Goal: Task Accomplishment & Management: Manage account settings

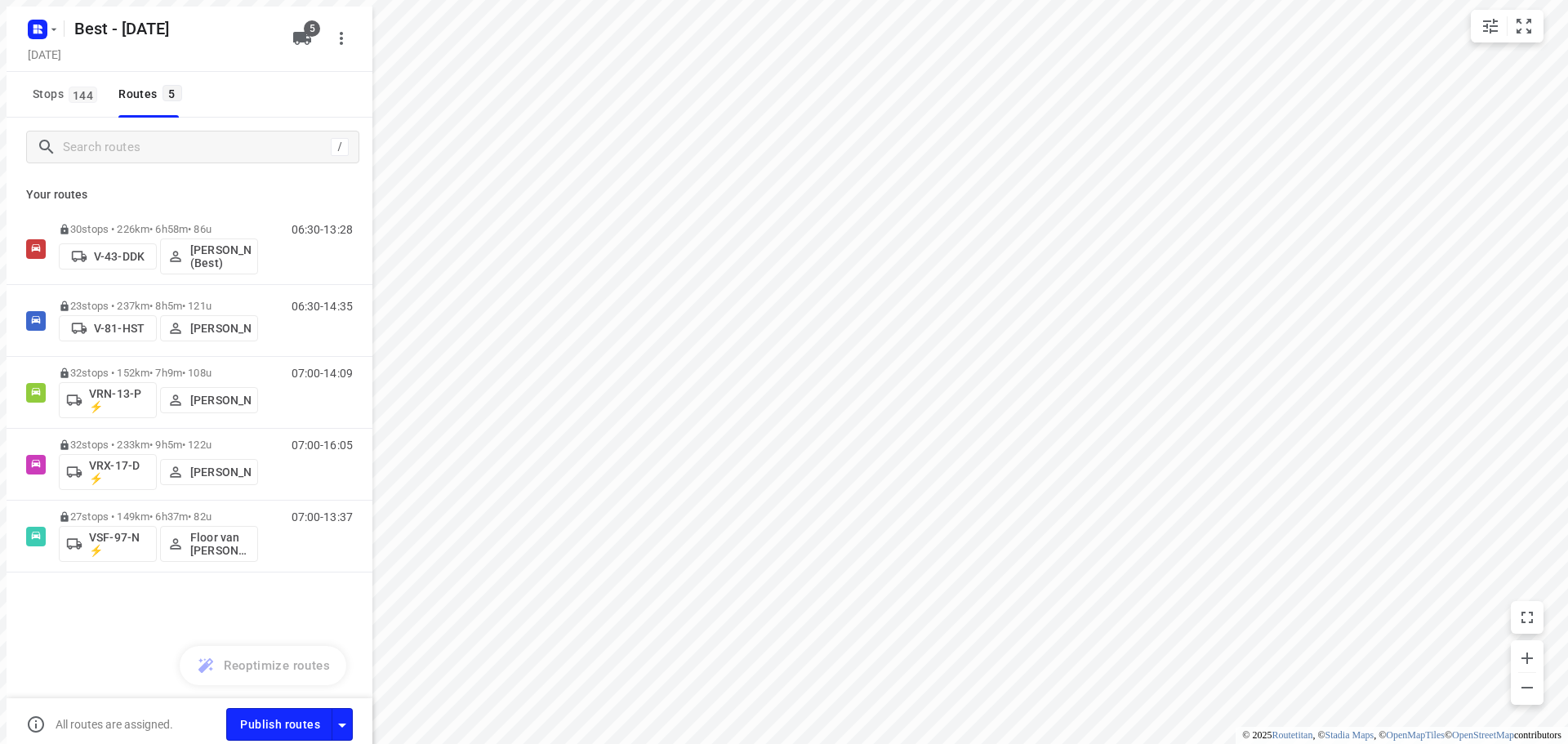
drag, startPoint x: 0, startPoint y: 0, endPoint x: 54, endPoint y: 24, distance: 59.1
click at [54, 24] on div "Best - [DATE]" at bounding box center [146, 19] width 261 height 29
click at [38, 16] on rect "button" at bounding box center [31, 23] width 19 height 19
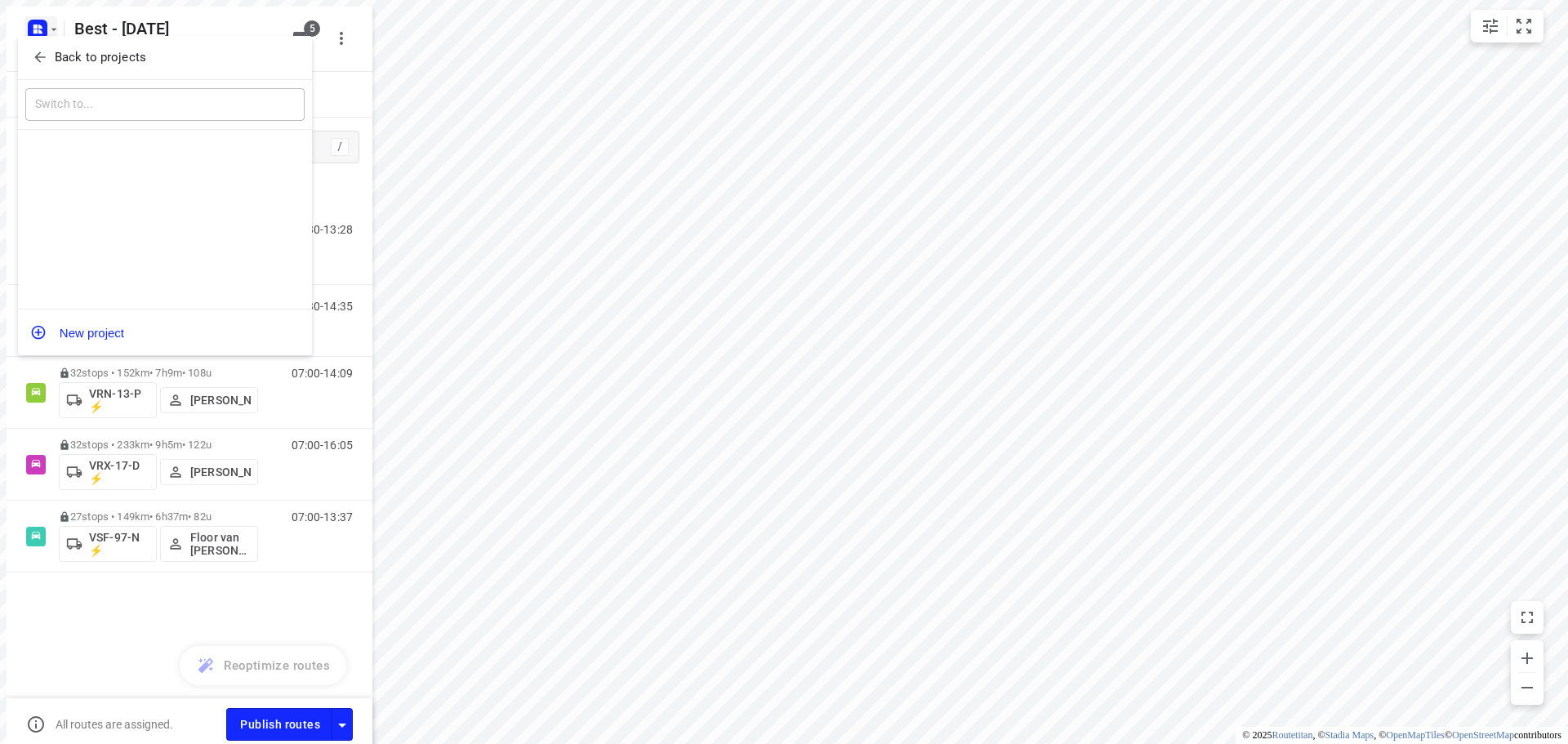
click at [53, 49] on span "Back to projects" at bounding box center [165, 57] width 267 height 19
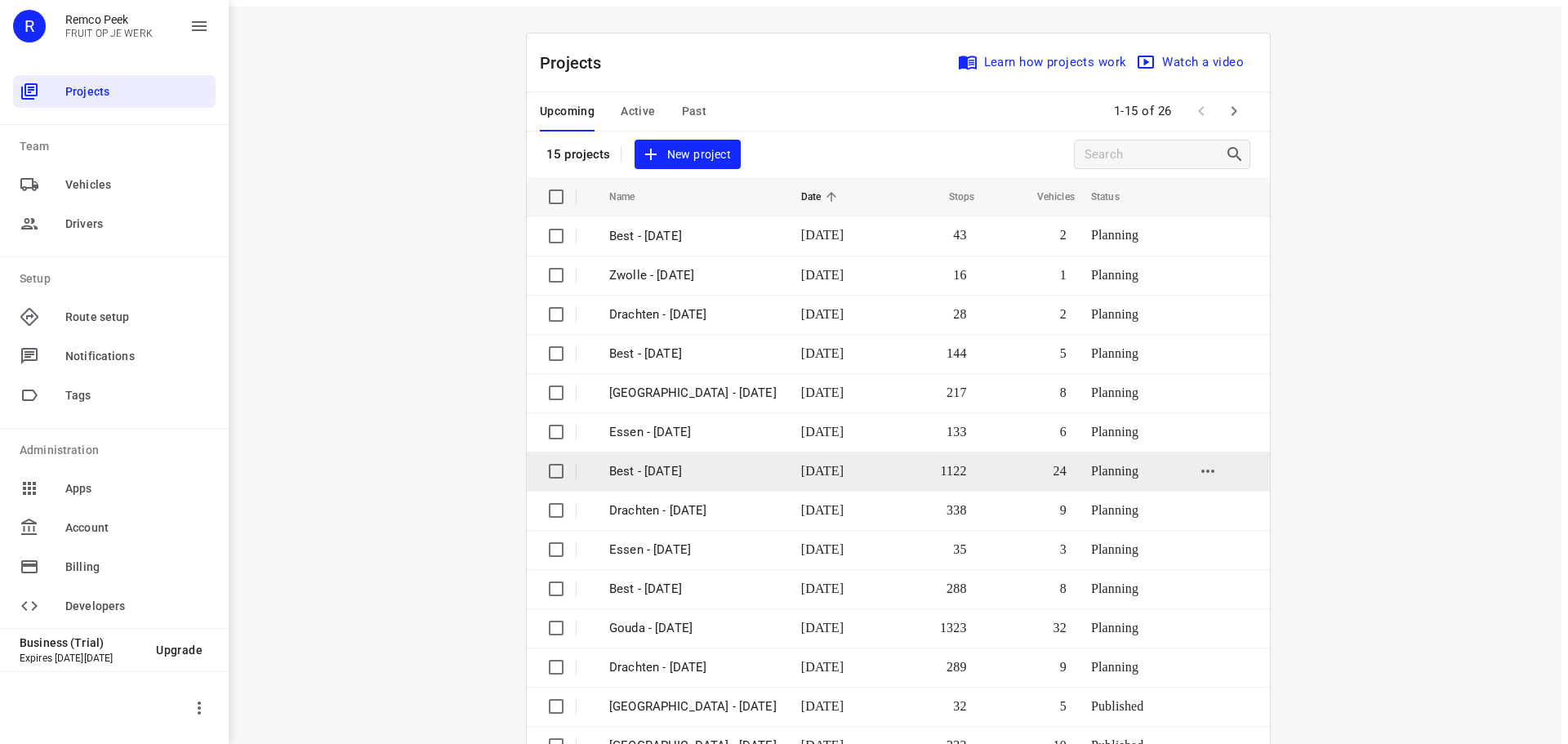
click at [733, 450] on td "Best - [DATE]" at bounding box center [690, 464] width 195 height 39
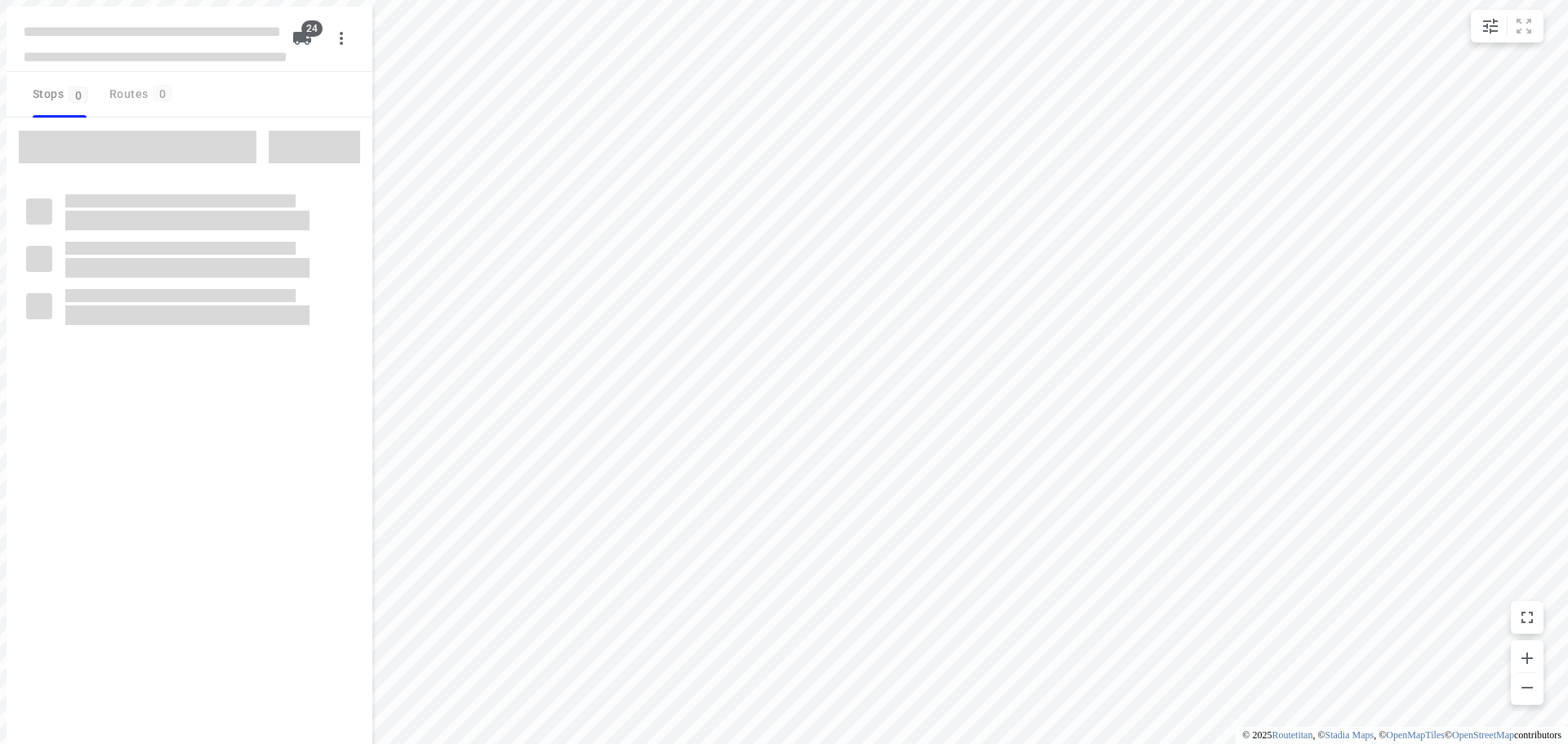
checkbox input "true"
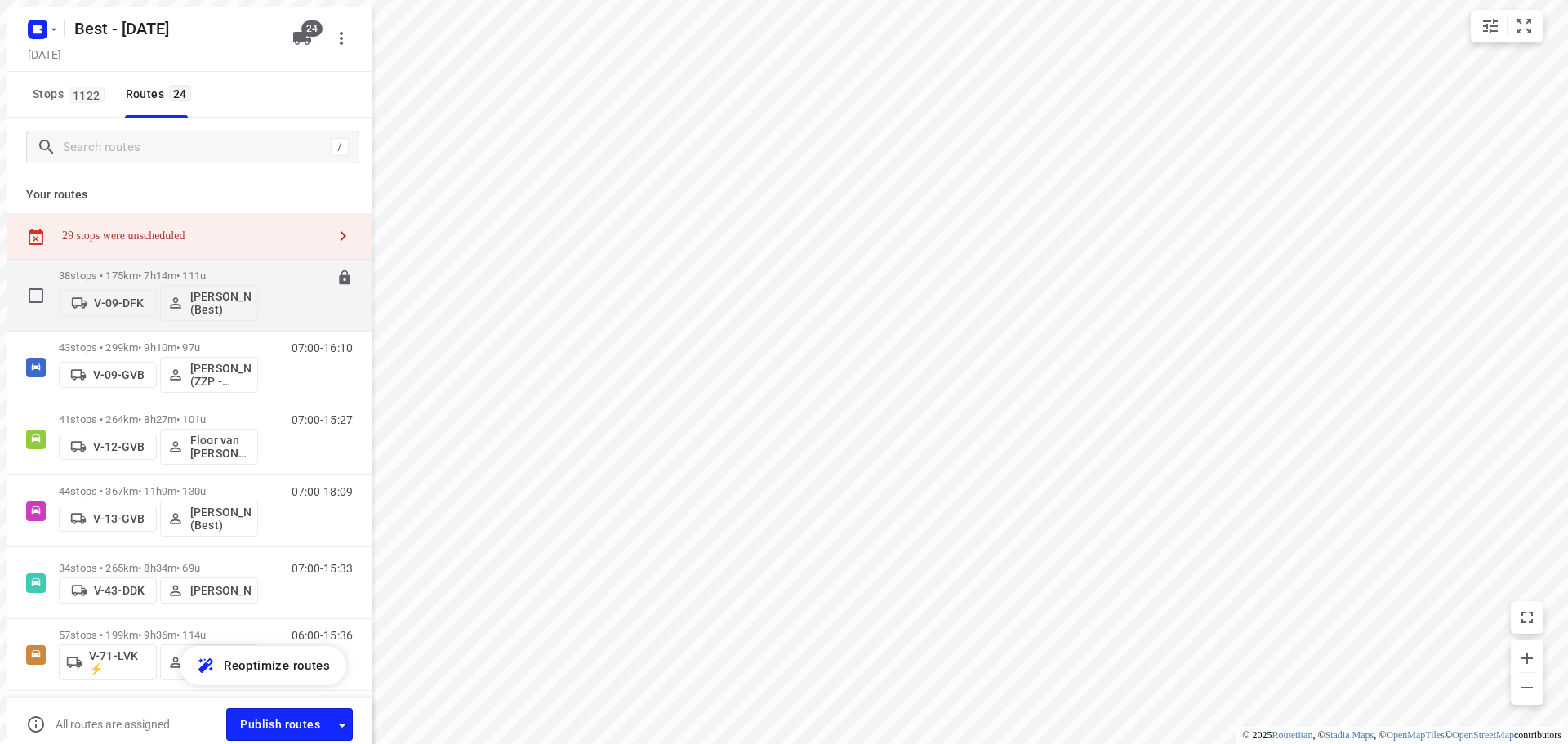
click at [192, 270] on p "38 stops • 175km • 7h14m • 111u" at bounding box center [152, 269] width 200 height 12
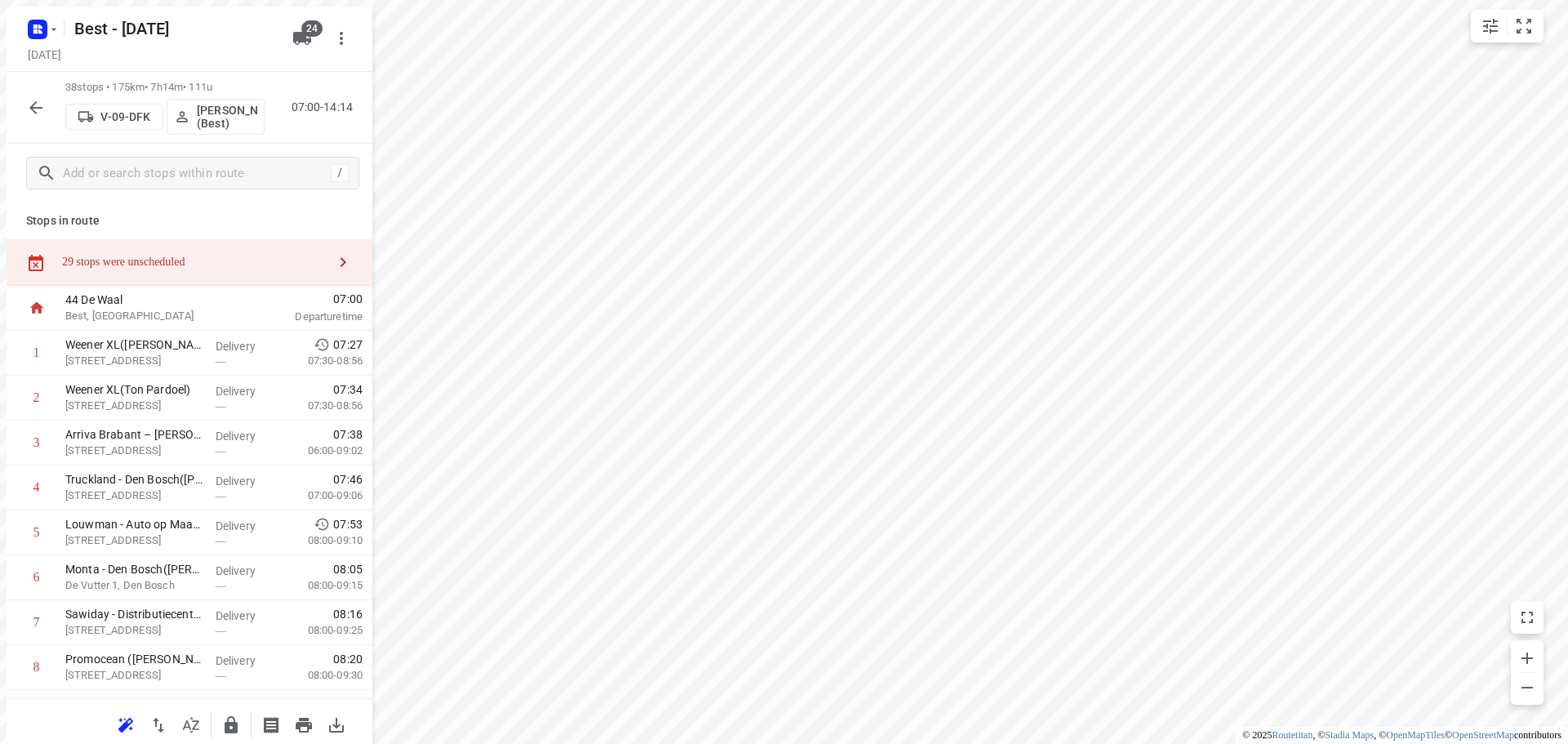
click at [31, 94] on icon "button" at bounding box center [29, 101] width 19 height 19
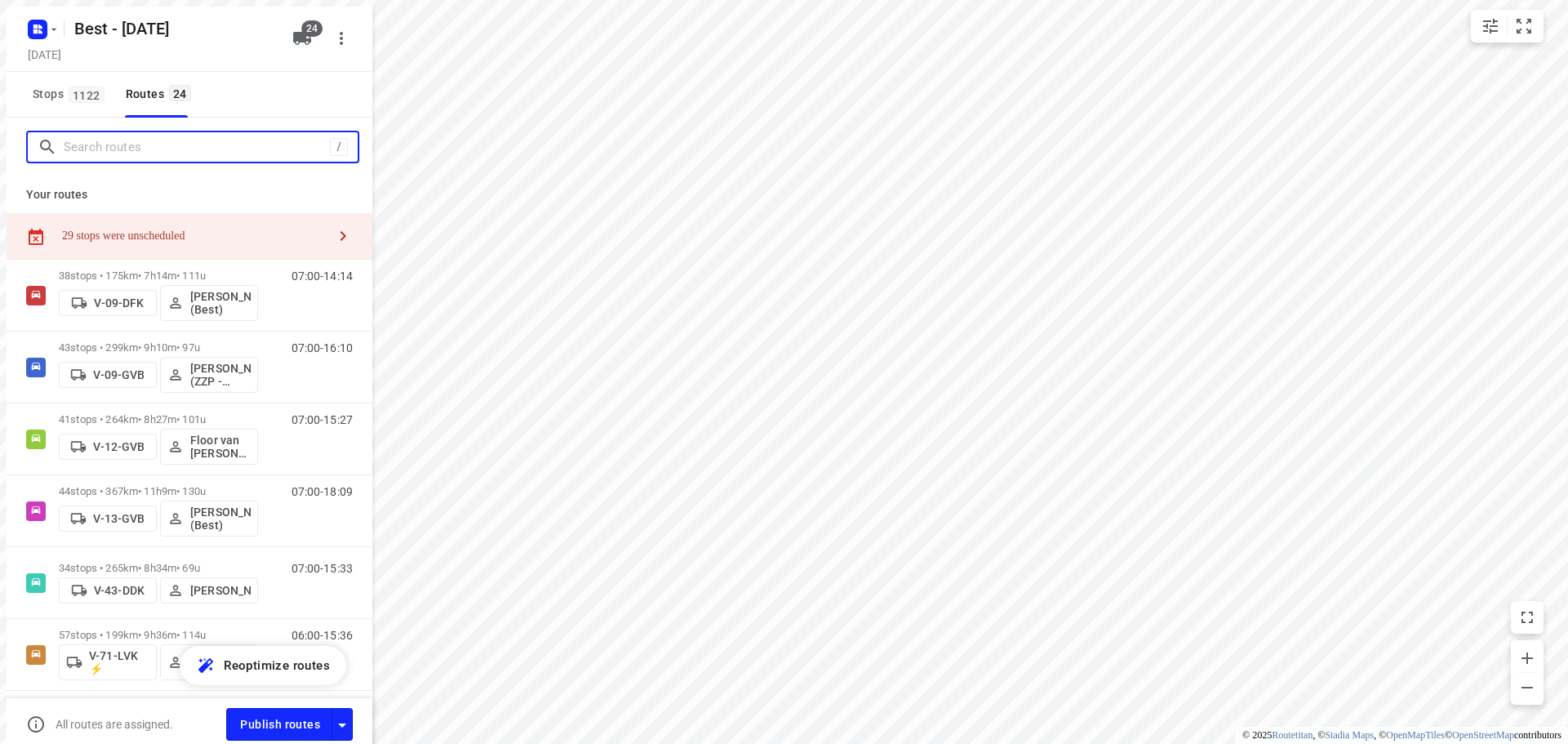
click at [117, 129] on input "Search routes" at bounding box center [191, 140] width 267 height 26
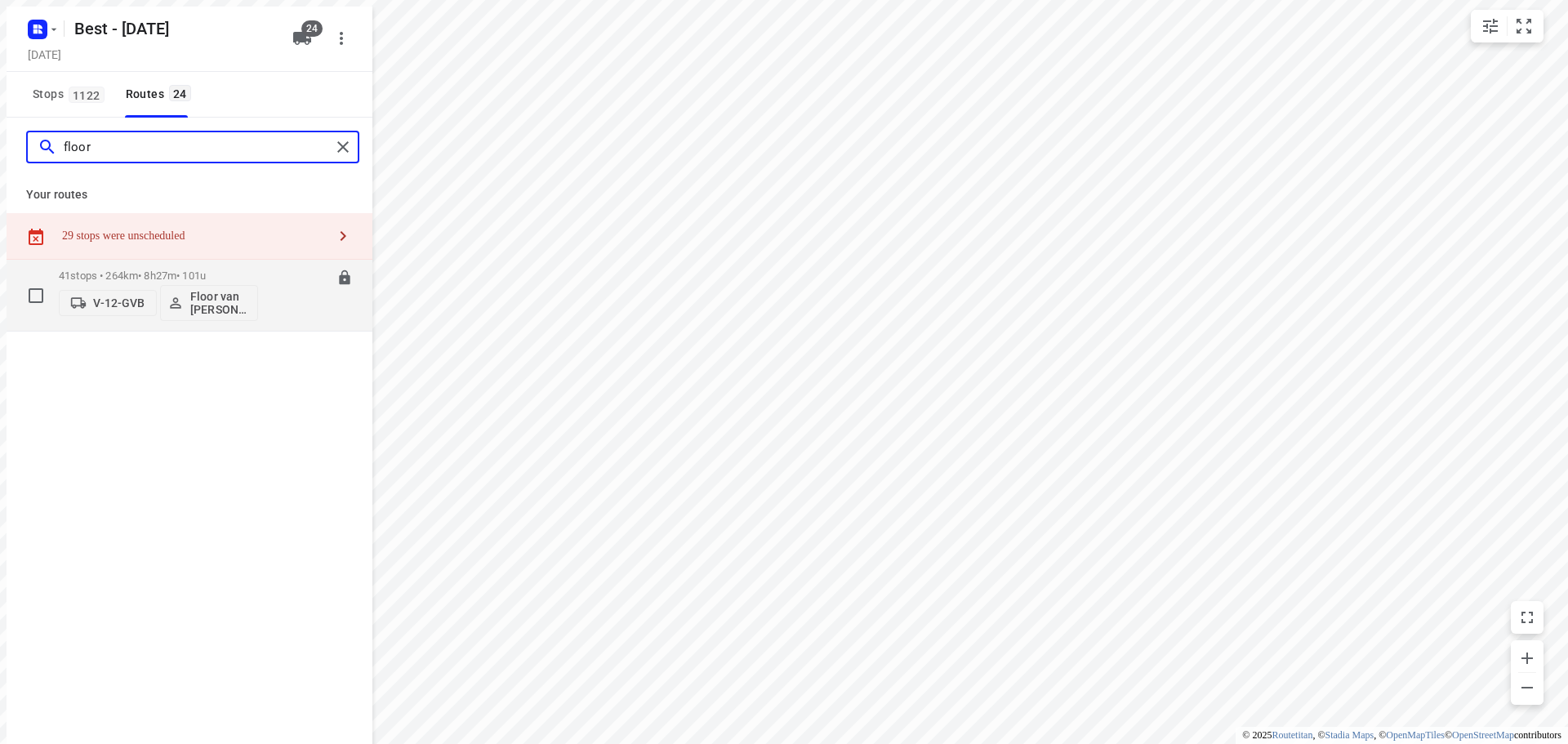
type input "floor"
click at [93, 259] on div "41 stops • 264km • 8h27m • 101u V-12-GVB Floor van Donzel (Best)" at bounding box center [152, 289] width 200 height 68
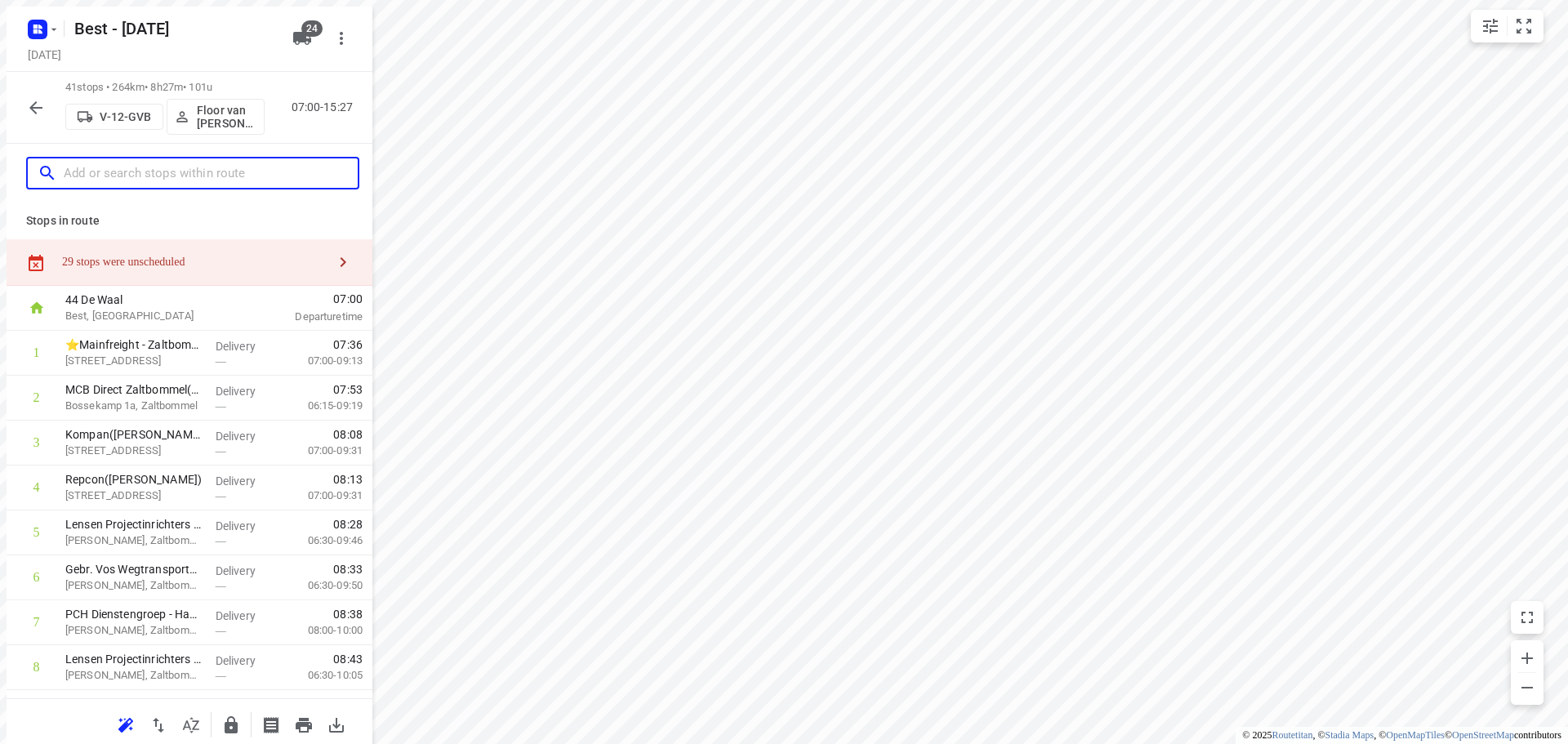
click at [151, 174] on input "text" at bounding box center [204, 167] width 294 height 26
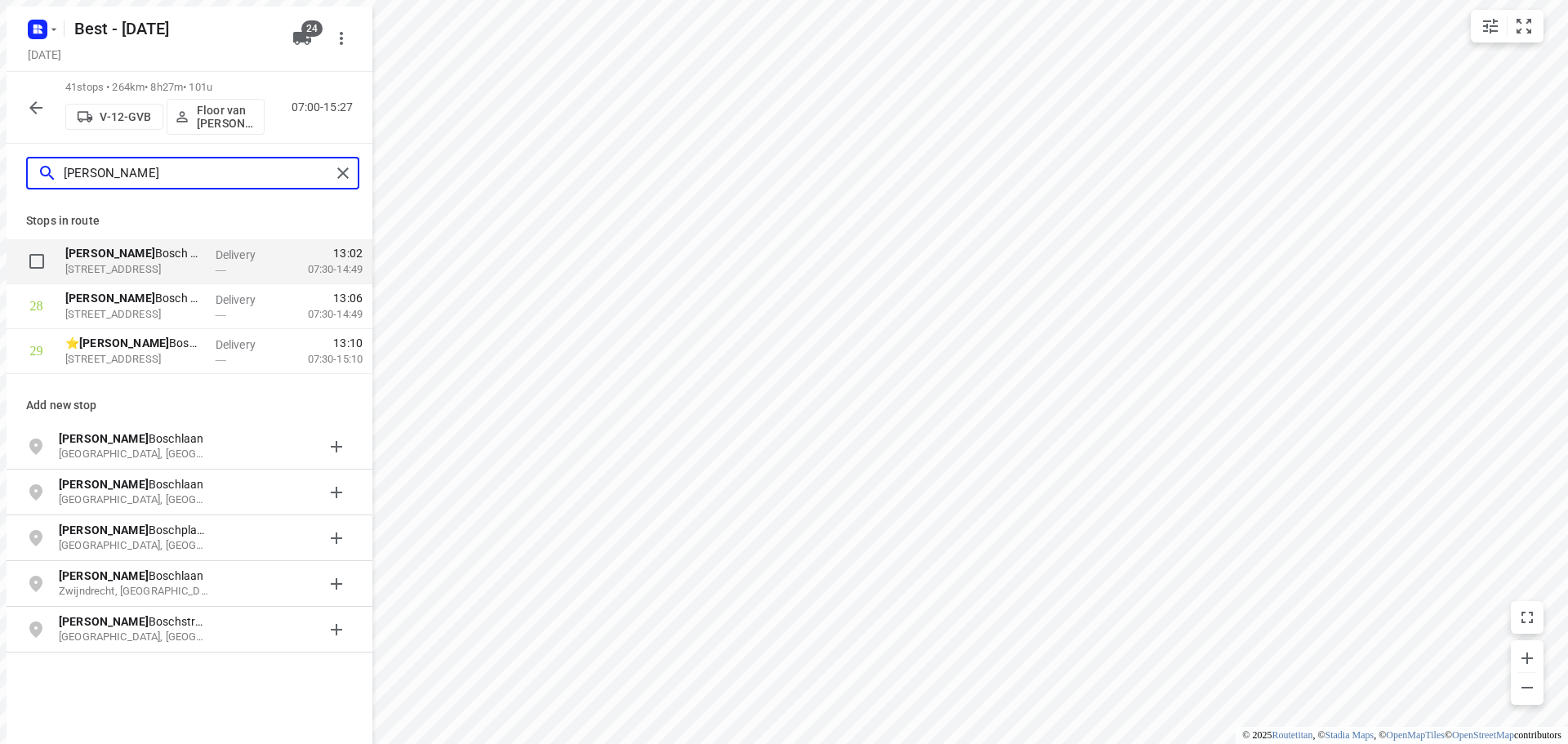
type input "jeroen"
click at [29, 255] on input "checkbox" at bounding box center [30, 254] width 33 height 33
checkbox input "true"
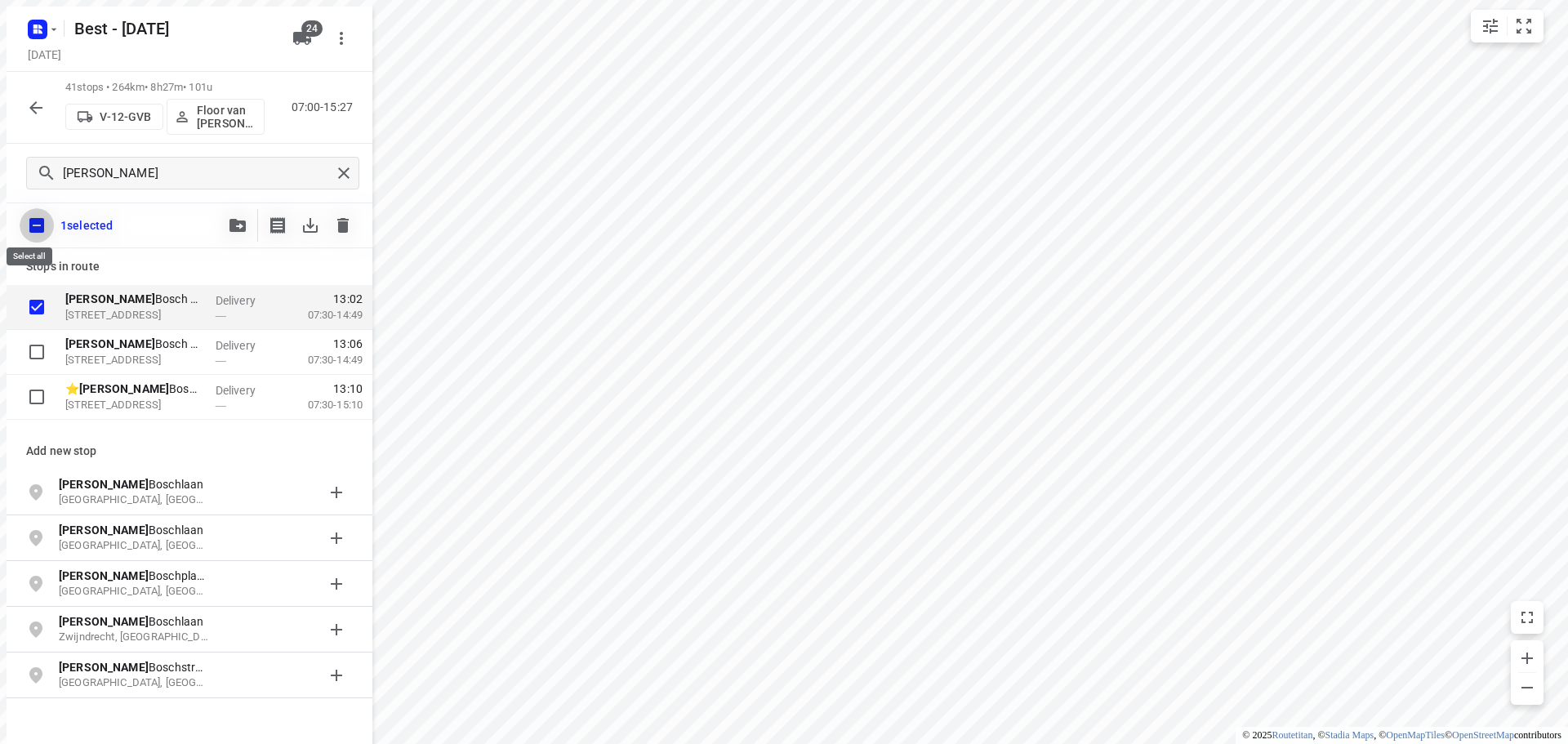
click at [24, 227] on input "checkbox" at bounding box center [30, 218] width 34 height 34
checkbox input "false"
checkbox input "true"
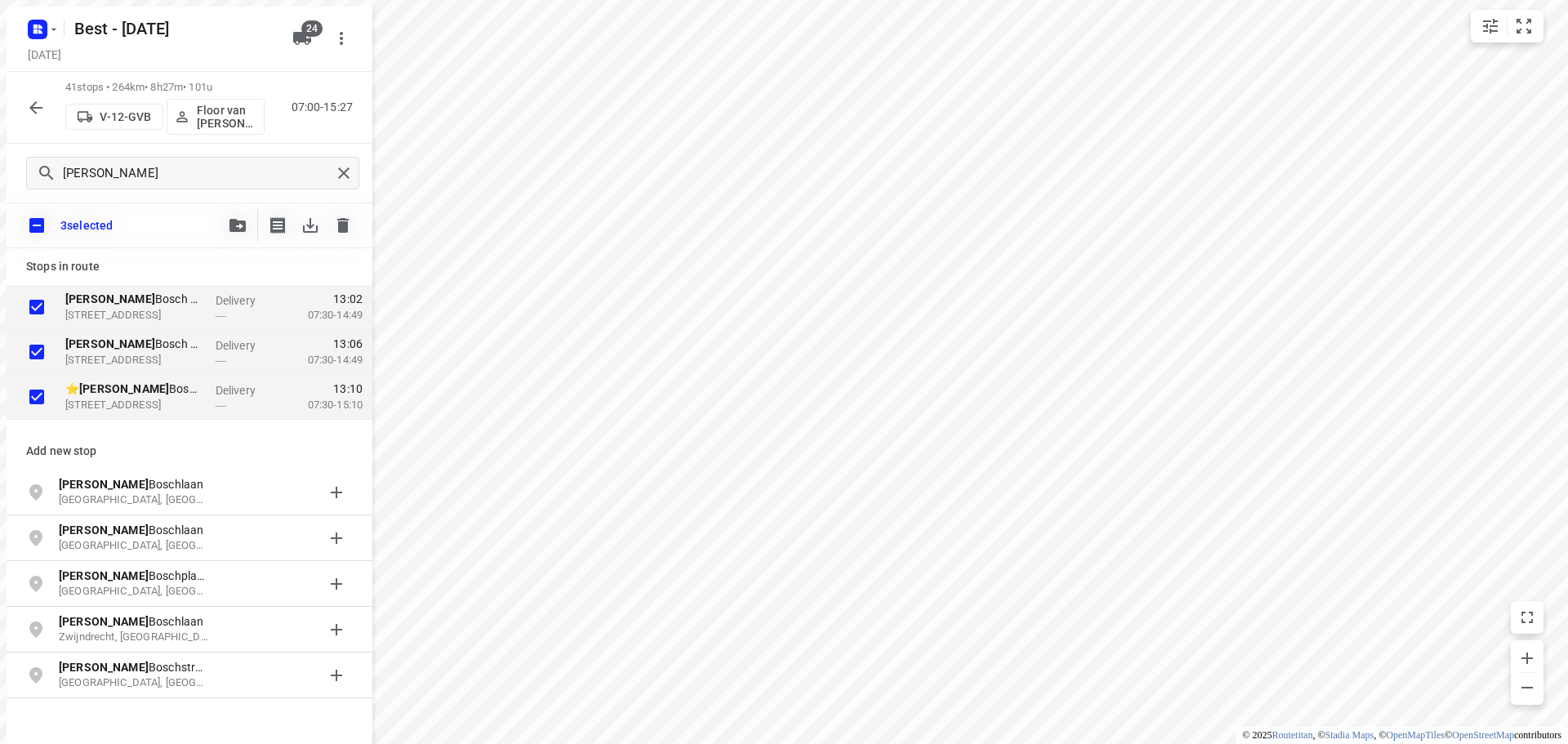
click at [223, 218] on icon "button" at bounding box center [231, 218] width 16 height 13
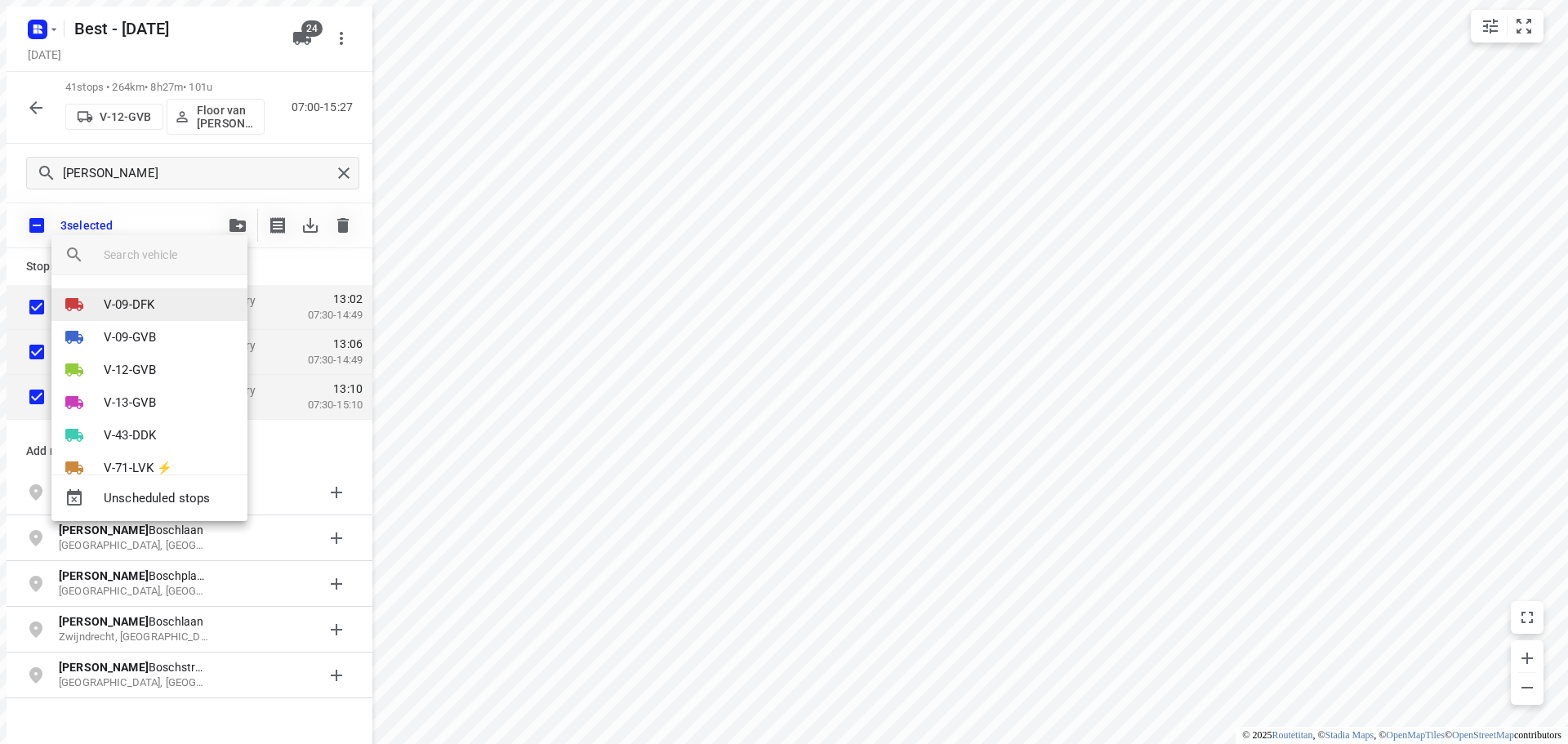
click at [174, 290] on li "V-09-DFK" at bounding box center [149, 304] width 196 height 33
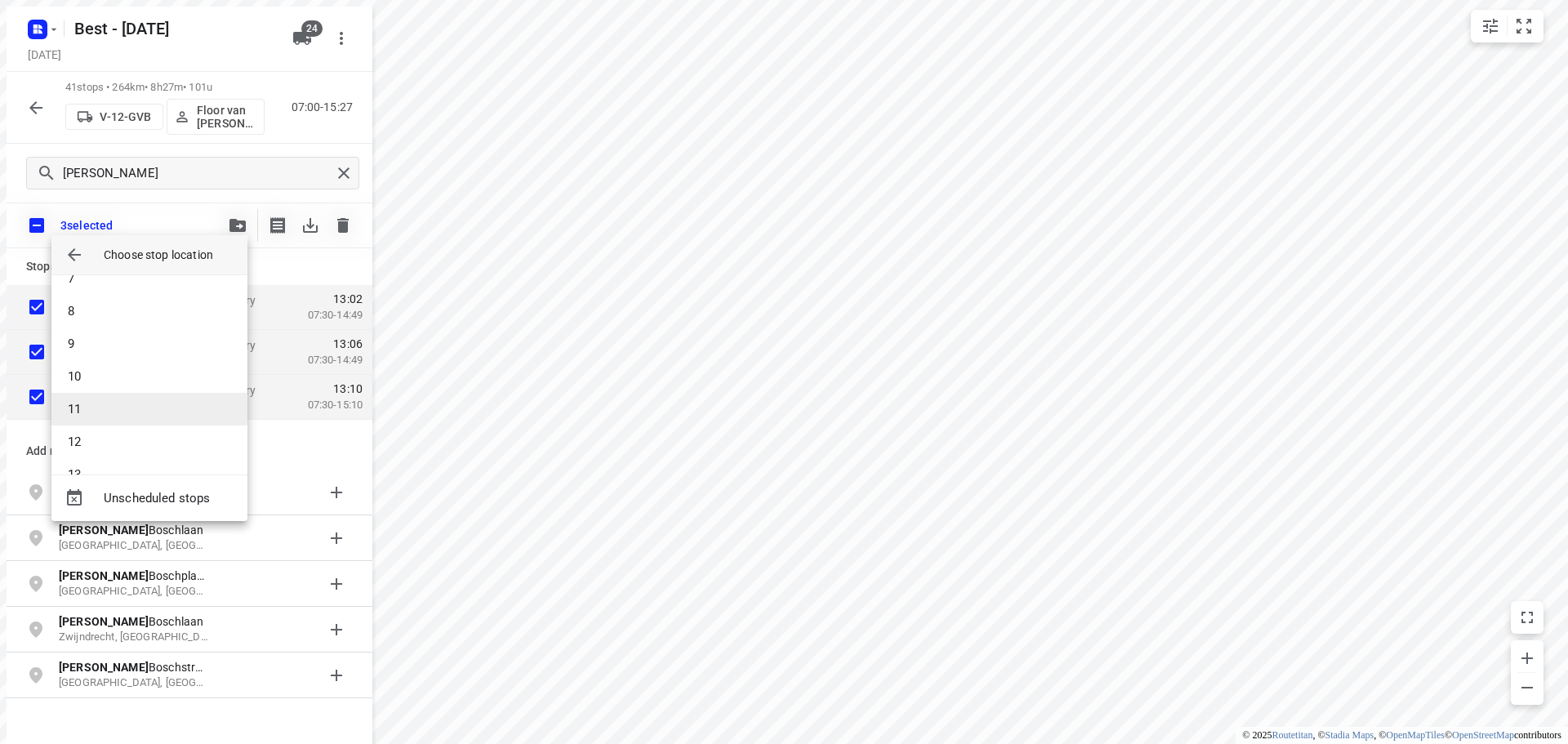
scroll to position [244, 0]
click at [121, 375] on li "11" at bounding box center [149, 380] width 196 height 33
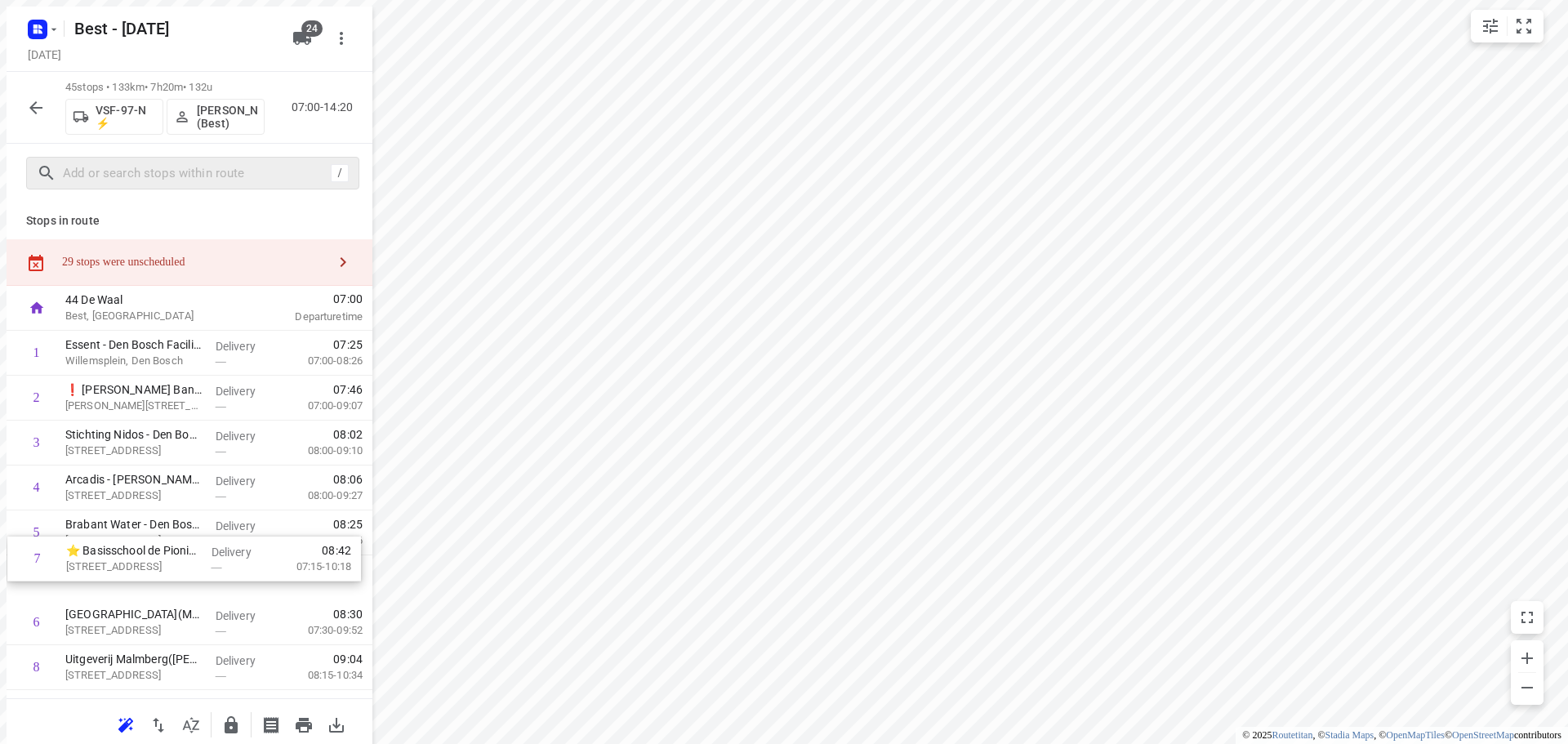
scroll to position [2, 0]
drag, startPoint x: 187, startPoint y: 605, endPoint x: 197, endPoint y: 347, distance: 258.2
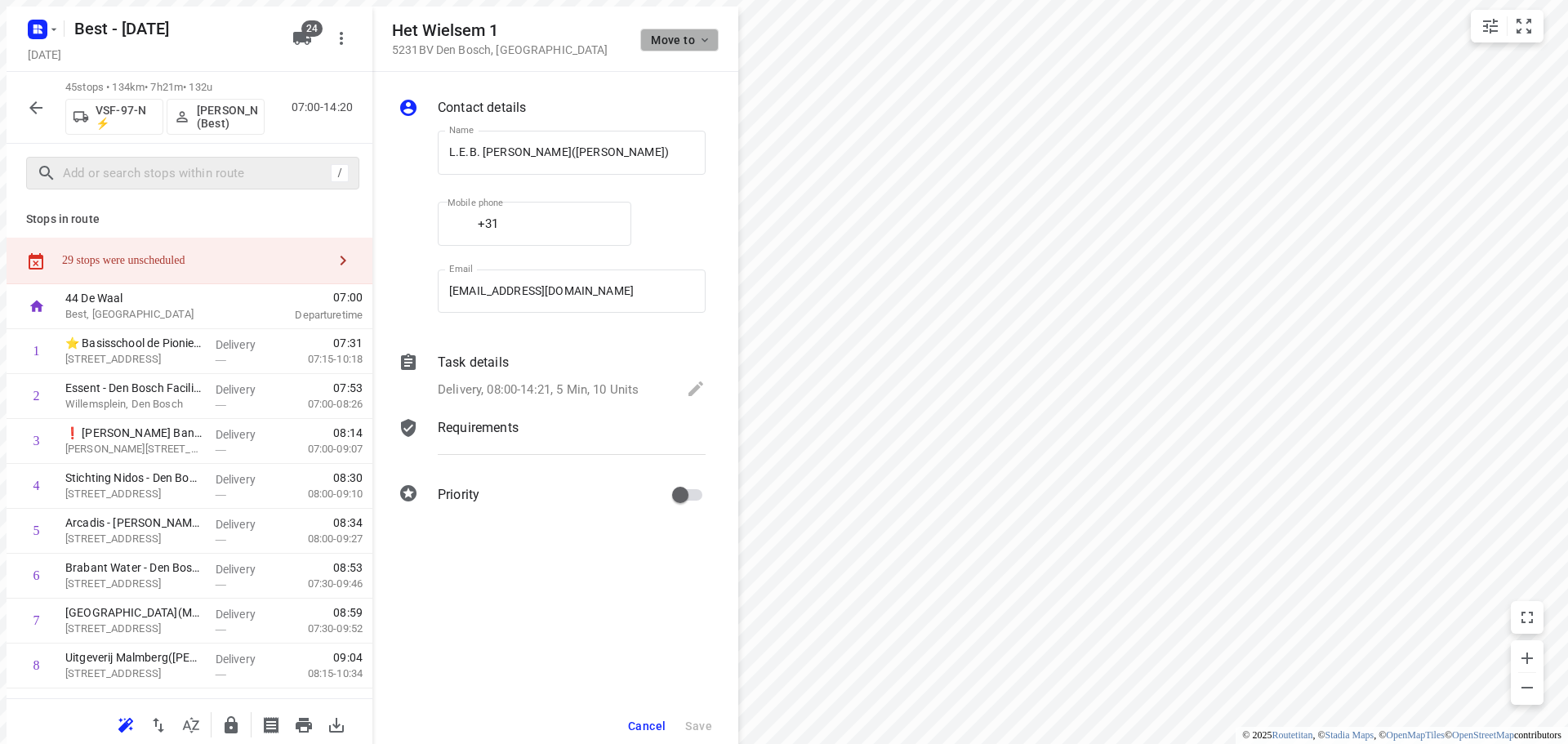
click at [649, 31] on span "Move to" at bounding box center [675, 34] width 60 height 13
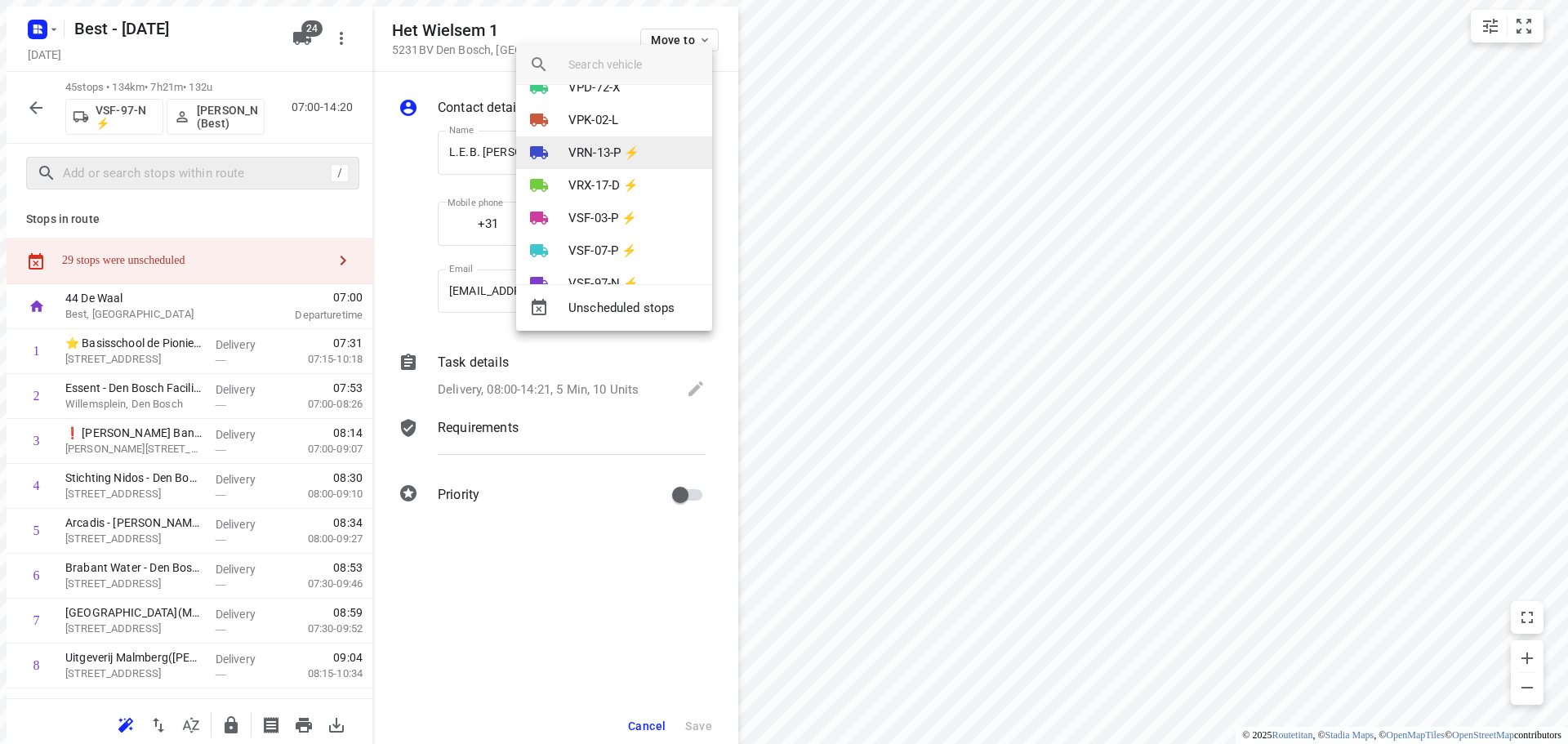
scroll to position [408, 0]
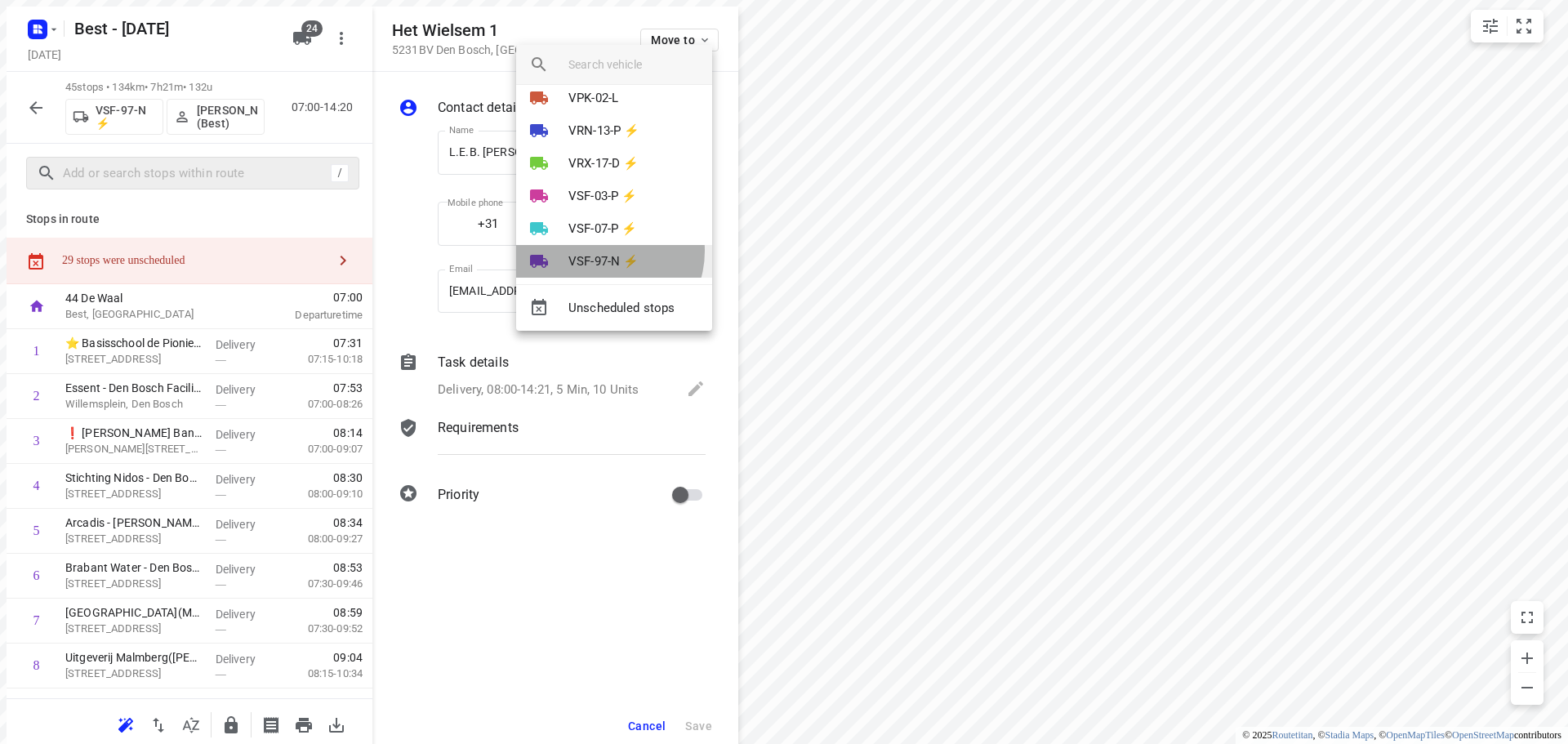
click at [601, 251] on li "VSF-97-N ⚡" at bounding box center [614, 260] width 196 height 33
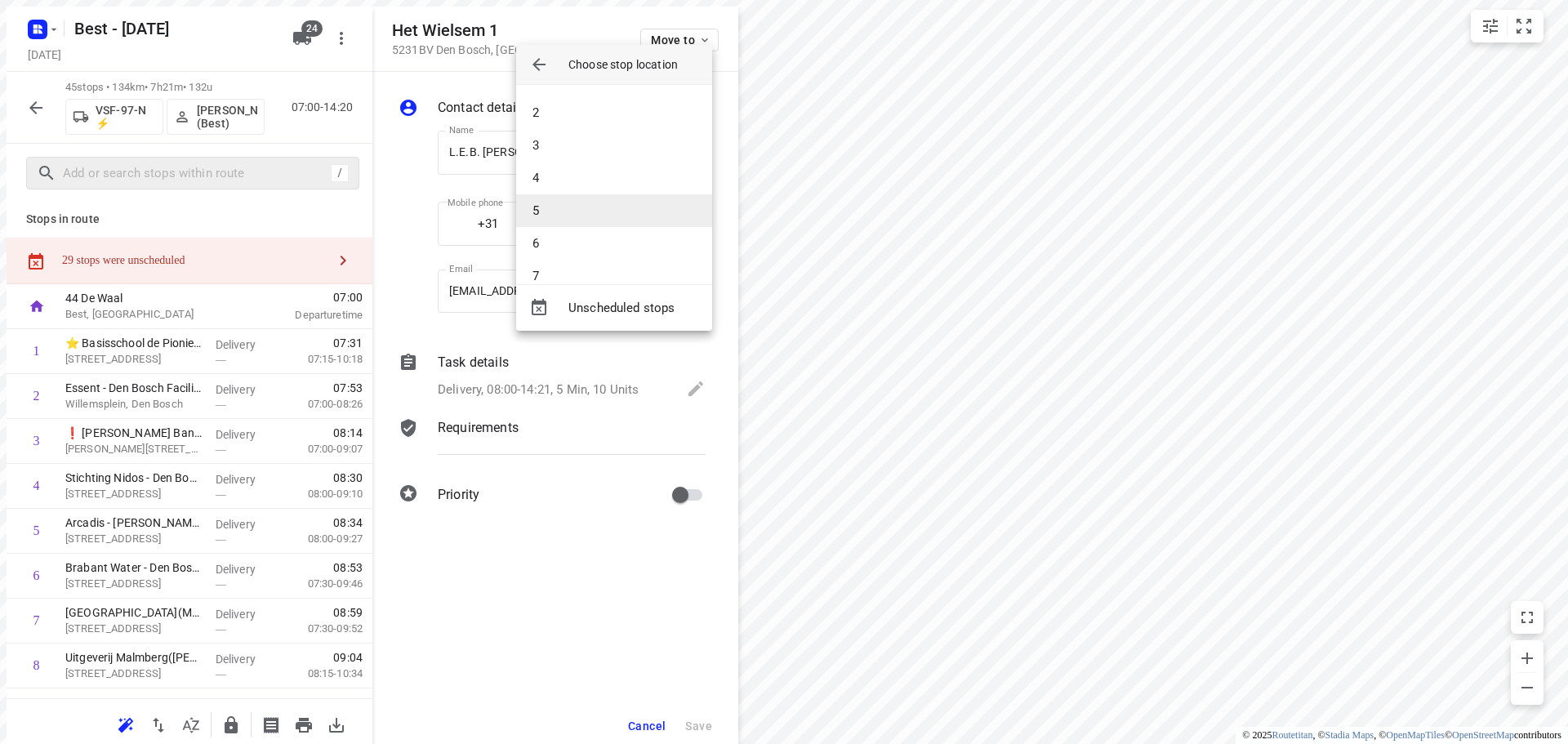
scroll to position [0, 0]
click at [581, 147] on li "2" at bounding box center [614, 140] width 196 height 33
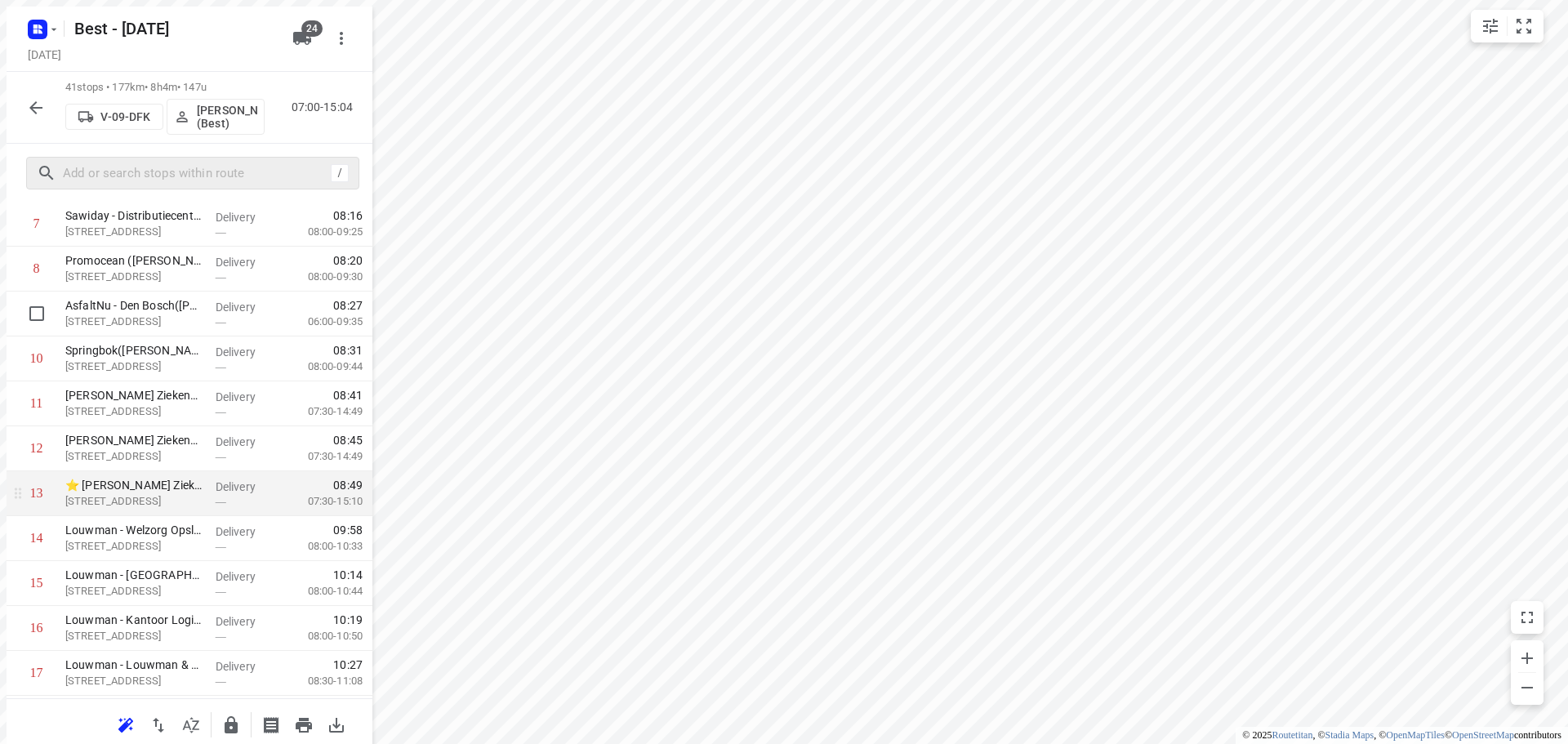
scroll to position [492, 0]
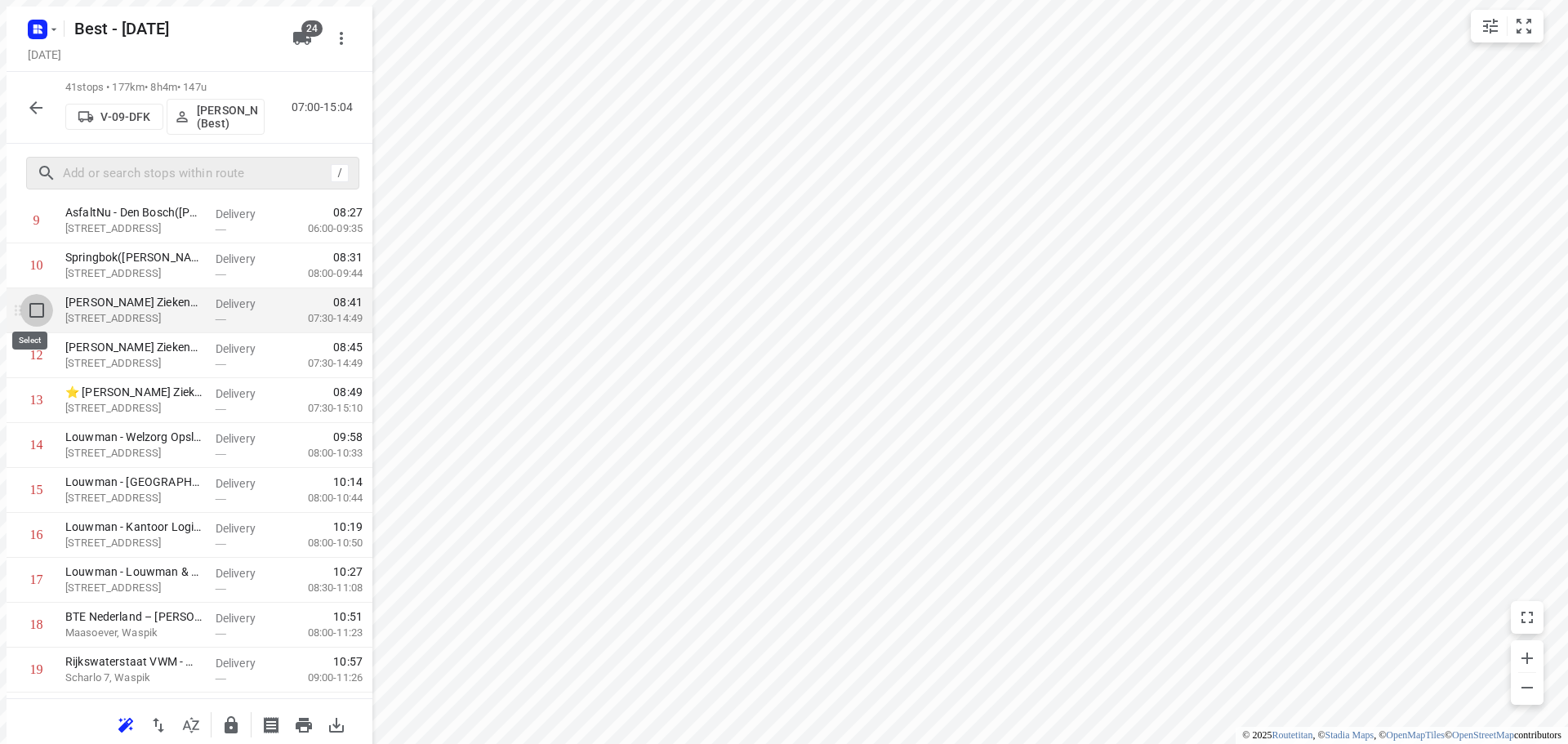
click at [26, 312] on input "checkbox" at bounding box center [30, 304] width 33 height 33
checkbox input "true"
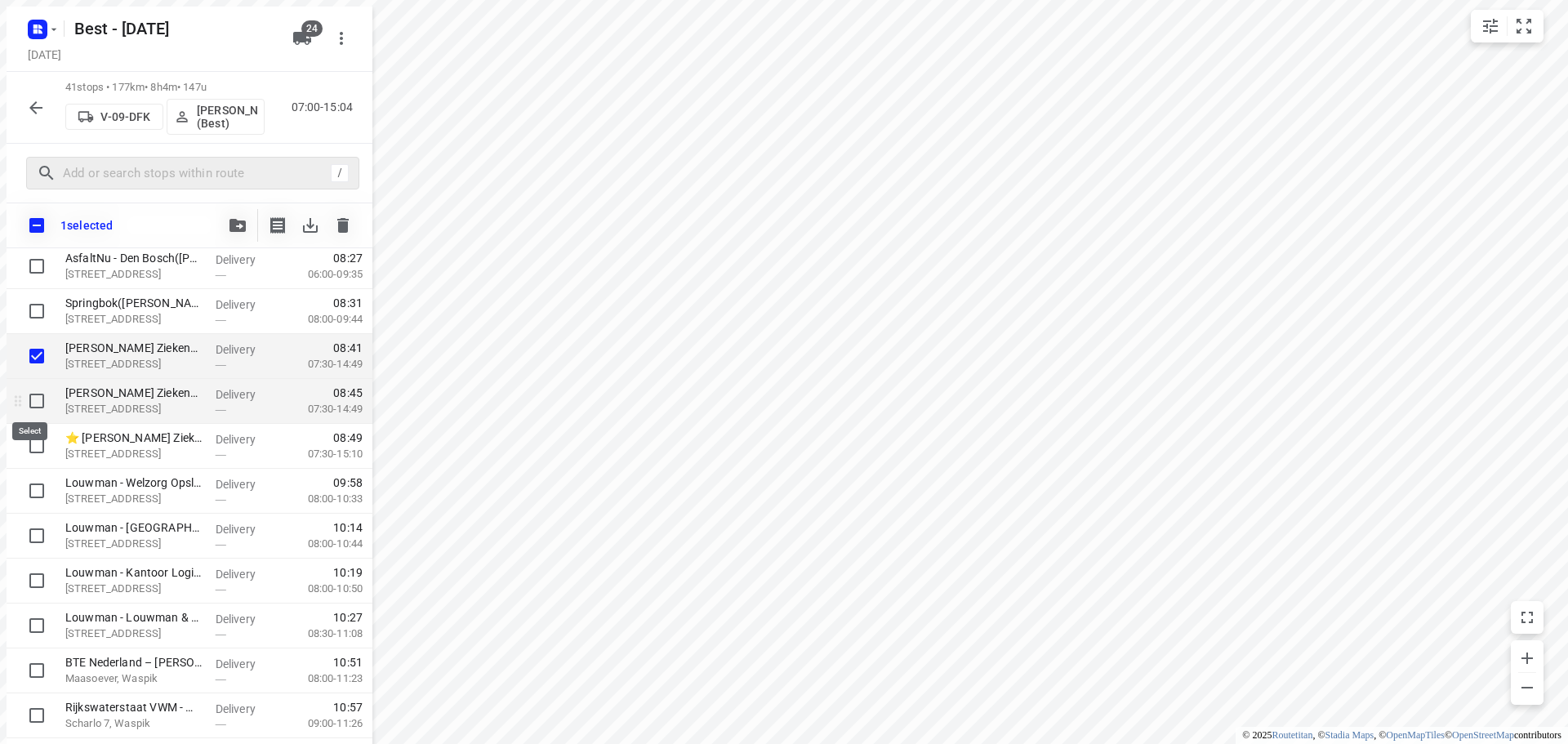
click at [24, 391] on input "checkbox" at bounding box center [30, 394] width 33 height 33
checkbox input "true"
click at [29, 424] on input "checkbox" at bounding box center [30, 439] width 33 height 33
checkbox input "true"
click at [236, 221] on icon "button" at bounding box center [231, 218] width 16 height 13
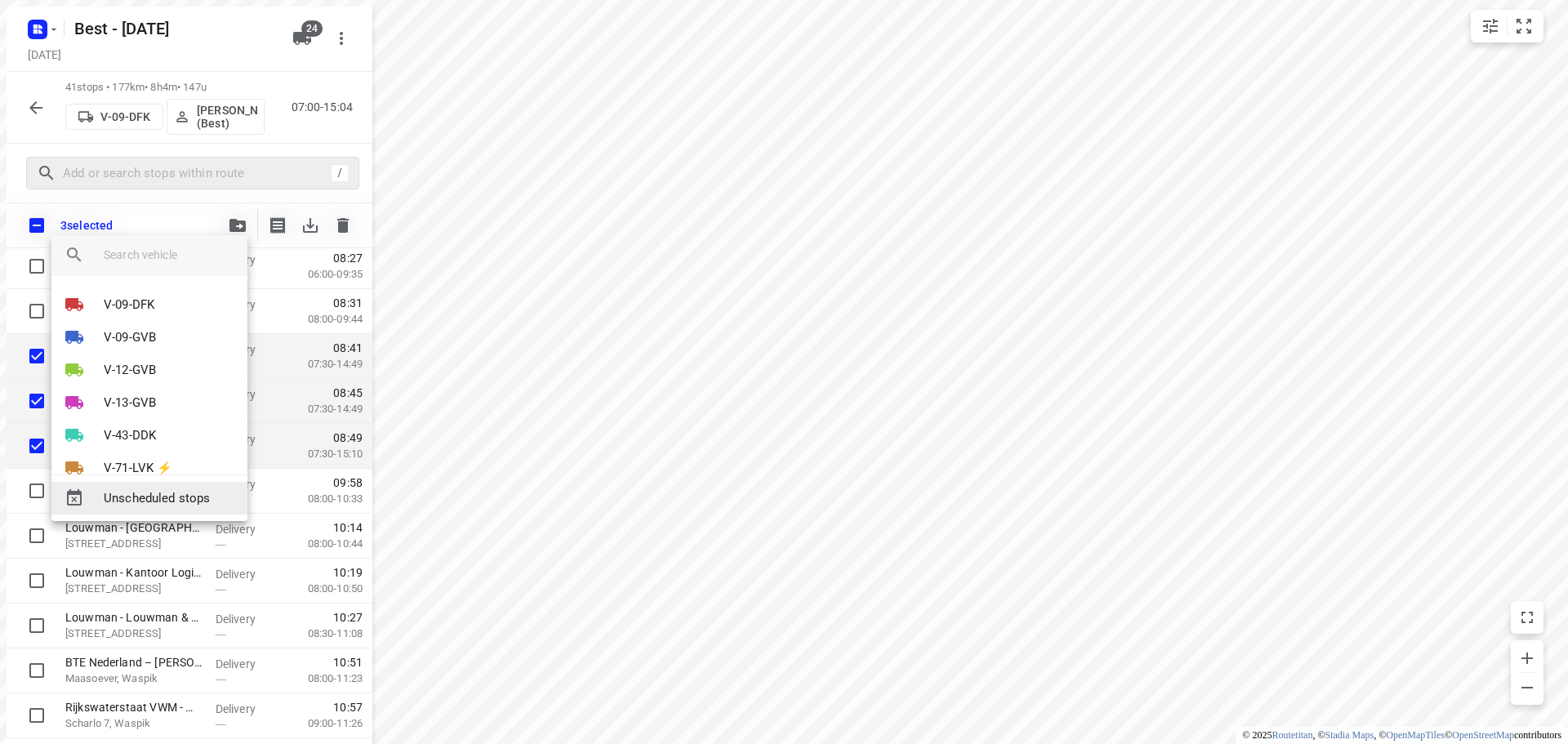
click at [177, 498] on span "Unscheduled stops" at bounding box center [169, 498] width 131 height 19
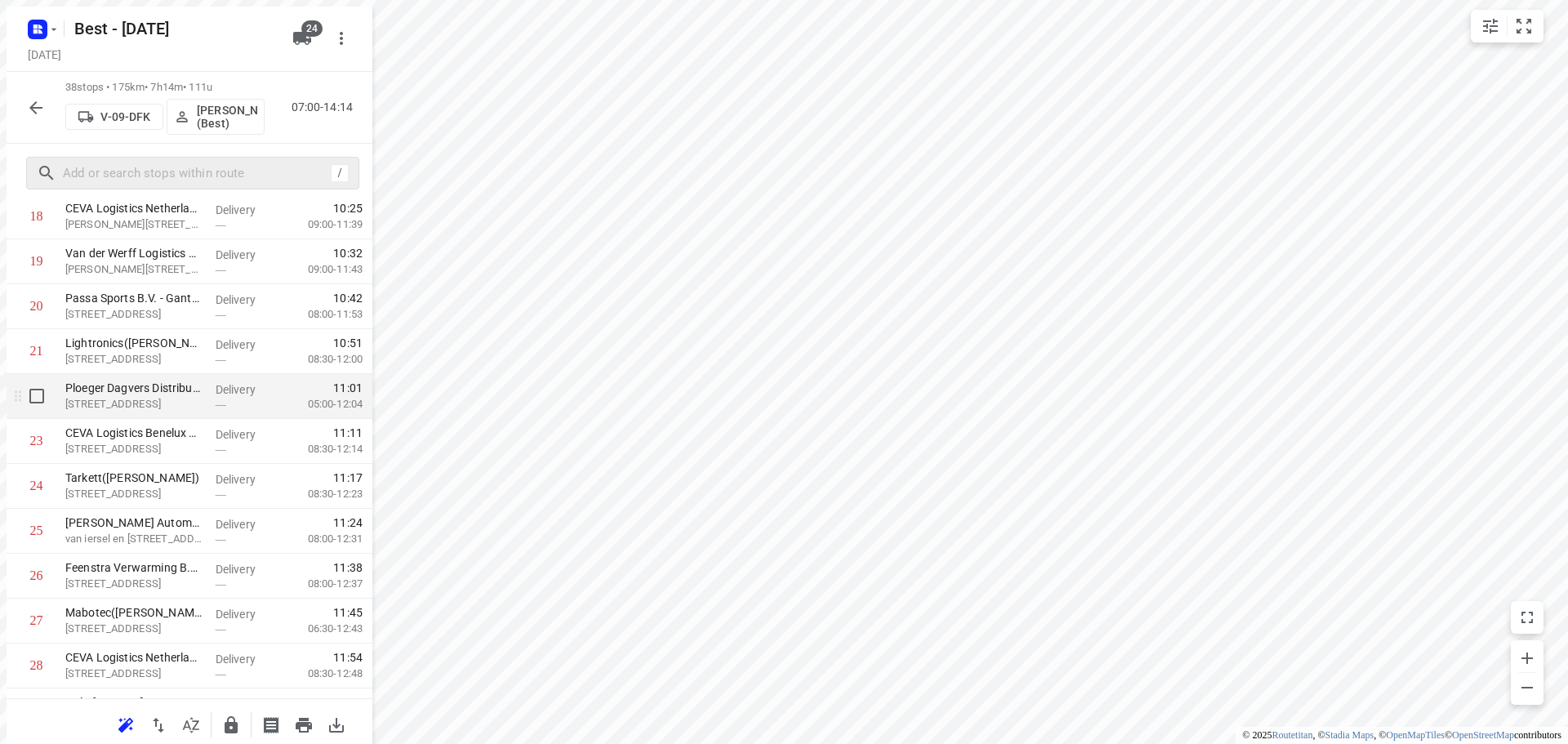
scroll to position [1145, 0]
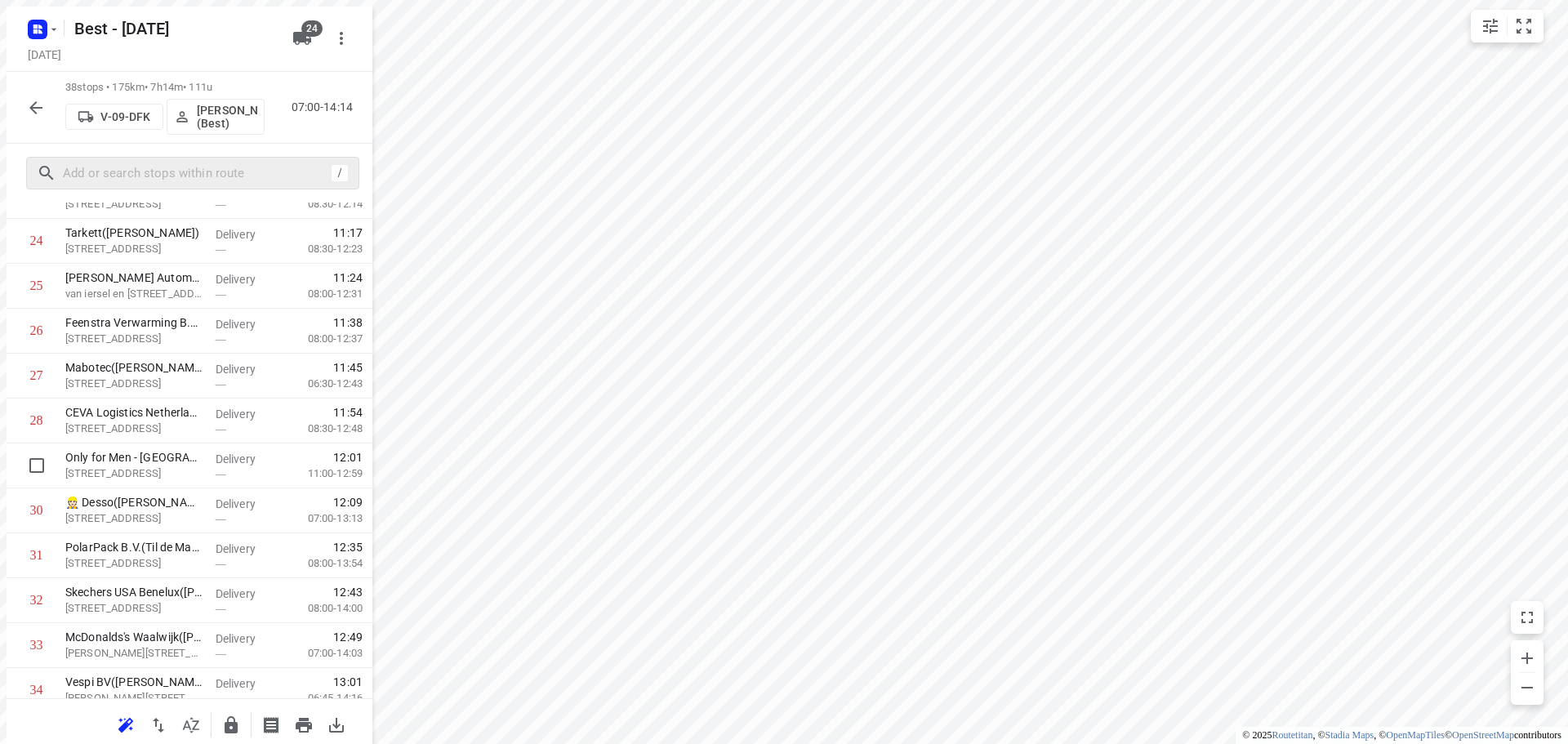
drag, startPoint x: 180, startPoint y: 478, endPoint x: 178, endPoint y: 516, distance: 38.1
click at [178, 516] on div "1 Weener XL(Frank Vervoort) Boksheuvelstraat 1, 's-hertogenbosch Delivery — 07:…" at bounding box center [183, 32] width 366 height 1706
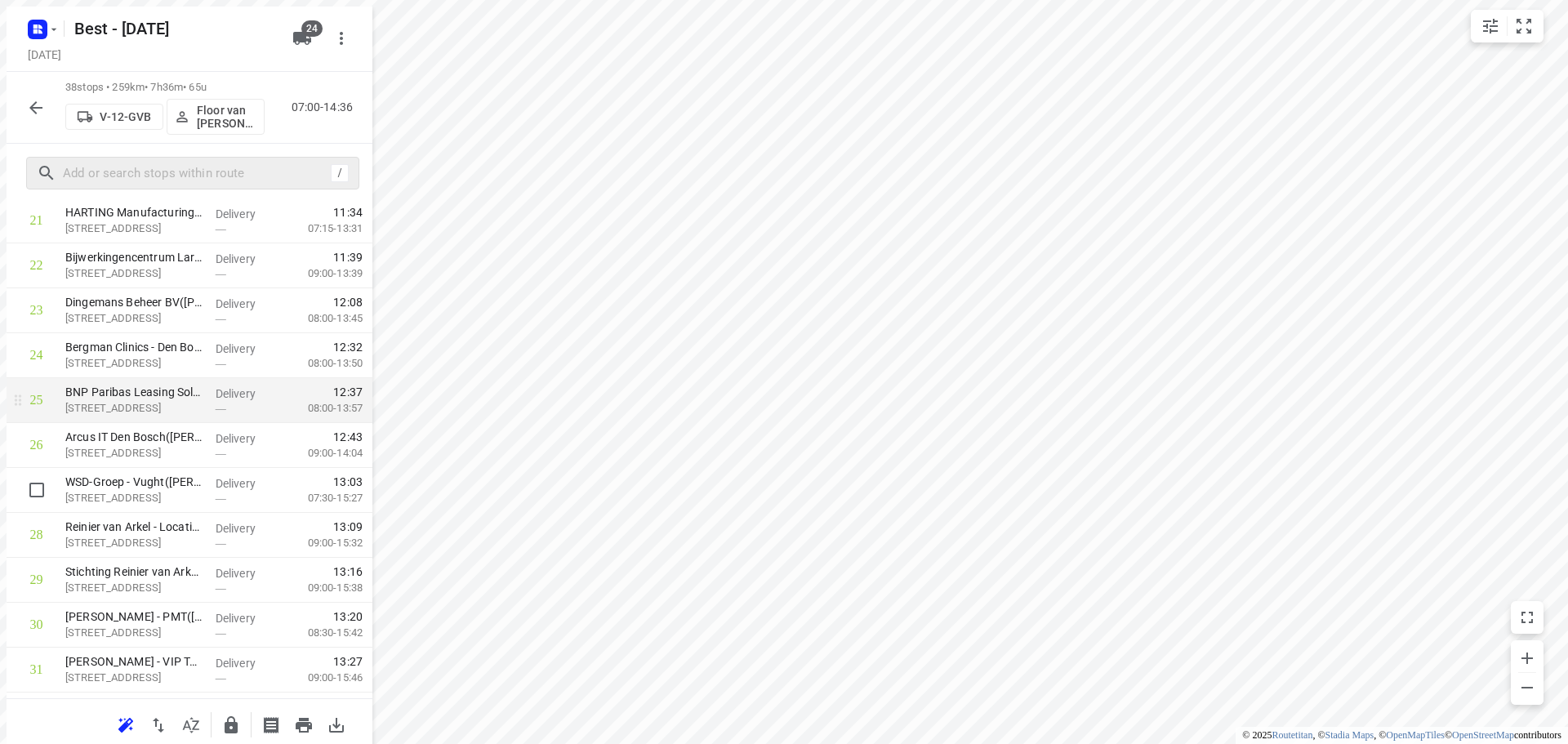
scroll to position [981, 0]
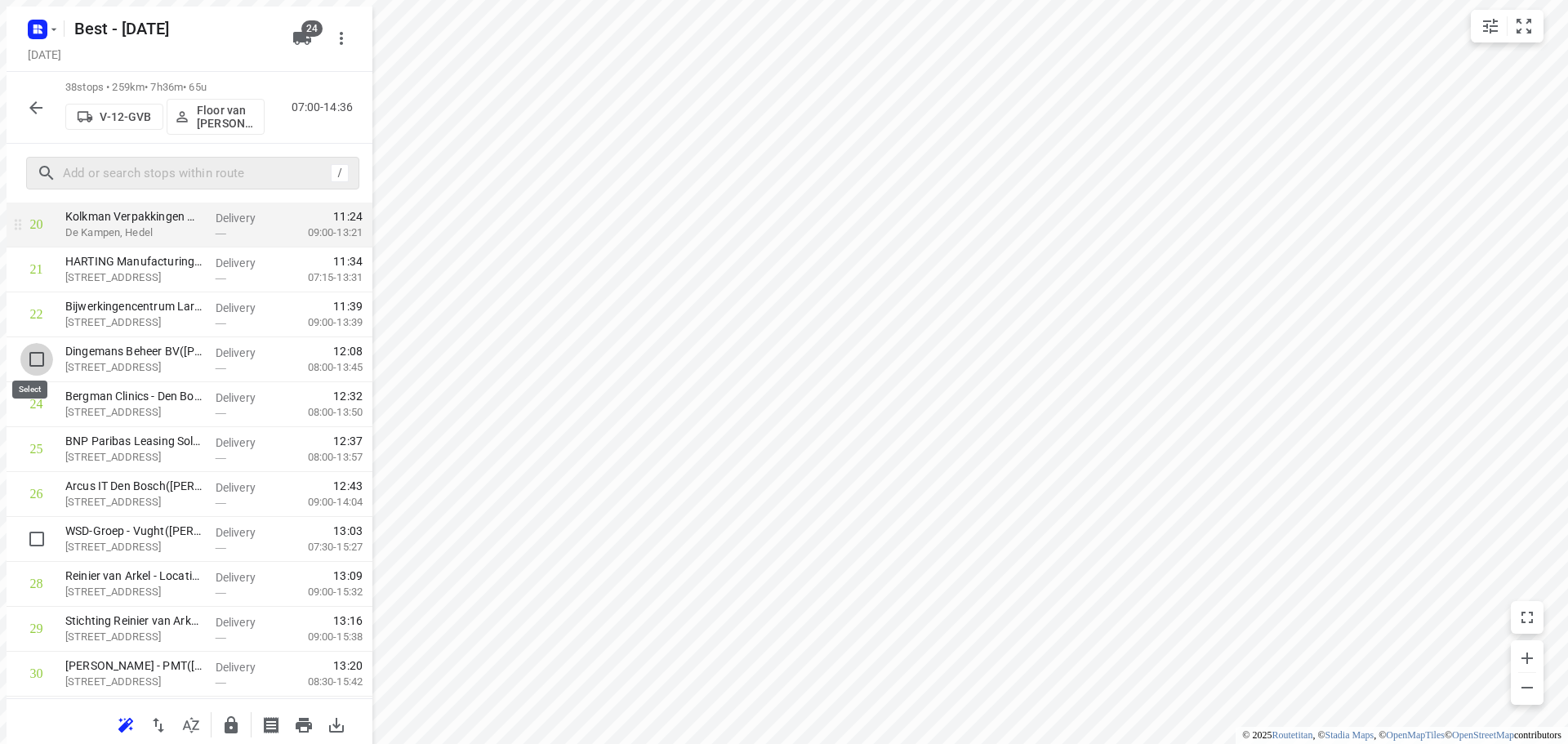
drag, startPoint x: 29, startPoint y: 353, endPoint x: 150, endPoint y: 284, distance: 139.3
click at [31, 354] on input "checkbox" at bounding box center [30, 352] width 33 height 33
checkbox input "true"
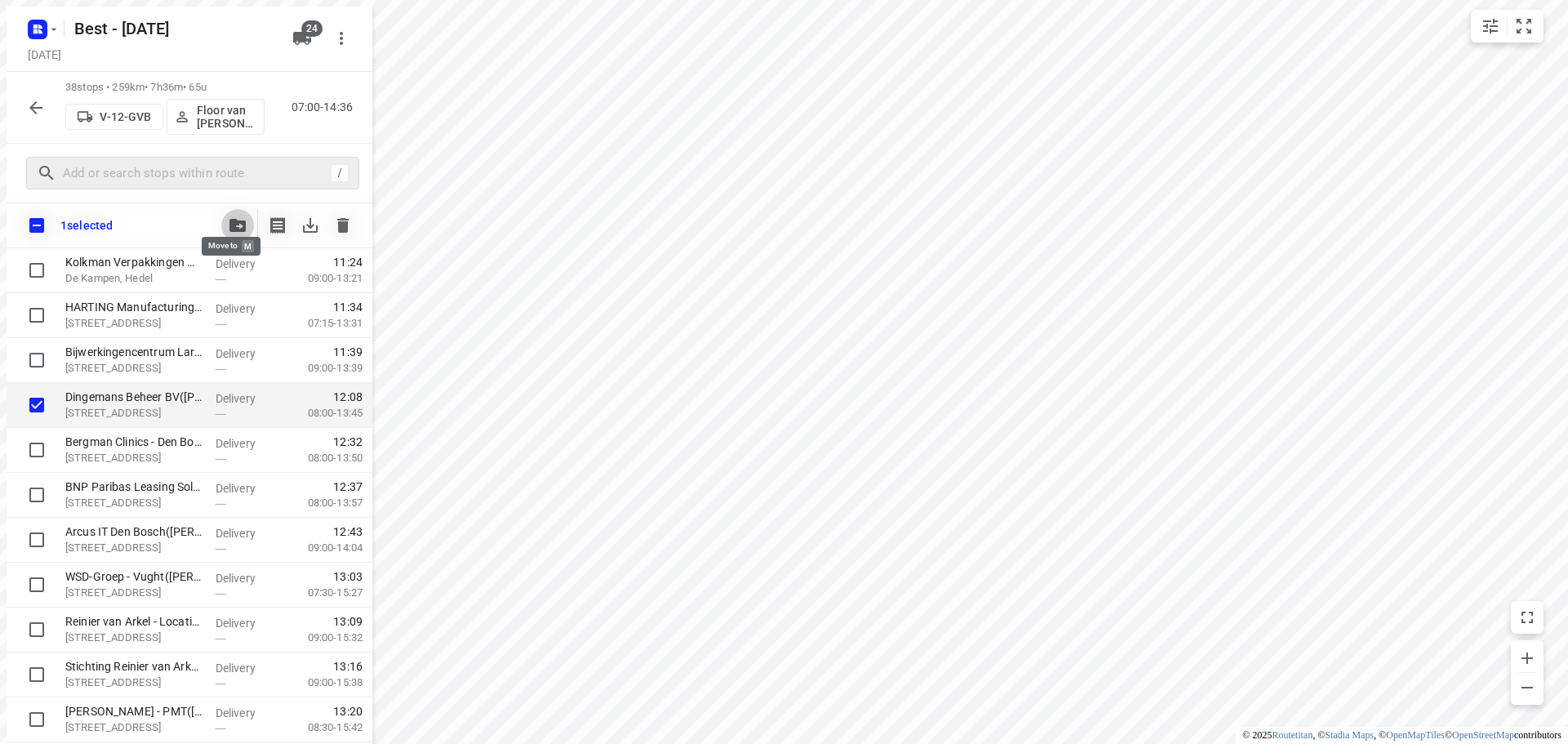
click at [229, 224] on icon "button" at bounding box center [231, 218] width 16 height 13
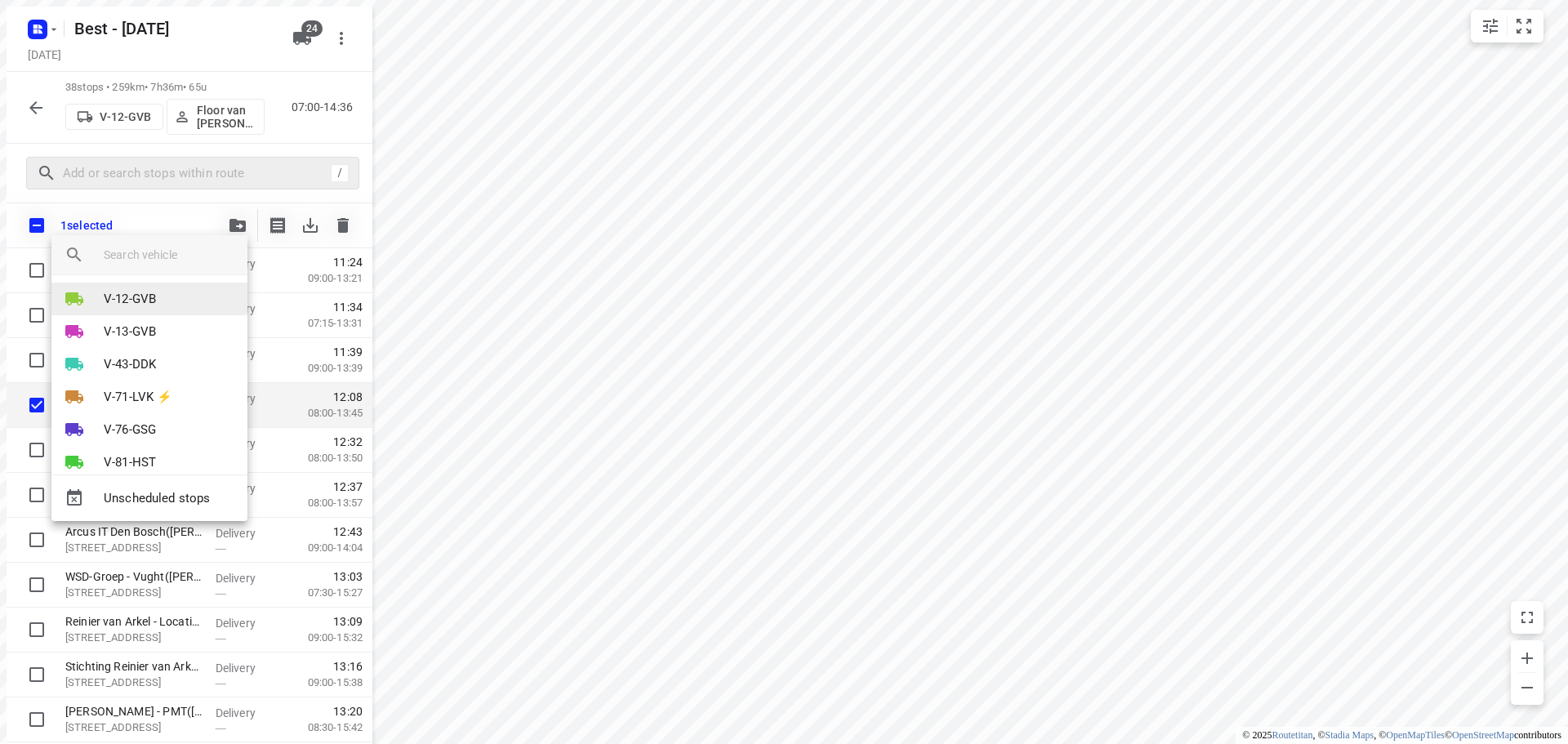
scroll to position [0, 0]
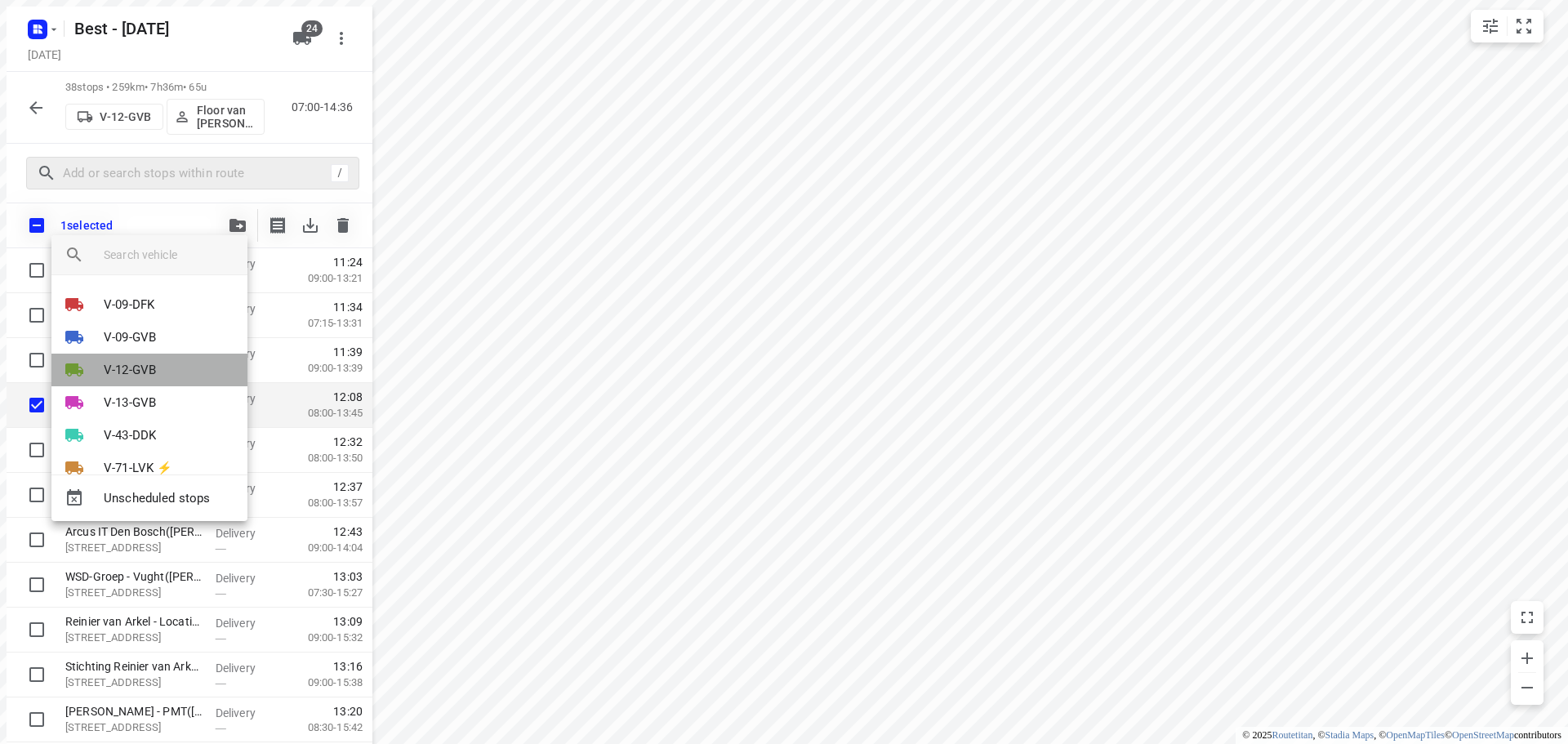
click at [158, 365] on li "V-12-GVB" at bounding box center [149, 369] width 196 height 33
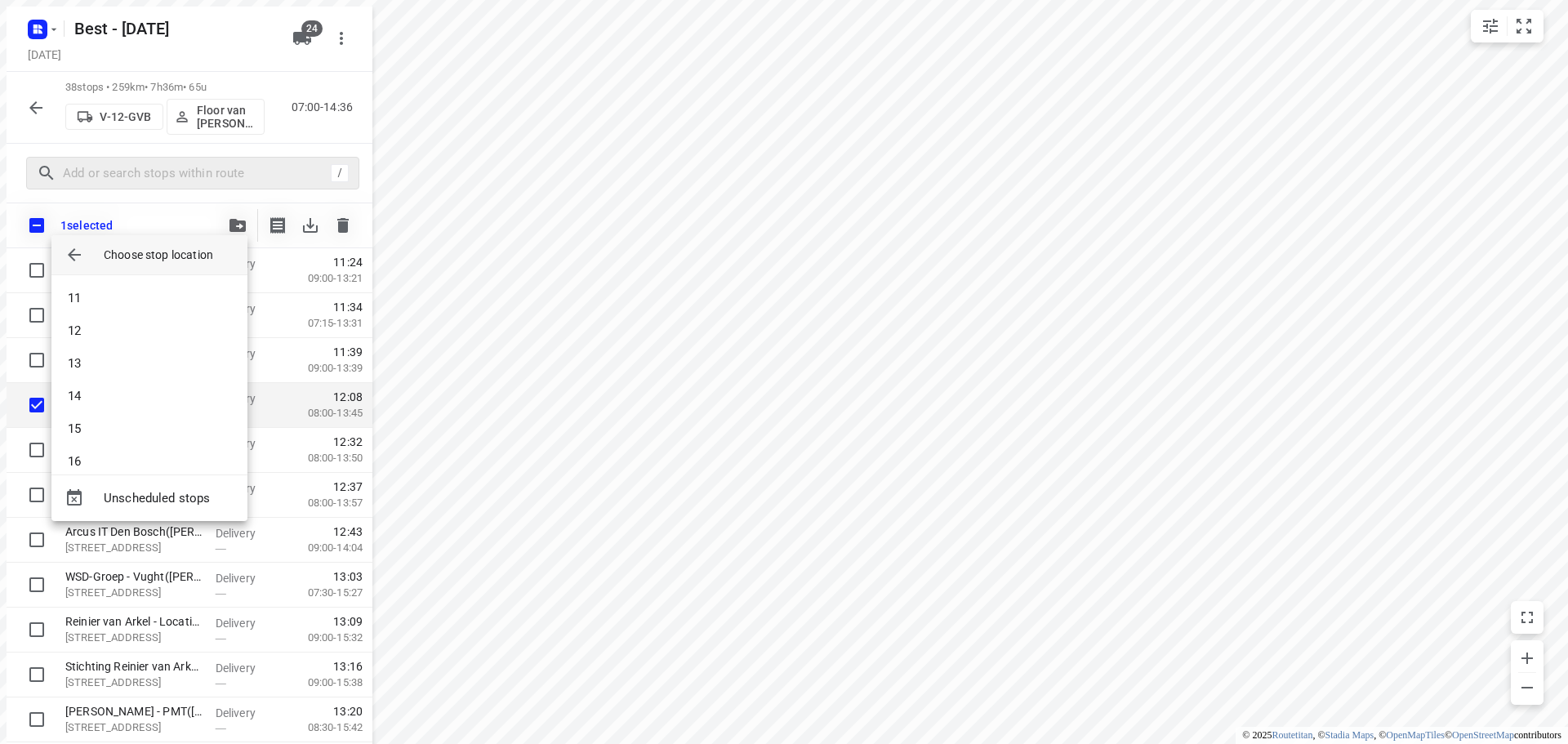
click at [70, 255] on icon "button" at bounding box center [74, 254] width 13 height 13
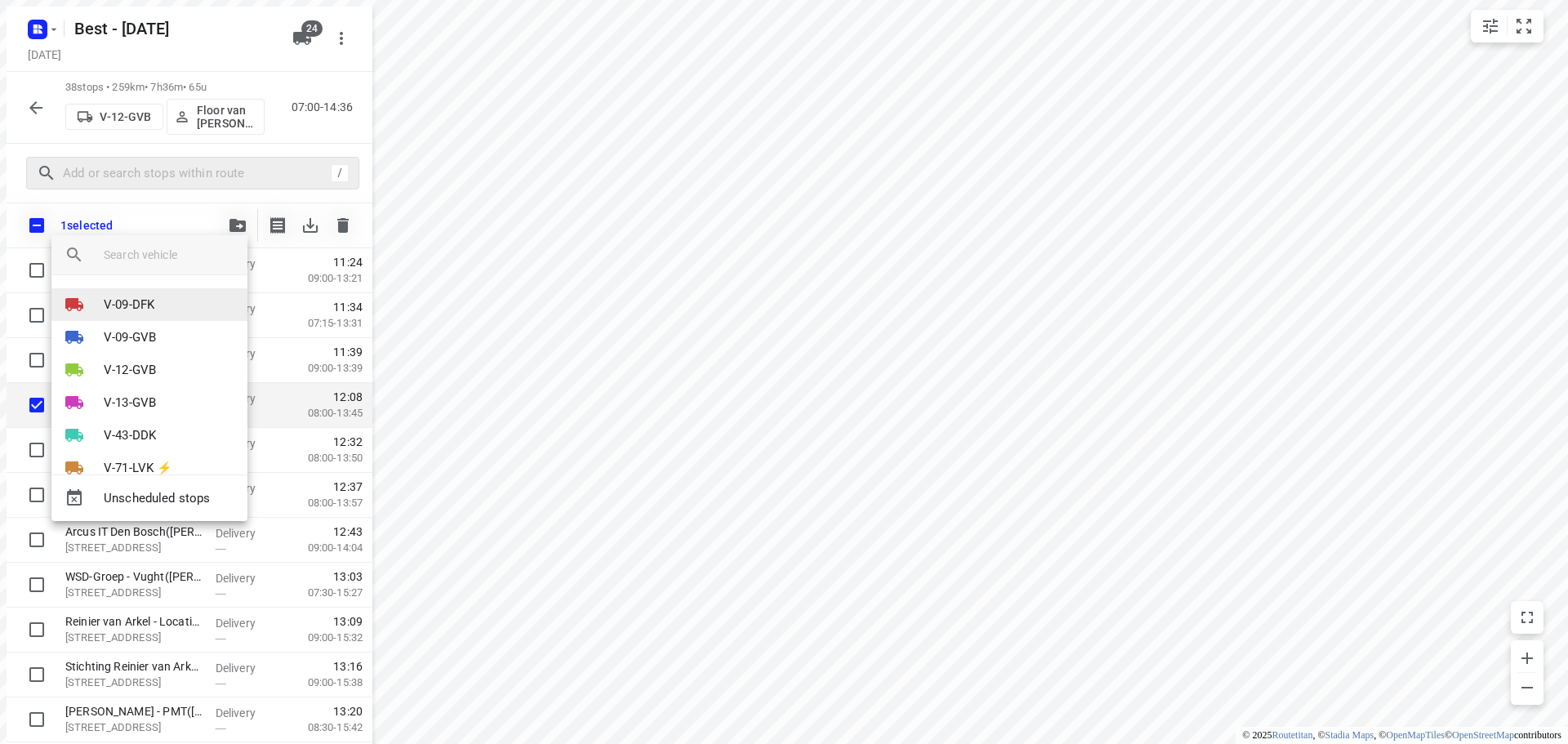
click at [105, 313] on p "V-09-DFK" at bounding box center [128, 304] width 50 height 19
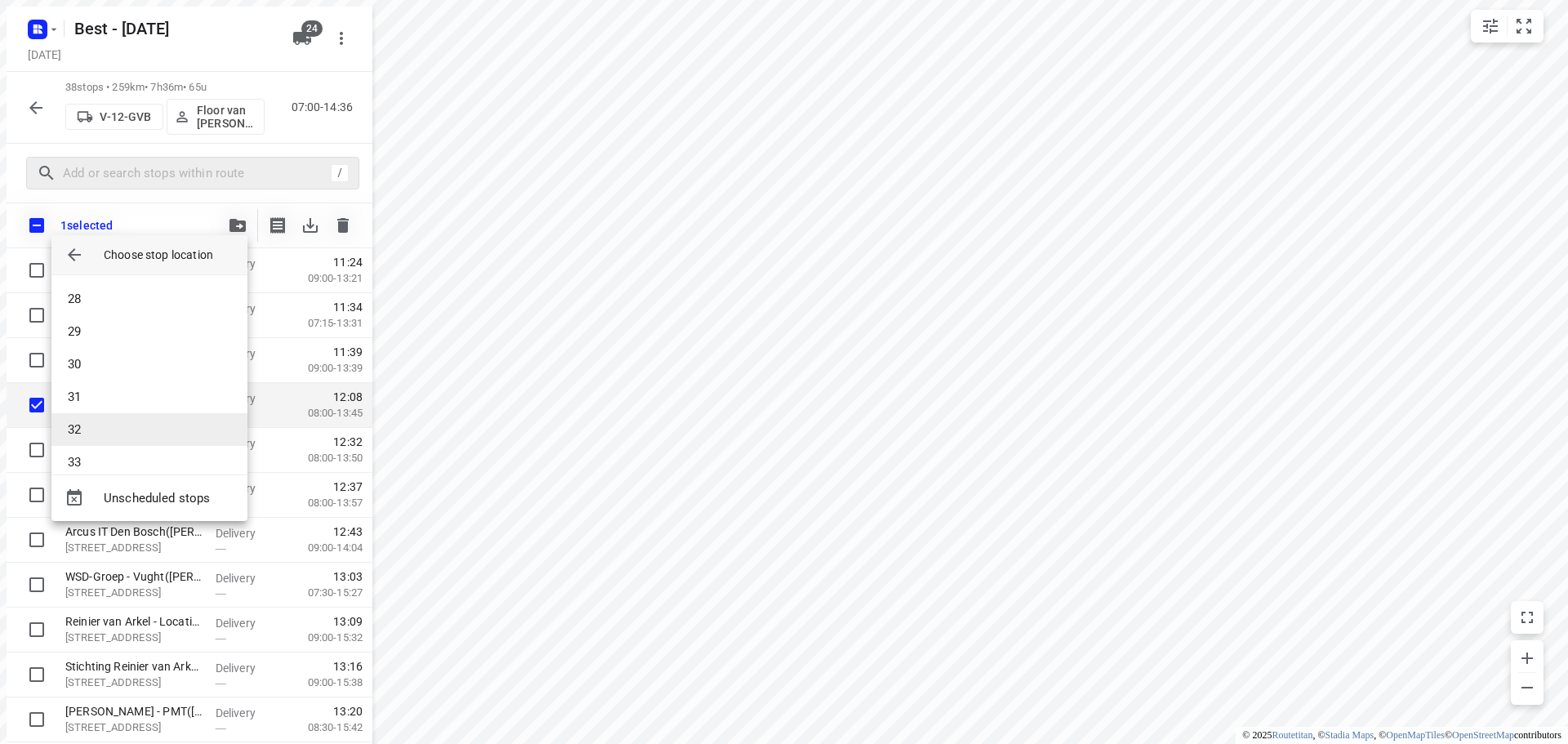
scroll to position [898, 0]
click at [116, 408] on li "32" at bounding box center [149, 412] width 196 height 33
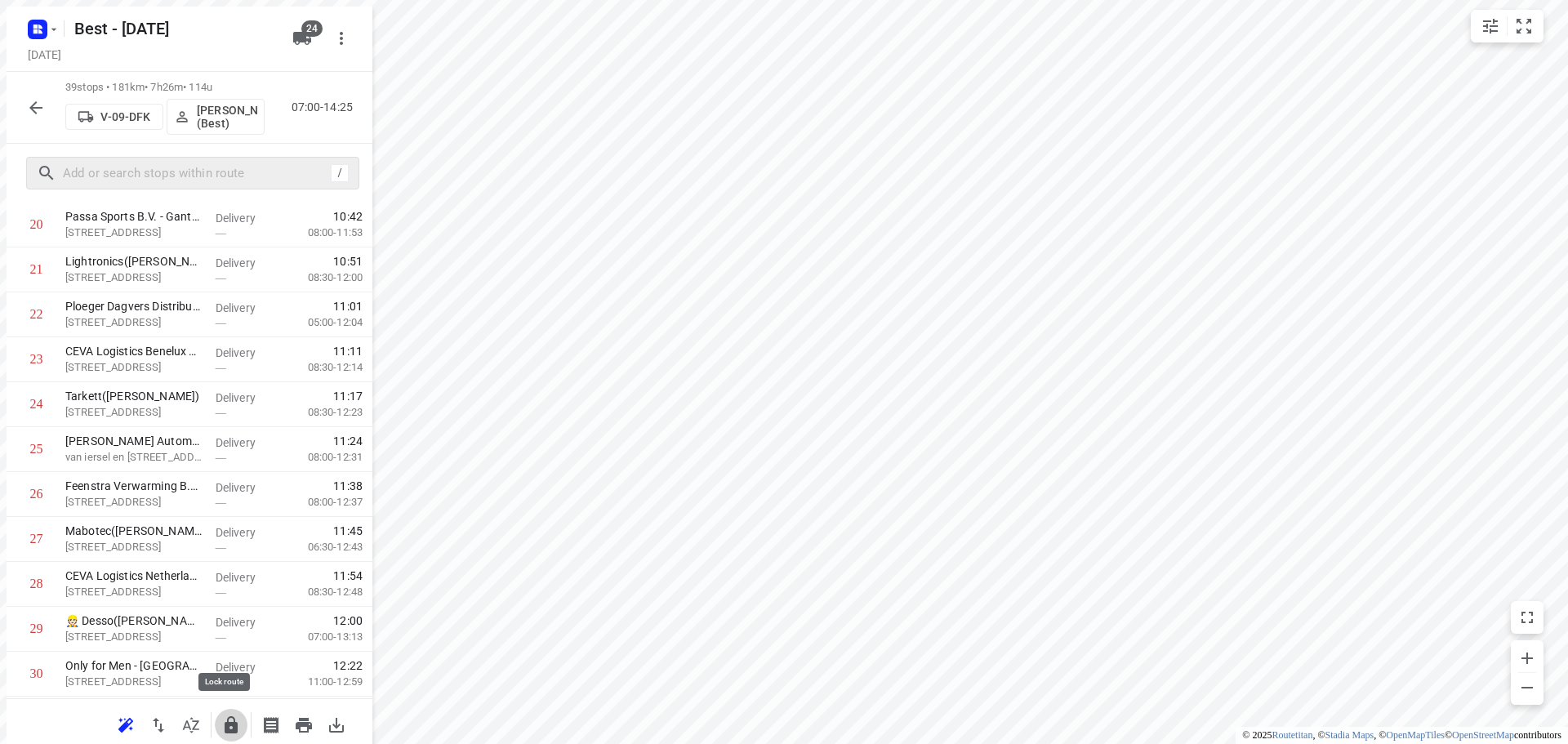
click at [233, 716] on icon "button" at bounding box center [224, 718] width 19 height 19
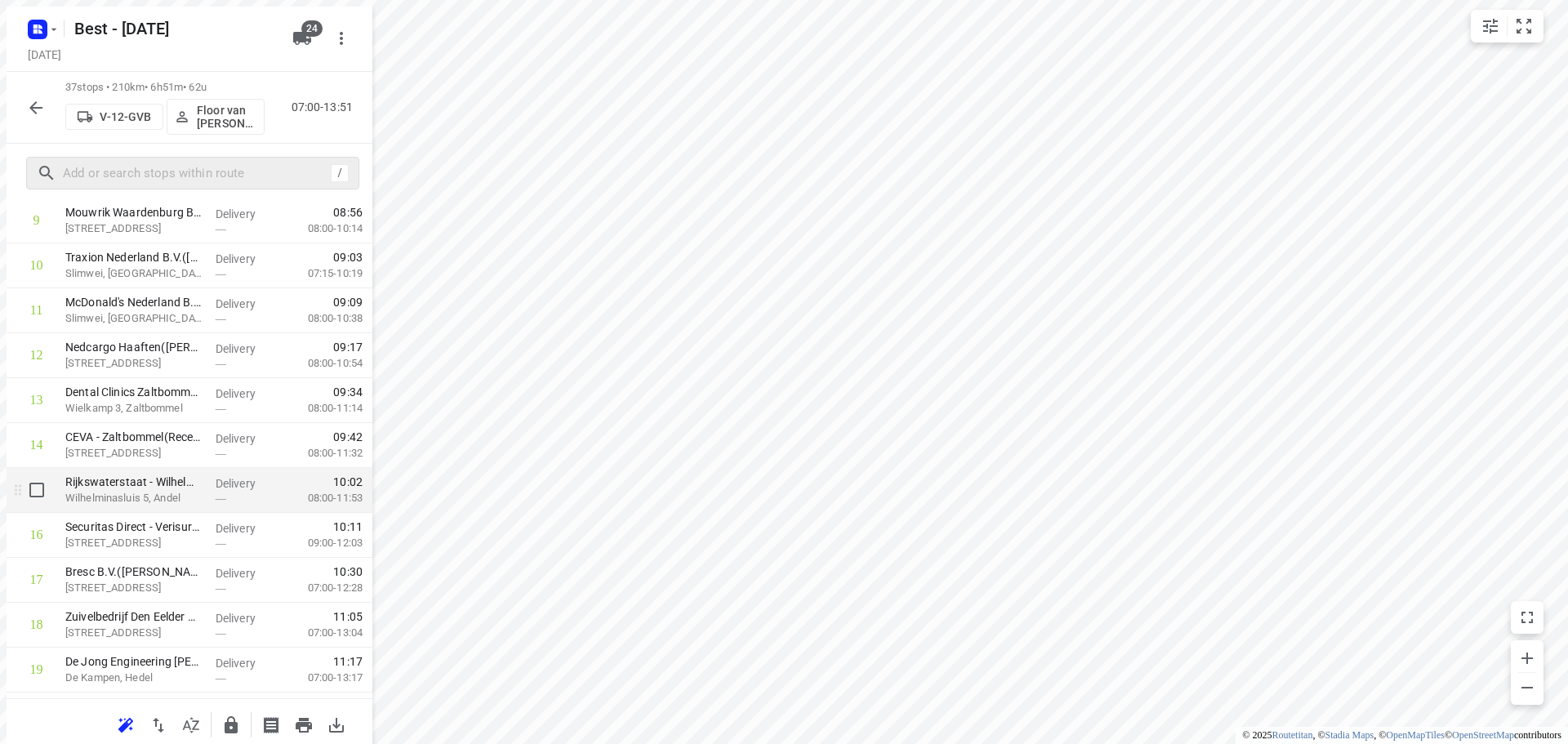
scroll to position [0, 0]
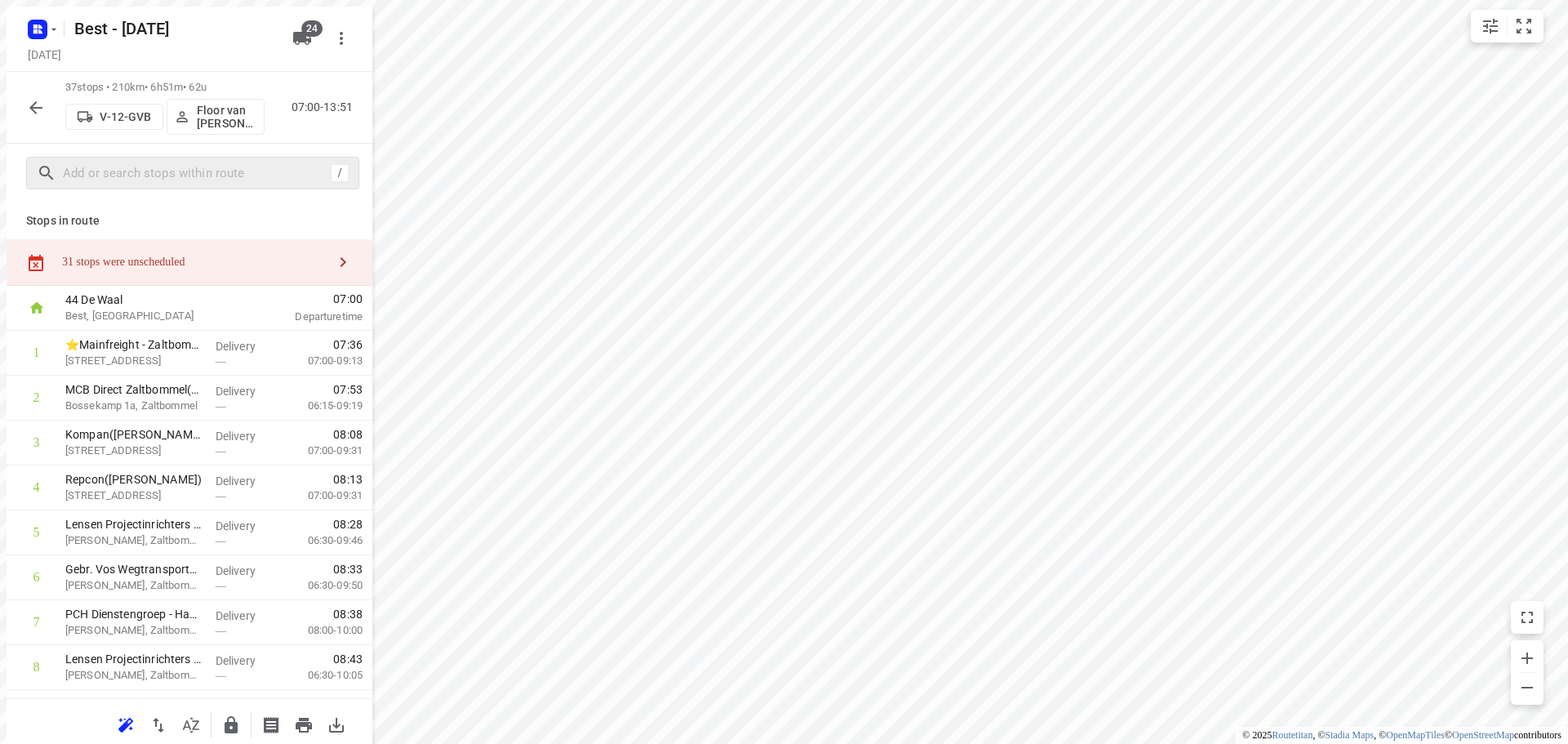
click at [251, 261] on div "31 stops were unscheduled" at bounding box center [183, 256] width 366 height 47
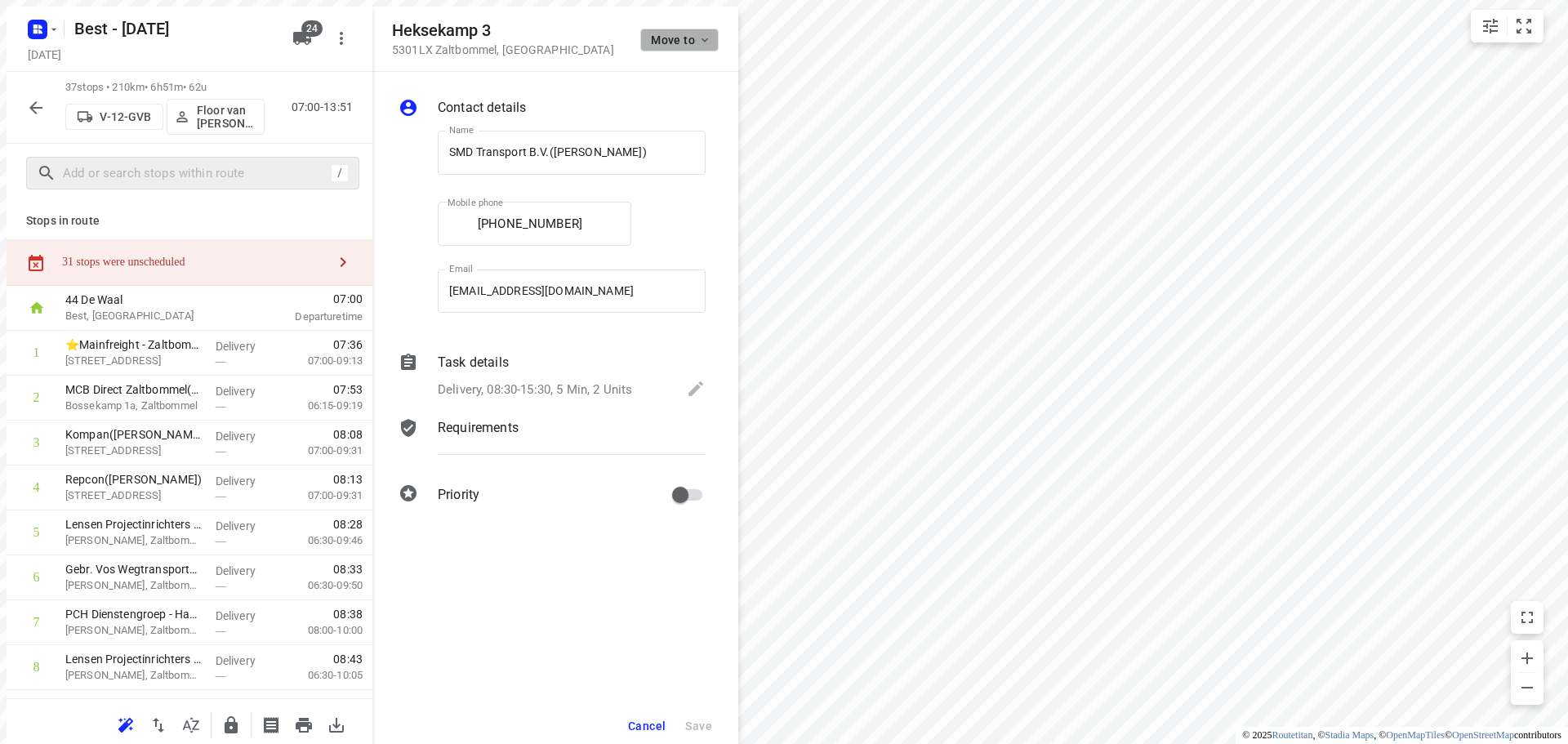
click at [701, 37] on icon "button" at bounding box center [697, 34] width 13 height 13
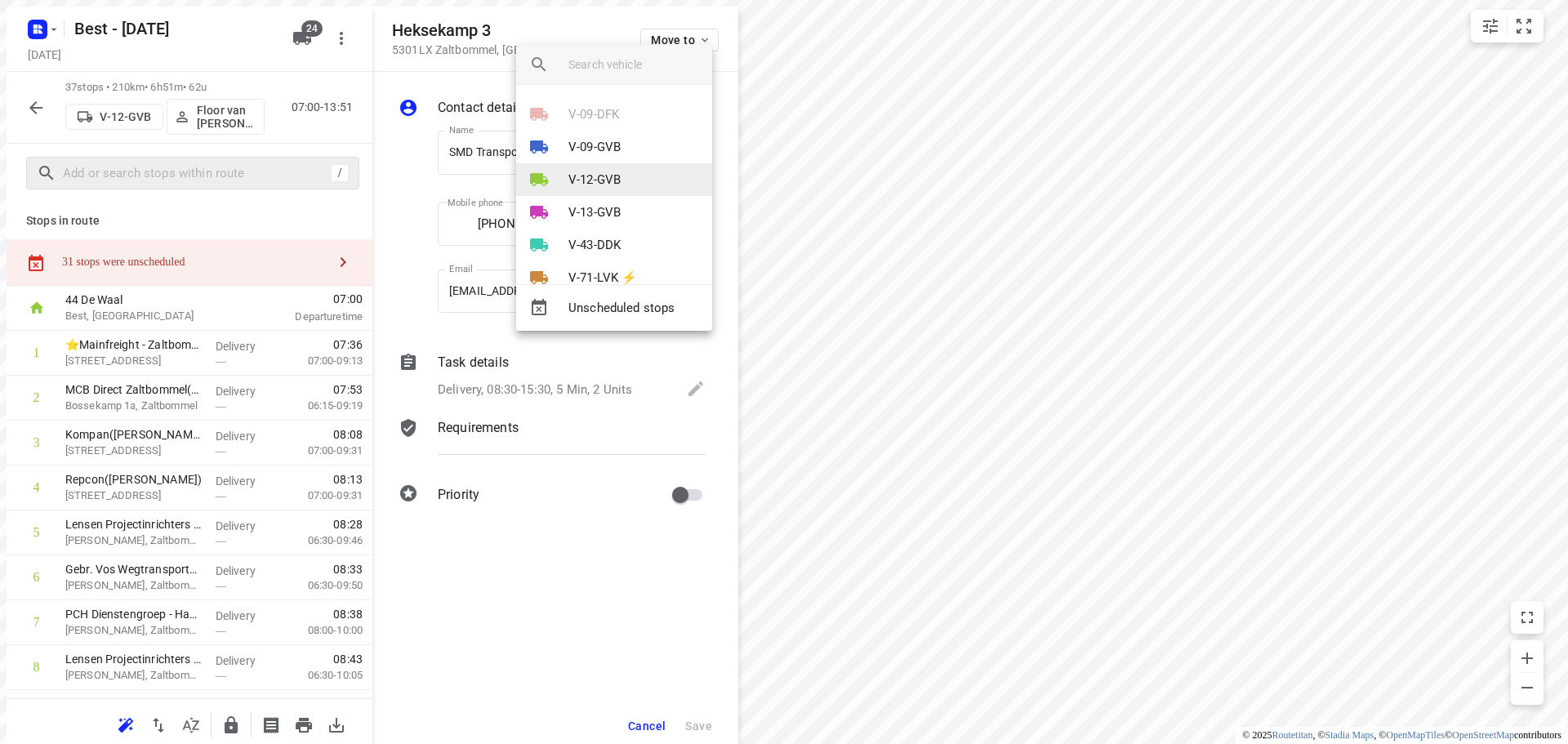
click at [623, 177] on li "V-12-GVB" at bounding box center [614, 179] width 196 height 33
click at [614, 179] on li "3" at bounding box center [614, 173] width 196 height 33
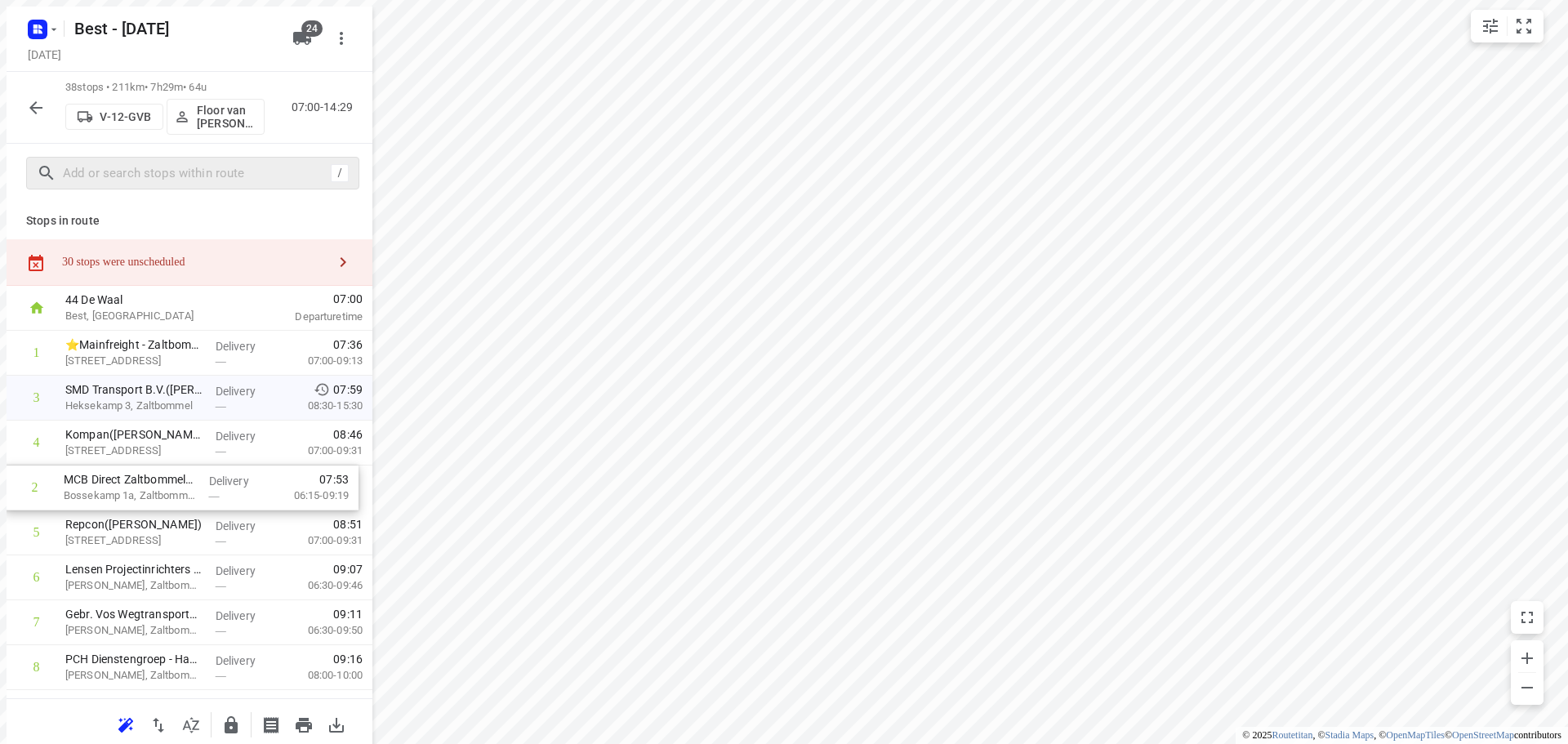
drag, startPoint x: 269, startPoint y: 380, endPoint x: 264, endPoint y: 481, distance: 101.1
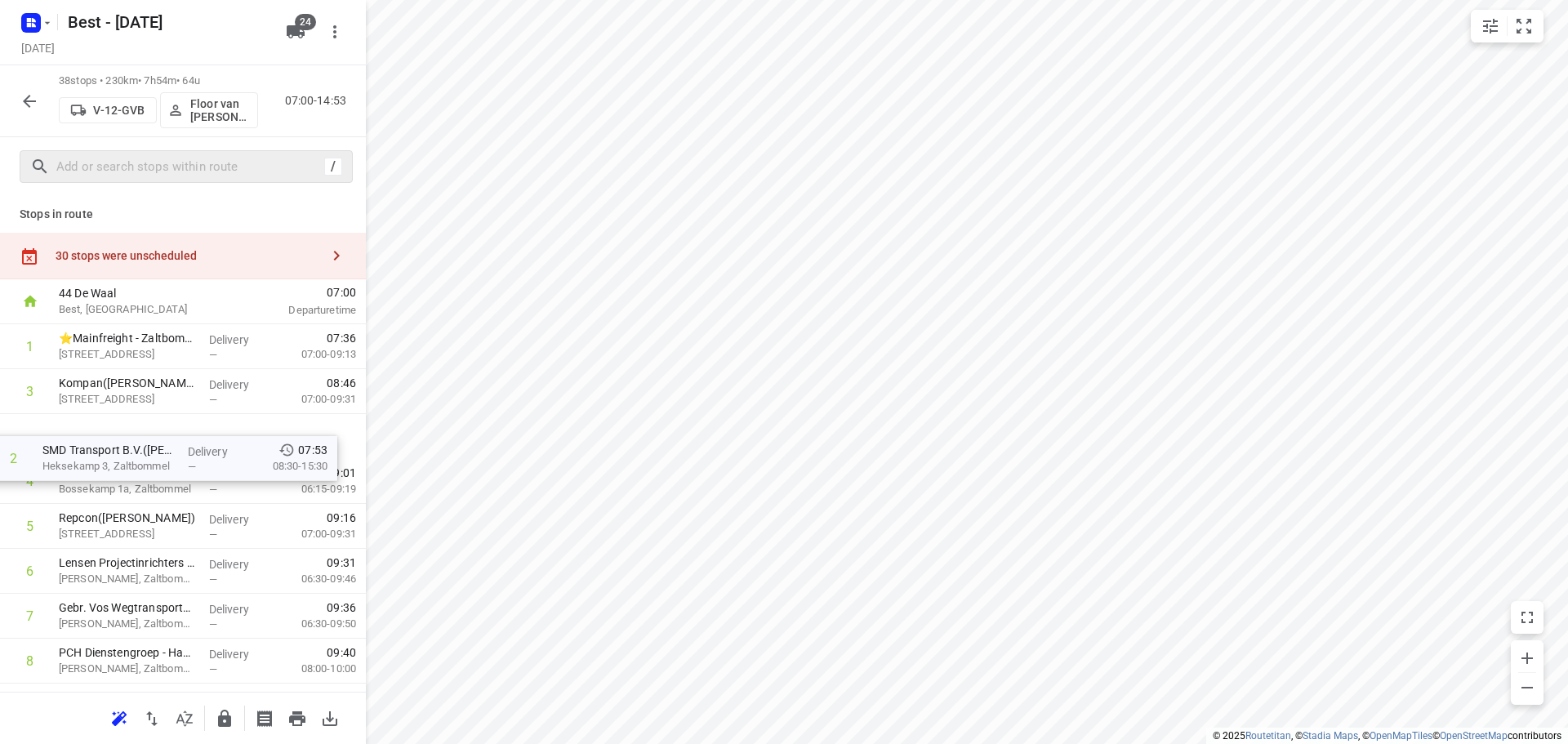
drag, startPoint x: 241, startPoint y: 394, endPoint x: 217, endPoint y: 488, distance: 97.0
drag, startPoint x: 160, startPoint y: 440, endPoint x: 164, endPoint y: 400, distance: 40.2
drag, startPoint x: 240, startPoint y: 519, endPoint x: 237, endPoint y: 485, distance: 34.1
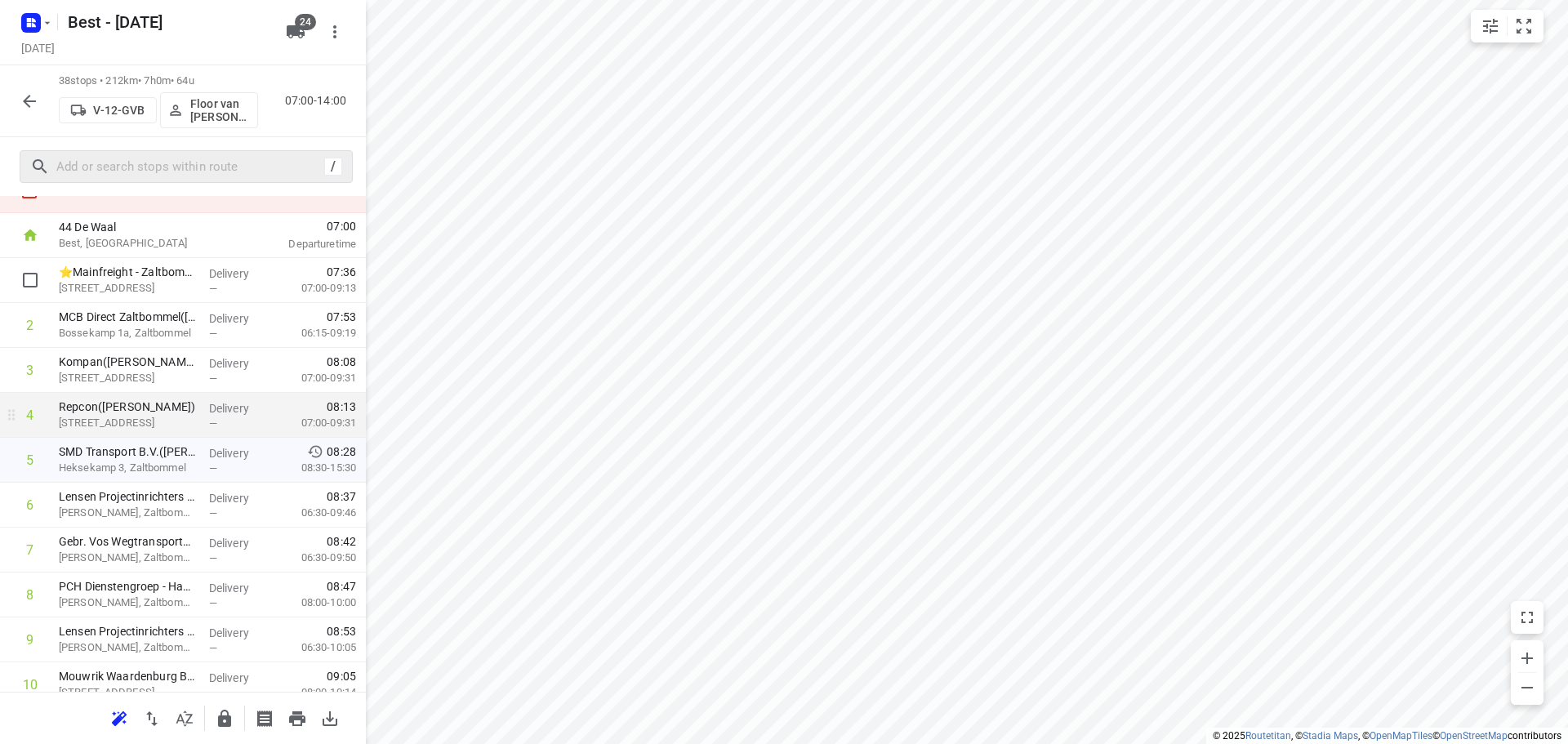
scroll to position [163, 0]
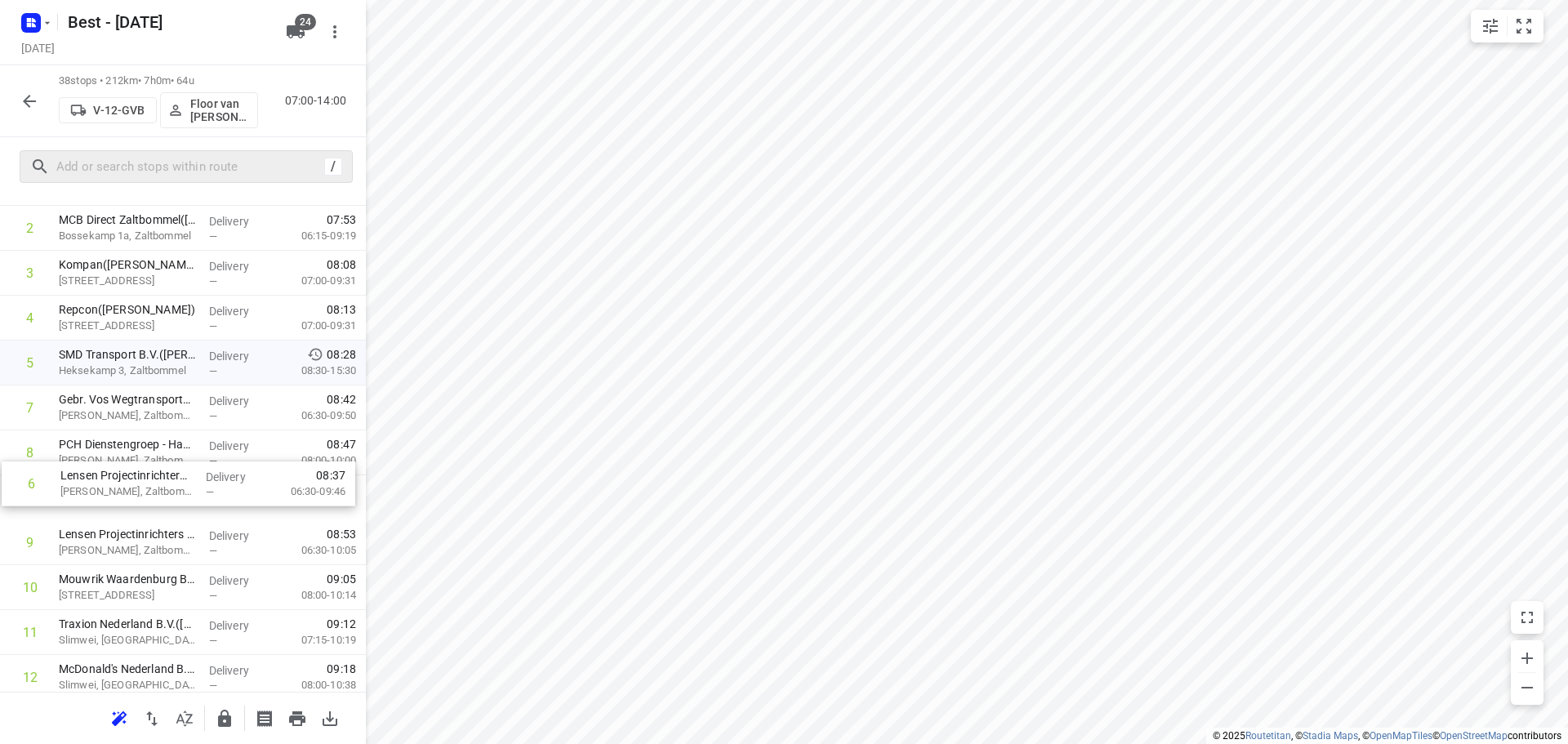
drag, startPoint x: 141, startPoint y: 439, endPoint x: 139, endPoint y: 493, distance: 54.0
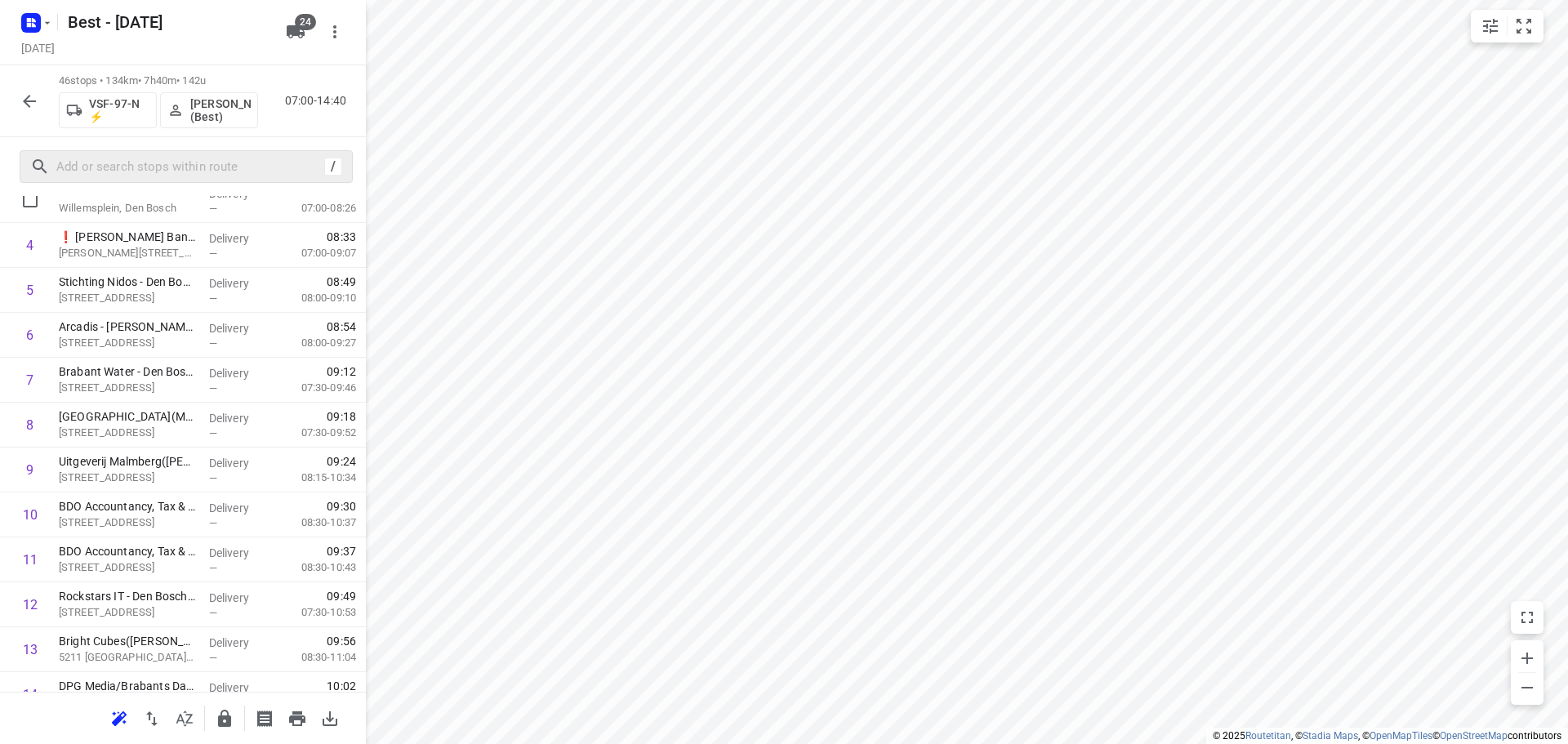
scroll to position [81, 0]
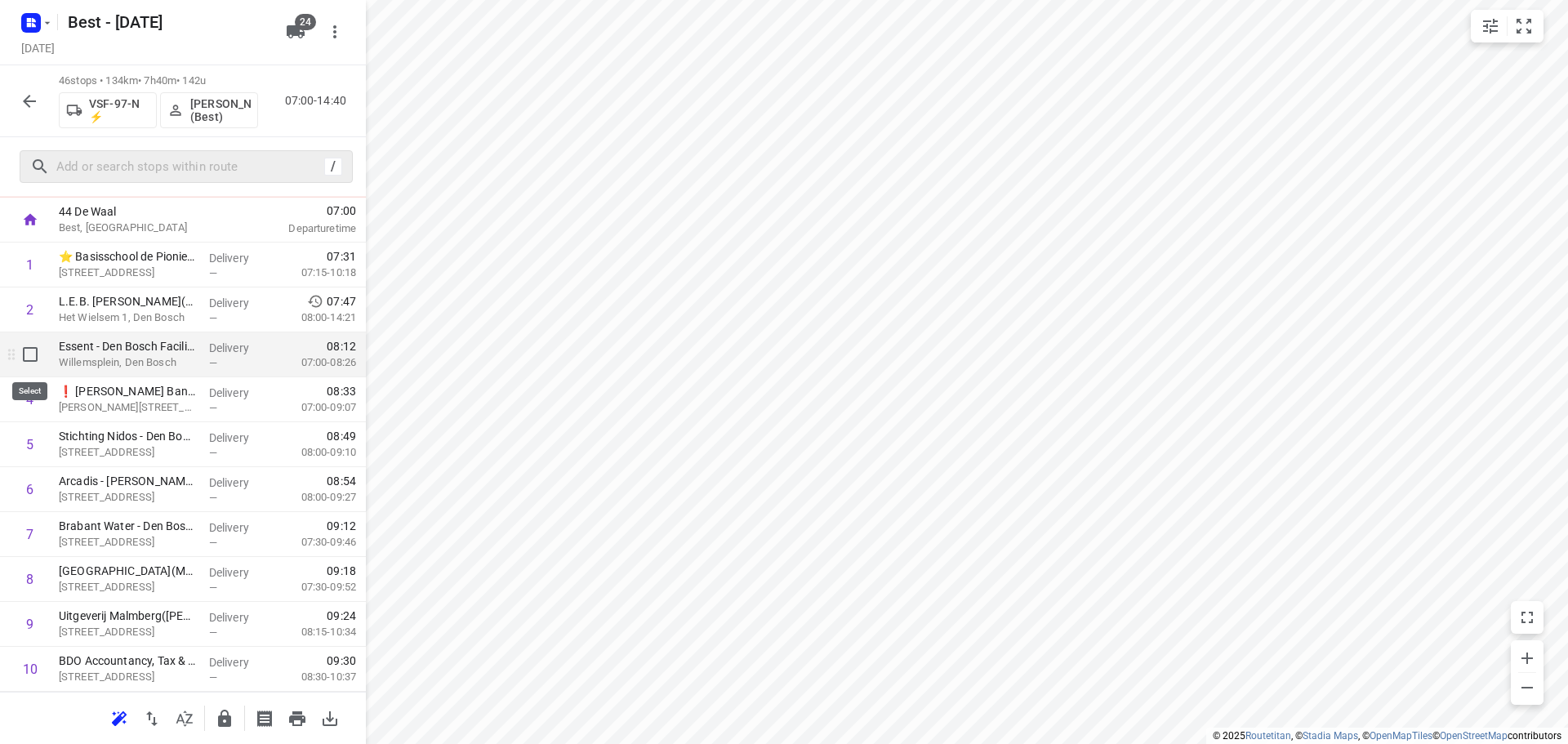
click at [41, 361] on input "checkbox" at bounding box center [30, 354] width 33 height 33
checkbox input "true"
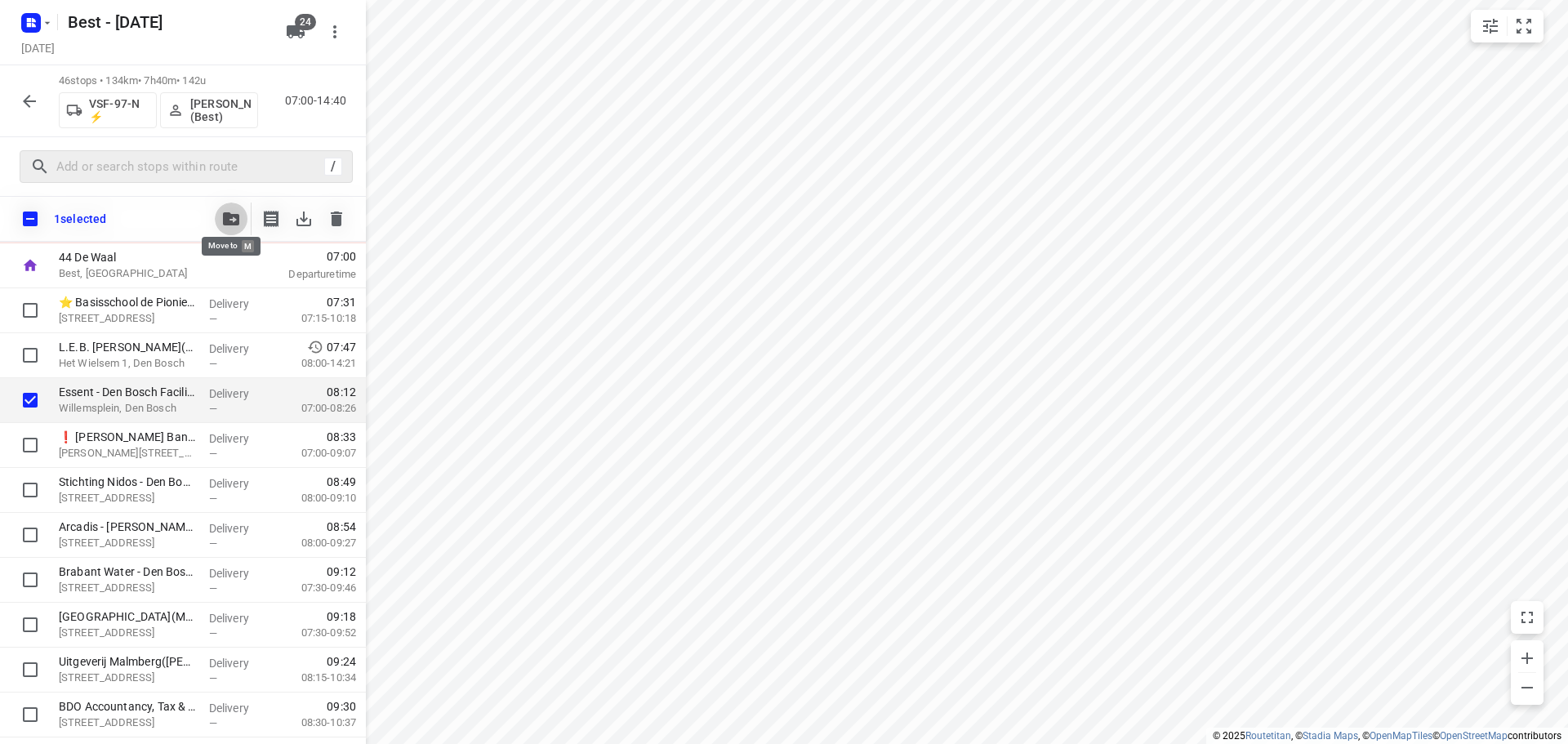
click at [226, 206] on button "button" at bounding box center [230, 218] width 33 height 33
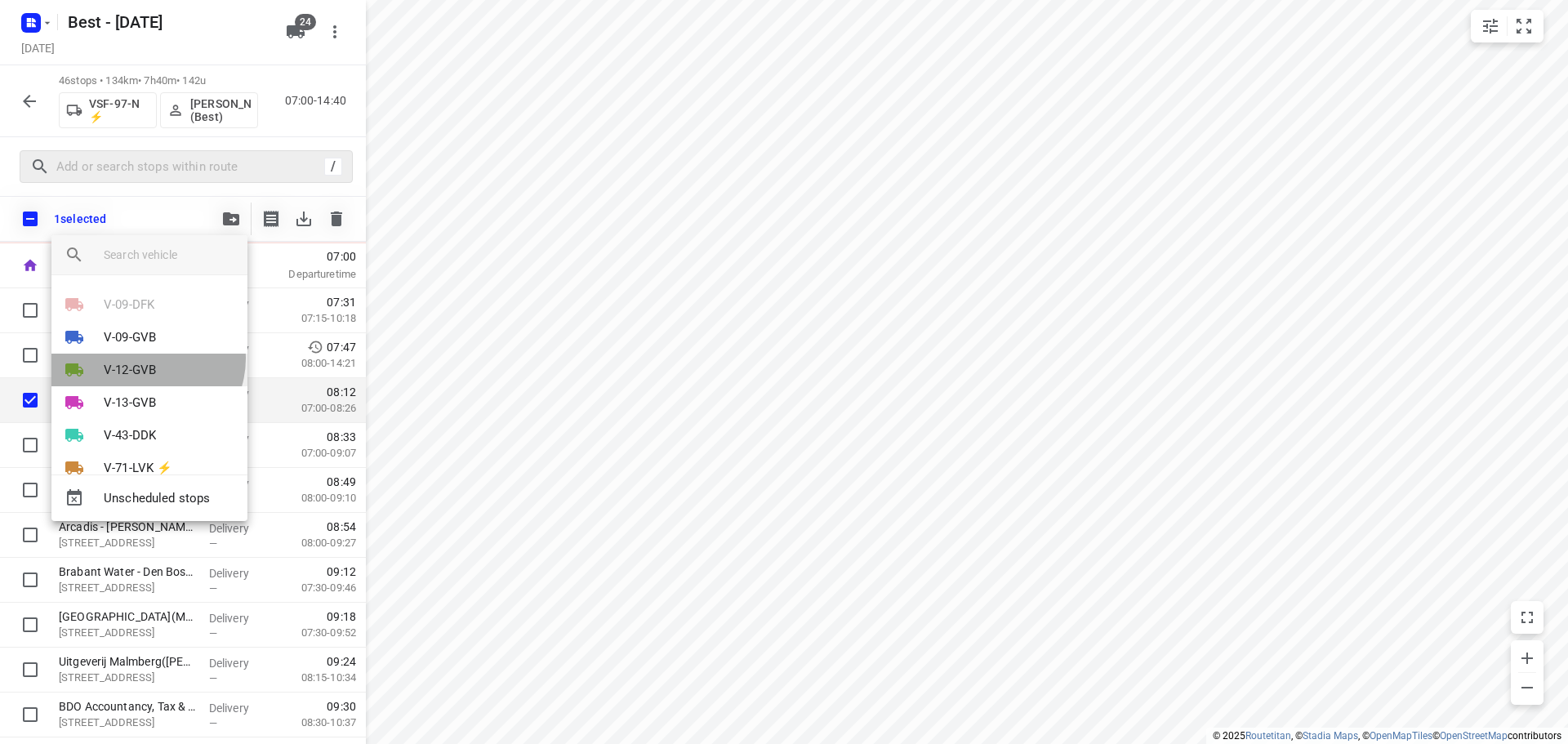
click at [146, 359] on li "V-12-GVB" at bounding box center [149, 369] width 196 height 33
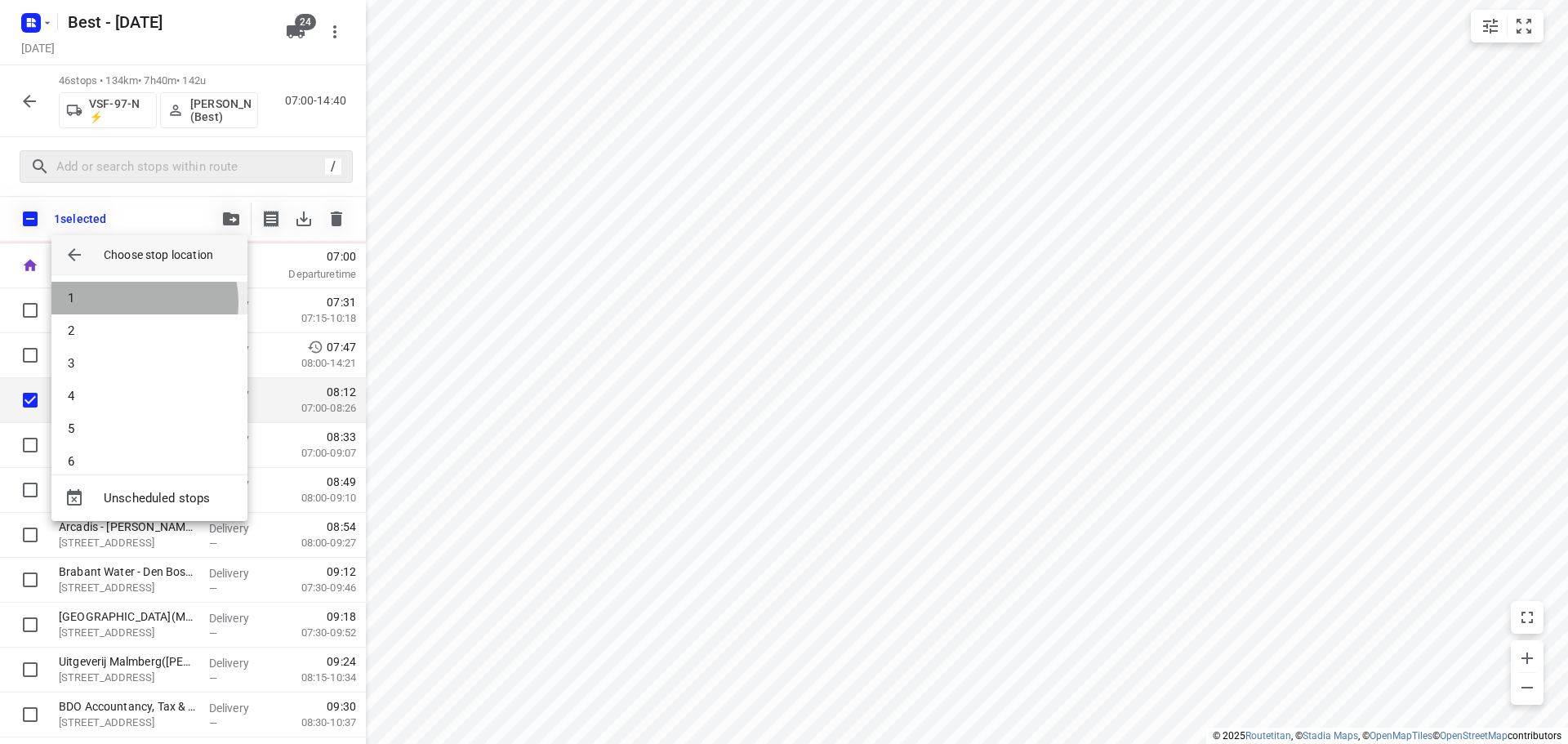
click at [135, 302] on li "1" at bounding box center [149, 297] width 196 height 33
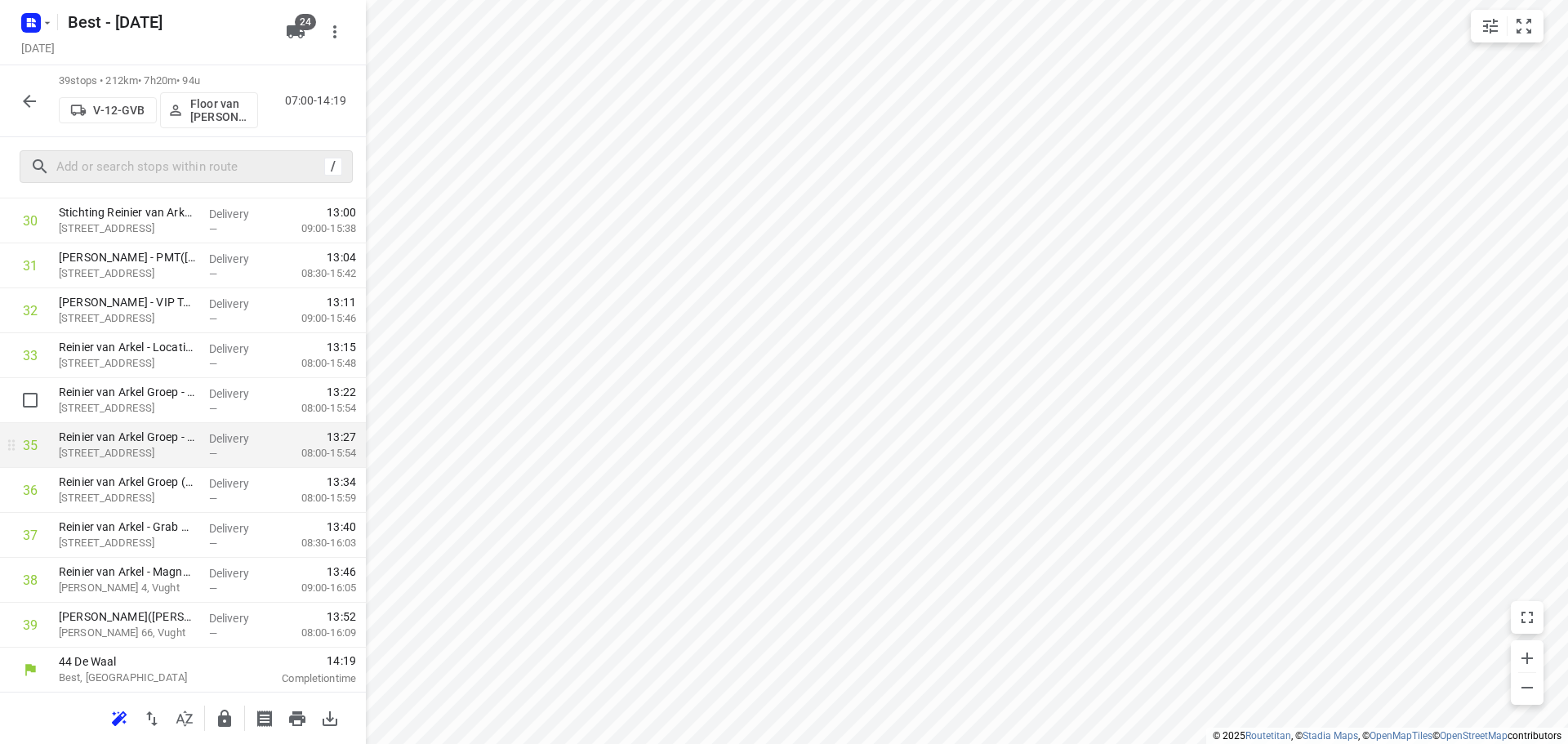
scroll to position [1429, 0]
click at [215, 711] on icon "button" at bounding box center [224, 718] width 19 height 19
click at [27, 96] on icon "button" at bounding box center [29, 101] width 19 height 19
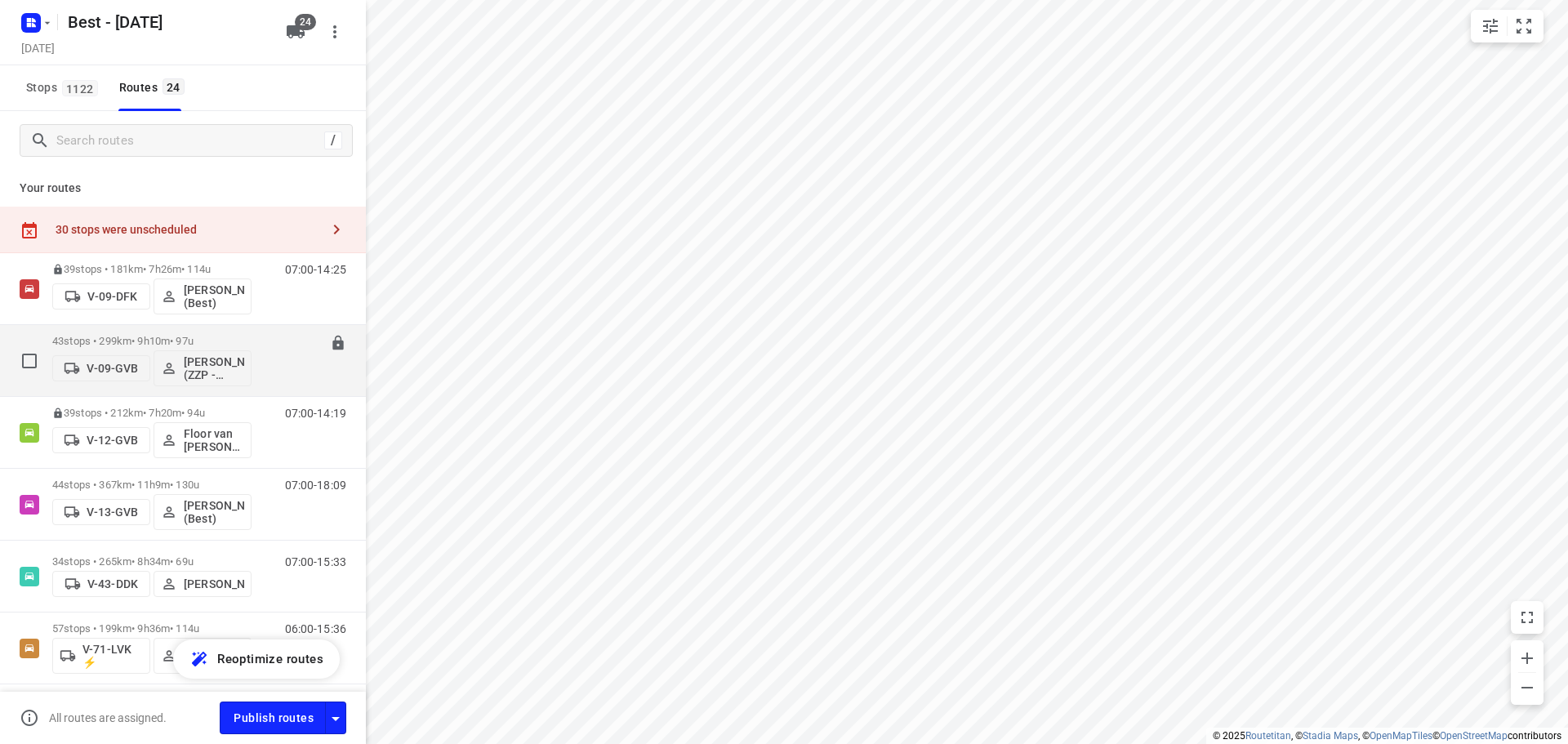
click at [122, 338] on p "43 stops • 299km • 9h10m • 97u" at bounding box center [152, 341] width 200 height 12
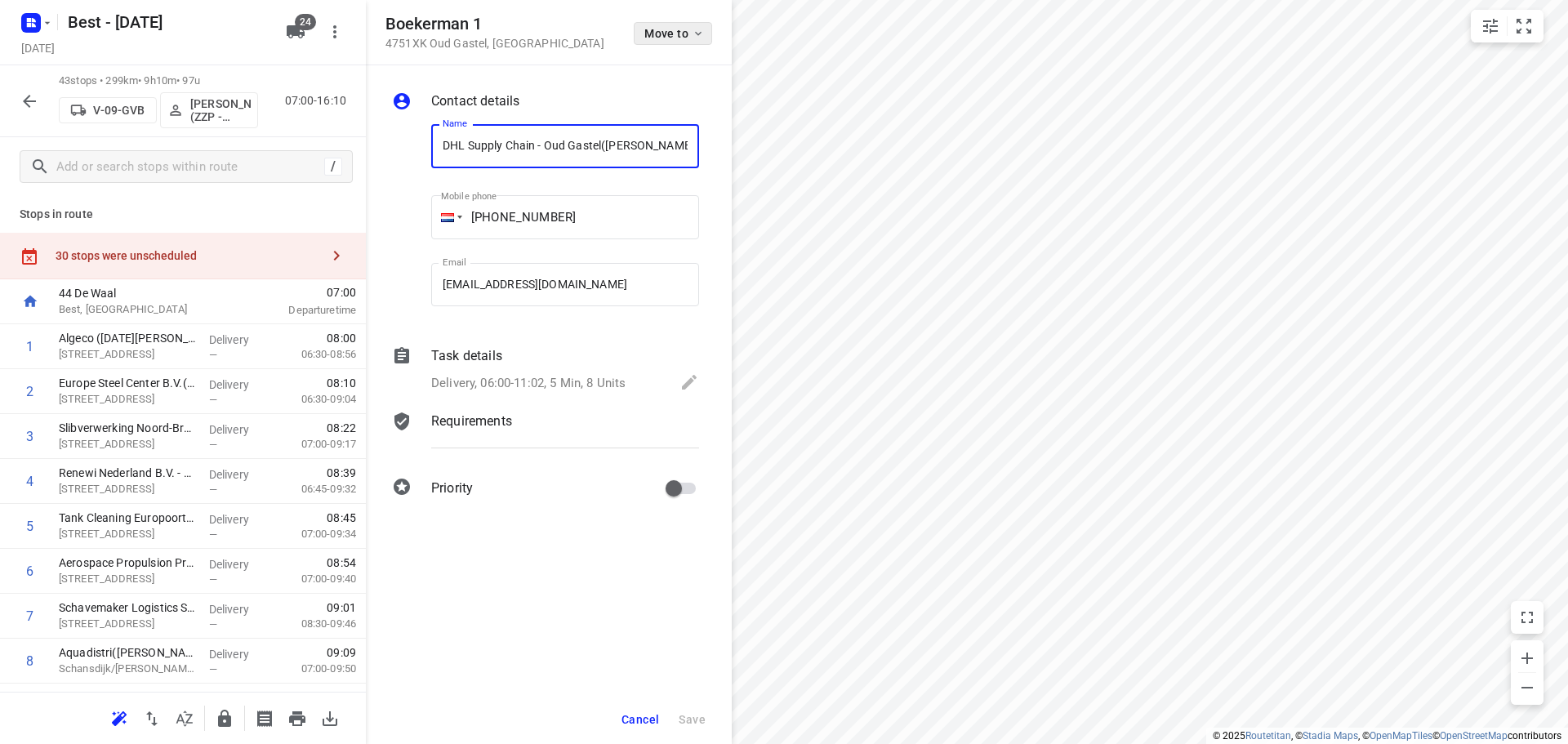
click at [679, 40] on button "Move to" at bounding box center [673, 34] width 79 height 23
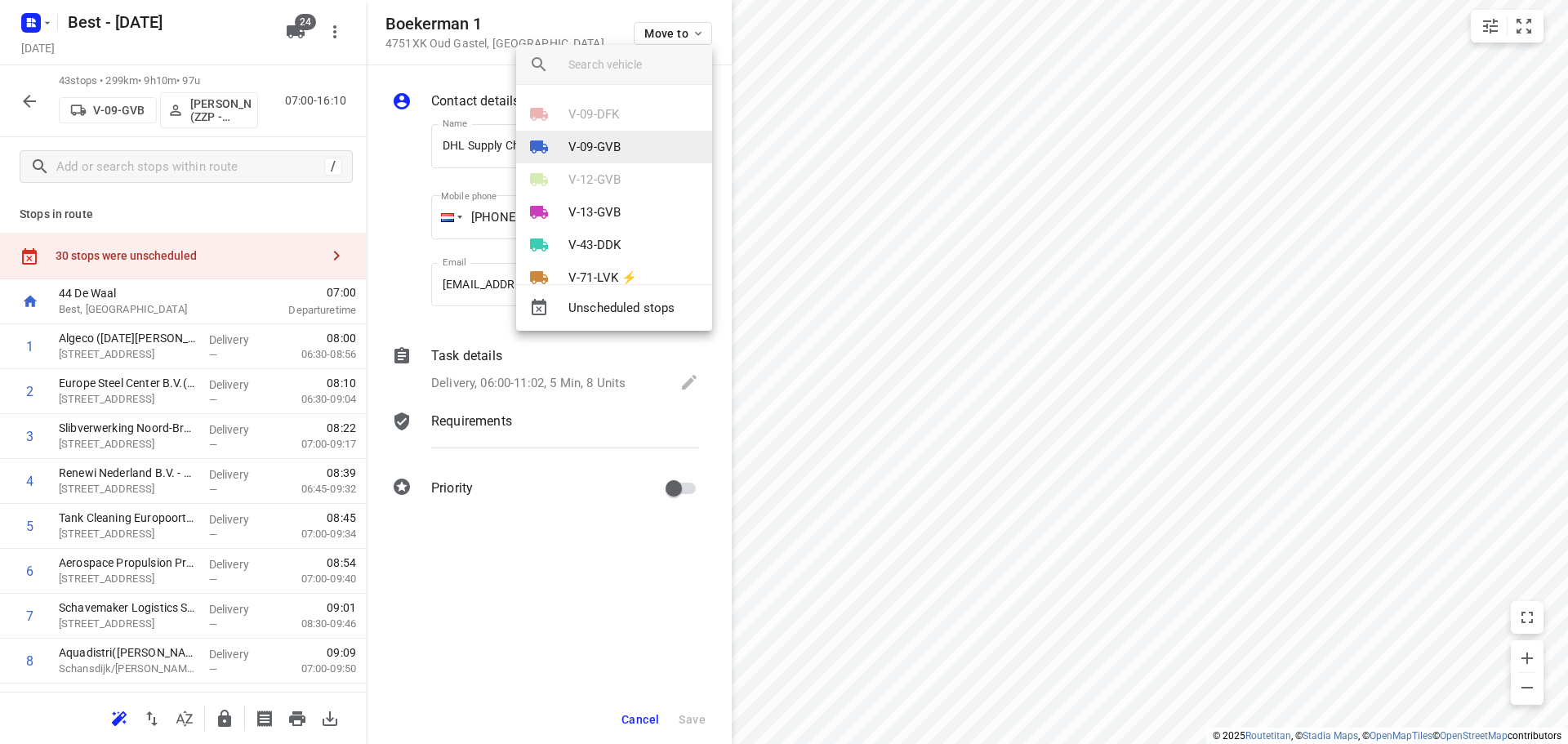
click at [605, 135] on li "V-09-GVB" at bounding box center [614, 147] width 196 height 33
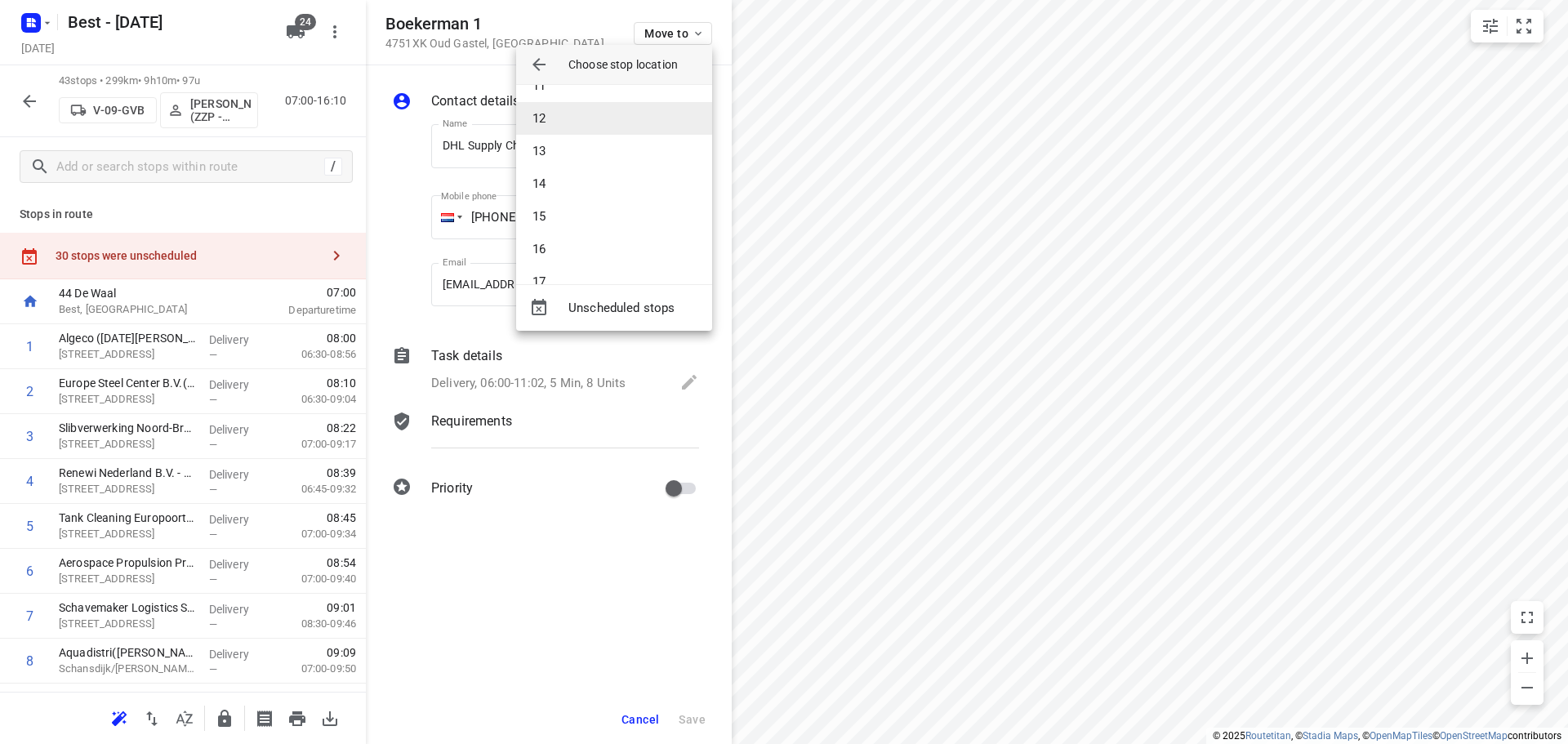
scroll to position [327, 0]
click at [559, 136] on li "12" at bounding box center [614, 140] width 196 height 33
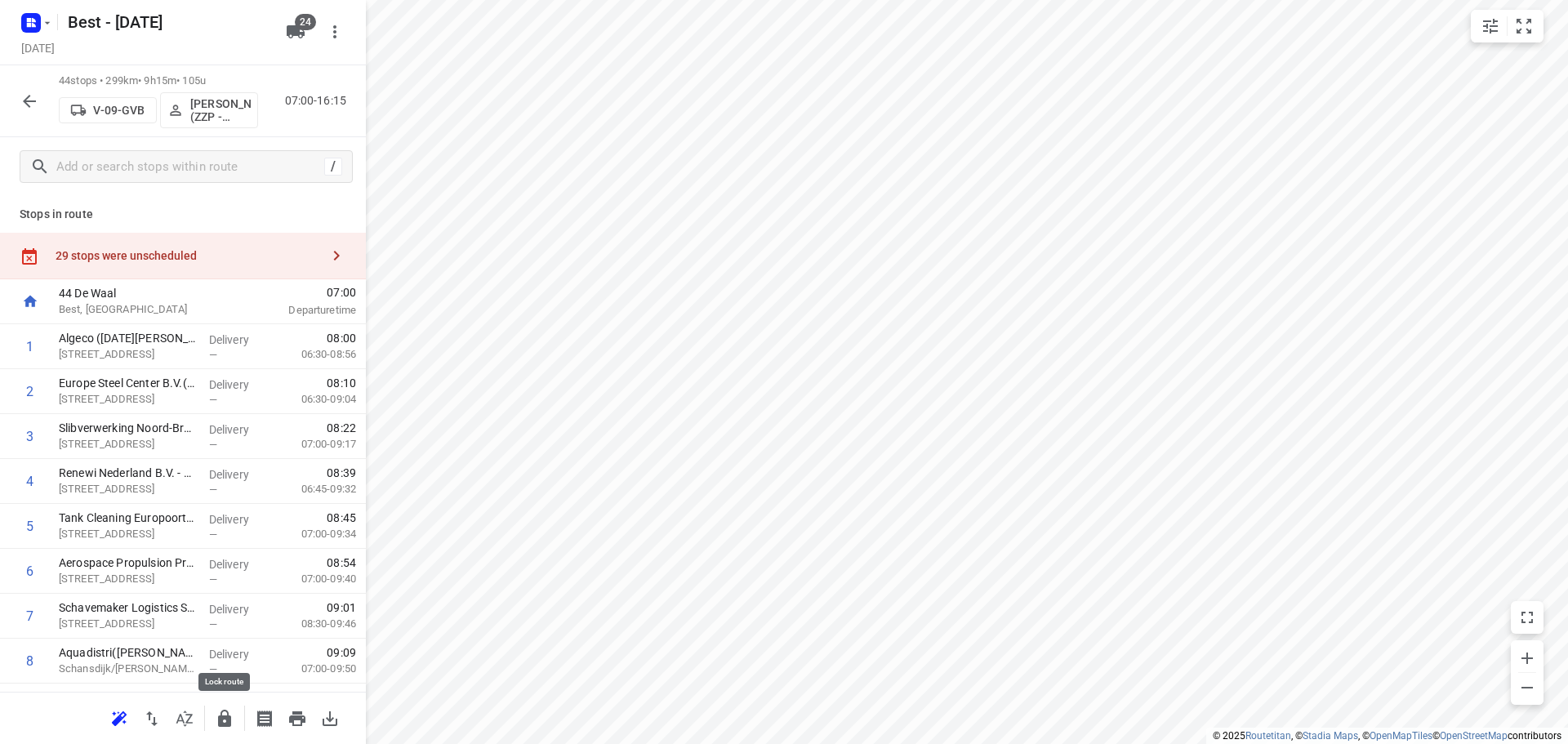
click at [221, 712] on icon "button" at bounding box center [224, 718] width 19 height 19
click at [13, 90] on div at bounding box center [29, 101] width 33 height 33
click at [36, 99] on icon "button" at bounding box center [29, 101] width 19 height 19
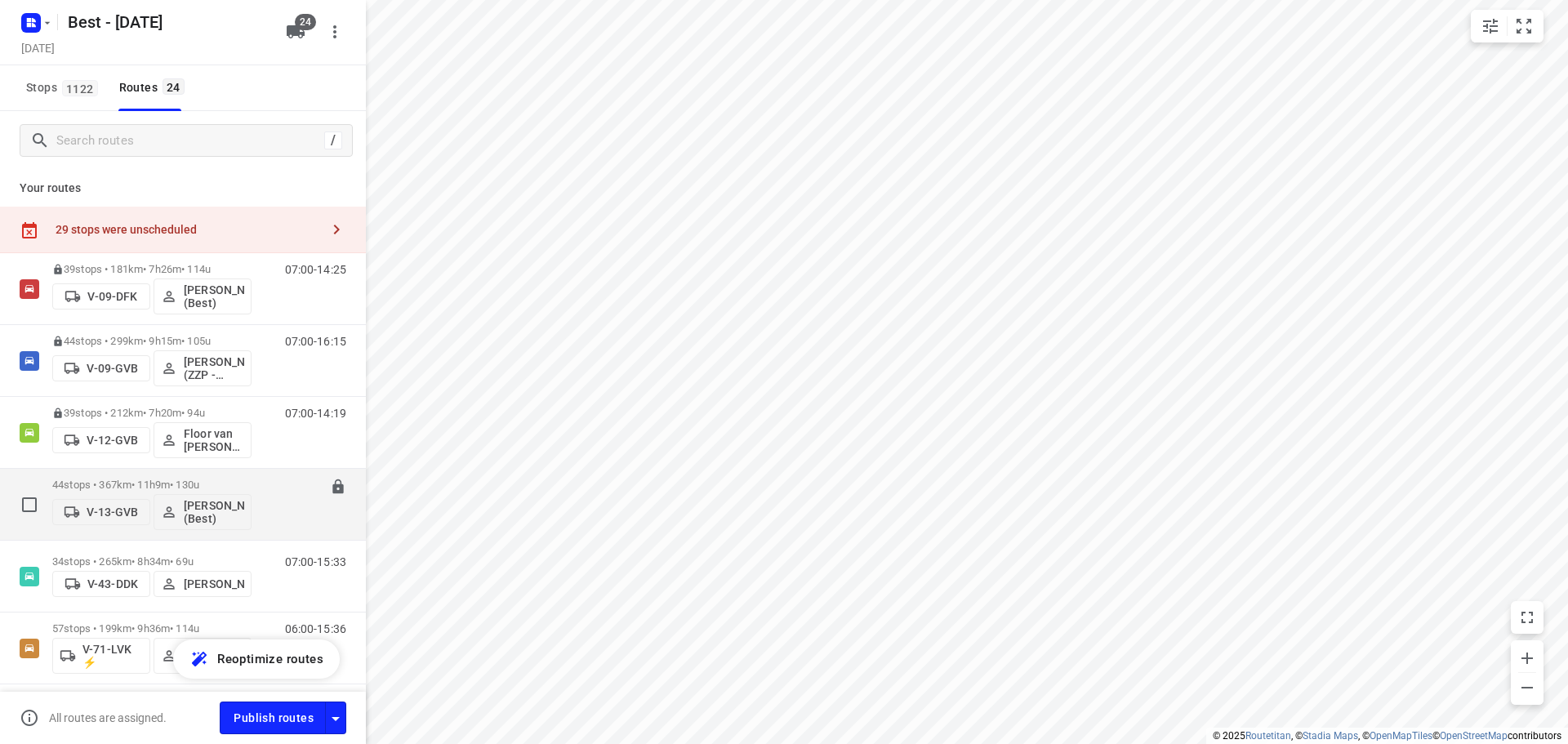
click at [124, 482] on p "44 stops • 367km • 11h9m • 130u" at bounding box center [152, 485] width 200 height 12
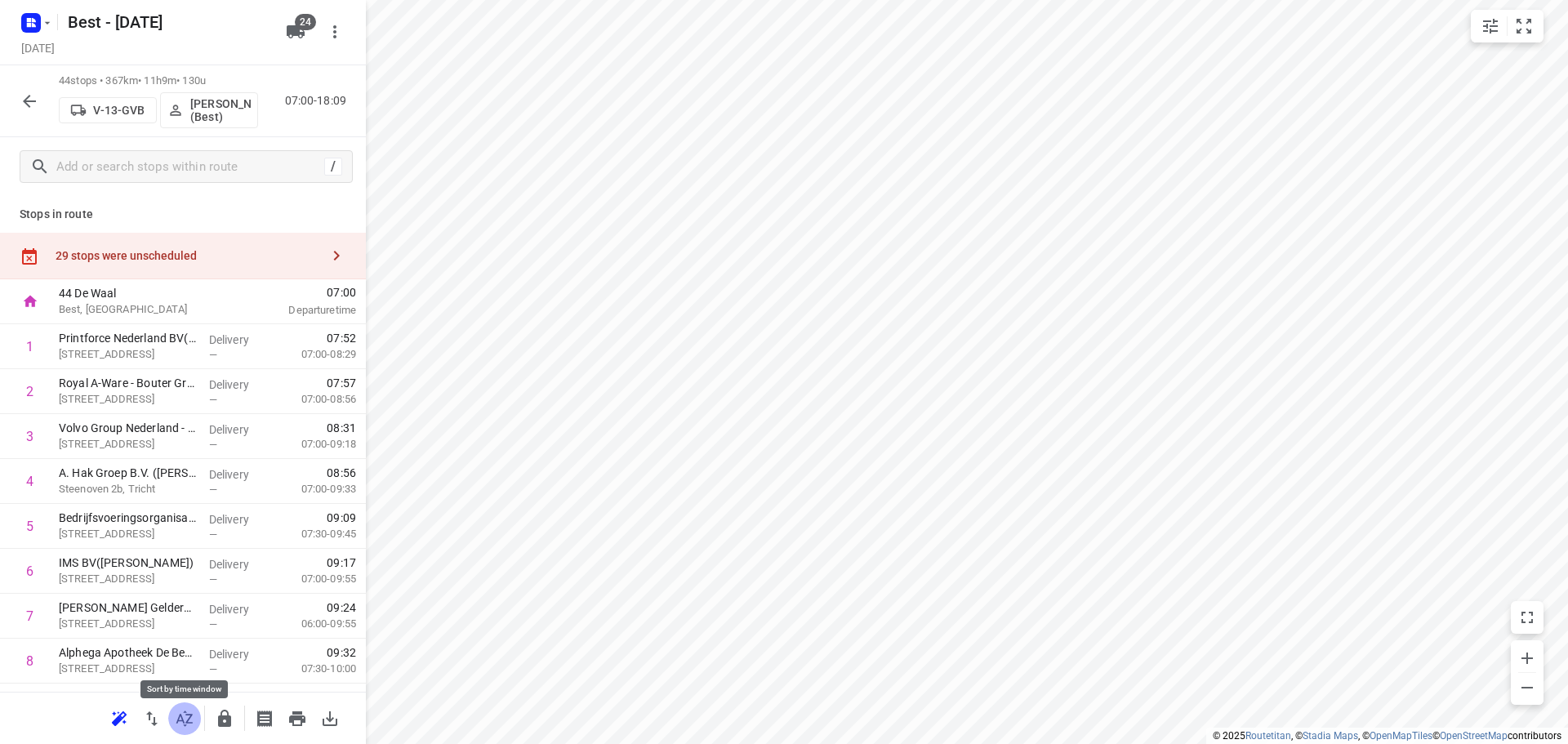
click at [185, 721] on icon "button" at bounding box center [185, 718] width 19 height 19
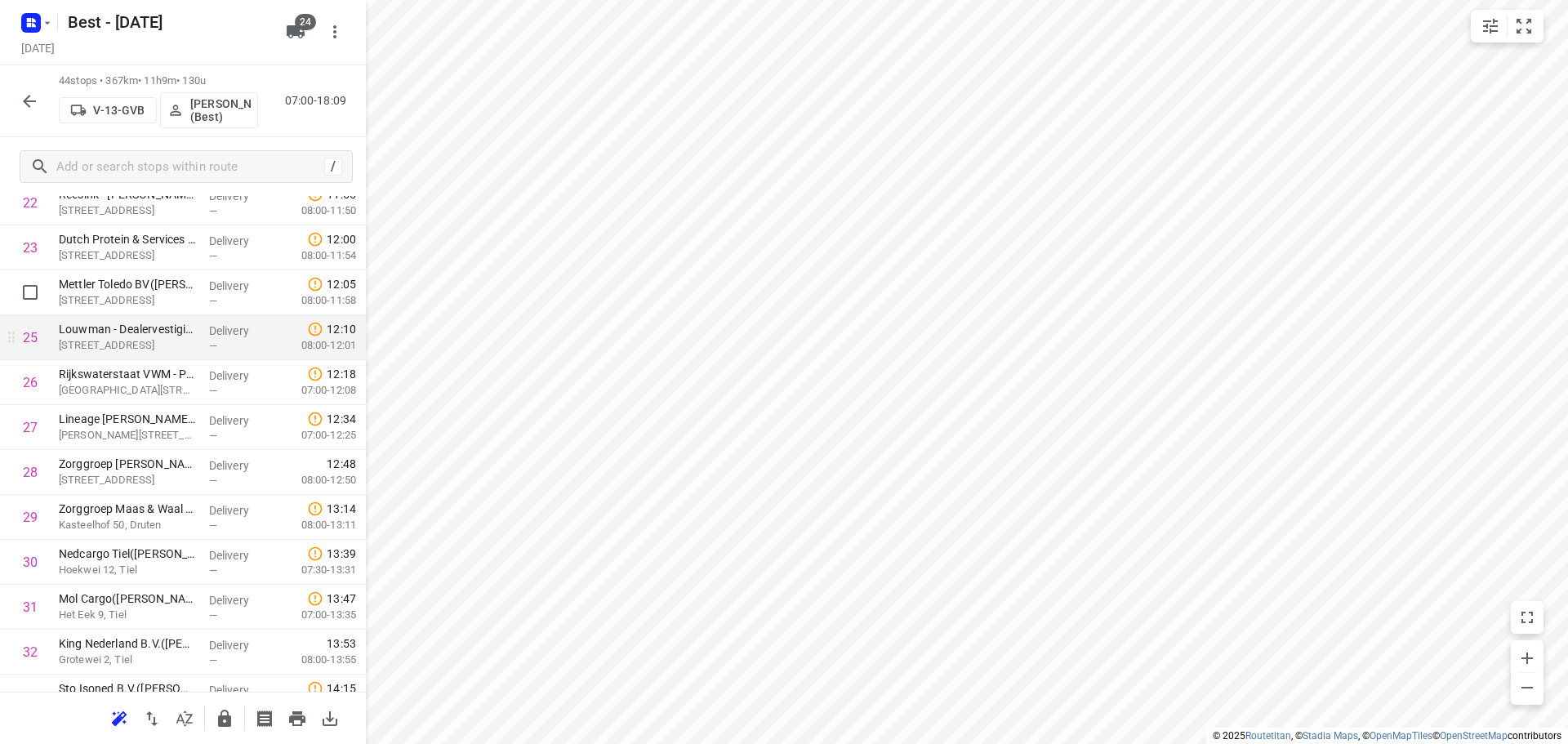
scroll to position [1061, 0]
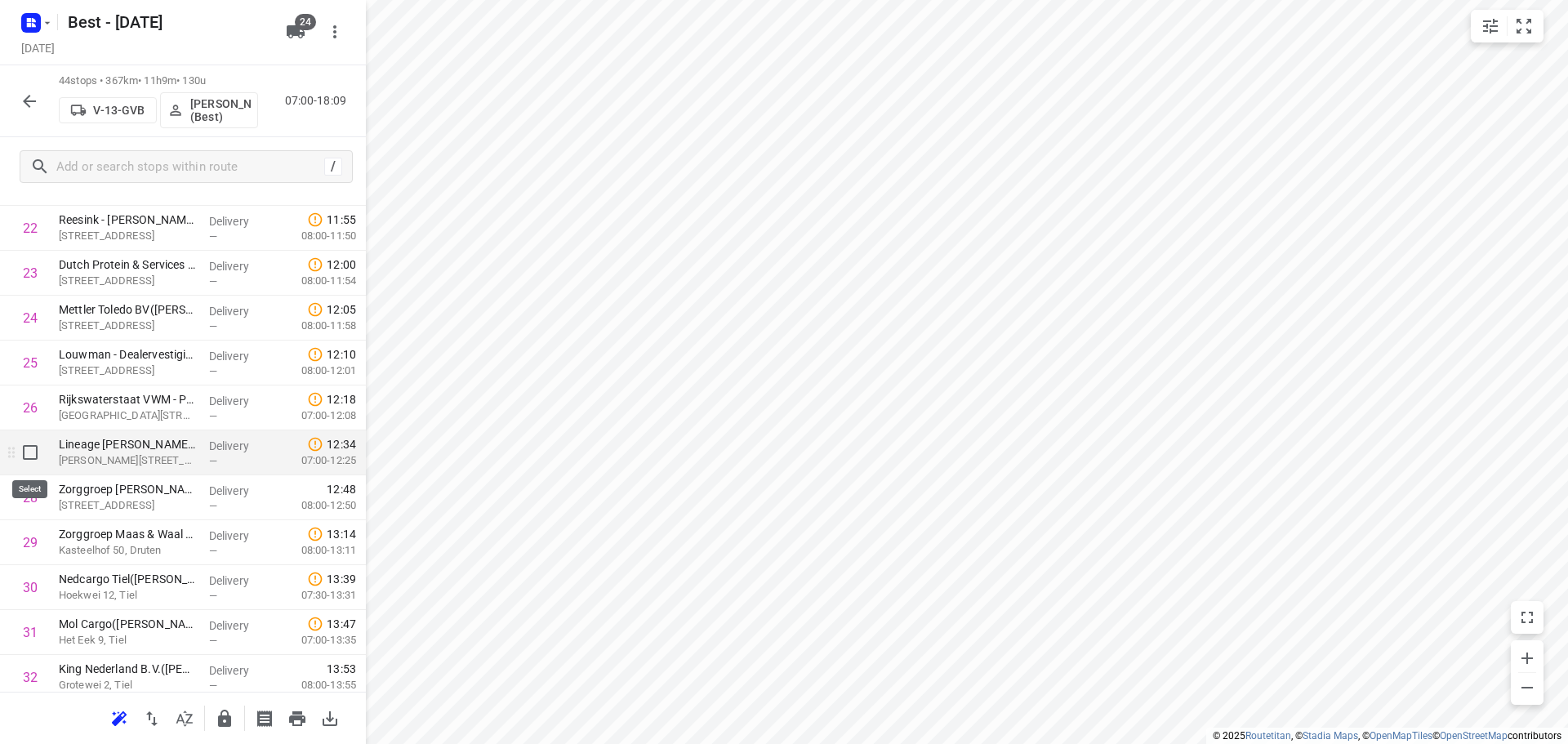
click at [33, 448] on input "checkbox" at bounding box center [30, 452] width 33 height 33
checkbox input "true"
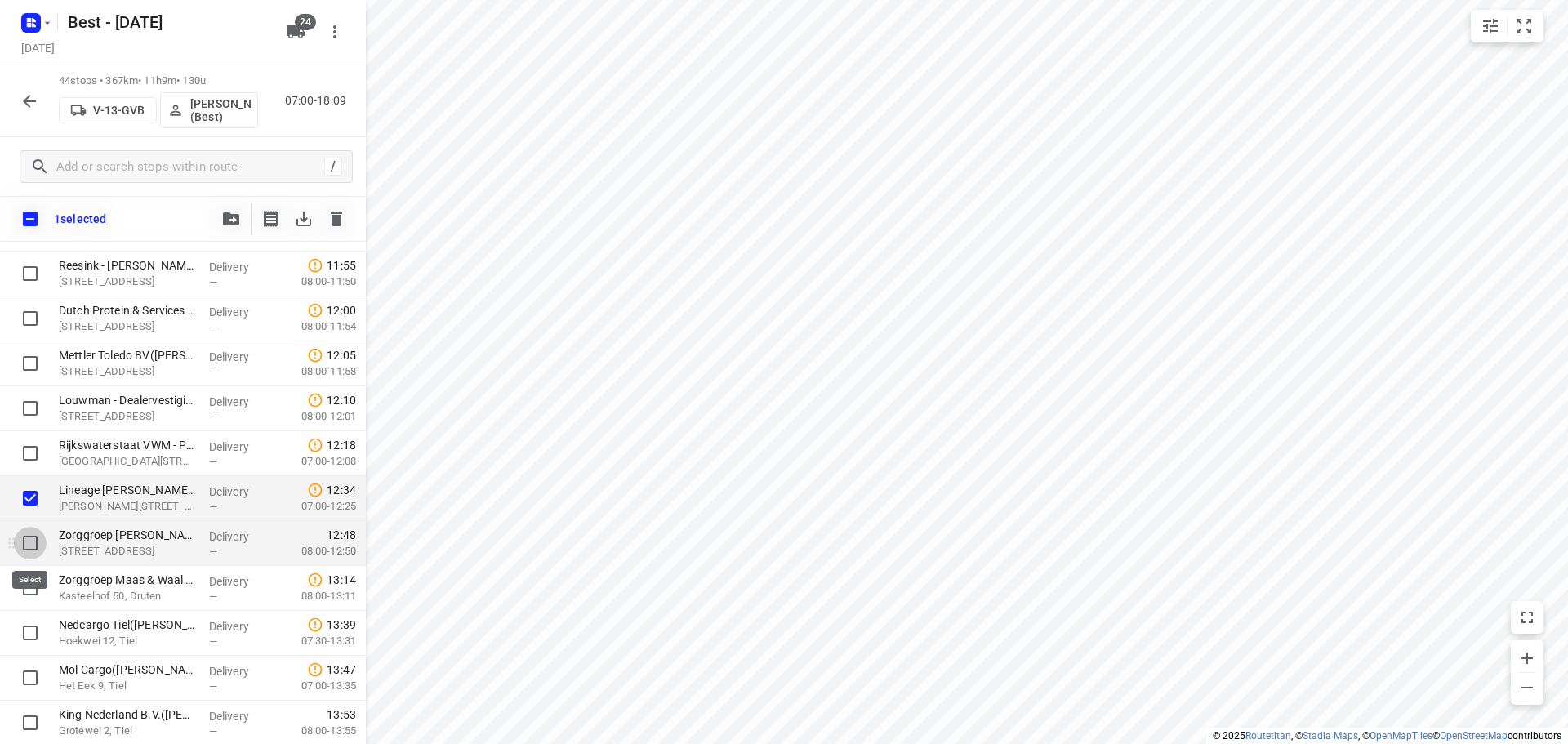
click at [22, 537] on input "checkbox" at bounding box center [30, 543] width 33 height 33
checkbox input "true"
click at [26, 580] on input "checkbox" at bounding box center [30, 587] width 33 height 33
checkbox input "true"
click at [220, 214] on button "button" at bounding box center [230, 218] width 33 height 33
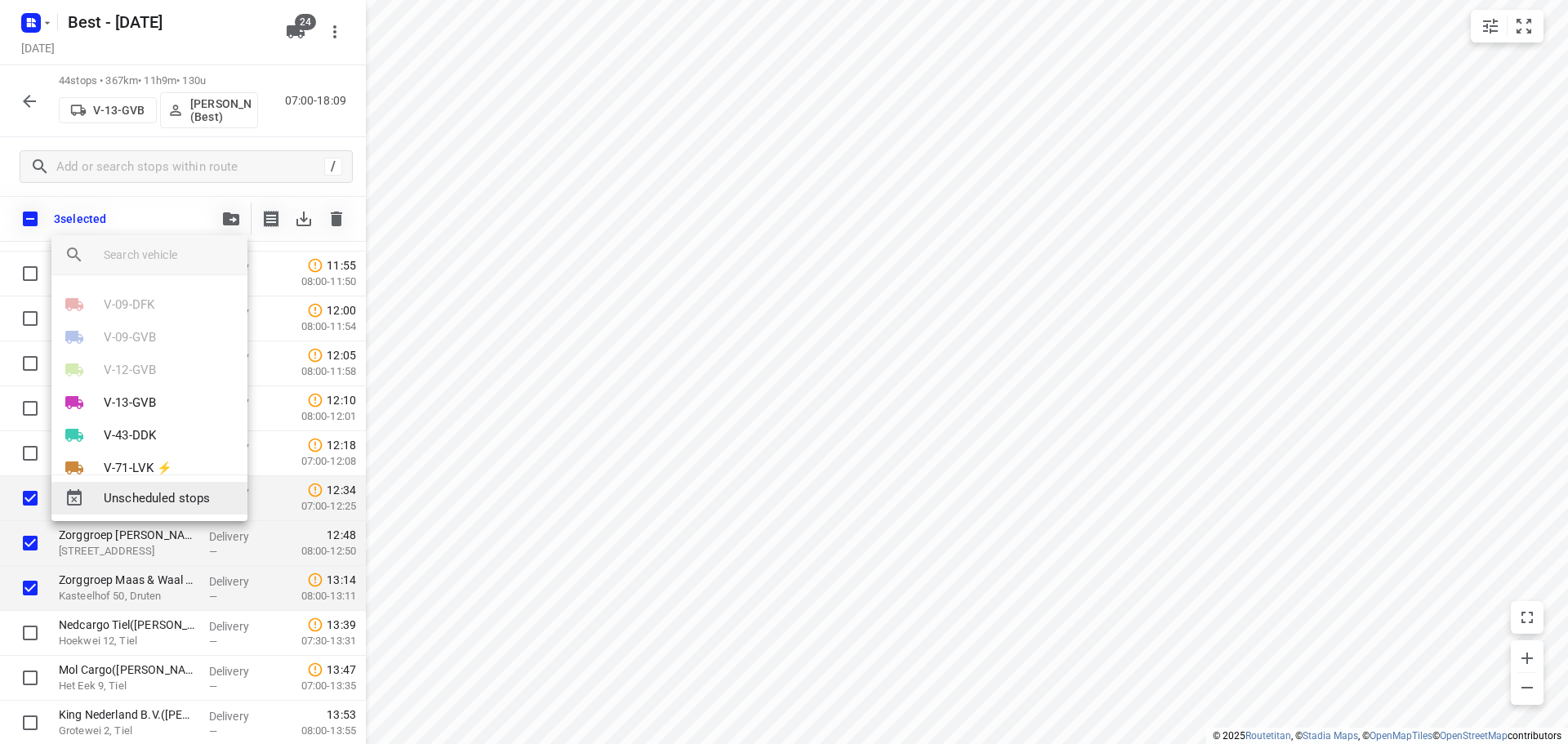
click at [132, 495] on span "Unscheduled stops" at bounding box center [169, 498] width 131 height 19
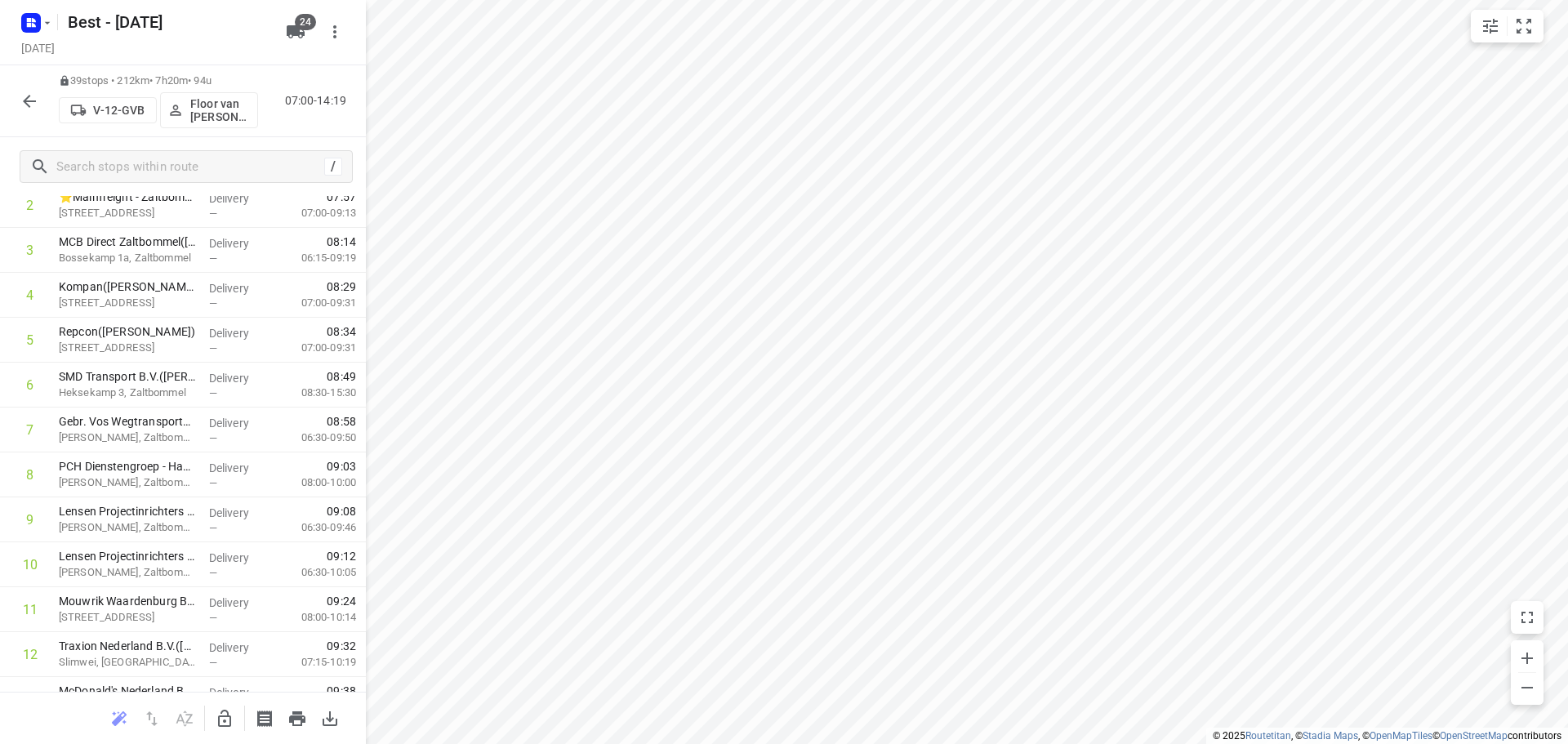
scroll to position [0, 0]
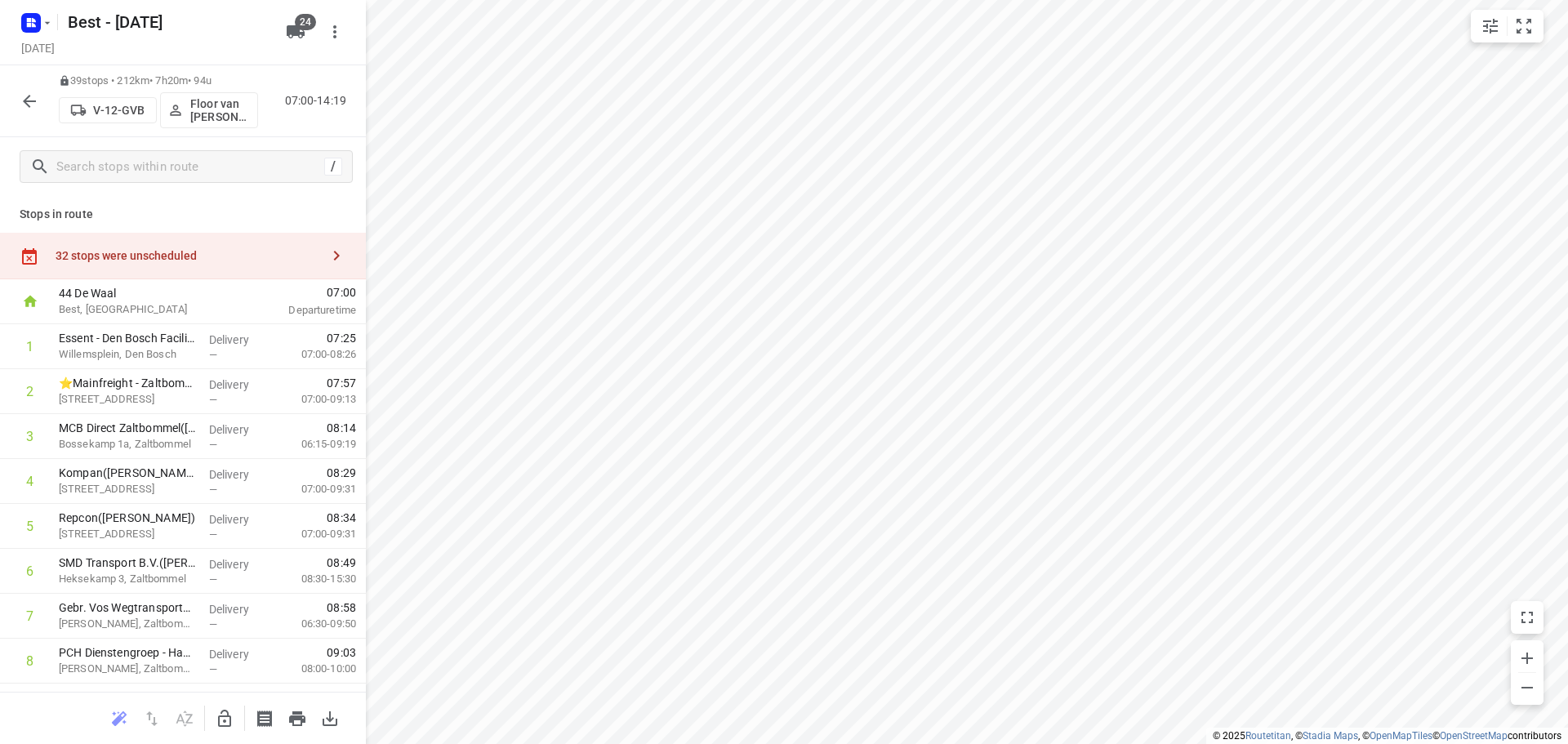
click at [191, 267] on div "32 stops were unscheduled" at bounding box center [183, 256] width 366 height 47
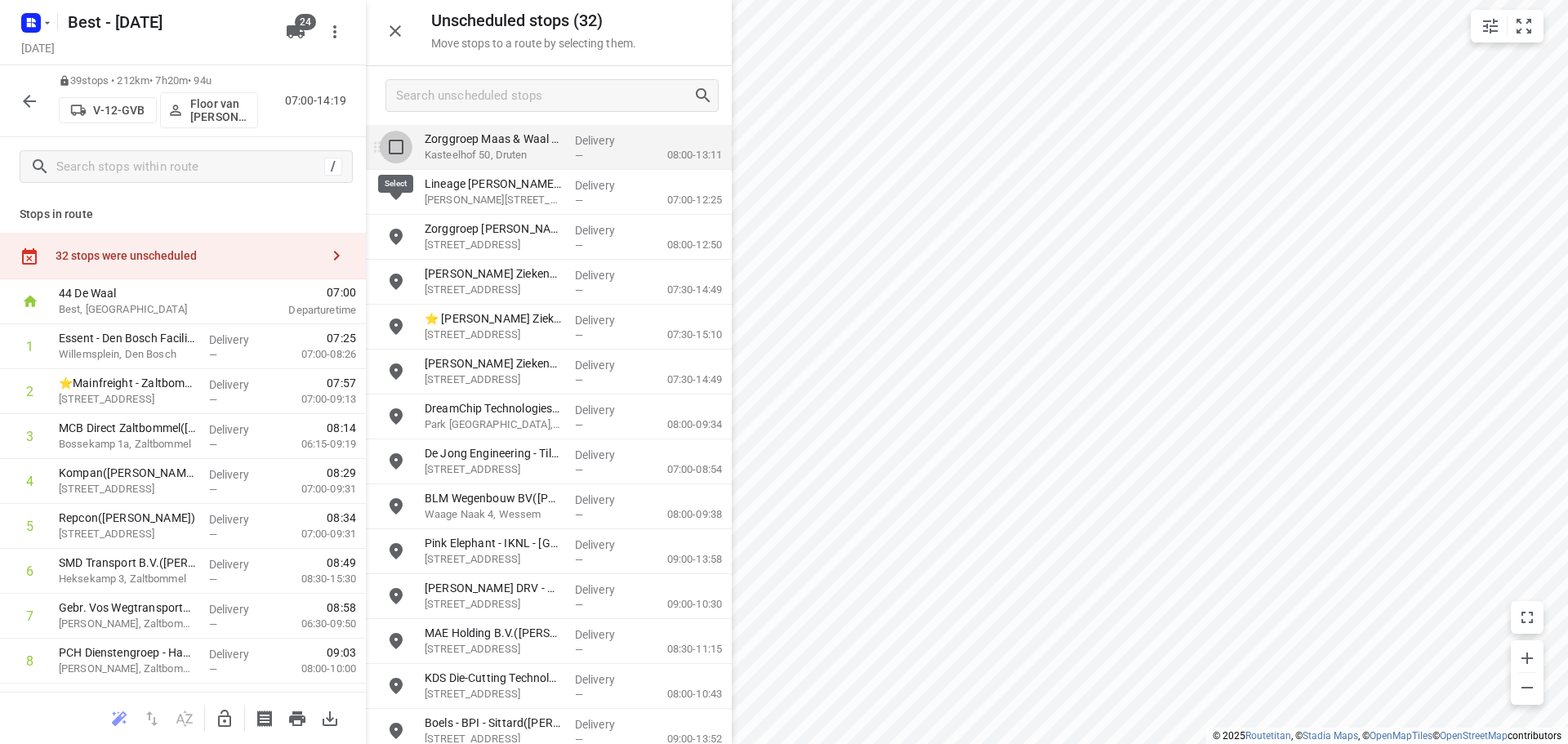
click at [404, 153] on input "grid" at bounding box center [396, 147] width 33 height 33
checkbox input "true"
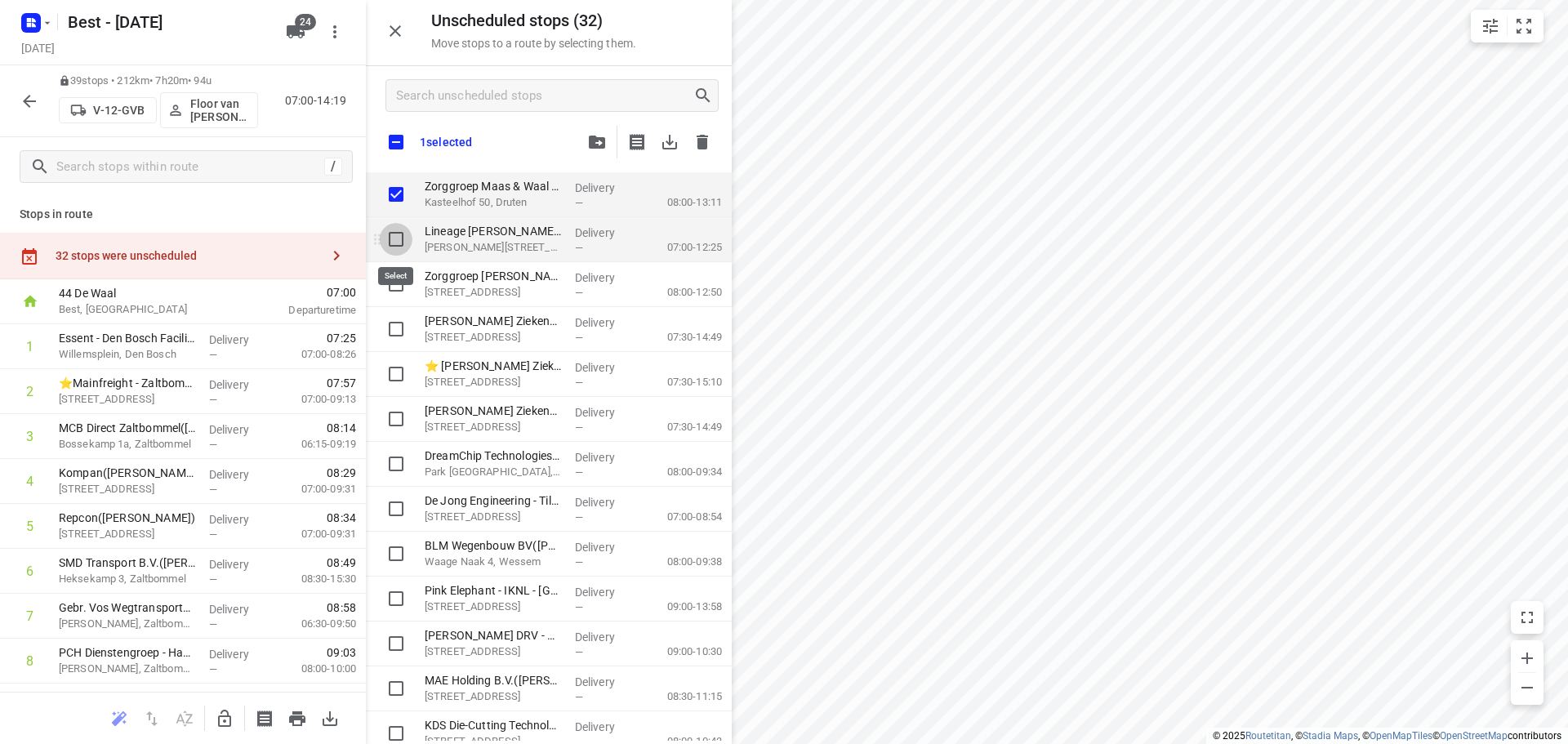
click at [411, 236] on input "grid" at bounding box center [396, 239] width 33 height 33
checkbox input "true"
click at [400, 274] on input "grid" at bounding box center [396, 283] width 33 height 33
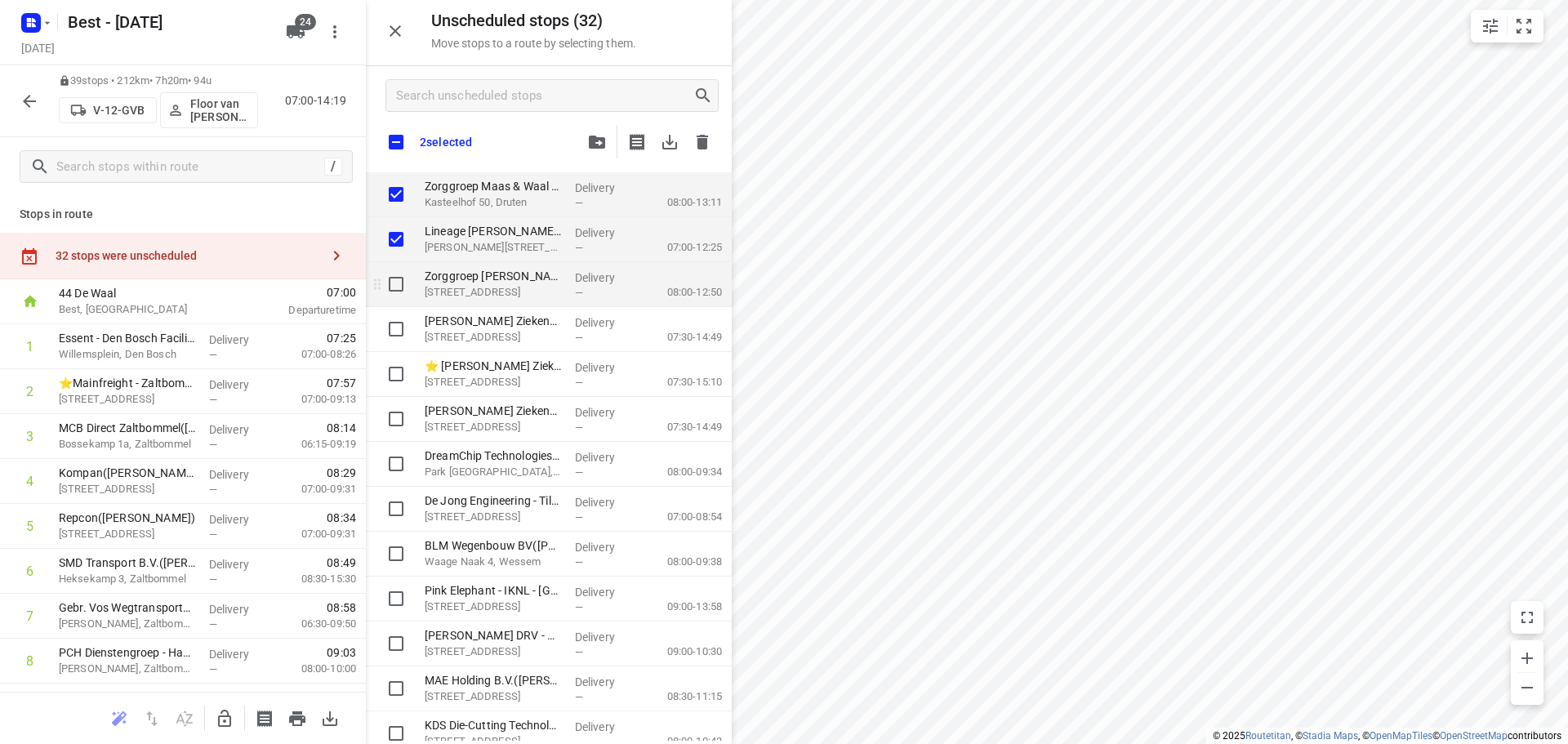
checkbox input "true"
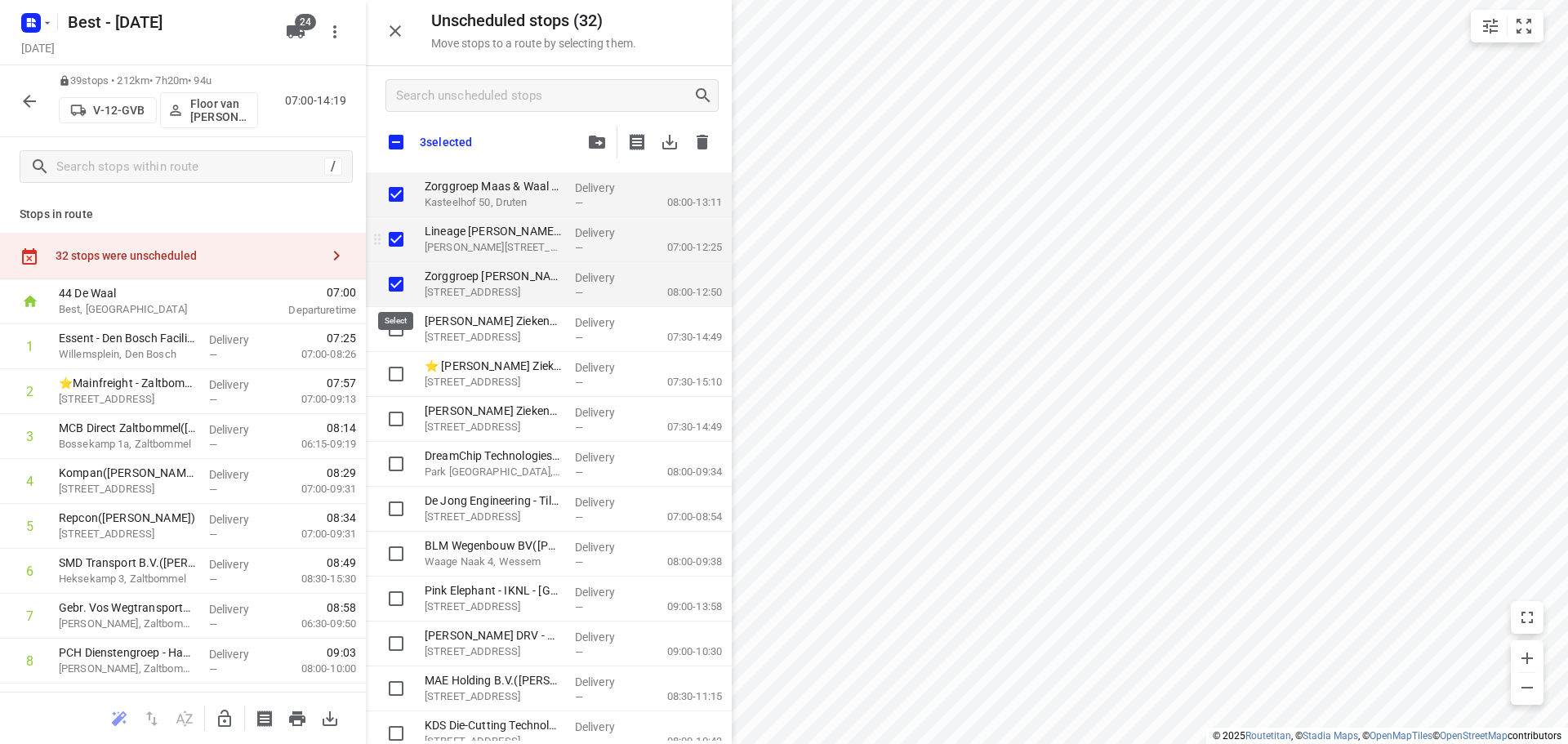
checkbox input "true"
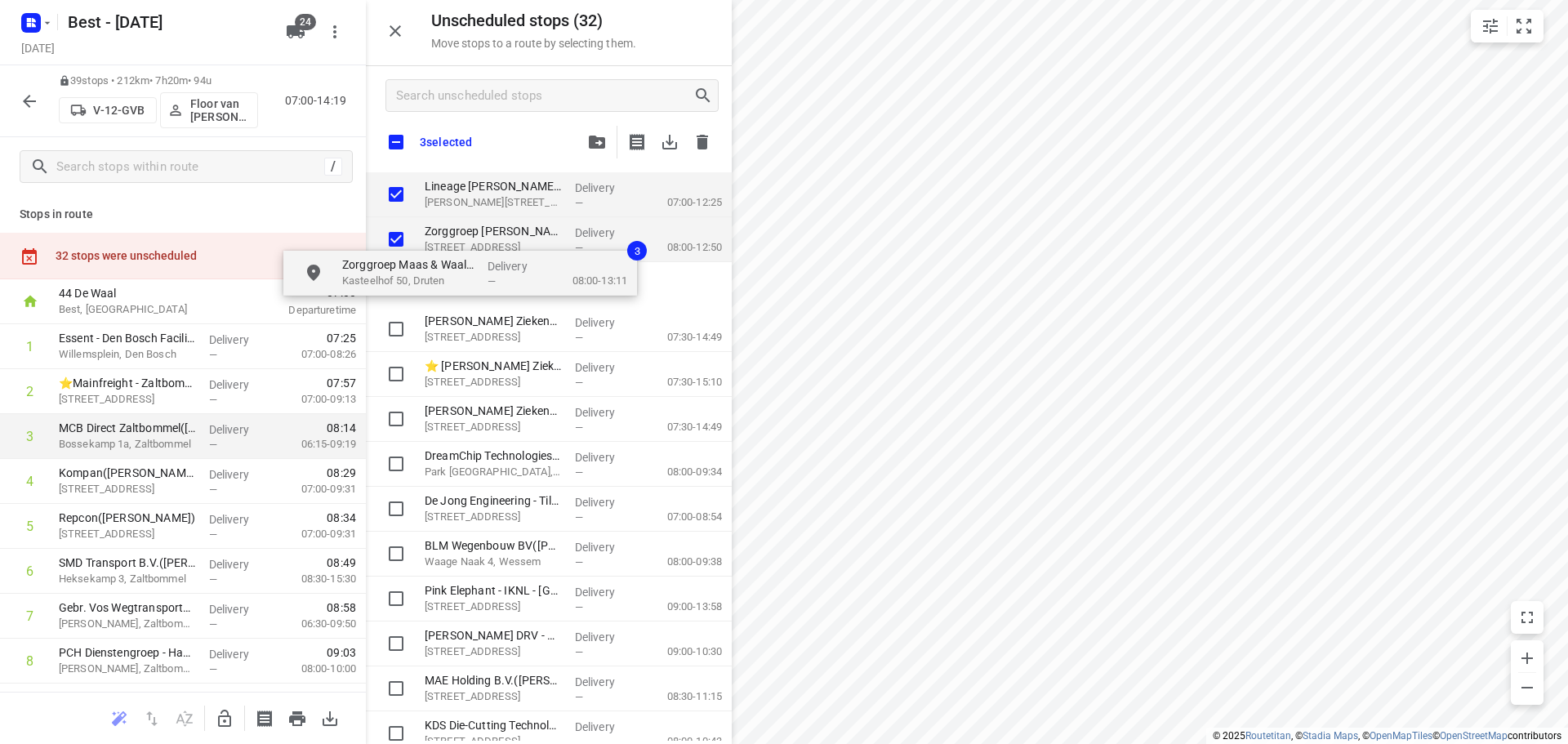
checkbox input "true"
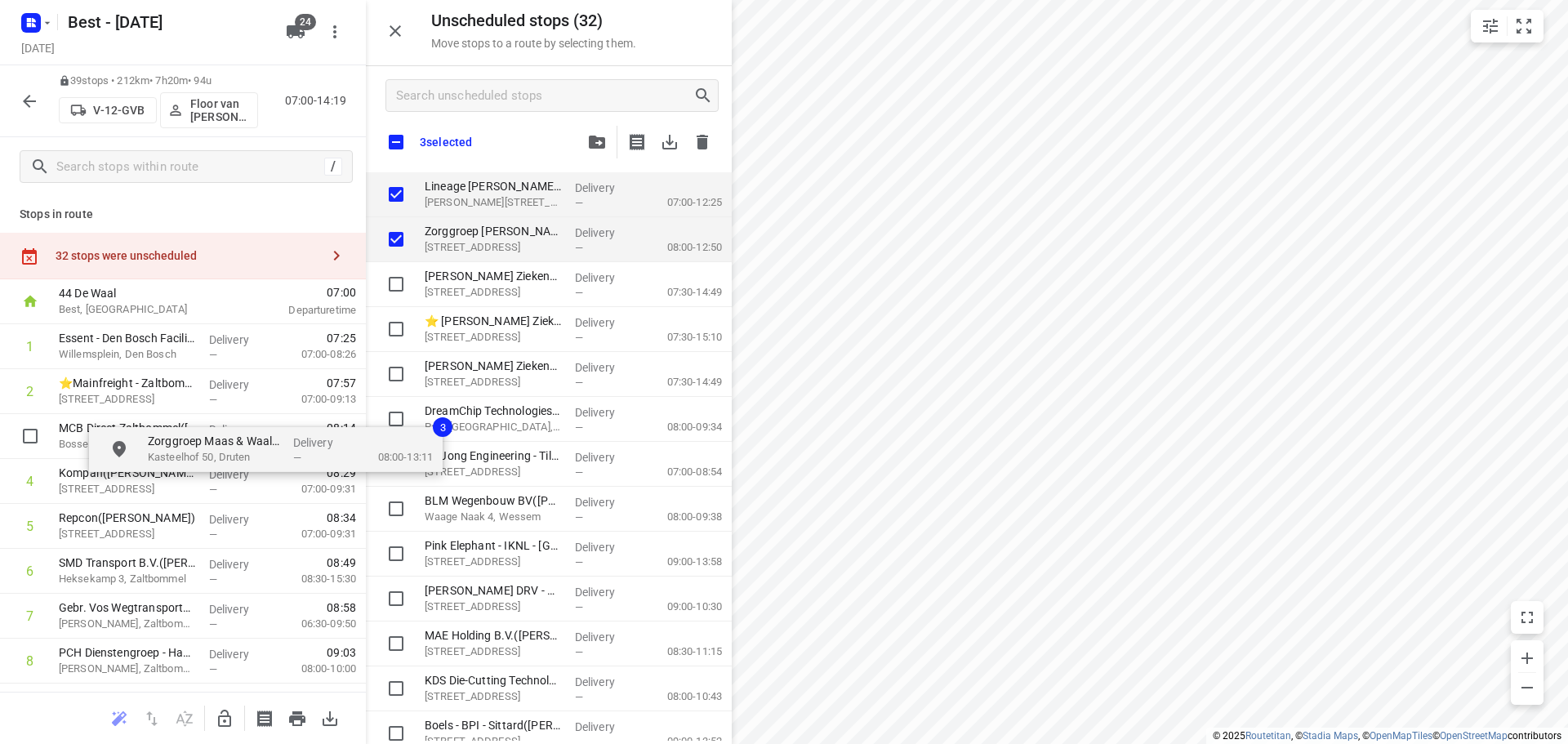
checkbox input "true"
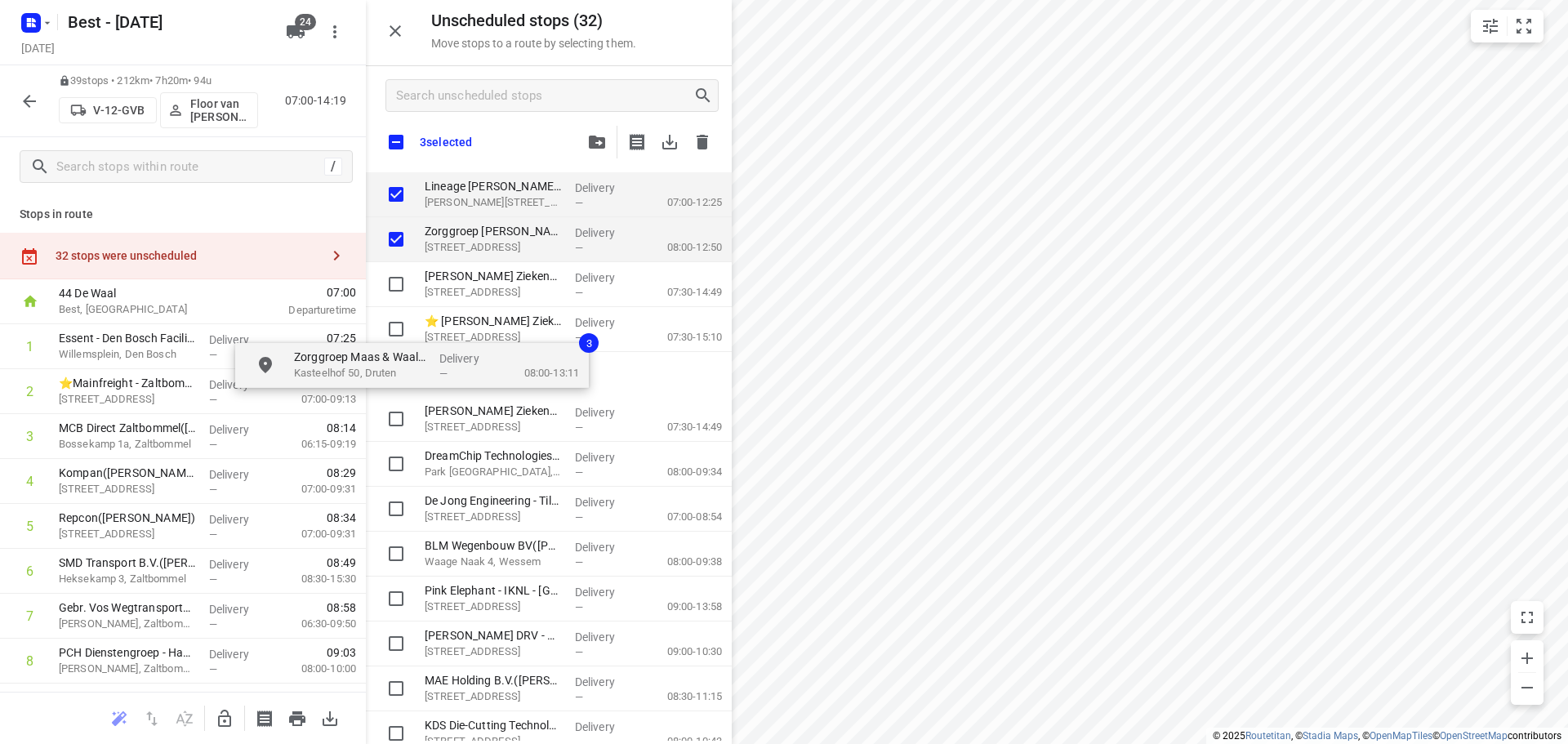
drag, startPoint x: 501, startPoint y: 187, endPoint x: 420, endPoint y: 319, distance: 154.9
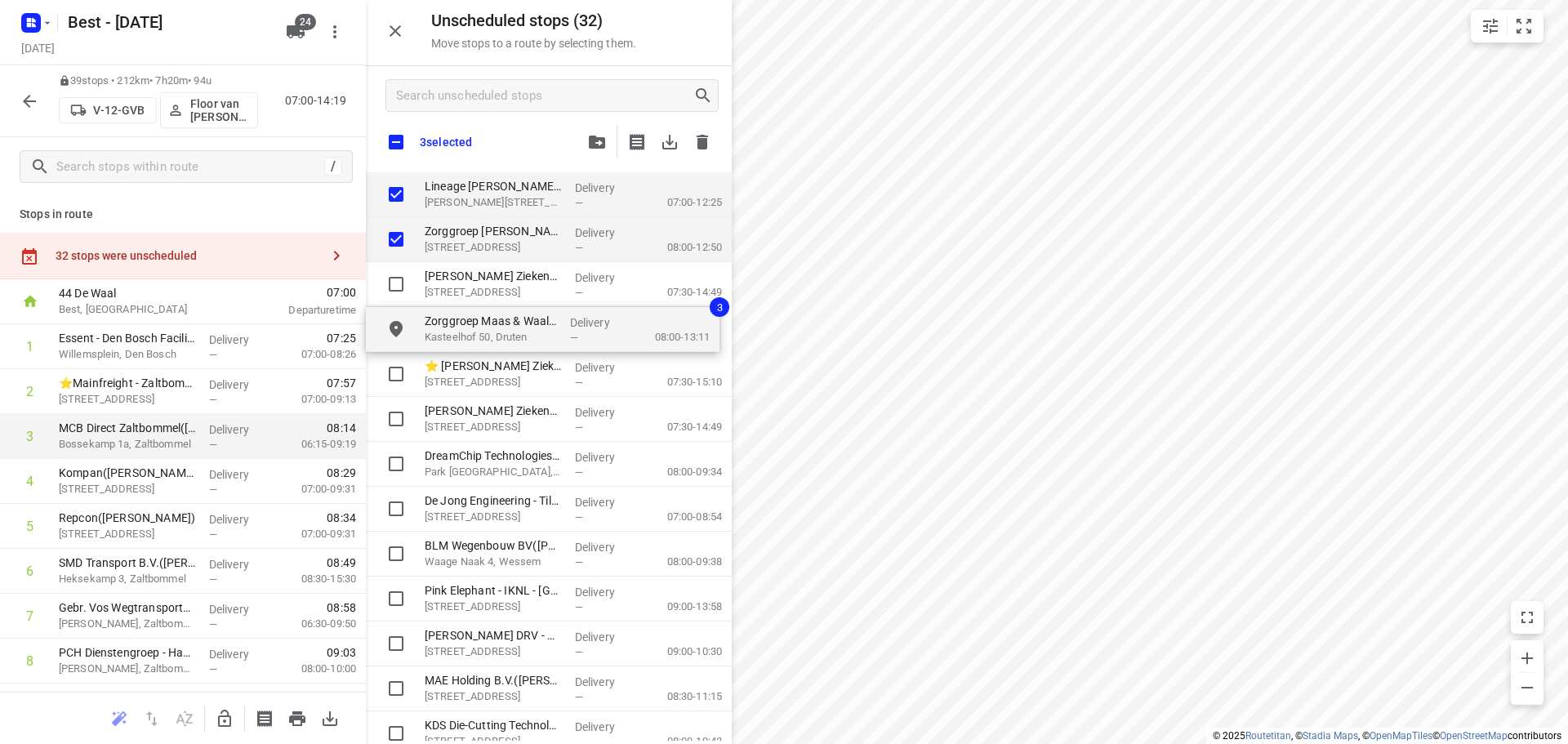
checkbox input "true"
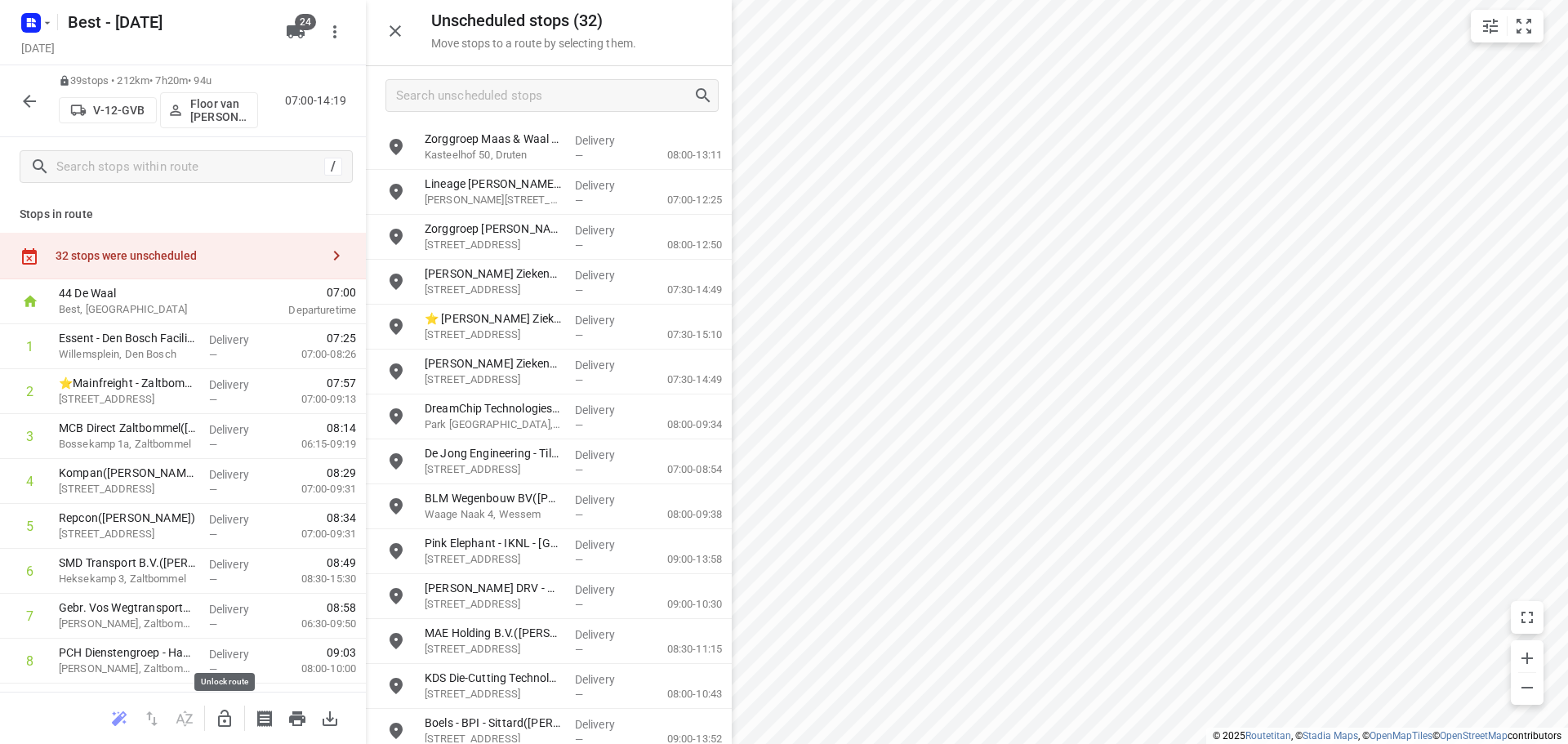
drag, startPoint x: 229, startPoint y: 718, endPoint x: 464, endPoint y: 379, distance: 412.5
click at [229, 716] on icon "button" at bounding box center [224, 718] width 19 height 19
click at [411, 230] on input "grid" at bounding box center [396, 237] width 33 height 33
checkbox input "true"
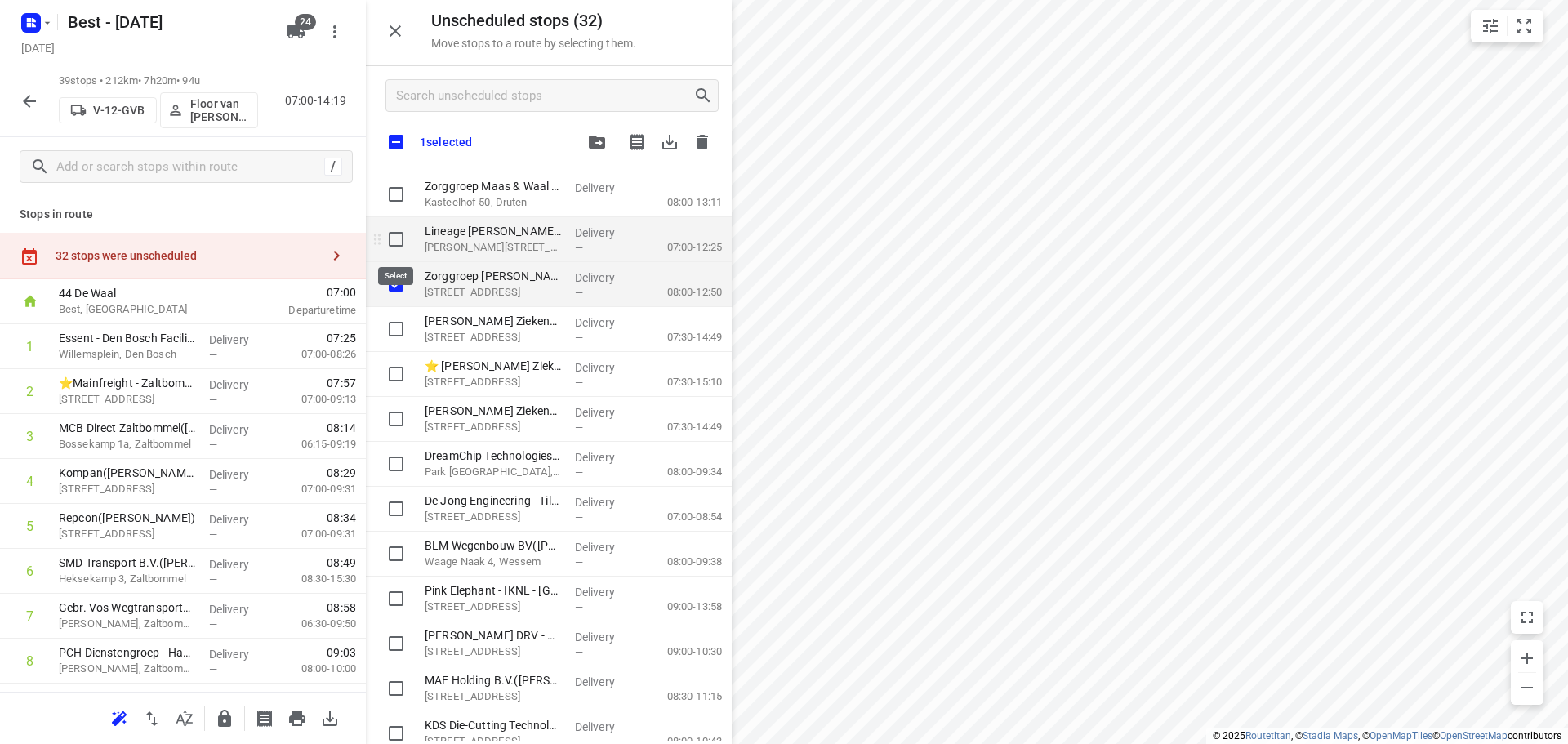
click at [399, 224] on input "grid" at bounding box center [396, 239] width 33 height 33
checkbox input "true"
click at [396, 200] on input "grid" at bounding box center [396, 194] width 33 height 33
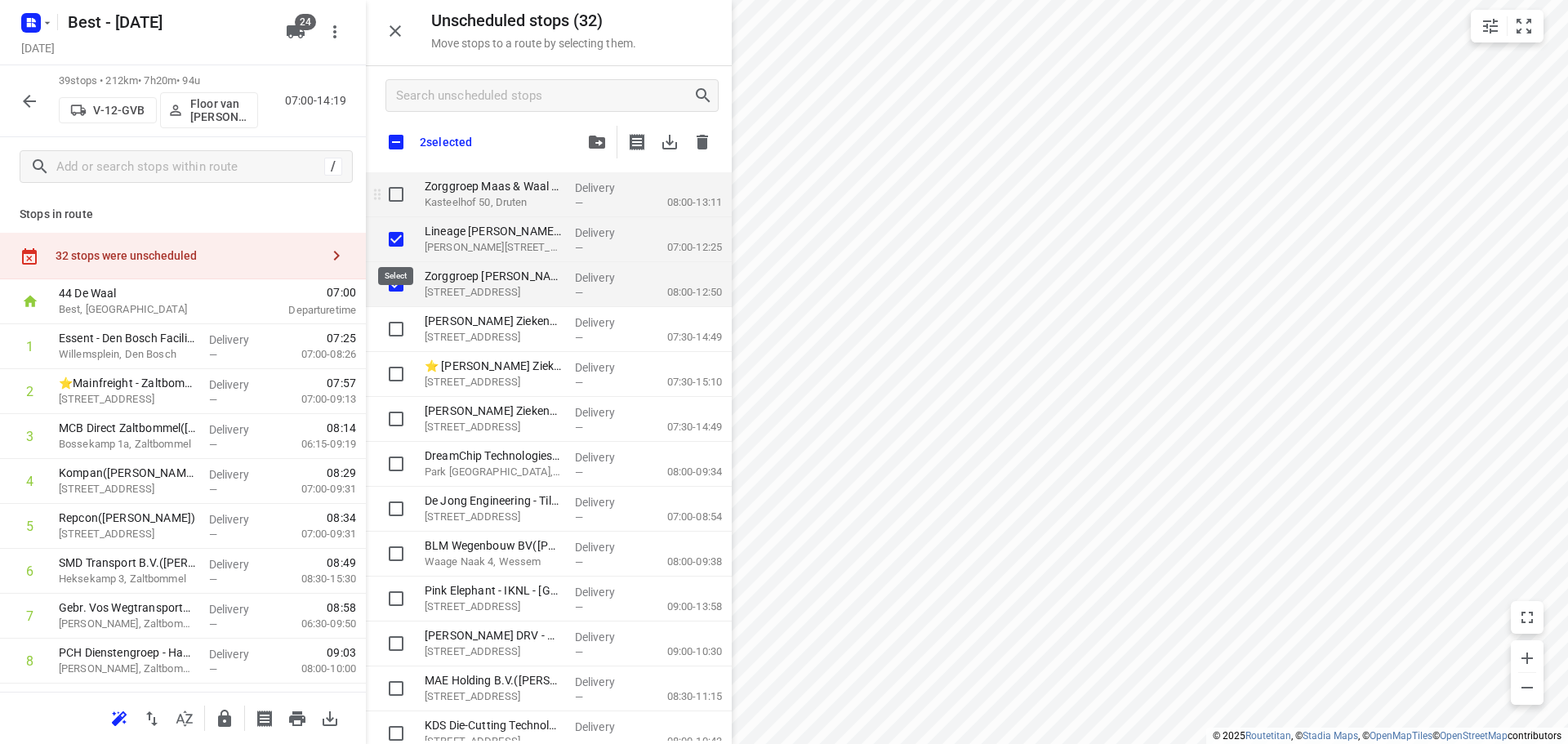
checkbox input "true"
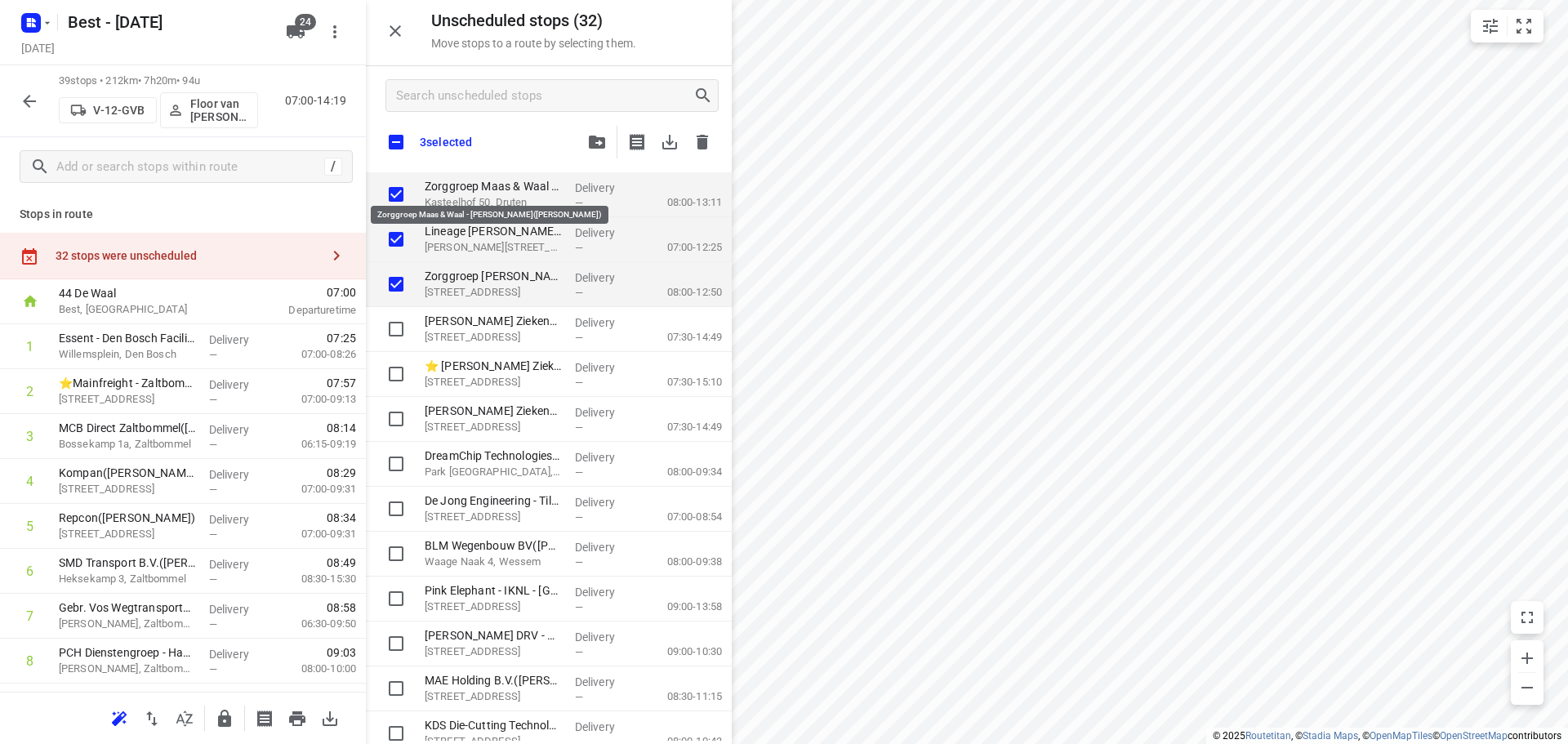
checkbox input "true"
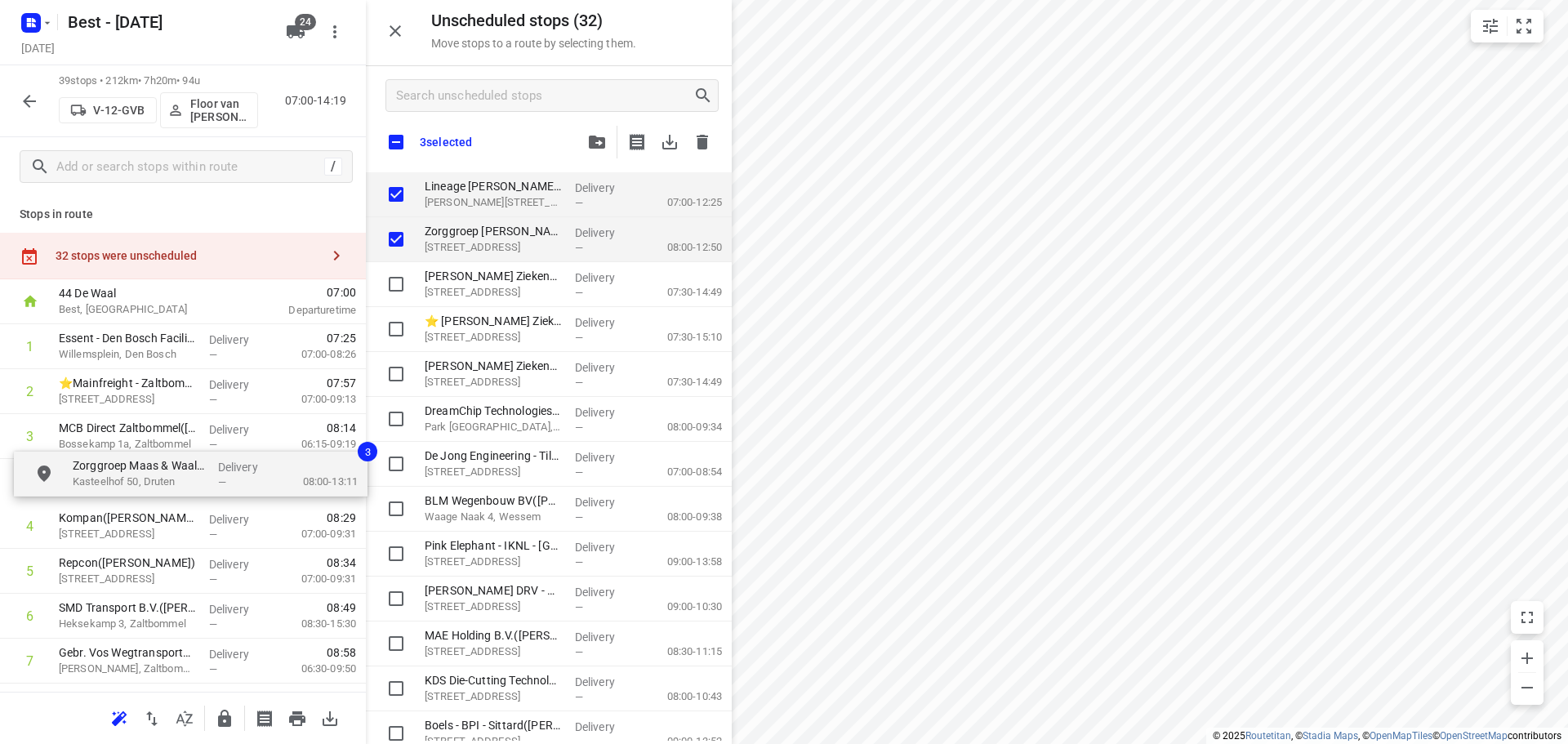
drag, startPoint x: 427, startPoint y: 193, endPoint x: 71, endPoint y: 483, distance: 459.2
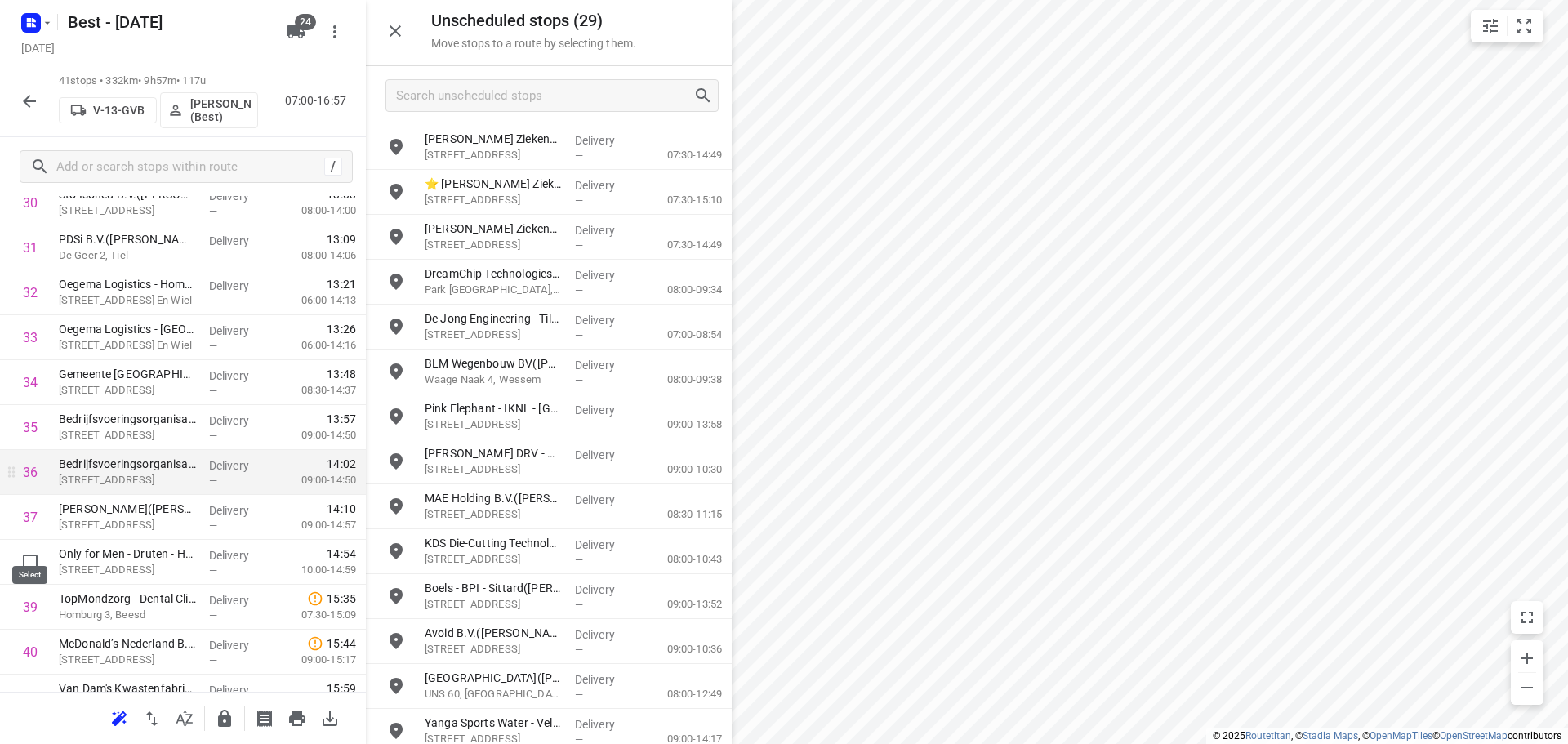
scroll to position [1469, 0]
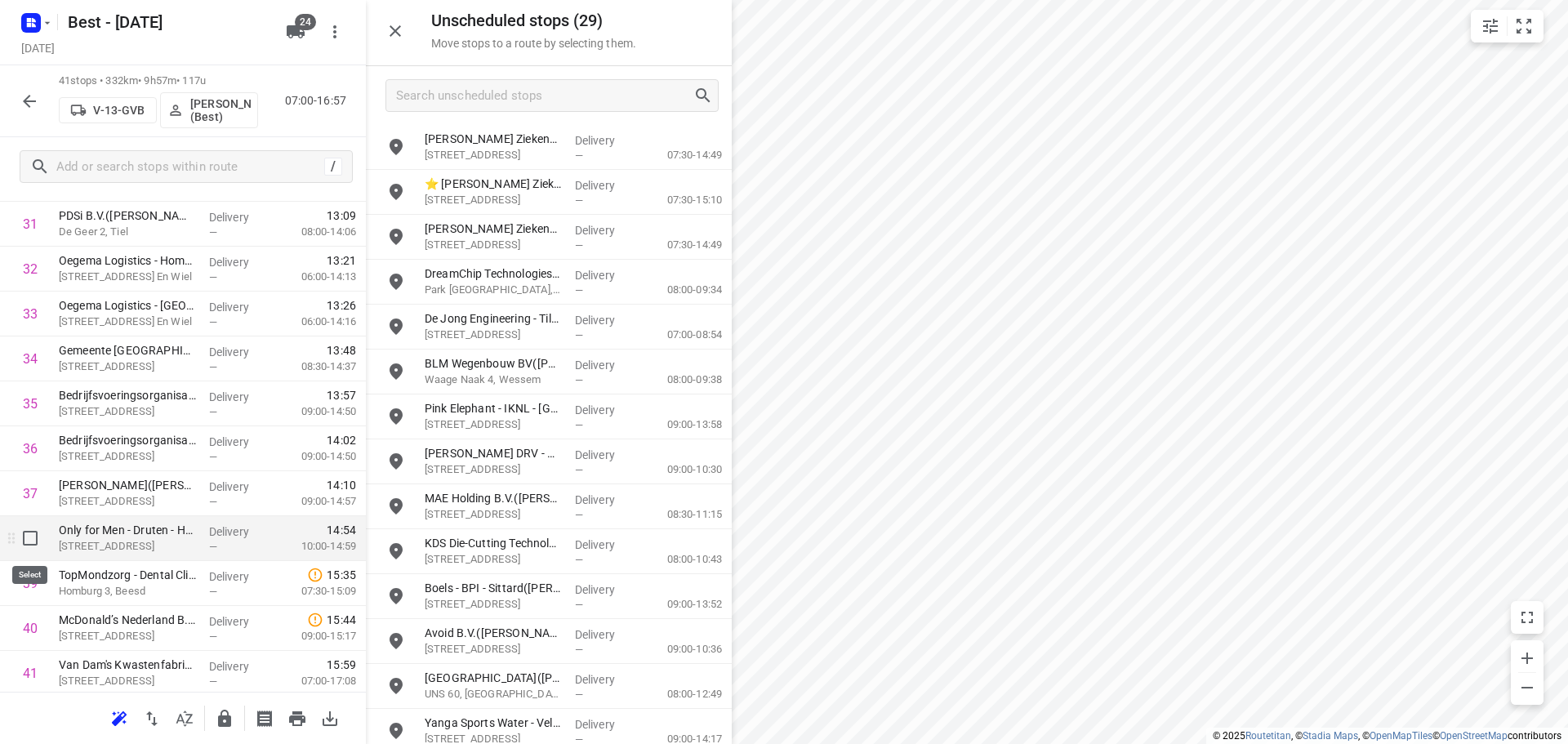
click at [38, 537] on input "checkbox" at bounding box center [30, 537] width 33 height 33
checkbox input "true"
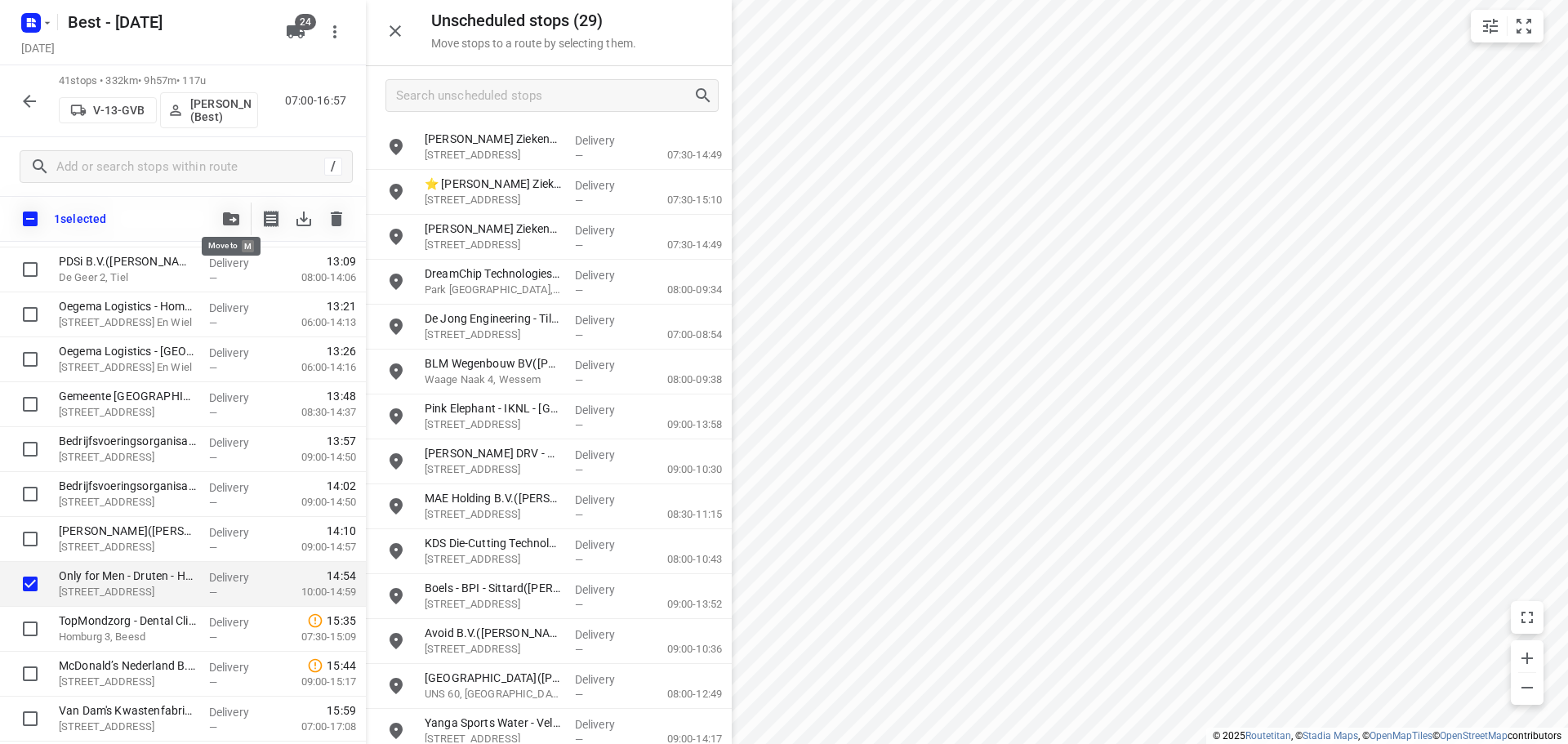
click at [227, 214] on icon "button" at bounding box center [231, 218] width 16 height 13
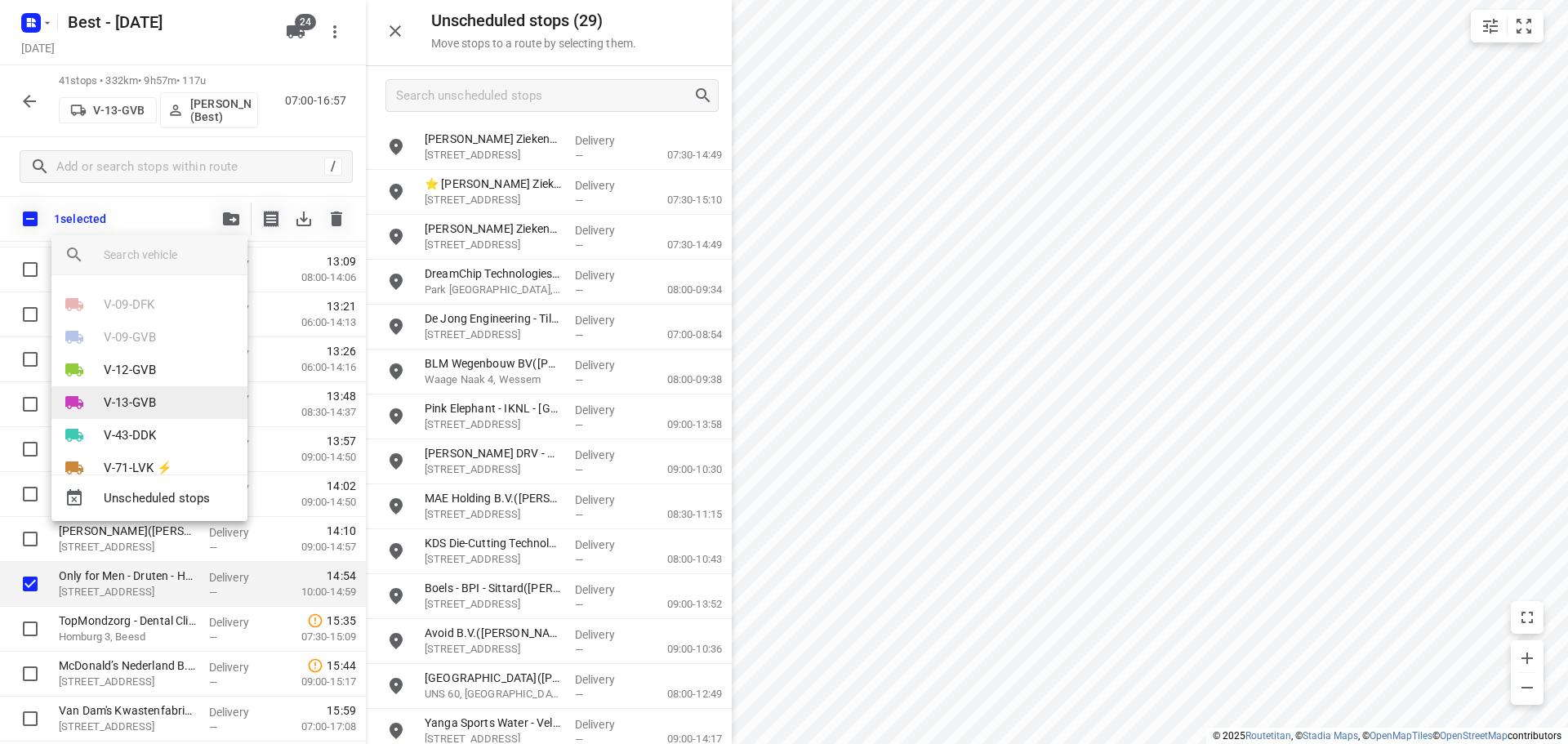
click at [102, 387] on li "V-13-GVB" at bounding box center [149, 402] width 196 height 33
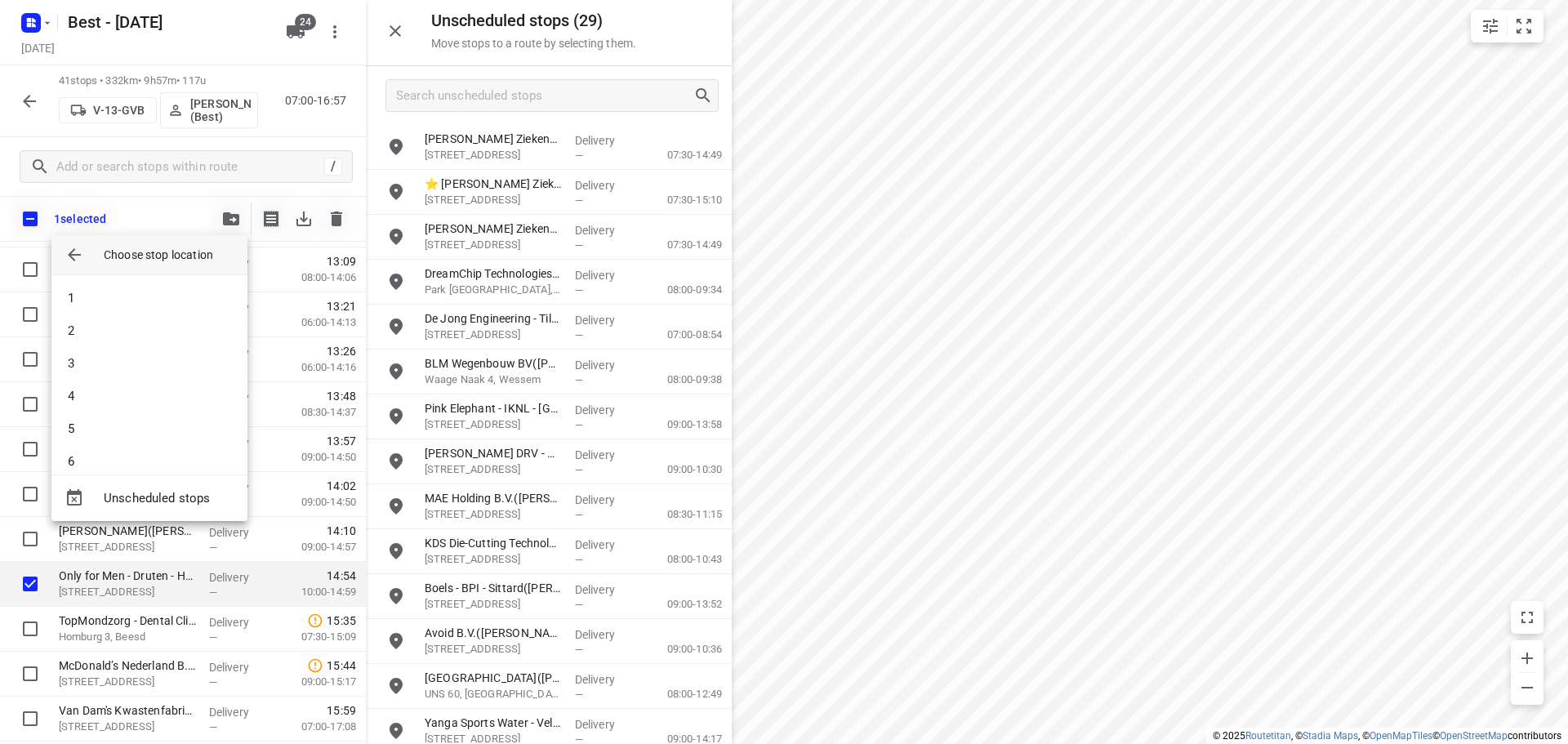
click at [64, 252] on button "button" at bounding box center [74, 254] width 33 height 33
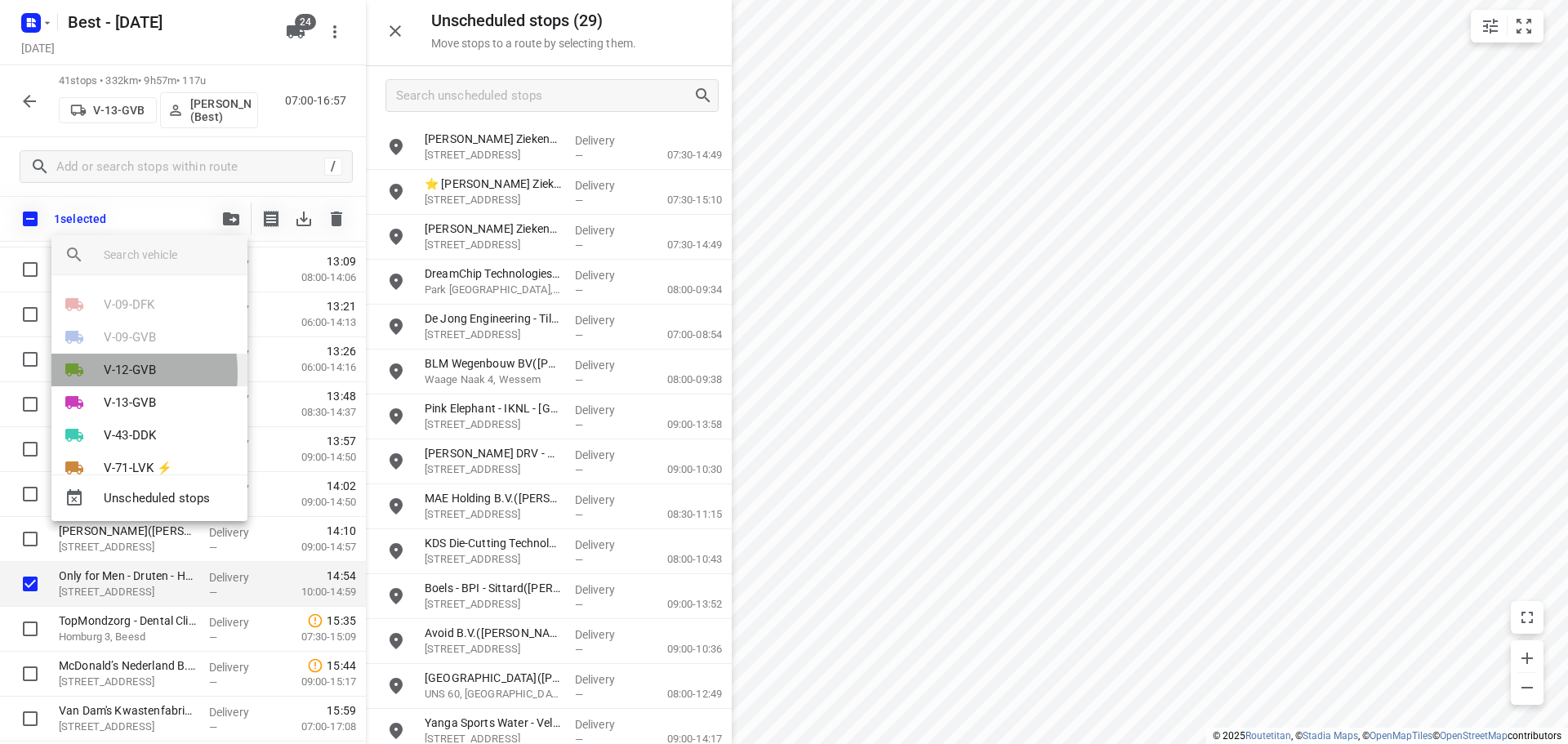
click at [83, 373] on icon at bounding box center [74, 370] width 18 height 13
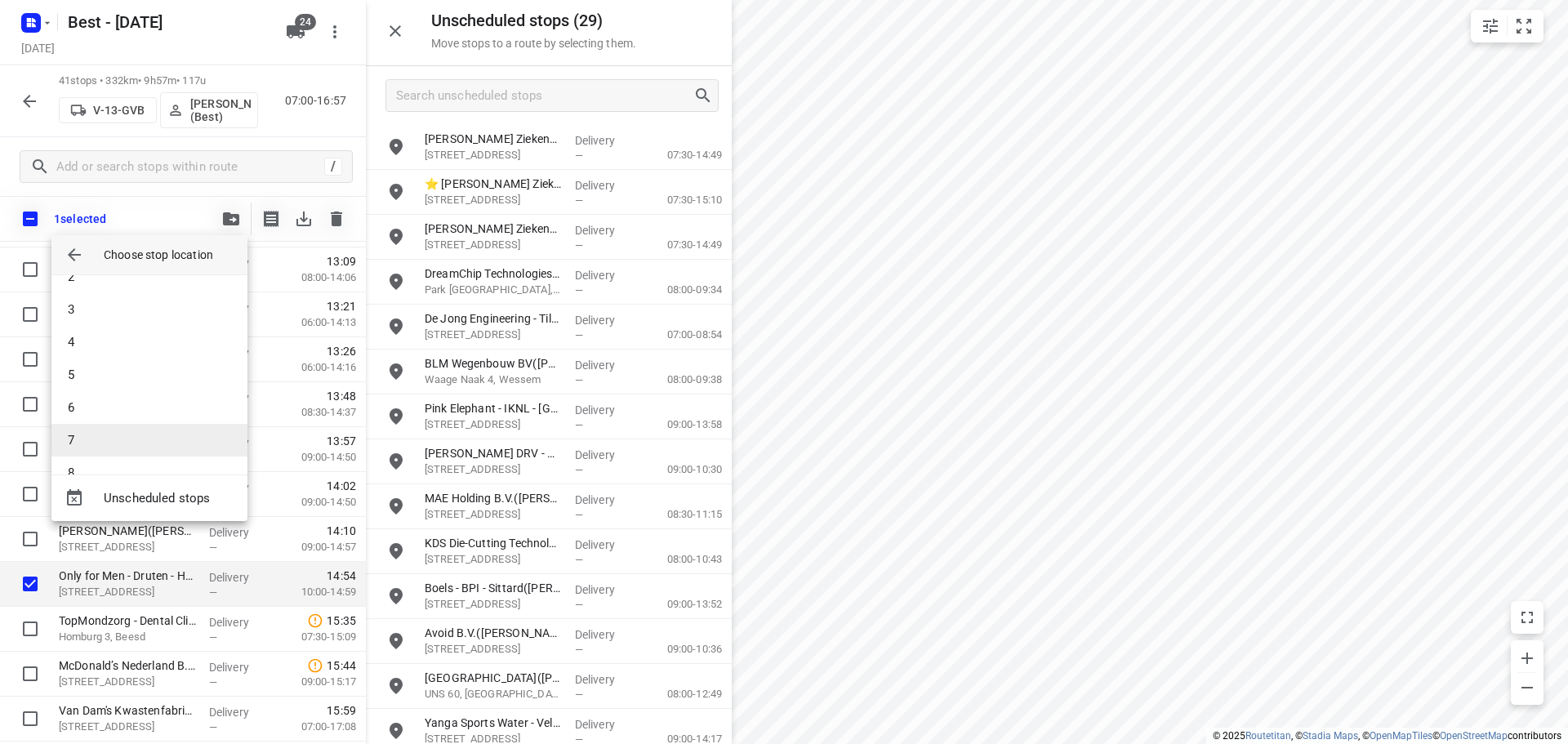
scroll to position [81, 0]
click at [97, 429] on li "8" at bounding box center [149, 445] width 196 height 33
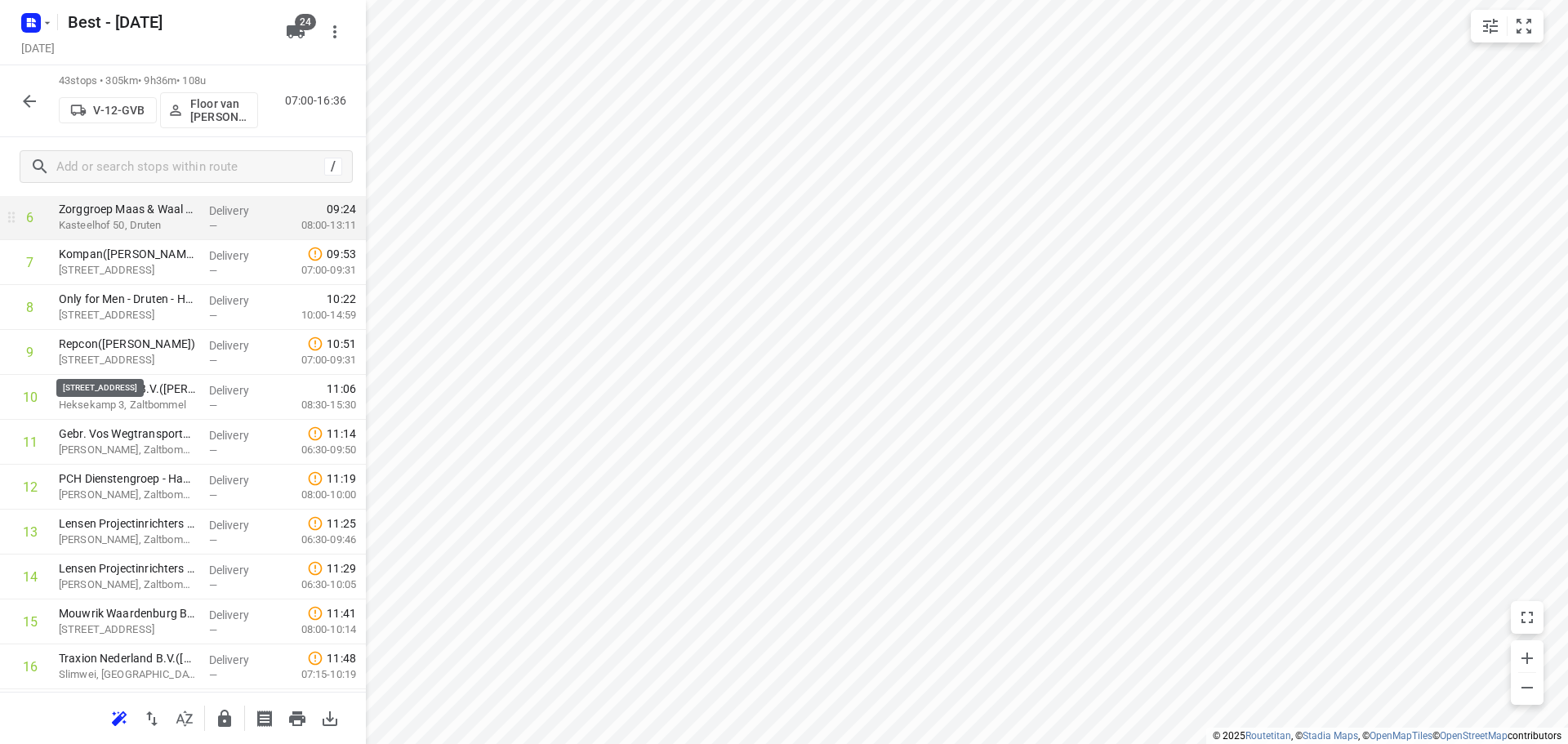
scroll to position [163, 0]
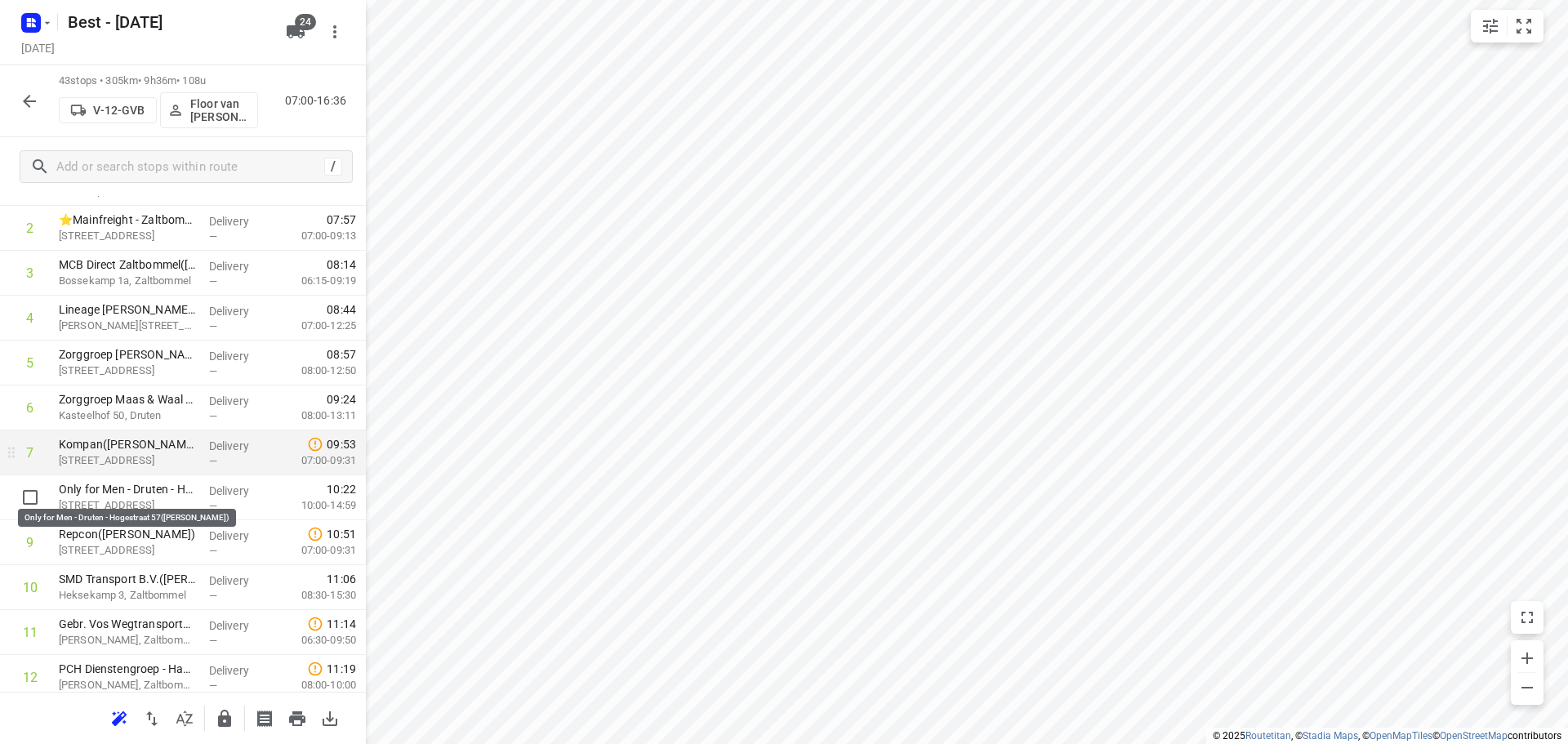
drag, startPoint x: 116, startPoint y: 484, endPoint x: 116, endPoint y: 448, distance: 36.0
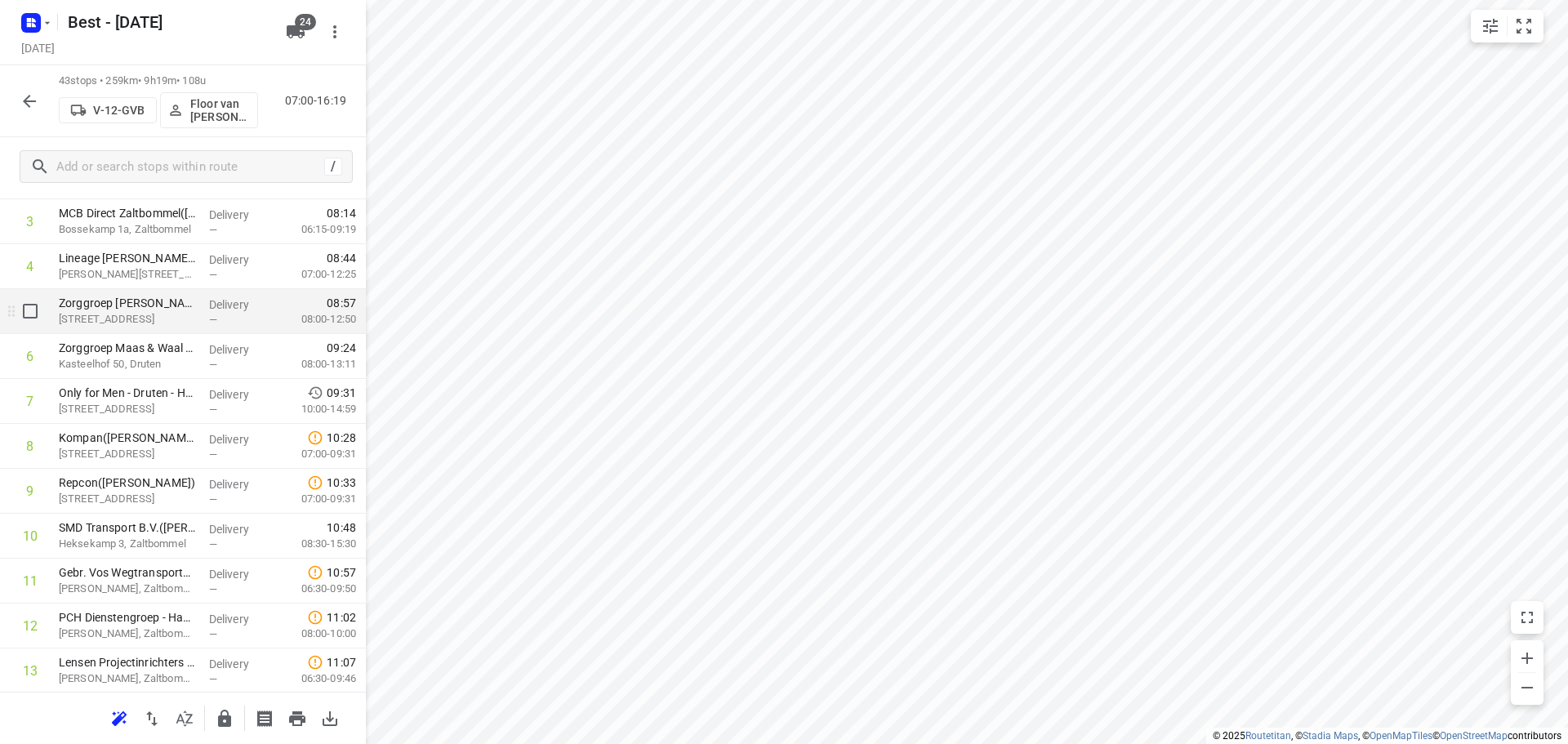
scroll to position [244, 0]
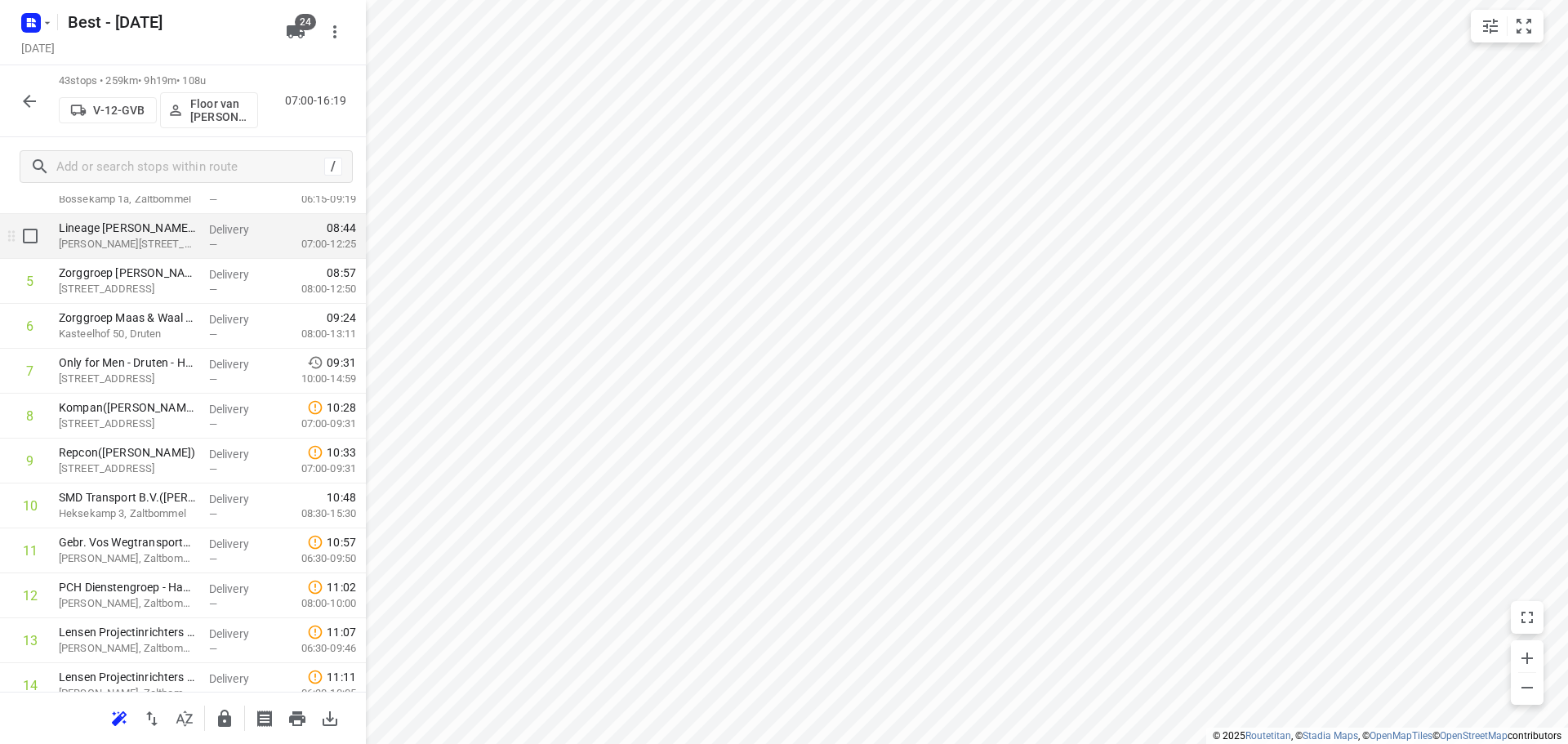
click at [28, 252] on input "checkbox" at bounding box center [30, 236] width 33 height 33
checkbox input "true"
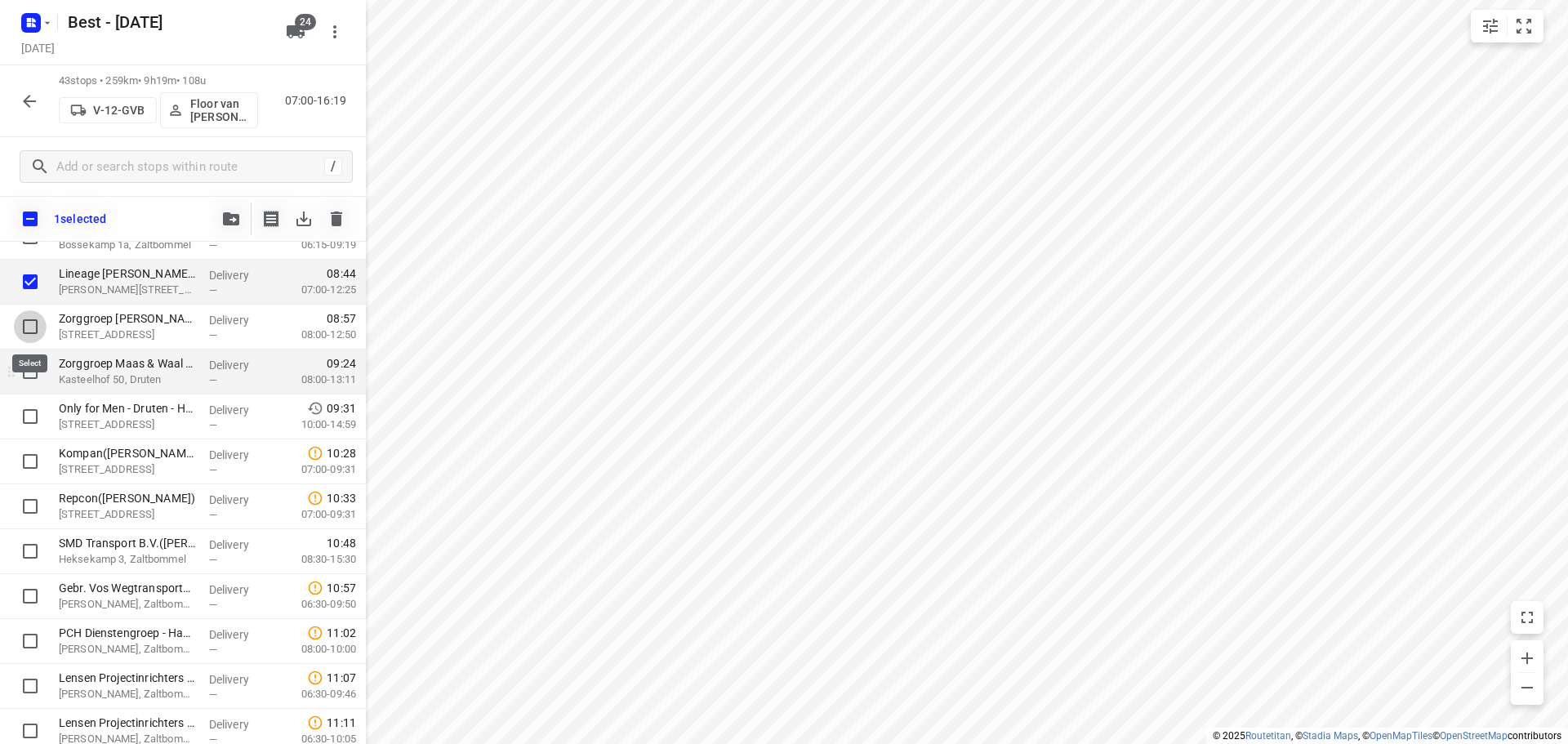
drag, startPoint x: 34, startPoint y: 326, endPoint x: 19, endPoint y: 367, distance: 43.7
click at [31, 327] on input "checkbox" at bounding box center [30, 326] width 33 height 33
checkbox input "true"
click at [21, 378] on input "checkbox" at bounding box center [30, 371] width 33 height 33
checkbox input "true"
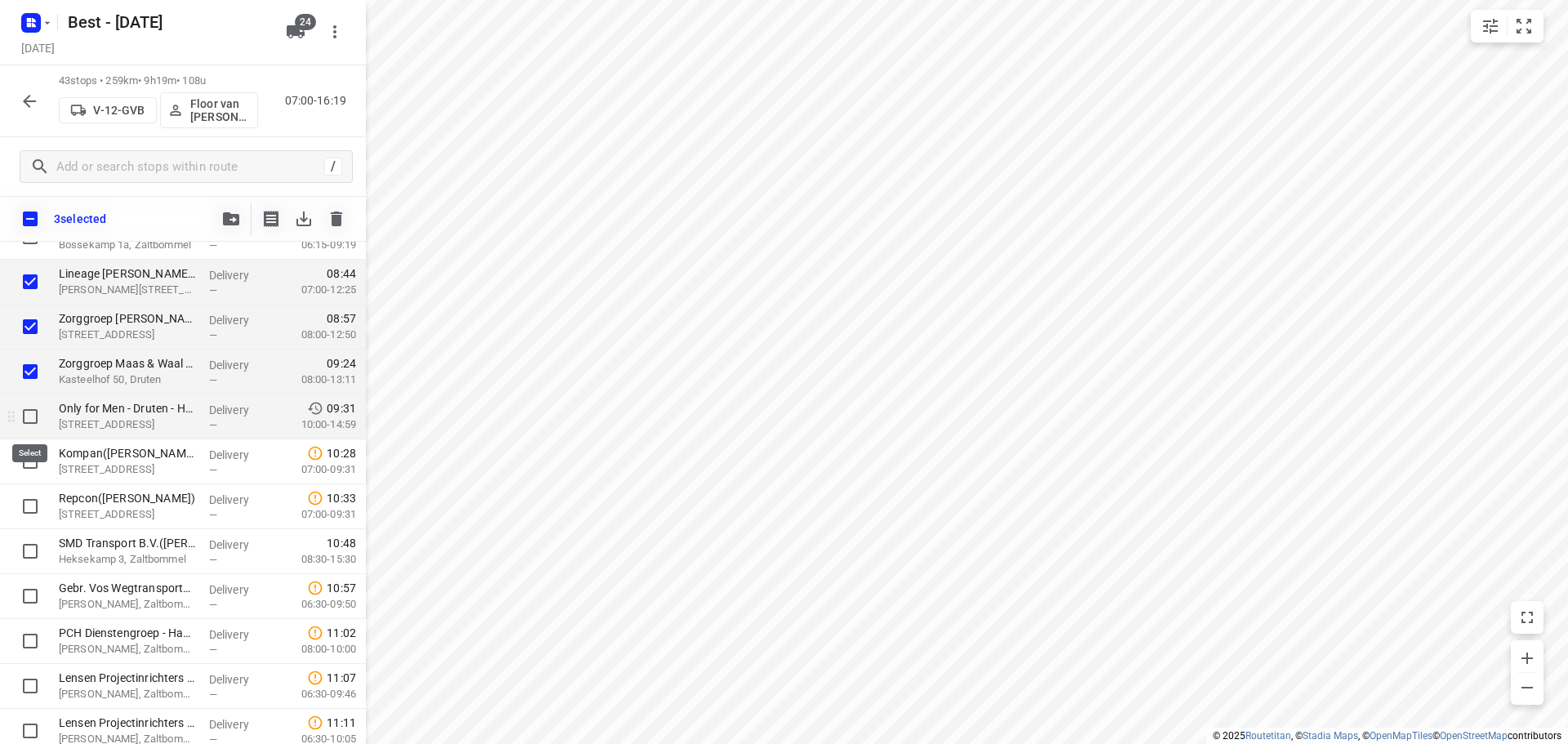
click at [22, 414] on input "checkbox" at bounding box center [30, 416] width 33 height 33
checkbox input "true"
click at [230, 240] on div "4 selected" at bounding box center [183, 219] width 366 height 46
click at [230, 220] on icon "button" at bounding box center [231, 218] width 16 height 13
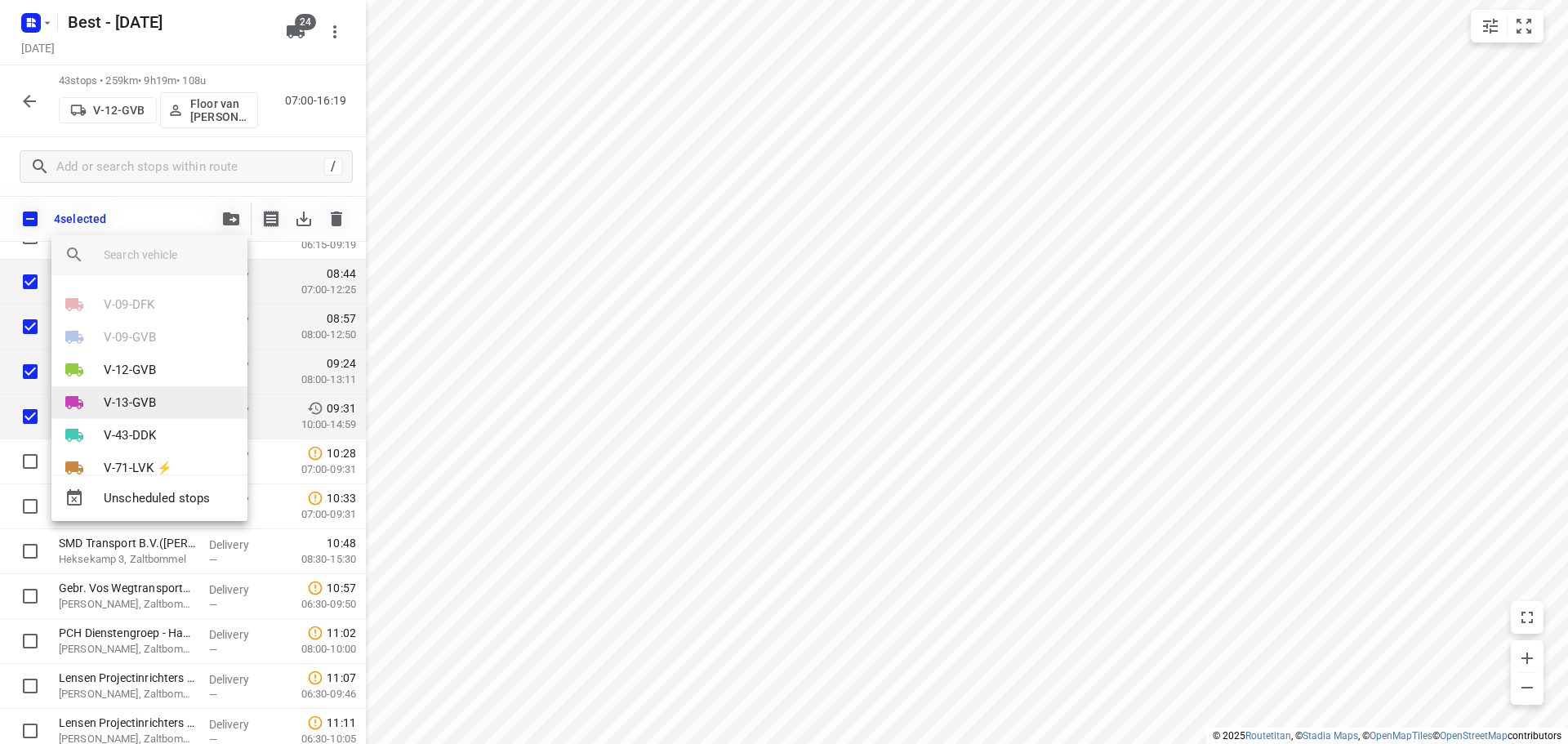
click at [126, 394] on p "V-13-GVB" at bounding box center [129, 402] width 52 height 19
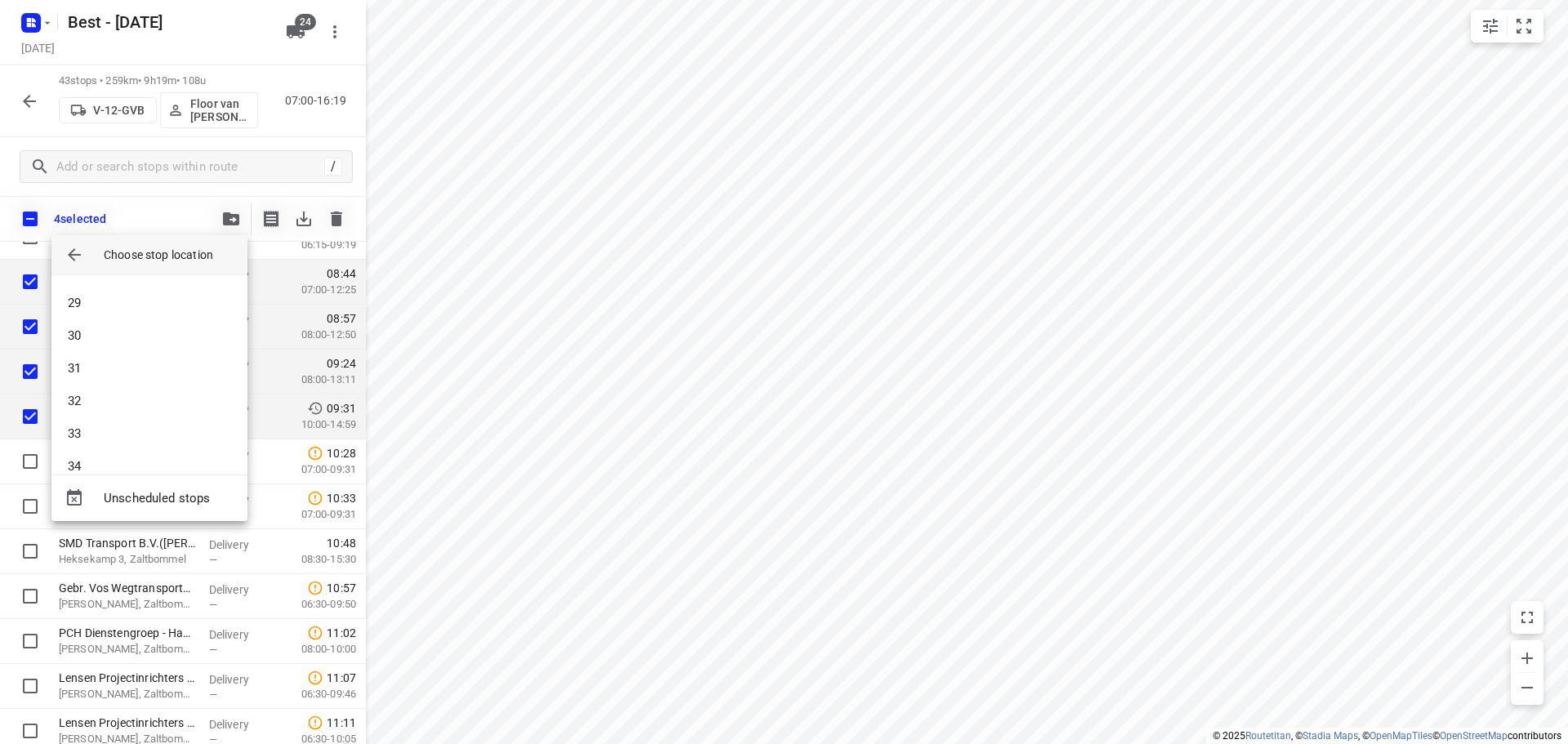
scroll to position [1061, 0]
click at [115, 380] on li "36" at bounding box center [149, 380] width 196 height 33
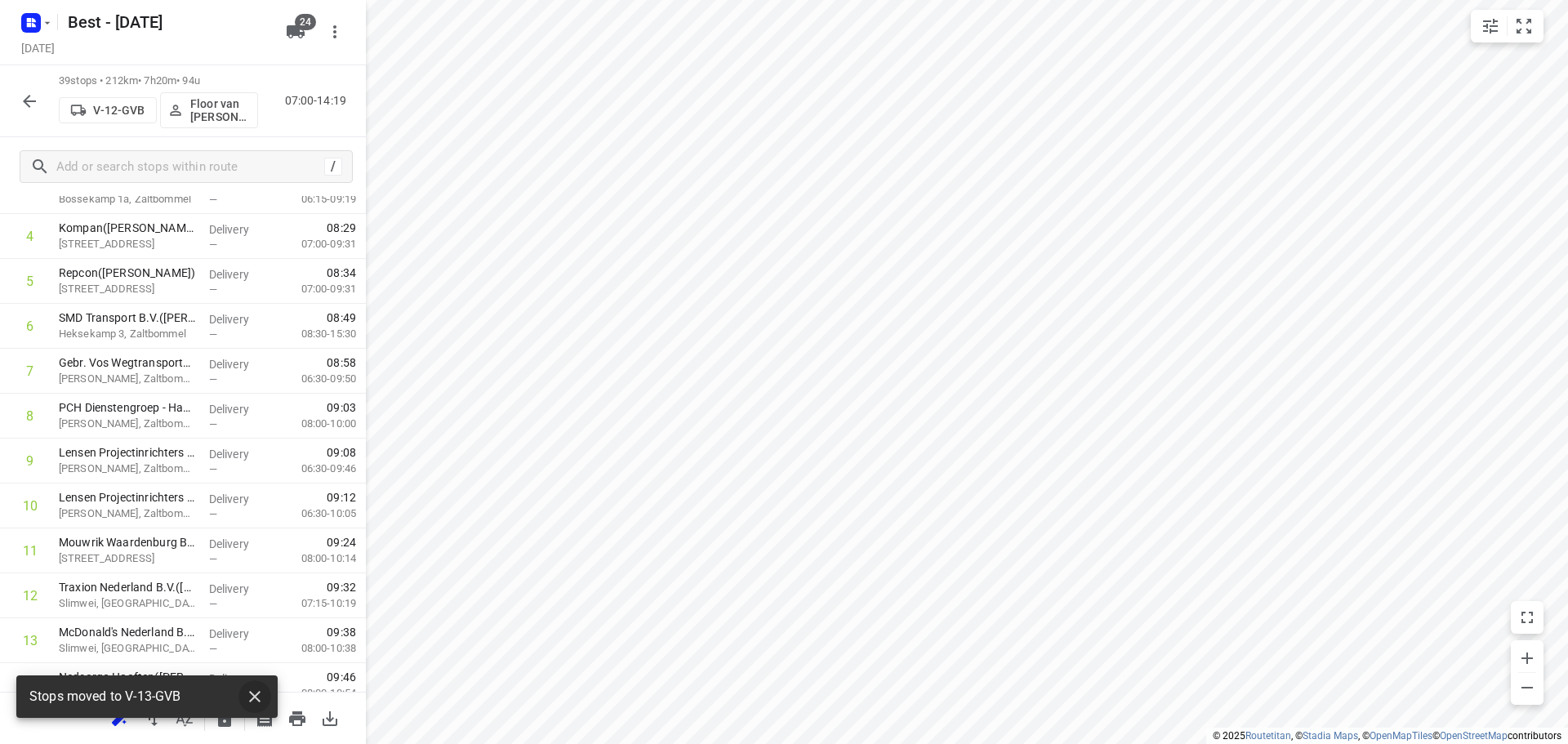
click at [253, 685] on button "button" at bounding box center [254, 695] width 33 height 33
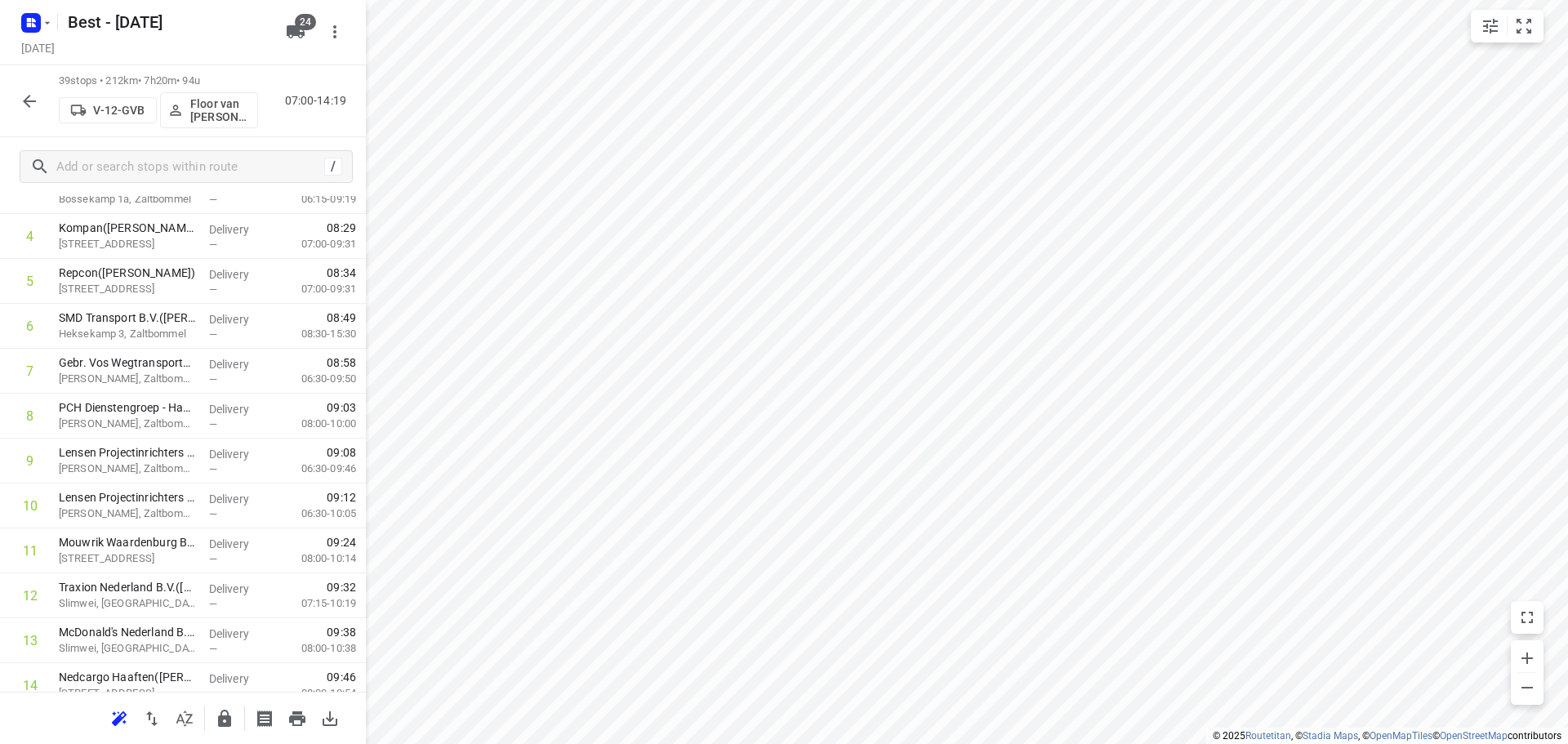
click at [218, 721] on icon "button" at bounding box center [224, 718] width 13 height 17
click at [193, 719] on icon "button" at bounding box center [185, 718] width 19 height 19
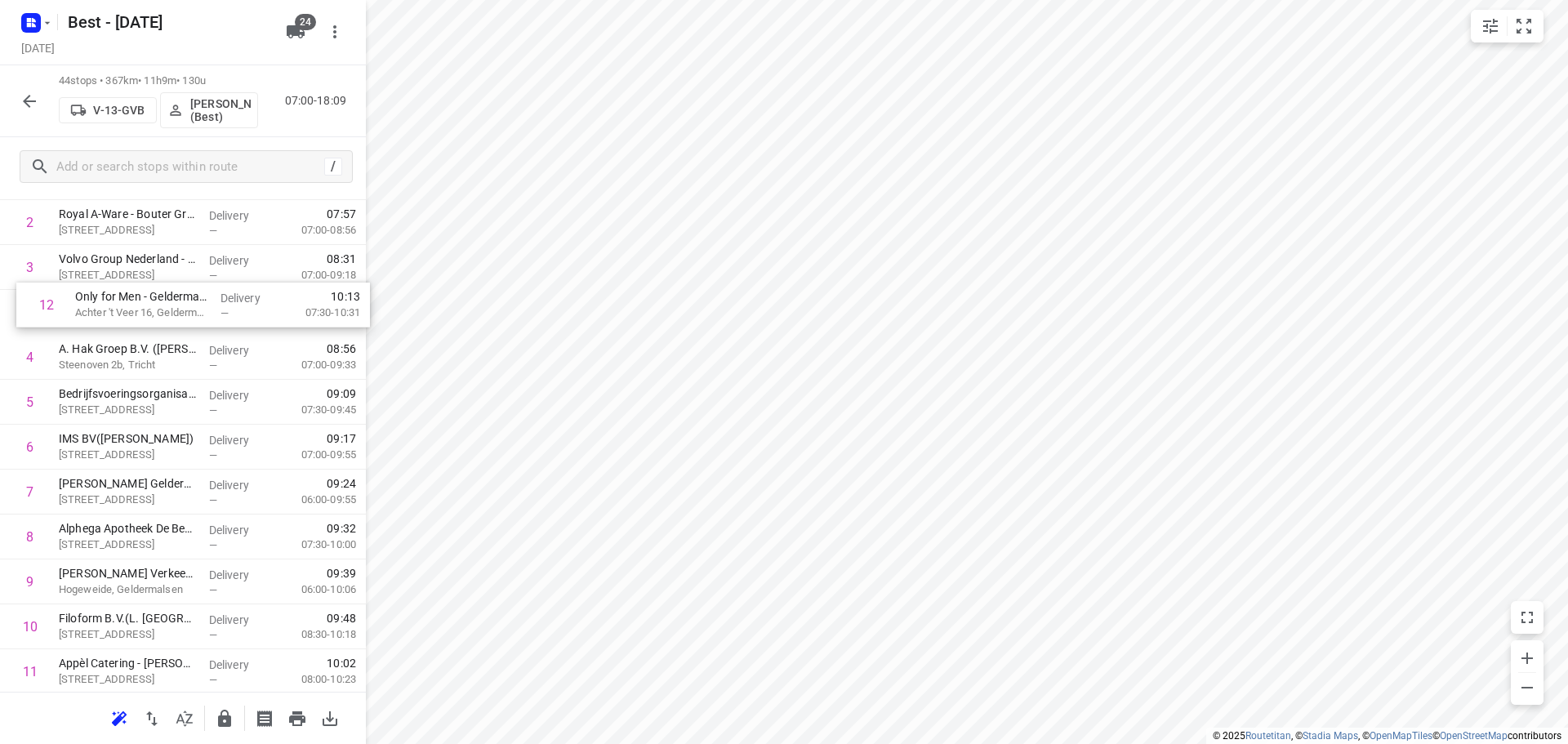
scroll to position [165, 0]
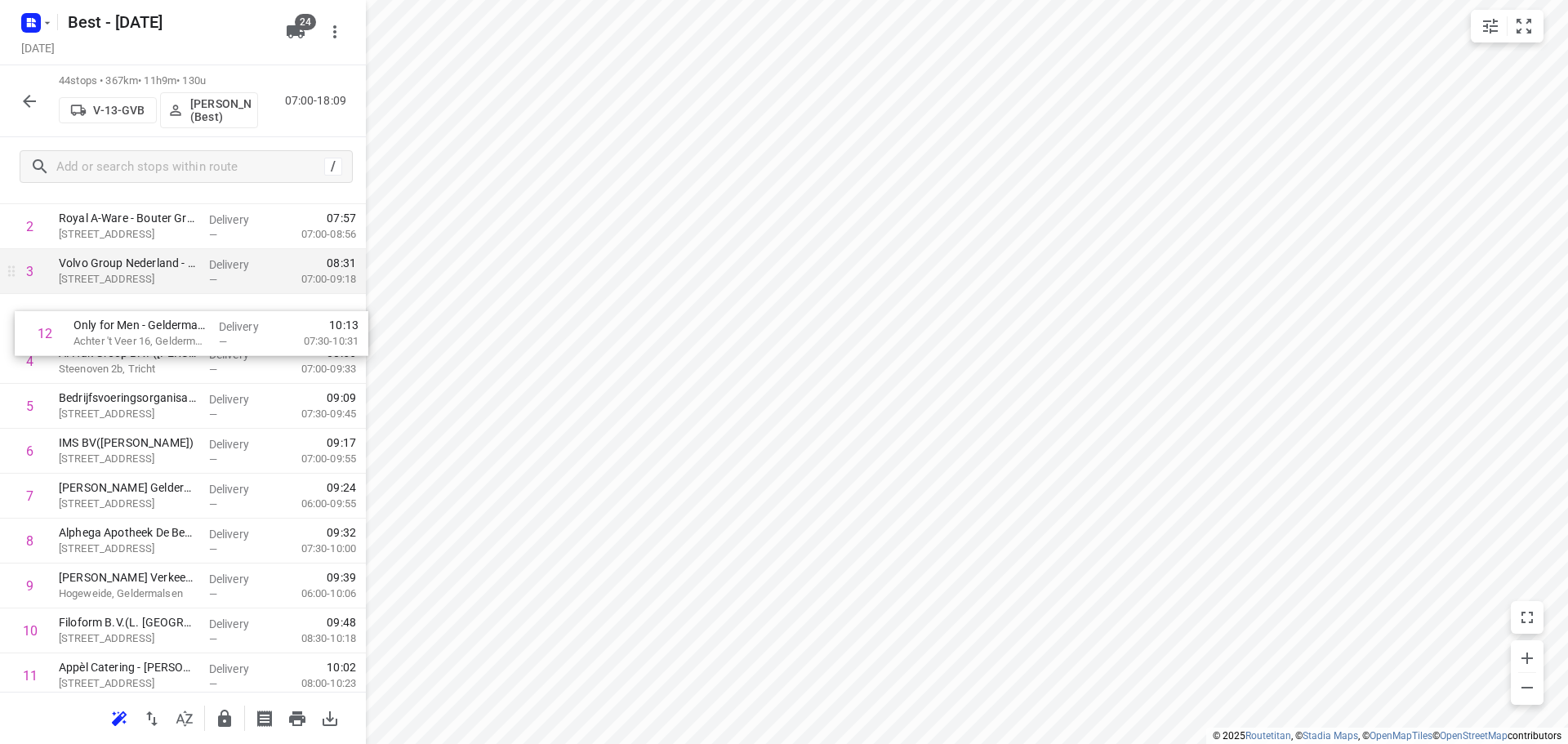
drag, startPoint x: 119, startPoint y: 505, endPoint x: 134, endPoint y: 289, distance: 216.5
click at [135, 289] on div "Best - Wednesday Wednesday, Aug 27 24 44 stops • 367km • 11h9m • 130u V-13-GVB …" at bounding box center [183, 372] width 366 height 744
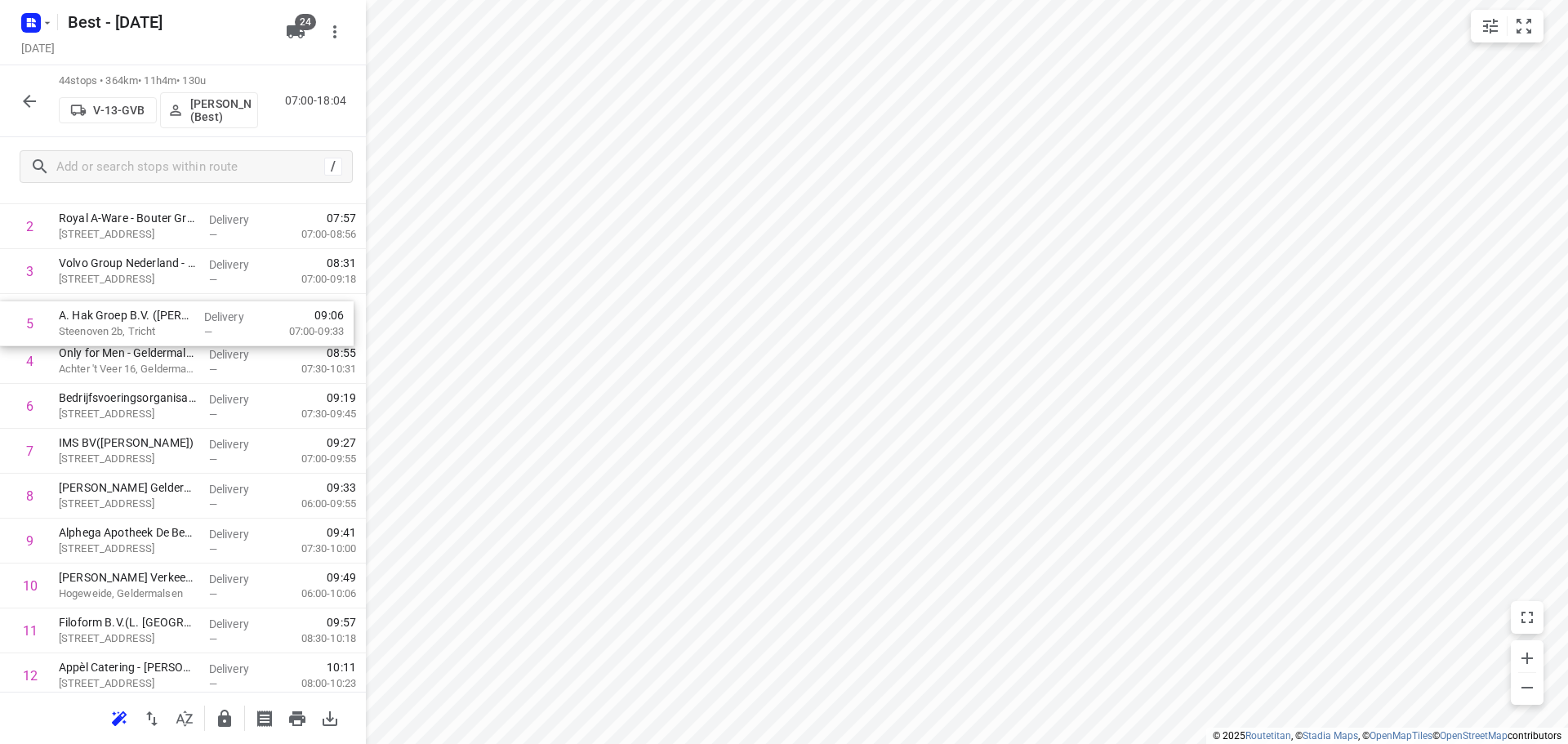
drag, startPoint x: 177, startPoint y: 309, endPoint x: 177, endPoint y: 299, distance: 10.0
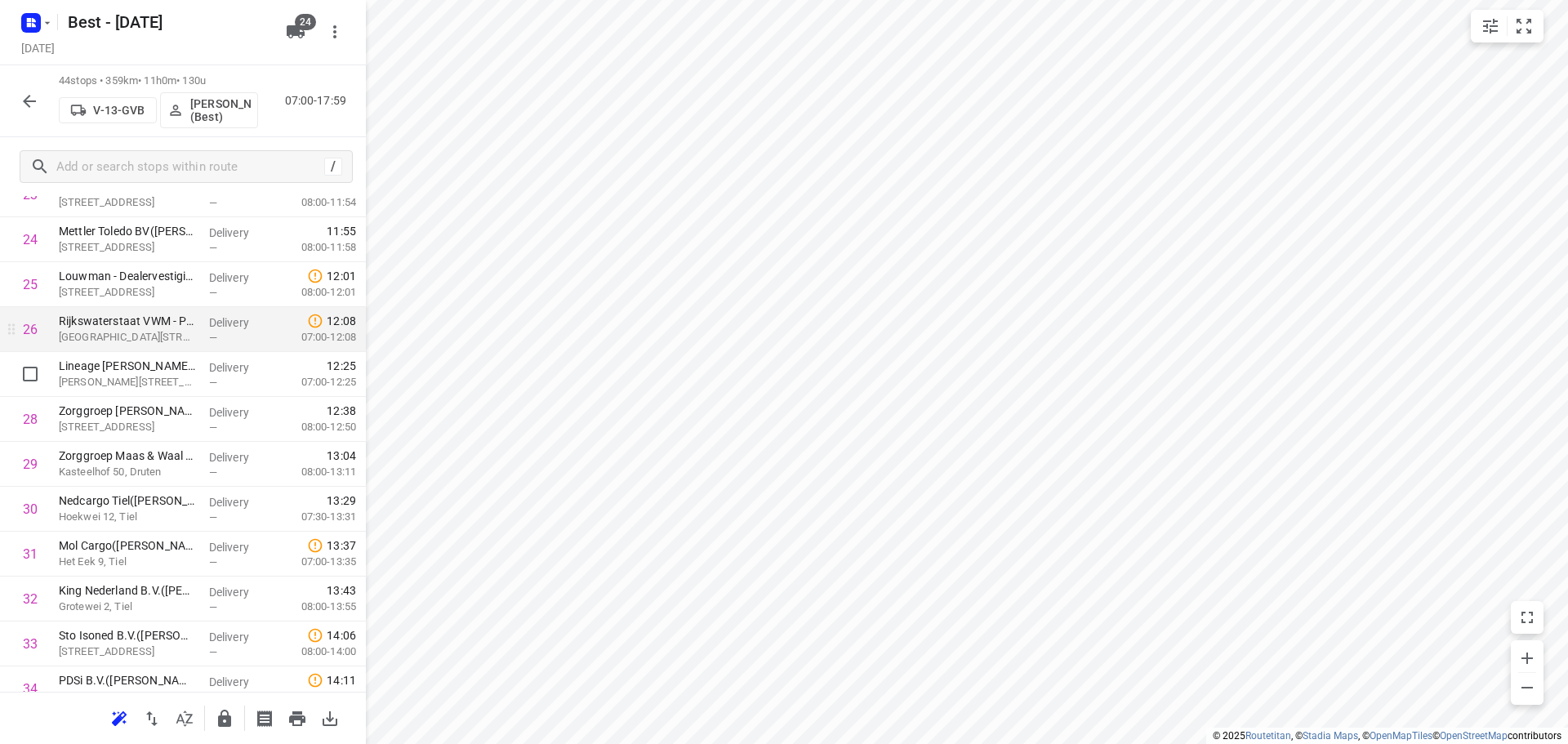
scroll to position [1629, 0]
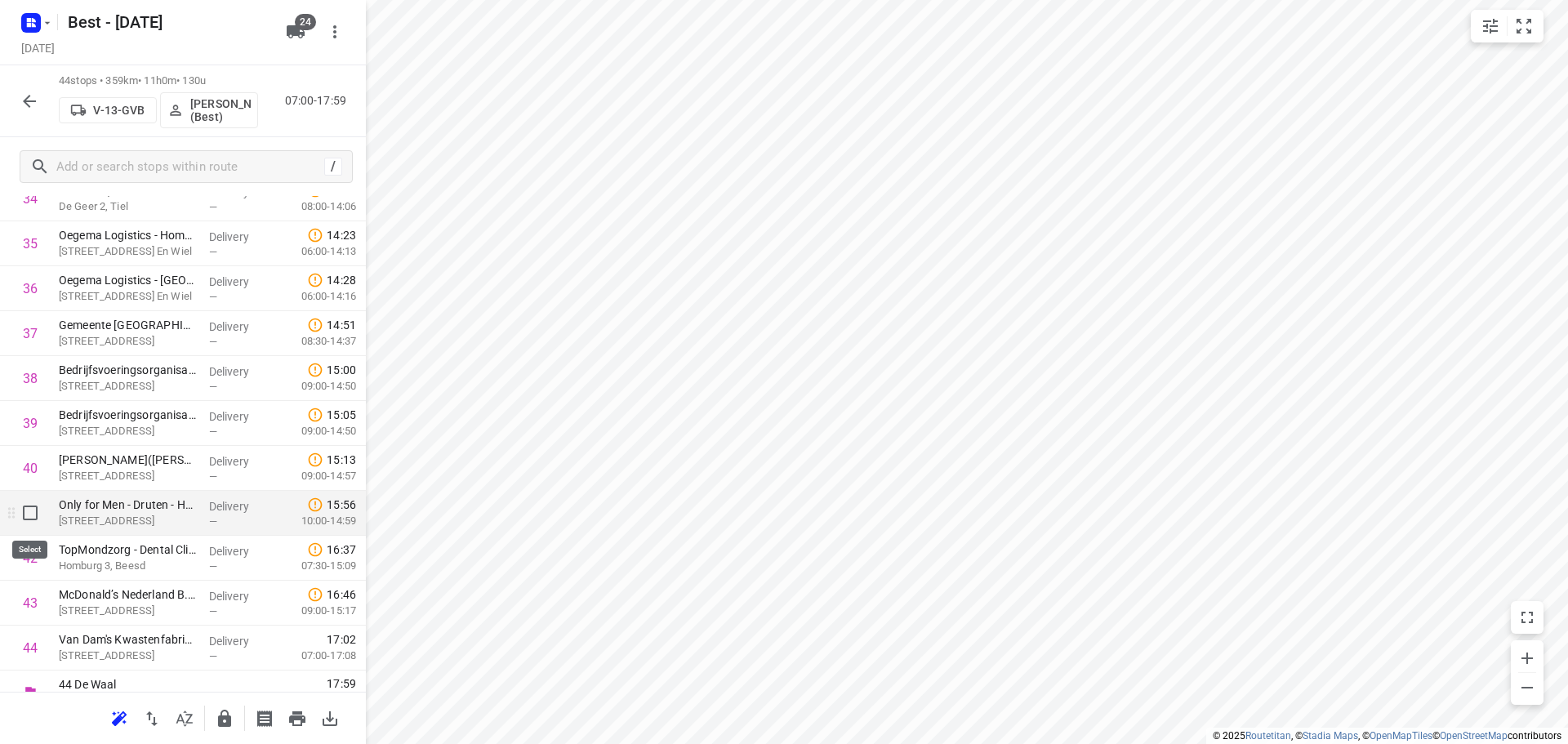
click at [16, 517] on input "checkbox" at bounding box center [30, 512] width 33 height 33
checkbox input "true"
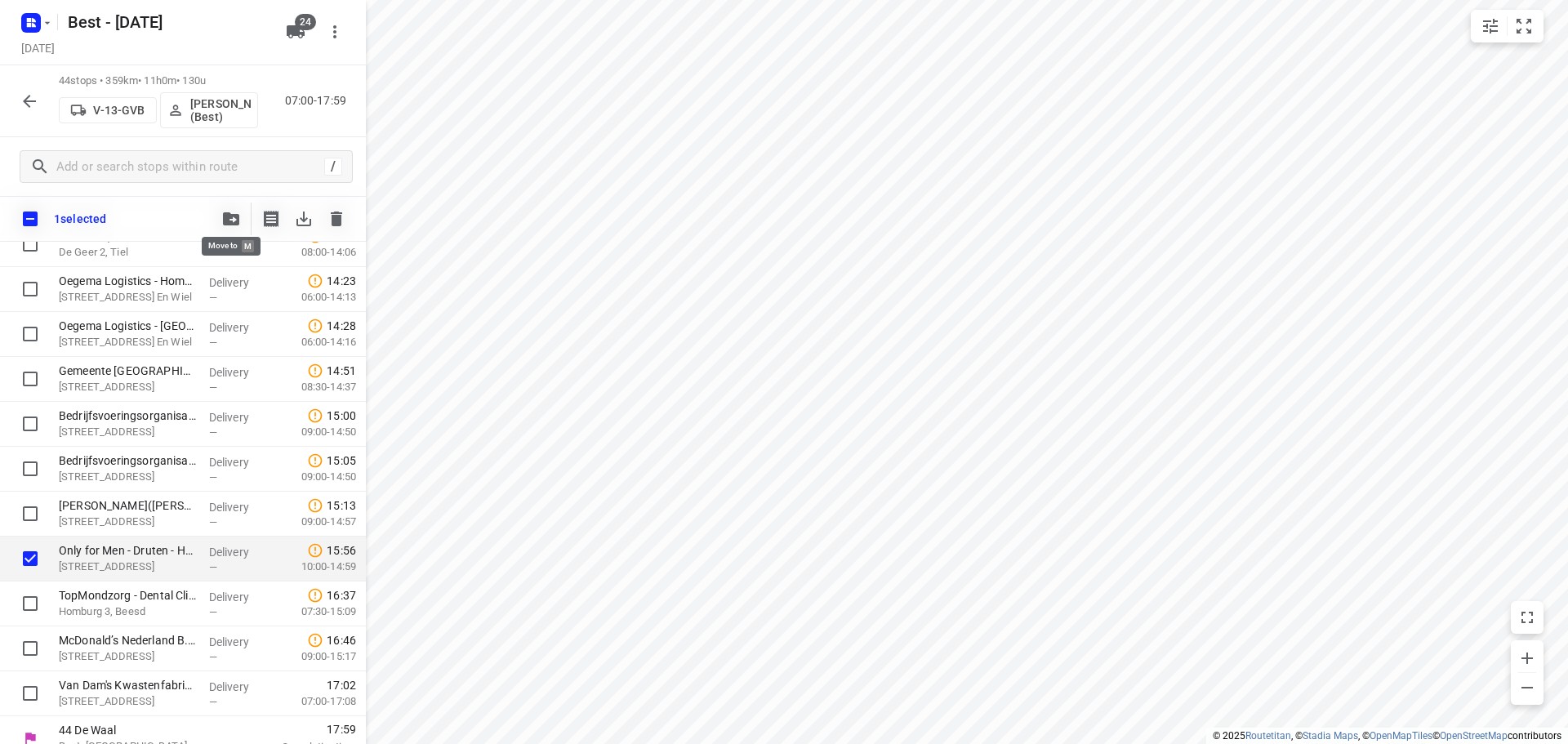
click at [227, 223] on icon "button" at bounding box center [231, 218] width 16 height 13
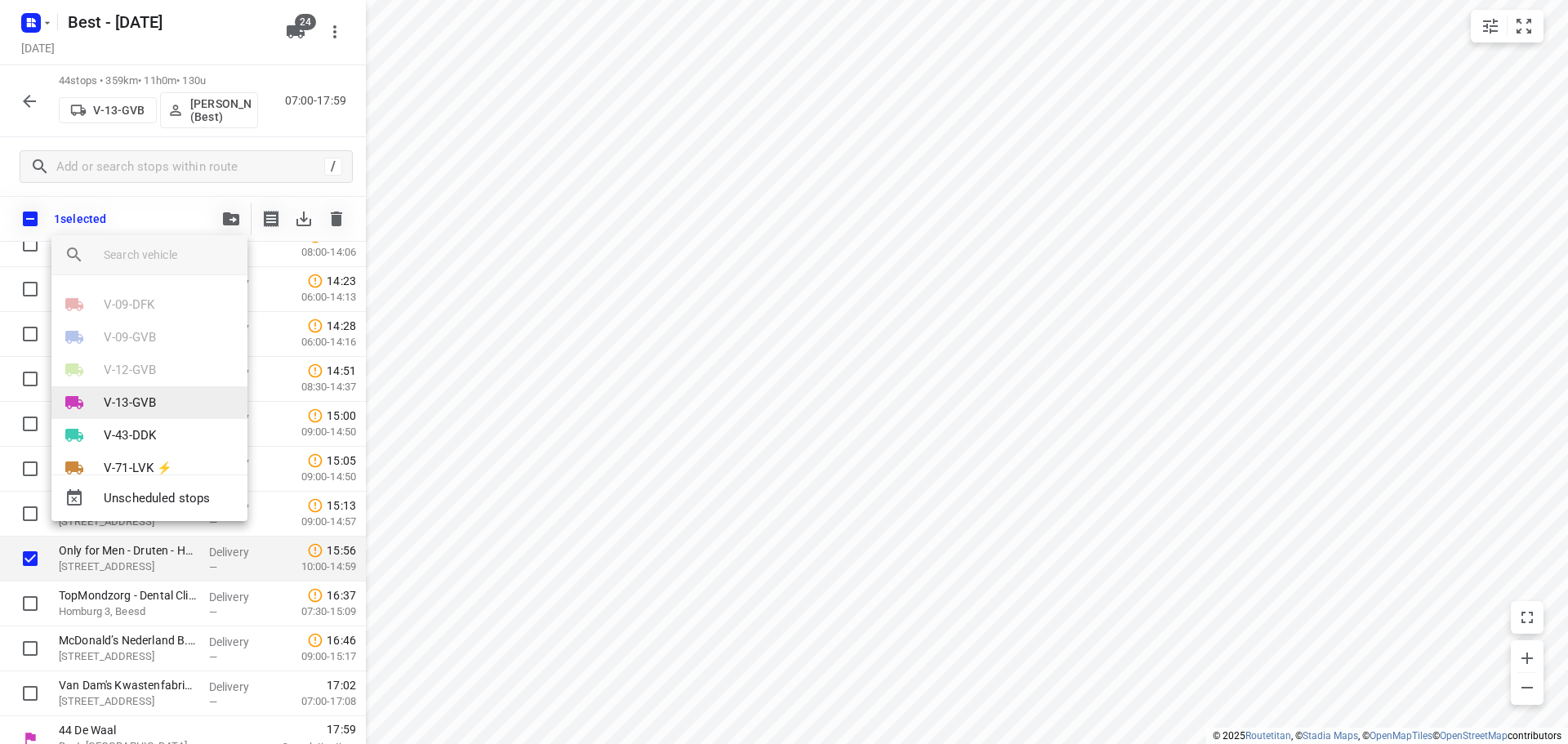
click at [145, 396] on p "V-13-GVB" at bounding box center [129, 402] width 52 height 19
click at [130, 420] on li "30" at bounding box center [149, 428] width 196 height 33
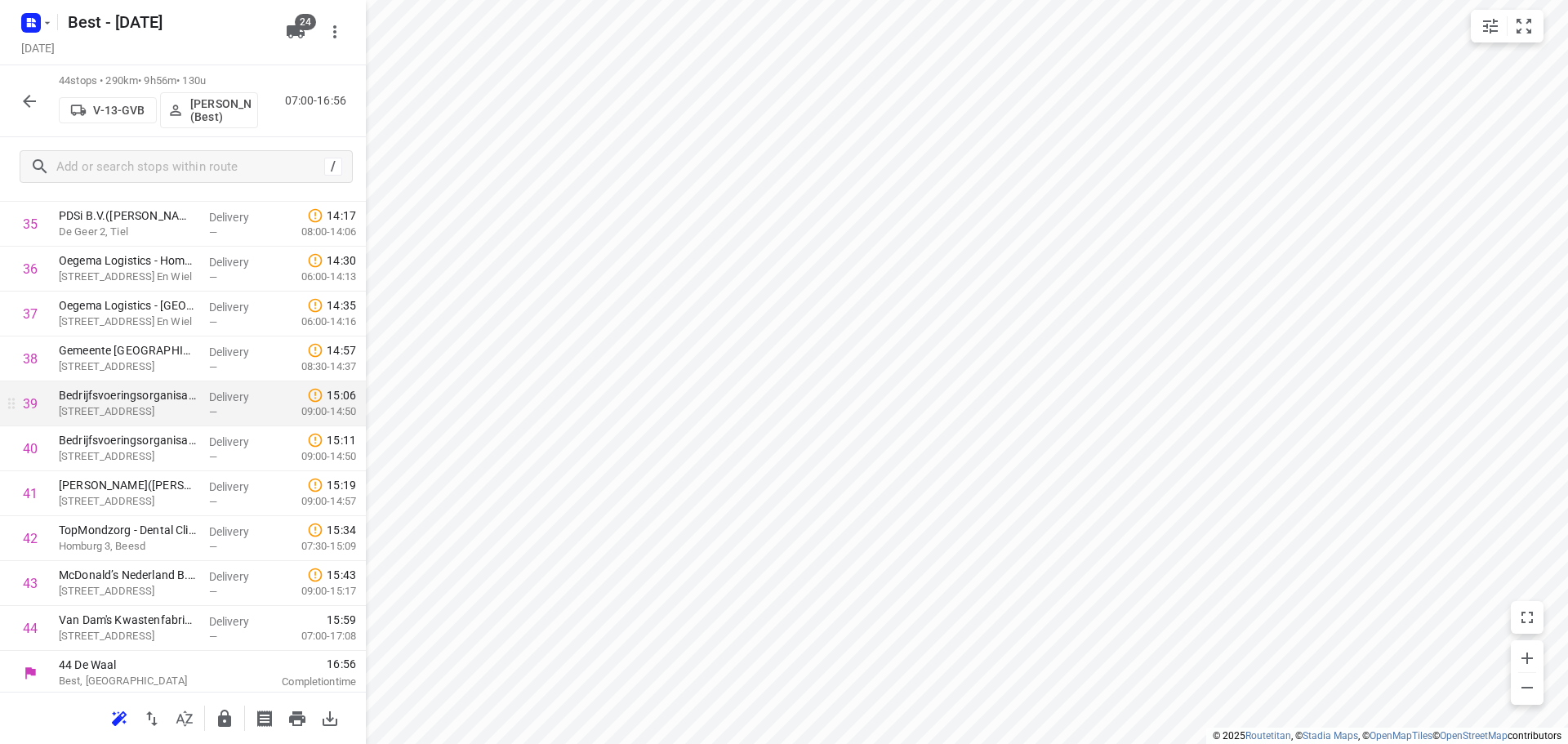
scroll to position [1653, 0]
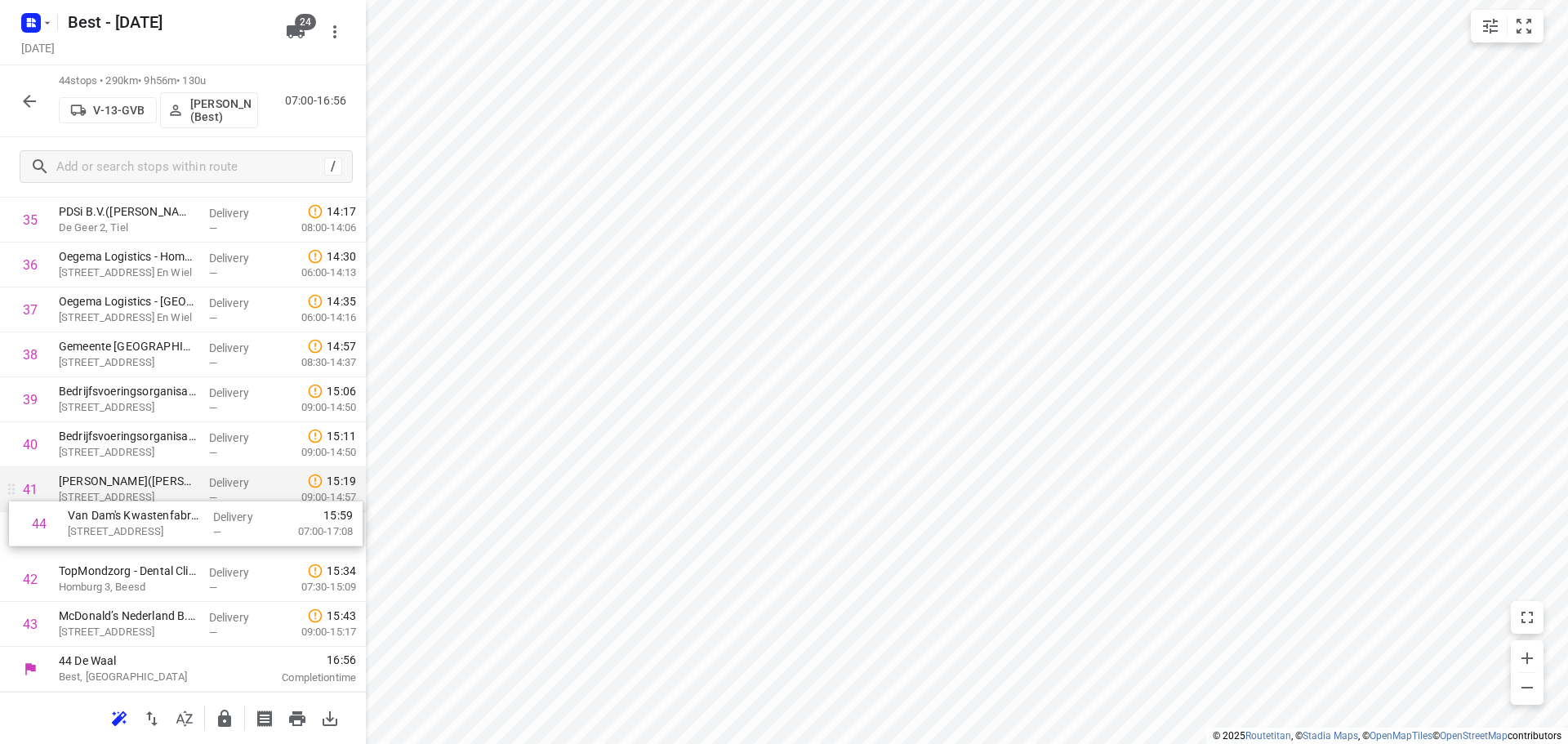
drag, startPoint x: 120, startPoint y: 618, endPoint x: 129, endPoint y: 510, distance: 108.4
click at [222, 714] on icon "button" at bounding box center [224, 718] width 19 height 19
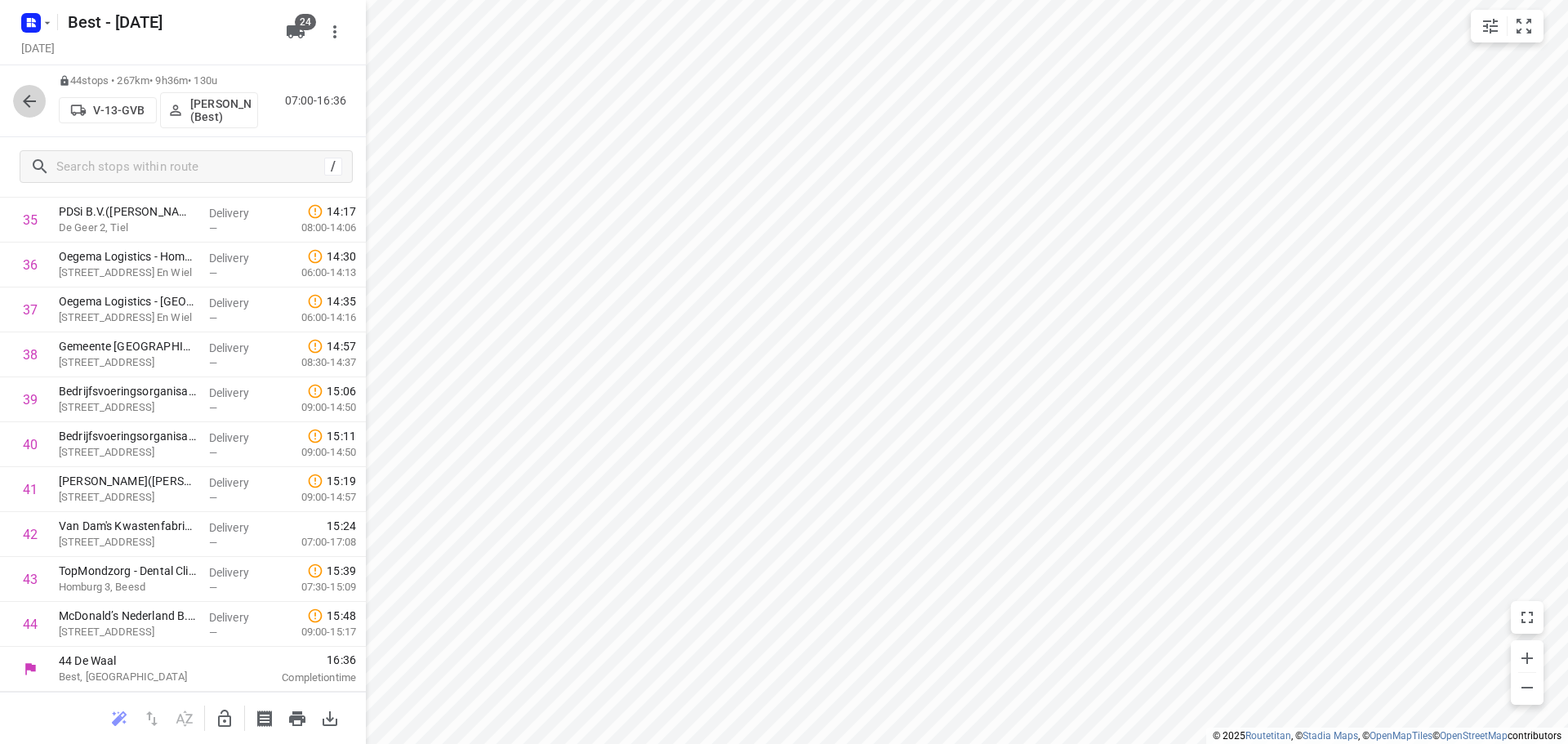
click at [38, 93] on icon "button" at bounding box center [29, 101] width 19 height 19
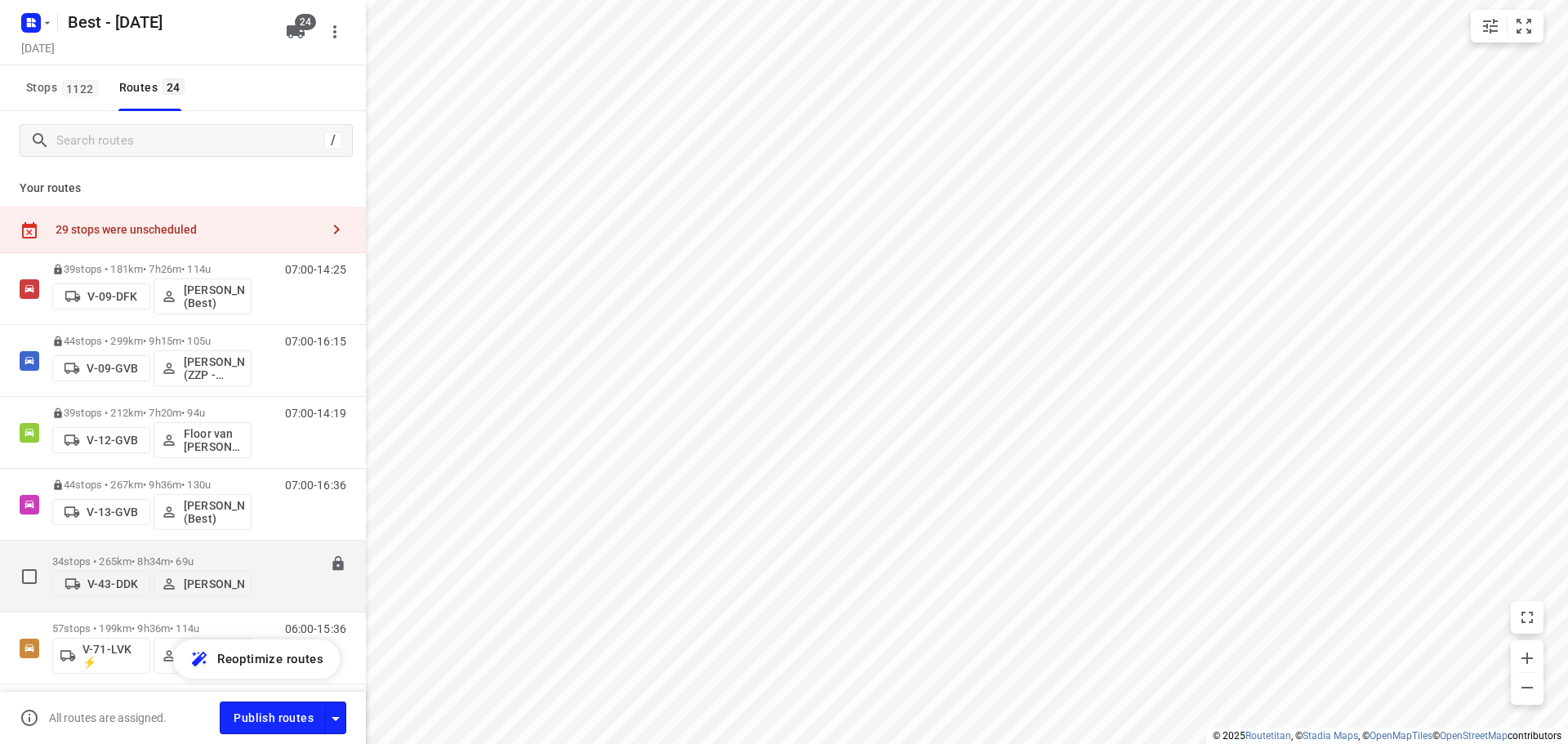
click at [93, 547] on div "34 stops • 265km • 8h34m • 69u V-43-DDK Niels van Geffen" at bounding box center [152, 576] width 200 height 58
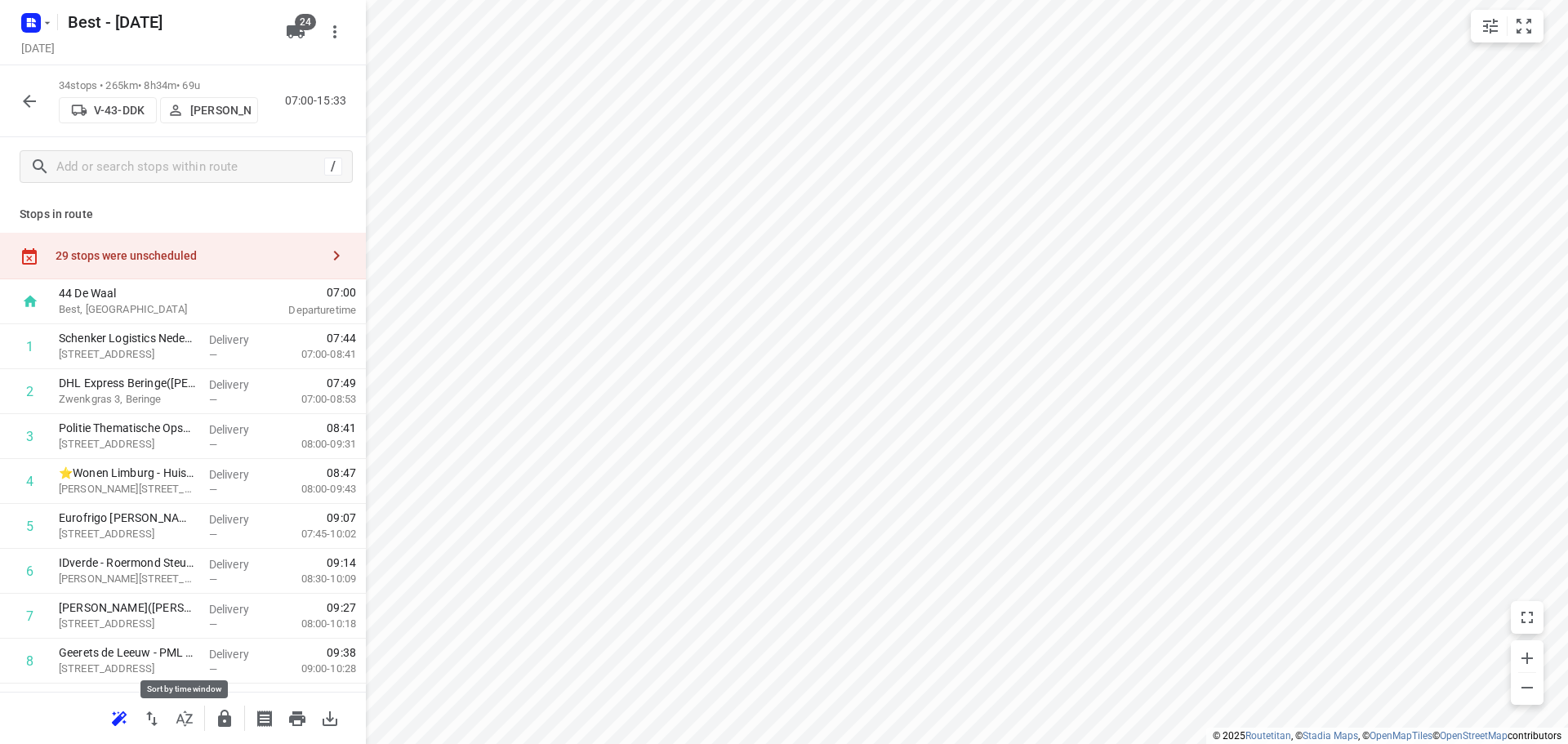
click at [186, 719] on icon "button" at bounding box center [185, 718] width 19 height 19
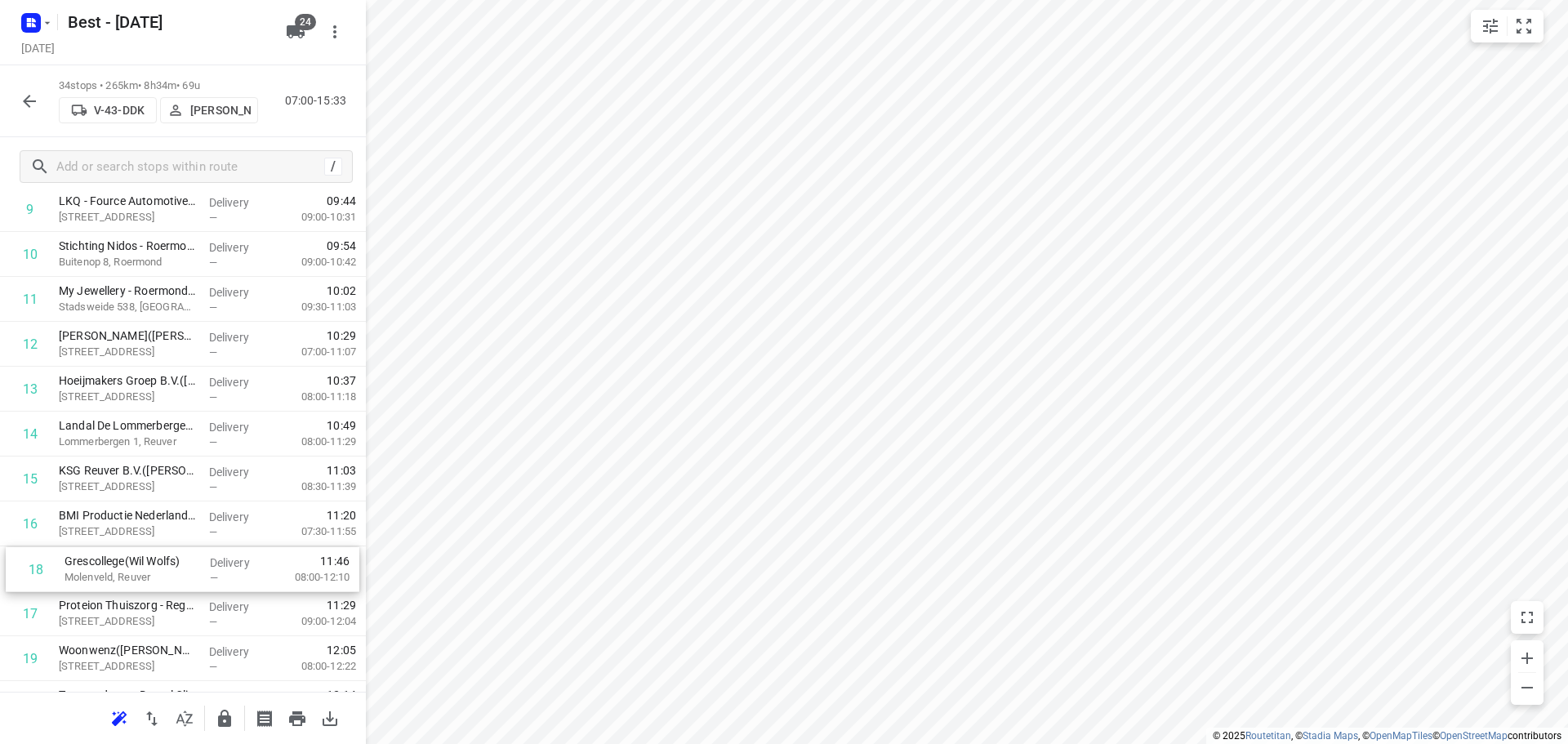
scroll to position [499, 0]
drag, startPoint x: 165, startPoint y: 604, endPoint x: 175, endPoint y: 494, distance: 110.5
click at [175, 495] on div "1 Schenker Logistics Nederland B.V. - Beringe Contractlogistiek(Peter Bos) Scho…" at bounding box center [183, 589] width 366 height 1527
click at [221, 713] on icon "button" at bounding box center [224, 718] width 19 height 19
click at [191, 723] on icon "button" at bounding box center [185, 718] width 16 height 16
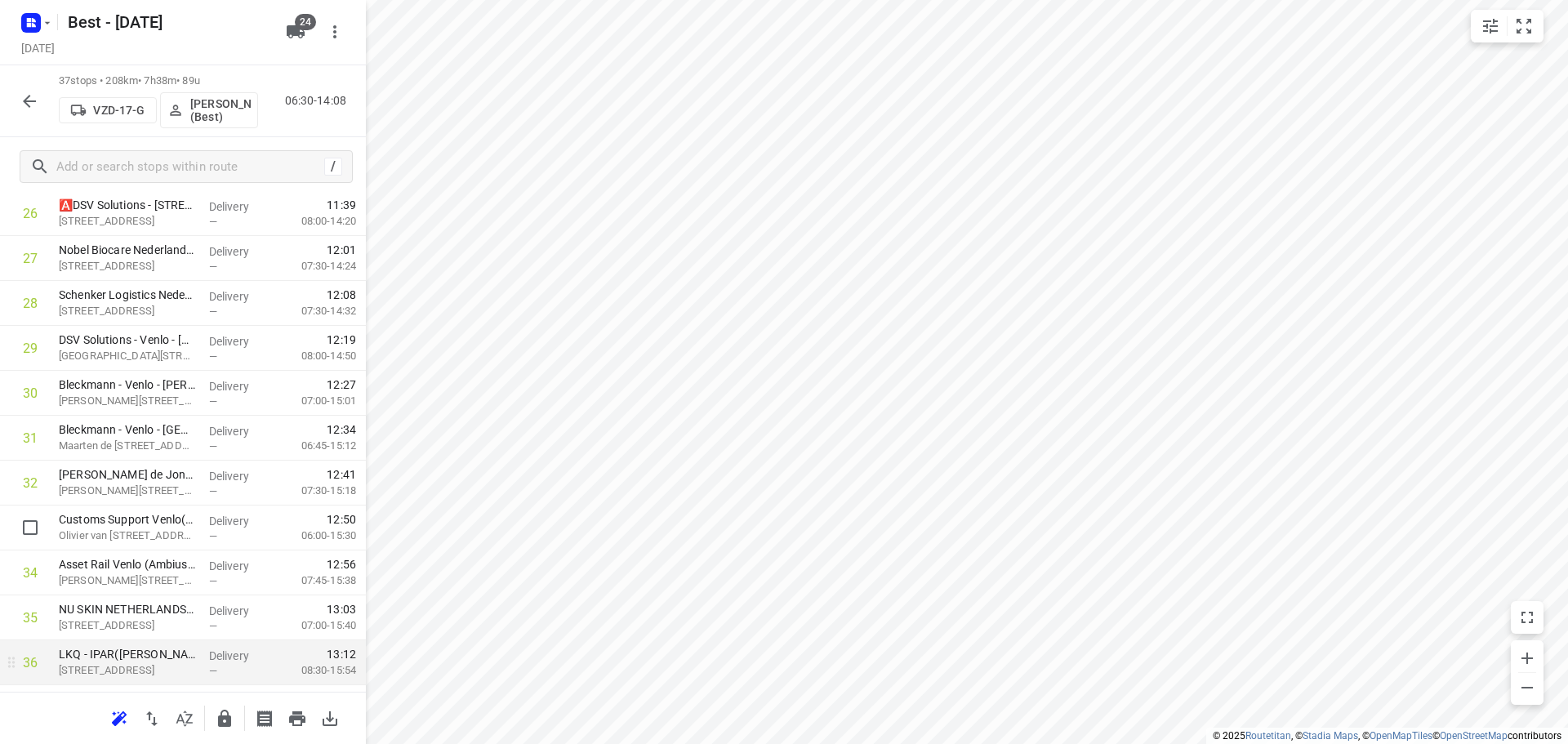
scroll to position [1339, 0]
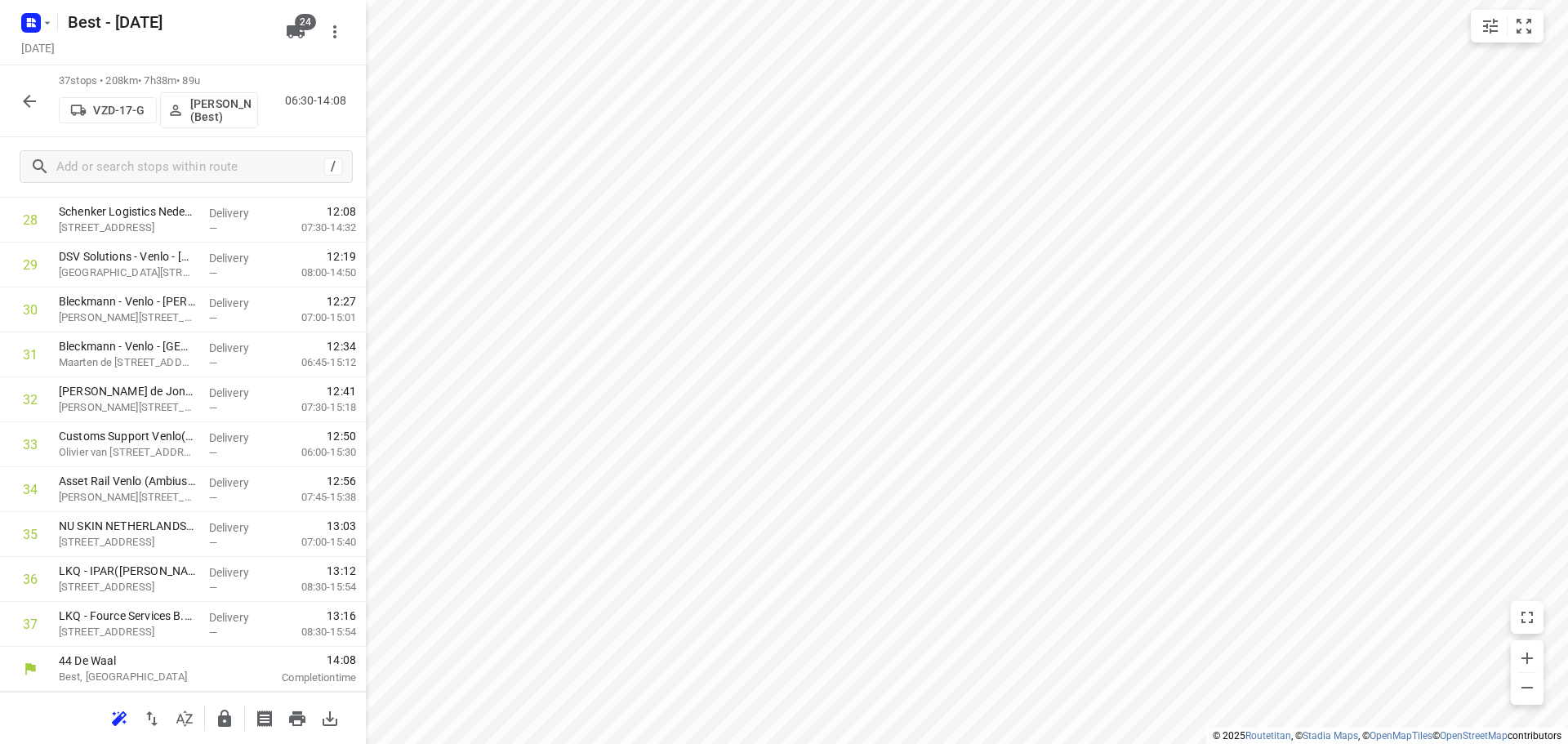
click at [226, 711] on icon "button" at bounding box center [224, 718] width 13 height 17
click at [35, 101] on icon "button" at bounding box center [29, 101] width 13 height 13
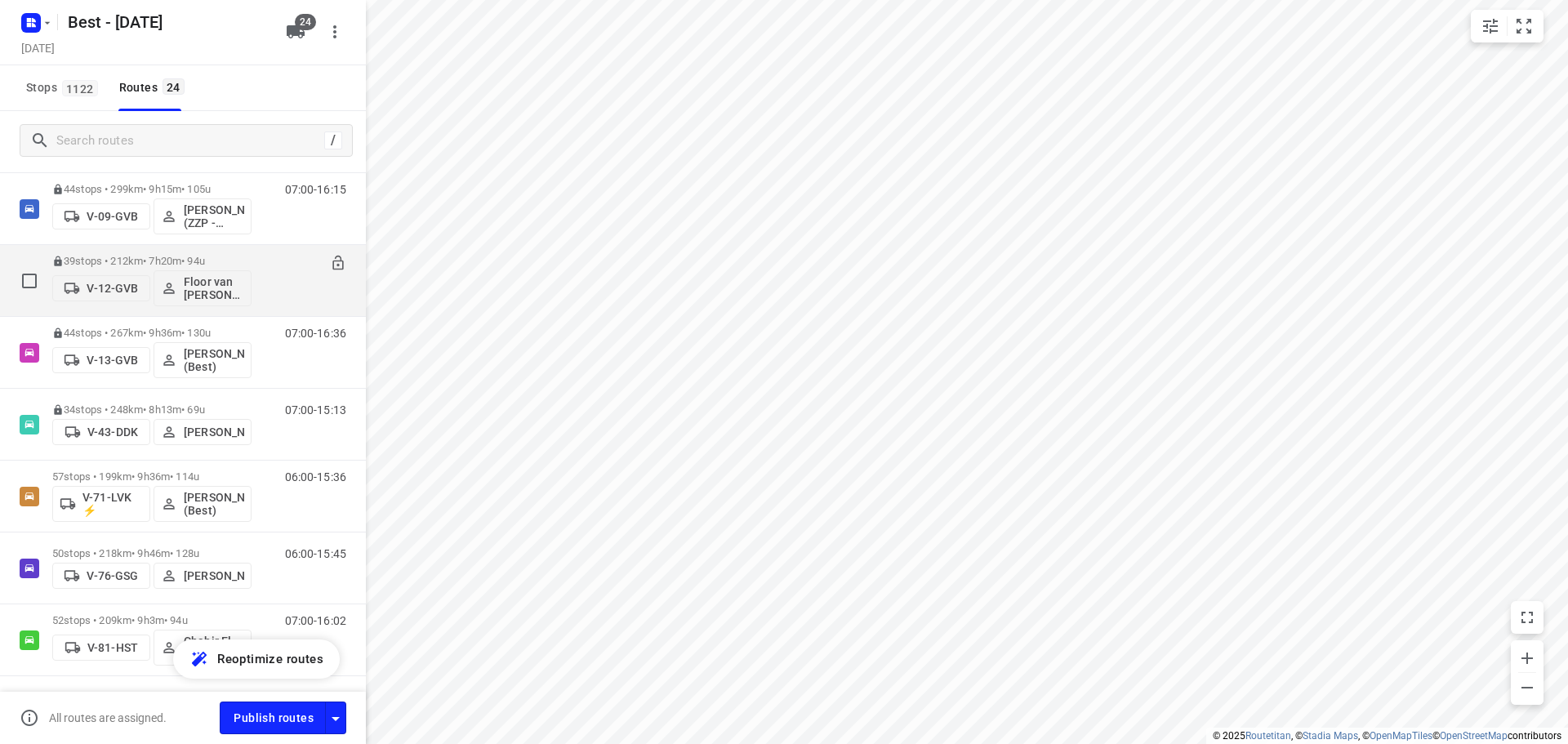
scroll to position [163, 0]
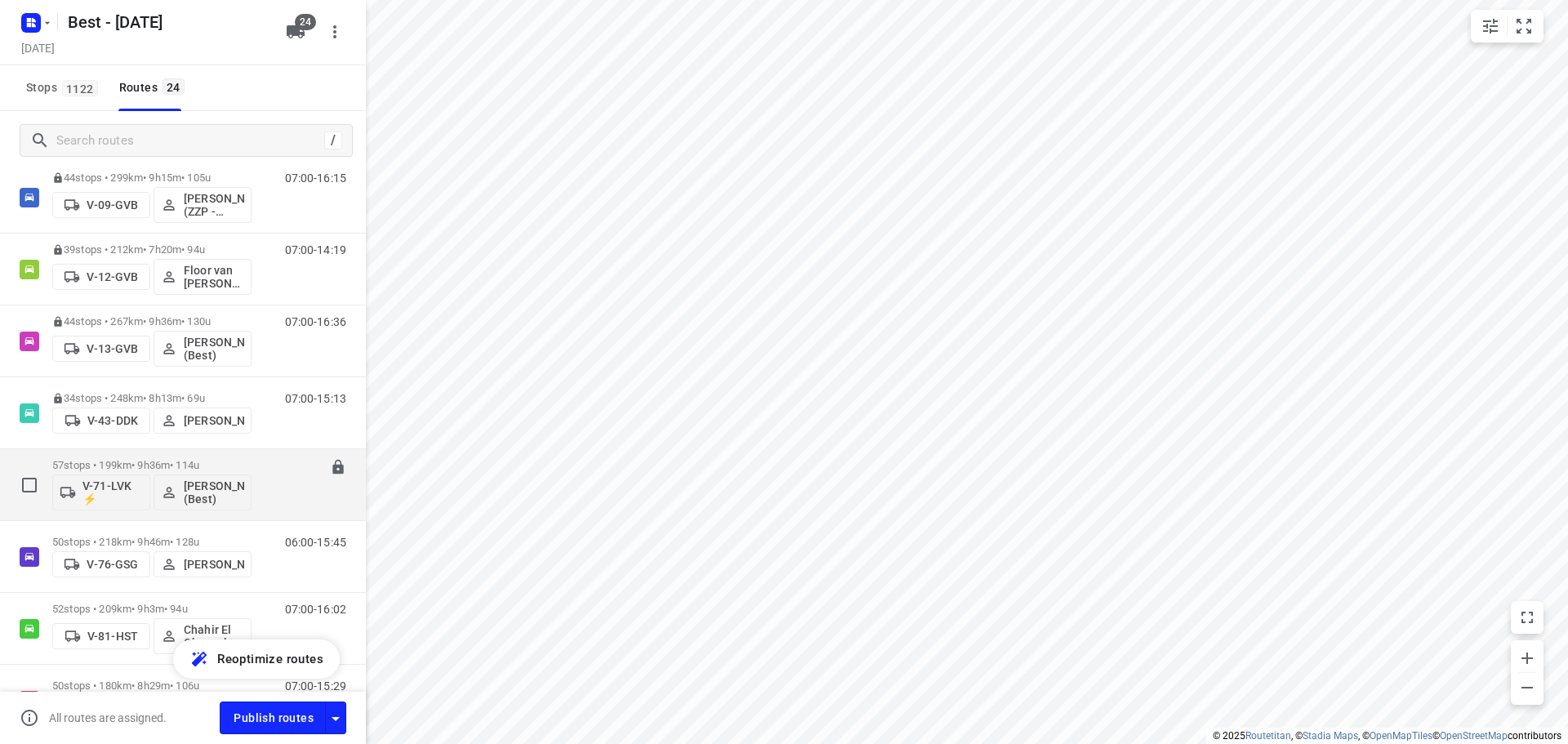
click at [90, 460] on p "57 stops • 199km • 9h36m • 114u" at bounding box center [152, 465] width 200 height 12
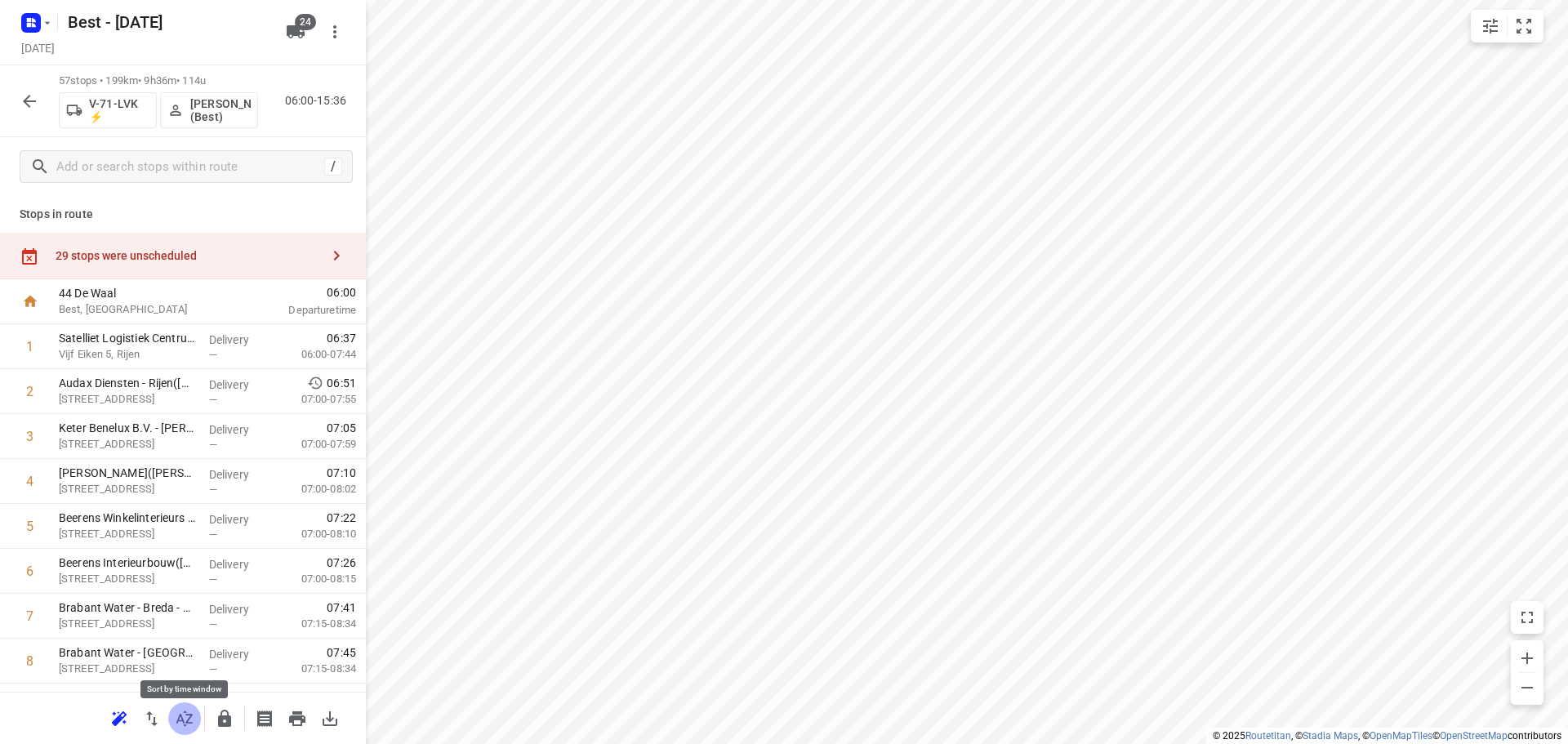
click at [185, 714] on icon "button" at bounding box center [185, 718] width 19 height 19
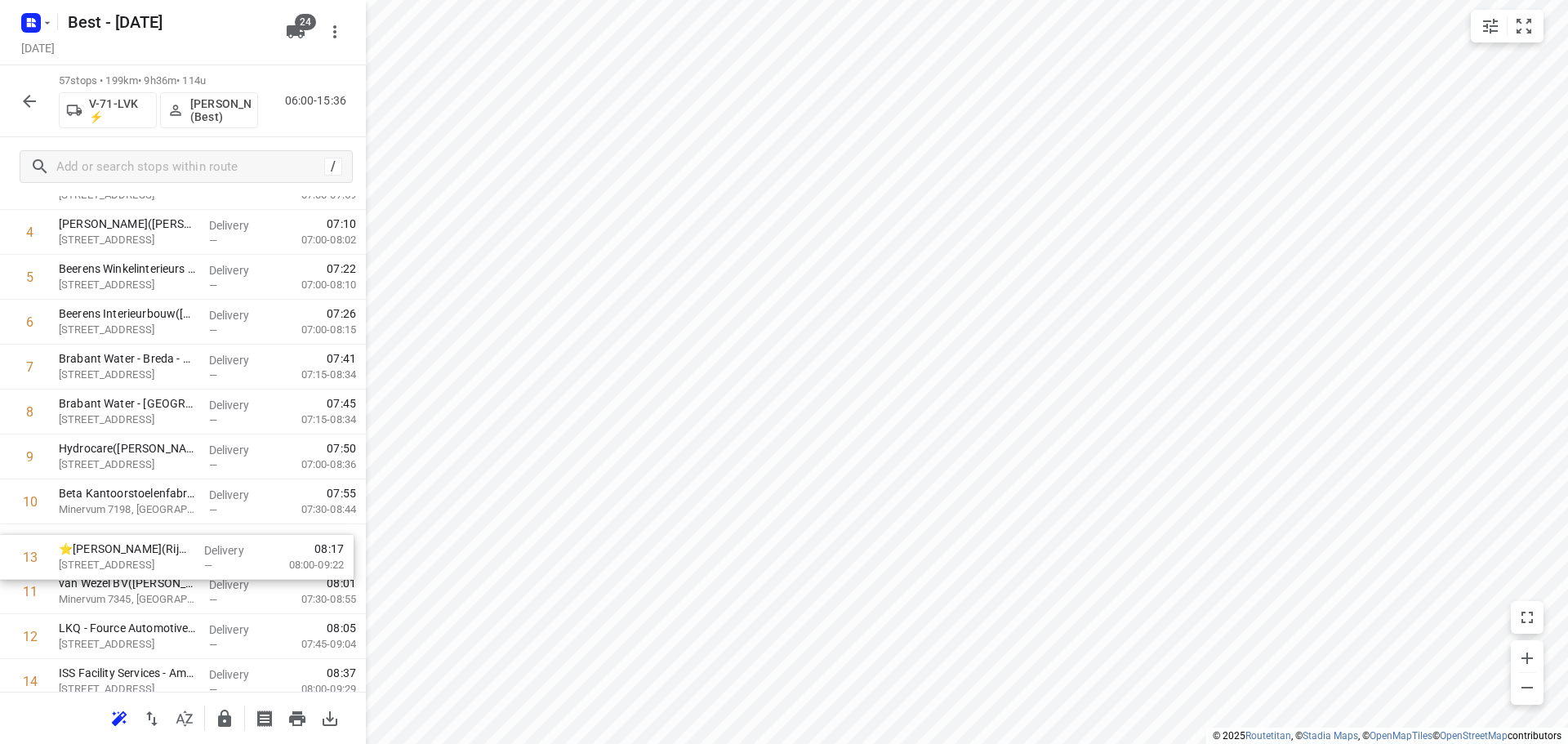
scroll to position [251, 0]
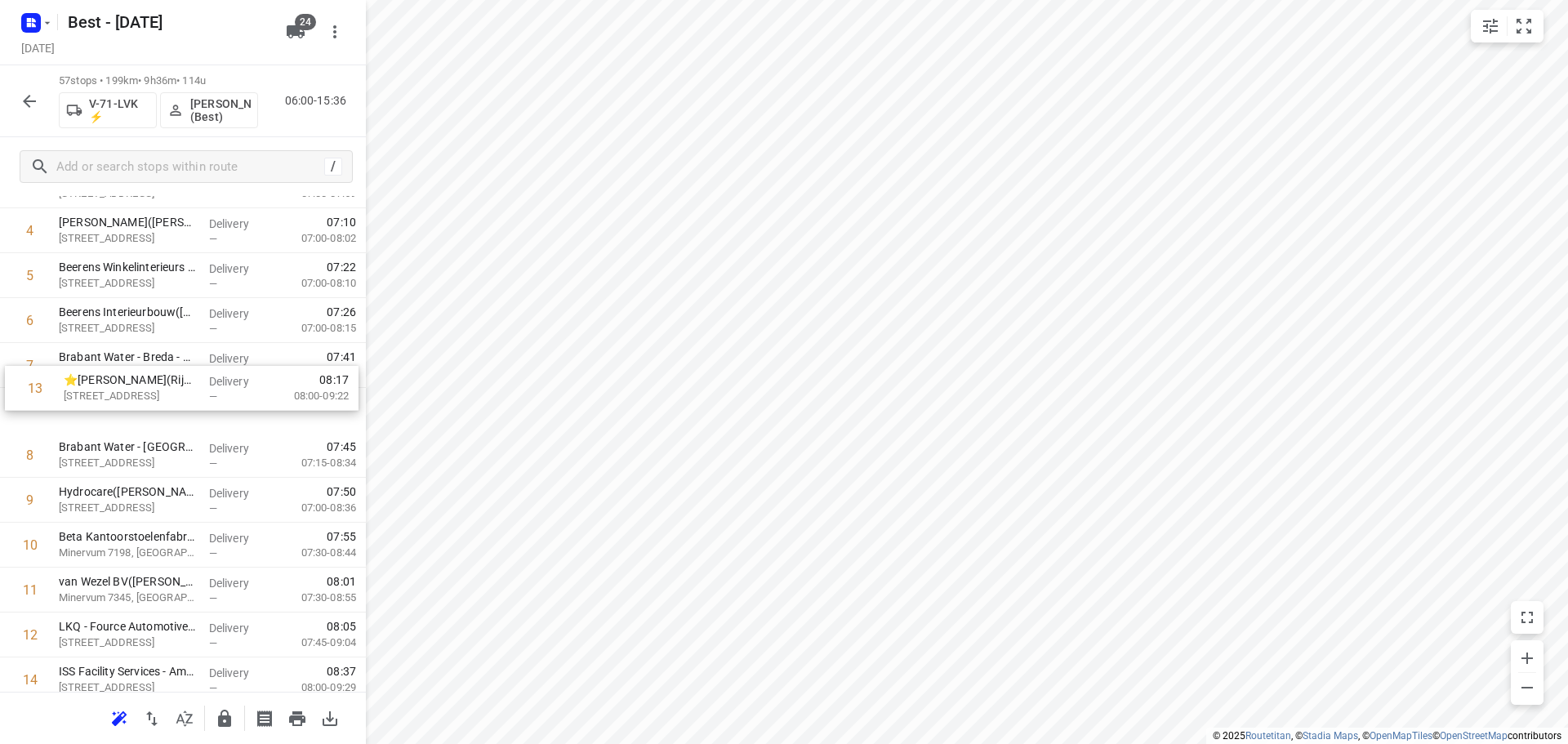
drag, startPoint x: 170, startPoint y: 620, endPoint x: 176, endPoint y: 345, distance: 275.1
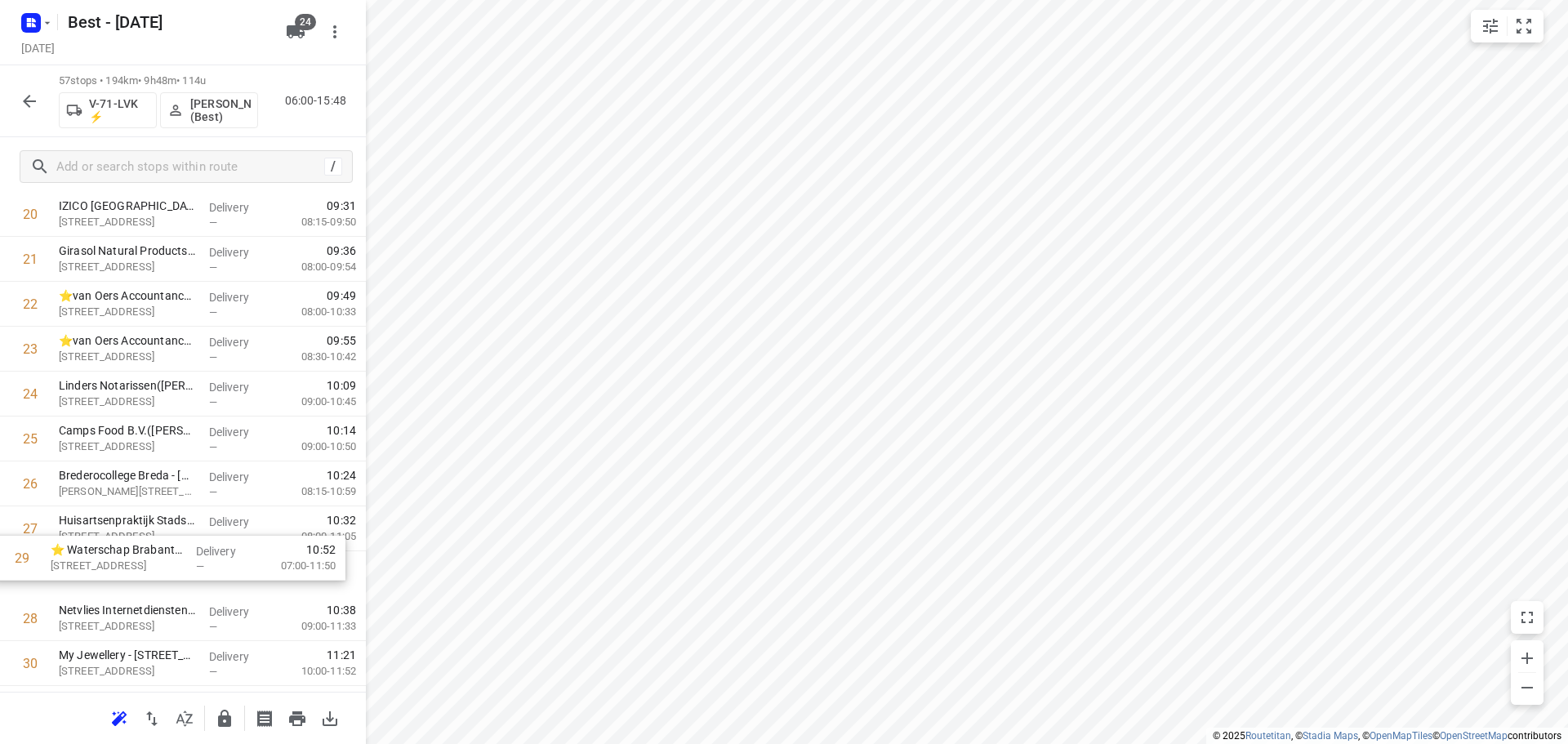
scroll to position [987, 0]
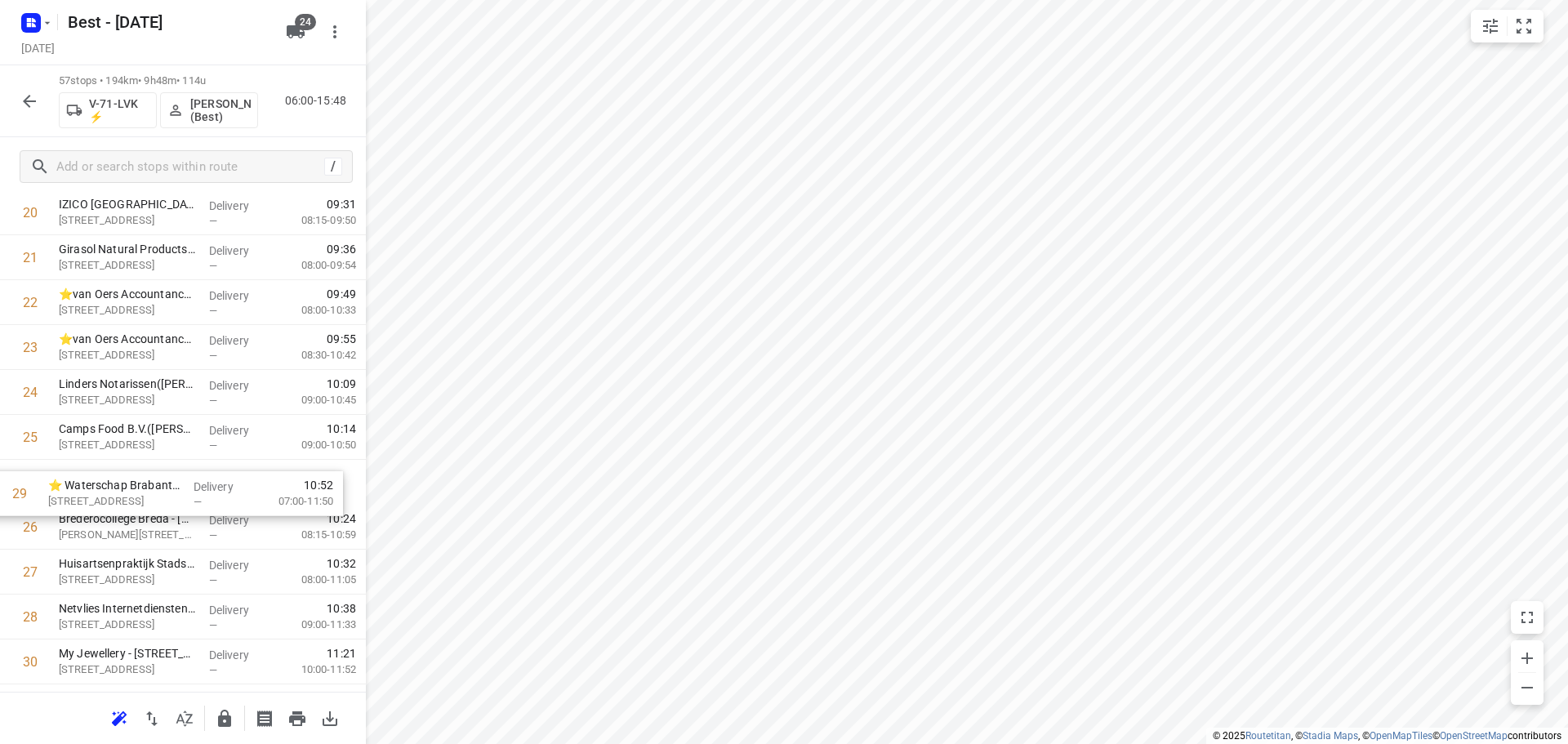
drag, startPoint x: 165, startPoint y: 621, endPoint x: 153, endPoint y: 478, distance: 143.5
click at [153, 478] on div "1 Satelliet Logistiek Centrum(Chantal van Laarhoven) Vijf Eiken 5, Rijen Delive…" at bounding box center [183, 617] width 366 height 2559
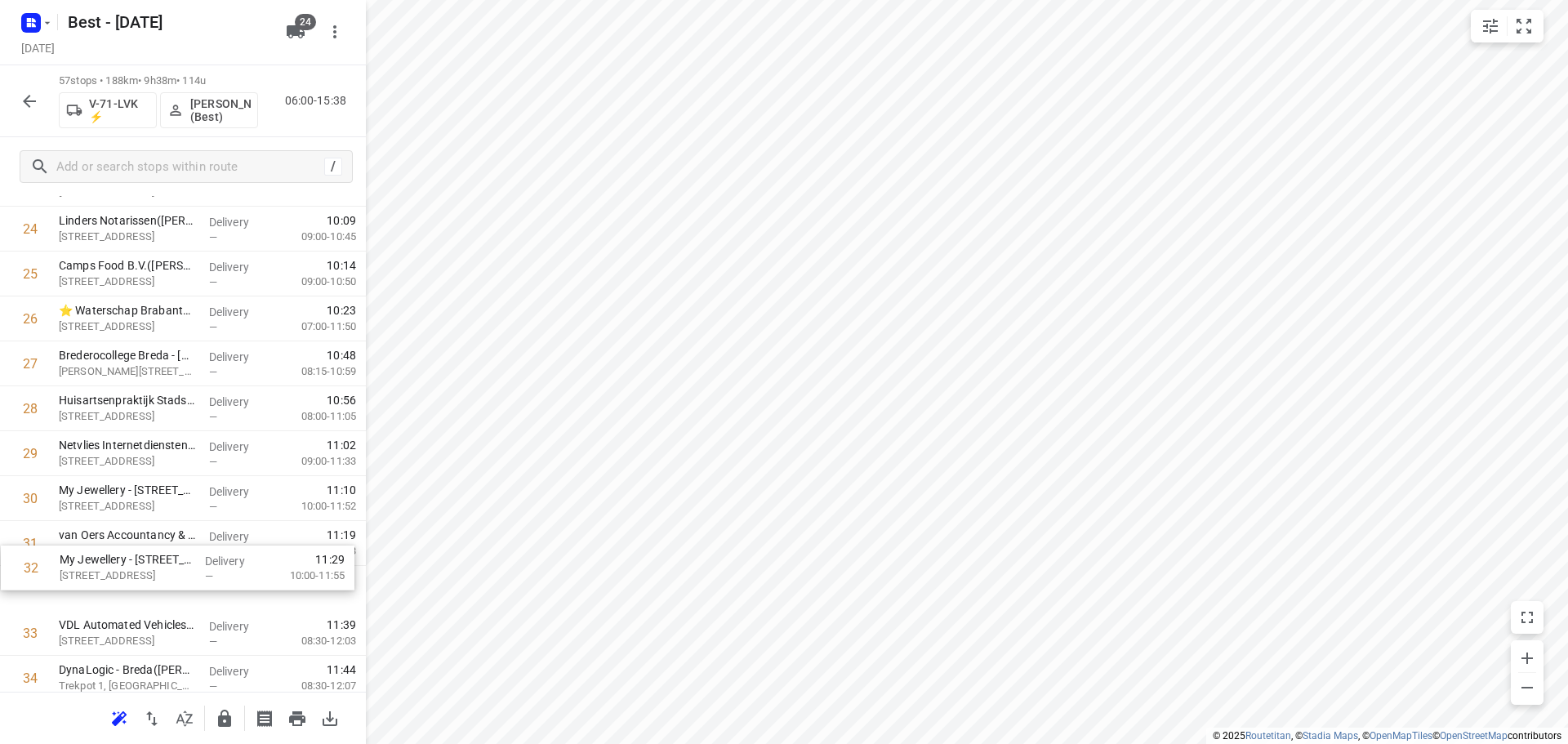
scroll to position [1154, 0]
drag, startPoint x: 156, startPoint y: 560, endPoint x: 156, endPoint y: 529, distance: 31.0
click at [156, 531] on div "1 Satelliet Logistiek Centrum(Chantal van Laarhoven) Vijf Eiken 5, Rijen Delive…" at bounding box center [183, 450] width 366 height 2559
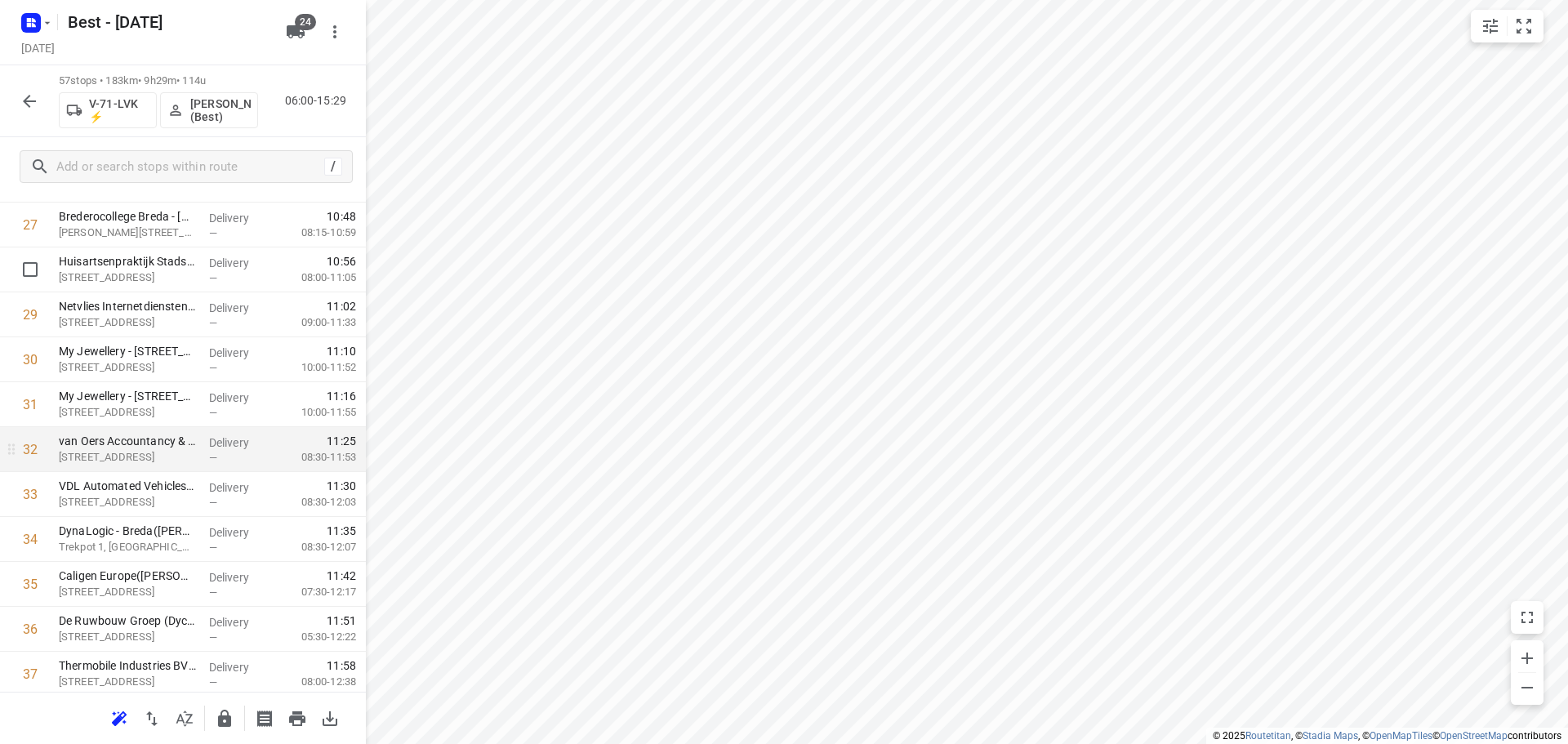
scroll to position [1317, 0]
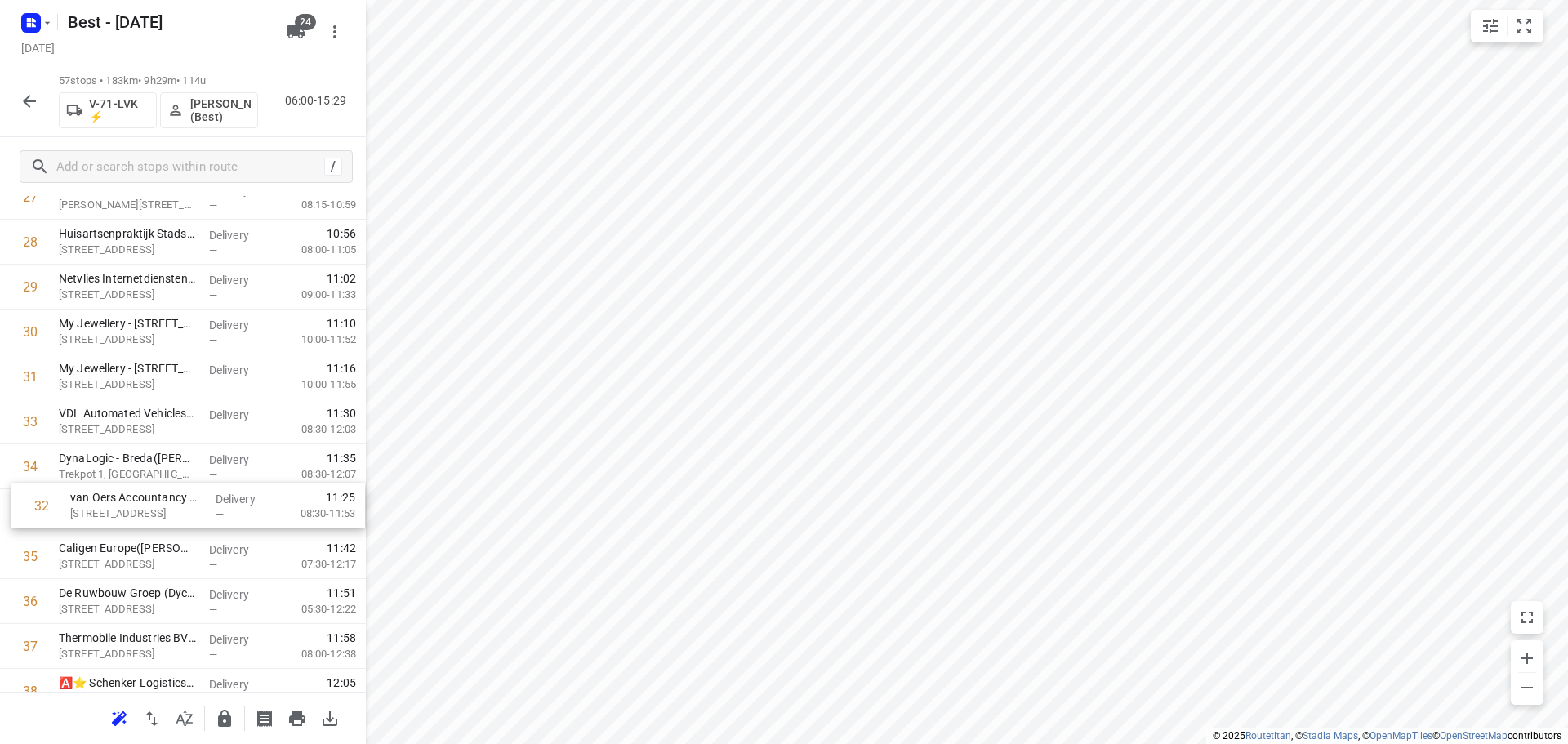
drag, startPoint x: 220, startPoint y: 418, endPoint x: 231, endPoint y: 506, distance: 88.7
click at [231, 506] on div "1 Satelliet Logistiek Centrum(Chantal van Laarhoven) Vijf Eiken 5, Rijen Delive…" at bounding box center [183, 287] width 366 height 2559
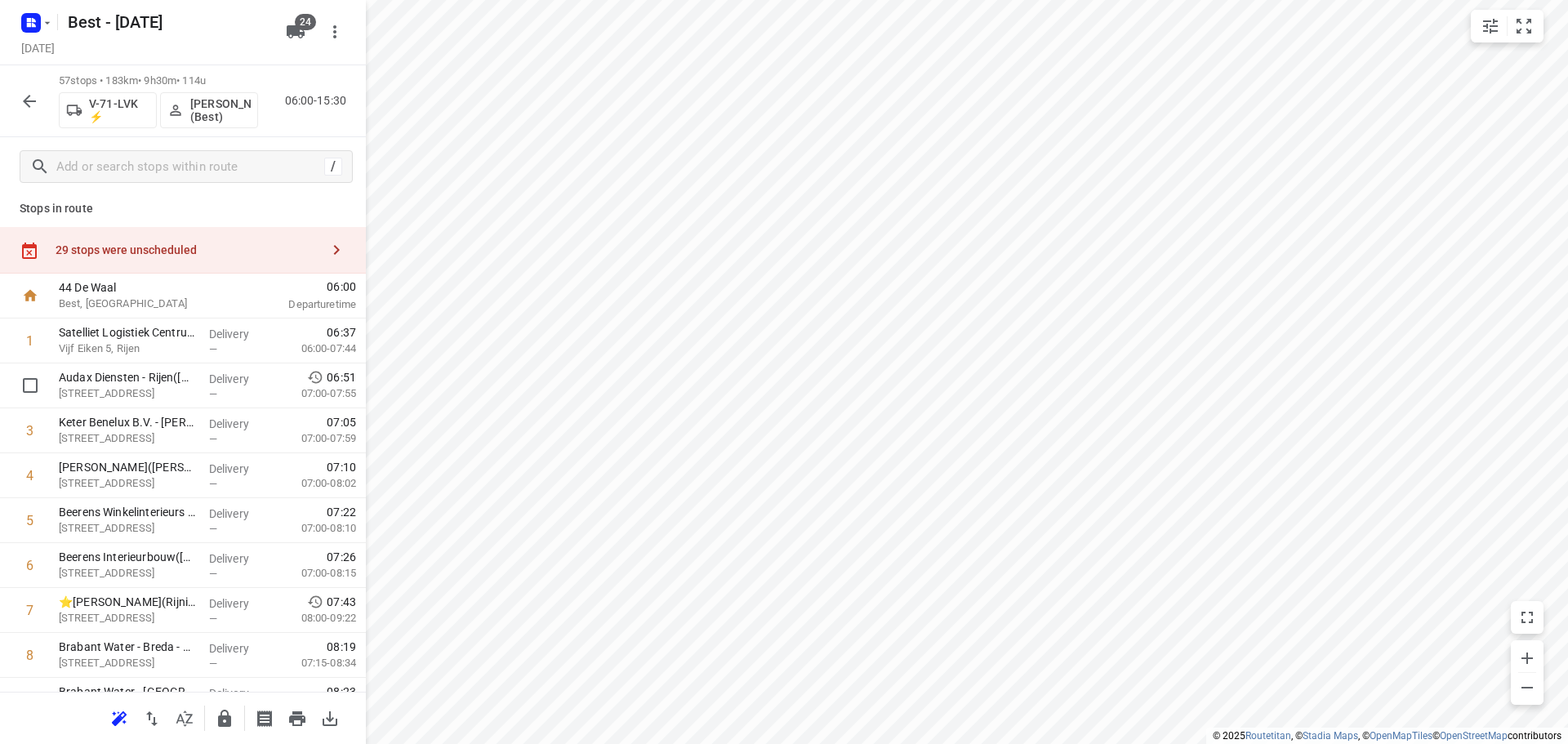
scroll to position [0, 0]
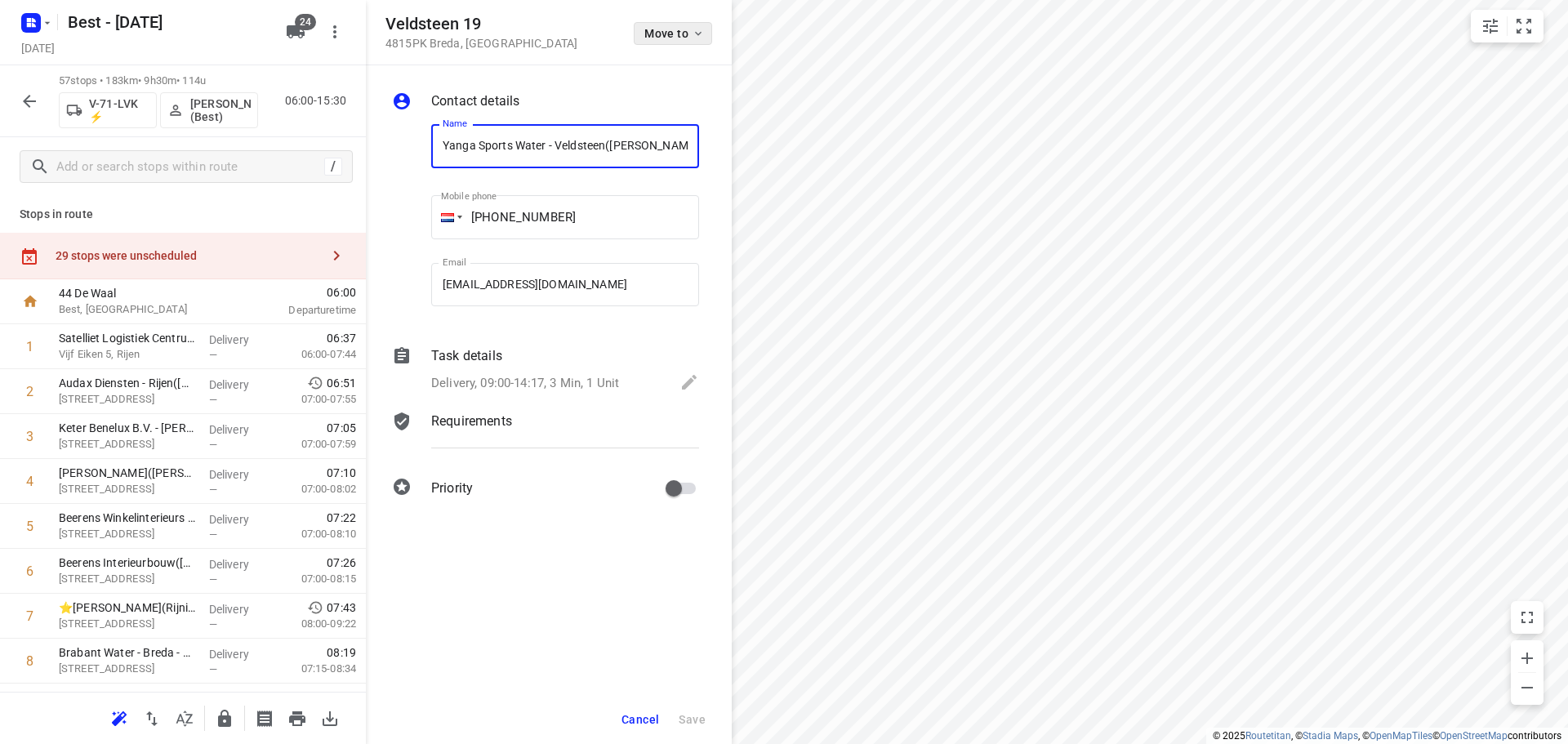
click at [665, 35] on span "Move to" at bounding box center [675, 34] width 60 height 13
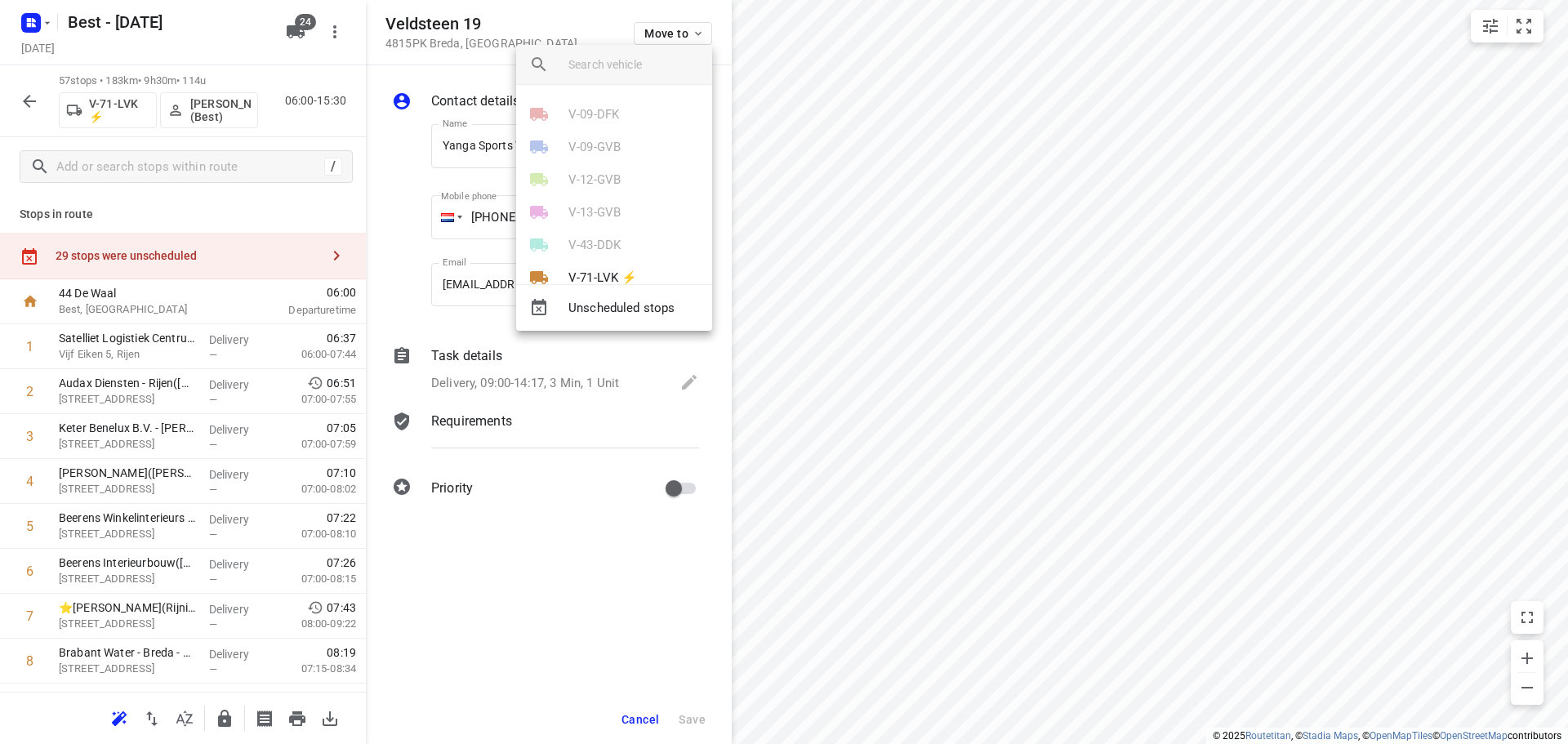
click at [605, 258] on div "V-43-DDK" at bounding box center [614, 244] width 196 height 33
click at [604, 267] on li "V-71-LVK ⚡" at bounding box center [614, 277] width 196 height 33
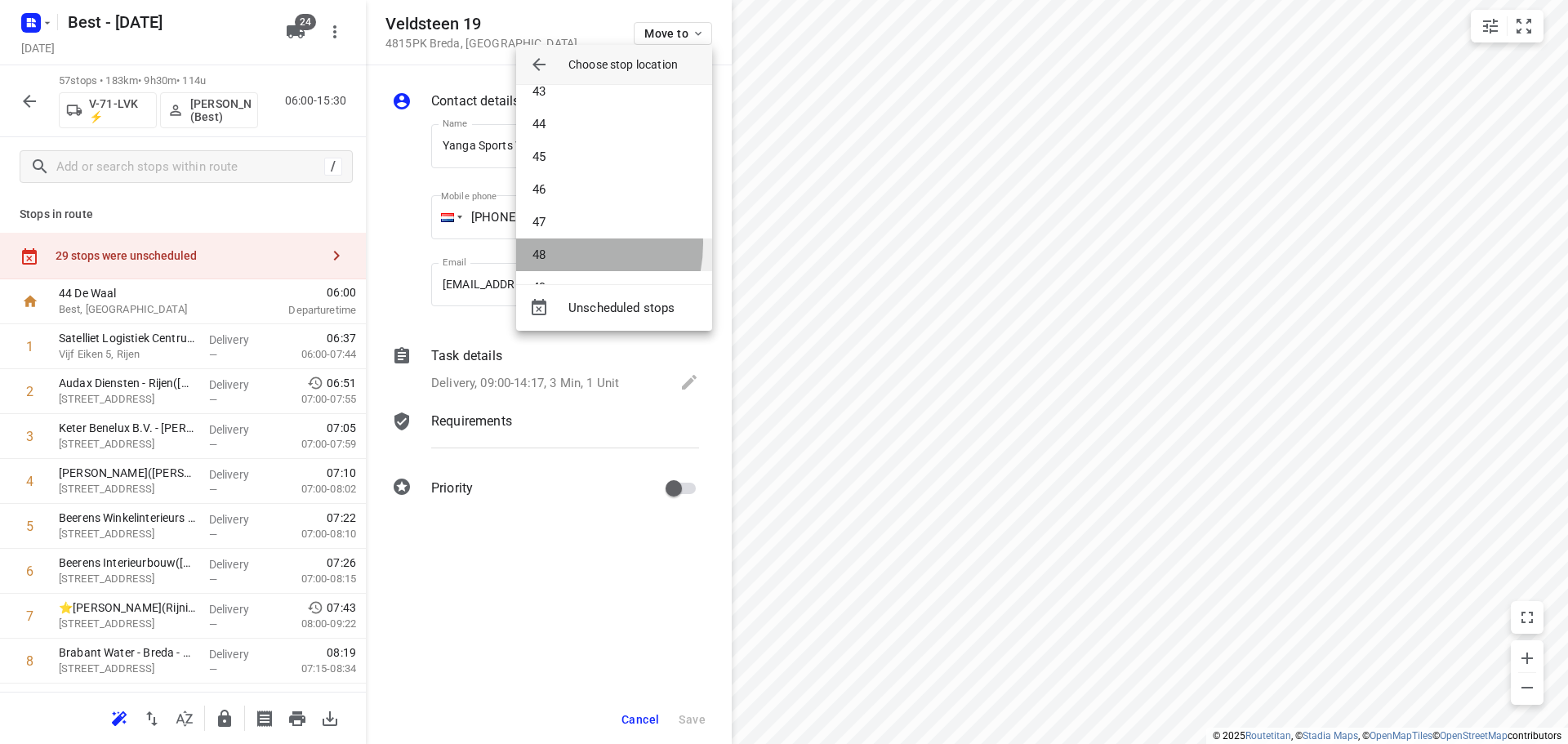
click at [551, 244] on li "48" at bounding box center [614, 254] width 196 height 33
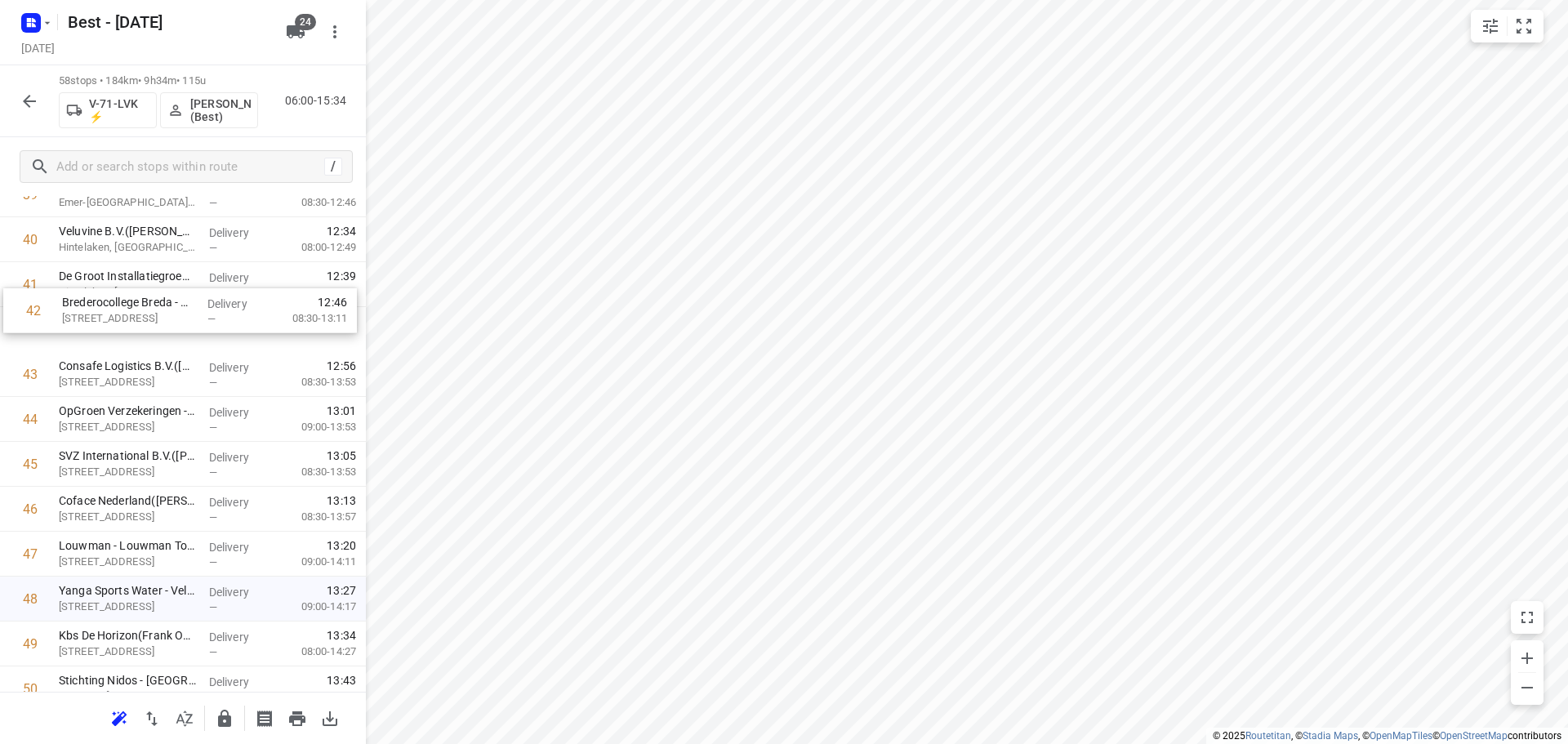
scroll to position [1853, 0]
drag, startPoint x: 197, startPoint y: 321, endPoint x: 197, endPoint y: 354, distance: 33.0
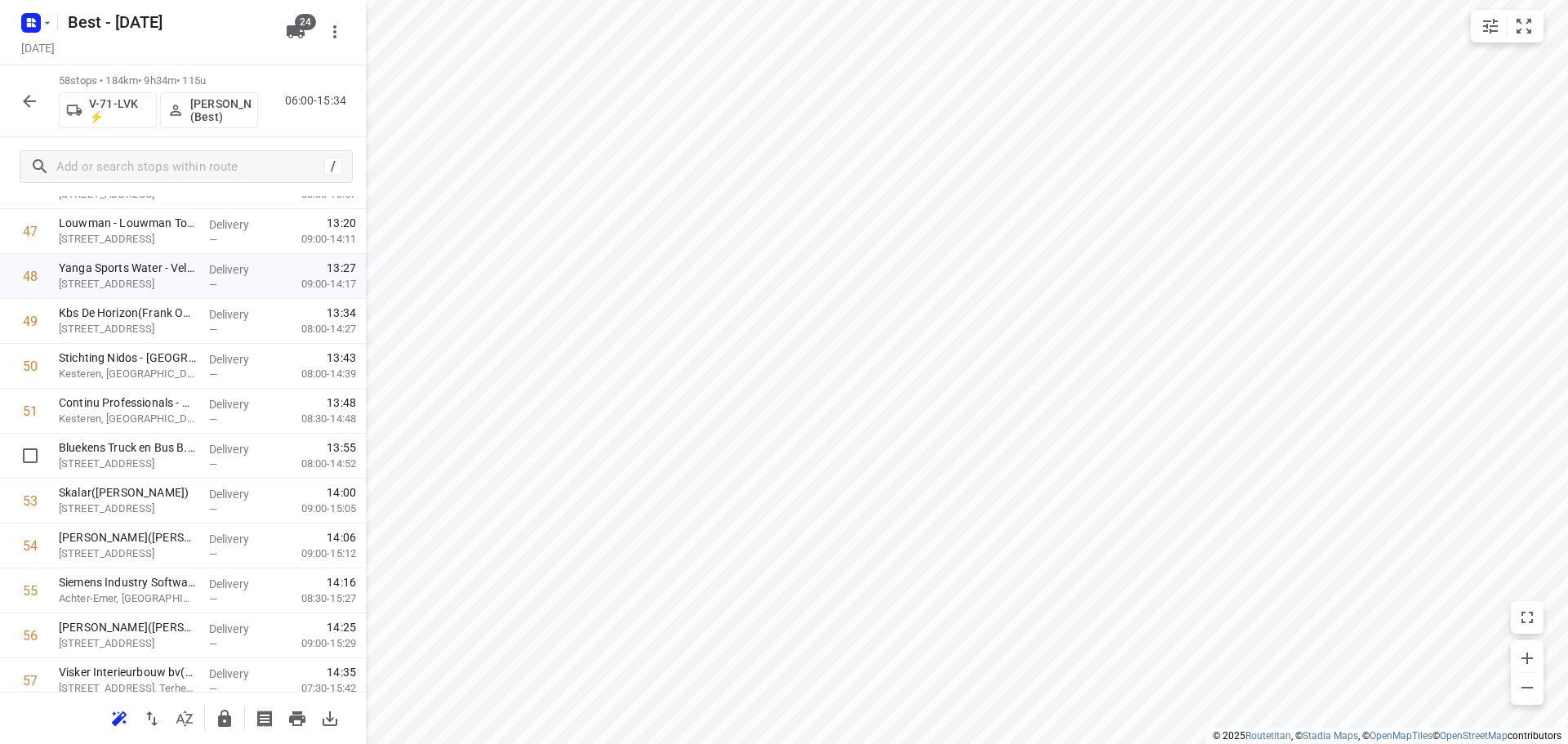
scroll to position [2281, 0]
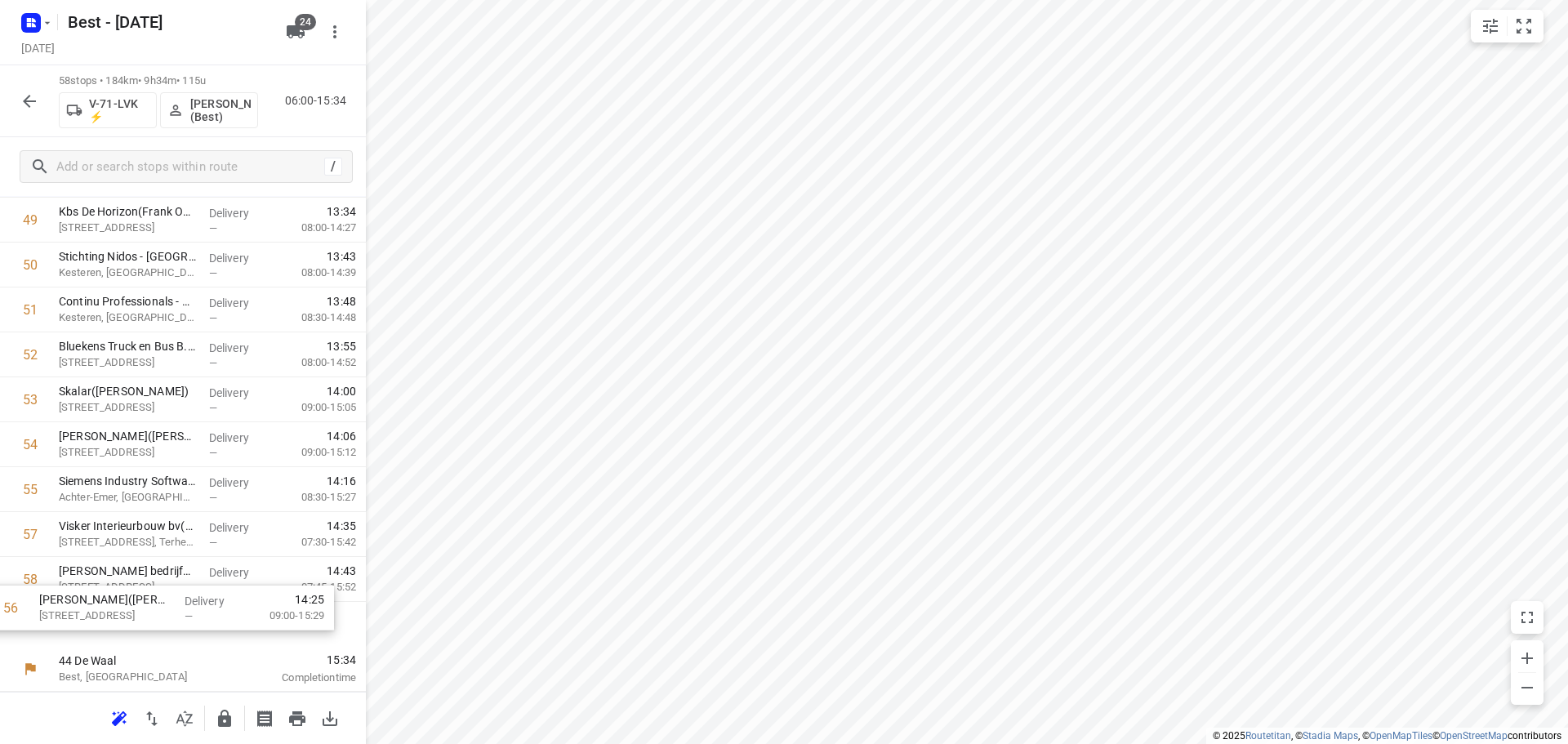
drag, startPoint x: 200, startPoint y: 540, endPoint x: 179, endPoint y: 622, distance: 84.6
click at [223, 719] on icon "button" at bounding box center [224, 718] width 13 height 17
click at [30, 114] on button "button" at bounding box center [29, 101] width 33 height 33
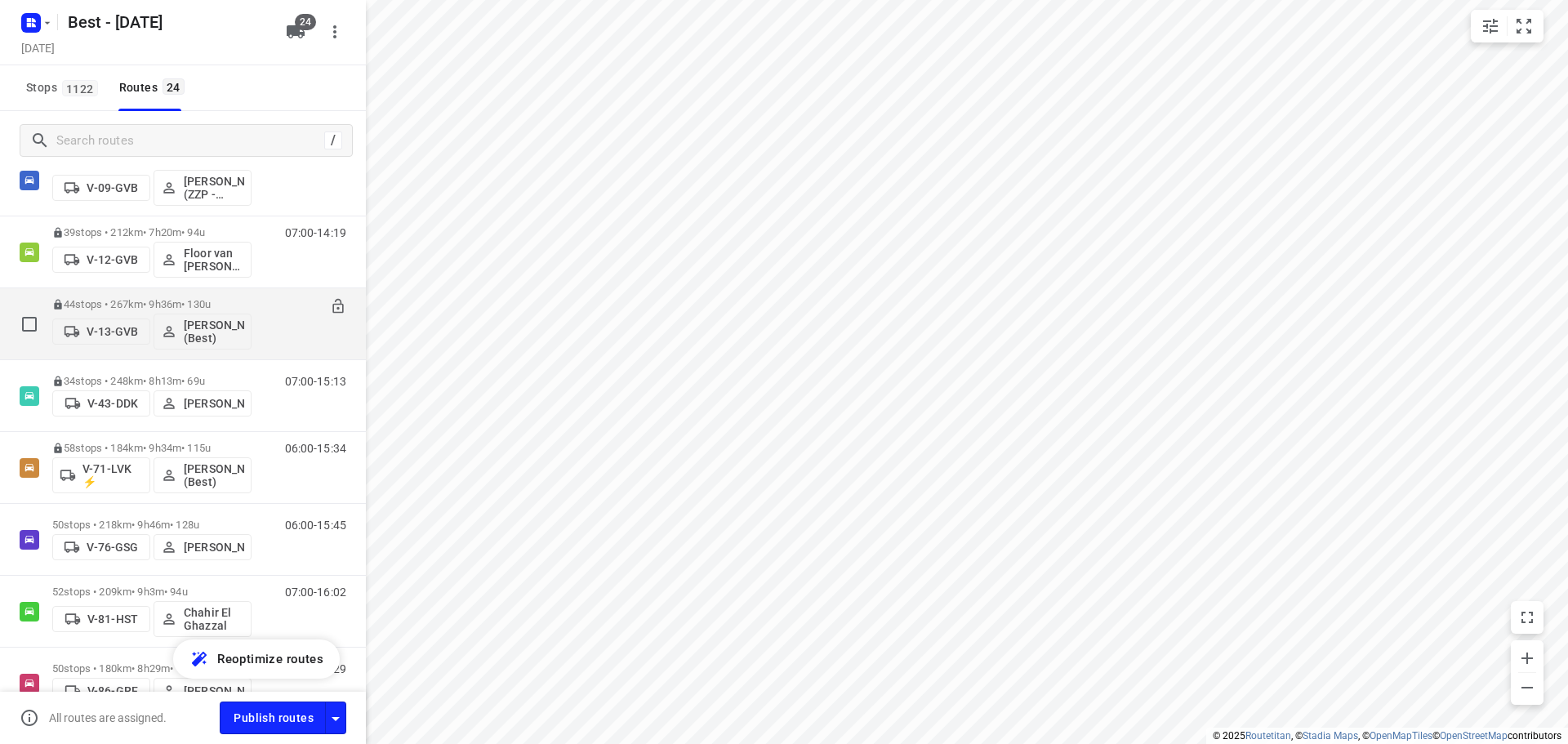
scroll to position [327, 0]
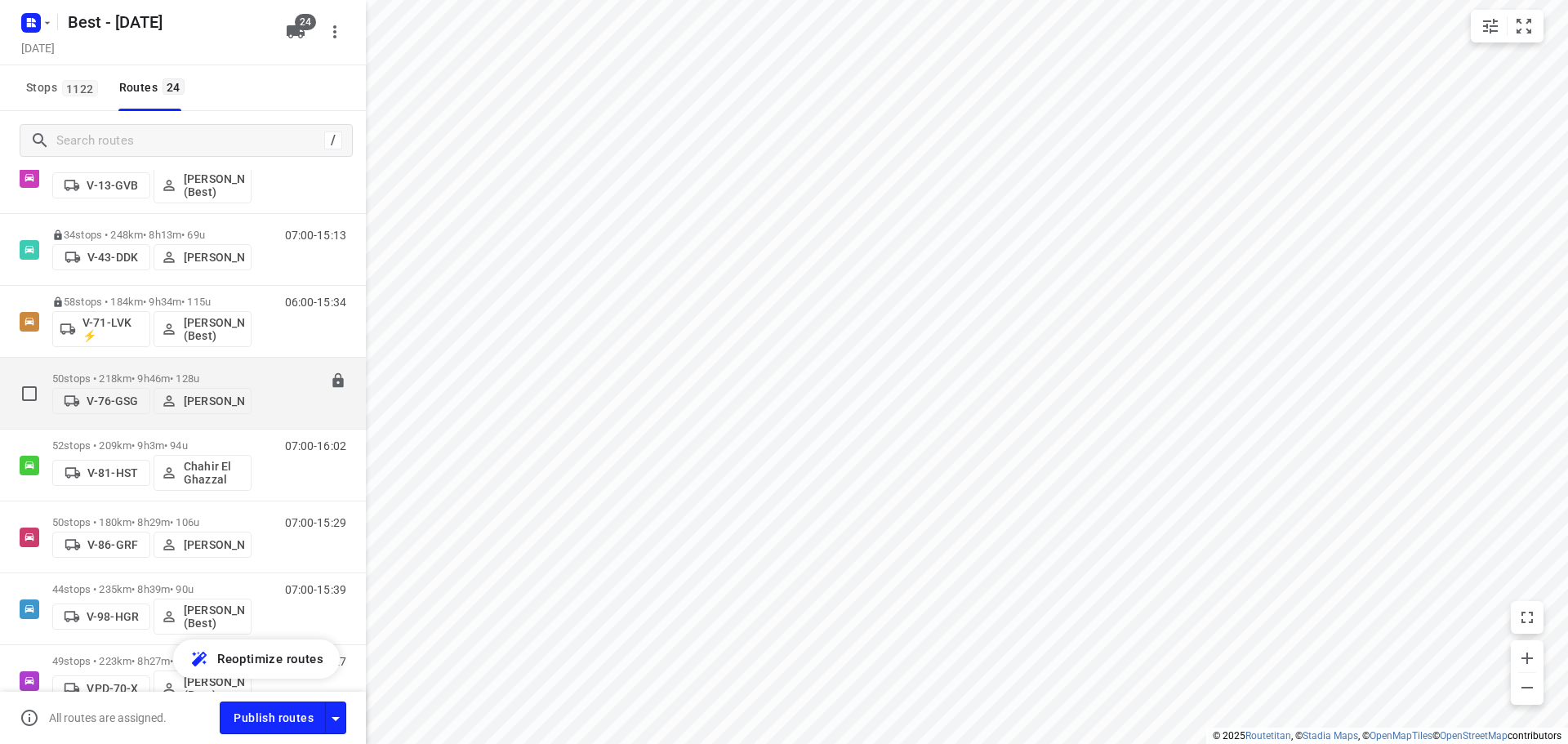
click at [146, 377] on p "50 stops • 218km • 9h46m • 128u" at bounding box center [152, 379] width 200 height 12
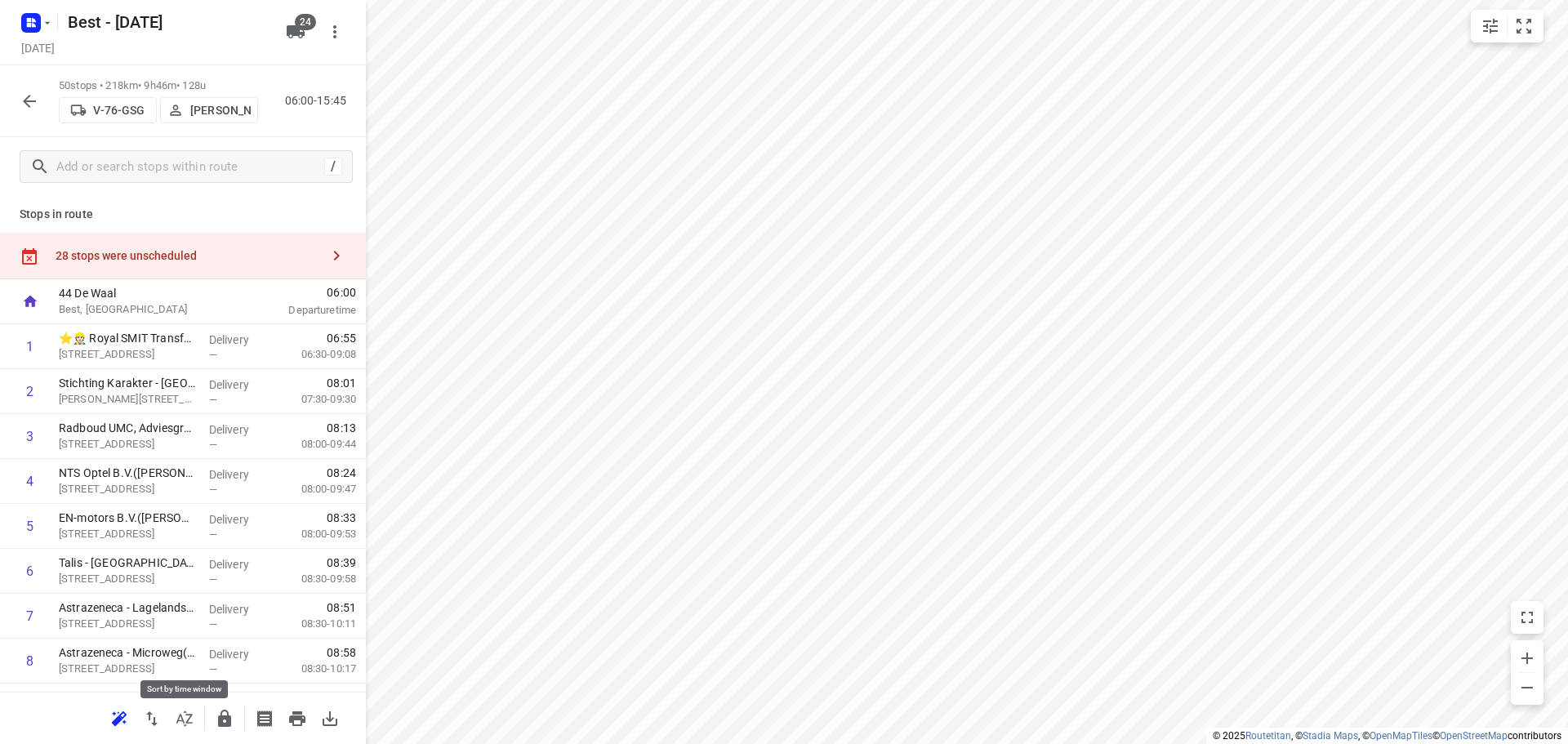
click at [193, 715] on icon "button" at bounding box center [185, 718] width 19 height 19
click at [227, 254] on div "28 stops were unscheduled" at bounding box center [188, 255] width 265 height 13
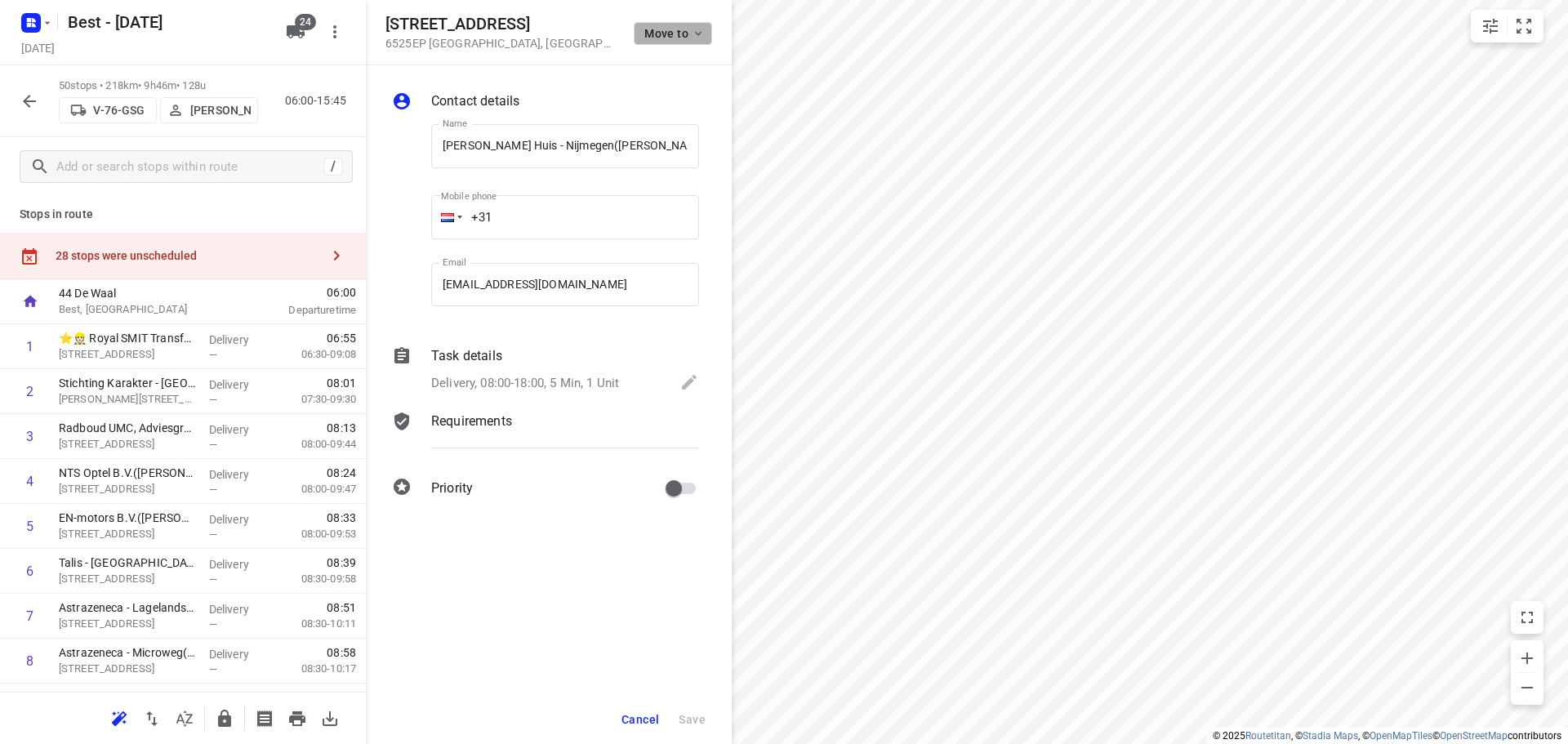
click at [694, 27] on icon "button" at bounding box center [697, 34] width 13 height 13
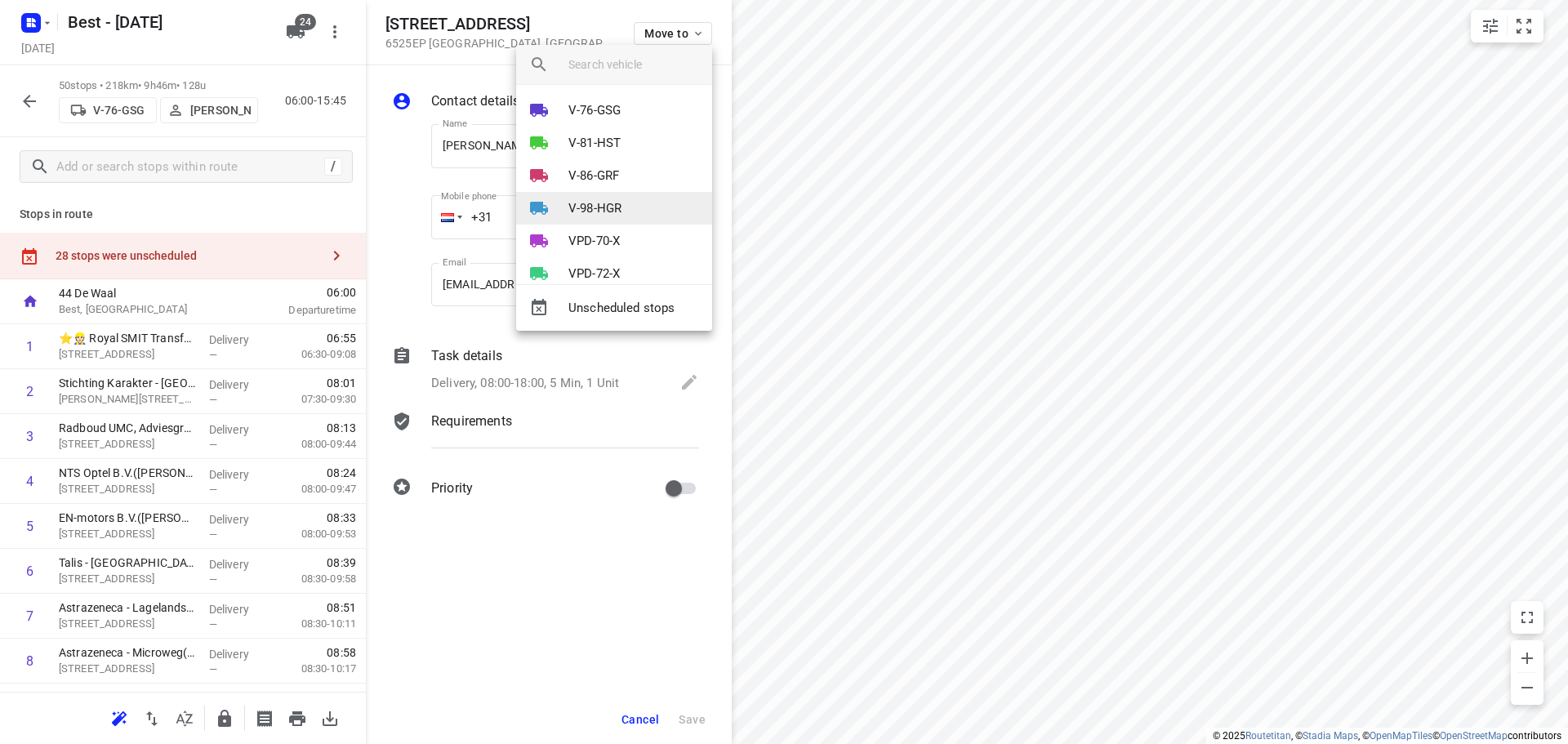
scroll to position [163, 0]
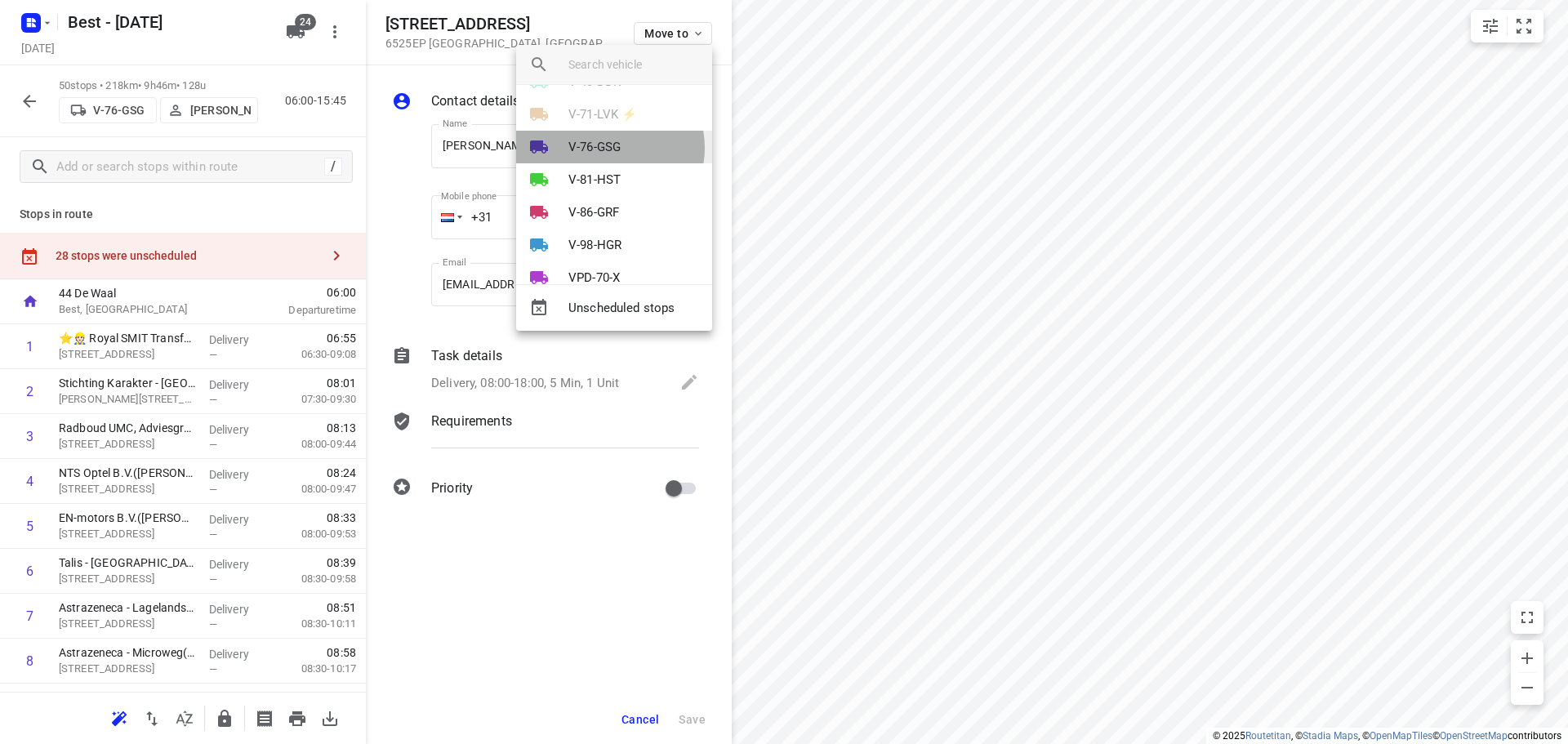
click at [609, 147] on p "V-76-GSG" at bounding box center [594, 147] width 52 height 19
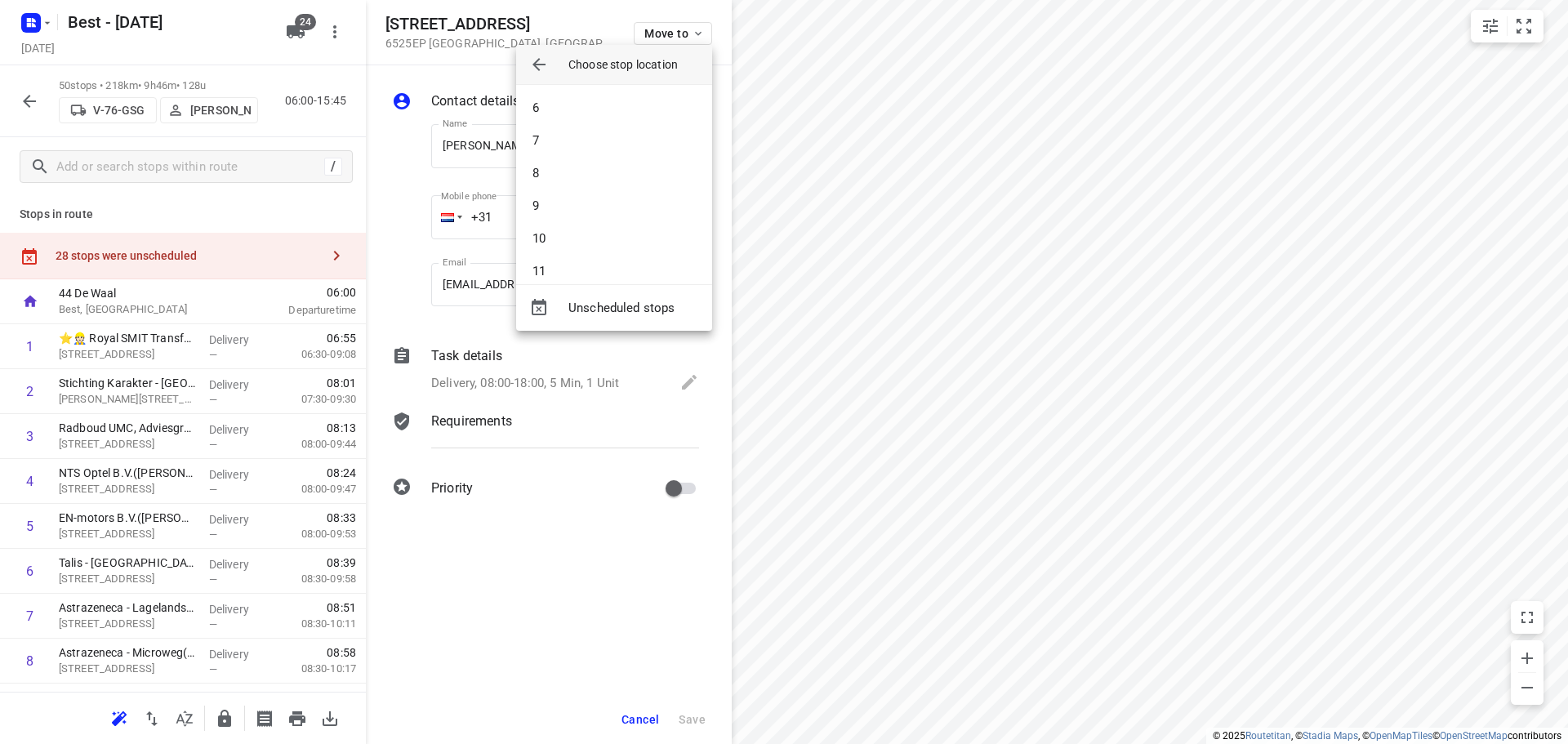
scroll to position [0, 0]
click at [562, 136] on li "2" at bounding box center [614, 140] width 196 height 33
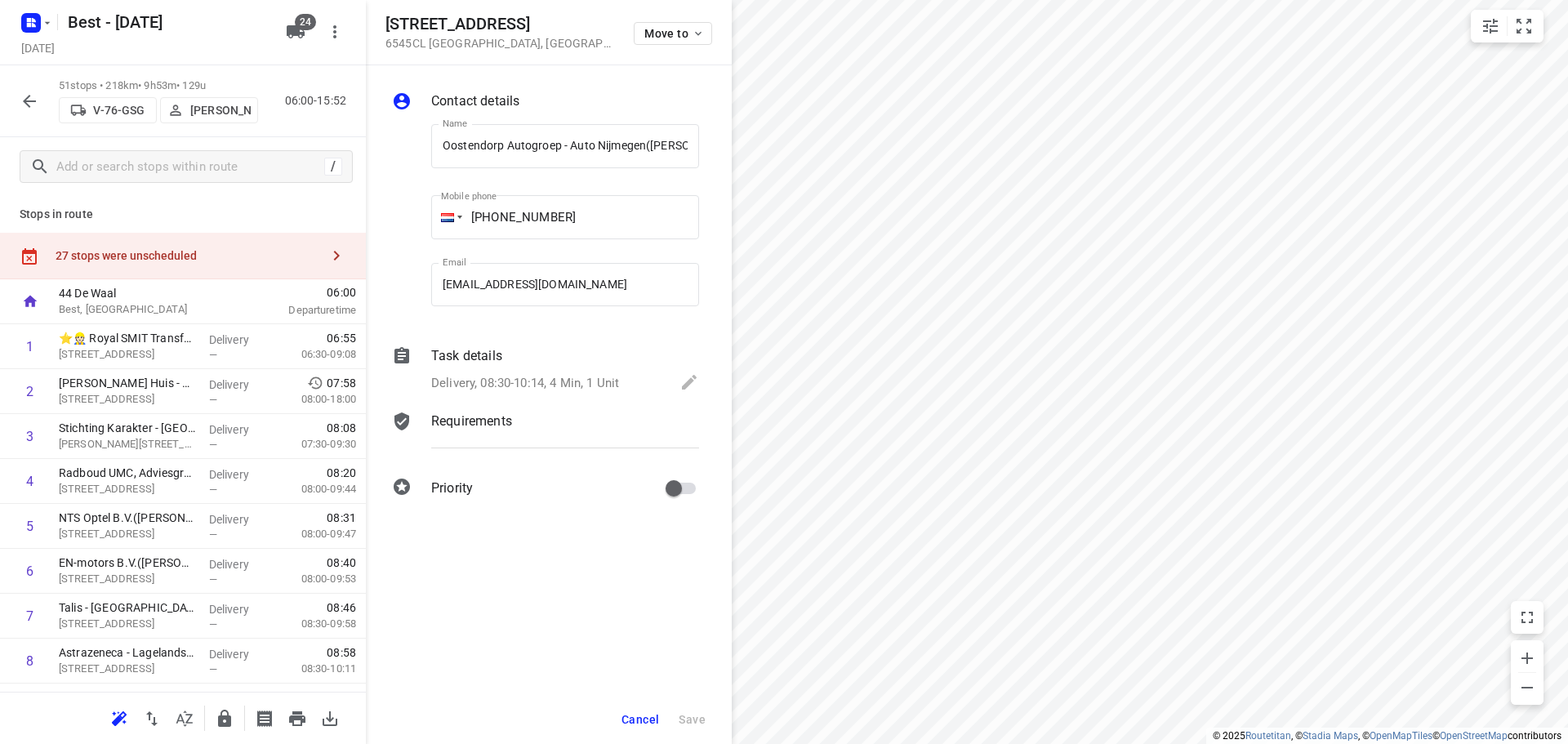
scroll to position [0, 44]
click at [667, 33] on span "Move to" at bounding box center [675, 34] width 60 height 13
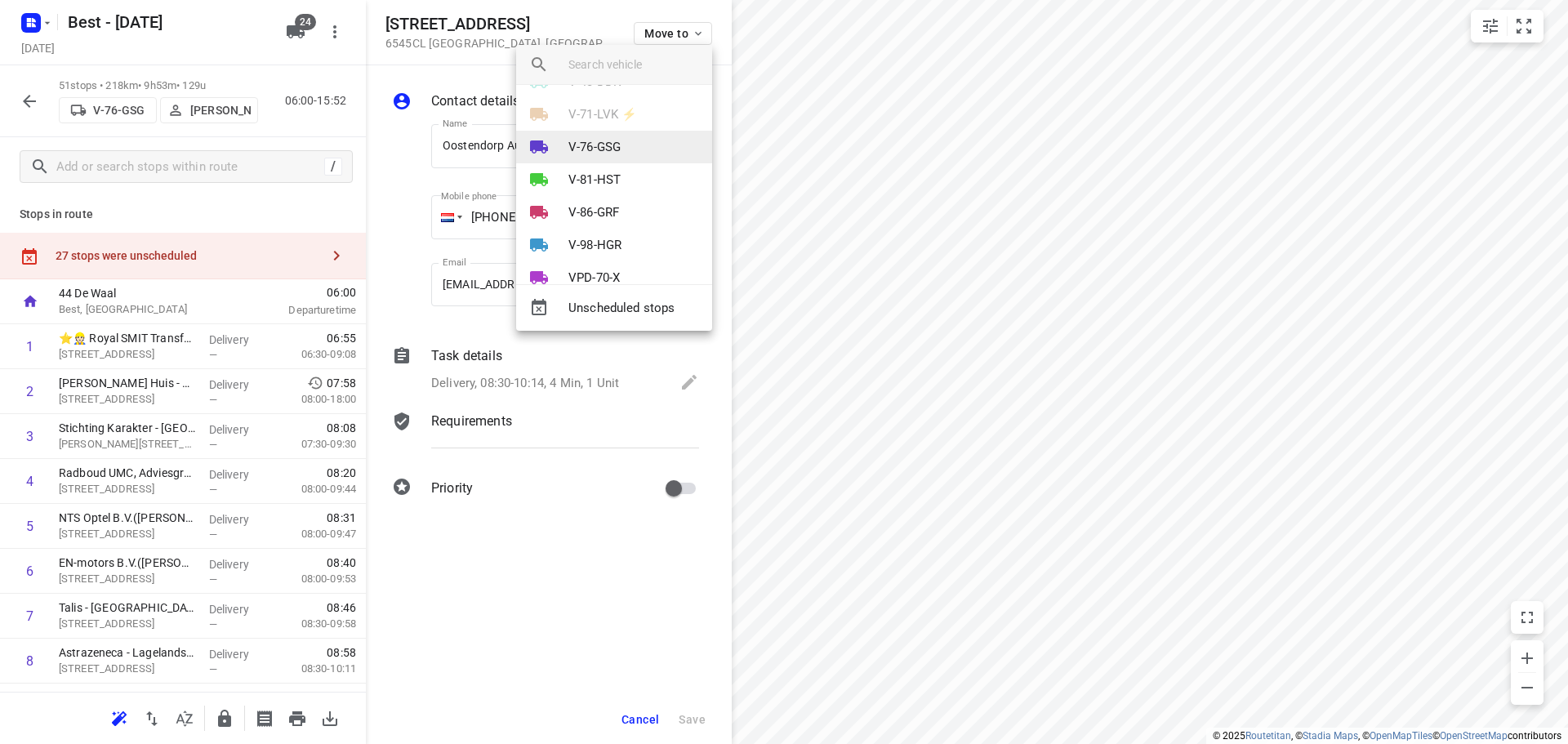
click at [602, 136] on li "V-76-GSG" at bounding box center [614, 147] width 196 height 33
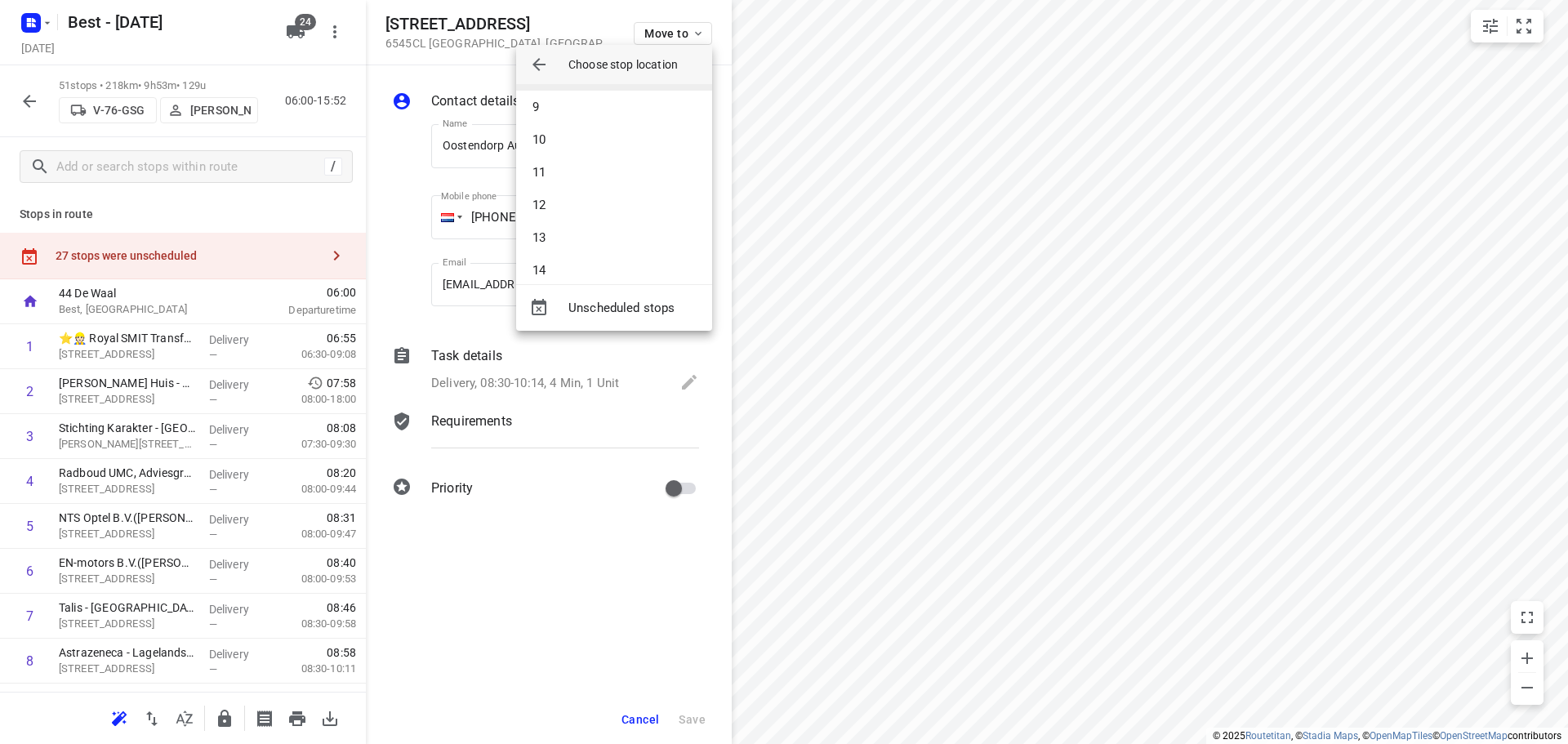
scroll to position [163, 0]
click at [555, 227] on li "10" at bounding box center [614, 238] width 196 height 33
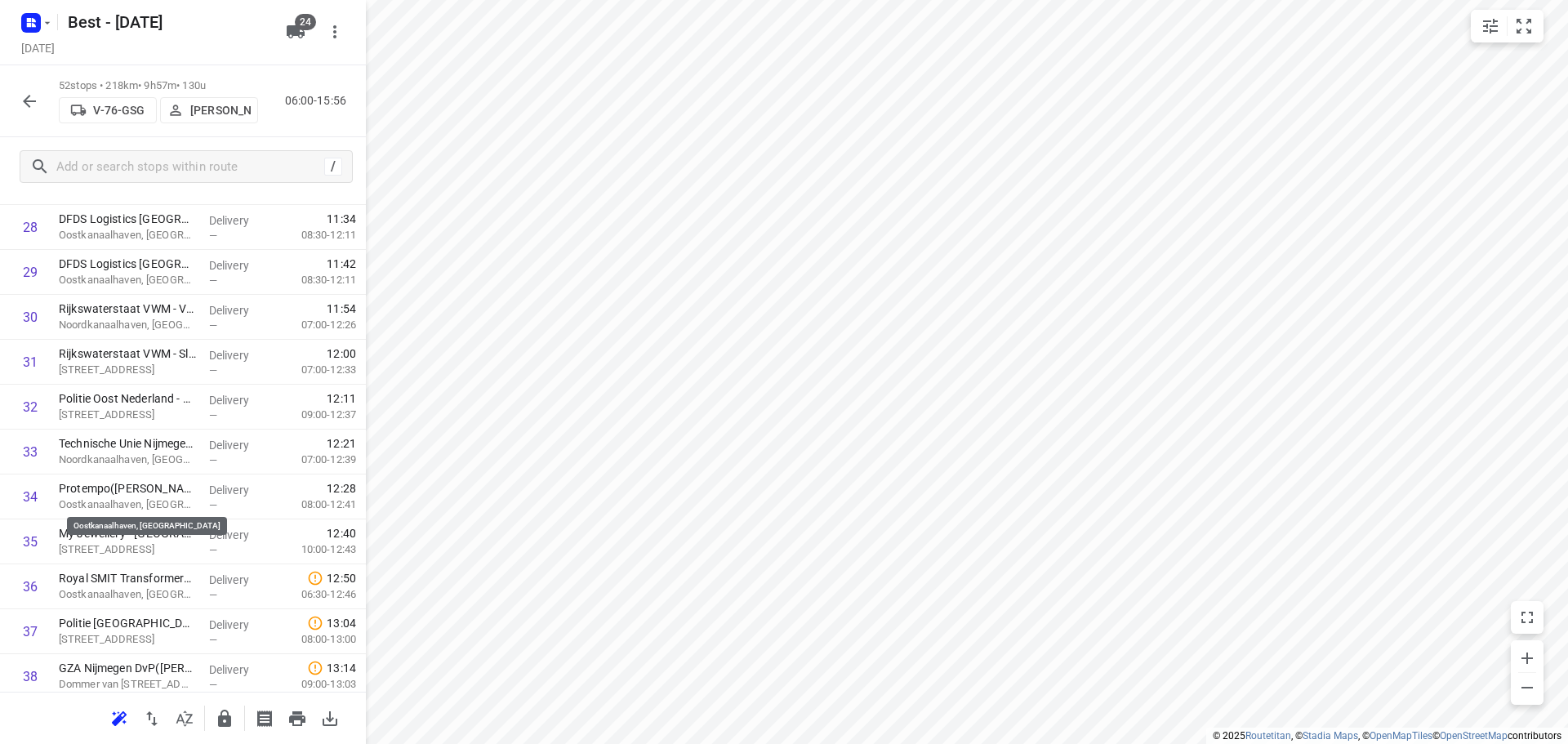
scroll to position [980, 0]
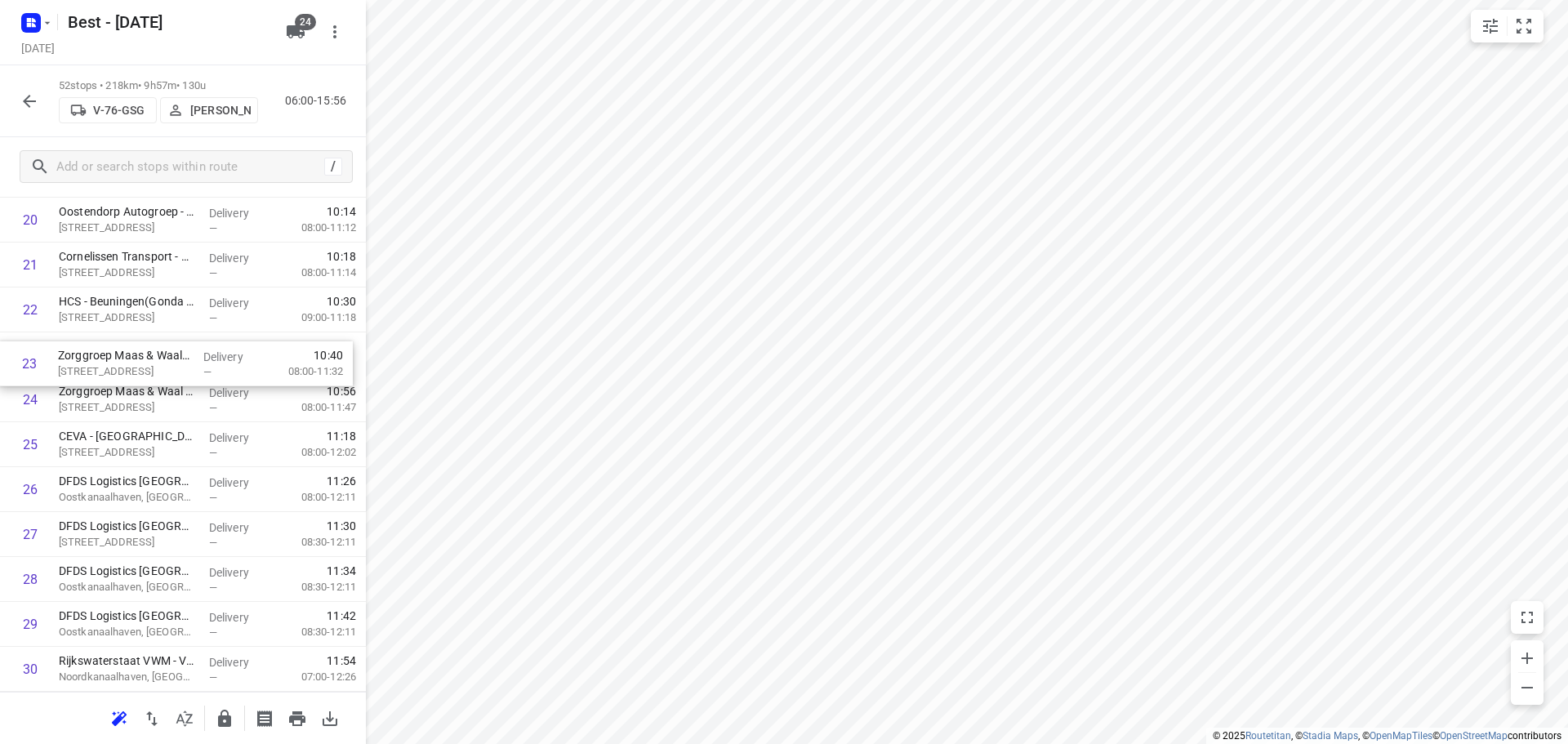
drag, startPoint x: 152, startPoint y: 362, endPoint x: 152, endPoint y: 412, distance: 50.0
click at [152, 412] on div "1 ⭐👷🏻 Royal SMIT Transformers B.V. - Nijmegen(Jorden Verhaaf) Groenestraat 336,…" at bounding box center [183, 511] width 366 height 2334
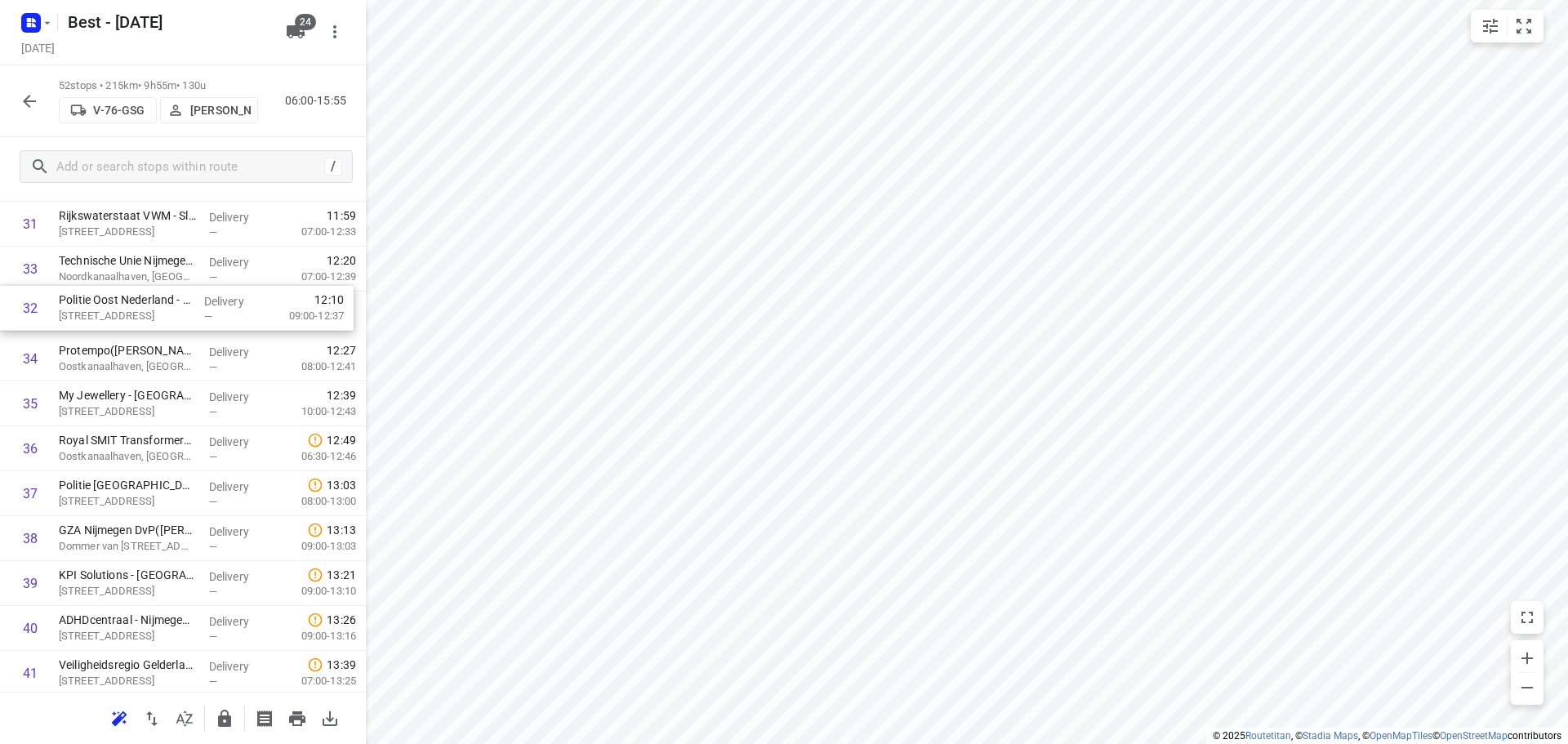
scroll to position [1466, 0]
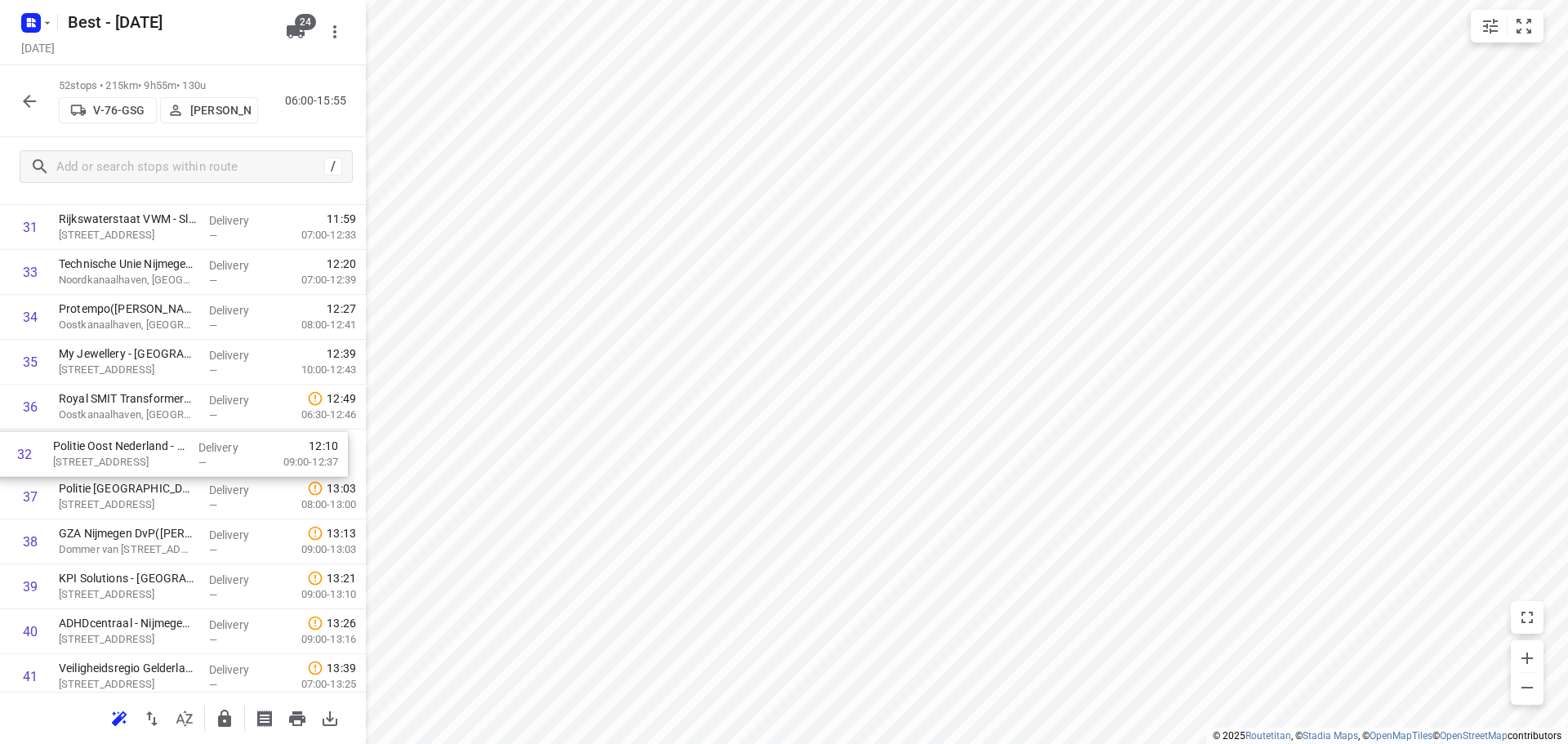
drag, startPoint x: 199, startPoint y: 282, endPoint x: 192, endPoint y: 473, distance: 191.1
click at [192, 473] on div "1 ⭐👷🏻 Royal SMIT Transformers B.V. - Nijmegen(Jorden Verhaaf) Groenestraat 336,…" at bounding box center [183, 25] width 366 height 2334
drag, startPoint x: 170, startPoint y: 364, endPoint x: 177, endPoint y: 503, distance: 139.2
click at [177, 503] on div "1 ⭐👷🏻 Royal SMIT Transformers B.V. - Nijmegen(Jorden Verhaaf) Groenestraat 336,…" at bounding box center [183, 25] width 366 height 2334
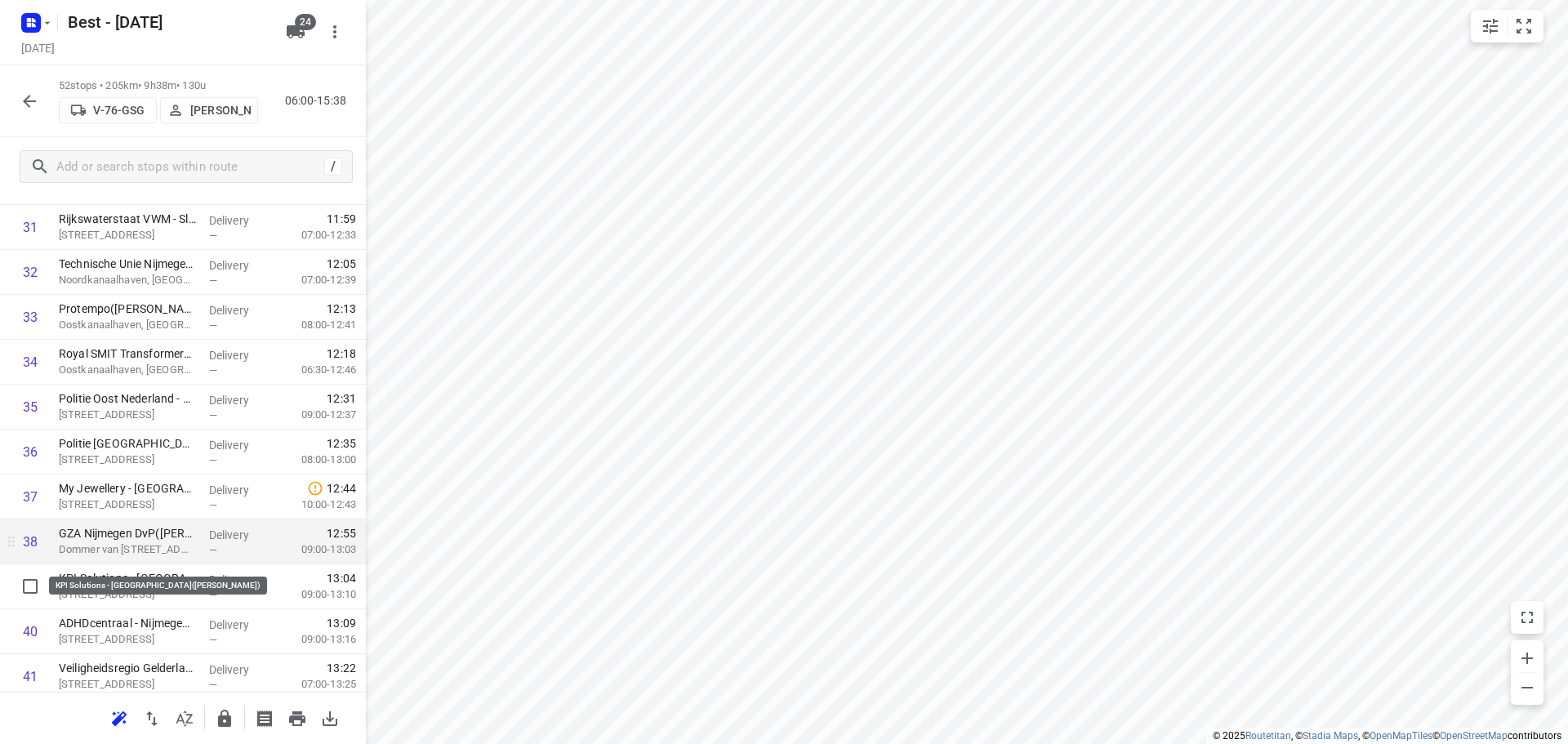
scroll to position [1548, 0]
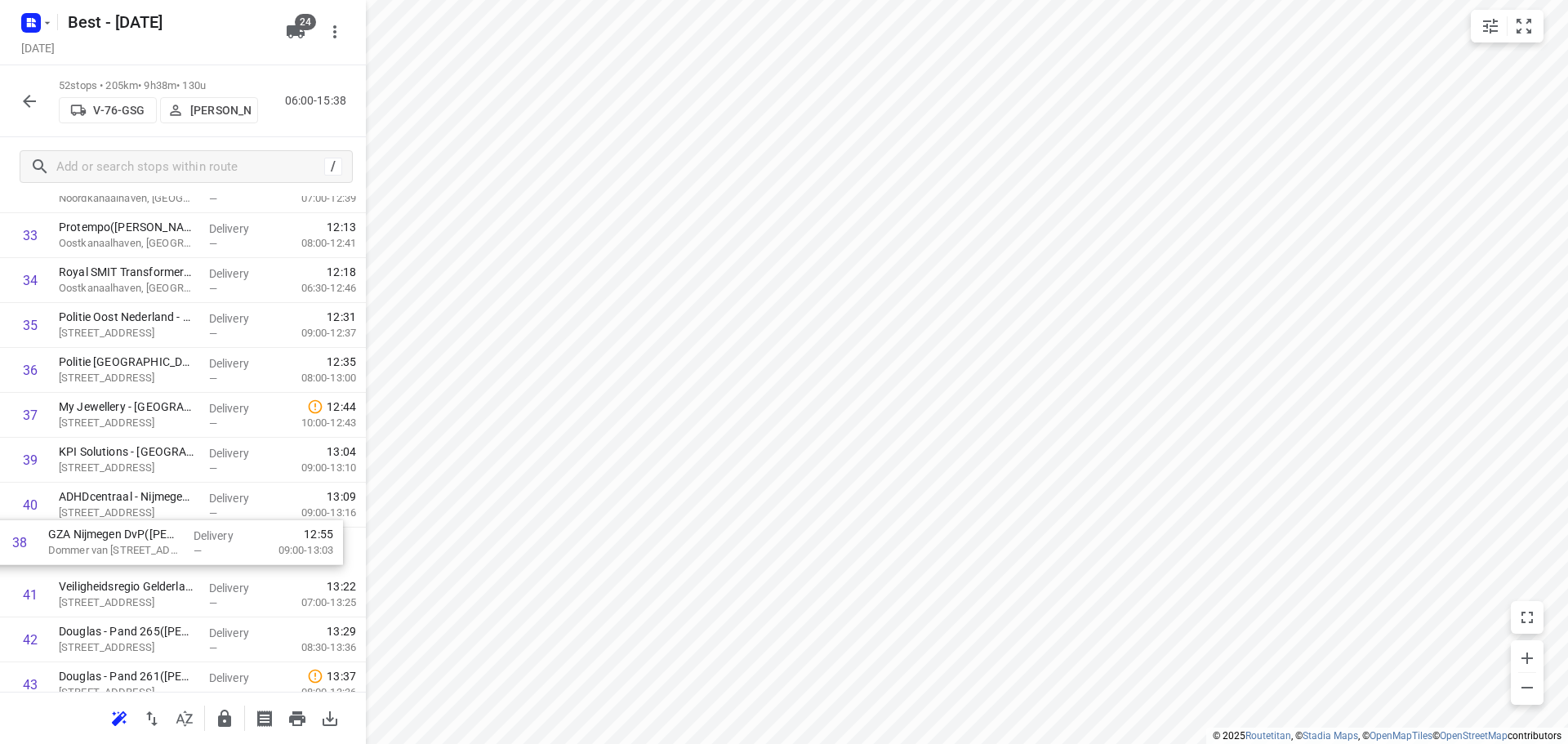
drag, startPoint x: 182, startPoint y: 457, endPoint x: 166, endPoint y: 560, distance: 104.2
click at [225, 713] on icon "button" at bounding box center [224, 718] width 19 height 19
click at [23, 103] on icon "button" at bounding box center [29, 101] width 19 height 19
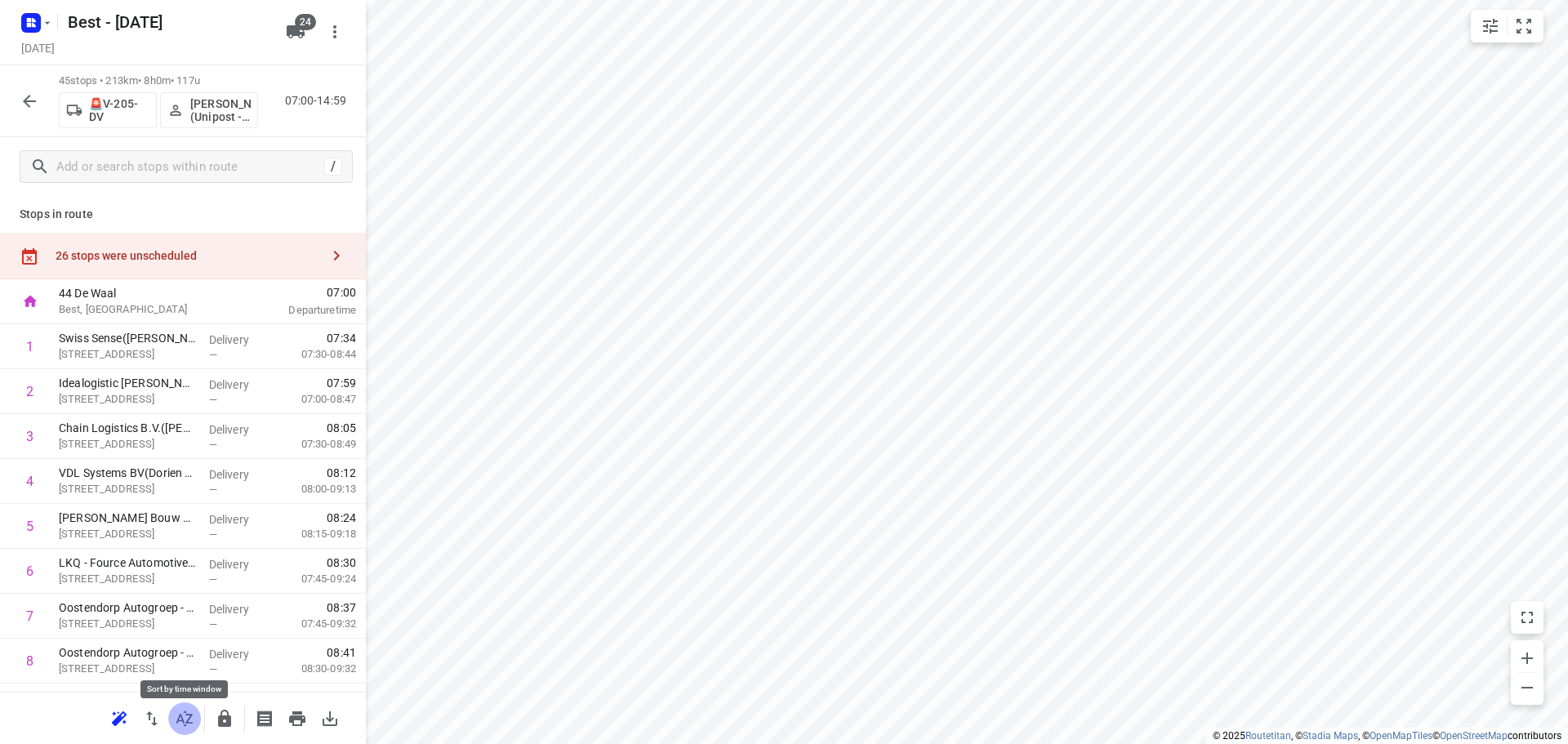
click at [173, 718] on button "button" at bounding box center [185, 718] width 33 height 33
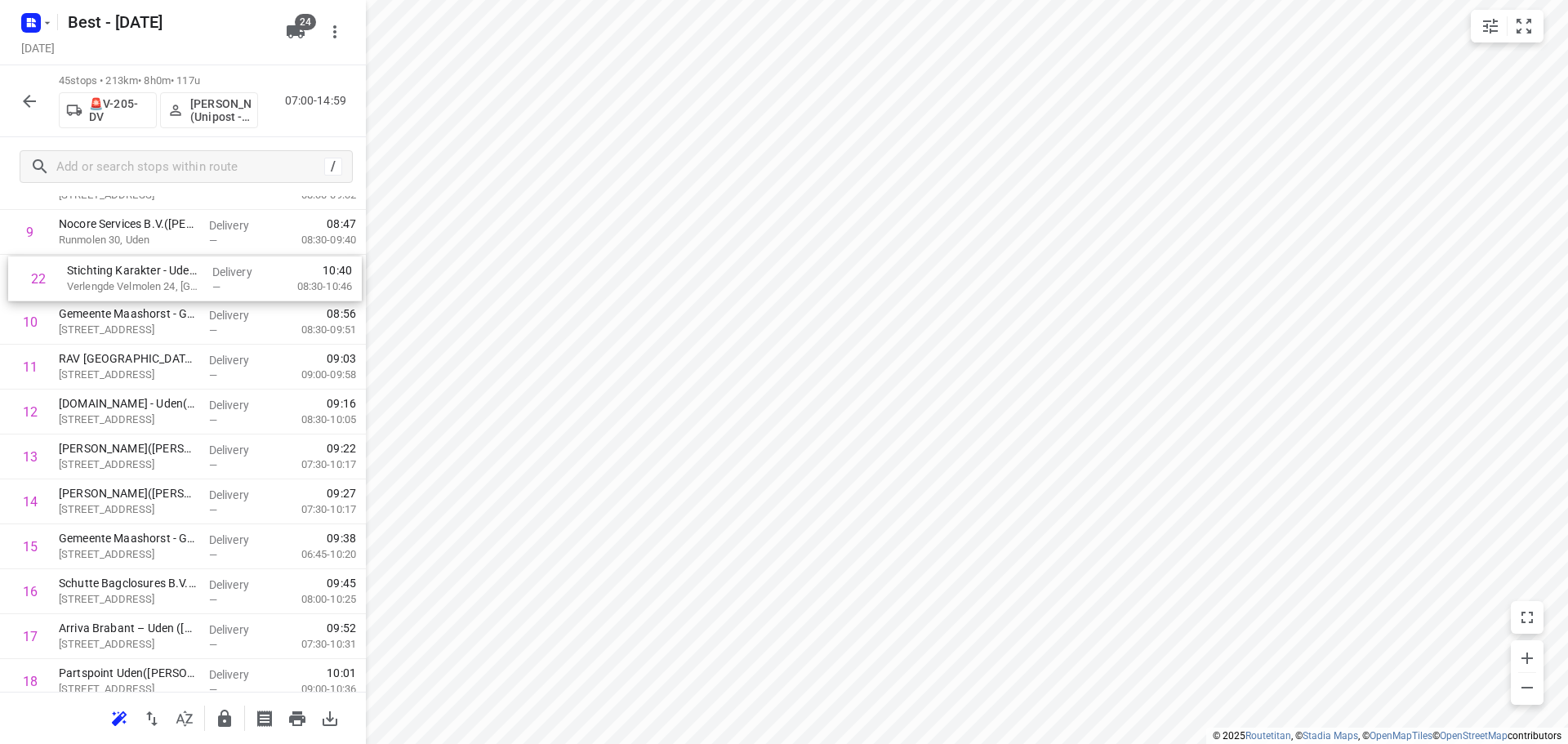
scroll to position [472, 0]
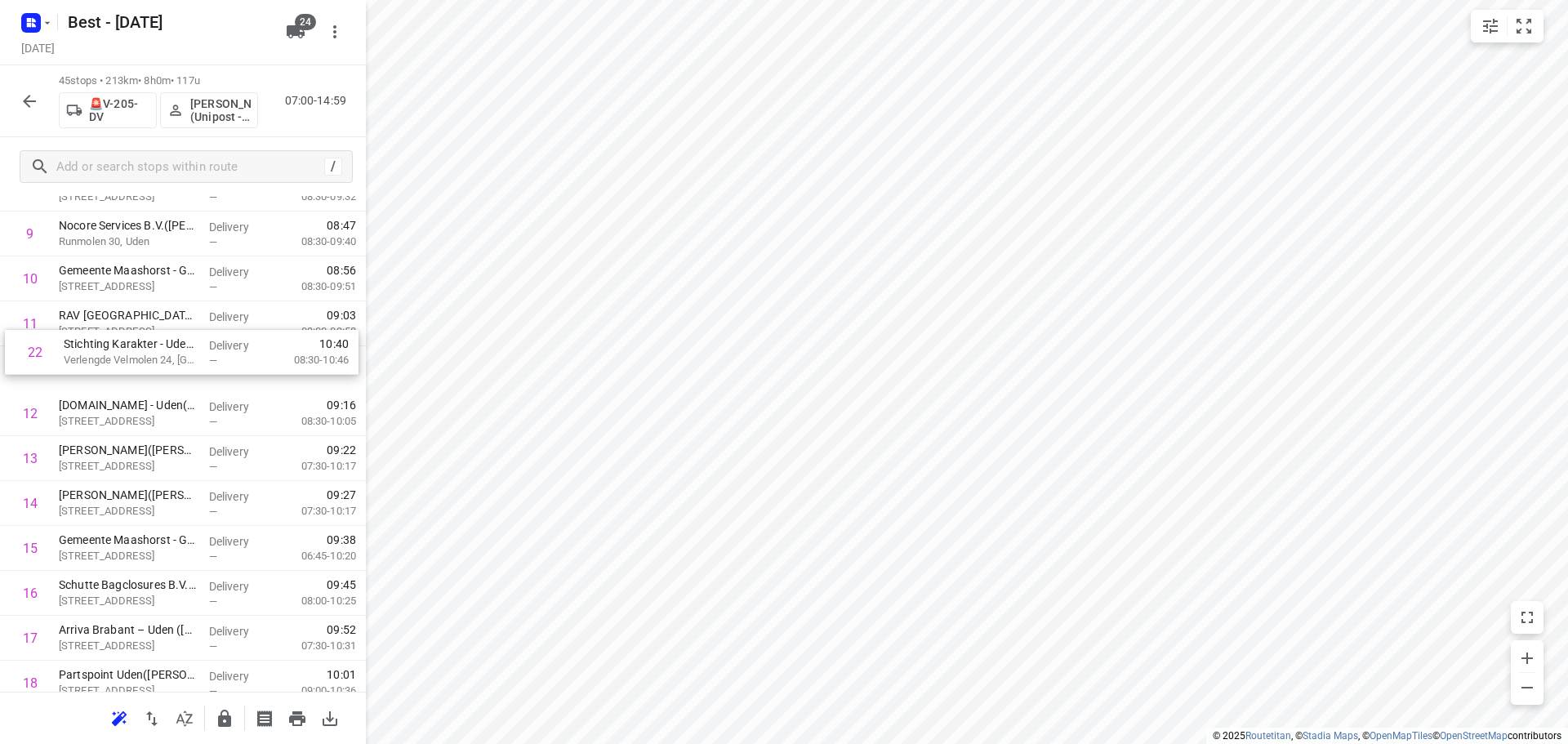
drag, startPoint x: 151, startPoint y: 549, endPoint x: 156, endPoint y: 349, distance: 200.1
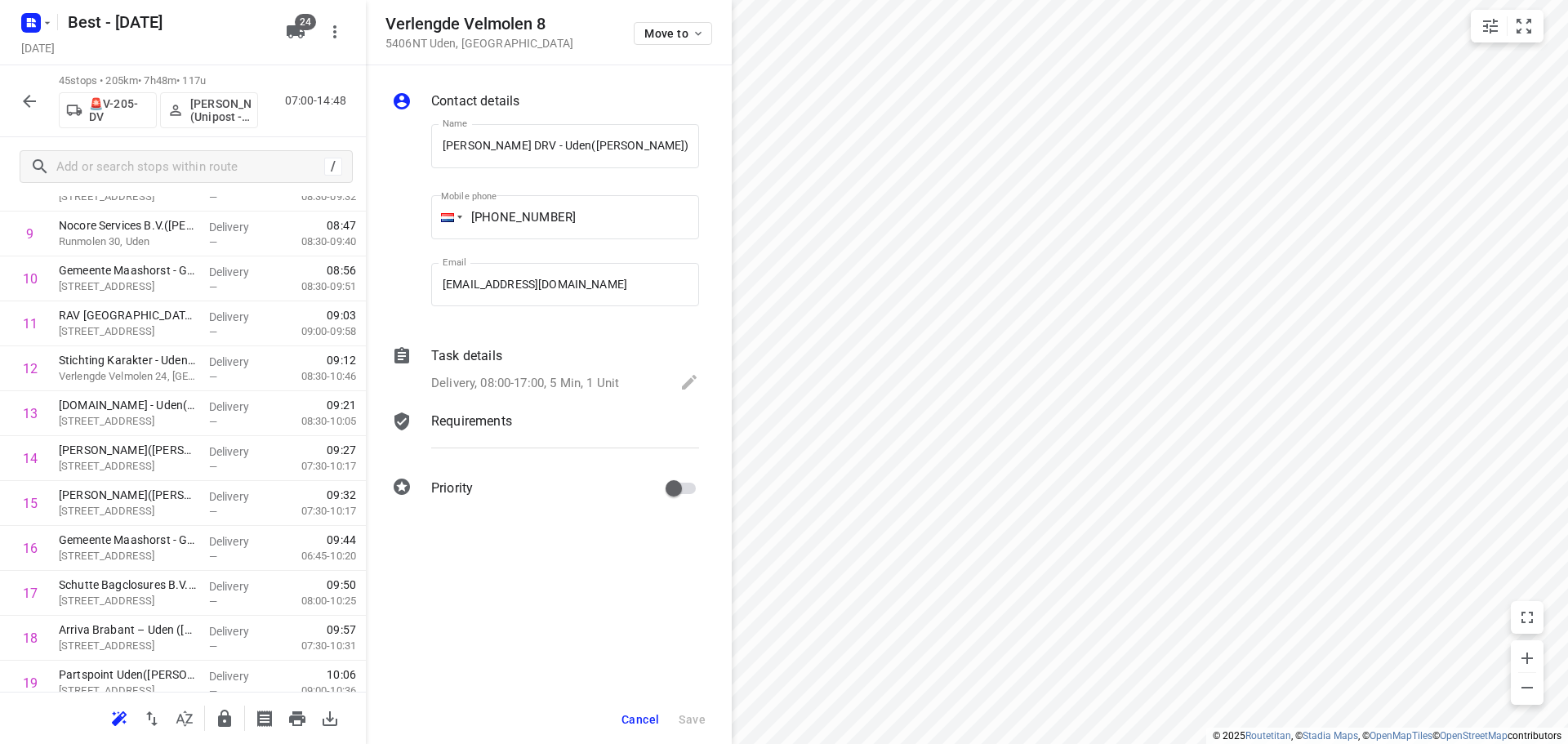
click at [686, 19] on div "Move to" at bounding box center [673, 33] width 79 height 35
click at [680, 31] on span "Move to" at bounding box center [675, 34] width 60 height 13
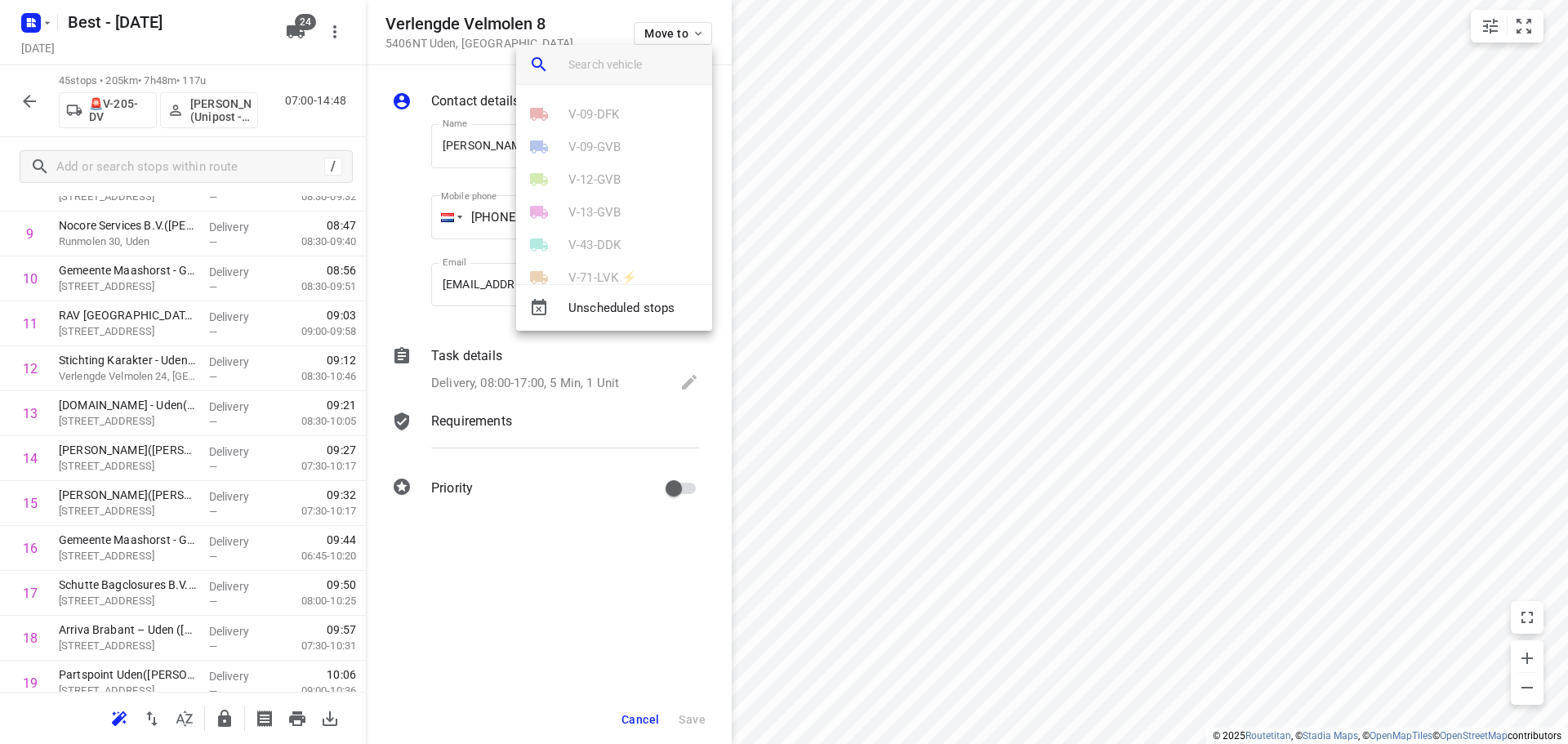
click at [617, 71] on input "search vehicle" at bounding box center [634, 64] width 131 height 25
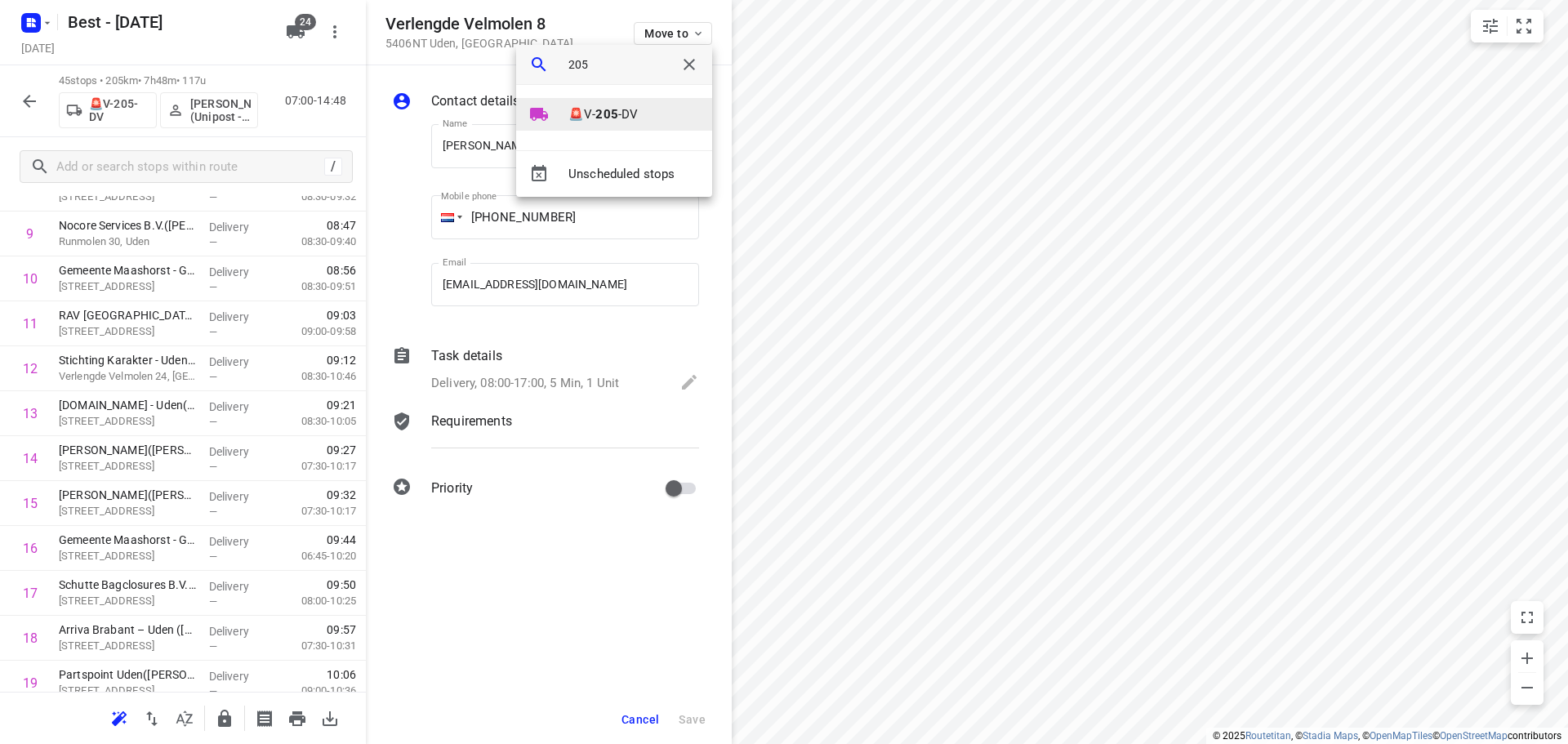
type input "205"
click at [614, 116] on b "205" at bounding box center [606, 114] width 22 height 15
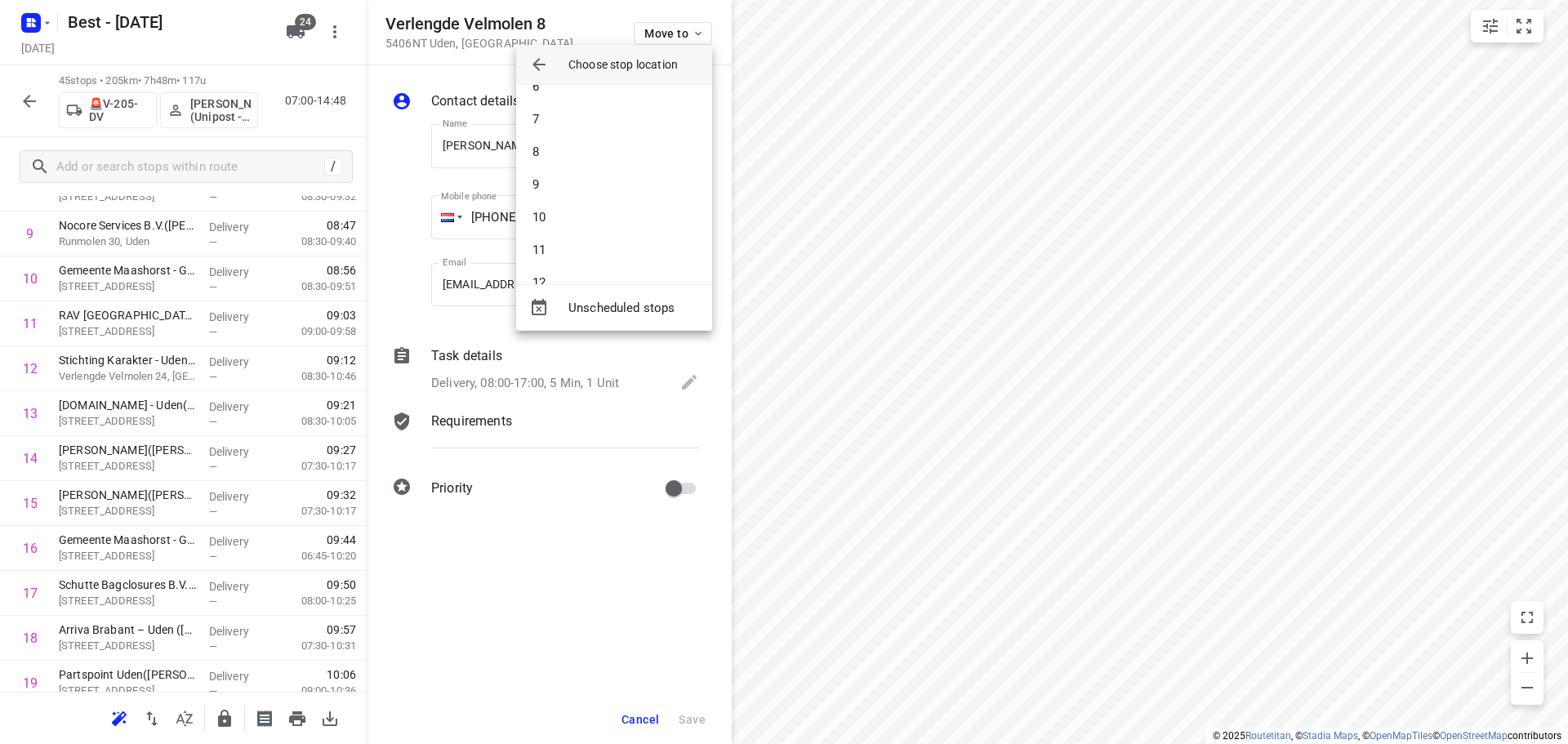
scroll to position [327, 0]
click at [581, 162] on li "13" at bounding box center [614, 173] width 196 height 33
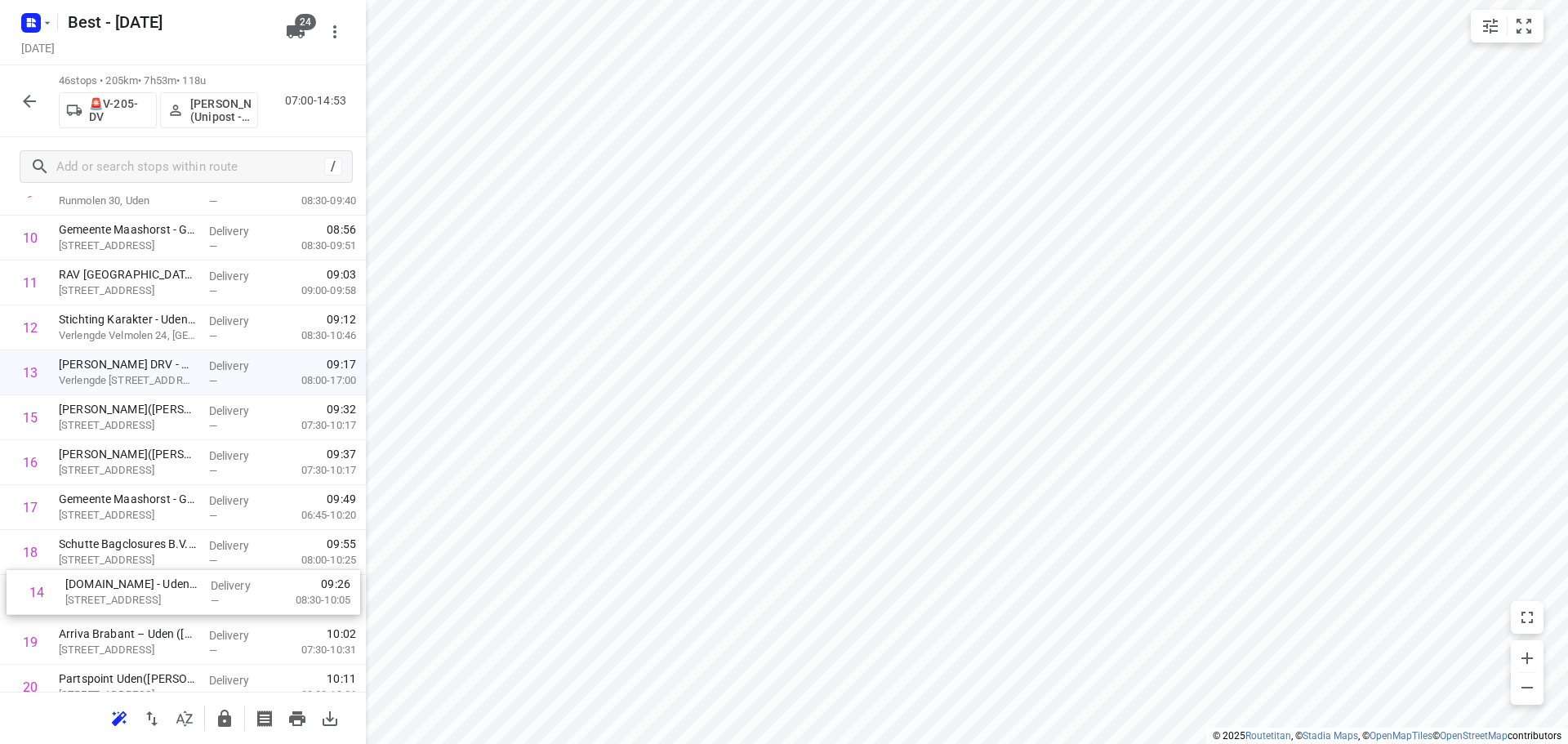
drag, startPoint x: 174, startPoint y: 451, endPoint x: 181, endPoint y: 592, distance: 141.2
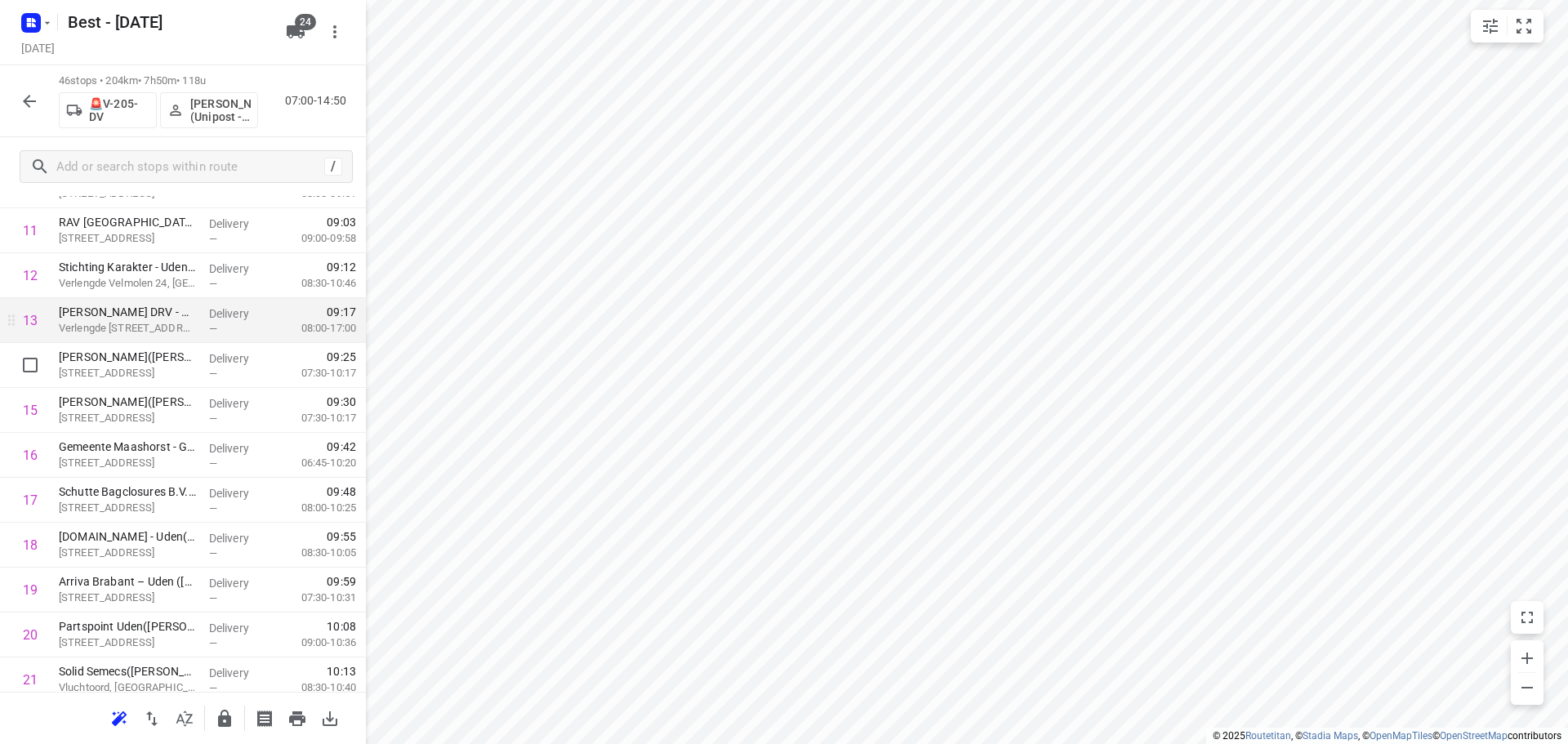
scroll to position [759, 0]
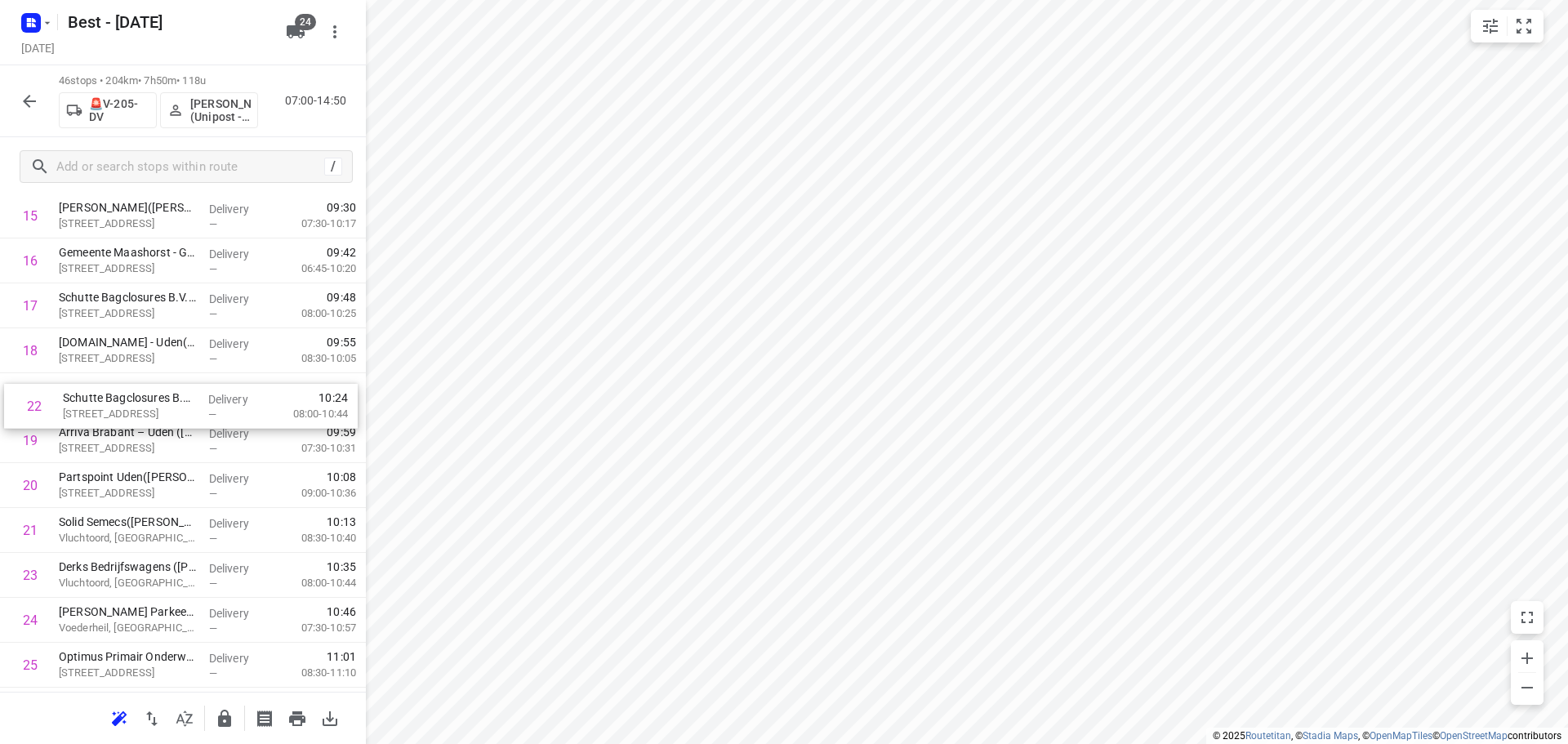
drag, startPoint x: 144, startPoint y: 528, endPoint x: 149, endPoint y: 342, distance: 186.1
click at [149, 342] on div "1 Swiss Sense(Rinke Wijnheijmer) Jagersveld 15, Uden Delivery — 07:34 07:30-08:…" at bounding box center [183, 597] width 366 height 2065
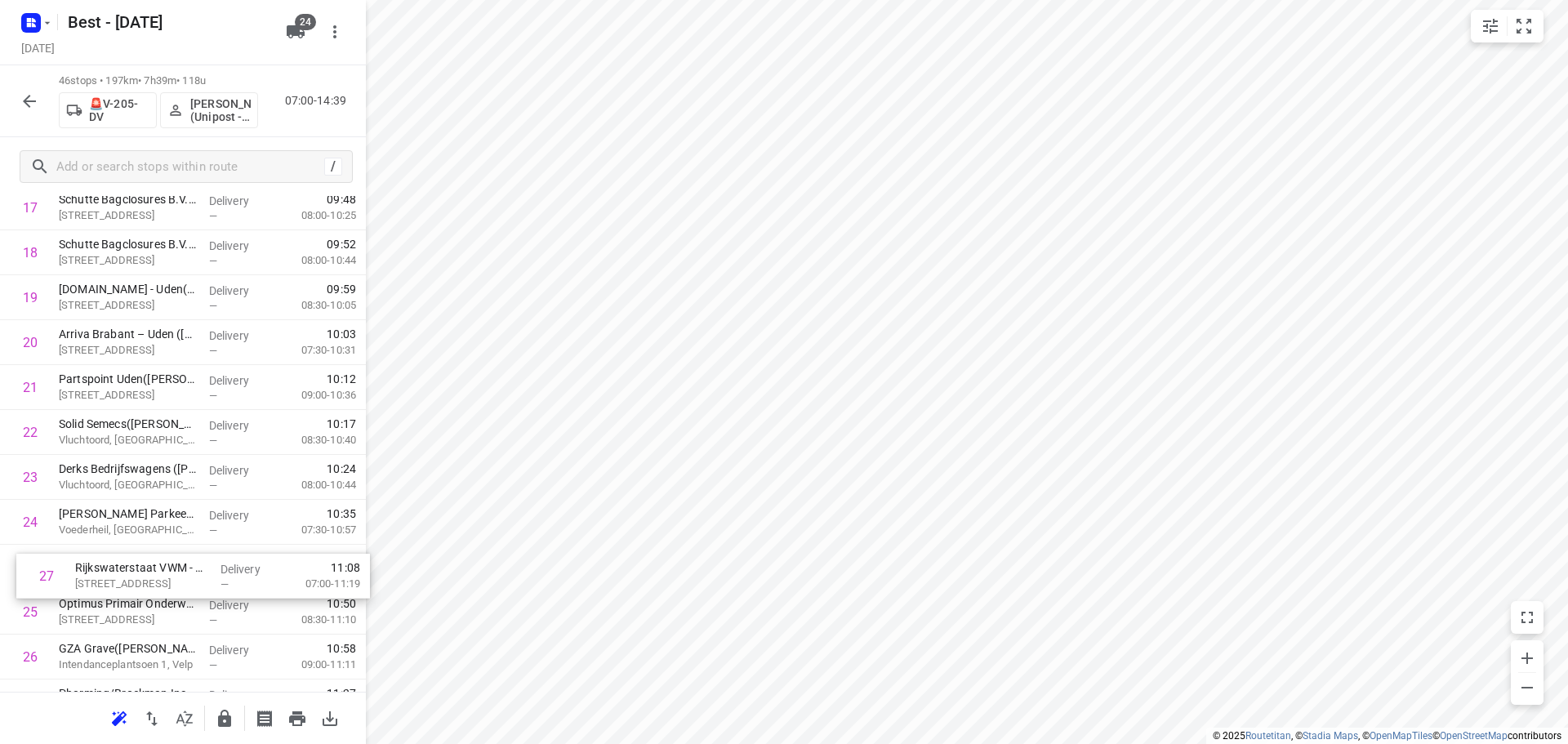
scroll to position [862, 0]
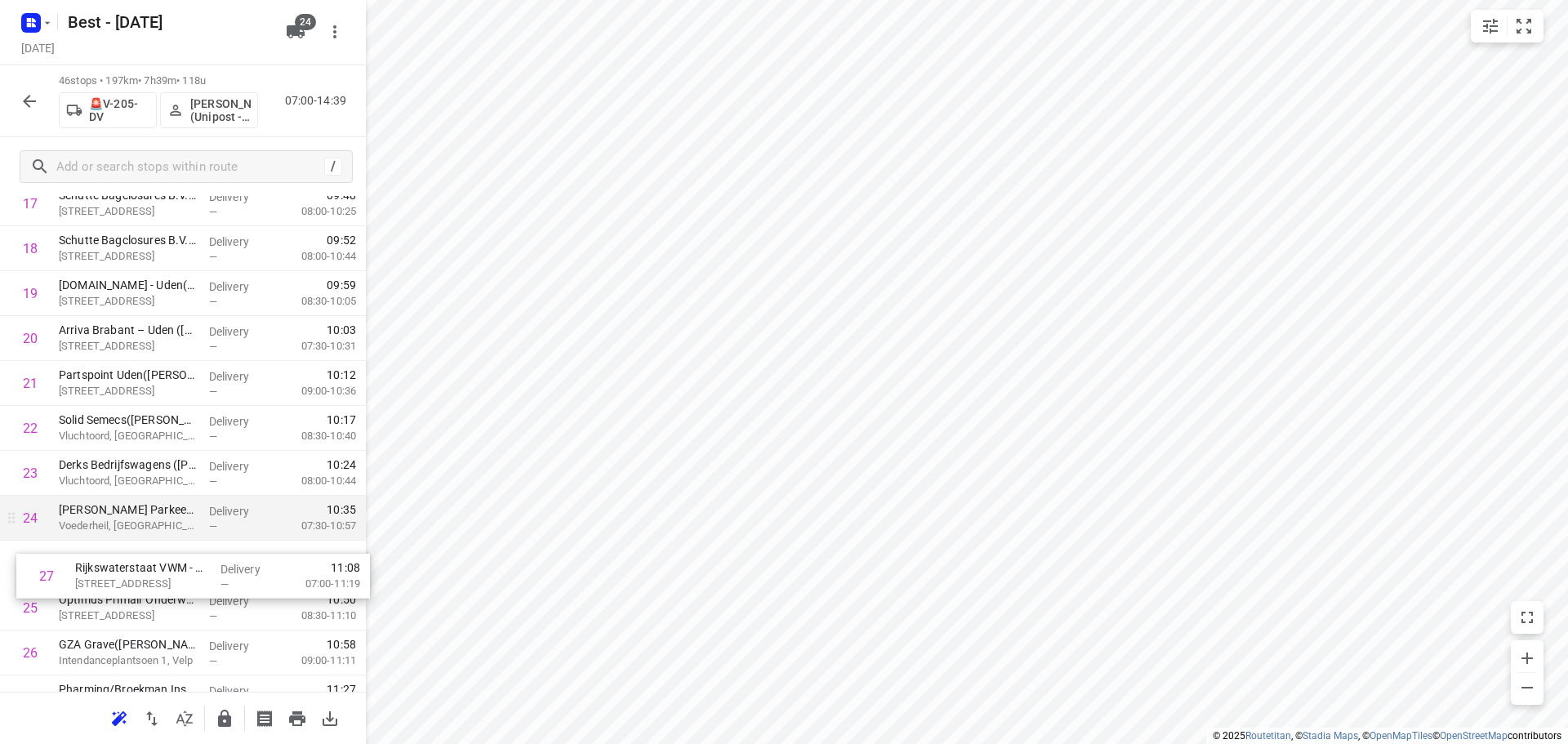
drag, startPoint x: 152, startPoint y: 654, endPoint x: 172, endPoint y: 538, distance: 117.7
click at [170, 543] on div "1 Swiss Sense(Rinke Wijnheijmer) Jagersveld 15, Uden Delivery — 07:34 07:30-08:…" at bounding box center [183, 495] width 366 height 2065
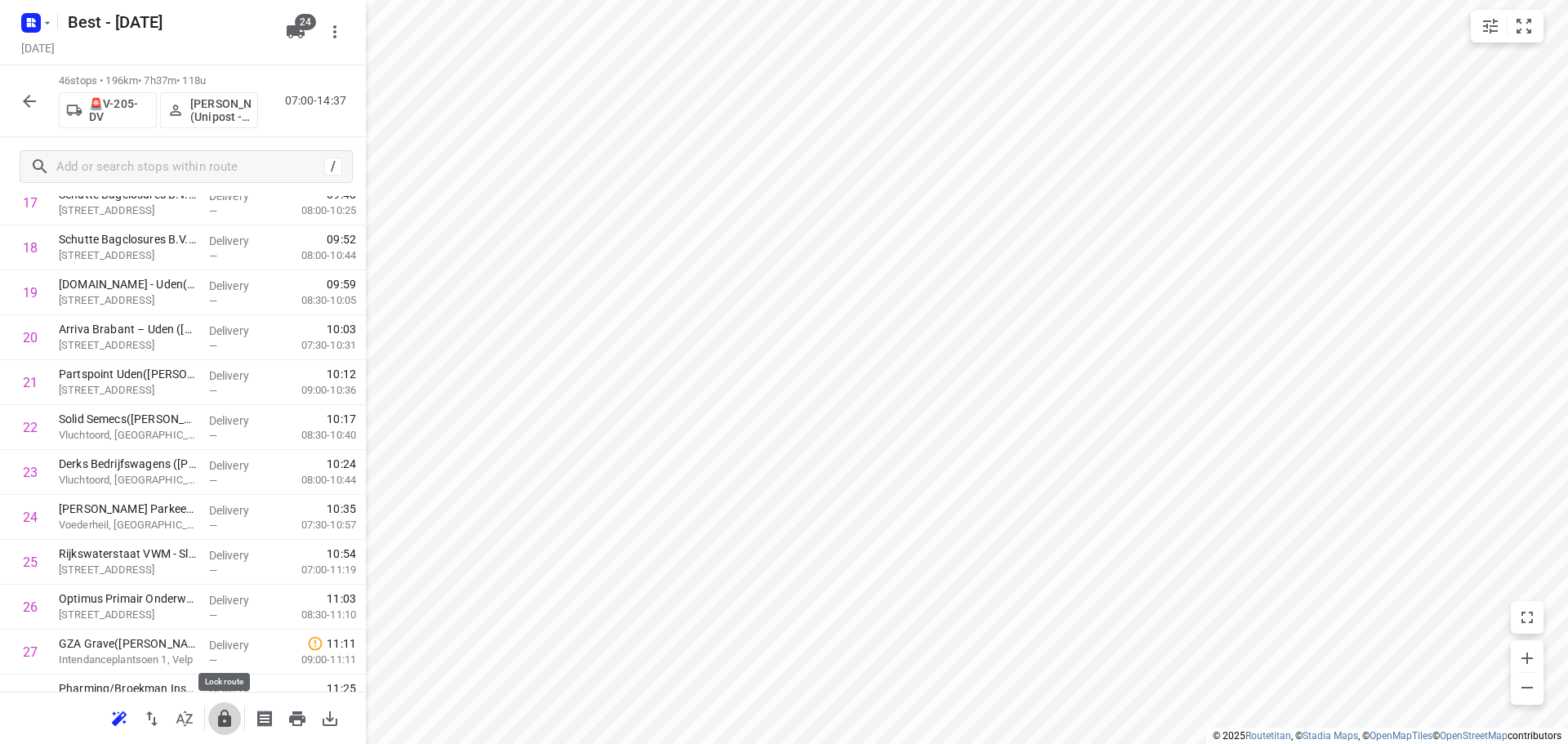
click at [213, 721] on button "button" at bounding box center [224, 718] width 33 height 33
click at [17, 93] on button "button" at bounding box center [29, 101] width 33 height 33
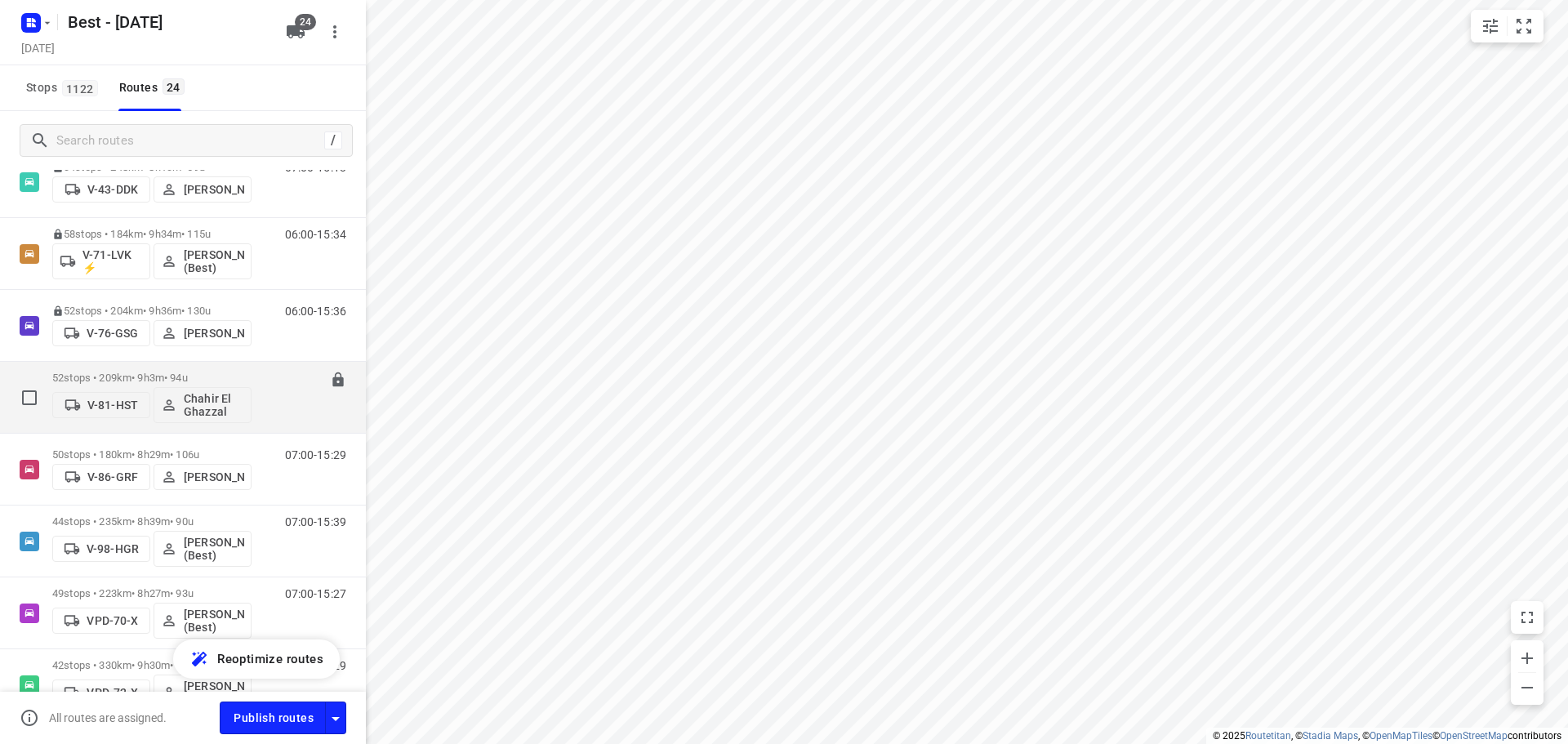
scroll to position [408, 0]
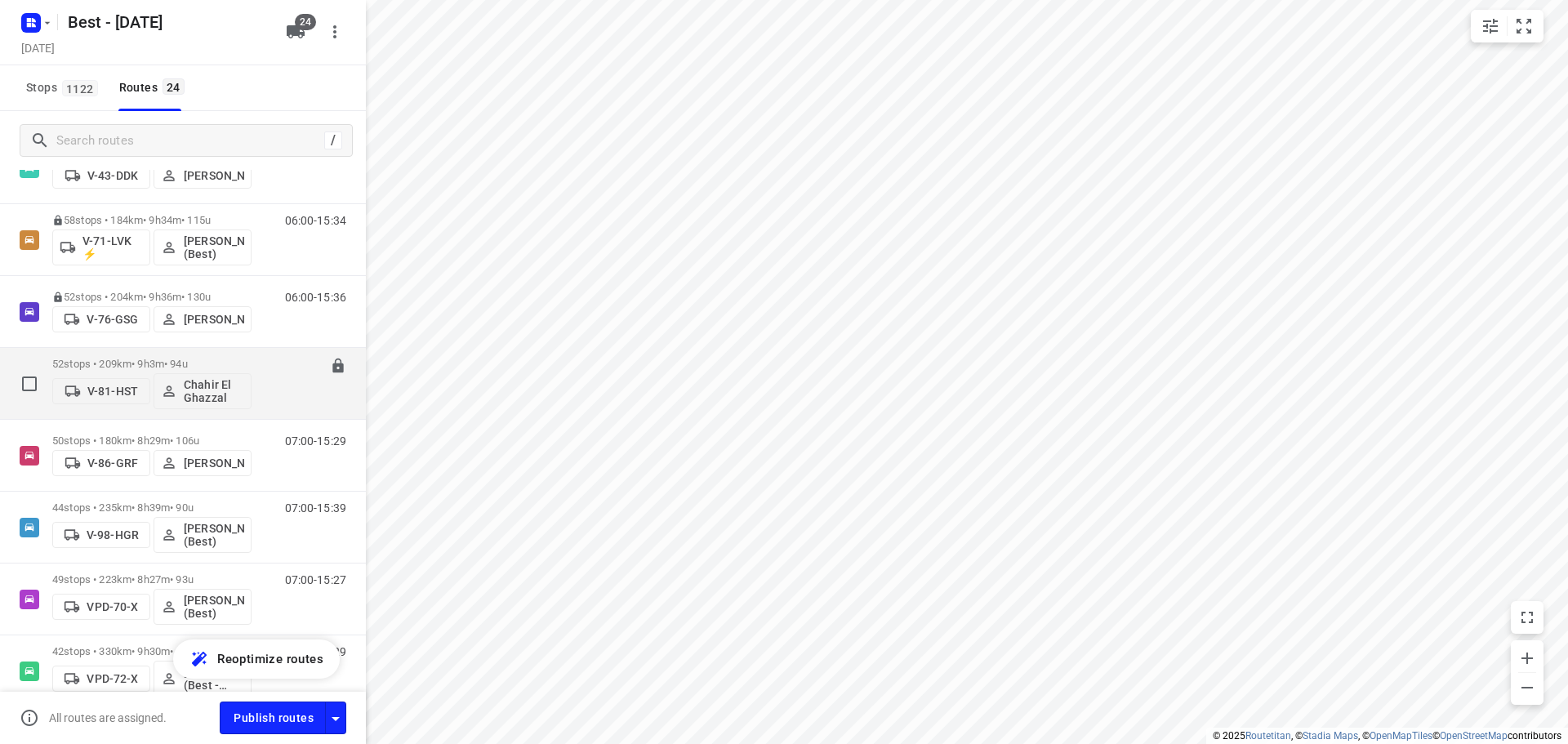
click at [109, 348] on div "52 stops • 209km • 9h3m • 94u V-81-HST Chahir El Ghazzal 07:00-16:02" at bounding box center [183, 383] width 366 height 71
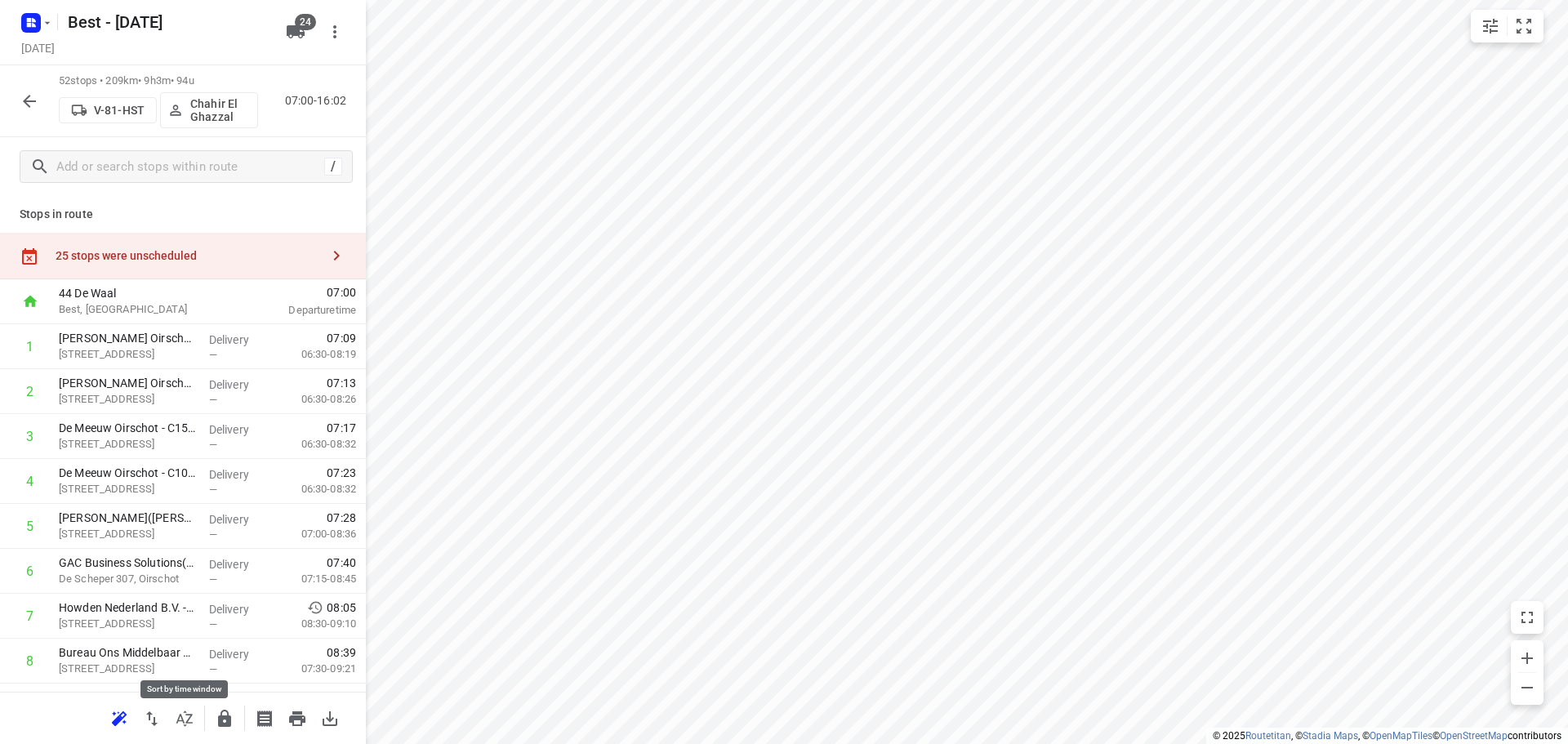
click at [186, 711] on icon "button" at bounding box center [185, 718] width 19 height 19
drag, startPoint x: 172, startPoint y: 459, endPoint x: 171, endPoint y: 323, distance: 136.0
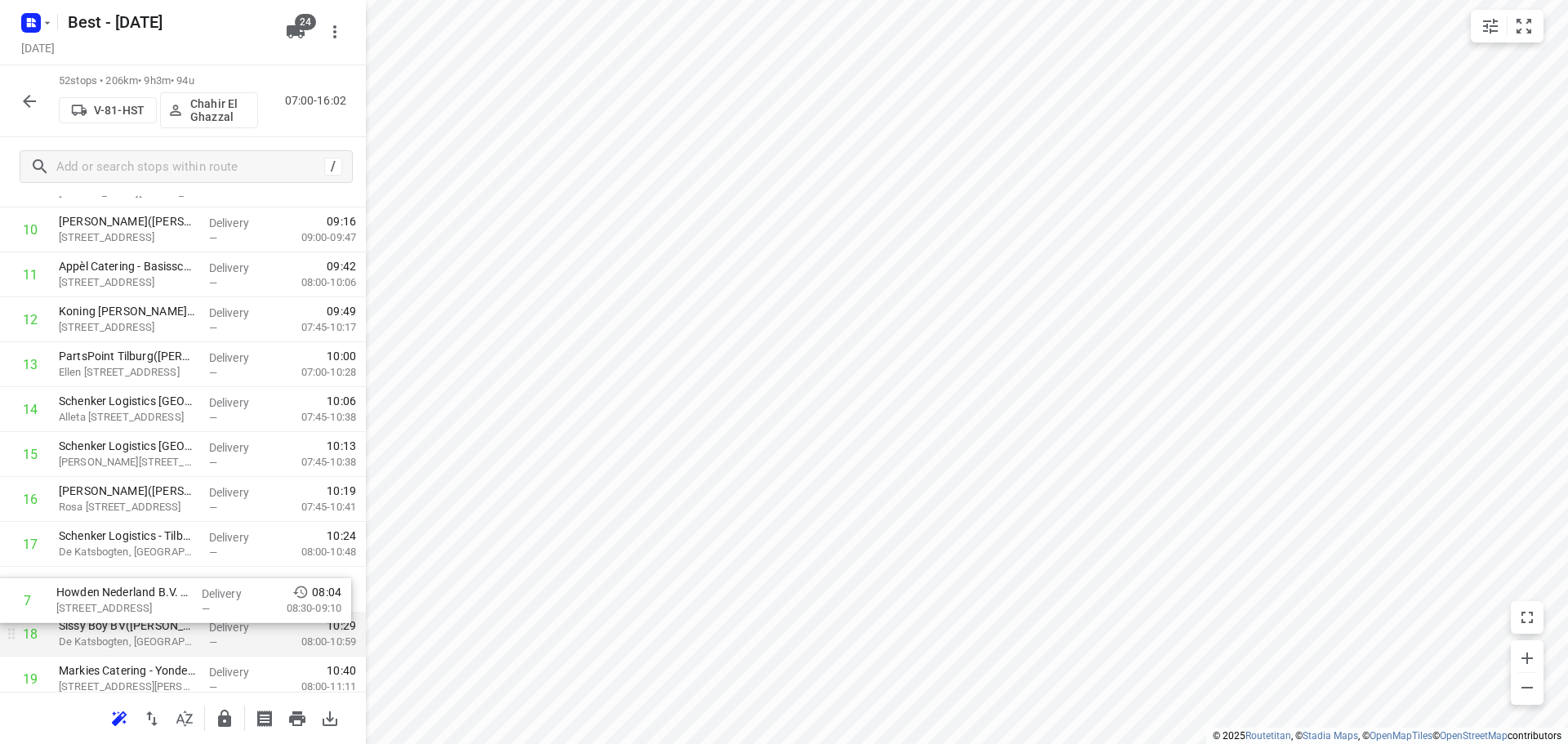
drag, startPoint x: 128, startPoint y: 464, endPoint x: 125, endPoint y: 618, distance: 154.0
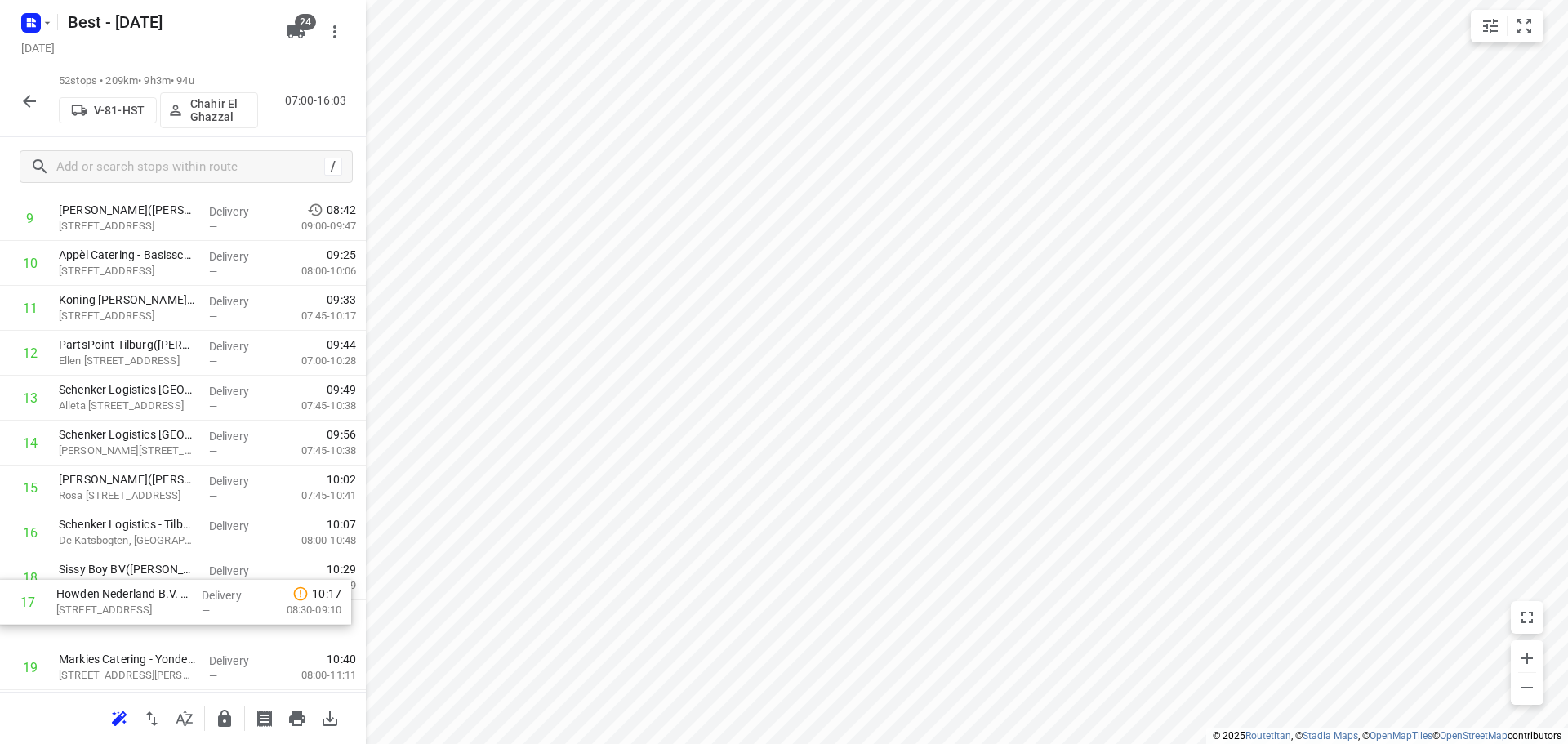
scroll to position [496, 0]
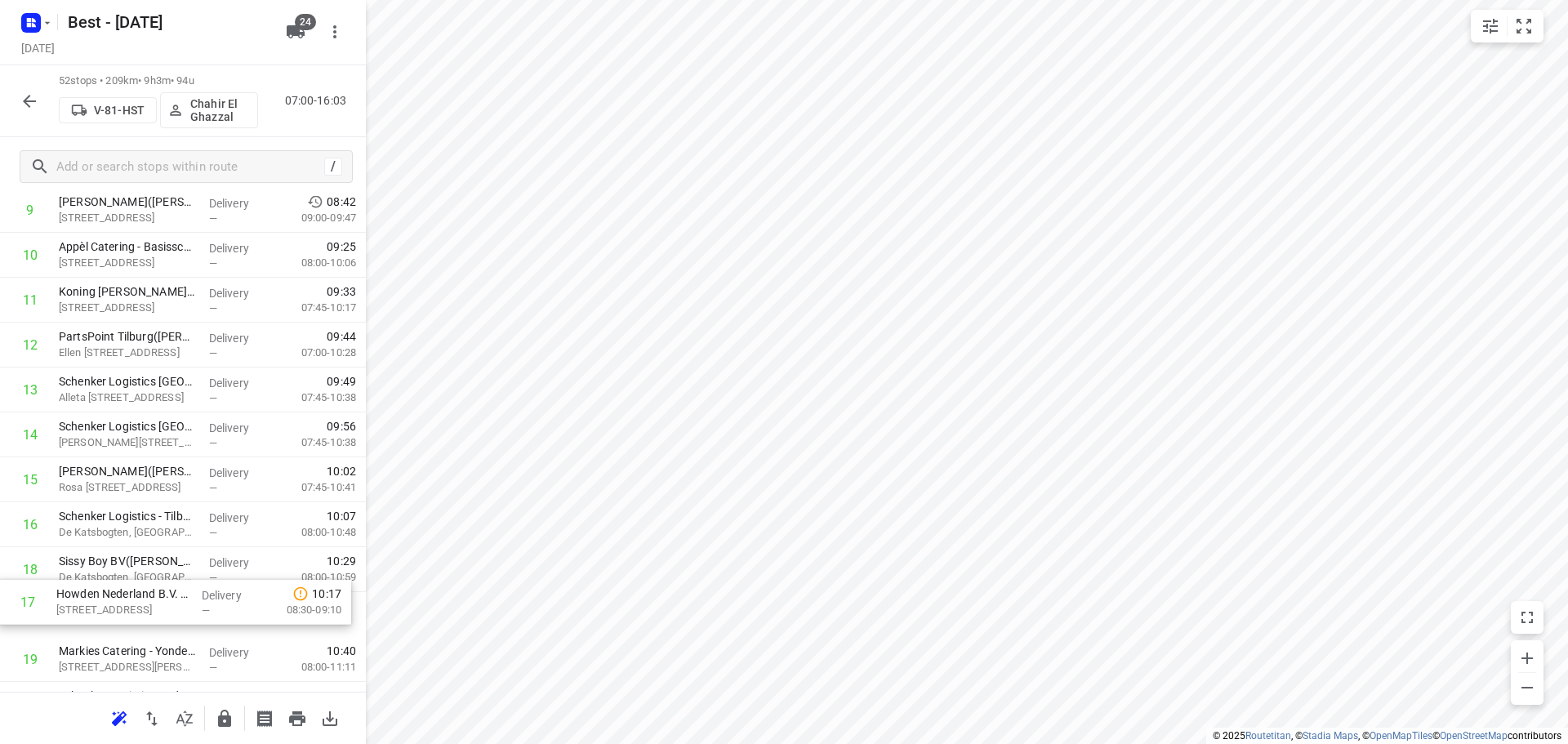
drag, startPoint x: 109, startPoint y: 575, endPoint x: 105, endPoint y: 615, distance: 40.2
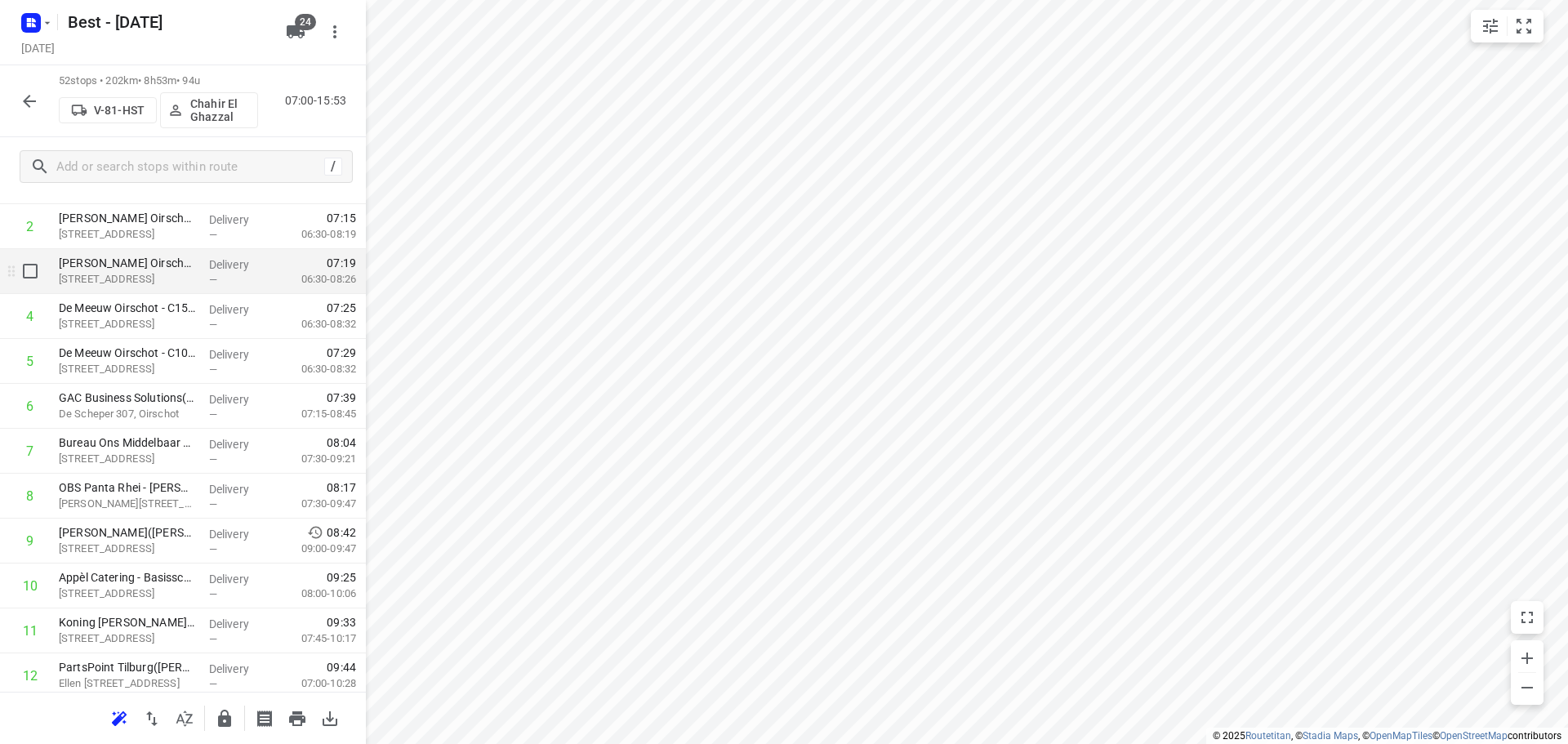
scroll to position [252, 0]
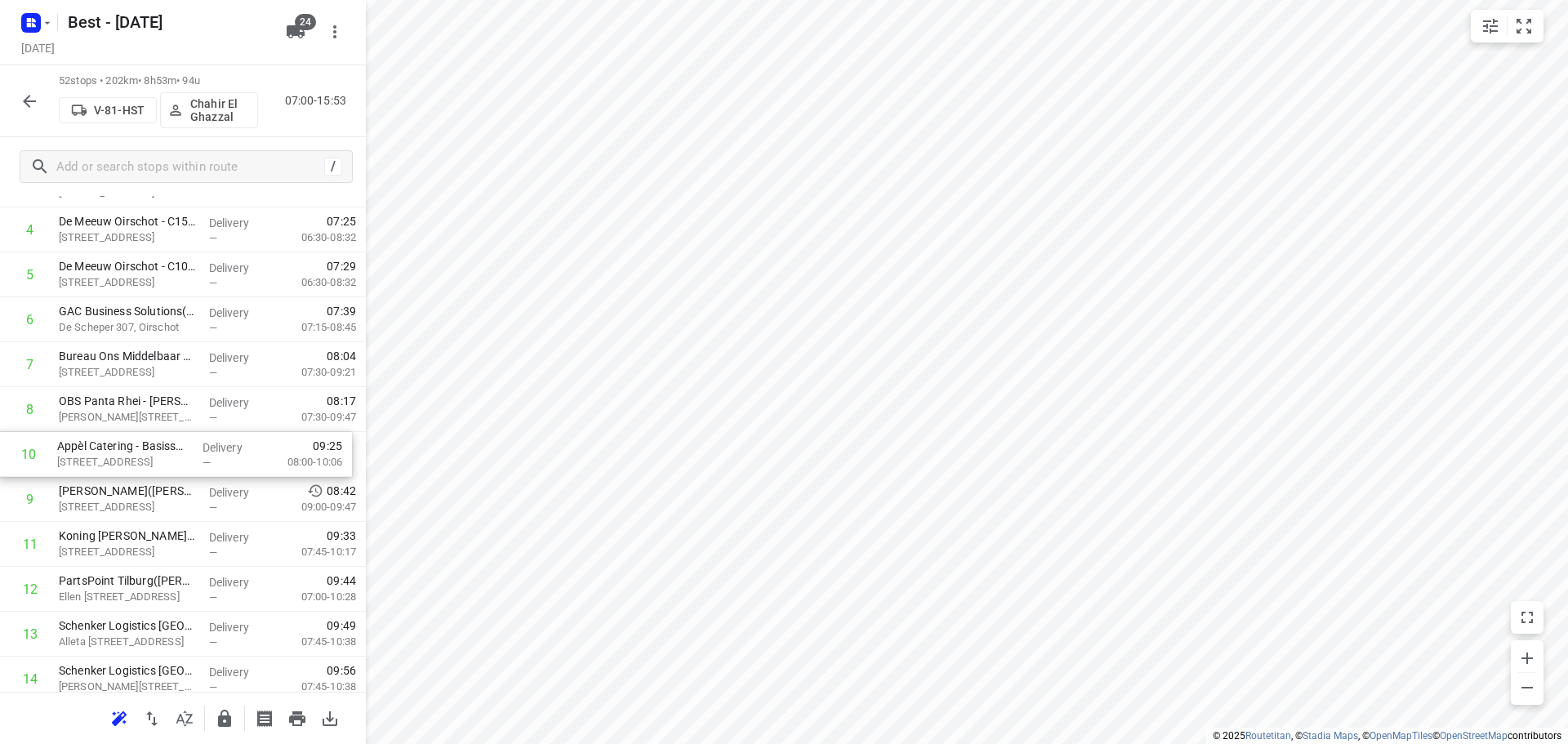
drag, startPoint x: 142, startPoint y: 499, endPoint x: 139, endPoint y: 449, distance: 50.1
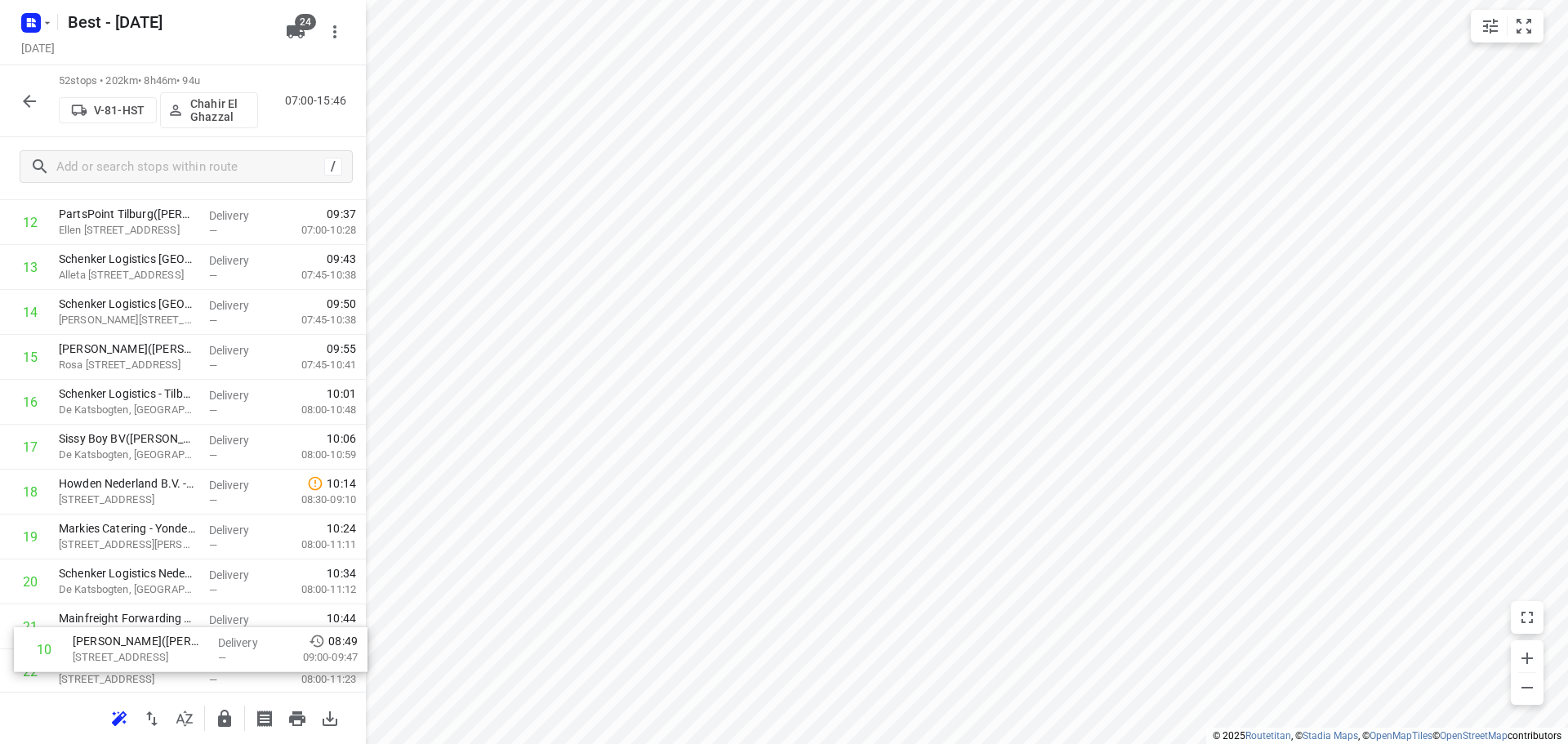
scroll to position [781, 0]
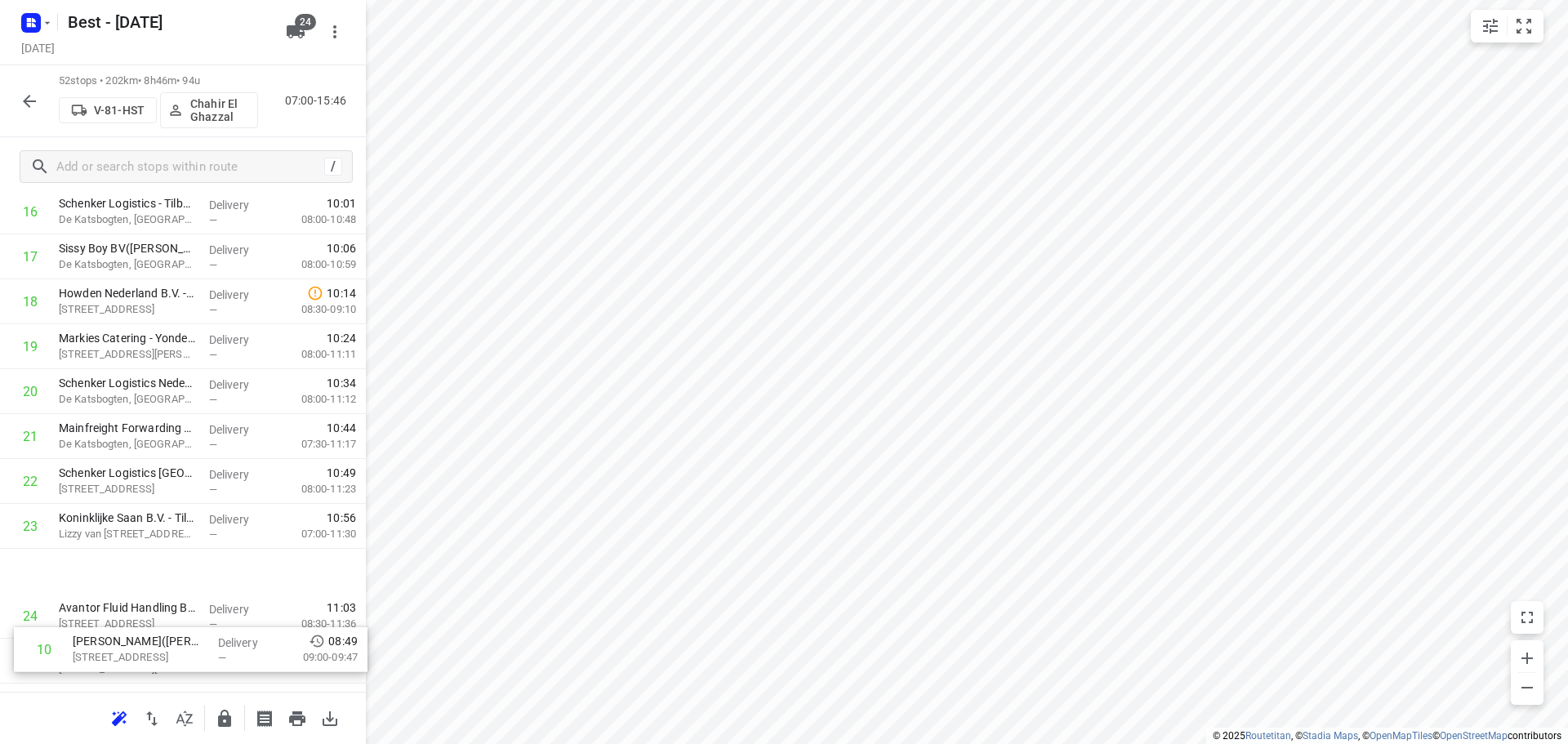
drag, startPoint x: 188, startPoint y: 338, endPoint x: 192, endPoint y: 659, distance: 321.0
click at [192, 659] on div "1 Leenders Haardkachels(Roel Staadegaard) Industrieweg 25, Oirschot Delivery — …" at bounding box center [183, 726] width 366 height 2334
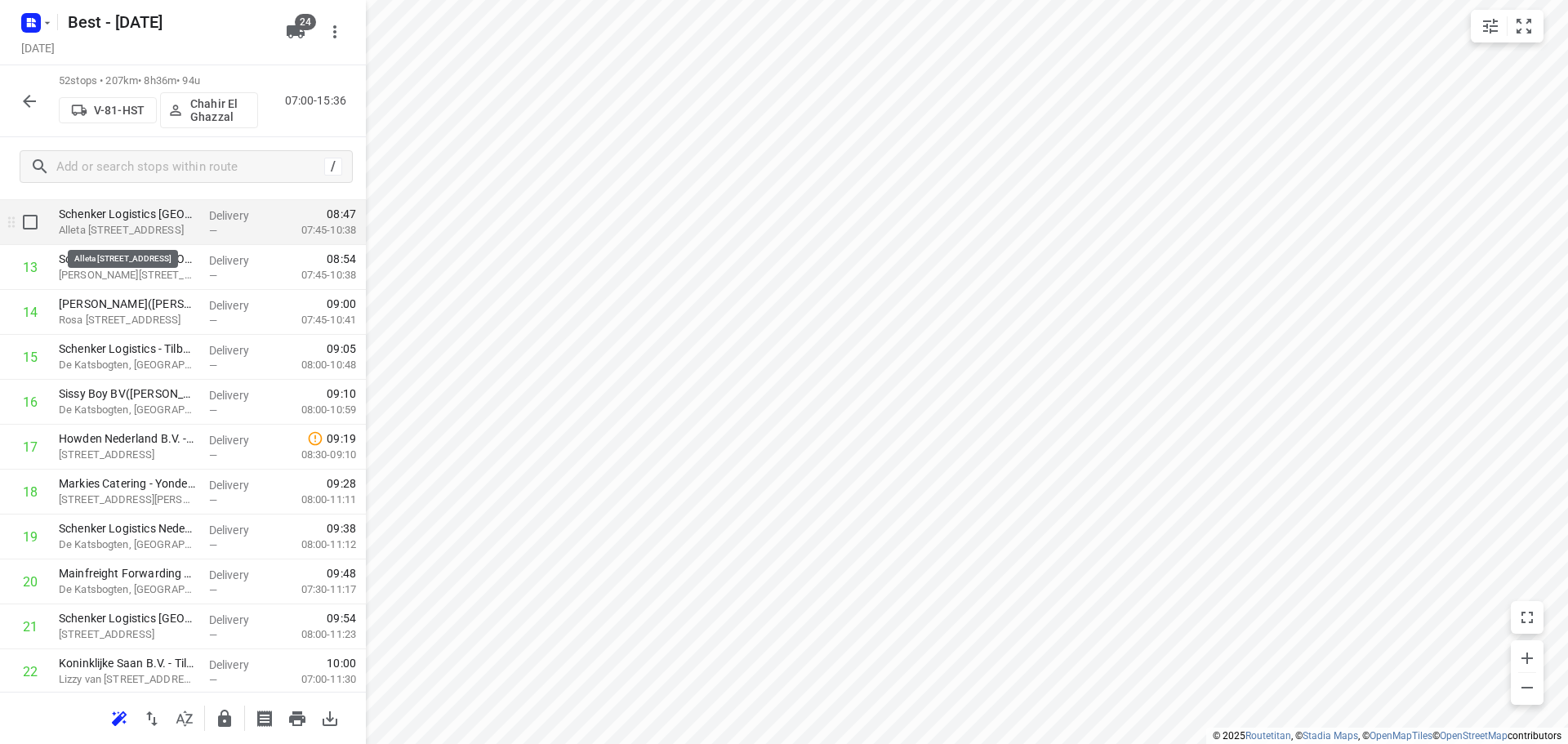
scroll to position [537, 0]
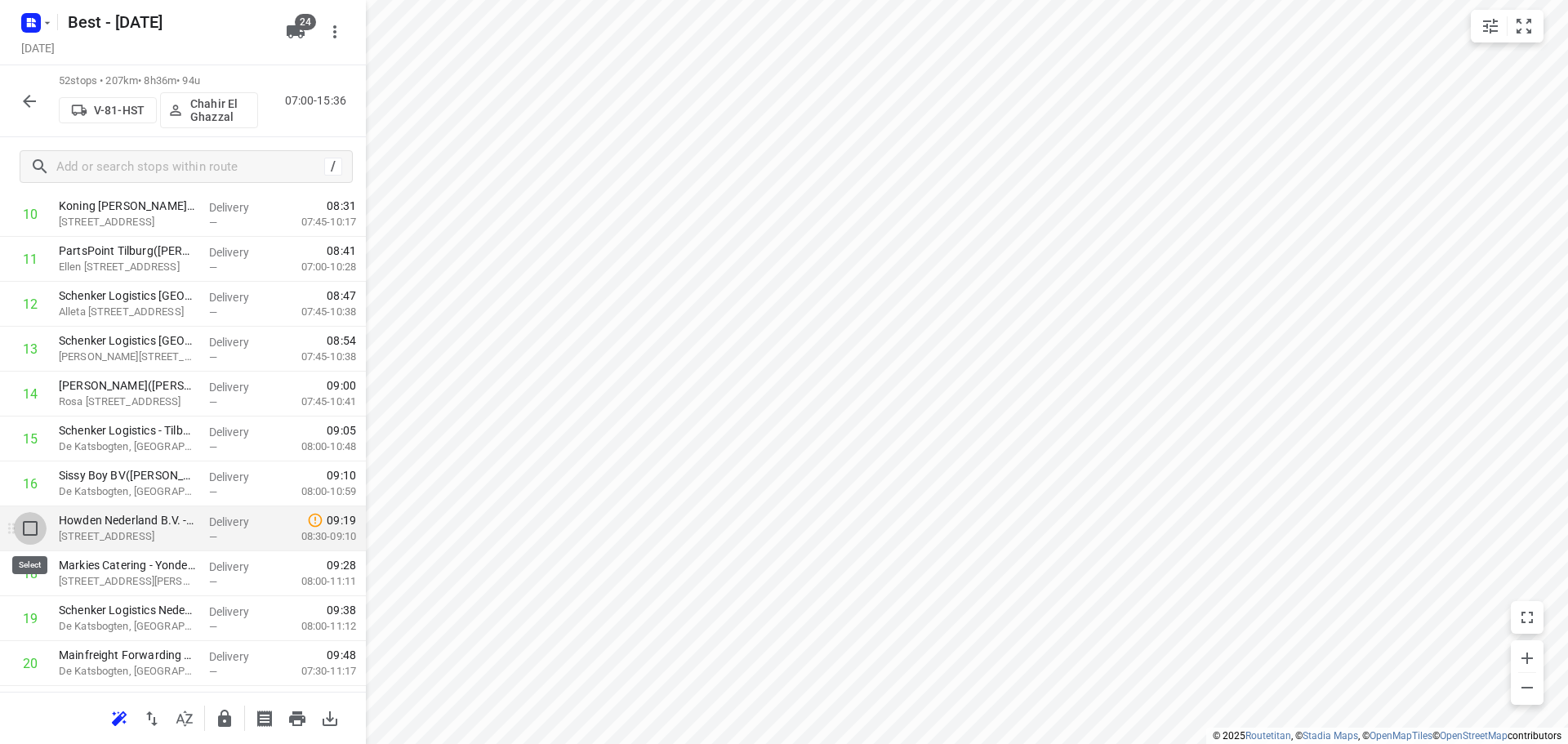
click at [26, 527] on input "checkbox" at bounding box center [30, 528] width 33 height 33
checkbox input "true"
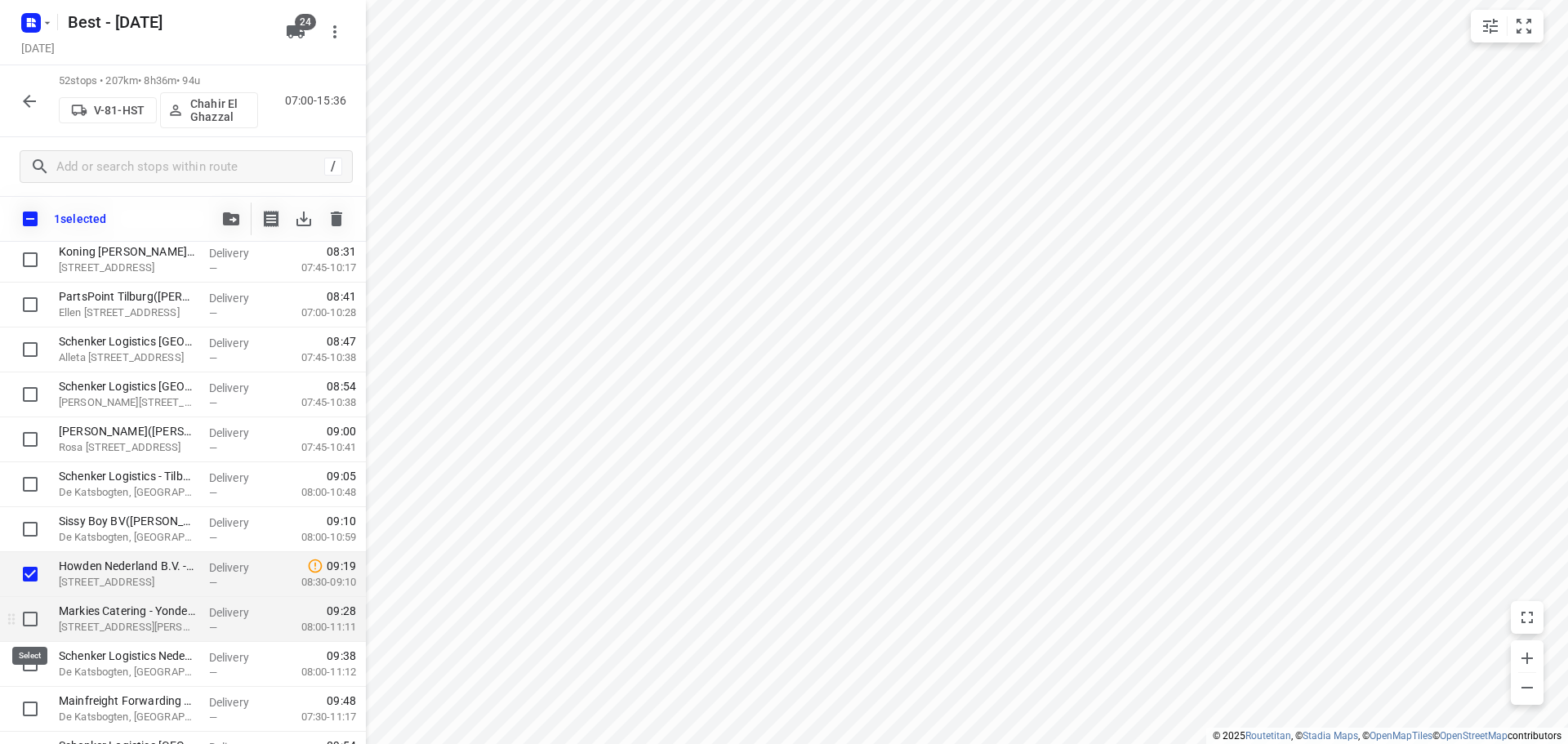
drag, startPoint x: 34, startPoint y: 622, endPoint x: 88, endPoint y: 514, distance: 120.7
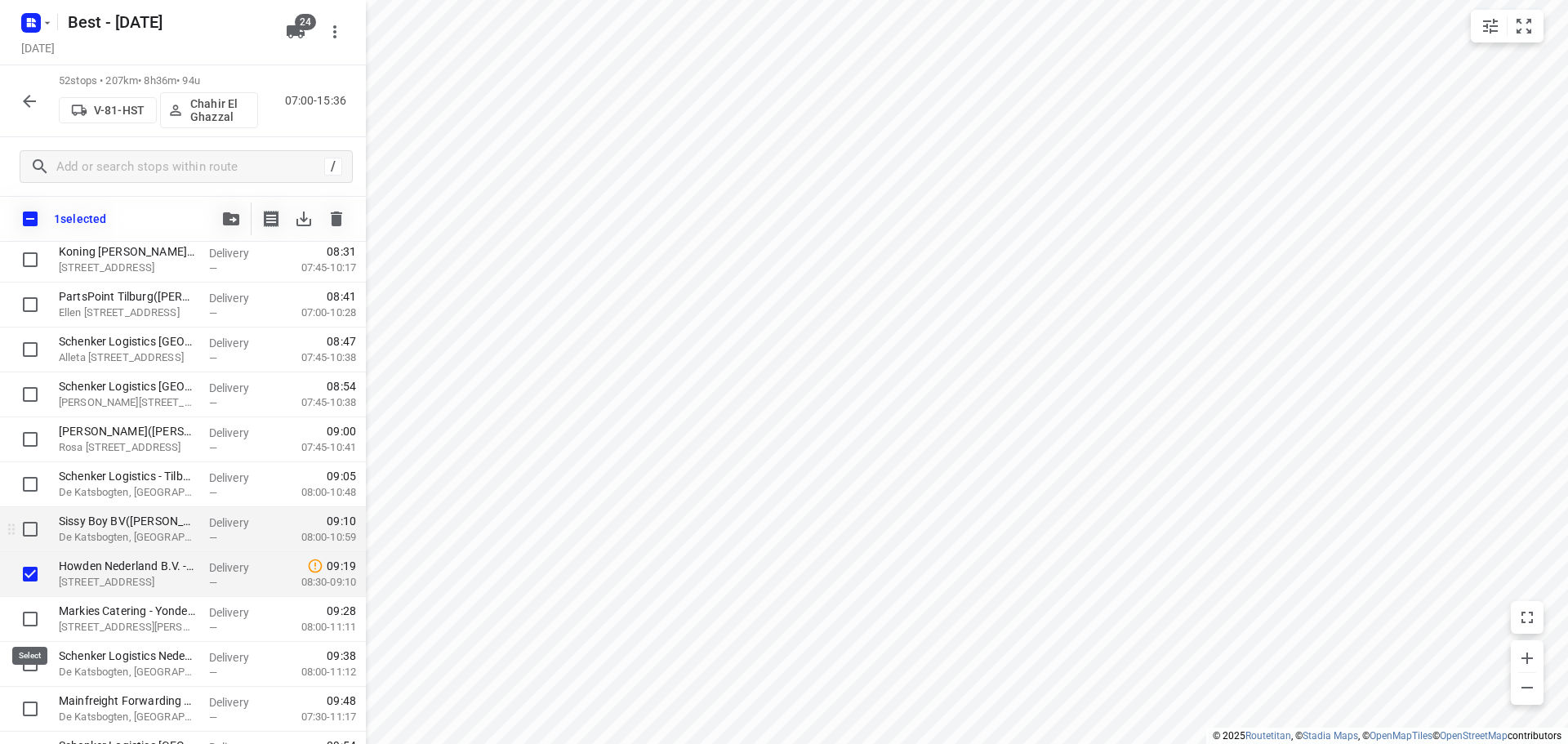
click at [35, 621] on input "checkbox" at bounding box center [30, 619] width 33 height 33
checkbox input "true"
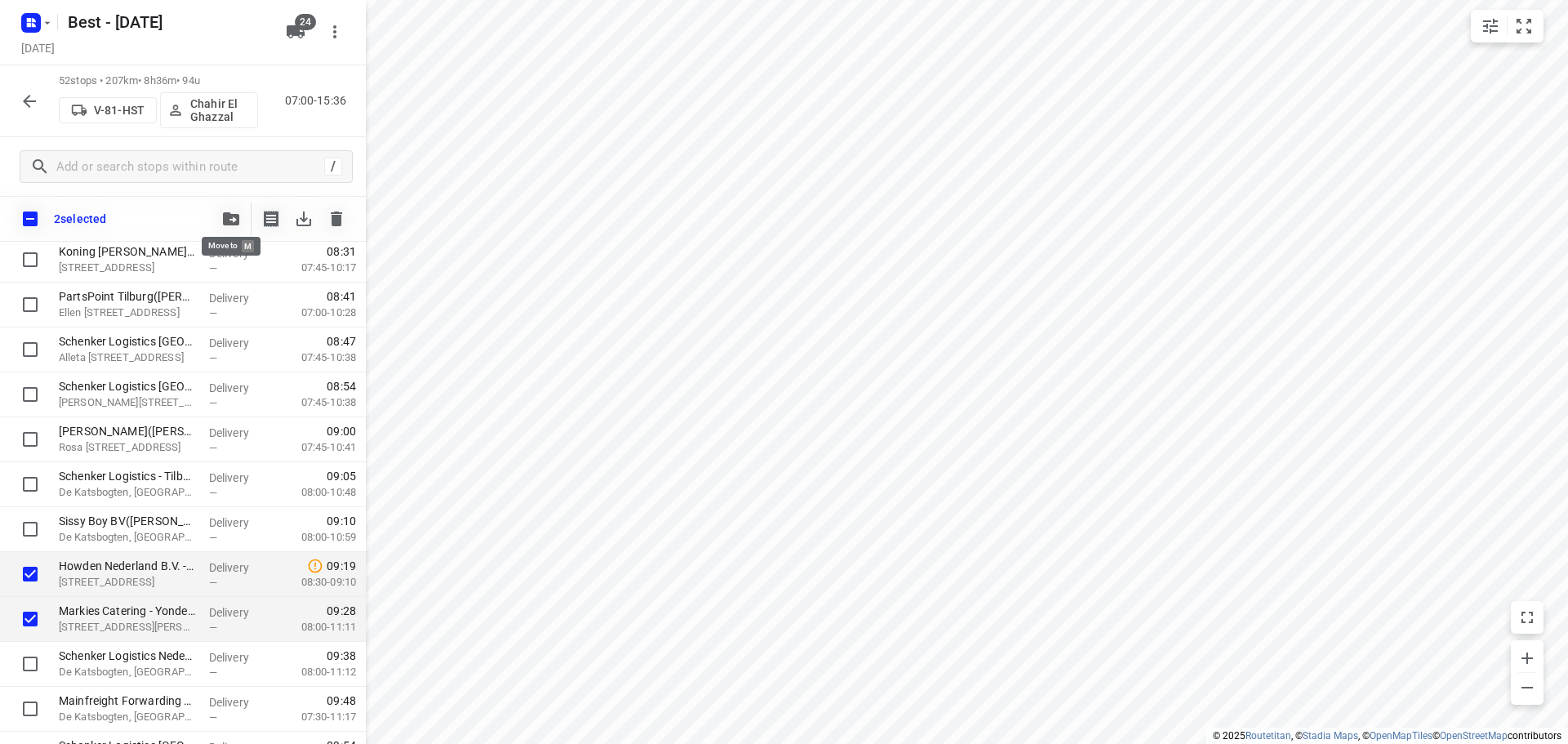
click at [228, 219] on icon "button" at bounding box center [231, 218] width 16 height 13
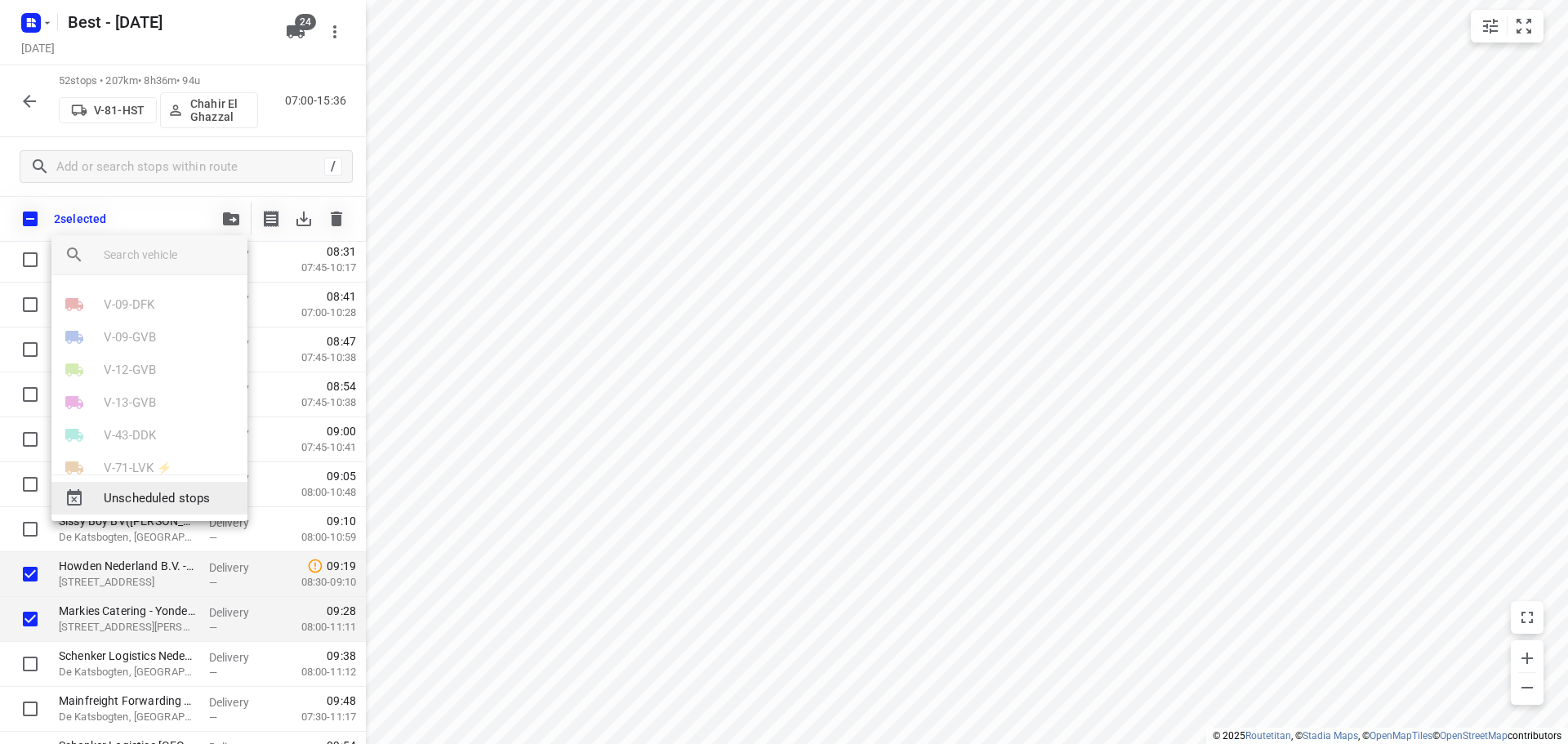
click at [182, 493] on span "Unscheduled stops" at bounding box center [169, 498] width 131 height 19
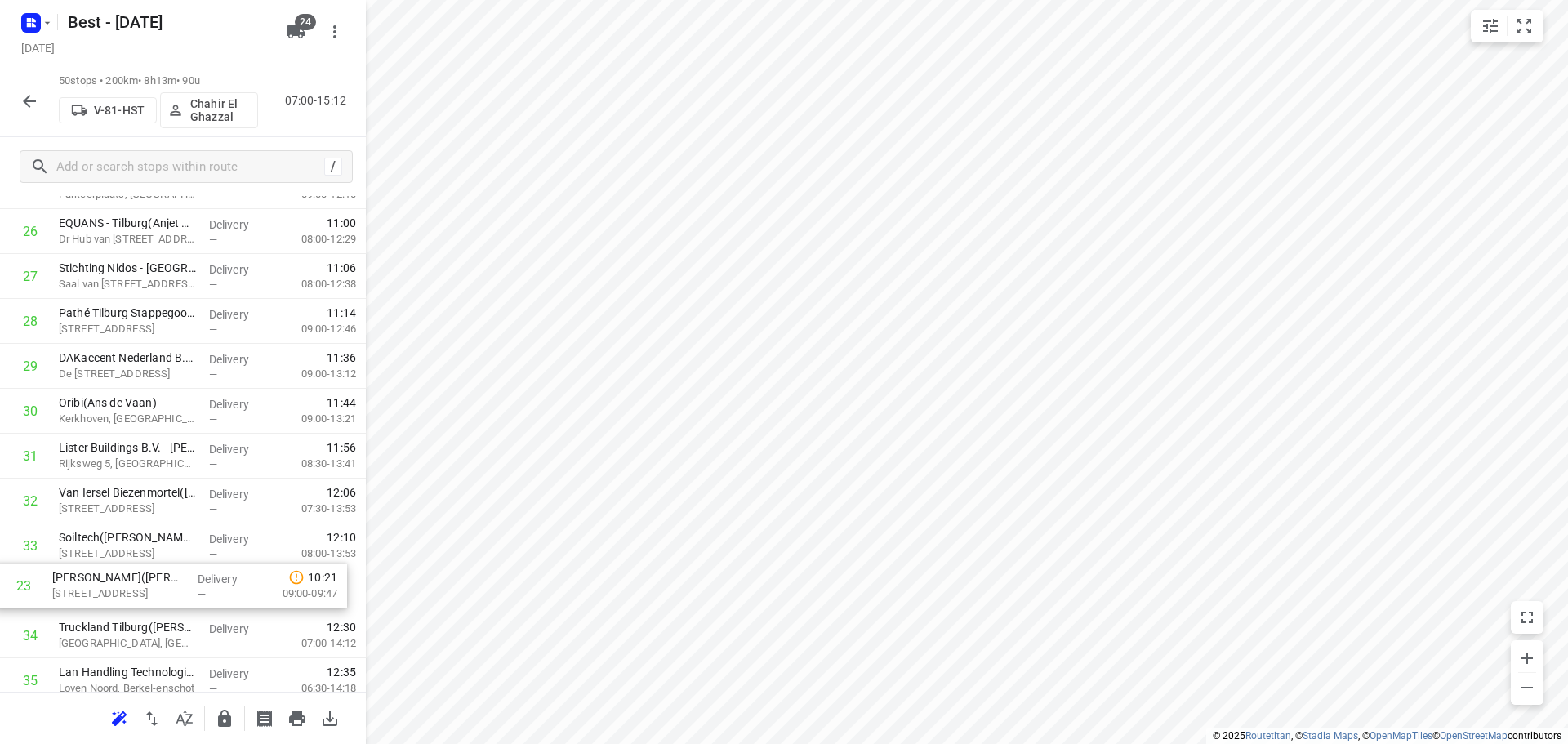
scroll to position [1199, 0]
drag, startPoint x: 179, startPoint y: 470, endPoint x: 173, endPoint y: 589, distance: 119.2
click at [173, 589] on div "1 Leenders Haardkachels(Roel Staadegaard) Industrieweg 25, Oirschot Delivery — …" at bounding box center [183, 247] width 366 height 2244
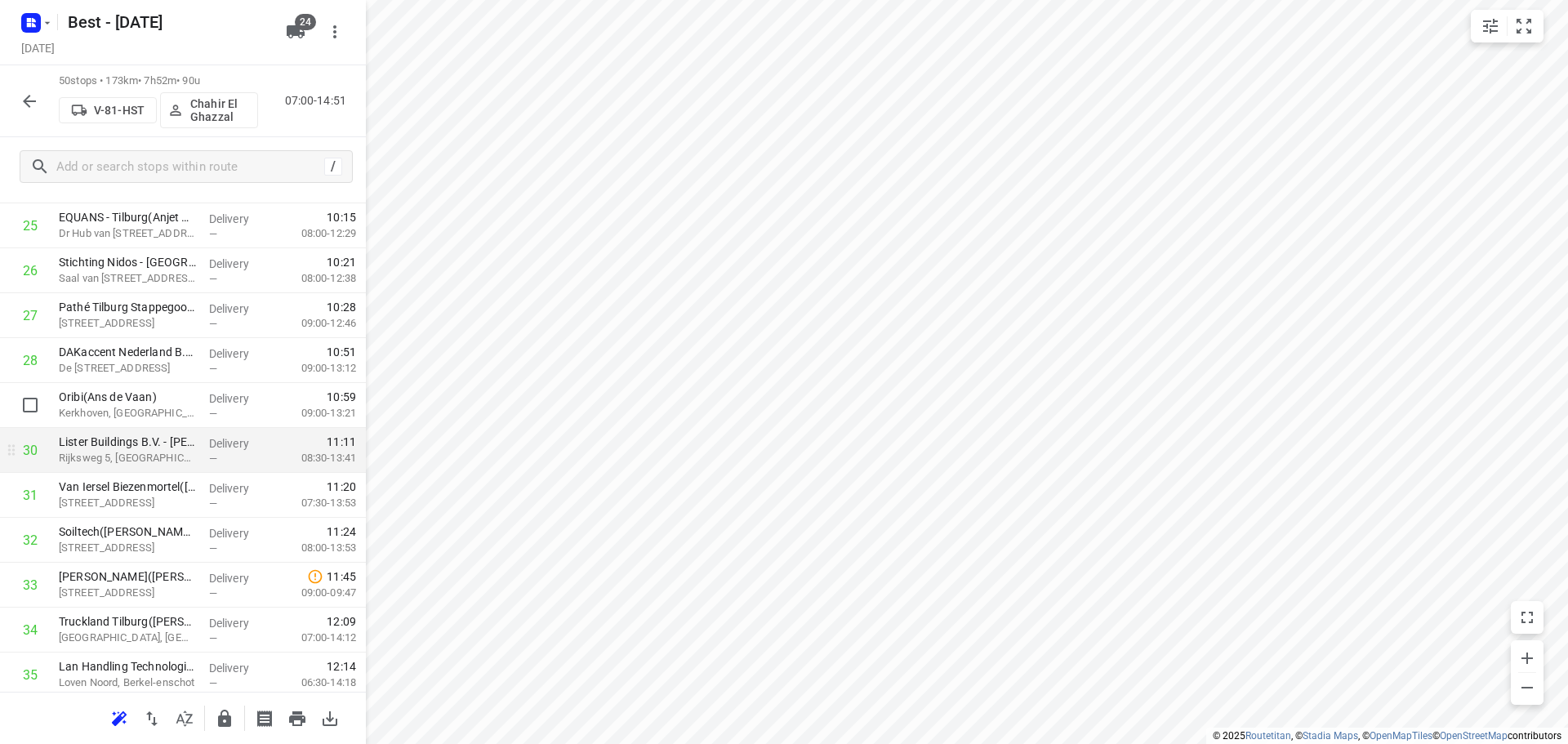
scroll to position [953, 0]
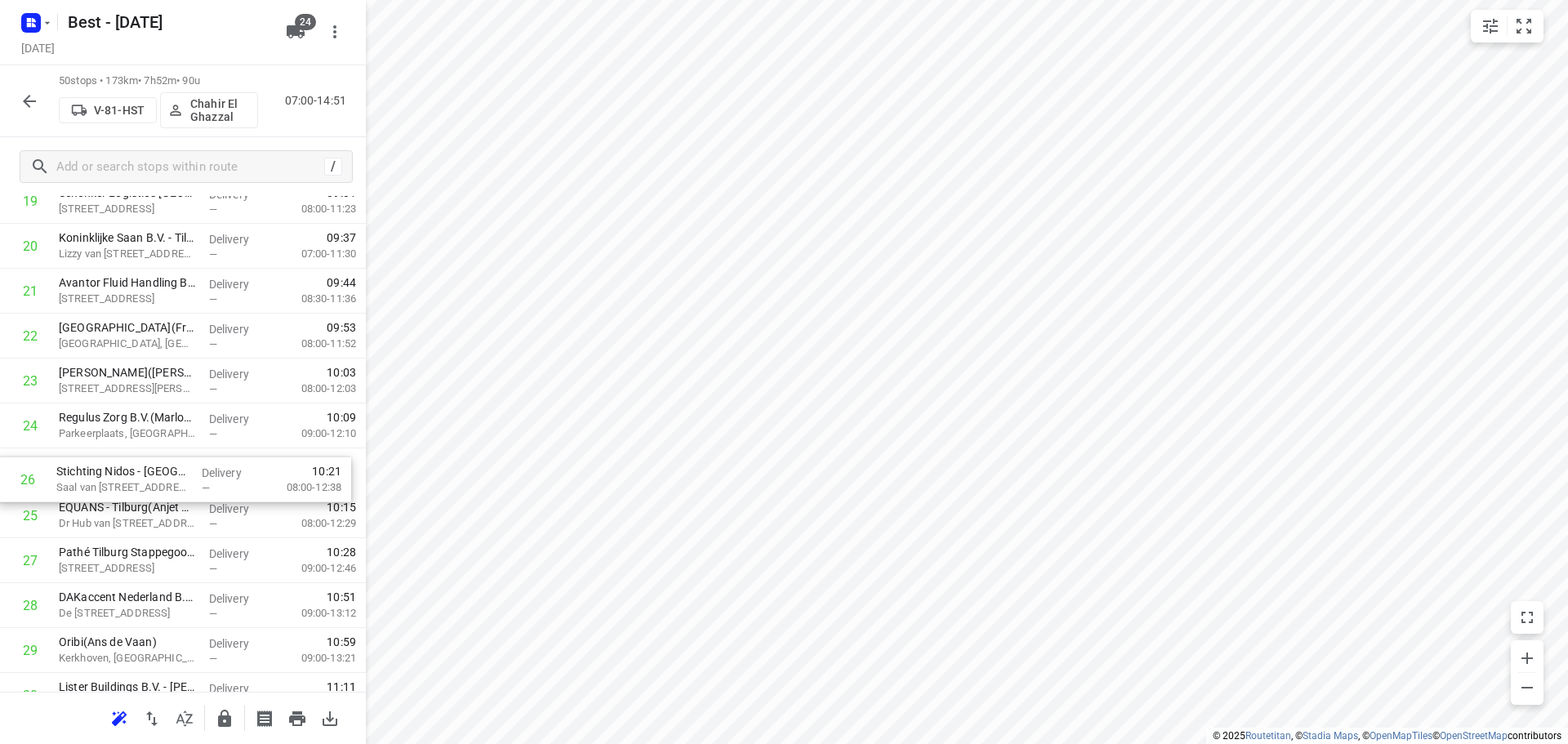
drag, startPoint x: 122, startPoint y: 497, endPoint x: 120, endPoint y: 433, distance: 64.0
click at [120, 433] on div "1 Leenders Haardkachels(Roel Staadegaard) Industrieweg 25, Oirschot Delivery — …" at bounding box center [183, 492] width 366 height 2244
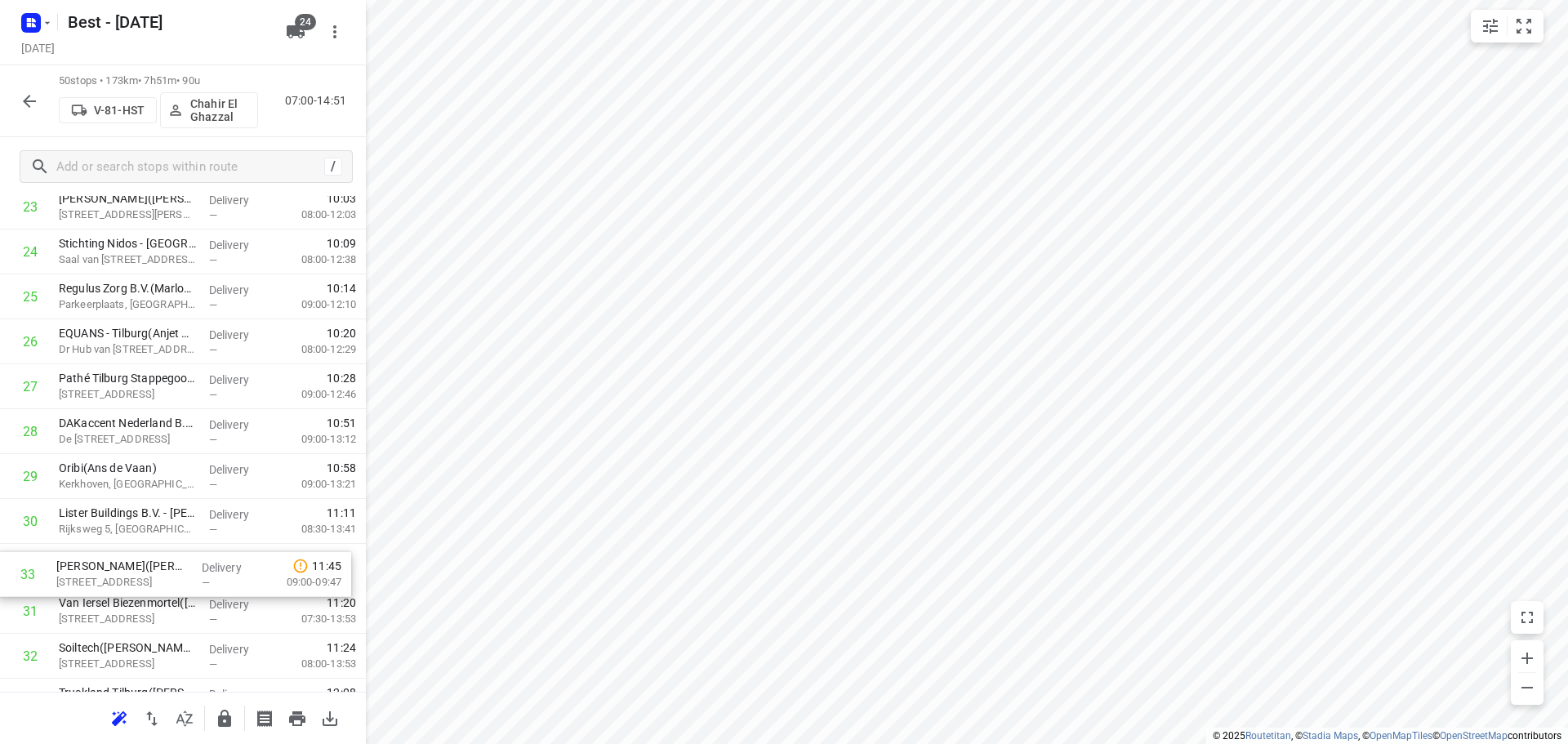
scroll to position [1128, 0]
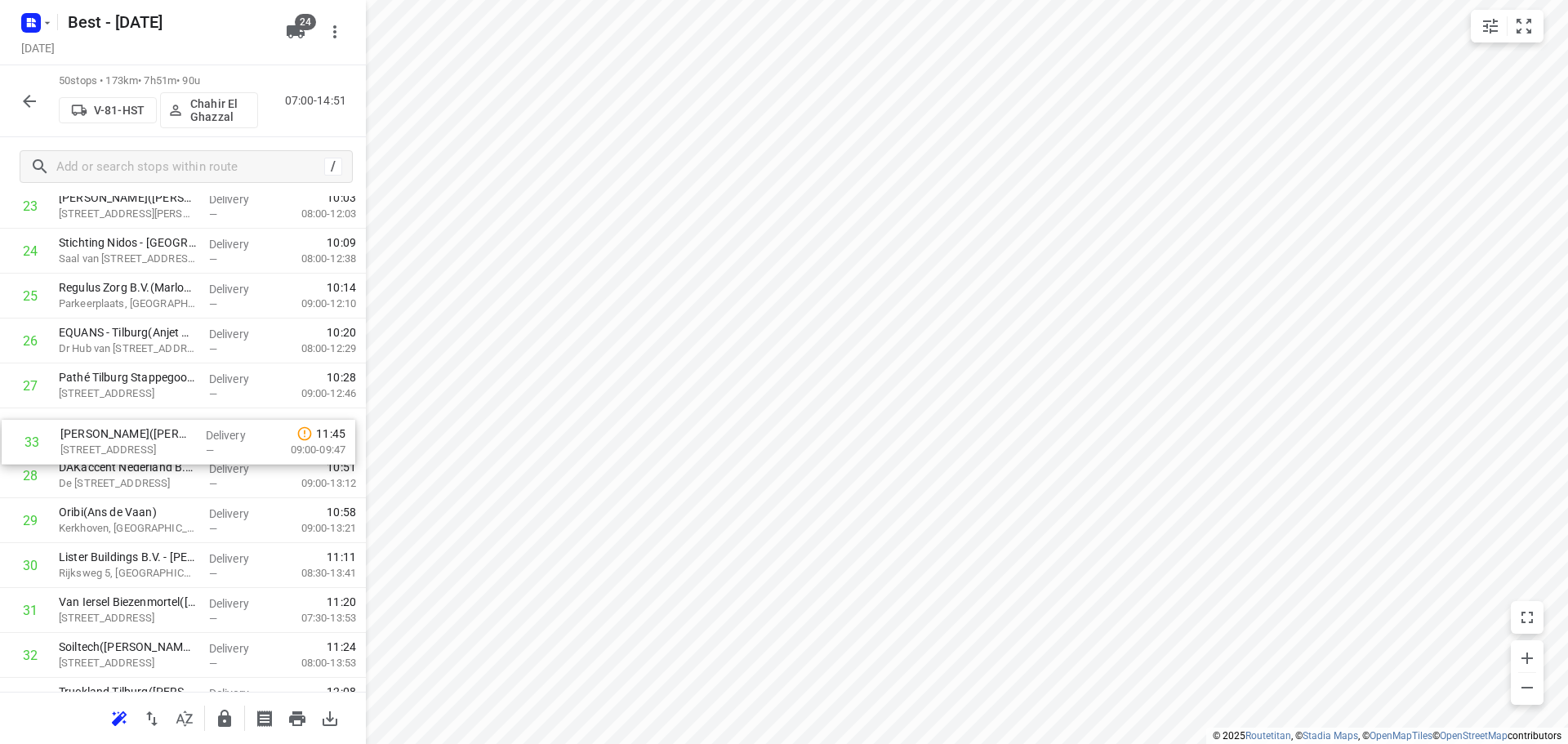
drag, startPoint x: 128, startPoint y: 650, endPoint x: 133, endPoint y: 414, distance: 236.1
click at [131, 417] on div "1 Leenders Haardkachels(Roel Staadegaard) Industrieweg 25, Oirschot Delivery — …" at bounding box center [183, 318] width 366 height 2244
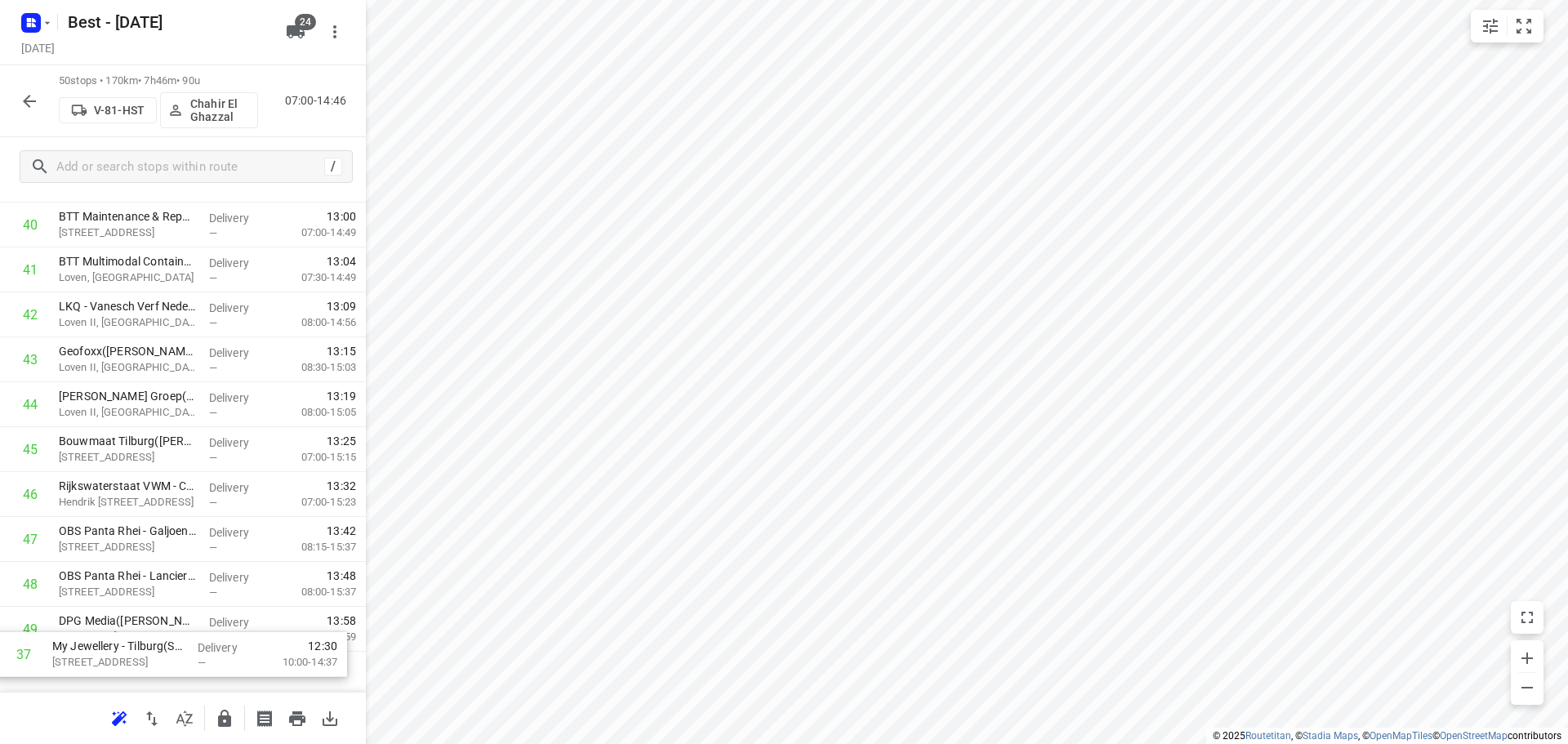
scroll to position [1922, 0]
drag, startPoint x: 155, startPoint y: 269, endPoint x: 147, endPoint y: 666, distance: 397.1
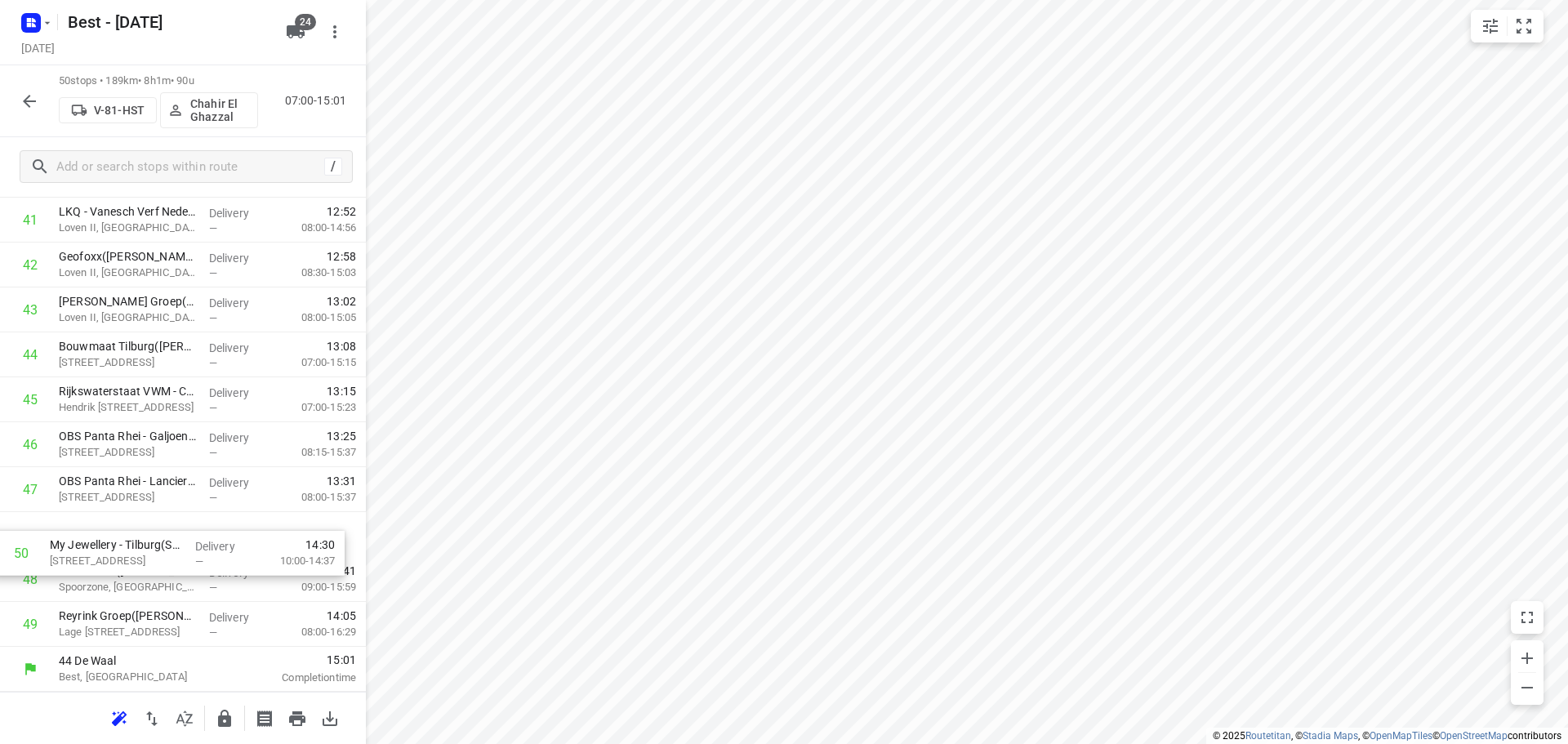
drag, startPoint x: 137, startPoint y: 619, endPoint x: 126, endPoint y: 526, distance: 93.6
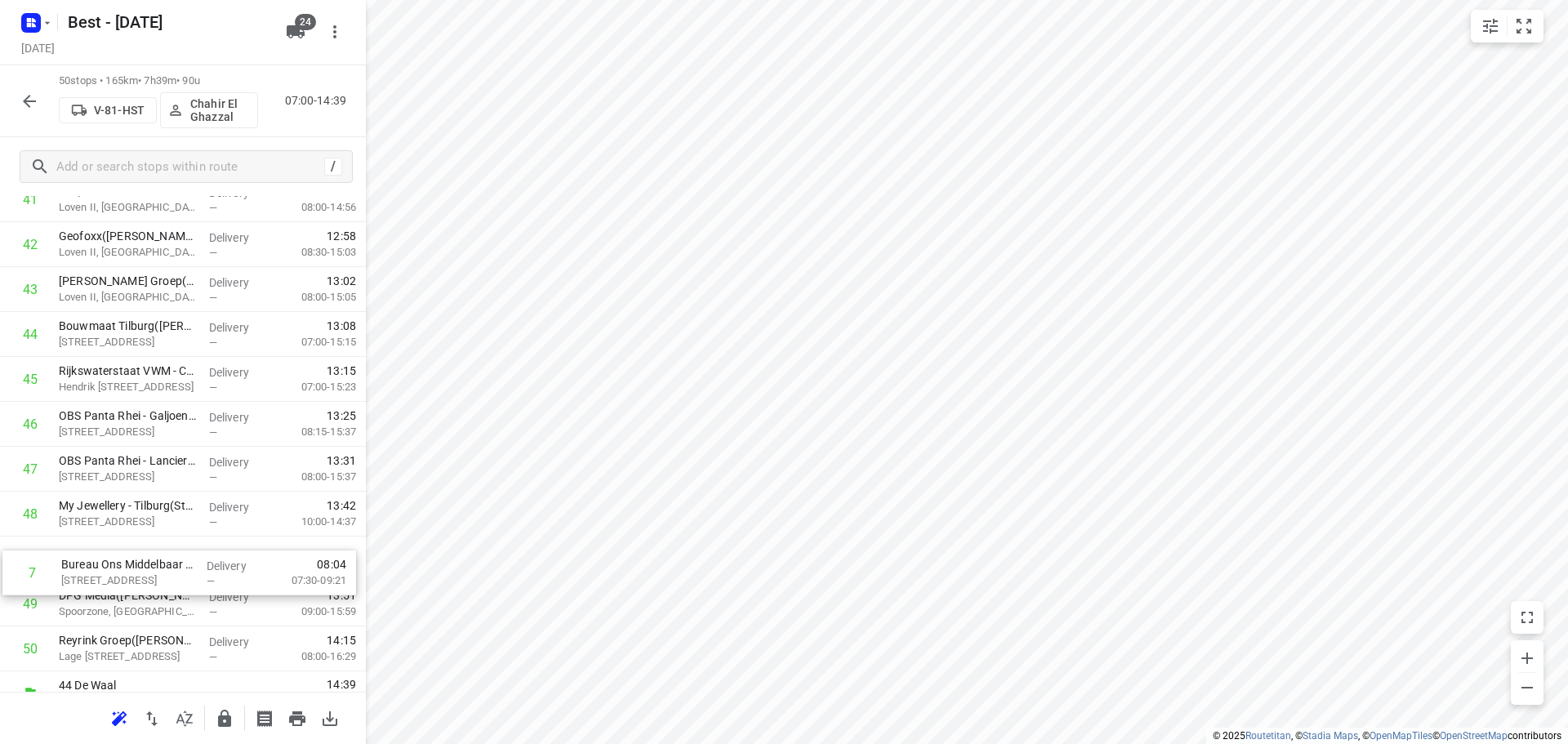
scroll to position [1906, 0]
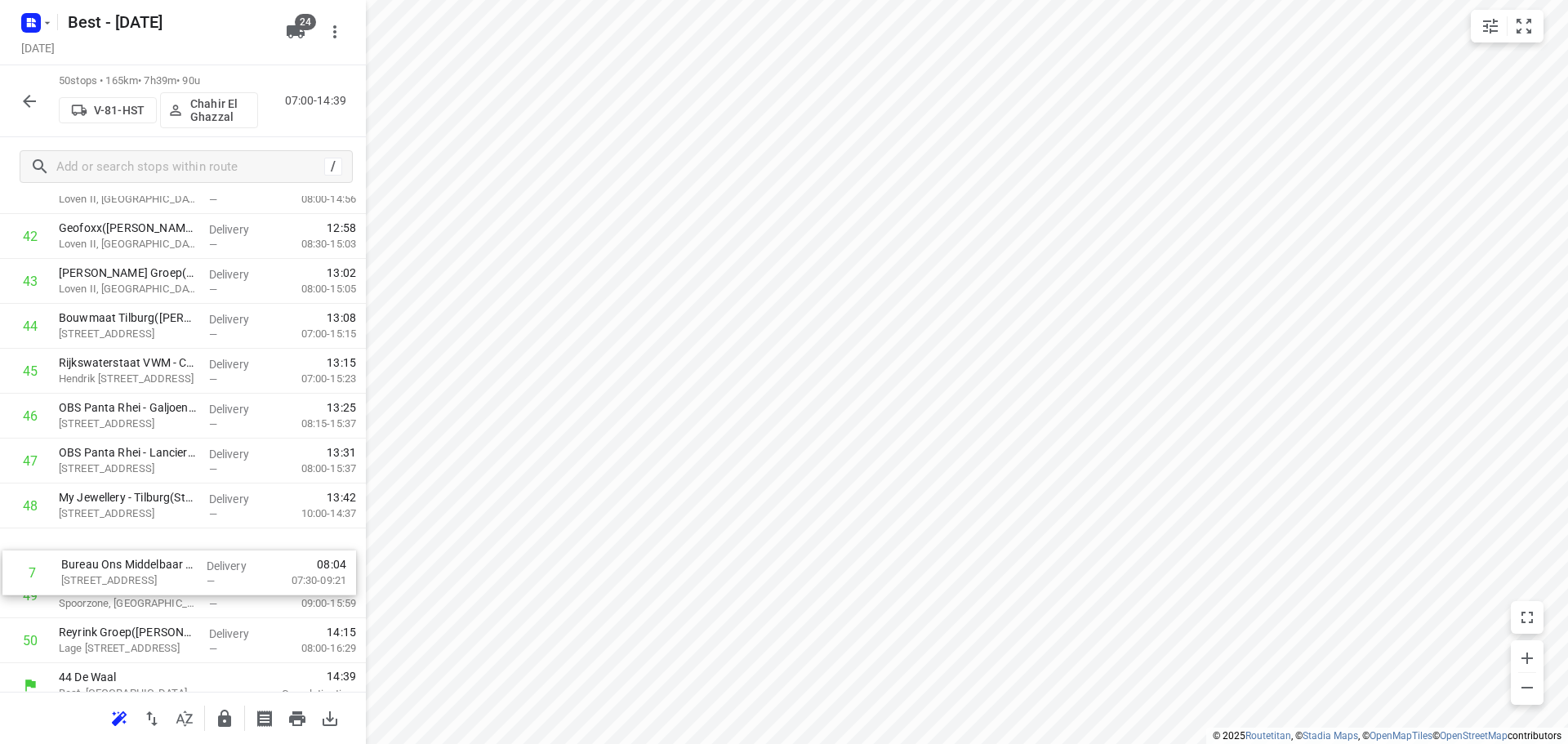
drag, startPoint x: 139, startPoint y: 339, endPoint x: 141, endPoint y: 587, distance: 248.0
click at [221, 716] on icon "button" at bounding box center [224, 718] width 13 height 17
click at [33, 87] on button "button" at bounding box center [29, 101] width 33 height 33
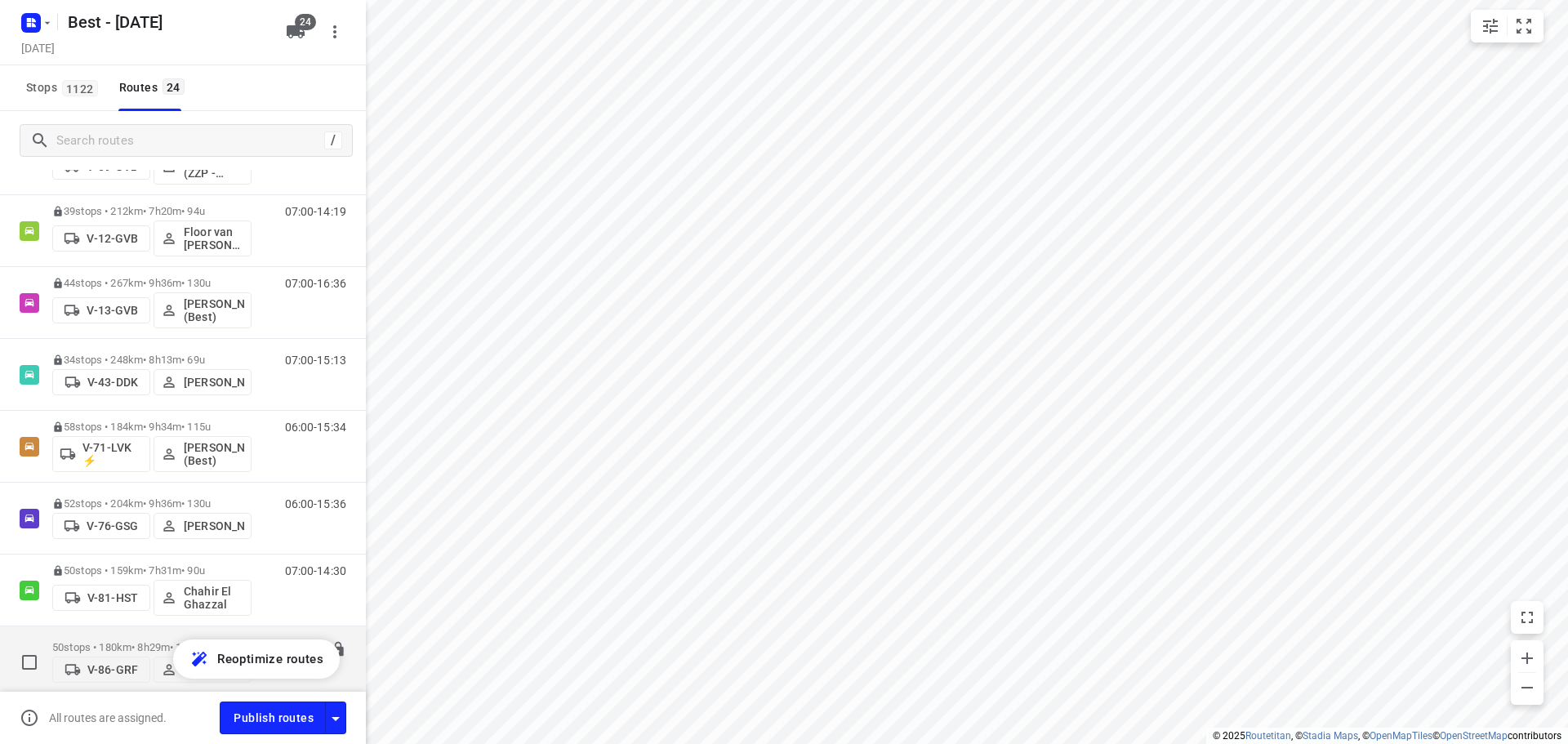
scroll to position [408, 0]
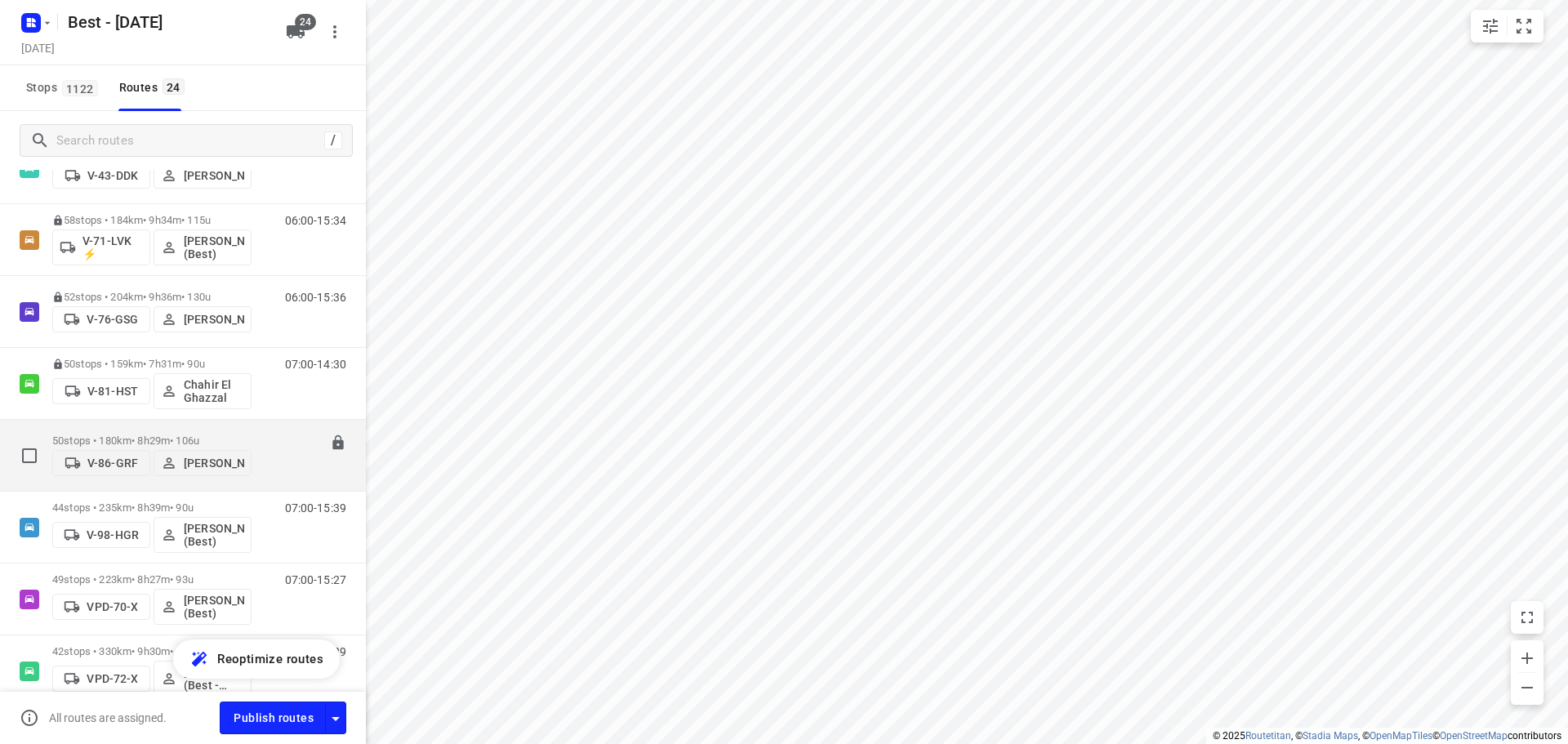
click at [122, 434] on p "50 stops • 180km • 8h29m • 106u" at bounding box center [152, 440] width 200 height 12
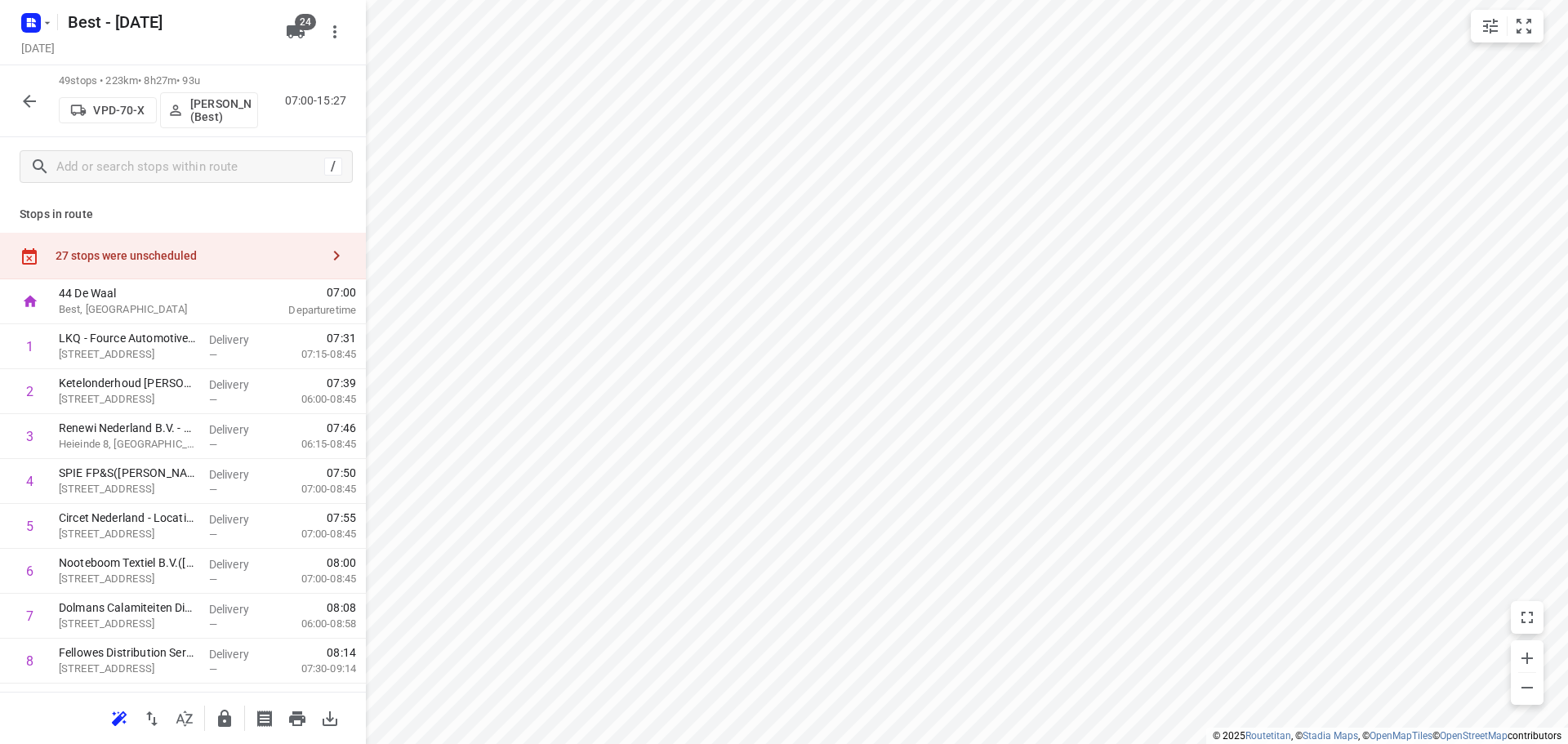
click at [188, 715] on icon "button" at bounding box center [185, 718] width 19 height 19
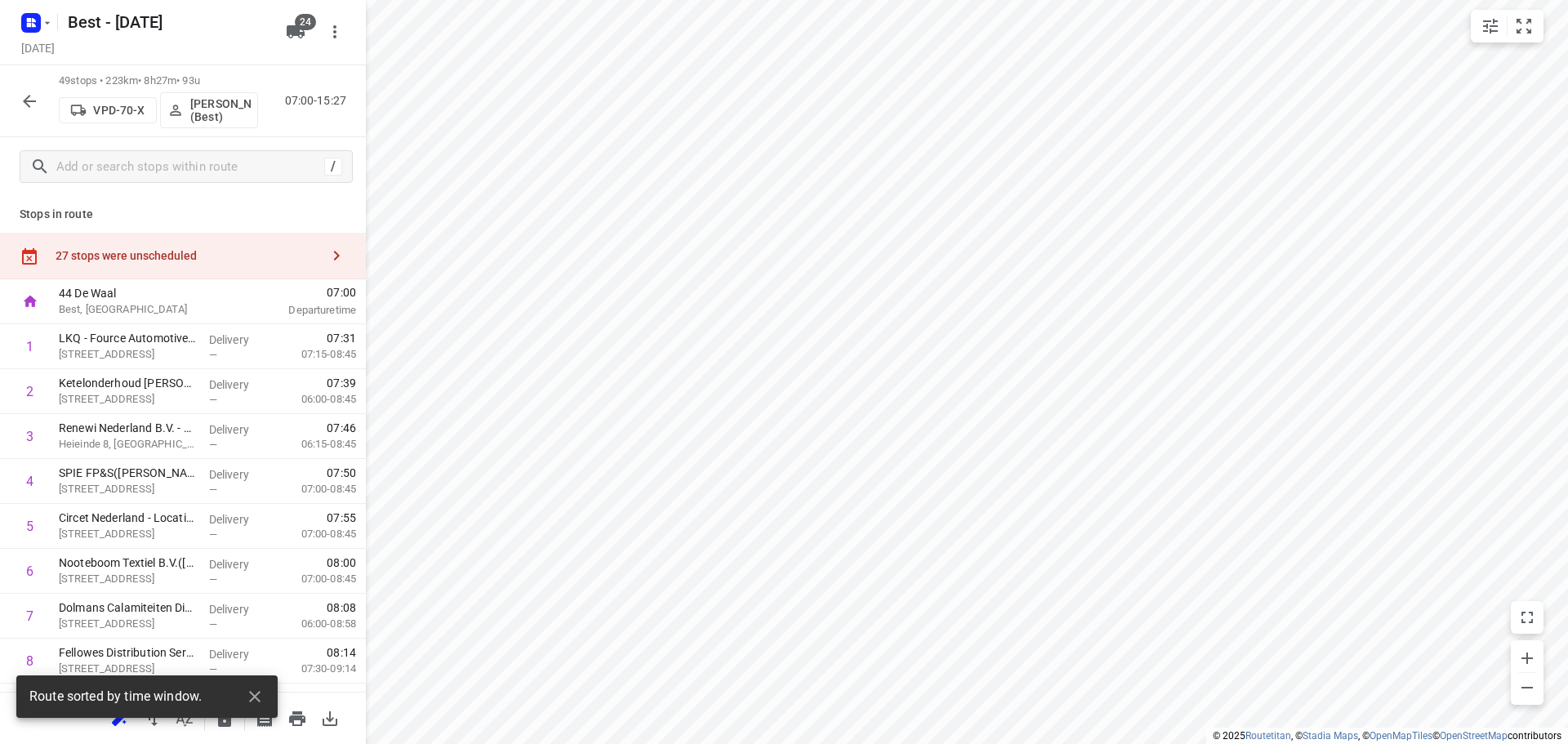
click at [201, 249] on div "27 stops were unscheduled" at bounding box center [188, 255] width 265 height 13
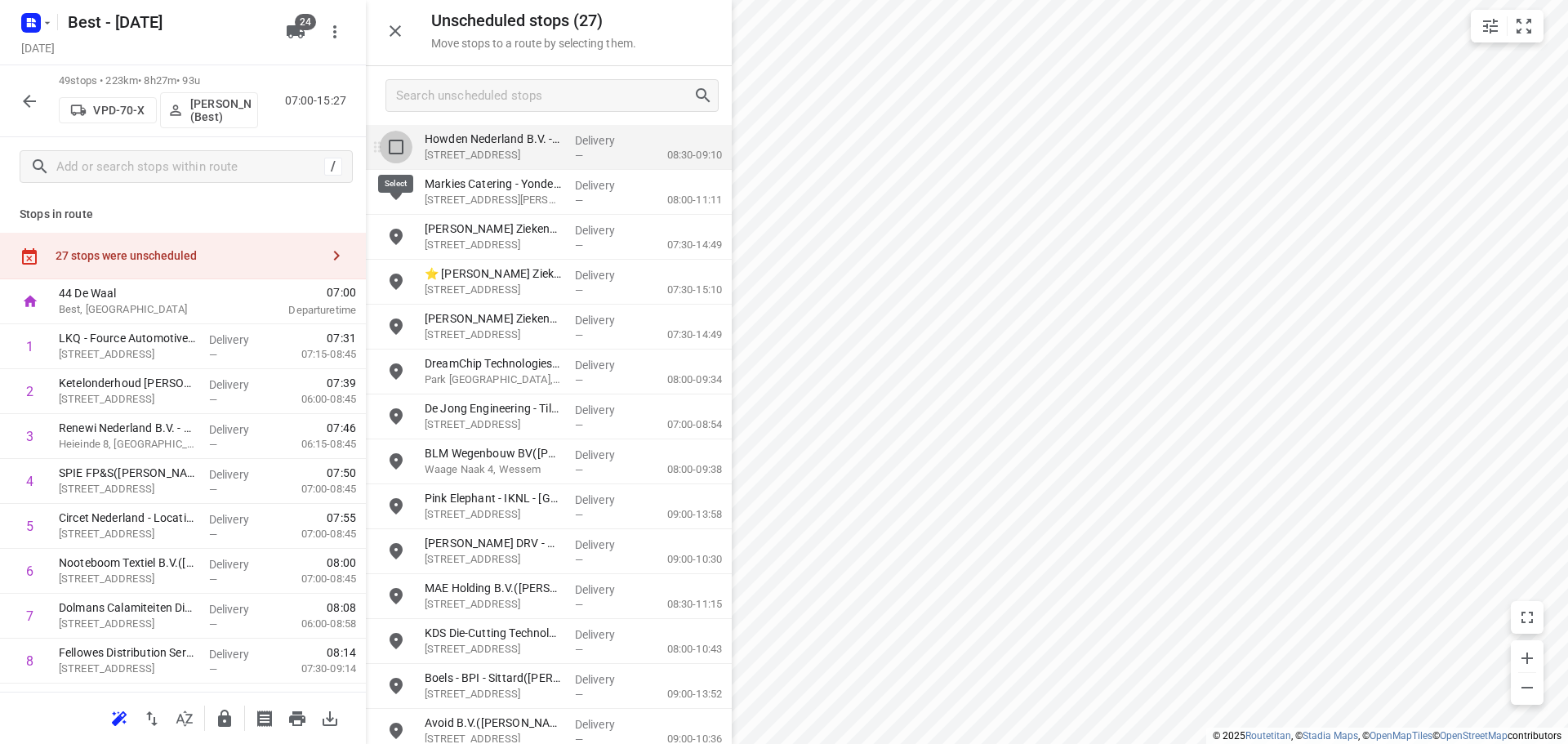
click at [396, 154] on input "grid" at bounding box center [396, 147] width 33 height 33
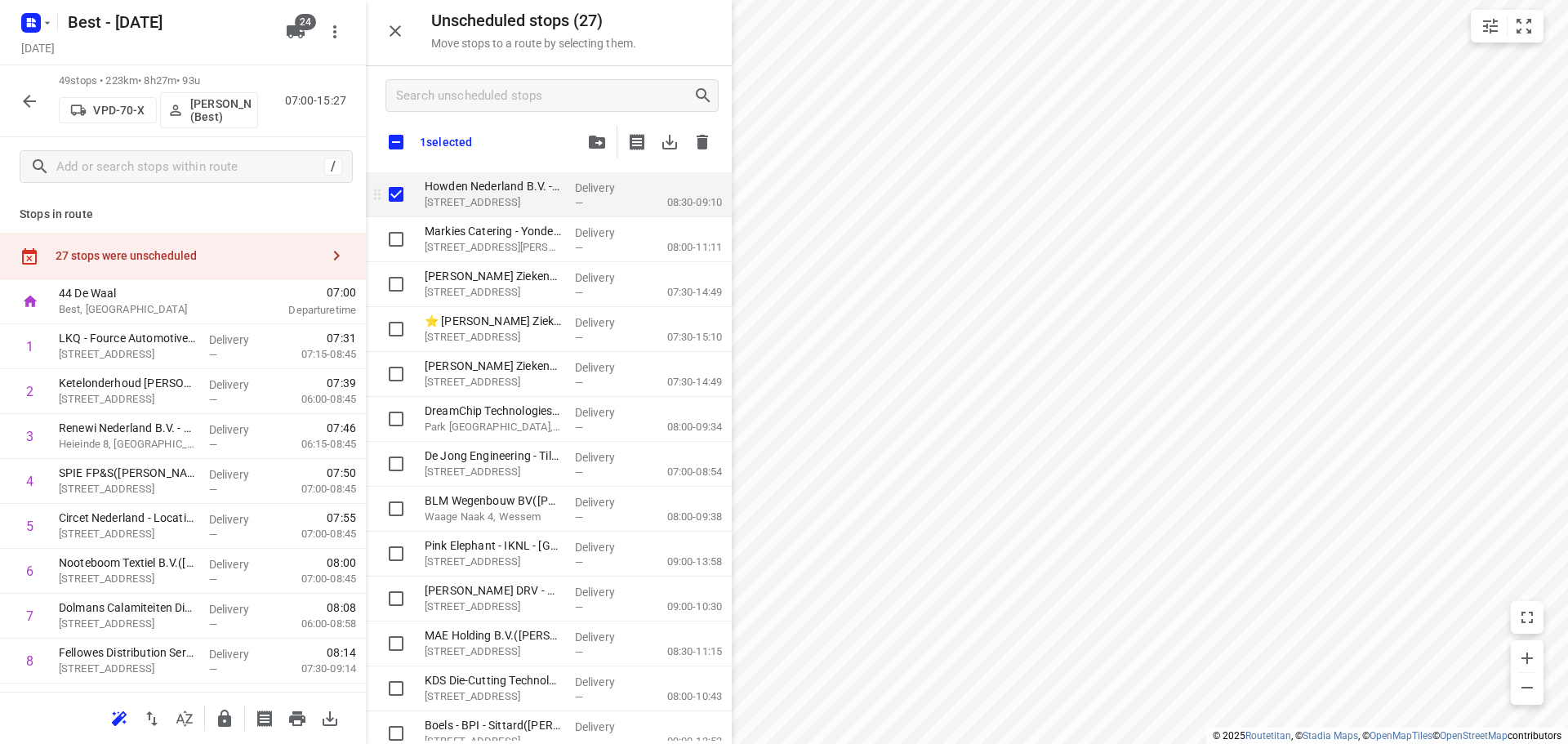
checkbox input "true"
click at [396, 193] on input "grid" at bounding box center [396, 194] width 33 height 33
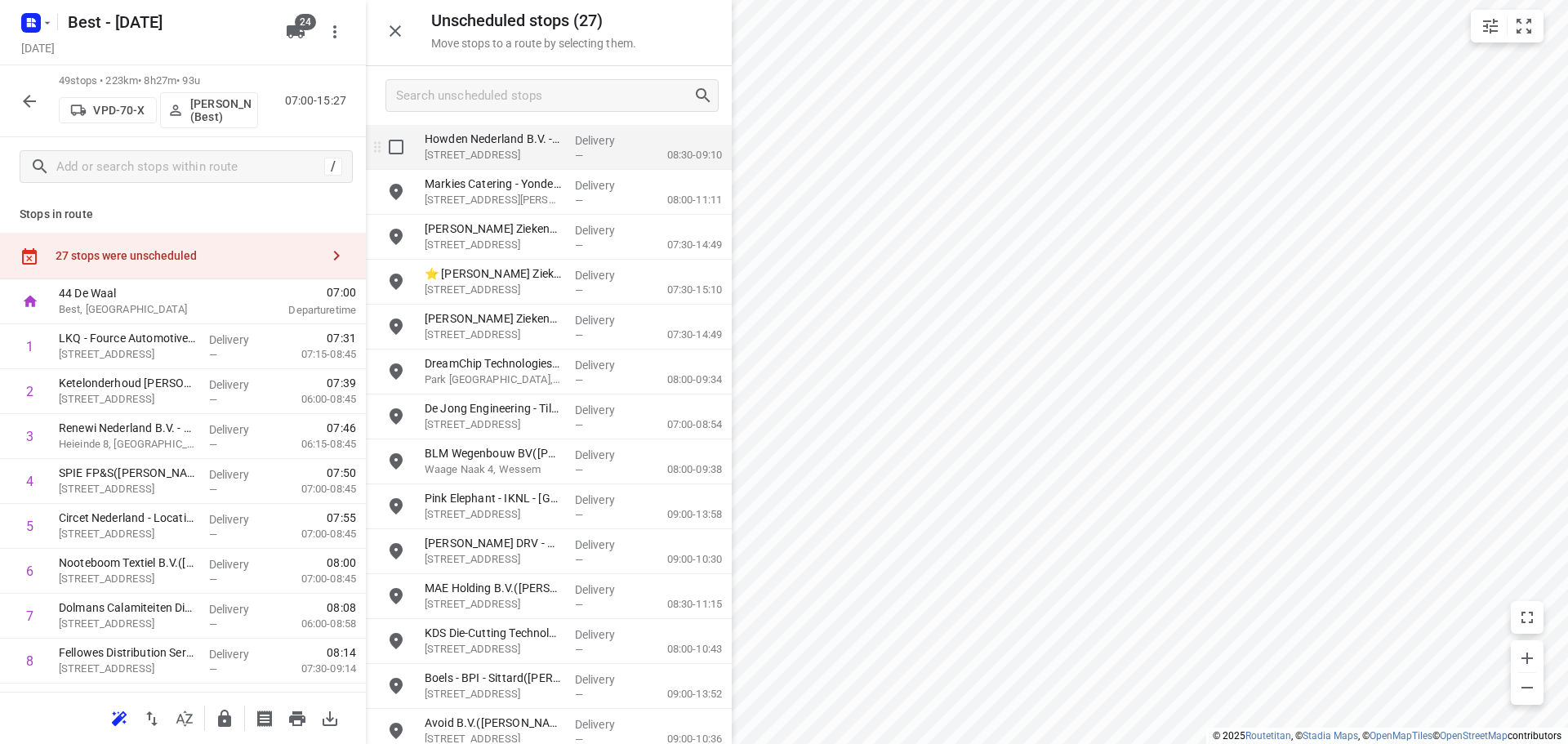
click at [524, 154] on p "Ringbaan West 240, Tilburg" at bounding box center [493, 154] width 137 height 16
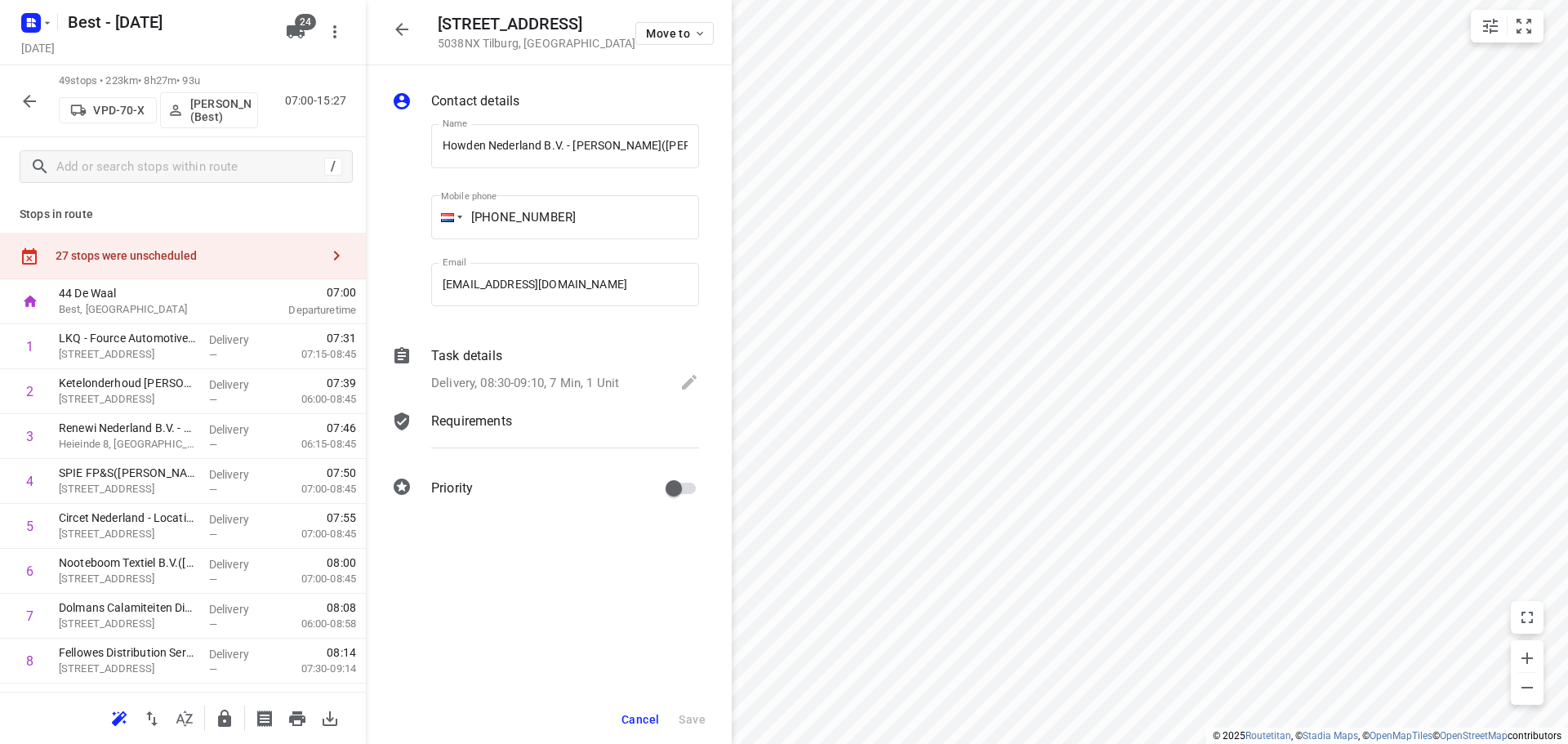
scroll to position [0, 71]
click at [573, 388] on p "Delivery, 08:30-09:10, 7 Min, 1 Unit" at bounding box center [524, 383] width 188 height 19
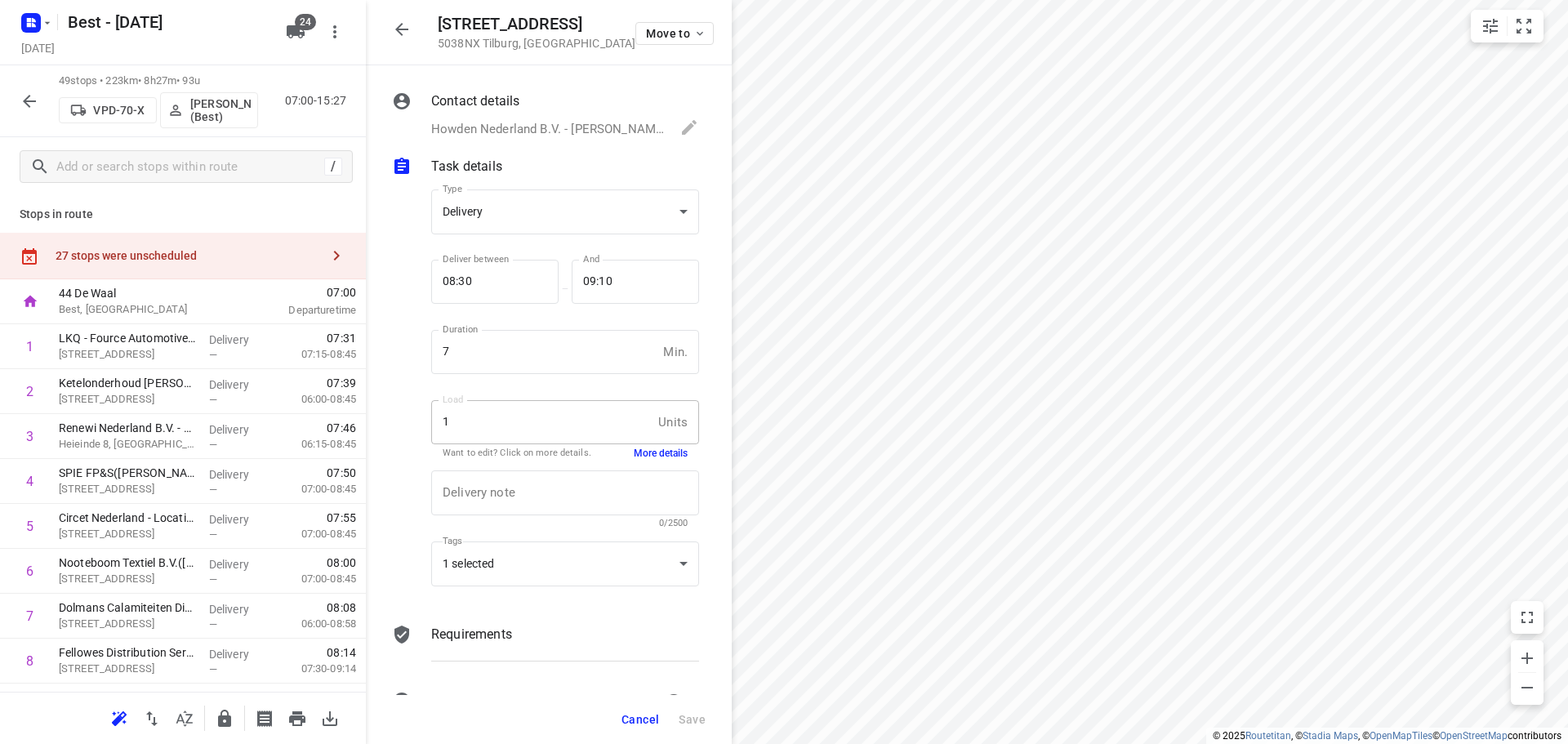
click at [642, 461] on div "Delivery note x Delivery note 0/2500" at bounding box center [565, 500] width 281 height 78
click at [645, 447] on button "More details" at bounding box center [660, 454] width 54 height 14
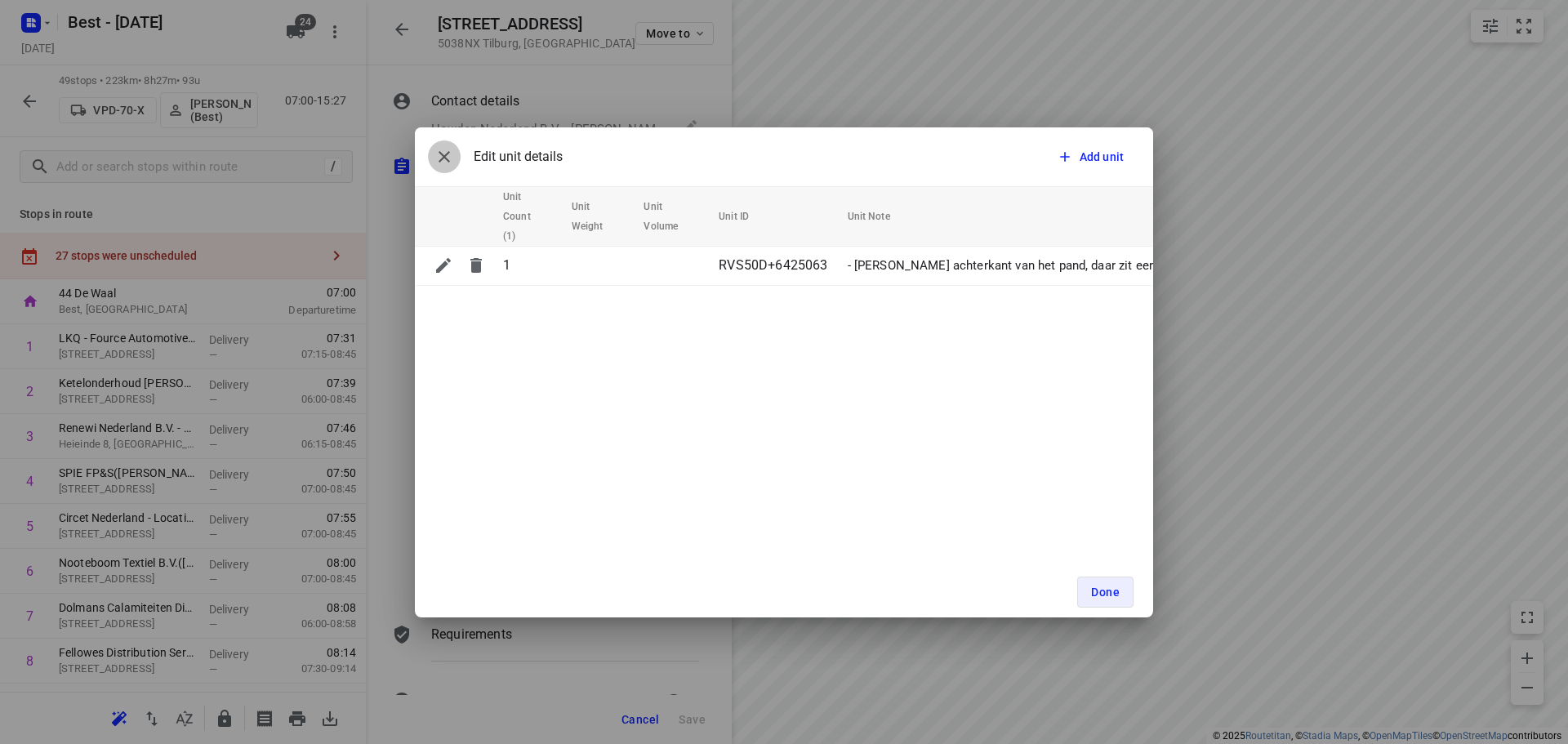
click at [435, 166] on icon "button" at bounding box center [444, 156] width 19 height 19
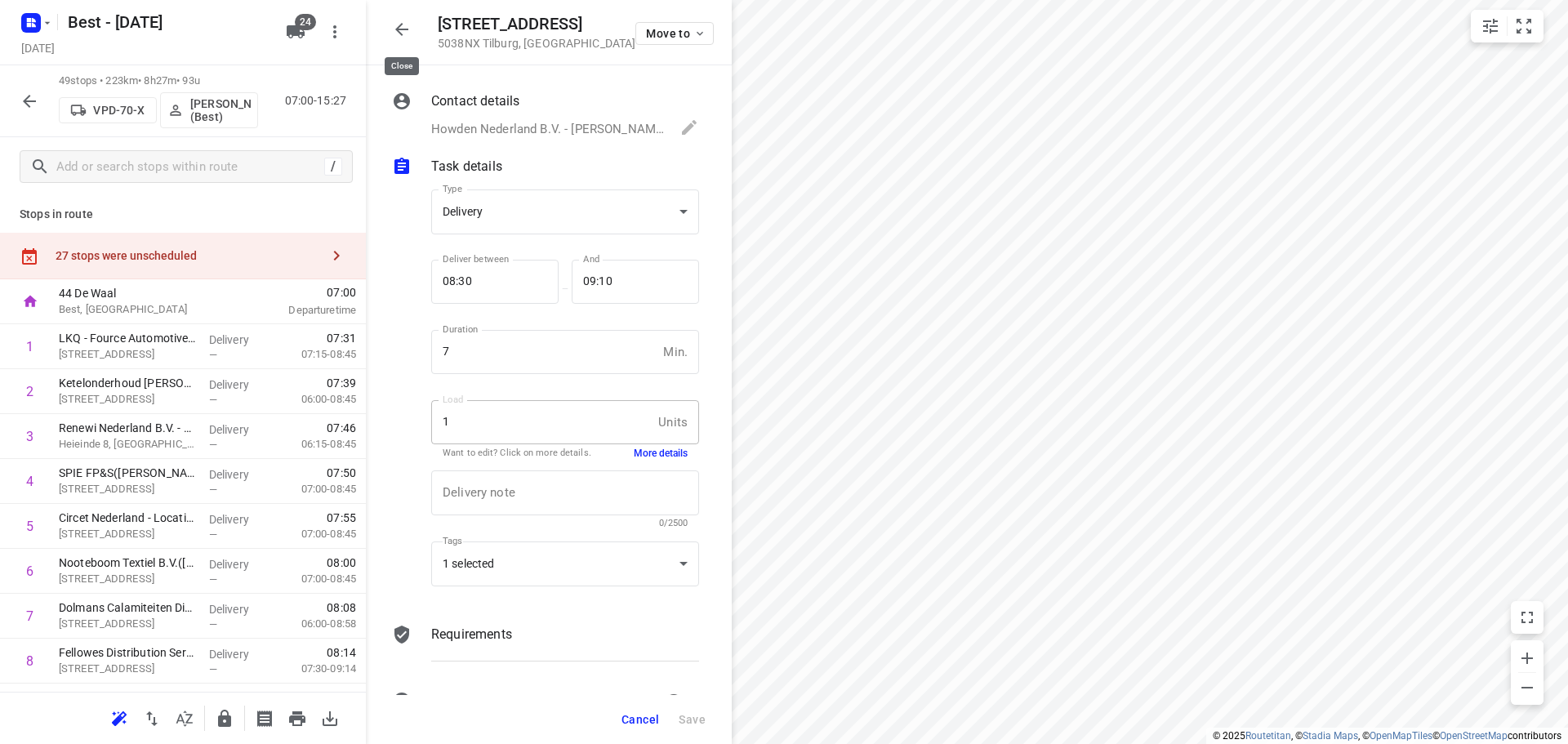
click at [391, 28] on button "button" at bounding box center [402, 29] width 33 height 33
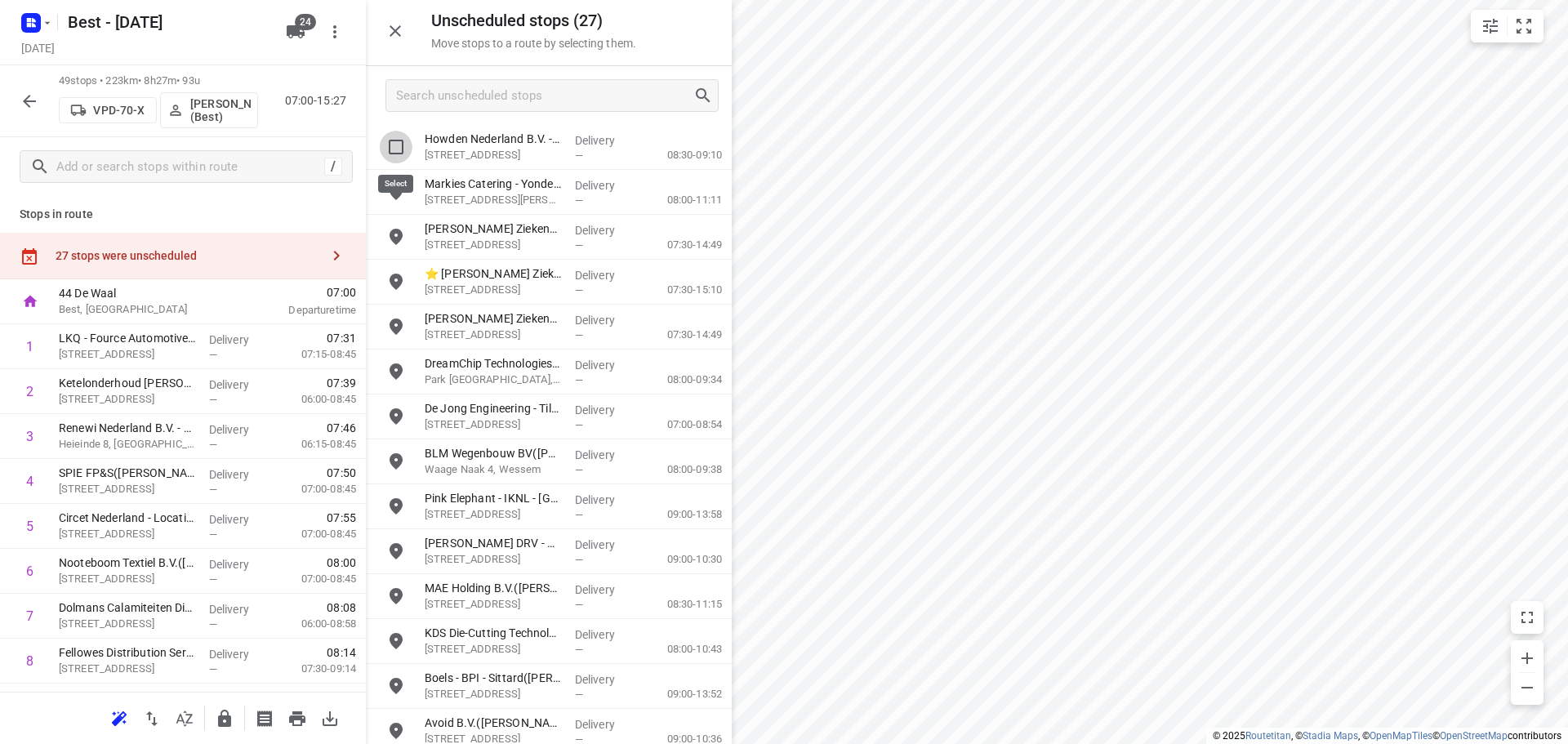
drag, startPoint x: 404, startPoint y: 163, endPoint x: 397, endPoint y: 171, distance: 10.6
click at [396, 150] on input "grid" at bounding box center [396, 147] width 33 height 33
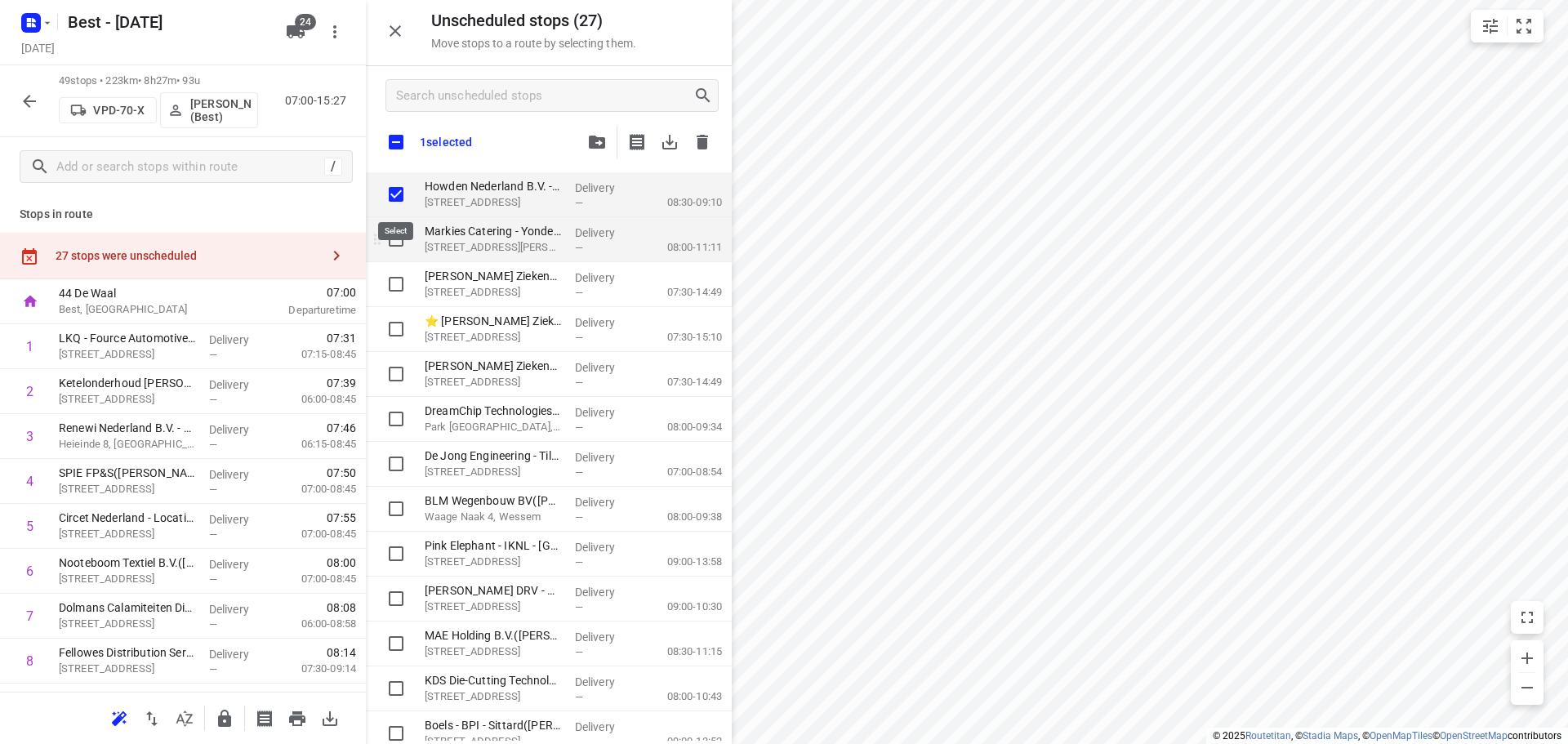
checkbox input "true"
click at [401, 237] on input "grid" at bounding box center [396, 239] width 33 height 33
checkbox input "true"
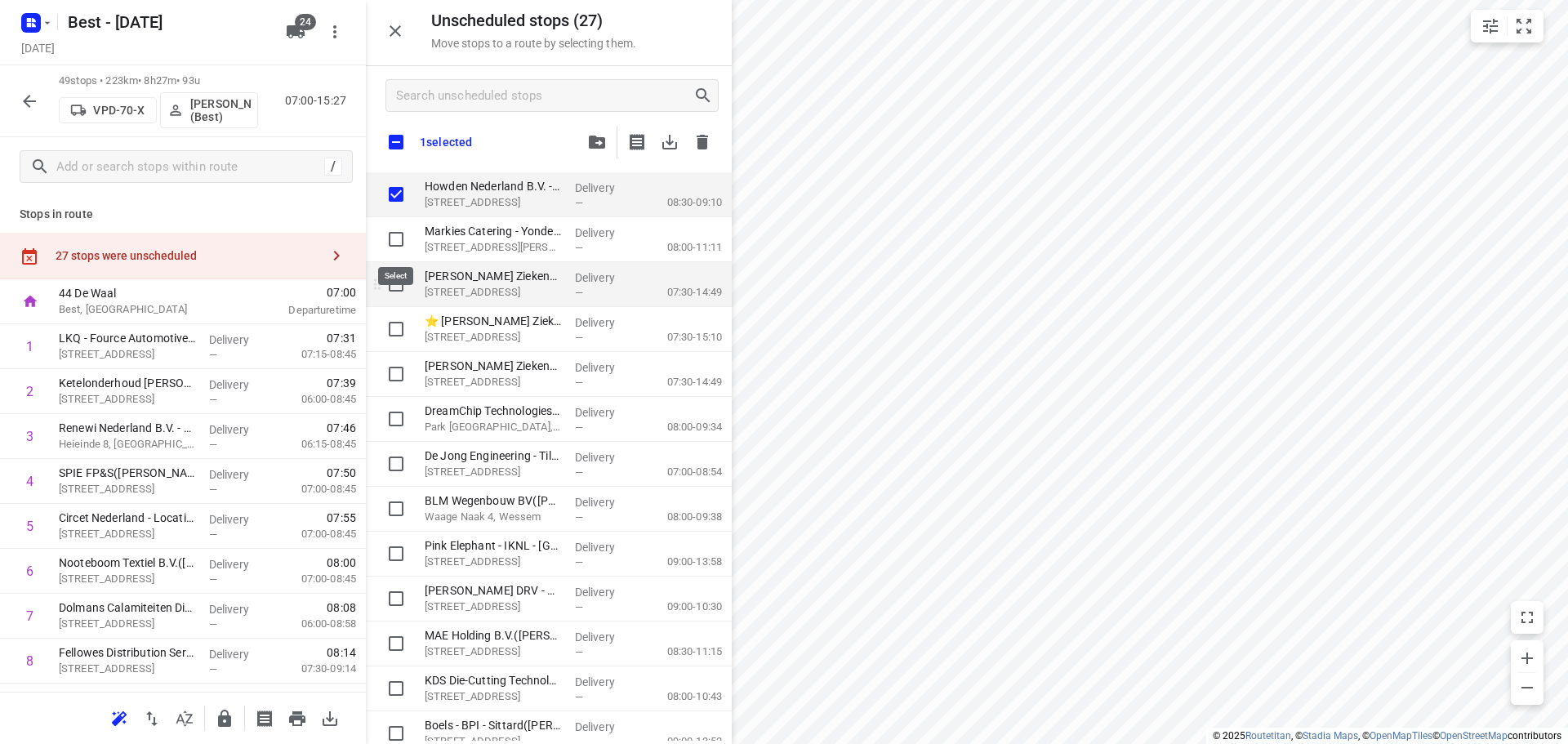
checkbox input "true"
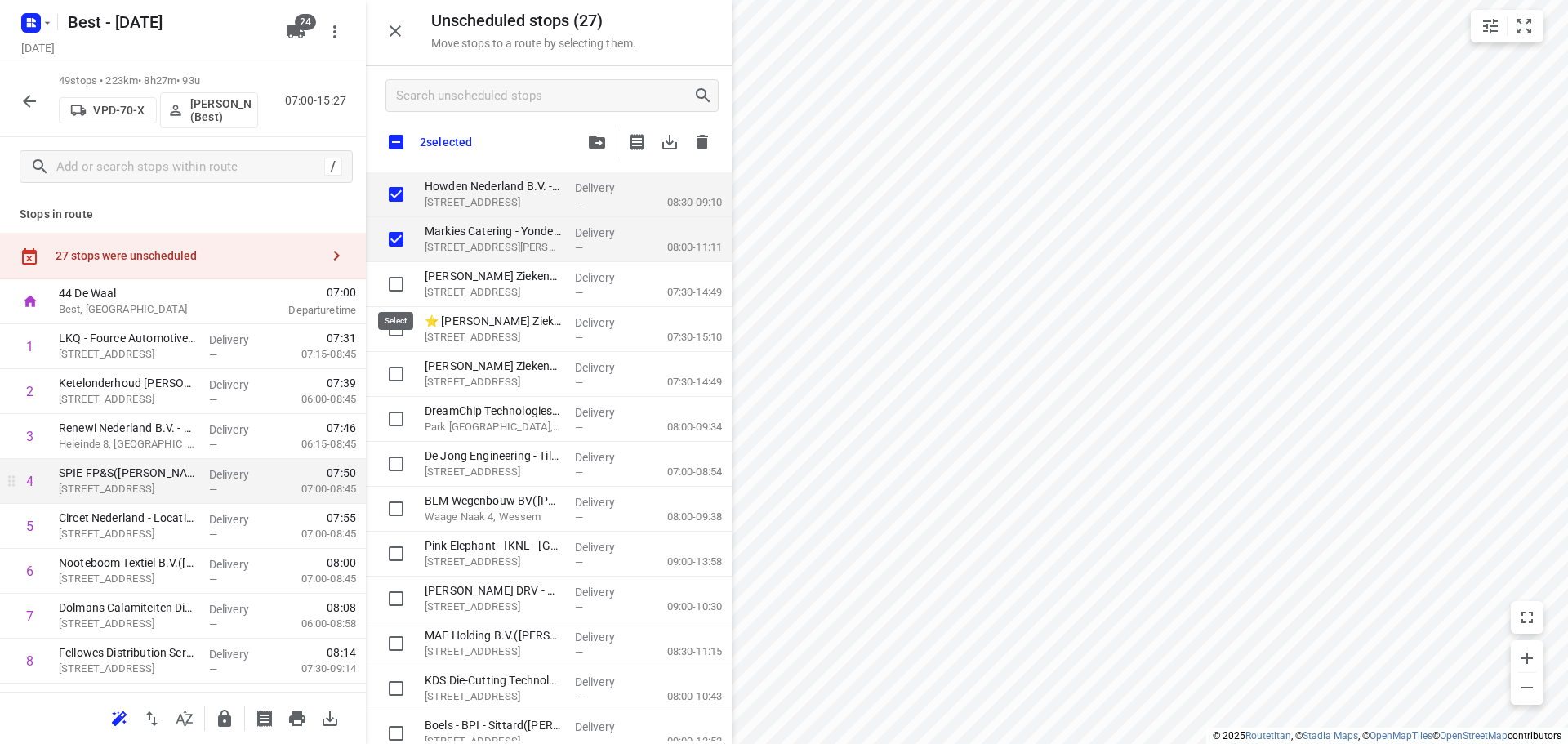
checkbox input "true"
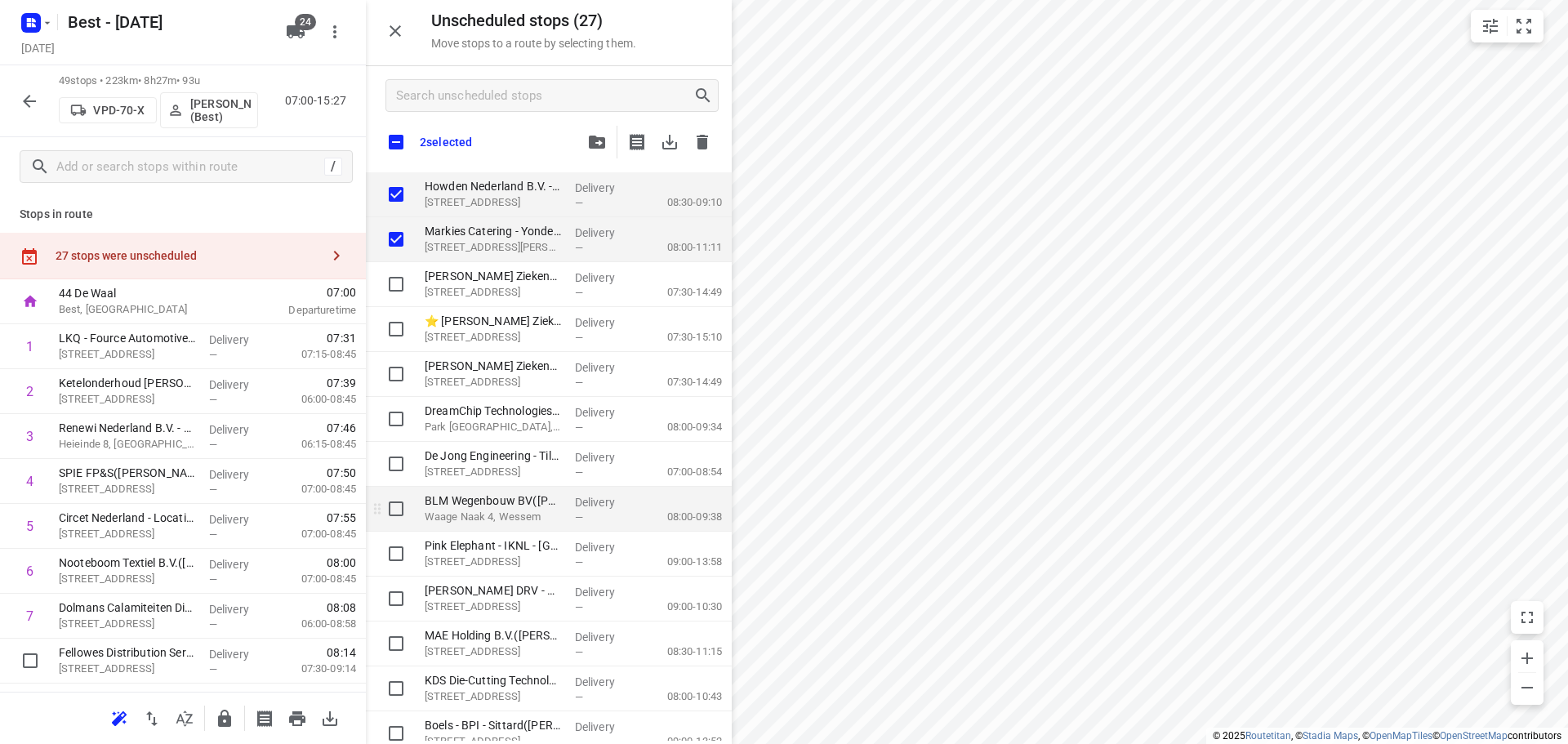
checkbox input "true"
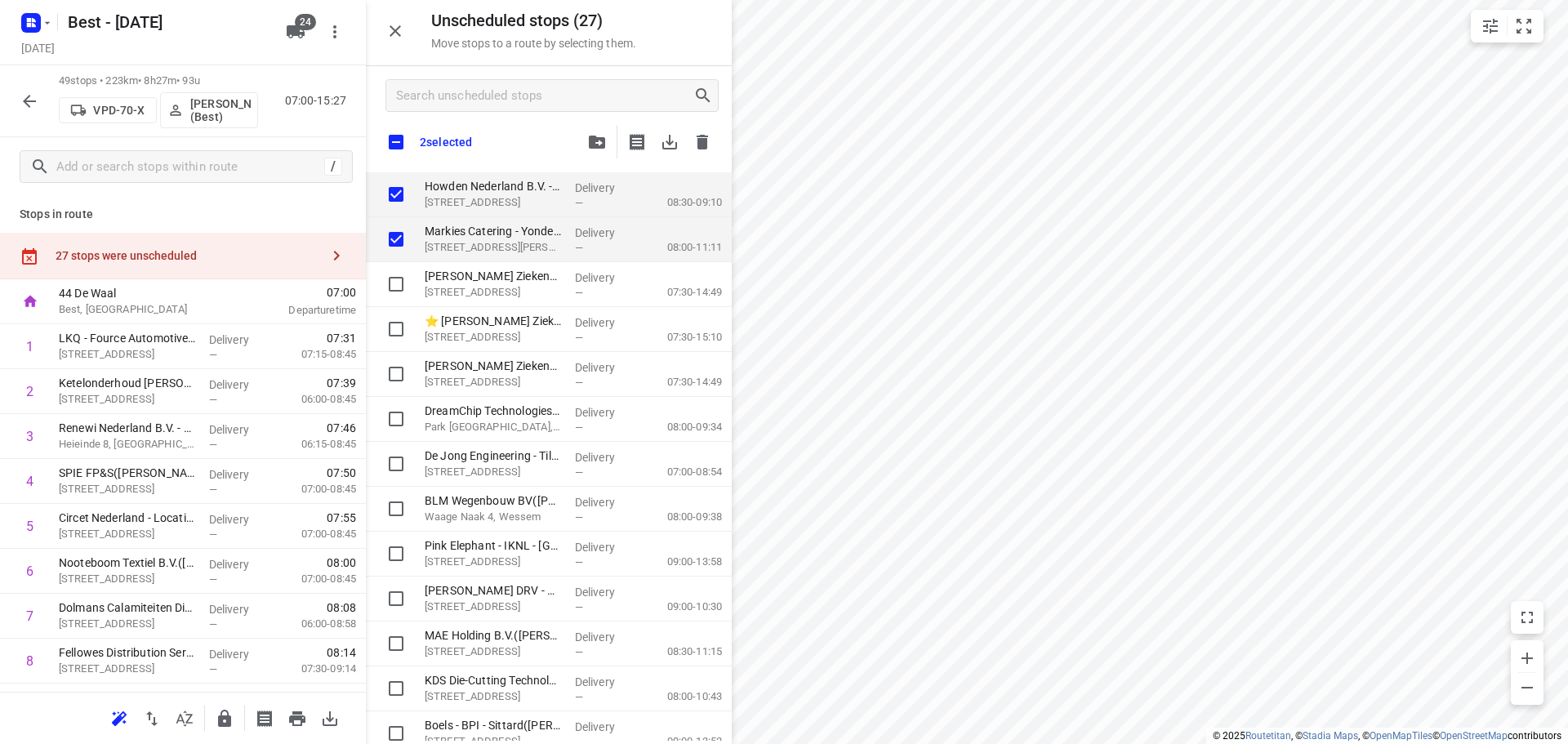
checkbox input "true"
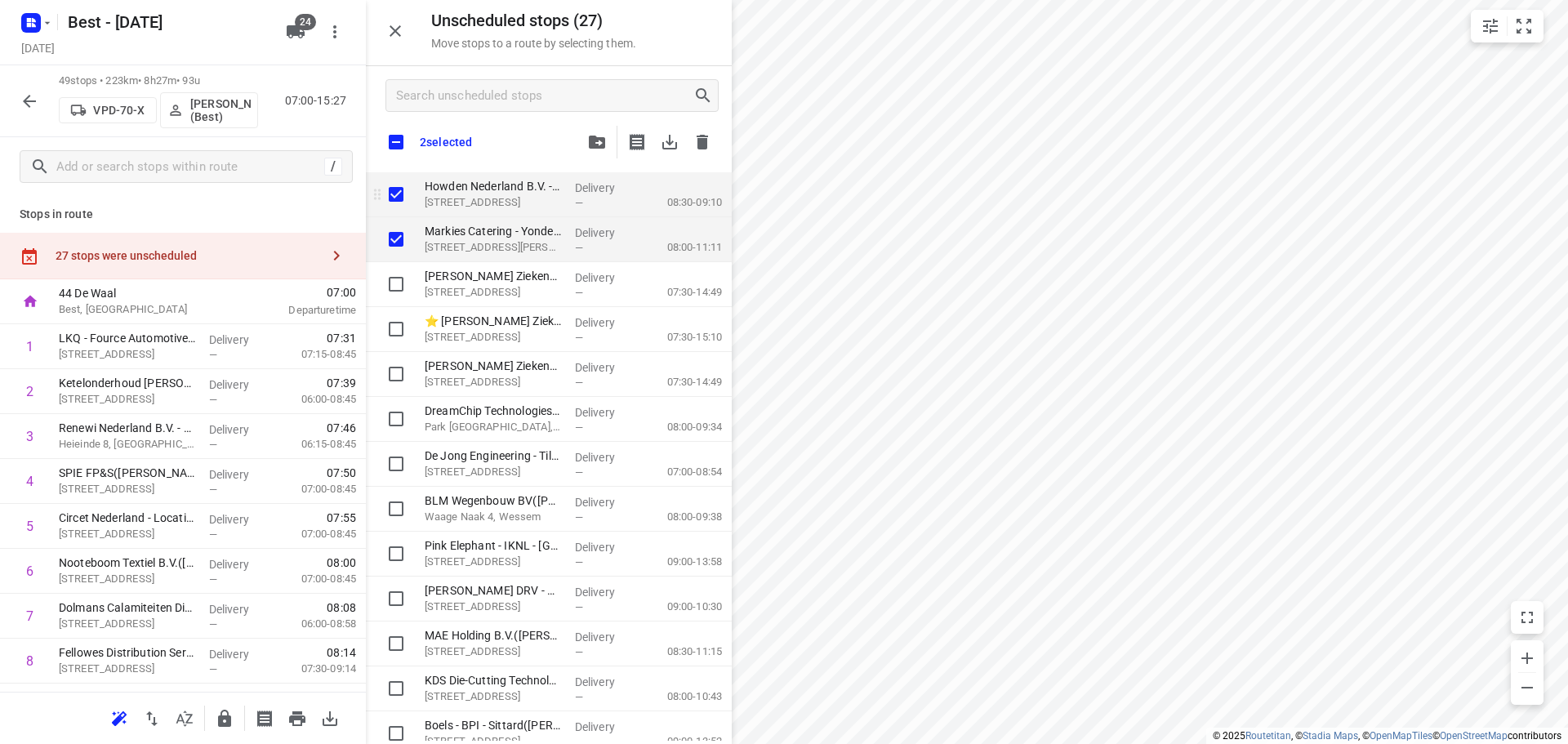
checkbox input "true"
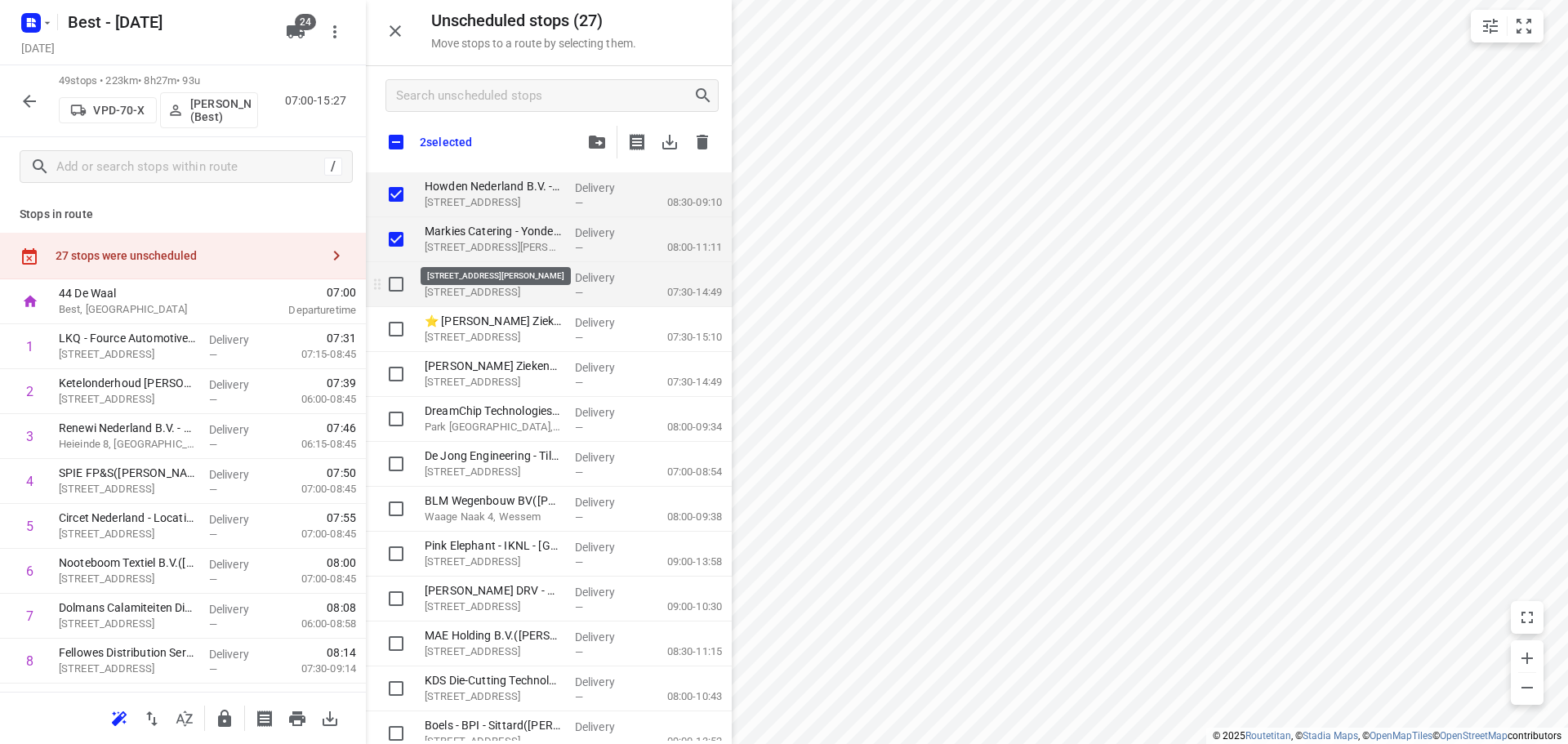
checkbox input "true"
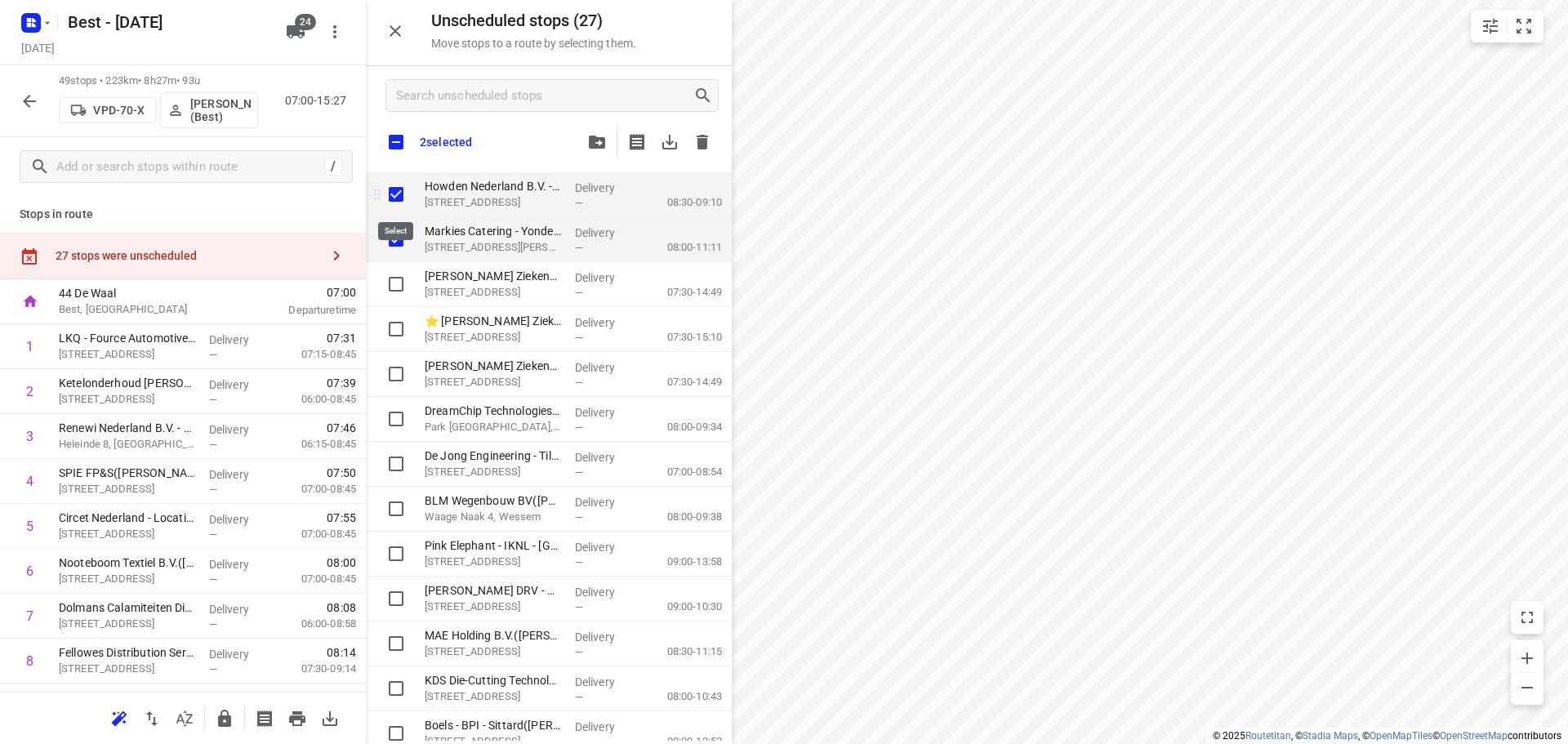
click at [390, 194] on input "grid" at bounding box center [396, 194] width 33 height 33
checkbox input "false"
checkbox input "true"
click at [401, 243] on input "grid" at bounding box center [396, 239] width 33 height 33
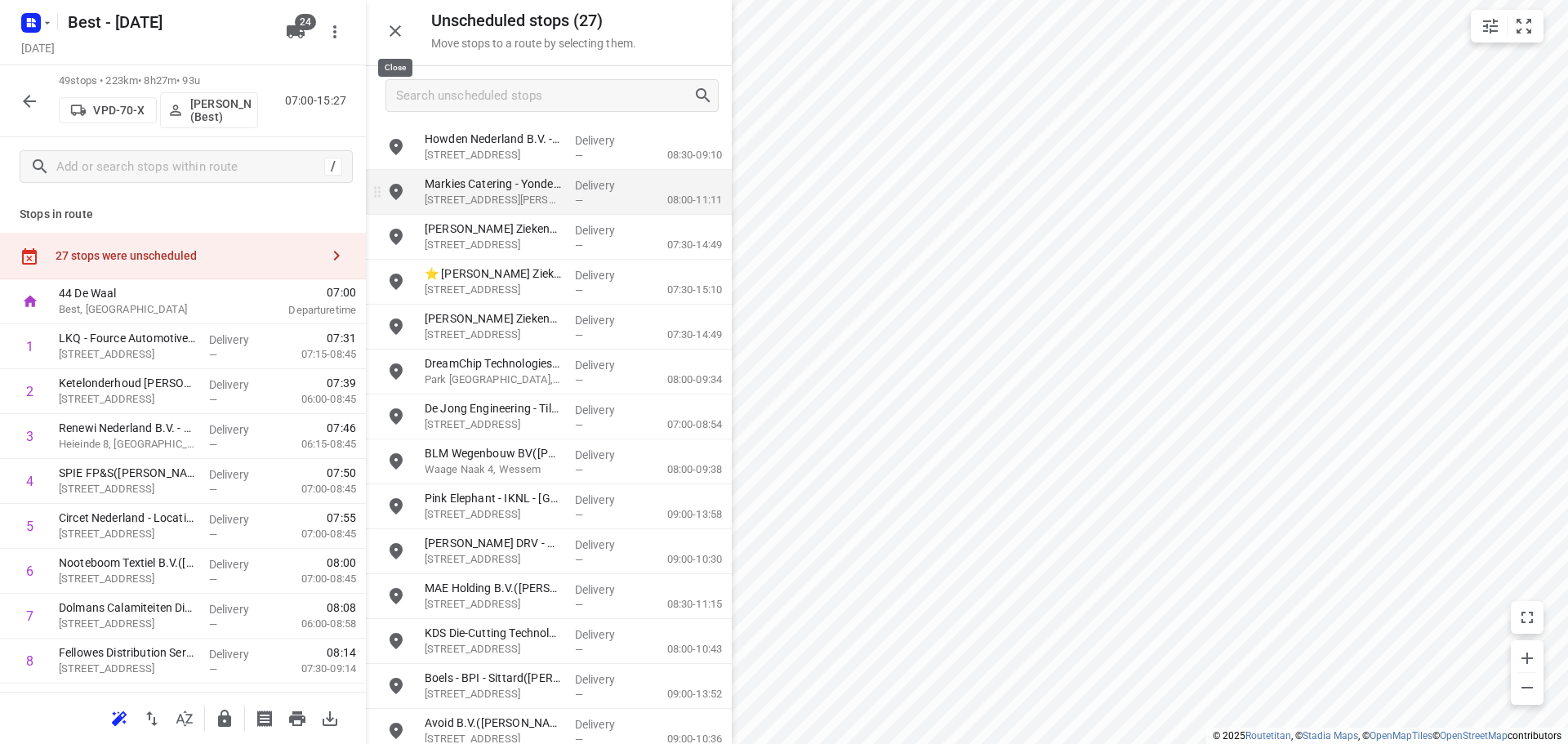
click at [397, 26] on icon "button" at bounding box center [396, 31] width 19 height 19
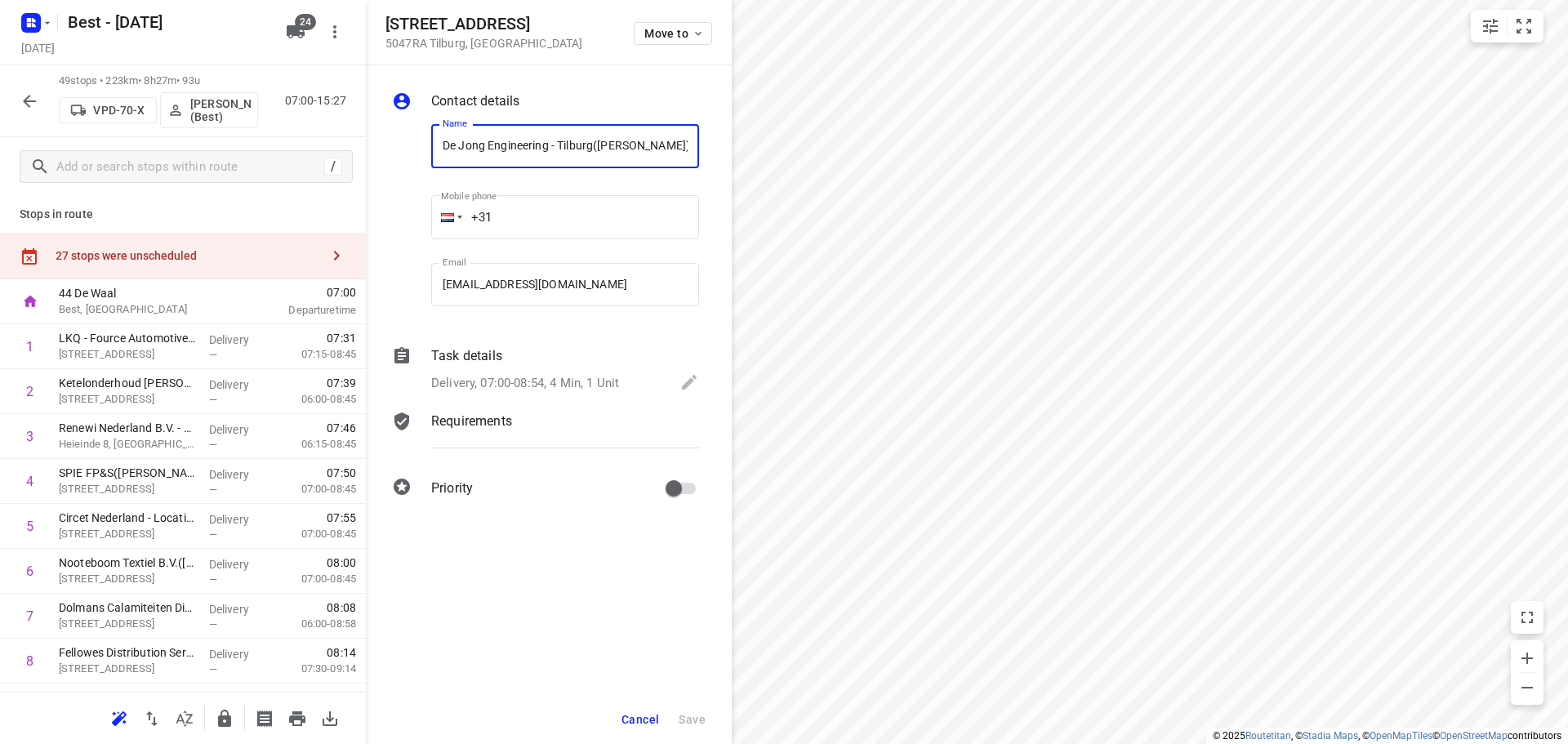
scroll to position [0, 3]
click at [633, 23] on div "Polluxstraat 39 5047RA Tilburg , Netherlands Move to" at bounding box center [549, 33] width 327 height 35
click at [647, 31] on span "Move to" at bounding box center [675, 34] width 60 height 13
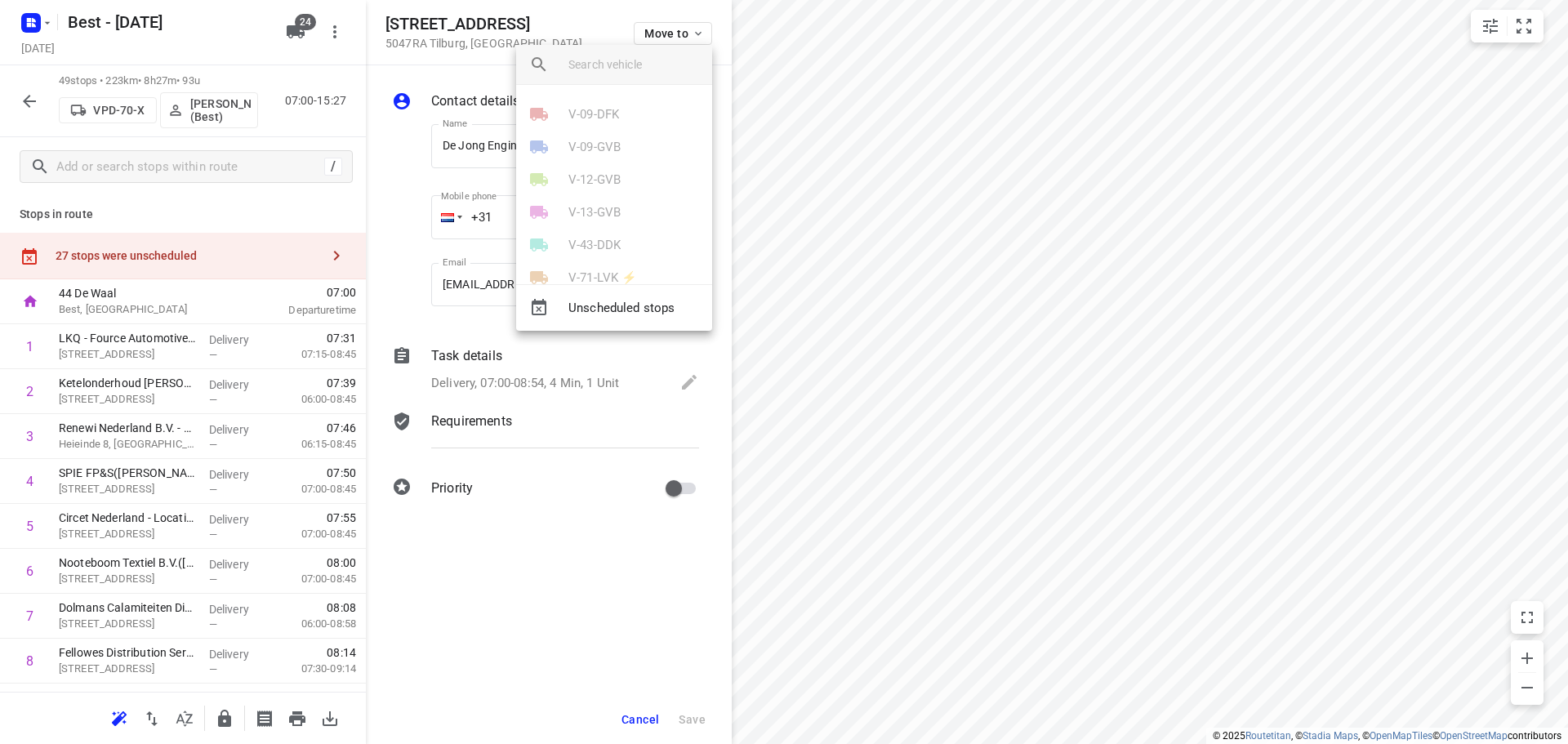
click at [628, 62] on input "search vehicle" at bounding box center [634, 64] width 131 height 25
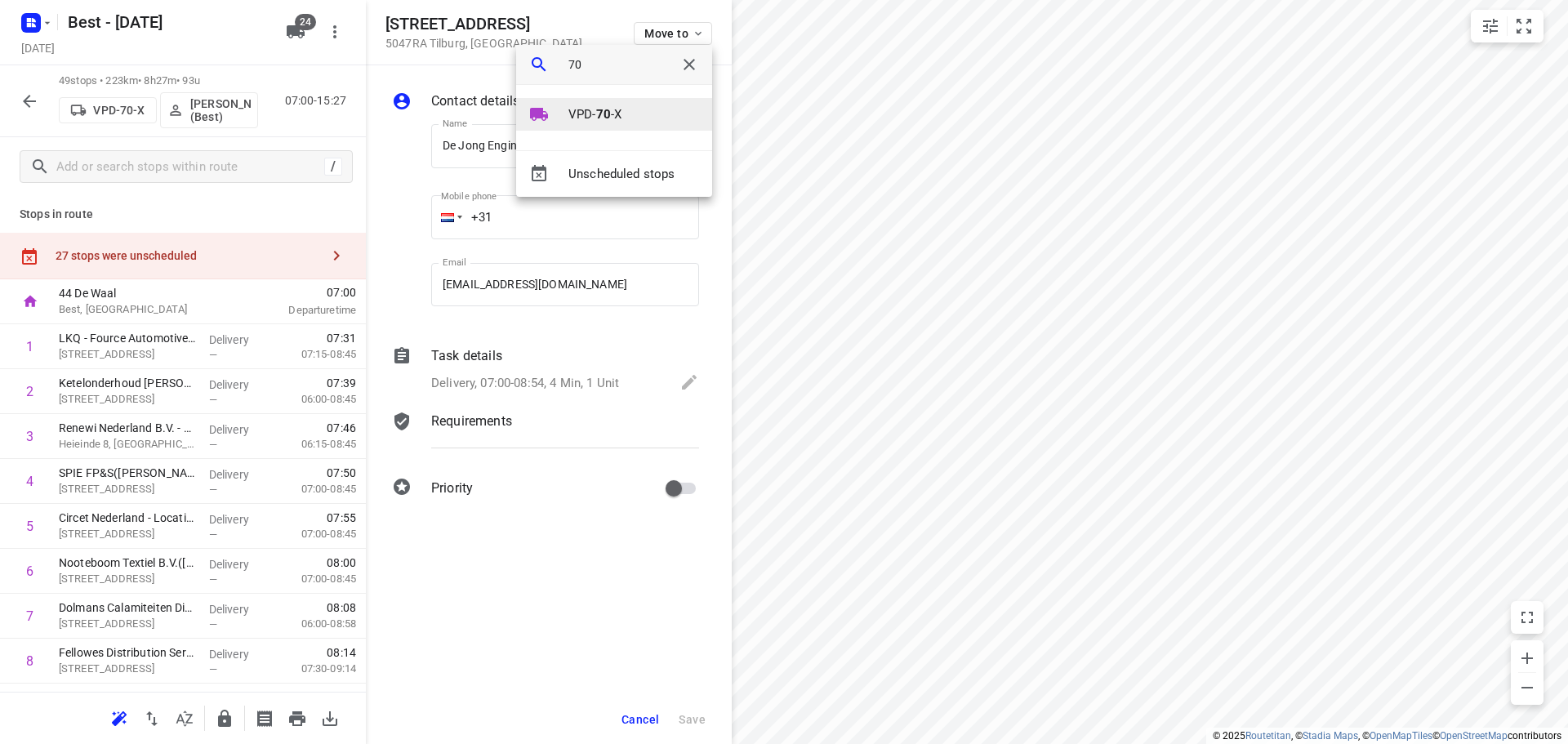
type input "70"
click at [592, 106] on p "VPD- 70 -X" at bounding box center [595, 114] width 53 height 19
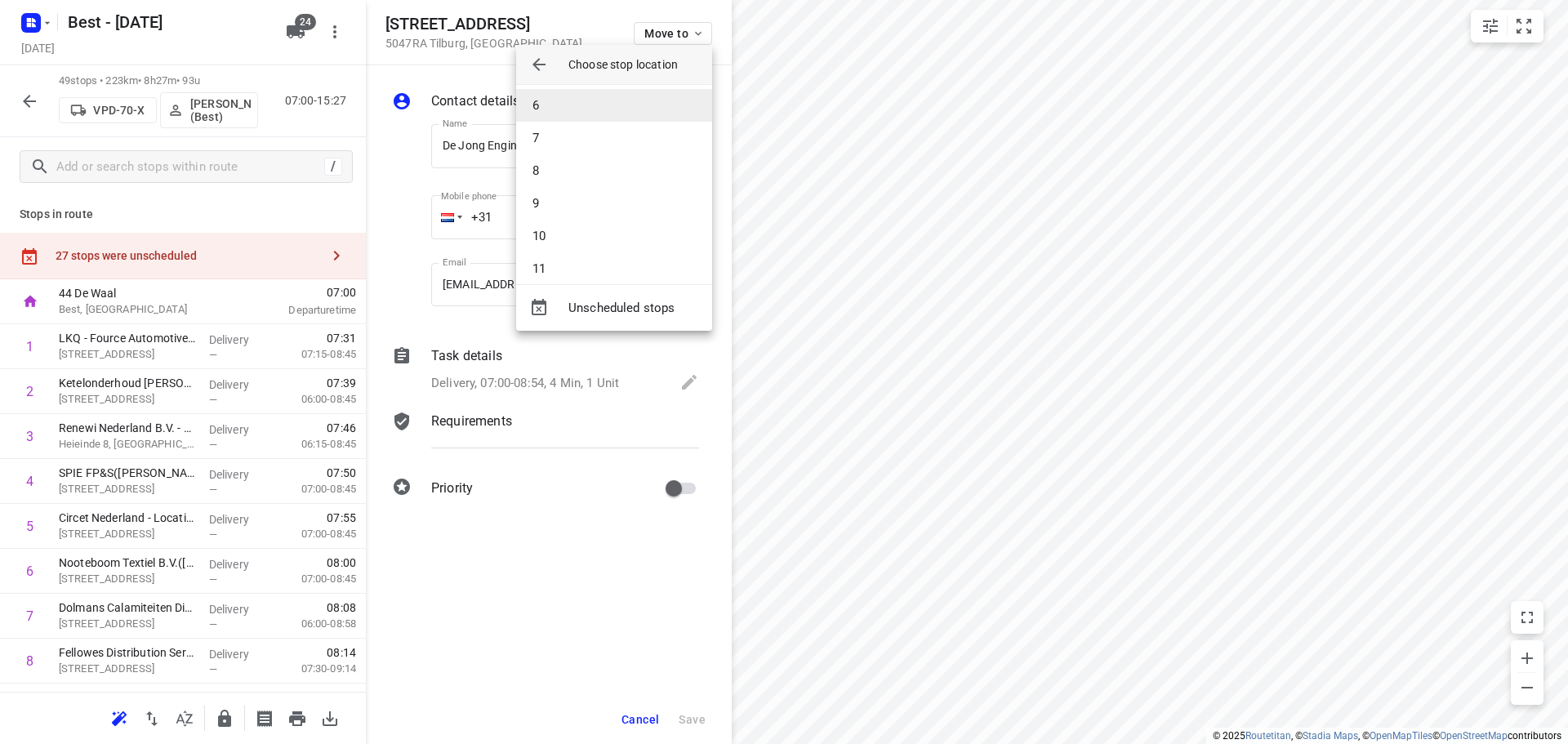
scroll to position [81, 0]
click at [550, 211] on li "7" at bounding box center [614, 222] width 196 height 33
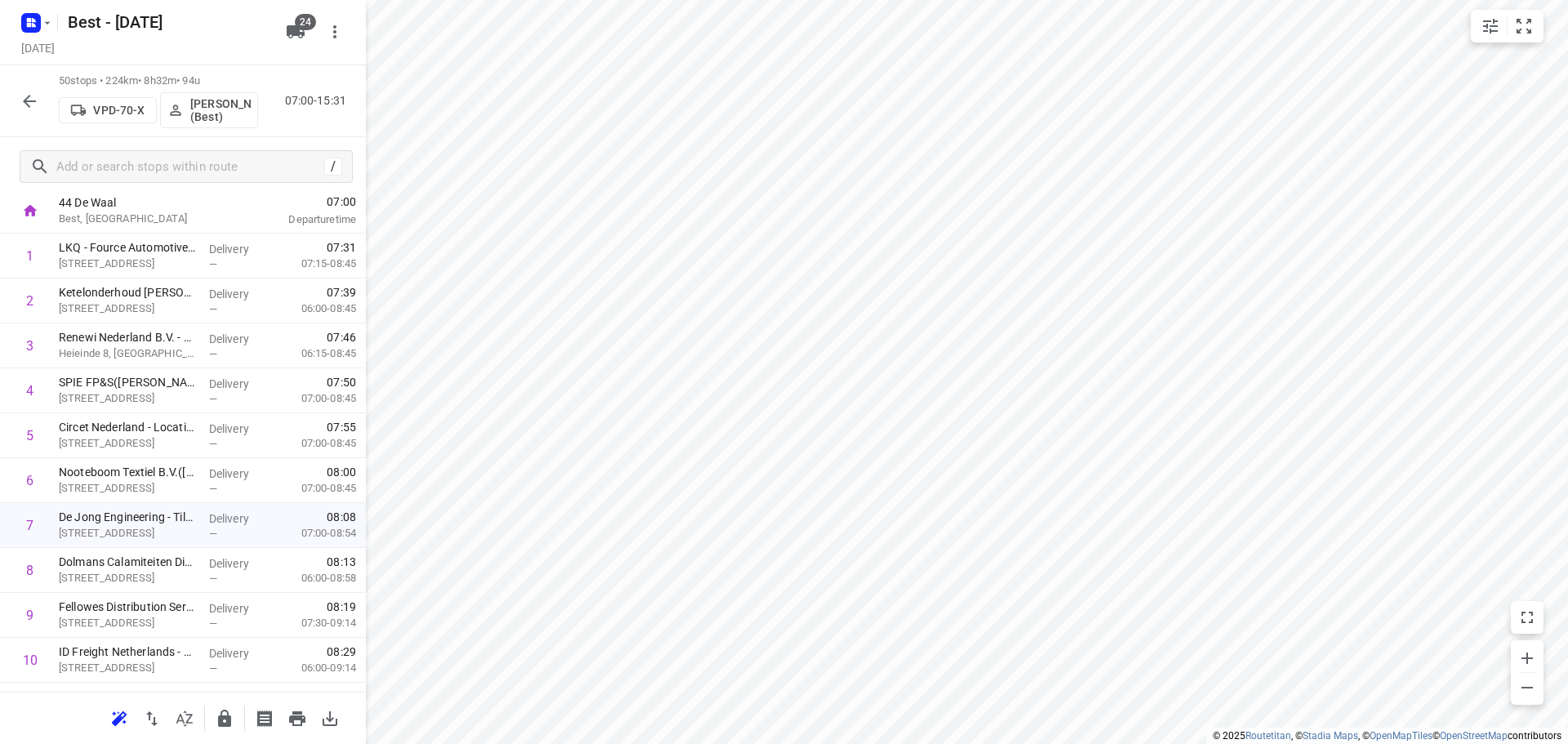
scroll to position [244, 0]
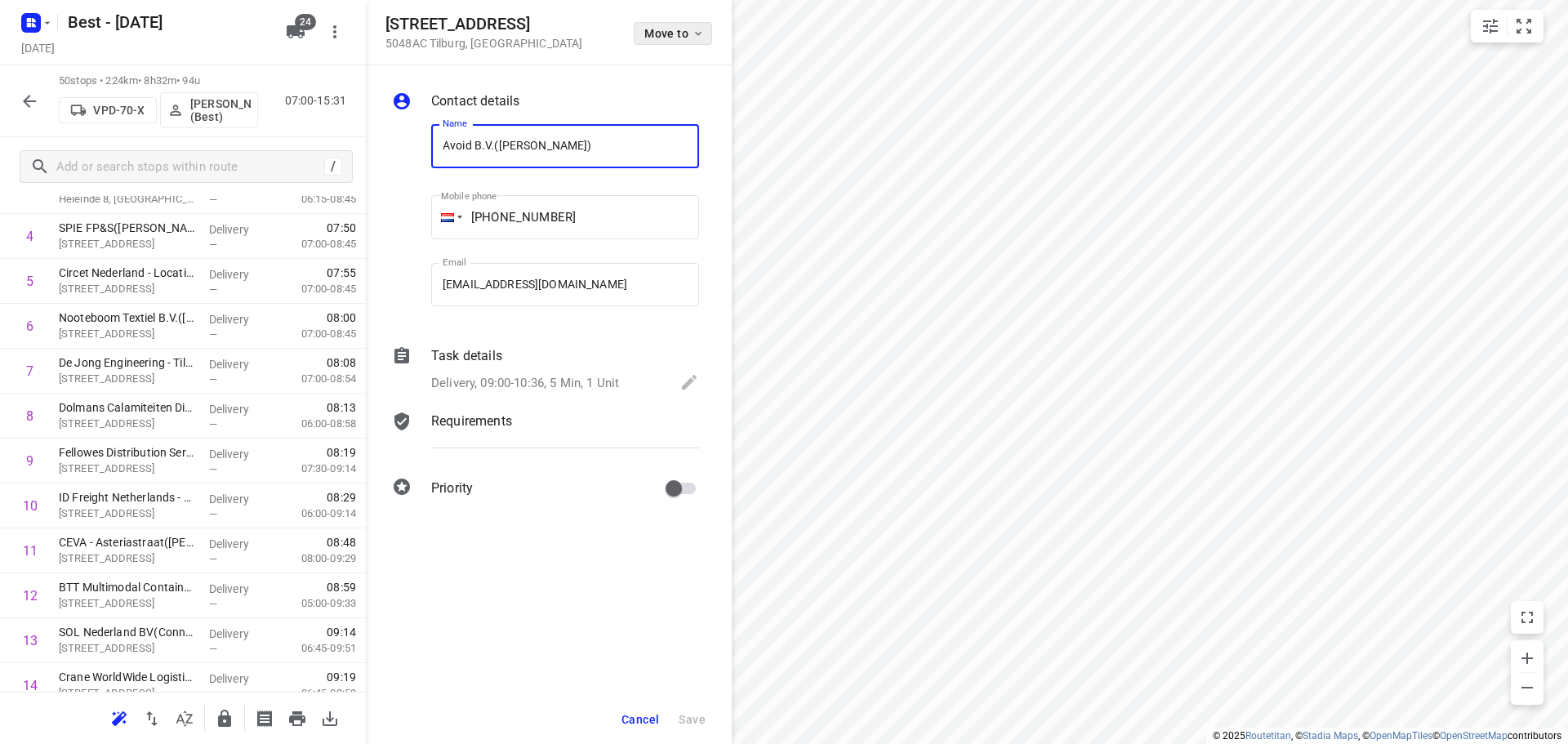
click at [668, 34] on span "Move to" at bounding box center [675, 34] width 60 height 13
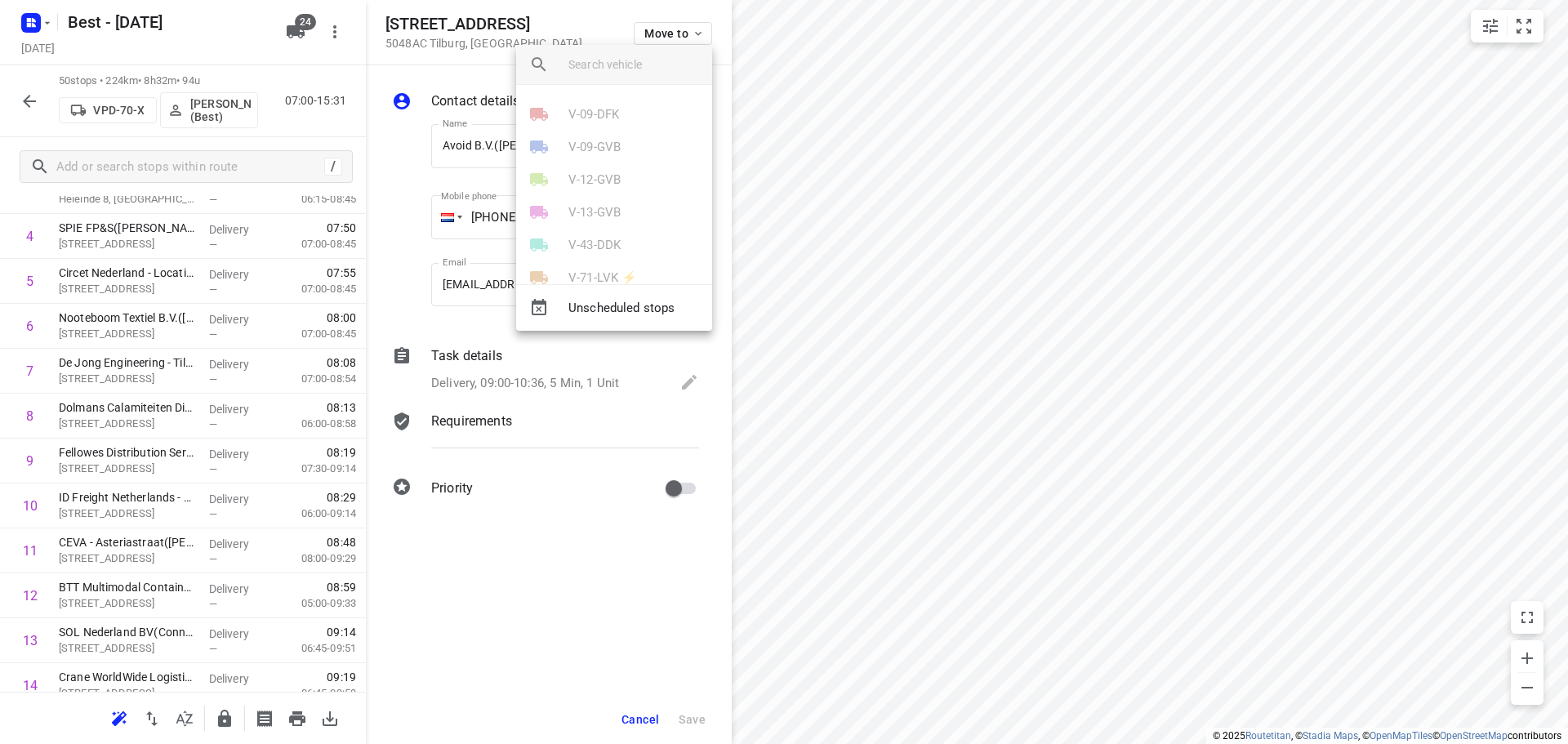
scroll to position [327, 0]
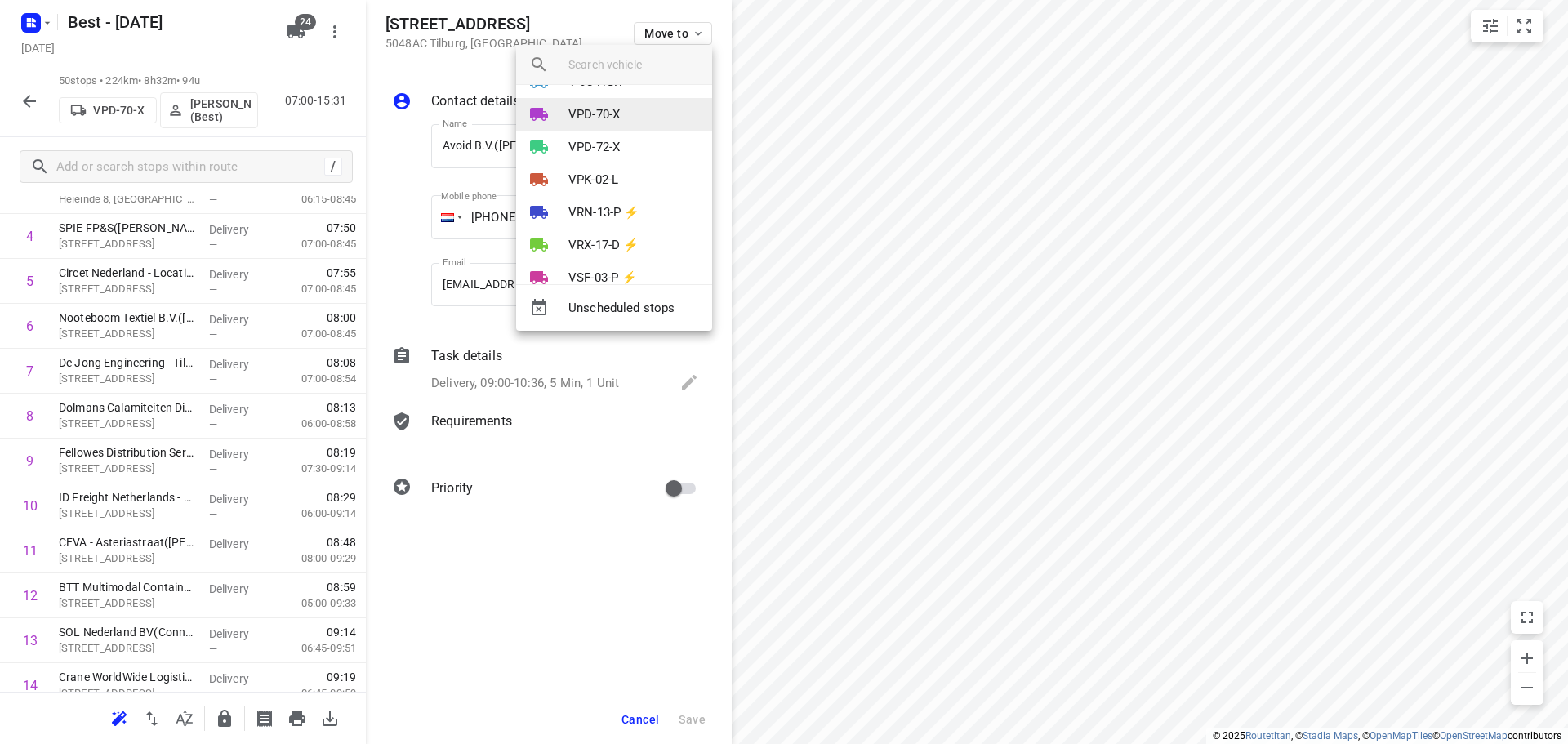
click at [599, 122] on p "VPD-70-X" at bounding box center [594, 114] width 51 height 19
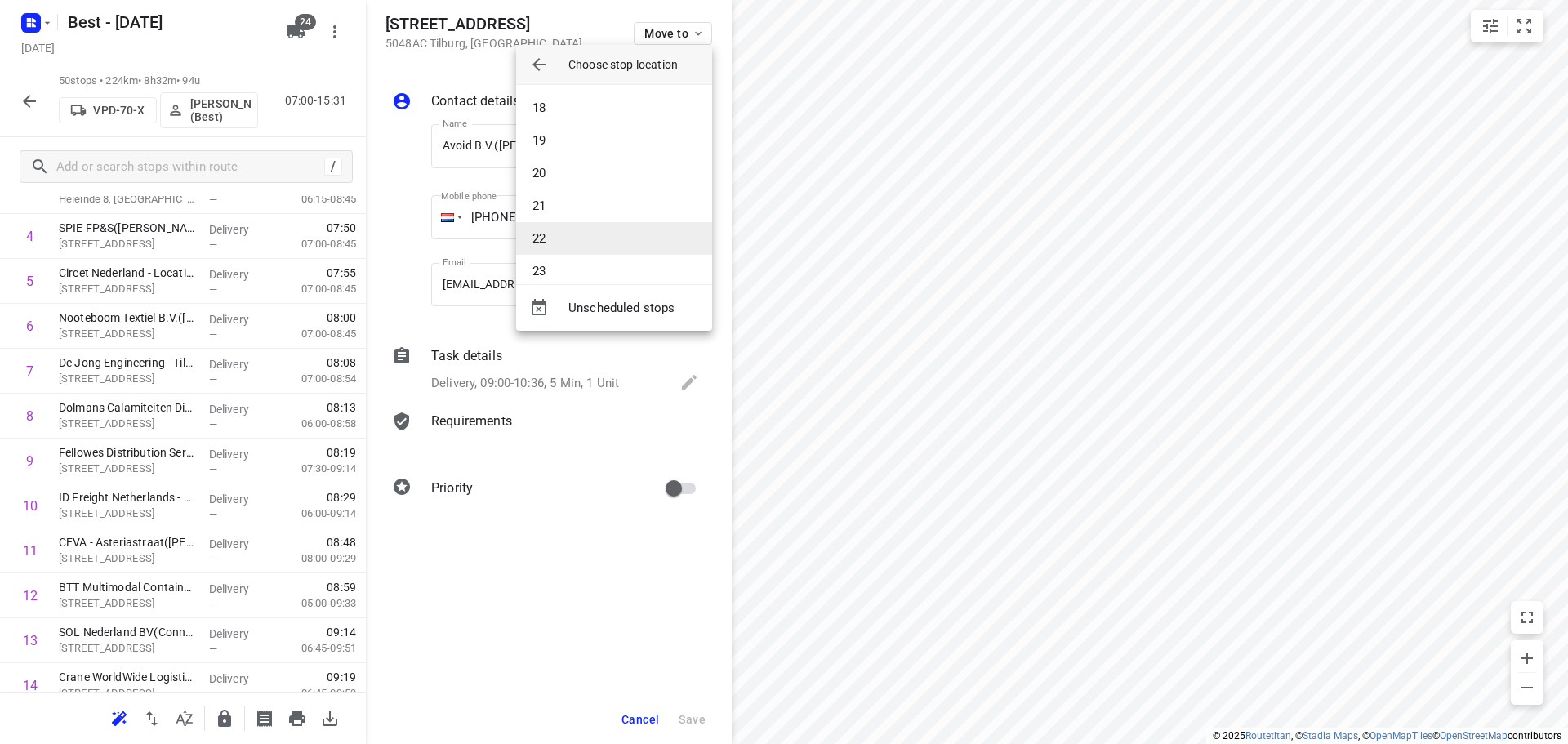
scroll to position [571, 0]
click at [562, 155] on li "20" at bounding box center [614, 156] width 196 height 33
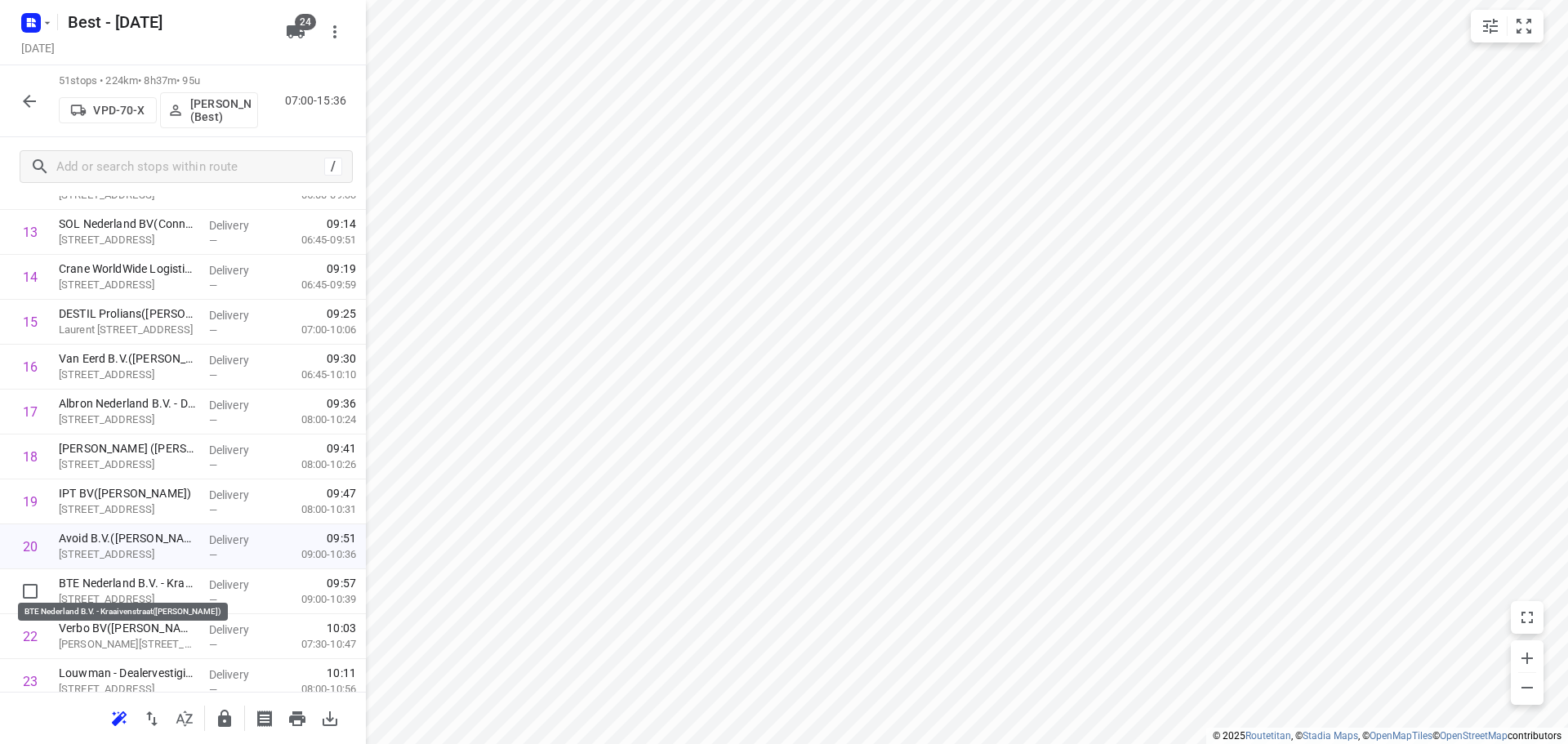
scroll to position [655, 0]
drag, startPoint x: 130, startPoint y: 587, endPoint x: 131, endPoint y: 524, distance: 63.0
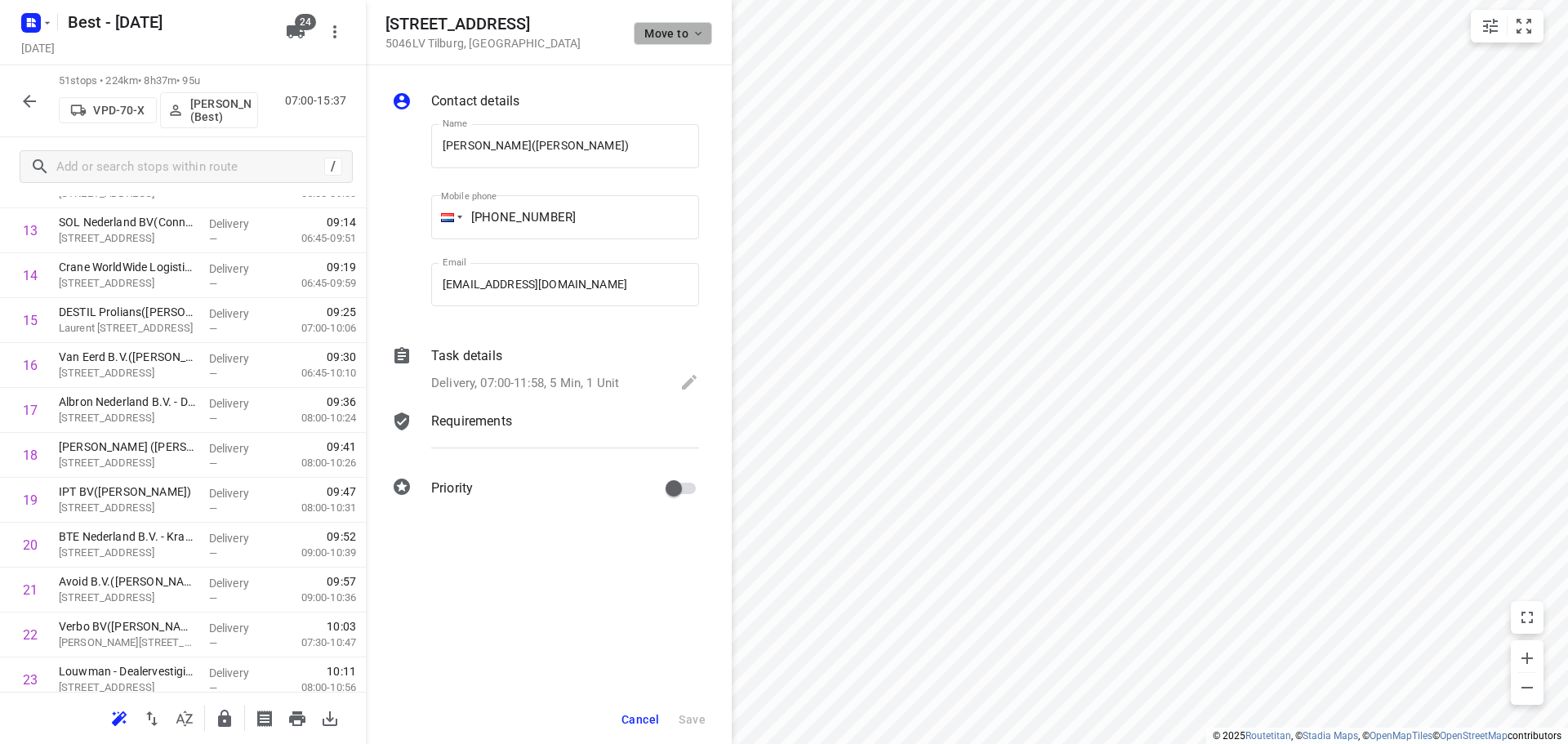
click at [665, 25] on button "Move to" at bounding box center [673, 34] width 79 height 23
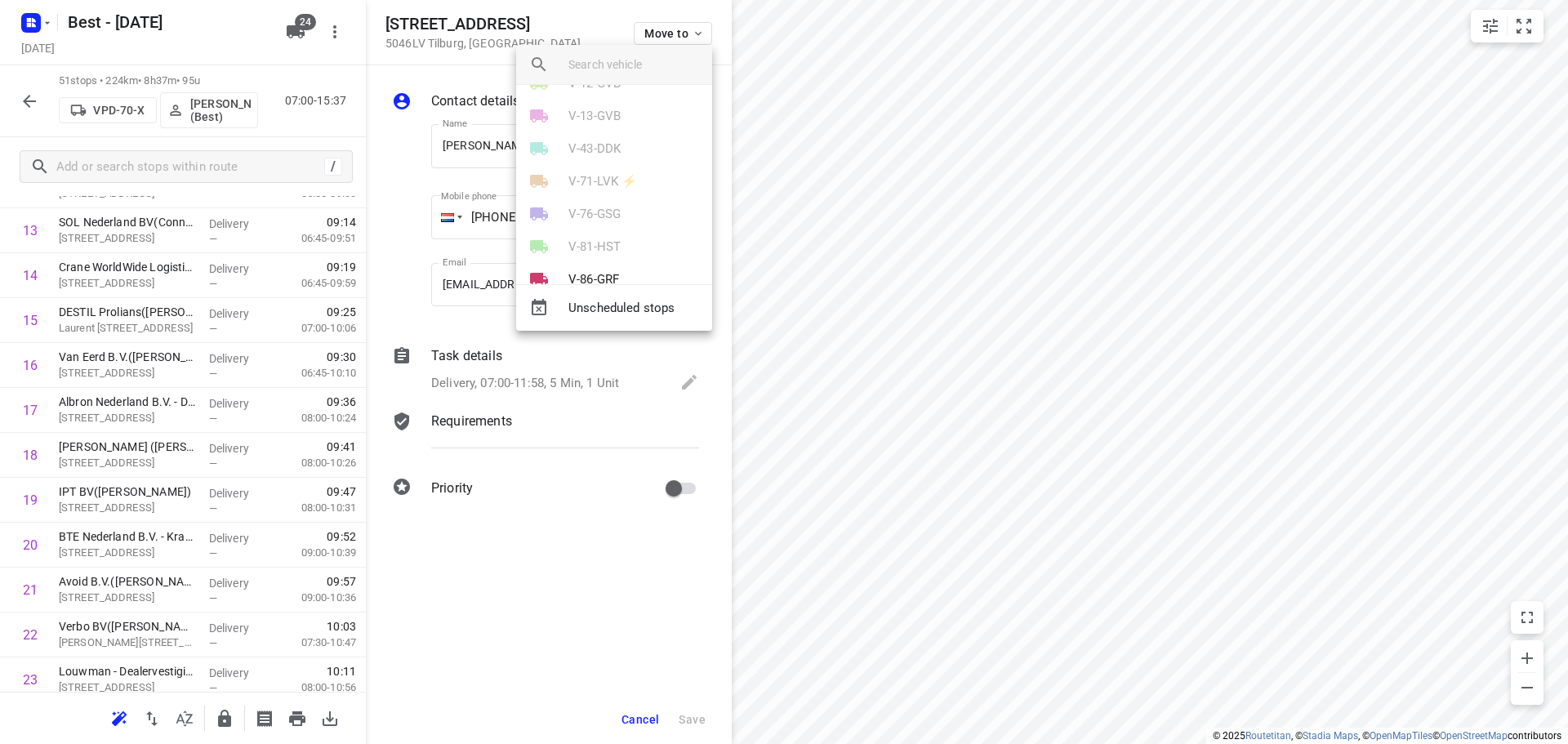
scroll to position [244, 0]
click at [596, 185] on li "VPD-70-X" at bounding box center [614, 195] width 196 height 33
click at [570, 141] on li "27" at bounding box center [614, 140] width 196 height 33
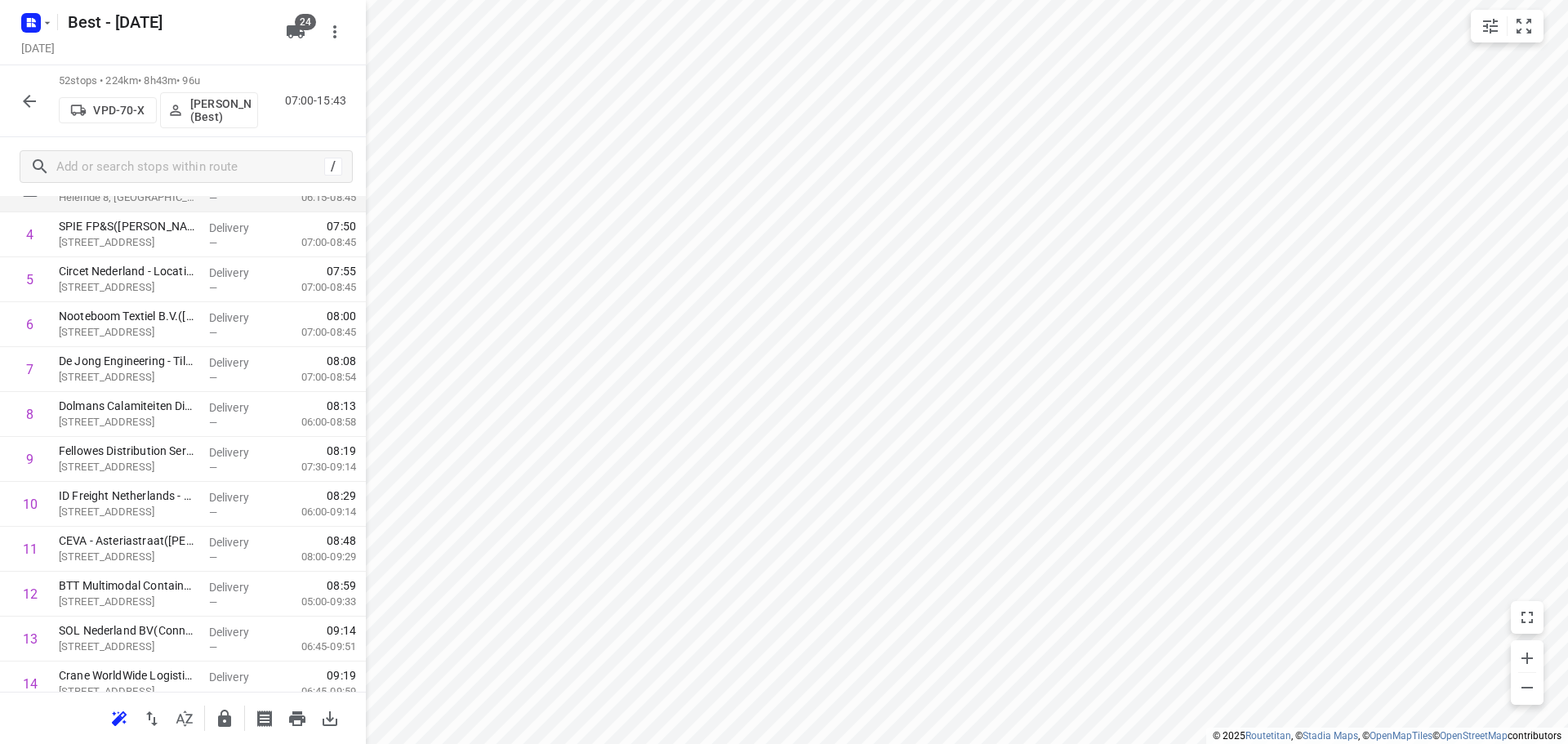
scroll to position [0, 0]
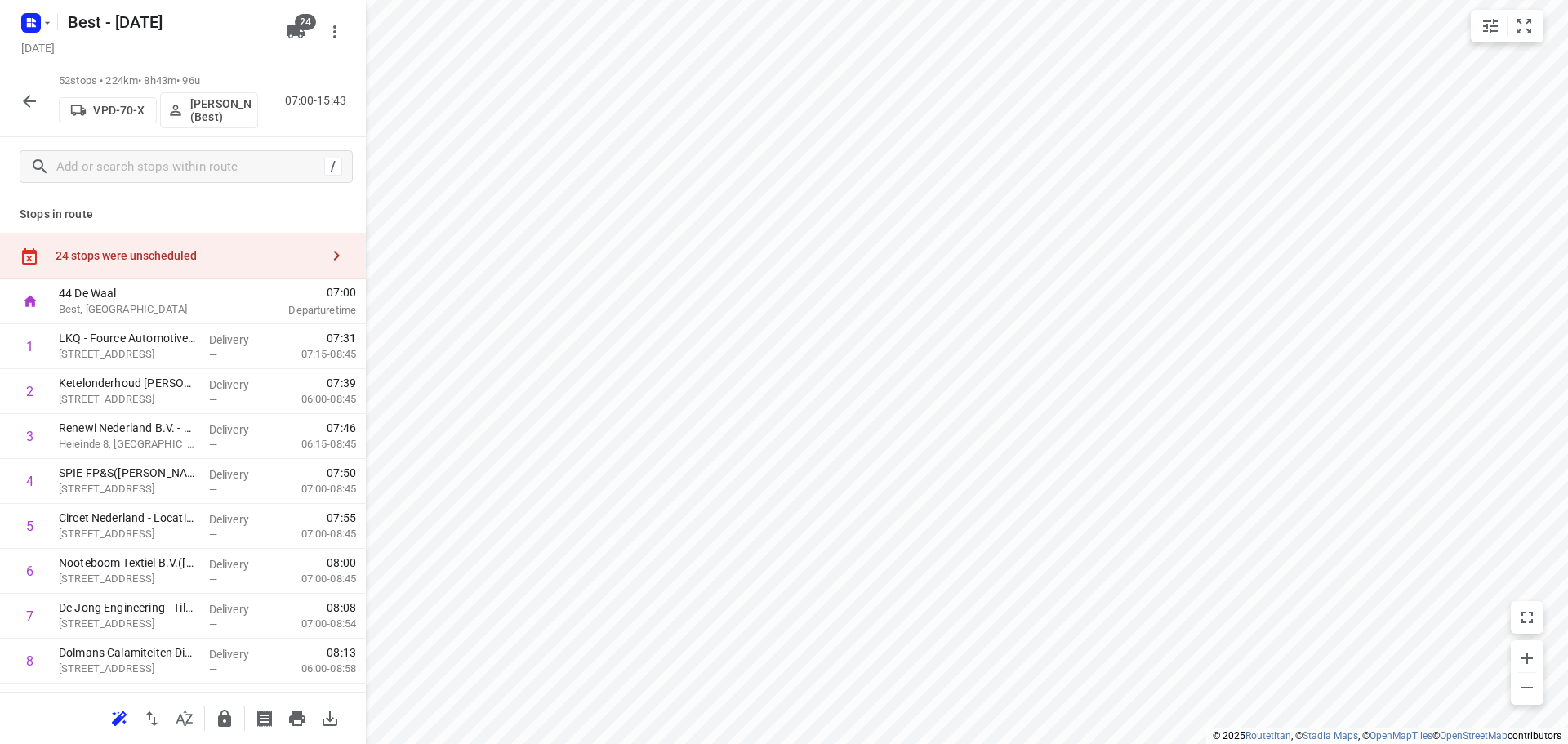
click at [230, 267] on div "24 stops were unscheduled" at bounding box center [183, 256] width 366 height 47
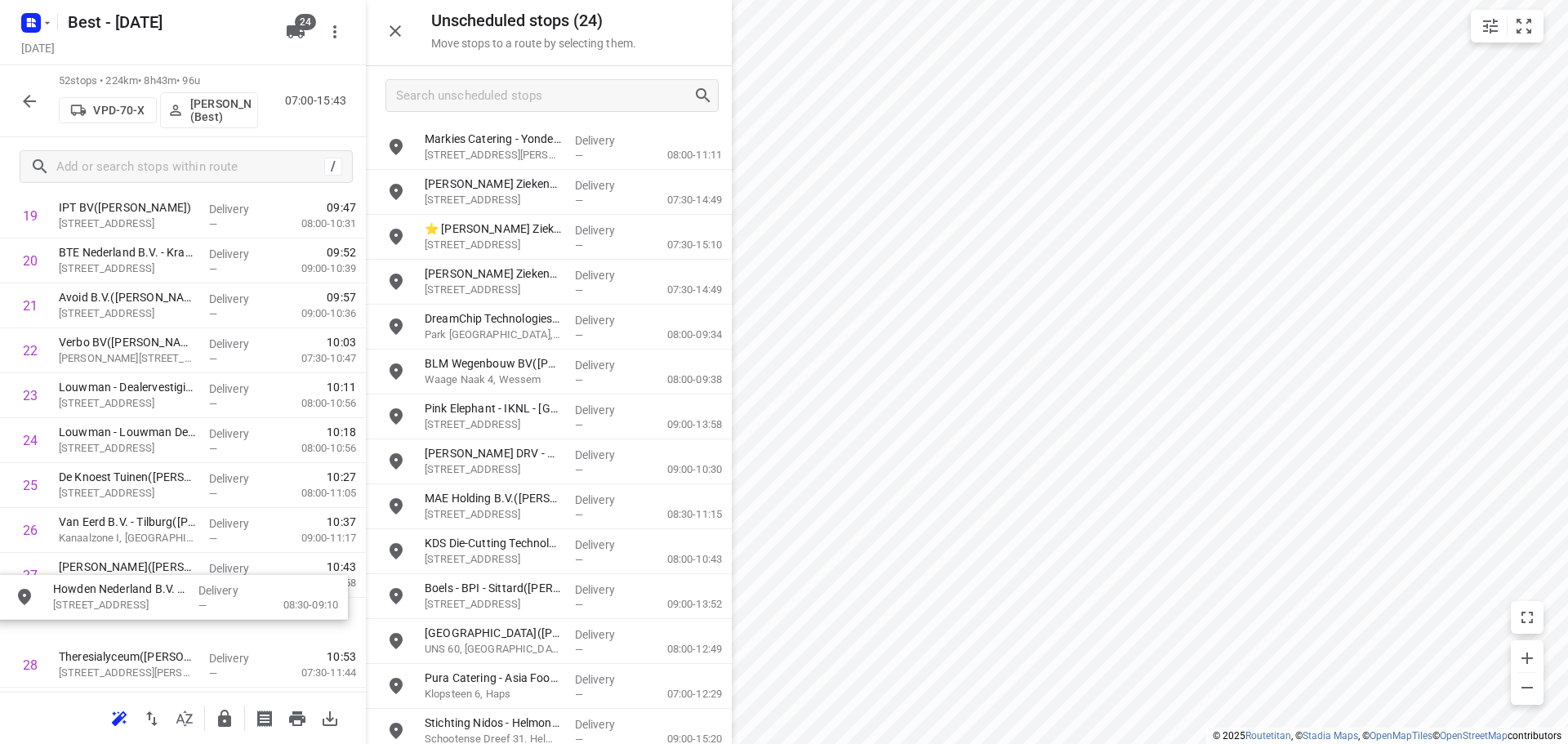
scroll to position [968, 0]
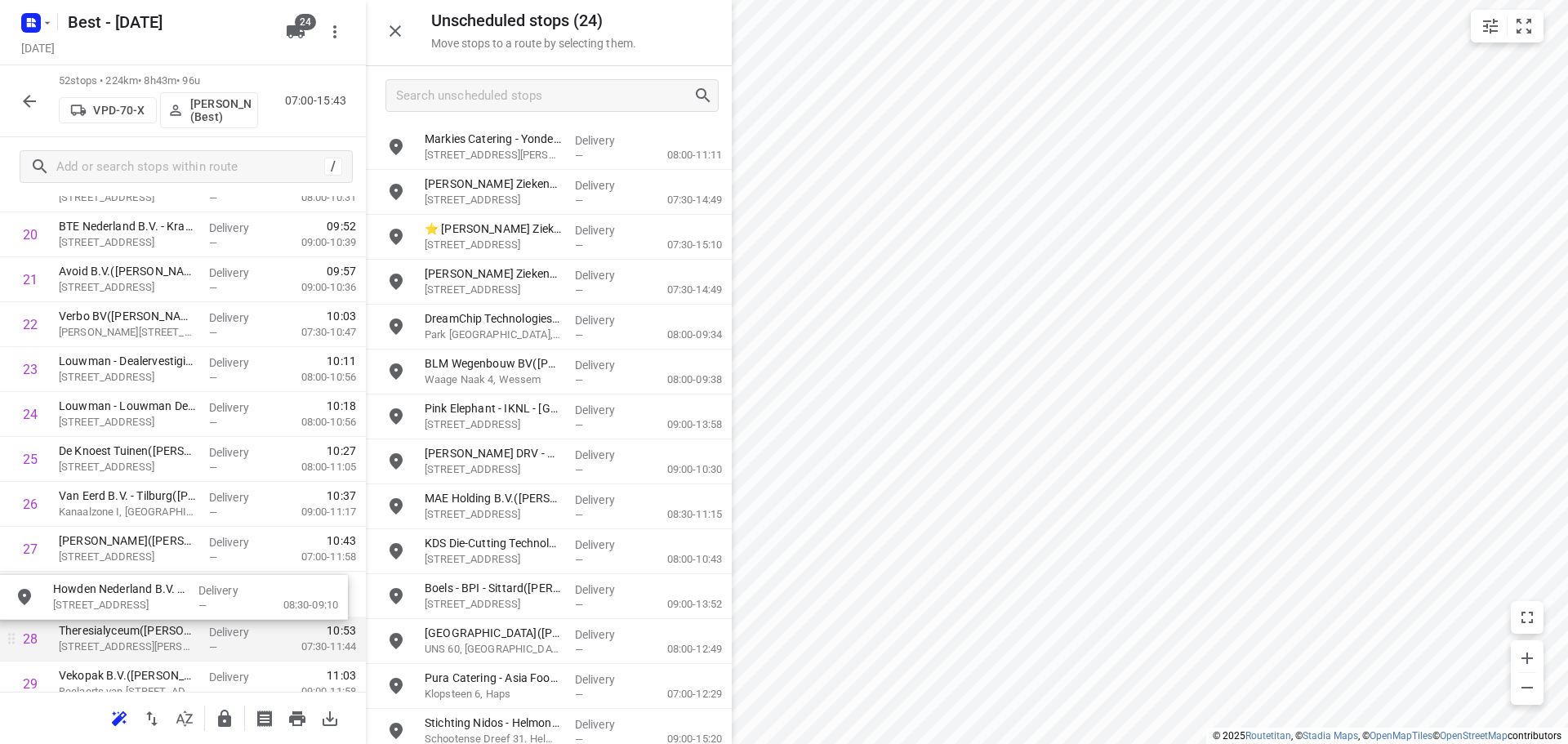
drag, startPoint x: 487, startPoint y: 159, endPoint x: 99, endPoint y: 623, distance: 604.8
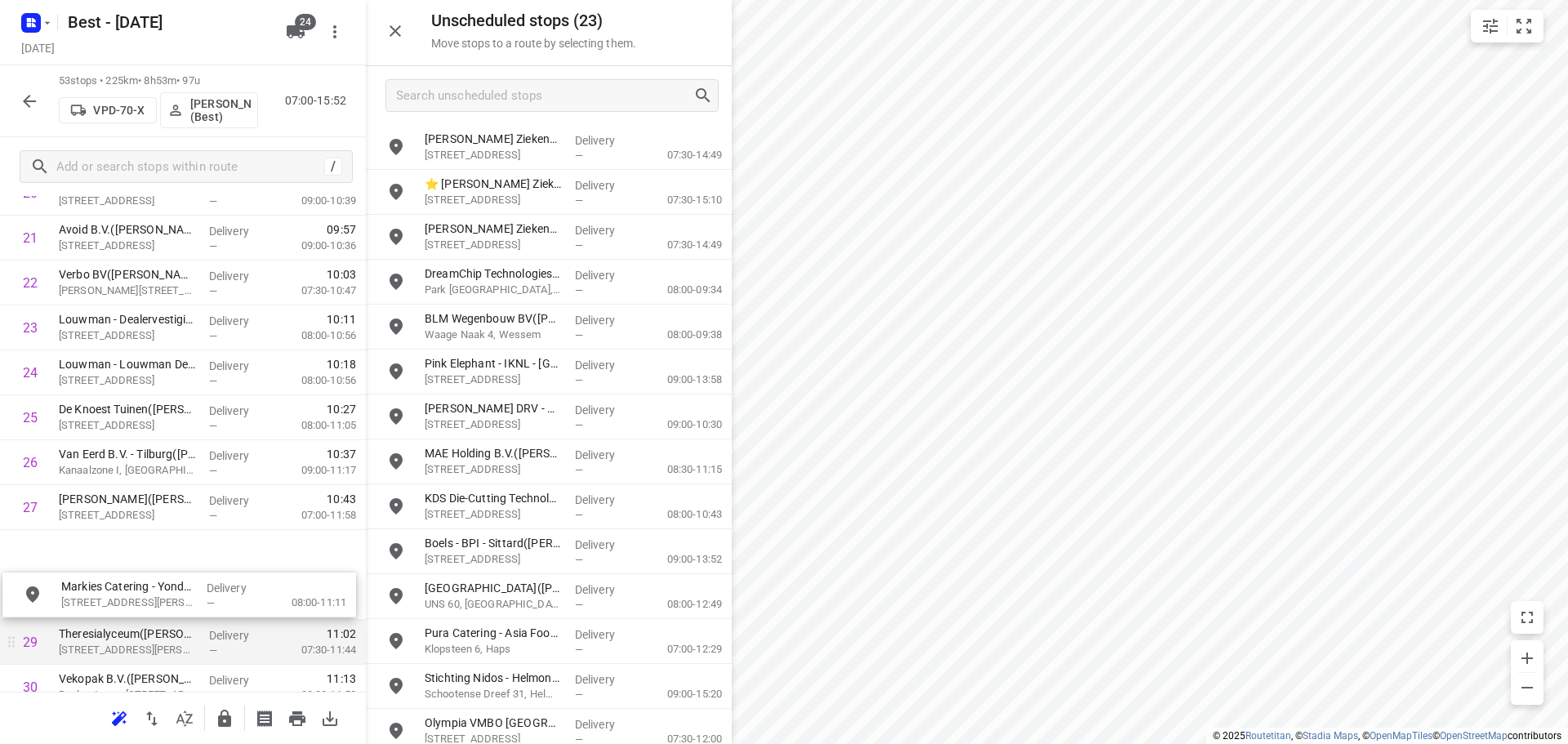
drag, startPoint x: 562, startPoint y: 158, endPoint x: 183, endPoint y: 615, distance: 593.7
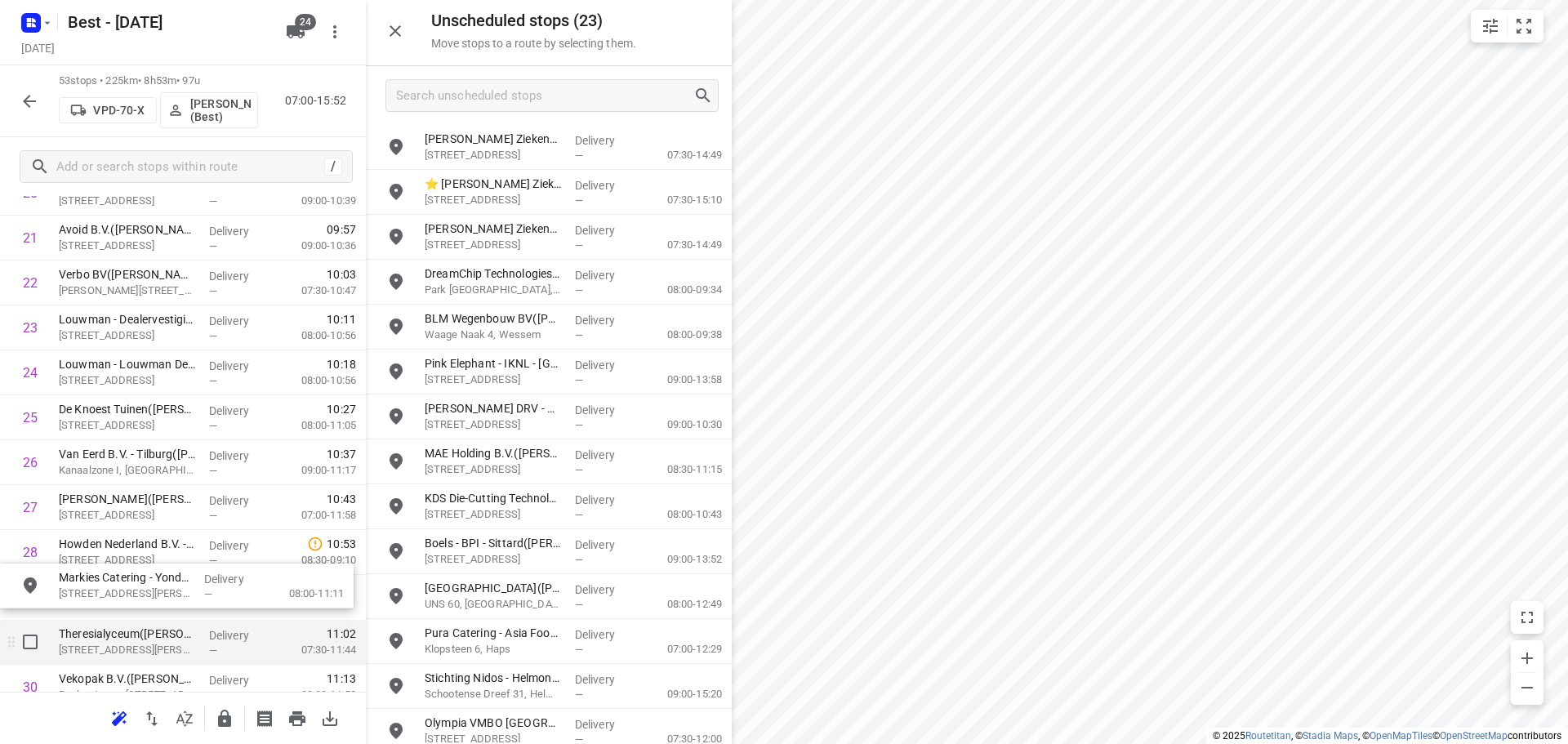
scroll to position [1018, 0]
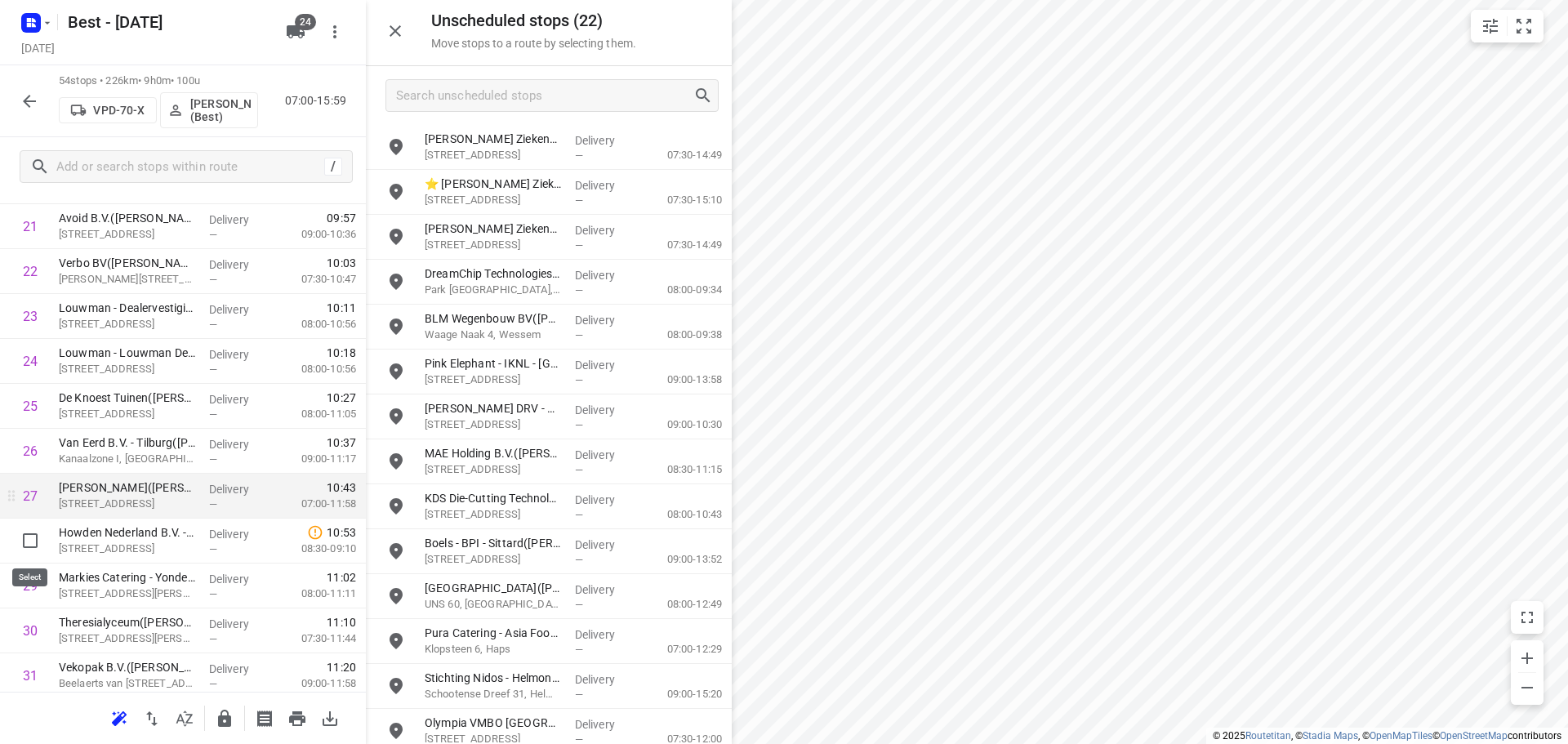
click at [41, 545] on input "checkbox" at bounding box center [30, 540] width 33 height 33
checkbox input "true"
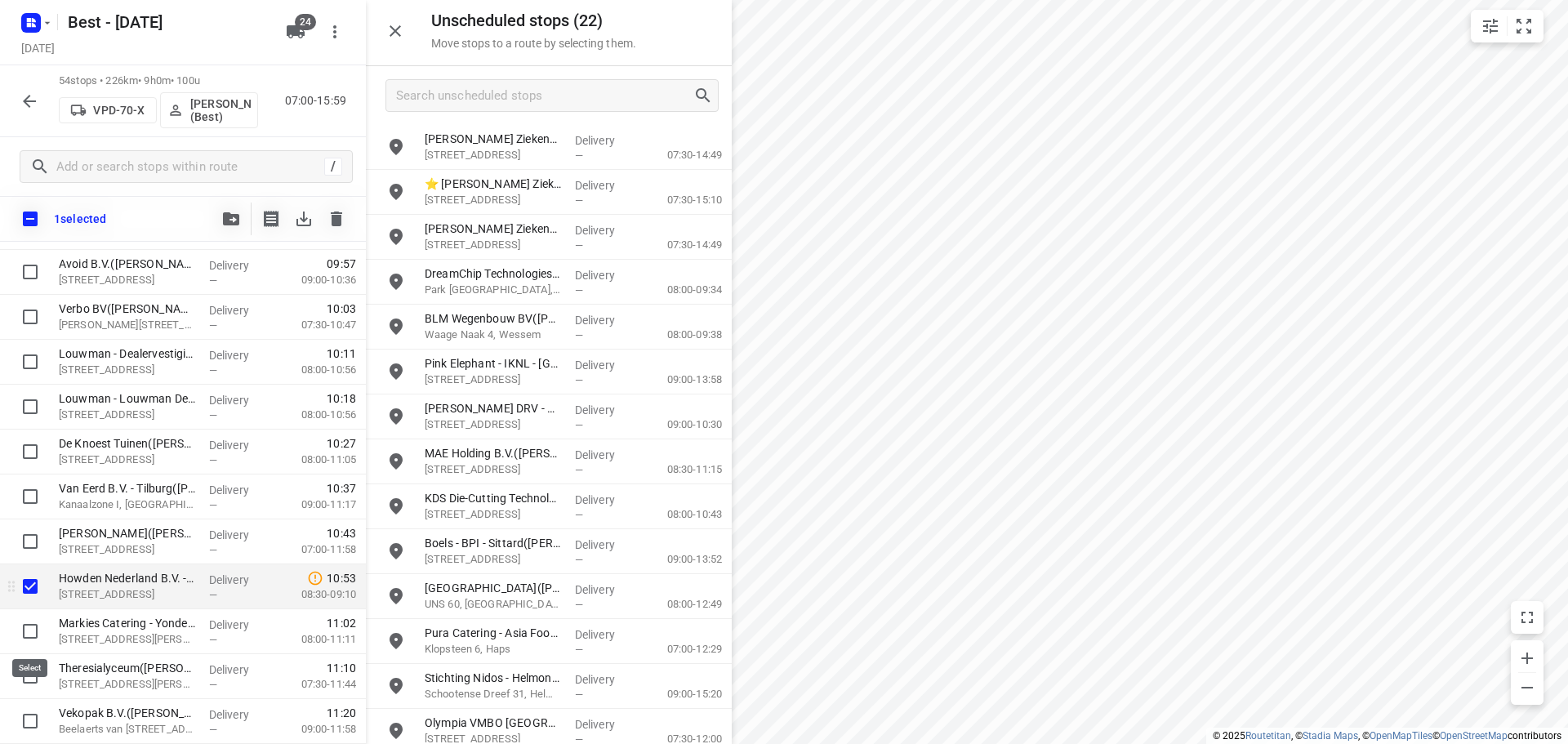
click at [26, 617] on input "checkbox" at bounding box center [30, 630] width 33 height 33
checkbox input "true"
click at [227, 223] on icon "button" at bounding box center [231, 218] width 16 height 13
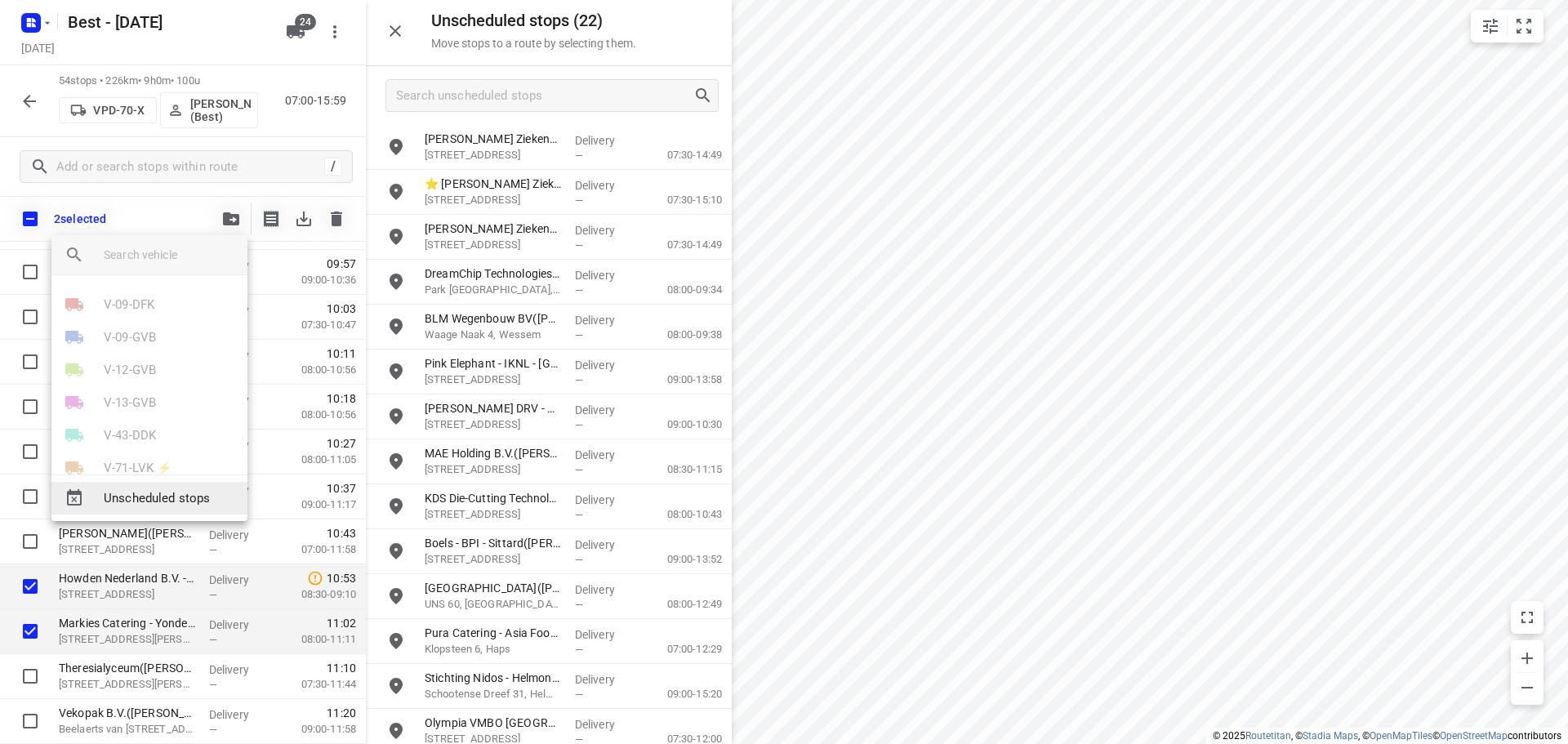
click at [128, 500] on span "Unscheduled stops" at bounding box center [169, 498] width 131 height 19
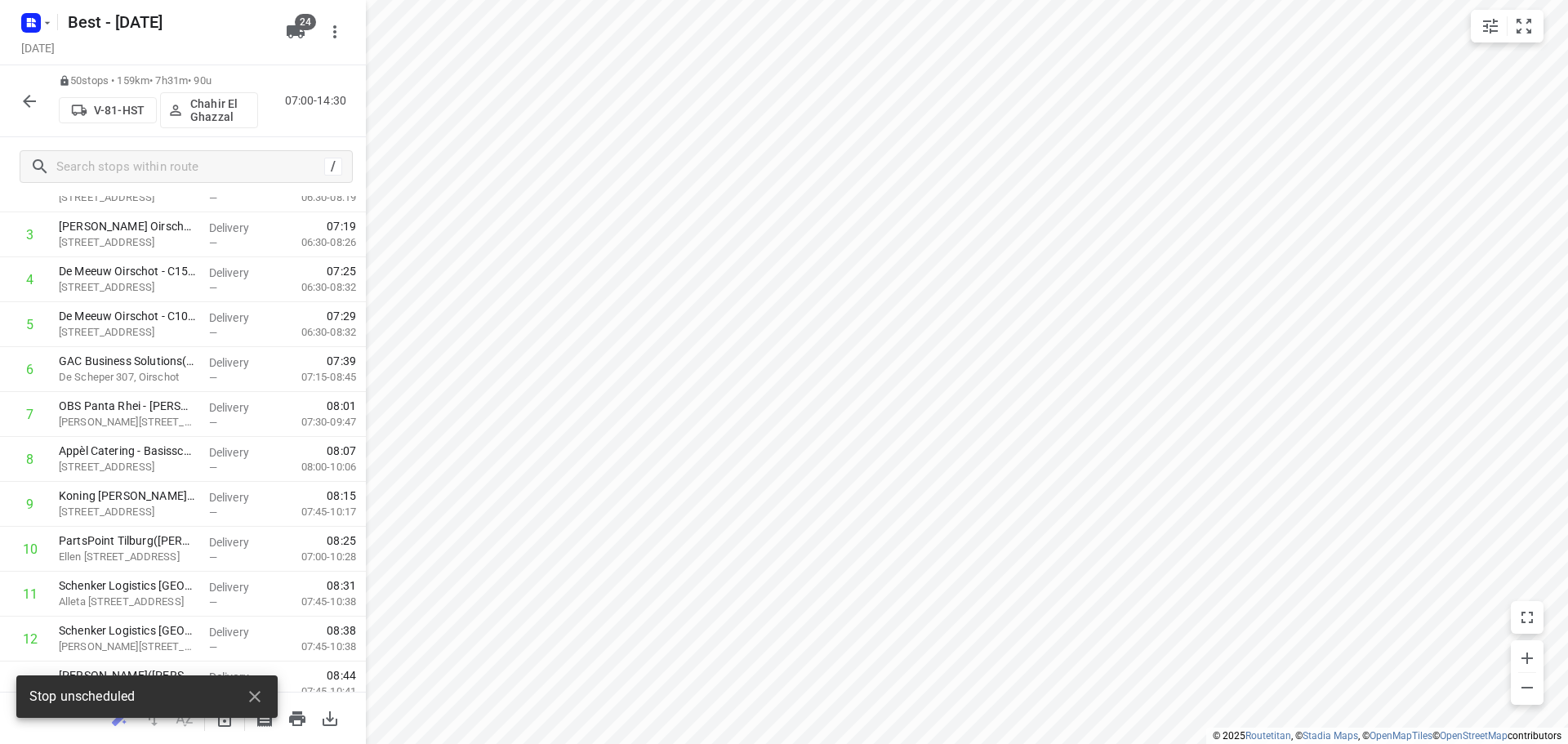
scroll to position [122, 0]
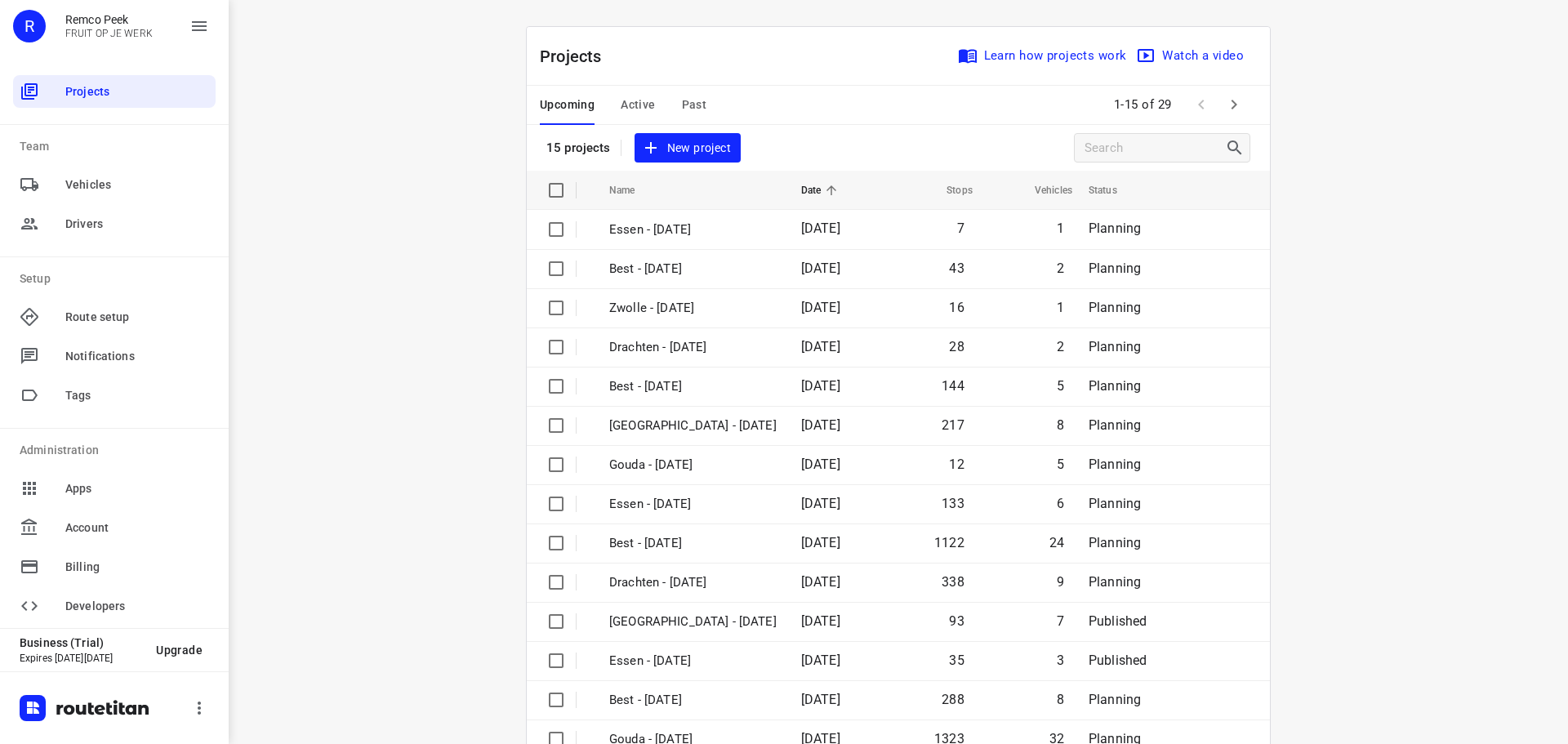
click at [621, 103] on span "Active" at bounding box center [637, 104] width 34 height 20
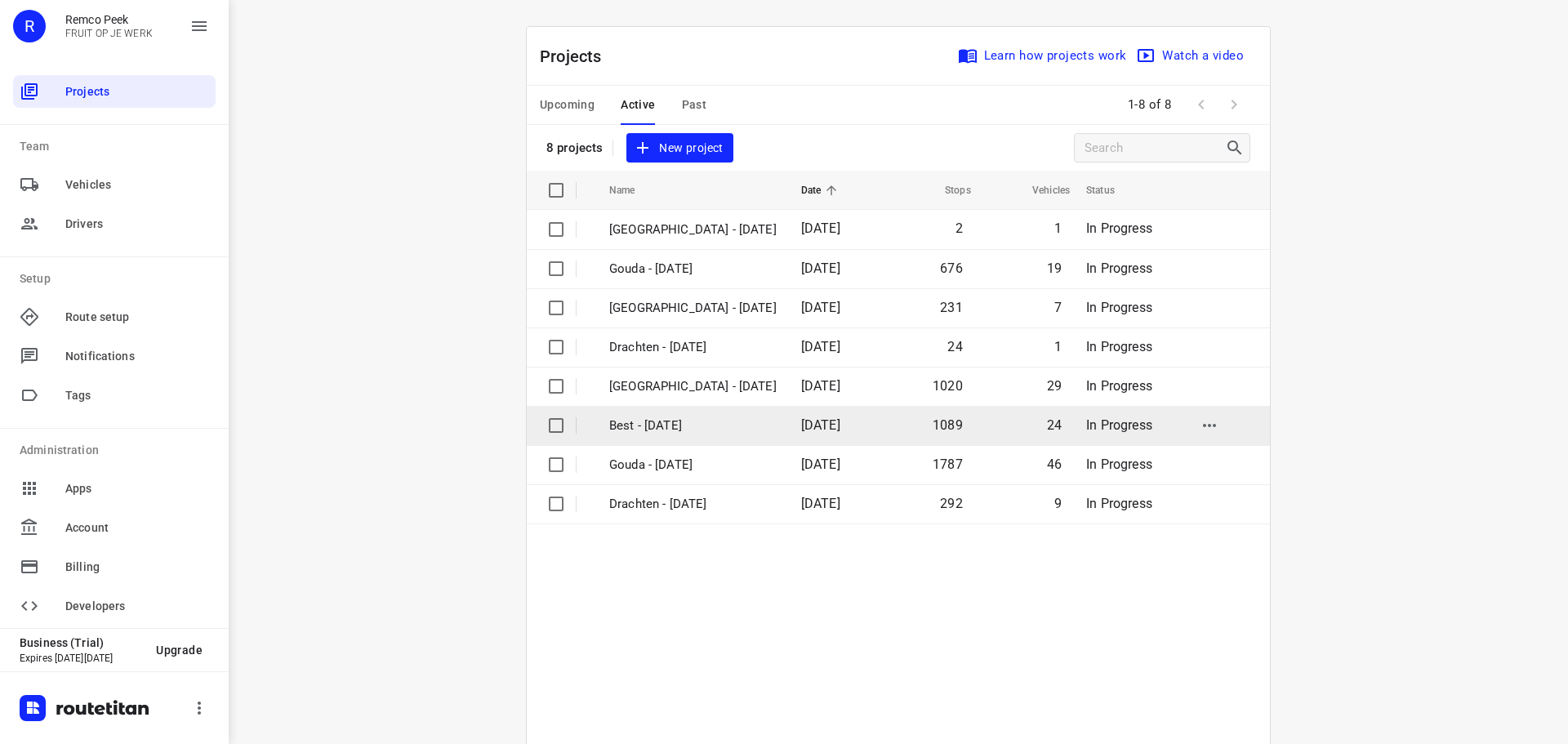
click at [696, 423] on p "Best - [DATE]" at bounding box center [693, 425] width 168 height 19
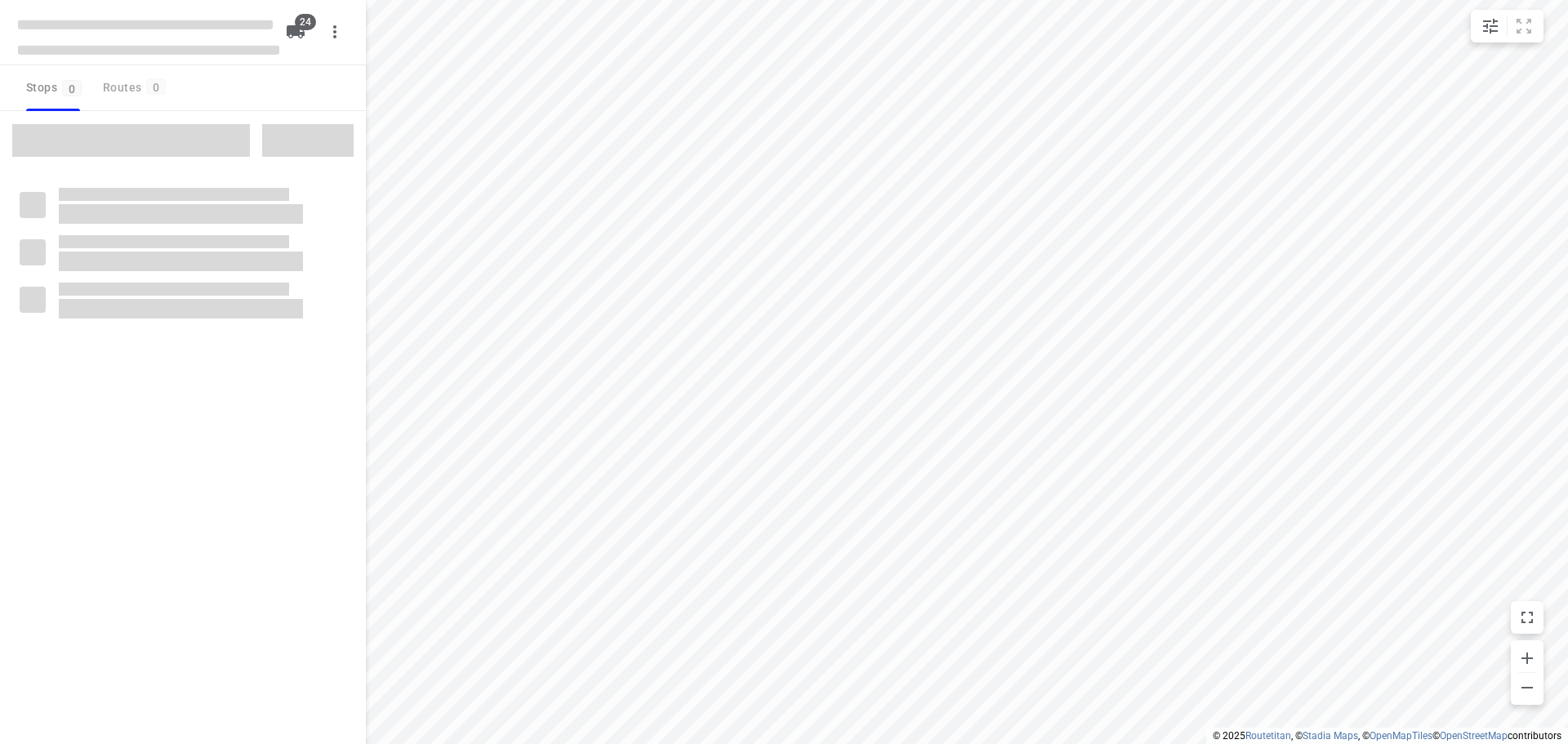
type input "distance"
checkbox input "true"
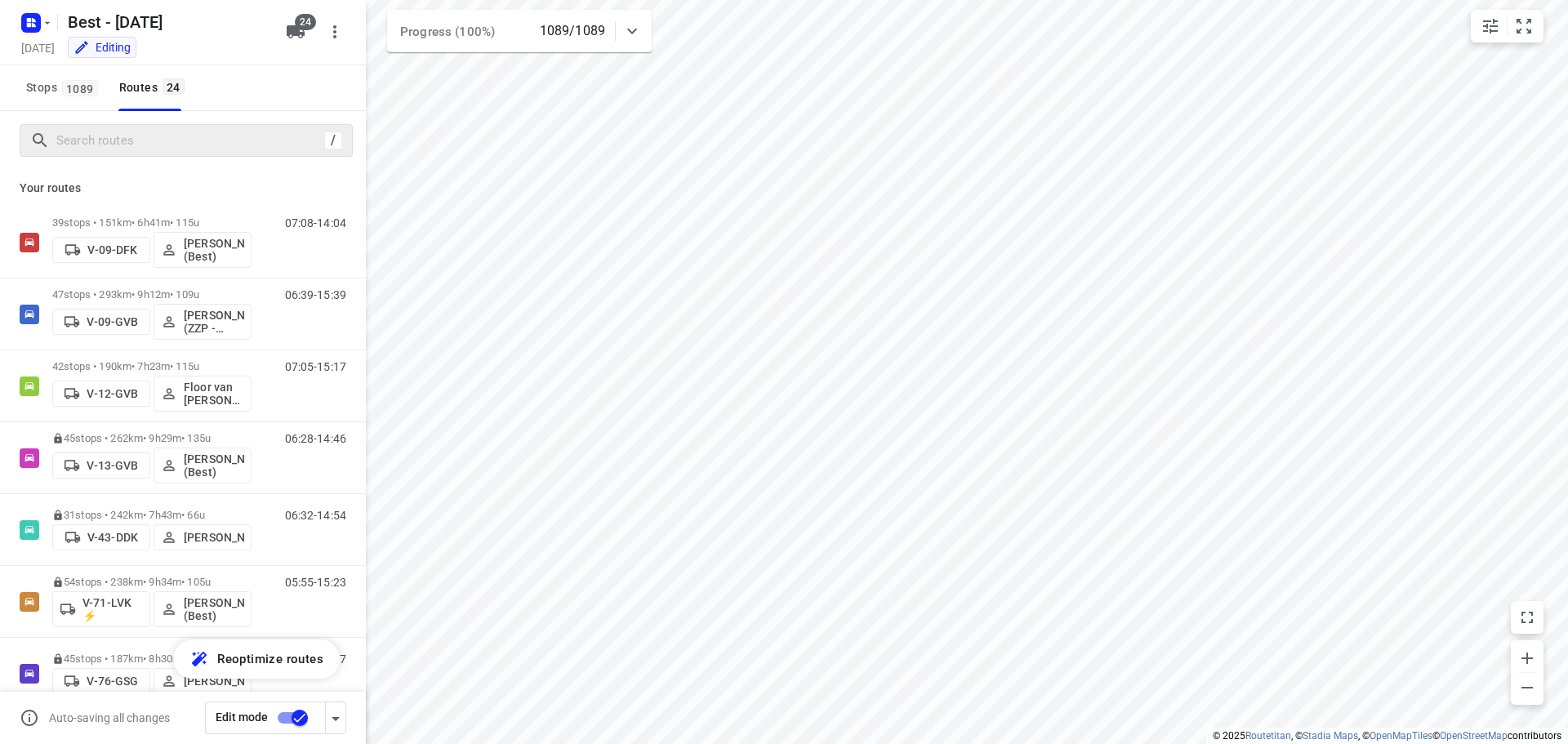
click at [141, 124] on div "/" at bounding box center [185, 140] width 333 height 33
click at [139, 169] on div "/" at bounding box center [183, 140] width 366 height 59
click at [163, 162] on div "/" at bounding box center [183, 140] width 366 height 59
click at [180, 154] on div "/" at bounding box center [185, 140] width 333 height 33
click at [202, 136] on input "Search routes" at bounding box center [204, 140] width 294 height 26
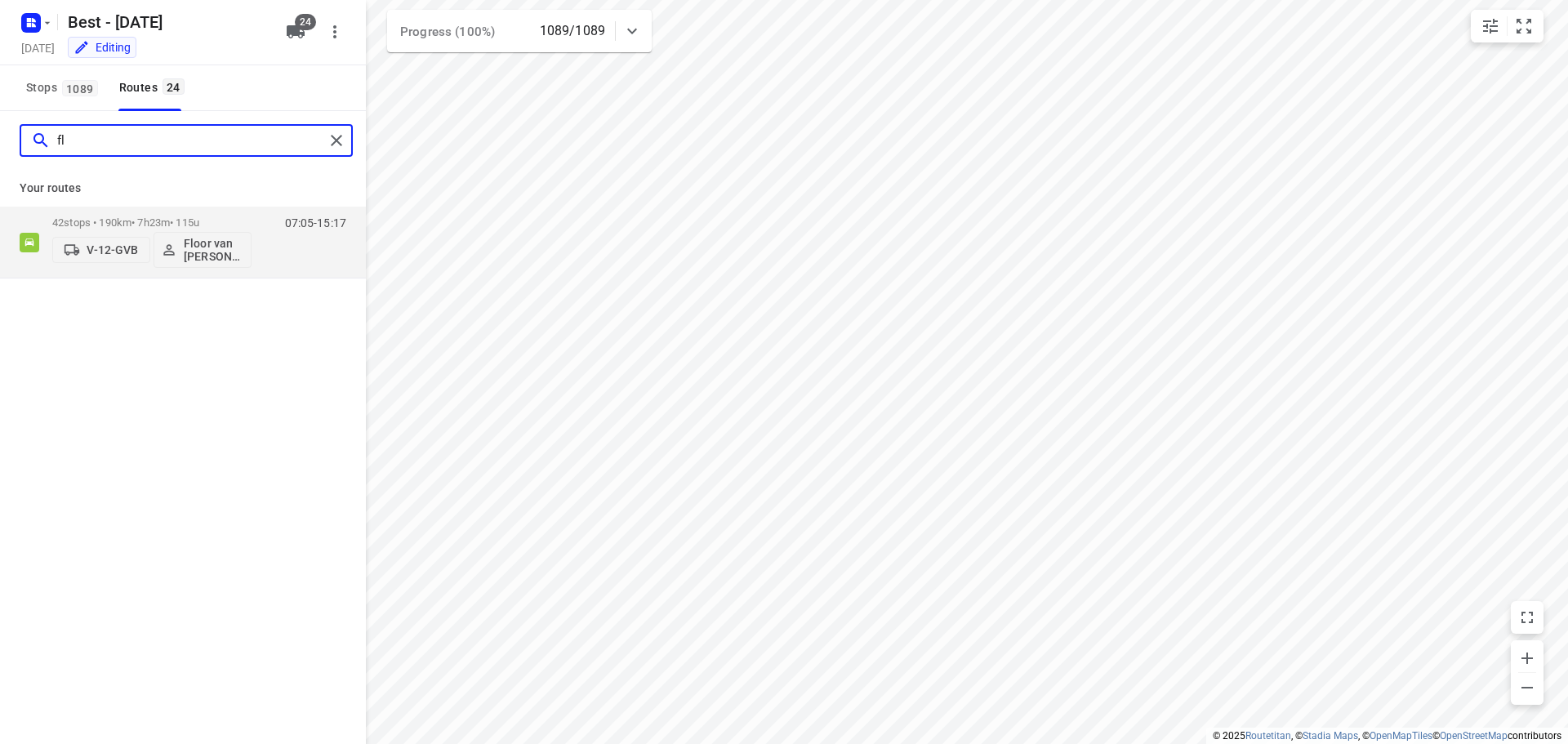
type input "f"
type input "merij"
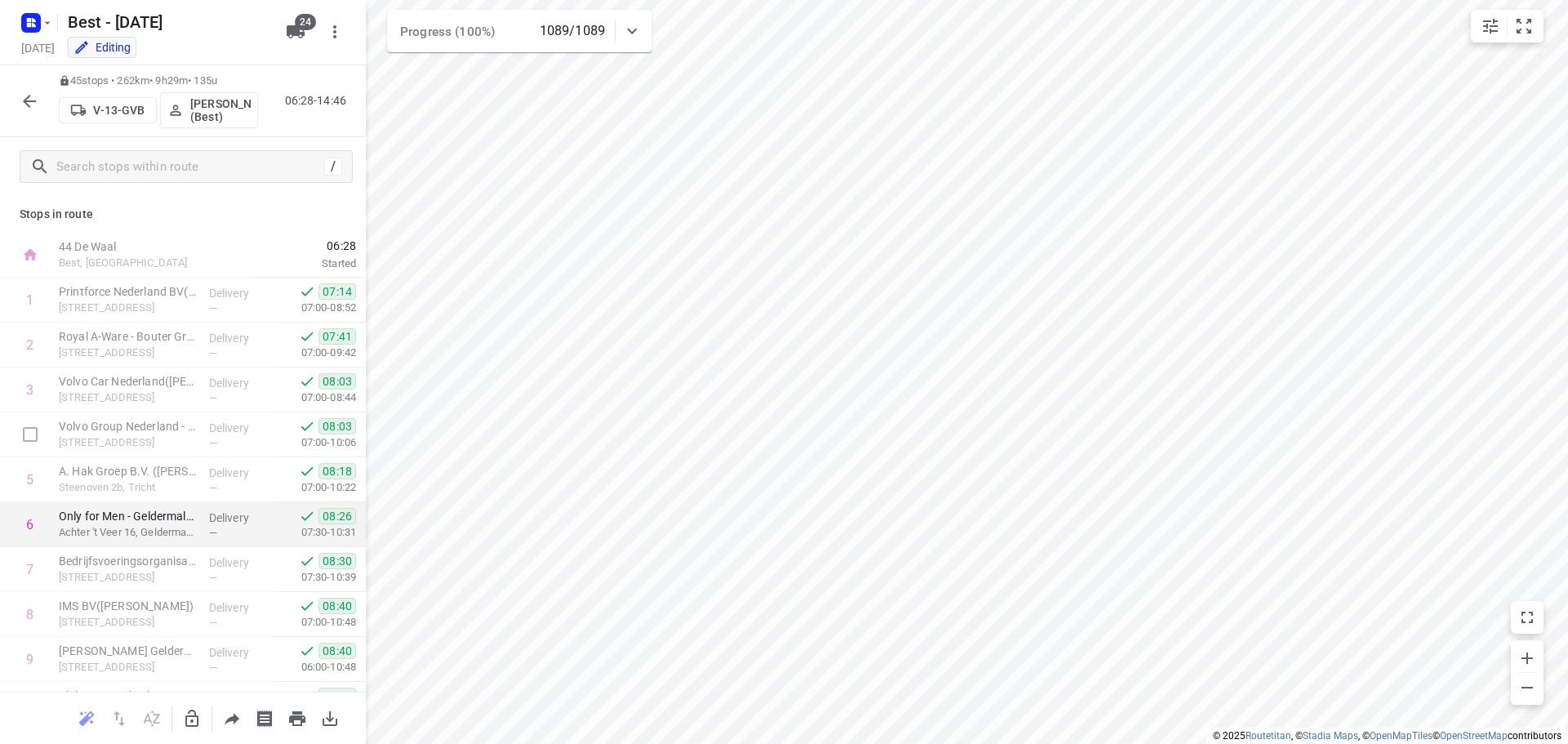
click at [351, 516] on div "i © 2025 Routetitan , © Stadia Maps , © OpenMapTiles © OpenStreetMap contributo…" at bounding box center [784, 372] width 1568 height 744
click at [33, 12] on icon "button" at bounding box center [31, 23] width 26 height 26
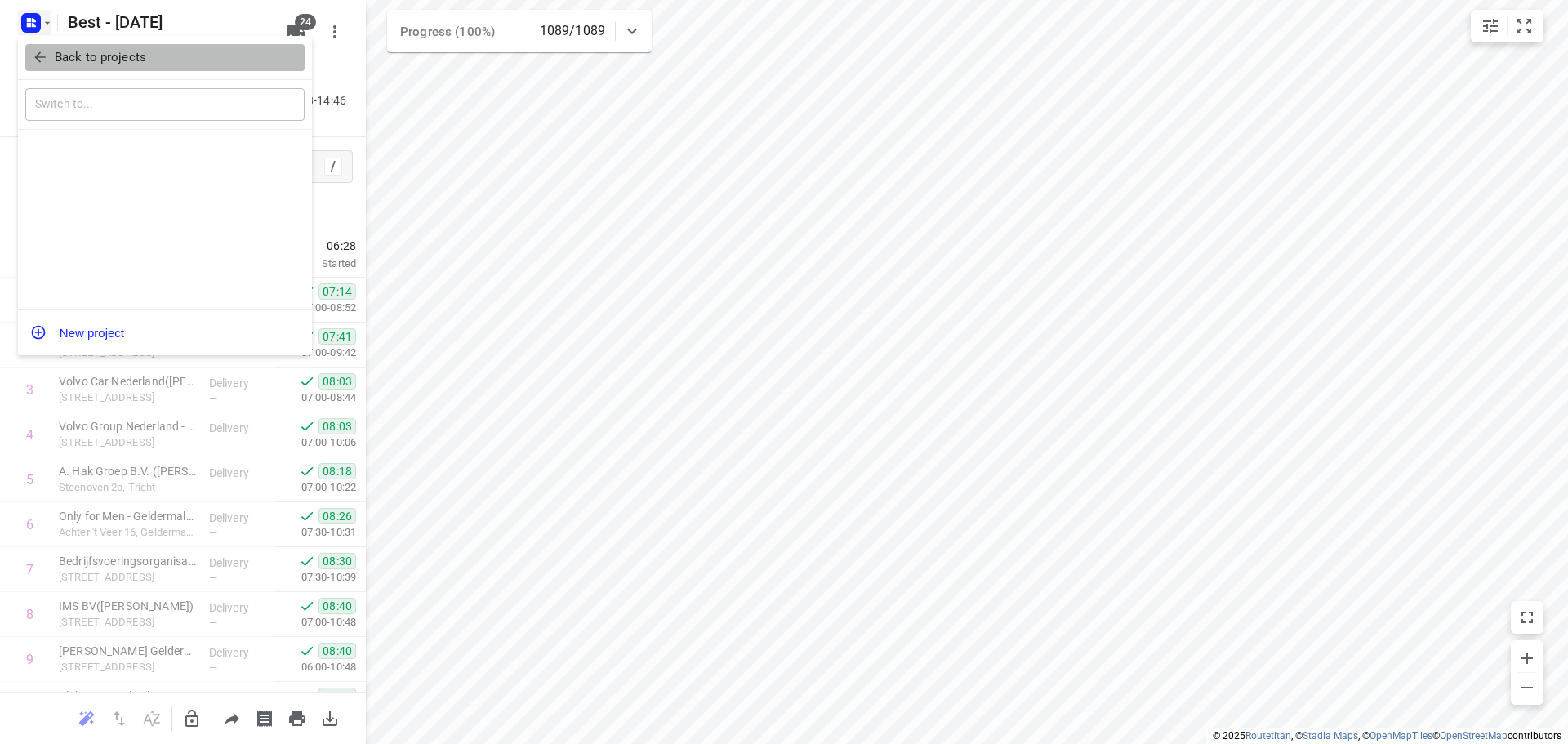
click at [32, 64] on icon "button" at bounding box center [40, 56] width 16 height 16
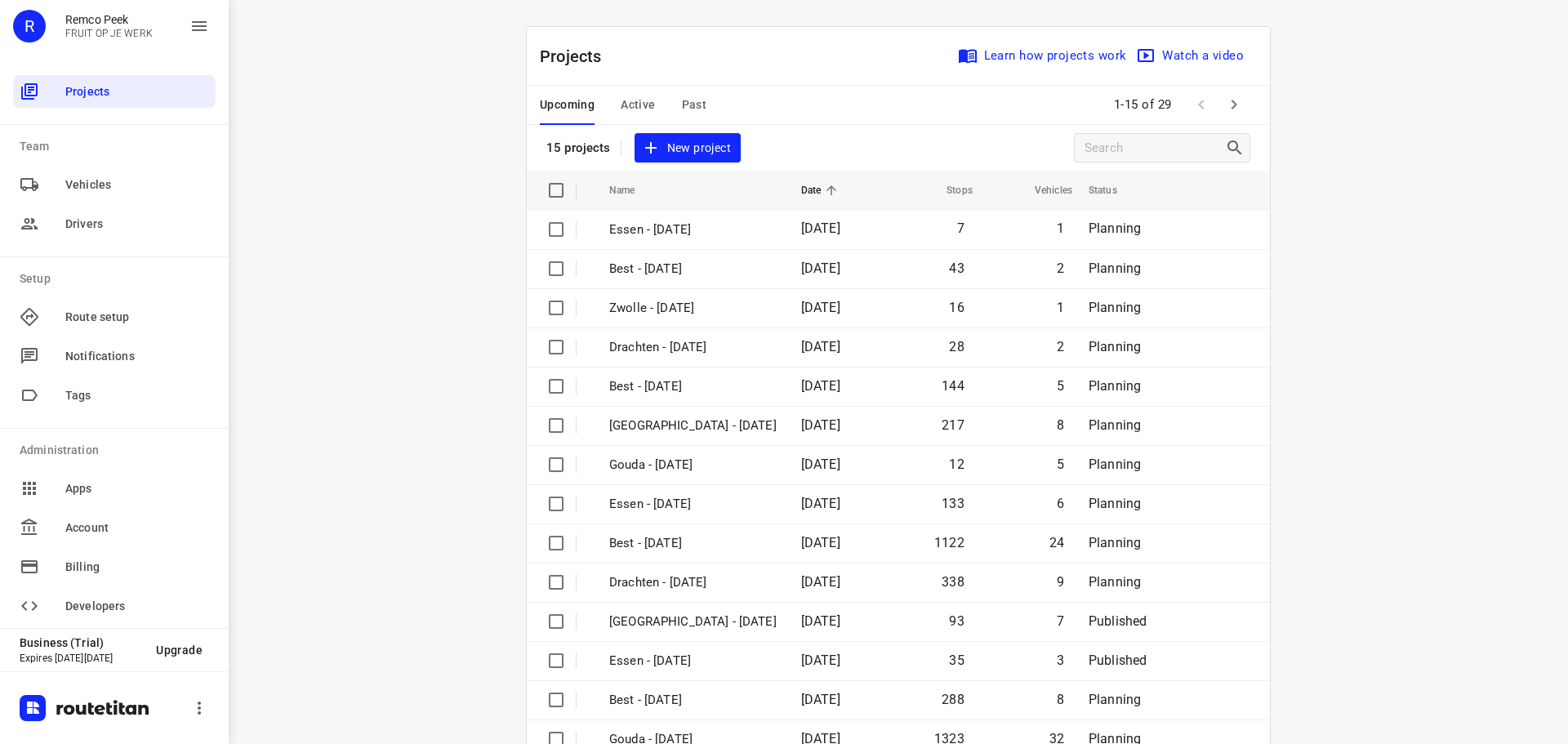
click at [622, 98] on span "Active" at bounding box center [637, 104] width 34 height 20
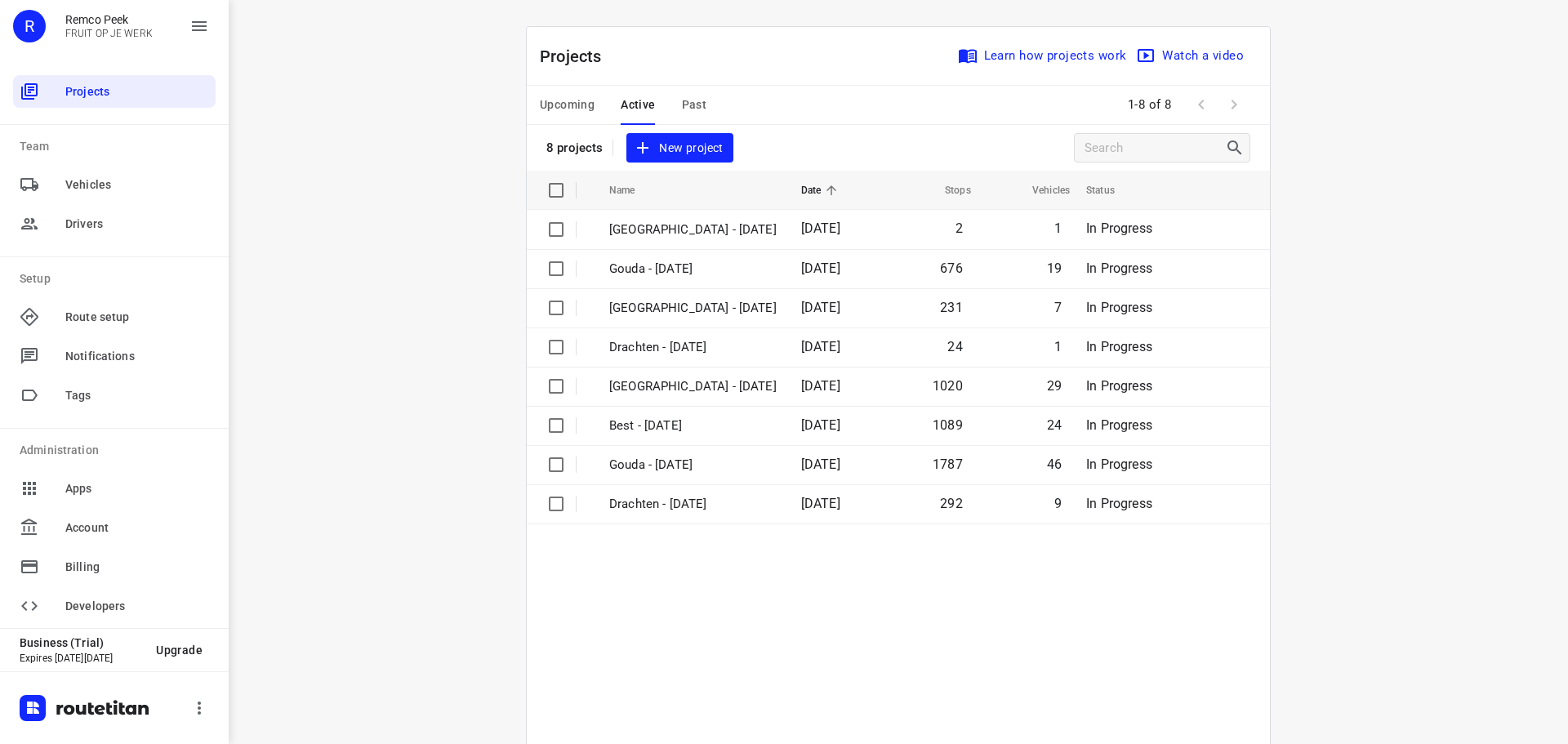
click at [682, 96] on span "Past" at bounding box center [694, 104] width 26 height 20
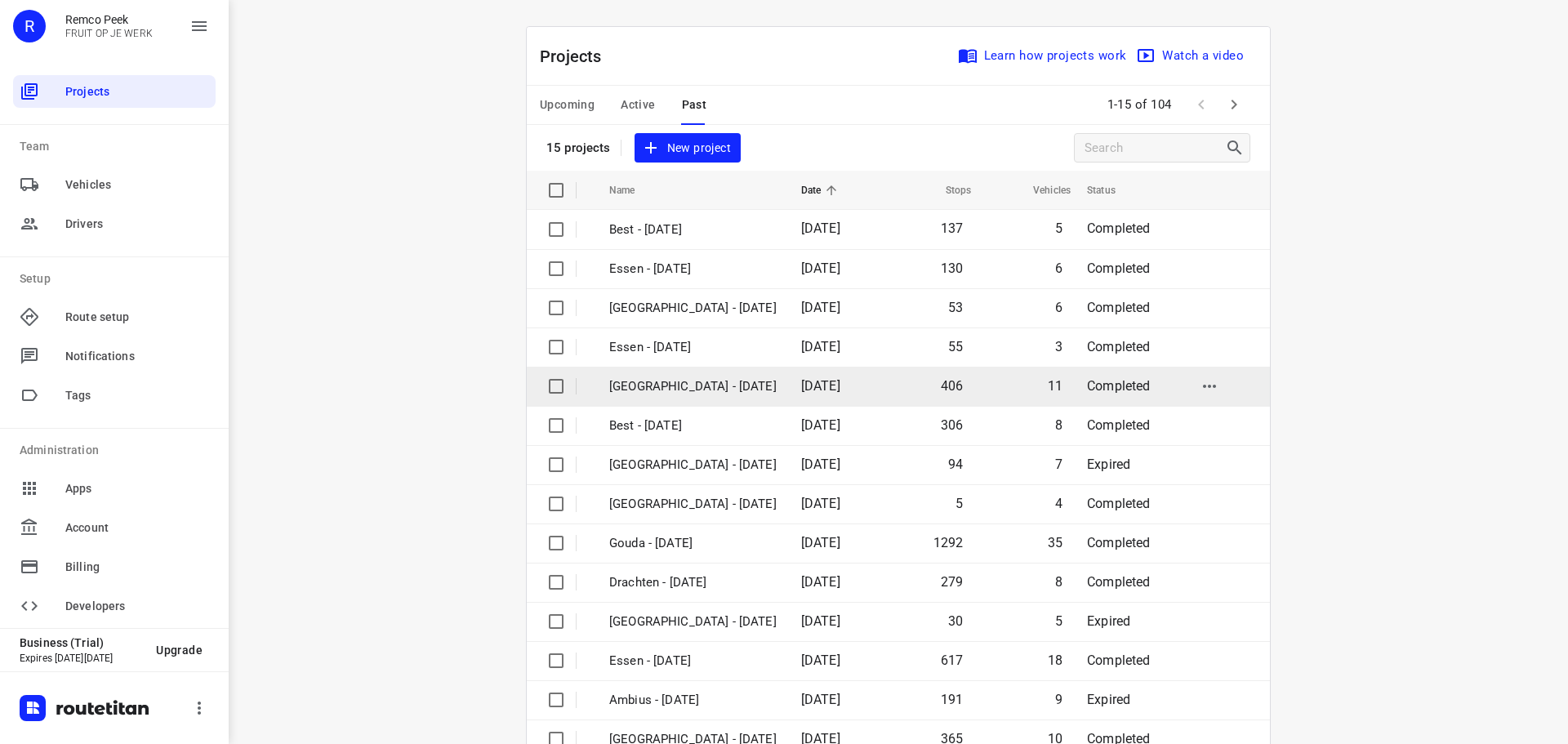
click at [705, 383] on p "[GEOGRAPHIC_DATA] - [DATE]" at bounding box center [693, 386] width 168 height 19
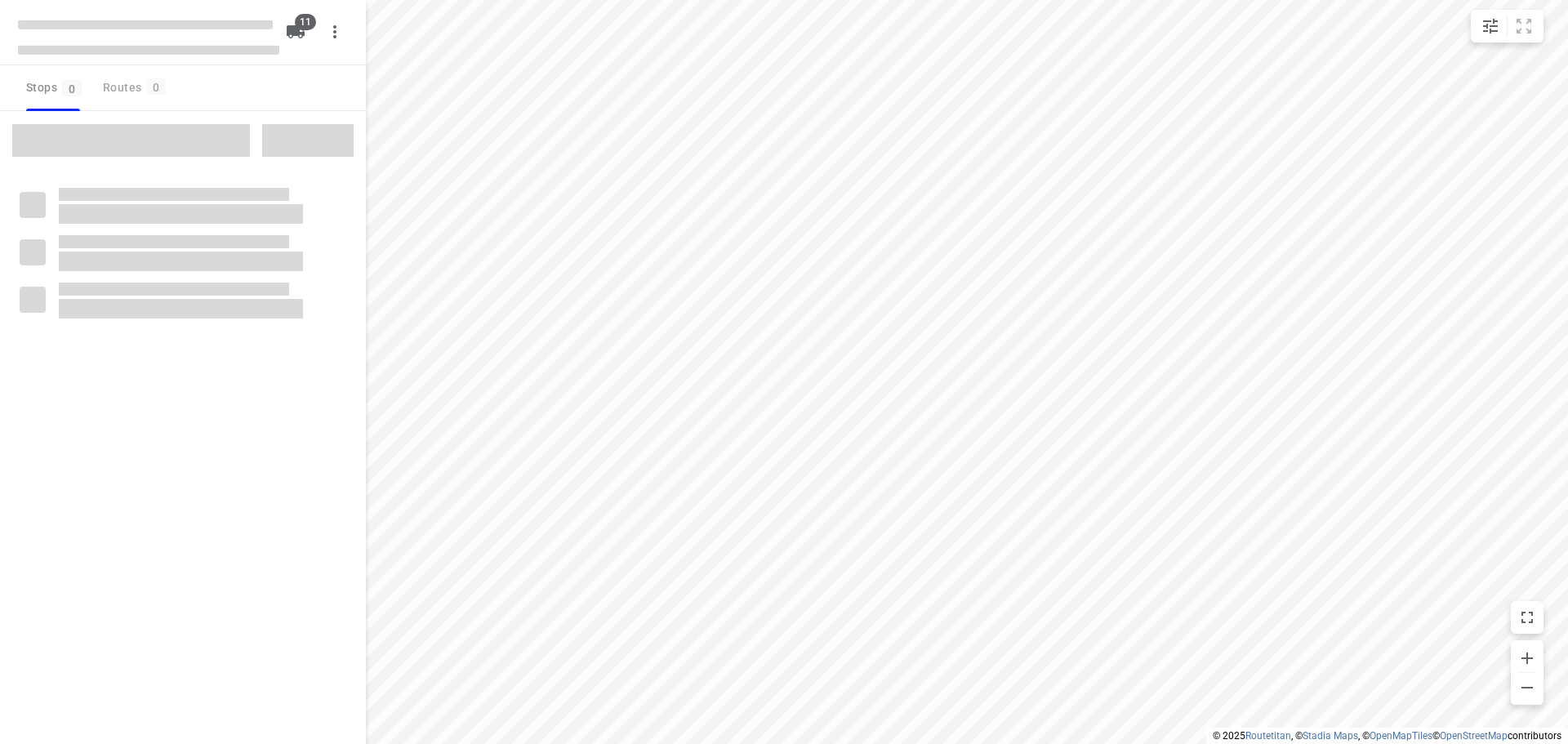
type input "distance"
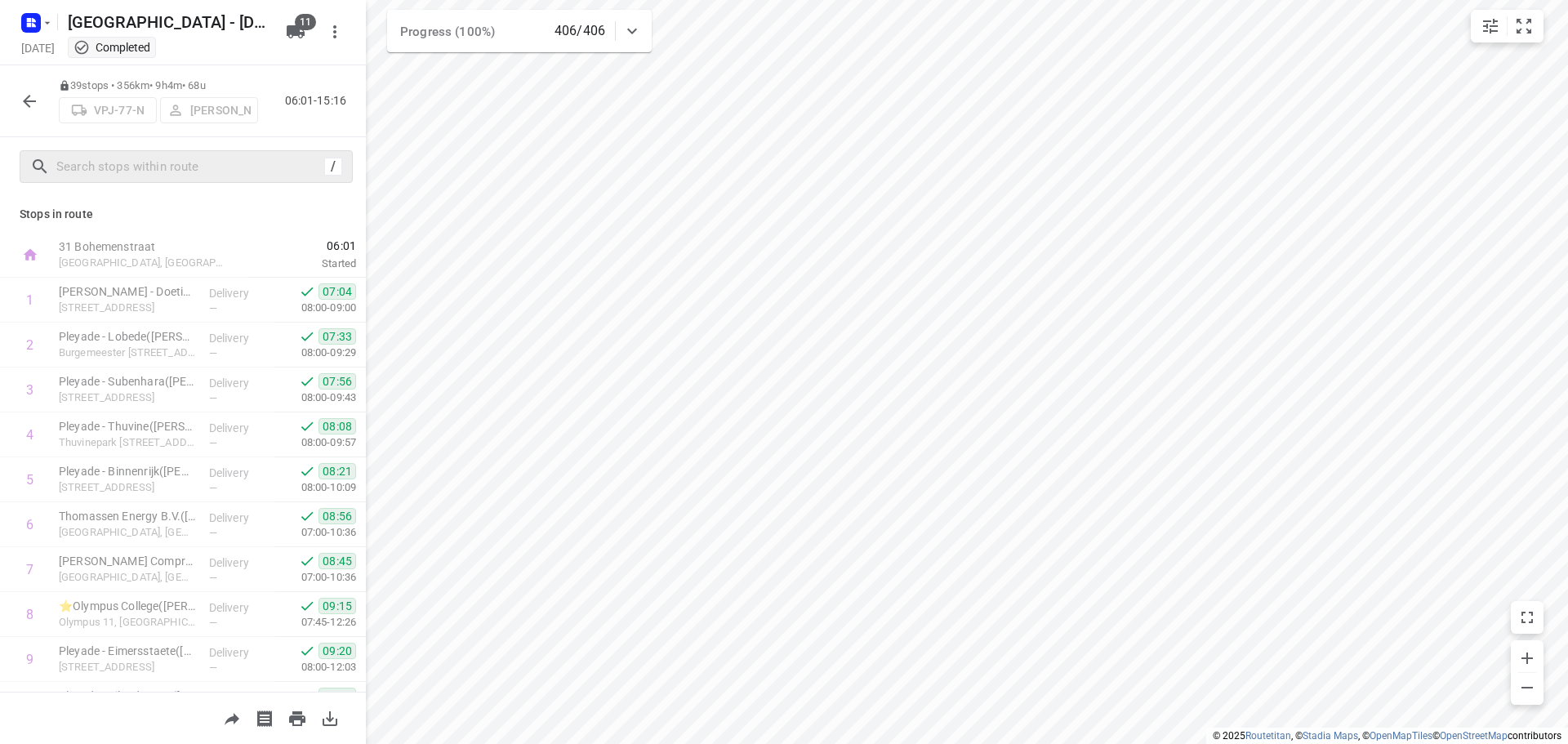
click at [188, 182] on div "/" at bounding box center [185, 166] width 333 height 33
click at [29, 92] on icon "button" at bounding box center [29, 101] width 19 height 19
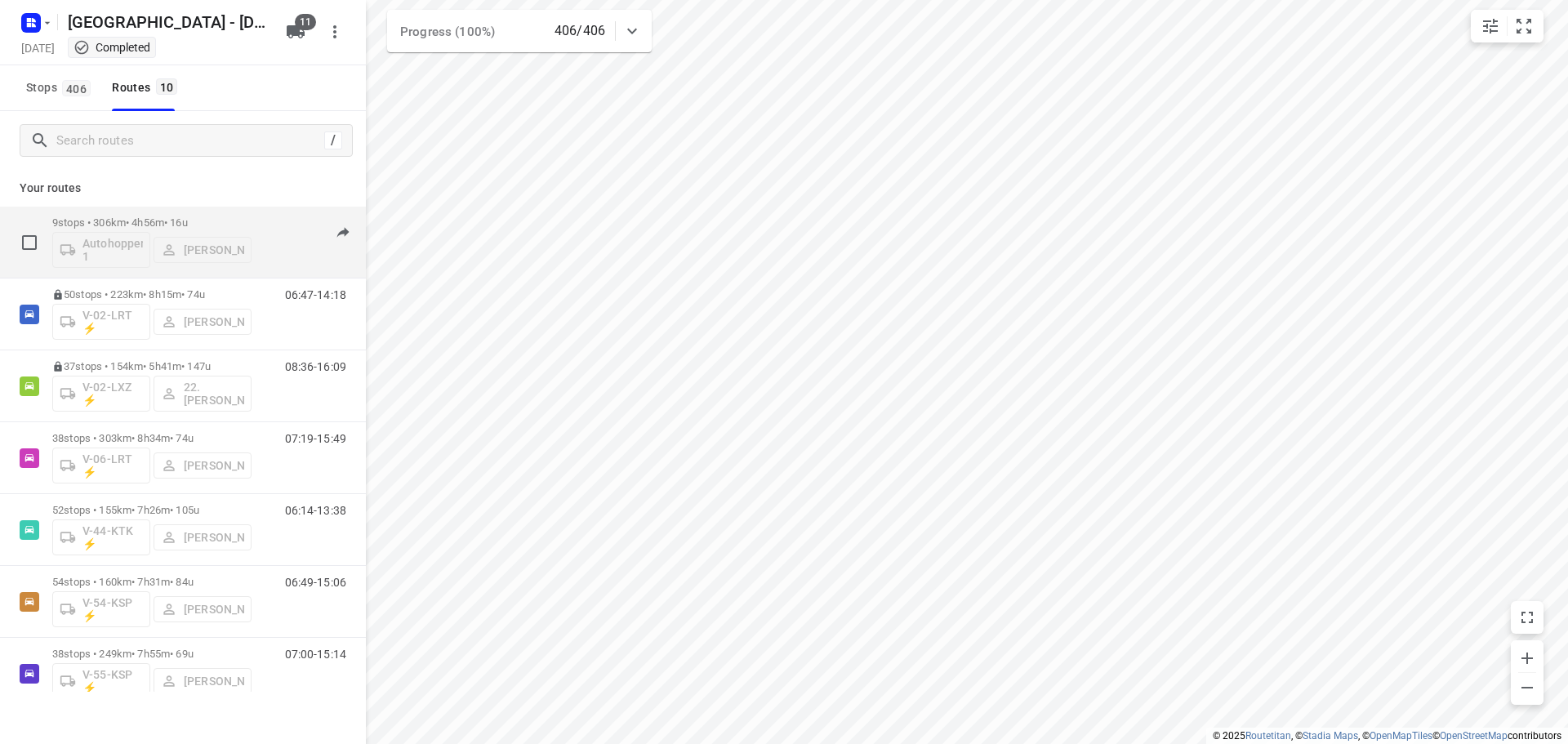
click at [195, 211] on div "9 stops • 306km • 4h56m • 16u Autohopper 1 [PERSON_NAME]" at bounding box center [152, 242] width 200 height 68
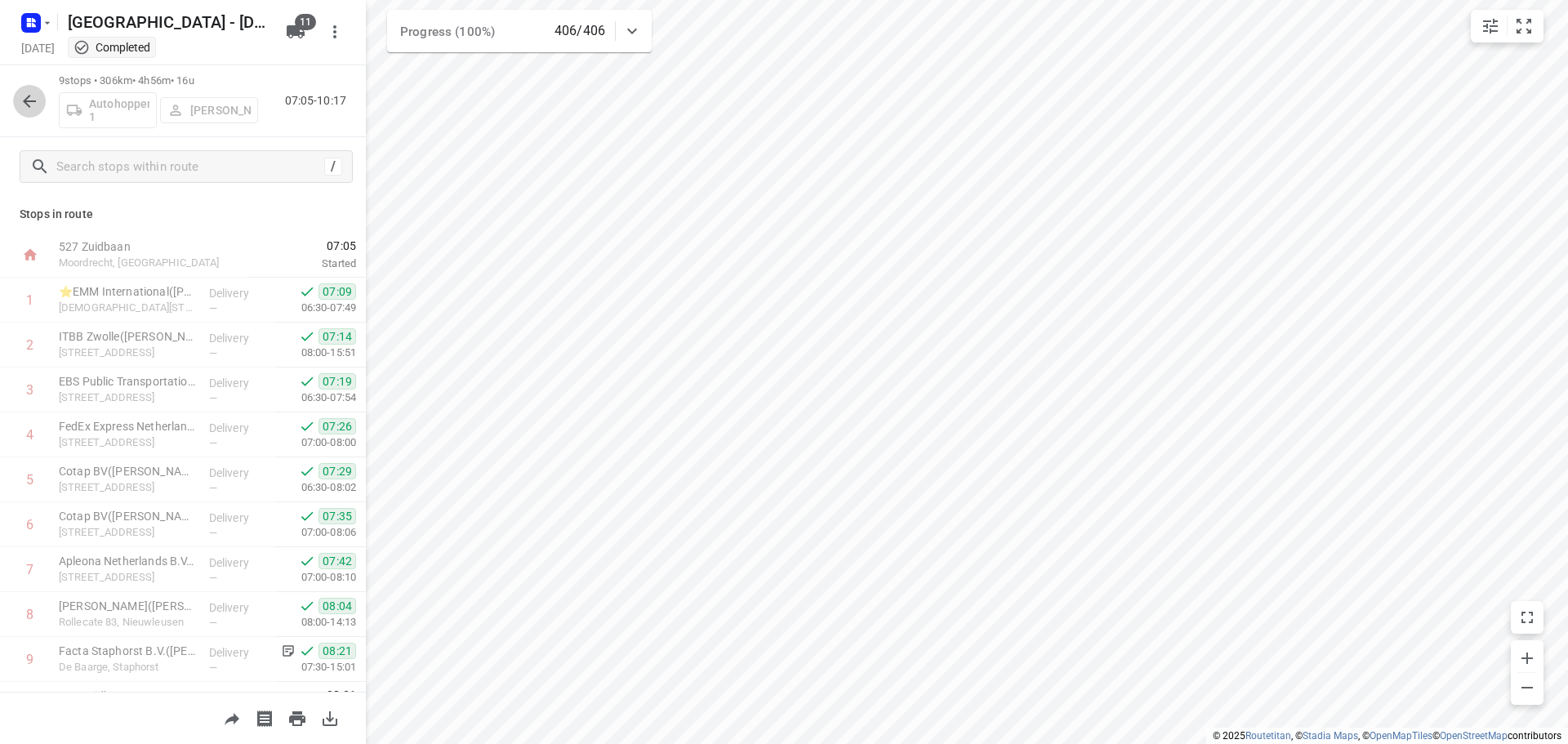
click at [41, 109] on button "button" at bounding box center [29, 101] width 33 height 33
click at [18, 86] on div at bounding box center [29, 101] width 33 height 33
click at [19, 89] on button "button" at bounding box center [29, 101] width 33 height 33
click at [32, 34] on icon "button" at bounding box center [31, 23] width 26 height 26
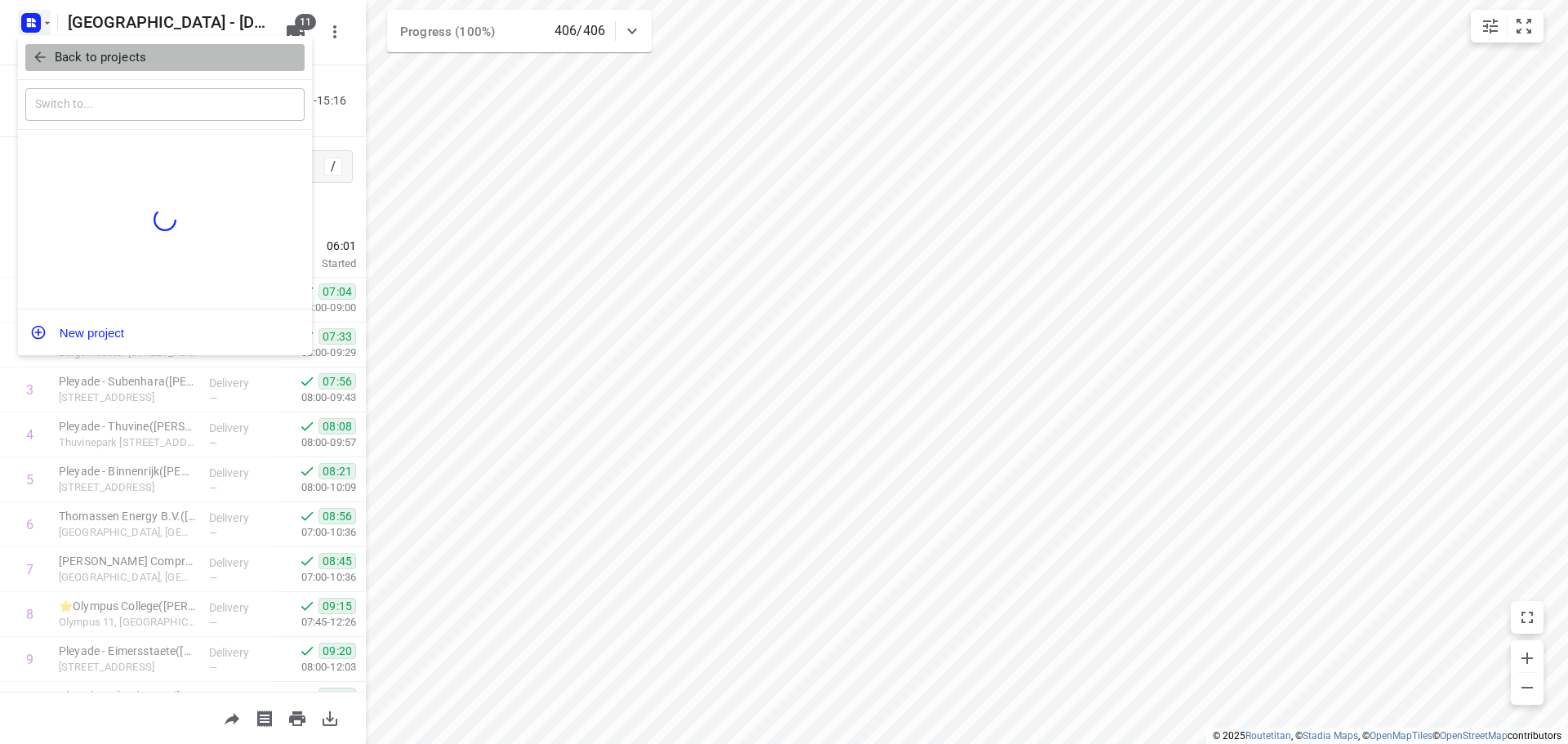
click at [38, 45] on button "Back to projects" at bounding box center [165, 57] width 279 height 27
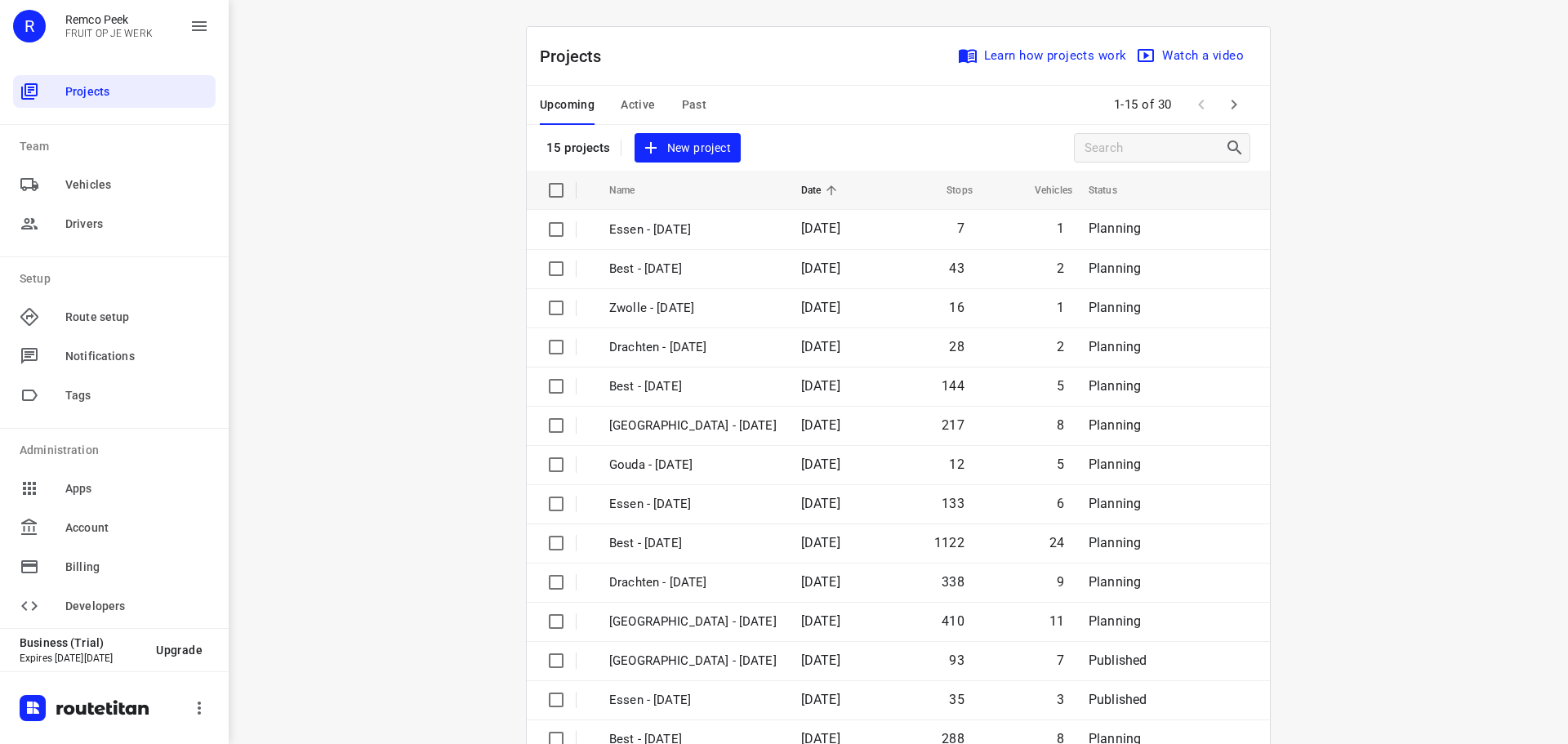
click at [701, 131] on div "Projects Learn how projects work Watch a video 15 projects New project" at bounding box center [899, 99] width 743 height 144
drag, startPoint x: 697, startPoint y: 110, endPoint x: 695, endPoint y: 99, distance: 11.2
click at [695, 99] on span "Past" at bounding box center [694, 104] width 26 height 20
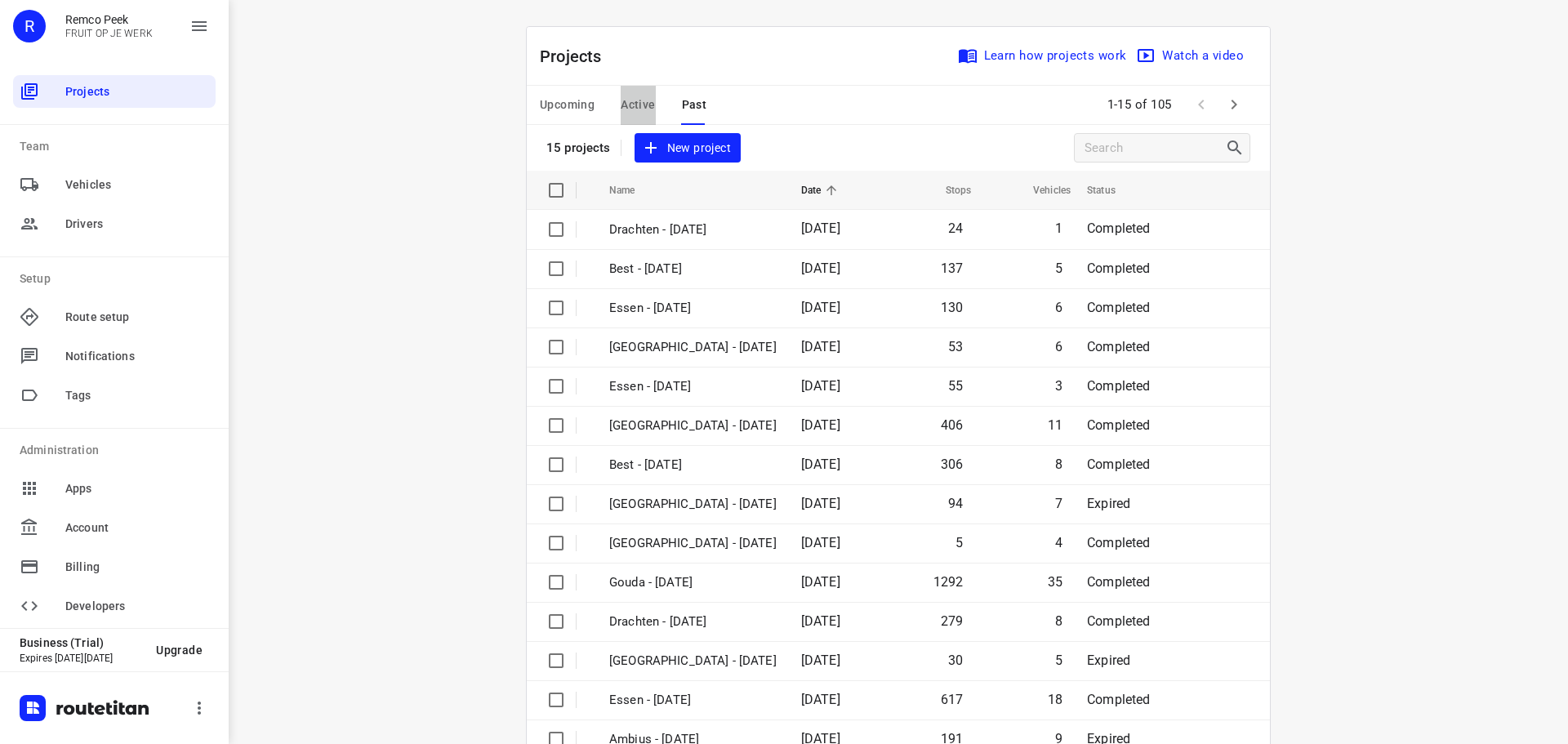
click at [640, 100] on span "Active" at bounding box center [637, 104] width 34 height 20
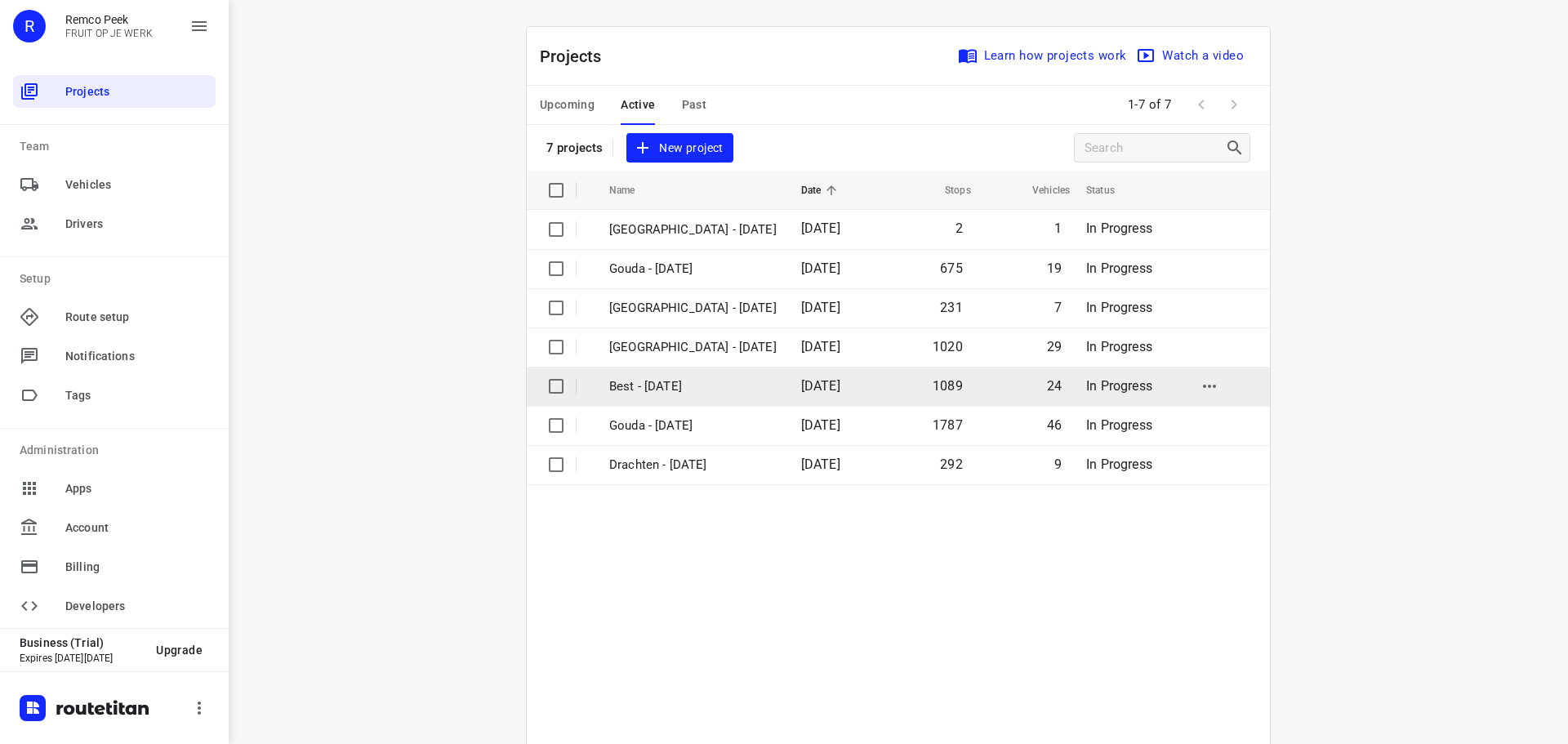
click at [625, 386] on p "Best - [DATE]" at bounding box center [693, 386] width 168 height 19
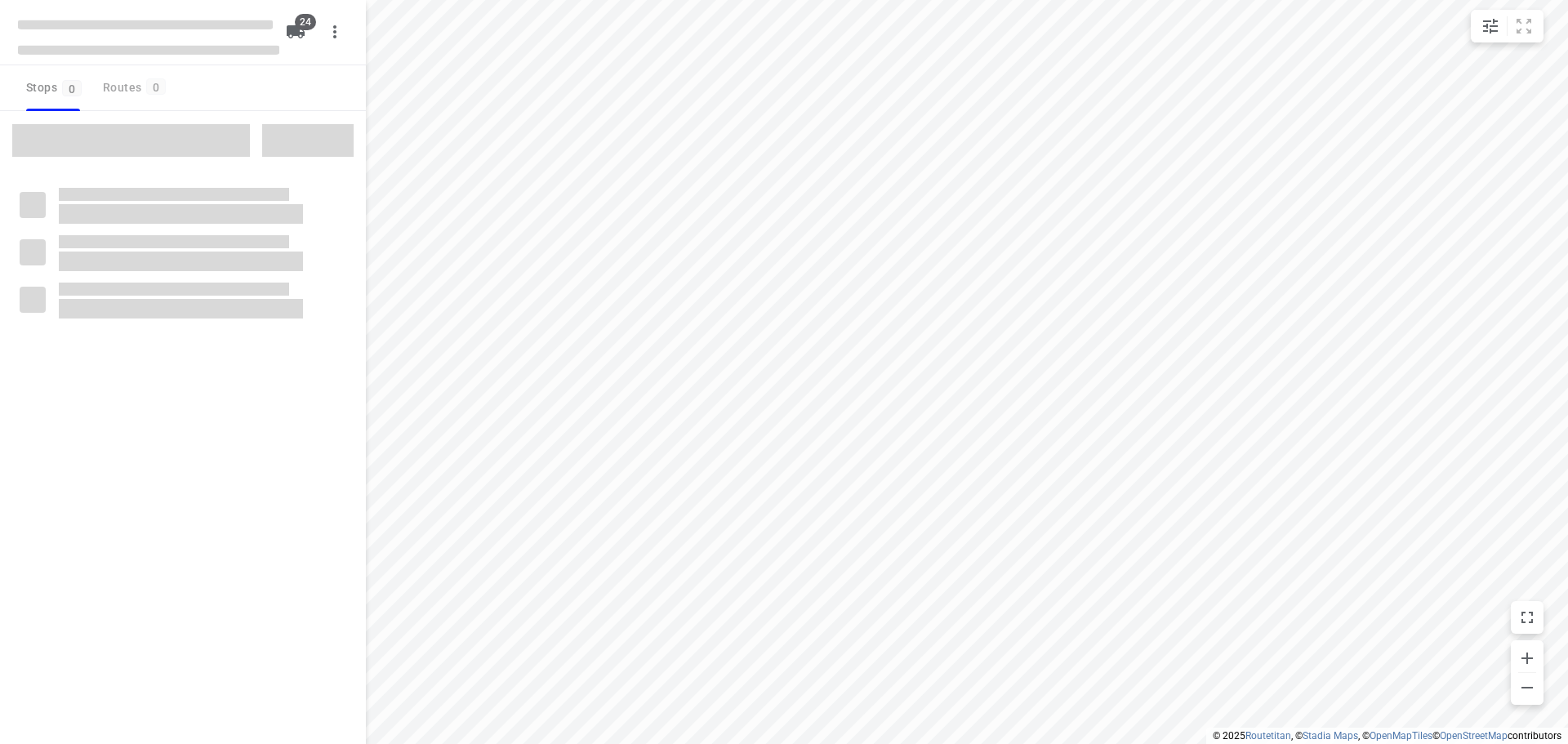
type input "distance"
checkbox input "true"
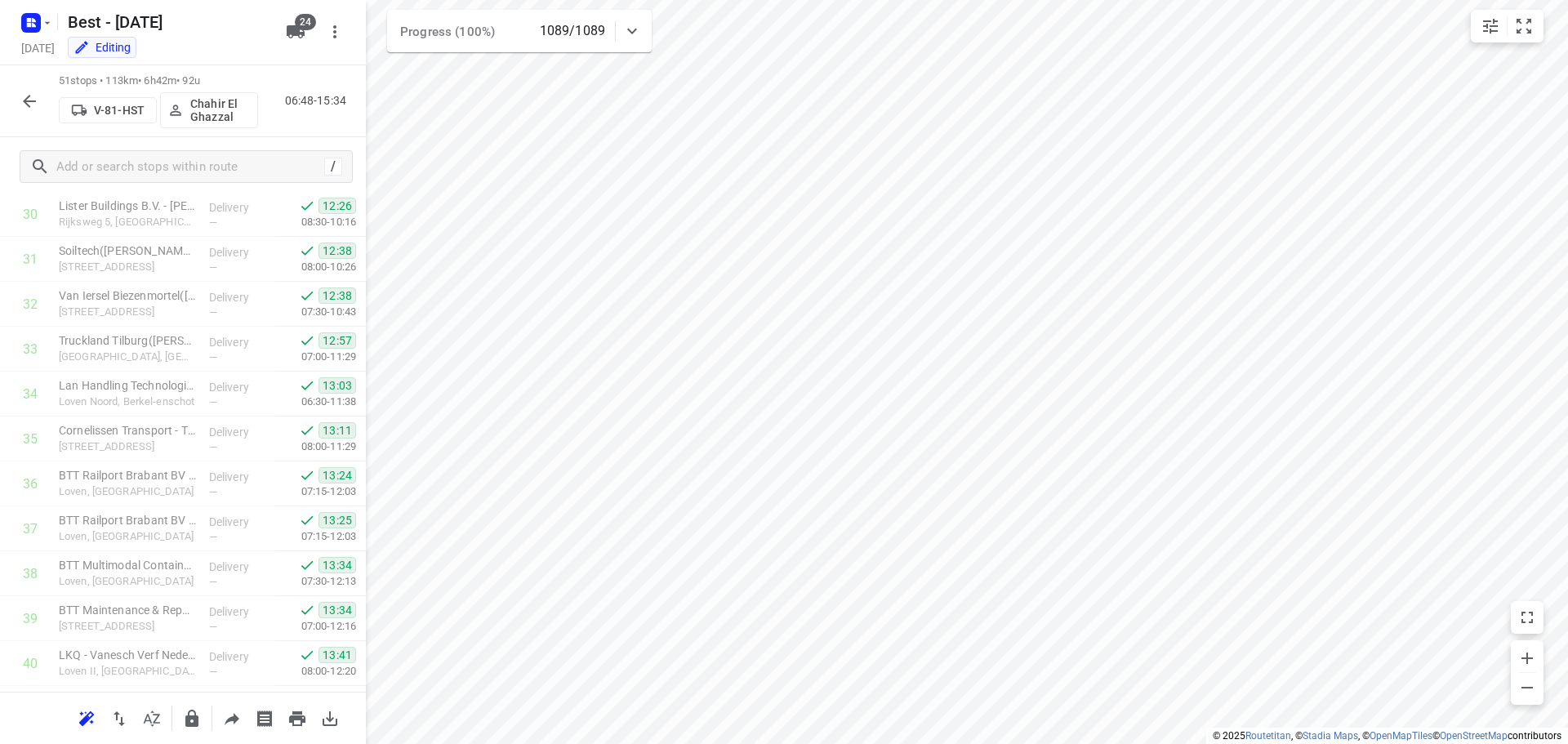
scroll to position [1920, 0]
click at [36, 103] on icon "button" at bounding box center [29, 101] width 19 height 19
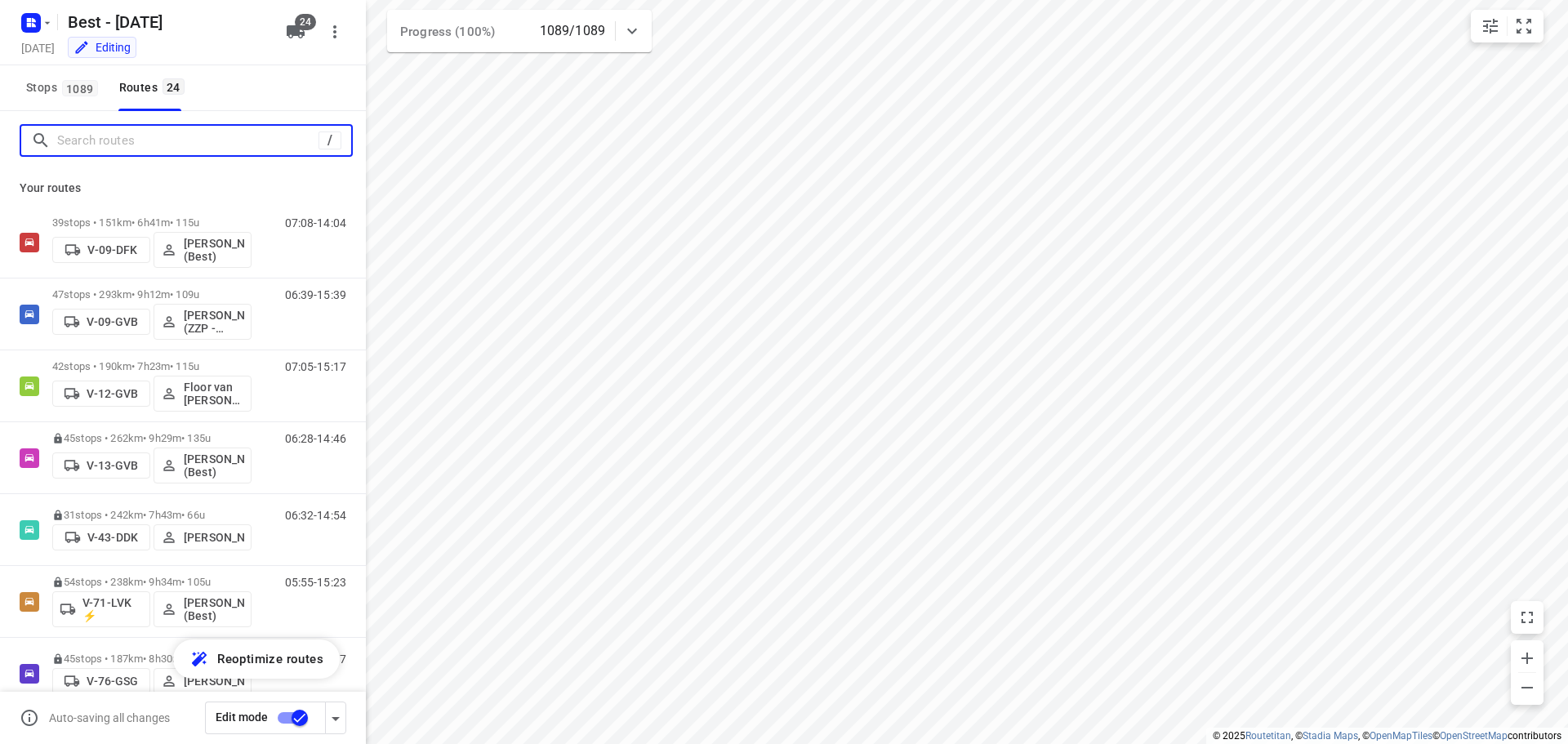
click at [69, 136] on input "Search routes" at bounding box center [188, 140] width 261 height 26
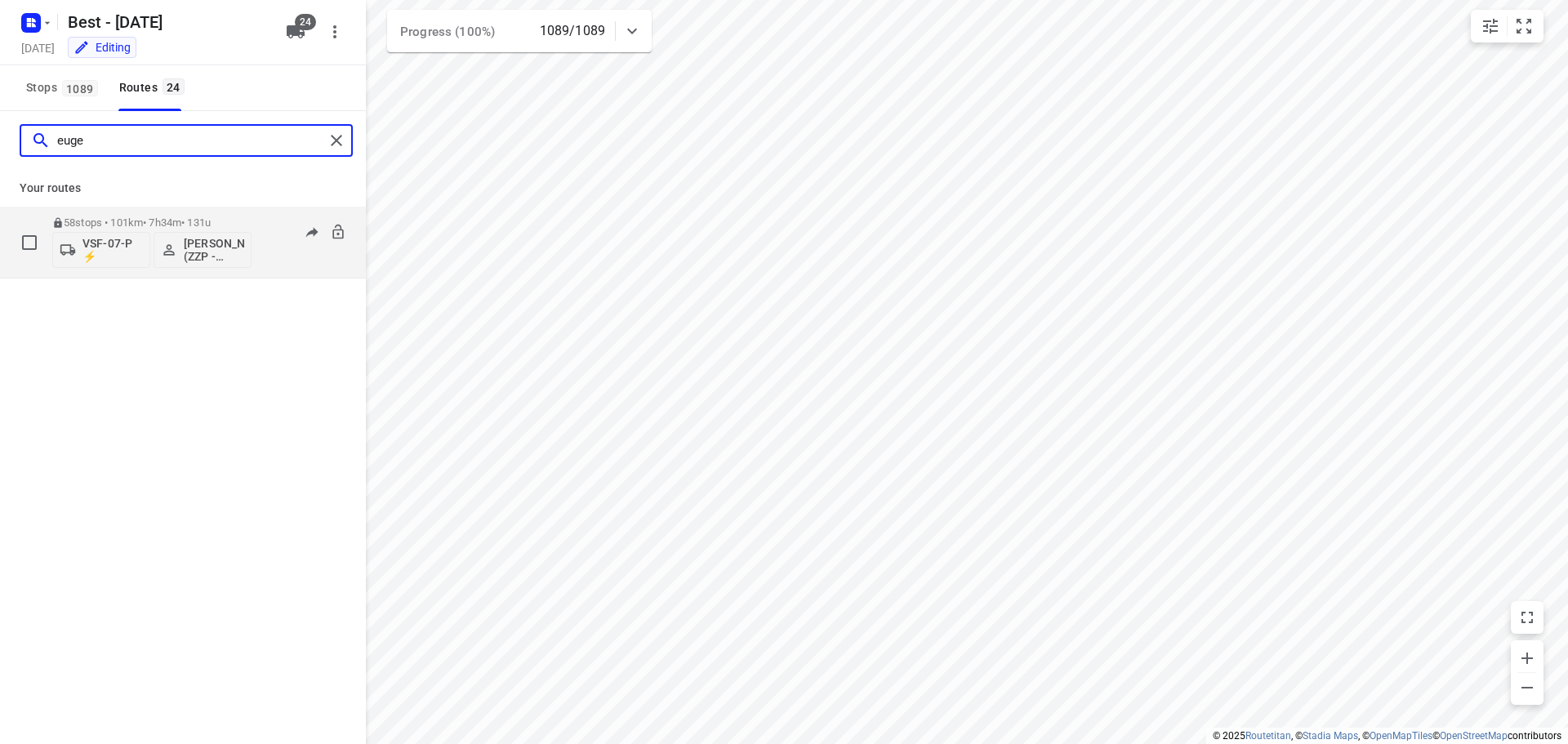
type input "euge"
click at [108, 225] on p "58 stops • 101km • 7h34m • 131u" at bounding box center [152, 222] width 200 height 12
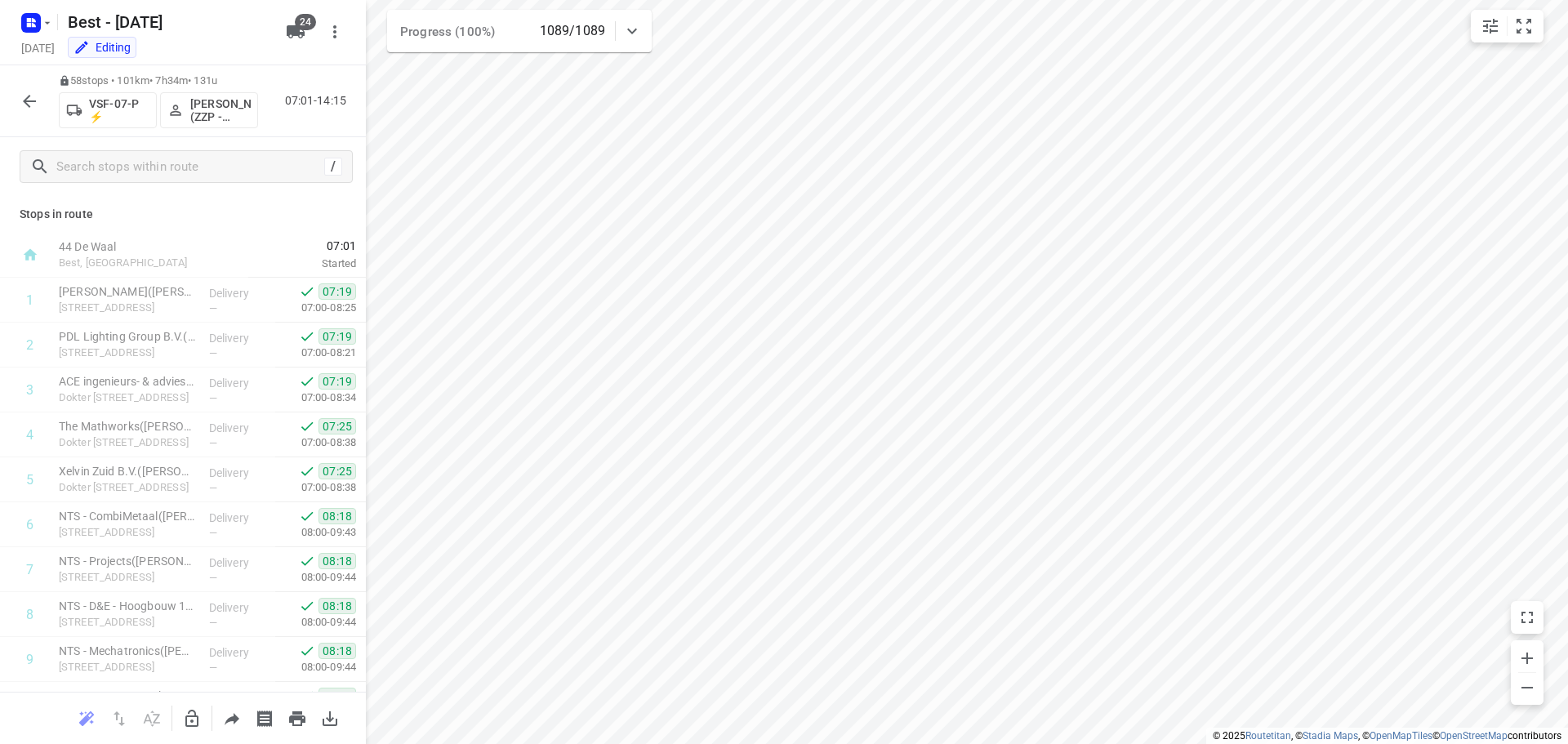
click at [40, 106] on button "button" at bounding box center [29, 101] width 33 height 33
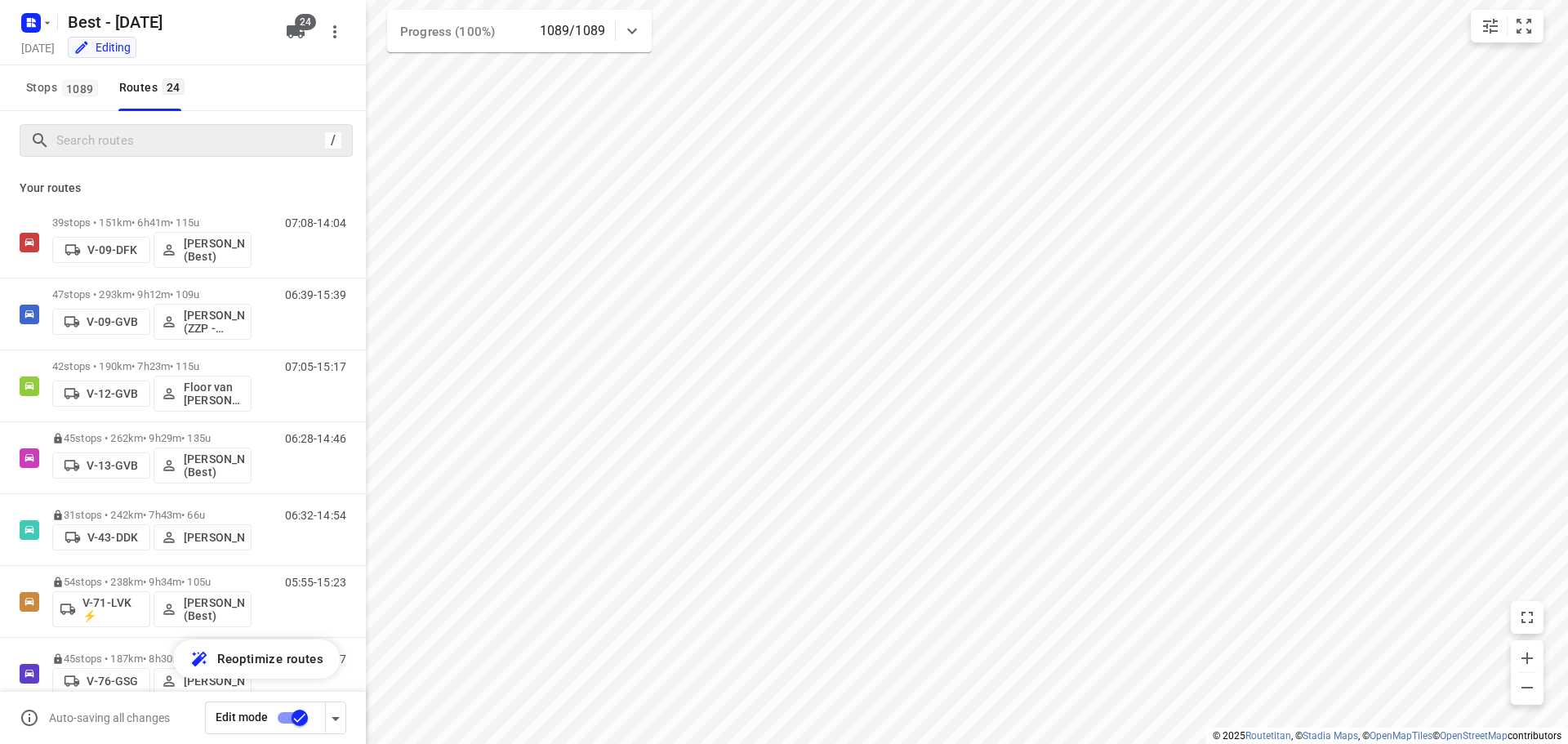
click at [81, 154] on div "/" at bounding box center [185, 140] width 333 height 33
click at [99, 129] on input "Search routes" at bounding box center [188, 140] width 261 height 26
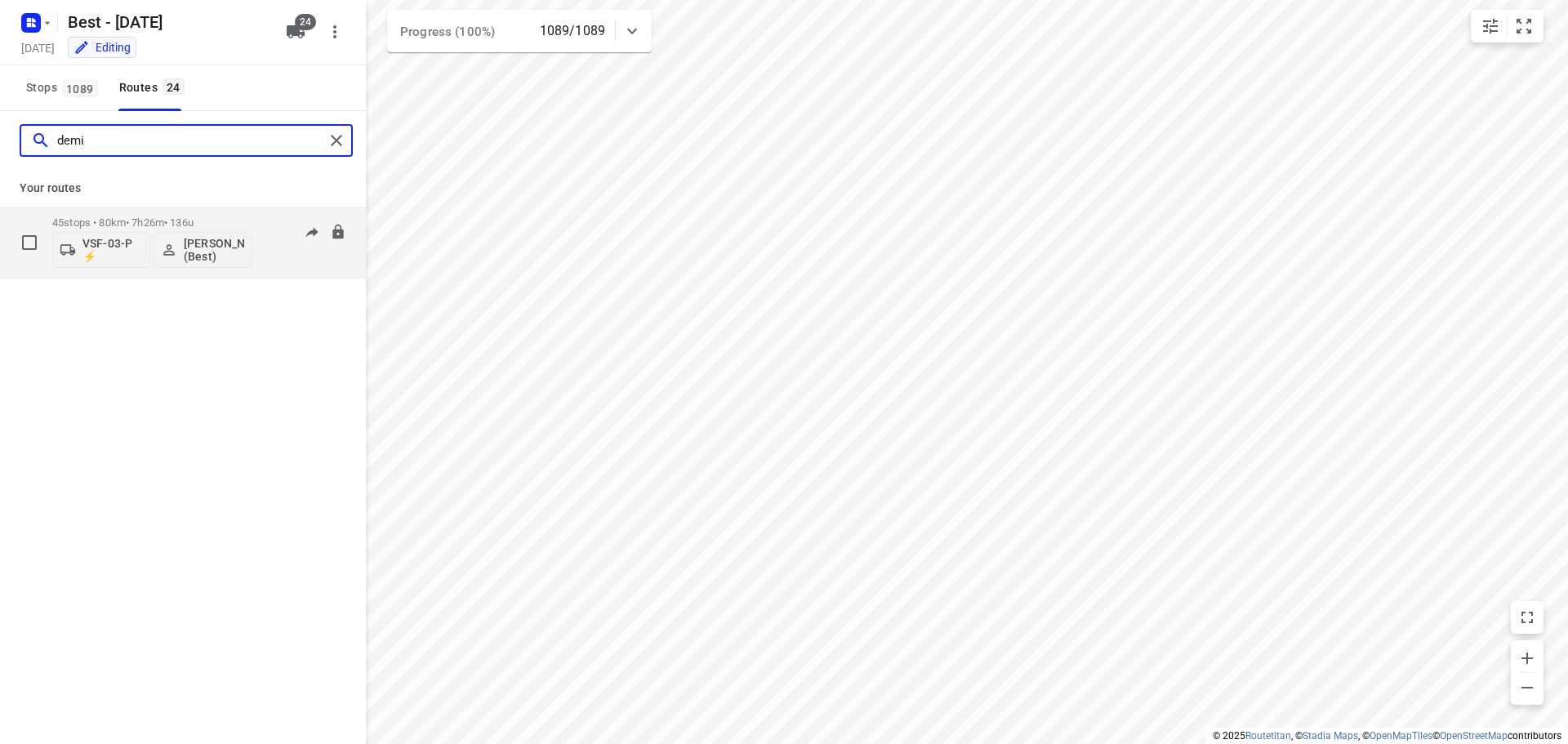
type input "demi"
click at [96, 215] on div "45 stops • 80km • 7h26m • 136u VSF-03-P ⚡ [PERSON_NAME] (Best)" at bounding box center [152, 242] width 200 height 68
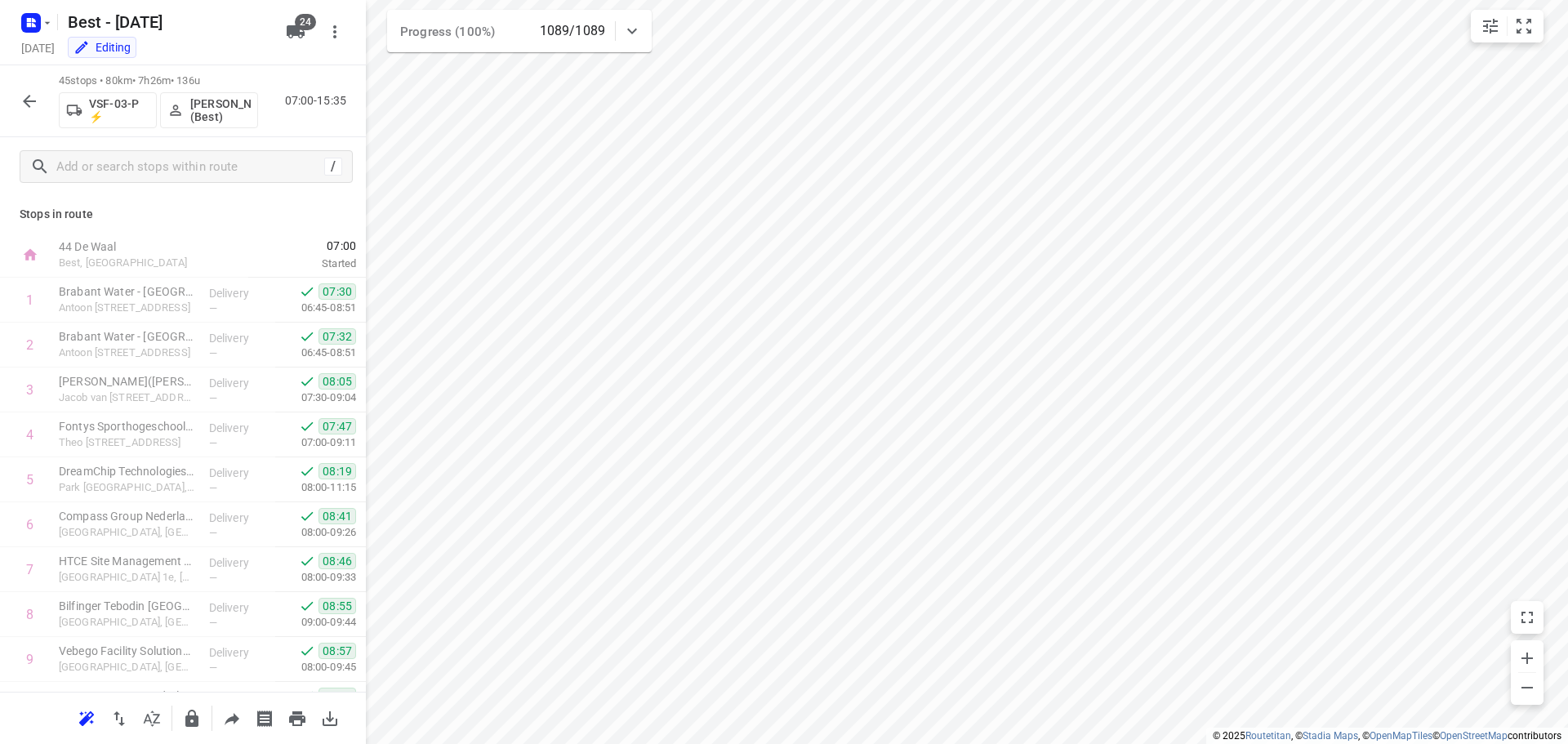
click at [25, 98] on icon "button" at bounding box center [29, 101] width 19 height 19
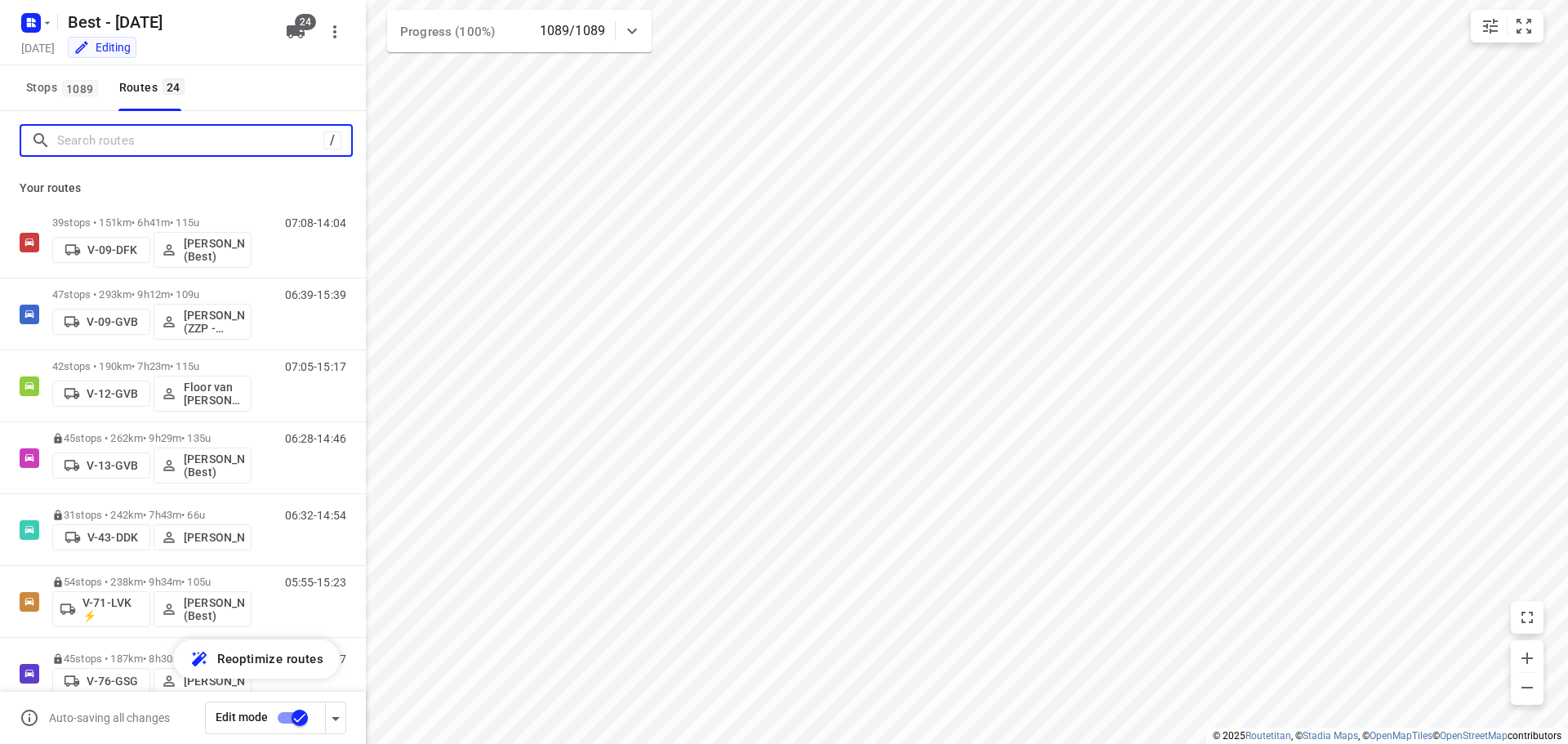
click at [89, 147] on input "Search routes" at bounding box center [191, 140] width 267 height 26
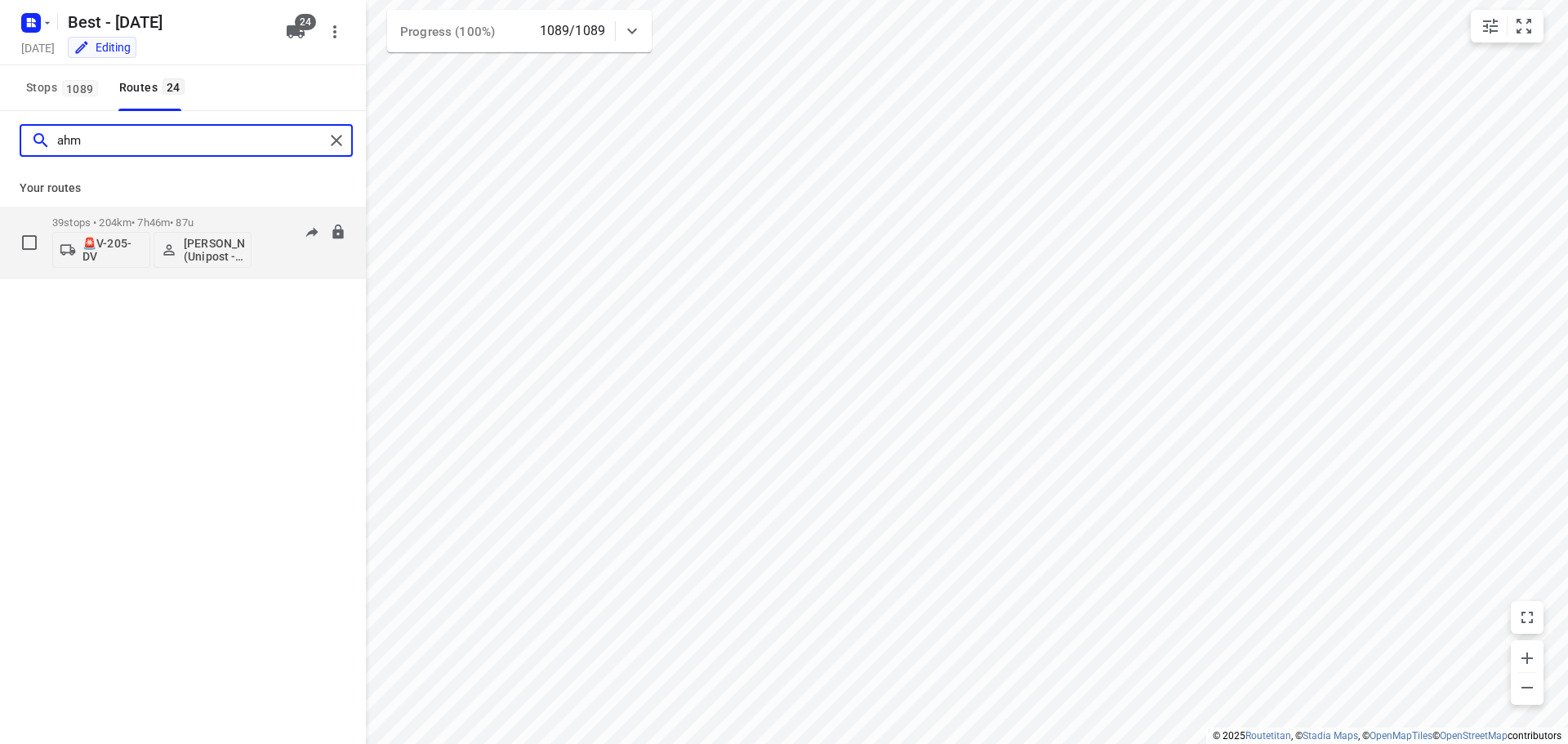
type input "ahm"
click at [133, 212] on div "39 stops • 204km • 7h46m • 87u 🚨V-205-DV [PERSON_NAME] (Unipost - Best - ZZP)" at bounding box center [152, 242] width 200 height 68
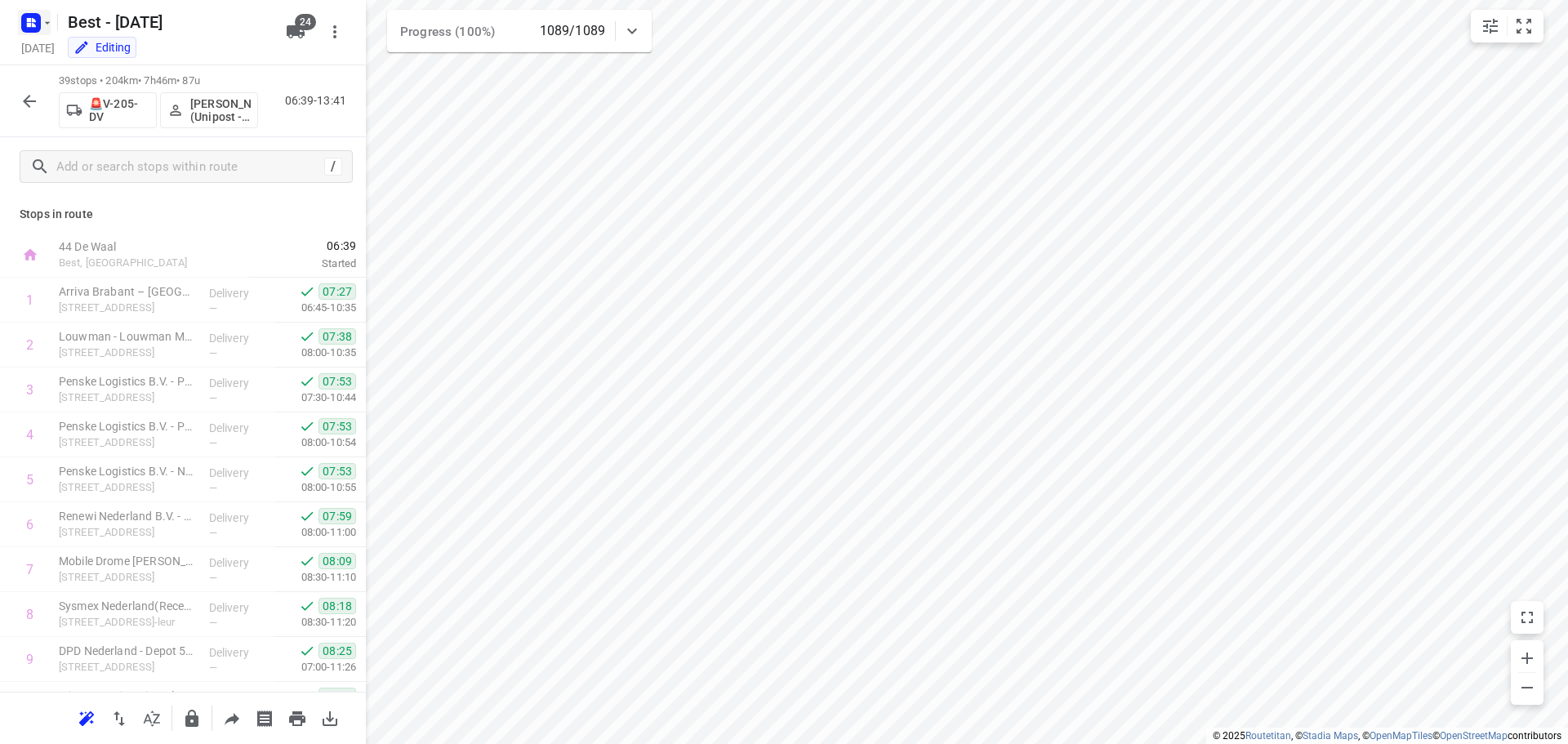
click at [45, 22] on icon "button" at bounding box center [47, 22] width 13 height 13
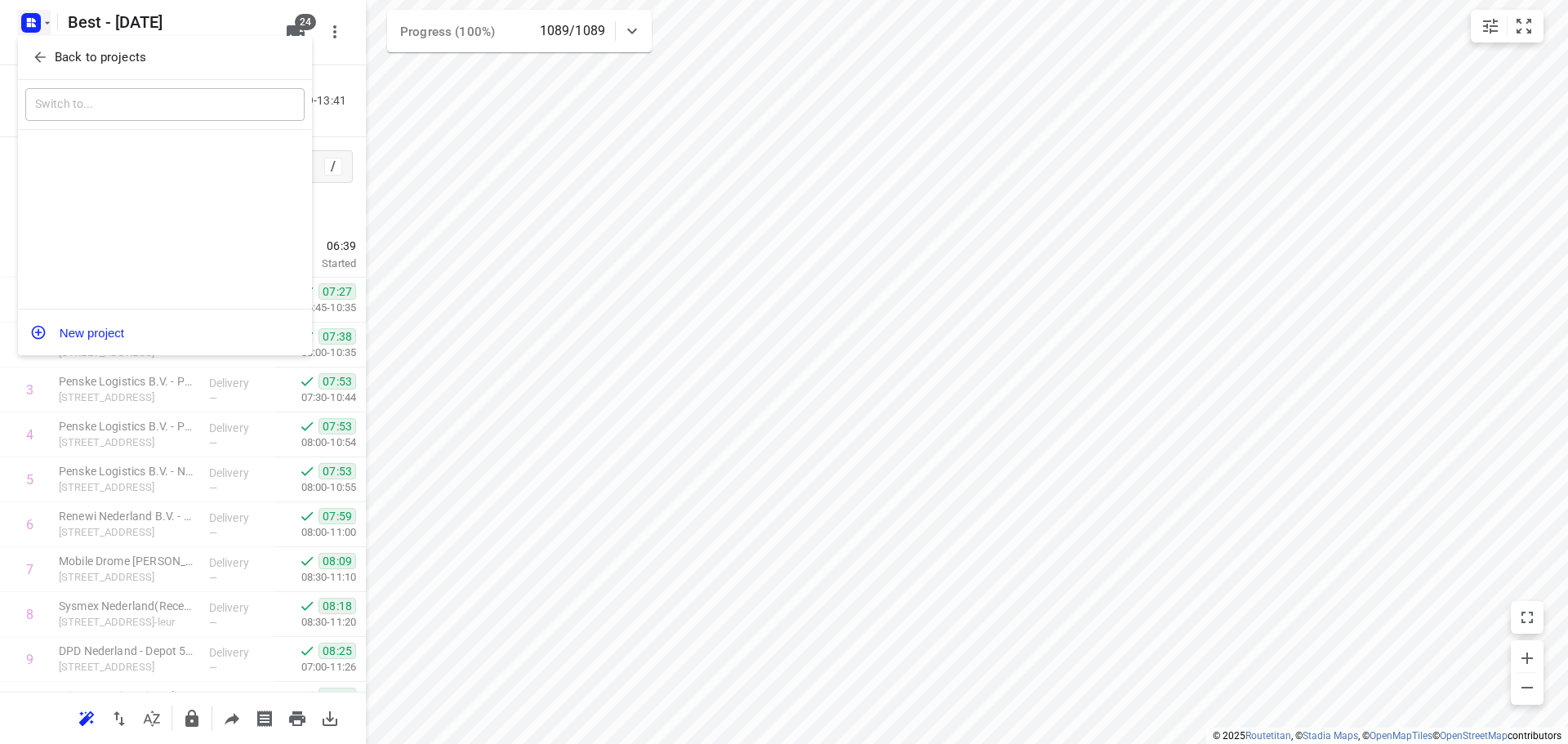
click at [42, 40] on div "Back to projects" at bounding box center [164, 58] width 294 height 44
click at [44, 59] on icon "button" at bounding box center [40, 56] width 16 height 16
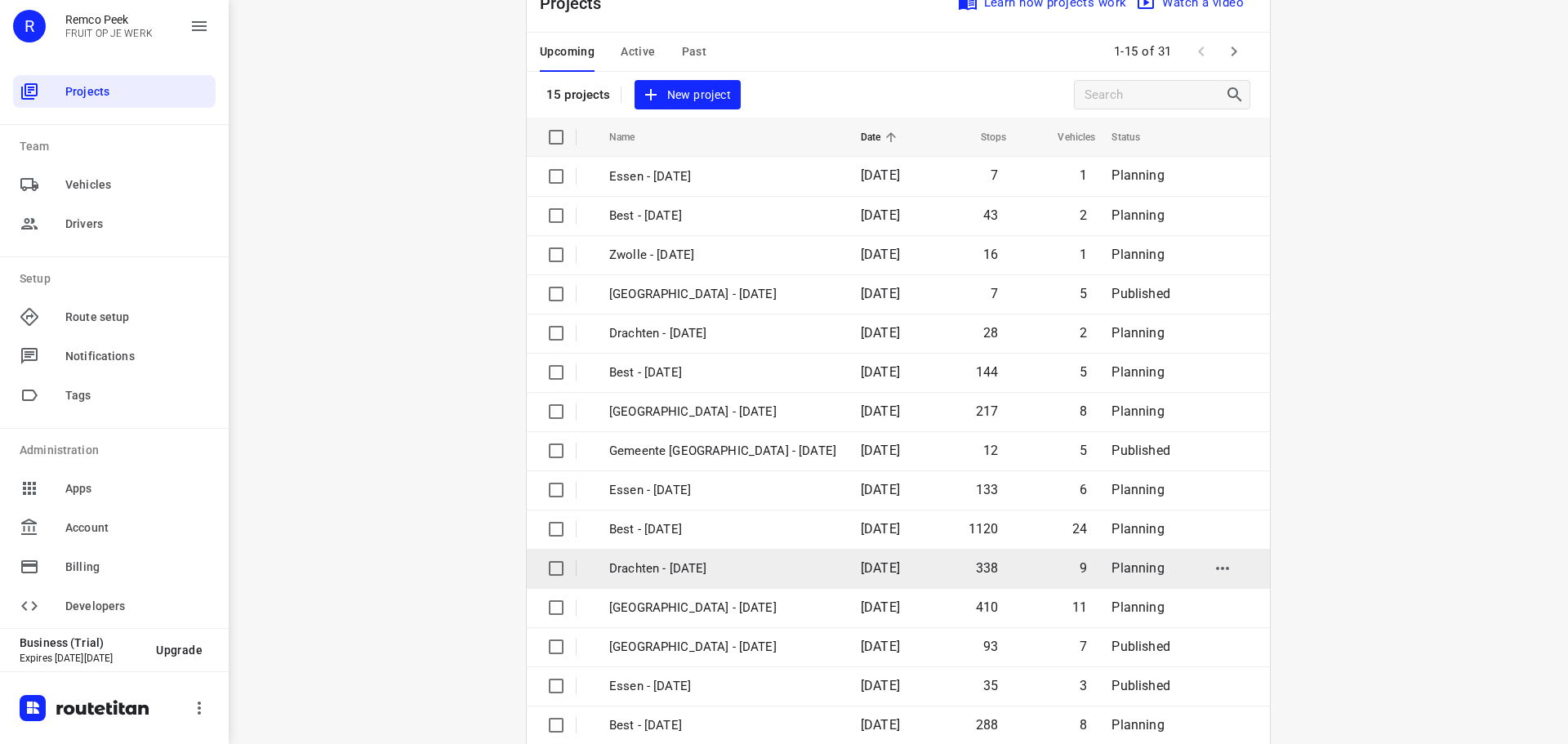
scroll to position [81, 0]
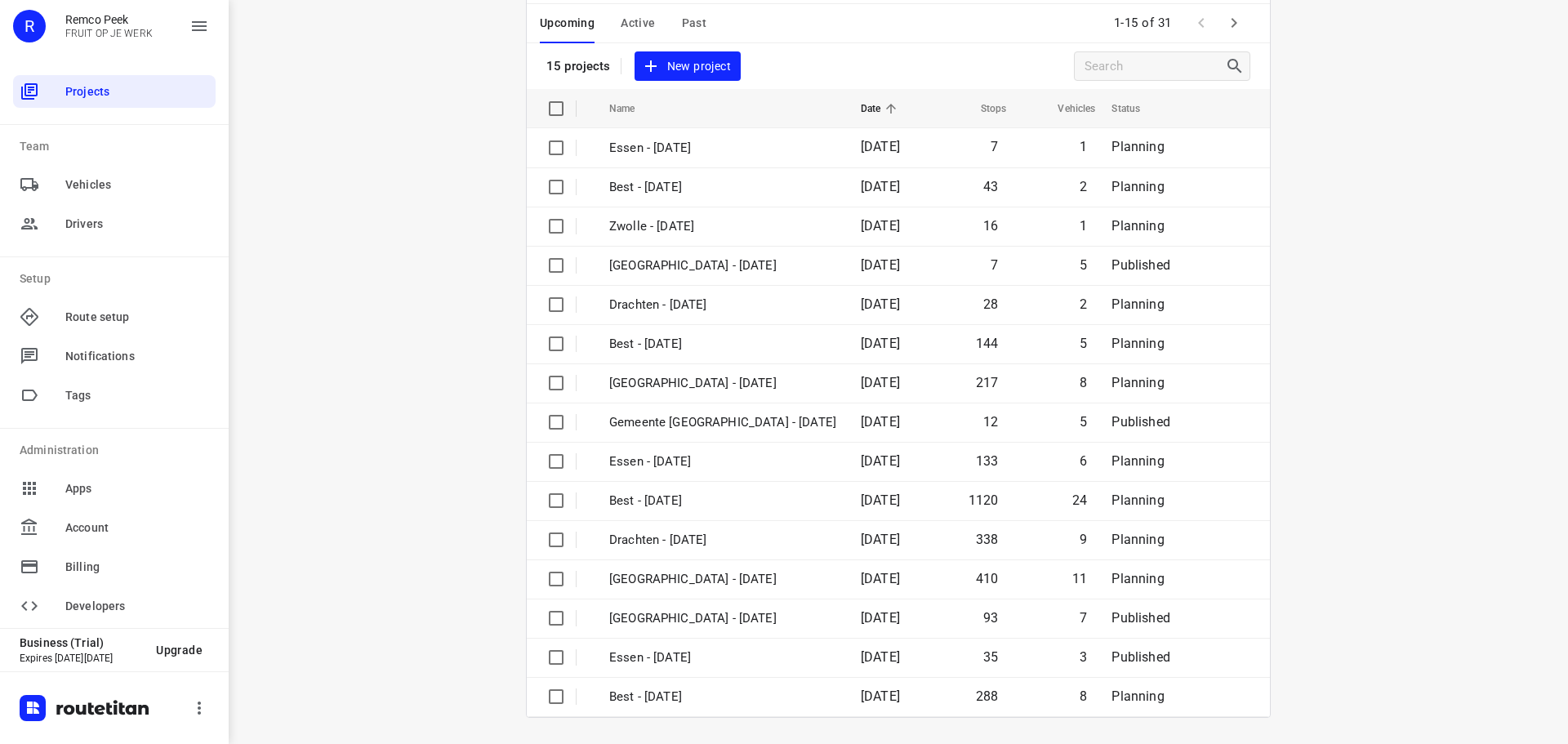
click at [1234, 27] on icon "button" at bounding box center [1233, 23] width 19 height 19
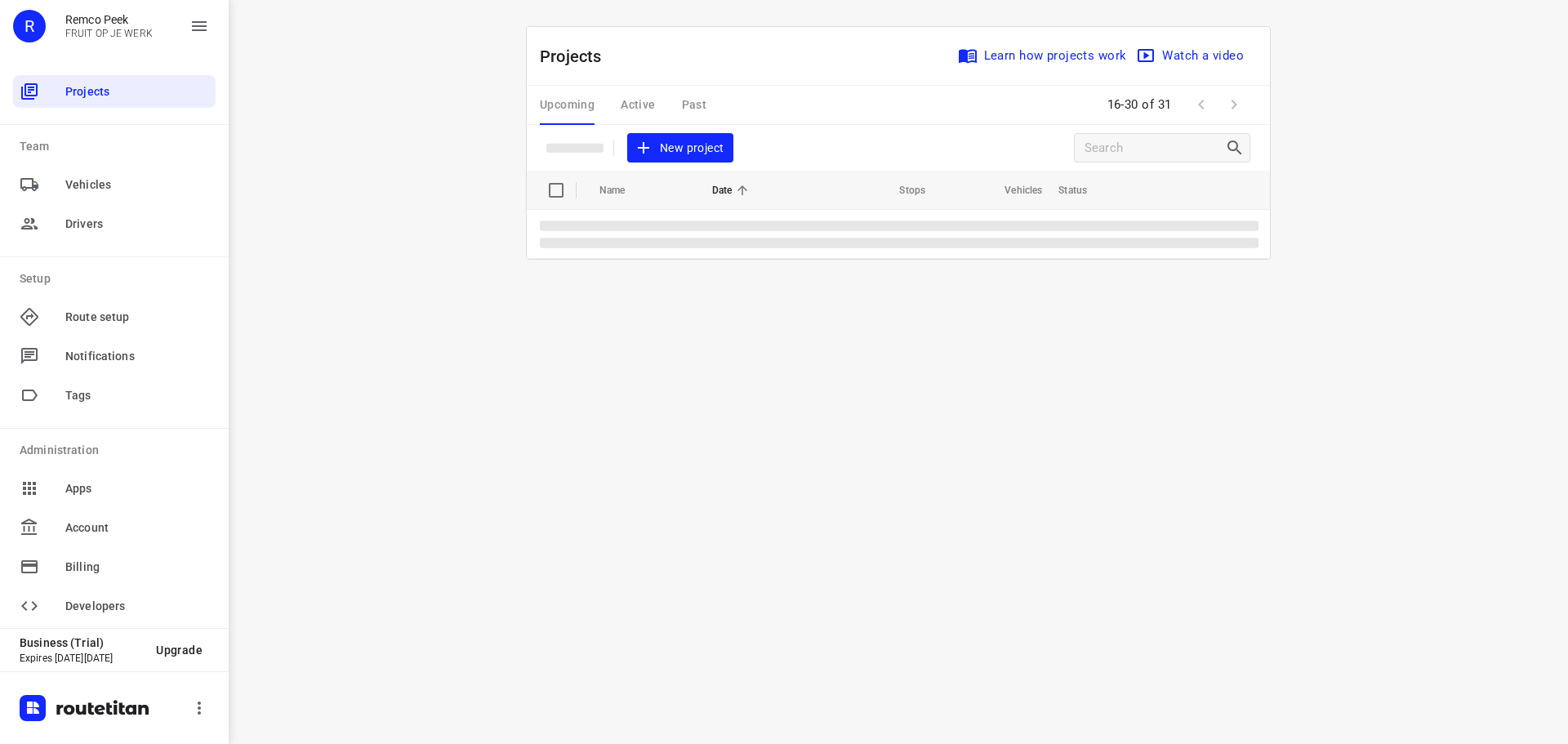
scroll to position [0, 0]
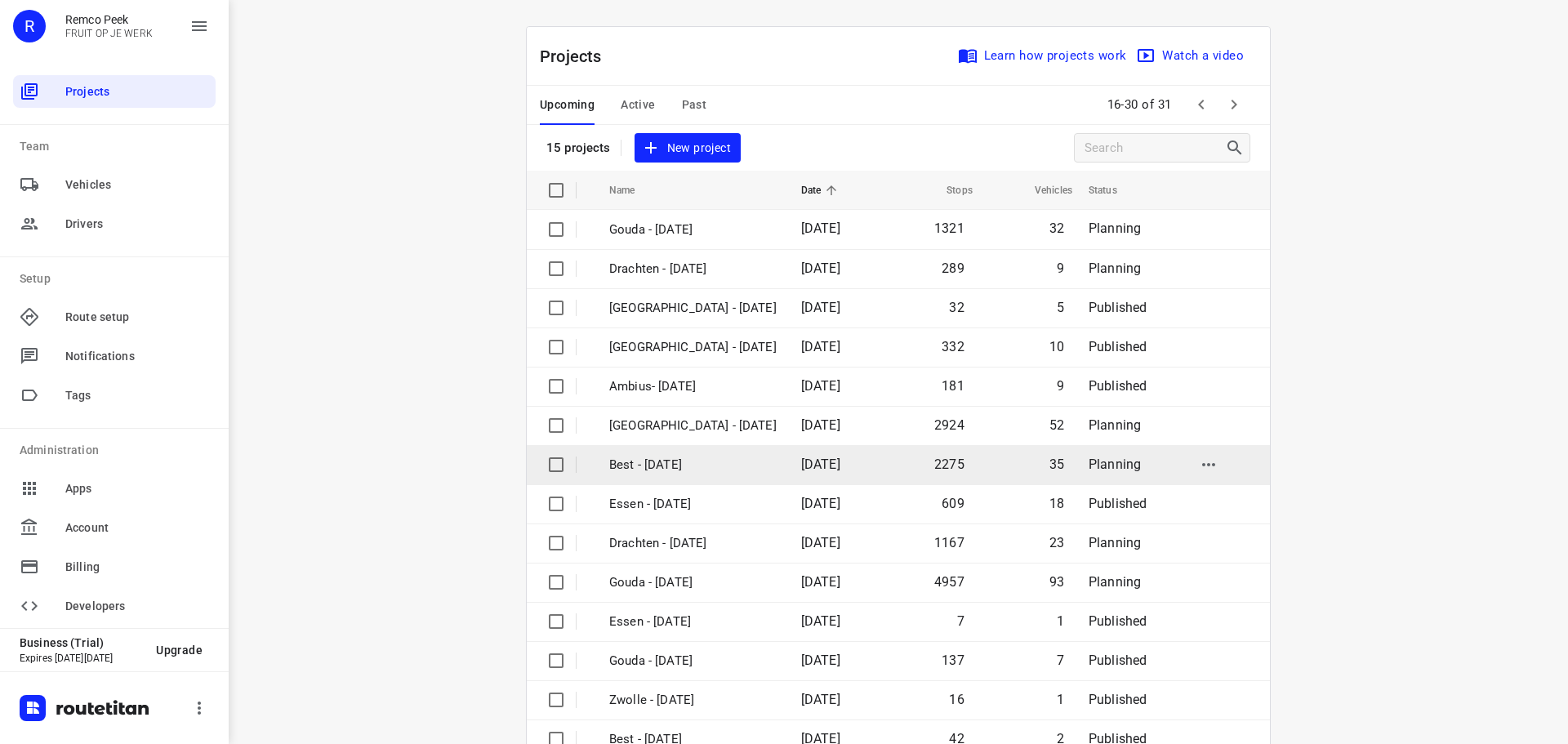
click at [674, 455] on p "Best - [DATE]" at bounding box center [693, 464] width 168 height 19
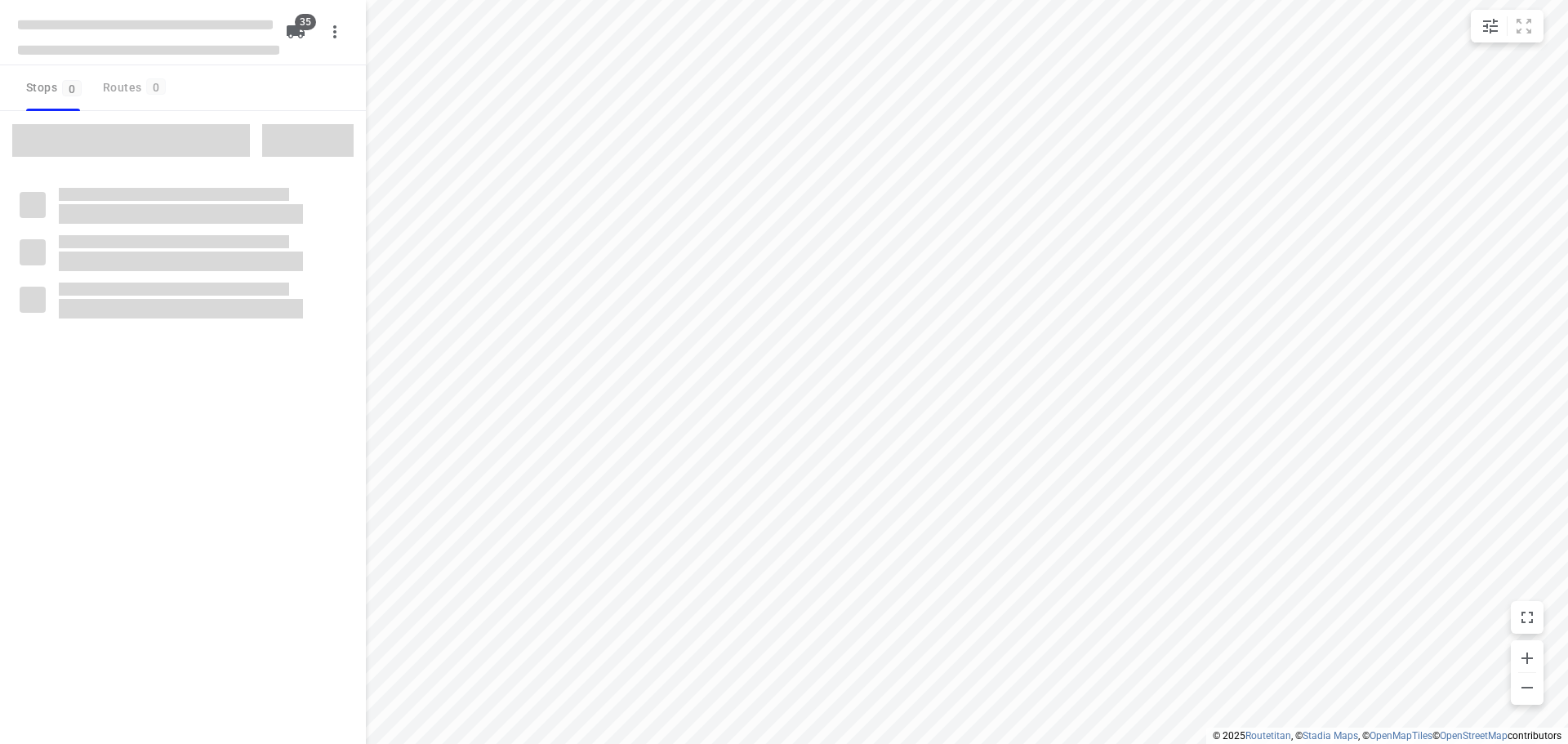
checkbox input "true"
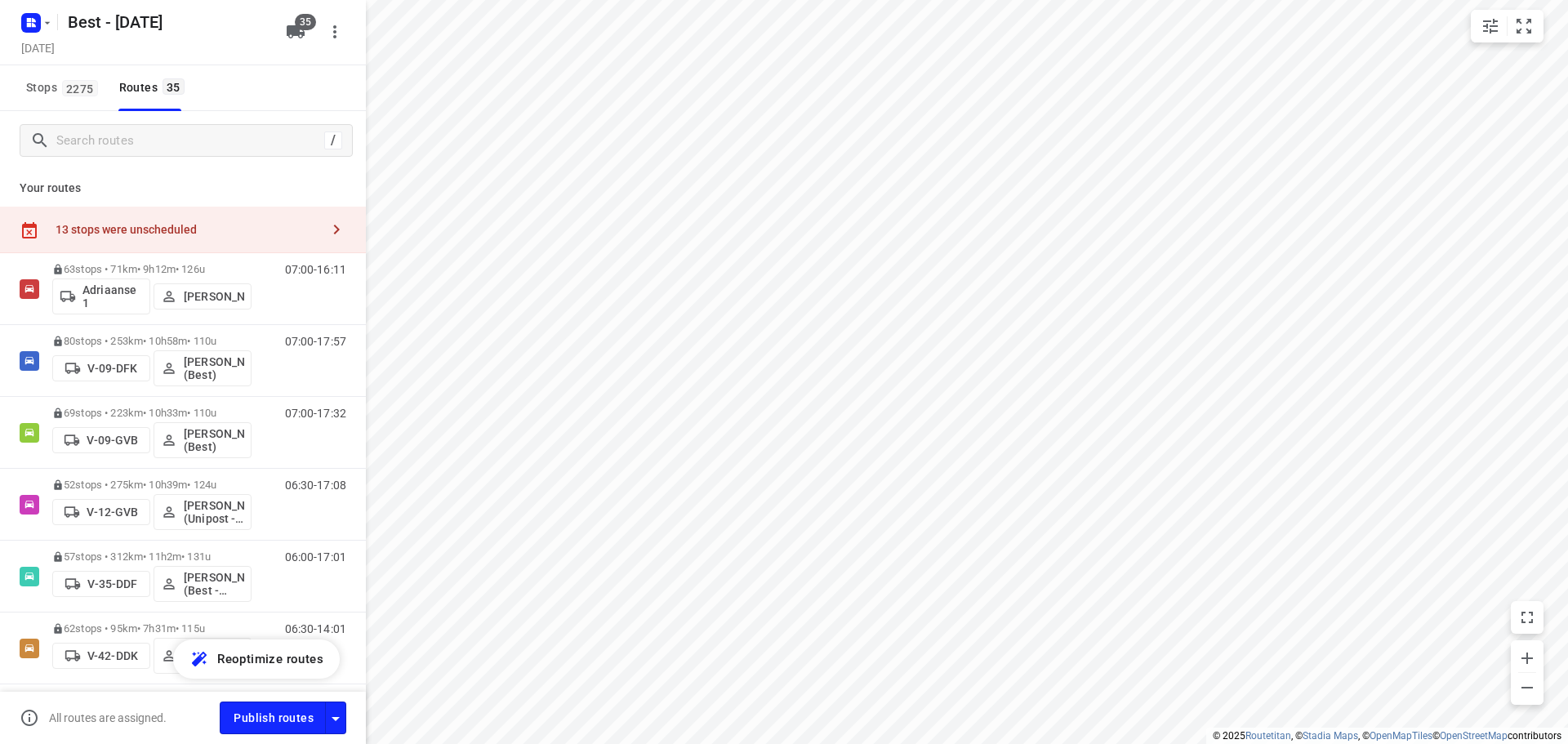
click at [263, 239] on div "13 stops were unscheduled" at bounding box center [183, 229] width 366 height 47
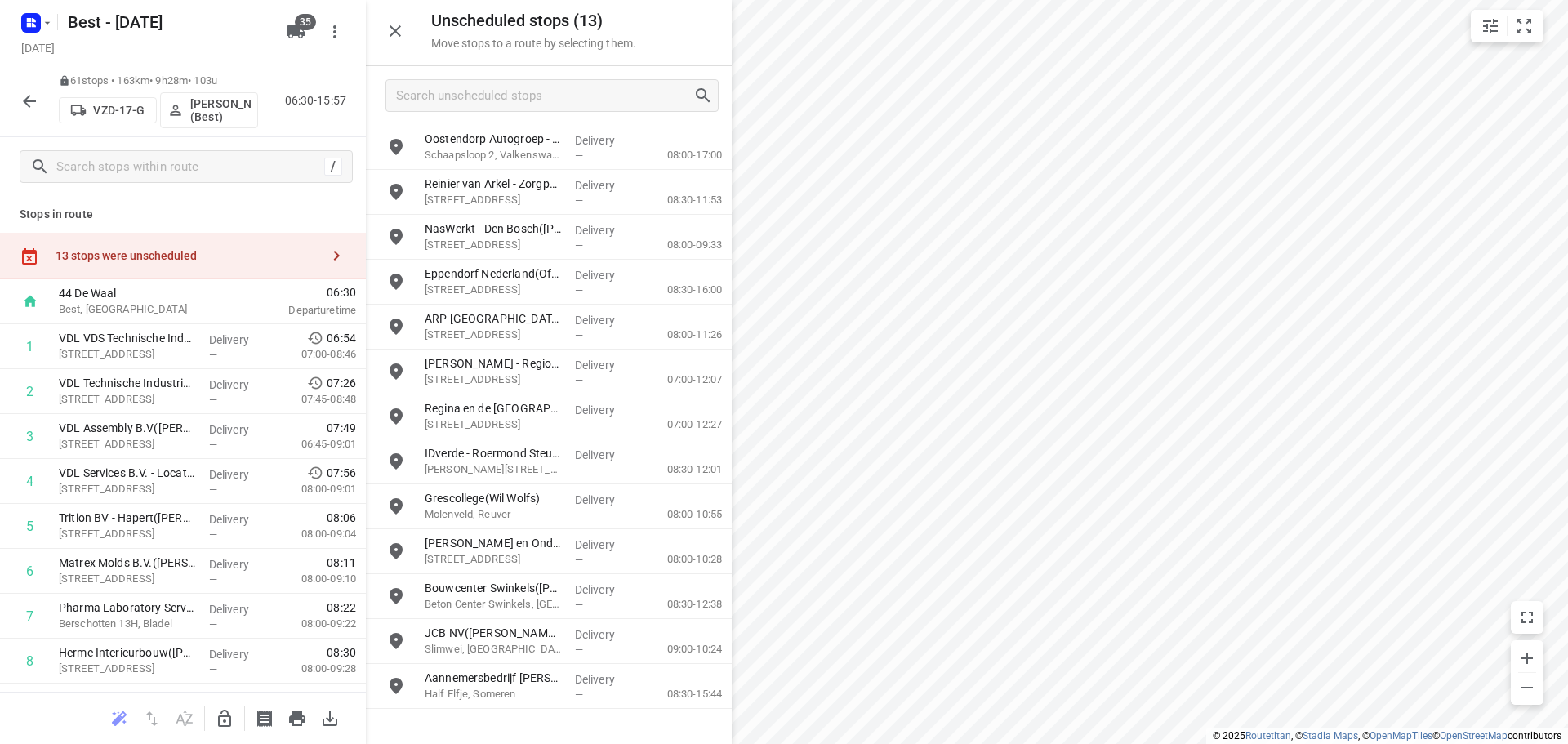
click at [231, 718] on icon "button" at bounding box center [224, 718] width 13 height 17
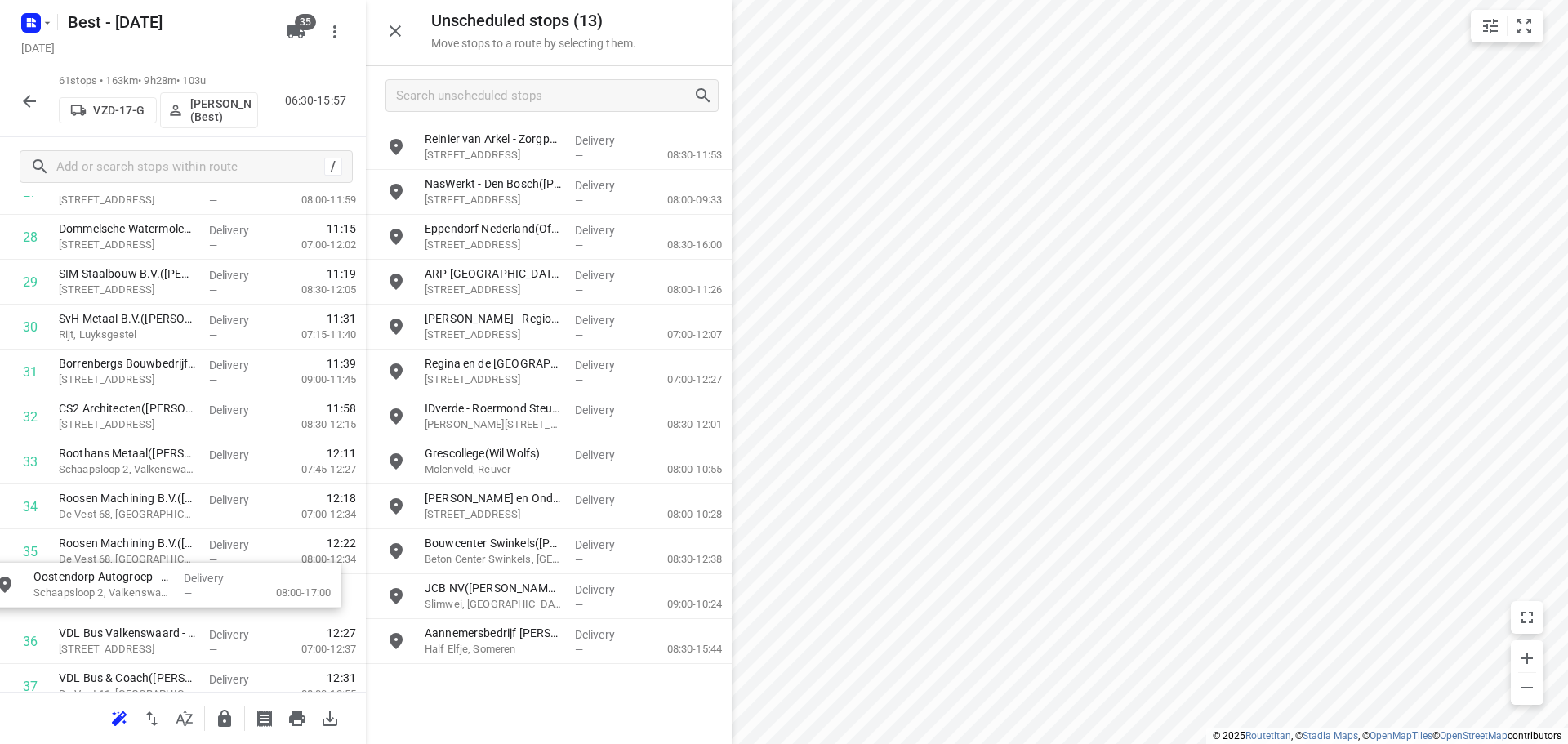
scroll to position [1324, 0]
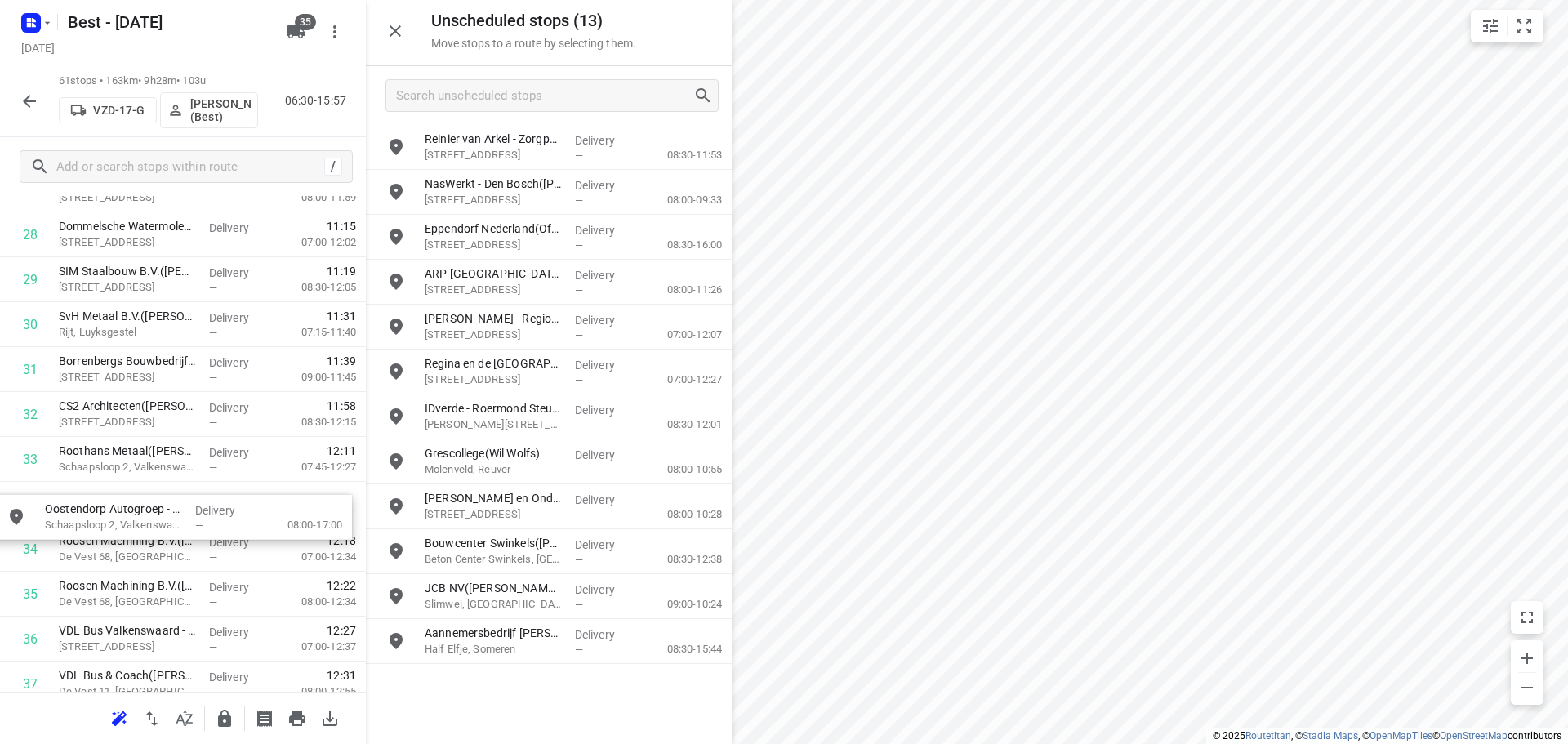
drag, startPoint x: 562, startPoint y: 143, endPoint x: 175, endPoint y: 515, distance: 536.8
click at [224, 723] on icon "button" at bounding box center [224, 718] width 13 height 17
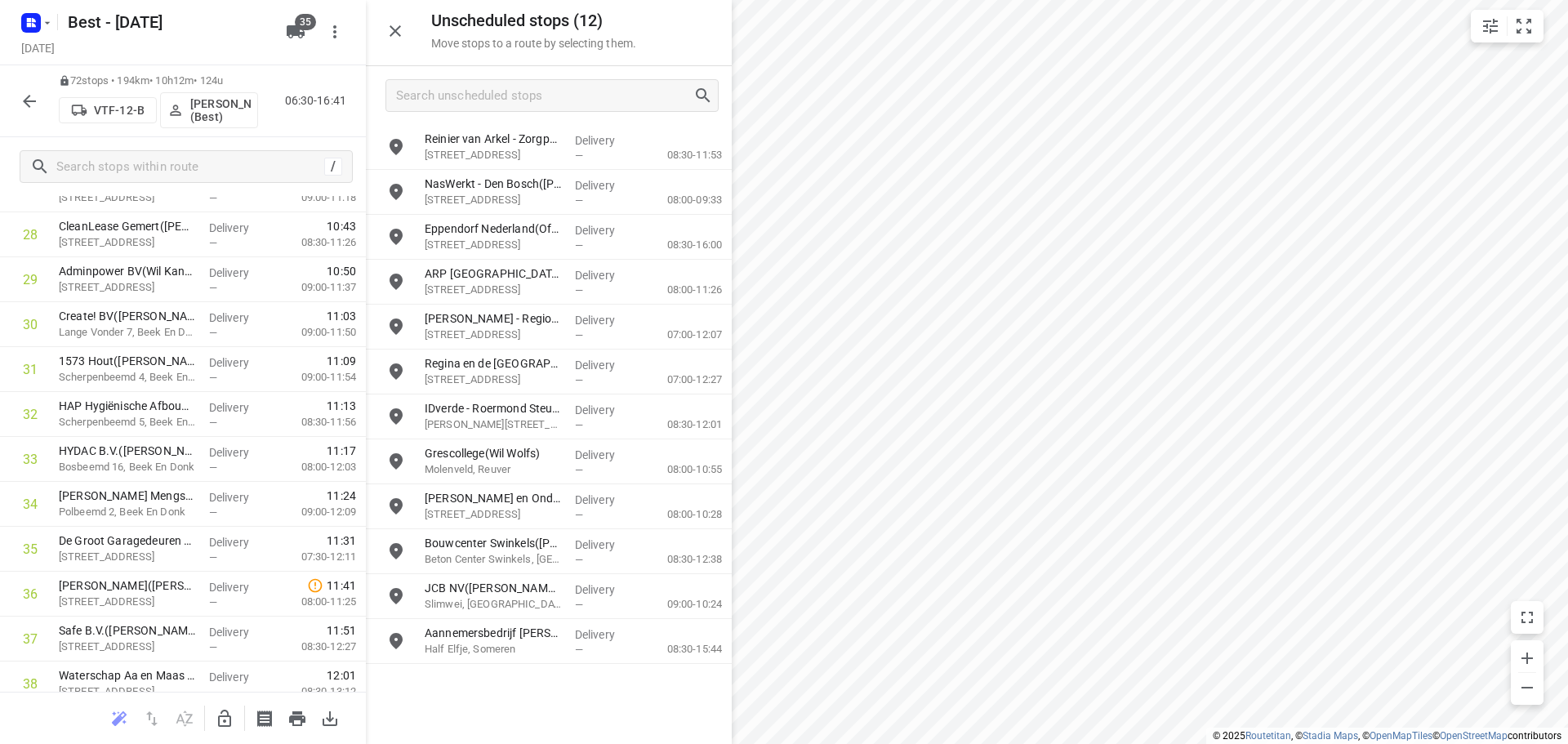
click at [216, 712] on icon "button" at bounding box center [224, 718] width 19 height 19
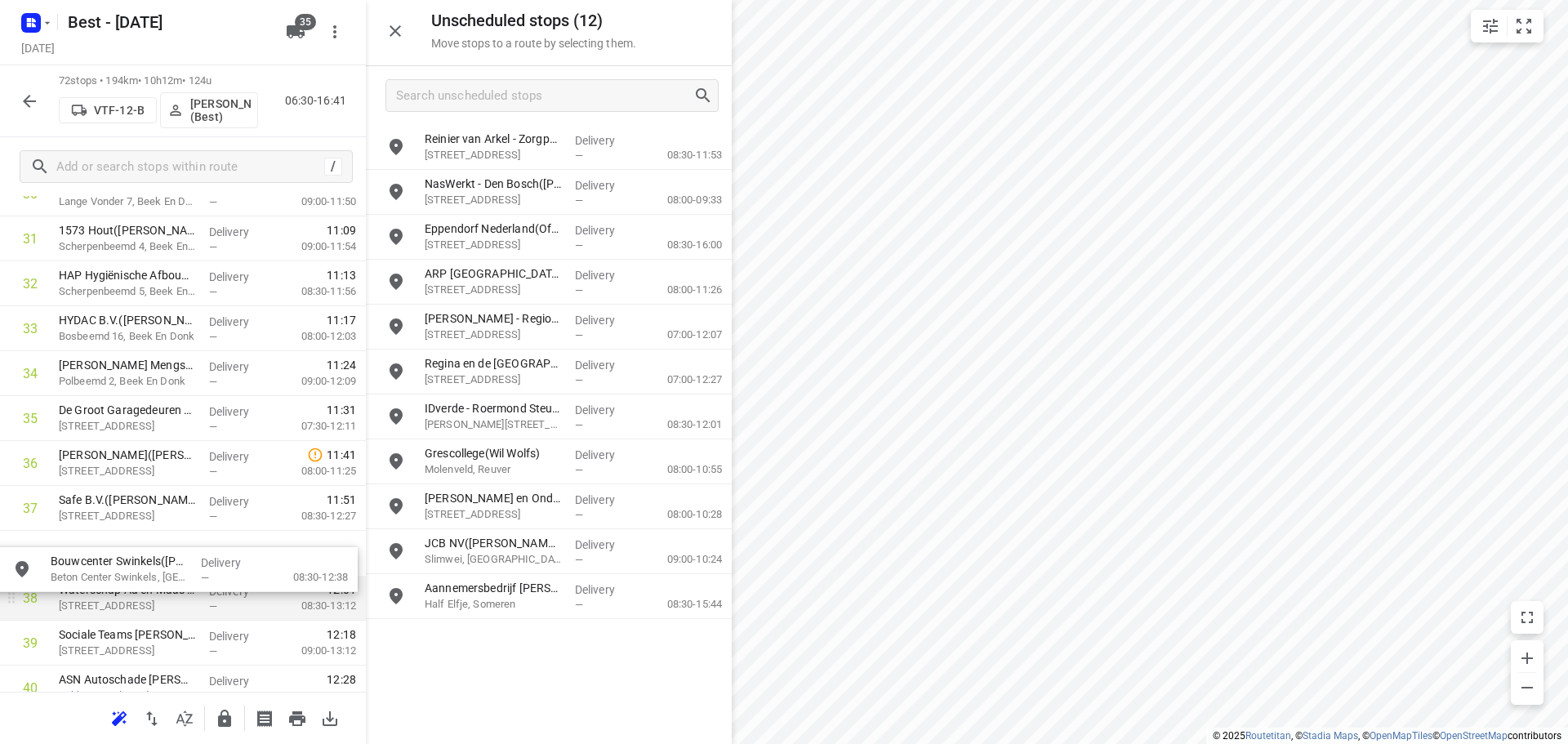
drag, startPoint x: 486, startPoint y: 571, endPoint x: 110, endPoint y: 576, distance: 376.0
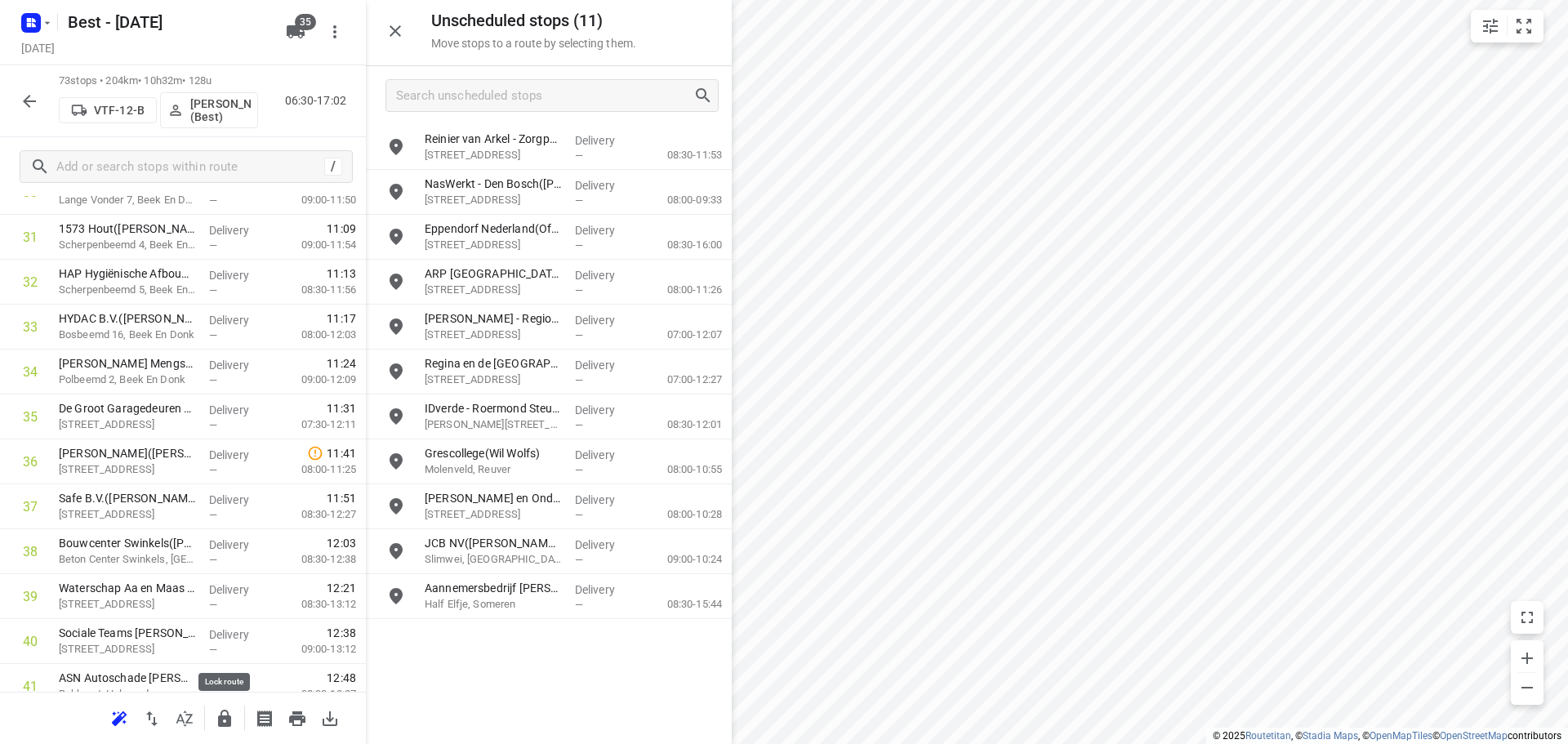
click at [222, 712] on icon "button" at bounding box center [224, 718] width 19 height 19
click at [227, 712] on icon "button" at bounding box center [224, 718] width 13 height 17
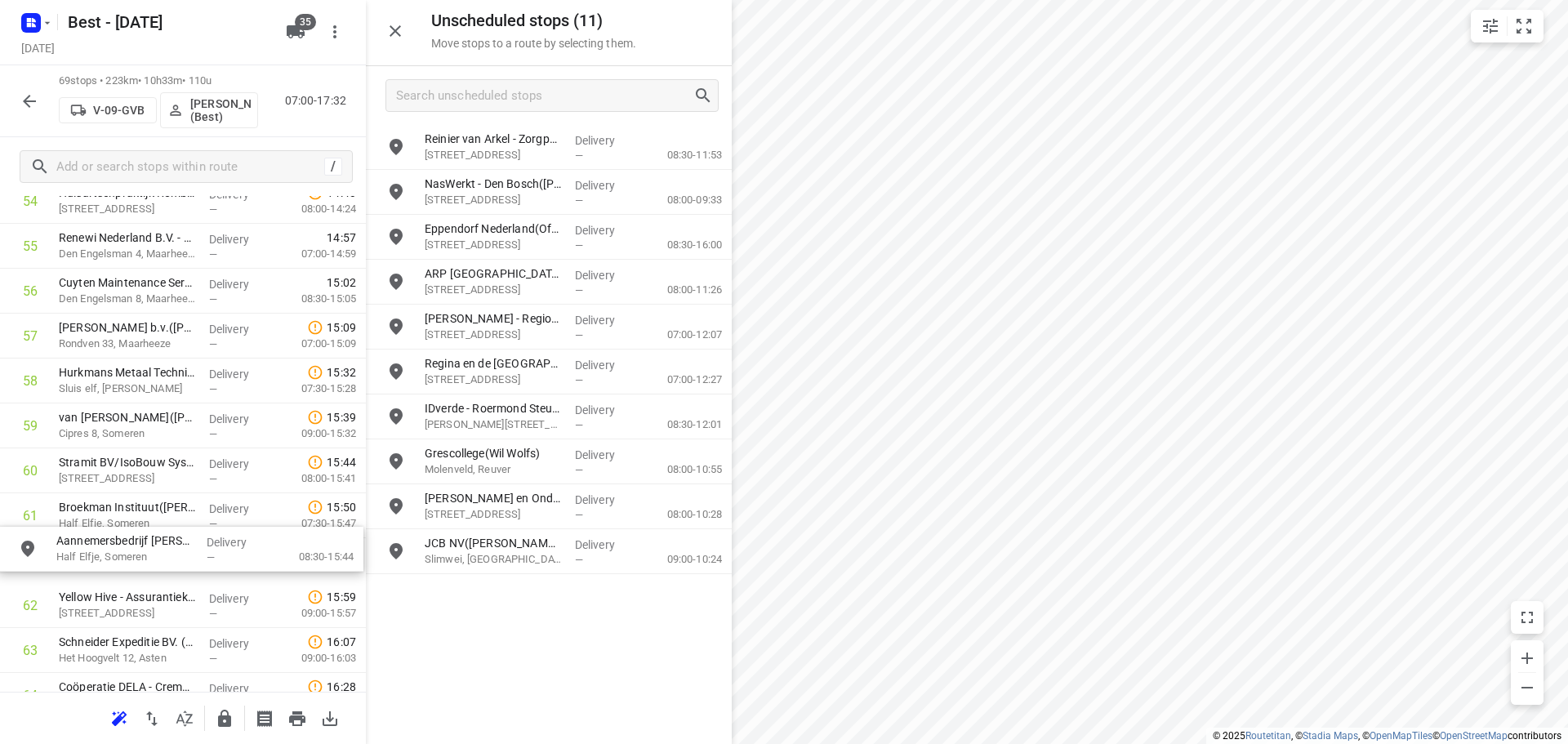
scroll to position [2525, 0]
drag, startPoint x: 483, startPoint y: 598, endPoint x: 108, endPoint y: 551, distance: 377.9
click at [222, 724] on icon "button" at bounding box center [224, 718] width 13 height 17
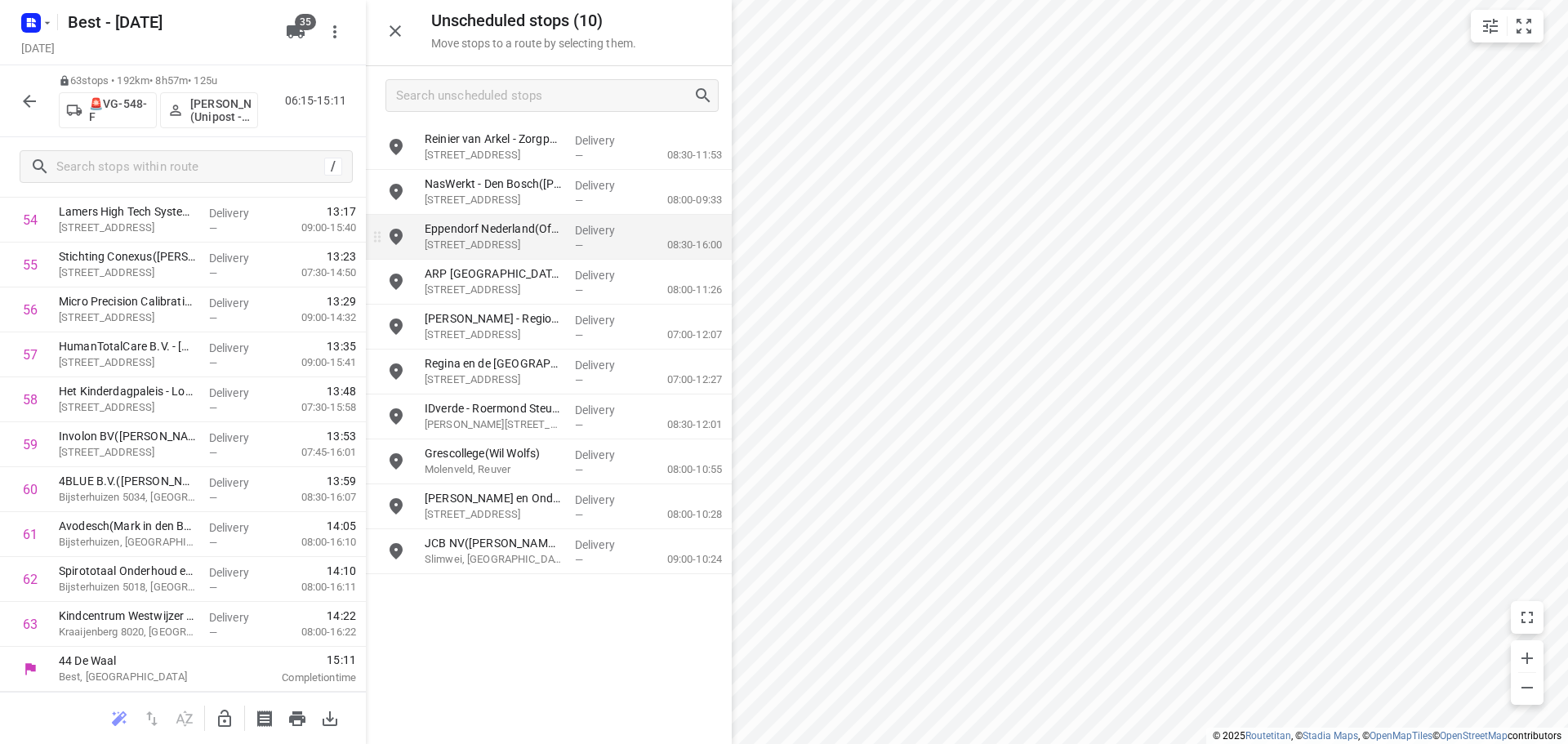
scroll to position [2506, 0]
click at [222, 716] on icon "button" at bounding box center [224, 718] width 13 height 17
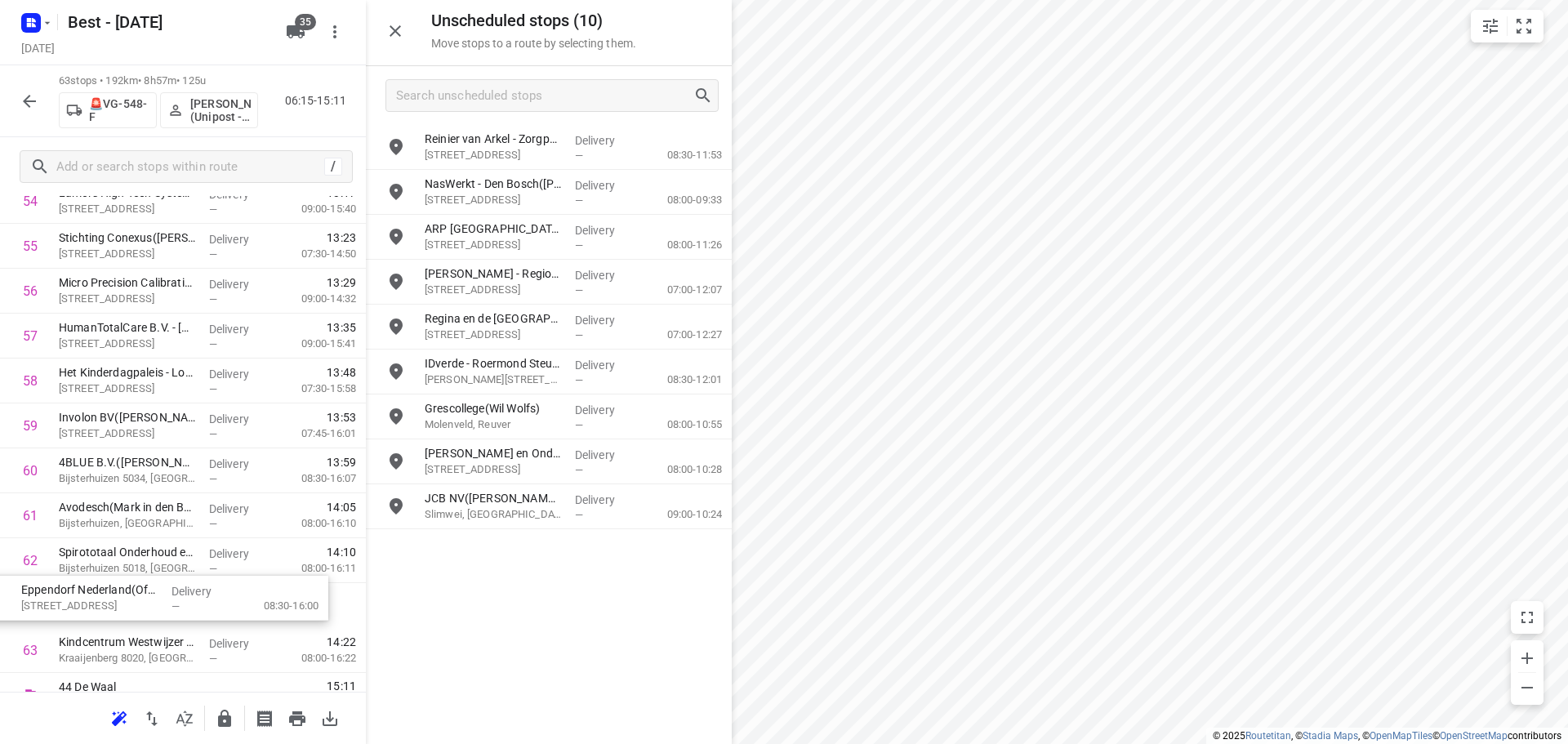
scroll to position [2536, 0]
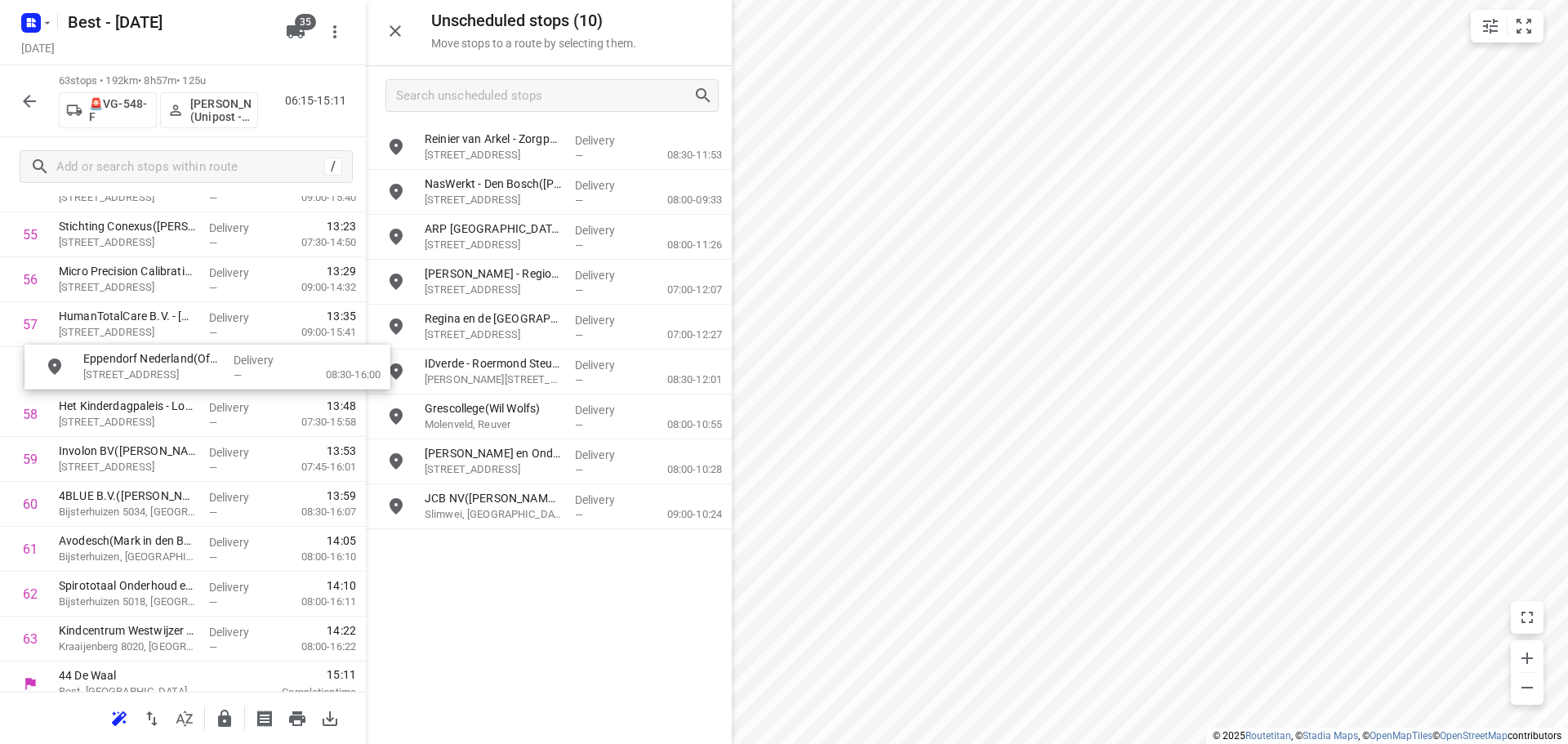
drag, startPoint x: 531, startPoint y: 246, endPoint x: 183, endPoint y: 382, distance: 373.6
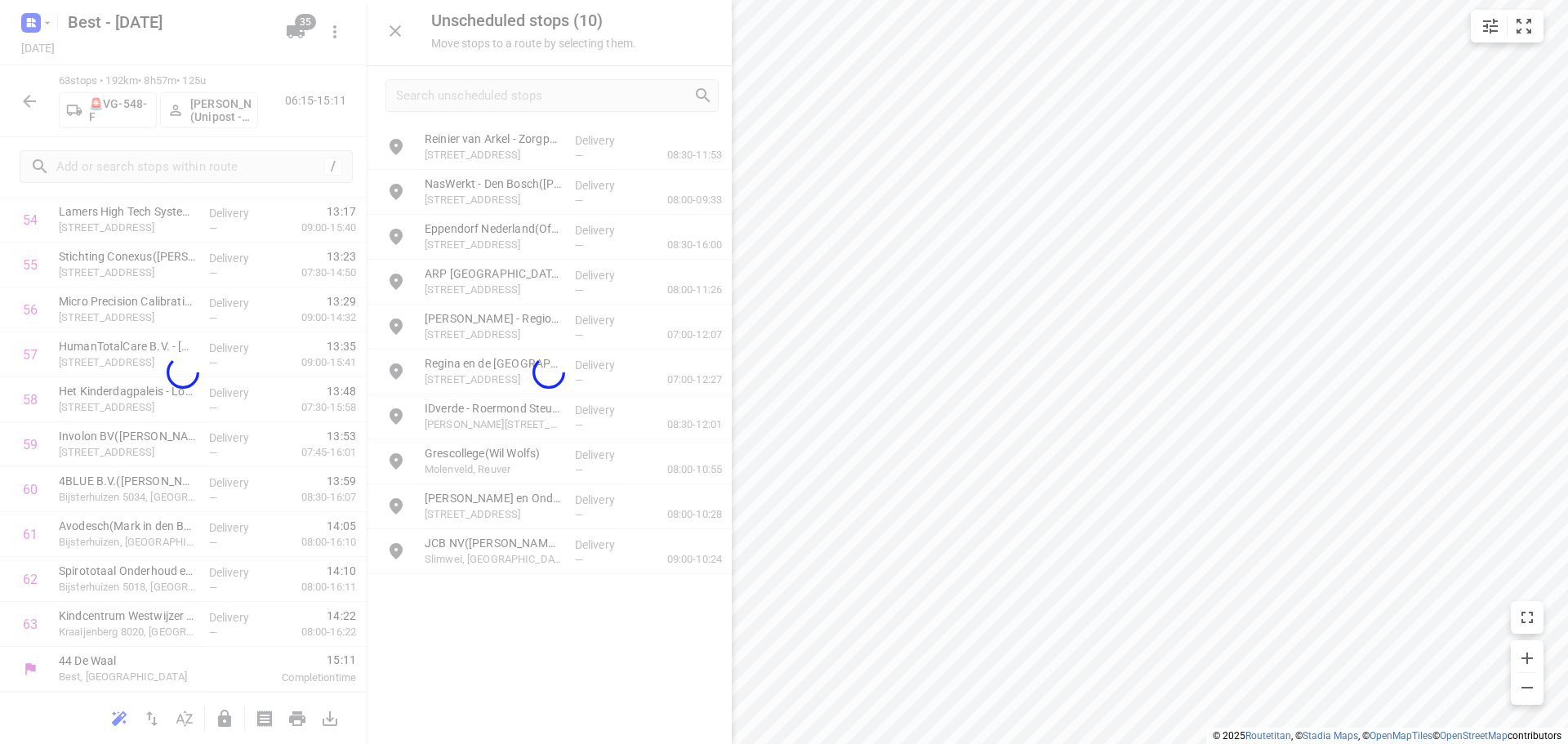
scroll to position [2506, 0]
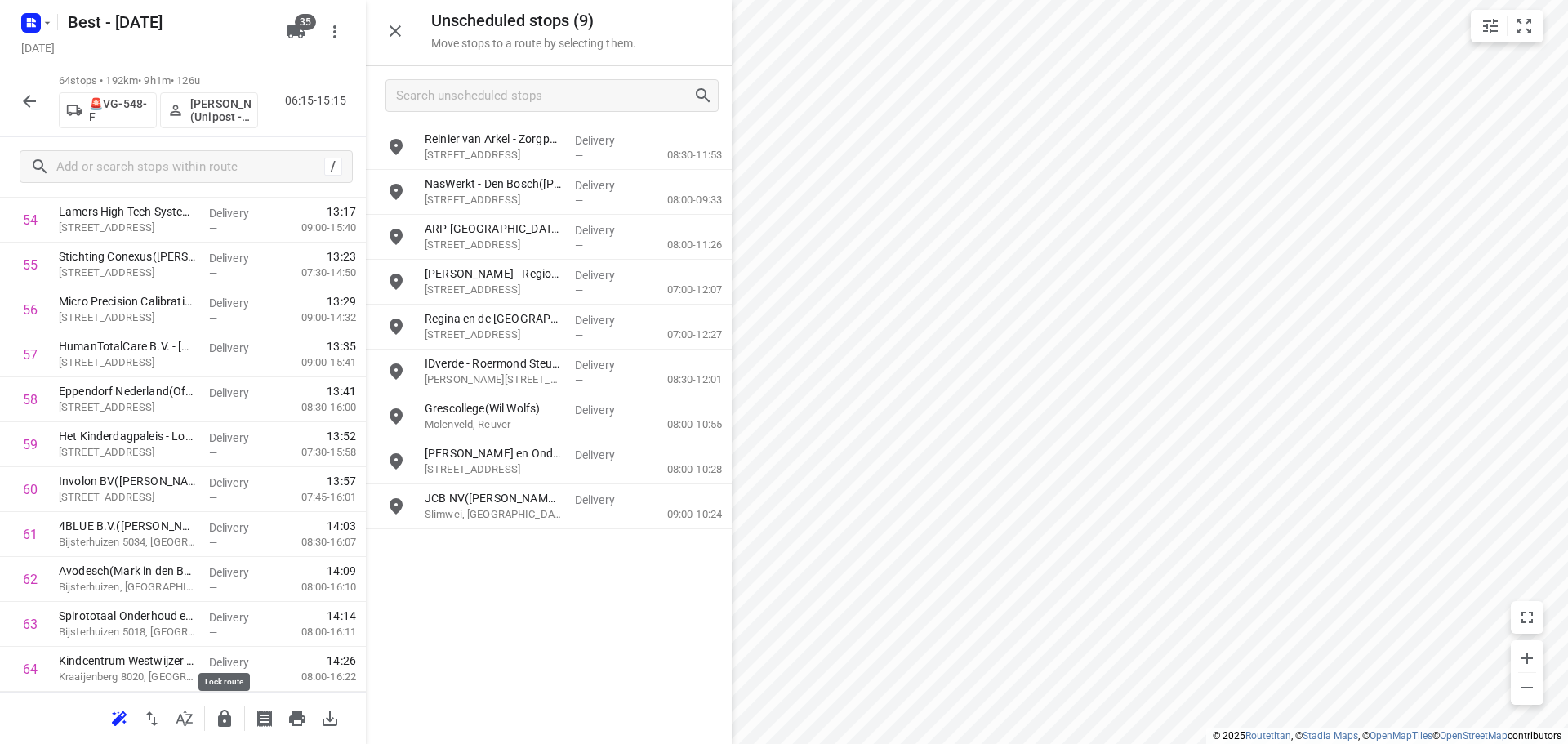
click at [222, 714] on icon "button" at bounding box center [224, 718] width 13 height 17
click at [592, 157] on div "—" at bounding box center [605, 155] width 60 height 12
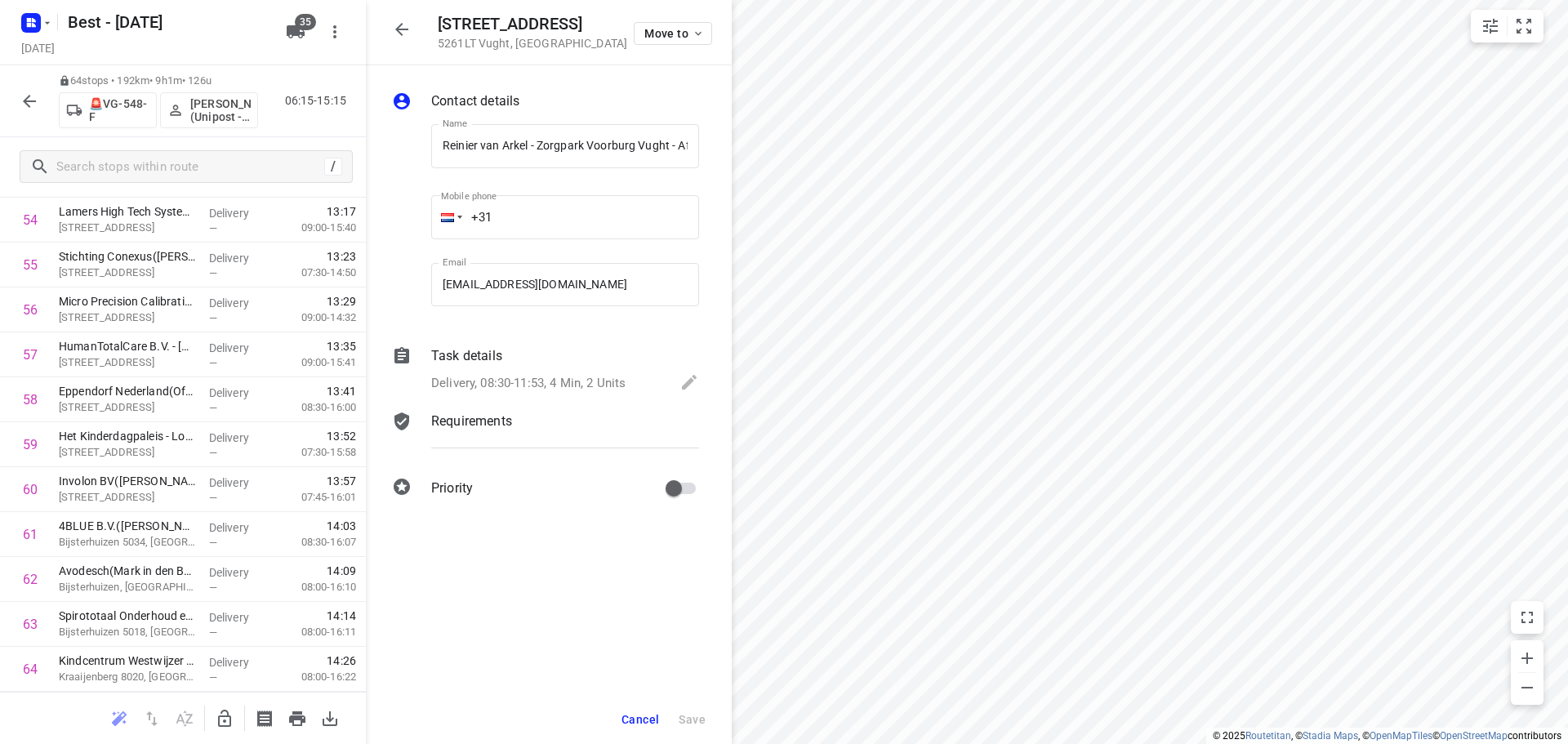
scroll to position [2416, 0]
drag, startPoint x: 229, startPoint y: 725, endPoint x: 475, endPoint y: 49, distance: 719.4
click at [229, 723] on button "button" at bounding box center [224, 718] width 33 height 33
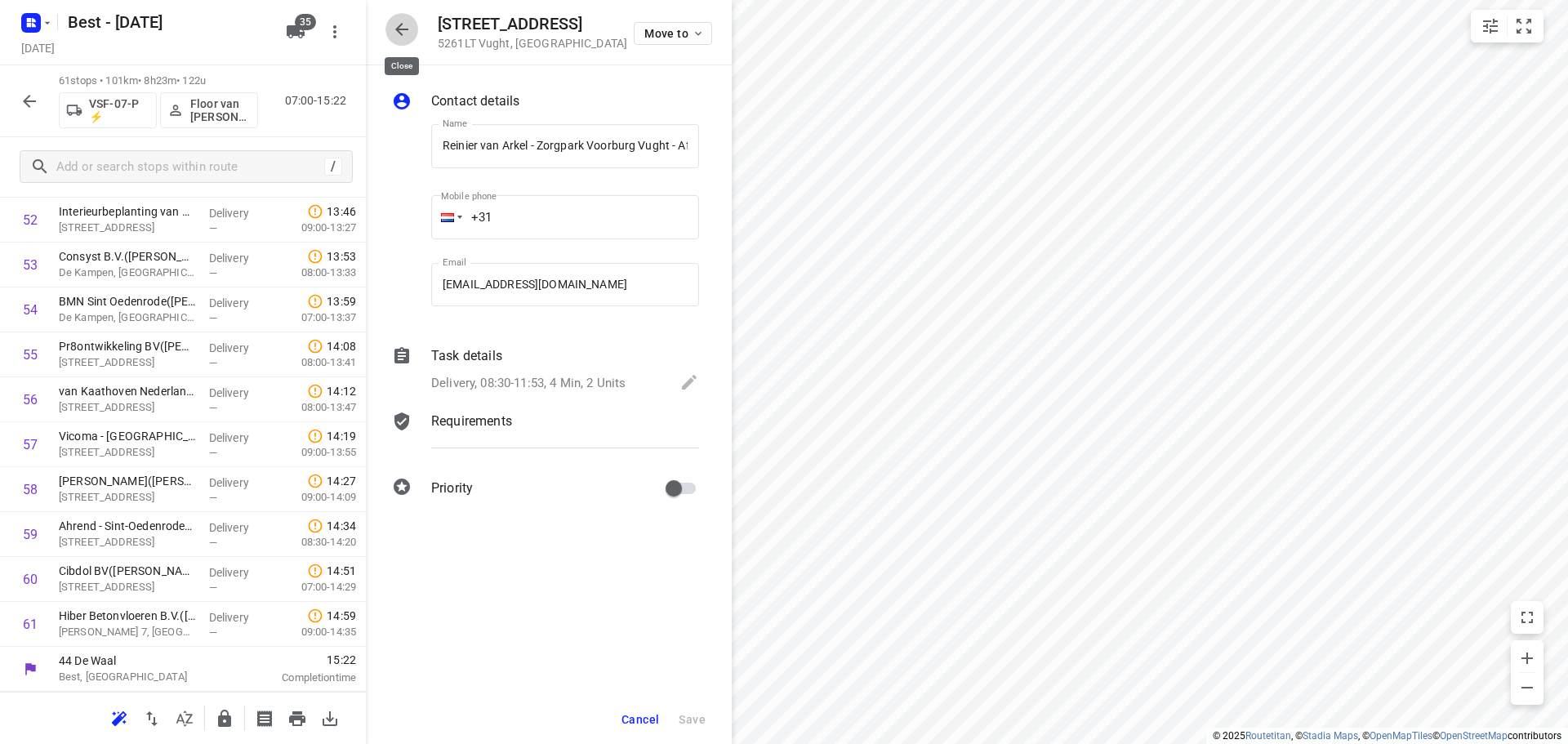
click at [409, 16] on button "button" at bounding box center [402, 29] width 33 height 33
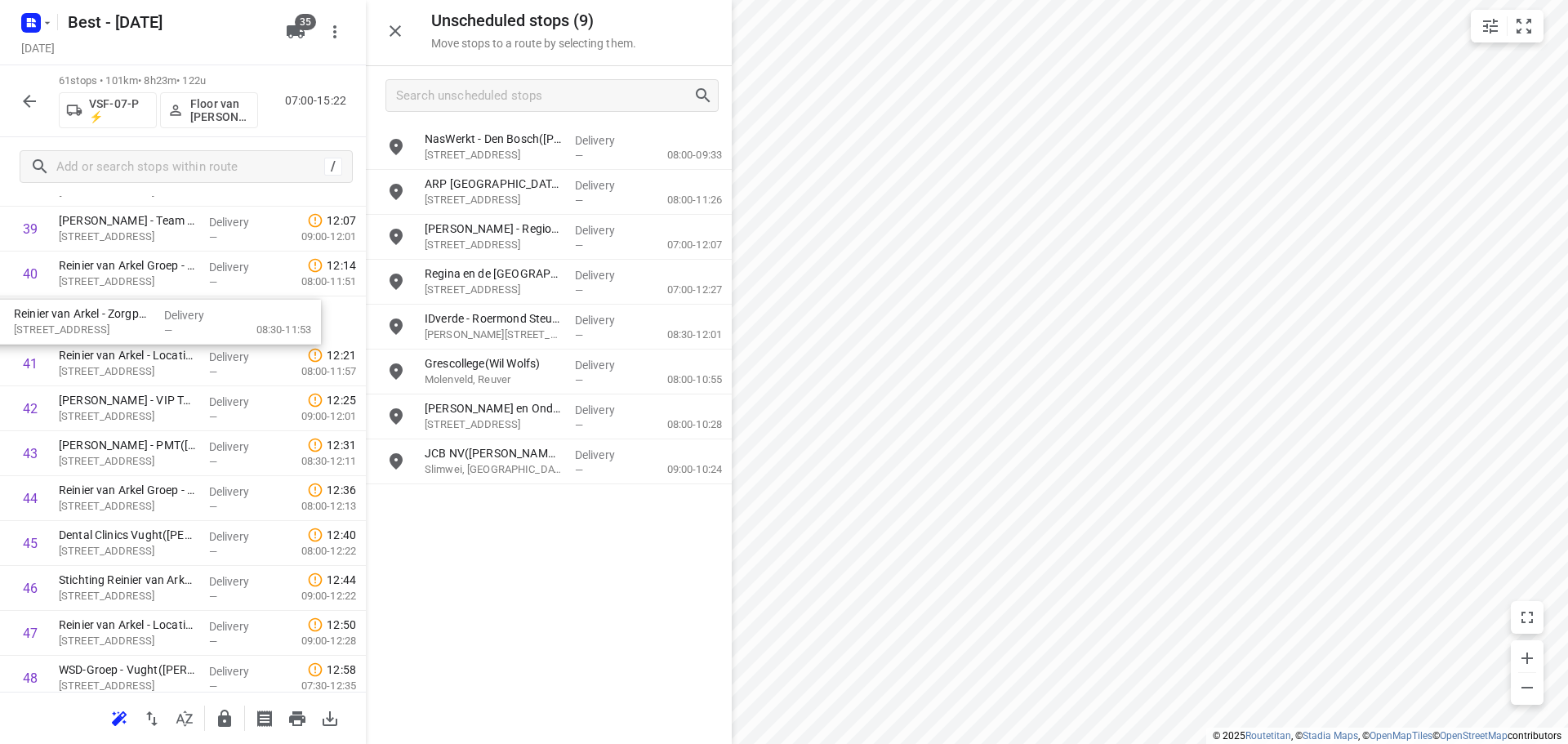
scroll to position [1823, 0]
drag, startPoint x: 426, startPoint y: 201, endPoint x: 81, endPoint y: 333, distance: 369.4
click at [221, 713] on icon "button" at bounding box center [224, 718] width 13 height 17
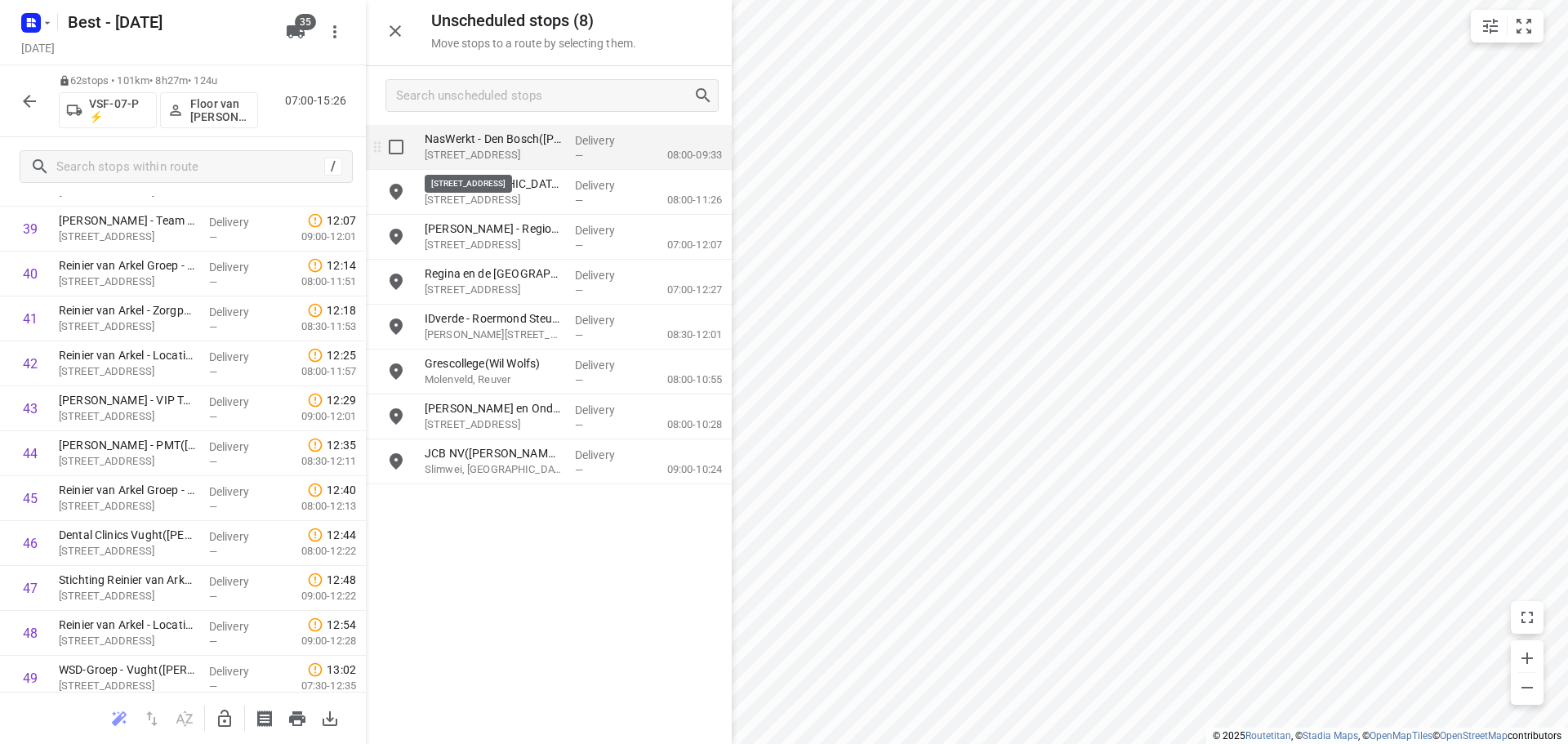
click at [490, 158] on p "Stationsweg 26, 's-hertogenbosch" at bounding box center [493, 154] width 137 height 16
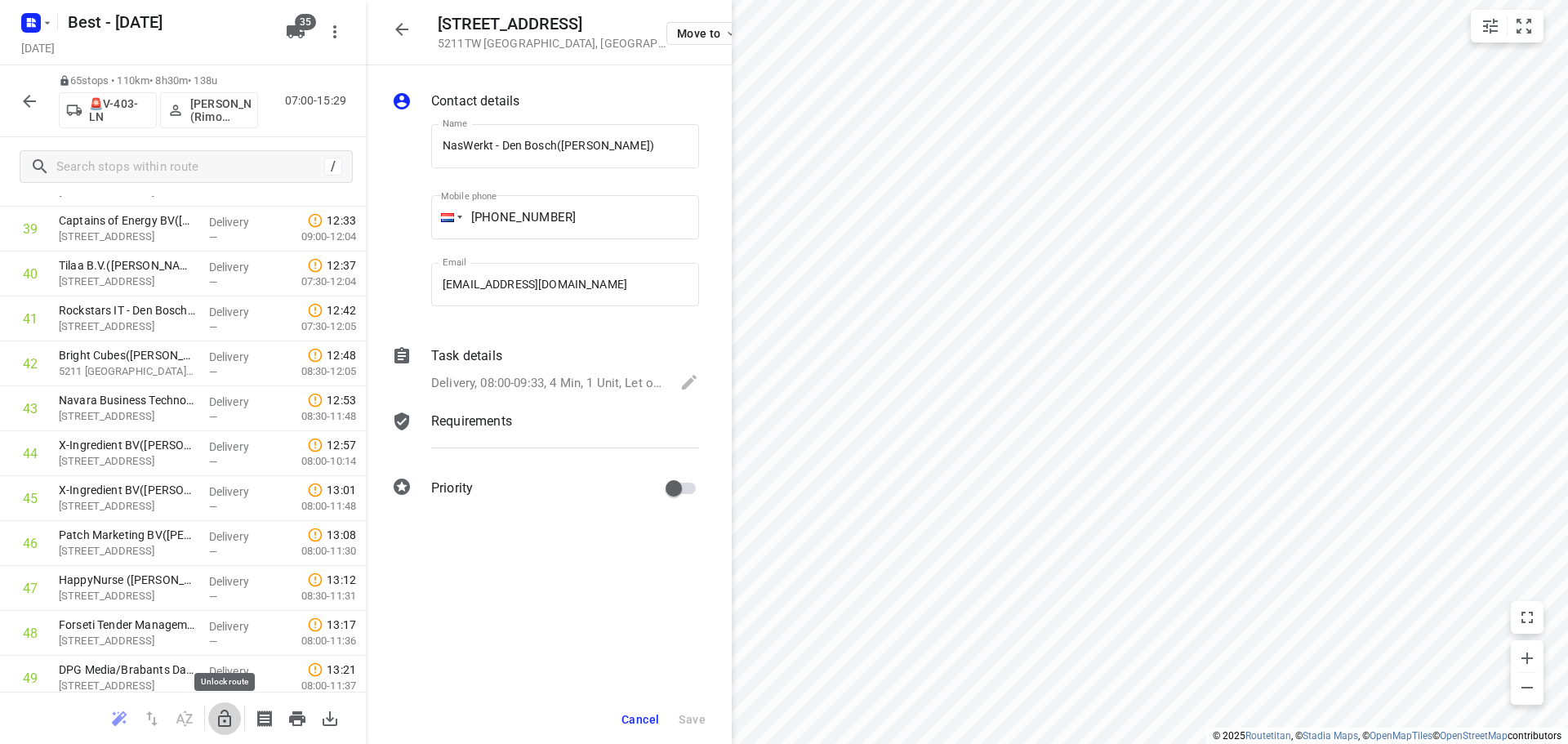
click at [218, 719] on icon "button" at bounding box center [224, 718] width 13 height 17
click at [425, 38] on div "Stationsweg 26 5211TW 's-hertogenbosch , Netherlands Move to" at bounding box center [548, 33] width 366 height 65
click at [403, 44] on button "button" at bounding box center [402, 29] width 33 height 33
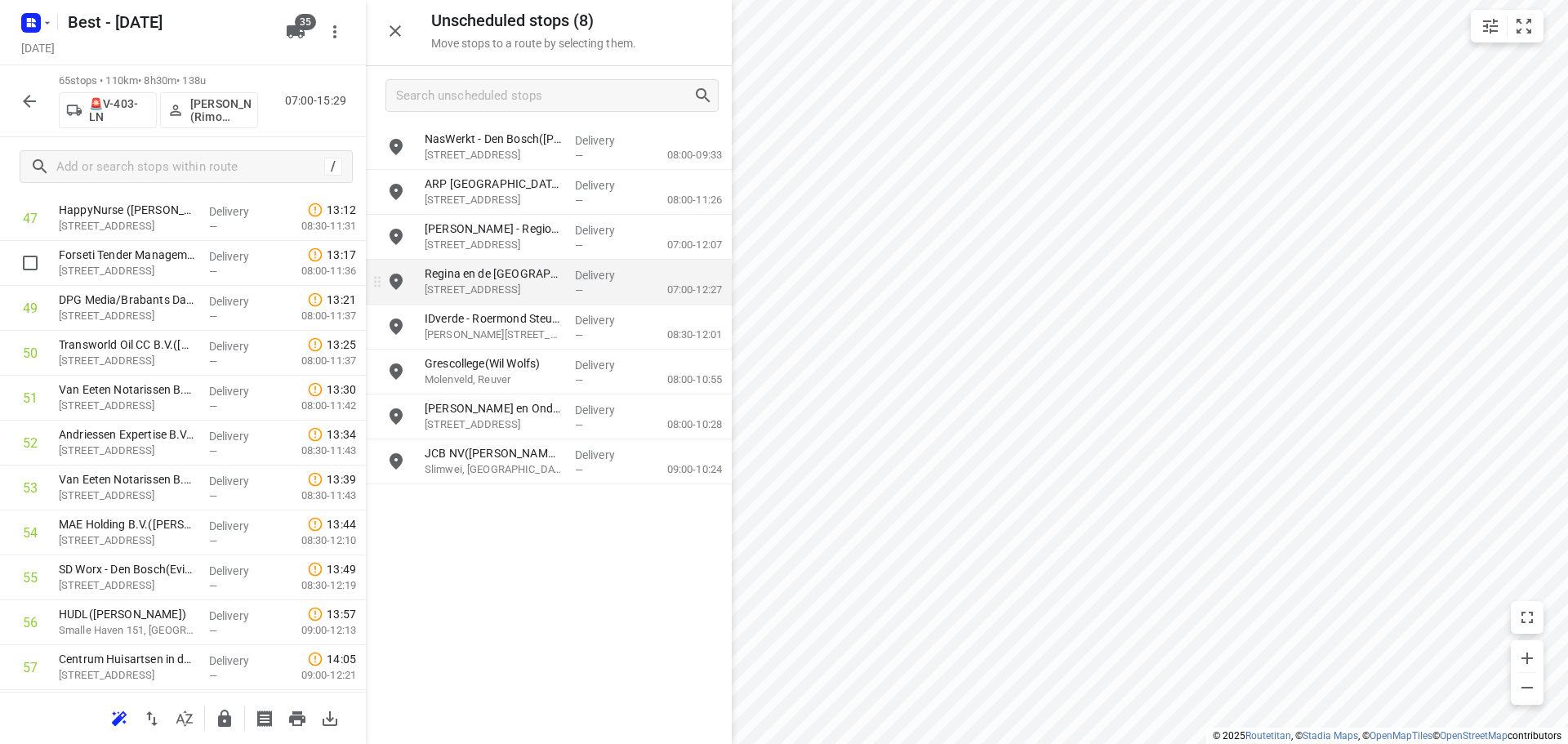
scroll to position [2232, 0]
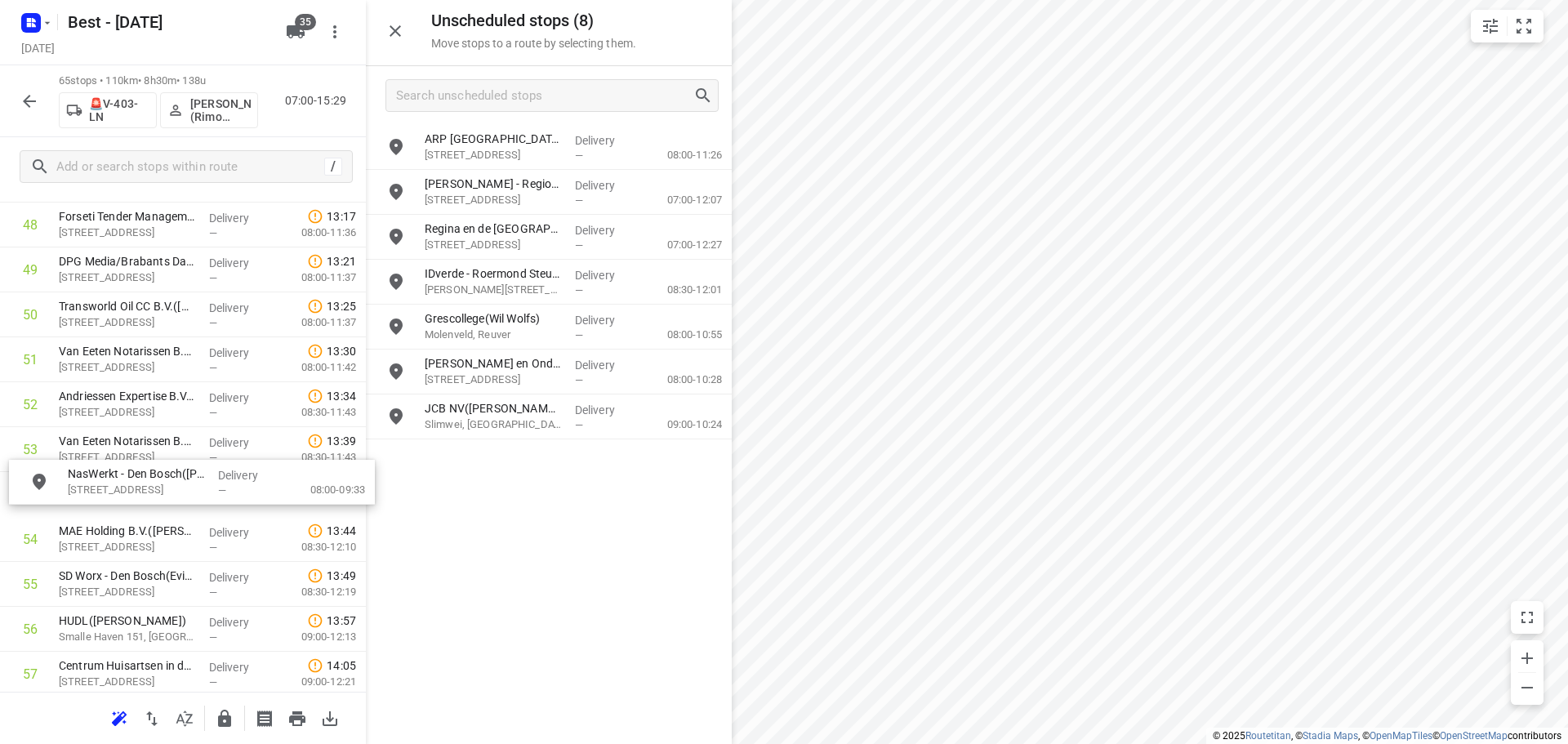
drag, startPoint x: 547, startPoint y: 148, endPoint x: 178, endPoint y: 507, distance: 514.8
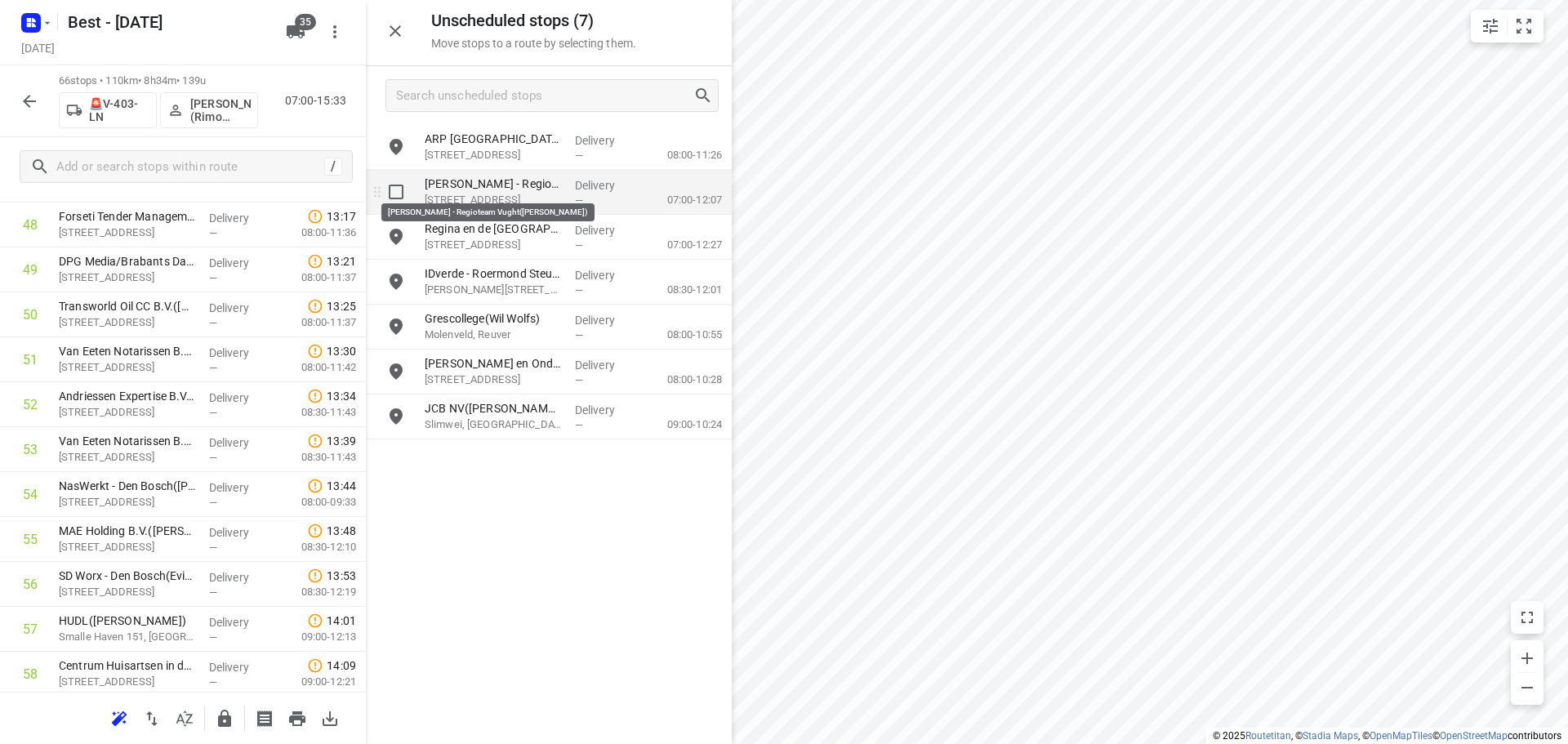
click at [509, 191] on p "Reinier van Arkel - Regioteam Vught(Peggy van Casteren)" at bounding box center [493, 184] width 137 height 16
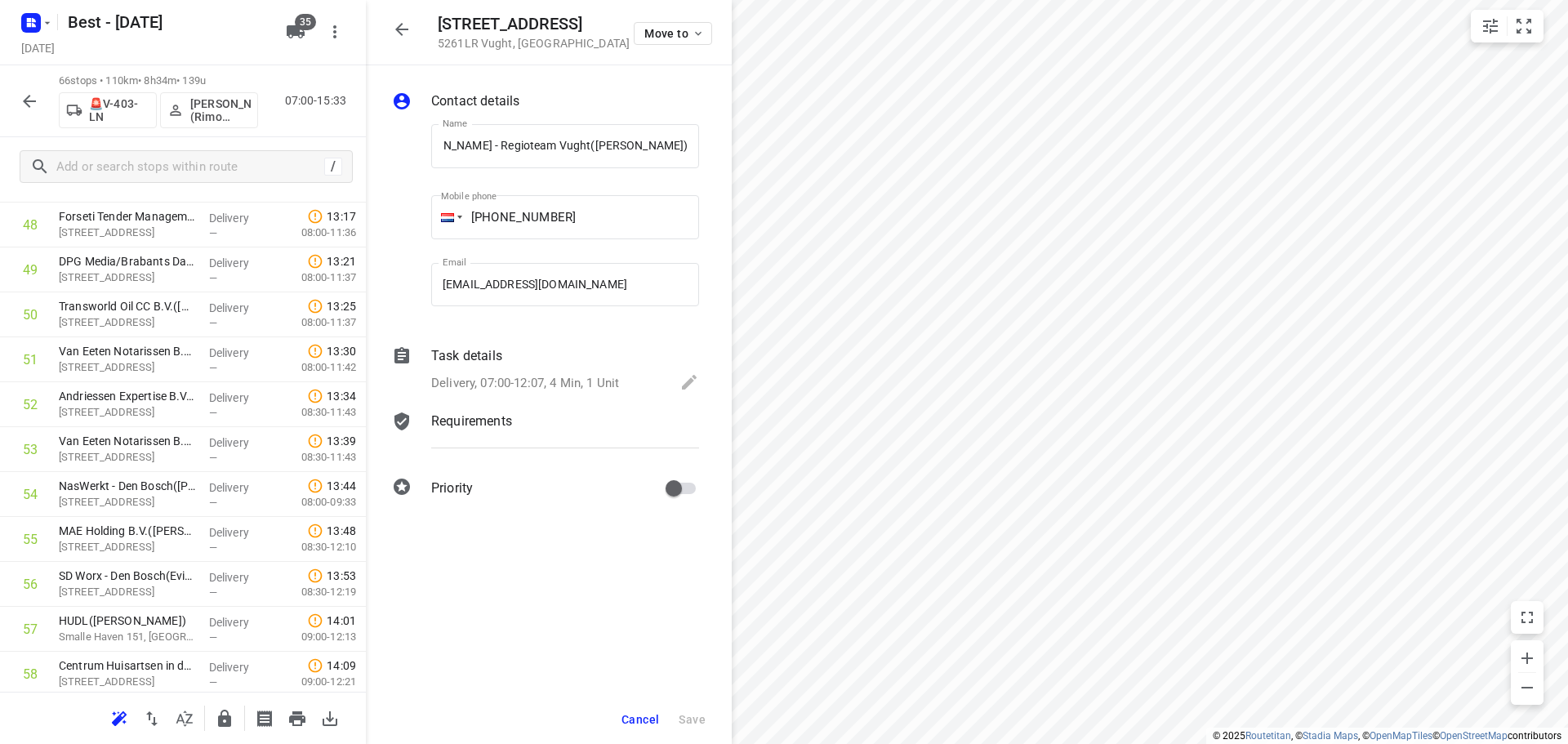
scroll to position [0, 0]
click at [222, 723] on icon "button" at bounding box center [224, 718] width 19 height 19
click at [398, 36] on icon "button" at bounding box center [402, 29] width 19 height 19
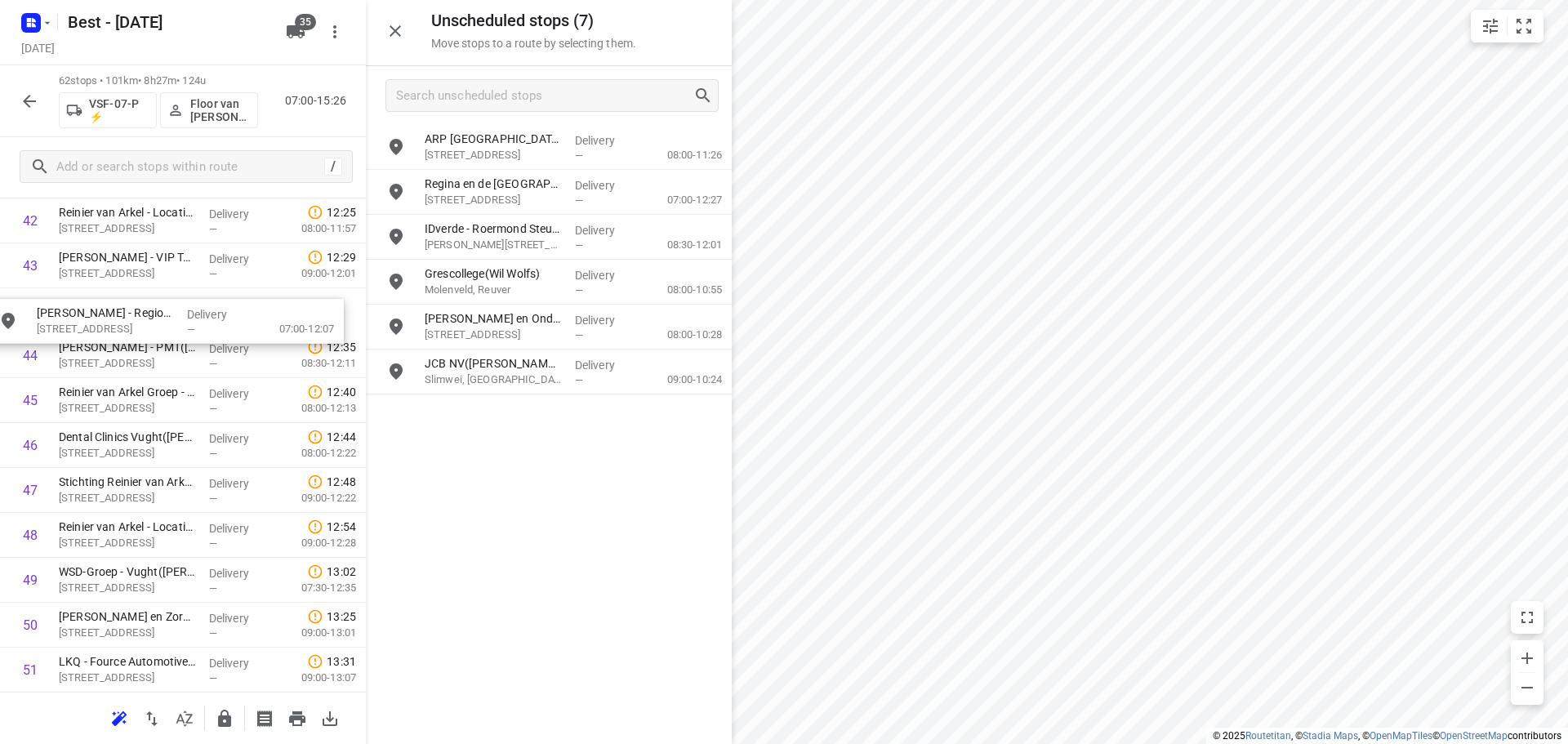
scroll to position [1957, 0]
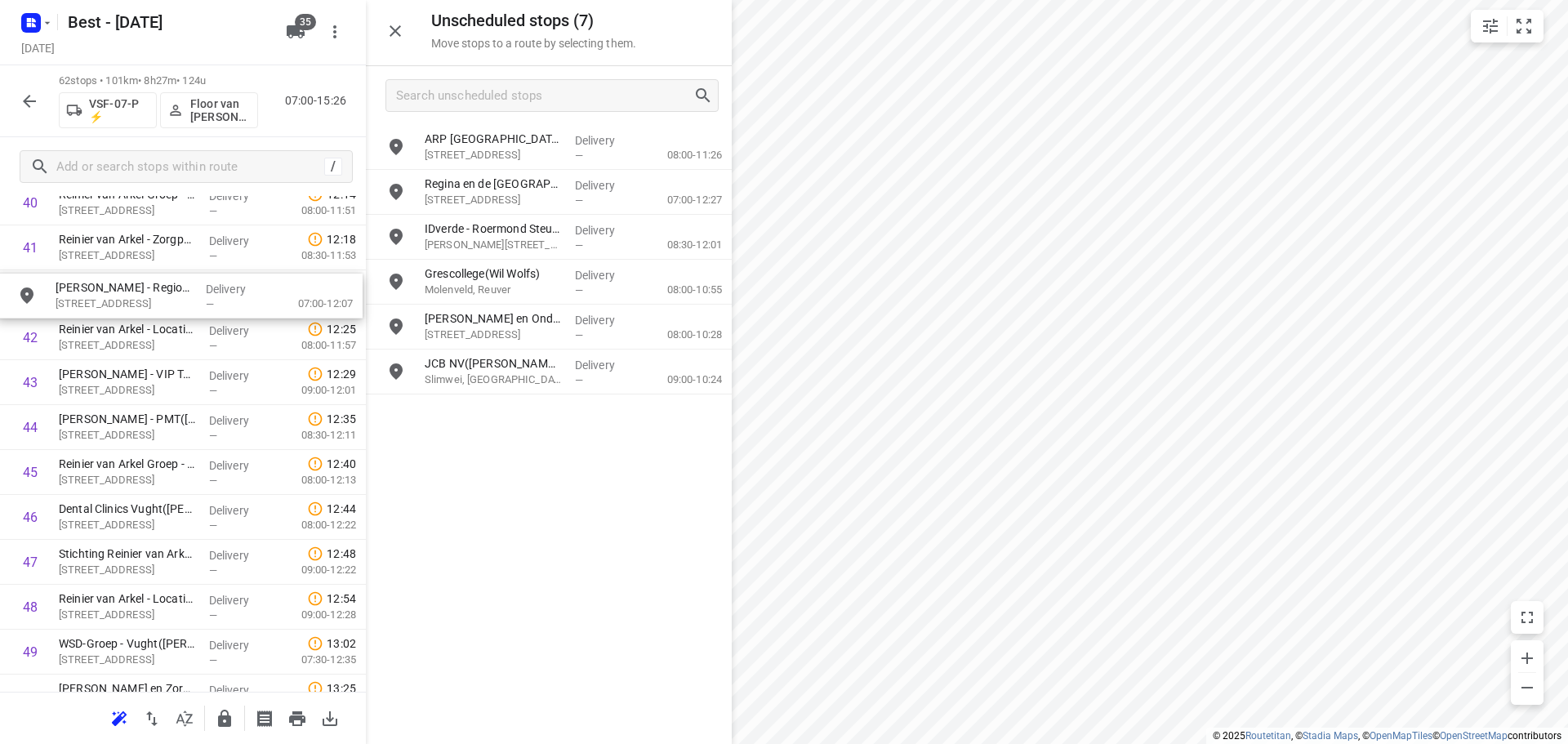
drag, startPoint x: 475, startPoint y: 216, endPoint x: 126, endPoint y: 306, distance: 360.4
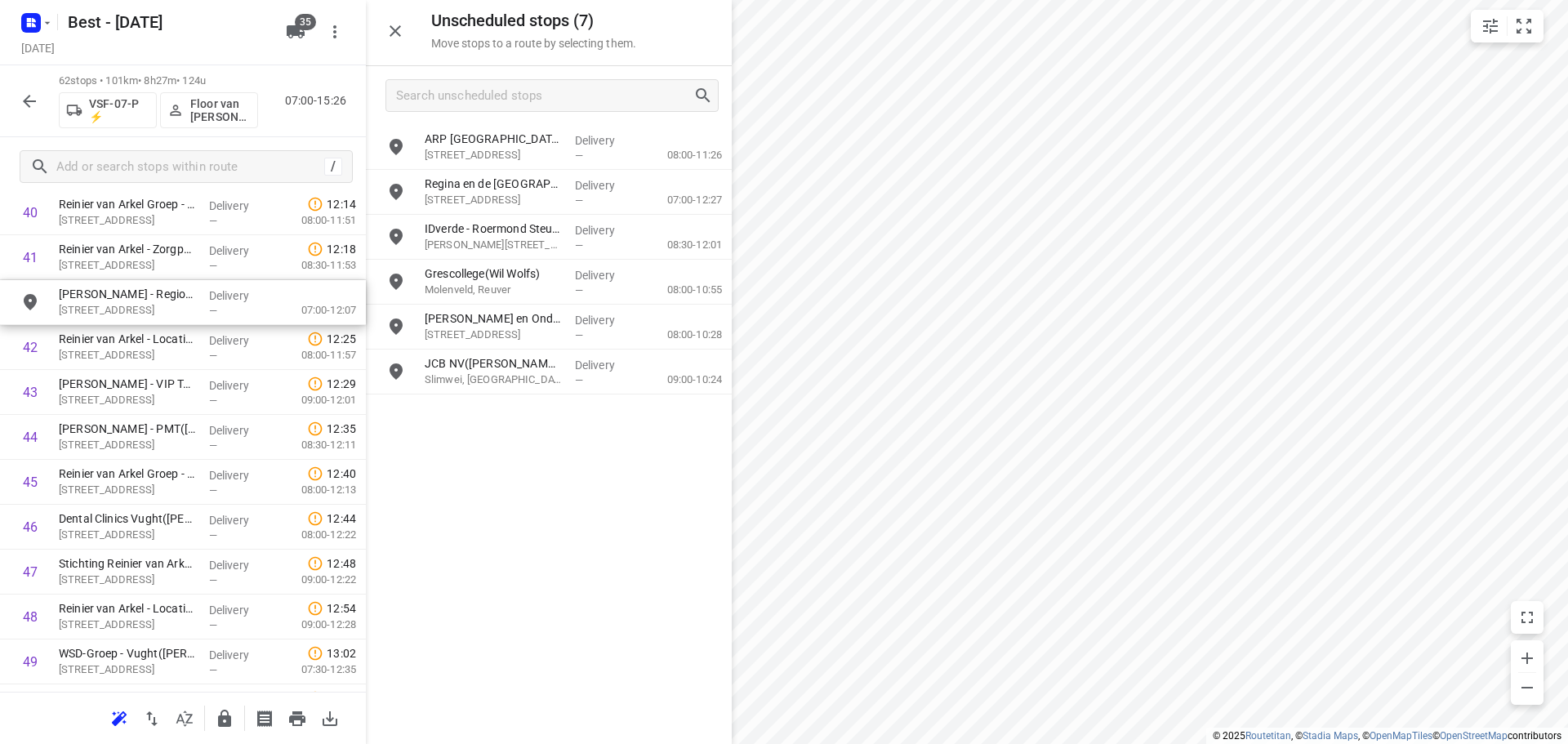
click at [126, 306] on div "Unscheduled stops ( 7 ) Move stops to a route by selecting them. ARP Nederland …" at bounding box center [183, 372] width 366 height 744
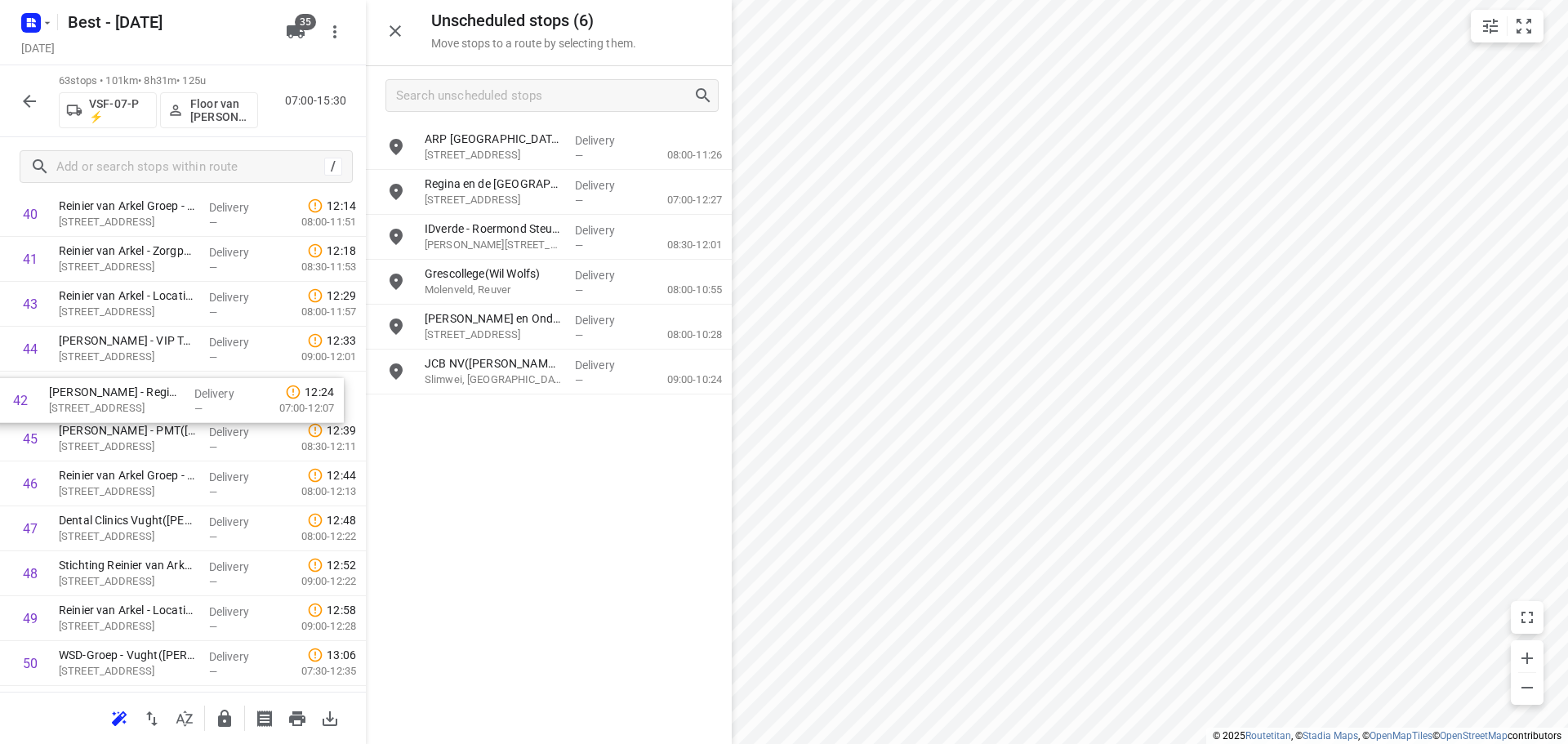
drag, startPoint x: 140, startPoint y: 302, endPoint x: 131, endPoint y: 409, distance: 107.4
click at [222, 719] on icon "button" at bounding box center [224, 718] width 13 height 17
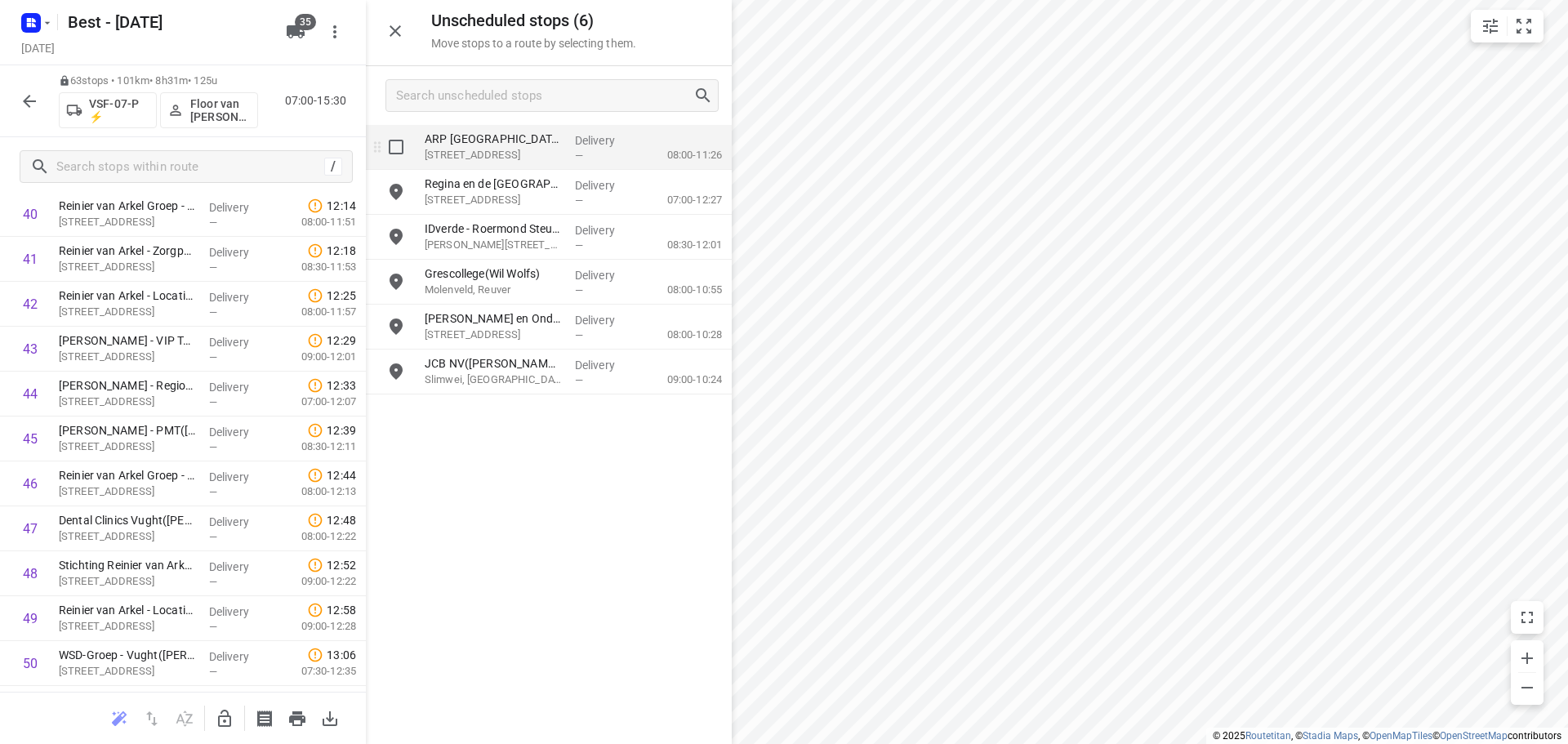
click at [513, 169] on div "ARP Nederland - Maastricht Withuisveld(Nancy Geerits / Nicole Passage ) Withuis…" at bounding box center [494, 147] width 150 height 45
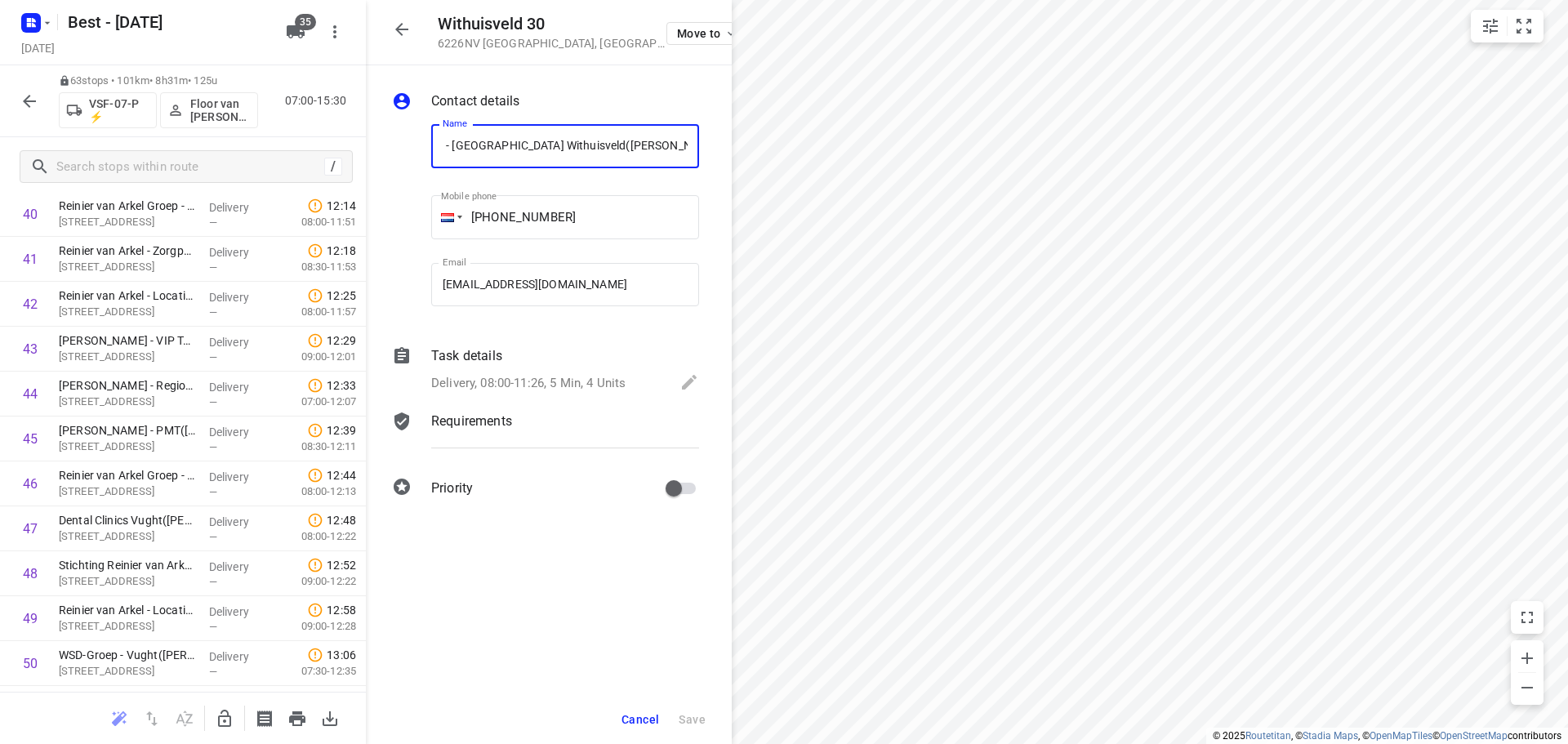
scroll to position [0, 0]
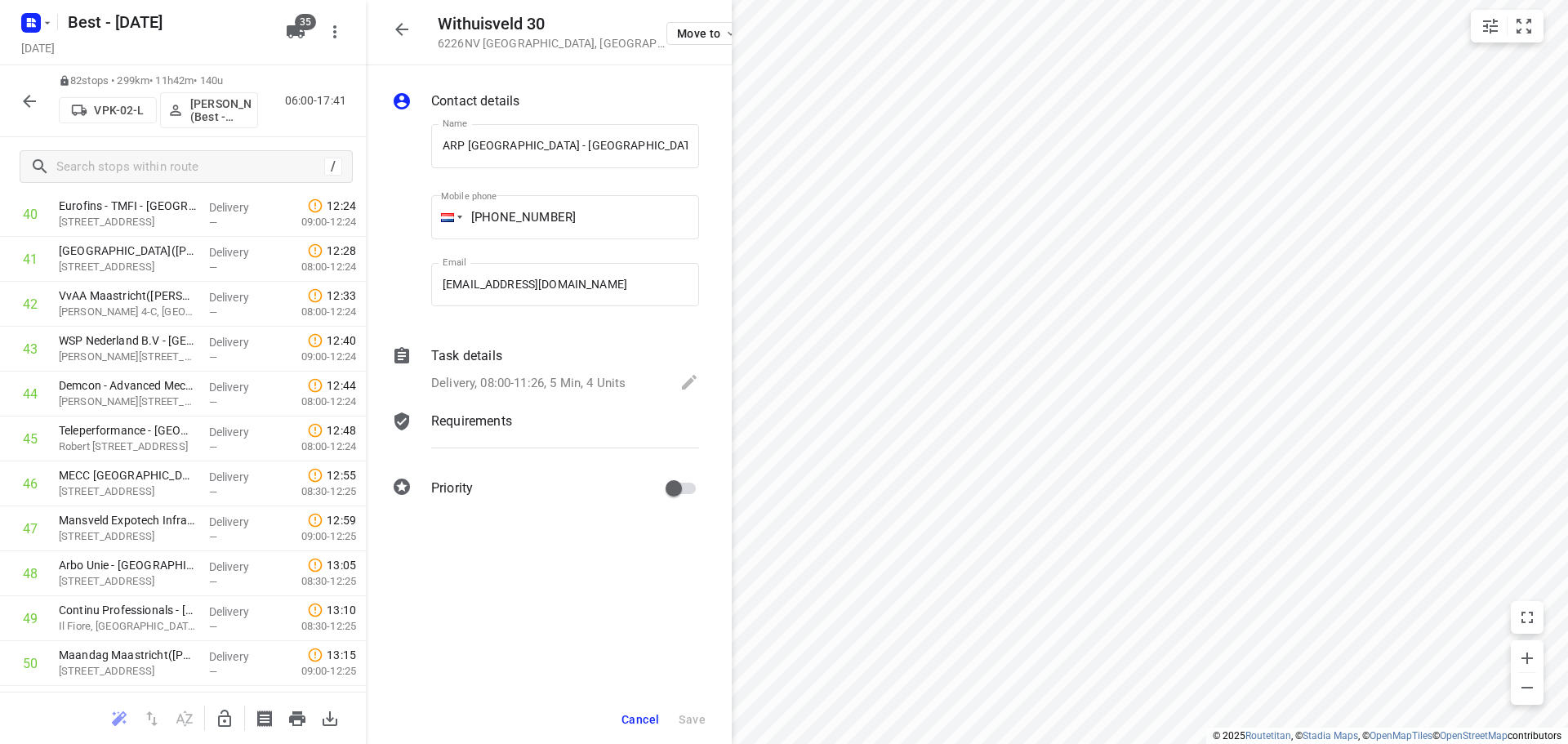
click at [212, 718] on button "button" at bounding box center [224, 718] width 33 height 33
click at [392, 11] on div "Withuisveld 30 6226NV Maastricht , Netherlands Move to" at bounding box center [548, 33] width 366 height 65
click at [400, 28] on icon "button" at bounding box center [402, 29] width 13 height 13
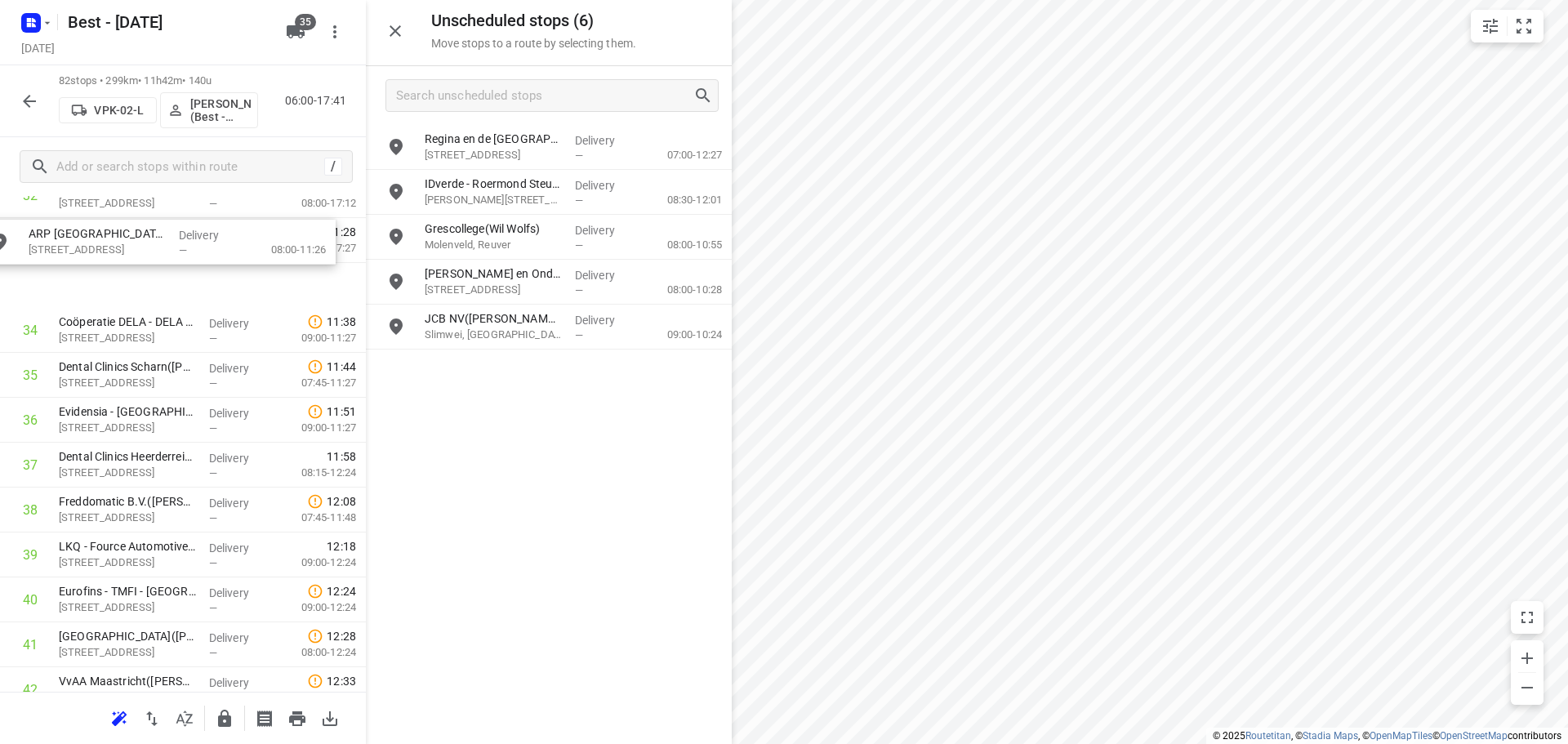
scroll to position [1524, 0]
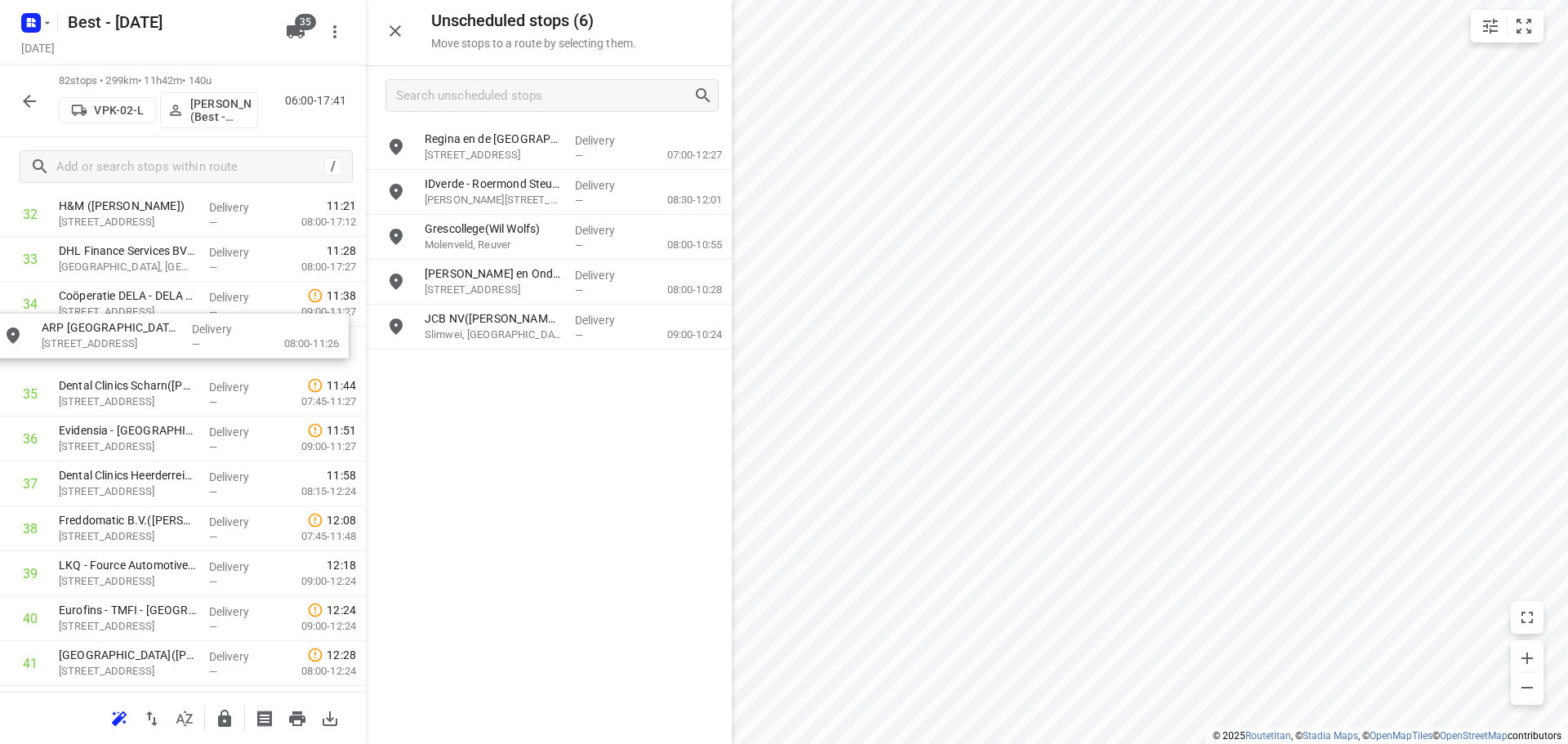
drag, startPoint x: 562, startPoint y: 154, endPoint x: 164, endPoint y: 348, distance: 442.8
click at [390, 34] on icon "button" at bounding box center [396, 31] width 19 height 19
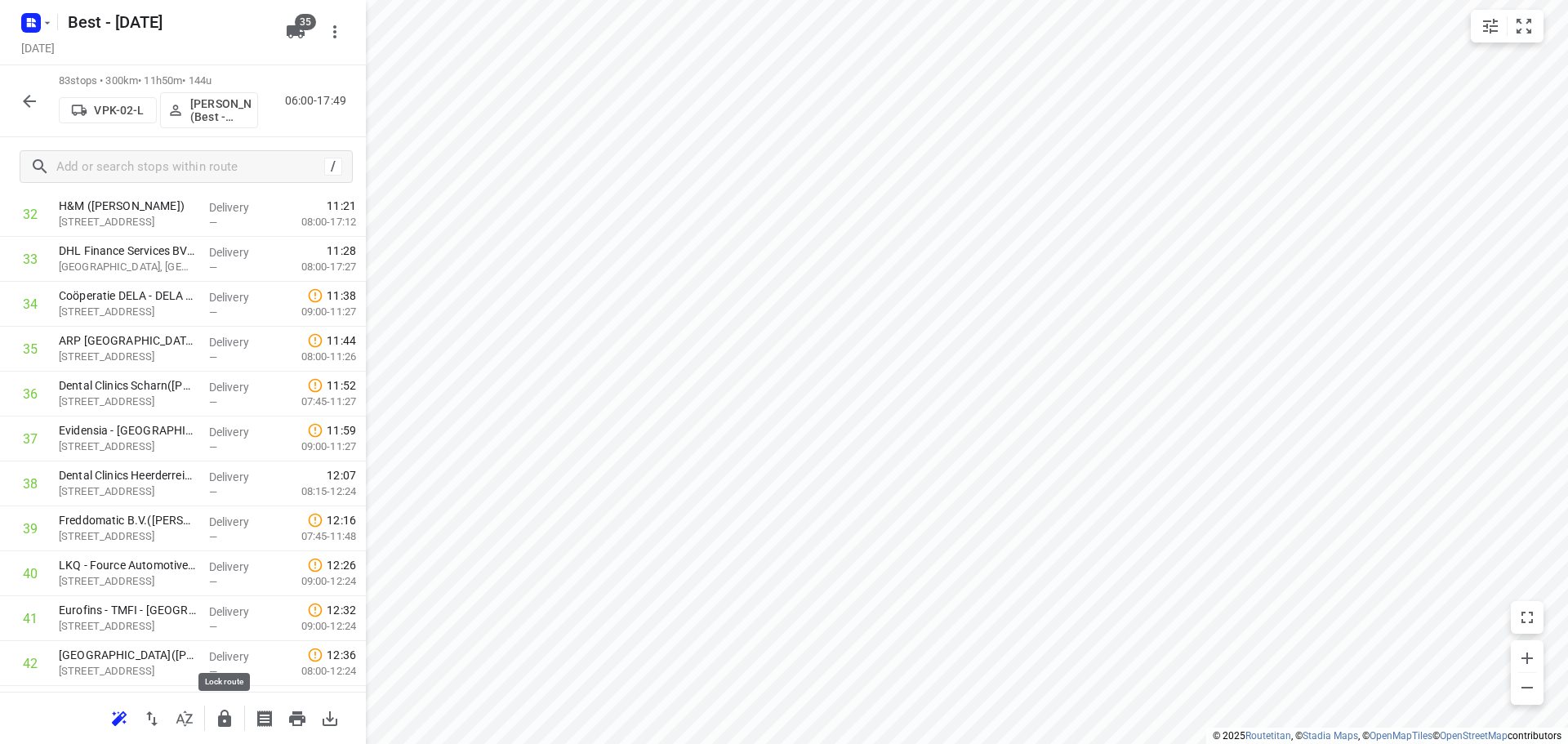
click at [217, 721] on icon "button" at bounding box center [224, 718] width 19 height 19
click at [26, 107] on icon "button" at bounding box center [29, 101] width 19 height 19
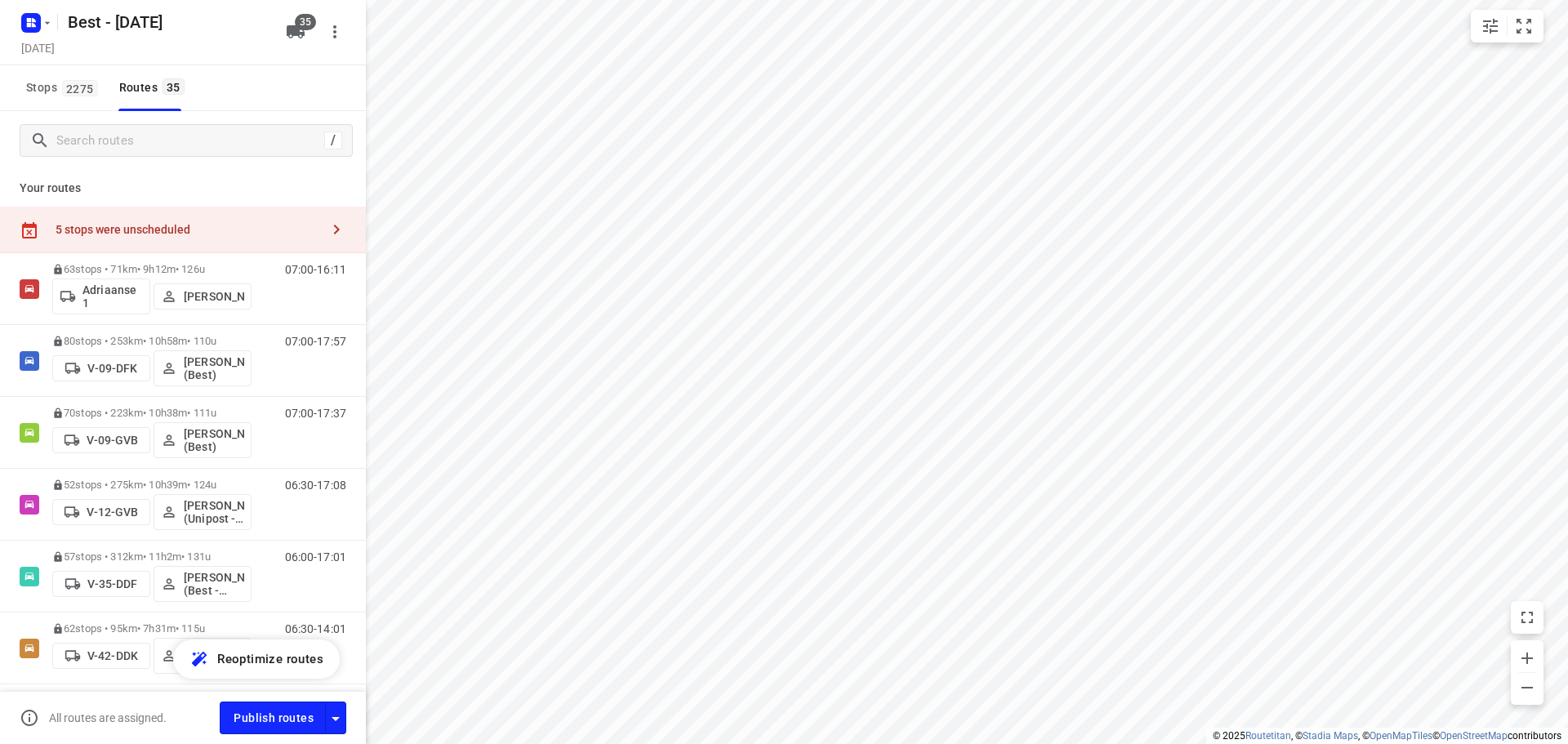
click at [206, 214] on div "5 stops were unscheduled" at bounding box center [183, 229] width 366 height 47
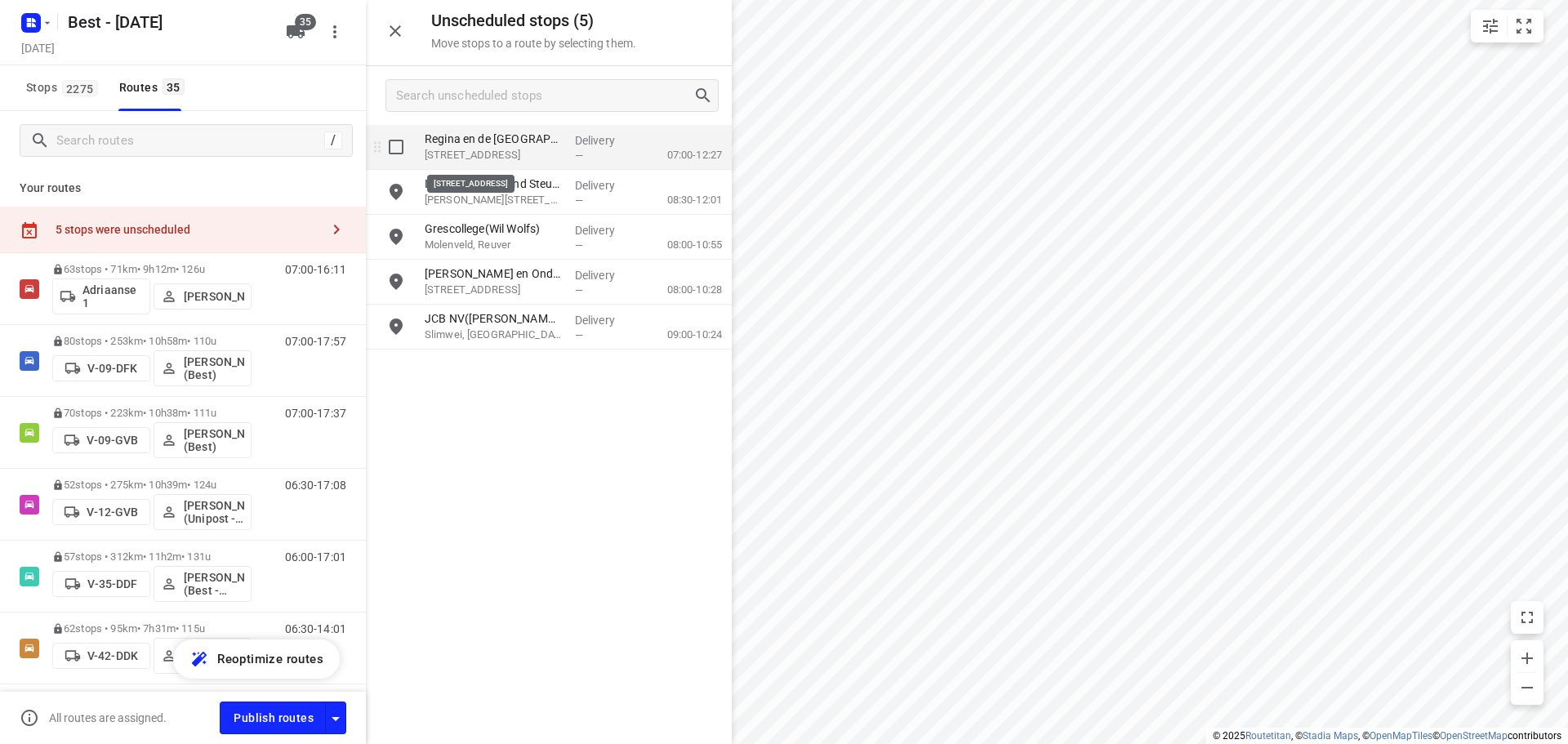
click at [480, 148] on p "Prins Bernhardstraat 5, Swalmen" at bounding box center [493, 154] width 137 height 16
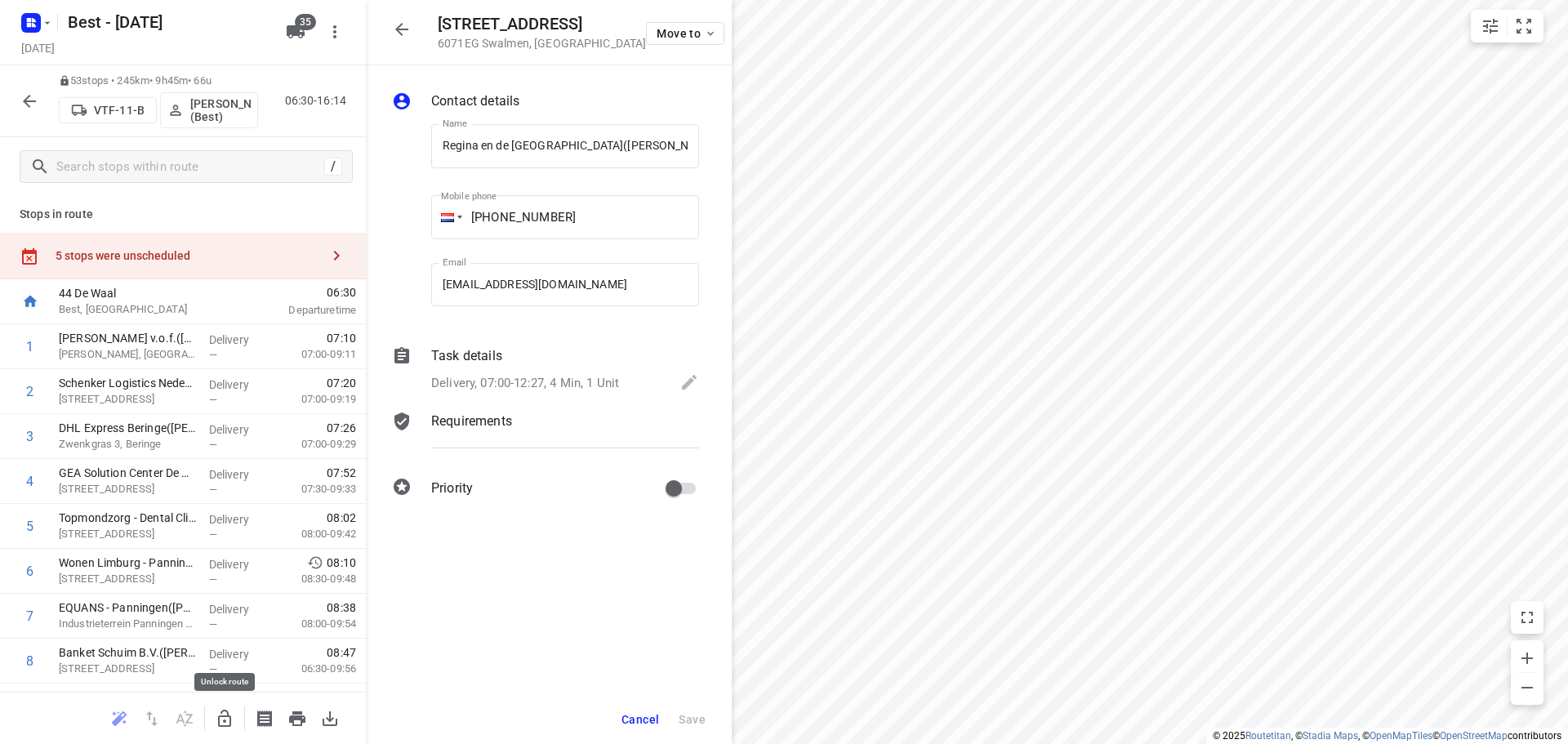
click at [230, 718] on icon "button" at bounding box center [224, 718] width 13 height 17
click at [574, 162] on input "Regina en de Ukkies(Regina Kleven)" at bounding box center [564, 147] width 268 height 44
click at [537, 47] on p "6071EG Swalmen , Netherlands" at bounding box center [542, 43] width 208 height 13
click at [394, 27] on icon "button" at bounding box center [402, 29] width 19 height 19
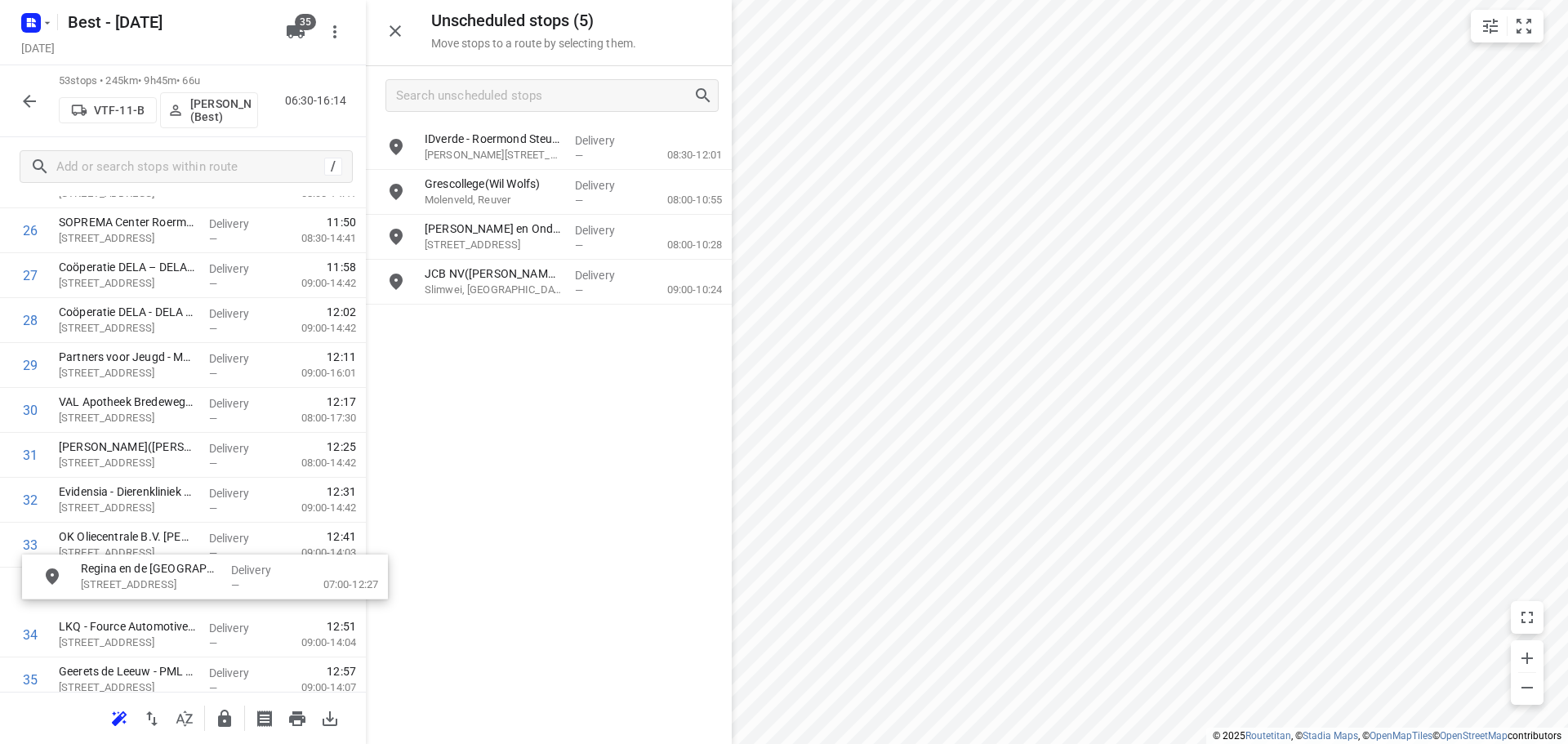
scroll to position [1249, 0]
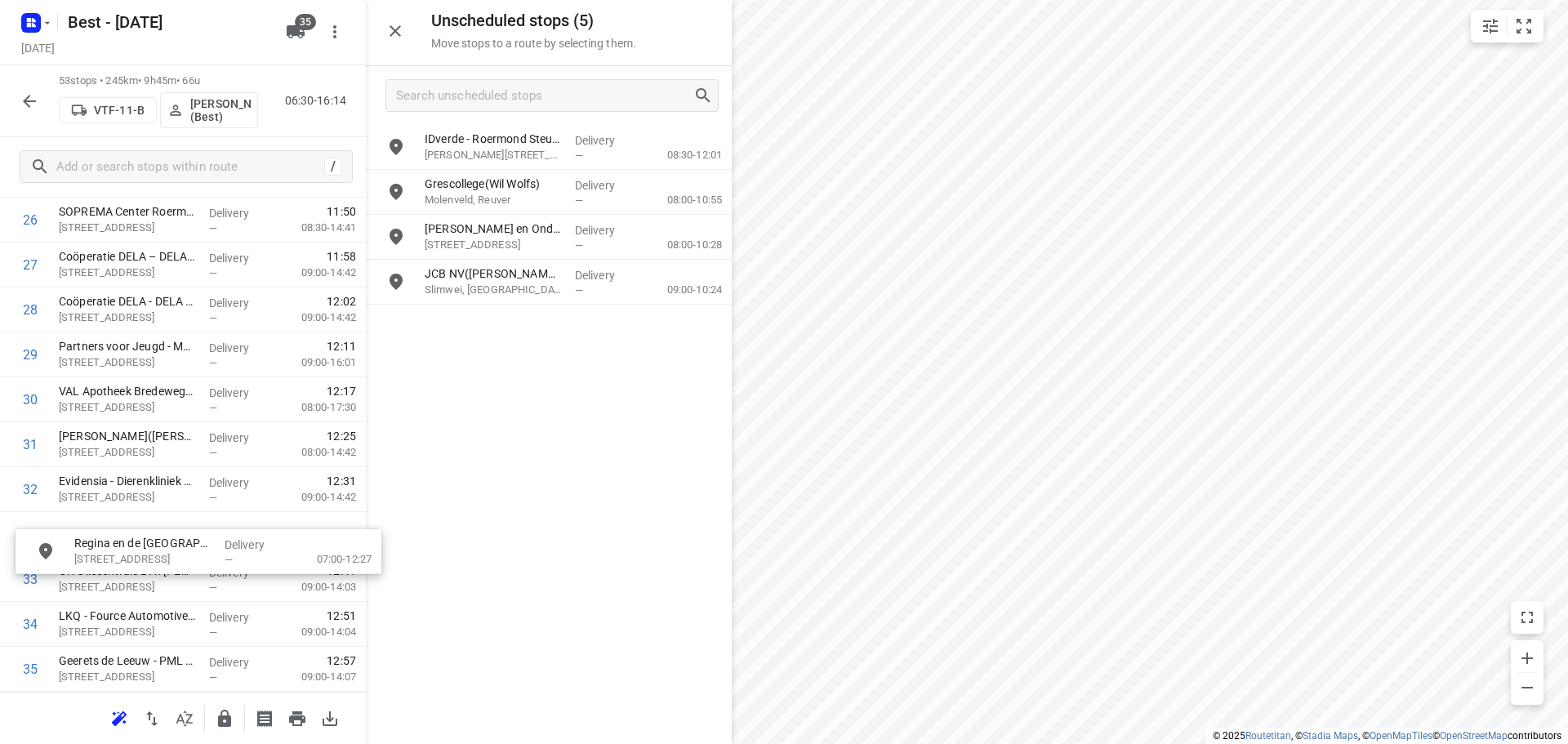
drag, startPoint x: 560, startPoint y: 152, endPoint x: 208, endPoint y: 535, distance: 520.2
click at [173, 538] on p "Prins Bernhardstraat 5, Swalmen" at bounding box center [127, 542] width 137 height 16
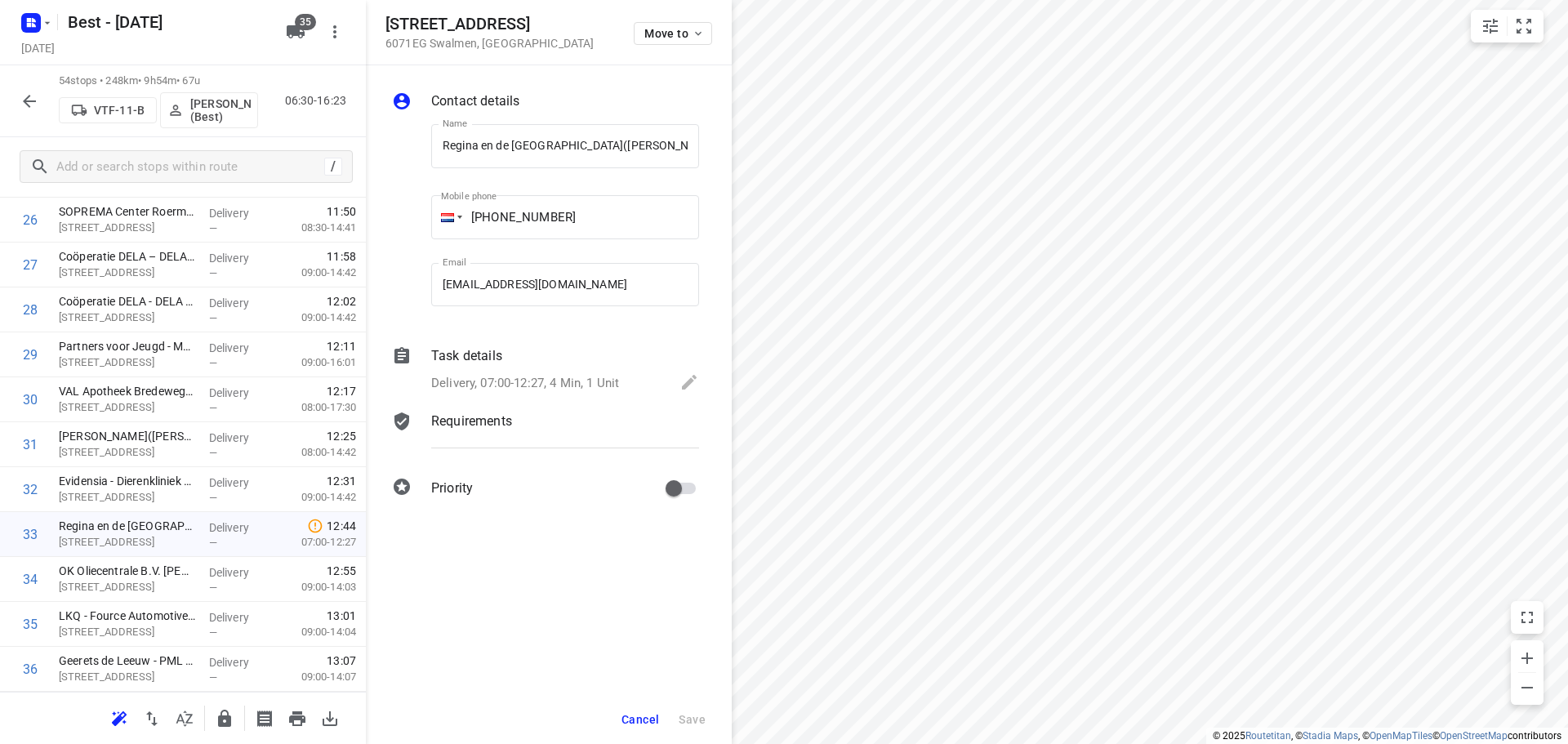
click at [486, 369] on div "Task details Delivery, 07:00-12:27, 4 Min, 1 Unit" at bounding box center [565, 370] width 275 height 56
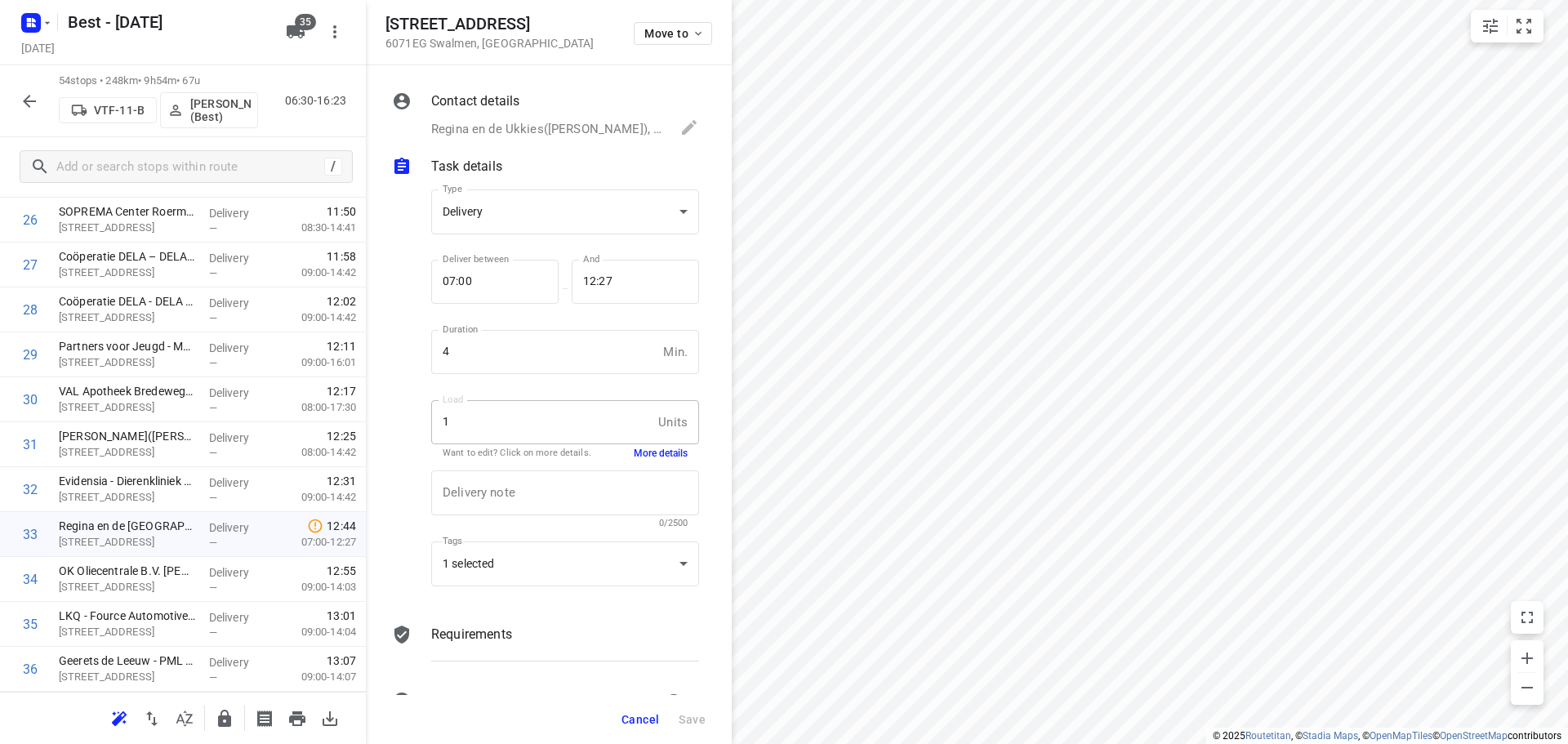
click at [644, 439] on div "1 Units Load" at bounding box center [564, 422] width 268 height 44
click at [644, 440] on div "1 Units Load" at bounding box center [564, 422] width 268 height 44
click at [642, 455] on button "More details" at bounding box center [660, 454] width 54 height 14
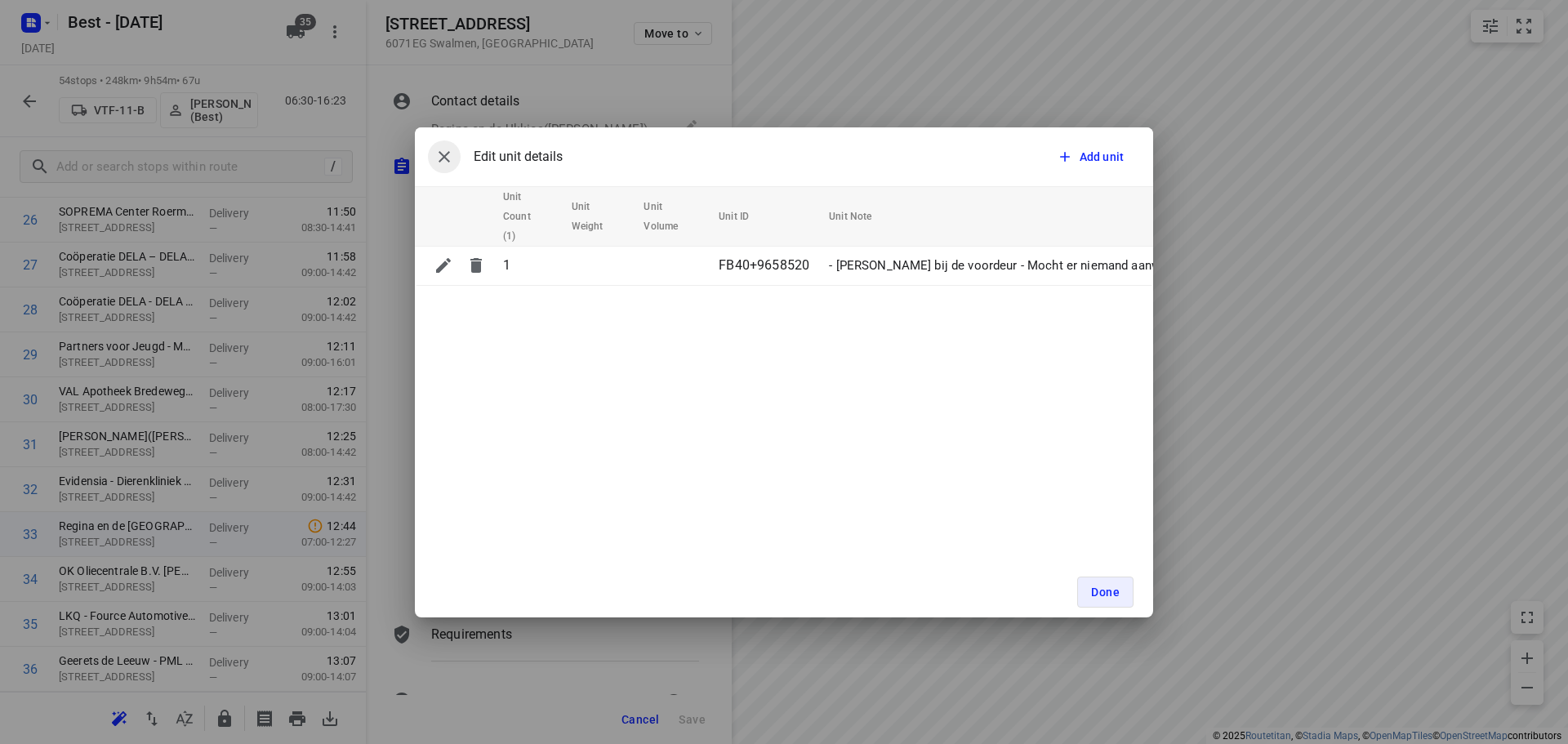
click at [441, 158] on icon "button" at bounding box center [444, 156] width 19 height 19
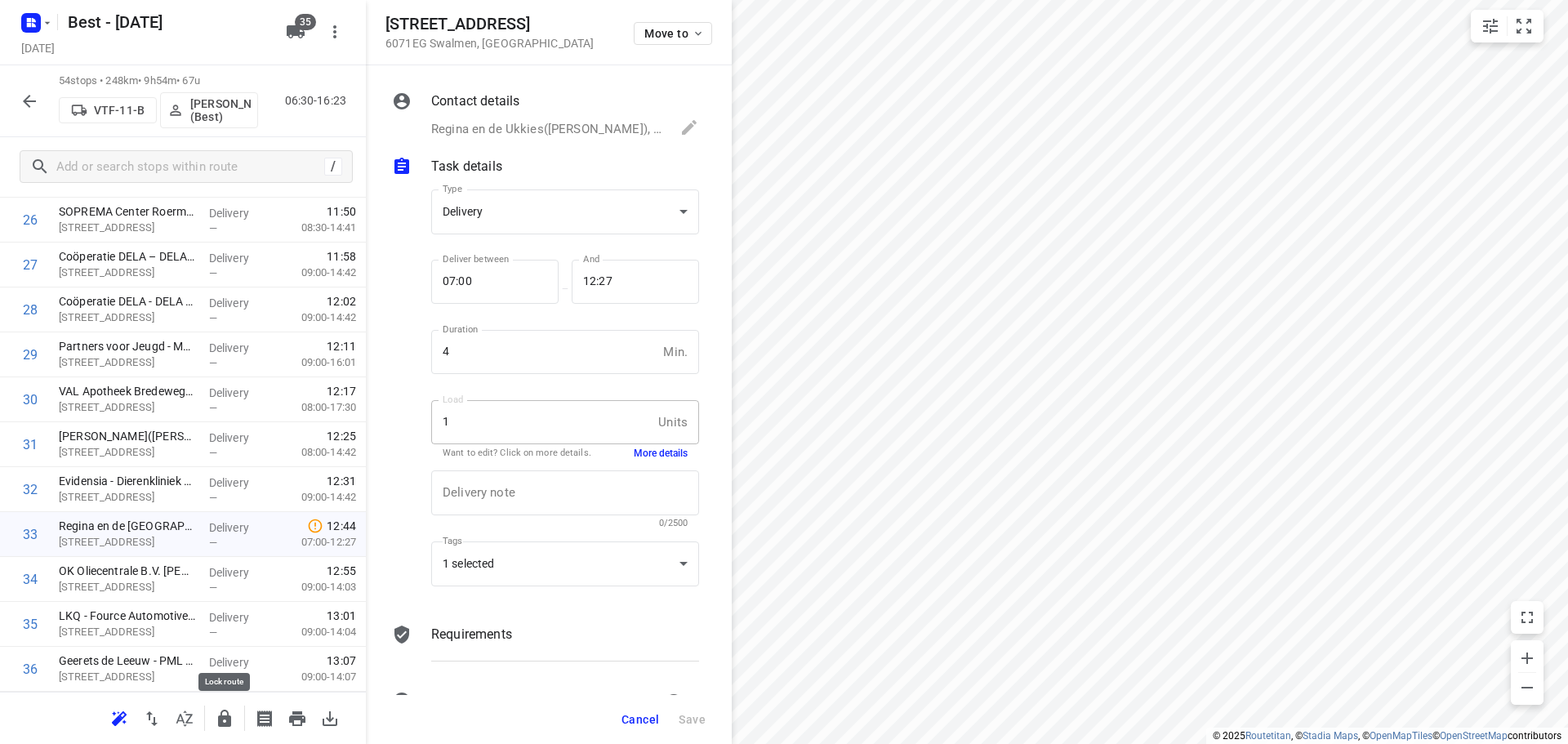
click at [231, 719] on icon "button" at bounding box center [224, 718] width 13 height 17
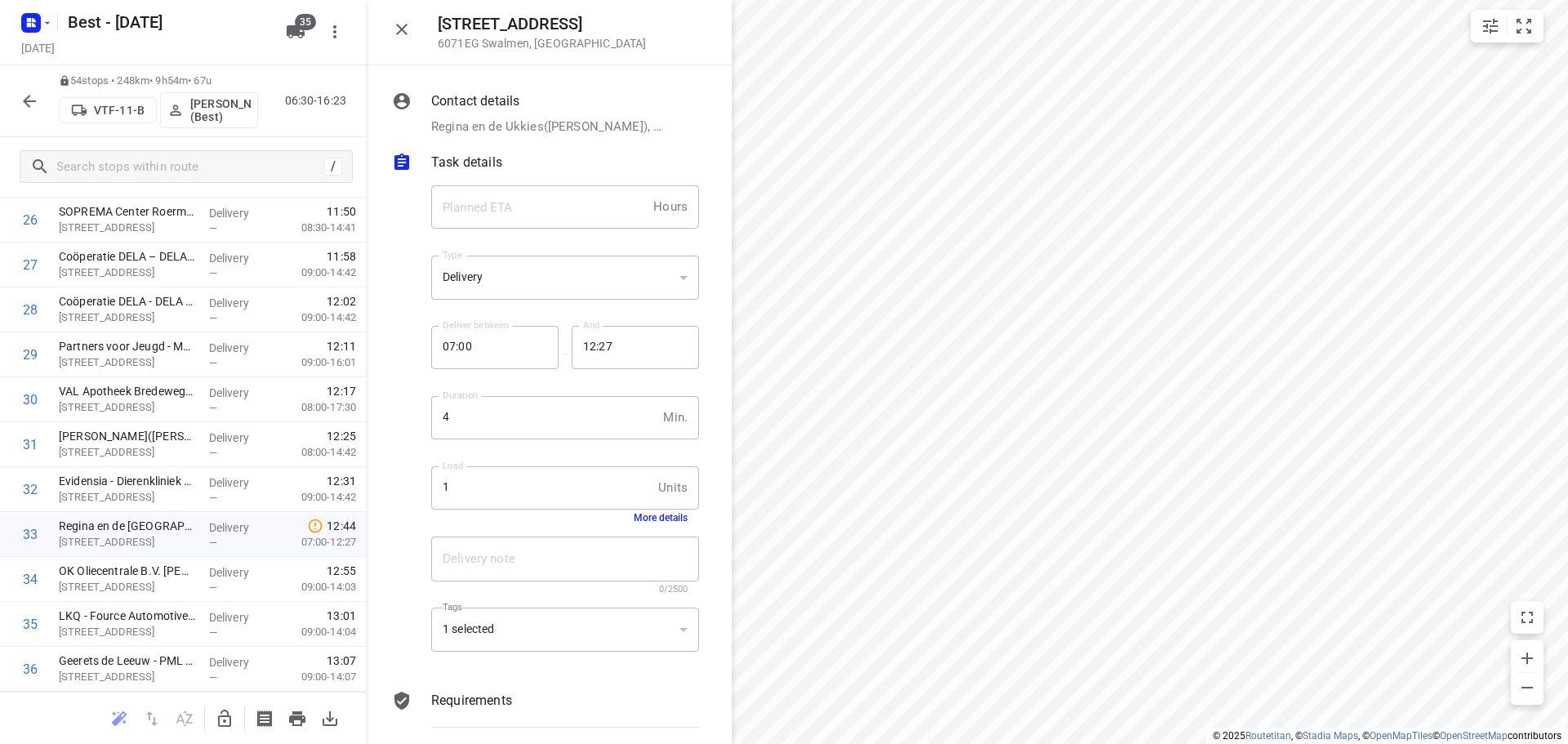
scroll to position [65, 0]
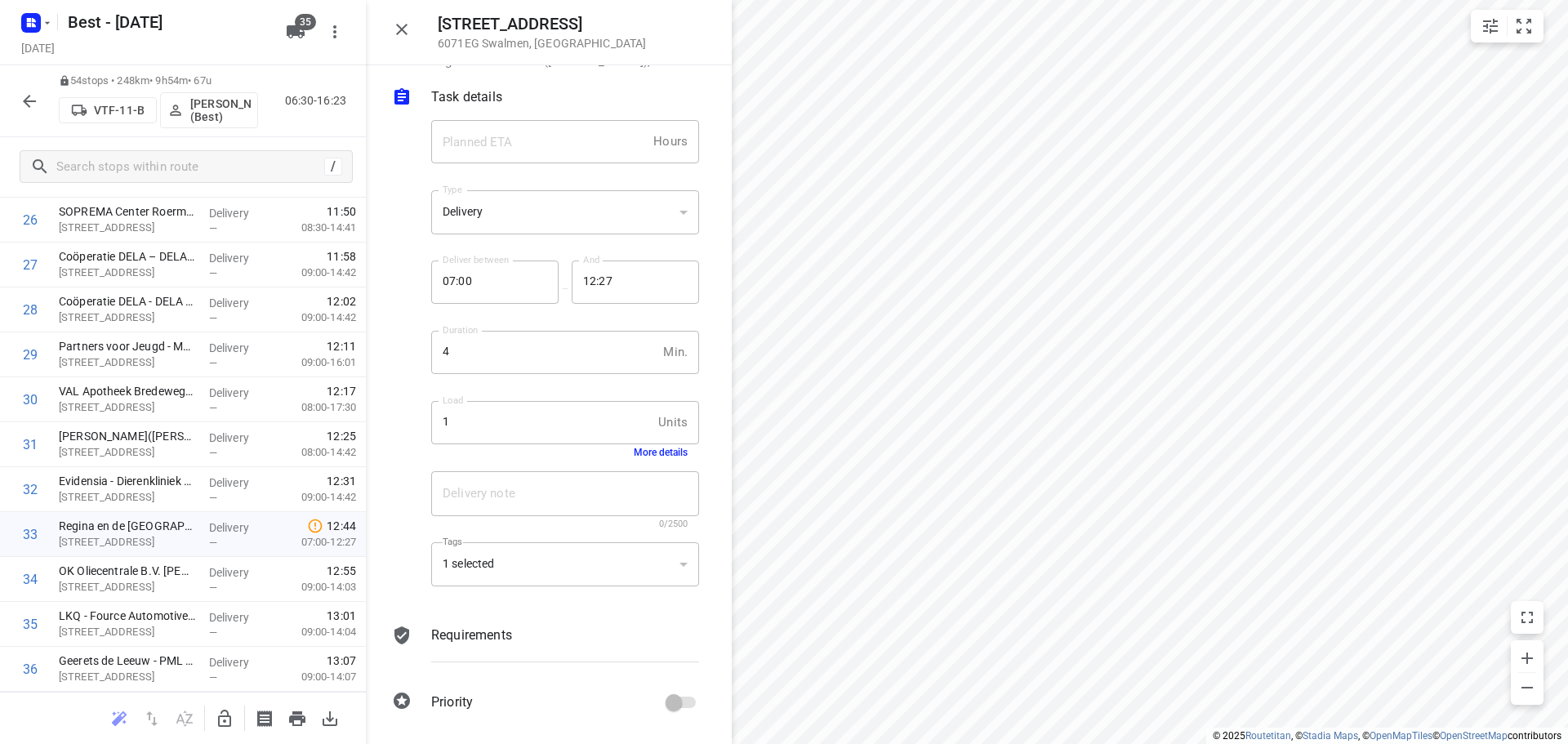
click at [400, 16] on button "button" at bounding box center [402, 29] width 33 height 33
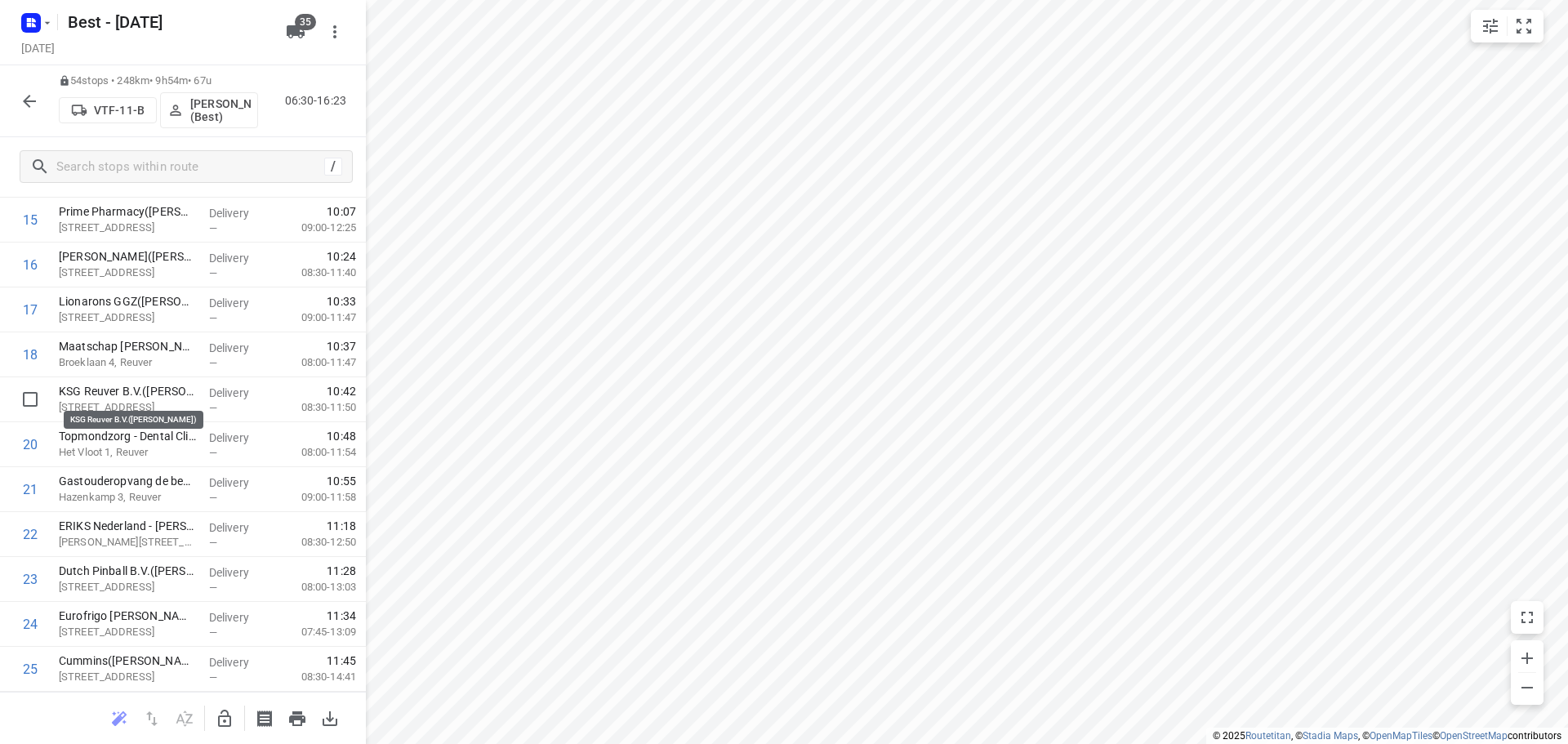
scroll to position [515, 0]
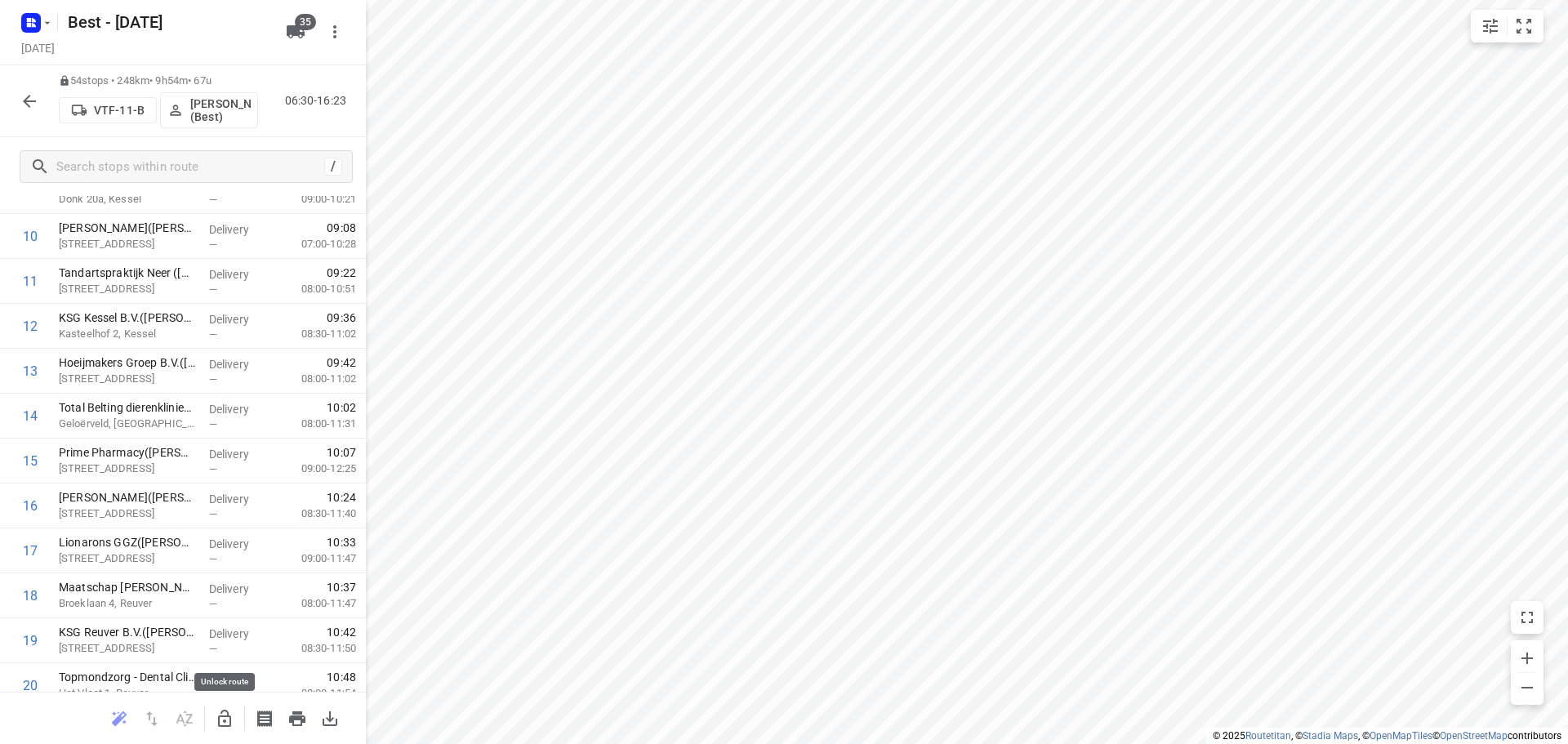
click at [232, 726] on icon "button" at bounding box center [224, 718] width 19 height 19
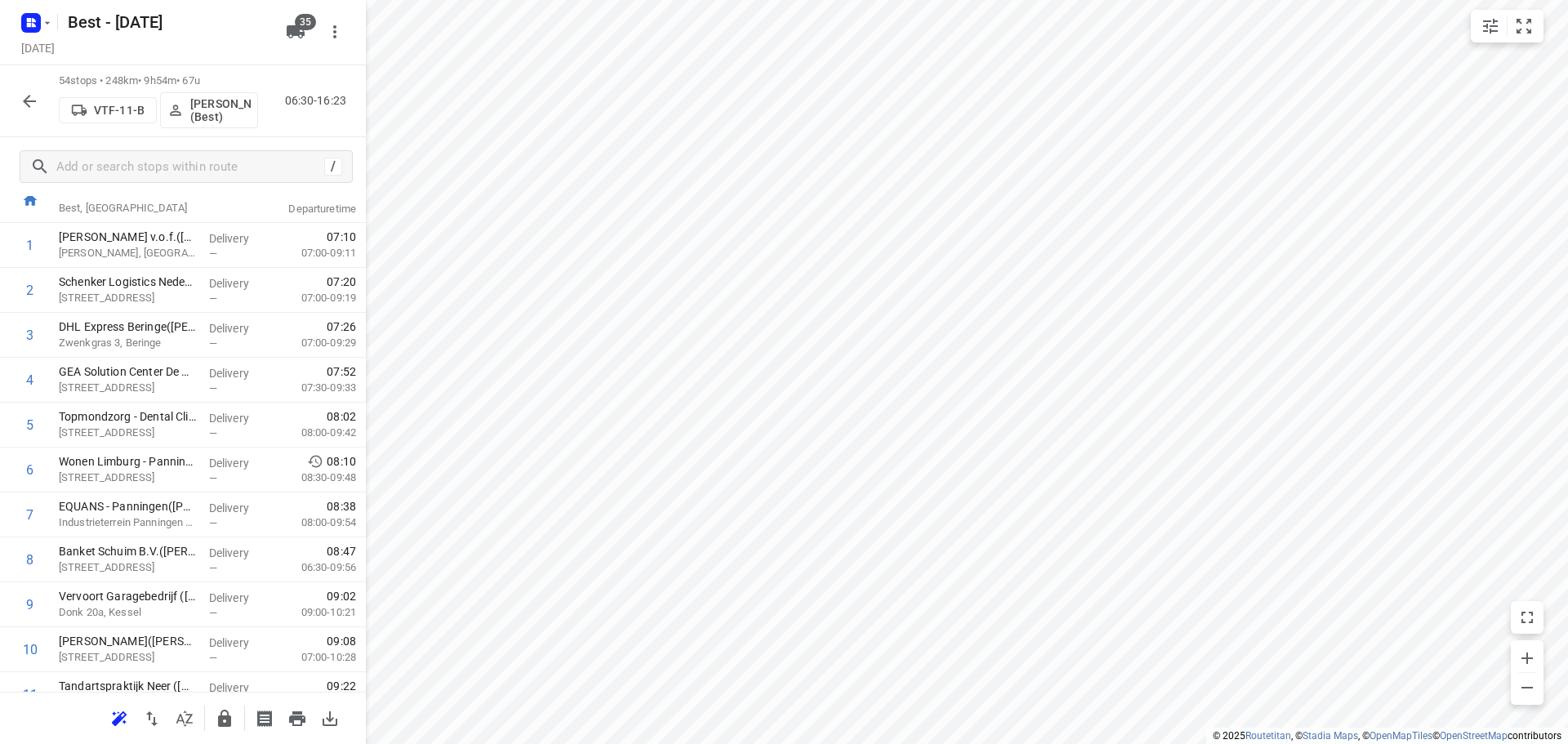
scroll to position [0, 0]
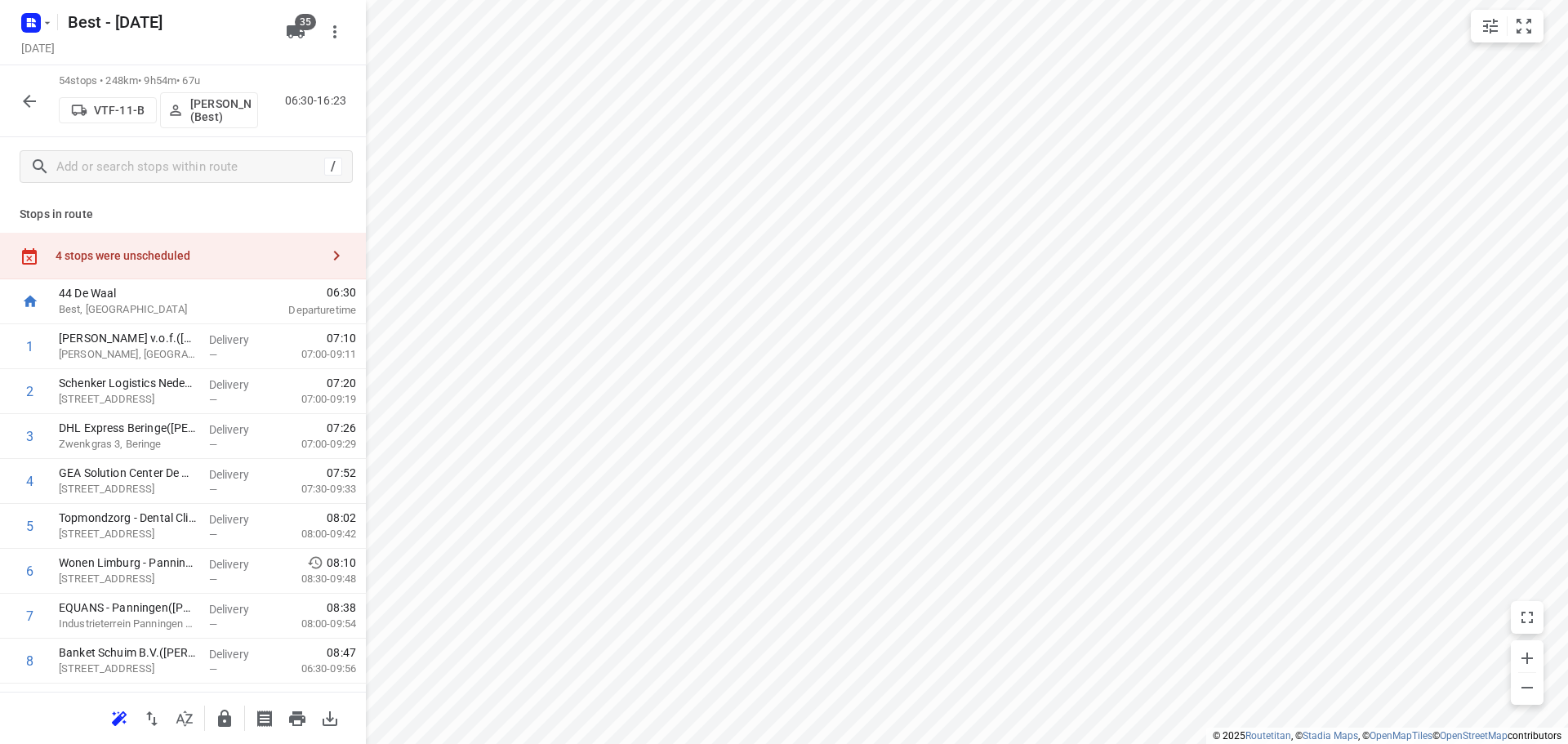
click at [247, 227] on div "Stops in route 4 stops were unscheduled 44 De Waal Best, Netherlands 06:30 Depa…" at bounding box center [183, 443] width 366 height 495
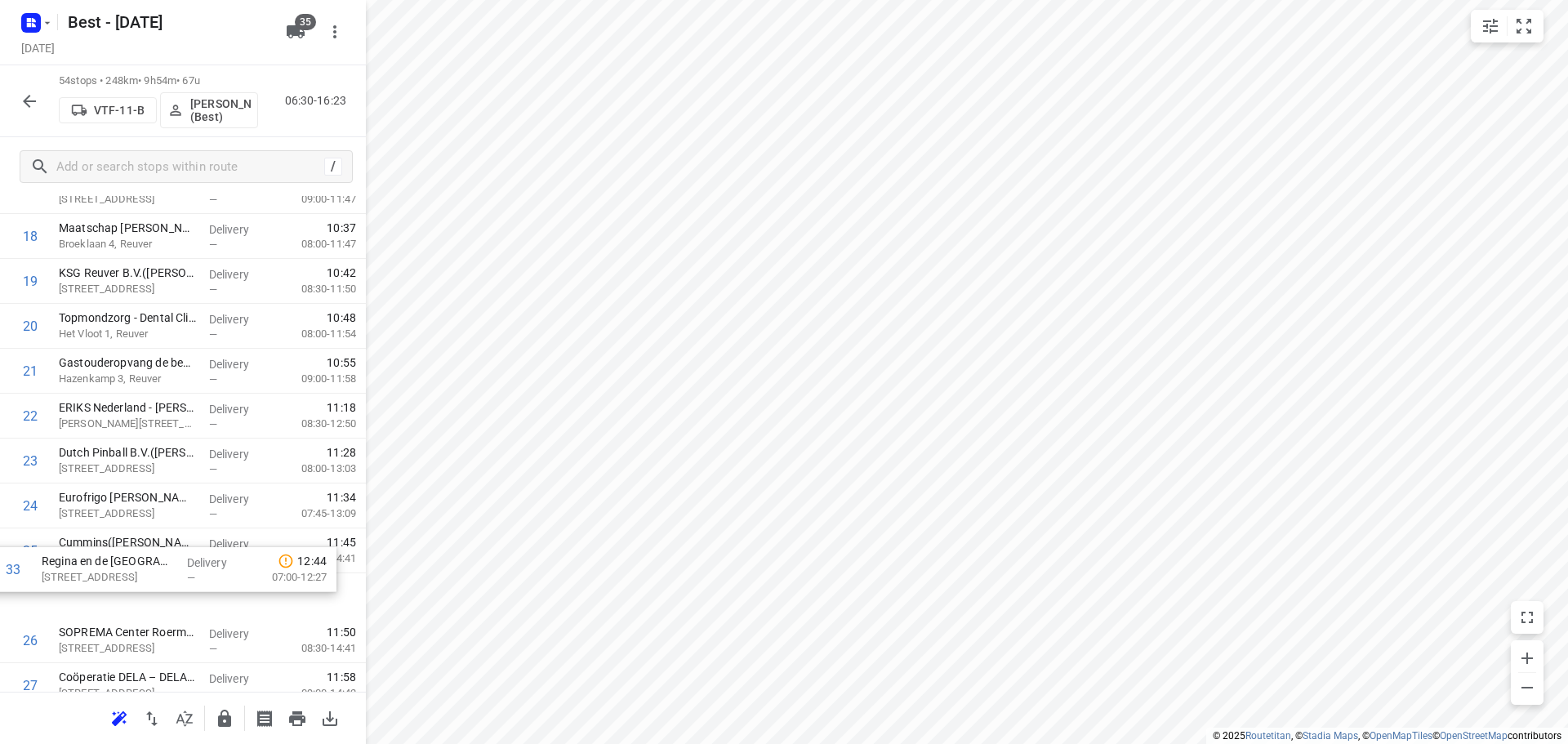
scroll to position [878, 0]
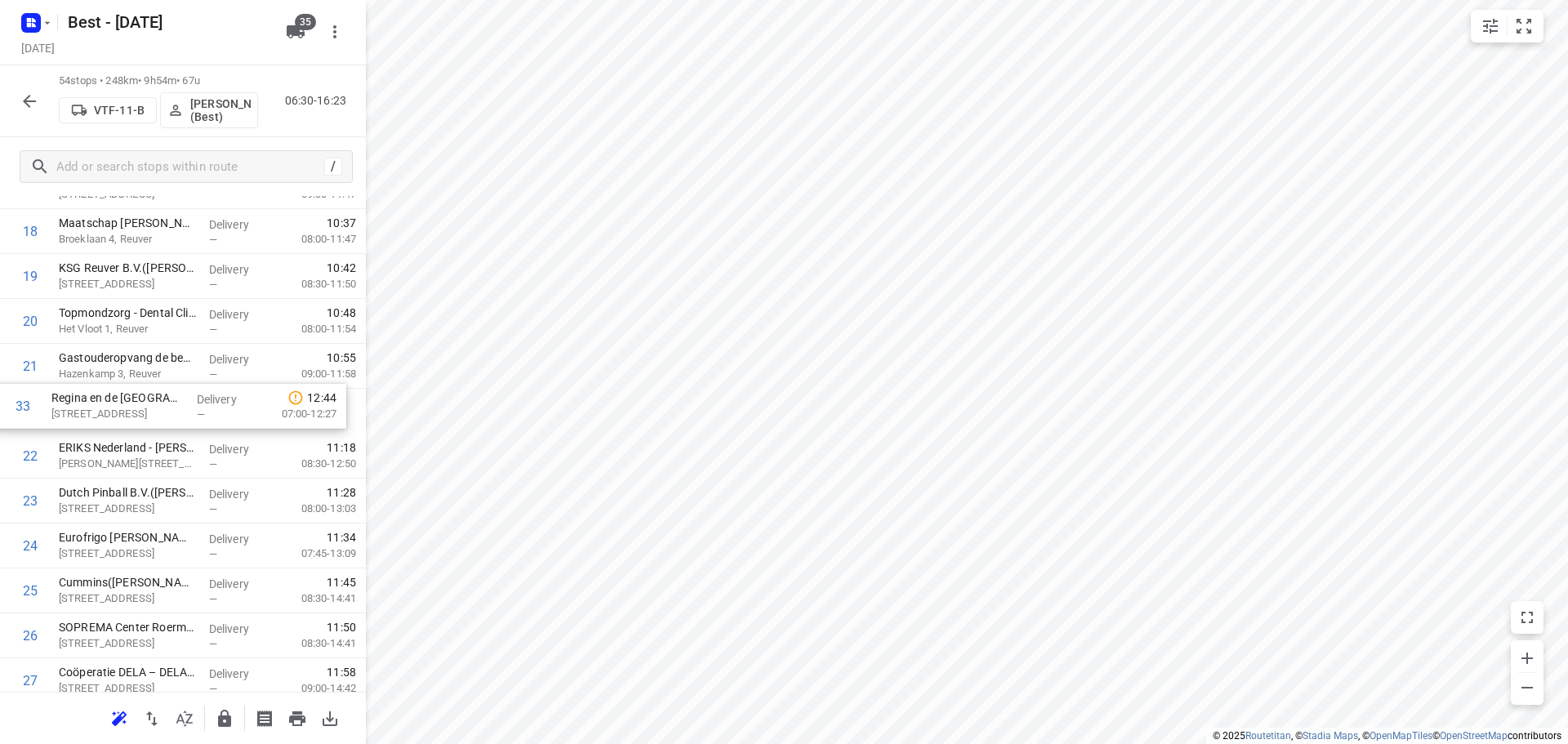
drag, startPoint x: 126, startPoint y: 636, endPoint x: 119, endPoint y: 397, distance: 239.1
click at [119, 397] on div "1 Van der Asdonk Hoveniers v.o.f.(Joost van der Asdonk) De Wielen, Meijel Deliv…" at bounding box center [183, 658] width 366 height 2424
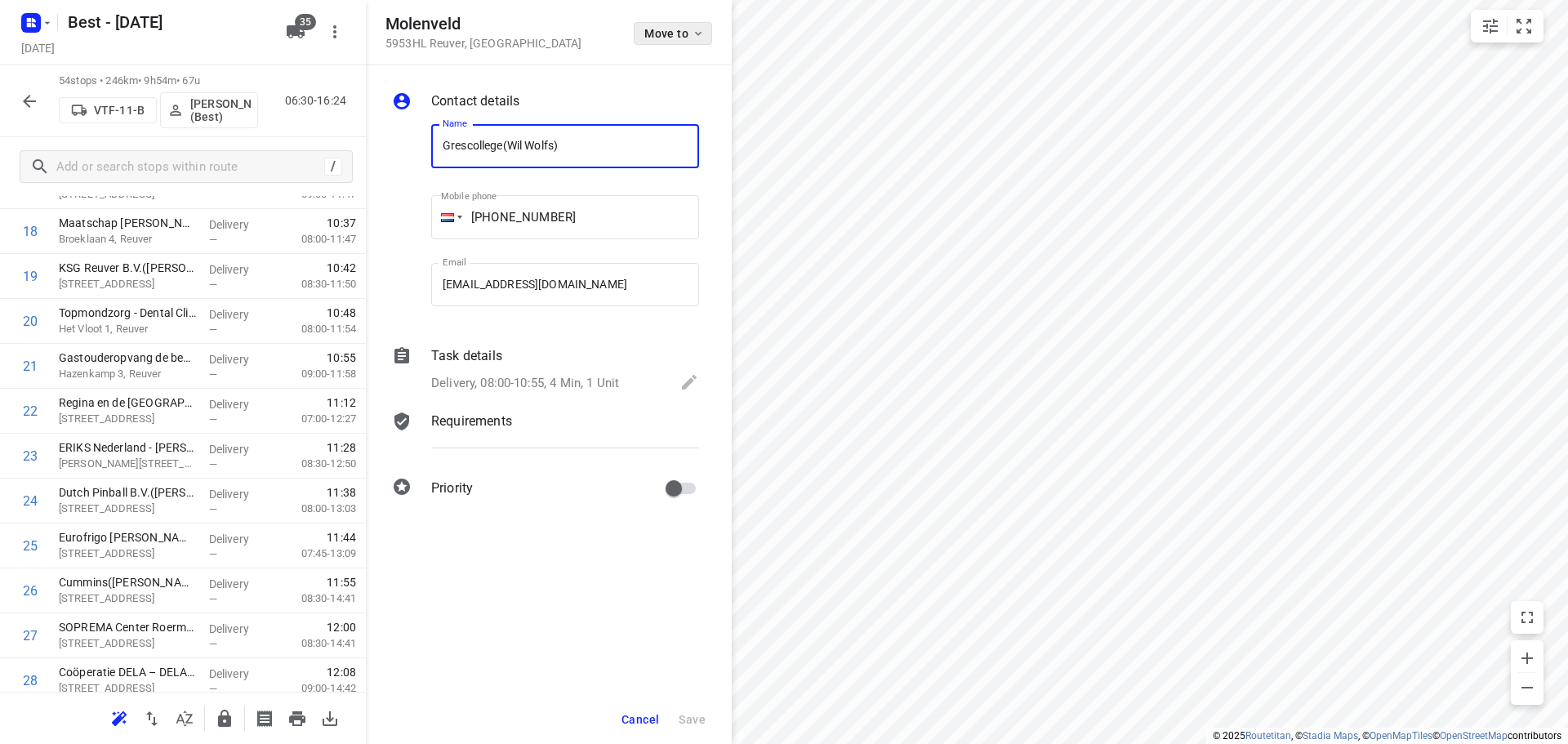
click at [666, 38] on span "Move to" at bounding box center [675, 34] width 60 height 13
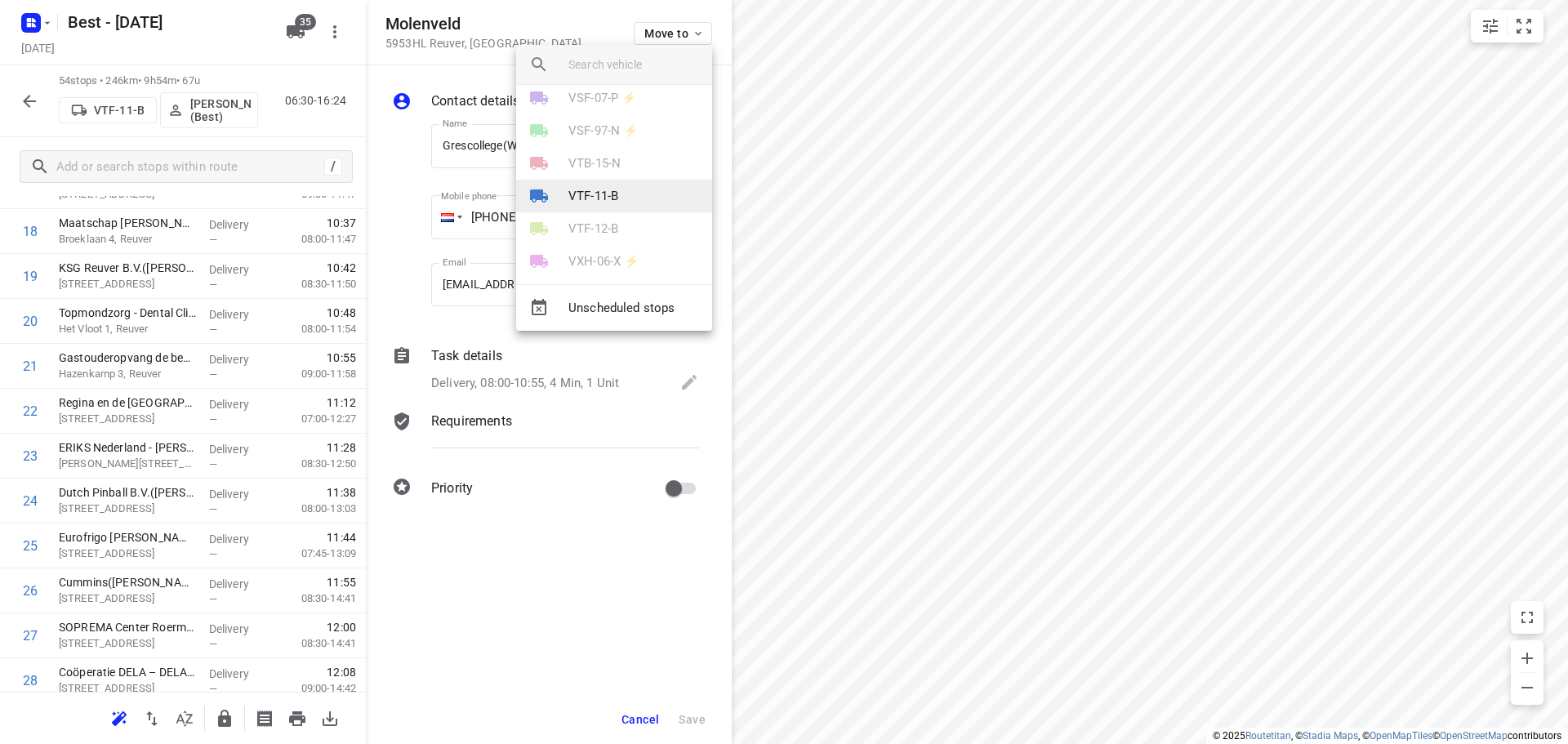
click at [612, 191] on p "VTF-11-B" at bounding box center [593, 196] width 49 height 19
click at [575, 107] on li "21" at bounding box center [614, 108] width 196 height 33
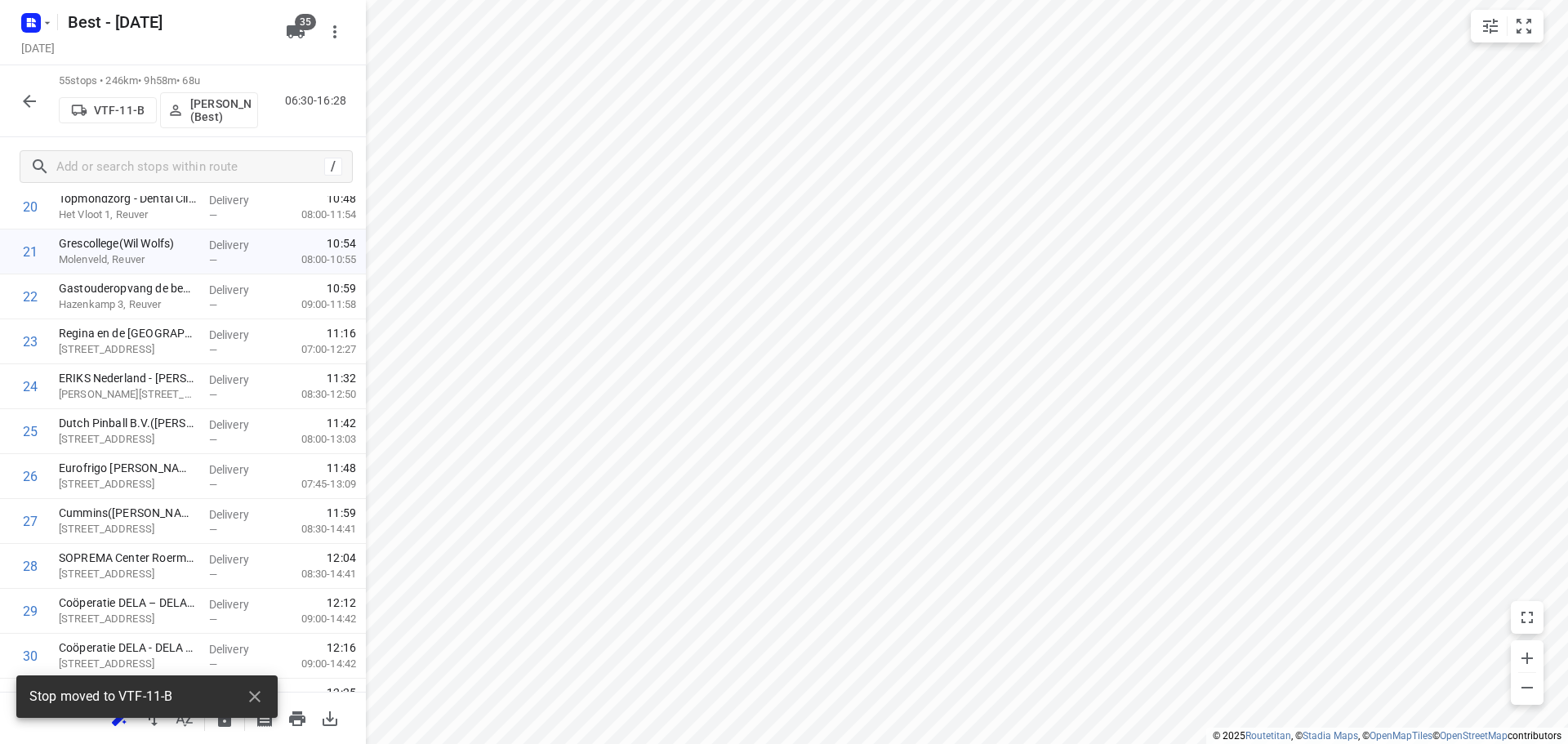
scroll to position [1124, 0]
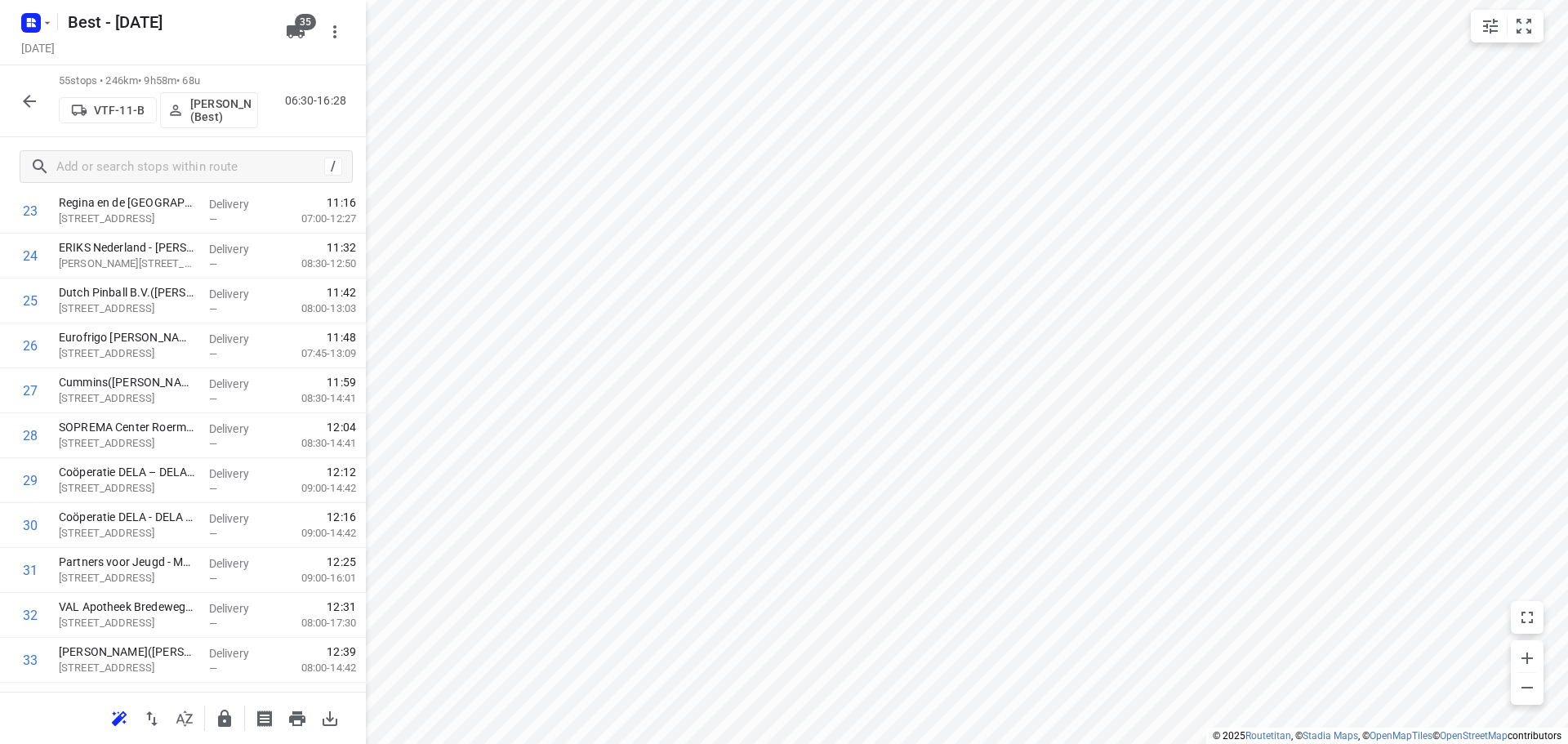
click at [230, 713] on icon "button" at bounding box center [224, 718] width 19 height 19
click at [23, 96] on icon "button" at bounding box center [29, 101] width 19 height 19
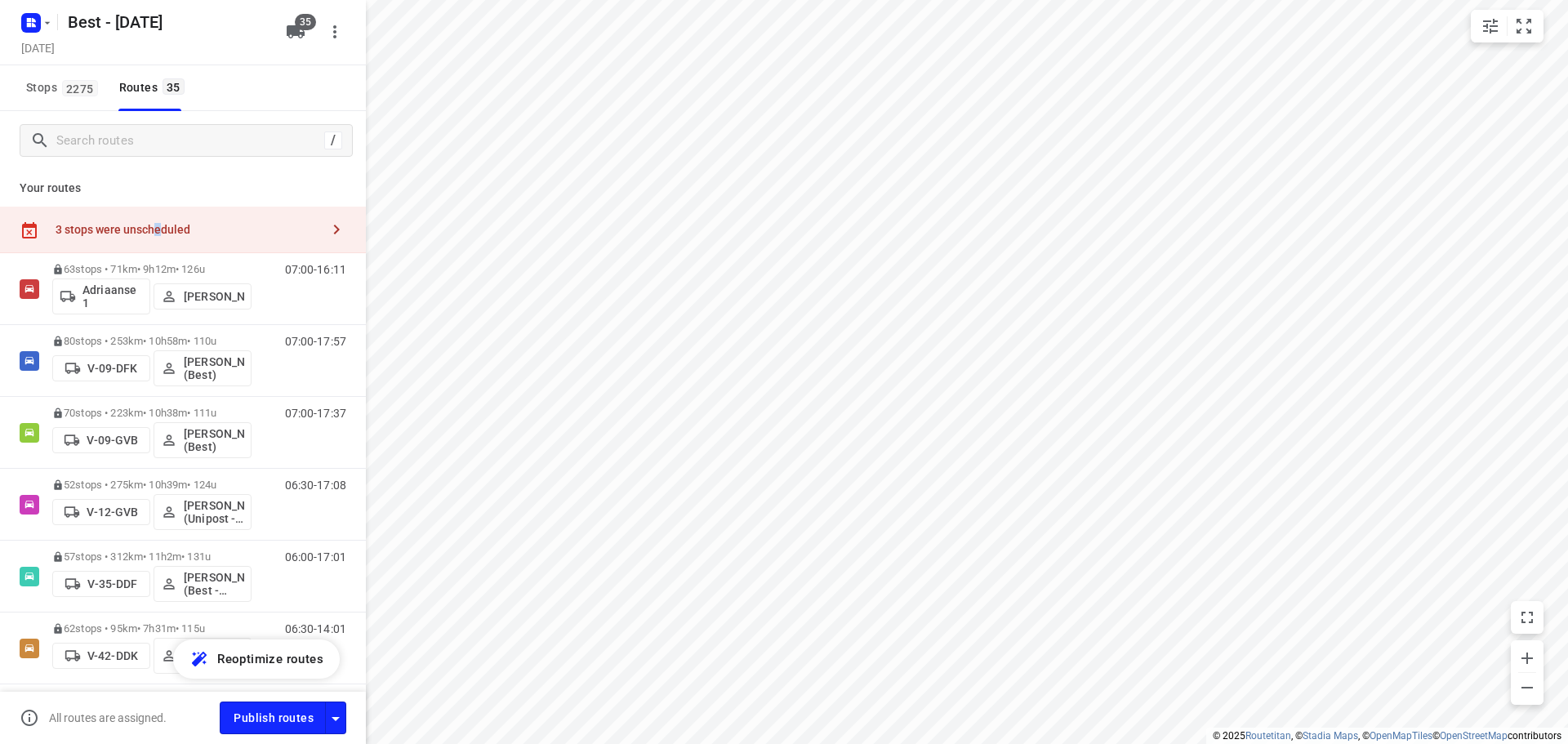
click at [158, 250] on div "3 stops were unscheduled" at bounding box center [183, 229] width 366 height 47
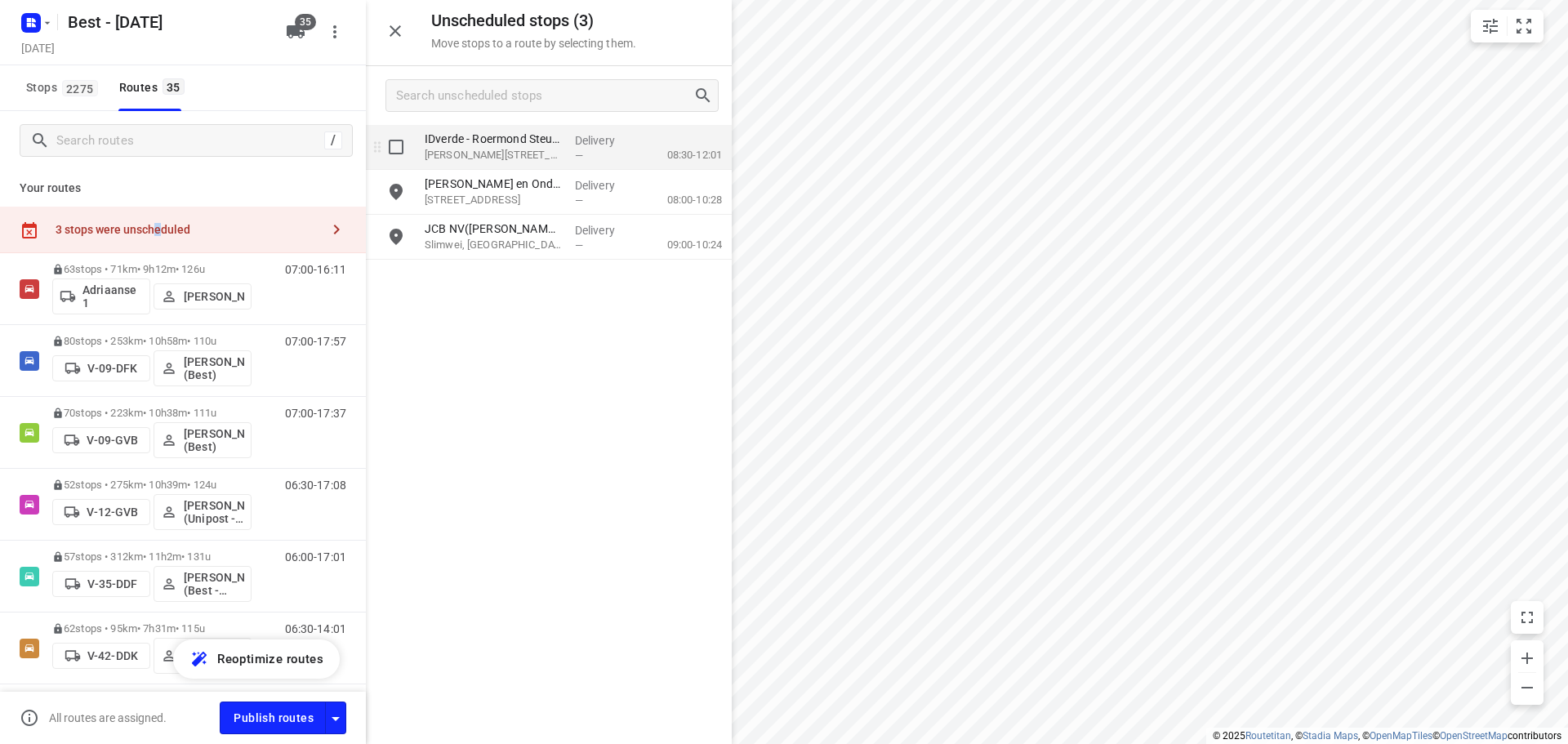
click at [558, 169] on div "IDverde - Roermond Steunpunt Elsloo & Realisatie Roermond(Nicole Saes / Winke J…" at bounding box center [494, 147] width 150 height 45
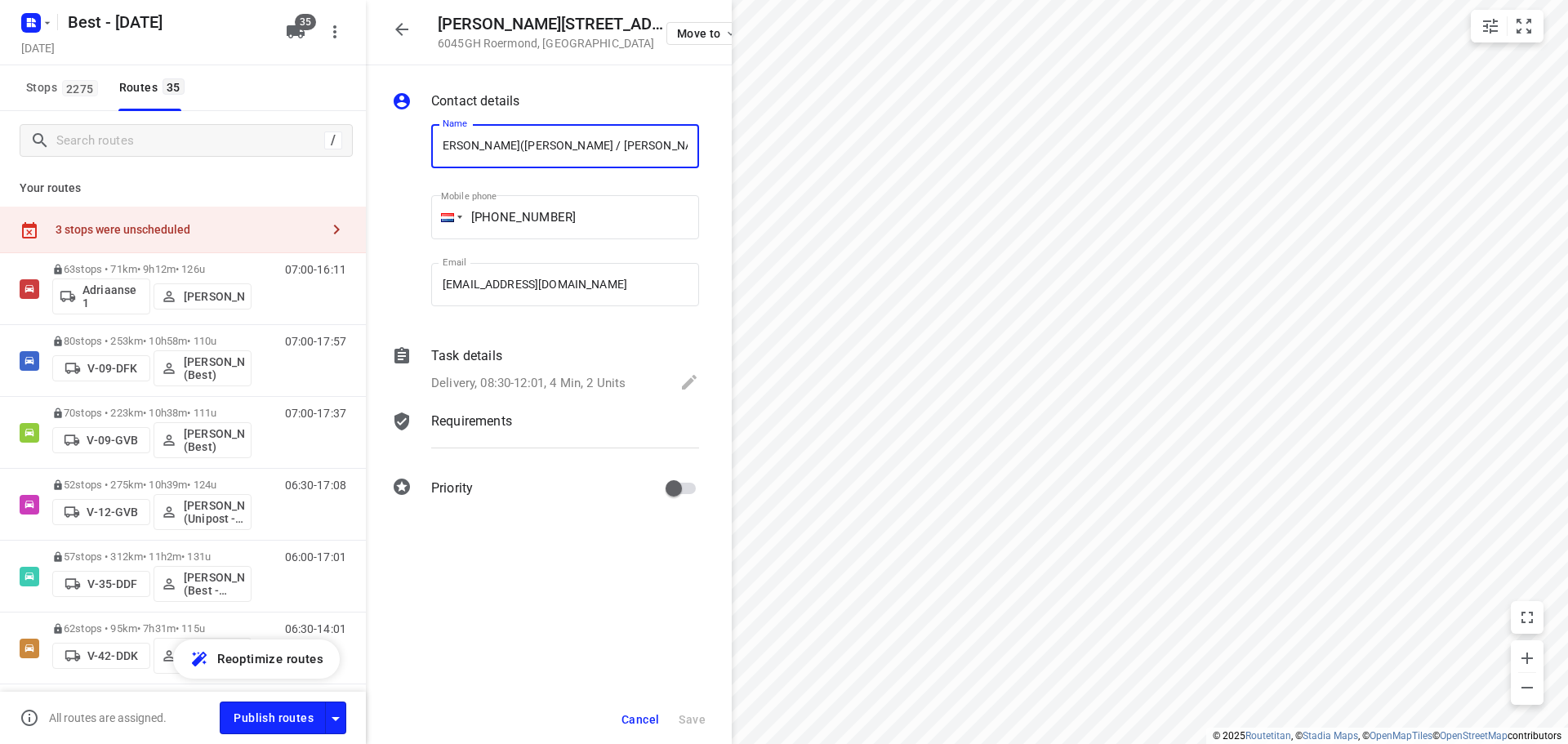
scroll to position [0, 0]
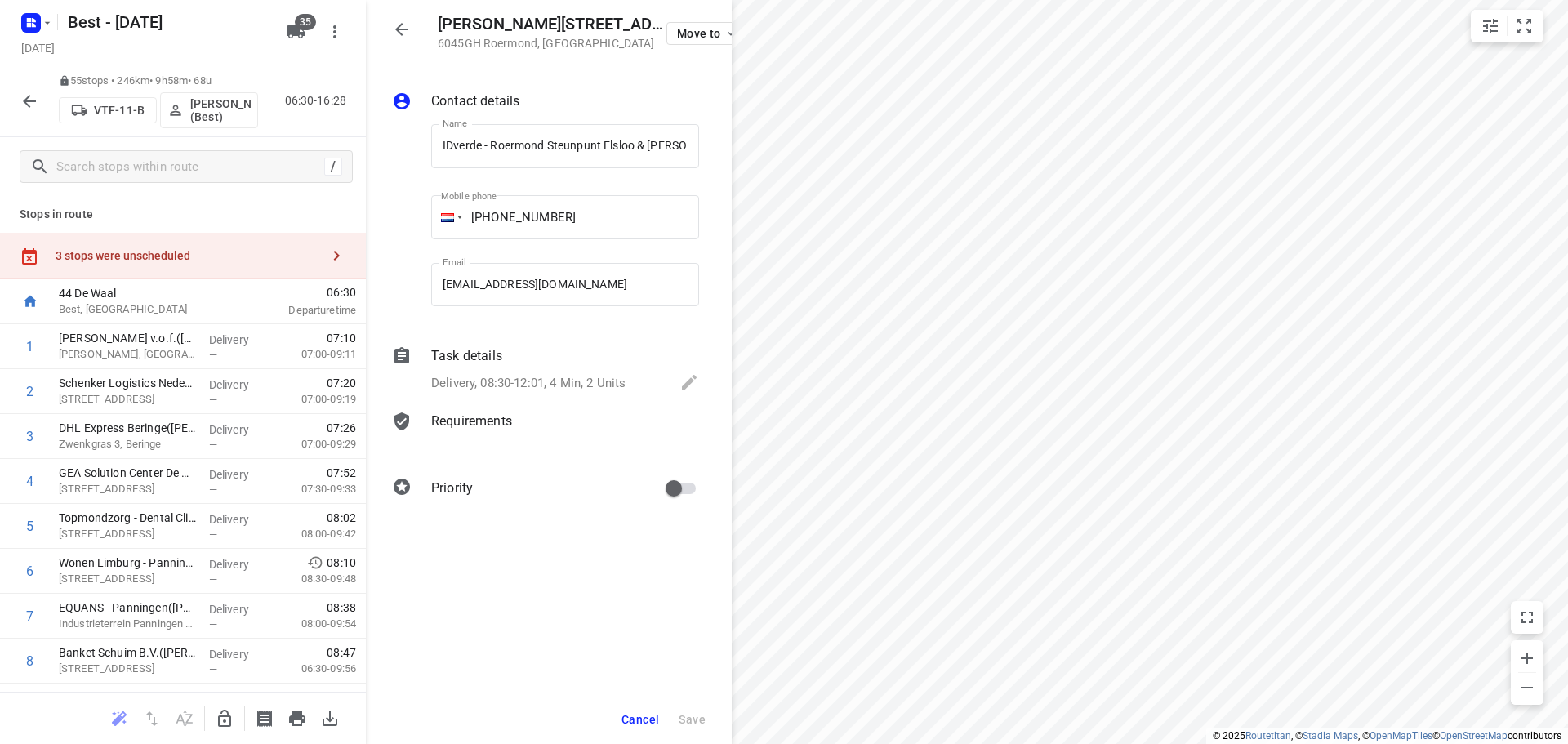
click at [230, 720] on icon "button" at bounding box center [224, 718] width 13 height 17
click at [214, 258] on div "3 stops were unscheduled" at bounding box center [188, 255] width 265 height 13
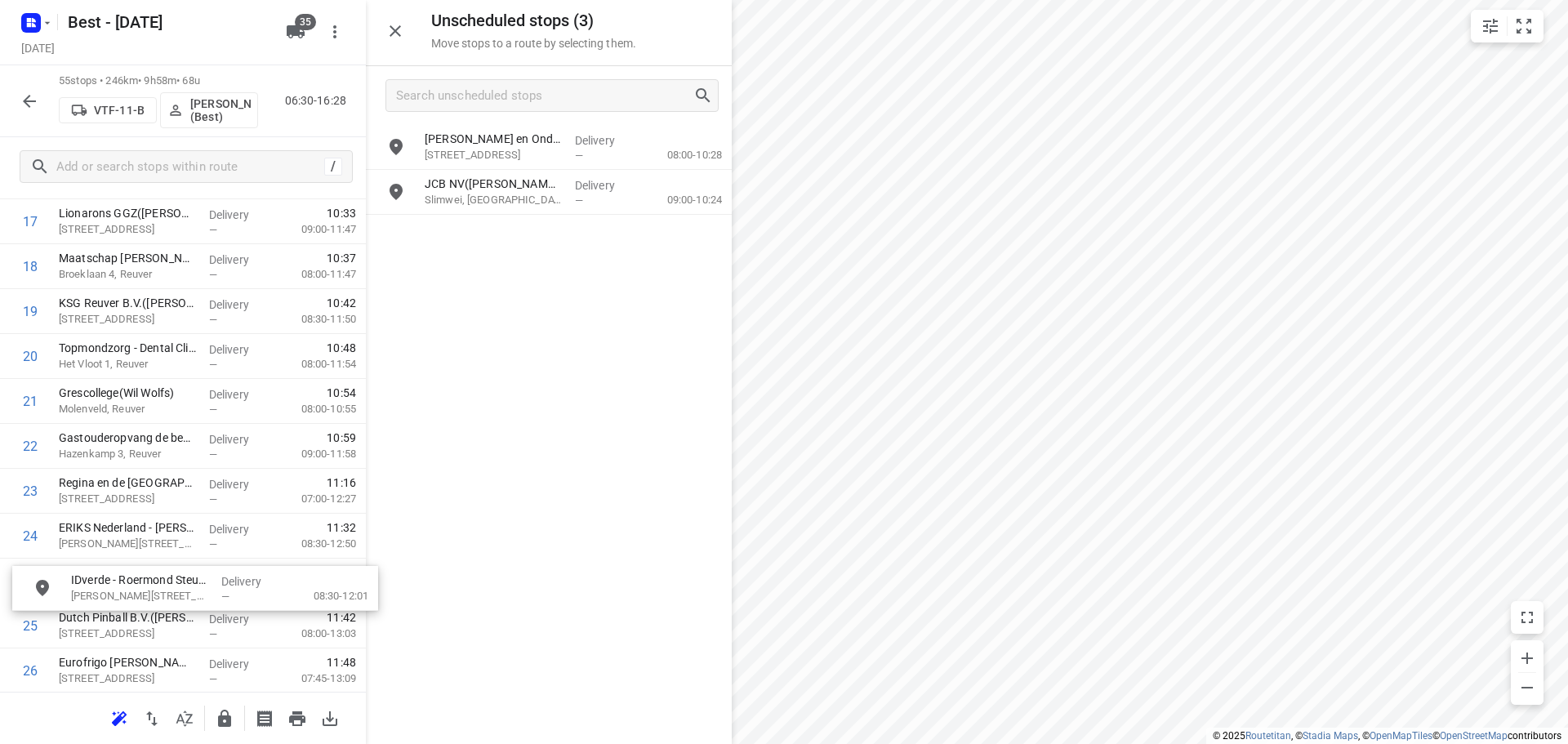
scroll to position [854, 0]
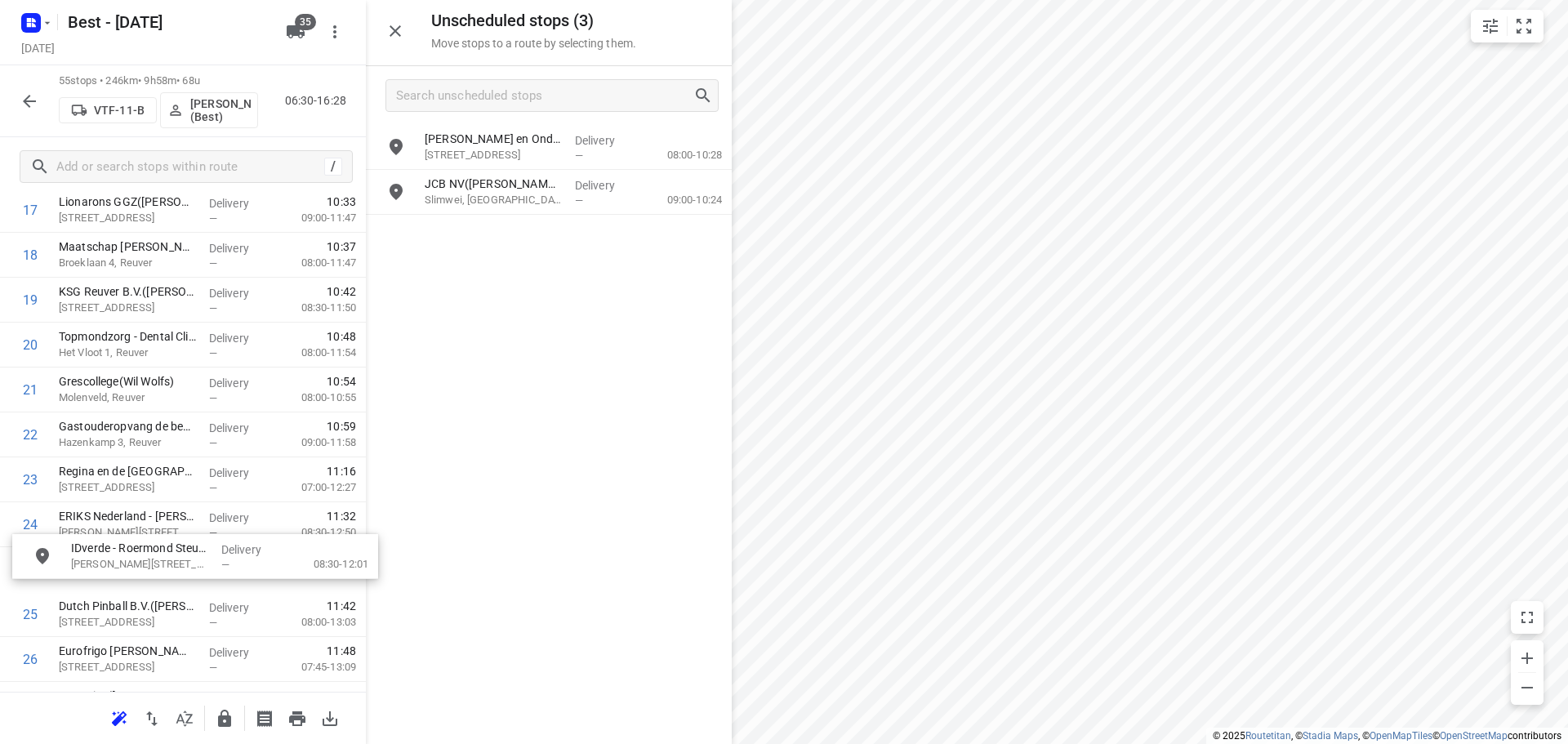
drag, startPoint x: 506, startPoint y: 154, endPoint x: 146, endPoint y: 569, distance: 549.4
click at [525, 211] on div "JCB NV(Sonja Zuurveen) Slimwei, Waardenburg" at bounding box center [494, 192] width 150 height 45
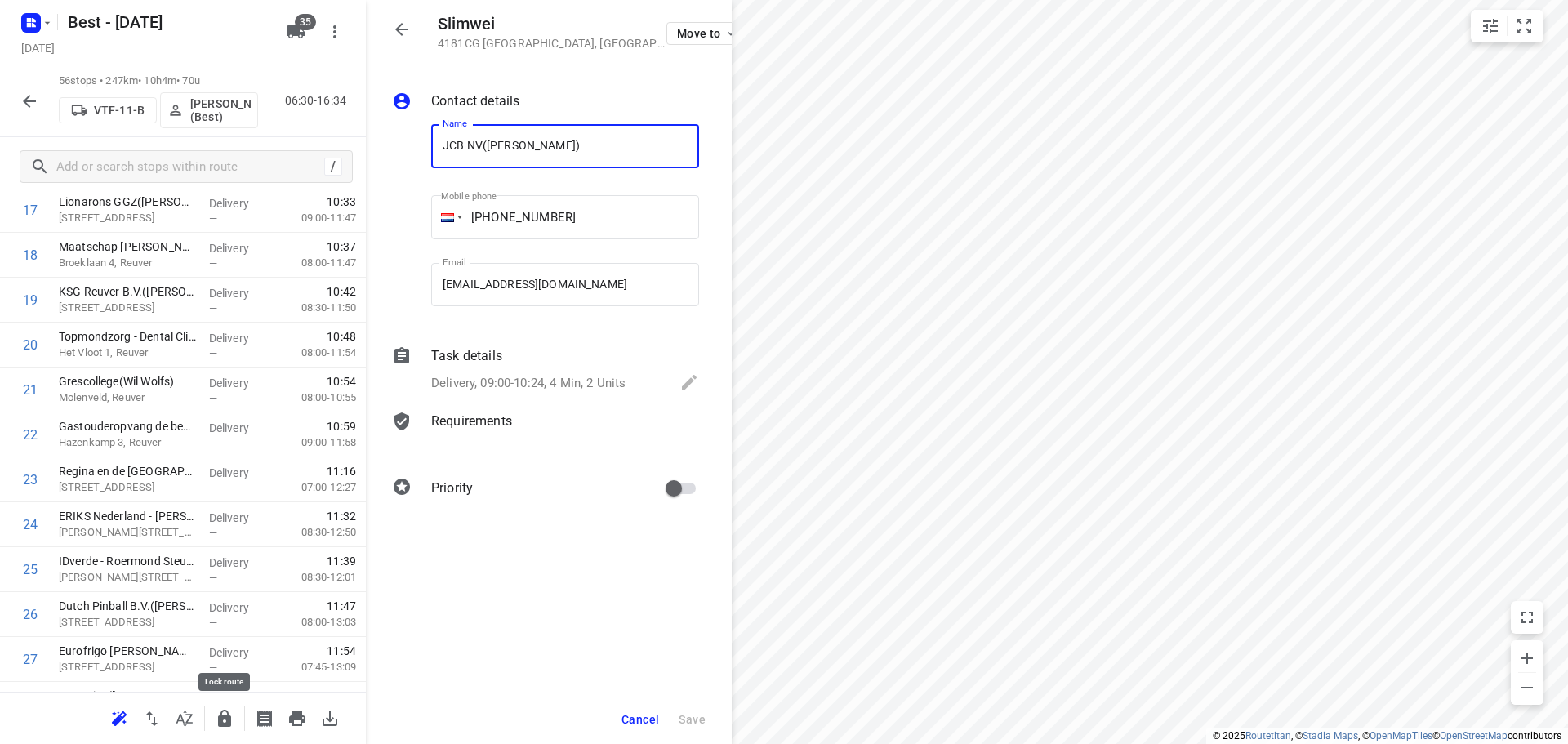
drag, startPoint x: 231, startPoint y: 718, endPoint x: 528, endPoint y: 658, distance: 303.0
click at [232, 718] on icon "button" at bounding box center [224, 718] width 19 height 19
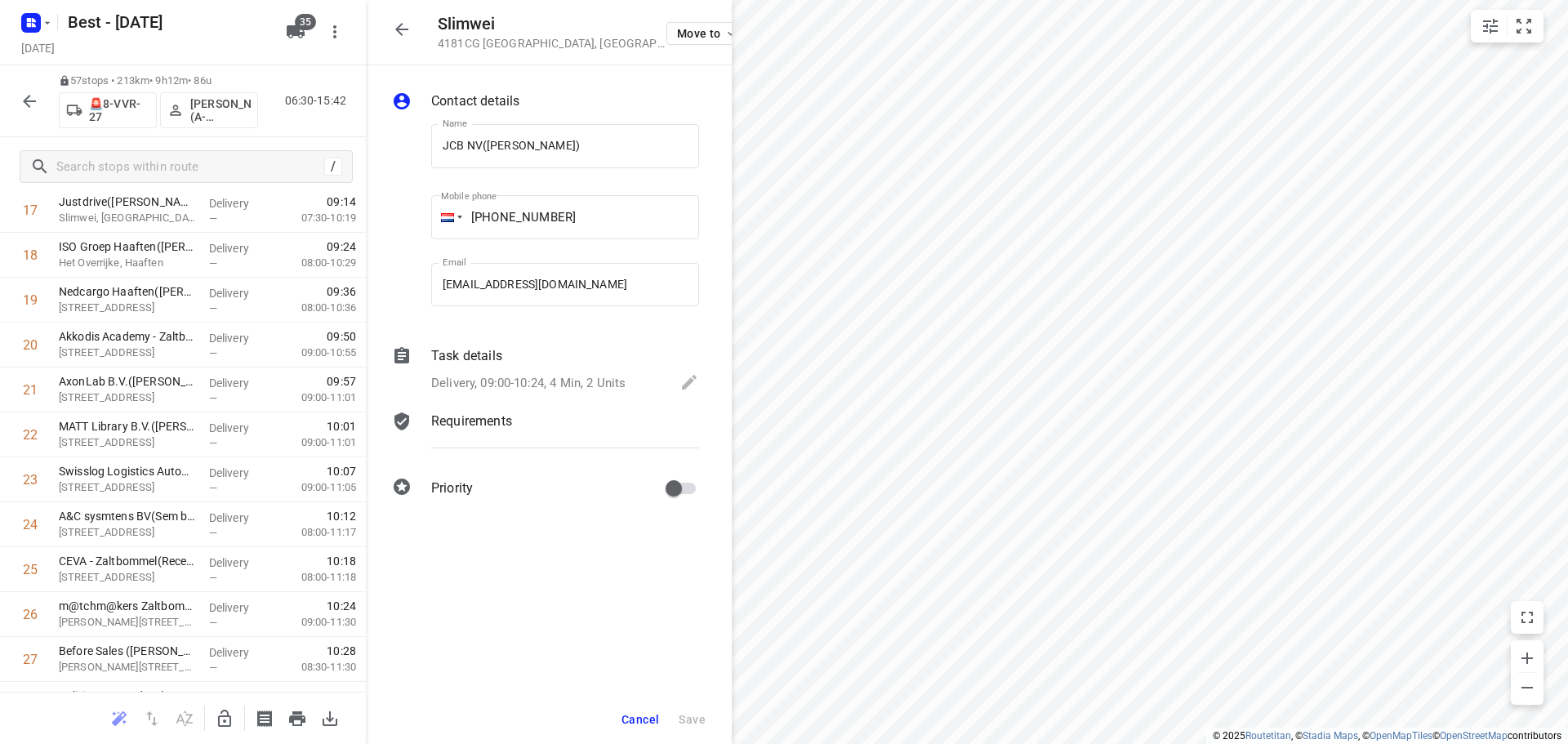
drag, startPoint x: 222, startPoint y: 716, endPoint x: 227, endPoint y: 710, distance: 7.8
click at [227, 710] on icon "button" at bounding box center [224, 718] width 19 height 19
click at [409, 34] on icon "button" at bounding box center [402, 29] width 19 height 19
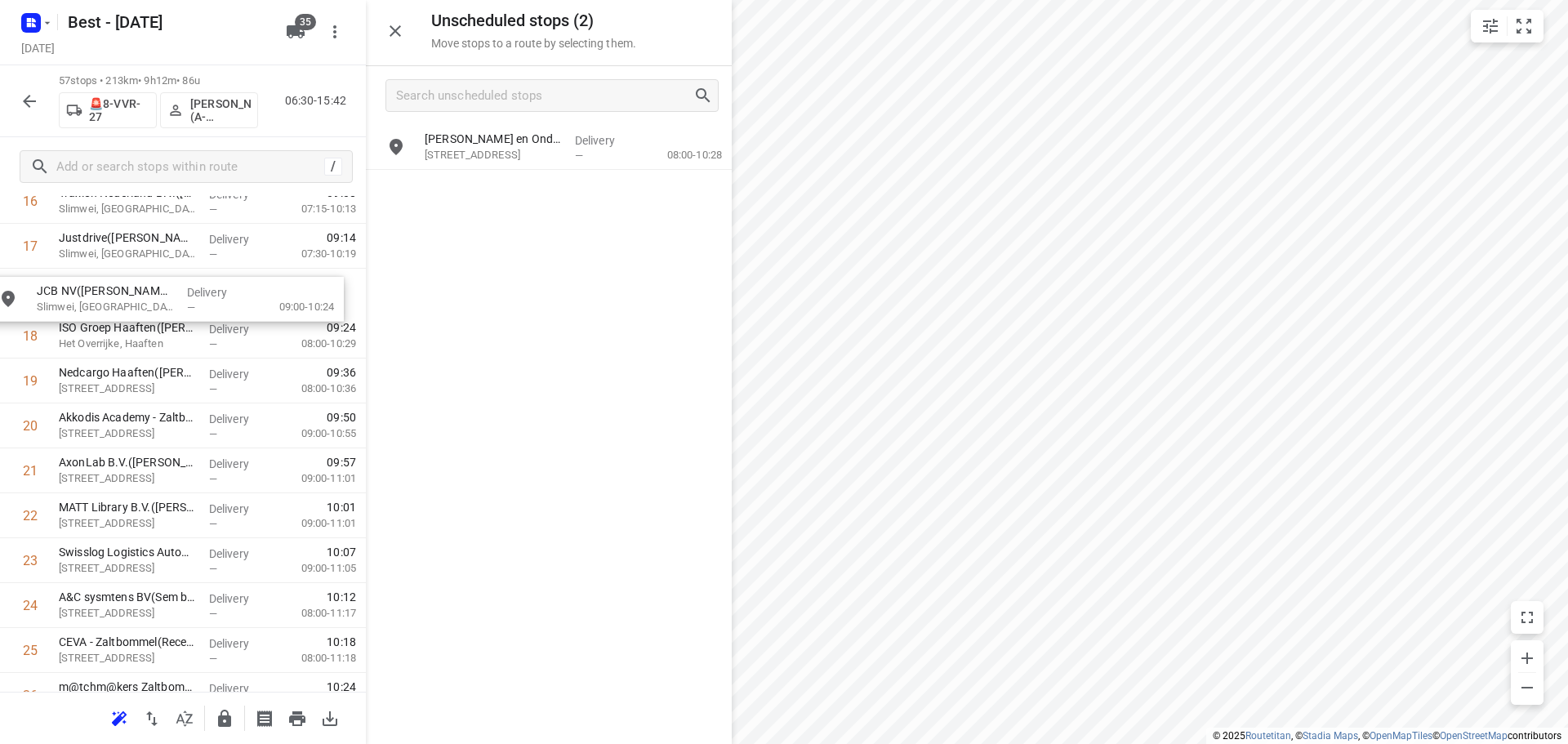
drag, startPoint x: 490, startPoint y: 201, endPoint x: 102, endPoint y: 312, distance: 403.6
click at [218, 717] on icon "button" at bounding box center [224, 718] width 13 height 17
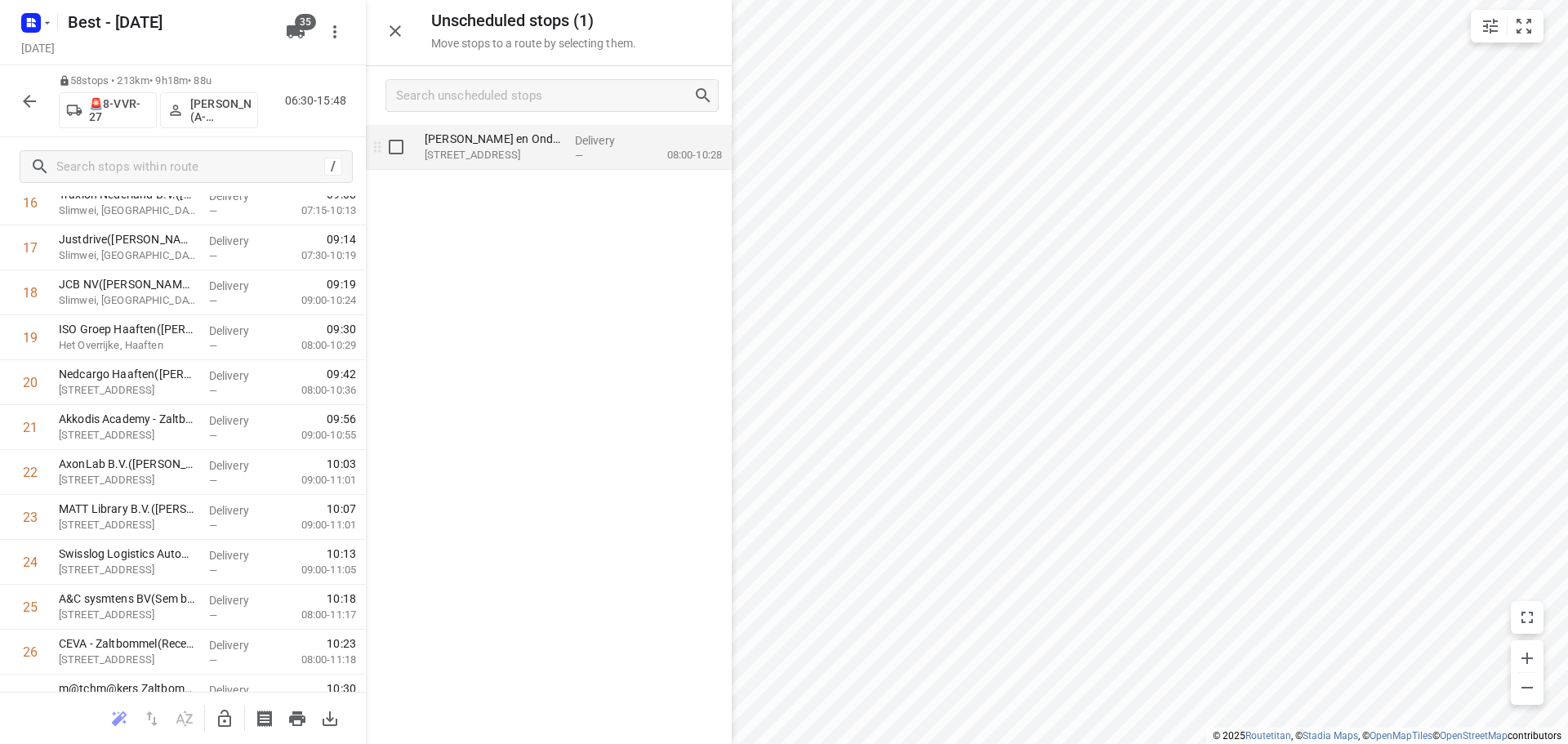
click at [607, 162] on div "Delivery —" at bounding box center [605, 147] width 73 height 45
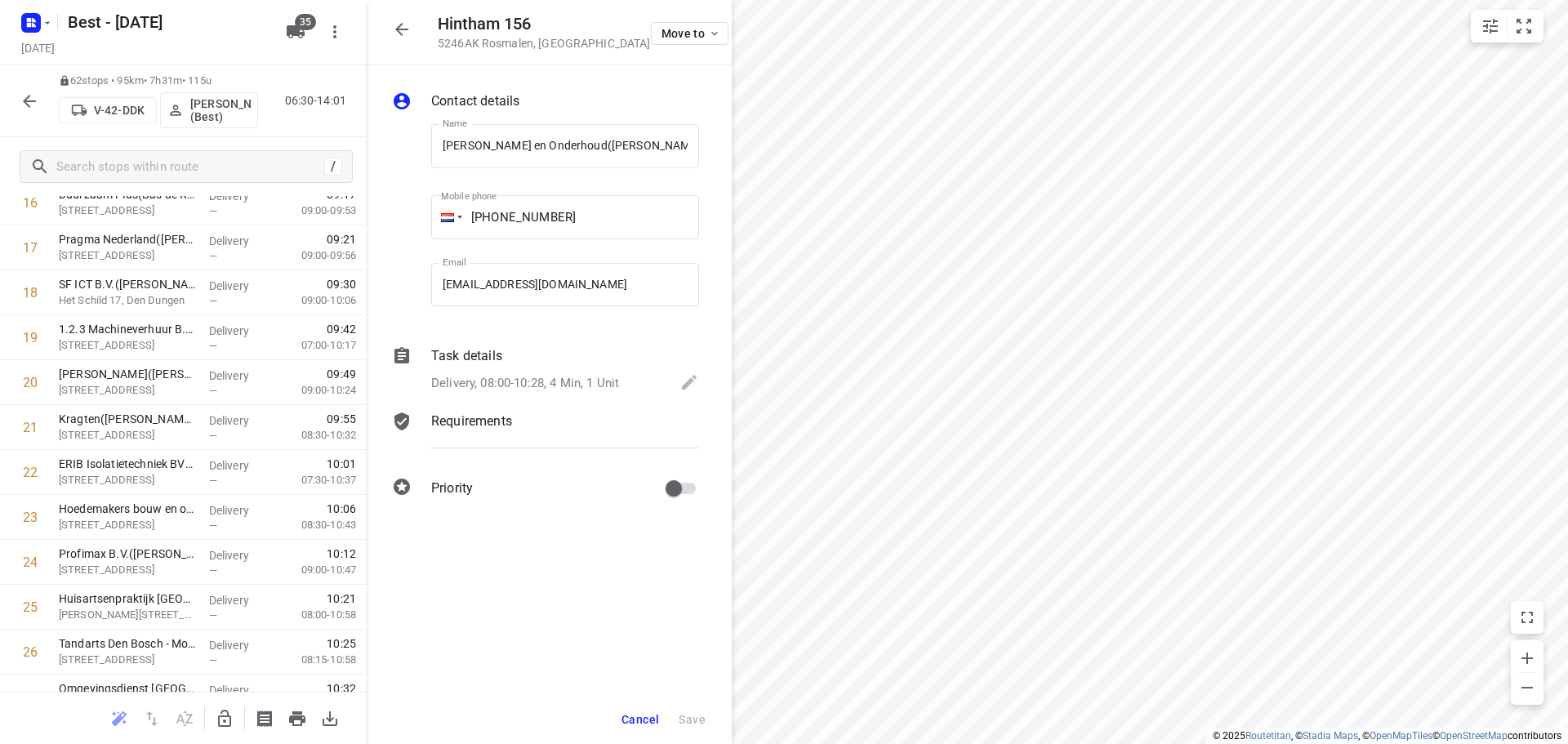
click at [408, 19] on icon "button" at bounding box center [402, 29] width 19 height 19
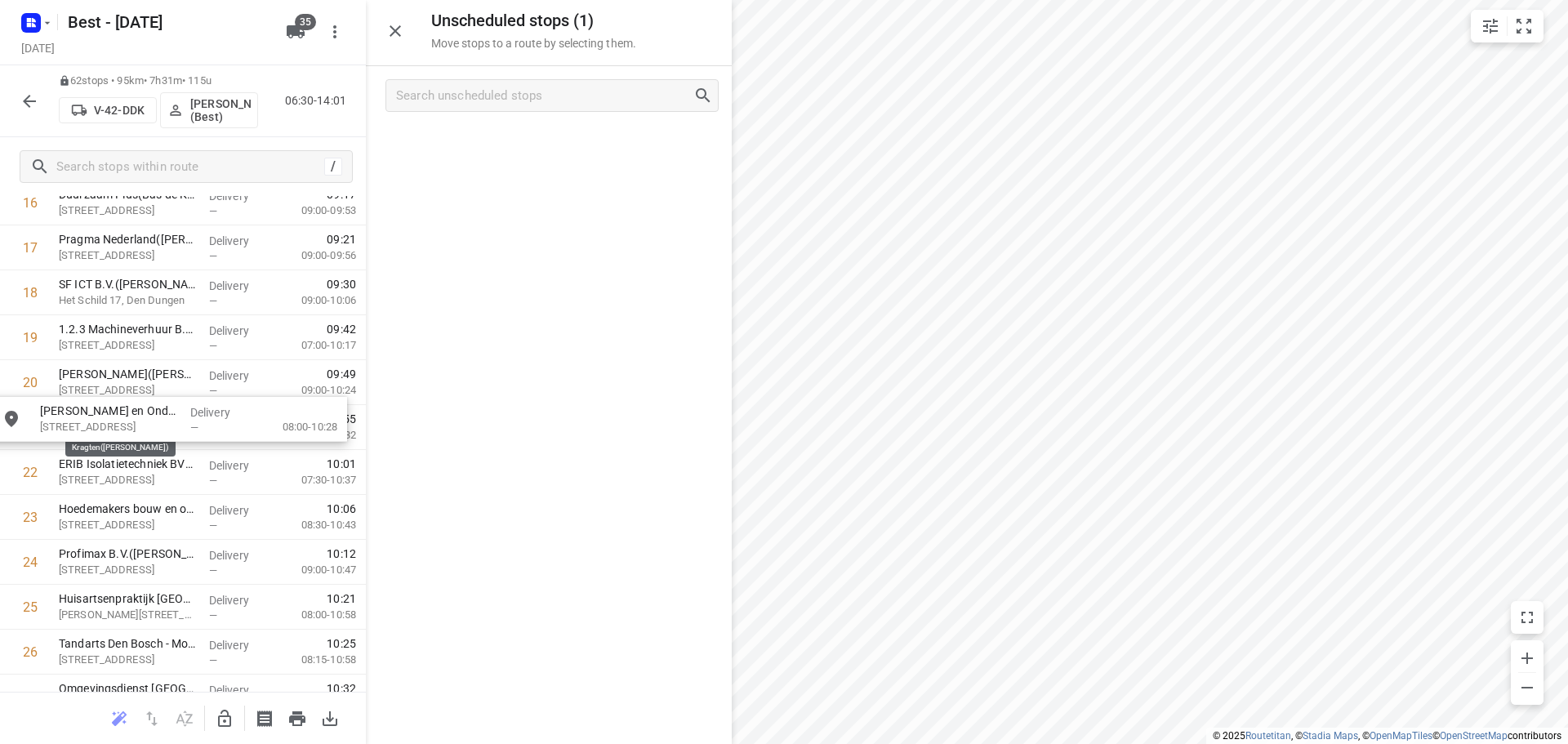
drag, startPoint x: 449, startPoint y: 160, endPoint x: 376, endPoint y: 349, distance: 202.6
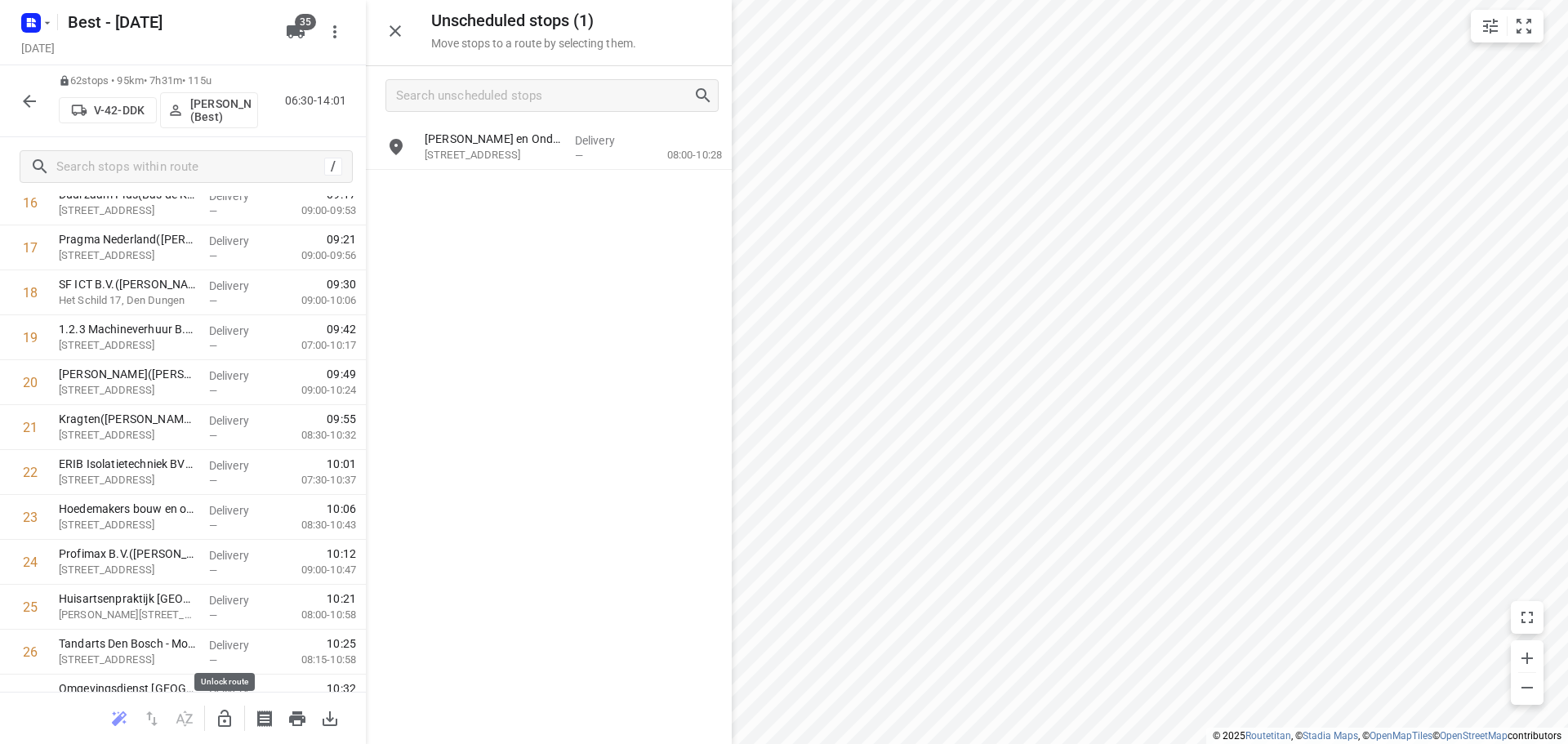
click at [225, 719] on icon "button" at bounding box center [224, 718] width 19 height 19
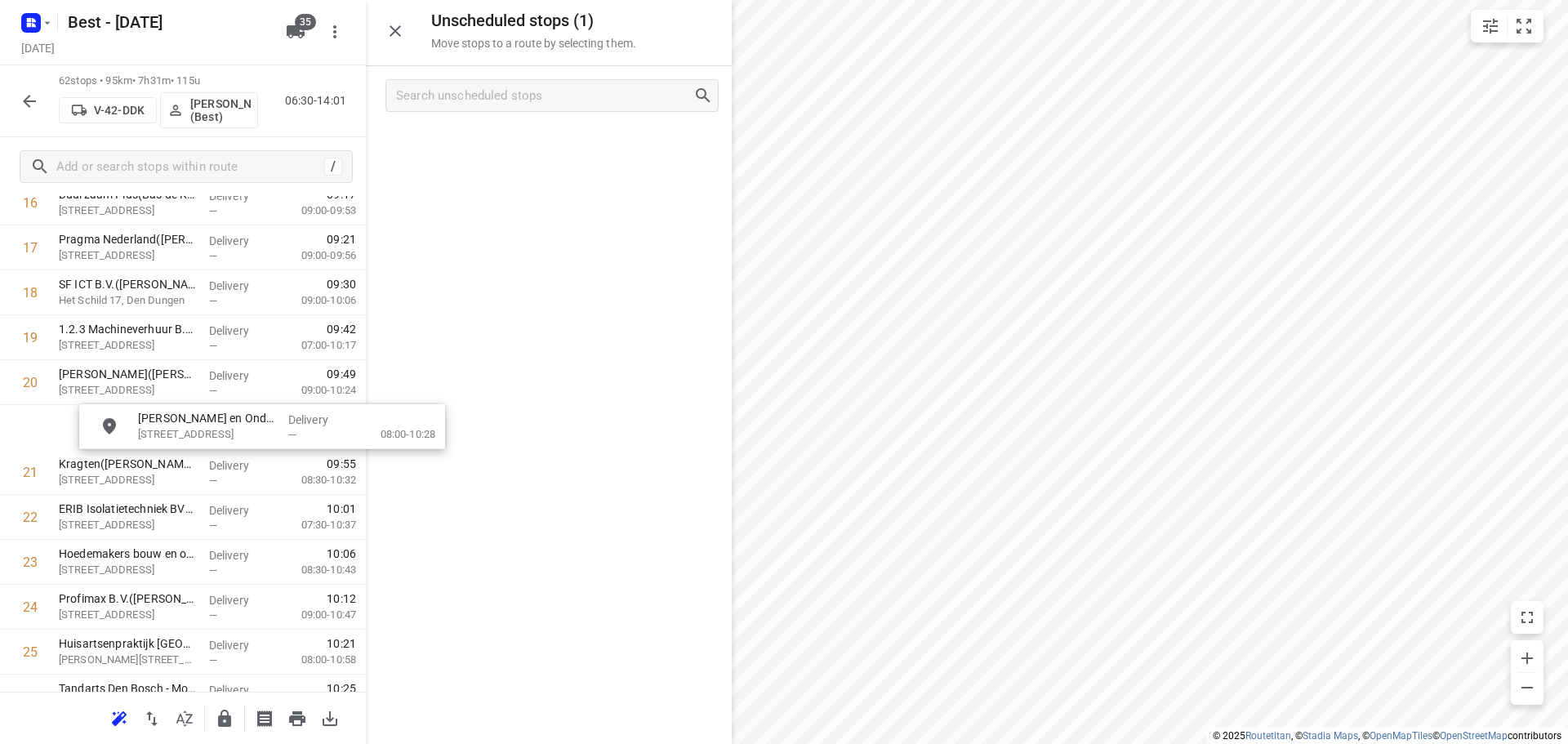
drag, startPoint x: 551, startPoint y: 154, endPoint x: 231, endPoint y: 433, distance: 424.5
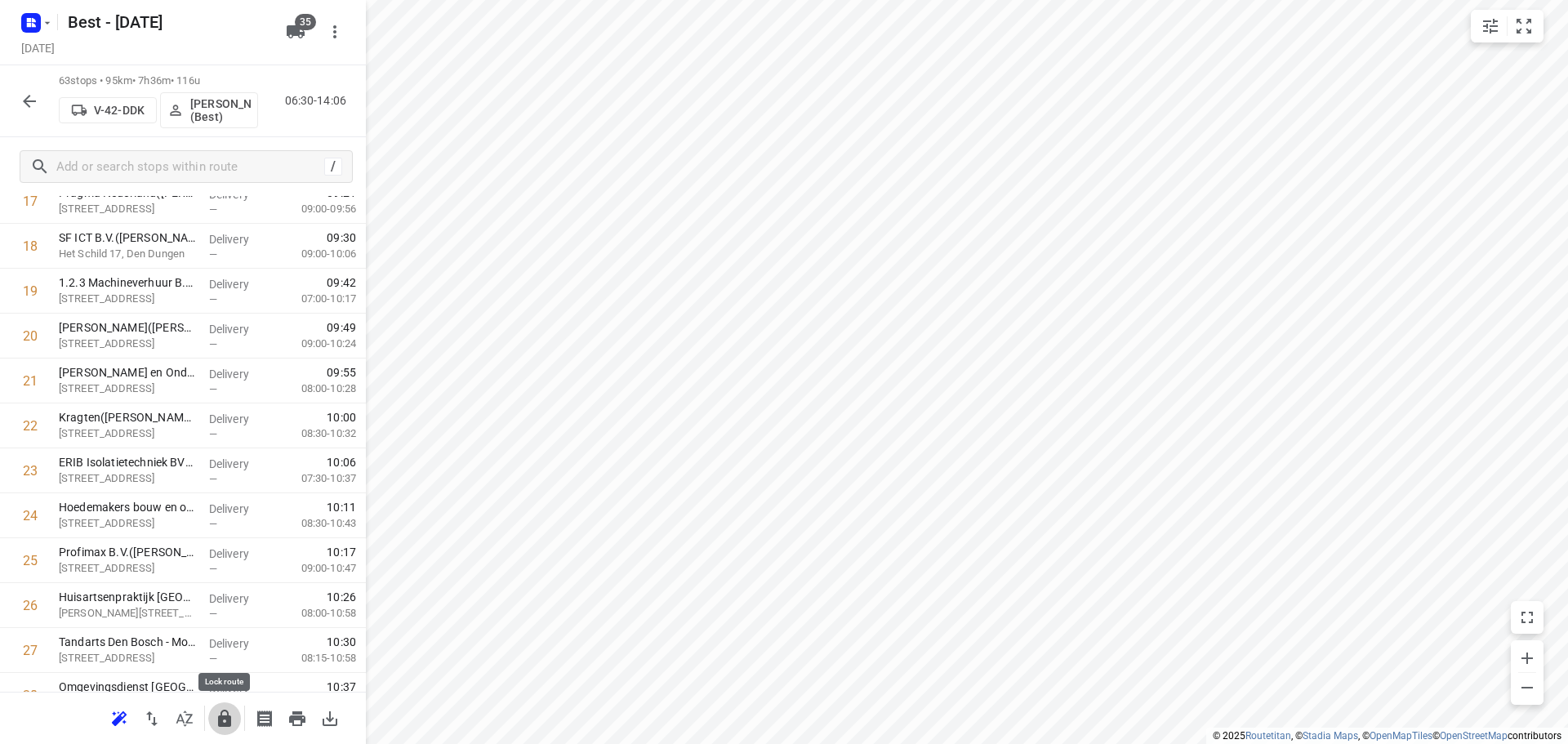
click at [223, 721] on icon "button" at bounding box center [224, 718] width 19 height 19
click at [20, 92] on icon "button" at bounding box center [29, 101] width 19 height 19
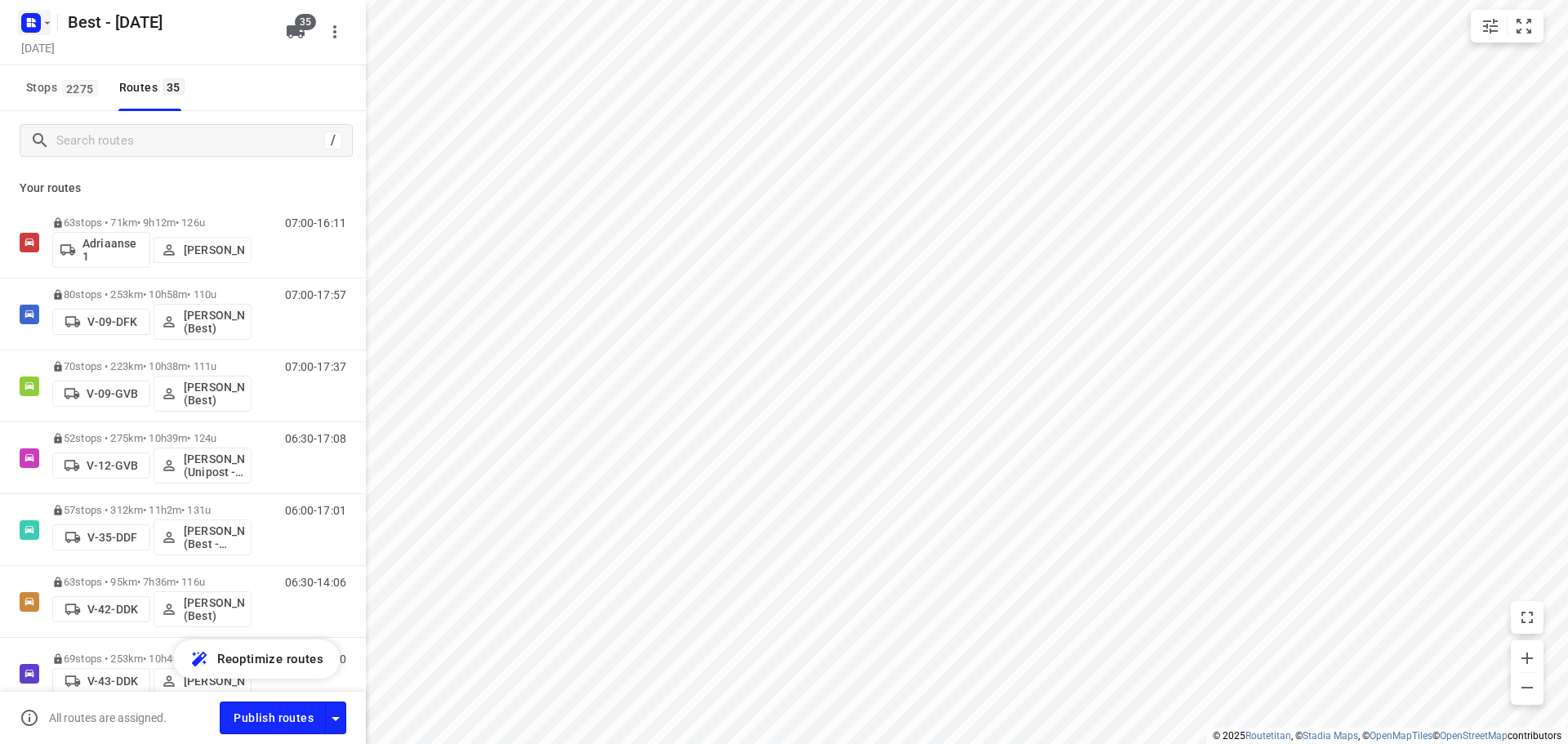
click at [41, 19] on icon "button" at bounding box center [47, 22] width 13 height 13
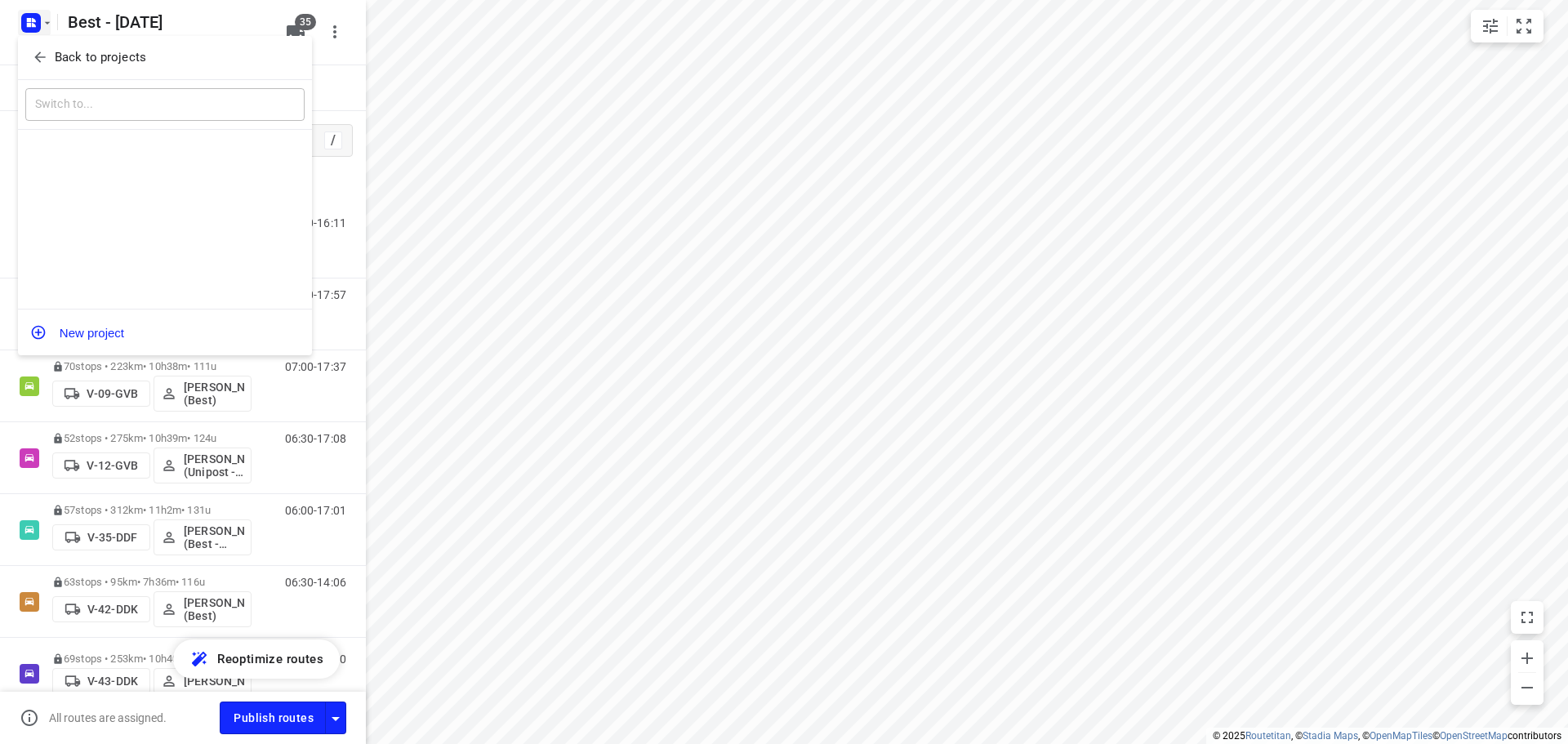
click at [42, 47] on button "Back to projects" at bounding box center [165, 57] width 279 height 27
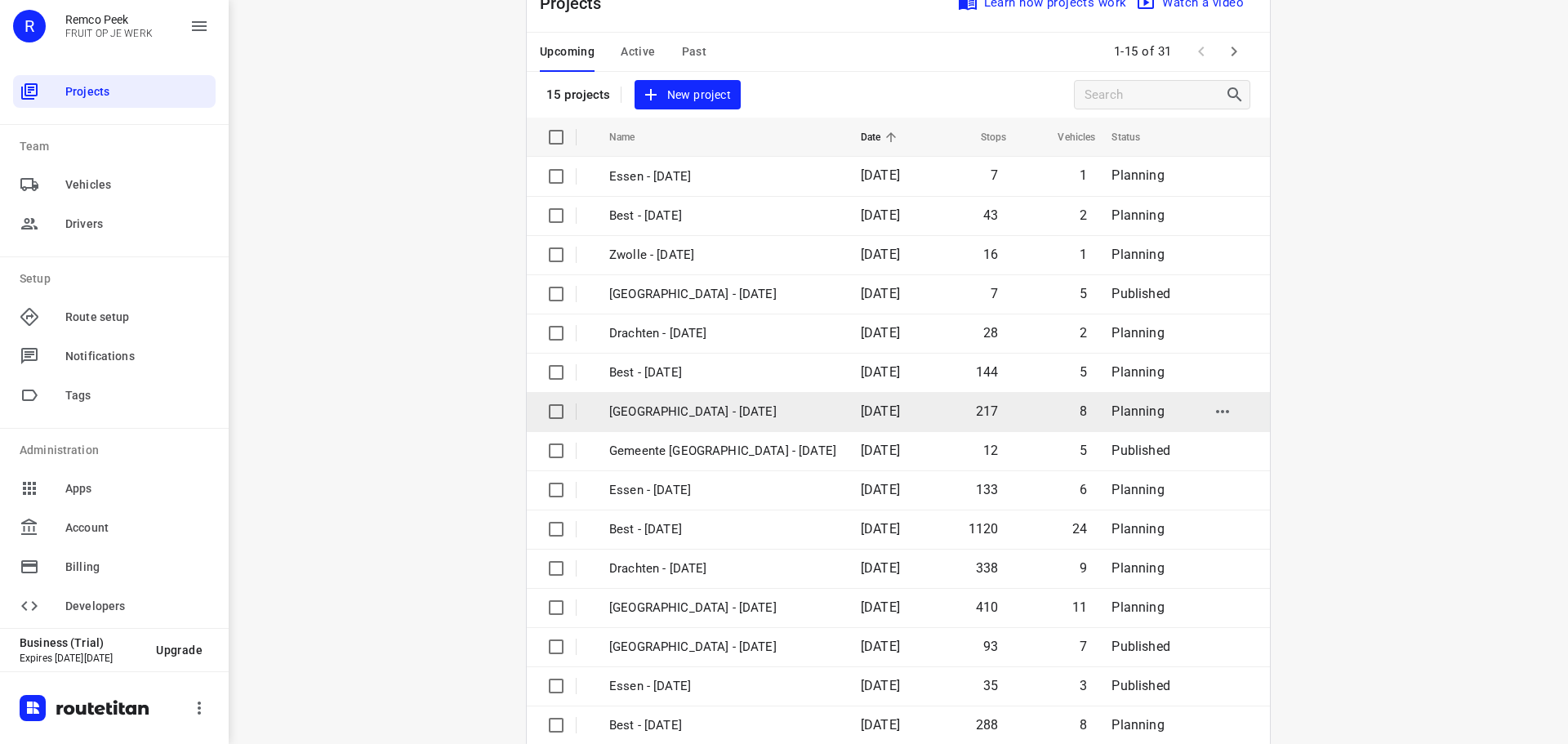
scroll to position [81, 0]
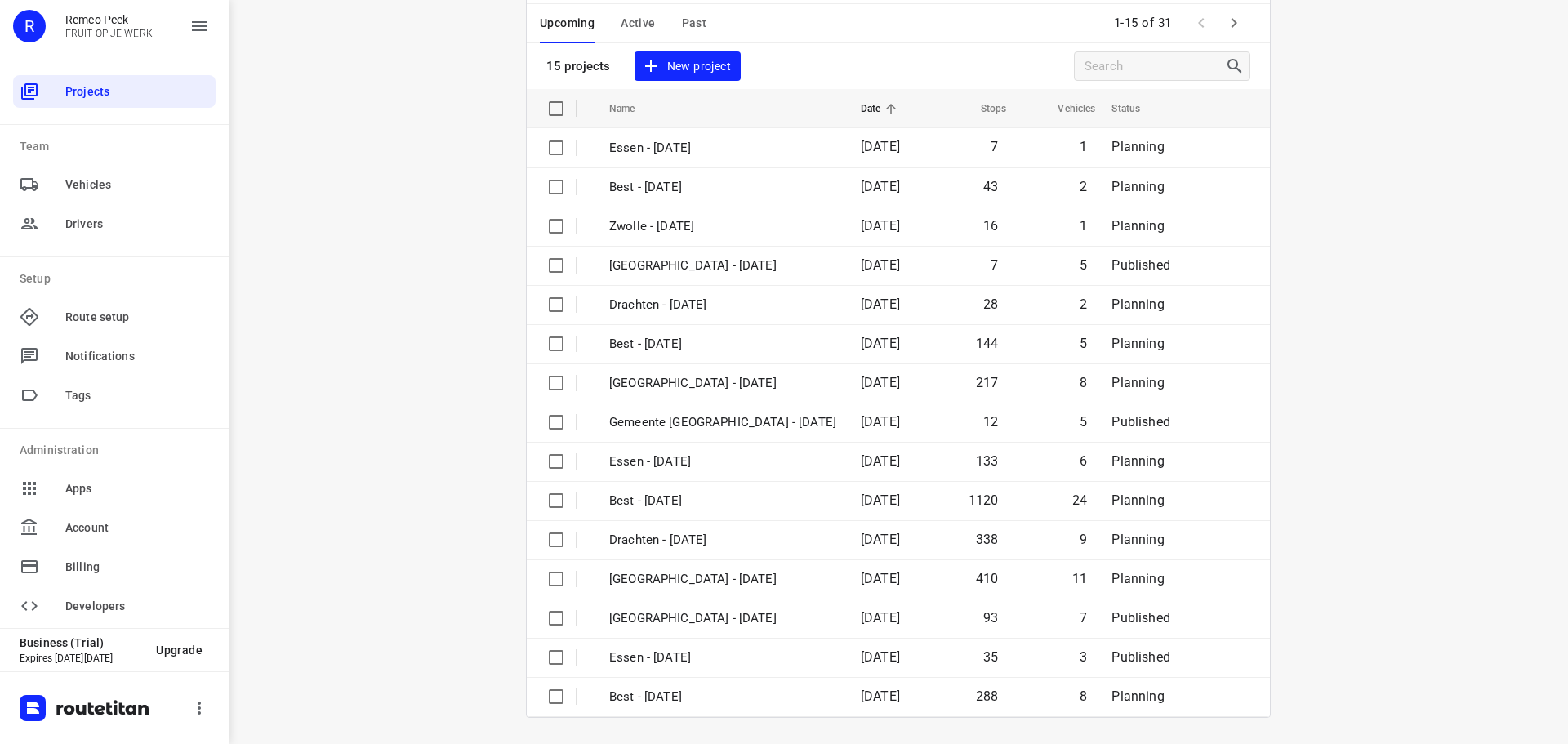
click at [1224, 27] on icon "button" at bounding box center [1233, 23] width 19 height 19
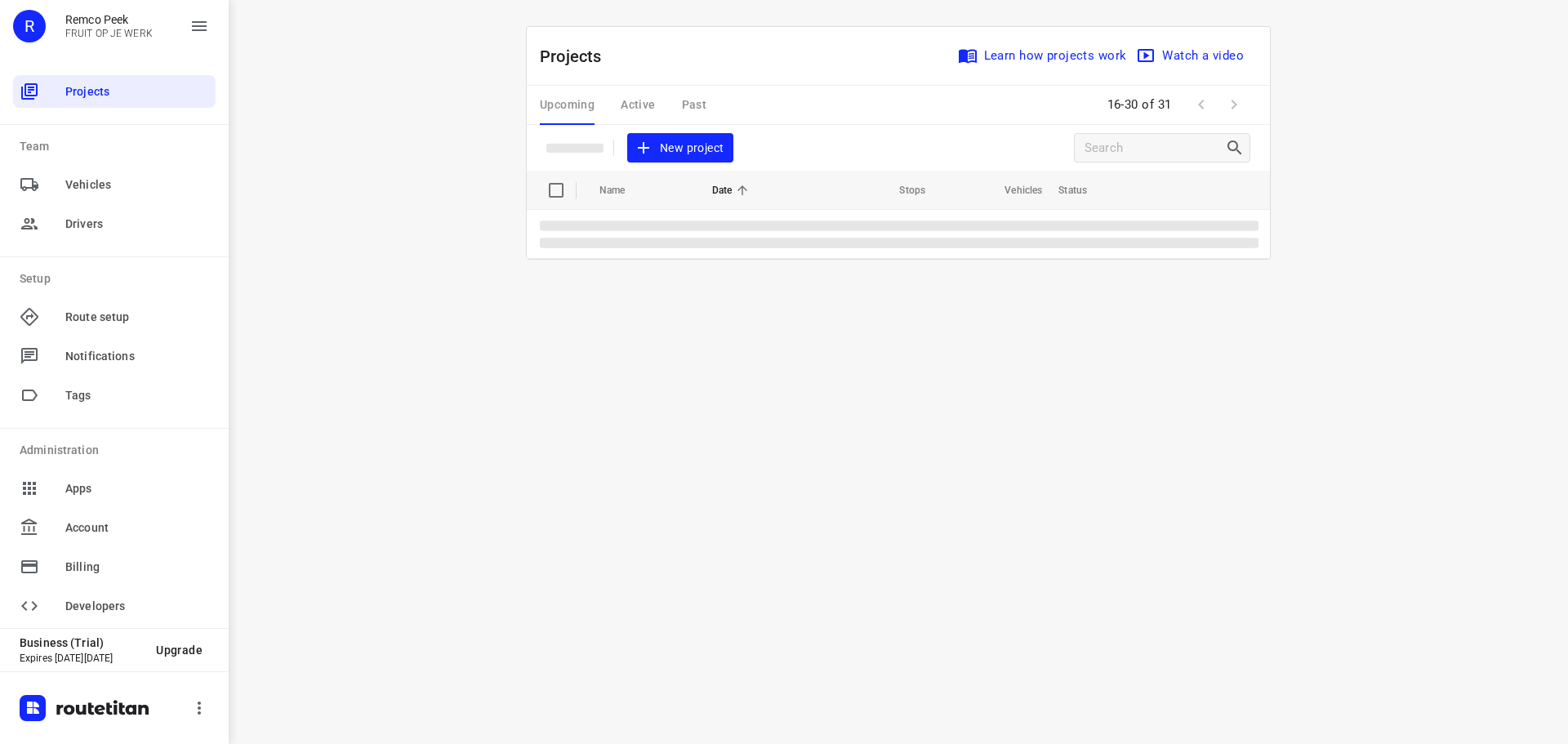
scroll to position [0, 0]
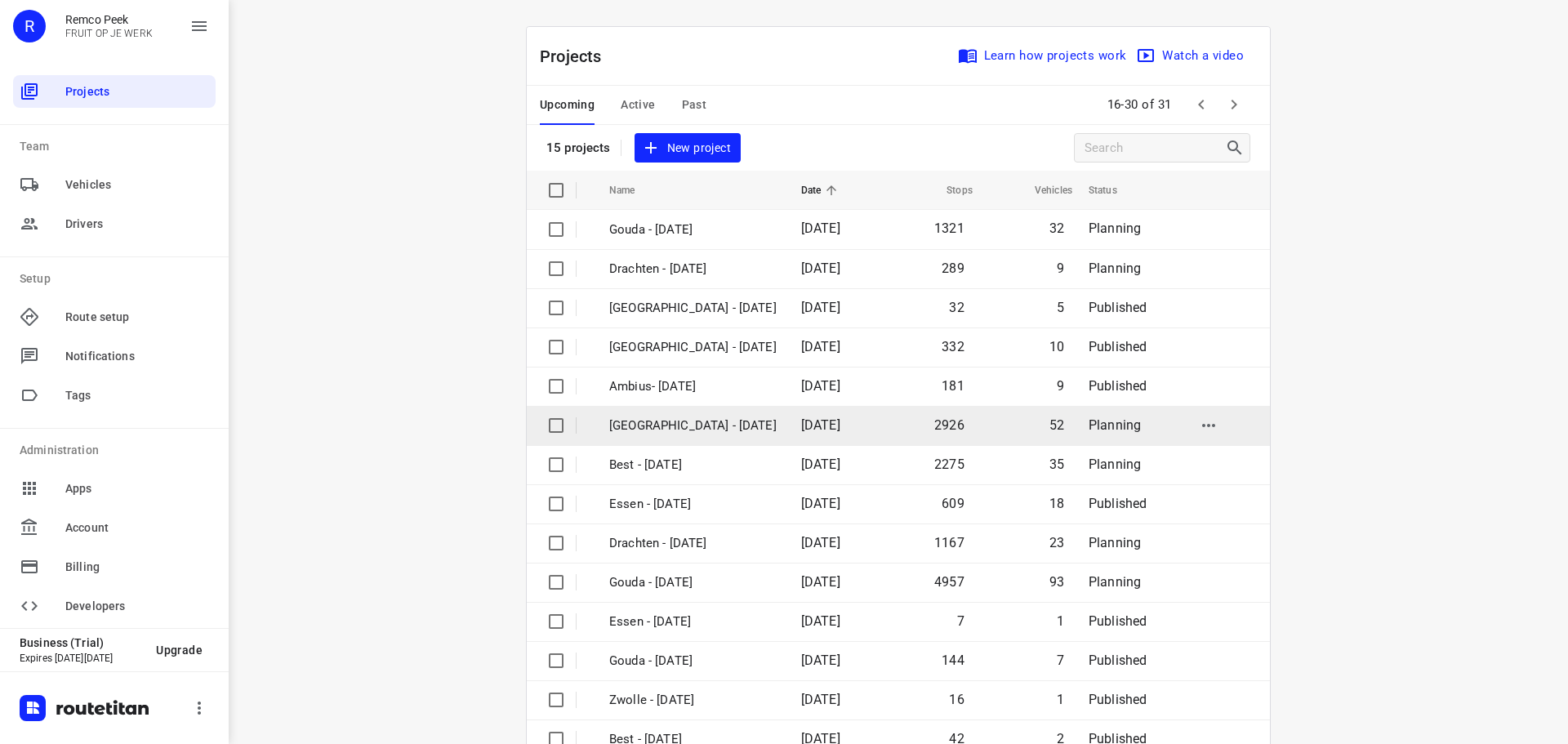
click at [668, 438] on td "Zwolle - Monday" at bounding box center [690, 425] width 195 height 39
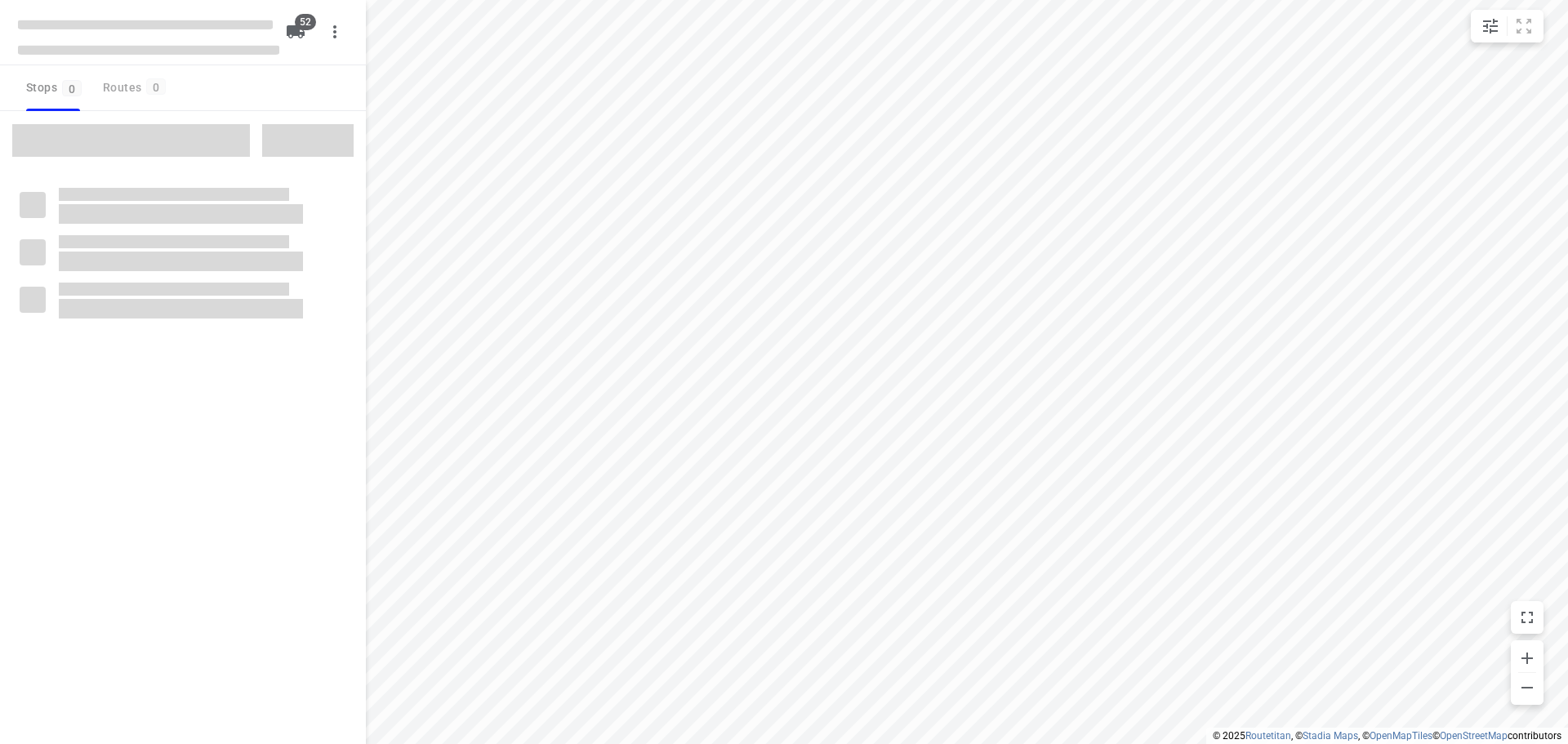
checkbox input "true"
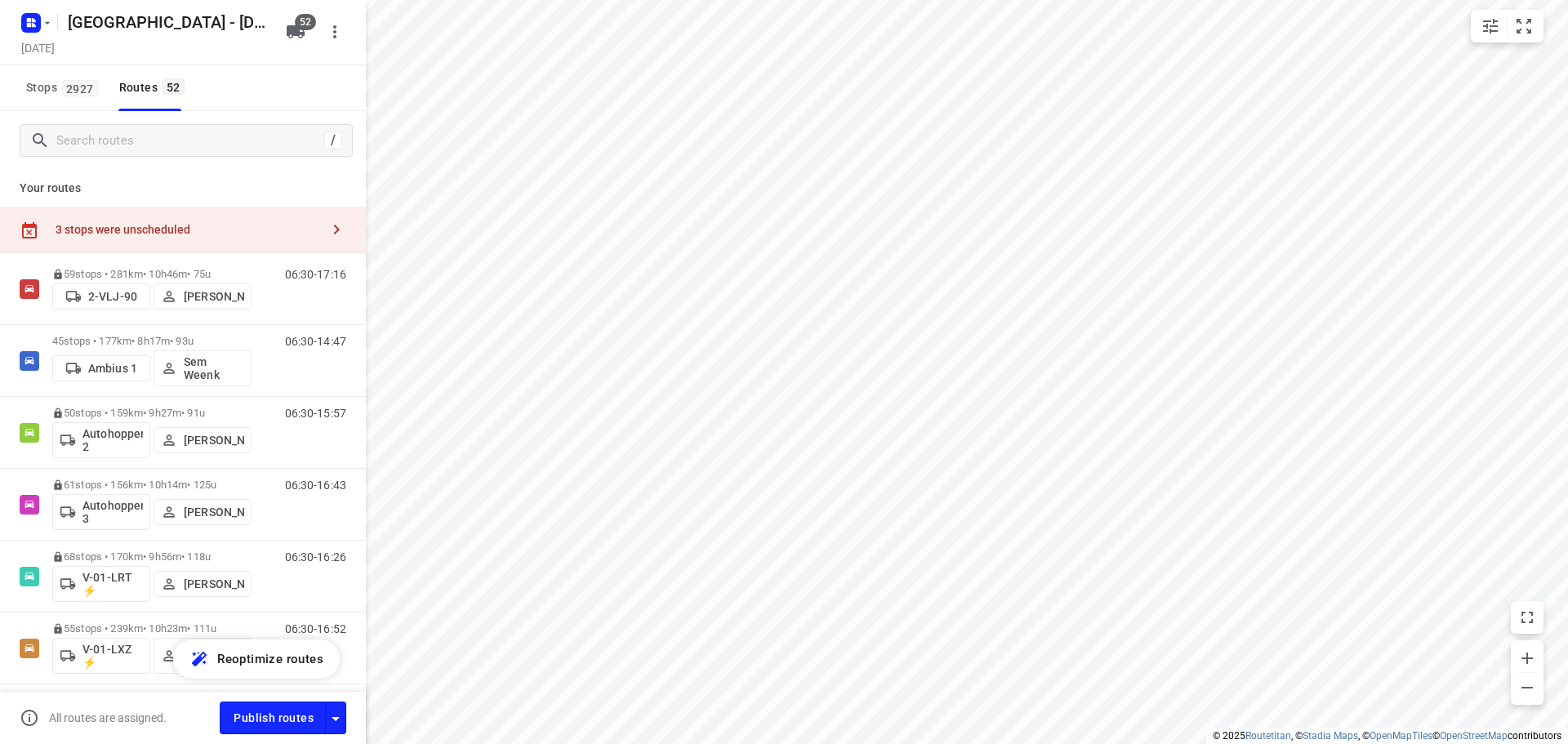
click at [241, 209] on div "3 stops were unscheduled" at bounding box center [183, 229] width 366 height 47
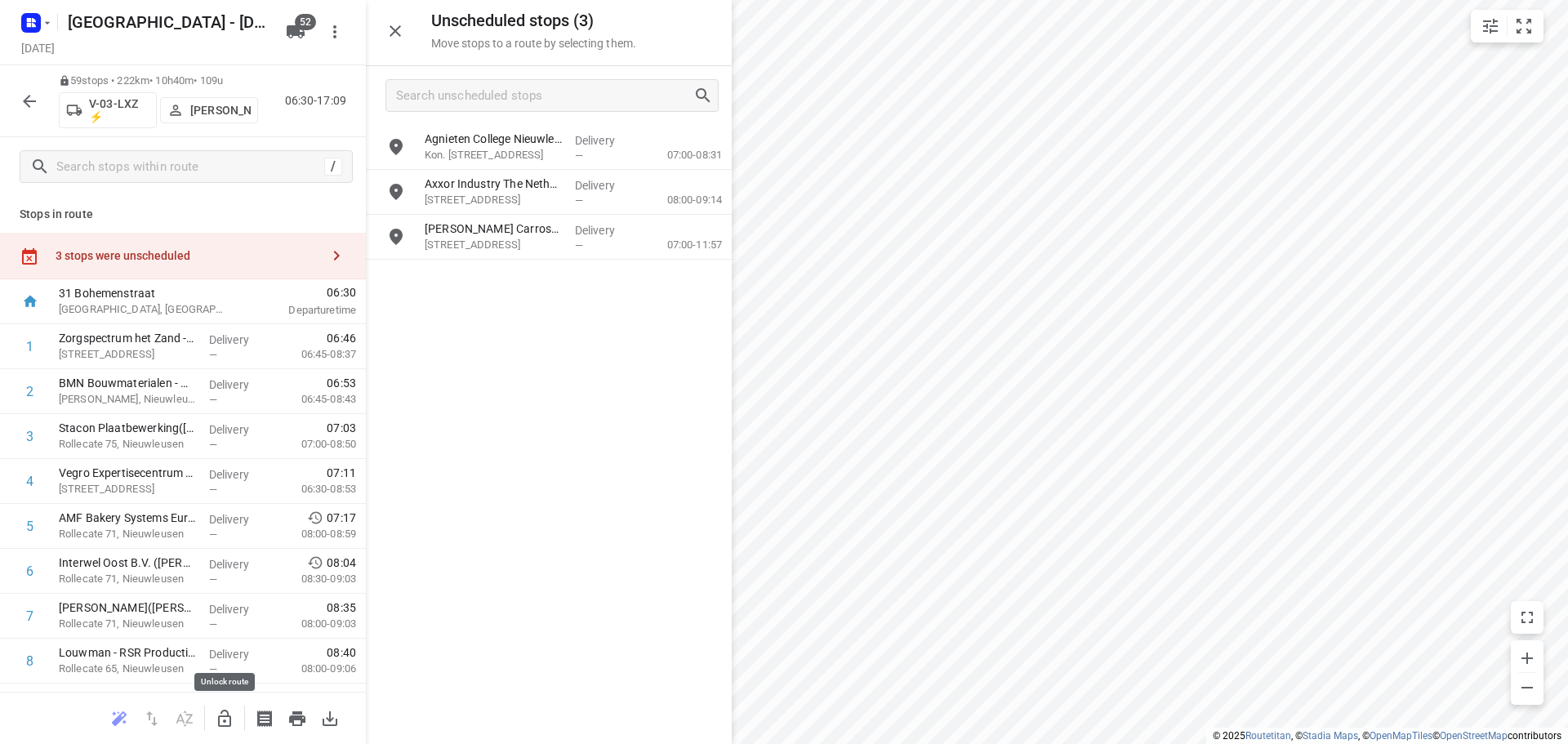
click at [212, 721] on button "button" at bounding box center [224, 718] width 33 height 33
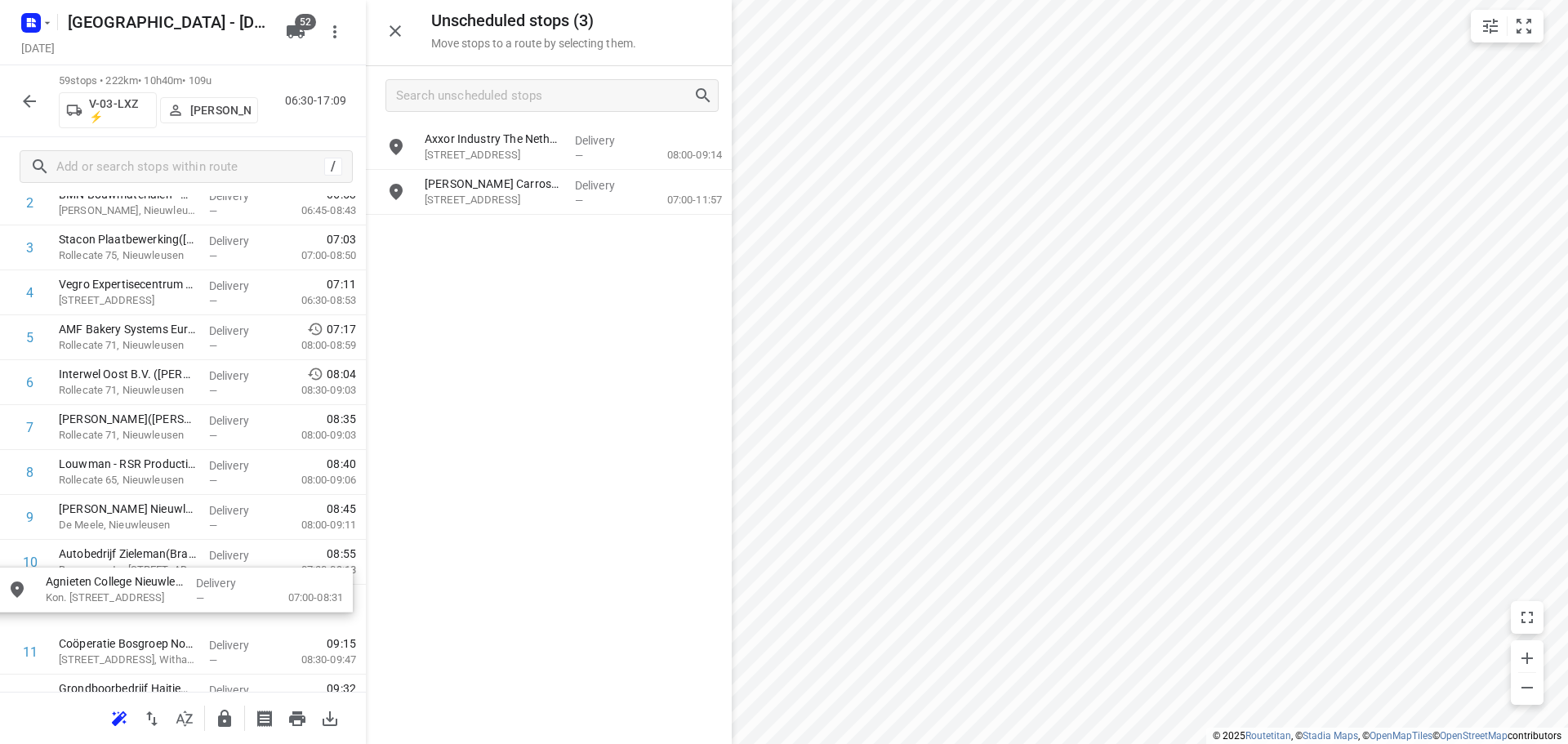
scroll to position [200, 0]
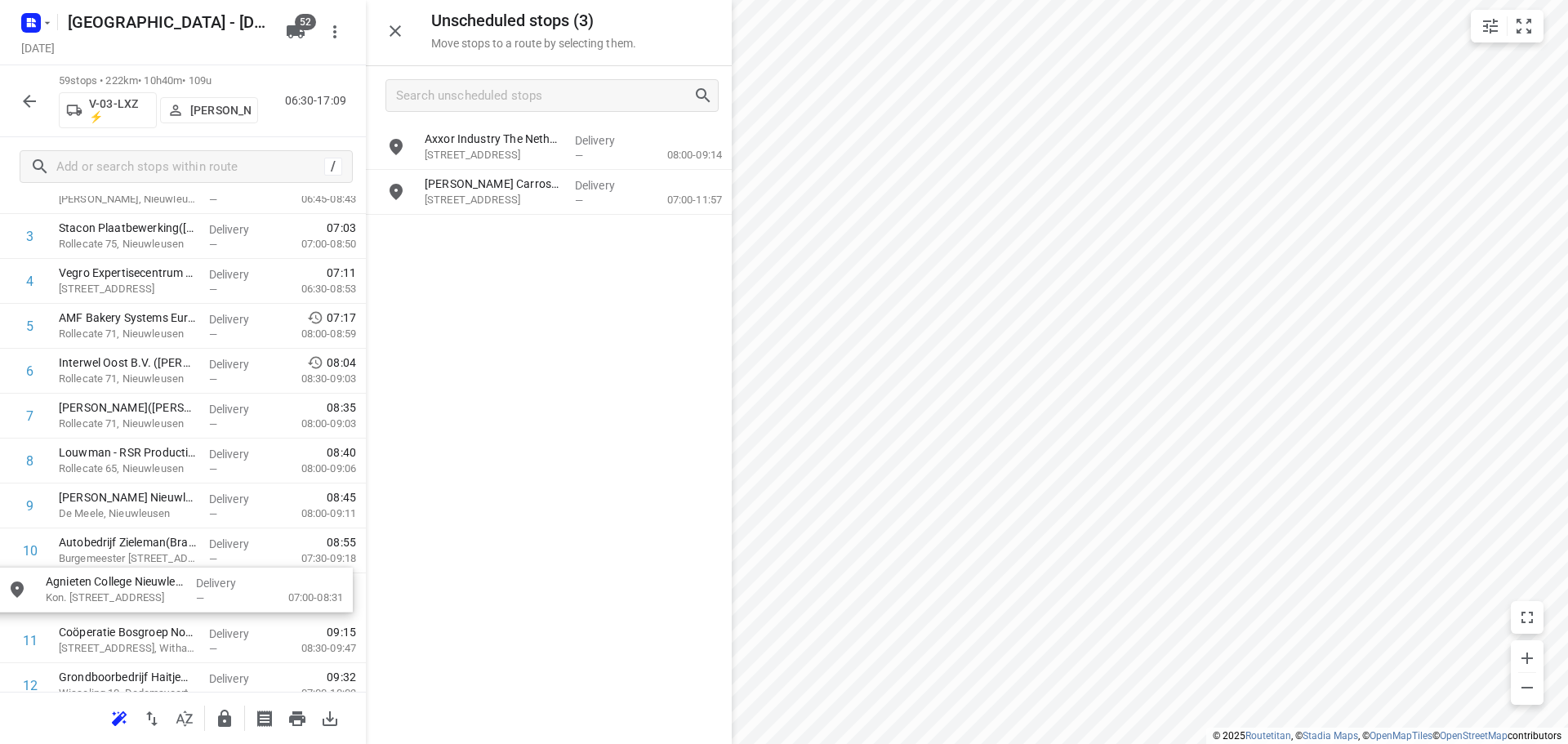
drag, startPoint x: 512, startPoint y: 148, endPoint x: 130, endPoint y: 592, distance: 585.7
click at [227, 718] on icon "button" at bounding box center [224, 718] width 13 height 17
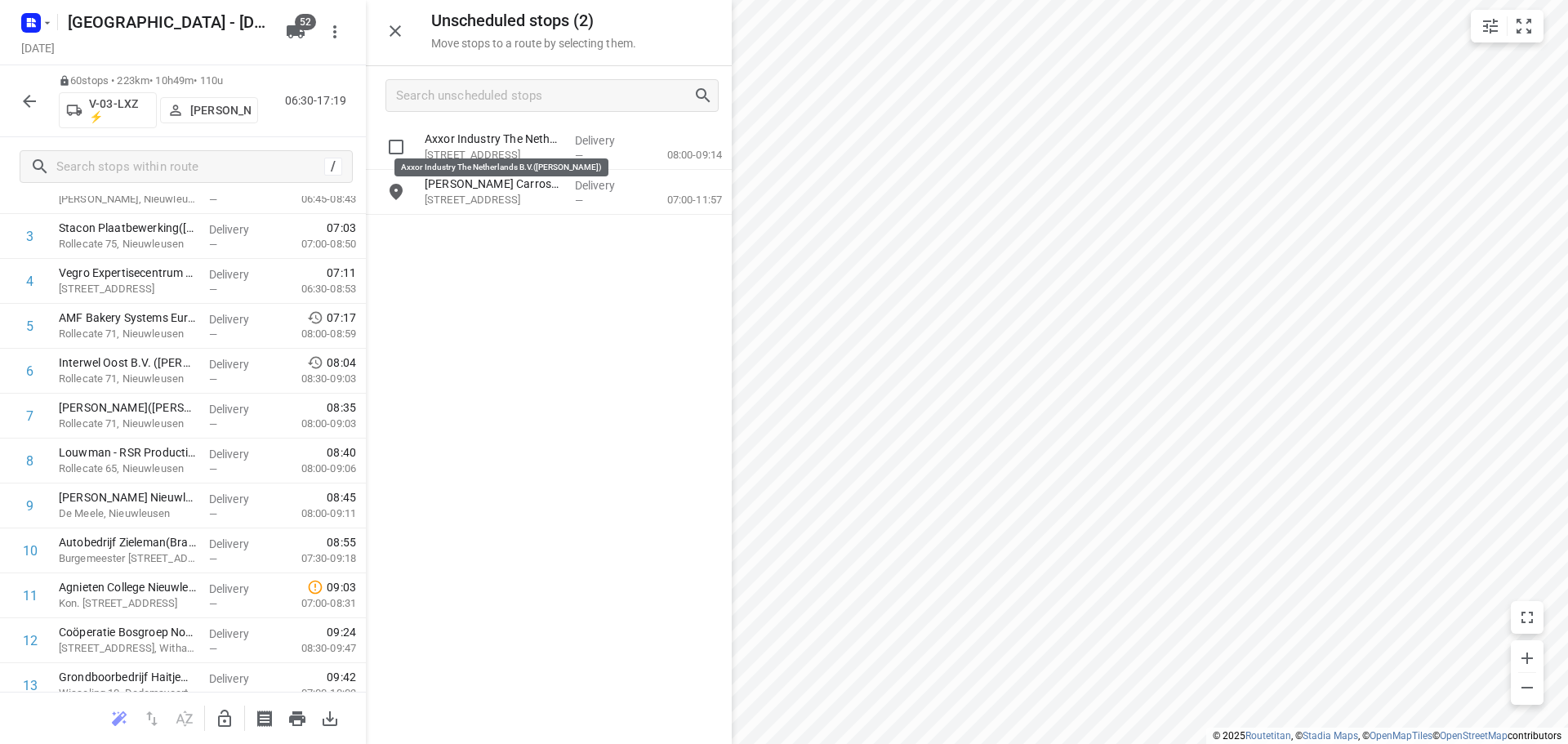
click at [524, 136] on p "Axxor Industry The Netherlands B.V.(Laura Sneller)" at bounding box center [493, 139] width 137 height 16
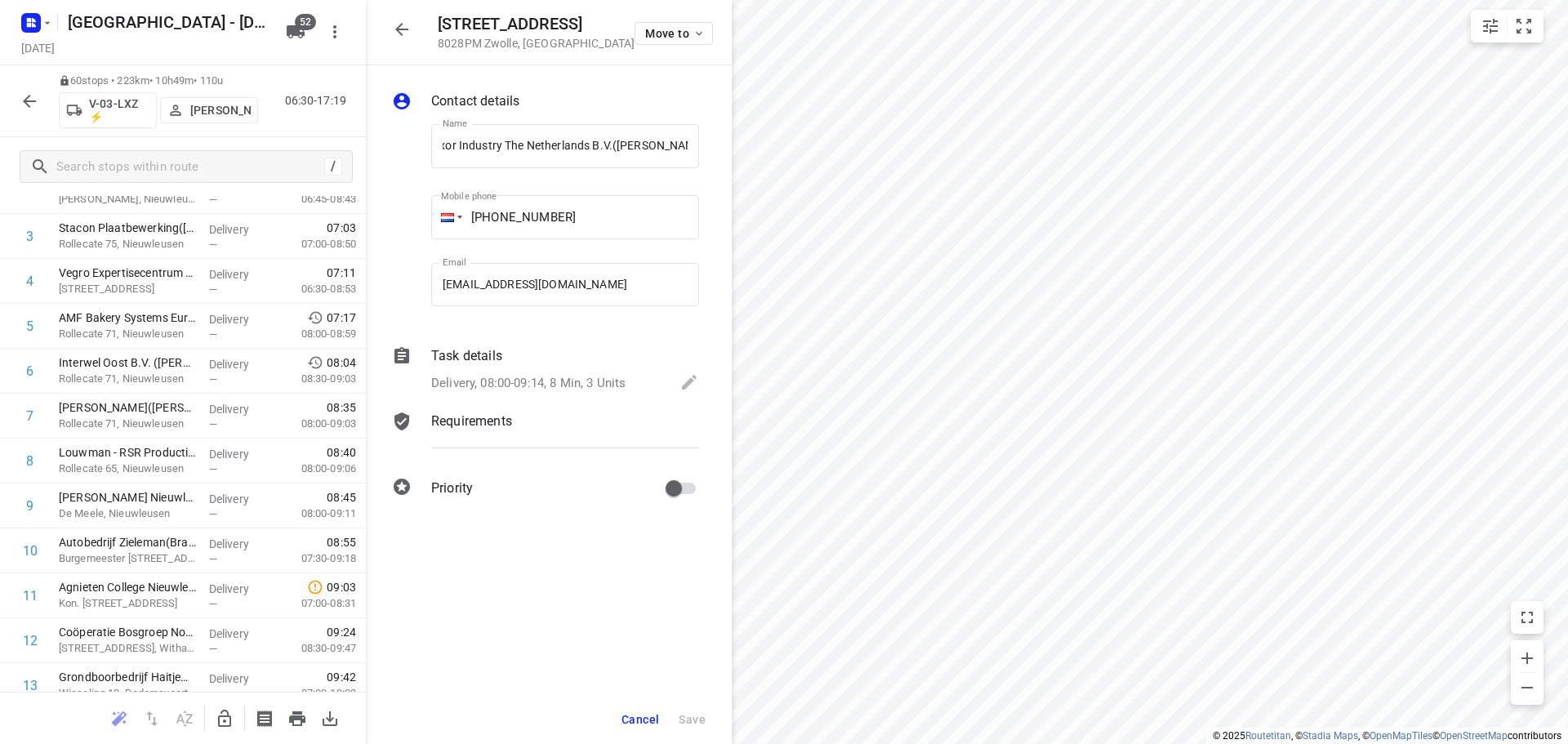
scroll to position [0, 0]
click at [403, 27] on icon "button" at bounding box center [402, 29] width 19 height 19
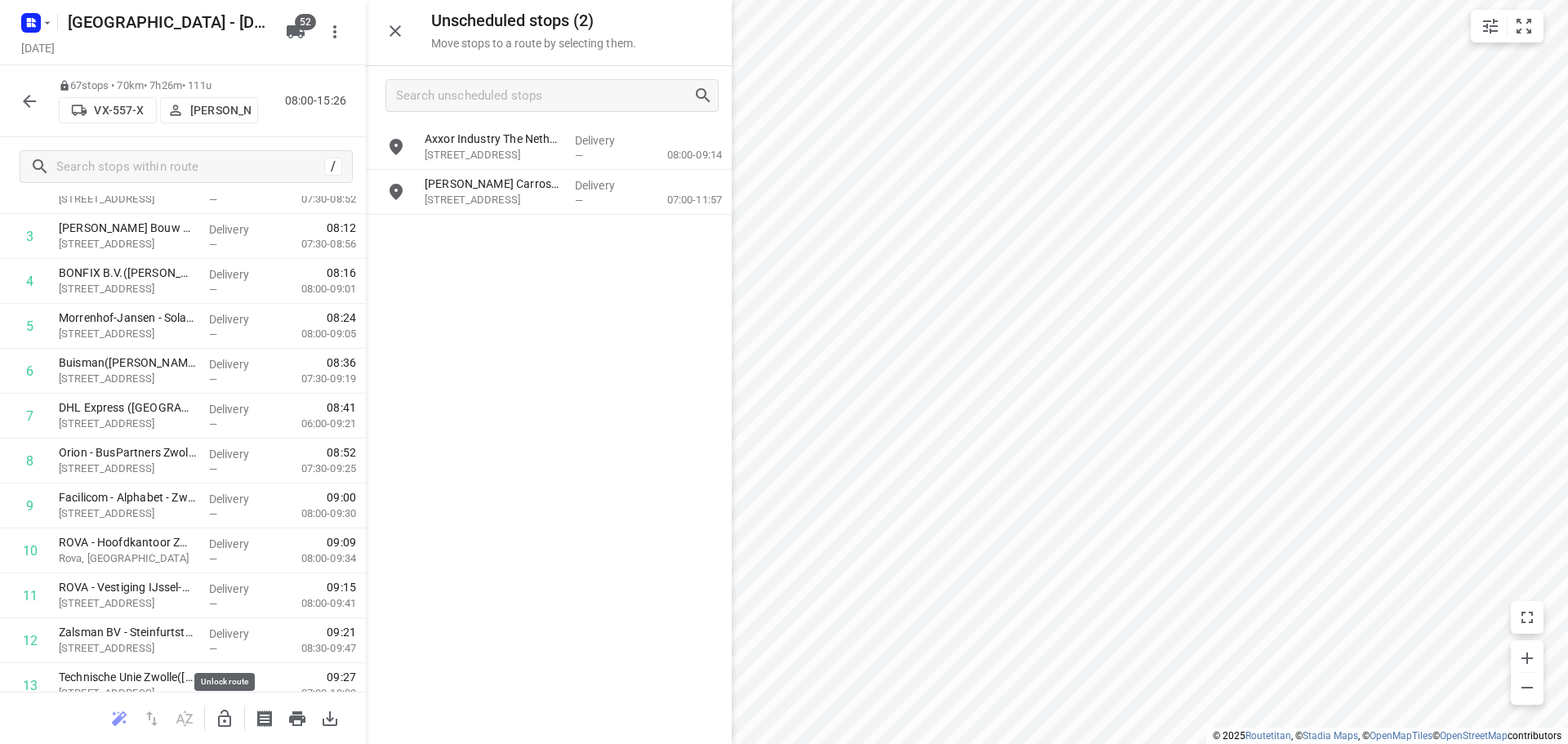
click at [223, 723] on icon "button" at bounding box center [224, 718] width 19 height 19
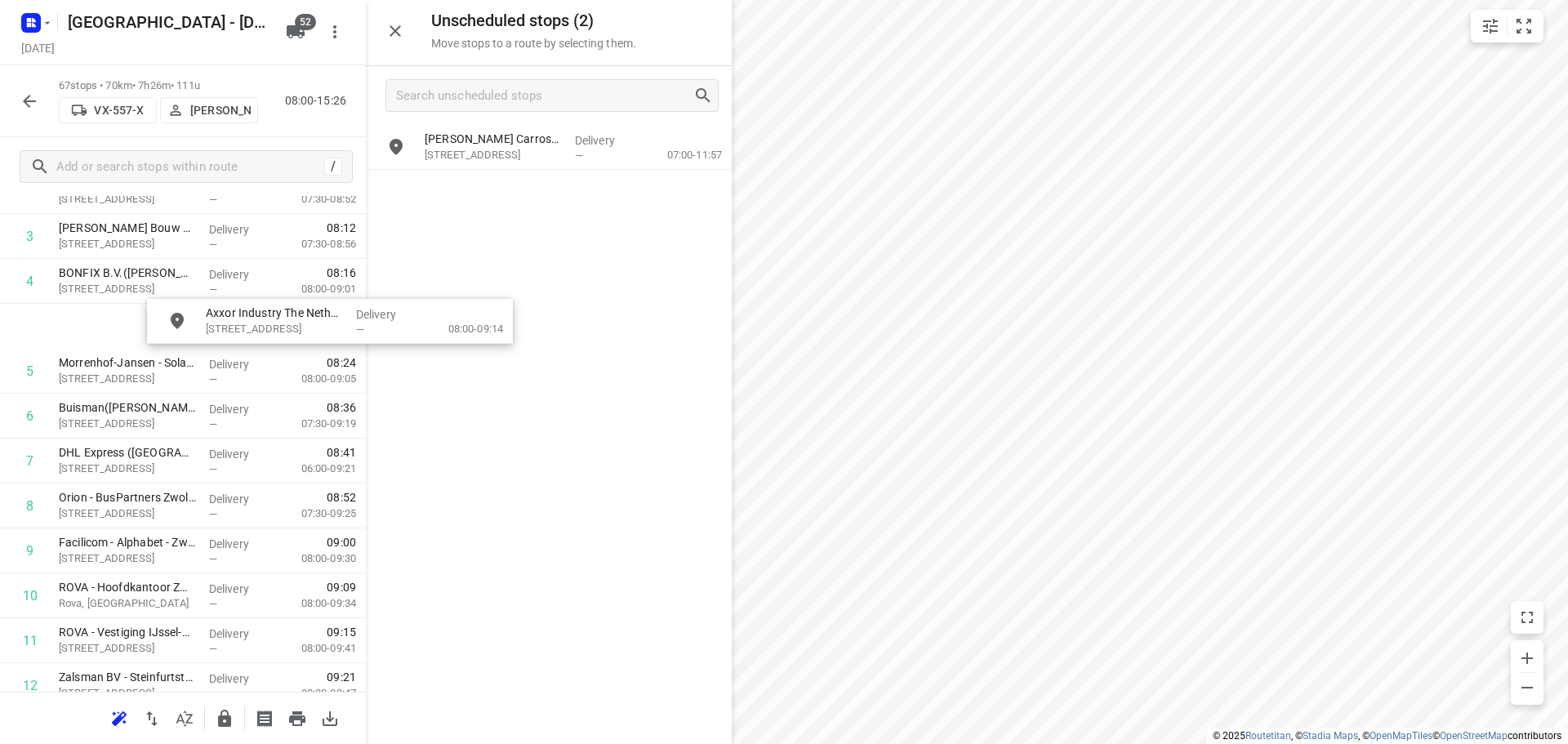
scroll to position [199, 0]
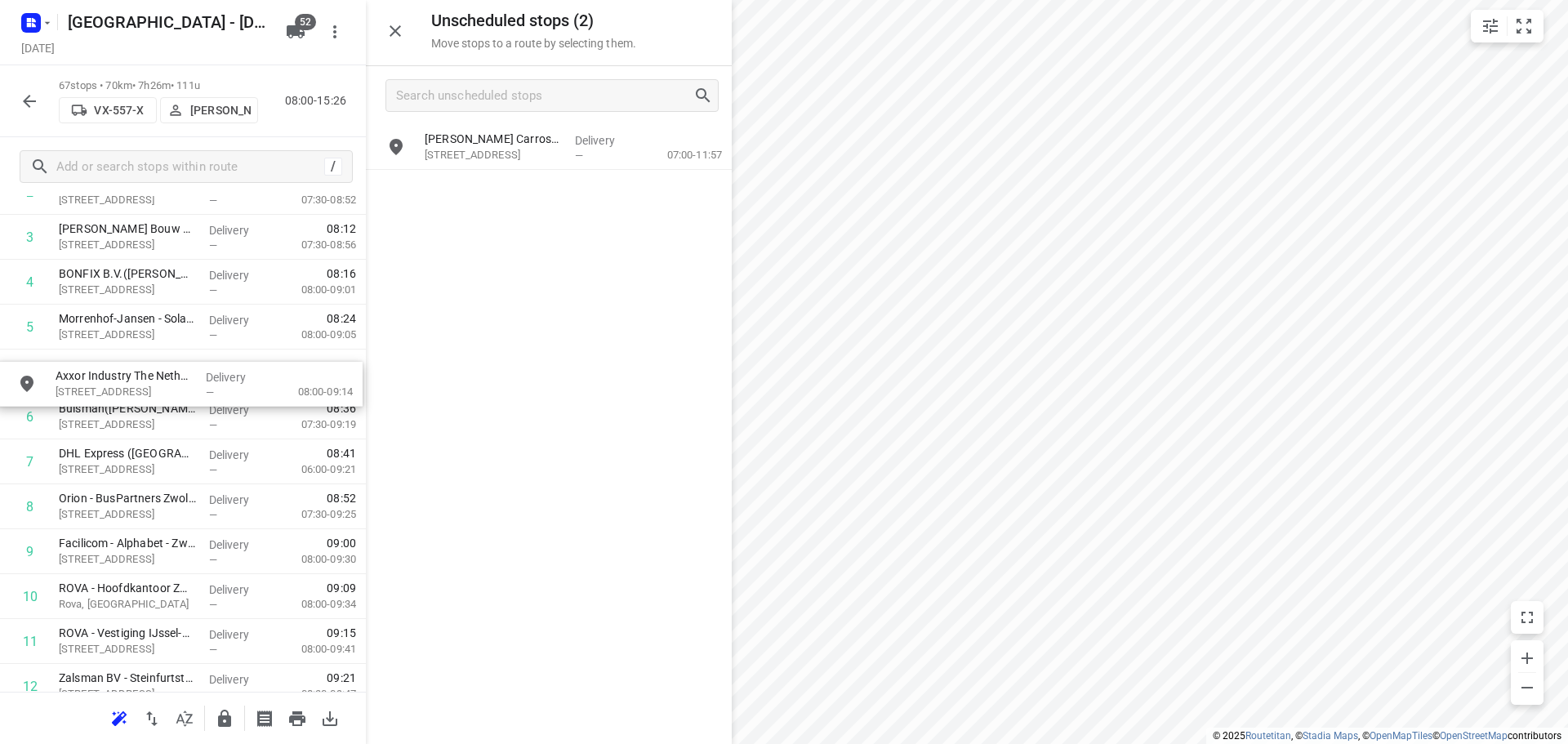
drag, startPoint x: 524, startPoint y: 139, endPoint x: 147, endPoint y: 386, distance: 450.7
click at [396, 19] on button "button" at bounding box center [395, 31] width 33 height 33
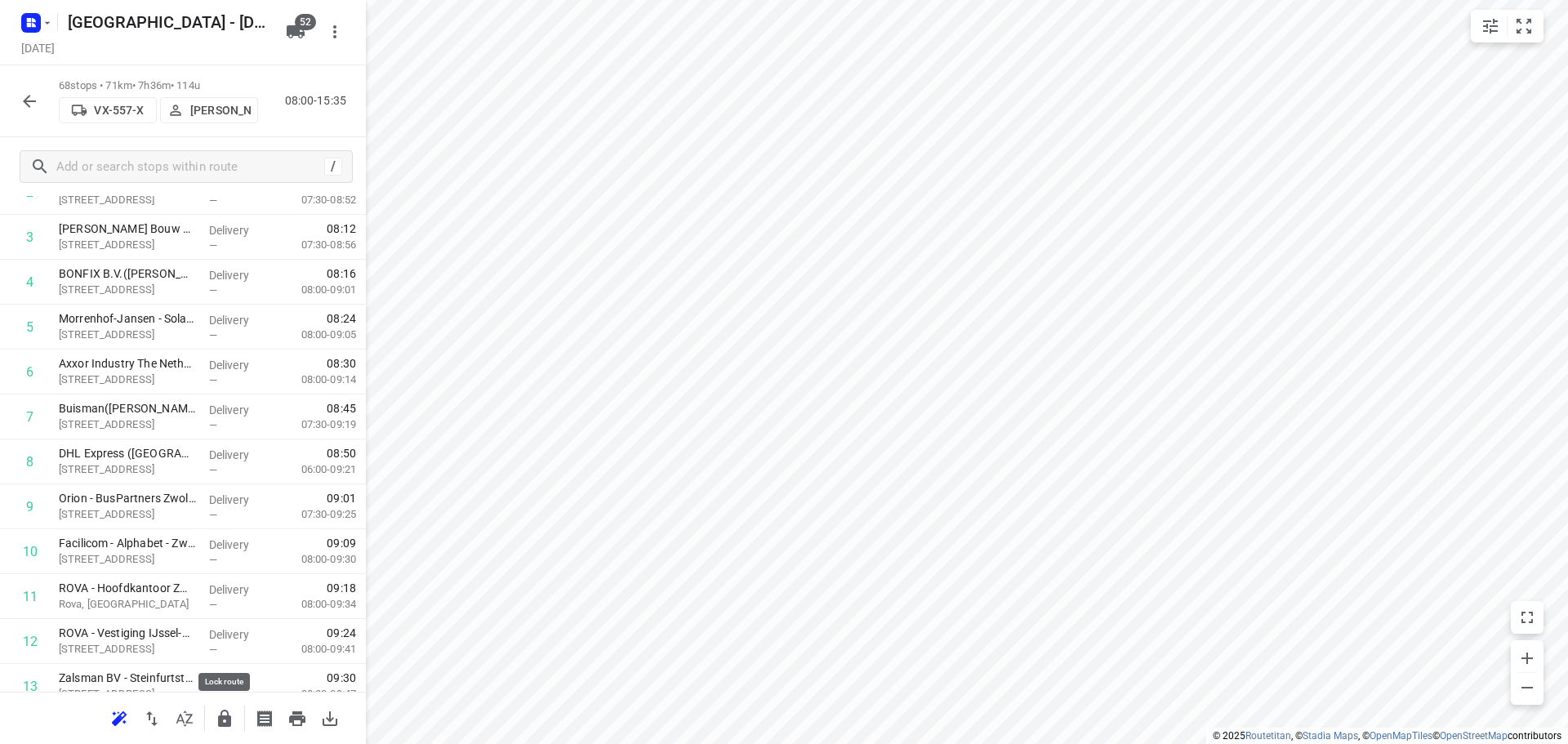
click at [228, 723] on icon "button" at bounding box center [224, 718] width 13 height 17
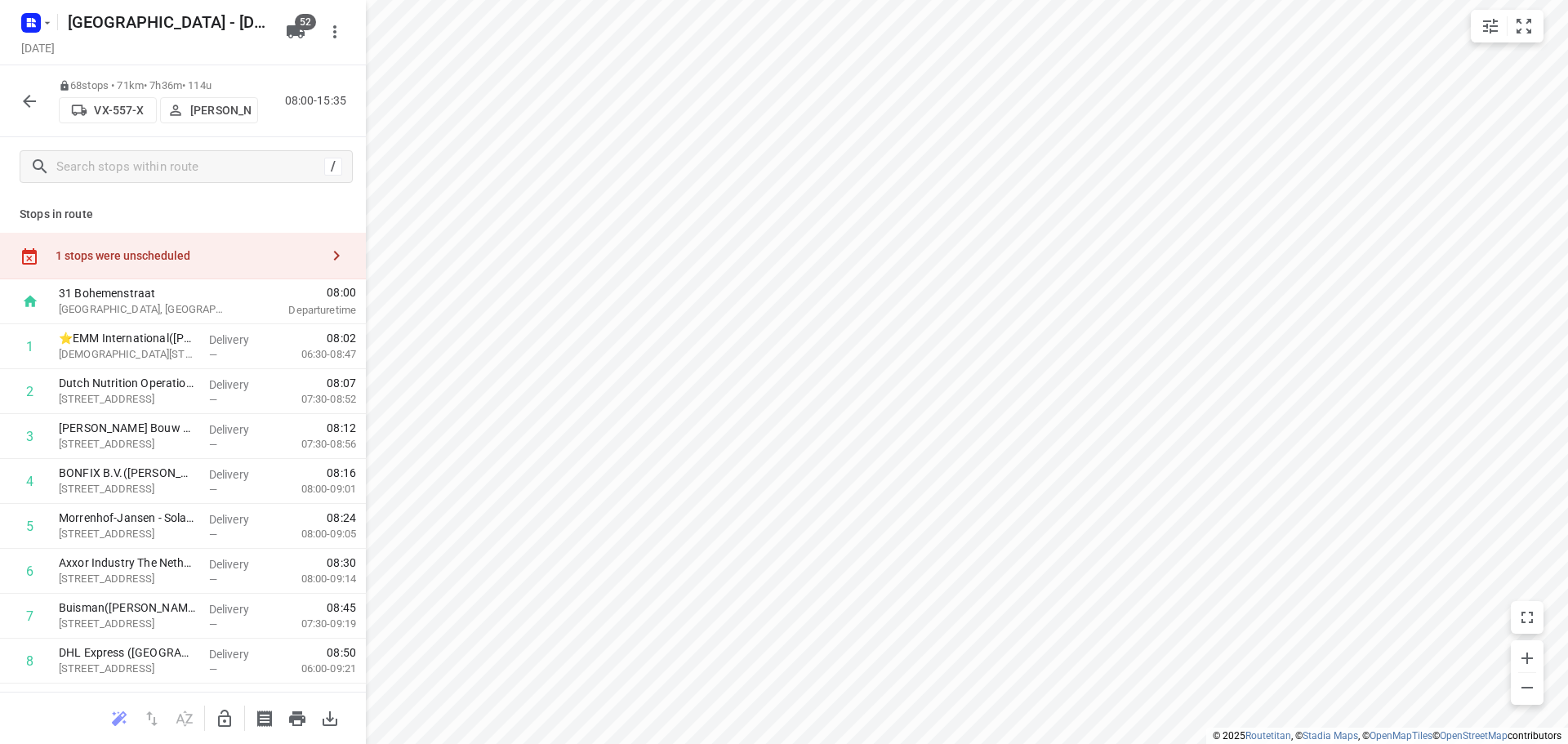
click at [269, 239] on div "1 stops were unscheduled" at bounding box center [183, 256] width 366 height 47
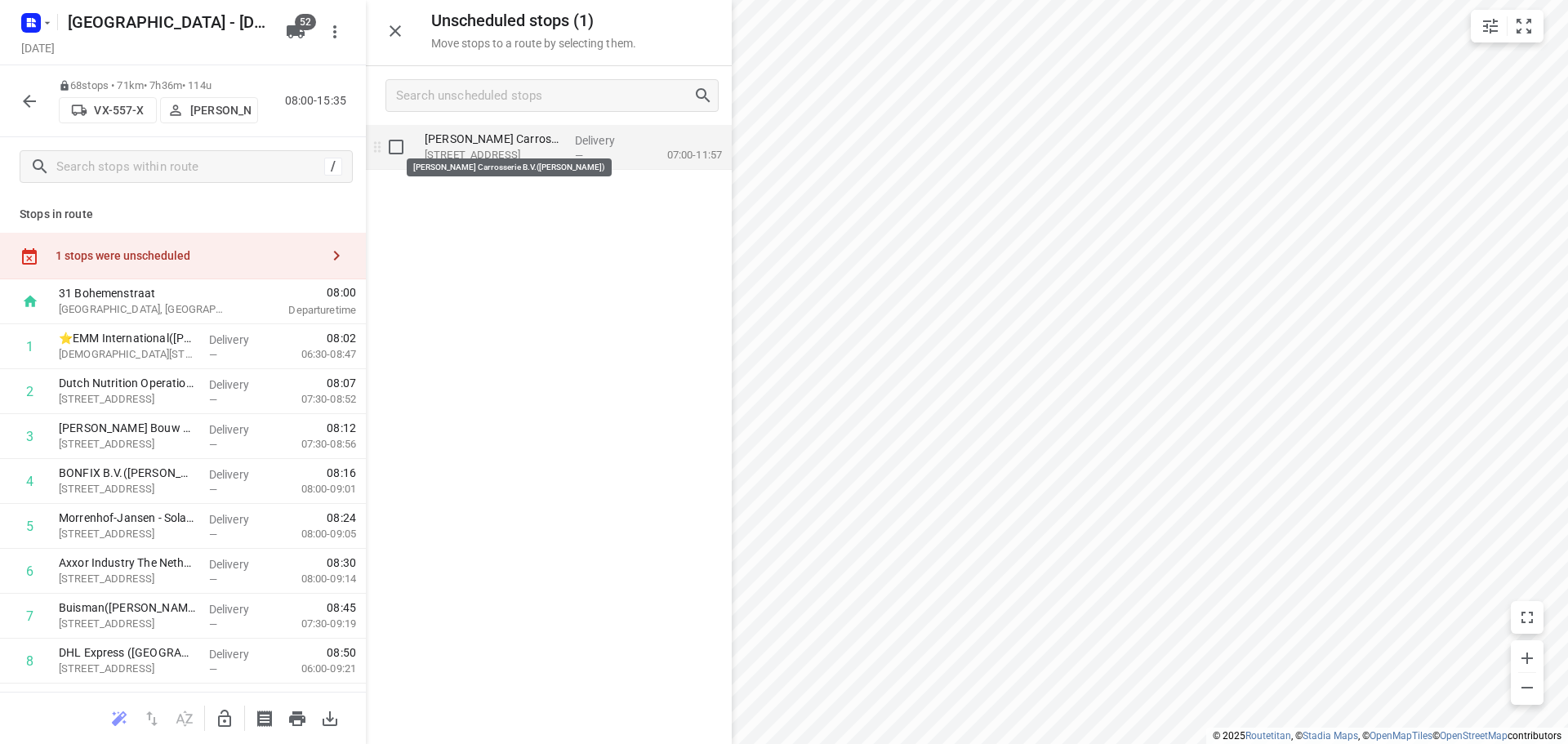
click at [505, 143] on p "Van Essen Carrosserie B.V.(Wim van Essen)" at bounding box center [493, 139] width 137 height 16
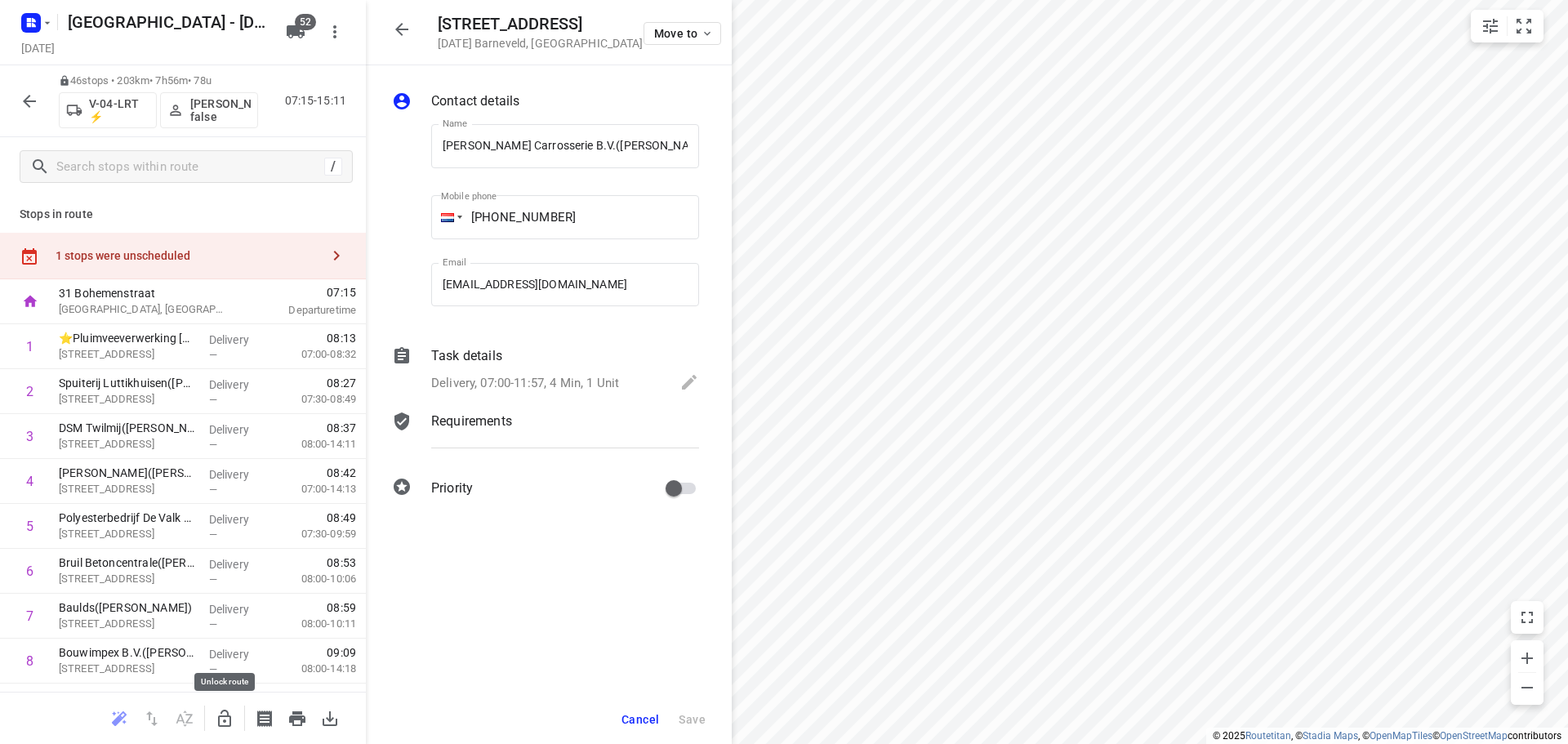
click at [233, 729] on button "button" at bounding box center [224, 718] width 33 height 33
click at [328, 252] on icon "button" at bounding box center [336, 255] width 19 height 19
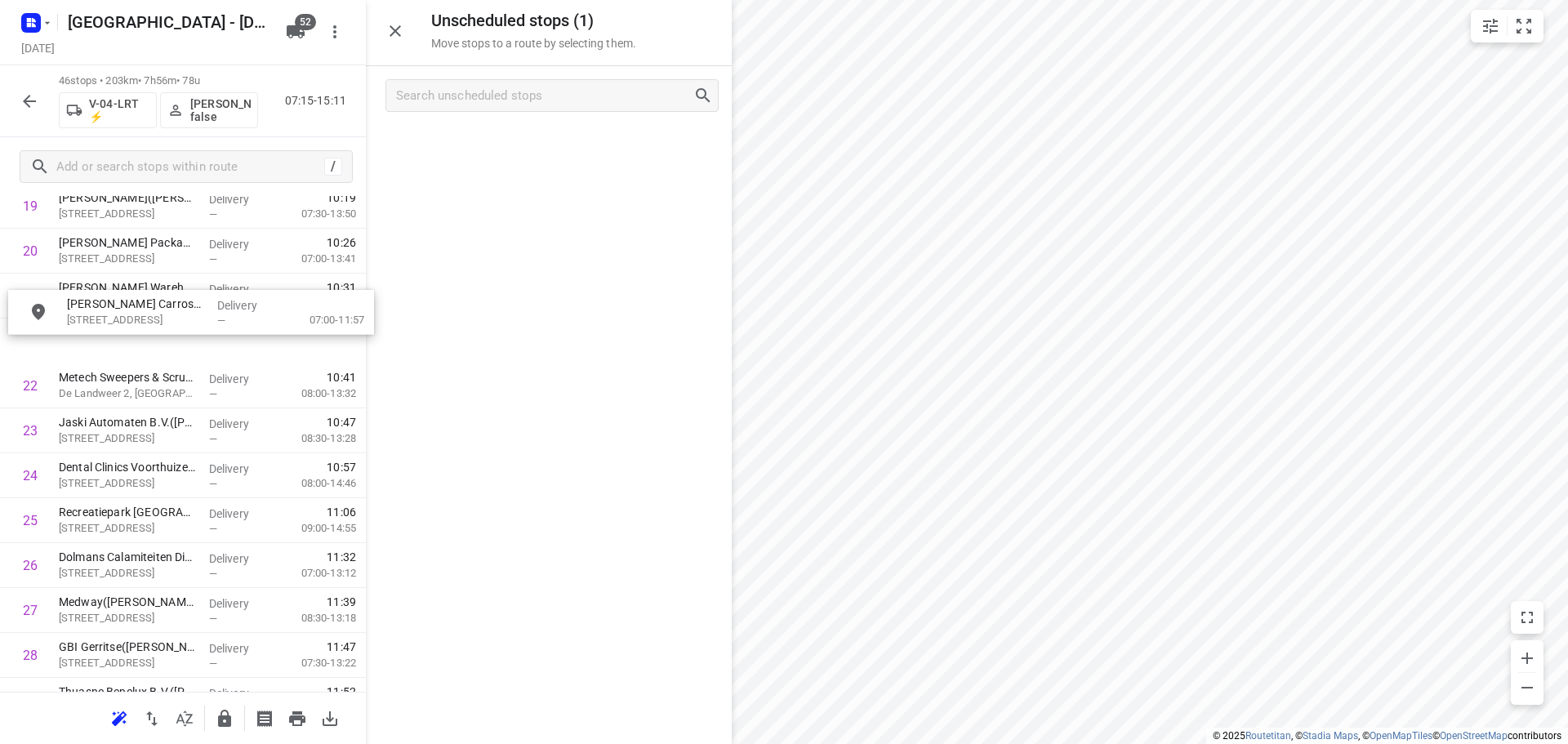
drag, startPoint x: 421, startPoint y: 230, endPoint x: 121, endPoint y: 316, distance: 312.1
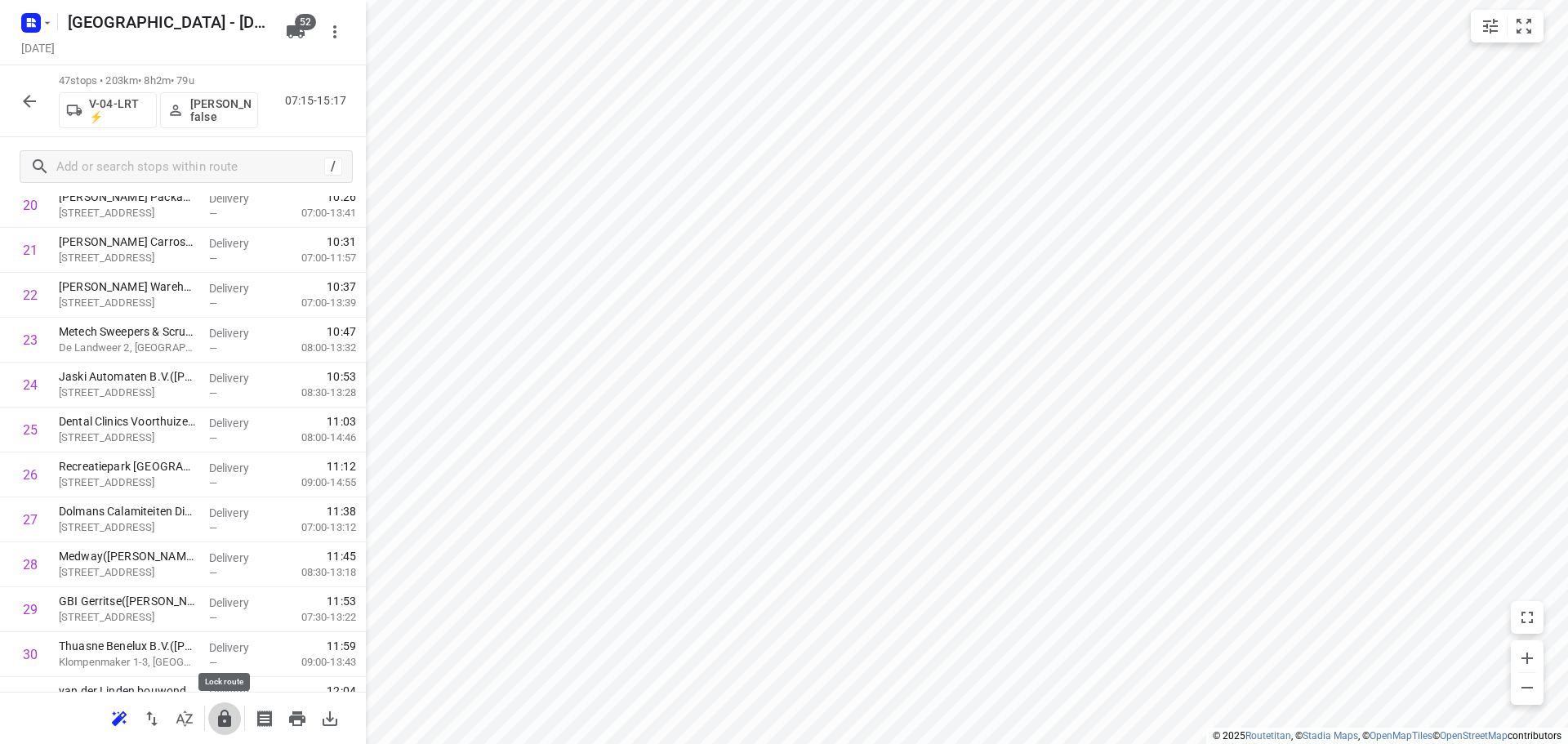
click at [225, 715] on icon "button" at bounding box center [224, 718] width 13 height 17
click at [31, 98] on icon "button" at bounding box center [29, 101] width 19 height 19
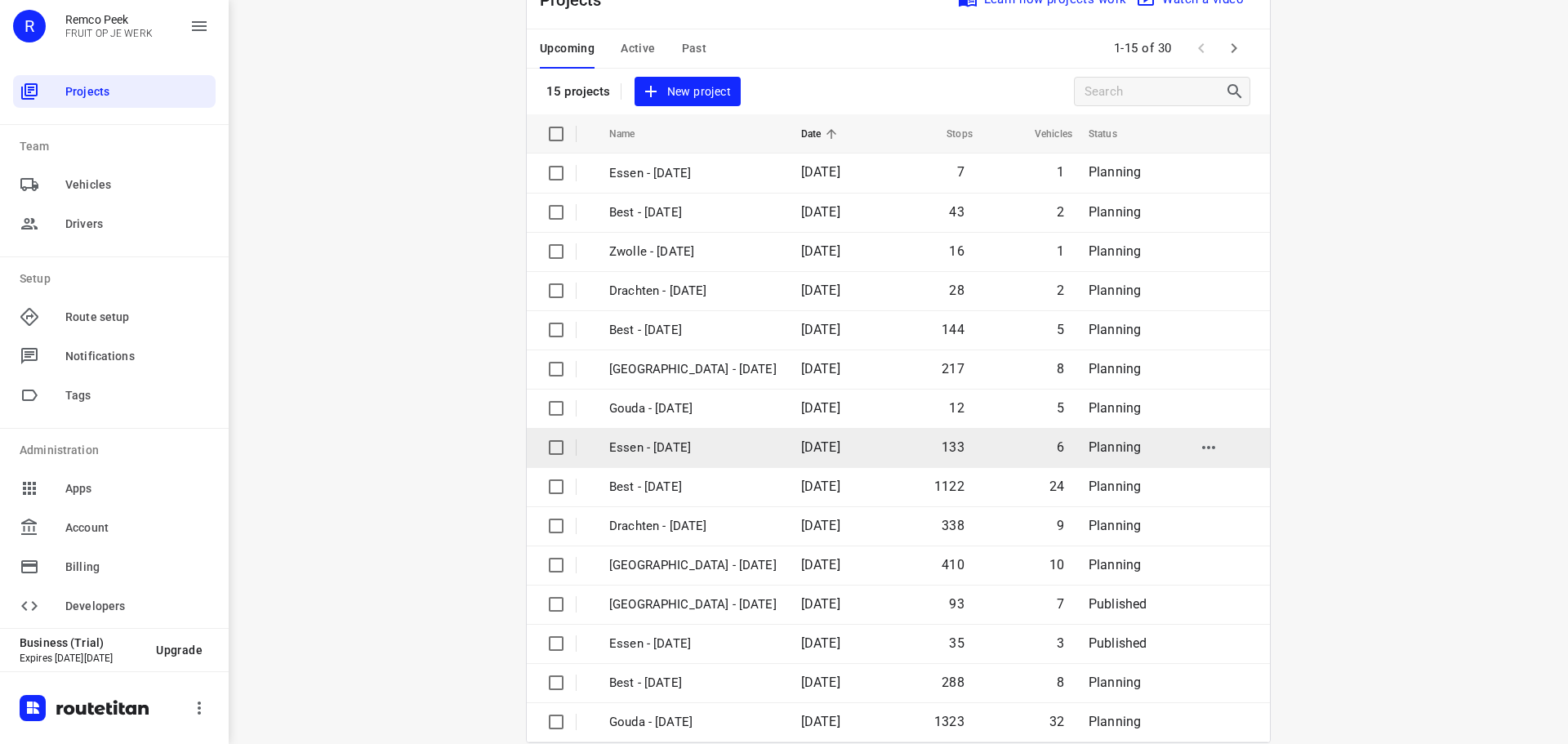
scroll to position [81, 0]
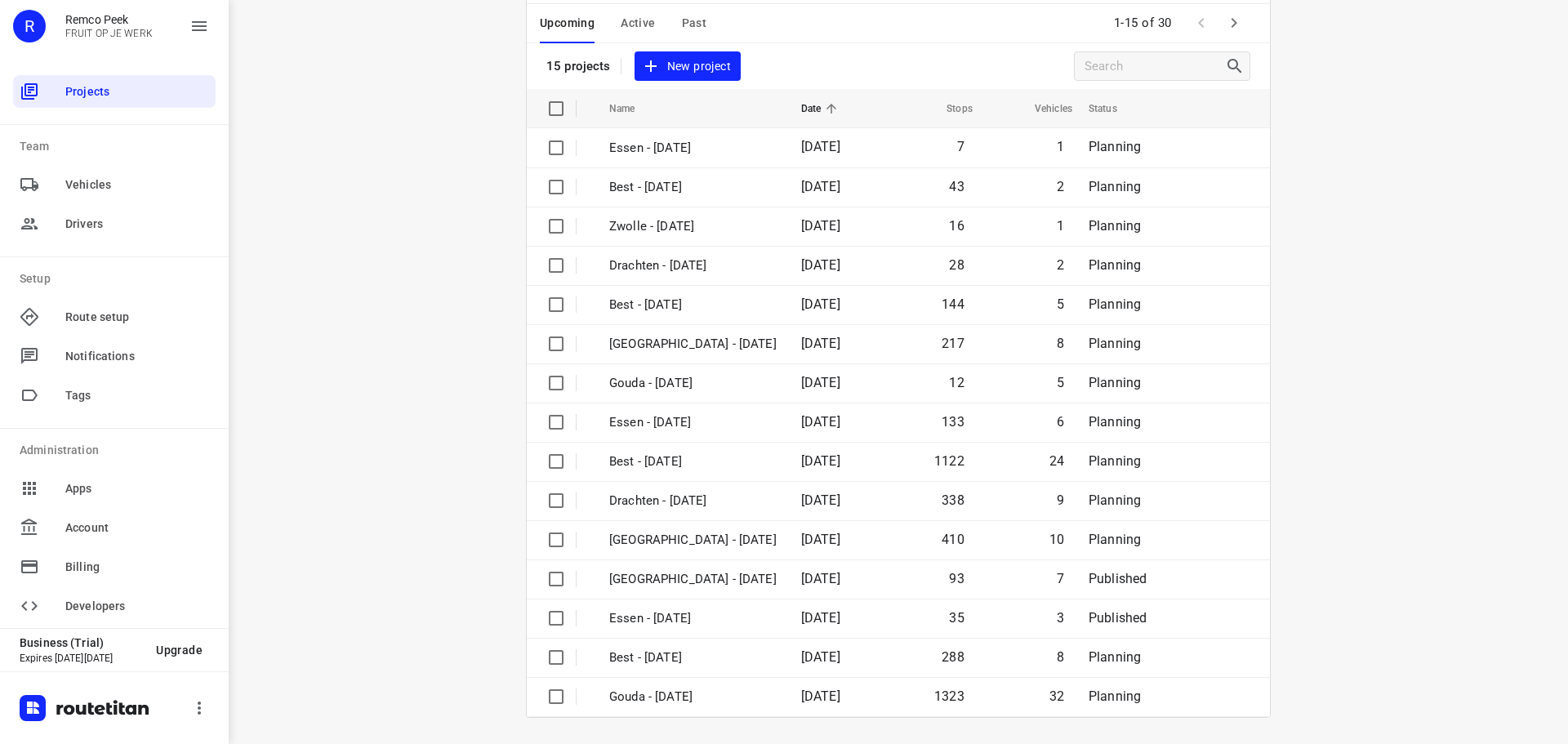
click at [1239, 21] on button "button" at bounding box center [1233, 22] width 33 height 33
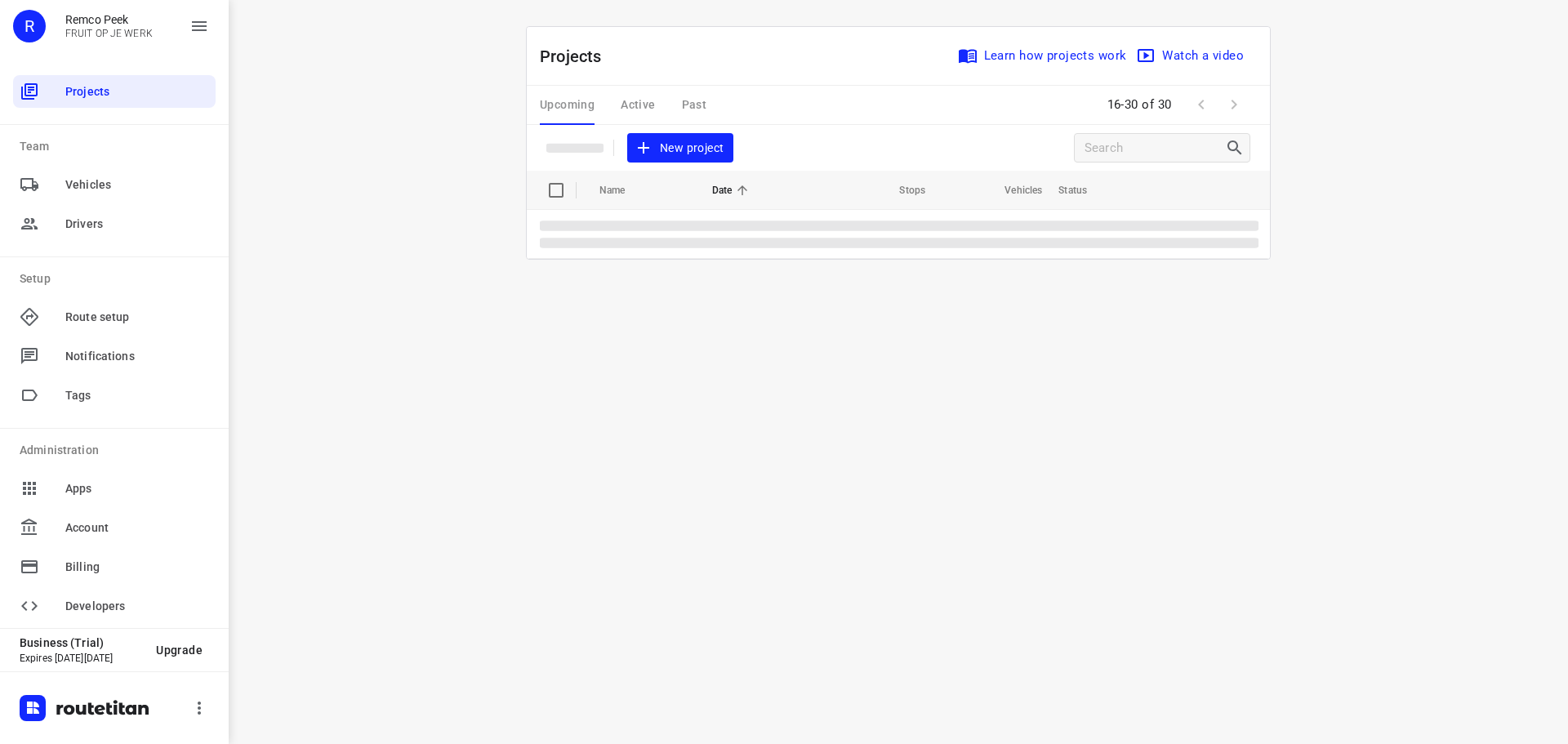
scroll to position [0, 0]
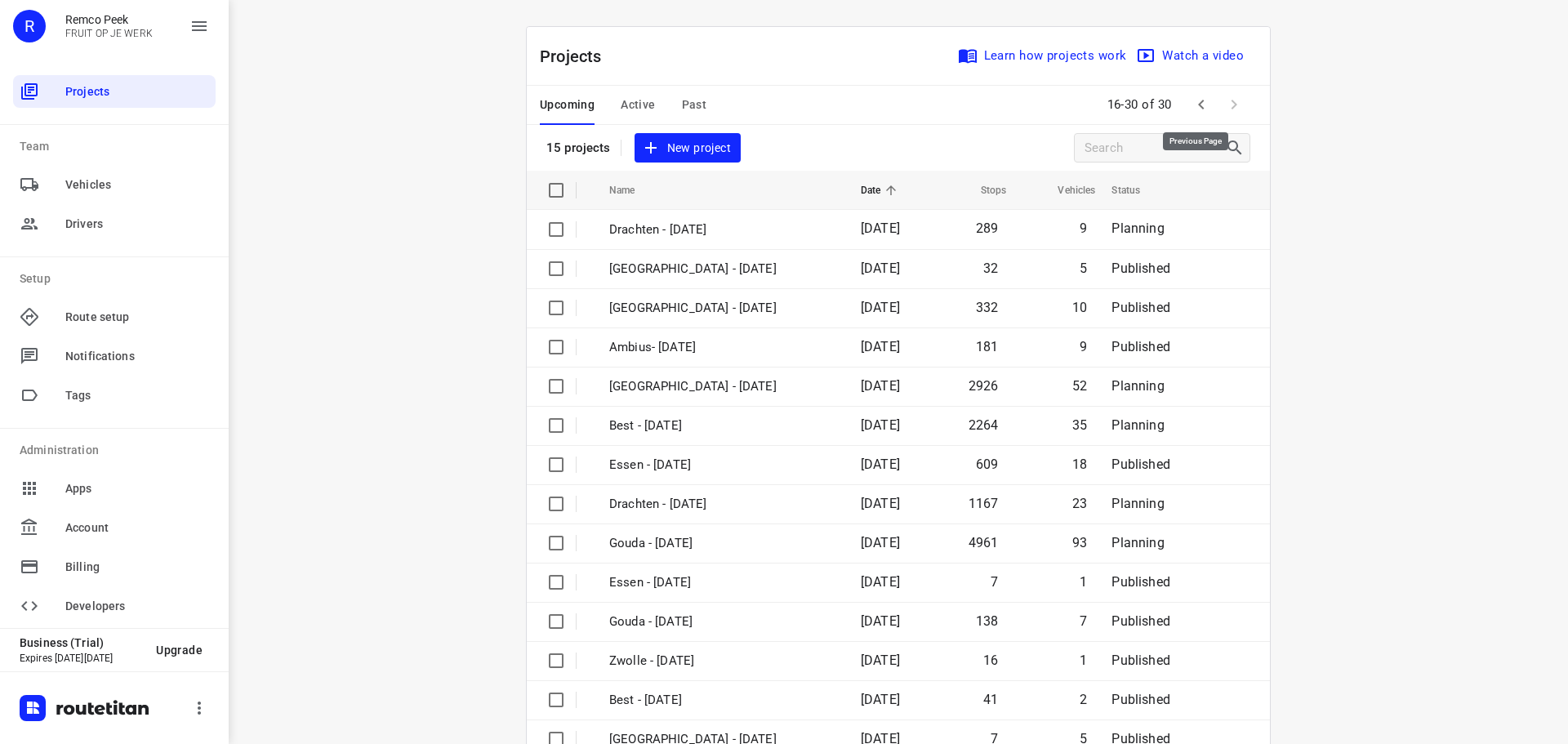
click at [1198, 107] on icon "button" at bounding box center [1201, 104] width 19 height 19
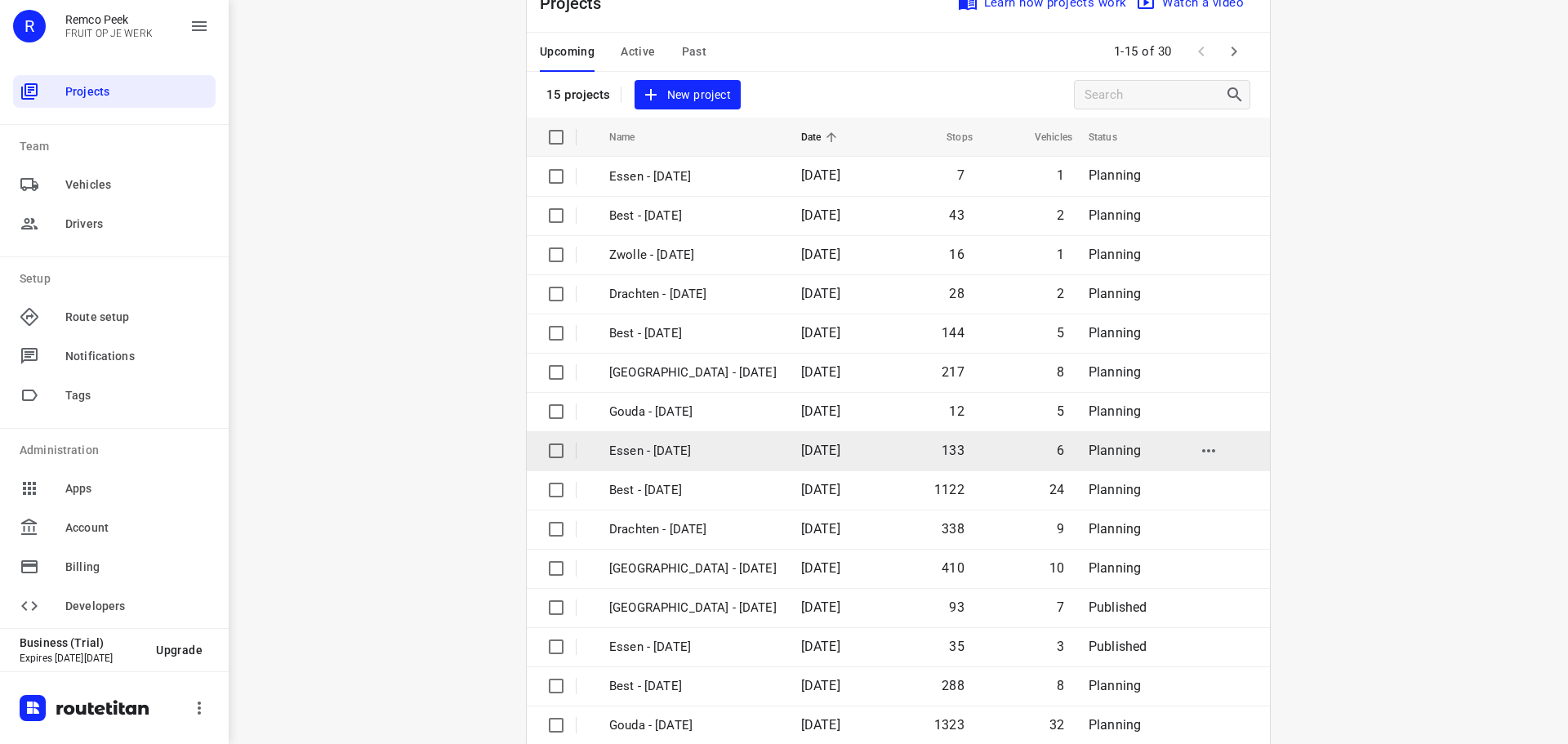
scroll to position [81, 0]
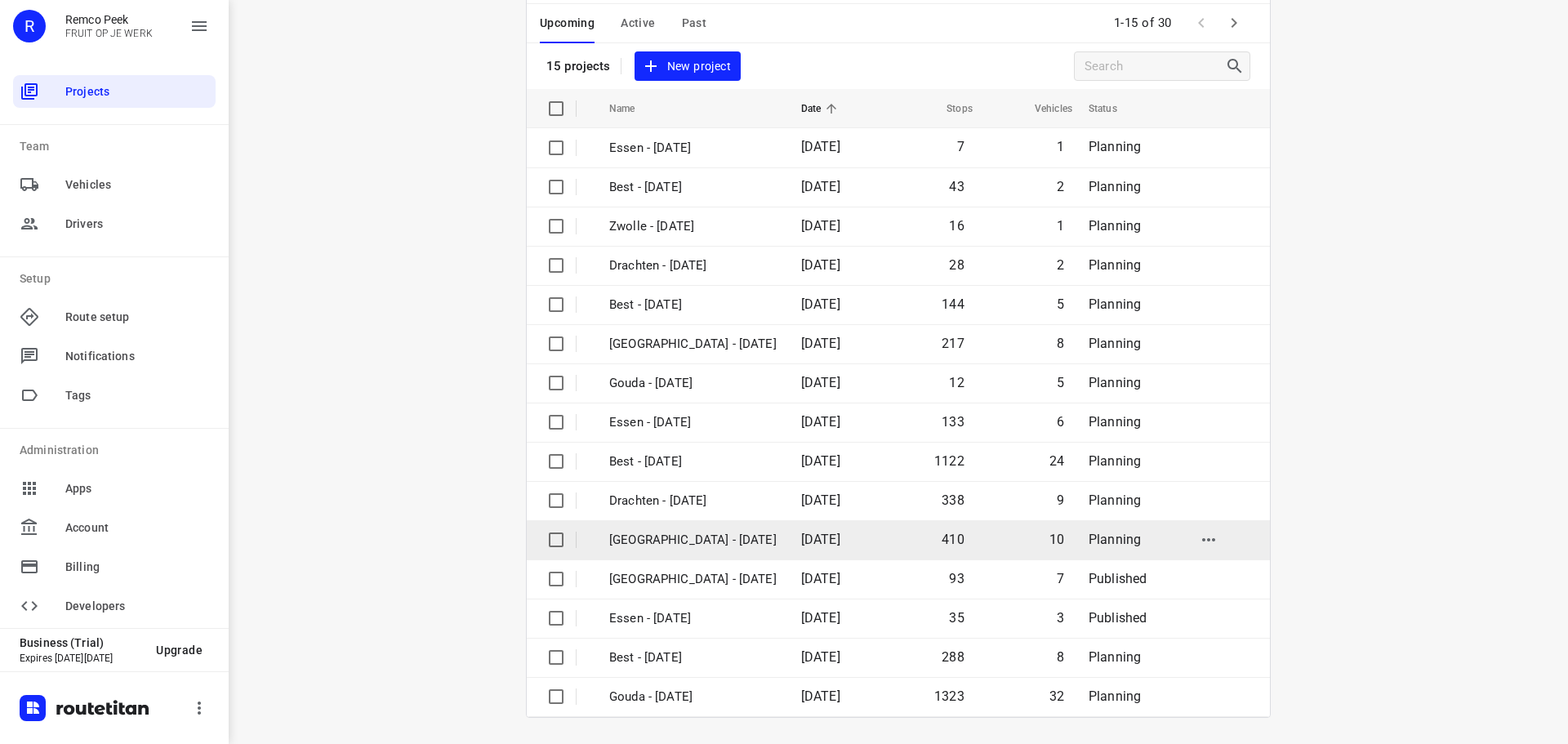
click at [681, 546] on p "Zwolle - Tuesday" at bounding box center [693, 539] width 168 height 19
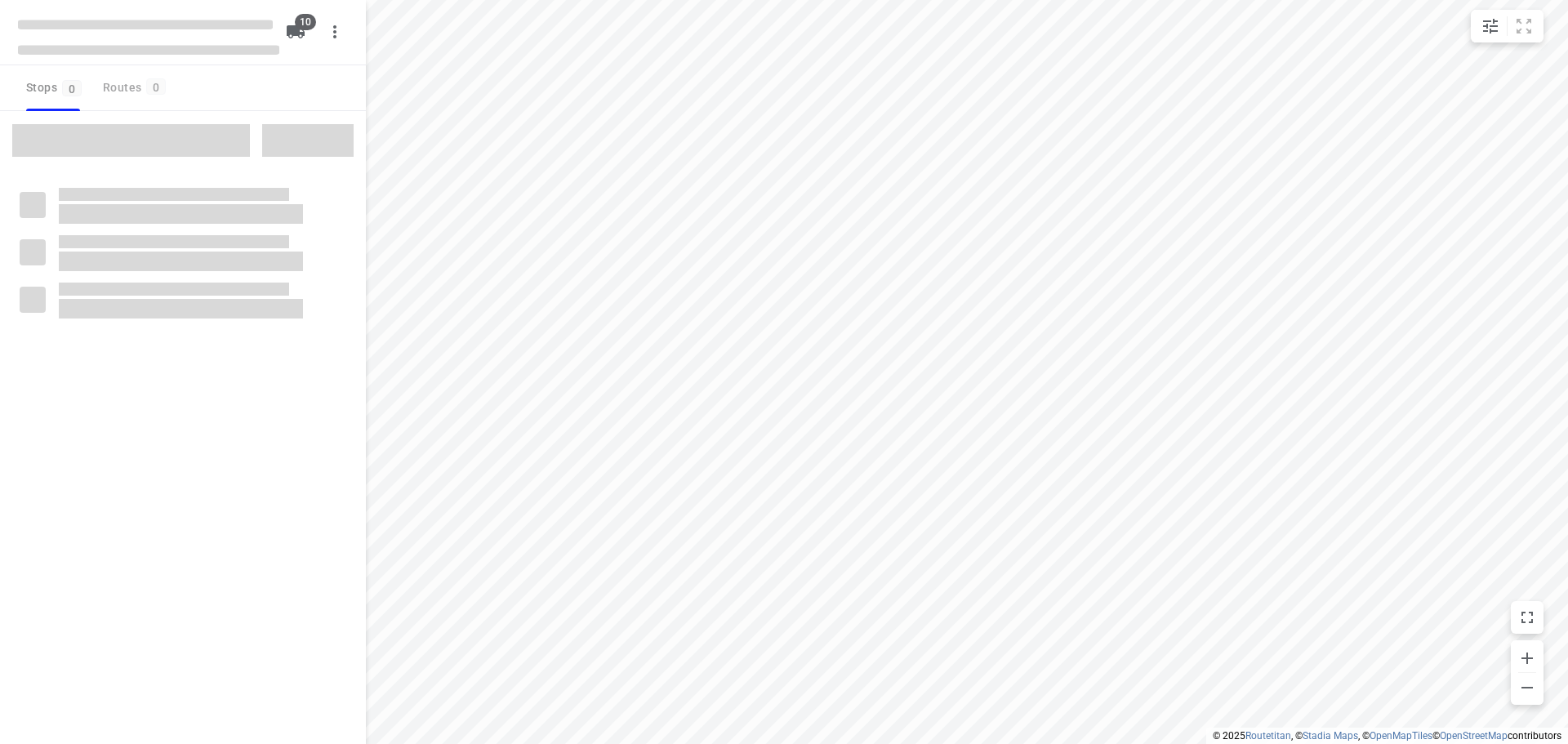
checkbox input "true"
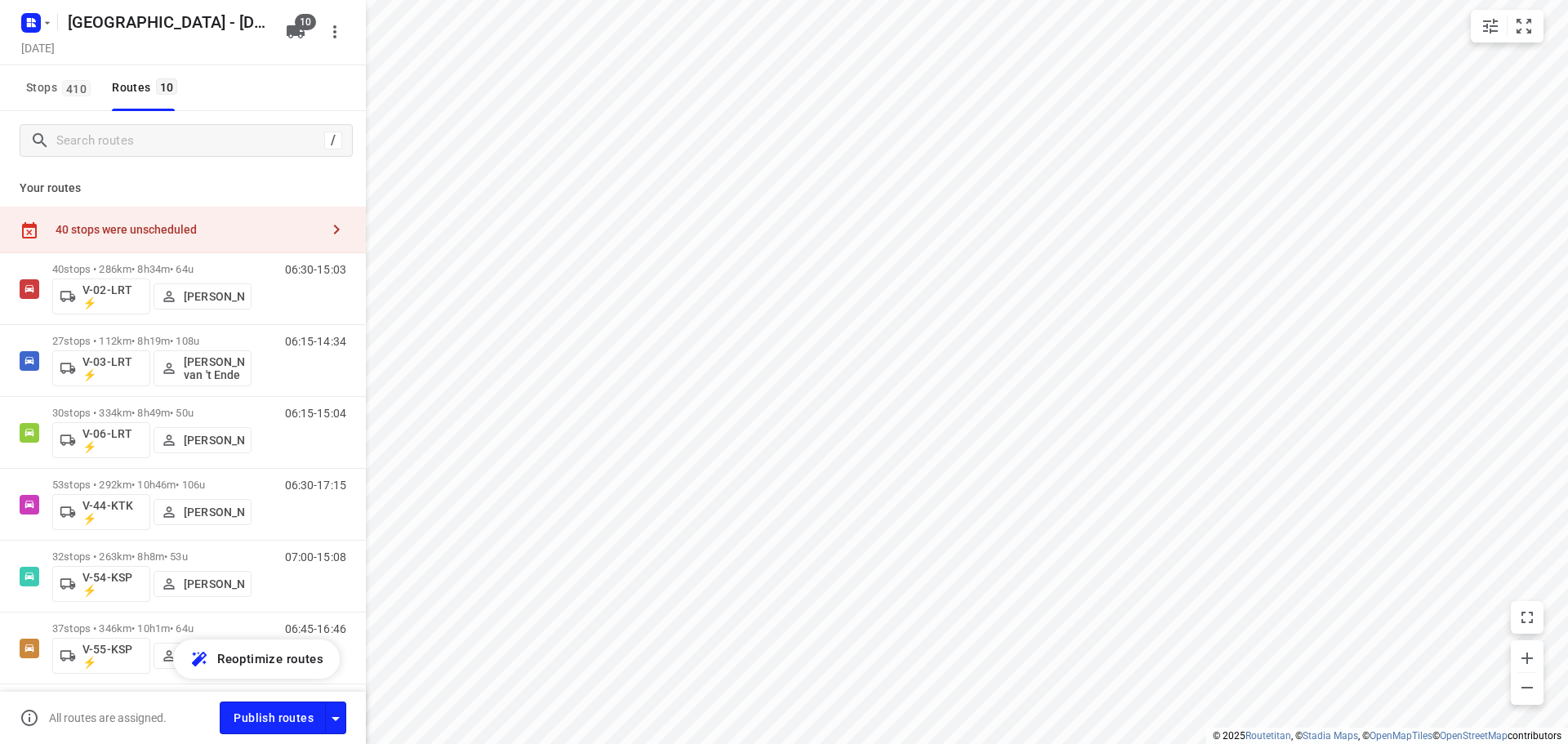
drag, startPoint x: 101, startPoint y: 228, endPoint x: 140, endPoint y: 226, distance: 39.1
click at [102, 227] on div "40 stops were unscheduled" at bounding box center [188, 229] width 265 height 13
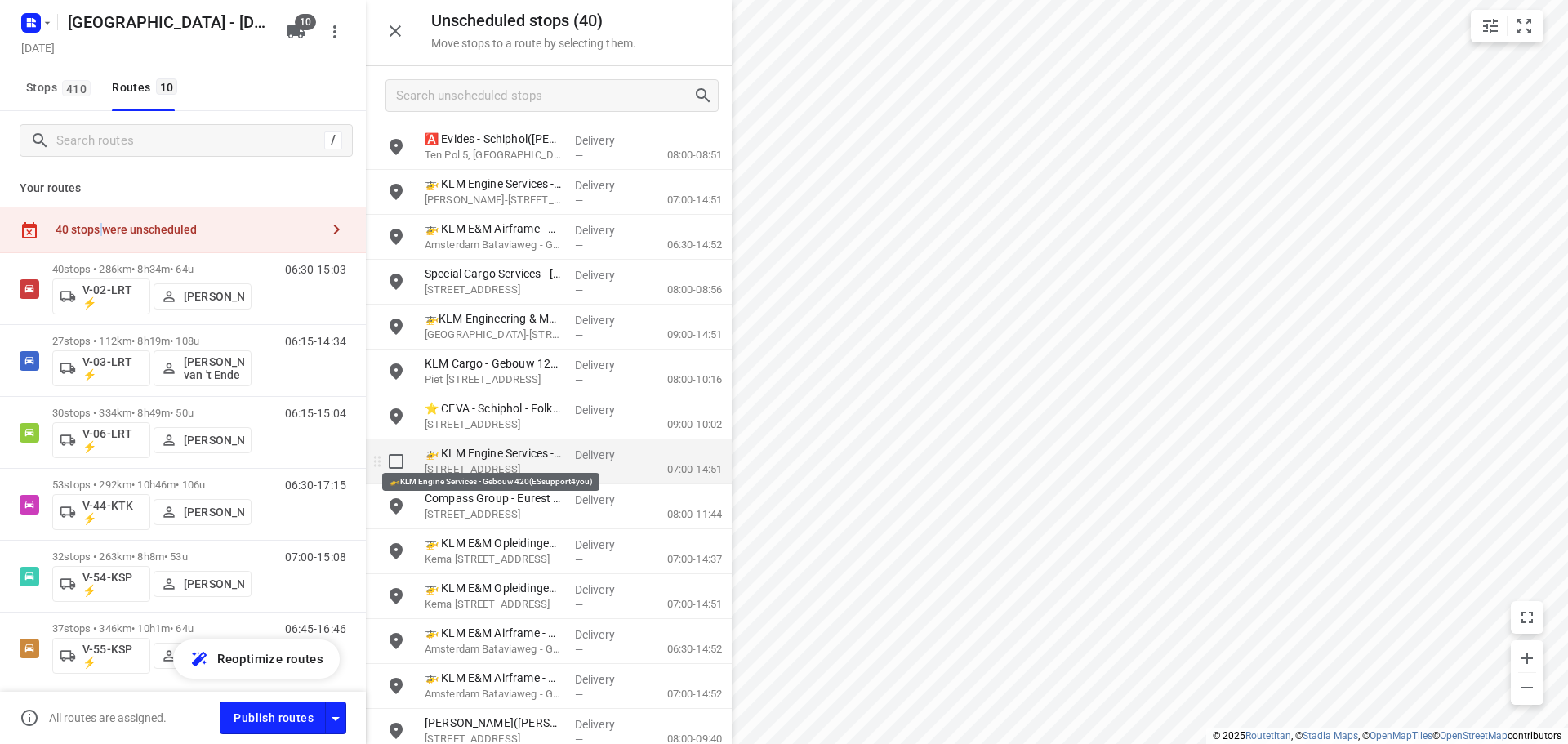
scroll to position [408, 0]
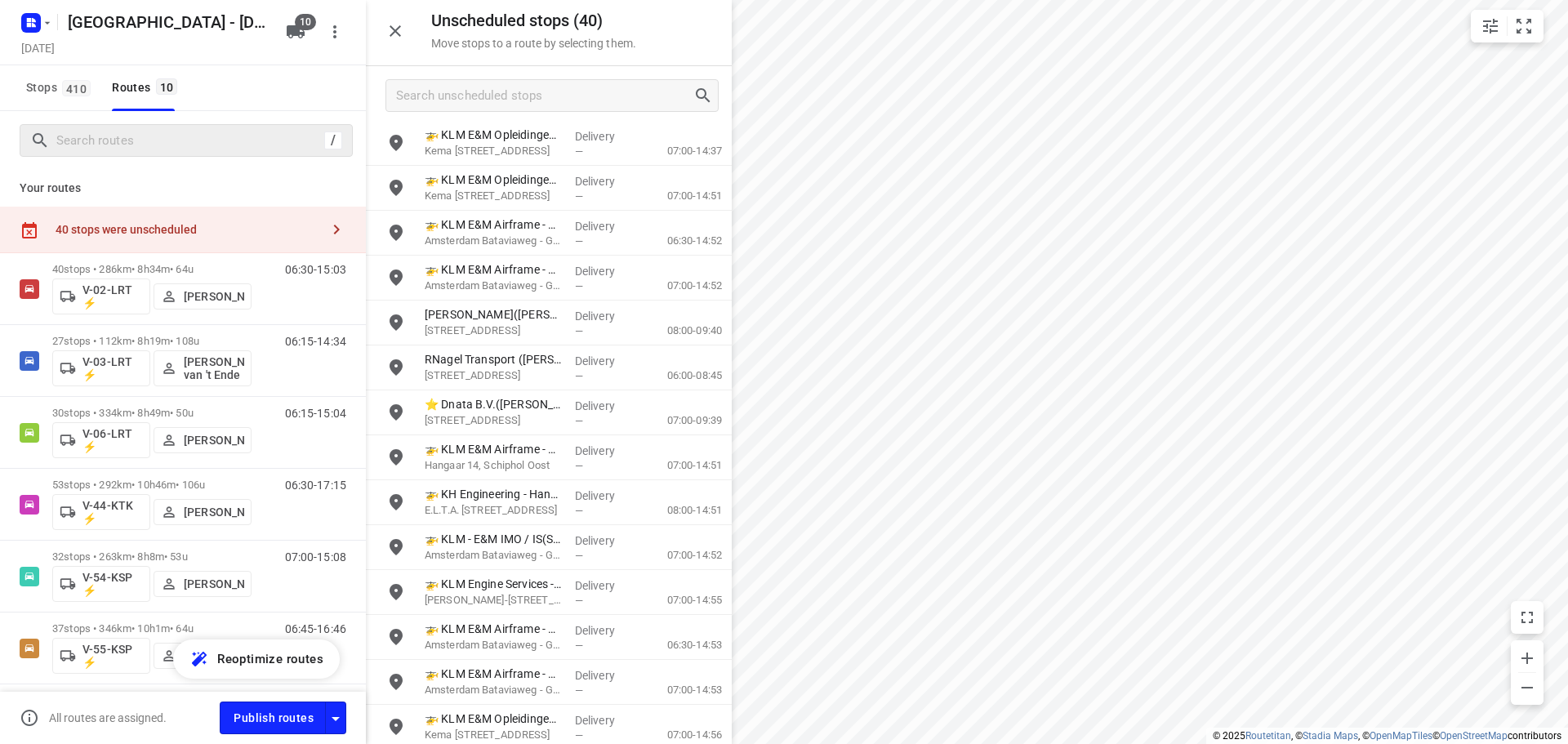
click at [97, 126] on div "/" at bounding box center [185, 140] width 333 height 33
drag, startPoint x: 102, startPoint y: 126, endPoint x: 104, endPoint y: 147, distance: 21.1
click at [103, 142] on div "/" at bounding box center [185, 140] width 333 height 33
click at [104, 147] on input "Search routes" at bounding box center [188, 140] width 261 height 26
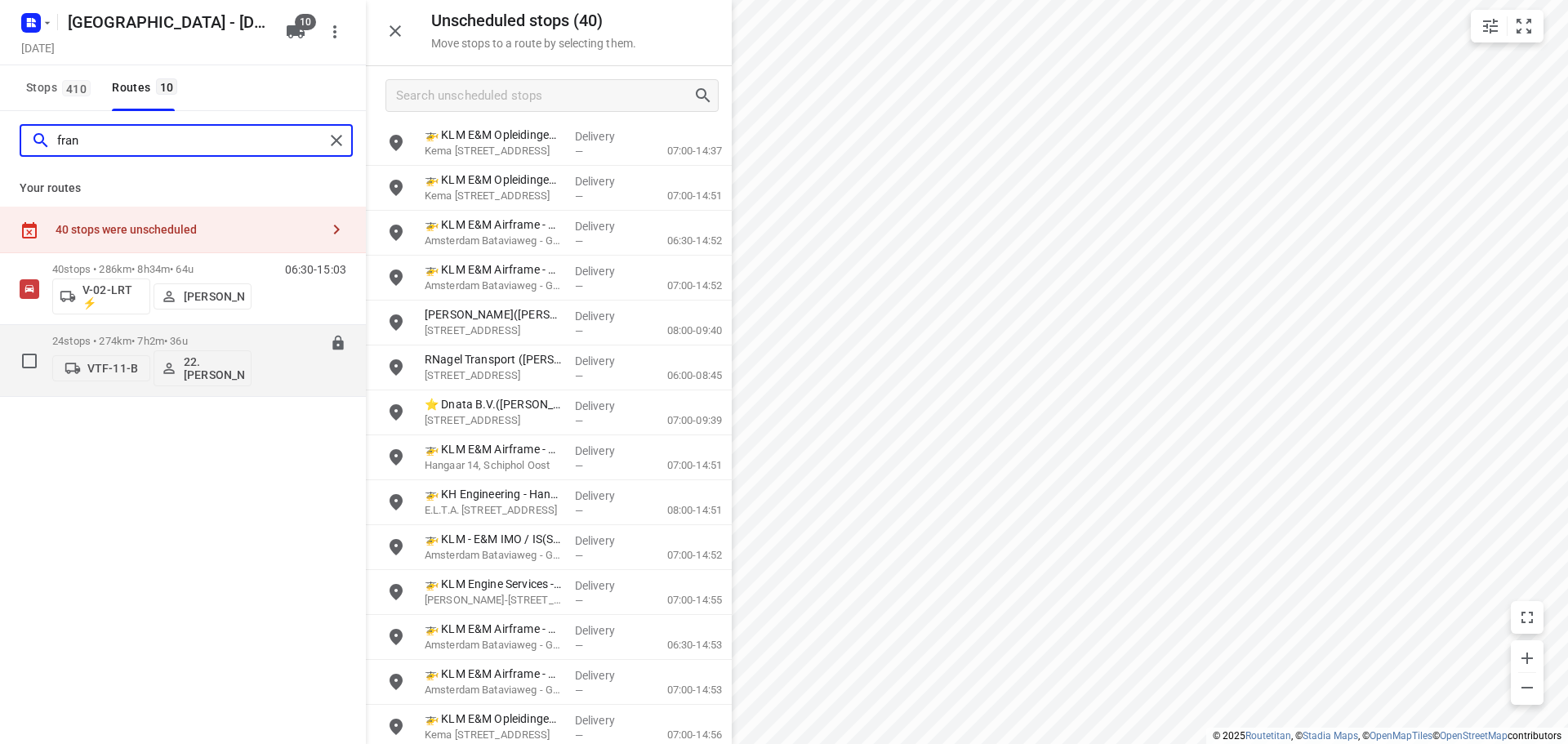
type input "fran"
click at [138, 339] on p "24 stops • 274km • 7h2m • 36u" at bounding box center [152, 341] width 200 height 12
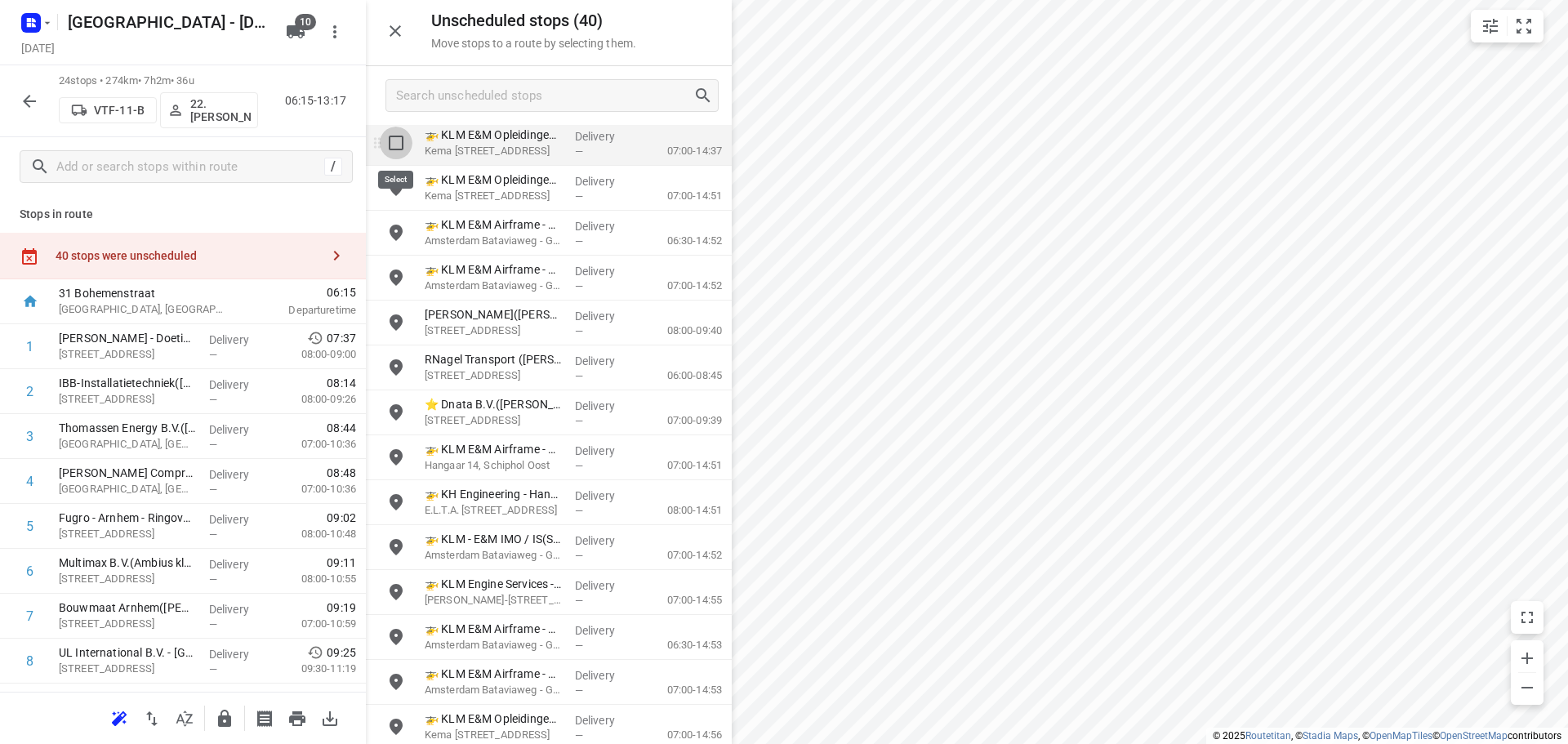
click at [401, 139] on input "grid" at bounding box center [396, 142] width 33 height 33
checkbox input "true"
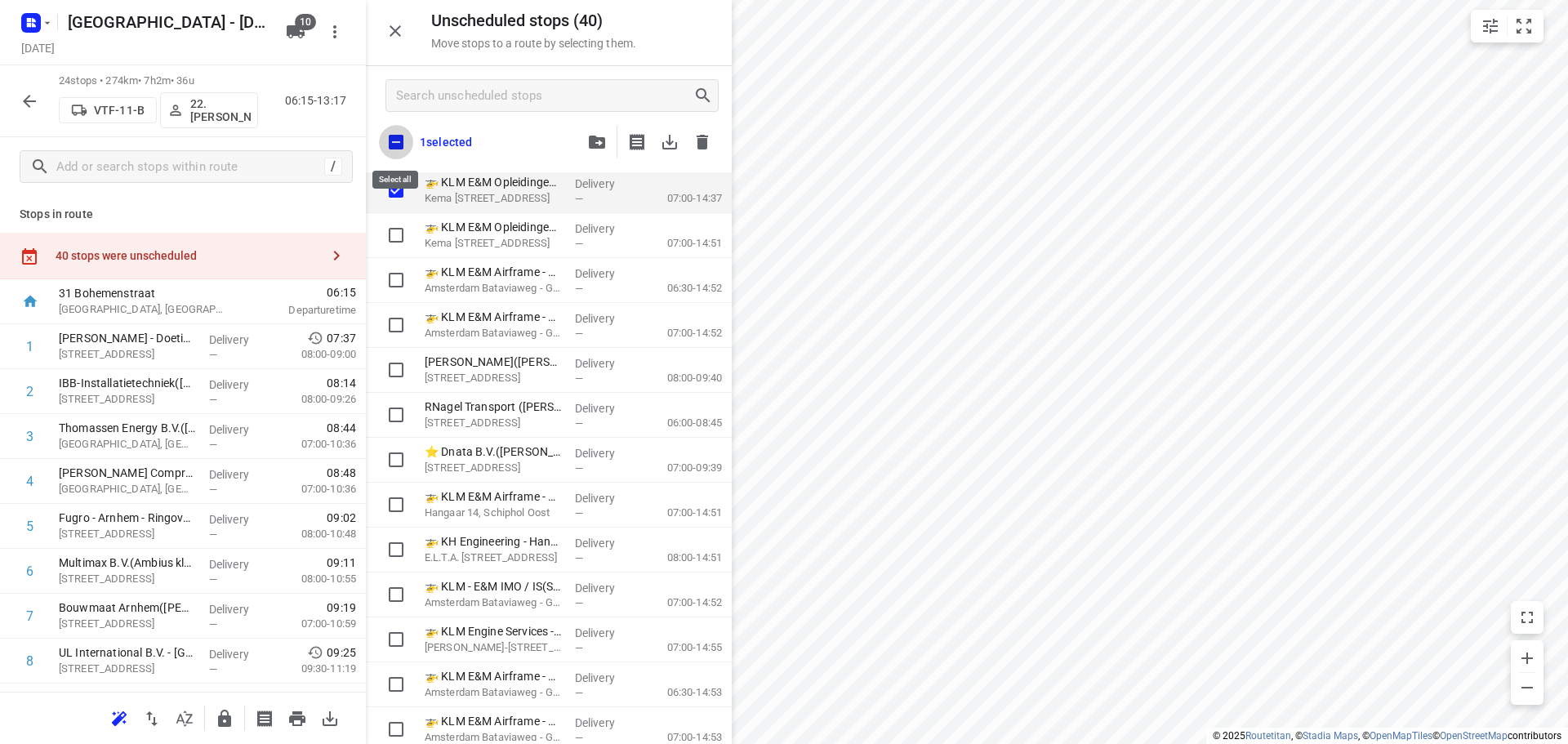
click at [401, 143] on input "checkbox" at bounding box center [396, 142] width 34 height 34
checkbox input "true"
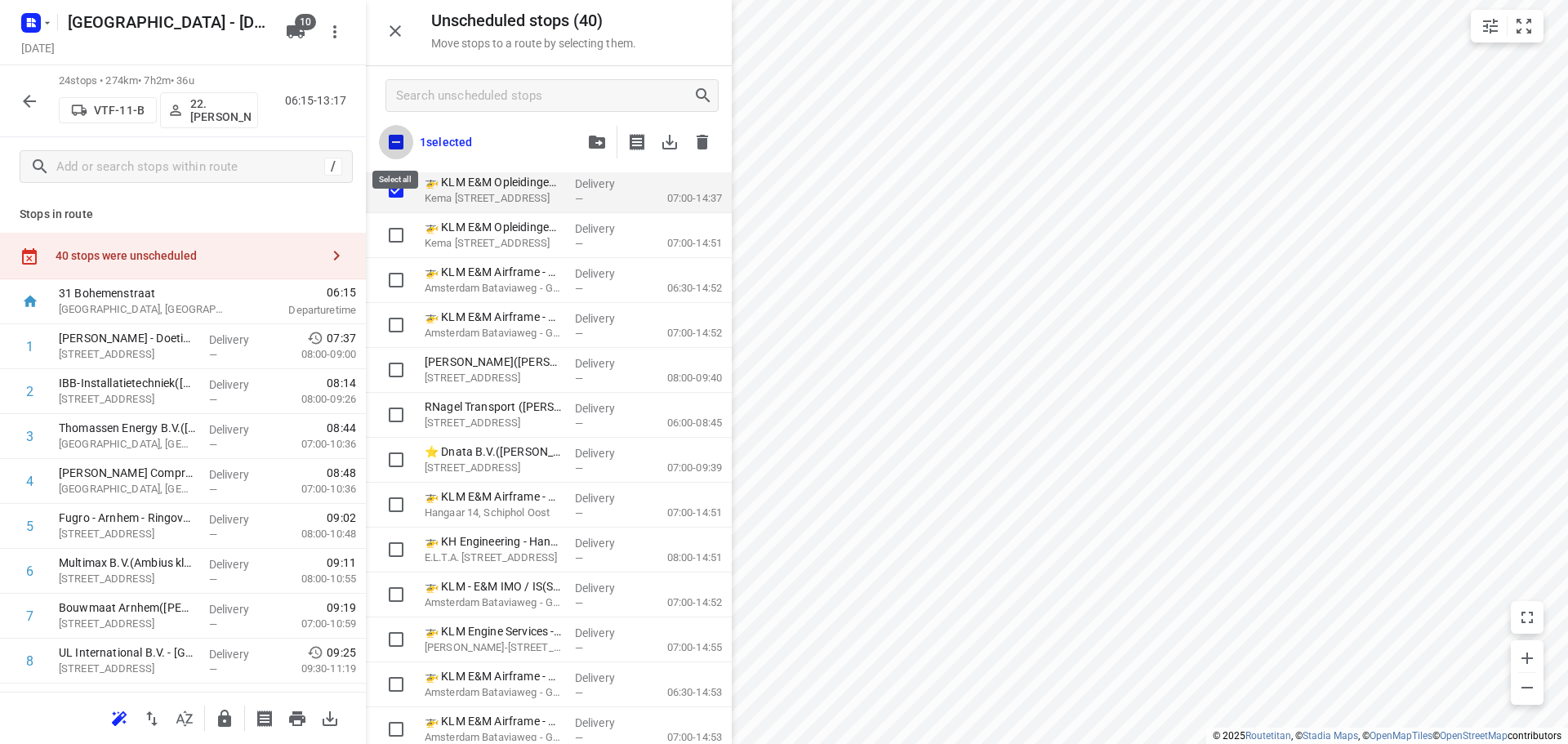
checkbox input "true"
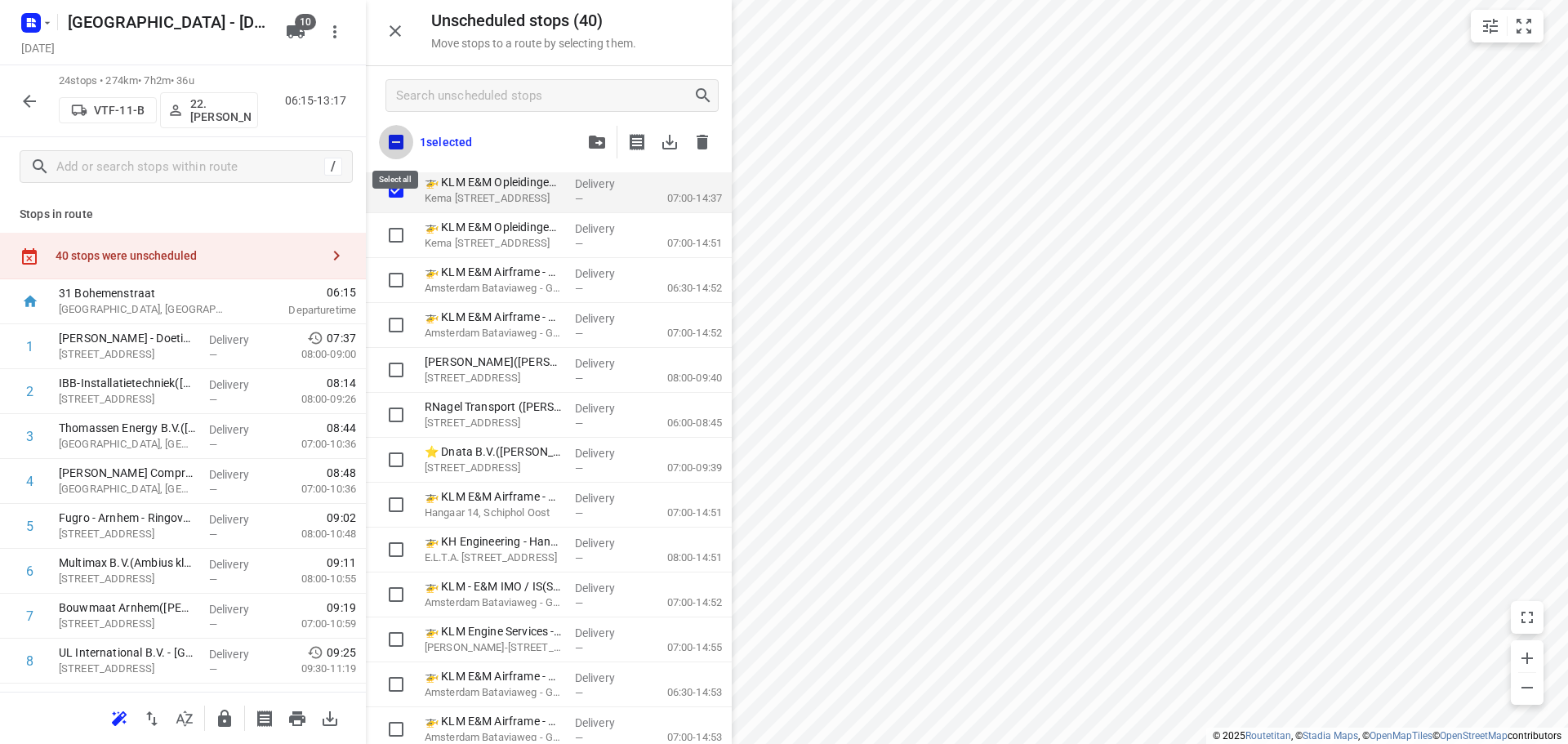
checkbox input "true"
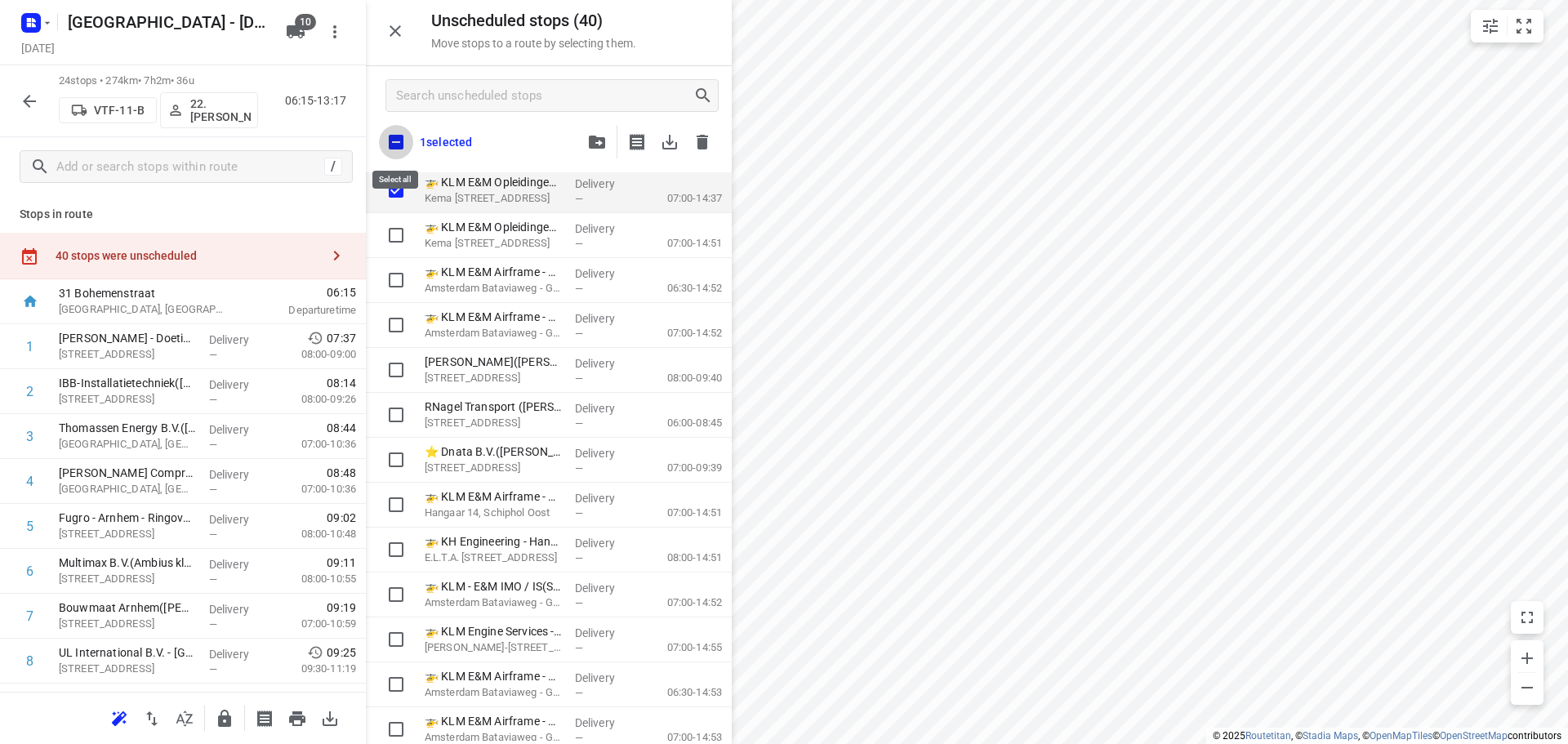
checkbox input "true"
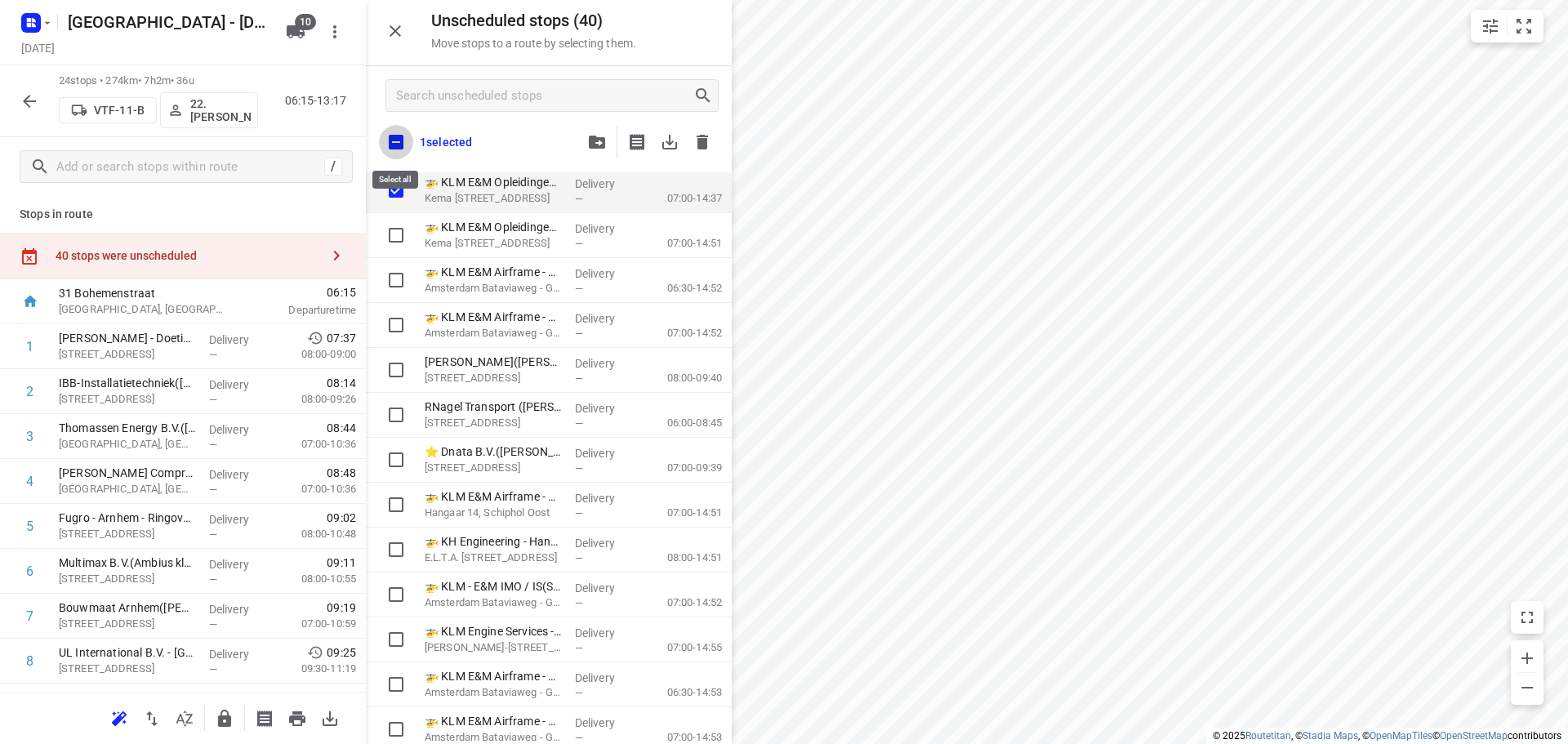
checkbox input "true"
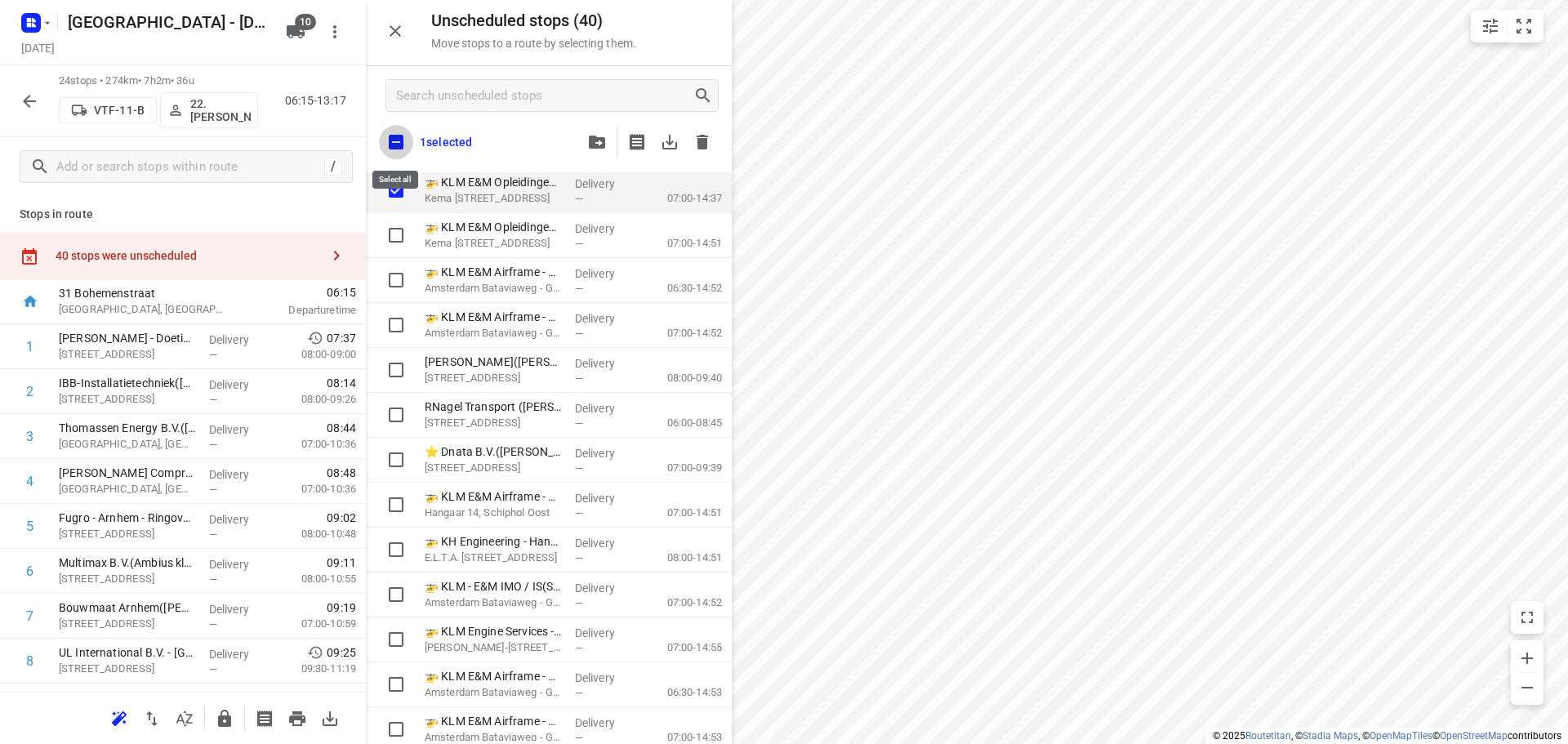
checkbox input "true"
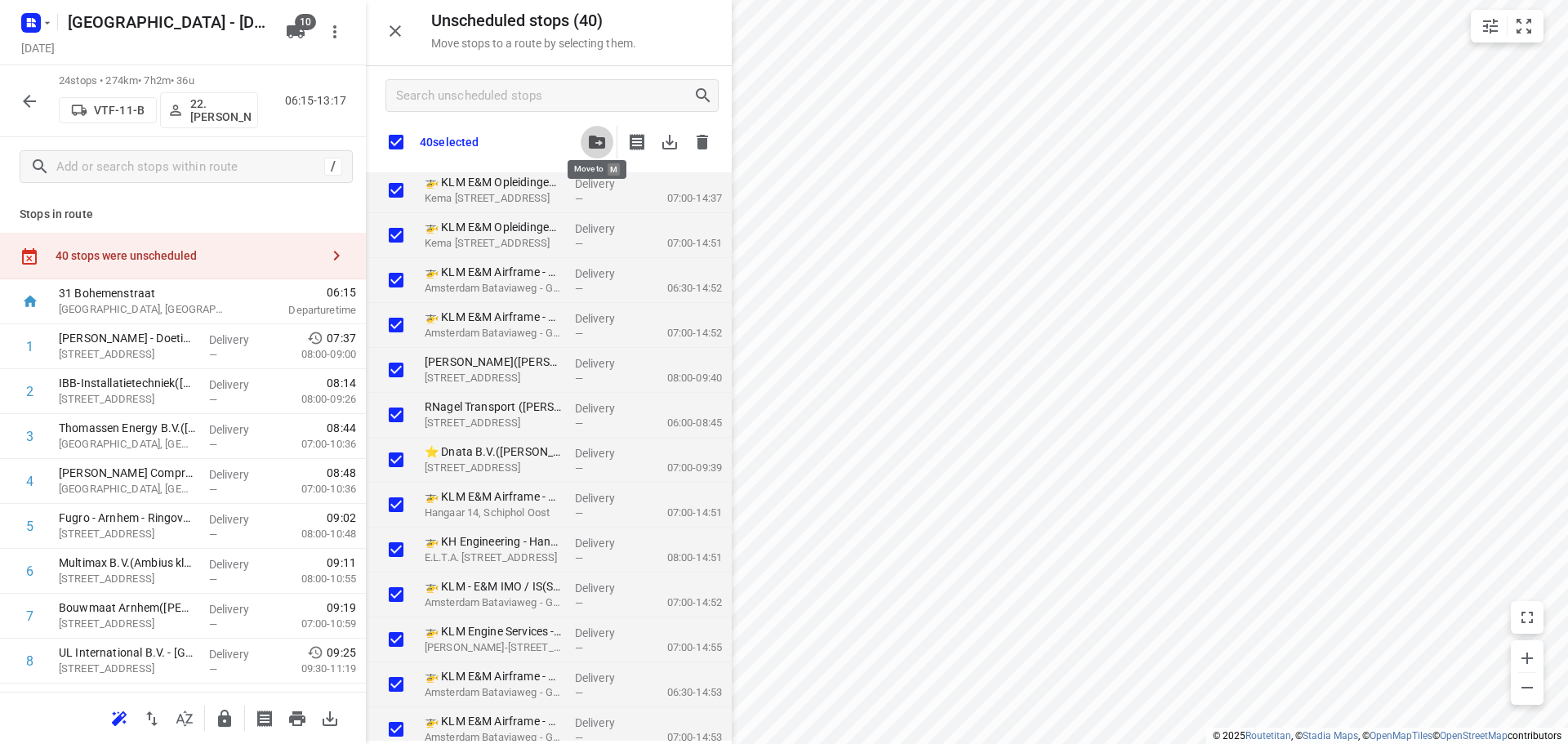
click at [599, 140] on icon "button" at bounding box center [597, 142] width 16 height 13
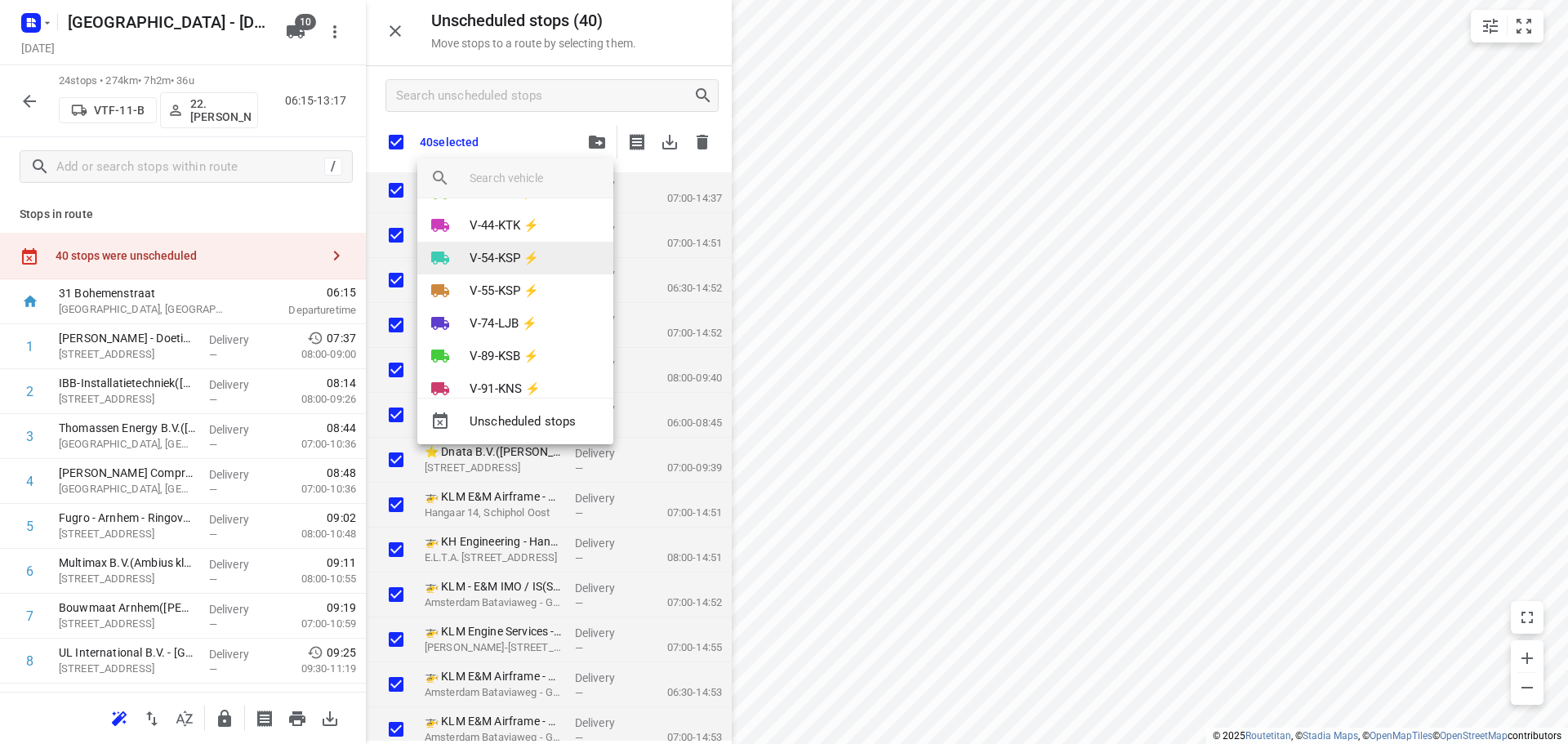
scroll to position [160, 0]
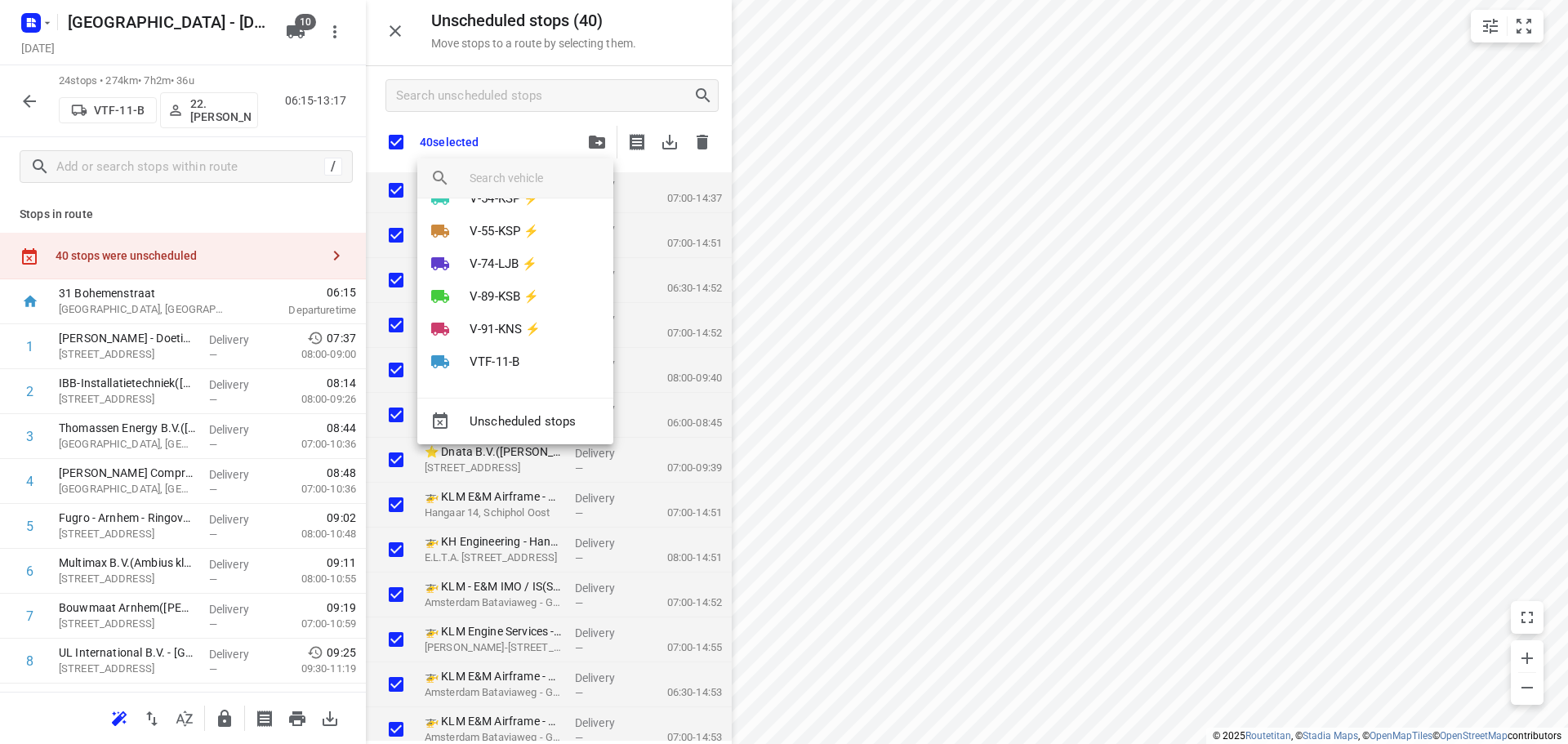
click at [157, 190] on div at bounding box center [784, 372] width 1568 height 744
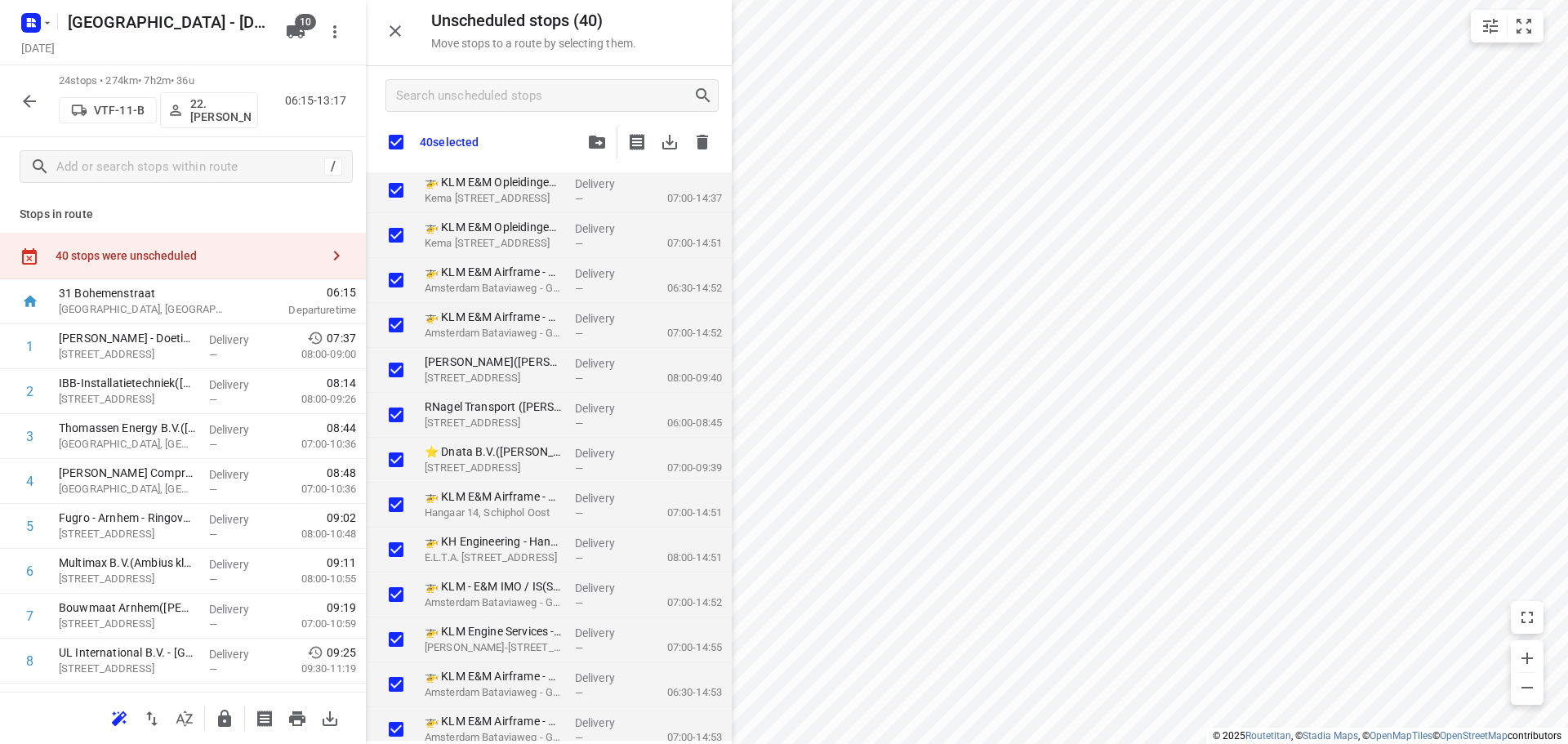
checkbox input "true"
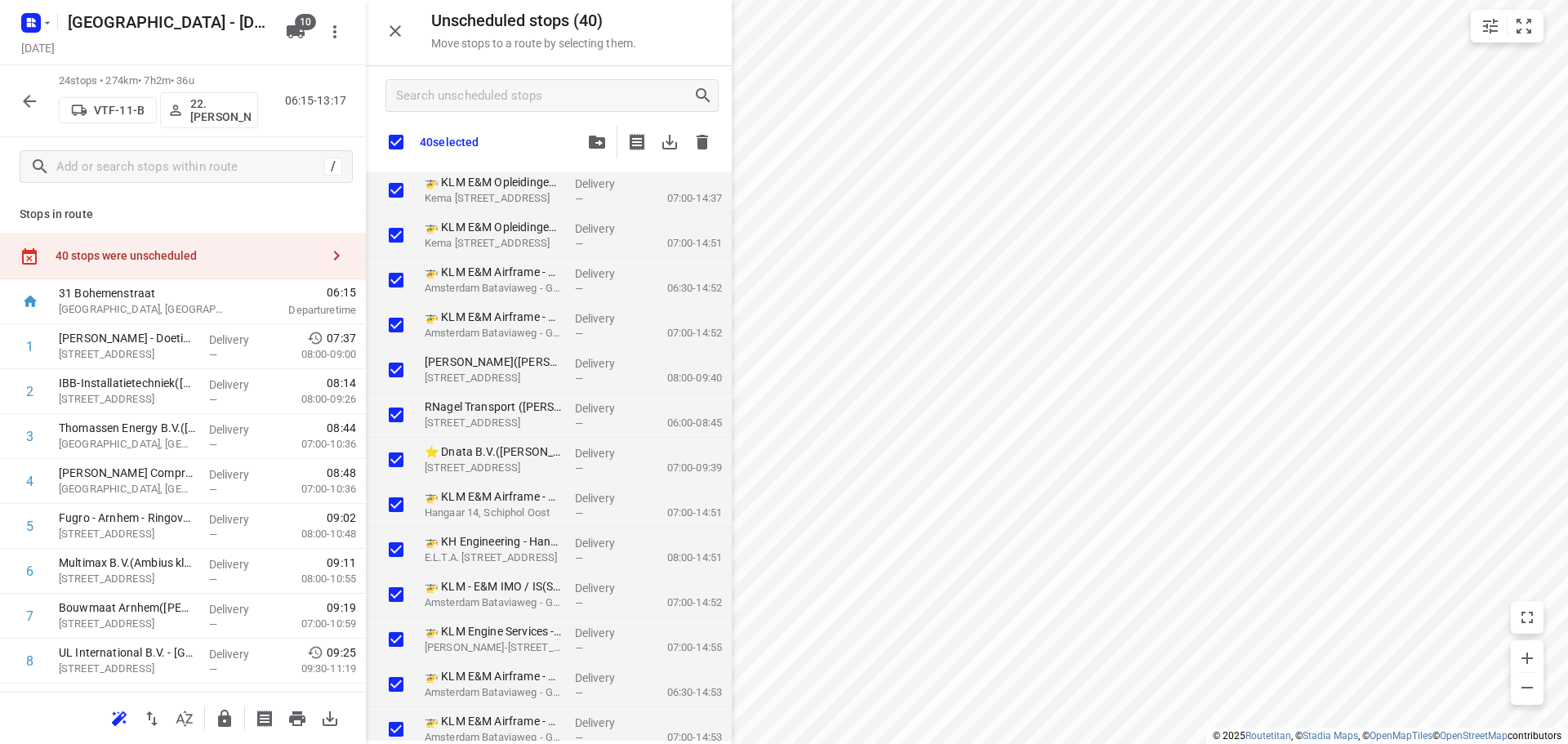
checkbox input "true"
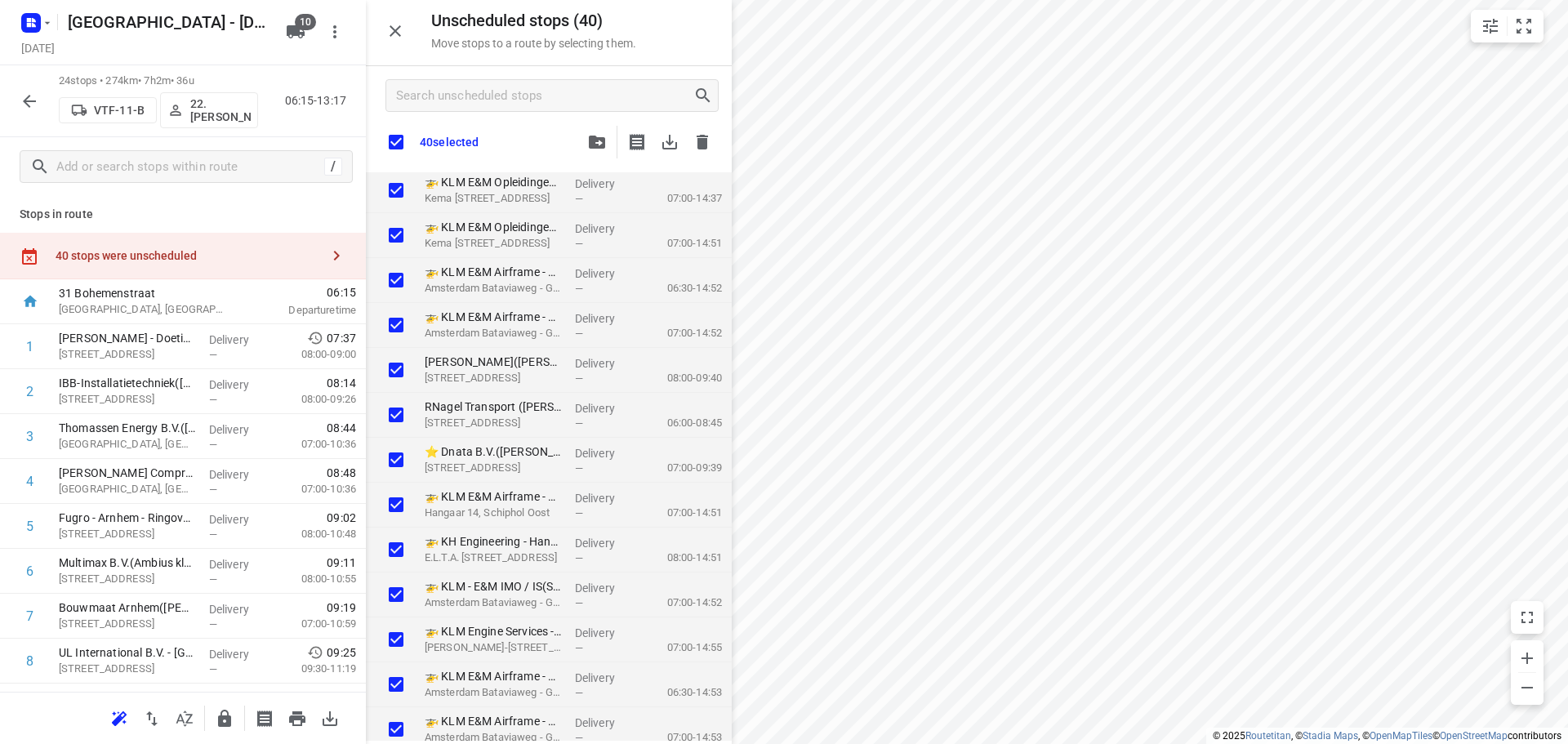
checkbox input "true"
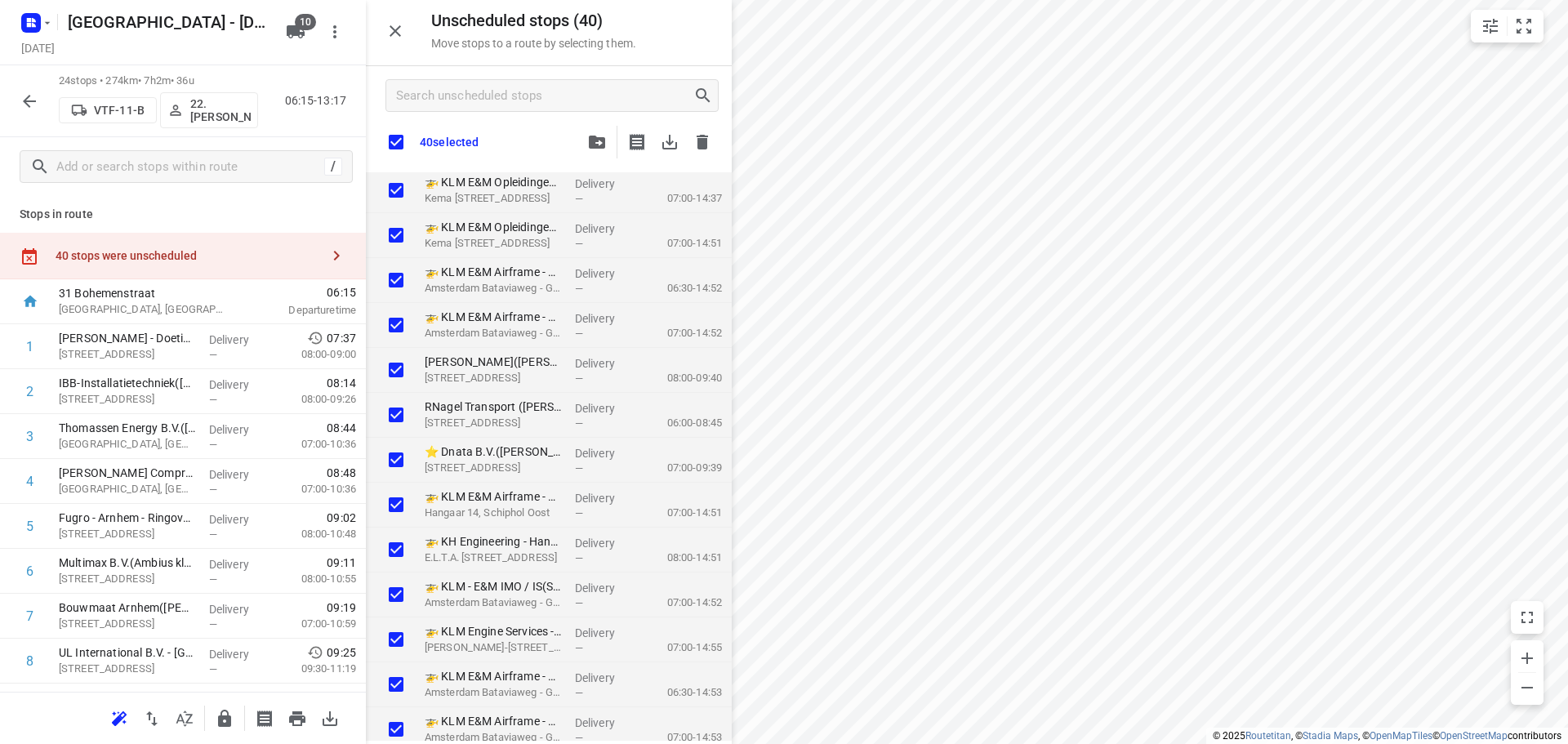
checkbox input "true"
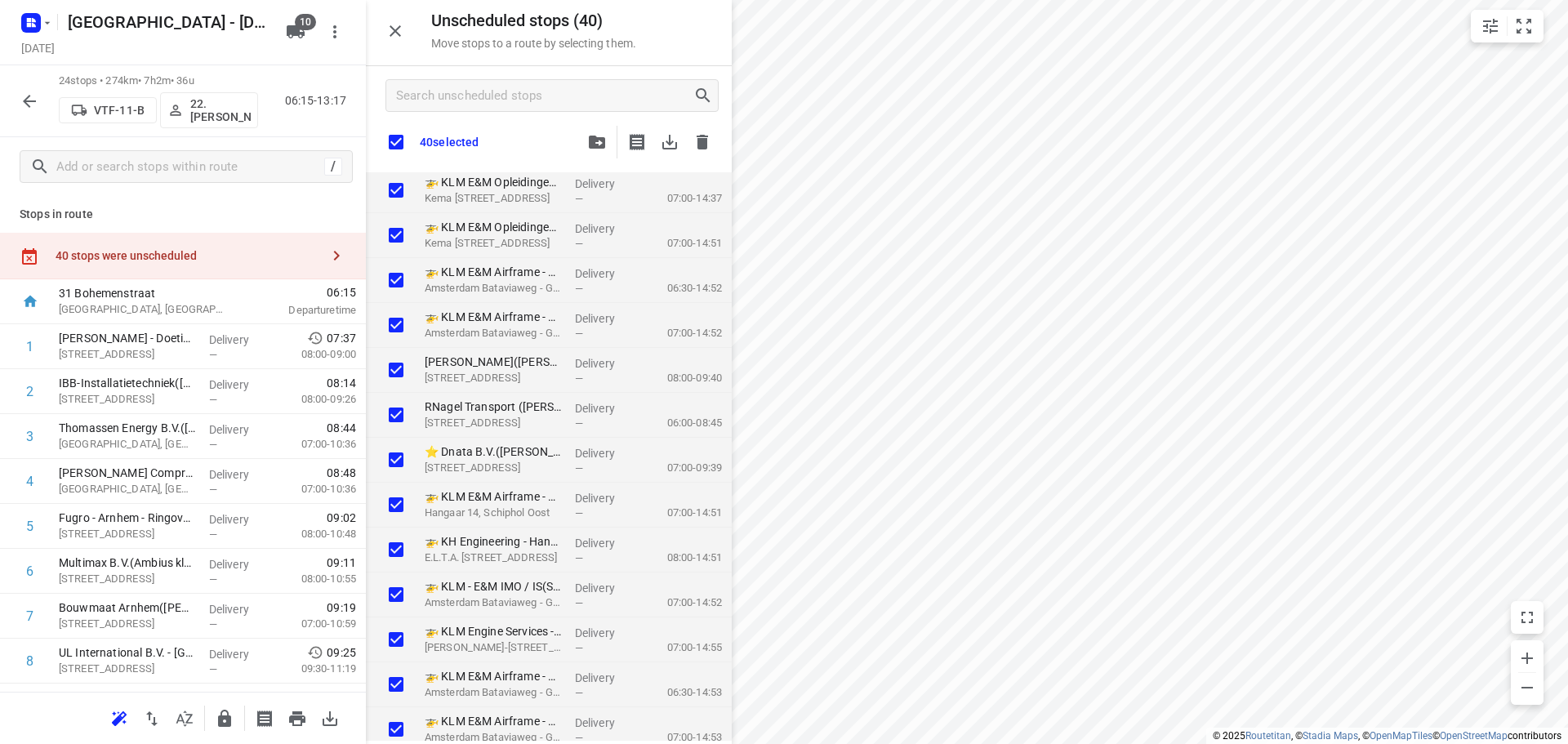
checkbox input "true"
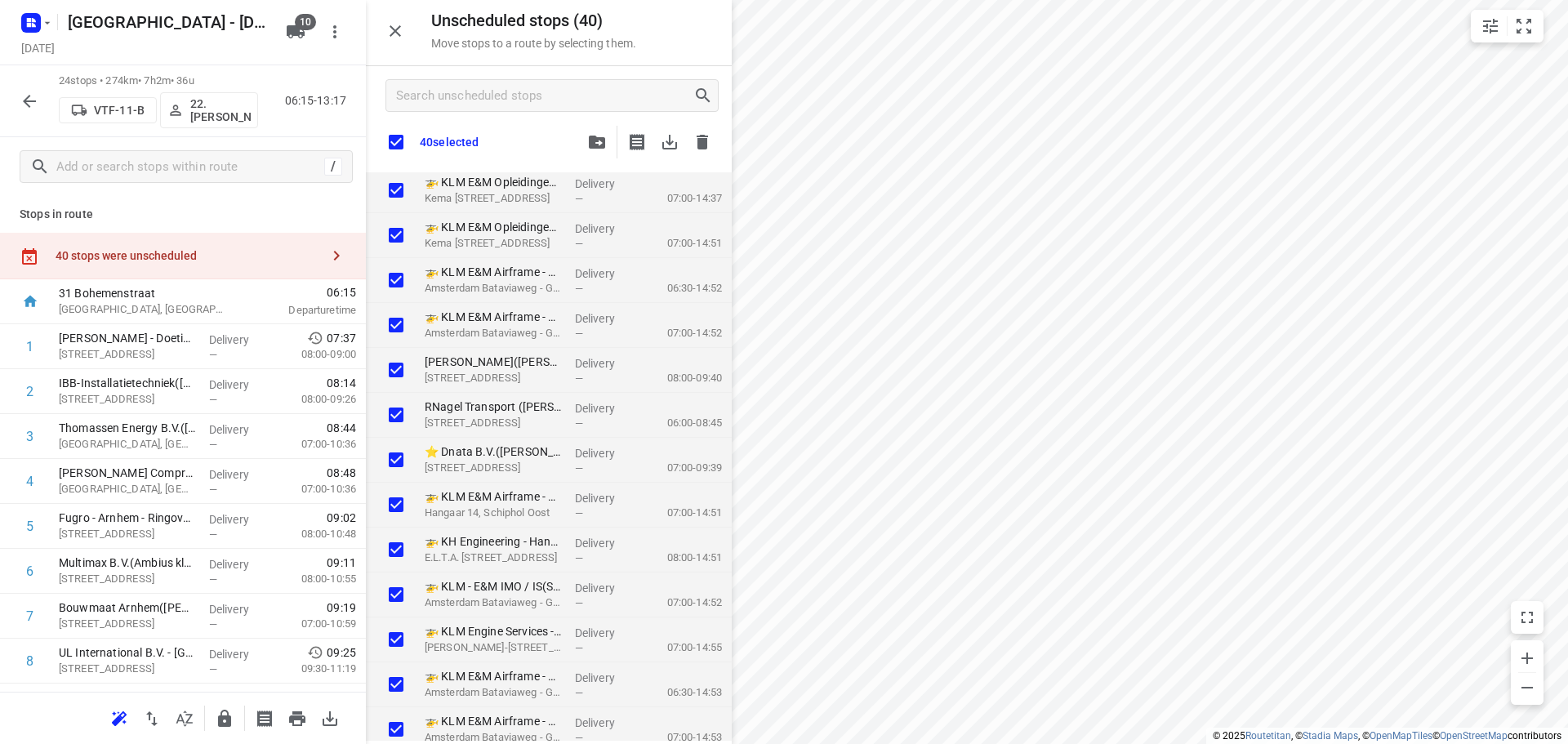
checkbox input "true"
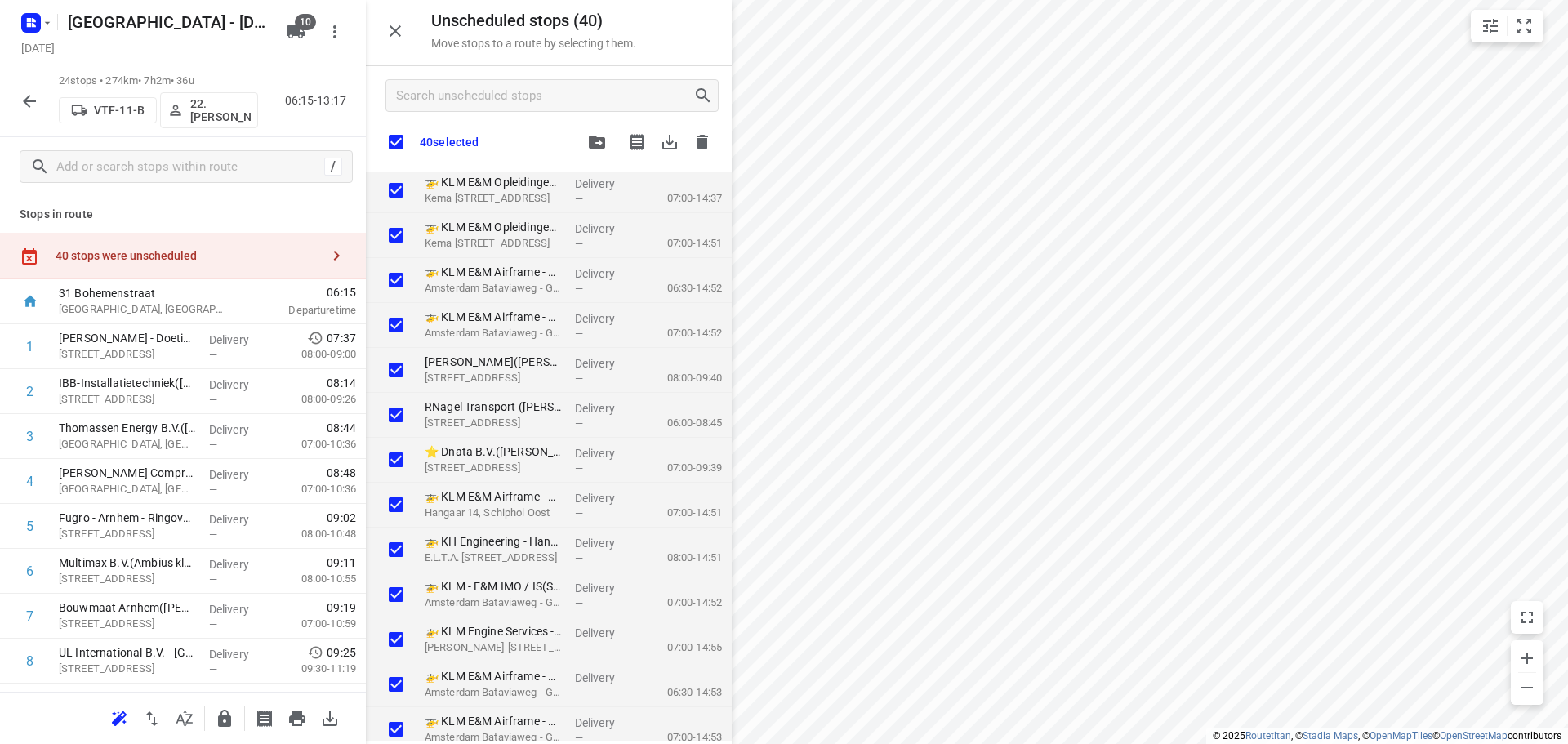
checkbox input "true"
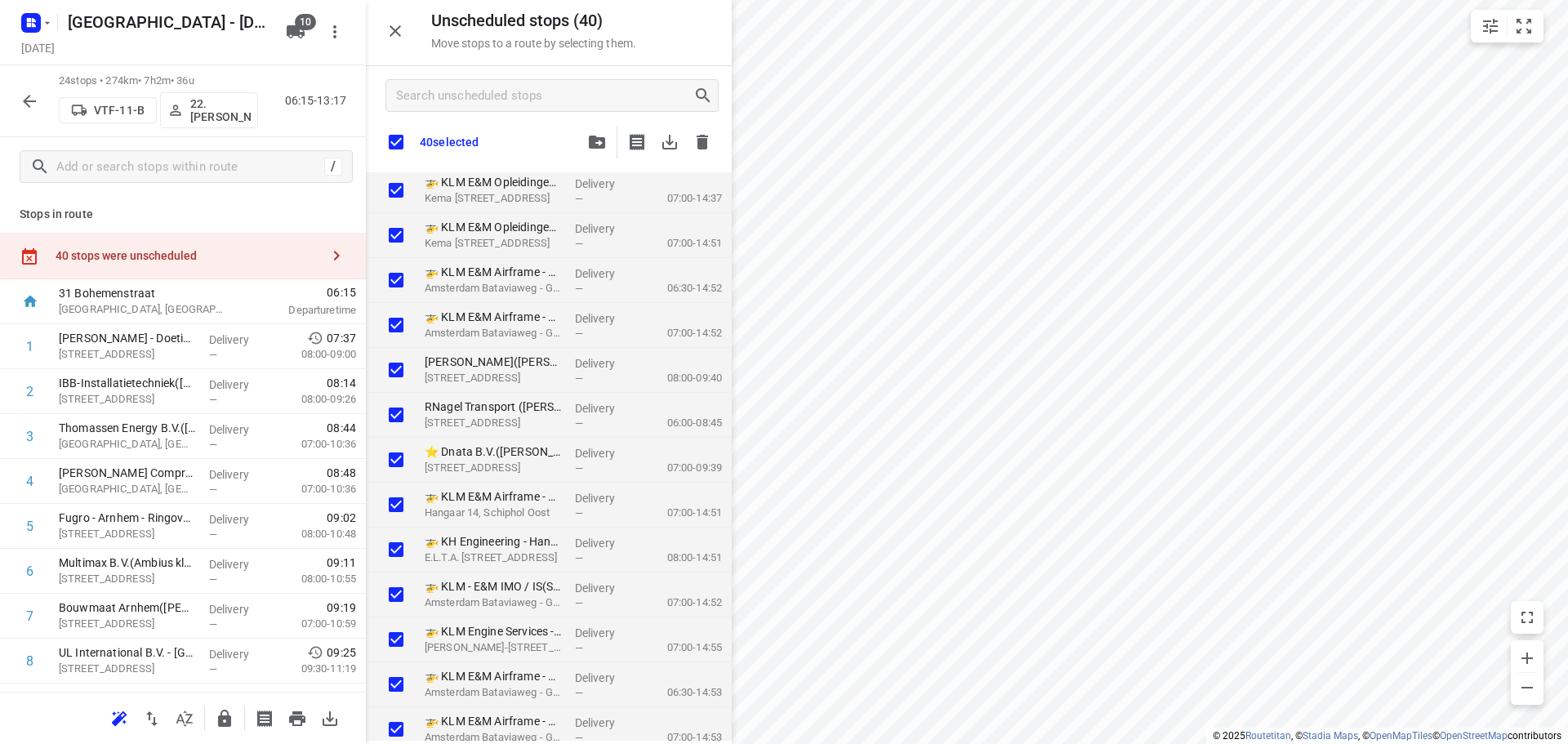
checkbox input "true"
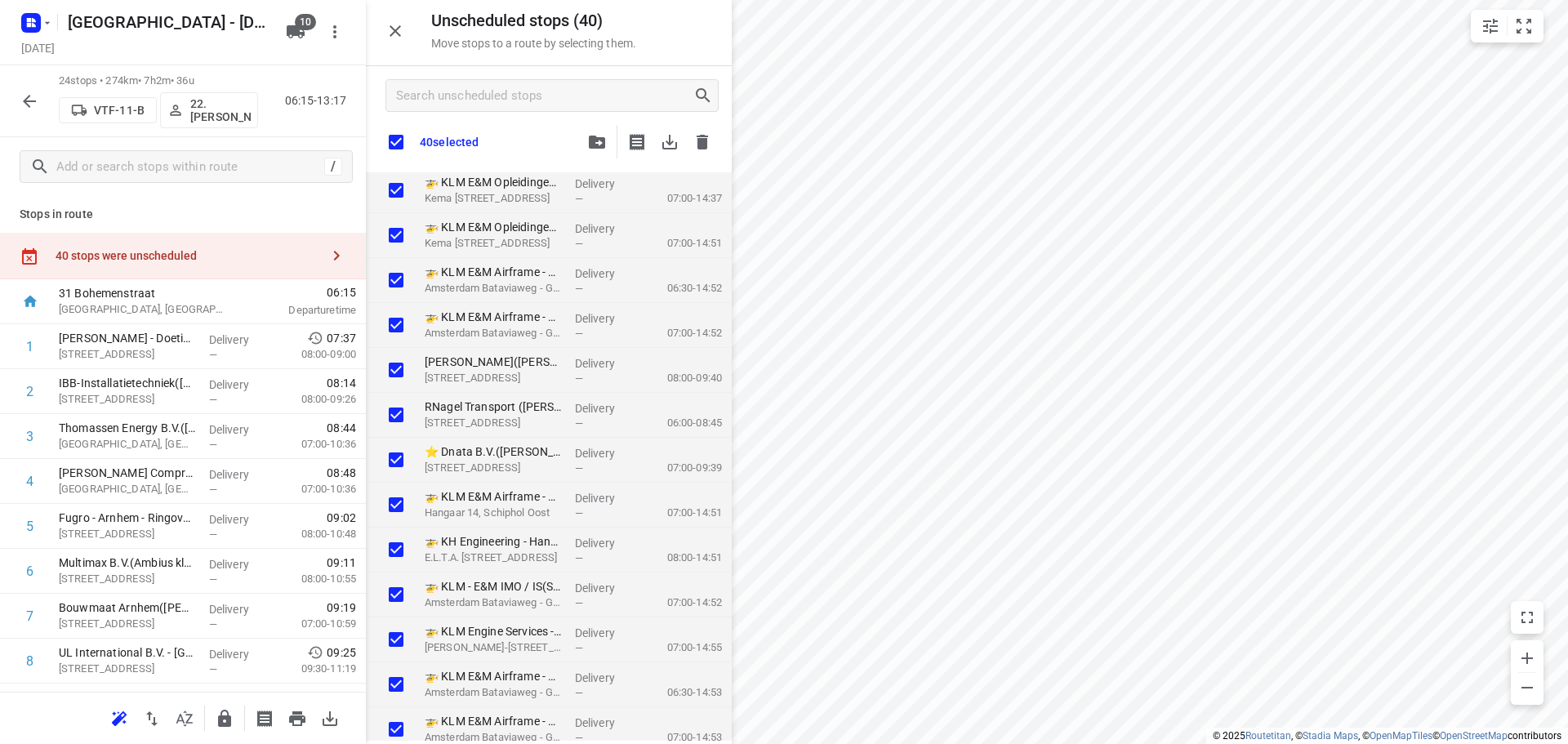
checkbox input "true"
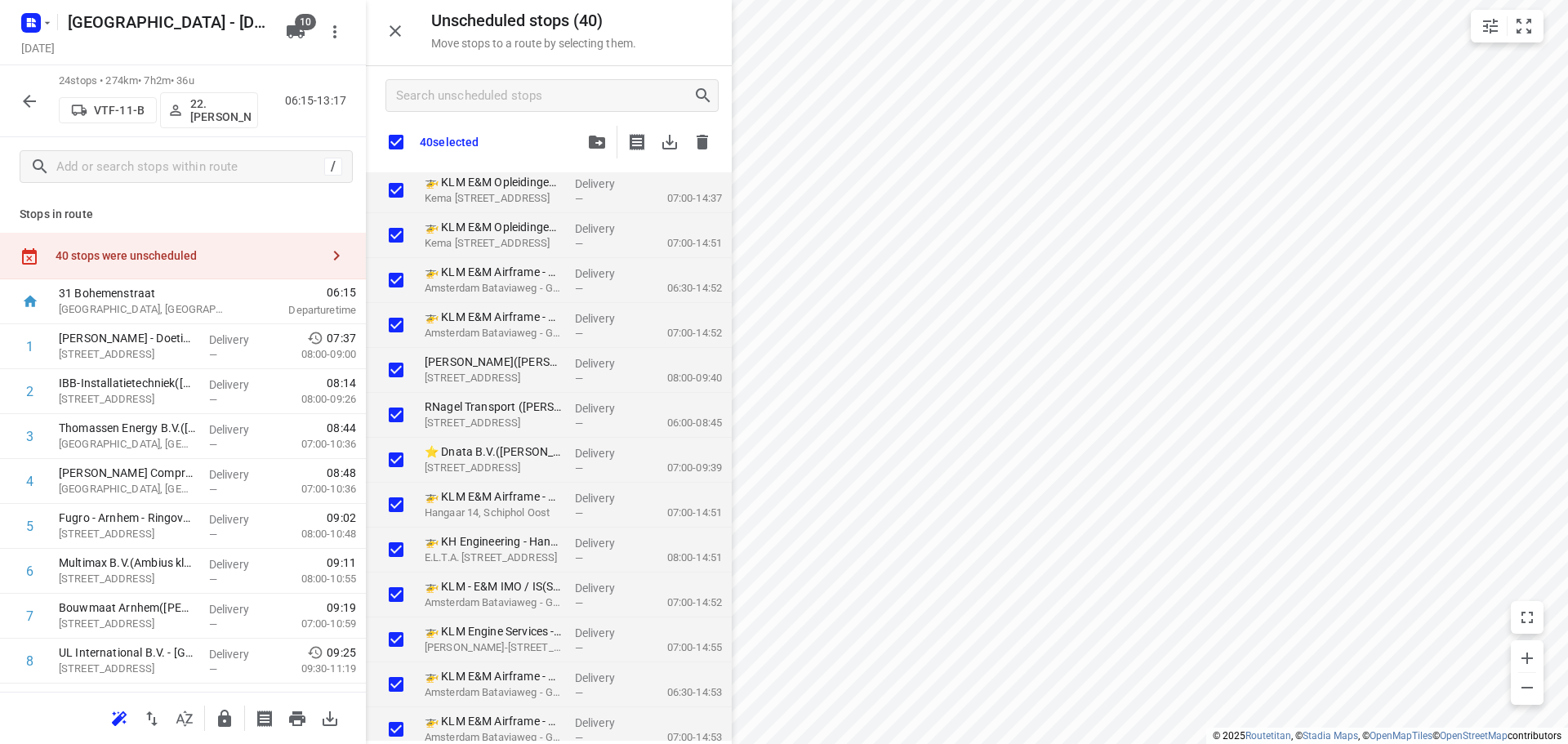
checkbox input "true"
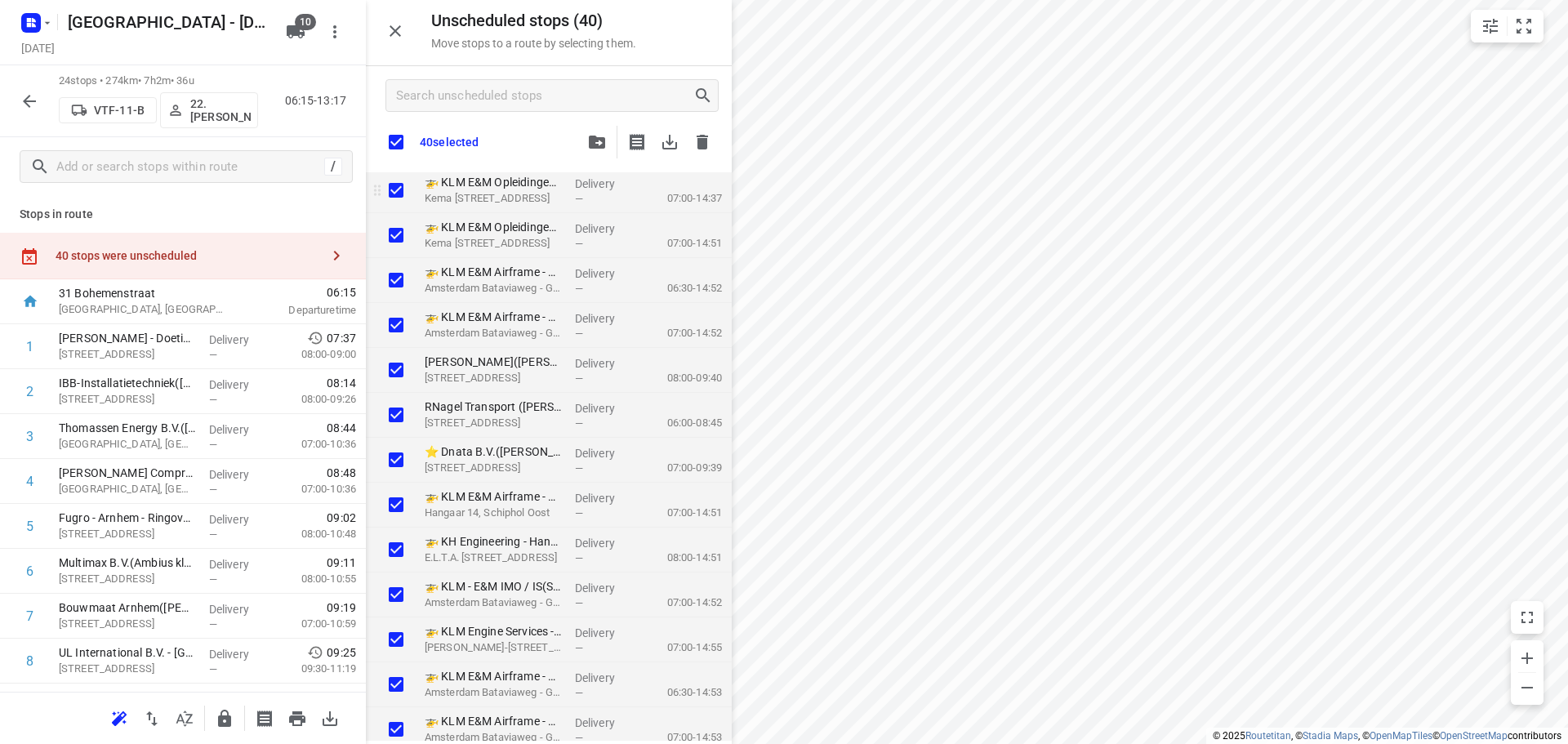
checkbox input "true"
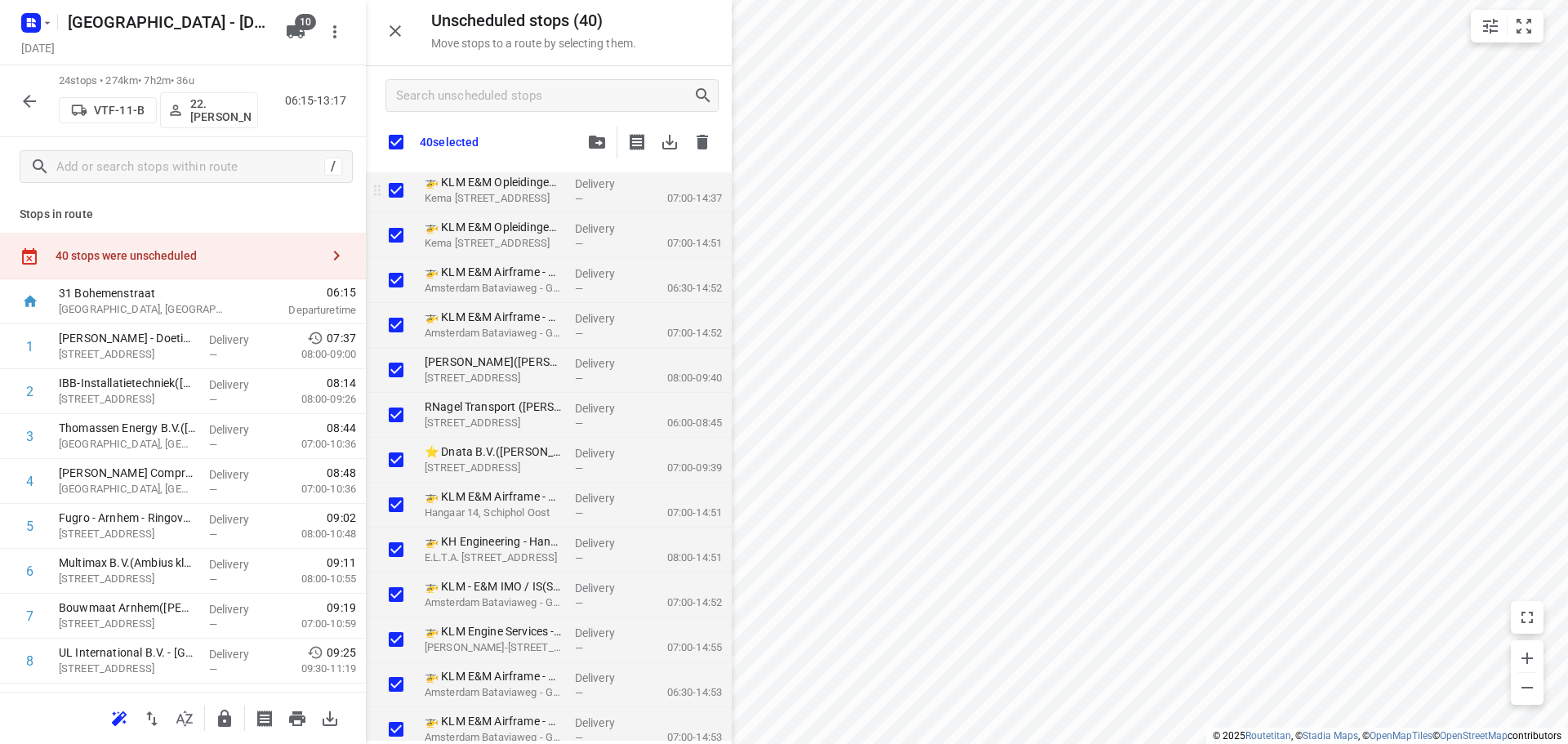
checkbox input "true"
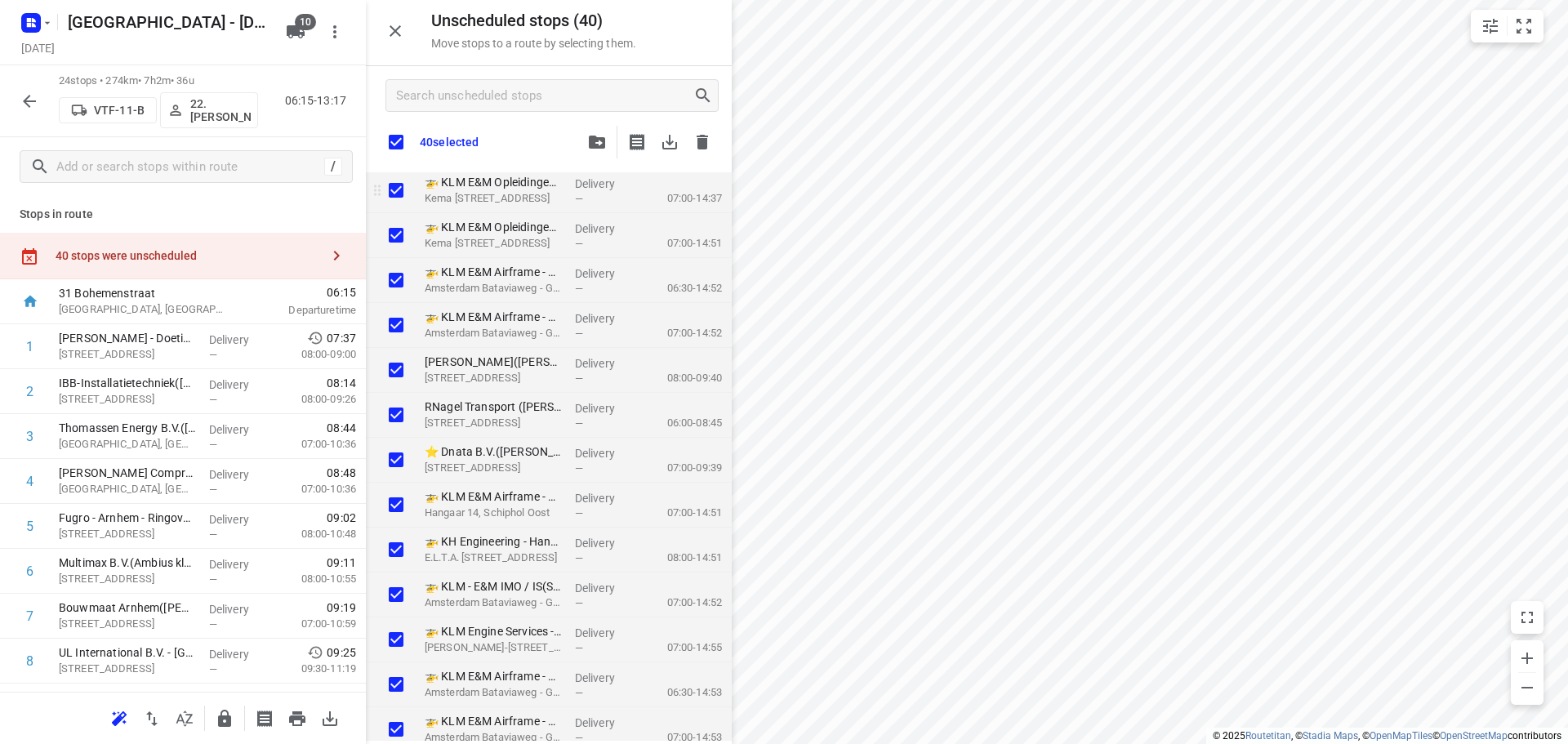
checkbox input "true"
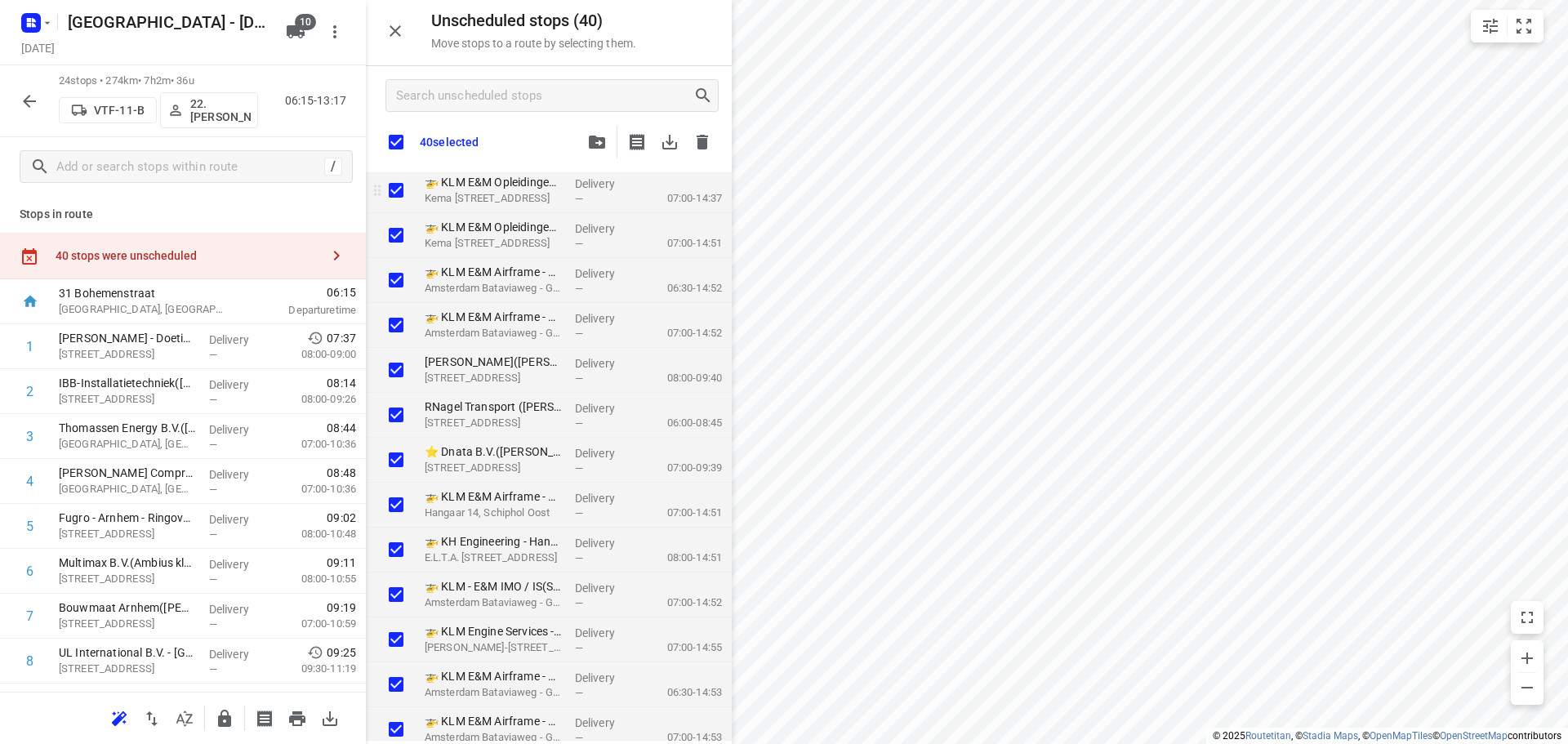
checkbox input "true"
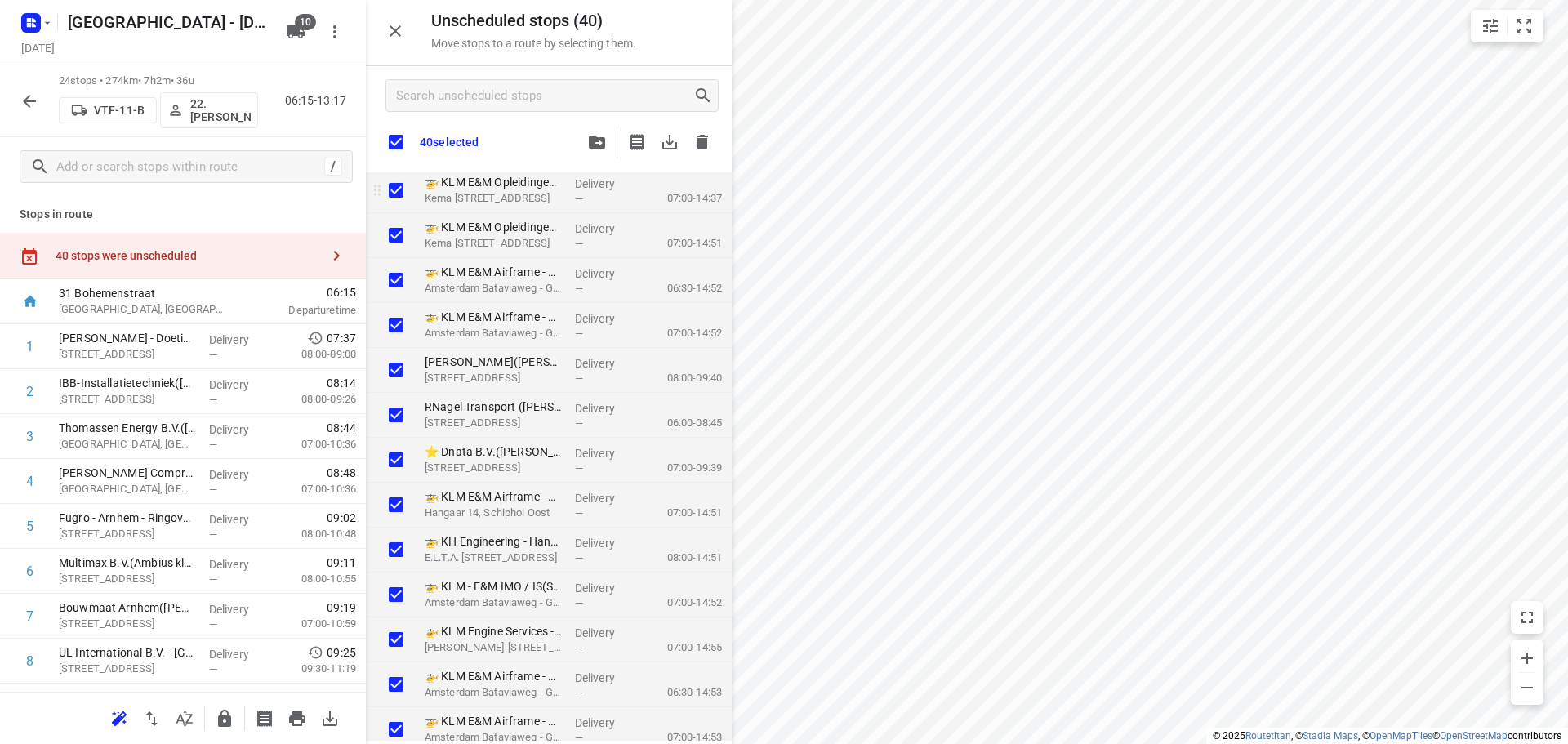
checkbox input "true"
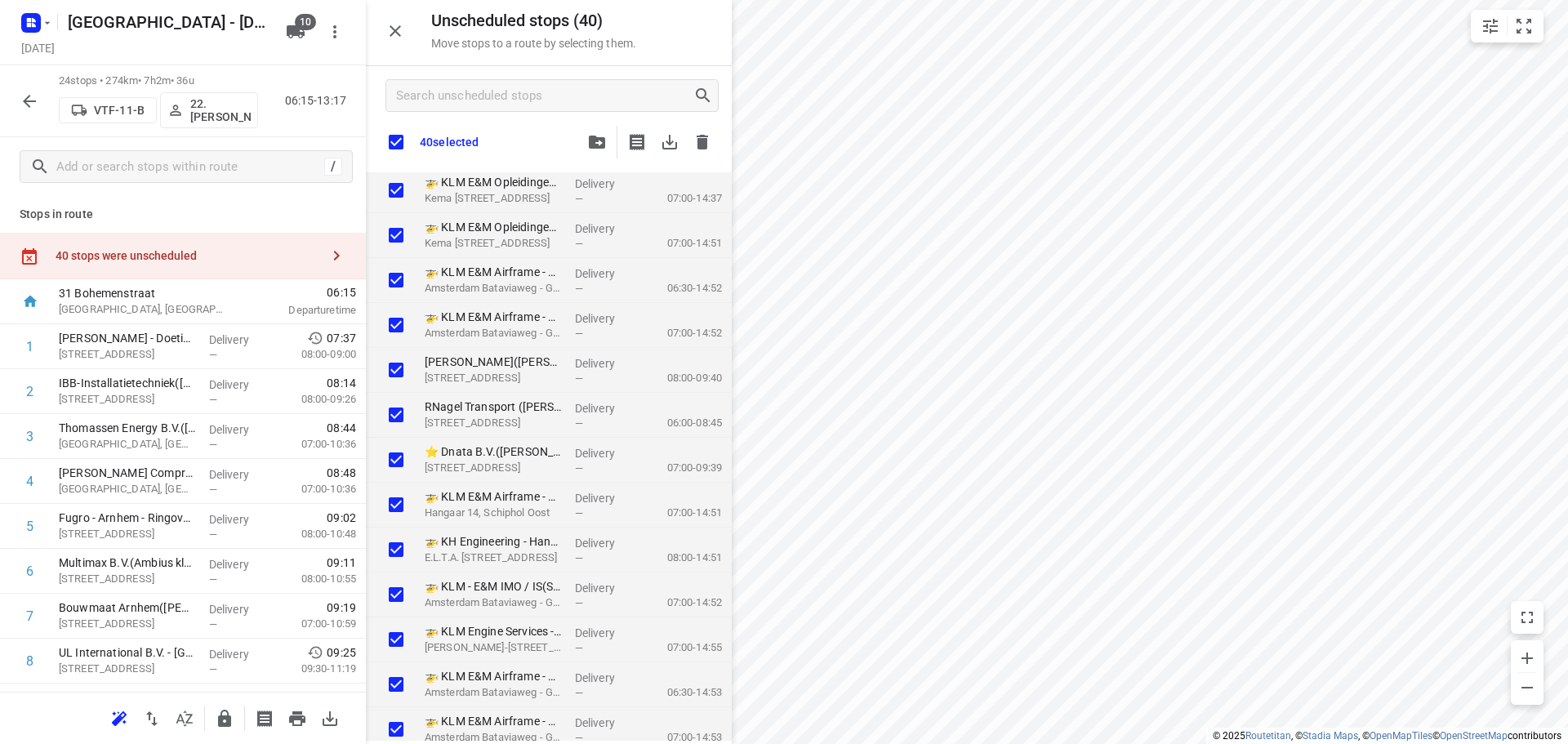
checkbox input "true"
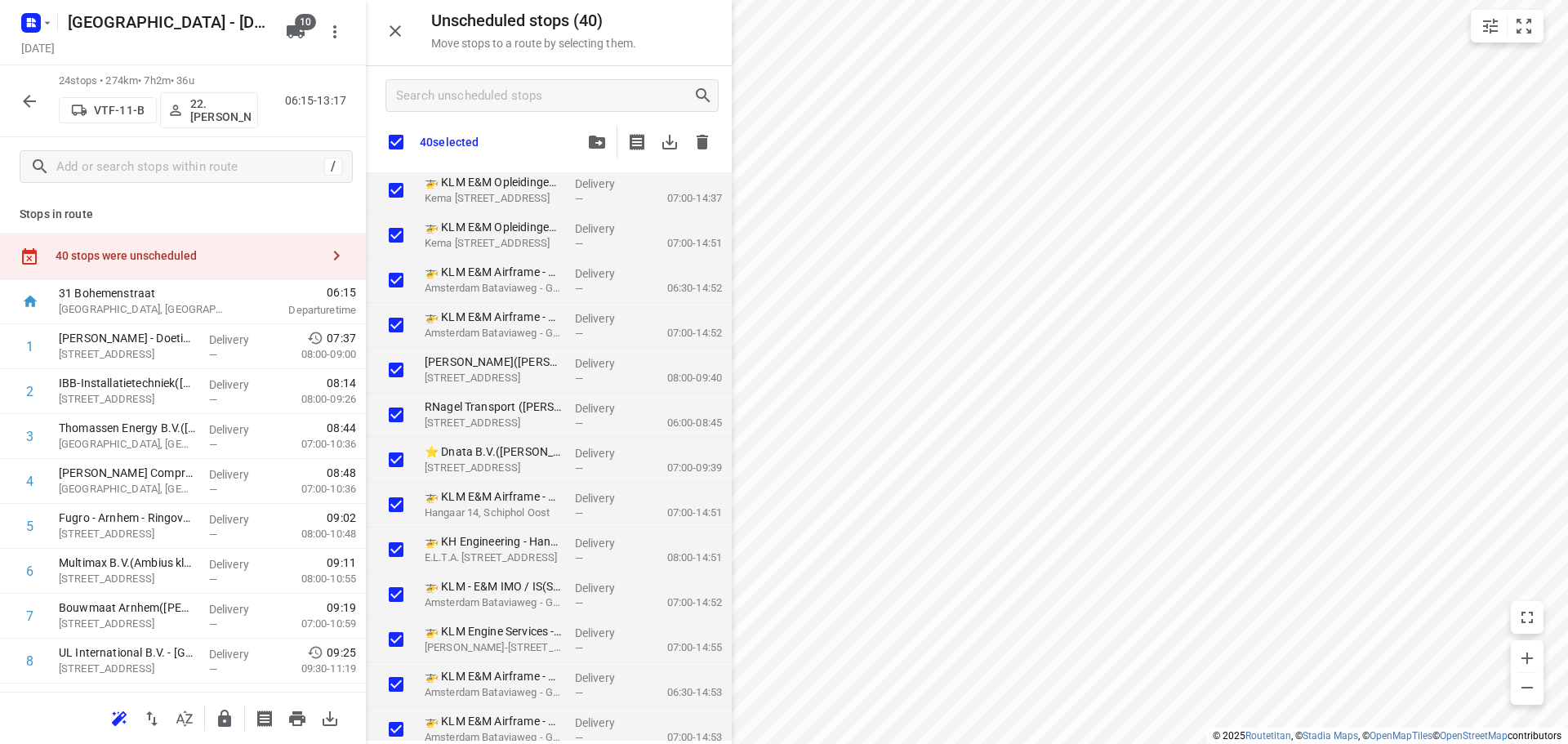
checkbox input "true"
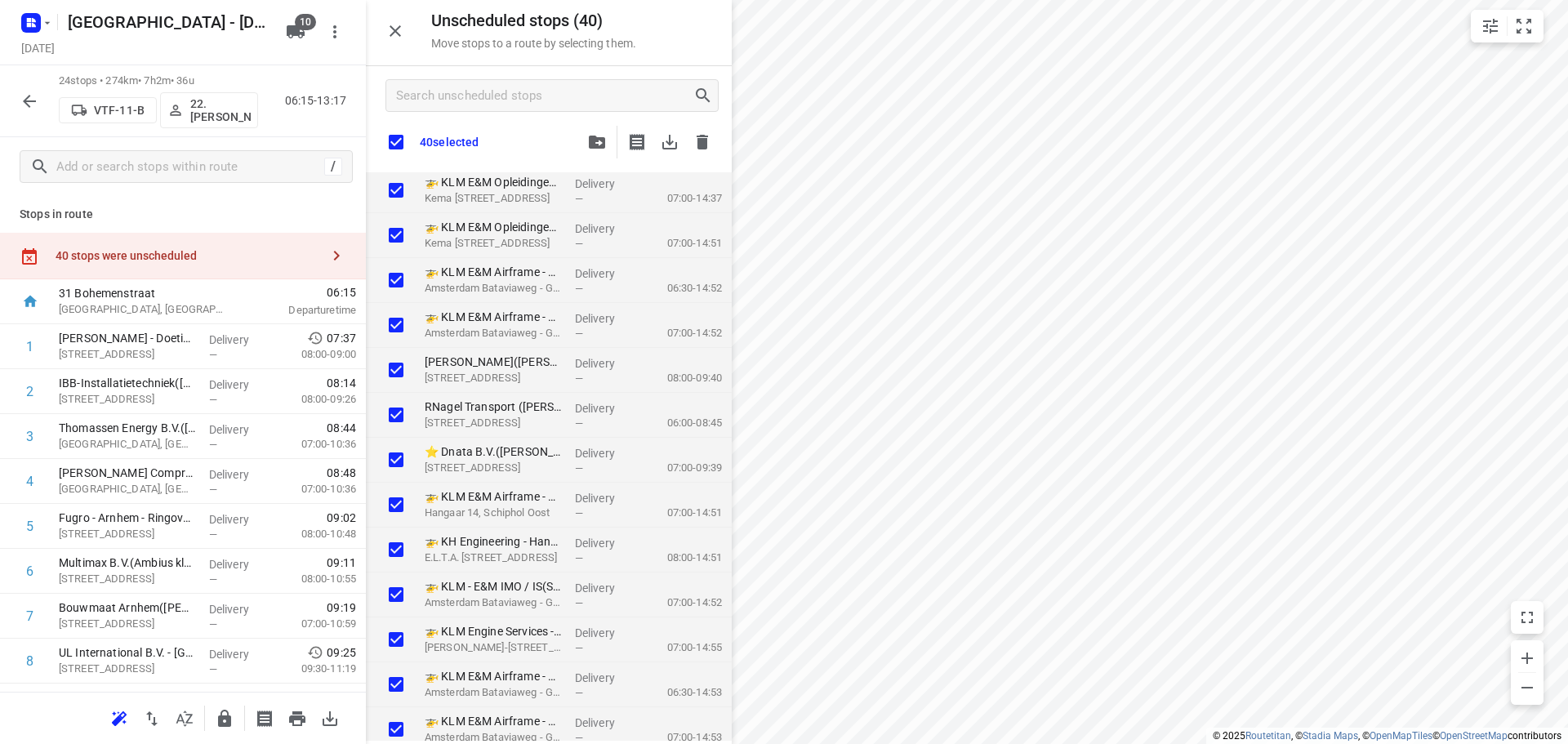
checkbox input "true"
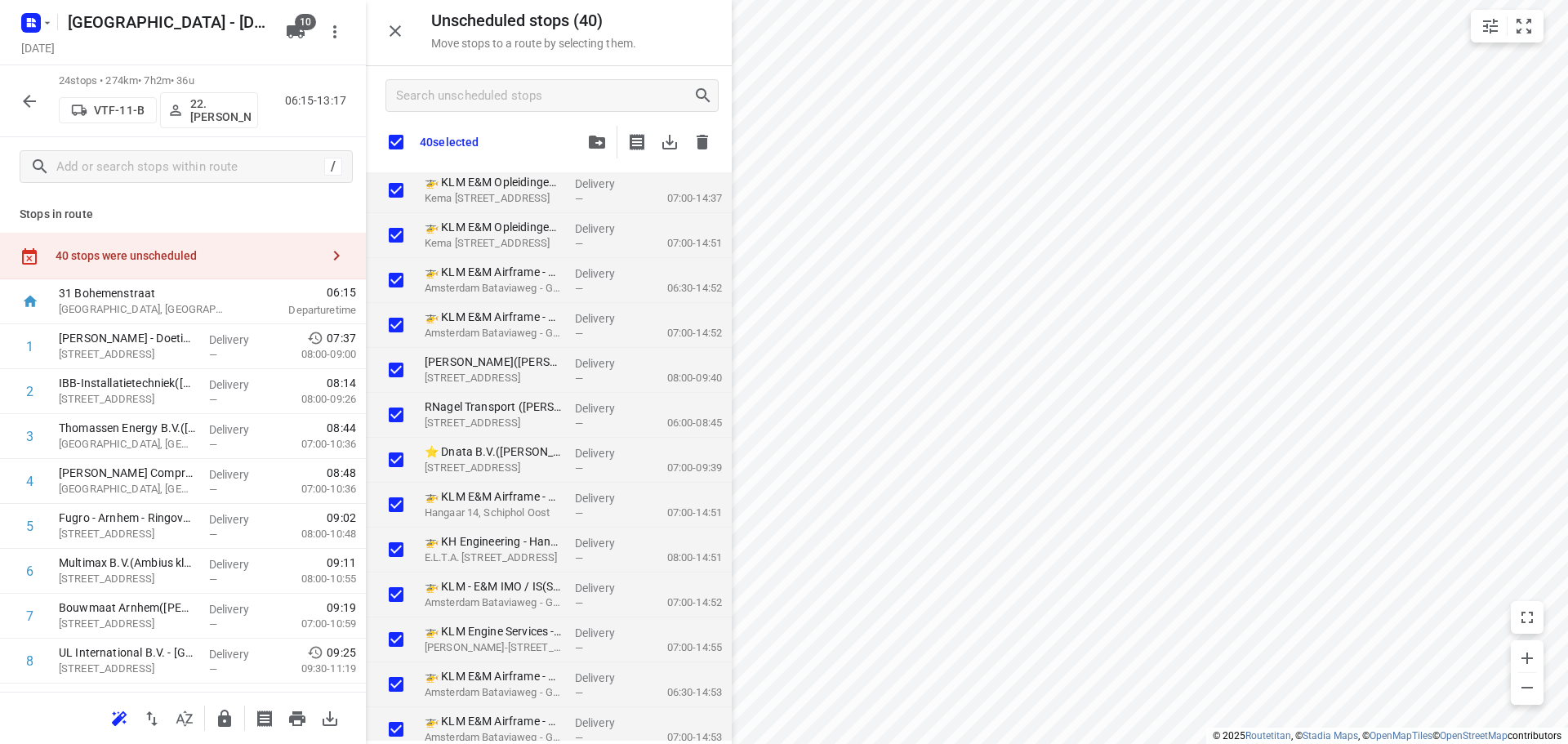
checkbox input "true"
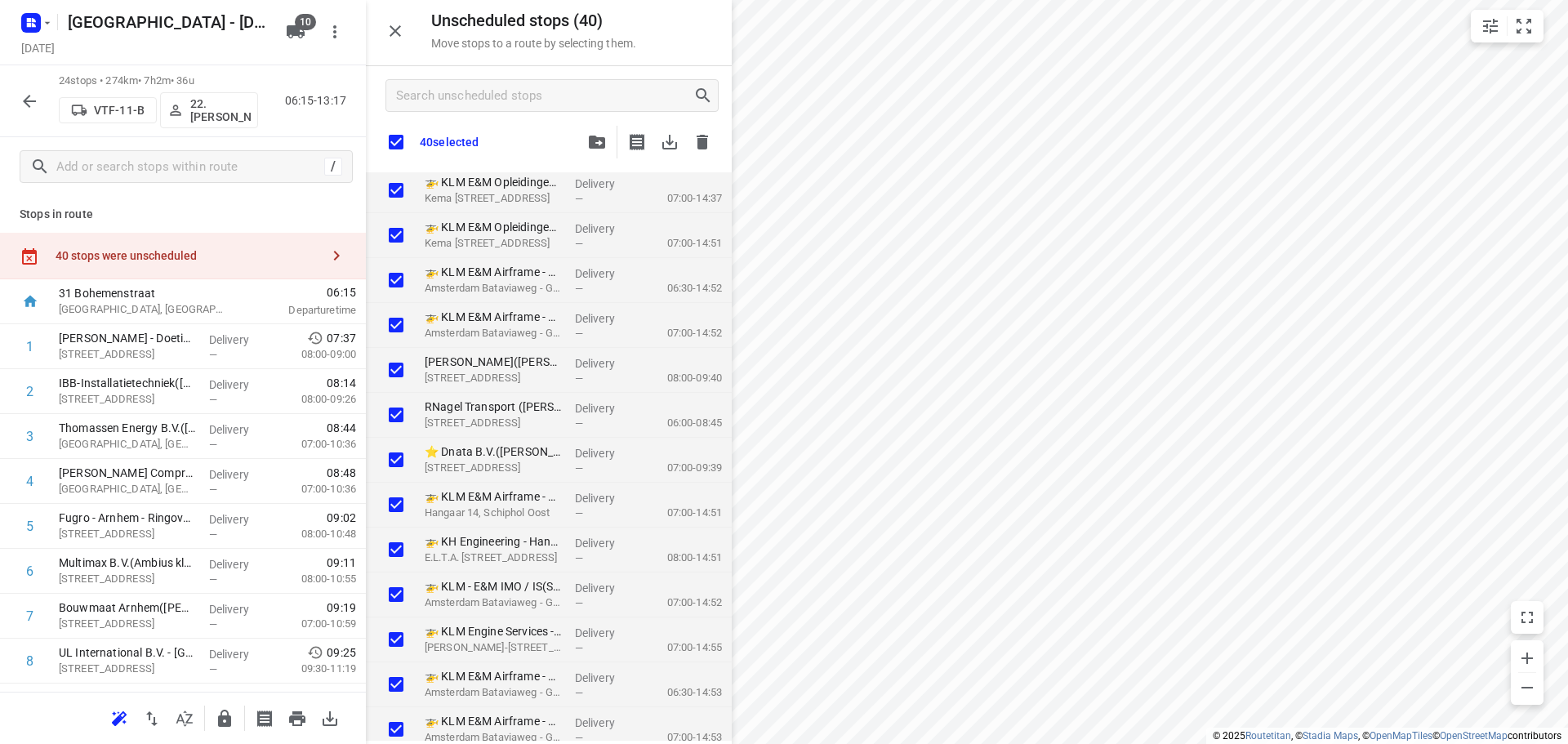
checkbox input "true"
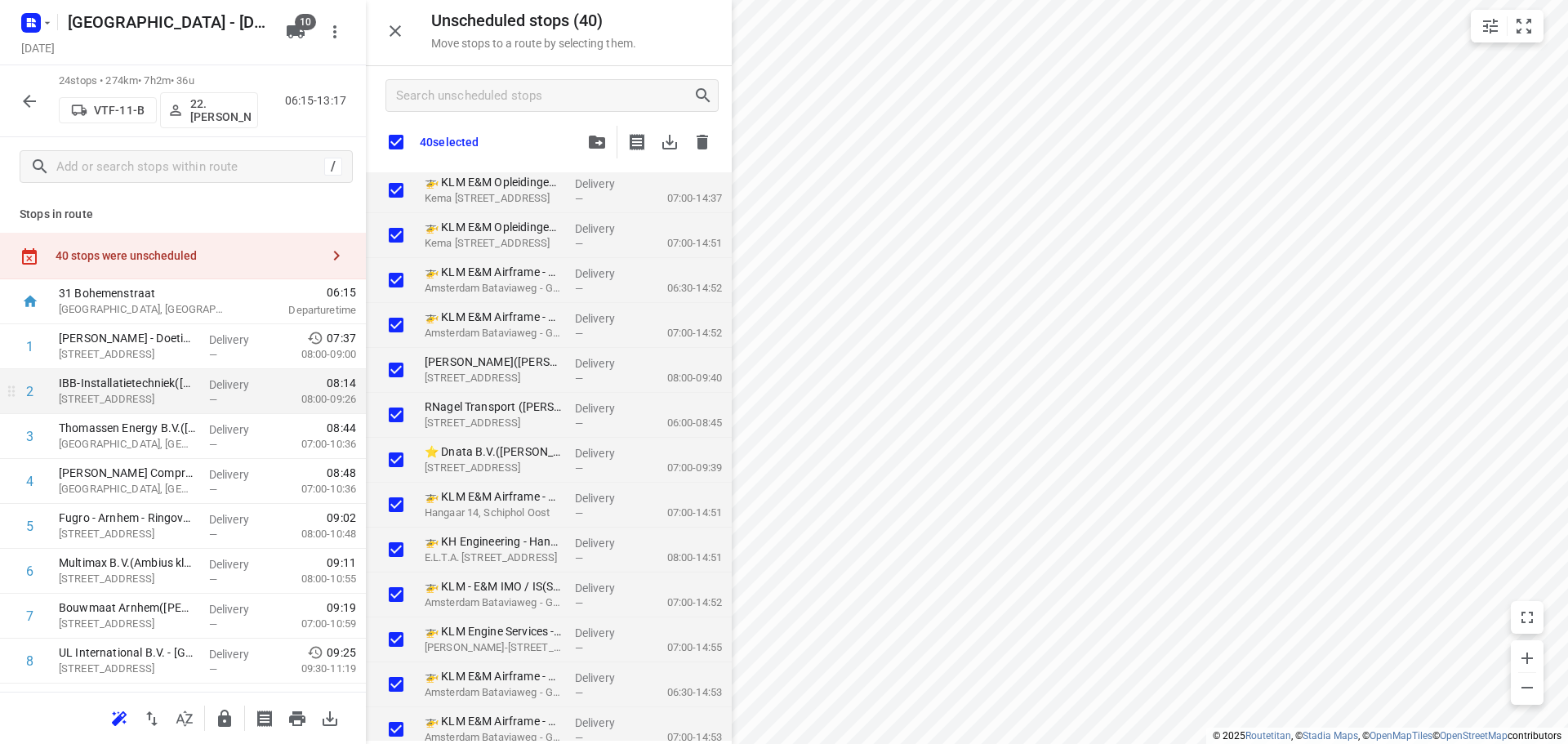
checkbox input "true"
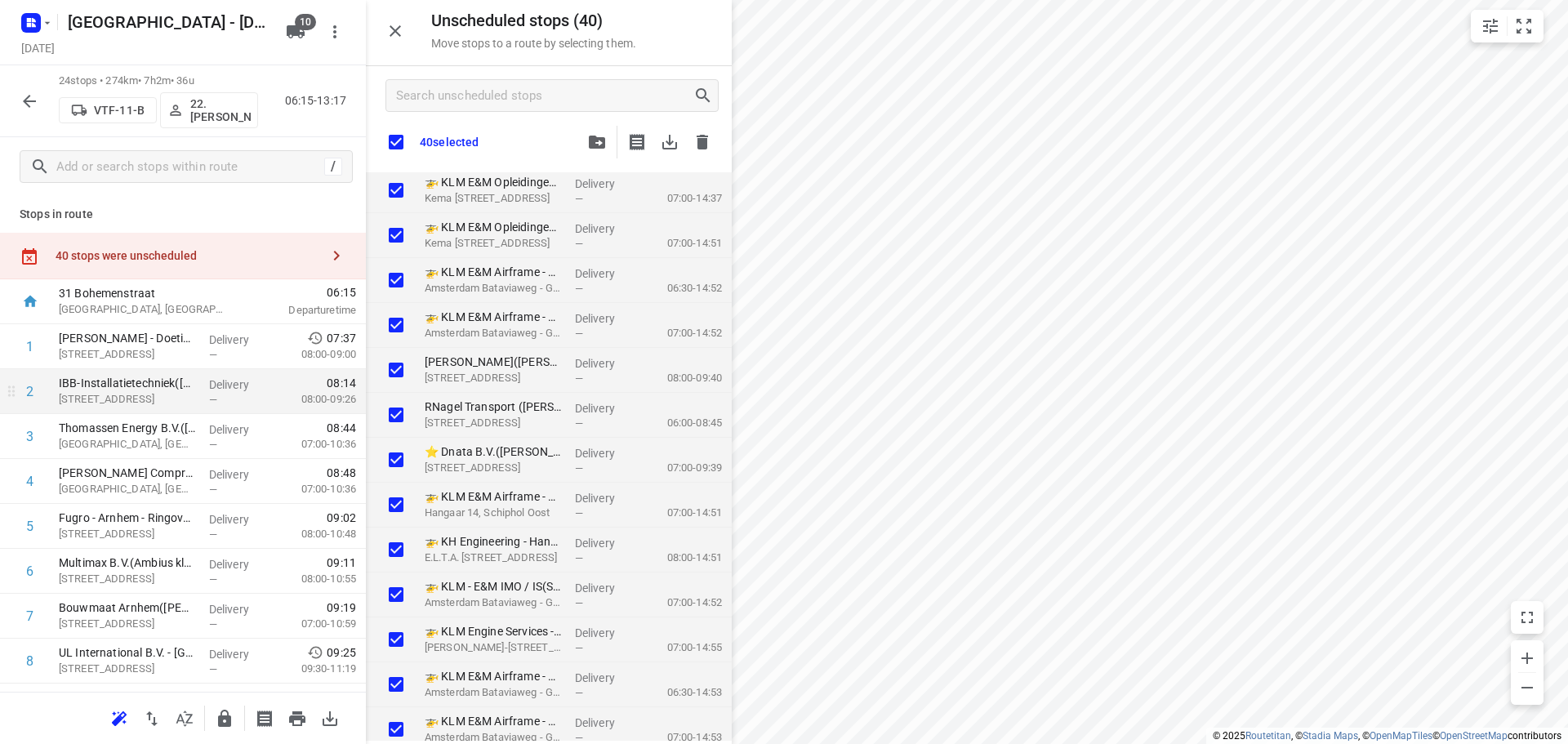
checkbox input "true"
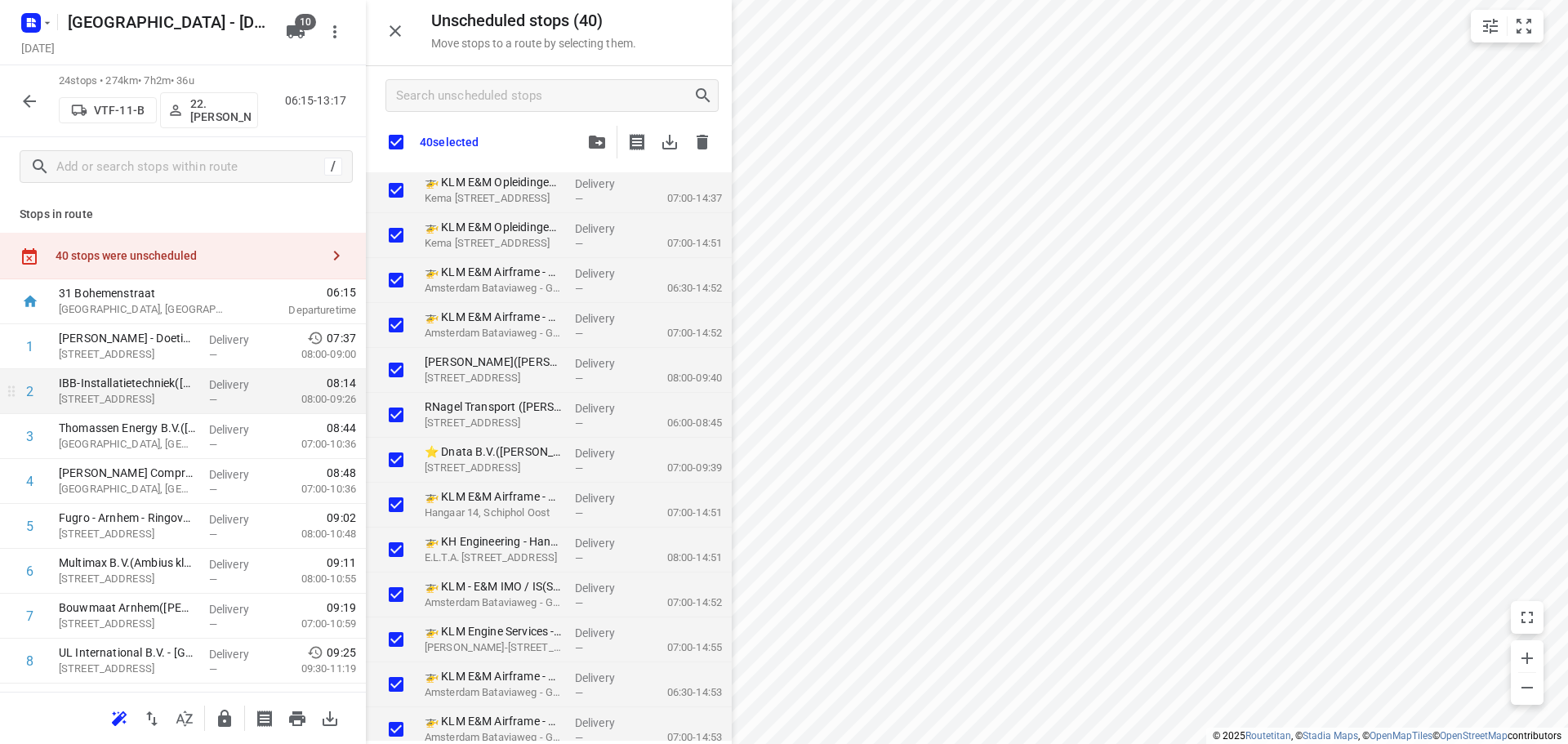
checkbox input "true"
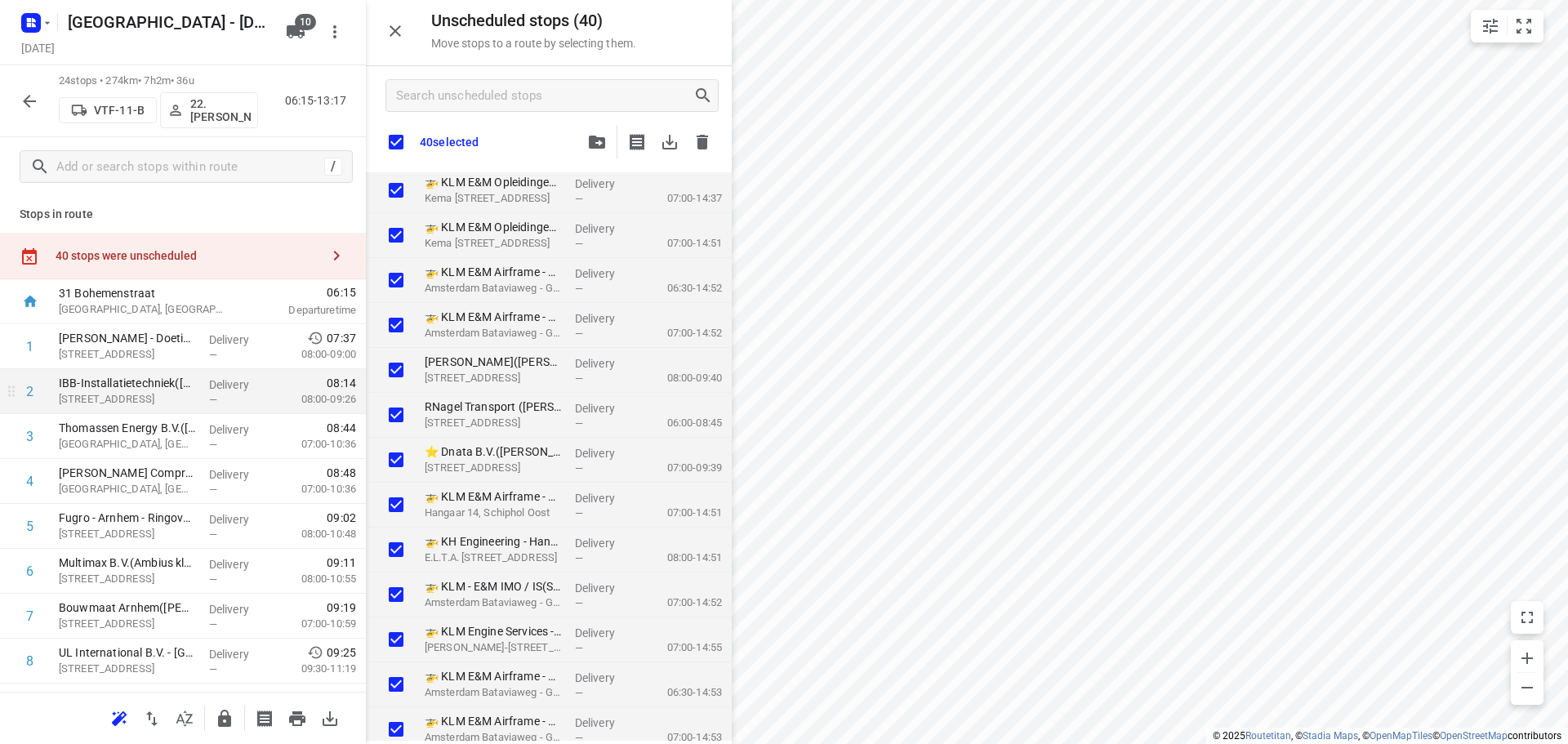
checkbox input "true"
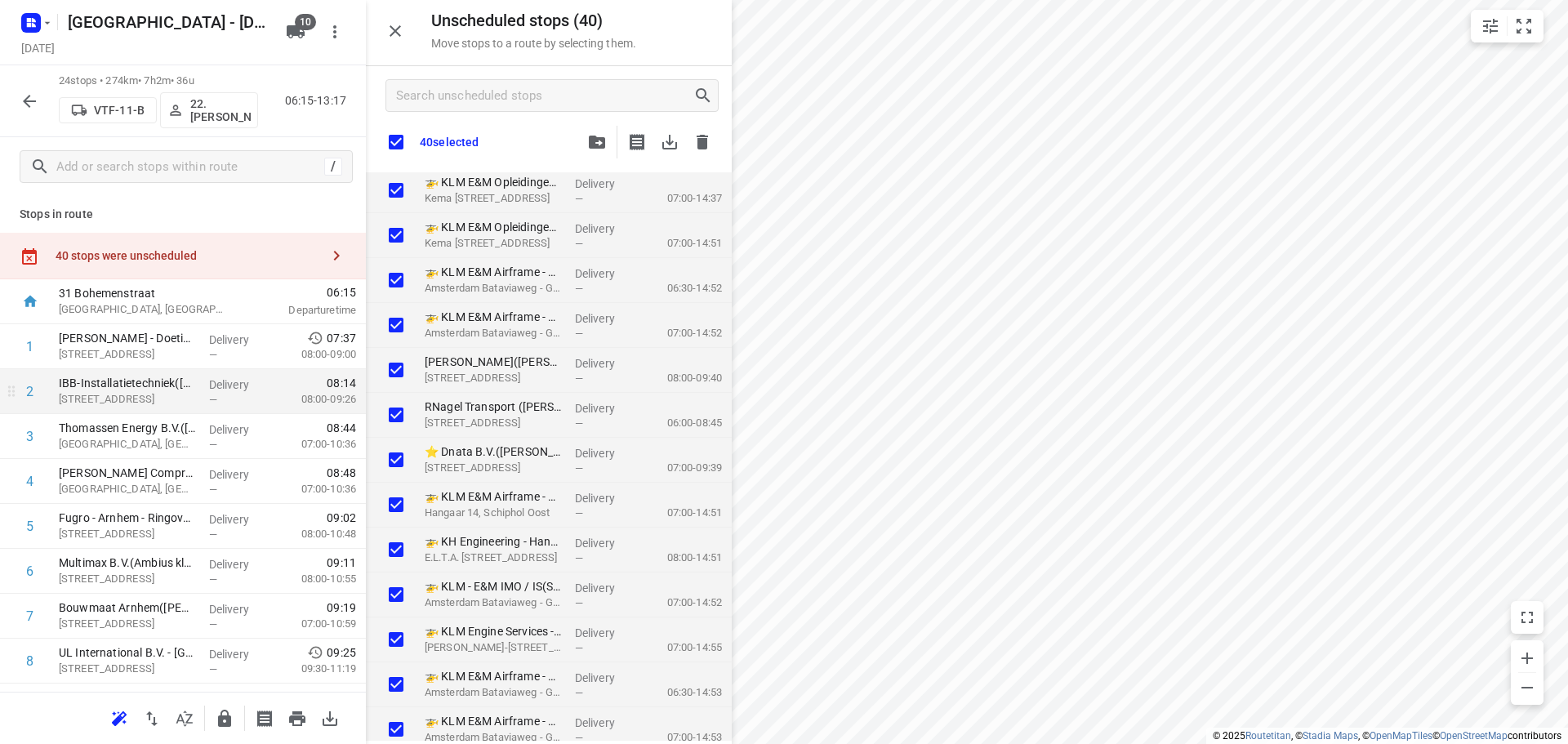
checkbox input "true"
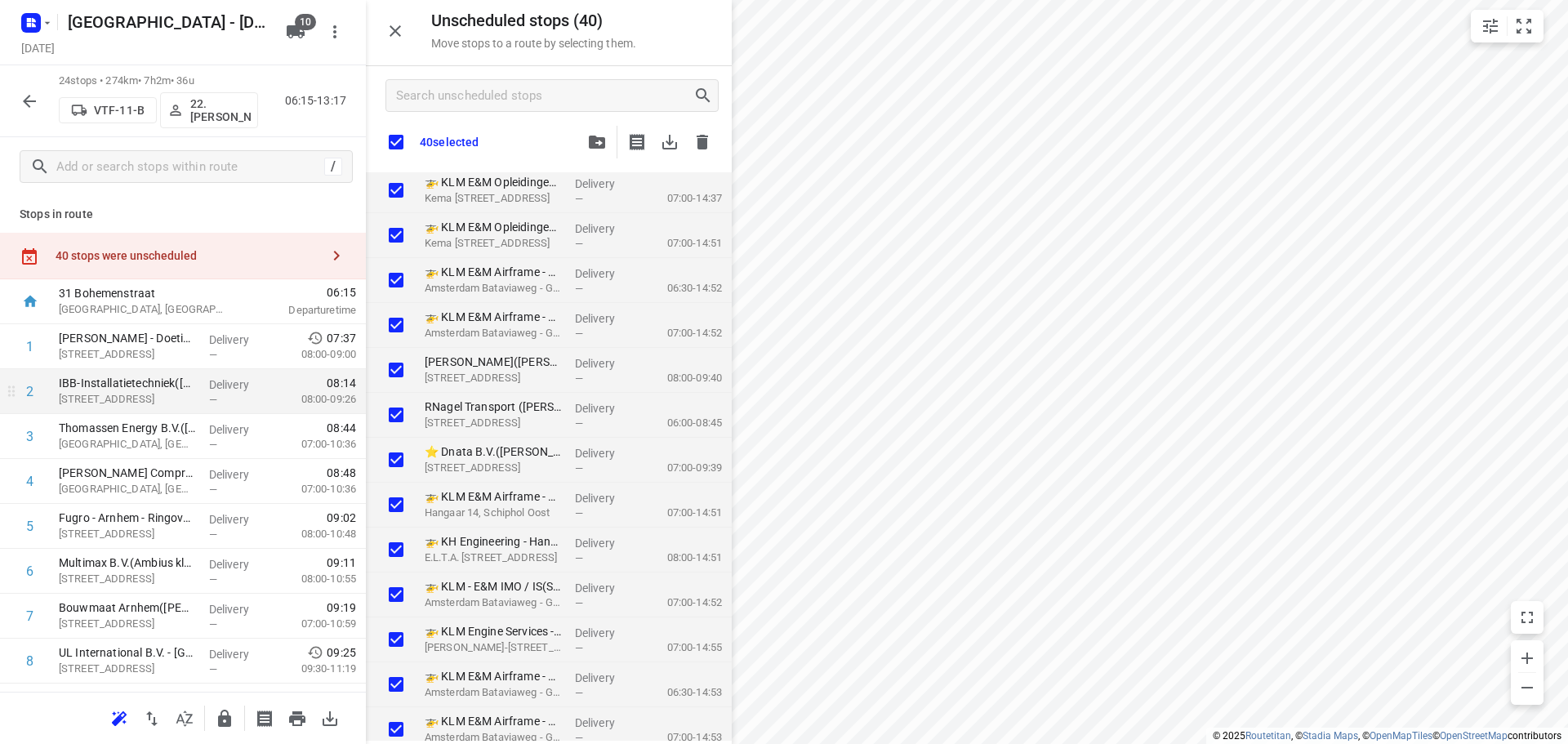
checkbox input "true"
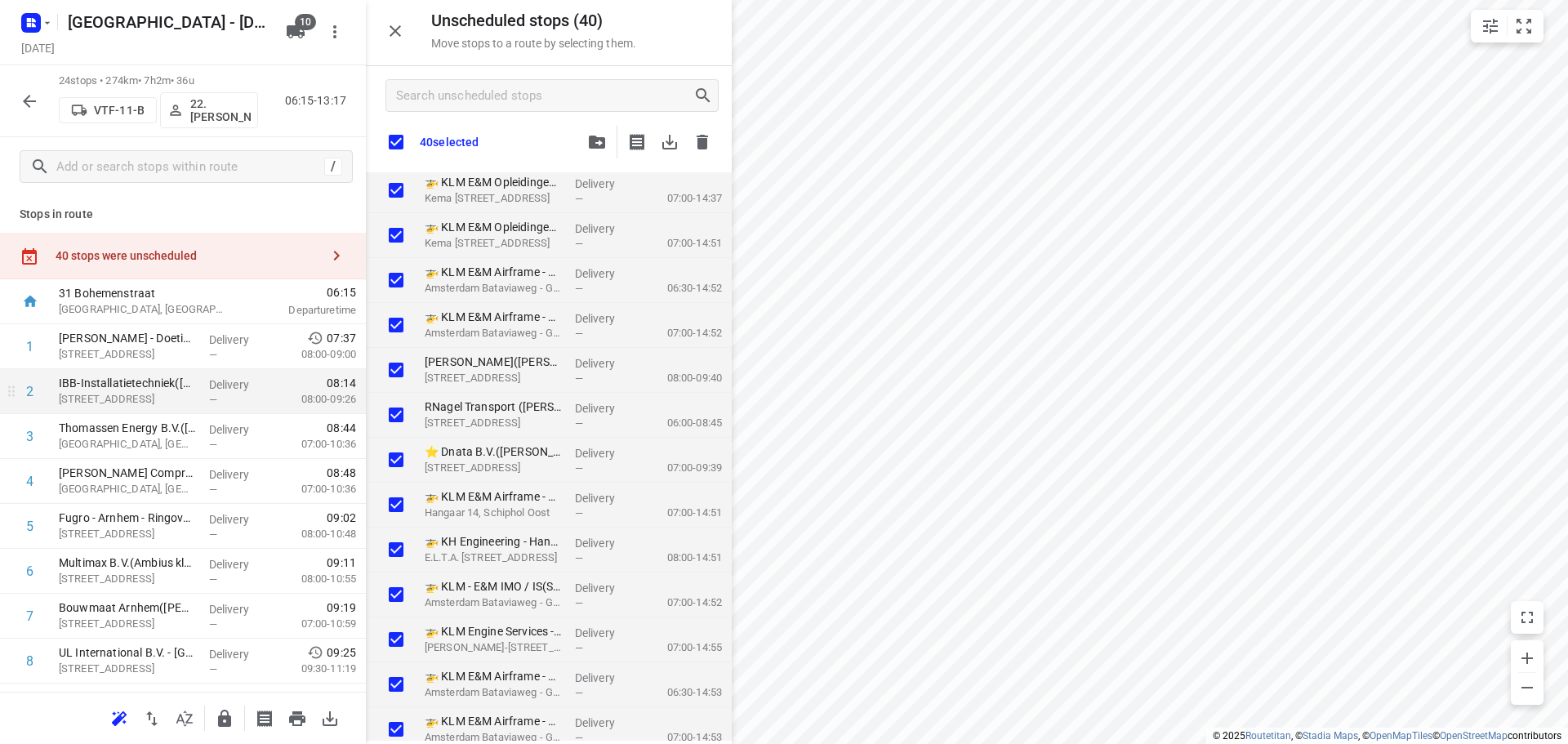
checkbox input "true"
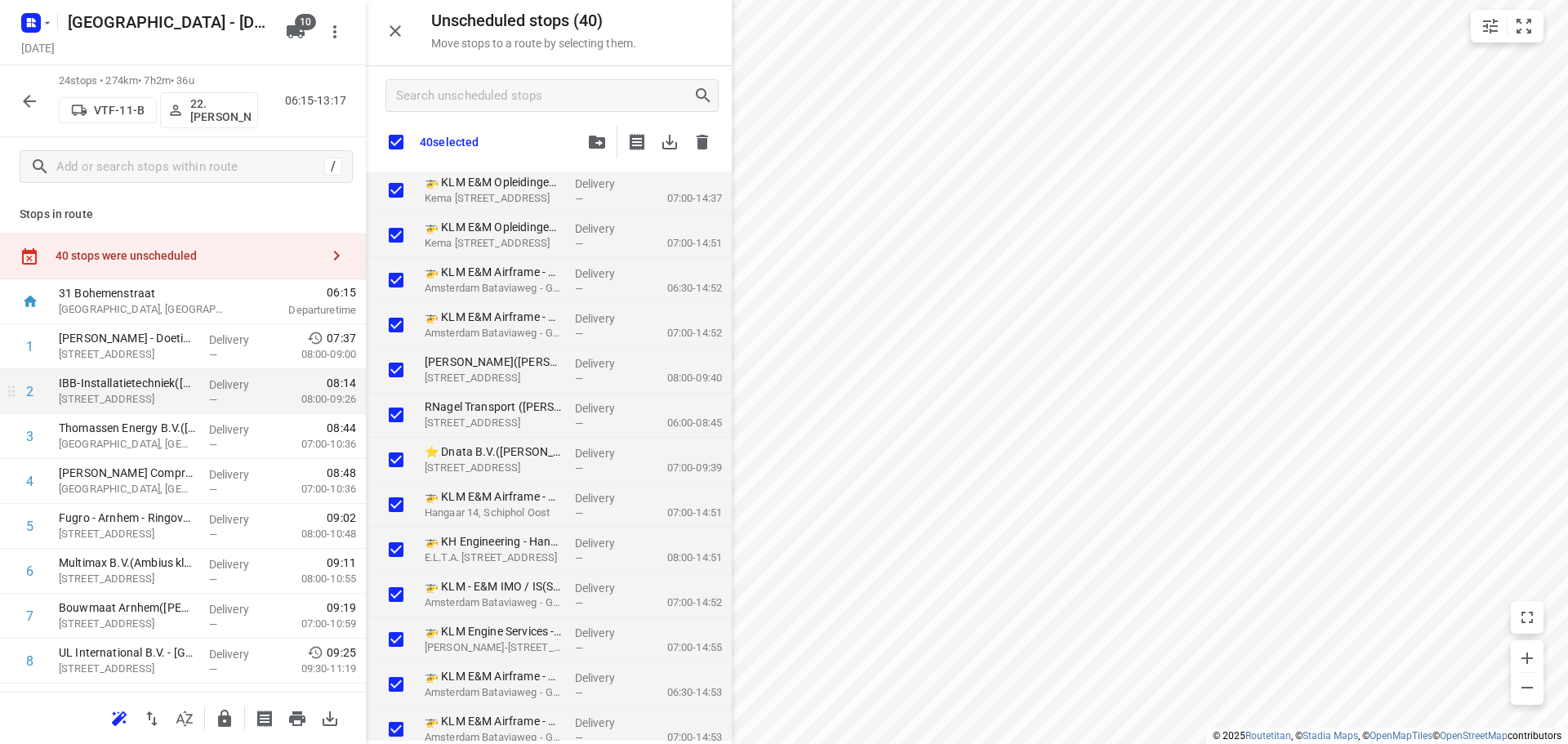
checkbox input "true"
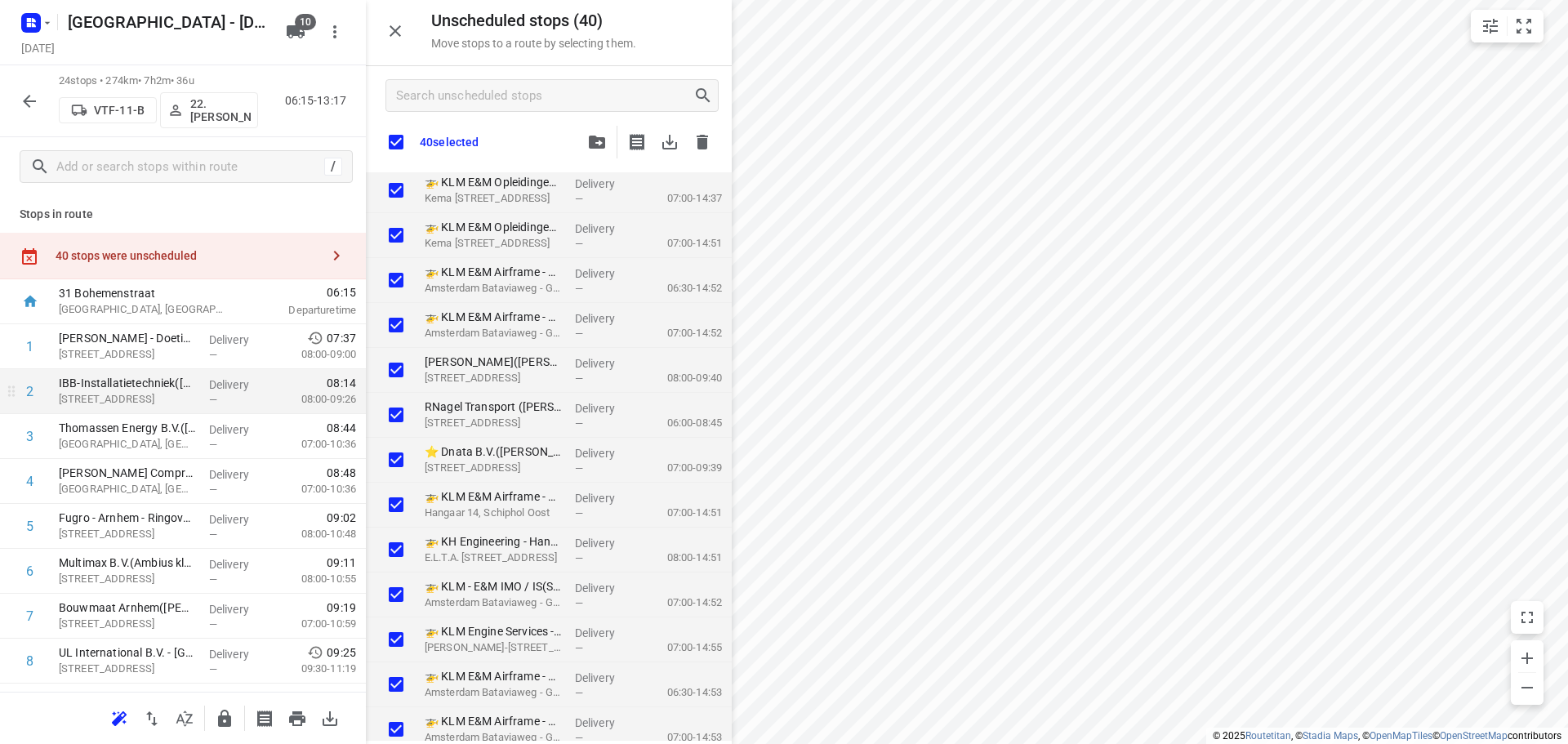
checkbox input "true"
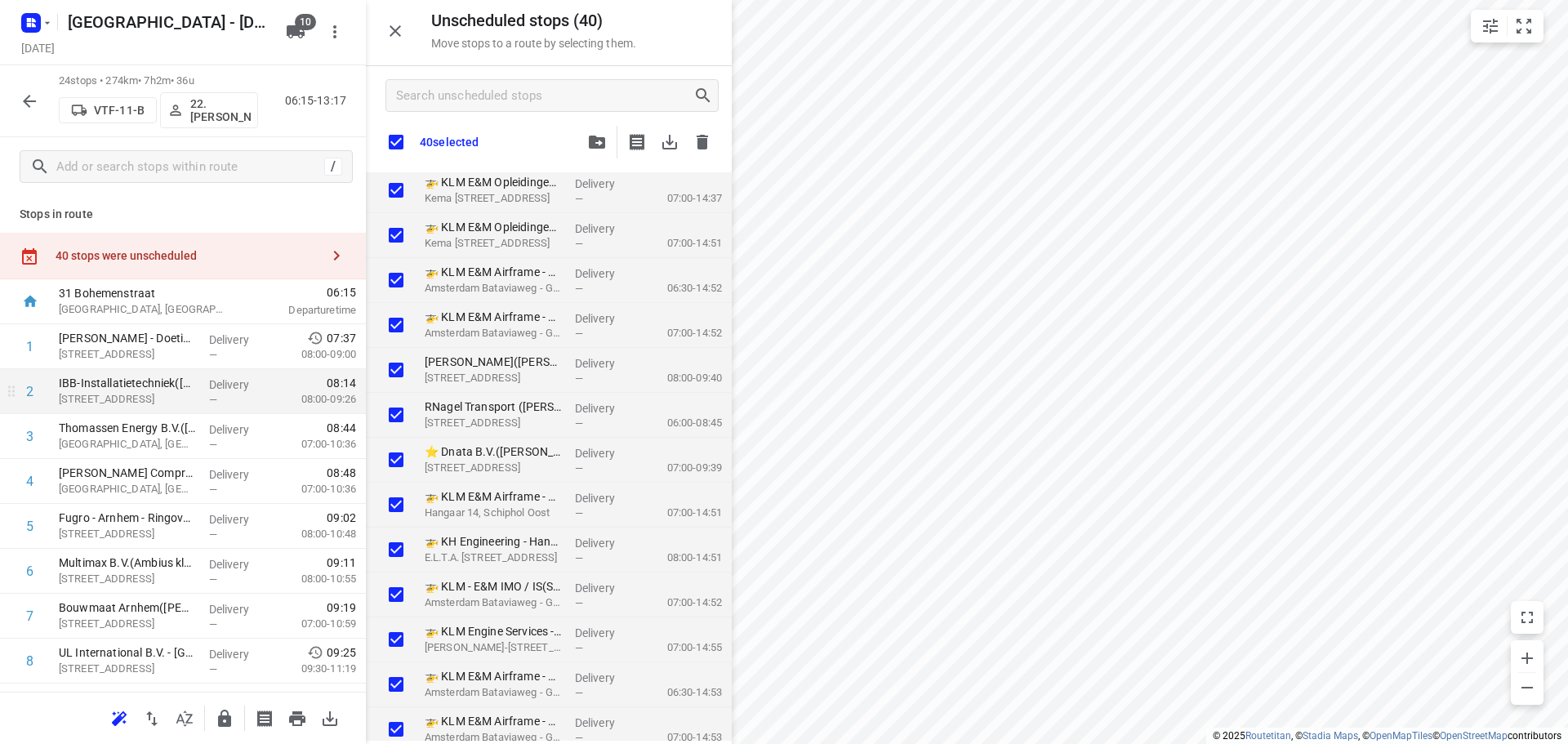
checkbox input "true"
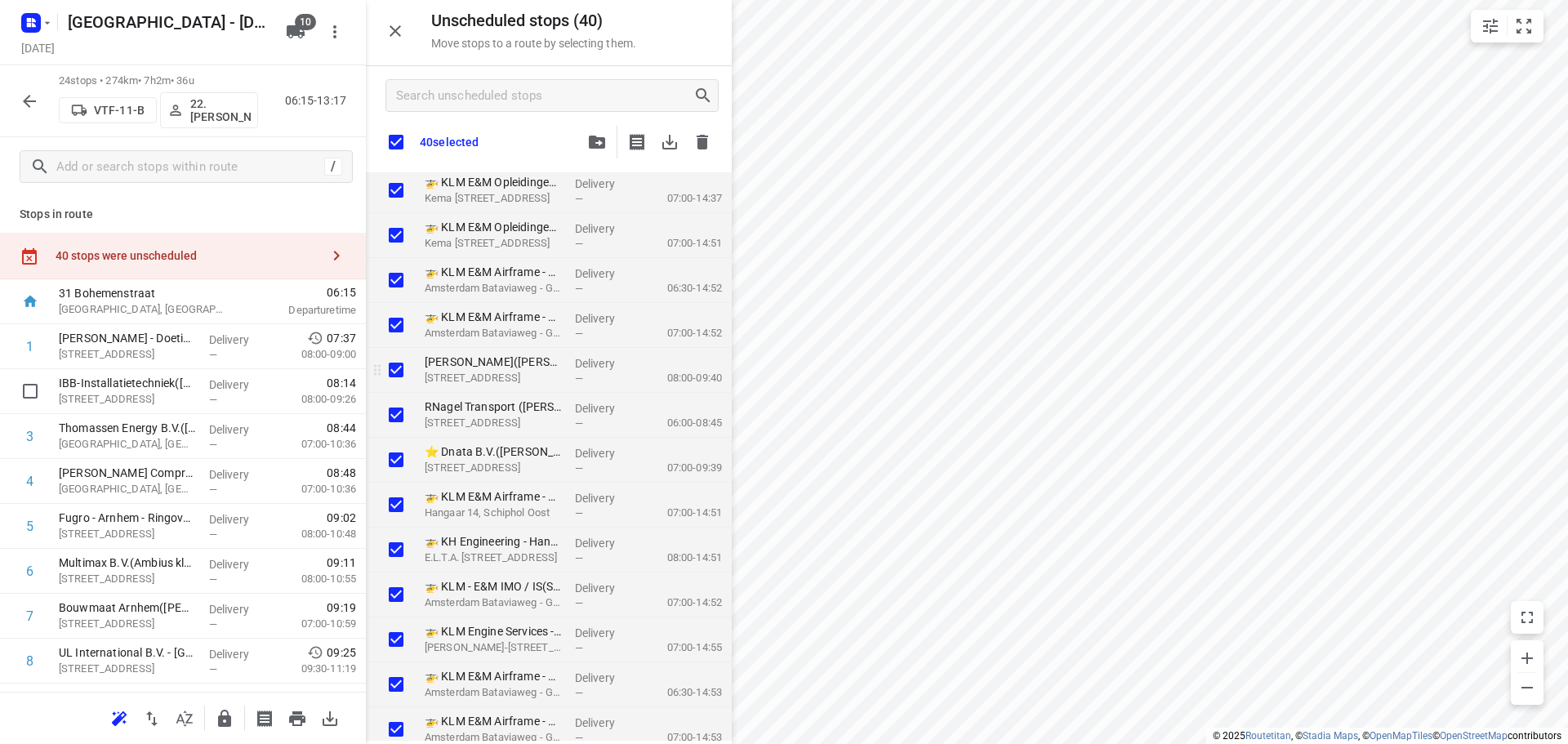
checkbox input "true"
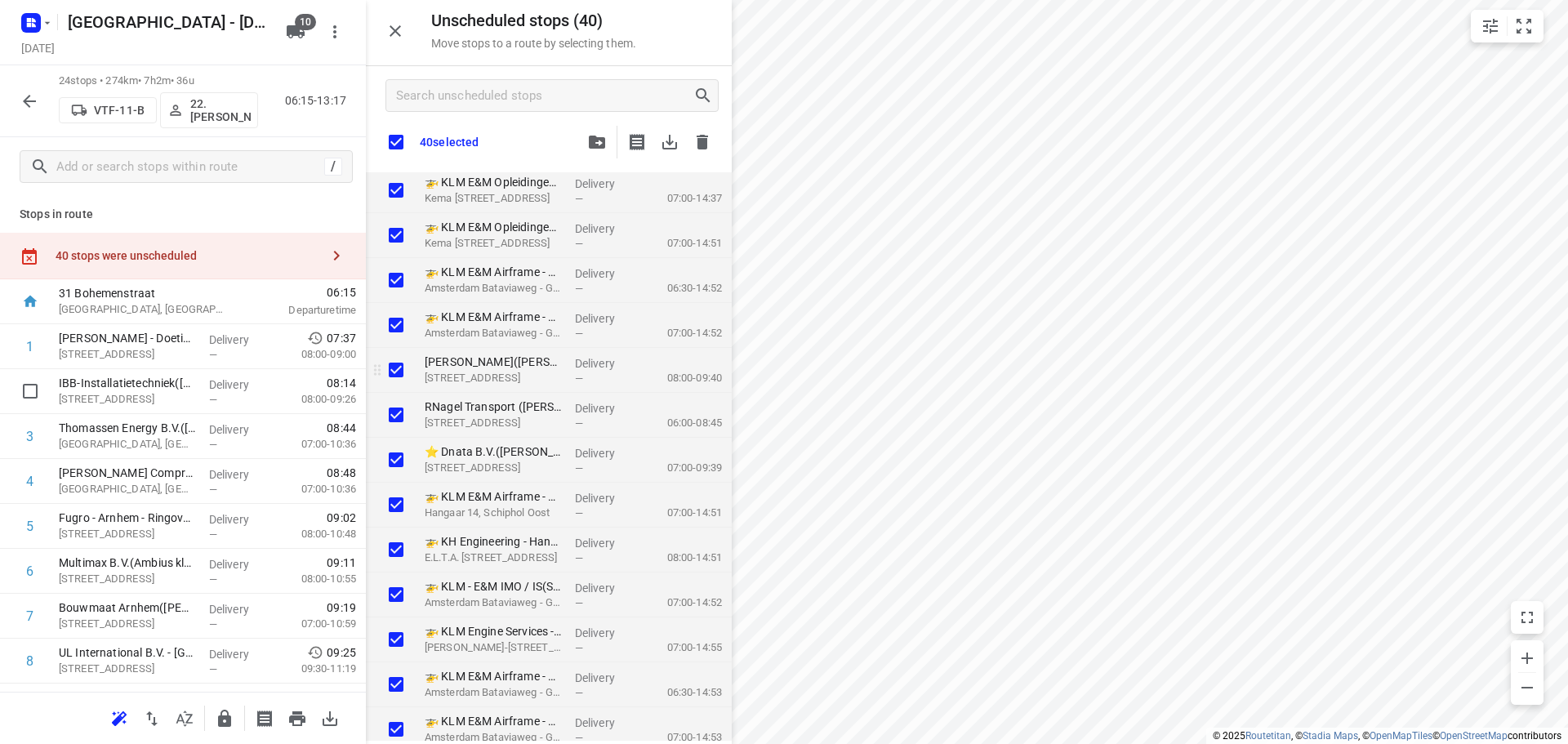
checkbox input "true"
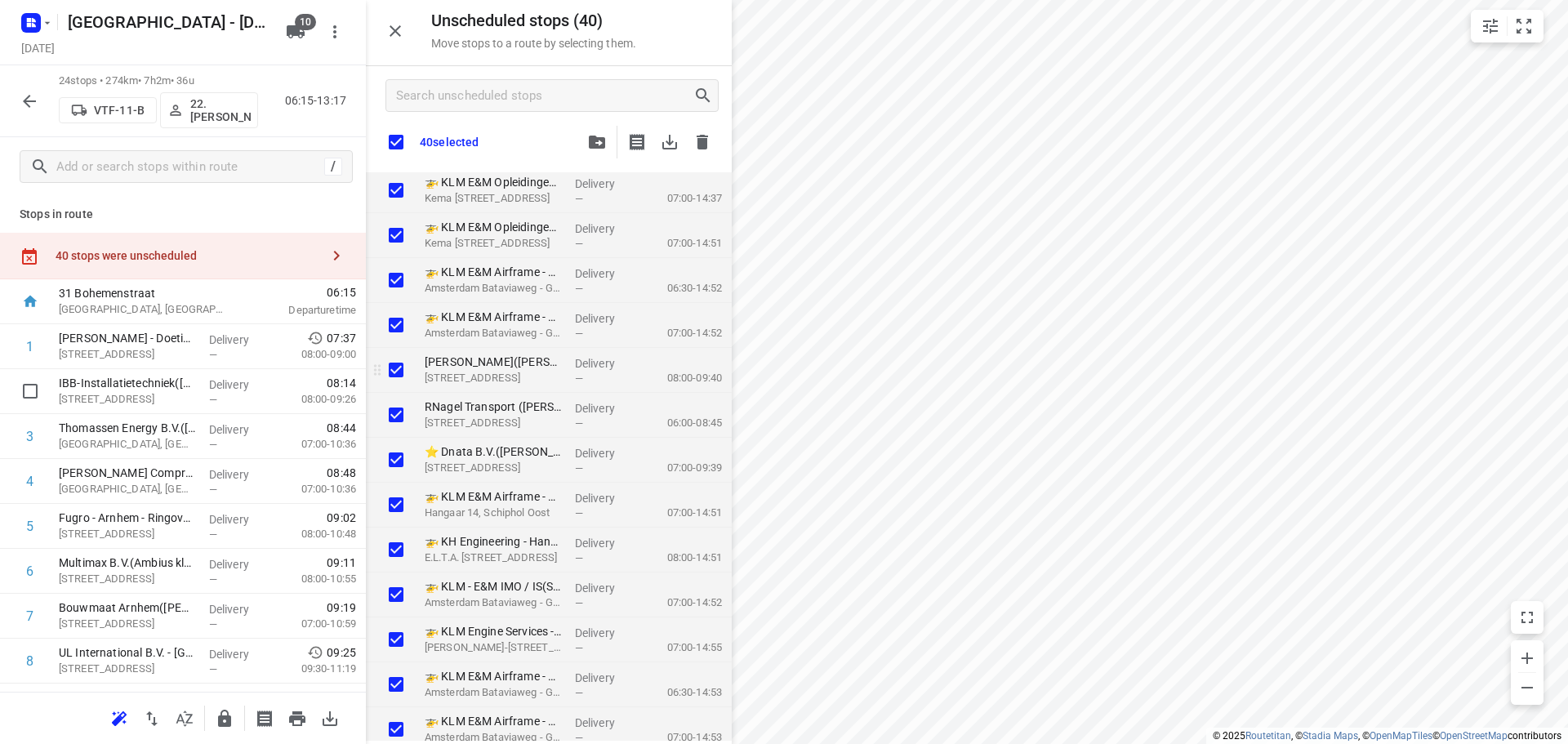
checkbox input "true"
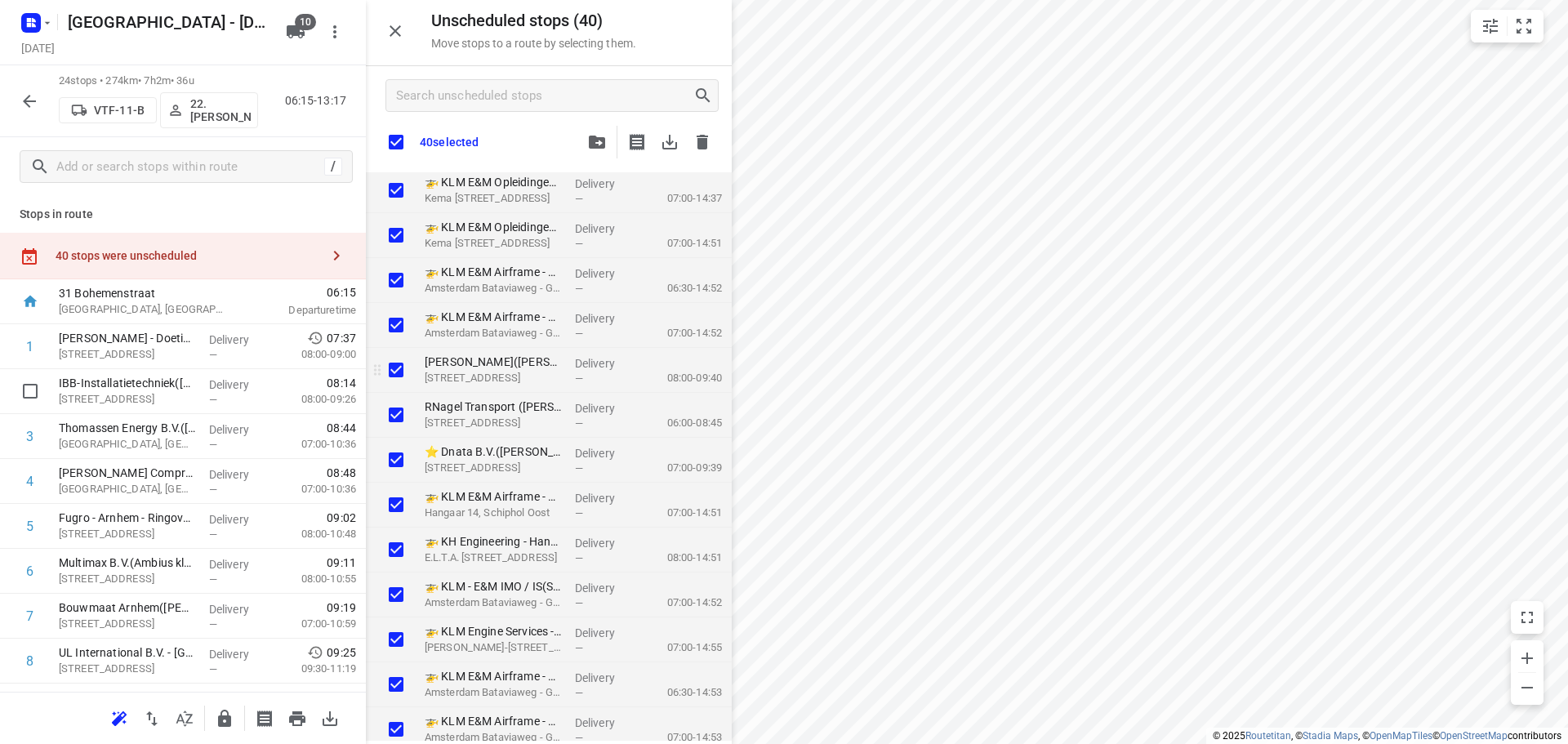
checkbox input "true"
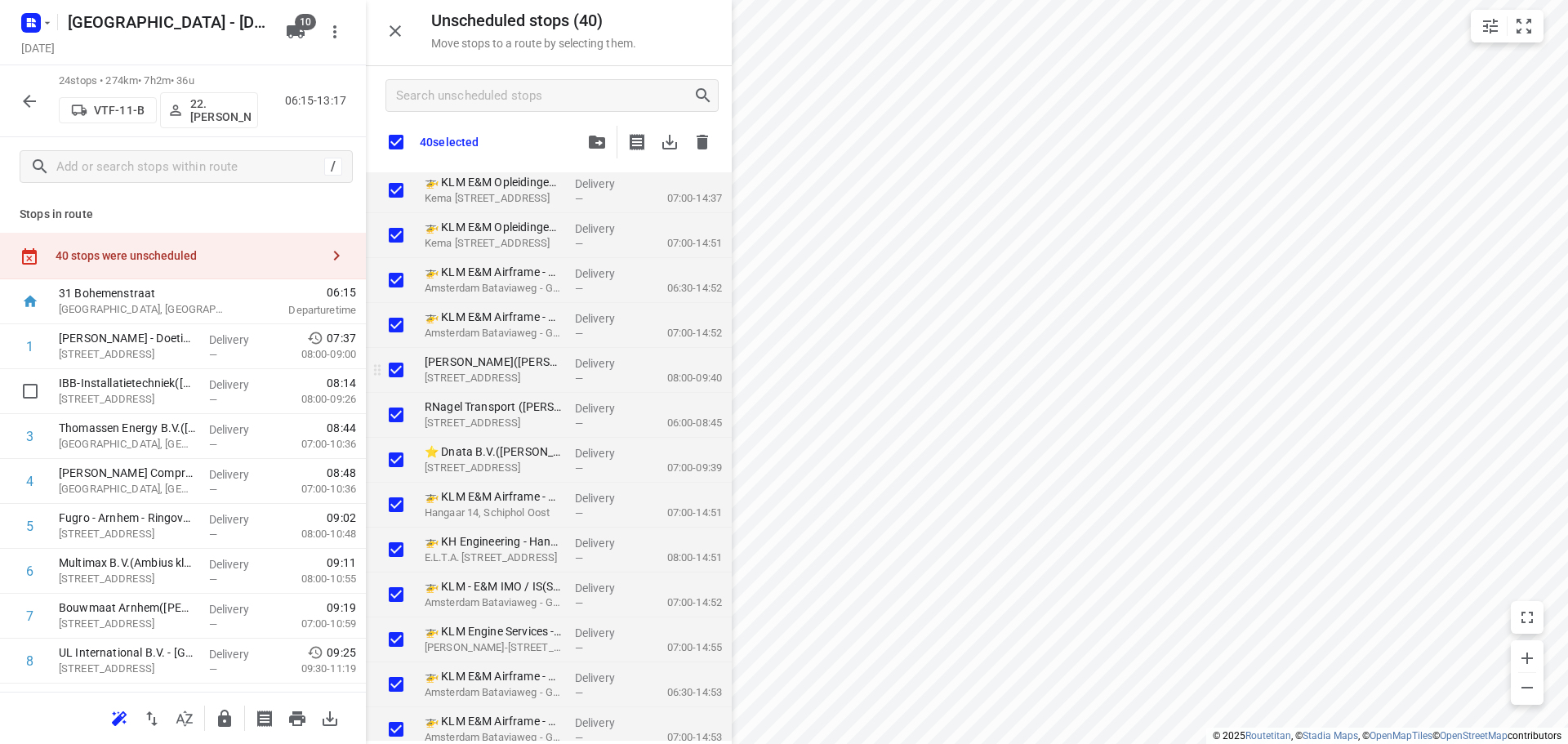
checkbox input "true"
click at [29, 349] on input "checkbox" at bounding box center [30, 346] width 33 height 33
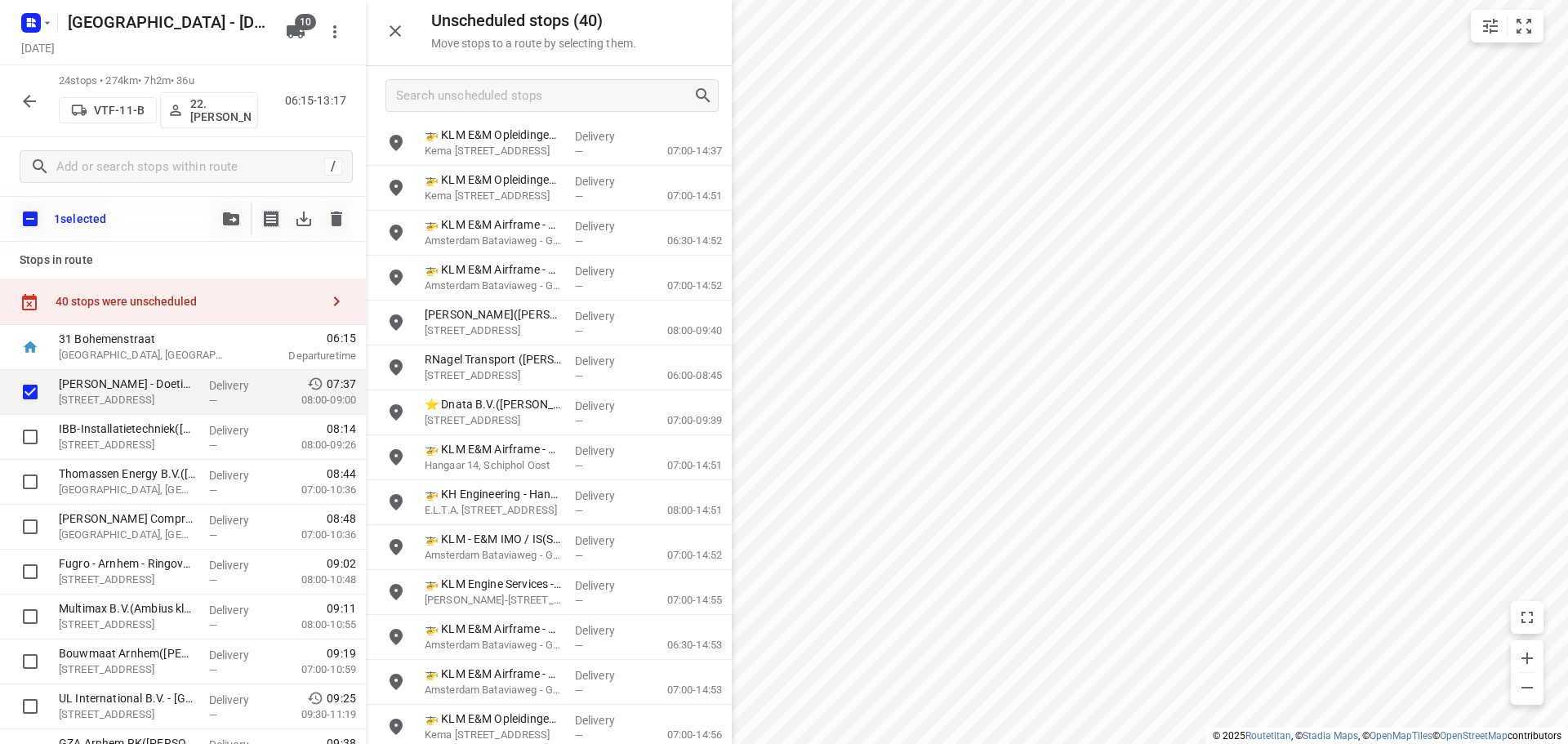
click at [26, 217] on input "checkbox" at bounding box center [30, 218] width 34 height 34
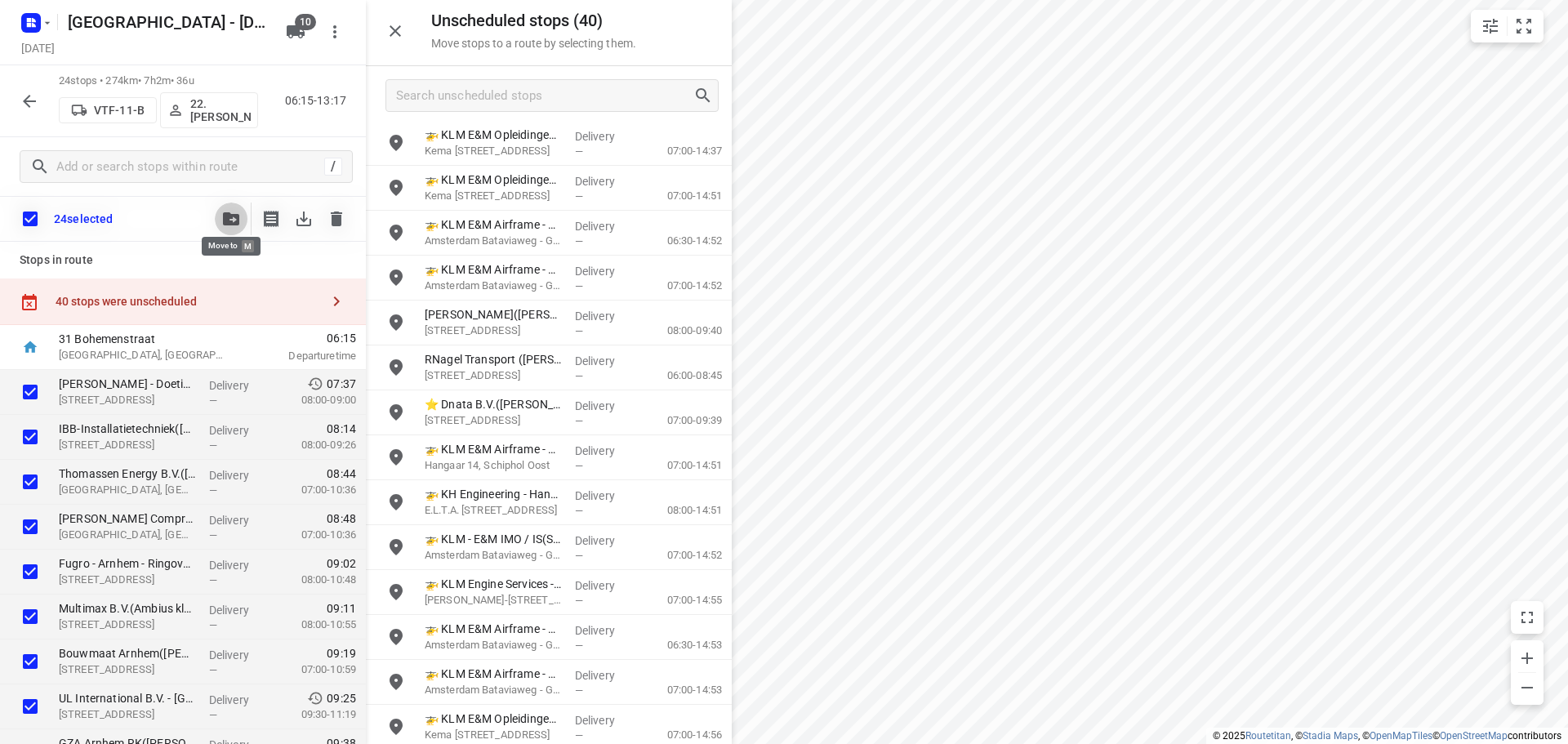
click at [222, 229] on button "button" at bounding box center [230, 218] width 33 height 33
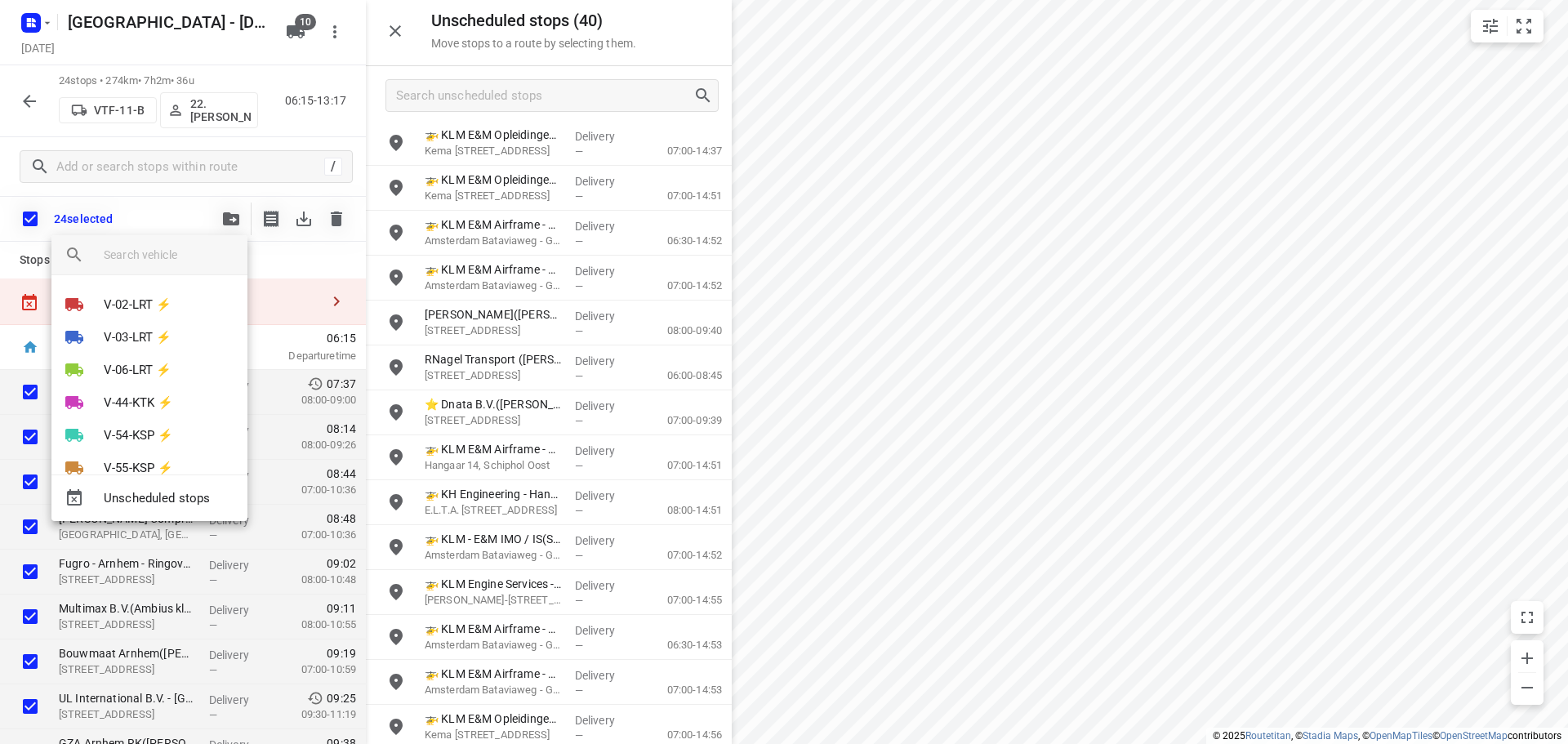
click at [137, 199] on div at bounding box center [784, 372] width 1568 height 744
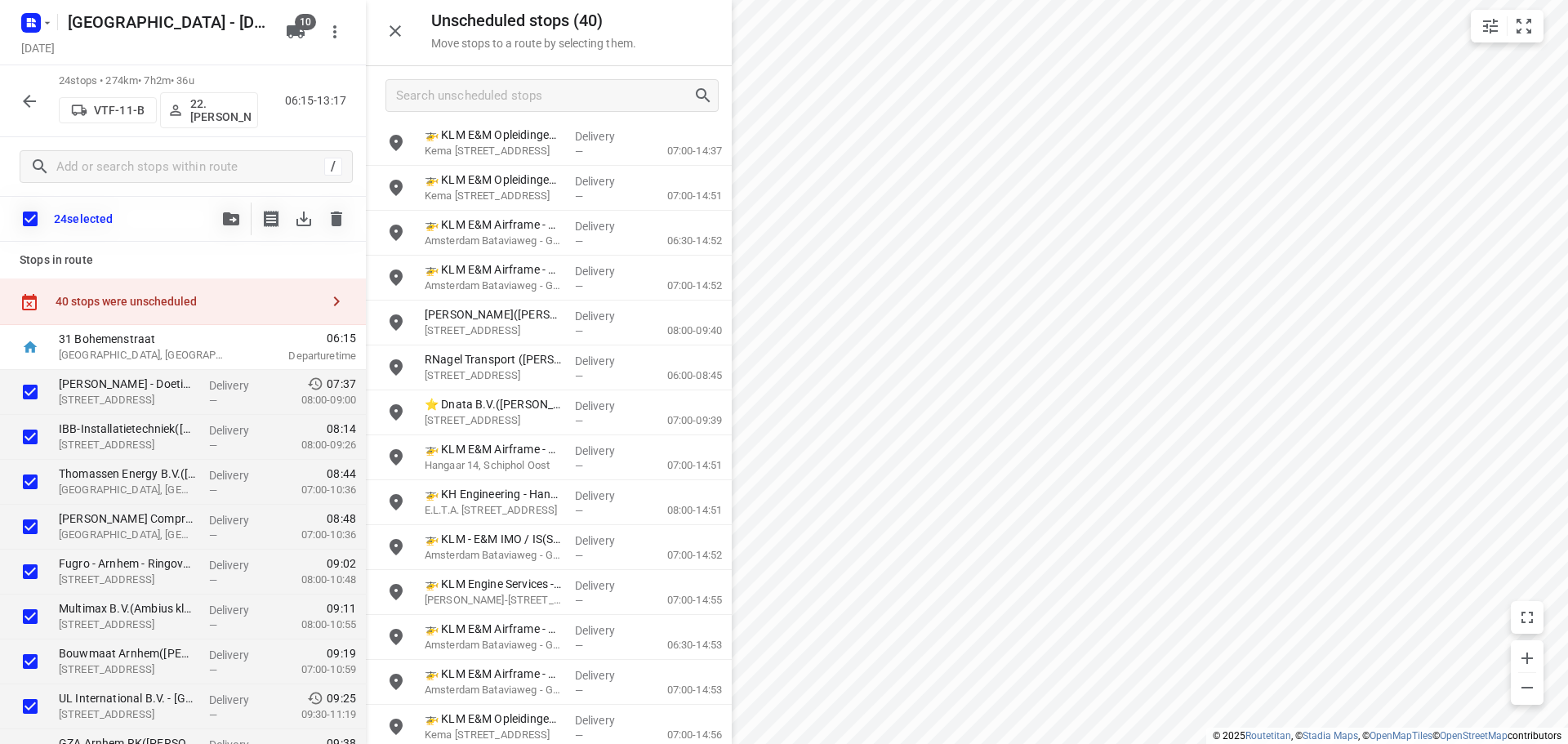
drag, startPoint x: 278, startPoint y: 36, endPoint x: 287, endPoint y: 34, distance: 9.2
click at [280, 35] on div "Zwolle - Tuesday Tuesday, Aug 26 10" at bounding box center [183, 33] width 366 height 65
click at [288, 33] on icon "button" at bounding box center [296, 32] width 18 height 13
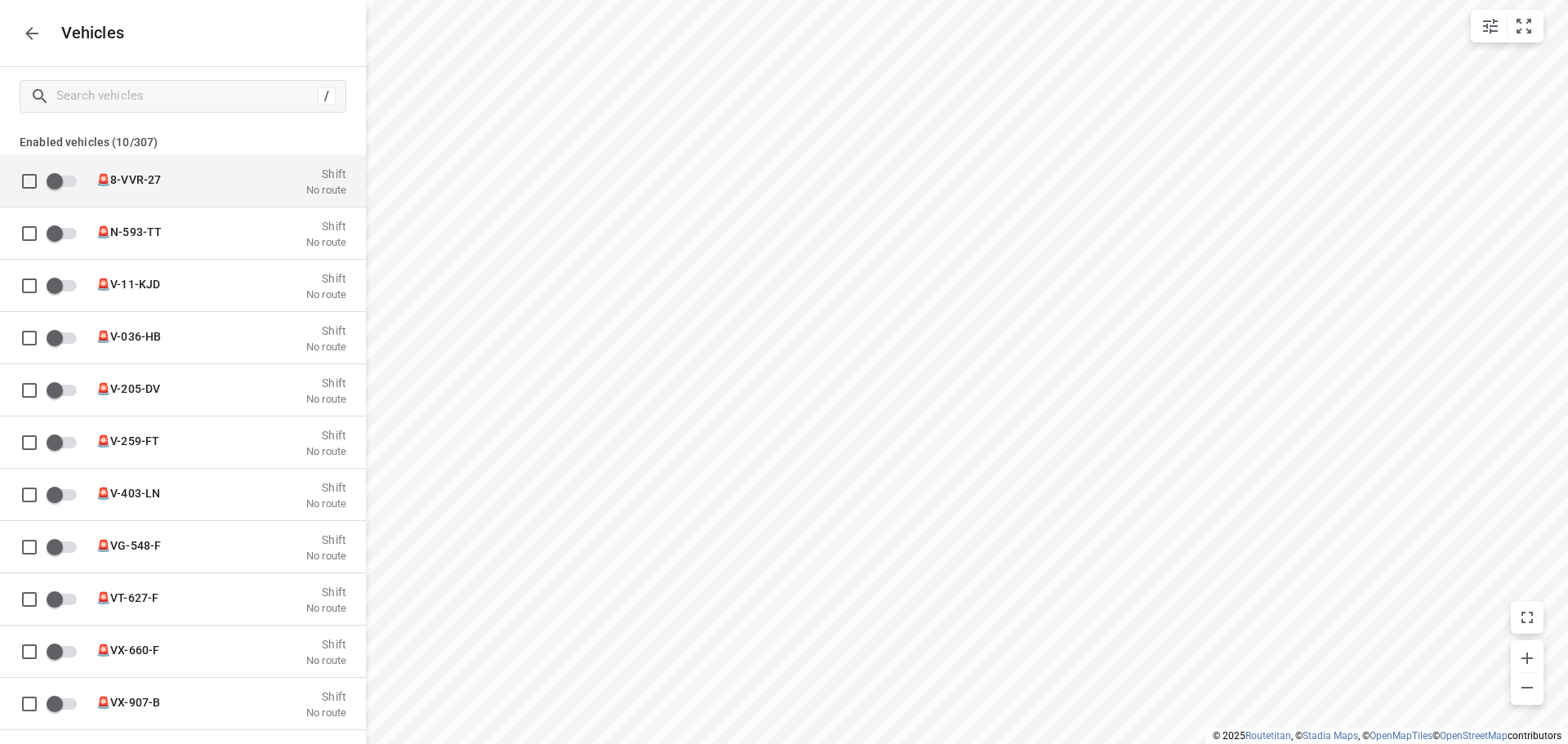
click at [102, 184] on span "🚨8-VVR-27" at bounding box center [128, 178] width 64 height 13
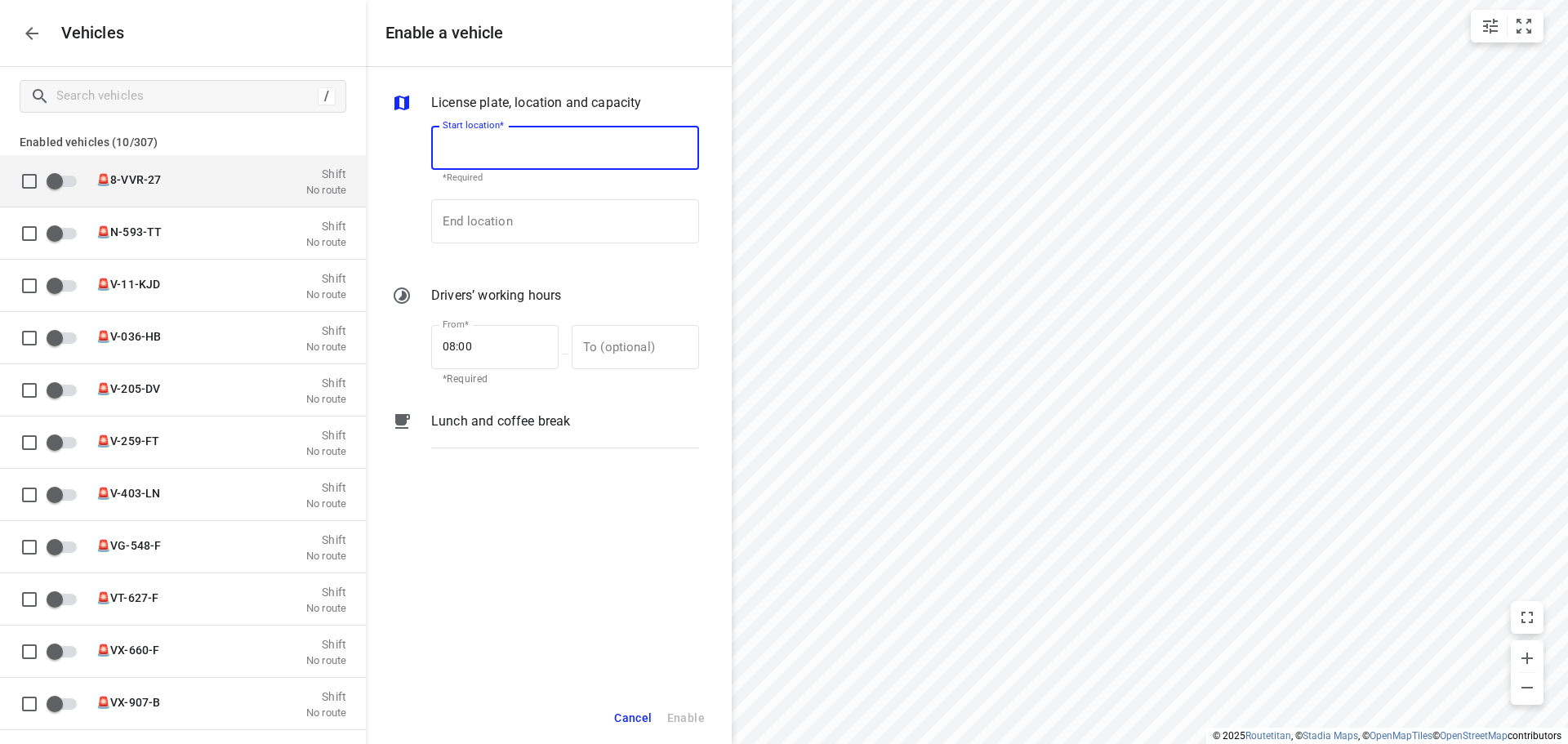
click at [90, 189] on div "🚨8-VVR-27 Shift No route" at bounding box center [216, 180] width 260 height 31
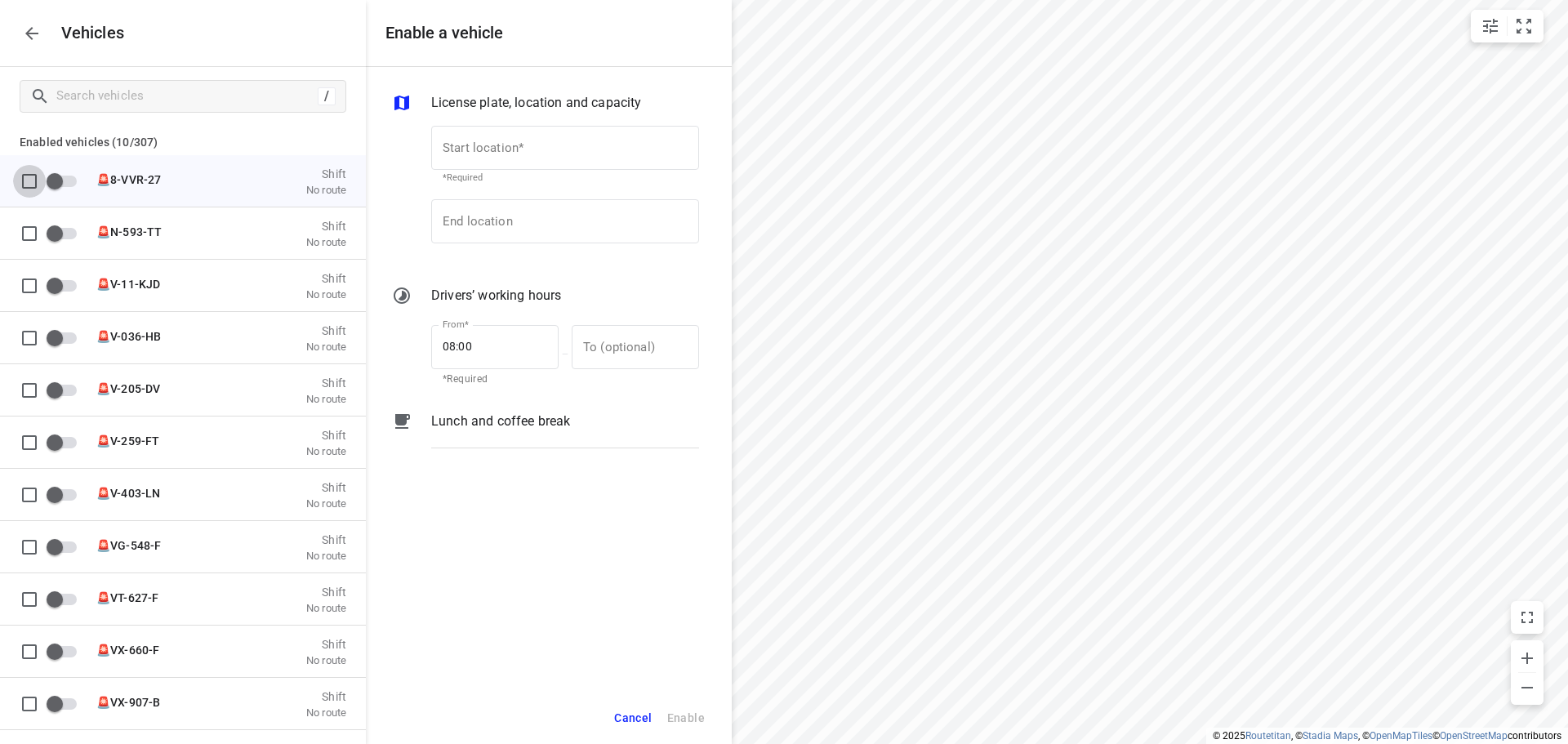
click at [36, 179] on input "grid" at bounding box center [29, 180] width 33 height 33
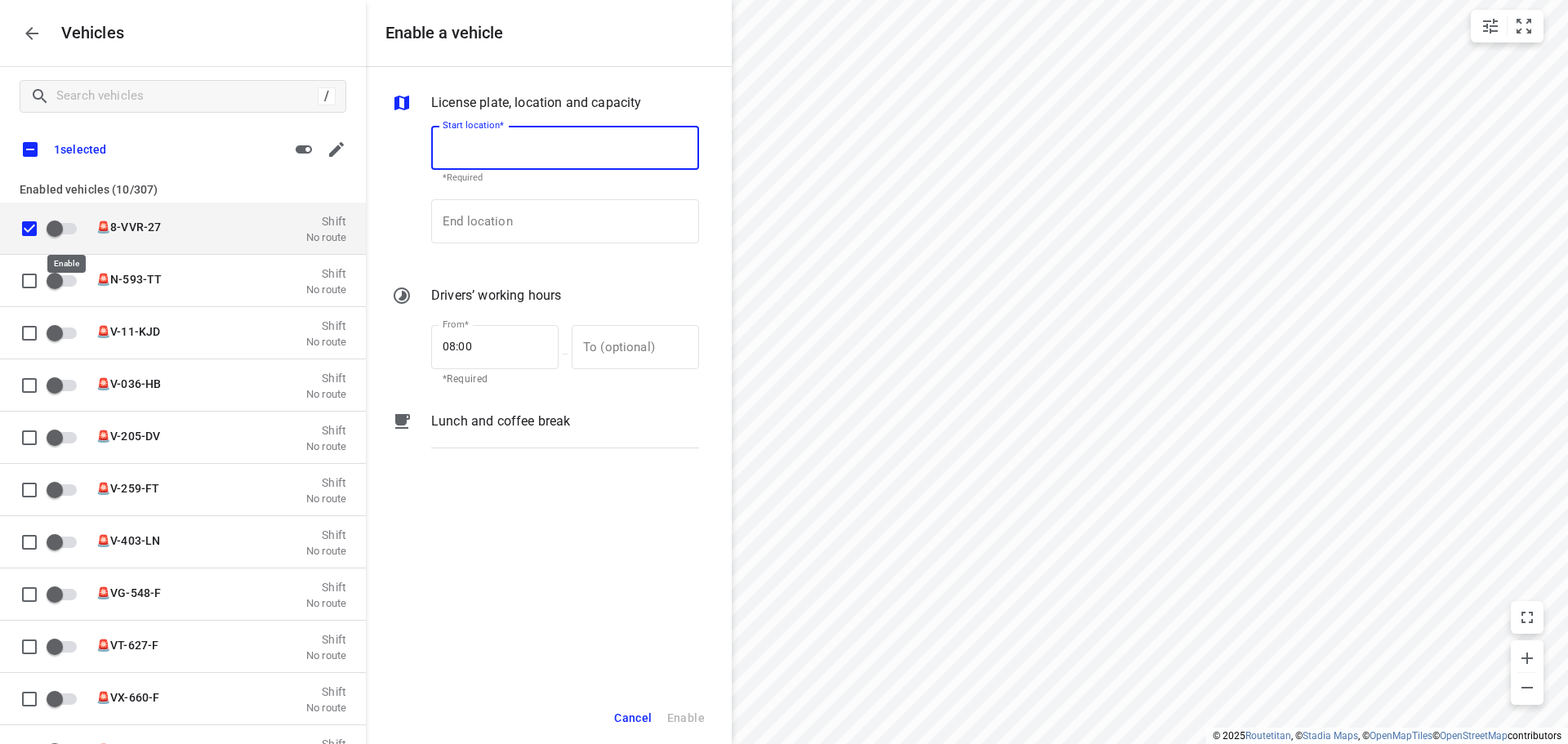
click at [59, 220] on input "grid" at bounding box center [54, 227] width 93 height 31
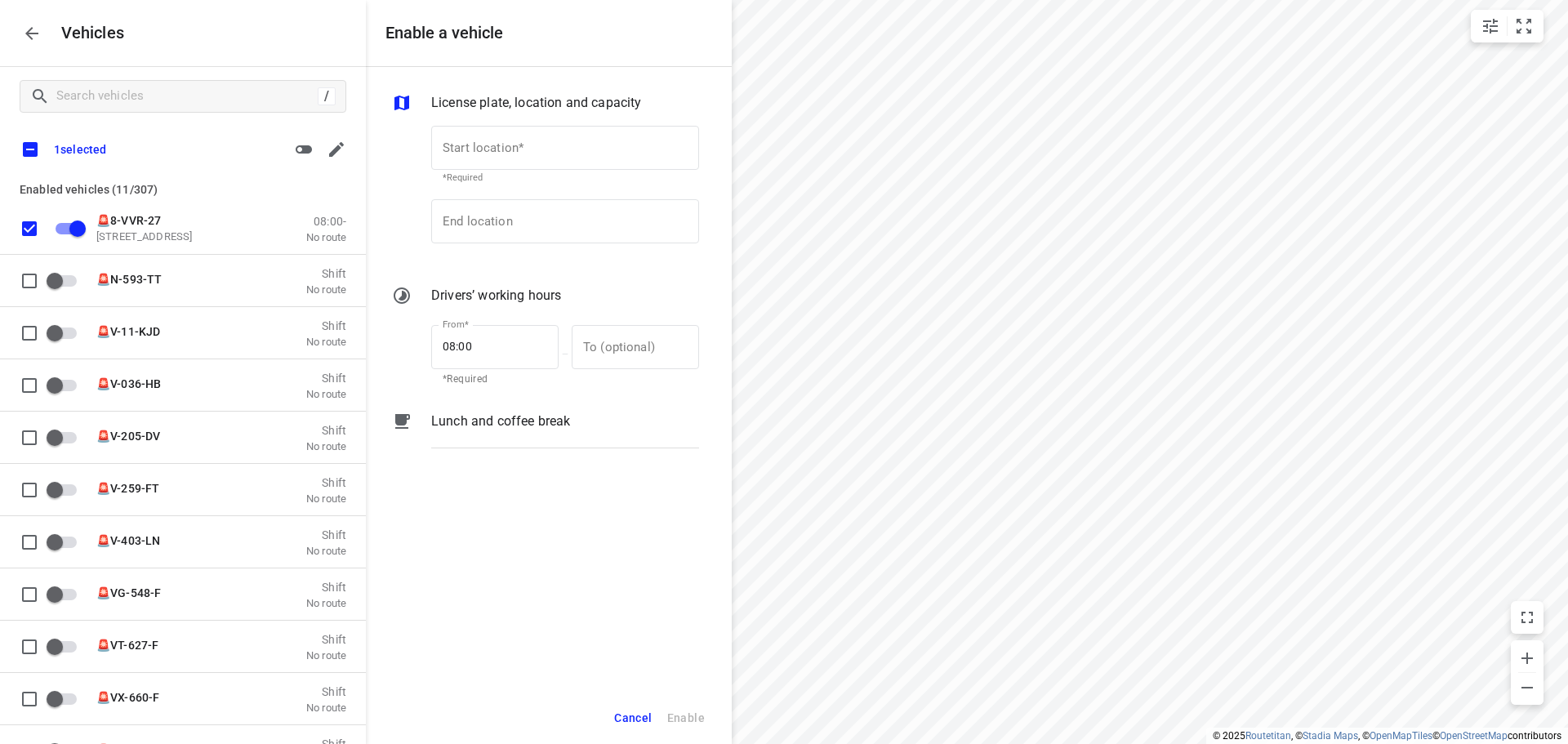
click at [23, 139] on input "checkbox" at bounding box center [30, 149] width 34 height 34
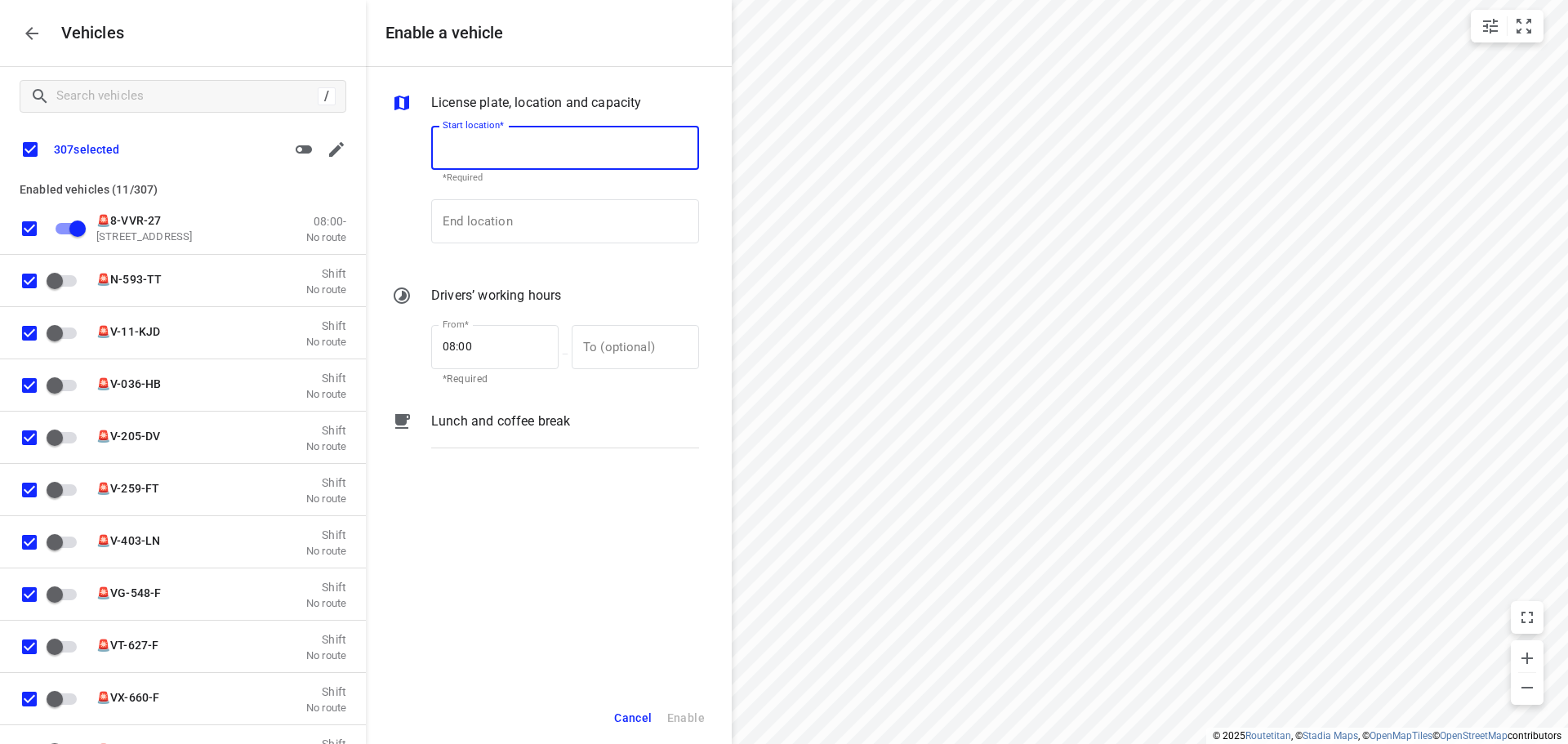
click at [23, 139] on input "checkbox" at bounding box center [30, 149] width 34 height 34
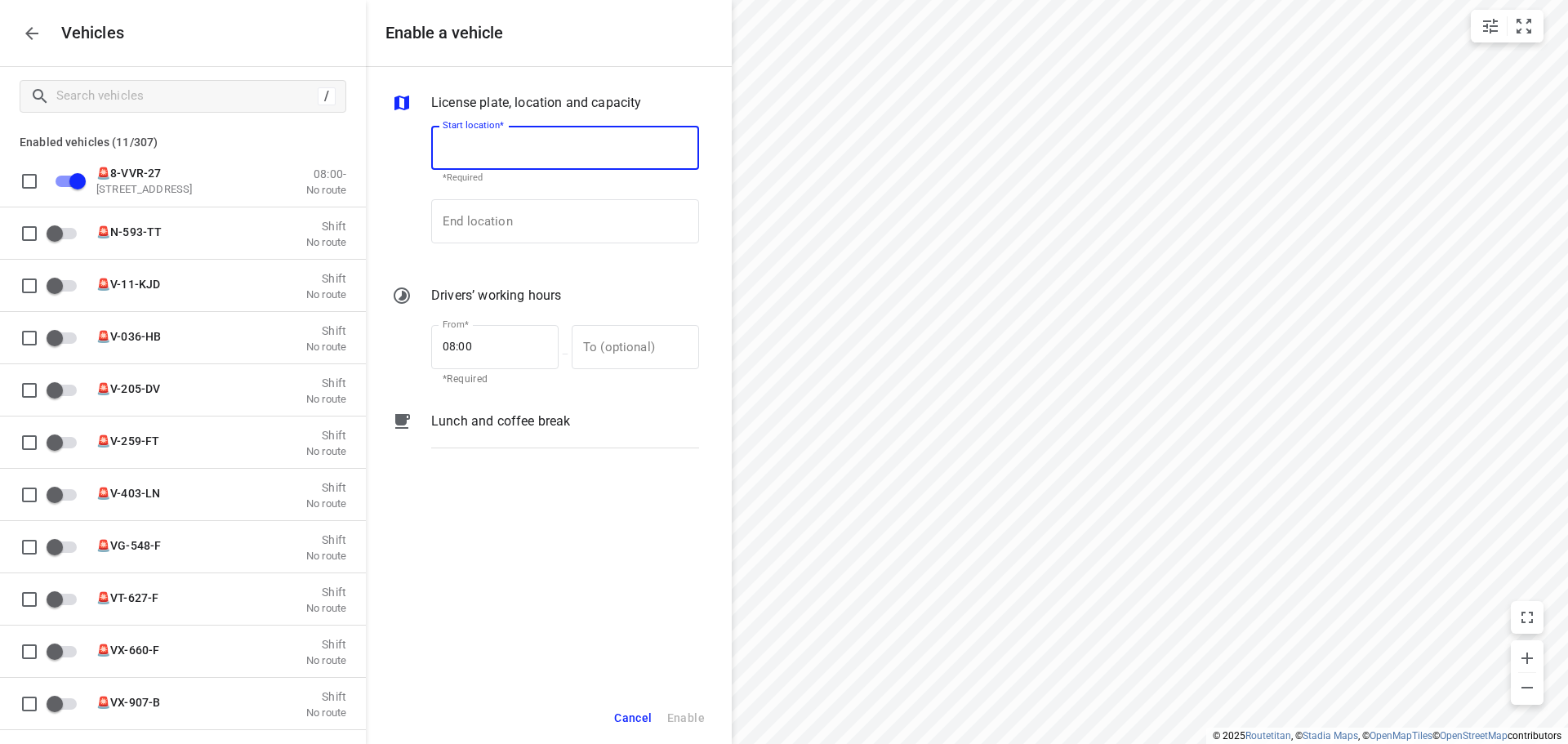
drag, startPoint x: 621, startPoint y: 710, endPoint x: 619, endPoint y: 695, distance: 15.1
click at [622, 703] on button "Cancel" at bounding box center [632, 718] width 52 height 34
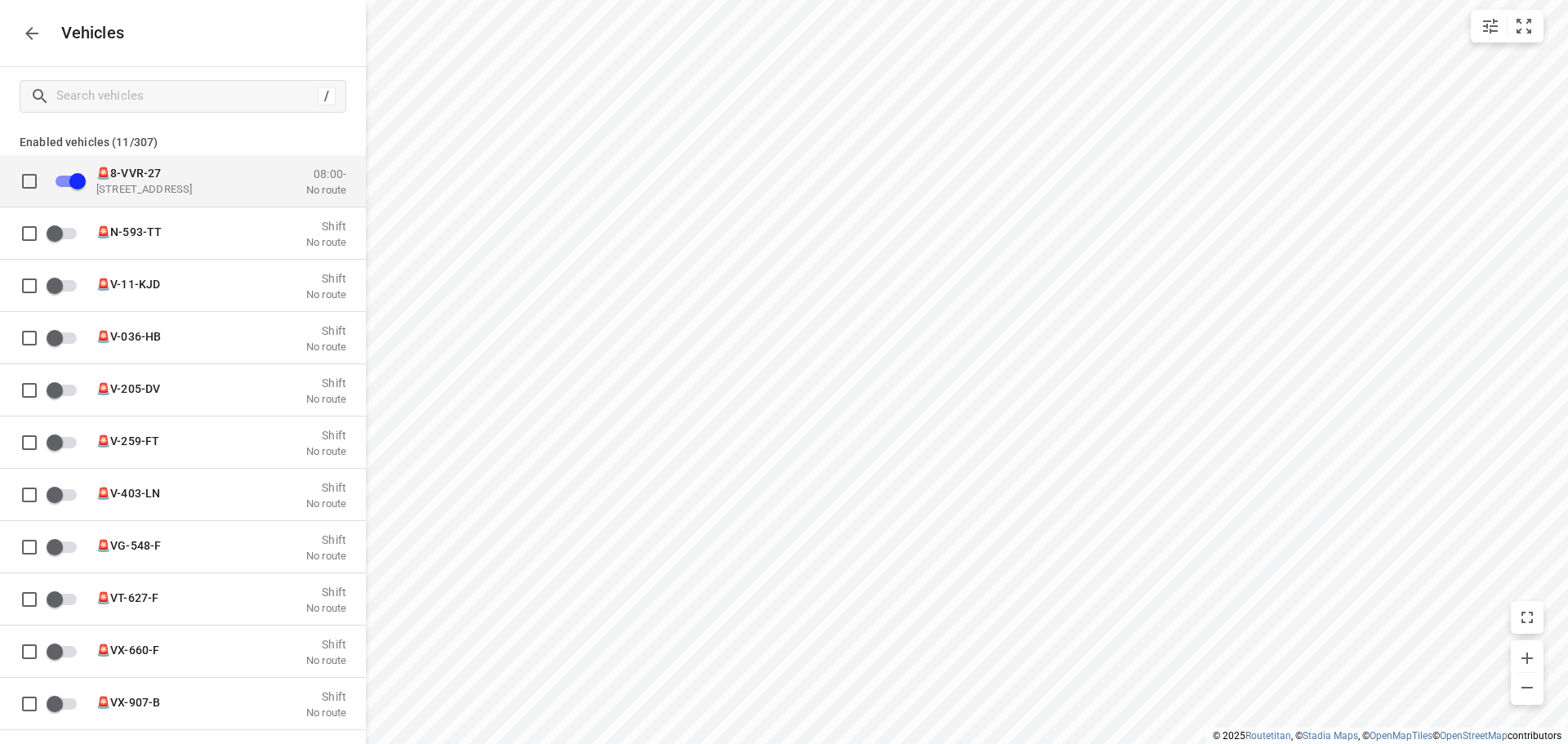
click at [95, 195] on div "🚨8-VVR-27 Zuidbaan 527, 2841 MD Moordrecht, Netherlands 08:00- No route" at bounding box center [216, 180] width 260 height 31
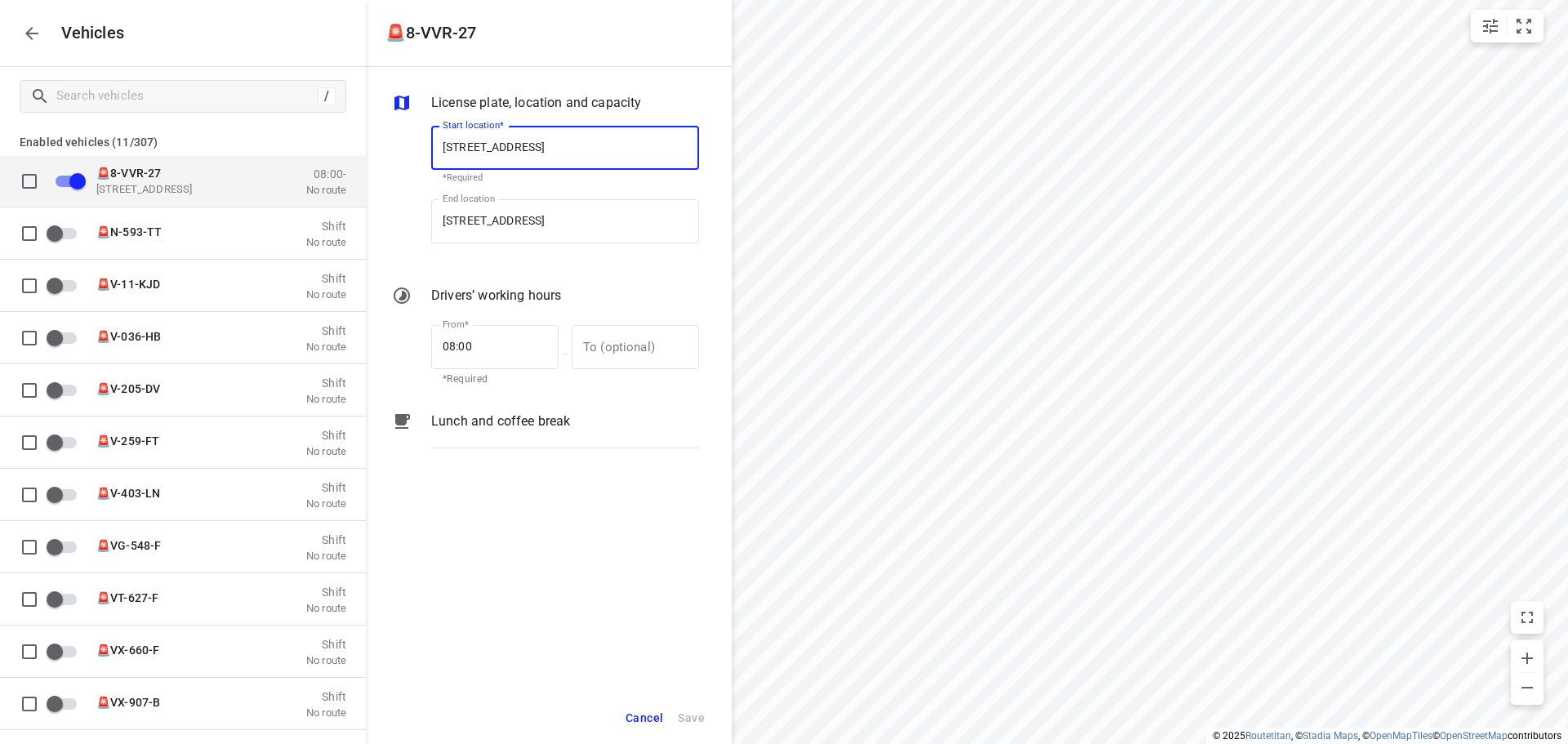
scroll to position [0, 10]
click at [20, 31] on button "button" at bounding box center [32, 33] width 33 height 33
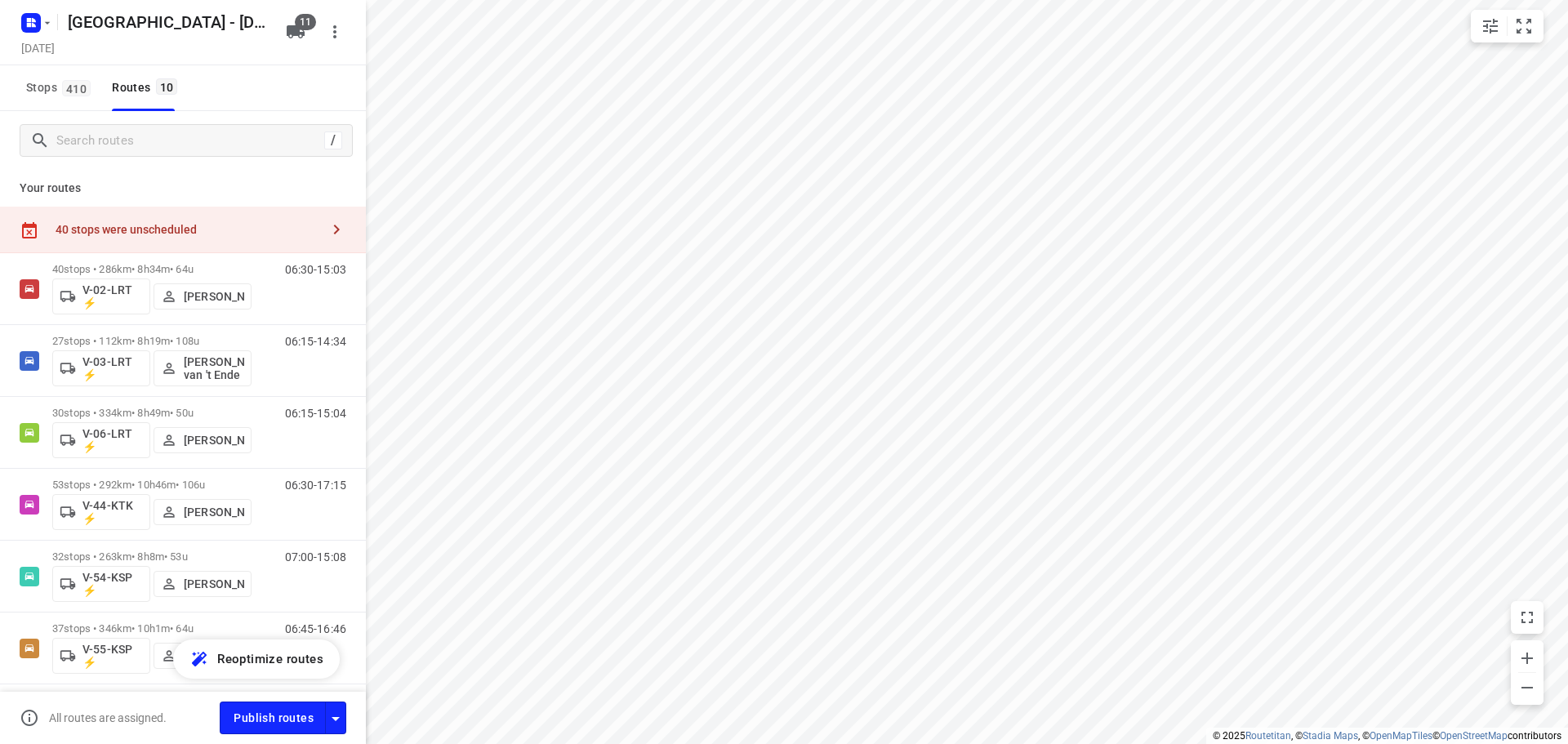
click at [149, 236] on div "40 stops were unscheduled" at bounding box center [188, 229] width 265 height 13
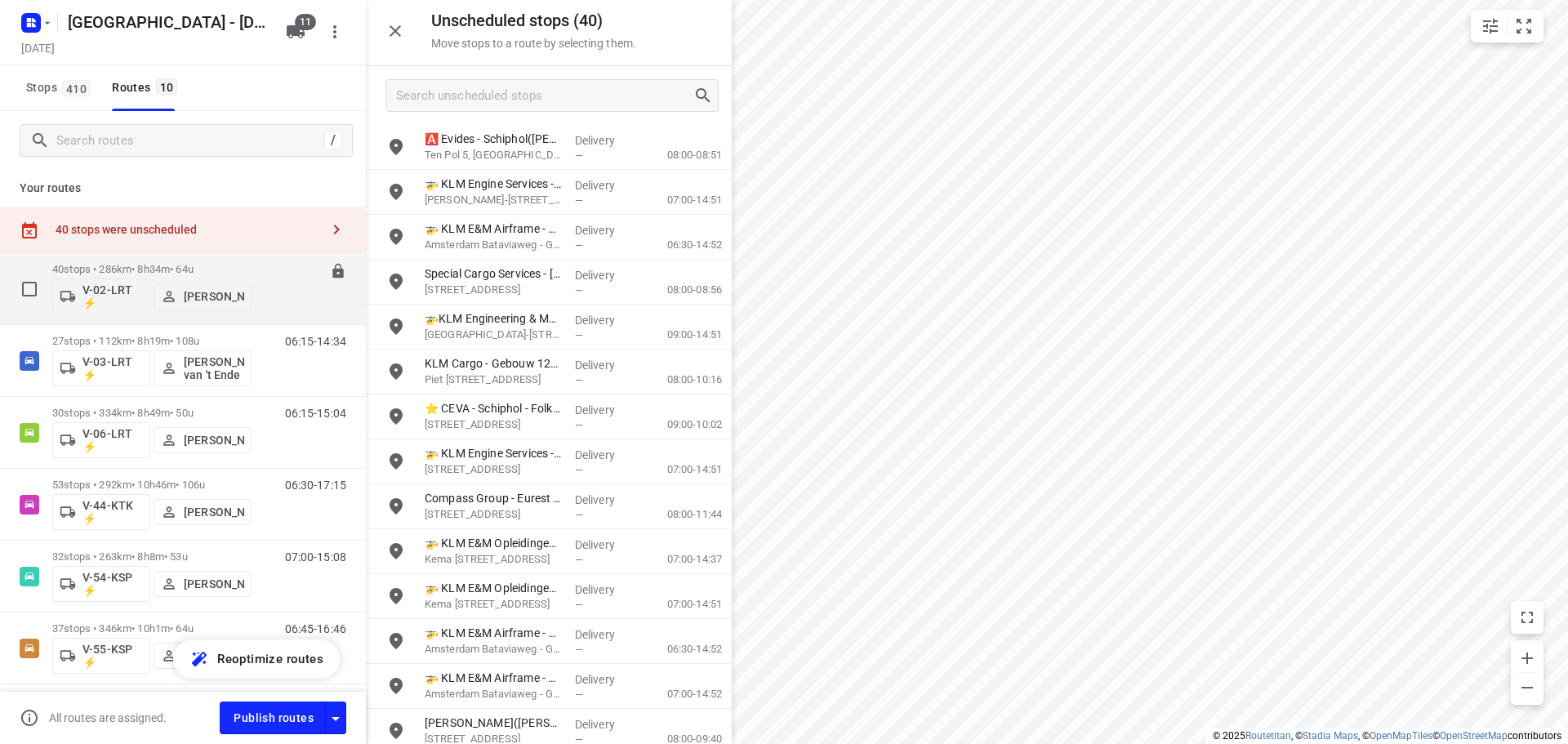
click at [140, 267] on p "40 stops • 286km • 8h34m • 64u" at bounding box center [152, 269] width 200 height 12
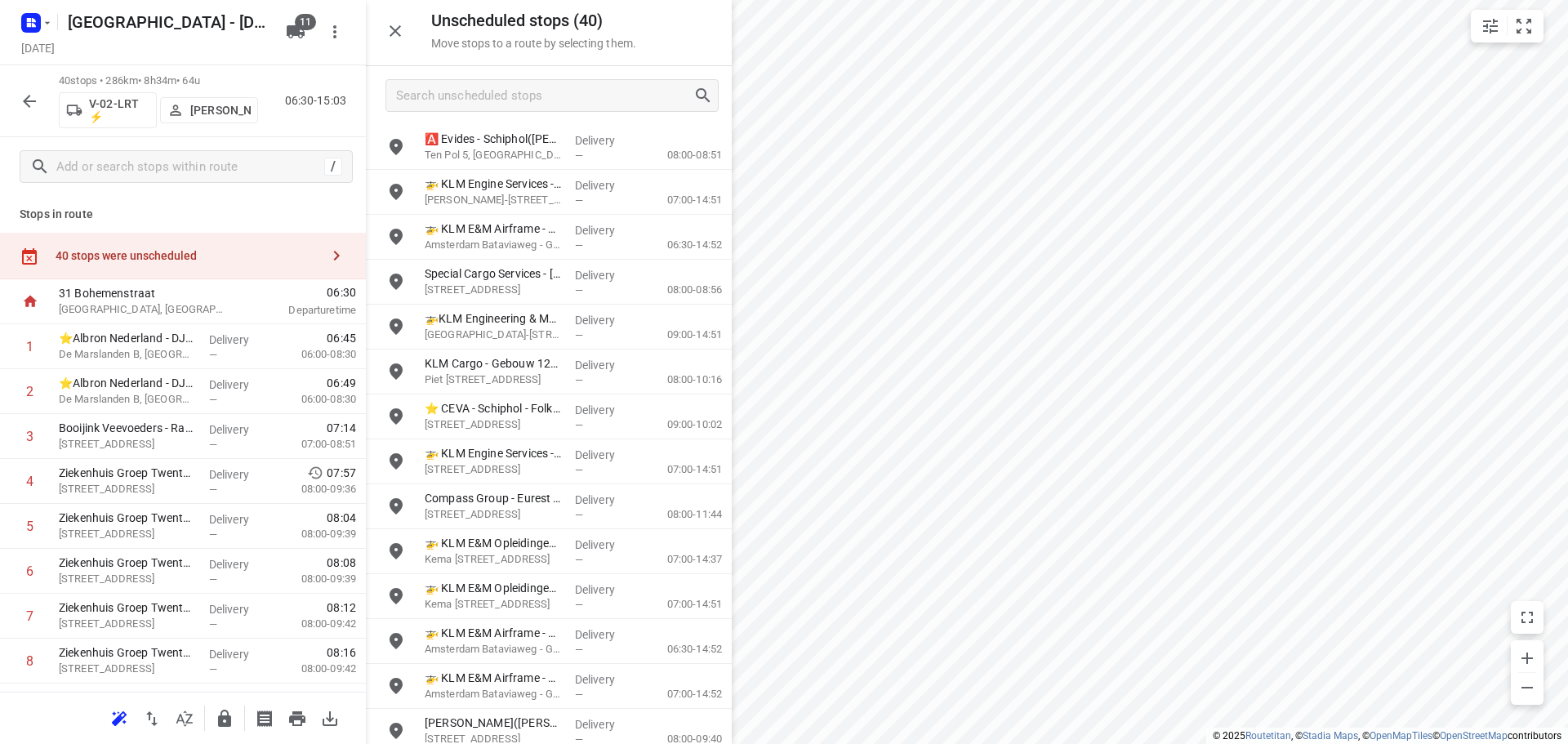
click at [386, 26] on icon "button" at bounding box center [396, 31] width 19 height 19
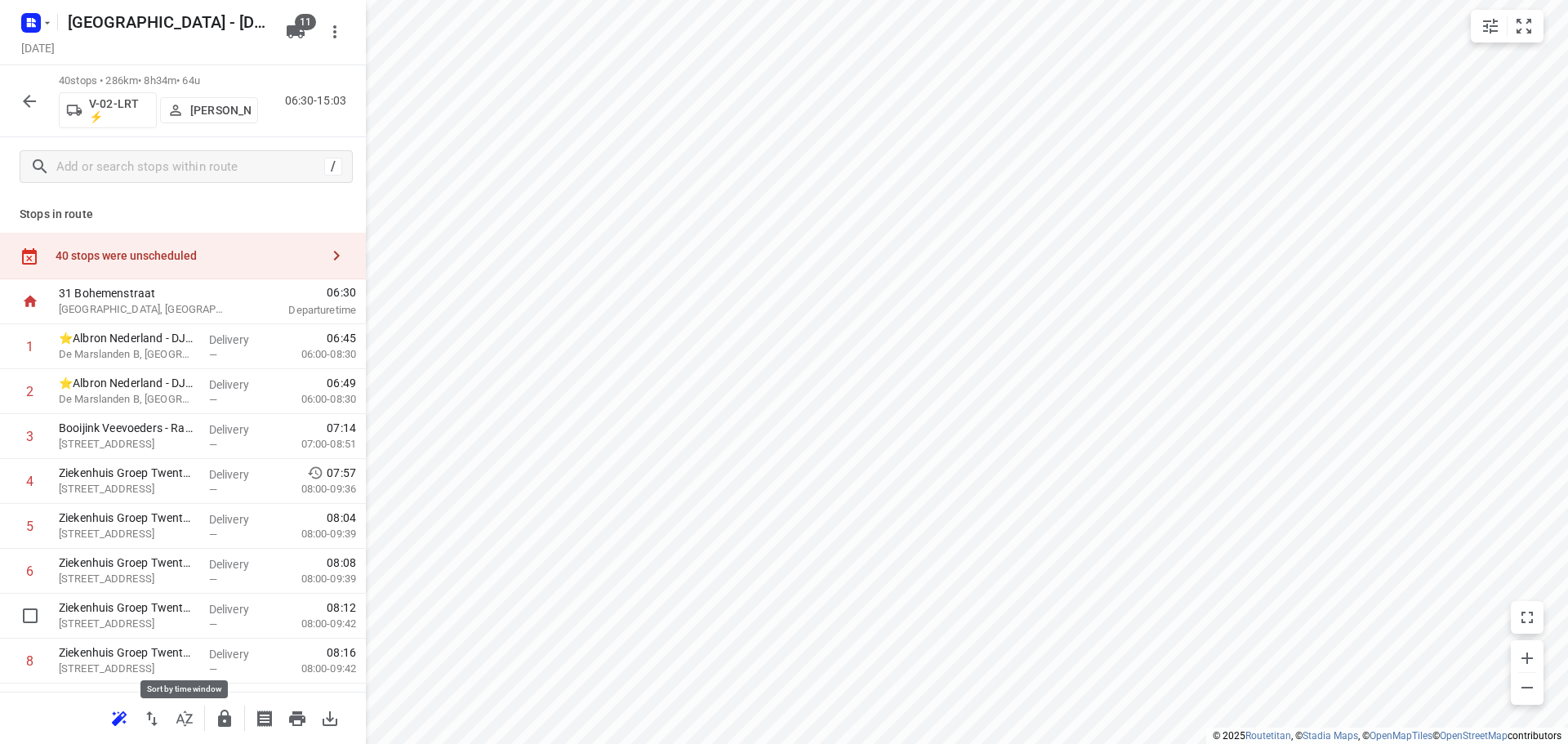
click at [200, 718] on button "button" at bounding box center [185, 718] width 33 height 33
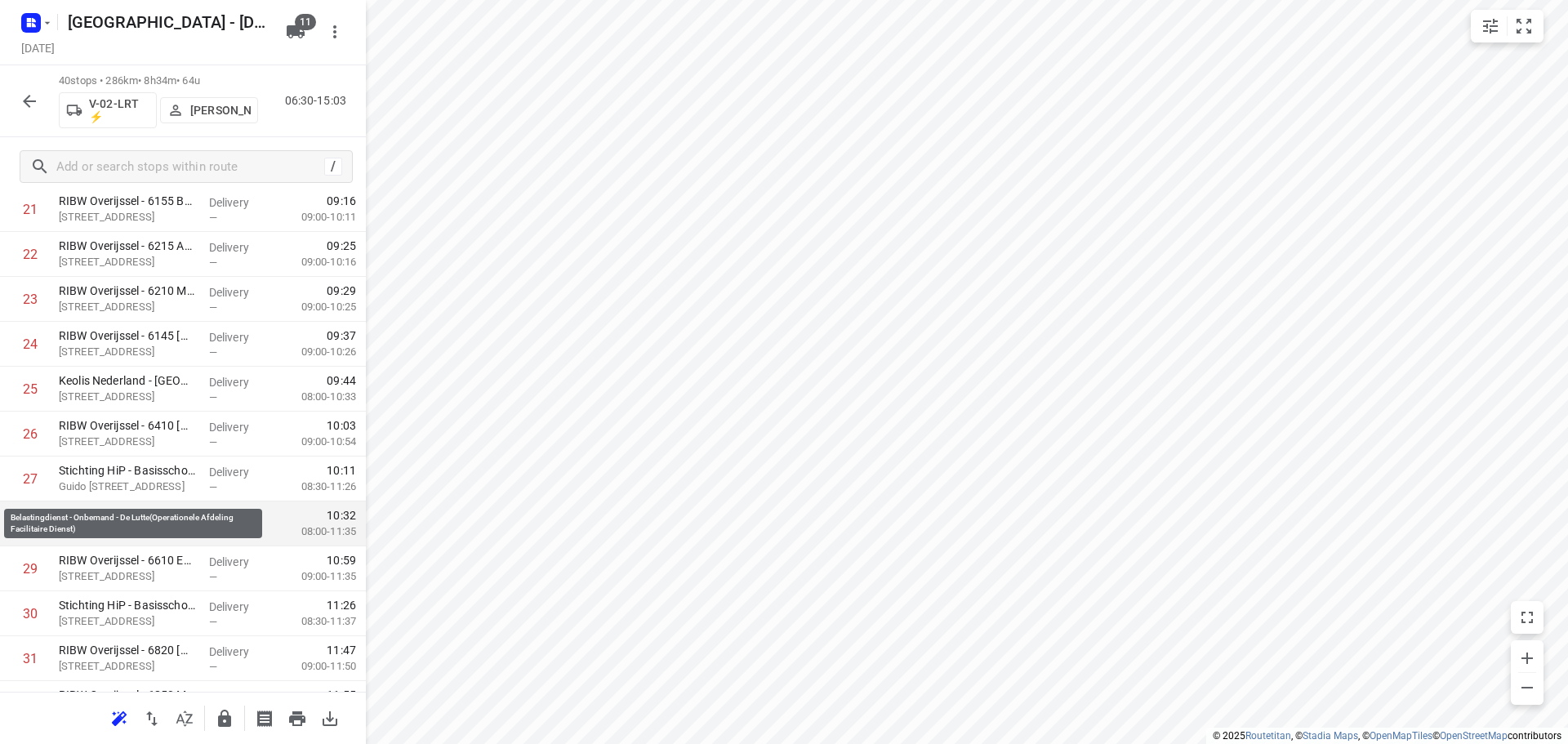
scroll to position [1061, 0]
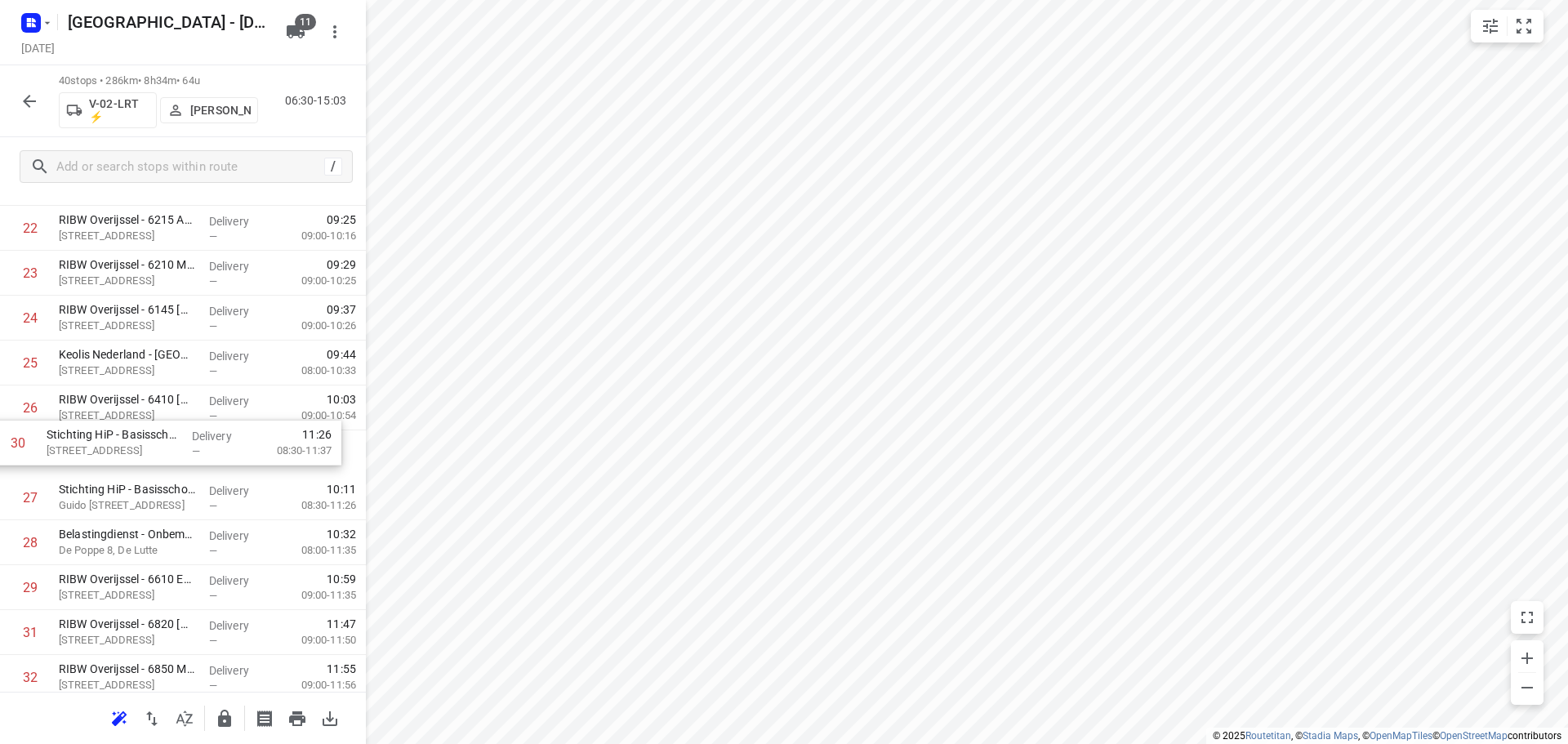
drag, startPoint x: 139, startPoint y: 574, endPoint x: 126, endPoint y: 418, distance: 156.5
click at [126, 418] on div "1 ⭐Albron Nederland - DJI - PI Zwolle Zuid 2 - 7966(Contactpersoon 7966) De Mar…" at bounding box center [183, 161] width 366 height 1796
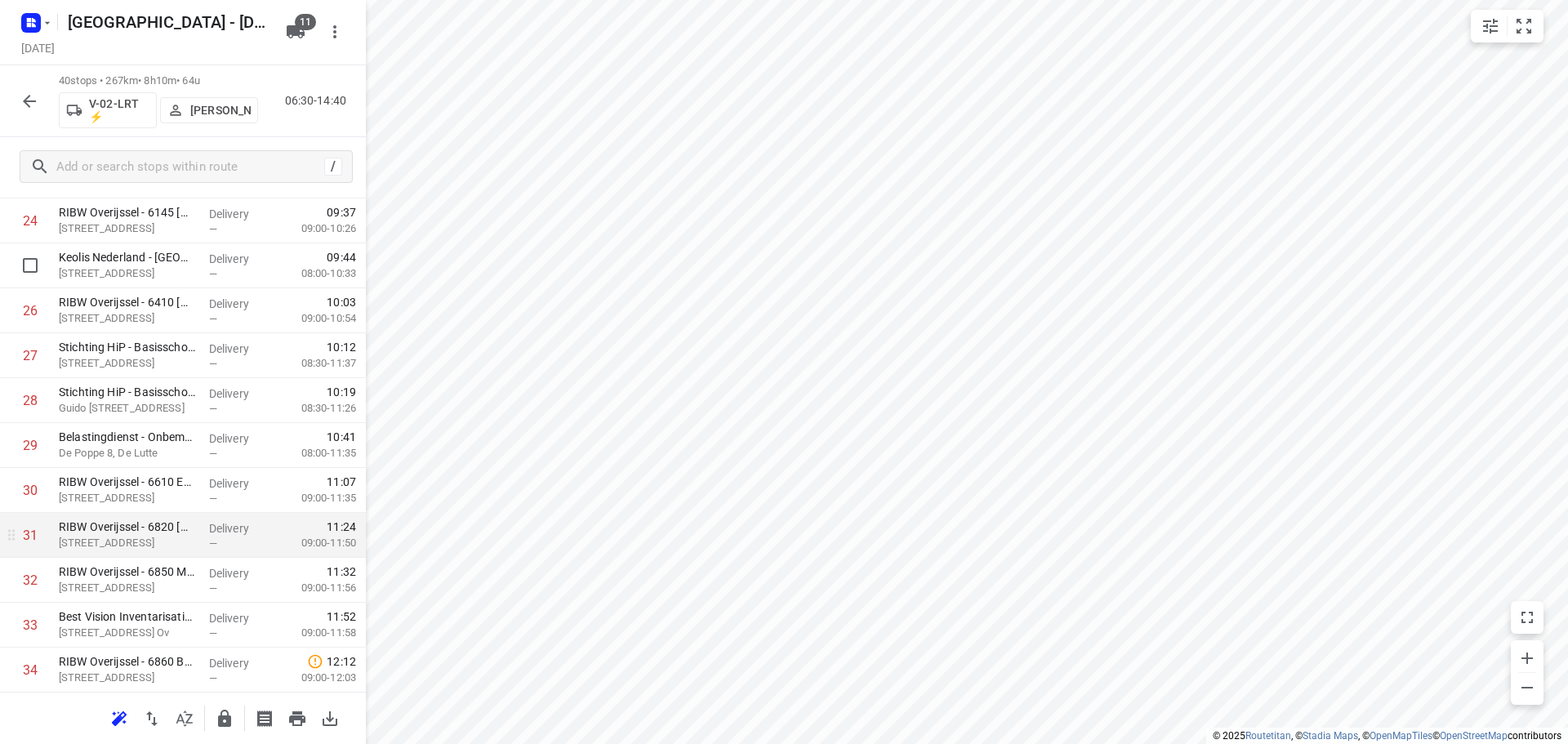
scroll to position [1306, 0]
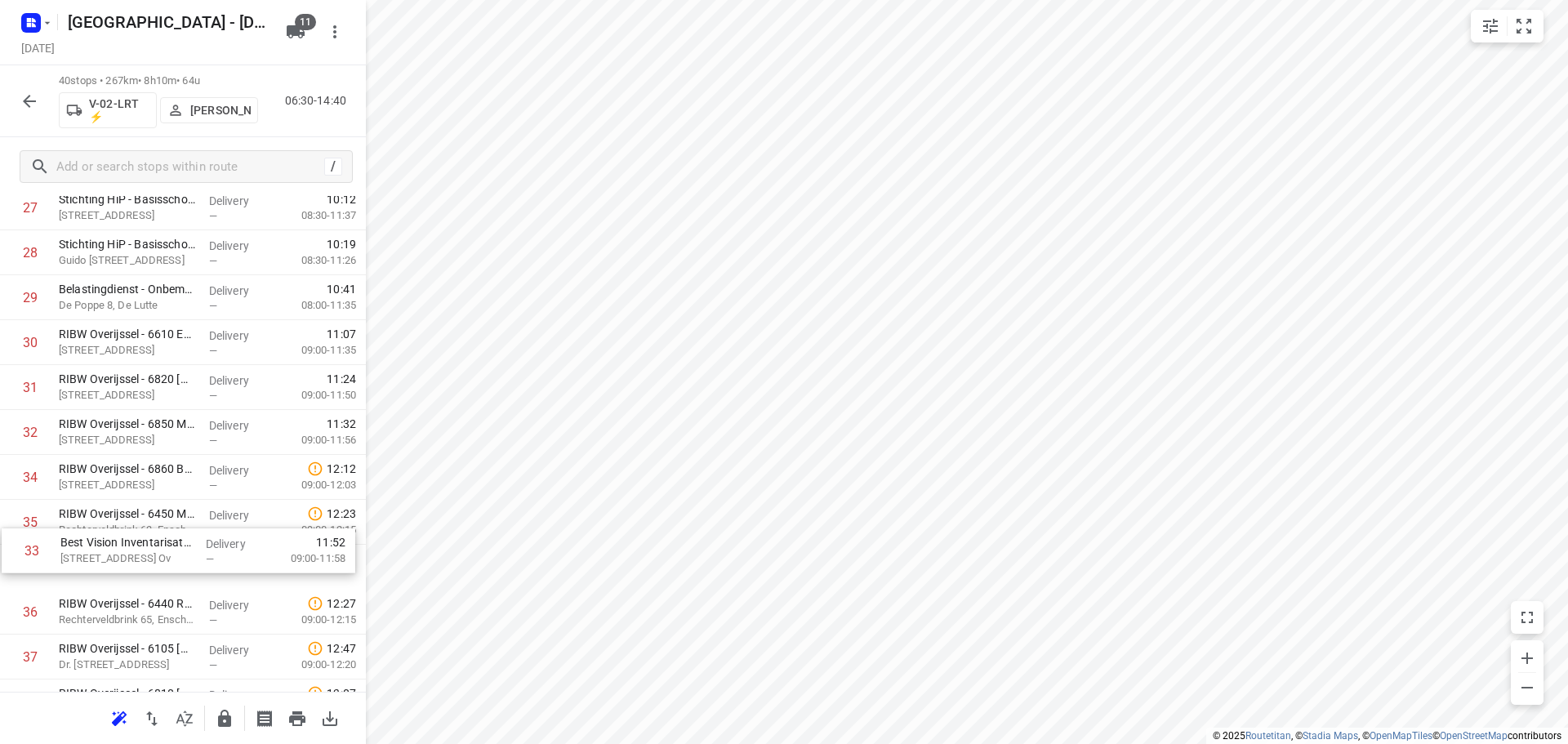
drag, startPoint x: 207, startPoint y: 462, endPoint x: 208, endPoint y: 542, distance: 80.0
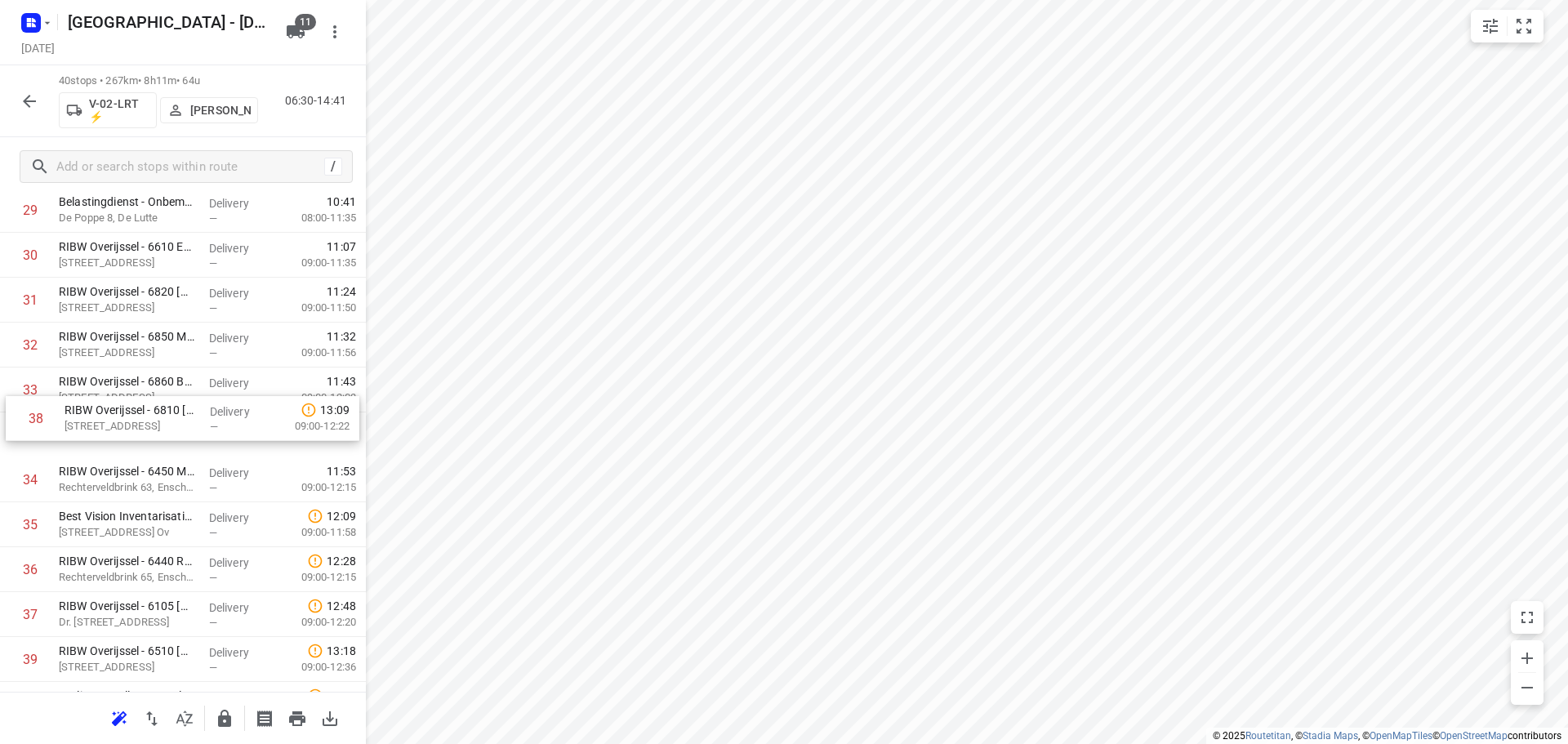
drag, startPoint x: 151, startPoint y: 623, endPoint x: 157, endPoint y: 417, distance: 206.1
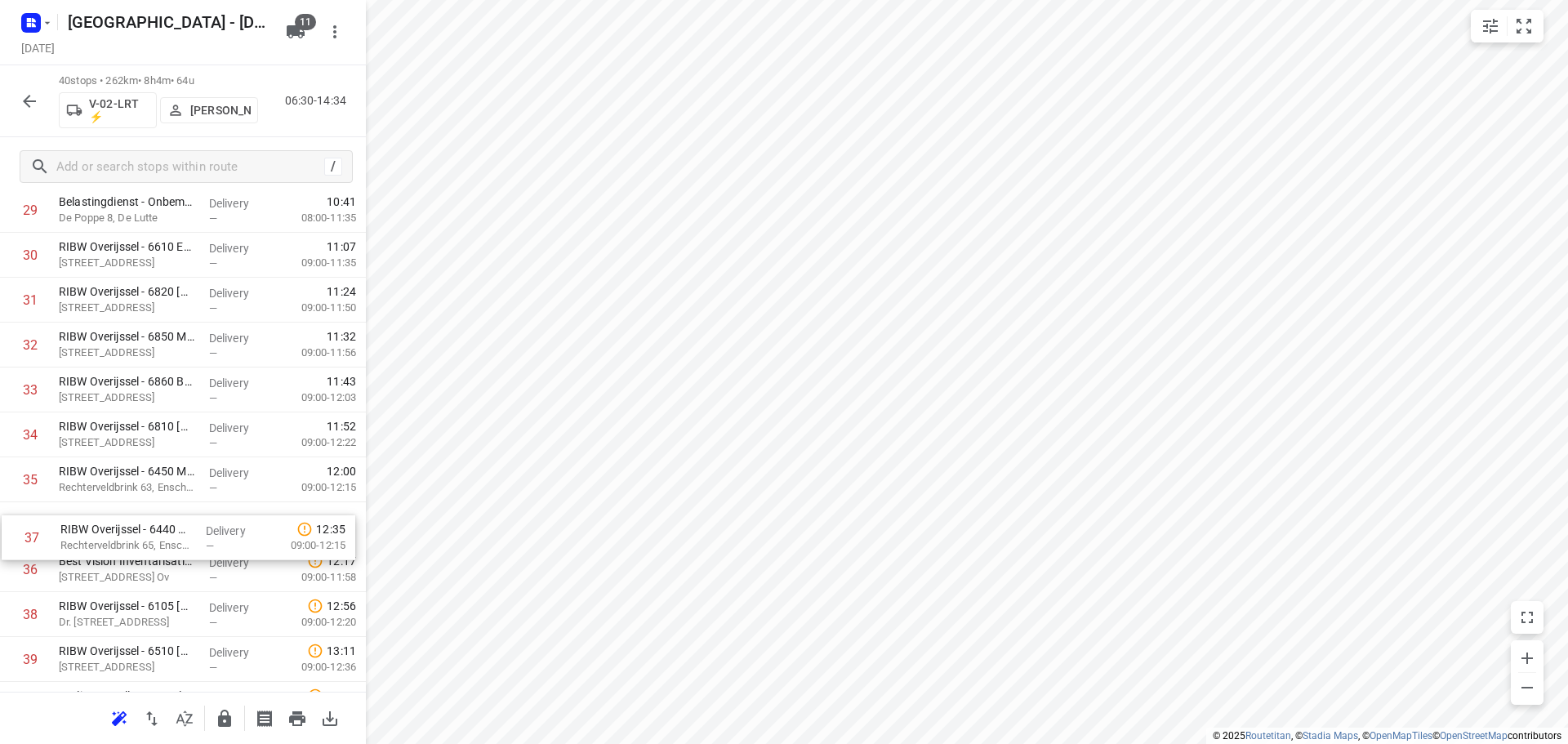
drag, startPoint x: 155, startPoint y: 554, endPoint x: 157, endPoint y: 506, distance: 48.0
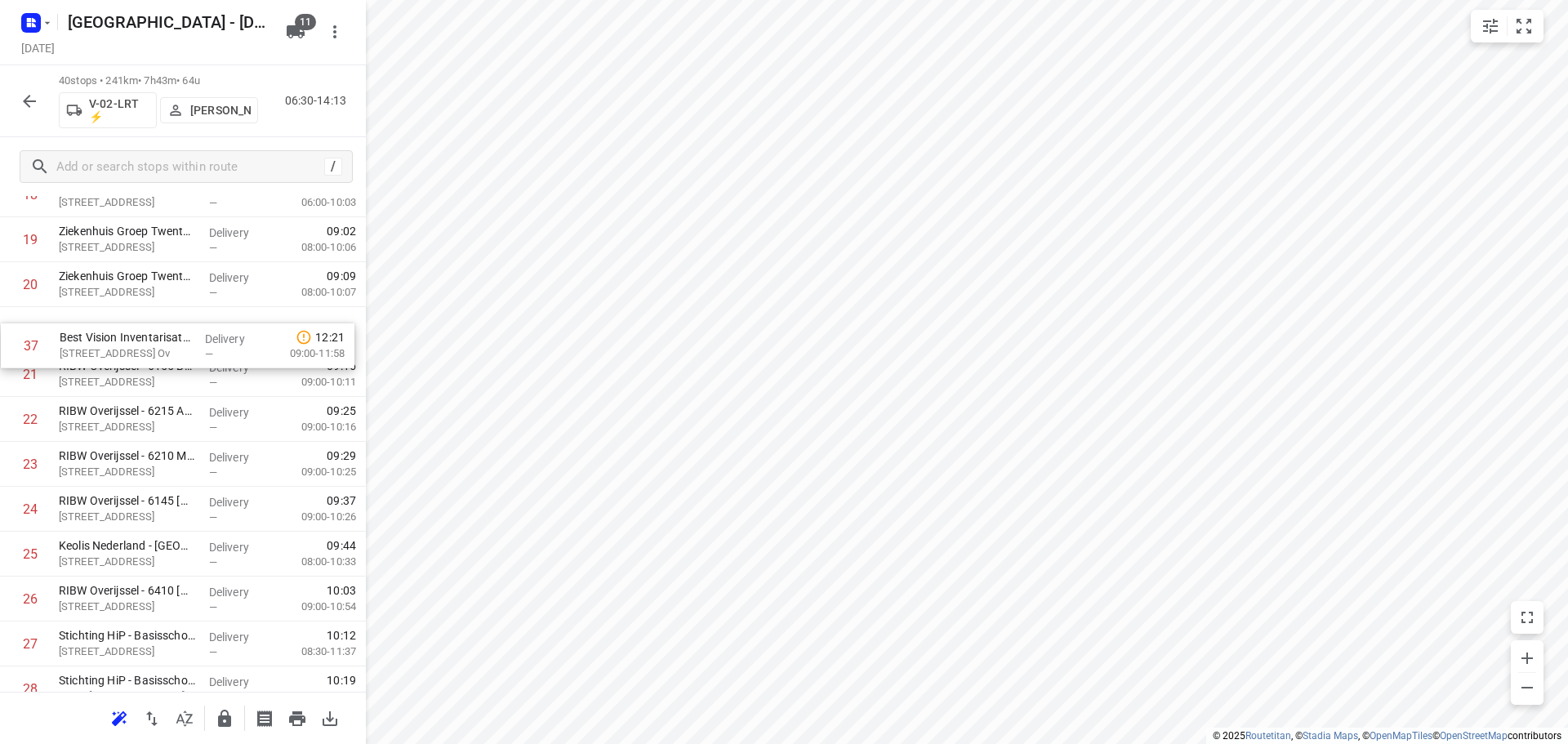
scroll to position [912, 0]
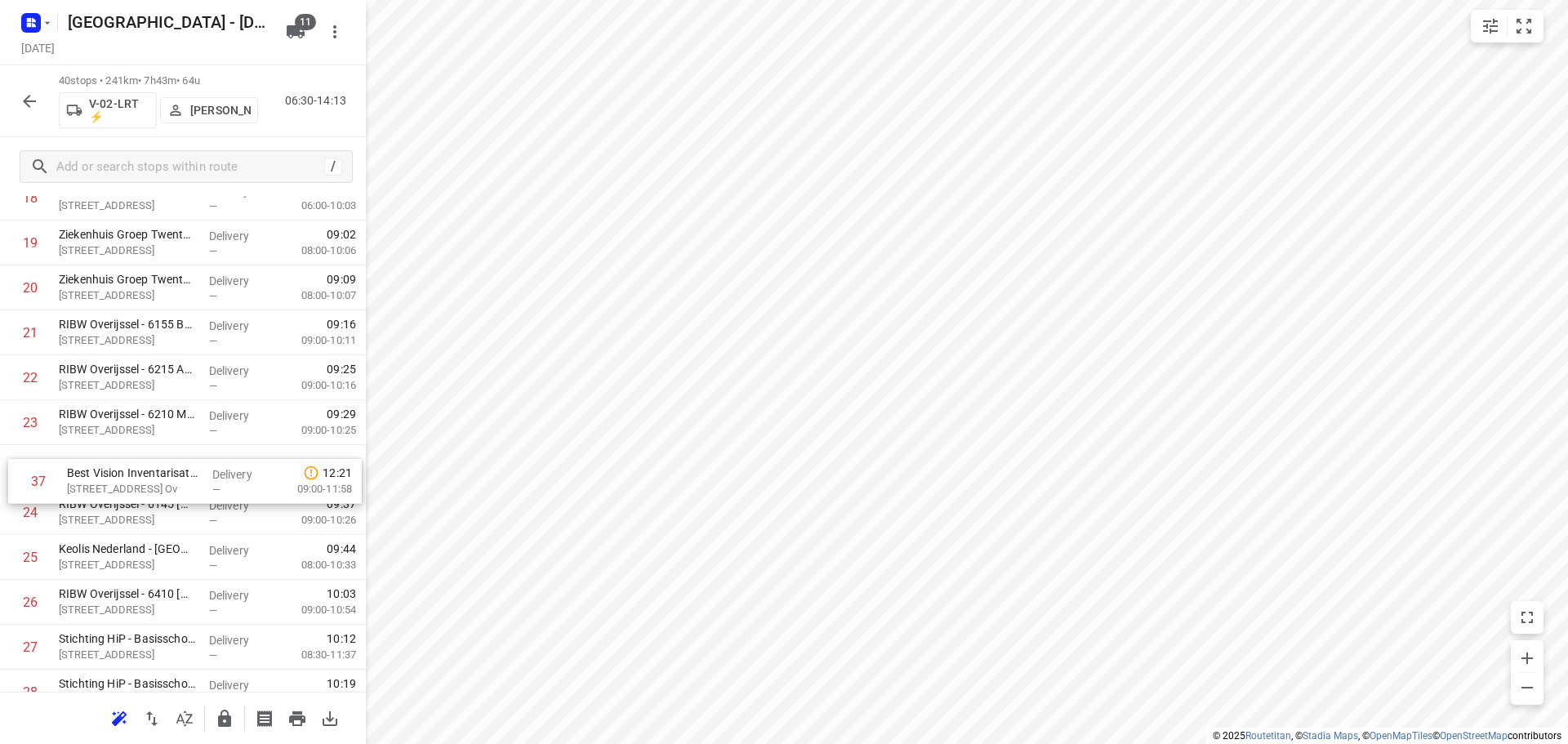
drag, startPoint x: 138, startPoint y: 560, endPoint x: 148, endPoint y: 492, distance: 68.7
click at [148, 492] on div "1 ⭐Albron Nederland - DJI - PI Zwolle Zuid 2 - 7966(Contactpersoon 7966) De Mar…" at bounding box center [183, 310] width 366 height 1796
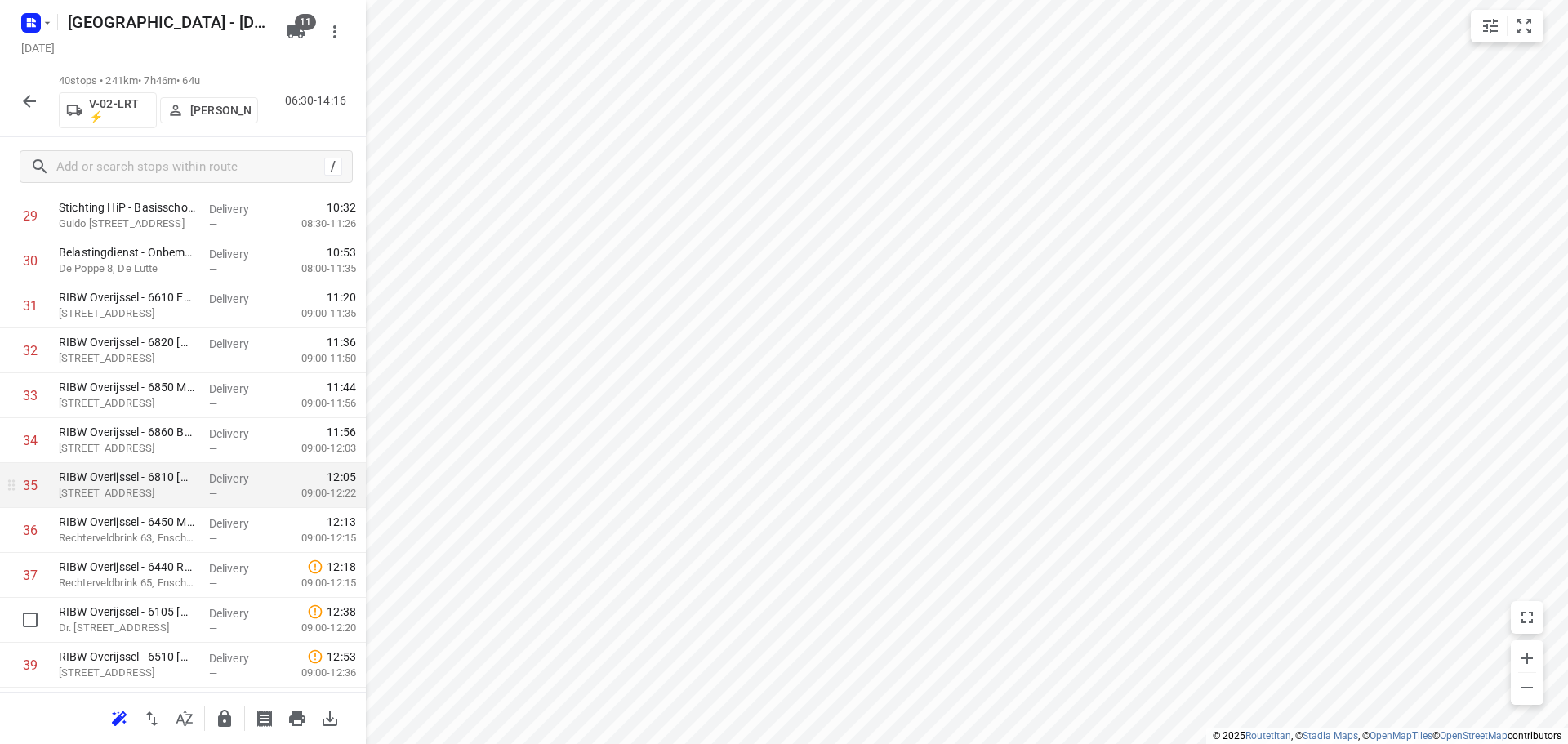
scroll to position [1473, 0]
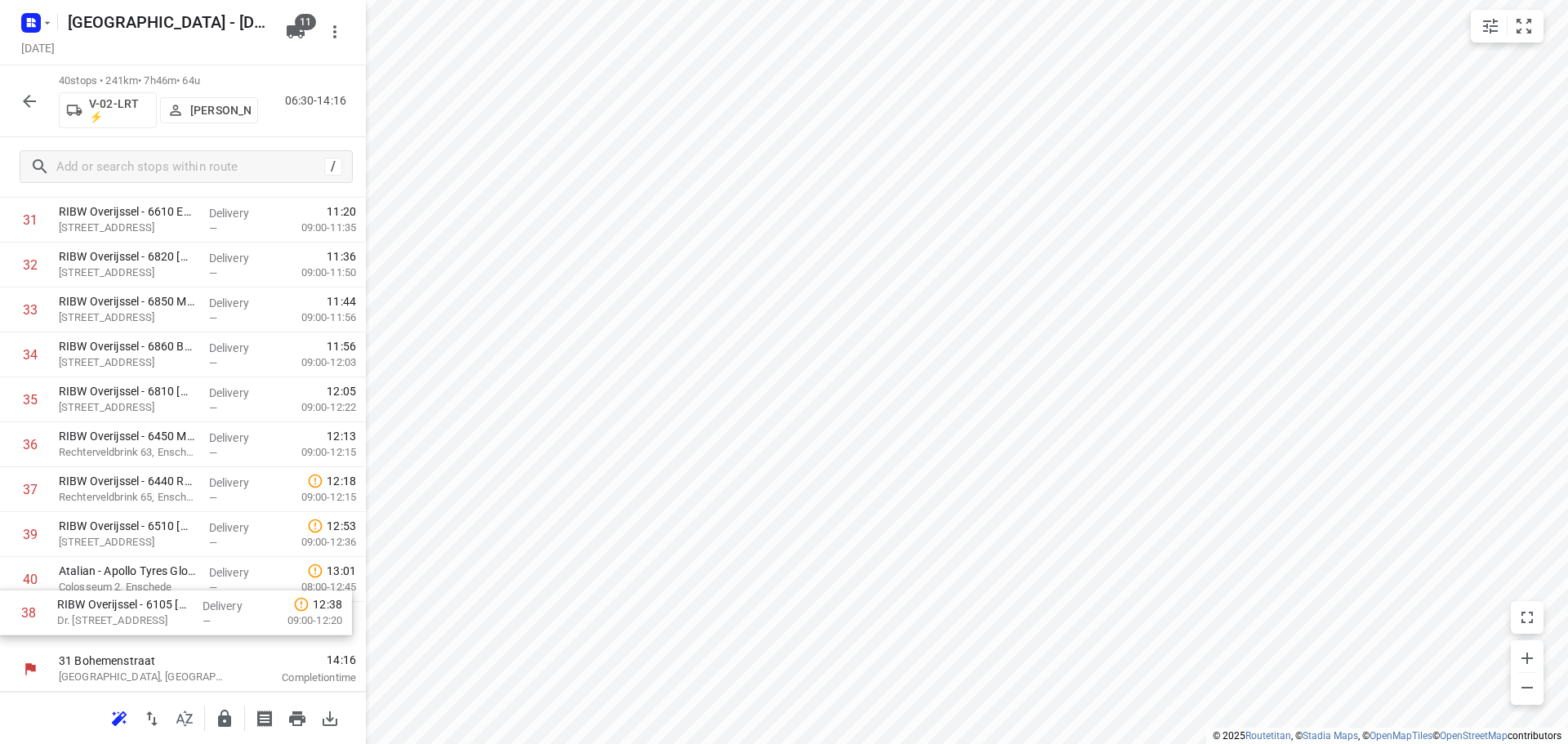
drag, startPoint x: 184, startPoint y: 524, endPoint x: 182, endPoint y: 609, distance: 85.0
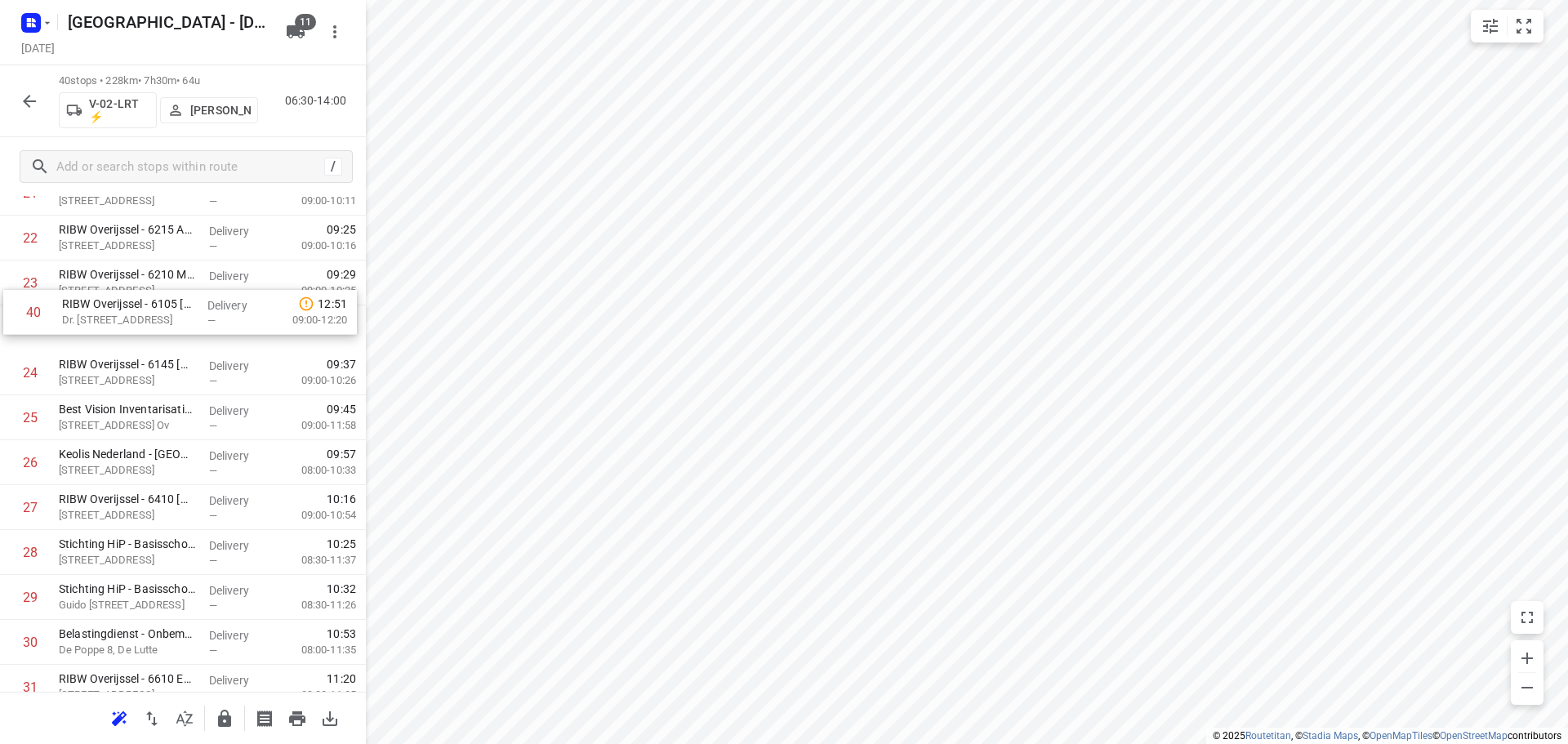
scroll to position [1049, 0]
drag, startPoint x: 201, startPoint y: 619, endPoint x: 202, endPoint y: 440, distance: 179.0
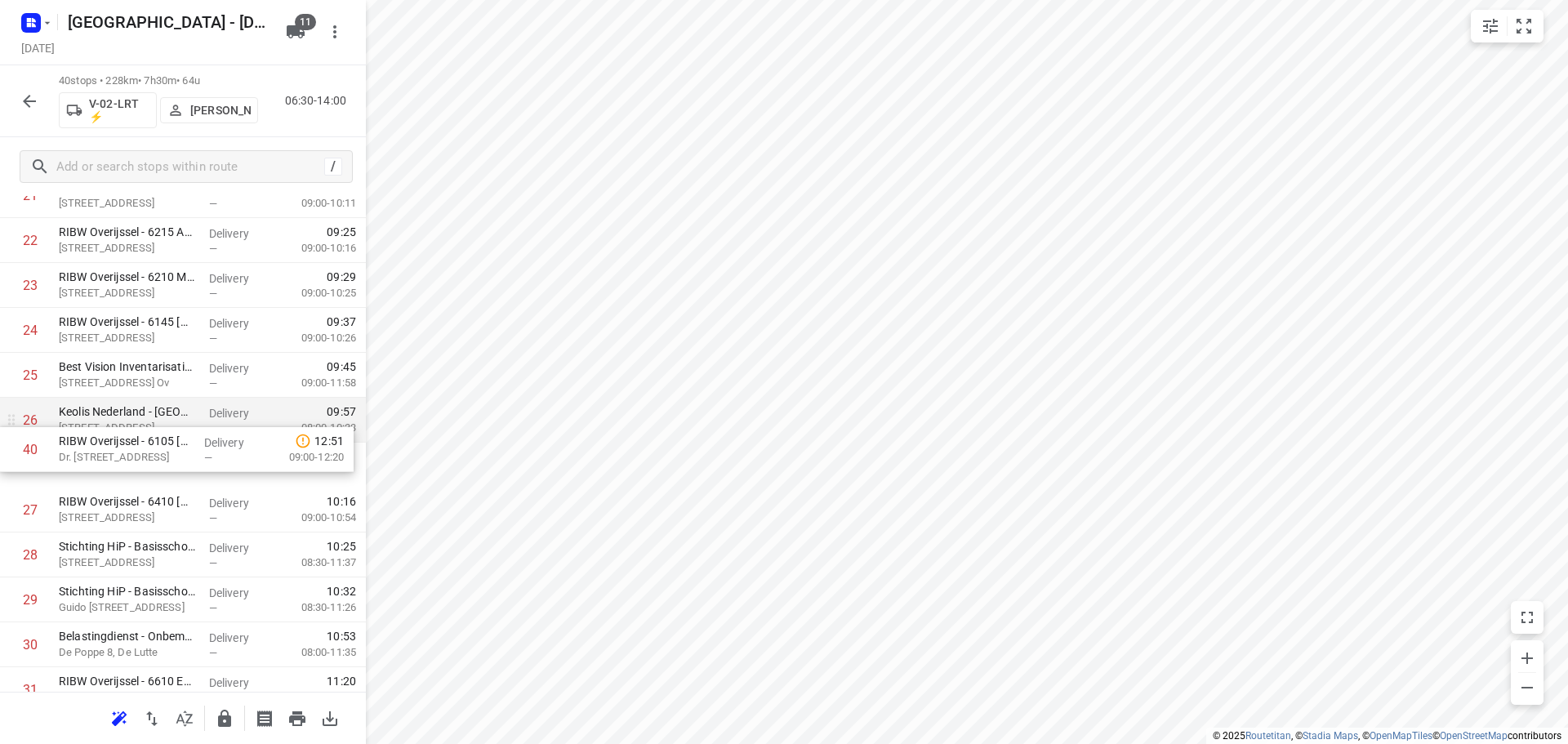
click at [201, 440] on div "1 ⭐Albron Nederland - DJI - PI Zwolle Zuid 2 - 7966(Contactpersoon 7966) De Mar…" at bounding box center [183, 173] width 366 height 1796
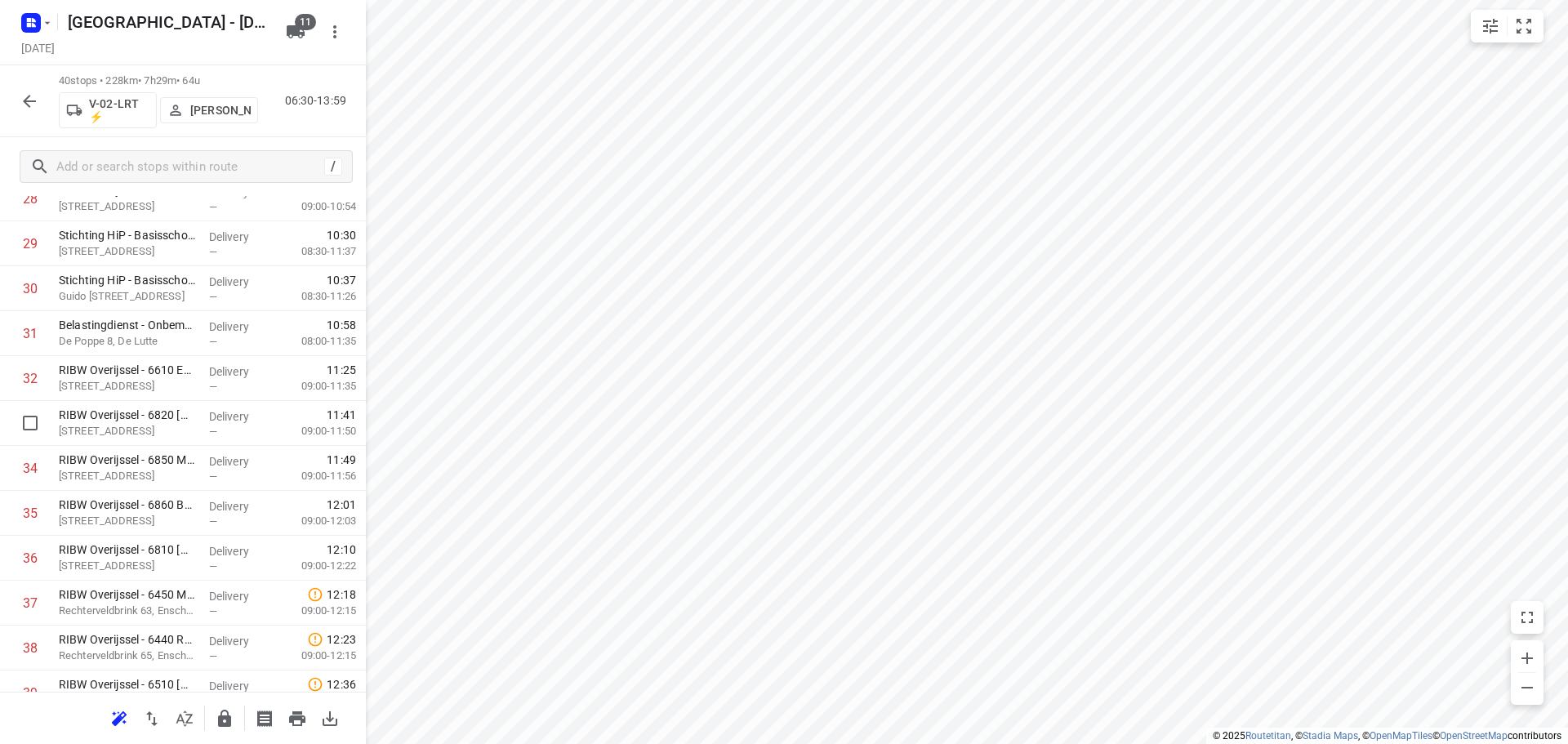
scroll to position [1473, 0]
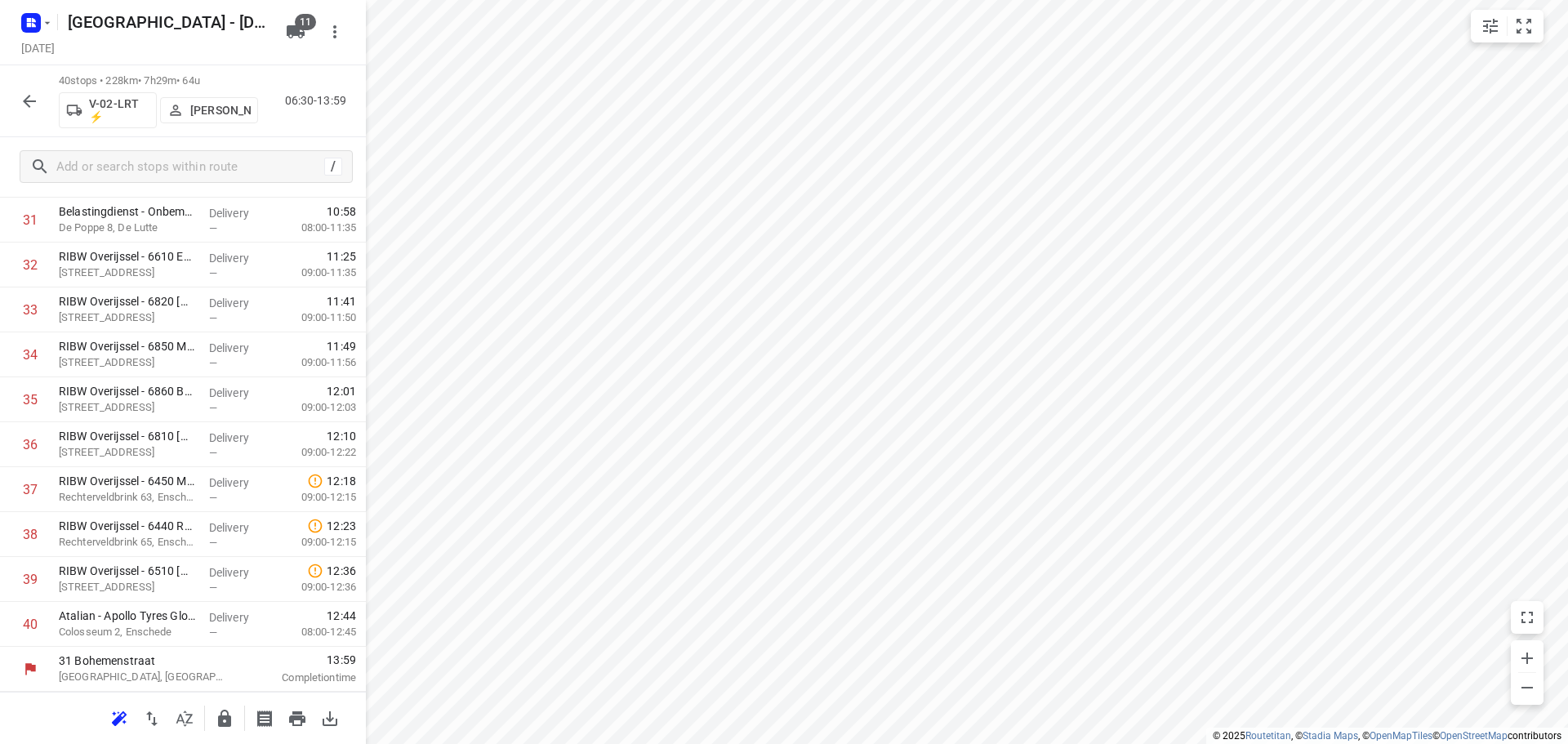
click at [221, 709] on icon "button" at bounding box center [224, 718] width 19 height 19
click at [38, 95] on icon "button" at bounding box center [29, 101] width 19 height 19
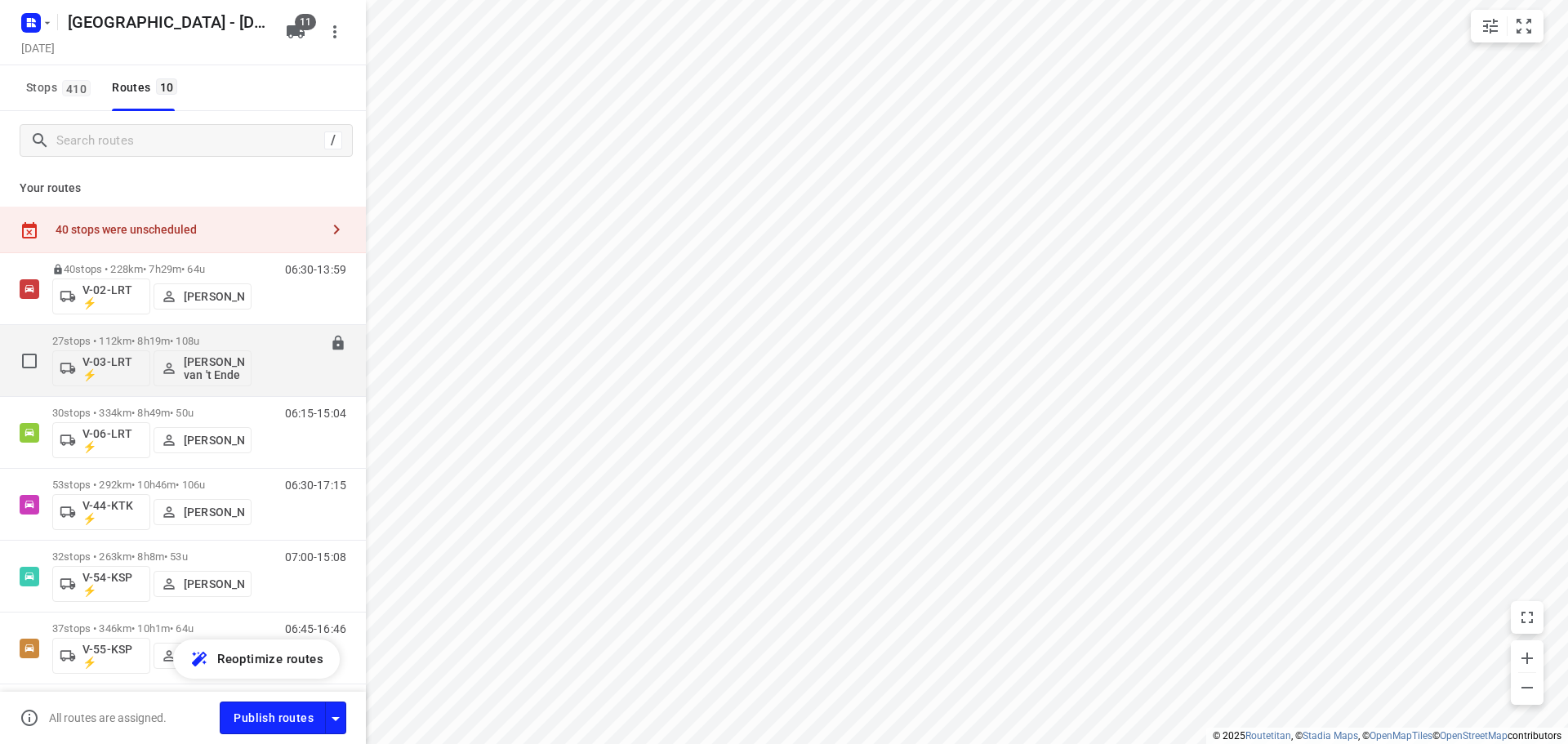
click at [137, 341] on p "27 stops • 112km • 8h19m • 108u" at bounding box center [152, 341] width 200 height 12
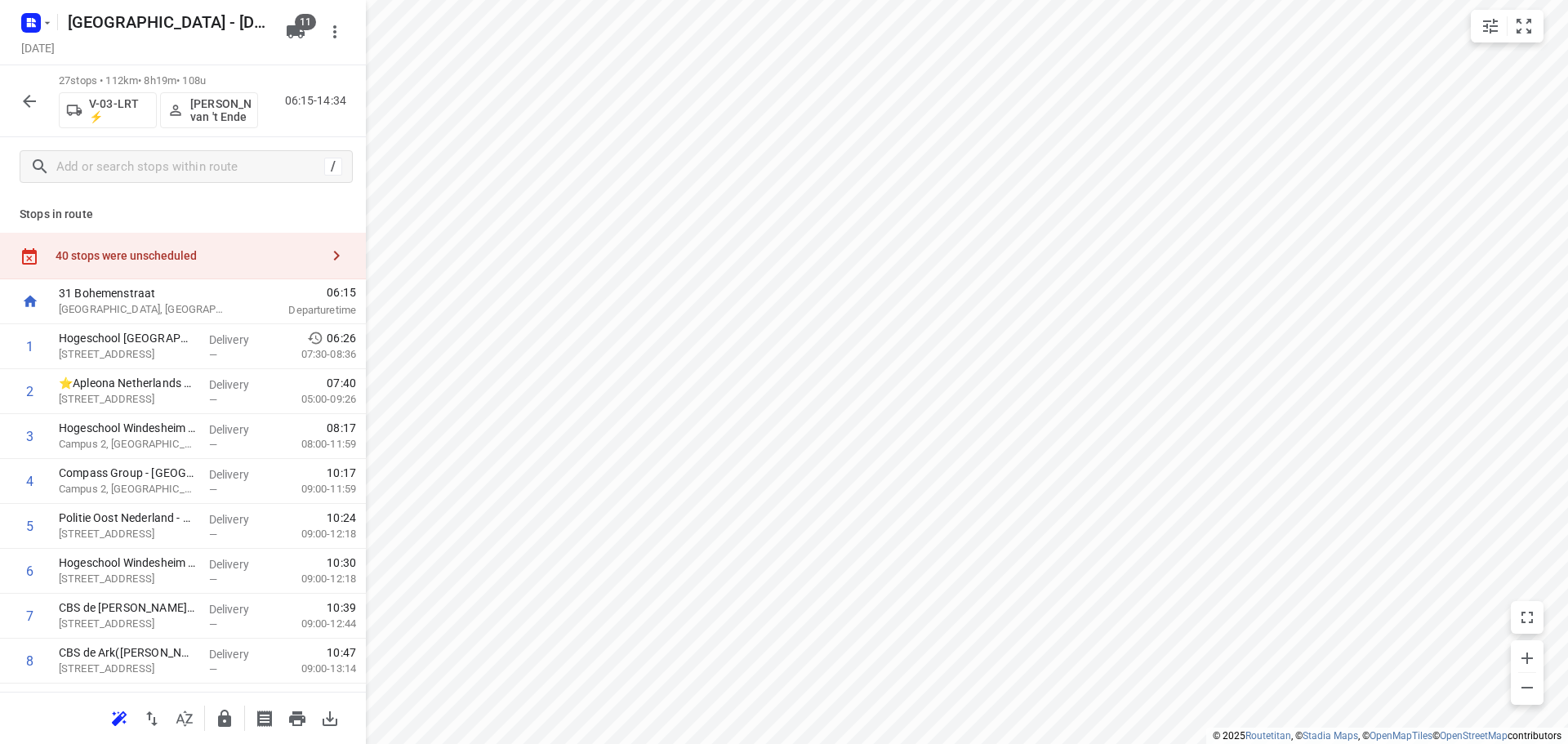
drag, startPoint x: 217, startPoint y: 81, endPoint x: 220, endPoint y: 122, distance: 41.1
click at [217, 84] on p "27 stops • 112km • 8h19m • 108u" at bounding box center [159, 81] width 200 height 16
click at [222, 123] on p "Stephanie van 't Ende" at bounding box center [221, 110] width 60 height 26
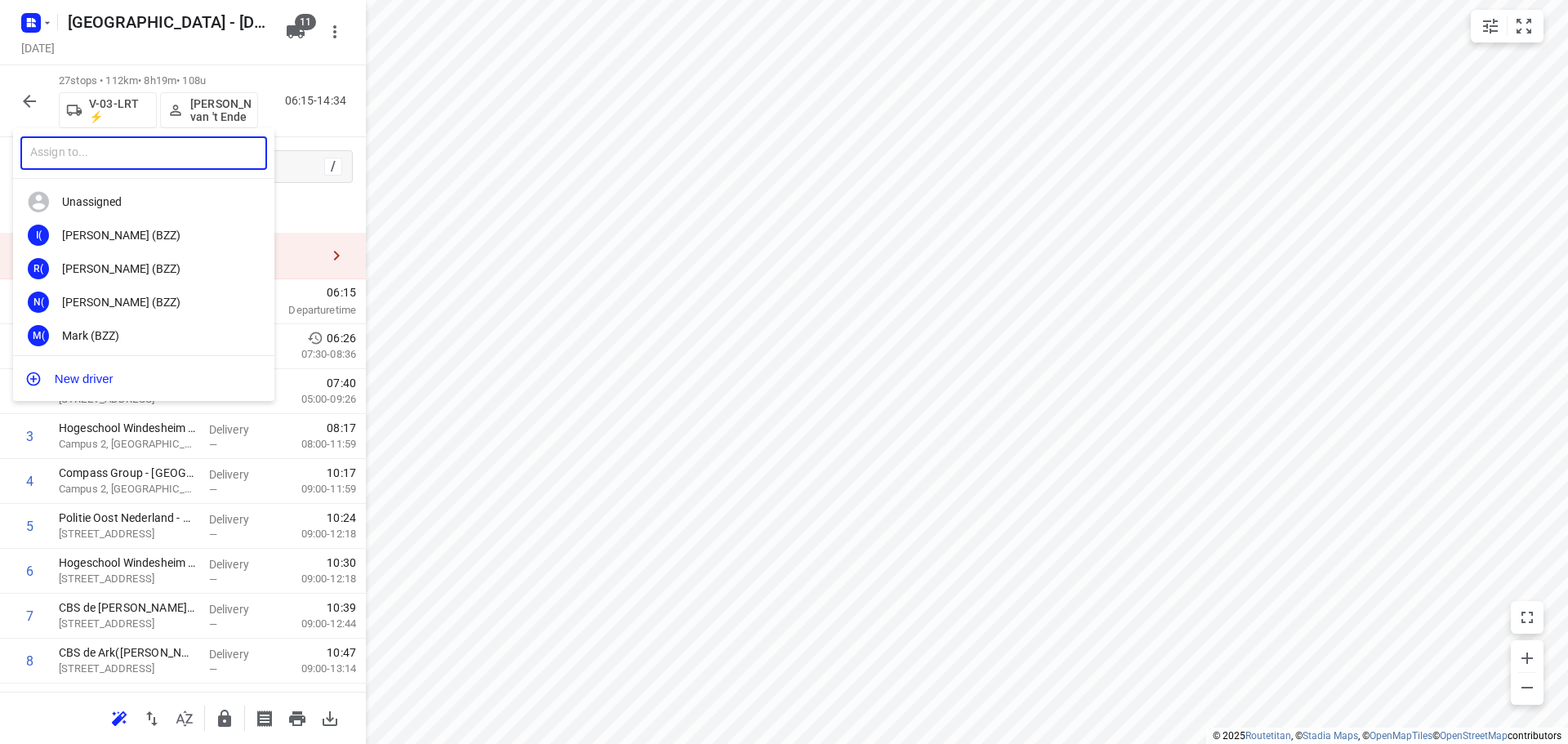
click at [170, 157] on input "text" at bounding box center [143, 153] width 246 height 34
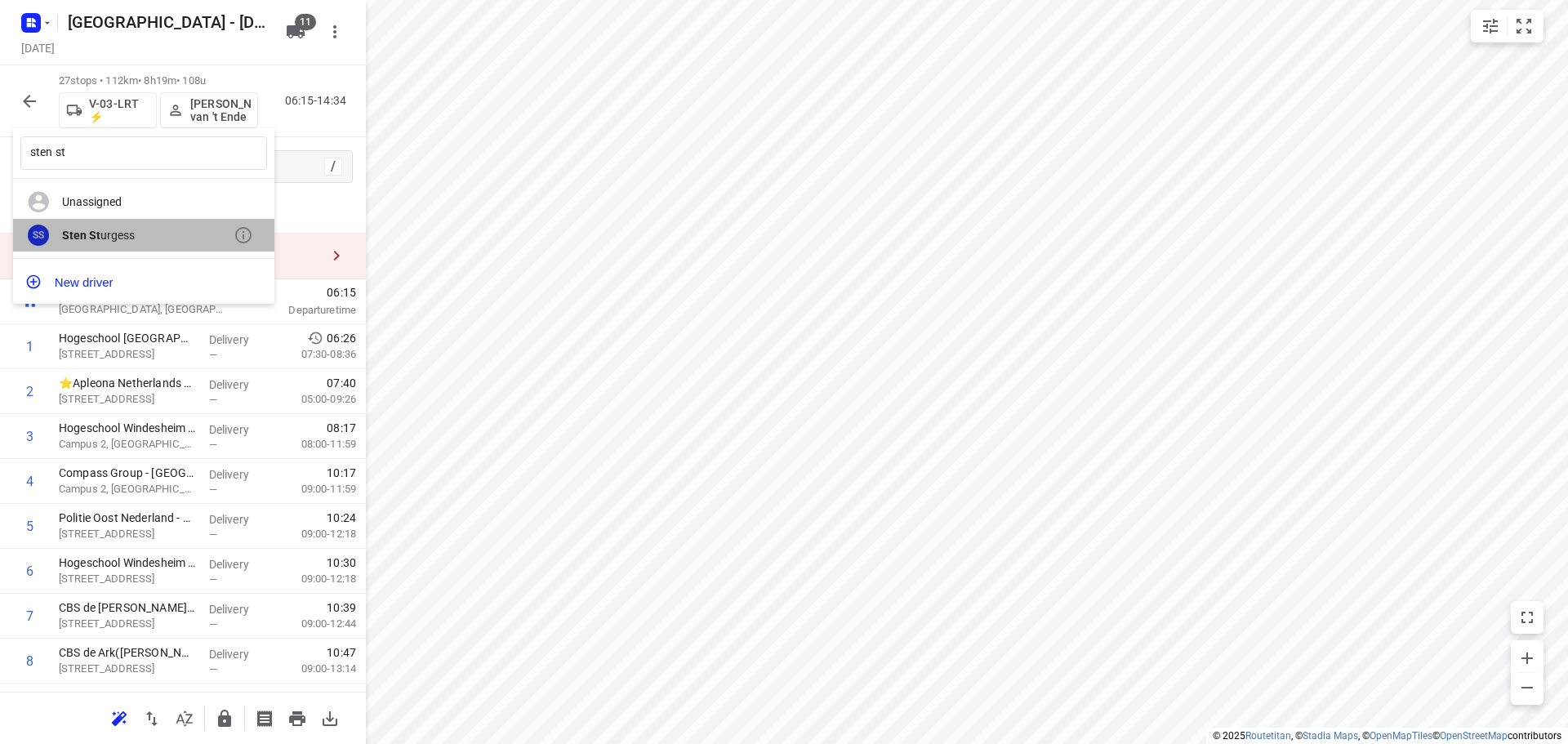
click at [154, 249] on div "SS Sten St urgess" at bounding box center [144, 236] width 261 height 34
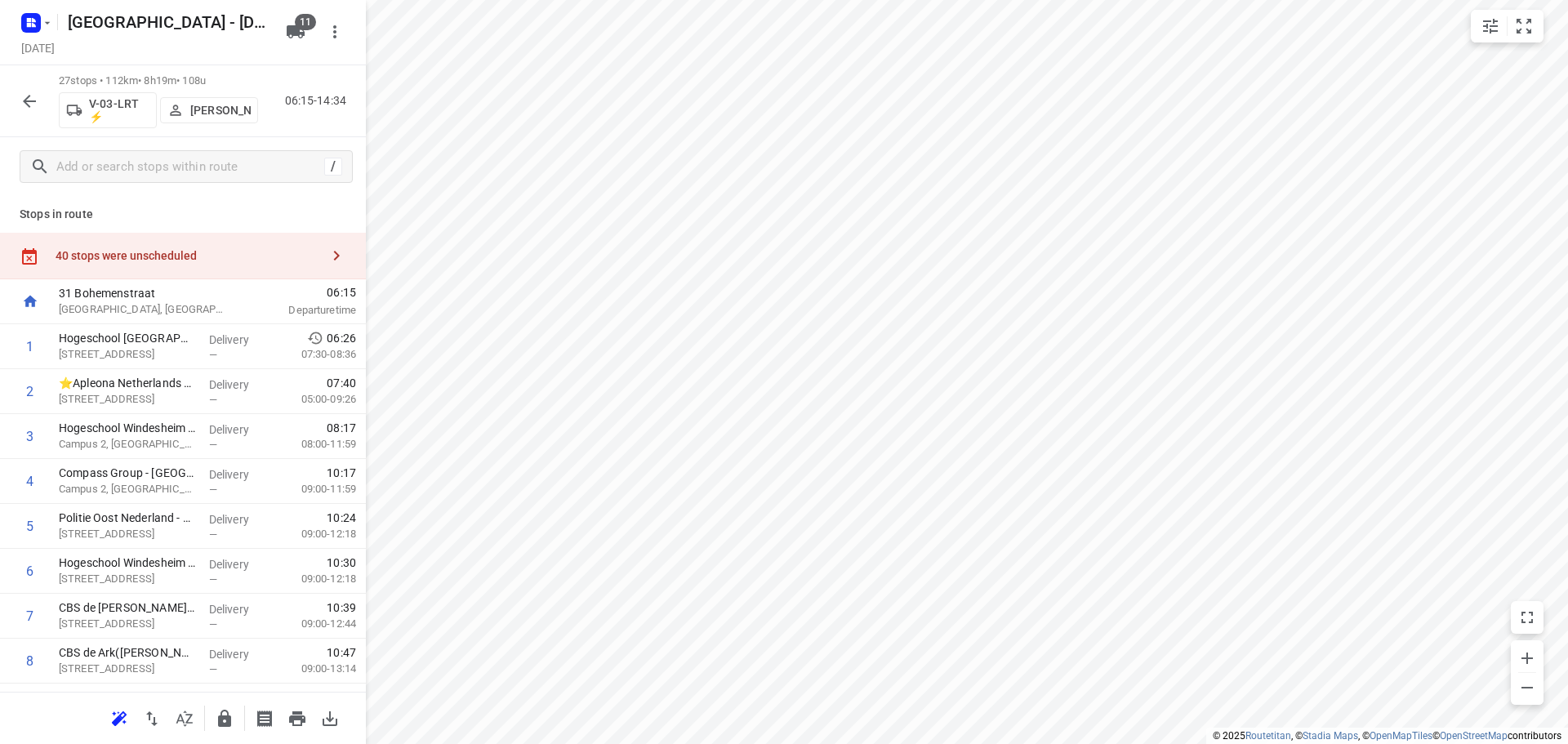
click at [185, 713] on icon "button" at bounding box center [185, 718] width 19 height 19
click at [189, 730] on button "button" at bounding box center [185, 718] width 33 height 33
click at [4, 101] on div "43 stops • 129km • 7h19m • 71u V-91-KNS ⚡ Harco Wattimena 07:30-14:48" at bounding box center [183, 101] width 366 height 71
click at [4, 100] on div "43 stops • 129km • 7h19m • 71u V-91-KNS ⚡ Harco Wattimena 07:30-14:48" at bounding box center [183, 101] width 366 height 71
click at [15, 101] on button "button" at bounding box center [29, 101] width 33 height 33
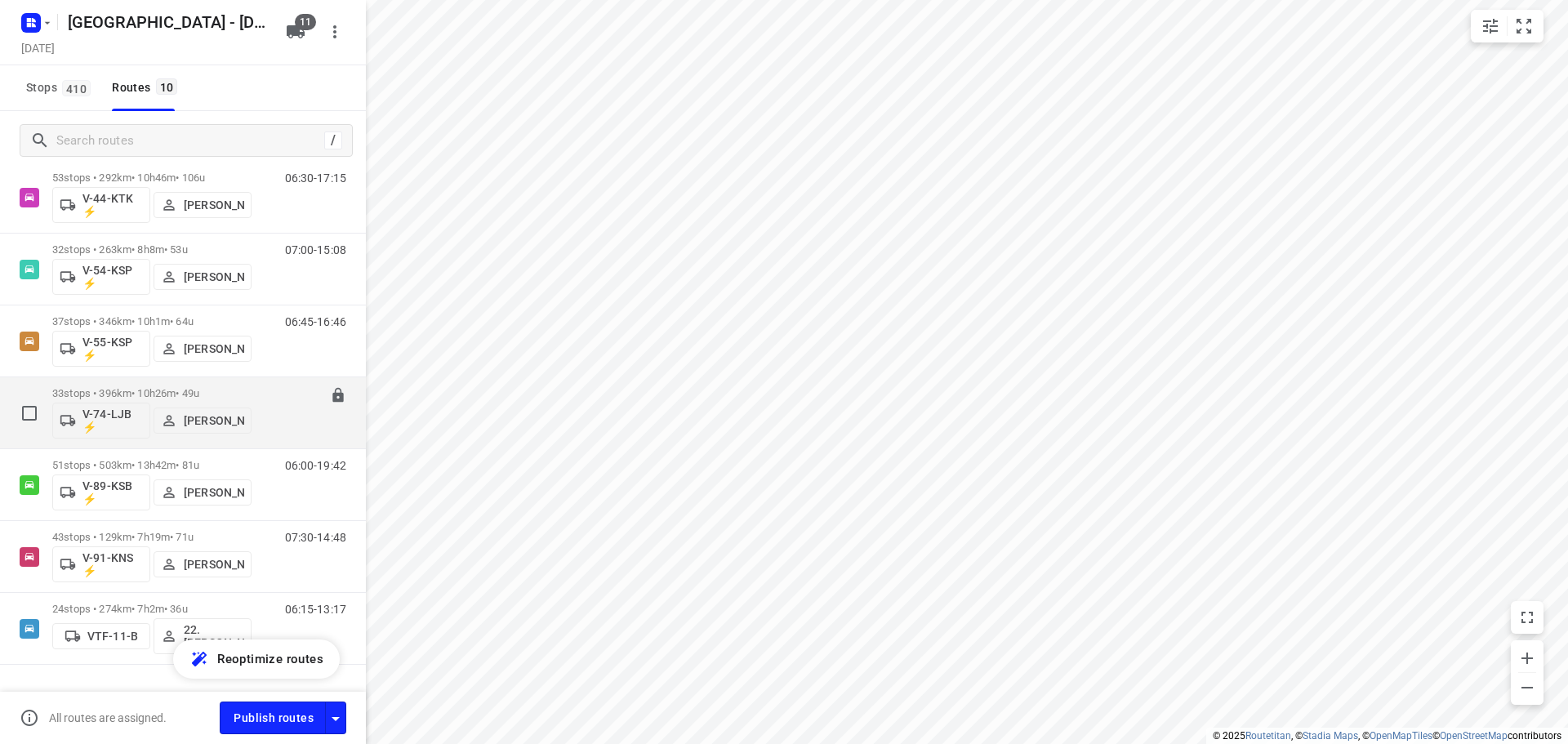
scroll to position [345, 0]
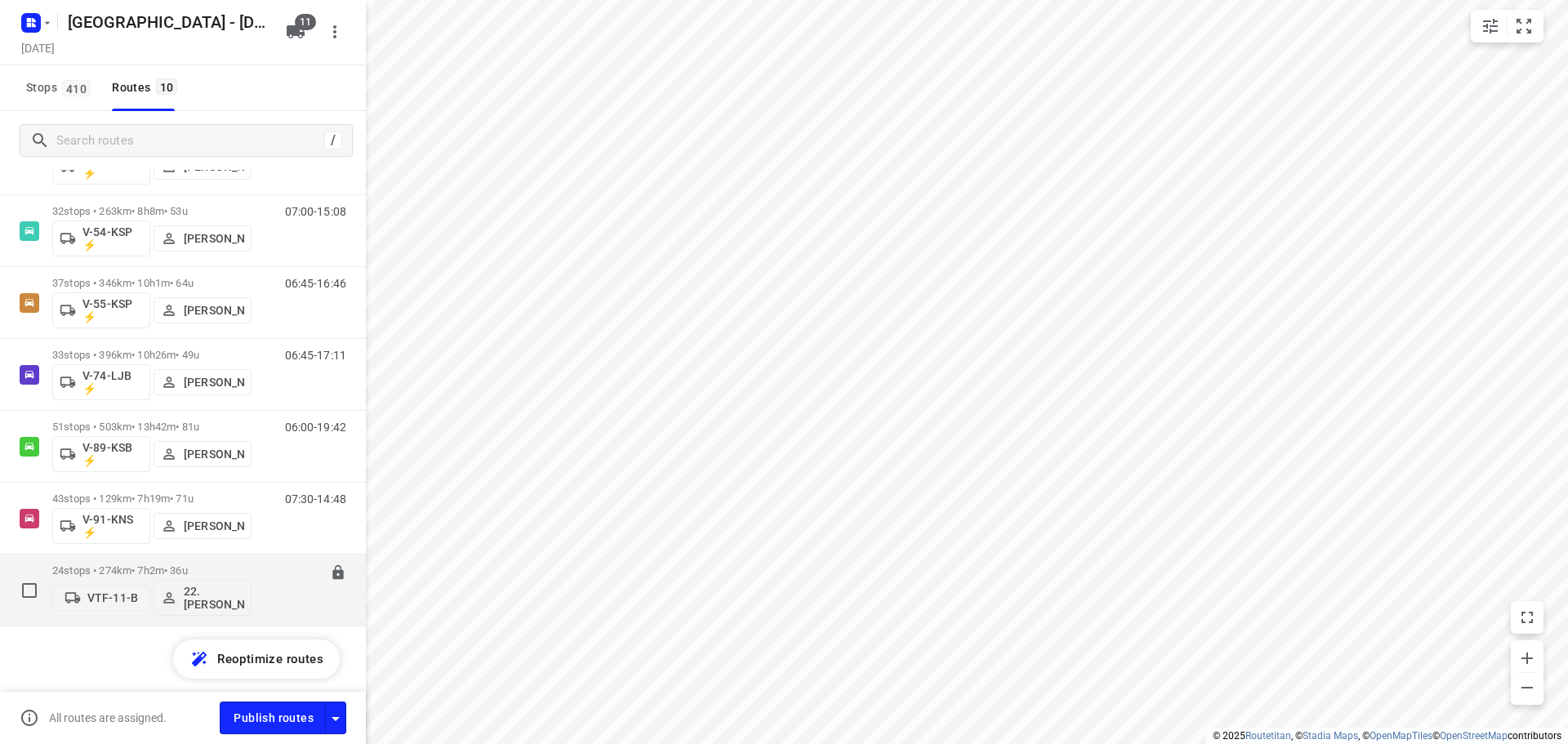
click at [107, 565] on p "24 stops • 274km • 7h2m • 36u" at bounding box center [152, 570] width 200 height 12
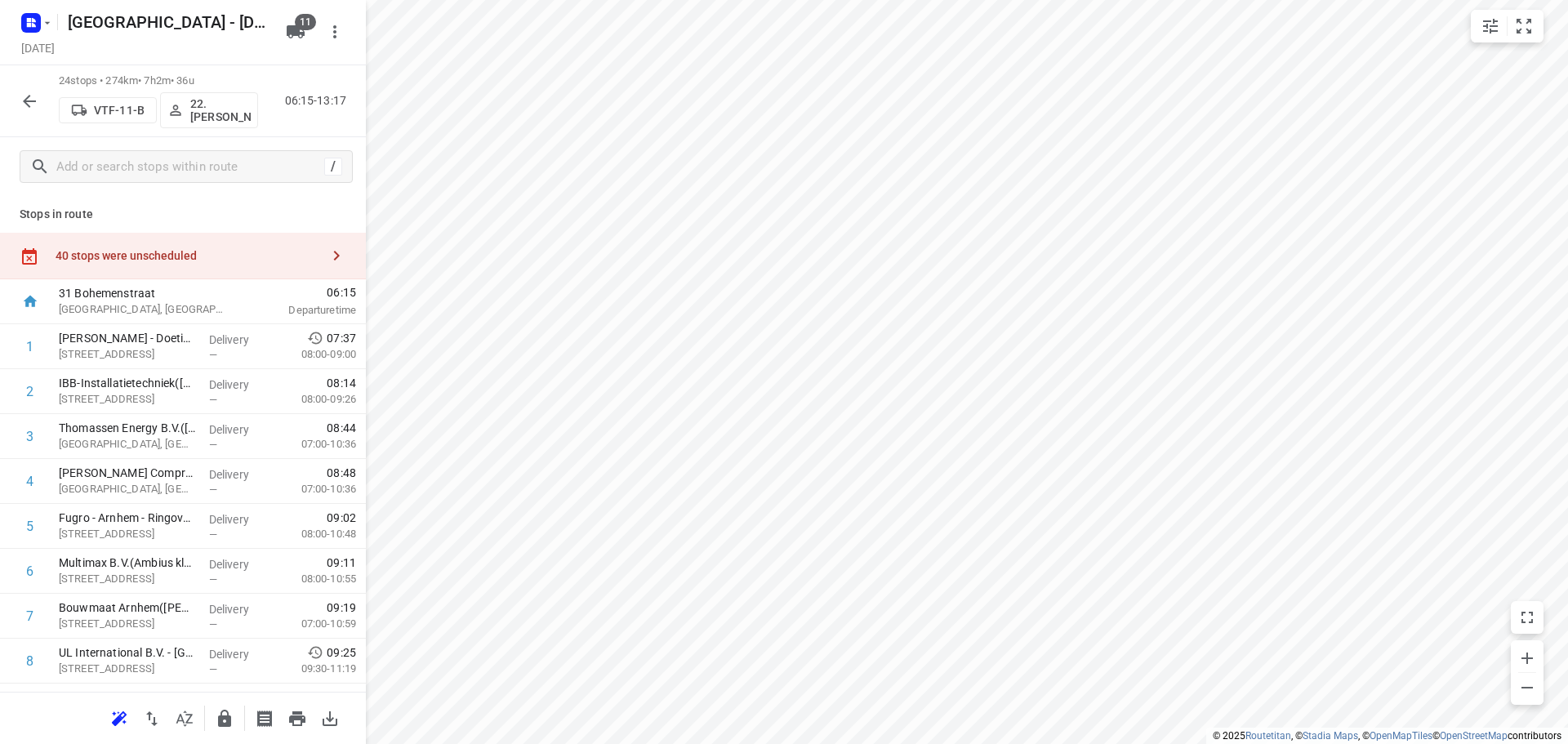
click at [188, 107] on span "22. [PERSON_NAME]" at bounding box center [209, 110] width 83 height 26
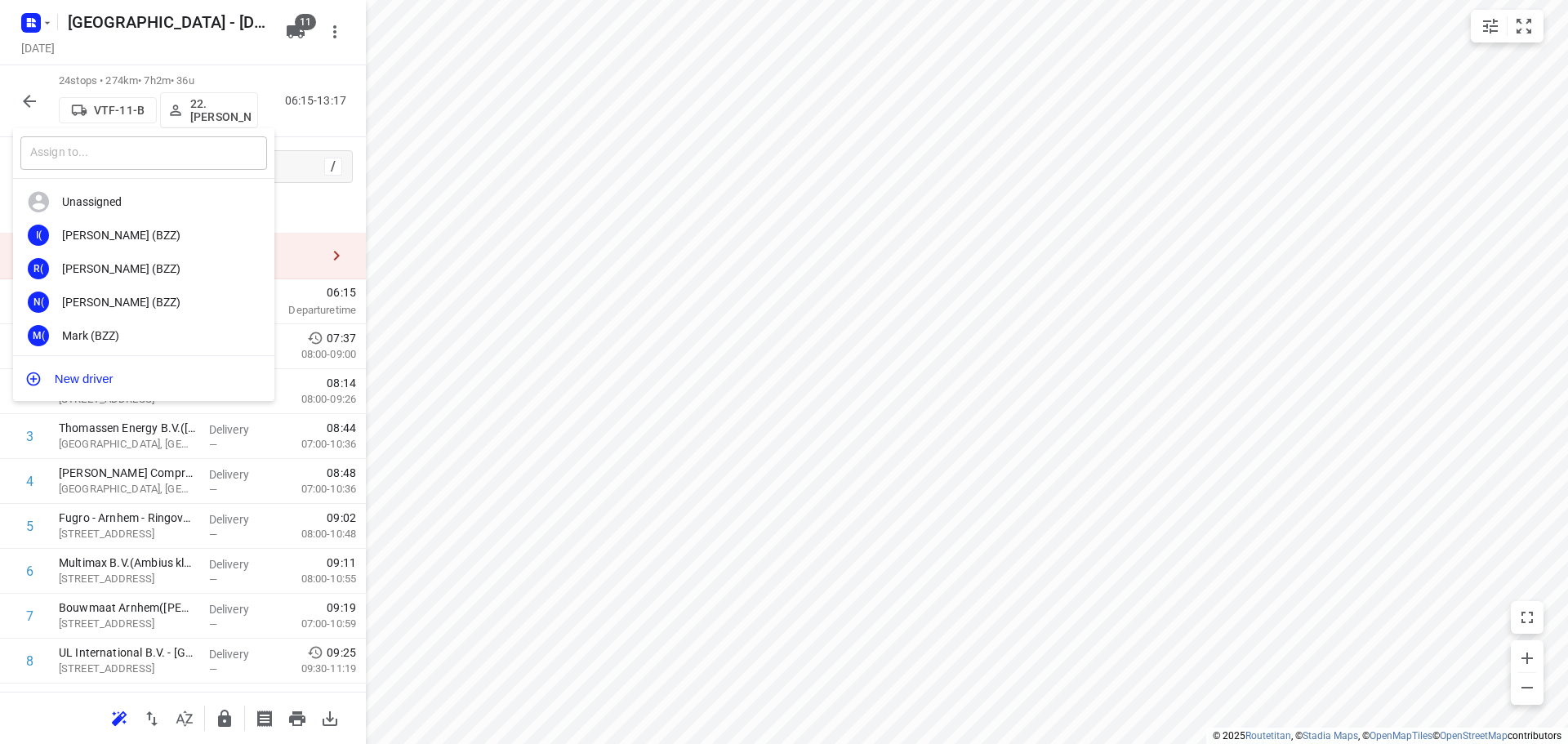
click at [183, 158] on input "text" at bounding box center [143, 153] width 246 height 34
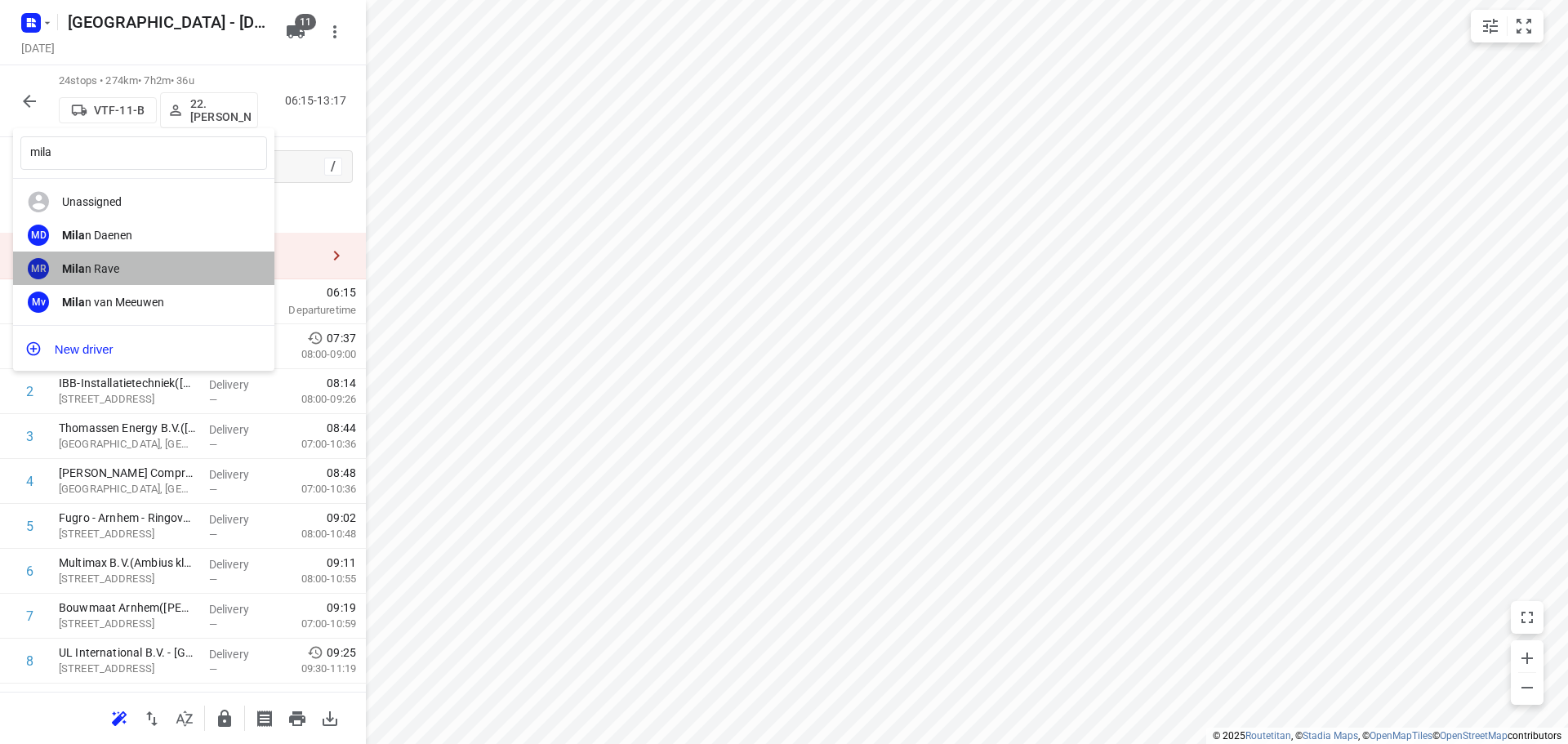
drag, startPoint x: 144, startPoint y: 255, endPoint x: 267, endPoint y: 105, distance: 194.0
click at [143, 255] on div "MR Mila n Rave" at bounding box center [144, 268] width 261 height 34
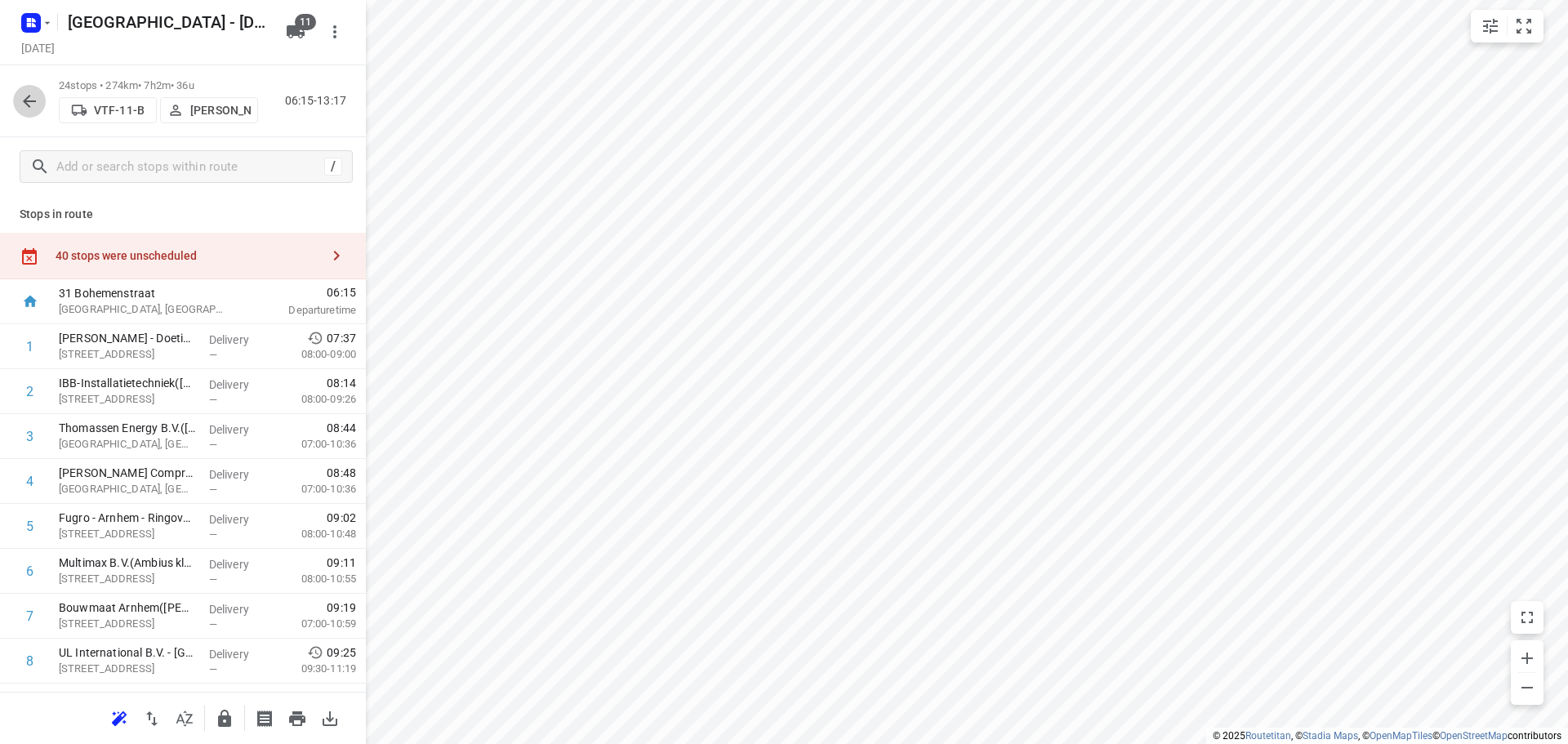
click at [25, 93] on icon "button" at bounding box center [29, 101] width 19 height 19
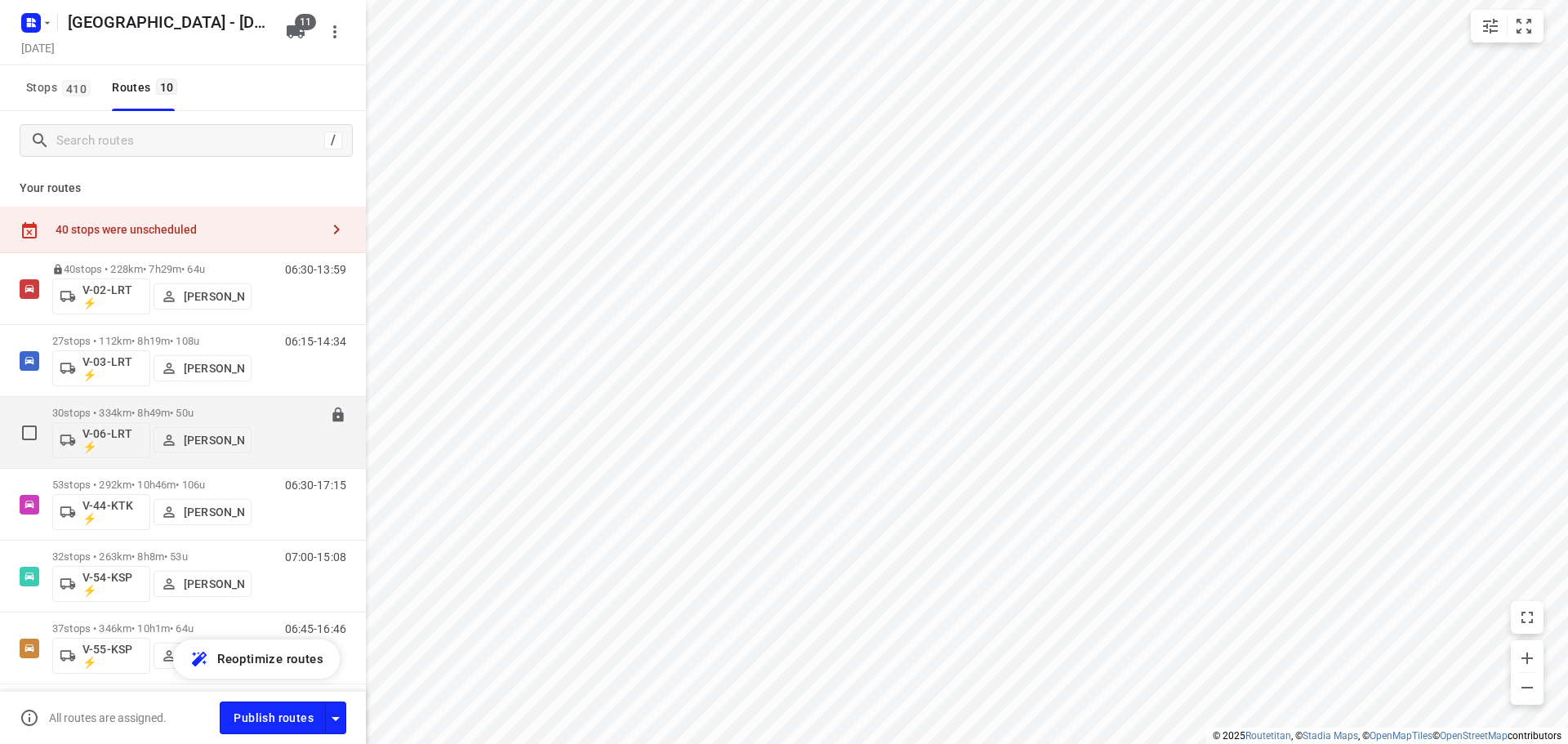
click at [151, 413] on p "30 stops • 334km • 8h49m • 50u" at bounding box center [152, 413] width 200 height 12
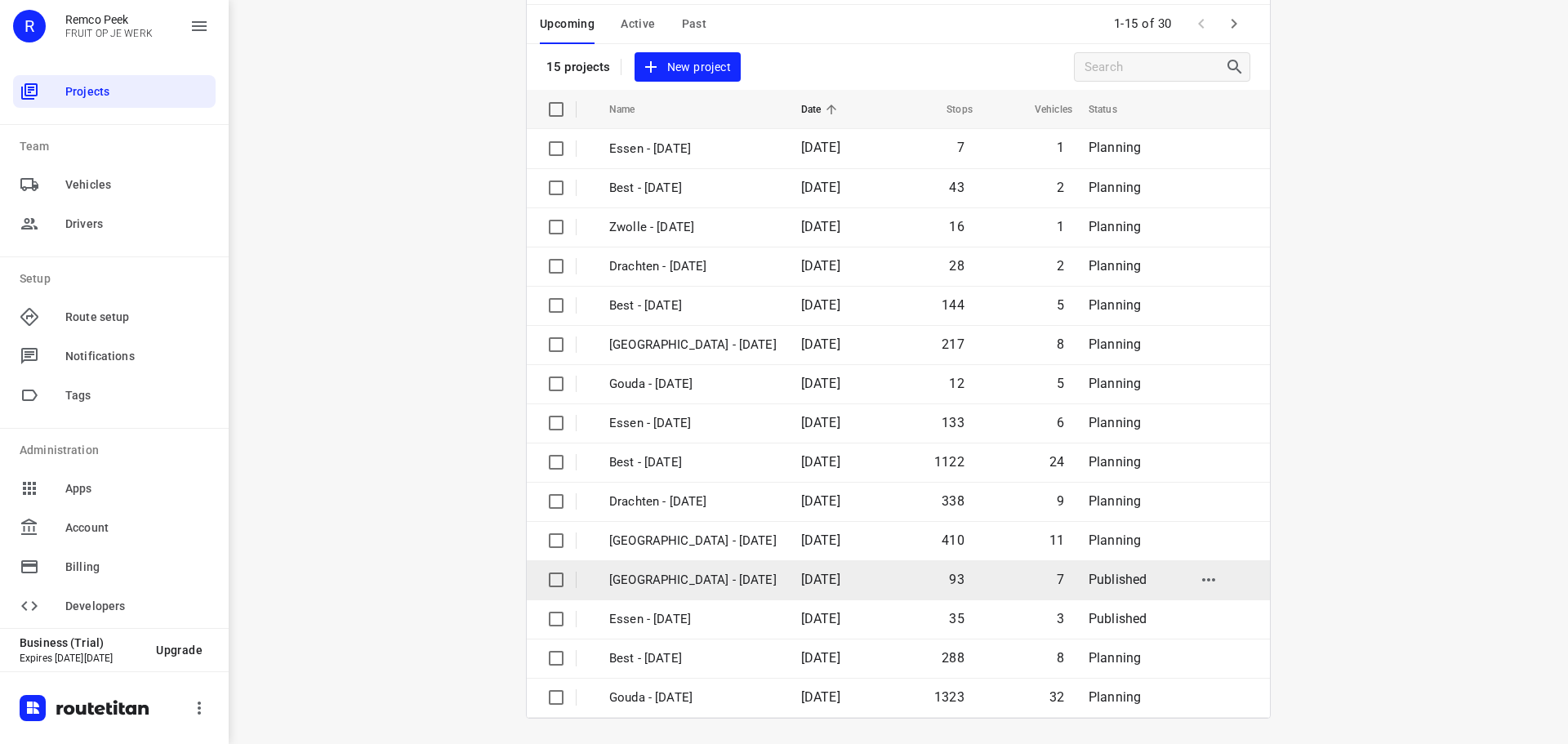
scroll to position [81, 0]
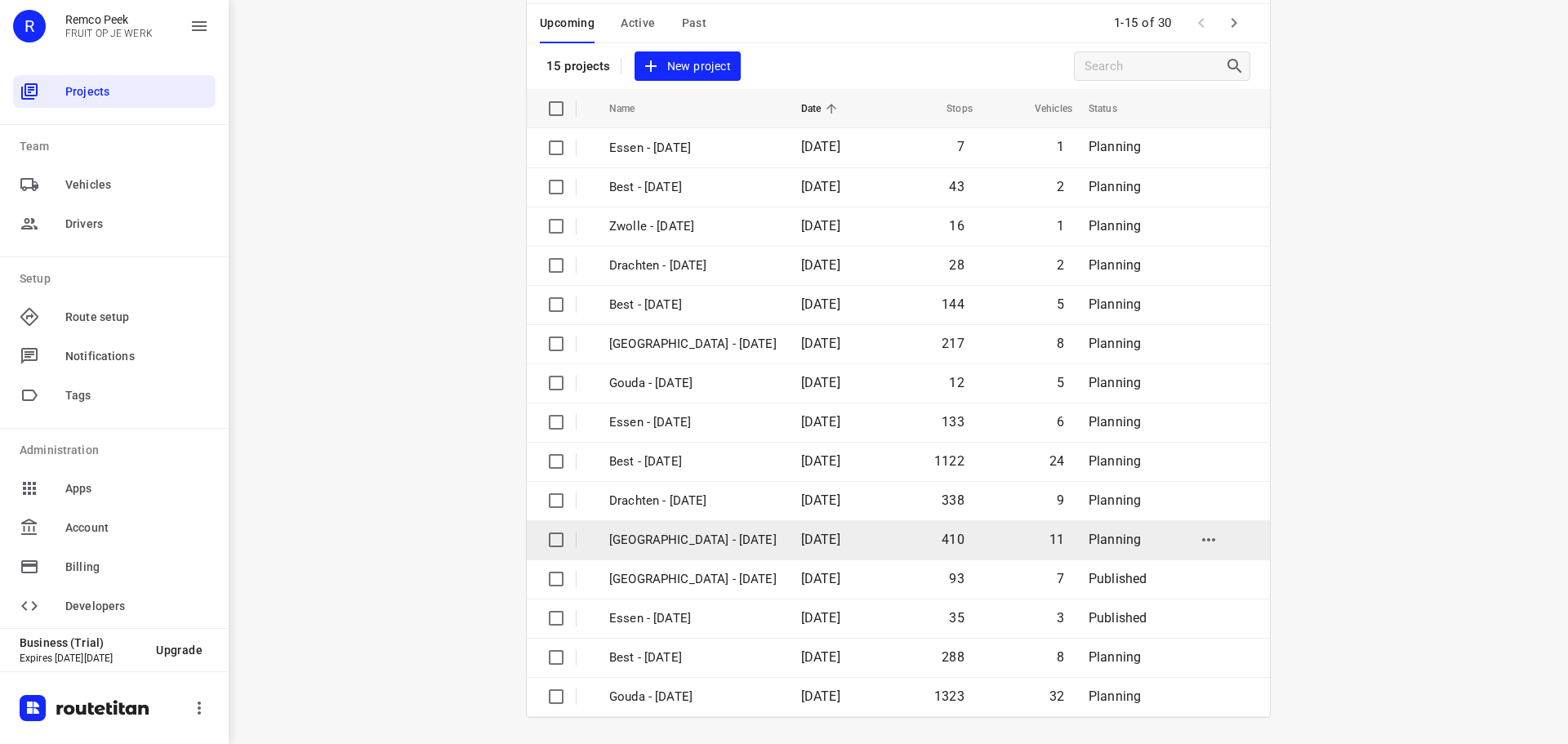
click at [675, 540] on p "[GEOGRAPHIC_DATA] - [DATE]" at bounding box center [693, 539] width 168 height 19
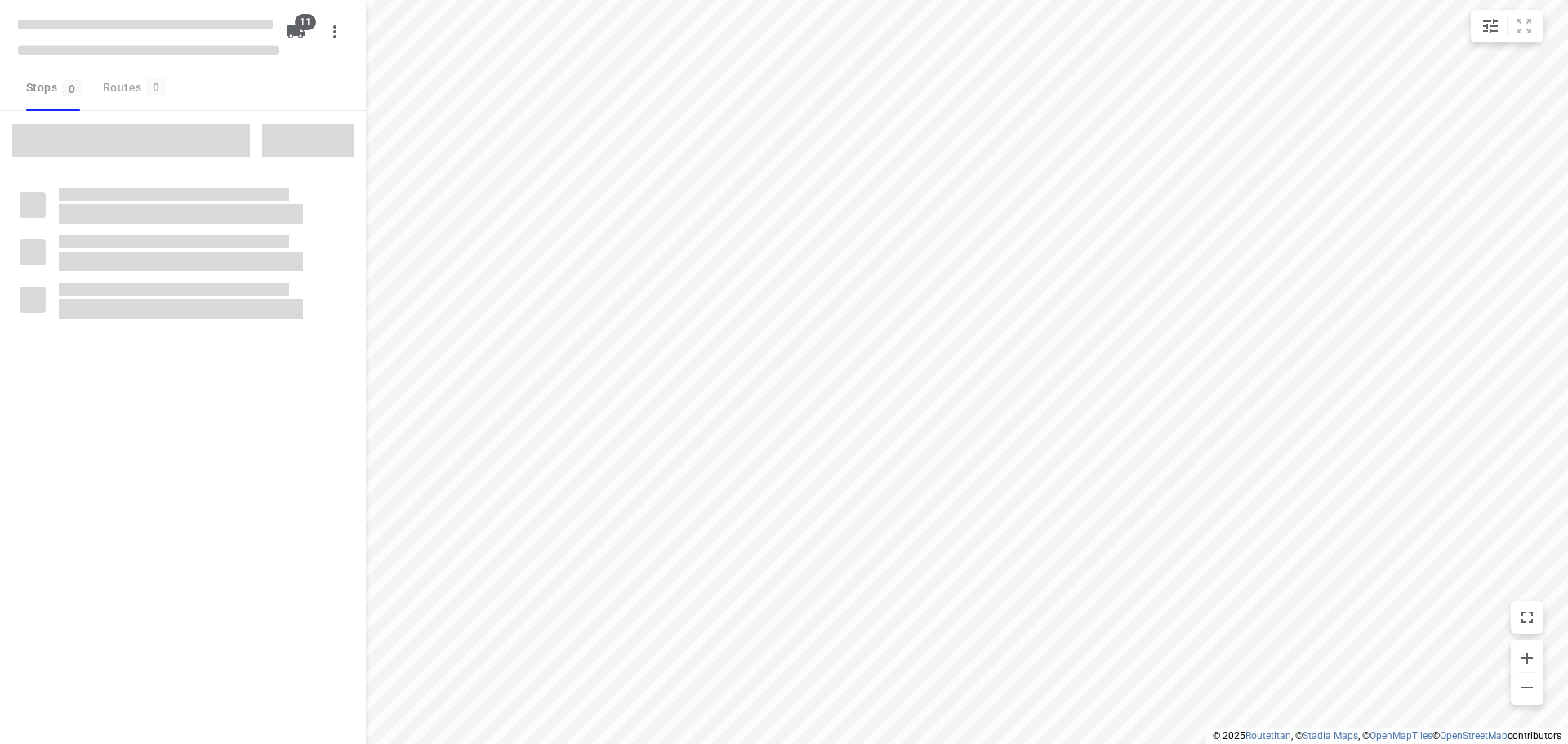
checkbox input "true"
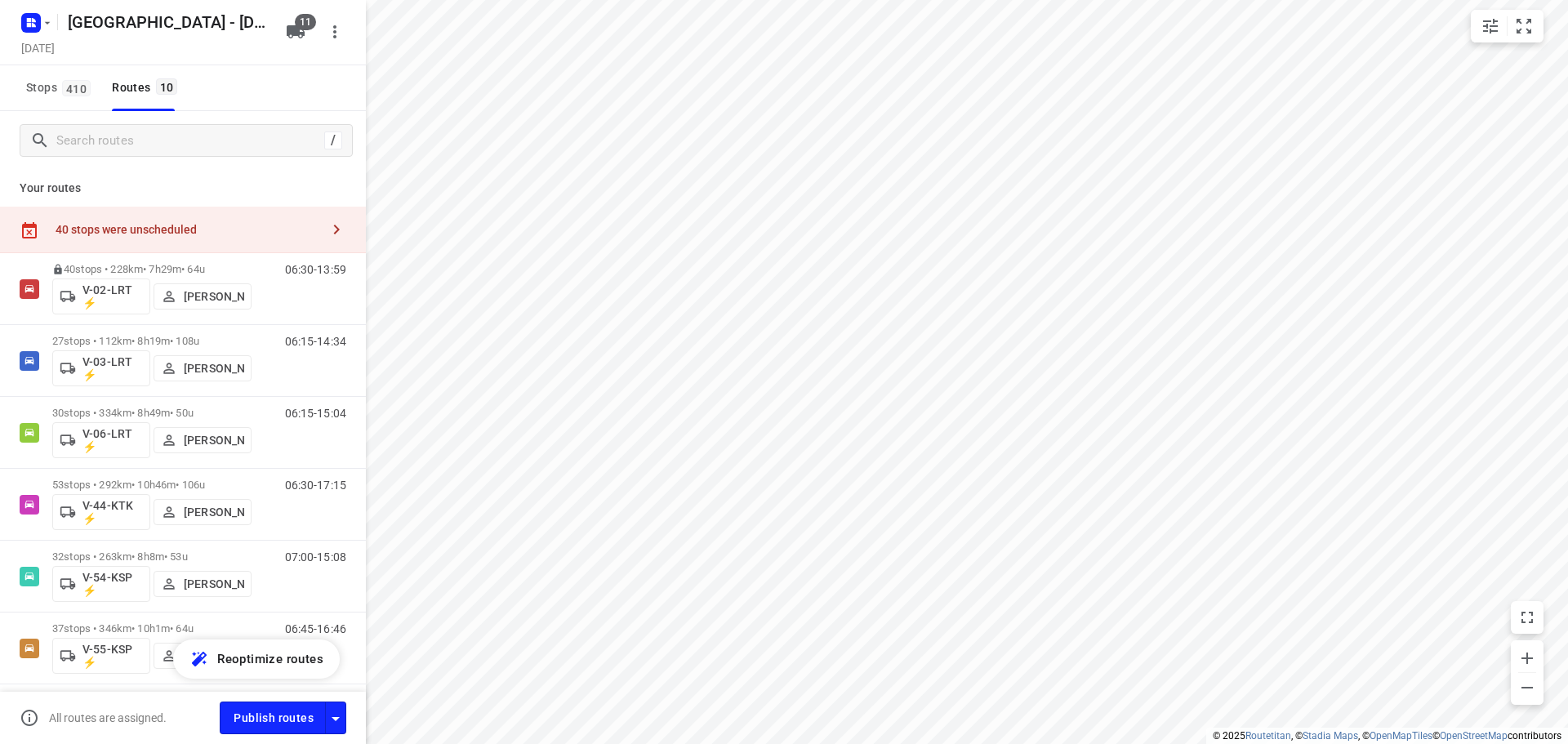
click at [204, 219] on div "40 stops were unscheduled" at bounding box center [183, 229] width 366 height 47
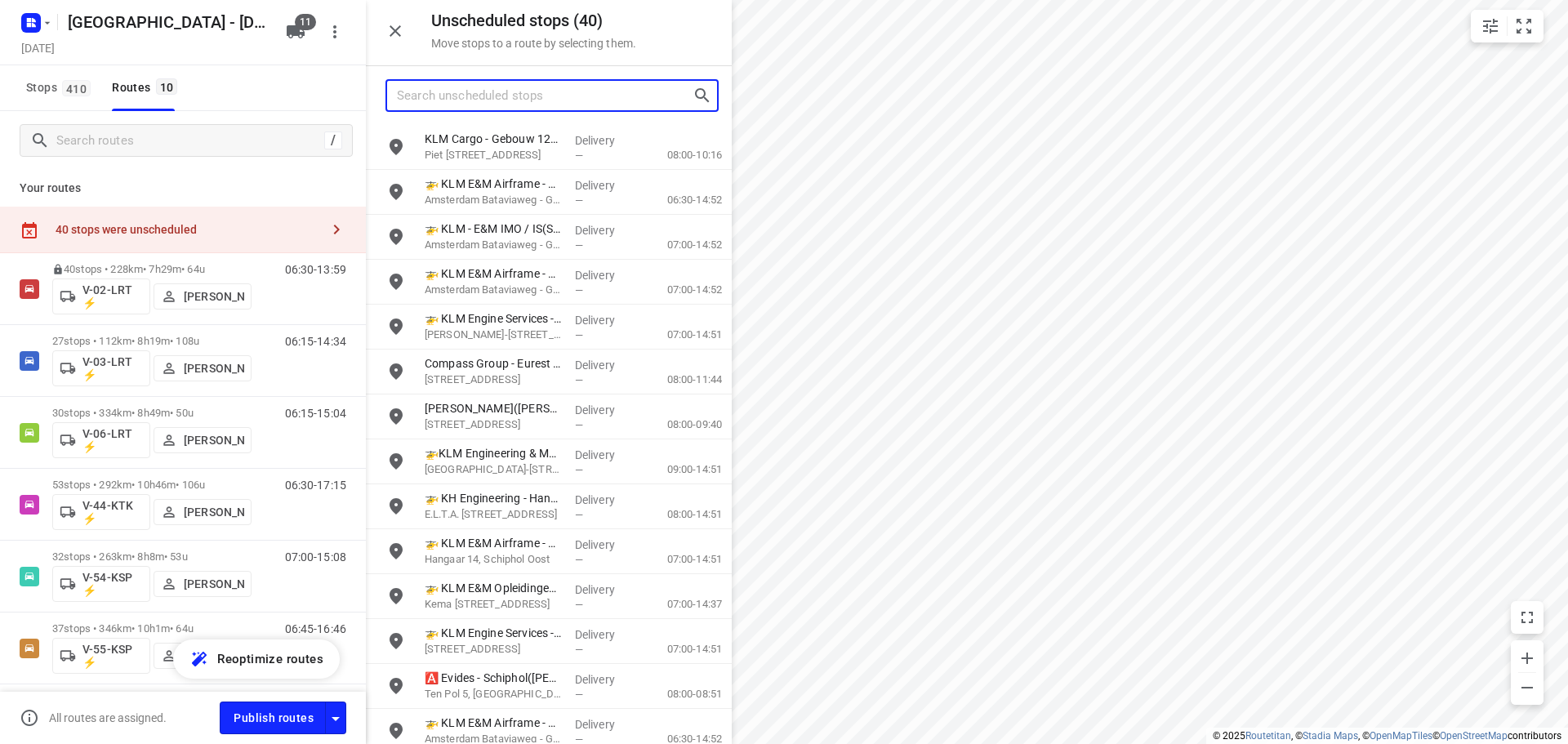
click at [565, 85] on input "Search unscheduled stops" at bounding box center [545, 95] width 296 height 26
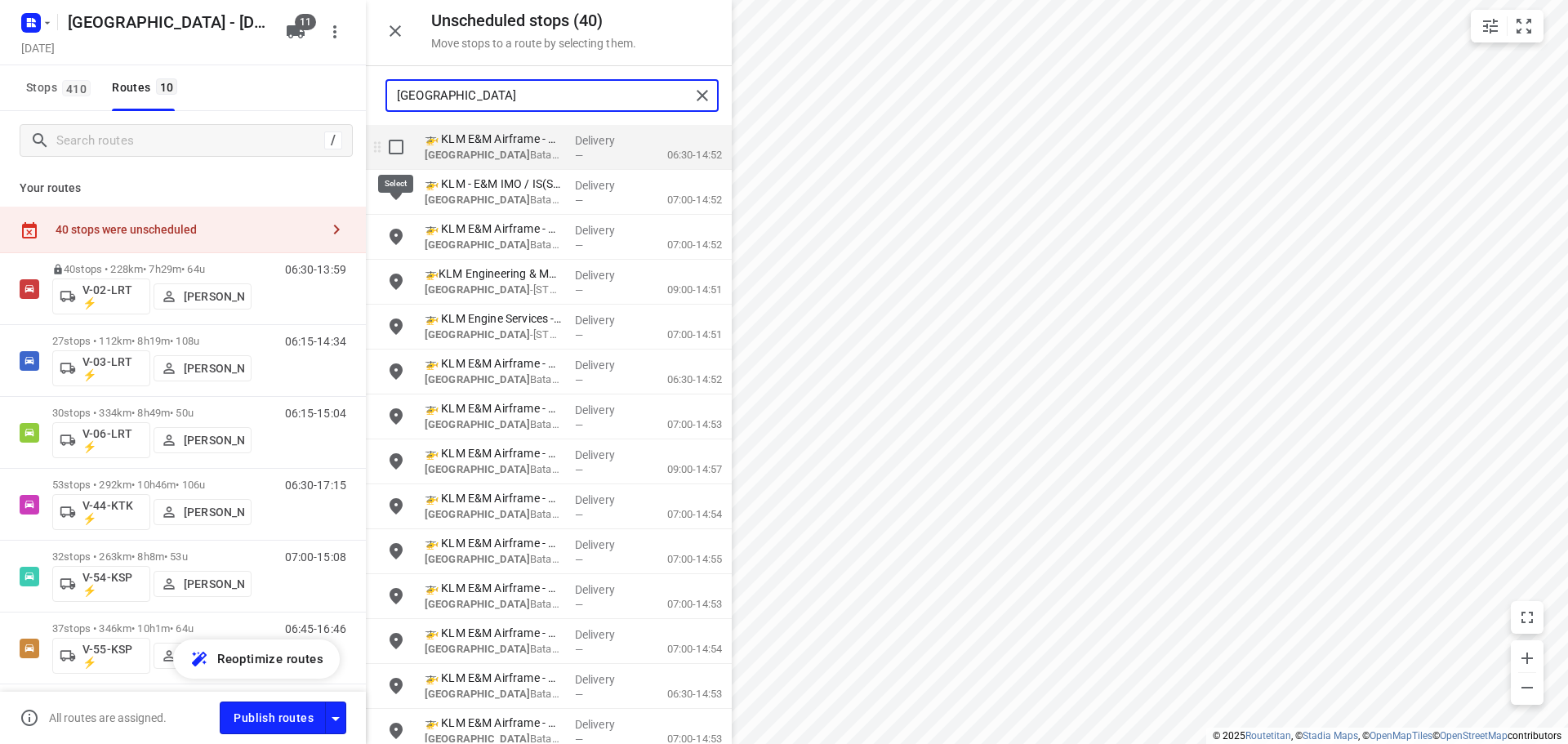
type input "amsterdam"
click at [404, 153] on input "grid" at bounding box center [396, 147] width 33 height 33
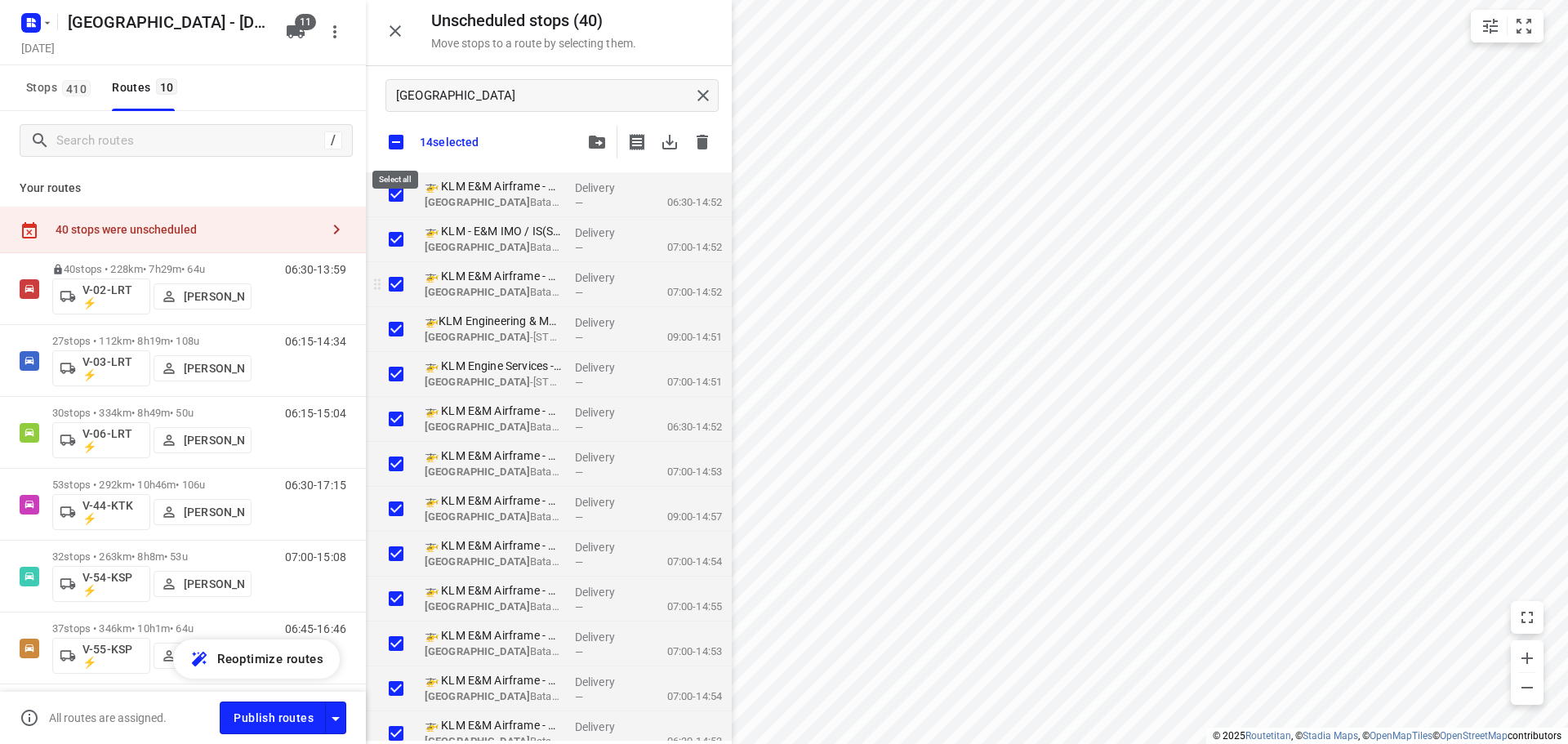
checkbox input "true"
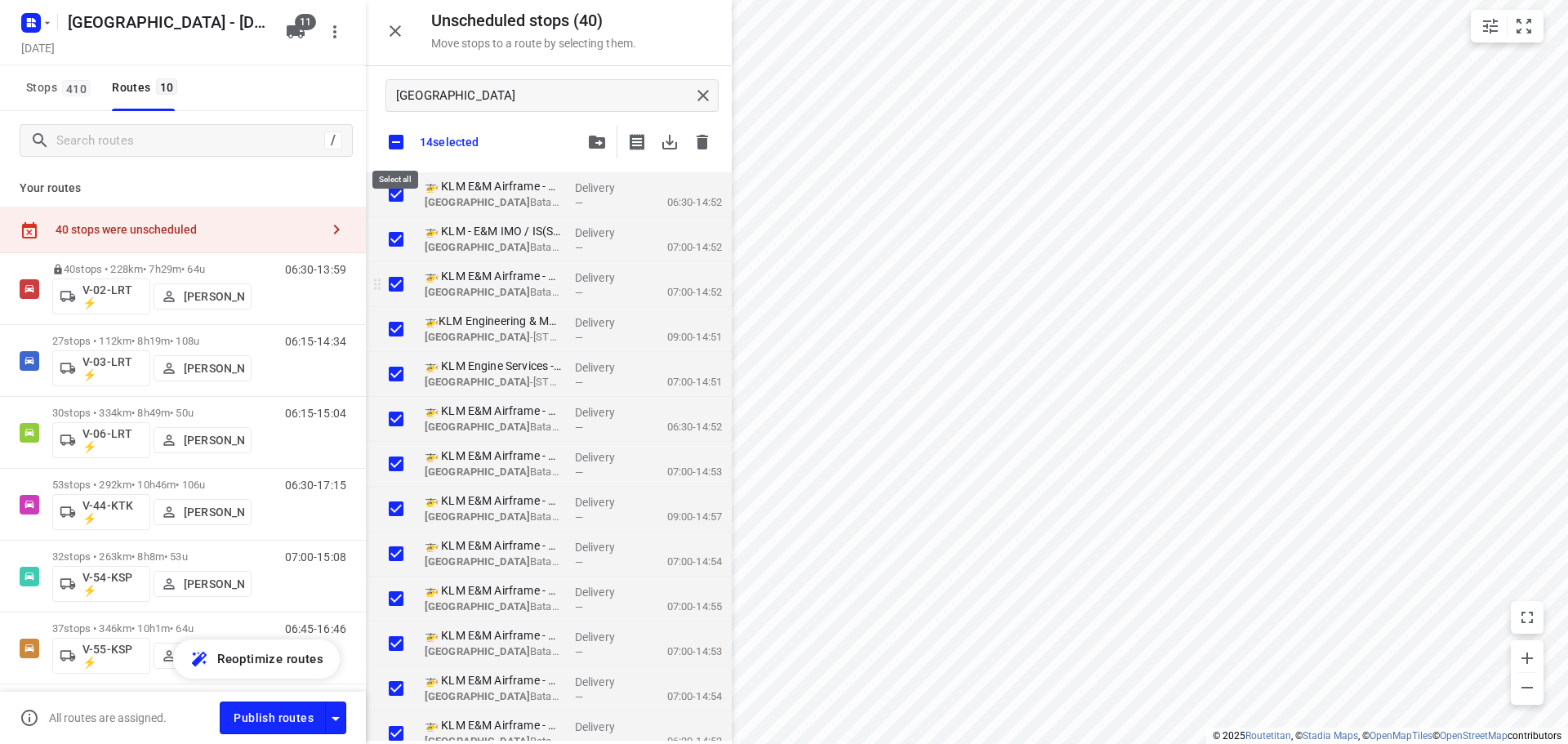
checkbox input "true"
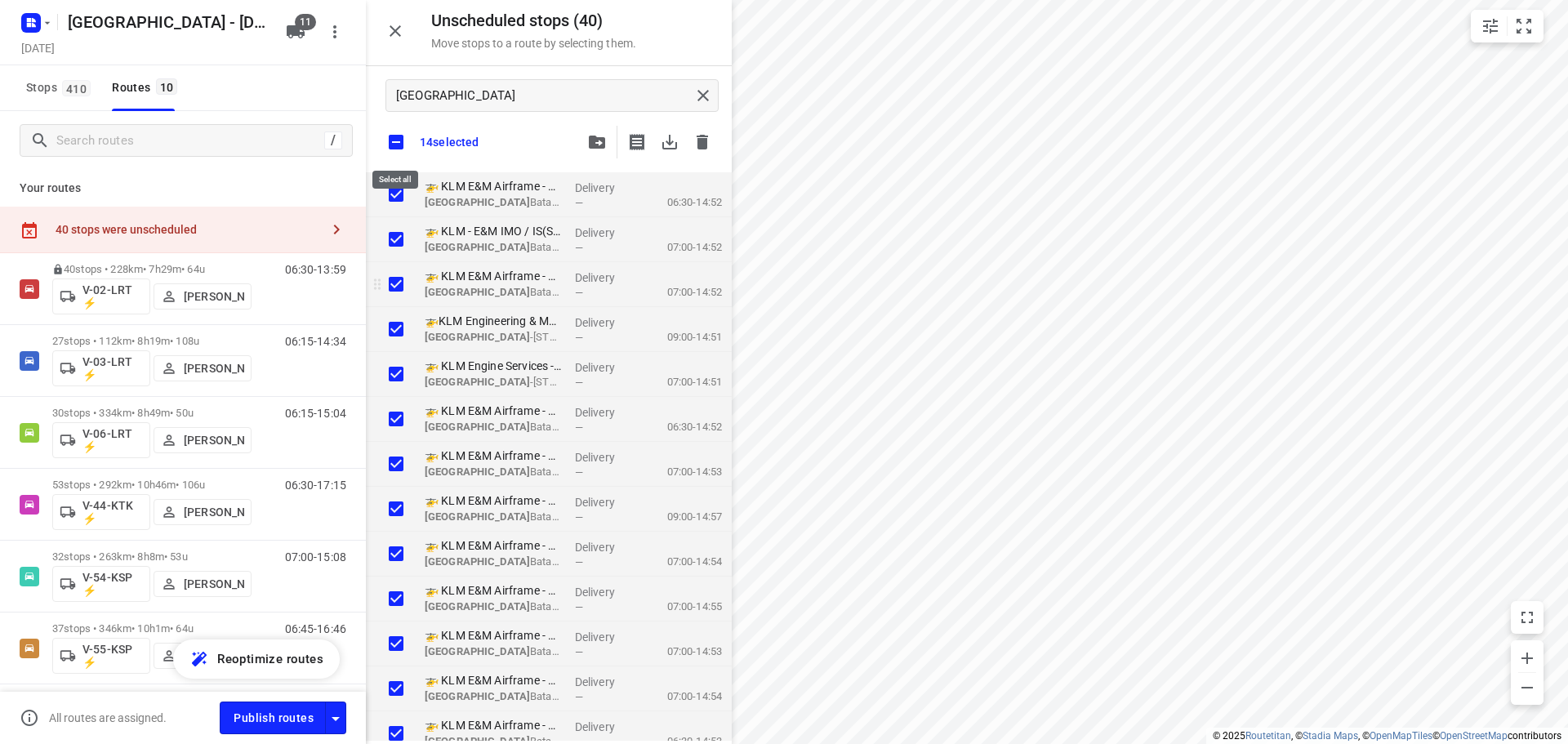
checkbox input "true"
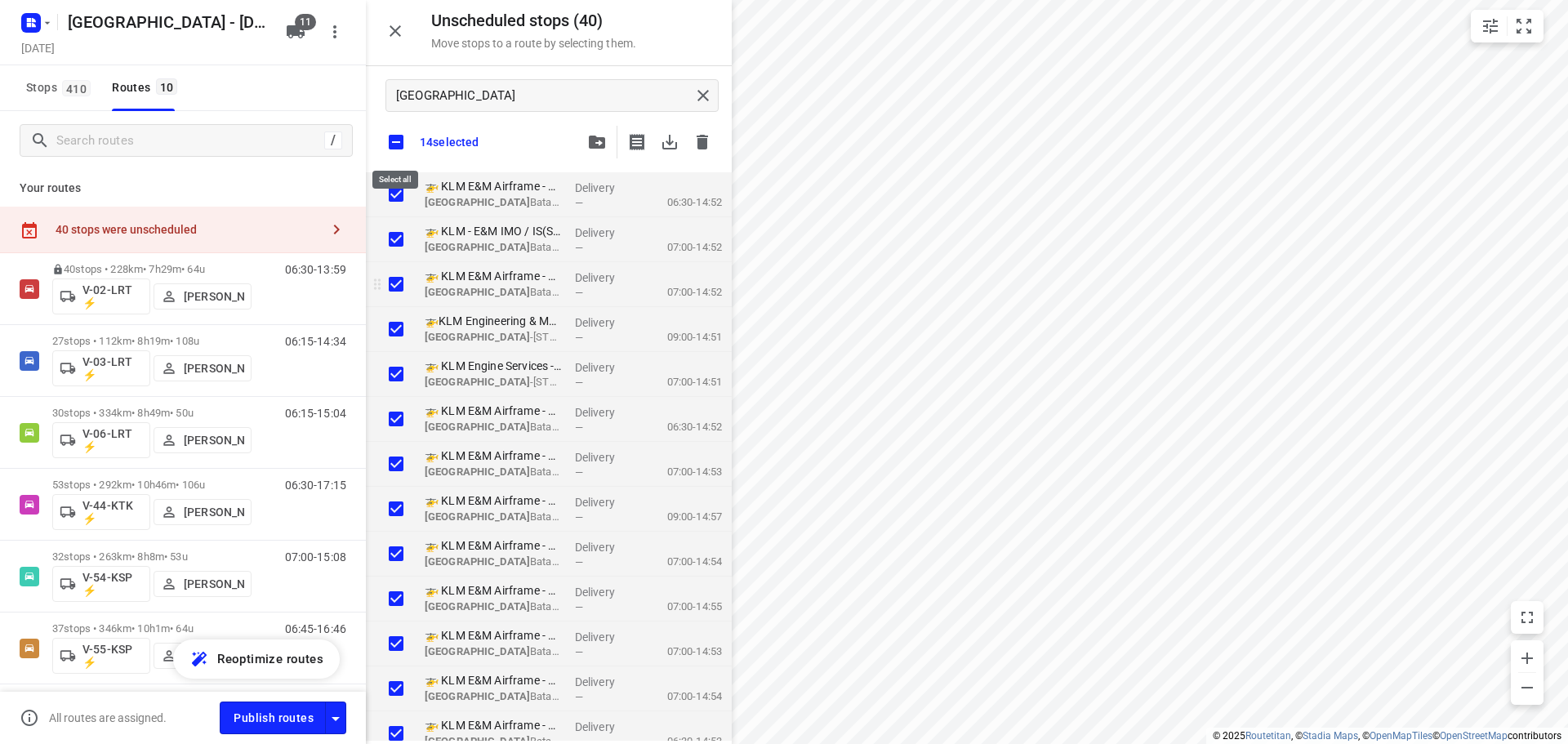
checkbox input "true"
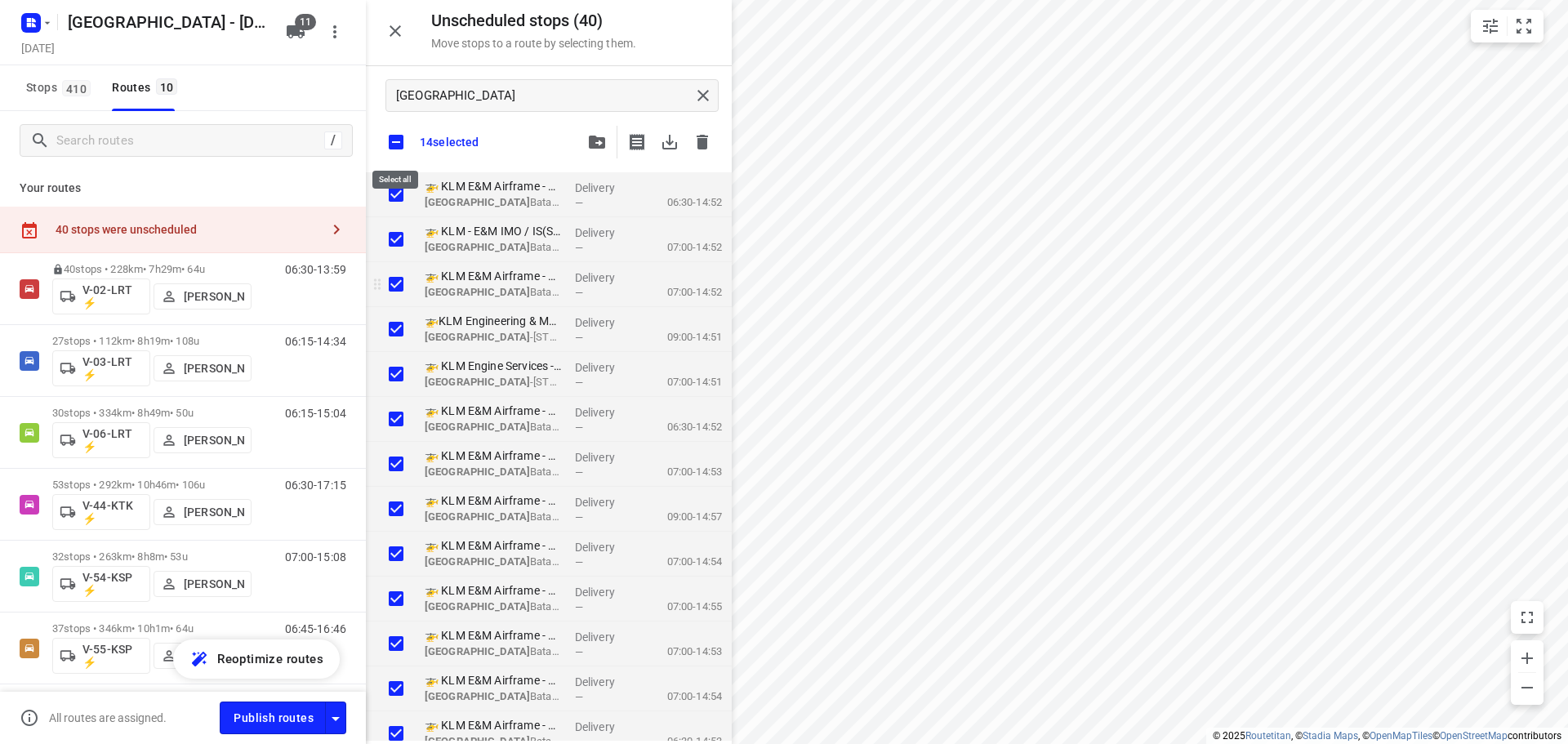
checkbox input "true"
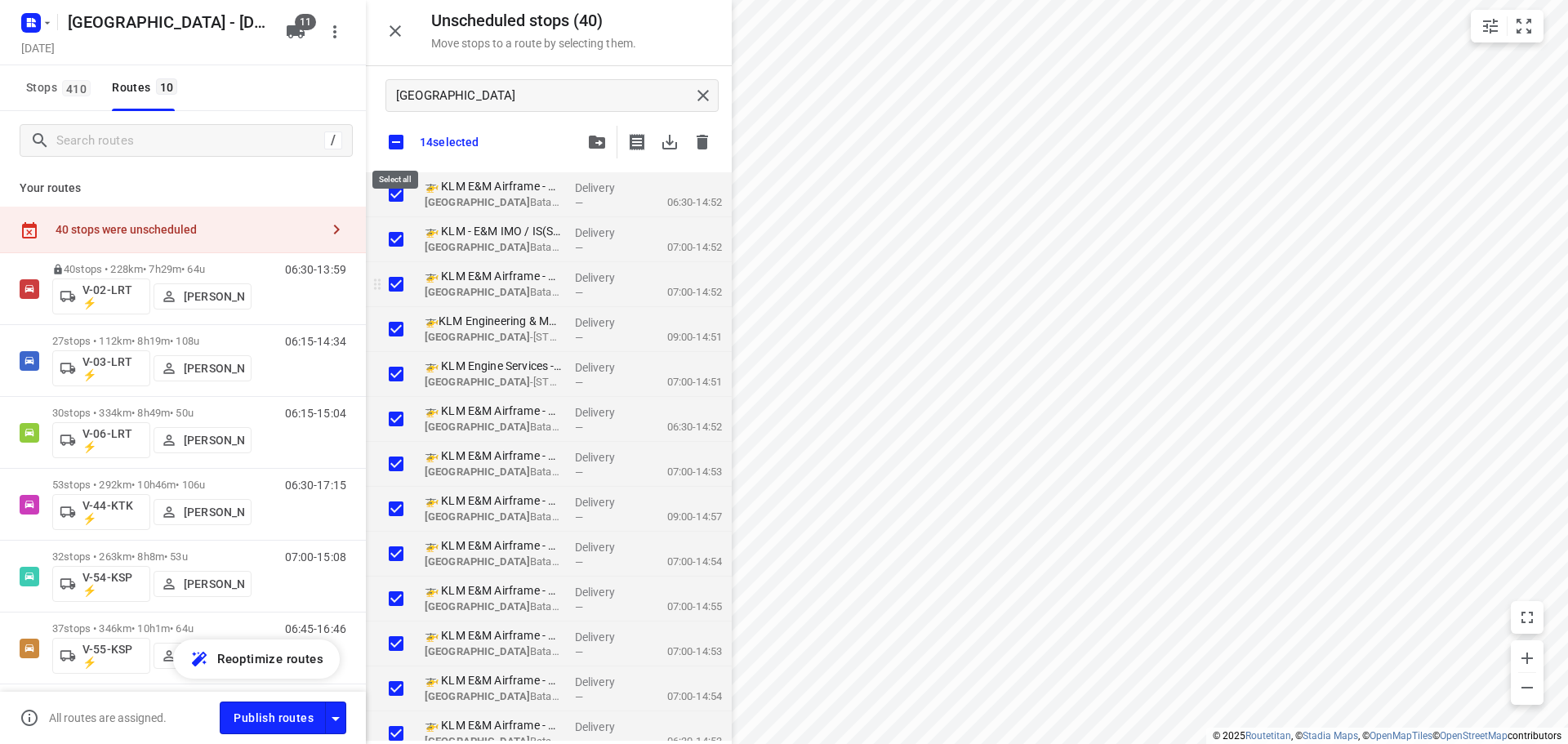
checkbox input "true"
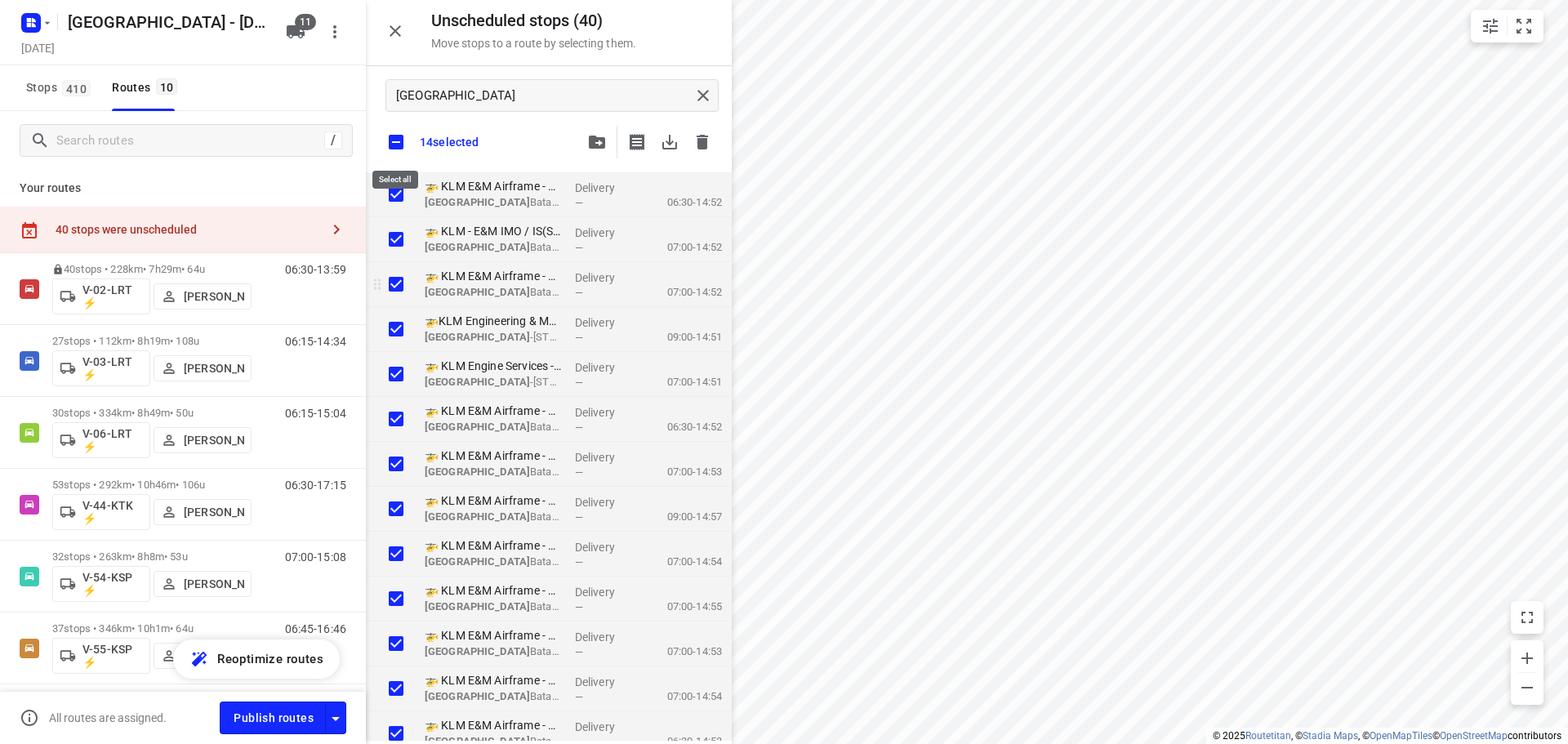
checkbox input "true"
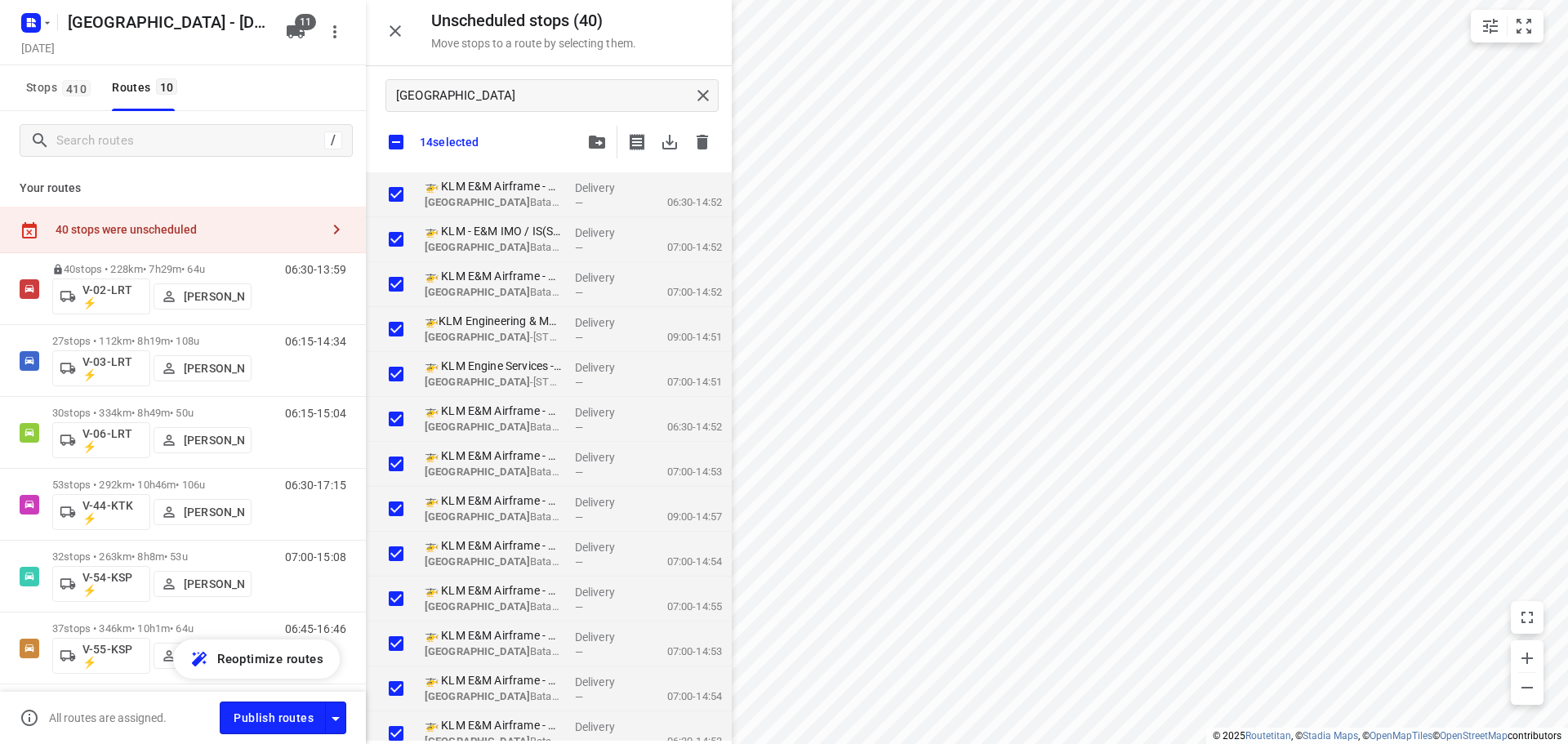
checkbox input "true"
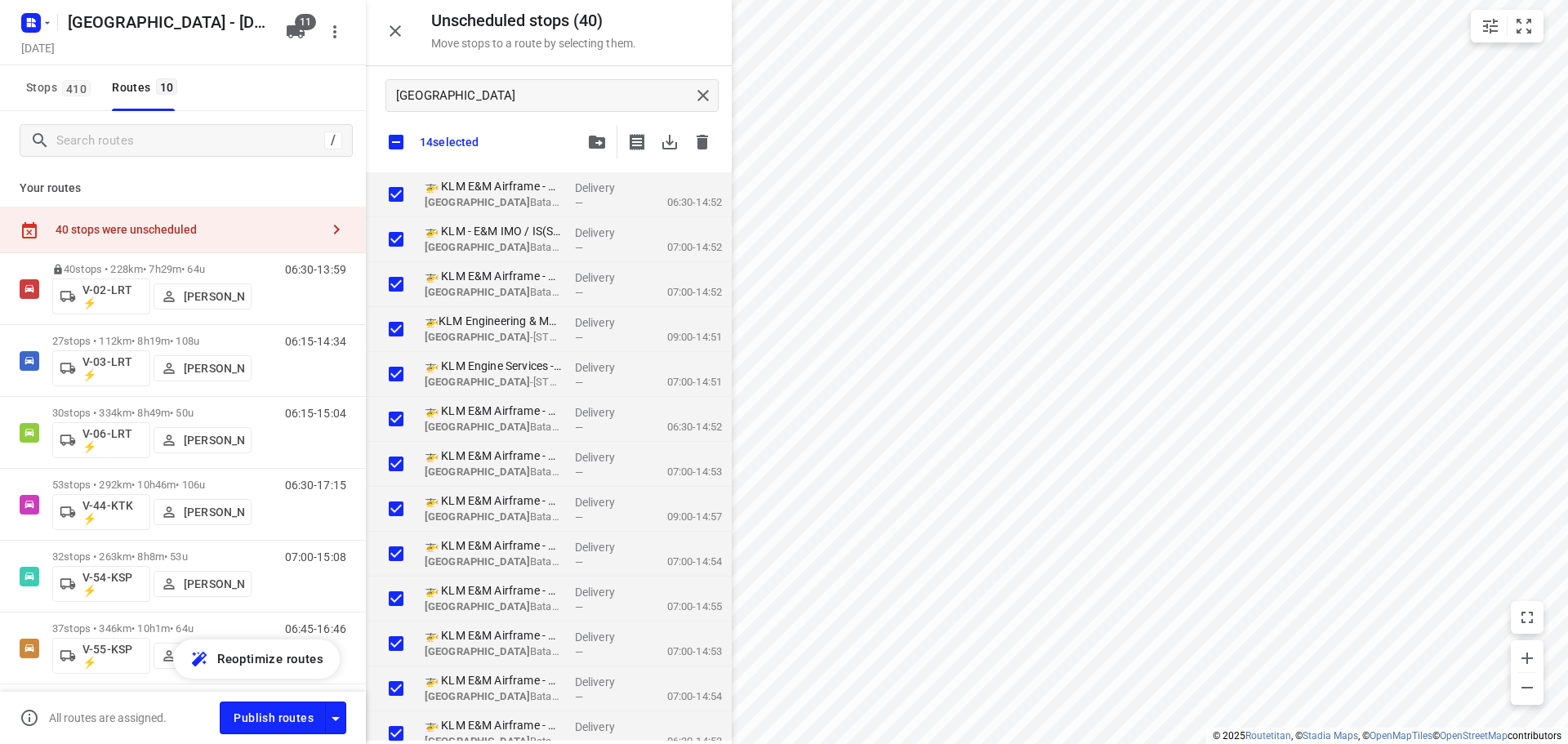
checkbox input "true"
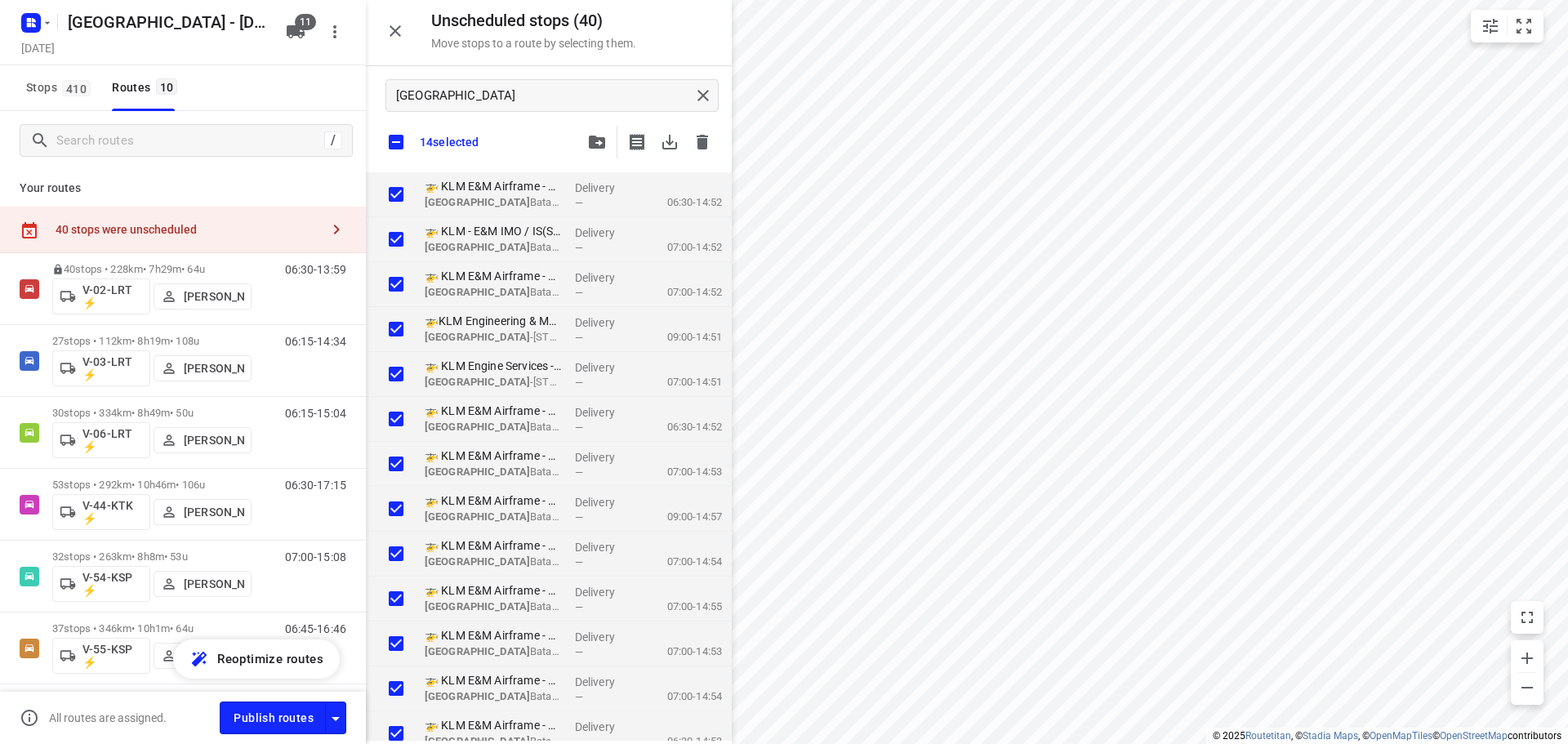
checkbox input "true"
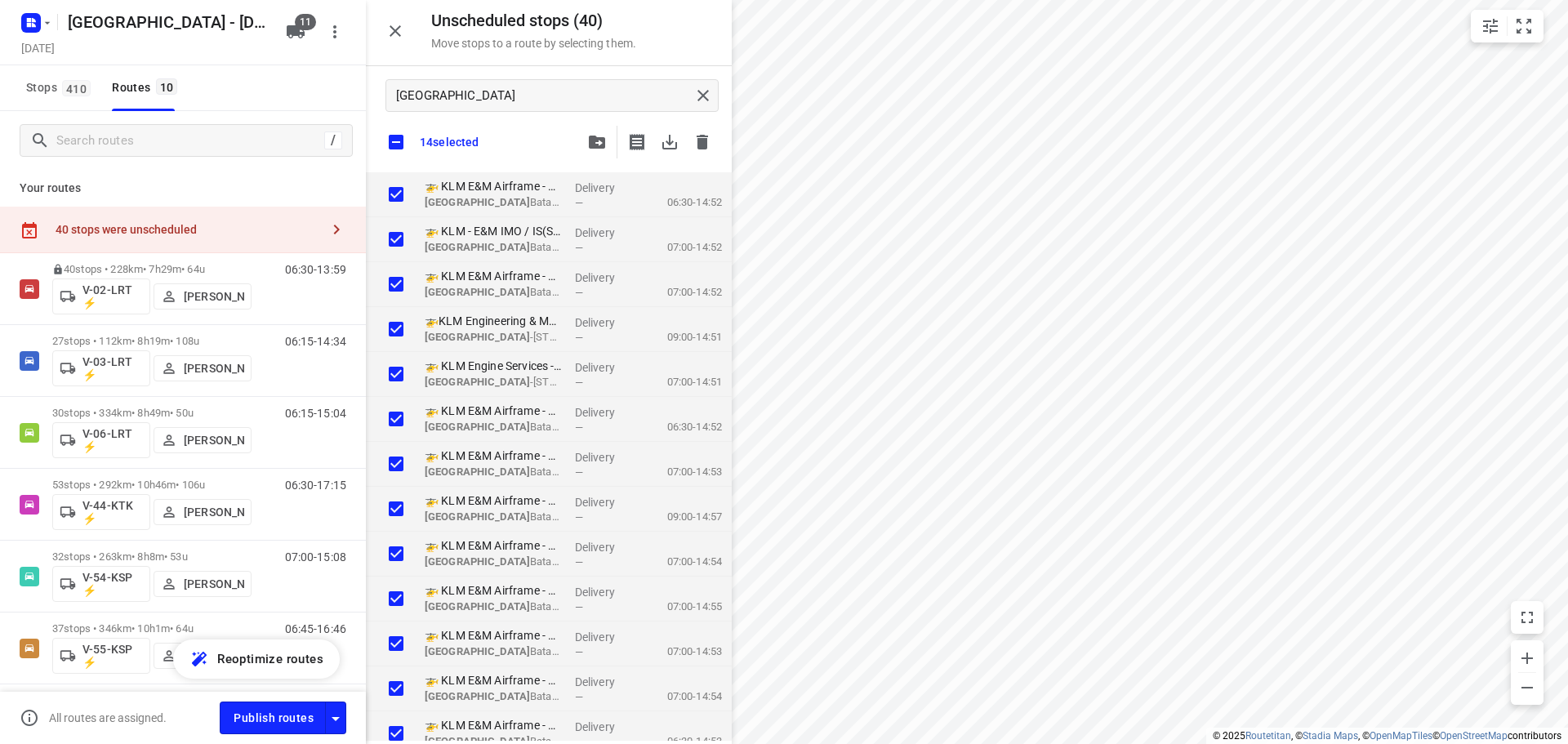
checkbox input "true"
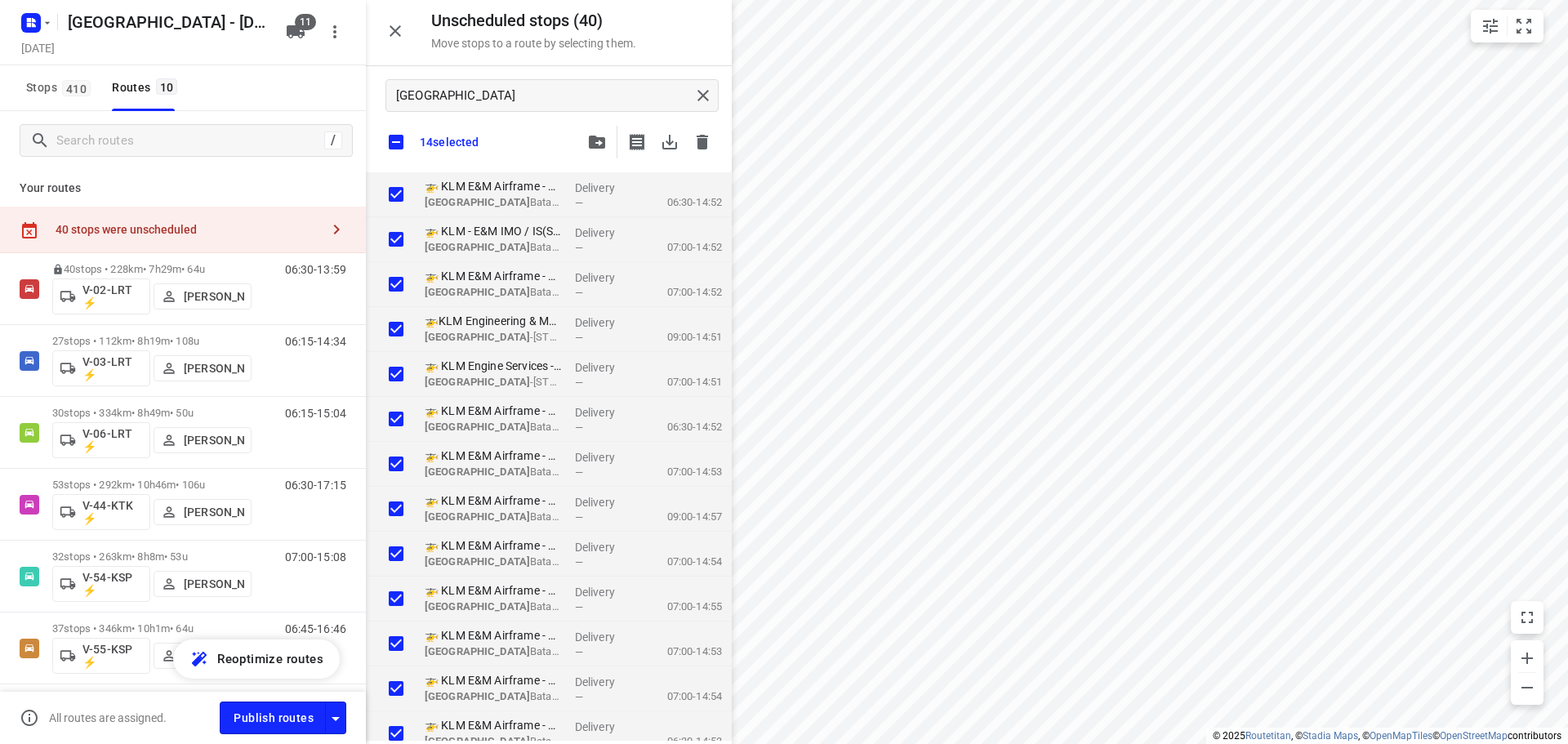
checkbox input "true"
click at [584, 141] on button "button" at bounding box center [597, 141] width 33 height 33
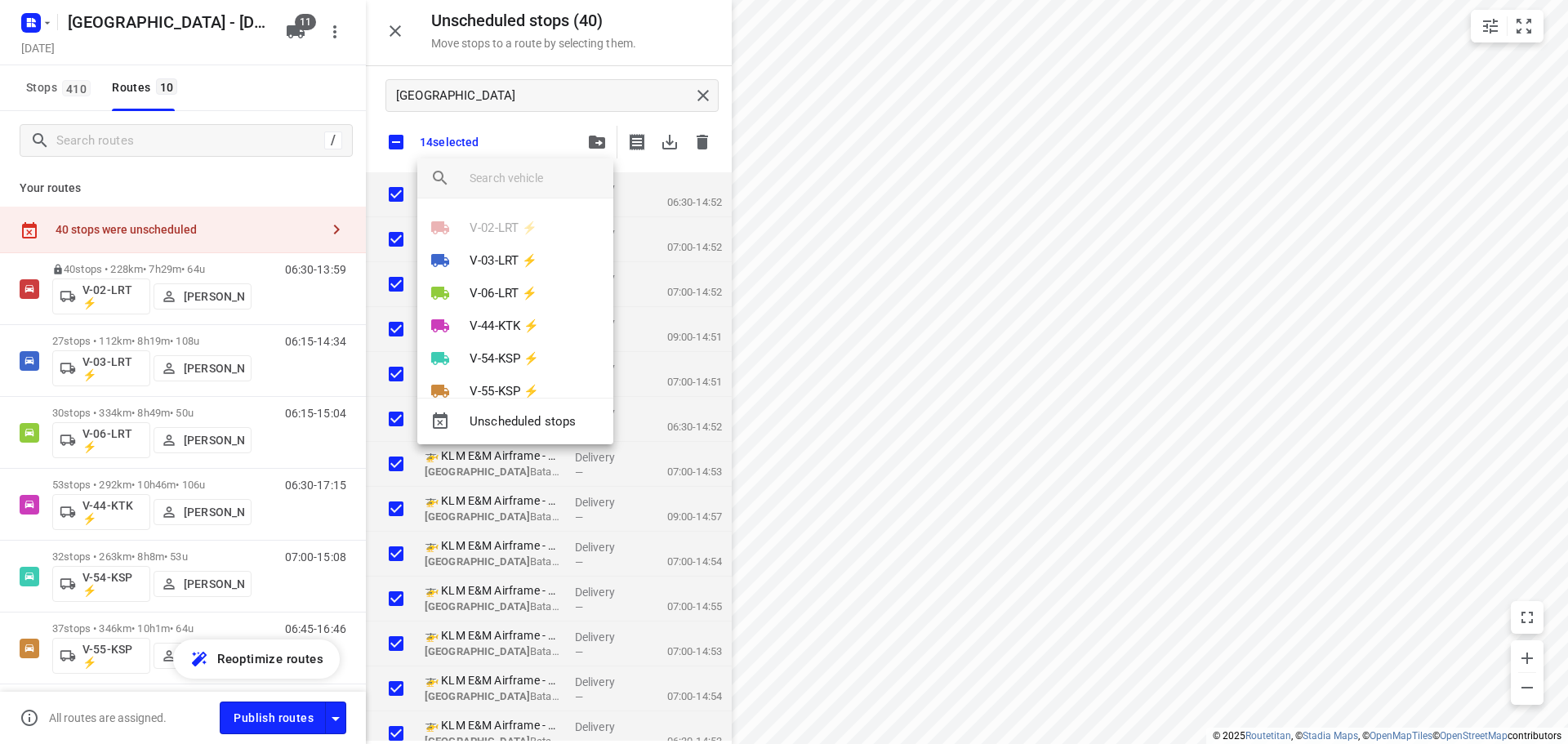
scroll to position [192, 0]
click at [298, 27] on div at bounding box center [784, 372] width 1568 height 744
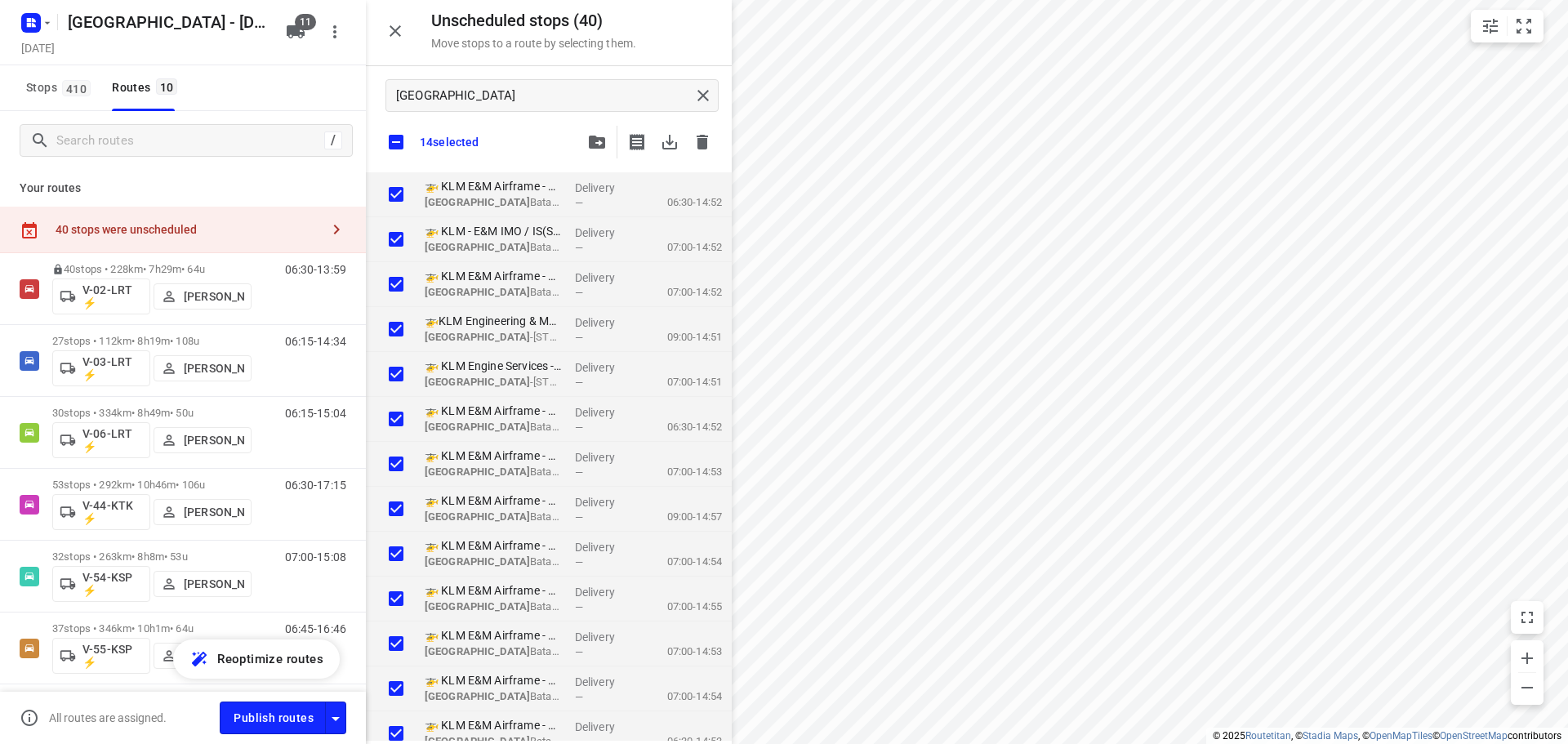
click at [298, 27] on span "11" at bounding box center [305, 22] width 21 height 16
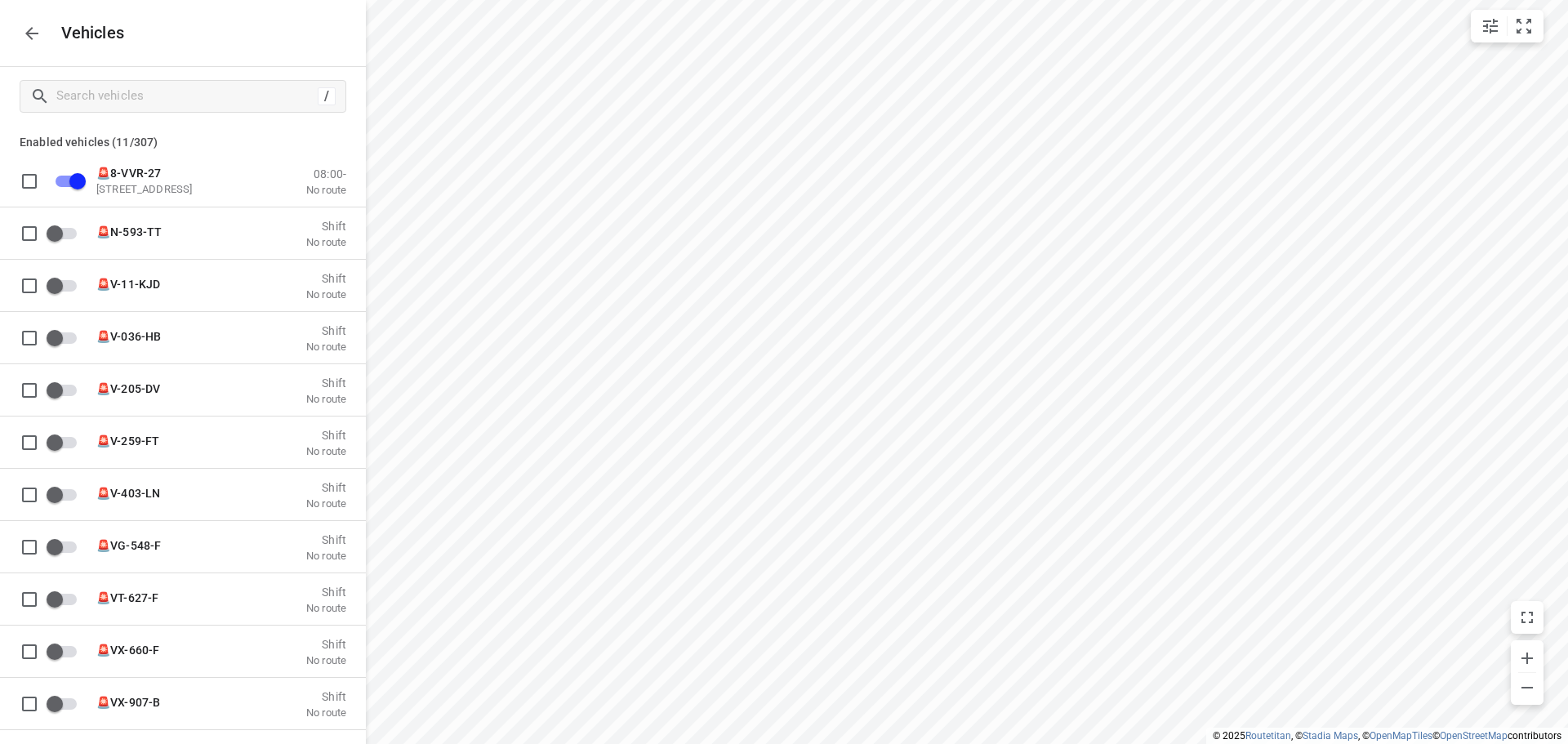
click at [147, 125] on p "Enabled vehicles (11/307)" at bounding box center [183, 139] width 366 height 29
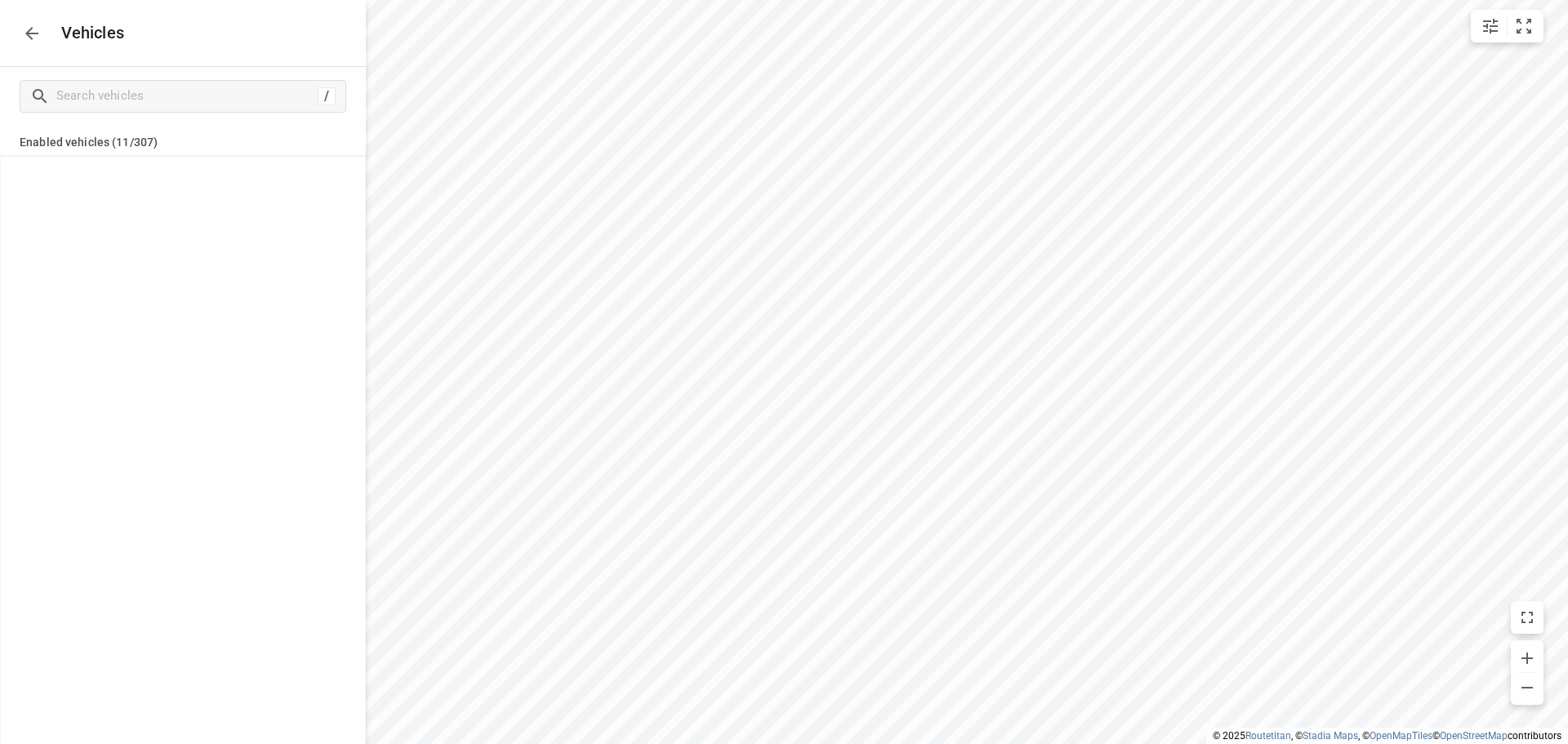
scroll to position [0, 0]
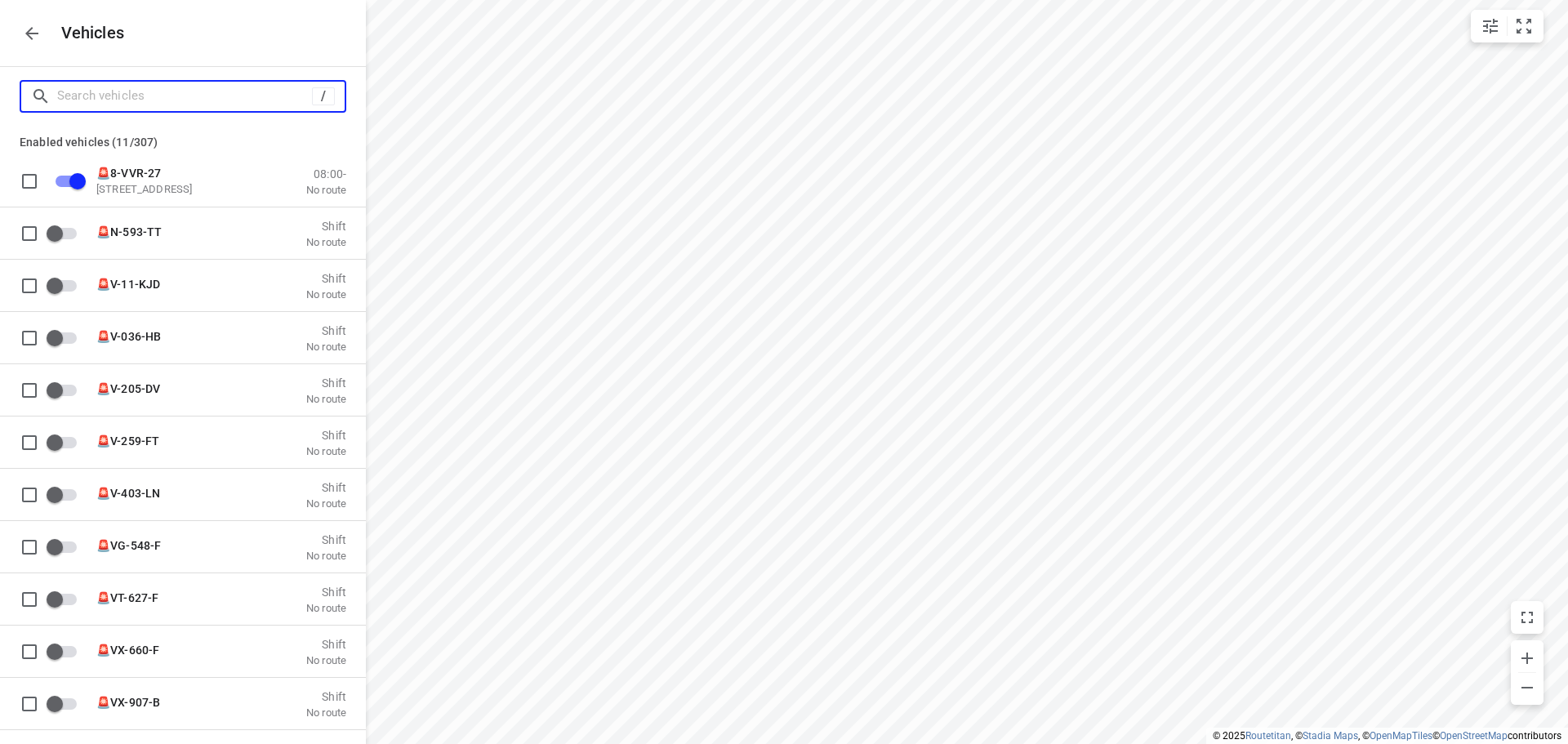
click at [179, 93] on input "Search vehicles" at bounding box center [185, 95] width 255 height 26
click at [232, 97] on input "Search vehicles" at bounding box center [201, 95] width 288 height 26
click at [19, 32] on button "button" at bounding box center [32, 33] width 33 height 33
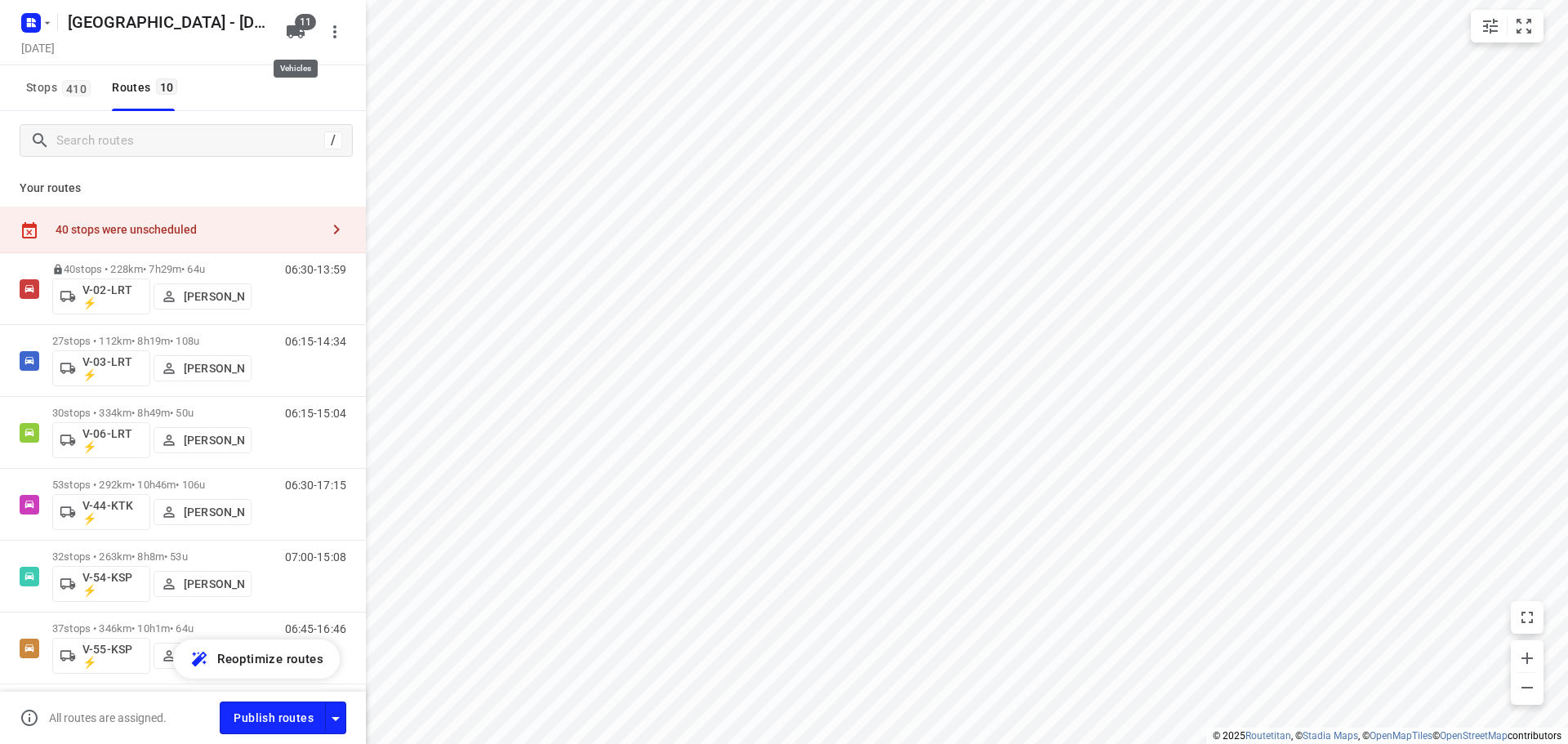
click at [293, 27] on icon "button" at bounding box center [296, 32] width 18 height 13
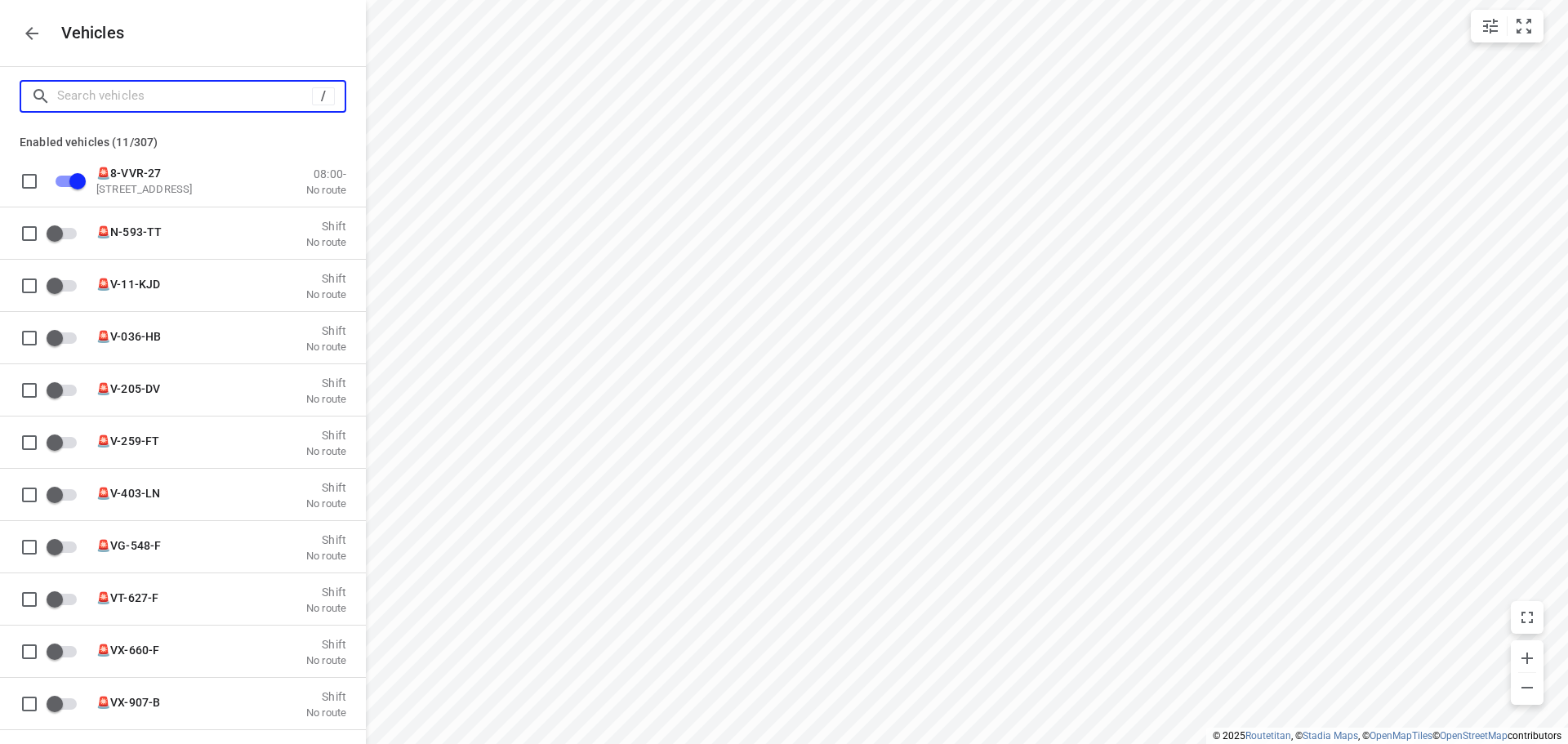
click at [247, 102] on input "Search vehicles" at bounding box center [185, 95] width 255 height 26
type input "74"
checkbox input "false"
checkbox input "true"
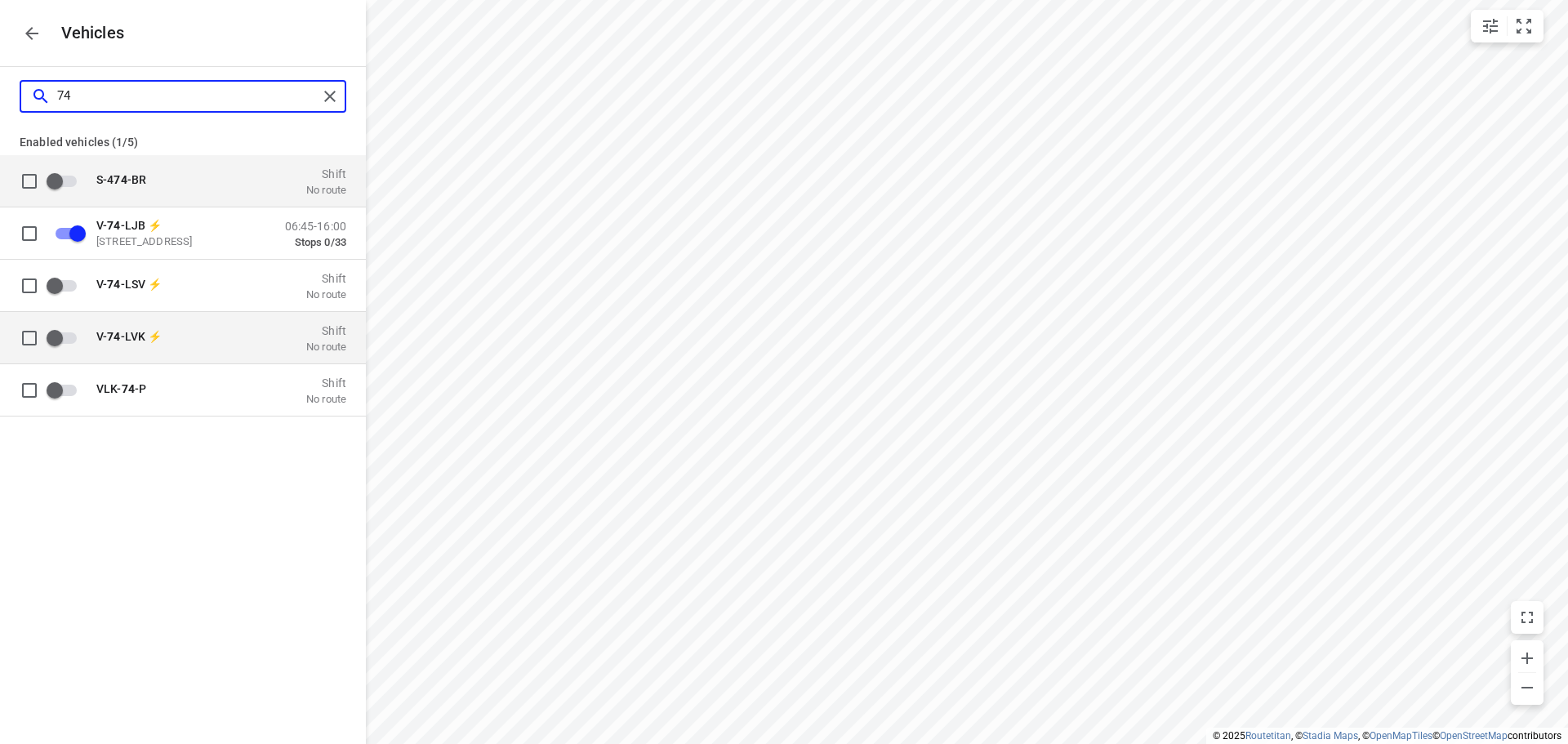
type input "74"
click at [169, 343] on div "V- 74 -LVK ⚡" at bounding box center [177, 337] width 163 height 16
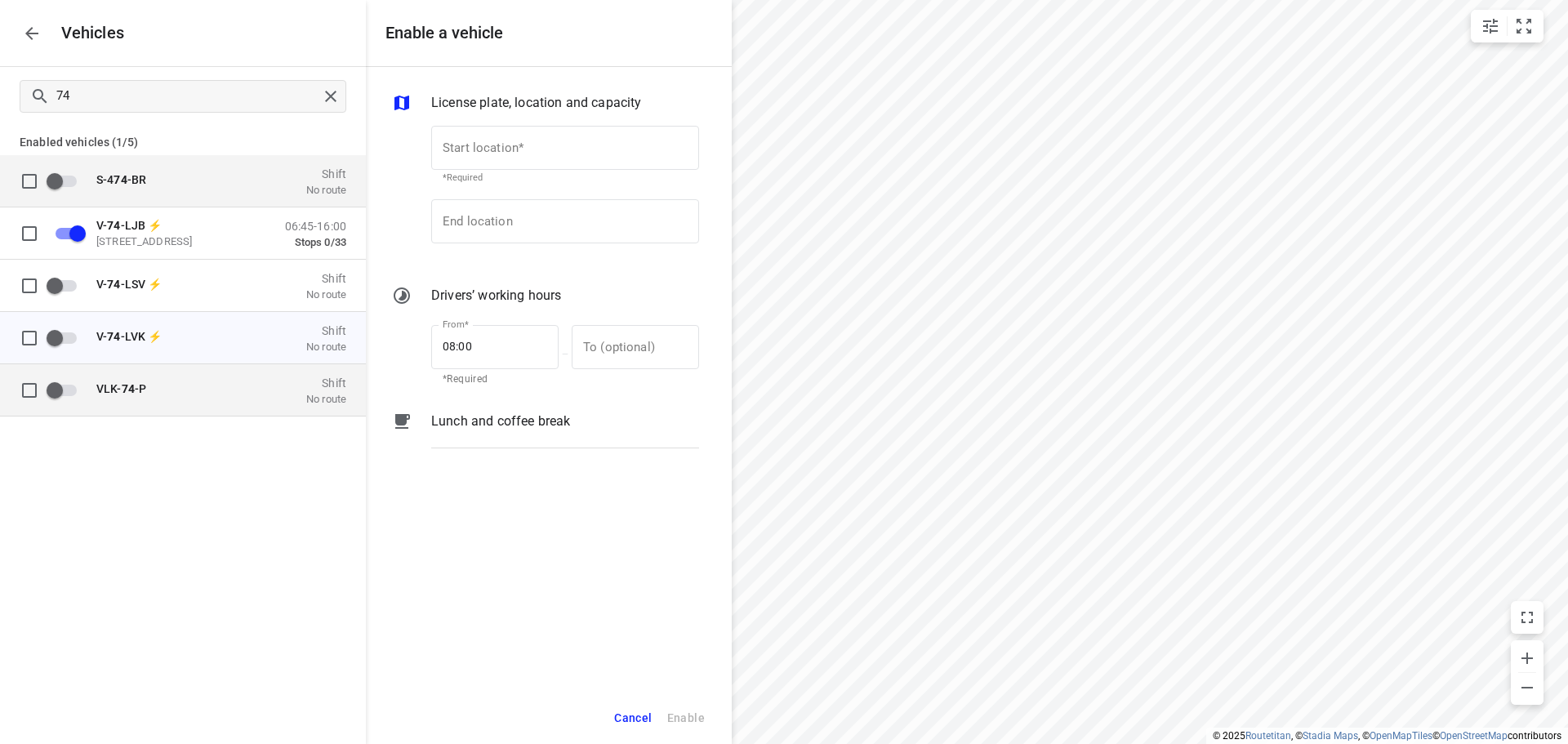
click at [160, 380] on div "VLK- 74 -P Shift No route" at bounding box center [216, 389] width 260 height 31
click at [627, 702] on button "Cancel" at bounding box center [632, 718] width 52 height 34
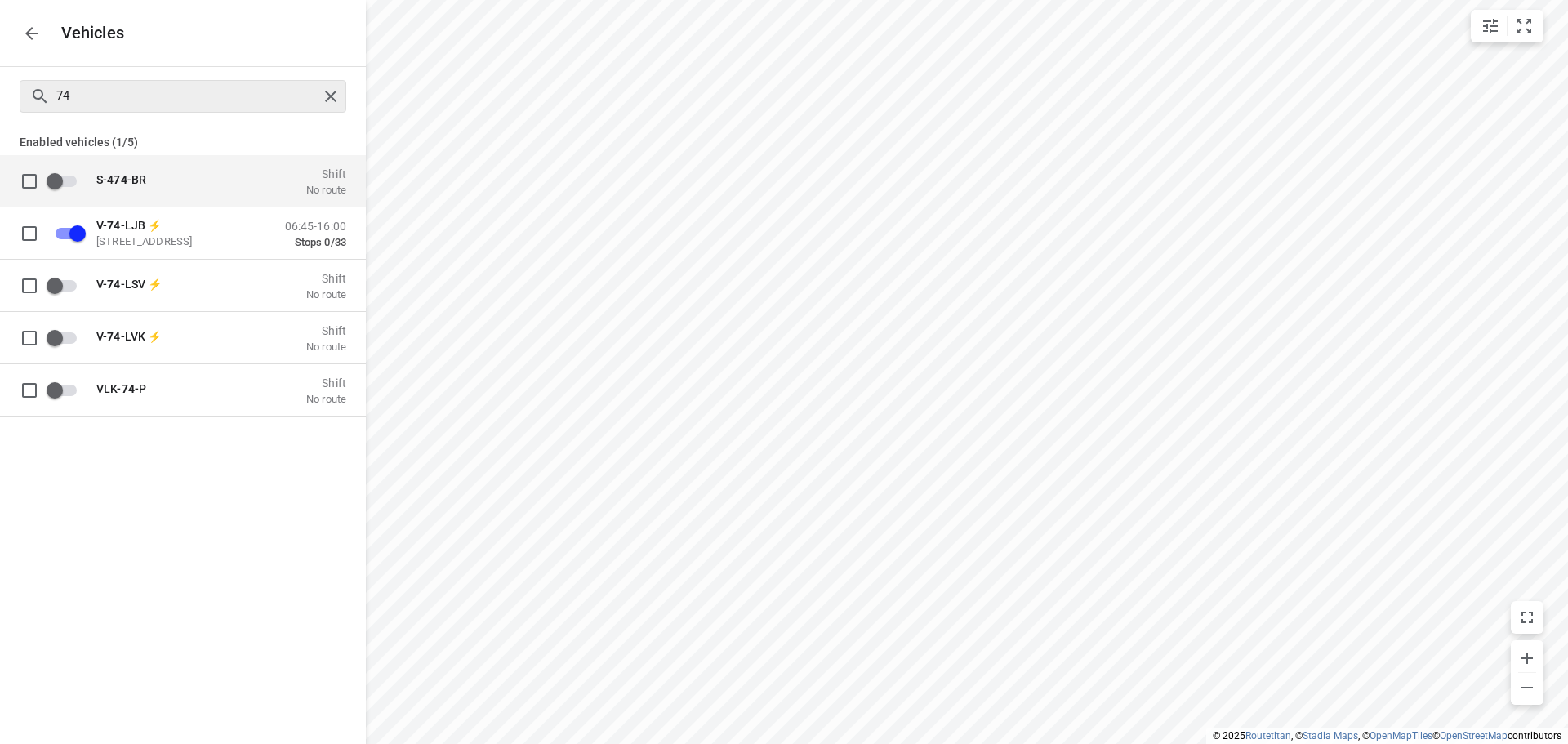
checkbox input "true"
checkbox input "false"
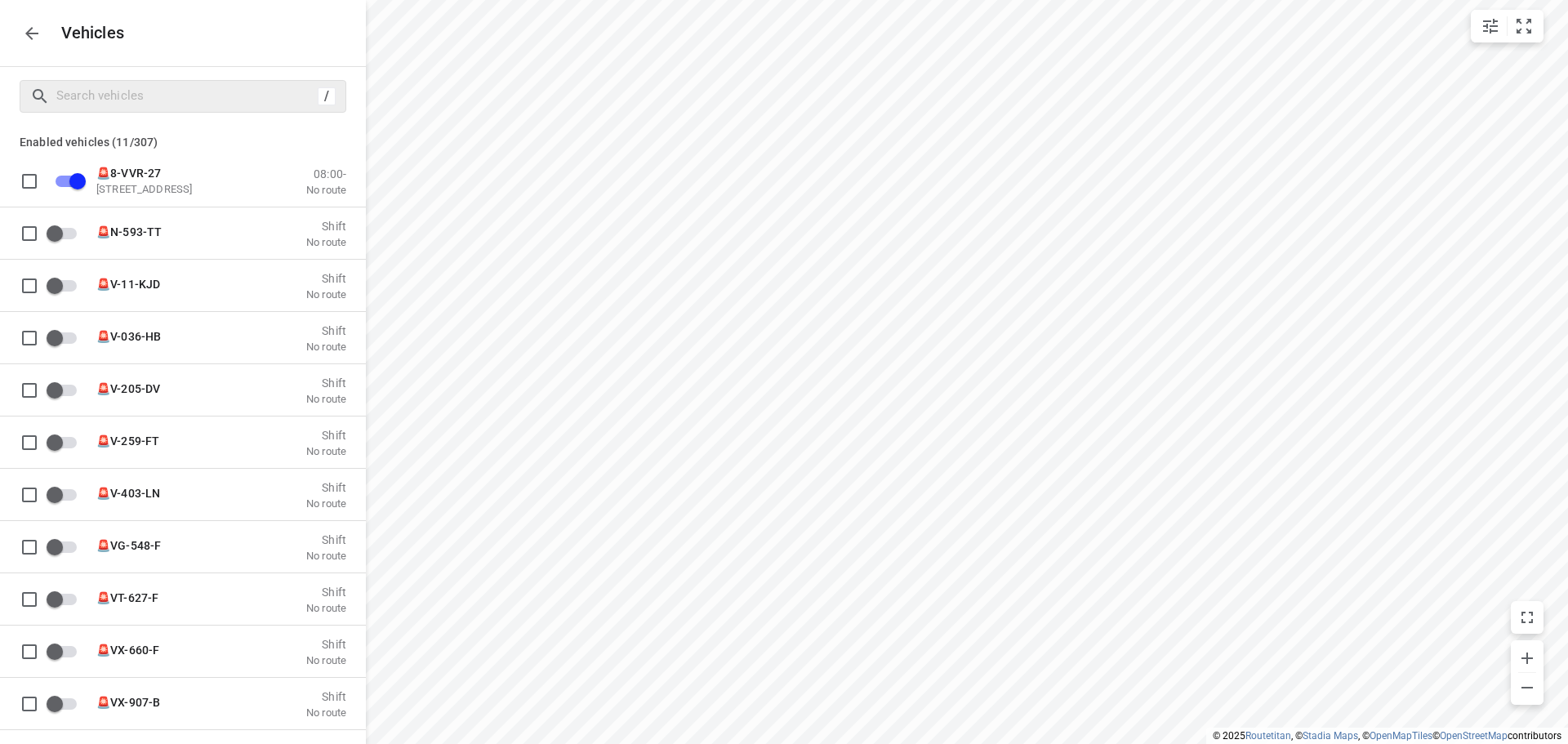
click at [35, 37] on icon "button" at bounding box center [32, 34] width 19 height 19
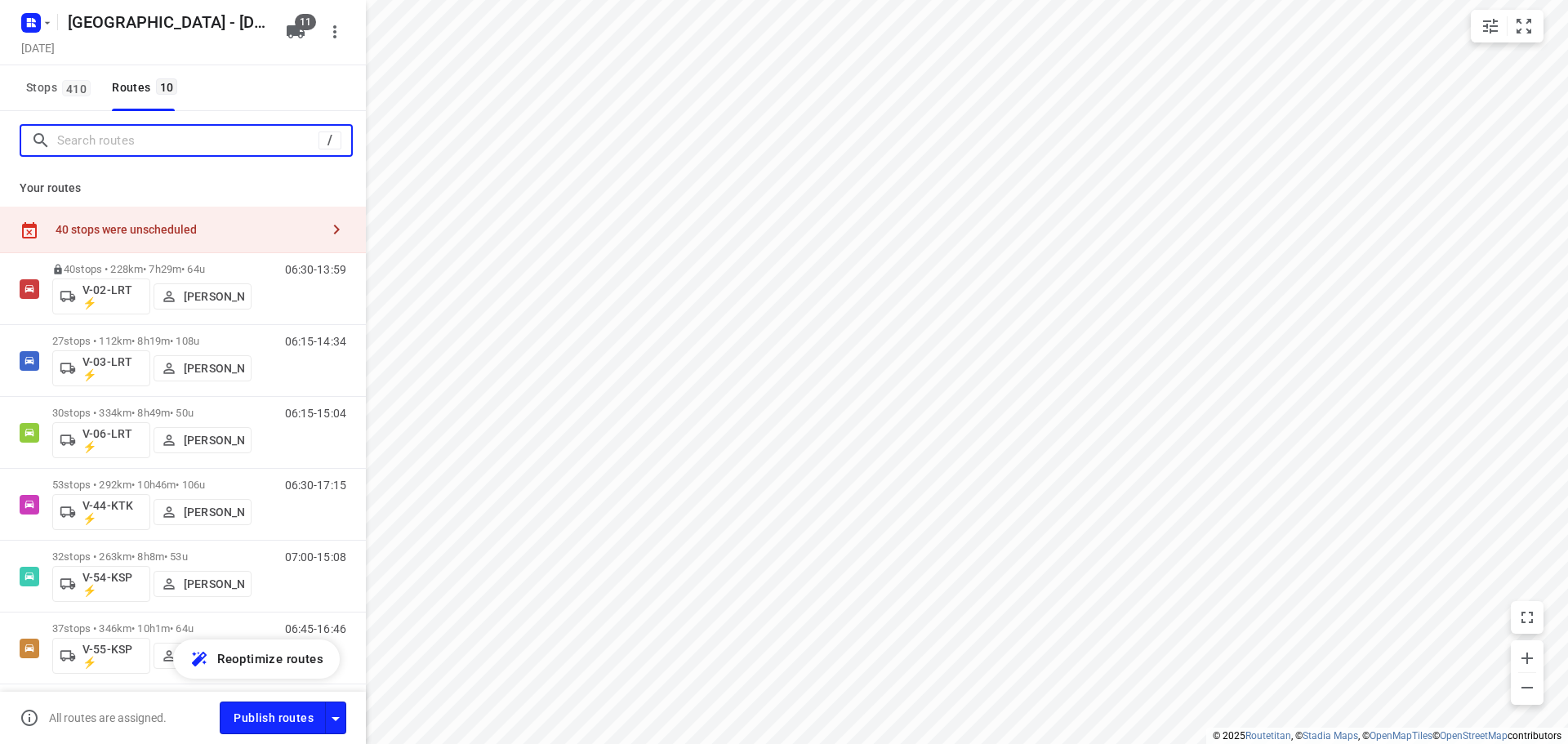
click at [128, 152] on input "Search routes" at bounding box center [188, 140] width 261 height 26
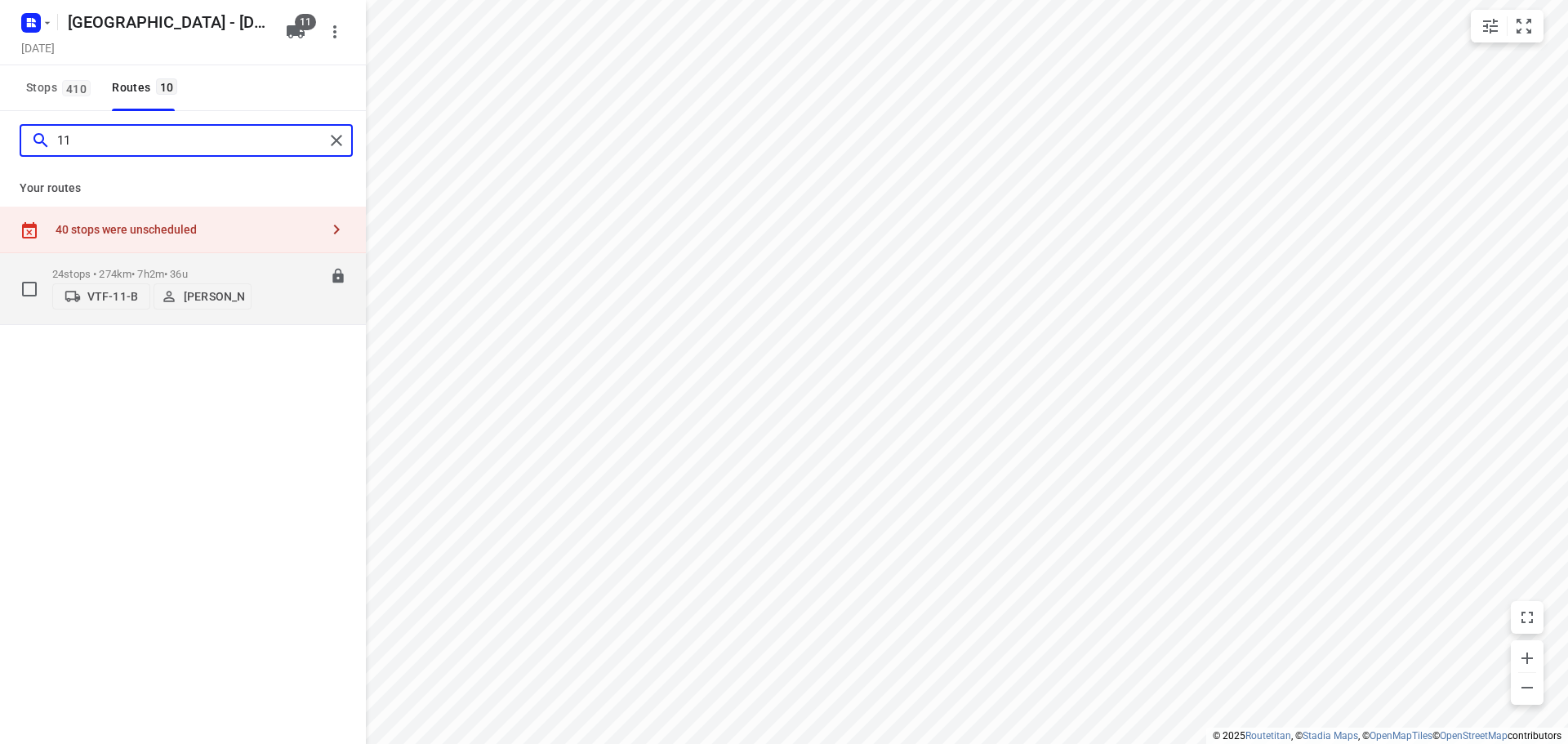
type input "11"
click at [109, 296] on p "VTF-11-B" at bounding box center [112, 296] width 50 height 13
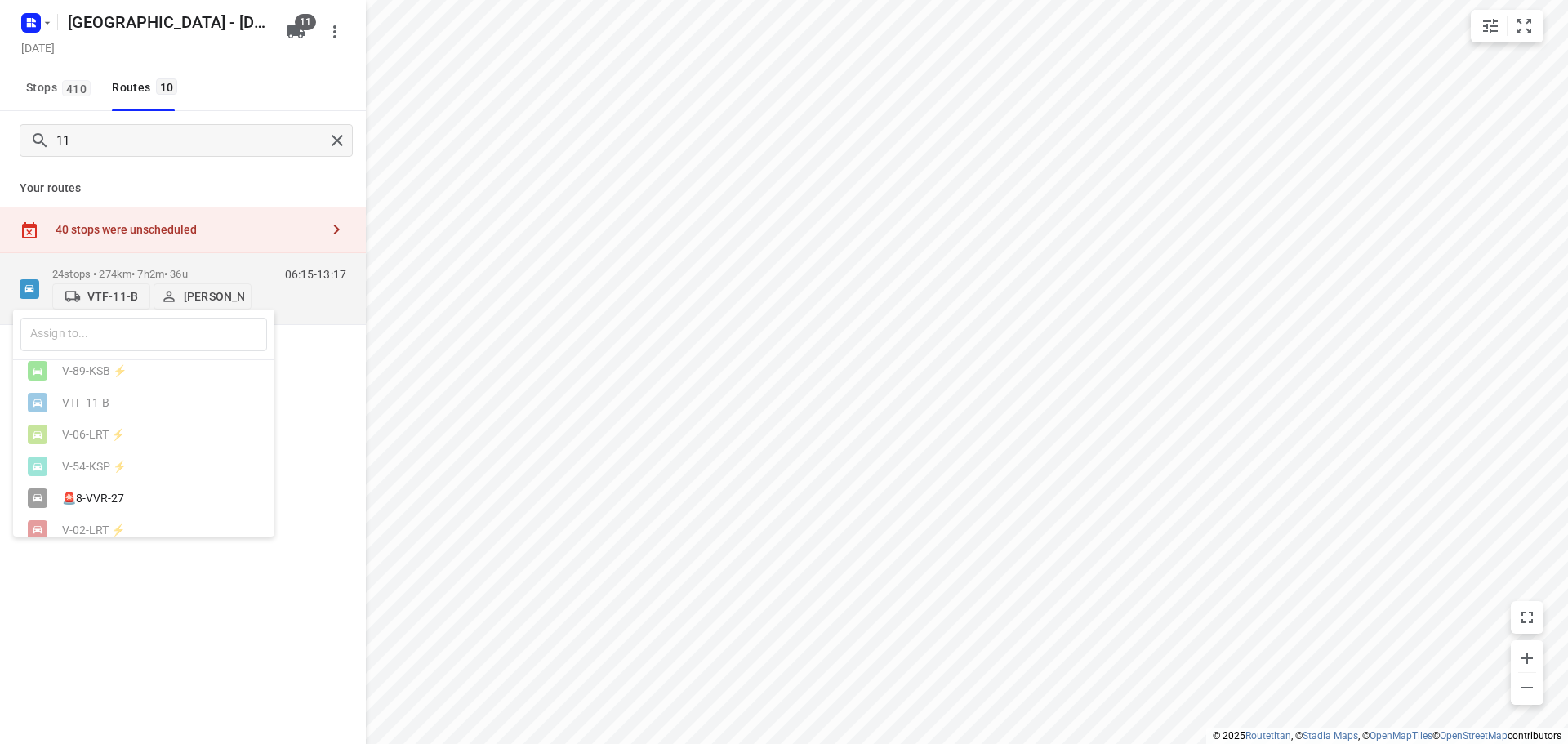
scroll to position [211, 0]
click at [140, 485] on div "🚨8-VVR-27" at bounding box center [147, 481] width 171 height 13
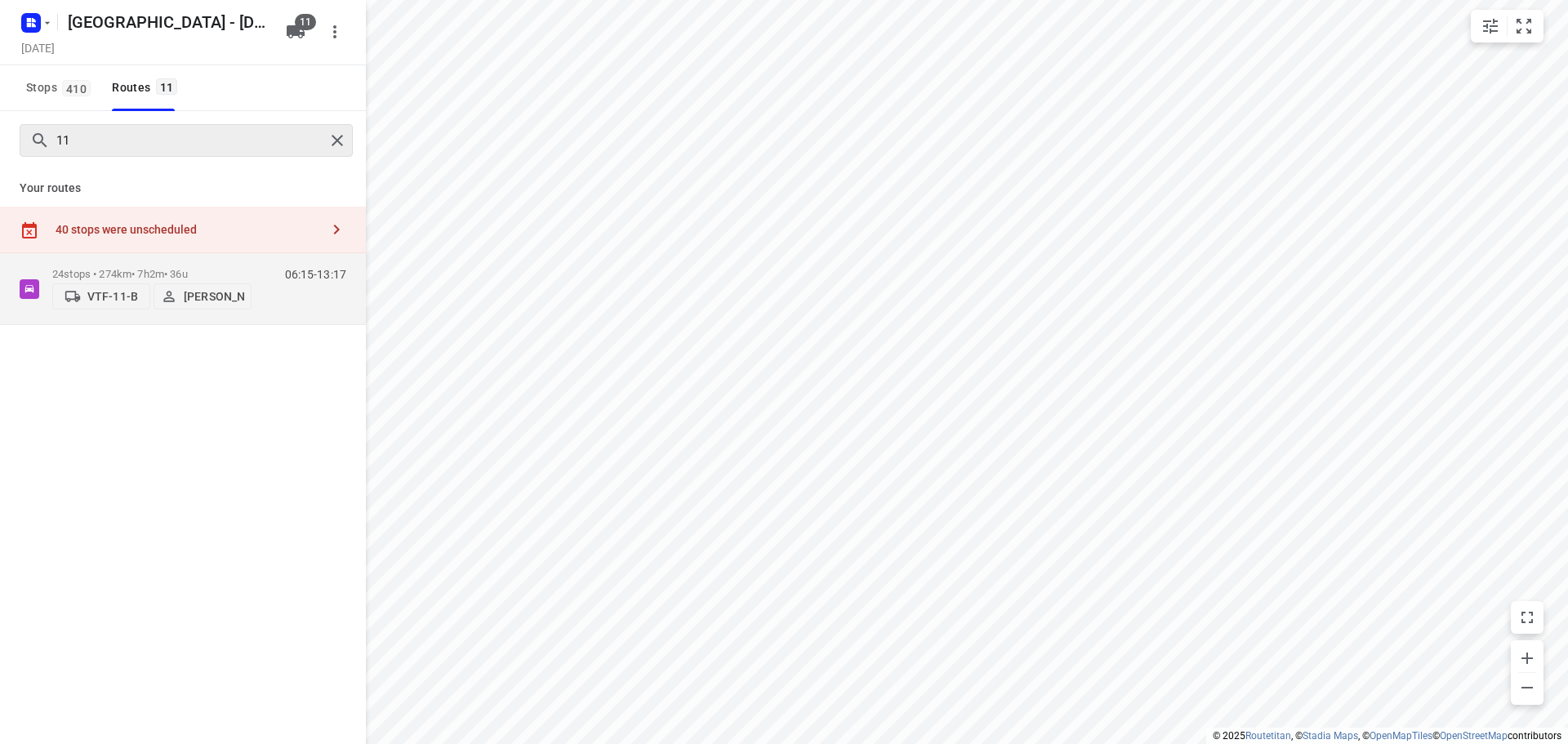
click at [339, 153] on div "11" at bounding box center [185, 140] width 333 height 33
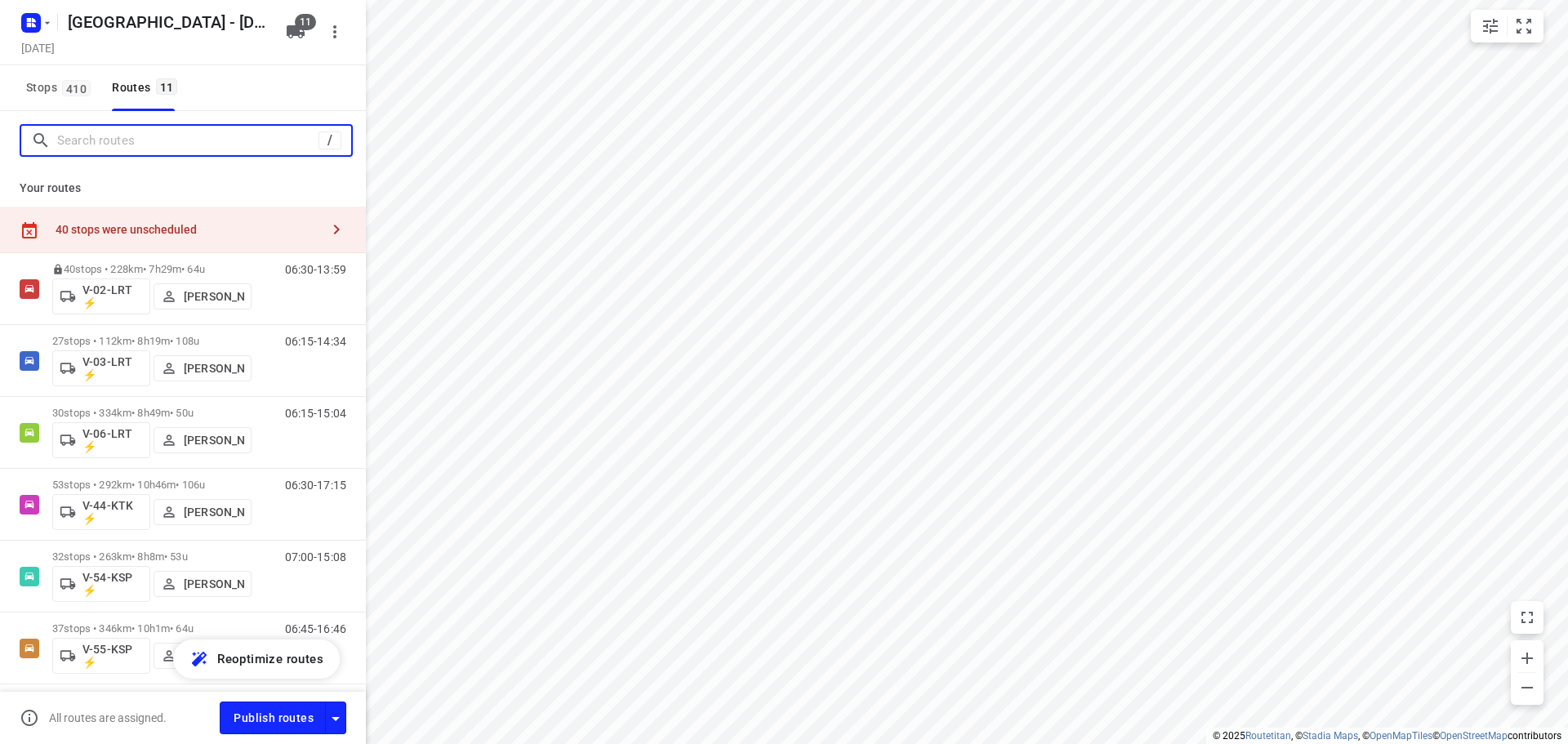
click at [303, 144] on input "Search routes" at bounding box center [188, 140] width 261 height 26
click at [191, 223] on div "40 stops were unscheduled" at bounding box center [188, 229] width 265 height 13
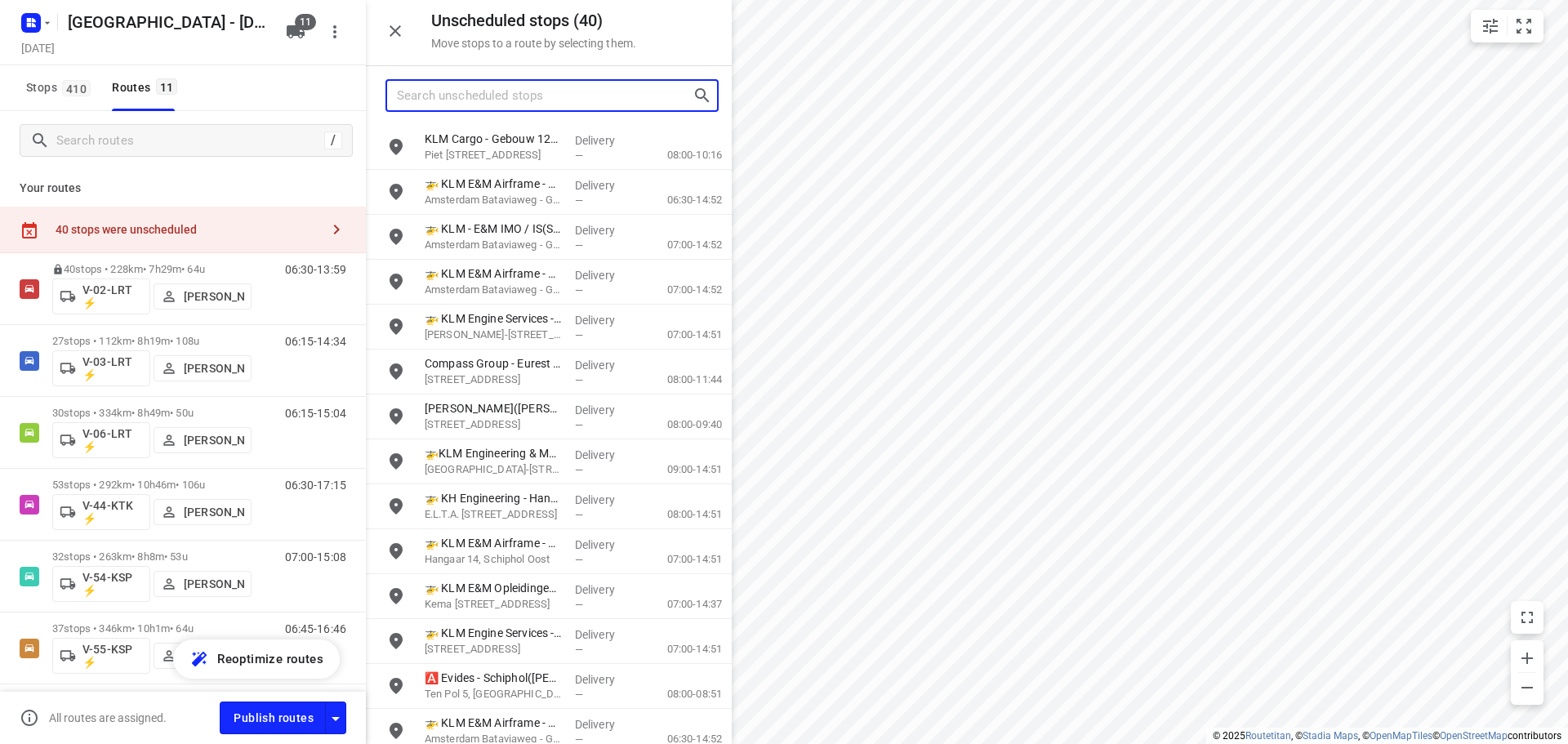
click at [591, 102] on input "Search unscheduled stops" at bounding box center [545, 95] width 296 height 26
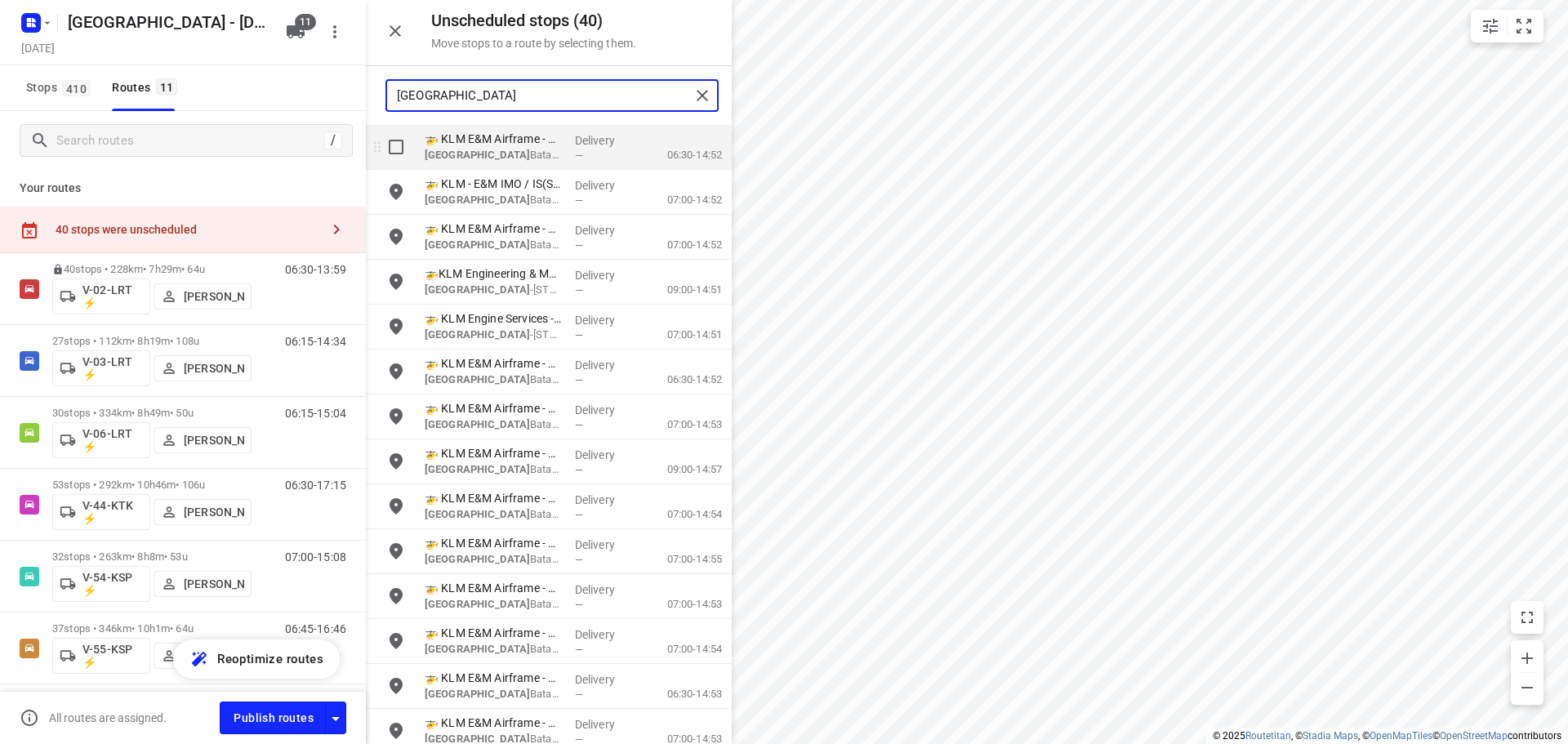
type input "amsterdam"
click at [399, 159] on input "grid" at bounding box center [396, 147] width 33 height 33
checkbox input "true"
click at [399, 125] on div "amsterdam" at bounding box center [548, 95] width 366 height 59
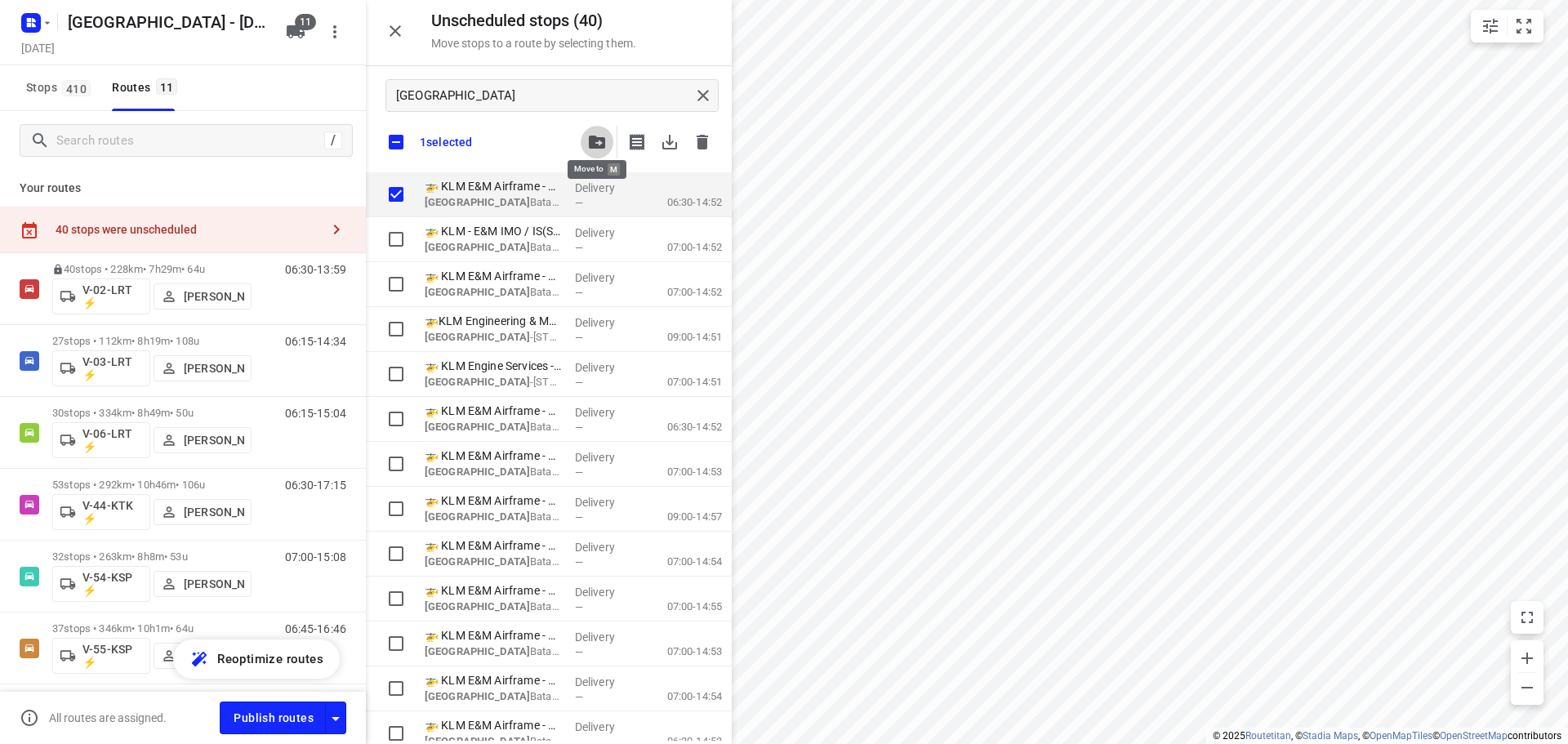
click at [594, 143] on icon "button" at bounding box center [597, 142] width 16 height 13
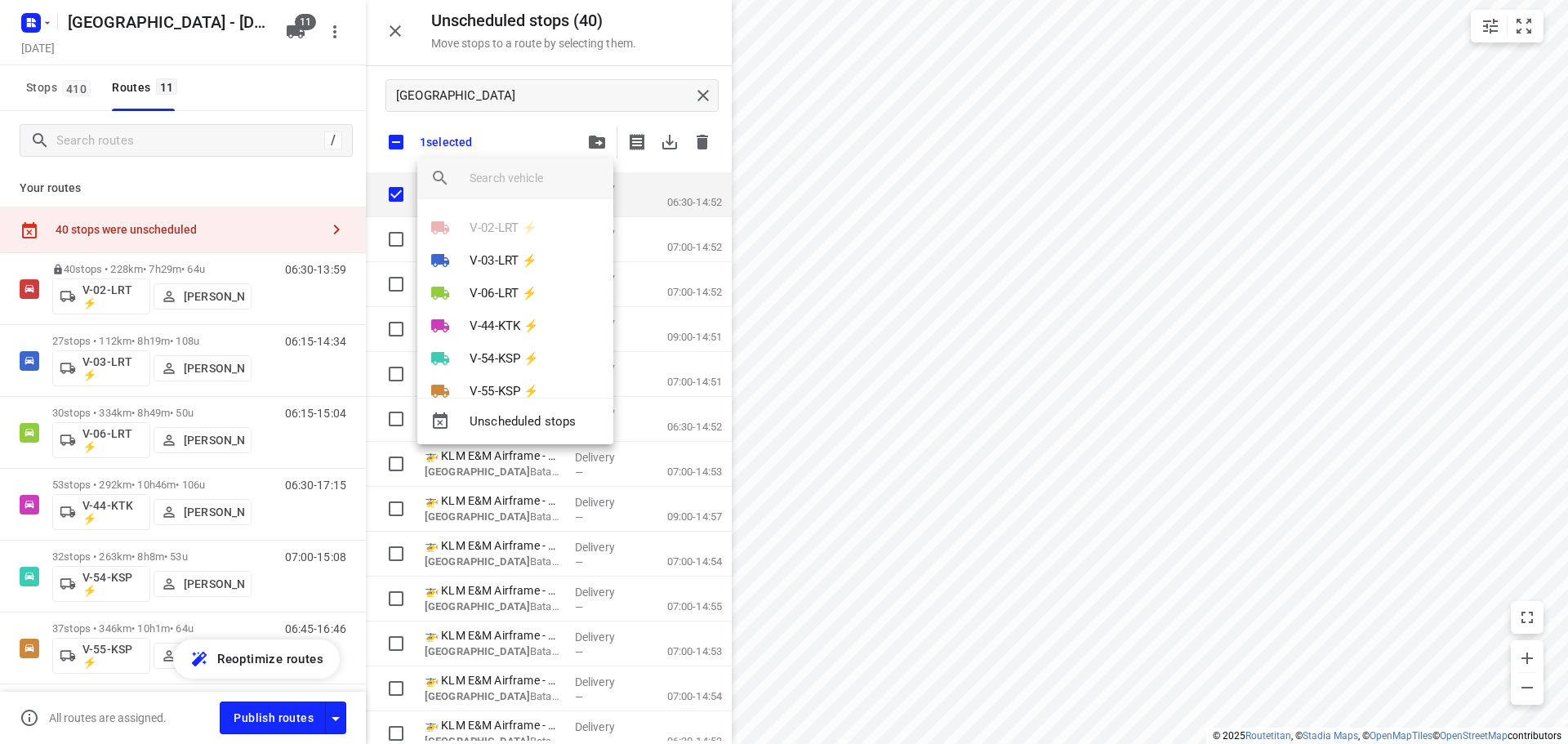
click at [439, 137] on div at bounding box center [784, 372] width 1568 height 744
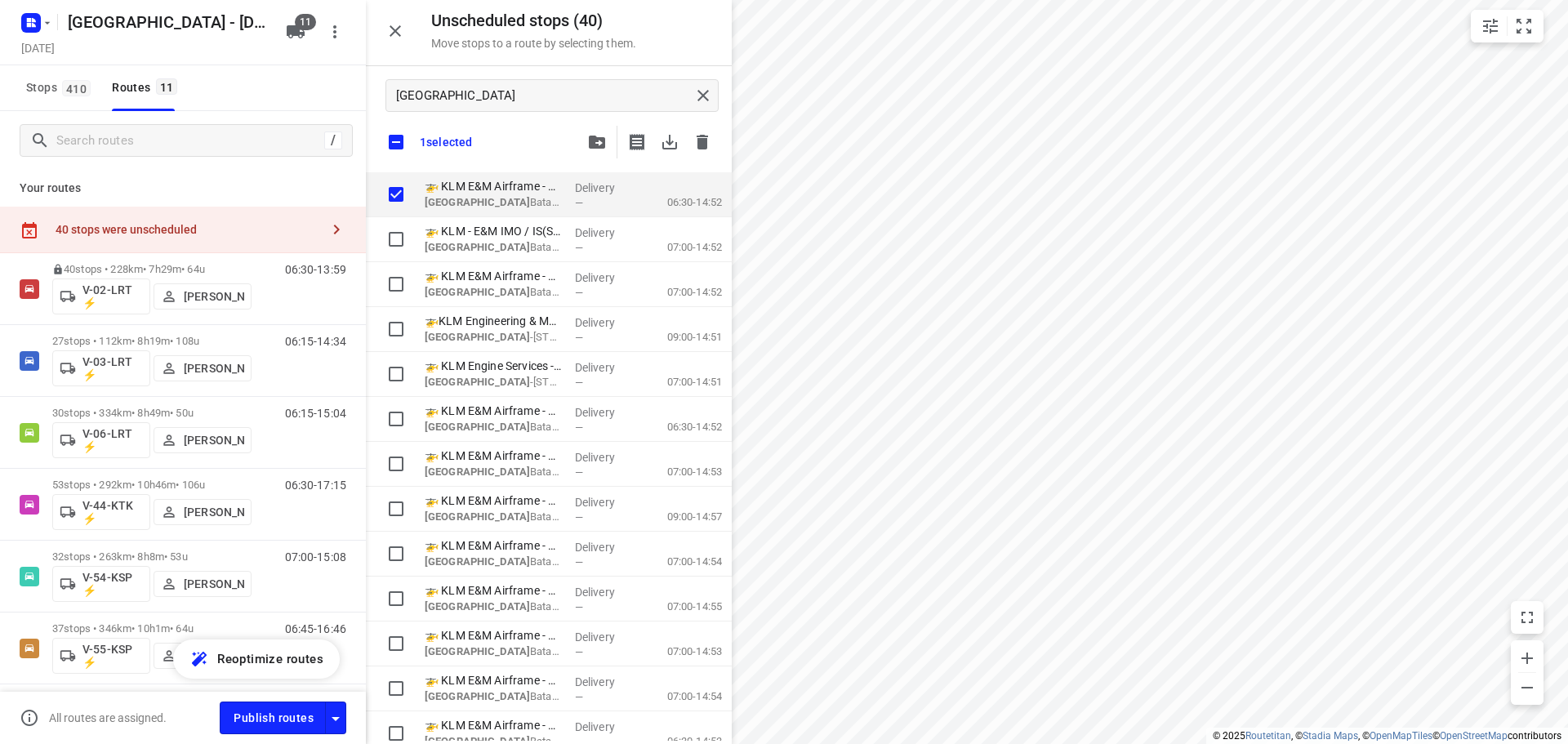
click at [397, 143] on input "checkbox" at bounding box center [396, 142] width 34 height 34
checkbox input "false"
checkbox input "true"
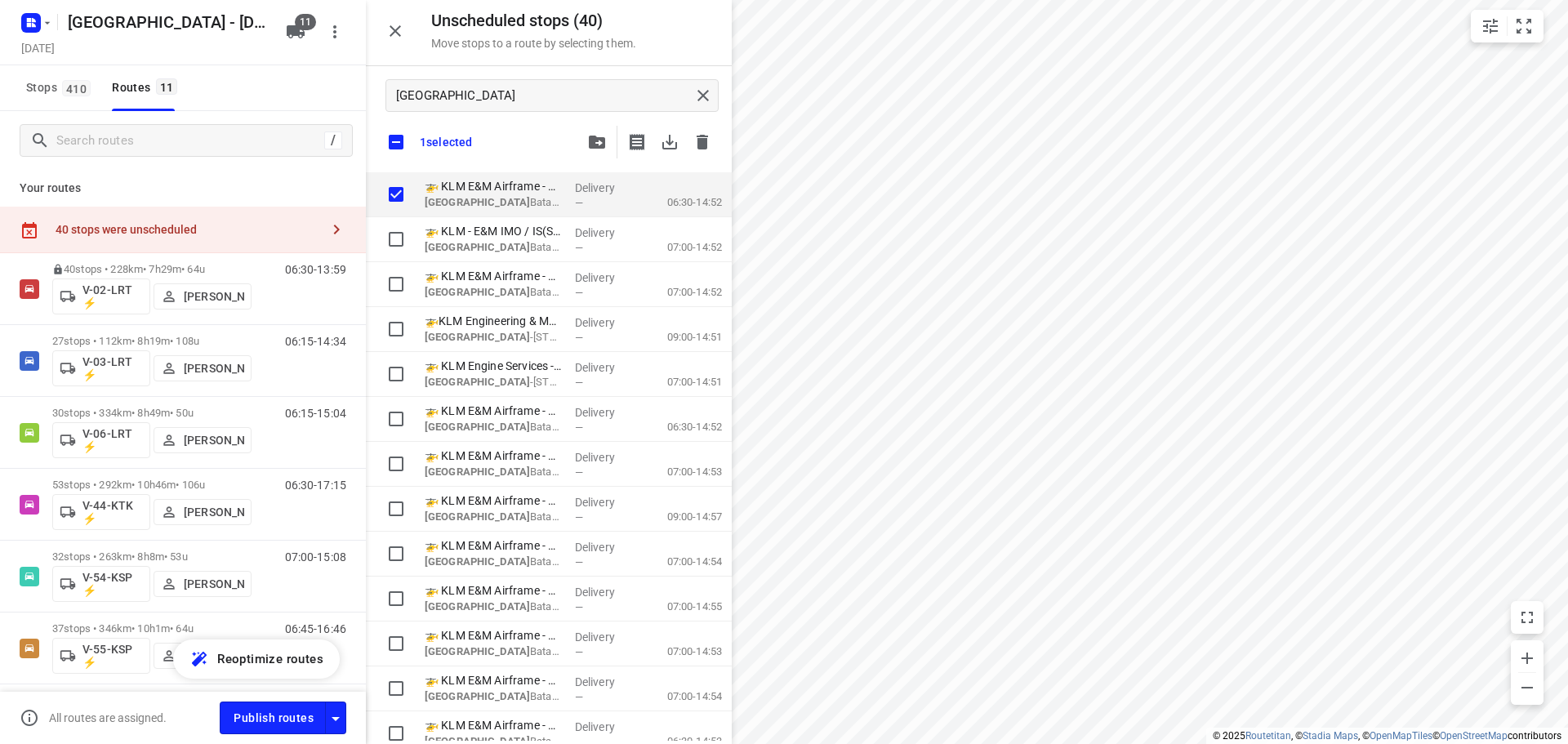
checkbox input "true"
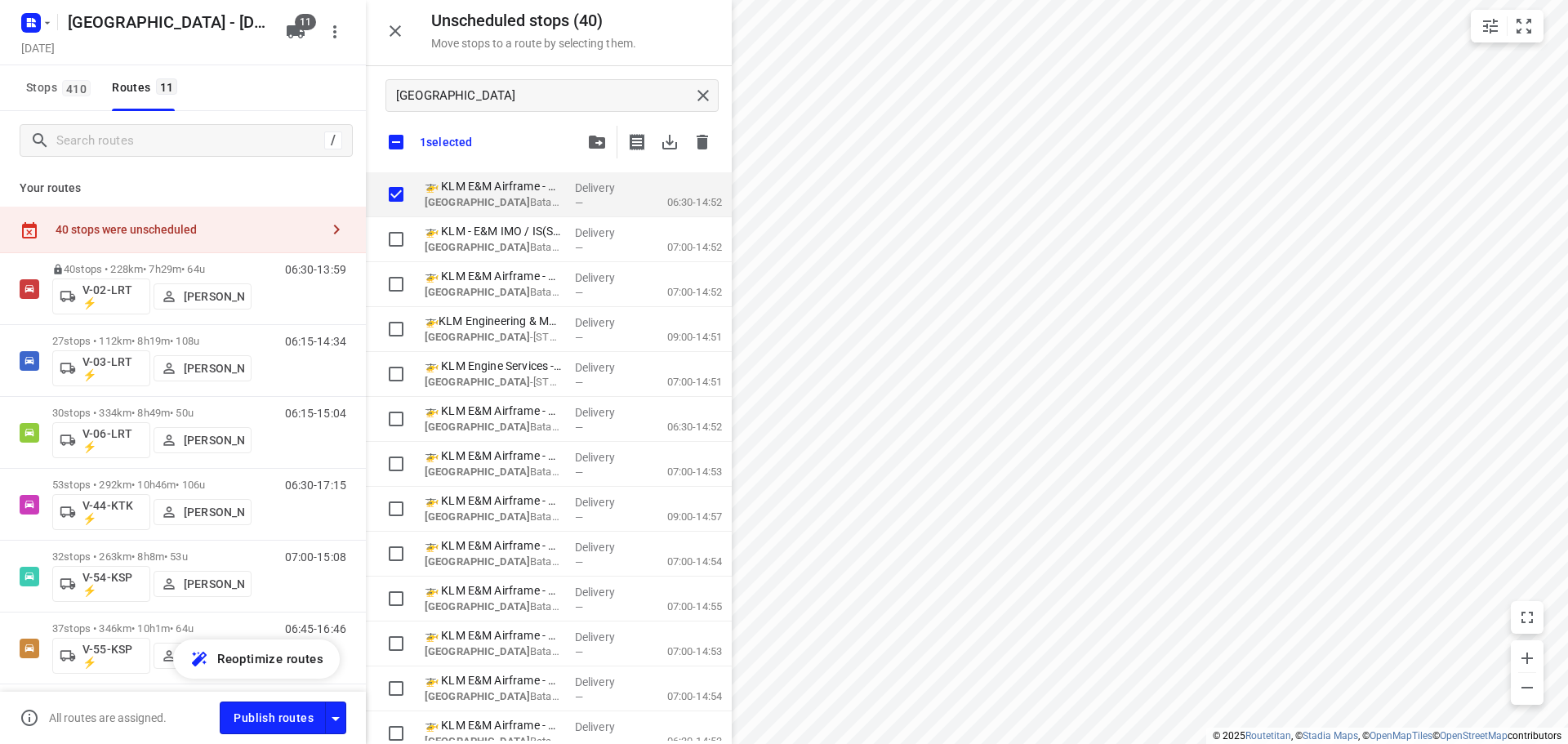
checkbox input "true"
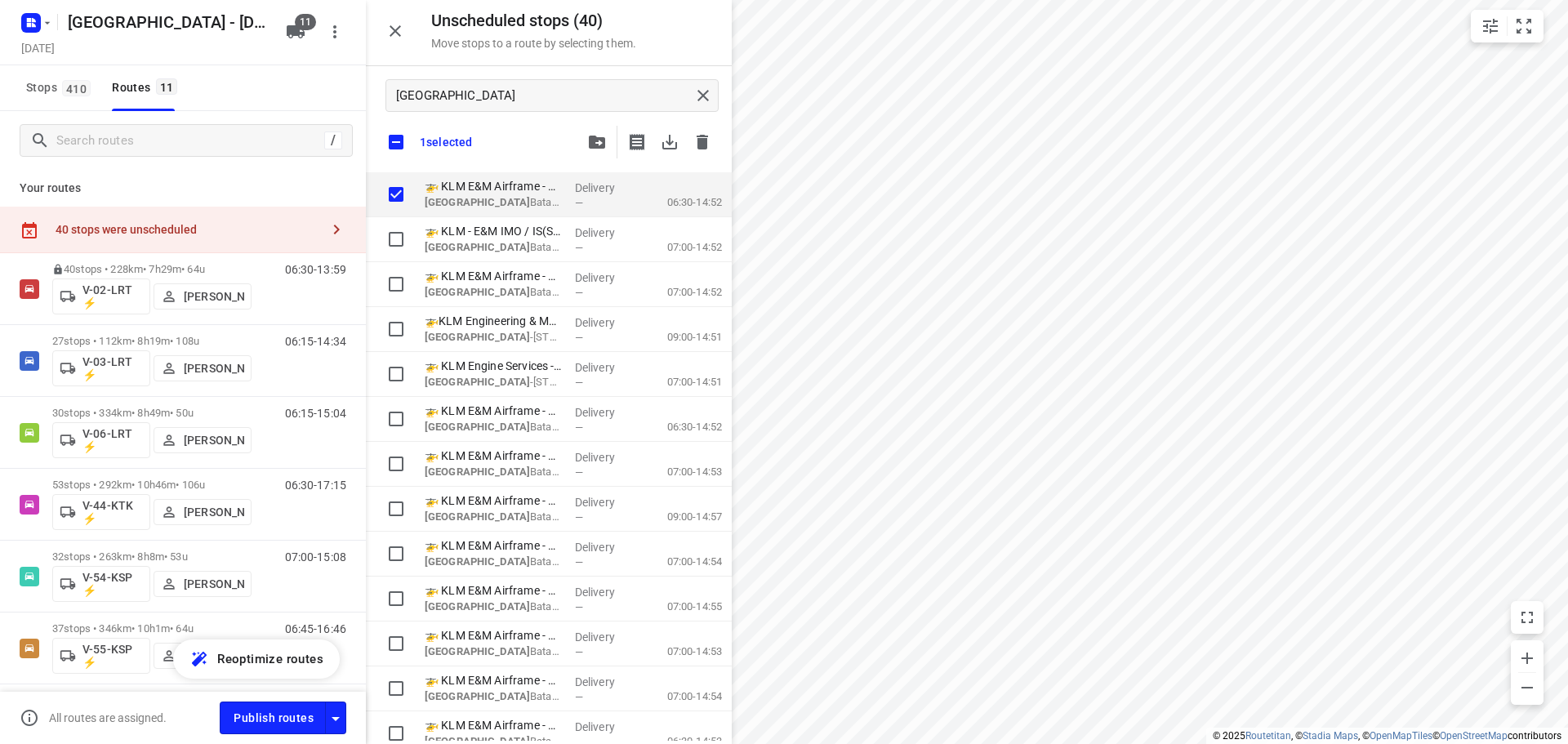
checkbox input "true"
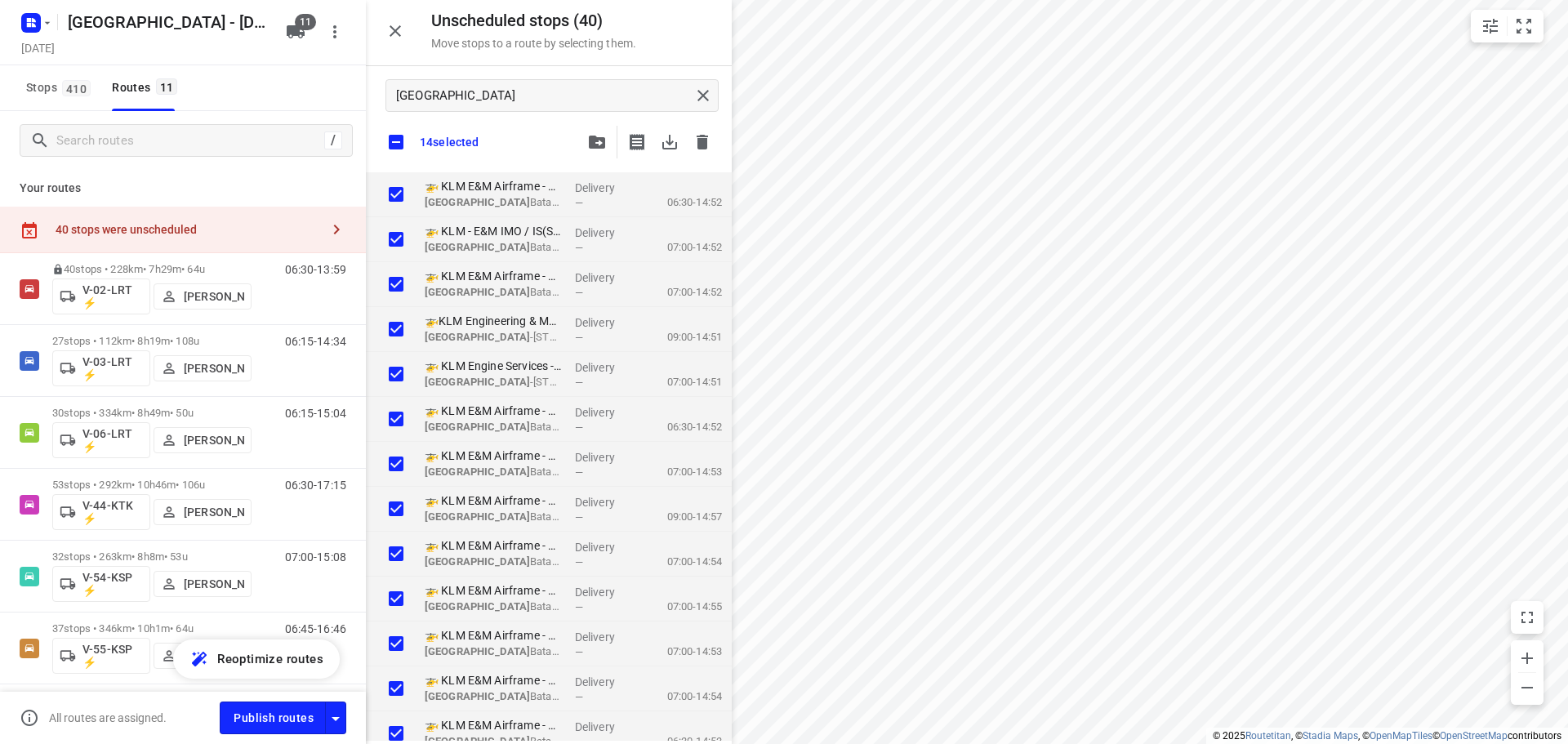
click at [592, 147] on icon "button" at bounding box center [597, 142] width 16 height 13
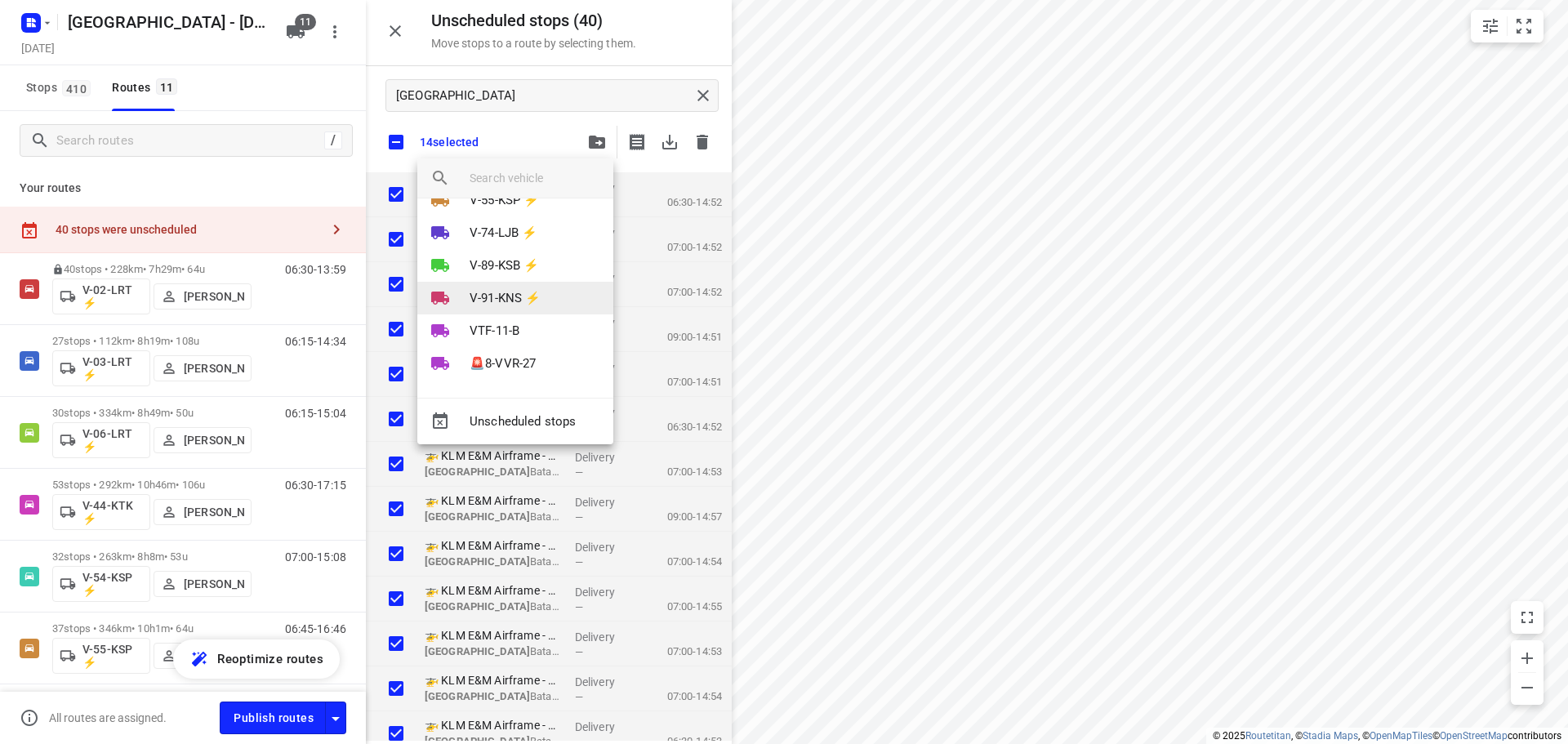
scroll to position [192, 0]
click at [509, 323] on p "VTF-11-B" at bounding box center [494, 329] width 49 height 19
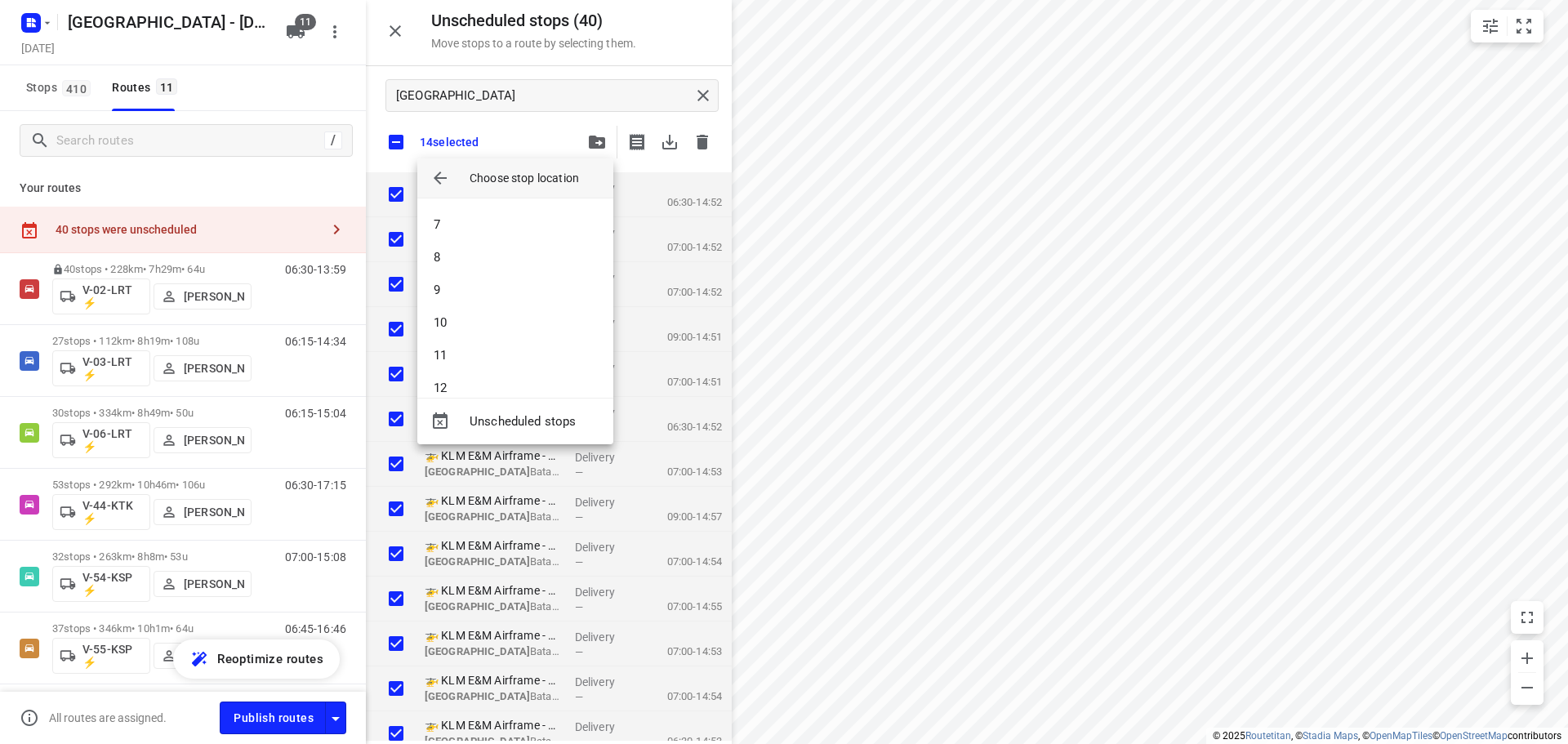
scroll to position [0, 0]
click at [432, 185] on icon "button" at bounding box center [440, 178] width 19 height 19
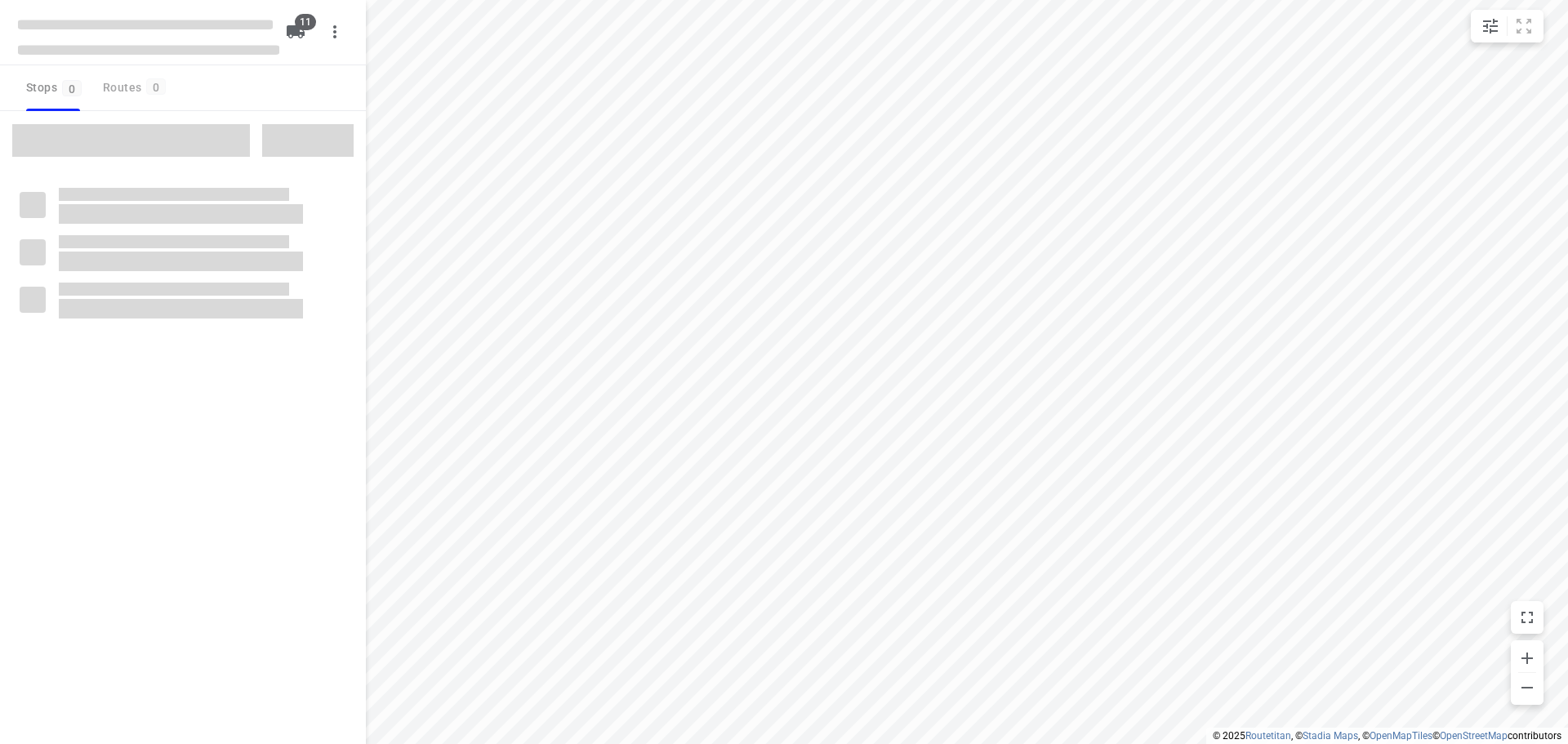
checkbox input "true"
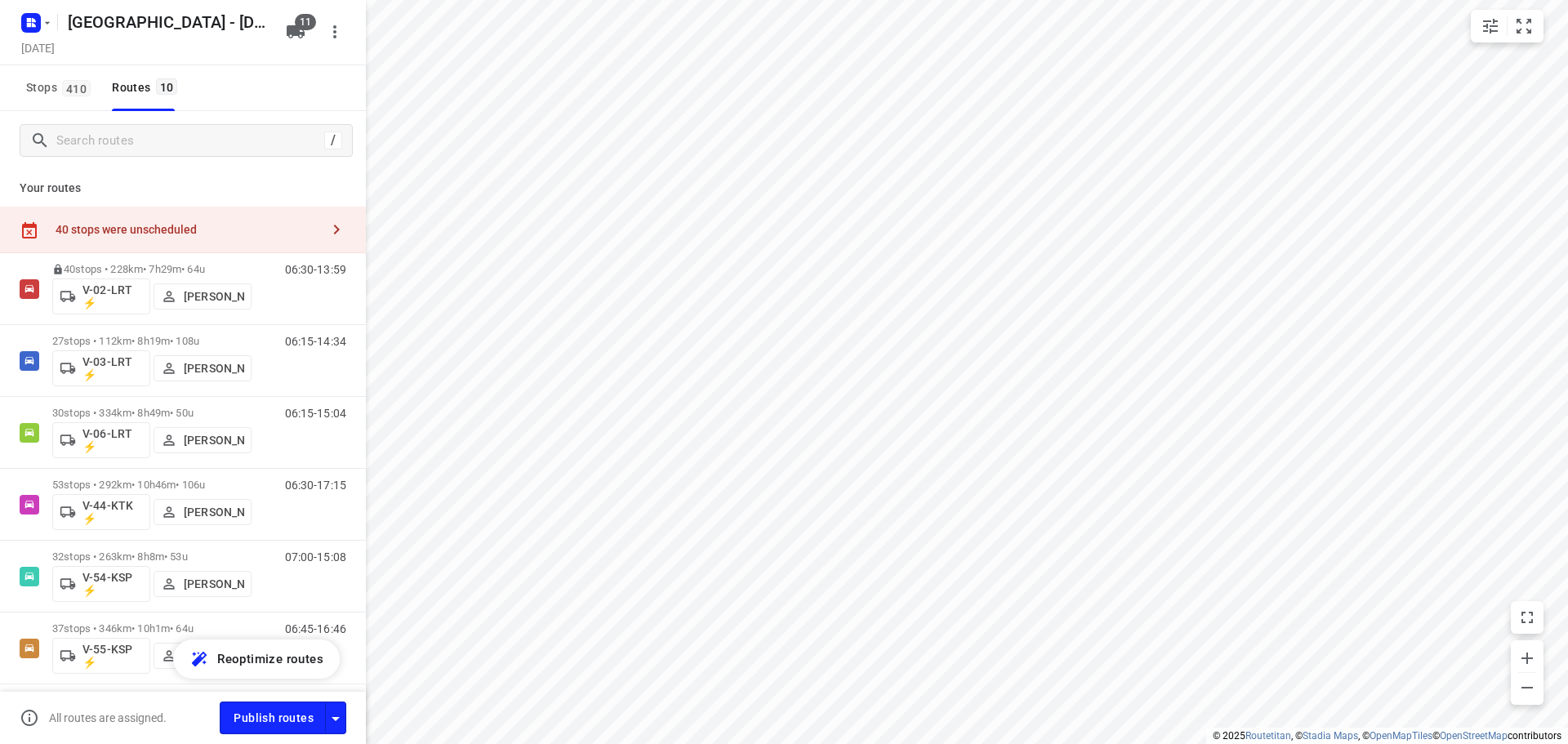
click at [267, 217] on div "40 stops were unscheduled" at bounding box center [183, 229] width 366 height 47
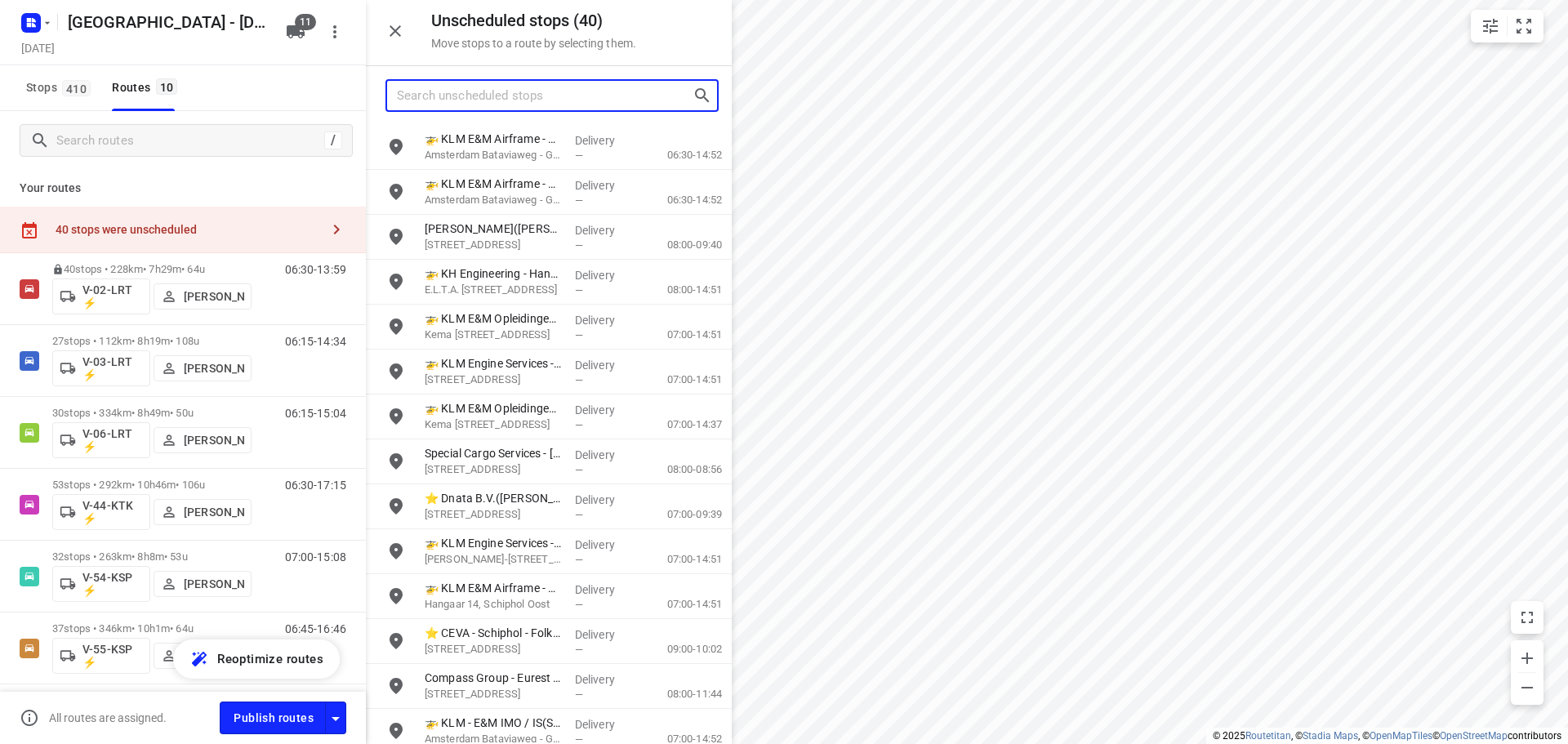
click at [506, 103] on input "Search unscheduled stops" at bounding box center [545, 95] width 296 height 26
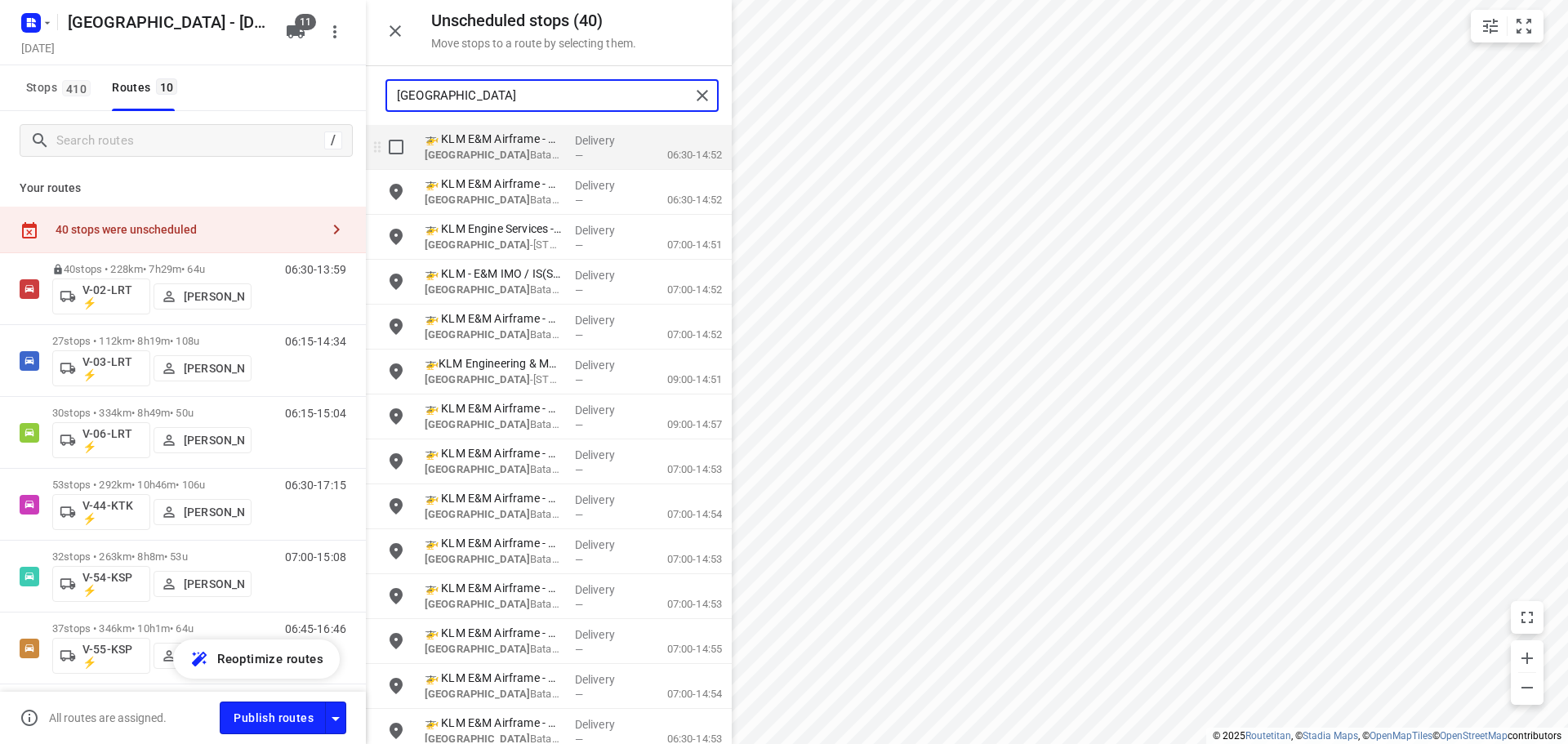
type input "[GEOGRAPHIC_DATA]"
click at [399, 156] on input "grid" at bounding box center [396, 147] width 33 height 33
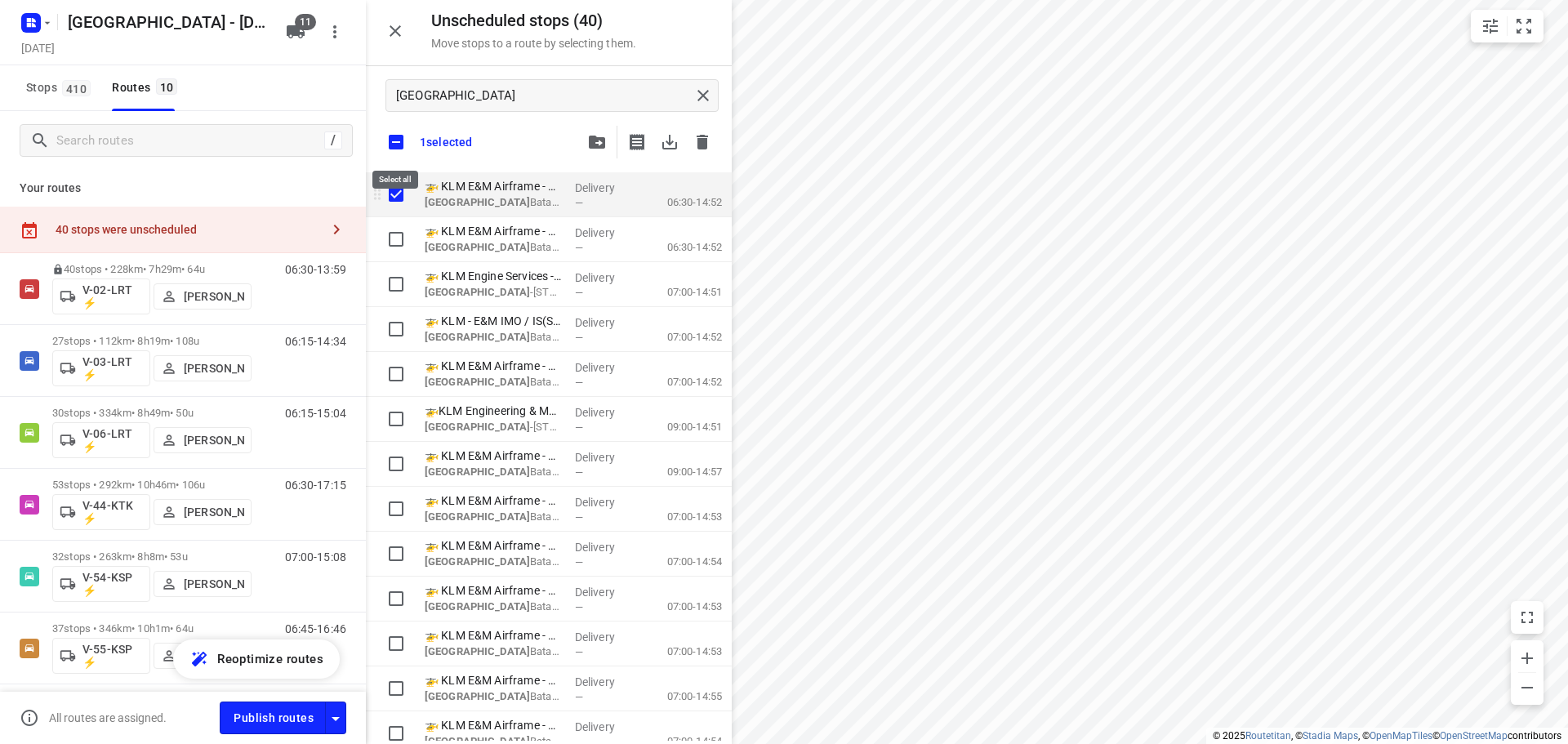
checkbox input "true"
click at [399, 156] on input "checkbox" at bounding box center [396, 142] width 34 height 34
checkbox input "false"
checkbox input "true"
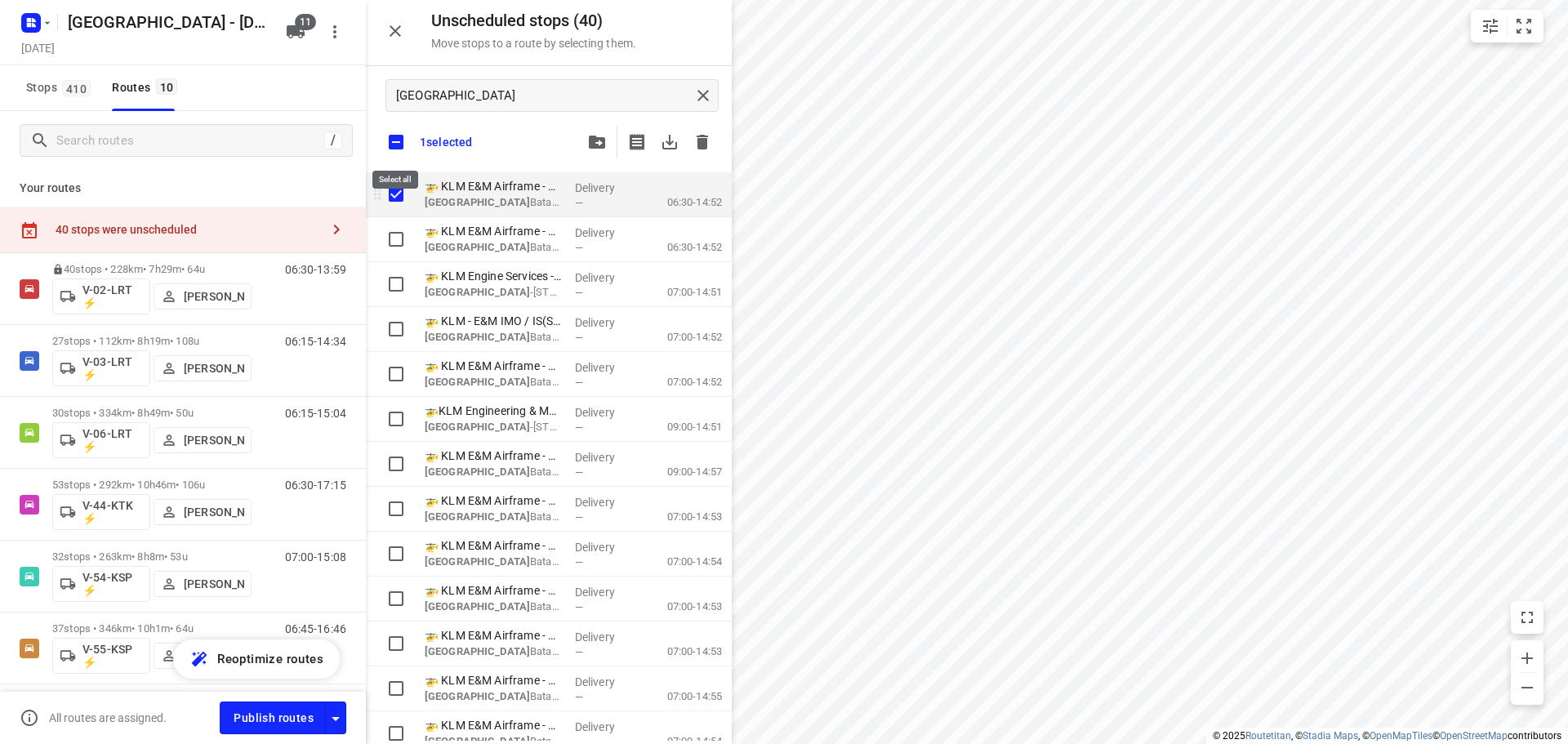
checkbox input "true"
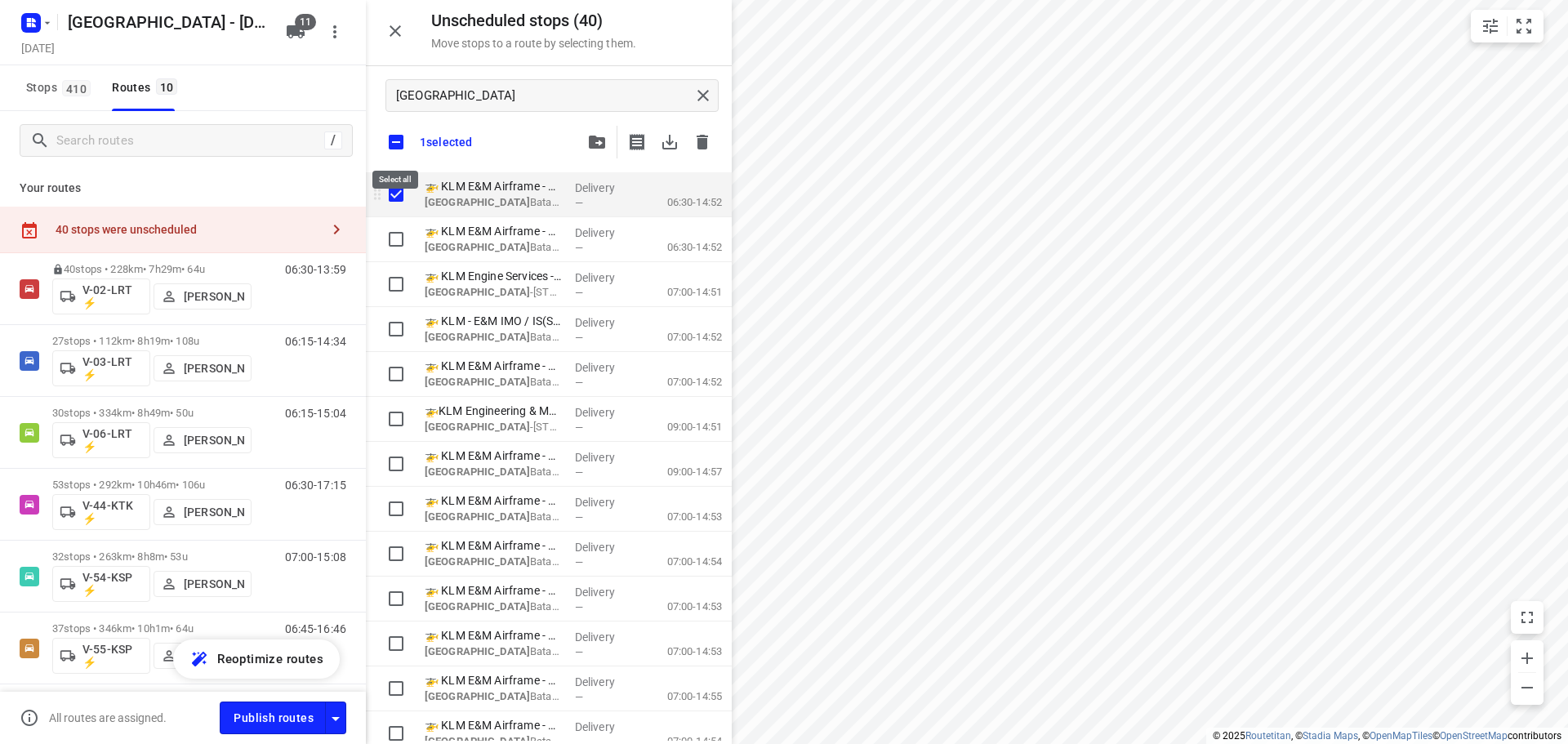
checkbox input "true"
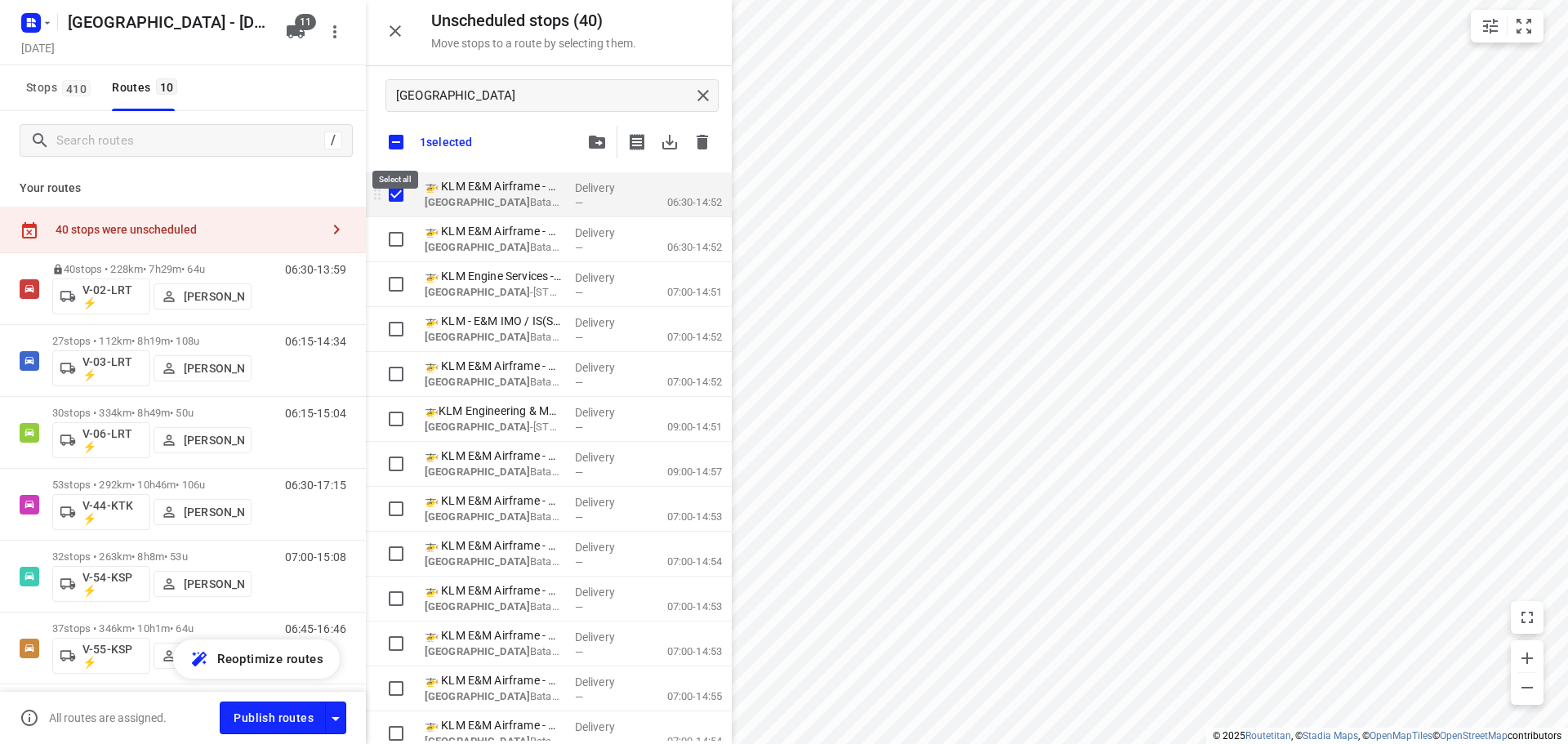
checkbox input "true"
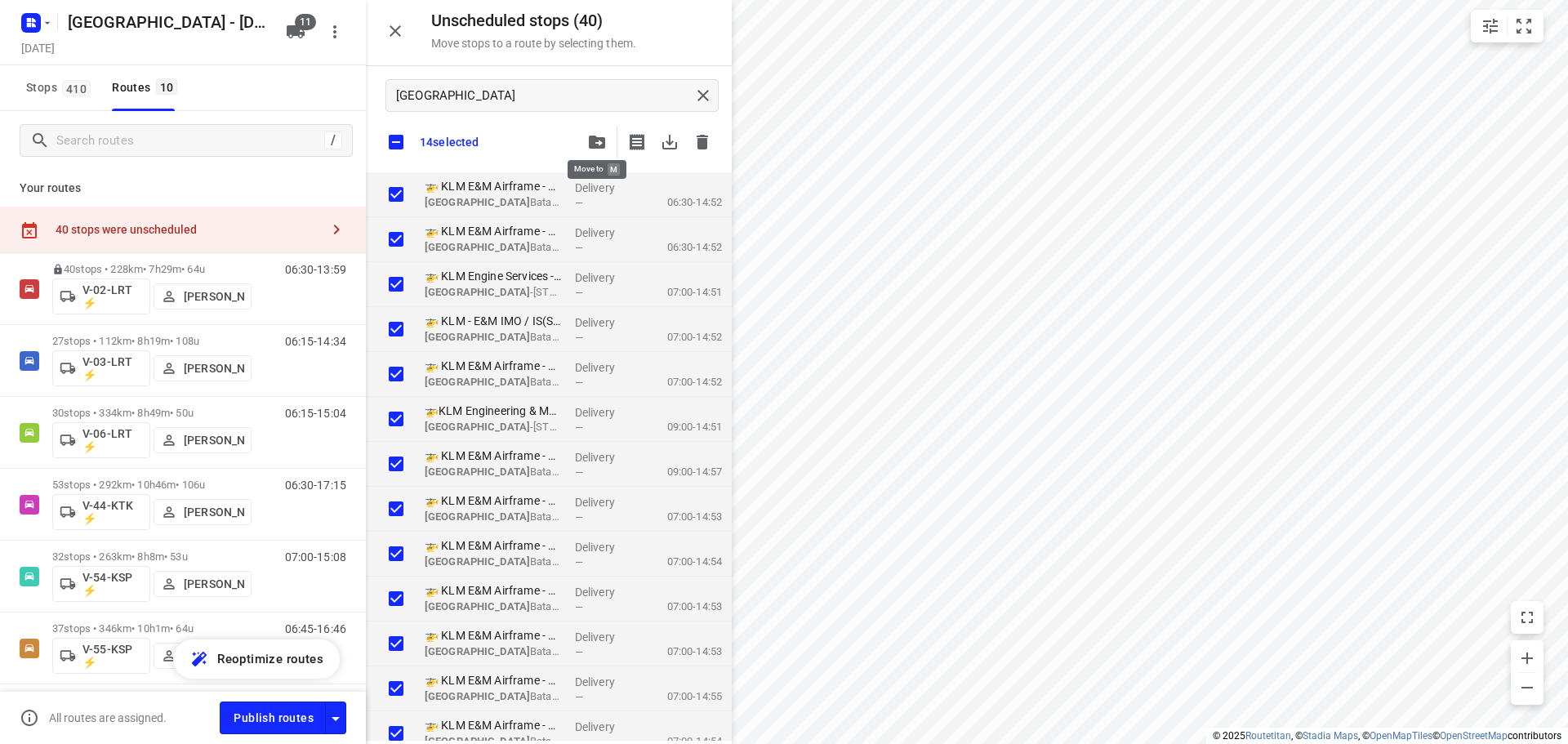
click at [583, 147] on button "button" at bounding box center [597, 141] width 33 height 33
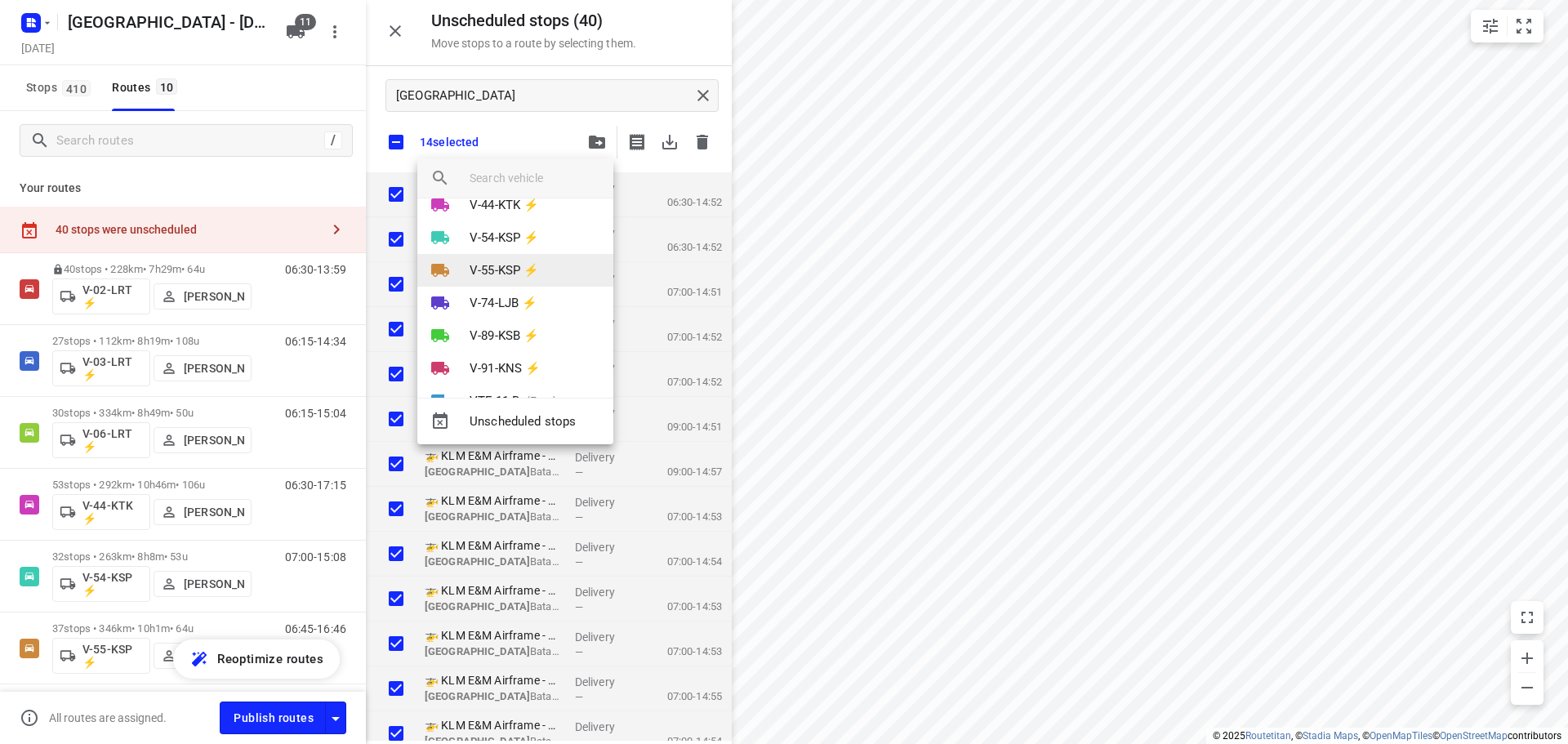
scroll to position [192, 0]
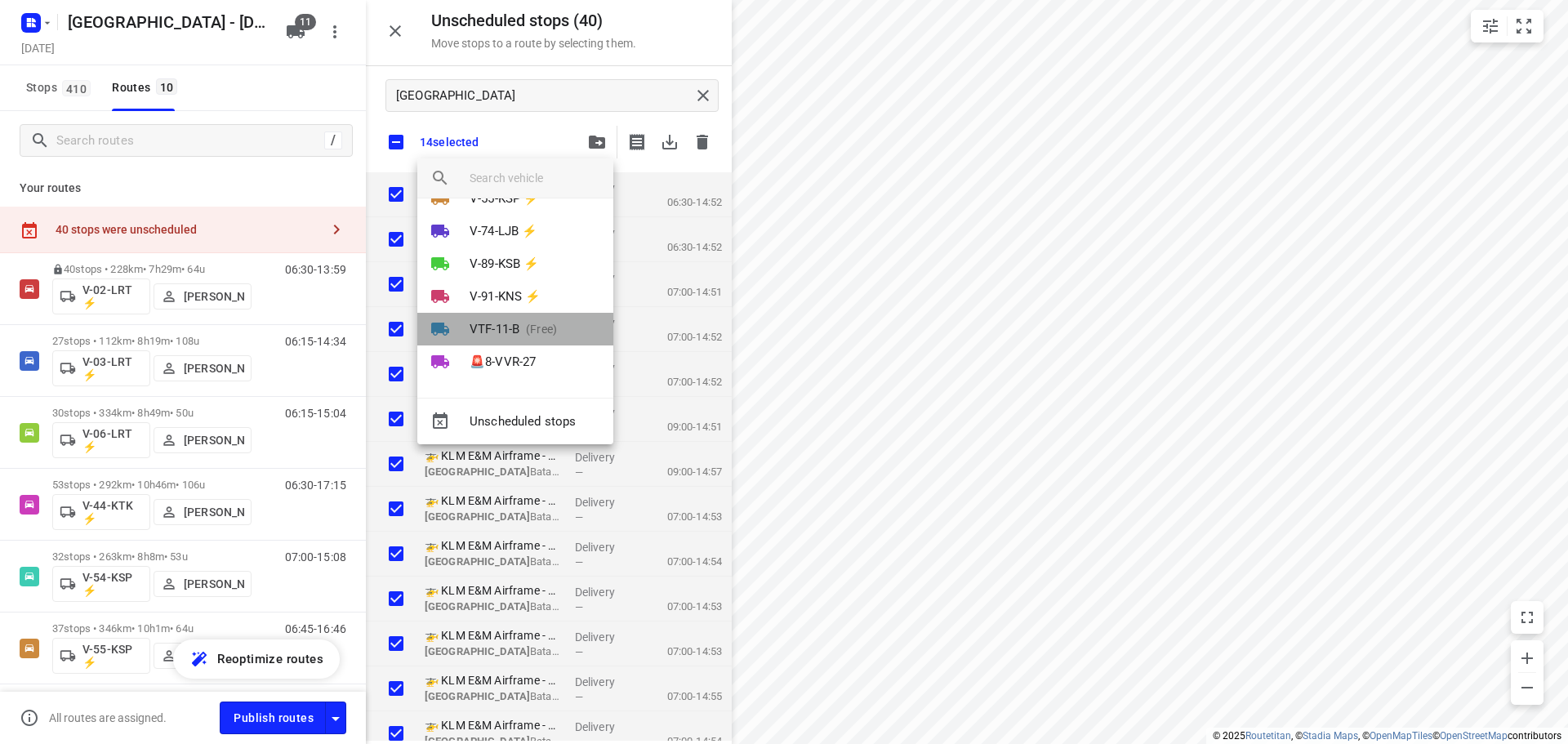
click at [521, 338] on li "VTF-11-B (Free)" at bounding box center [516, 328] width 196 height 33
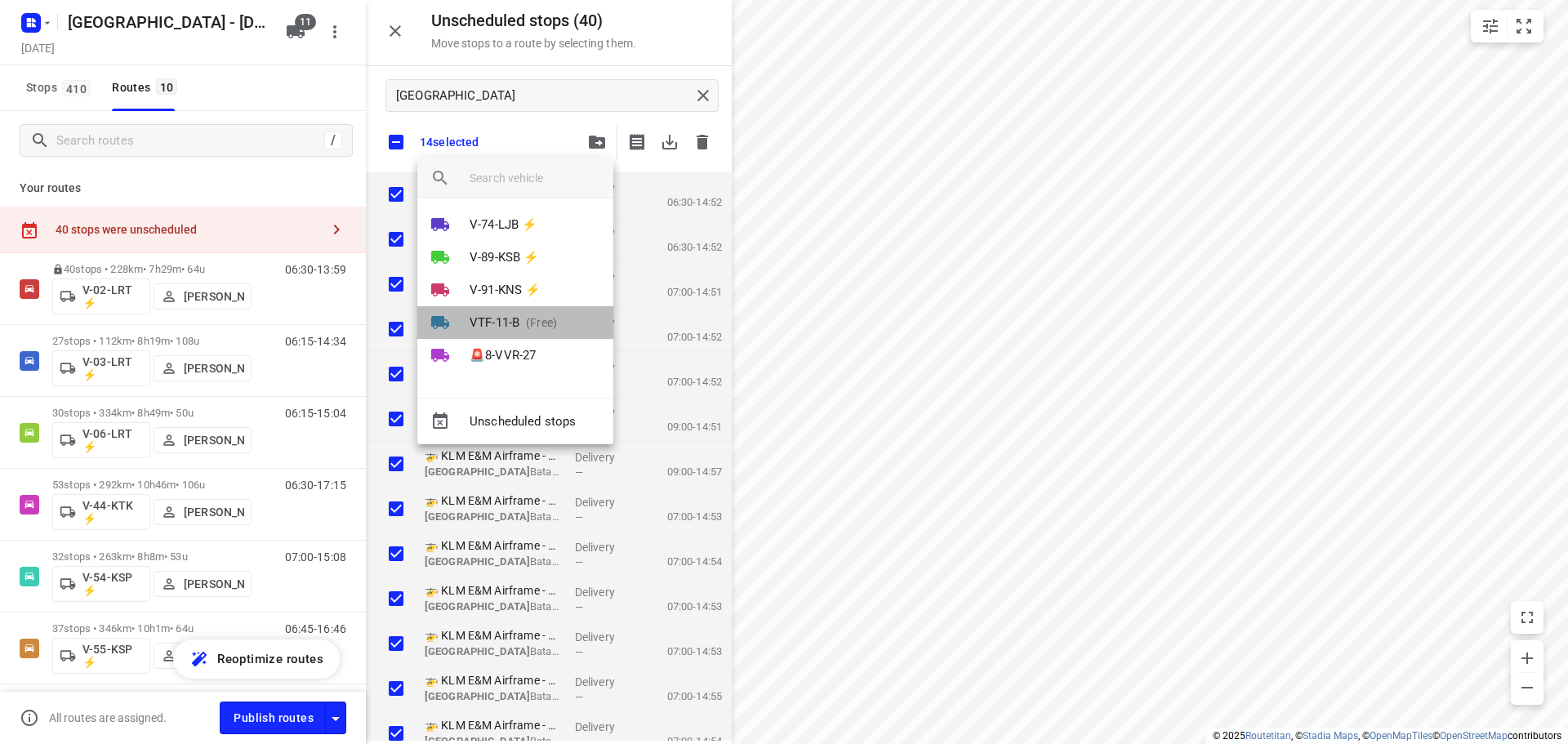
scroll to position [0, 0]
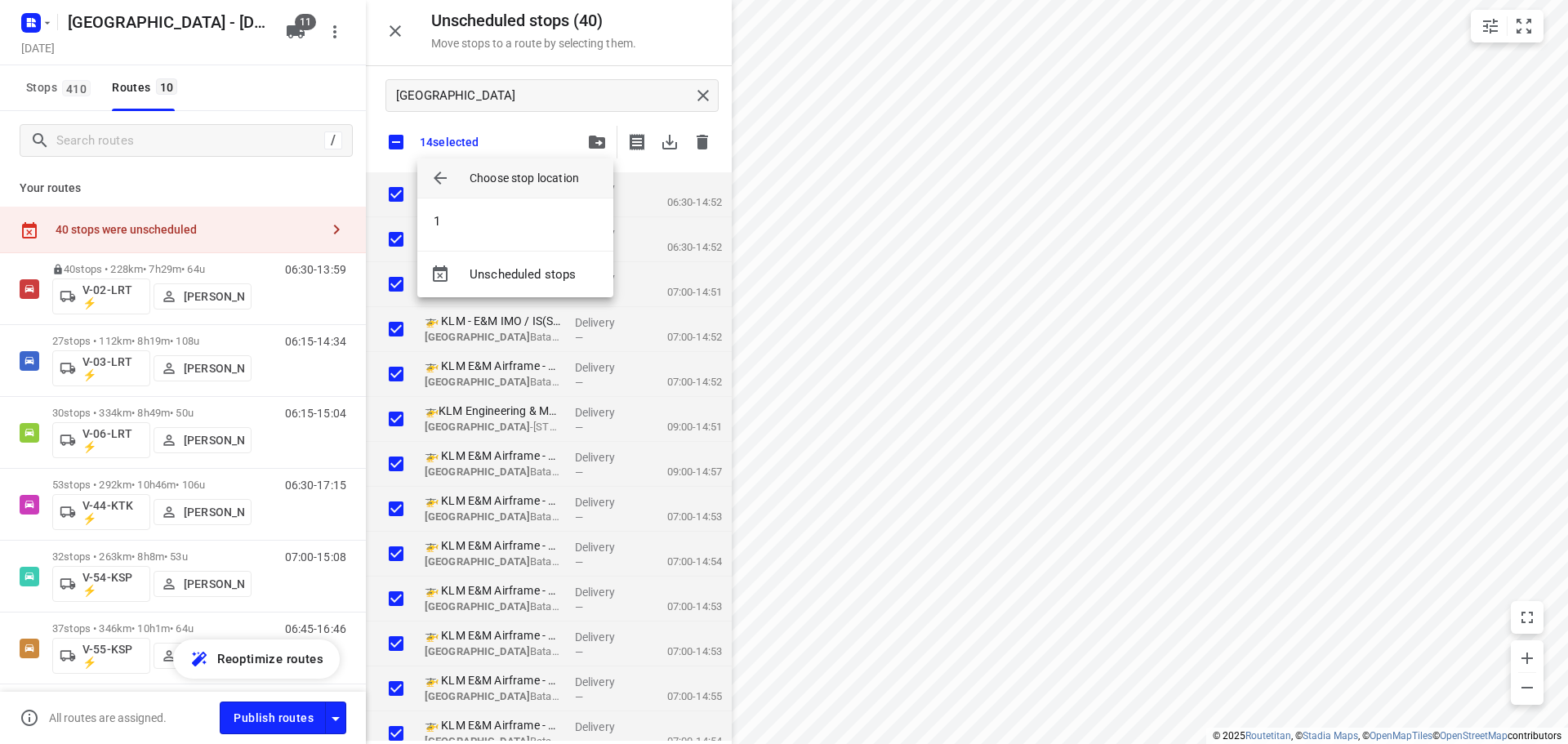
click at [507, 230] on li "1" at bounding box center [516, 221] width 196 height 33
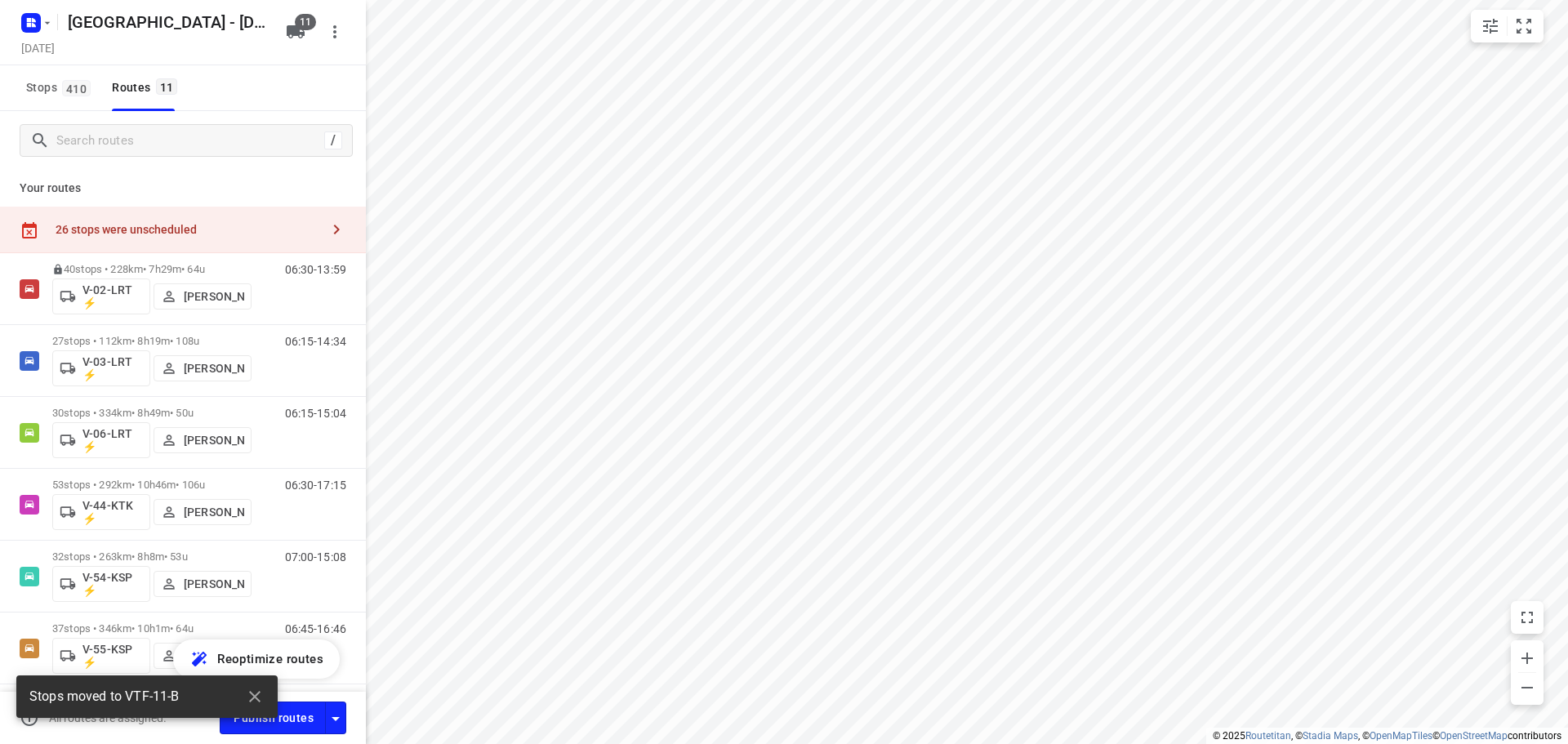
click at [274, 223] on div "26 stops were unscheduled" at bounding box center [188, 229] width 265 height 13
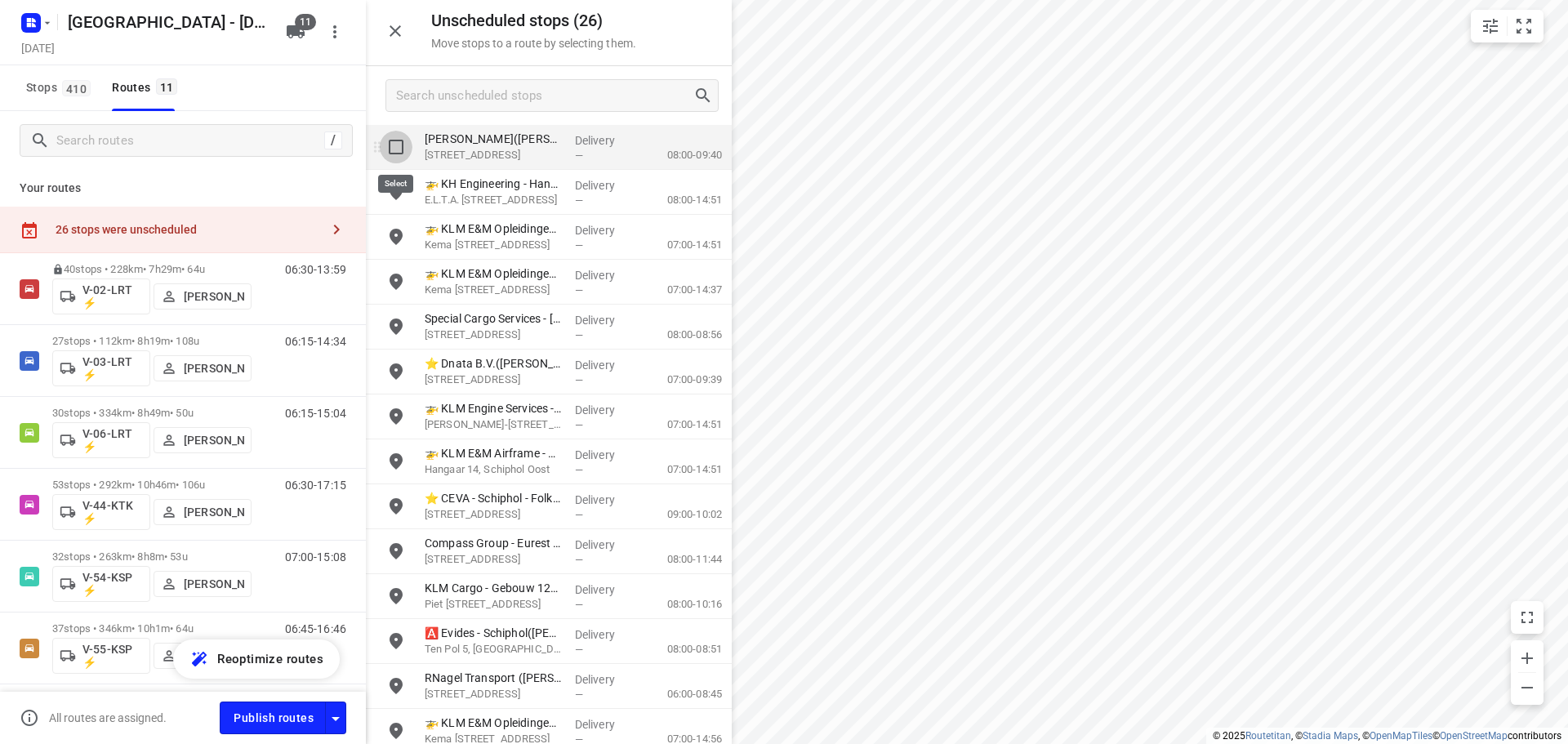
click at [407, 151] on input "grid" at bounding box center [396, 147] width 33 height 33
checkbox input "true"
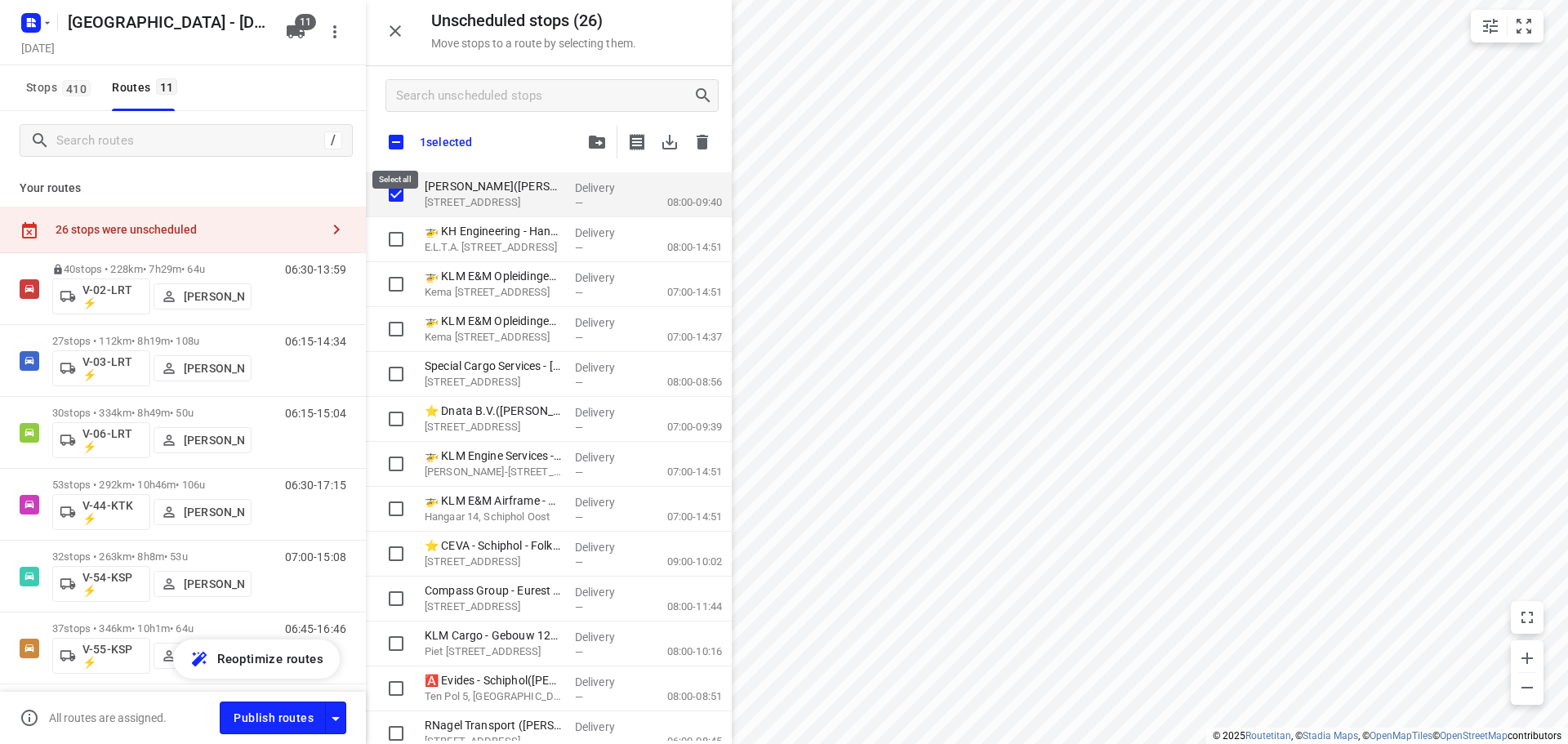
click at [405, 151] on input "checkbox" at bounding box center [396, 142] width 34 height 34
checkbox input "true"
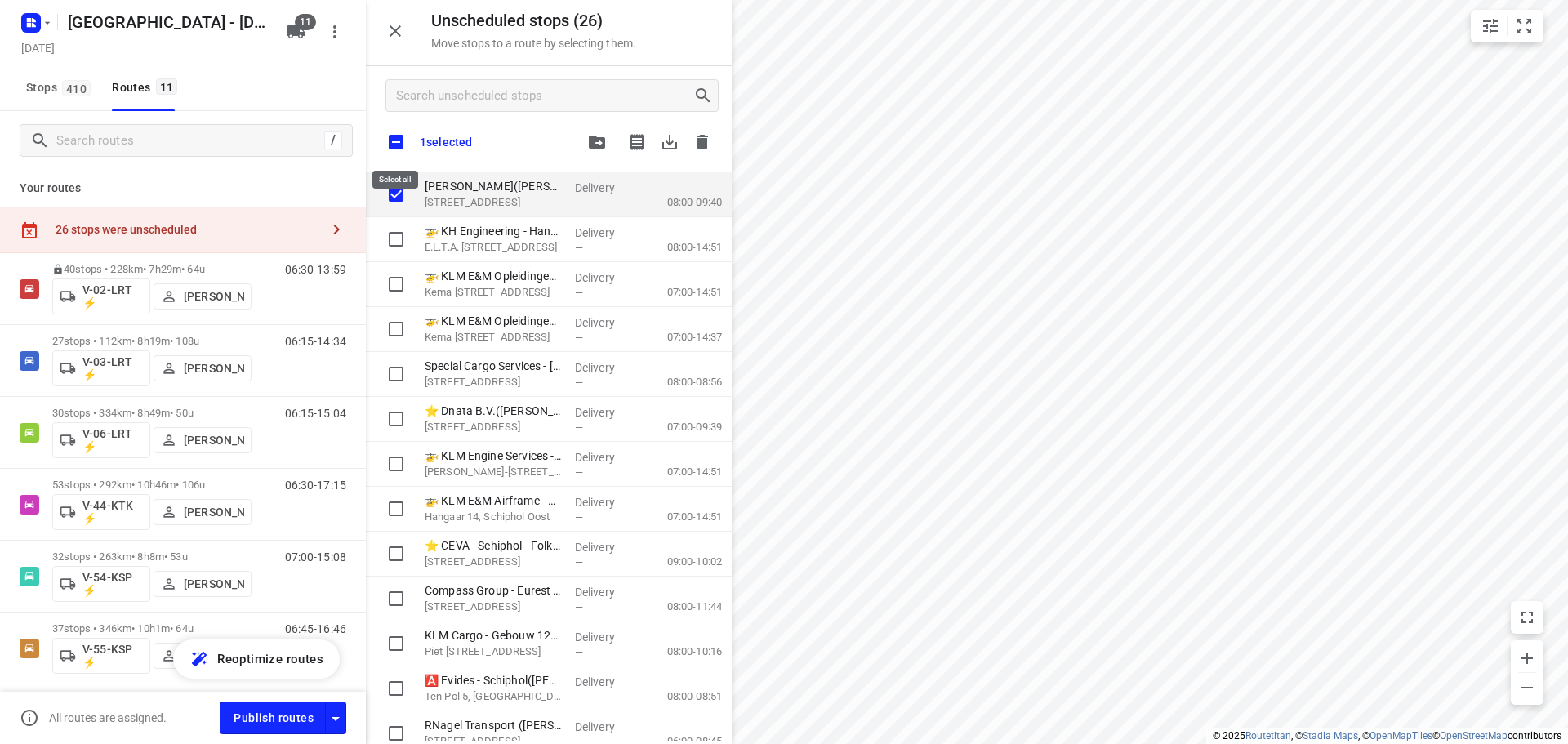
checkbox input "true"
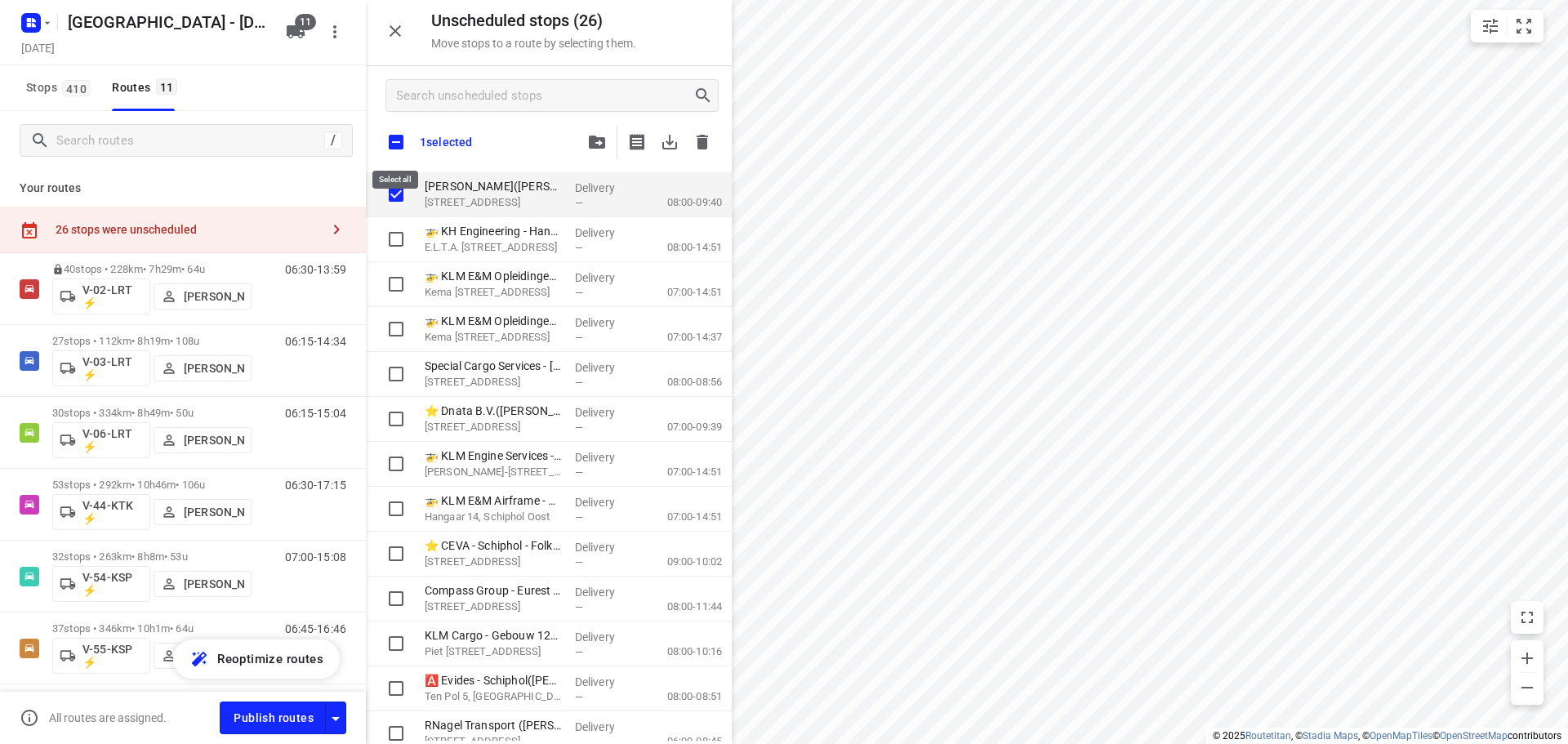
checkbox input "true"
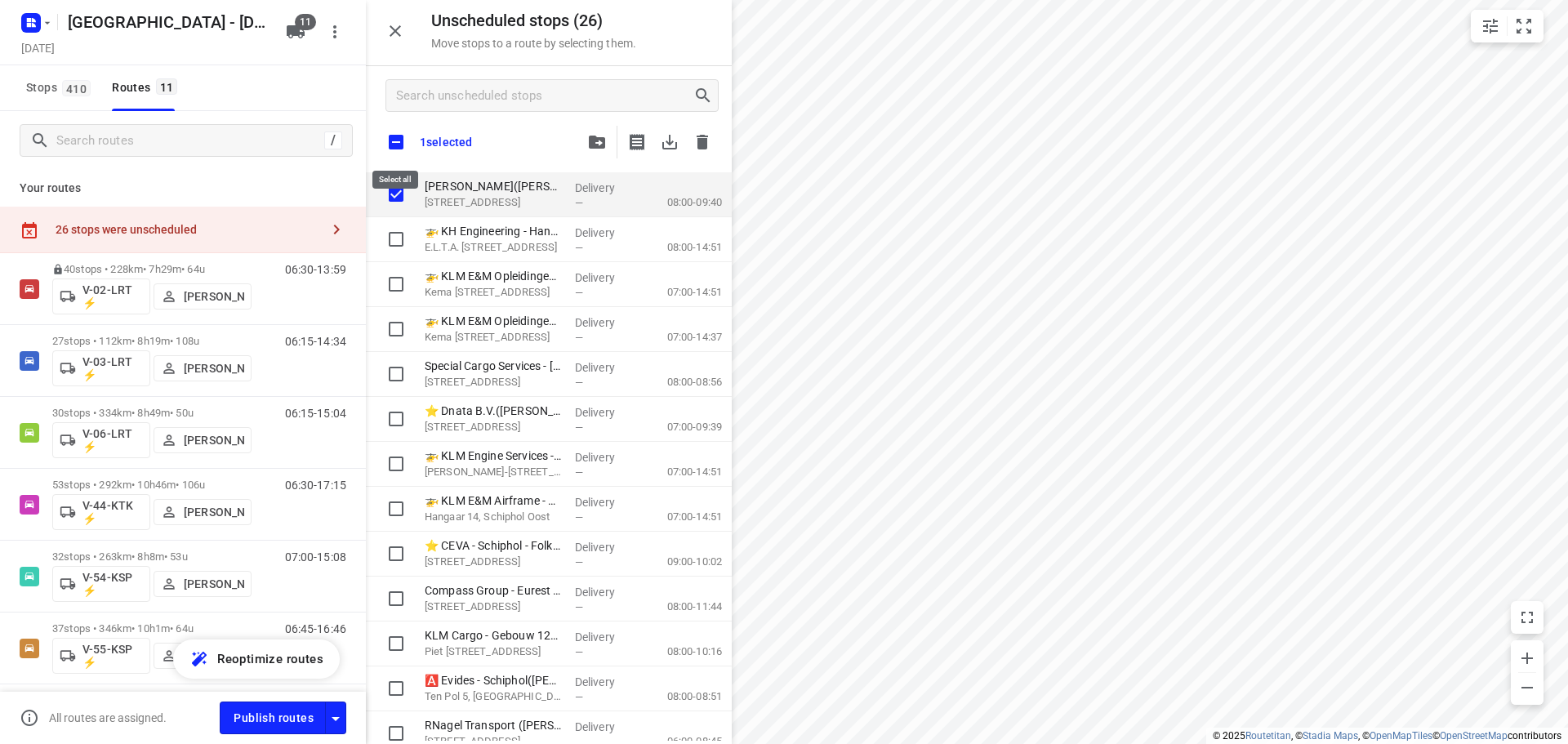
checkbox input "true"
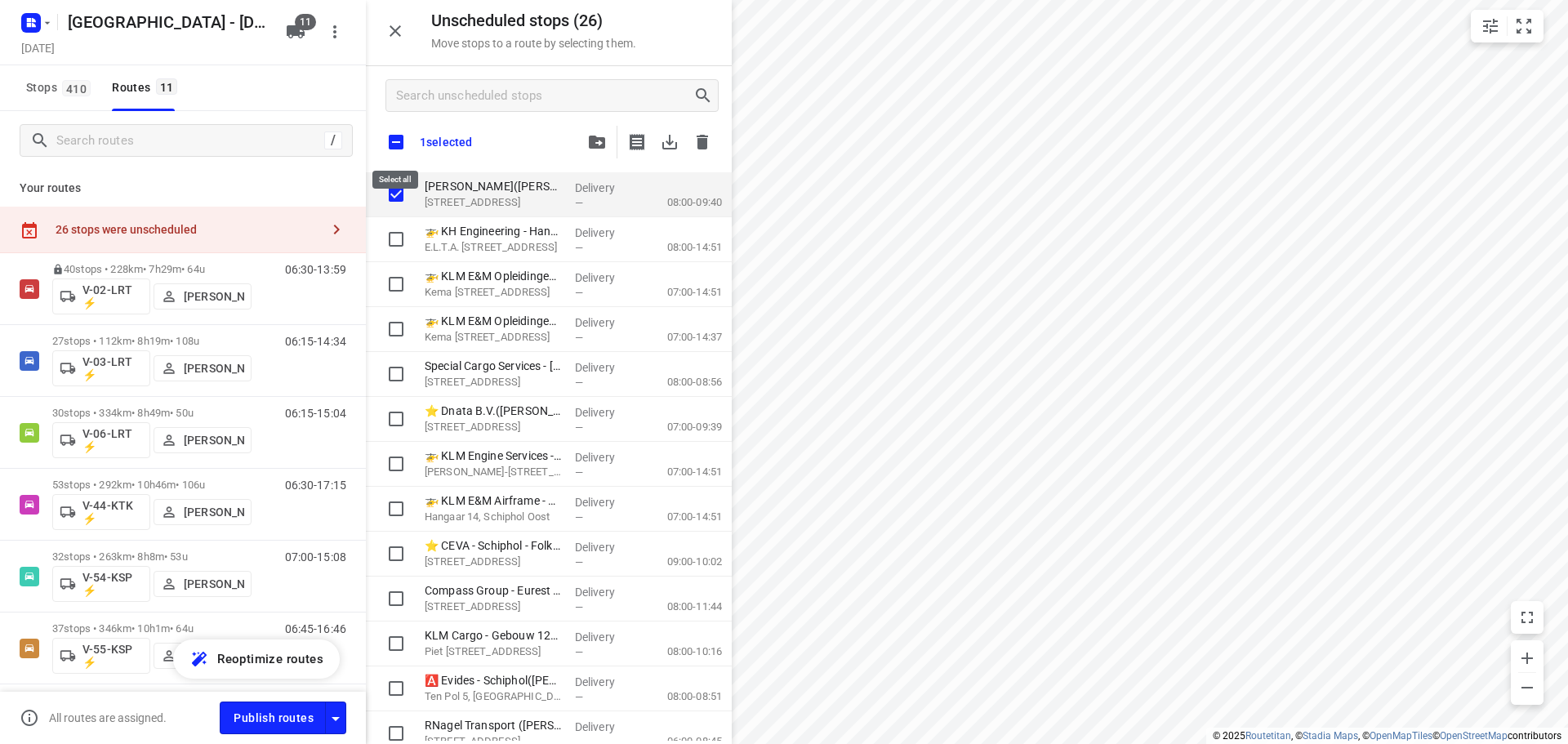
checkbox input "true"
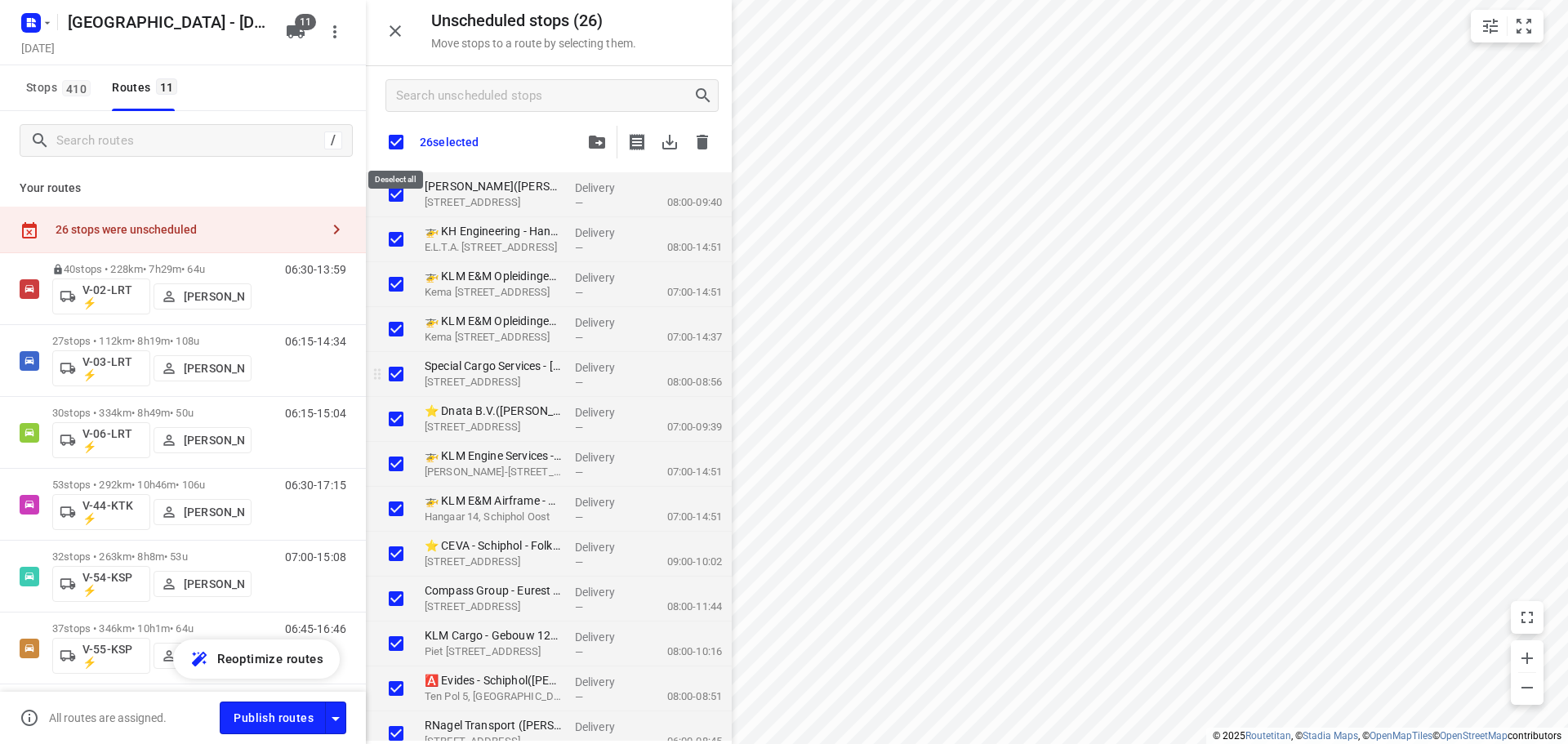
checkbox input "true"
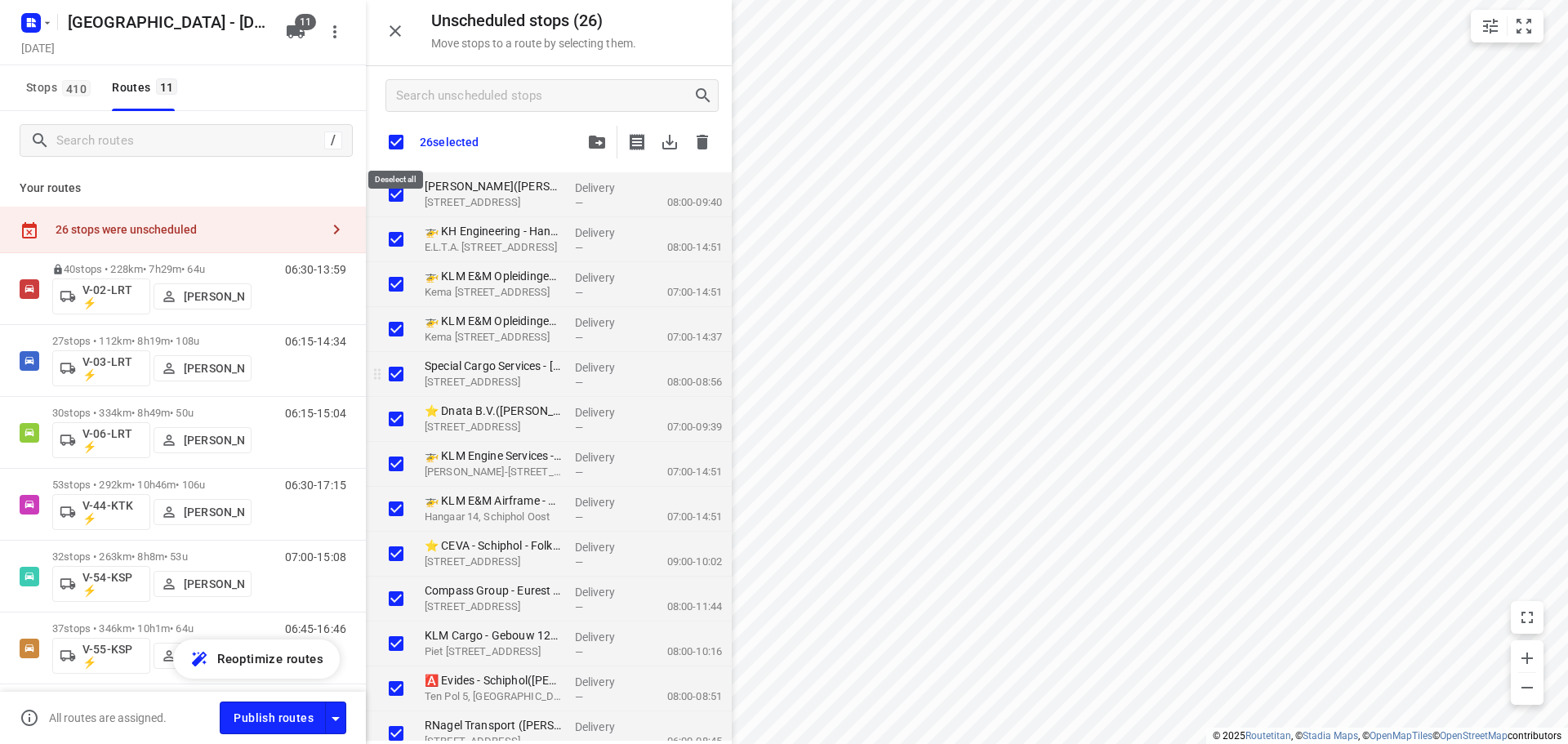
checkbox input "true"
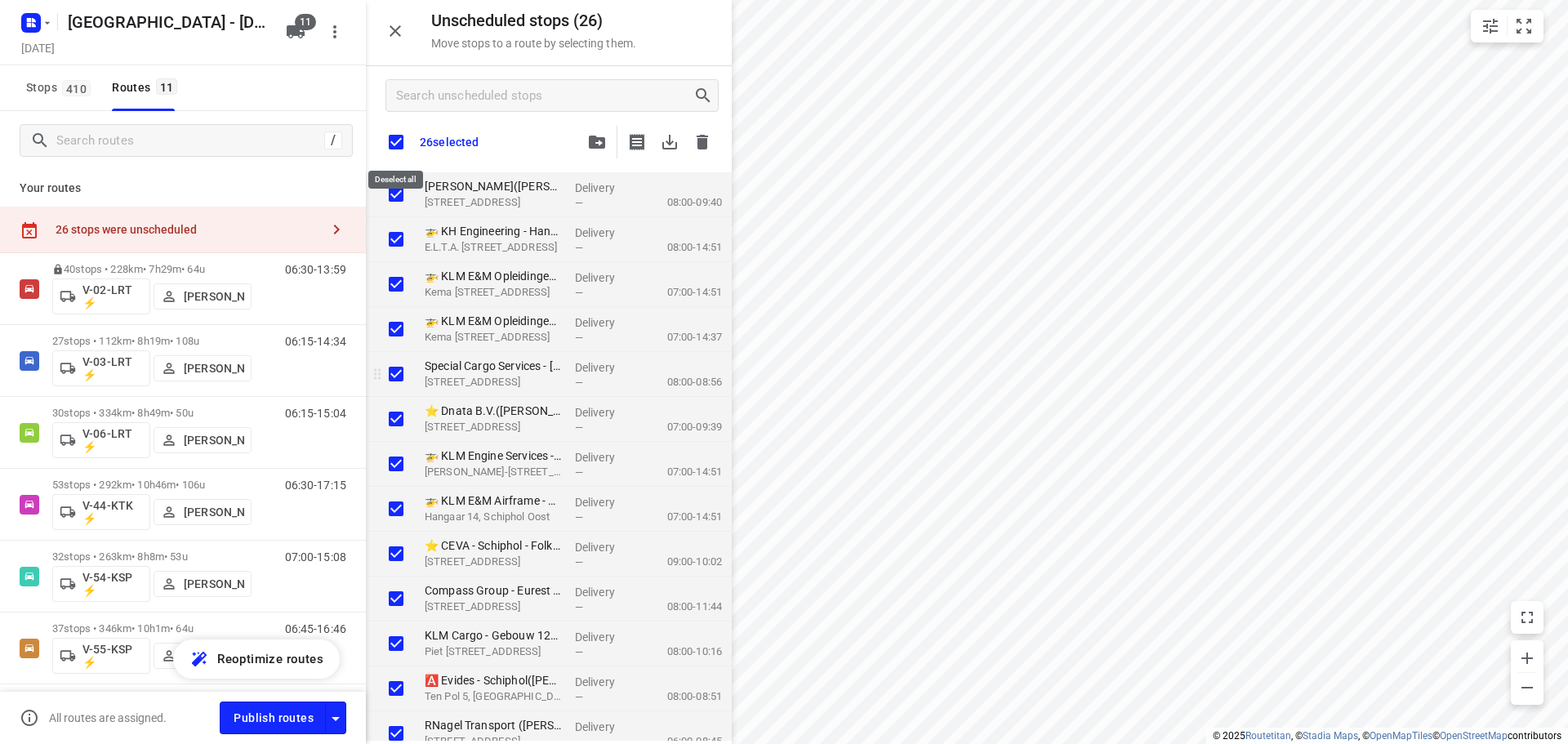
checkbox input "true"
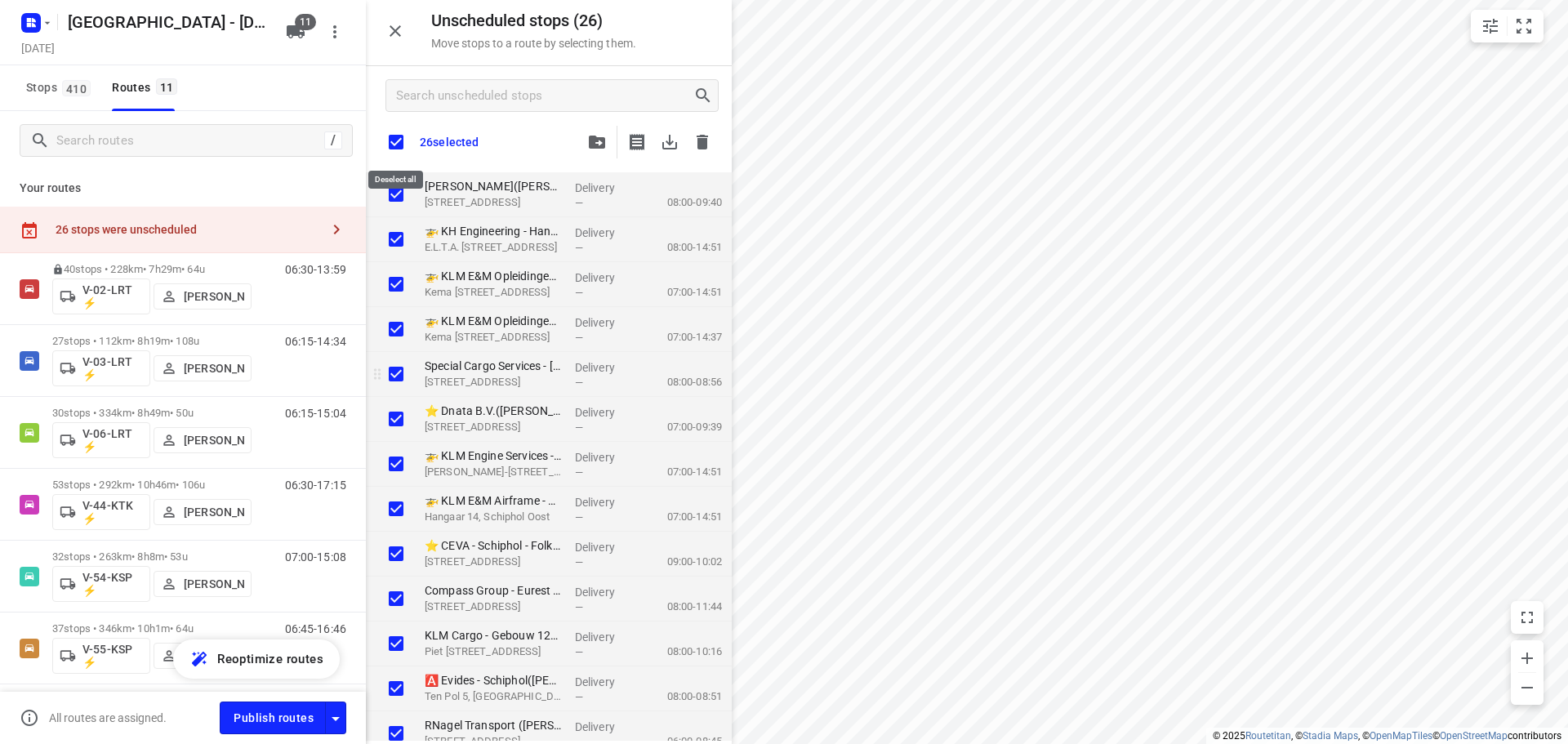
checkbox input "true"
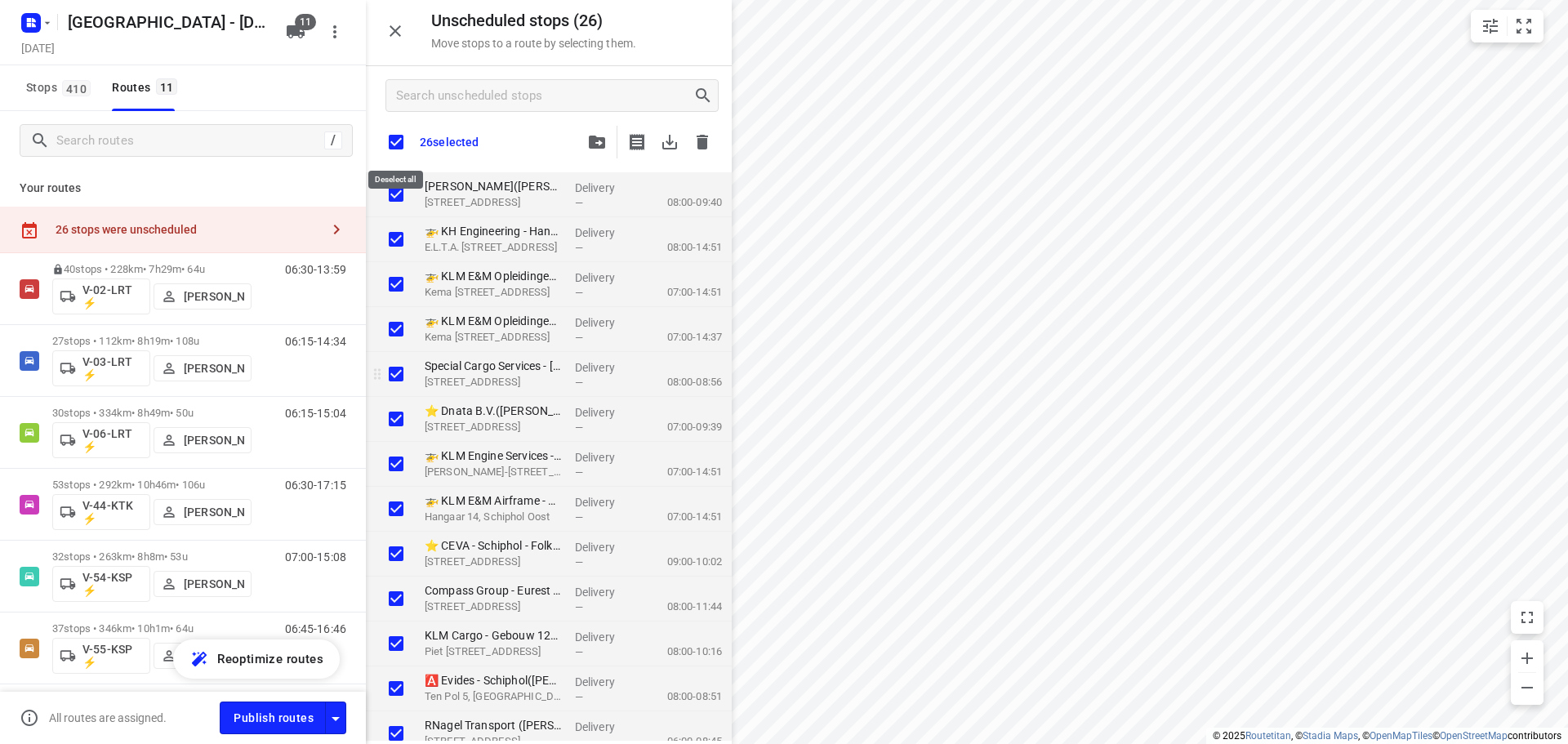
checkbox input "true"
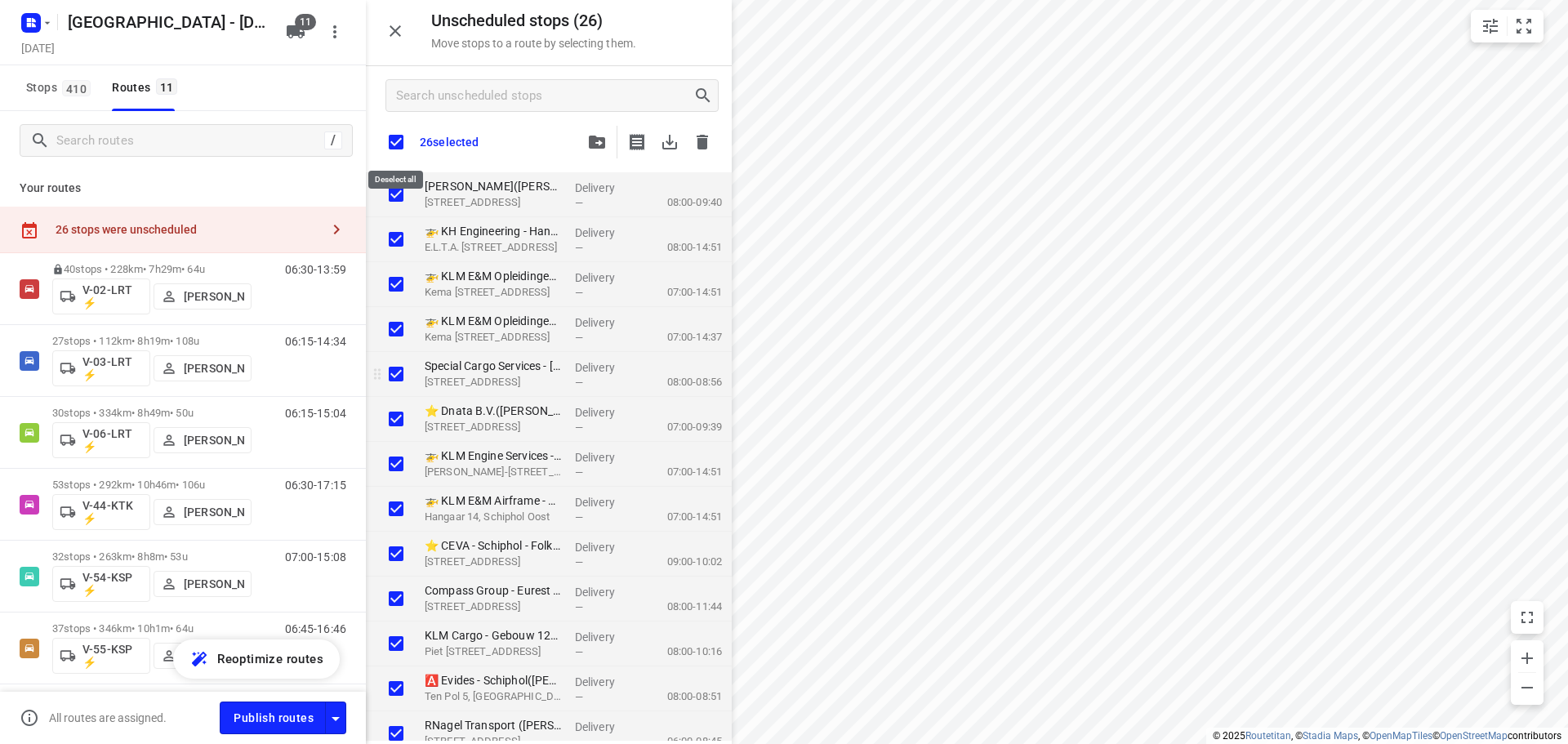
checkbox input "true"
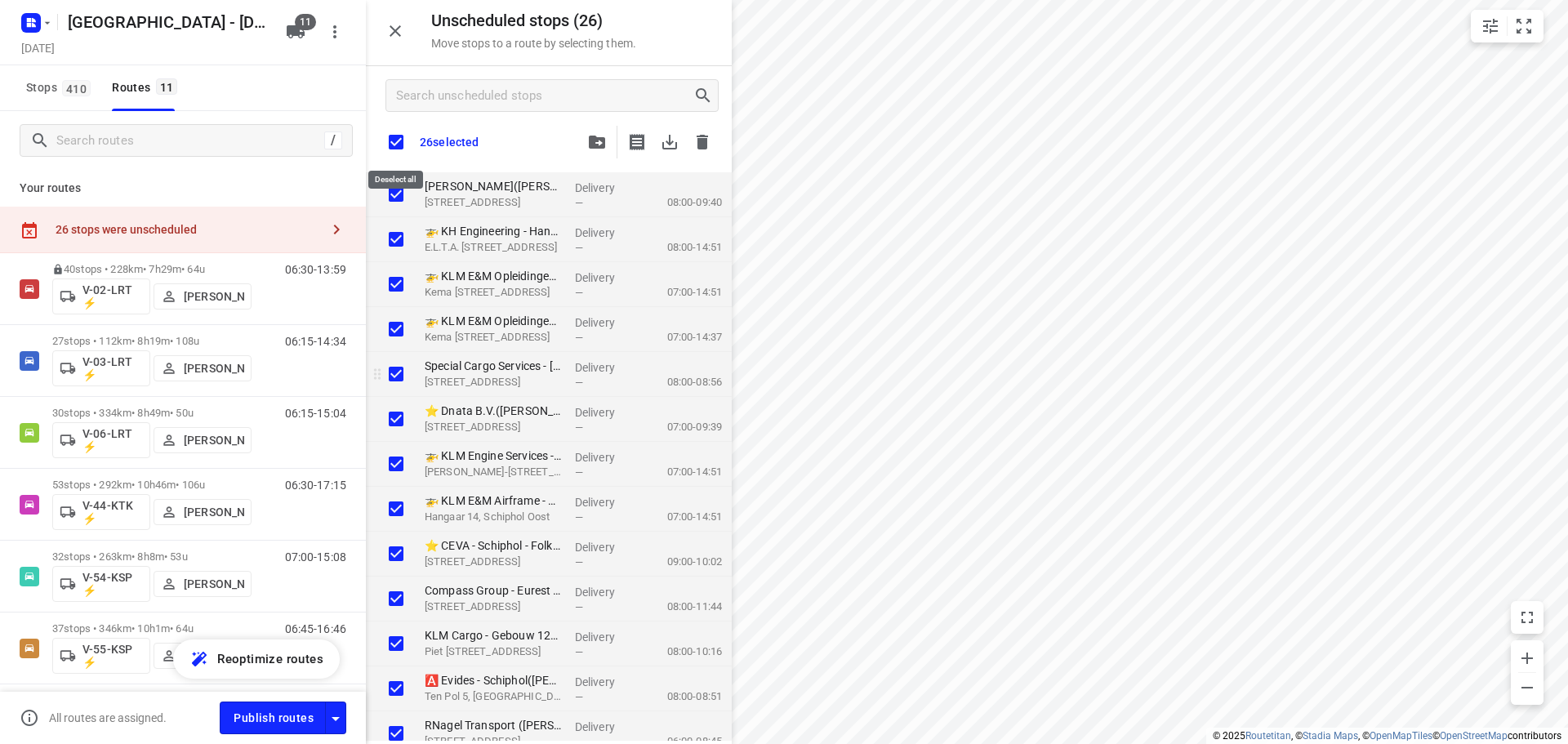
checkbox input "true"
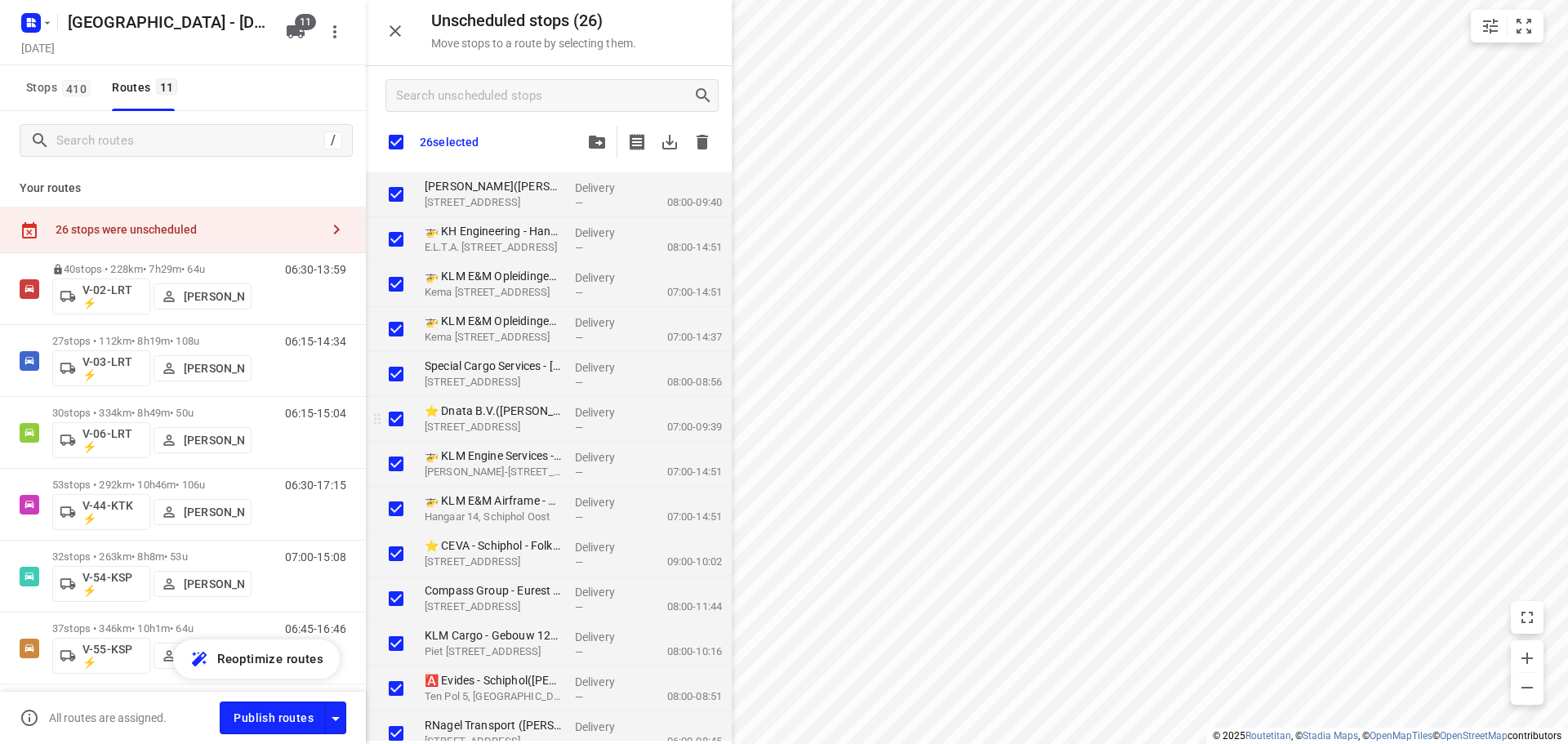
checkbox input "true"
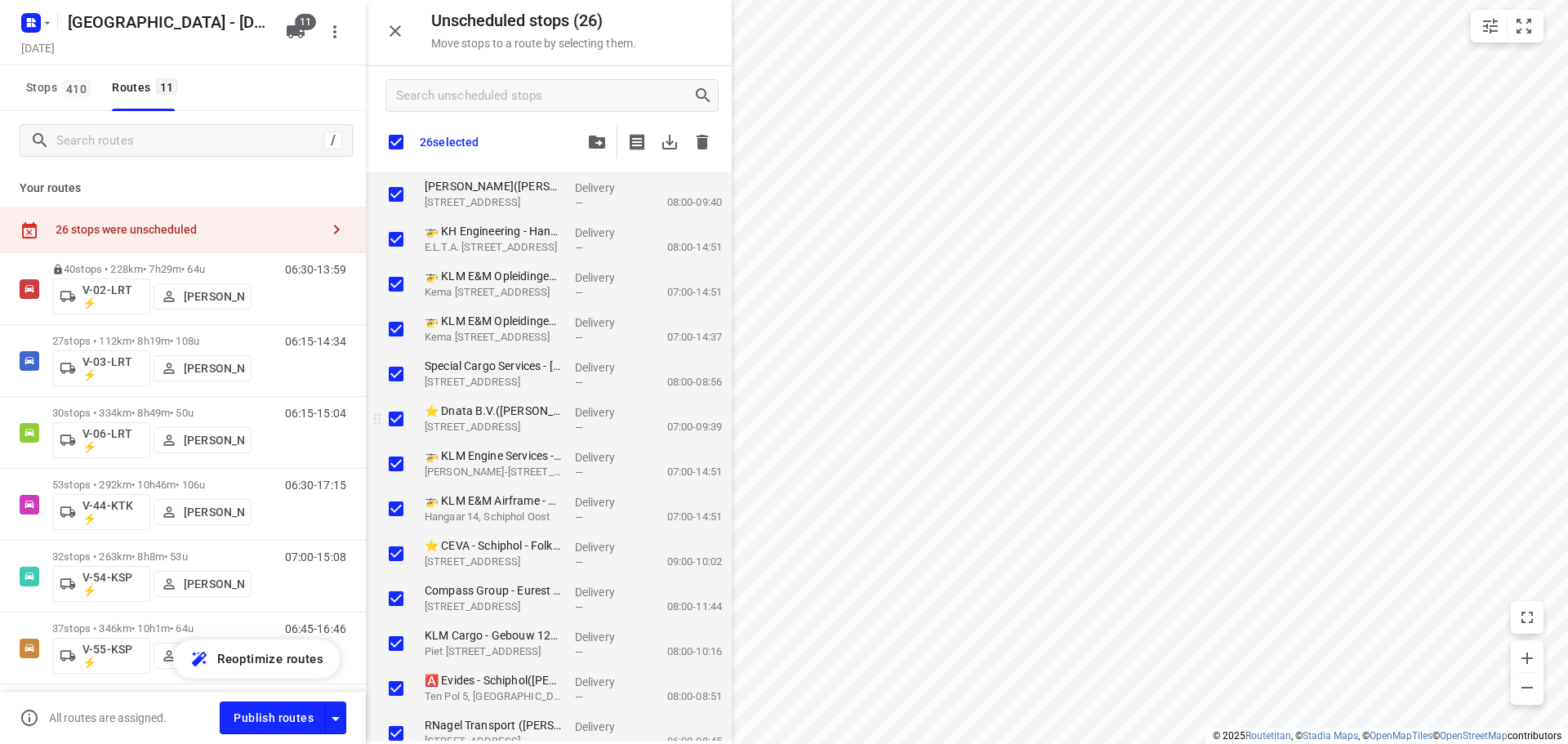
checkbox input "true"
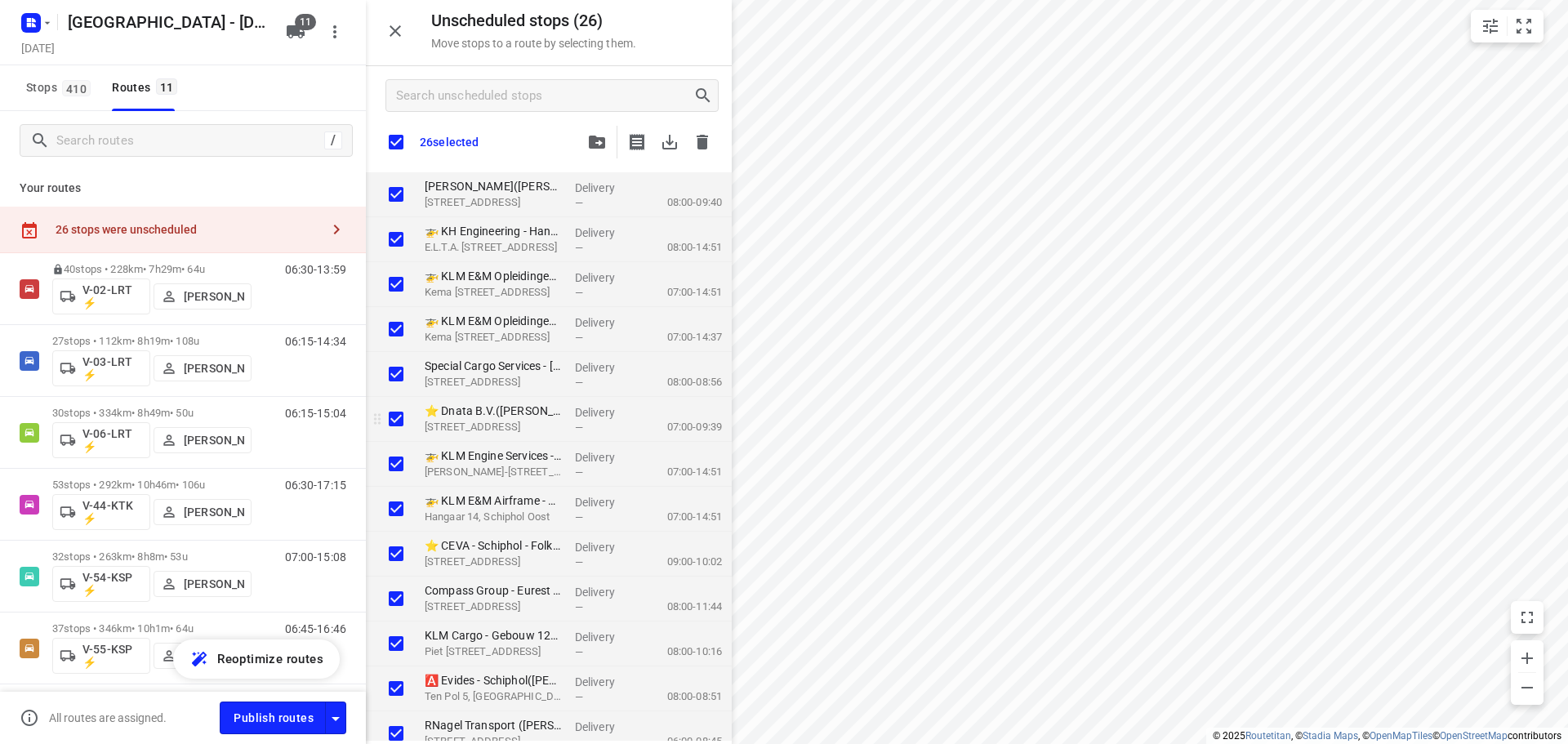
checkbox input "true"
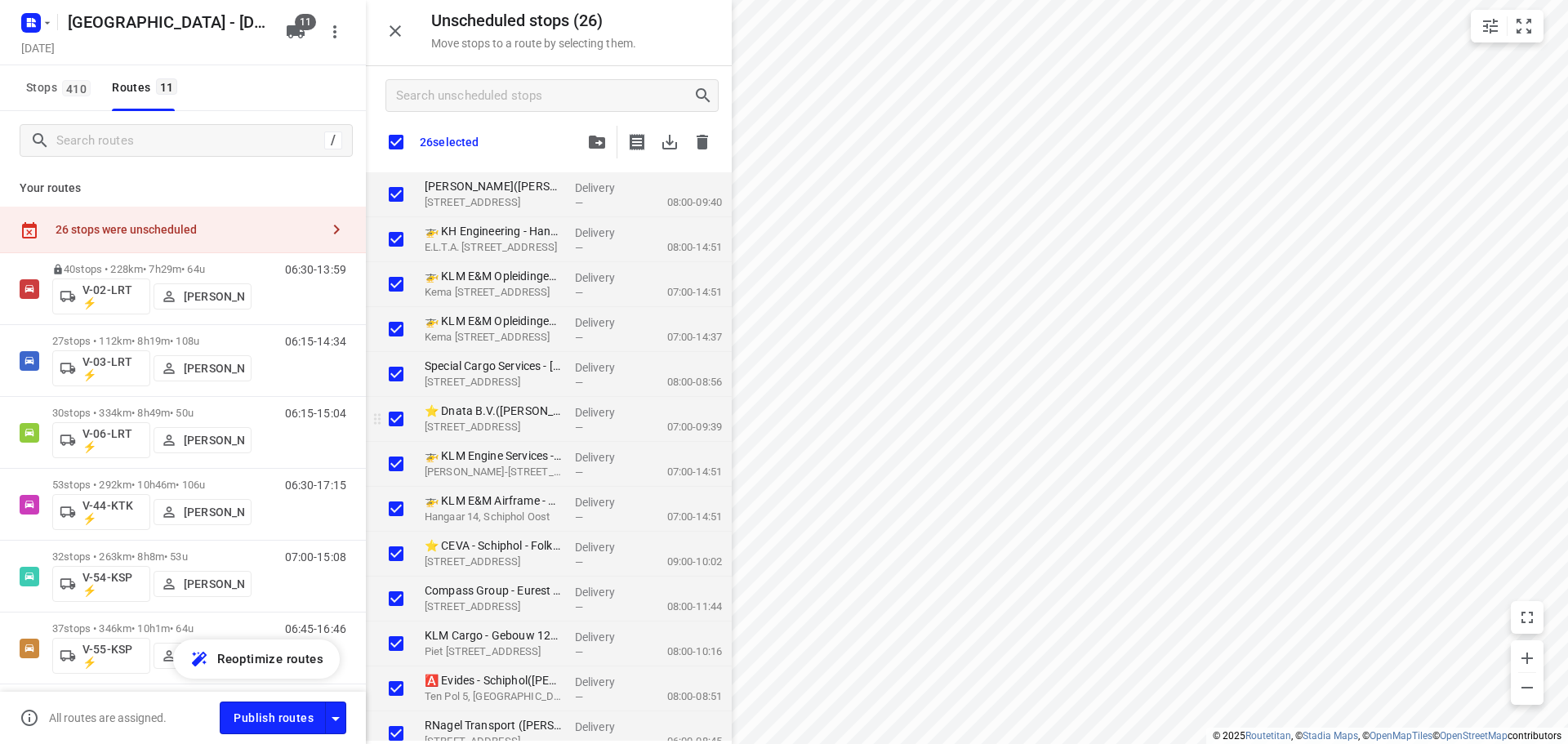
checkbox input "true"
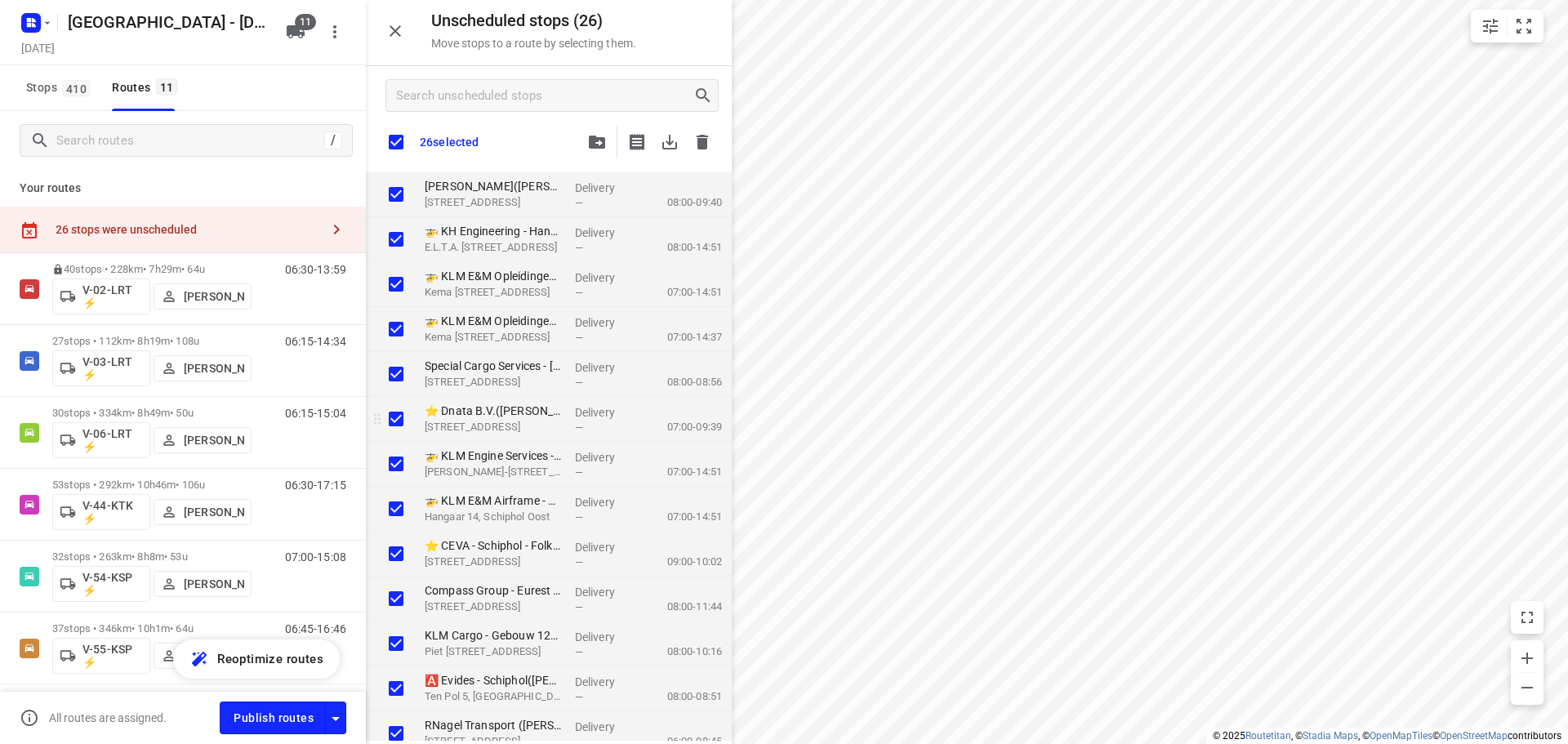
checkbox input "true"
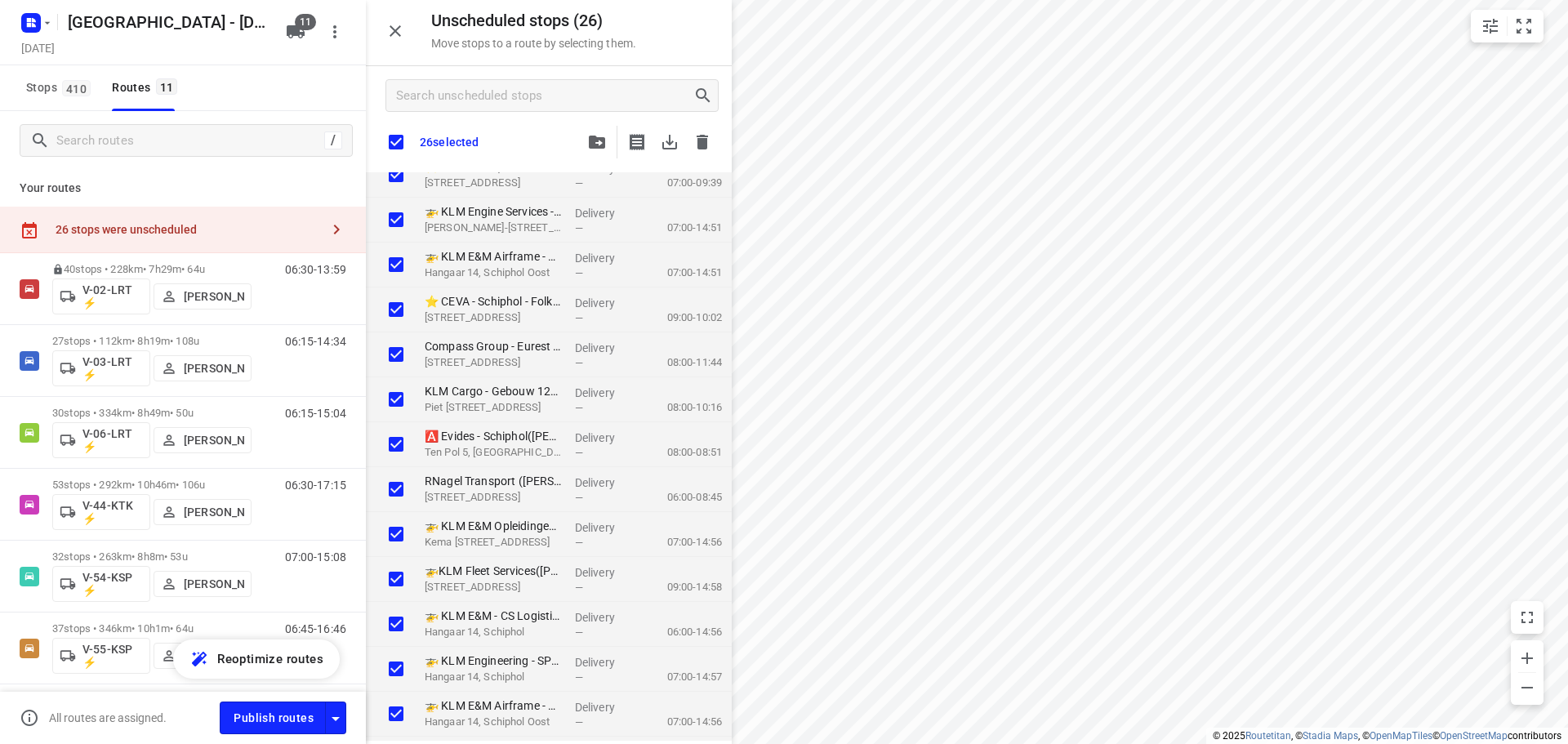
scroll to position [244, 0]
checkbox input "true"
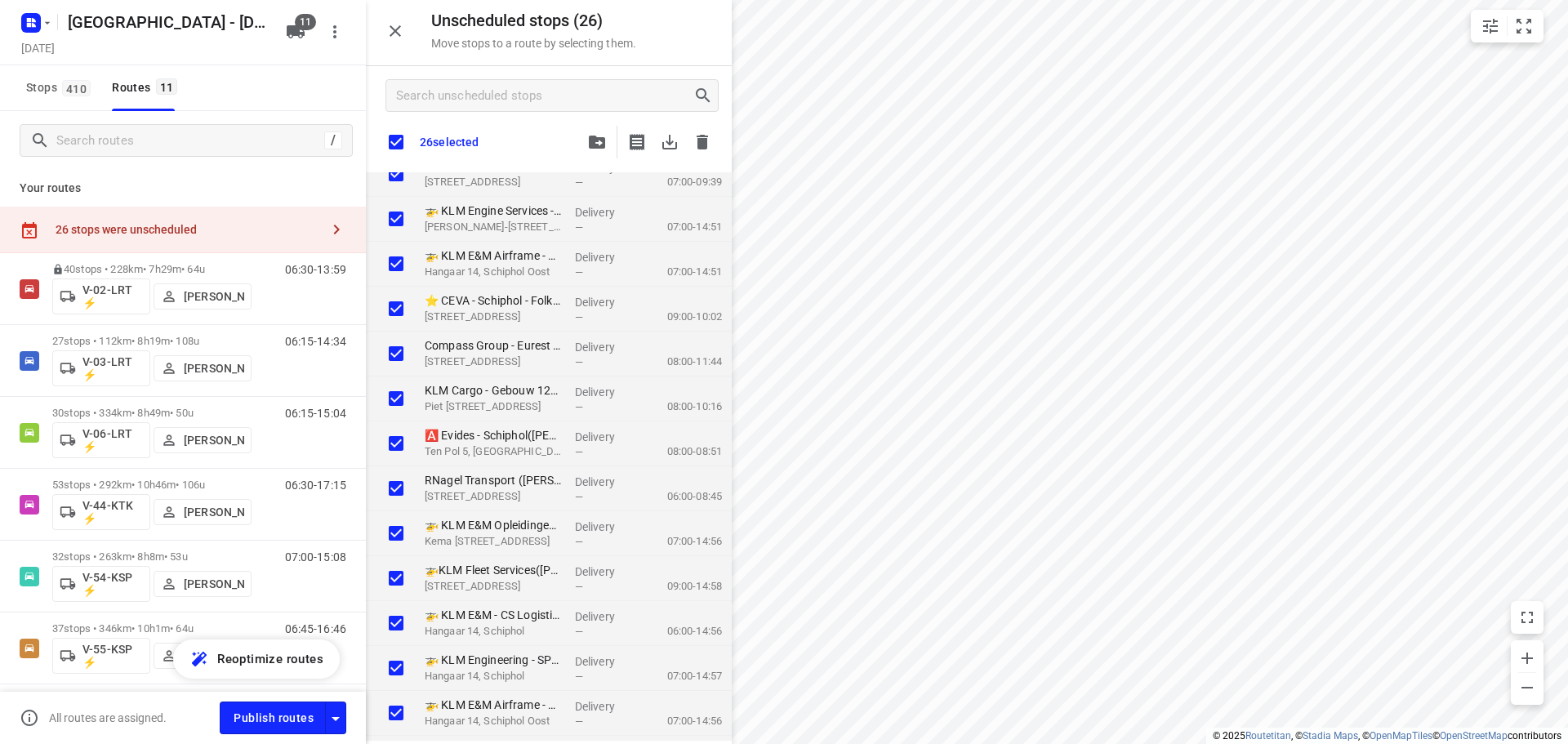
checkbox input "true"
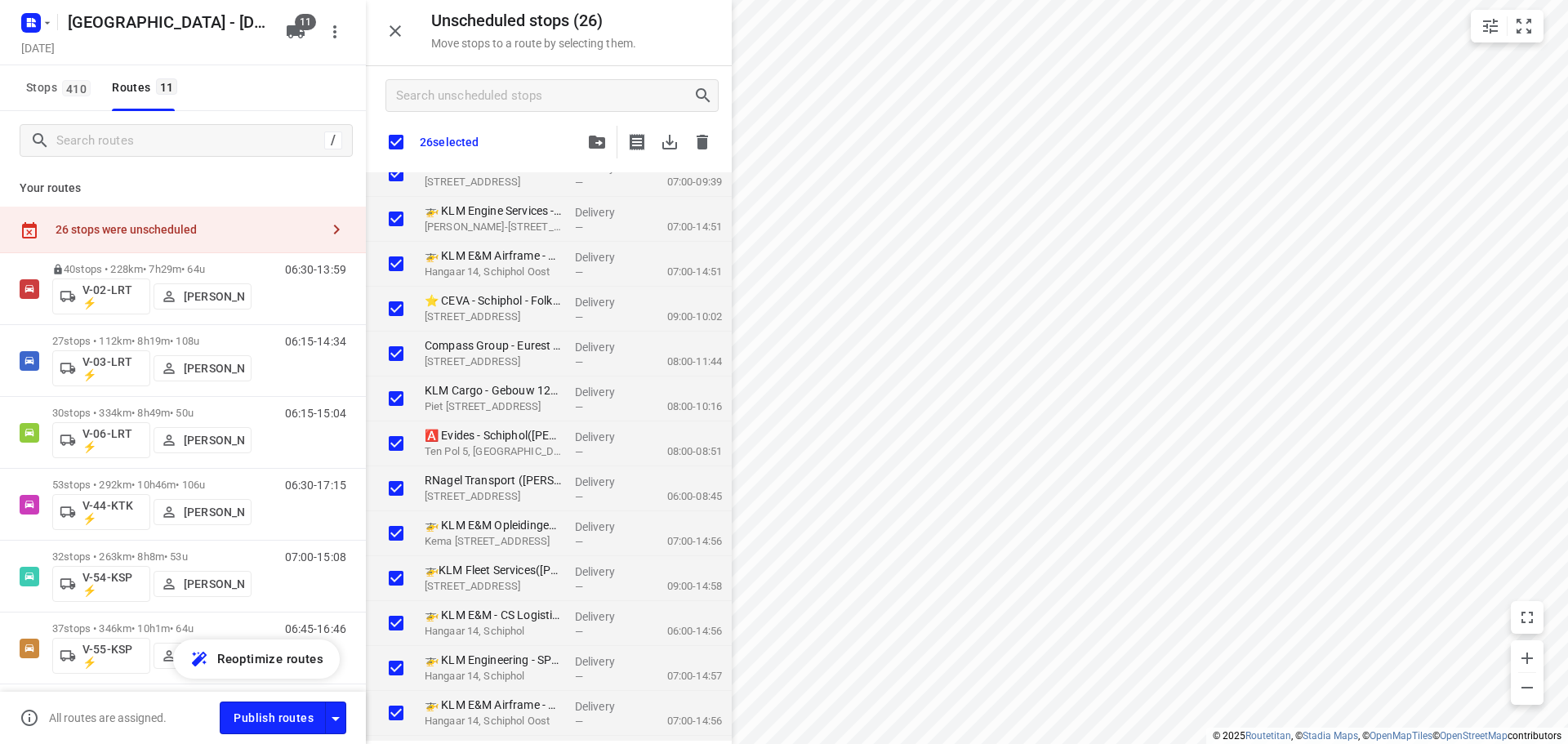
checkbox input "true"
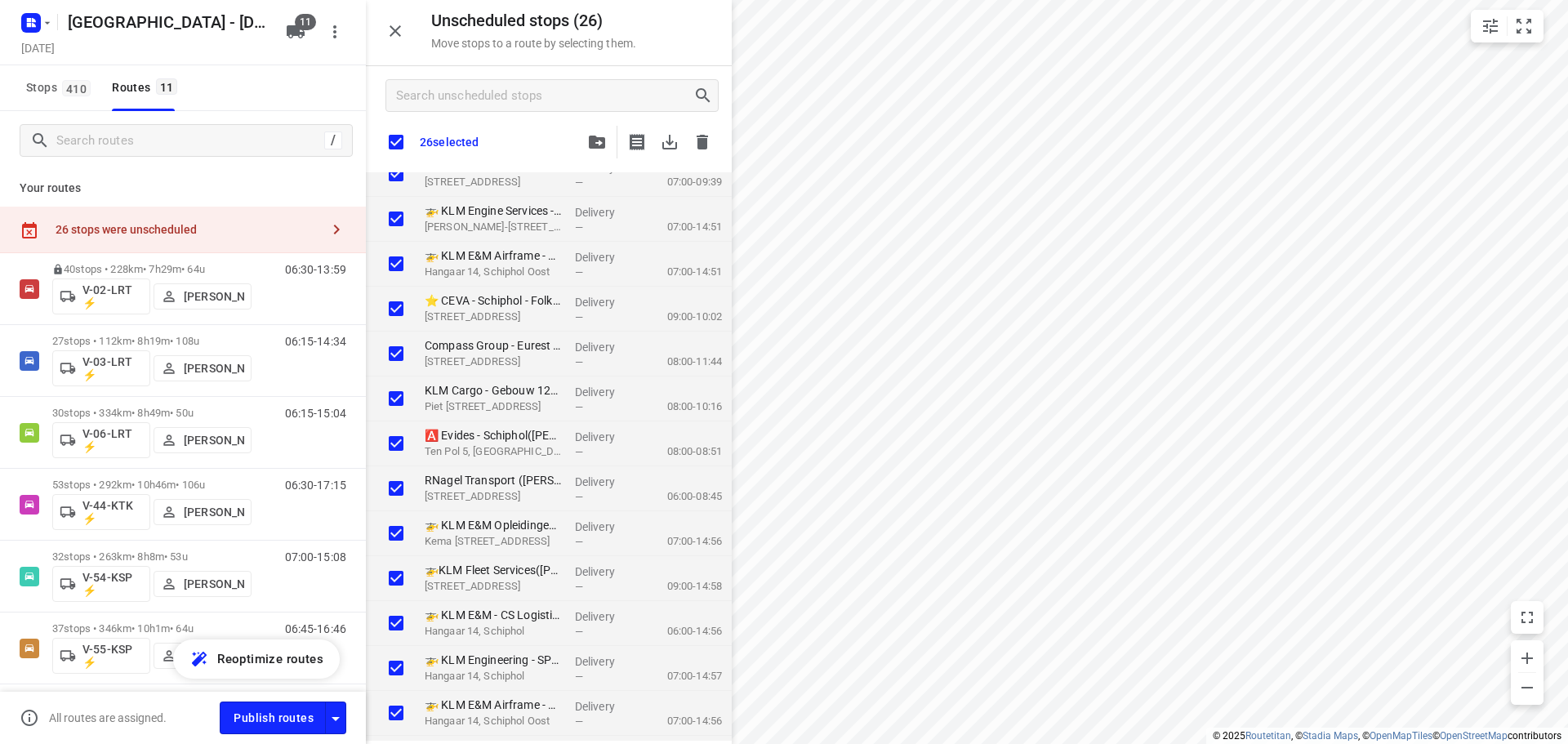
checkbox input "true"
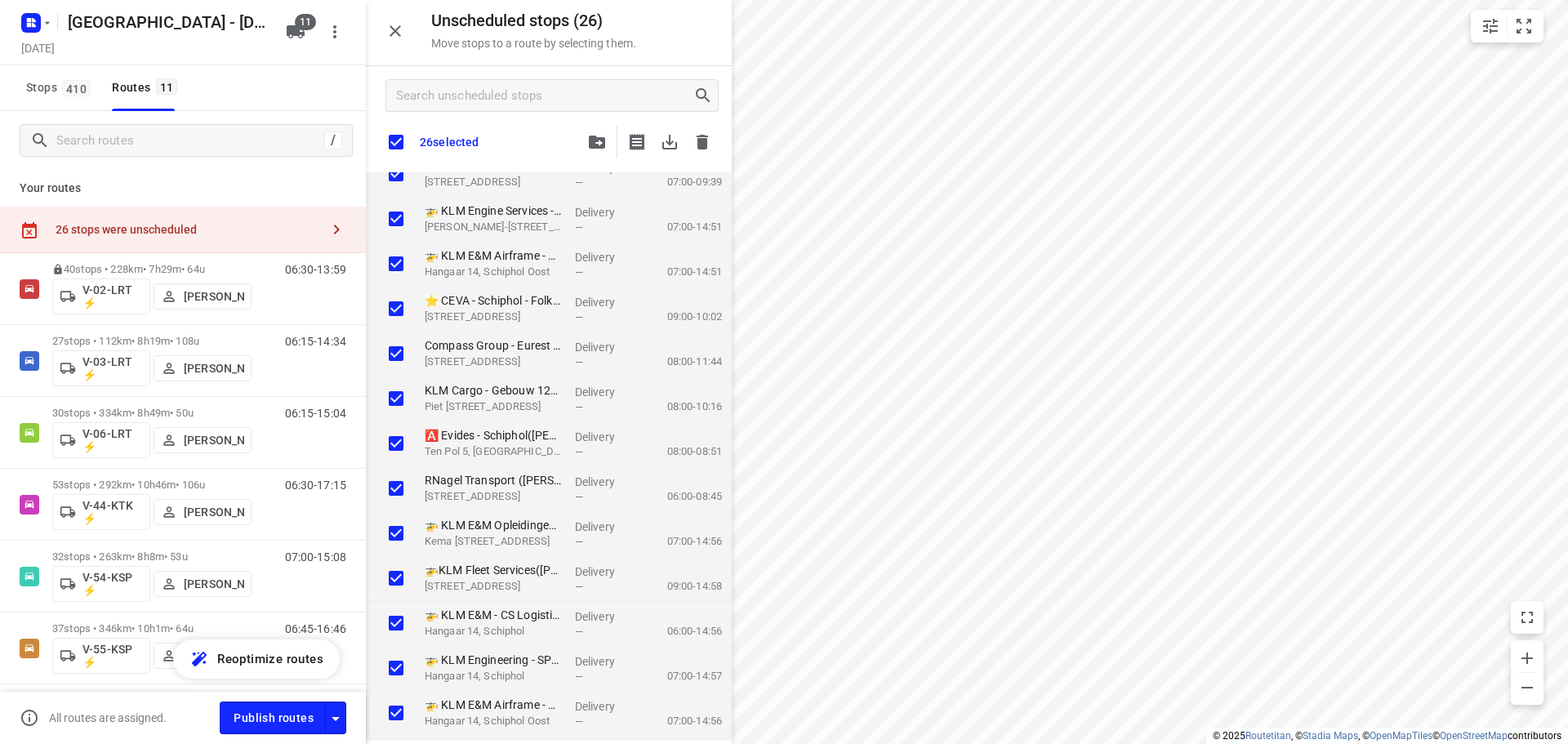
checkbox input "true"
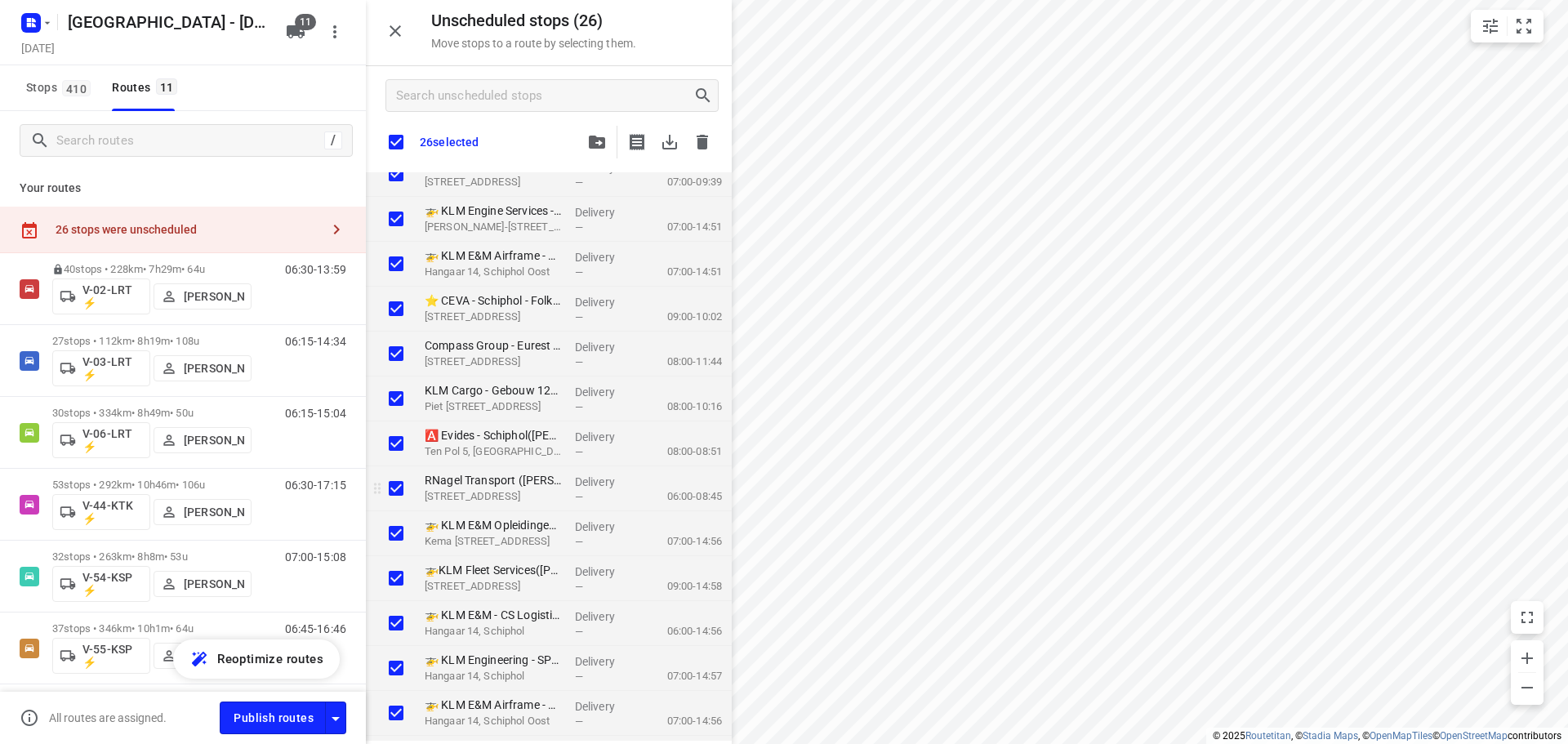
checkbox input "true"
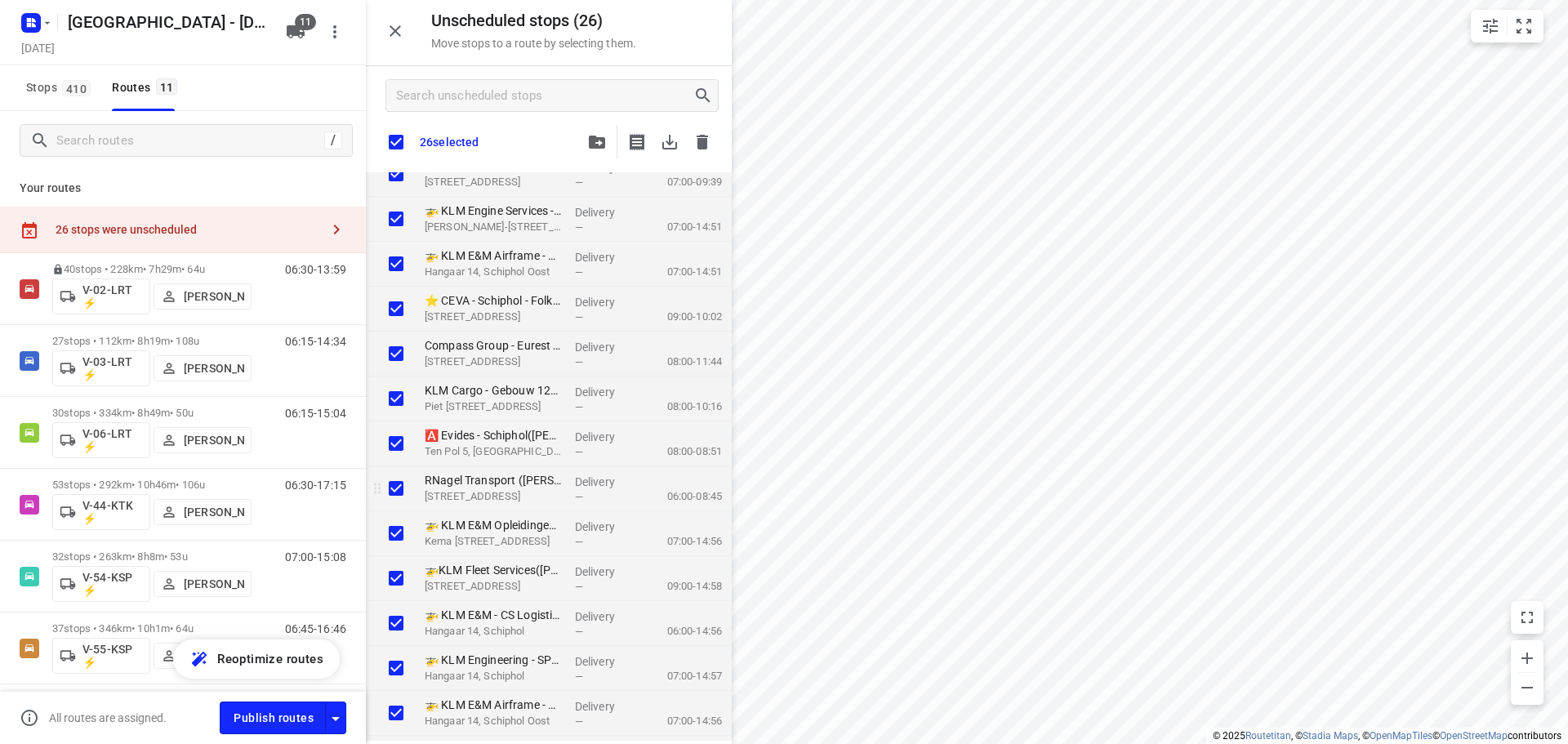
checkbox input "true"
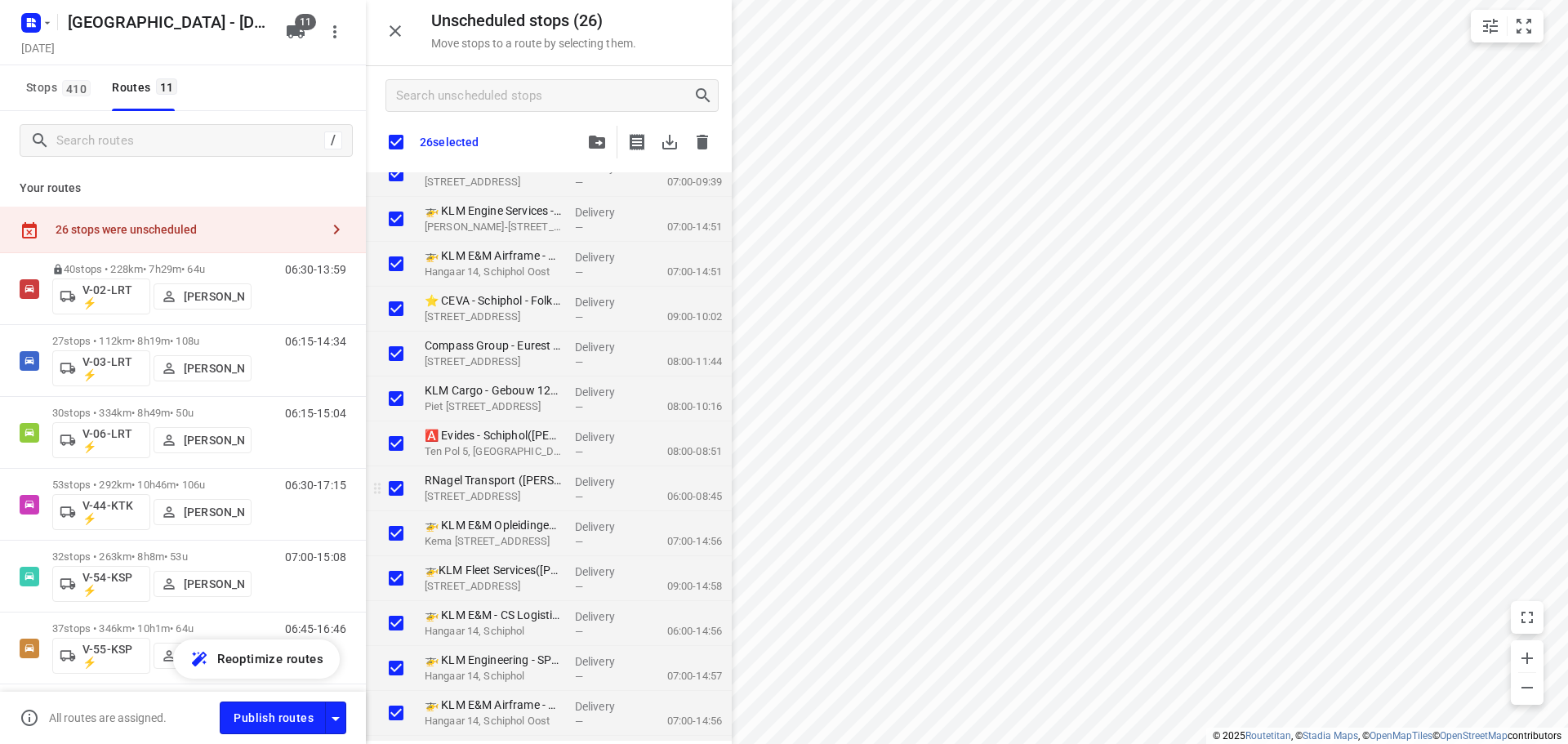
checkbox input "true"
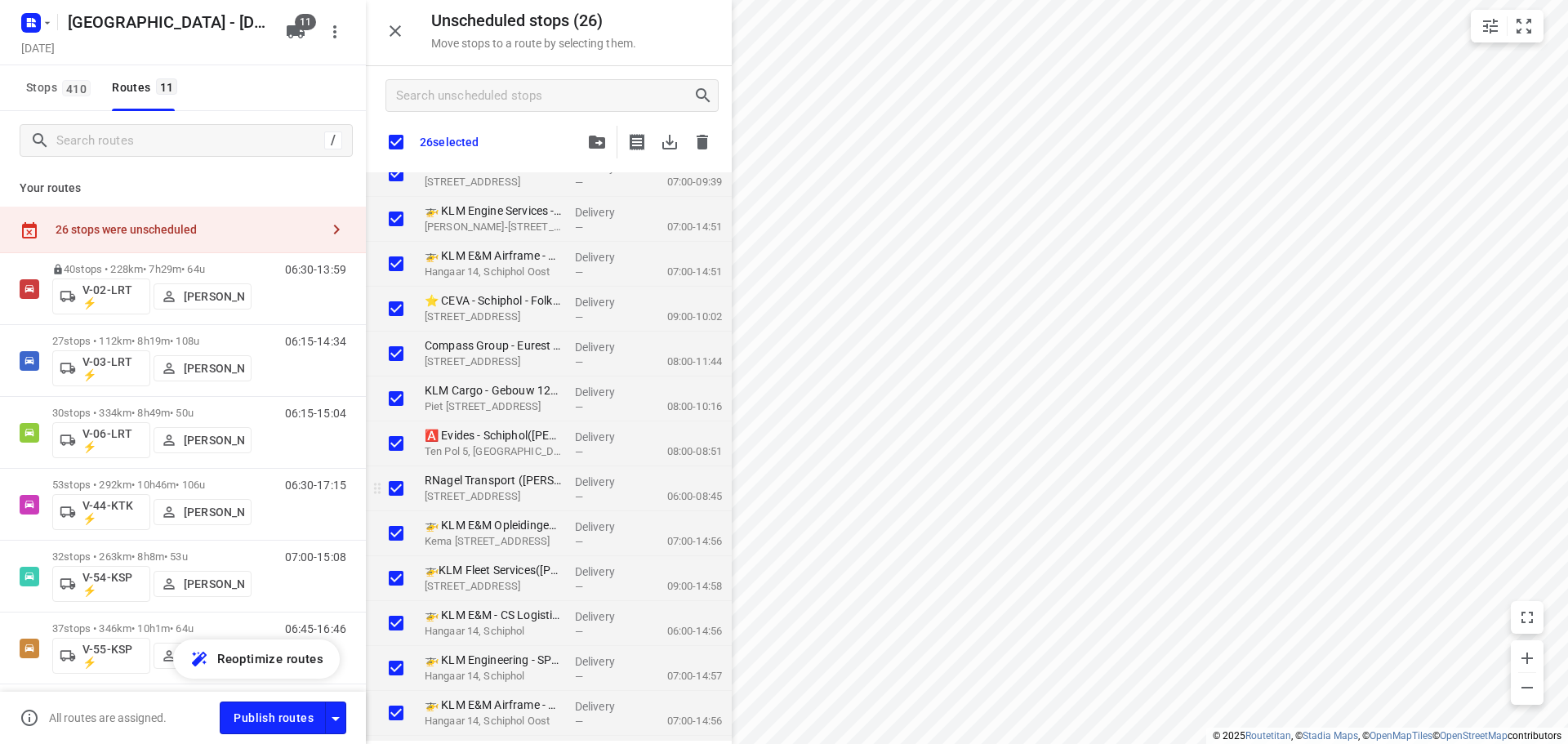
checkbox input "true"
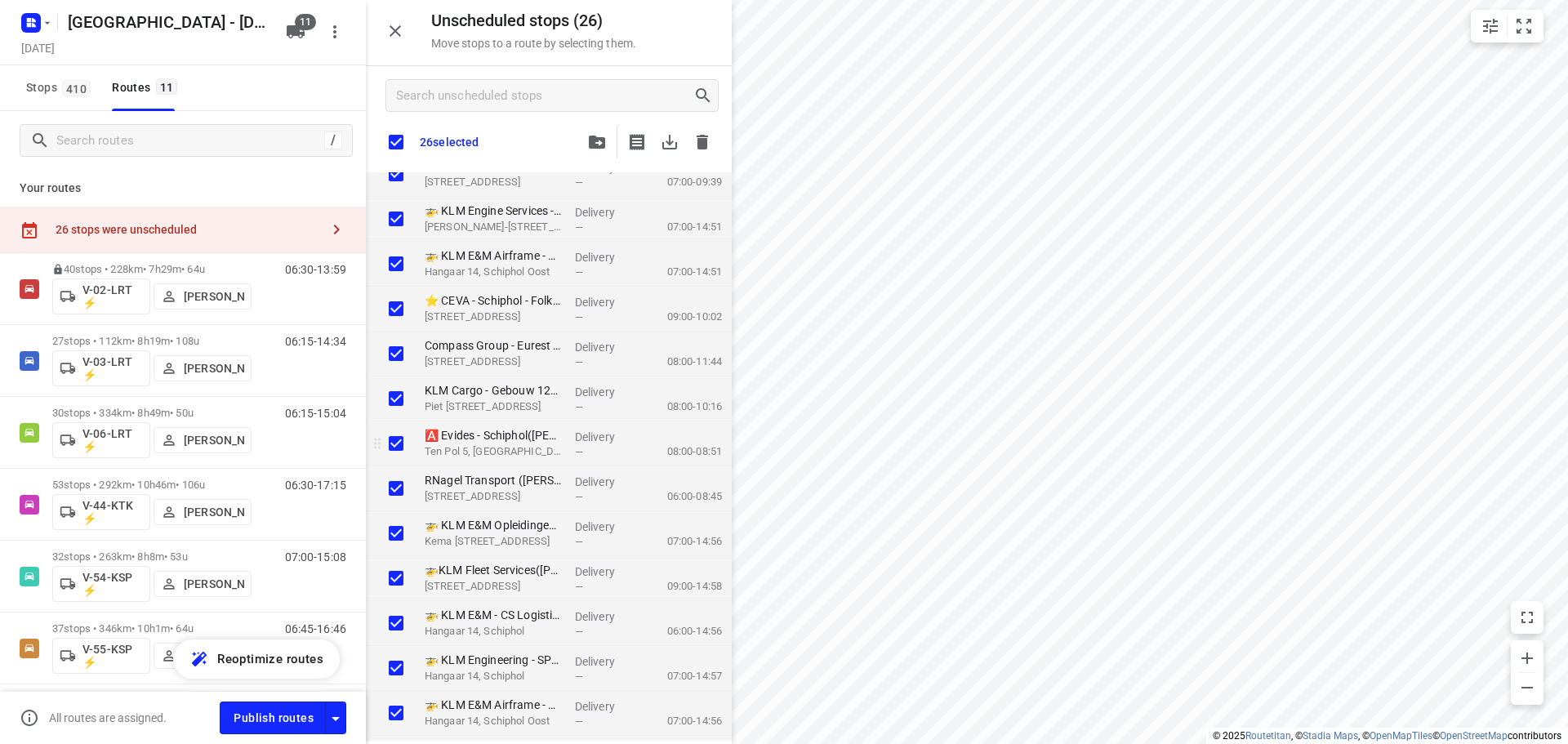
checkbox input "true"
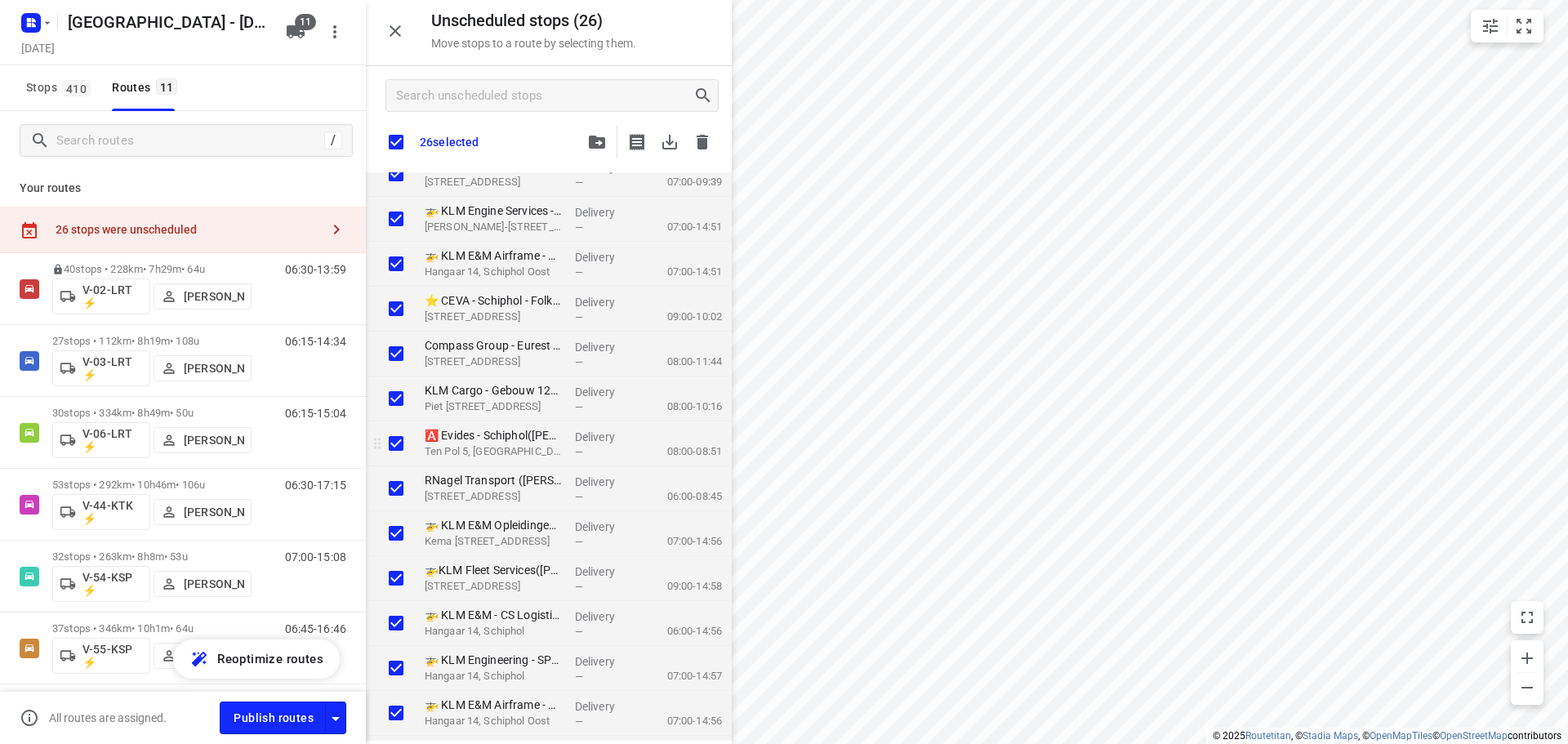
checkbox input "true"
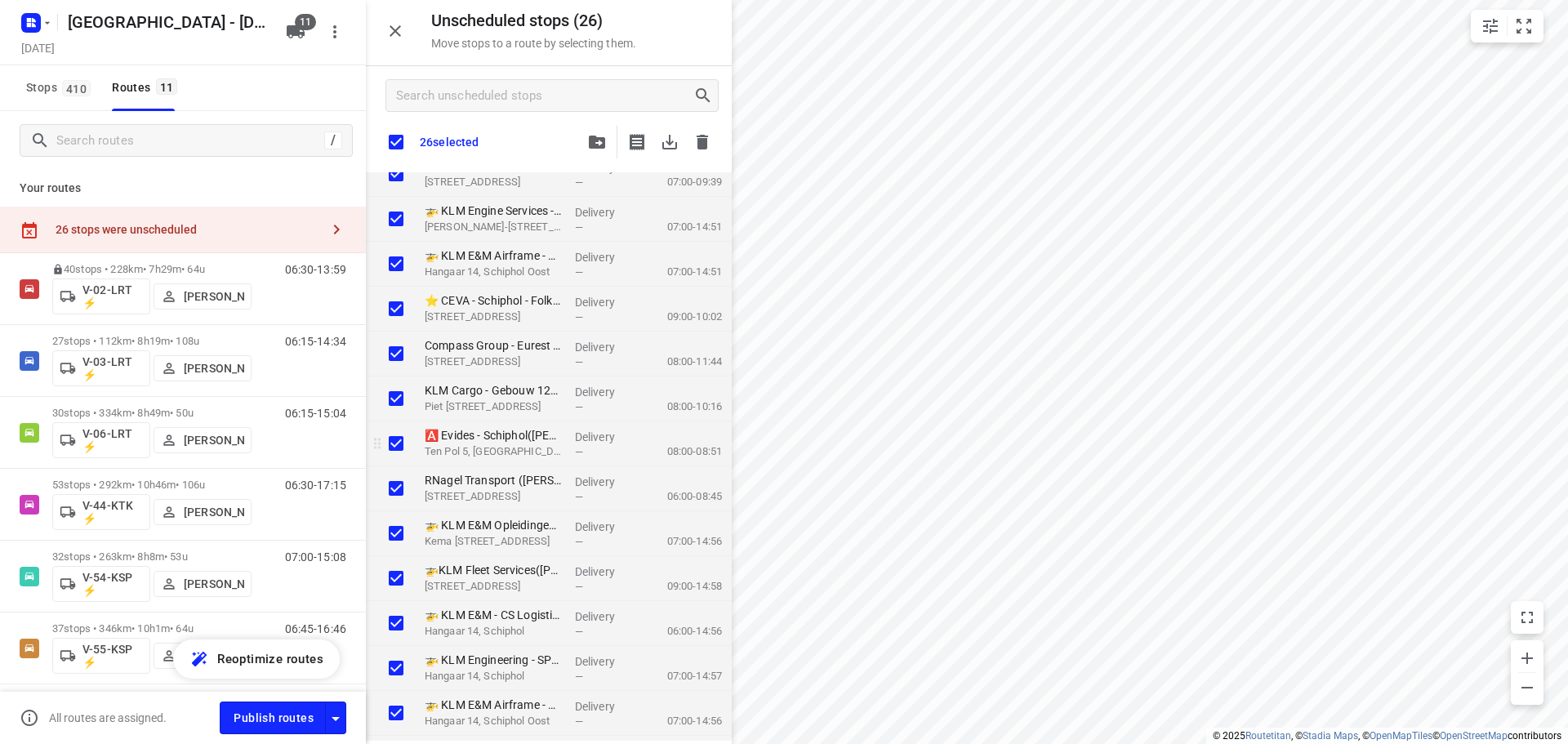
checkbox input "true"
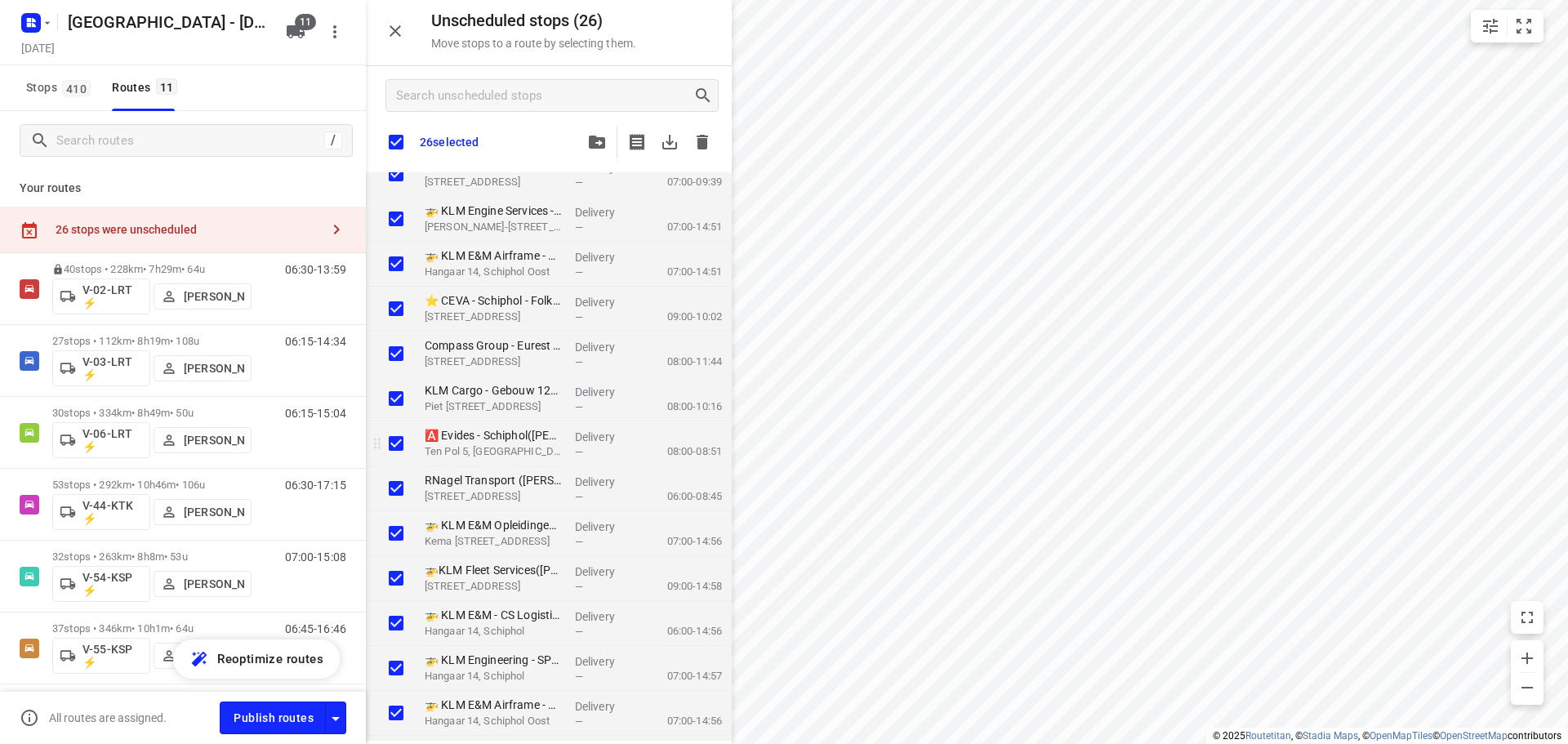
checkbox input "true"
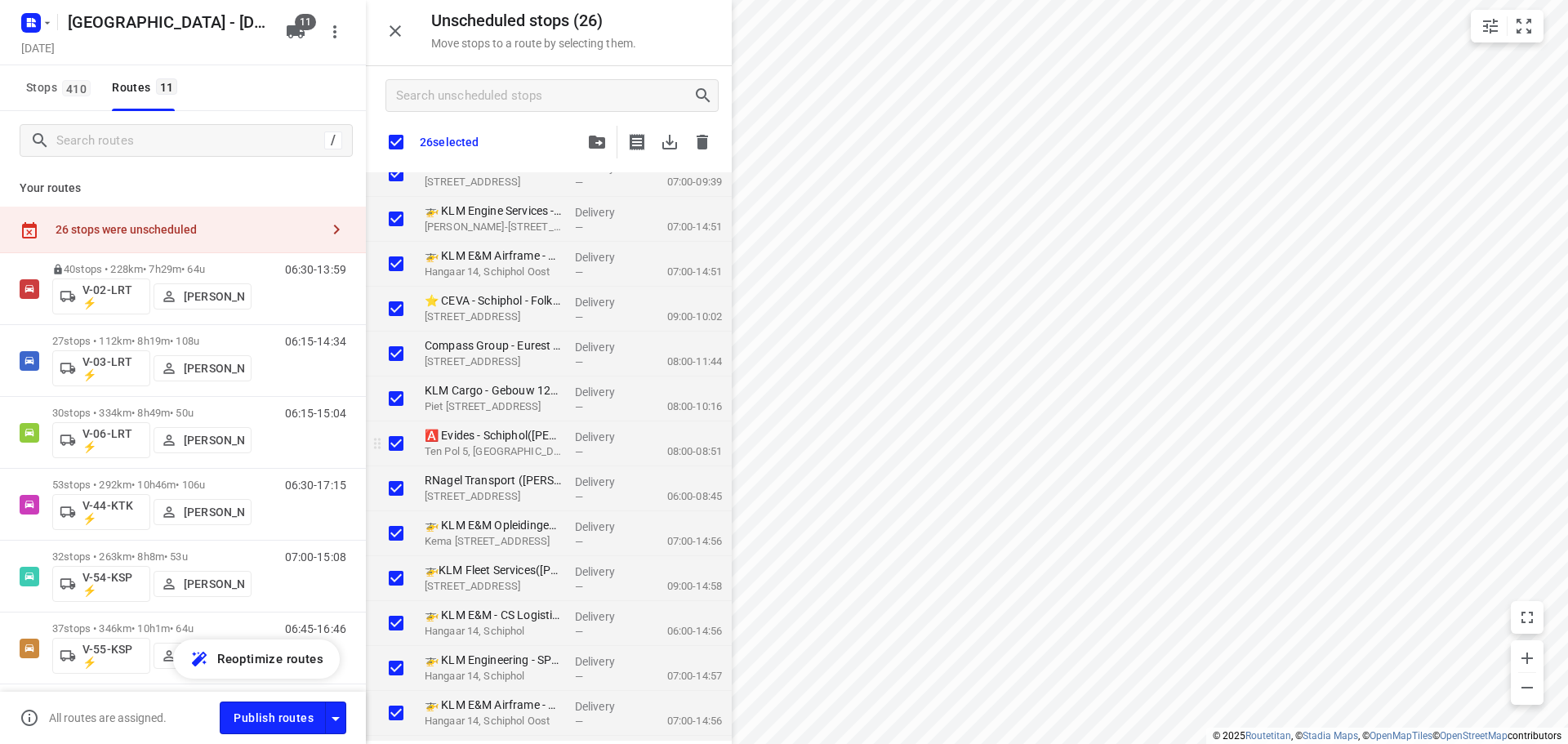
checkbox input "true"
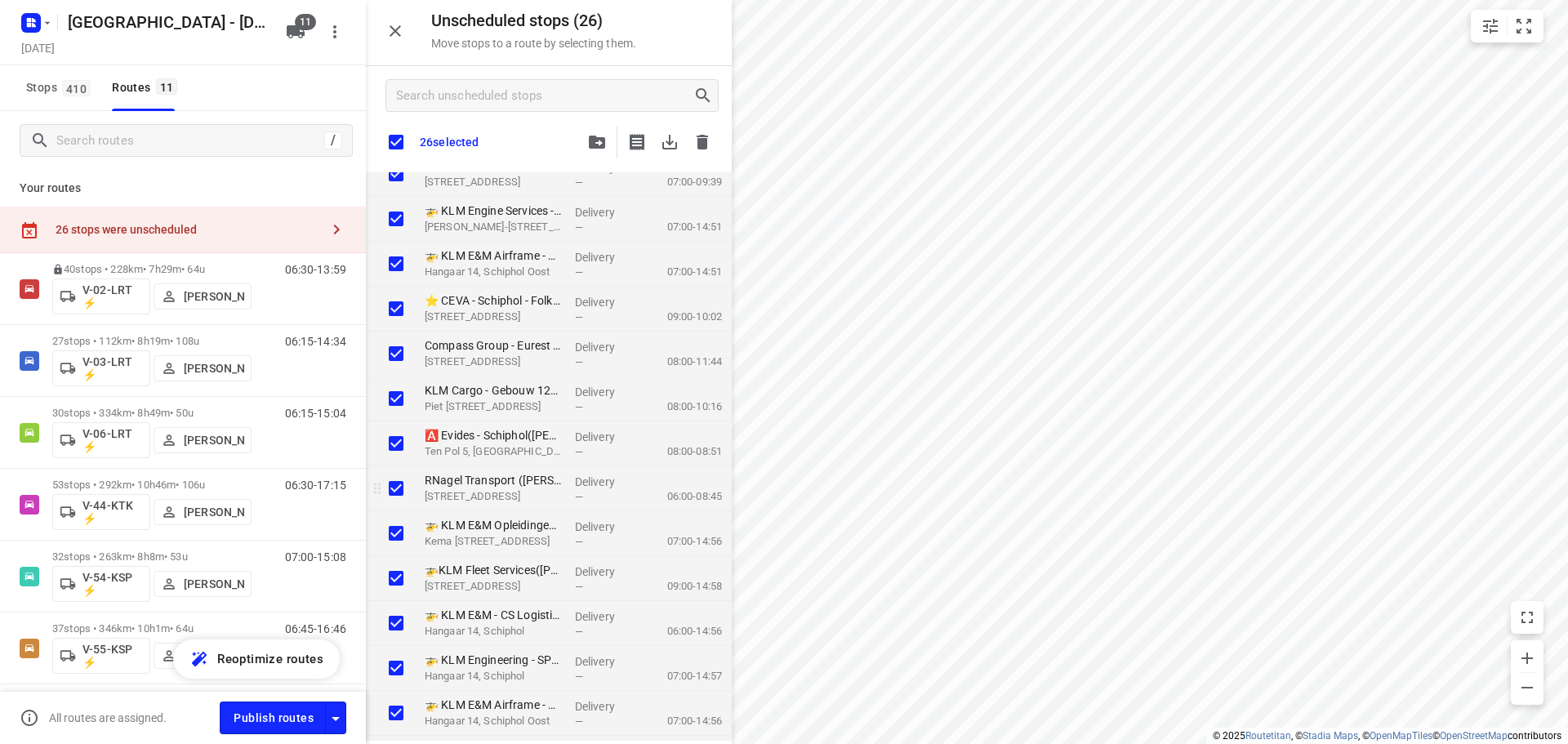
checkbox input "true"
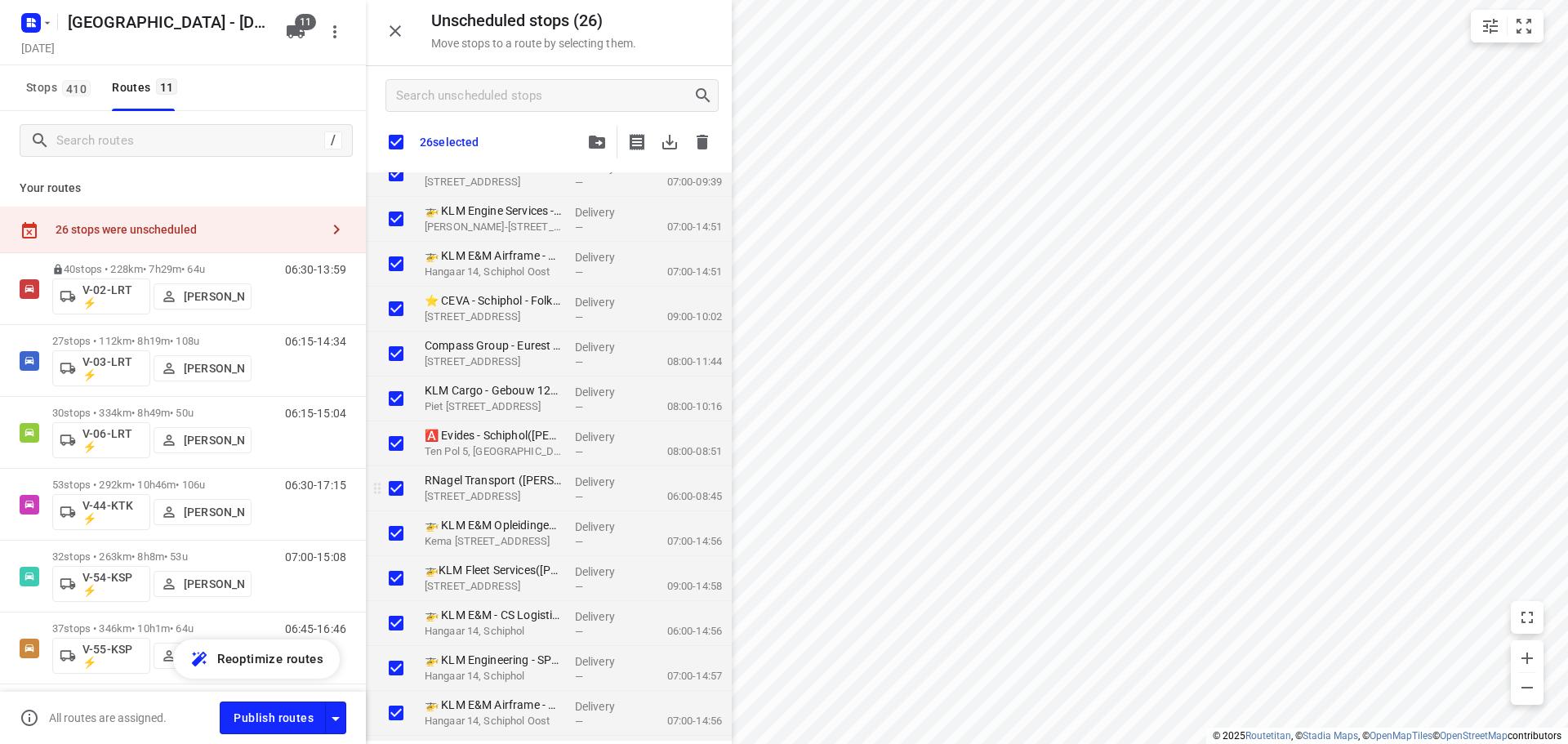
checkbox input "true"
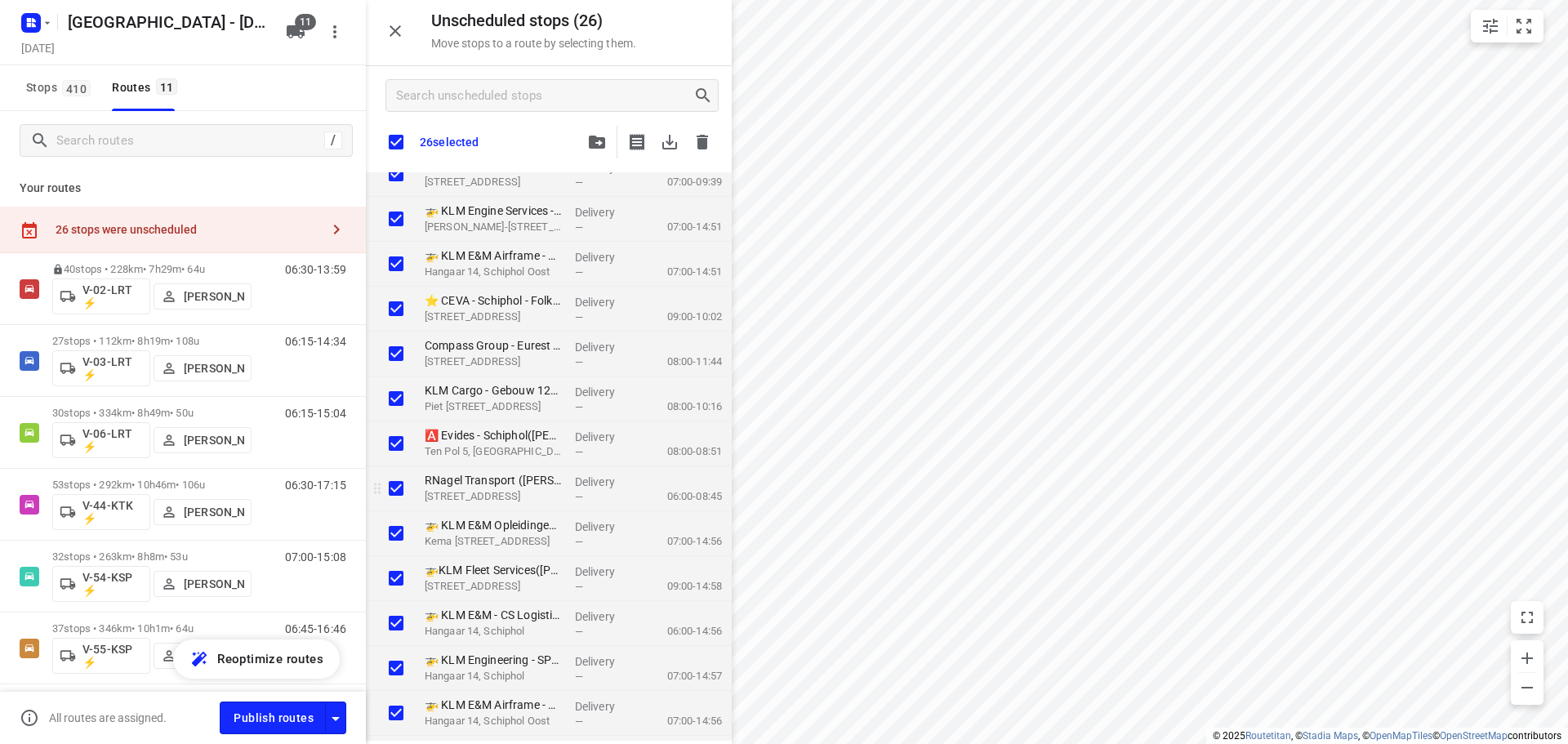
checkbox input "true"
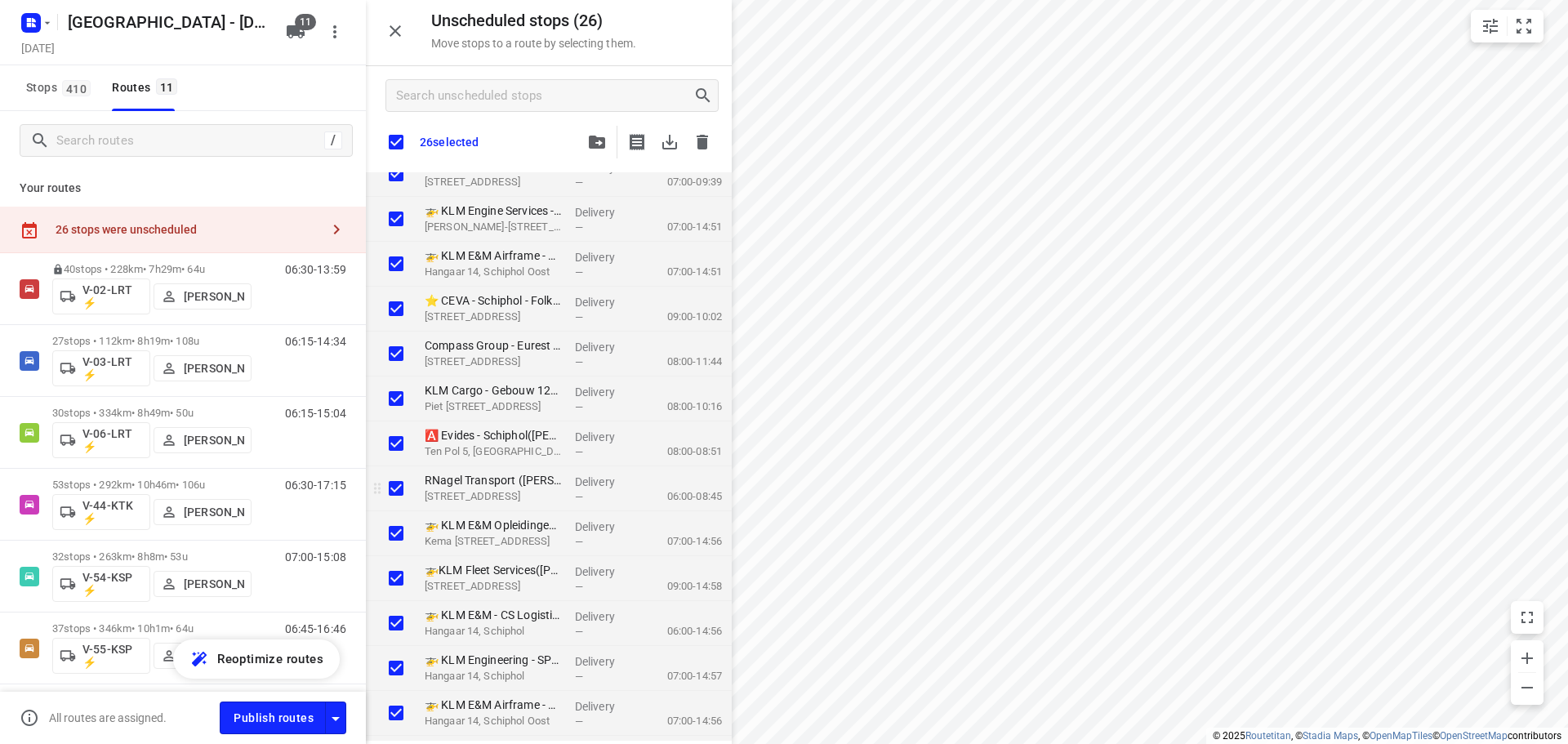
checkbox input "true"
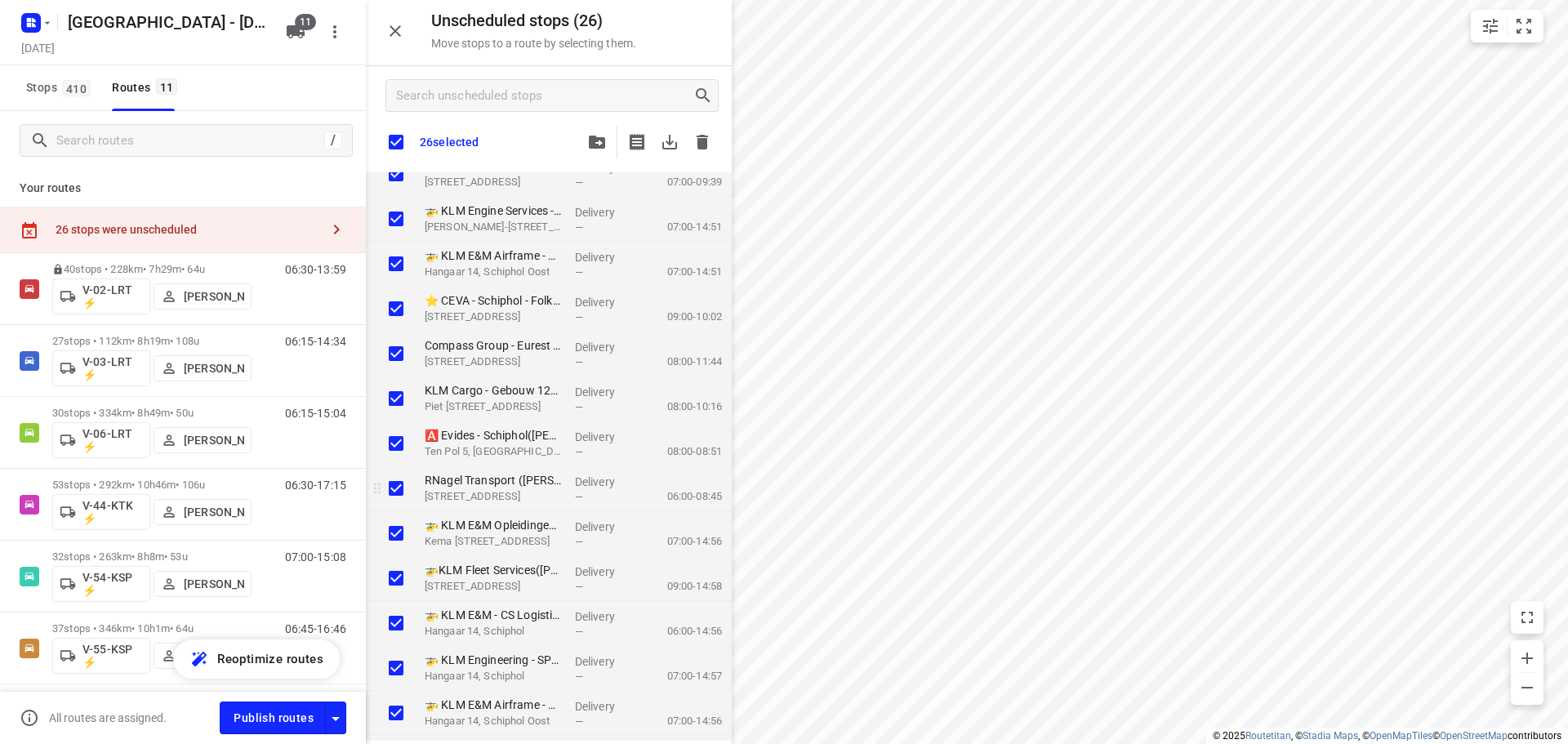
checkbox input "true"
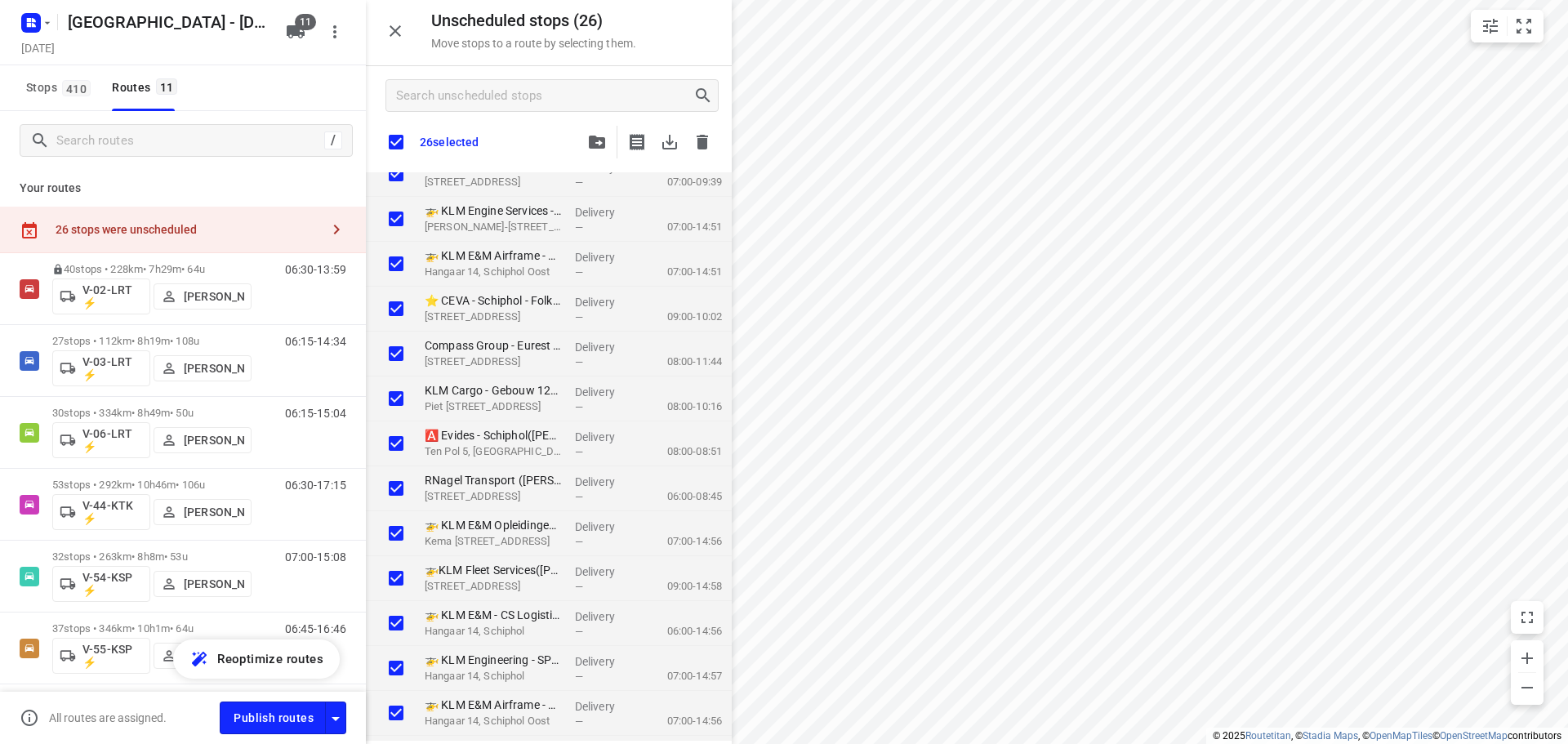
checkbox input "true"
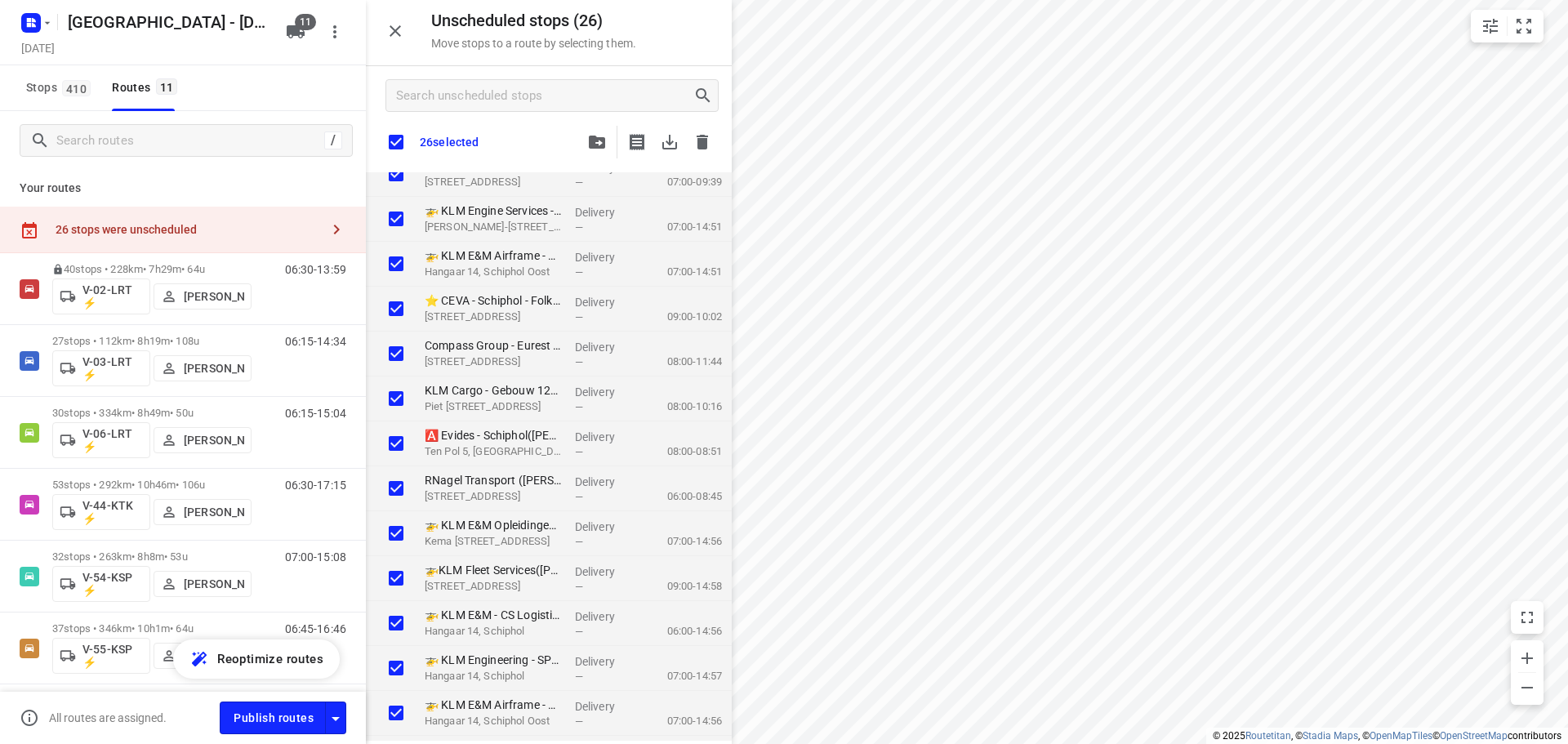
checkbox input "true"
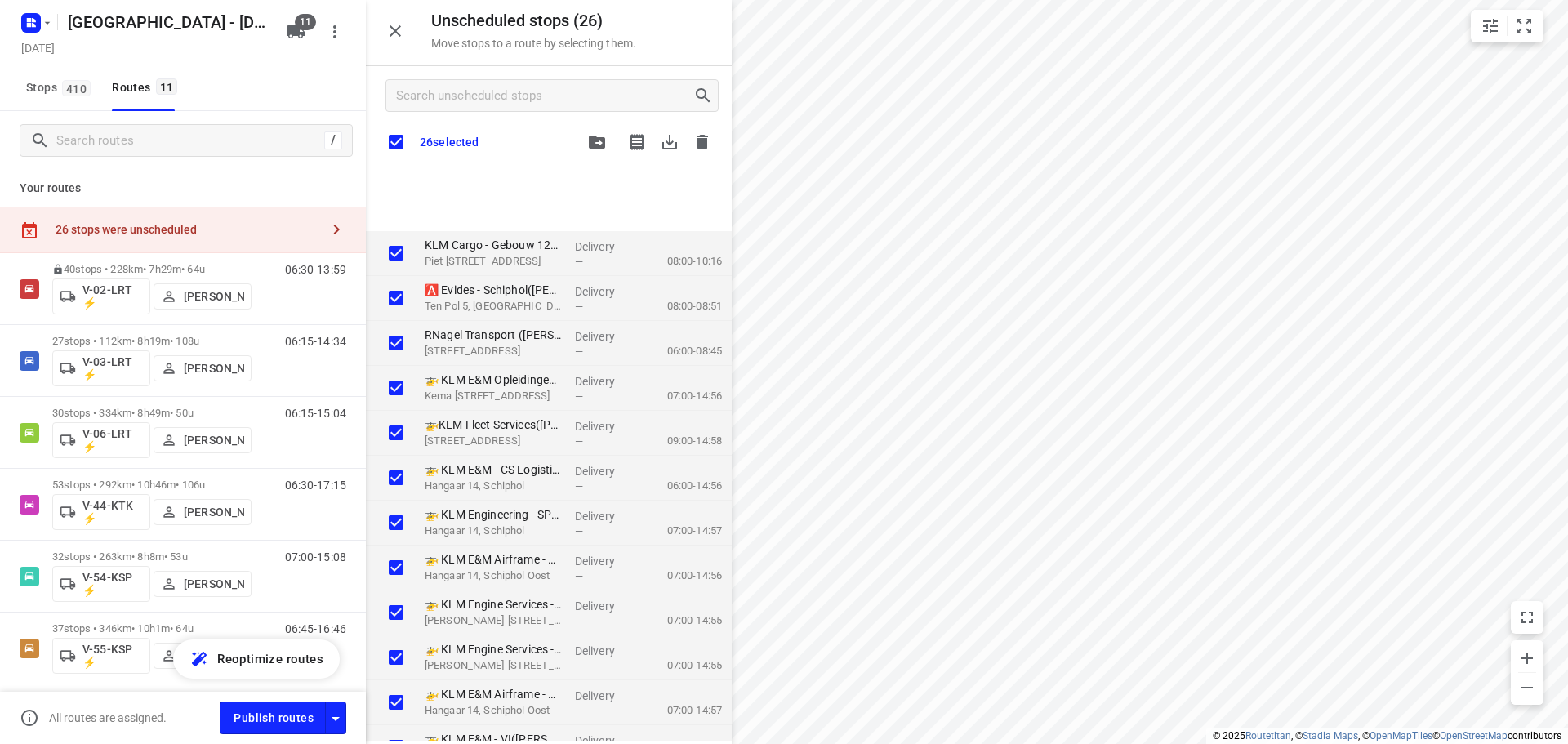
scroll to position [602, 0]
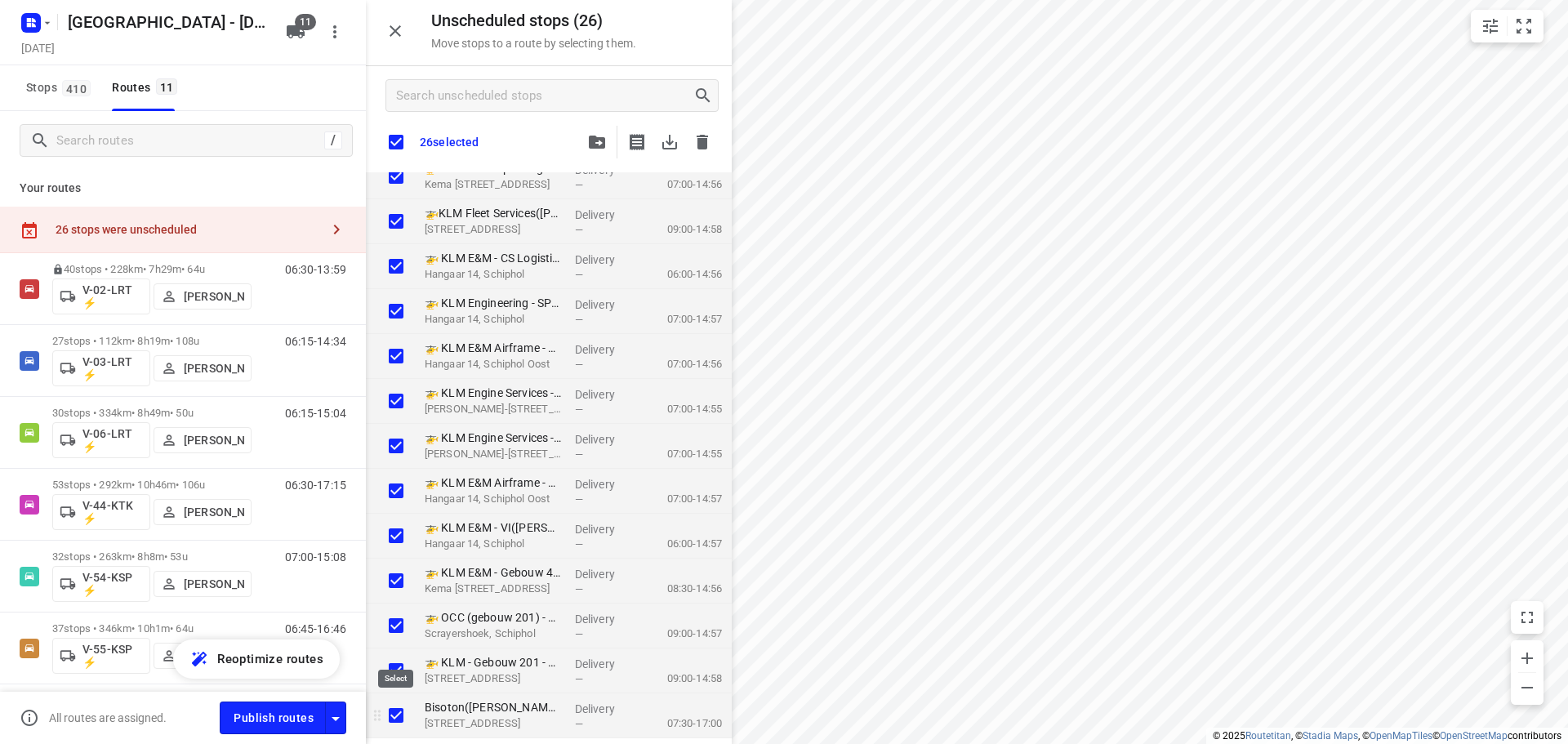
click at [411, 718] on input "grid" at bounding box center [396, 715] width 33 height 33
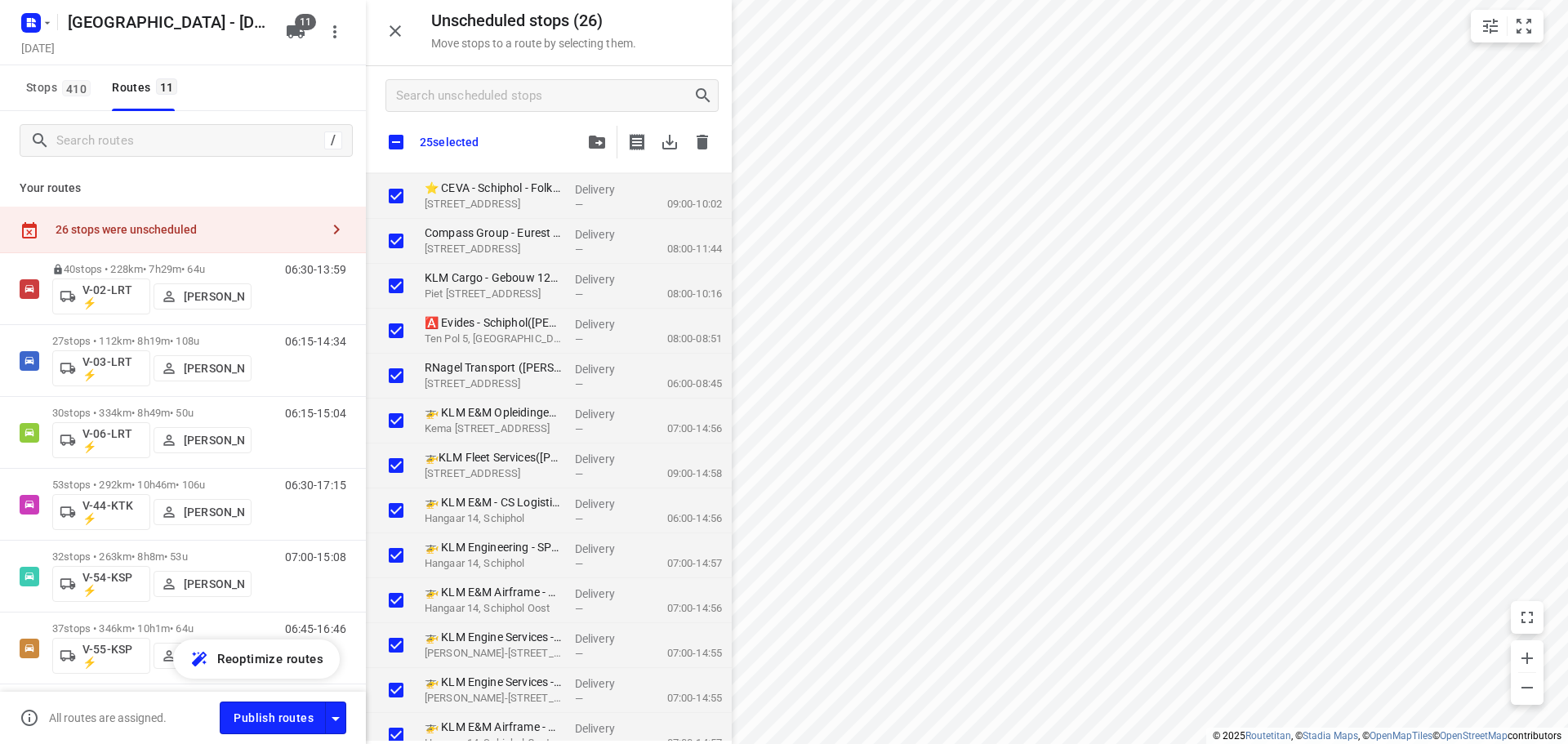
scroll to position [357, 0]
click at [607, 147] on button "button" at bounding box center [597, 141] width 33 height 33
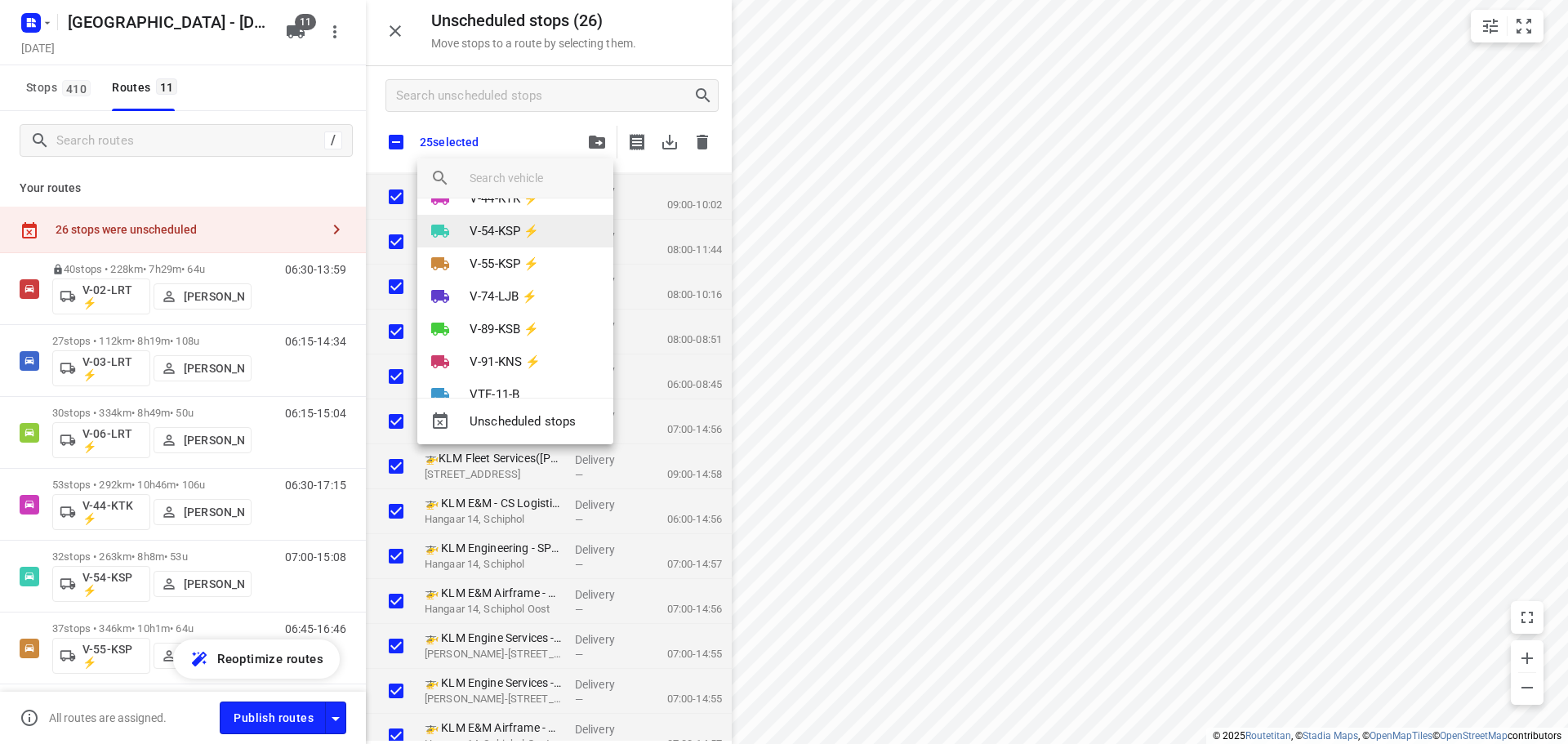
scroll to position [163, 0]
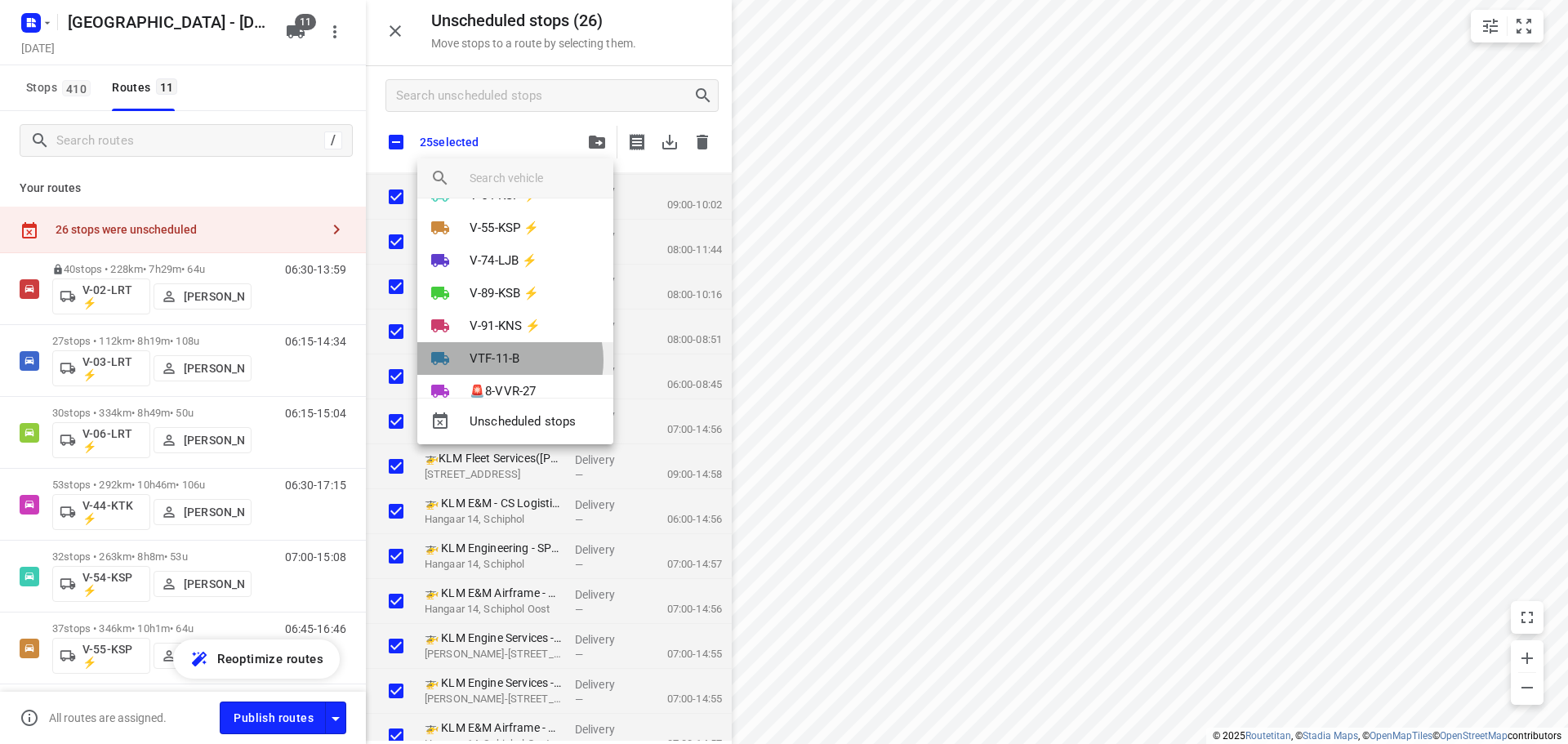
click at [506, 360] on p "VTF-11-B" at bounding box center [494, 358] width 49 height 19
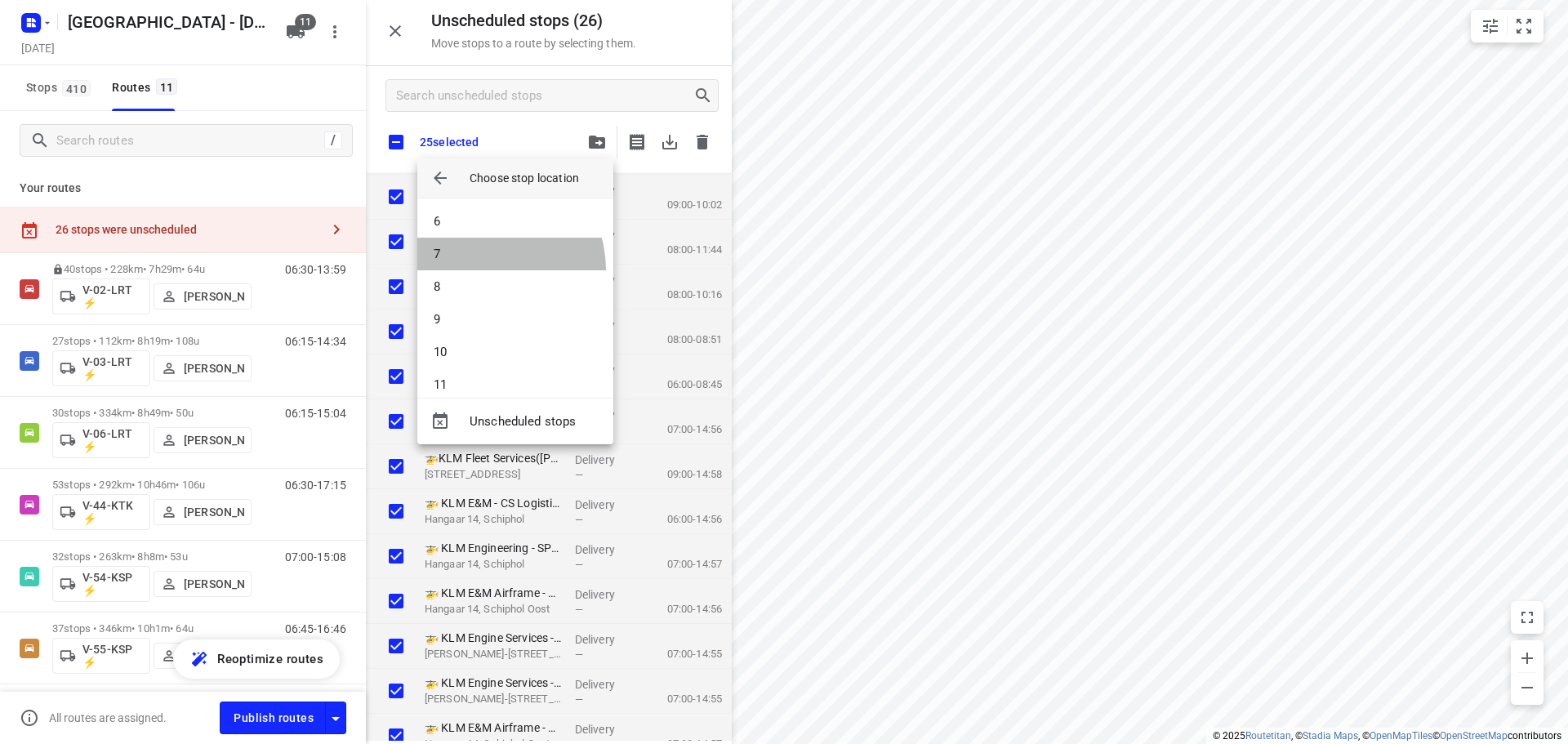
click at [485, 269] on li "7" at bounding box center [516, 253] width 196 height 33
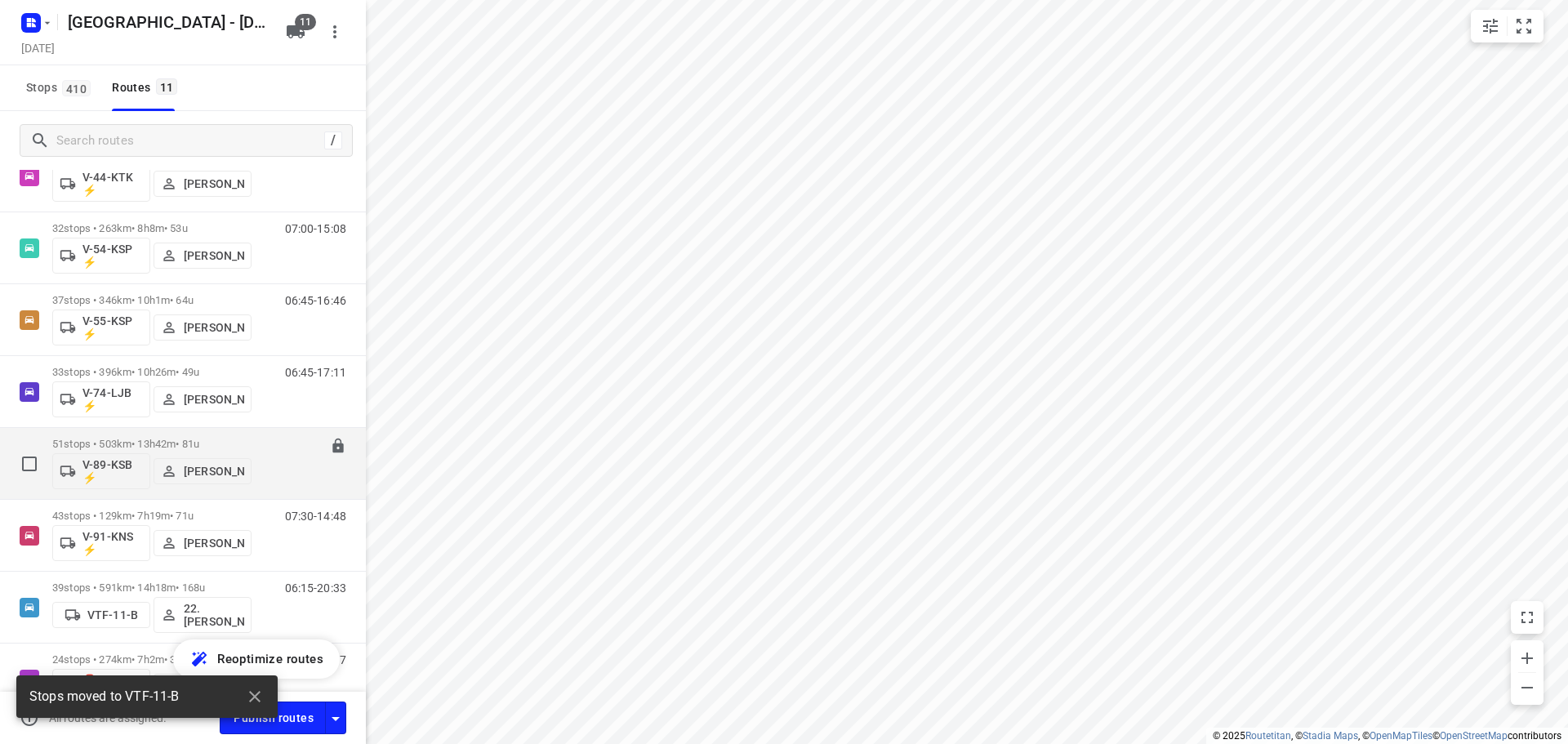
scroll to position [417, 0]
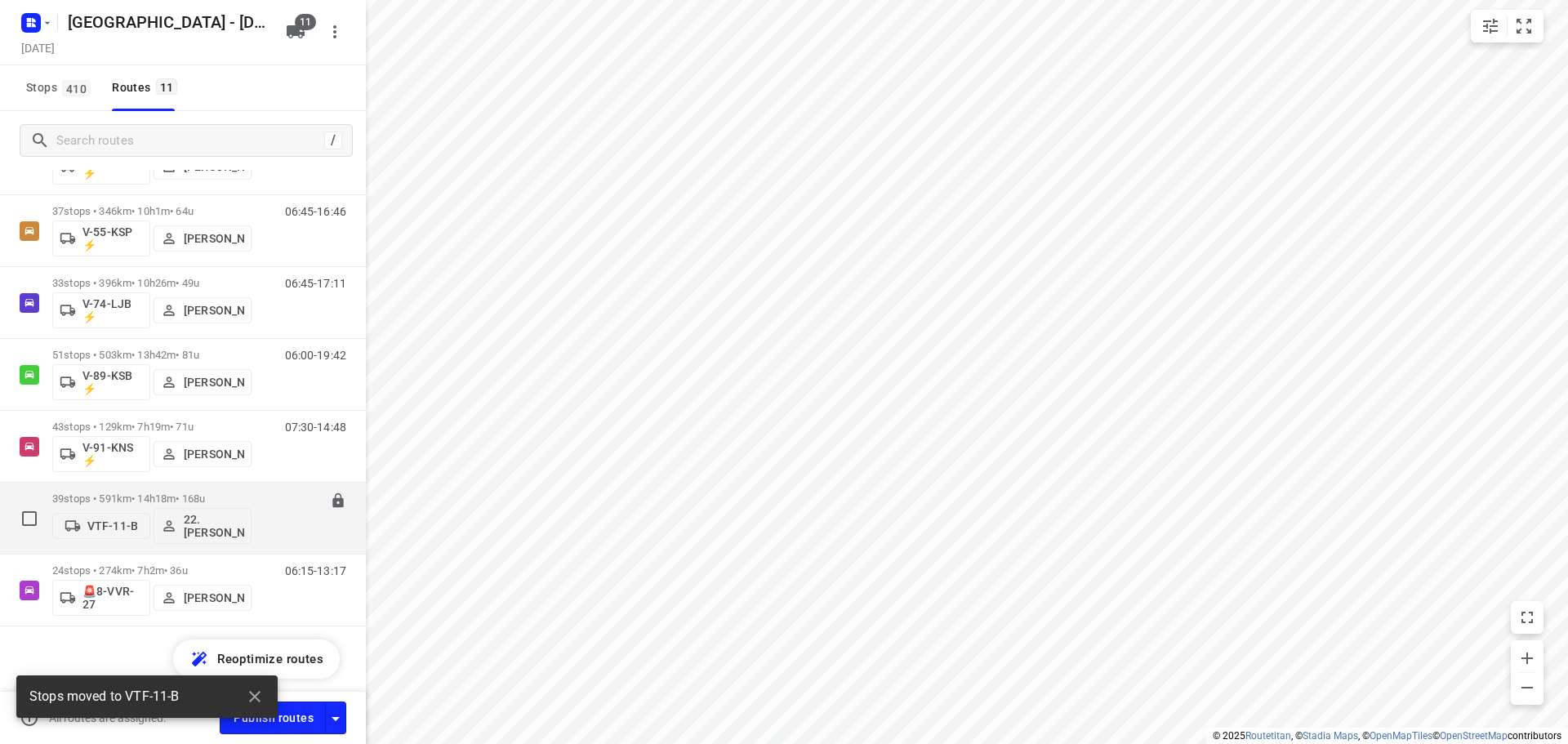
click at [183, 492] on div "39 stops • 591km • 14h18m • 168u VTF-11-B 22. Franky Tahamata" at bounding box center [152, 517] width 200 height 68
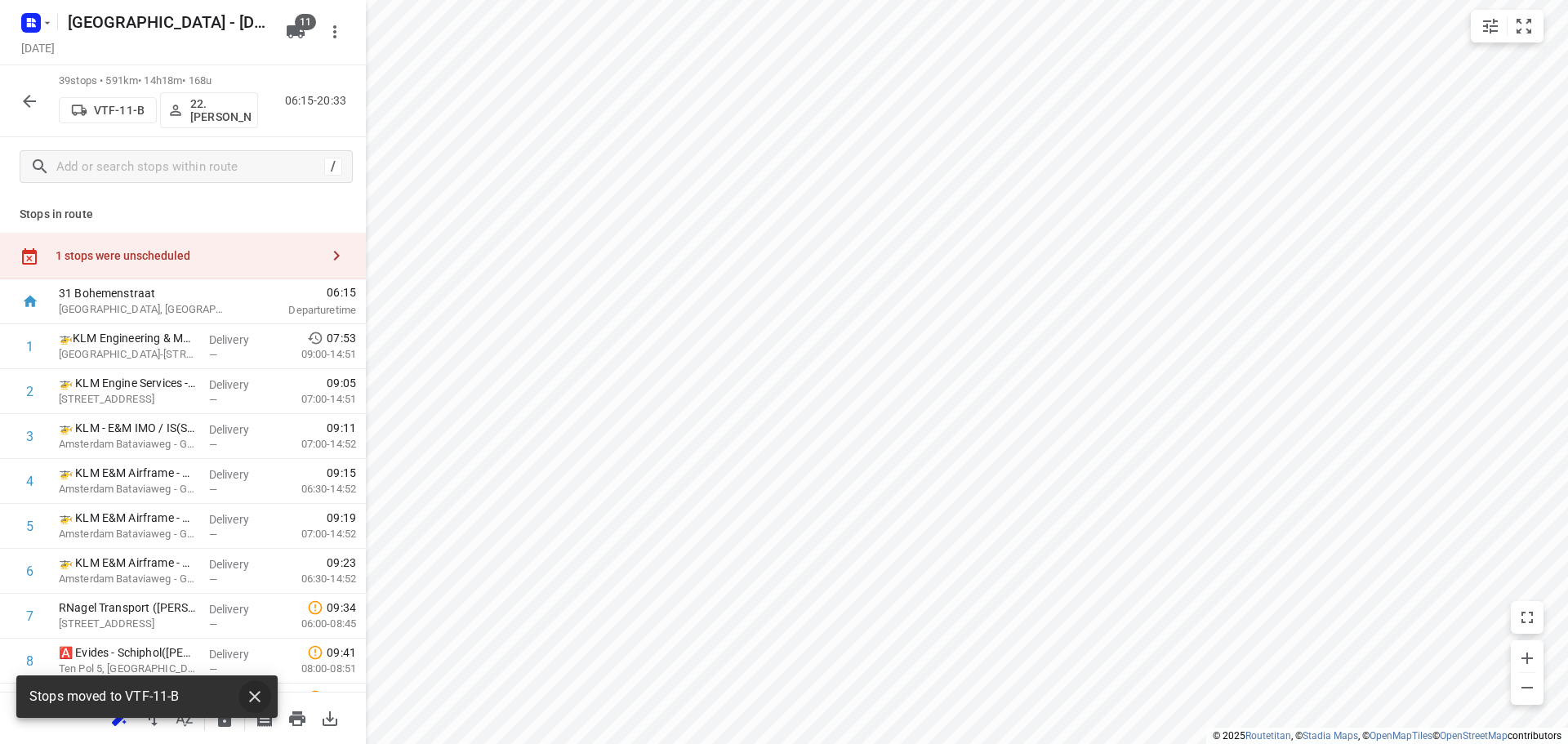
click at [241, 690] on button "button" at bounding box center [254, 695] width 33 height 33
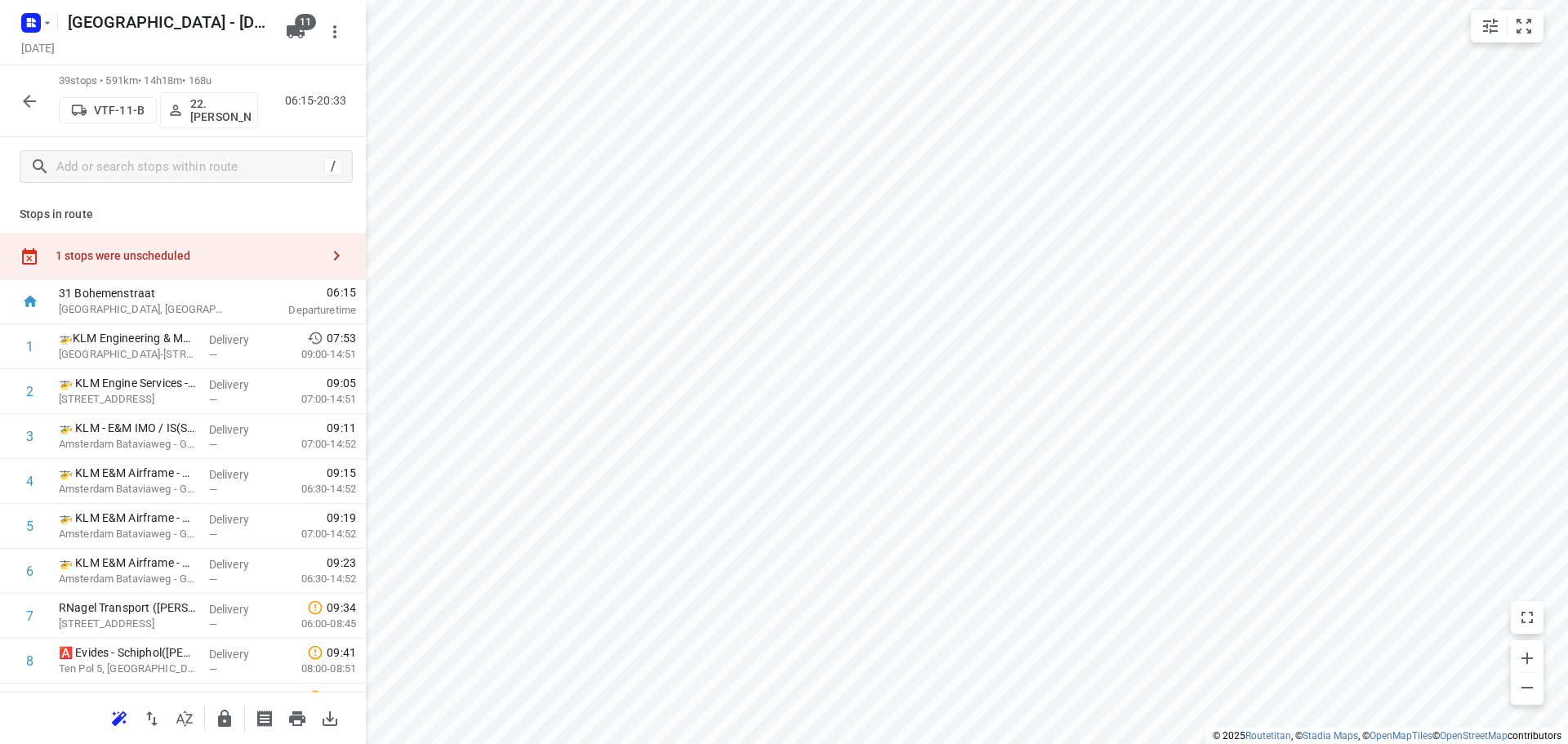
click at [181, 723] on icon "button" at bounding box center [185, 718] width 19 height 19
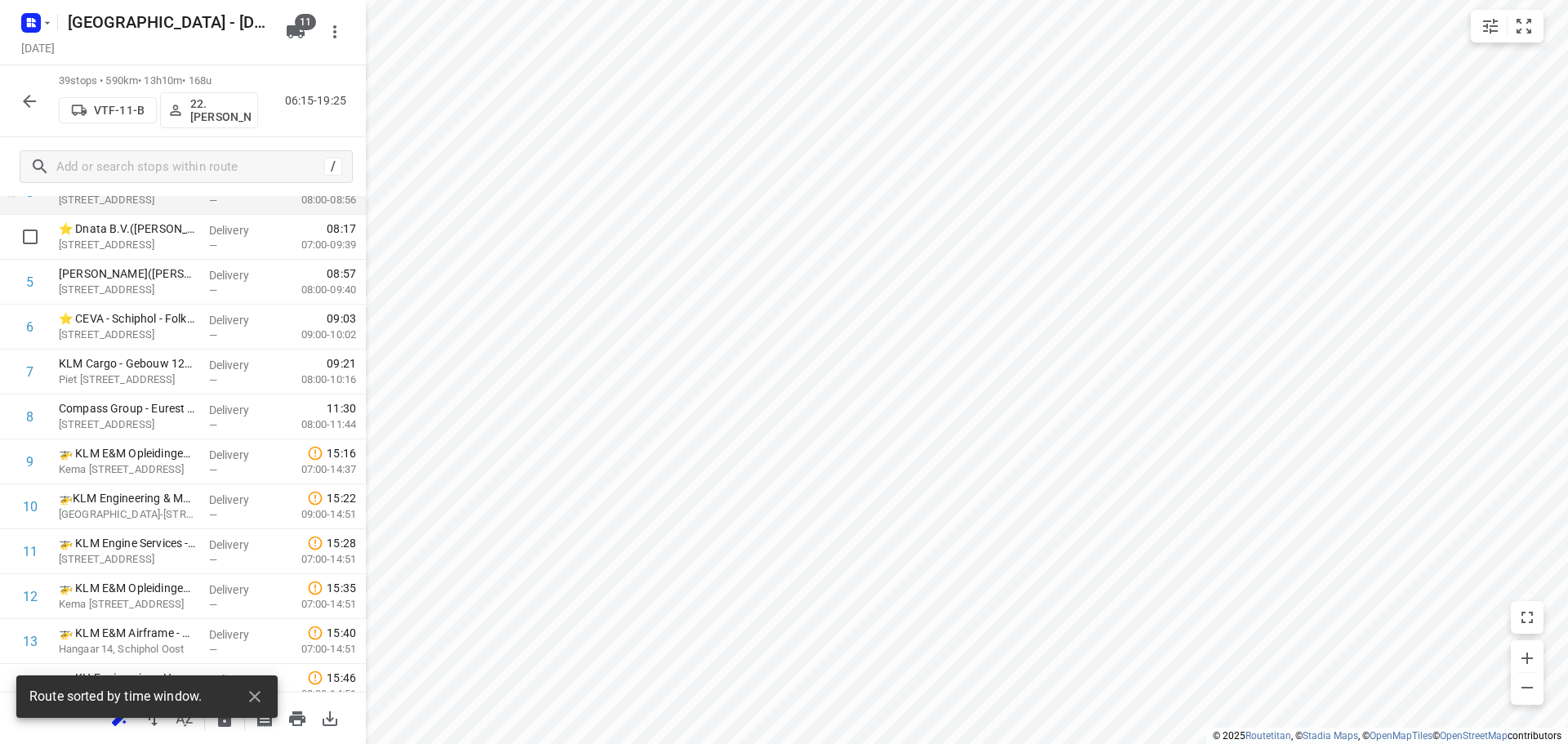
scroll to position [244, 0]
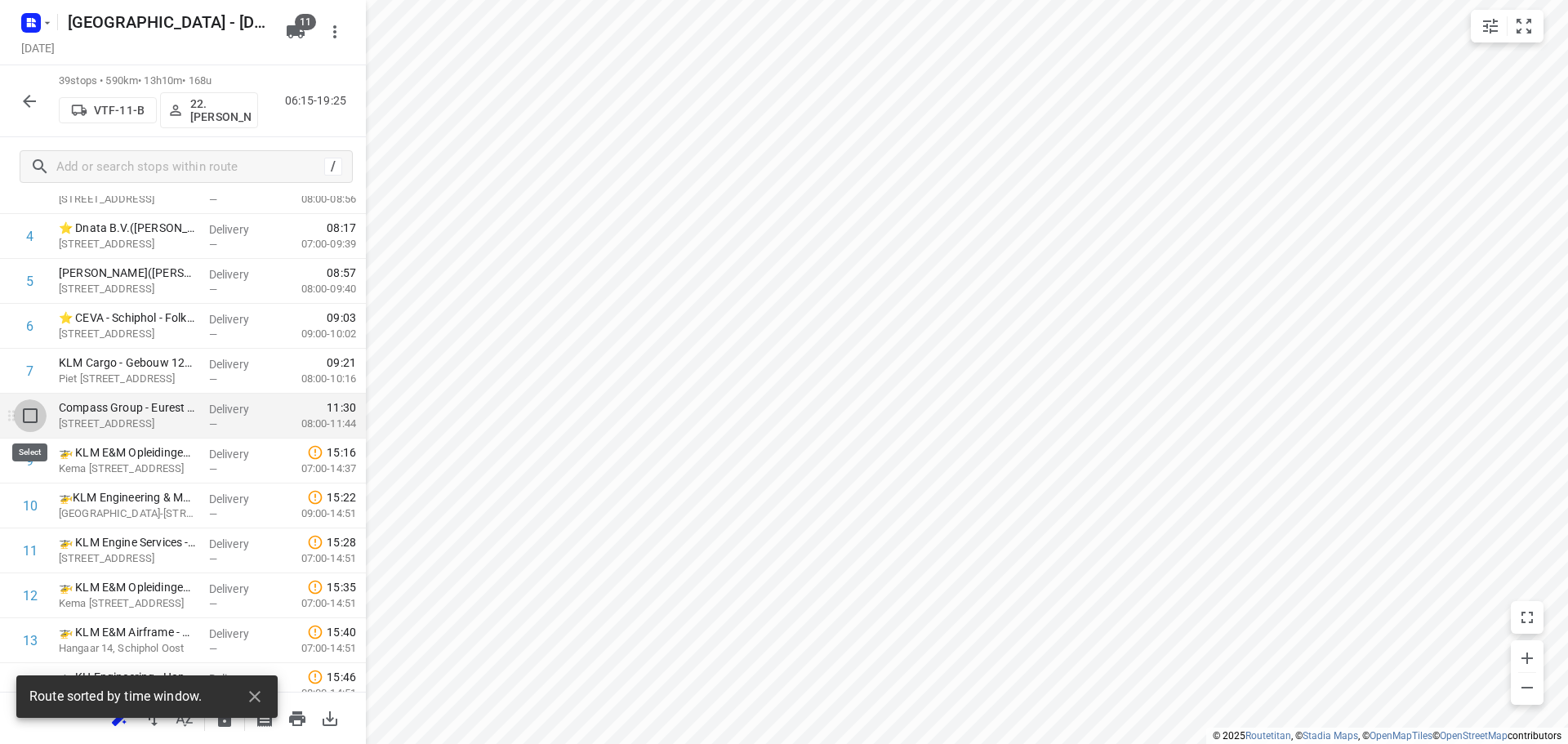
click at [25, 401] on input "checkbox" at bounding box center [30, 415] width 33 height 33
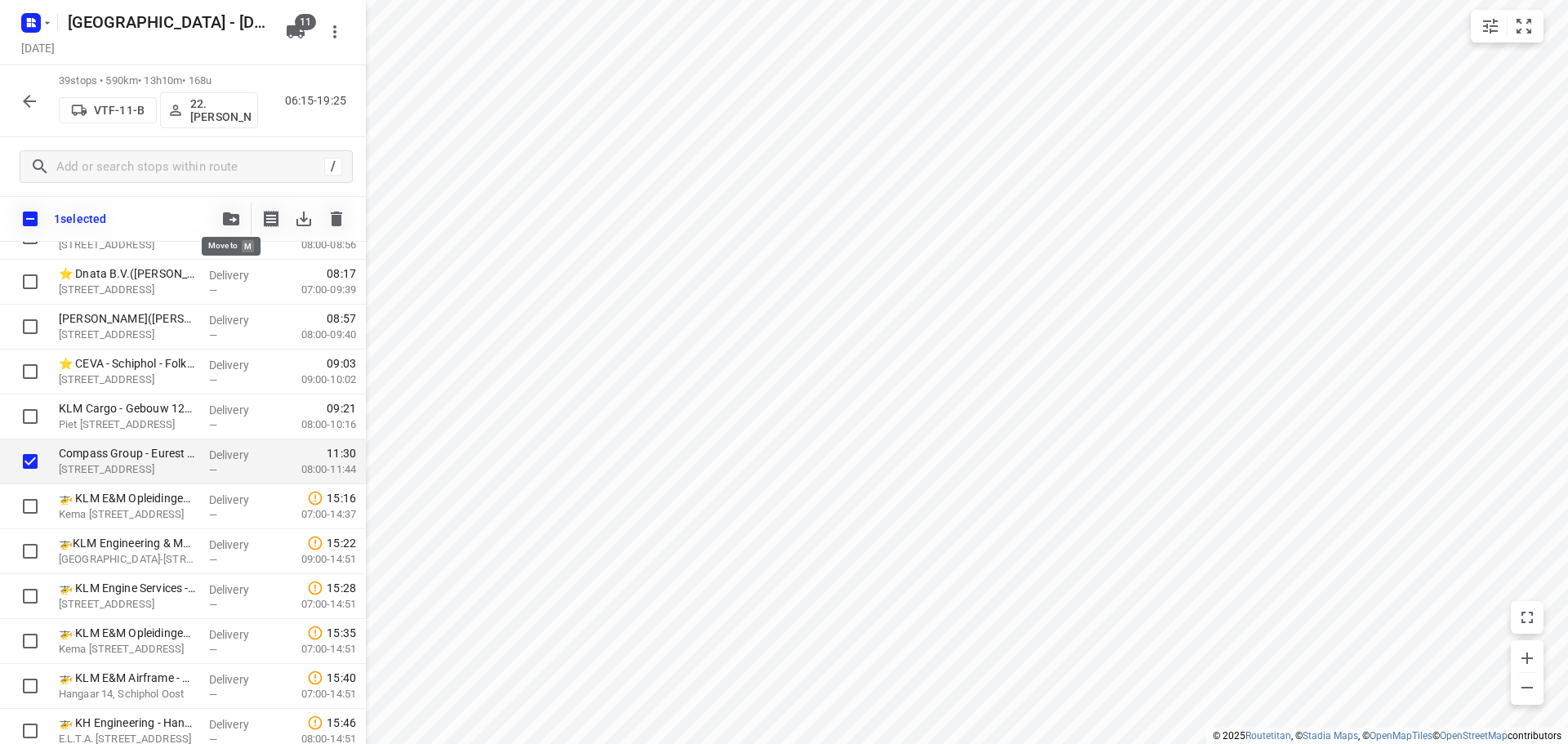
click at [232, 214] on icon "button" at bounding box center [231, 218] width 16 height 13
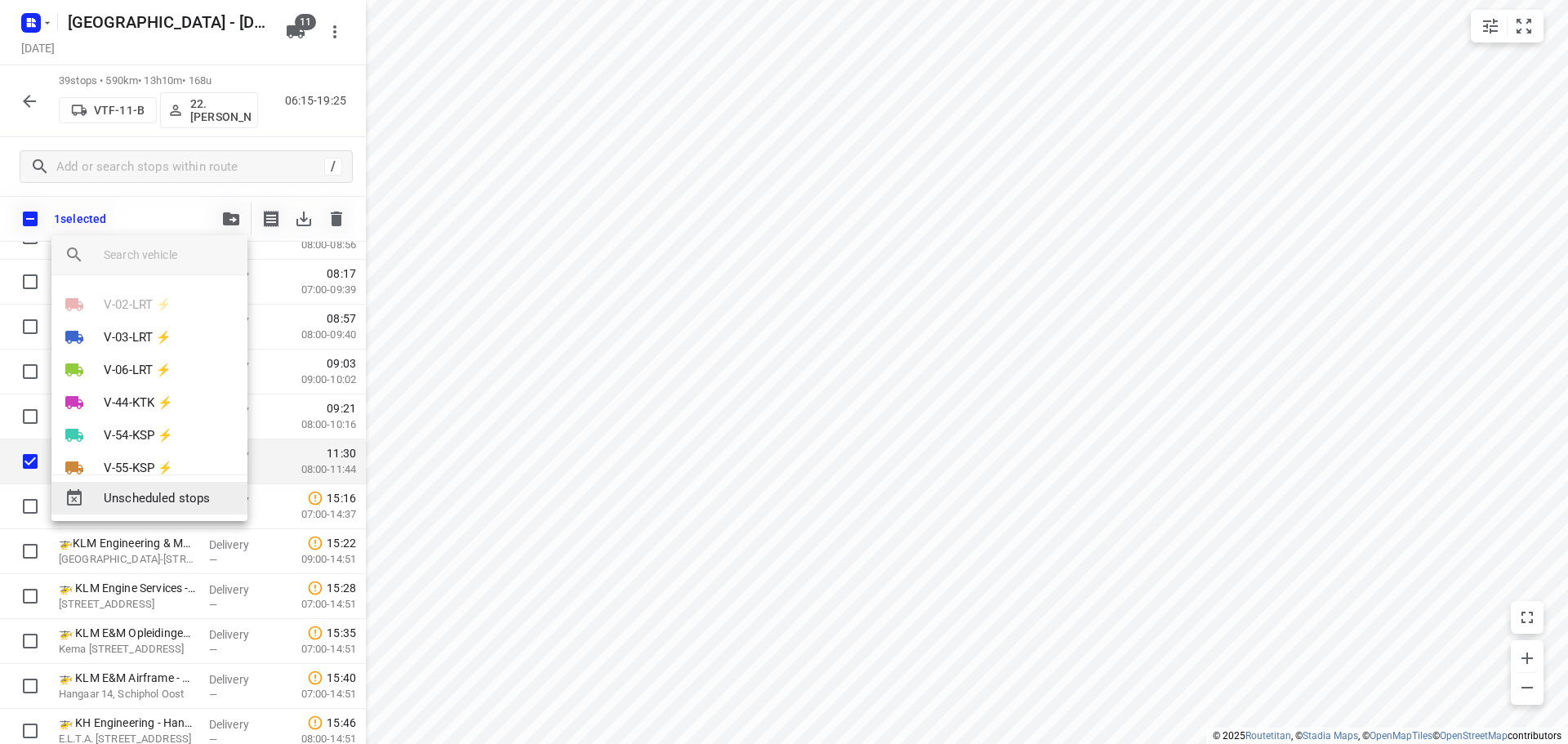
click at [147, 498] on span "Unscheduled stops" at bounding box center [169, 498] width 131 height 19
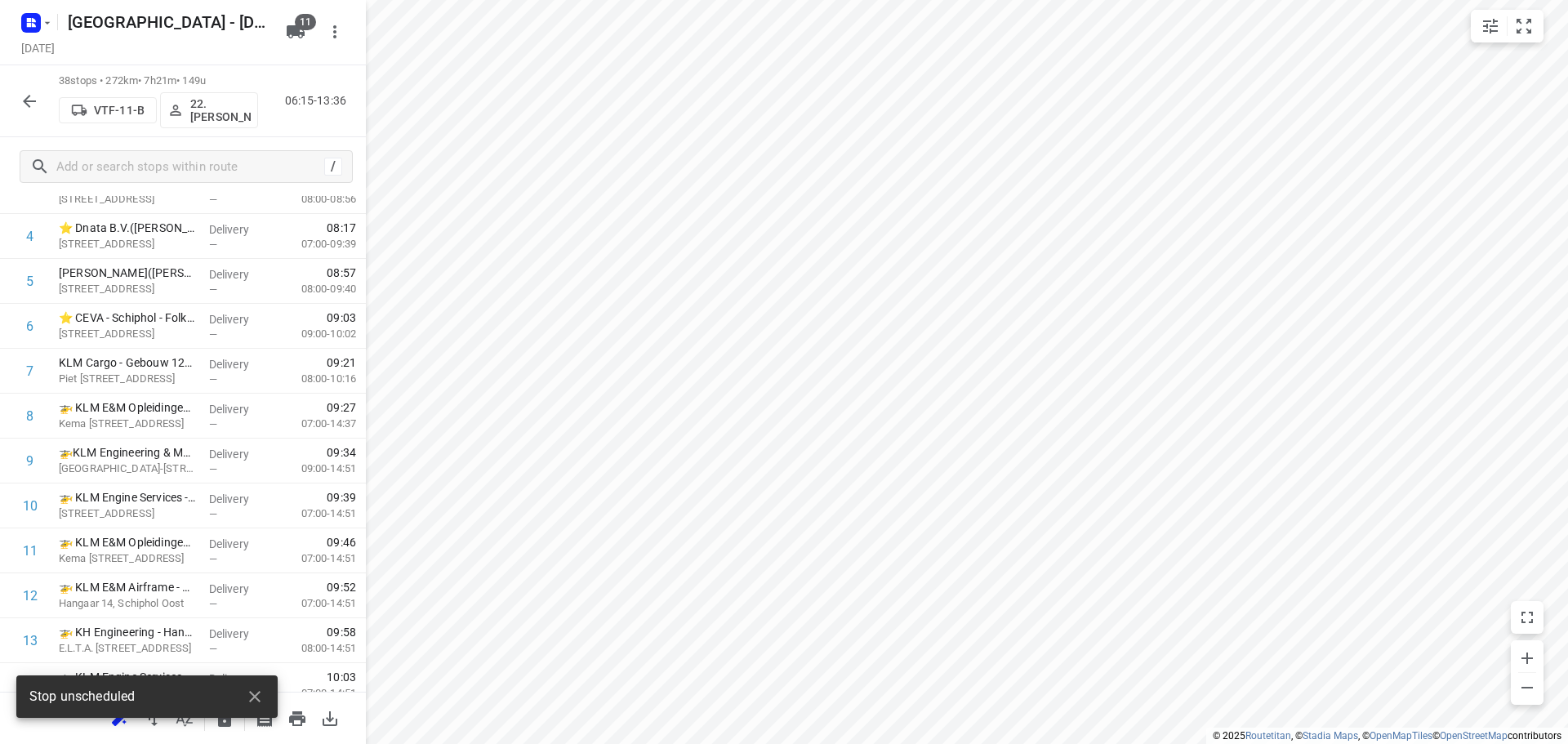
click at [29, 98] on icon "button" at bounding box center [29, 101] width 19 height 19
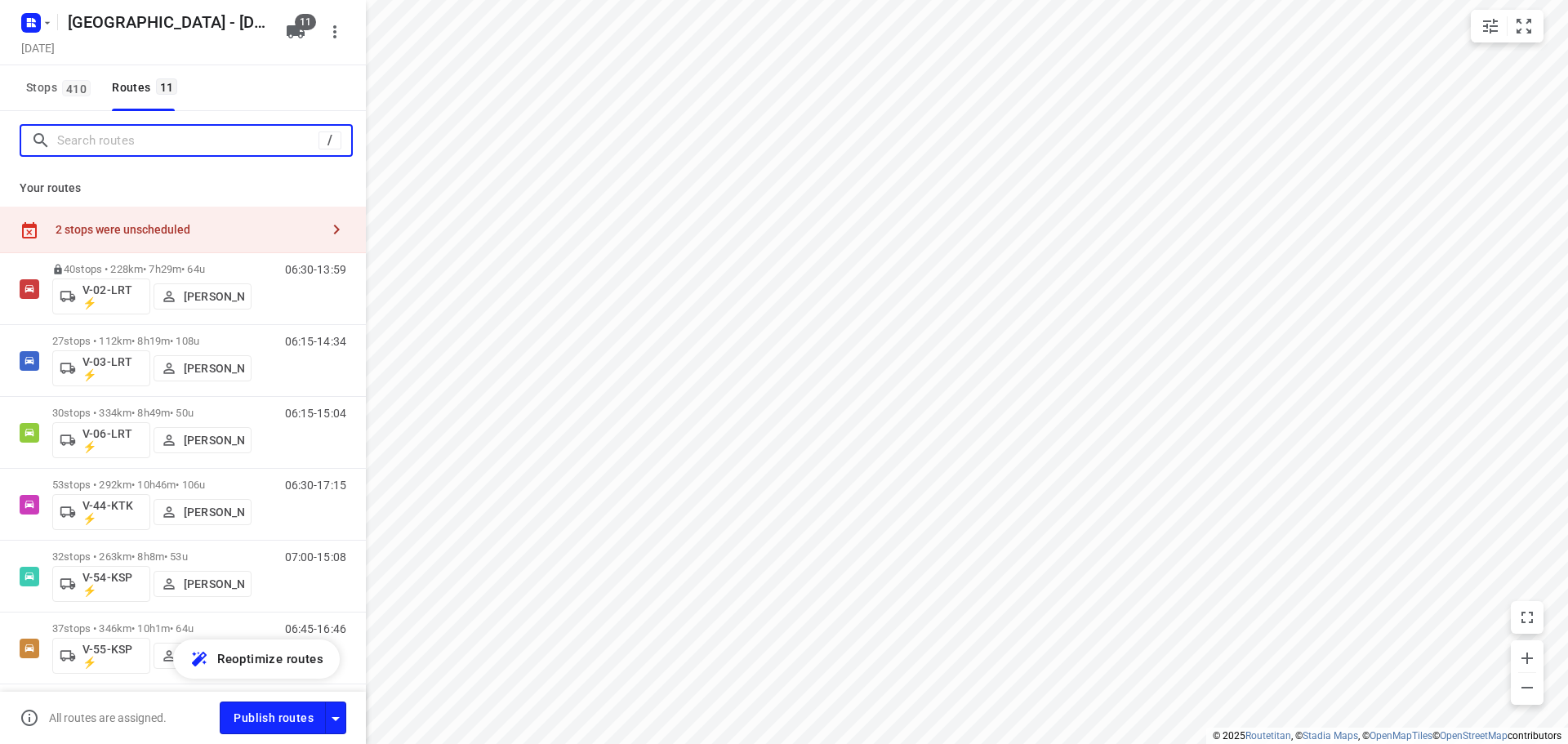
click at [251, 136] on input "Search routes" at bounding box center [188, 140] width 261 height 26
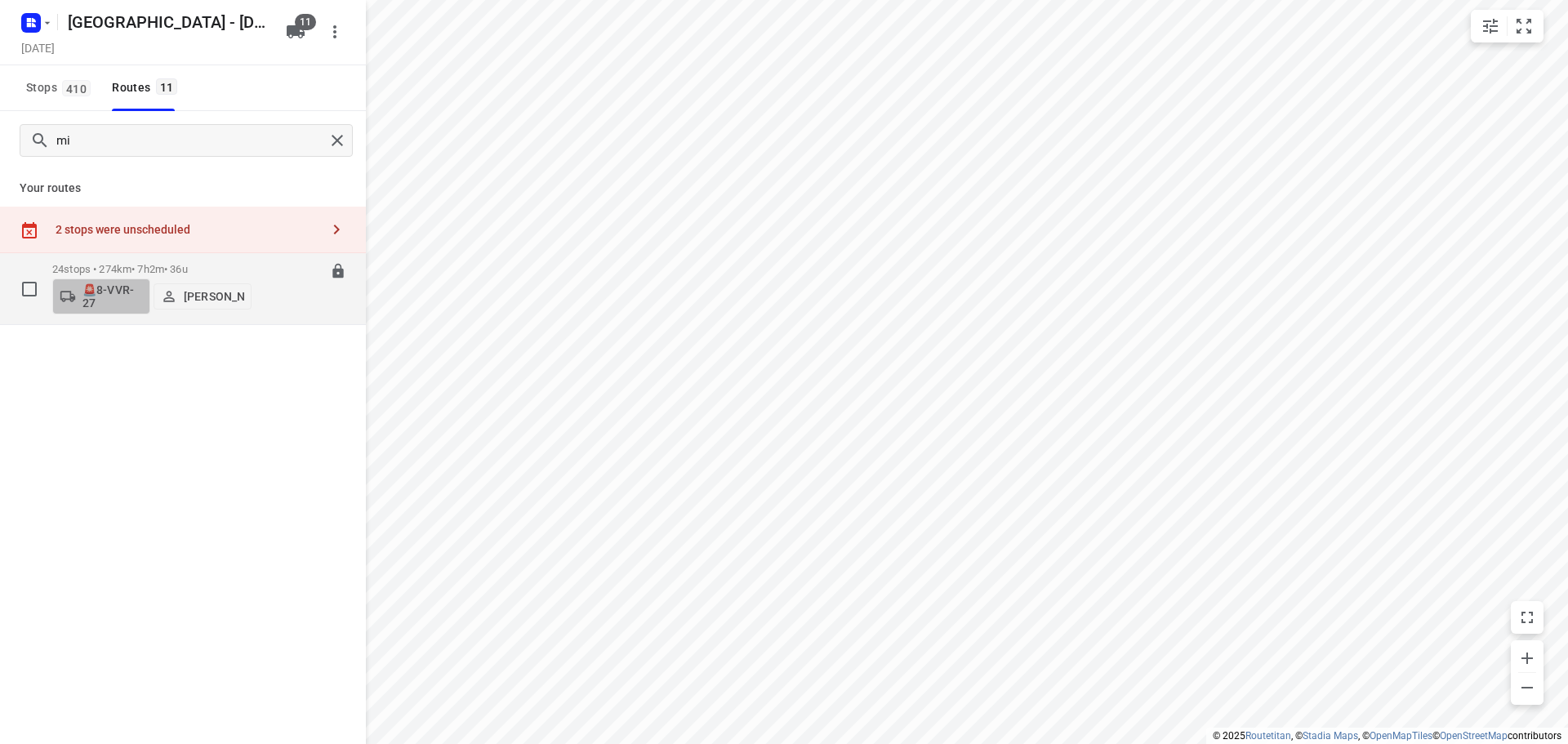
click at [111, 285] on p "🚨8-VVR-27" at bounding box center [112, 297] width 60 height 26
click at [319, 37] on div at bounding box center [784, 372] width 1568 height 744
click at [305, 31] on button "11" at bounding box center [295, 32] width 33 height 33
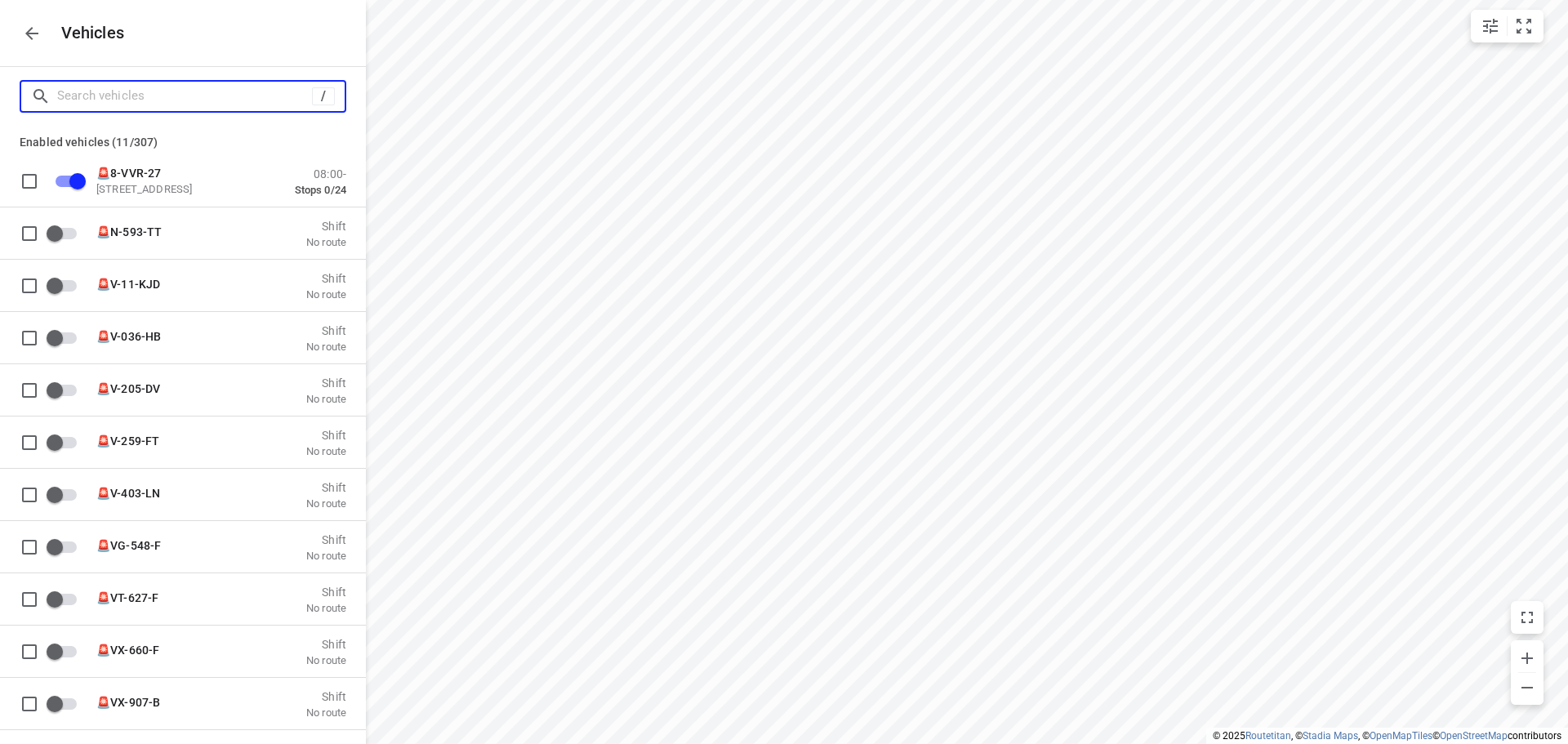
click at [228, 90] on input "Search vehicles" at bounding box center [185, 95] width 255 height 26
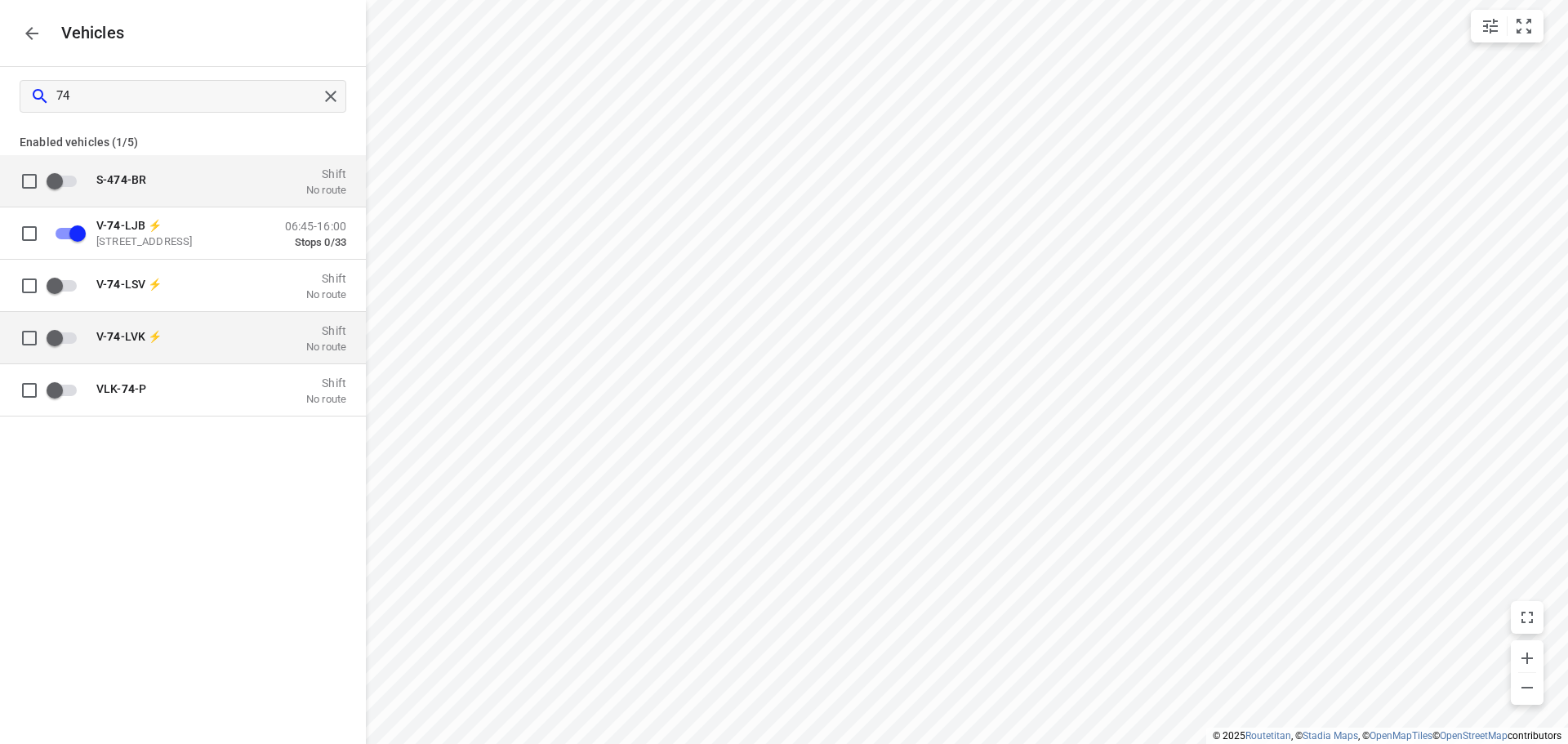
click at [198, 317] on div "V- 74 -LVK ⚡ Shift No route" at bounding box center [196, 337] width 300 height 51
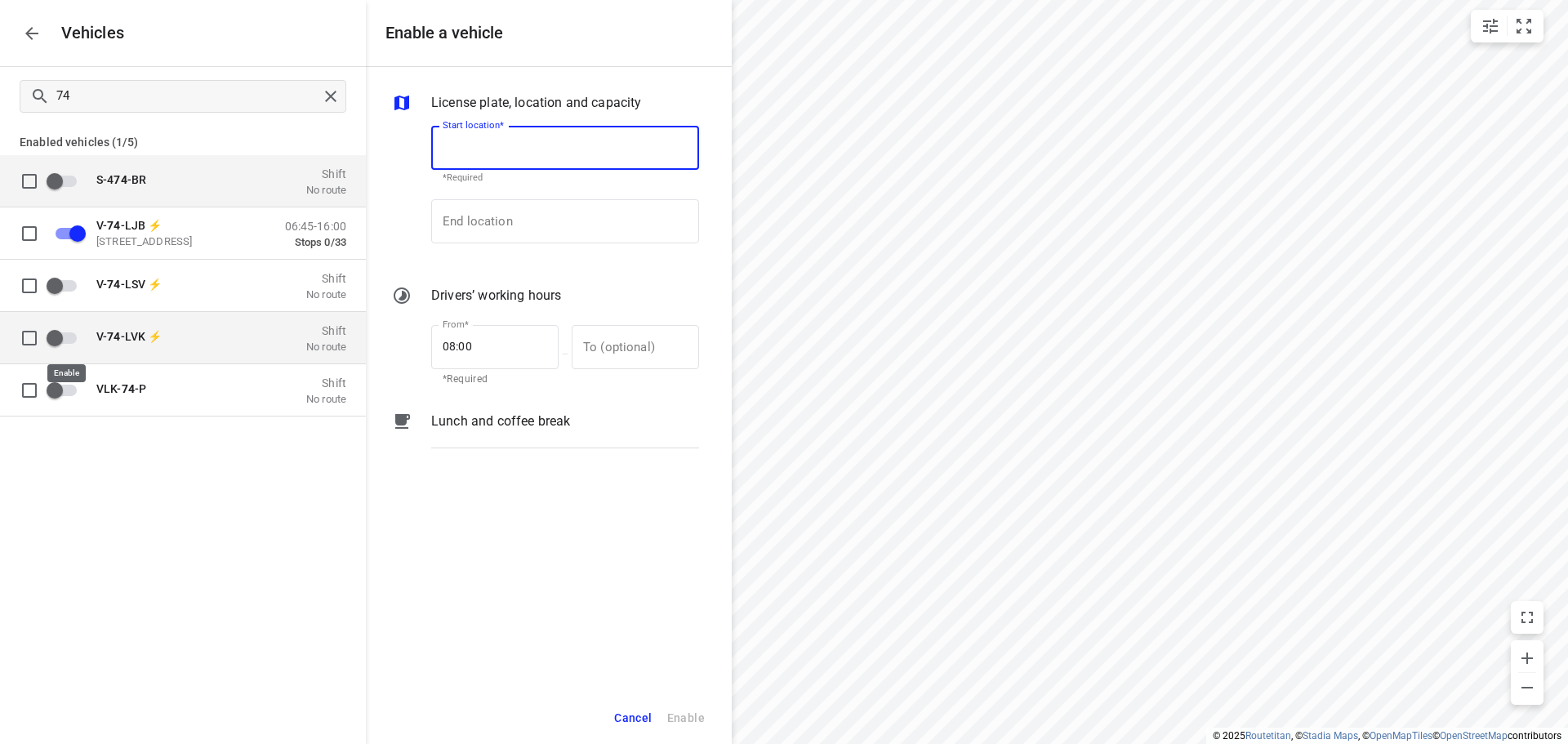
click at [65, 324] on input "grid" at bounding box center [54, 336] width 93 height 31
click at [56, 328] on input "grid" at bounding box center [77, 336] width 93 height 31
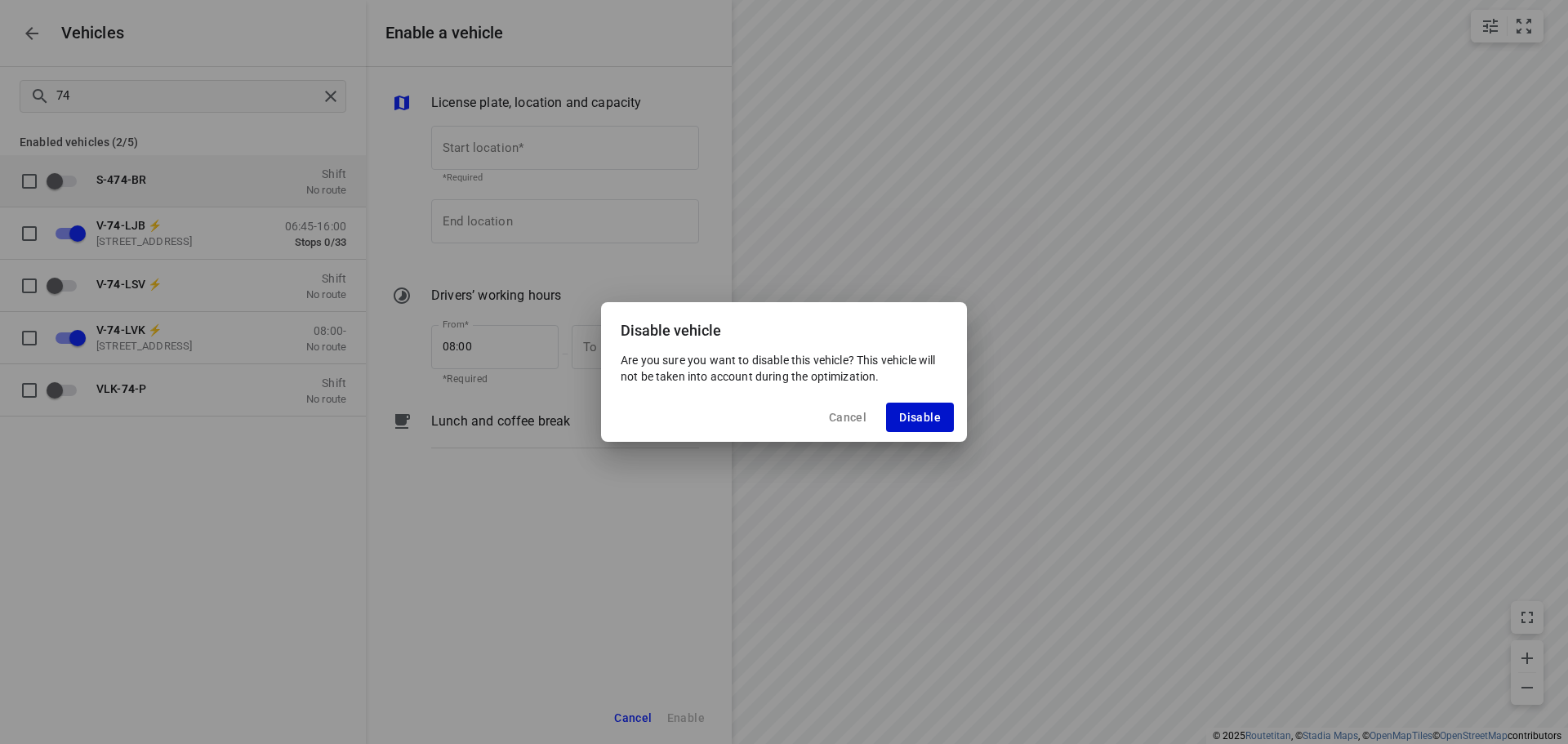
click at [897, 424] on button "Disable" at bounding box center [920, 417] width 68 height 29
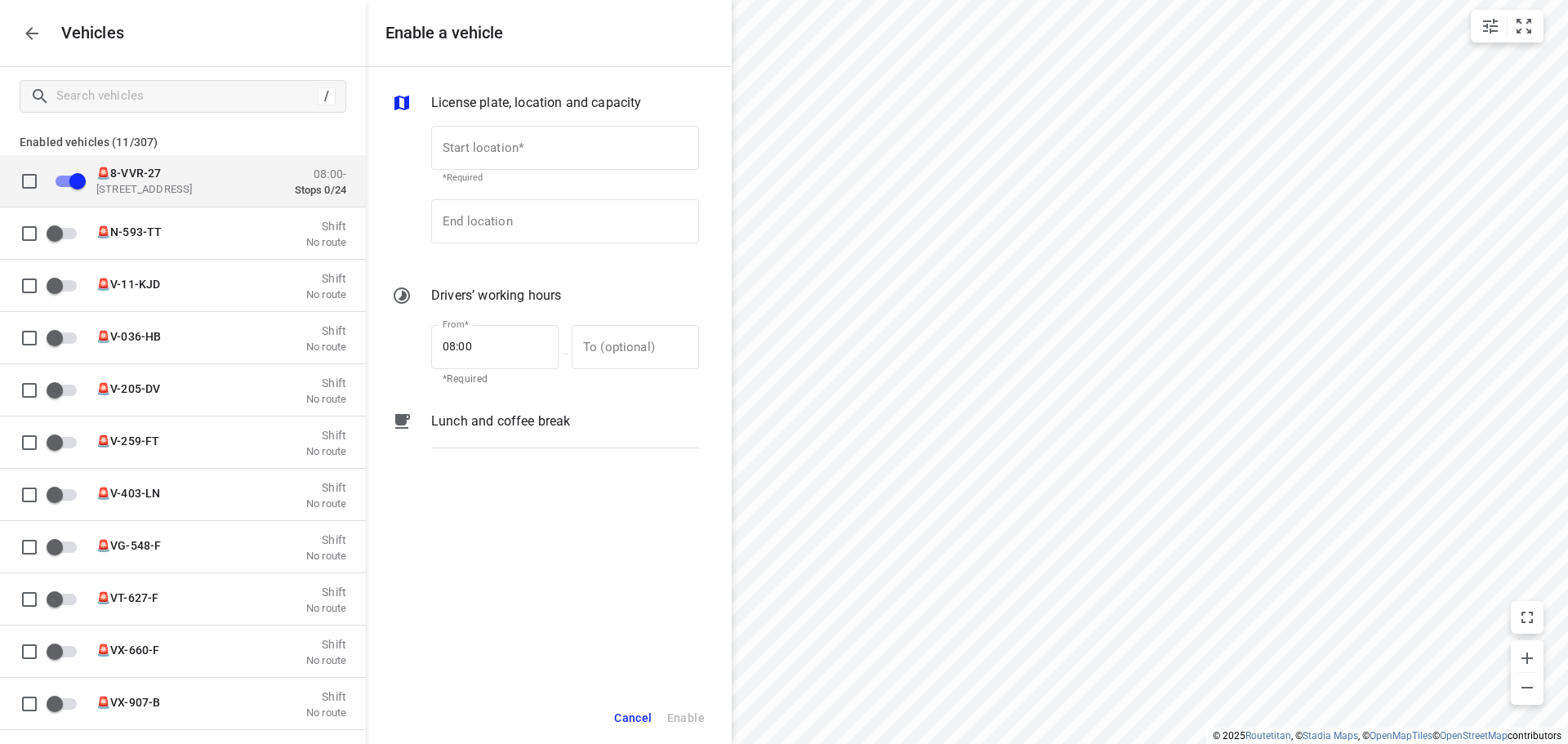
click at [137, 192] on p "Zuidbaan 527, 2841 MD Moordrecht, Netherlands" at bounding box center [177, 188] width 163 height 13
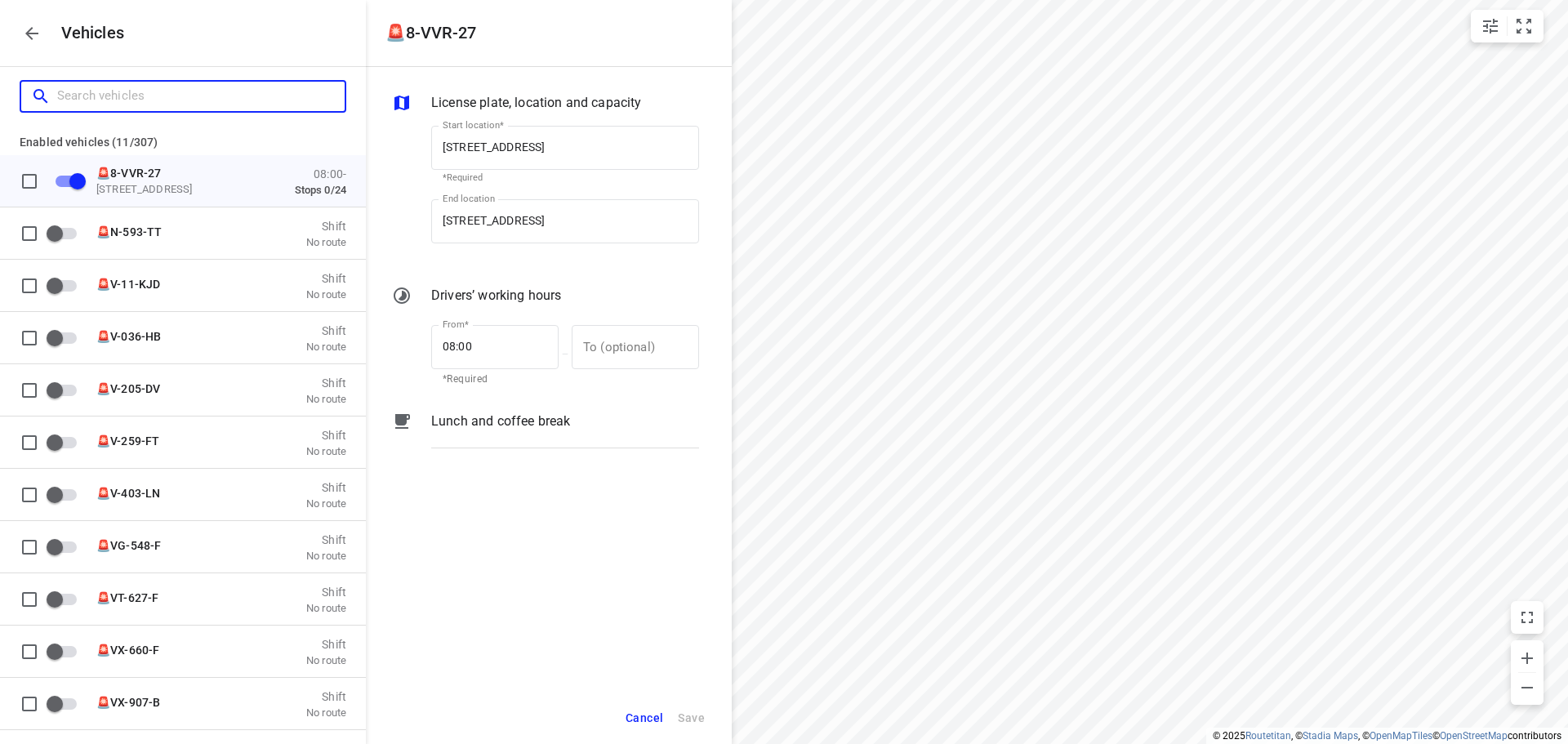
scroll to position [0, 0]
click at [191, 103] on input "Search vehicles" at bounding box center [201, 95] width 288 height 26
click at [19, 35] on button "button" at bounding box center [32, 33] width 33 height 33
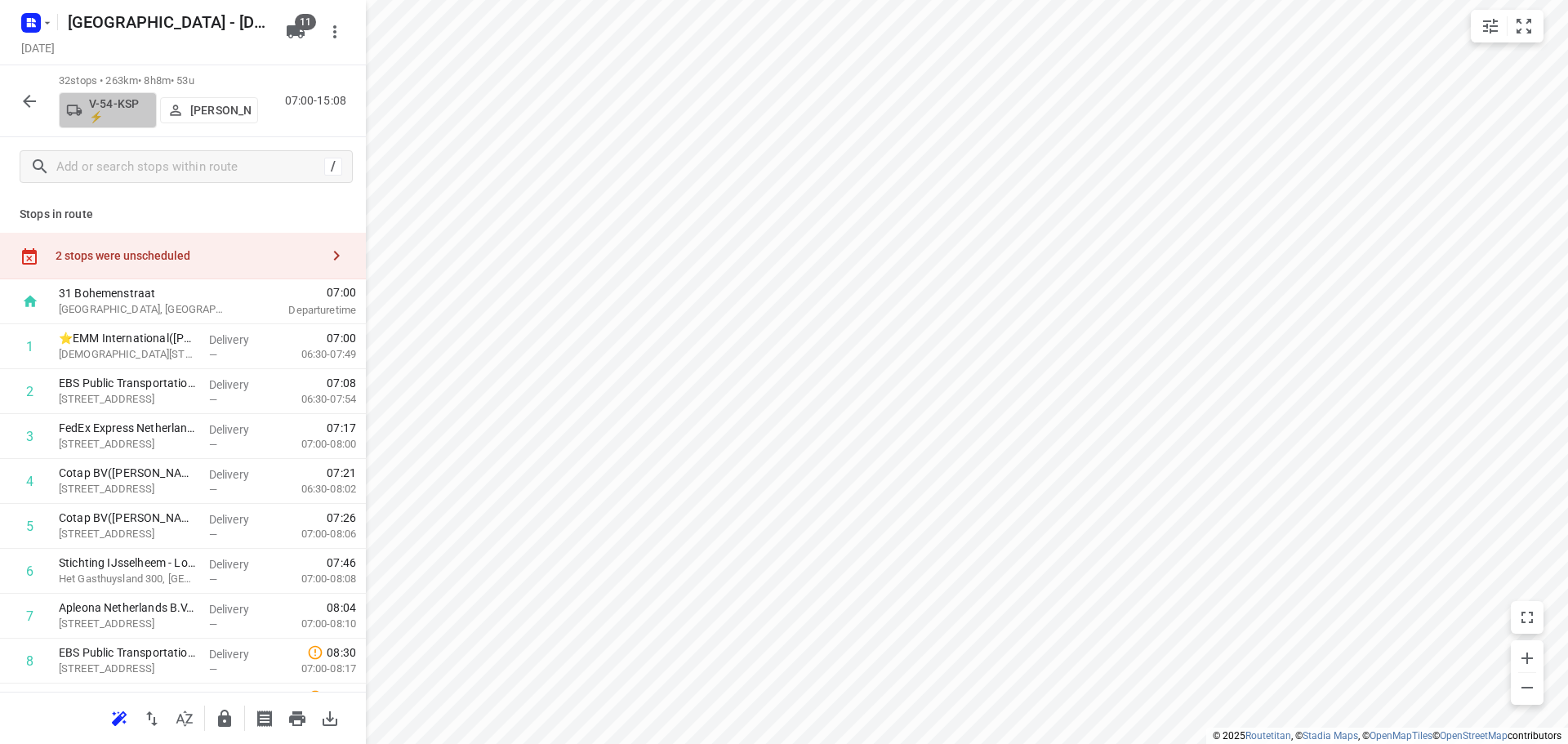
click at [127, 102] on p "V-54-KSP ⚡" at bounding box center [119, 110] width 60 height 26
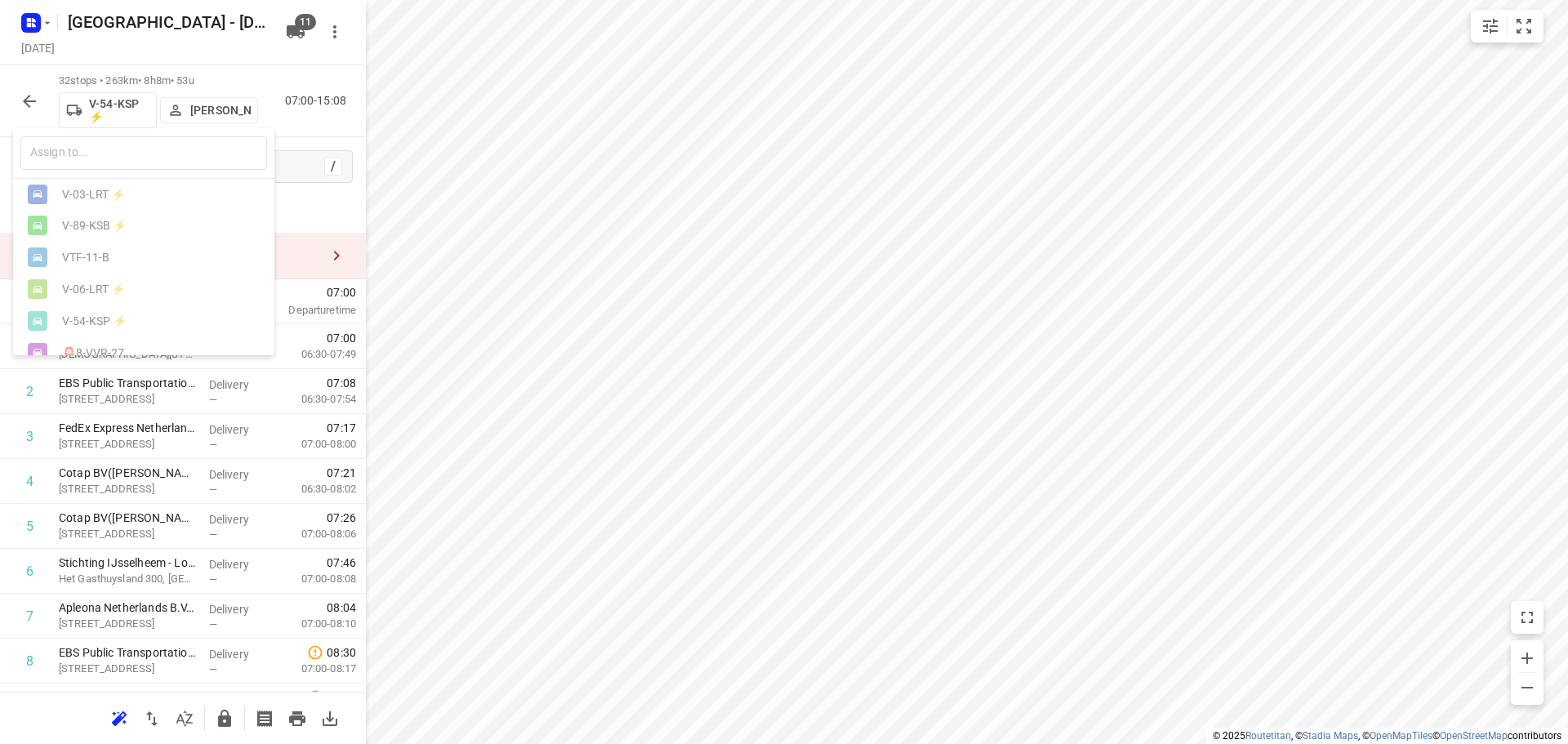
scroll to position [211, 0]
click at [625, 298] on div at bounding box center [784, 372] width 1568 height 744
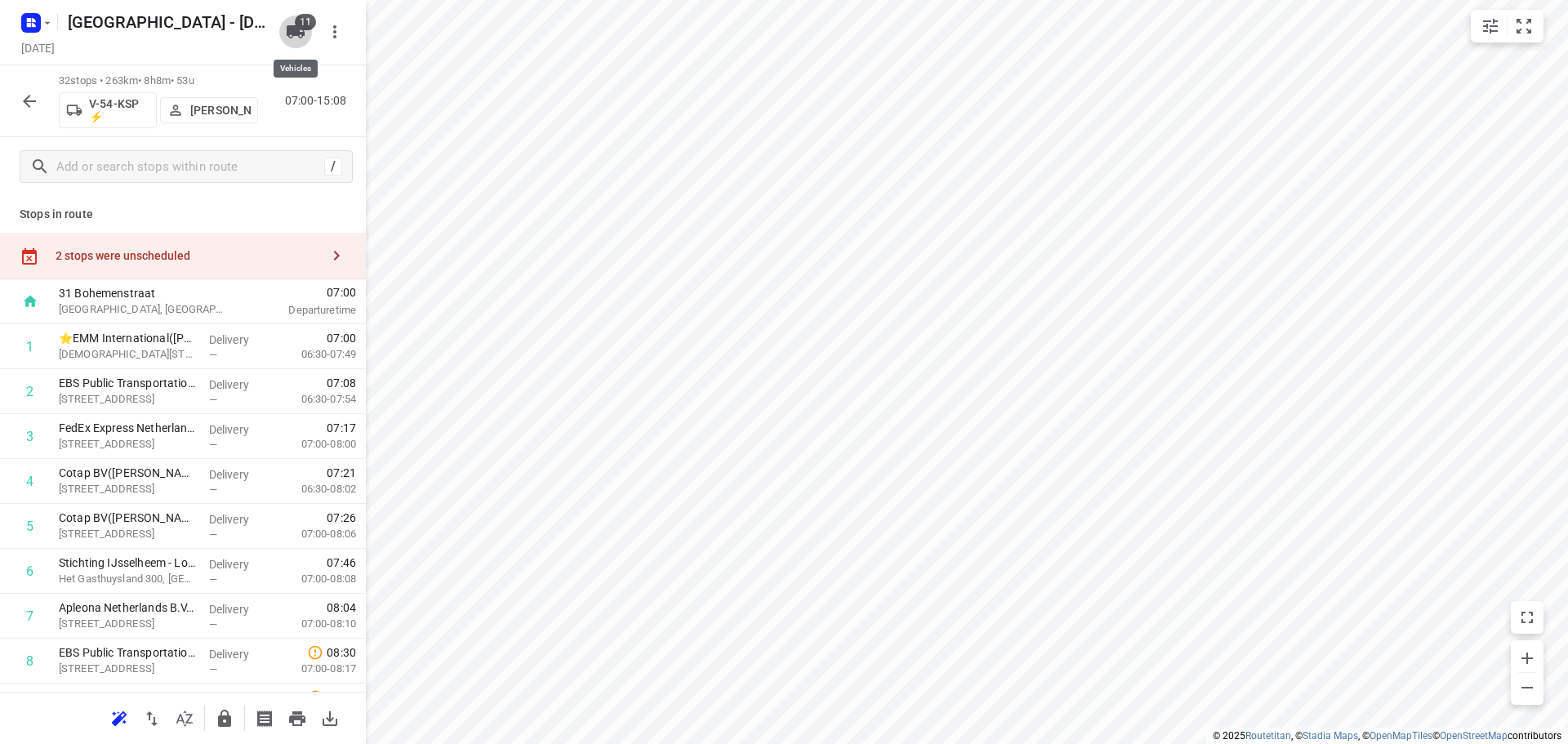
click at [301, 31] on icon "button" at bounding box center [296, 32] width 19 height 19
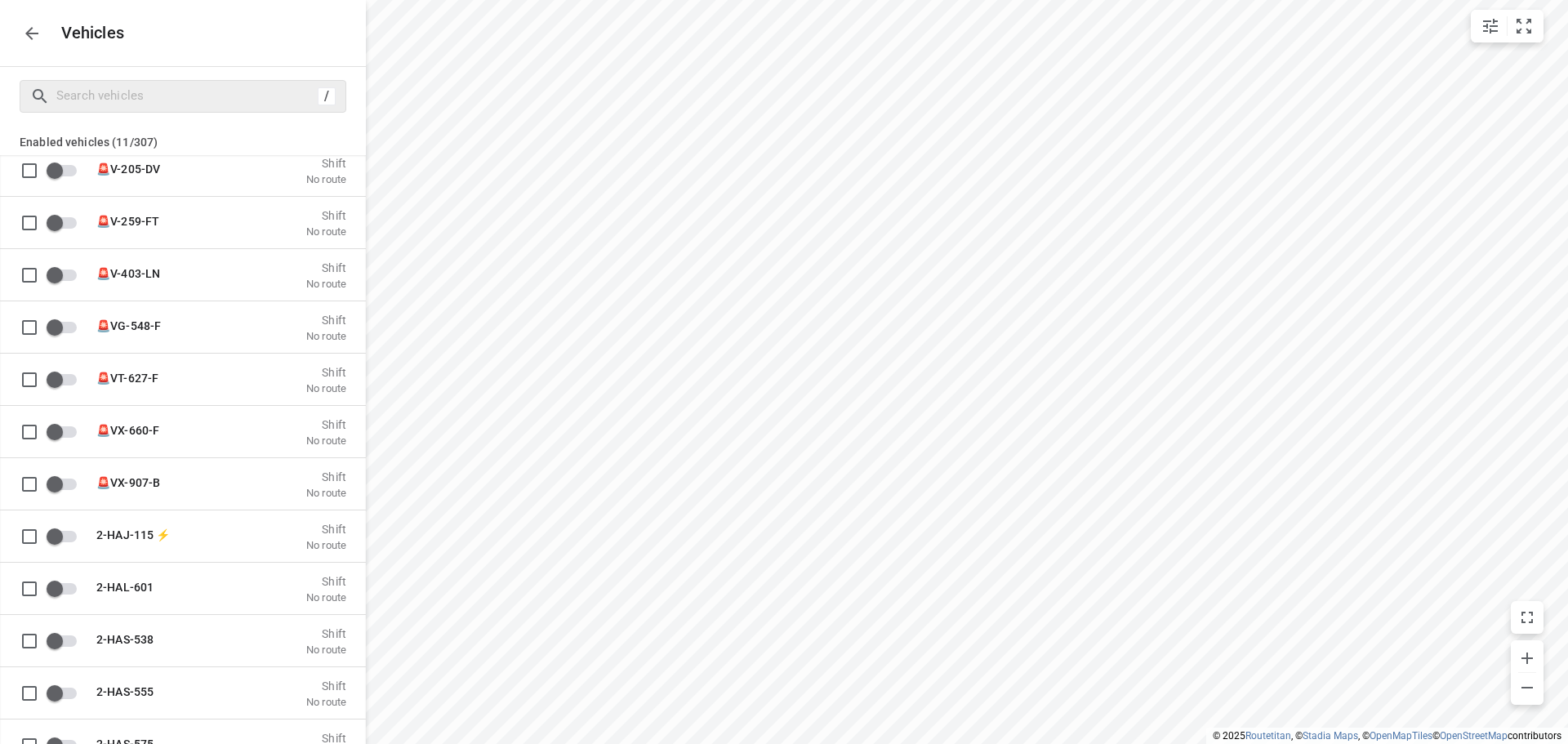
scroll to position [244, 0]
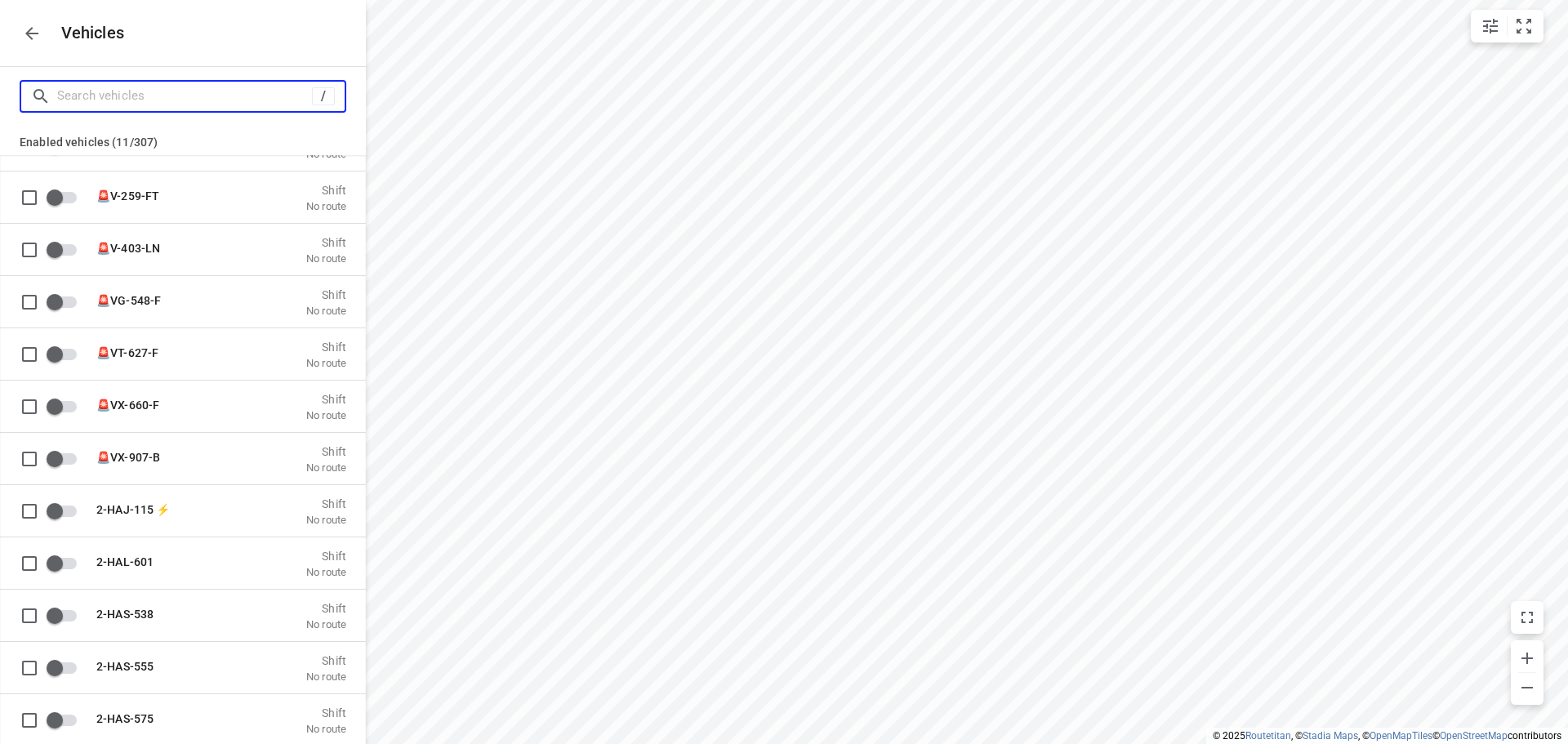
click at [195, 99] on input "Search vehicles" at bounding box center [185, 95] width 255 height 26
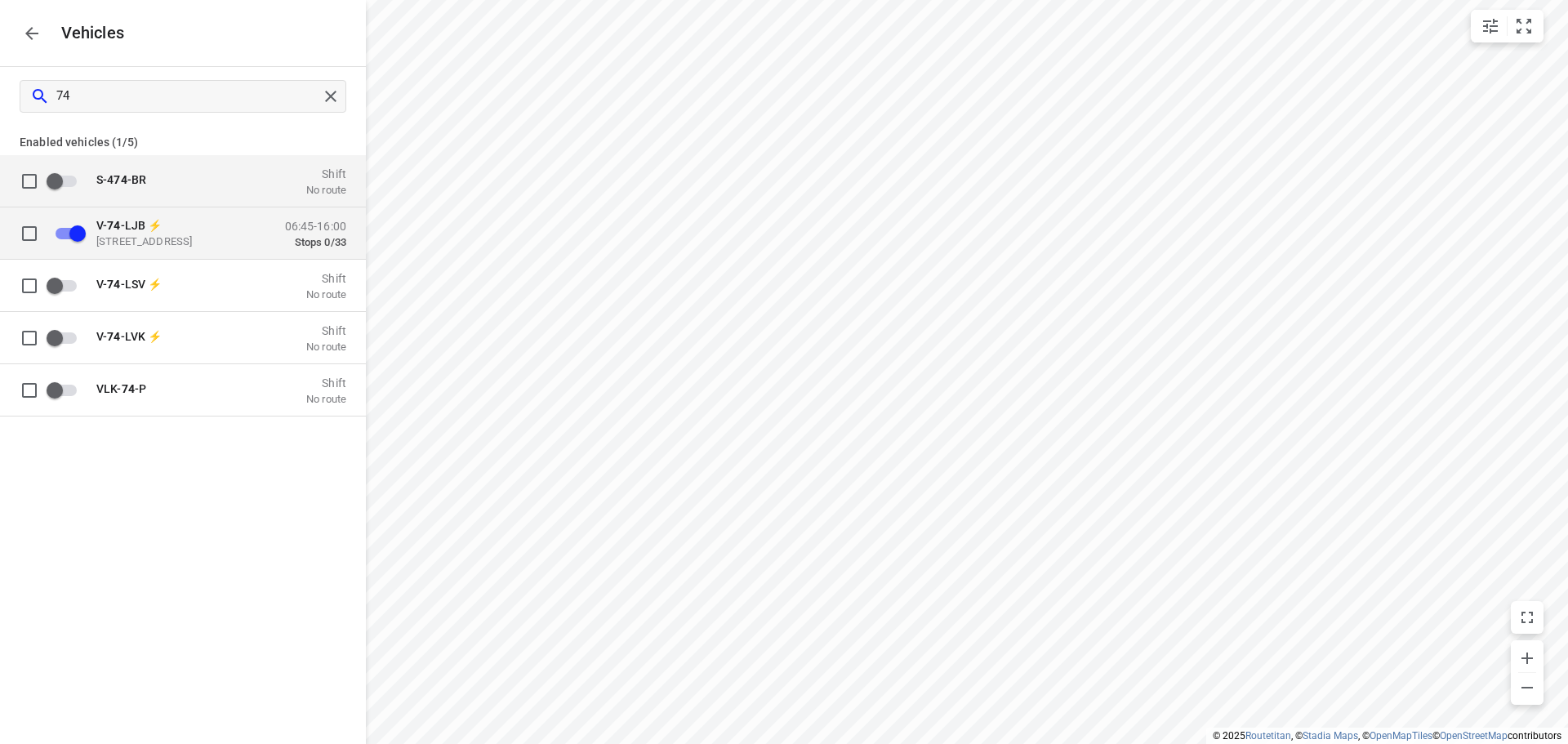
click at [200, 247] on p "Bohemenstraat 31, 8028 SB Zwolle, Nederland" at bounding box center [177, 240] width 163 height 13
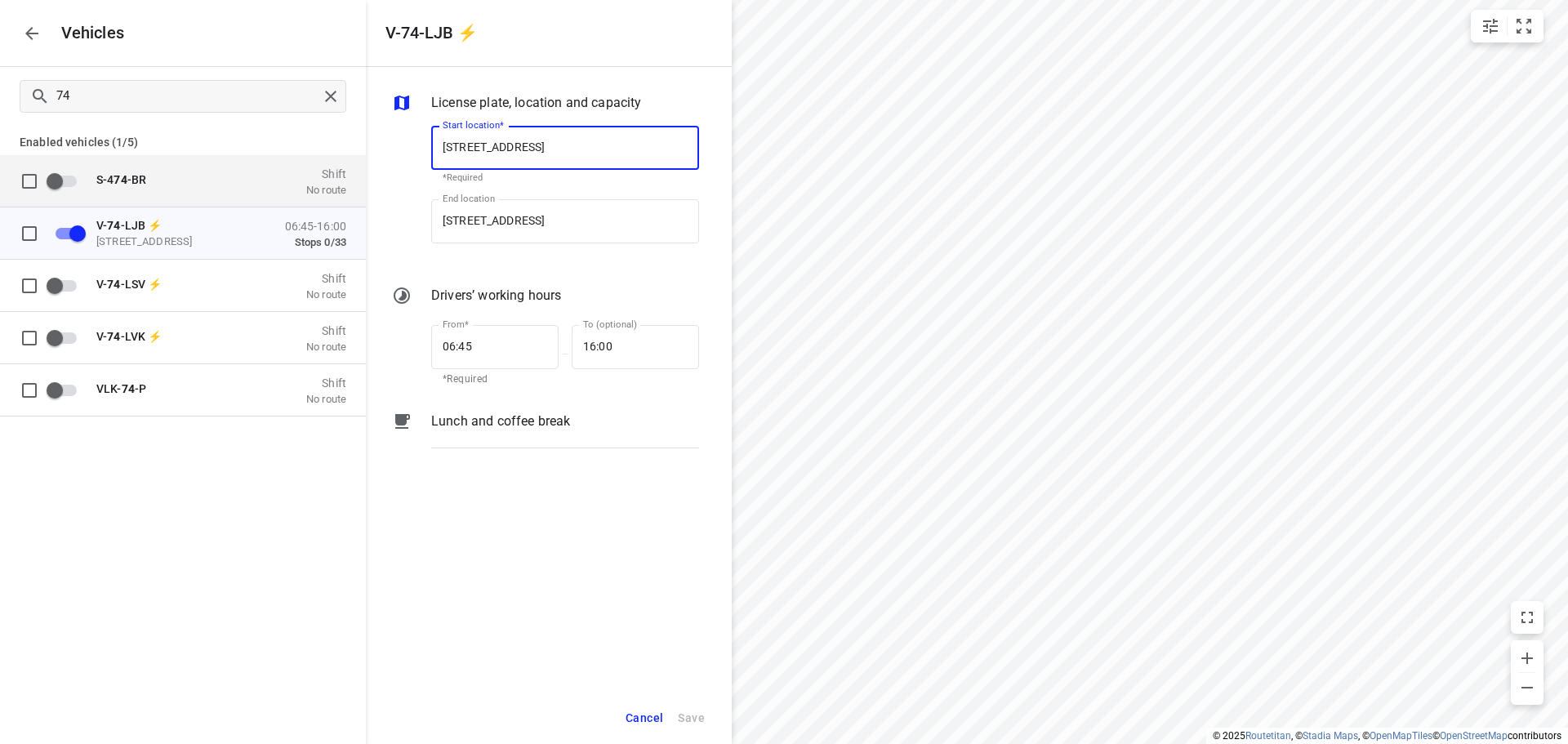
click at [29, 26] on icon "button" at bounding box center [32, 34] width 19 height 19
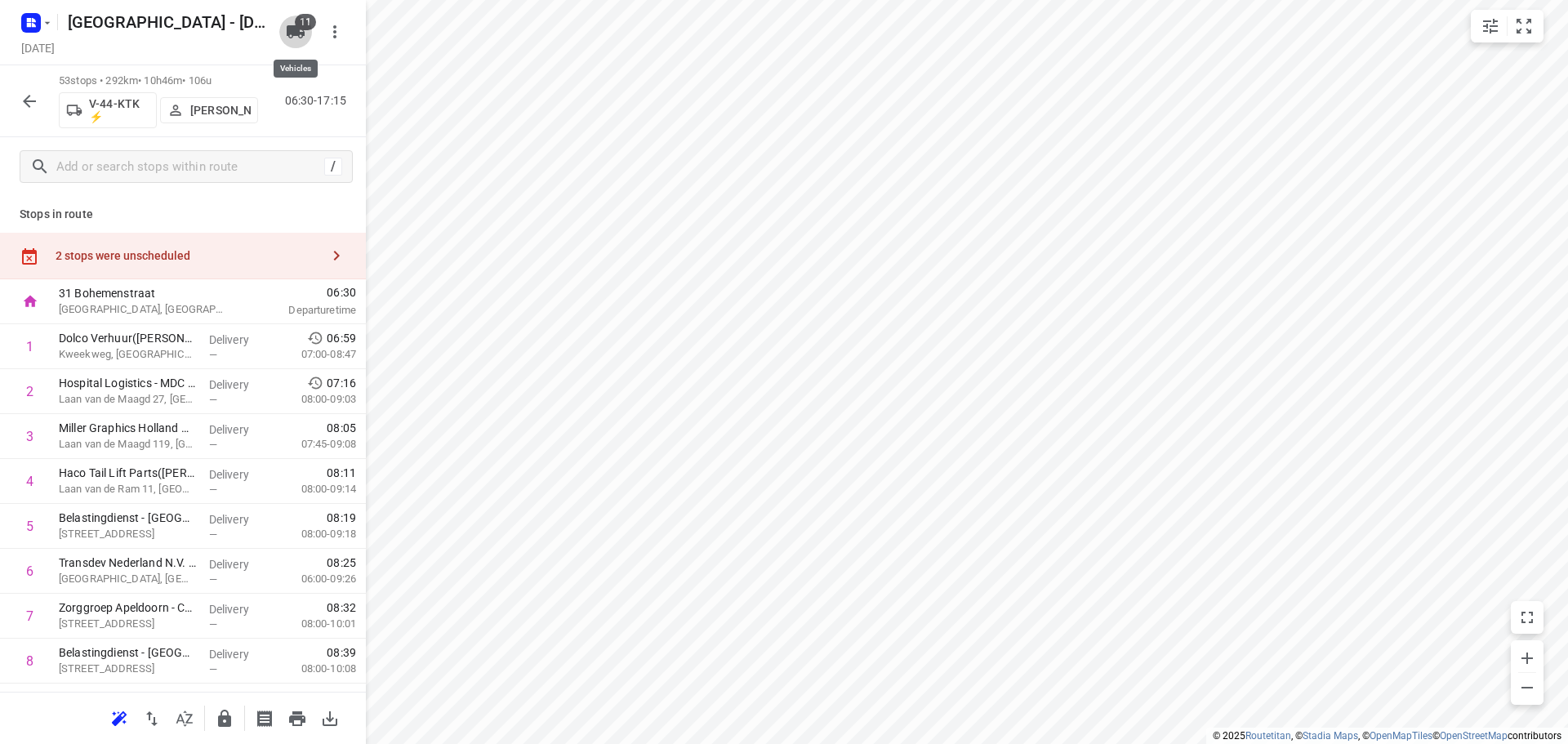
click at [283, 33] on button "11" at bounding box center [295, 32] width 33 height 33
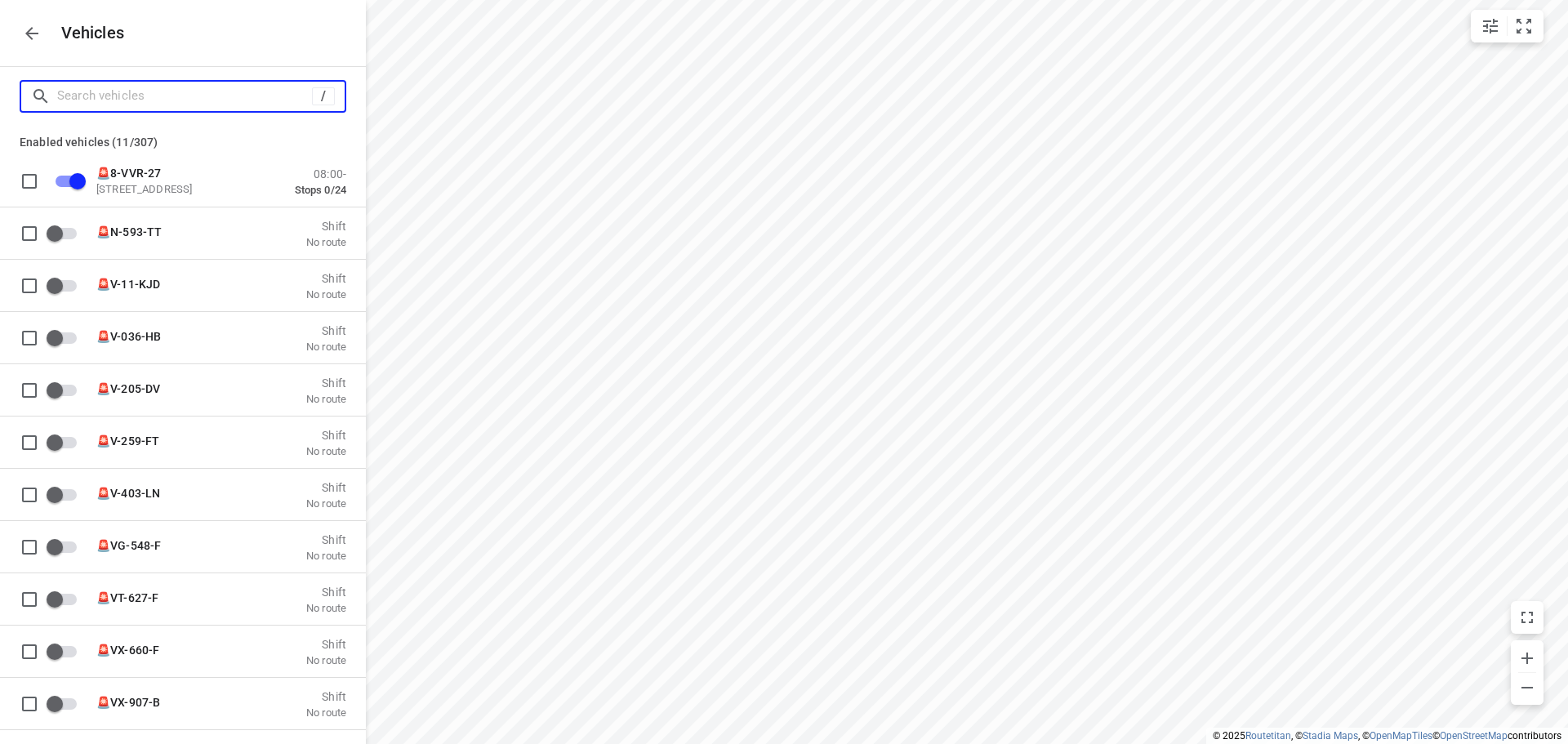
click at [230, 94] on input "Search vehicles" at bounding box center [185, 95] width 255 height 26
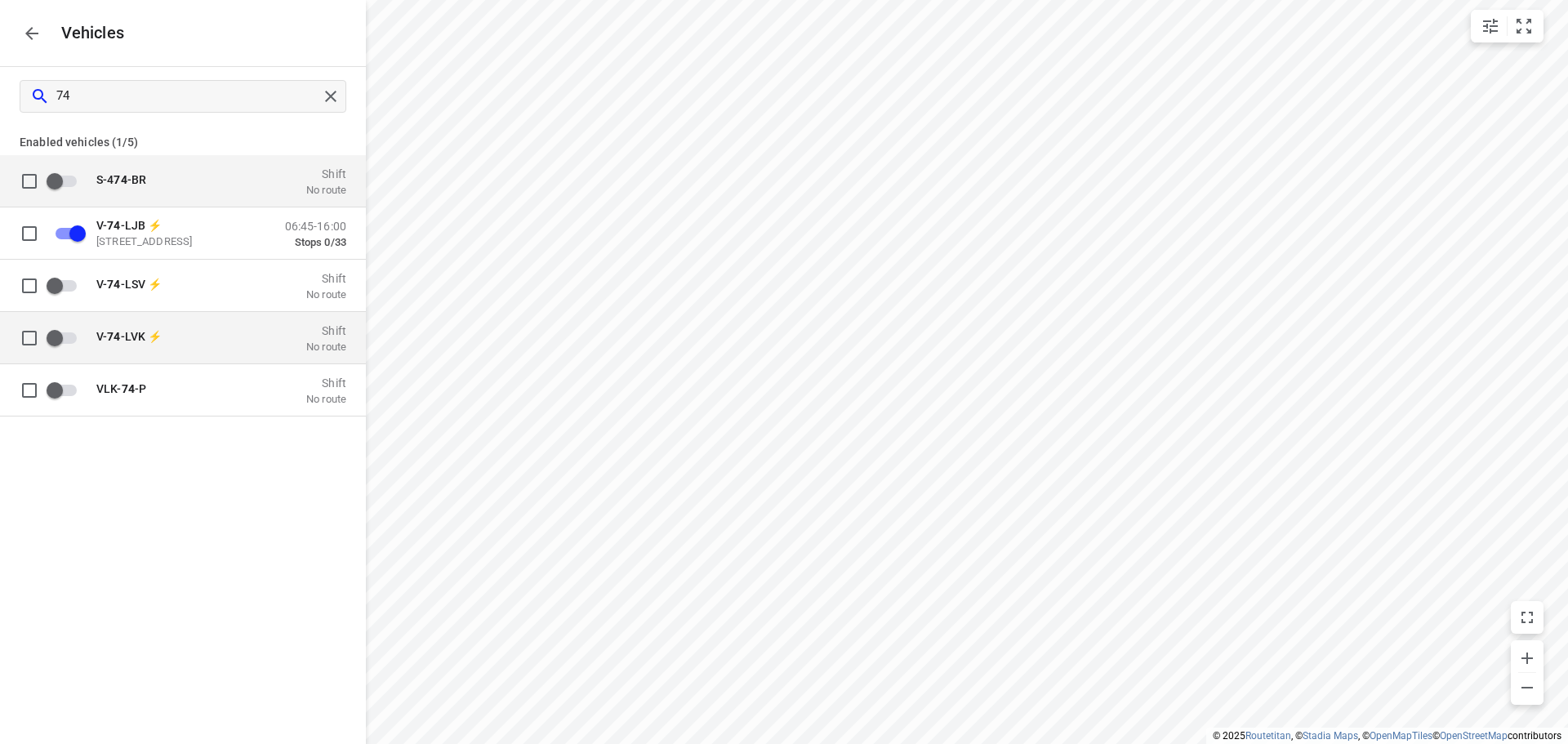
click at [187, 325] on div "V- 74 -LVK ⚡ Shift No route" at bounding box center [216, 336] width 260 height 31
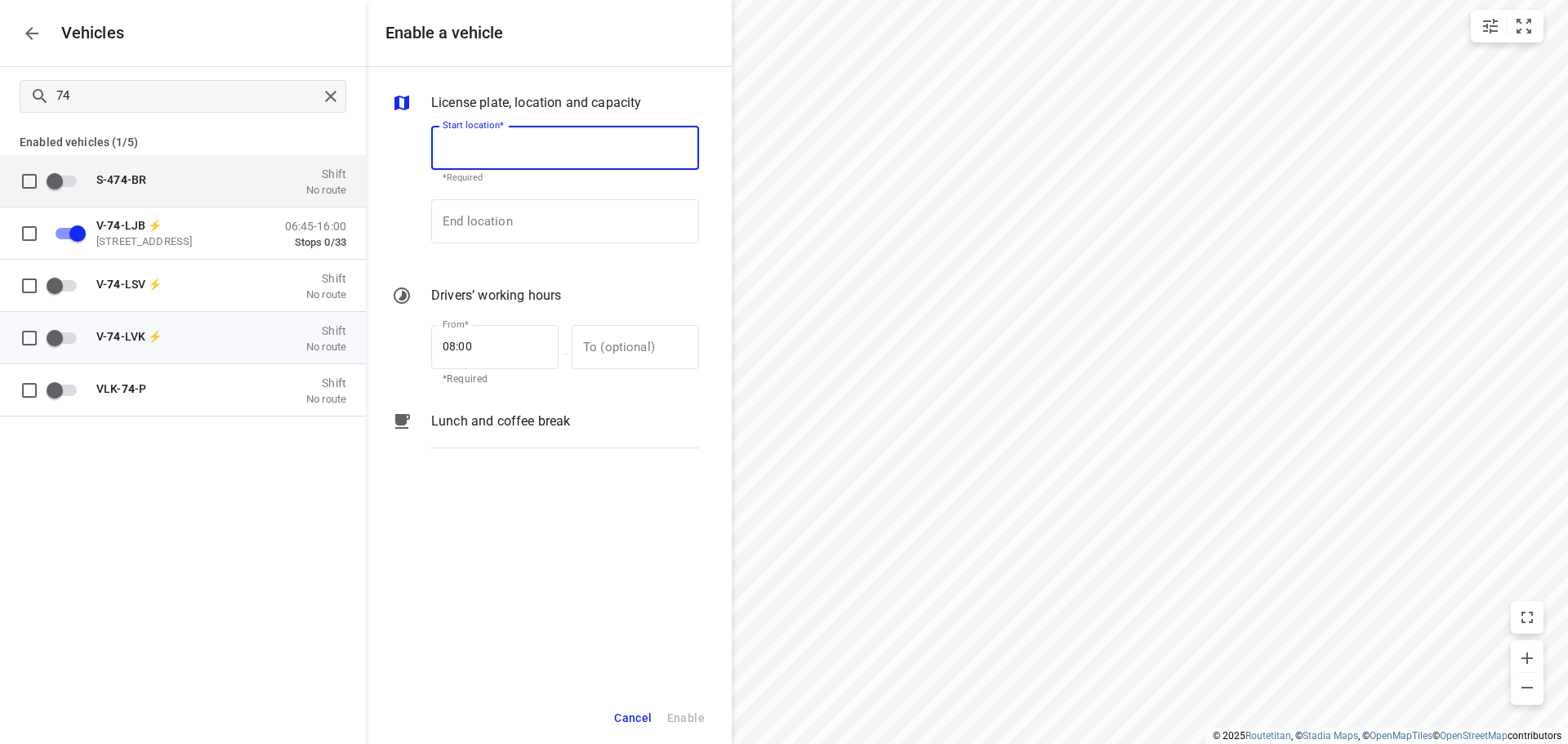
paste input "Bohemenstraat 31, 8028 SB Zwolle, Nederland"
click at [536, 203] on p "Bohemenstraat 31, 8028 SB Zwolle, Nederland" at bounding box center [490, 194] width 96 height 19
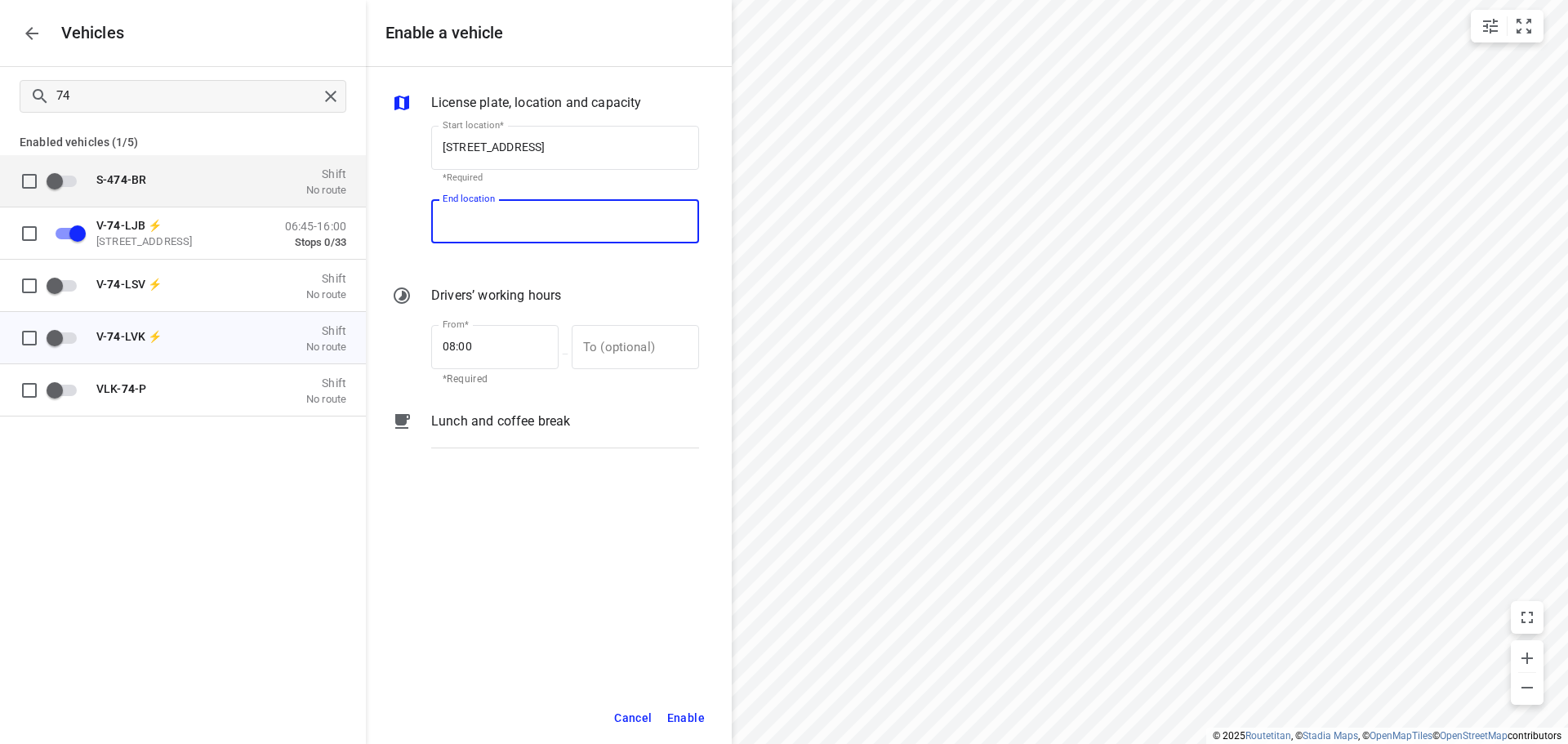
click at [532, 215] on input "End location" at bounding box center [564, 222] width 268 height 44
paste input "Bohemenstraat 31, 8028 SB Zwolle, Nederland"
click at [521, 271] on b "Bohemenstraat 31, 8028 SB Zwolle, Nederland" at bounding box center [490, 268] width 96 height 12
drag, startPoint x: 479, startPoint y: 360, endPoint x: 410, endPoint y: 345, distance: 70.6
click at [426, 349] on div "From* 08:00 From* *Required — To (optional) To (optional)" at bounding box center [565, 353] width 281 height 77
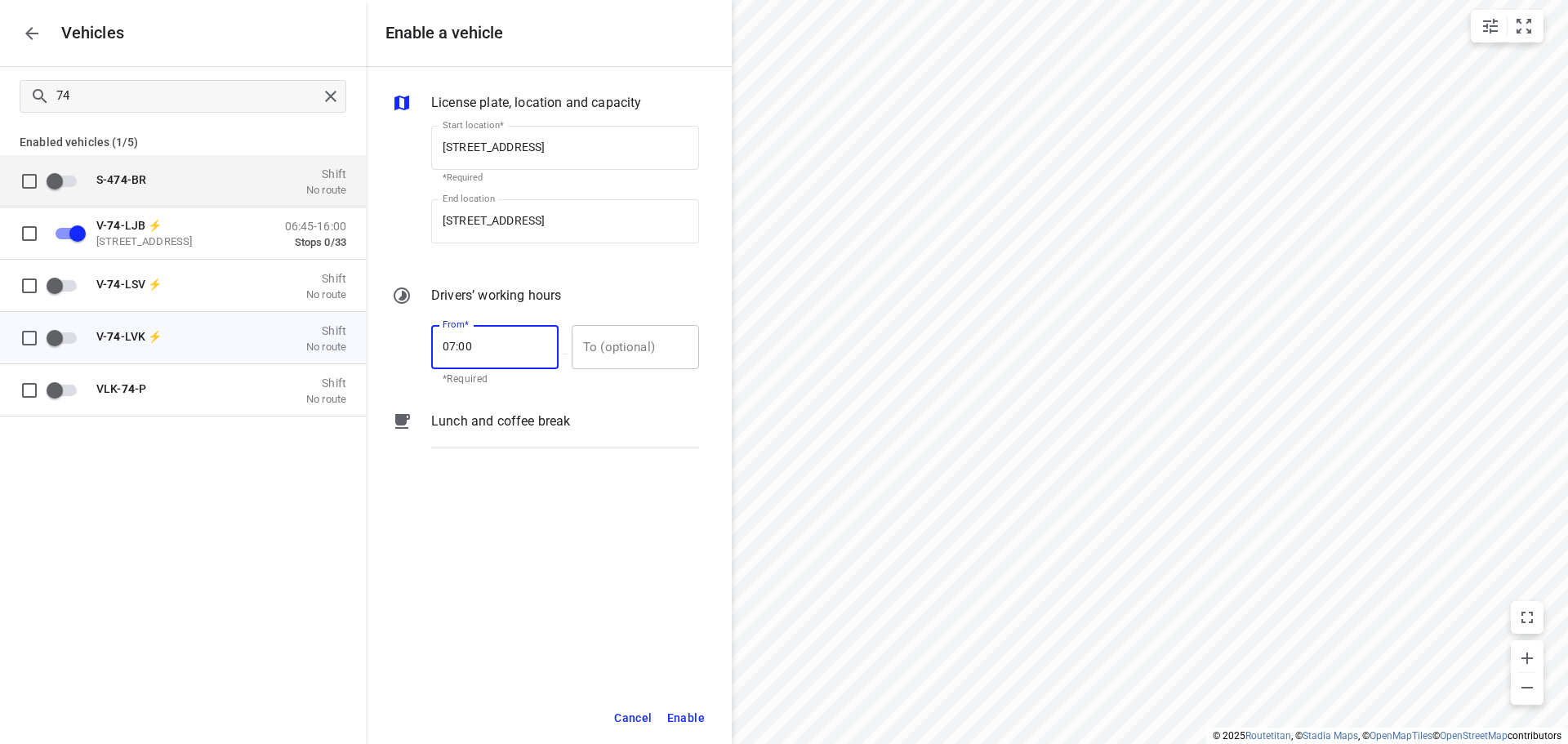
click at [669, 339] on input "text" at bounding box center [626, 347] width 109 height 44
click at [694, 721] on span "Enable" at bounding box center [686, 718] width 38 height 20
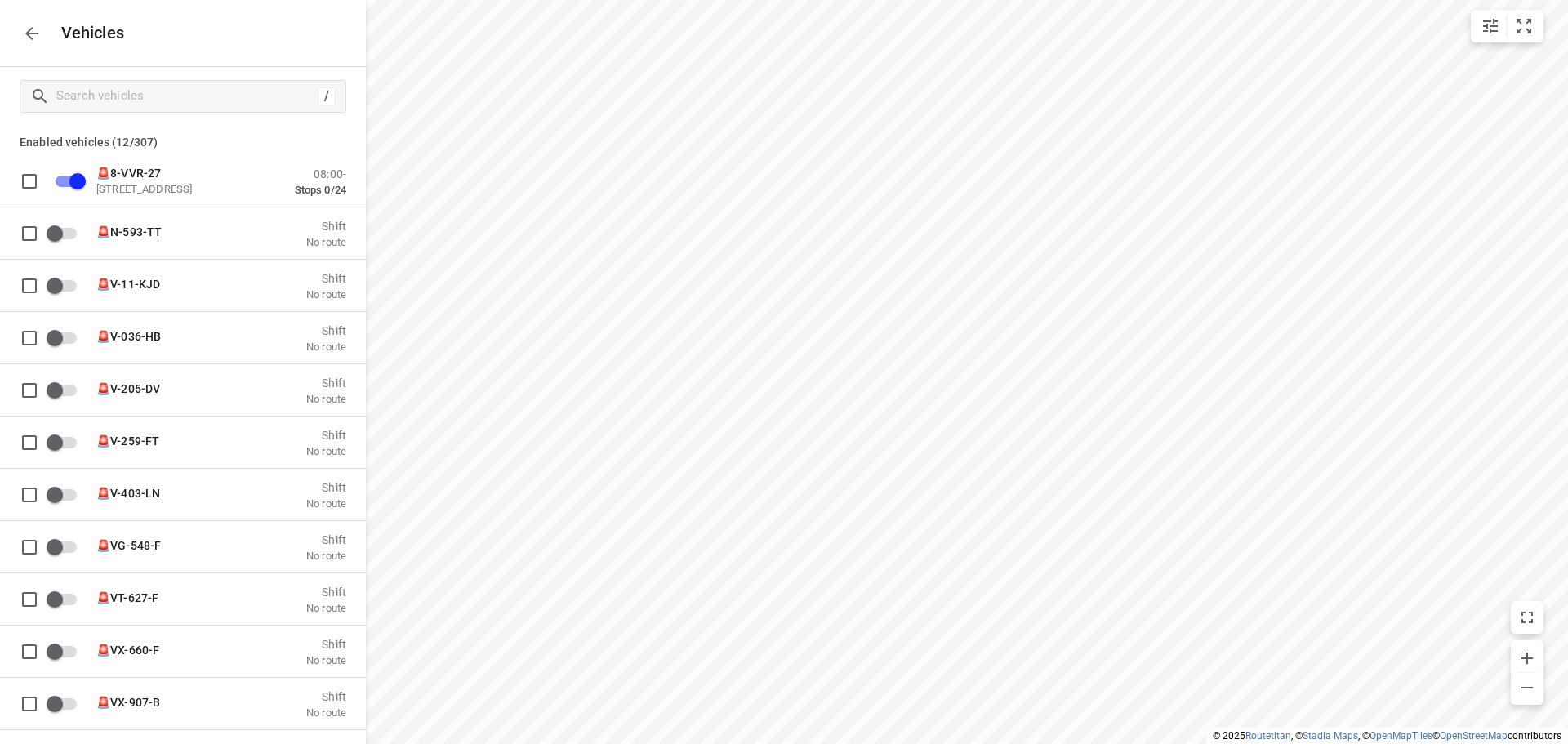
click at [35, 37] on icon "button" at bounding box center [32, 34] width 19 height 19
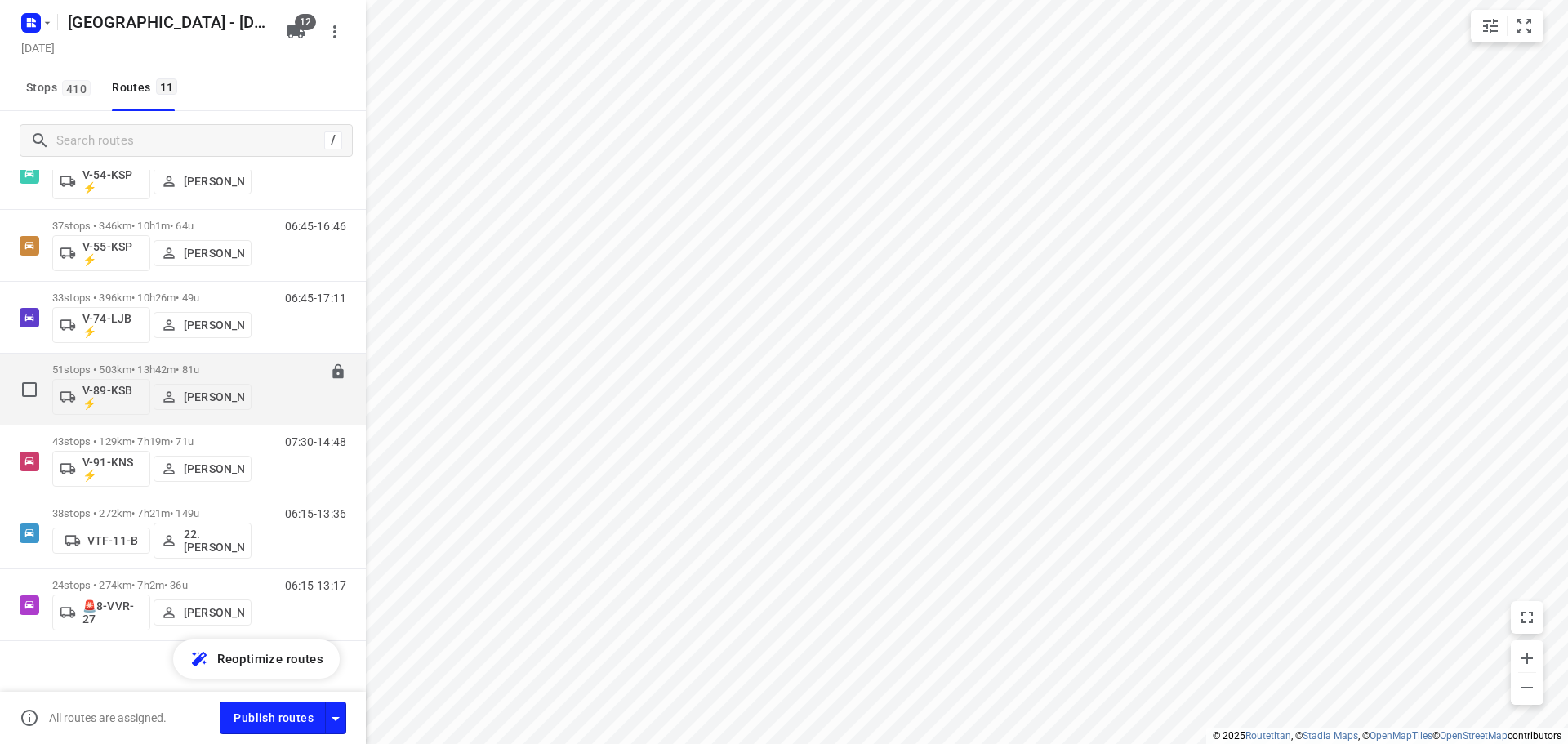
scroll to position [408, 0]
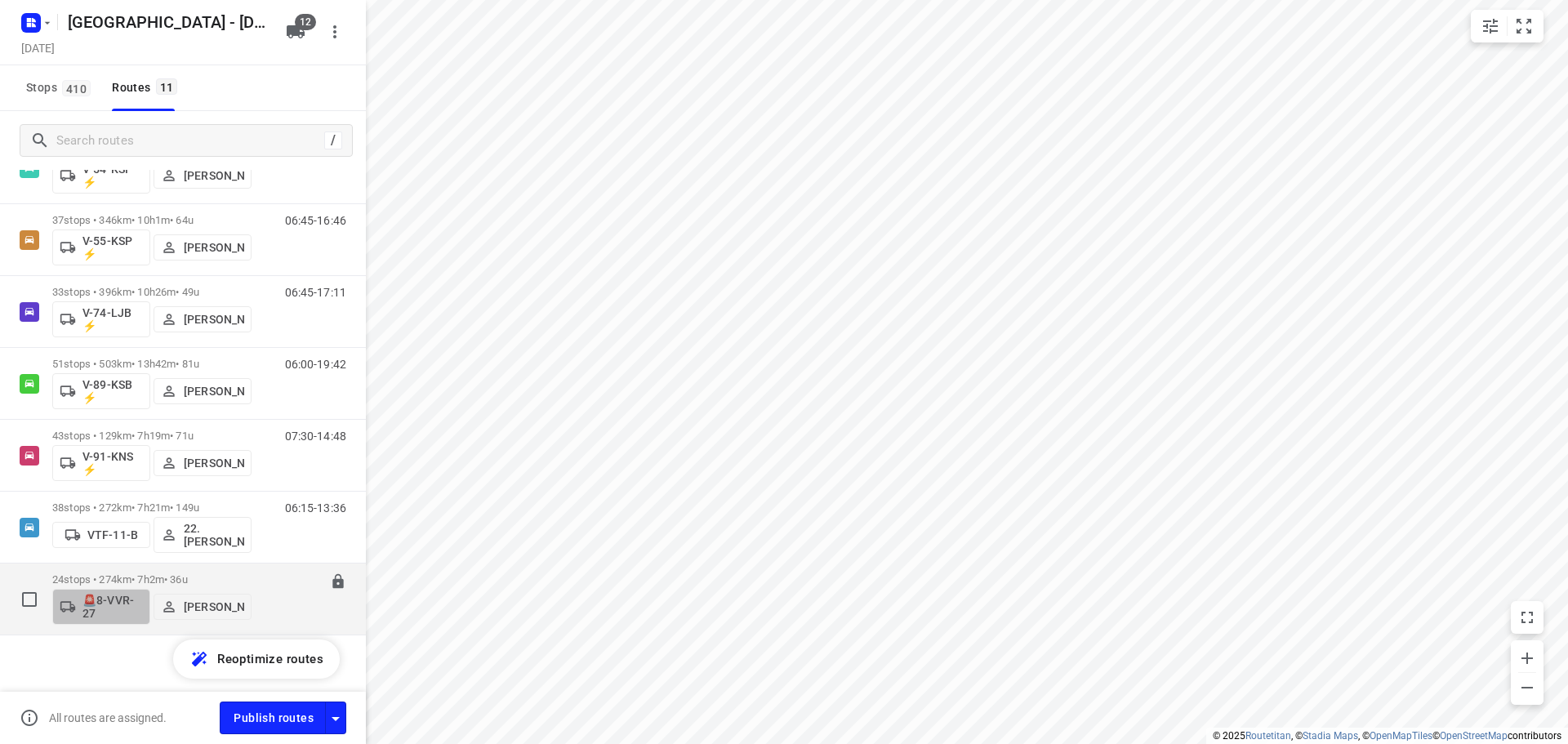
click at [94, 596] on p "🚨8-VVR-27" at bounding box center [112, 606] width 60 height 26
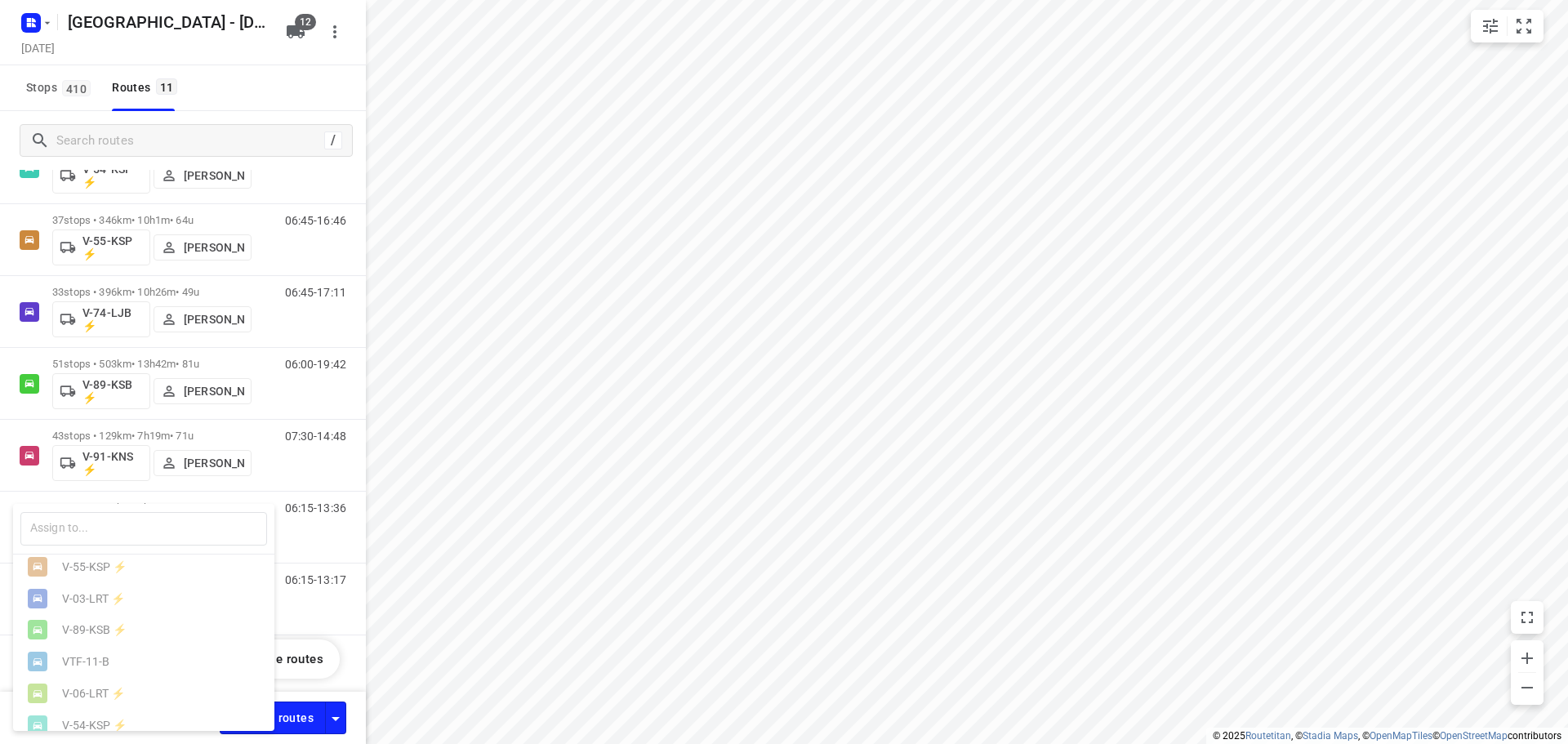
scroll to position [244, 0]
click at [99, 705] on div "V-74-LVK ⚡" at bounding box center [147, 707] width 171 height 13
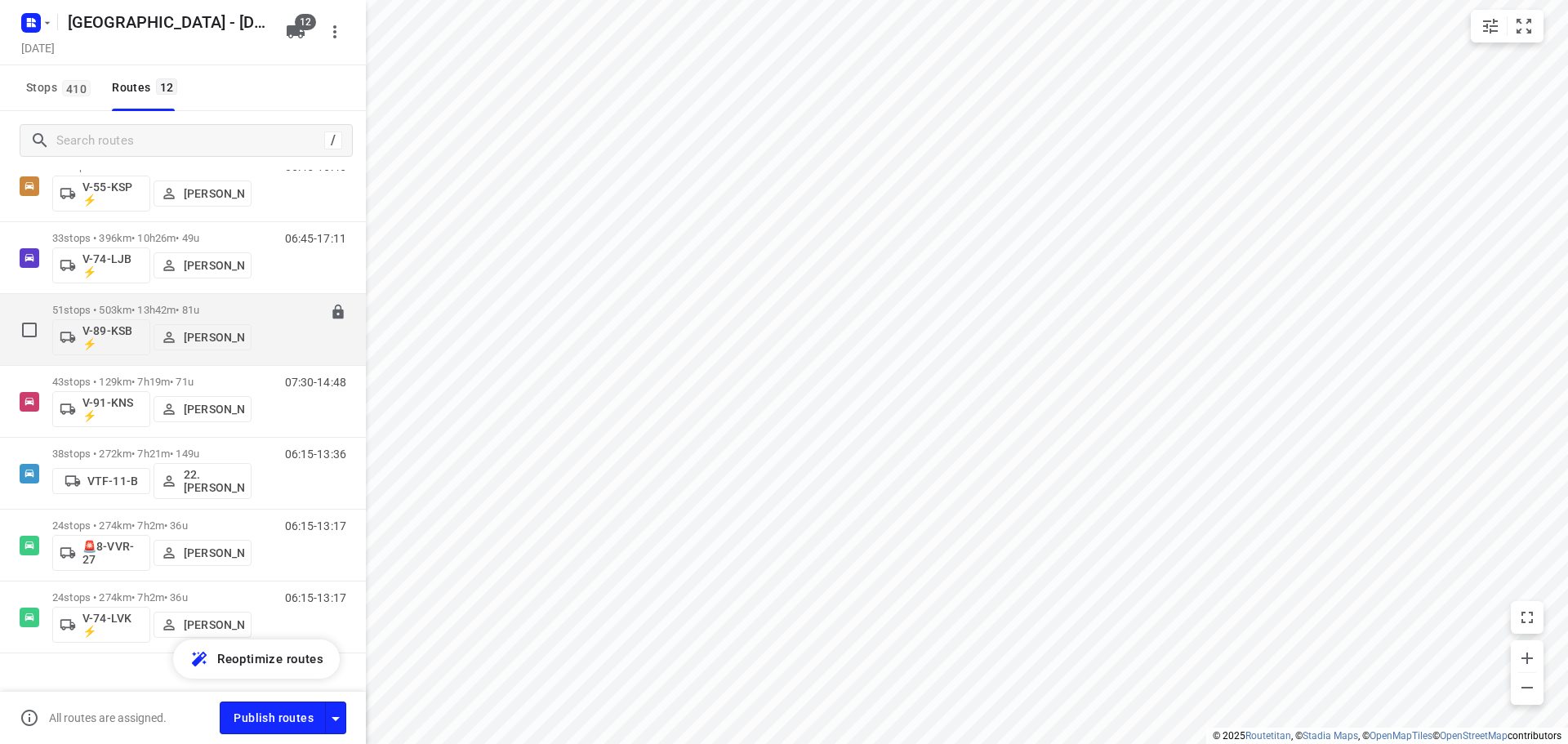
scroll to position [489, 0]
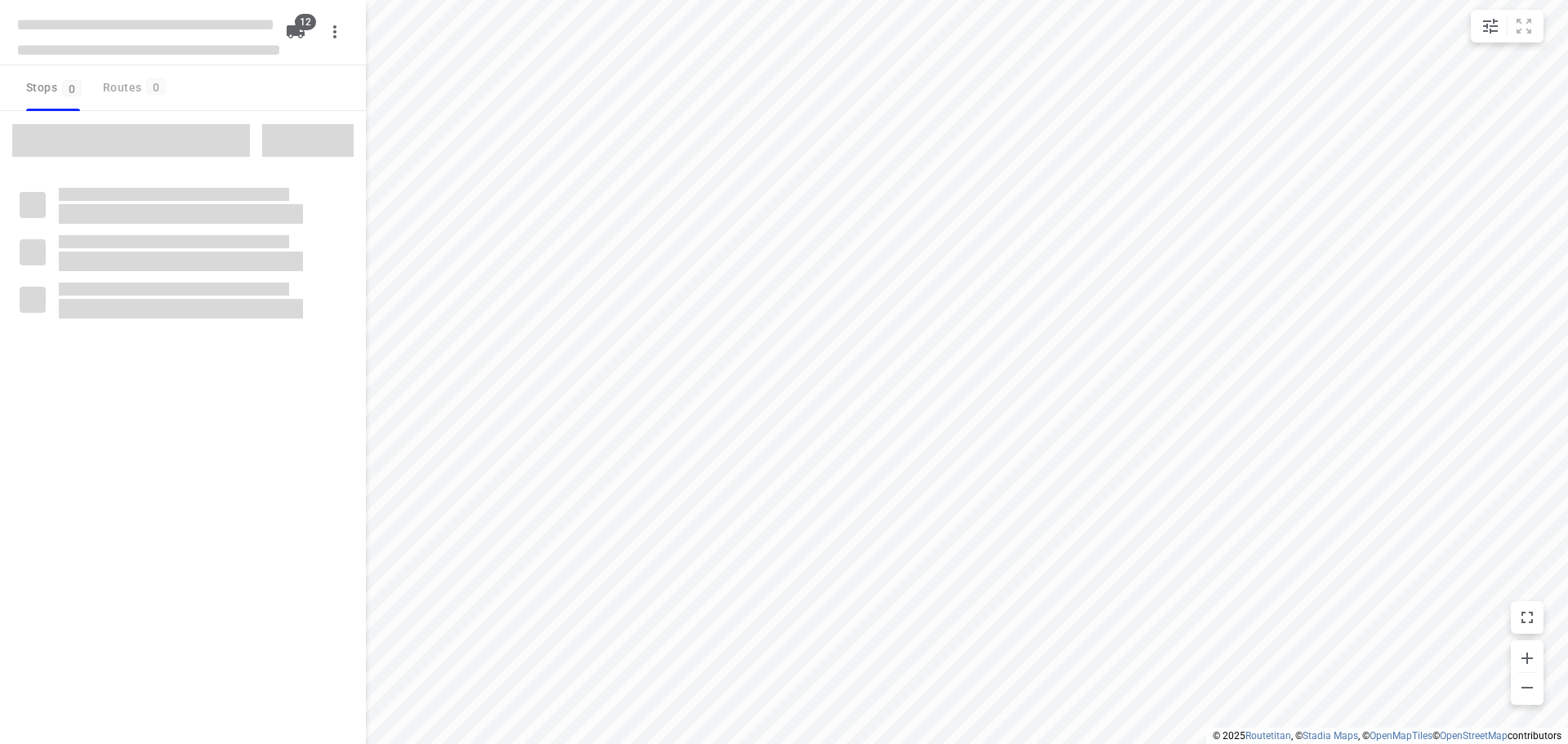
checkbox input "true"
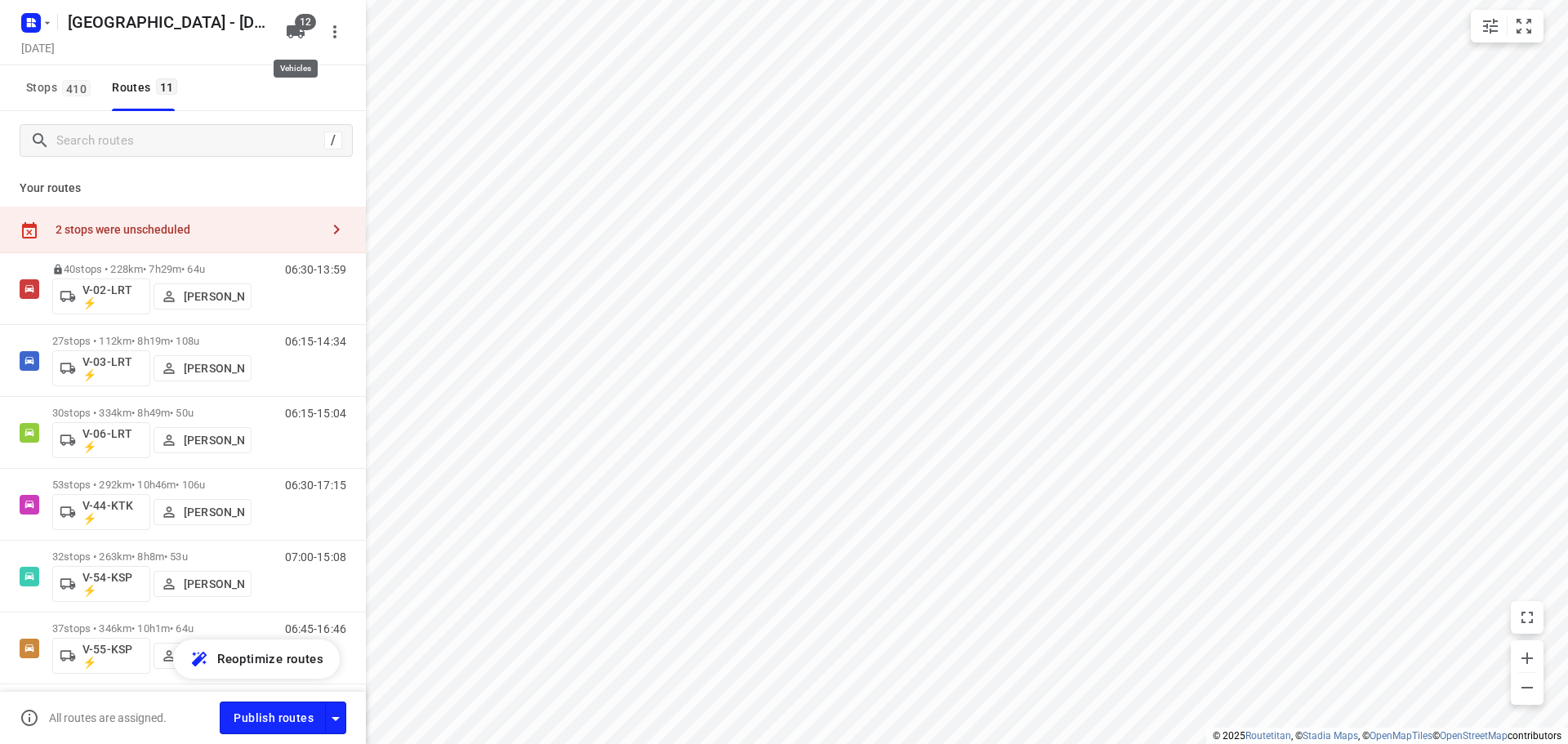
click at [290, 25] on icon "button" at bounding box center [296, 32] width 19 height 19
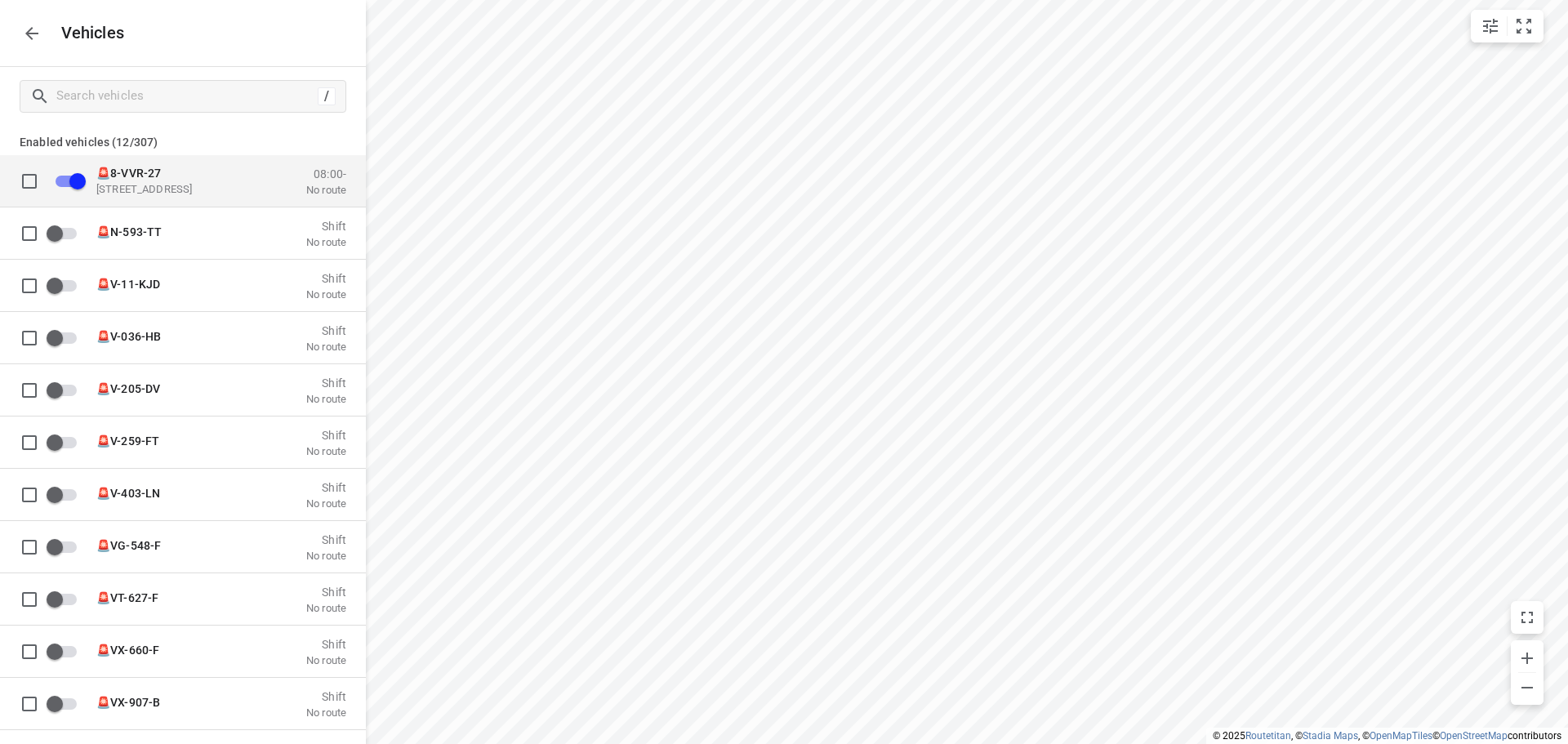
click at [87, 176] on input "grid" at bounding box center [77, 180] width 93 height 31
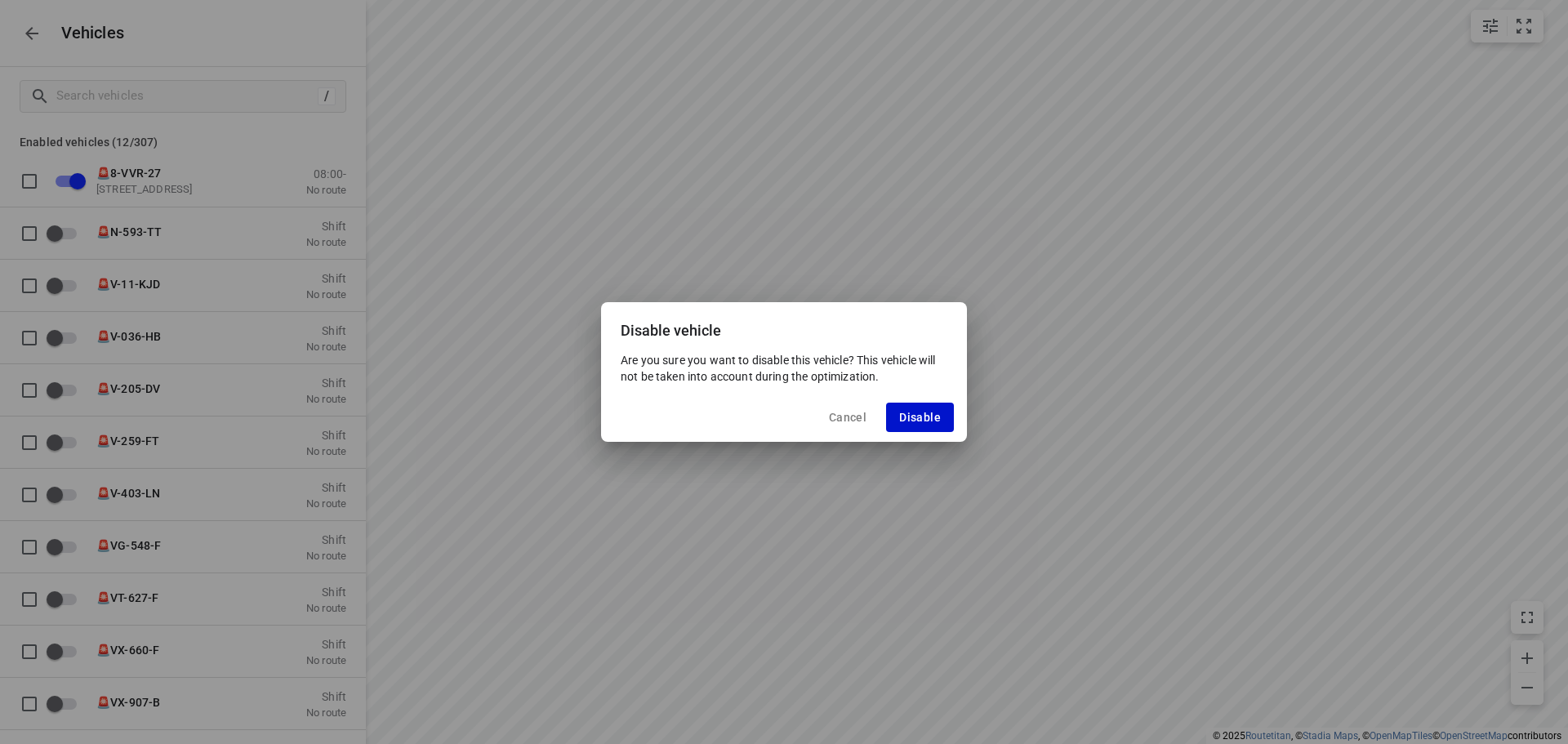
click at [924, 410] on button "Disable" at bounding box center [920, 417] width 68 height 29
checkbox input "false"
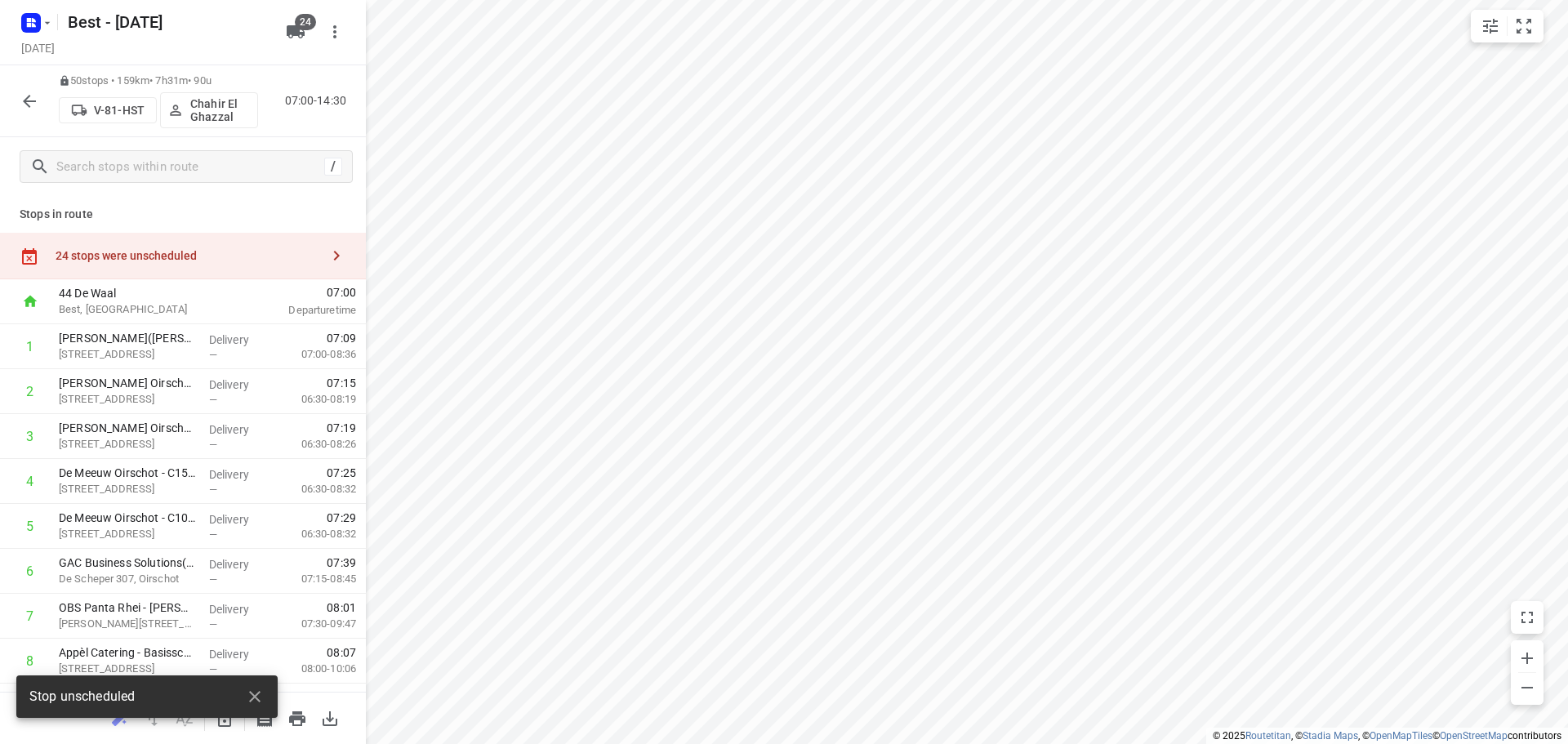
click at [239, 256] on div "24 stops were unscheduled" at bounding box center [188, 255] width 265 height 13
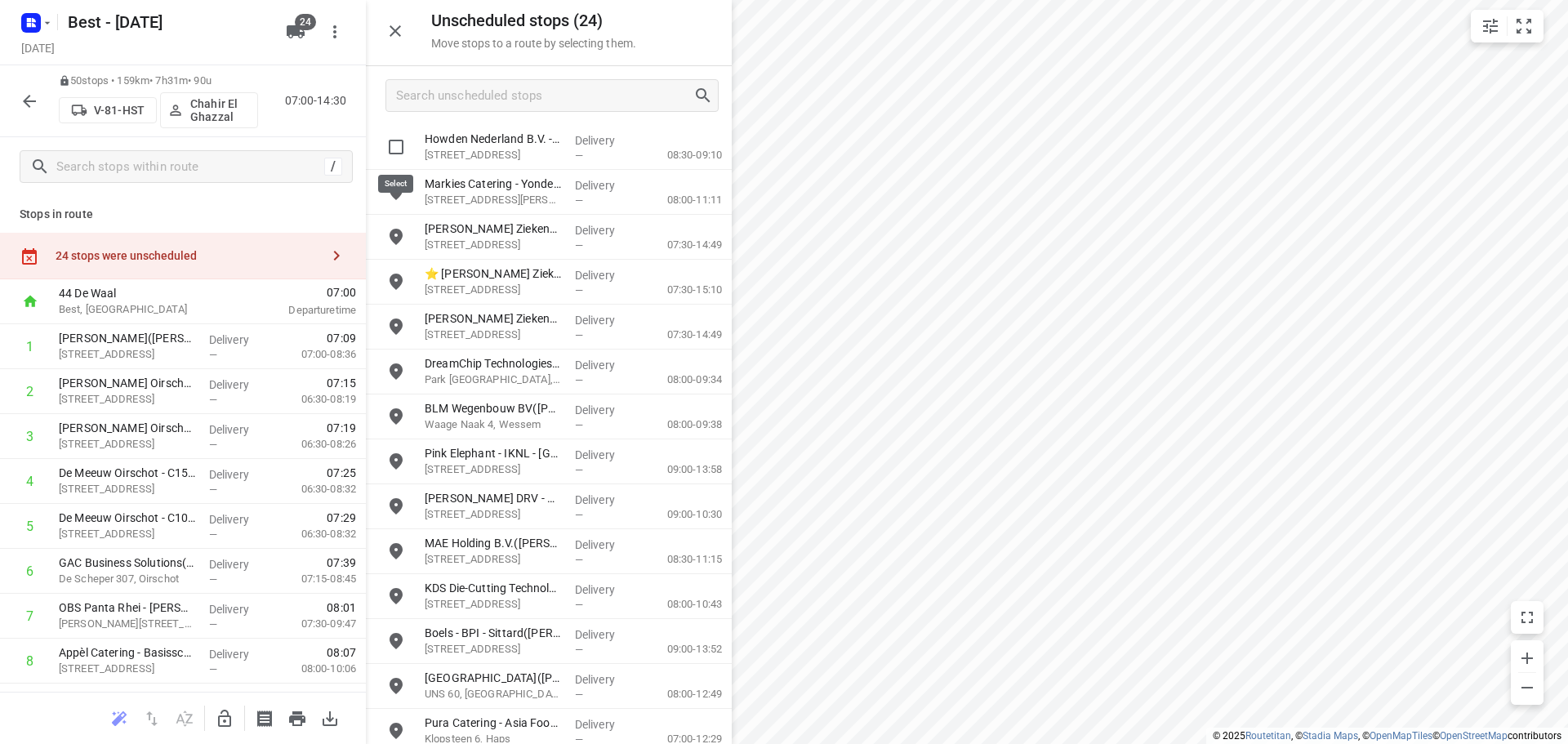
drag, startPoint x: 393, startPoint y: 151, endPoint x: 402, endPoint y: 169, distance: 20.1
click at [394, 151] on input "grid" at bounding box center [396, 147] width 33 height 33
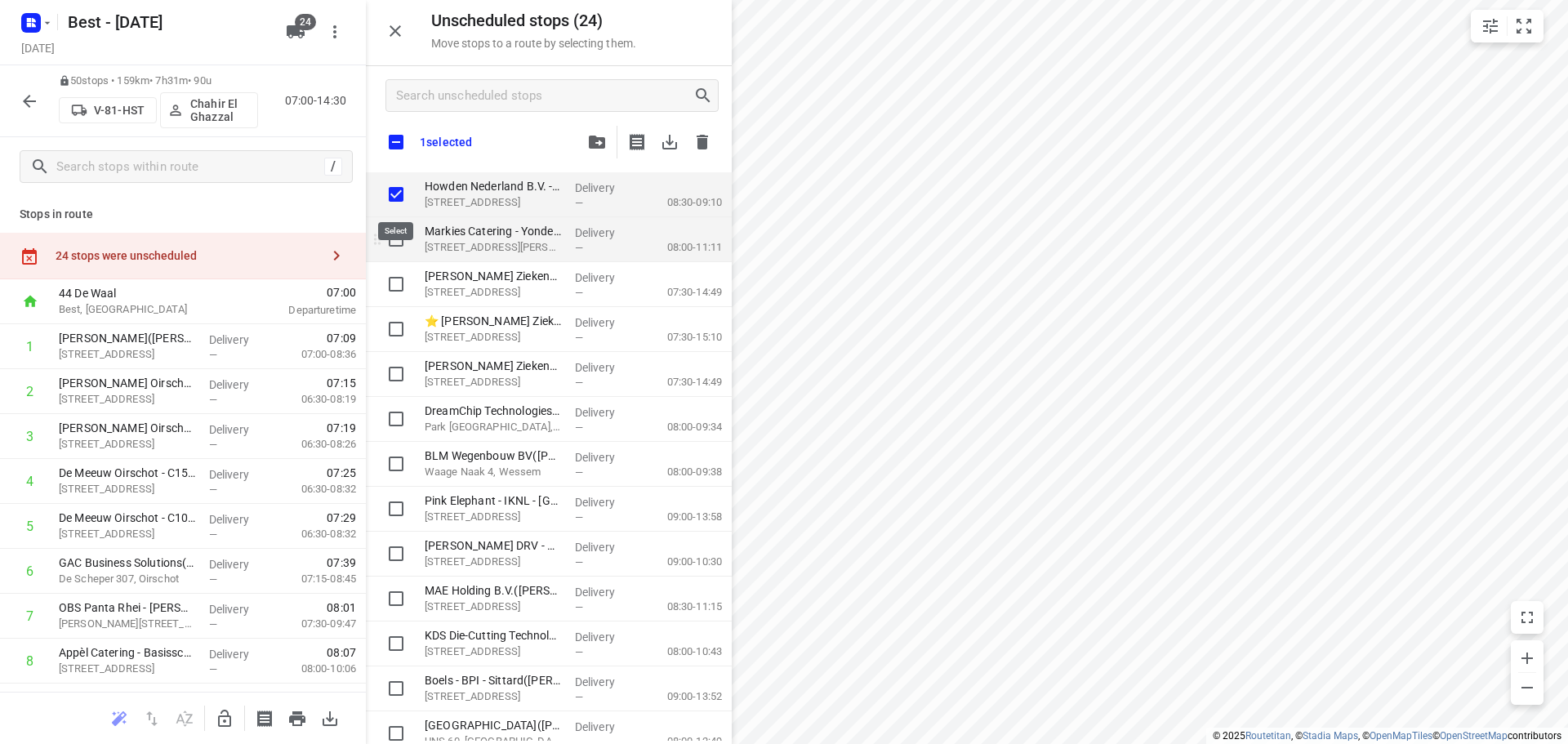
checkbox input "true"
click at [395, 234] on input "grid" at bounding box center [396, 239] width 33 height 33
checkbox input "true"
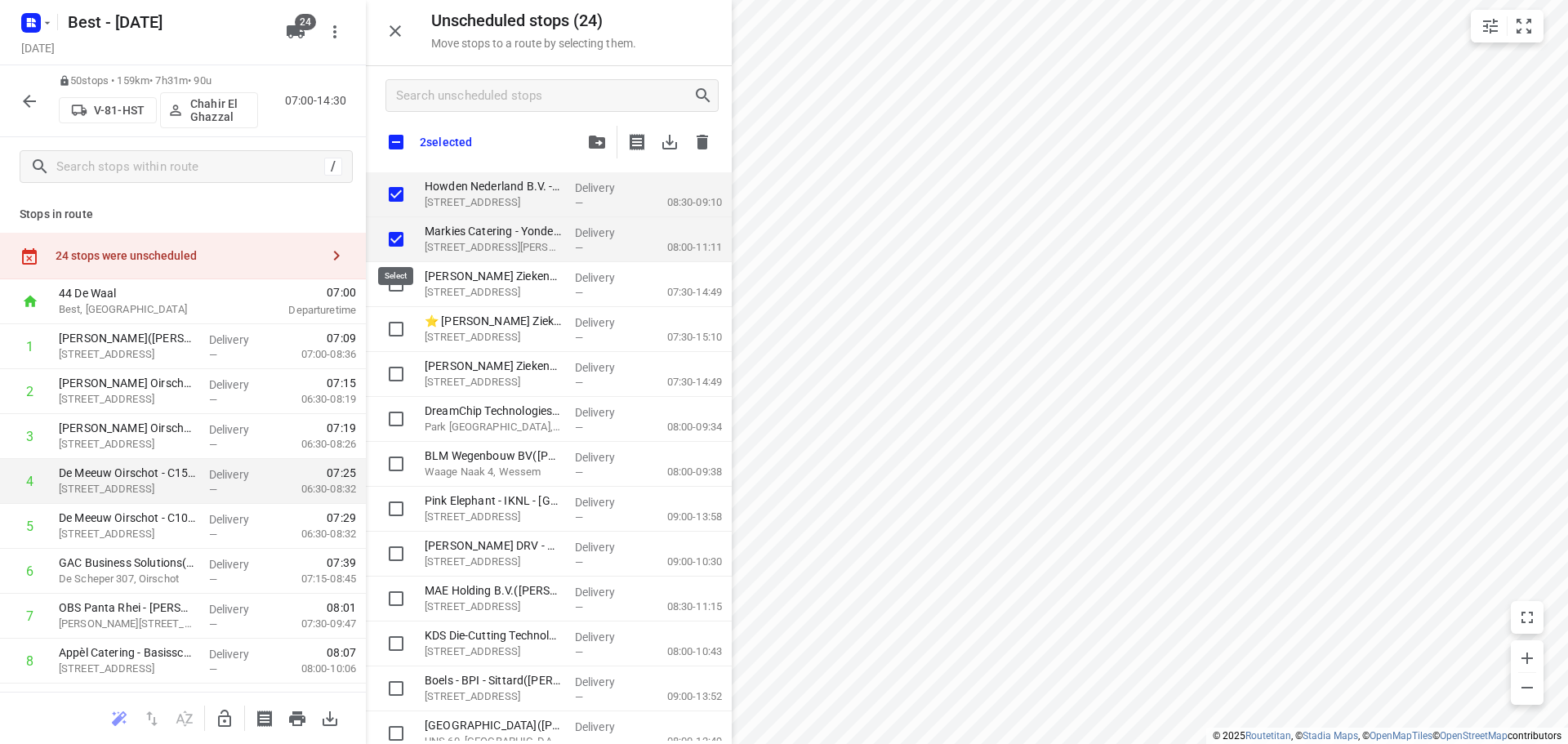
checkbox input "true"
click at [223, 712] on icon "button" at bounding box center [224, 718] width 19 height 19
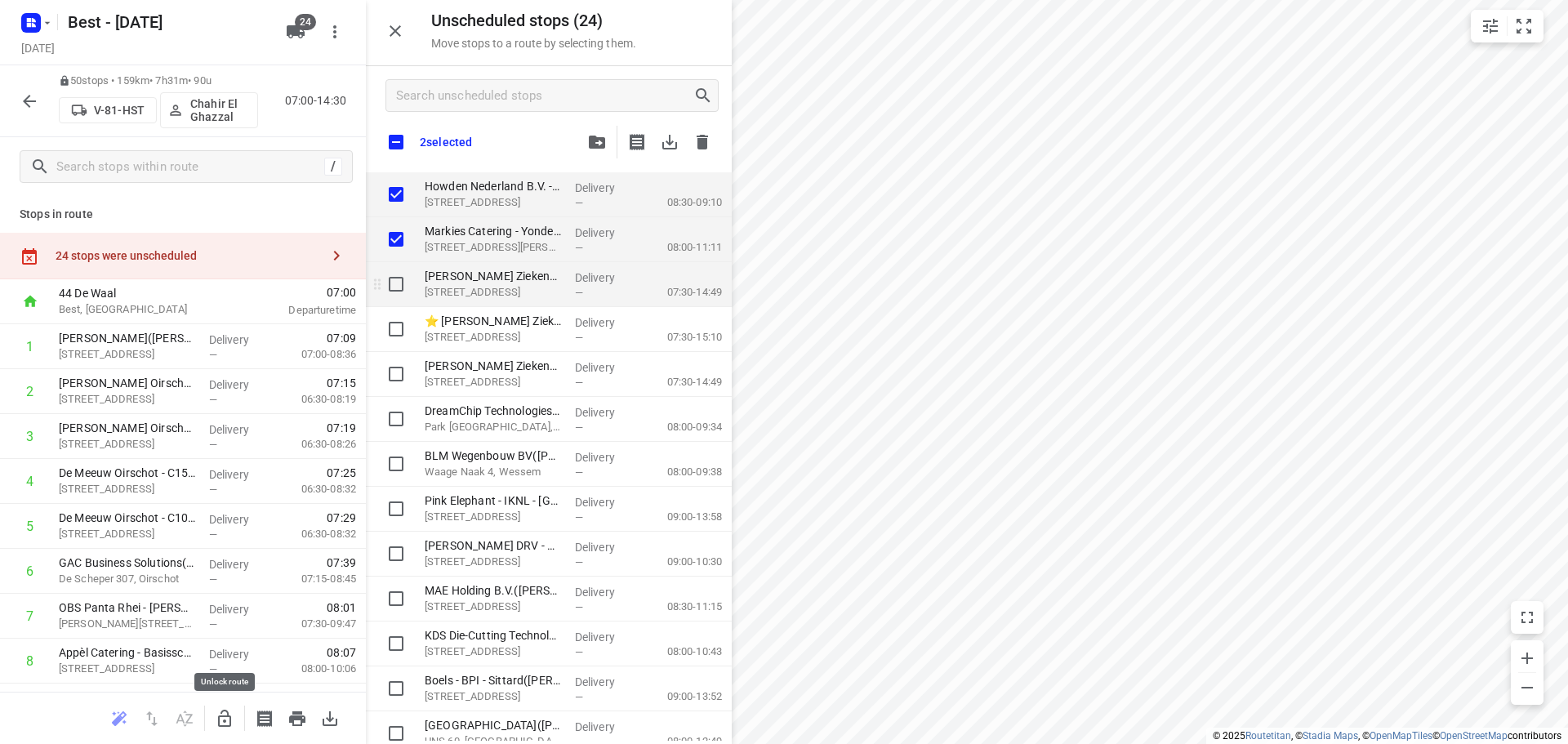
checkbox input "true"
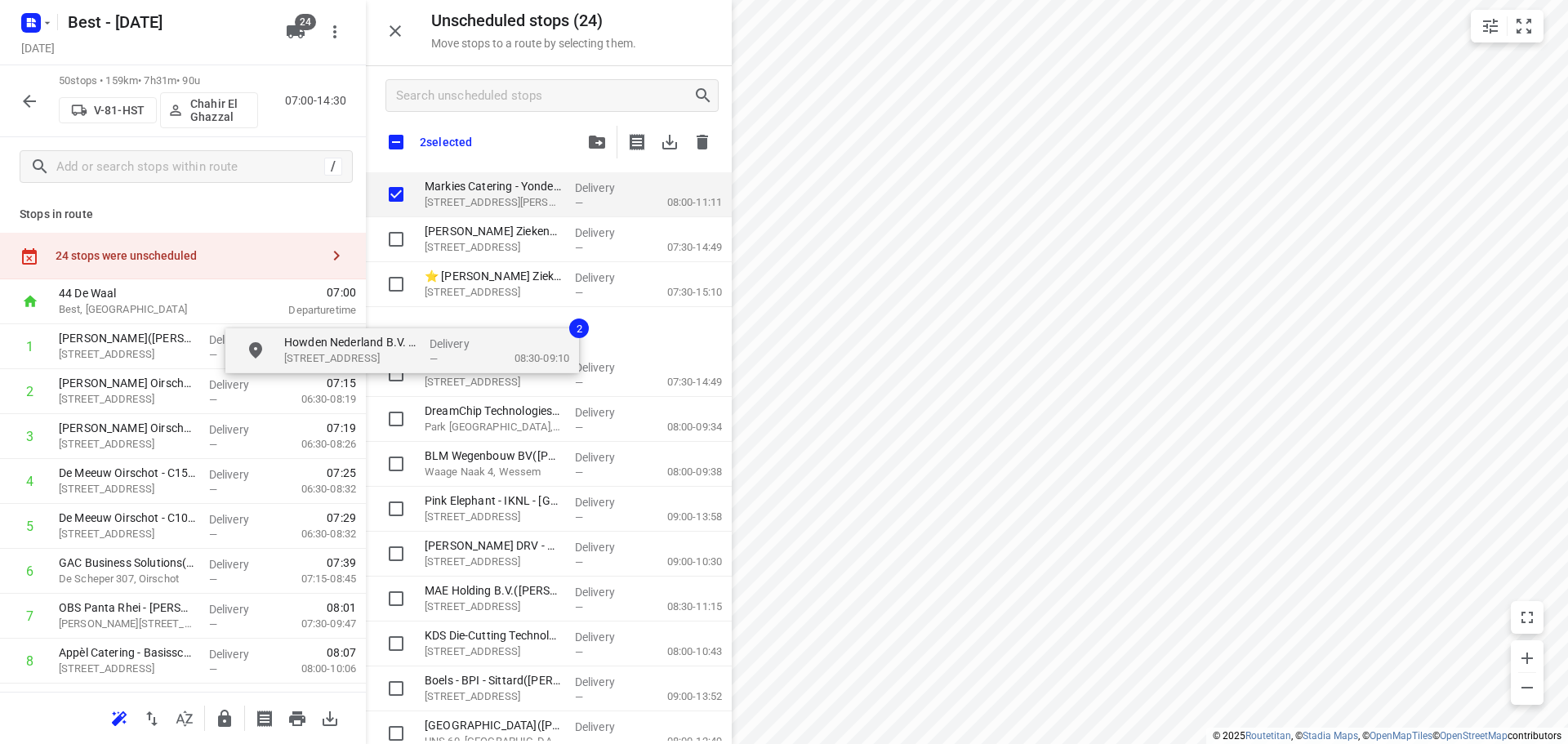
checkbox input "true"
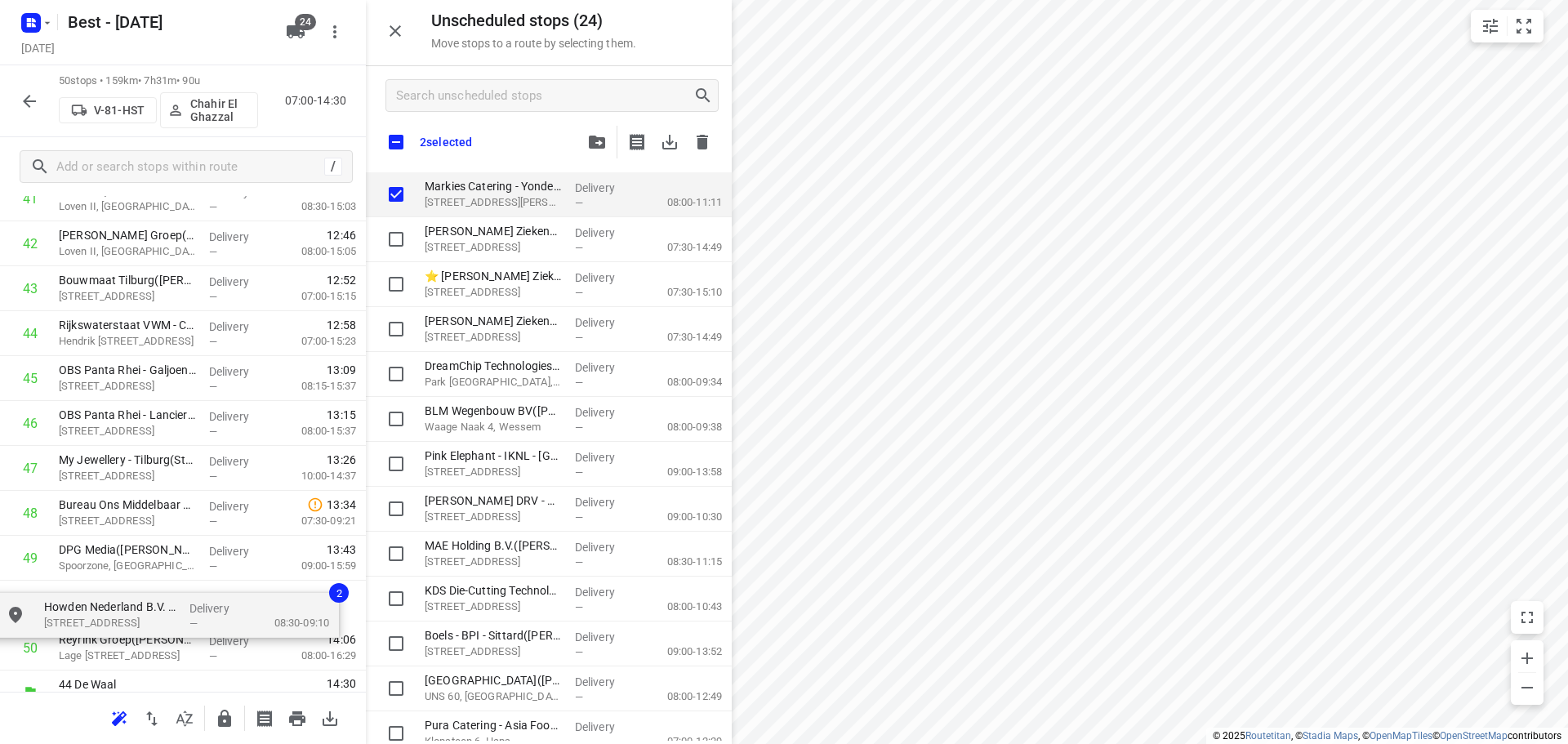
scroll to position [1951, 0]
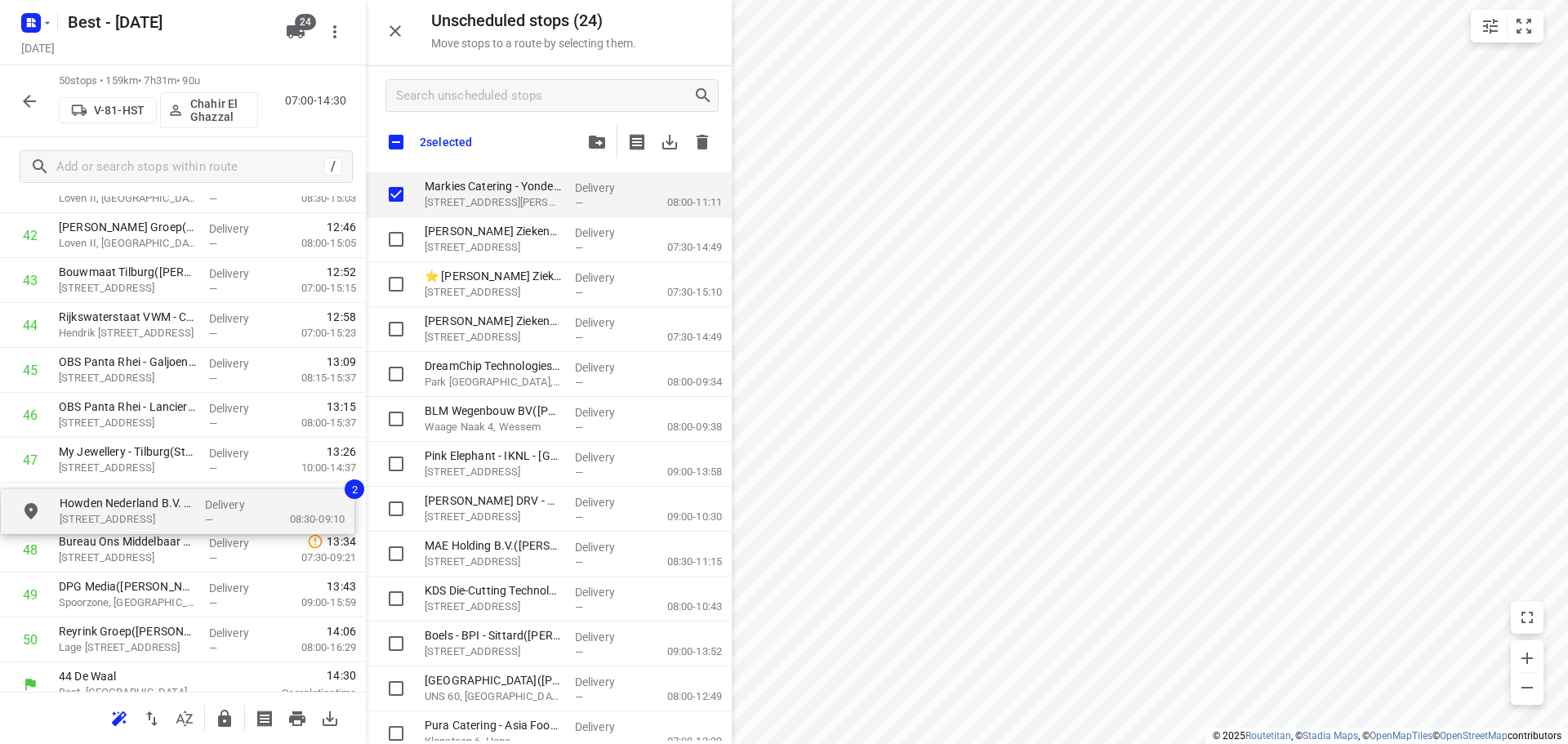
drag, startPoint x: 494, startPoint y: 190, endPoint x: 124, endPoint y: 510, distance: 489.2
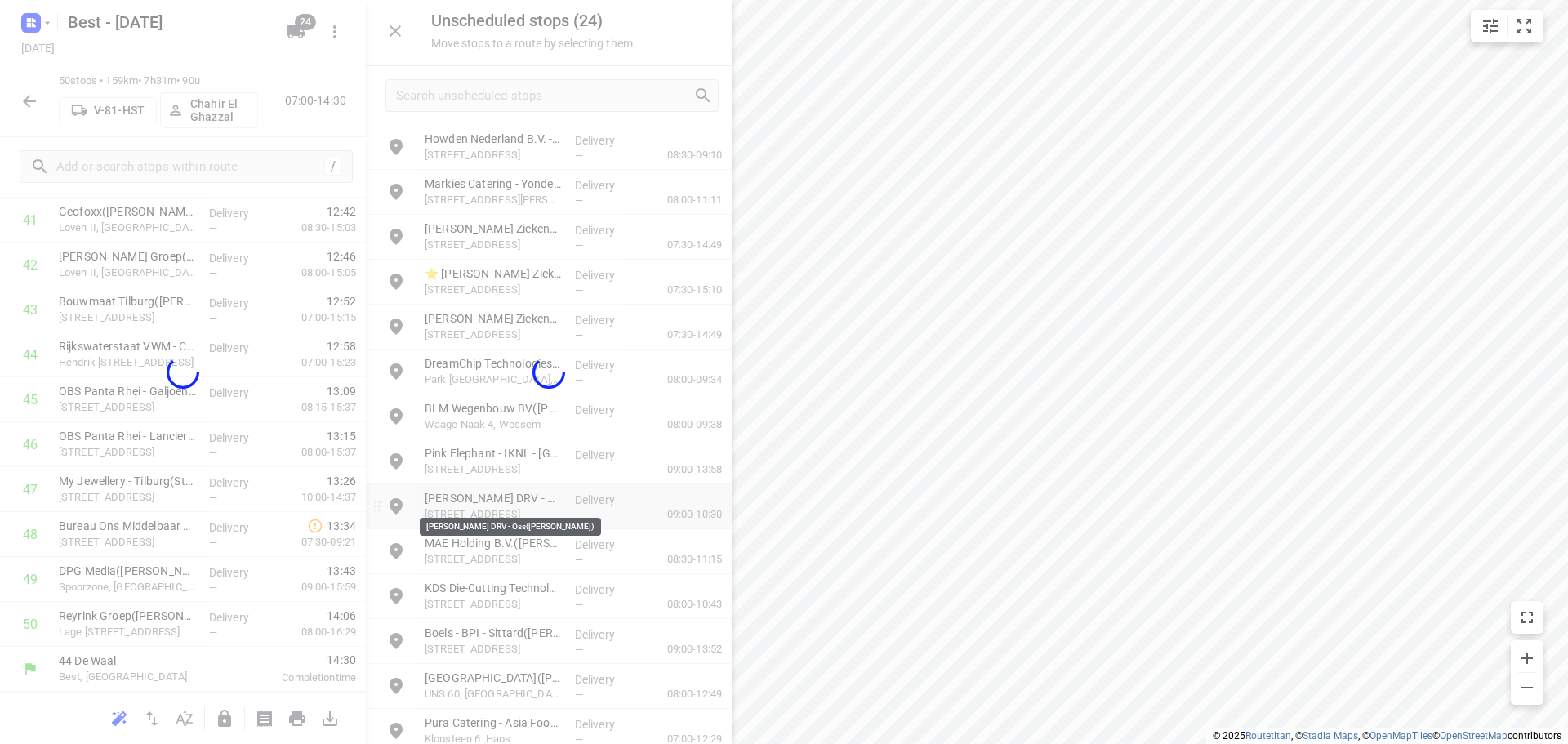
scroll to position [1922, 0]
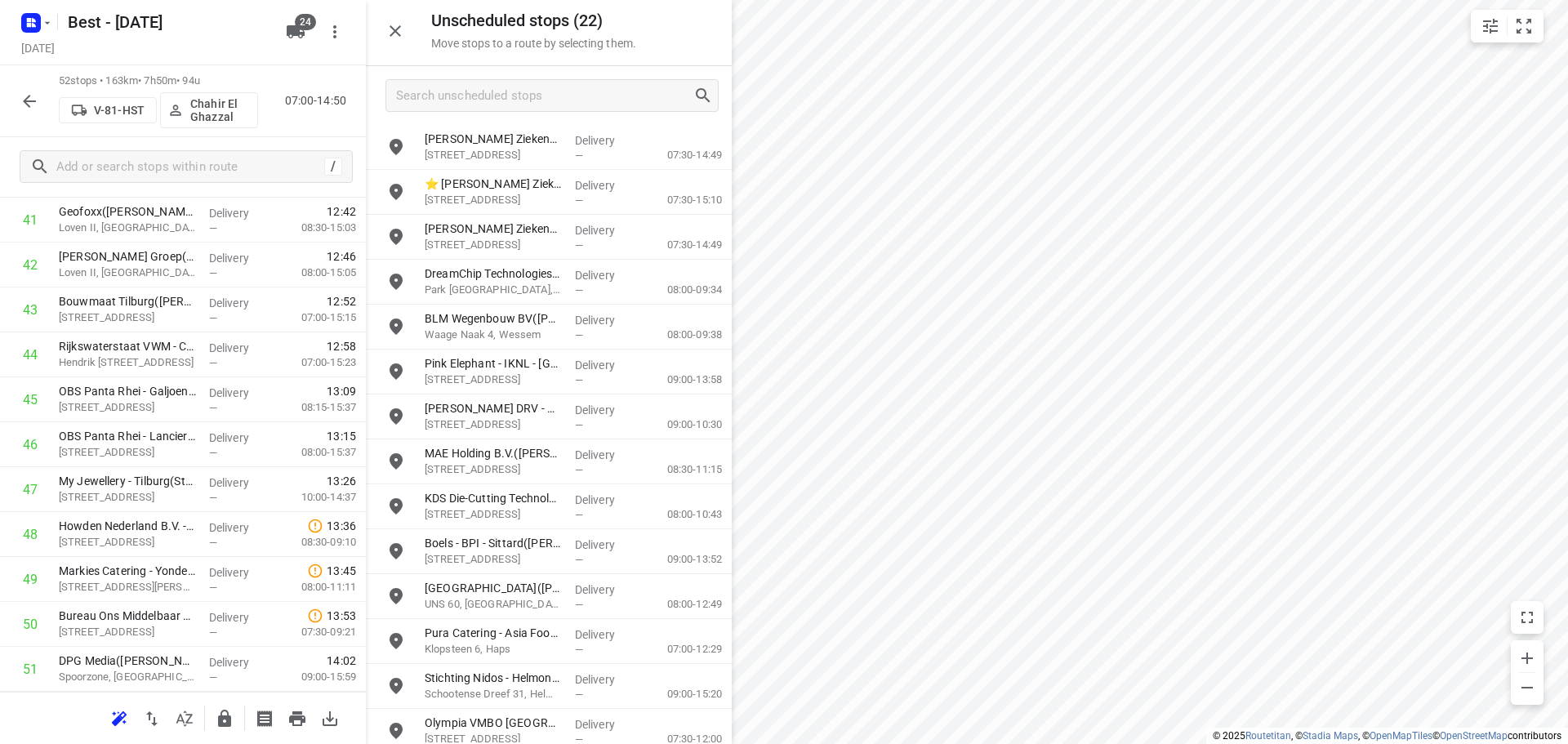
click at [222, 718] on icon "button" at bounding box center [224, 718] width 13 height 17
click at [408, 31] on button "button" at bounding box center [395, 31] width 33 height 33
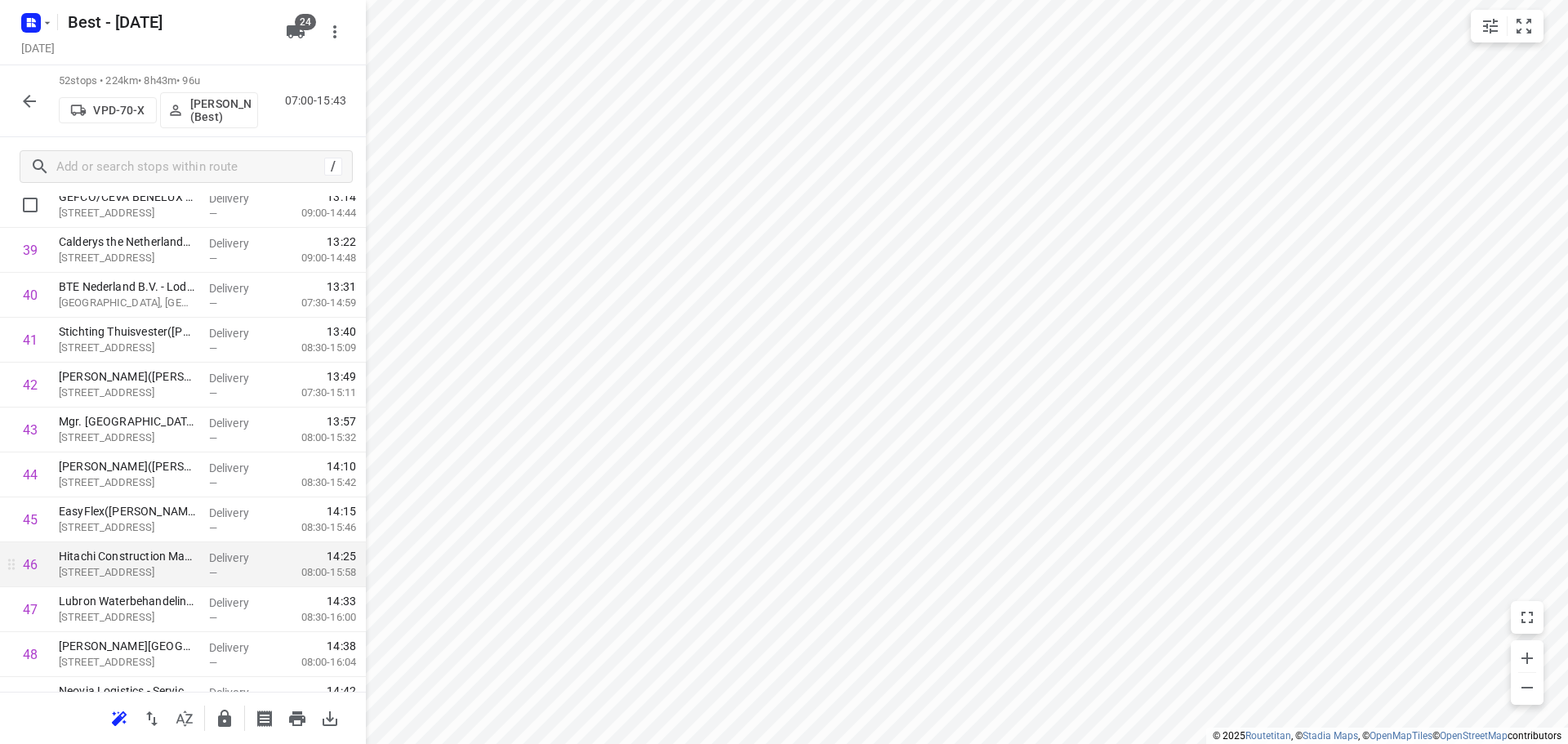
scroll to position [1522, 0]
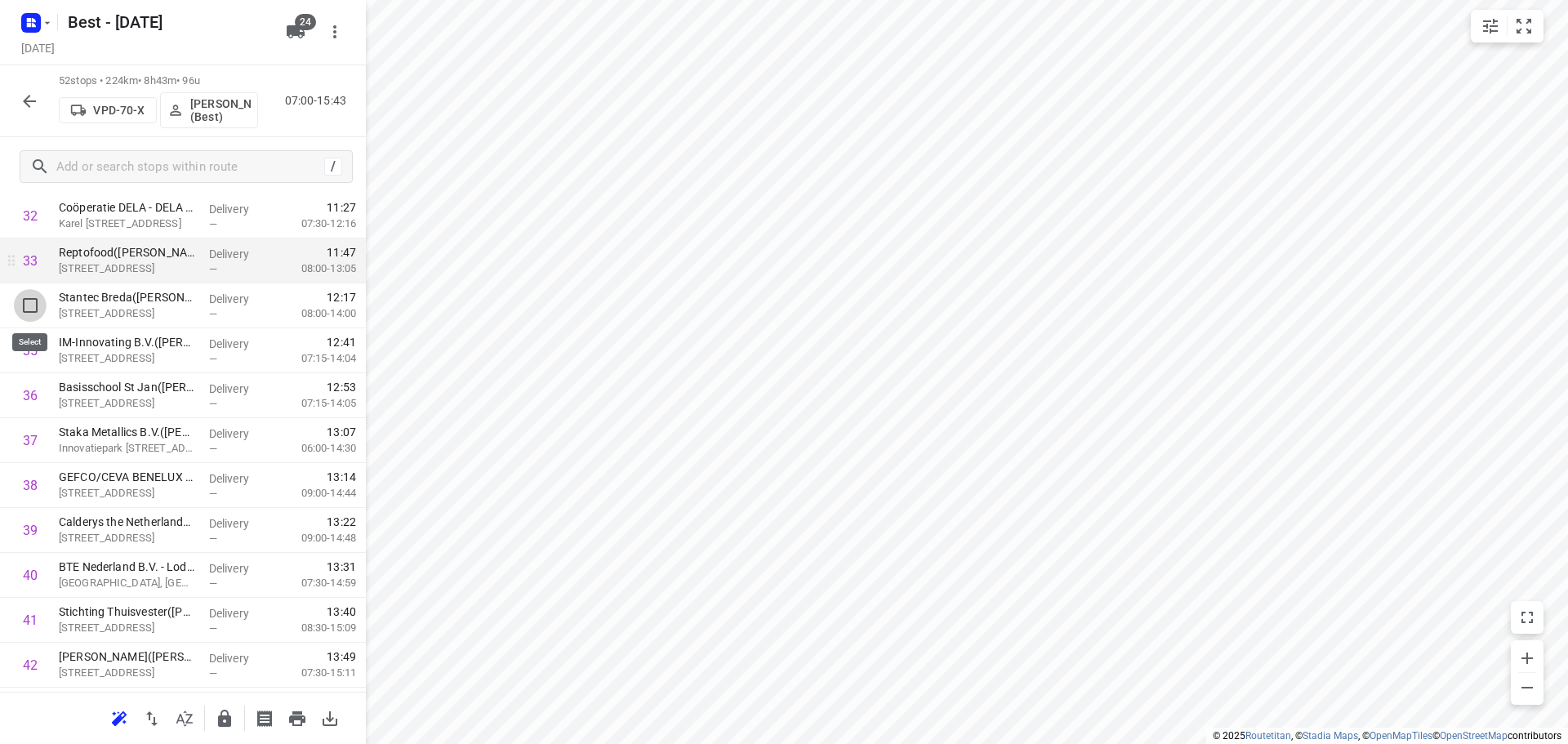
drag, startPoint x: 23, startPoint y: 308, endPoint x: 96, endPoint y: 301, distance: 73.3
click at [23, 307] on input "checkbox" at bounding box center [30, 304] width 33 height 33
checkbox input "true"
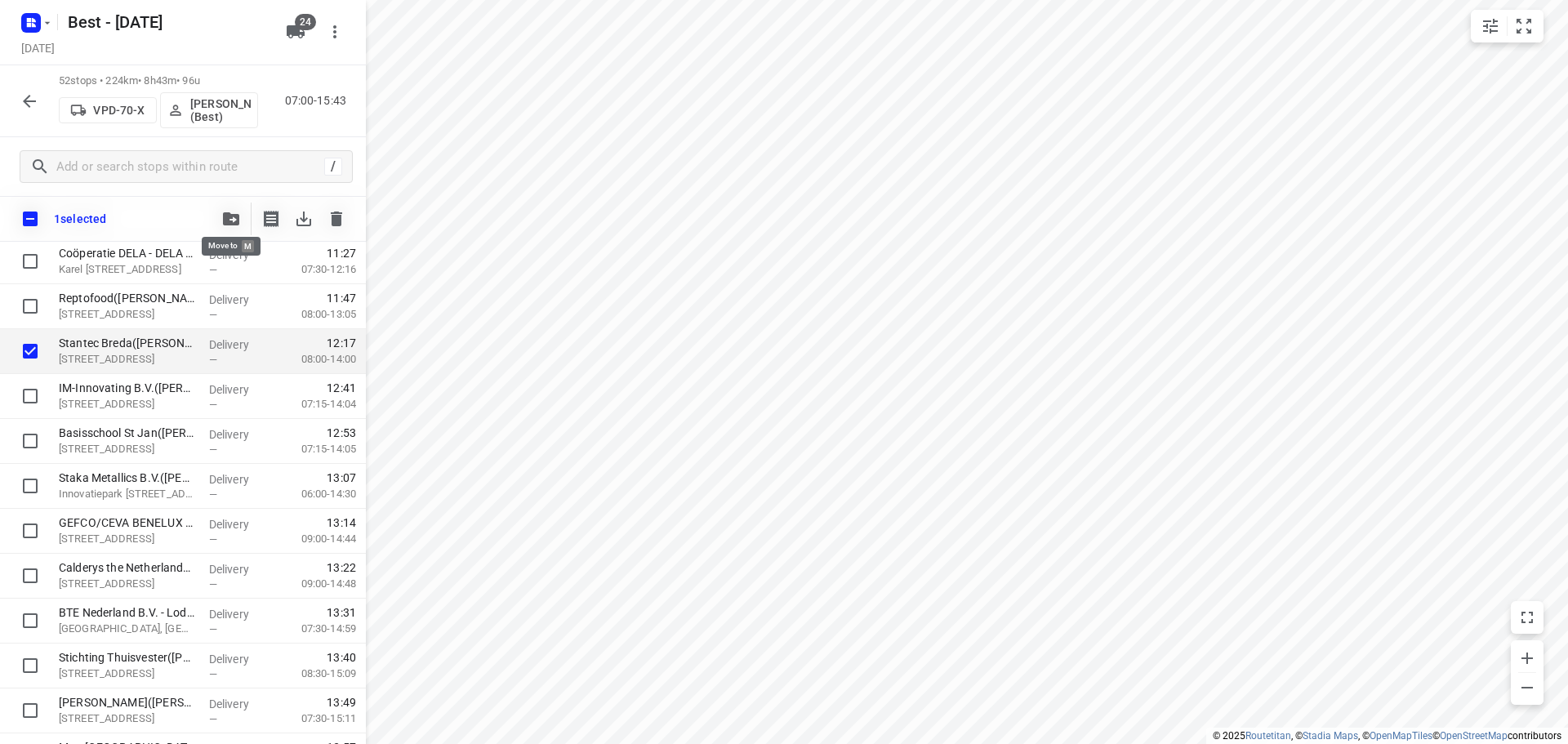
click at [230, 229] on button "button" at bounding box center [230, 218] width 33 height 33
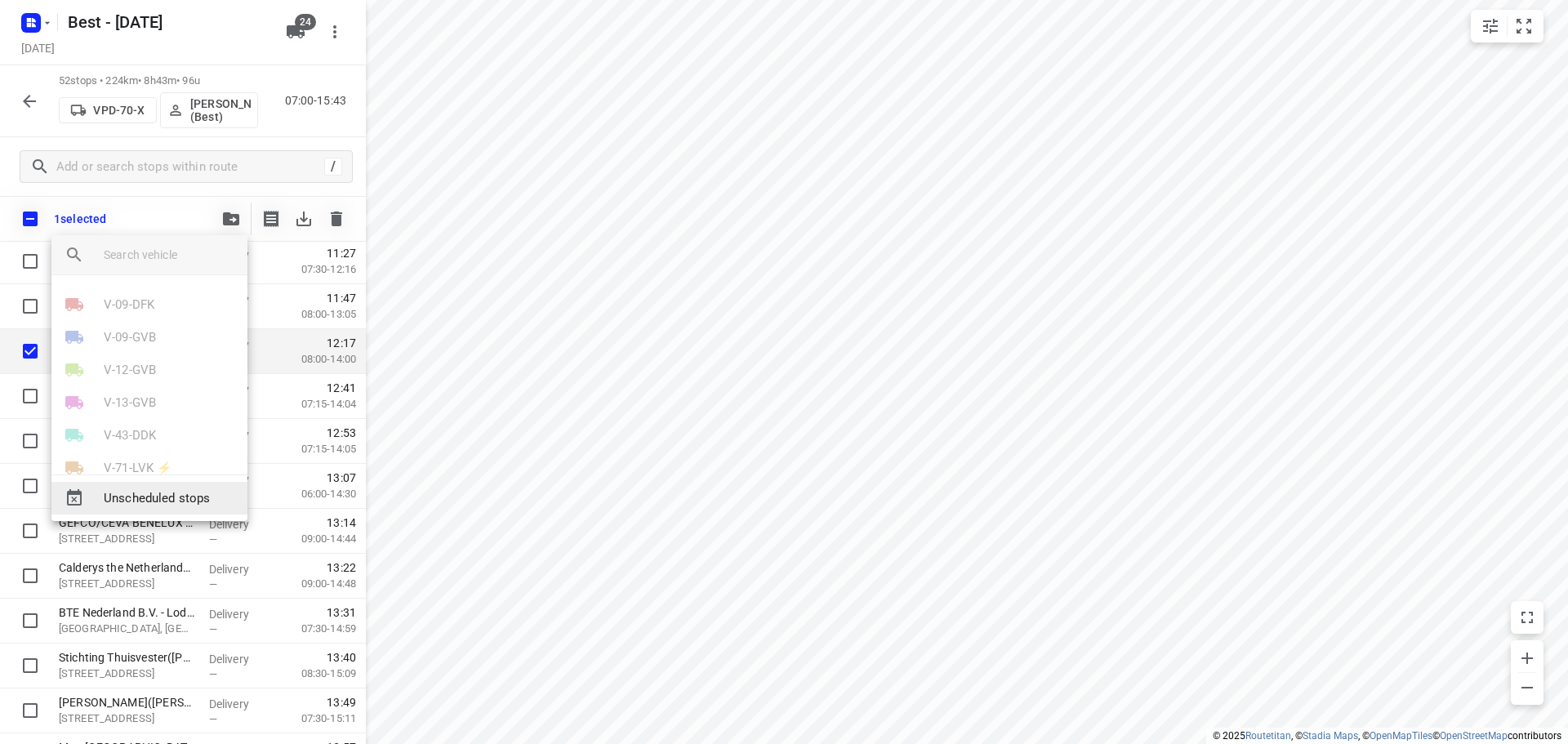
click at [162, 489] on span "Unscheduled stops" at bounding box center [169, 498] width 131 height 19
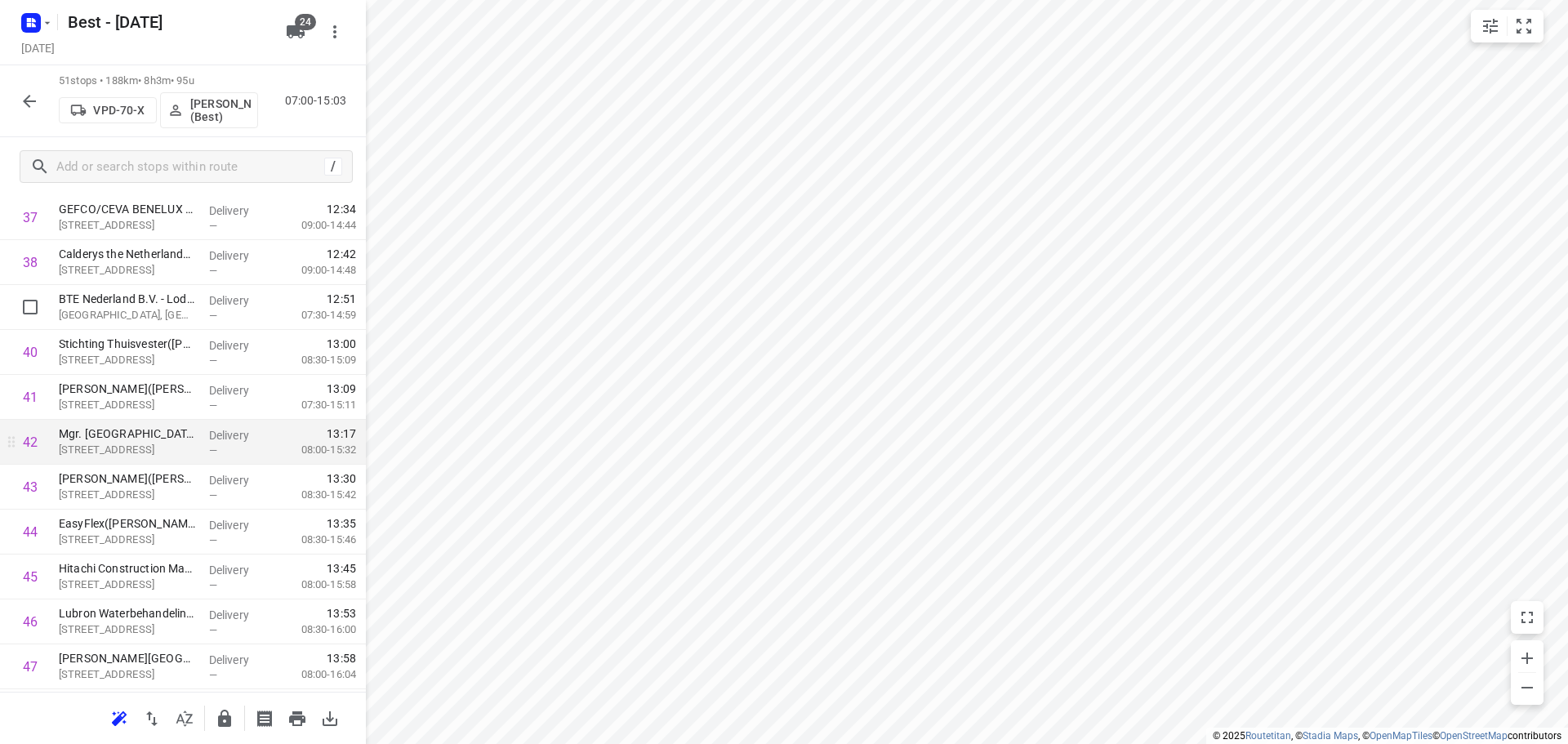
scroll to position [1767, 0]
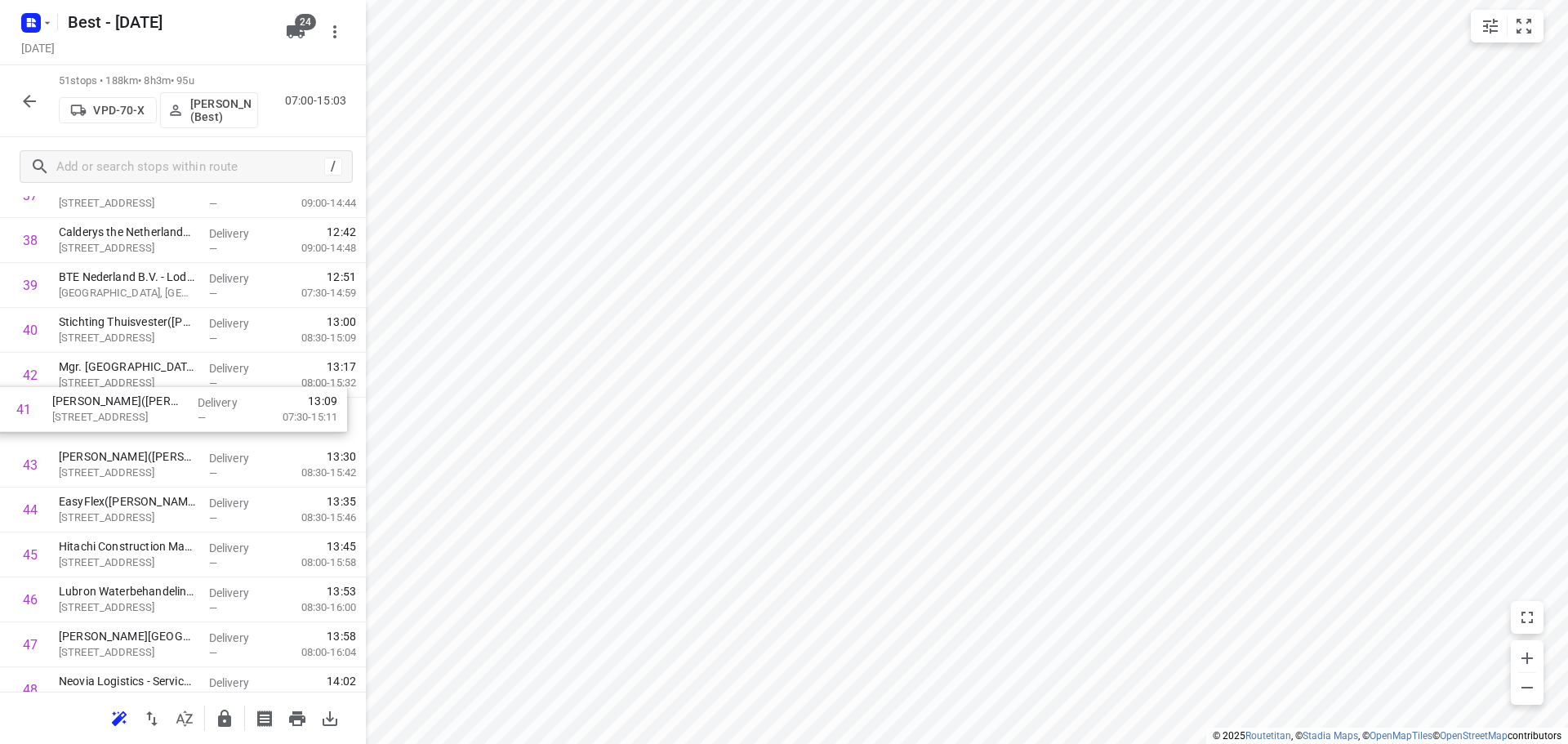
drag, startPoint x: 201, startPoint y: 360, endPoint x: 191, endPoint y: 408, distance: 49.0
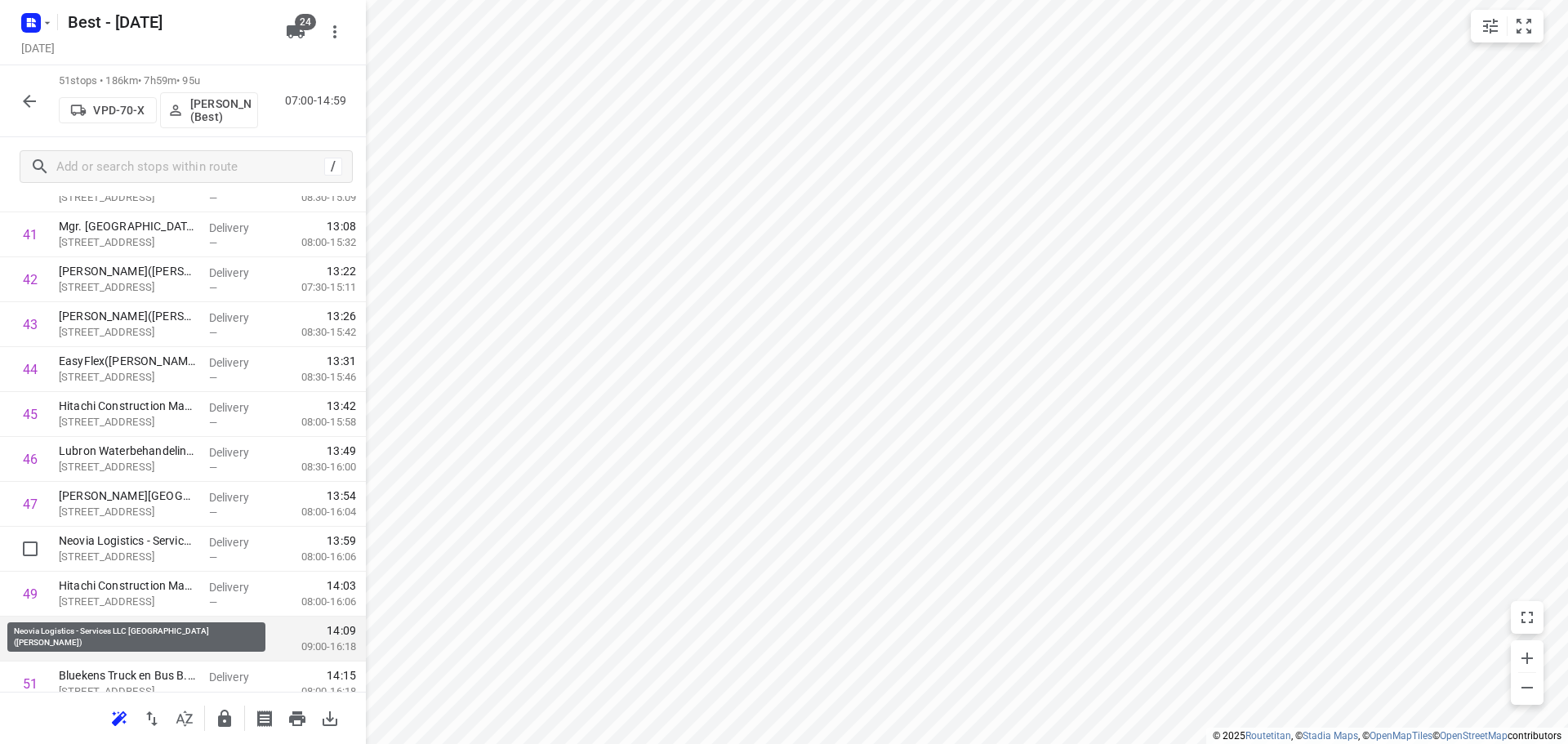
scroll to position [1967, 0]
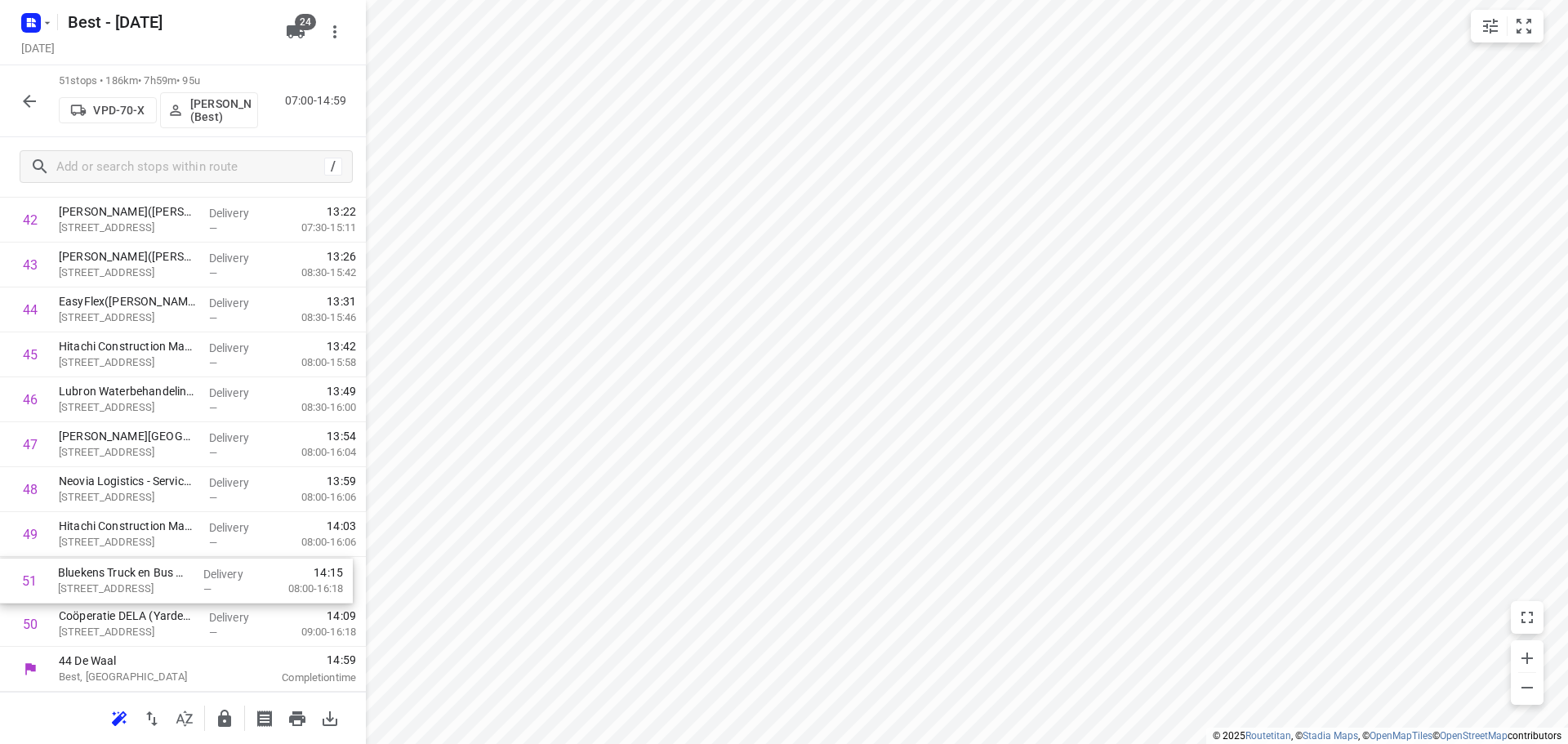
drag, startPoint x: 125, startPoint y: 619, endPoint x: 124, endPoint y: 565, distance: 54.0
click at [225, 718] on icon "button" at bounding box center [224, 718] width 13 height 17
click at [10, 93] on div "51 stops • 185km • 7h59m • 95u VPD-70-X [PERSON_NAME] (Best) 07:00-14:58" at bounding box center [183, 101] width 366 height 71
click at [17, 97] on button "button" at bounding box center [29, 101] width 33 height 33
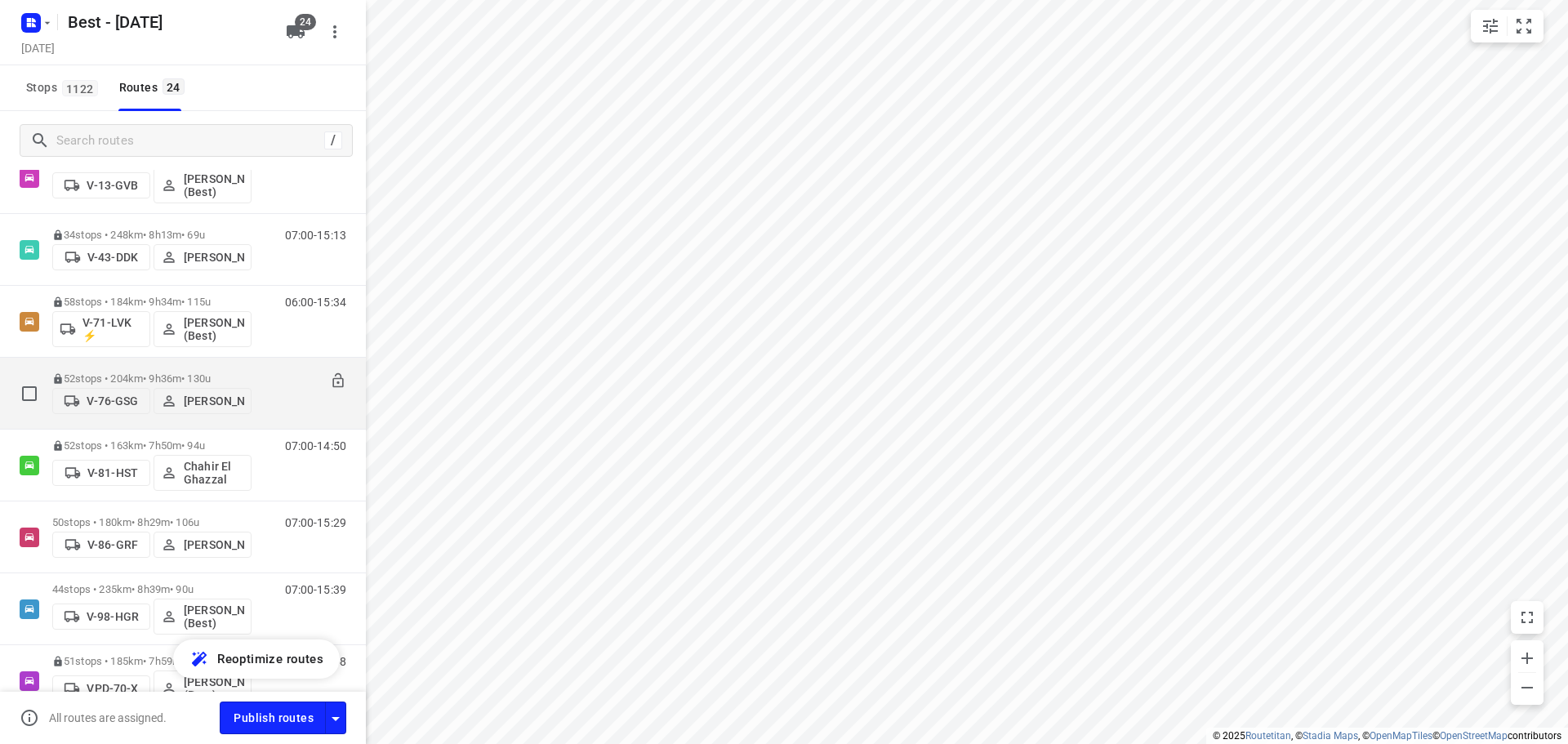
scroll to position [490, 0]
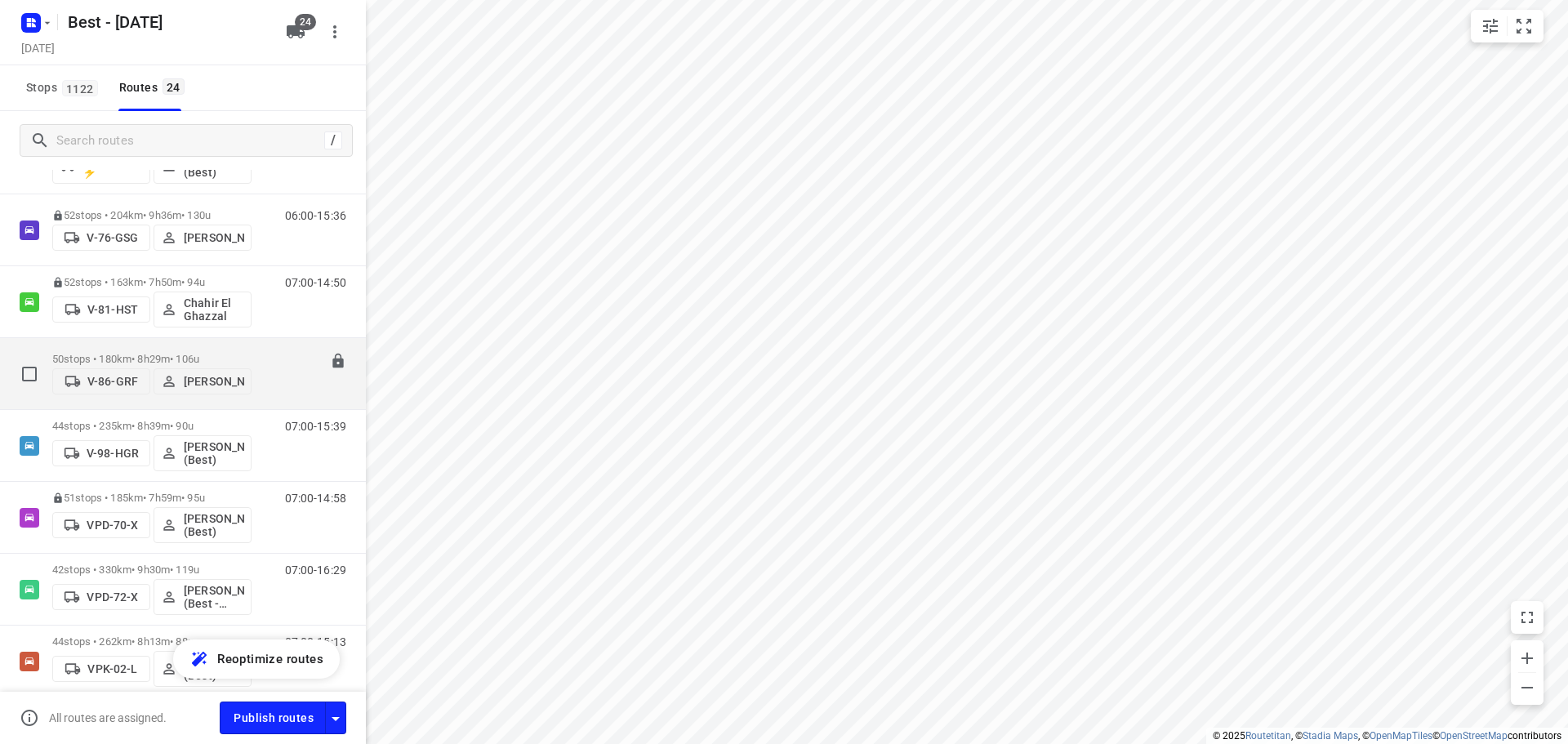
click at [122, 344] on div "50 stops • 180km • 8h29m • 106u V-86-GRF [PERSON_NAME]" at bounding box center [152, 373] width 200 height 58
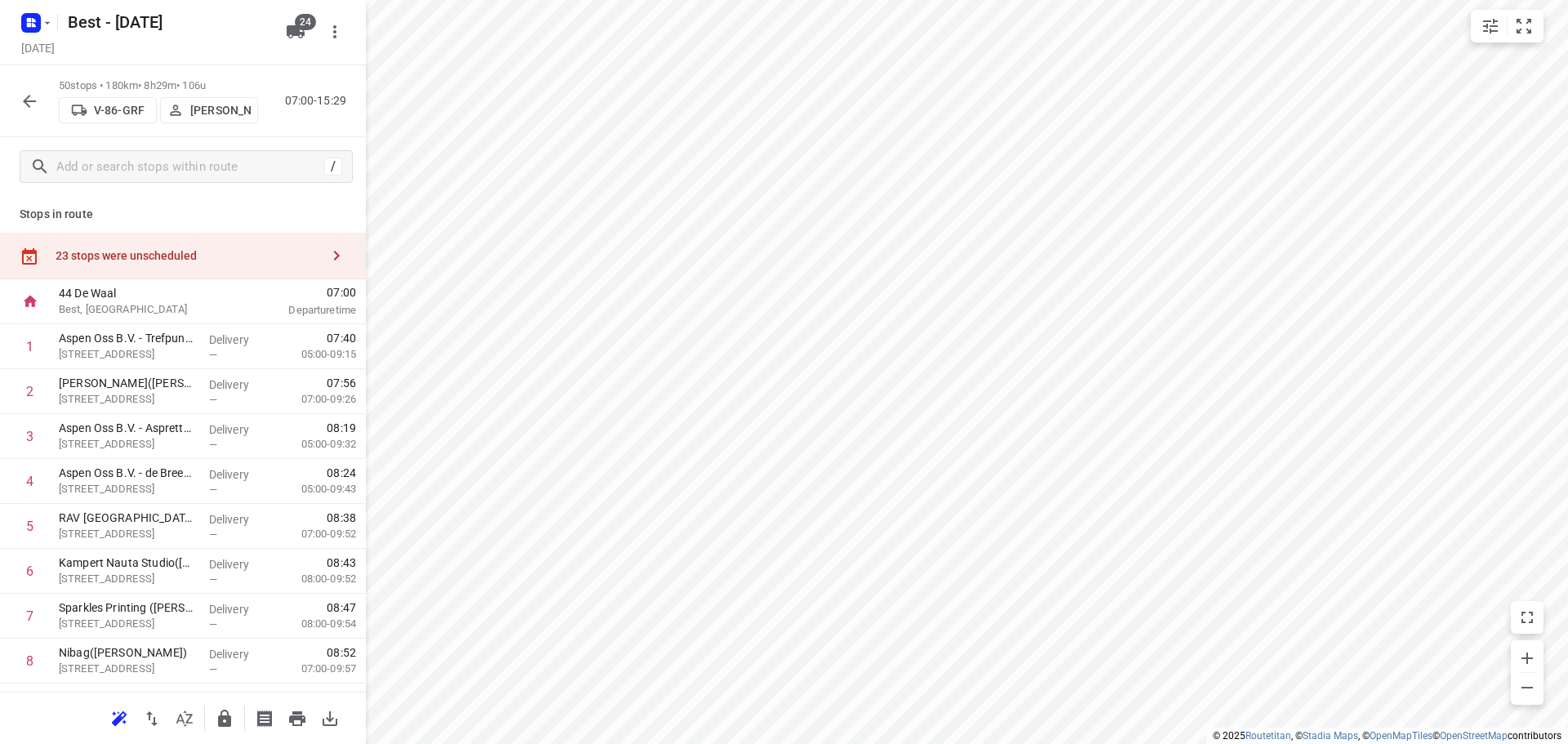
click at [199, 721] on button "button" at bounding box center [185, 718] width 33 height 33
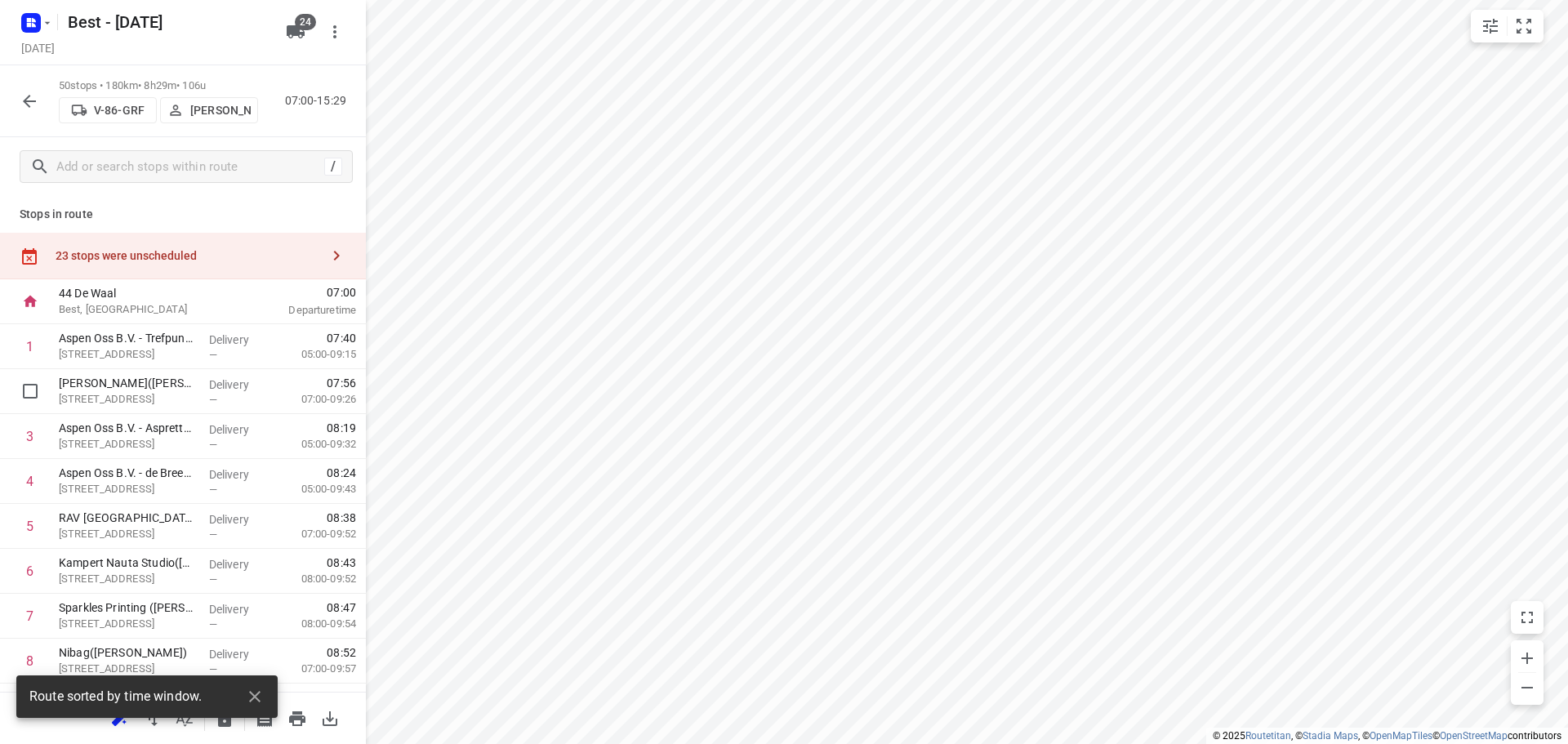
drag, startPoint x: 170, startPoint y: 384, endPoint x: 172, endPoint y: 335, distance: 49.0
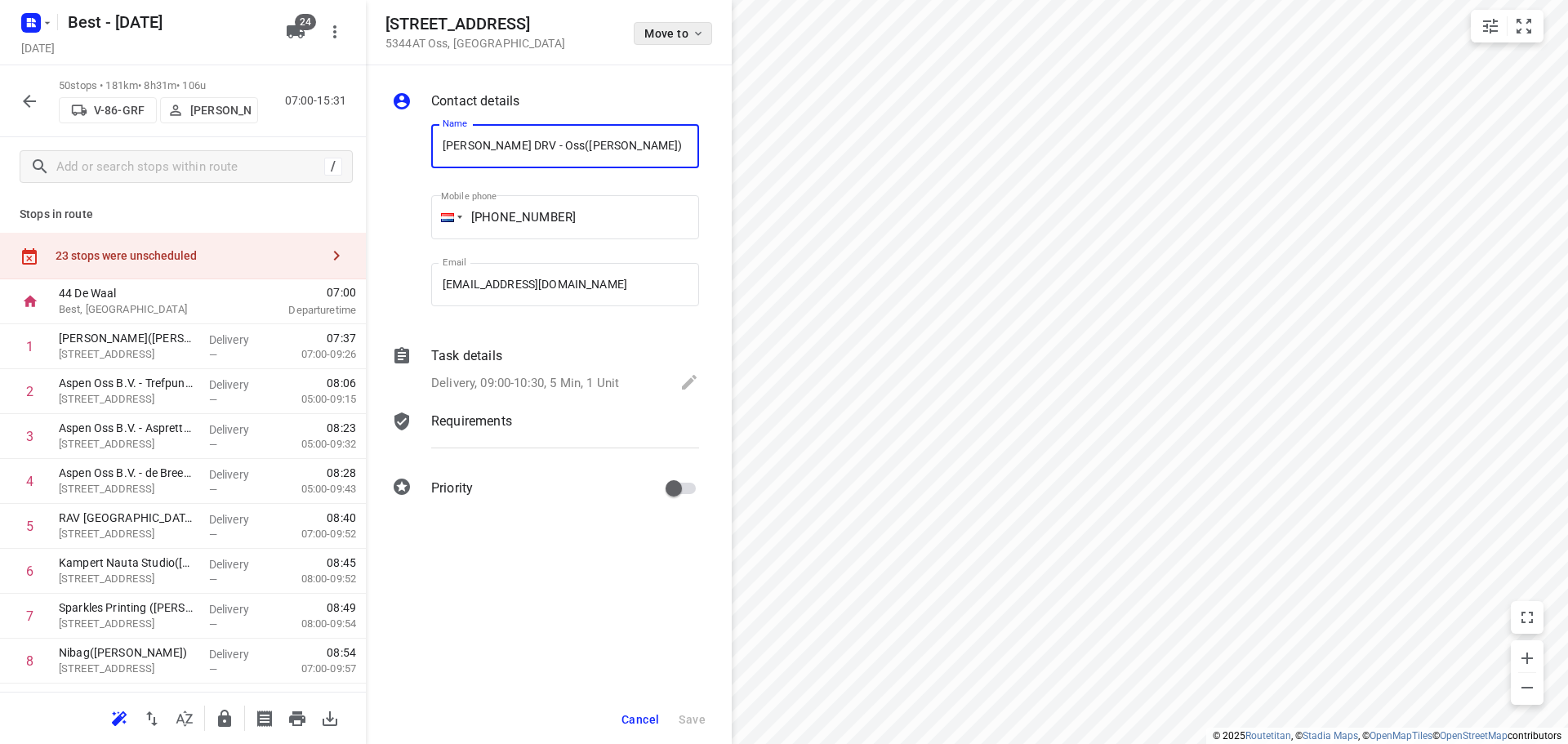
click at [657, 29] on span "Move to" at bounding box center [675, 34] width 60 height 13
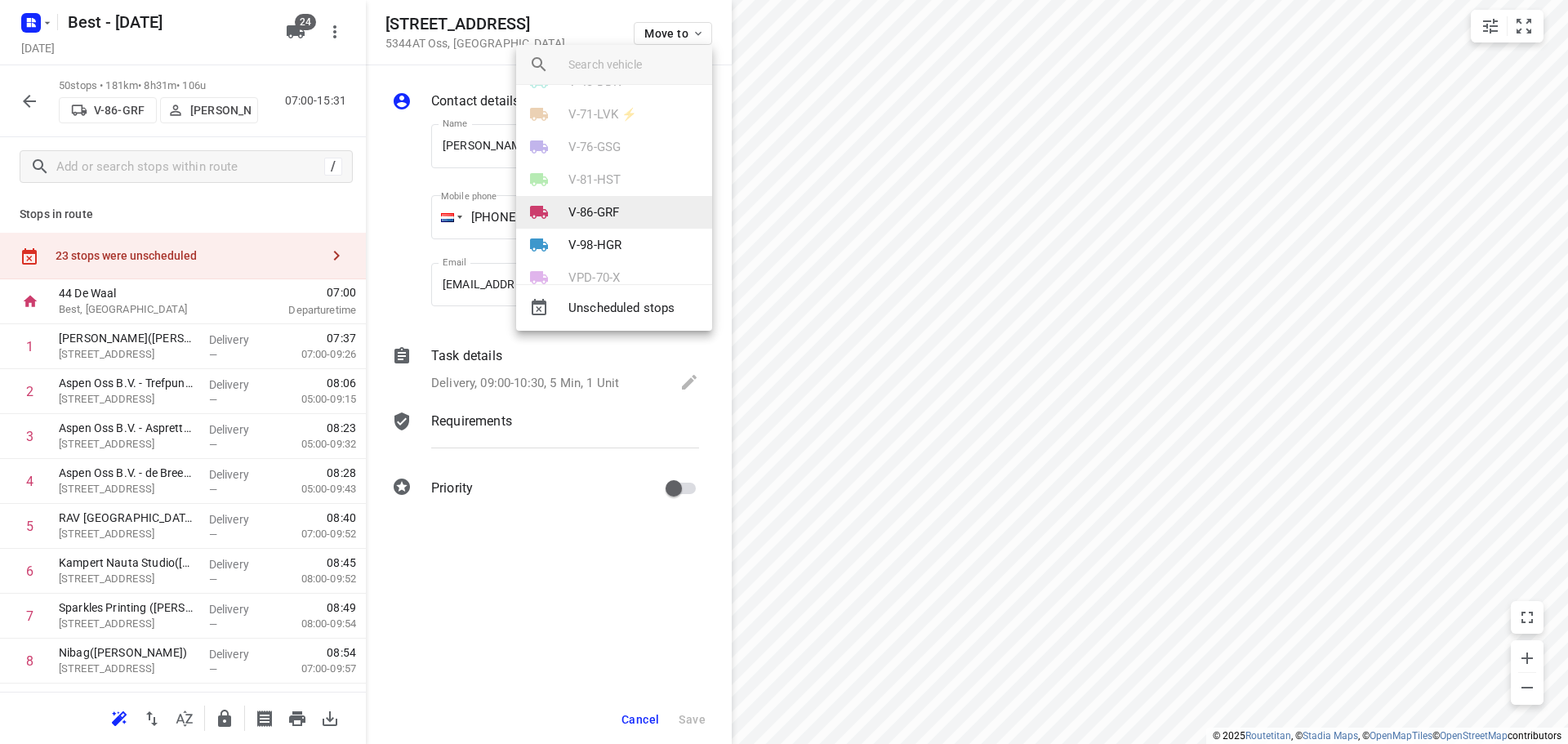
click at [599, 203] on p "V-86-GRF" at bounding box center [593, 212] width 50 height 19
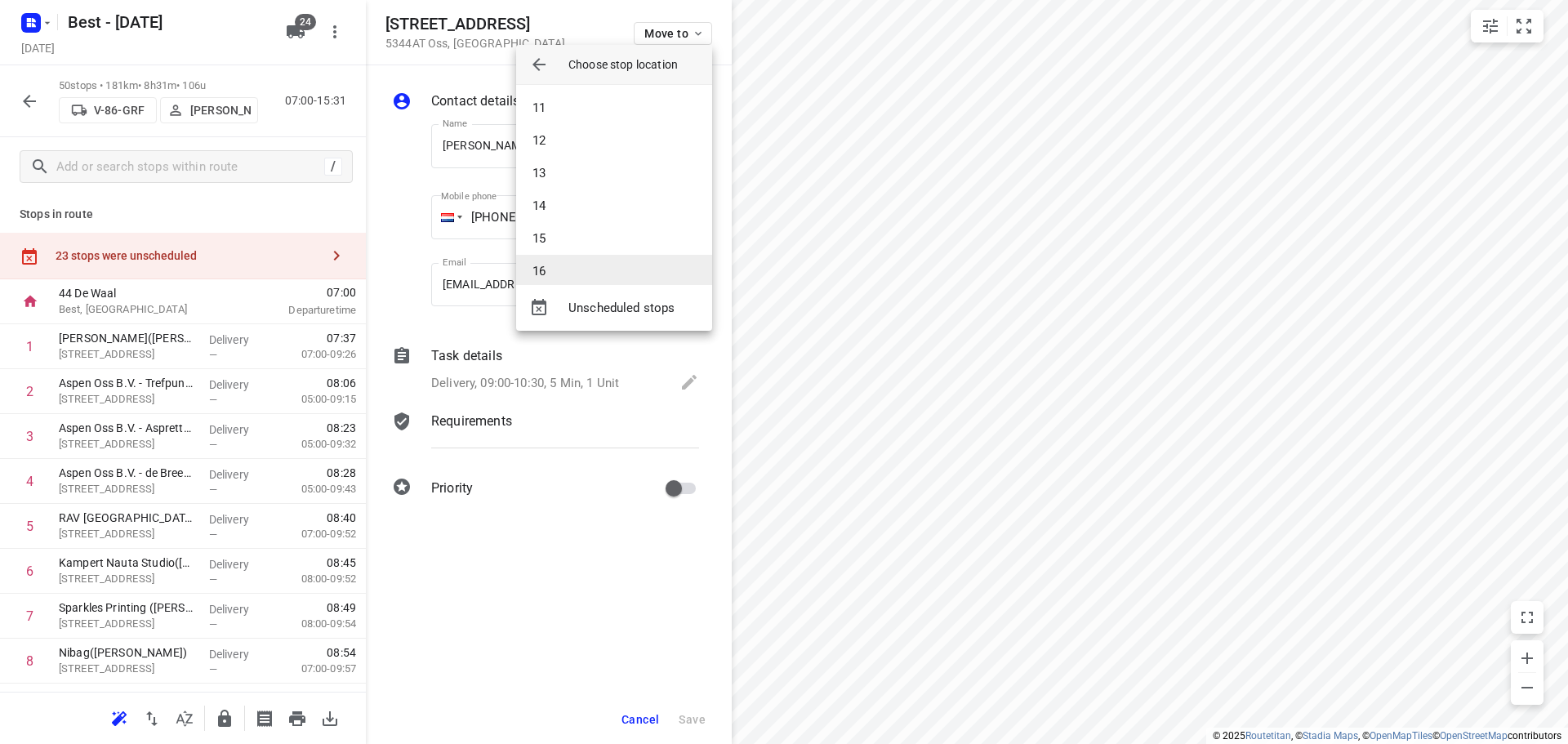
click at [540, 267] on li "16" at bounding box center [614, 271] width 196 height 33
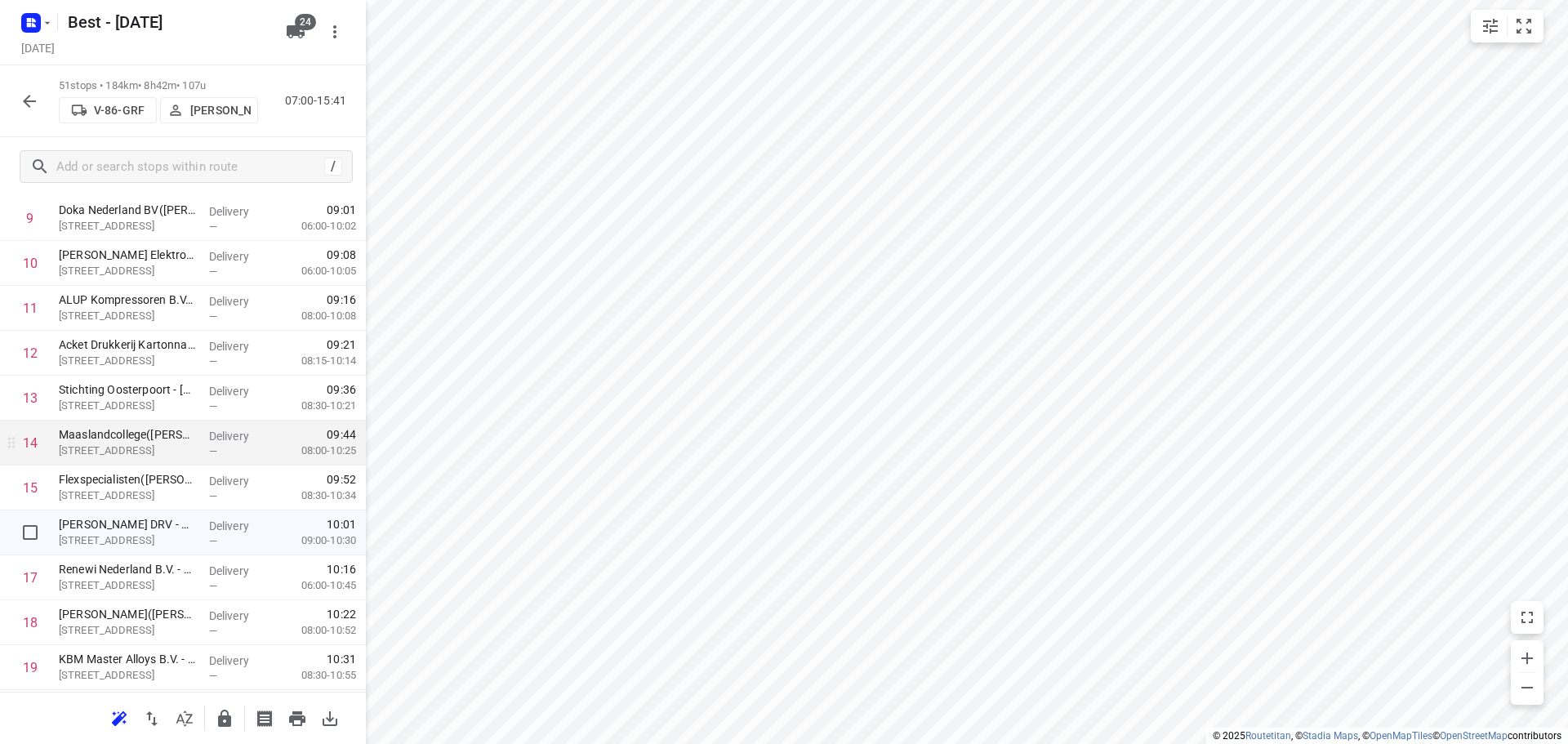
scroll to position [490, 0]
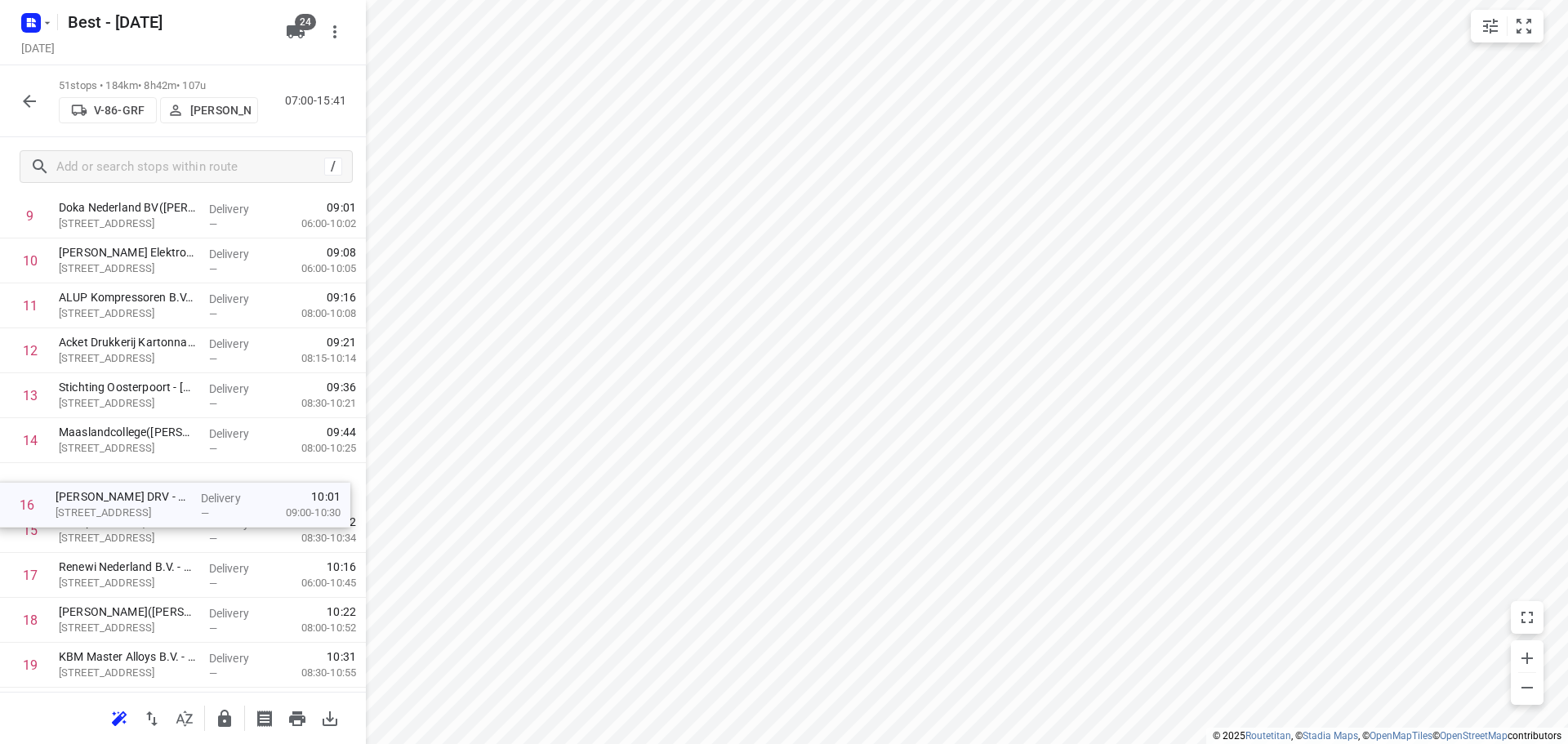
drag, startPoint x: 139, startPoint y: 527, endPoint x: 136, endPoint y: 485, distance: 42.1
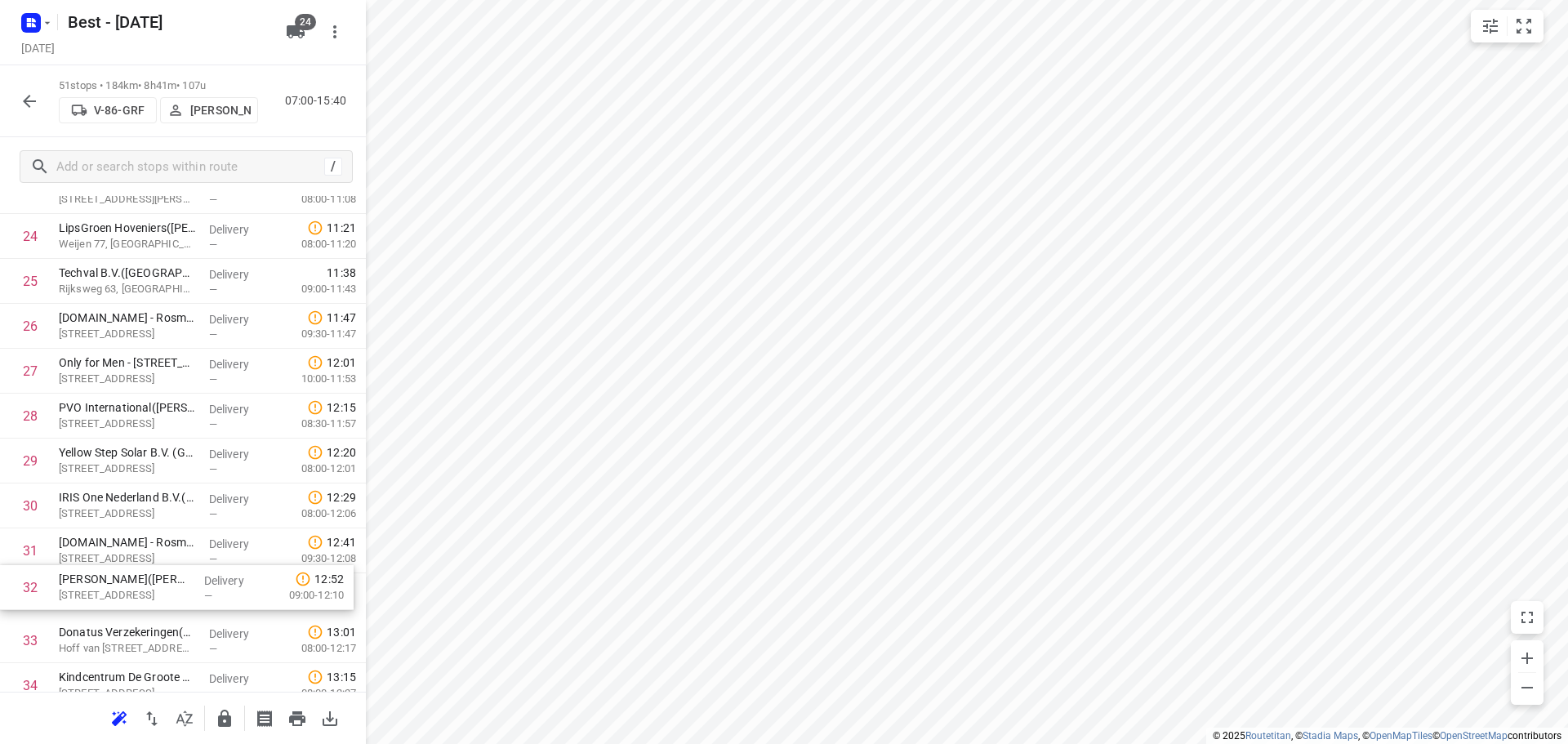
scroll to position [1152, 0]
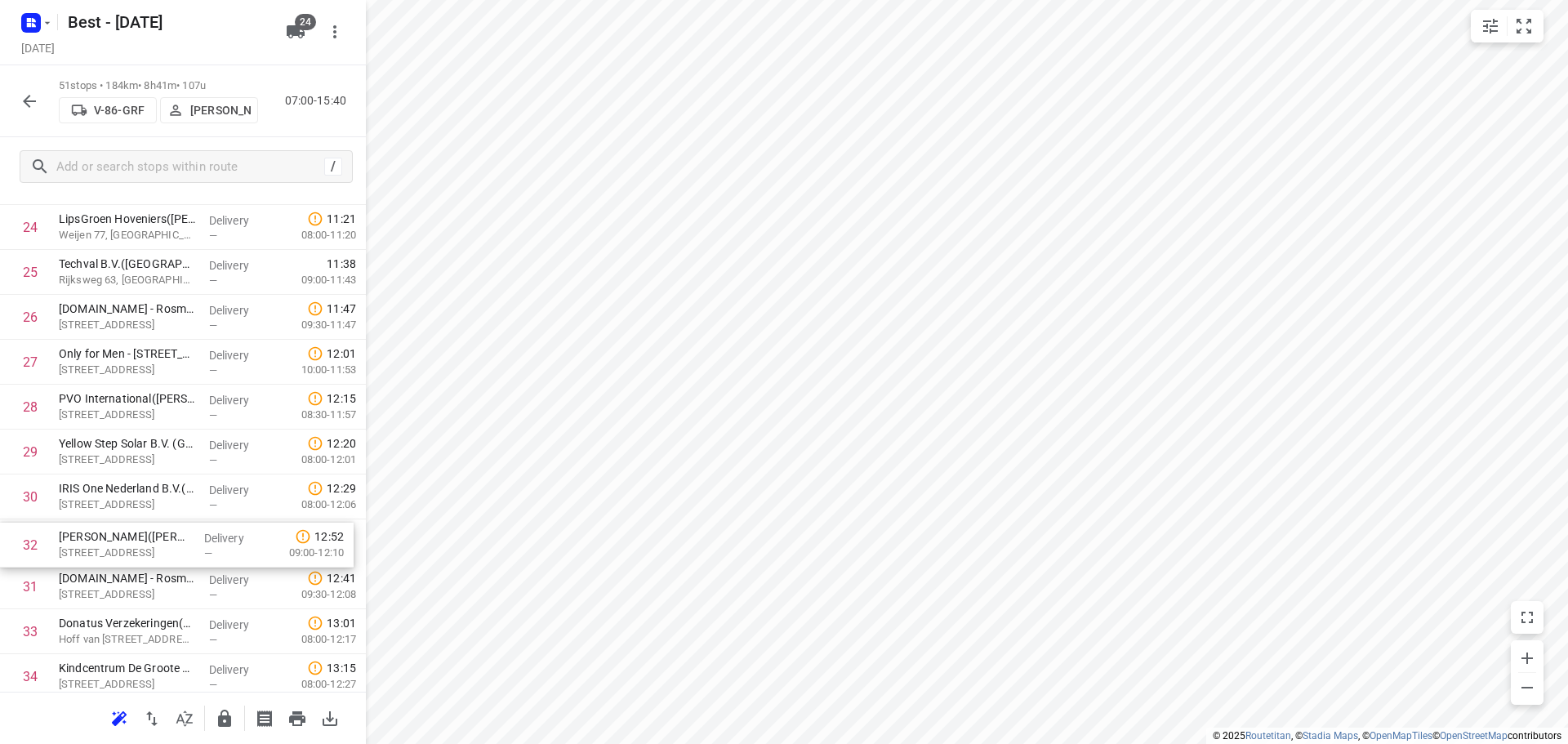
drag, startPoint x: 150, startPoint y: 610, endPoint x: 150, endPoint y: 541, distance: 69.0
click at [150, 543] on div "1 IBN - Oss(Chantal Curvers) Industrielaan 63, Oss Delivery — 07:37 07:00-09:26…" at bounding box center [183, 317] width 366 height 2289
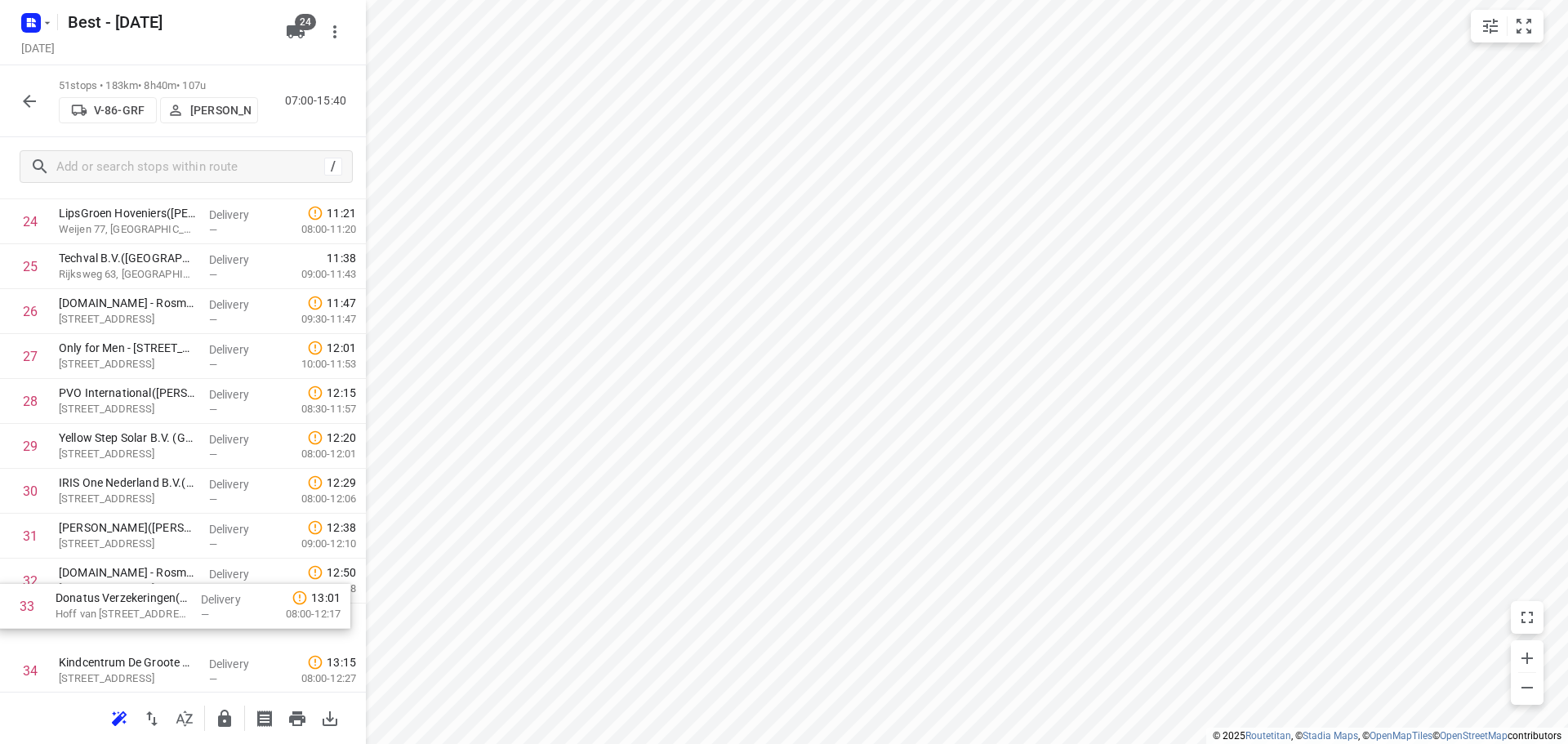
scroll to position [1166, 0]
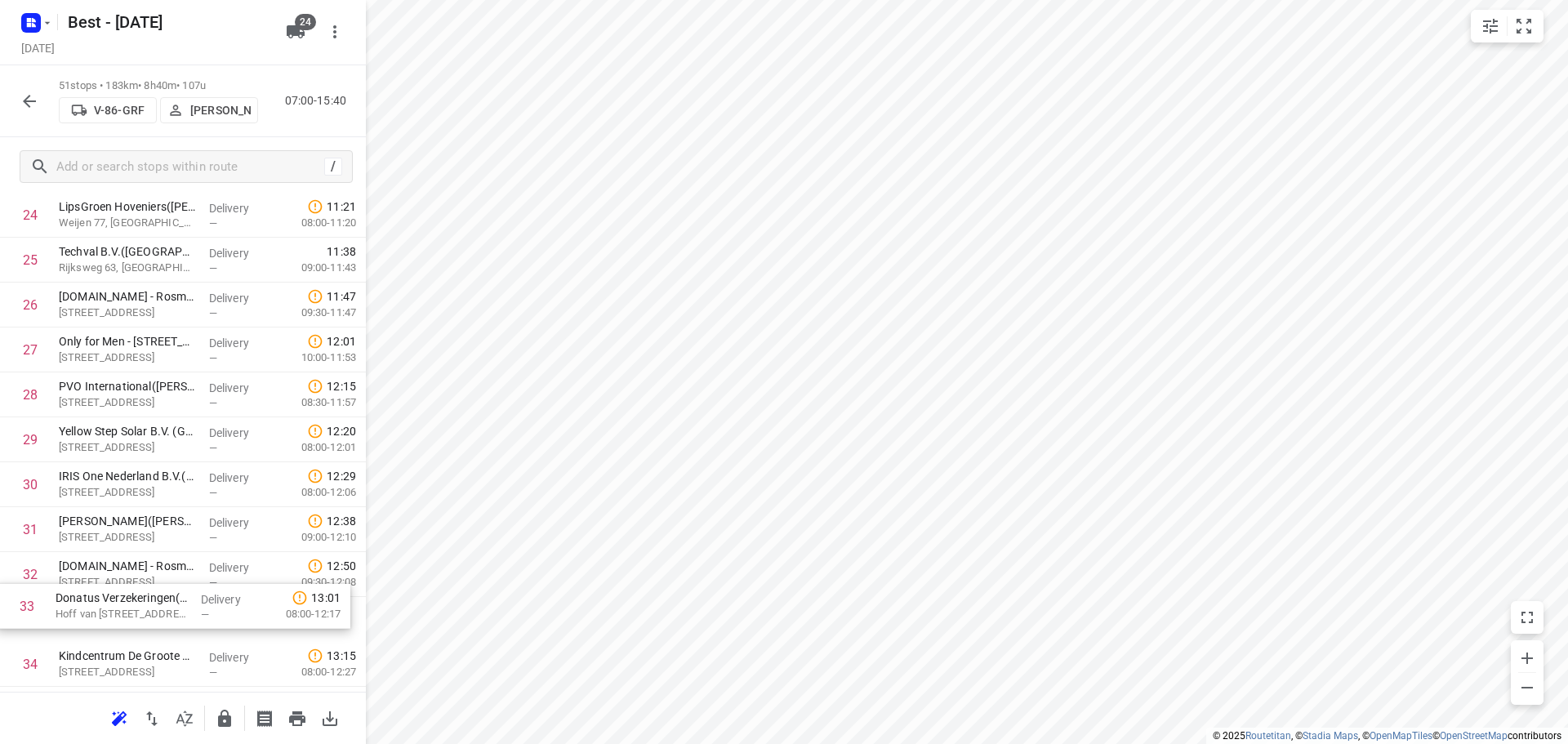
drag, startPoint x: 177, startPoint y: 635, endPoint x: 170, endPoint y: 572, distance: 63.4
click at [170, 573] on div "1 IBN - Oss(Chantal Curvers) Industrielaan 63, Oss Delivery — 07:37 07:00-09:26…" at bounding box center [183, 304] width 366 height 2289
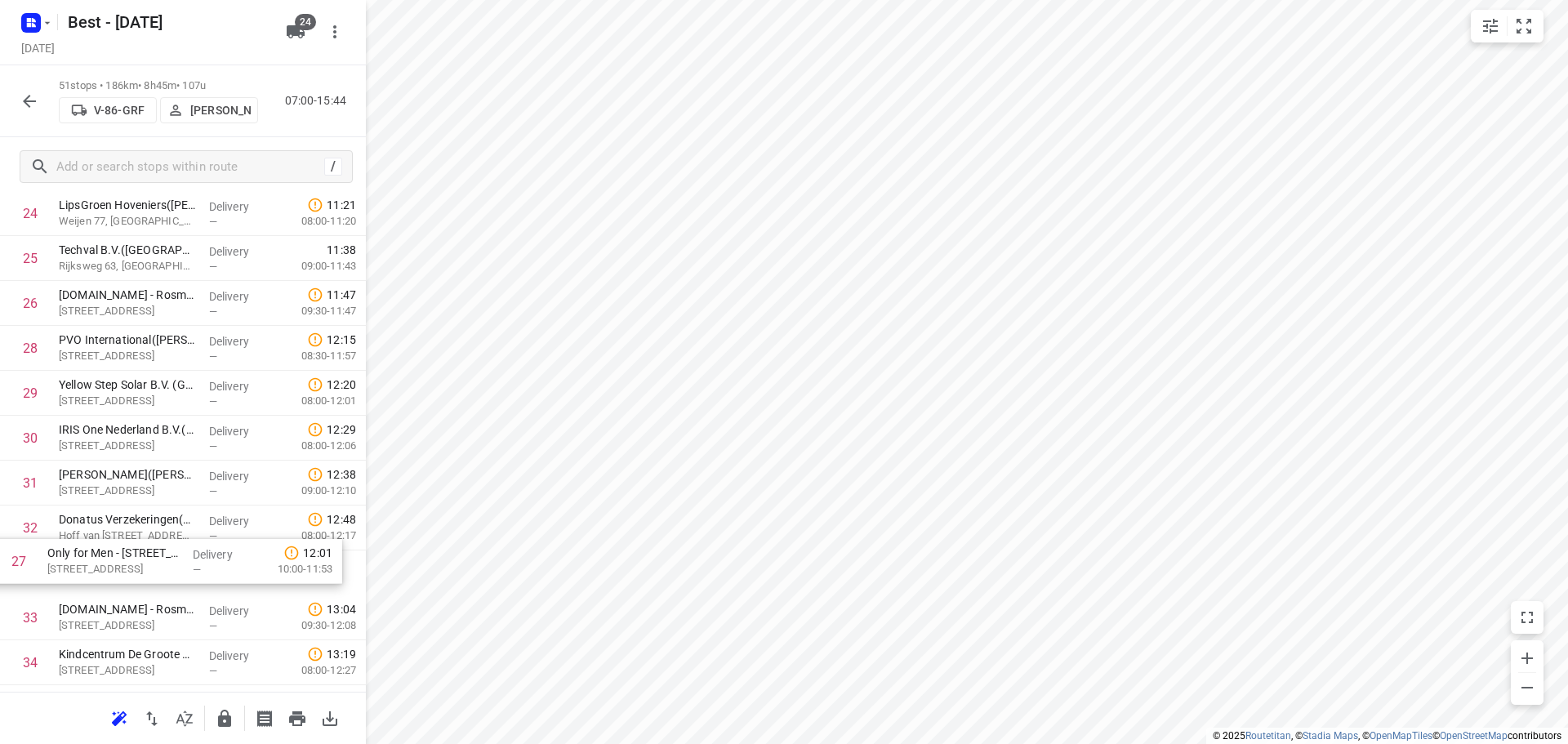
drag, startPoint x: 152, startPoint y: 350, endPoint x: 140, endPoint y: 569, distance: 219.3
click at [140, 569] on div "1 IBN - Oss(Chantal Curvers) Industrielaan 63, Oss Delivery — 07:37 07:00-09:26…" at bounding box center [183, 303] width 366 height 2289
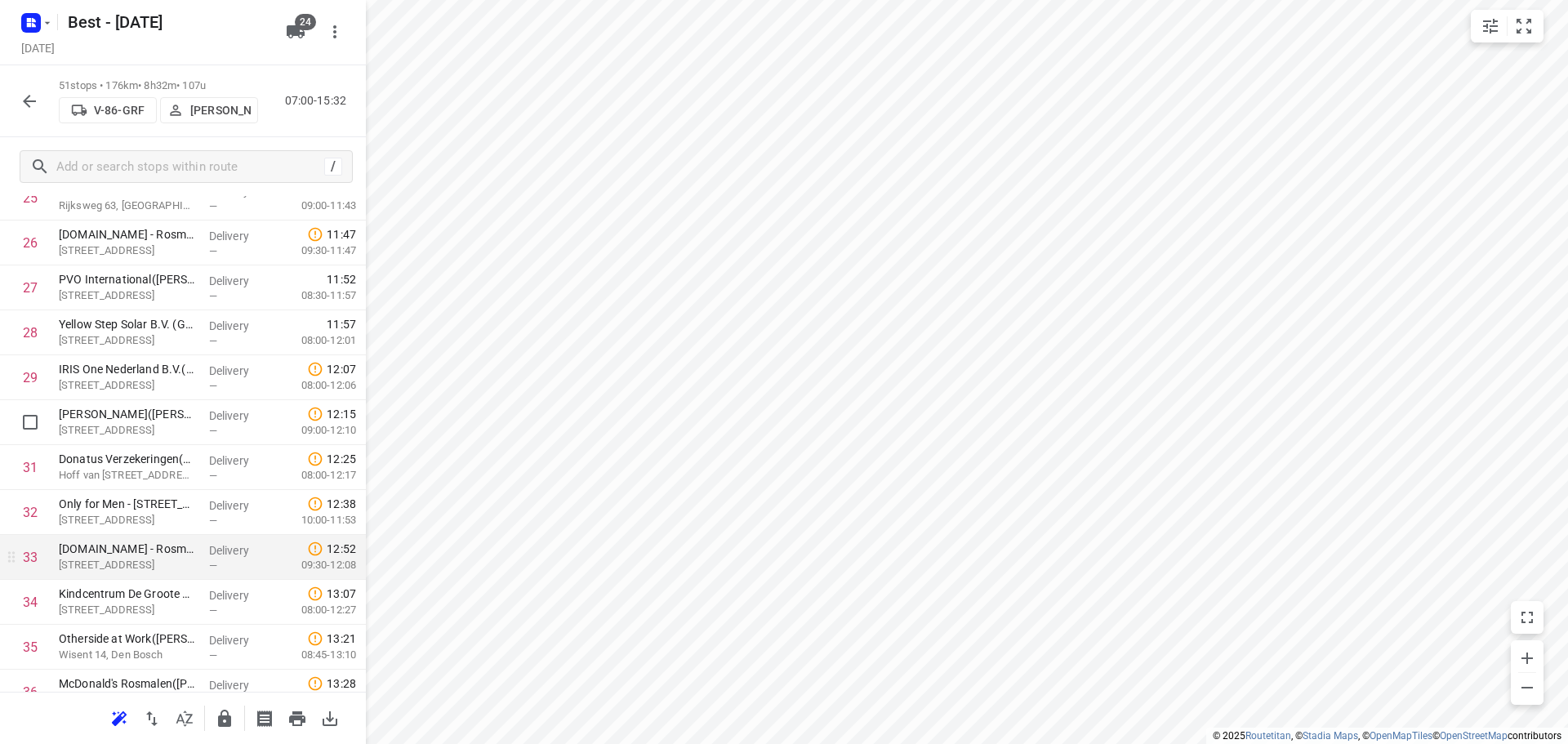
scroll to position [1247, 0]
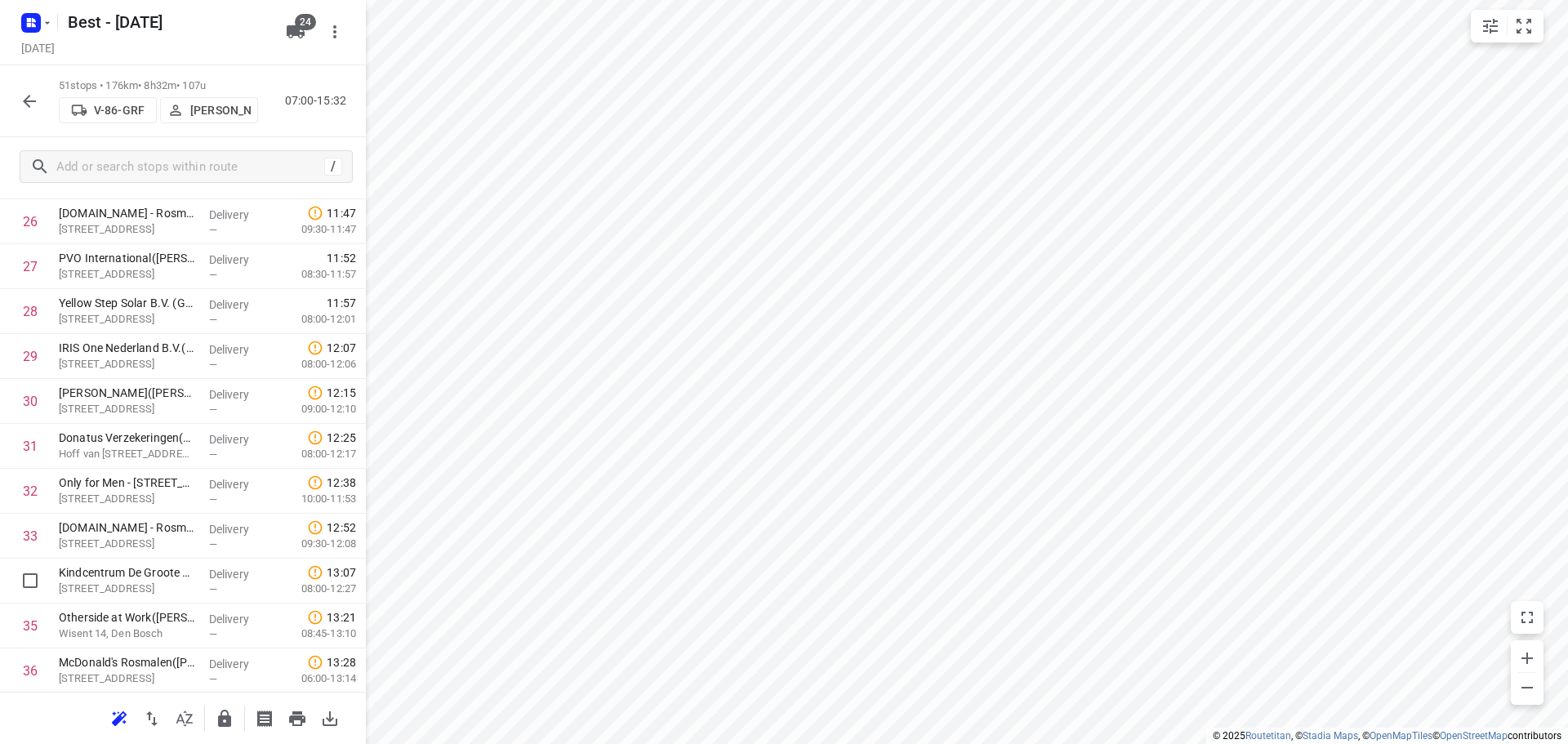
drag, startPoint x: 190, startPoint y: 560, endPoint x: 197, endPoint y: 516, distance: 44.6
click at [197, 516] on div "1 IBN - Oss(Chantal Curvers) Industrielaan 63, Oss Delivery — 07:37 07:00-09:26…" at bounding box center [183, 222] width 366 height 2289
drag, startPoint x: 199, startPoint y: 571, endPoint x: 202, endPoint y: 308, distance: 263.0
click at [202, 308] on div "1 IBN - Oss(Chantal Curvers) Industrielaan 63, Oss Delivery — 07:37 07:00-09:26…" at bounding box center [183, 221] width 366 height 2289
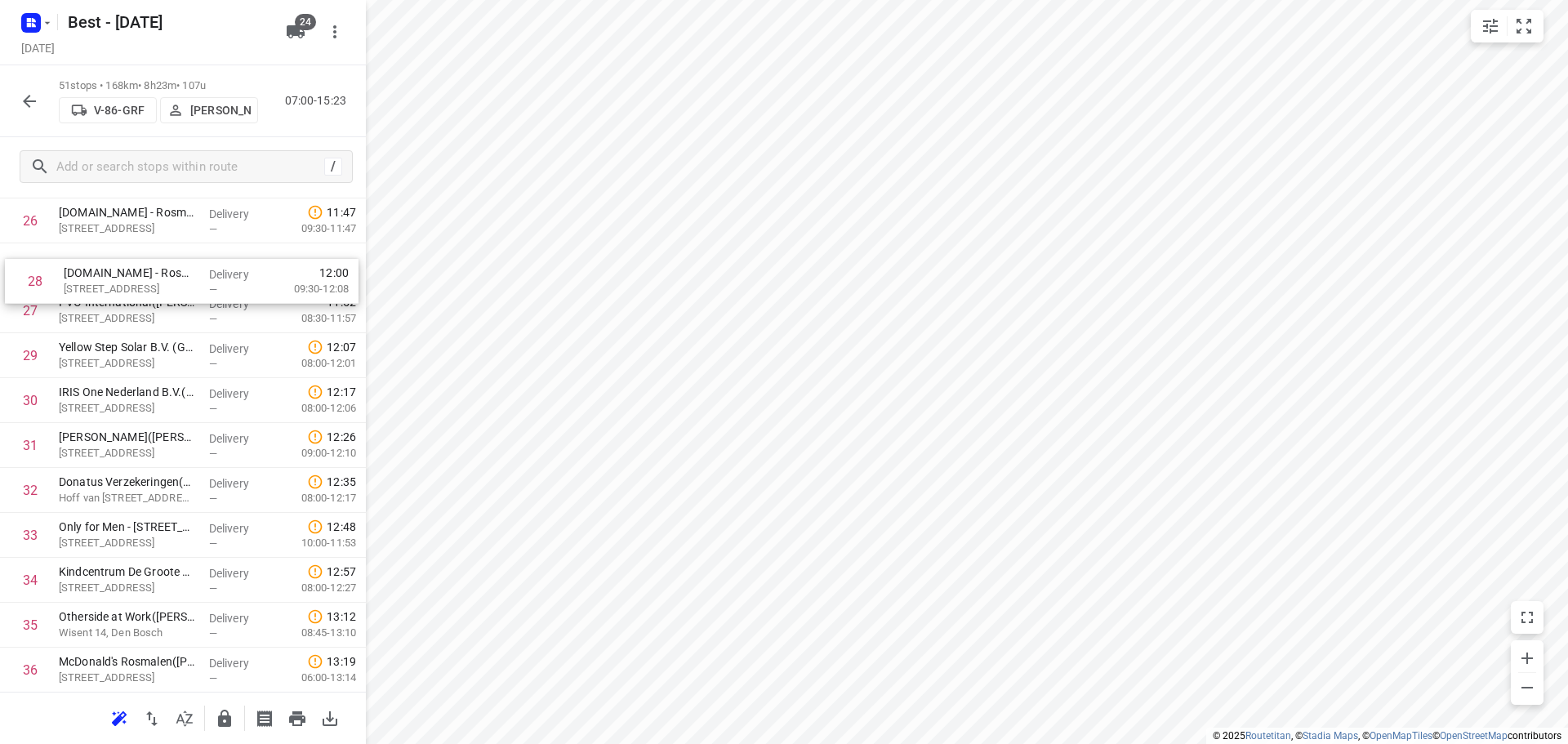
drag, startPoint x: 109, startPoint y: 308, endPoint x: 117, endPoint y: 267, distance: 41.8
click at [117, 269] on div "1 IBN - Oss(Chantal Curvers) Industrielaan 63, Oss Delivery — 07:37 07:00-09:26…" at bounding box center [183, 221] width 366 height 2289
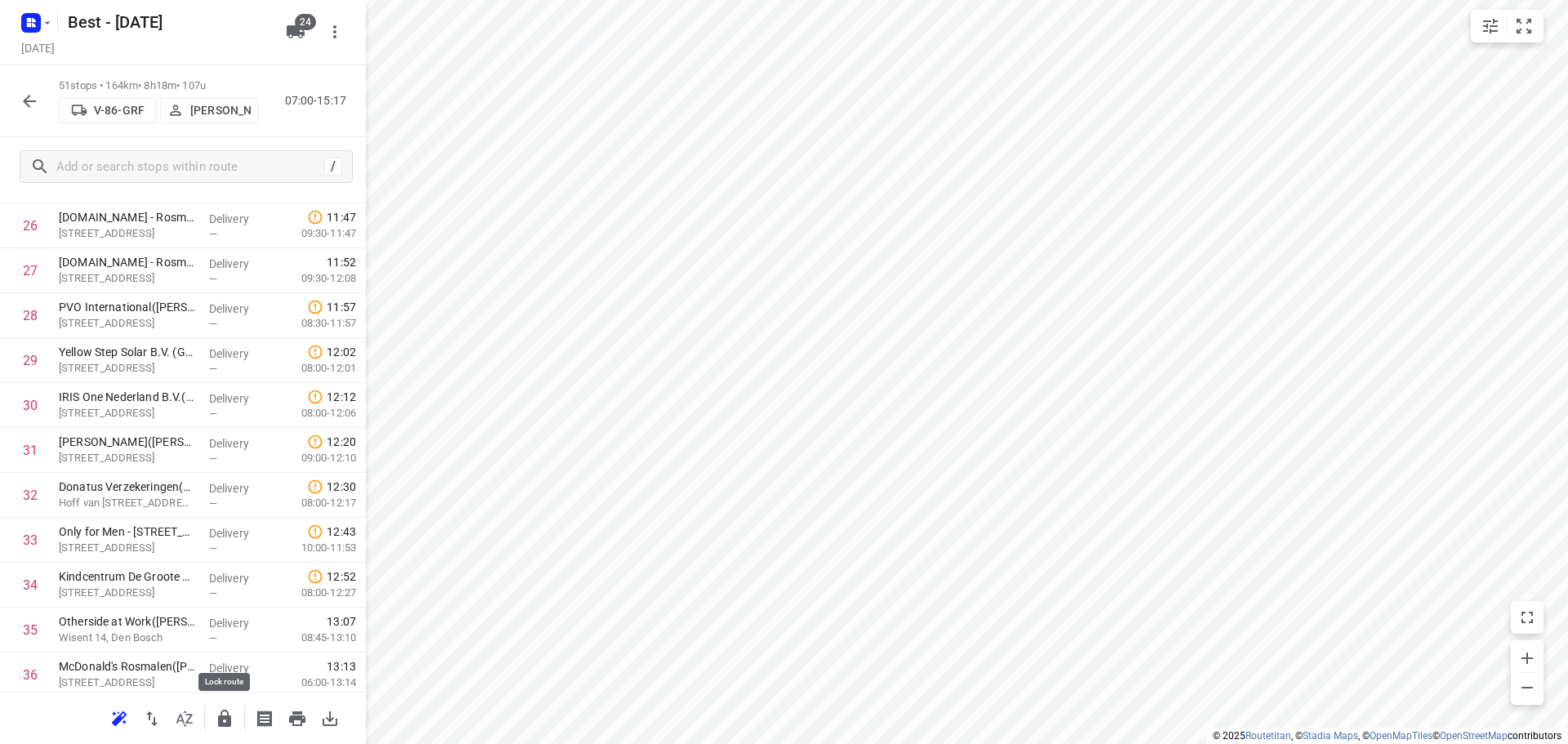
click at [216, 722] on icon "button" at bounding box center [224, 718] width 19 height 19
click at [36, 110] on icon "button" at bounding box center [29, 101] width 19 height 19
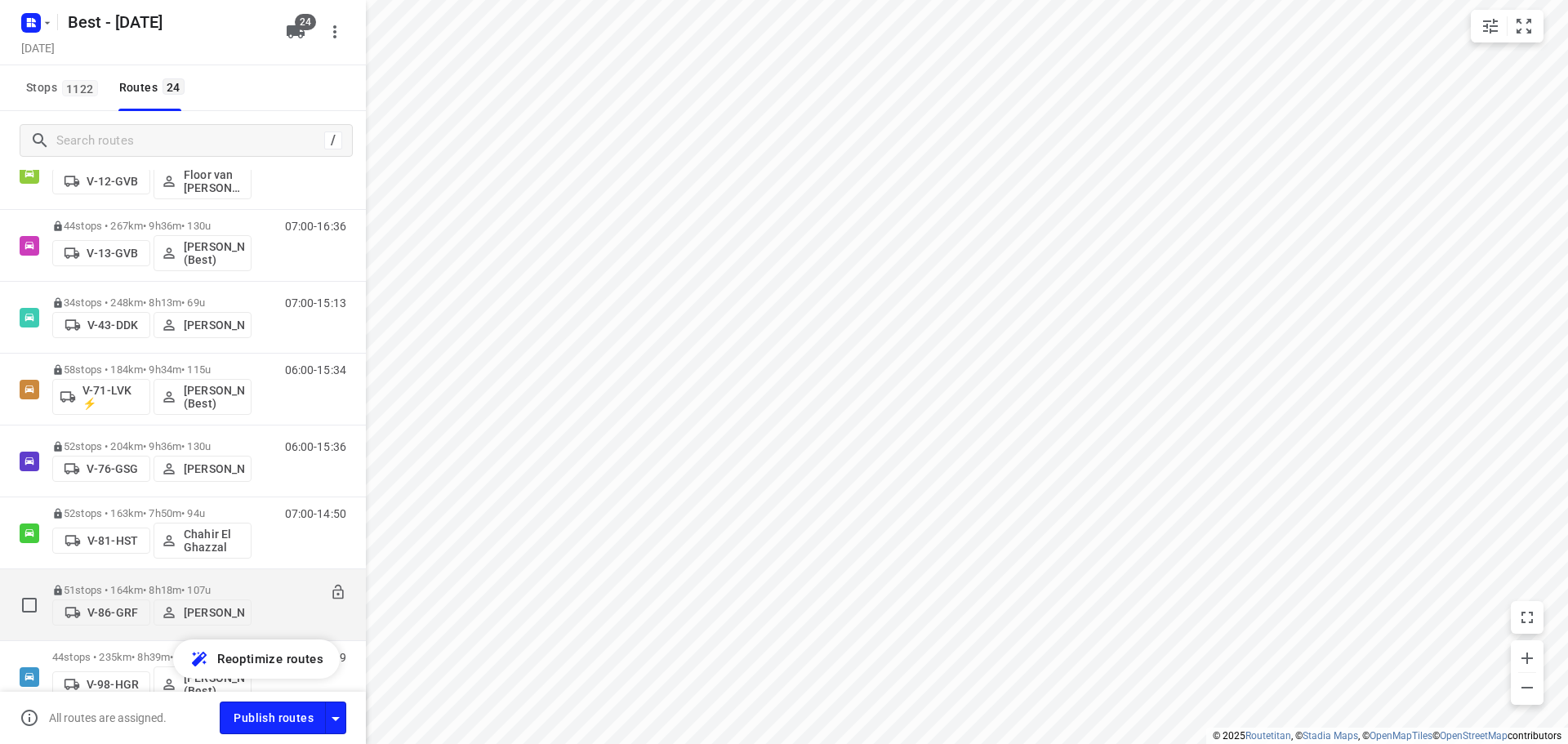
scroll to position [490, 0]
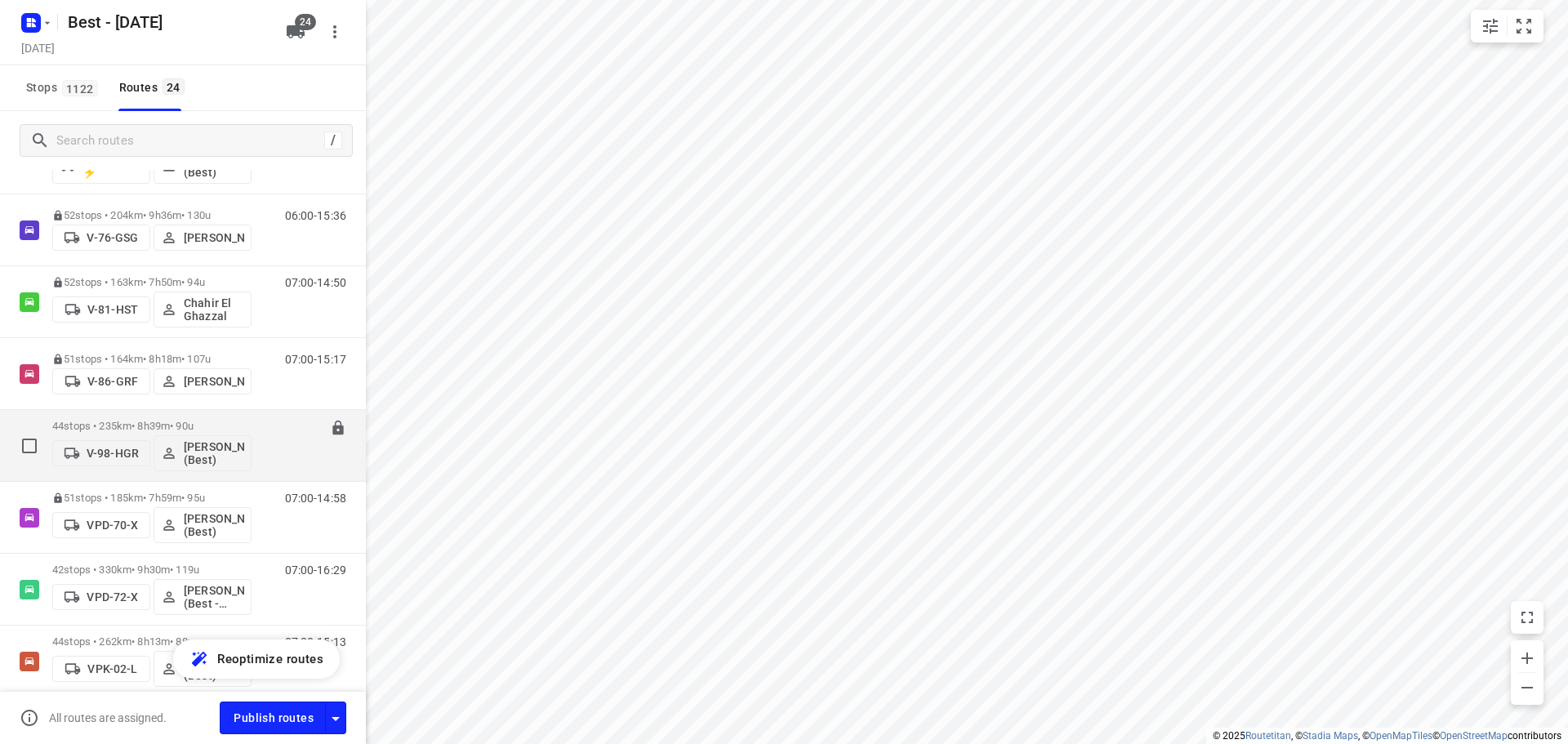
click at [113, 417] on div "44 stops • 235km • 8h39m • 90u V-98-HGR Jochem Hoffard (Best)" at bounding box center [152, 445] width 200 height 68
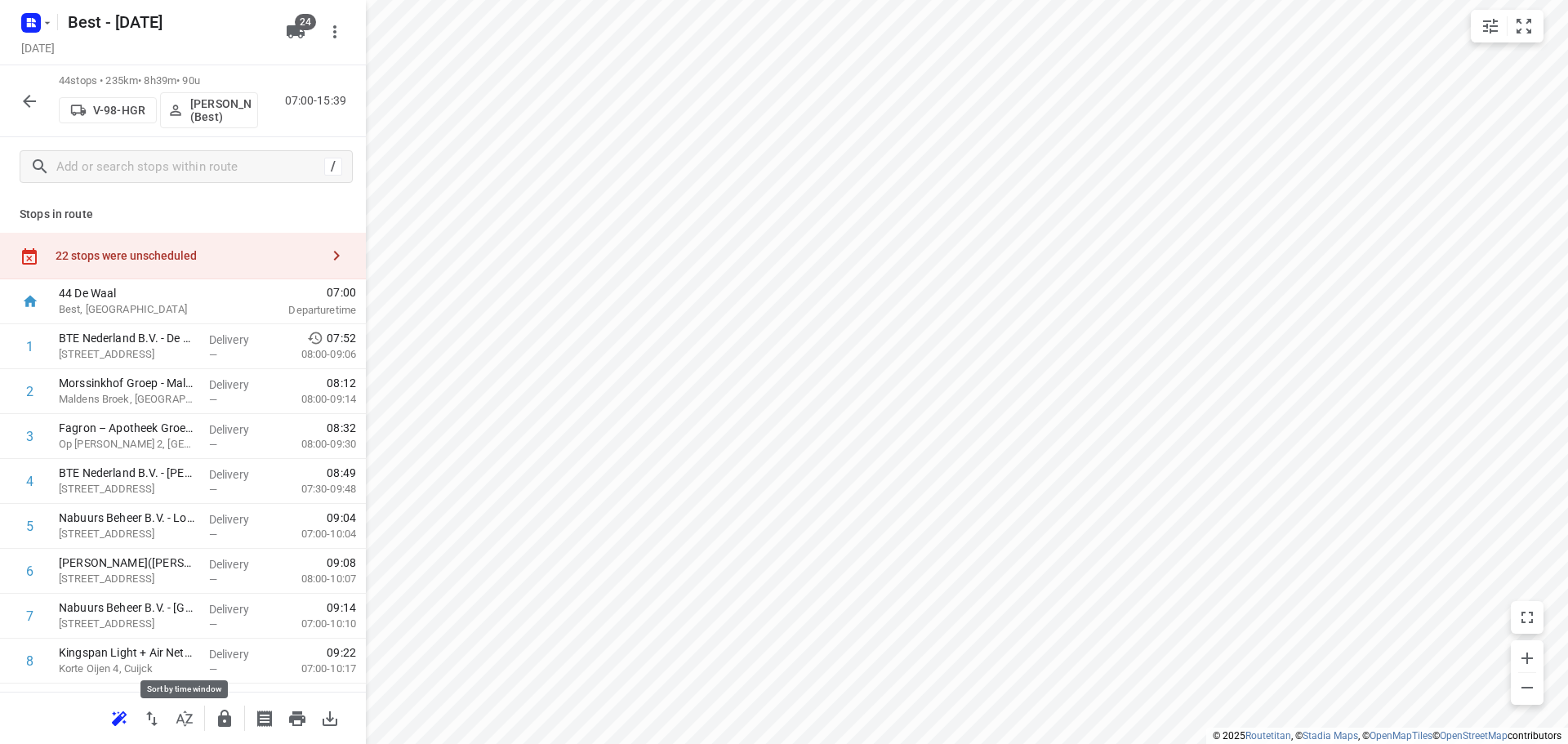
click at [207, 725] on div at bounding box center [183, 717] width 366 height 52
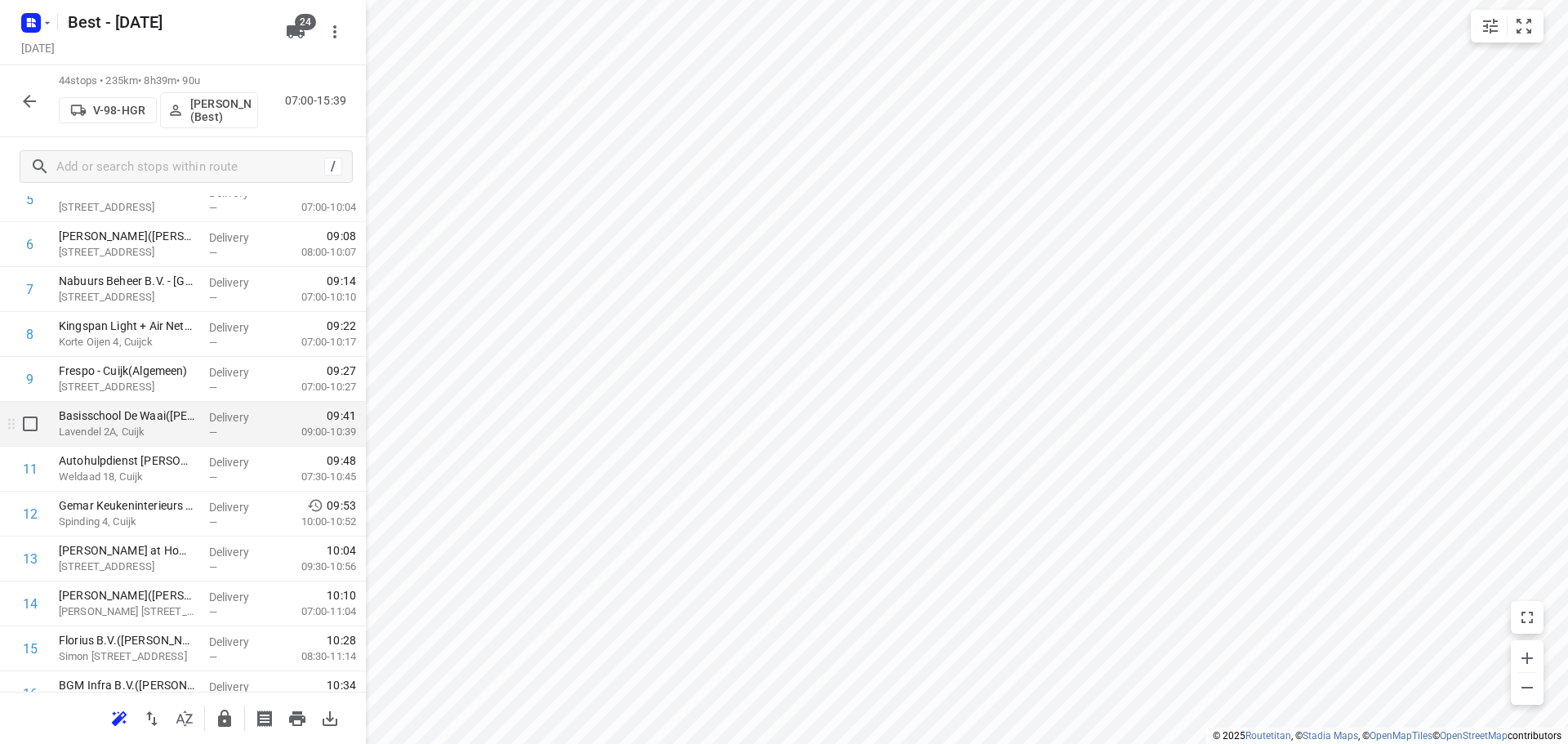
scroll to position [408, 0]
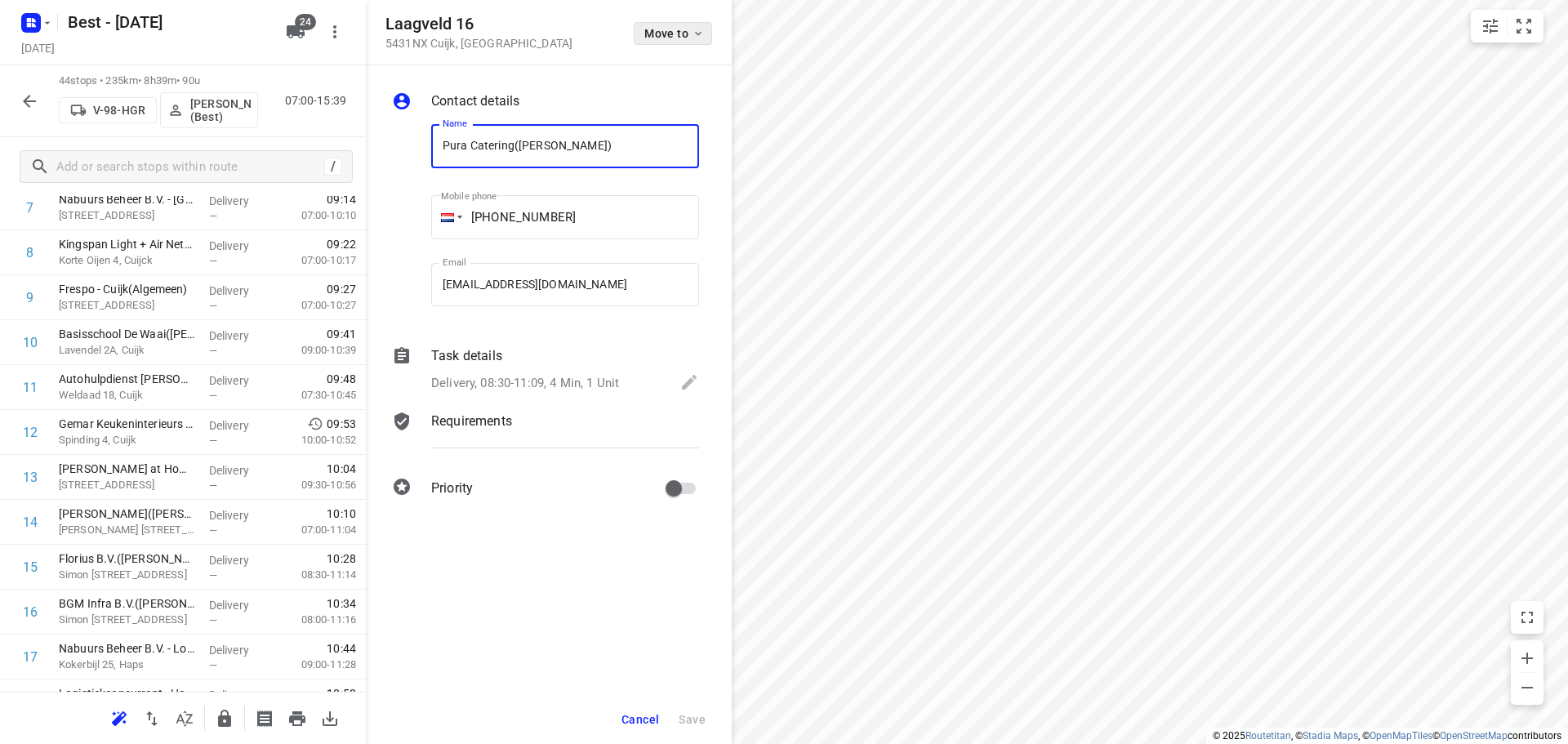
click at [646, 34] on span "Move to" at bounding box center [675, 34] width 60 height 13
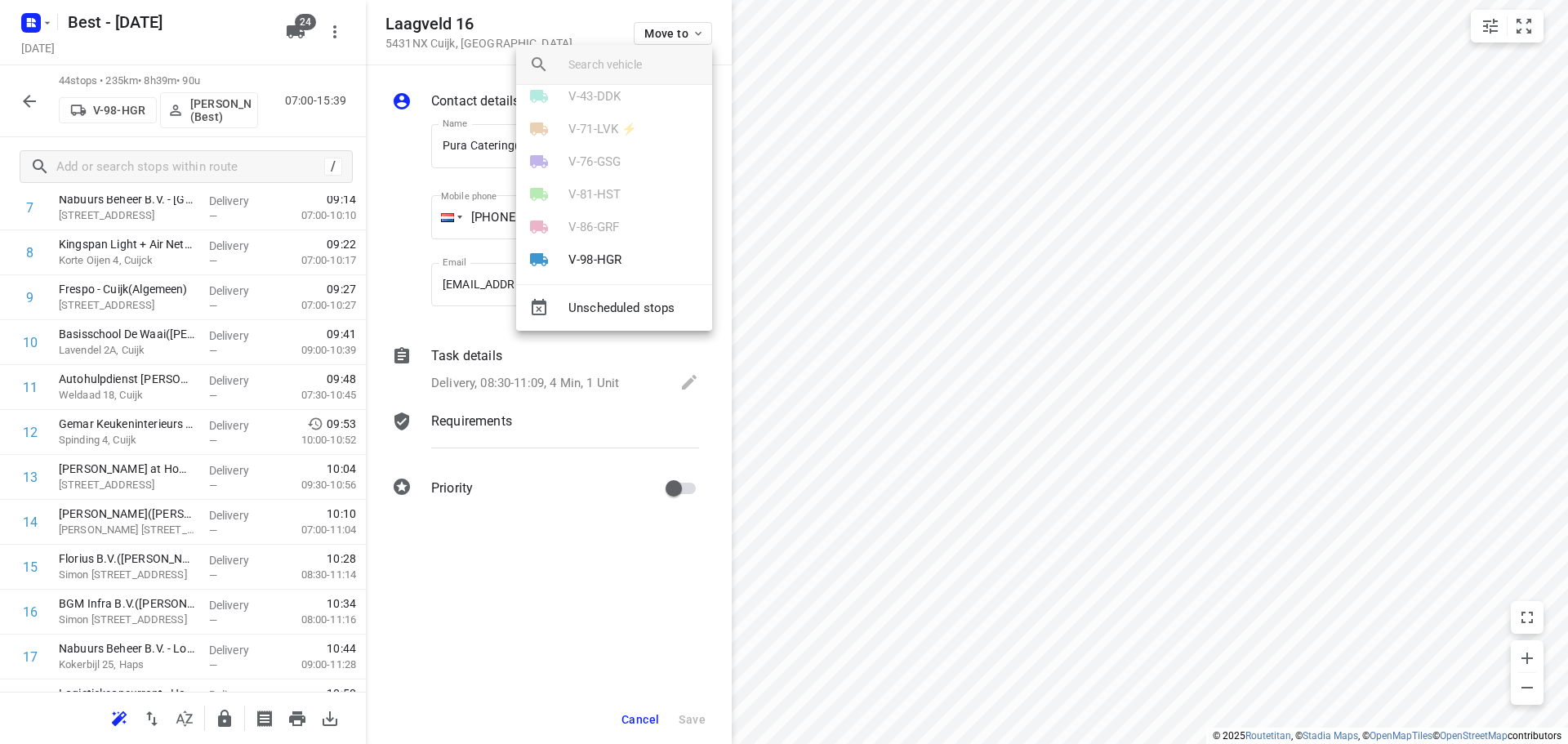
scroll to position [244, 0]
click at [605, 156] on p "V-98-HGR" at bounding box center [595, 163] width 53 height 19
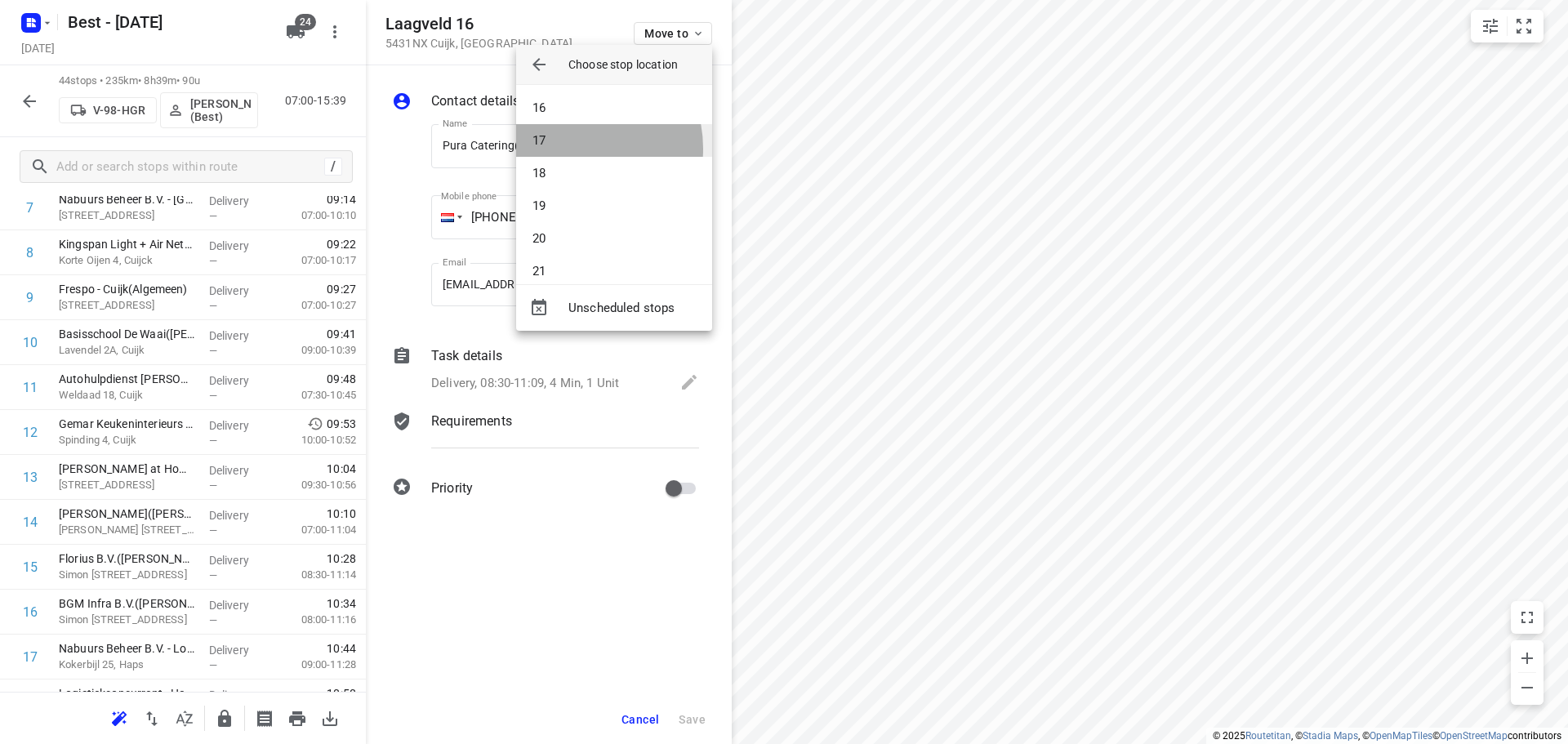
click at [569, 148] on li "17" at bounding box center [614, 140] width 196 height 33
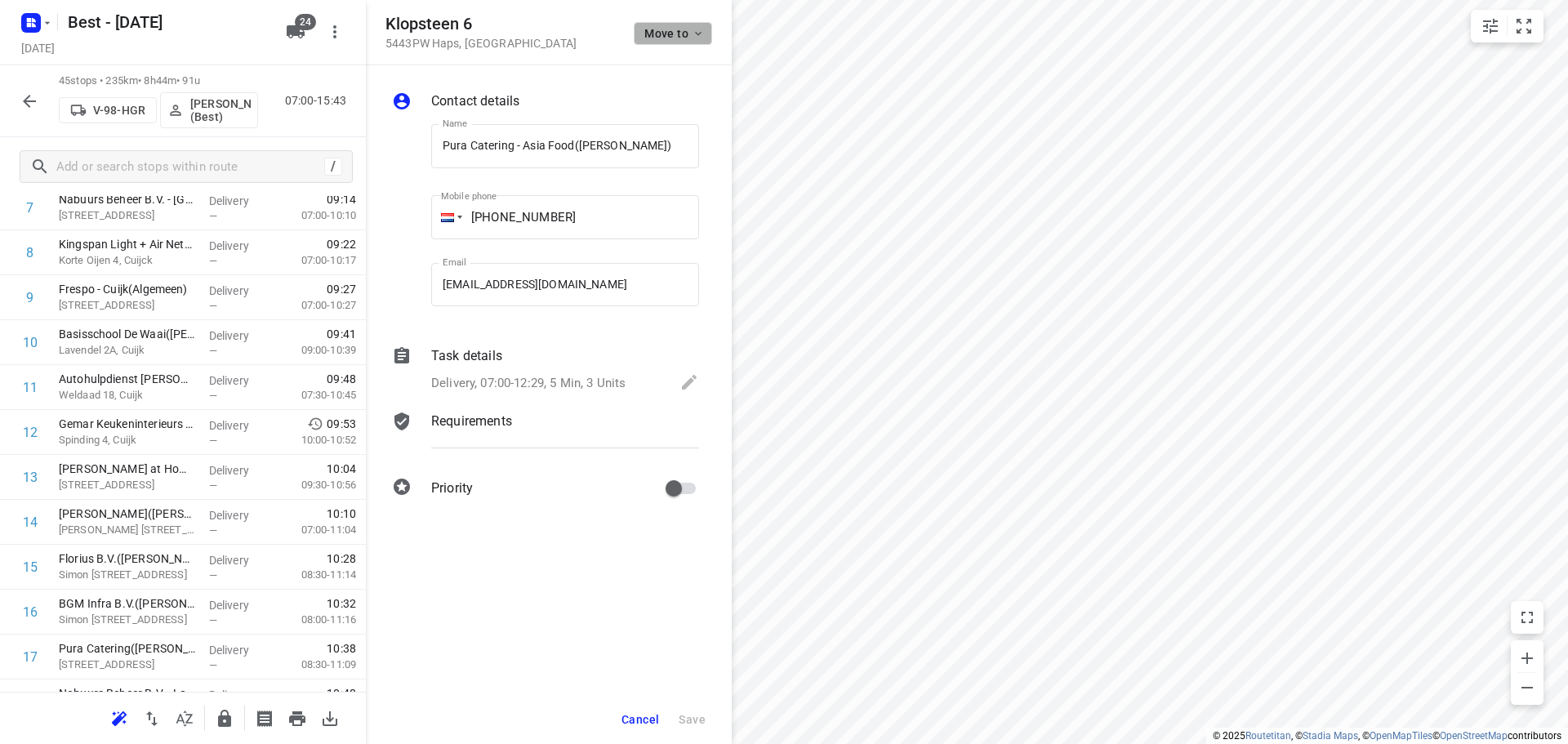
click at [695, 22] on button "Move to" at bounding box center [673, 34] width 79 height 23
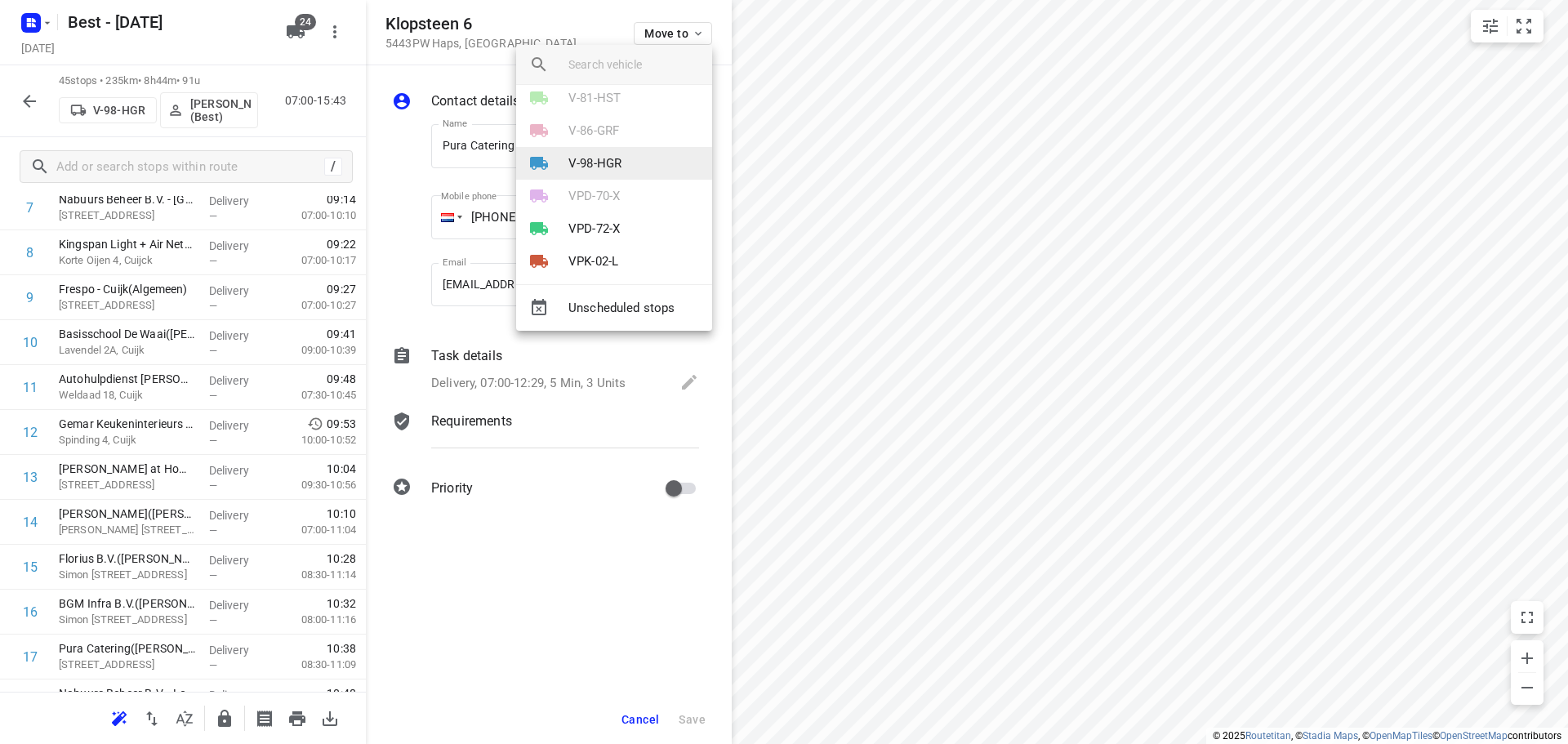
click at [610, 152] on li "V-98-HGR" at bounding box center [614, 162] width 196 height 33
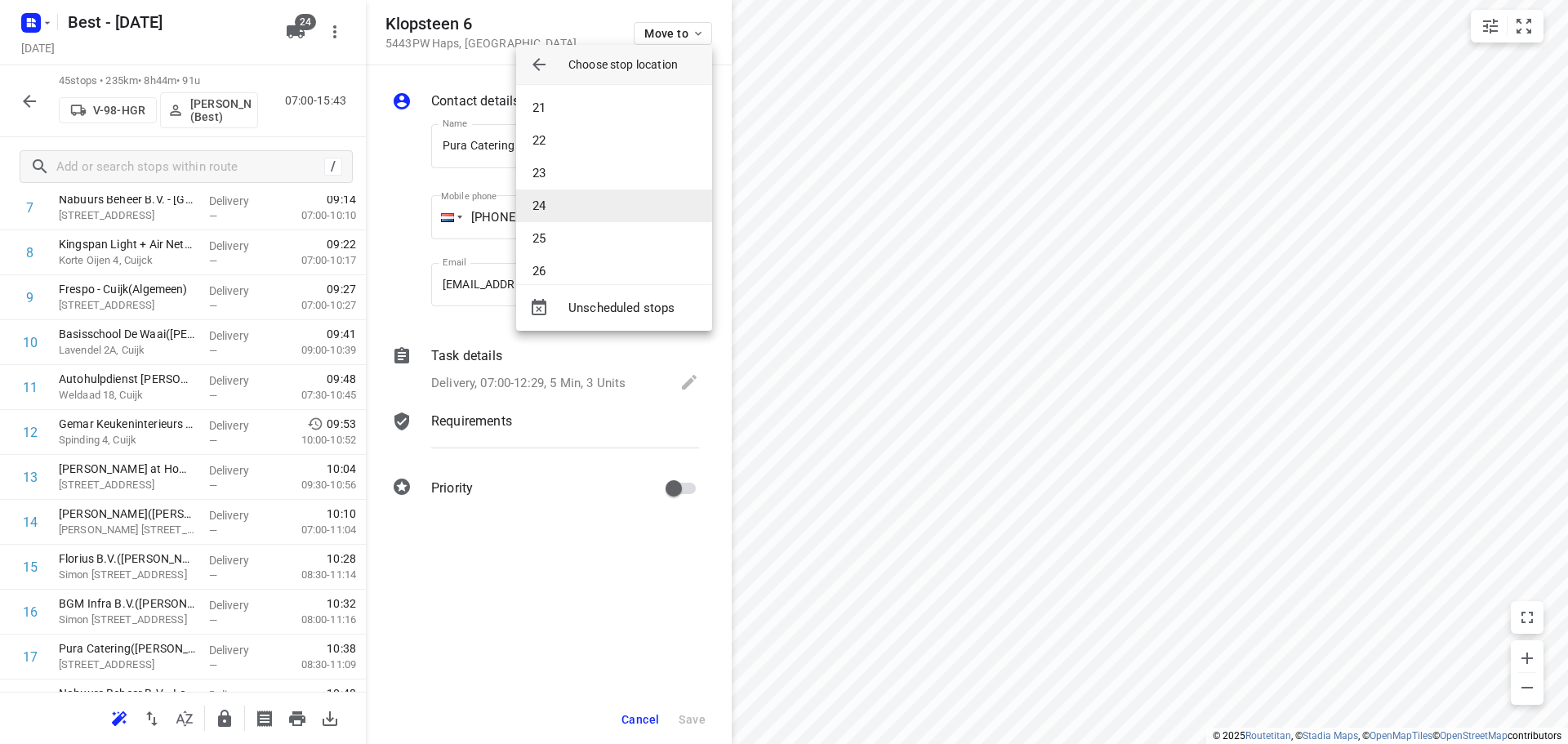
click at [560, 205] on li "24" at bounding box center [614, 206] width 196 height 33
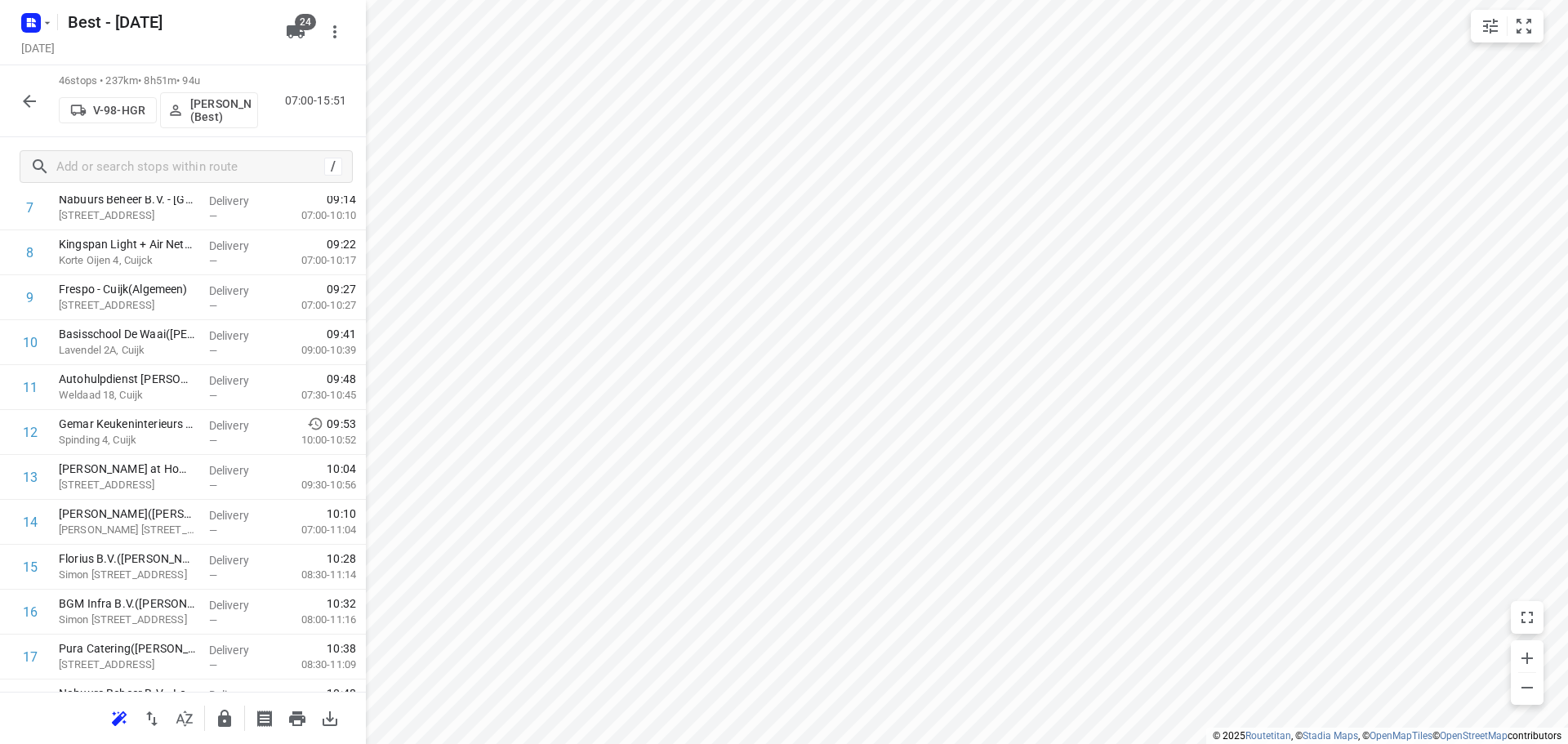
click at [223, 710] on icon "button" at bounding box center [224, 718] width 13 height 17
click at [27, 97] on icon "button" at bounding box center [29, 101] width 13 height 13
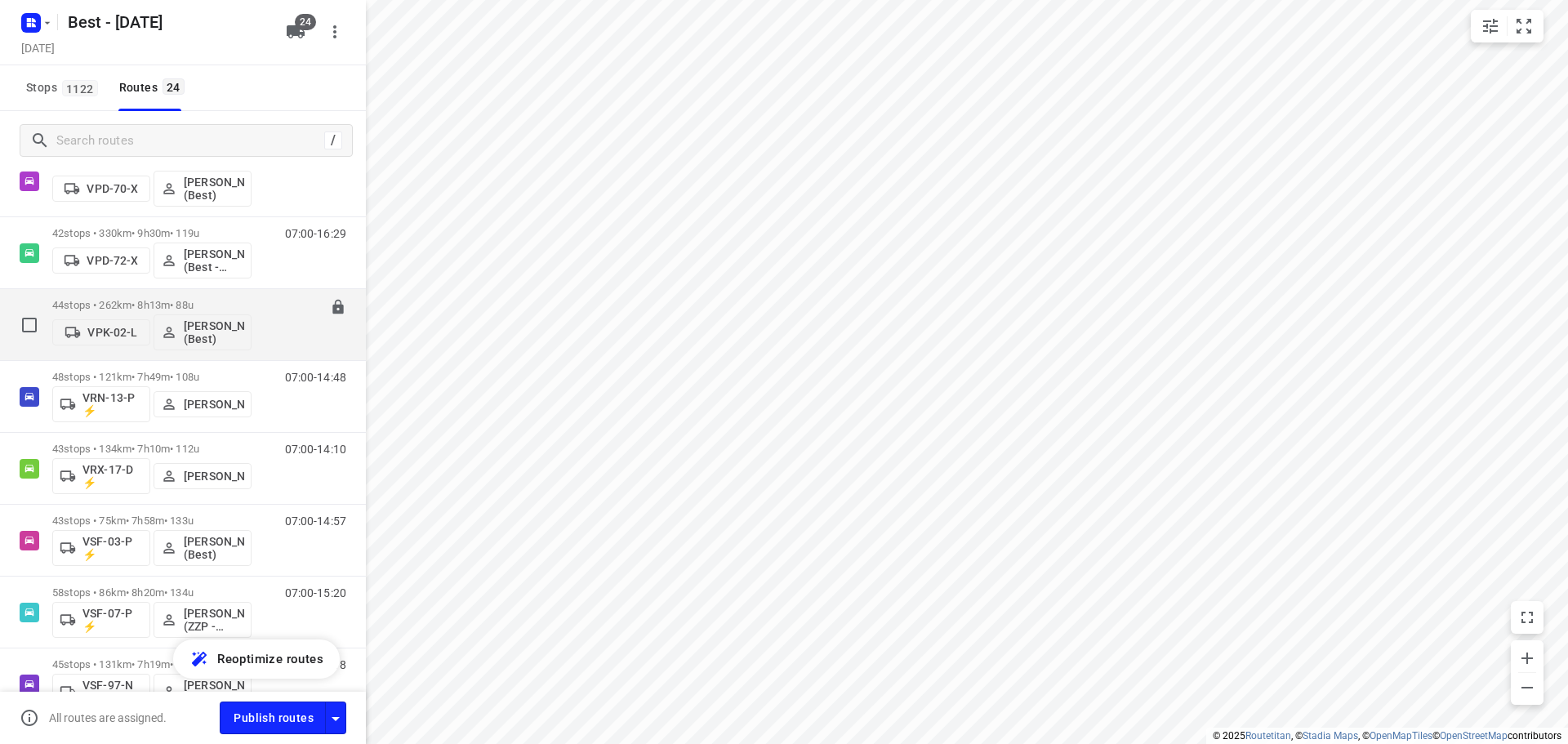
scroll to position [734, 0]
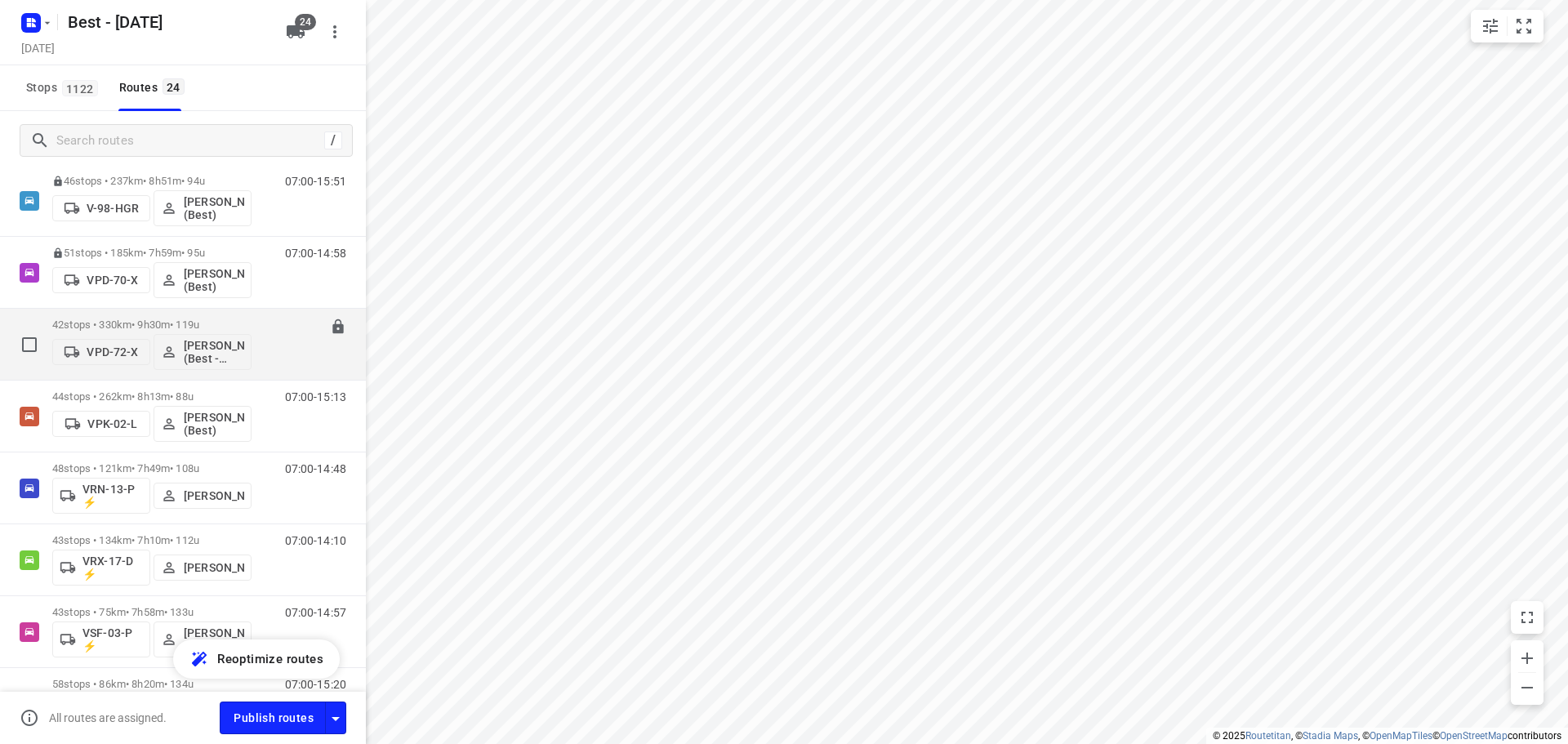
click at [117, 318] on div "42 stops • 330km • 9h30m • 119u VPD-72-X Maurice Vanderfeesten (Best - ZZP)" at bounding box center [152, 343] width 200 height 68
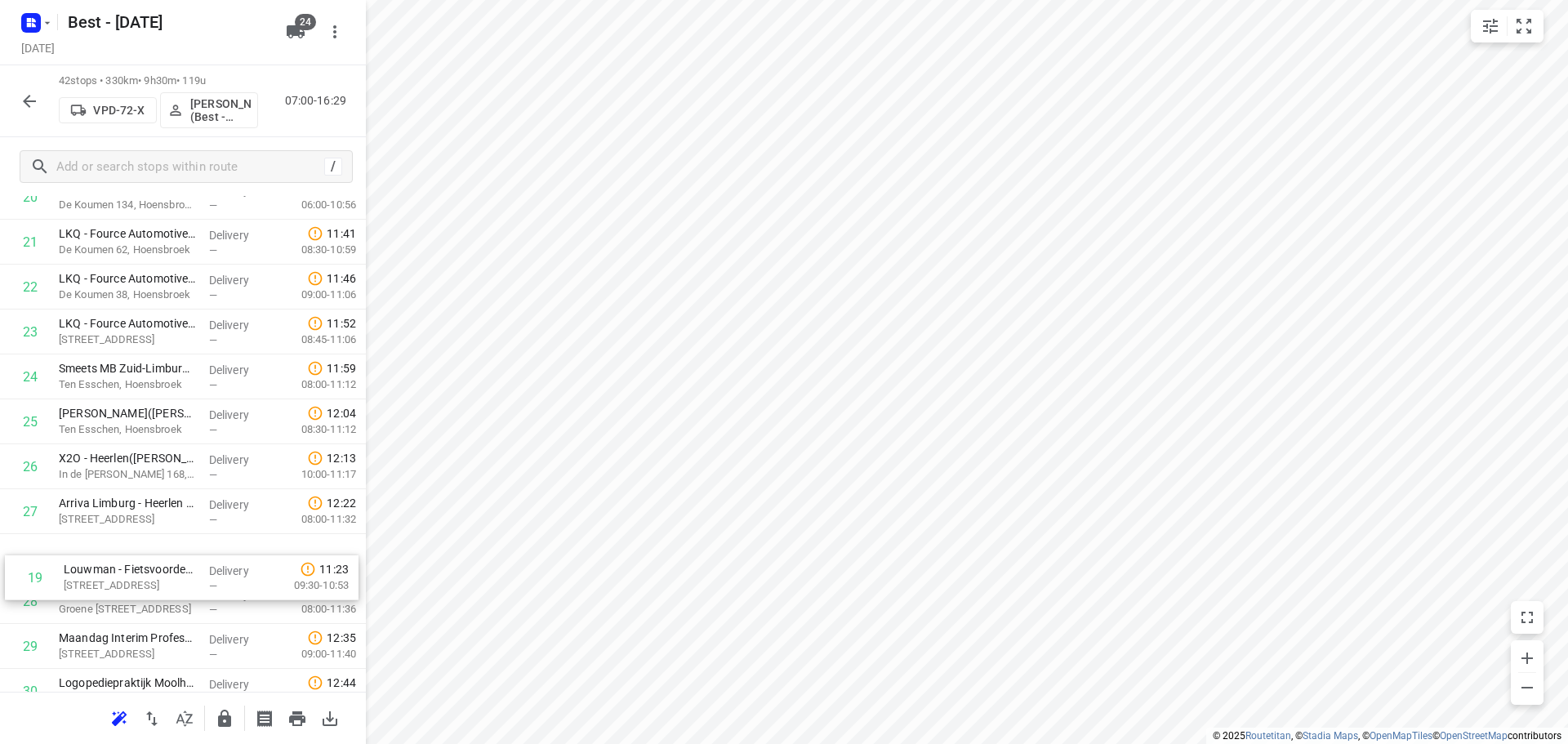
scroll to position [960, 0]
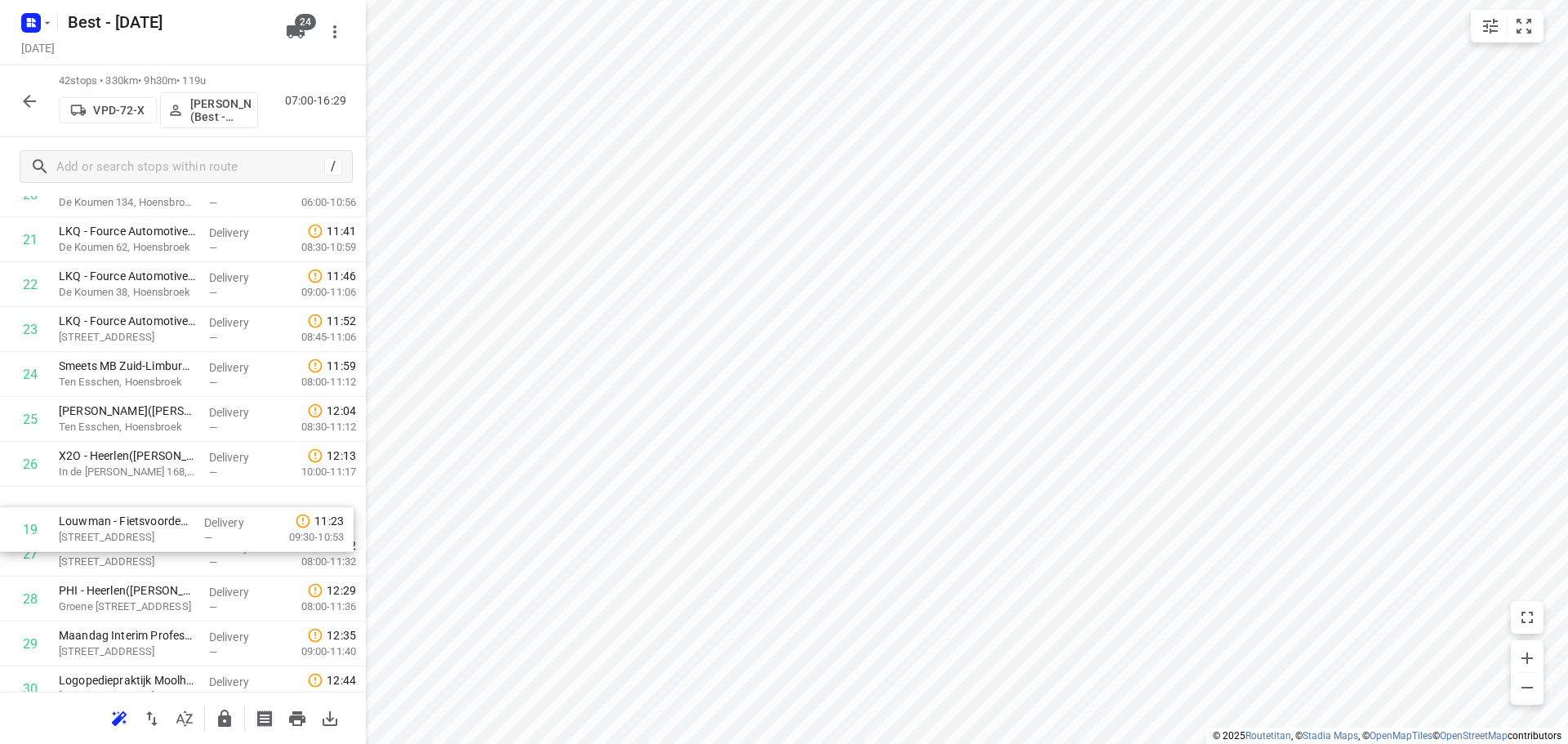
drag, startPoint x: 158, startPoint y: 422, endPoint x: 155, endPoint y: 518, distance: 96.0
click at [158, 537] on div "1 Best Star Meat Beef B.V.(Roland Moederscheim) Horselstraat 2, Nuth Delivery —…" at bounding box center [183, 306] width 366 height 1886
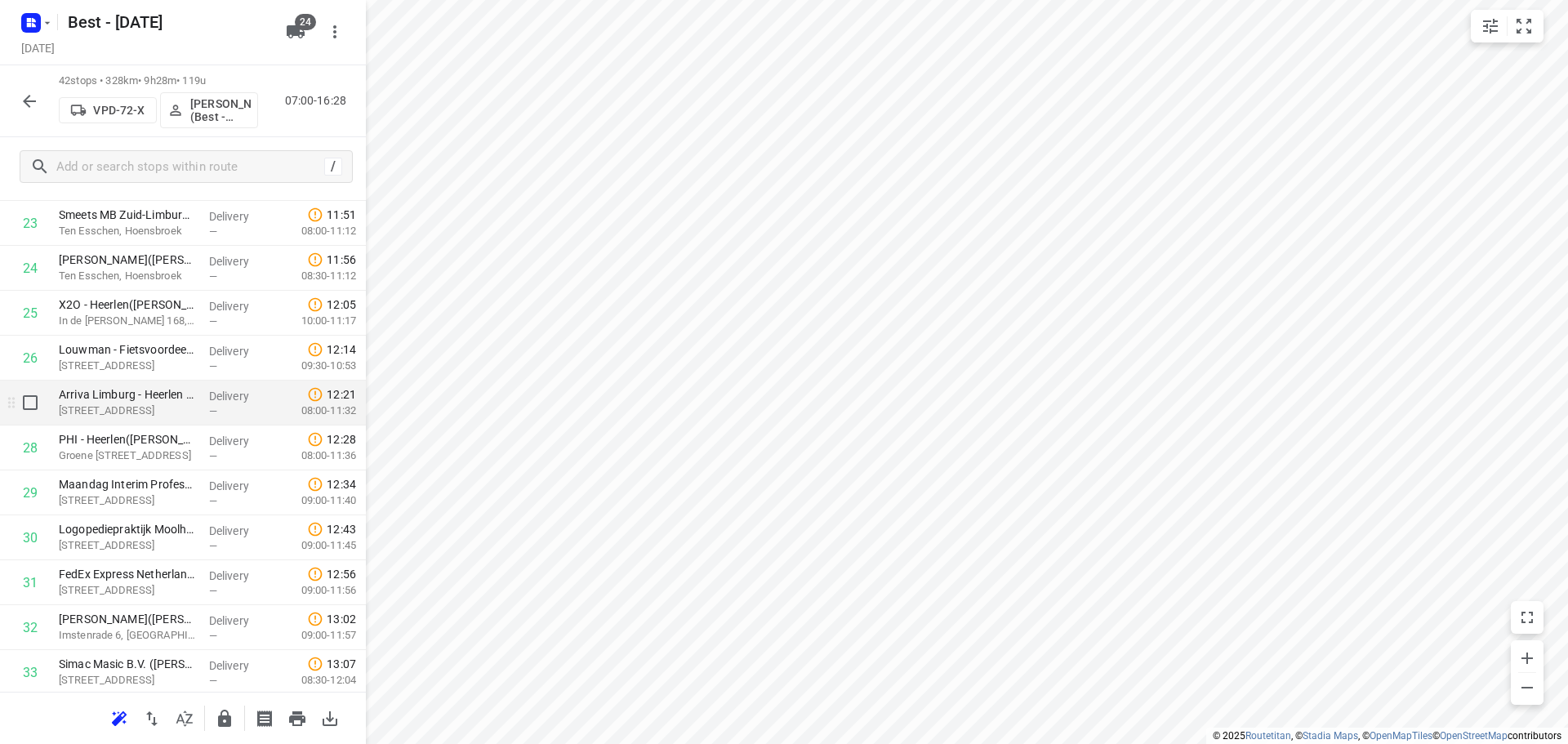
scroll to position [1368, 0]
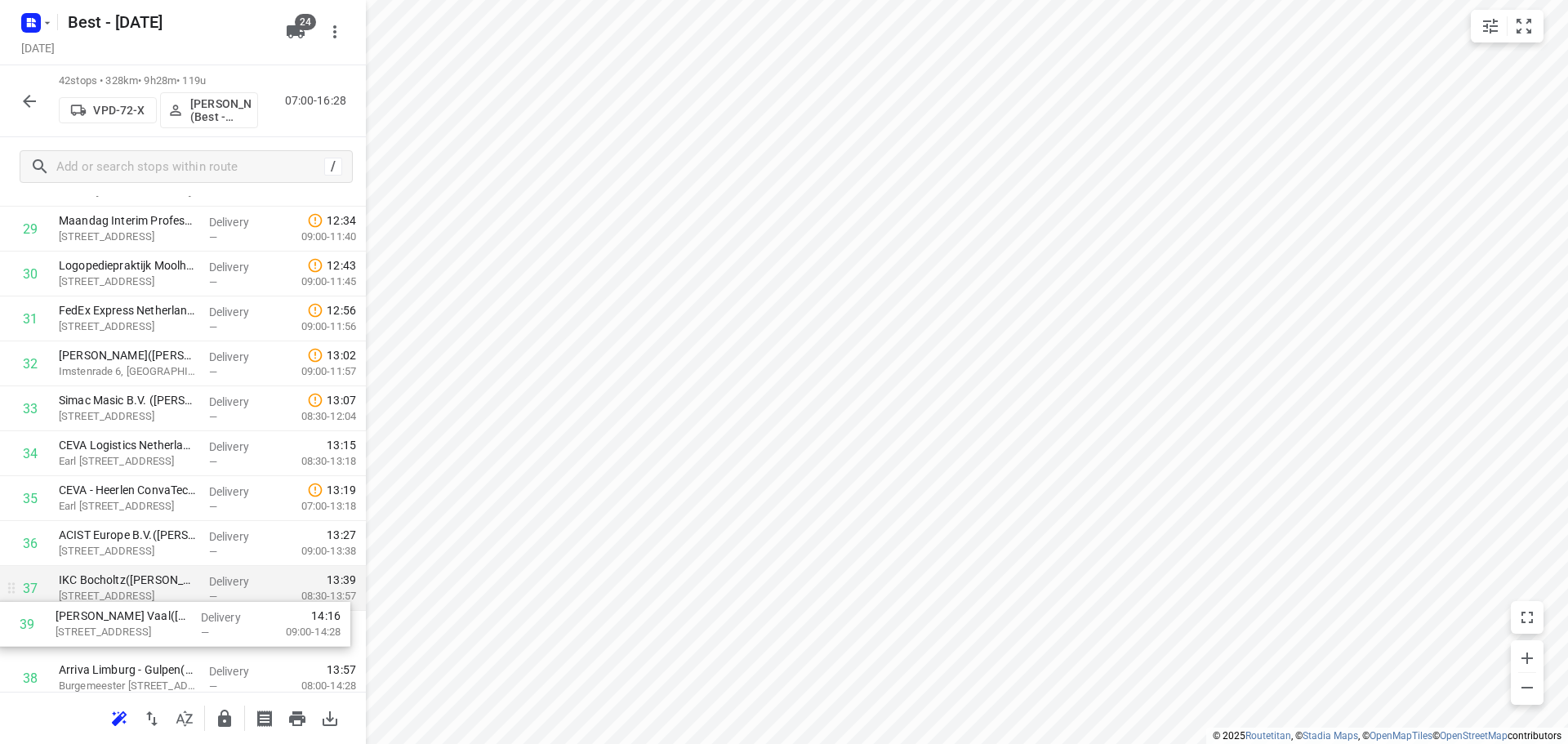
drag, startPoint x: 122, startPoint y: 683, endPoint x: 118, endPoint y: 605, distance: 78.1
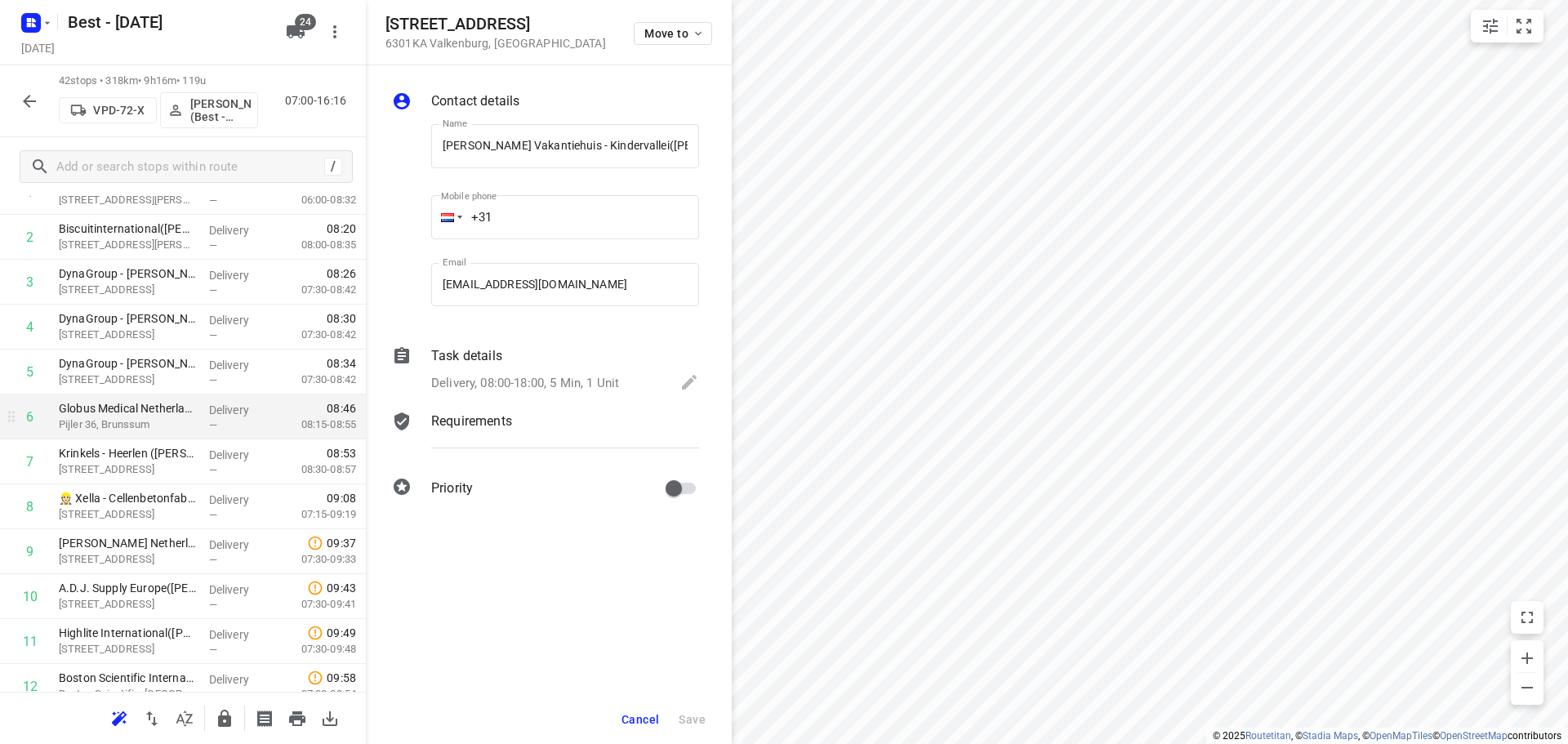
scroll to position [0, 86]
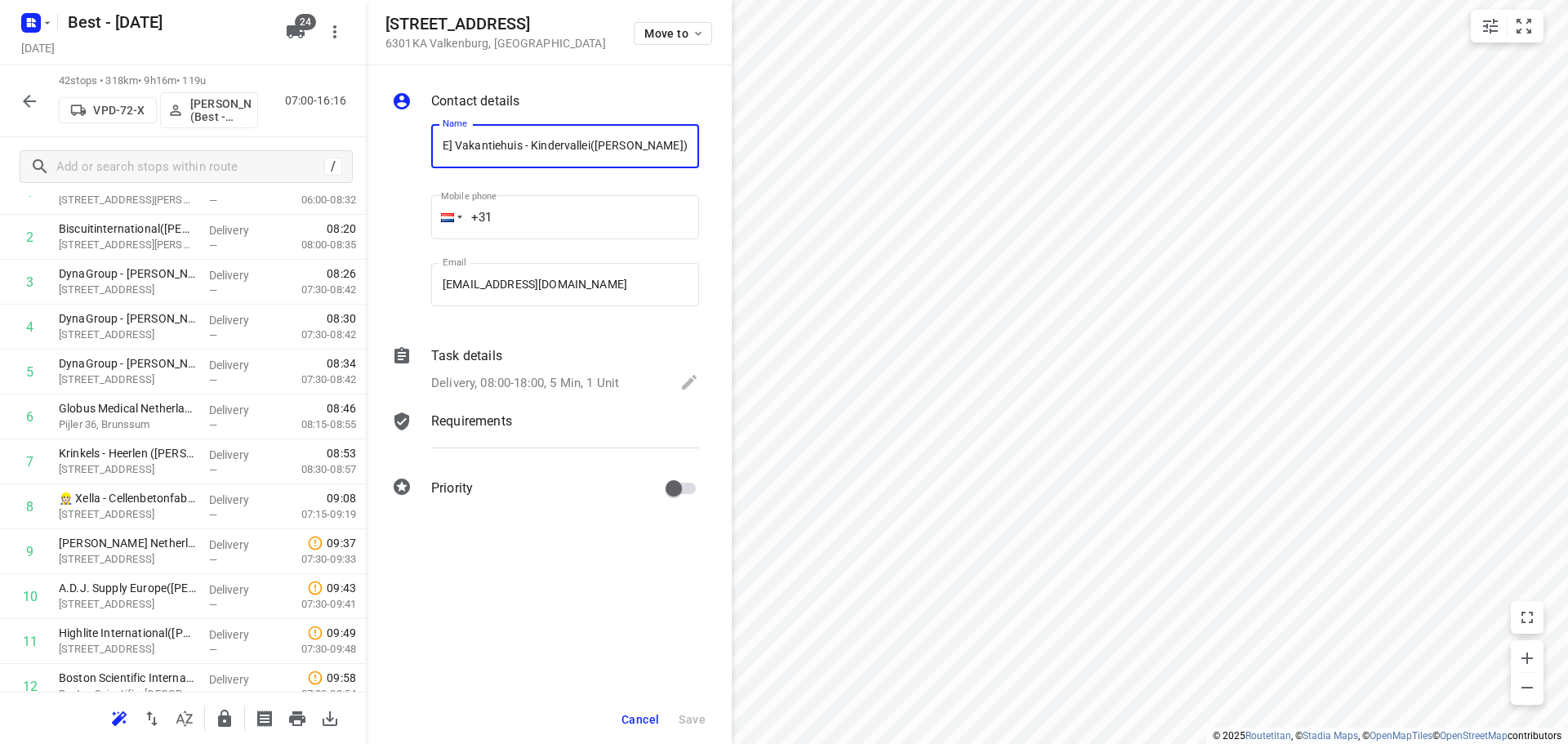
click at [560, 358] on div "Task details" at bounding box center [564, 356] width 268 height 19
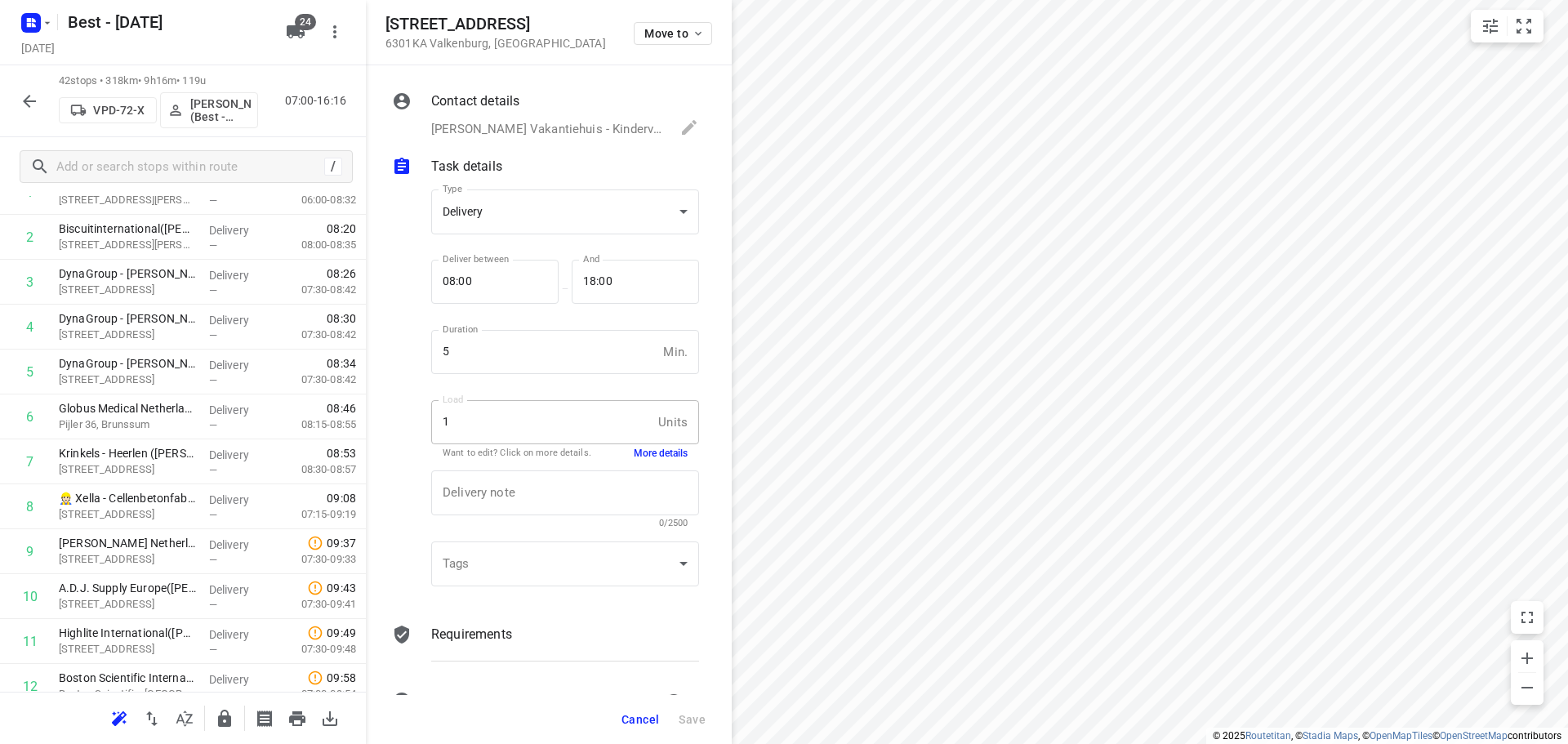
click at [637, 462] on div "Delivery note x Delivery note 0/2500" at bounding box center [565, 500] width 281 height 78
click at [643, 452] on button "More details" at bounding box center [660, 454] width 54 height 14
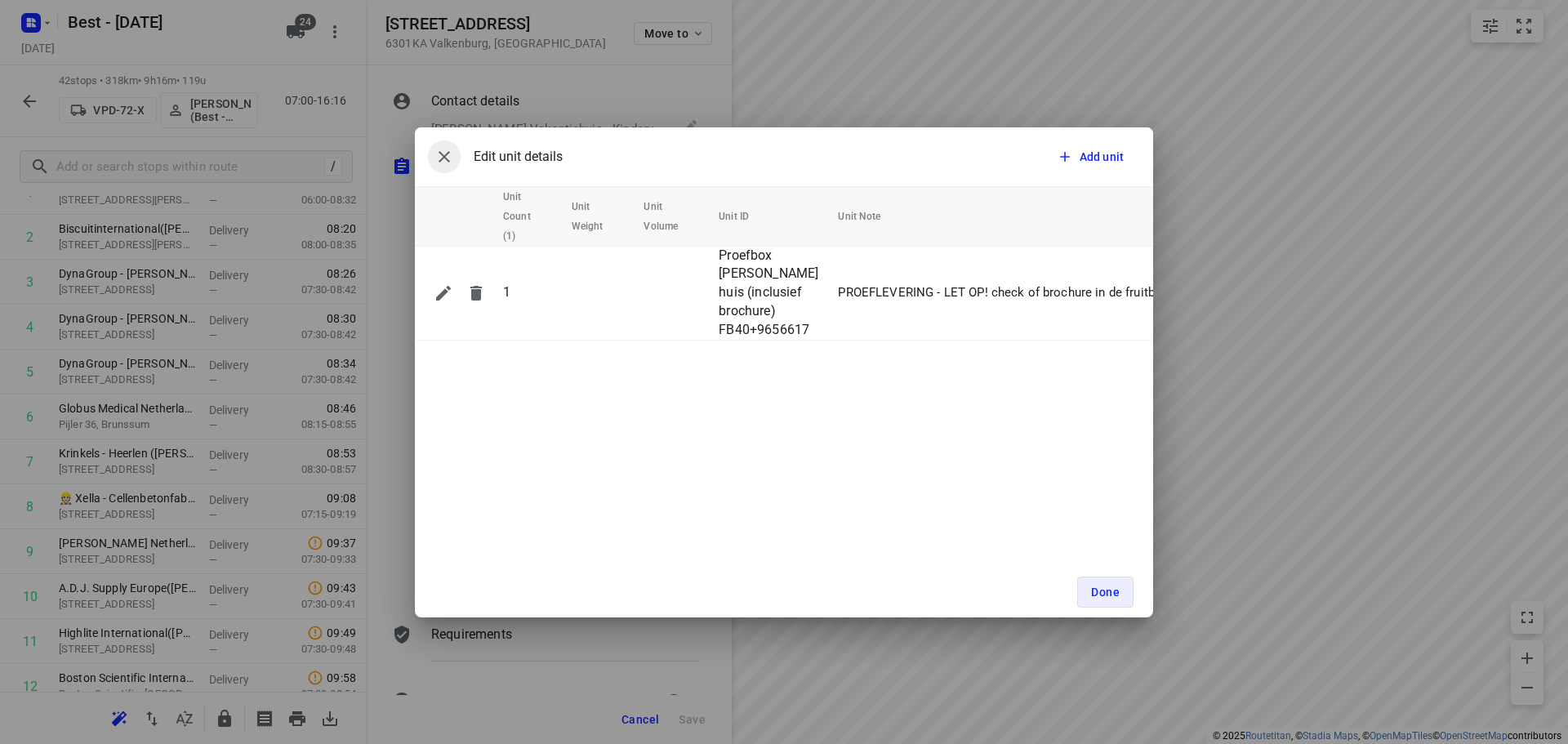
click at [435, 155] on icon "button" at bounding box center [444, 156] width 19 height 19
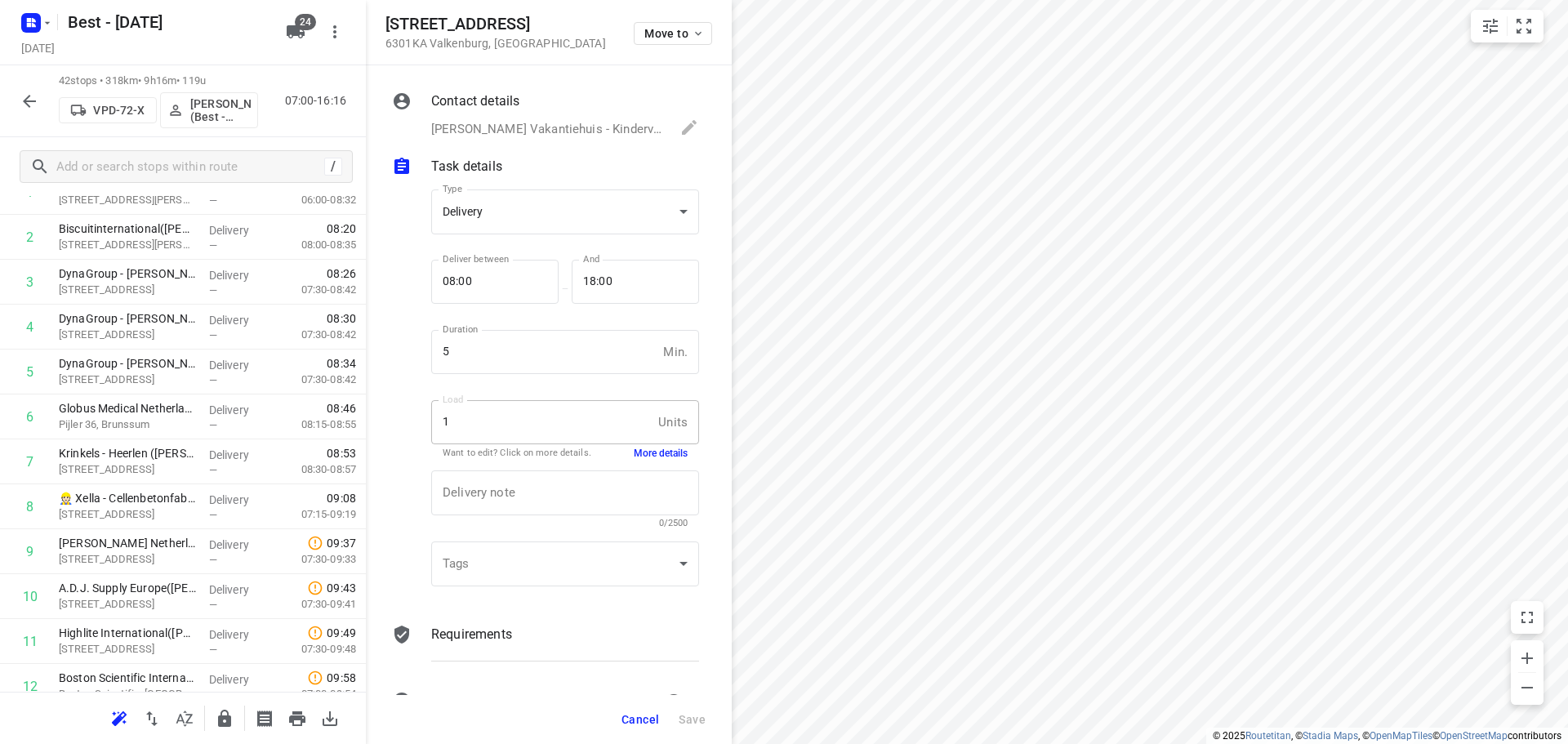
click at [635, 711] on button "Cancel" at bounding box center [639, 718] width 50 height 29
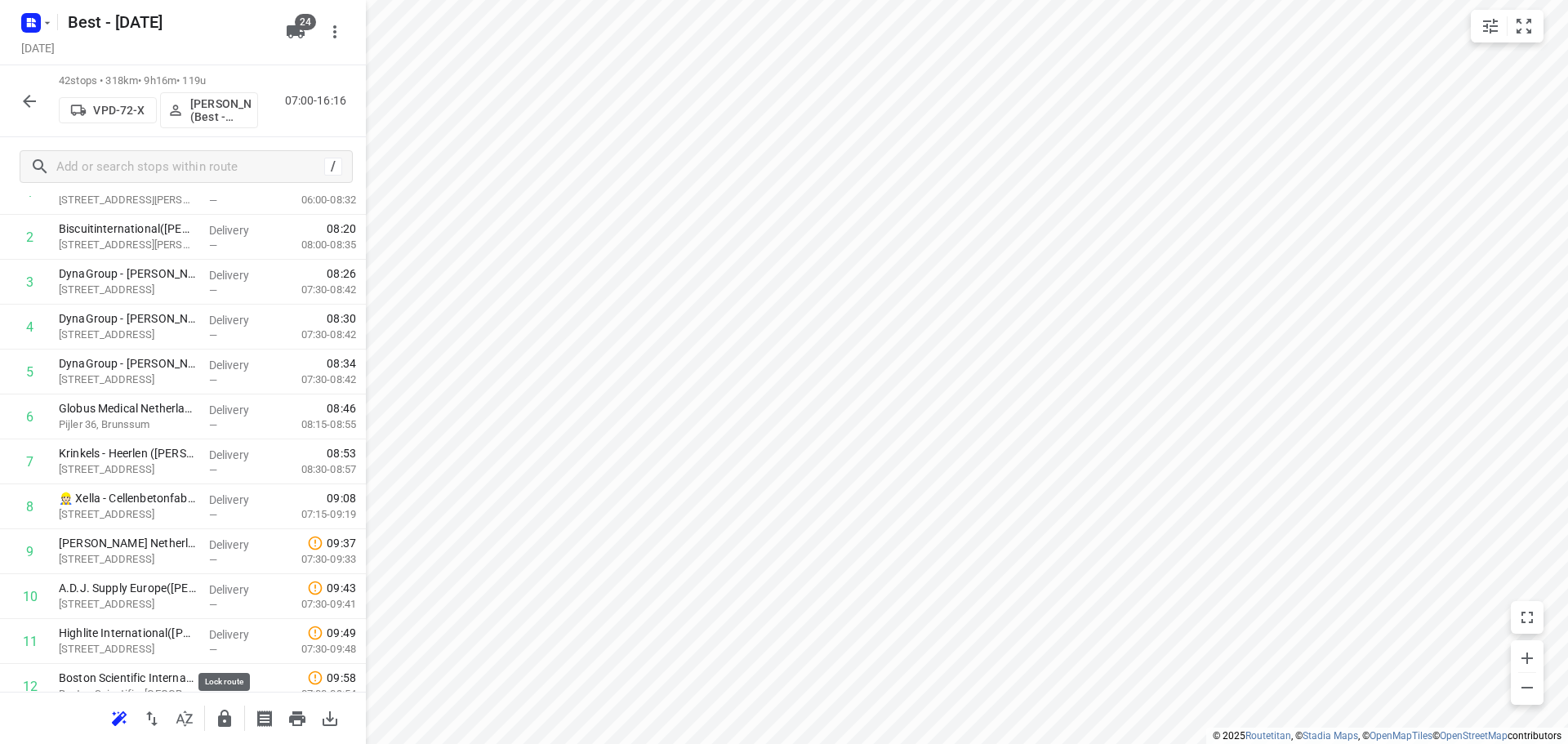
click at [220, 727] on icon "button" at bounding box center [224, 718] width 19 height 19
click at [188, 715] on icon "button" at bounding box center [185, 718] width 19 height 19
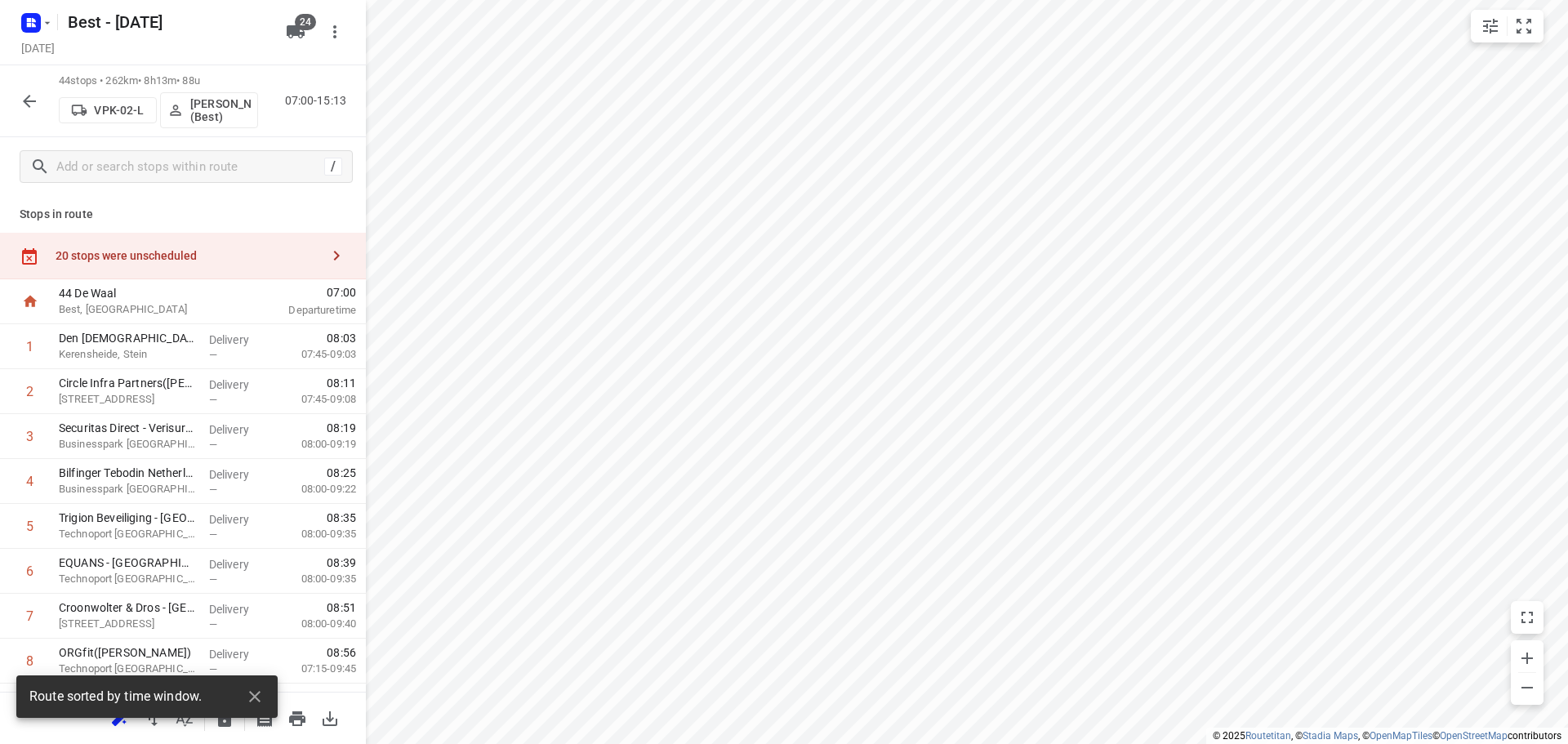
click at [239, 279] on div at bounding box center [241, 301] width 13 height 45
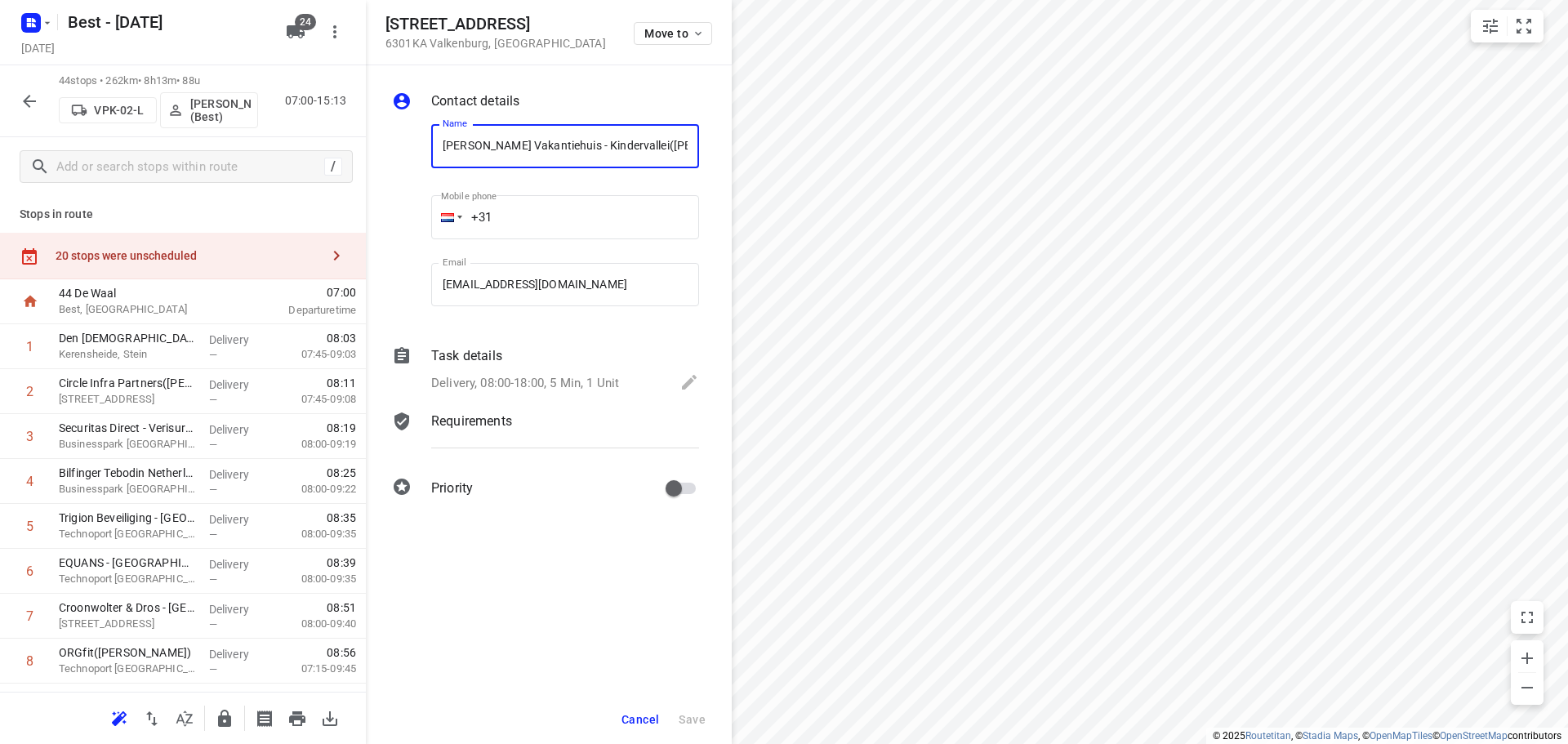
scroll to position [0, 86]
click at [690, 26] on button "Move to" at bounding box center [673, 34] width 79 height 23
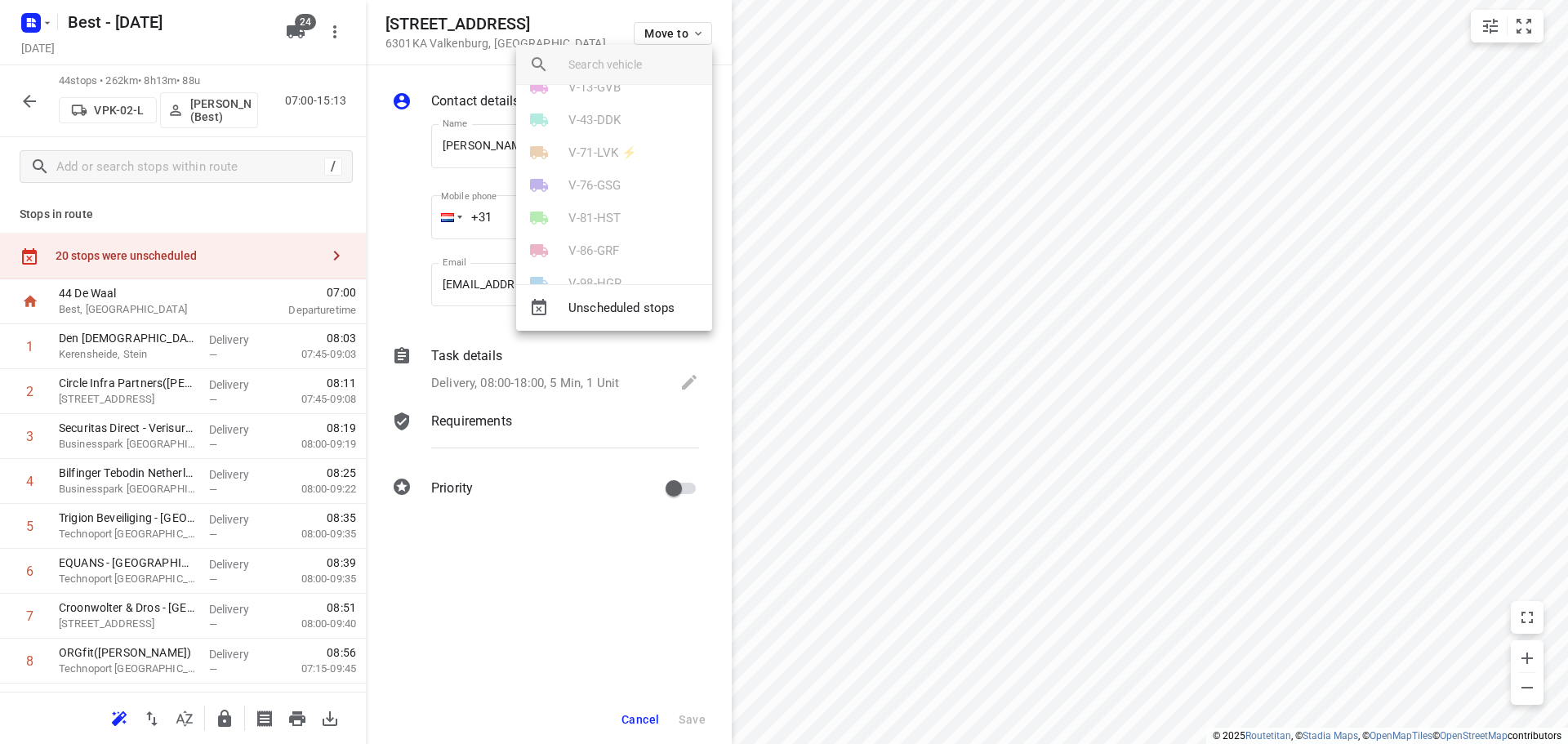
scroll to position [244, 0]
click at [604, 244] on div "VPD-72-X" at bounding box center [614, 228] width 196 height 33
click at [602, 247] on li "VPK-02-L" at bounding box center [614, 260] width 196 height 33
click at [561, 239] on li "15" at bounding box center [614, 238] width 196 height 33
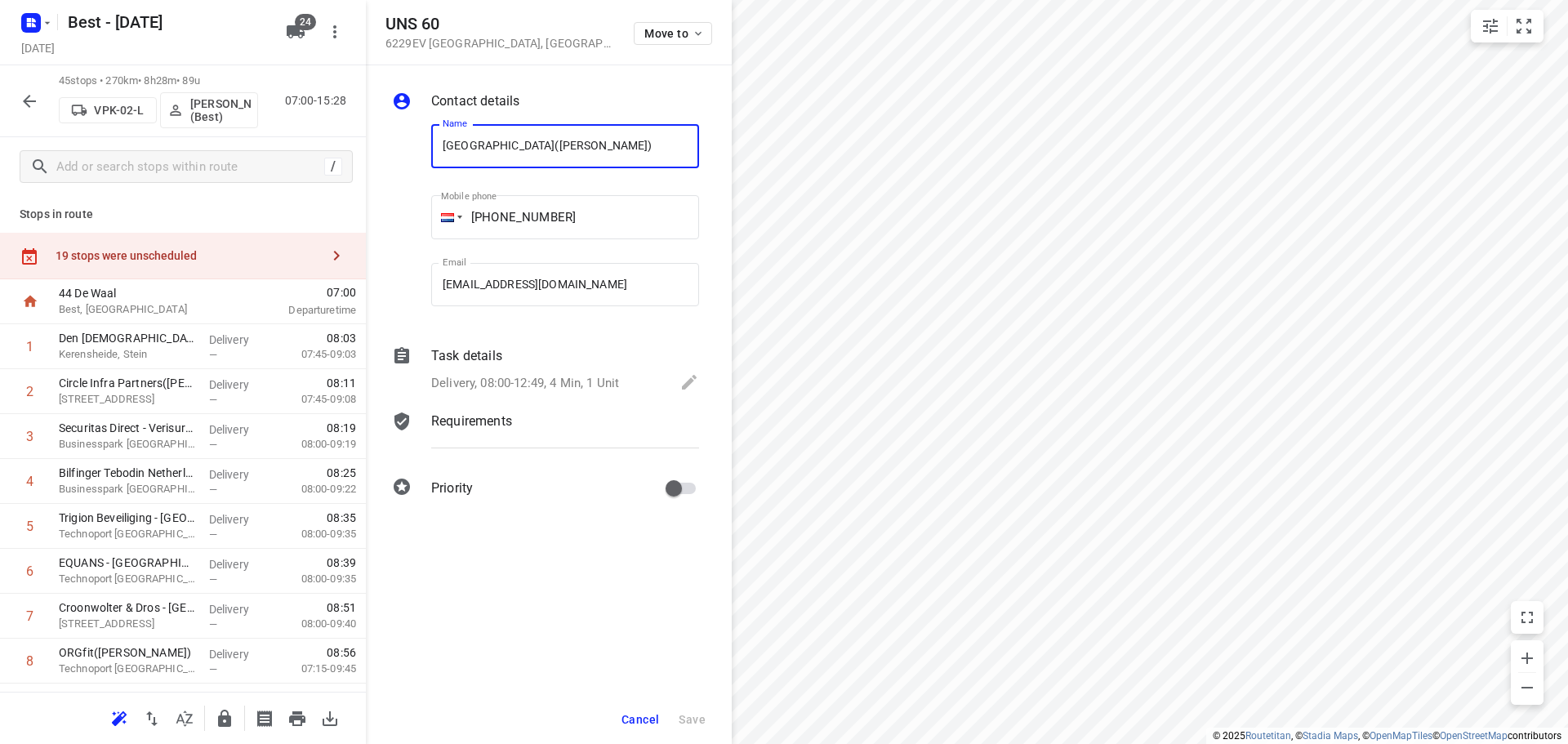
scroll to position [0, 81]
click at [682, 26] on button "Move to" at bounding box center [673, 34] width 79 height 23
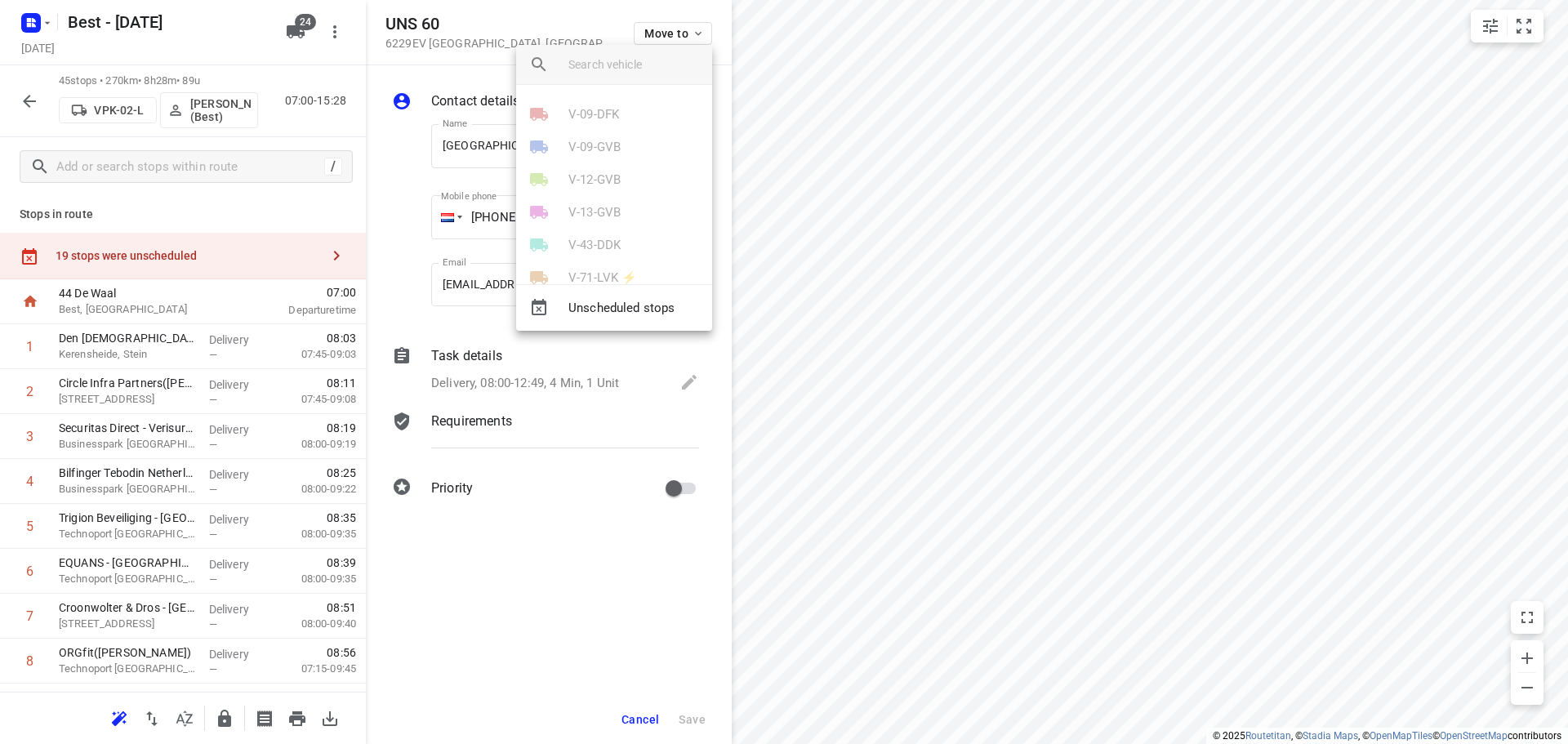
scroll to position [0, 0]
click at [595, 253] on p "VPK-02-L" at bounding box center [593, 261] width 49 height 19
click at [592, 219] on li "29" at bounding box center [614, 206] width 196 height 33
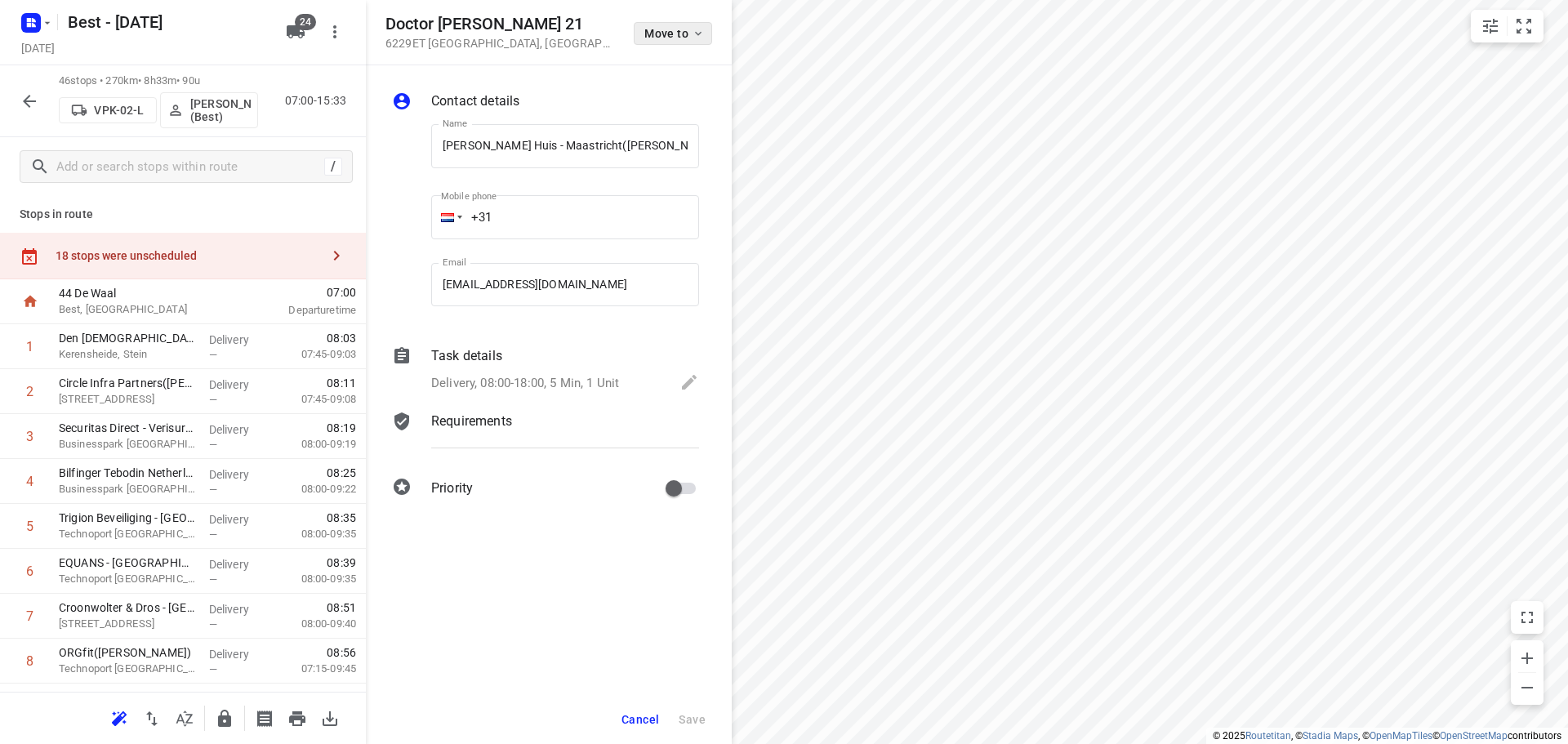
scroll to position [0, 38]
click at [674, 34] on span "Move to" at bounding box center [675, 34] width 60 height 13
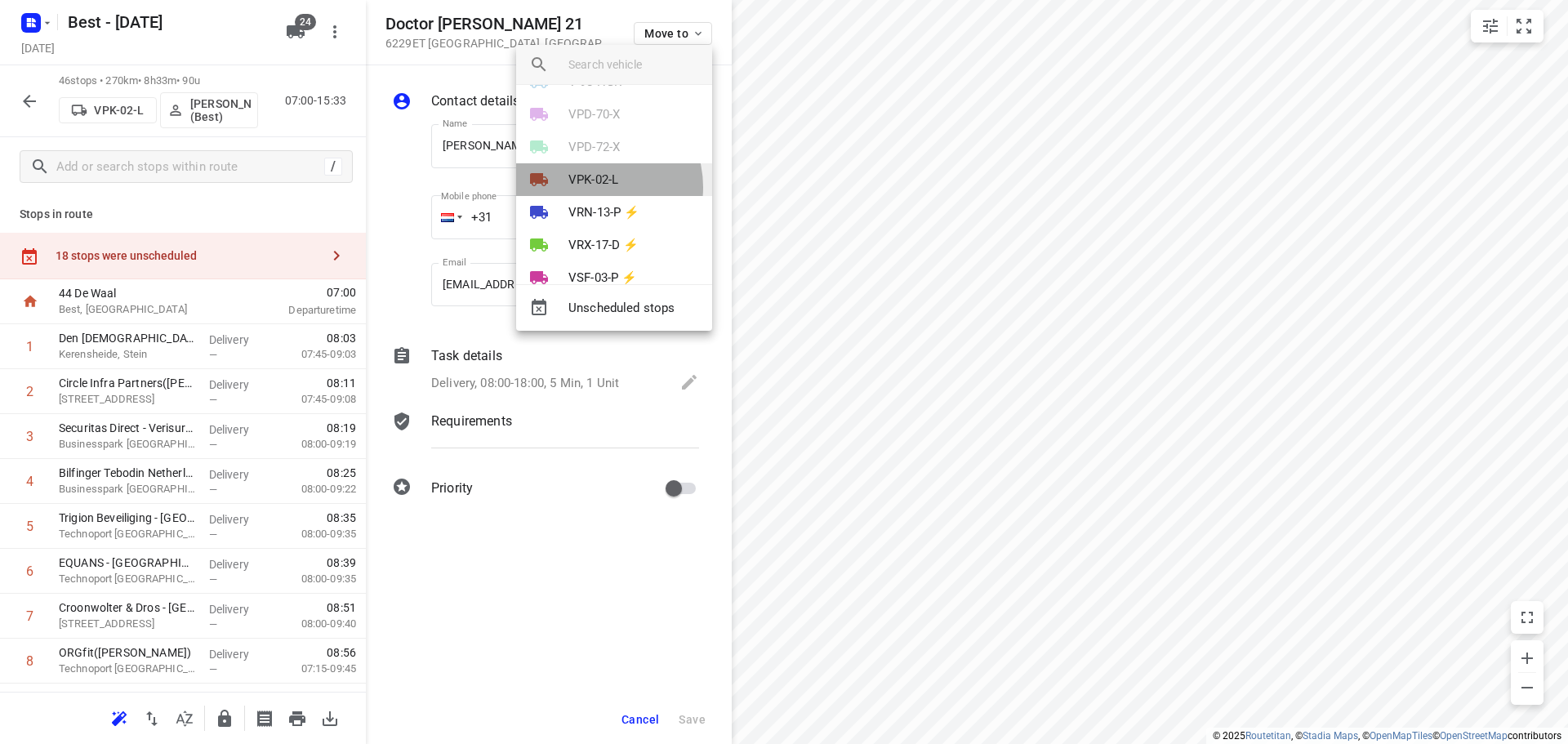
click at [592, 187] on p "VPK-02-L" at bounding box center [593, 179] width 49 height 19
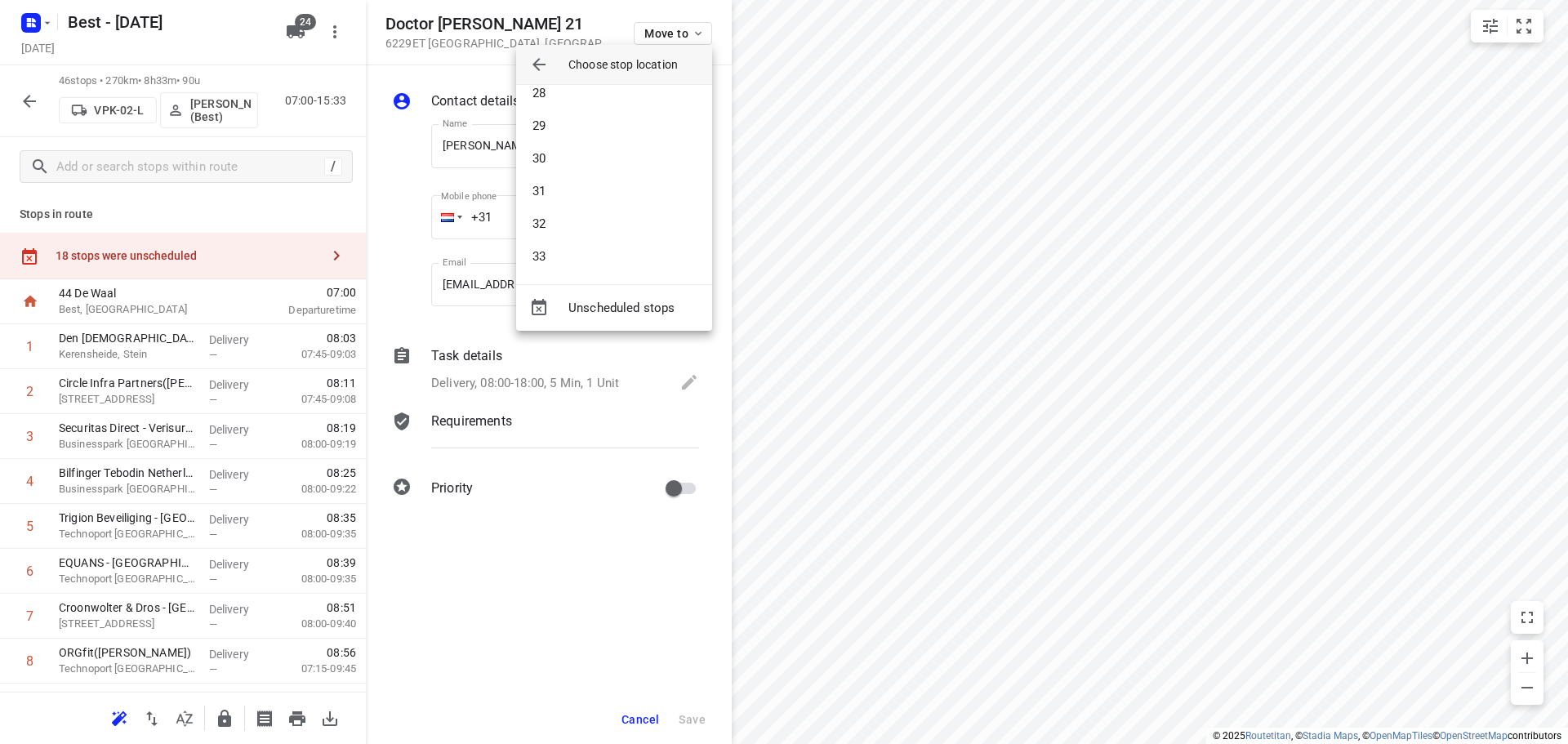
scroll to position [898, 0]
click at [567, 164] on li "30" at bounding box center [614, 156] width 196 height 33
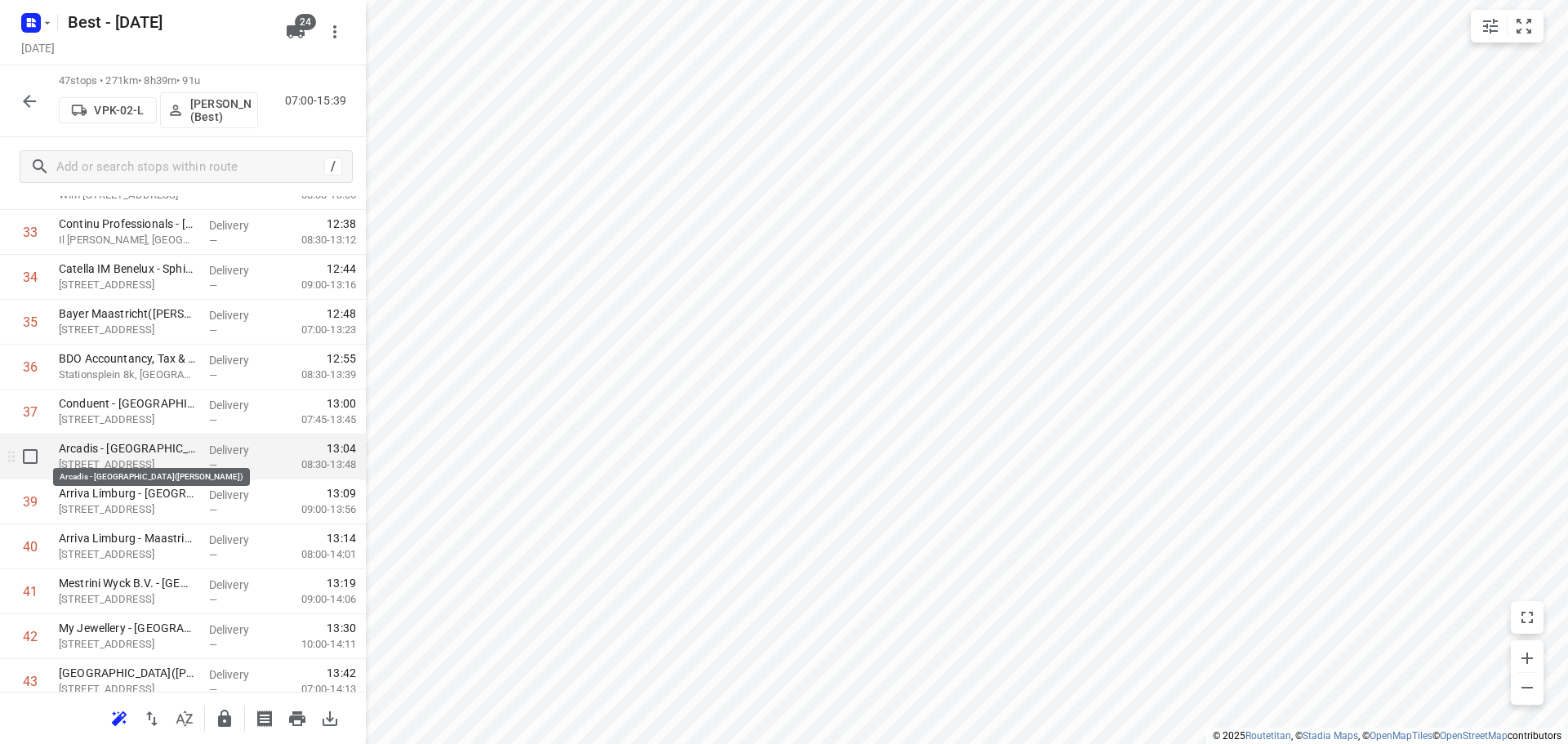
scroll to position [1788, 0]
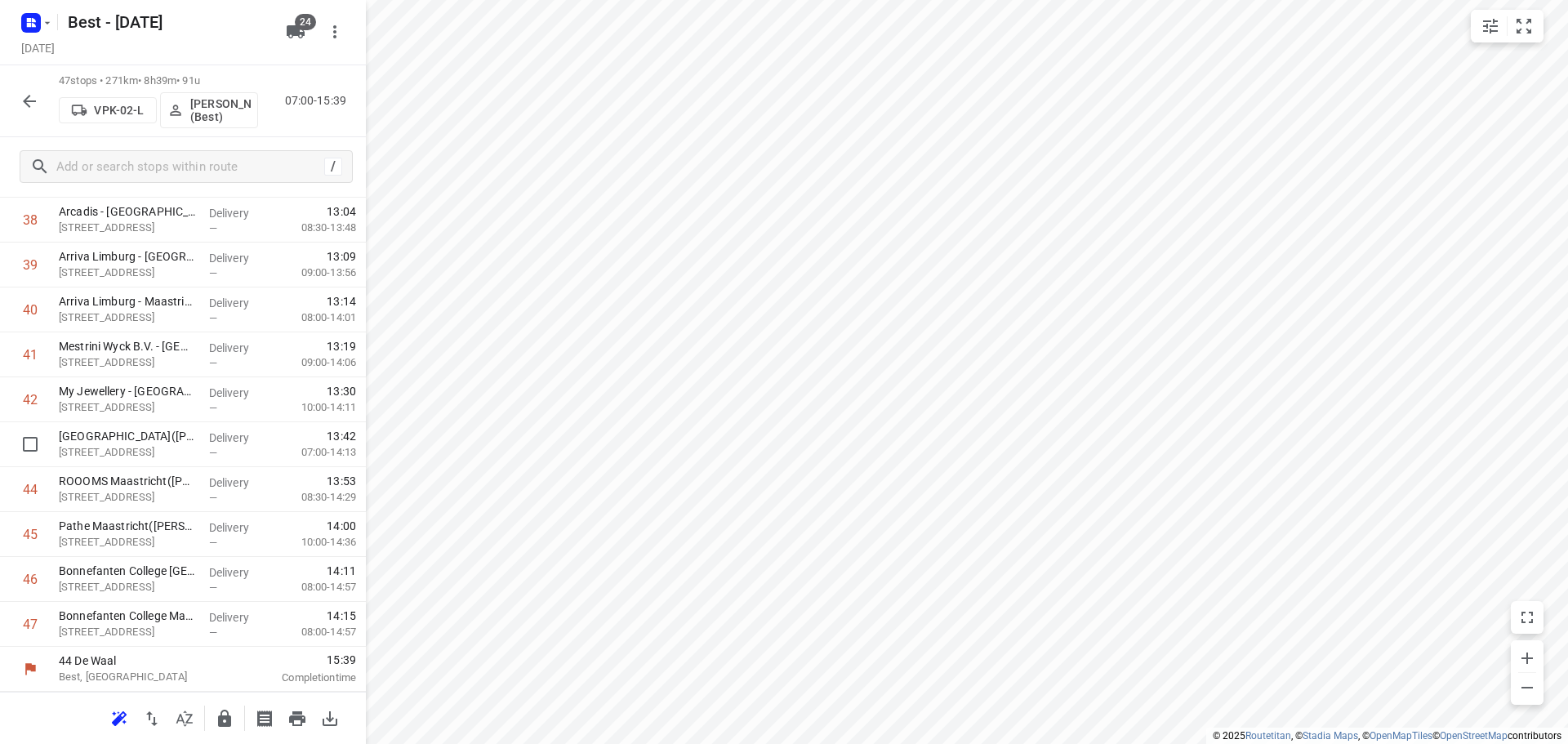
drag, startPoint x: 158, startPoint y: 451, endPoint x: 157, endPoint y: 401, distance: 50.0
click at [34, 500] on input "checkbox" at bounding box center [30, 489] width 33 height 33
checkbox input "true"
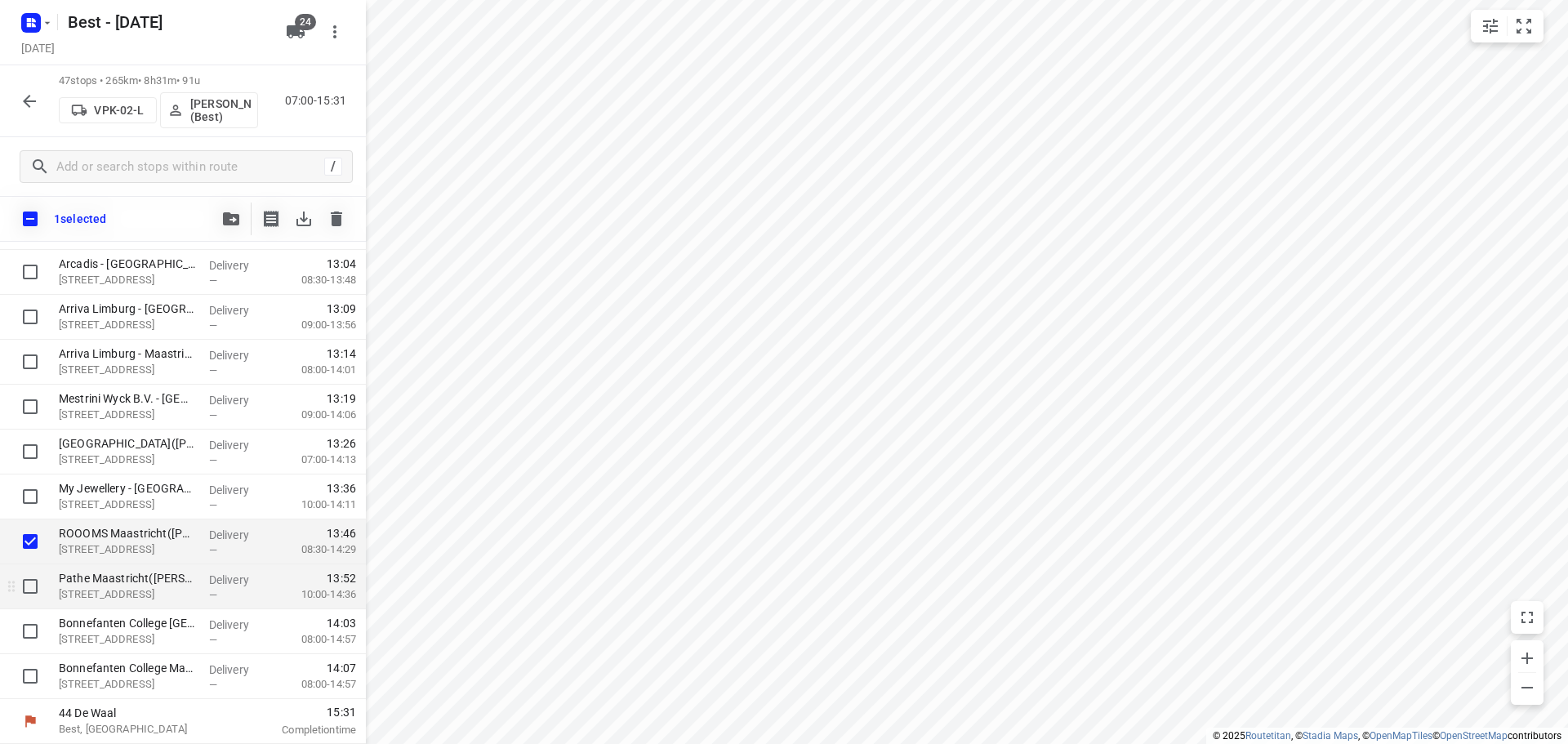
scroll to position [1781, 0]
click at [34, 596] on input "checkbox" at bounding box center [30, 586] width 33 height 33
checkbox input "true"
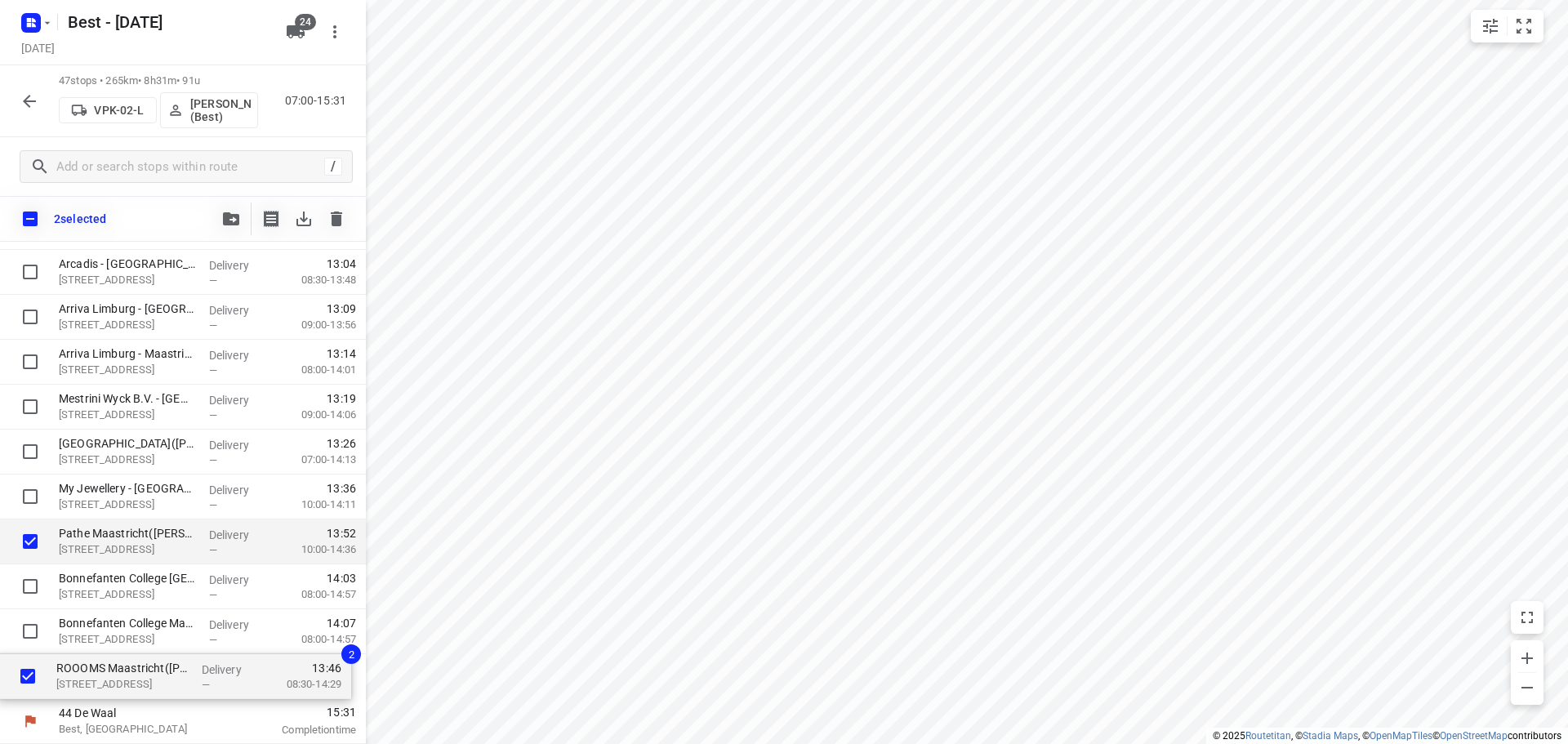
drag, startPoint x: 109, startPoint y: 553, endPoint x: 107, endPoint y: 694, distance: 141.0
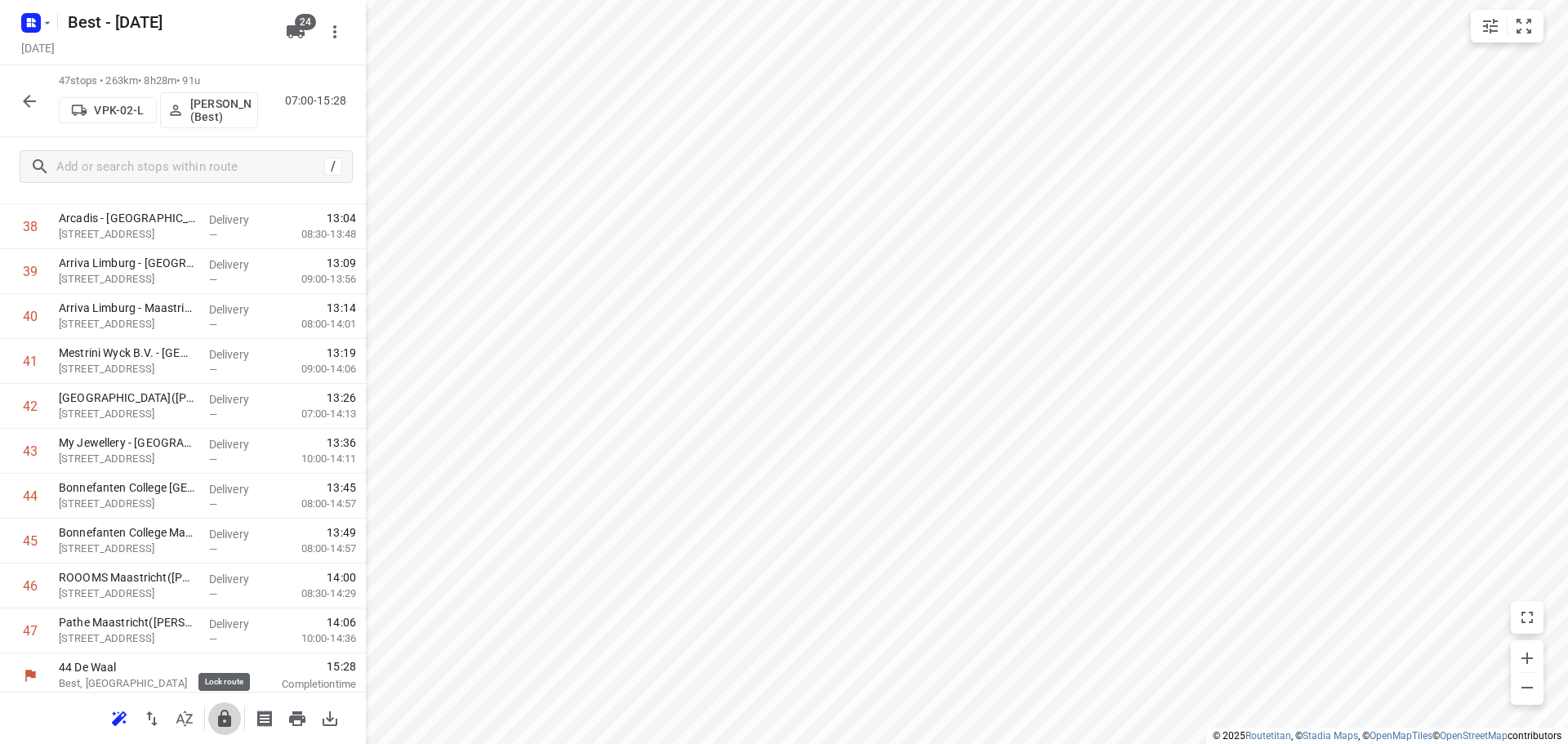
click at [215, 713] on icon "button" at bounding box center [224, 718] width 19 height 19
click at [15, 109] on div at bounding box center [29, 101] width 33 height 33
click at [35, 114] on button "button" at bounding box center [29, 101] width 33 height 33
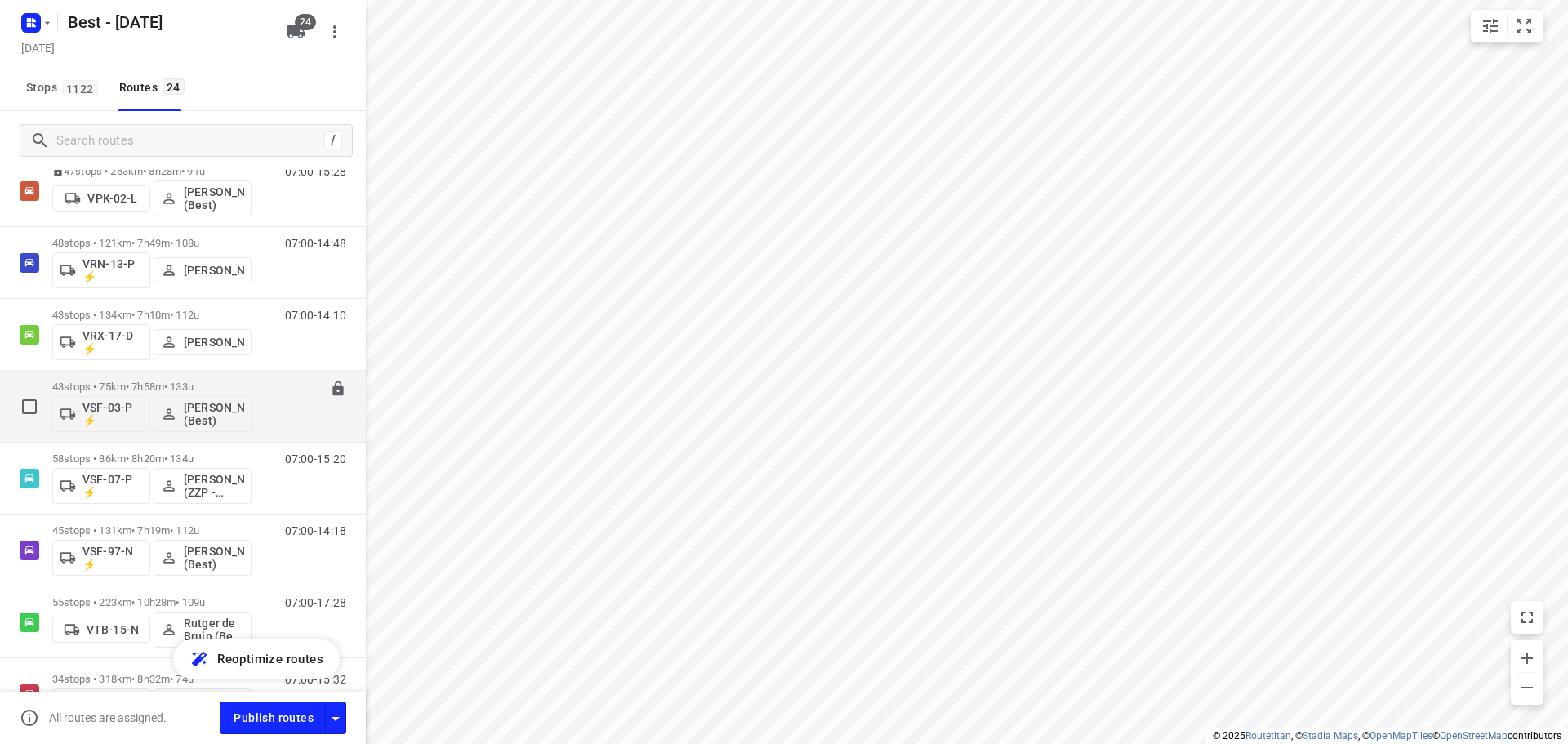
scroll to position [898, 0]
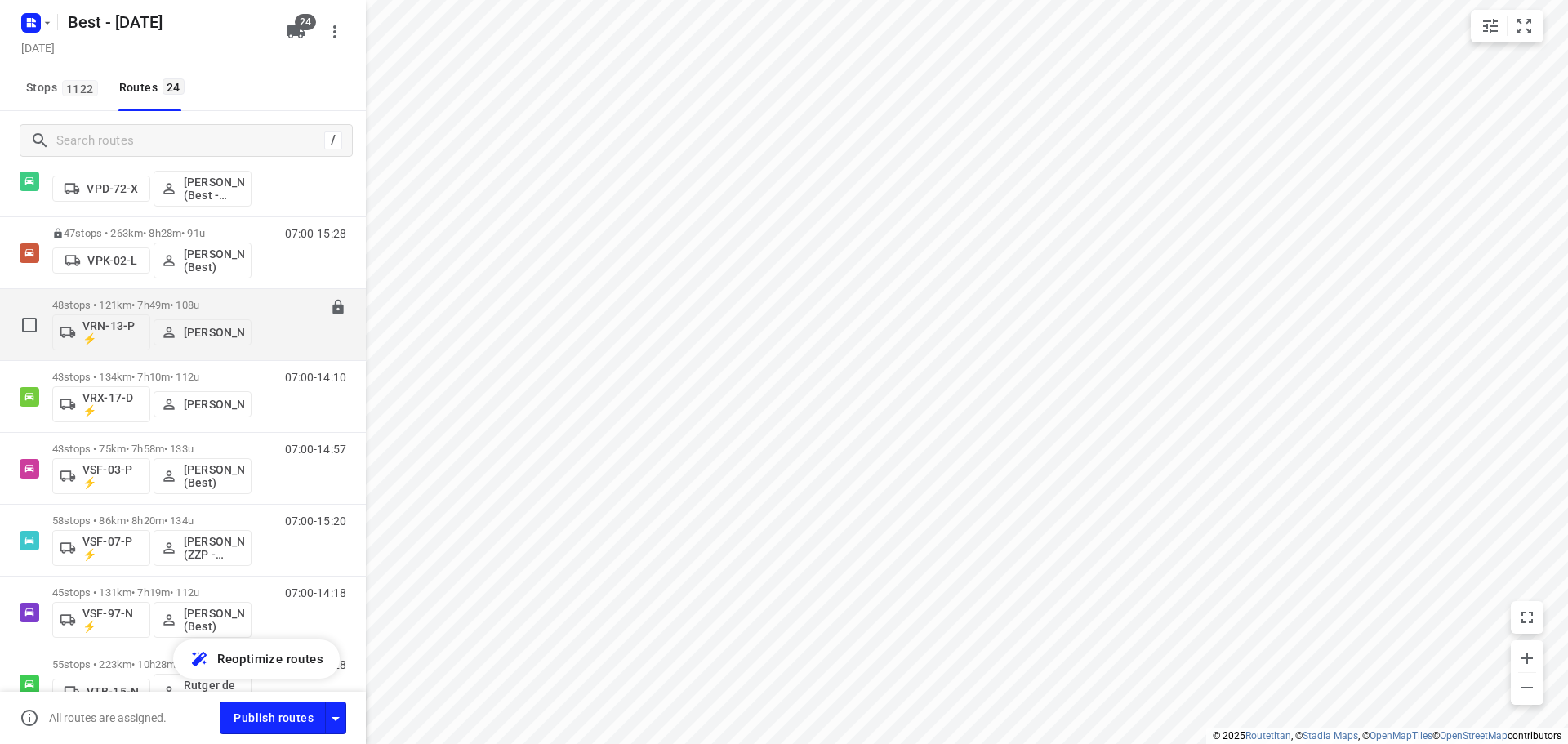
click at [125, 299] on p "48 stops • 121km • 7h49m • 108u" at bounding box center [152, 305] width 200 height 12
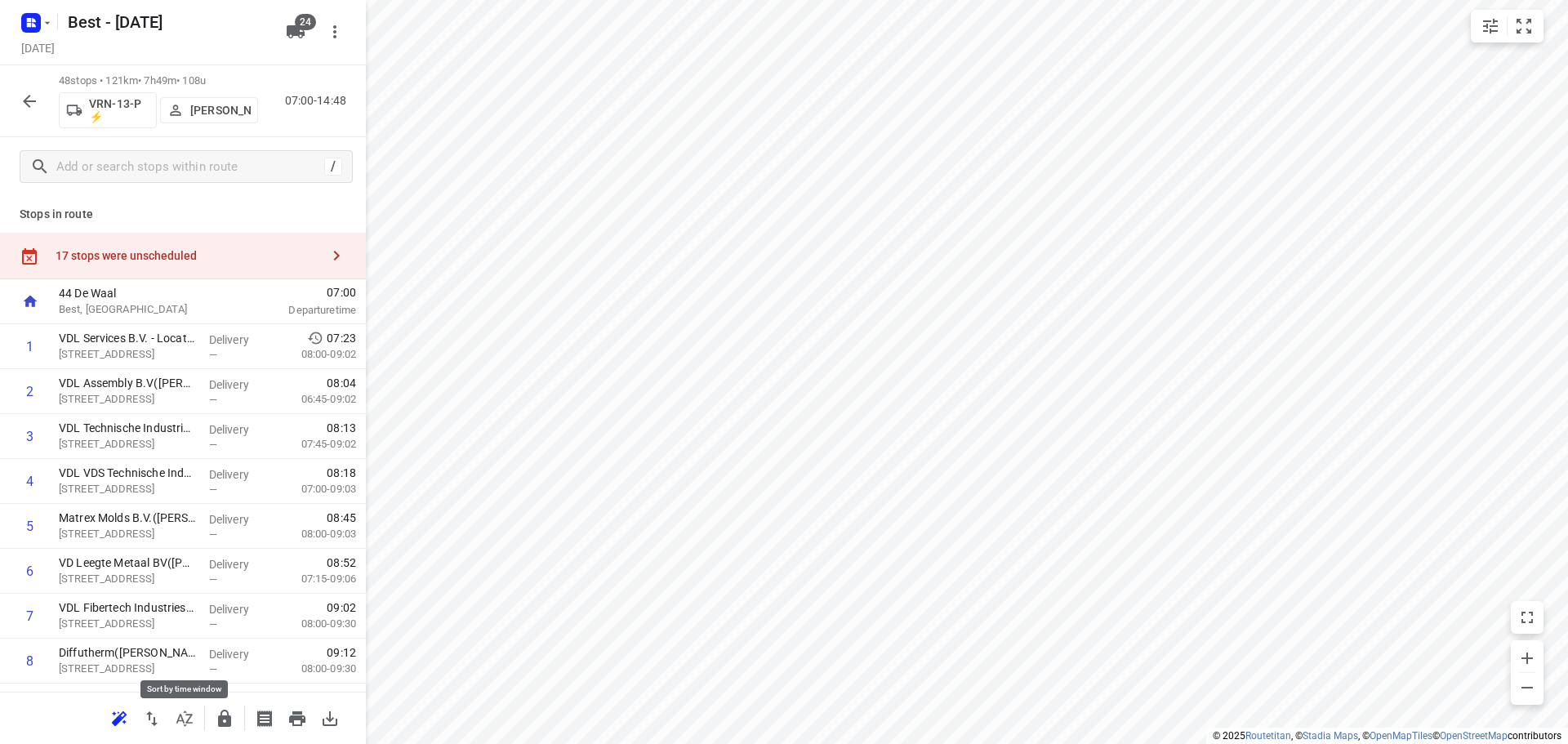
click at [177, 712] on icon "button" at bounding box center [185, 718] width 19 height 19
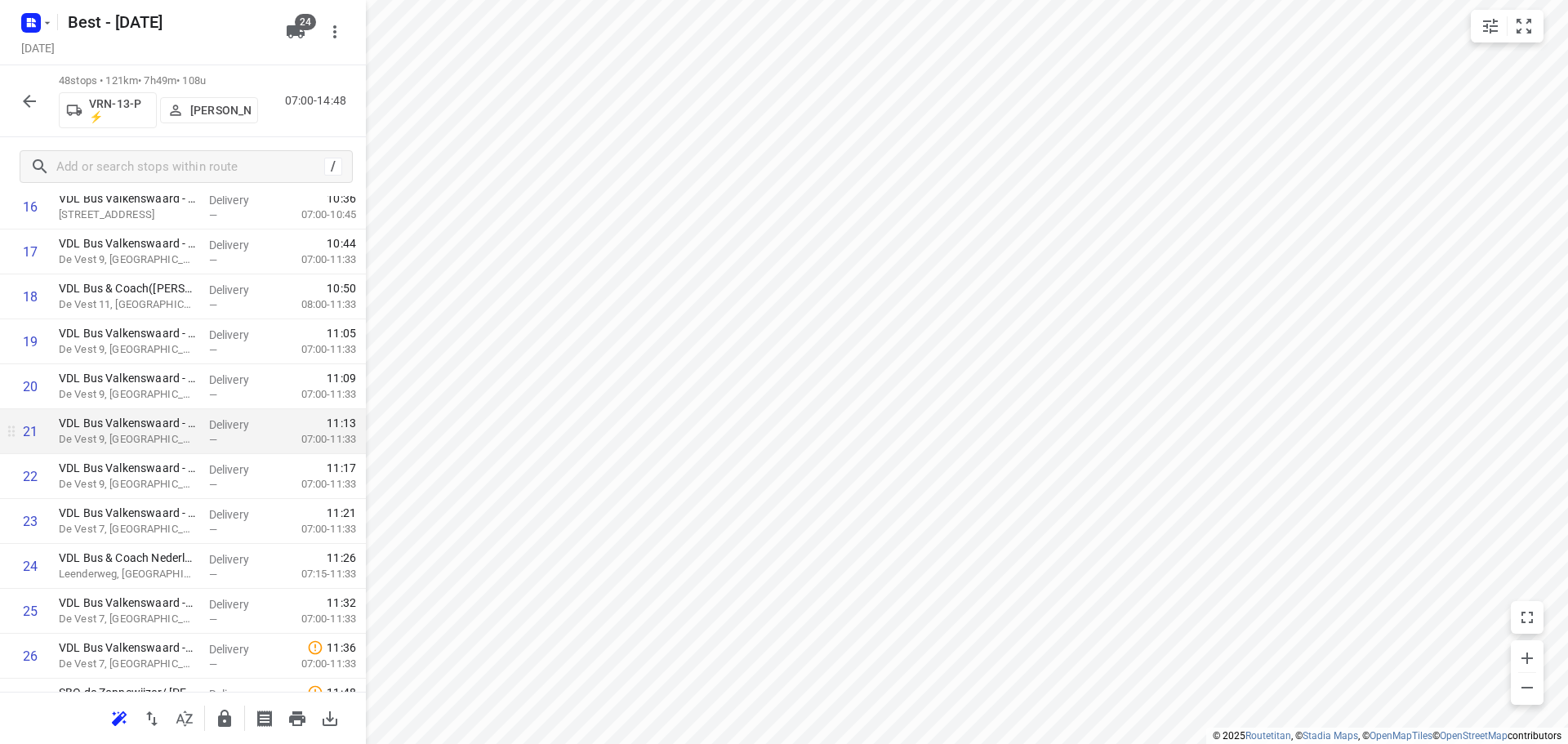
scroll to position [816, 0]
drag, startPoint x: 181, startPoint y: 277, endPoint x: 182, endPoint y: 252, distance: 25.0
click at [182, 252] on div "1 VDL Services B.V. - Locatie Hapert(Rob Diepstraten) Handelsweg 21, Hapert Del…" at bounding box center [183, 590] width 366 height 2155
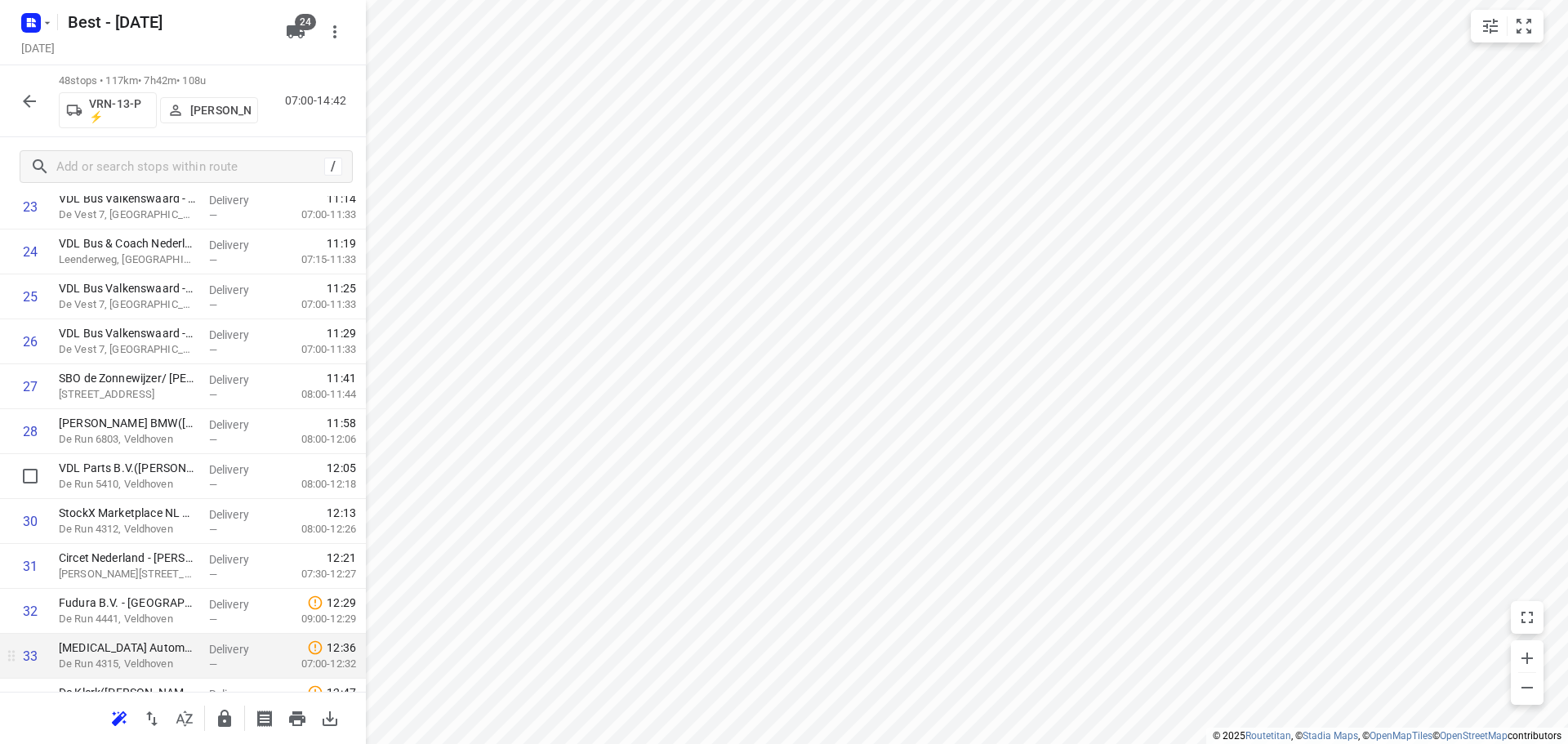
scroll to position [1218, 0]
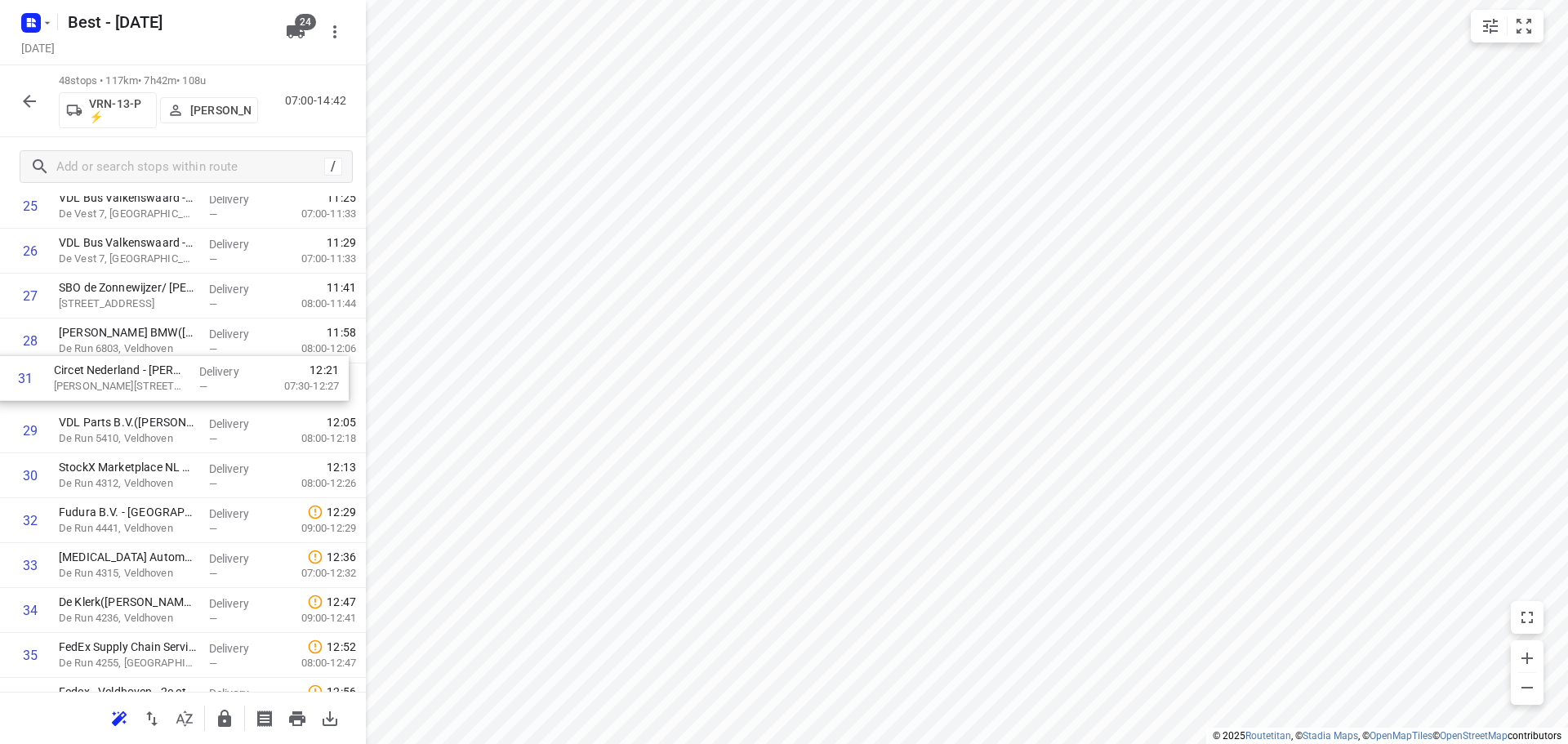
drag, startPoint x: 207, startPoint y: 478, endPoint x: 201, endPoint y: 376, distance: 102.2
click at [201, 376] on div "1 VDL Services B.V. - Locatie Hapert(Rob Diepstraten) Handelsweg 21, Hapert Del…" at bounding box center [183, 184] width 366 height 2155
drag, startPoint x: 193, startPoint y: 377, endPoint x: 193, endPoint y: 341, distance: 36.0
click at [193, 341] on div "1 VDL Services B.V. - Locatie Hapert(Rob Diepstraten) Handelsweg 21, Hapert Del…" at bounding box center [183, 184] width 366 height 2155
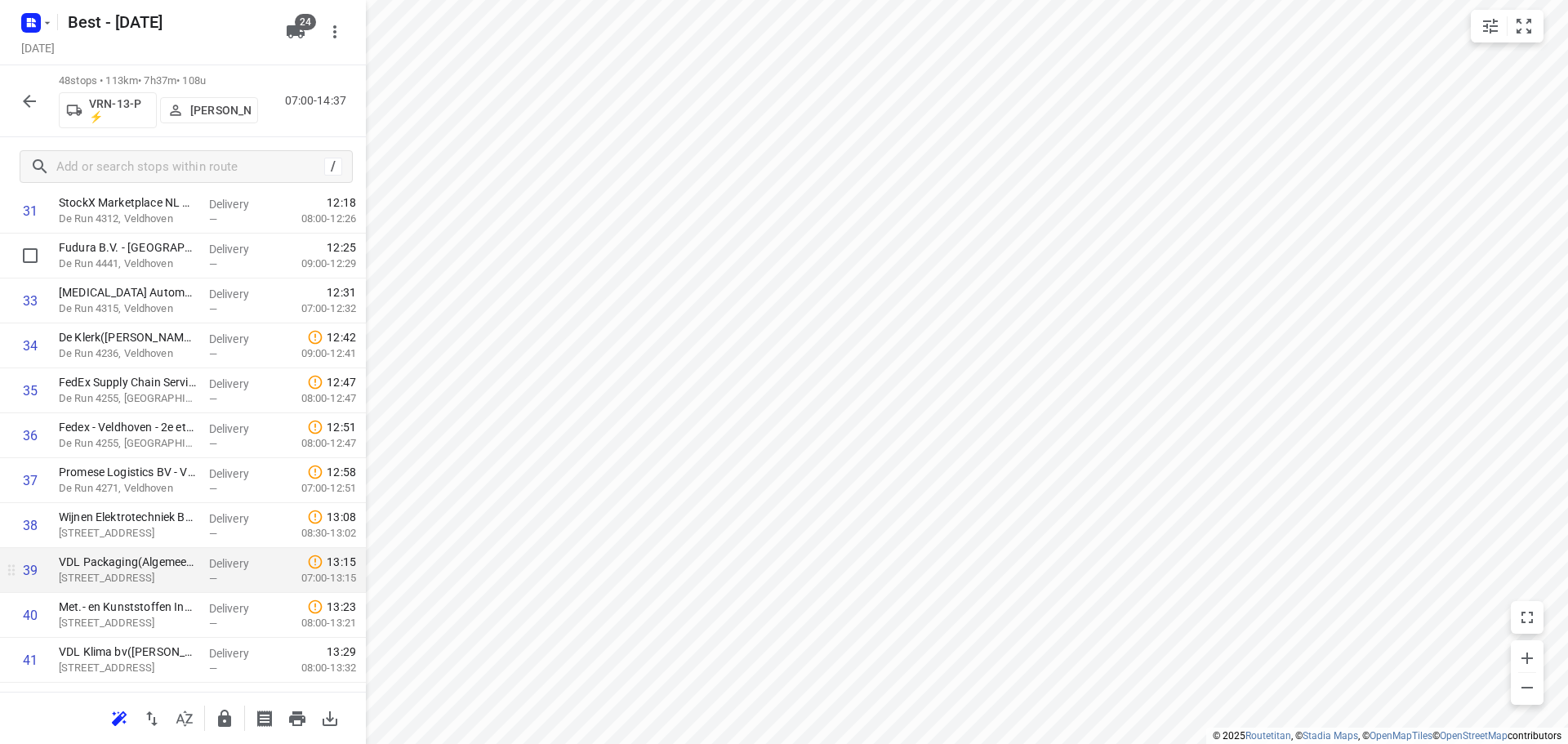
scroll to position [1626, 0]
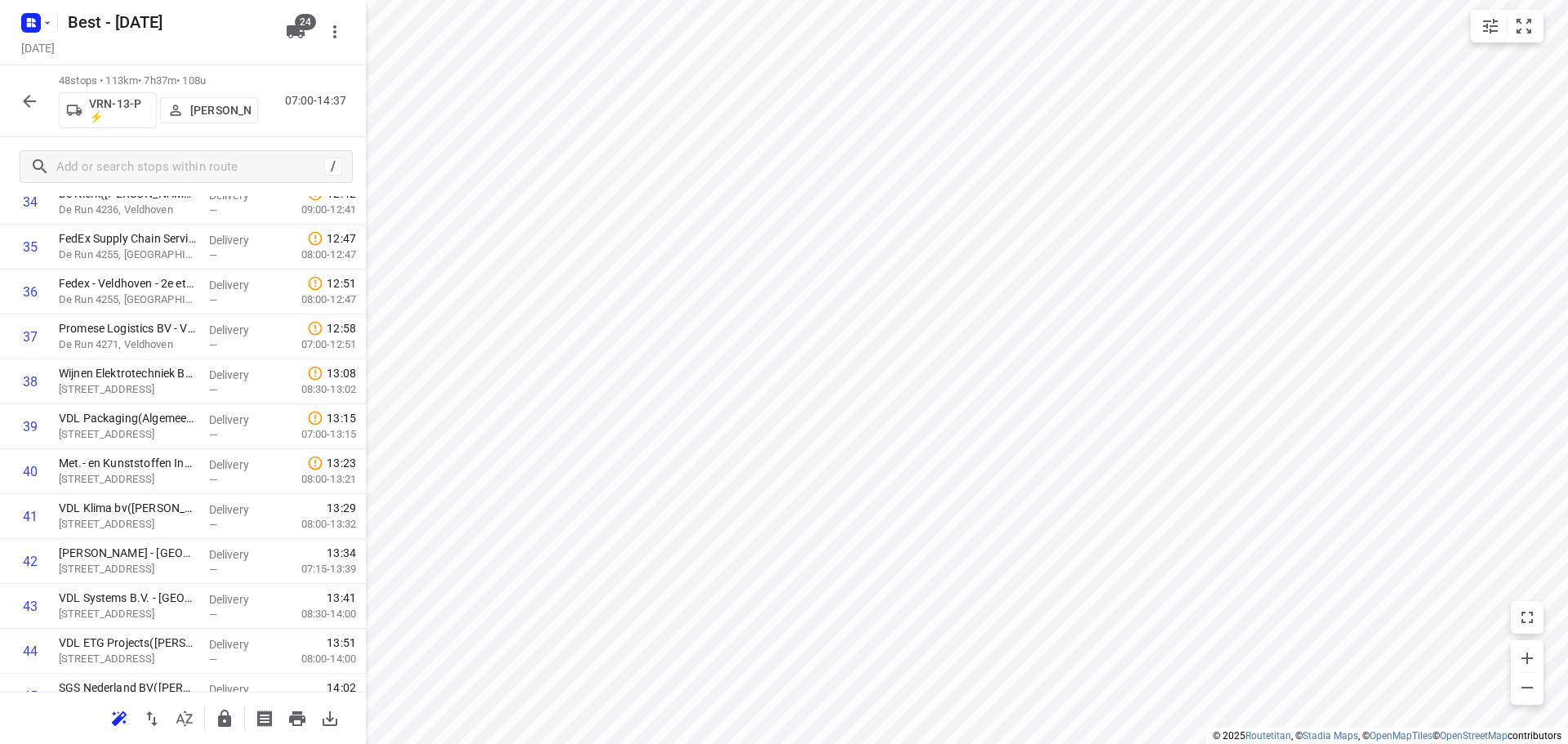
click at [230, 723] on icon "button" at bounding box center [224, 718] width 13 height 17
click at [34, 104] on icon "button" at bounding box center [29, 101] width 19 height 19
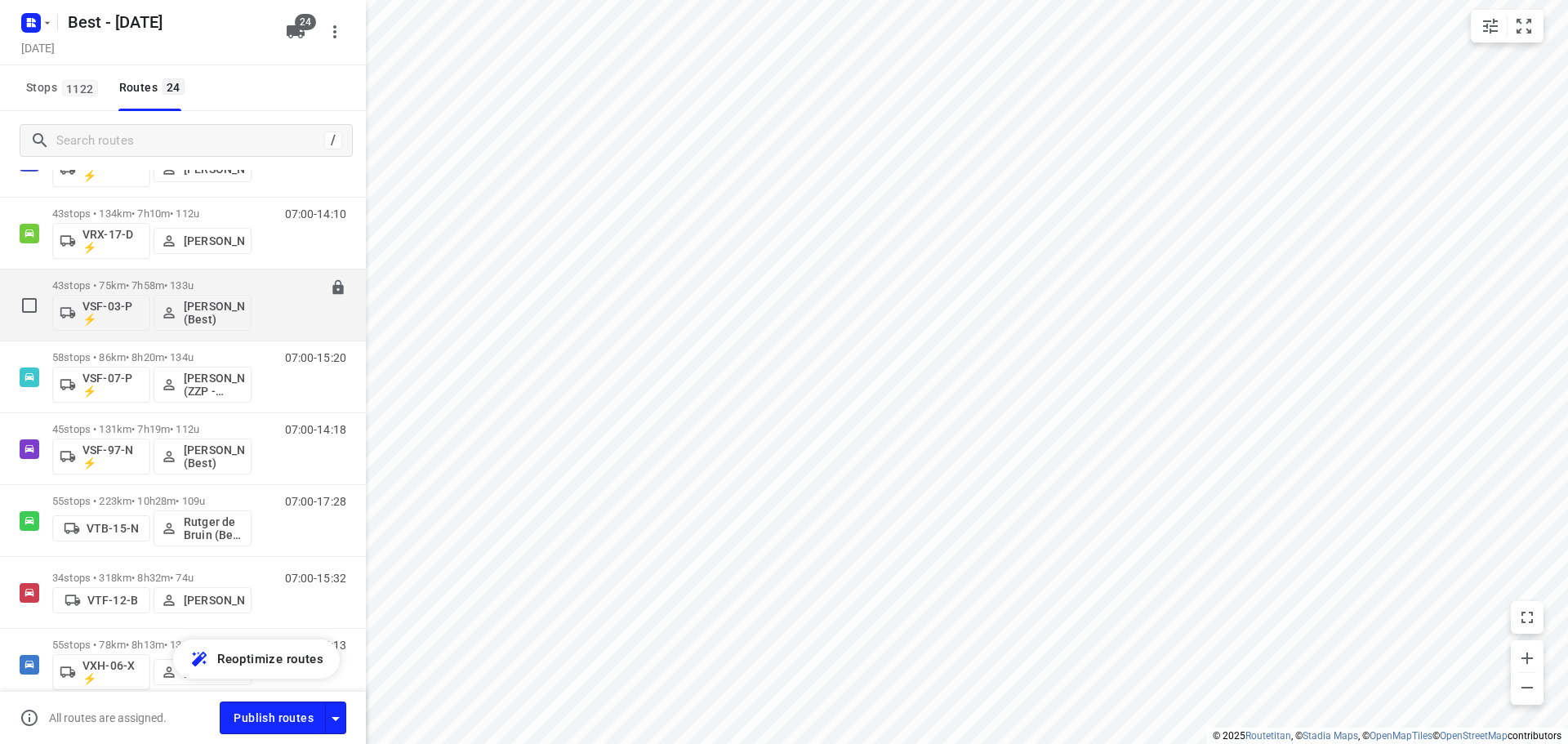
scroll to position [980, 0]
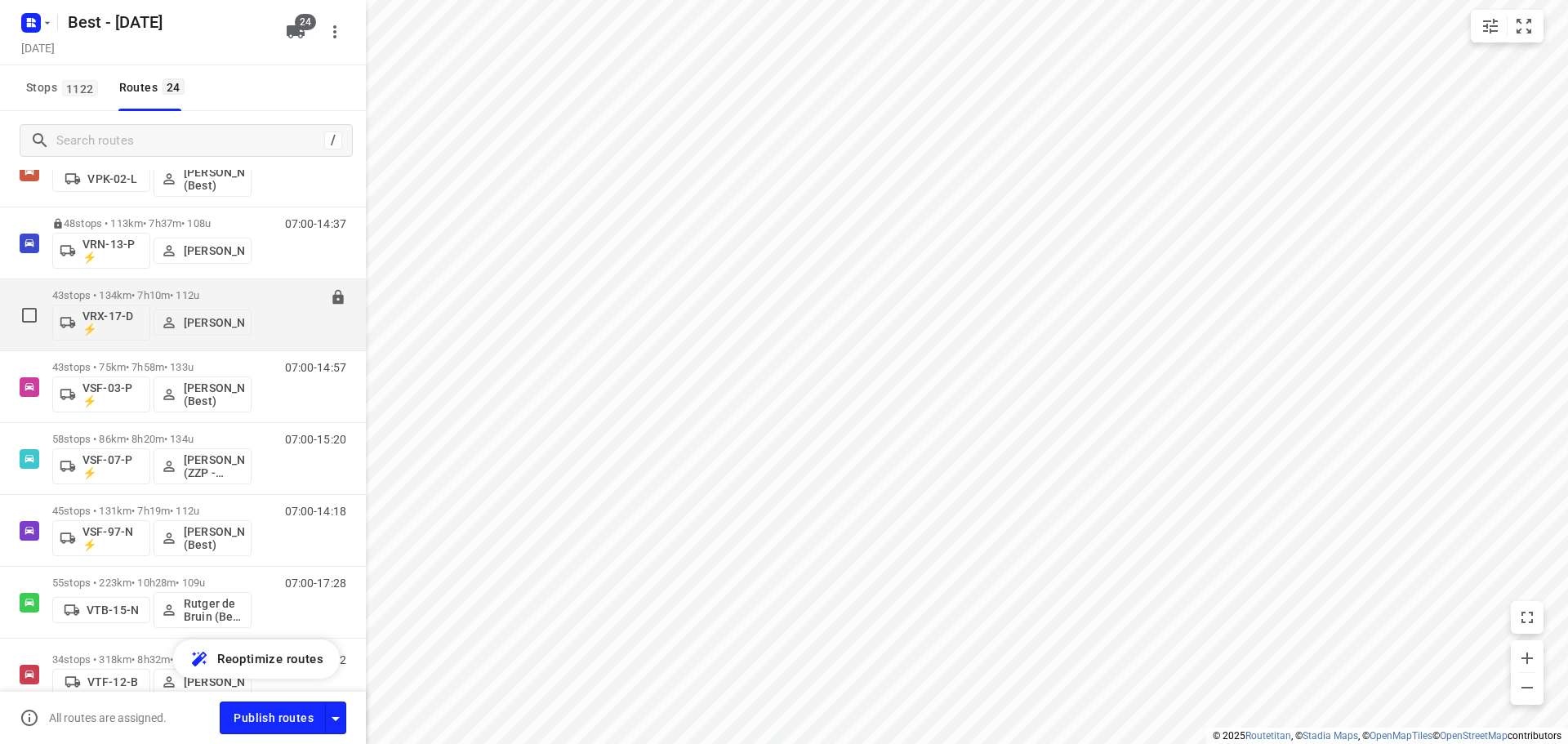
click at [136, 289] on p "43 stops • 134km • 7h10m • 112u" at bounding box center [152, 295] width 200 height 12
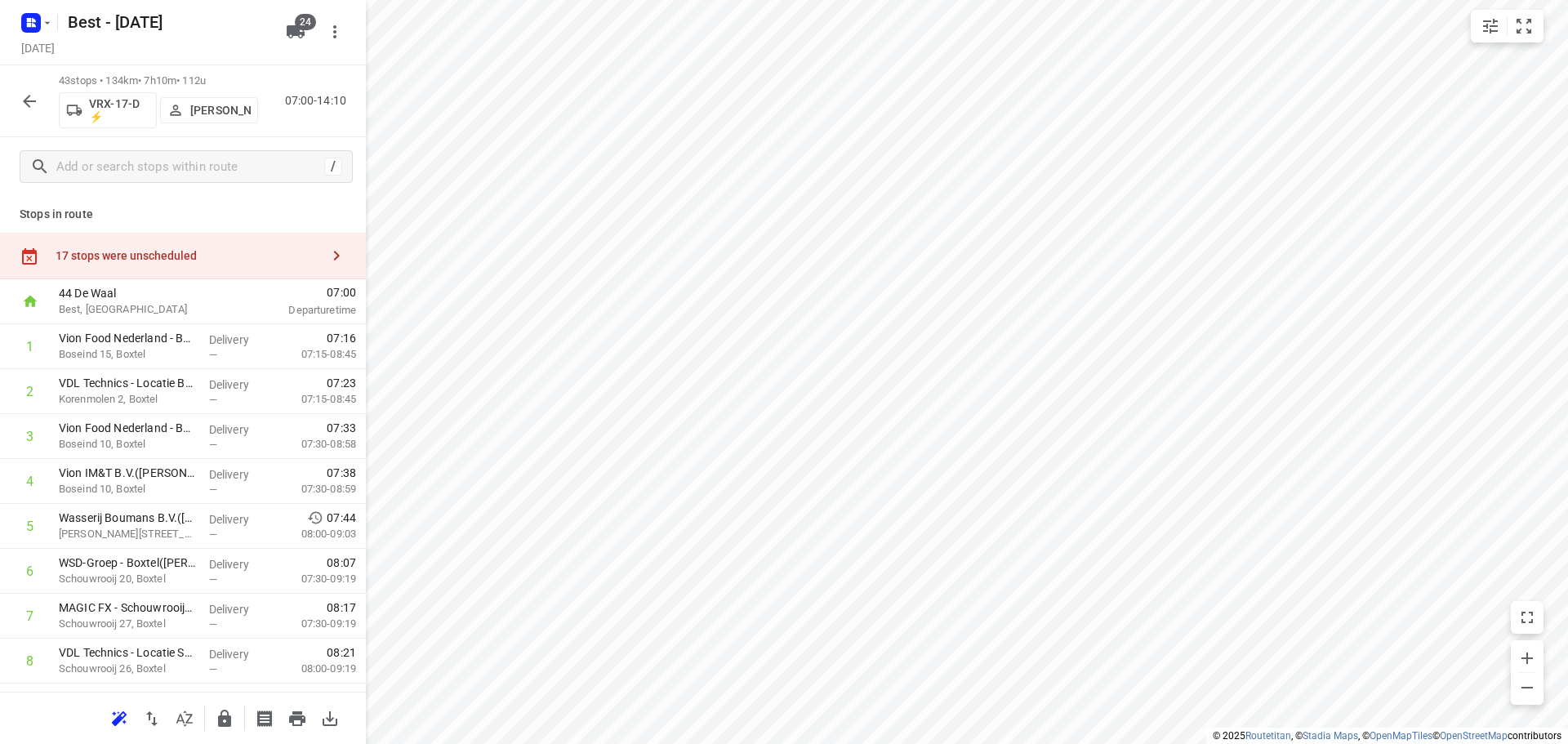
click at [195, 717] on button "button" at bounding box center [185, 718] width 33 height 33
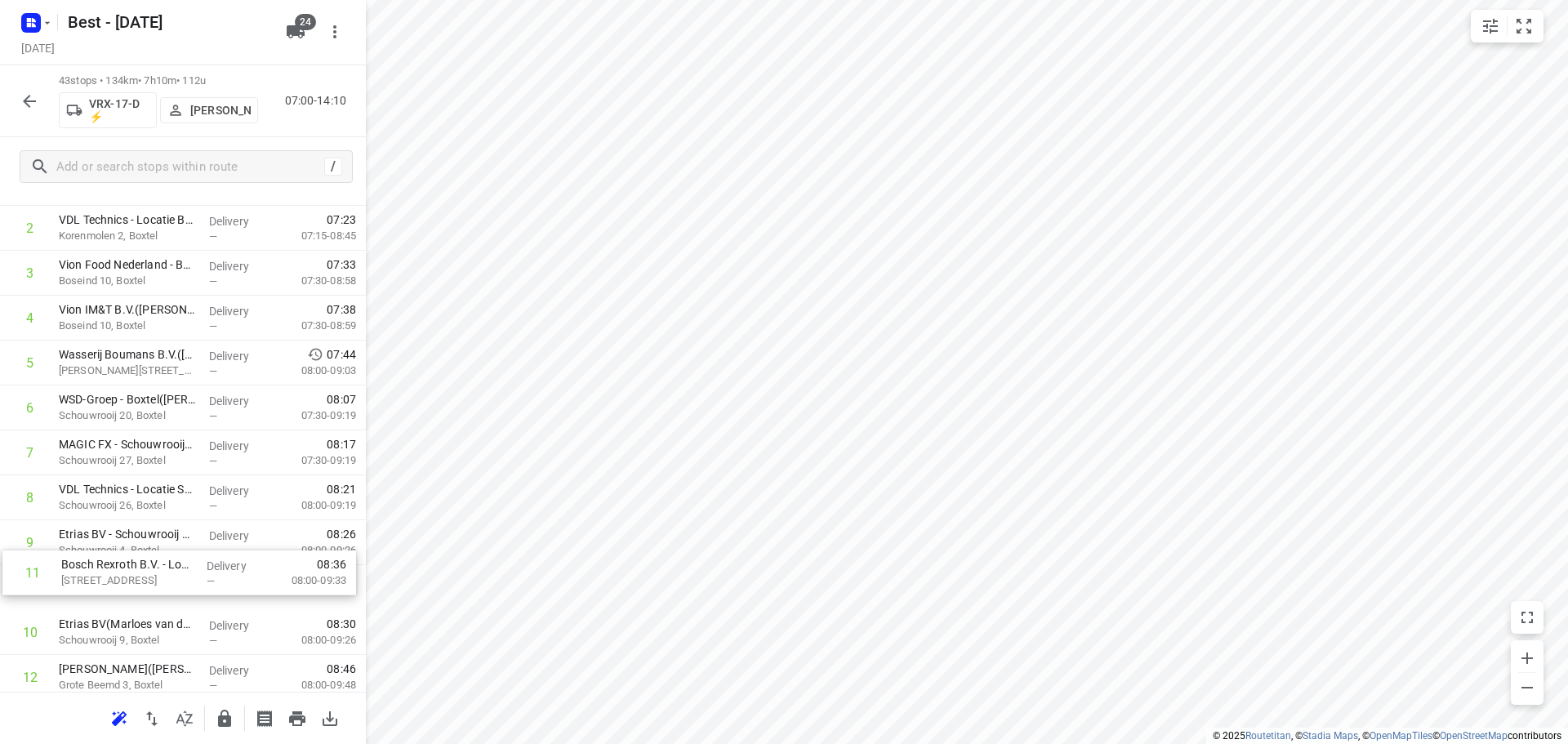
scroll to position [168, 0]
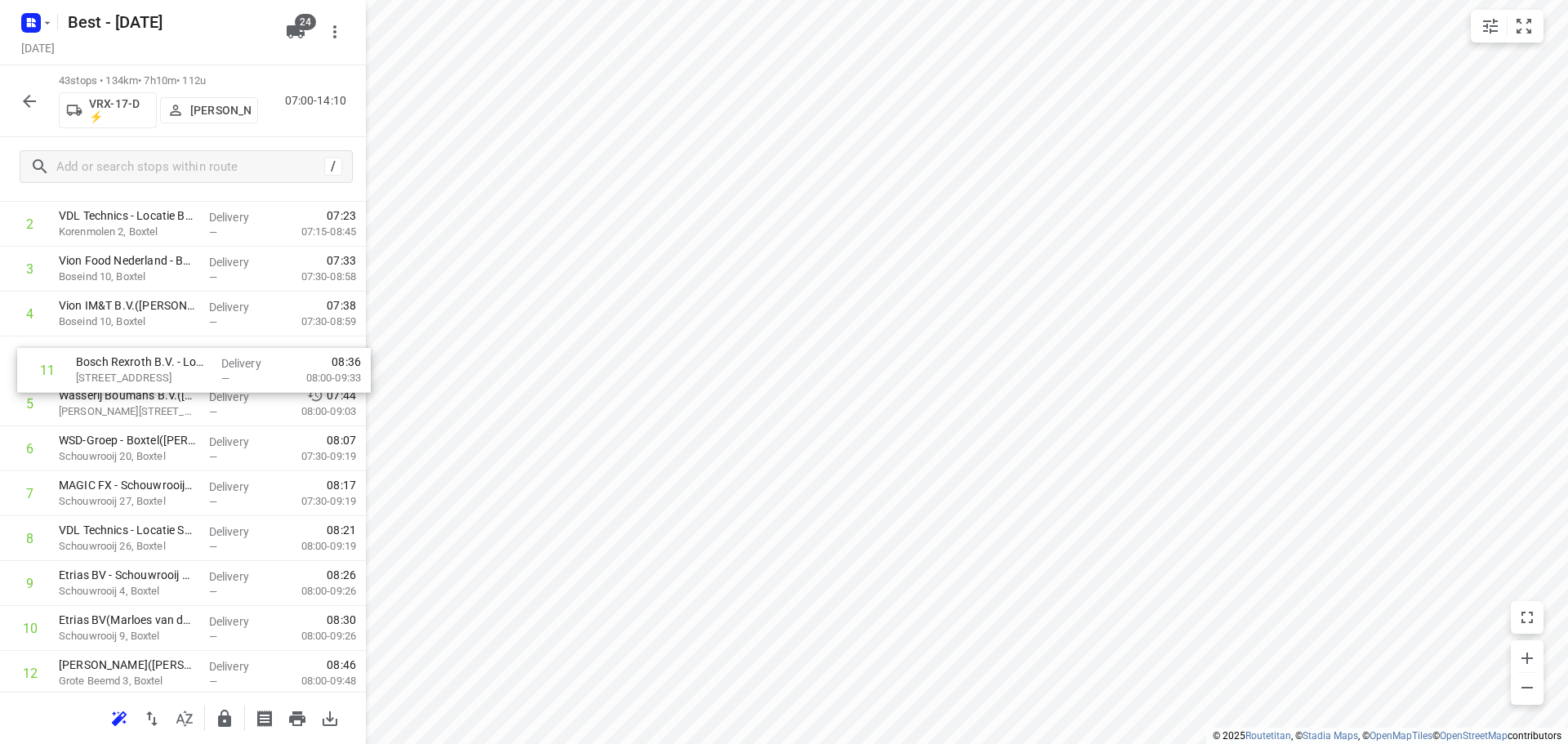
drag, startPoint x: 148, startPoint y: 626, endPoint x: 166, endPoint y: 358, distance: 268.6
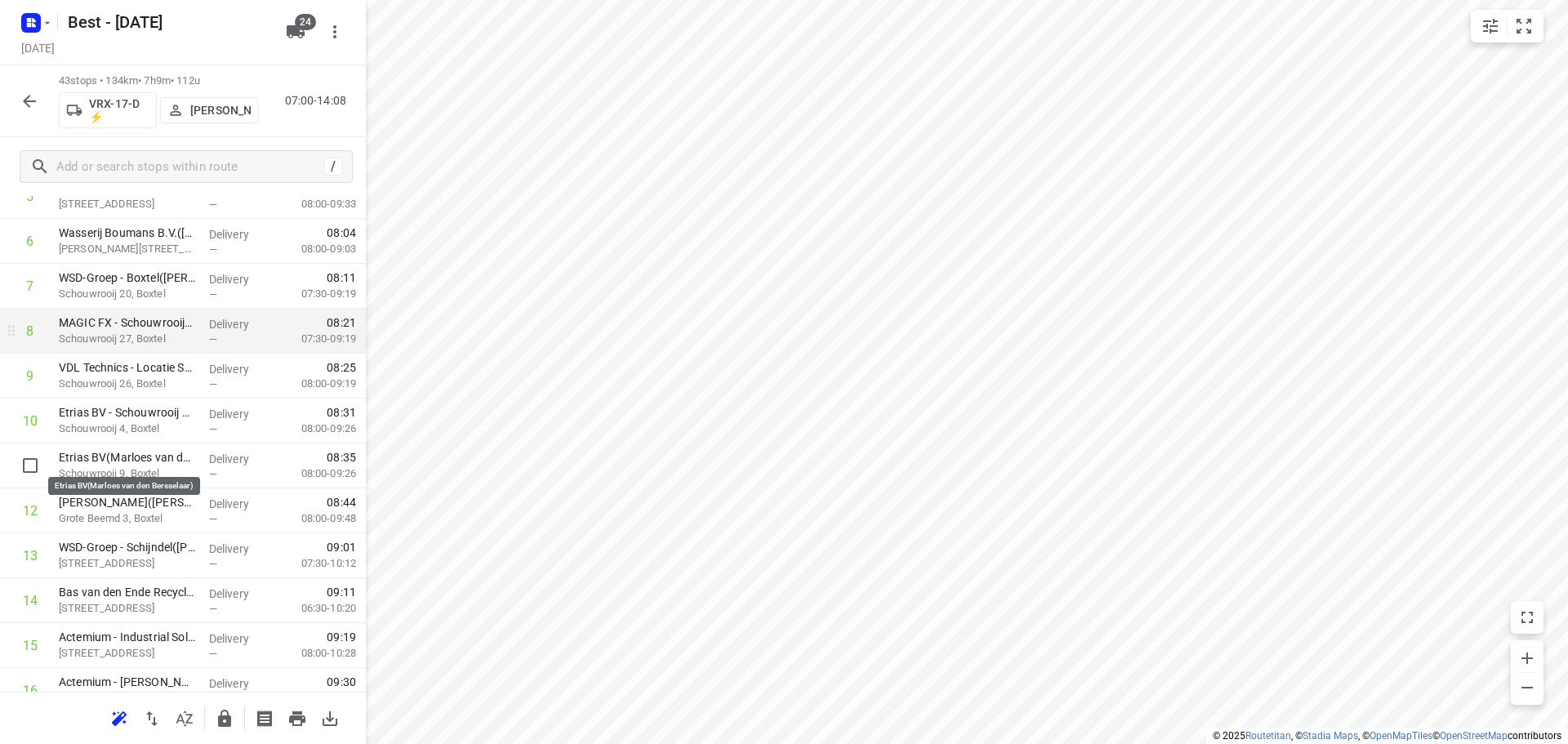
scroll to position [331, 0]
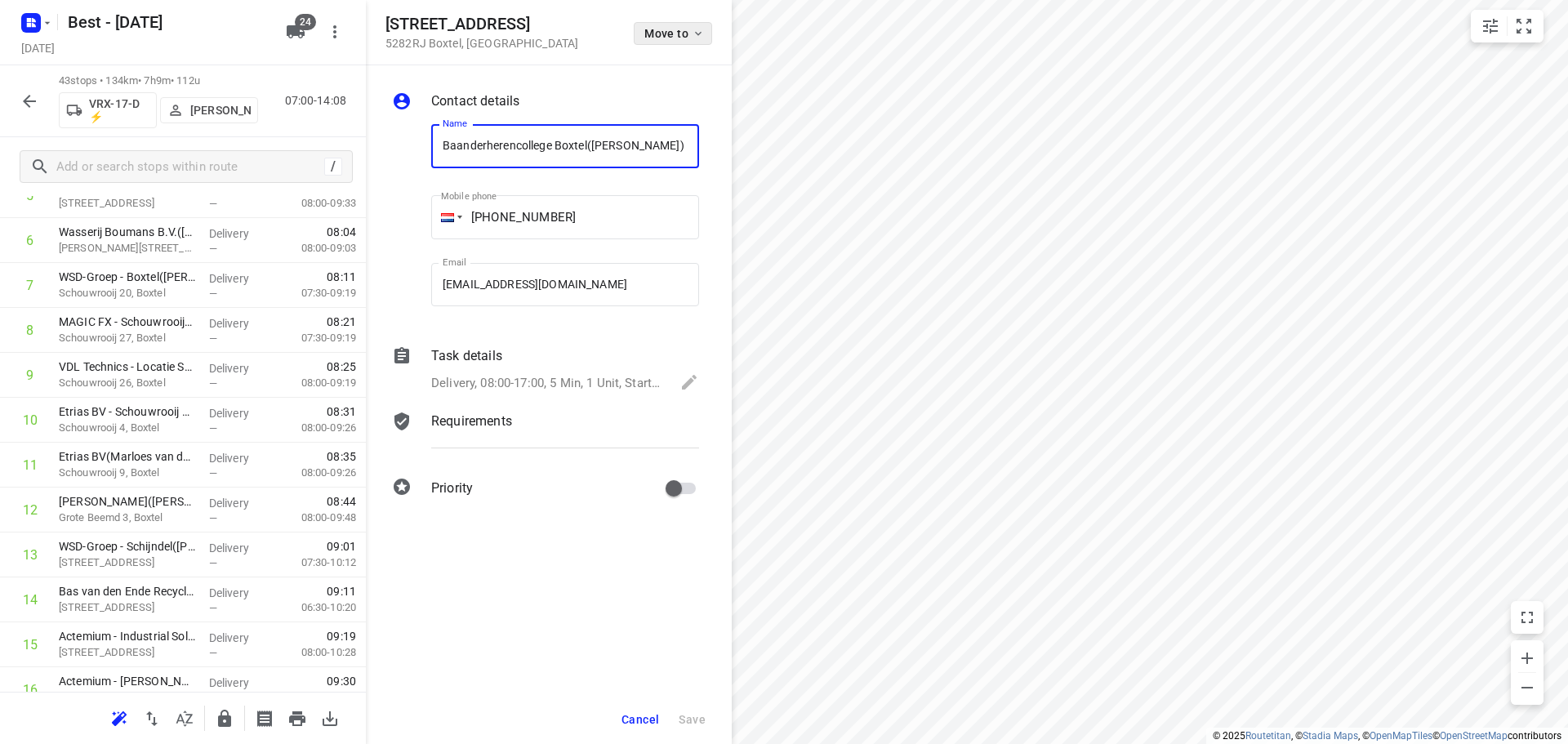
click at [641, 34] on button "Move to" at bounding box center [673, 34] width 79 height 23
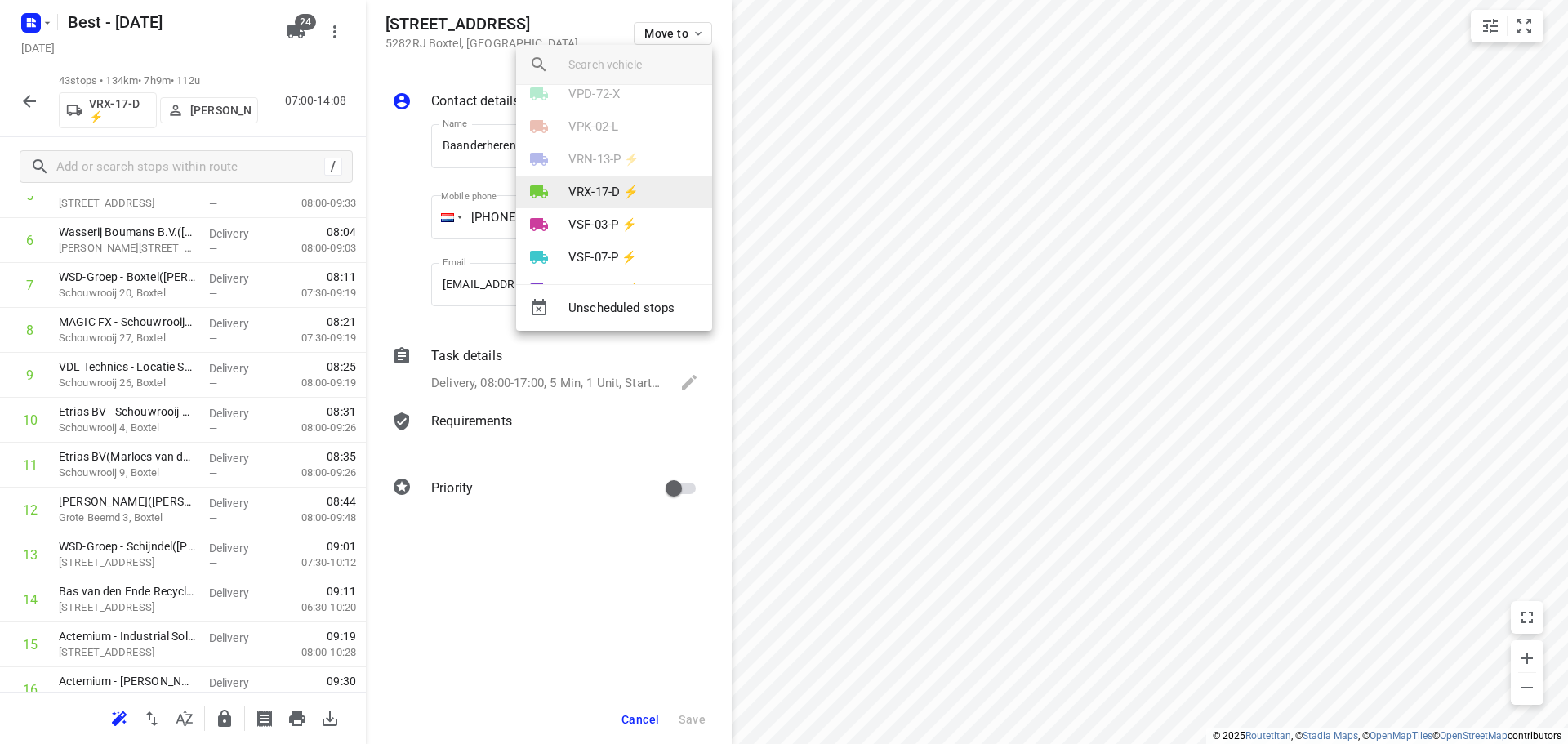
scroll to position [408, 0]
click at [621, 166] on p "VRX-17-D ⚡" at bounding box center [604, 163] width 71 height 19
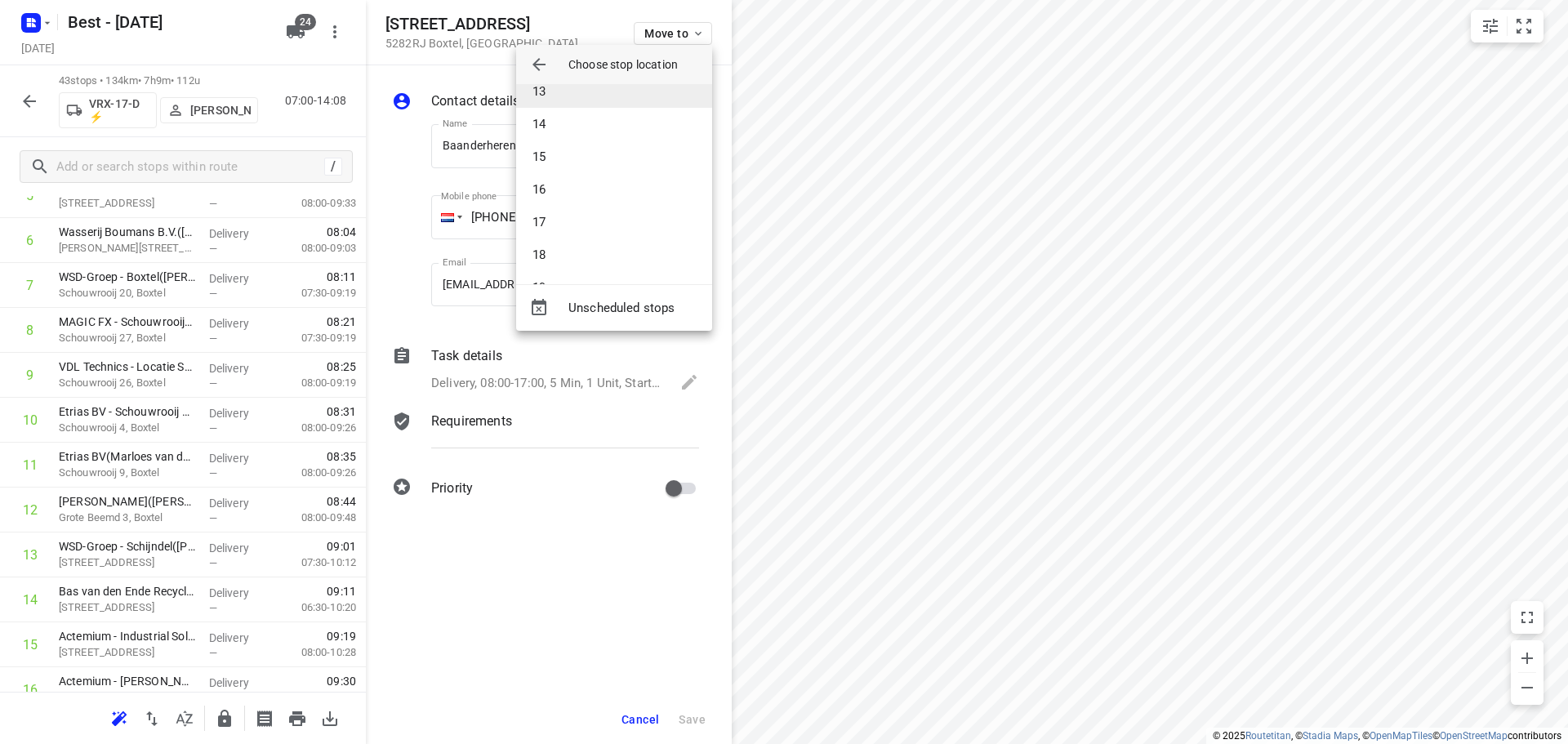
click at [576, 103] on li "13" at bounding box center [614, 91] width 196 height 33
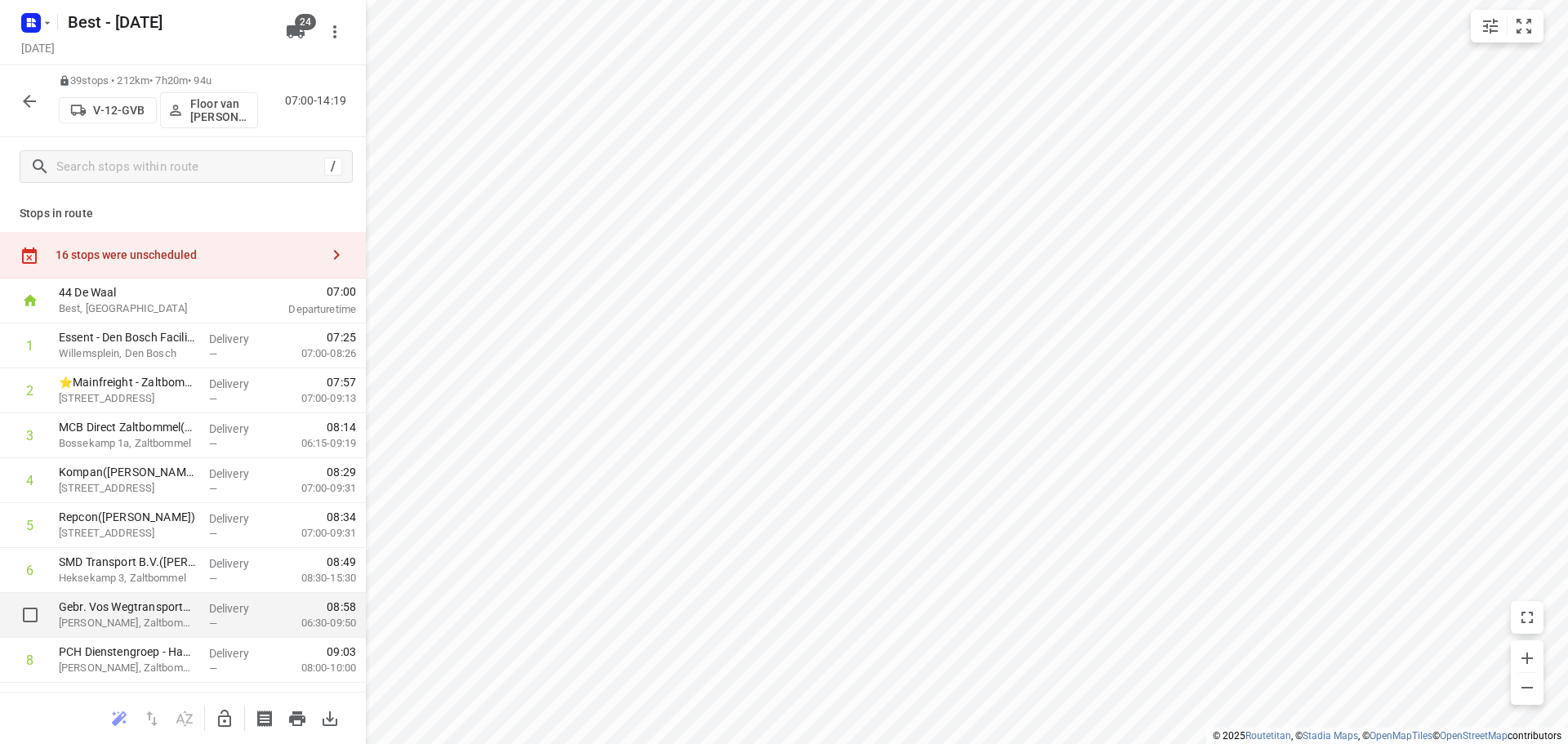
scroll to position [0, 0]
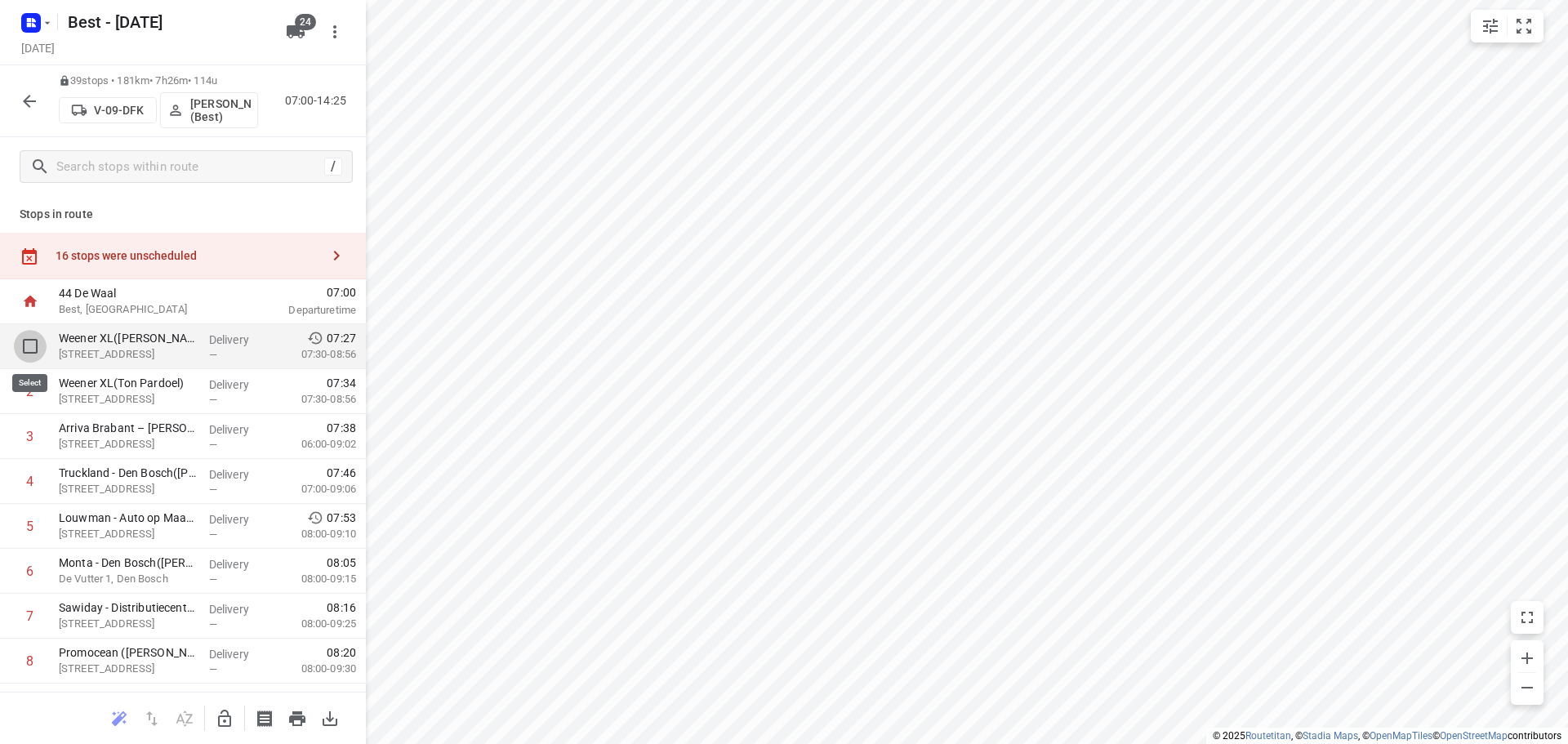
click at [24, 344] on input "checkbox" at bounding box center [30, 346] width 33 height 33
checkbox input "true"
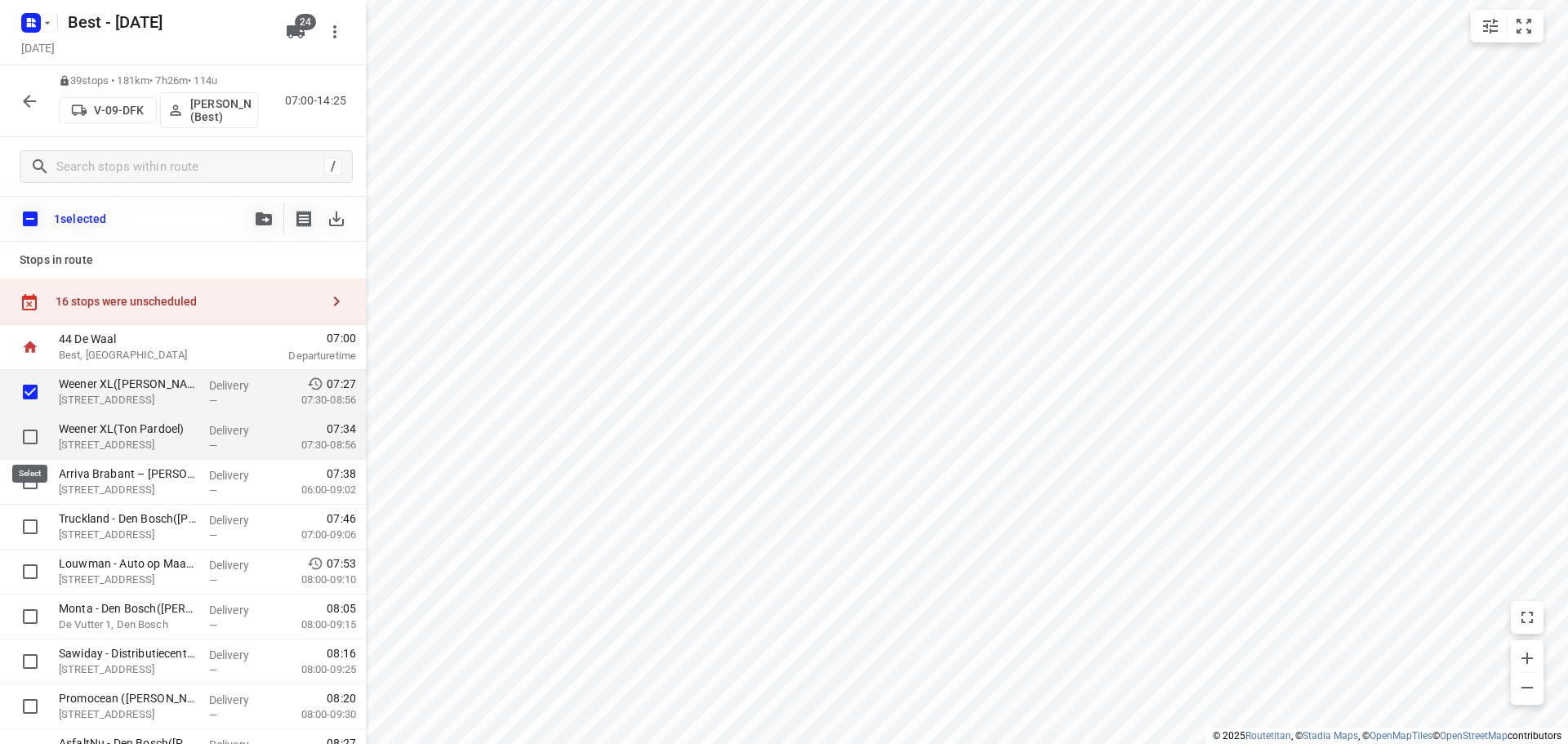
click at [27, 434] on input "checkbox" at bounding box center [30, 436] width 33 height 33
checkbox input "true"
click at [27, 482] on input "checkbox" at bounding box center [30, 481] width 33 height 33
checkbox input "true"
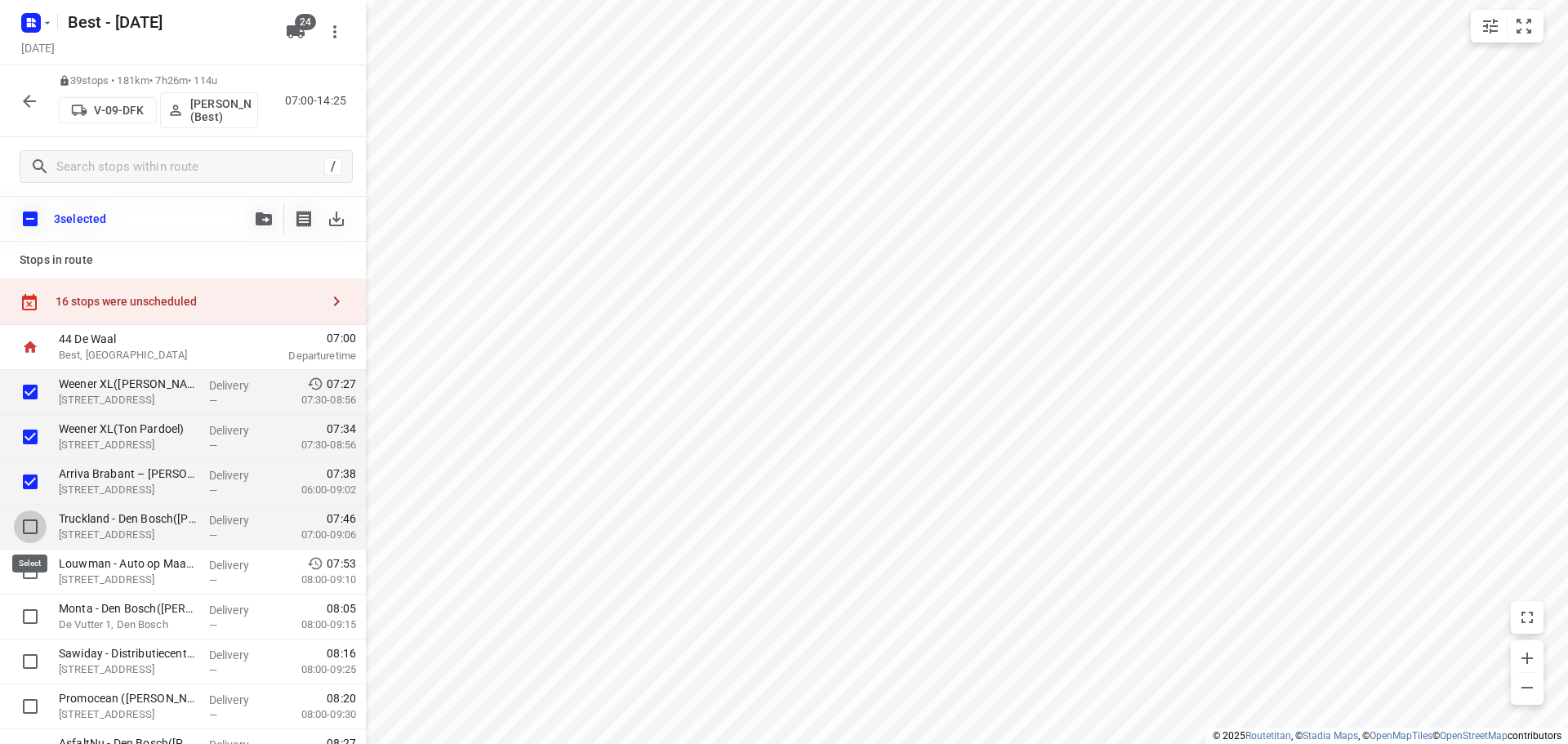
click at [18, 526] on input "checkbox" at bounding box center [30, 526] width 33 height 33
checkbox input "true"
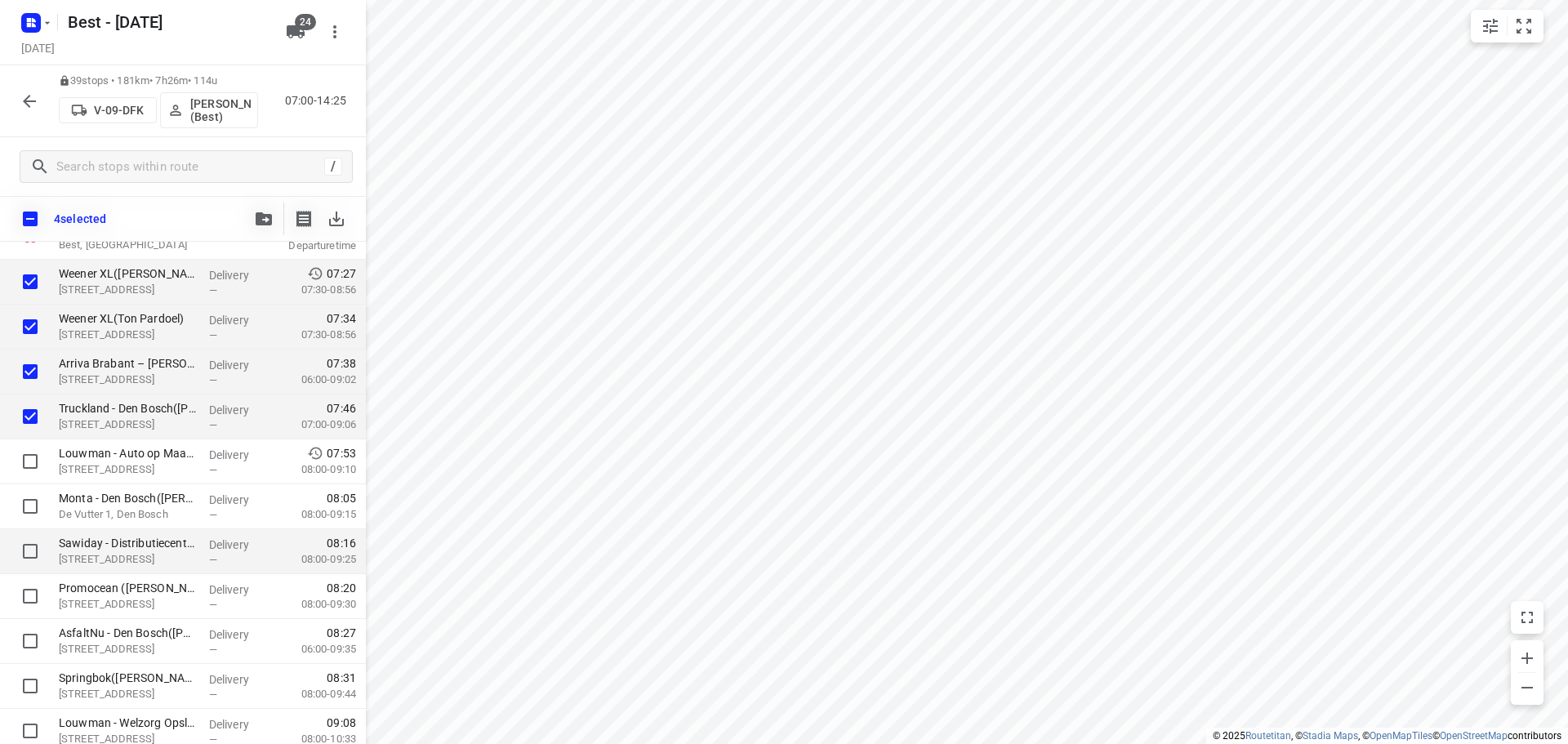
scroll to position [163, 0]
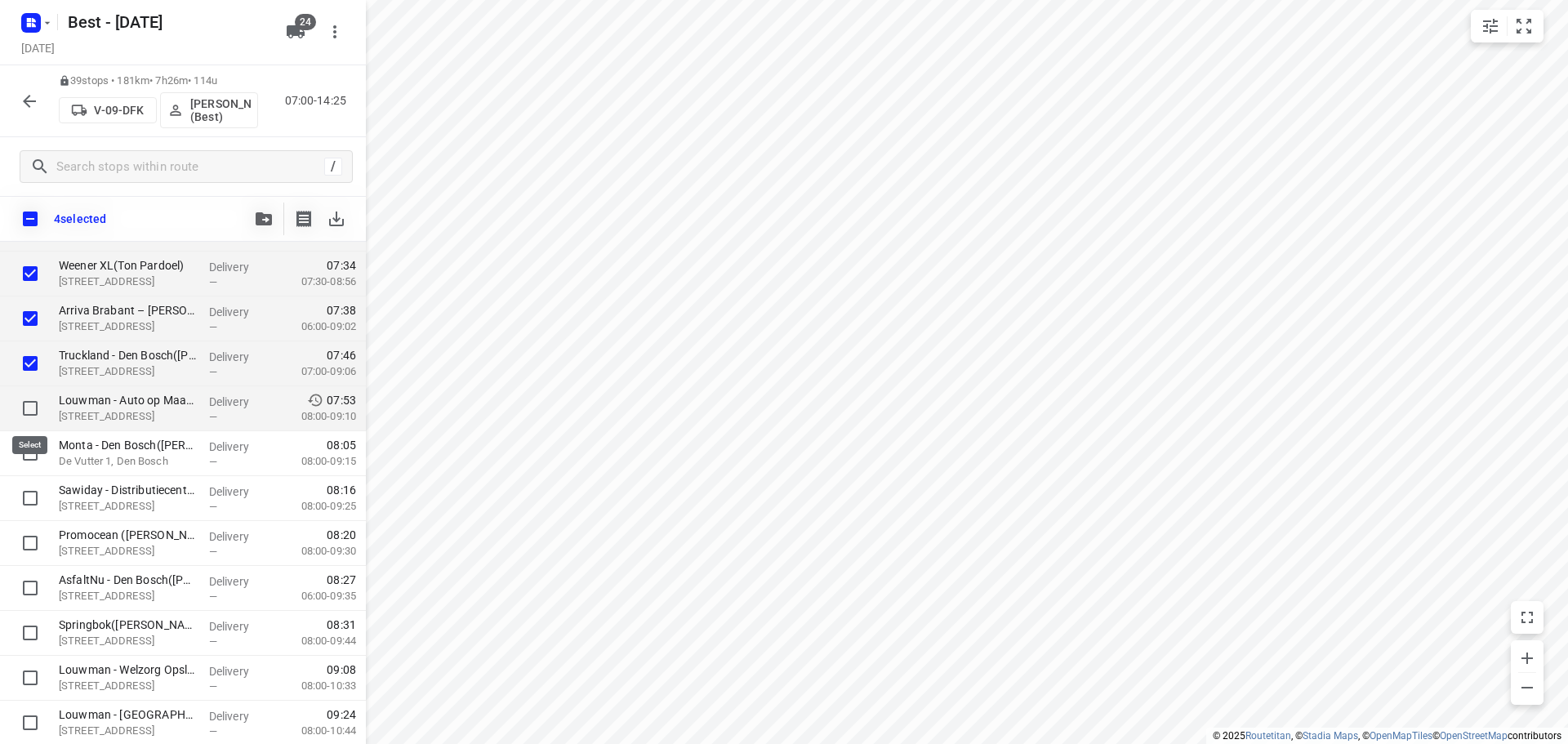
click at [33, 408] on input "checkbox" at bounding box center [30, 408] width 33 height 33
checkbox input "true"
click at [26, 470] on div at bounding box center [26, 453] width 52 height 45
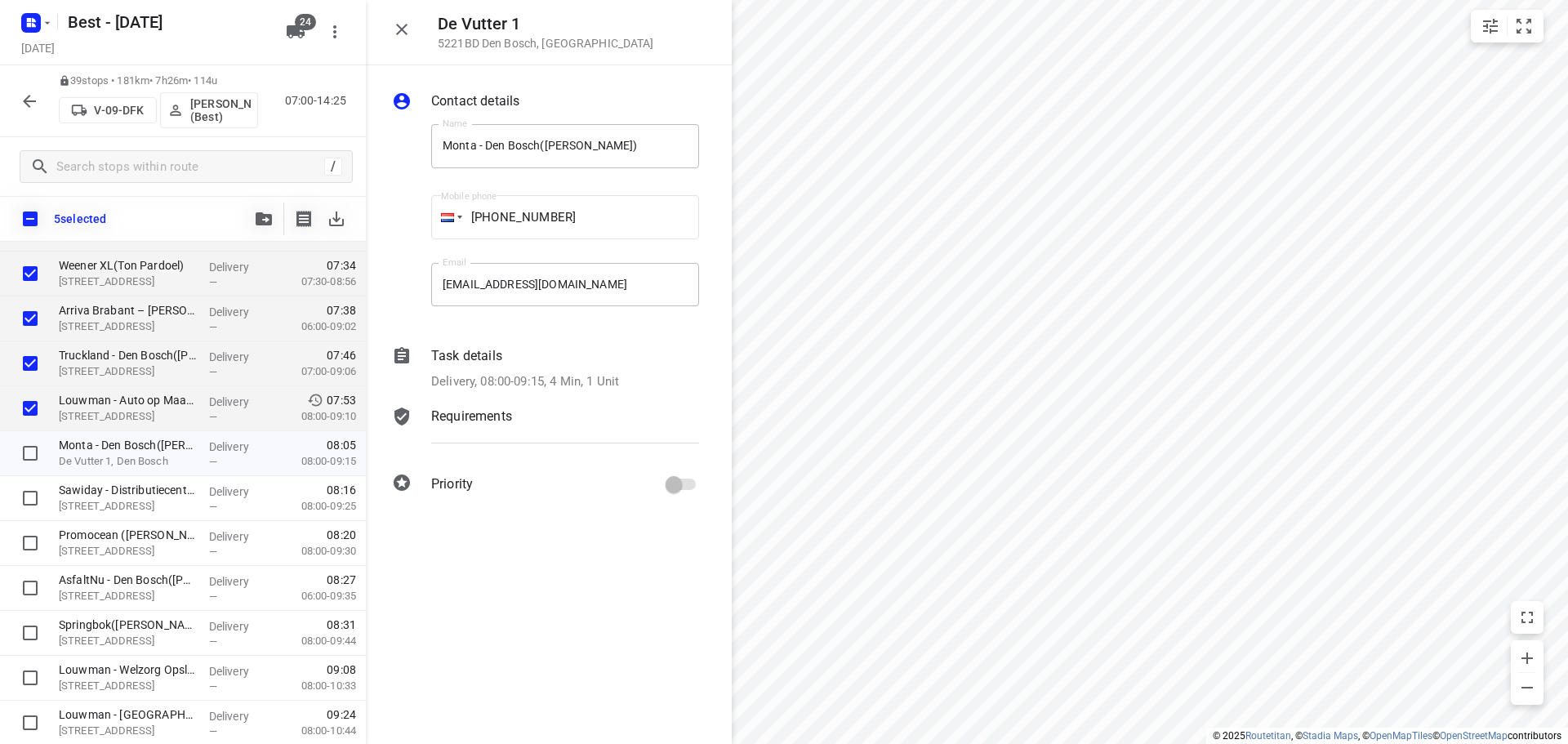
click at [382, 26] on div "De Vutter 1 5221BD Den Bosch , Netherlands" at bounding box center [548, 33] width 366 height 65
click at [395, 26] on icon "button" at bounding box center [402, 29] width 19 height 19
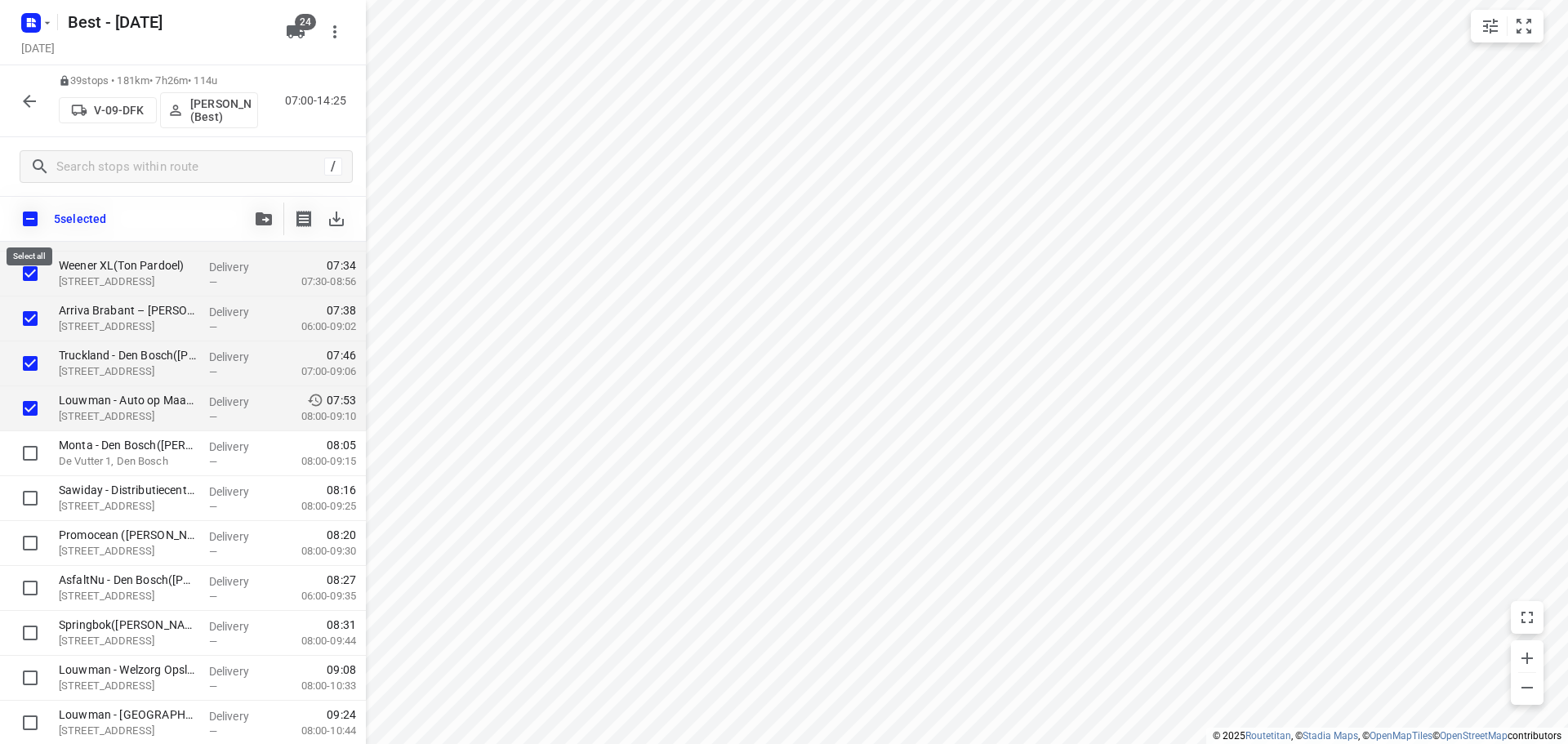
click at [27, 214] on input "checkbox" at bounding box center [30, 218] width 34 height 34
checkbox input "true"
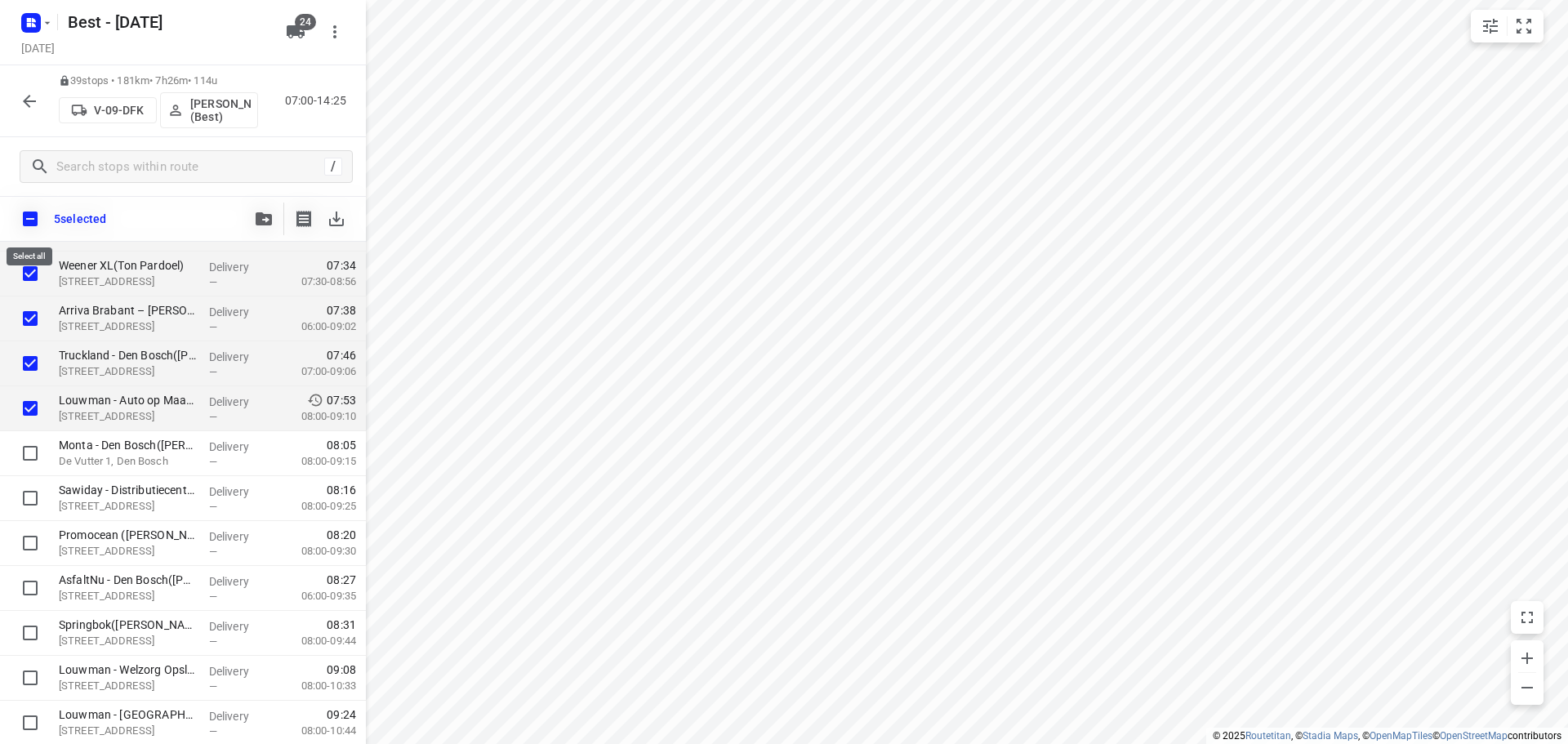
checkbox input "true"
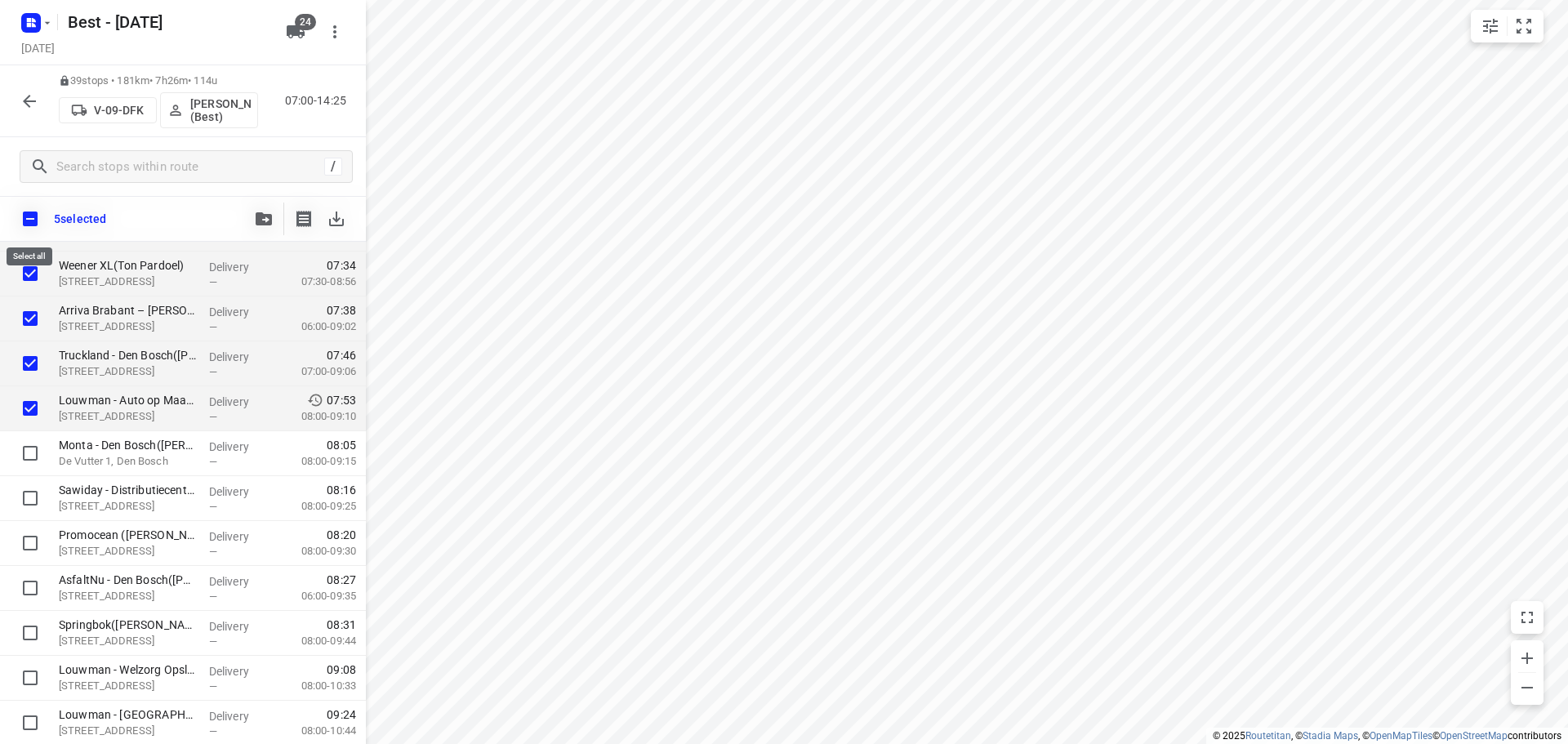
checkbox input "true"
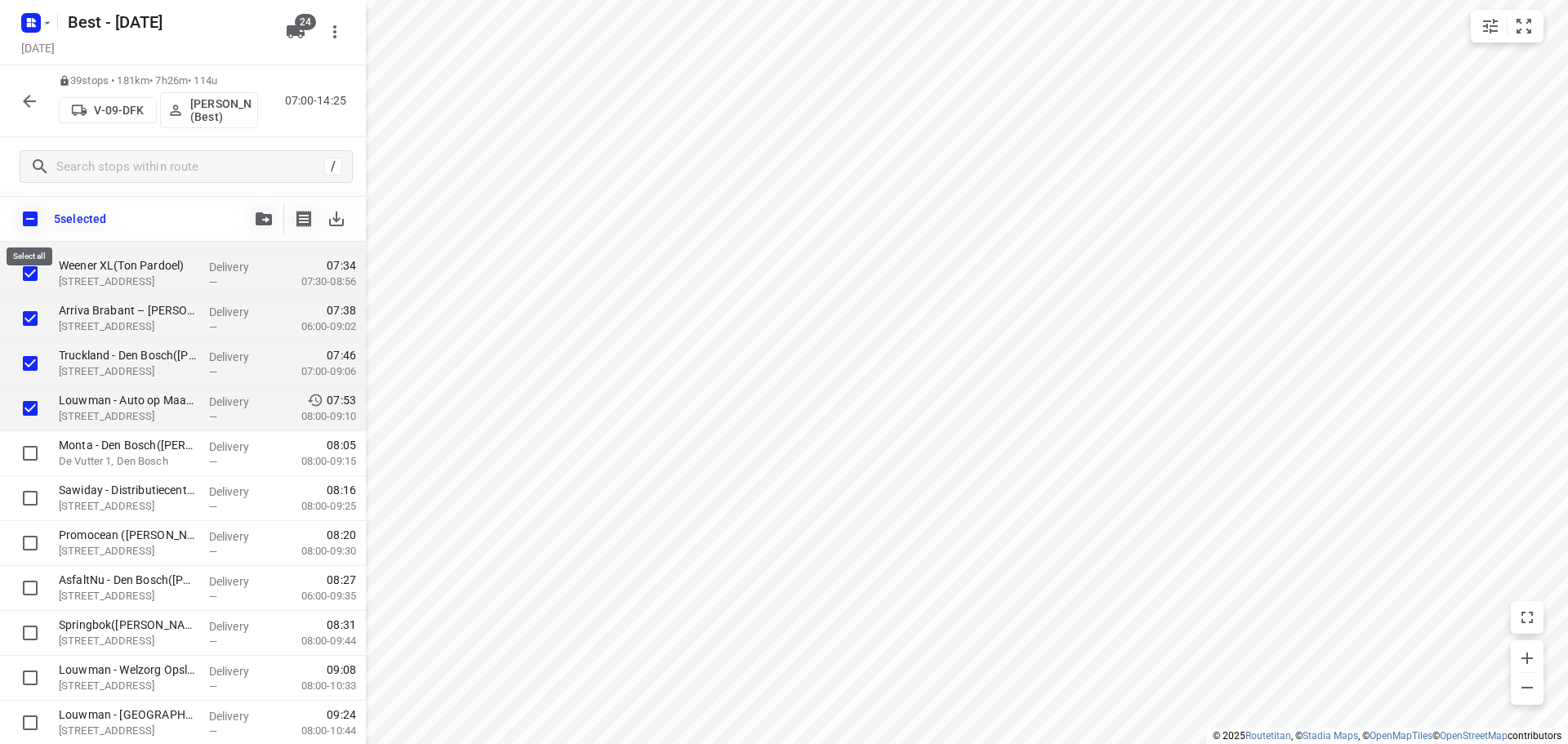
checkbox input "true"
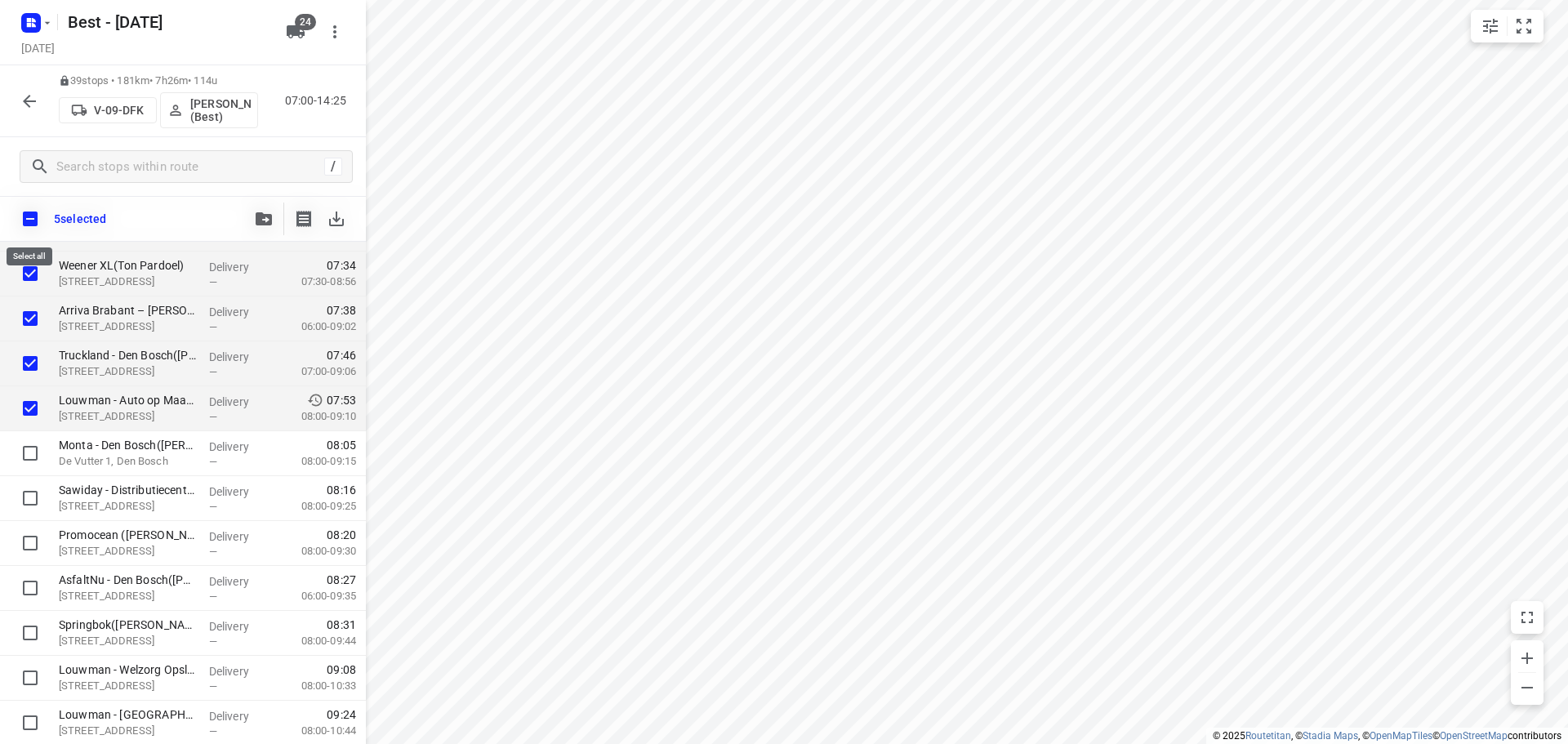
checkbox input "true"
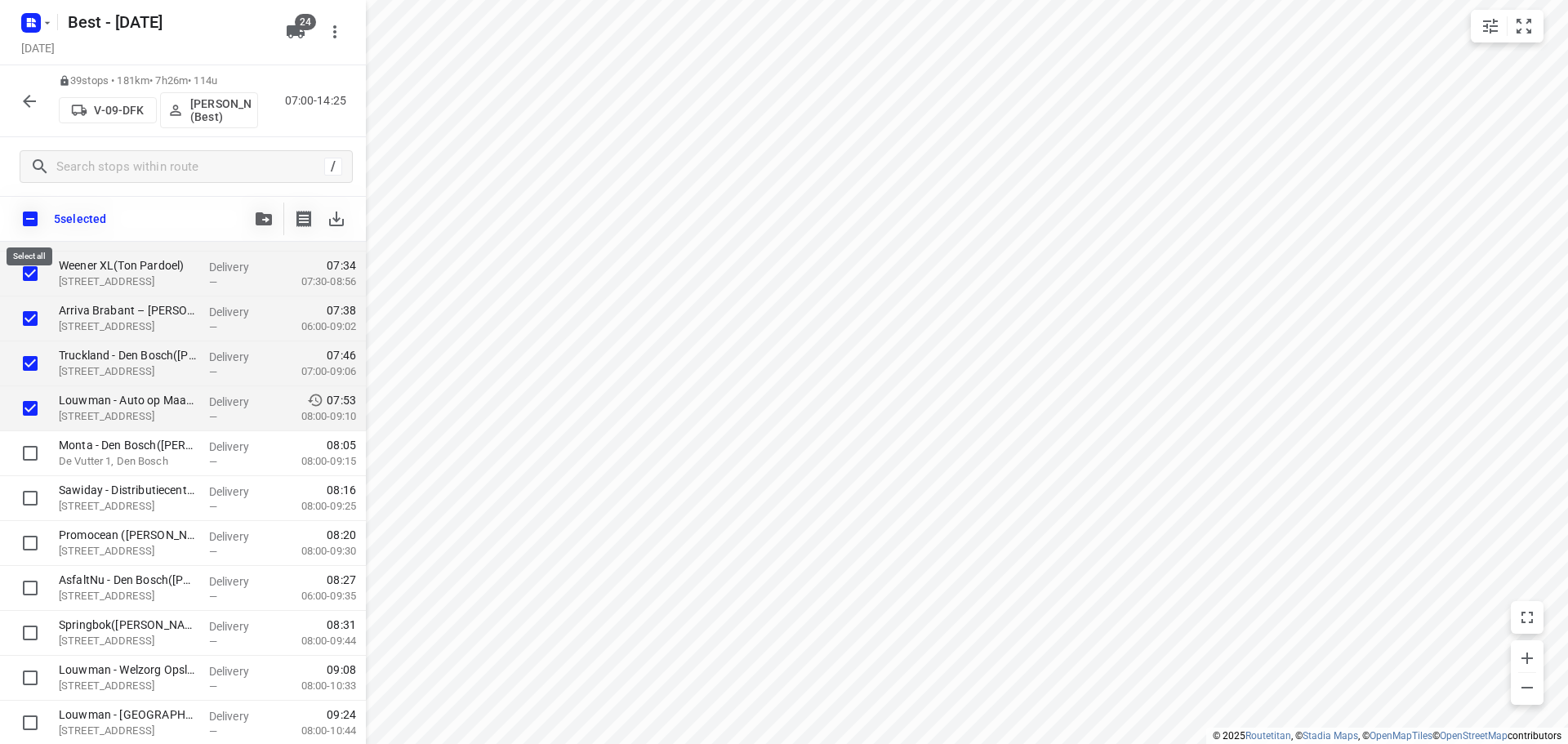
checkbox input "true"
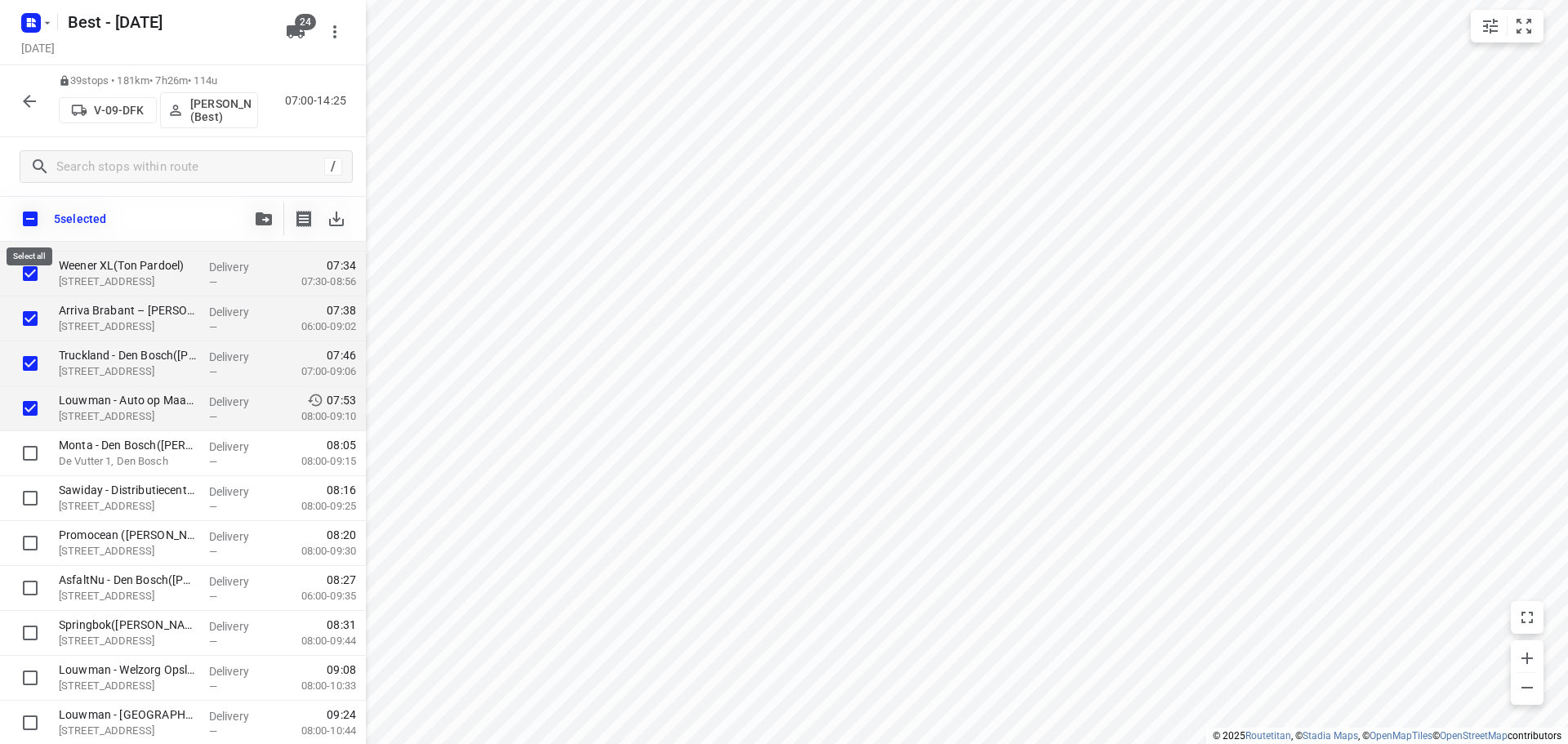
checkbox input "true"
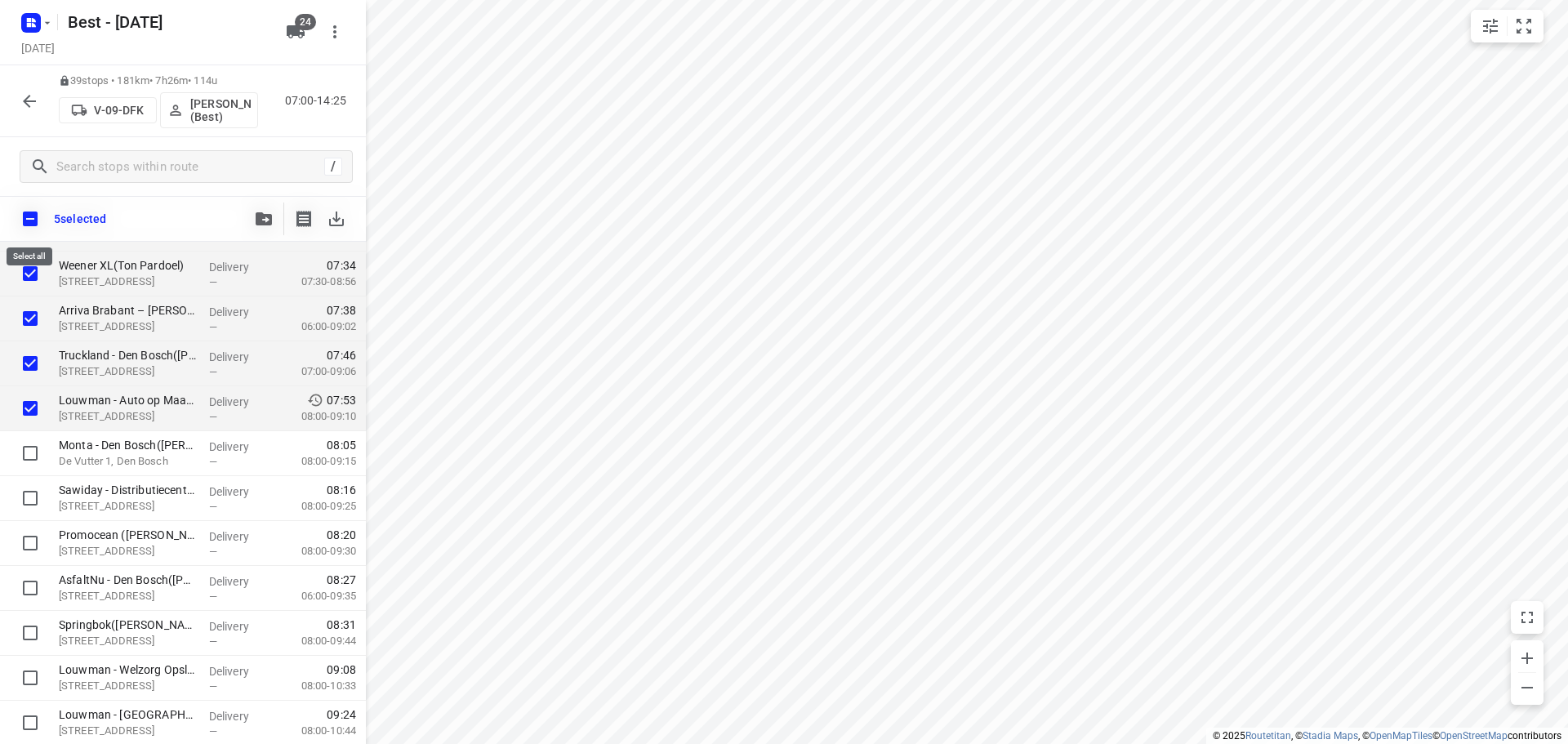
checkbox input "true"
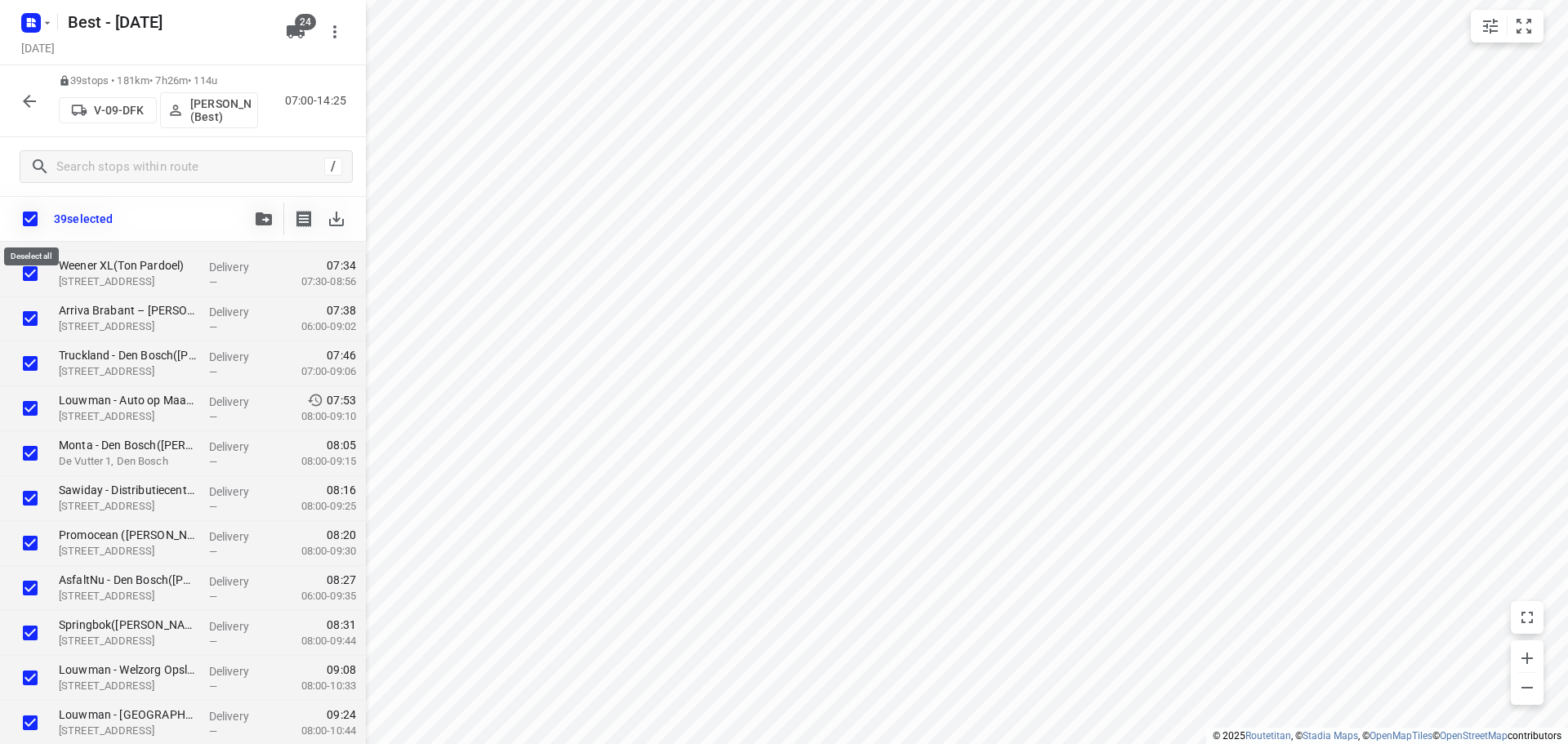
click at [27, 214] on input "checkbox" at bounding box center [30, 218] width 34 height 34
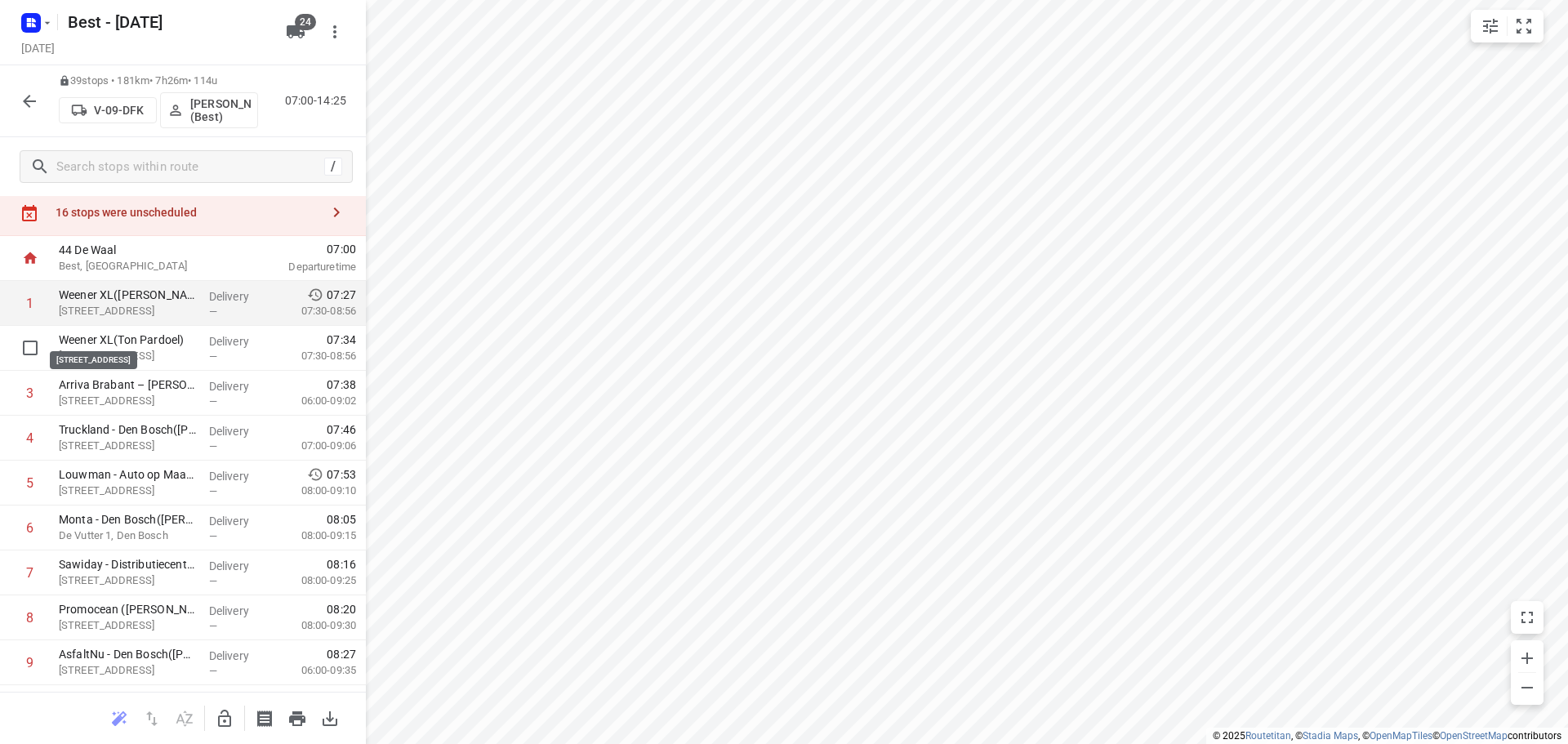
scroll to position [0, 0]
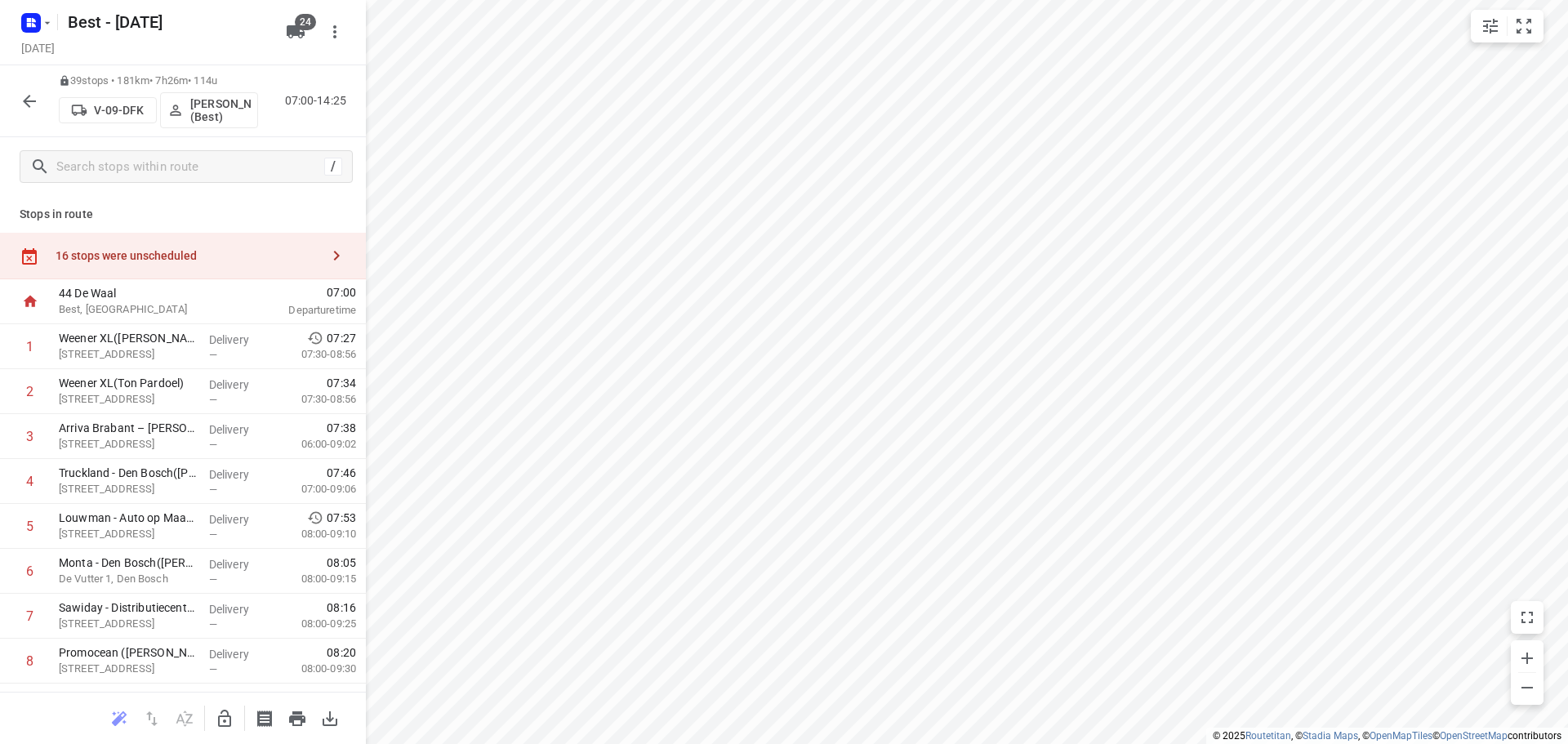
click at [143, 259] on div "16 stops were unscheduled" at bounding box center [188, 255] width 265 height 13
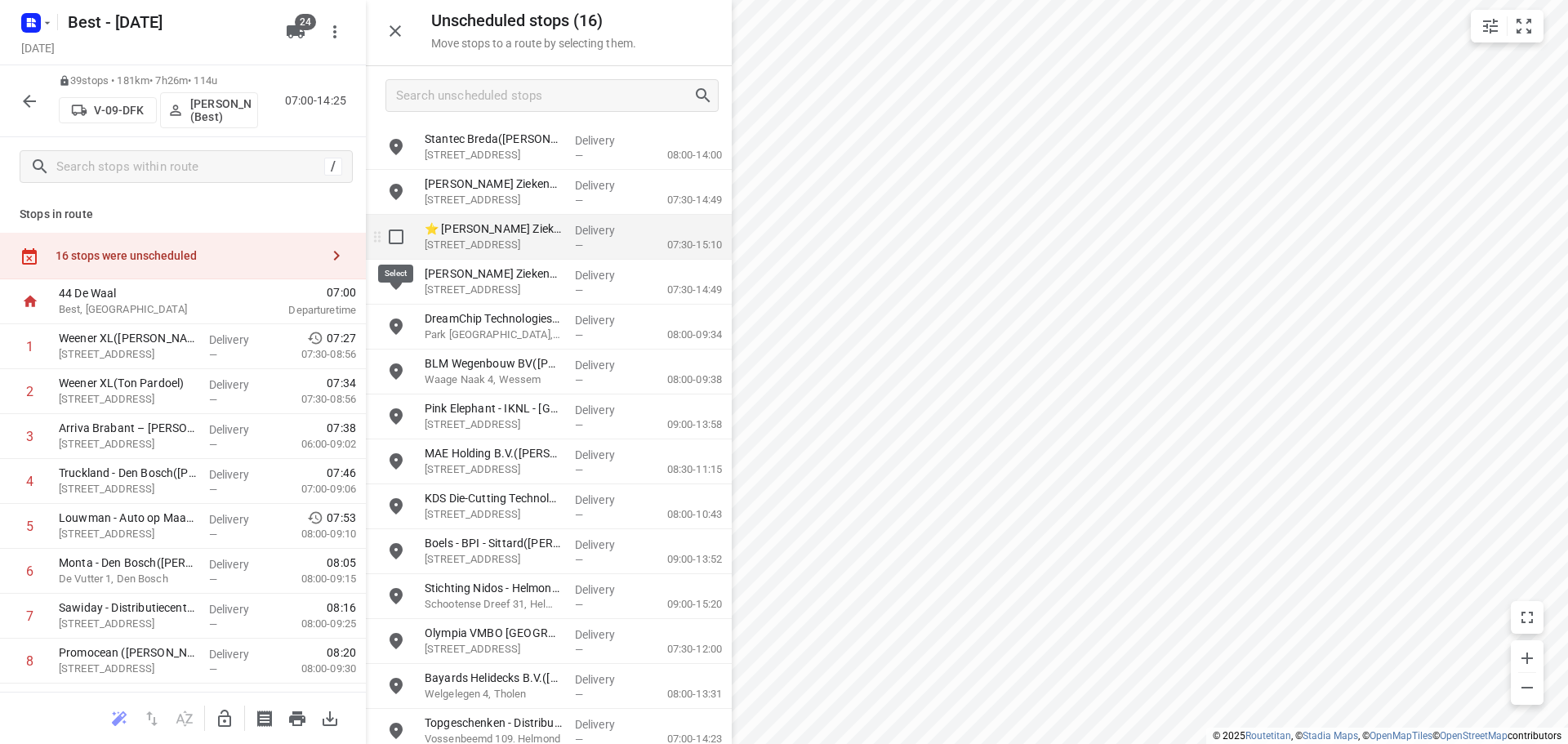
click at [393, 238] on input "grid" at bounding box center [396, 237] width 33 height 33
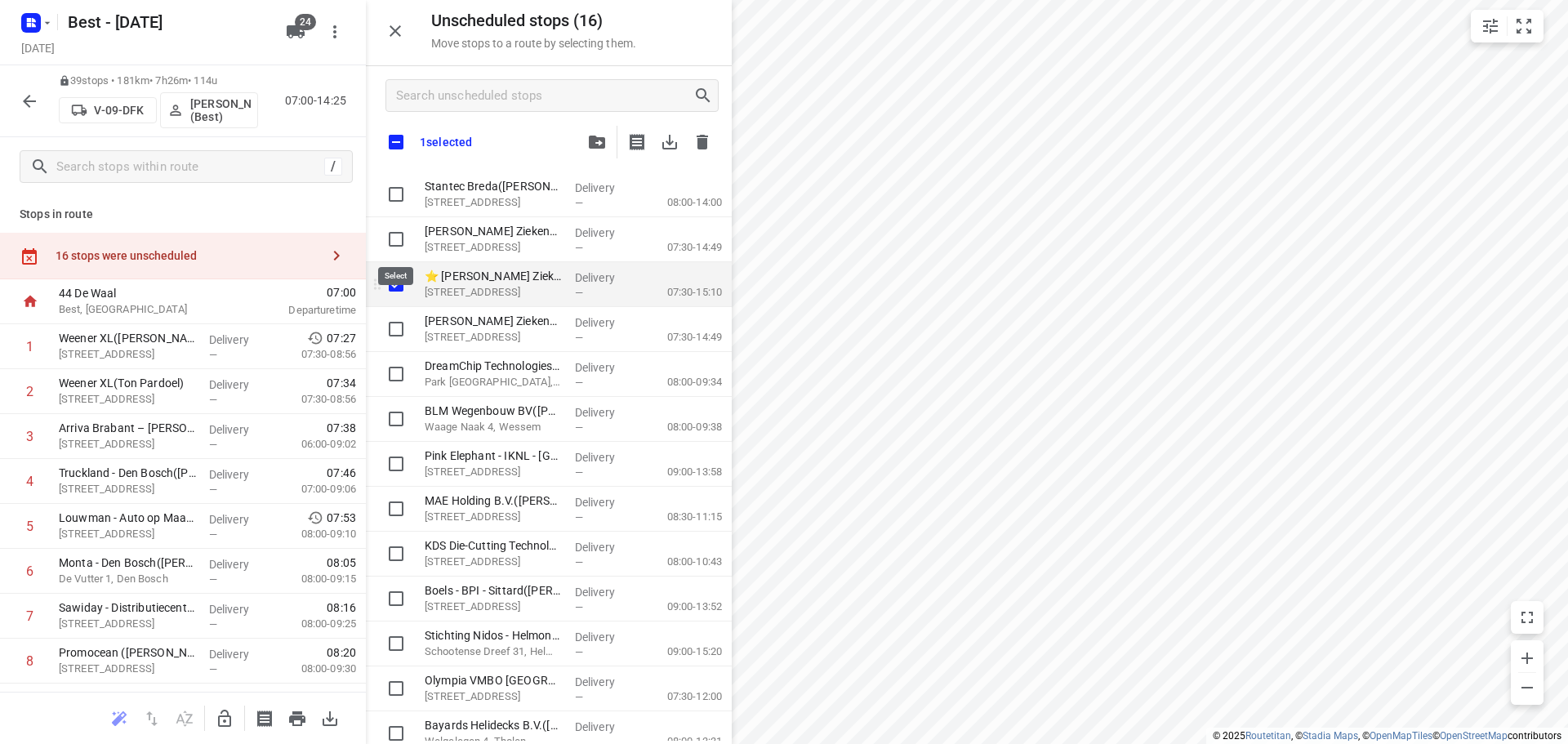
checkbox input "true"
click at [395, 244] on input "grid" at bounding box center [396, 239] width 33 height 33
checkbox input "true"
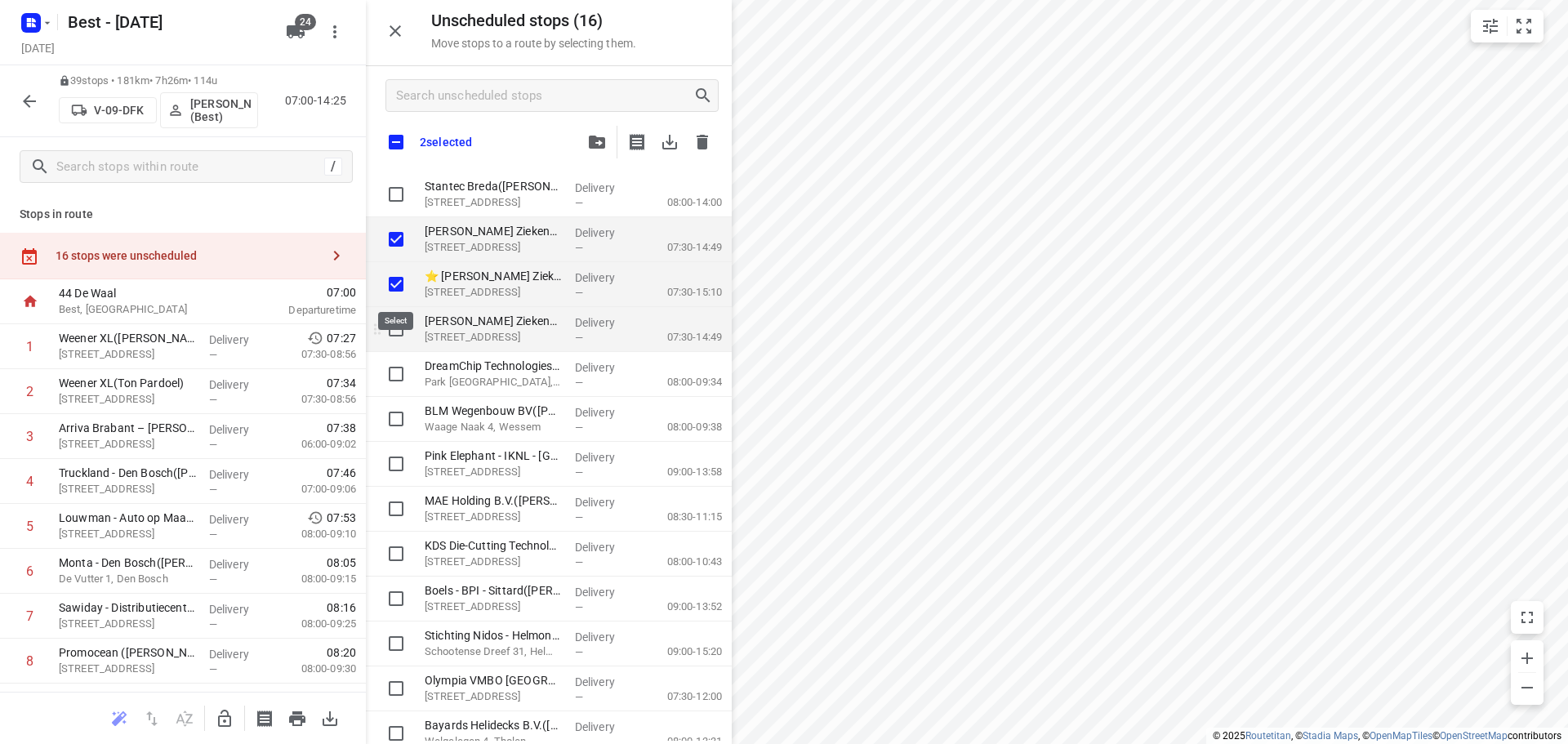
checkbox input "true"
click at [395, 317] on input "grid" at bounding box center [396, 328] width 33 height 33
checkbox input "true"
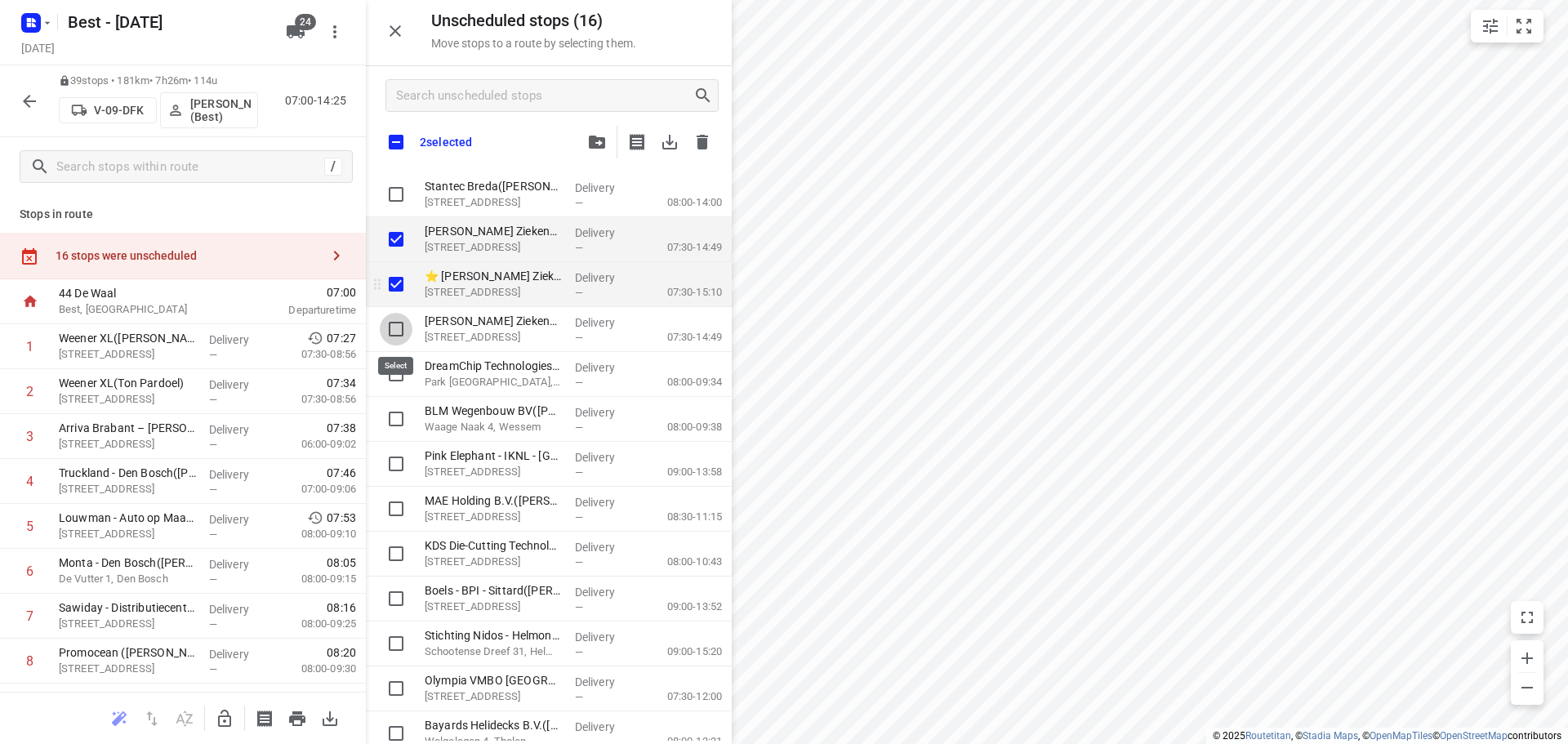
checkbox input "true"
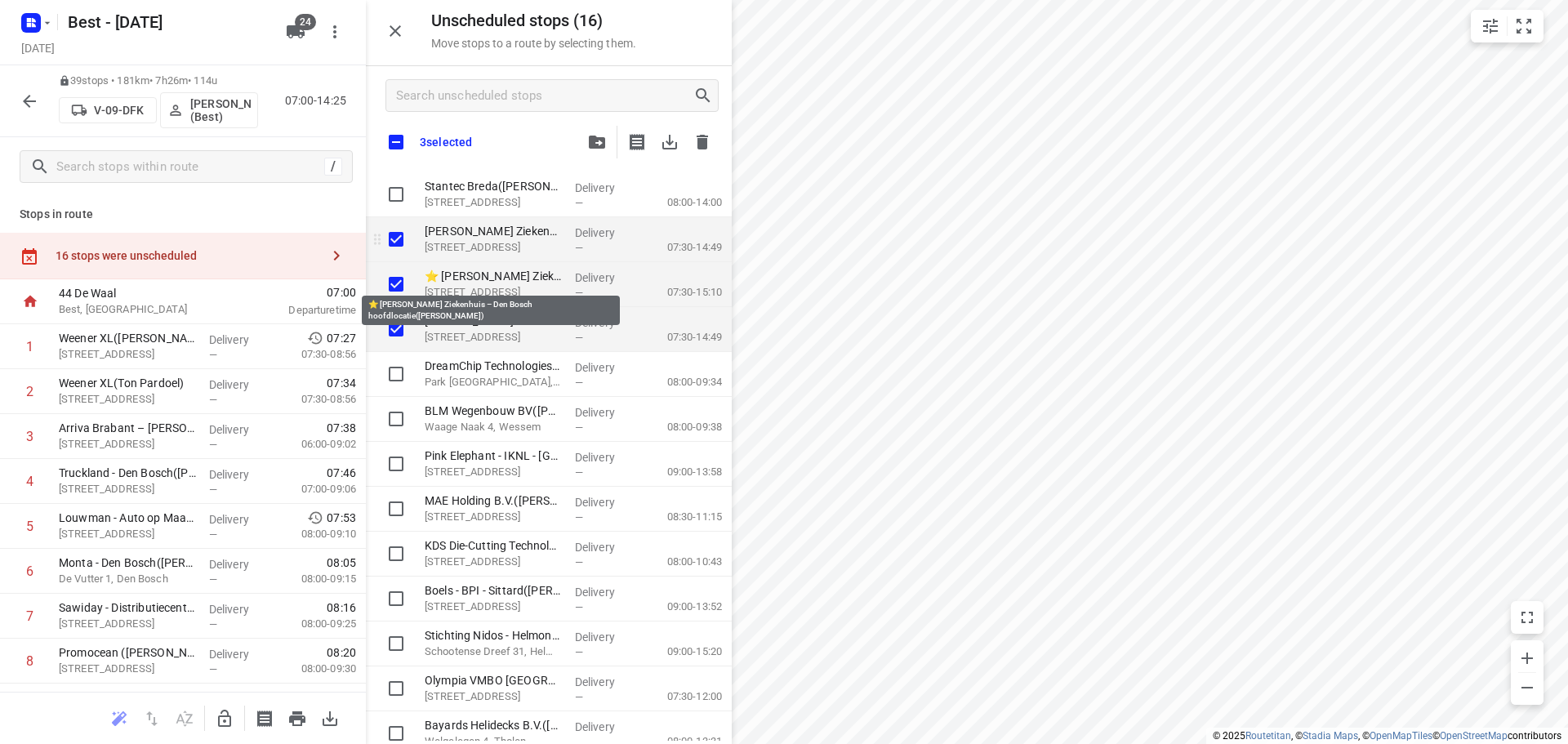
checkbox input "true"
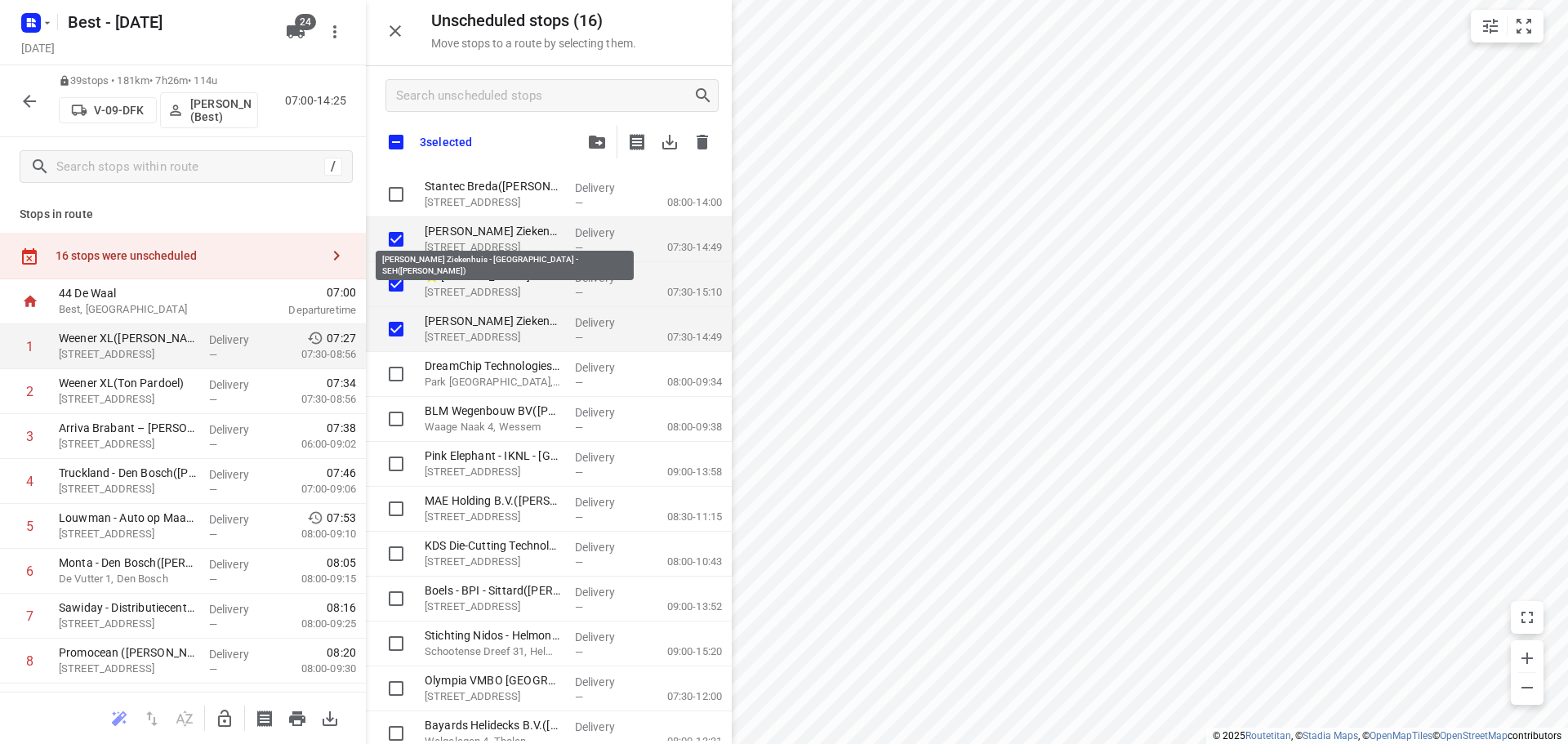
checkbox input "true"
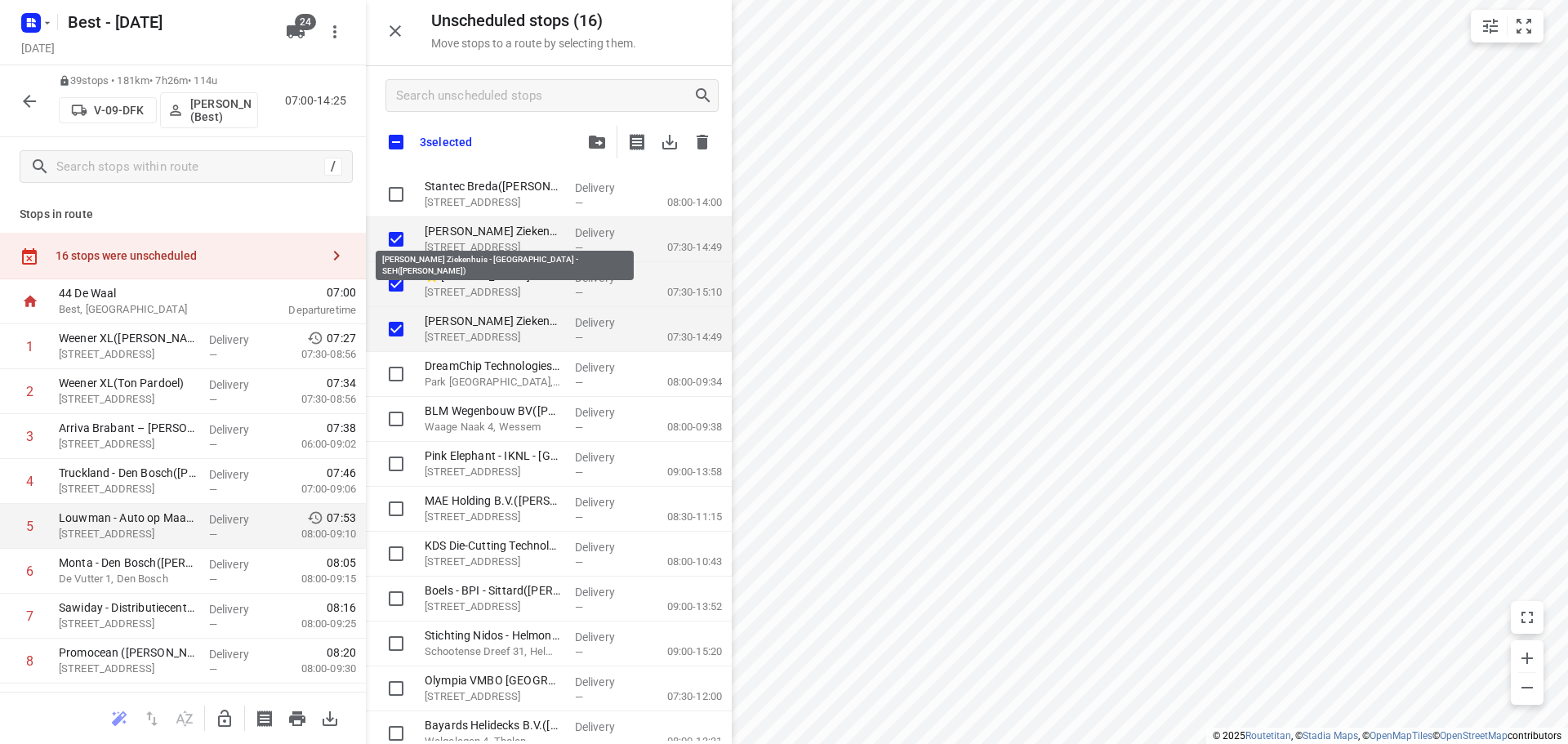
checkbox input "true"
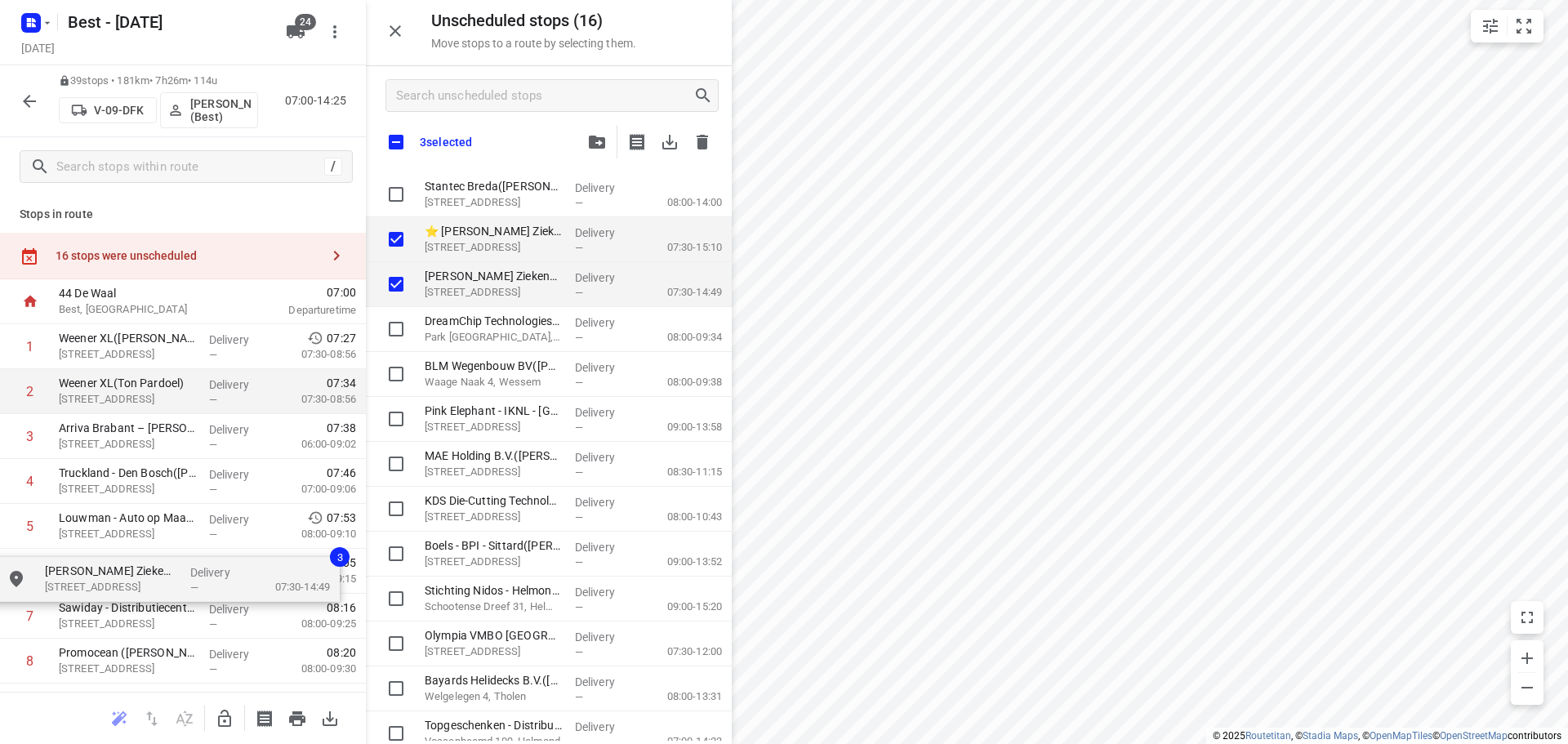
checkbox input "true"
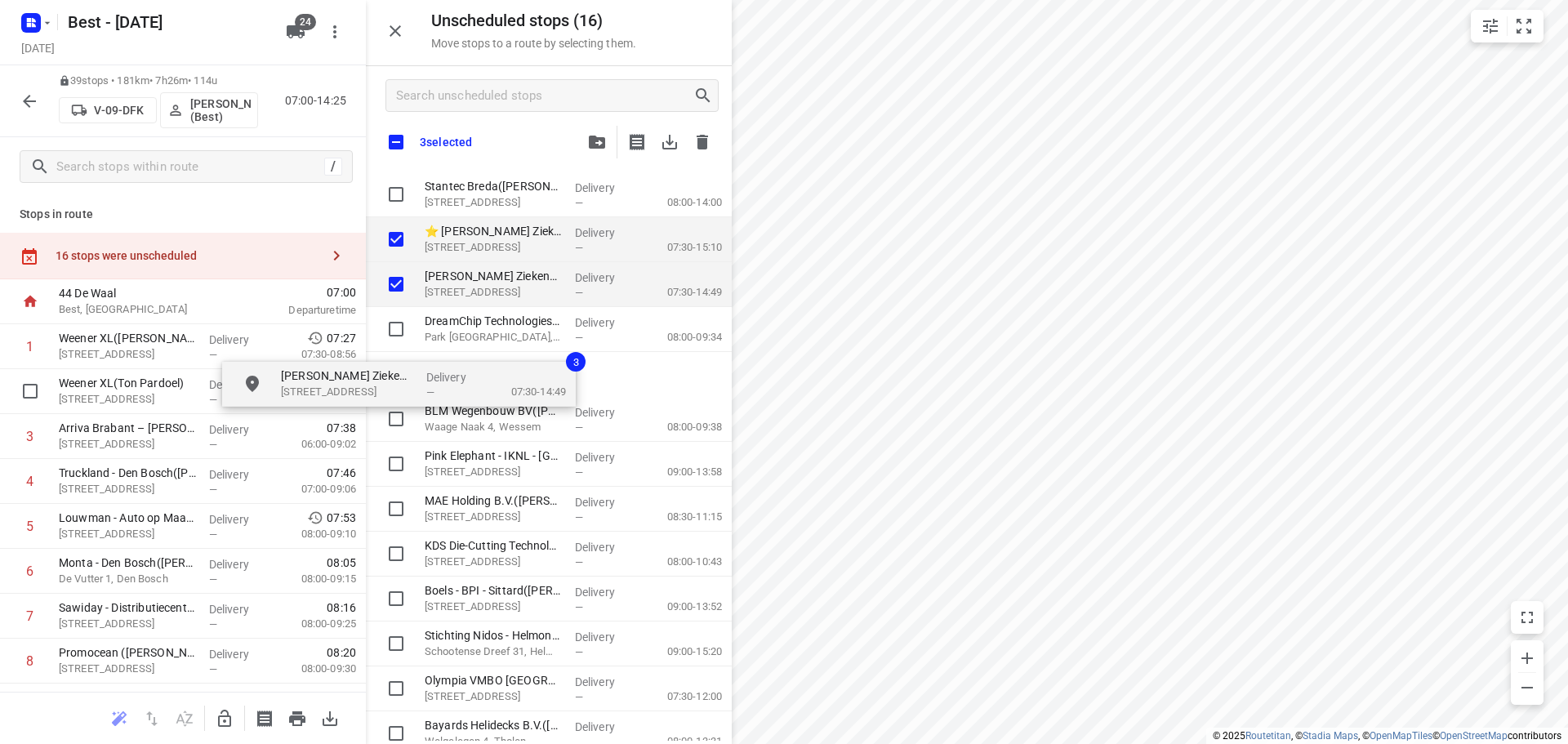
checkbox input "true"
drag, startPoint x: 460, startPoint y: 237, endPoint x: 370, endPoint y: 288, distance: 103.4
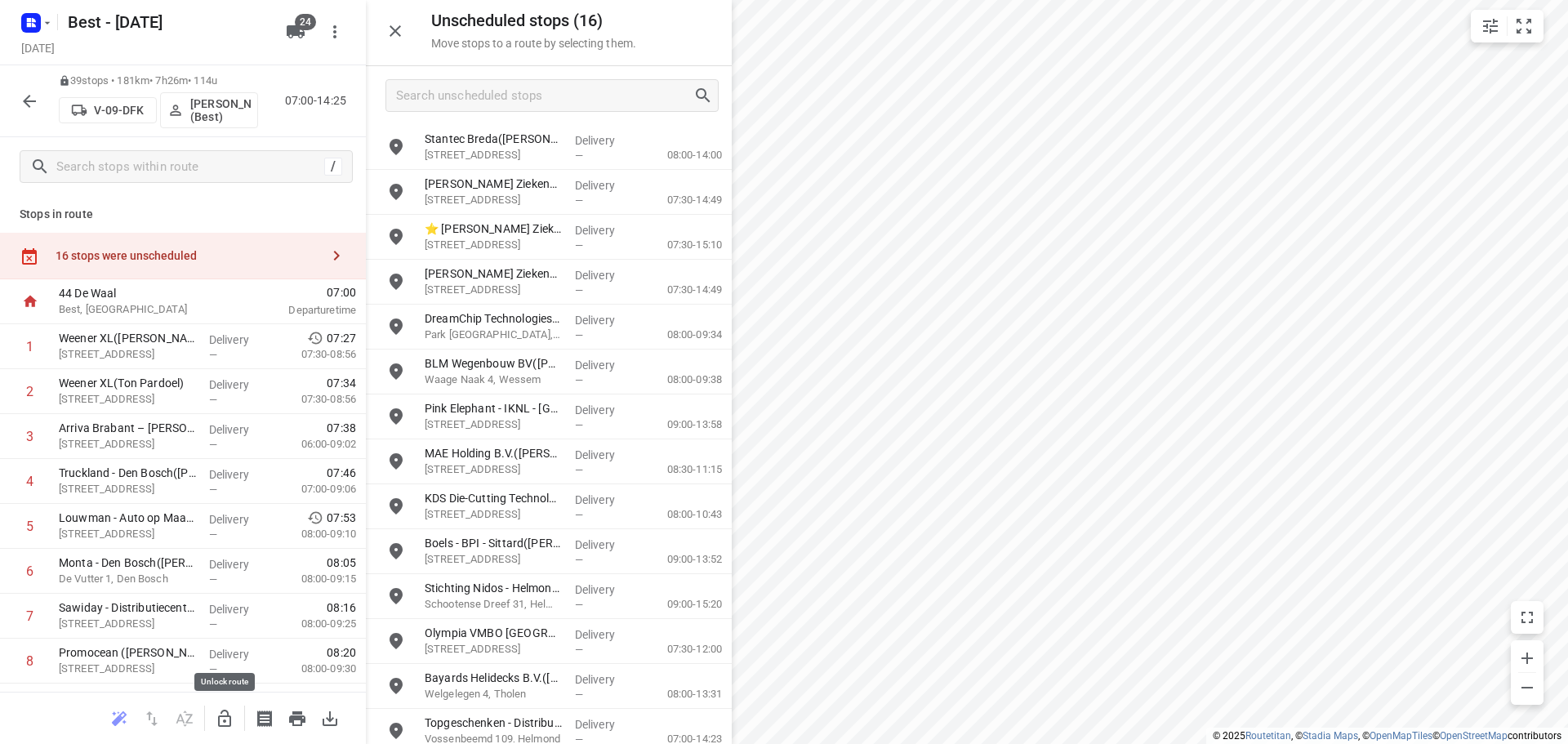
click at [224, 713] on icon "button" at bounding box center [224, 718] width 19 height 19
click at [387, 286] on input "grid" at bounding box center [396, 282] width 33 height 33
checkbox input "true"
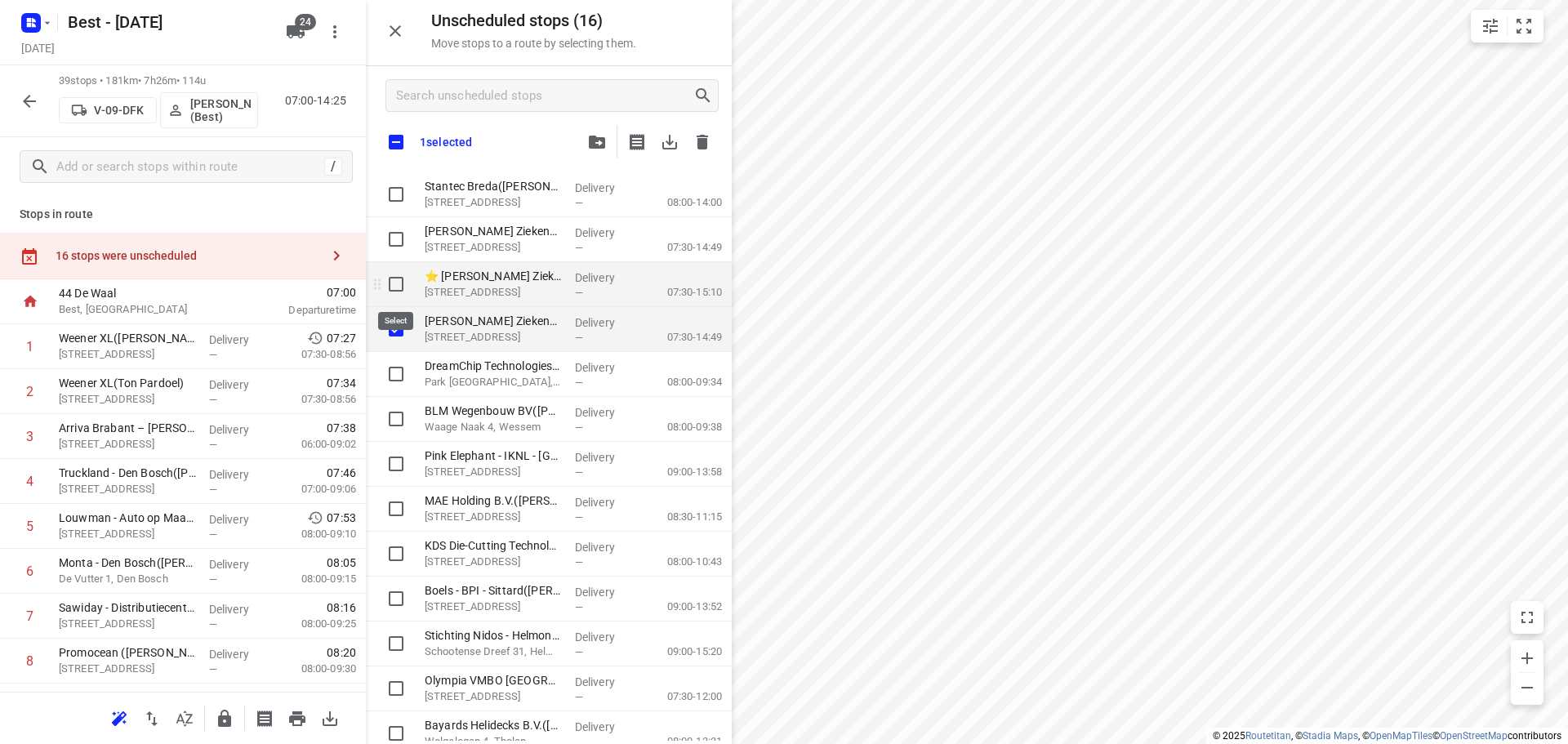
click at [396, 275] on input "grid" at bounding box center [396, 283] width 33 height 33
checkbox input "true"
click at [398, 241] on input "grid" at bounding box center [396, 239] width 33 height 33
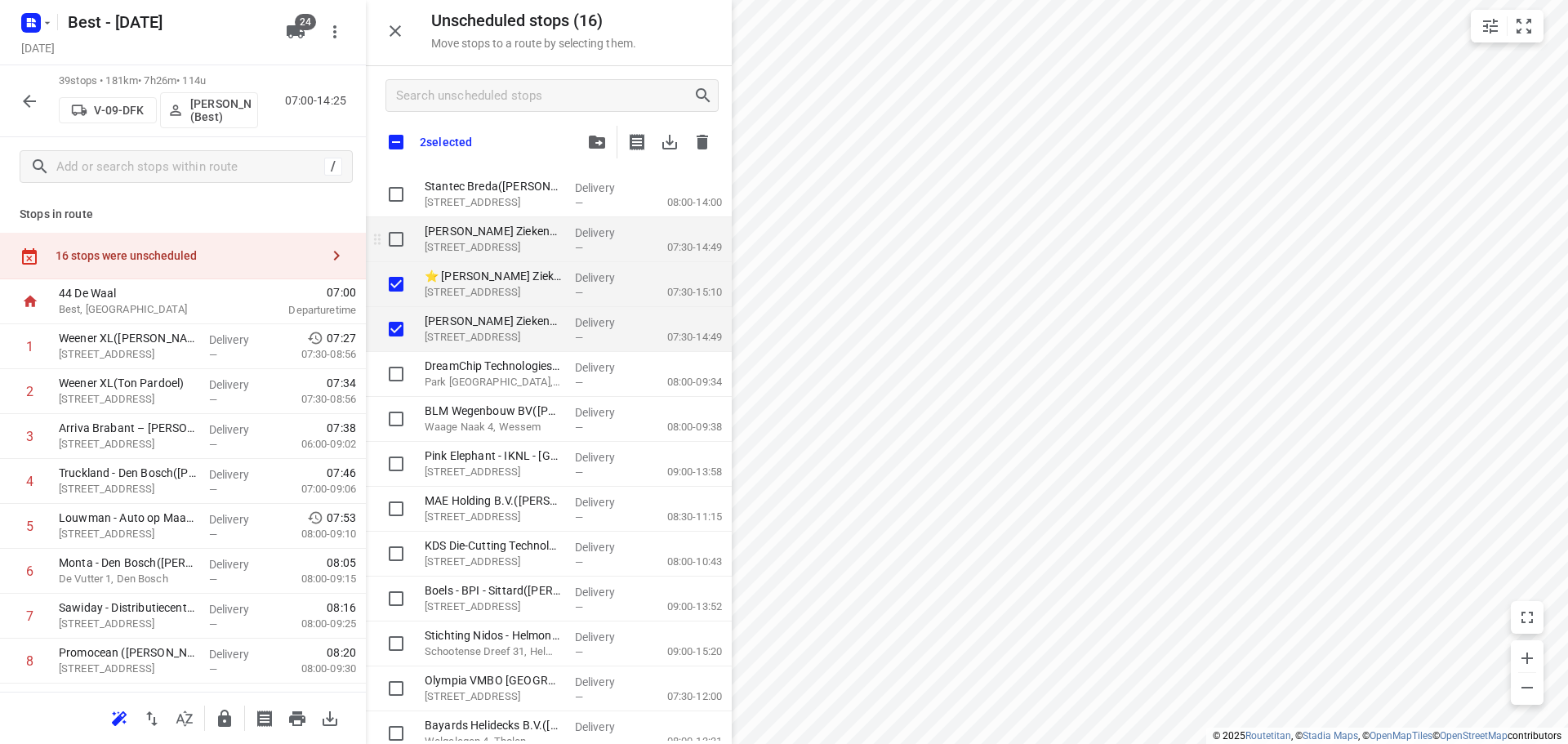
checkbox input "true"
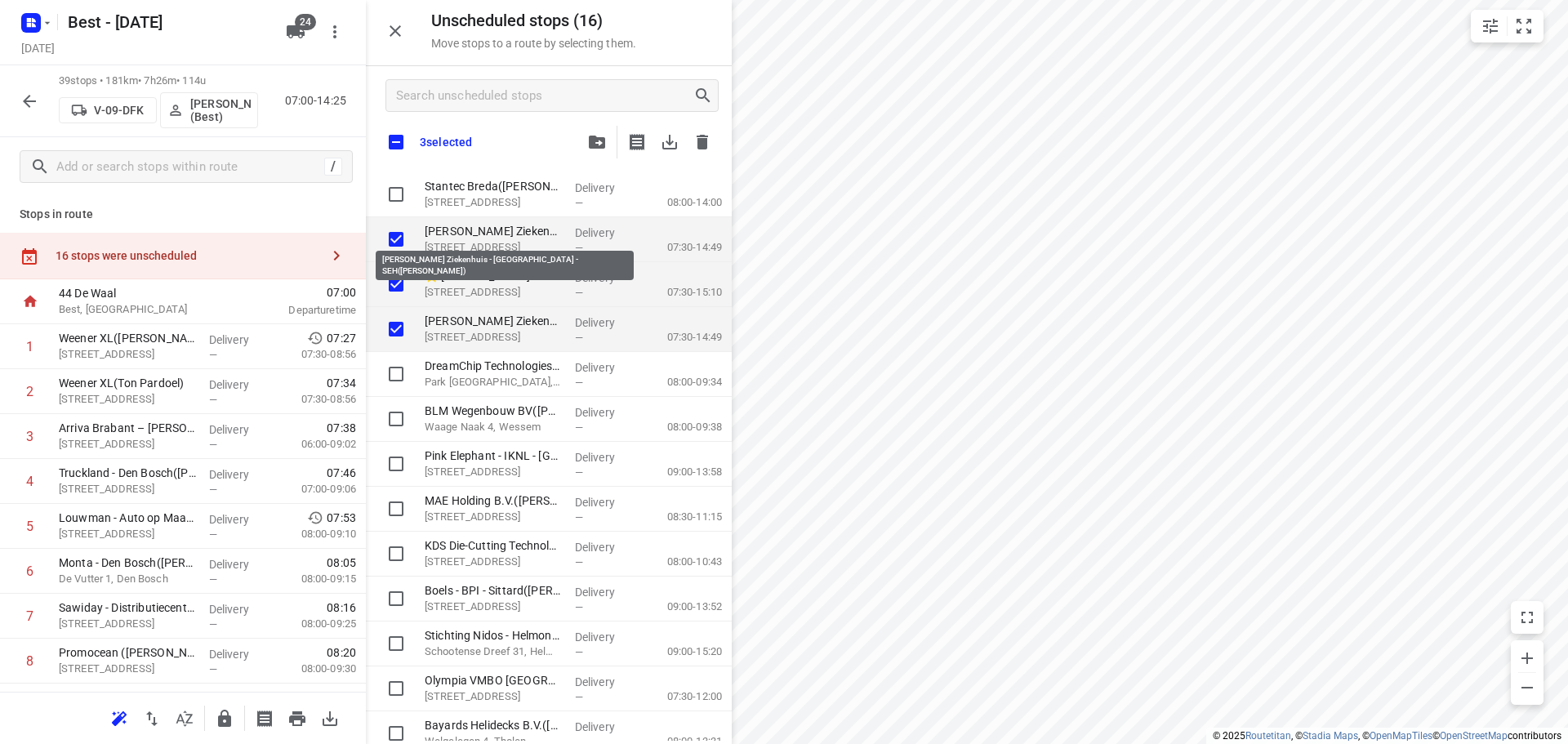
checkbox input "true"
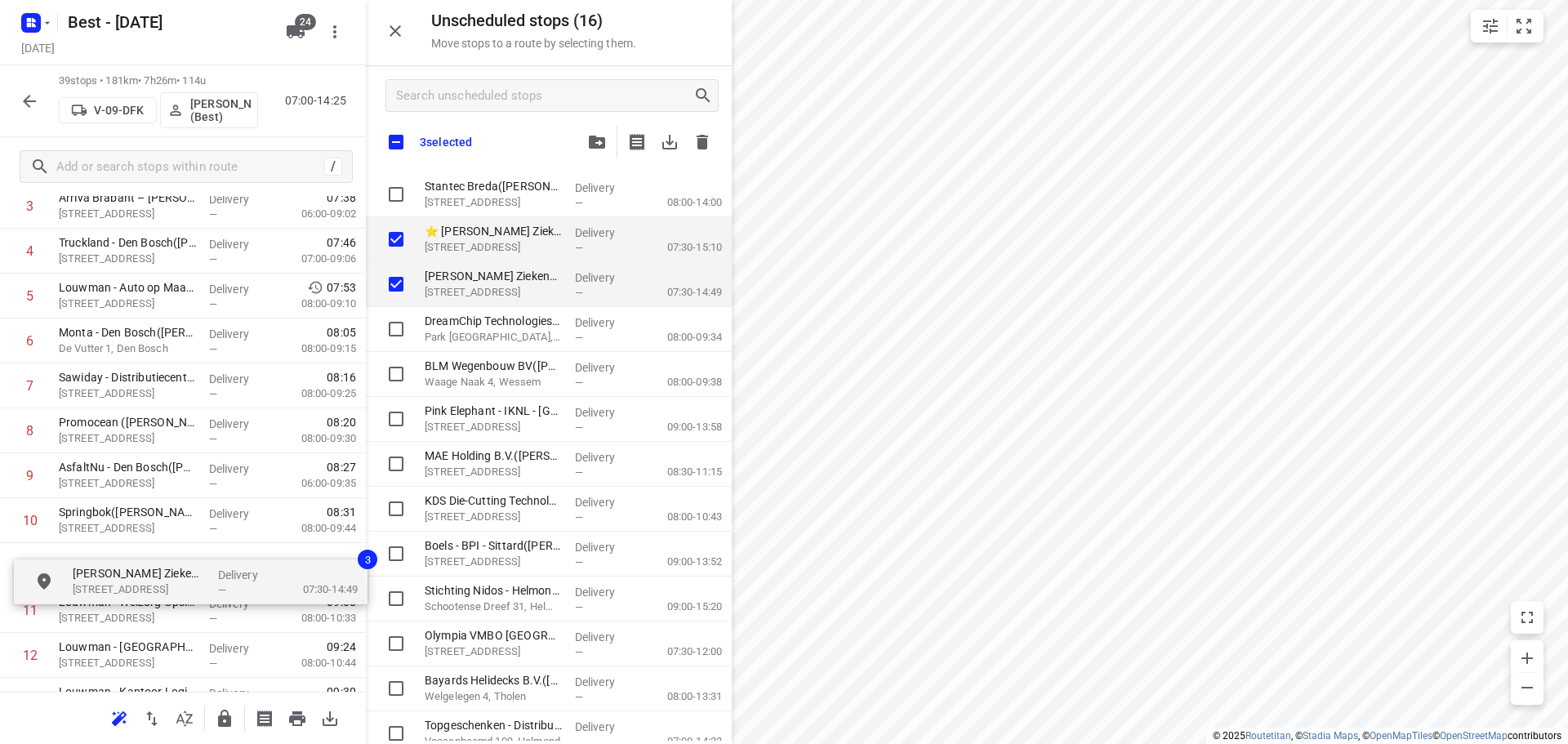
scroll to position [241, 0]
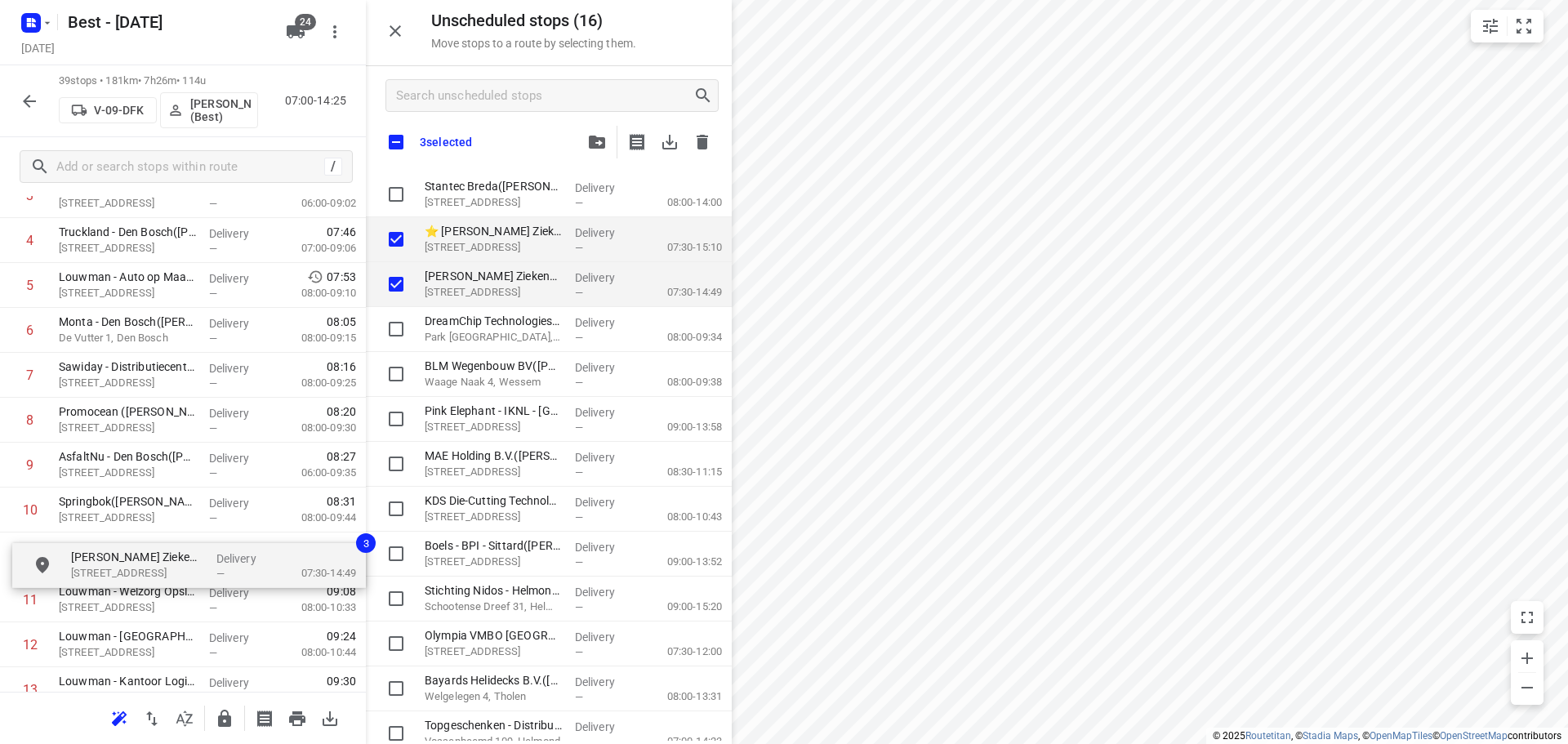
drag, startPoint x: 426, startPoint y: 235, endPoint x: 66, endPoint y: 550, distance: 478.4
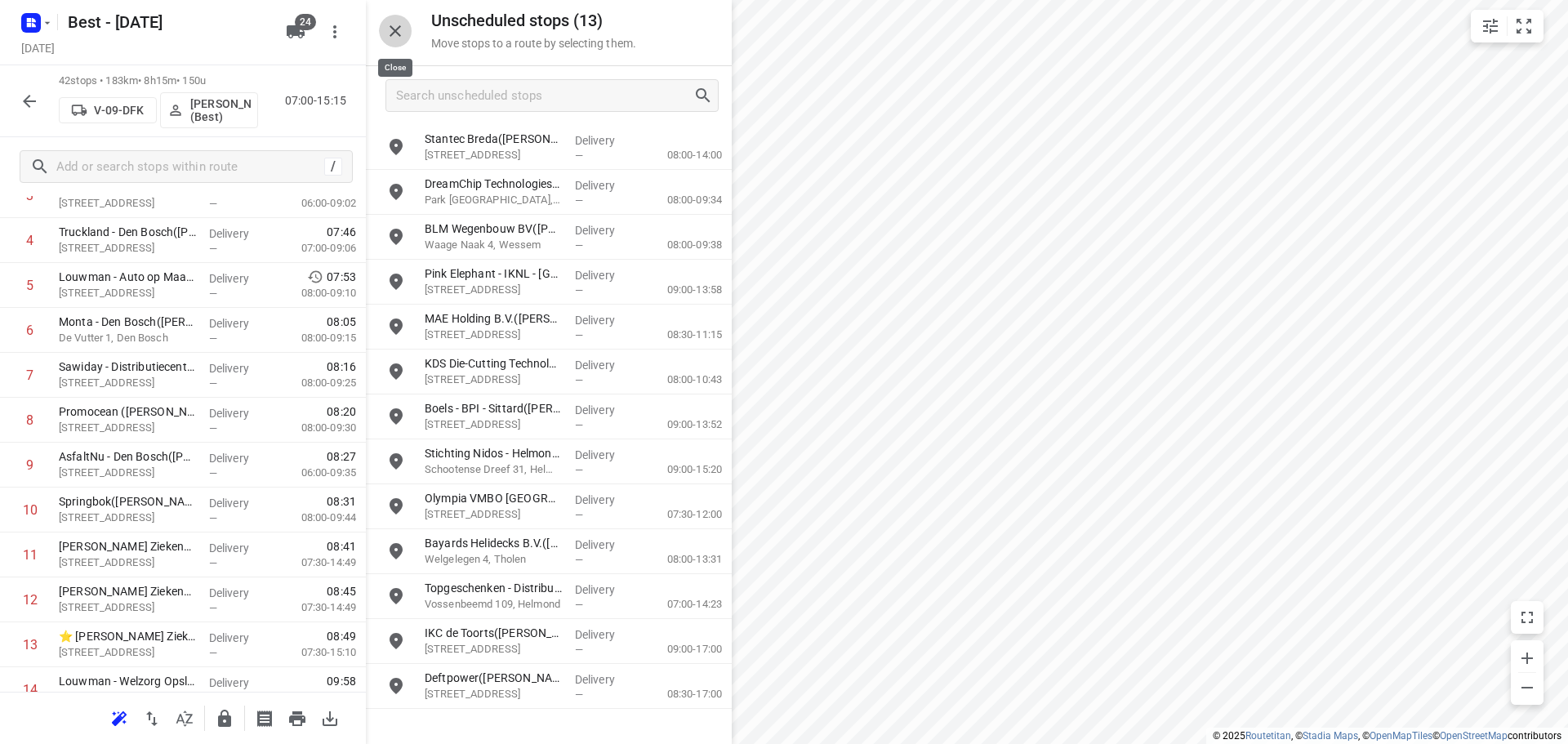
click at [388, 34] on icon "button" at bounding box center [396, 31] width 19 height 19
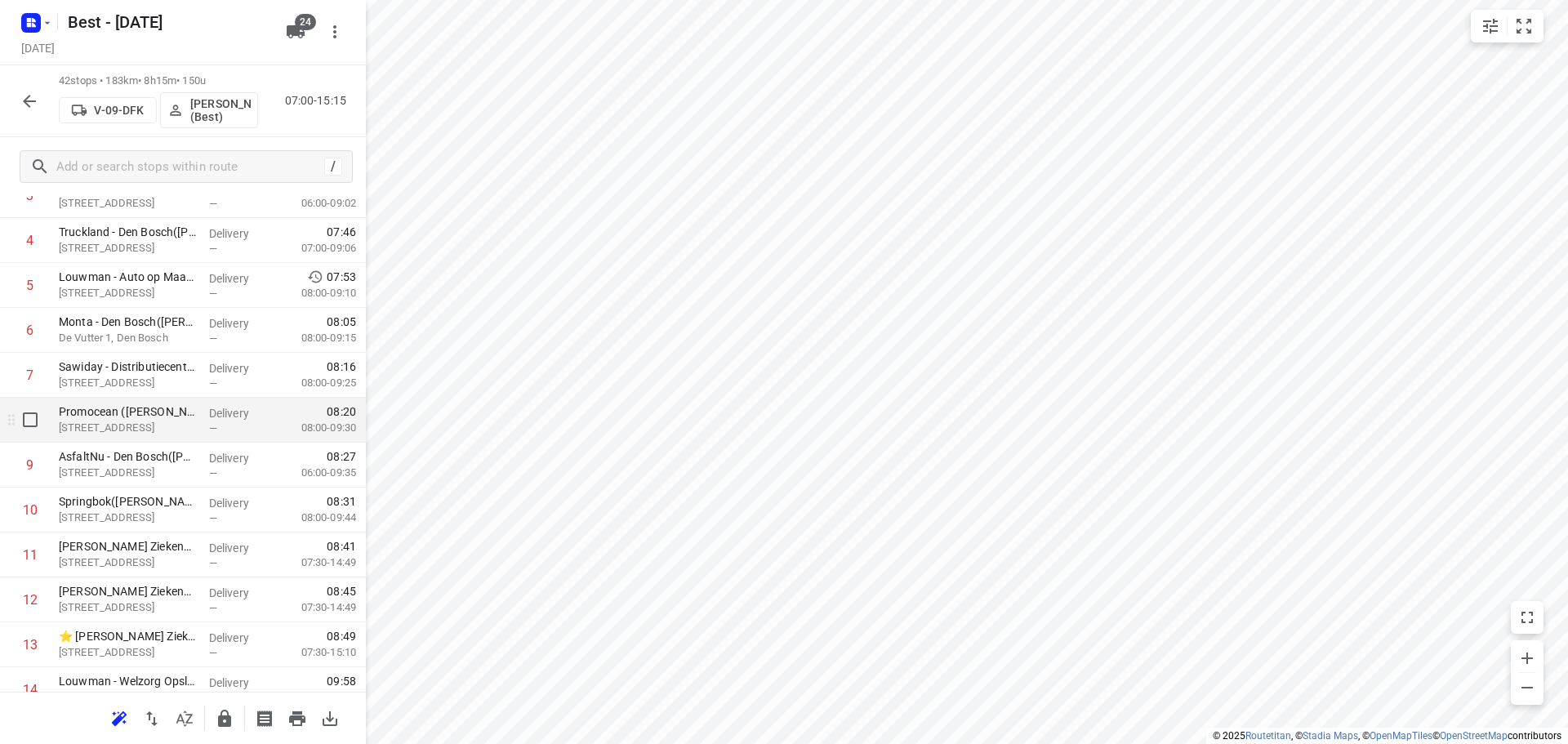
scroll to position [0, 0]
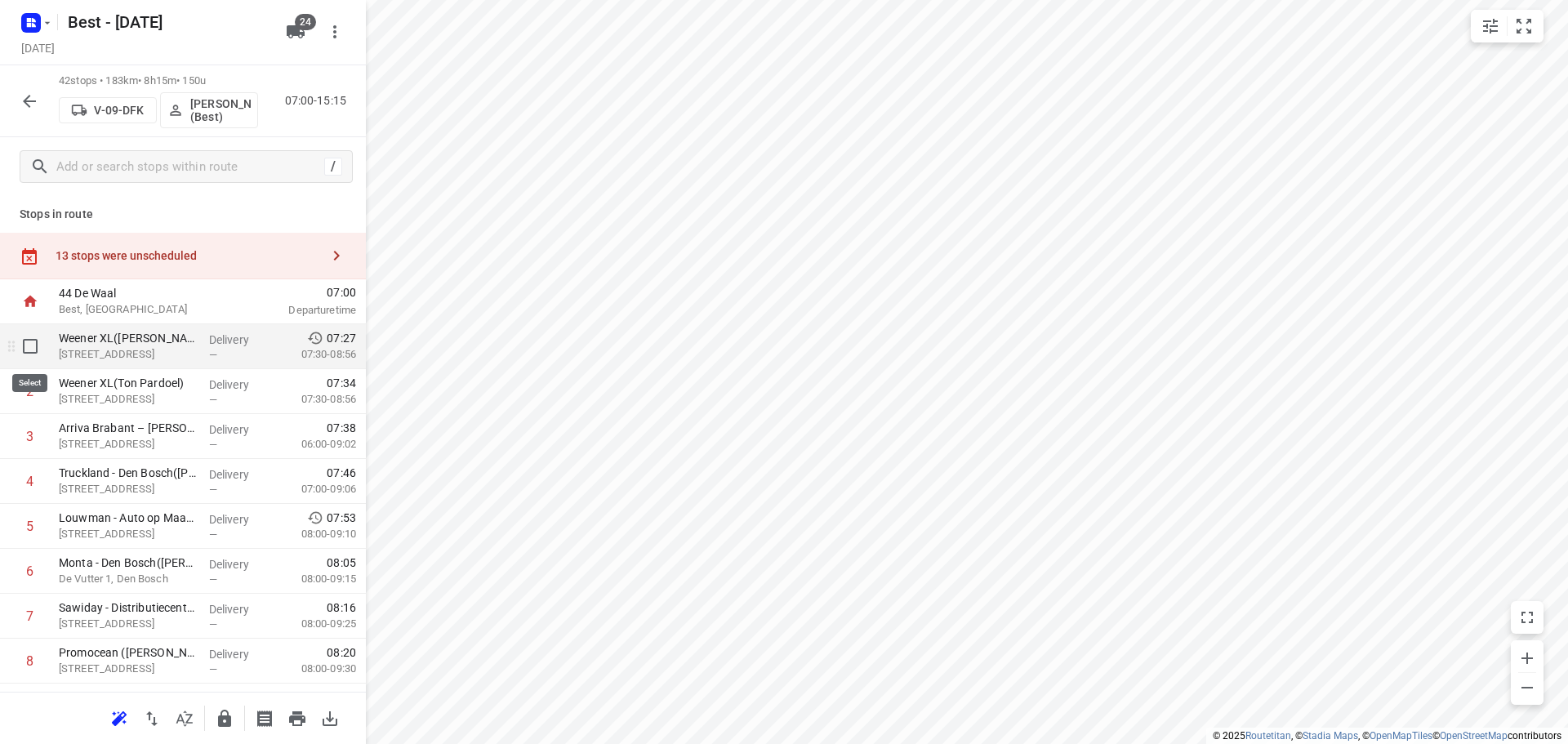
click at [32, 349] on input "checkbox" at bounding box center [30, 346] width 33 height 33
checkbox input "true"
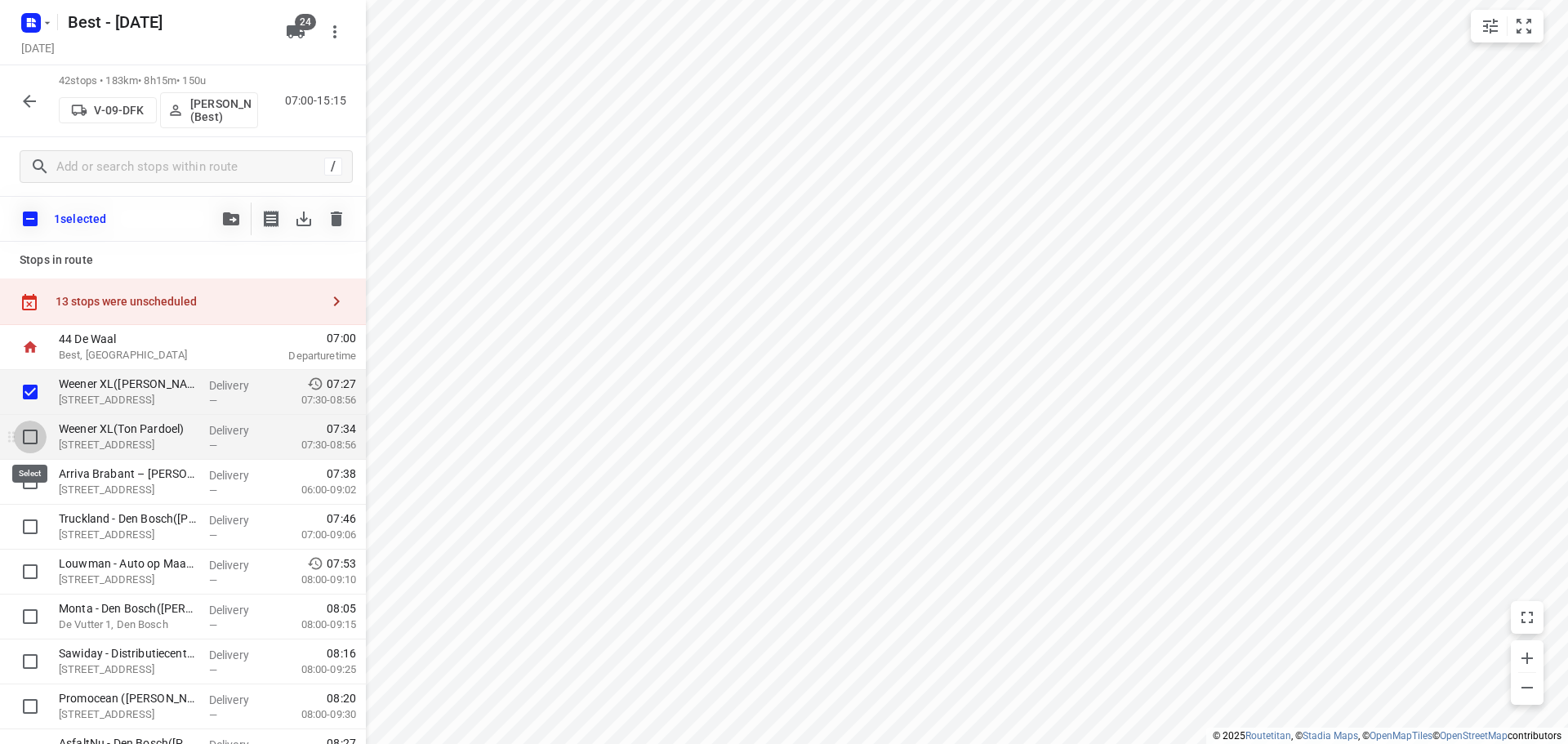
click at [27, 440] on input "checkbox" at bounding box center [30, 436] width 33 height 33
checkbox input "true"
click at [27, 485] on input "checkbox" at bounding box center [30, 481] width 33 height 33
checkbox input "true"
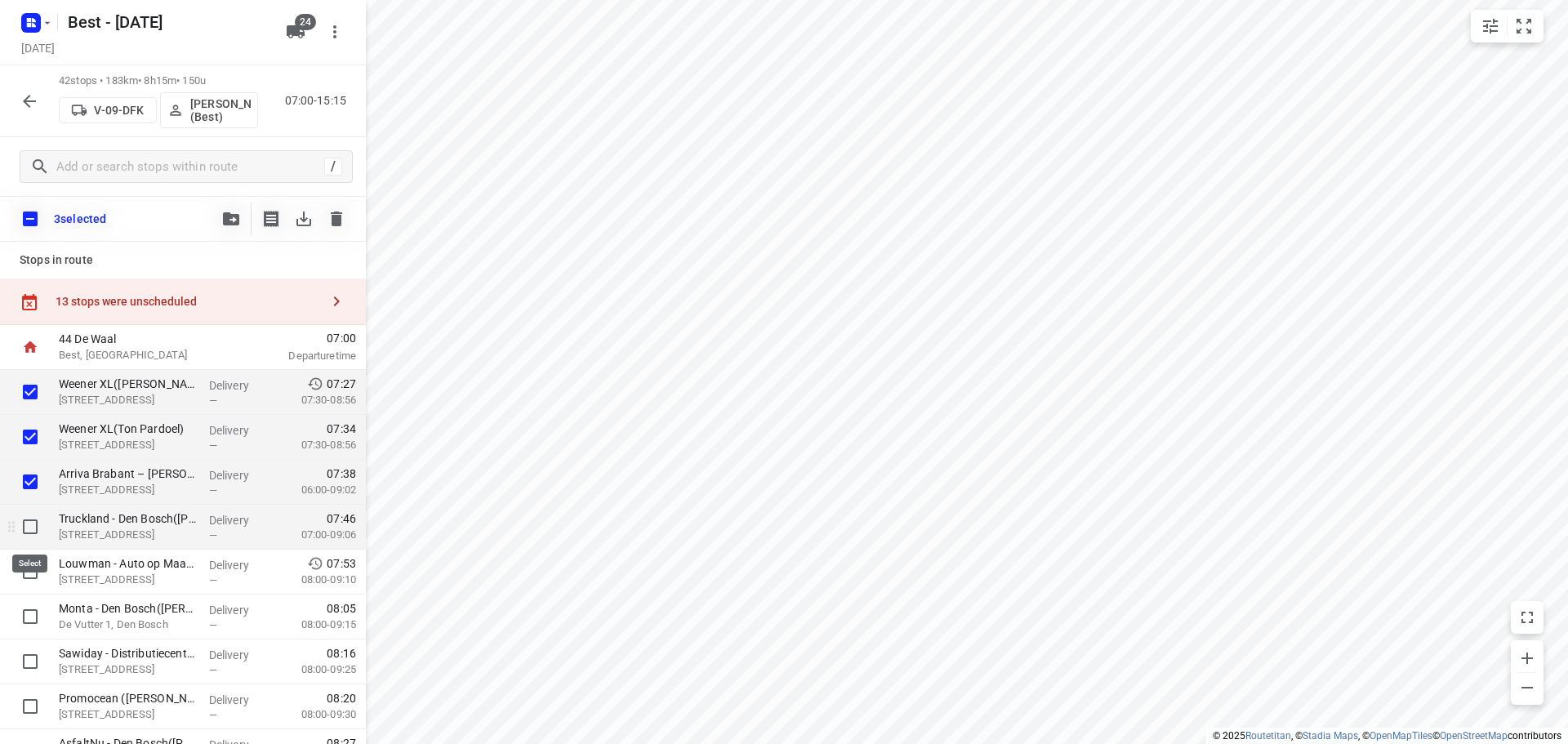
click at [27, 528] on input "checkbox" at bounding box center [30, 526] width 33 height 33
checkbox input "true"
click at [32, 408] on input "checkbox" at bounding box center [30, 391] width 33 height 33
checkbox input "false"
click at [27, 465] on input "checkbox" at bounding box center [30, 481] width 33 height 33
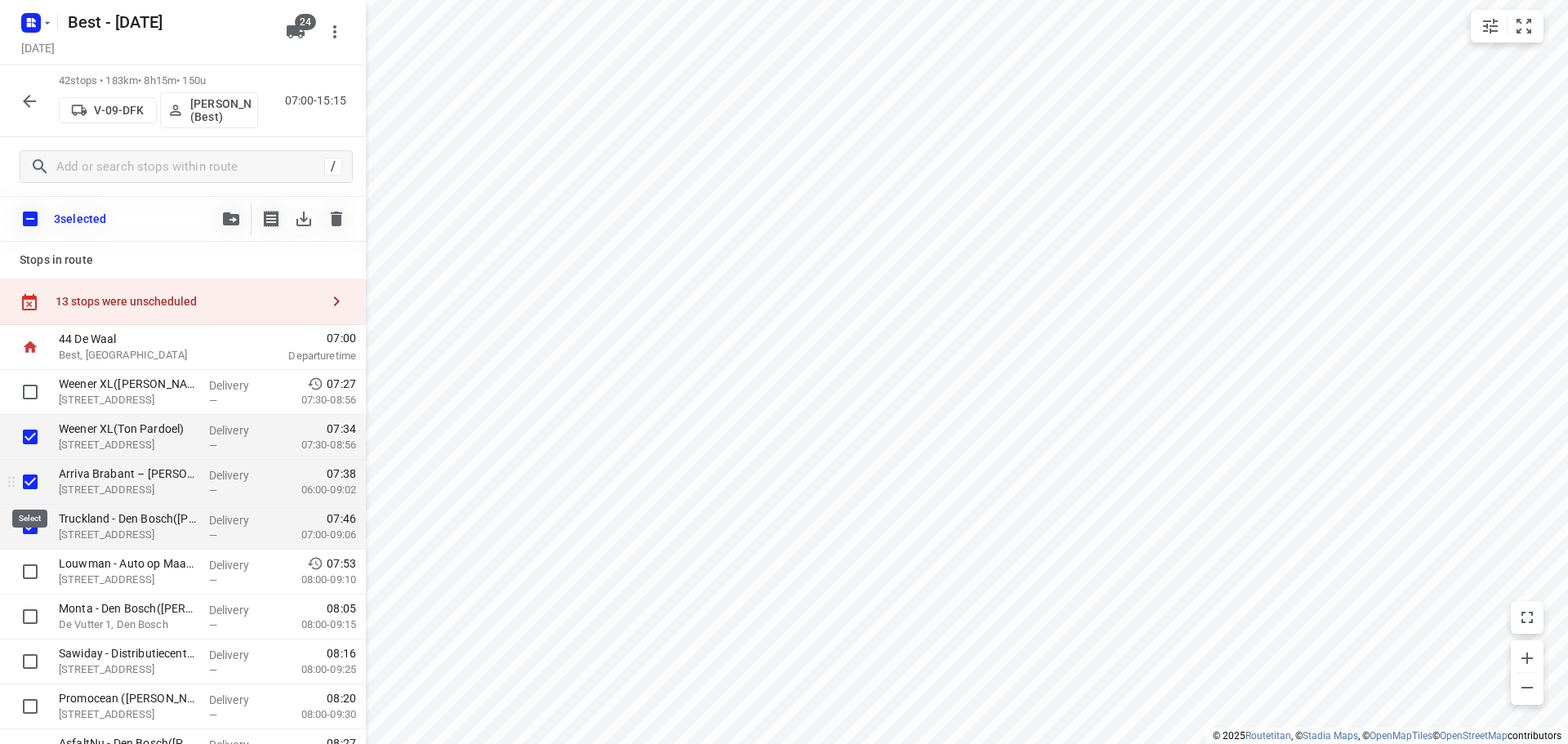
checkbox input "false"
click at [28, 435] on input "checkbox" at bounding box center [30, 436] width 33 height 33
checkbox input "false"
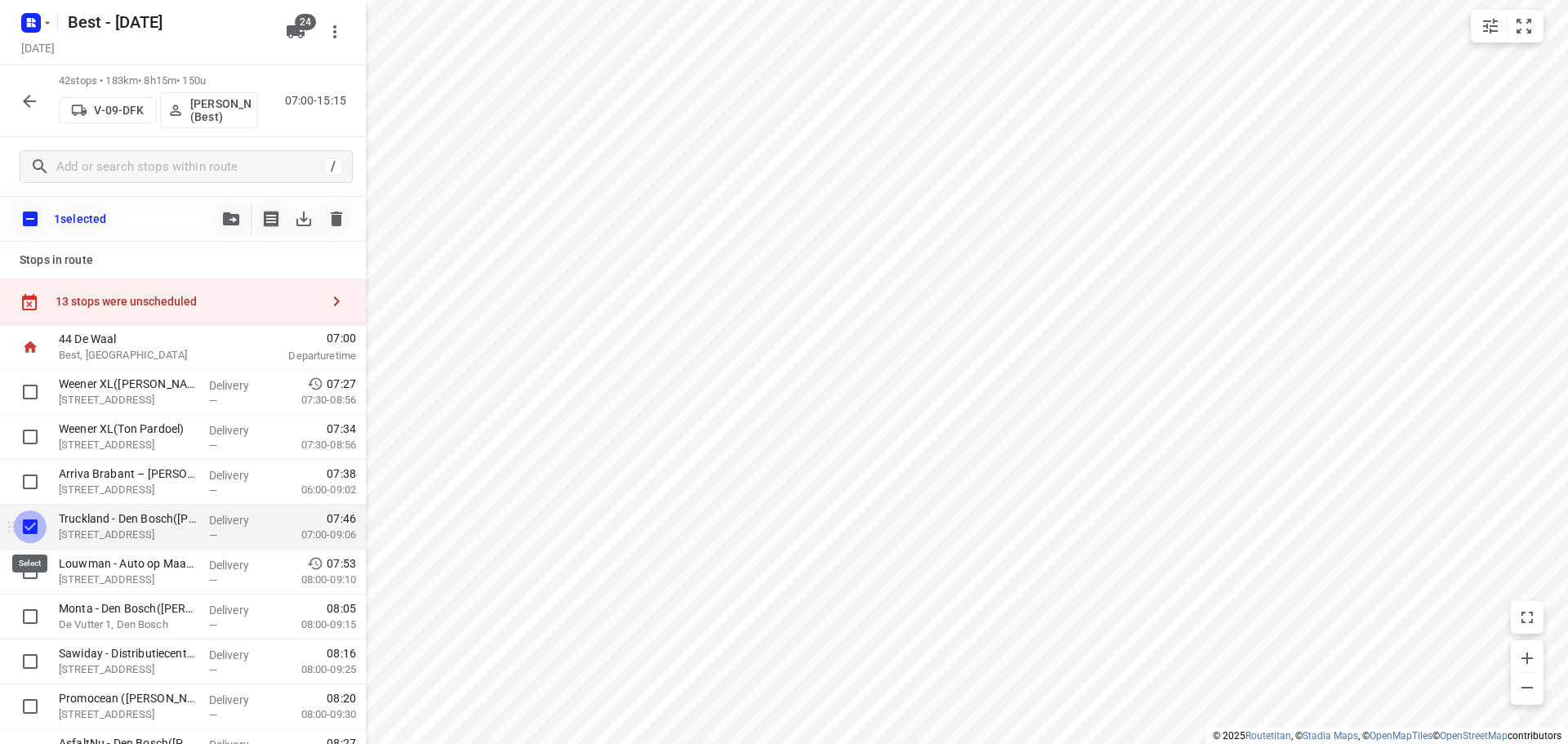
click at [30, 519] on input "checkbox" at bounding box center [30, 526] width 33 height 33
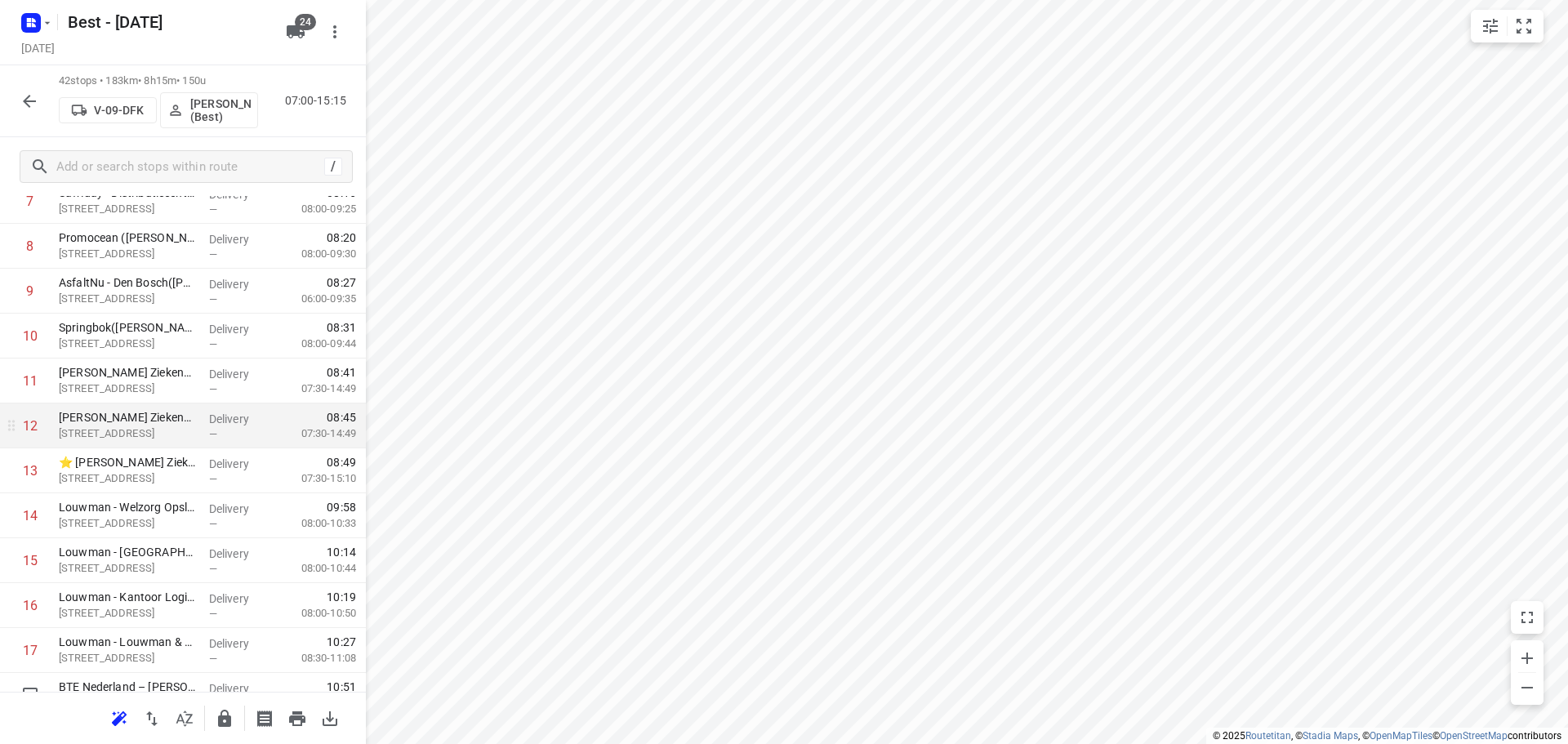
scroll to position [408, 0]
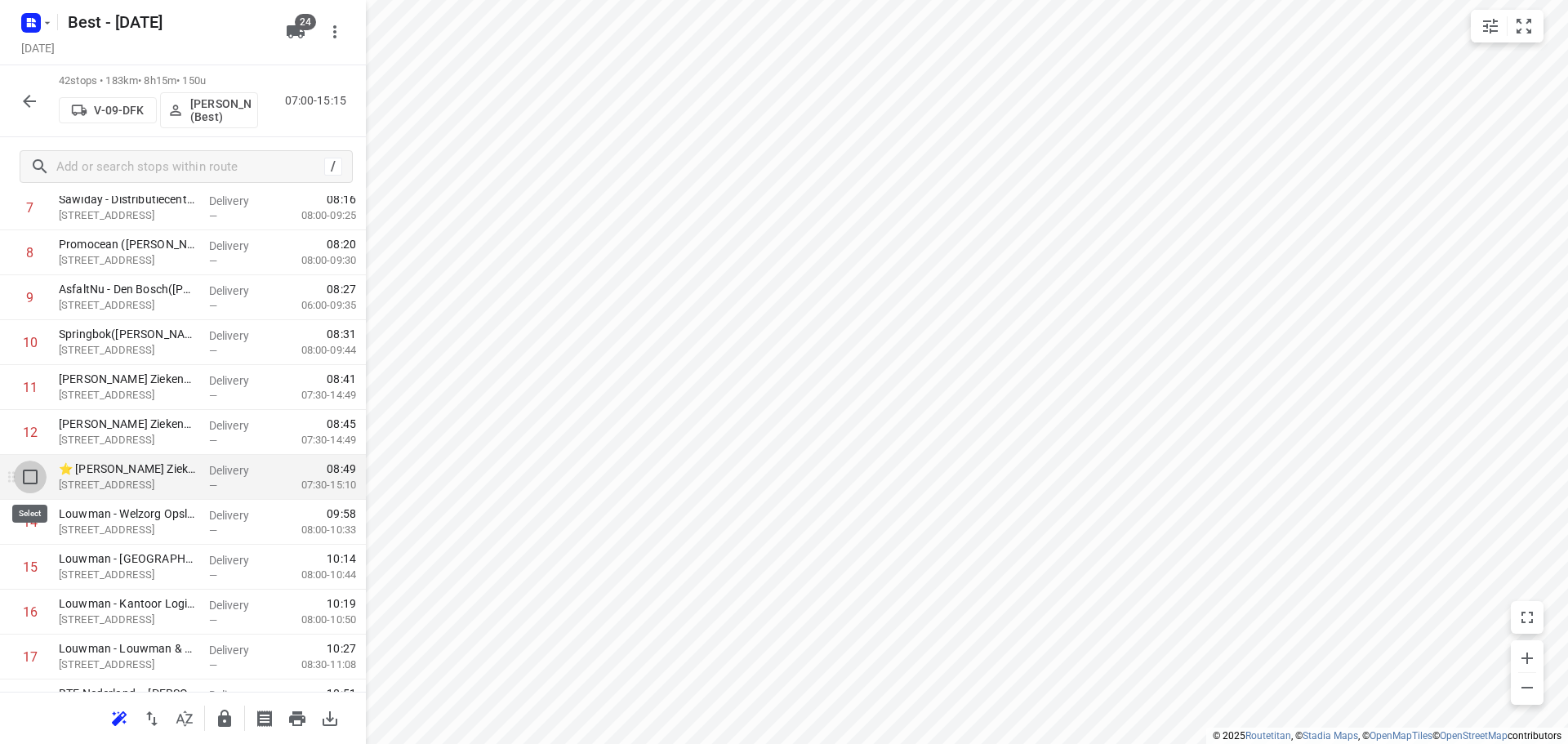
click at [22, 469] on input "checkbox" at bounding box center [30, 477] width 33 height 33
checkbox input "true"
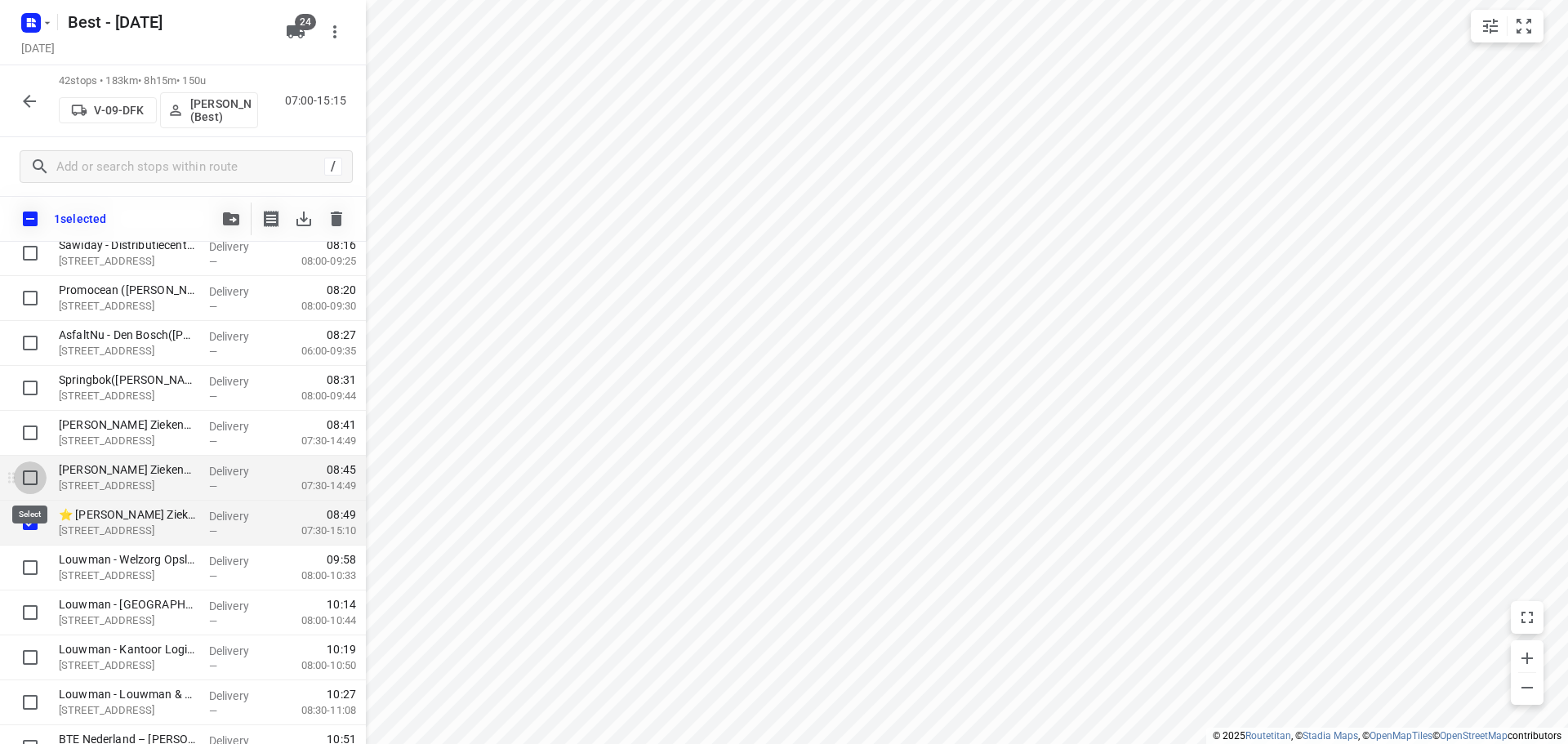
click at [27, 470] on input "checkbox" at bounding box center [30, 477] width 33 height 33
checkbox input "true"
click at [29, 433] on input "checkbox" at bounding box center [30, 432] width 33 height 33
checkbox input "true"
click at [214, 219] on div "3 selected" at bounding box center [183, 219] width 366 height 46
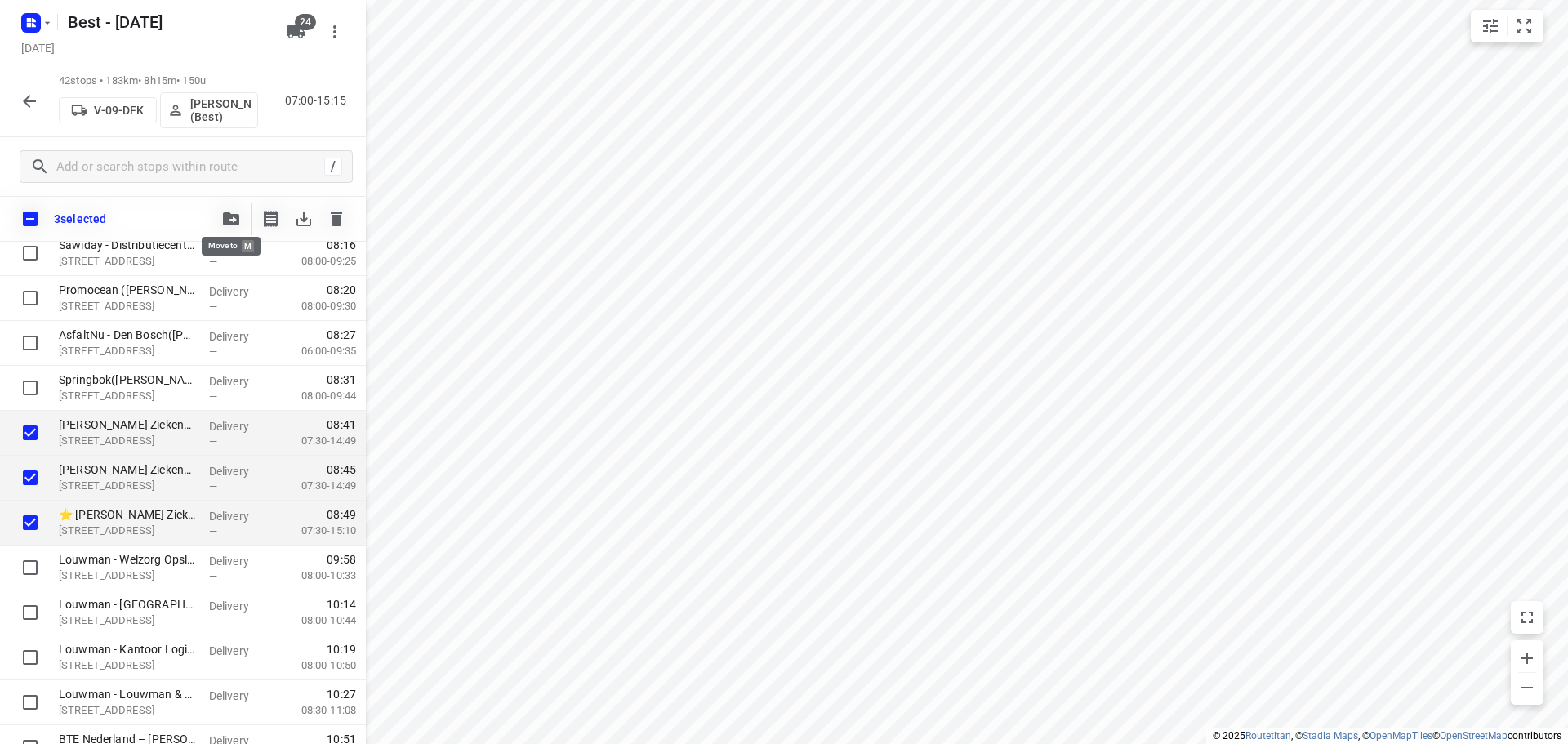
click at [223, 220] on icon "button" at bounding box center [231, 218] width 16 height 13
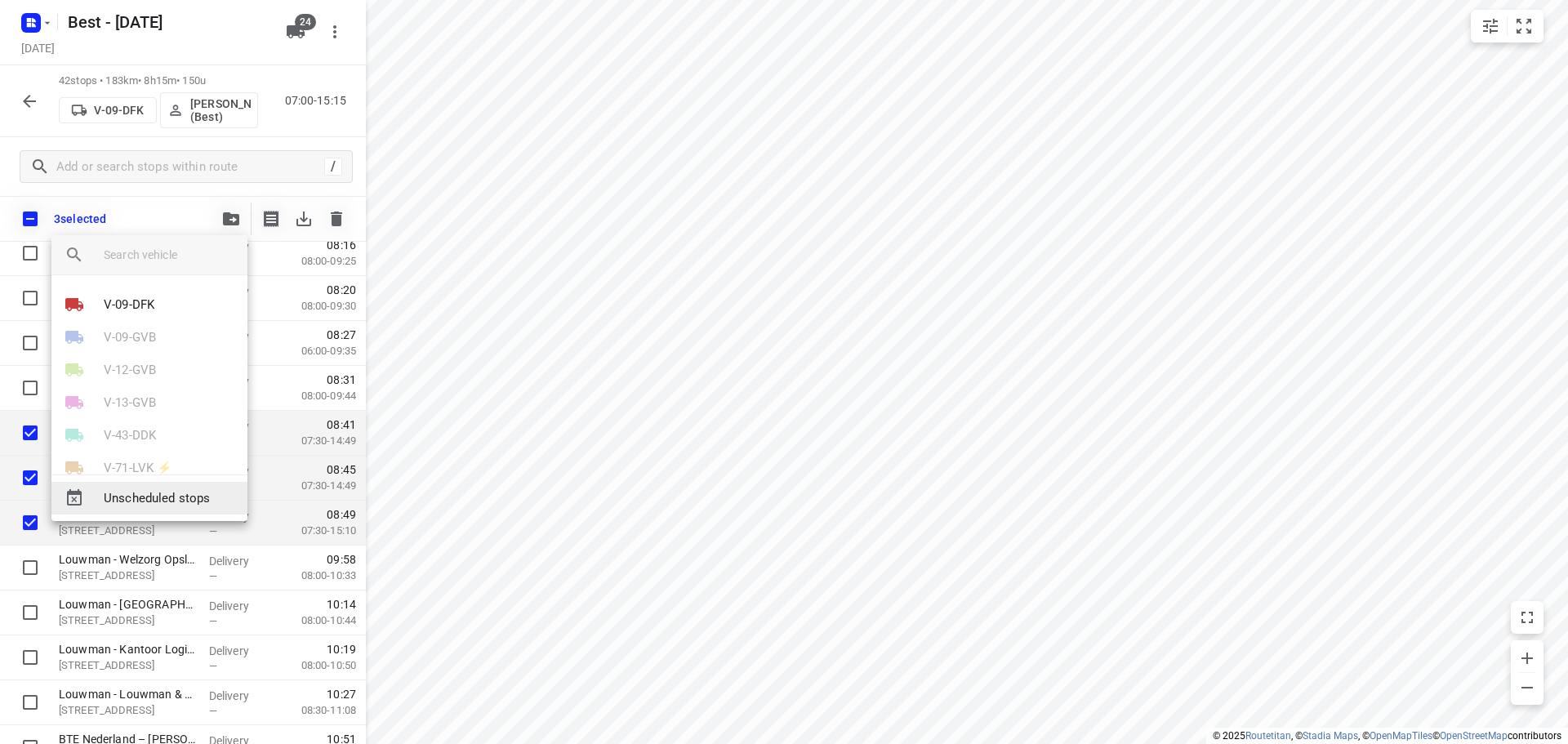
click at [169, 496] on span "Unscheduled stops" at bounding box center [169, 498] width 131 height 19
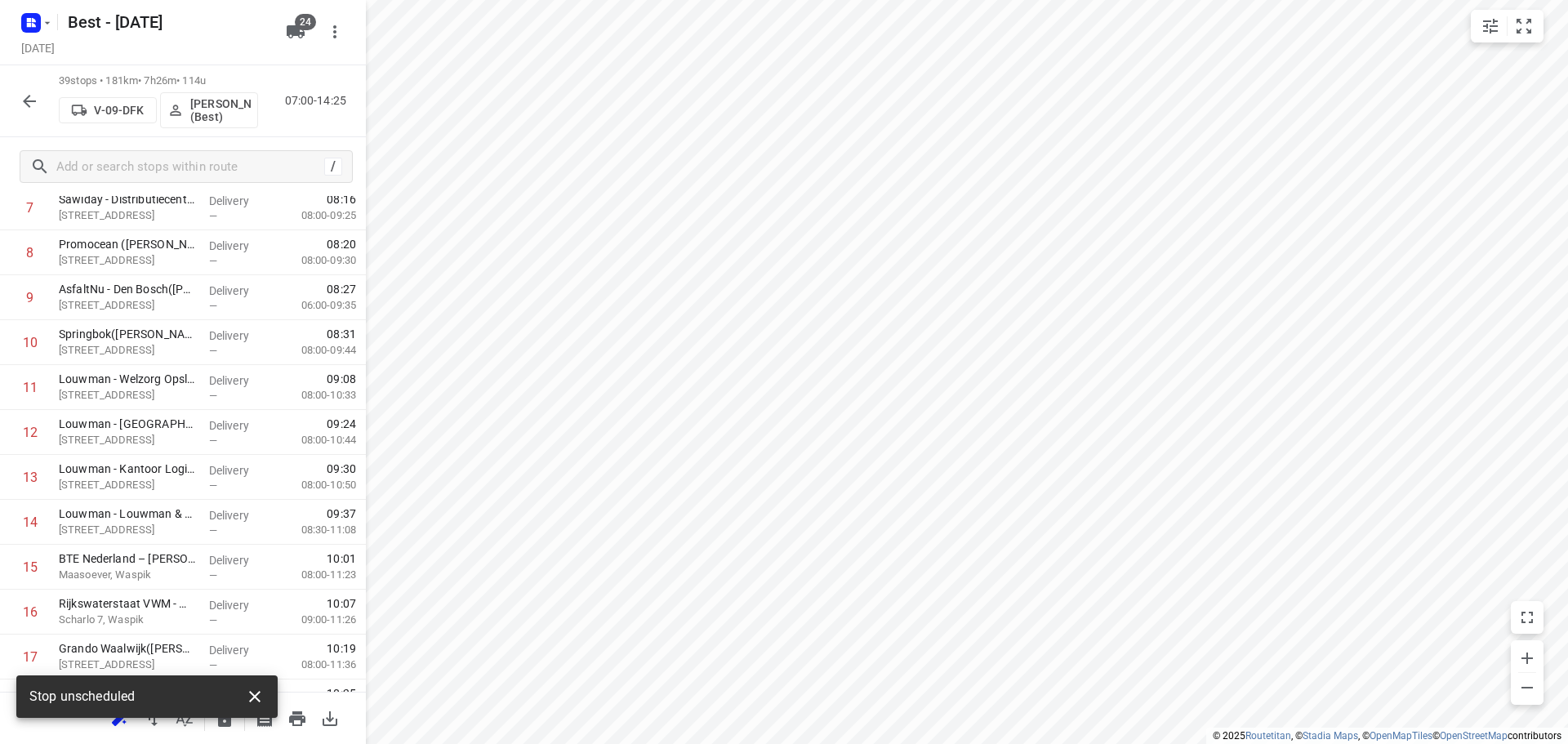
click at [256, 696] on icon "button" at bounding box center [254, 696] width 19 height 19
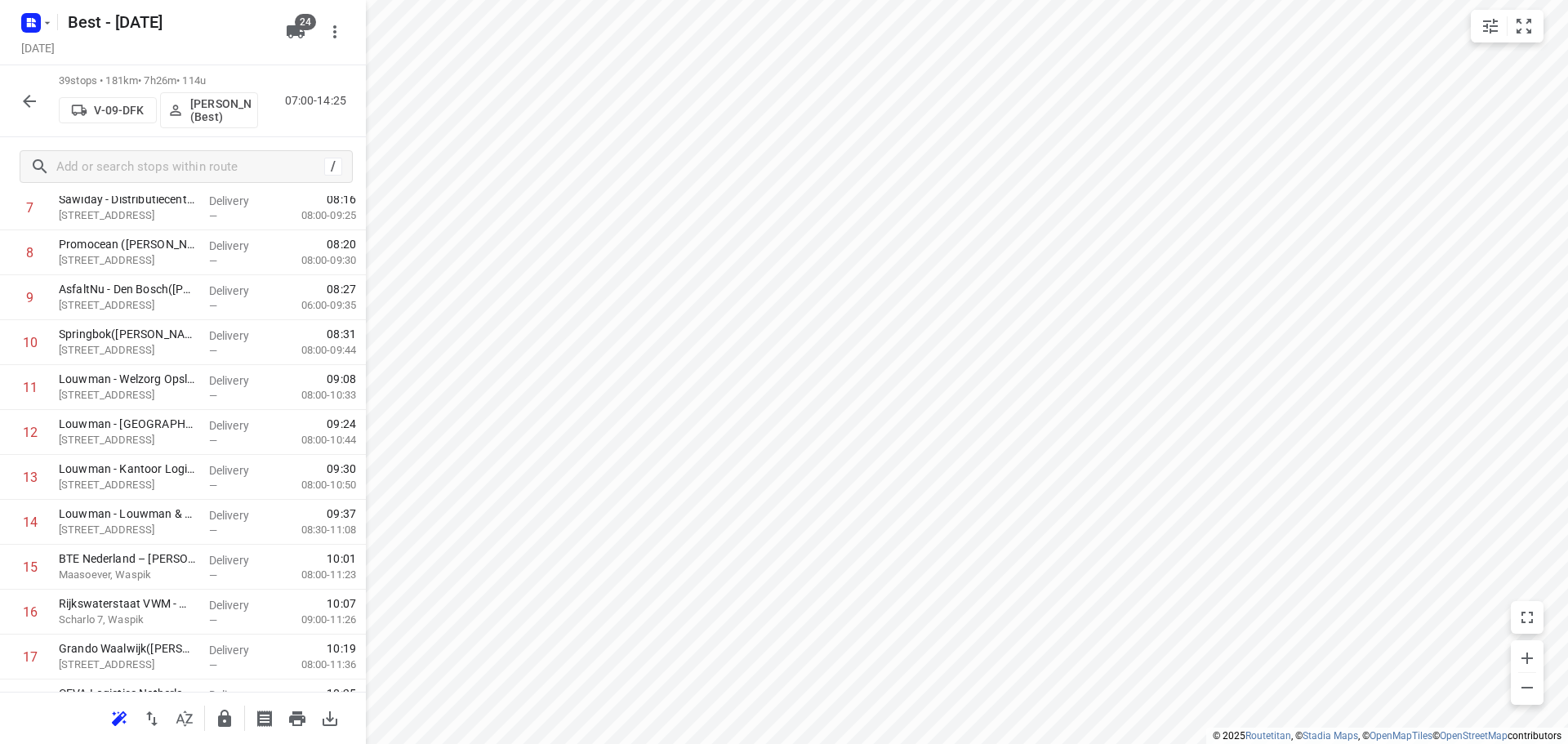
click at [224, 714] on icon "button" at bounding box center [224, 718] width 19 height 19
click at [19, 102] on button "button" at bounding box center [29, 101] width 33 height 33
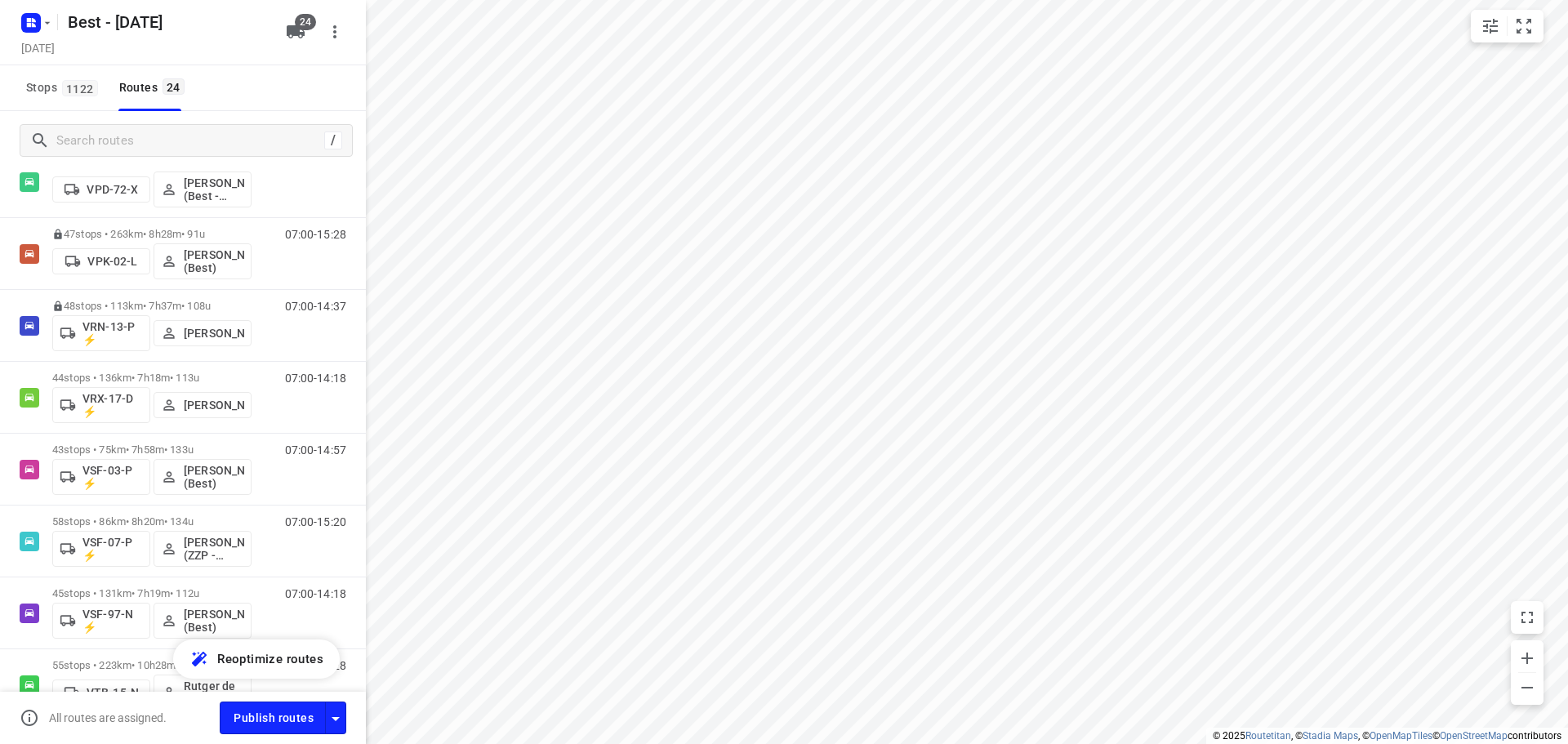
scroll to position [898, 0]
click at [173, 374] on p "44 stops • 136km • 7h18m • 113u" at bounding box center [152, 377] width 200 height 12
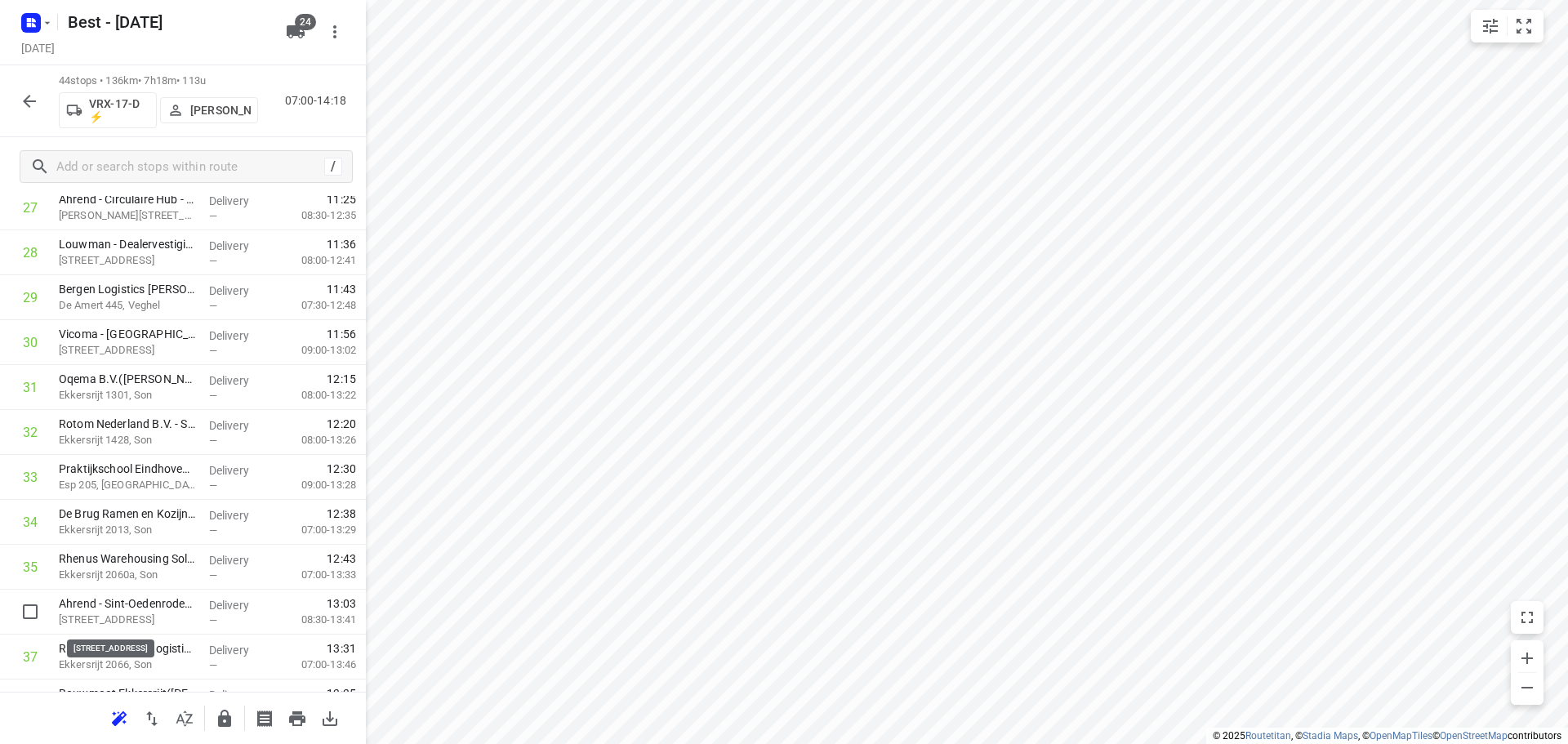
scroll to position [1309, 0]
drag, startPoint x: 120, startPoint y: 613, endPoint x: 118, endPoint y: 380, distance: 233.0
click at [118, 385] on div "1 Vion Food Nederland - Boseind 15(Stephan Kaltofen) Boseind 15, Boxtel Deliver…" at bounding box center [183, 4] width 366 height 1975
drag, startPoint x: 151, startPoint y: 508, endPoint x: 153, endPoint y: 416, distance: 92.0
click at [153, 416] on div "1 Vion Food Nederland - Boseind 15(Stephan Kaltofen) Boseind 15, Boxtel Deliver…" at bounding box center [183, 4] width 366 height 1975
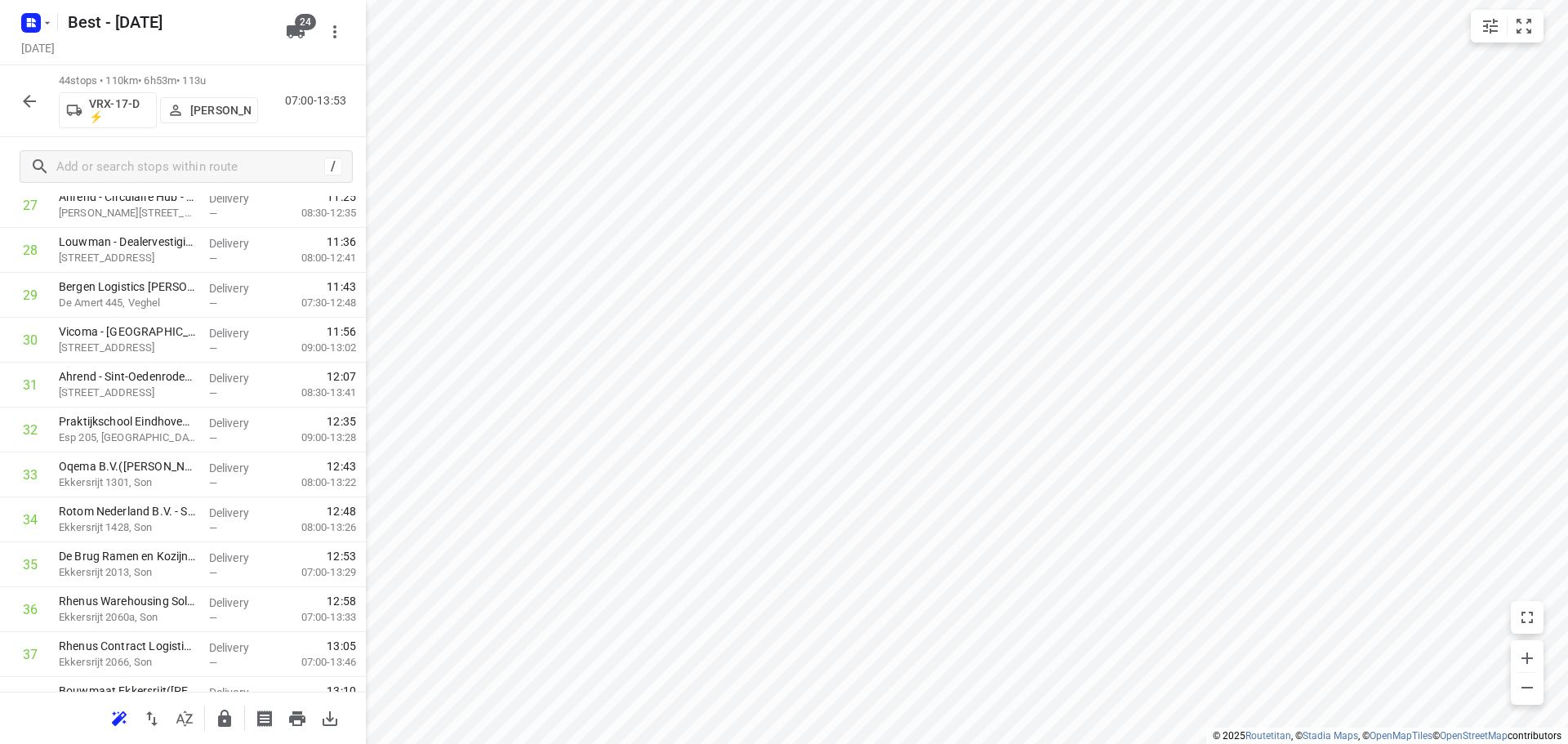
click at [213, 720] on button "button" at bounding box center [224, 718] width 33 height 33
click at [21, 93] on icon "button" at bounding box center [29, 101] width 19 height 19
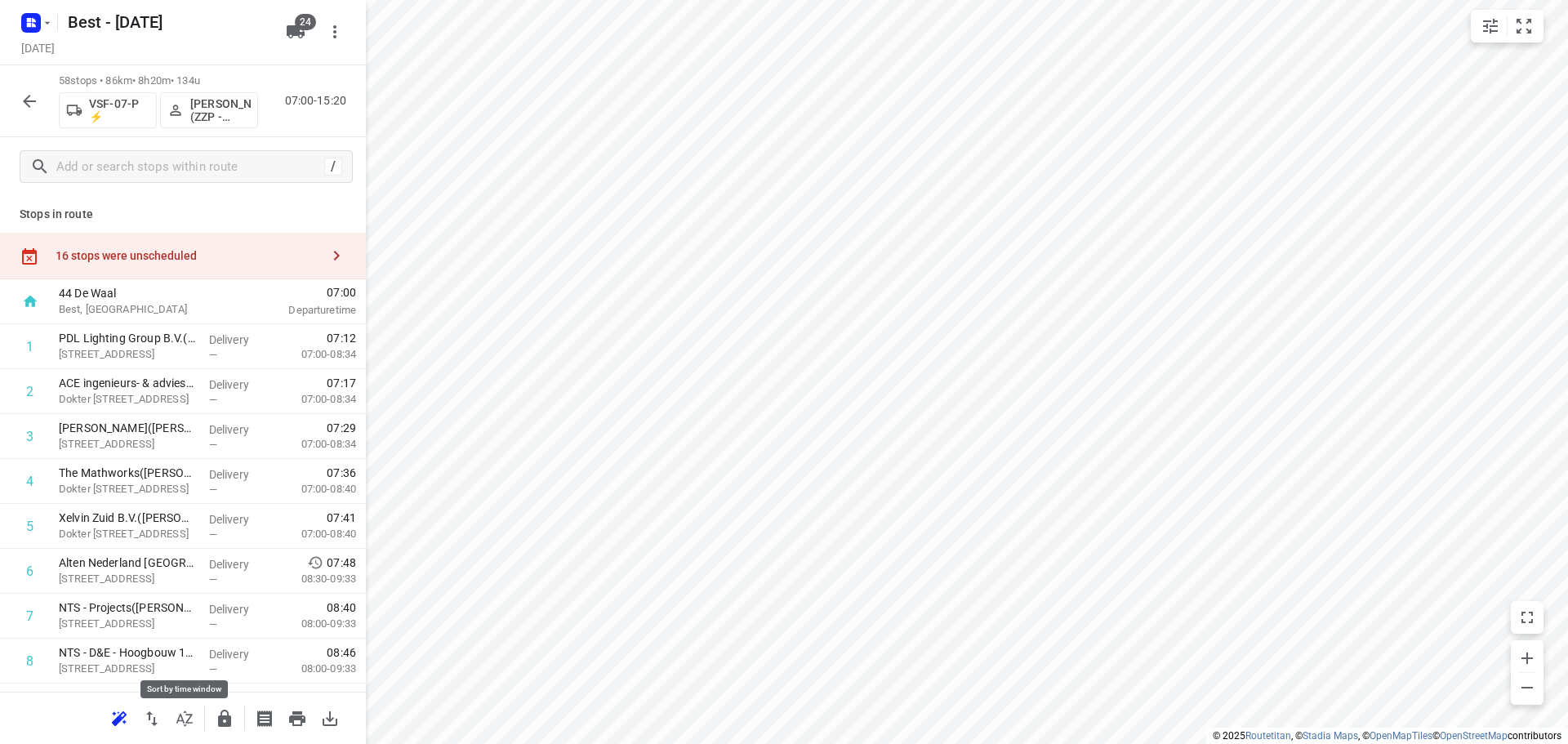
click at [184, 718] on icon "button" at bounding box center [185, 718] width 19 height 19
drag, startPoint x: 89, startPoint y: 455, endPoint x: 98, endPoint y: 350, distance: 105.4
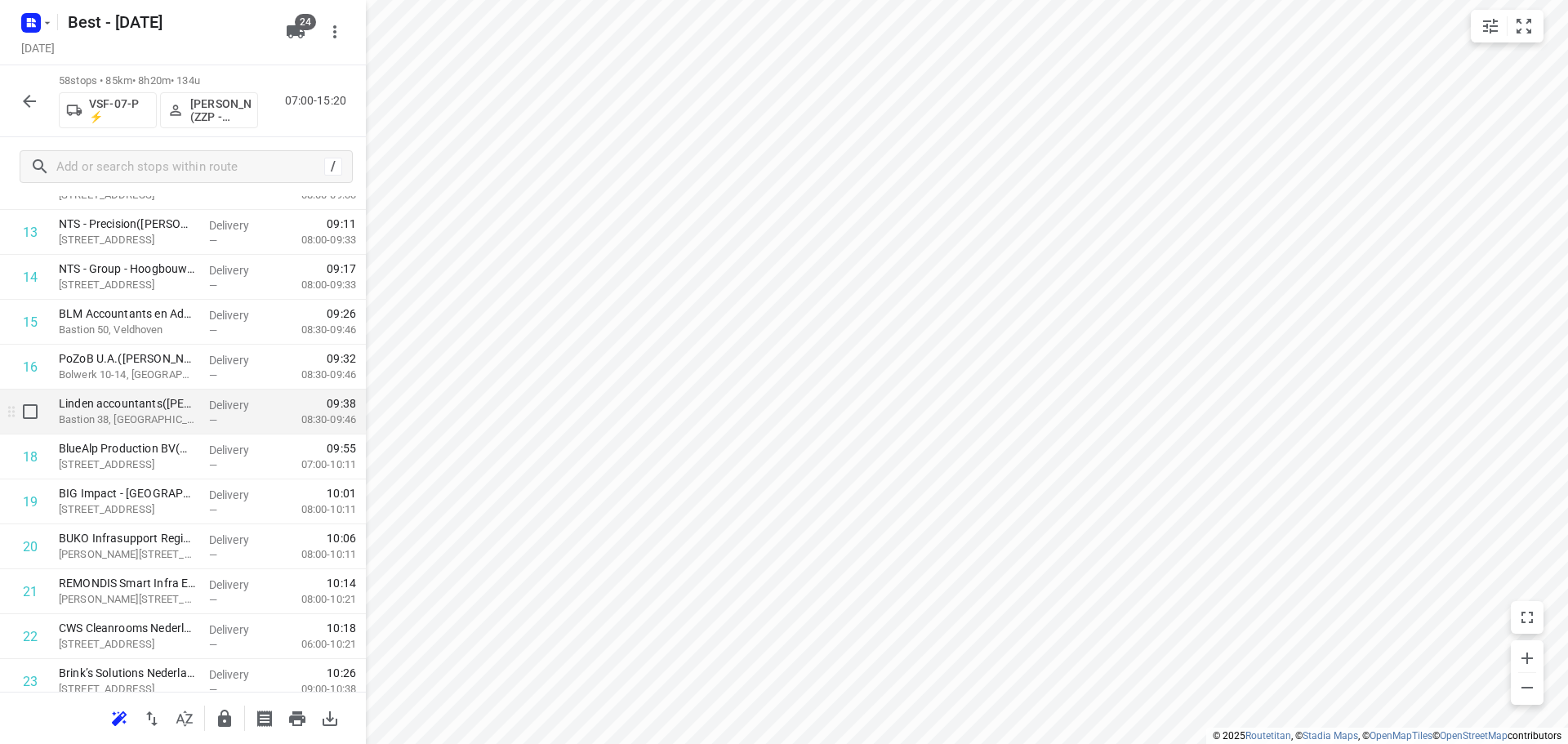
scroll to position [816, 0]
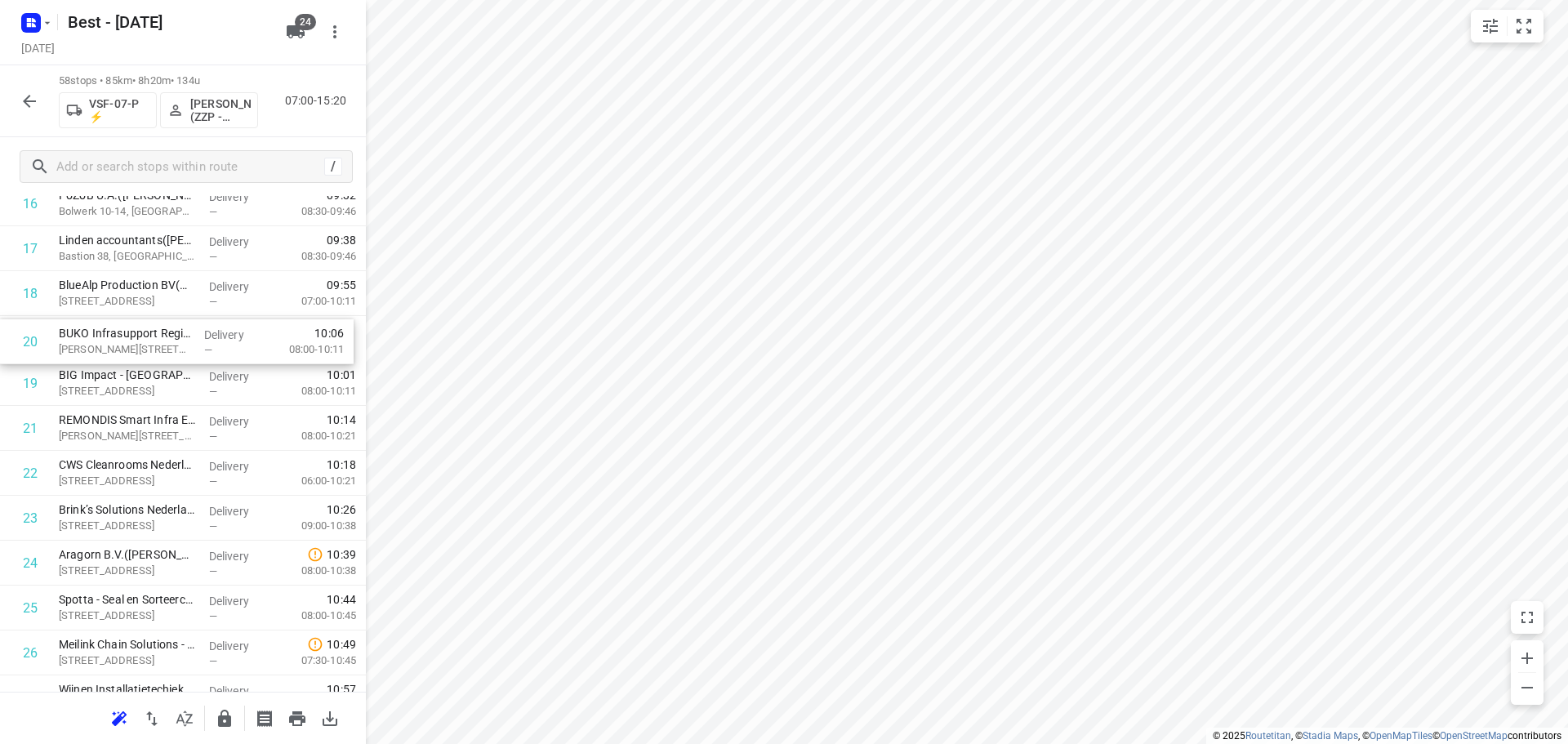
drag, startPoint x: 161, startPoint y: 375, endPoint x: 160, endPoint y: 328, distance: 47.0
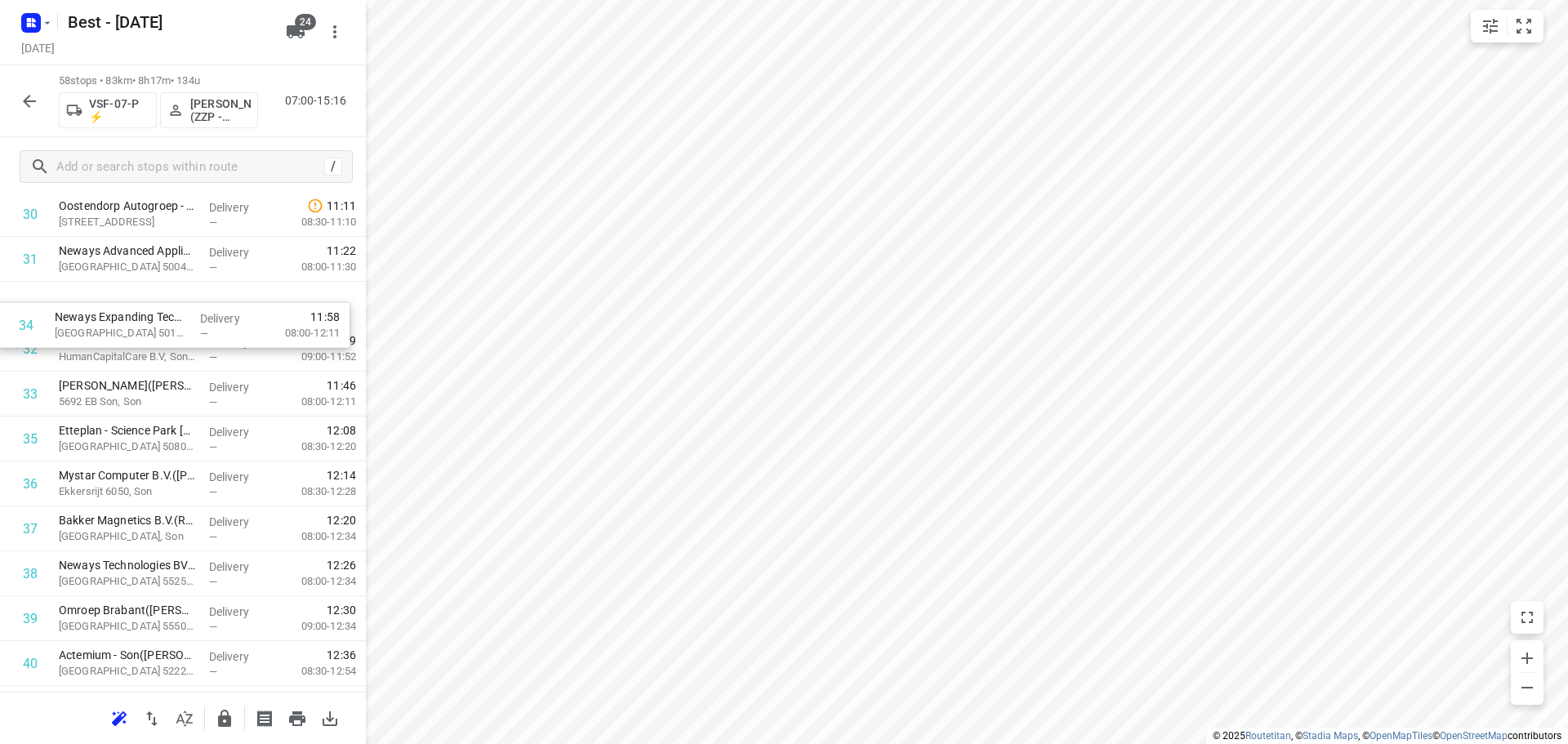
scroll to position [1434, 0]
drag, startPoint x: 161, startPoint y: 371, endPoint x: 155, endPoint y: 354, distance: 18.0
click at [155, 354] on div "1 Caspar de Haan(Mischa Breuer) Hastelweg 218, Eindhoven Delivery — 07:11 07:00…" at bounding box center [183, 192] width 366 height 2604
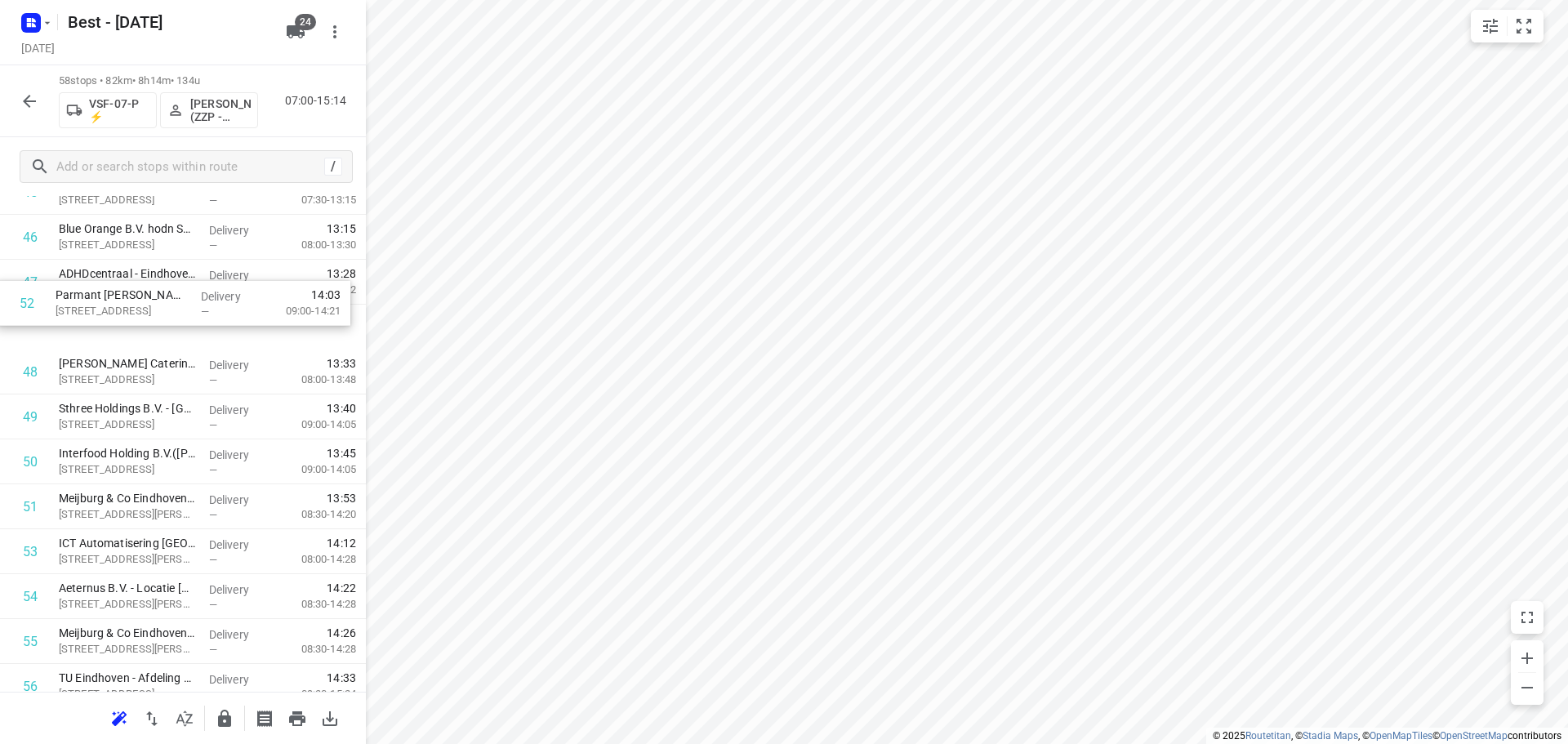
scroll to position [2122, 0]
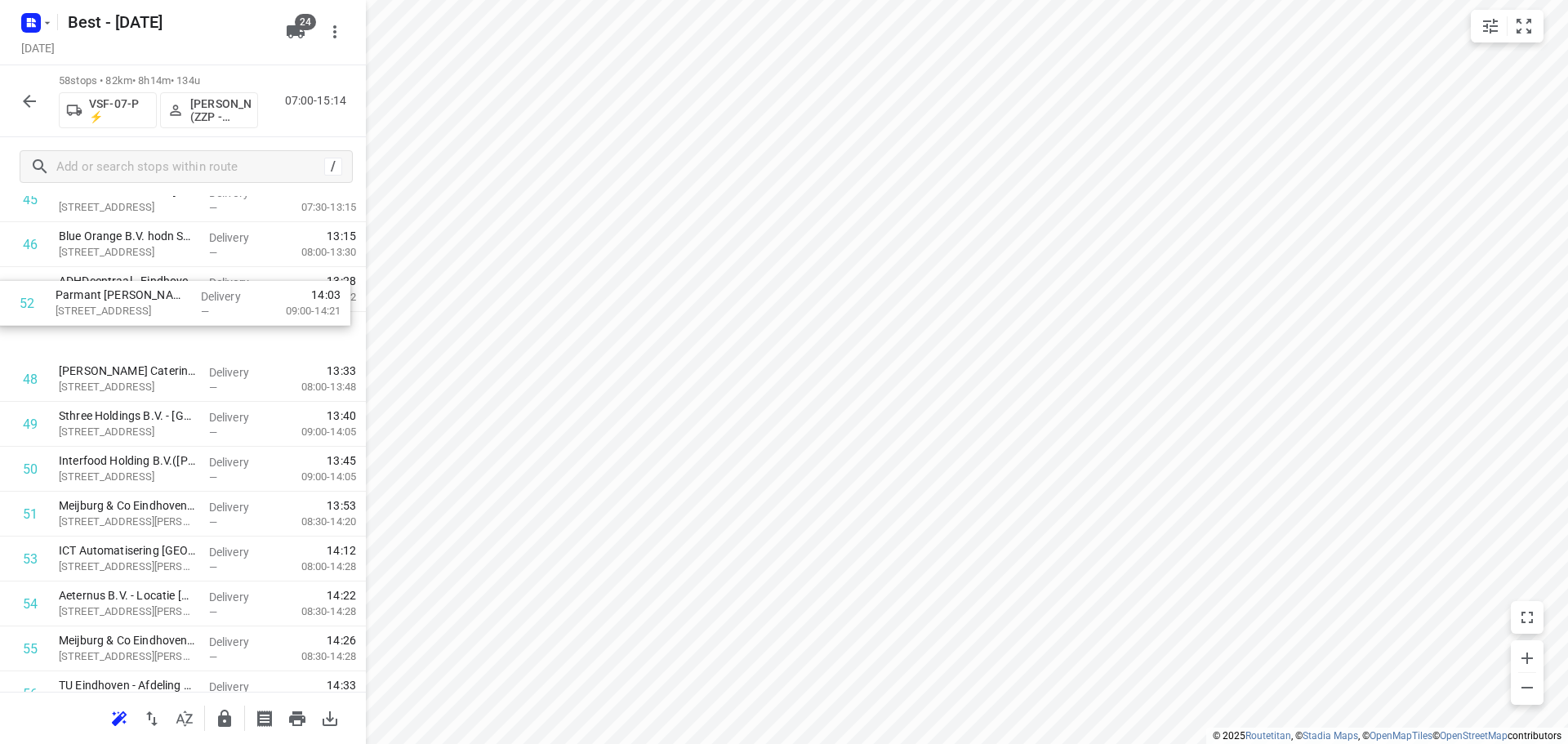
drag, startPoint x: 159, startPoint y: 462, endPoint x: 156, endPoint y: 288, distance: 174.0
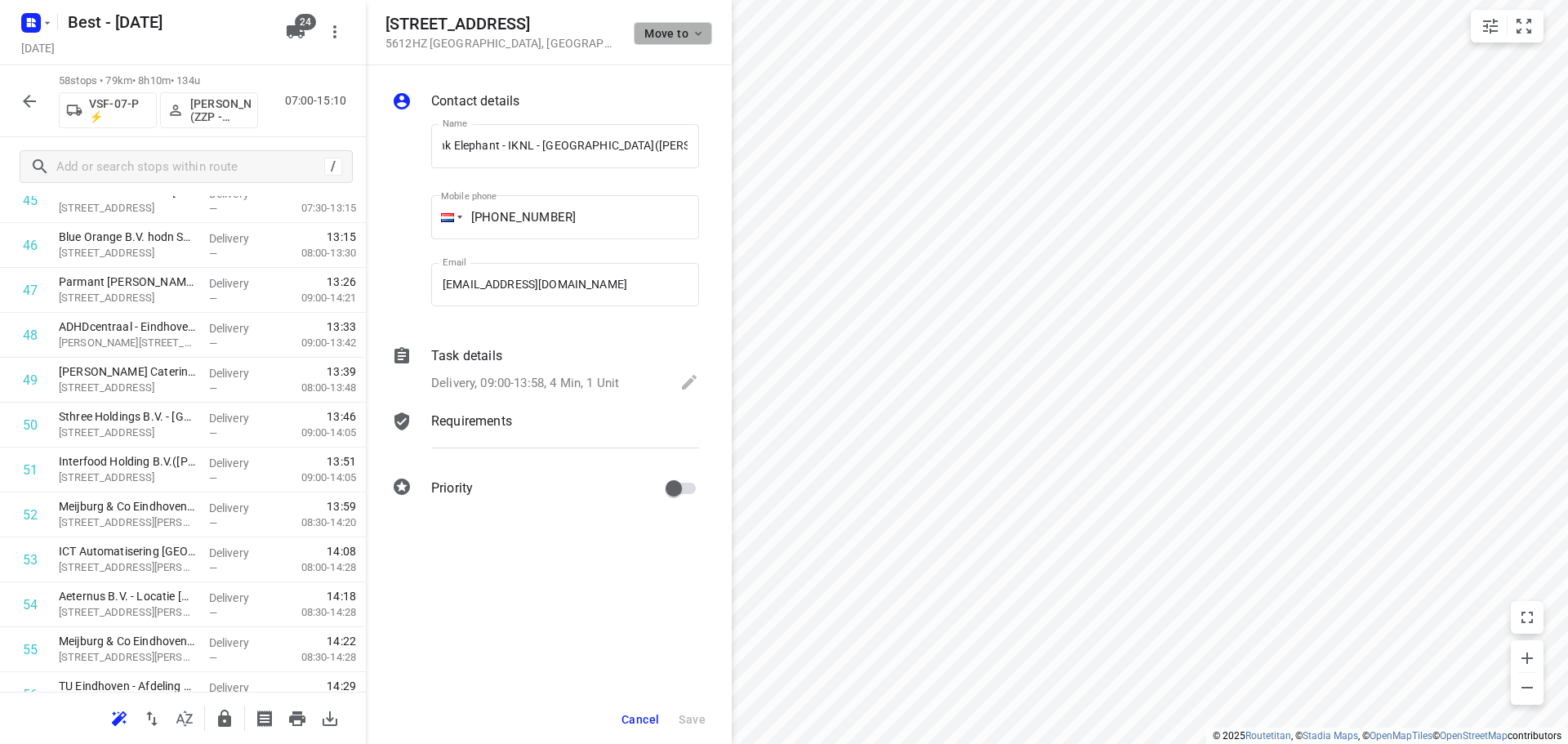
scroll to position [0, 0]
click at [691, 23] on button "Move to" at bounding box center [673, 34] width 79 height 23
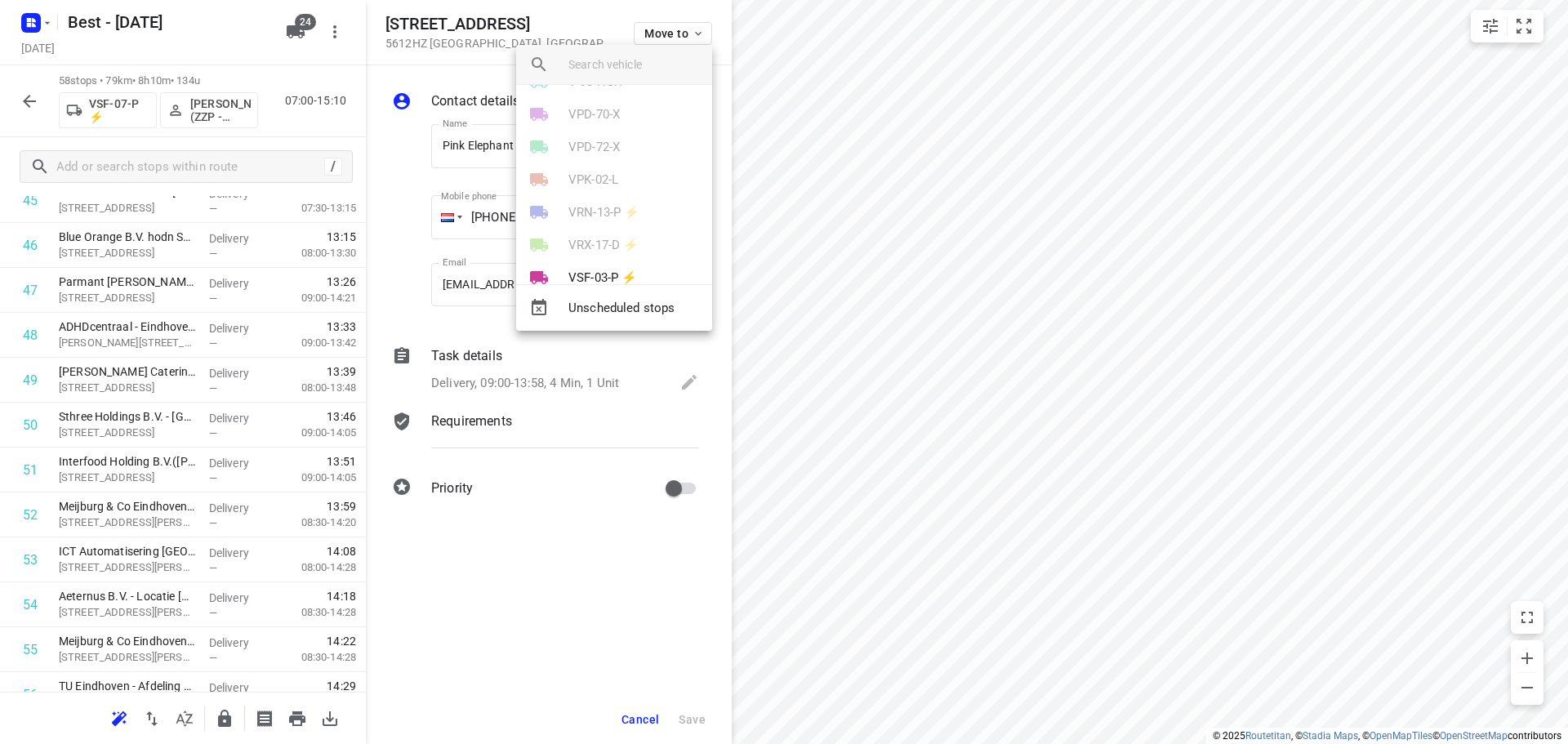
scroll to position [490, 0]
click at [604, 144] on p "VSF-07-P ⚡" at bounding box center [603, 147] width 69 height 19
click at [568, 253] on li "48" at bounding box center [614, 254] width 196 height 33
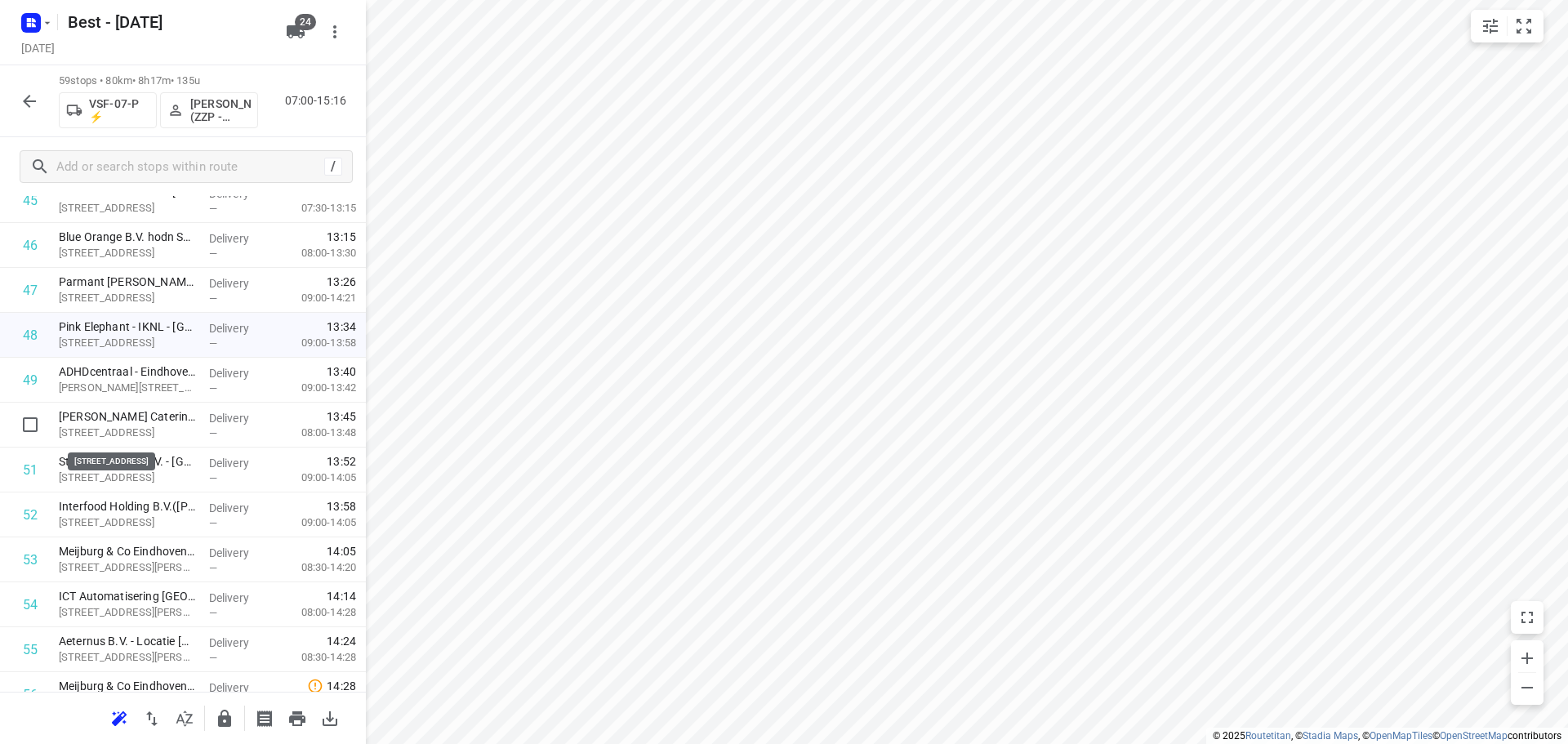
drag, startPoint x: 118, startPoint y: 432, endPoint x: 118, endPoint y: 391, distance: 41.0
click at [217, 734] on div at bounding box center [183, 717] width 366 height 52
click at [219, 720] on icon "button" at bounding box center [224, 718] width 13 height 17
click at [18, 95] on button "button" at bounding box center [29, 101] width 33 height 33
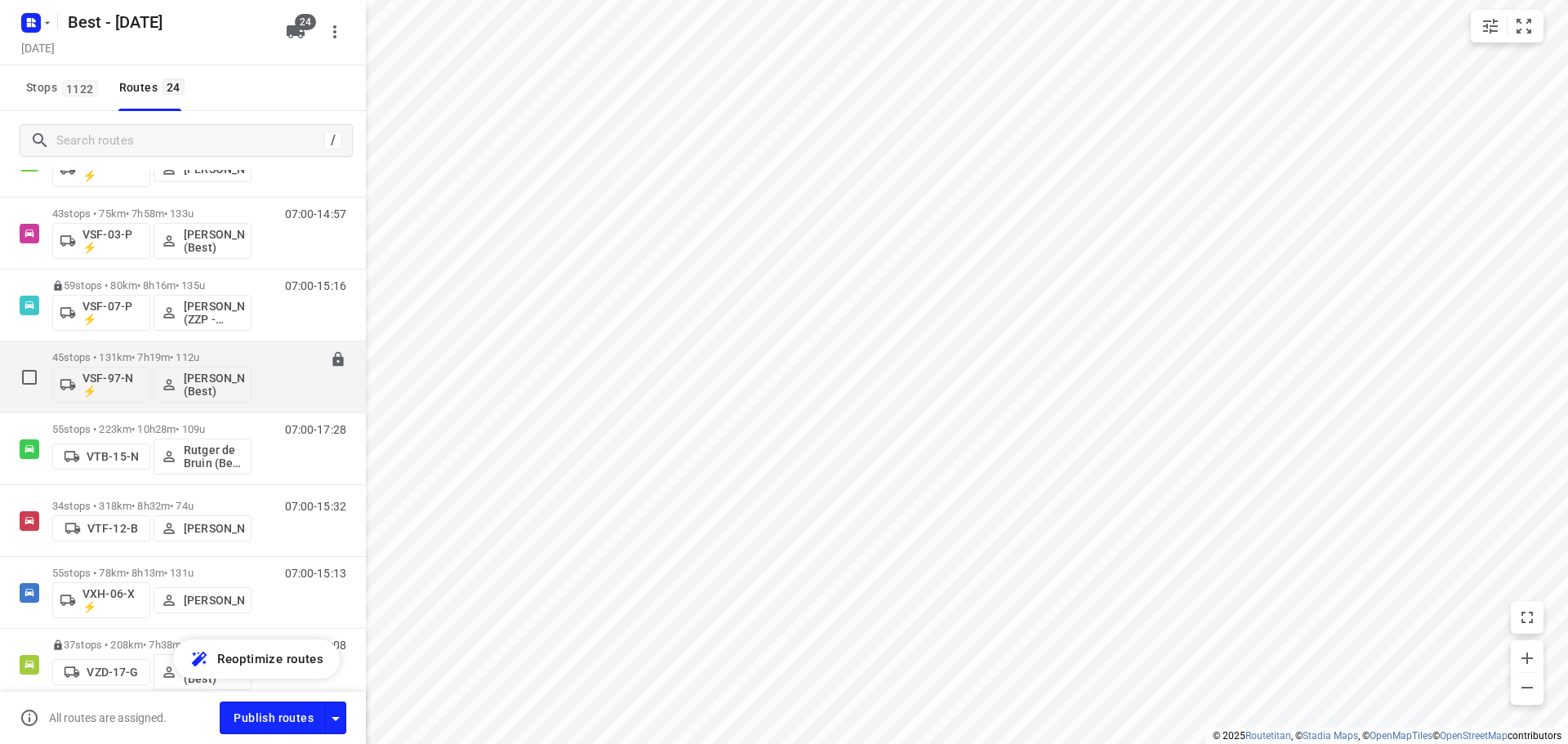
scroll to position [1106, 0]
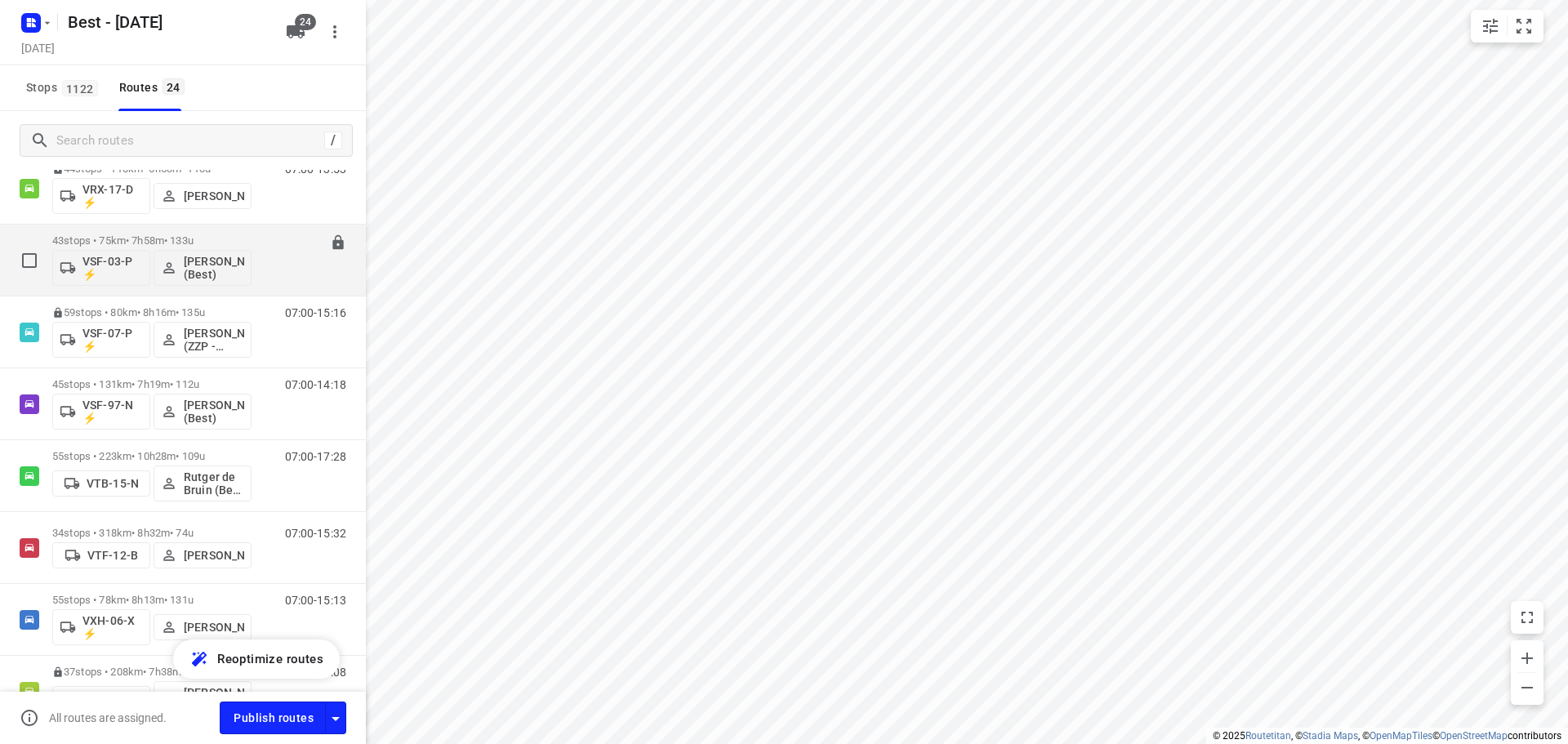
click at [94, 240] on p "43 stops • 75km • 7h58m • 133u" at bounding box center [152, 240] width 200 height 12
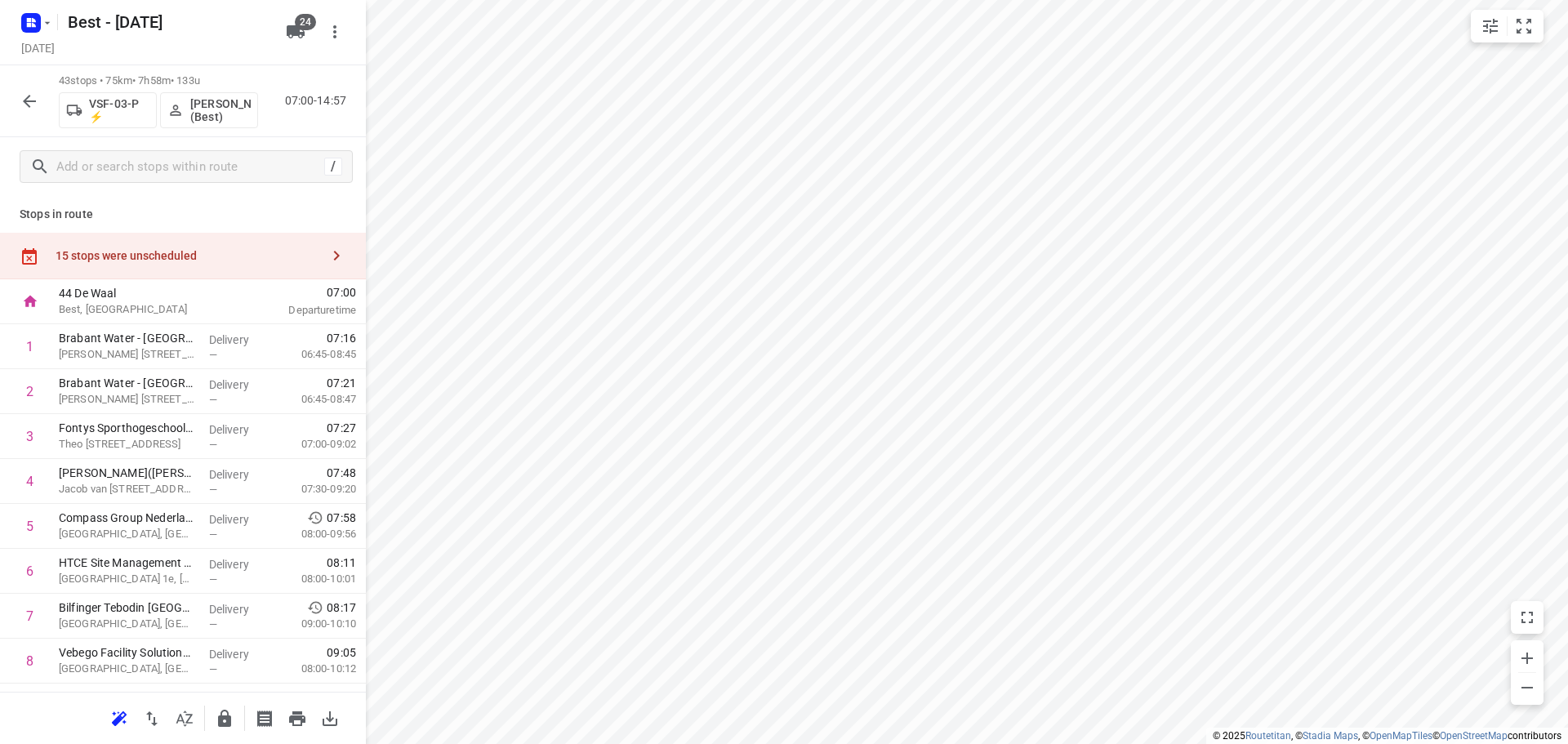
click at [257, 259] on div "15 stops were unscheduled" at bounding box center [188, 255] width 265 height 13
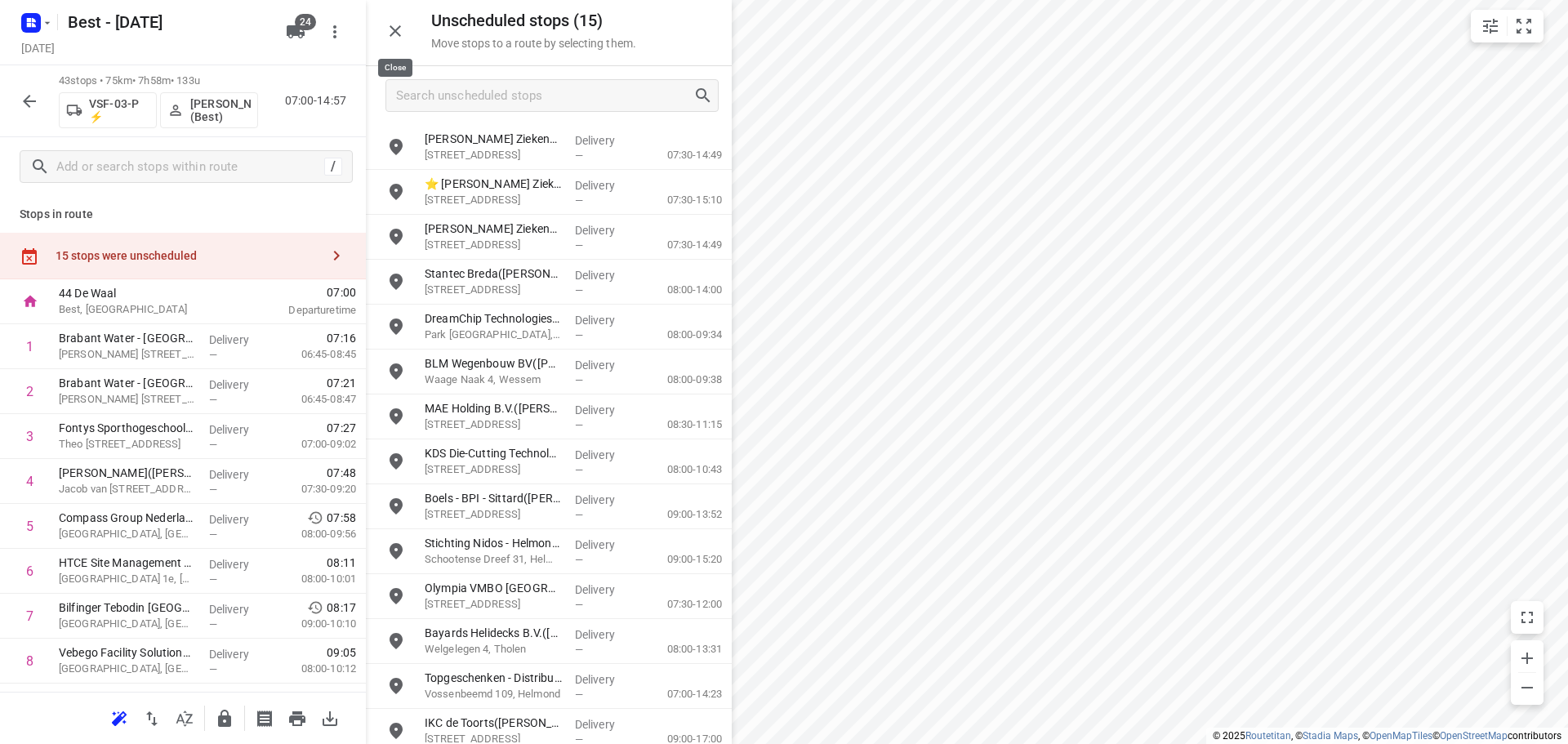
click at [389, 28] on icon "button" at bounding box center [396, 31] width 19 height 19
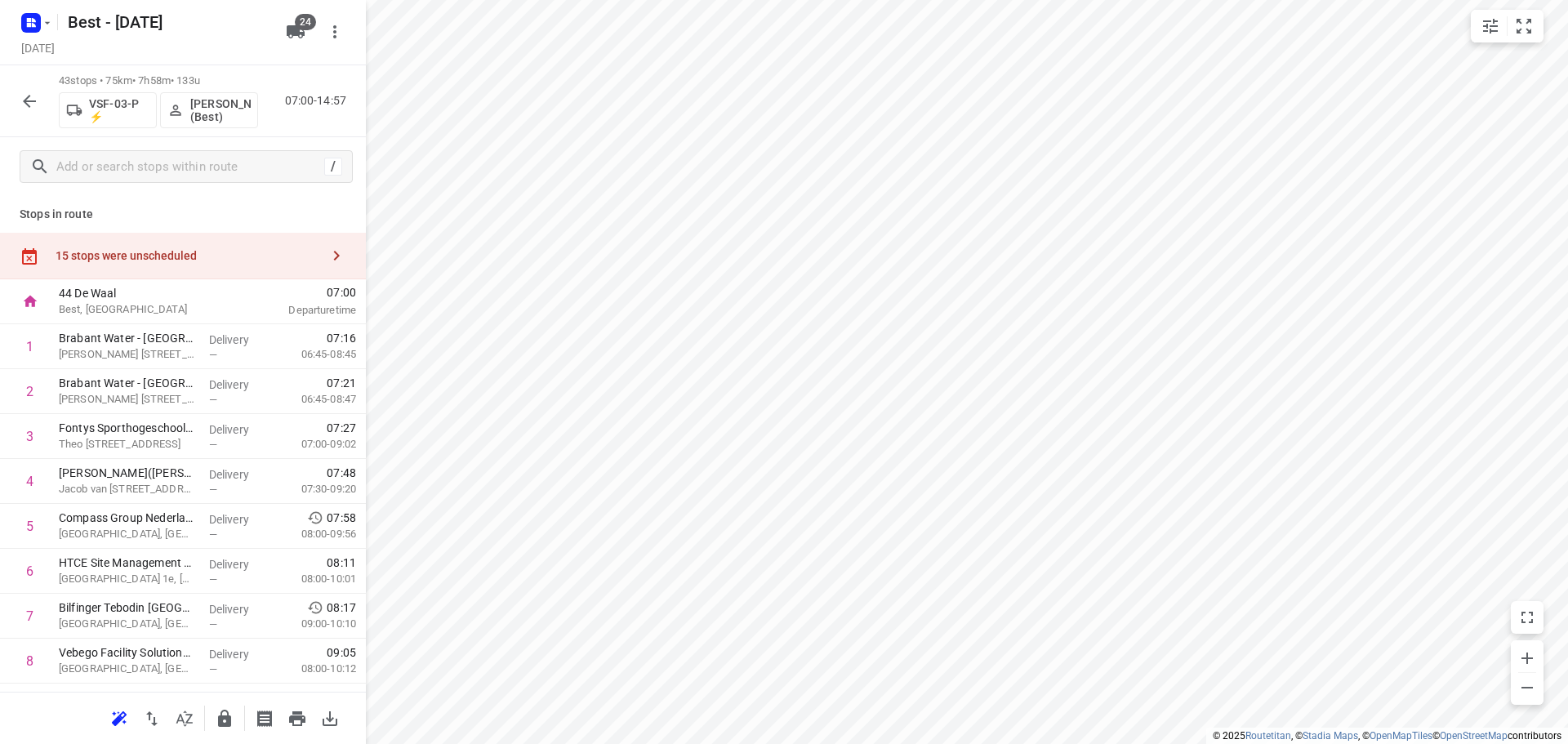
click at [183, 255] on div "15 stops were unscheduled" at bounding box center [188, 255] width 265 height 13
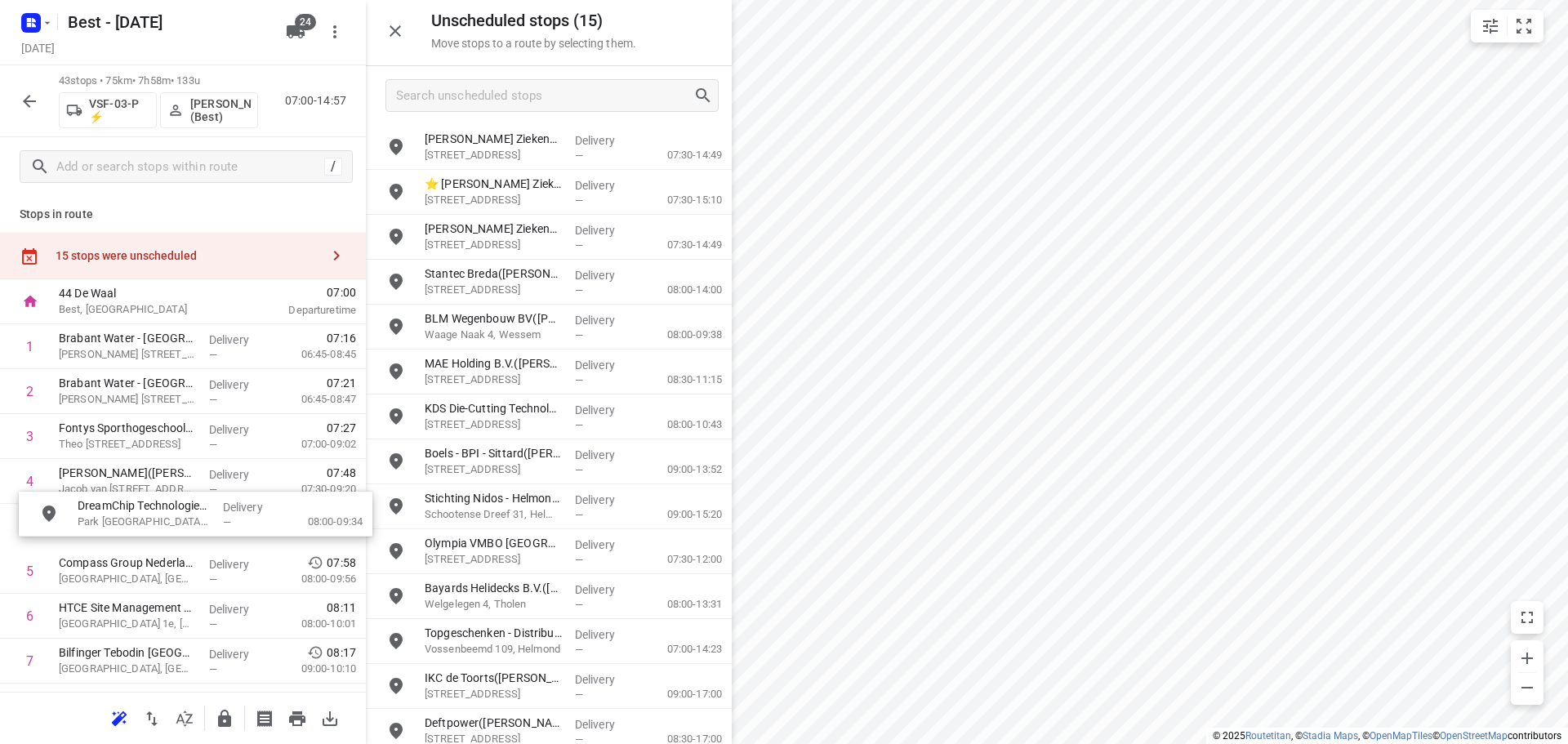
drag, startPoint x: 569, startPoint y: 345, endPoint x: 201, endPoint y: 532, distance: 412.8
click at [397, 28] on icon "button" at bounding box center [395, 31] width 11 height 11
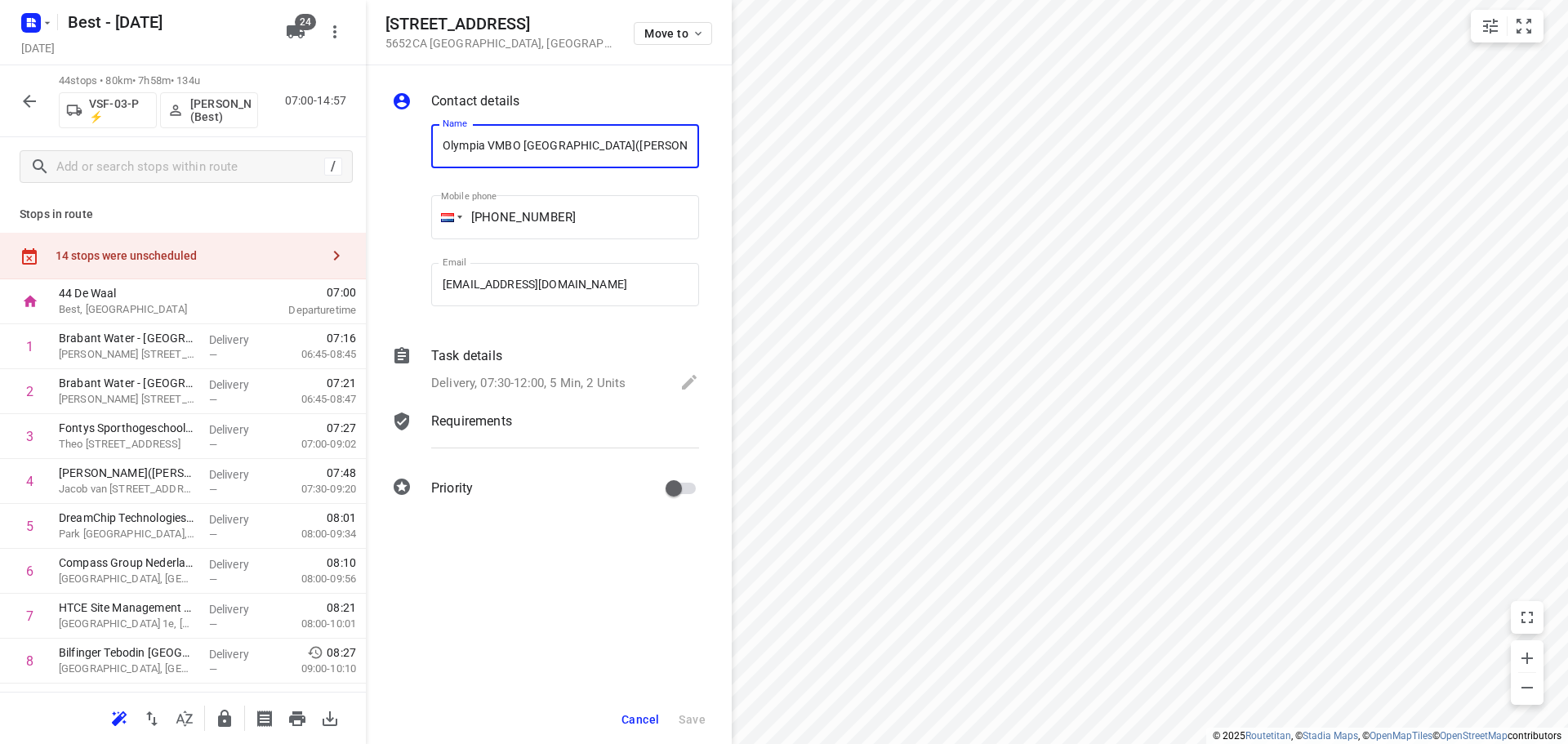
click at [682, 49] on div "Move to" at bounding box center [673, 33] width 79 height 35
click at [676, 27] on span "Move to" at bounding box center [675, 34] width 60 height 13
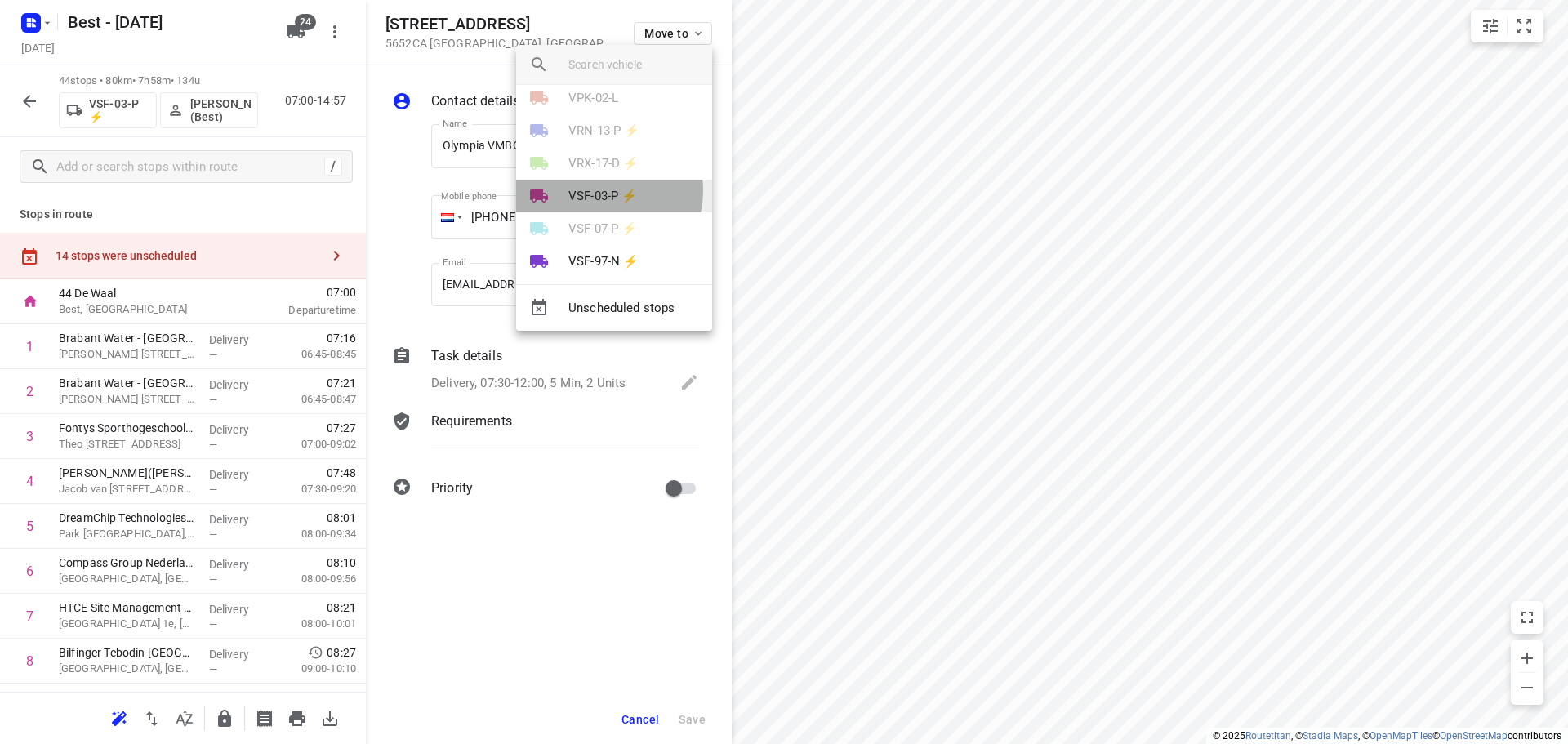
click at [598, 191] on p "VSF-03-P ⚡" at bounding box center [603, 196] width 69 height 19
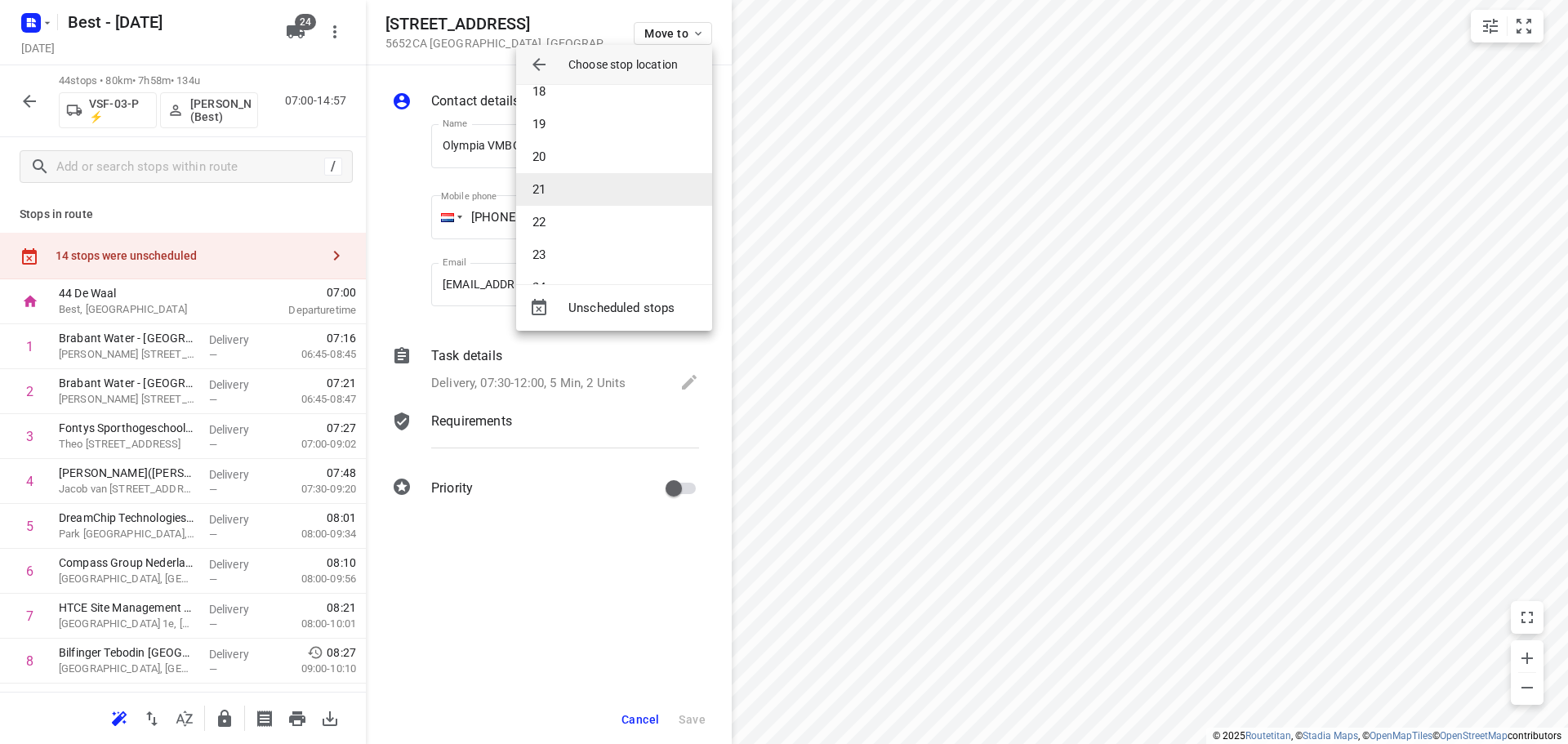
scroll to position [490, 0]
click at [581, 199] on li "19" at bounding box center [614, 206] width 196 height 33
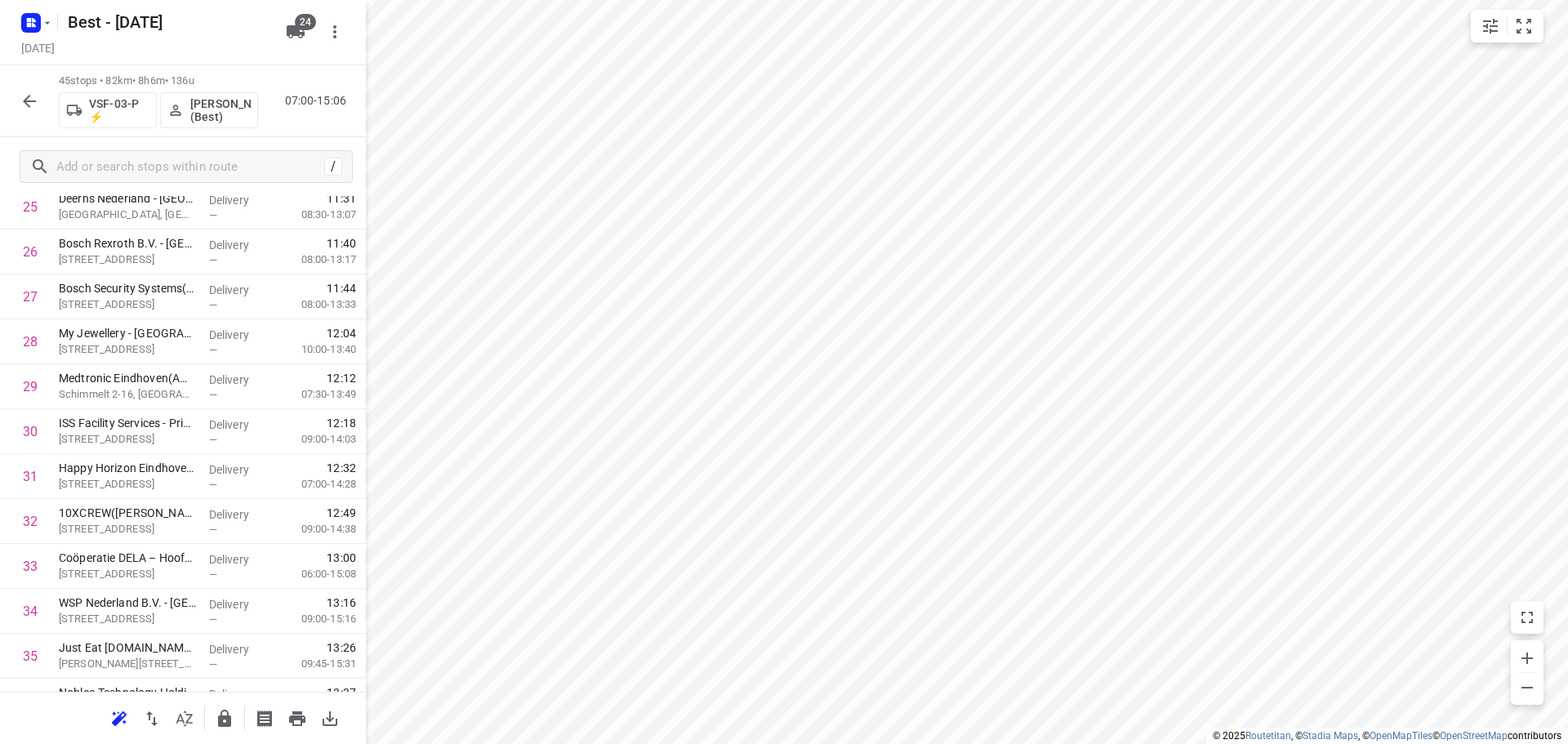
scroll to position [1224, 0]
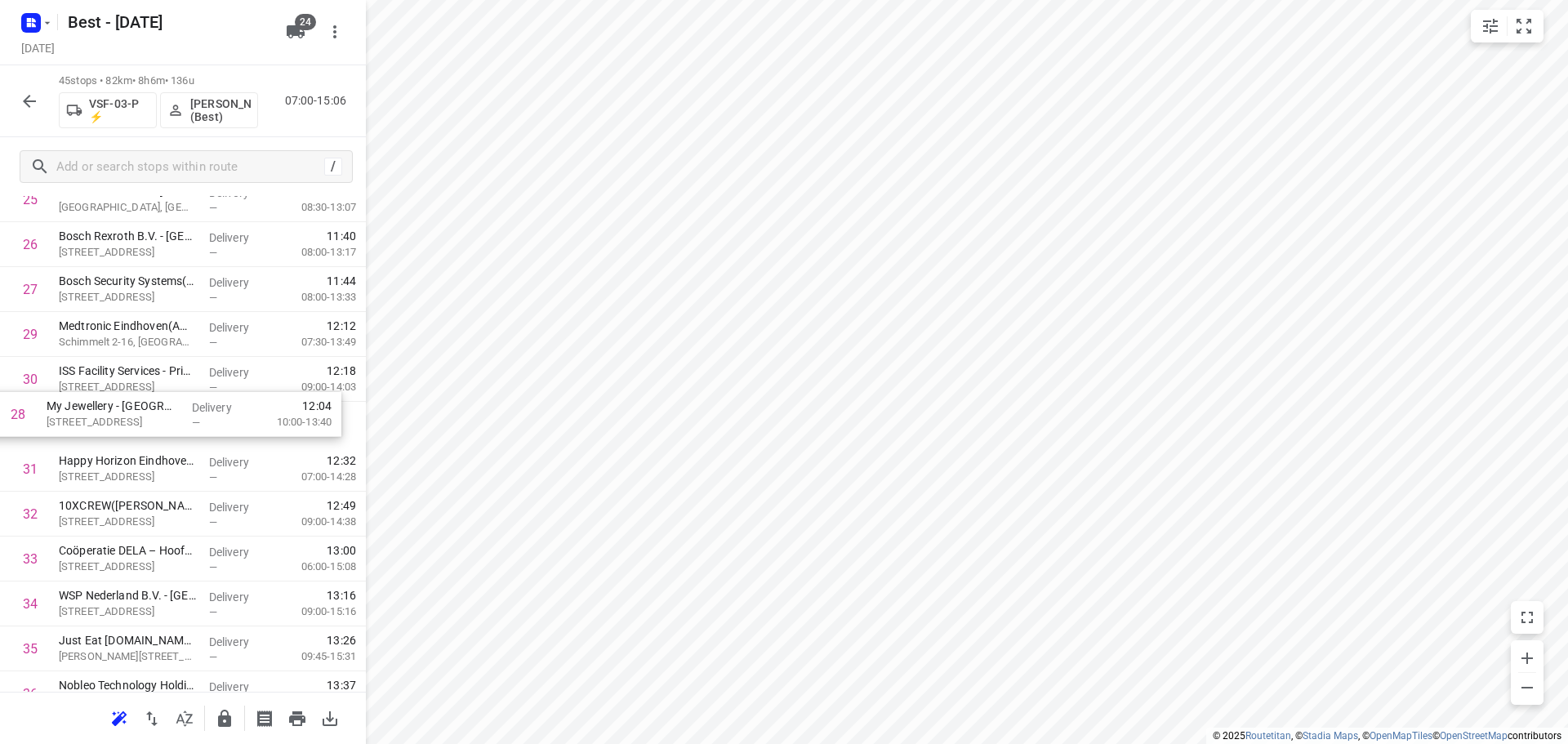
drag, startPoint x: 174, startPoint y: 343, endPoint x: 162, endPoint y: 434, distance: 91.8
click at [162, 434] on div "1 Brabant Water - Eindhoven - Kantoor(Arno Verspaandonk/ Dirk-Jan Stoop) Antoon…" at bounding box center [183, 109] width 366 height 2020
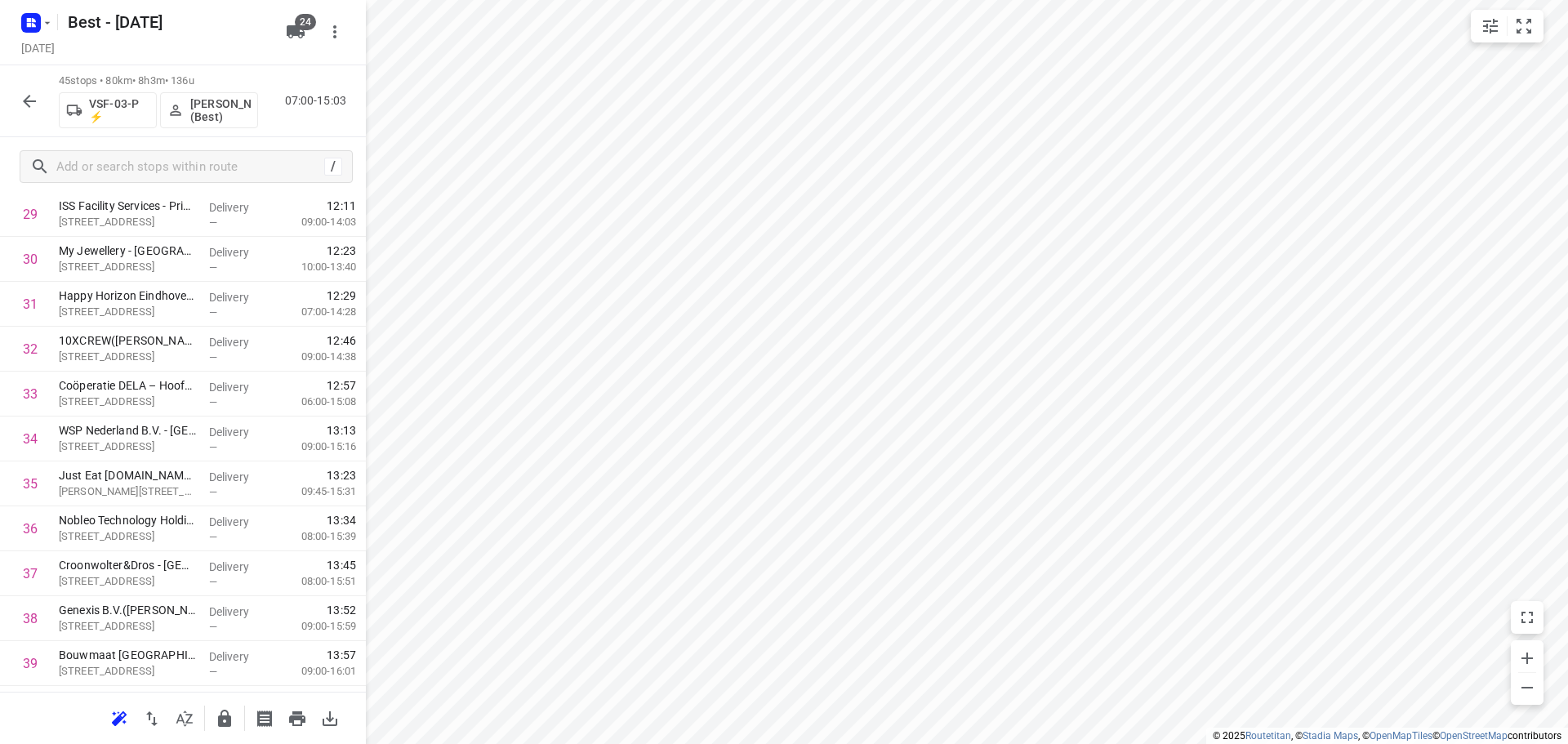
scroll to position [1551, 0]
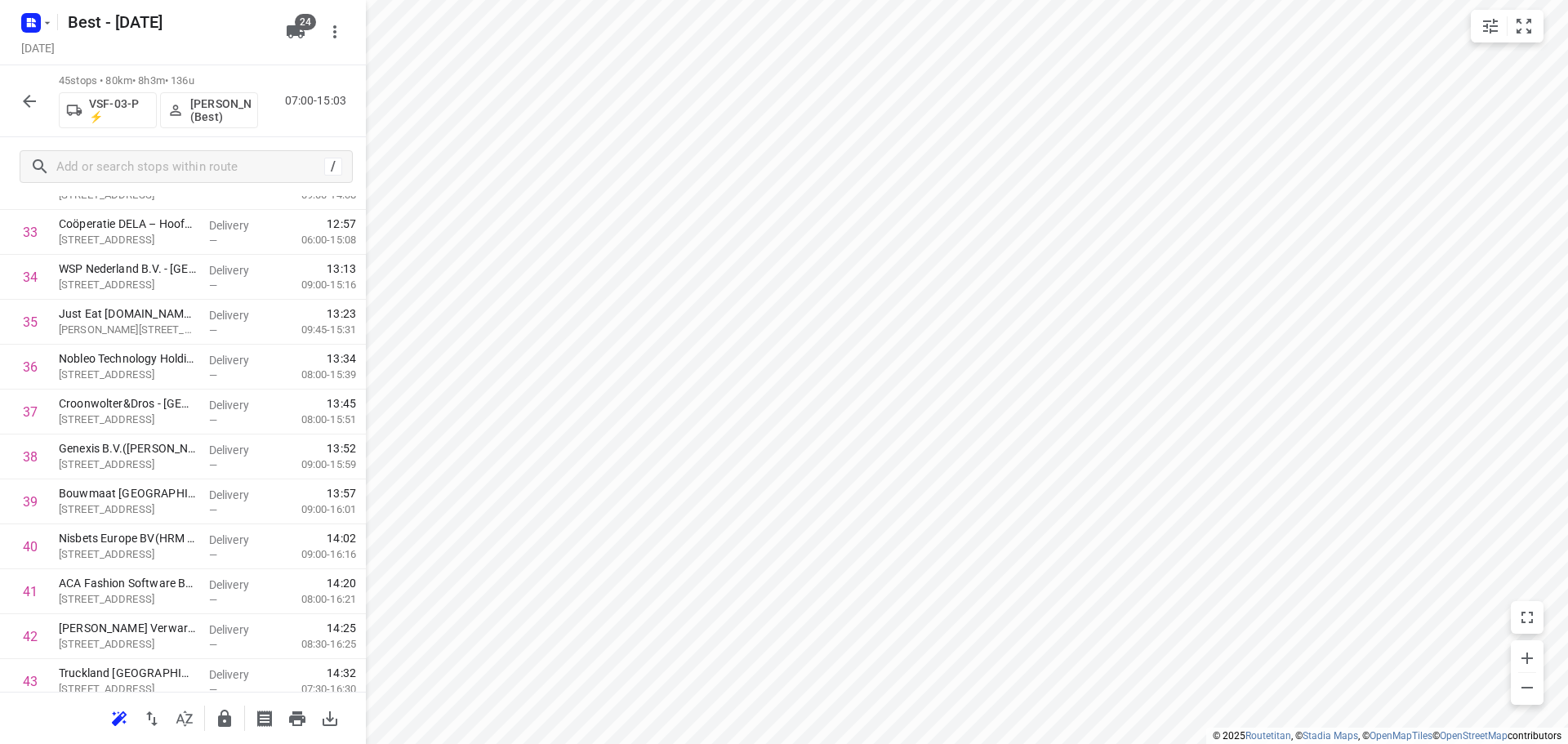
click at [217, 718] on icon "button" at bounding box center [224, 718] width 19 height 19
click at [24, 109] on icon "button" at bounding box center [29, 101] width 19 height 19
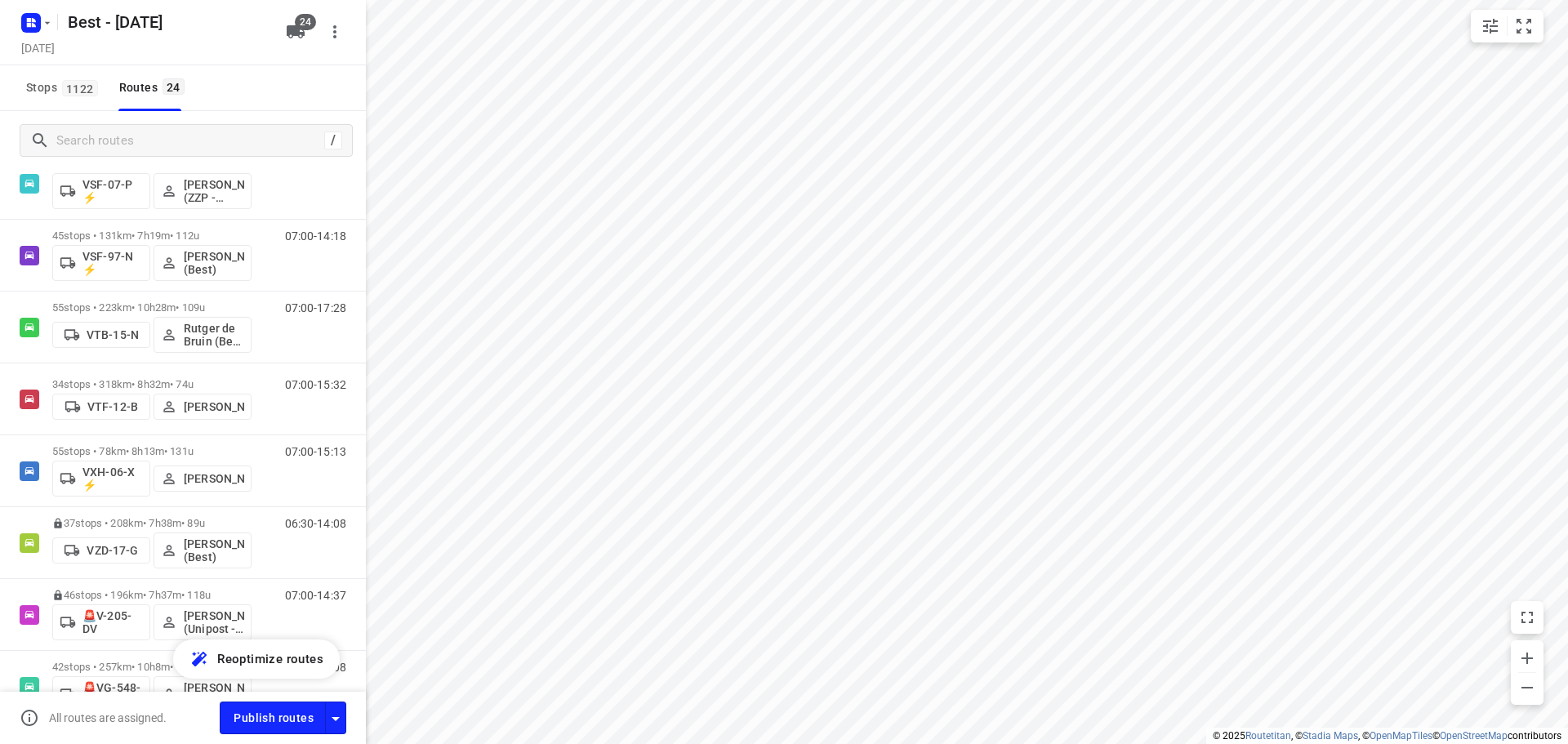
scroll to position [1106, 0]
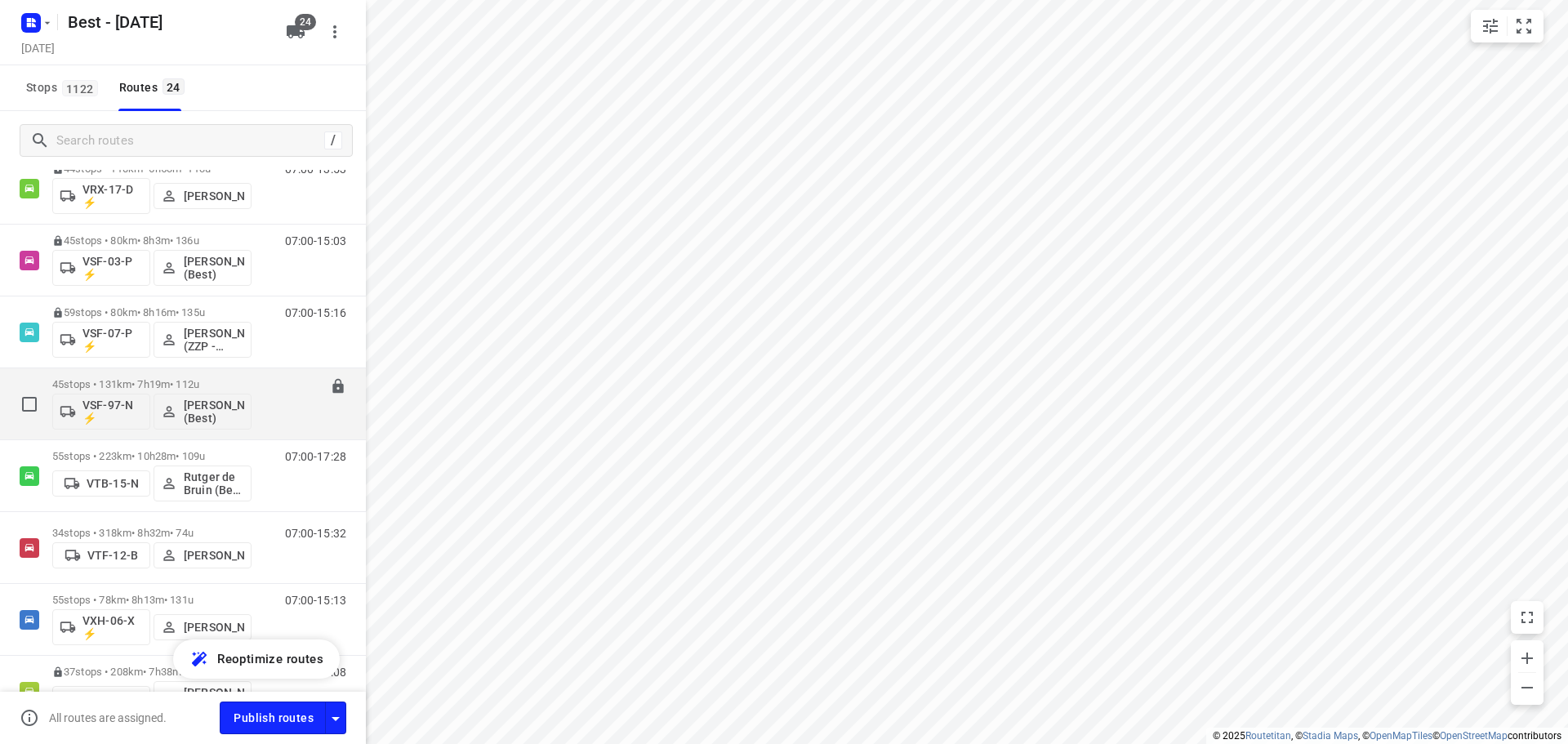
click at [85, 374] on div "45 stops • 131km • 7h19m • 112u VSF-97-N ⚡ Peter van Dijk (Best)" at bounding box center [152, 403] width 200 height 68
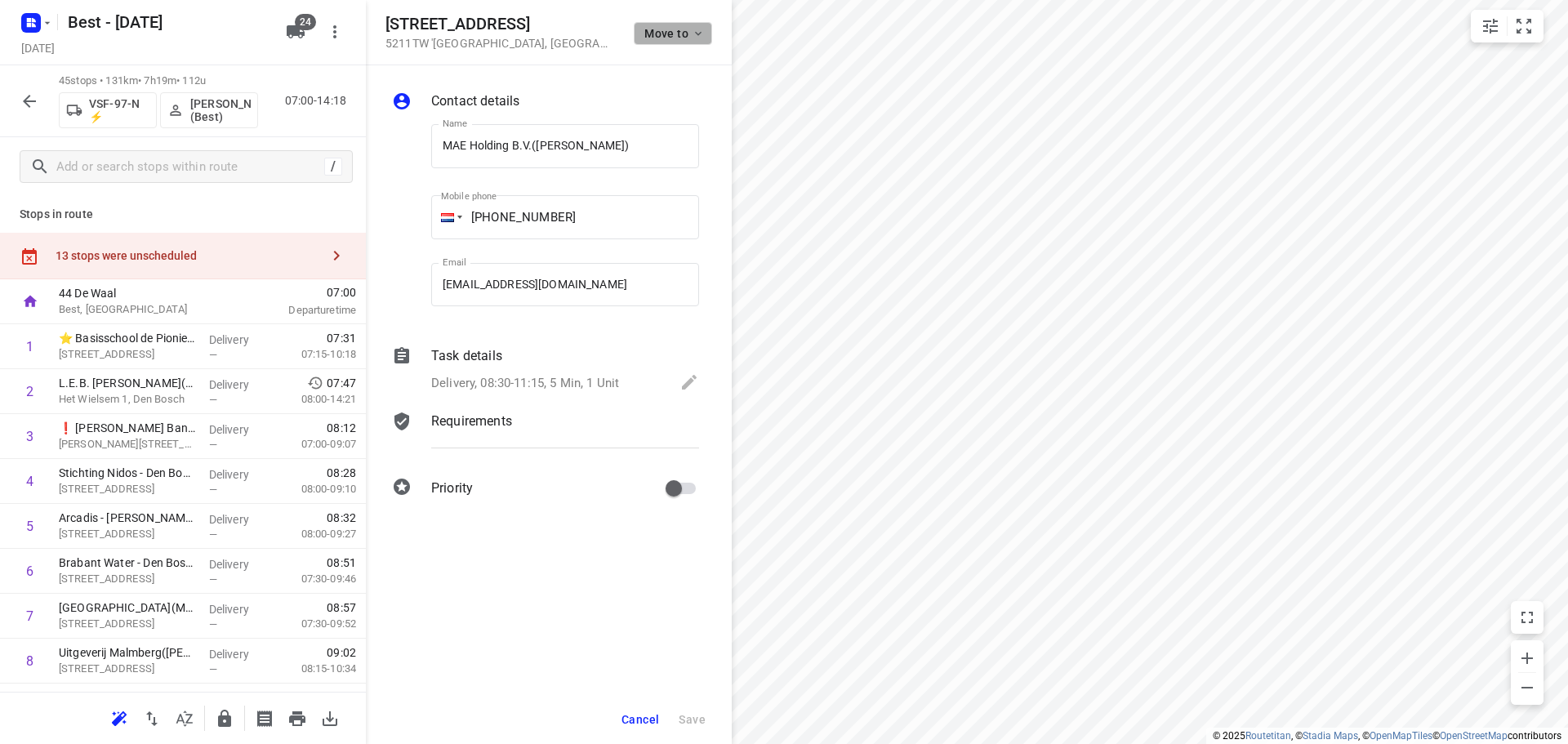
click at [664, 38] on span "Move to" at bounding box center [675, 34] width 60 height 13
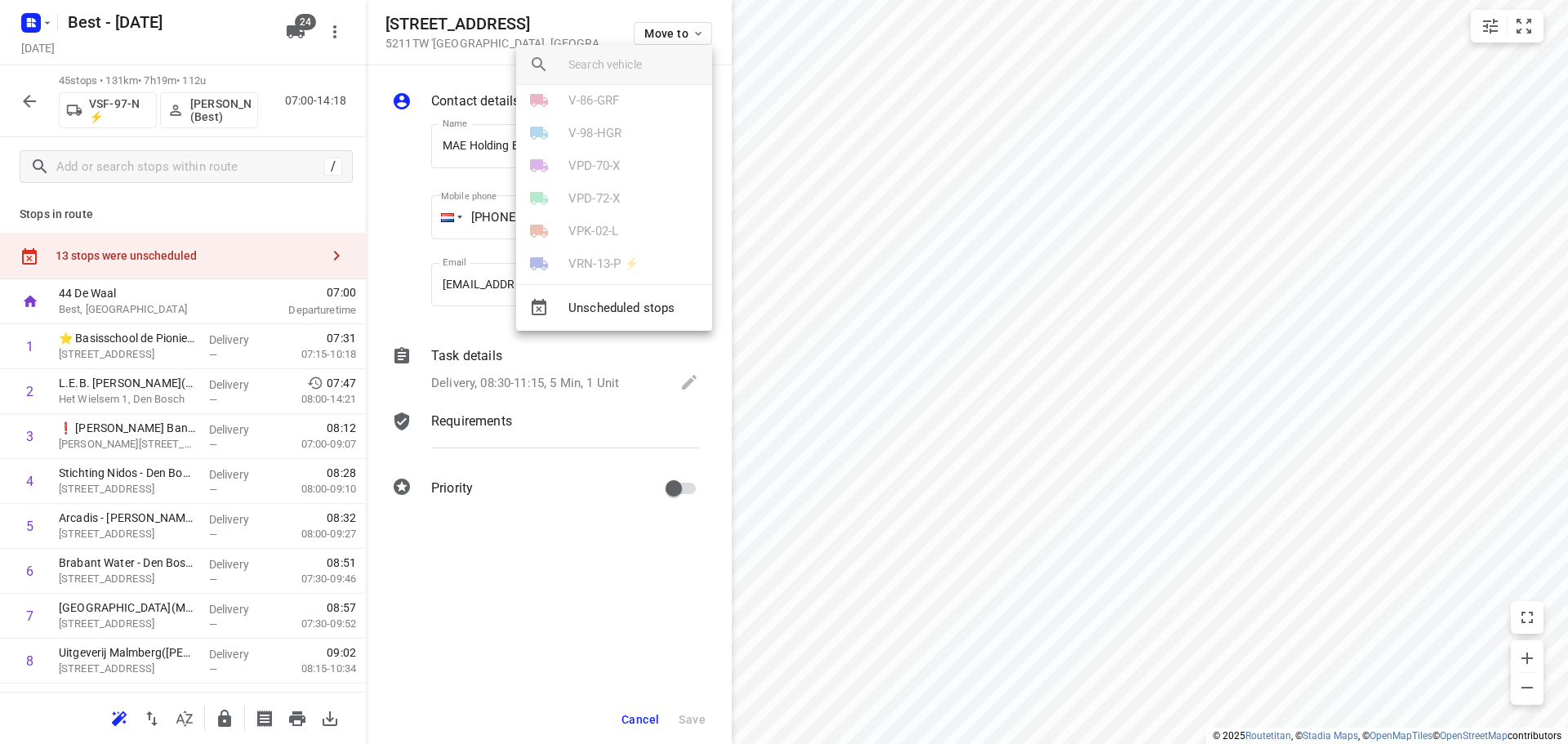
scroll to position [490, 0]
click at [610, 181] on p "VSF-97-N ⚡" at bounding box center [604, 179] width 71 height 19
click at [582, 181] on li "13" at bounding box center [614, 173] width 196 height 33
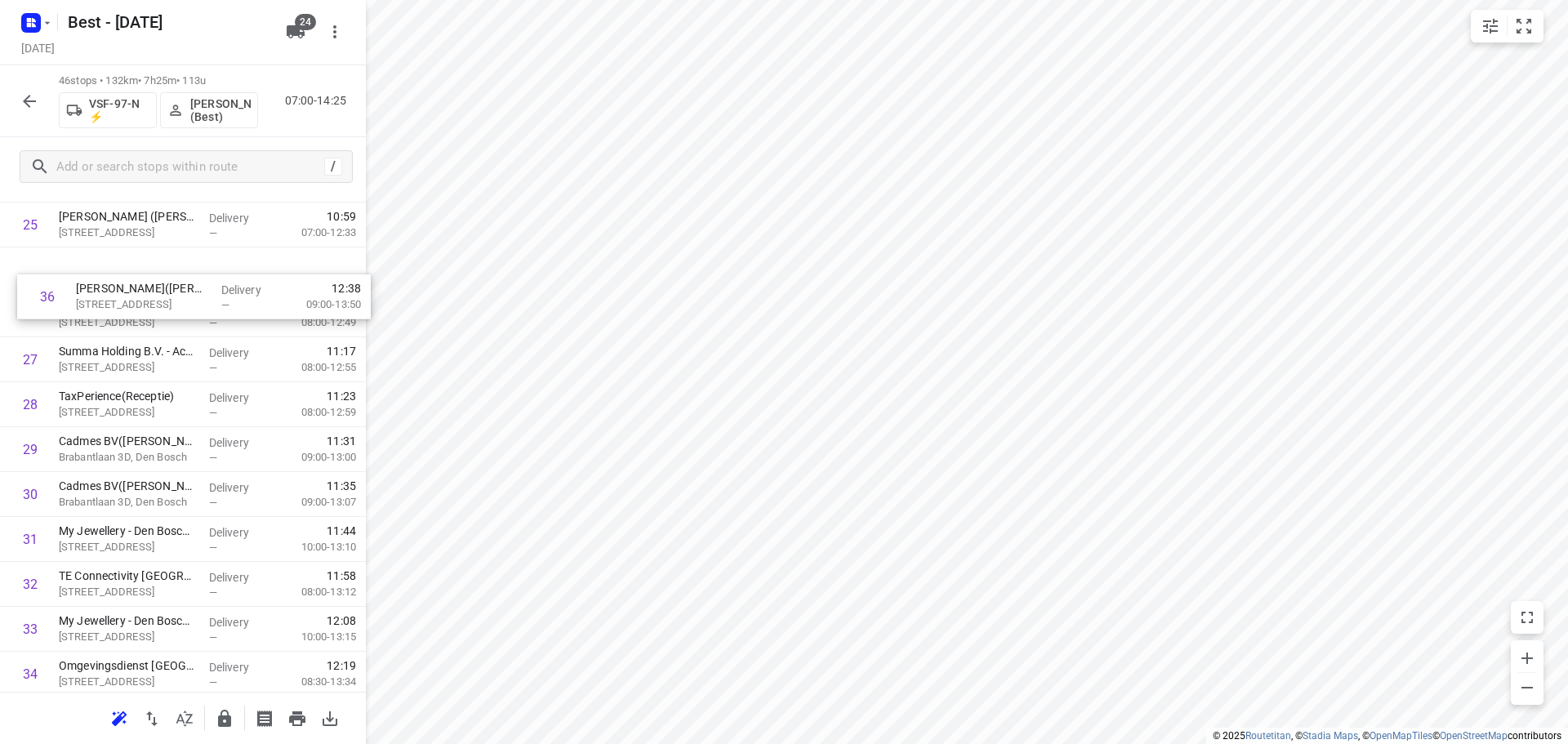
drag, startPoint x: 124, startPoint y: 680, endPoint x: 139, endPoint y: 277, distance: 403.3
click at [139, 277] on div "1 ⭐ Basisschool de Pionier(Luc Smit) Hambakendreef 2A, 's-hertogenbosch Deliver…" at bounding box center [183, 157] width 366 height 2065
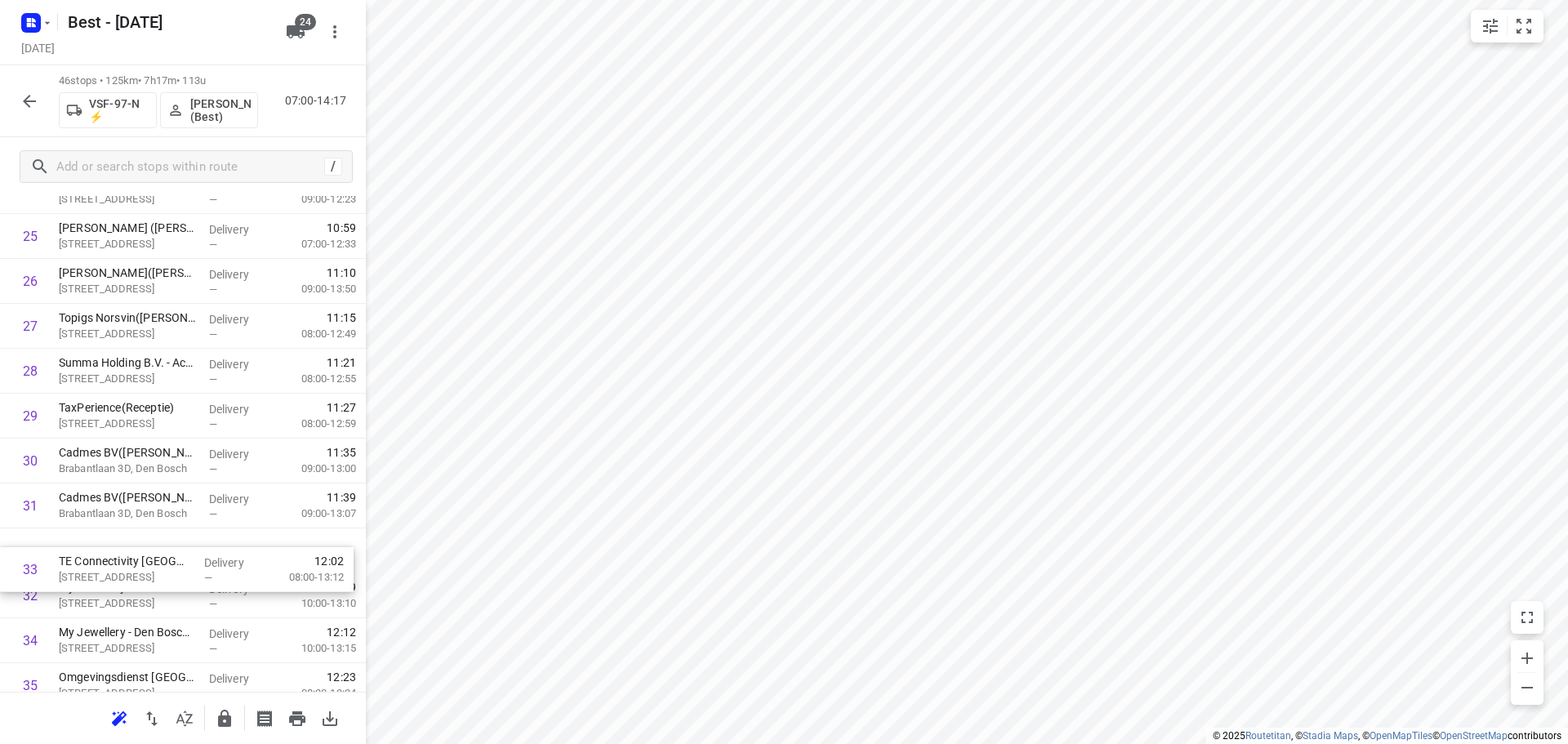
scroll to position [1191, 0]
drag, startPoint x: 91, startPoint y: 556, endPoint x: 93, endPoint y: 539, distance: 17.1
click at [93, 542] on div "1 ⭐ Basisschool de Pionier(Luc Smit) Hambakendreef 2A, 's-hertogenbosch Deliver…" at bounding box center [183, 166] width 366 height 2065
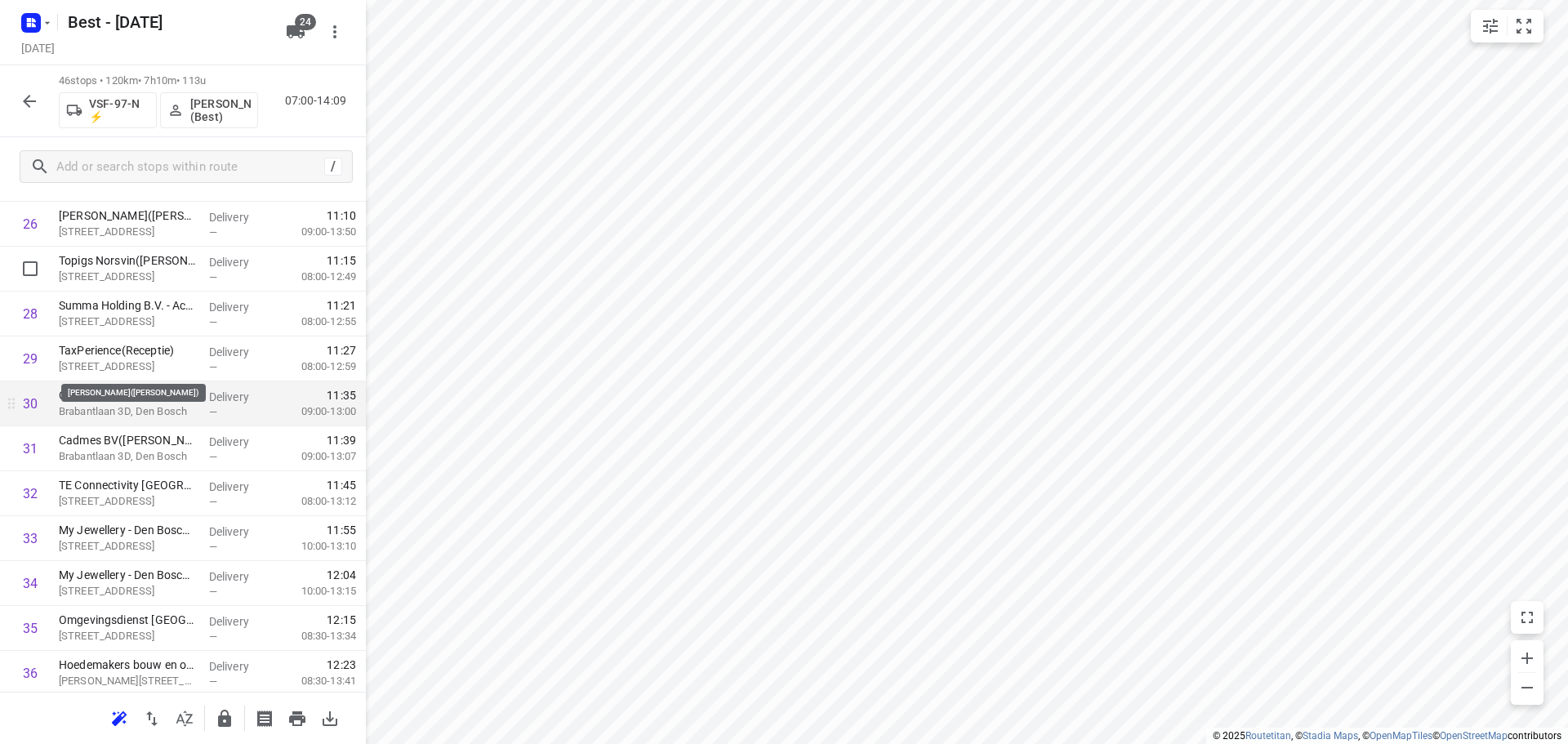
scroll to position [1273, 0]
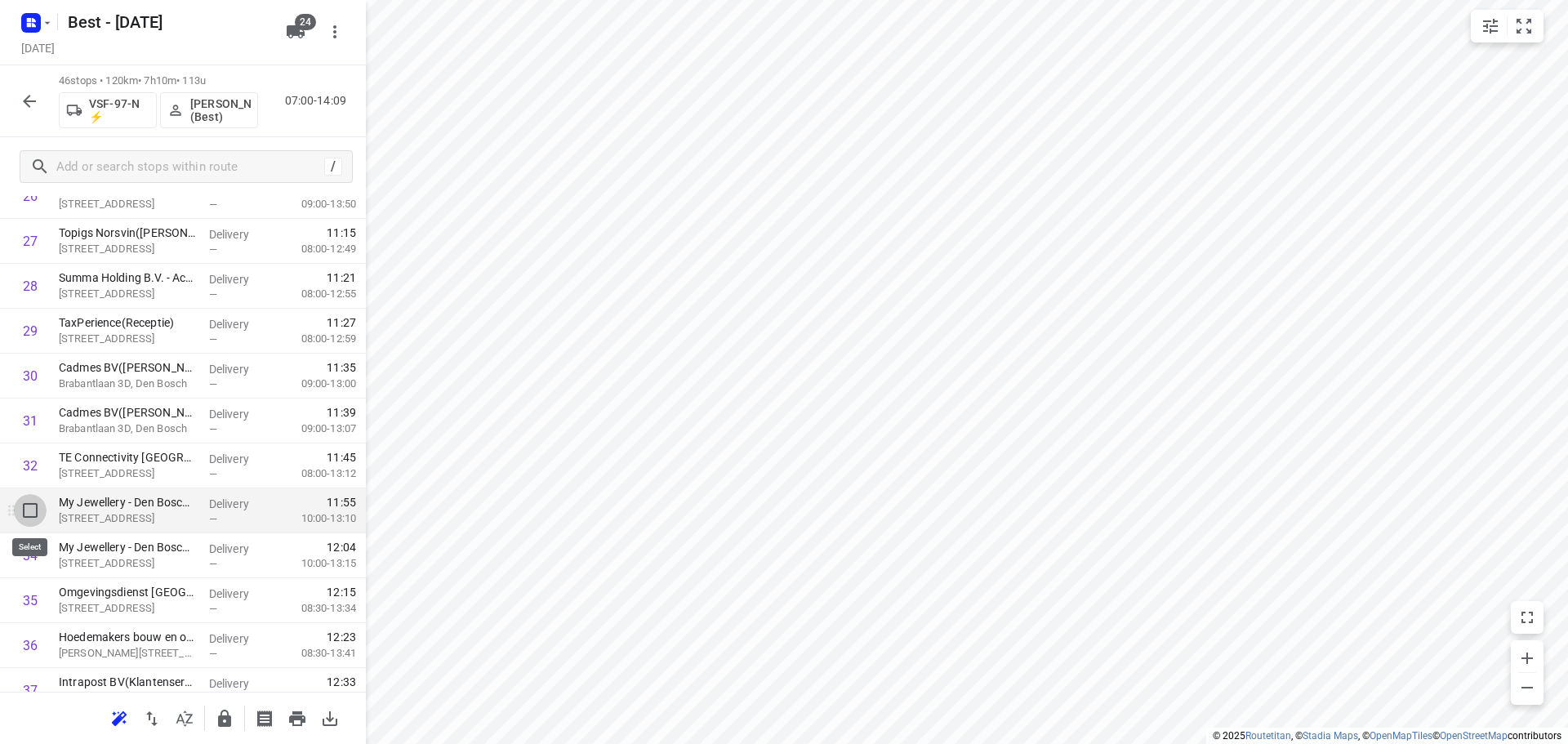
click at [27, 512] on input "checkbox" at bounding box center [30, 510] width 33 height 33
checkbox input "true"
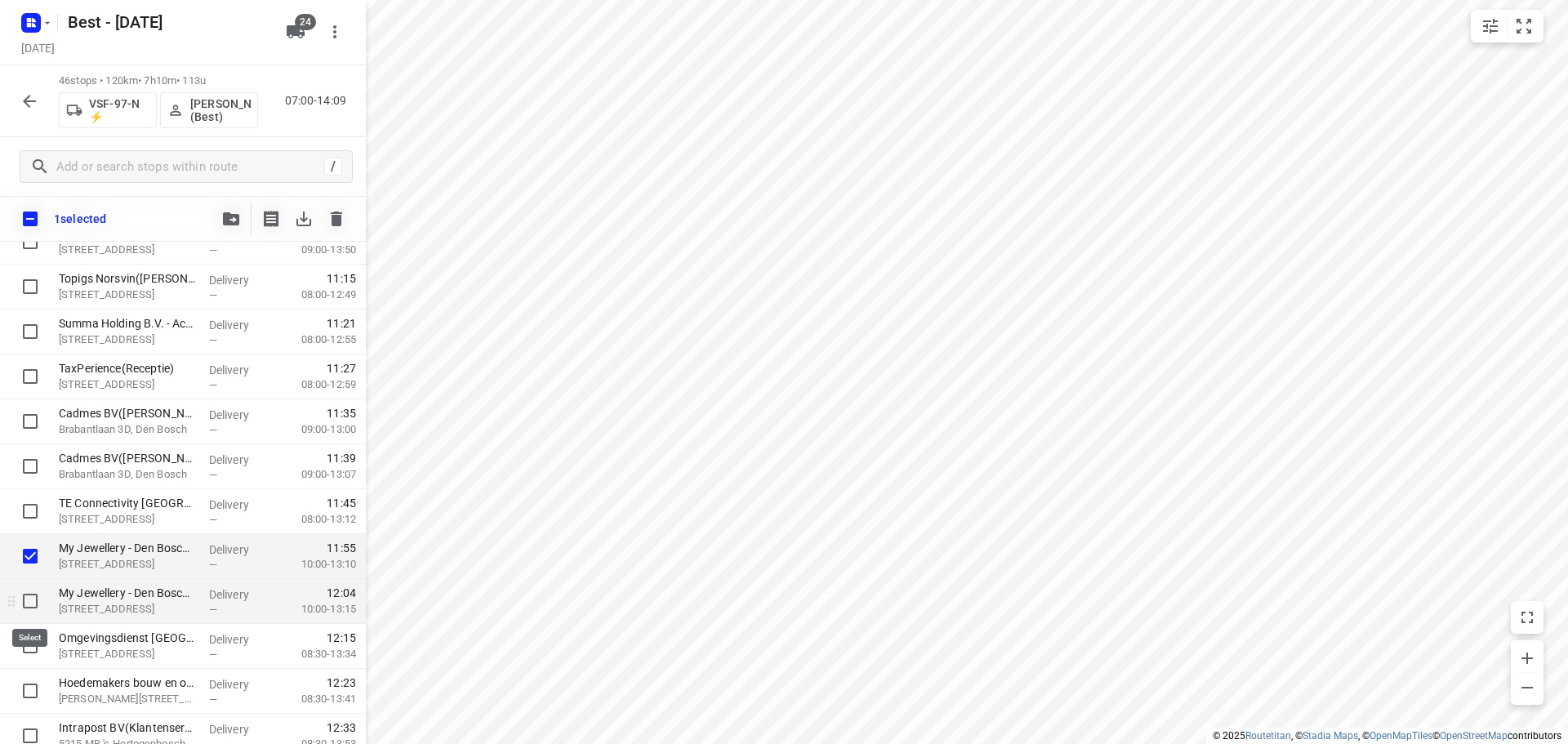
click at [28, 592] on input "checkbox" at bounding box center [30, 600] width 33 height 33
checkbox input "true"
click at [237, 230] on button "button" at bounding box center [230, 218] width 33 height 33
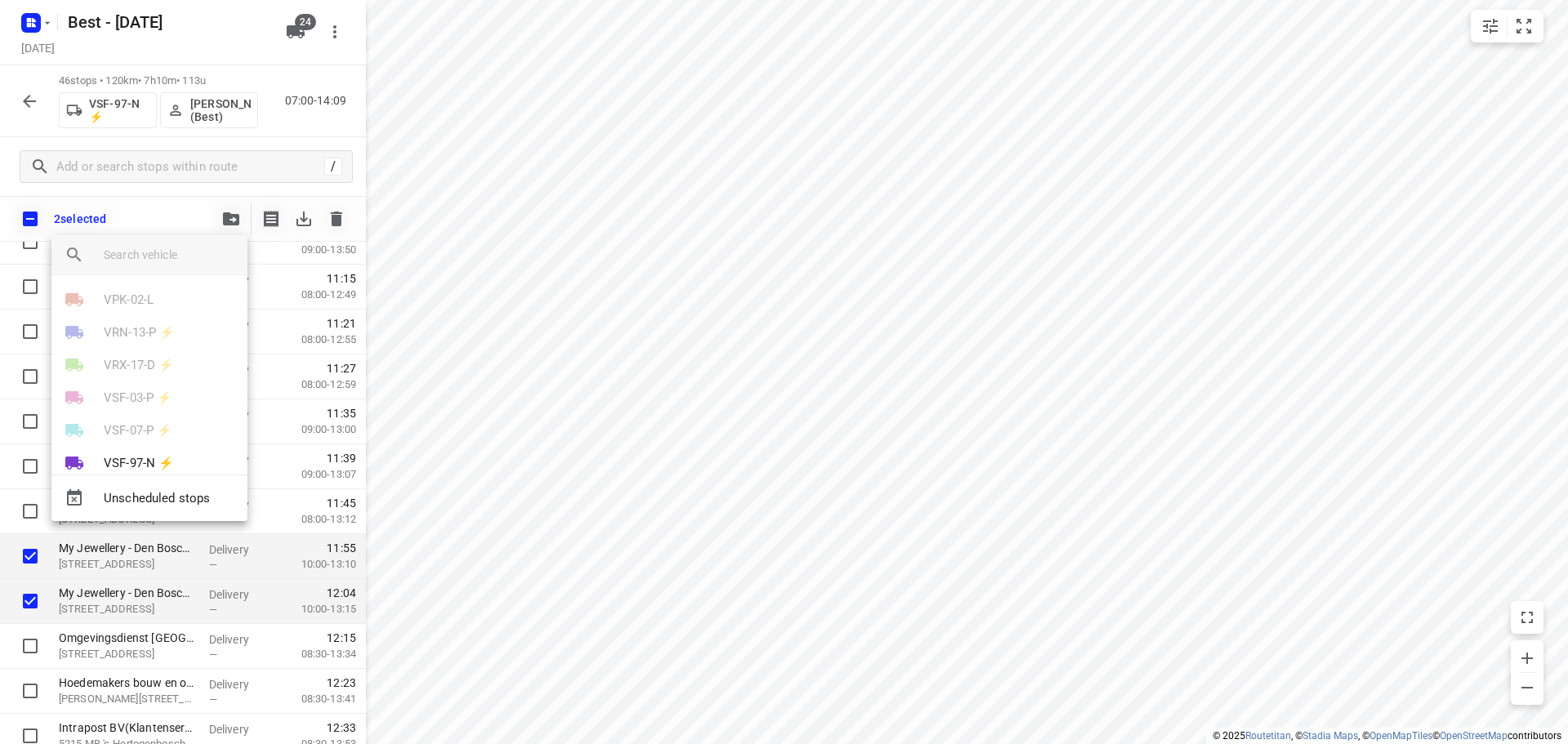
scroll to position [408, 0]
click at [506, 392] on div at bounding box center [784, 372] width 1568 height 744
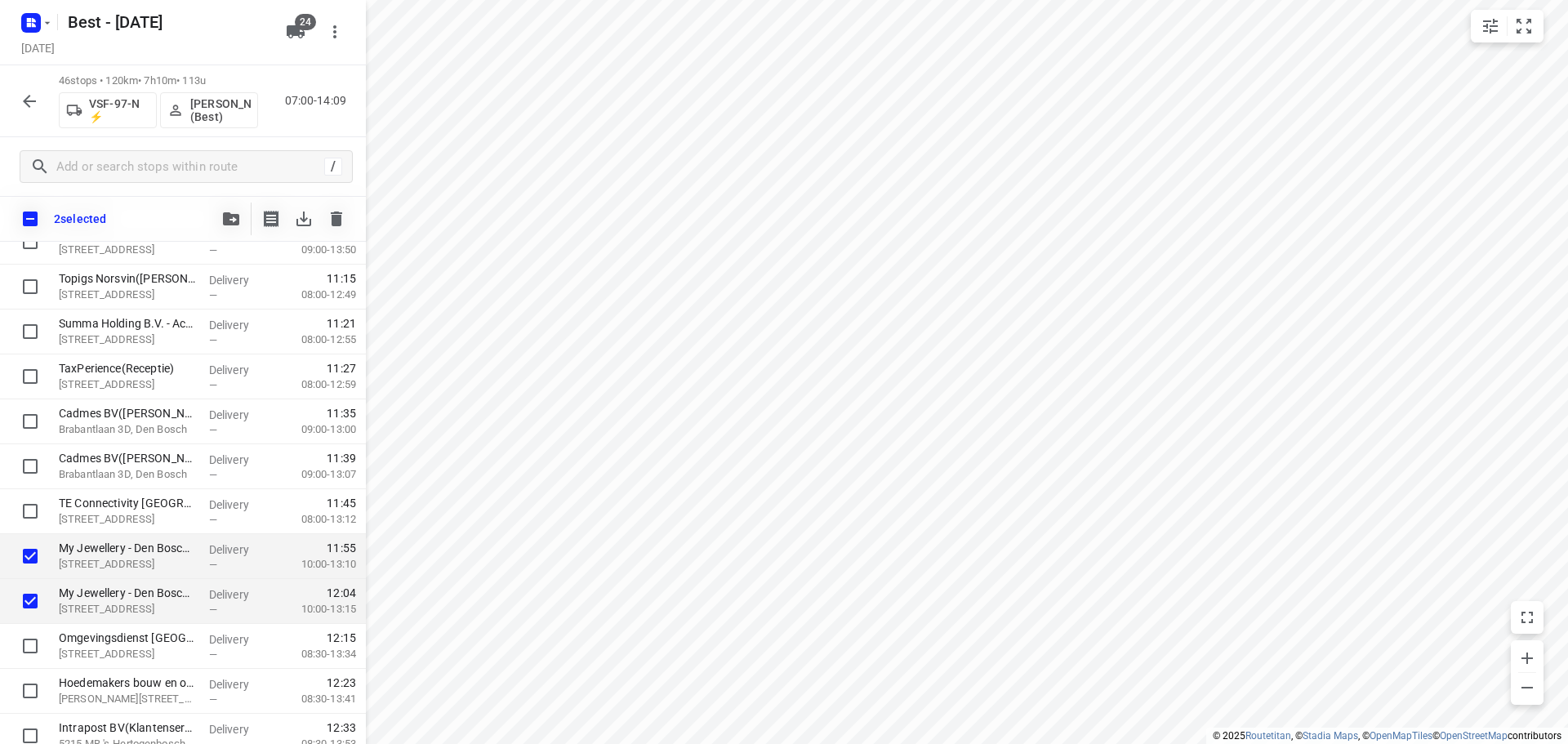
click at [232, 214] on icon "button" at bounding box center [231, 218] width 16 height 13
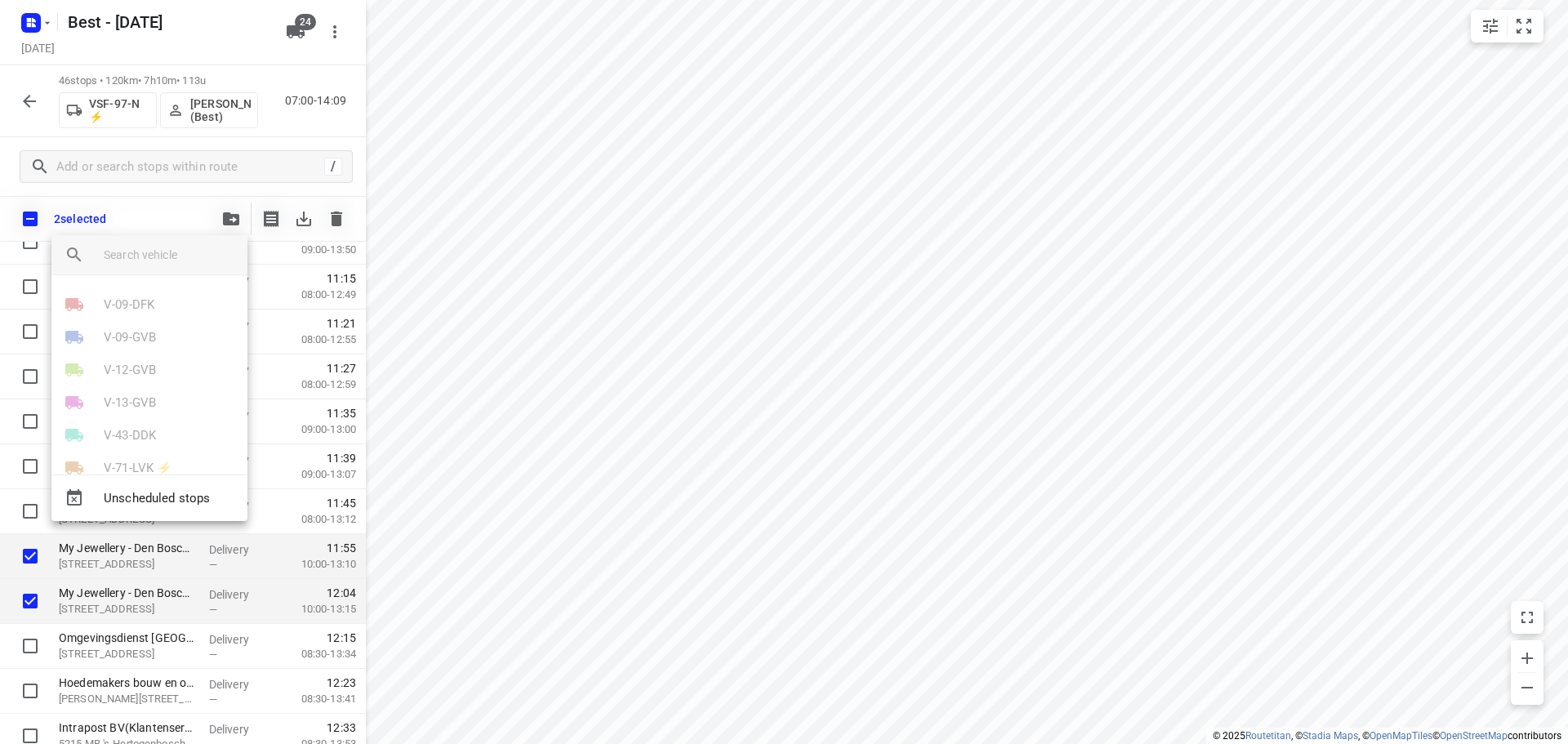
scroll to position [490, 0]
click at [155, 372] on p "VSF-97-N ⚡" at bounding box center [139, 370] width 71 height 19
click at [122, 340] on li "22" at bounding box center [149, 330] width 196 height 33
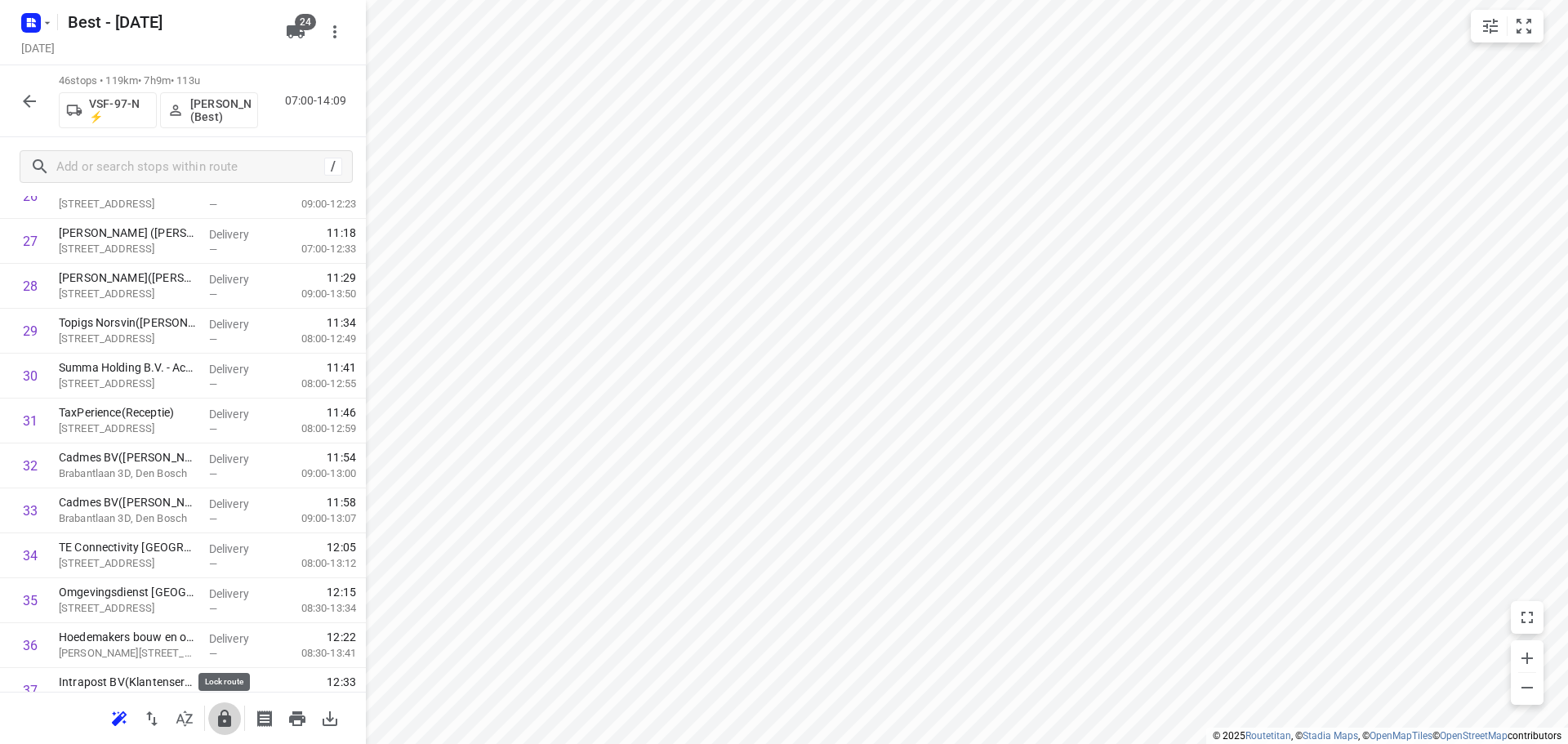
click at [230, 716] on icon "button" at bounding box center [224, 718] width 13 height 17
click at [26, 101] on icon "button" at bounding box center [29, 101] width 13 height 13
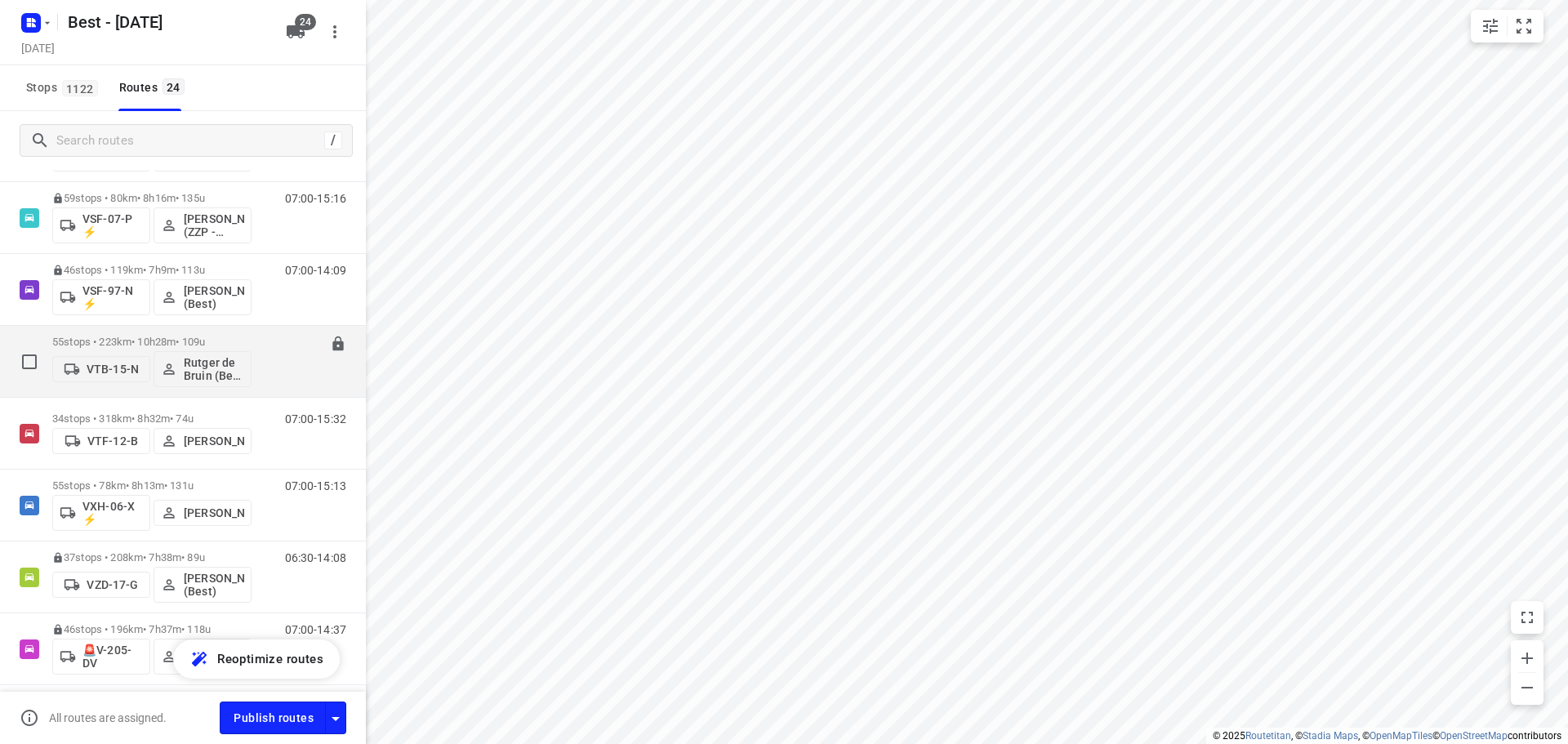
scroll to position [1143, 0]
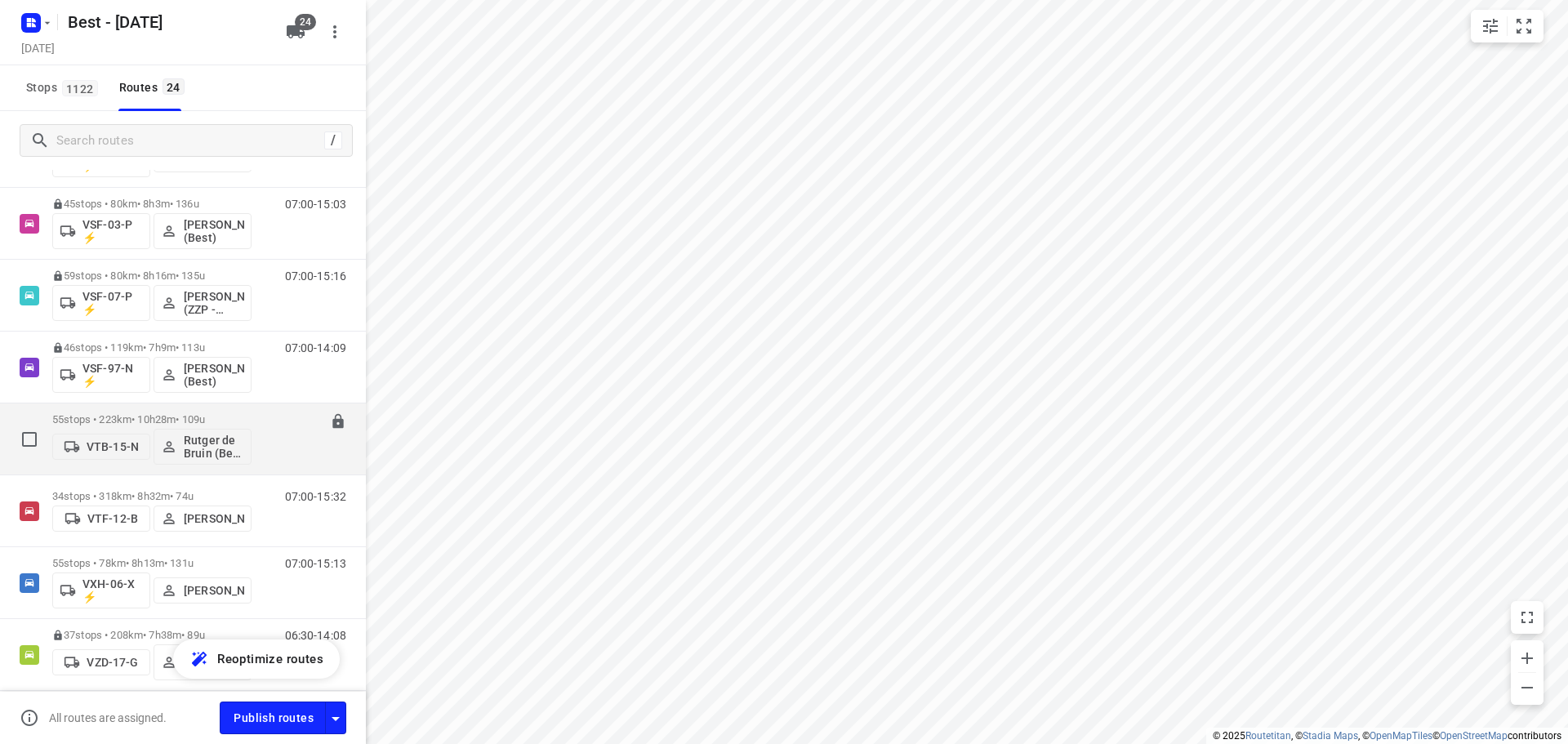
click at [85, 421] on p "55 stops • 223km • 10h28m • 109u" at bounding box center [152, 419] width 200 height 12
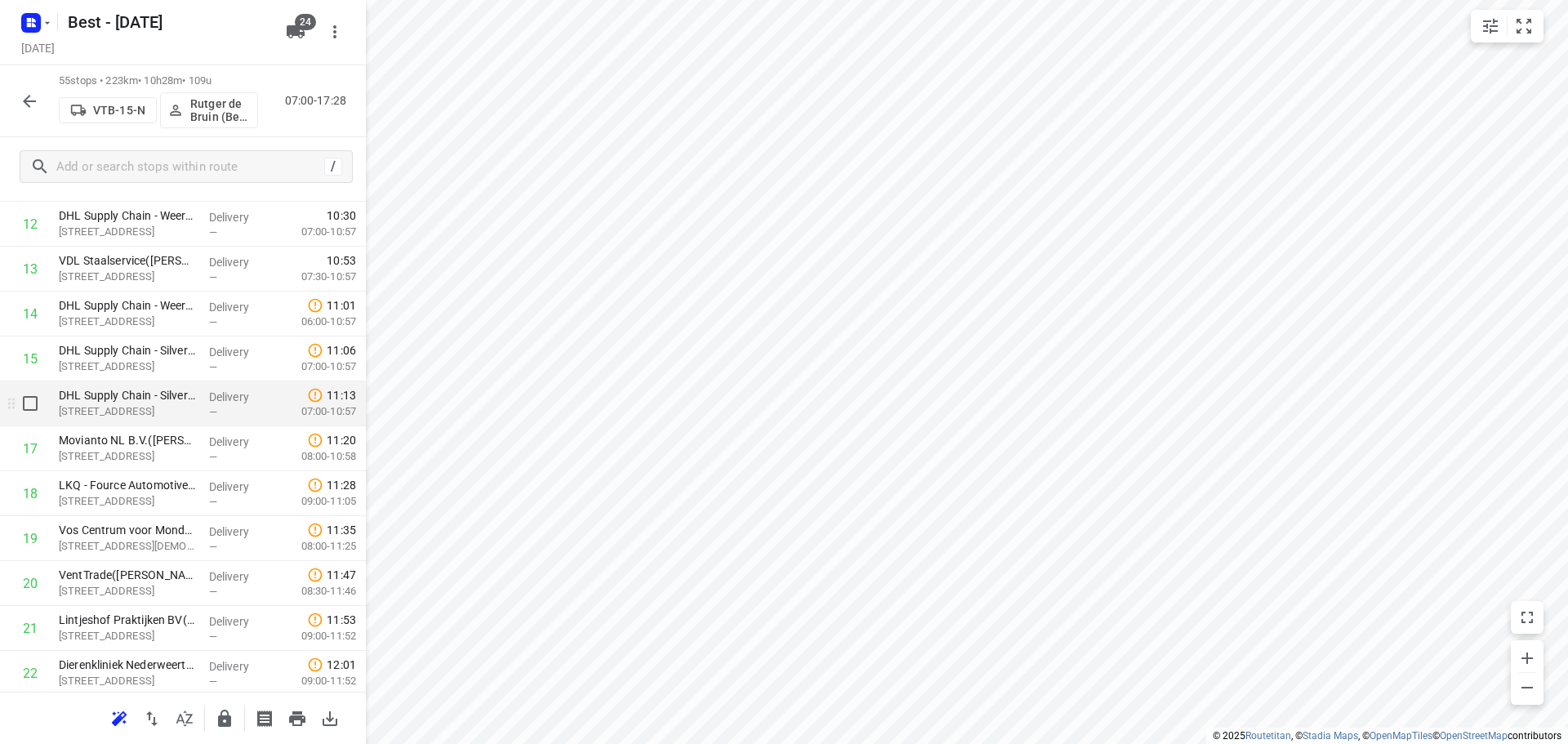
scroll to position [653, 0]
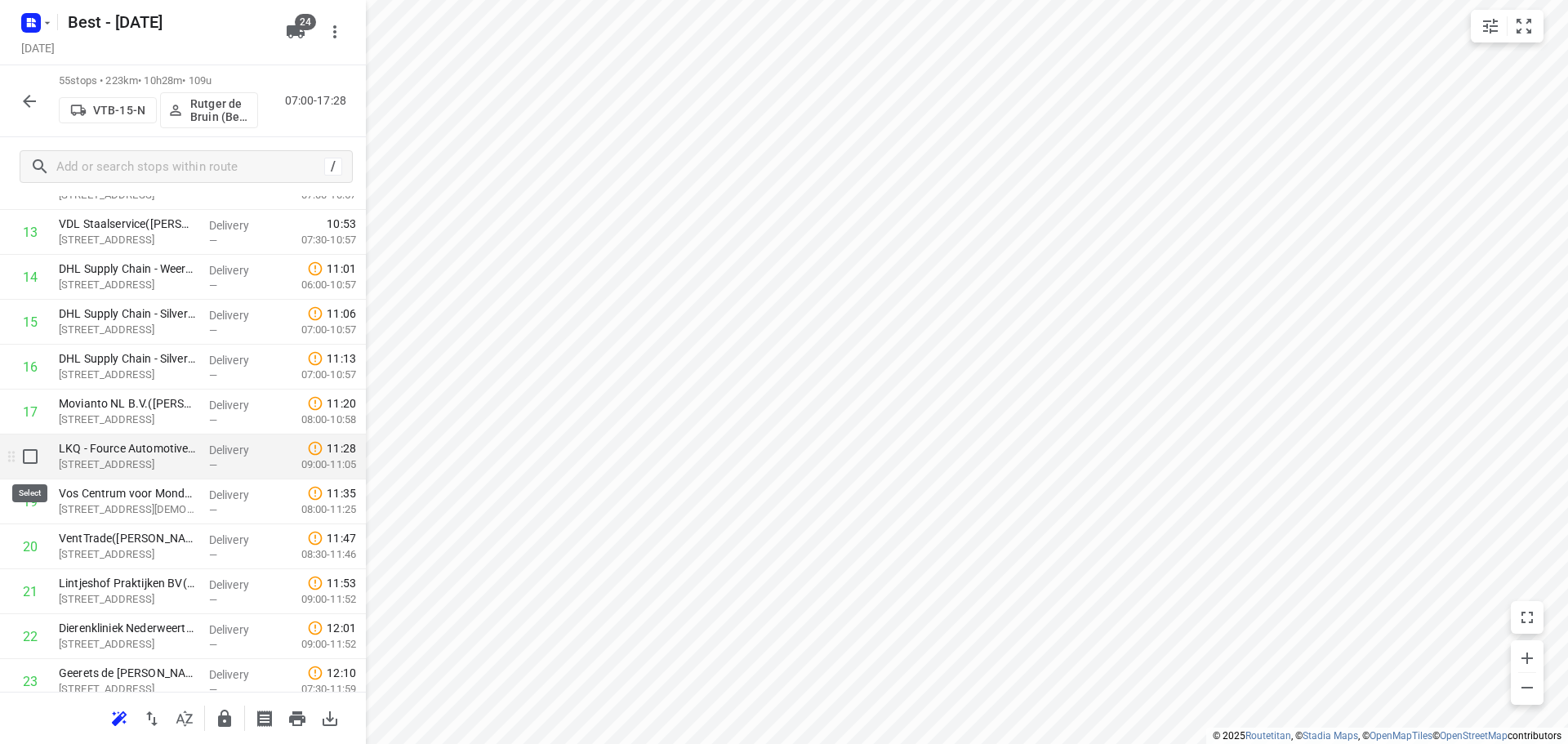
click at [27, 459] on input "checkbox" at bounding box center [30, 456] width 33 height 33
checkbox input "true"
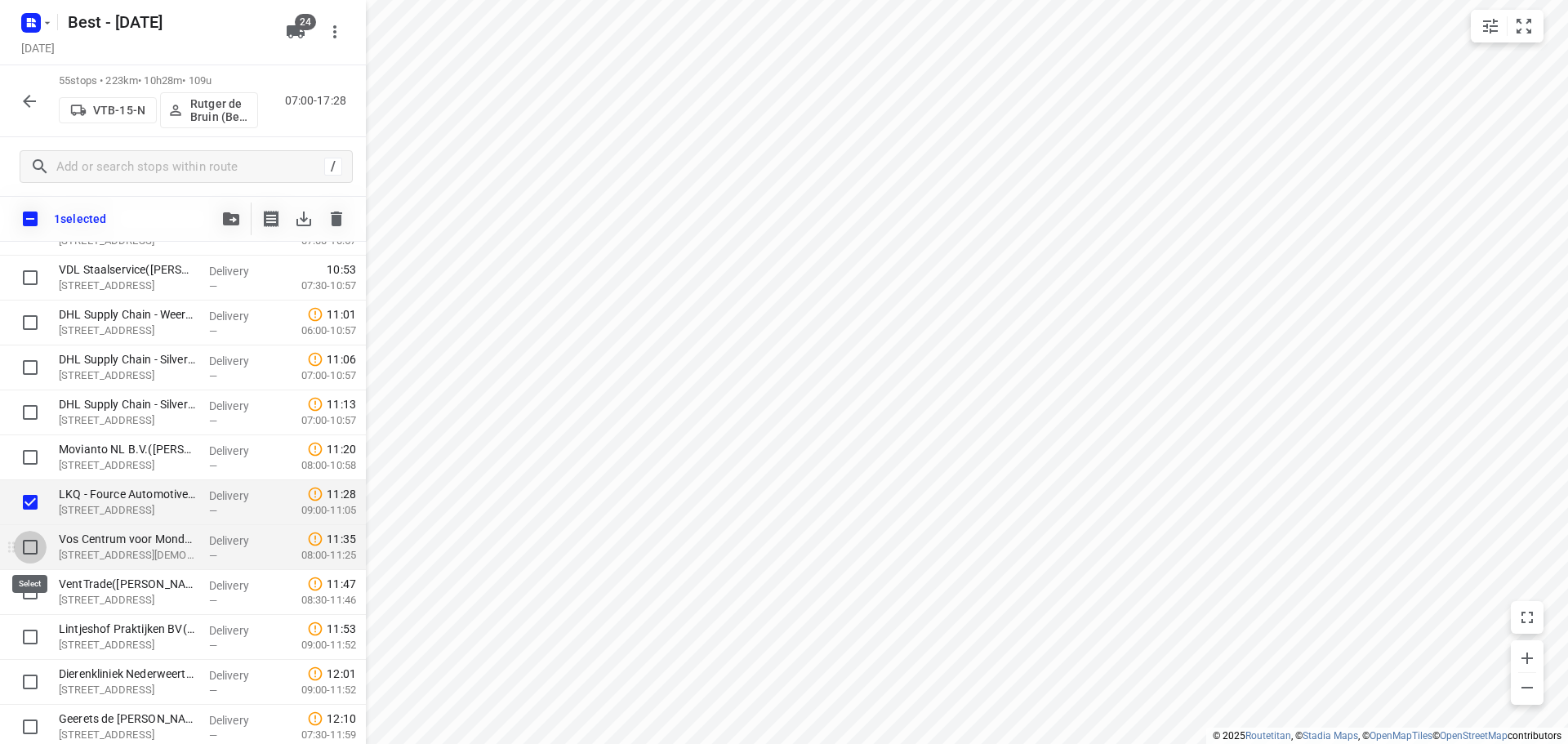
click at [34, 545] on input "checkbox" at bounding box center [30, 546] width 33 height 33
checkbox input "true"
click at [225, 218] on icon "button" at bounding box center [231, 218] width 16 height 13
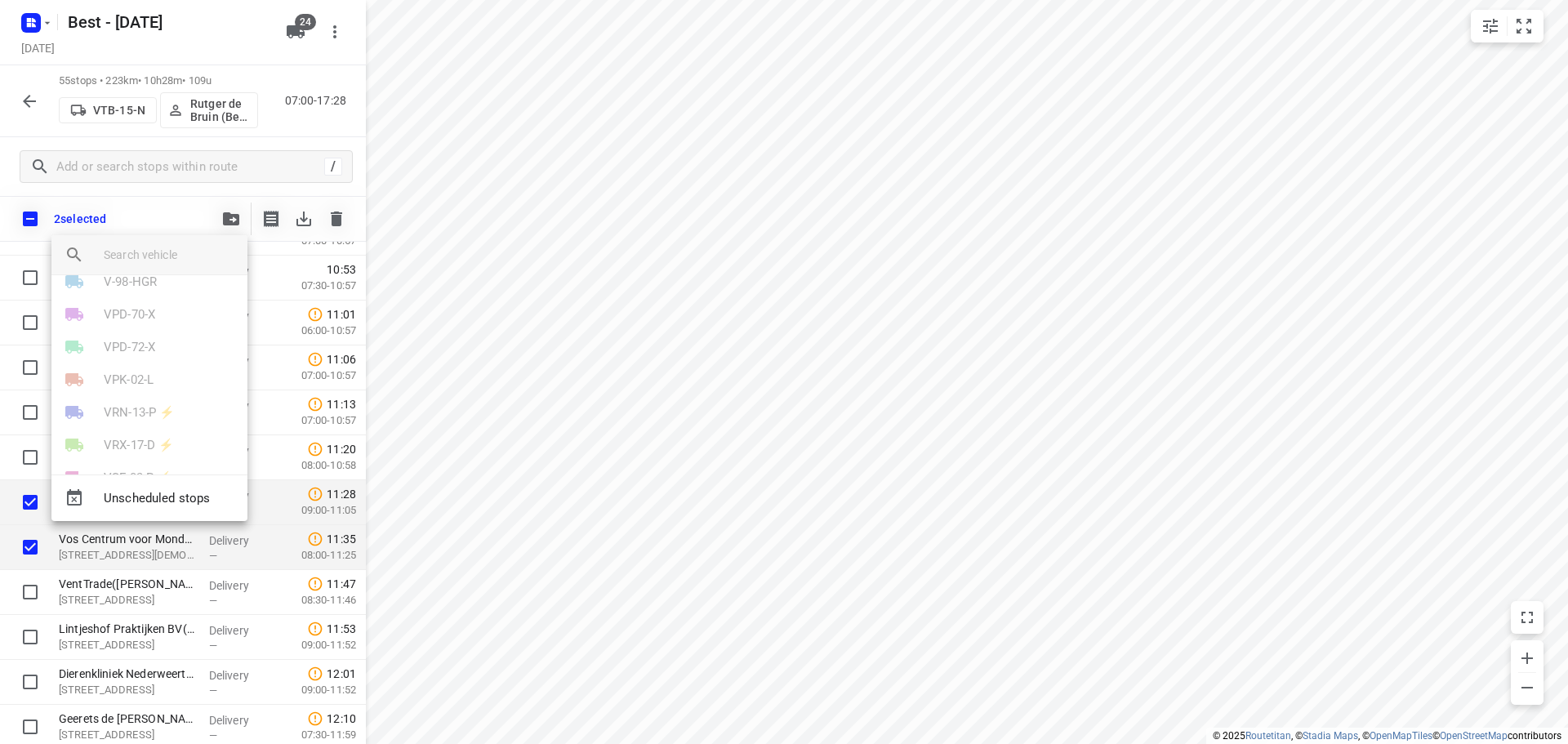
scroll to position [490, 0]
click at [151, 396] on p "VTB-15-N" at bounding box center [129, 402] width 52 height 19
click at [97, 283] on li "8" at bounding box center [149, 282] width 196 height 33
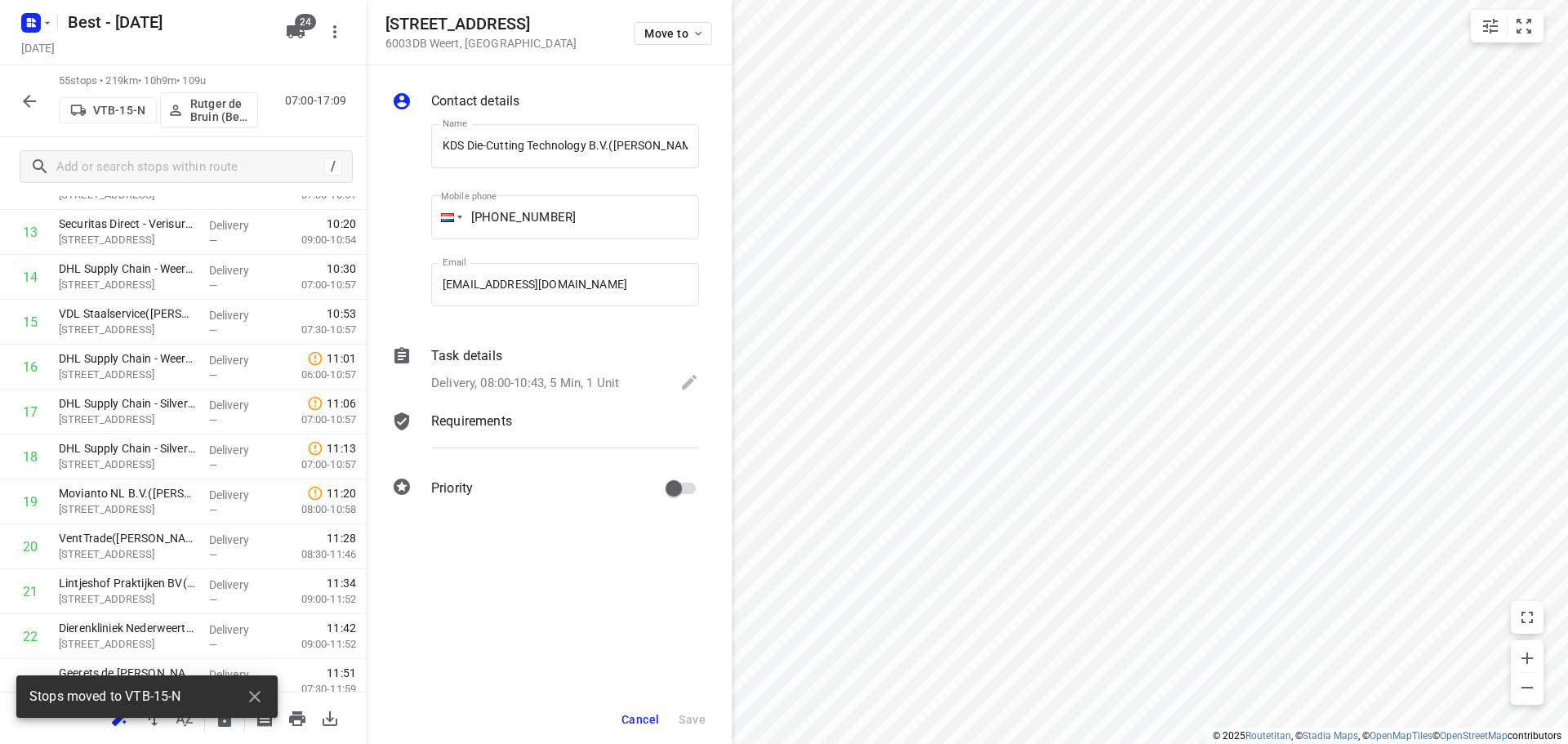
scroll to position [0, 30]
click at [648, 42] on button "Move to" at bounding box center [673, 34] width 79 height 23
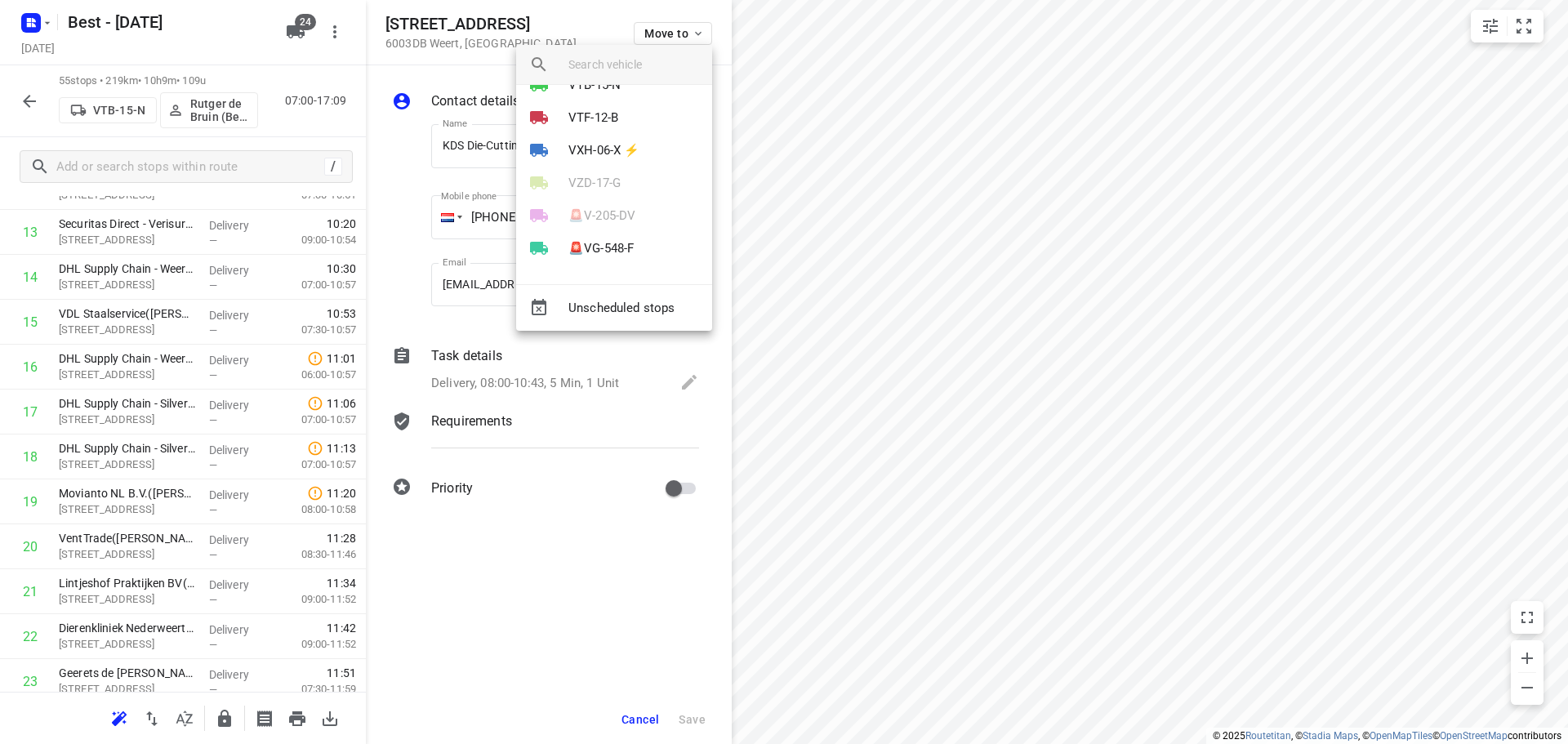
scroll to position [536, 0]
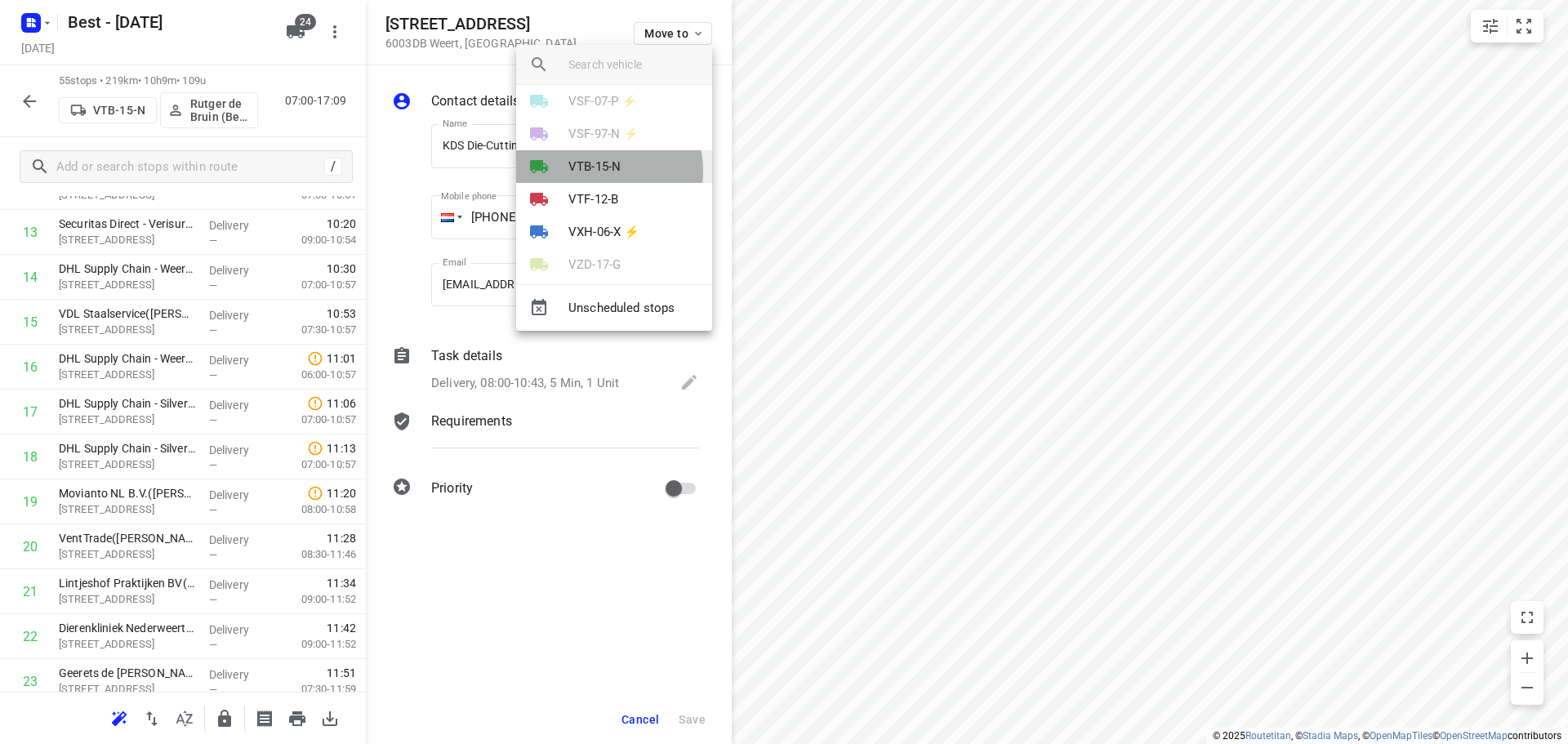
click at [602, 170] on p "VTB-15-N" at bounding box center [594, 167] width 52 height 19
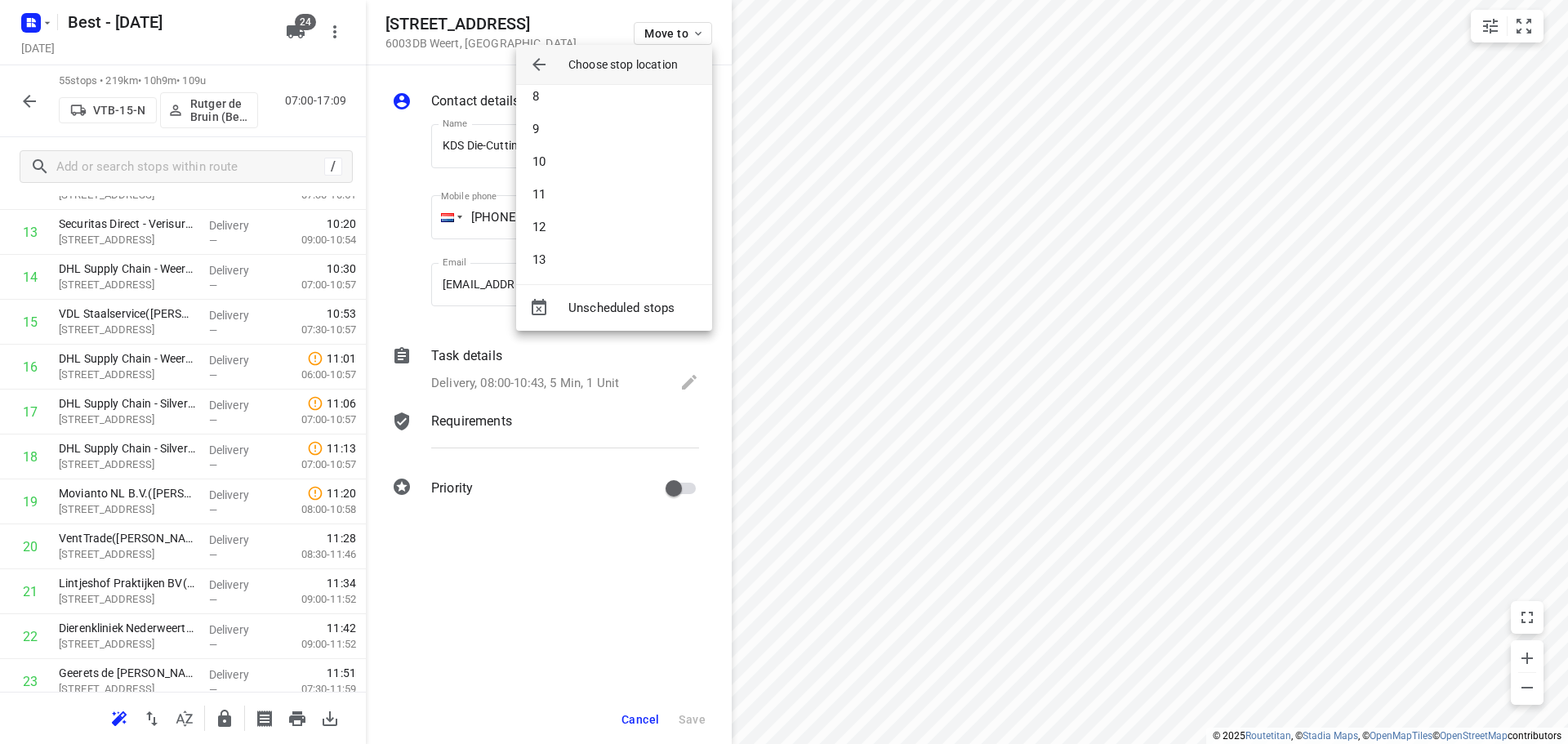
scroll to position [209, 0]
click at [560, 226] on li "11" at bounding box center [614, 225] width 196 height 33
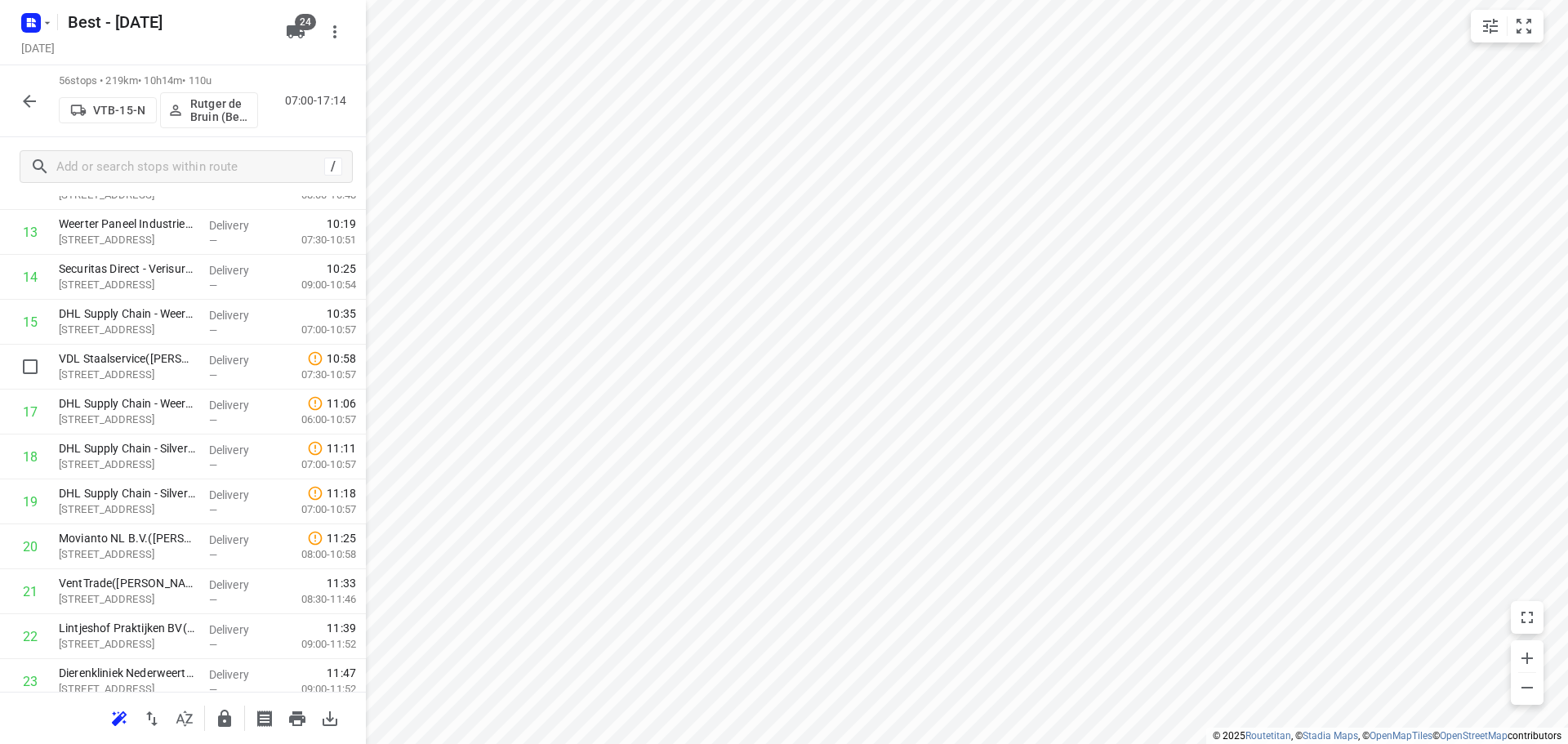
drag, startPoint x: 114, startPoint y: 375, endPoint x: 113, endPoint y: 329, distance: 46.0
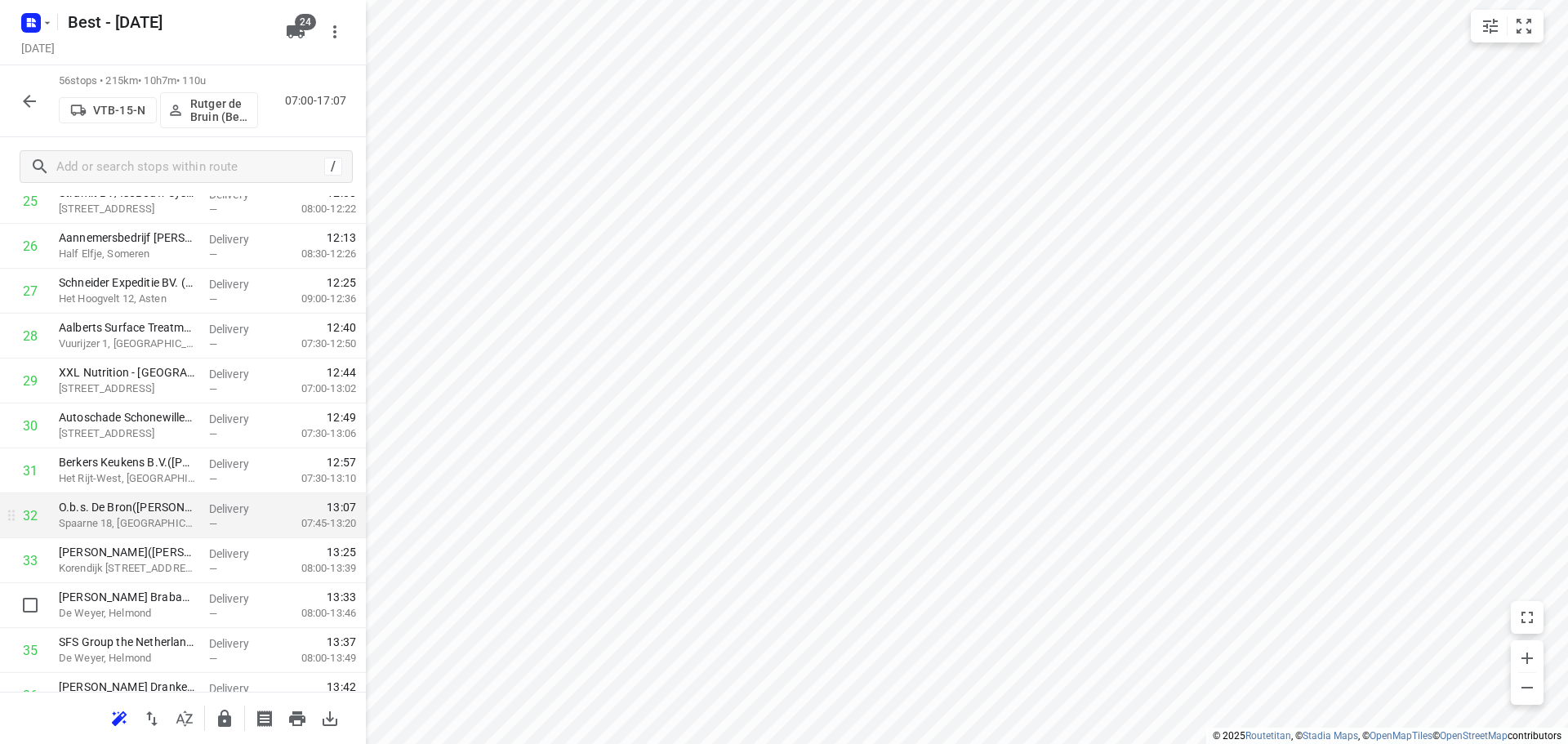
scroll to position [1224, 0]
drag, startPoint x: 126, startPoint y: 520, endPoint x: 130, endPoint y: 484, distance: 36.2
click at [130, 484] on div "1 VDL Staalservice(Nancy Althusius) Industrieweg 107, Heeze Delivery — 07:25 07…" at bounding box center [183, 357] width 366 height 2514
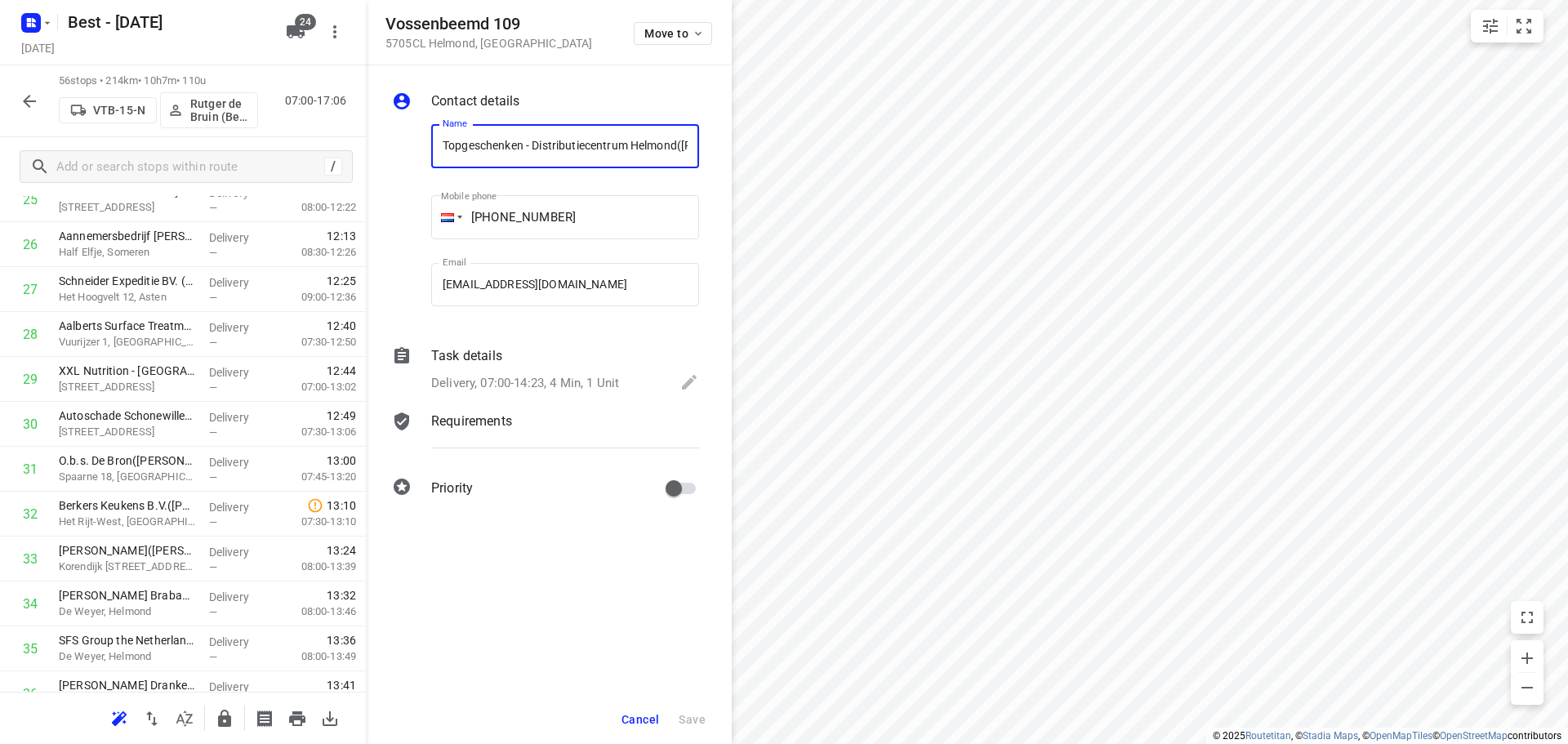
scroll to position [0, 88]
click at [645, 38] on span "Move to" at bounding box center [675, 34] width 60 height 13
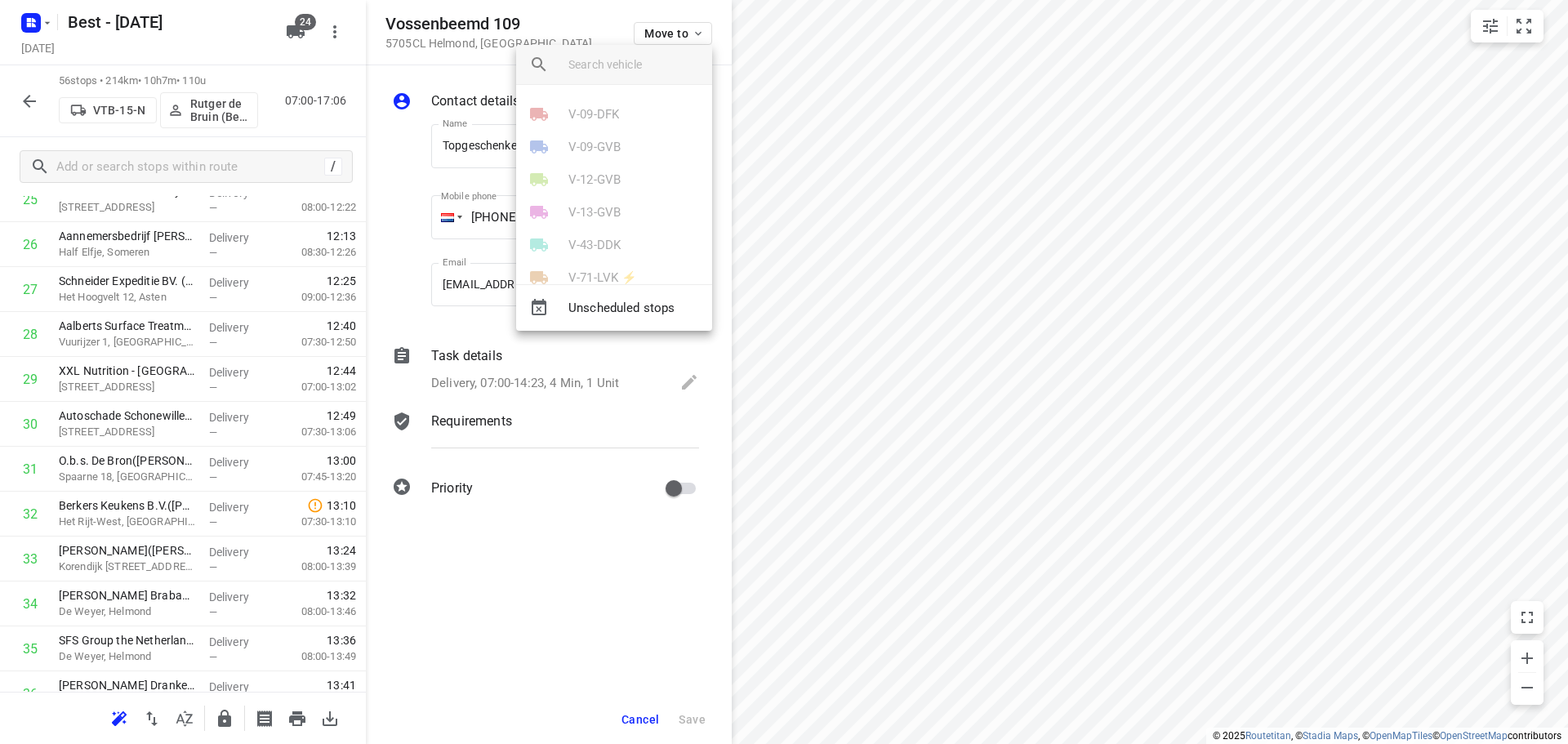
scroll to position [571, 0]
click at [609, 131] on p "VTB-15-N" at bounding box center [594, 131] width 52 height 19
click at [553, 252] on li "38" at bounding box center [614, 254] width 196 height 33
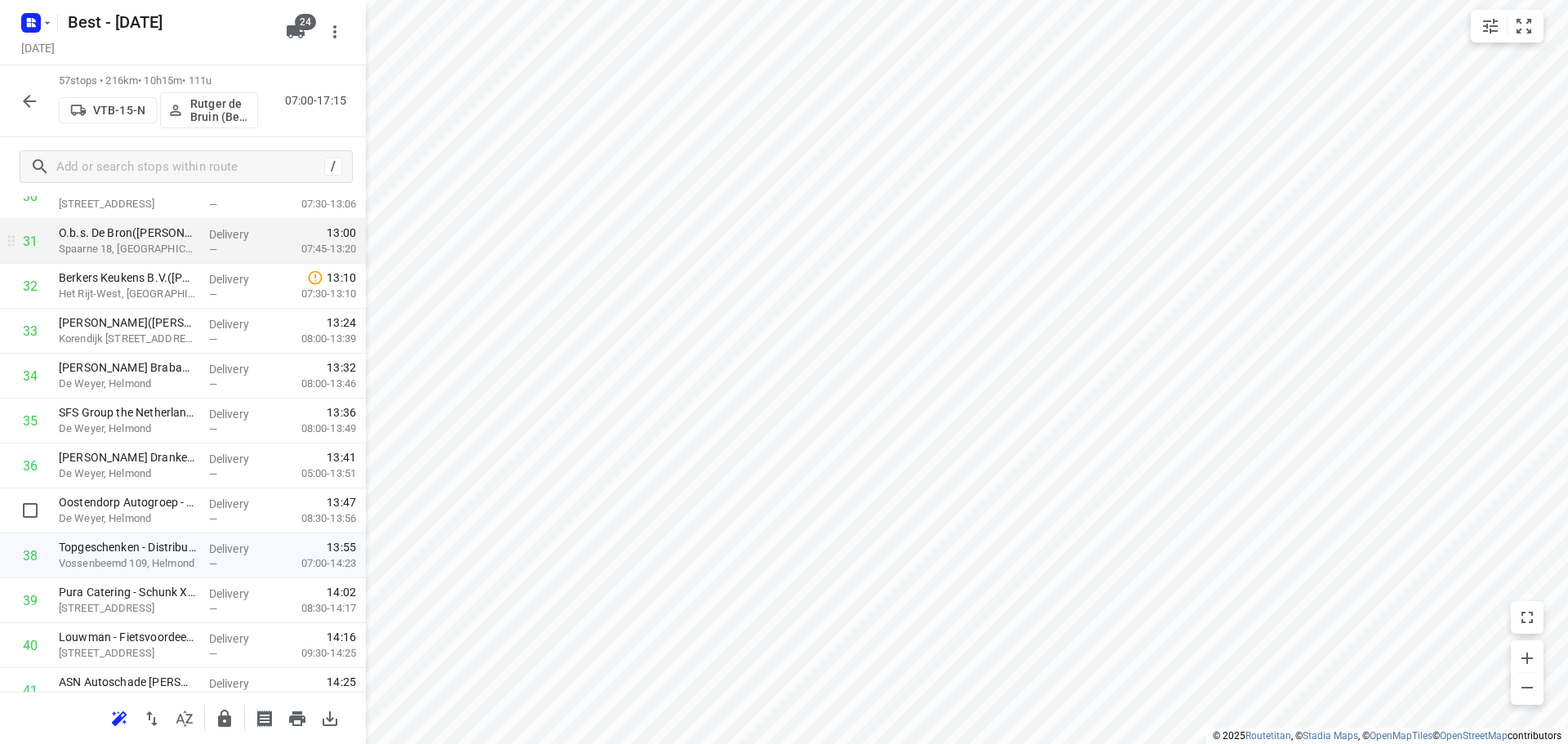
scroll to position [1551, 0]
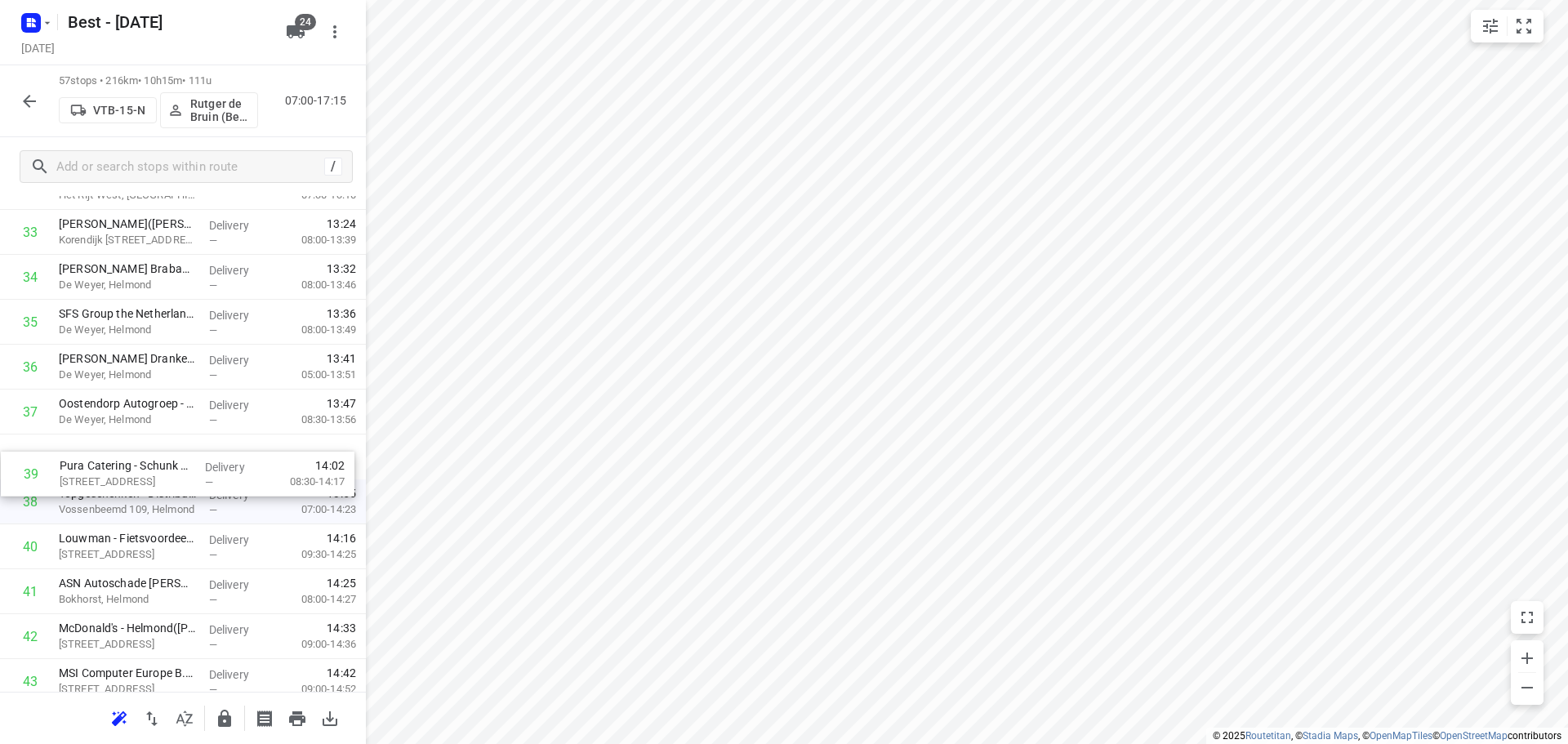
drag, startPoint x: 183, startPoint y: 496, endPoint x: 185, endPoint y: 457, distance: 39.1
click at [185, 457] on div "1 VDL Staalservice(Nancy Althusius) Industrieweg 107, Heeze Delivery — 07:25 07…" at bounding box center [183, 53] width 366 height 2559
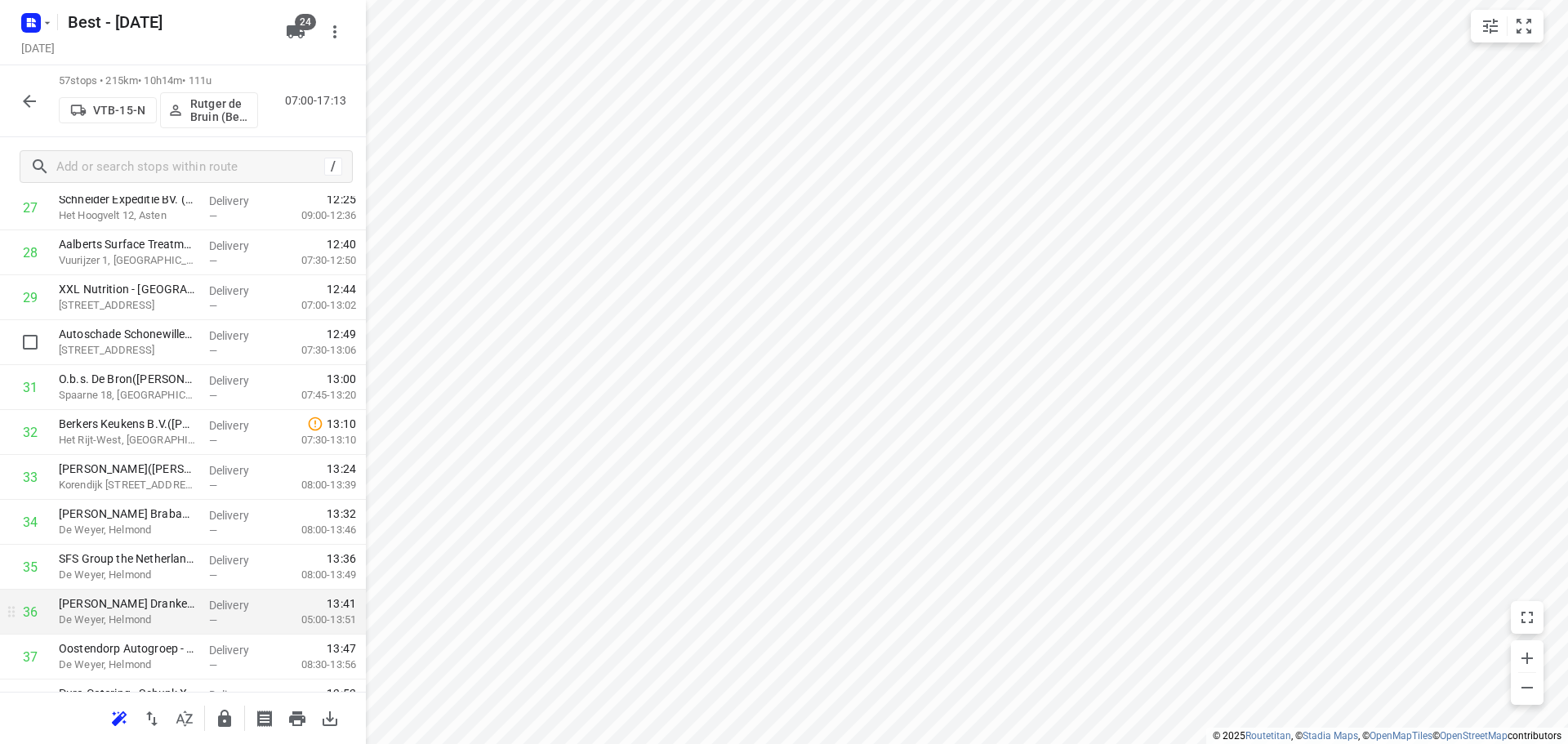
scroll to position [1714, 0]
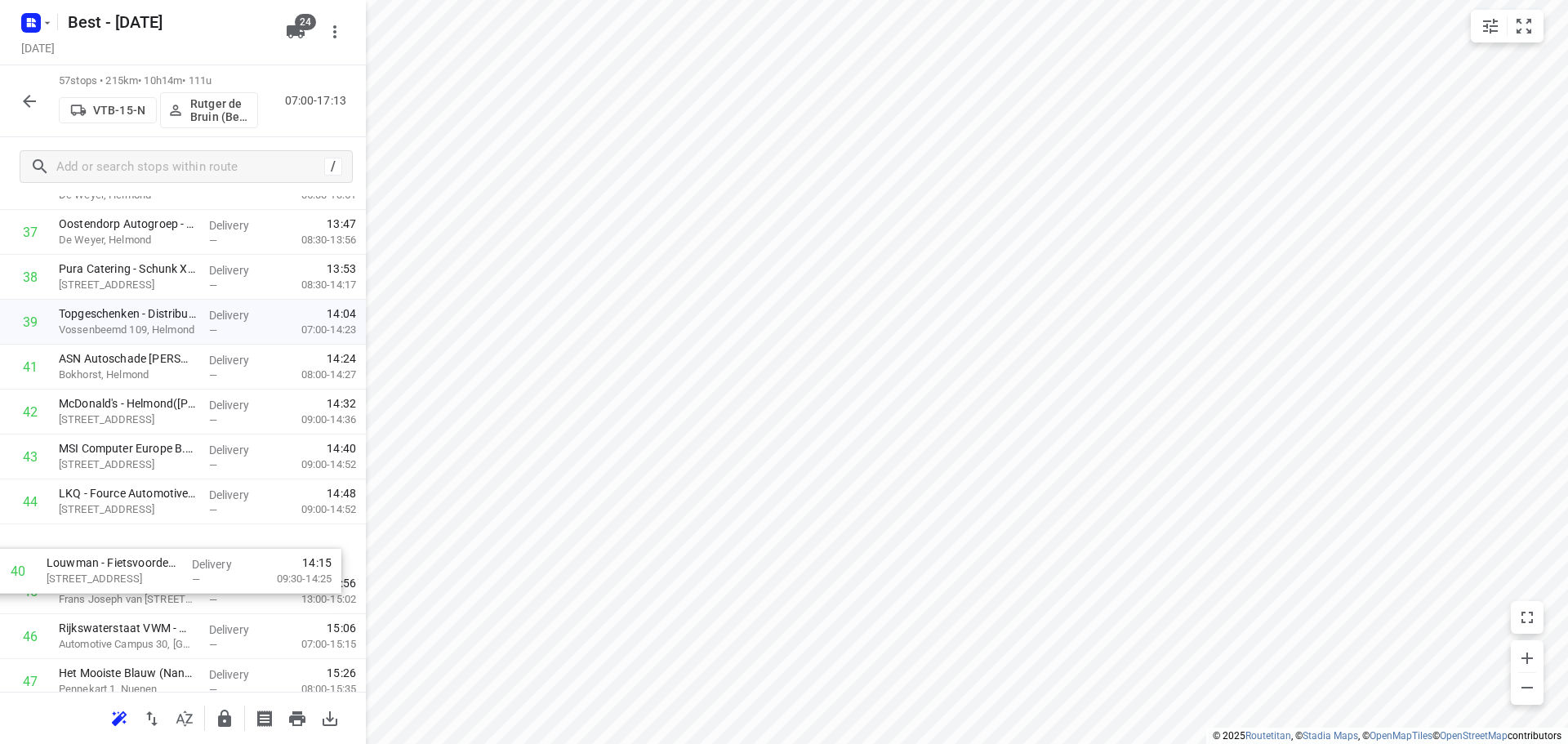
drag, startPoint x: 153, startPoint y: 386, endPoint x: 142, endPoint y: 582, distance: 196.3
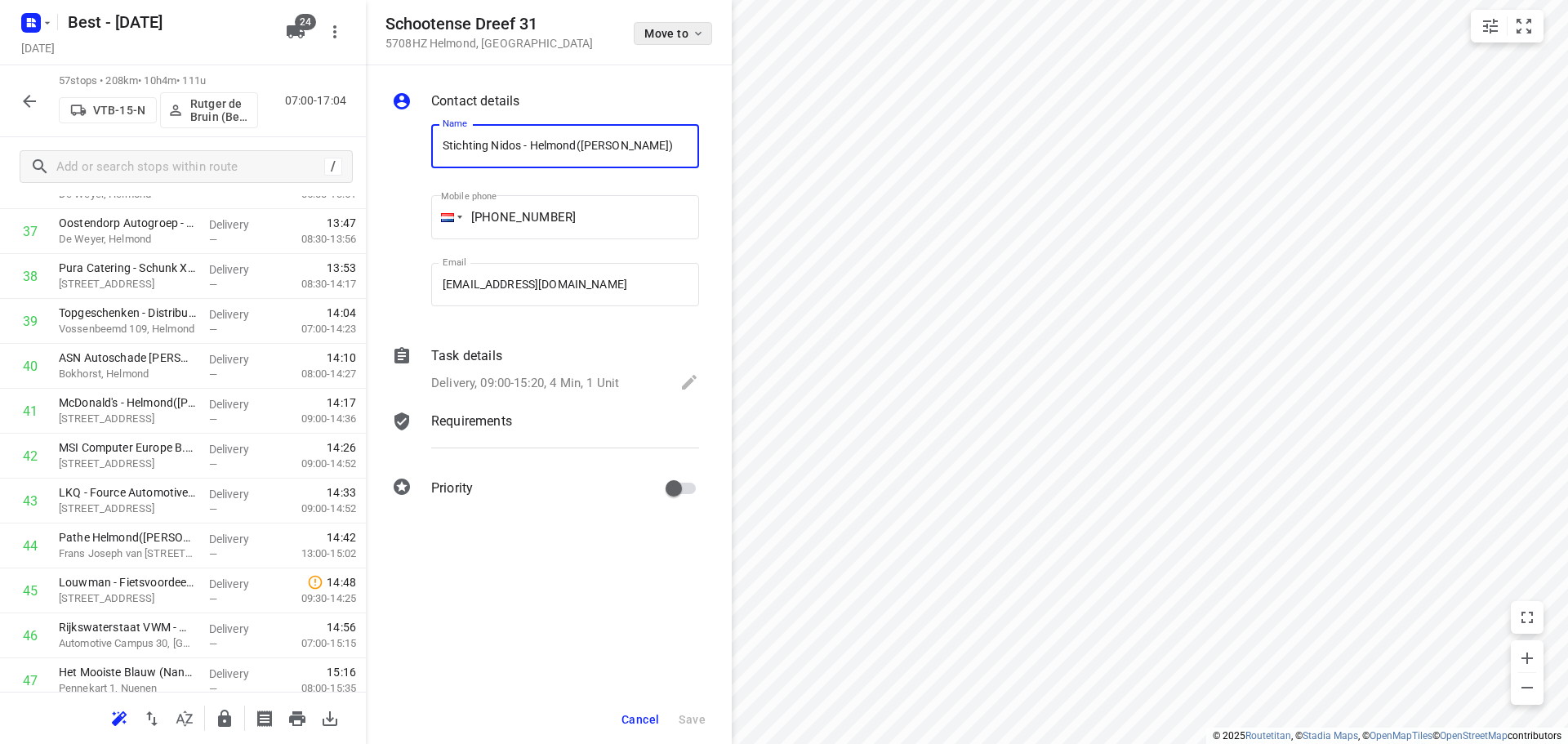
click at [678, 28] on span "Move to" at bounding box center [675, 34] width 60 height 13
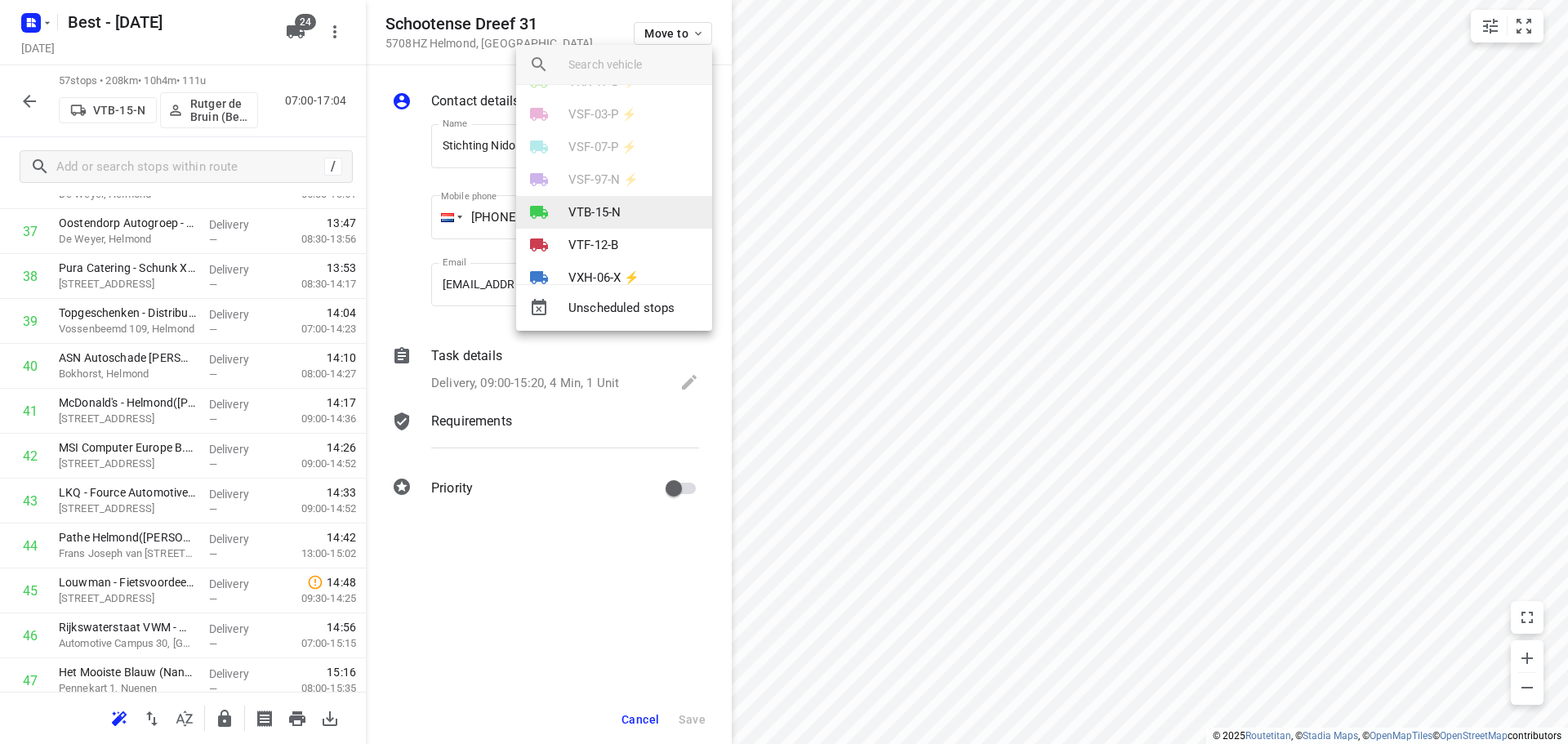
click at [625, 207] on li "VTB-15-N" at bounding box center [614, 212] width 196 height 33
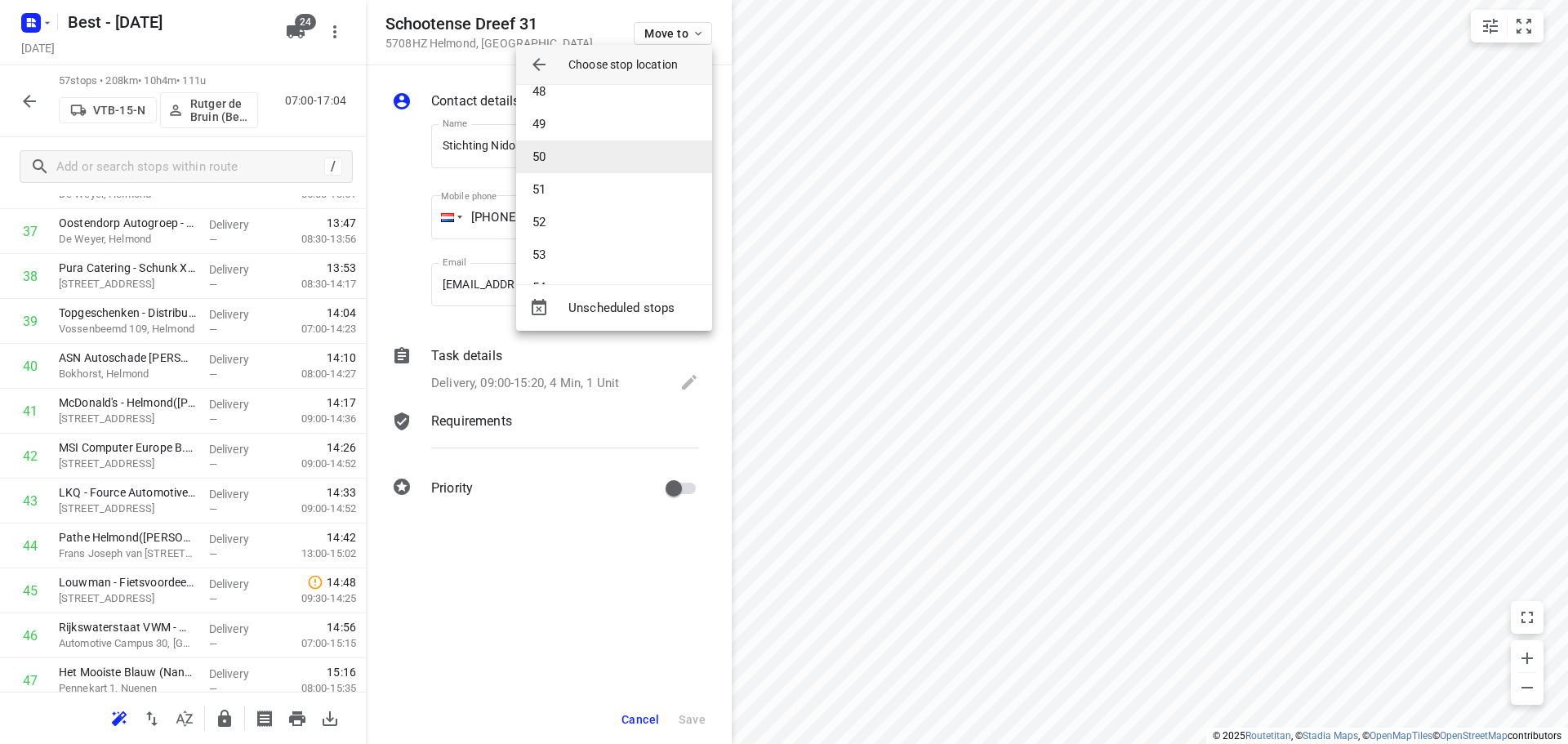
scroll to position [1469, 0]
click at [554, 147] on li "47" at bounding box center [614, 140] width 196 height 33
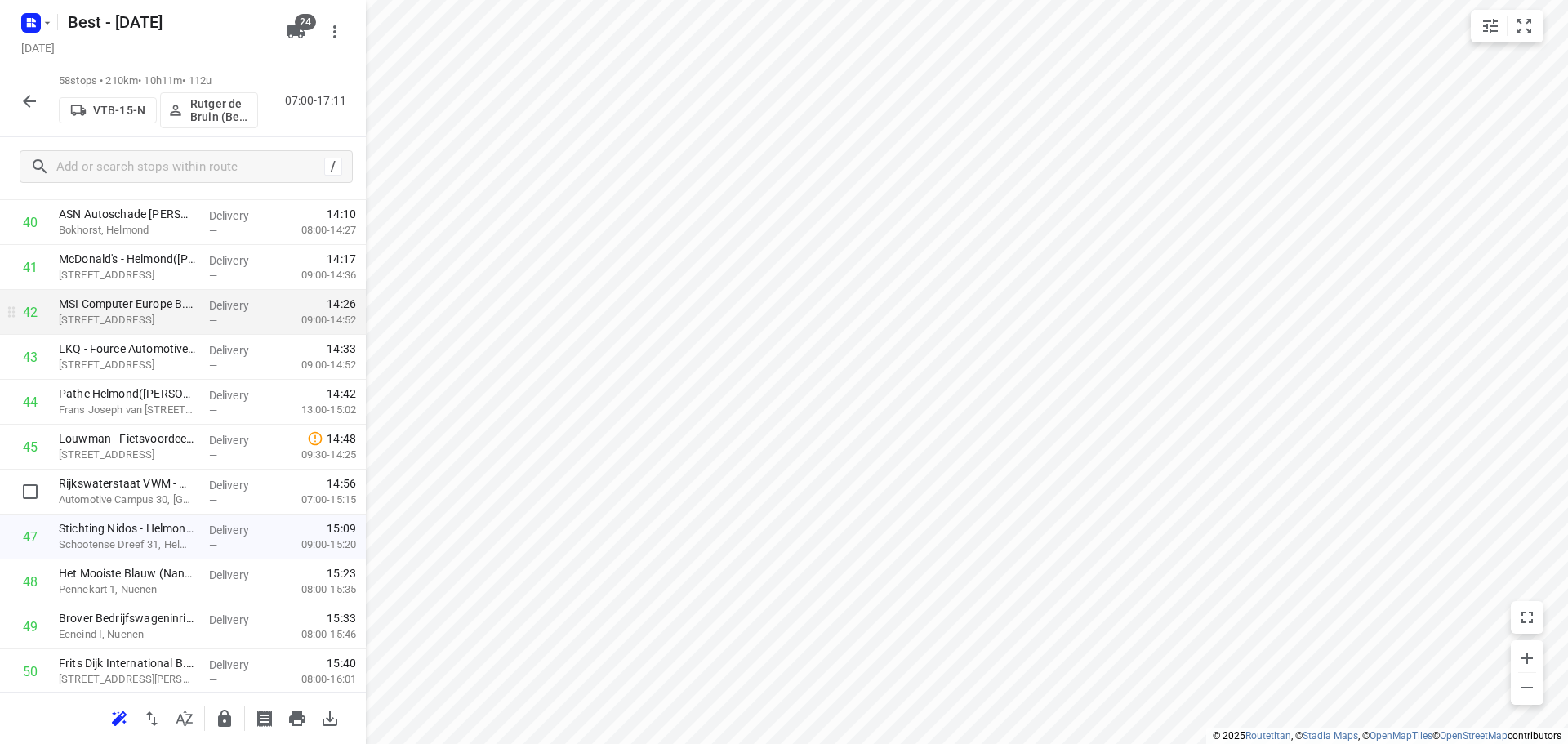
scroll to position [2058, 0]
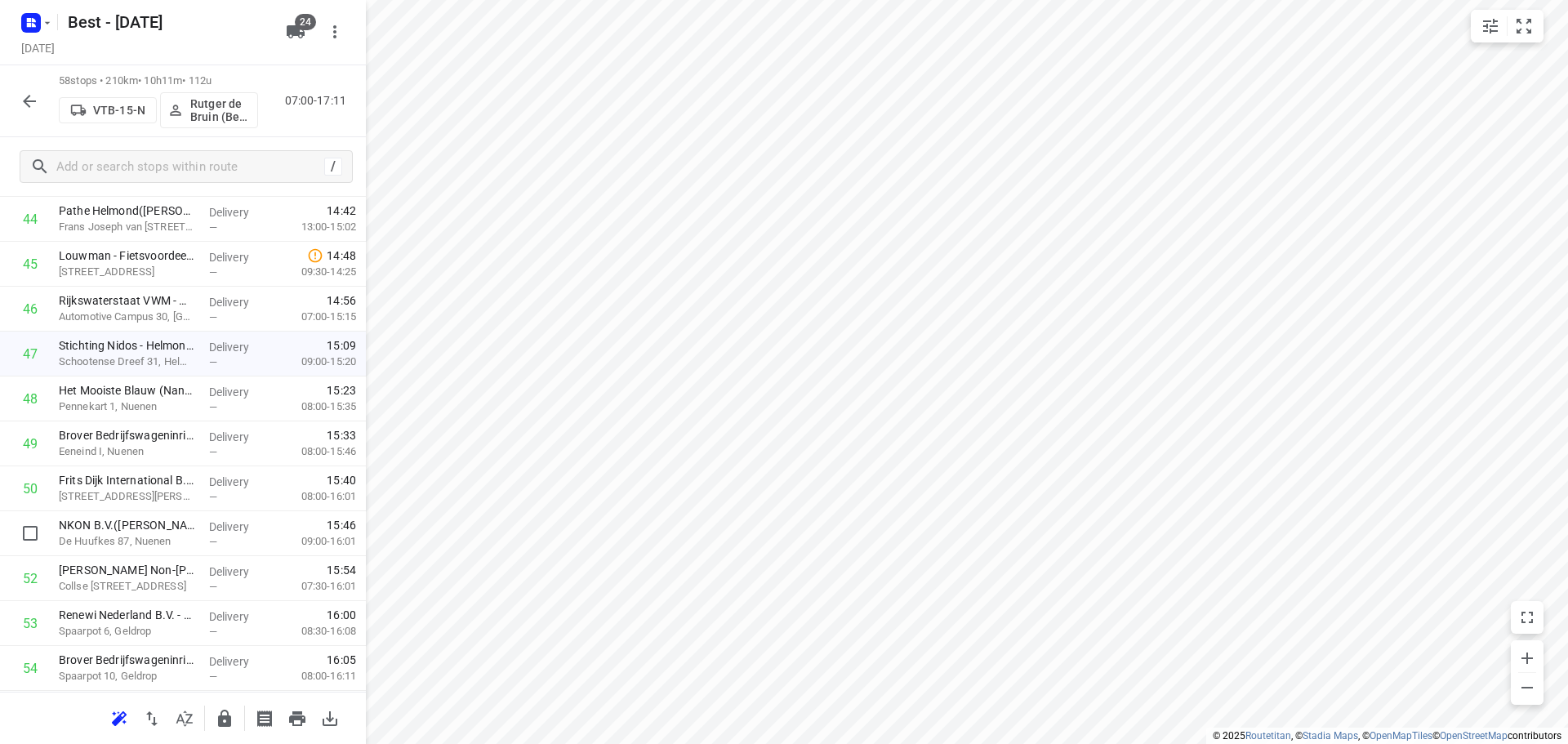
drag, startPoint x: 147, startPoint y: 537, endPoint x: 144, endPoint y: 483, distance: 54.1
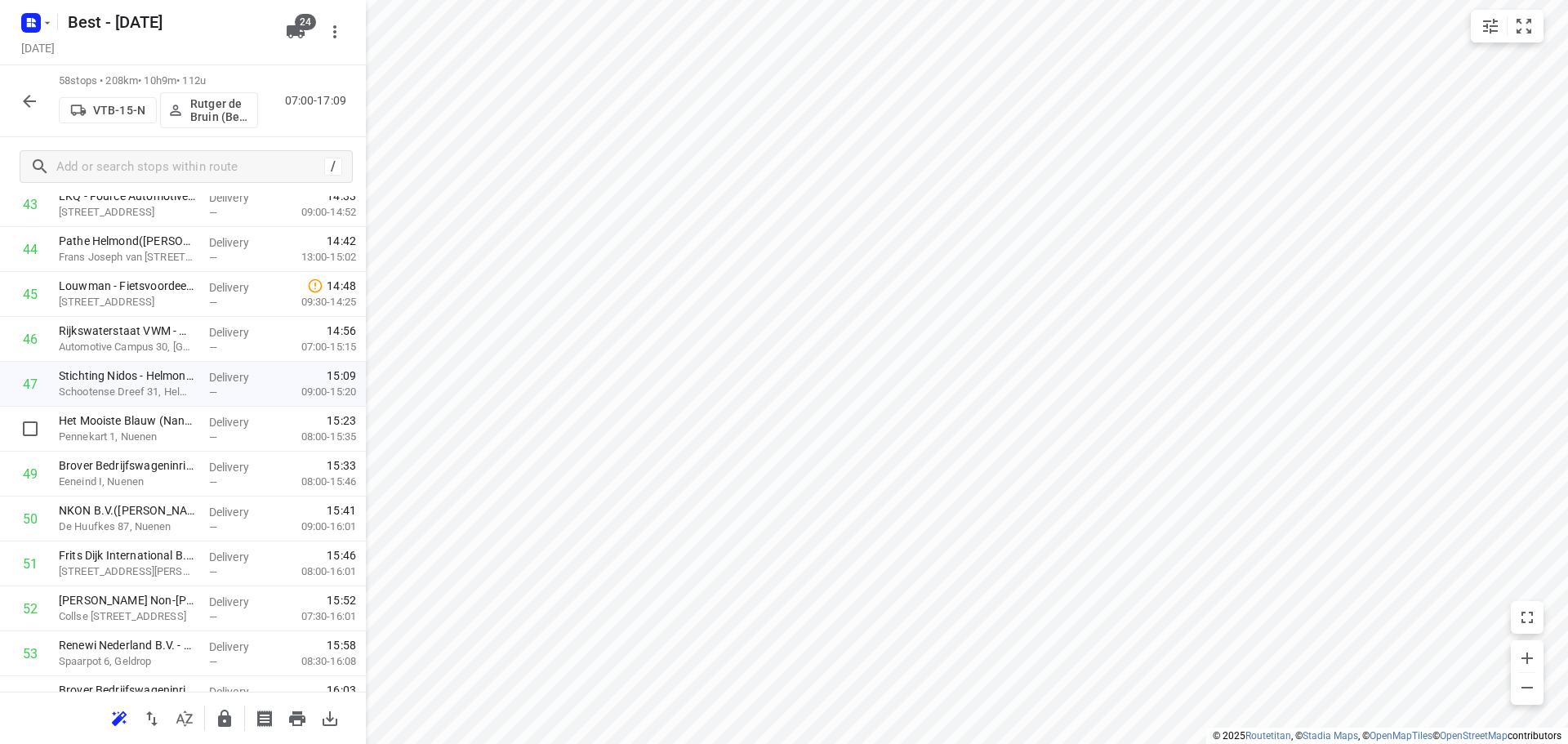
scroll to position [2281, 0]
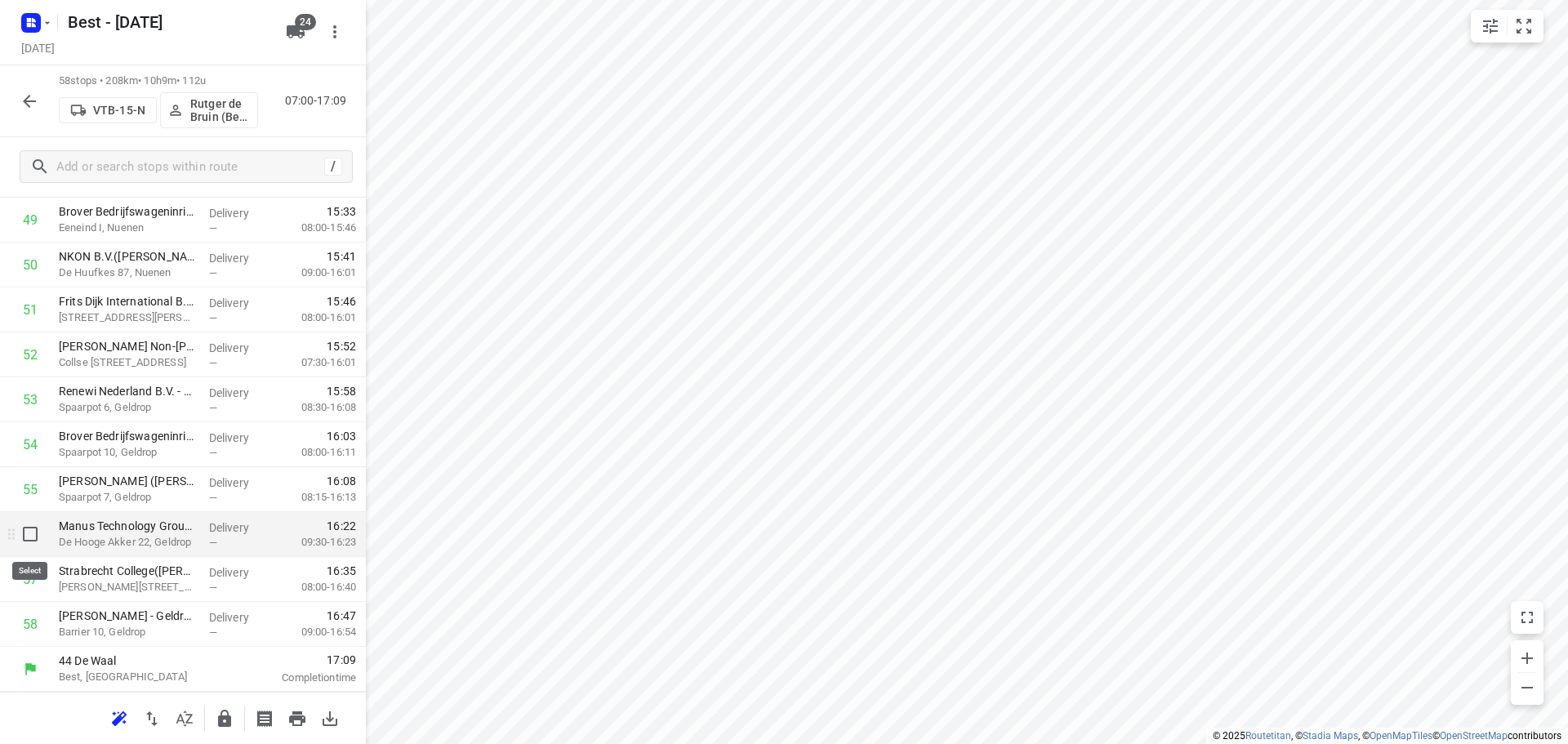
click at [38, 538] on input "checkbox" at bounding box center [30, 533] width 33 height 33
checkbox input "true"
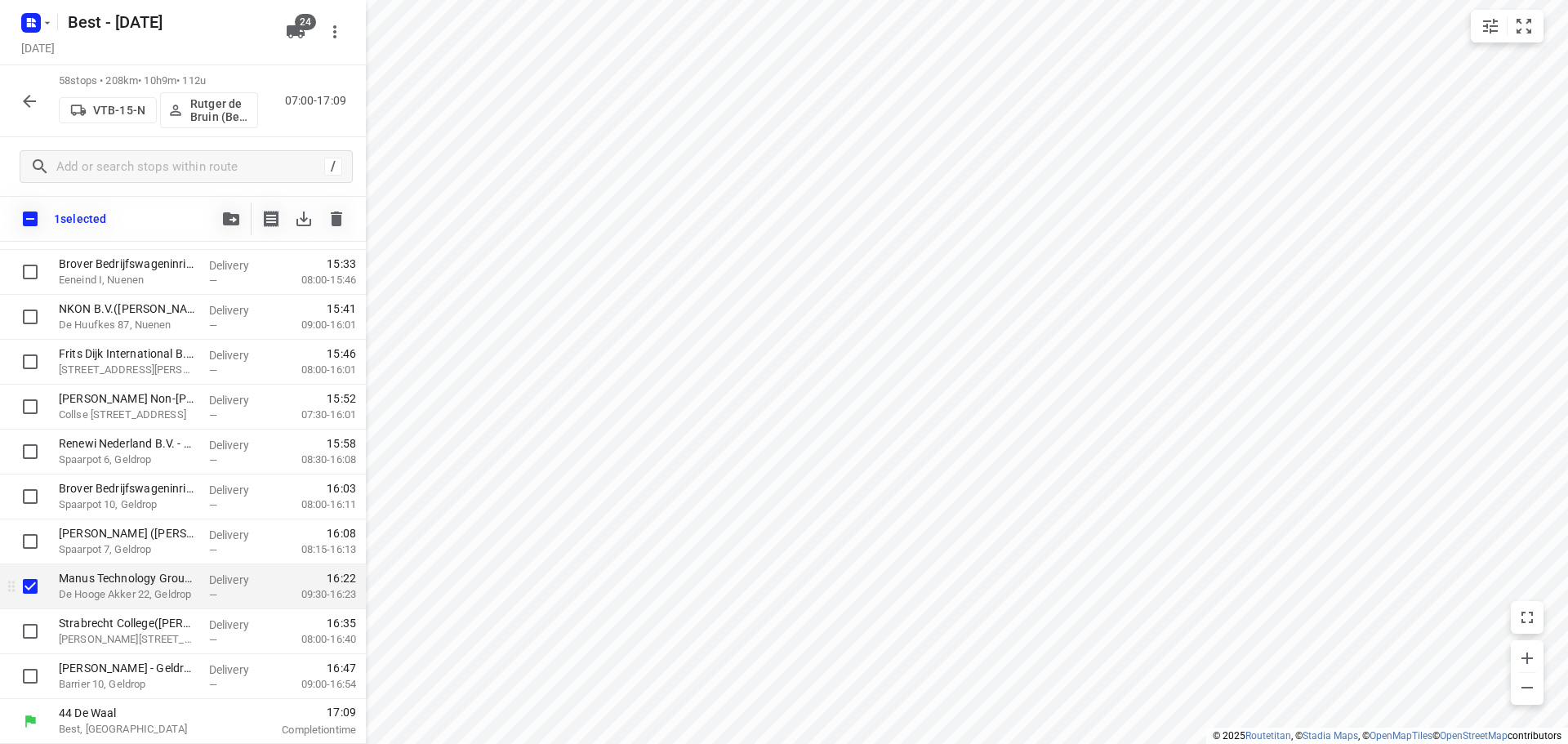
scroll to position [2275, 0]
click at [31, 619] on input "checkbox" at bounding box center [30, 630] width 33 height 33
checkbox input "true"
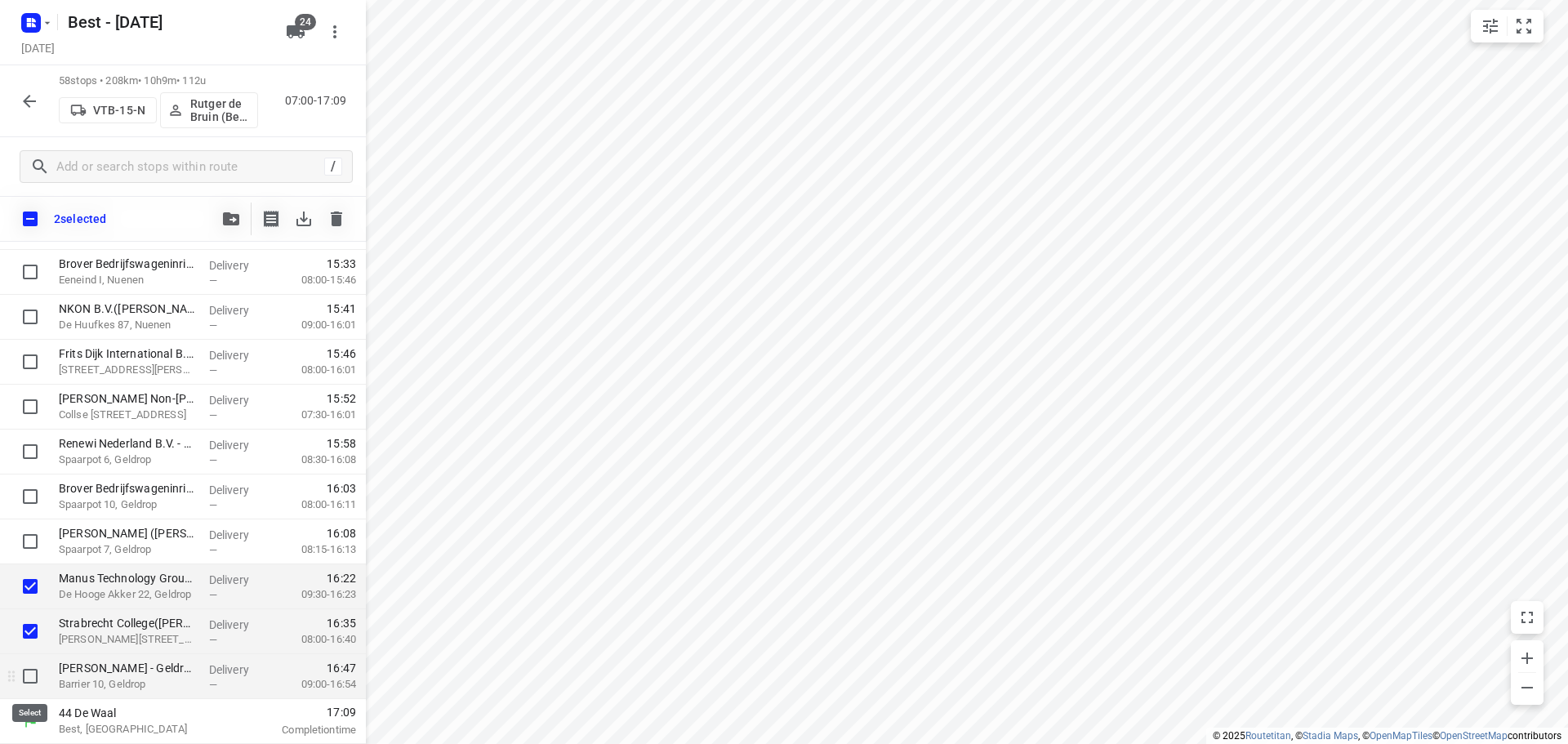
click at [38, 676] on input "checkbox" at bounding box center [30, 675] width 33 height 33
checkbox input "true"
click at [221, 222] on button "button" at bounding box center [230, 218] width 33 height 33
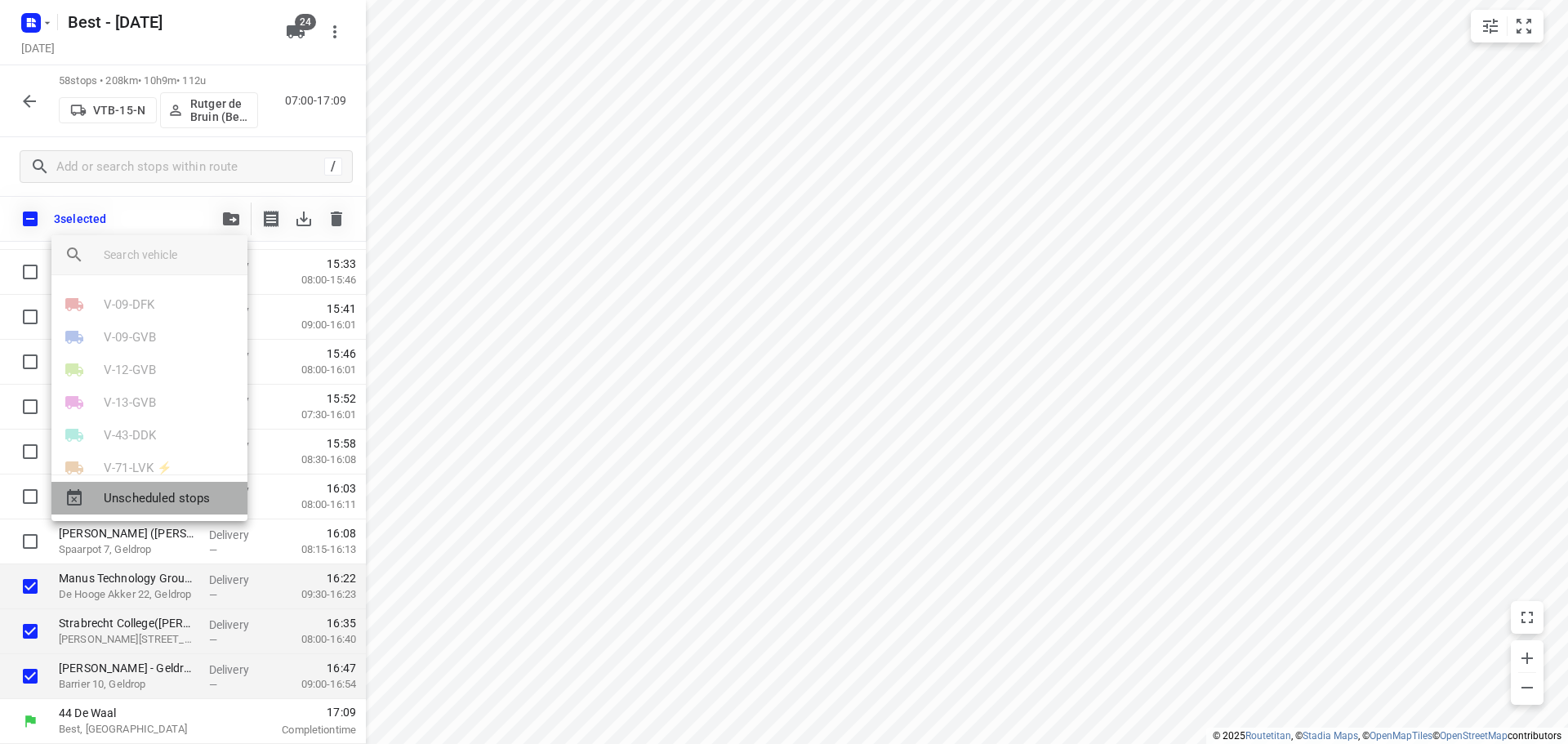
click at [169, 497] on span "Unscheduled stops" at bounding box center [169, 498] width 131 height 19
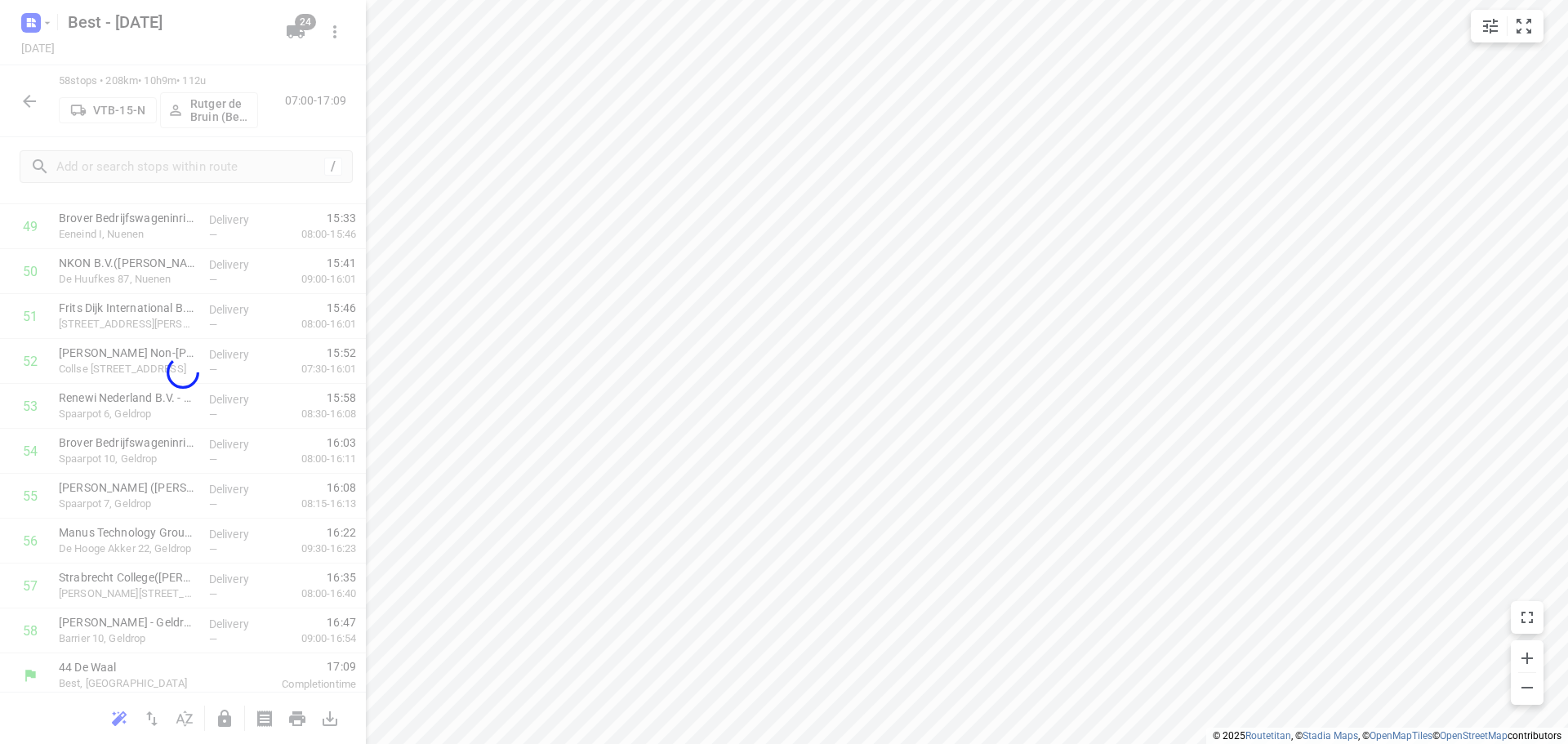
scroll to position [2147, 0]
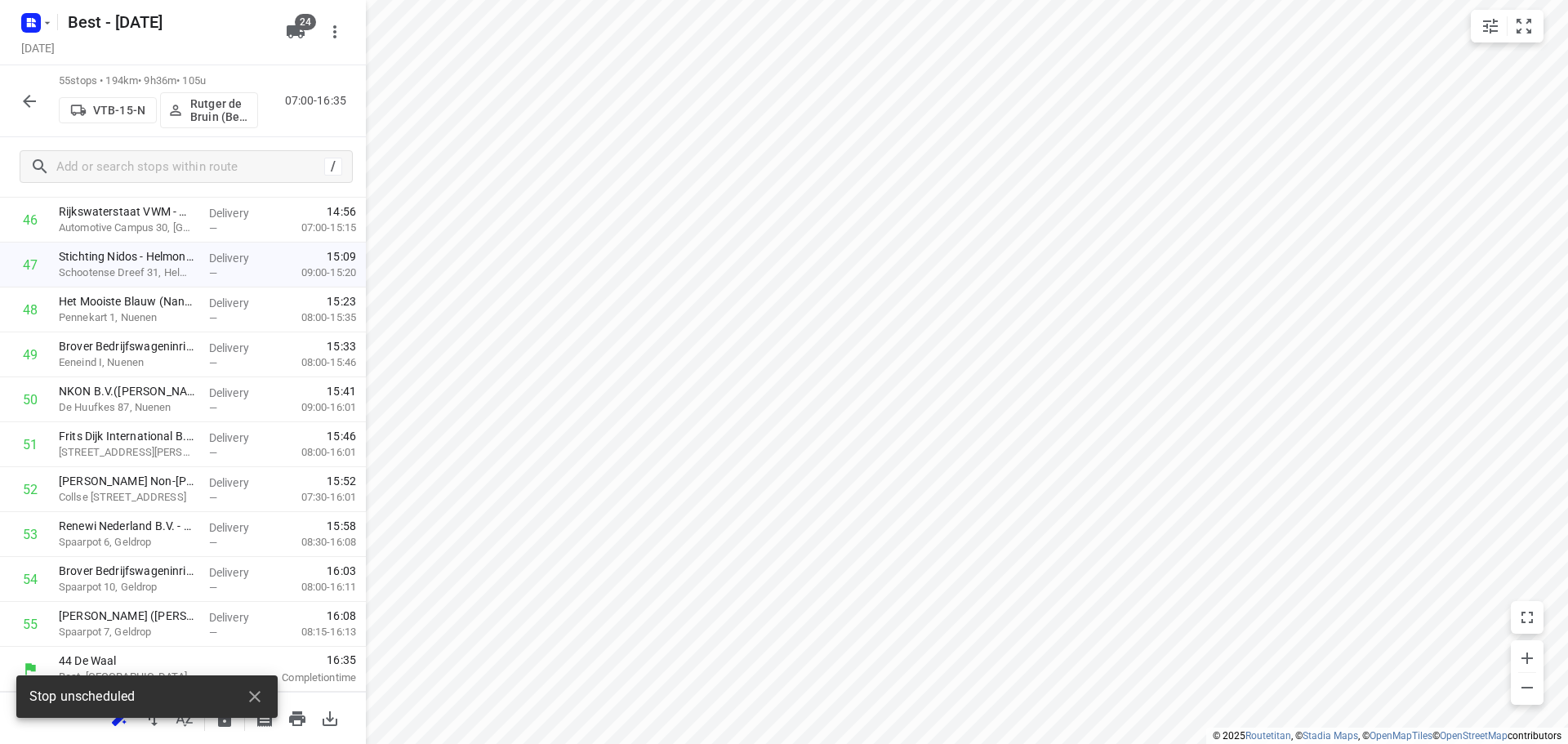
click at [222, 718] on div "Stop unscheduled" at bounding box center [147, 701] width 261 height 52
click at [248, 702] on icon "button" at bounding box center [254, 696] width 19 height 19
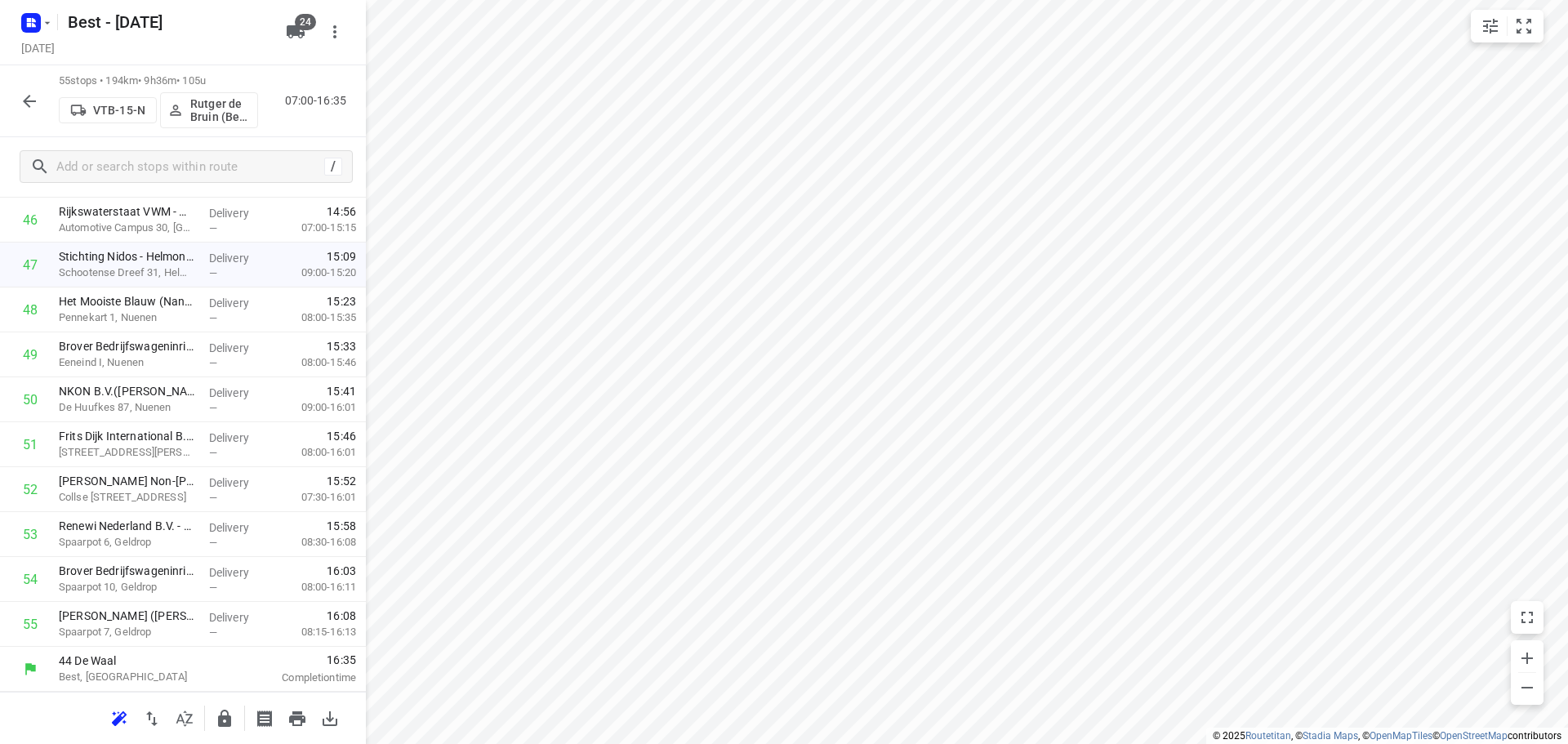
click at [222, 723] on icon "button" at bounding box center [224, 718] width 13 height 17
click at [227, 710] on icon "button" at bounding box center [224, 718] width 13 height 17
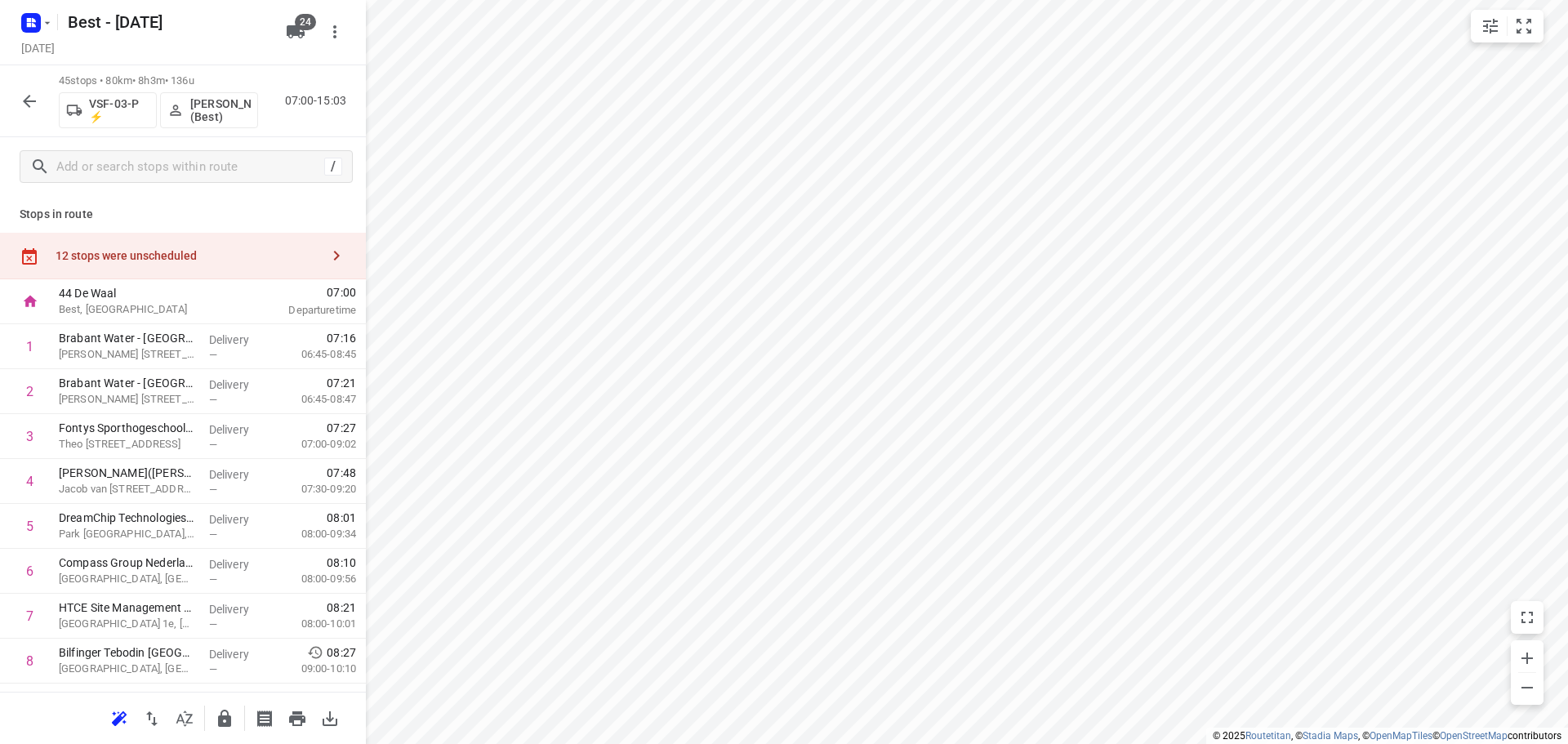
click at [331, 252] on icon "button" at bounding box center [336, 255] width 19 height 19
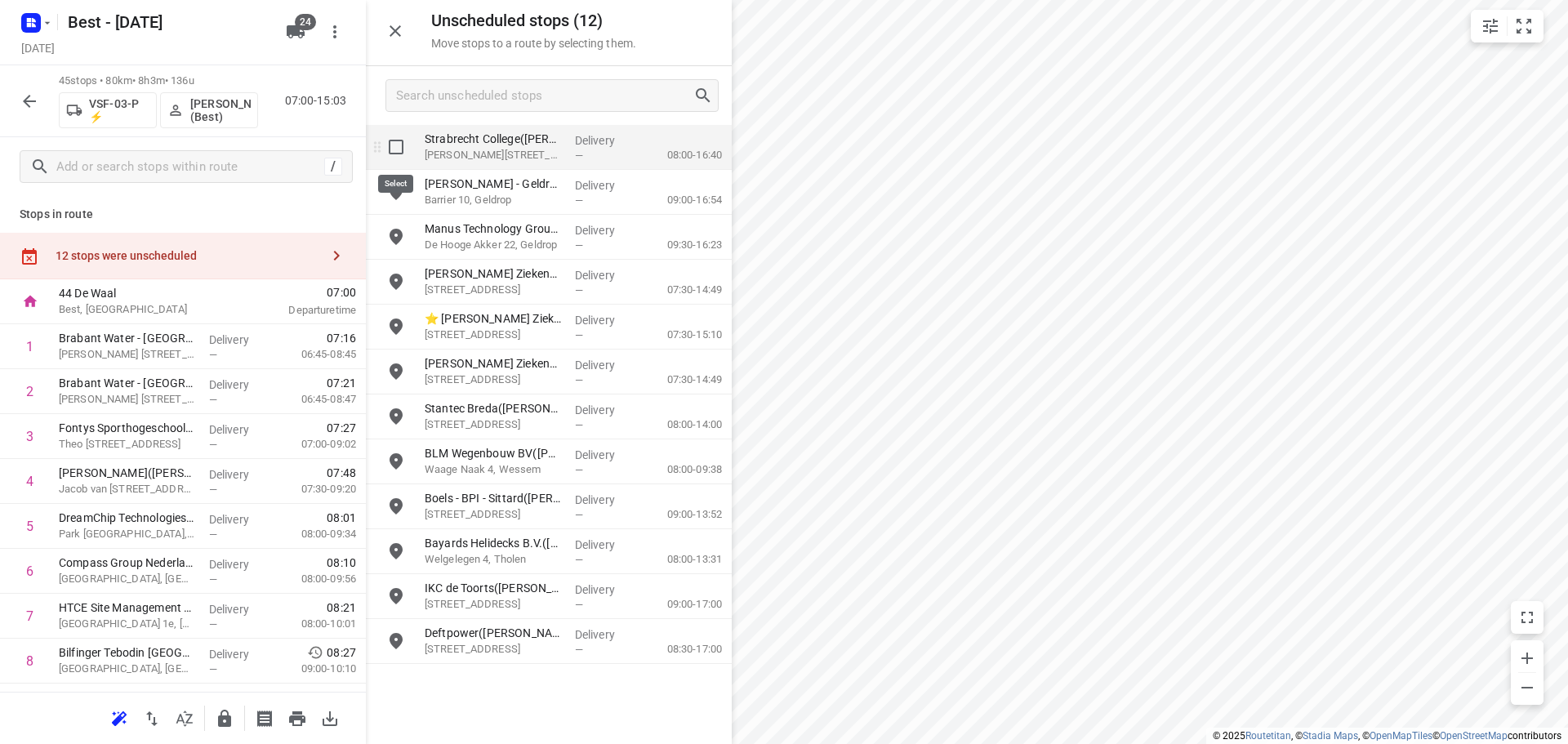
click at [401, 155] on input "grid" at bounding box center [396, 147] width 33 height 33
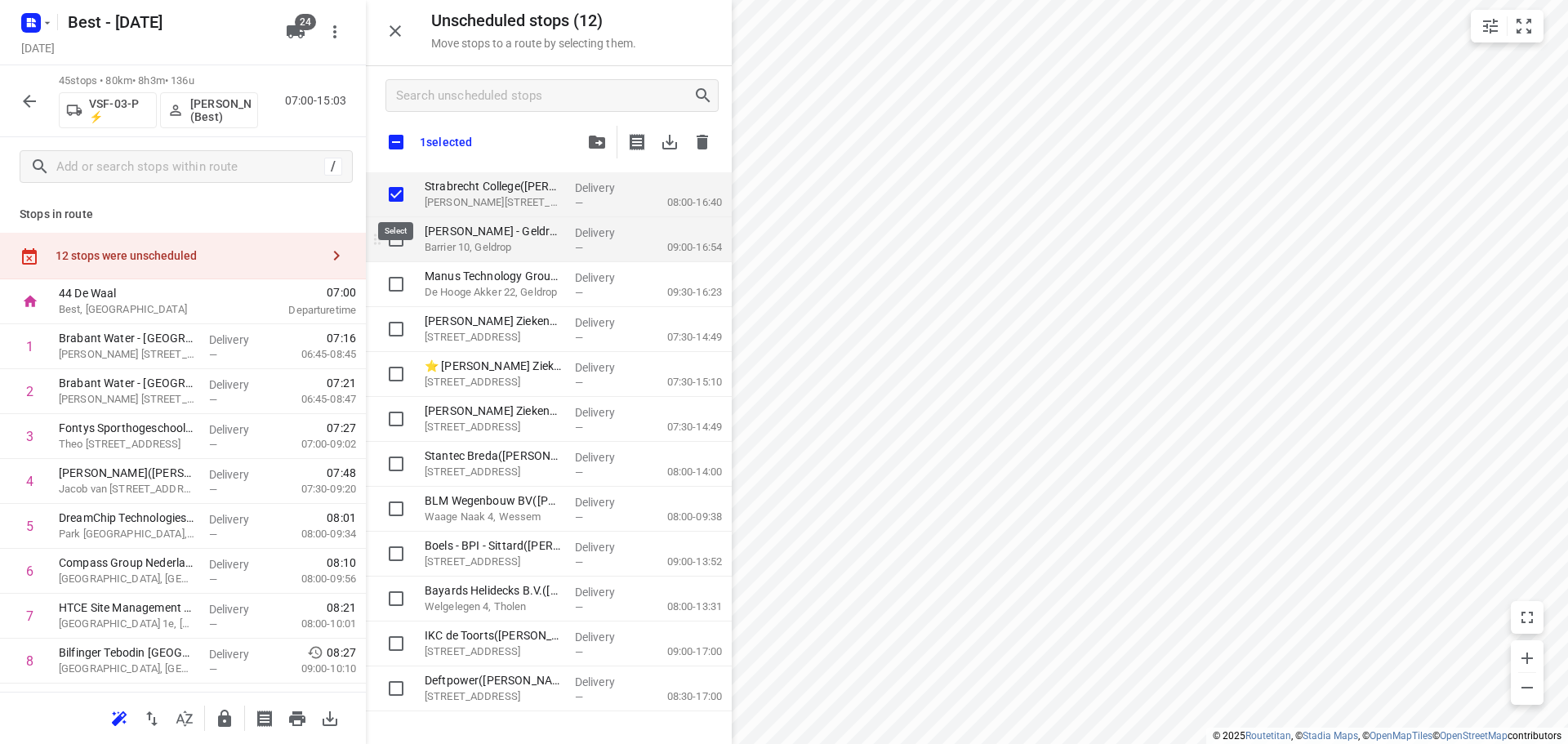
checkbox input "true"
click at [390, 243] on input "grid" at bounding box center [396, 239] width 33 height 33
checkbox input "true"
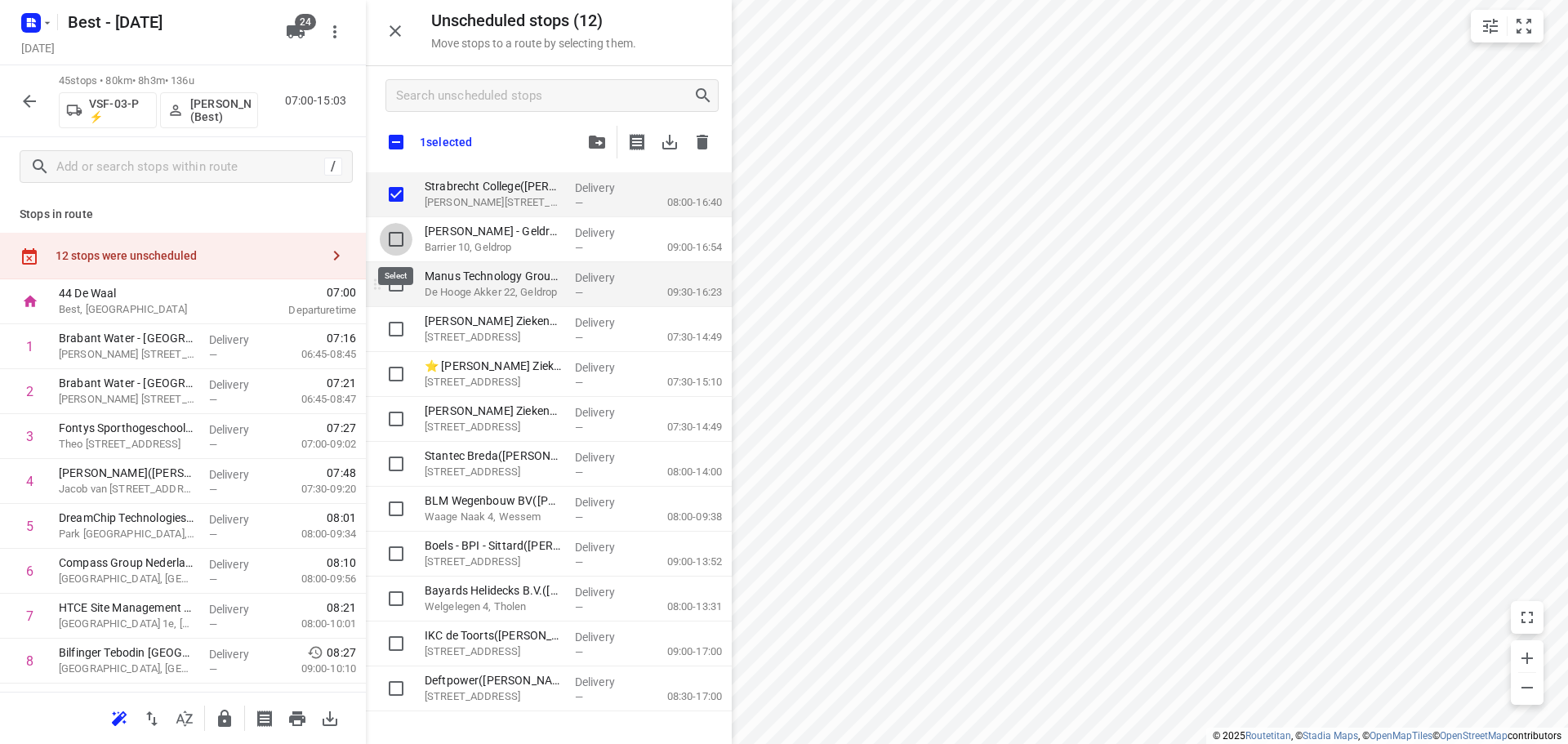
checkbox input "true"
click at [389, 274] on input "grid" at bounding box center [396, 283] width 33 height 33
checkbox input "true"
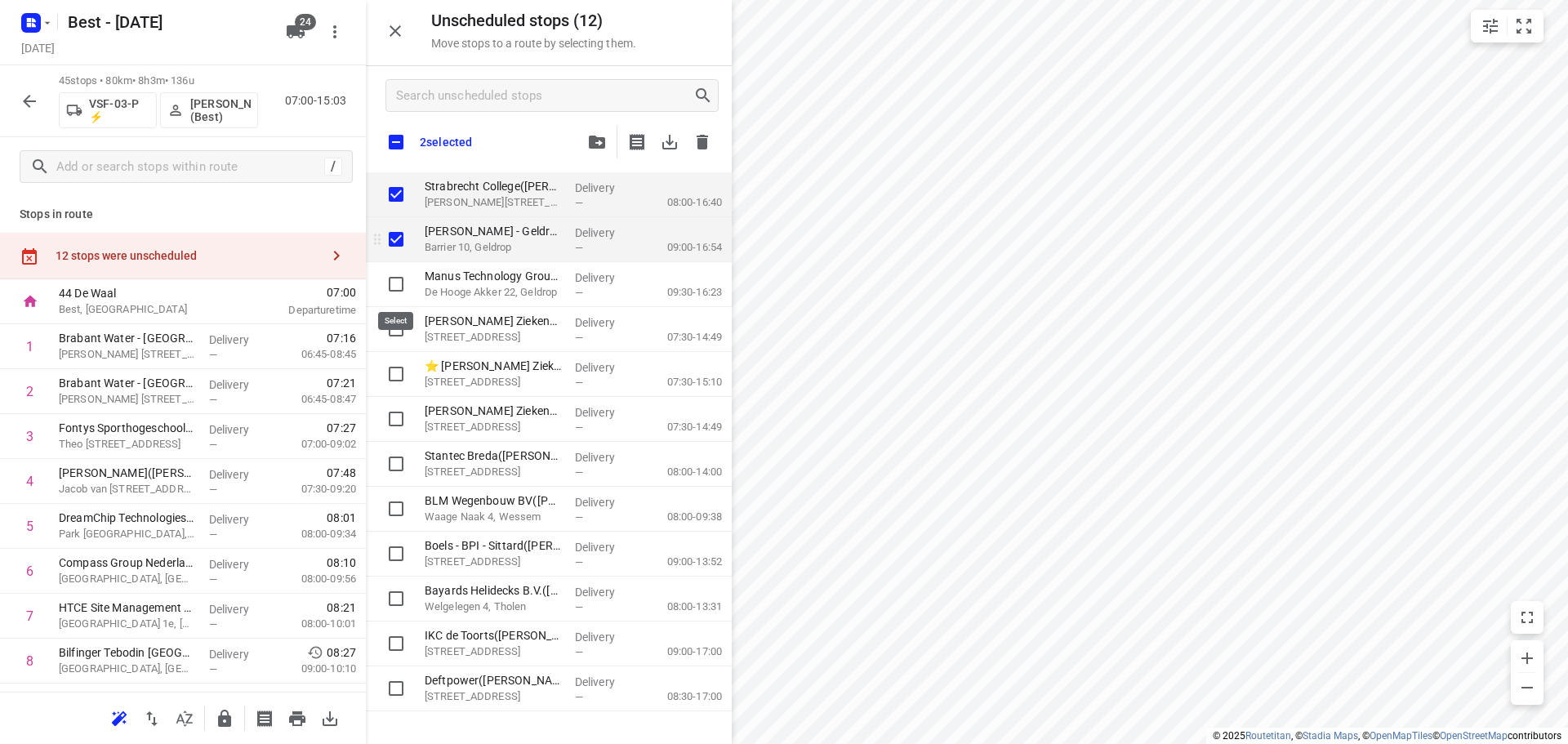
checkbox input "true"
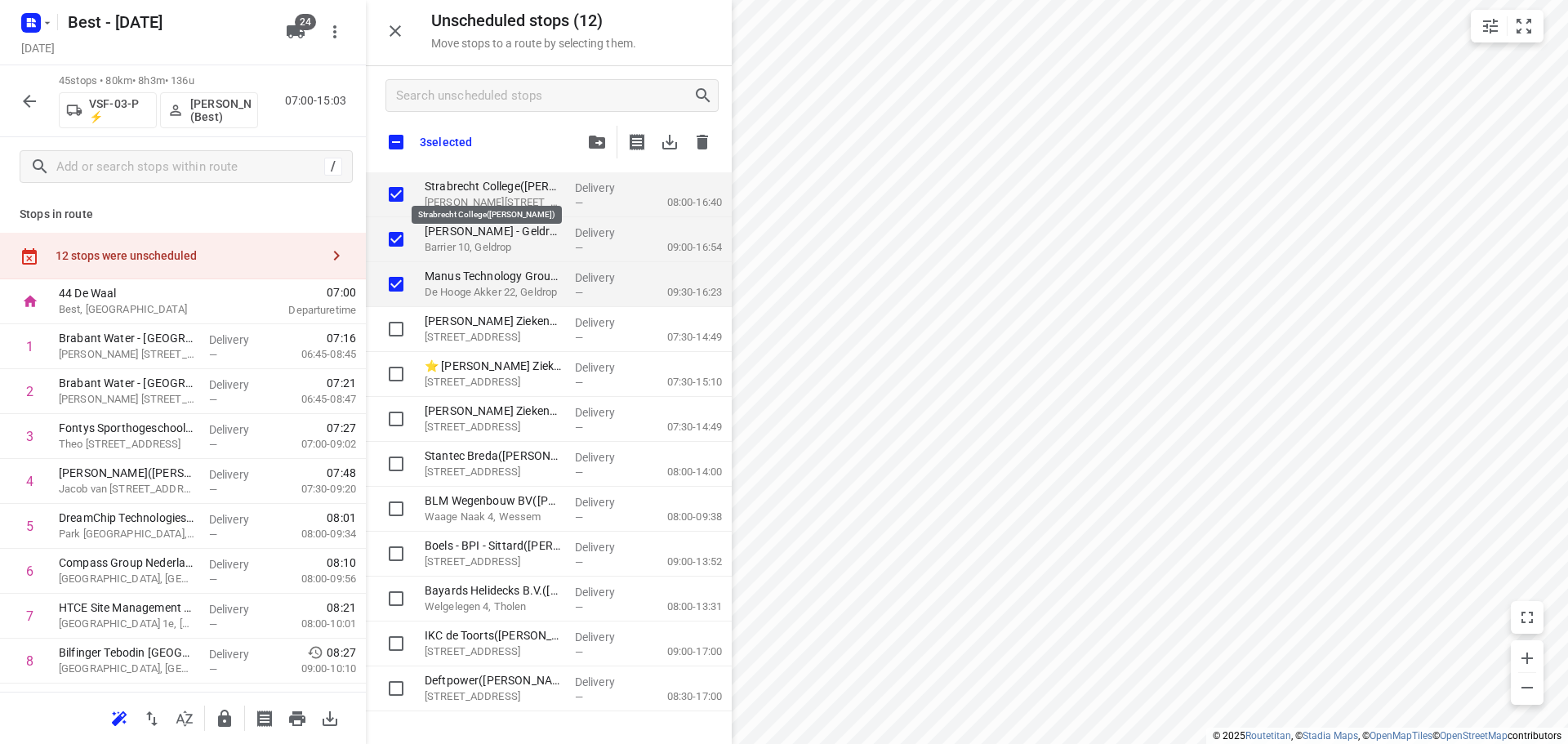
checkbox input "true"
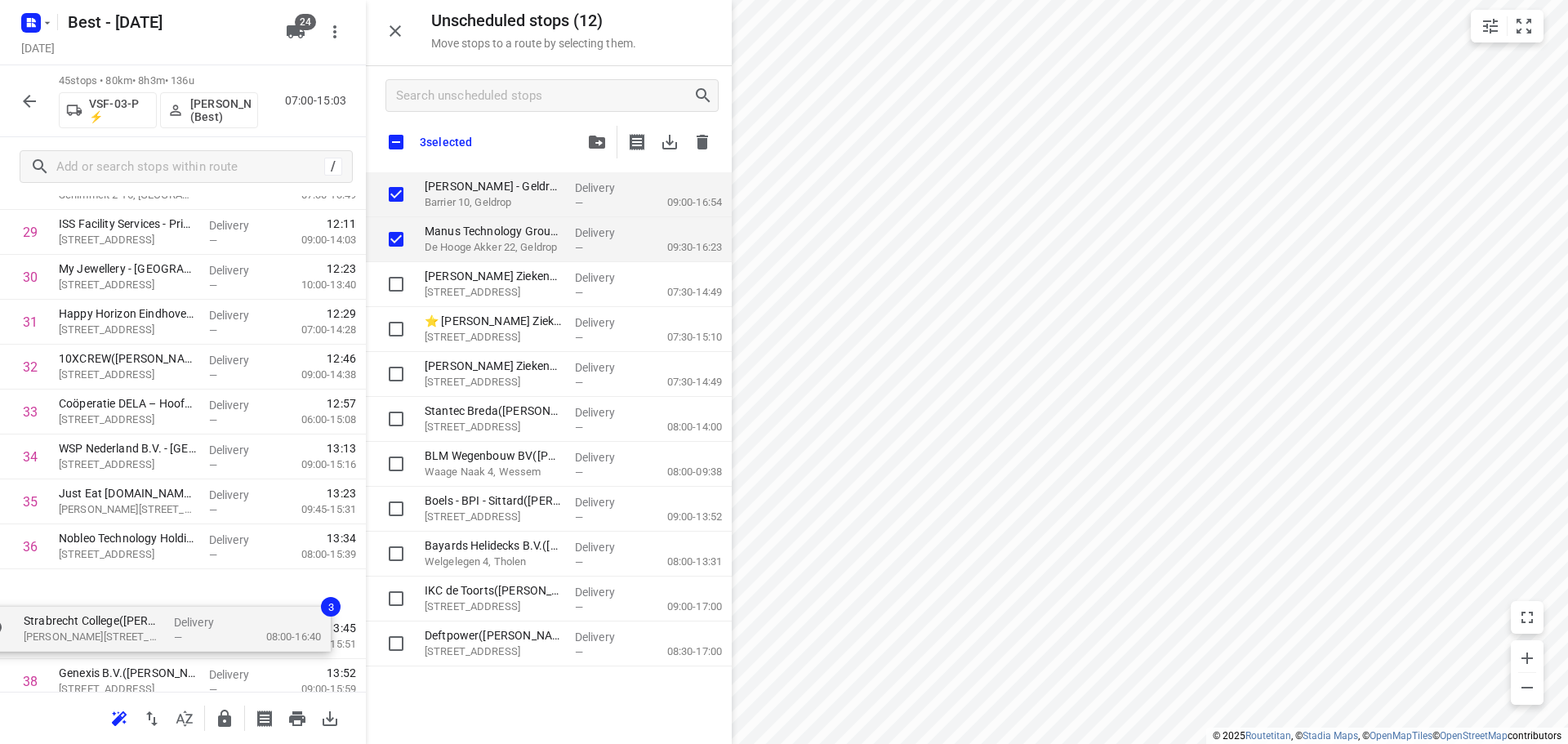
scroll to position [1379, 0]
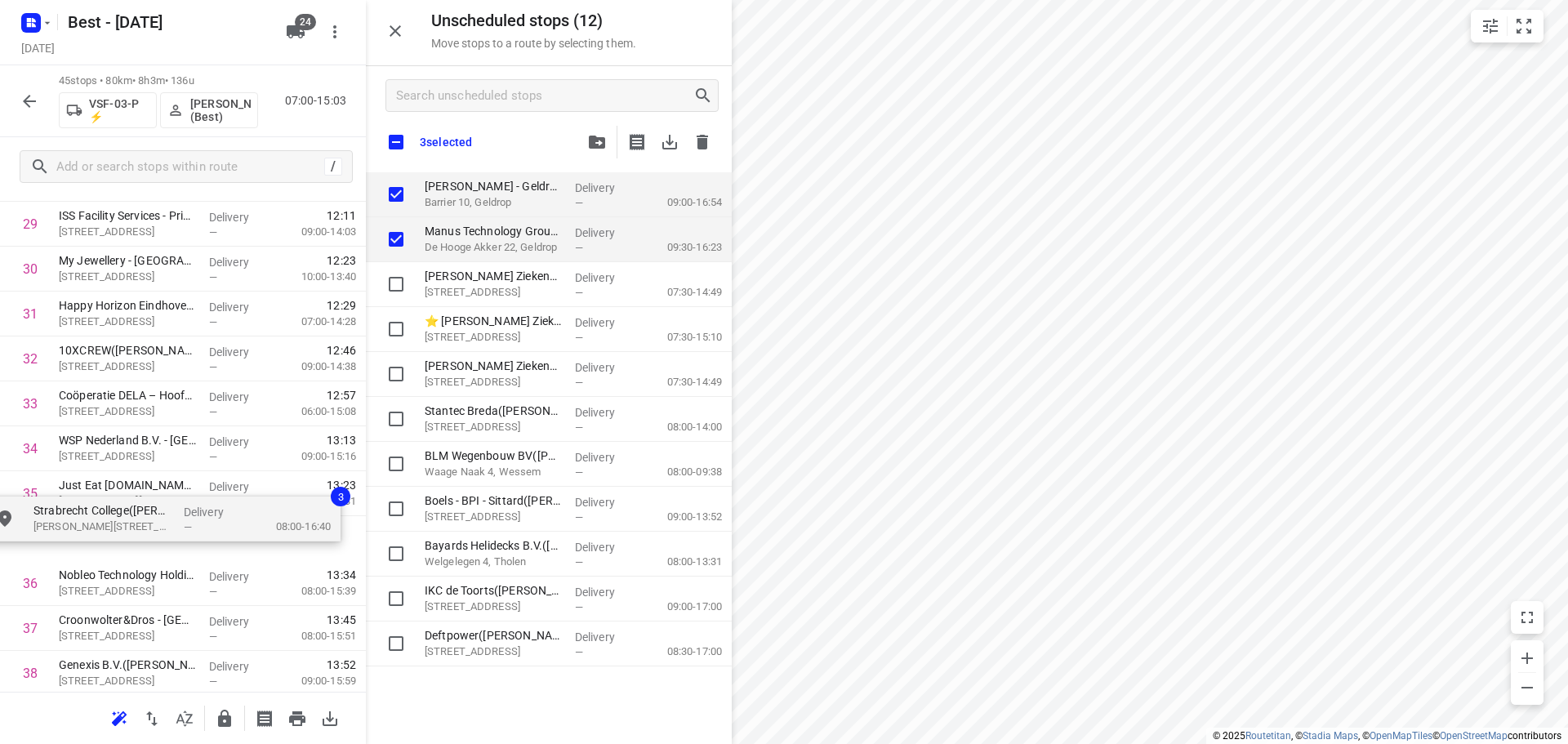
drag, startPoint x: 479, startPoint y: 180, endPoint x: 77, endPoint y: 536, distance: 537.0
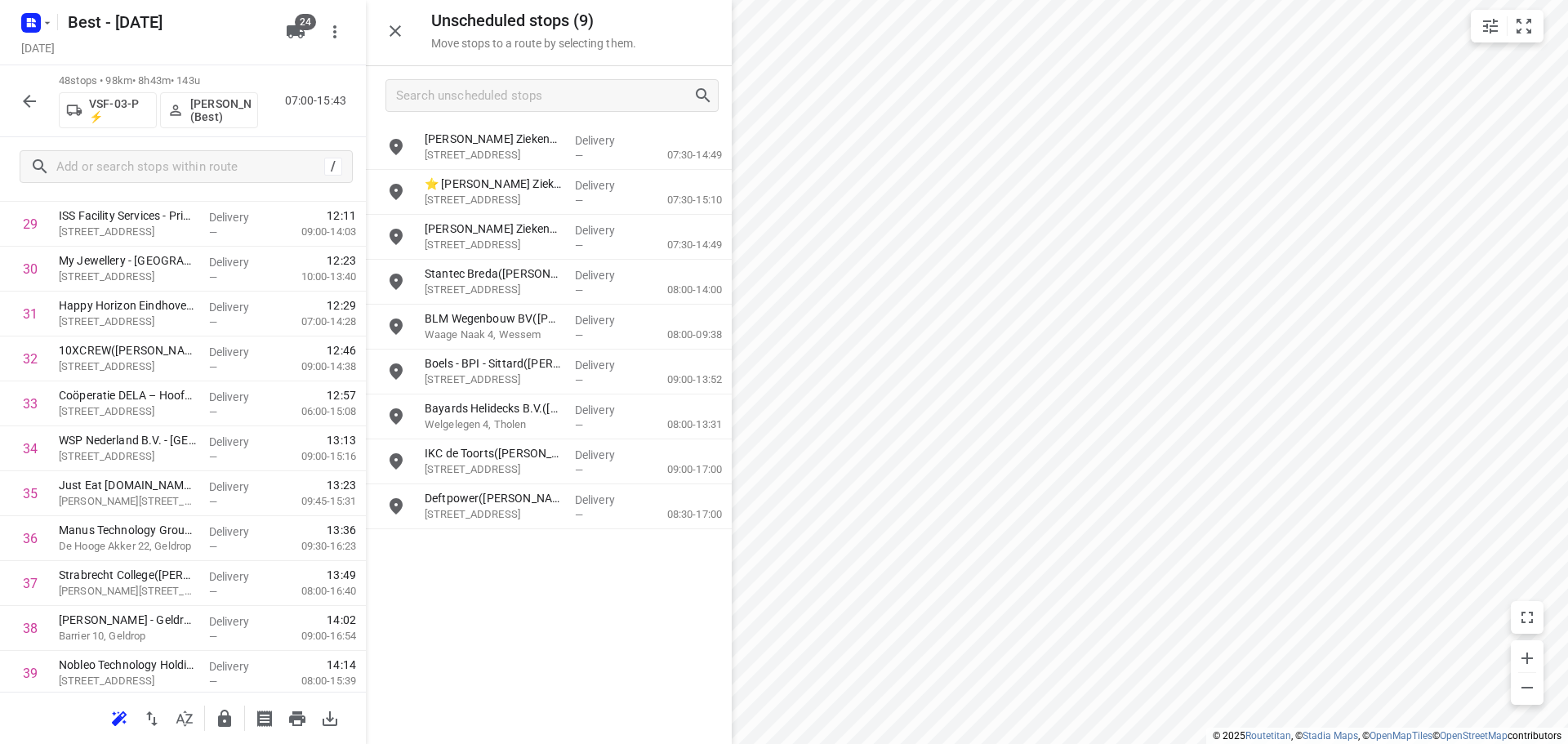
click at [401, 32] on icon "button" at bounding box center [396, 31] width 19 height 19
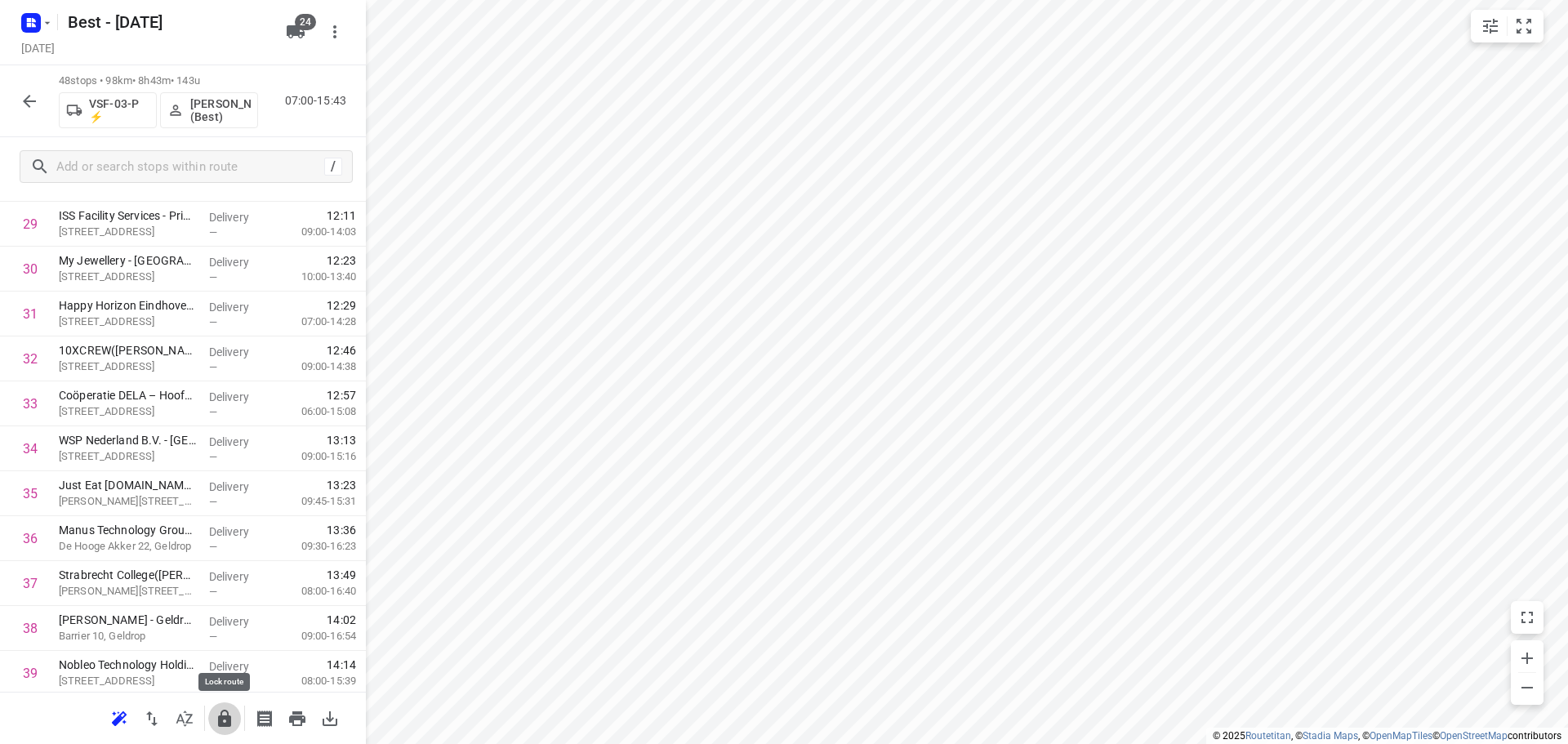
click at [220, 717] on icon "button" at bounding box center [224, 718] width 13 height 17
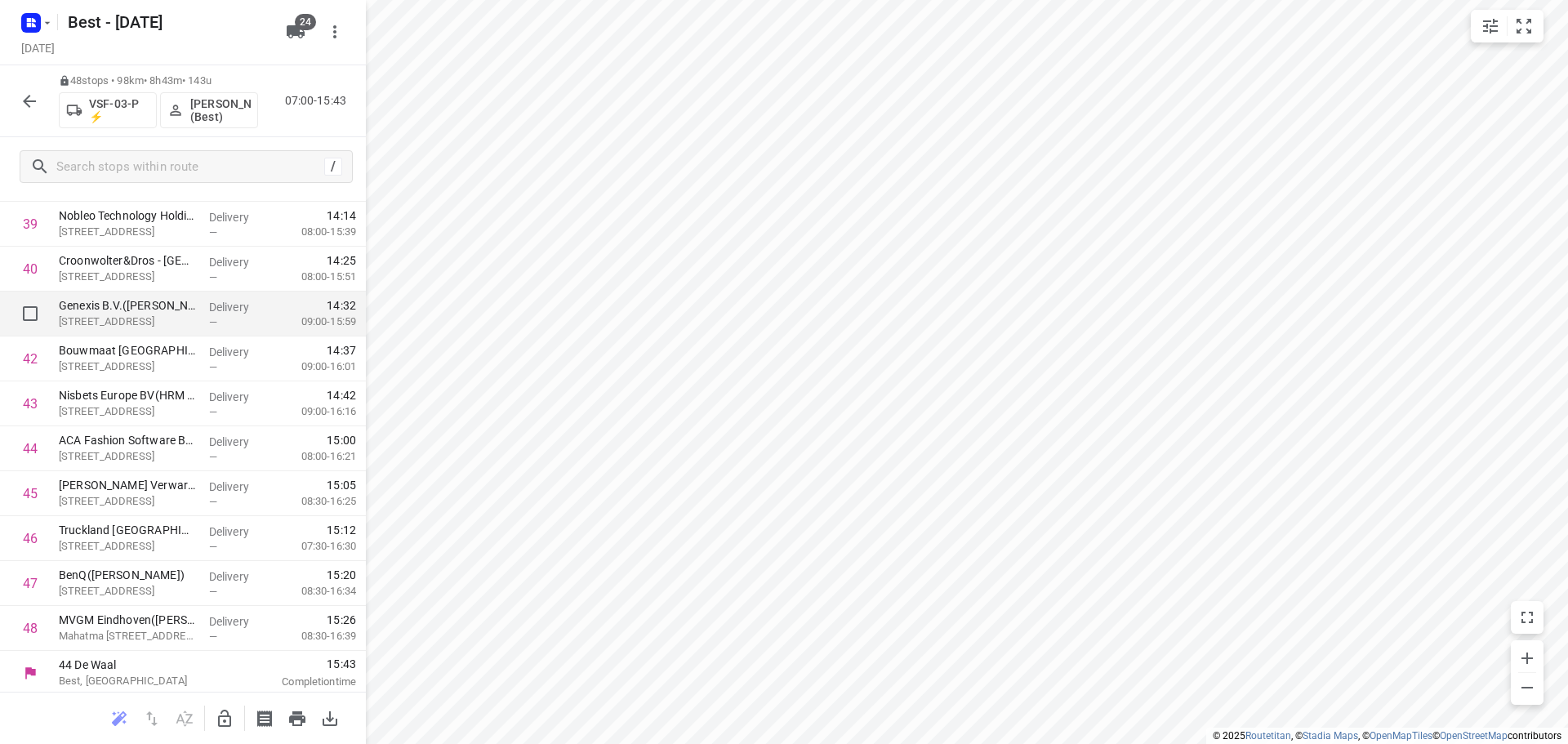
scroll to position [1832, 0]
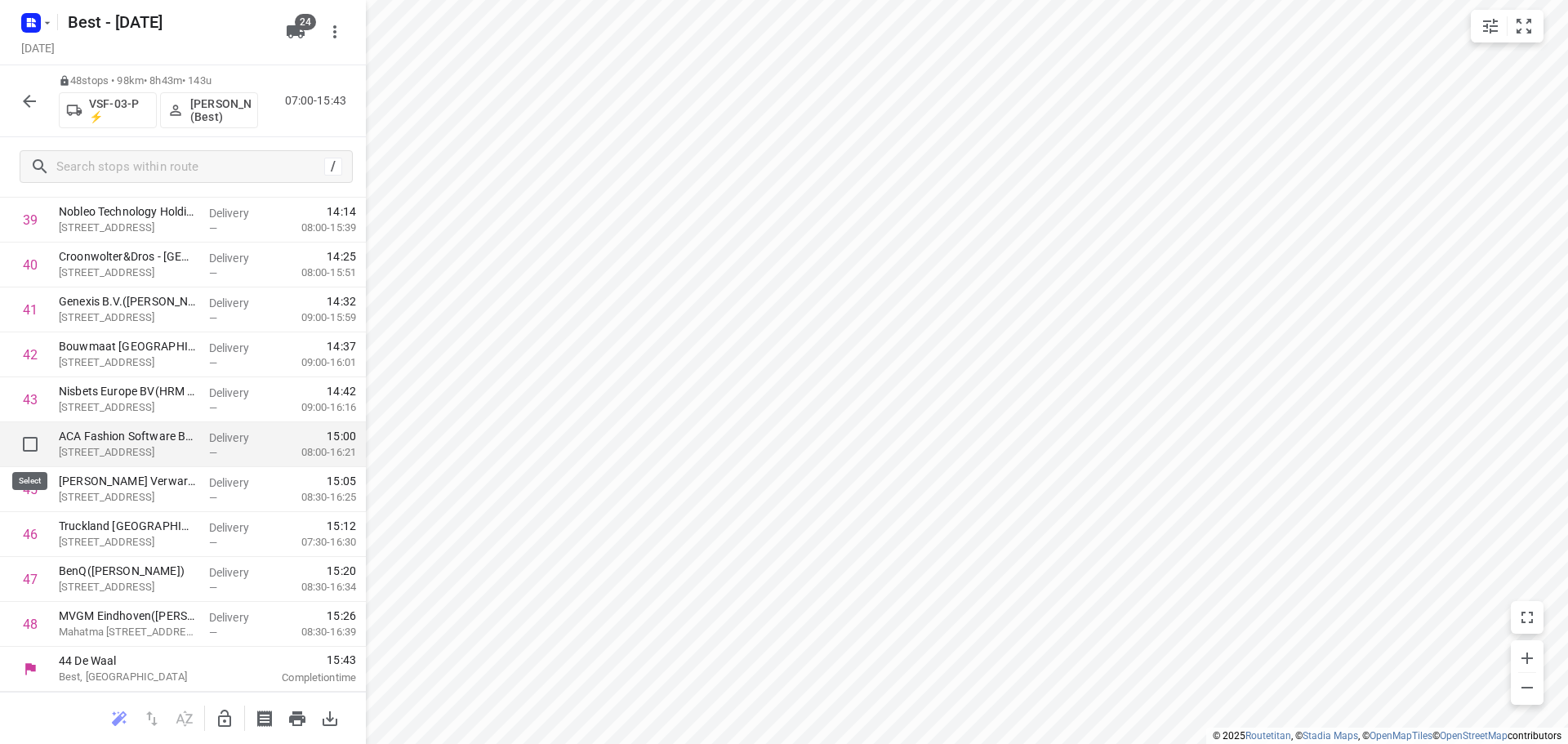
click at [31, 444] on input "checkbox" at bounding box center [30, 444] width 33 height 33
checkbox input "true"
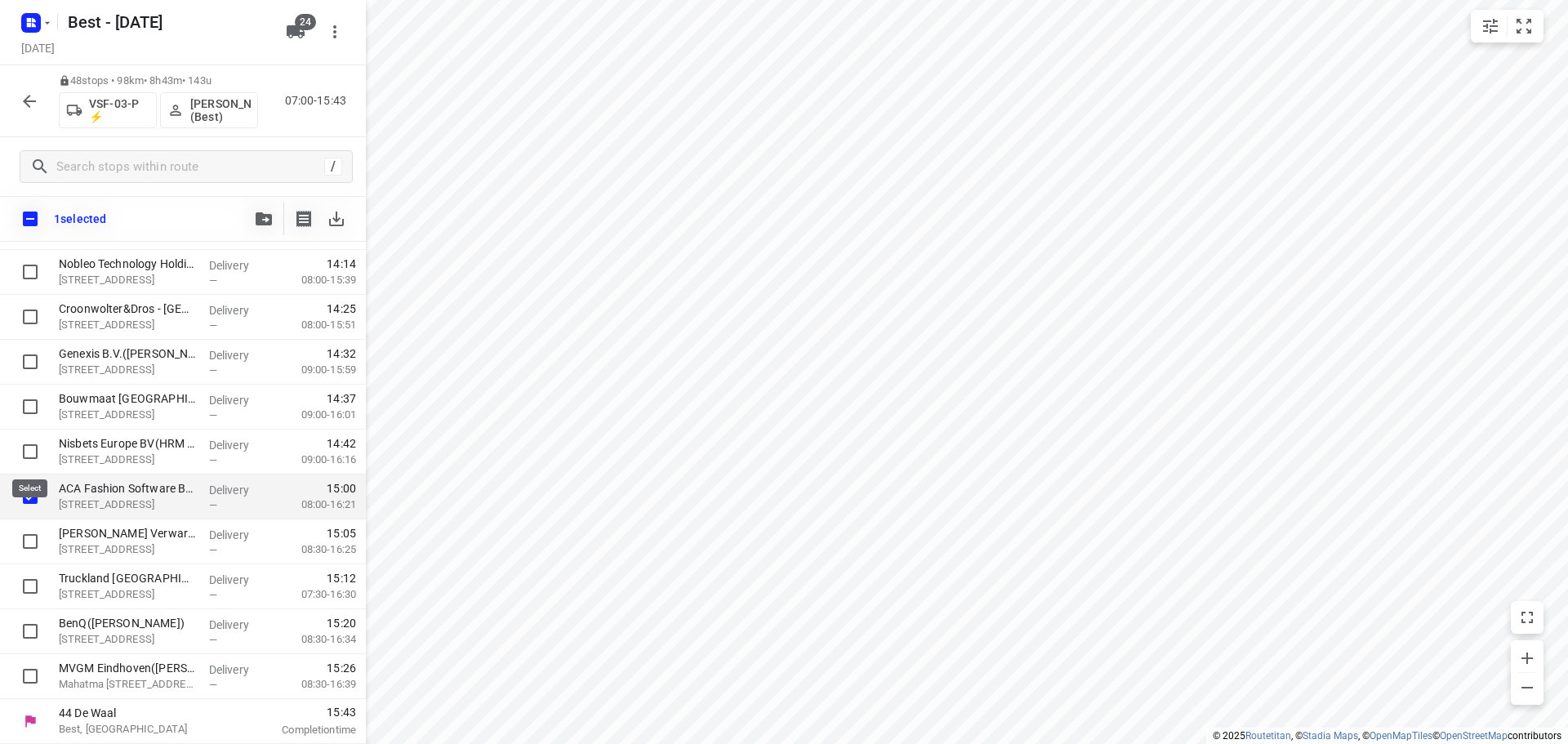
scroll to position [1826, 0]
click at [34, 536] on input "checkbox" at bounding box center [30, 541] width 33 height 33
checkbox input "true"
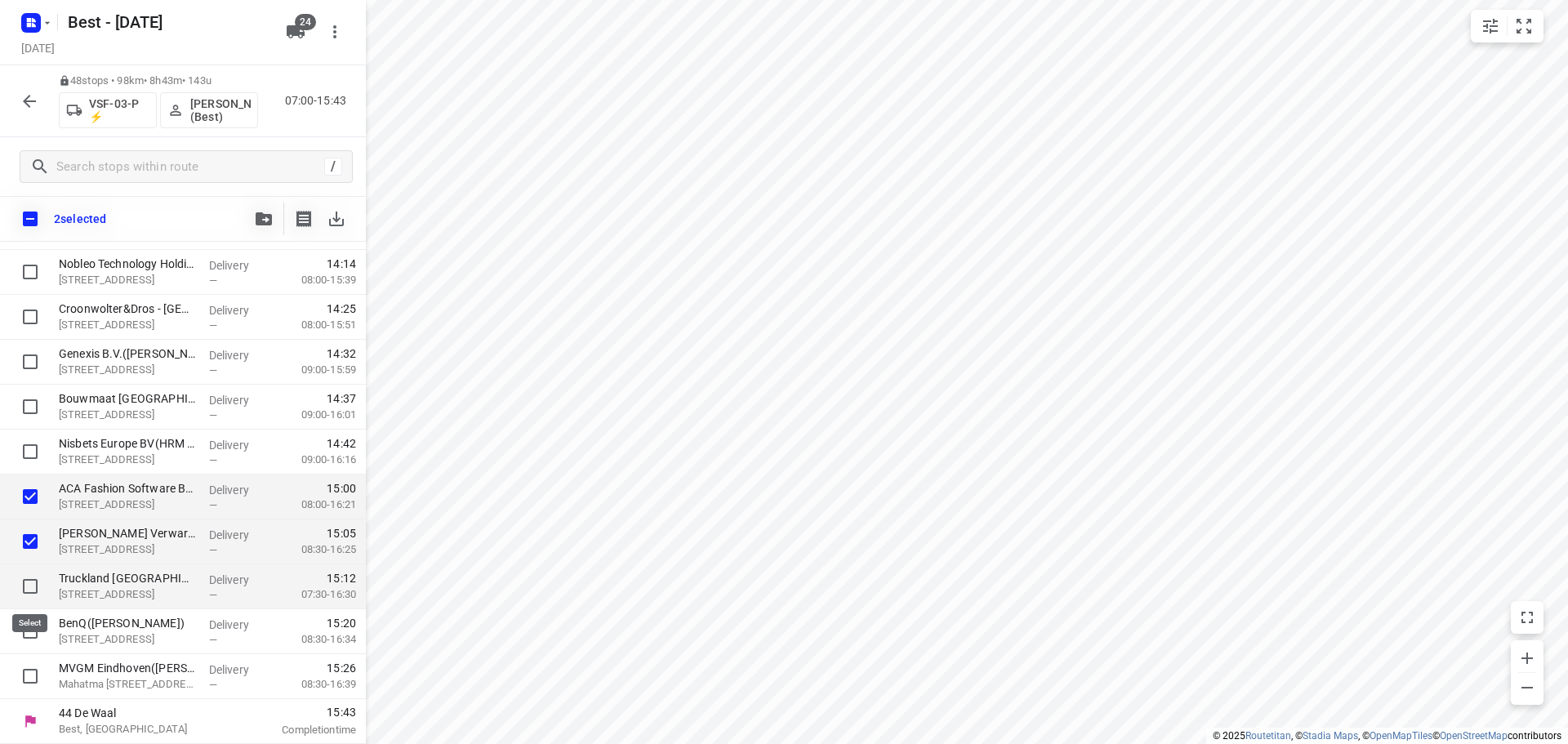
click at [34, 590] on input "checkbox" at bounding box center [30, 586] width 33 height 33
checkbox input "true"
click at [23, 649] on div at bounding box center [26, 631] width 52 height 45
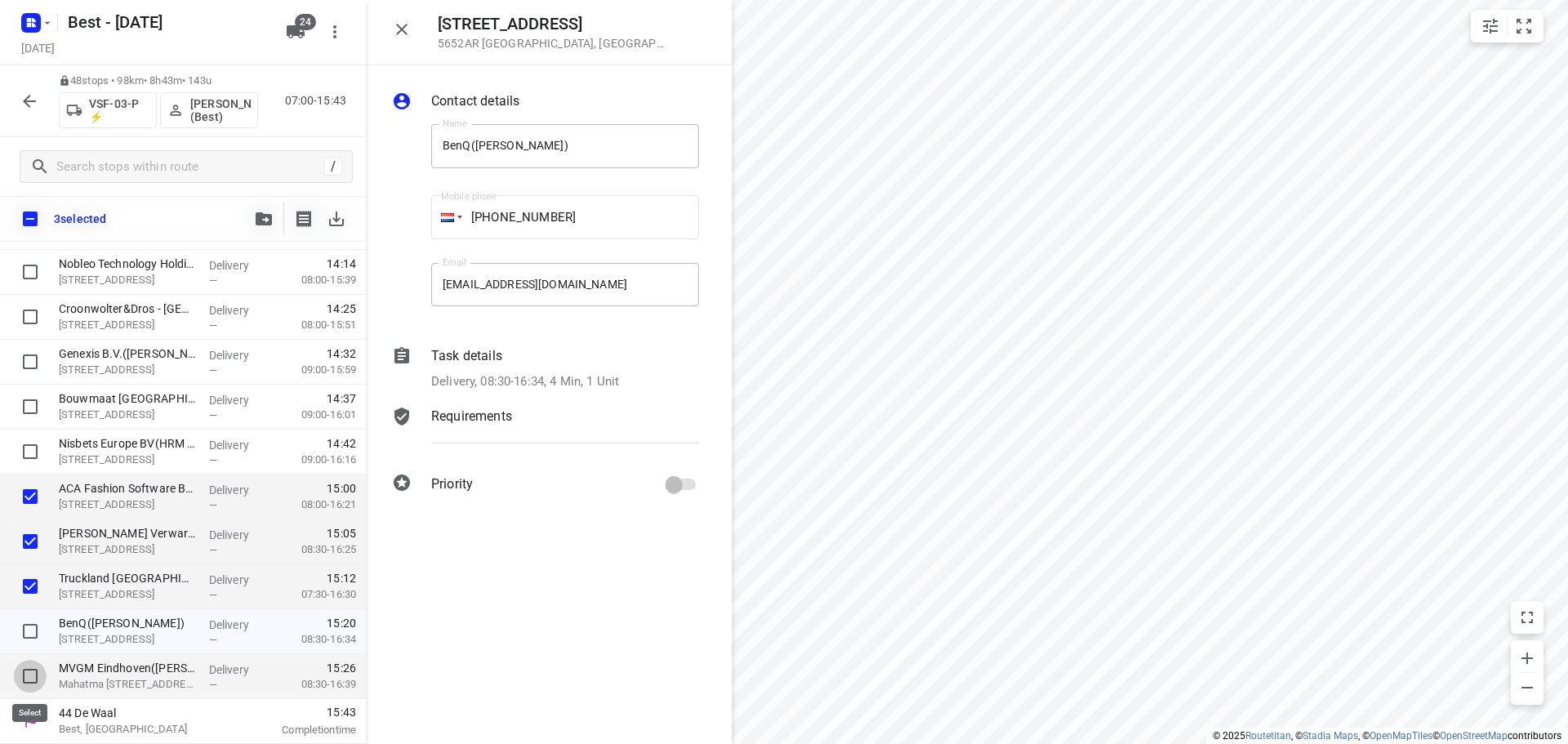
click at [18, 680] on input "checkbox" at bounding box center [30, 675] width 33 height 33
checkbox input "true"
click at [28, 628] on input "checkbox" at bounding box center [30, 630] width 33 height 33
click at [20, 636] on input "checkbox" at bounding box center [30, 630] width 33 height 33
checkbox input "false"
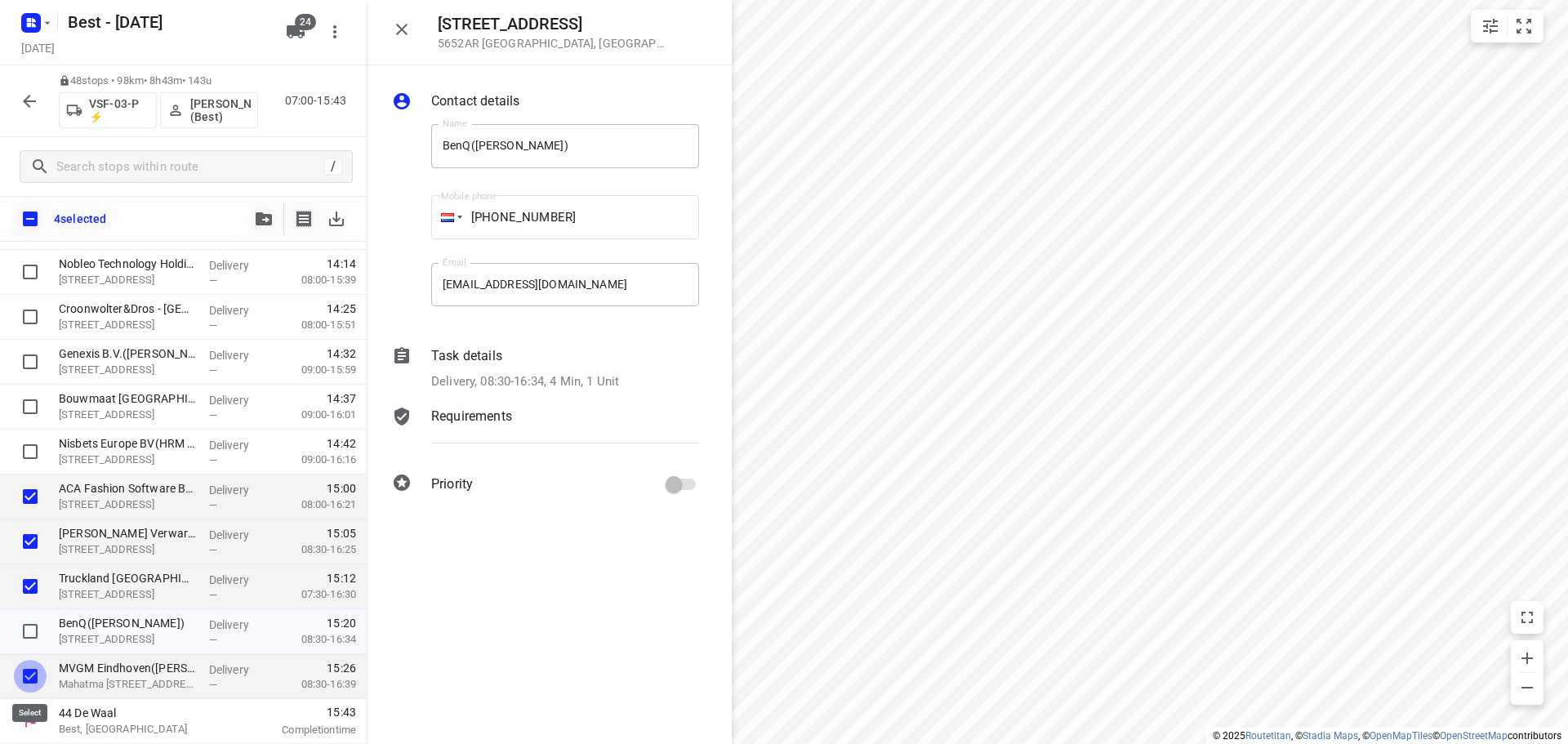
drag, startPoint x: 26, startPoint y: 680, endPoint x: 30, endPoint y: 665, distance: 15.5
click at [27, 680] on input "checkbox" at bounding box center [30, 675] width 33 height 33
checkbox input "false"
click at [258, 212] on icon "button" at bounding box center [263, 218] width 16 height 13
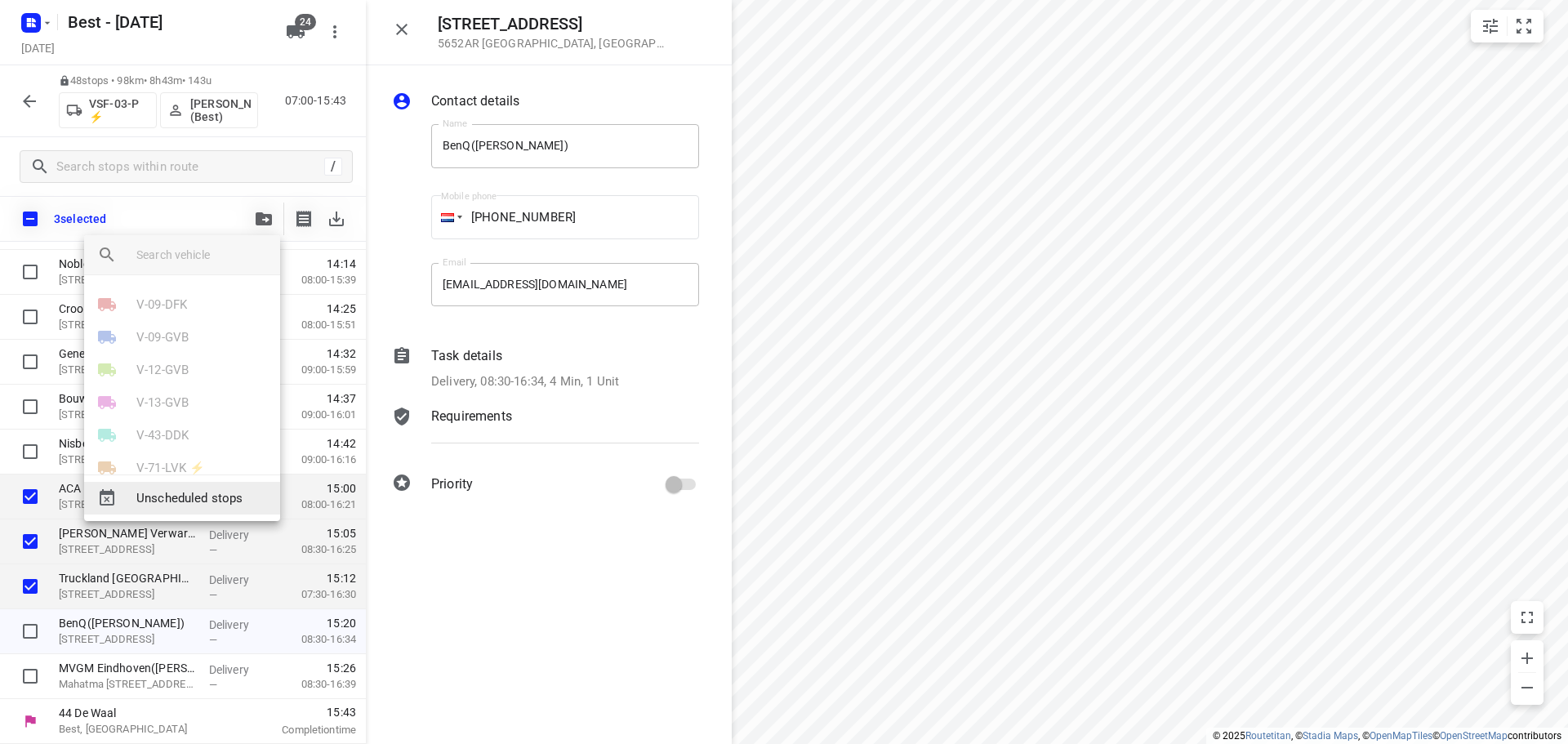
click at [189, 502] on span "Unscheduled stops" at bounding box center [201, 498] width 131 height 19
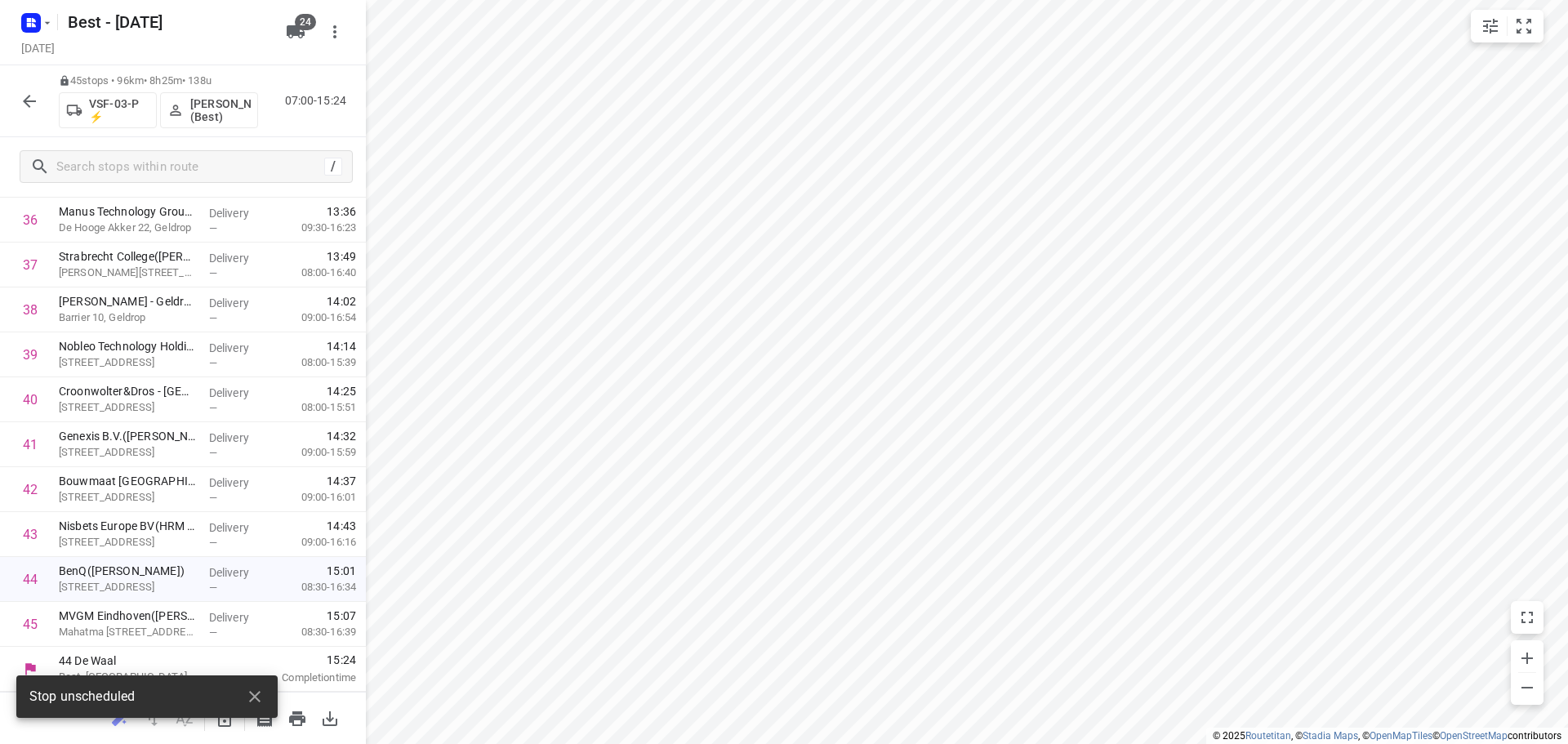
scroll to position [1698, 0]
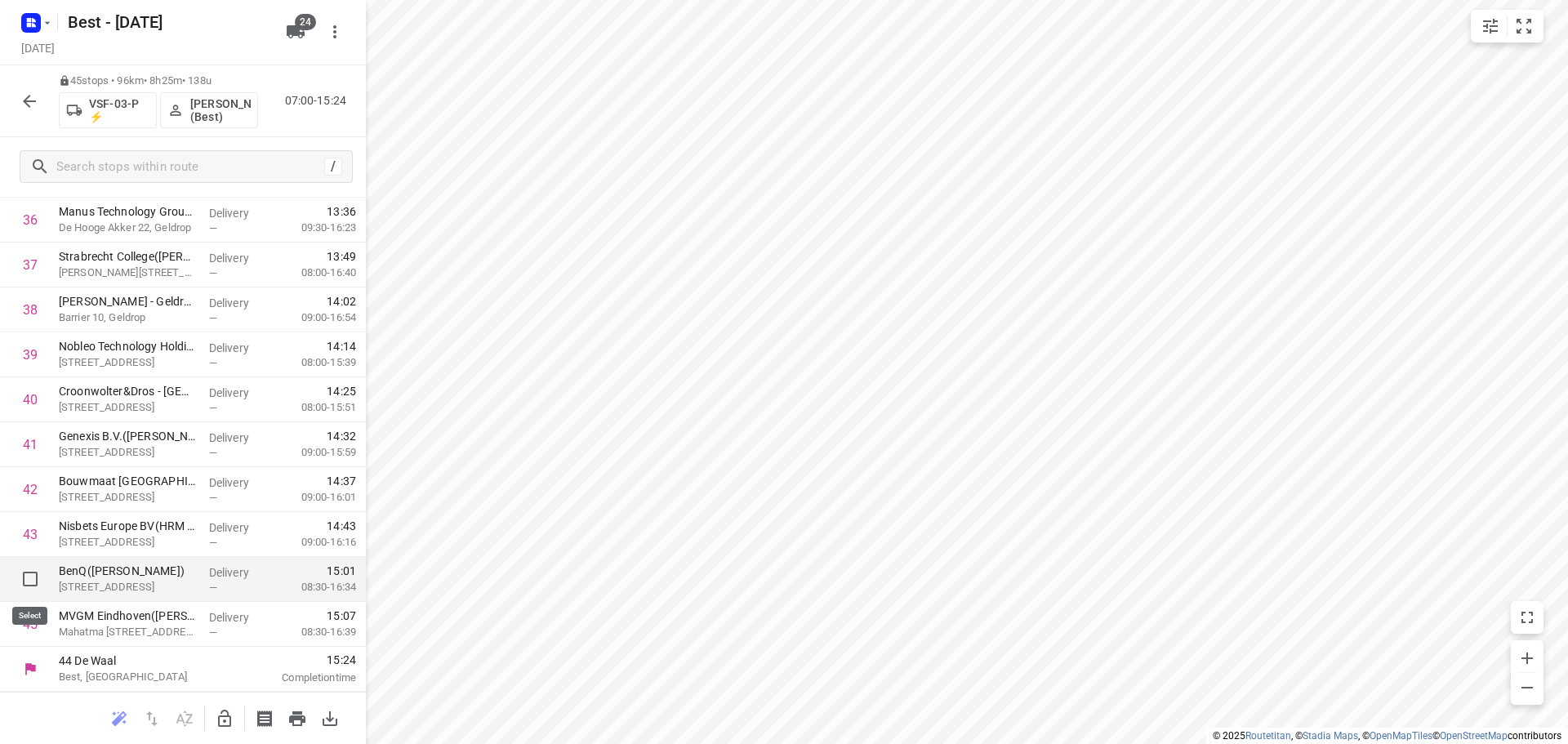
click at [30, 582] on input "checkbox" at bounding box center [30, 578] width 33 height 33
checkbox input "true"
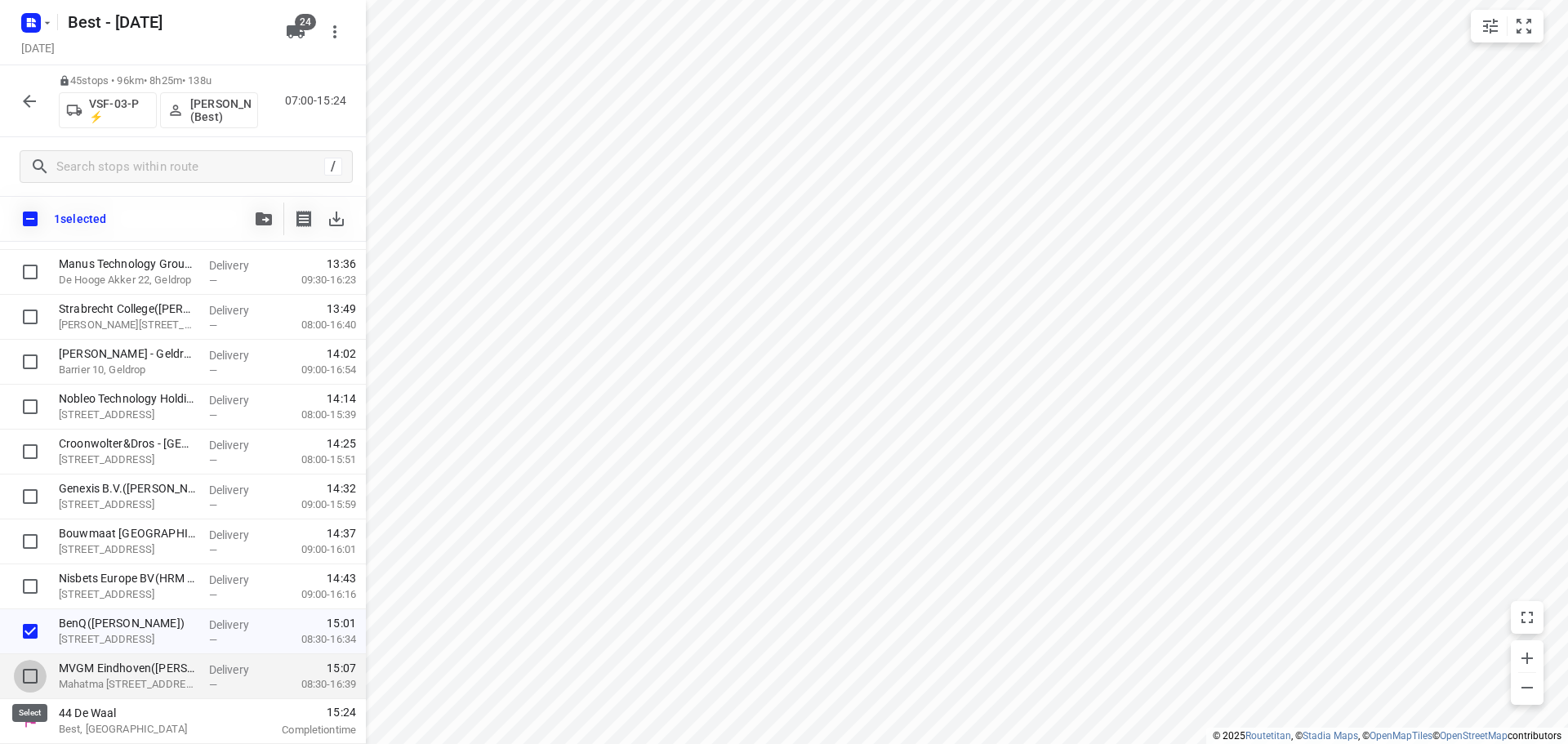
click at [30, 666] on input "checkbox" at bounding box center [30, 675] width 33 height 33
checkbox input "true"
click at [258, 220] on icon "button" at bounding box center [263, 218] width 16 height 13
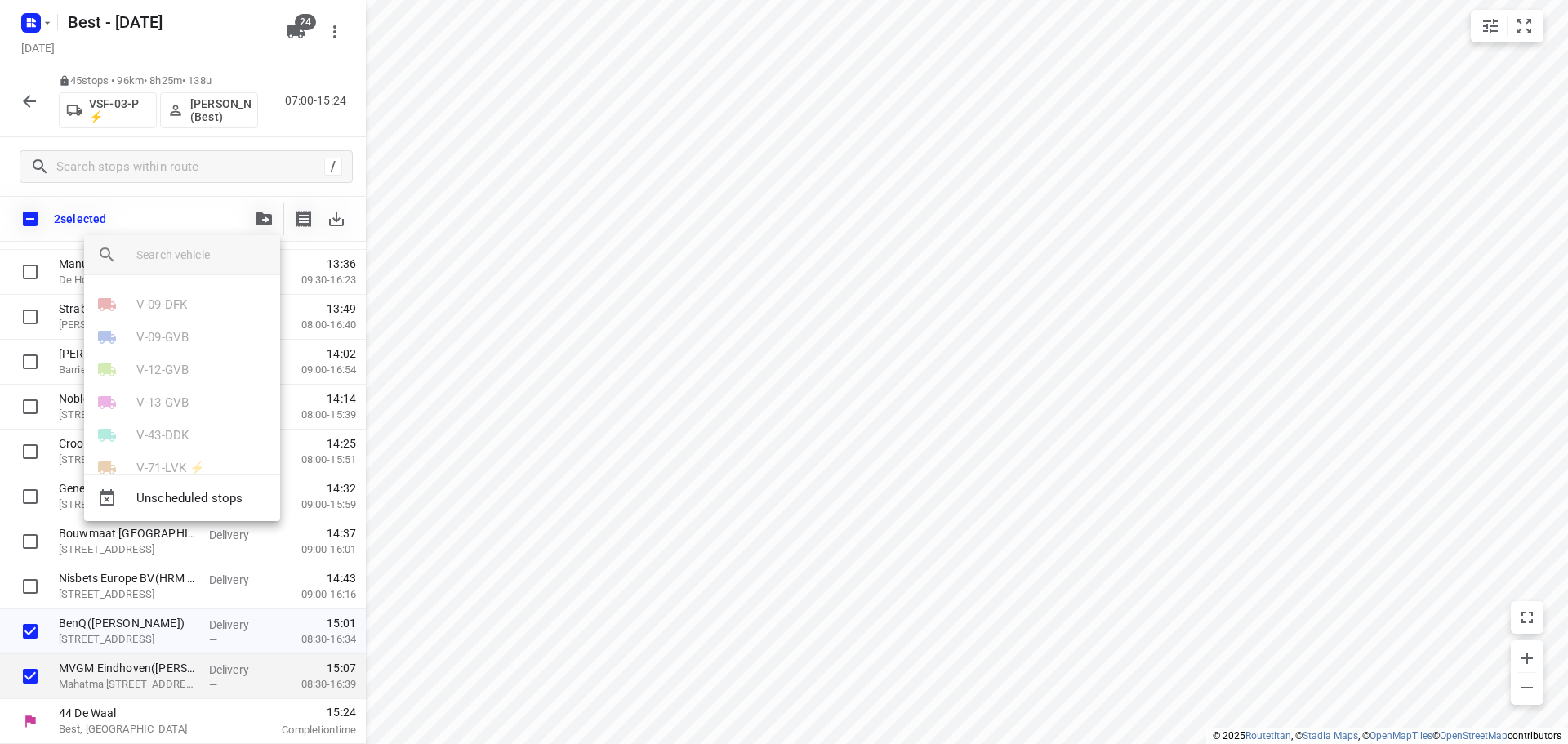
click at [185, 516] on div "Unscheduled stops" at bounding box center [182, 497] width 196 height 47
click at [187, 501] on span "Unscheduled stops" at bounding box center [201, 498] width 131 height 19
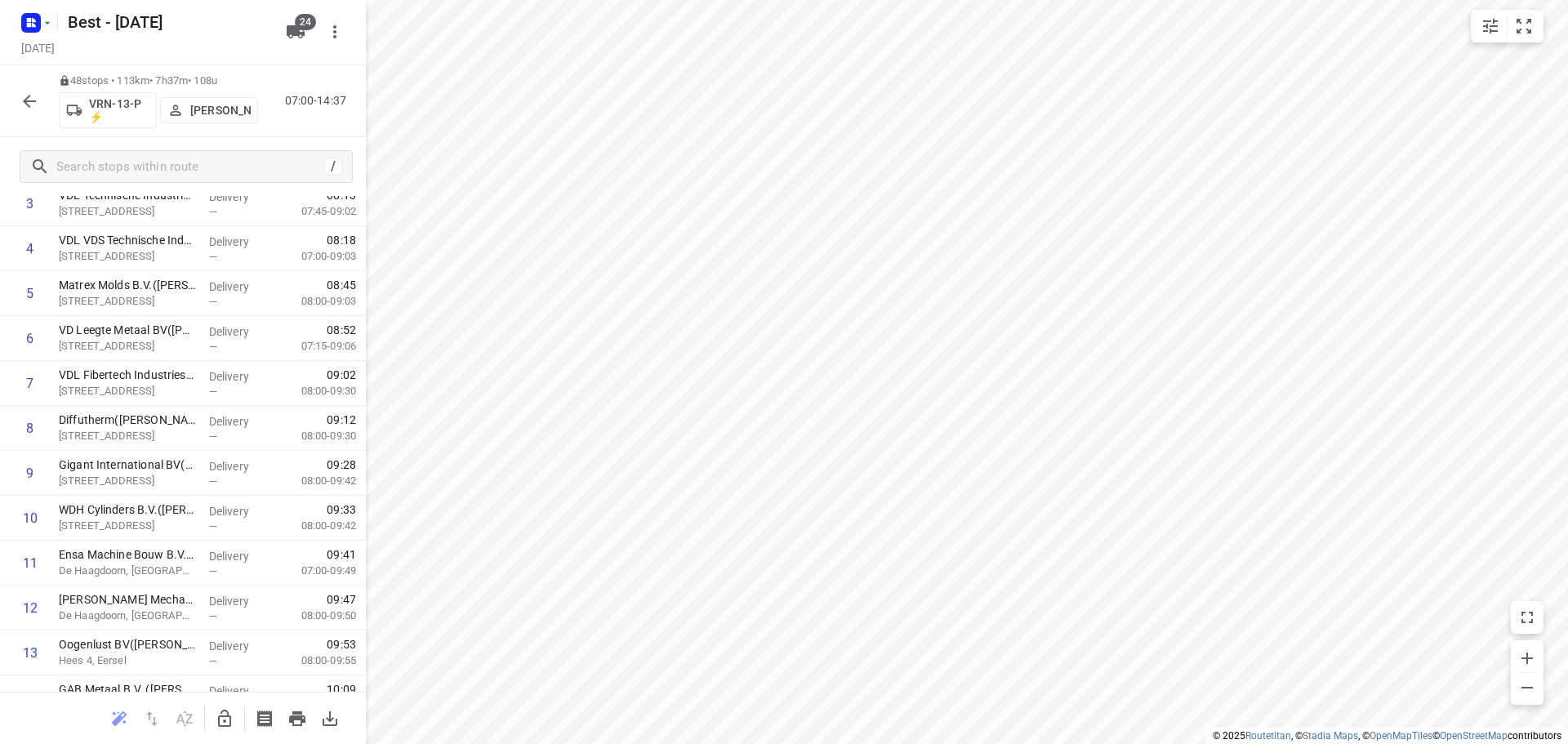
scroll to position [0, 0]
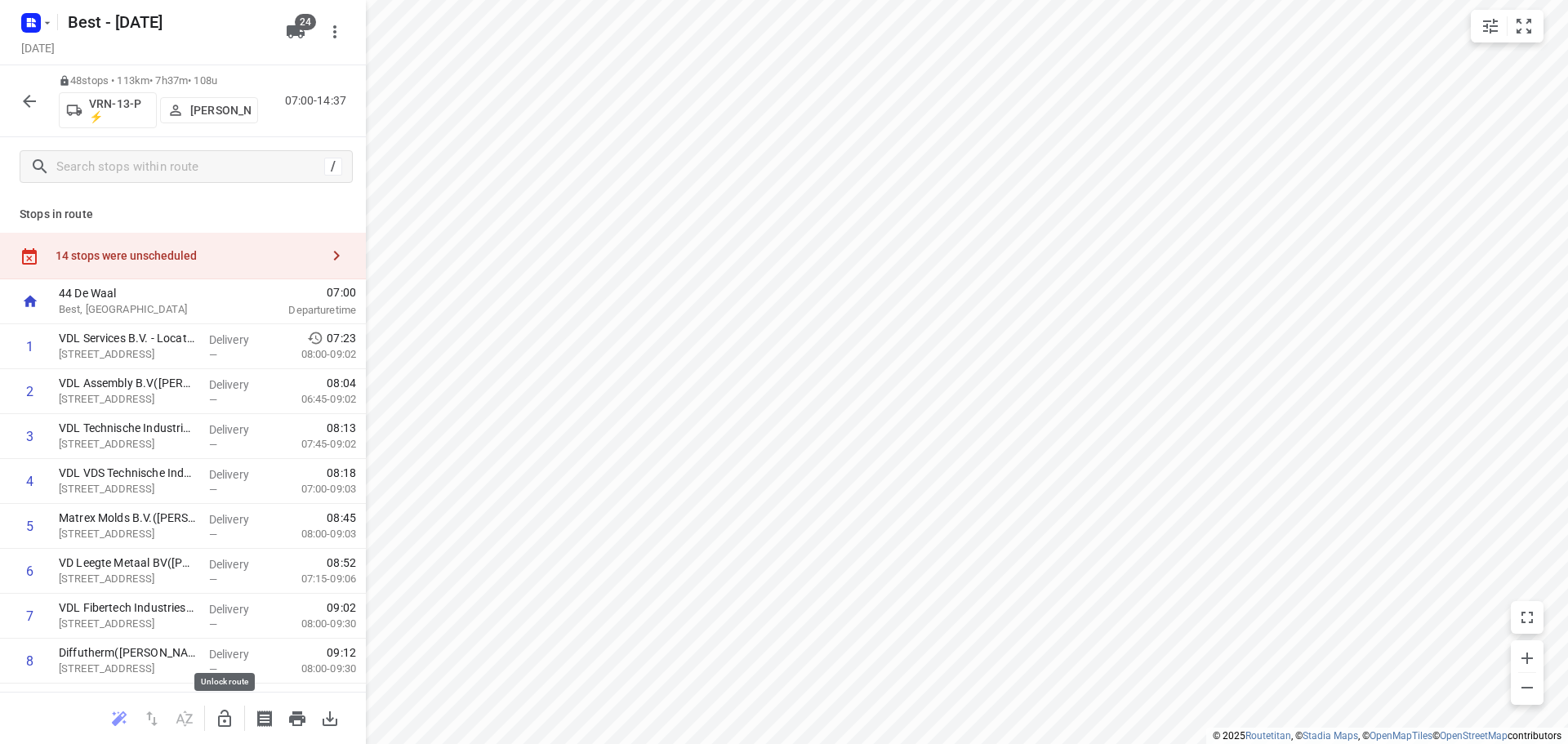
click at [226, 722] on icon "button" at bounding box center [224, 718] width 19 height 19
click at [301, 255] on div "14 stops were unscheduled" at bounding box center [188, 255] width 265 height 13
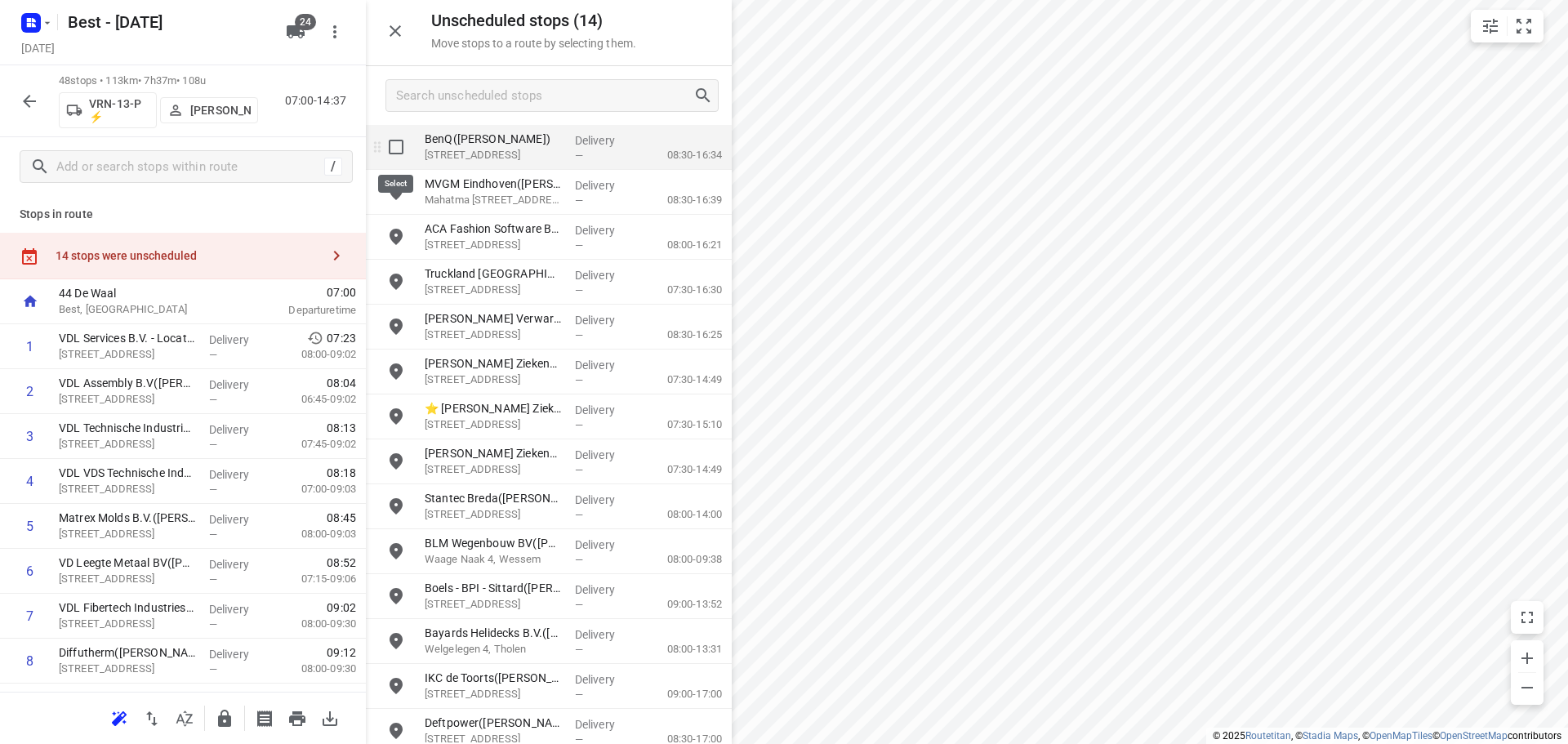
click at [403, 141] on input "grid" at bounding box center [396, 147] width 33 height 33
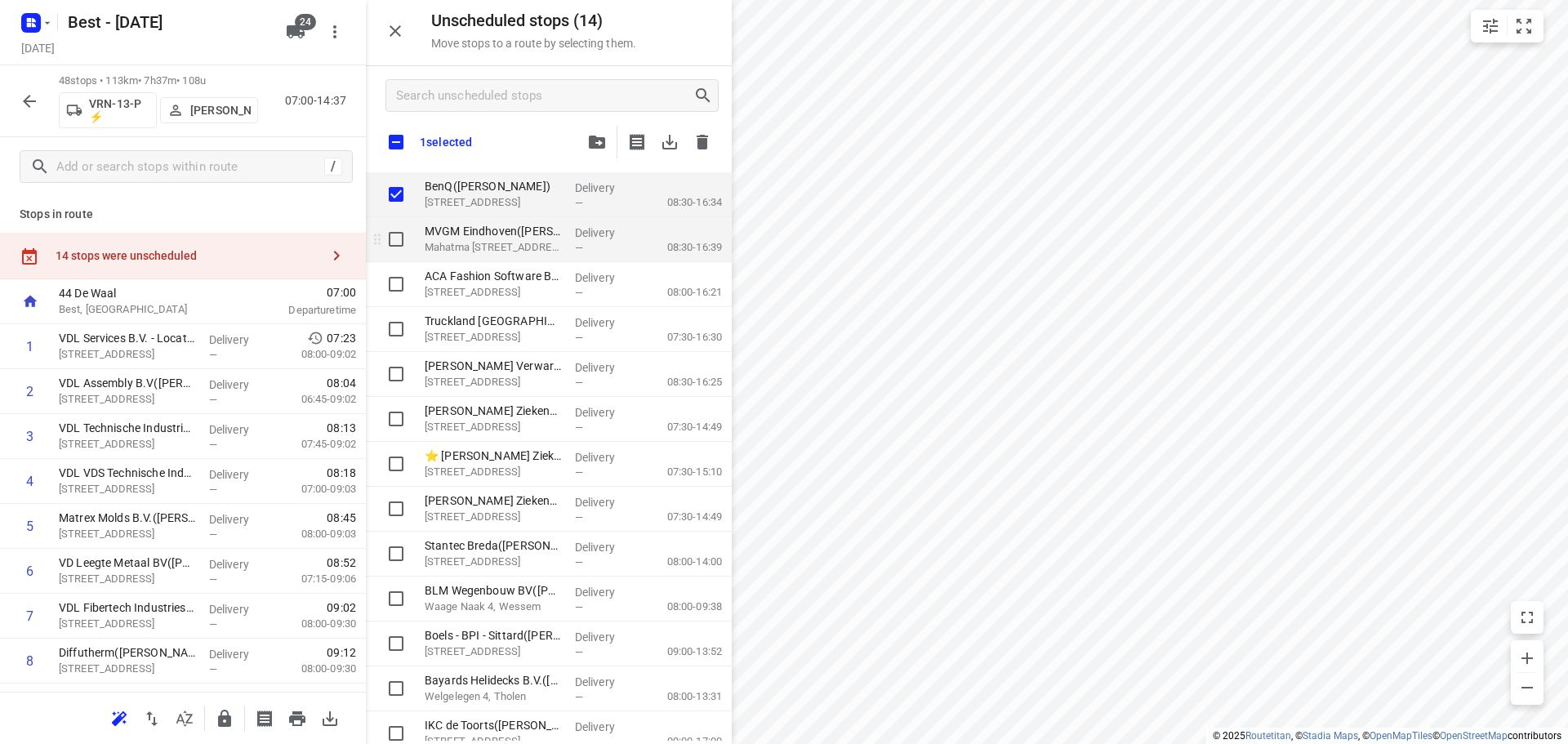
checkbox input "true"
click at [389, 237] on input "grid" at bounding box center [396, 239] width 33 height 33
checkbox input "true"
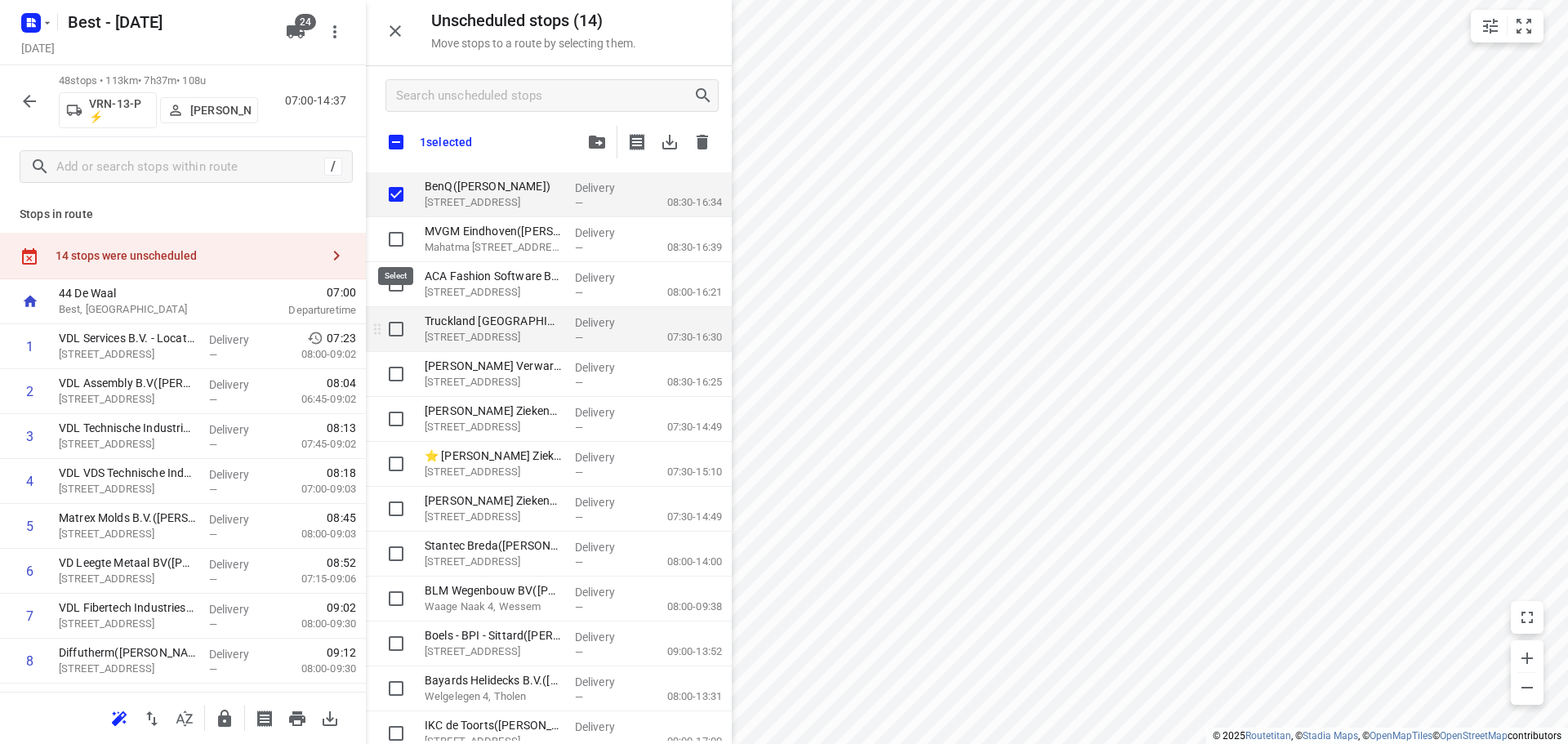
checkbox input "true"
click at [400, 327] on input "grid" at bounding box center [396, 328] width 33 height 33
checkbox input "true"
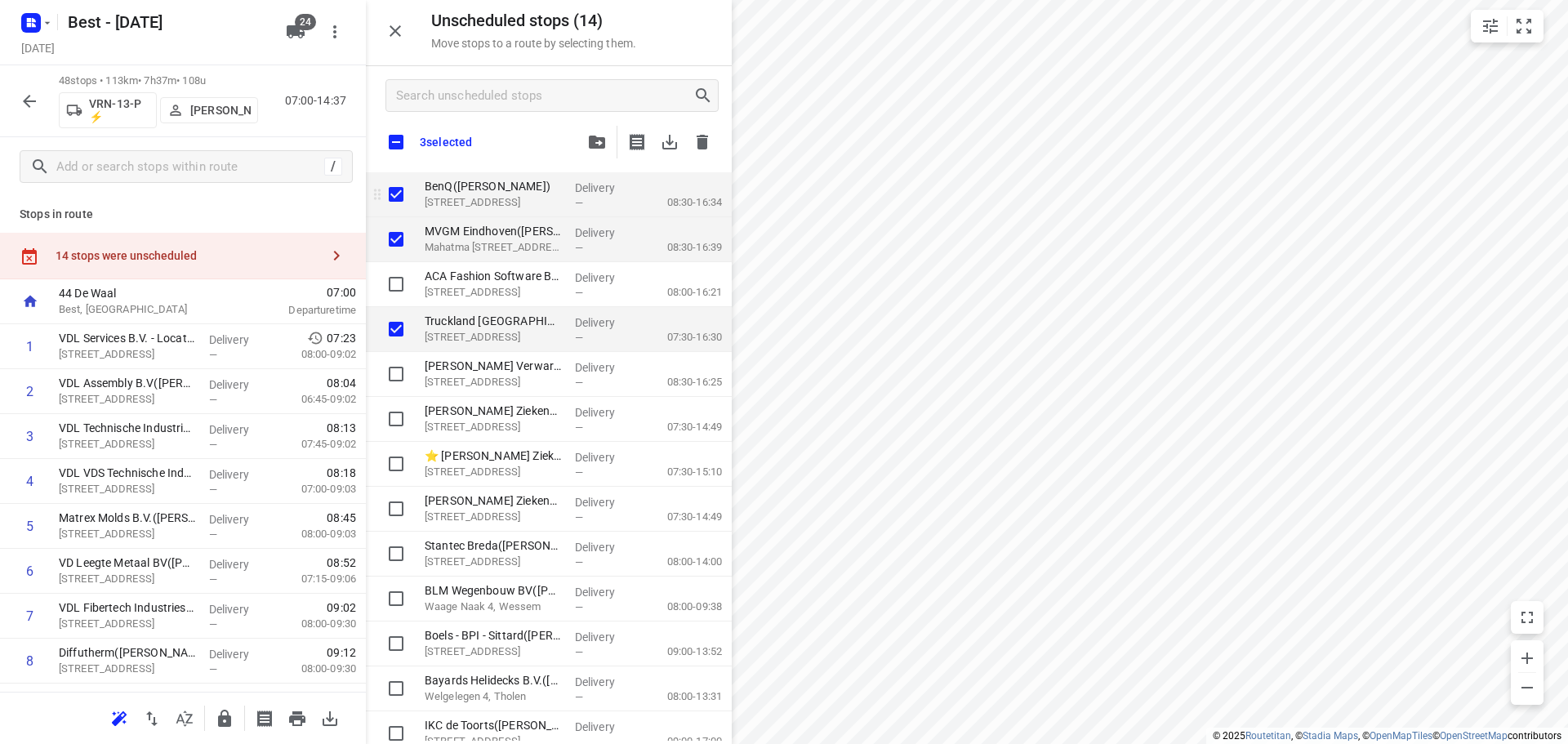
checkbox input "true"
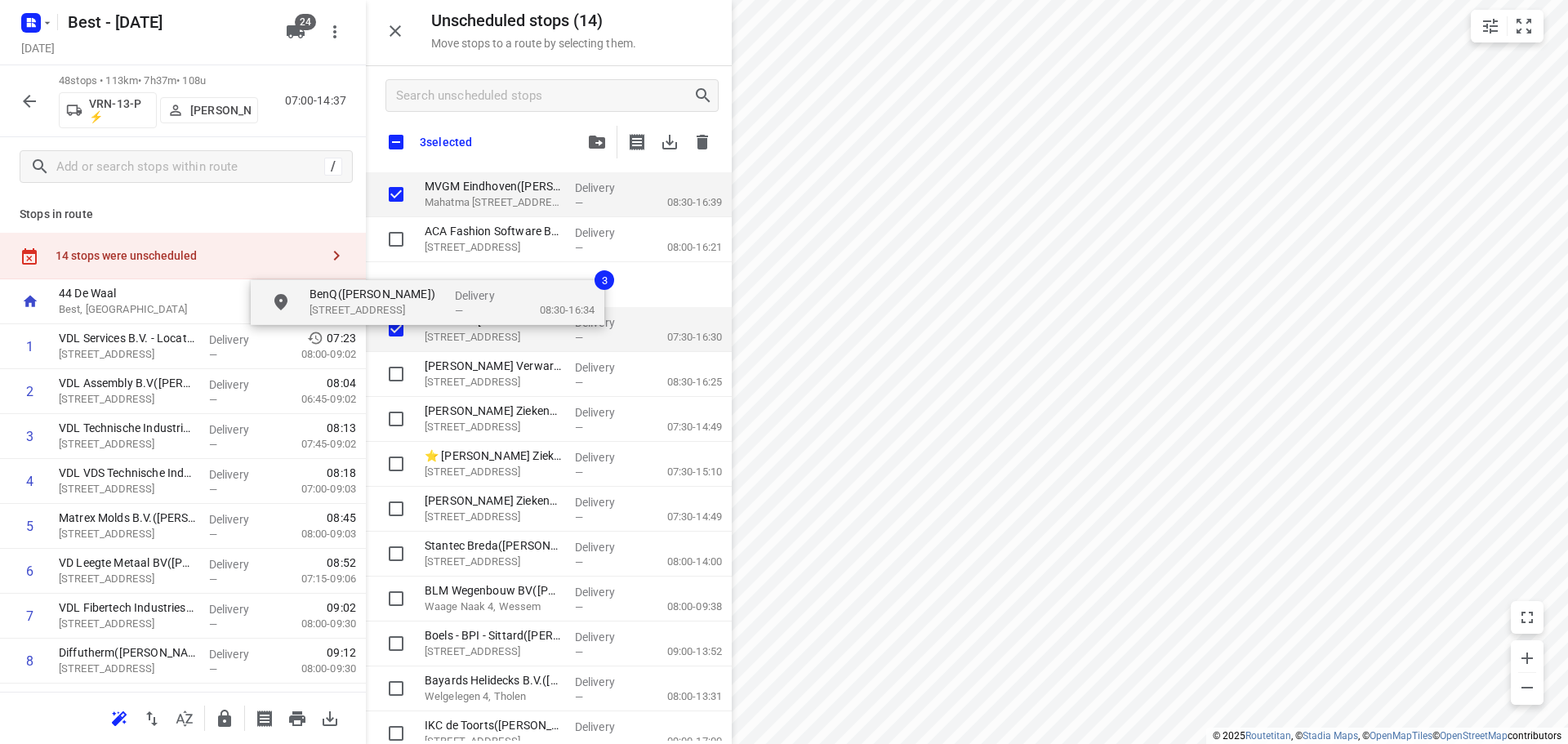
checkbox input "true"
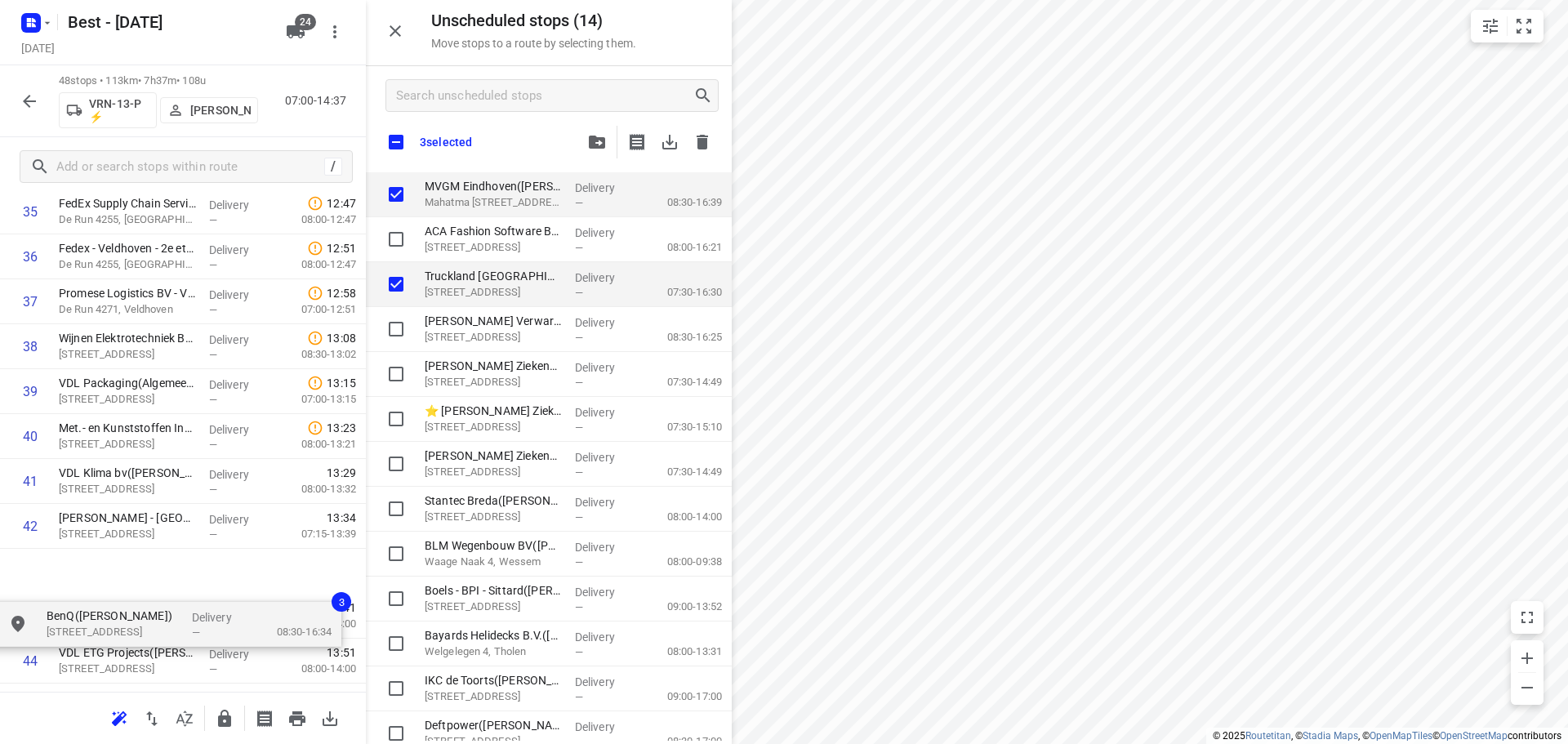
scroll to position [1670, 0]
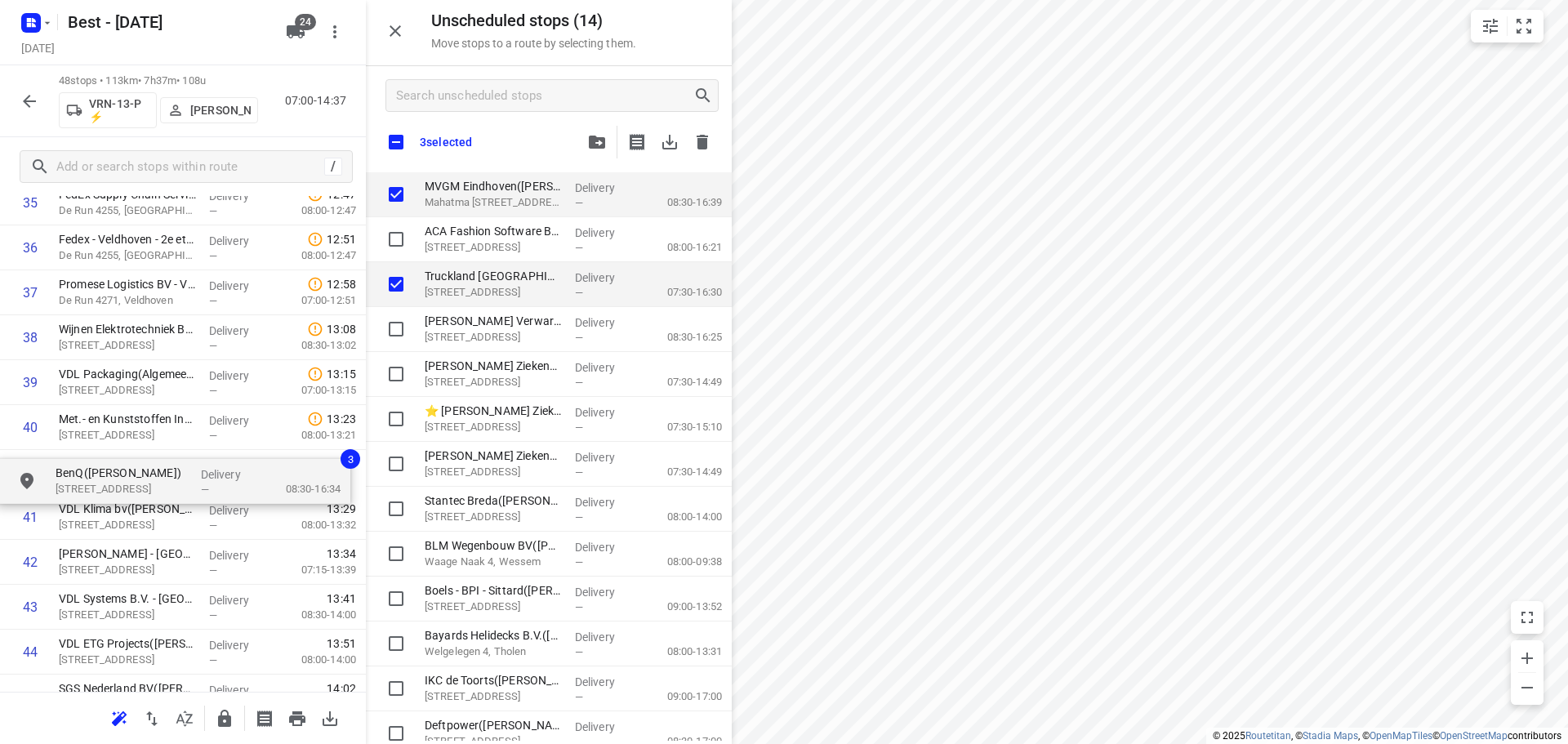
drag, startPoint x: 458, startPoint y: 192, endPoint x: 101, endPoint y: 483, distance: 460.6
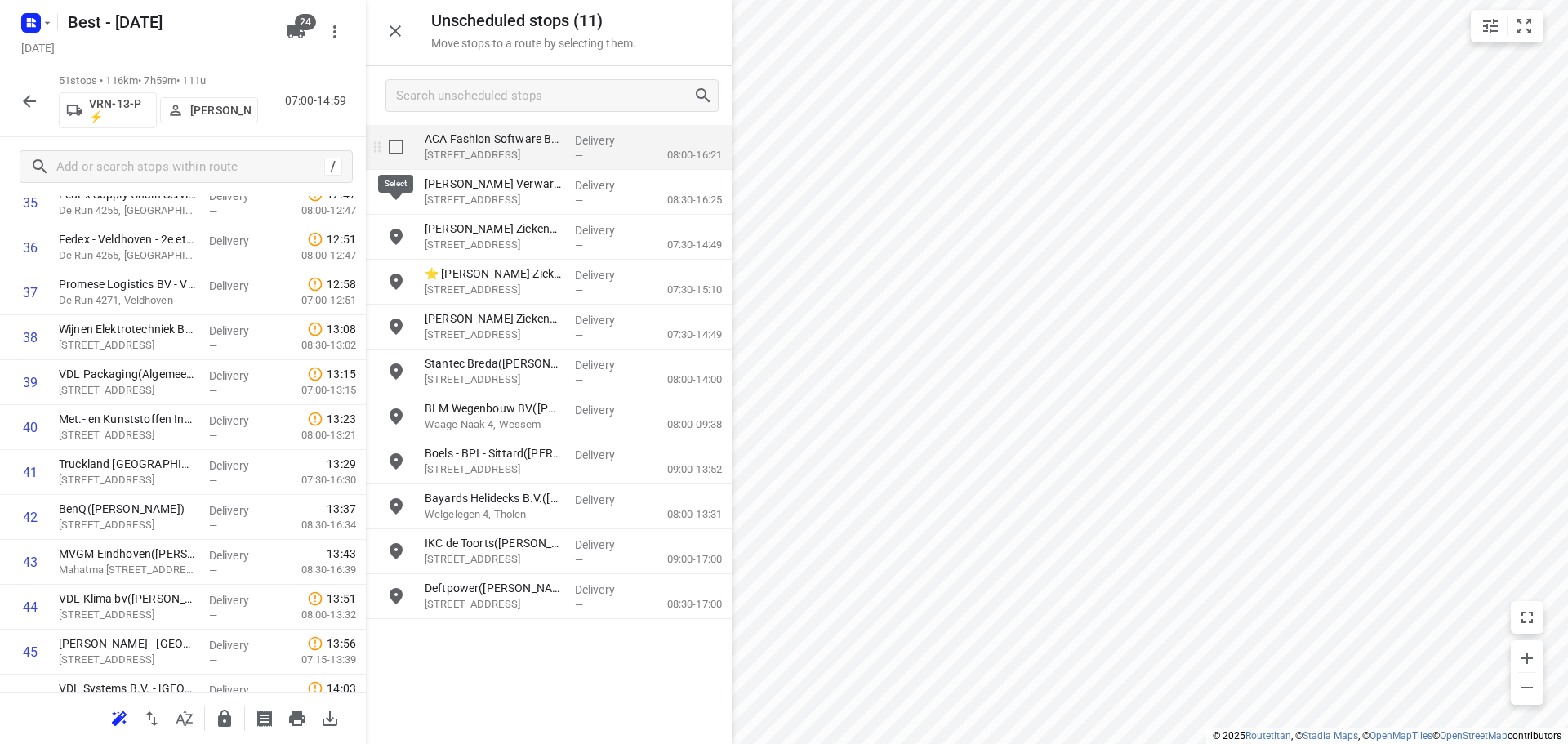
click at [388, 139] on input "grid" at bounding box center [396, 147] width 33 height 33
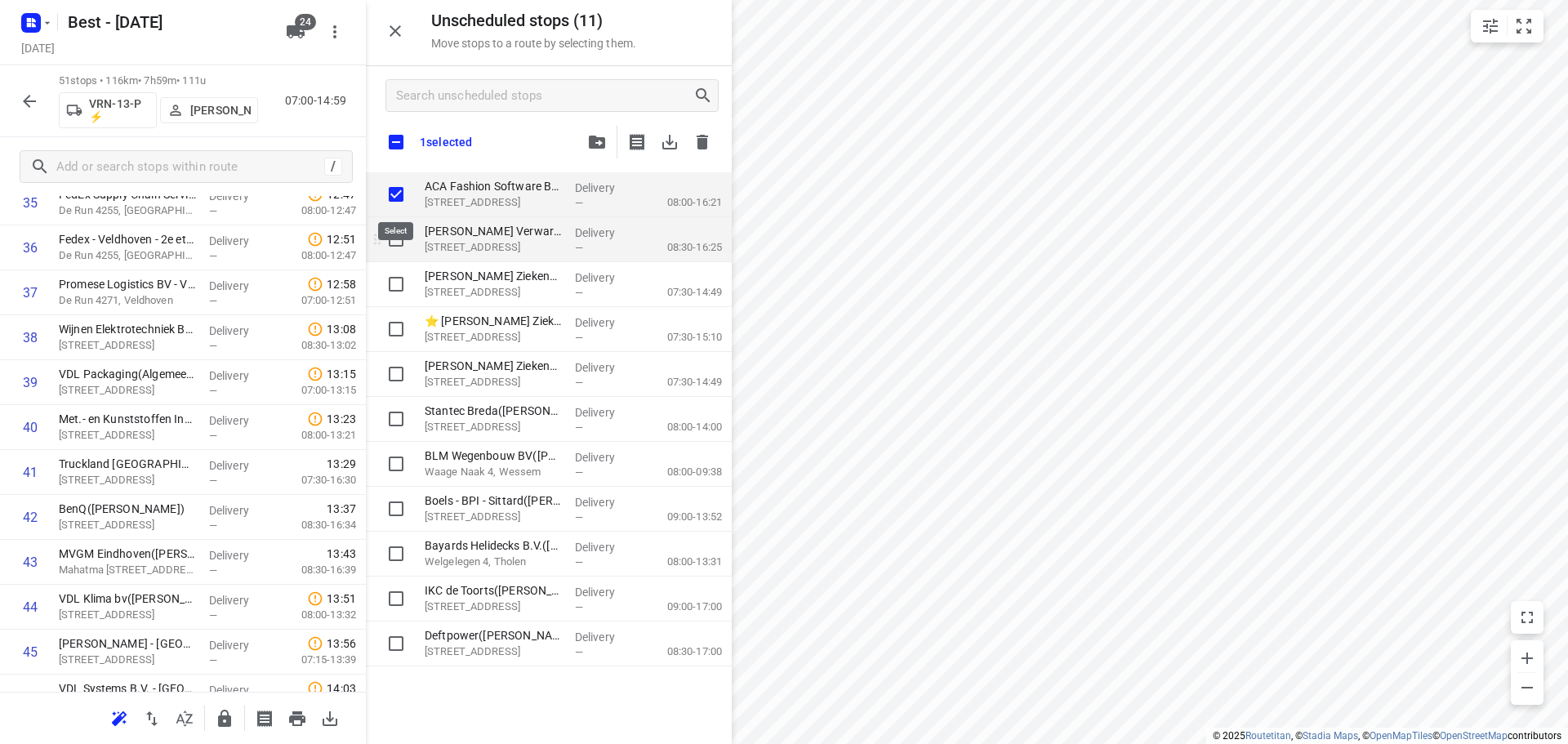
checkbox input "true"
click at [388, 237] on input "grid" at bounding box center [396, 239] width 33 height 33
checkbox input "true"
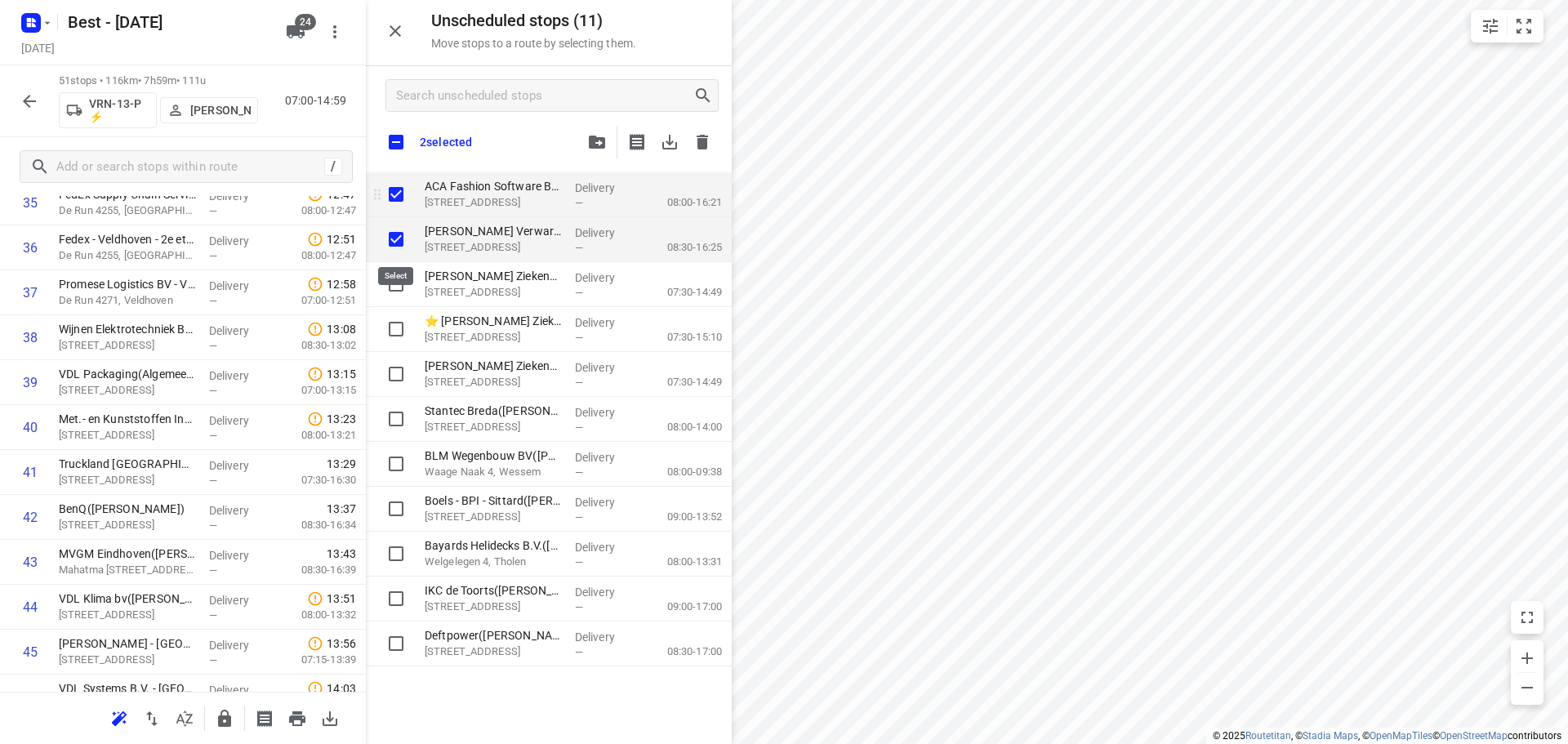
checkbox input "true"
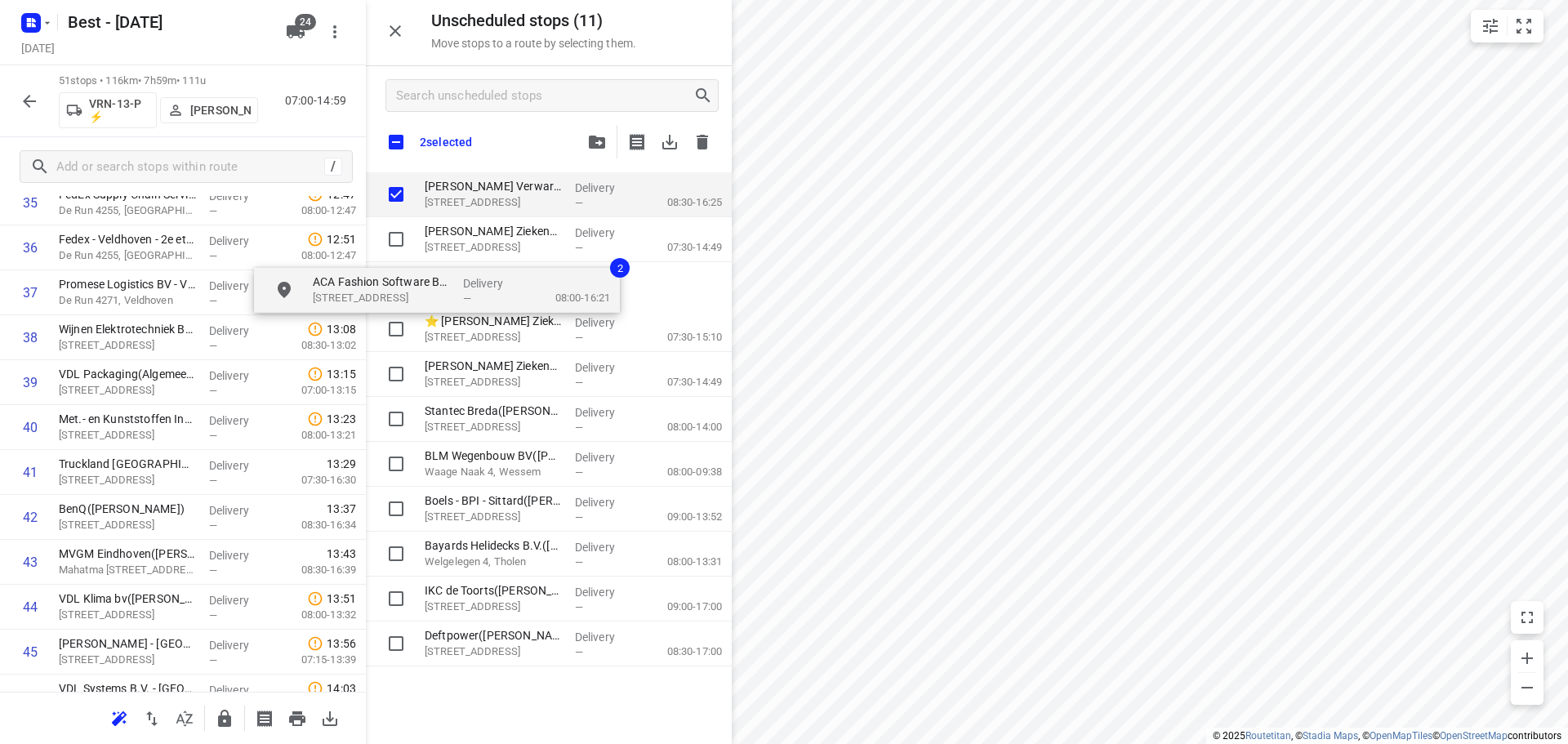
checkbox input "true"
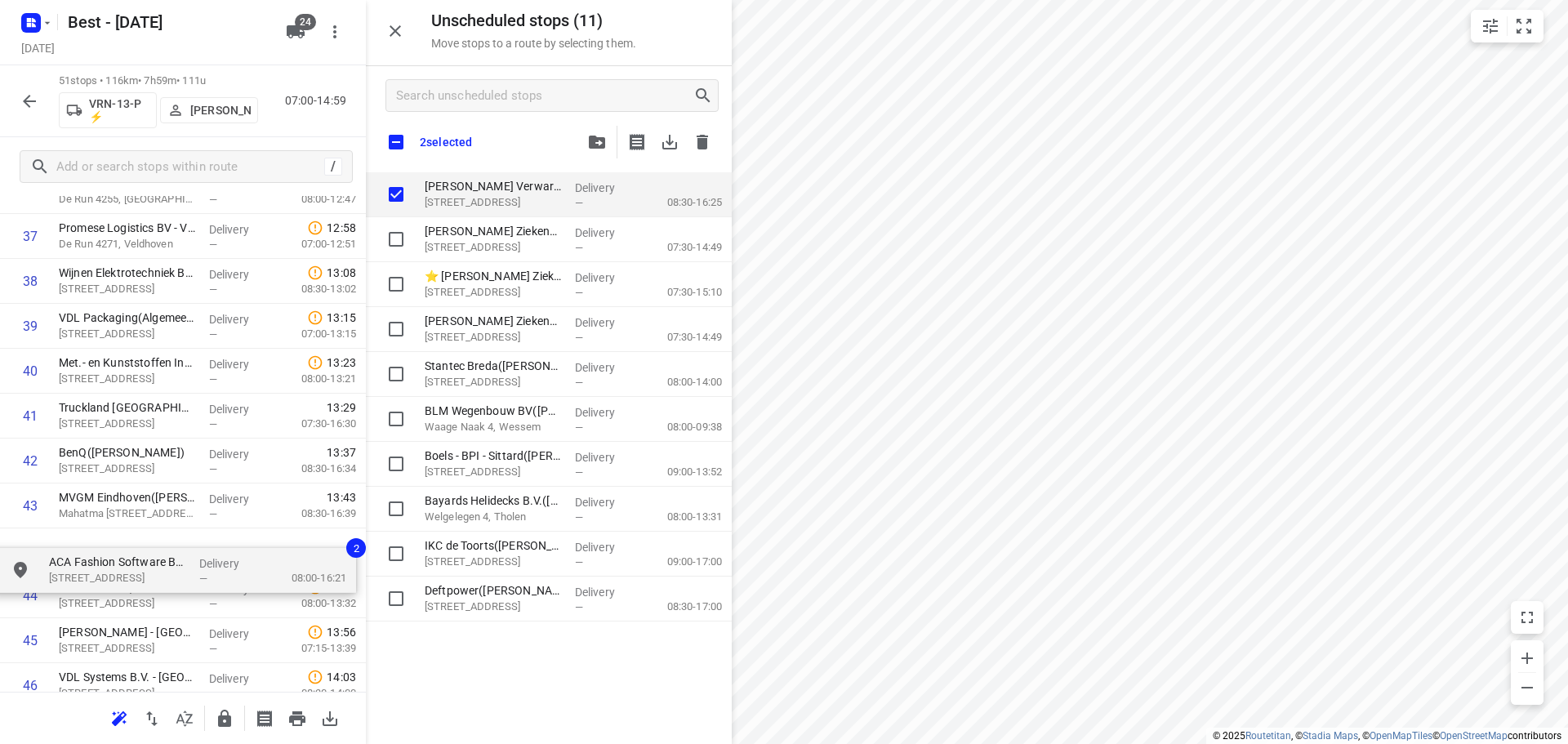
drag, startPoint x: 452, startPoint y: 205, endPoint x: 71, endPoint y: 567, distance: 525.6
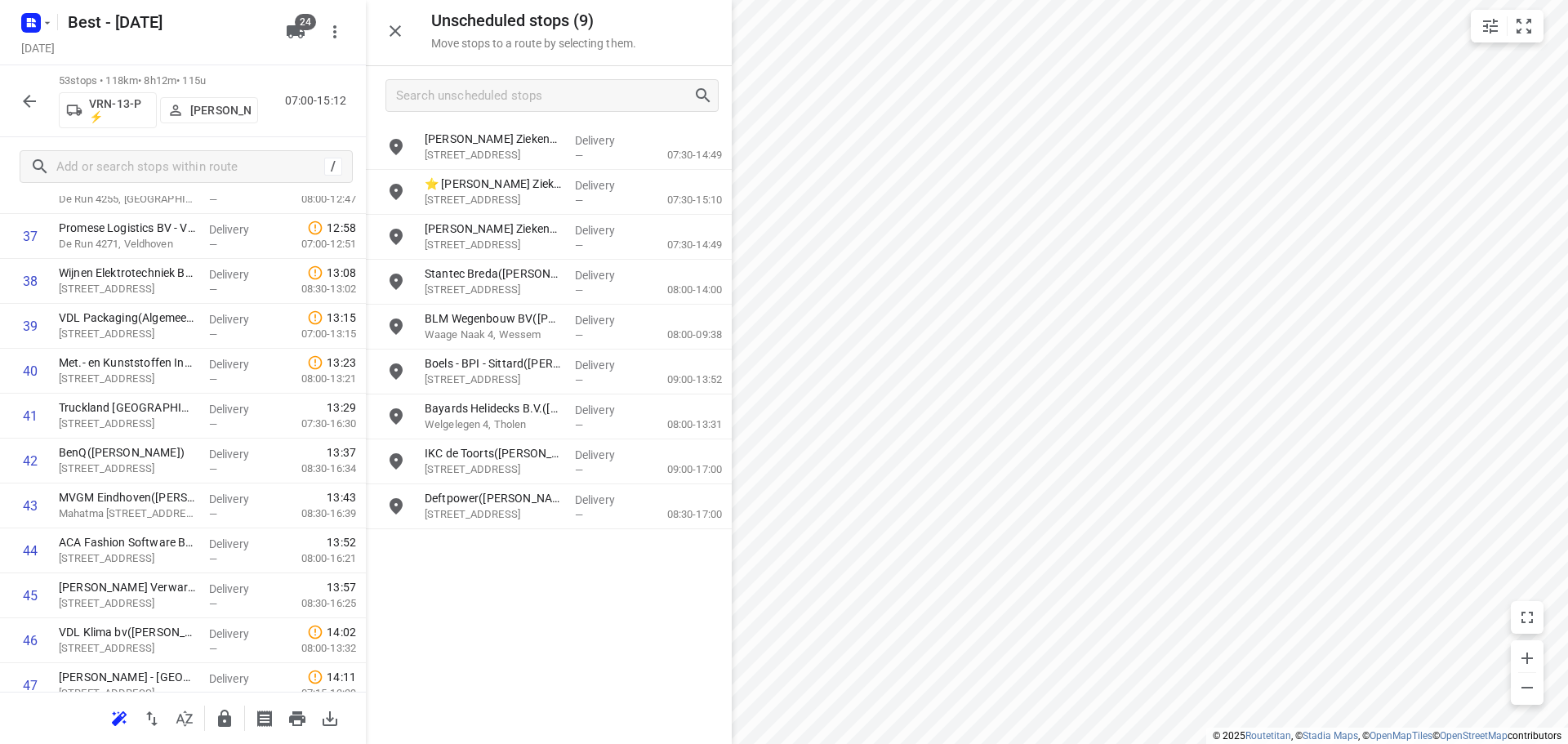
click at [409, 11] on div "Unscheduled stops ( 9 ) Move stops to a route by selecting them." at bounding box center [548, 33] width 366 height 66
click at [398, 32] on icon "button" at bounding box center [396, 31] width 19 height 19
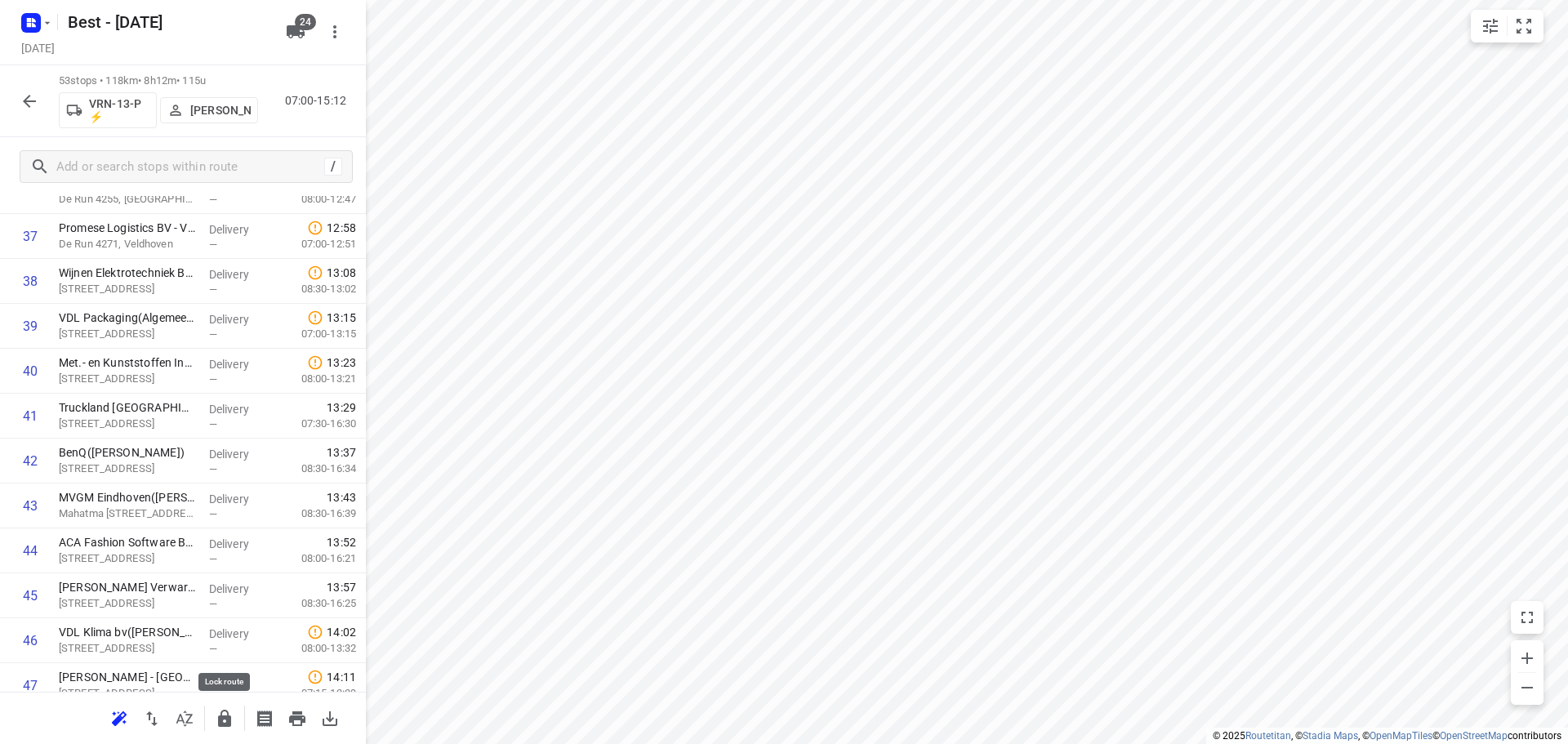
click at [217, 715] on icon "button" at bounding box center [224, 718] width 19 height 19
click at [31, 83] on div "53 stops • 118km • 8h12m • 115u VRN-13-P ⚡ Andy De Vreede 07:00-15:12" at bounding box center [183, 101] width 366 height 71
click at [20, 104] on icon "button" at bounding box center [29, 101] width 19 height 19
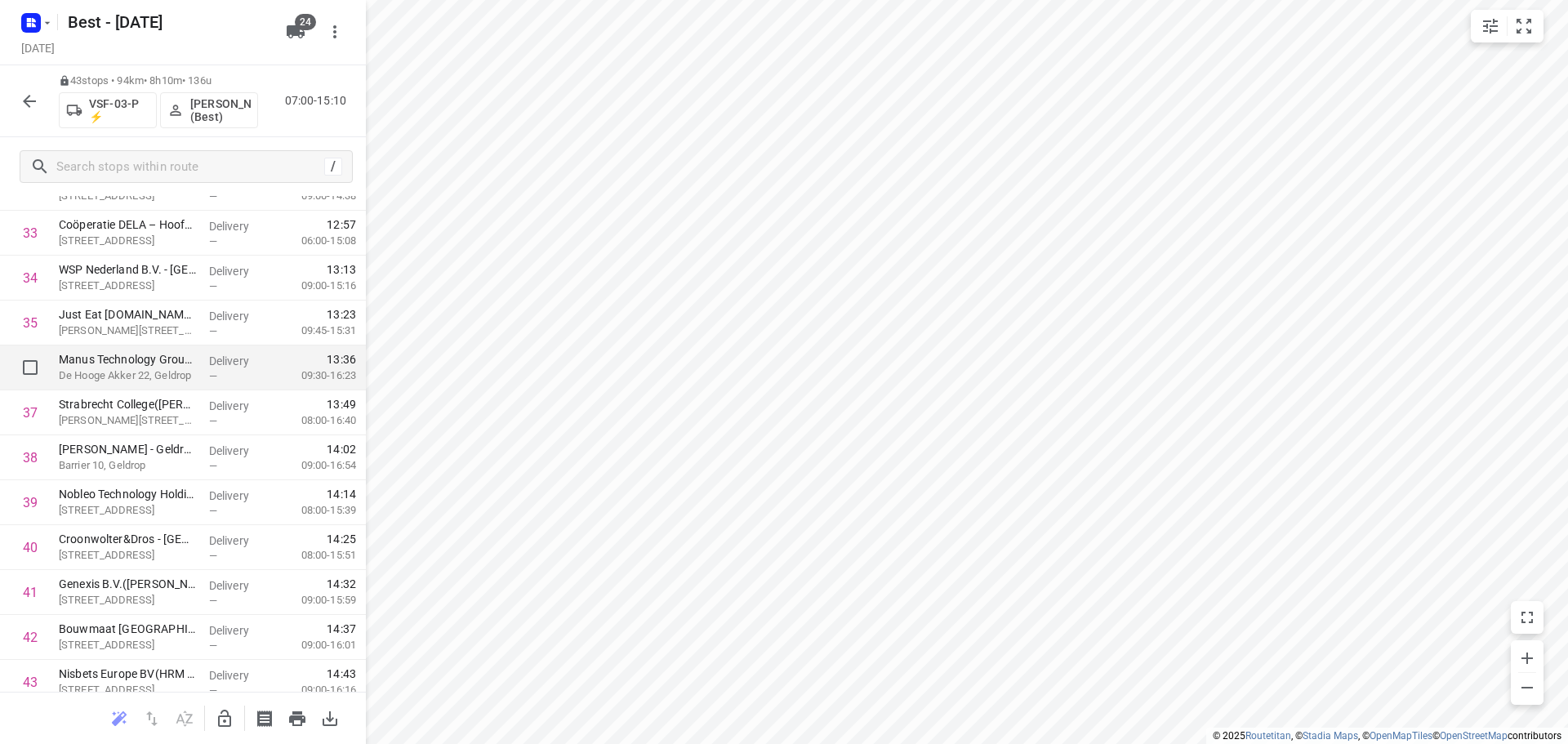
scroll to position [1608, 0]
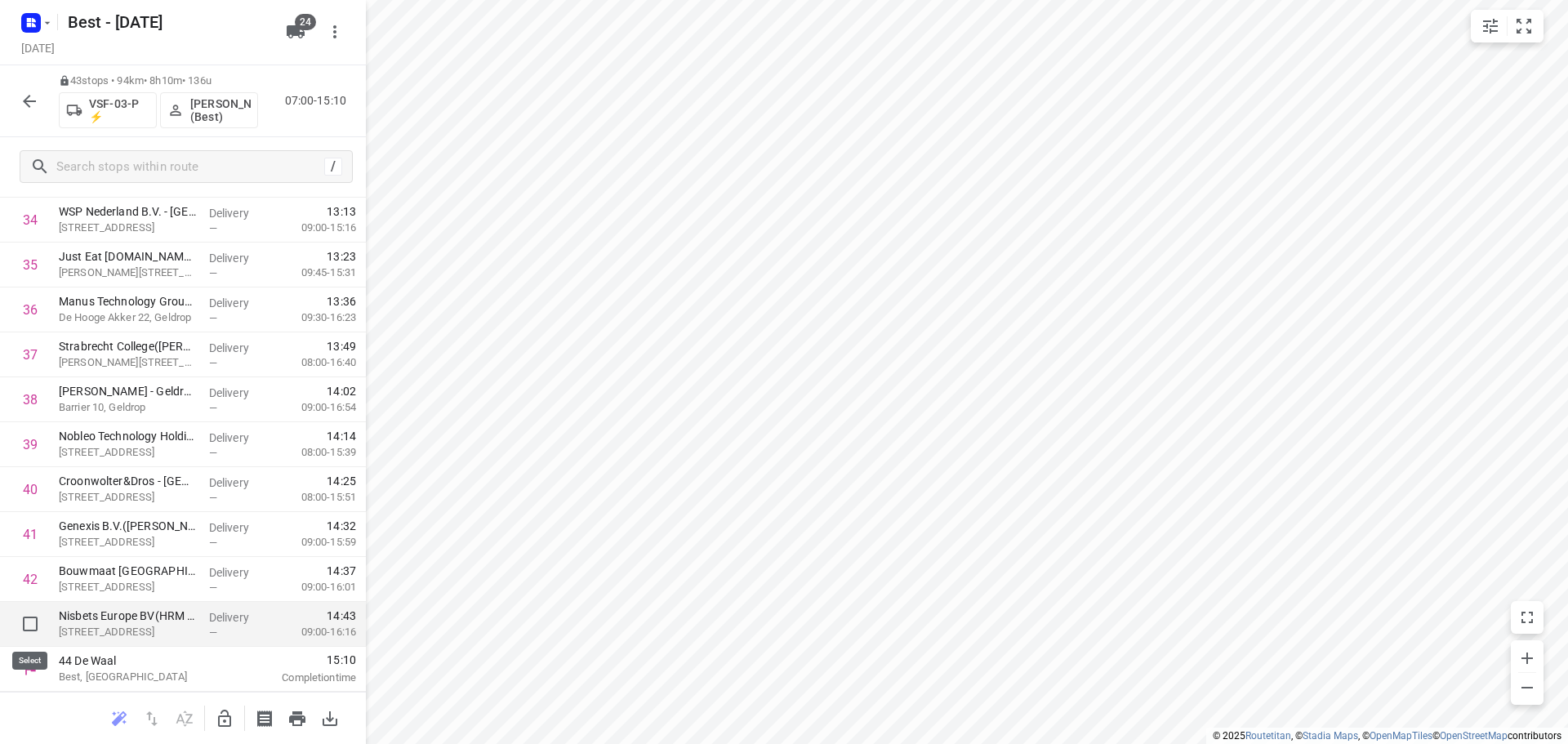
click at [21, 627] on input "checkbox" at bounding box center [30, 623] width 33 height 33
checkbox input "true"
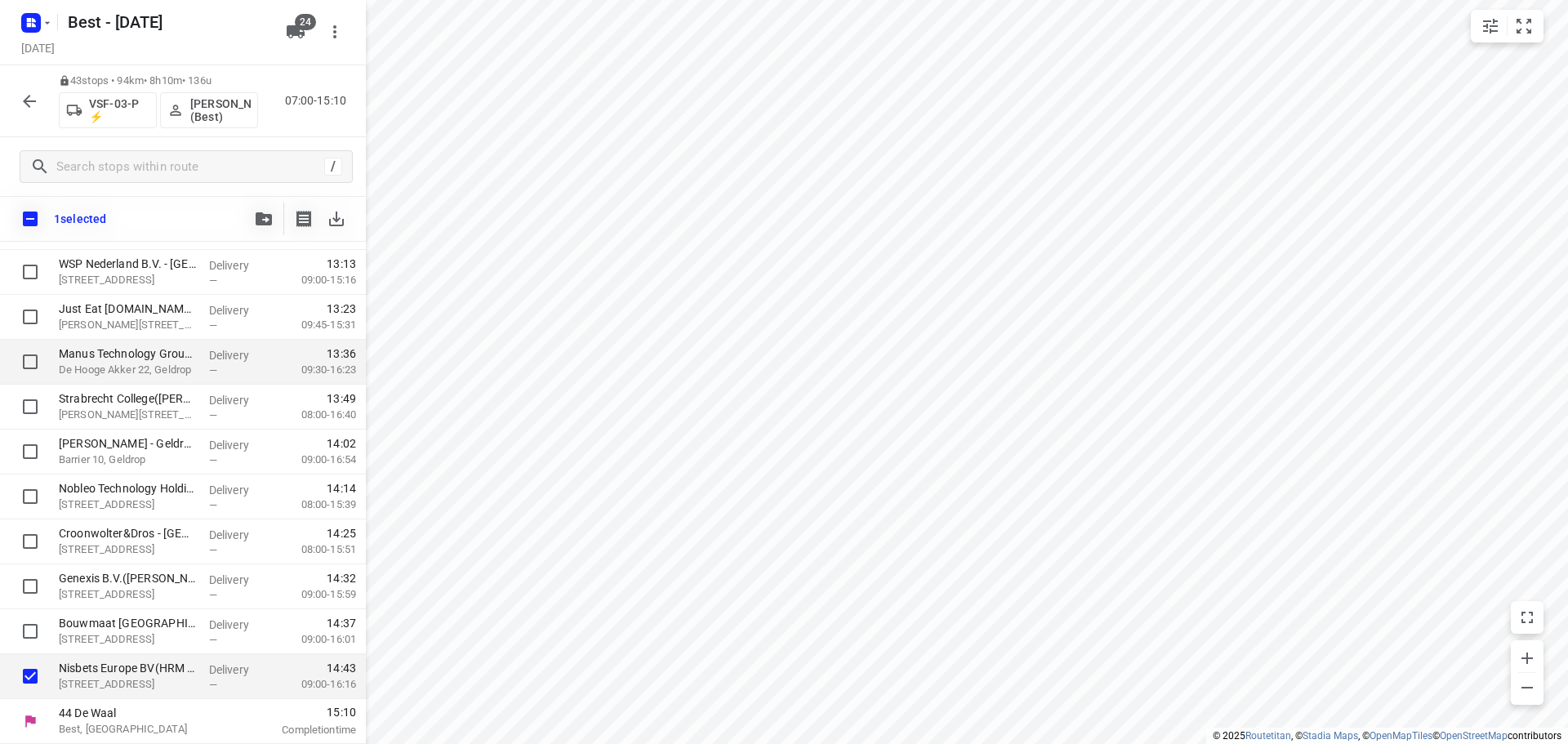
scroll to position [1602, 0]
click at [260, 204] on button "button" at bounding box center [263, 218] width 33 height 33
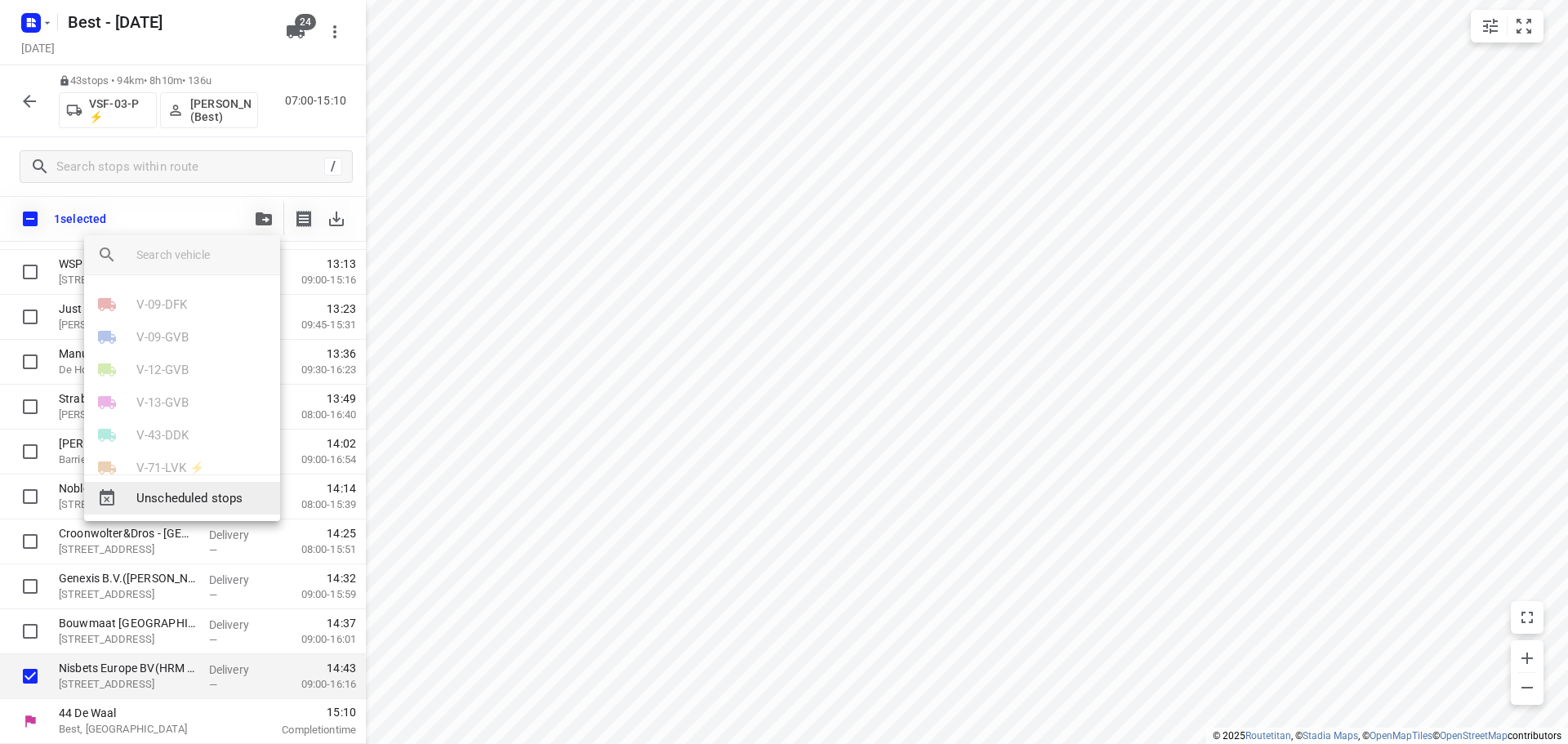
click at [185, 514] on div "Unscheduled stops" at bounding box center [182, 498] width 196 height 33
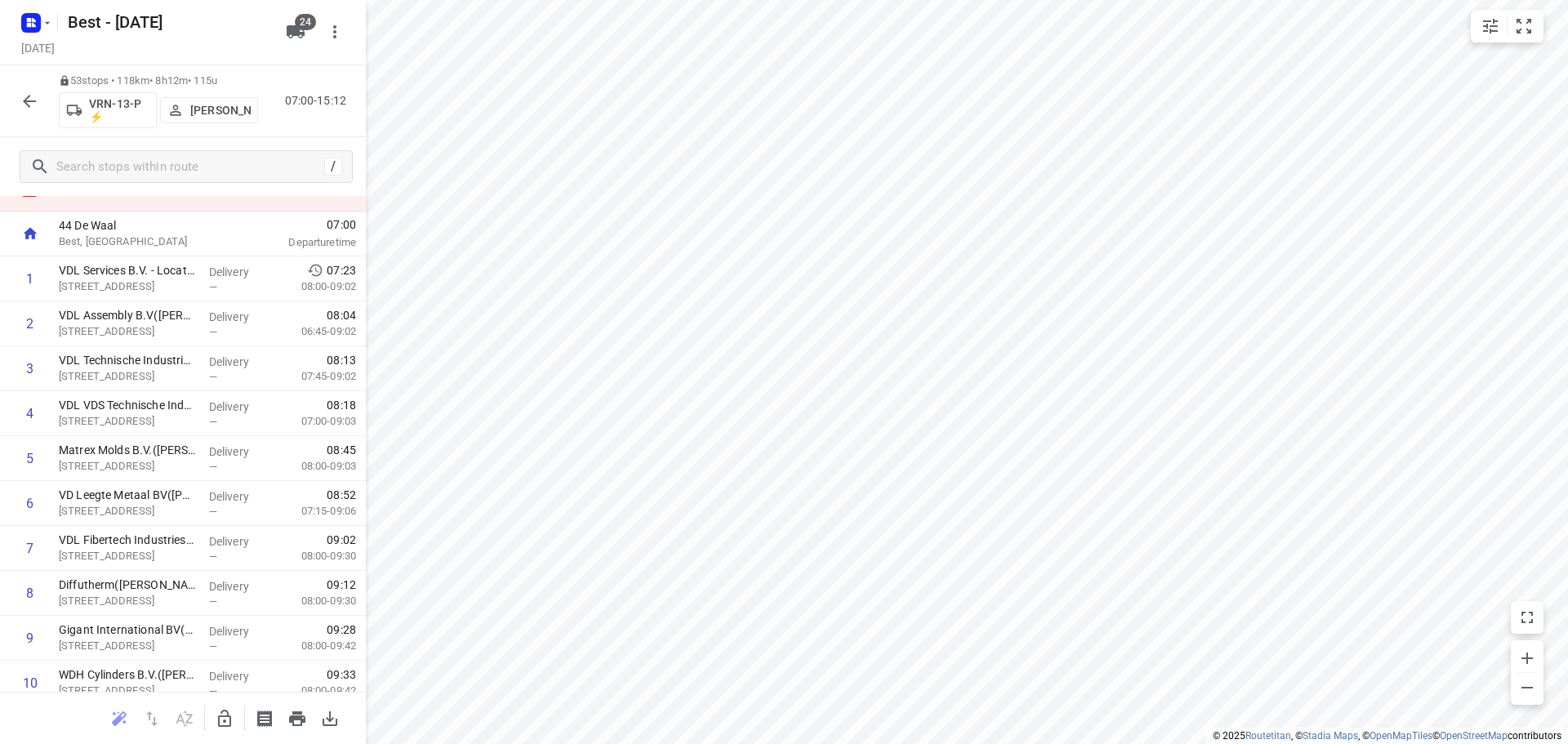
scroll to position [0, 0]
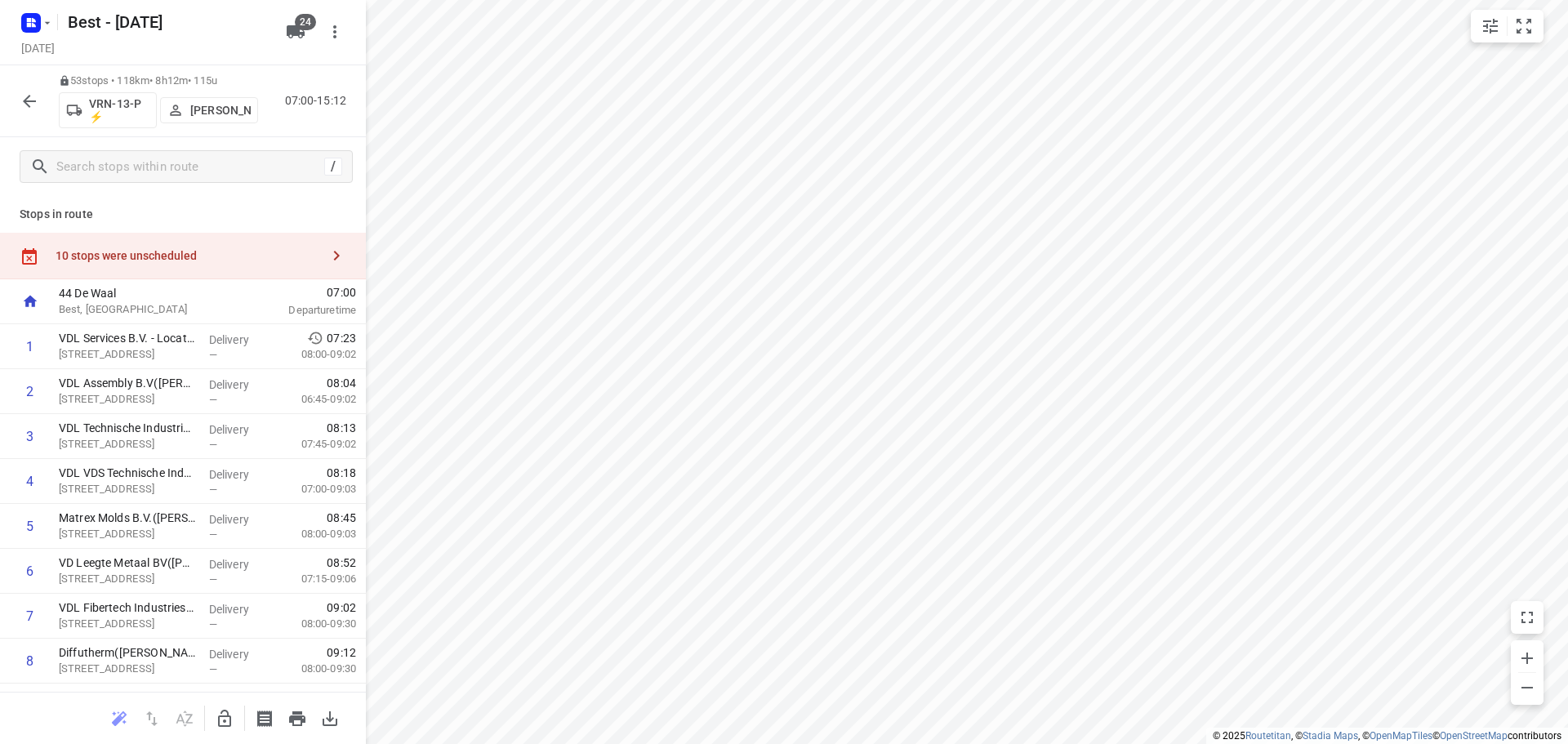
click at [286, 237] on div "10 stops were unscheduled" at bounding box center [183, 256] width 366 height 47
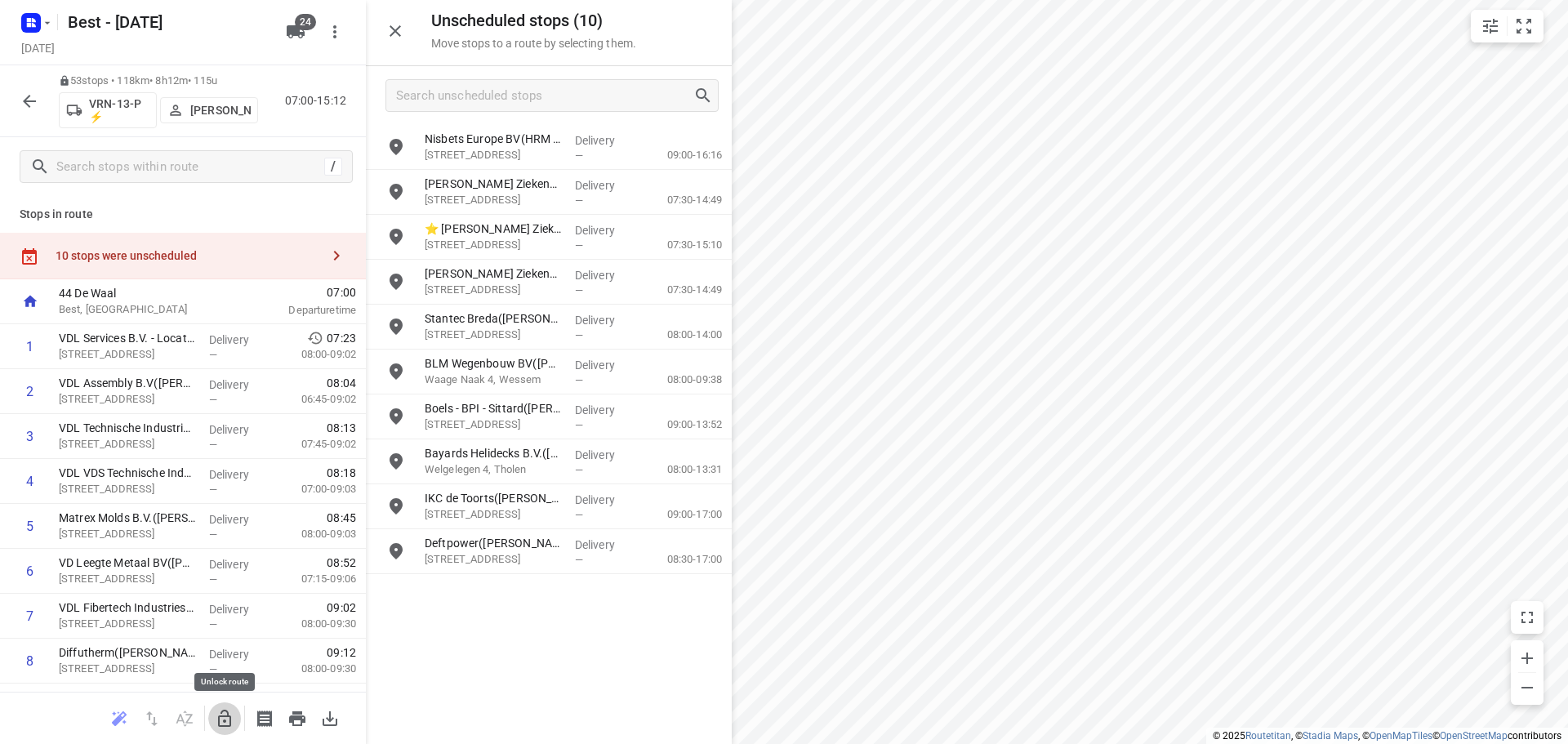
click at [215, 719] on icon "button" at bounding box center [224, 718] width 19 height 19
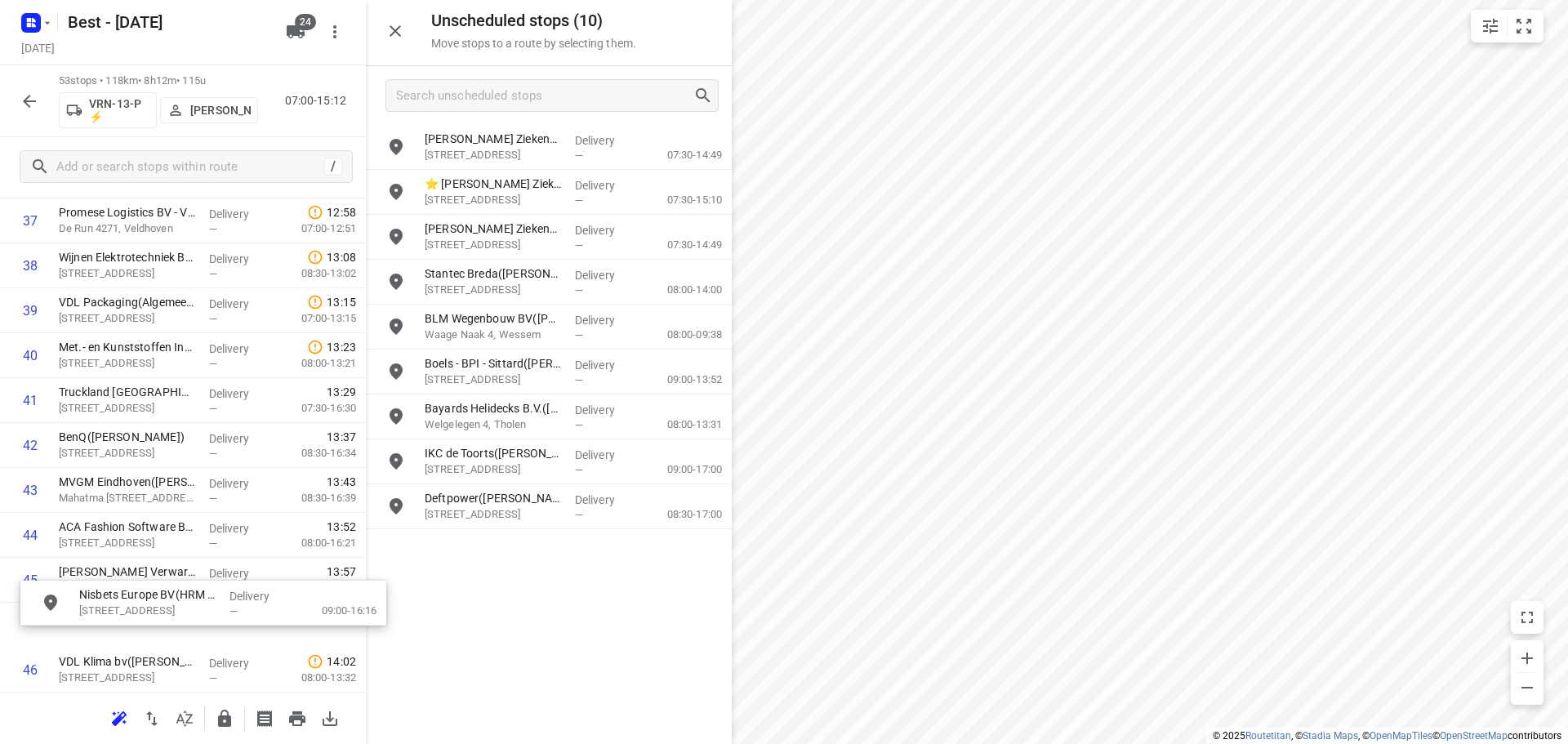
scroll to position [1774, 0]
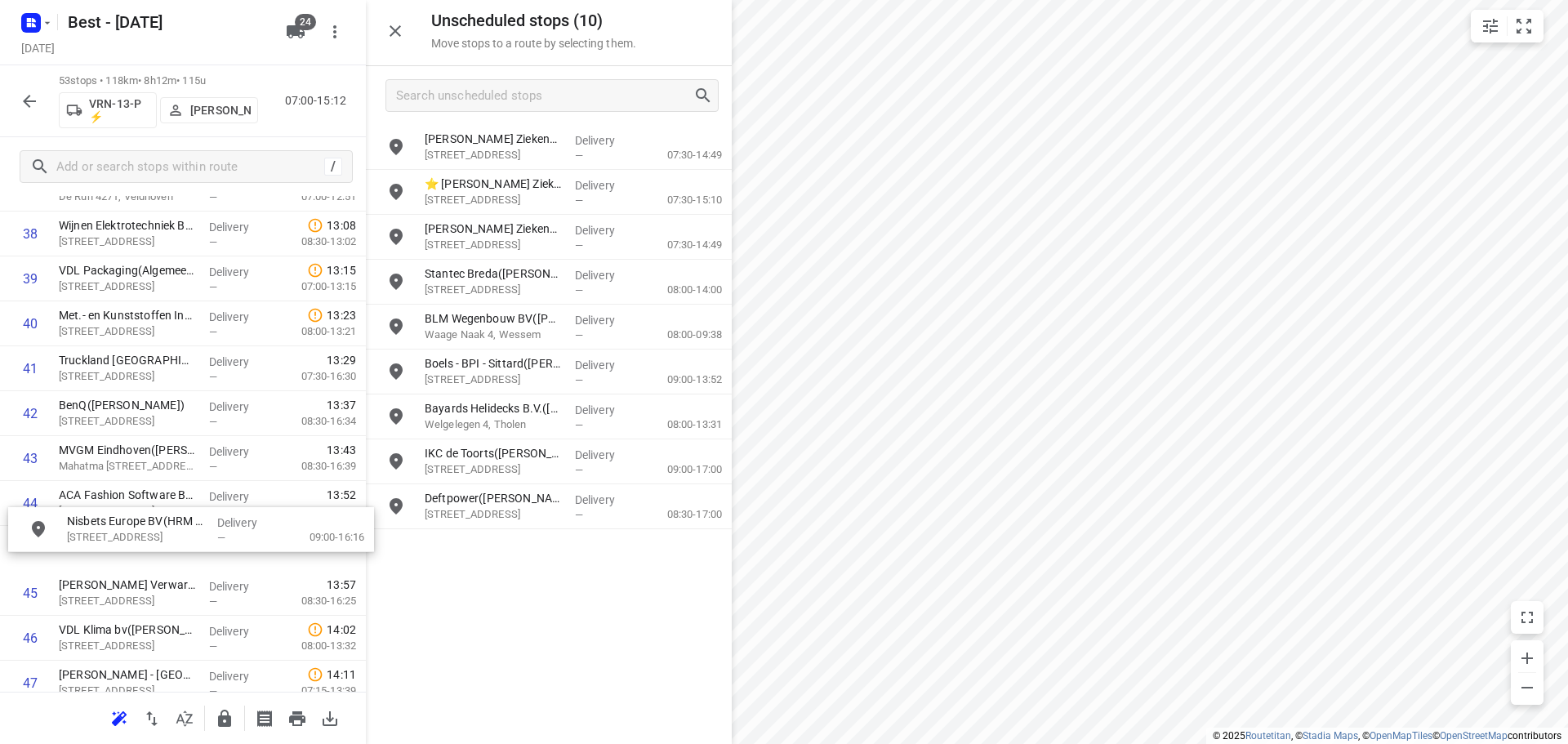
drag, startPoint x: 493, startPoint y: 146, endPoint x: 134, endPoint y: 510, distance: 511.3
click at [218, 722] on icon "button" at bounding box center [224, 718] width 13 height 17
click at [411, 26] on button "button" at bounding box center [395, 31] width 33 height 33
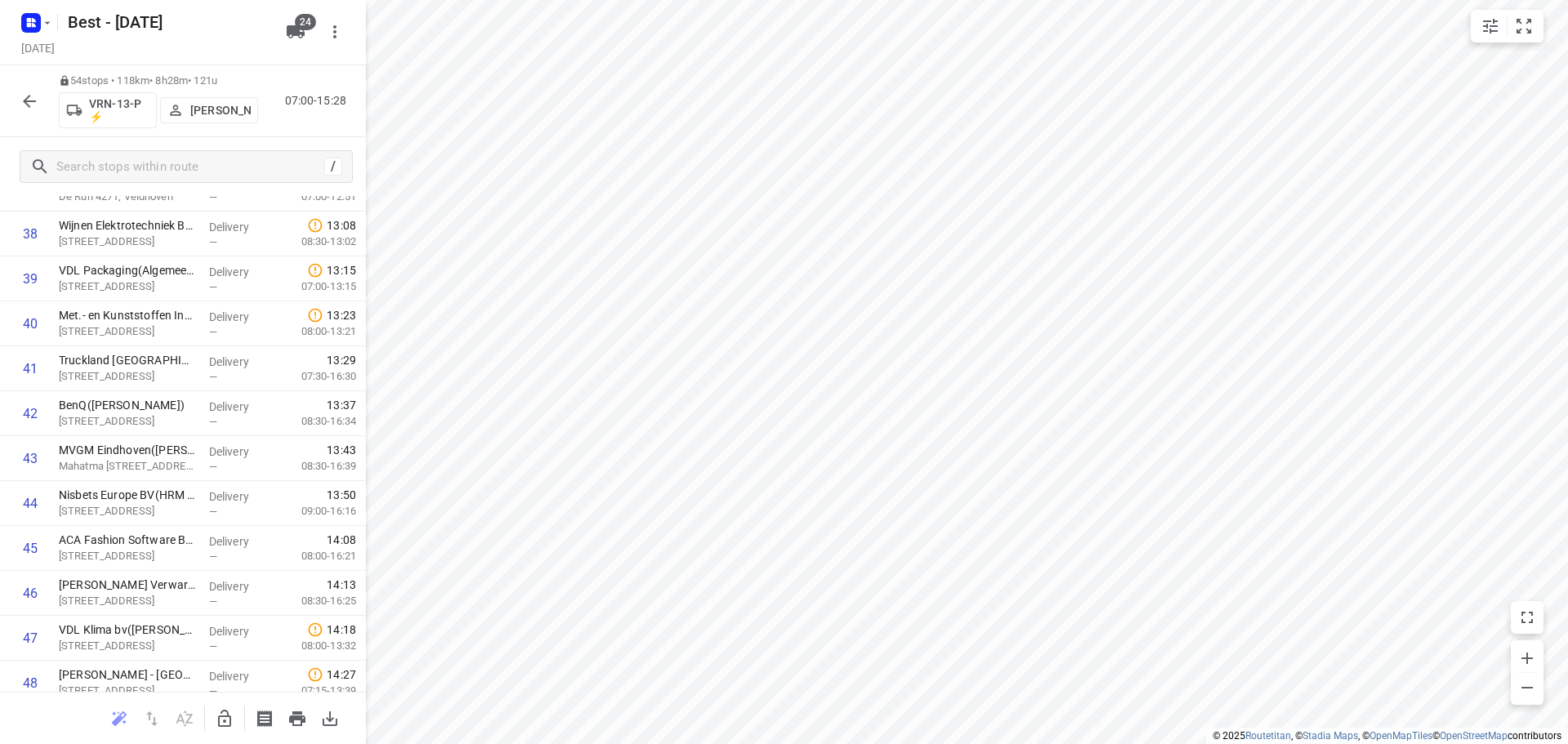
click at [12, 103] on div "54 stops • 118km • 8h28m • 121u VRN-13-P ⚡ Andy De Vreede 07:00-15:28" at bounding box center [183, 101] width 366 height 71
click at [31, 107] on icon "button" at bounding box center [29, 101] width 19 height 19
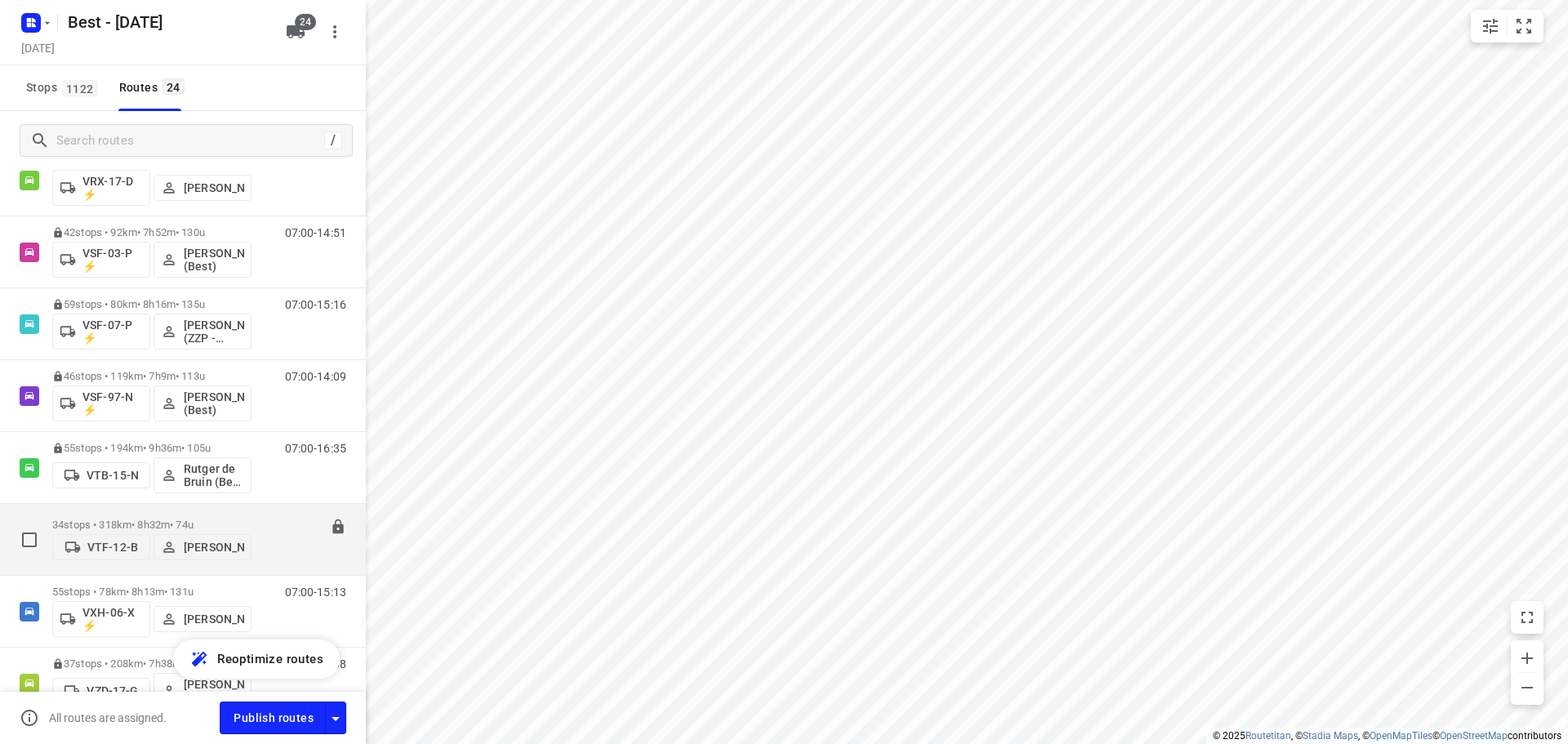
scroll to position [1106, 0]
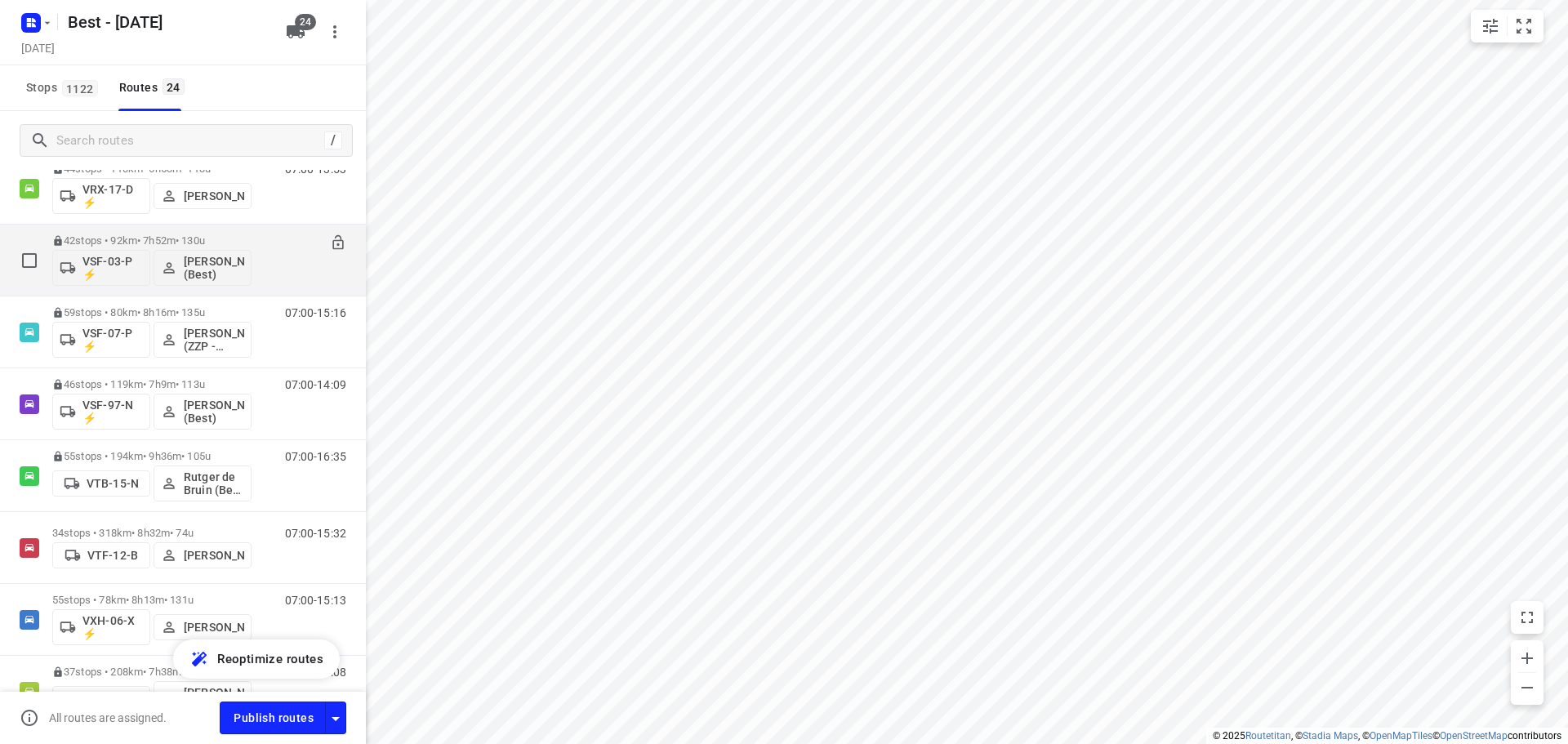
click at [146, 237] on p "42 stops • 92km • 7h52m • 130u" at bounding box center [152, 240] width 200 height 12
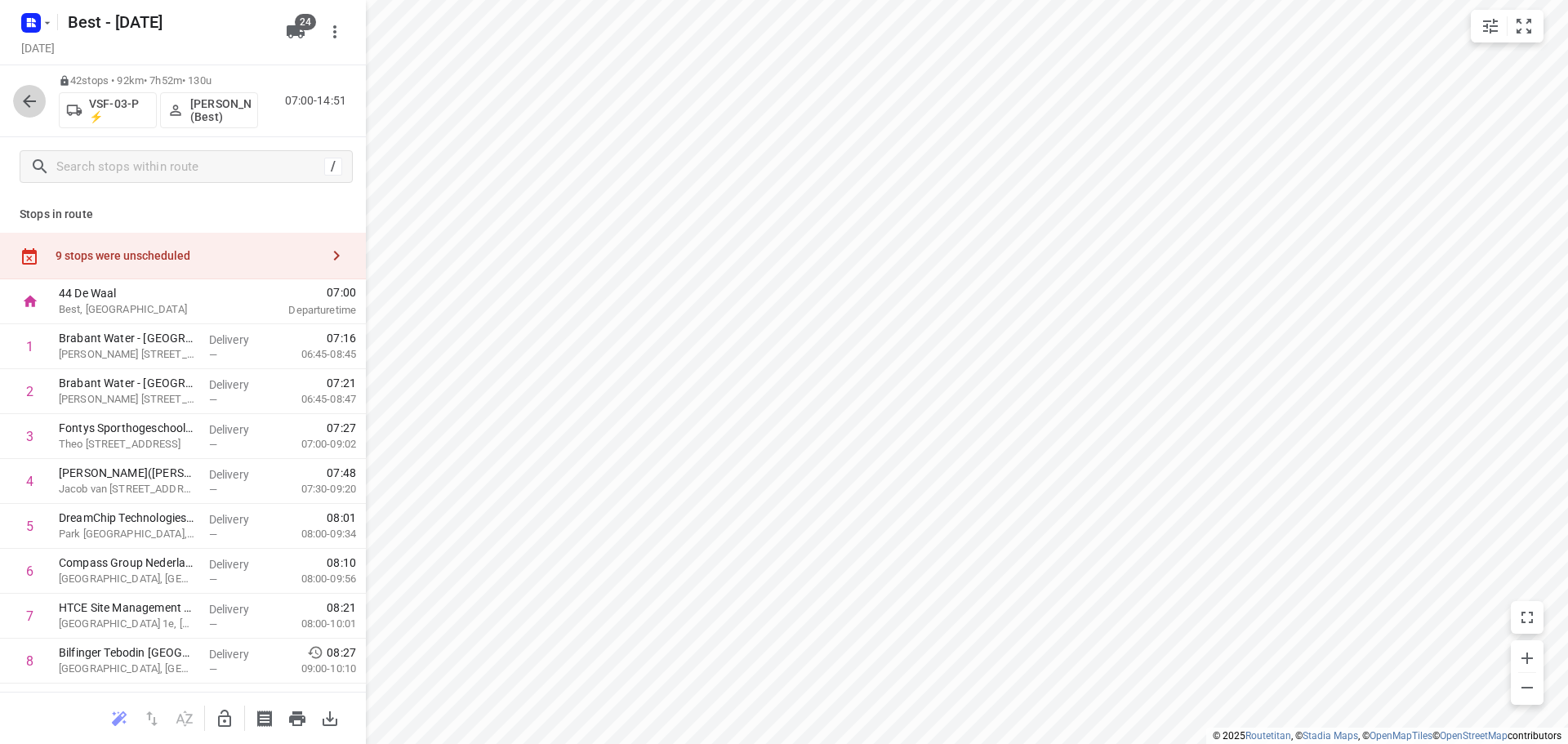
click at [34, 98] on icon "button" at bounding box center [29, 101] width 19 height 19
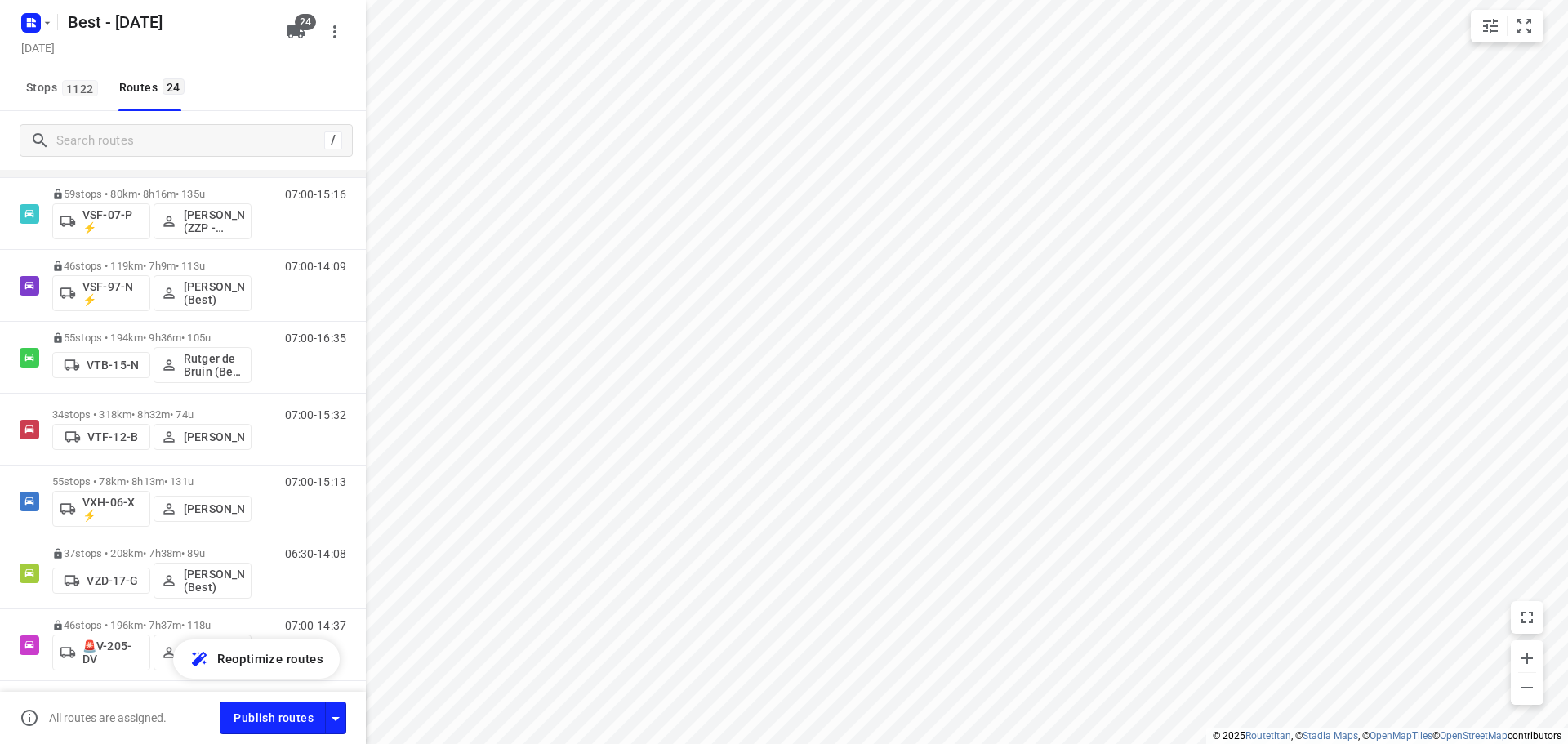
scroll to position [1306, 0]
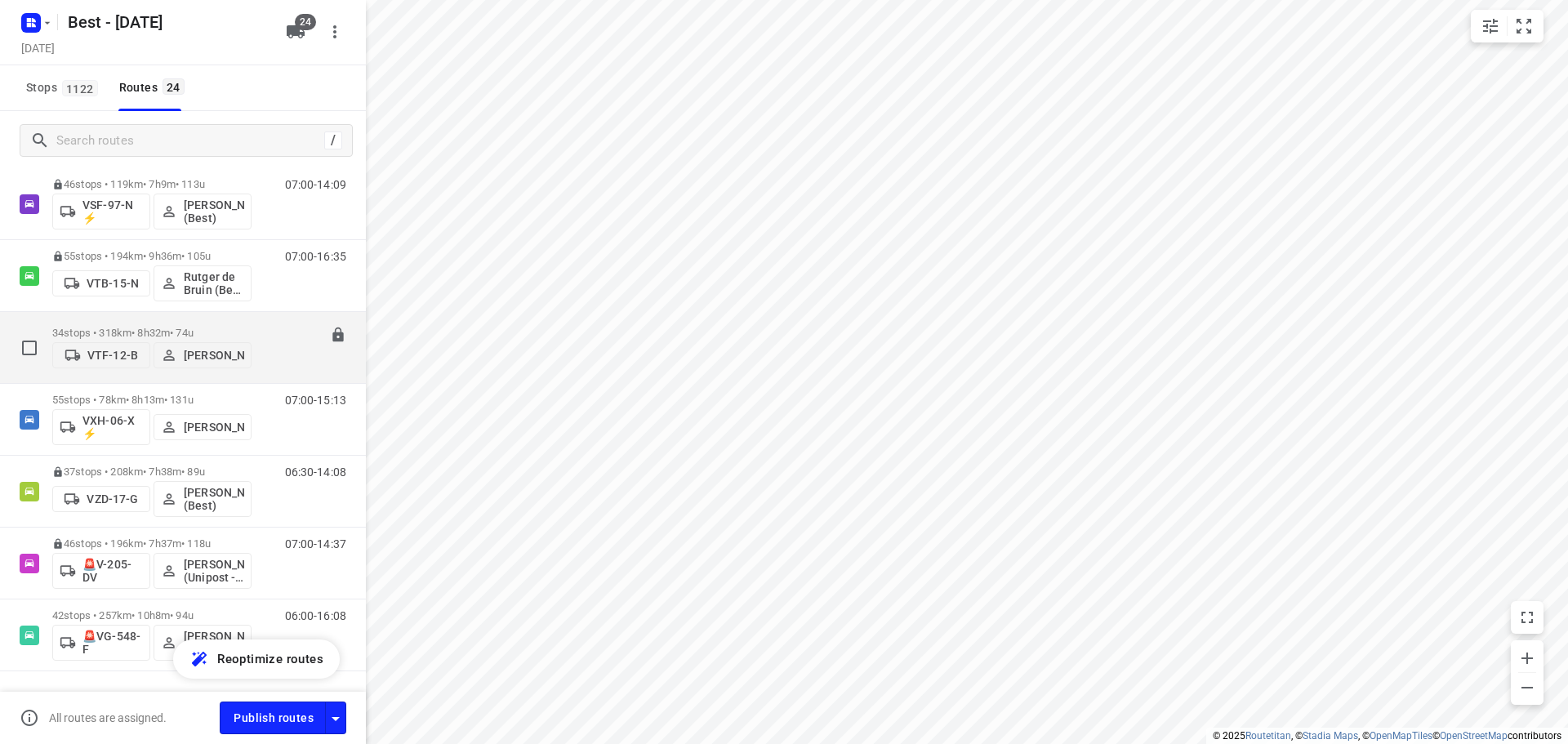
click at [140, 319] on div "34 stops • 318km • 8h32m • 74u VTF-12-B Daniëlle Belmer" at bounding box center [152, 348] width 200 height 58
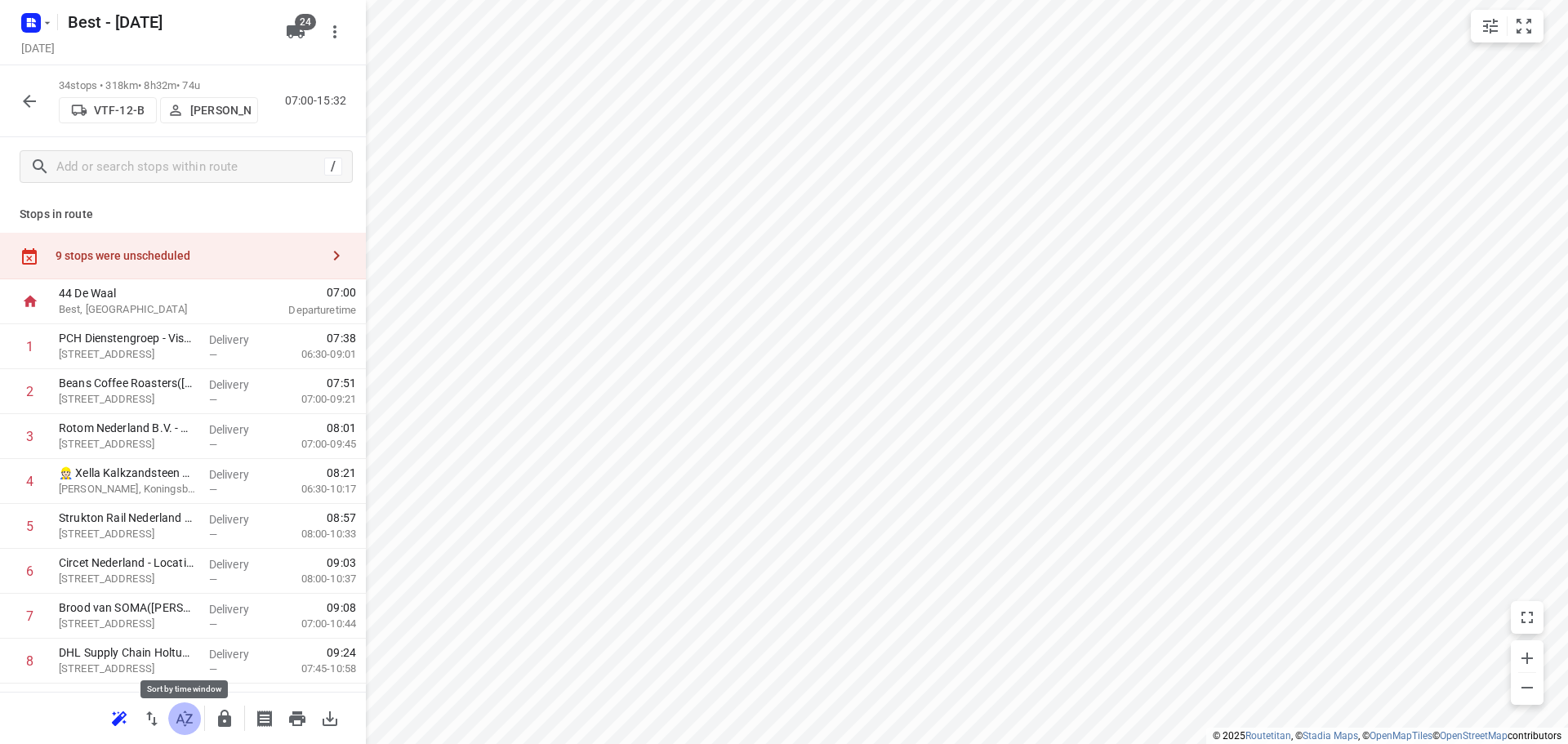
click at [178, 720] on icon "button" at bounding box center [185, 718] width 16 height 16
click at [348, 239] on div "9 stops were unscheduled" at bounding box center [183, 256] width 366 height 47
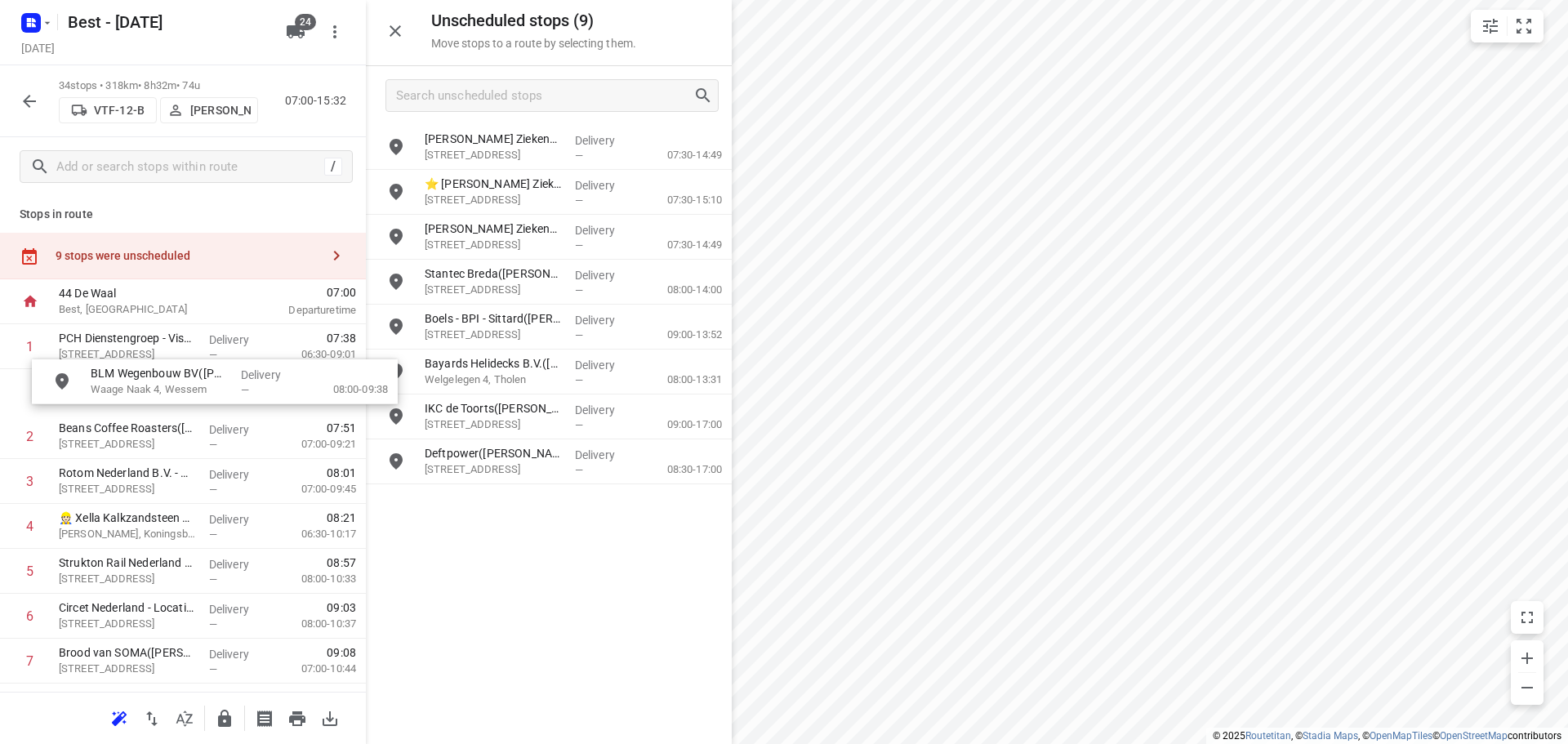
drag, startPoint x: 486, startPoint y: 334, endPoint x: 114, endPoint y: 389, distance: 376.0
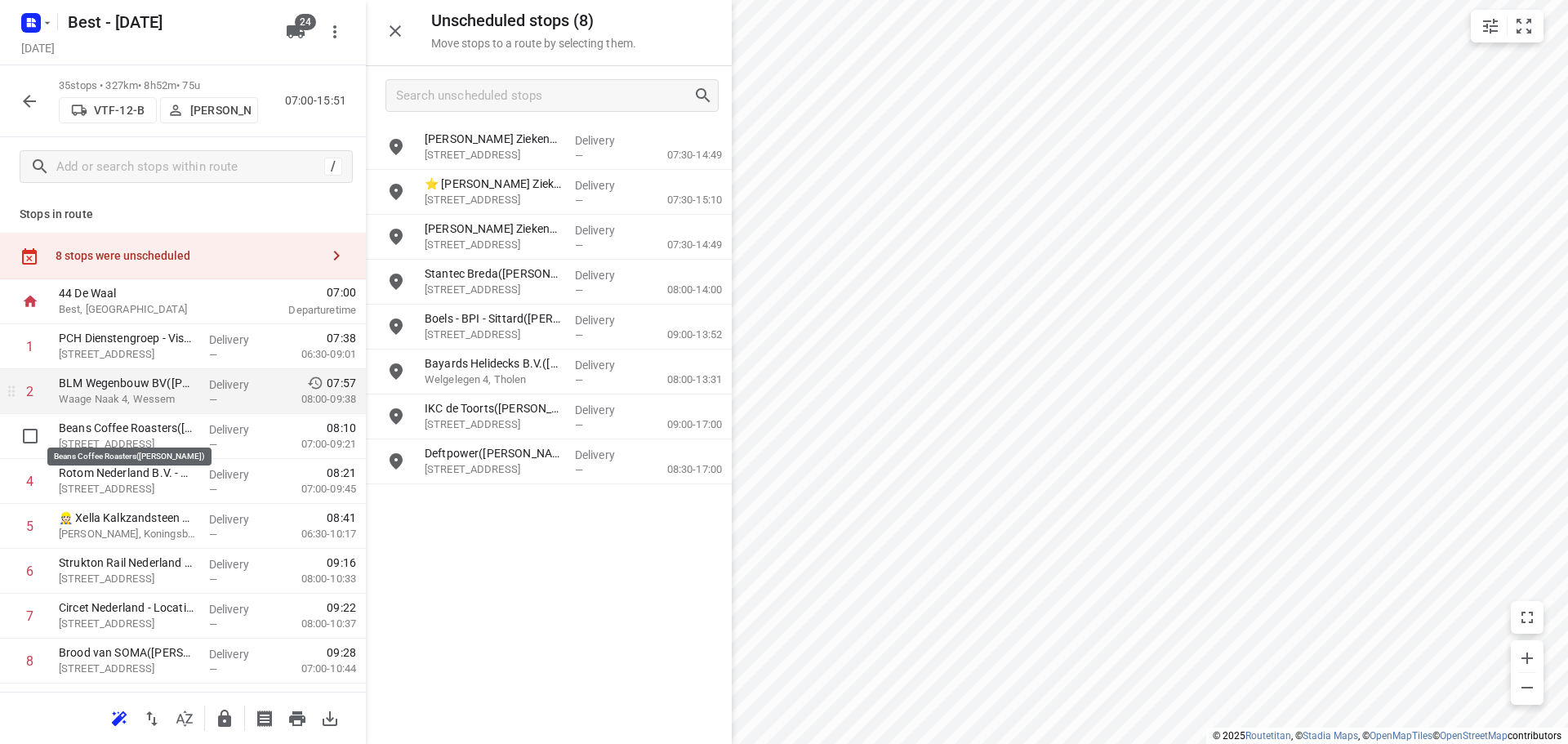
drag, startPoint x: 146, startPoint y: 432, endPoint x: 147, endPoint y: 387, distance: 45.0
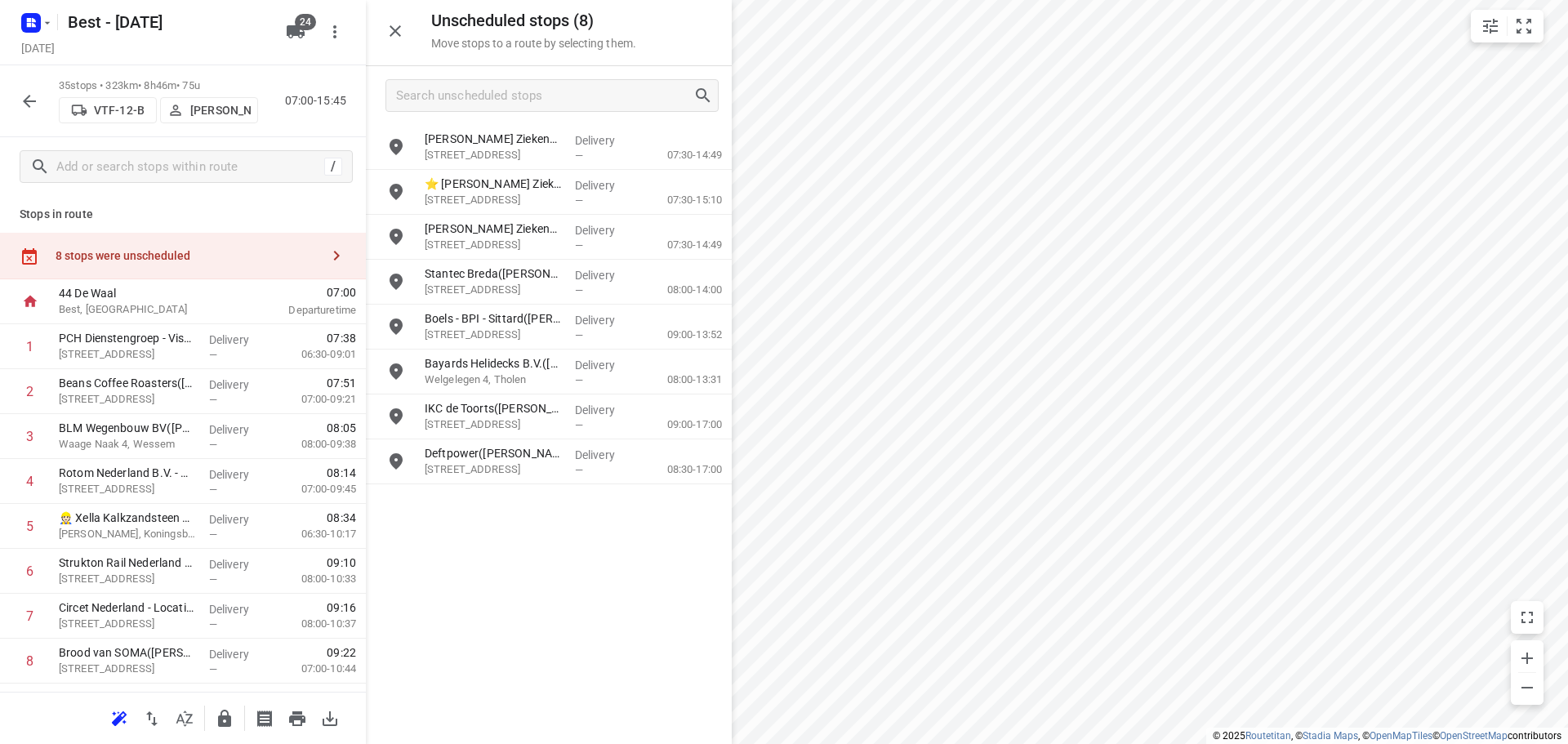
click at [386, 35] on icon "button" at bounding box center [396, 31] width 19 height 19
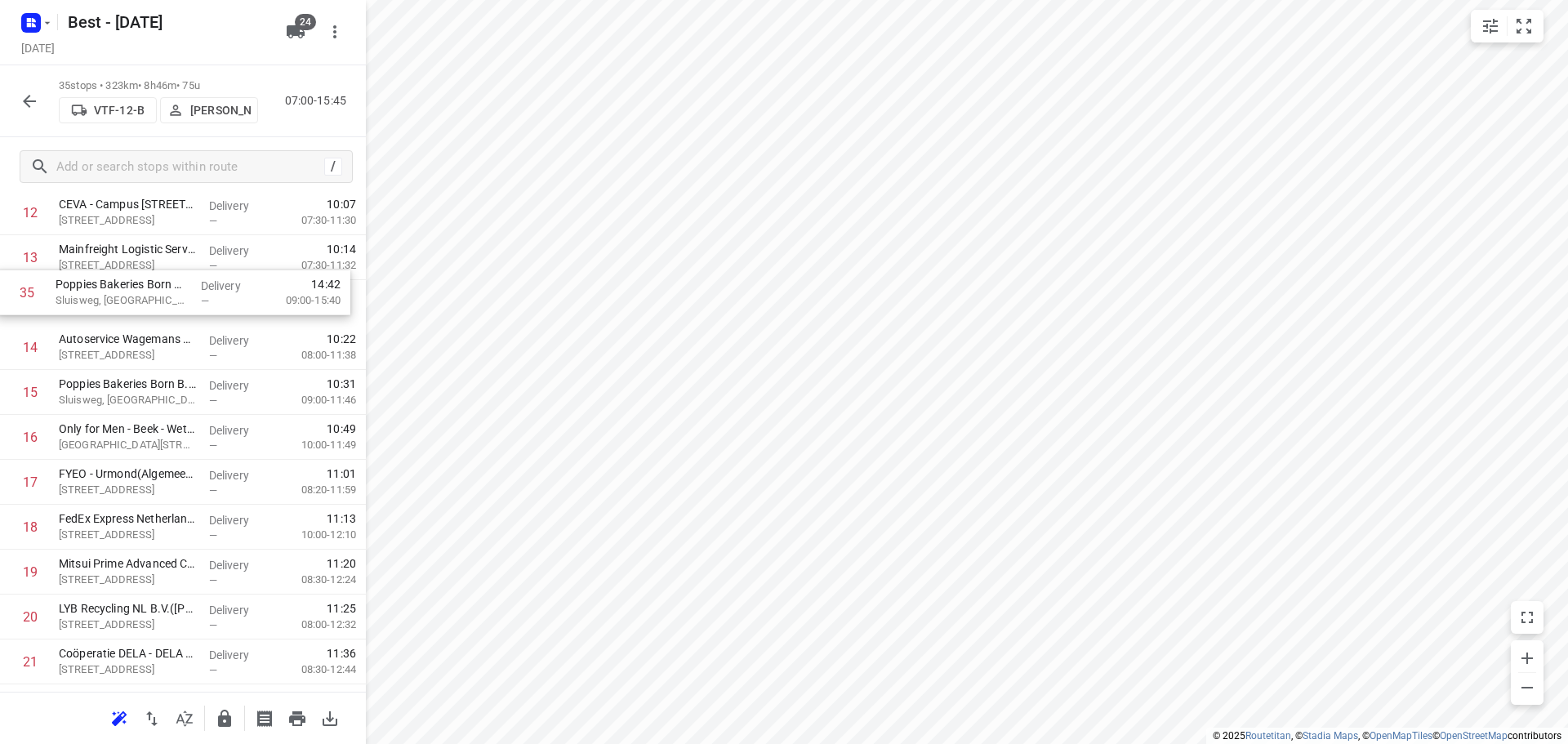
scroll to position [626, 0]
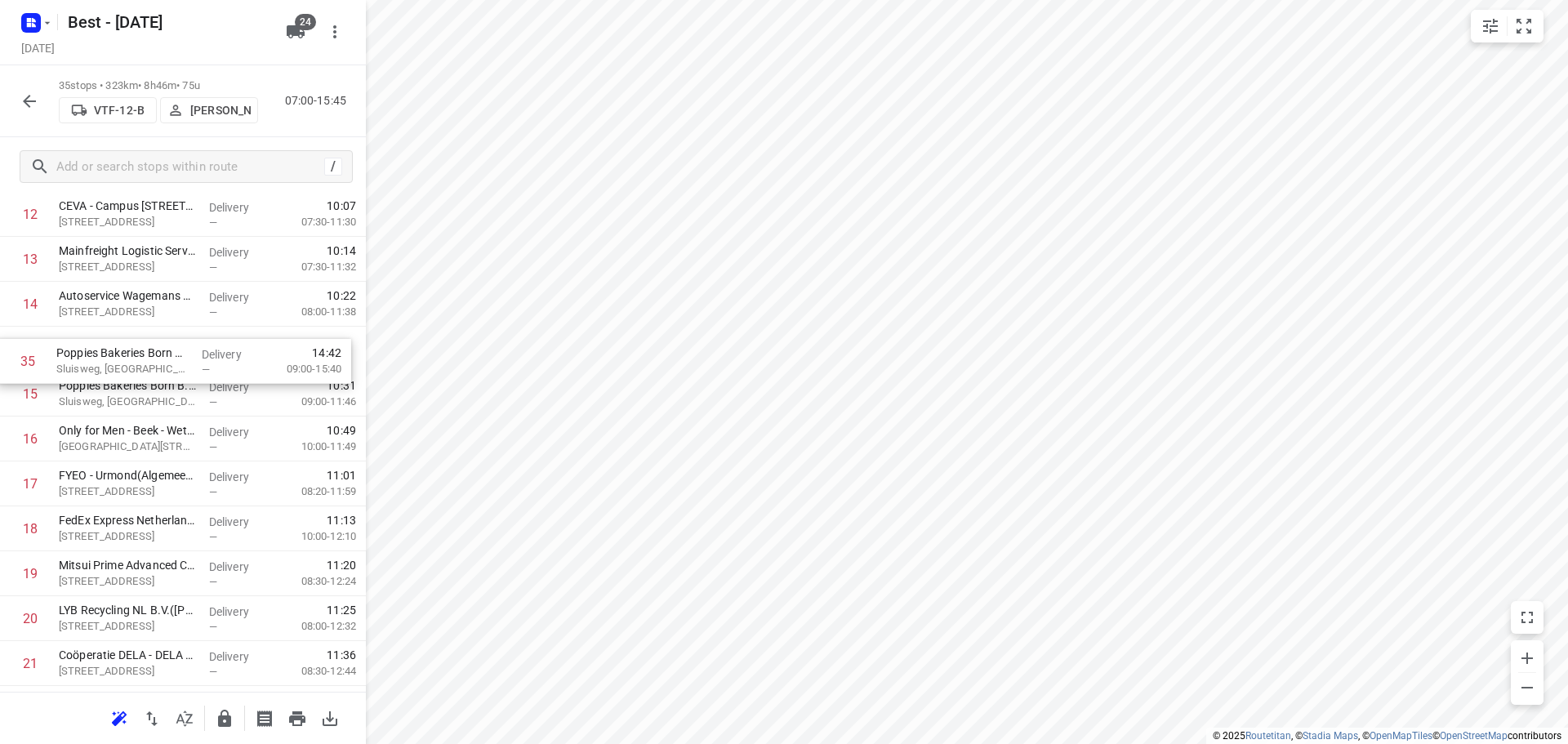
drag, startPoint x: 136, startPoint y: 605, endPoint x: 136, endPoint y: 332, distance: 273.0
click at [136, 332] on div "1 PCH Dienstengroep - Visser & Smit Hanab - Kelpen Oler(Dion Boezaart) Begijnho…" at bounding box center [183, 484] width 366 height 1571
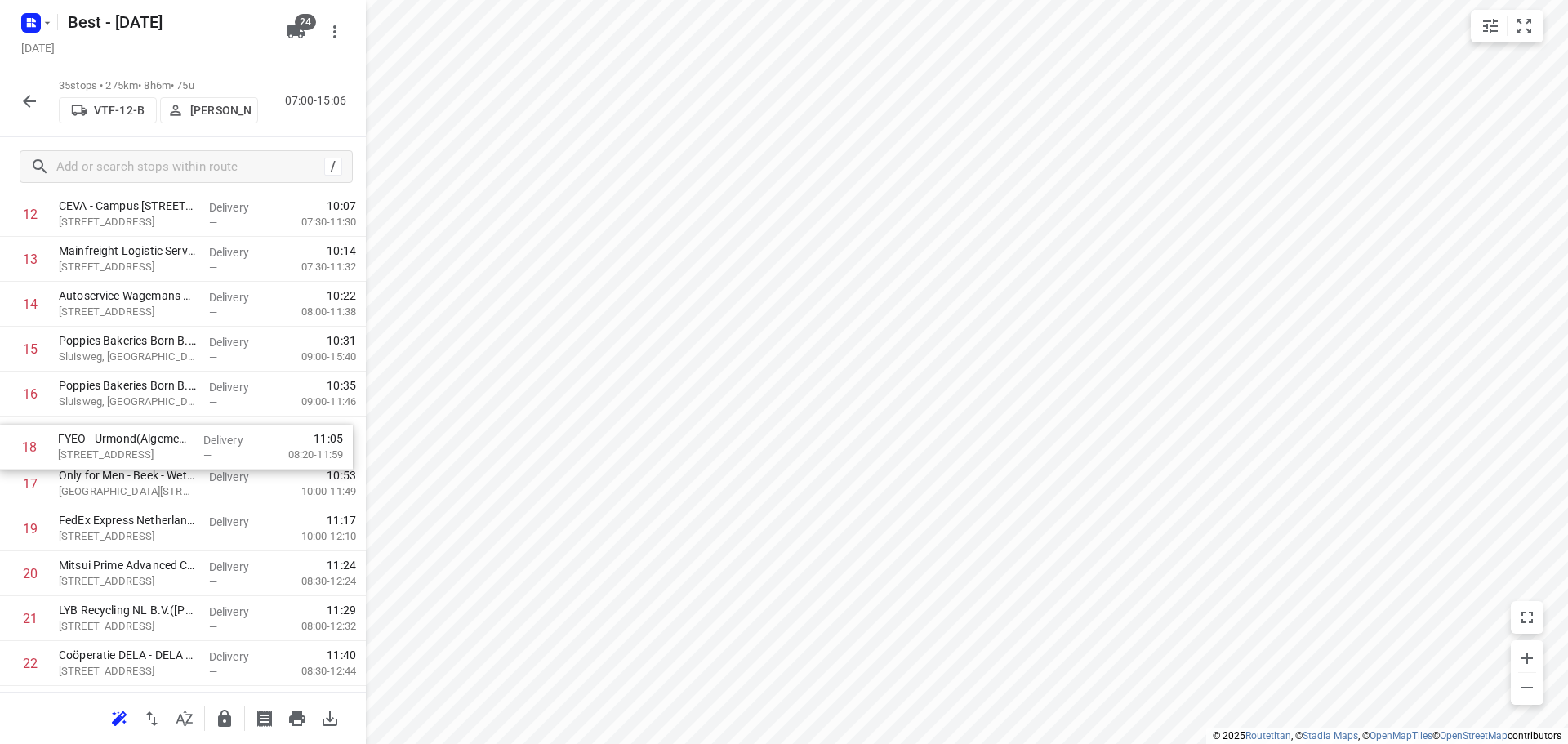
drag, startPoint x: 111, startPoint y: 496, endPoint x: 110, endPoint y: 452, distance: 44.0
click at [110, 452] on div "1 PCH Dienstengroep - Visser & Smit Hanab - Kelpen Oler(Dion Boezaart) Begijnho…" at bounding box center [183, 484] width 366 height 1571
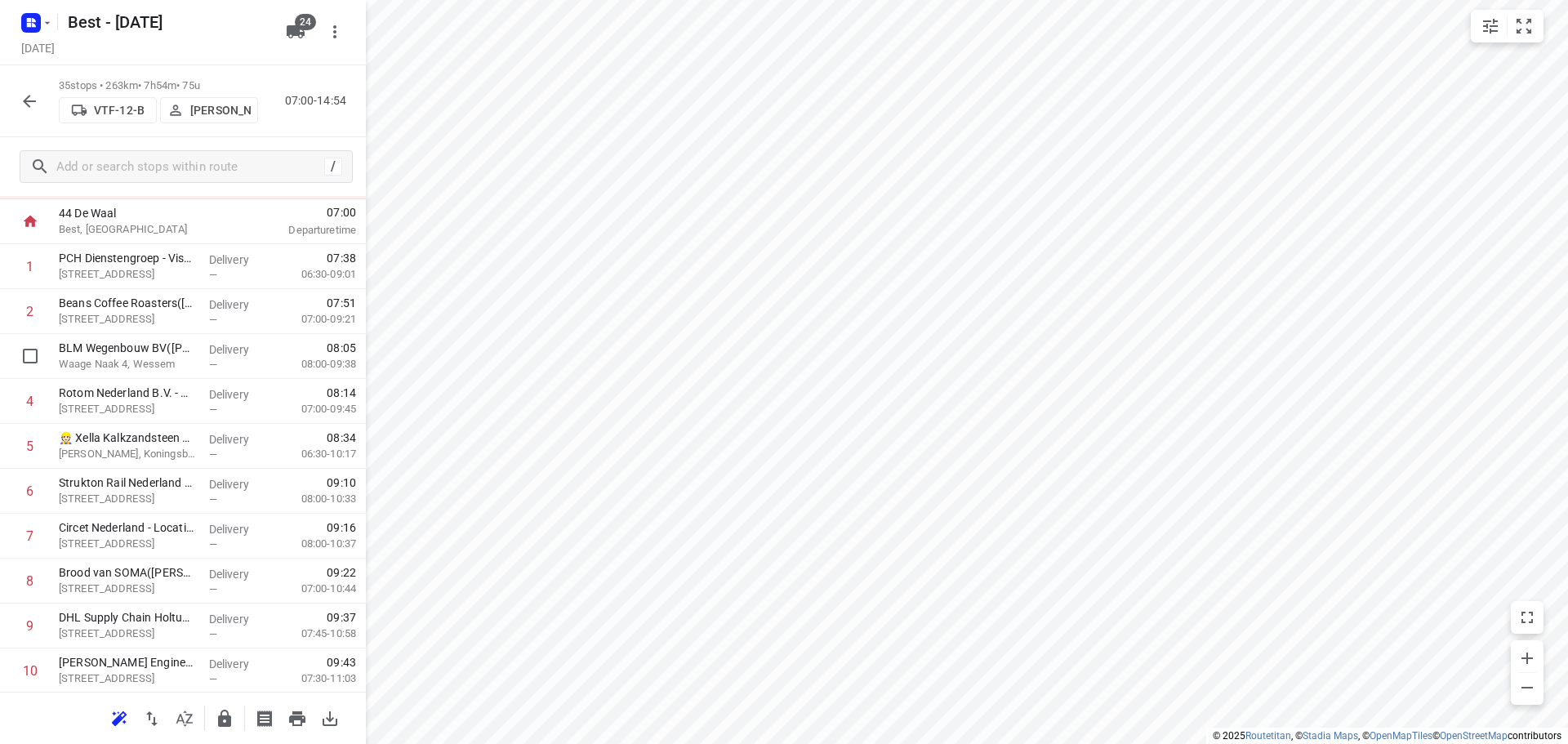
scroll to position [0, 0]
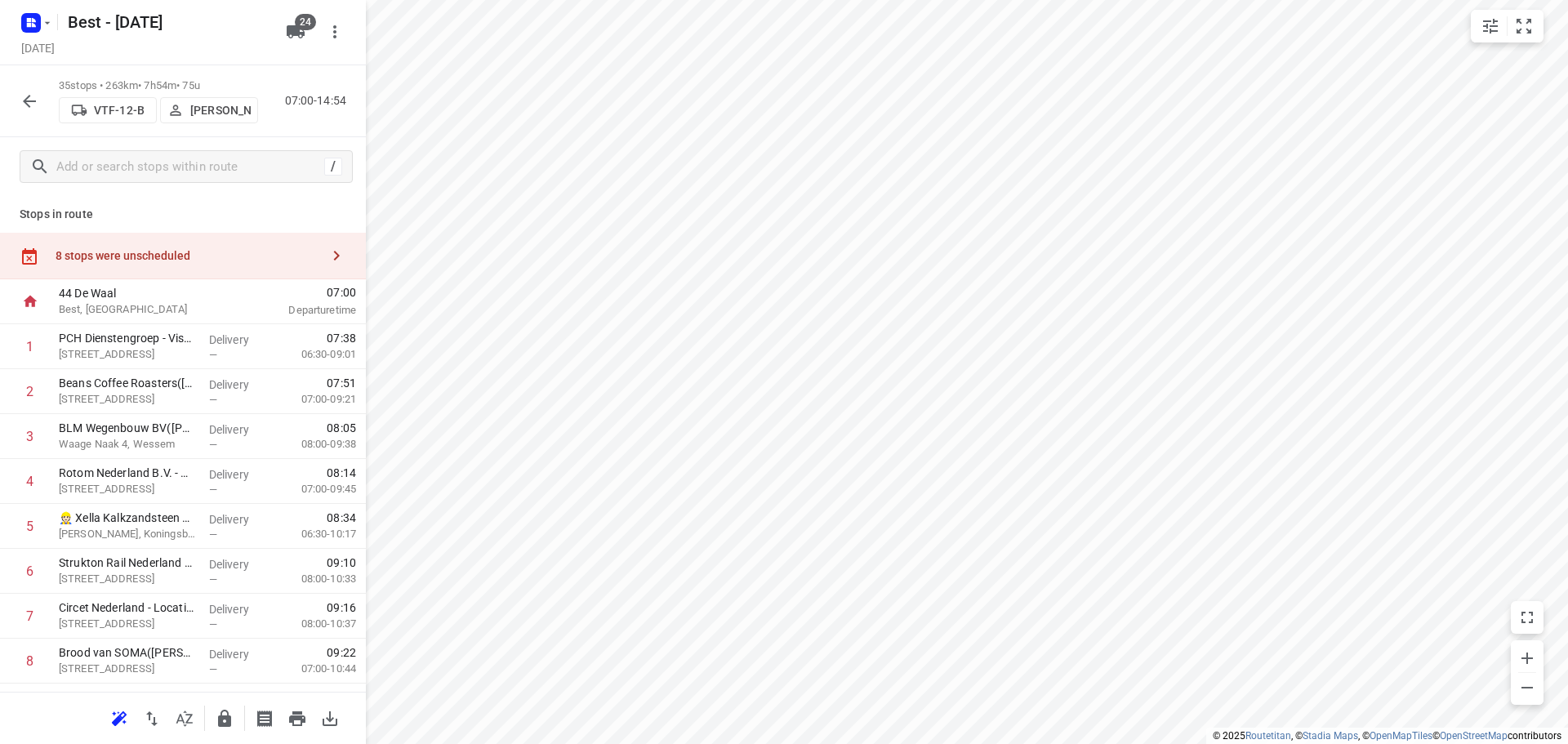
click at [261, 241] on div "8 stops were unscheduled" at bounding box center [183, 256] width 366 height 47
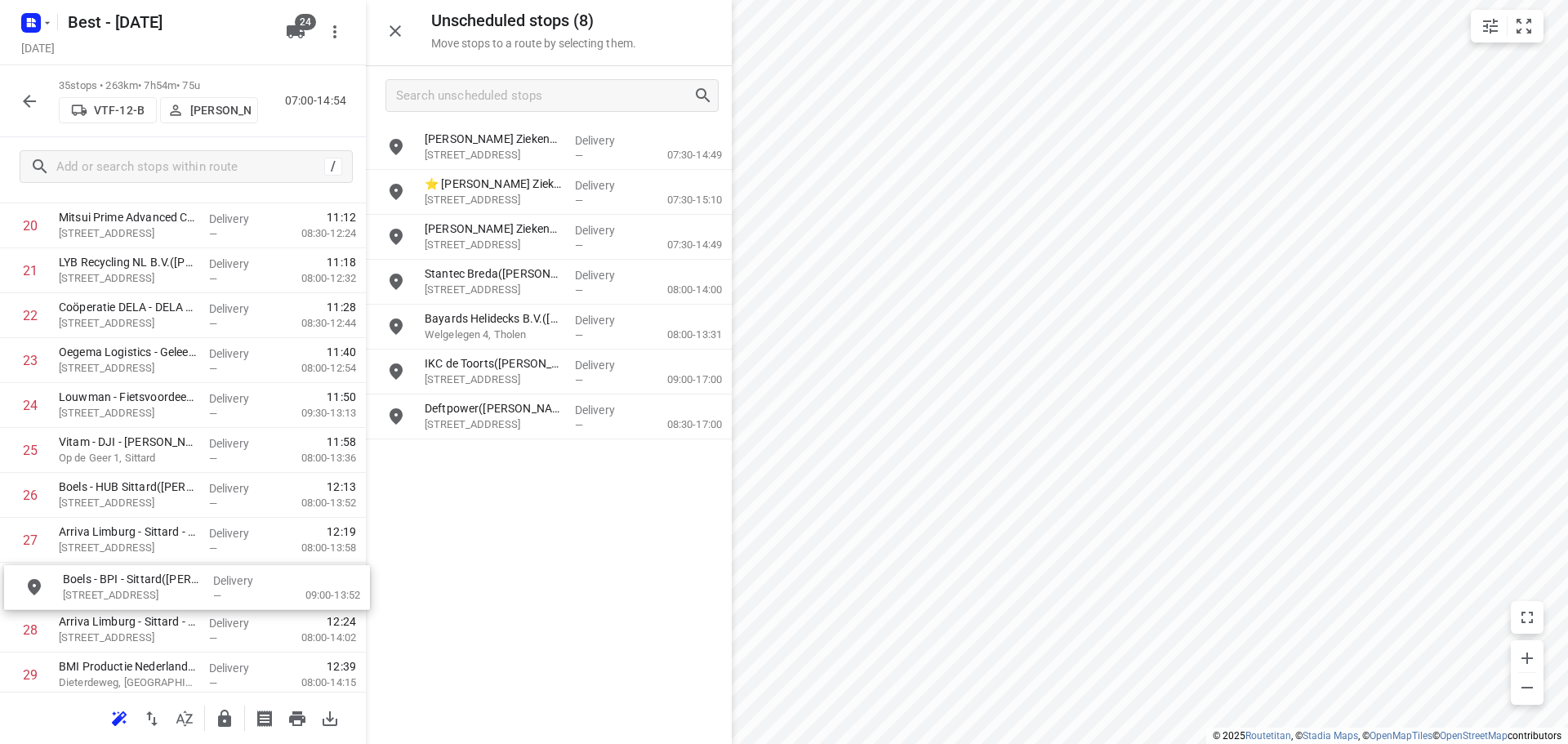
scroll to position [980, 0]
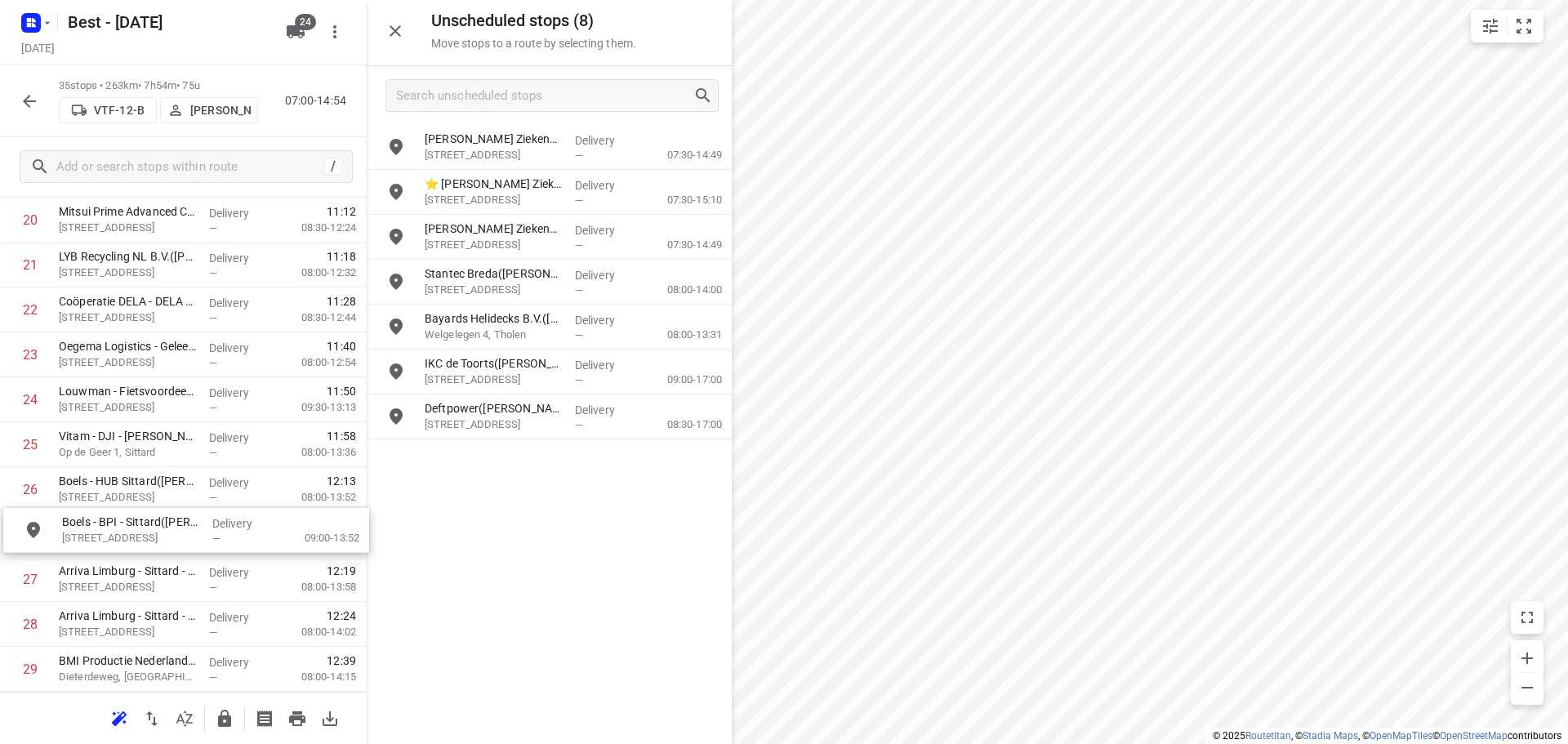
drag, startPoint x: 464, startPoint y: 348, endPoint x: 98, endPoint y: 549, distance: 417.6
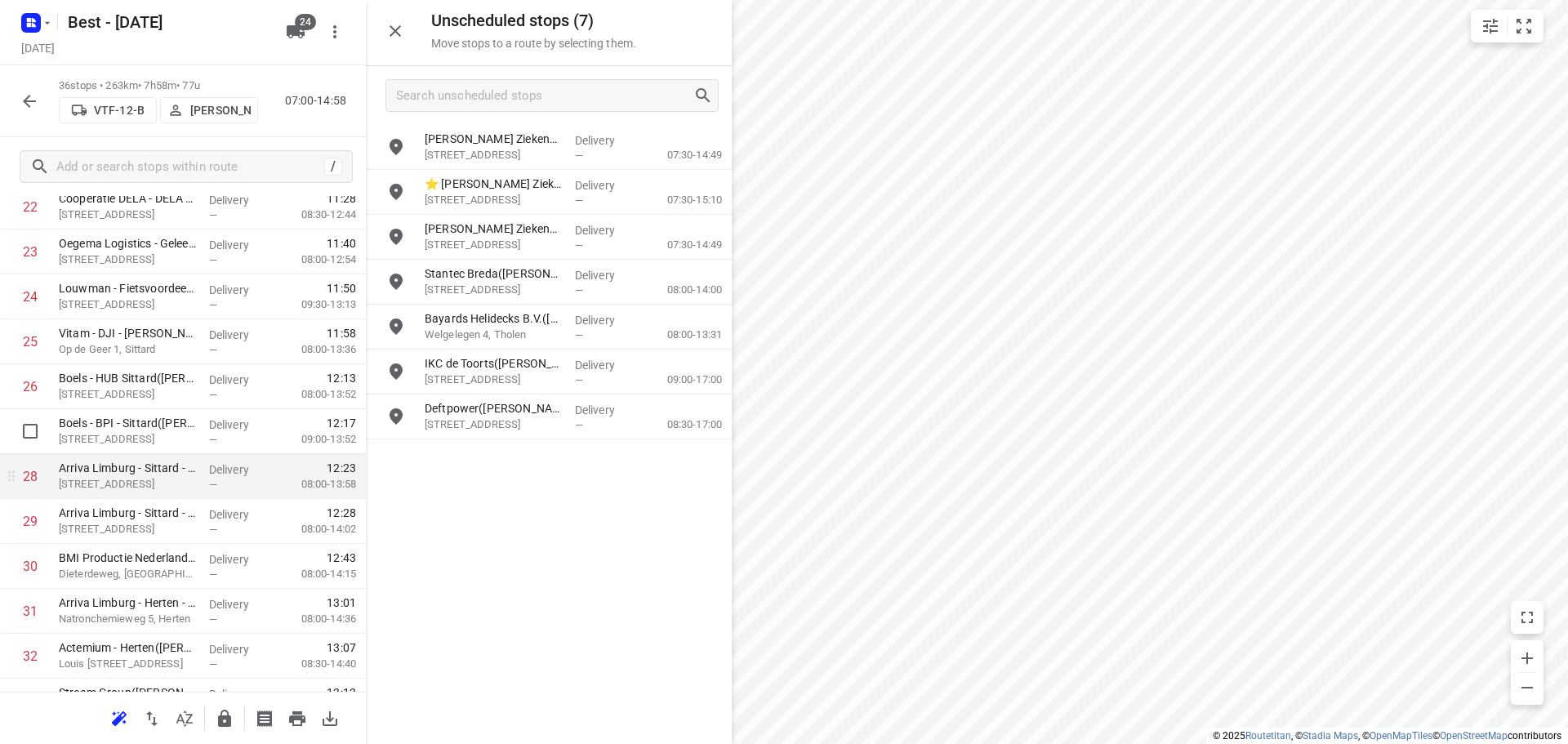
scroll to position [1224, 0]
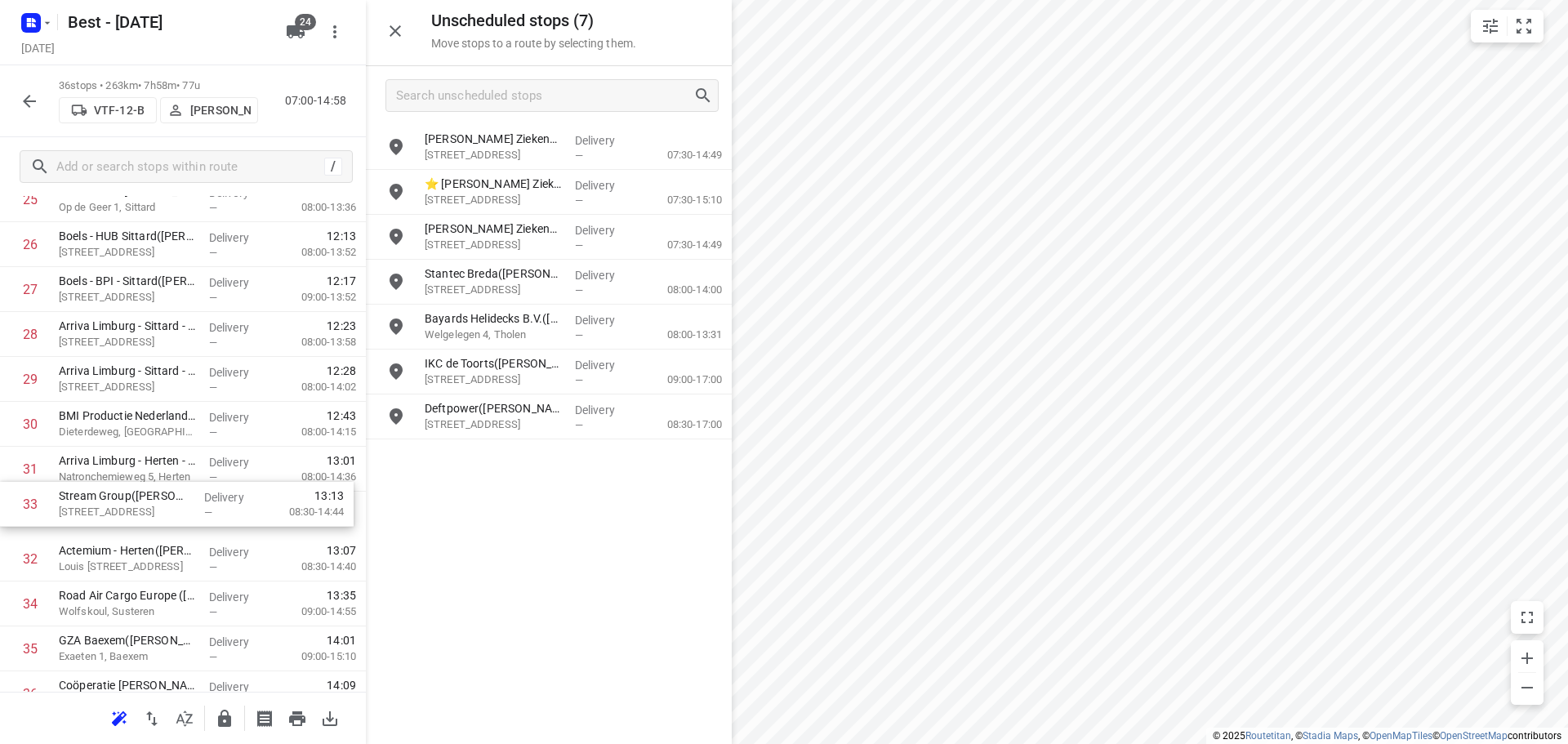
drag, startPoint x: 137, startPoint y: 579, endPoint x: 137, endPoint y: 474, distance: 105.0
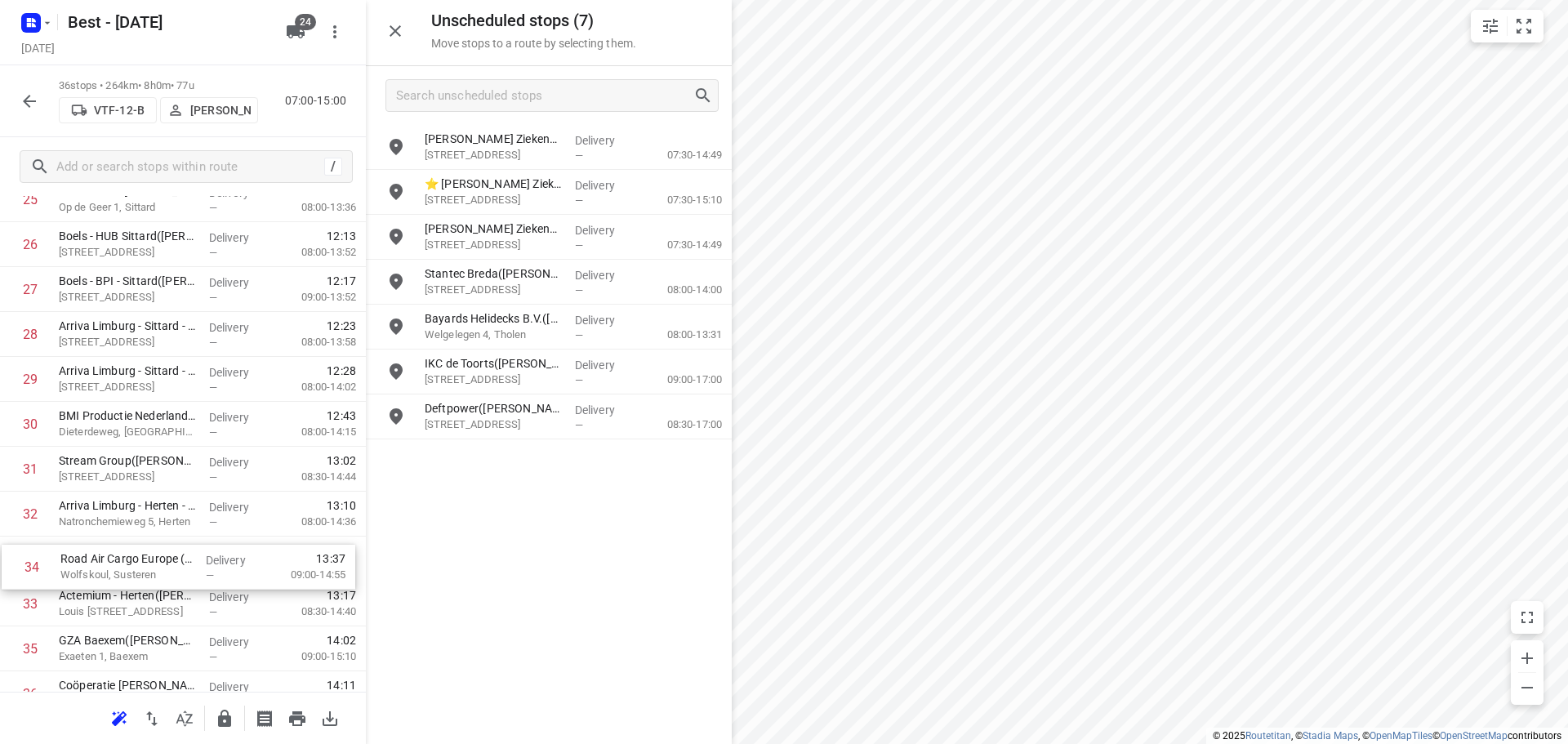
scroll to position [1229, 0]
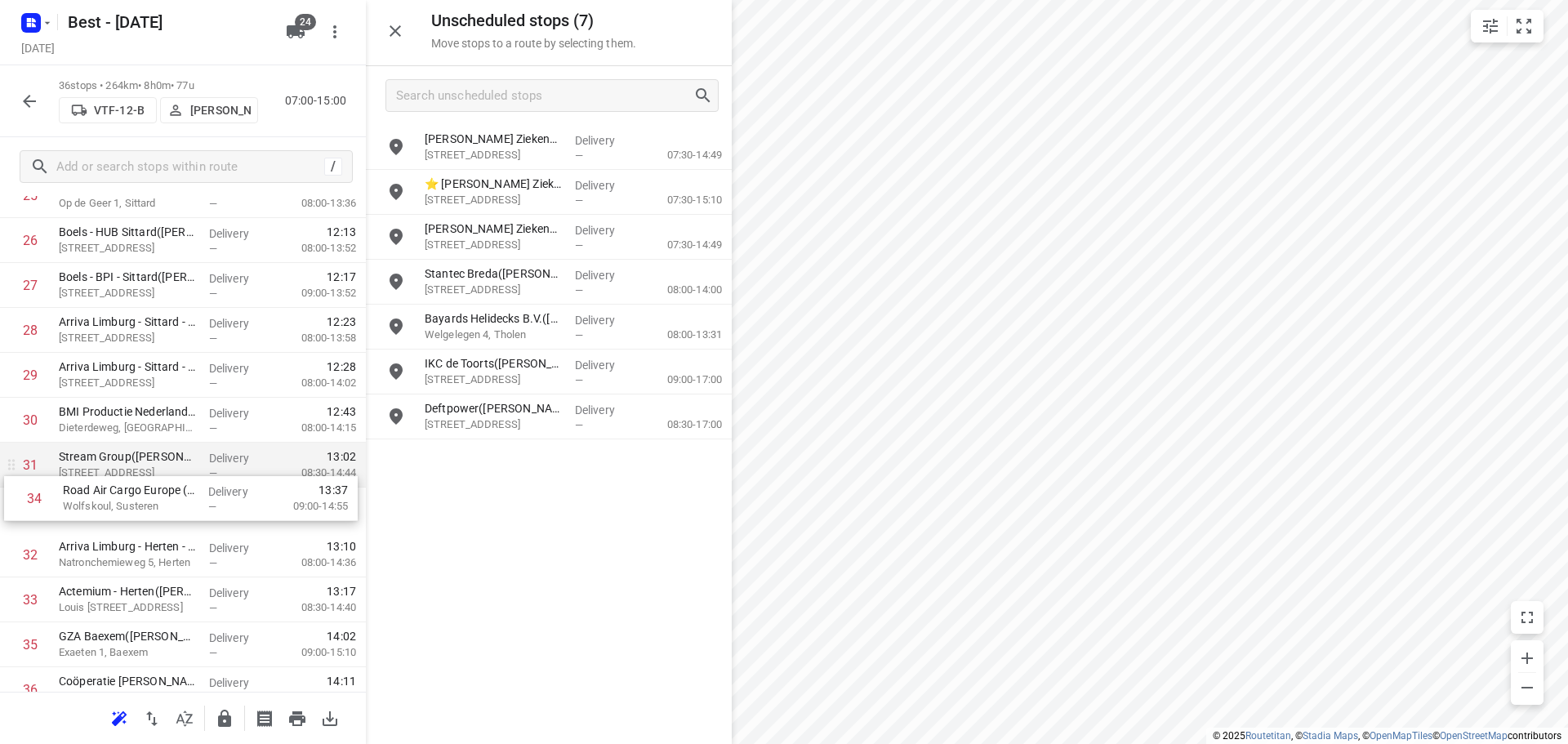
drag, startPoint x: 103, startPoint y: 600, endPoint x: 108, endPoint y: 466, distance: 134.1
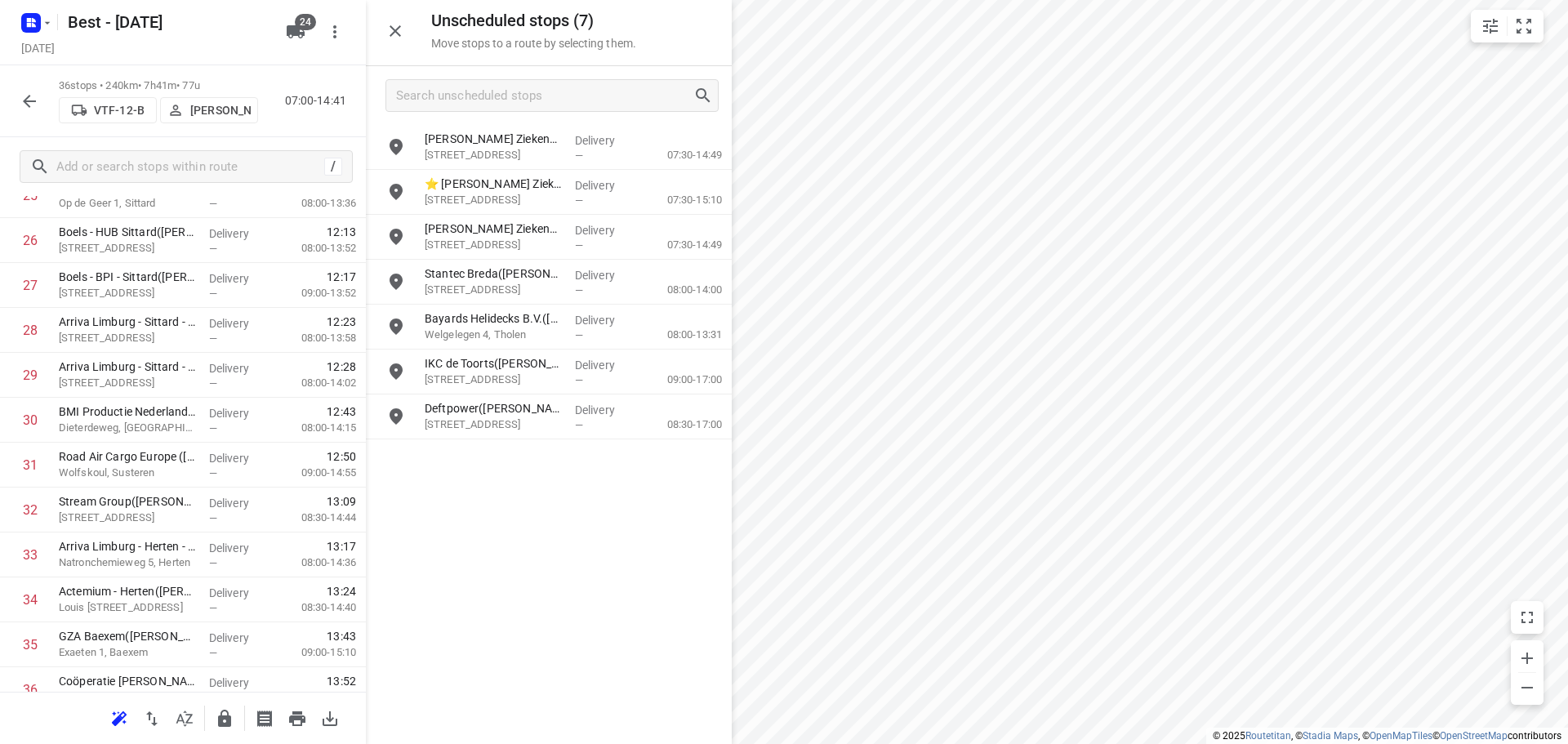
click at [224, 712] on icon "button" at bounding box center [224, 718] width 19 height 19
click at [389, 24] on icon "button" at bounding box center [396, 31] width 19 height 19
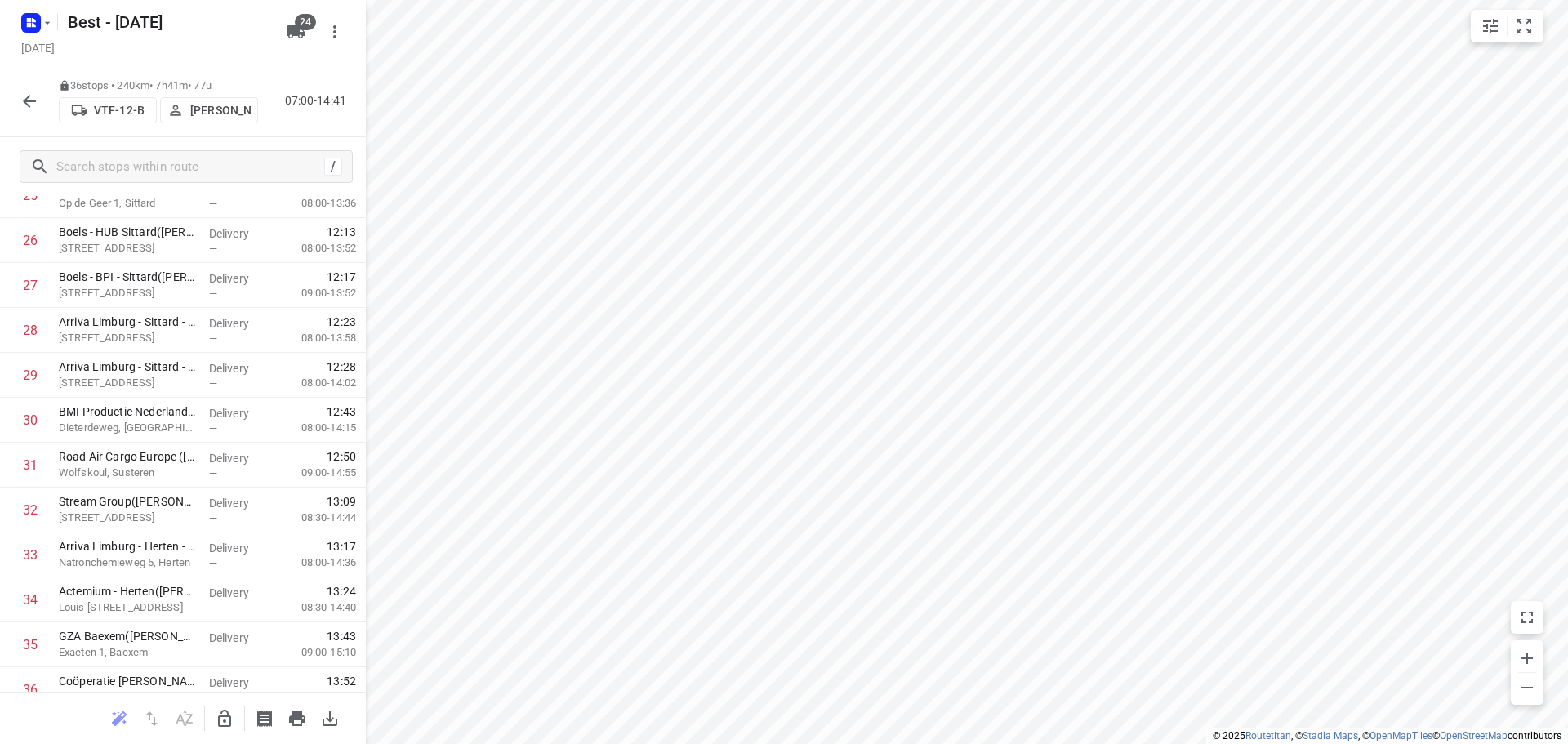
click at [23, 98] on icon "button" at bounding box center [29, 101] width 19 height 19
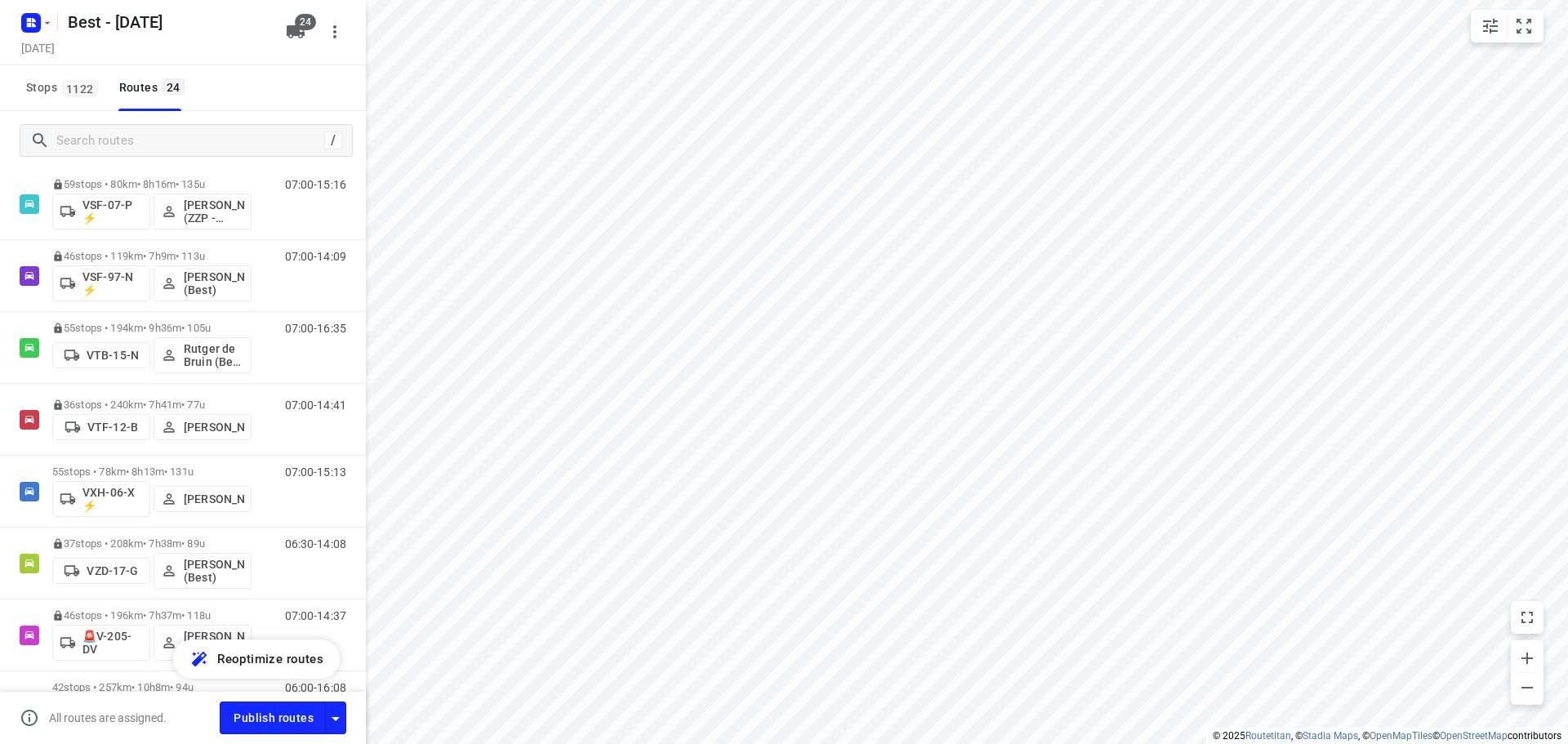
scroll to position [1351, 0]
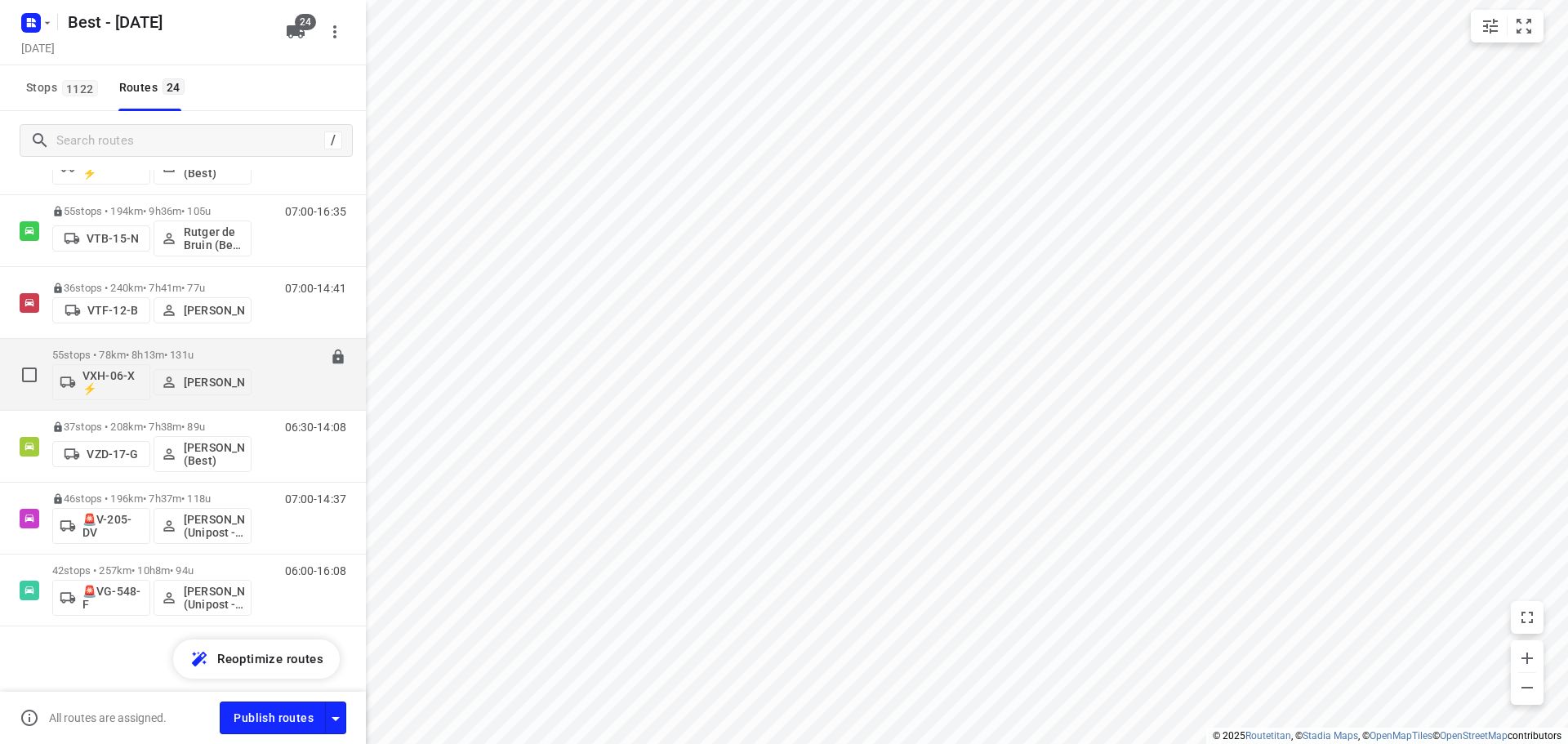
click at [114, 356] on p "55 stops • 78km • 8h13m • 131u" at bounding box center [152, 355] width 200 height 12
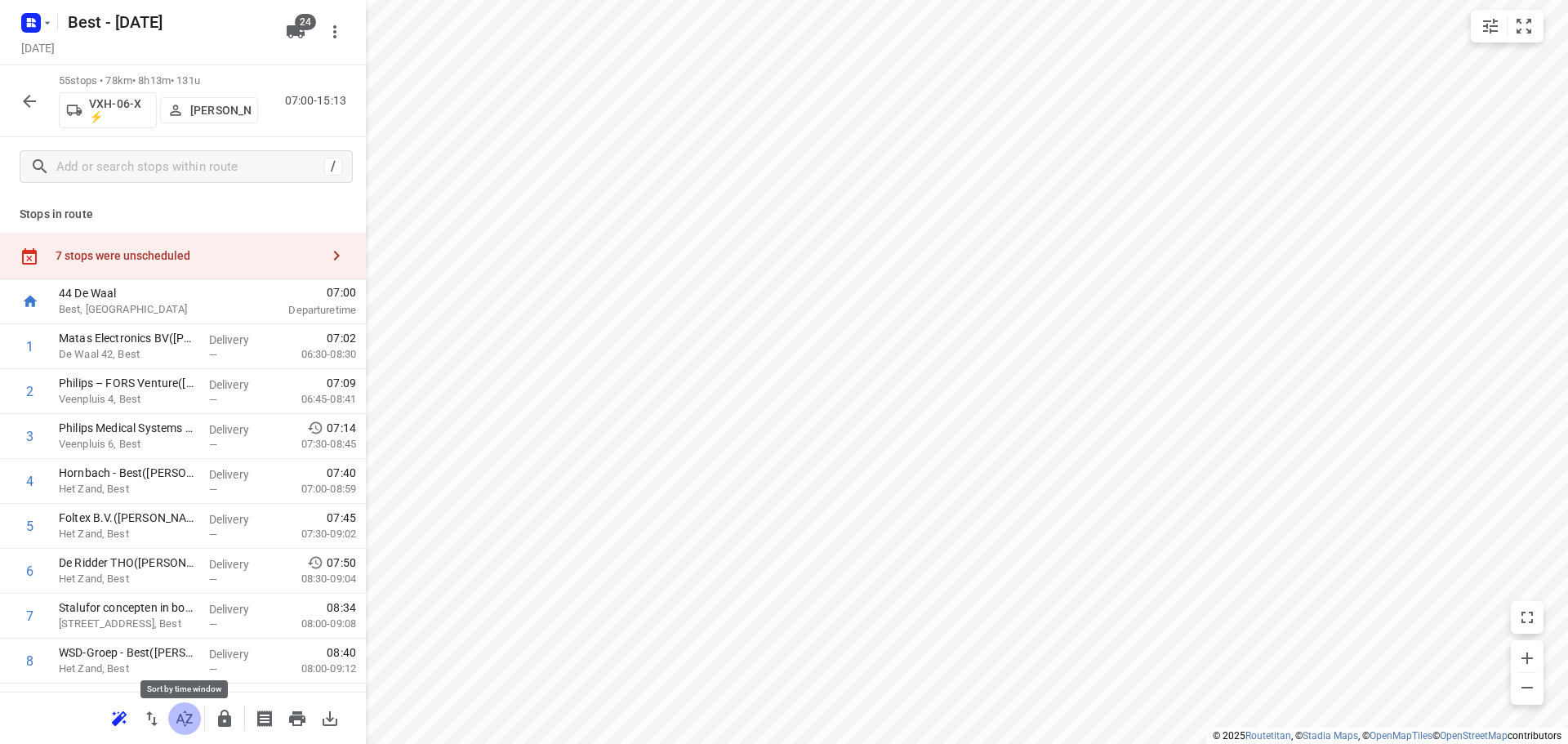
click at [185, 718] on icon "button" at bounding box center [185, 718] width 19 height 19
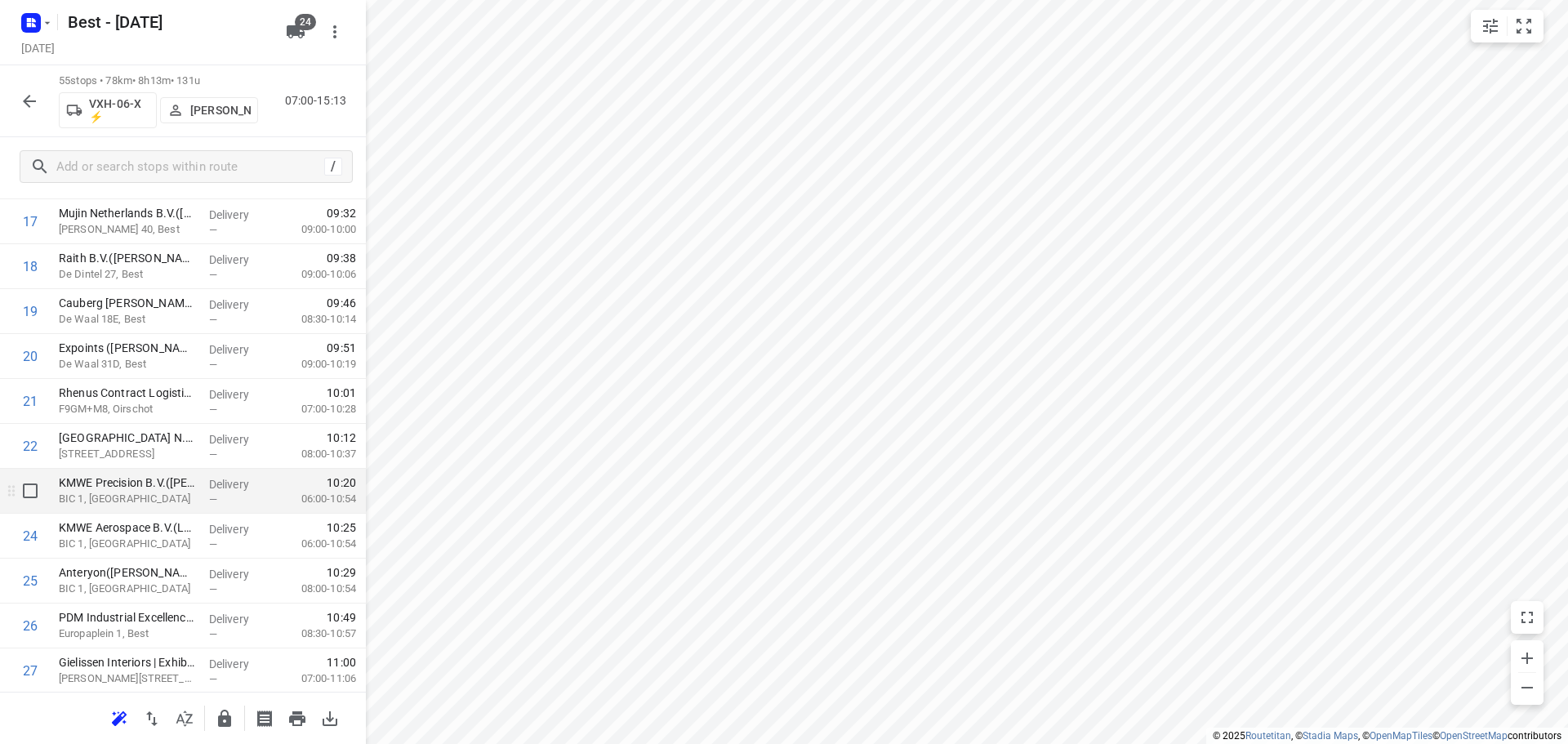
scroll to position [898, 0]
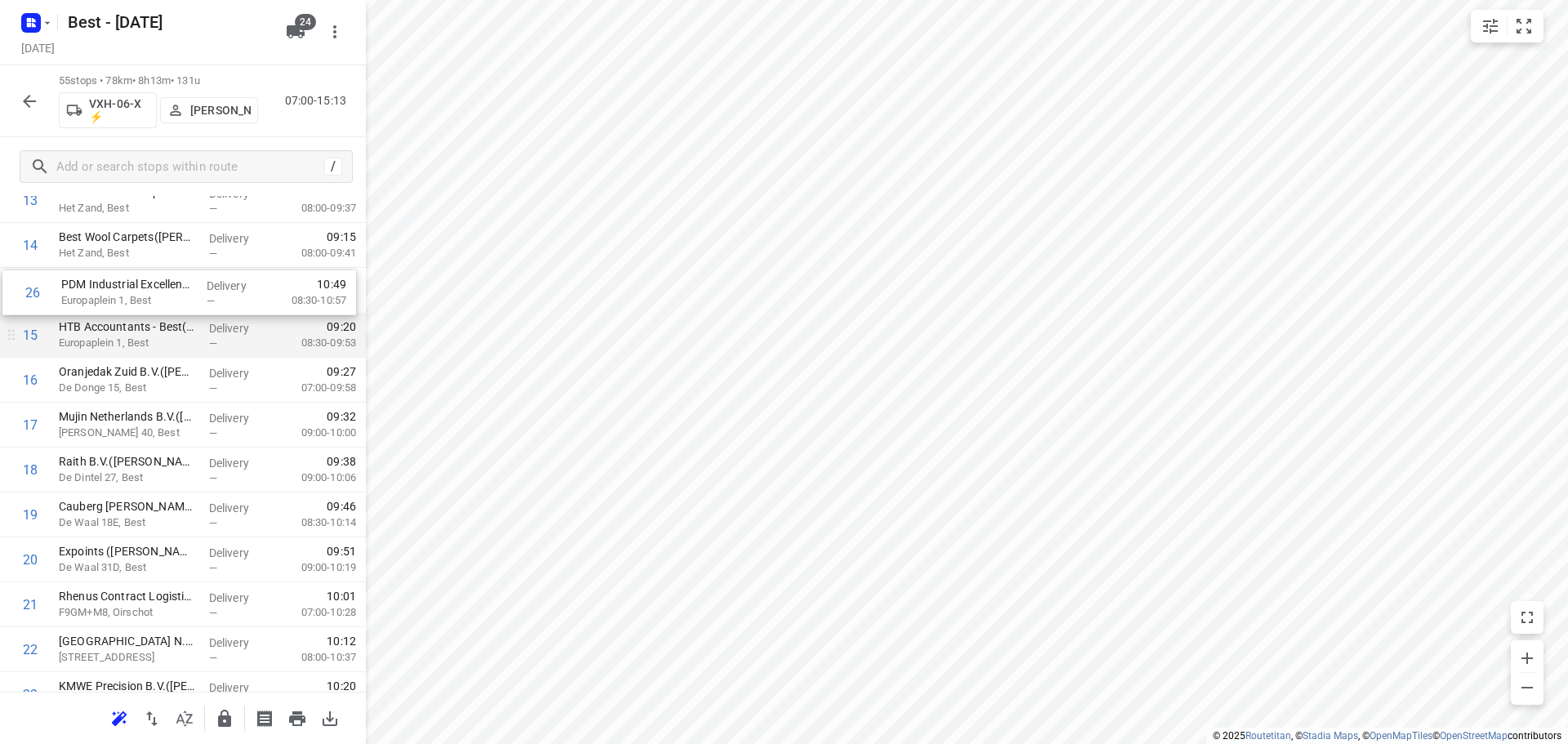
drag, startPoint x: 136, startPoint y: 558, endPoint x: 136, endPoint y: 296, distance: 262.0
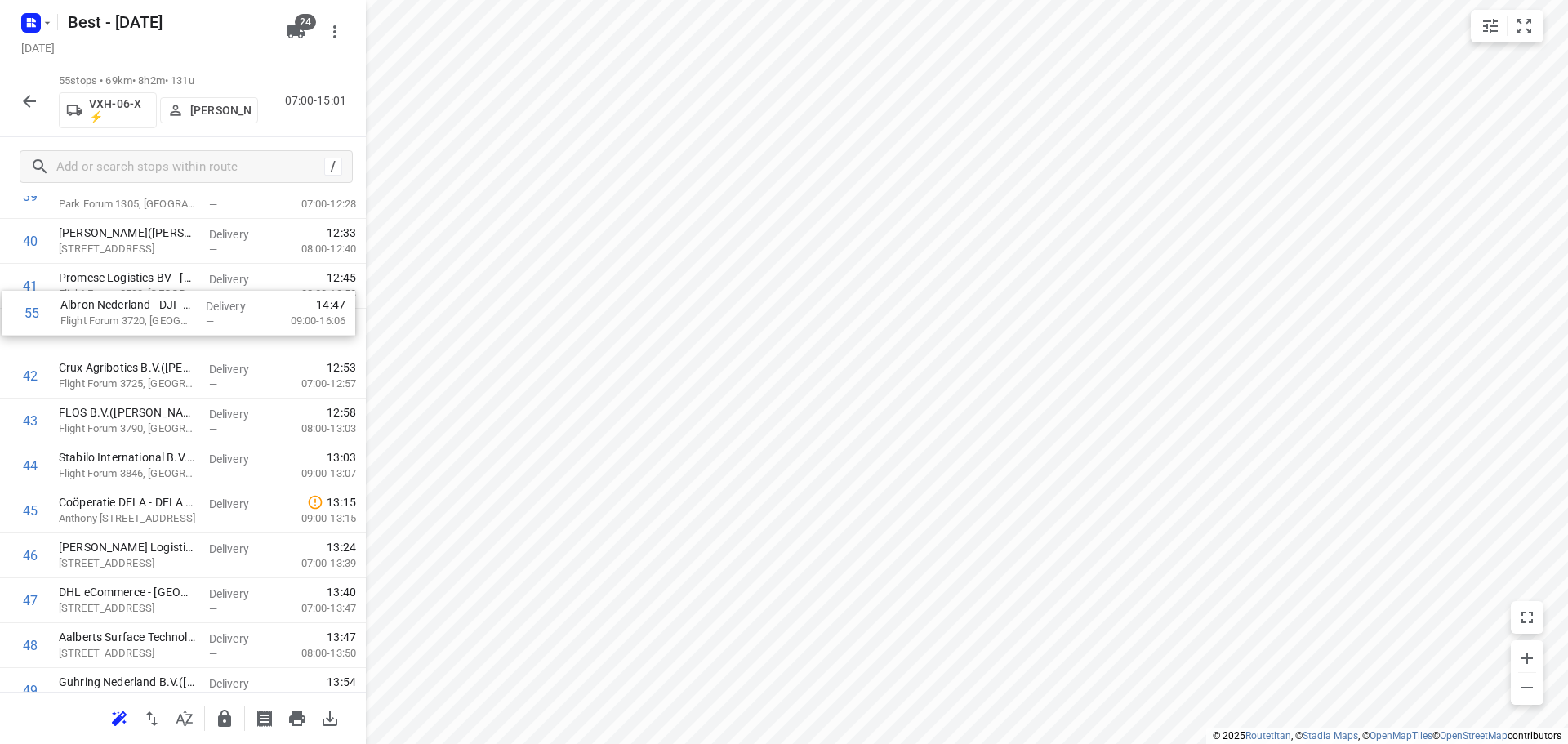
scroll to position [1856, 0]
drag, startPoint x: 147, startPoint y: 620, endPoint x: 143, endPoint y: 325, distance: 295.0
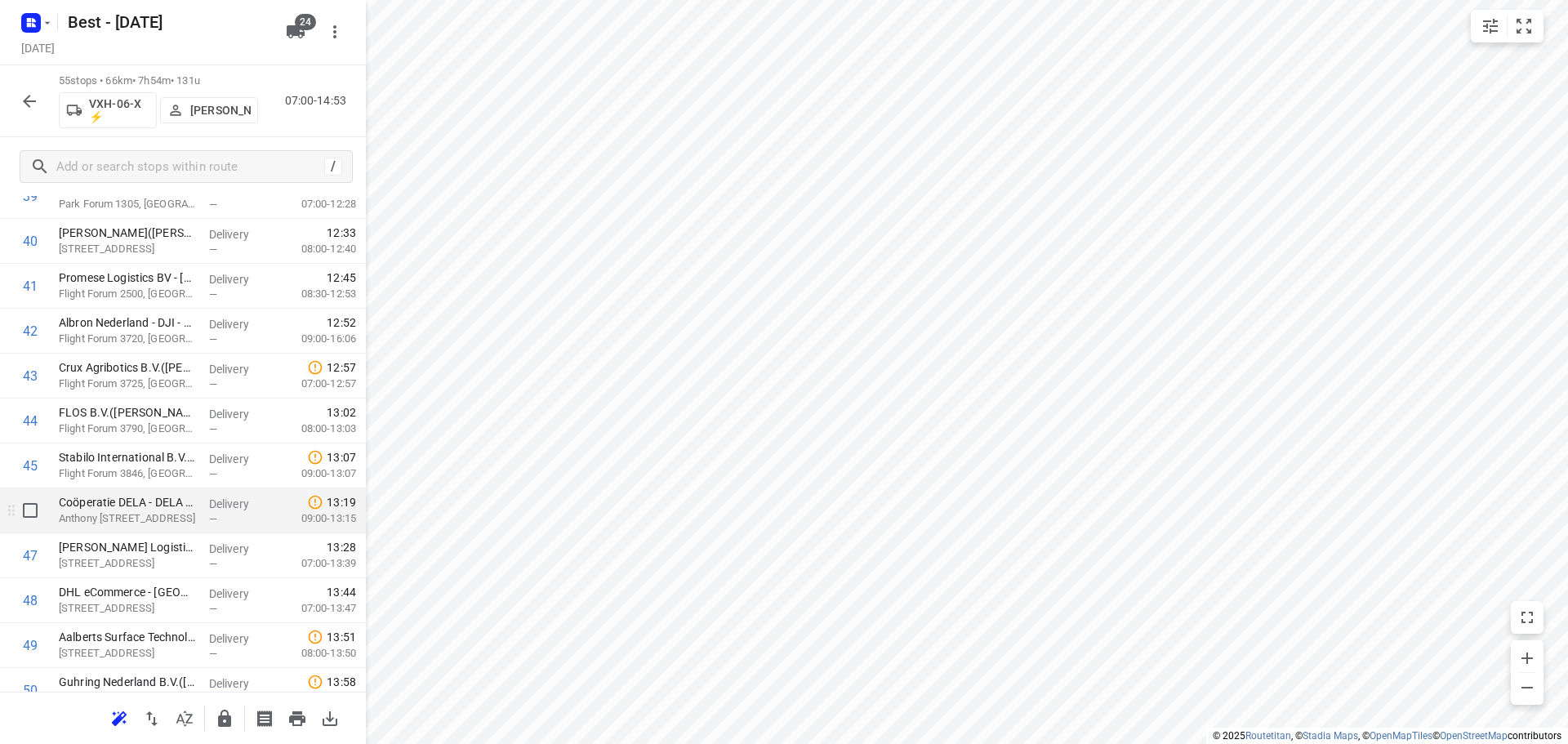
scroll to position [2147, 0]
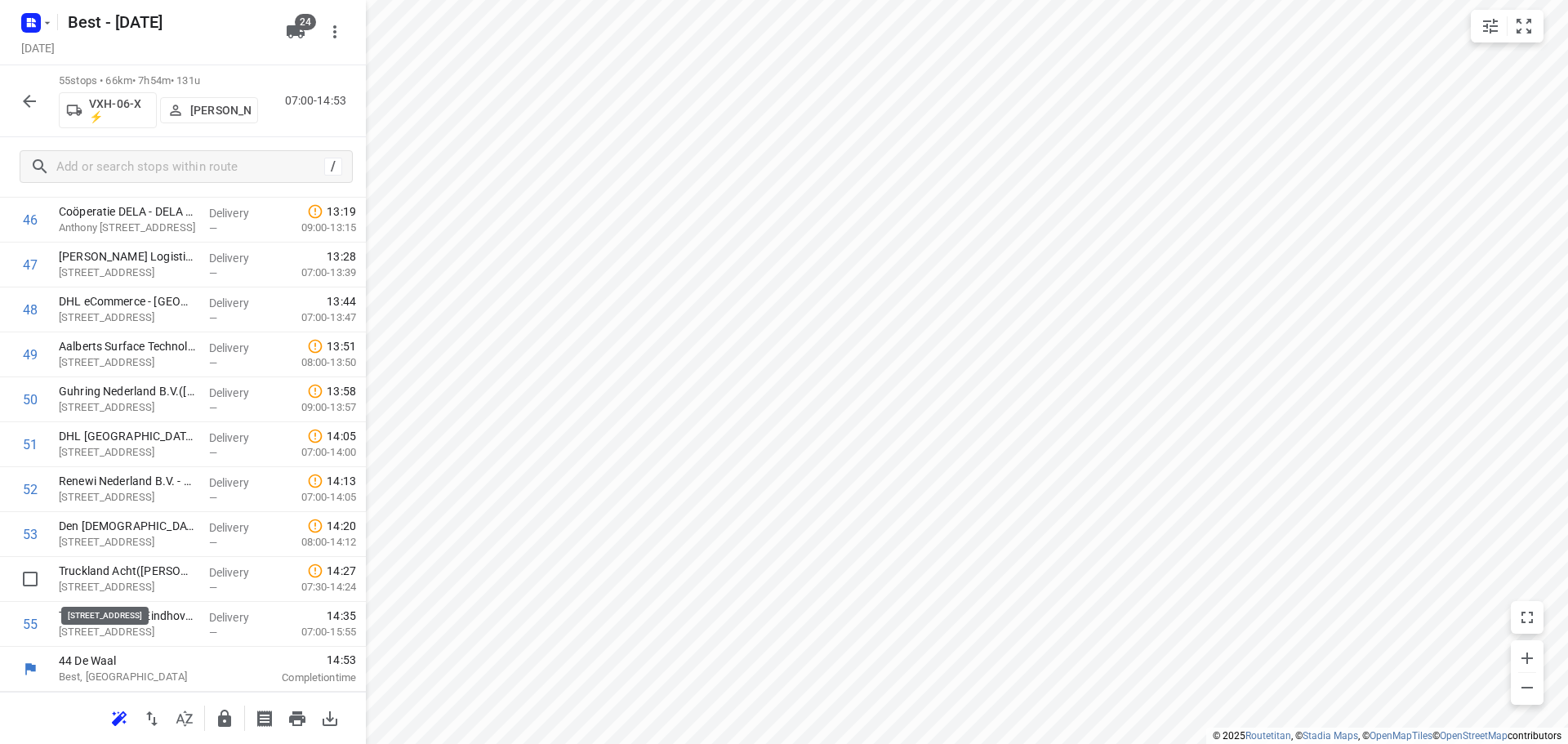
drag, startPoint x: 155, startPoint y: 590, endPoint x: 158, endPoint y: 647, distance: 57.1
click at [222, 714] on icon "button" at bounding box center [224, 718] width 13 height 17
click at [23, 93] on icon "button" at bounding box center [29, 101] width 19 height 19
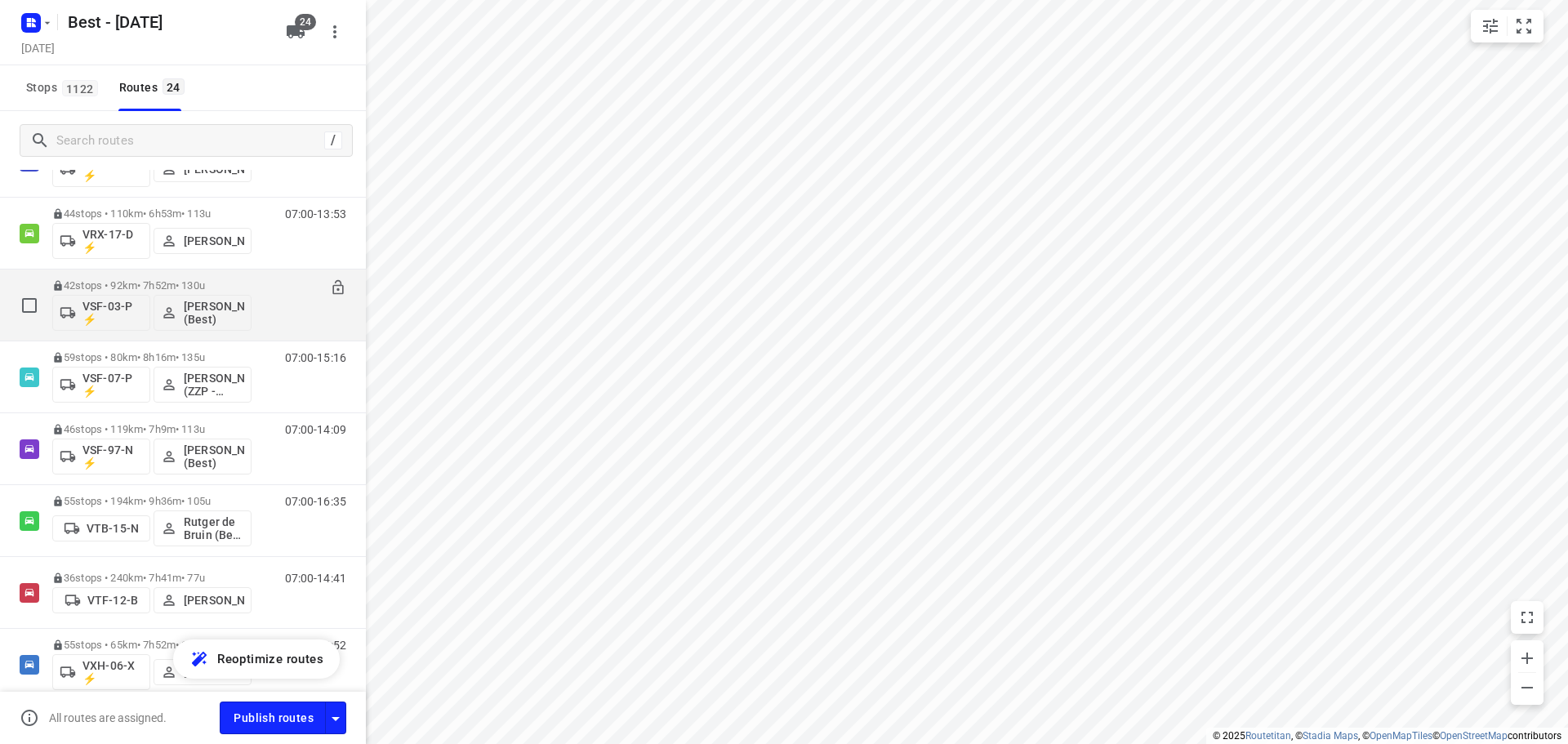
scroll to position [1351, 0]
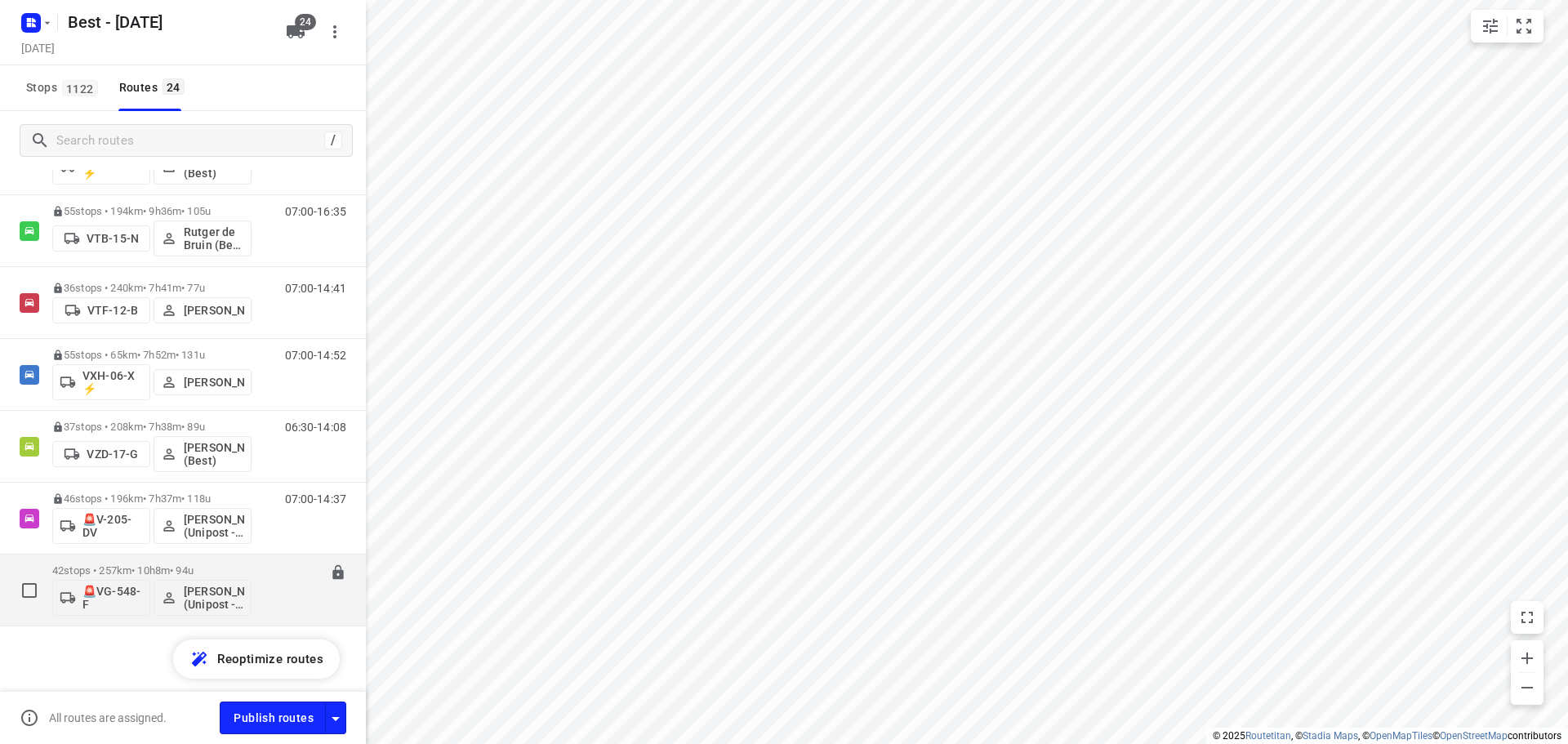
click at [102, 560] on div "42 stops • 257km • 10h8m • 94u 🚨VG-548-F [PERSON_NAME] (Unipost - Best - ZZP)" at bounding box center [152, 590] width 200 height 68
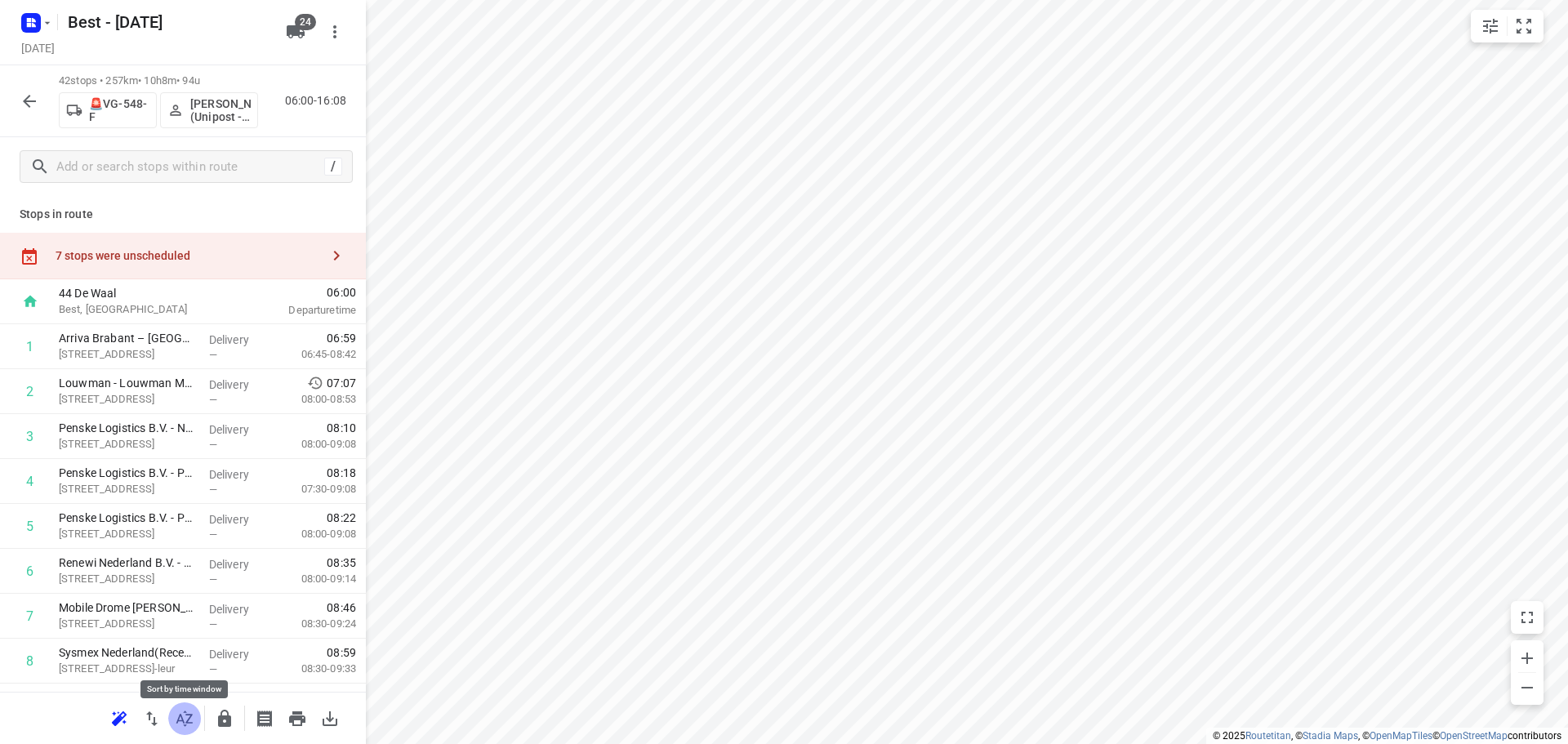
click at [183, 719] on icon "button" at bounding box center [185, 718] width 16 height 16
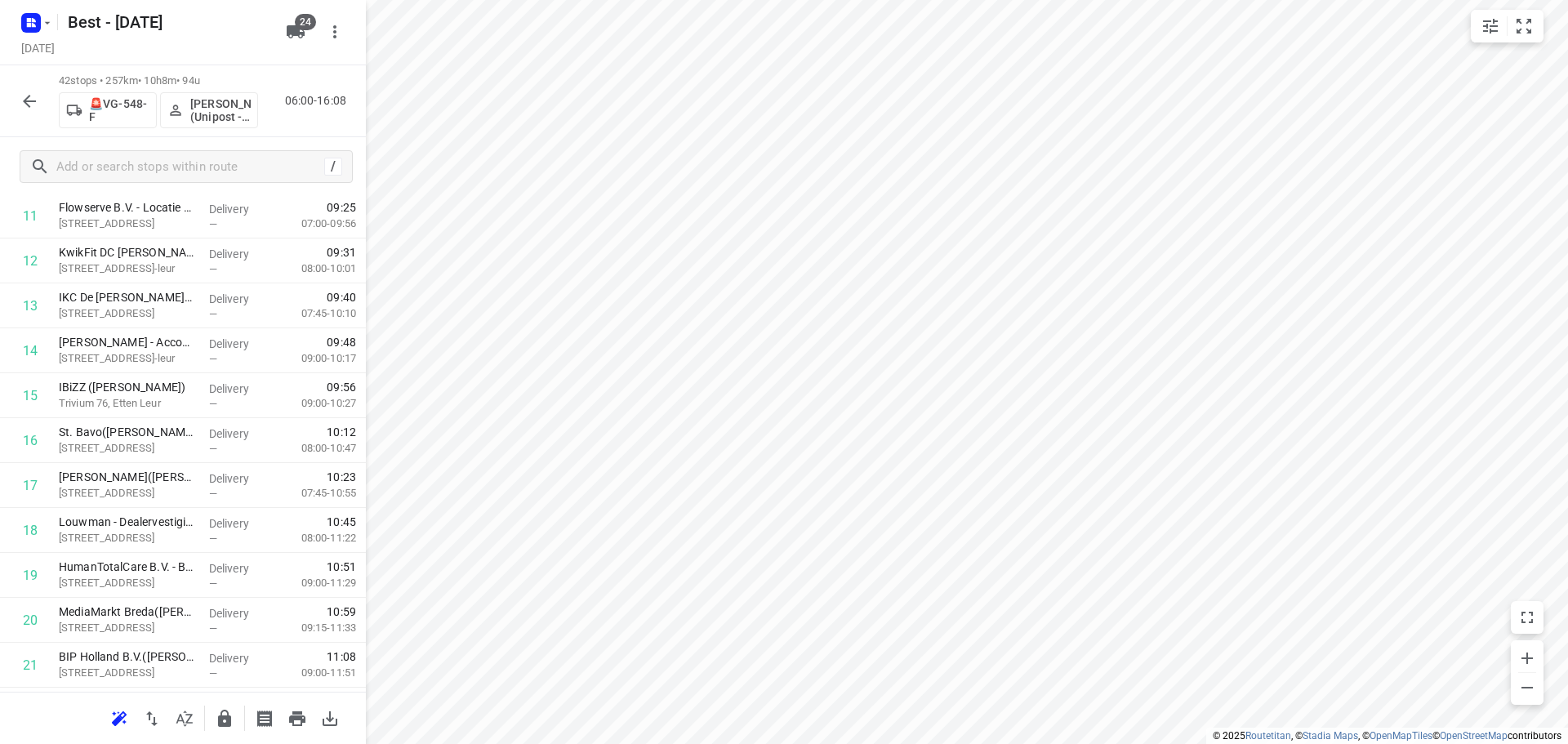
scroll to position [1563, 0]
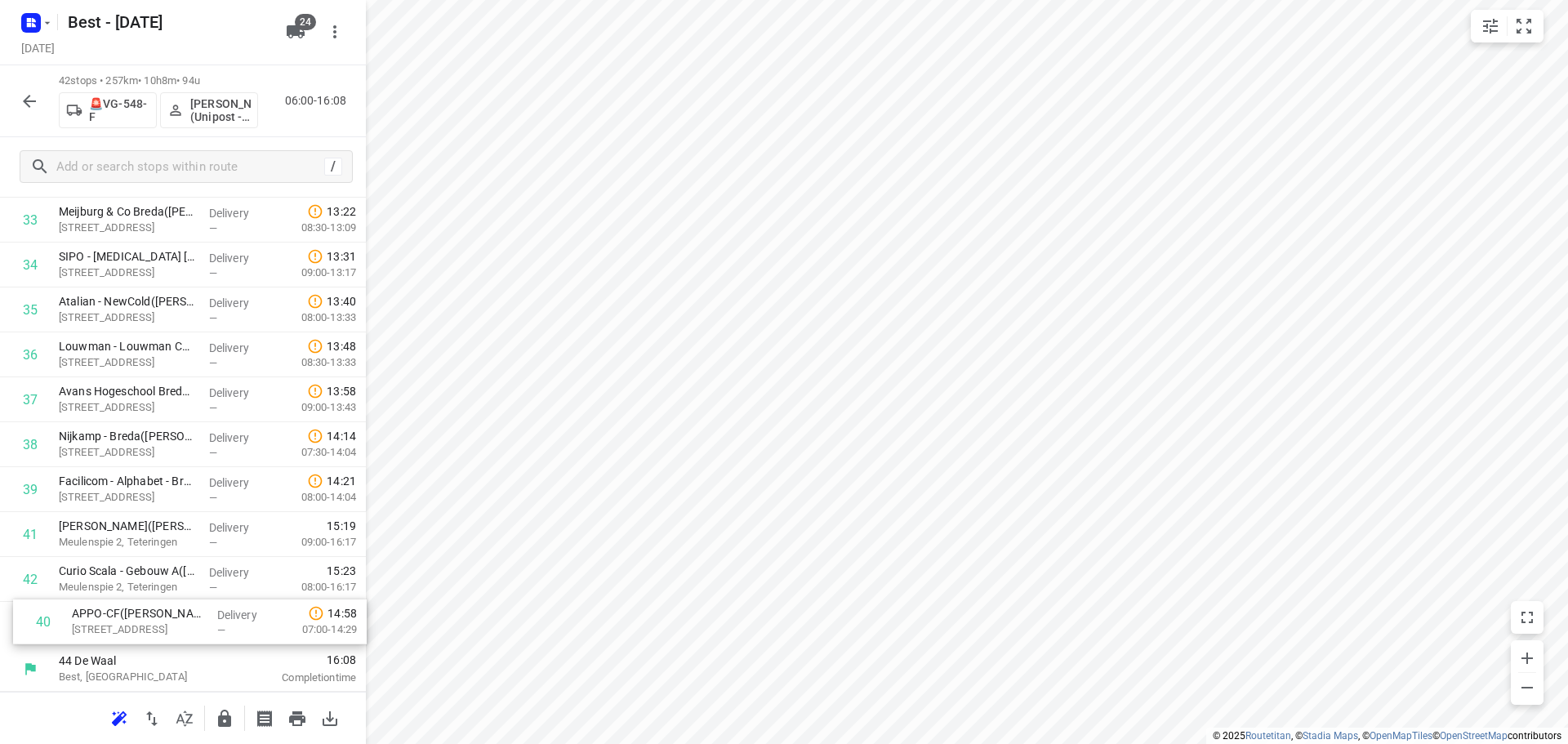
drag, startPoint x: 174, startPoint y: 576, endPoint x: 187, endPoint y: 633, distance: 58.5
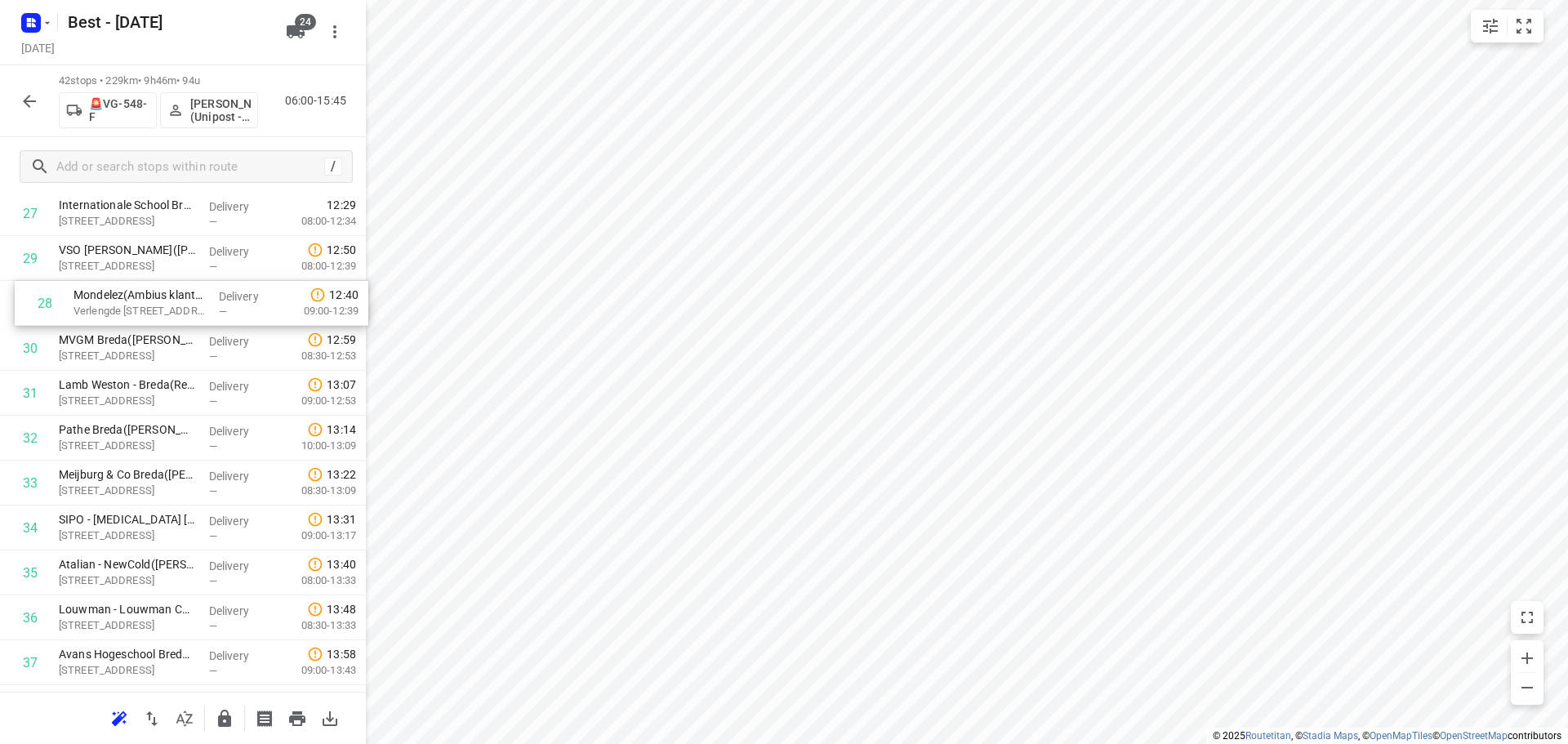
drag, startPoint x: 162, startPoint y: 267, endPoint x: 179, endPoint y: 330, distance: 65.3
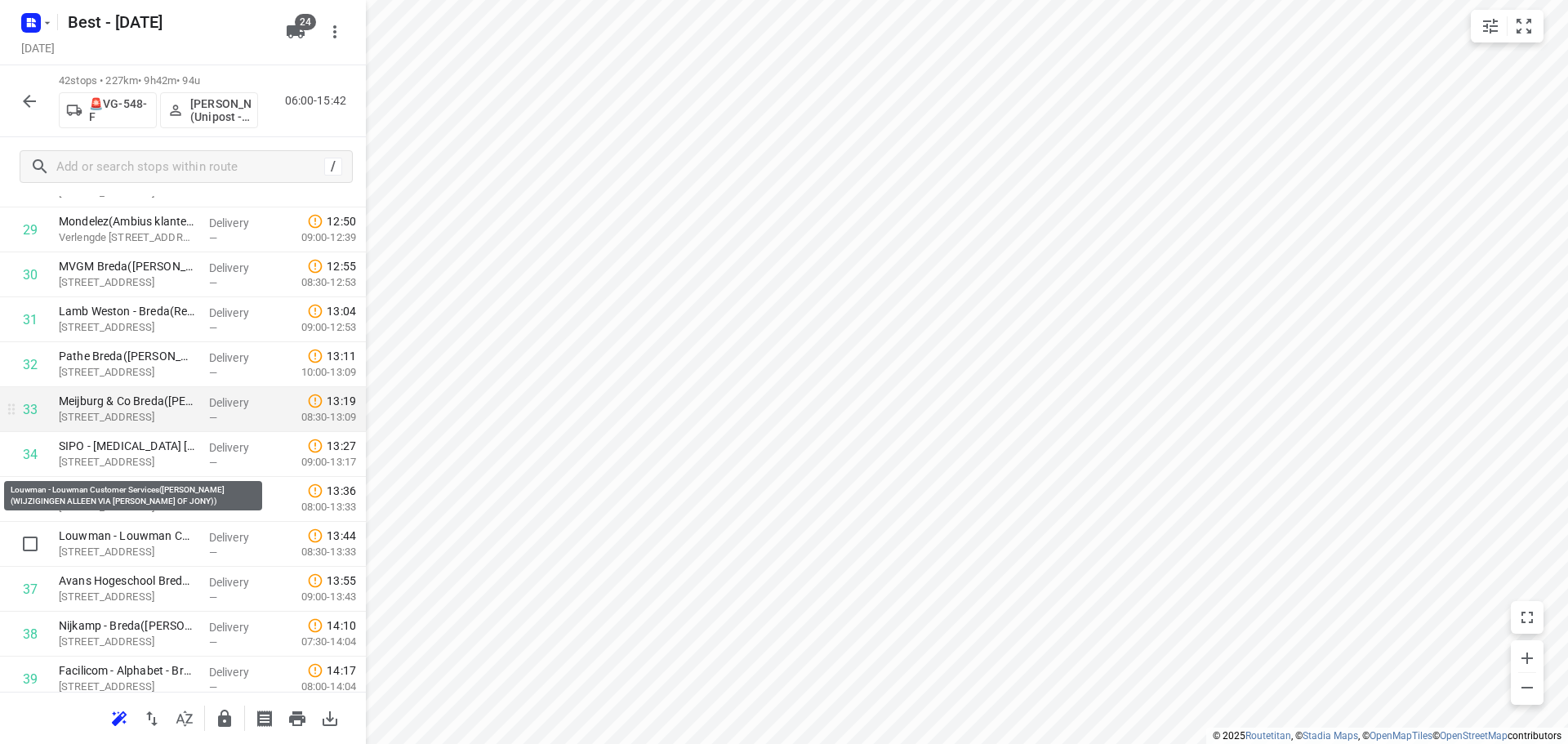
scroll to position [1460, 0]
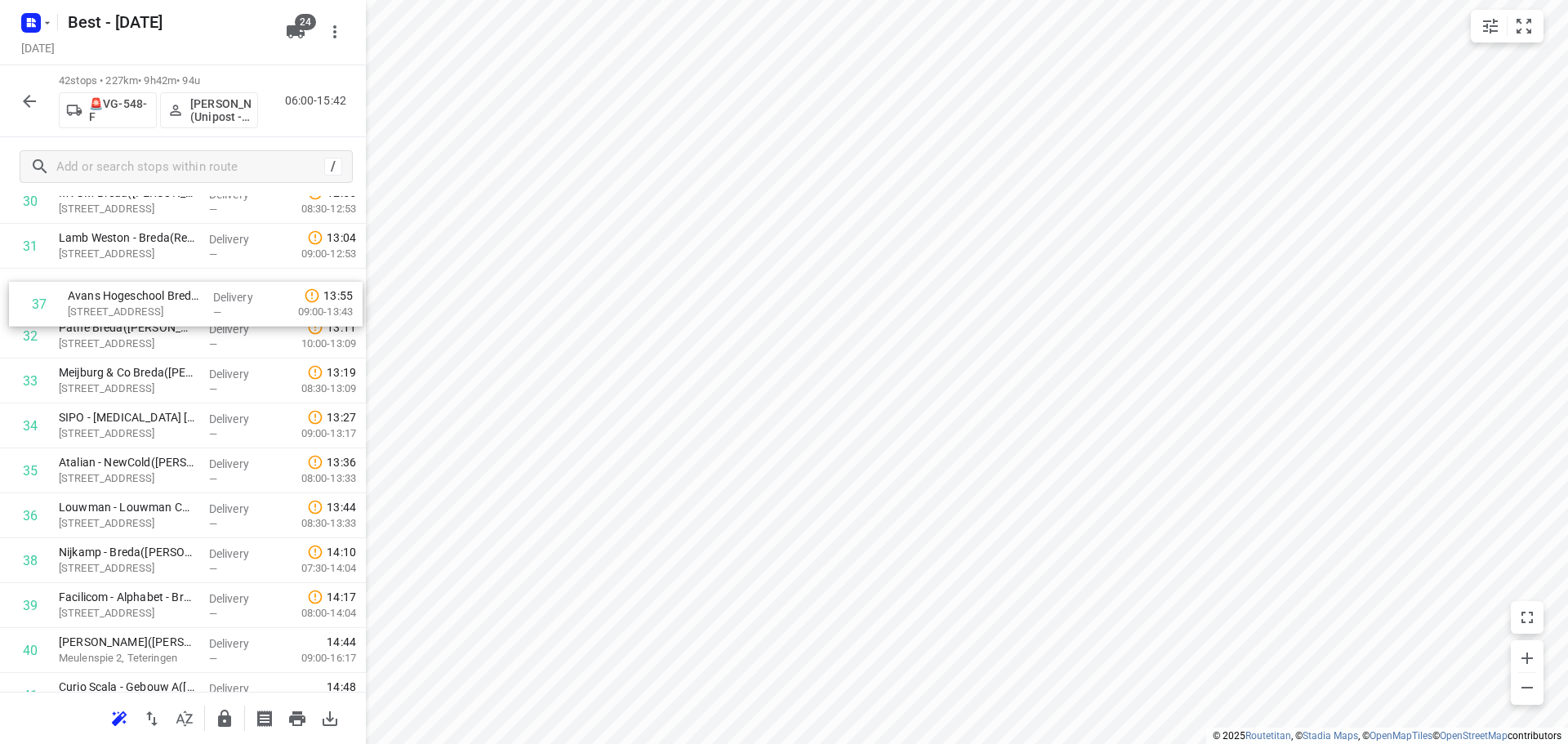
drag, startPoint x: 154, startPoint y: 492, endPoint x: 162, endPoint y: 284, distance: 208.2
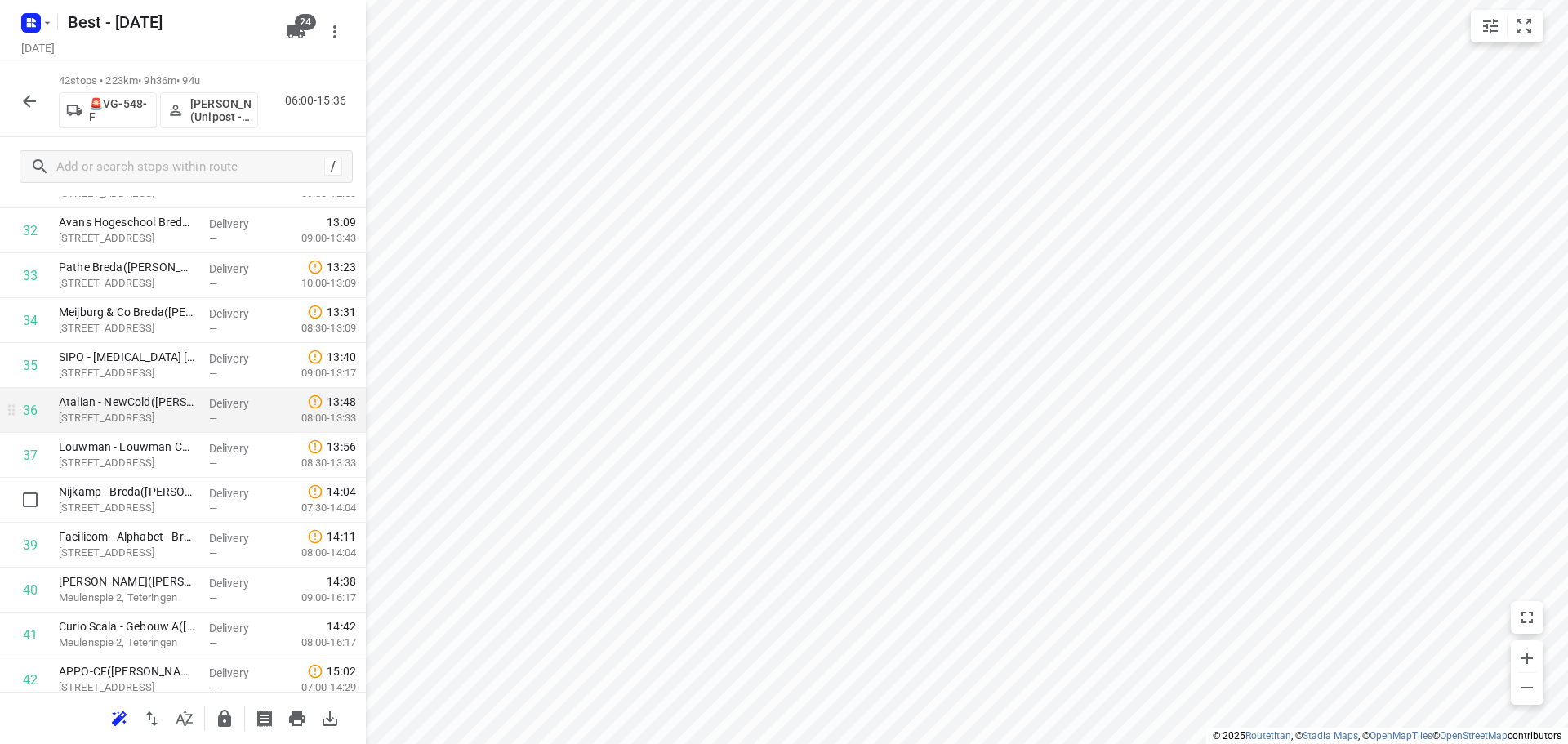
scroll to position [1563, 0]
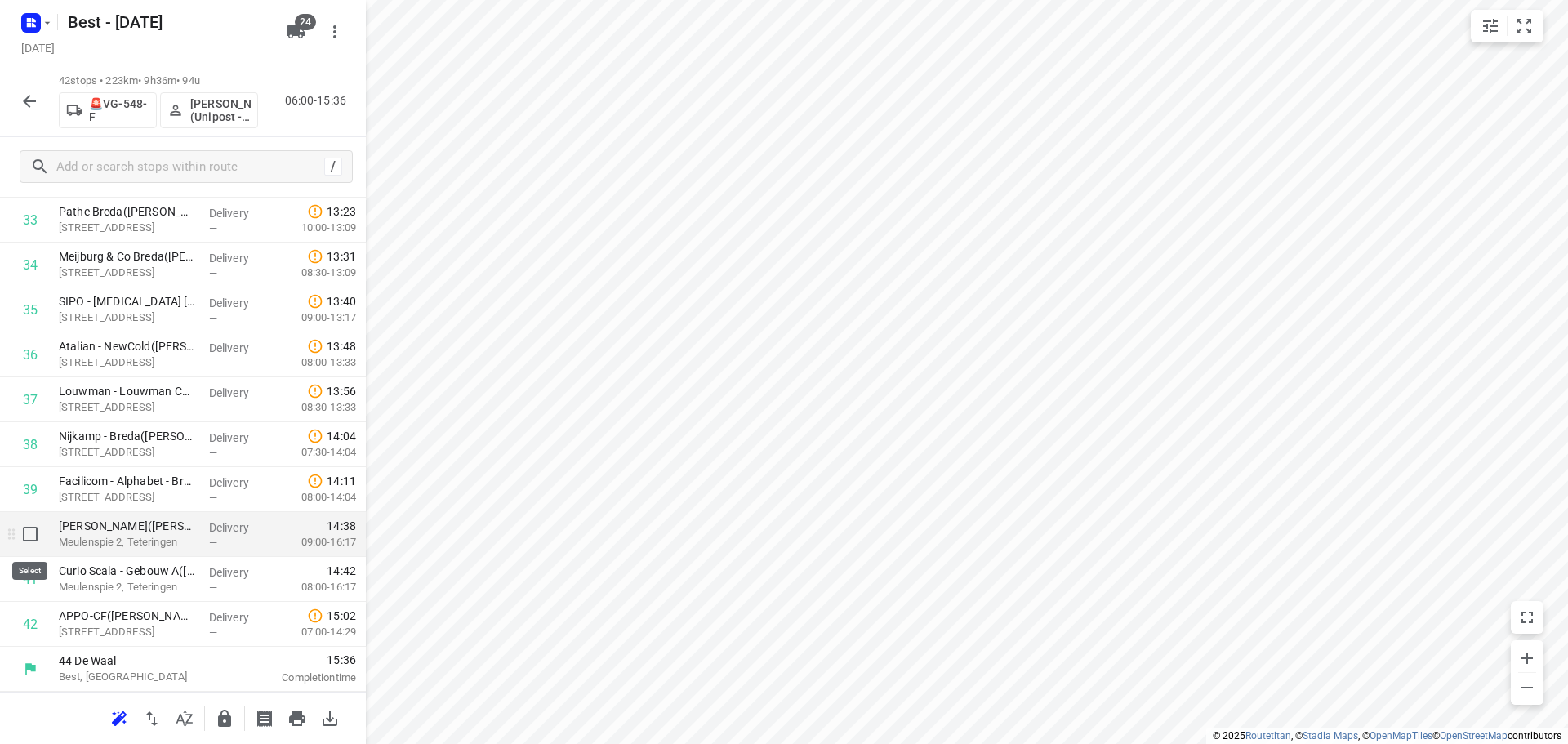
click at [39, 524] on input "checkbox" at bounding box center [30, 533] width 33 height 33
checkbox input "true"
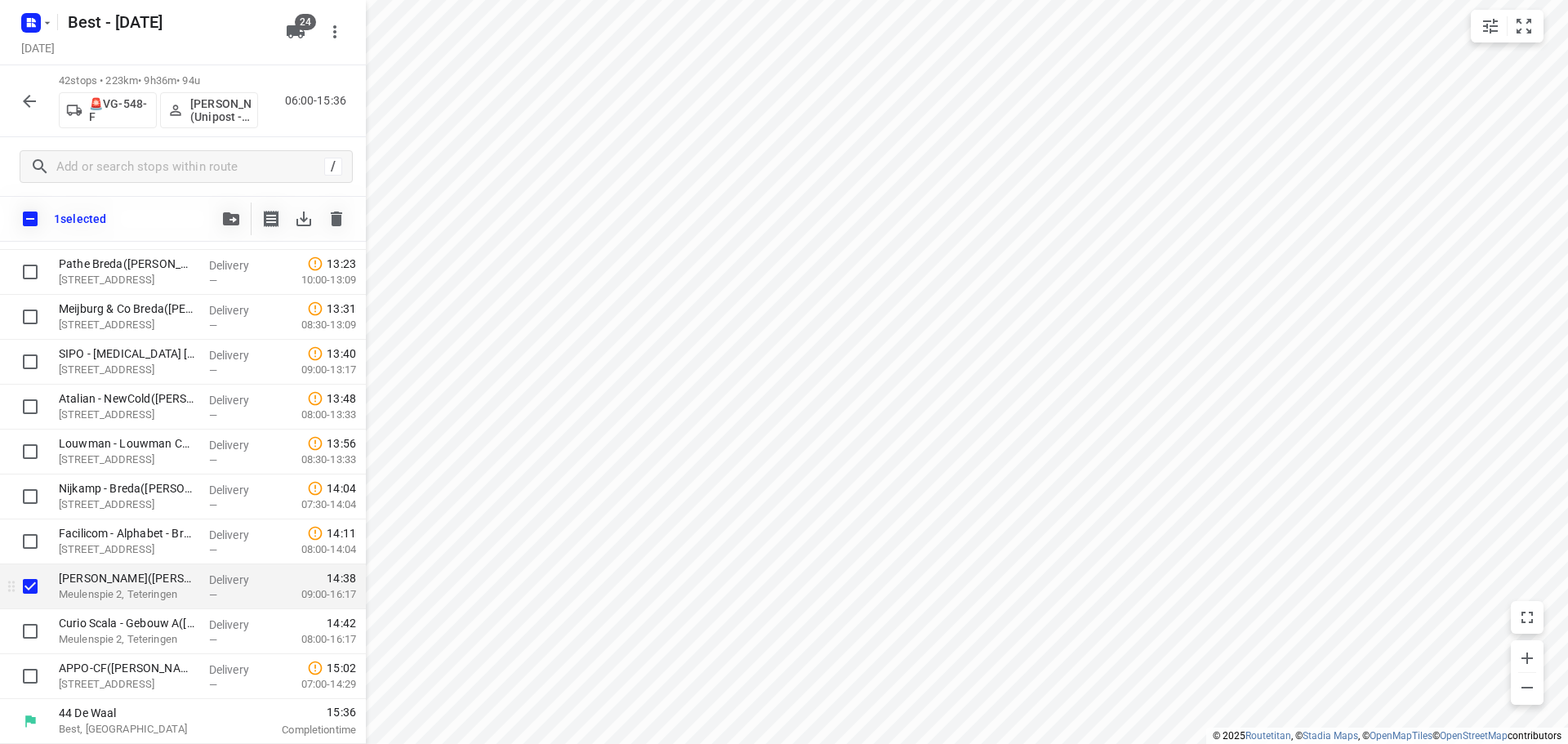
scroll to position [1557, 0]
click at [33, 625] on input "checkbox" at bounding box center [30, 630] width 33 height 33
checkbox input "true"
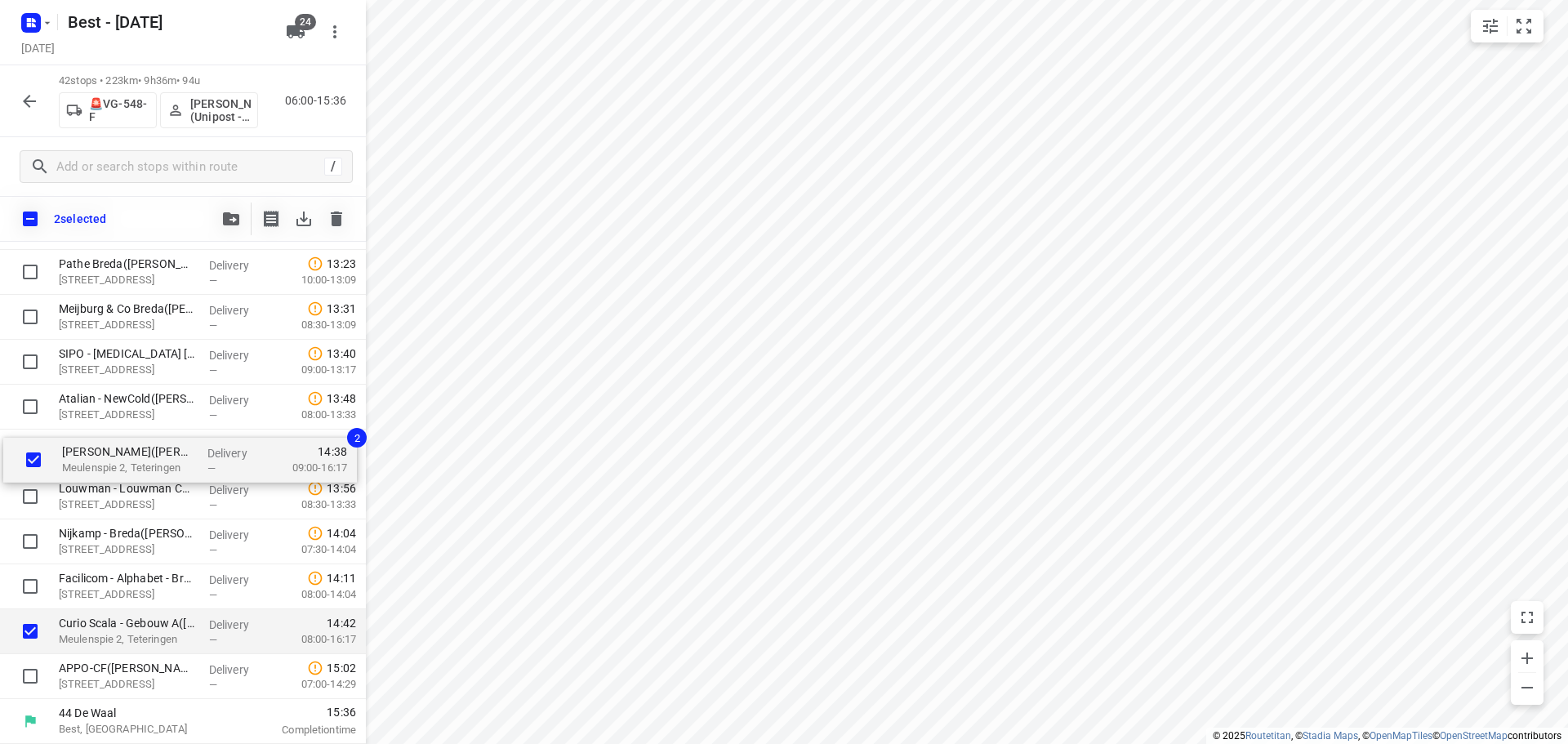
drag, startPoint x: 88, startPoint y: 577, endPoint x: 90, endPoint y: 461, distance: 116.0
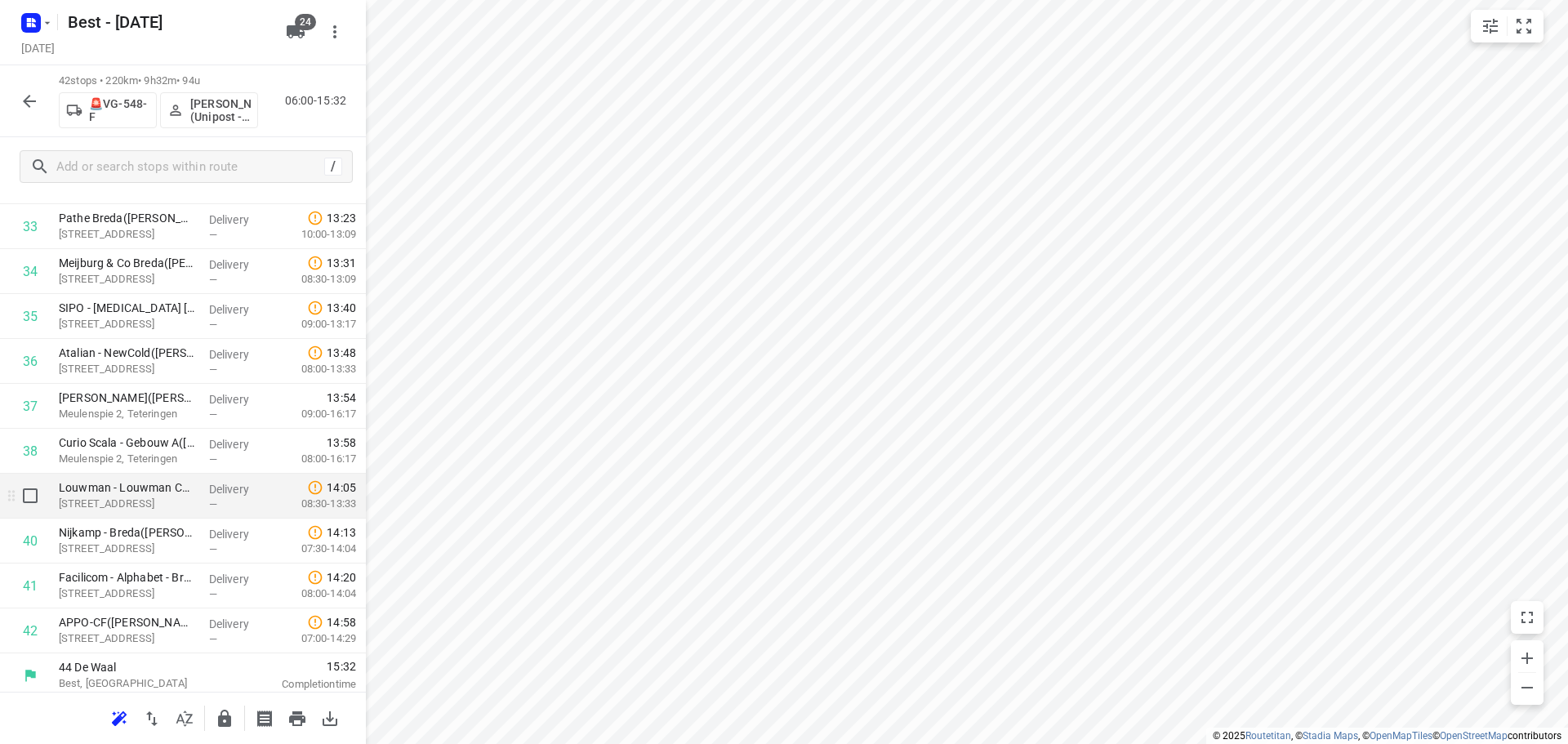
scroll to position [1563, 0]
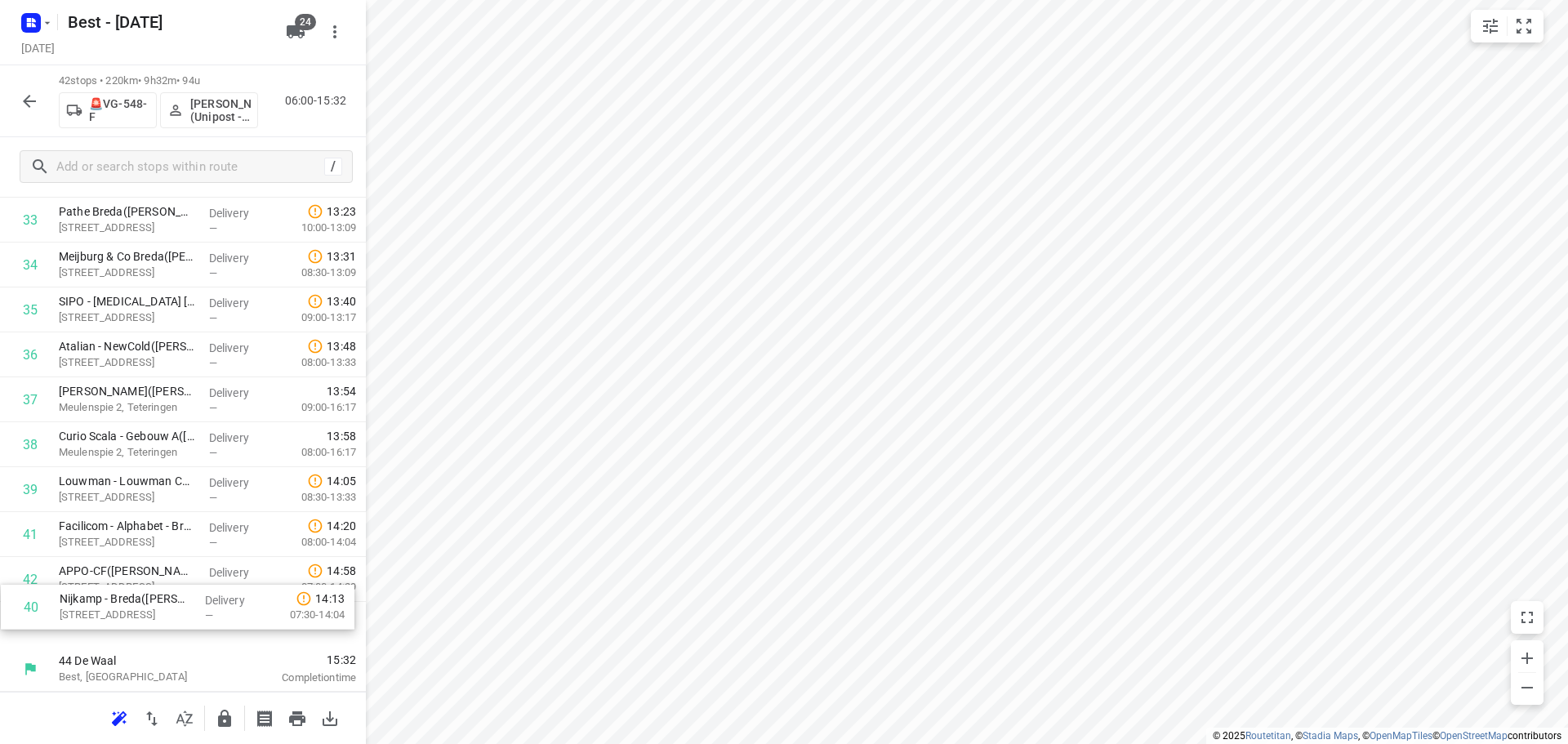
drag, startPoint x: 160, startPoint y: 527, endPoint x: 162, endPoint y: 627, distance: 100.0
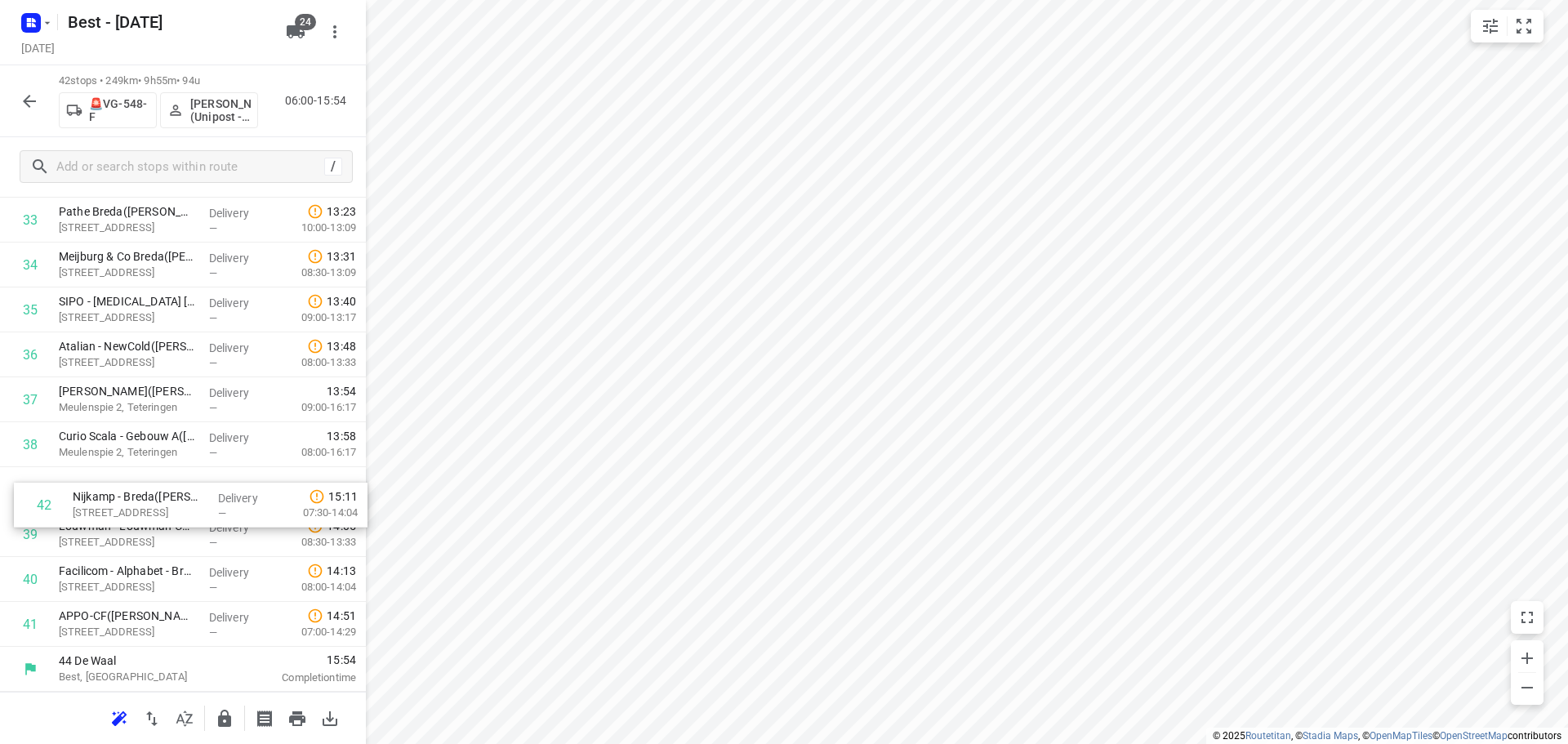
drag, startPoint x: 92, startPoint y: 615, endPoint x: 107, endPoint y: 473, distance: 142.8
click at [223, 724] on icon "button" at bounding box center [224, 718] width 13 height 17
click at [27, 107] on icon "button" at bounding box center [29, 101] width 19 height 19
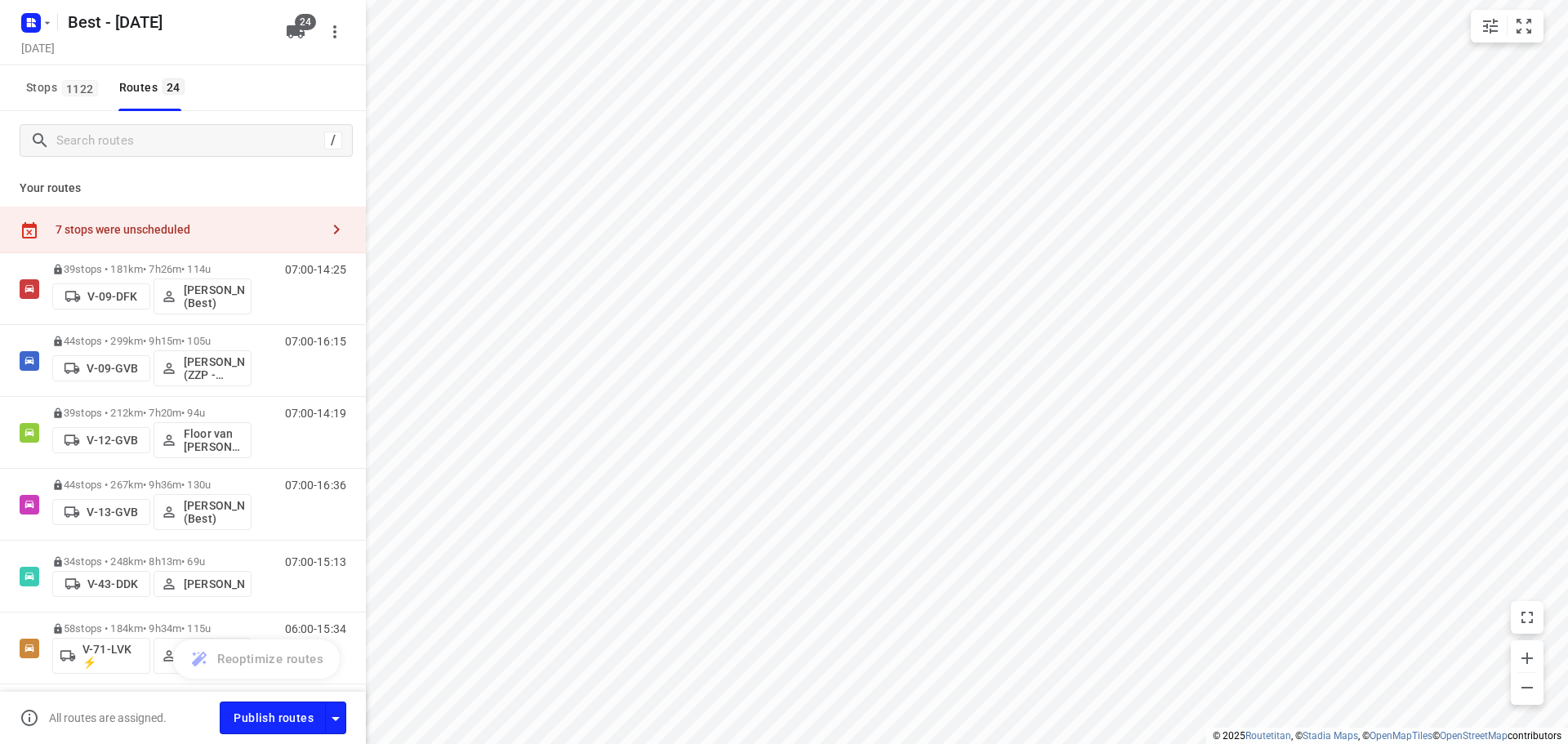
click at [304, 214] on div "7 stops were unscheduled" at bounding box center [183, 229] width 366 height 47
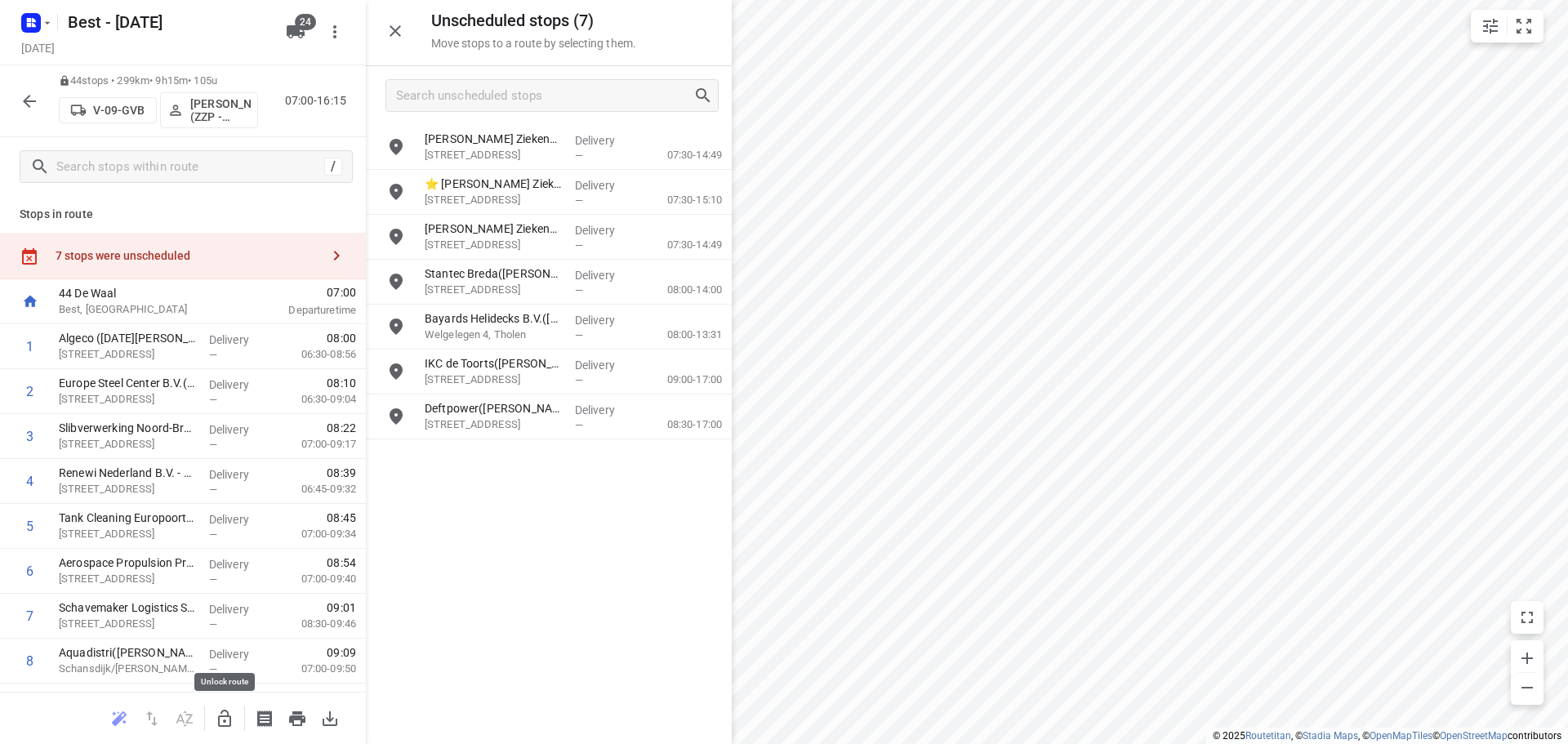
click at [217, 707] on button "button" at bounding box center [224, 718] width 33 height 33
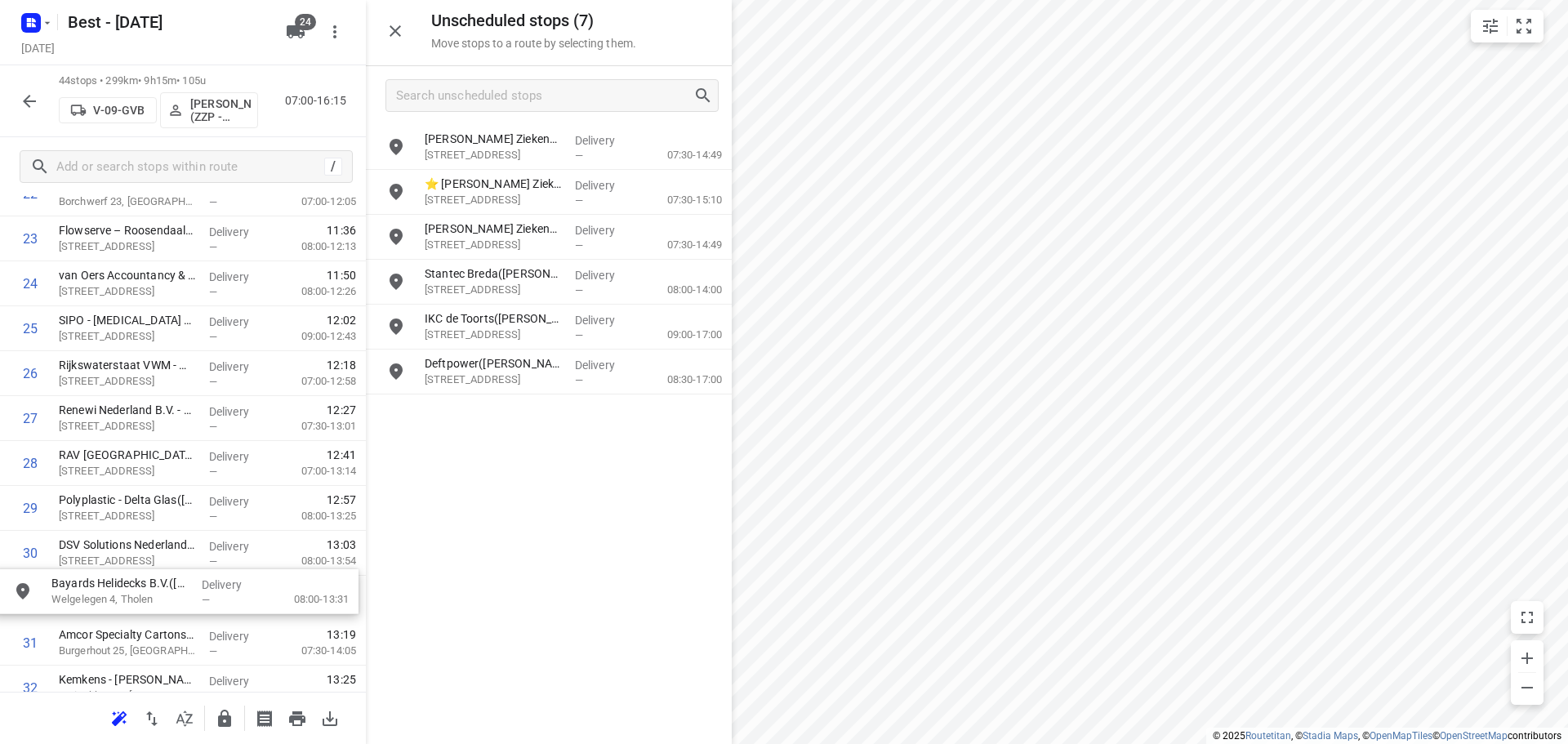
scroll to position [1099, 0]
drag, startPoint x: 488, startPoint y: 319, endPoint x: 123, endPoint y: 535, distance: 424.1
click at [219, 710] on icon "button" at bounding box center [224, 718] width 19 height 19
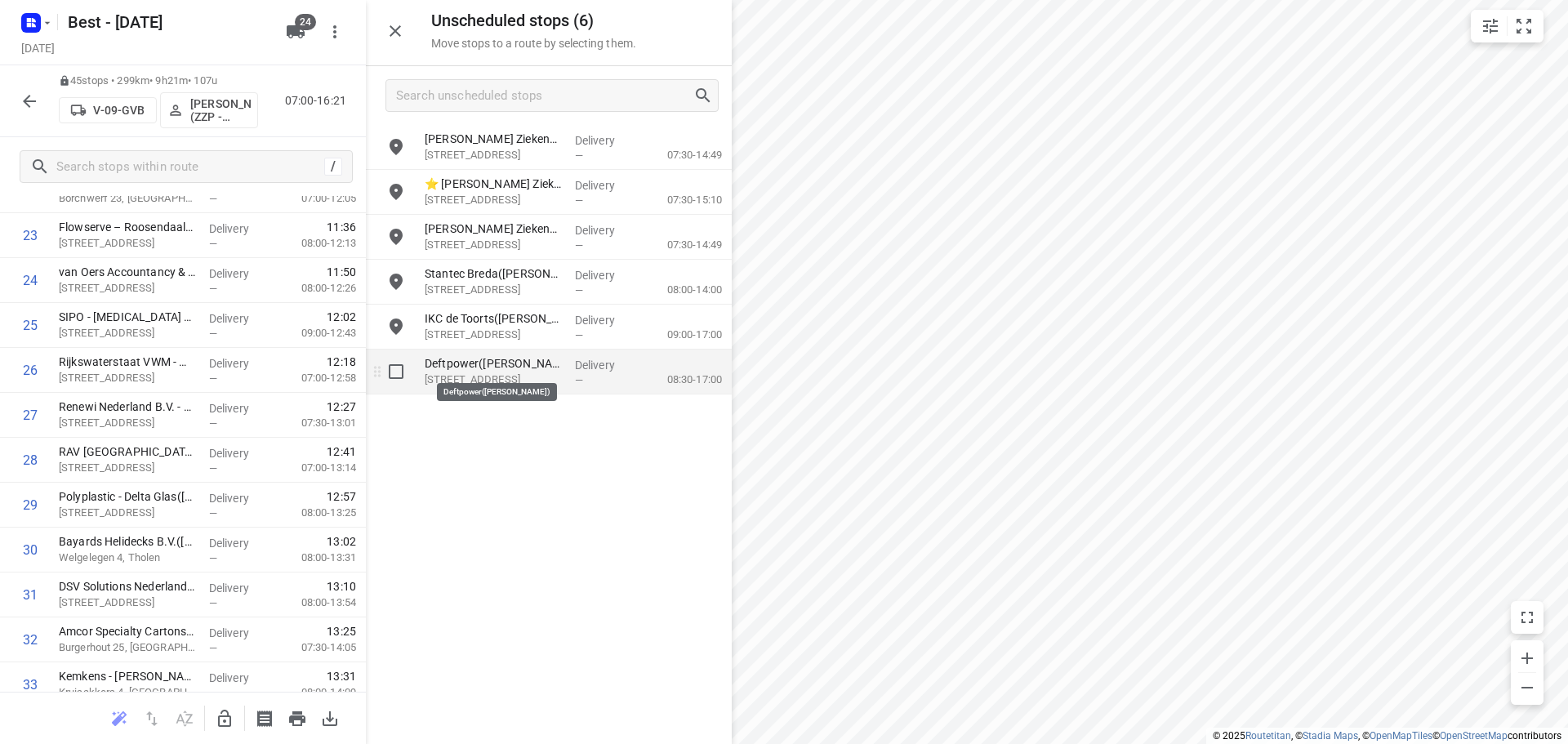
click at [494, 364] on p "Deftpower([PERSON_NAME])" at bounding box center [493, 363] width 137 height 16
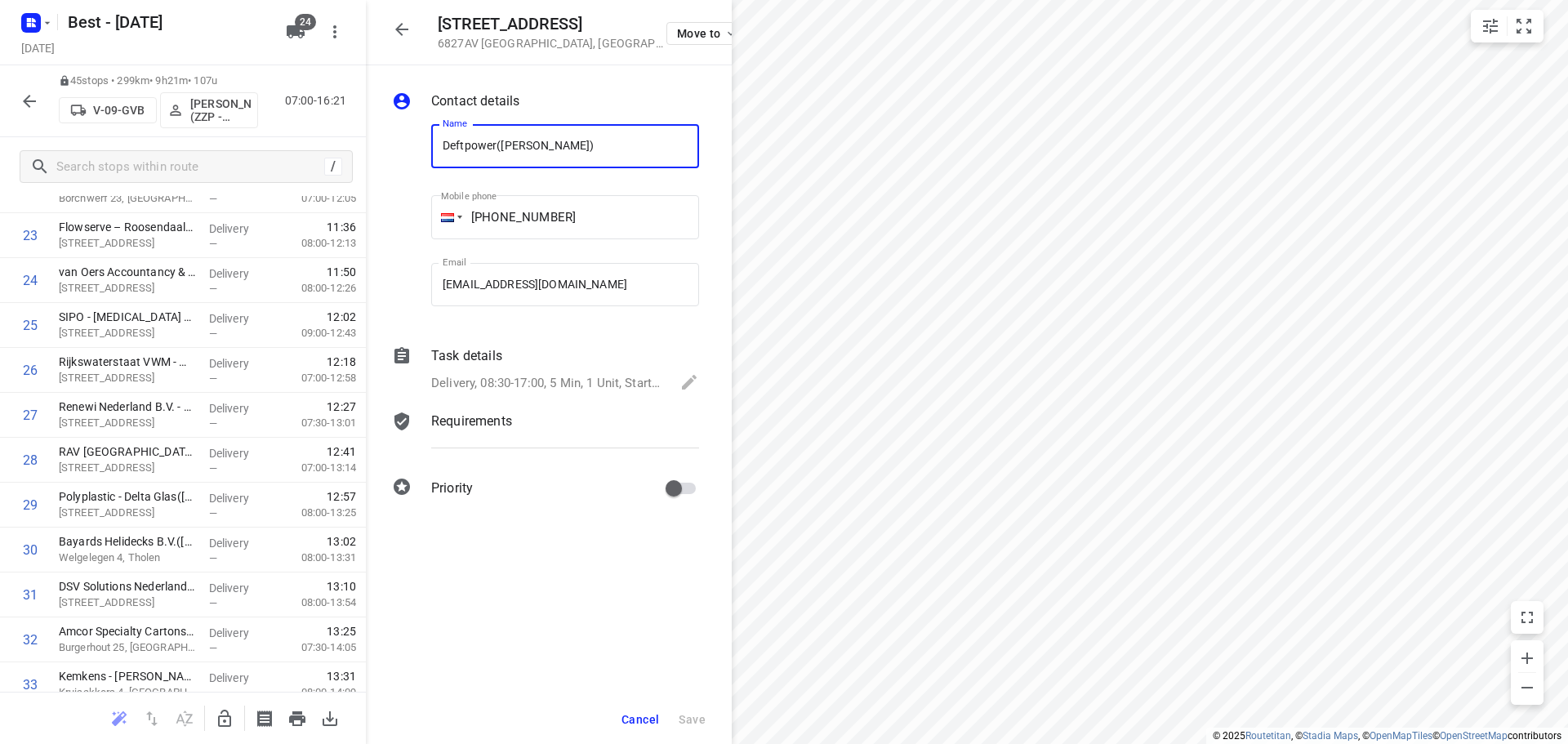
drag, startPoint x: 497, startPoint y: 150, endPoint x: 403, endPoint y: 143, distance: 94.3
click at [403, 143] on div "Name Deftpower([PERSON_NAME]) Name Mobile phone [PHONE_NUMBER] ​ Email [EMAIL_A…" at bounding box center [545, 219] width 313 height 215
click at [382, 16] on div "[STREET_ADDRESS] Move to" at bounding box center [548, 33] width 366 height 65
click at [413, 29] on button "button" at bounding box center [402, 29] width 33 height 33
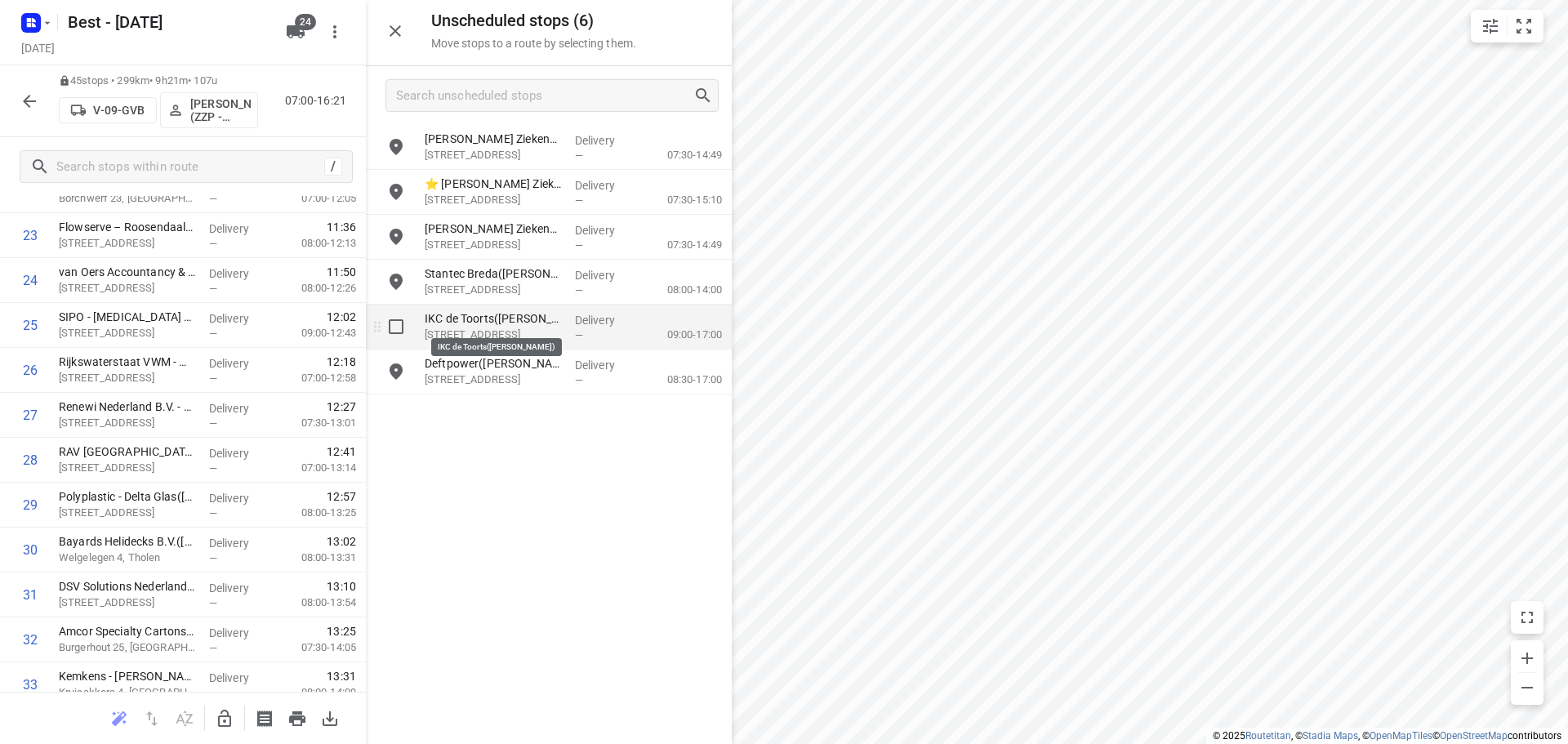
click at [513, 324] on p "IKC de Toorts([PERSON_NAME])" at bounding box center [493, 318] width 137 height 16
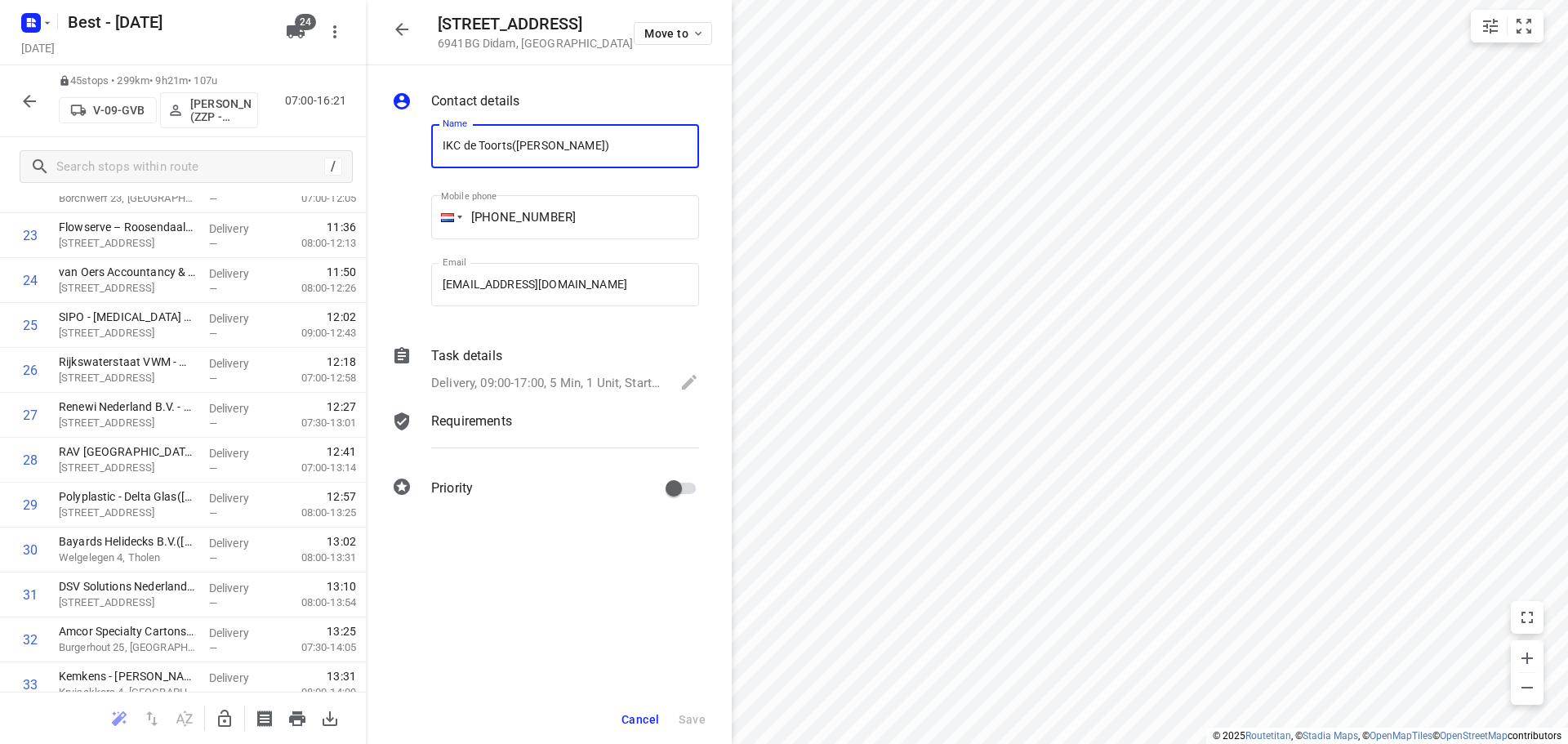
drag, startPoint x: 513, startPoint y: 146, endPoint x: 412, endPoint y: 143, distance: 101.0
click at [412, 143] on div "Name IKC de Toorts([PERSON_NAME]) Name Mobile phone [PHONE_NUMBER] ​ Email [EMA…" at bounding box center [545, 219] width 313 height 215
click at [403, 38] on icon "button" at bounding box center [402, 29] width 19 height 19
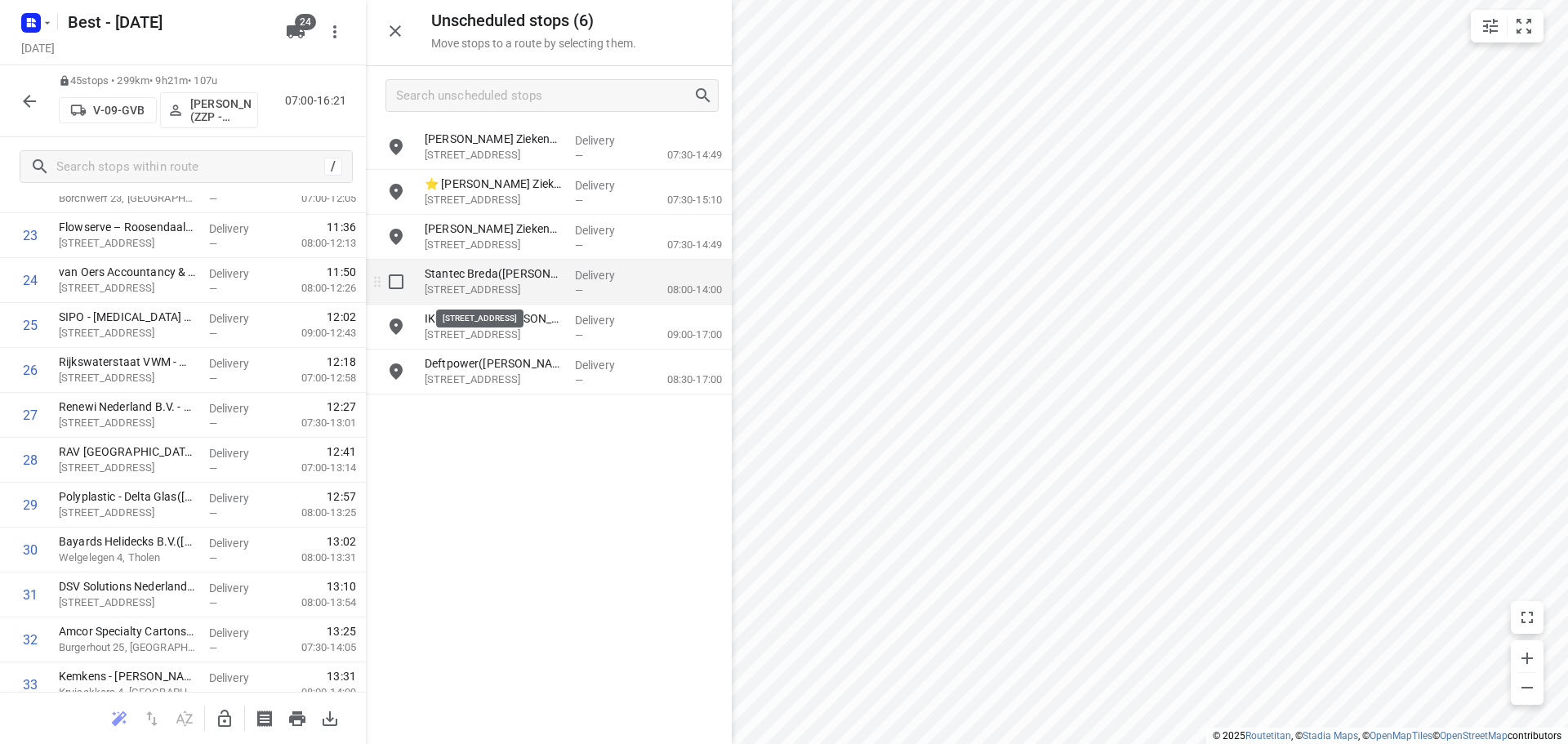
click at [524, 289] on p "[STREET_ADDRESS]" at bounding box center [493, 289] width 137 height 16
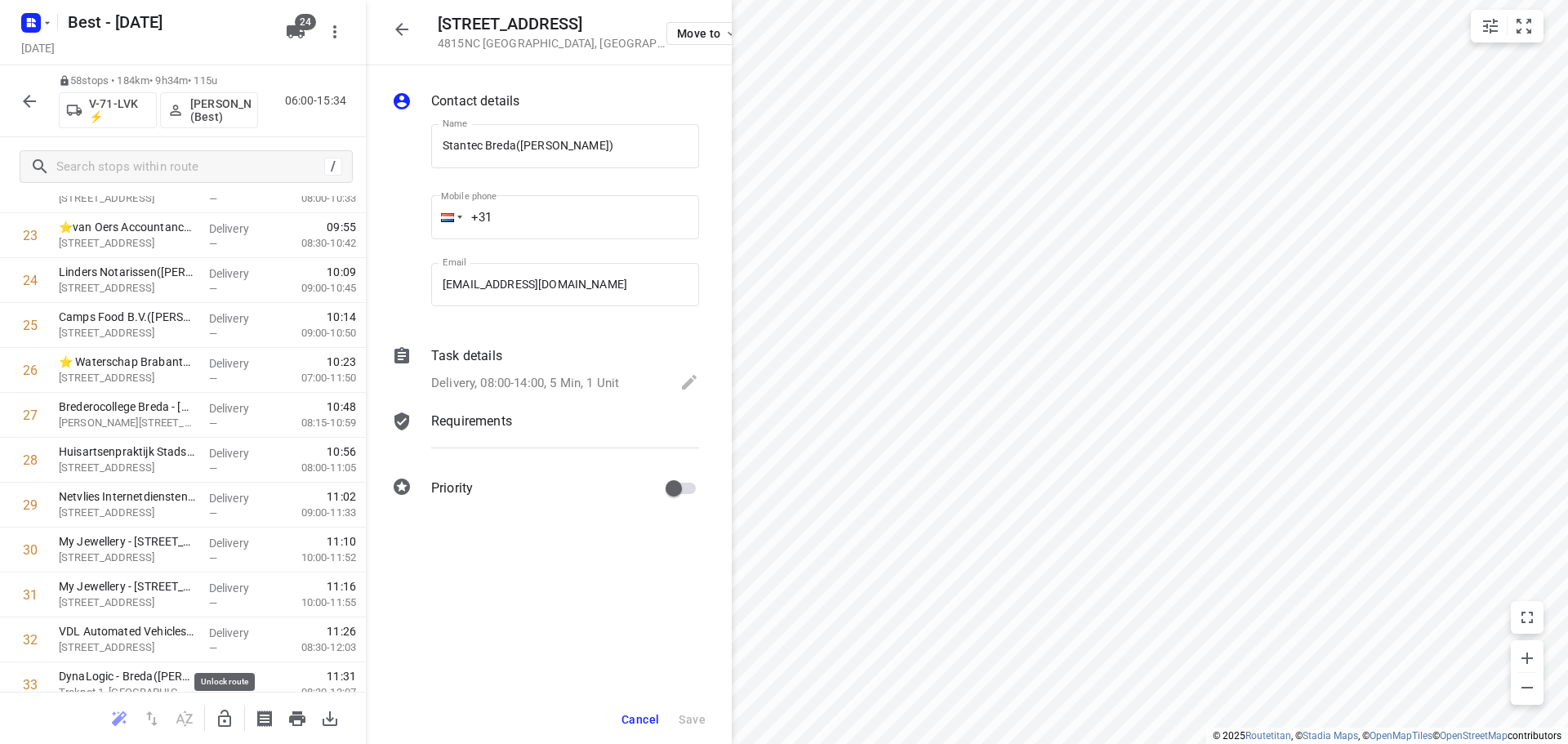
click at [228, 714] on icon "button" at bounding box center [224, 718] width 19 height 19
click at [417, 39] on div at bounding box center [402, 29] width 33 height 33
click at [411, 25] on button "button" at bounding box center [402, 29] width 33 height 33
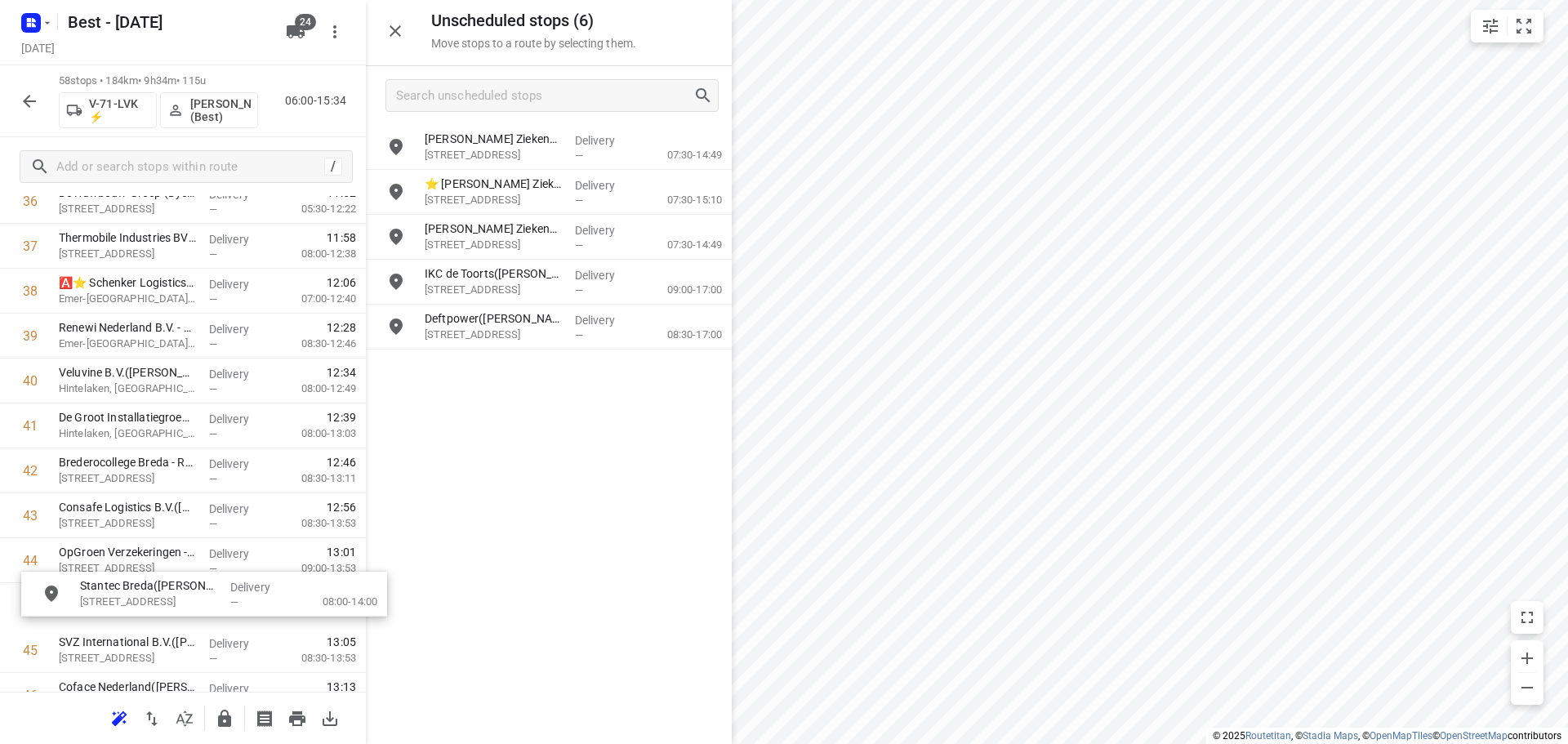
scroll to position [1732, 0]
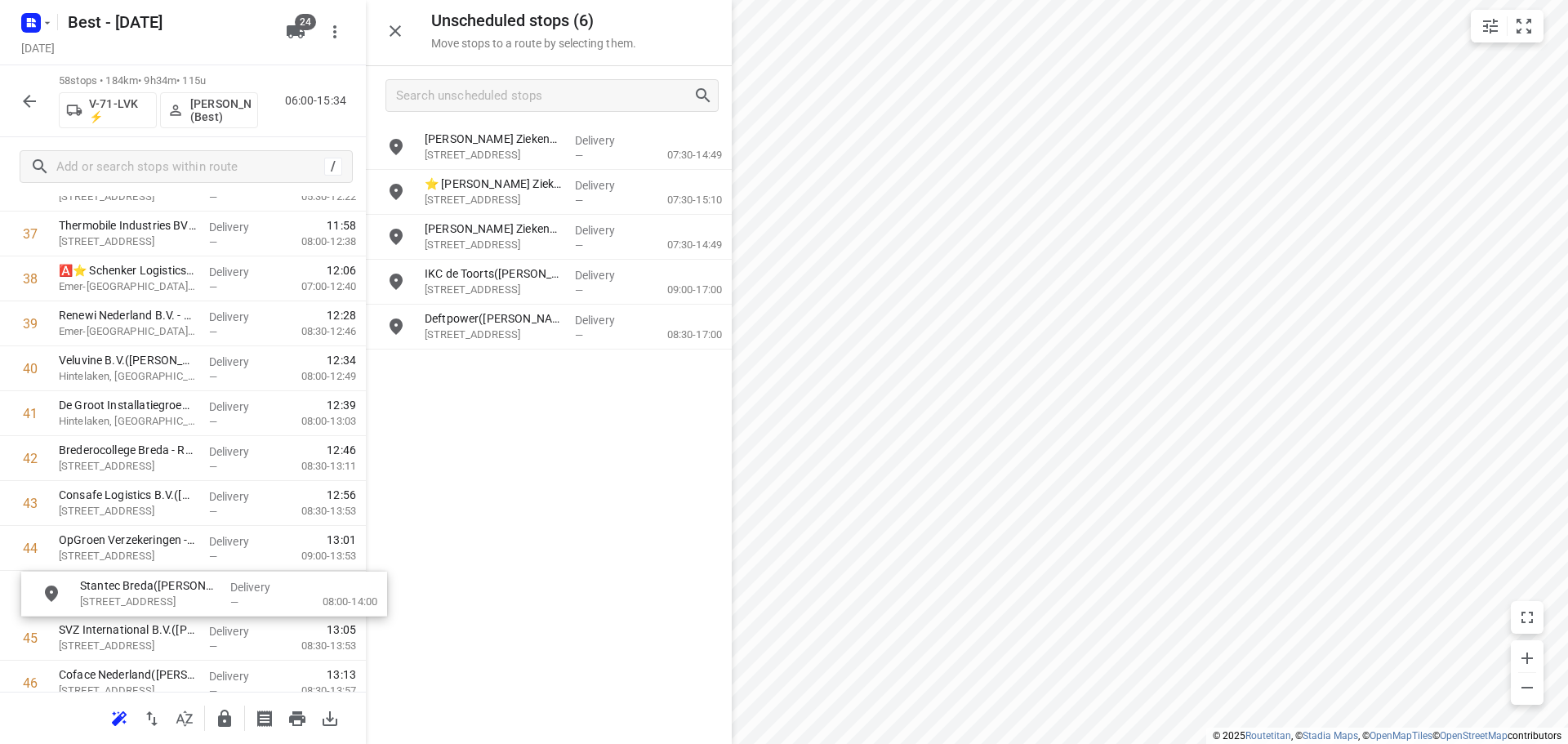
drag, startPoint x: 502, startPoint y: 278, endPoint x: 150, endPoint y: 578, distance: 462.5
click at [222, 725] on icon "button" at bounding box center [224, 718] width 13 height 17
click at [27, 102] on icon "button" at bounding box center [29, 101] width 19 height 19
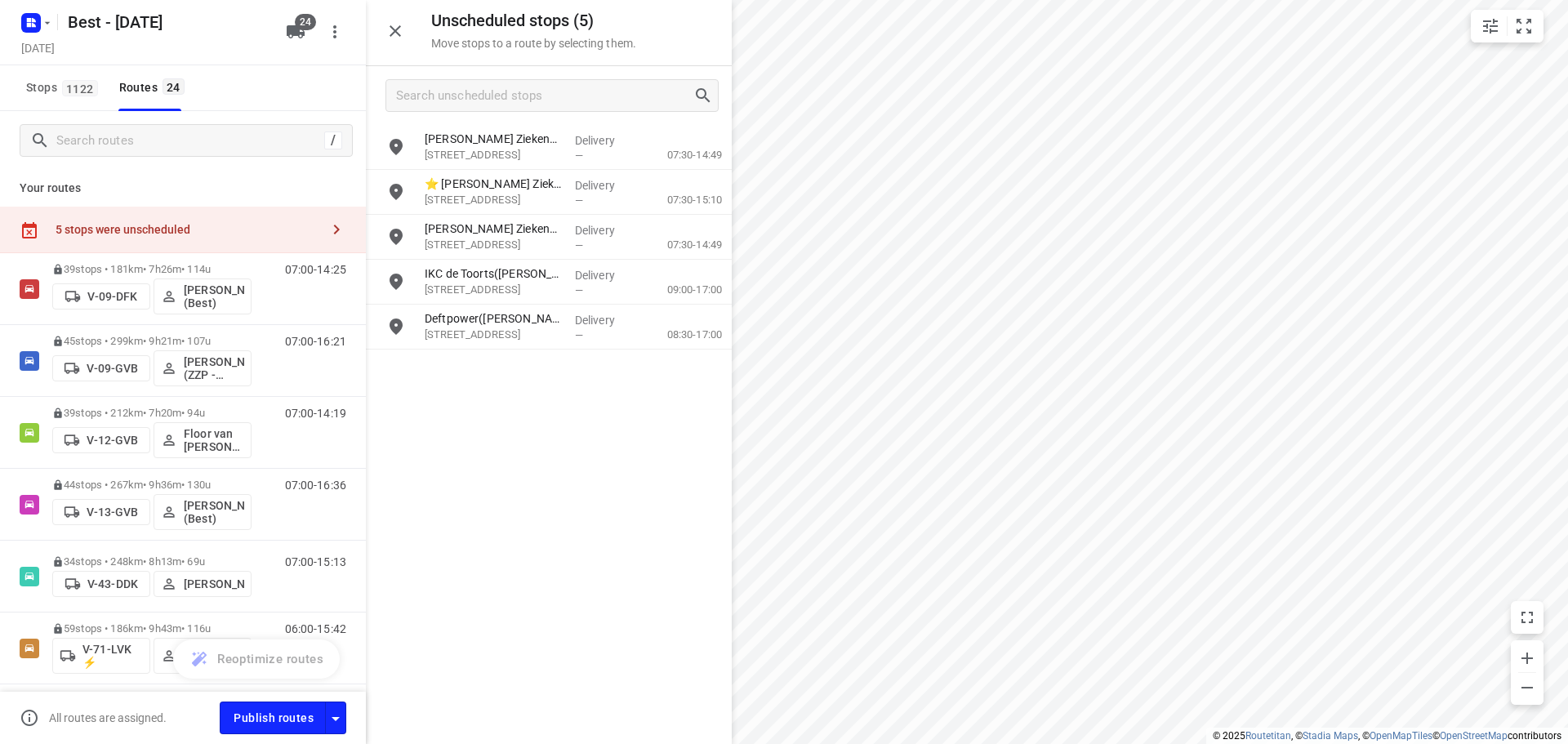
click at [400, 49] on div "Unscheduled stops ( 5 ) Move stops to a route by selecting them." at bounding box center [548, 33] width 366 height 66
click at [402, 42] on button "button" at bounding box center [395, 31] width 33 height 33
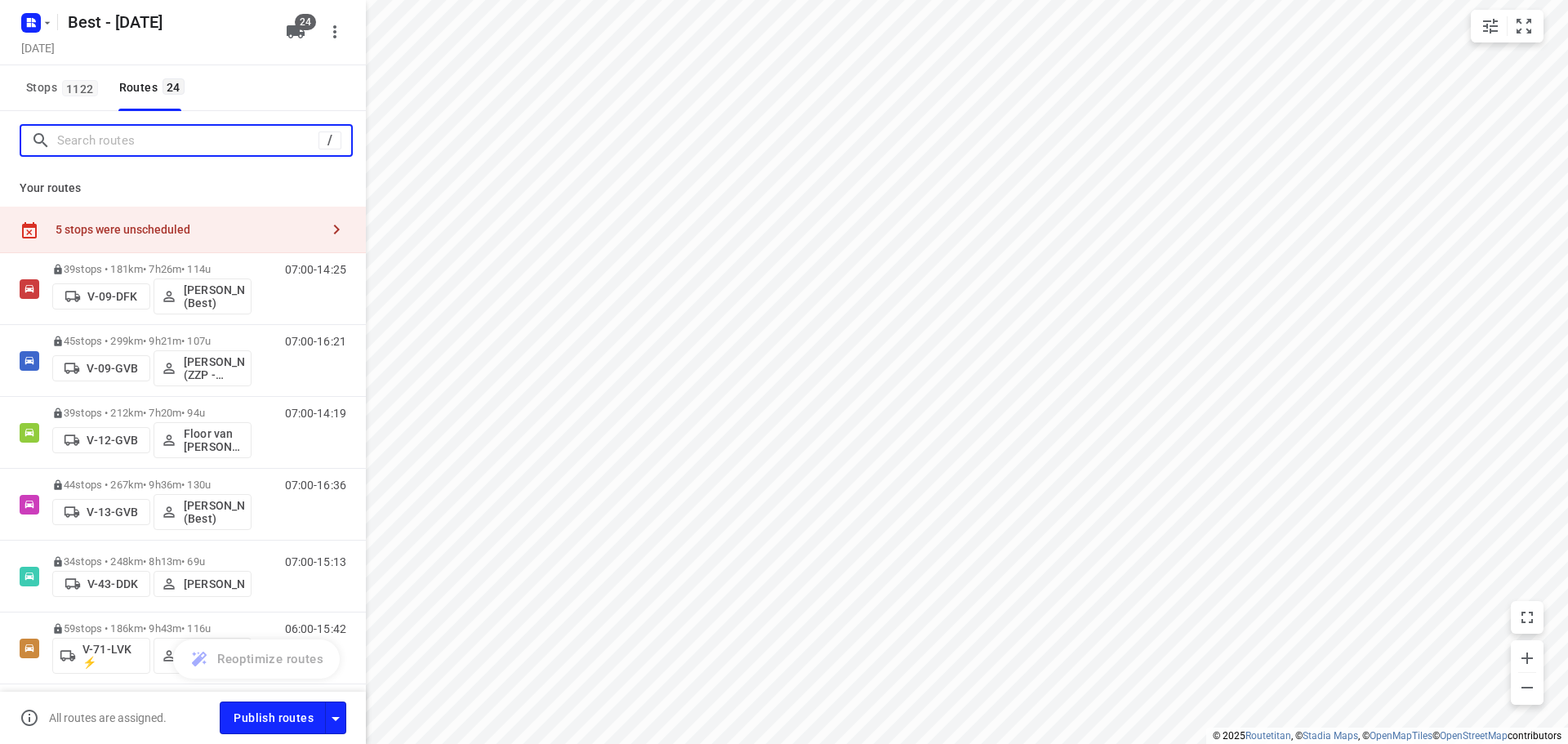
click at [232, 141] on input "Search routes" at bounding box center [188, 140] width 261 height 26
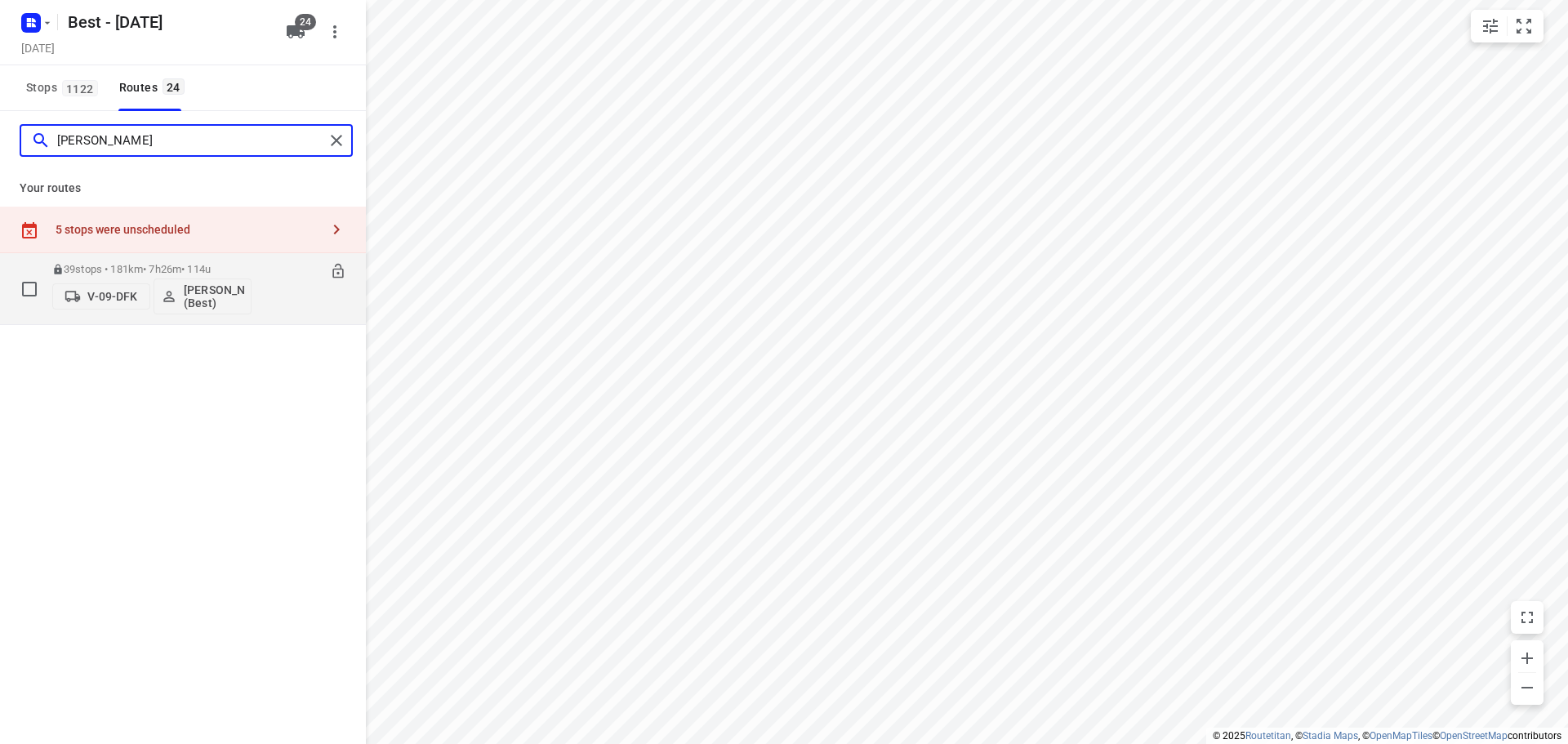
type input "[PERSON_NAME]"
click at [143, 264] on p "39 stops • 181km • 7h26m • 114u" at bounding box center [152, 269] width 200 height 12
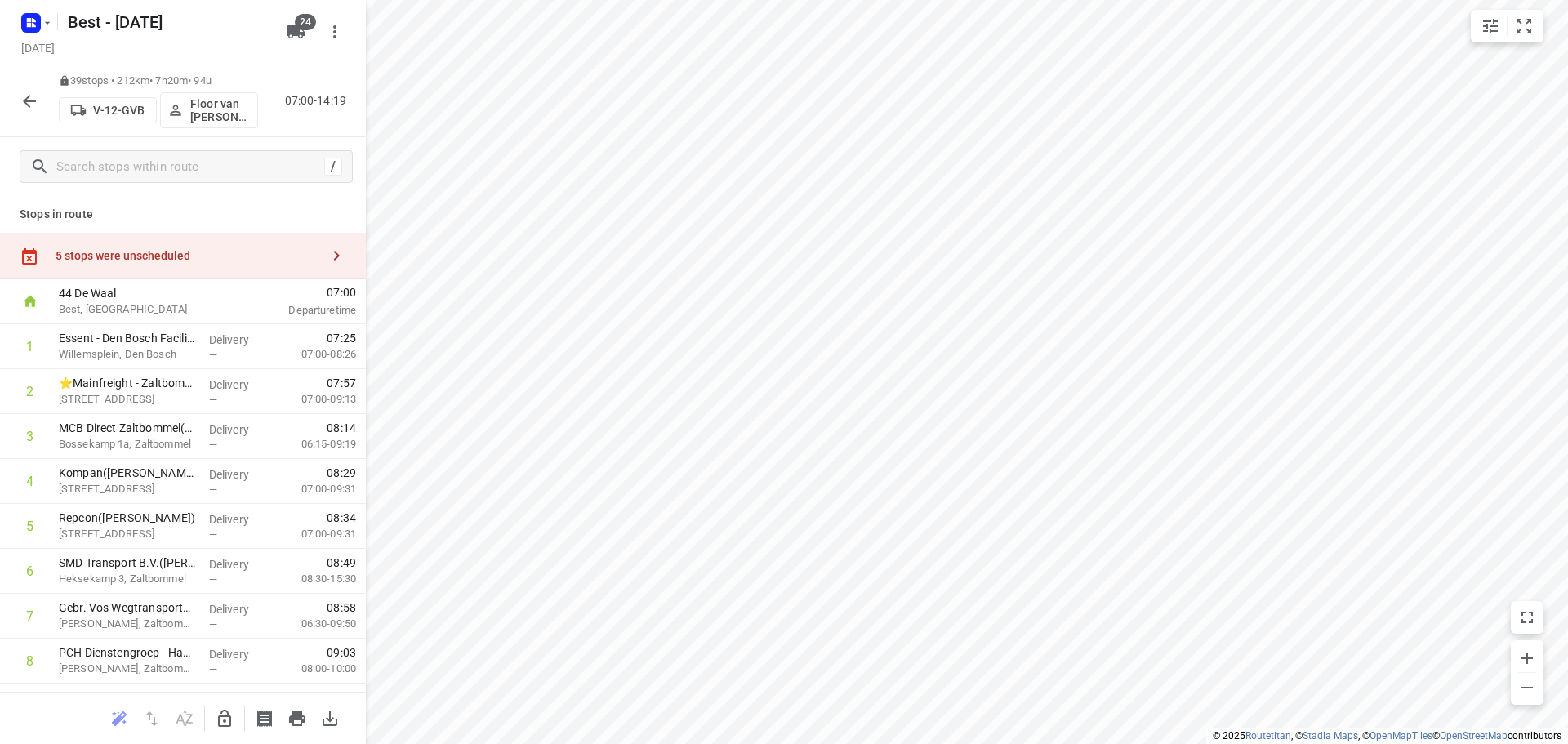
click at [218, 267] on div "5 stops were unscheduled" at bounding box center [183, 256] width 366 height 47
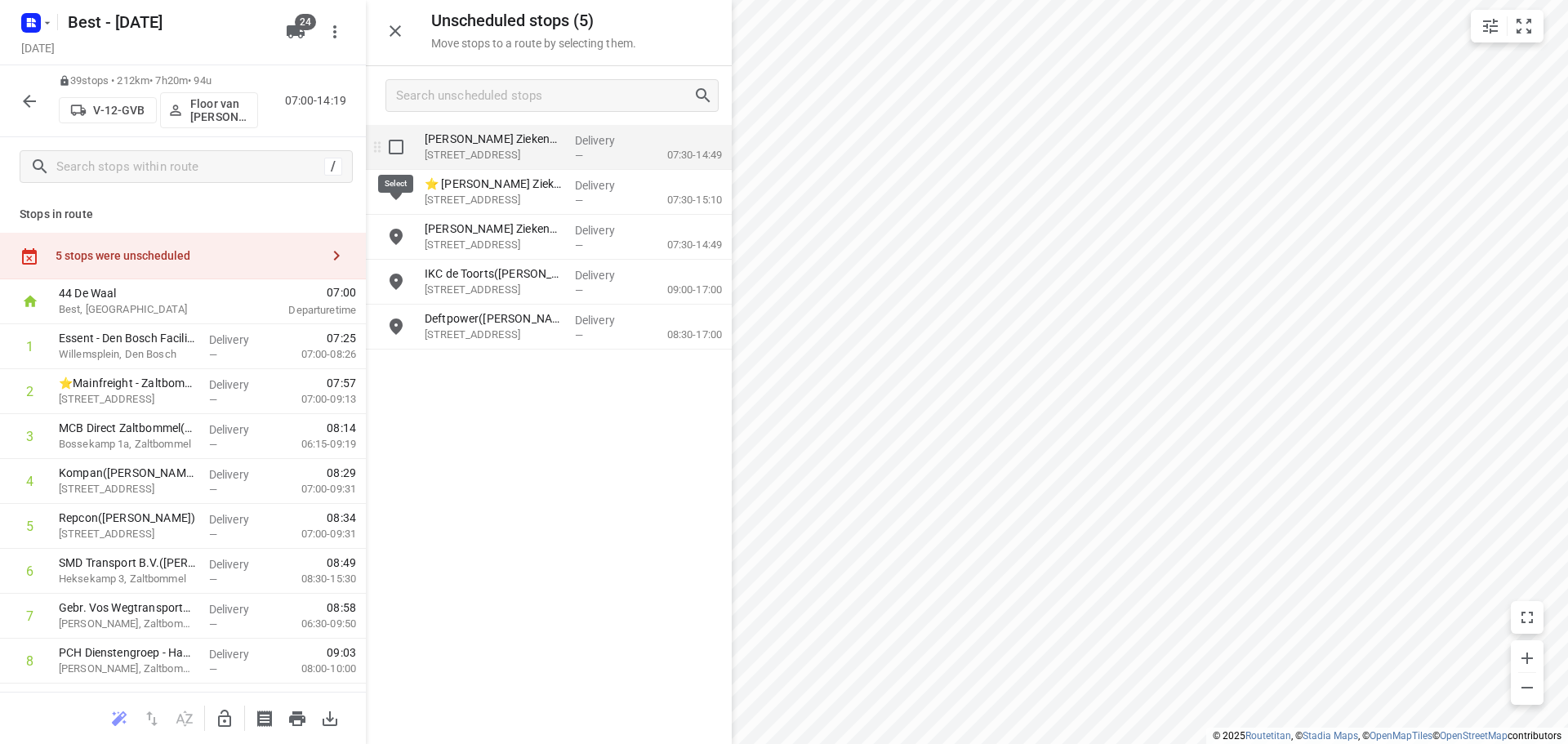
click at [394, 154] on input "grid" at bounding box center [396, 147] width 33 height 33
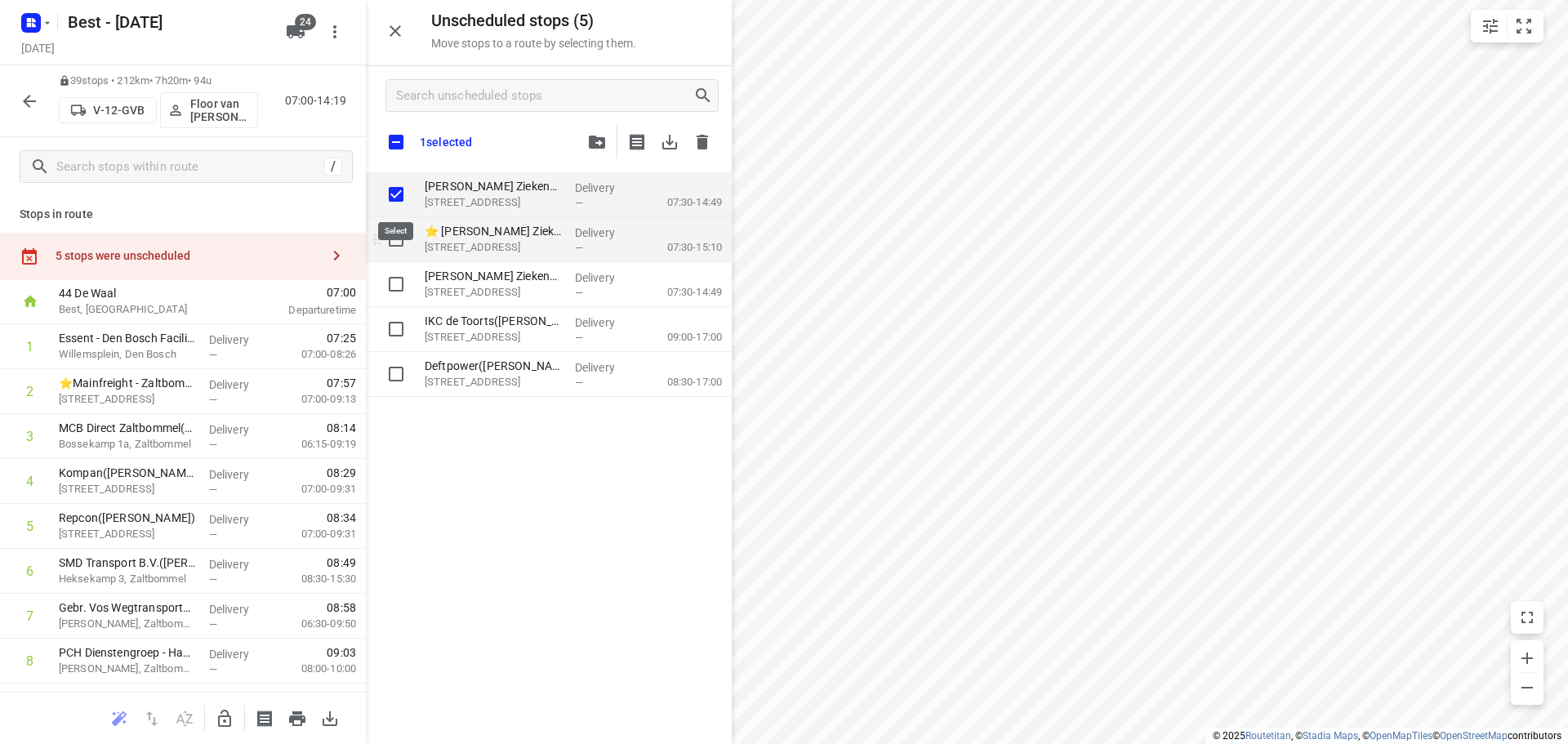
checkbox input "true"
click at [392, 229] on input "grid" at bounding box center [396, 239] width 33 height 33
checkbox input "true"
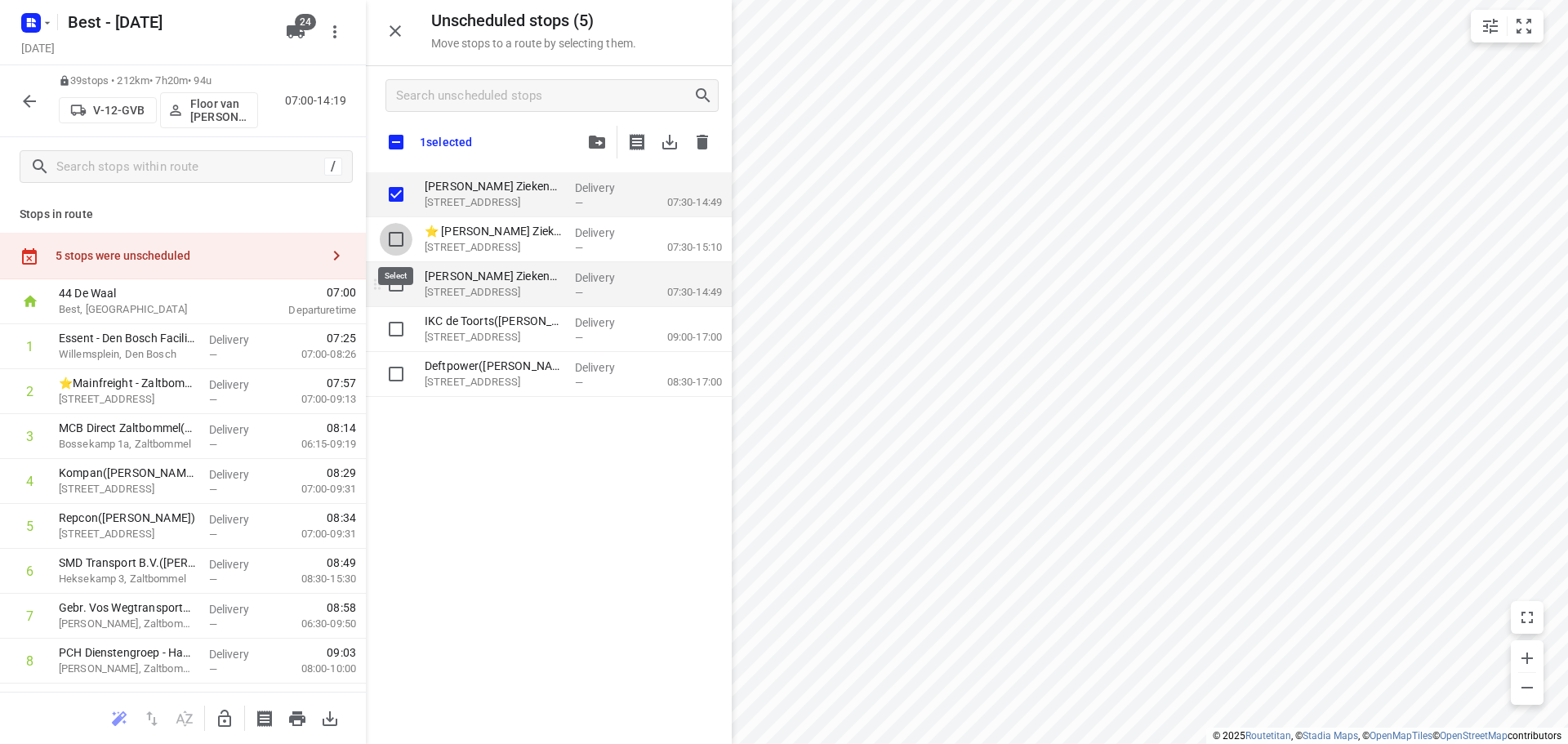
checkbox input "true"
click at [391, 274] on input "grid" at bounding box center [396, 283] width 33 height 33
checkbox input "true"
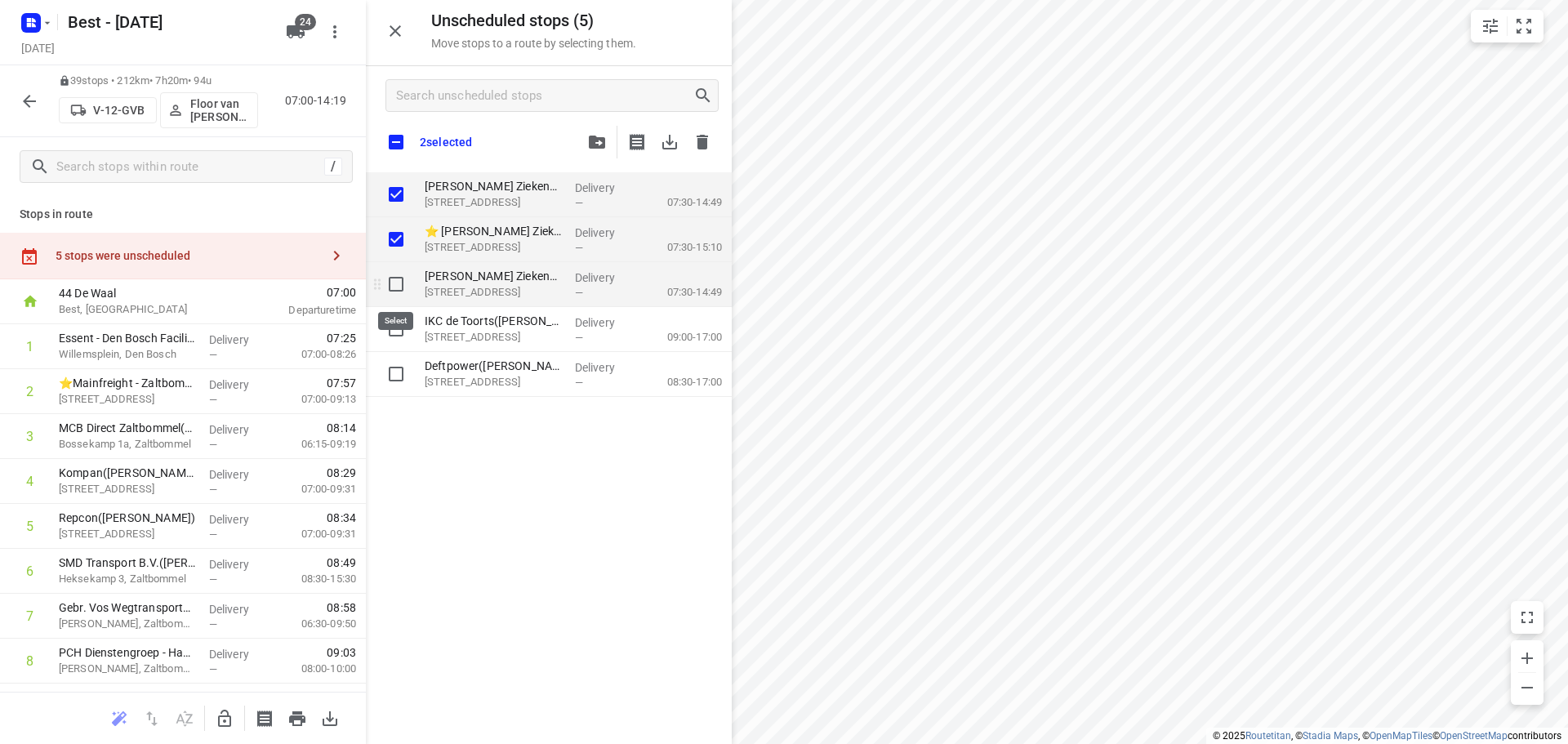
checkbox input "true"
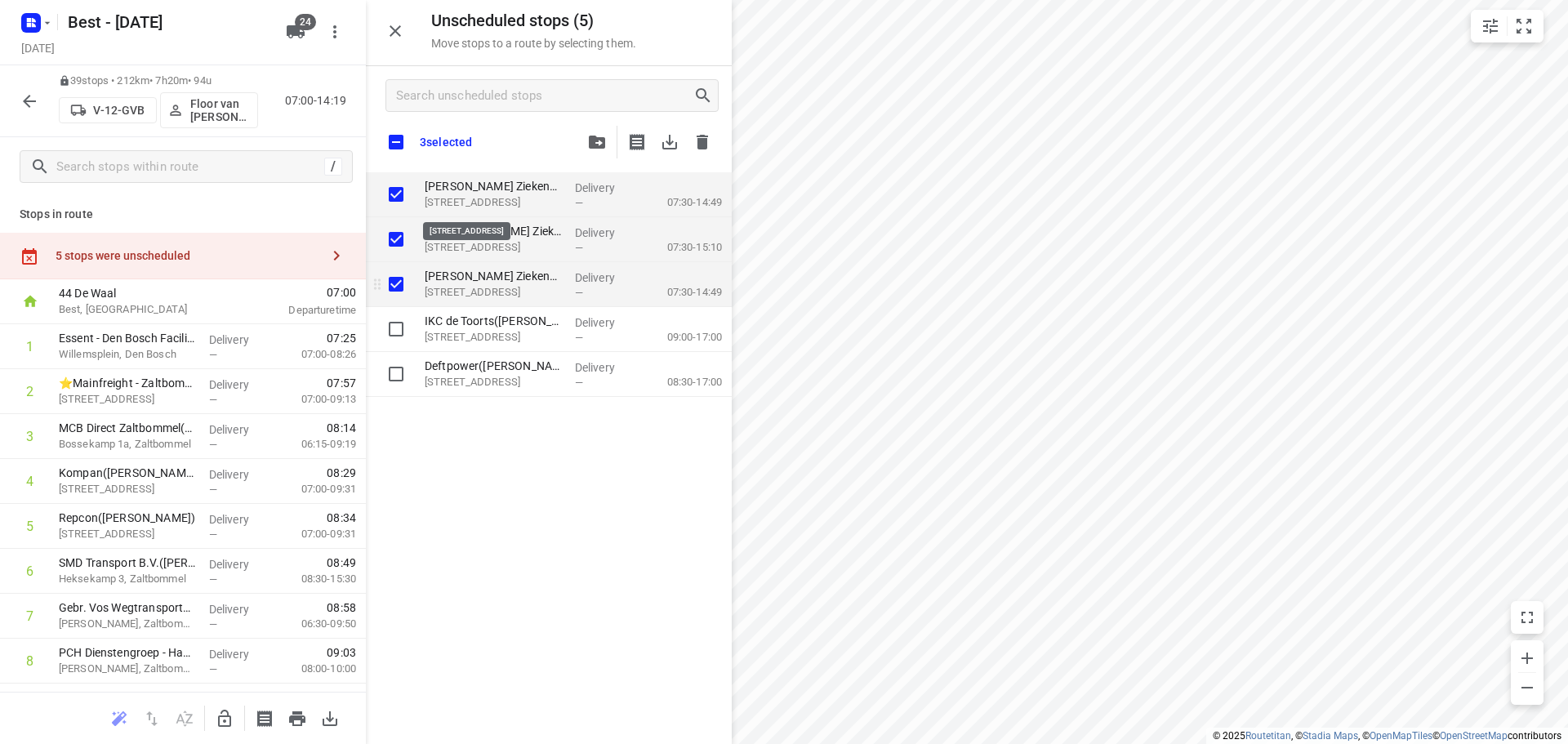
checkbox input "true"
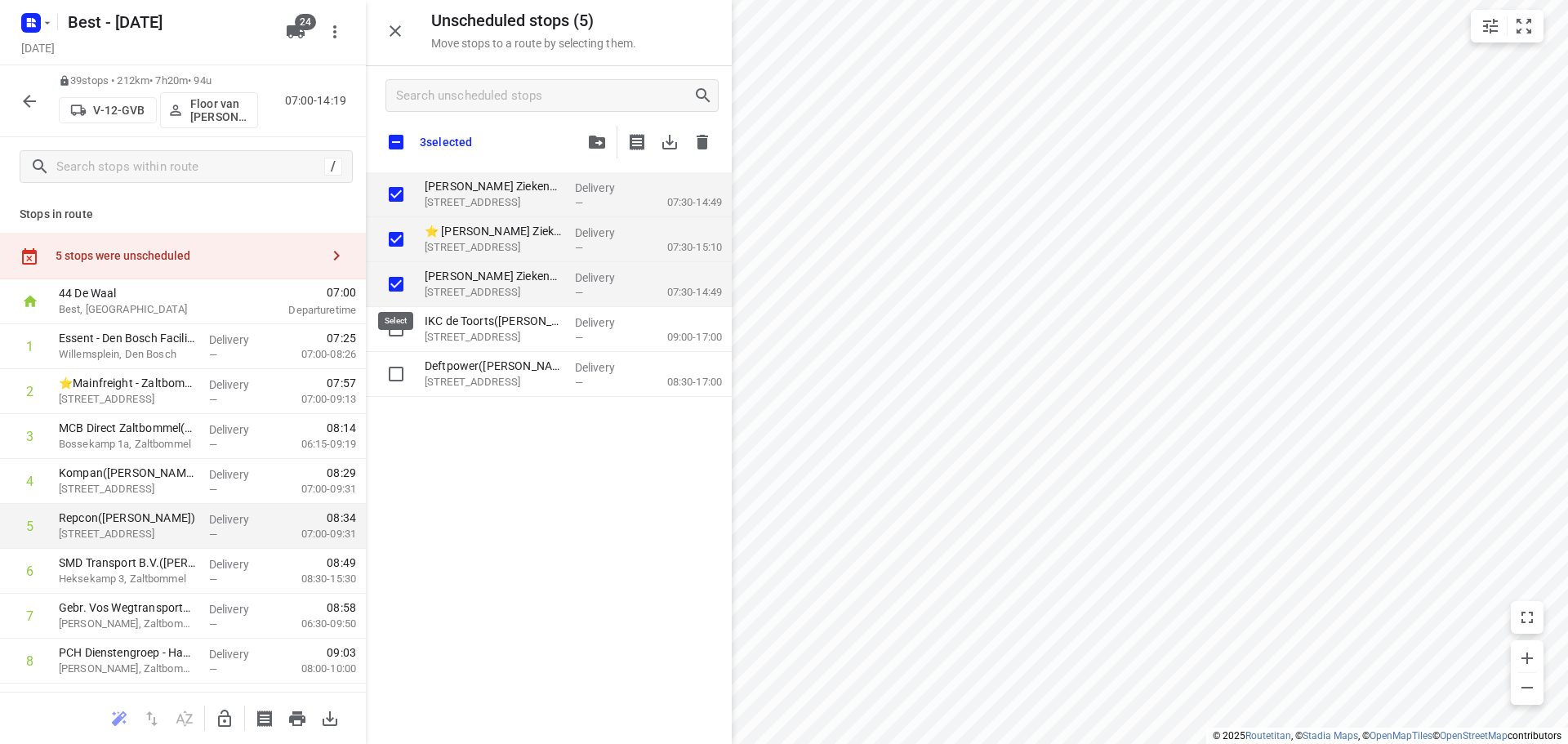
checkbox input "true"
drag, startPoint x: 215, startPoint y: 722, endPoint x: 436, endPoint y: 344, distance: 437.9
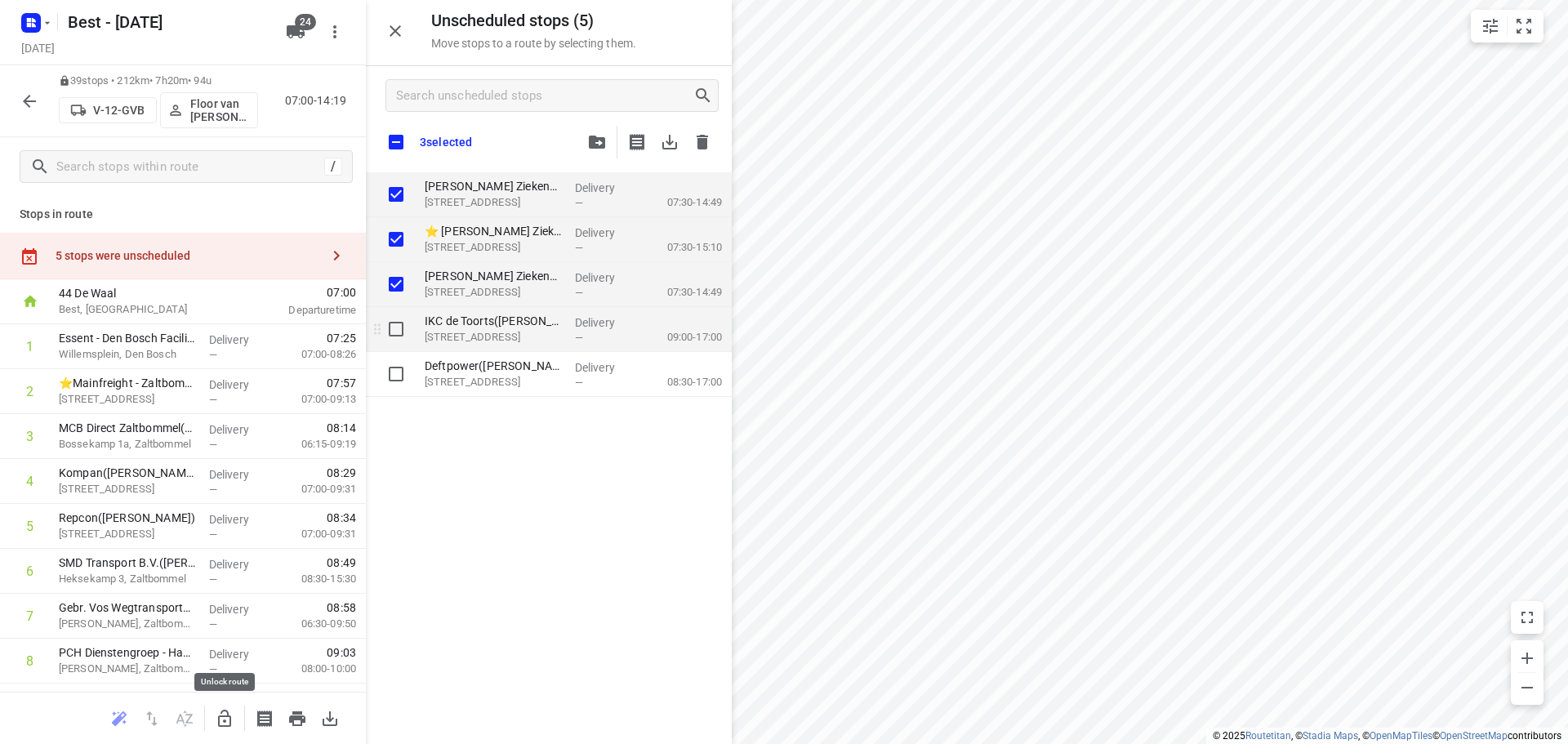
click at [215, 722] on icon "button" at bounding box center [224, 718] width 19 height 19
checkbox input "true"
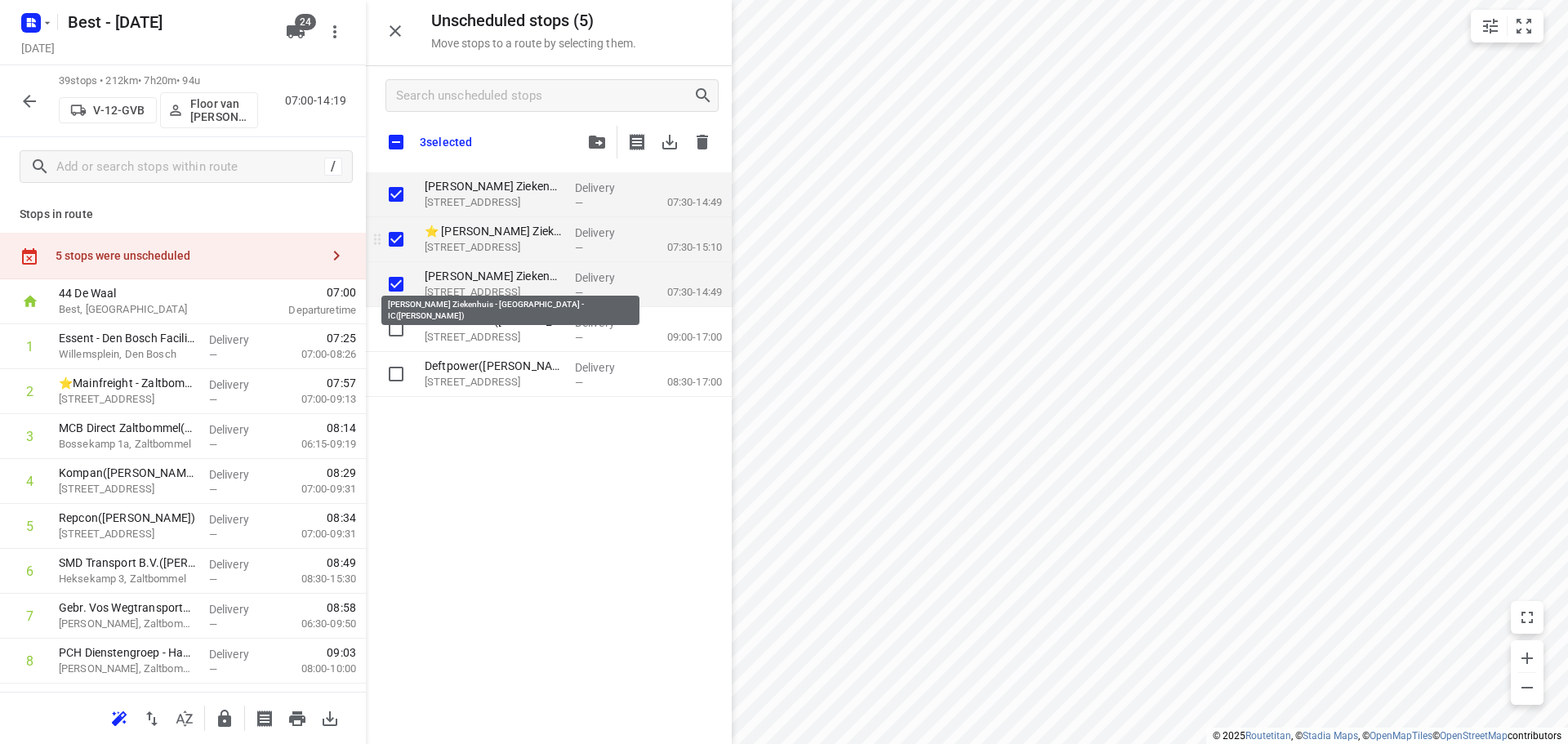
checkbox input "true"
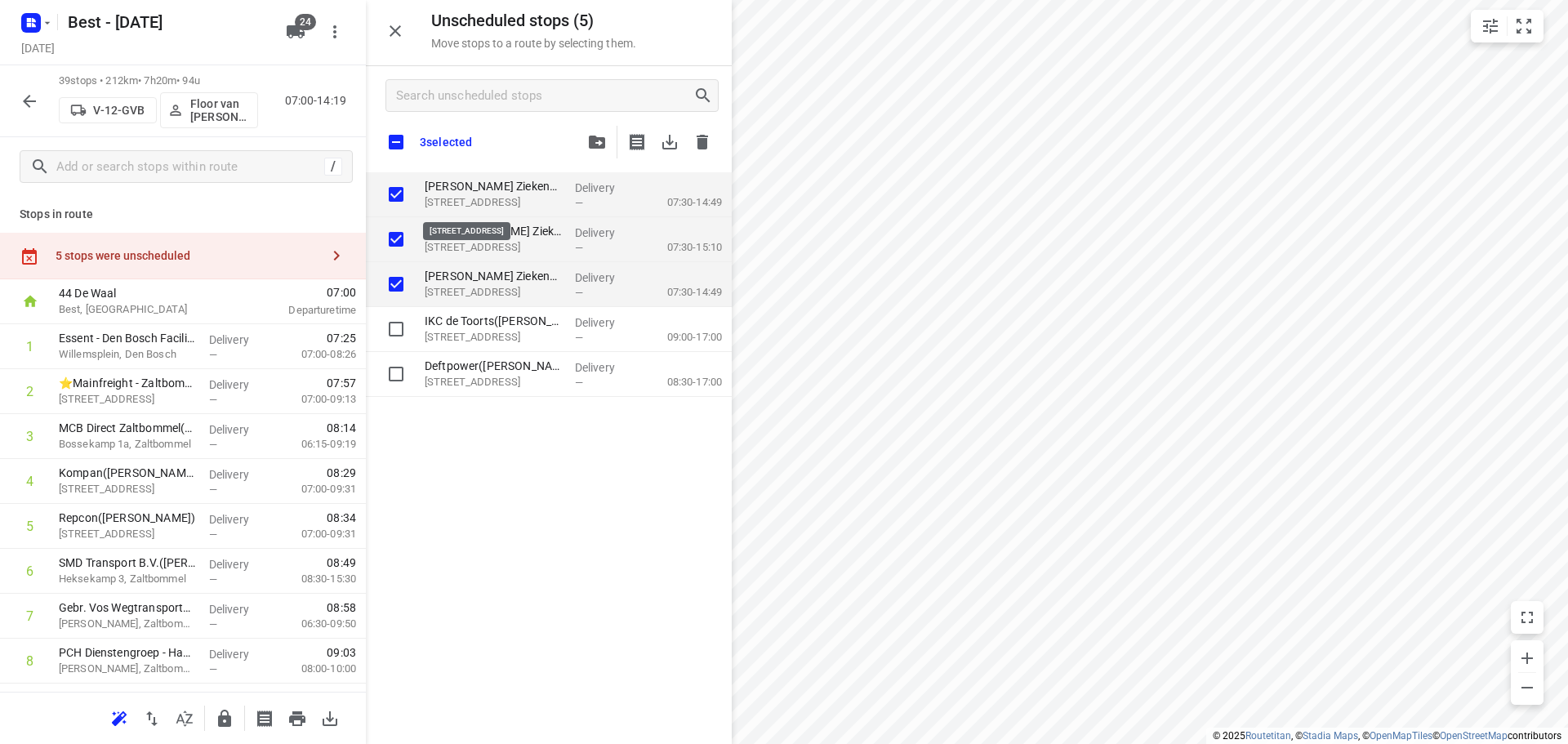
checkbox input "true"
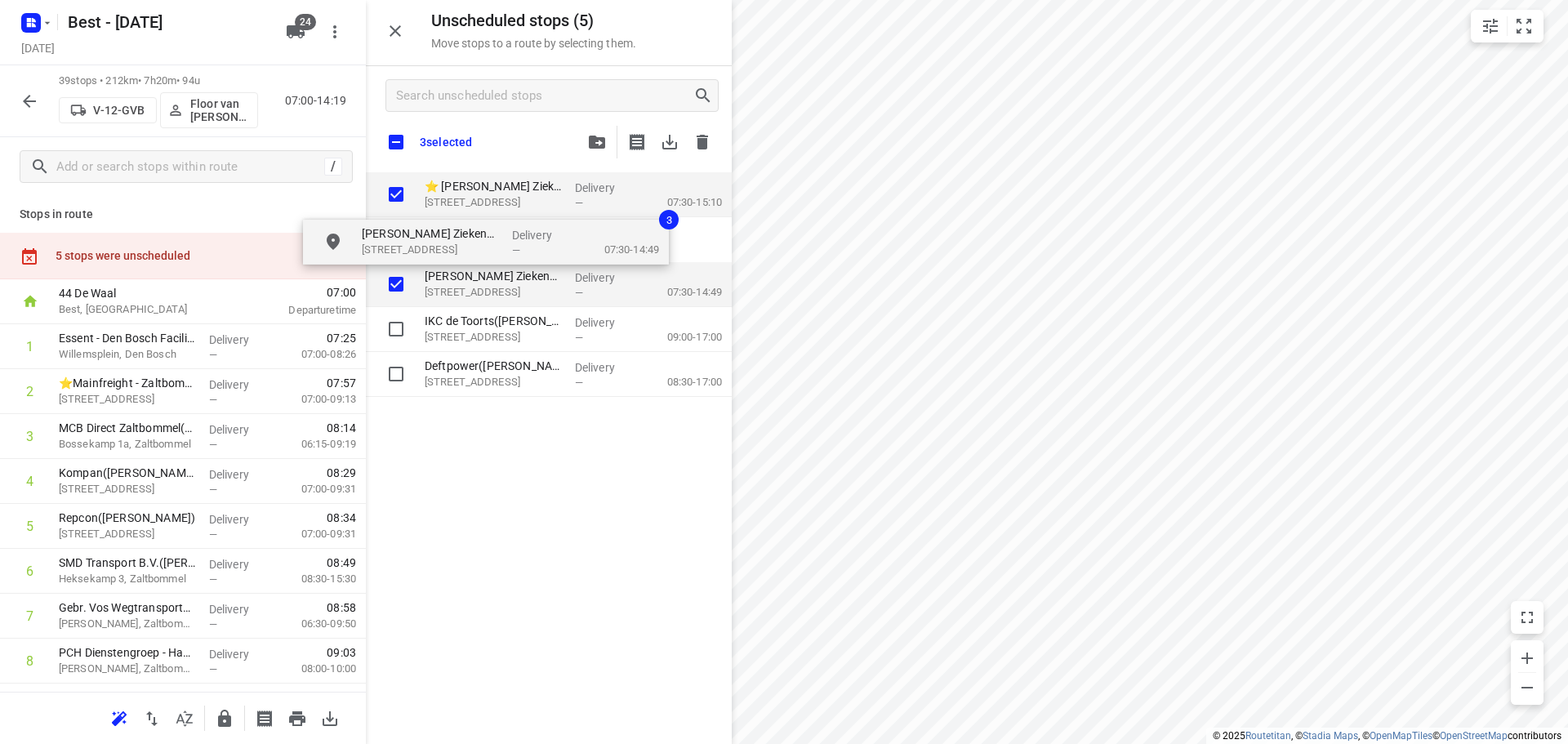
checkbox input "true"
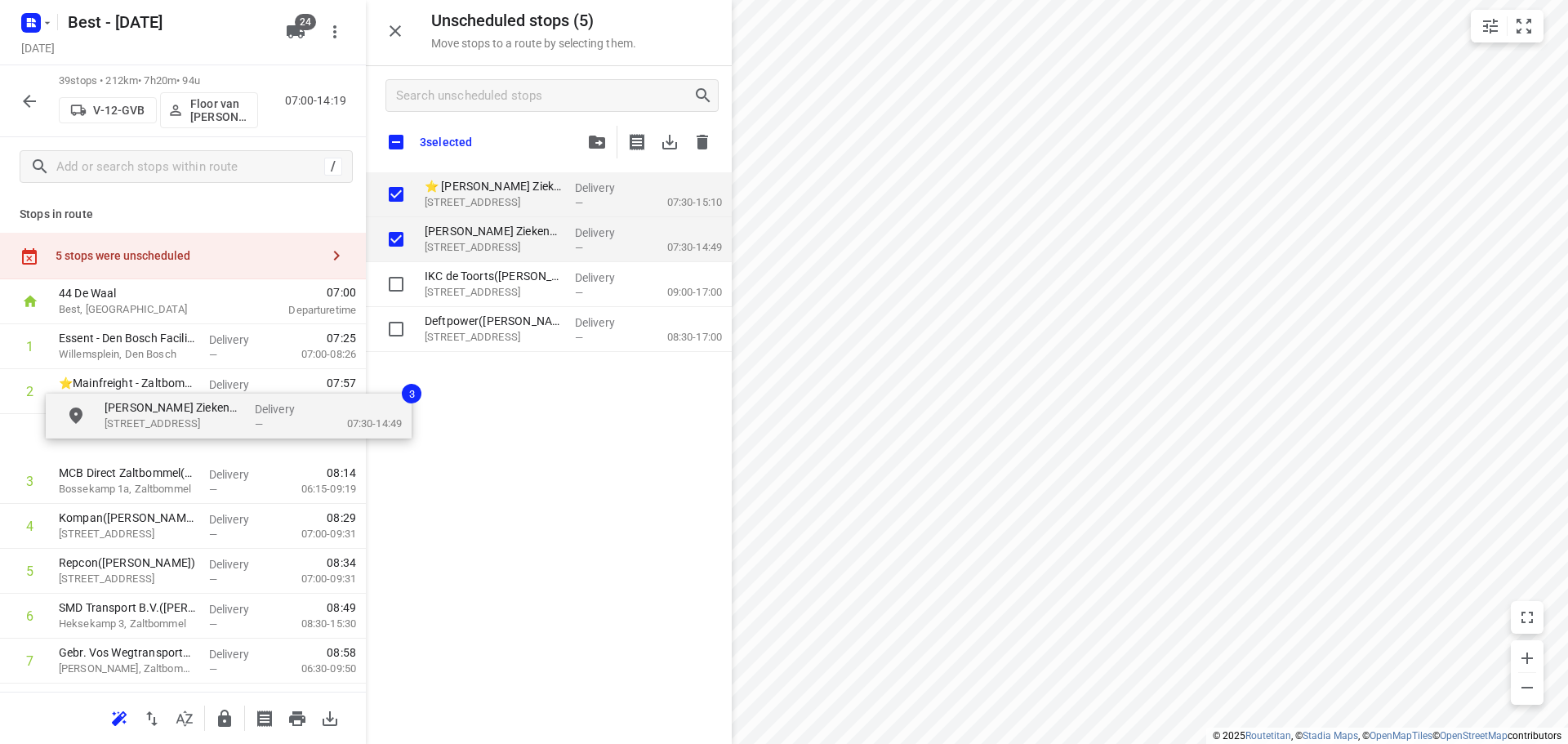
drag, startPoint x: 519, startPoint y: 202, endPoint x: 185, endPoint y: 429, distance: 403.8
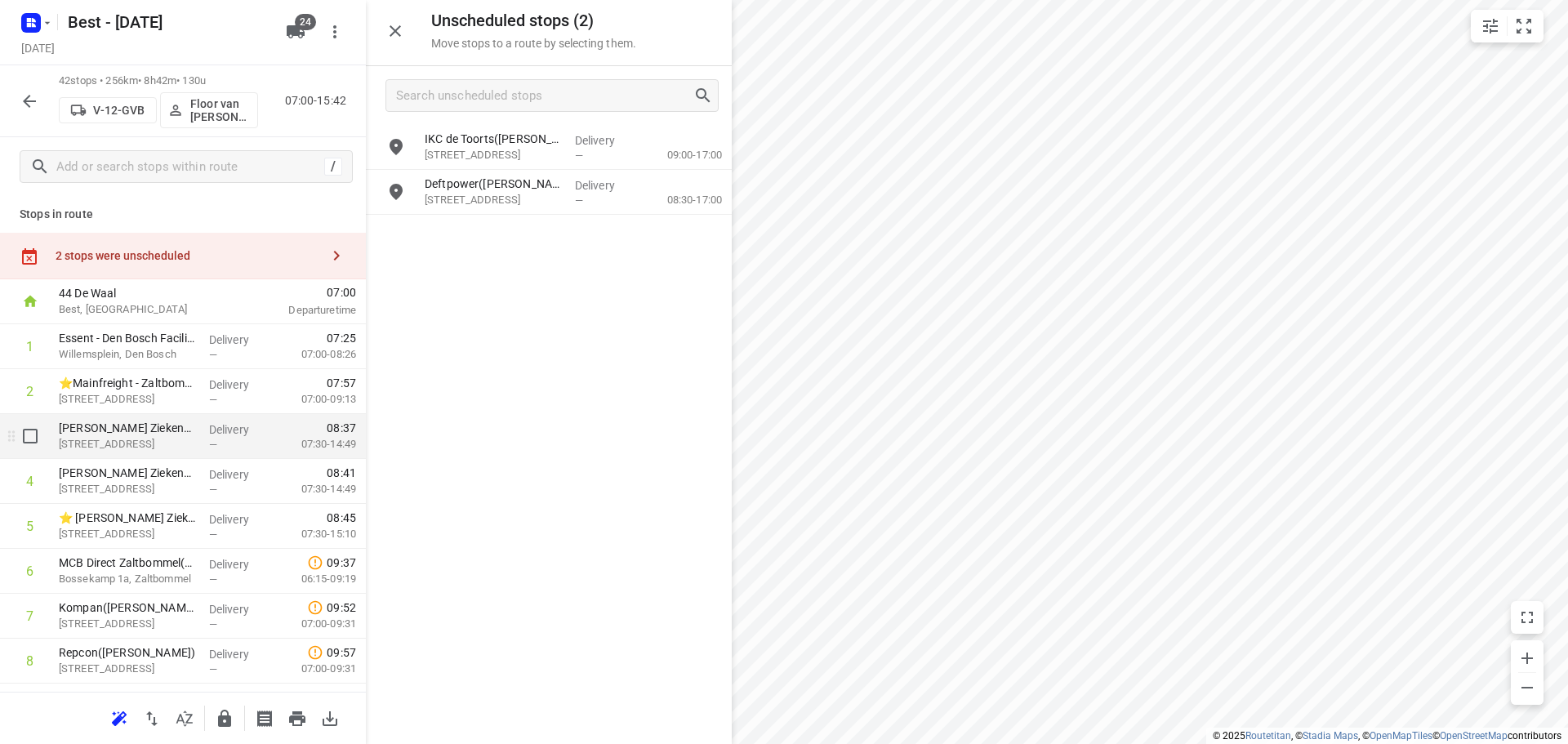
click at [49, 440] on div at bounding box center [26, 436] width 52 height 45
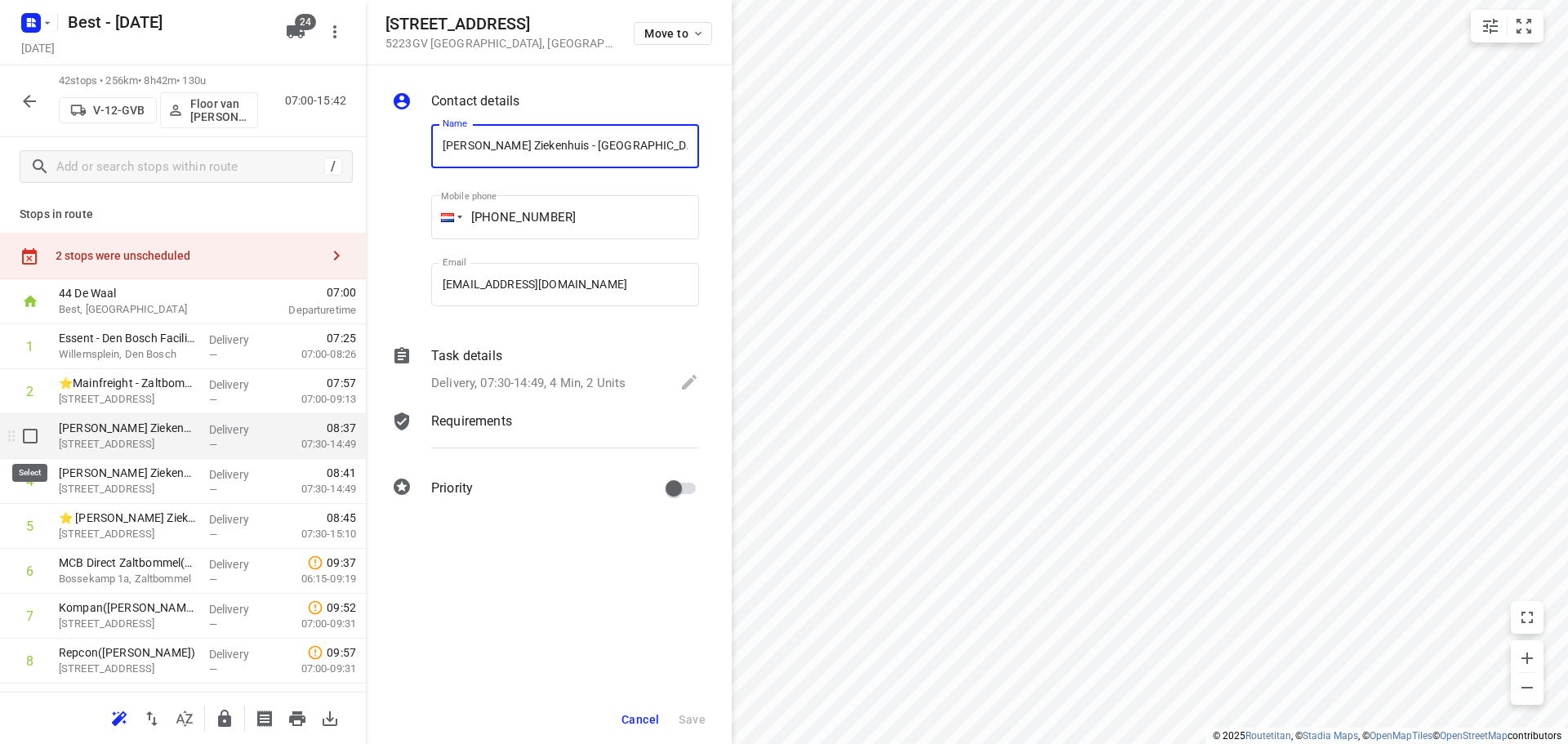
click at [21, 434] on input "checkbox" at bounding box center [30, 435] width 33 height 33
checkbox input "true"
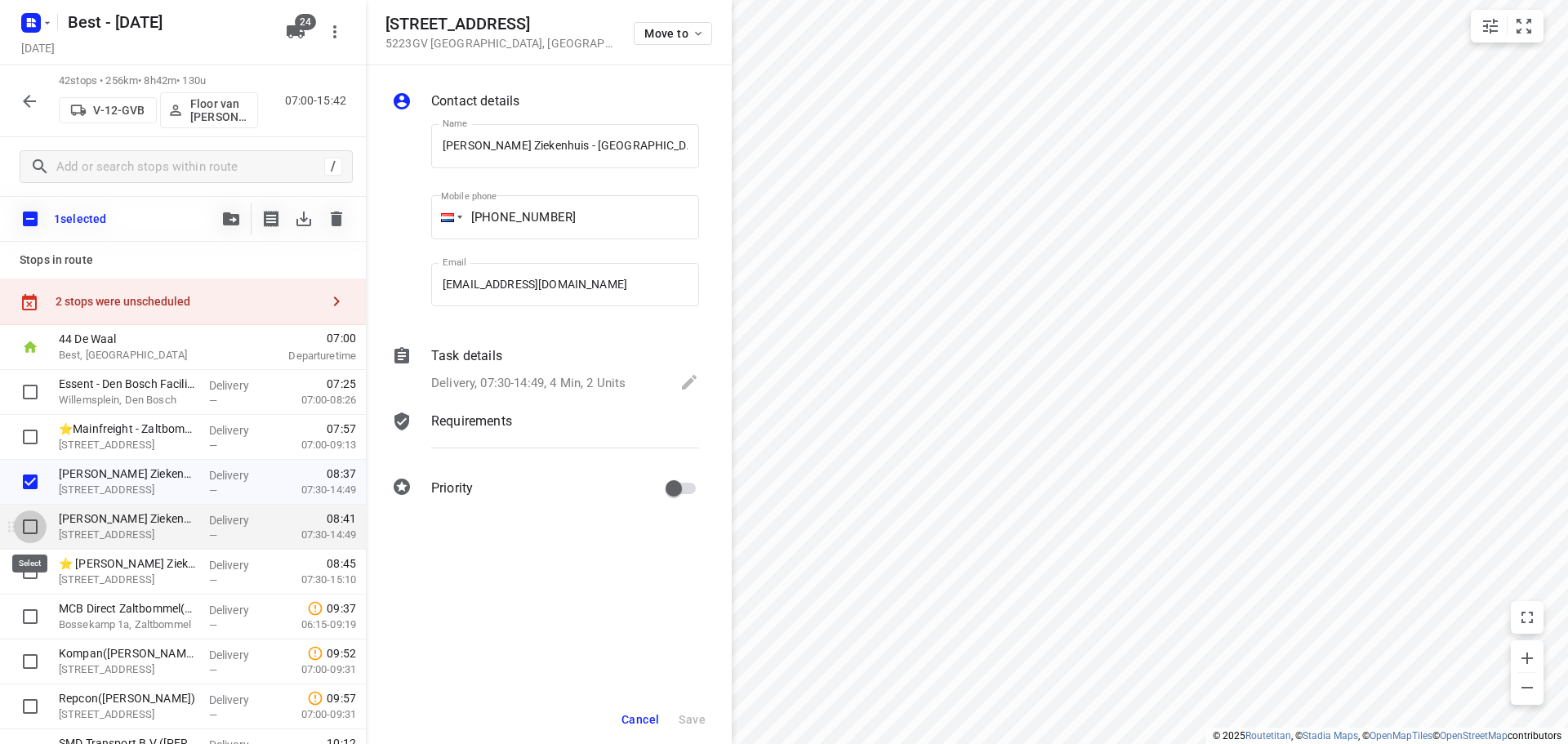
click at [21, 524] on input "checkbox" at bounding box center [30, 526] width 33 height 33
checkbox input "true"
click at [25, 572] on input "checkbox" at bounding box center [30, 571] width 33 height 33
checkbox input "true"
click at [165, 306] on div "2 stops were unscheduled" at bounding box center [188, 301] width 265 height 13
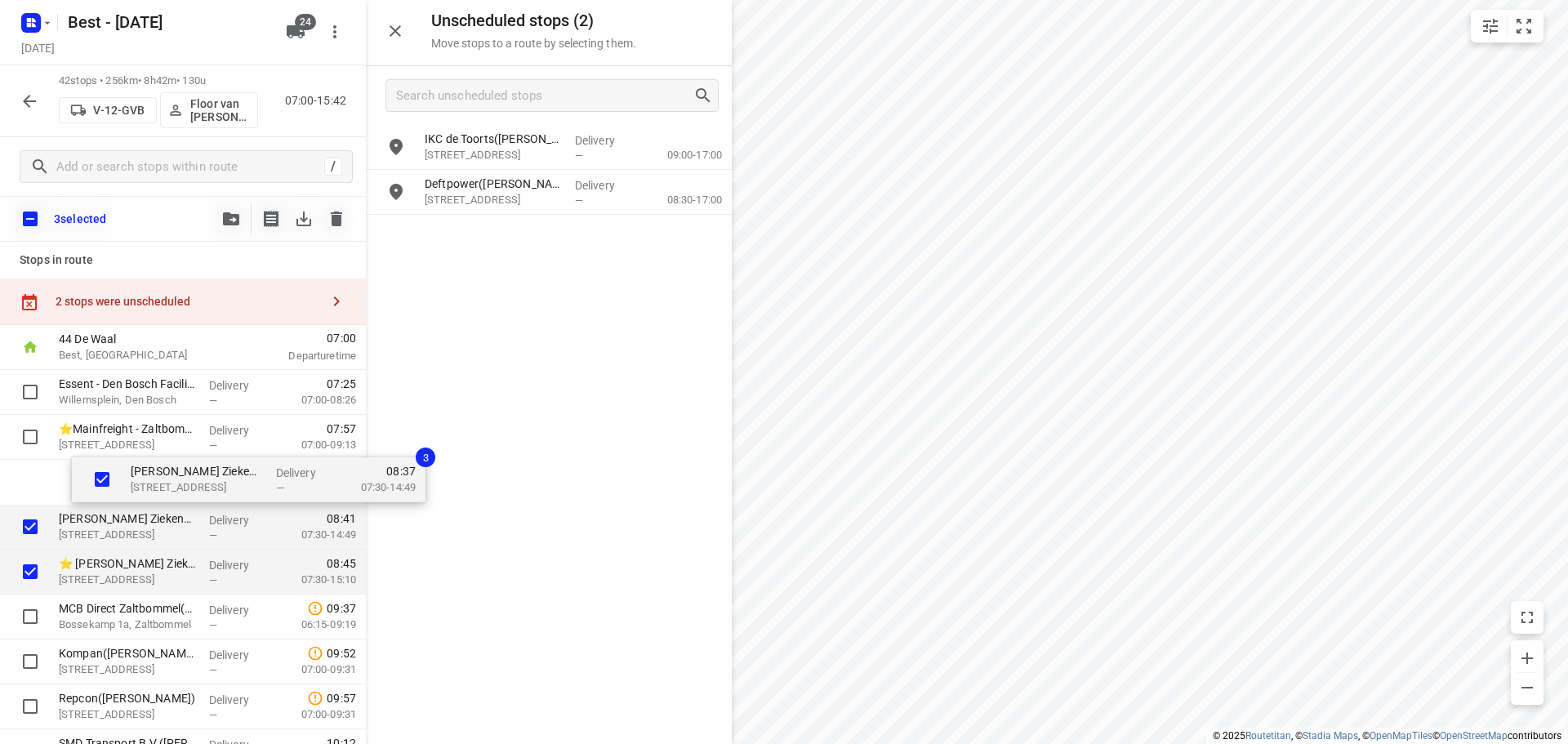
drag, startPoint x: 145, startPoint y: 498, endPoint x: 470, endPoint y: 449, distance: 328.7
click at [366, 451] on div "Unscheduled stops ( 2 ) Move stops to a route by selecting them. IKC de Toorts(…" at bounding box center [183, 372] width 366 height 744
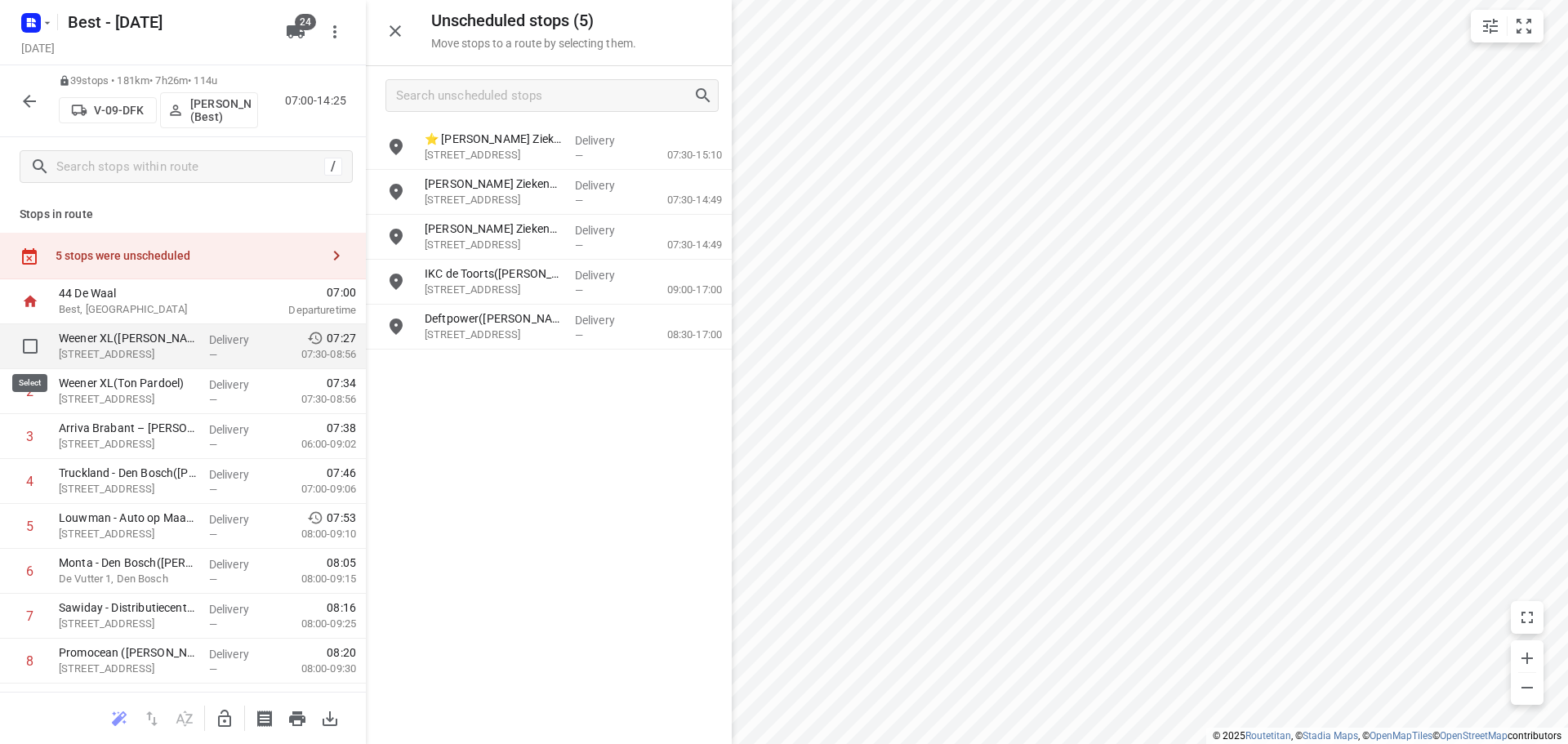
click at [19, 360] on input "checkbox" at bounding box center [30, 346] width 33 height 33
checkbox input "true"
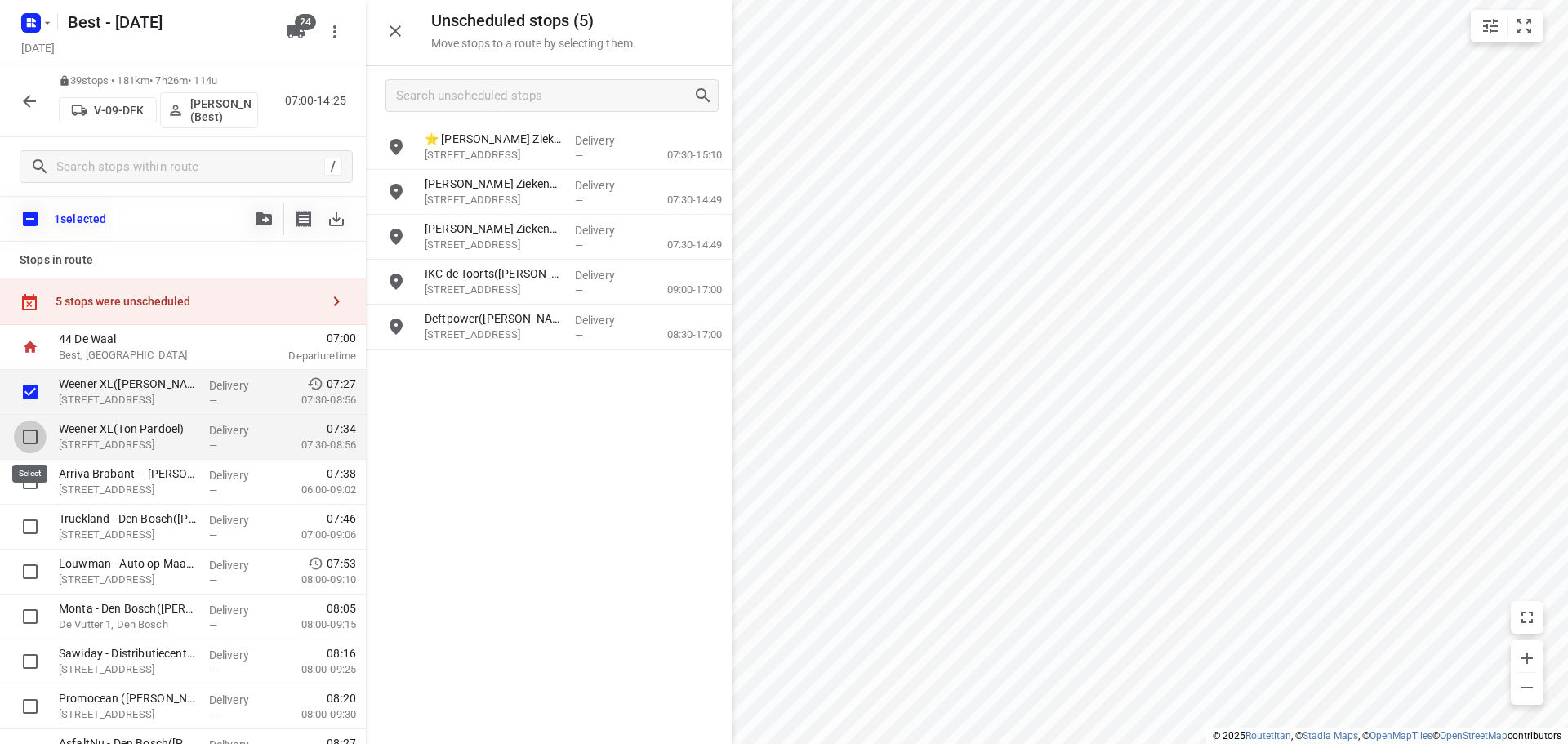
click at [19, 420] on input "checkbox" at bounding box center [30, 436] width 33 height 33
checkbox input "true"
click at [30, 471] on input "checkbox" at bounding box center [30, 481] width 33 height 33
checkbox input "true"
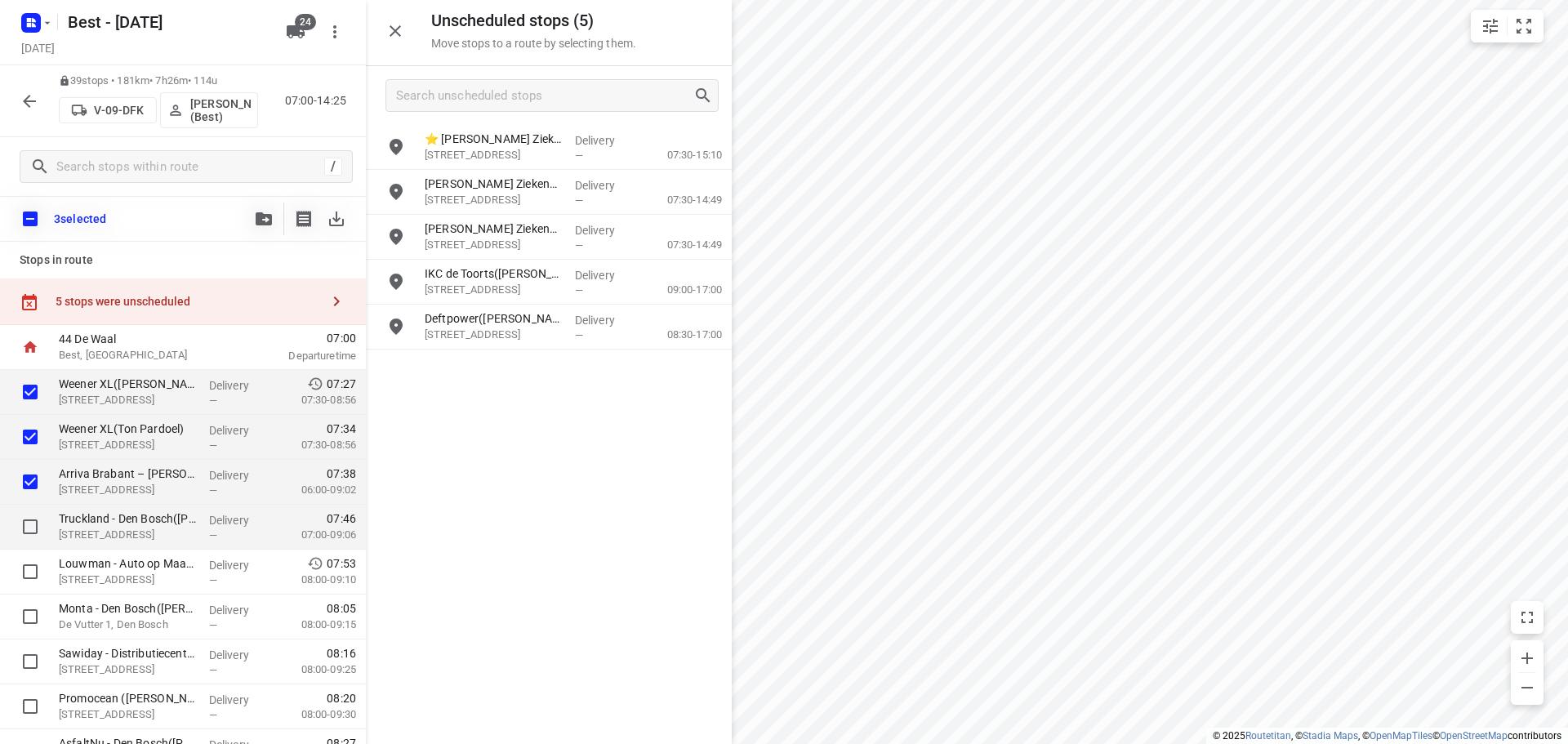
click at [27, 520] on input "checkbox" at bounding box center [30, 526] width 33 height 33
checkbox input "true"
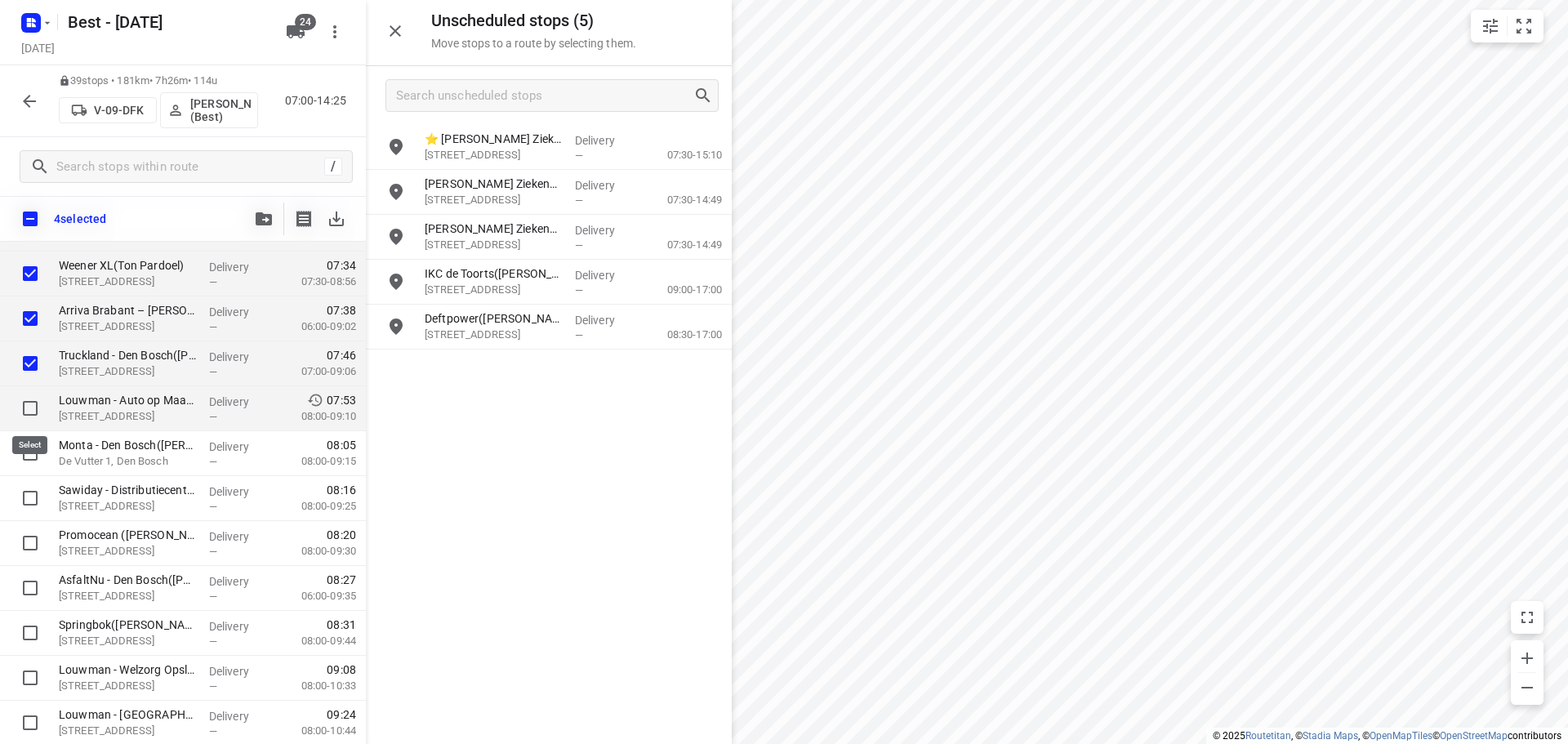
click at [32, 415] on input "checkbox" at bounding box center [30, 408] width 33 height 33
checkbox input "true"
click at [31, 443] on input "checkbox" at bounding box center [30, 453] width 33 height 33
checkbox input "true"
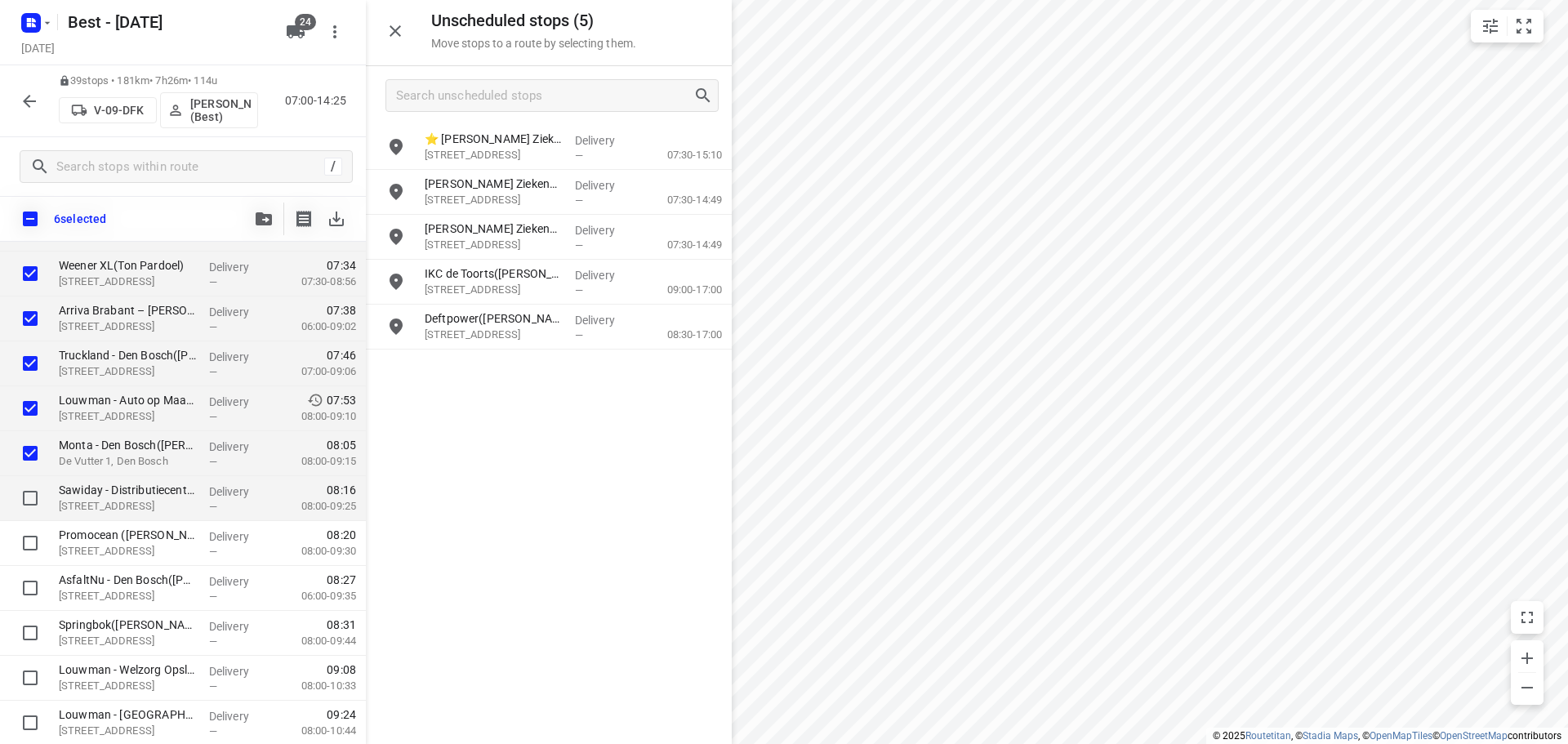
click at [30, 480] on div at bounding box center [26, 498] width 52 height 45
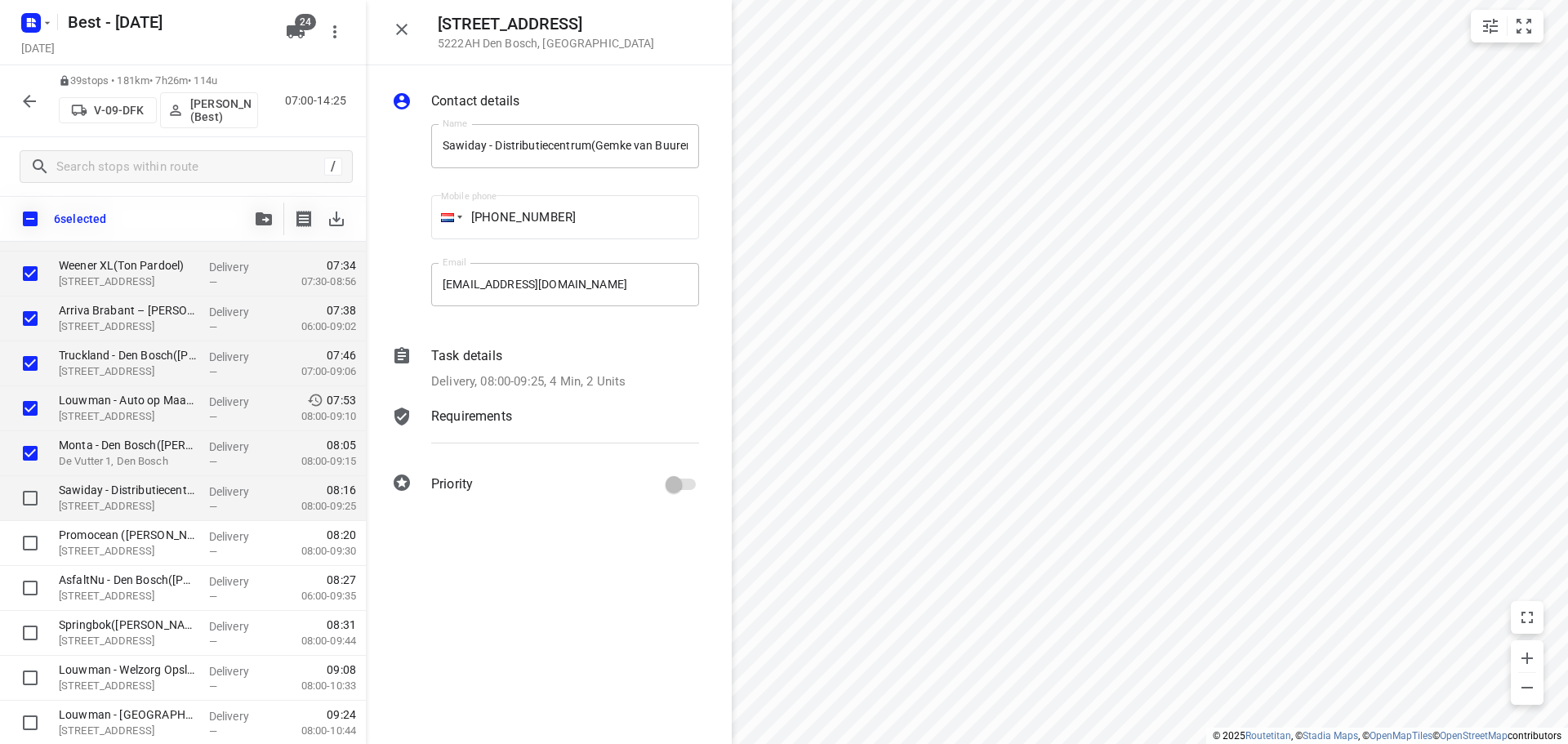
click at [26, 501] on input "checkbox" at bounding box center [30, 498] width 33 height 33
checkbox input "true"
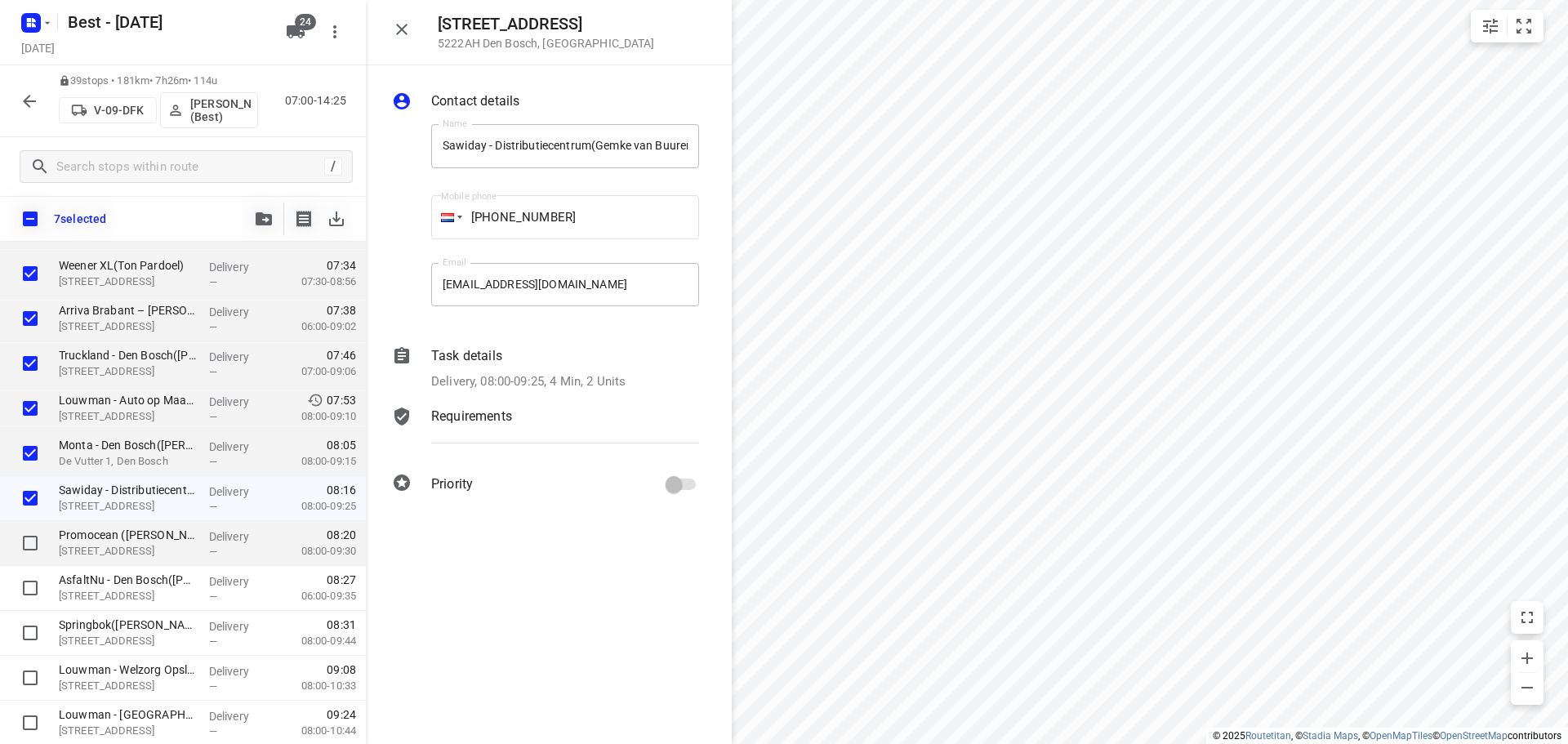
click at [19, 530] on input "checkbox" at bounding box center [30, 543] width 33 height 33
checkbox input "true"
click at [22, 588] on input "checkbox" at bounding box center [30, 587] width 33 height 33
checkbox input "true"
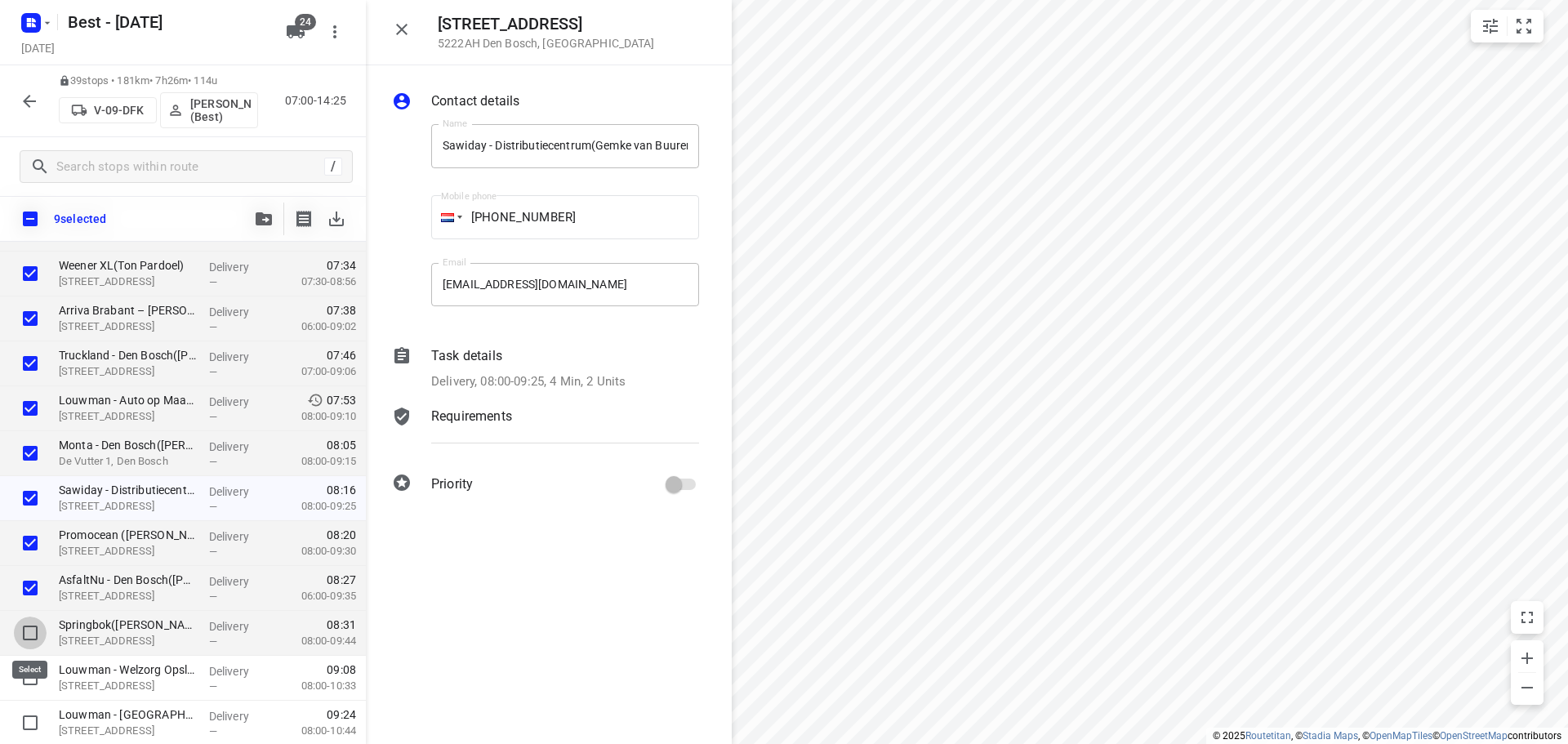
click at [28, 634] on input "checkbox" at bounding box center [30, 632] width 33 height 33
checkbox input "true"
click at [287, 212] on div at bounding box center [299, 218] width 105 height 33
click at [256, 210] on button "button" at bounding box center [263, 218] width 33 height 33
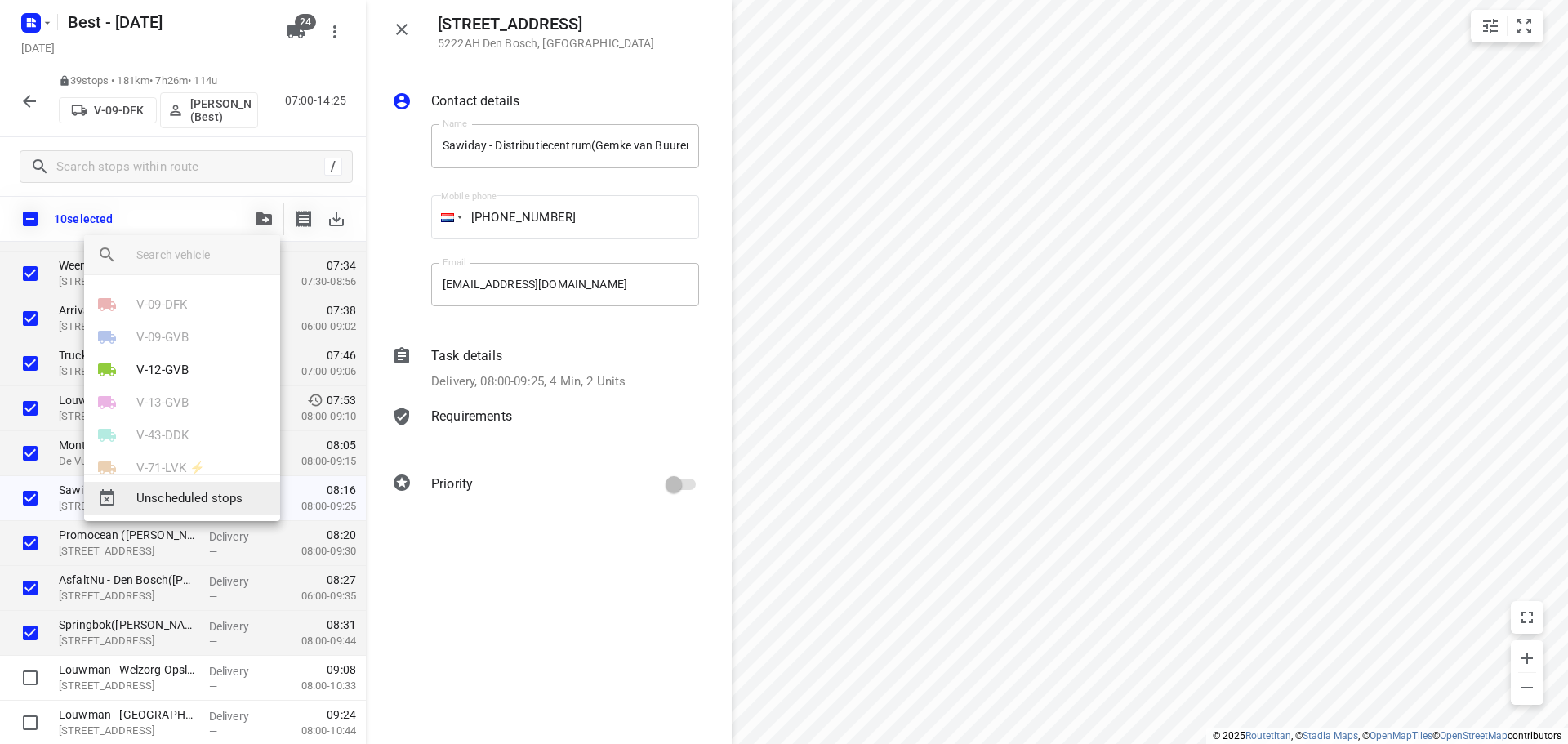
click at [188, 495] on span "Unscheduled stops" at bounding box center [201, 498] width 131 height 19
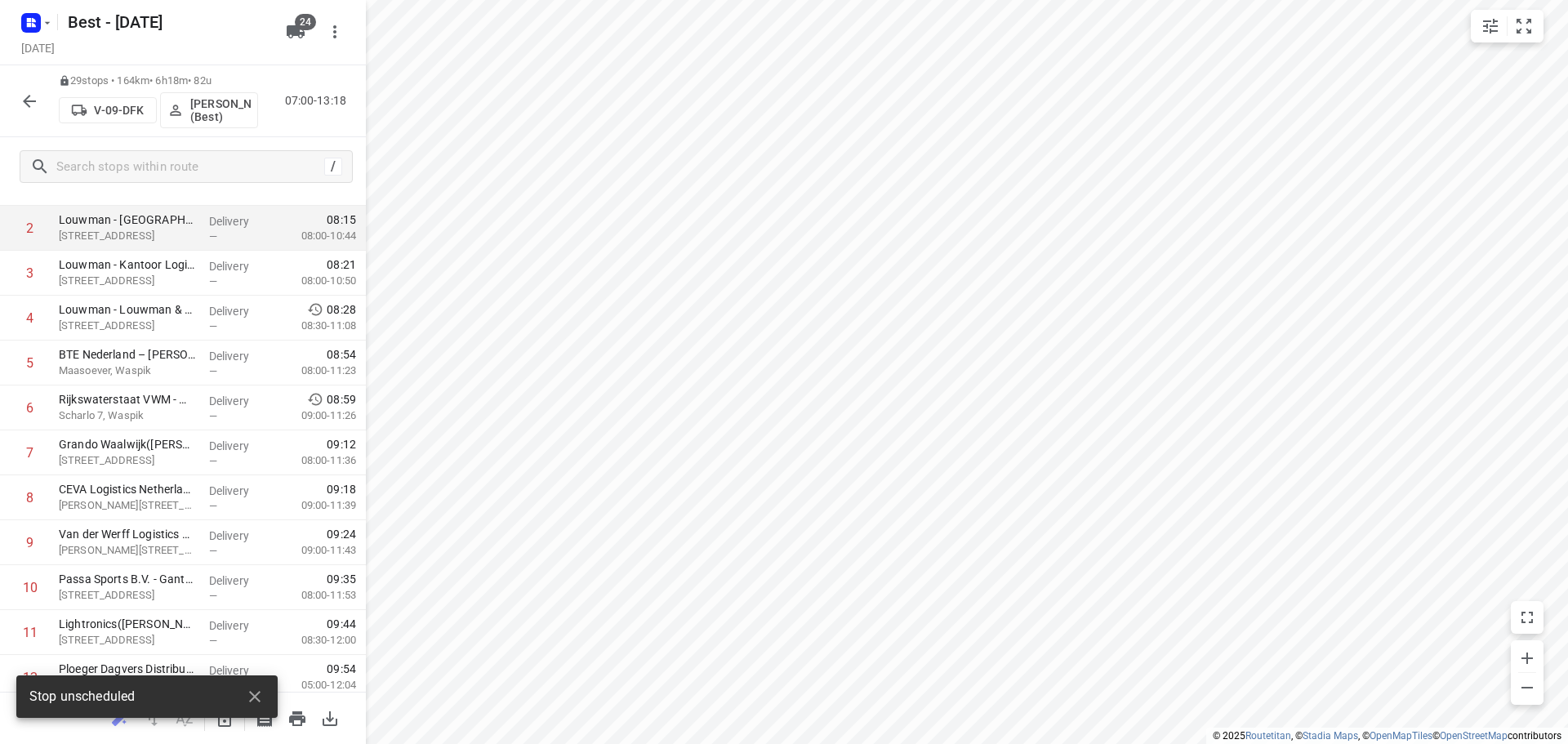
scroll to position [0, 0]
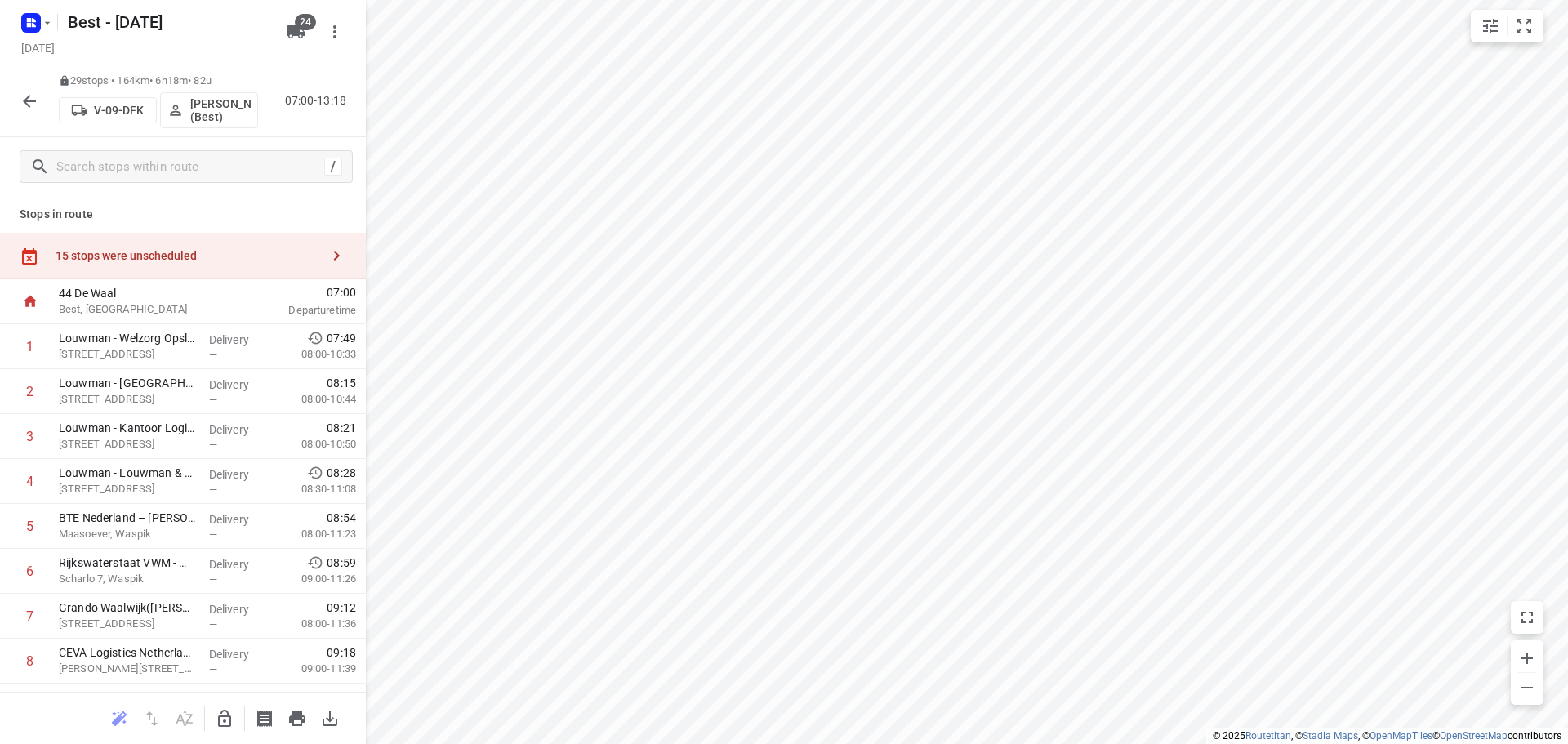
click at [215, 244] on div "15 stops were unscheduled" at bounding box center [183, 256] width 366 height 47
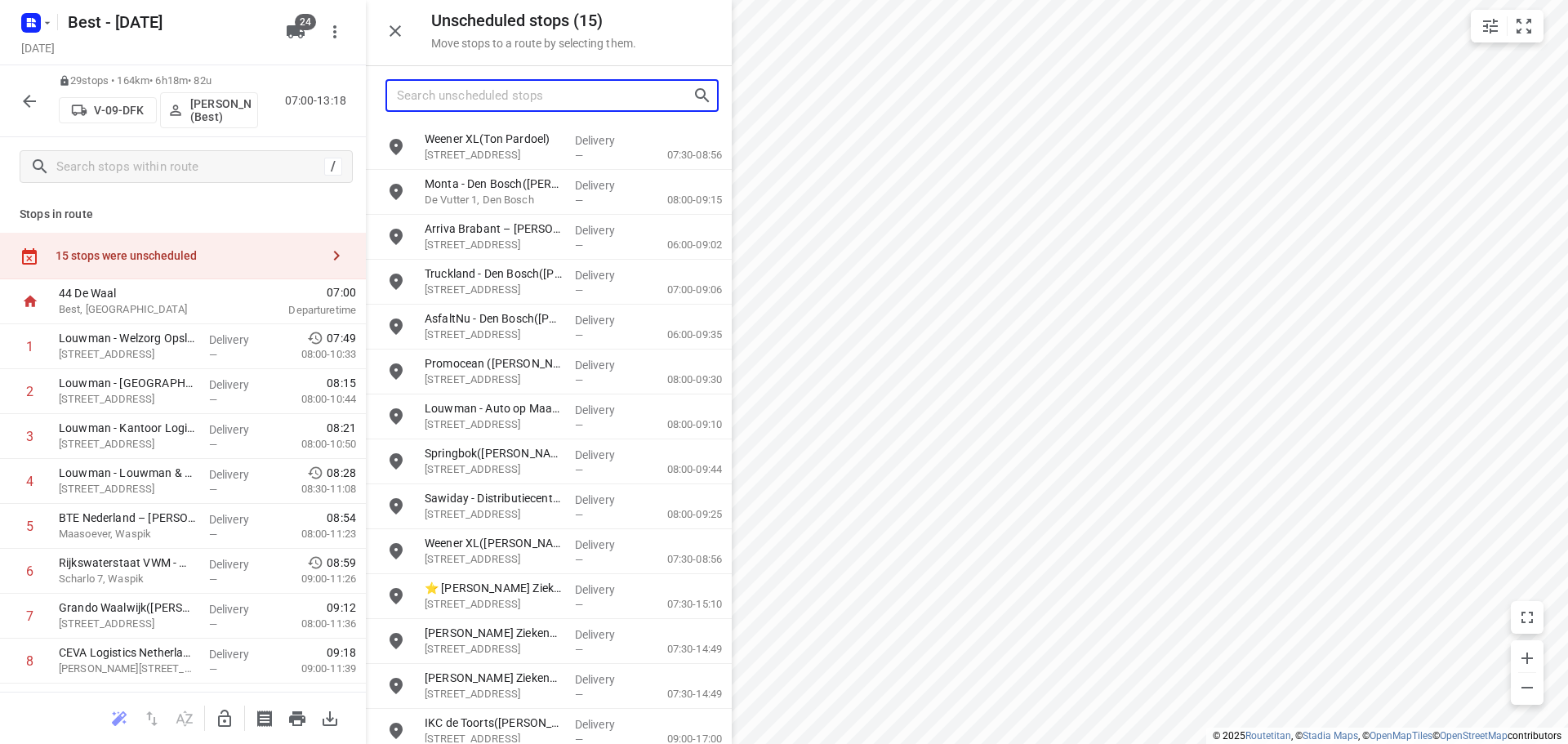
click at [502, 97] on input "Search unscheduled stops" at bounding box center [545, 95] width 296 height 26
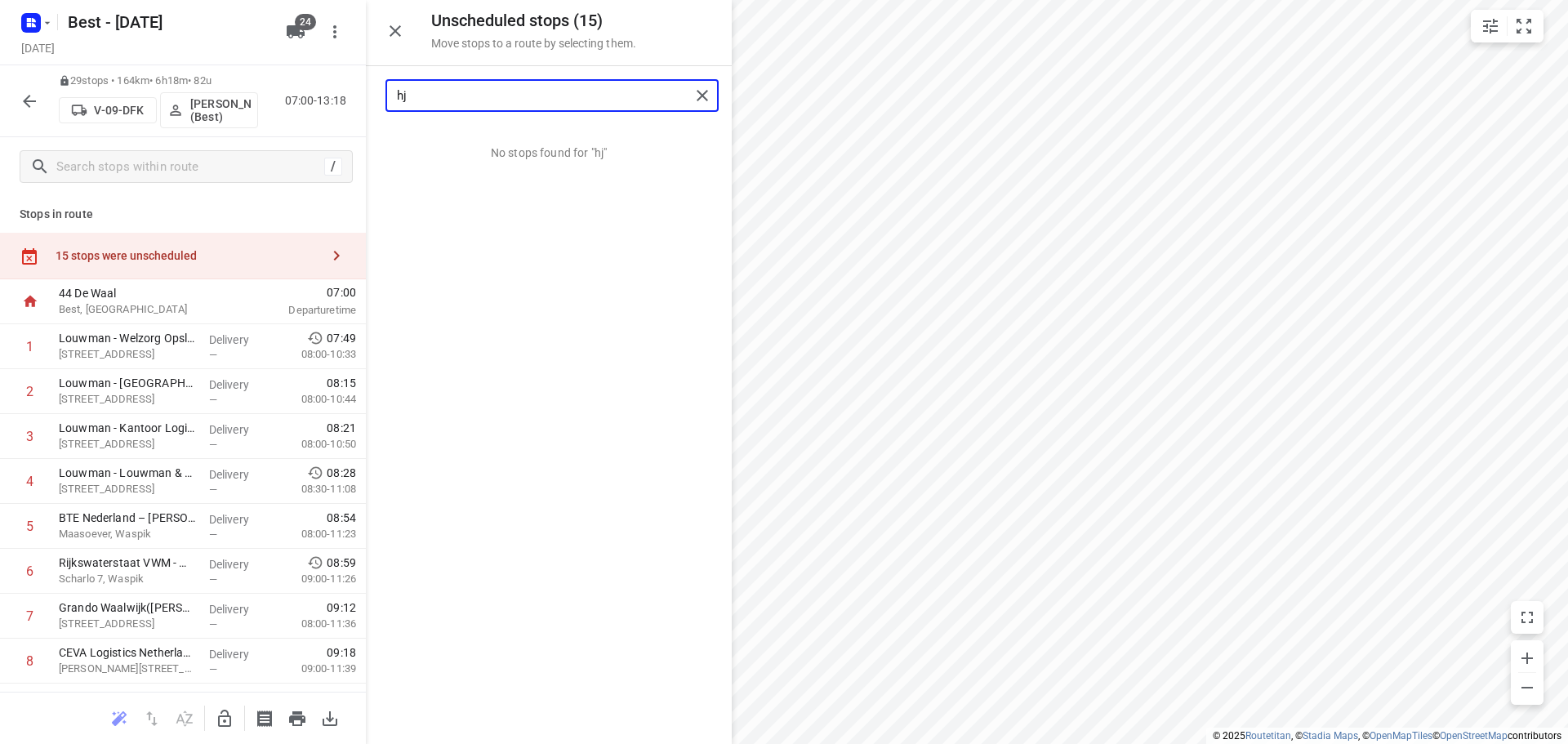
type input "h"
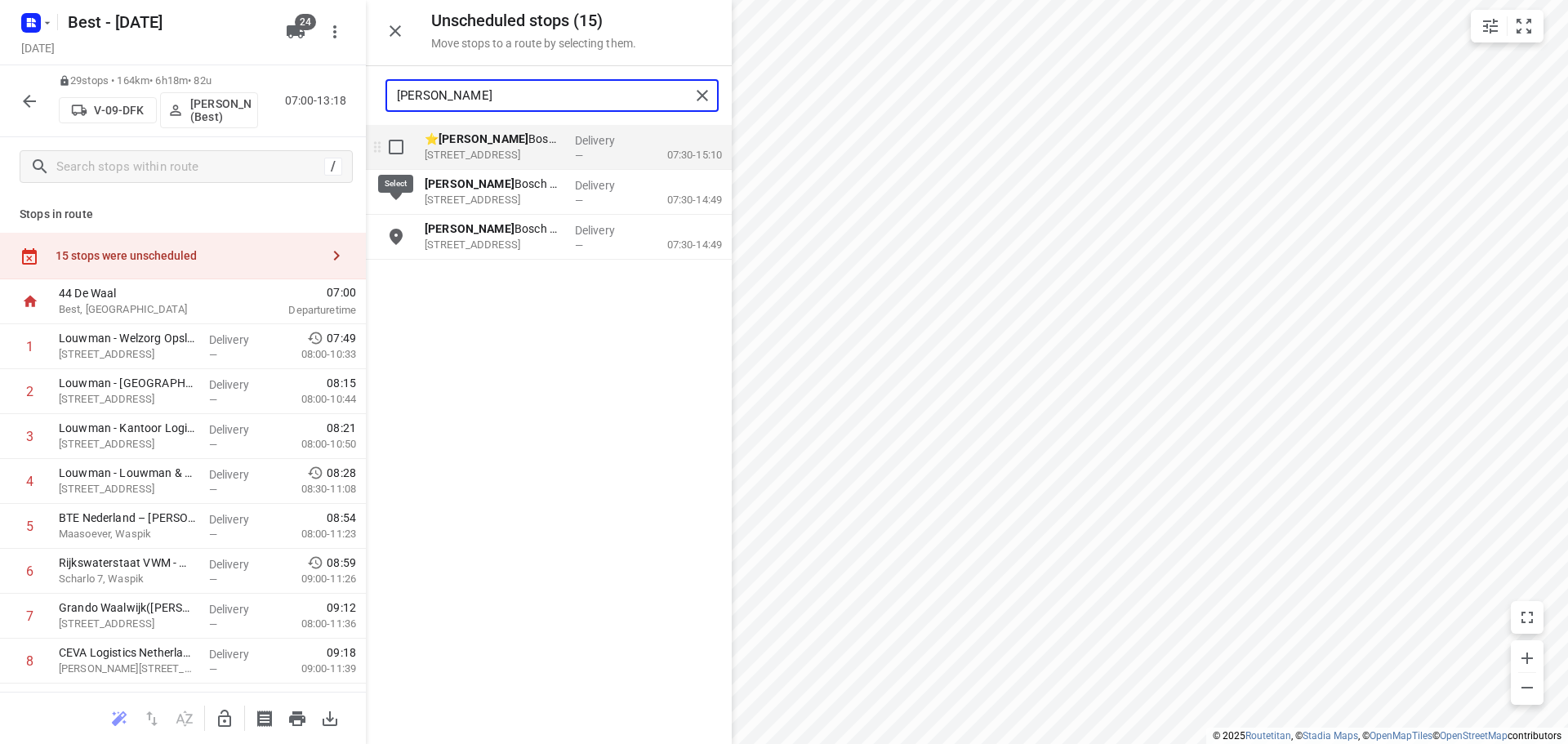
type input "jeroen"
click at [403, 138] on input "grid" at bounding box center [396, 147] width 33 height 33
checkbox input "true"
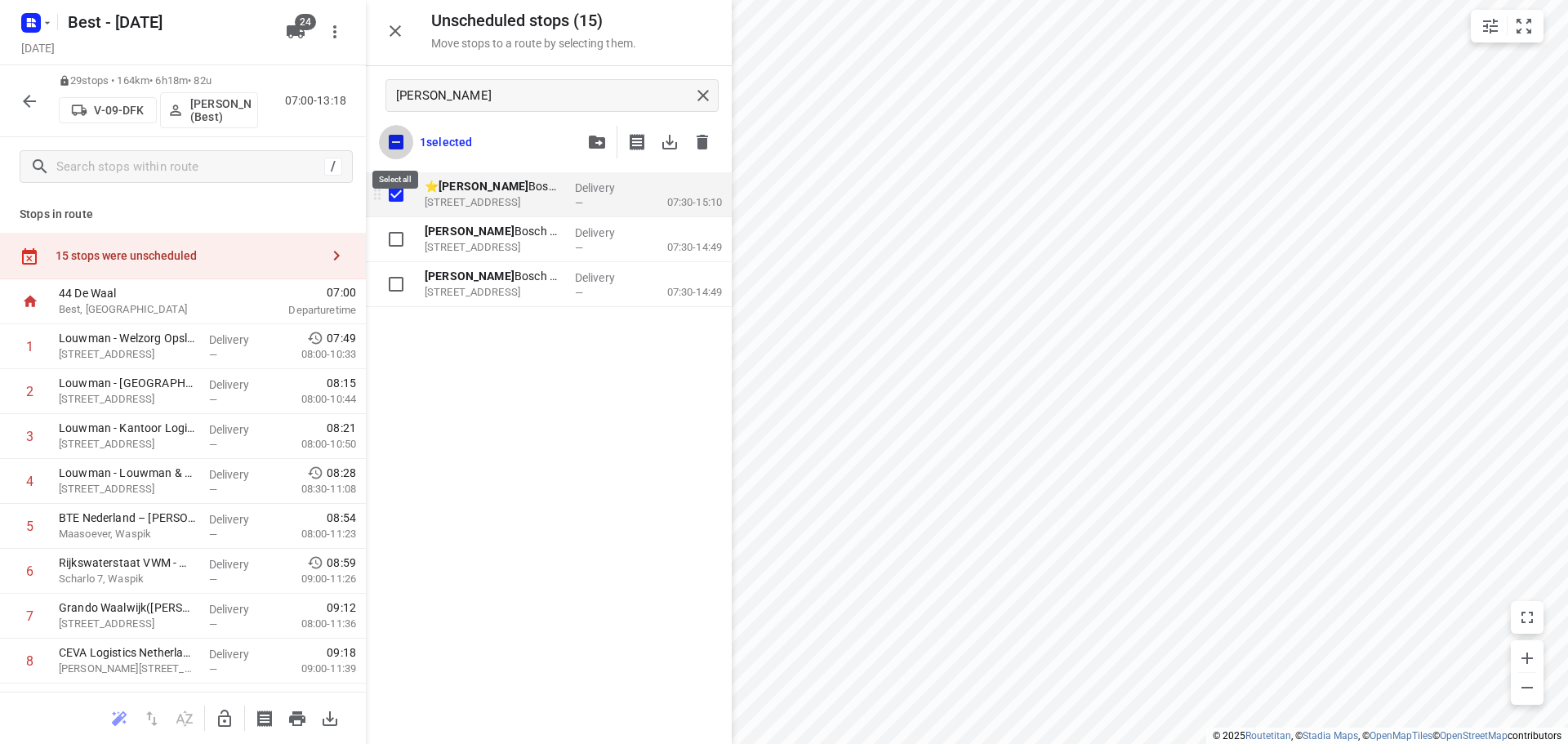
click at [403, 138] on input "checkbox" at bounding box center [396, 142] width 34 height 34
checkbox input "false"
checkbox input "true"
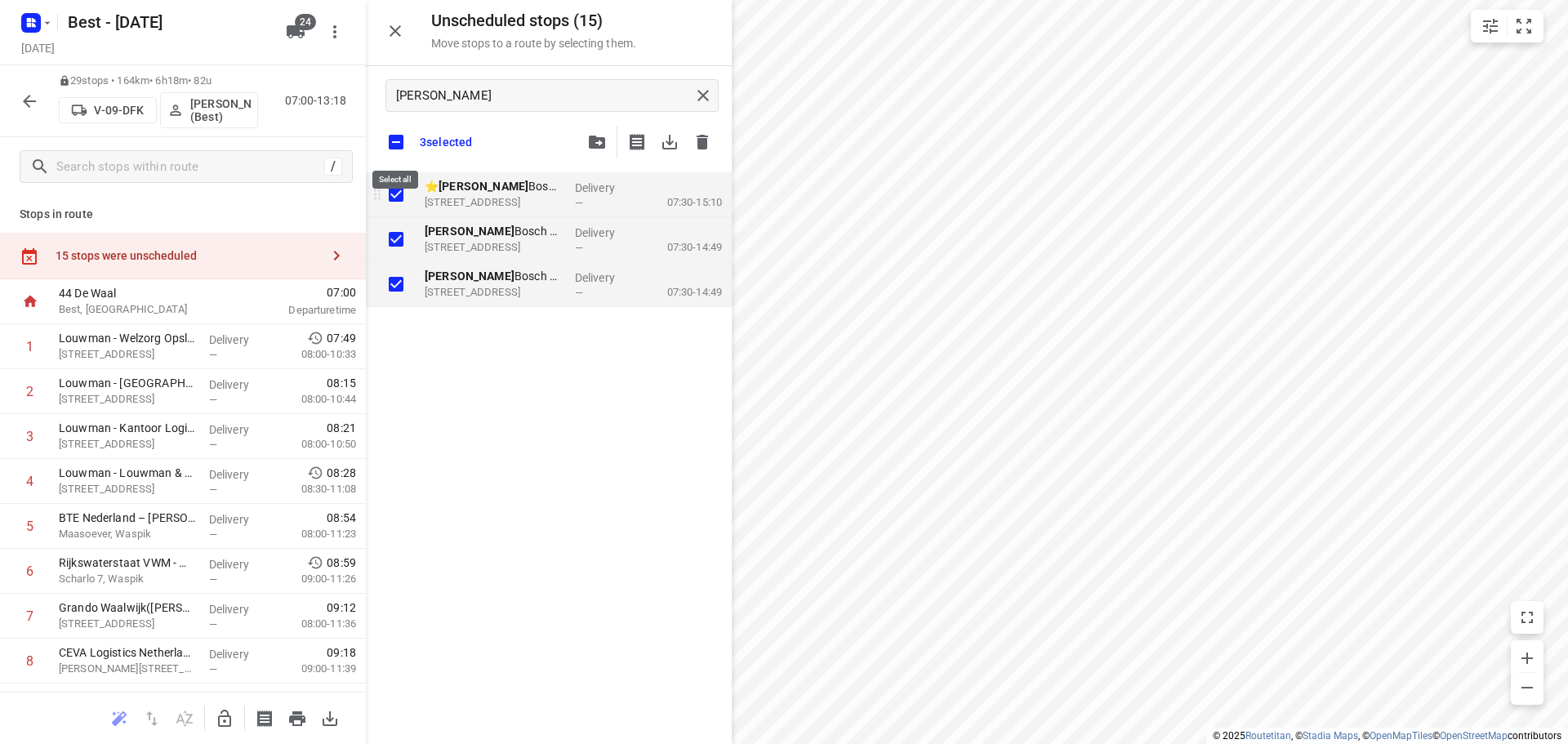
checkbox input "true"
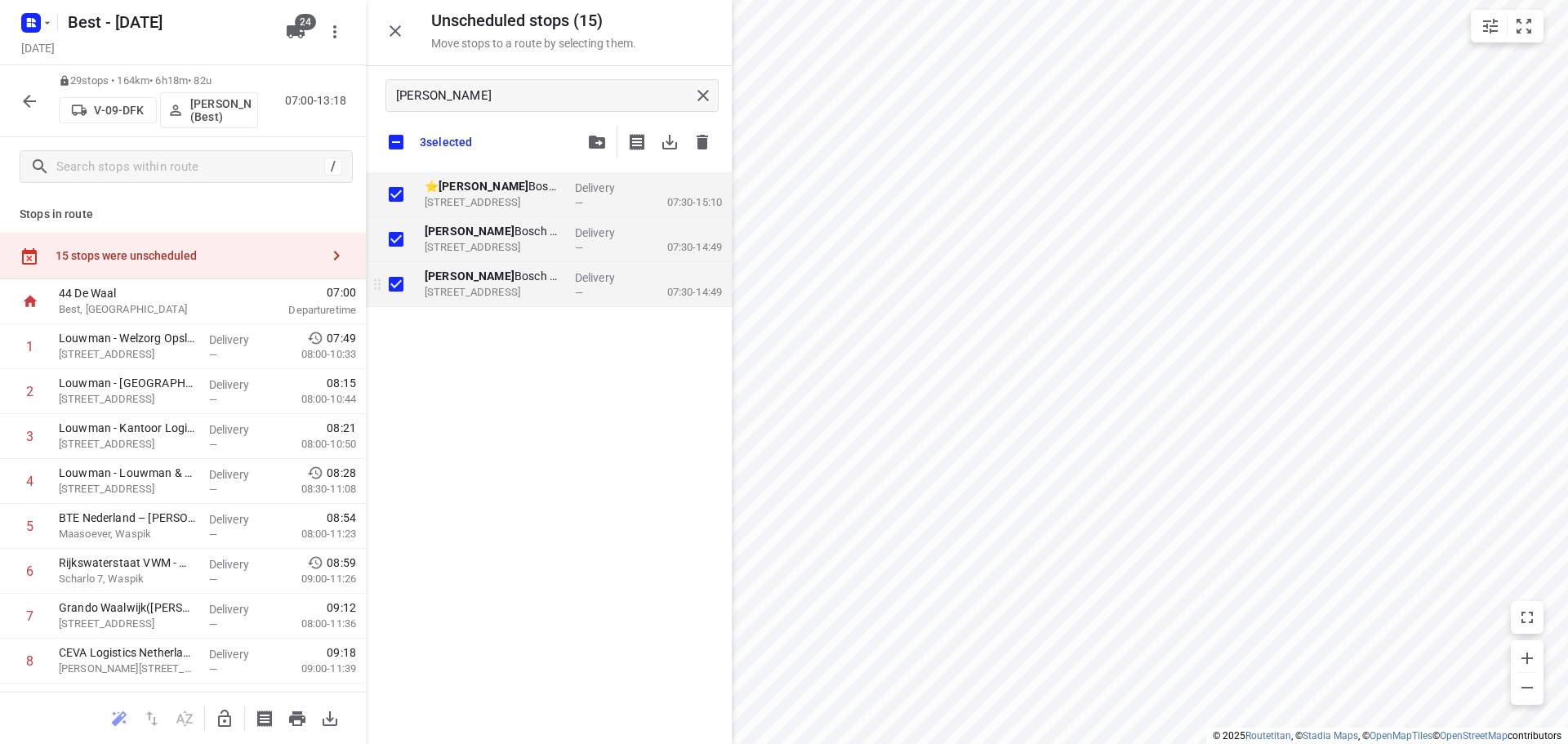
checkbox input "true"
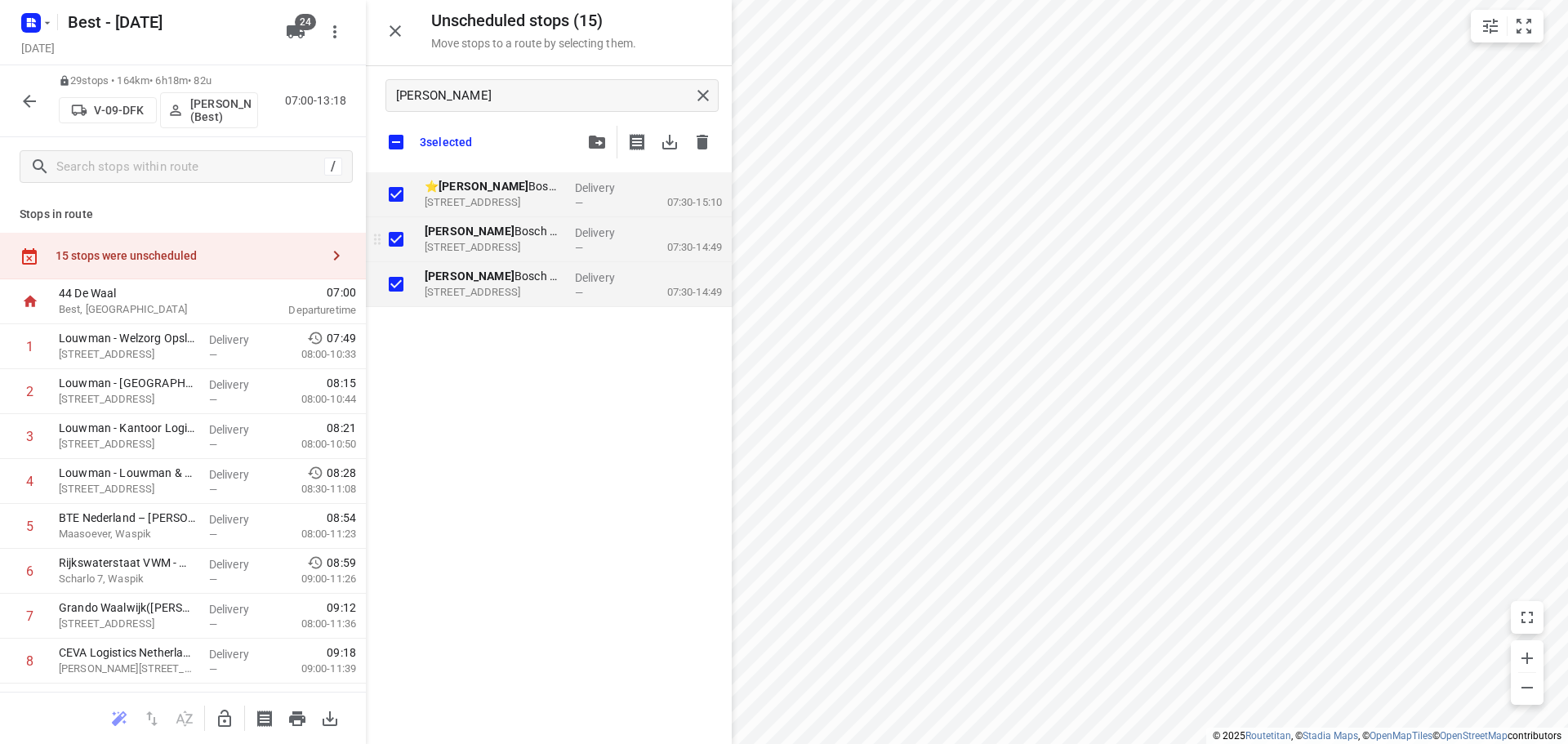
checkbox input "true"
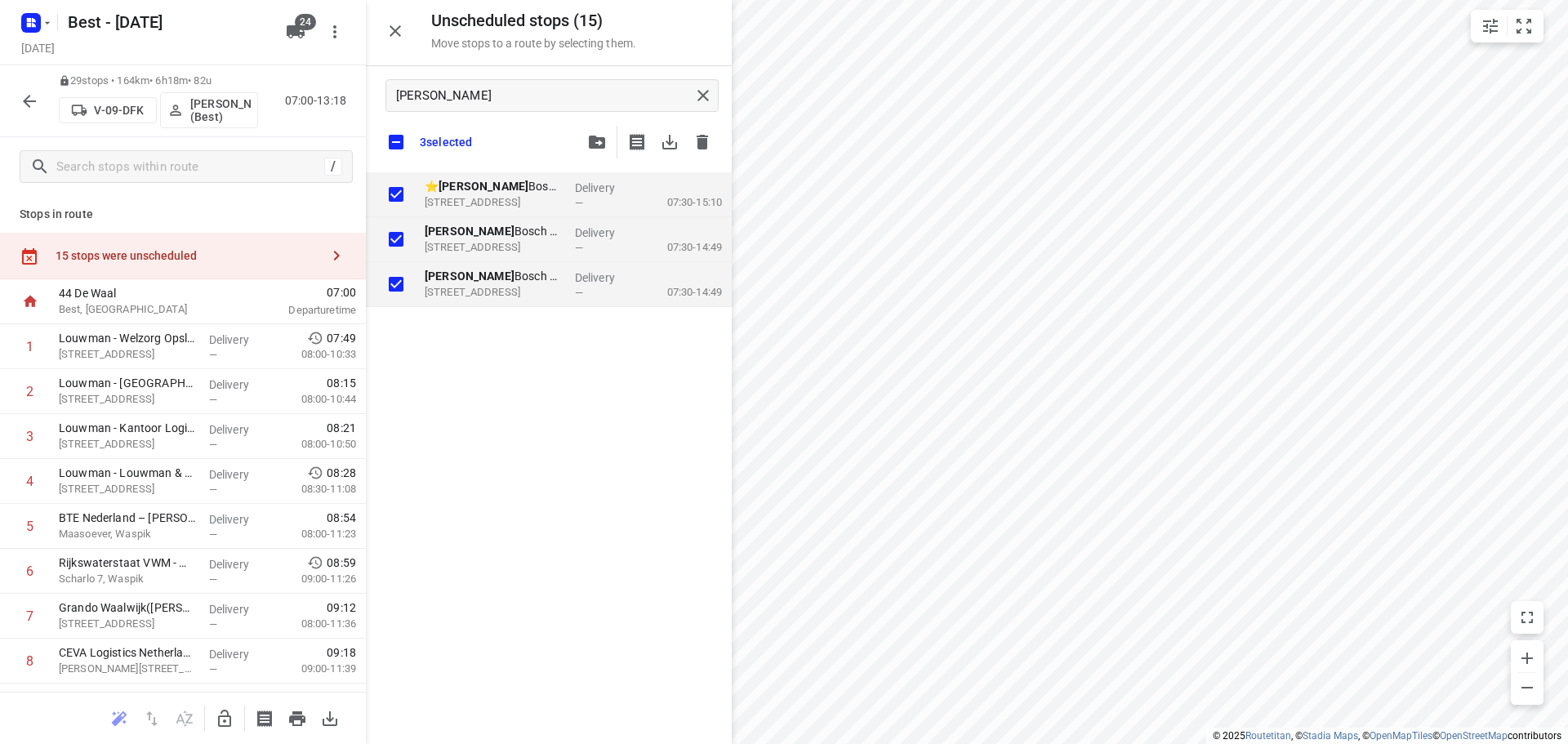
checkbox input "true"
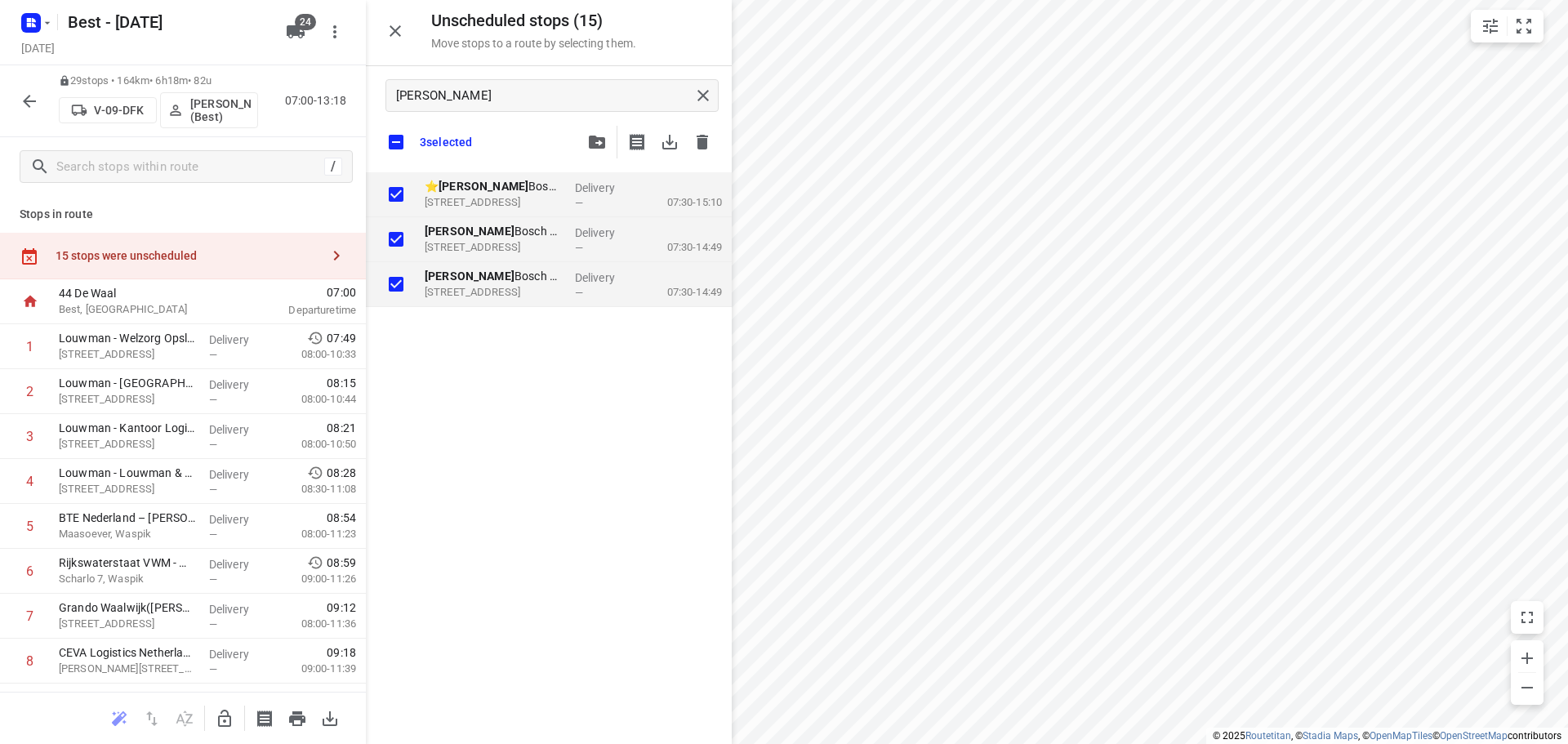
checkbox input "true"
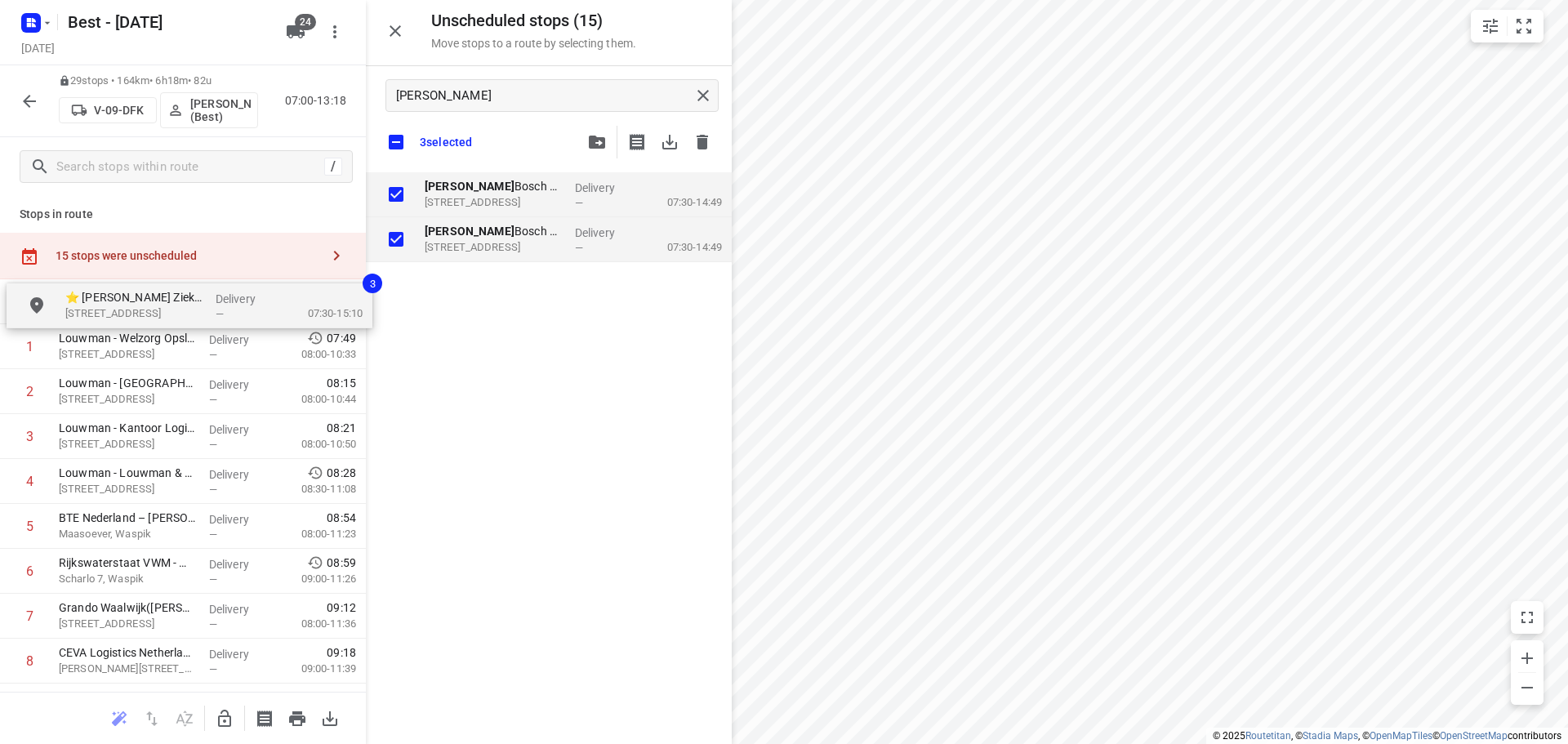
checkbox input "true"
drag, startPoint x: 570, startPoint y: 194, endPoint x: 438, endPoint y: 384, distance: 231.4
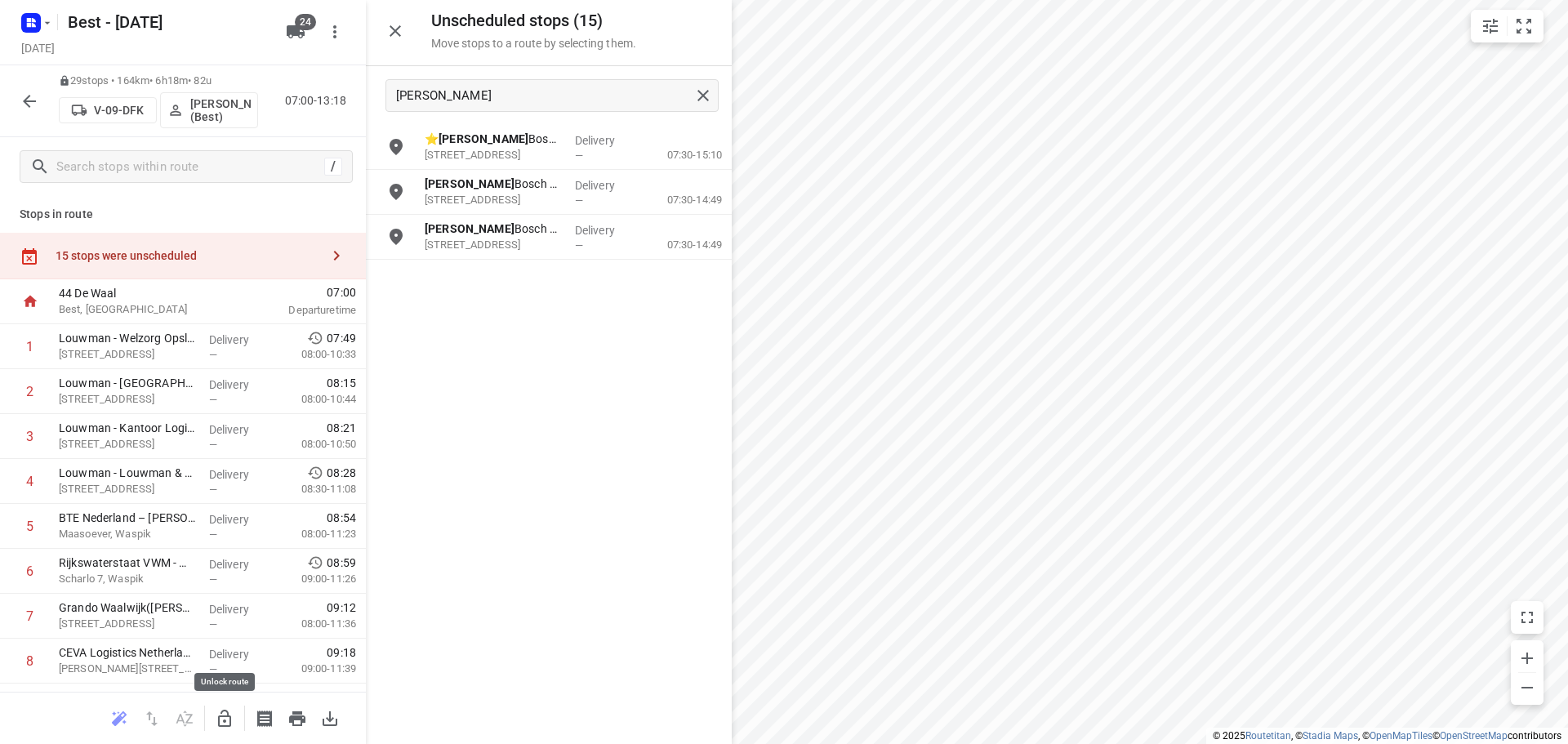
click at [218, 716] on icon "button" at bounding box center [224, 718] width 19 height 19
click at [404, 147] on input "grid" at bounding box center [396, 147] width 33 height 33
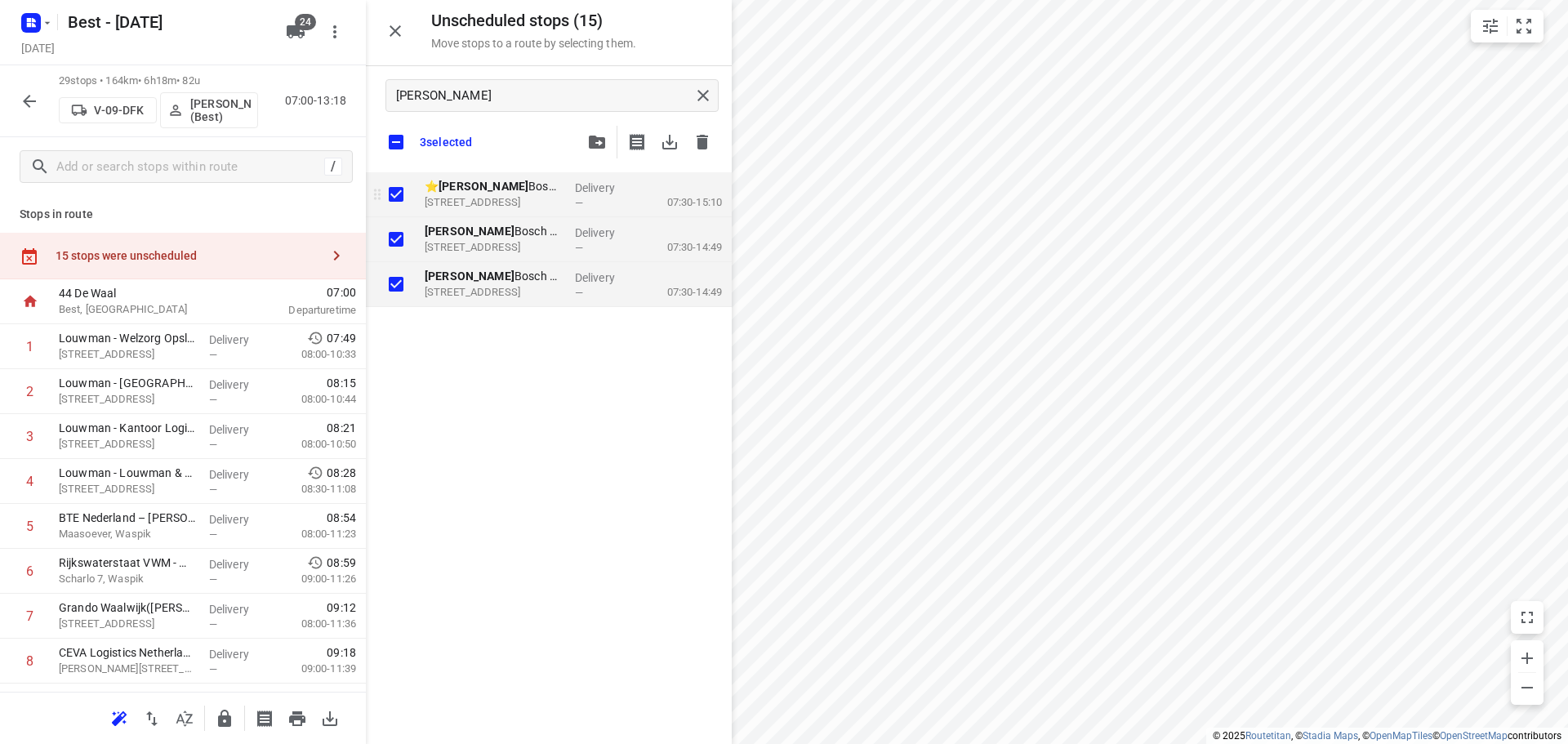
checkbox input "true"
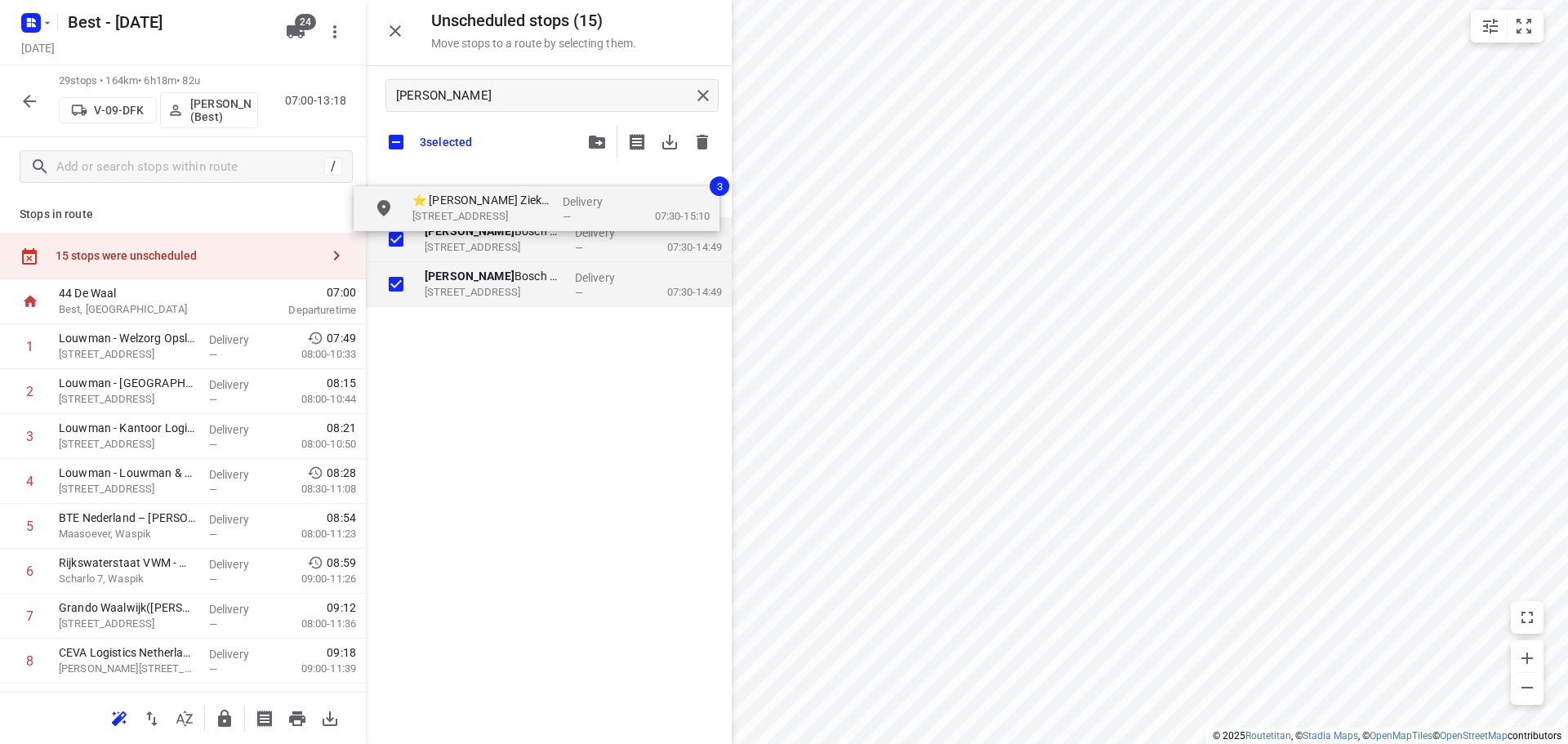
checkbox input "true"
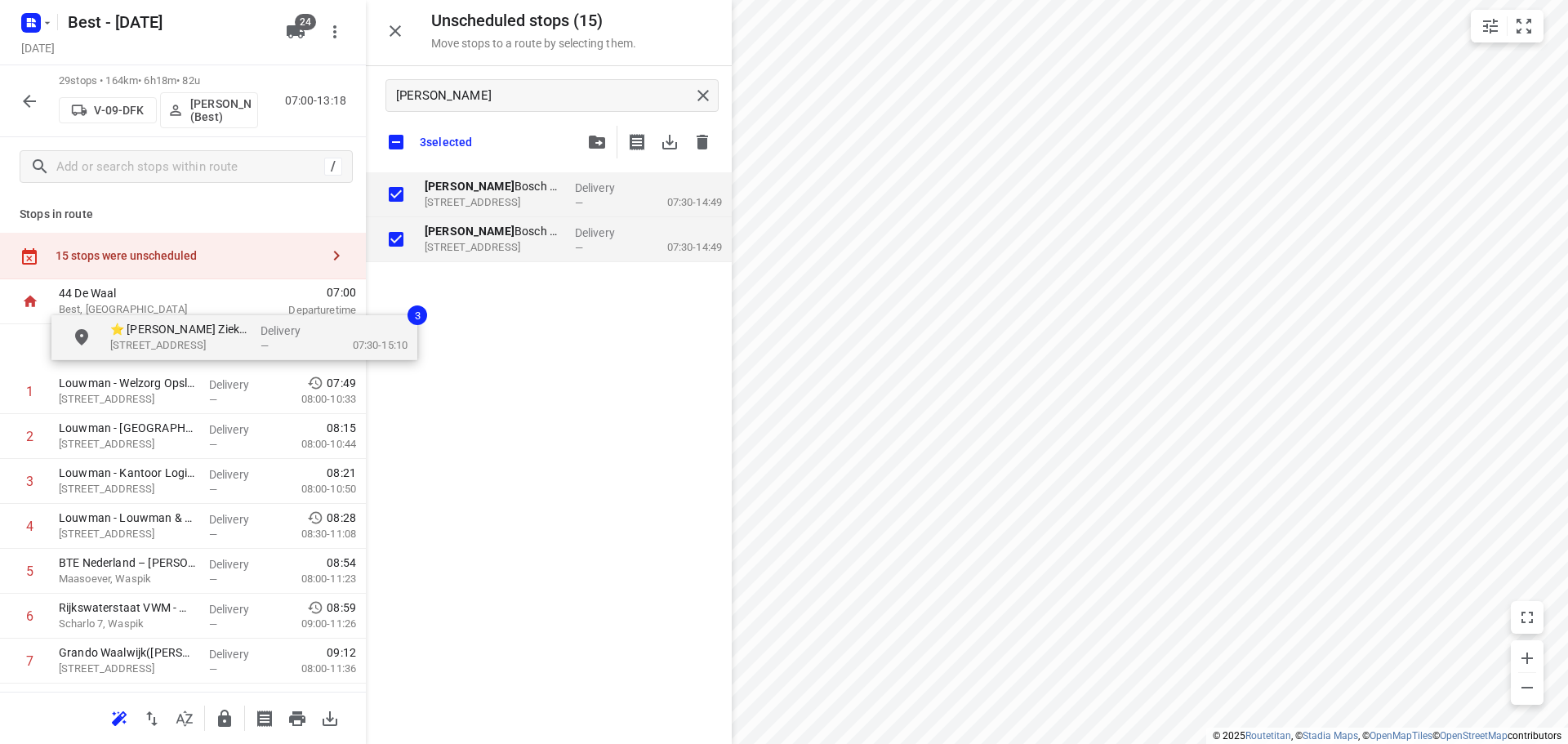
drag, startPoint x: 466, startPoint y: 208, endPoint x: 122, endPoint y: 342, distance: 369.2
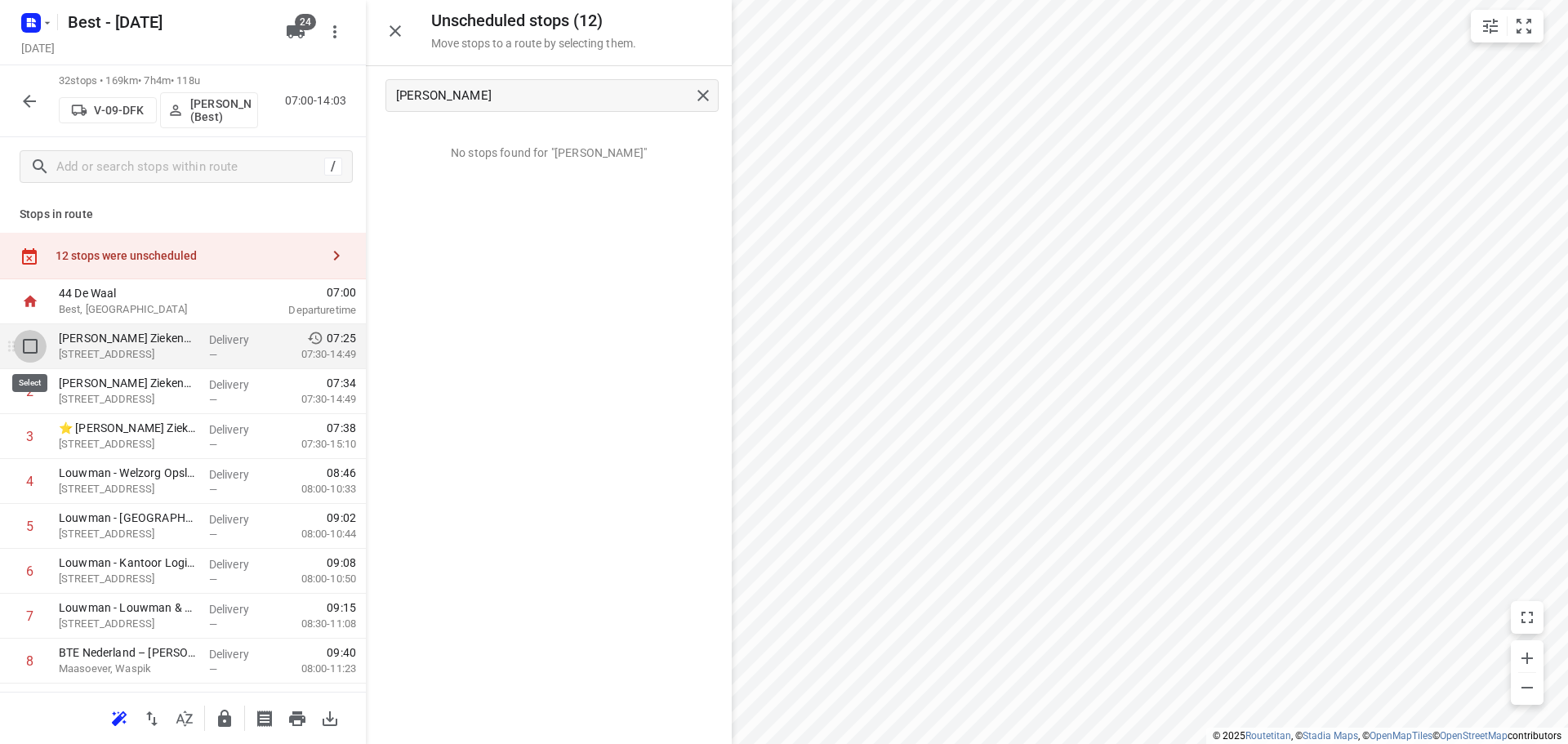
click at [37, 353] on input "checkbox" at bounding box center [30, 346] width 33 height 33
checkbox input "true"
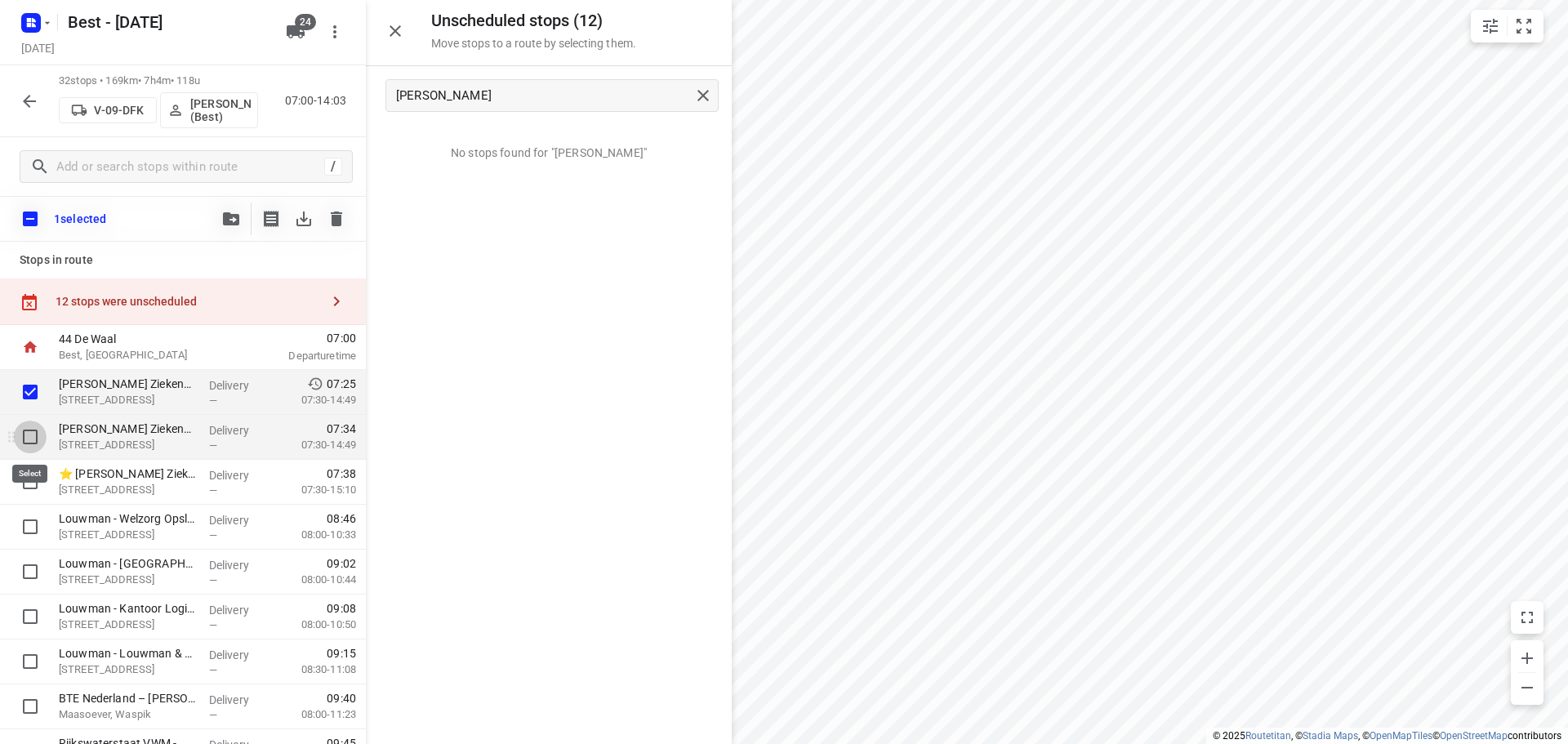
click at [34, 437] on input "checkbox" at bounding box center [30, 436] width 33 height 33
checkbox input "true"
click at [27, 490] on input "checkbox" at bounding box center [30, 481] width 33 height 33
checkbox input "true"
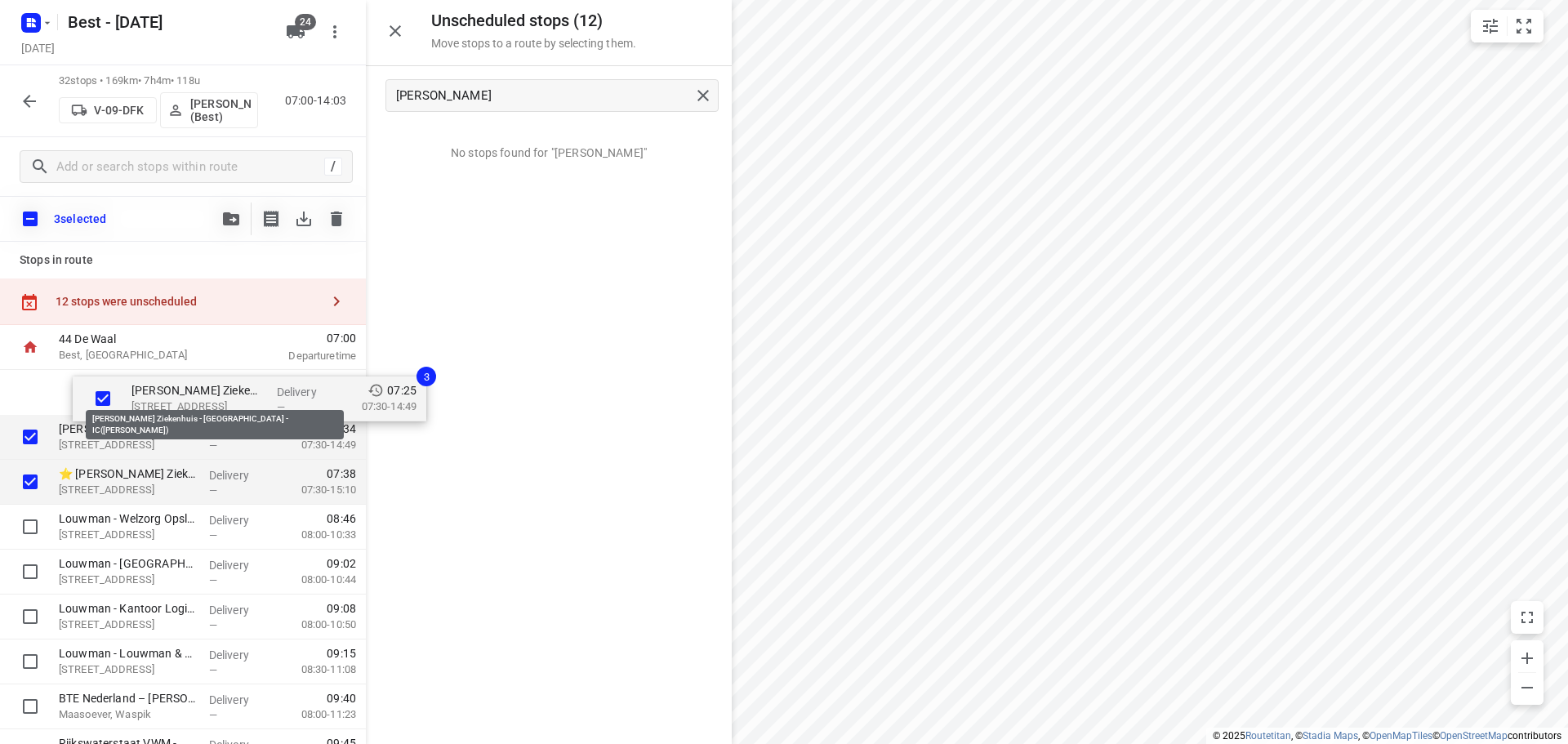
drag, startPoint x: 209, startPoint y: 396, endPoint x: 537, endPoint y: 404, distance: 328.1
click at [366, 411] on div "Unscheduled stops ( 12 ) Move stops to a route by selecting them. jeroen No sto…" at bounding box center [183, 372] width 366 height 744
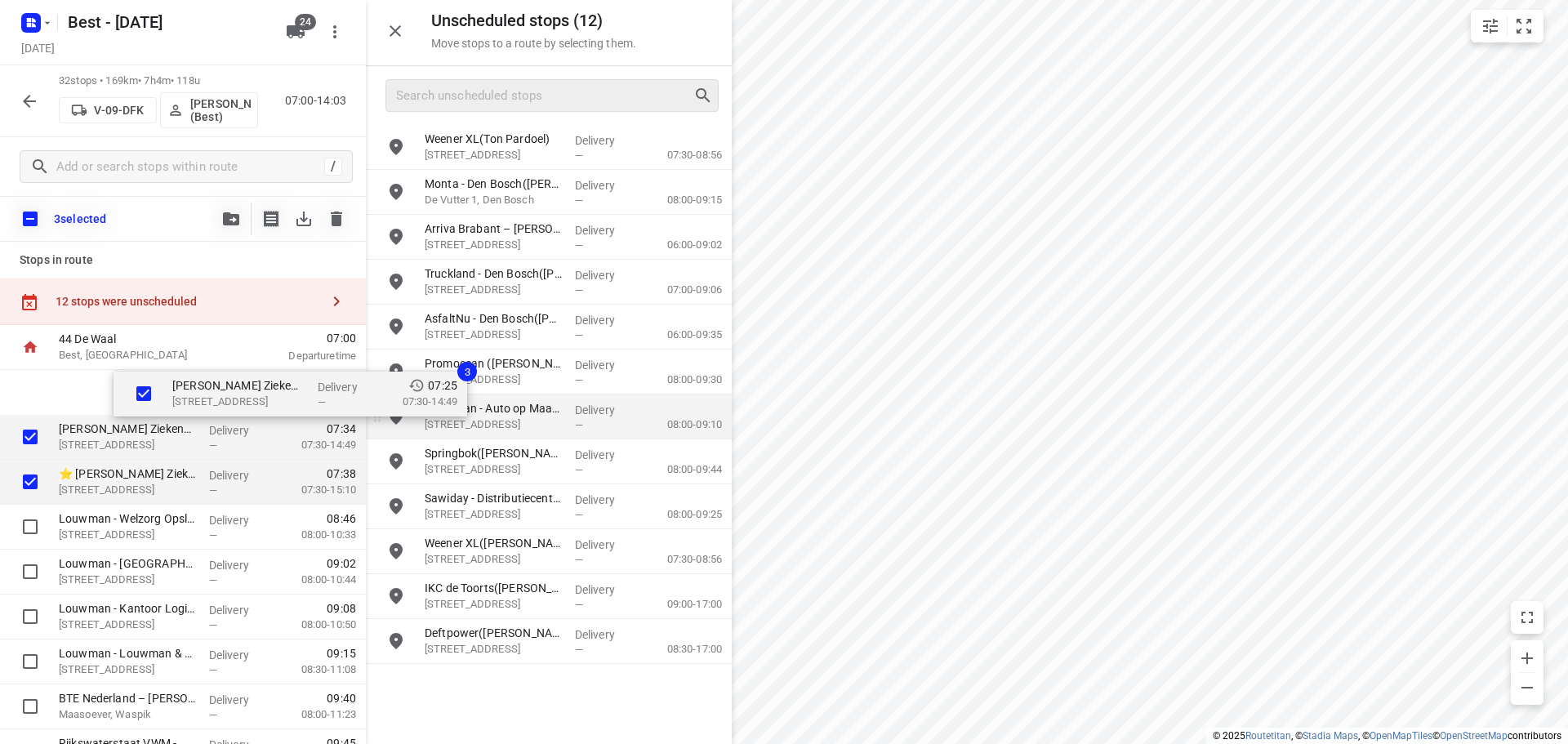
drag, startPoint x: 154, startPoint y: 400, endPoint x: 508, endPoint y: 401, distance: 354.0
click at [366, 401] on div "Unscheduled stops ( 12 ) Move stops to a route by selecting them. Weener XL(Ton…" at bounding box center [183, 372] width 366 height 744
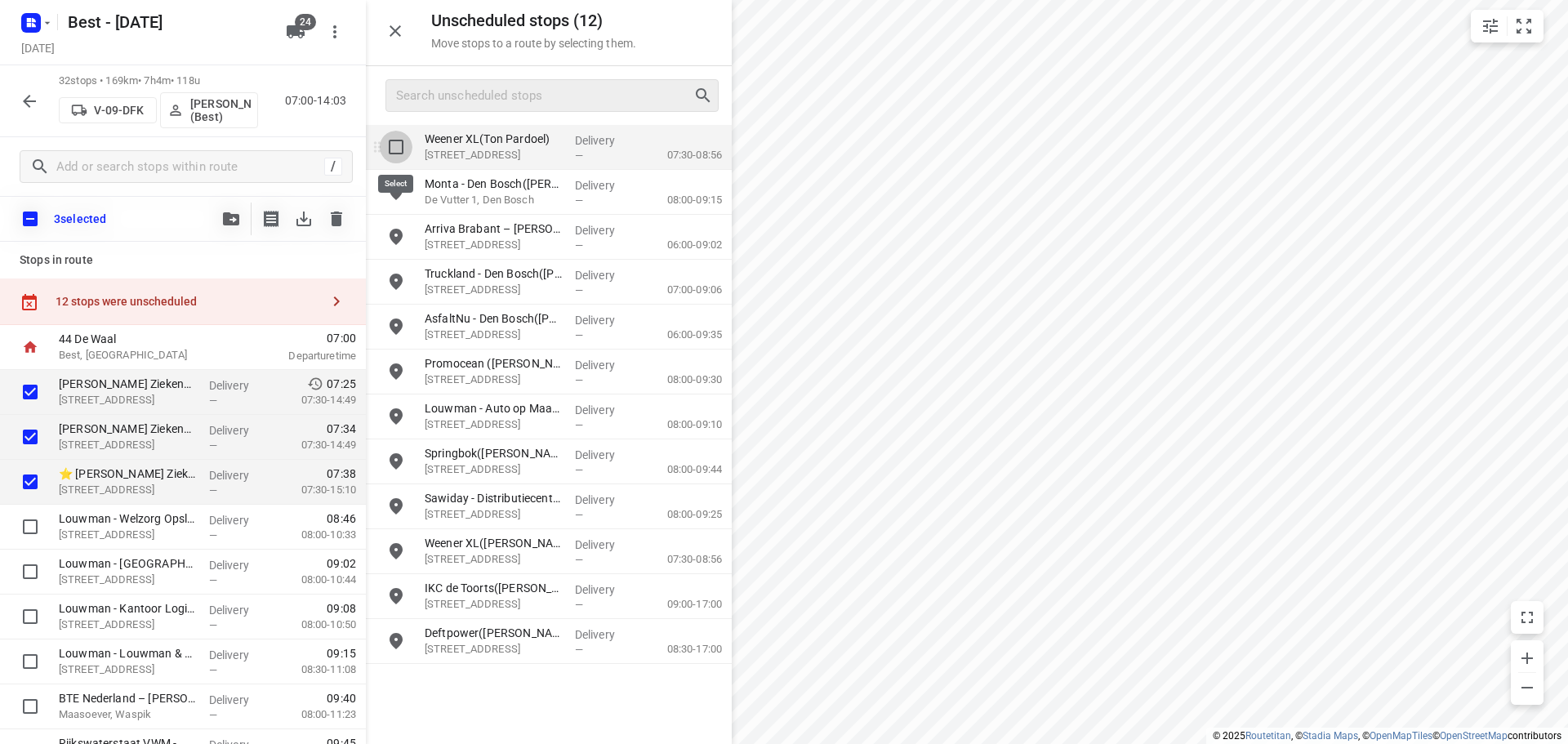
click at [409, 159] on input "grid" at bounding box center [396, 147] width 33 height 33
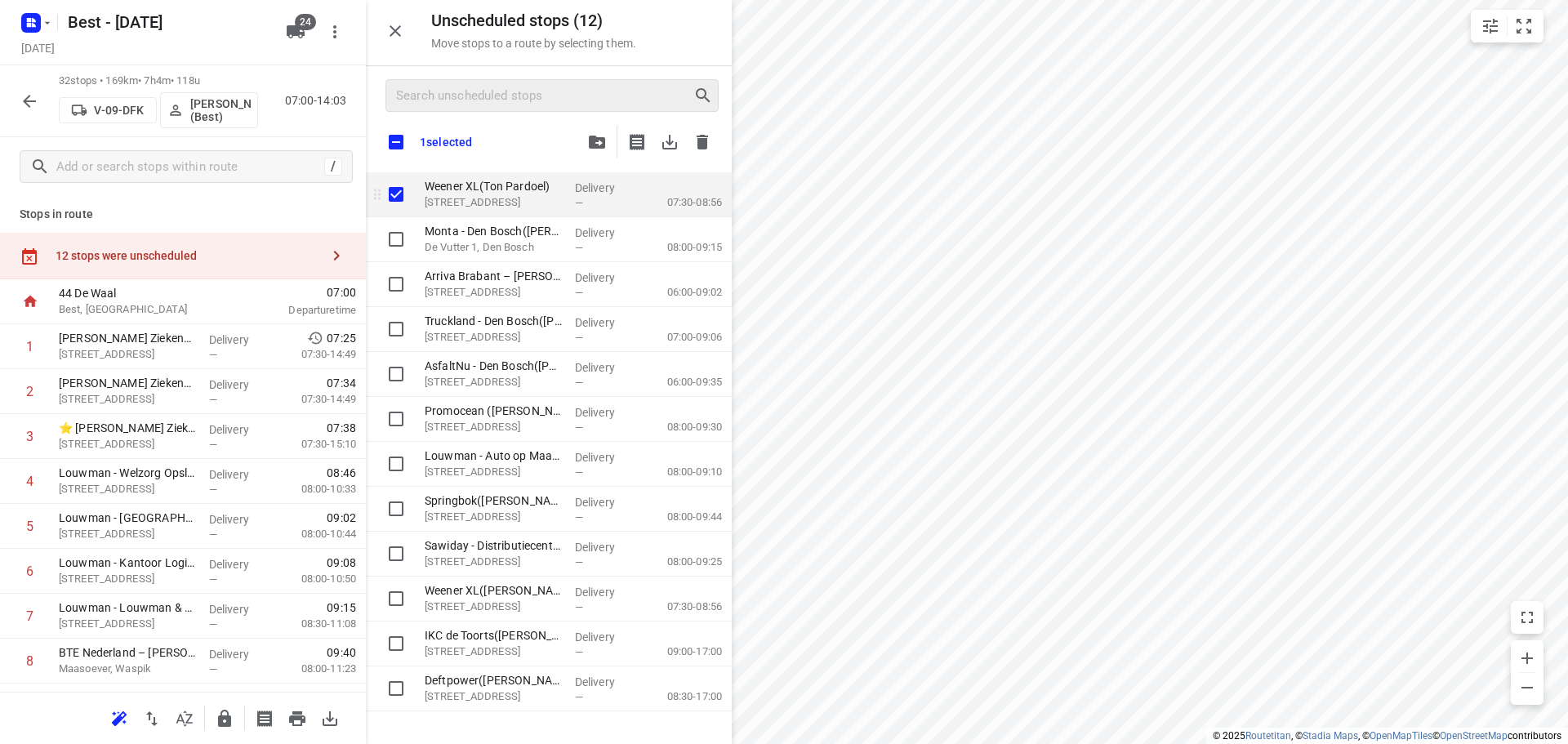
checkbox input "true"
click at [395, 184] on input "grid" at bounding box center [396, 194] width 33 height 33
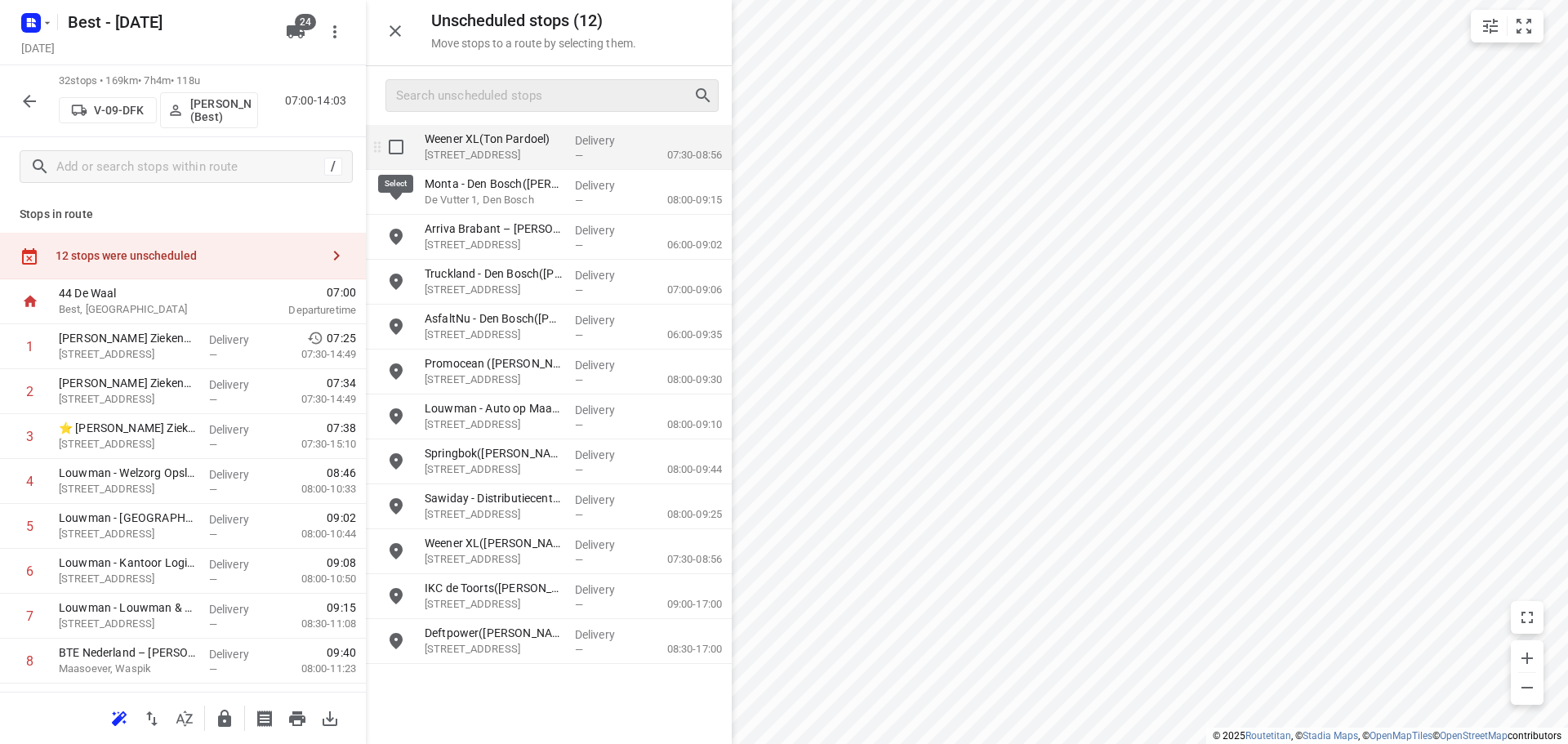
click at [401, 147] on input "grid" at bounding box center [396, 147] width 33 height 33
checkbox input "true"
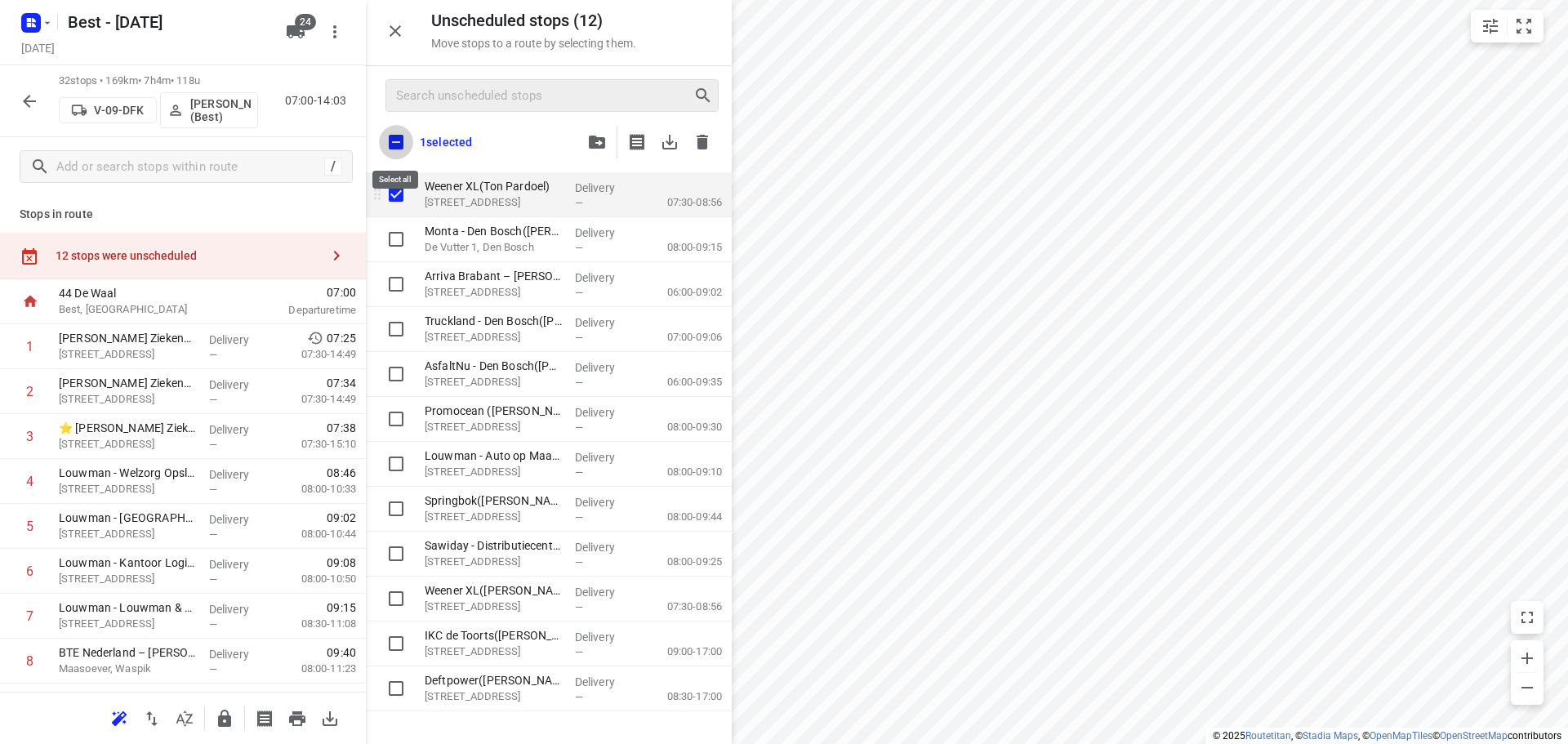
click at [401, 147] on input "checkbox" at bounding box center [396, 142] width 34 height 34
checkbox input "true"
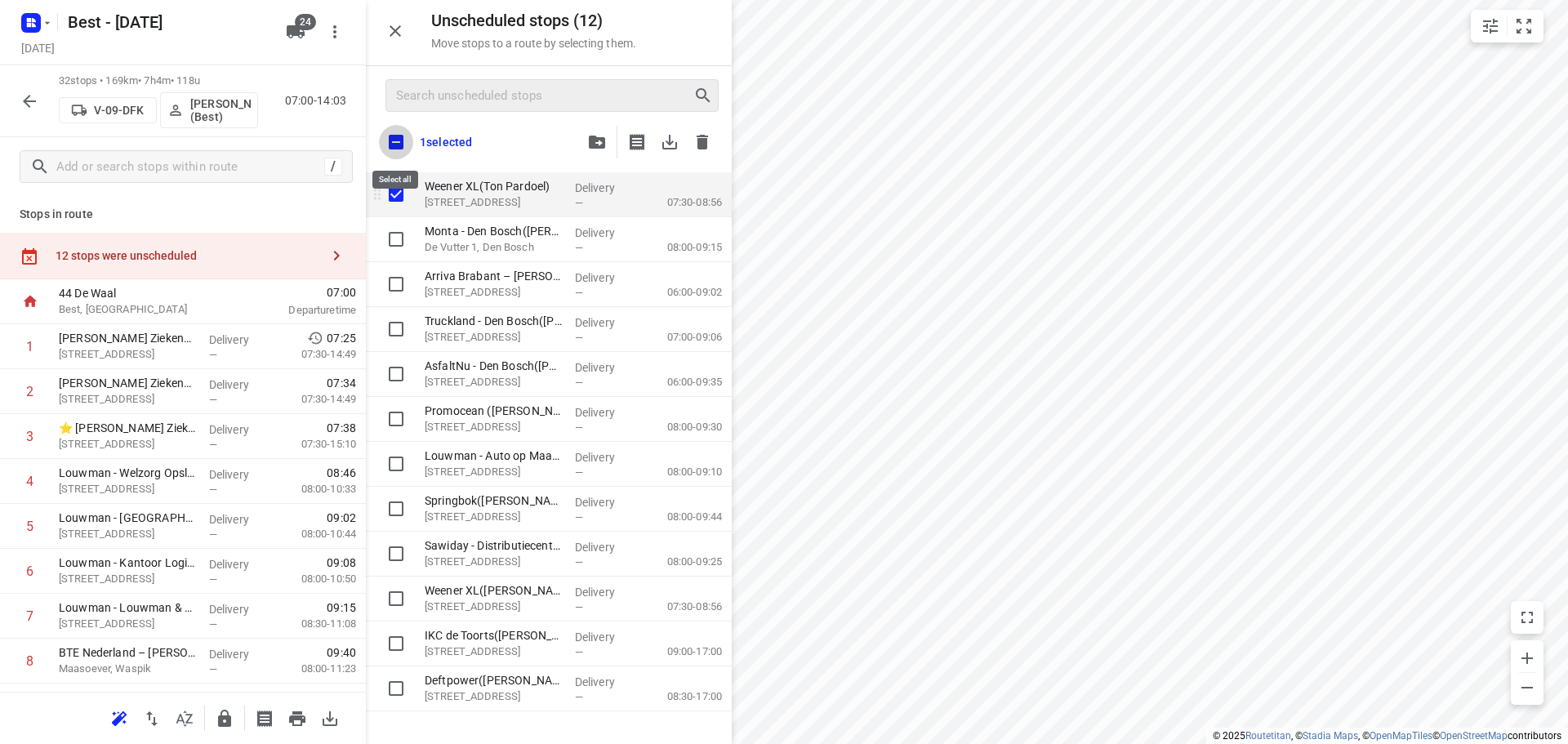
checkbox input "true"
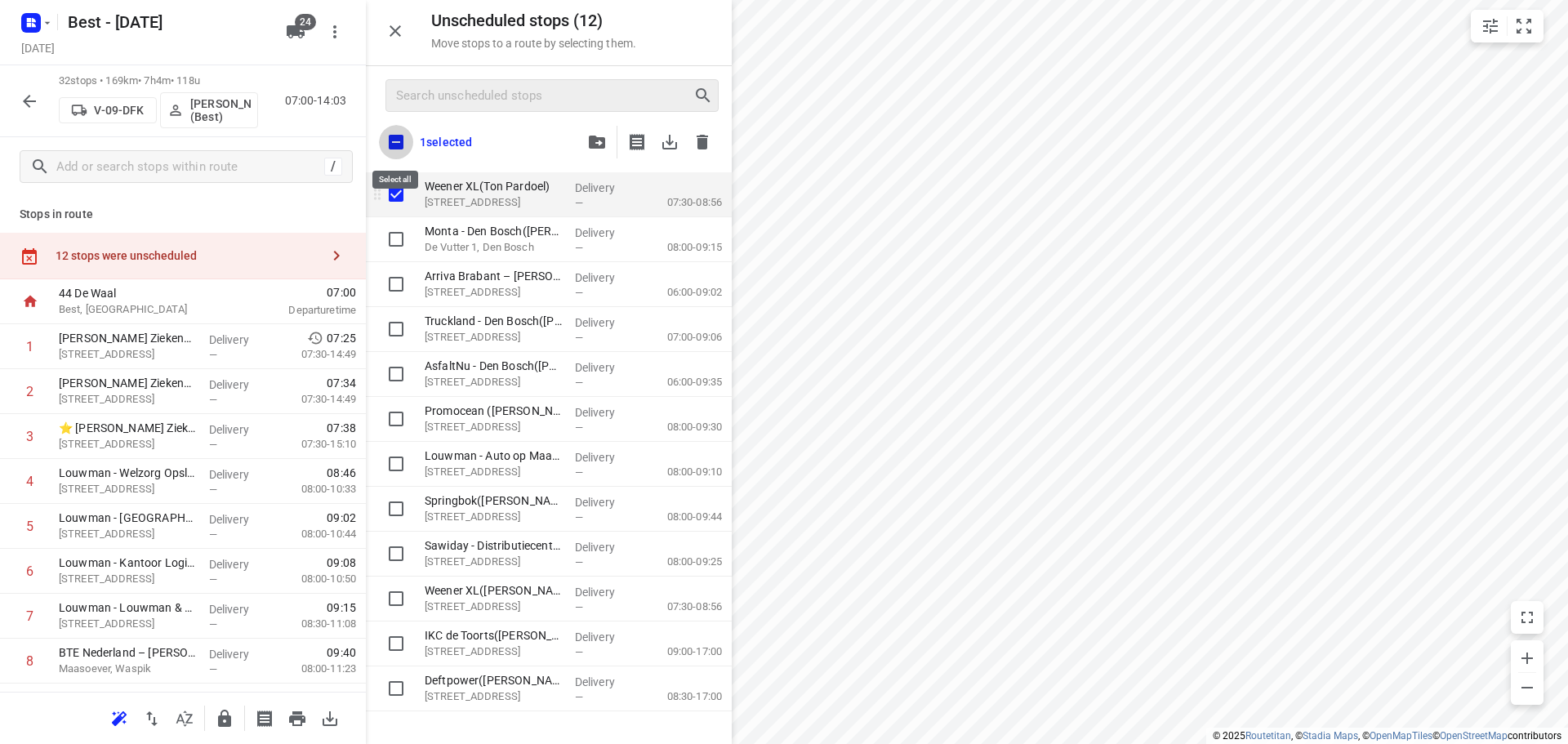
checkbox input "true"
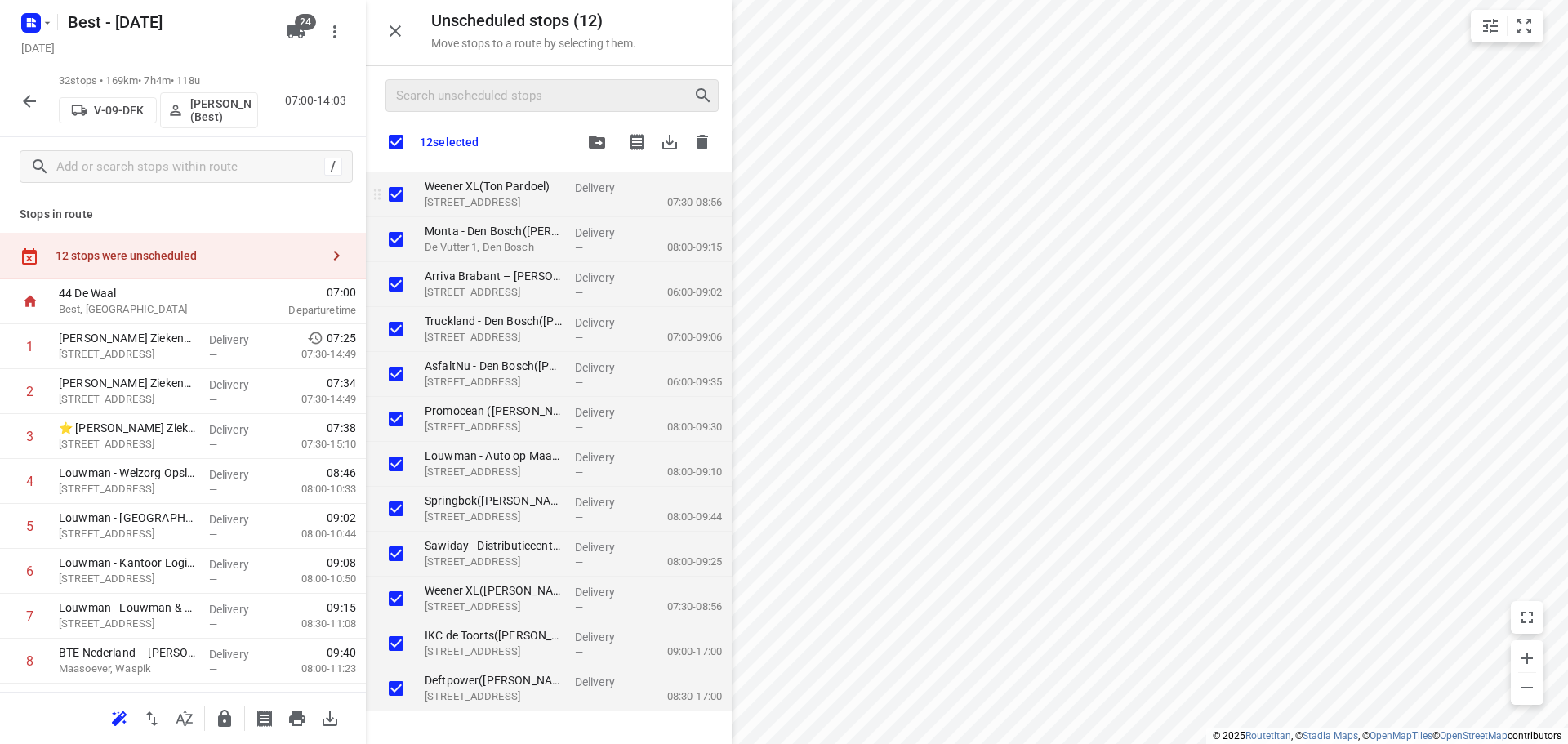
checkbox input "true"
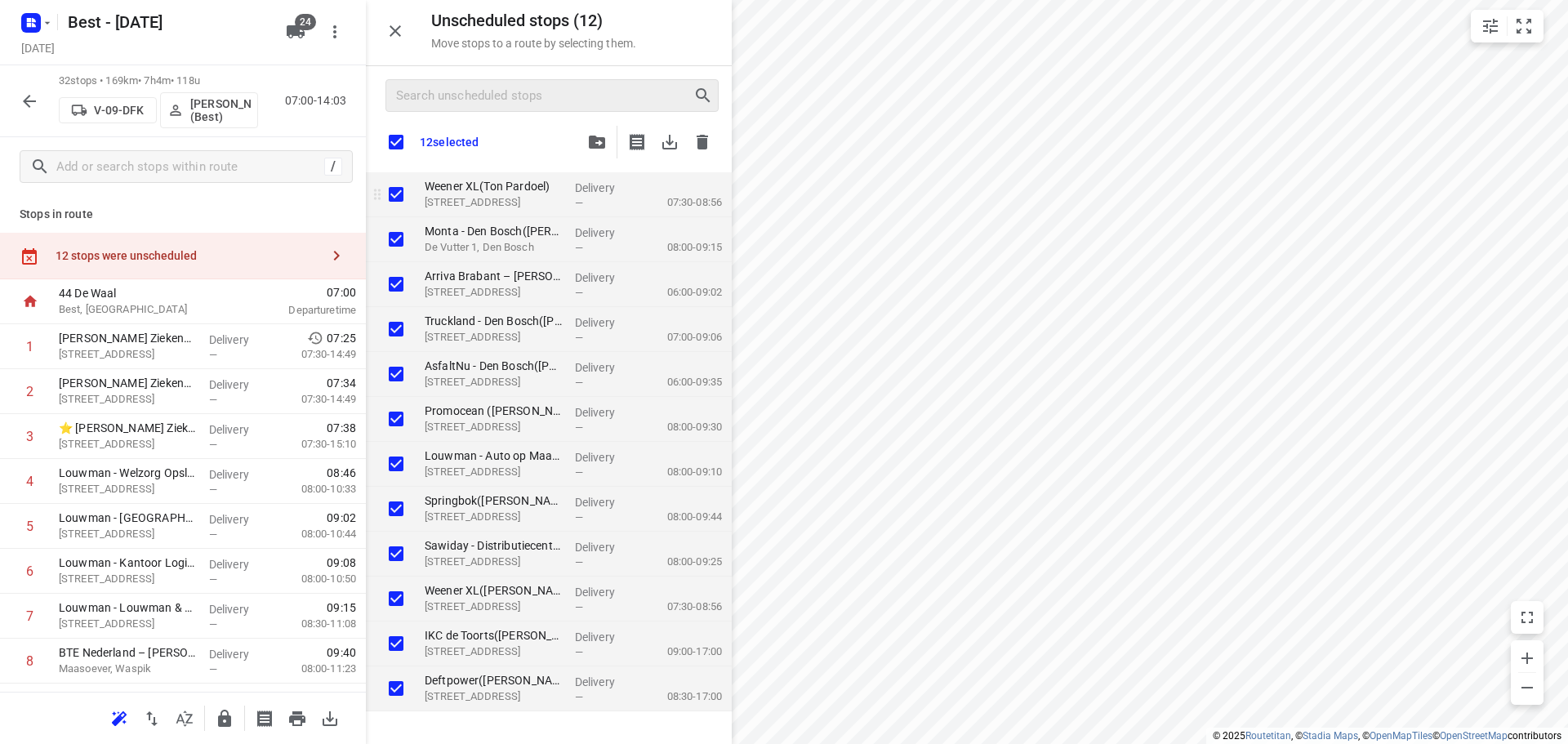
checkbox input "true"
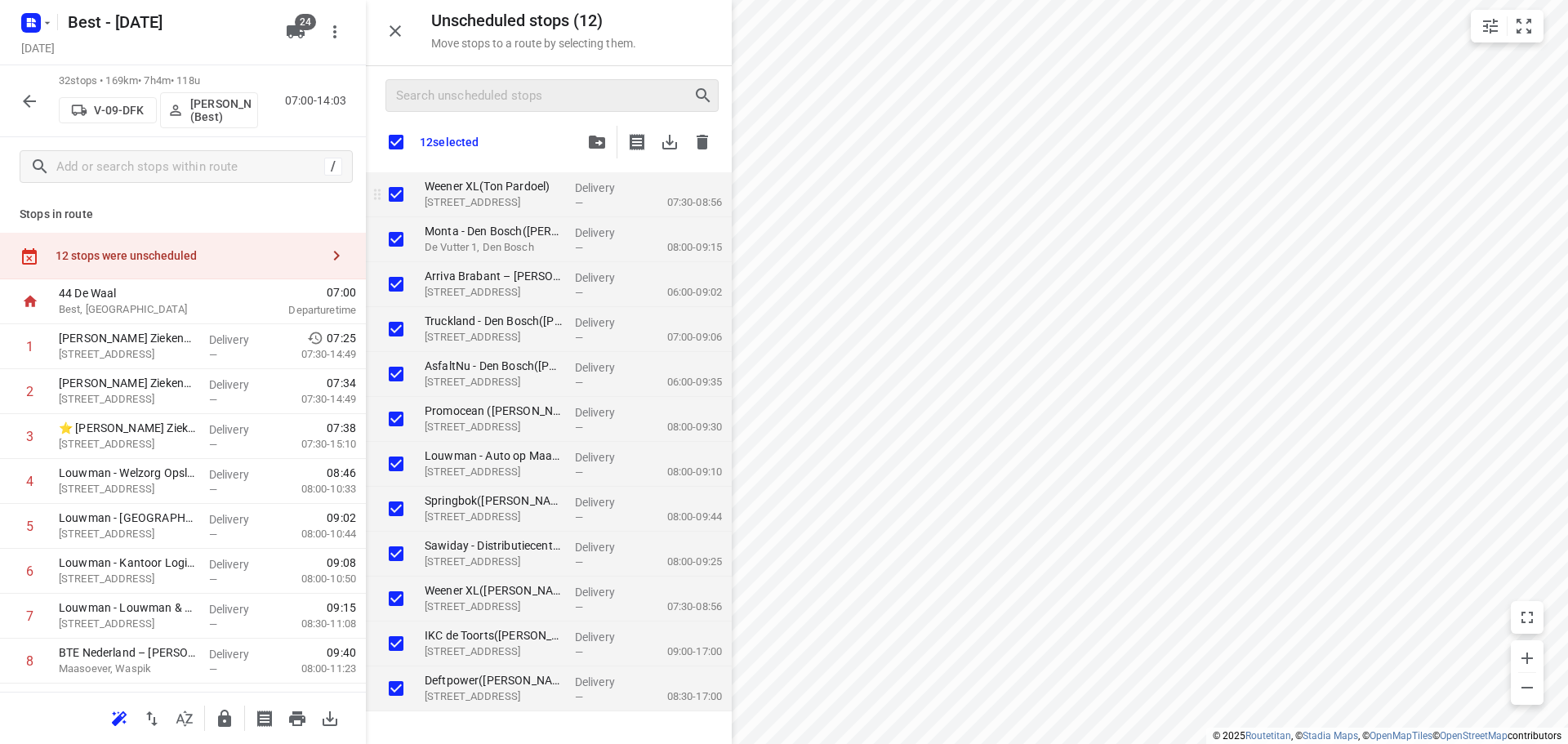
checkbox input "true"
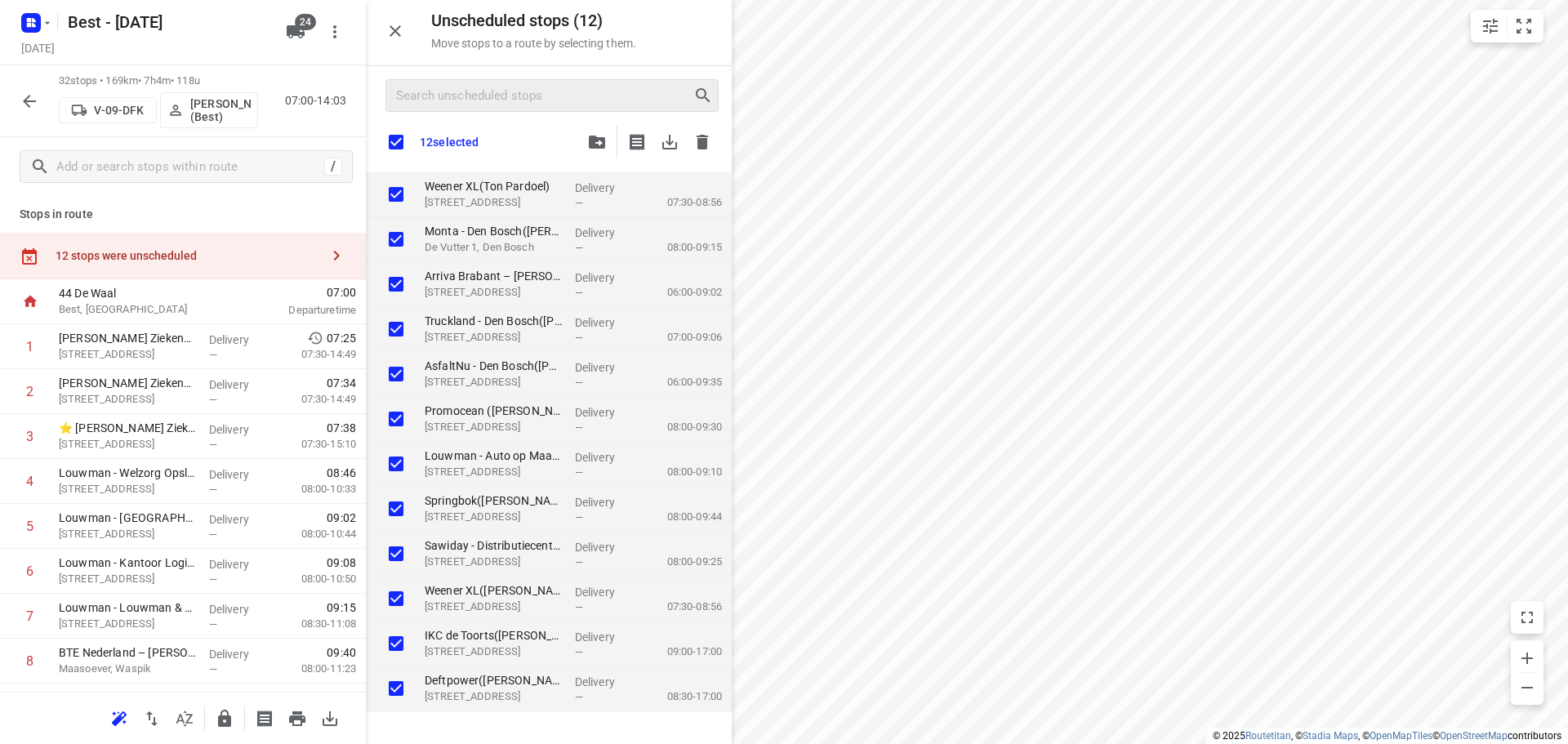
checkbox input "true"
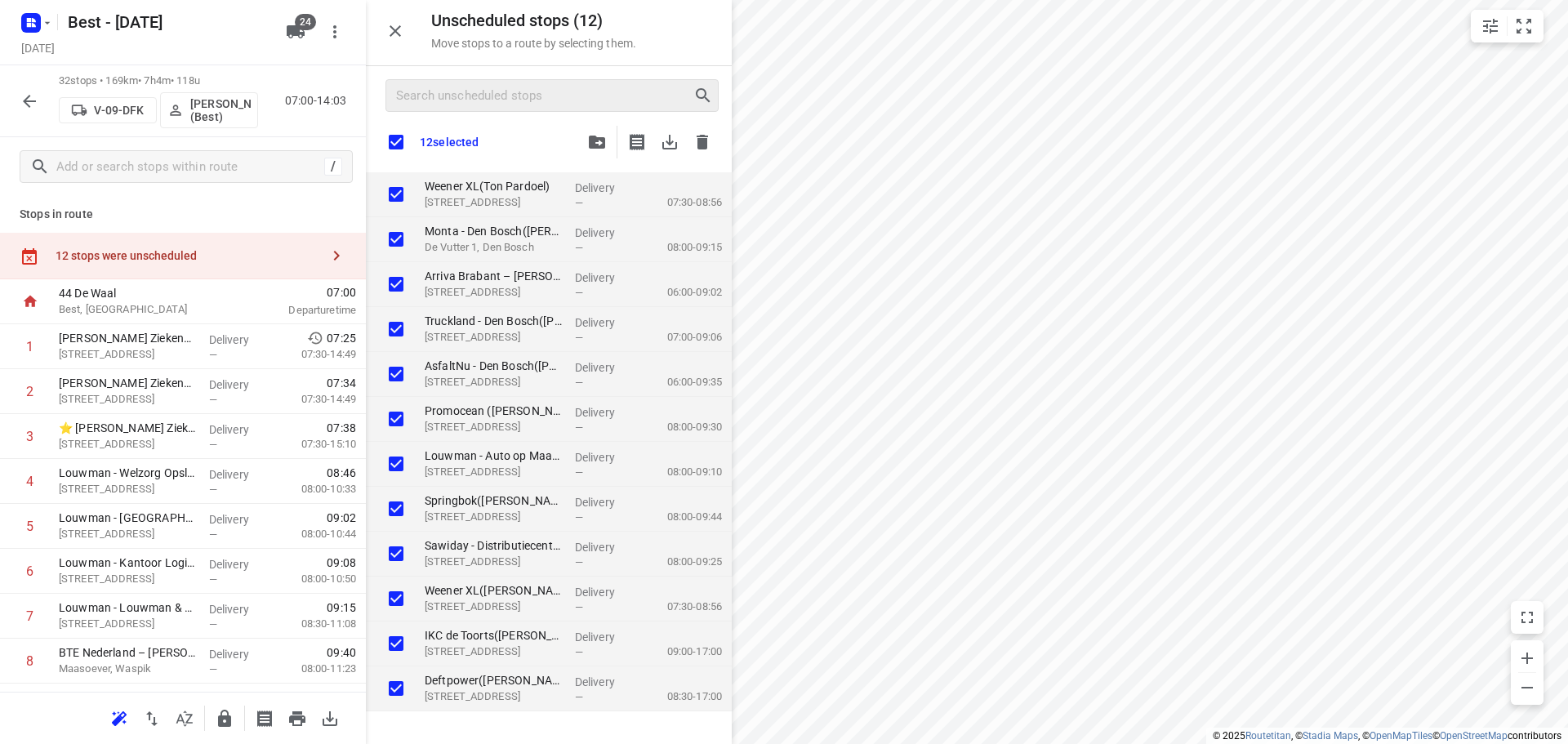
checkbox input "true"
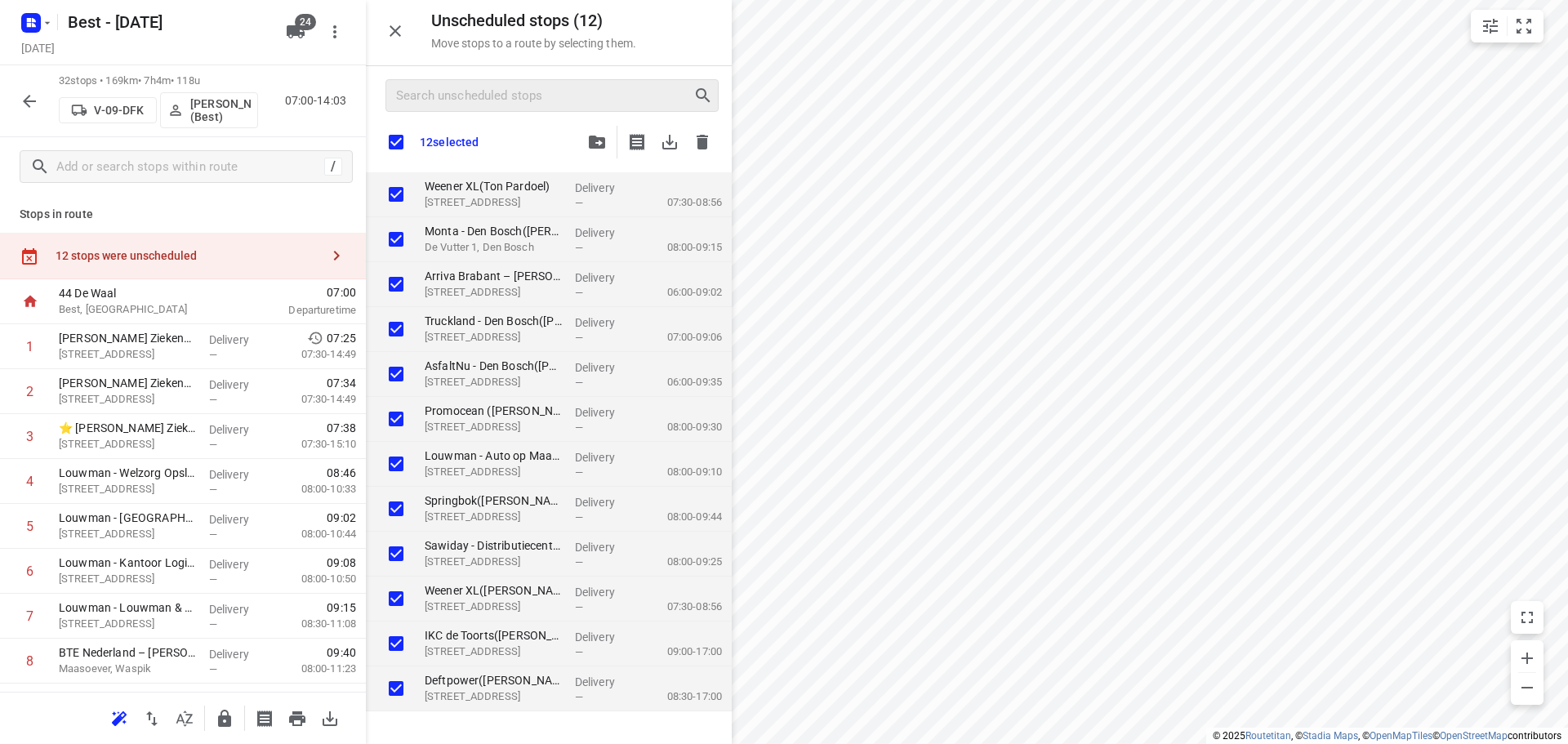
checkbox input "true"
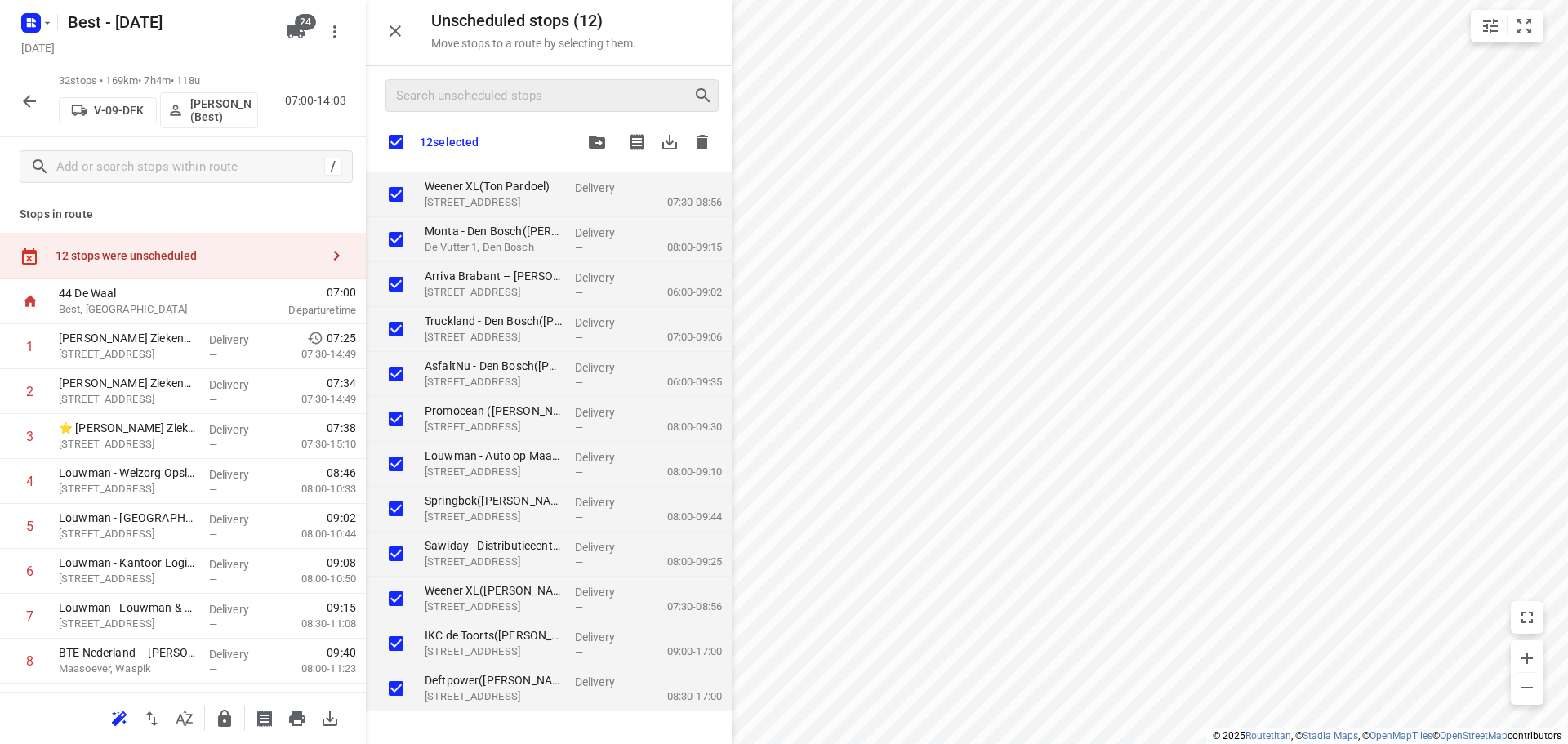
checkbox input "true"
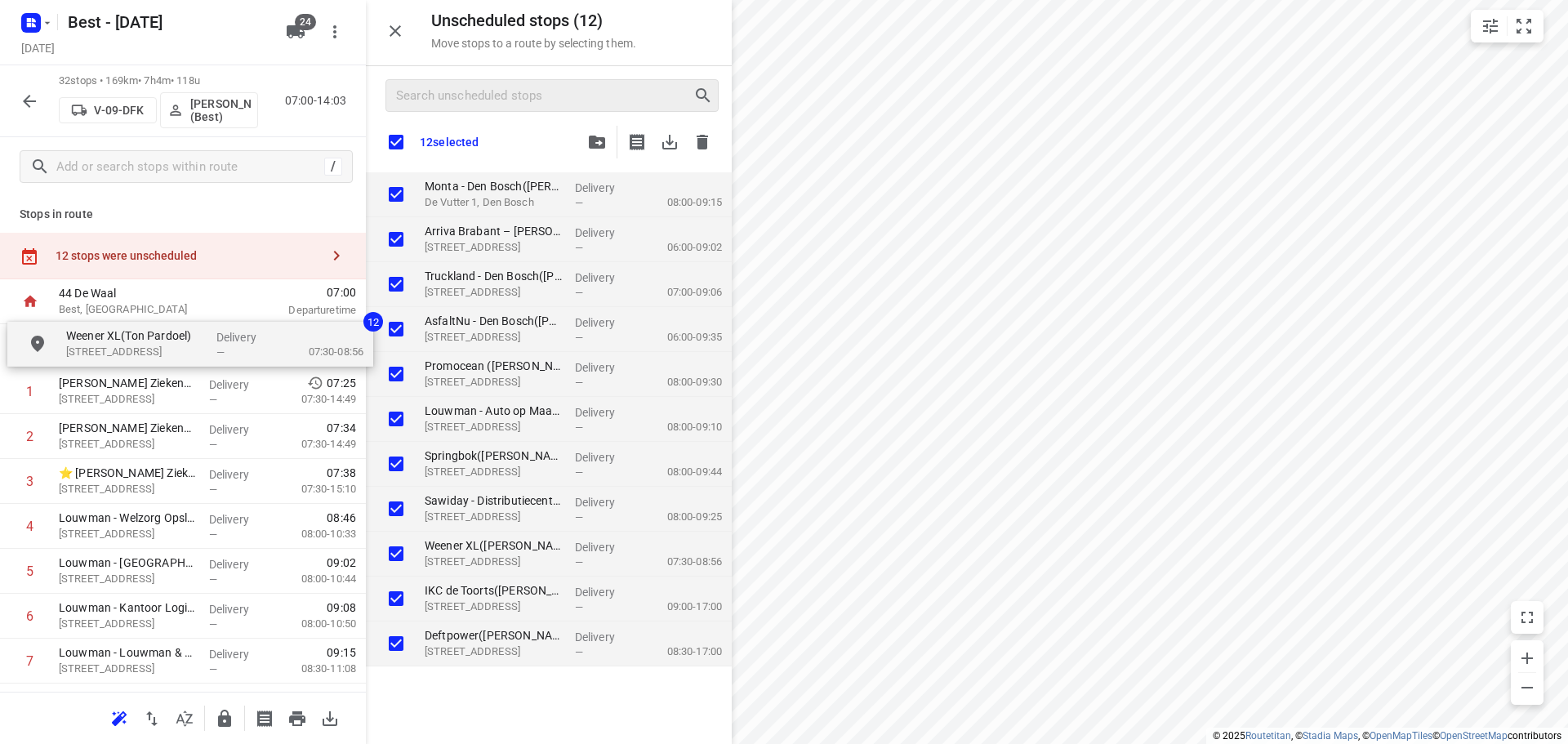
drag, startPoint x: 437, startPoint y: 190, endPoint x: 60, endPoint y: 347, distance: 408.4
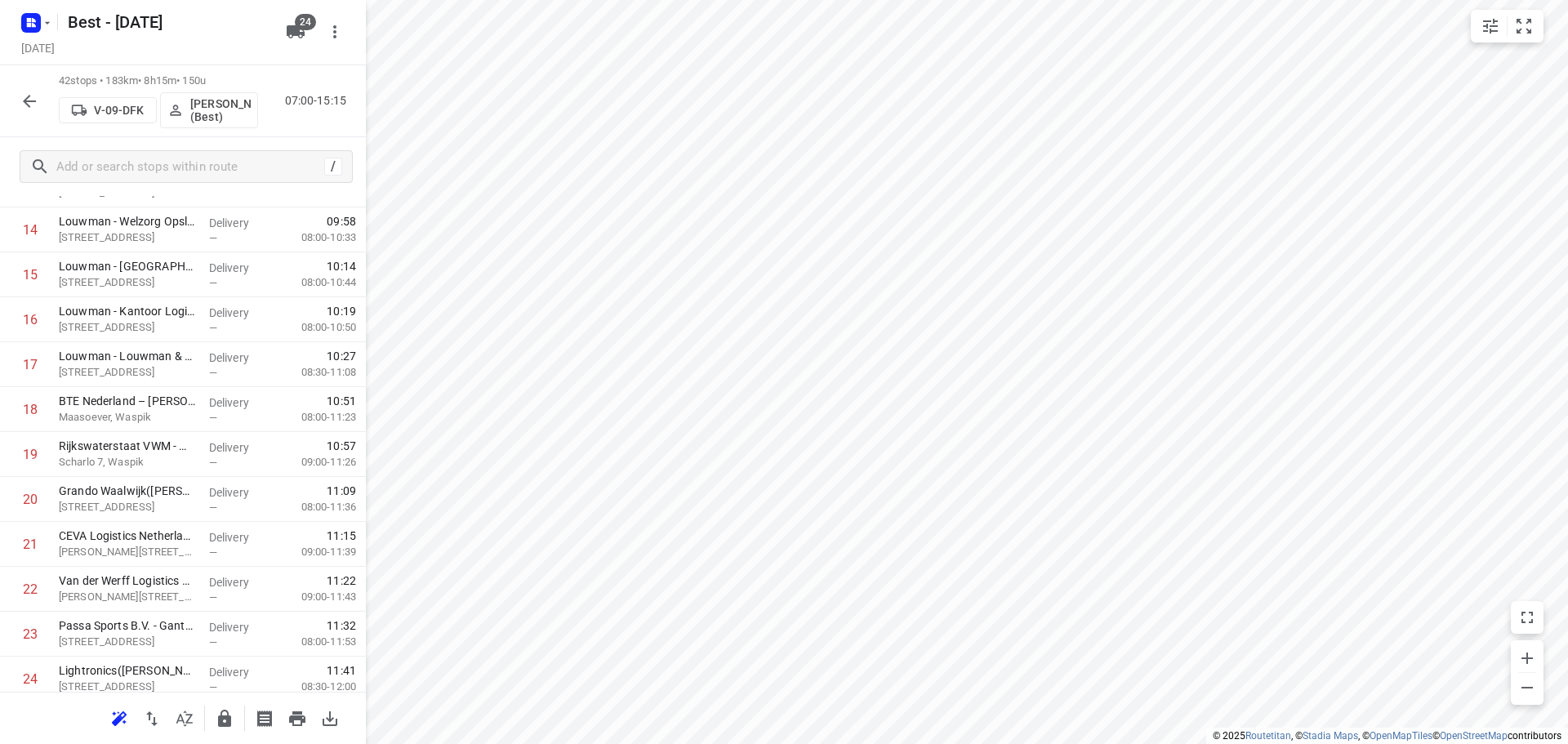
scroll to position [653, 0]
click at [23, 241] on input "checkbox" at bounding box center [30, 229] width 33 height 33
checkbox input "true"
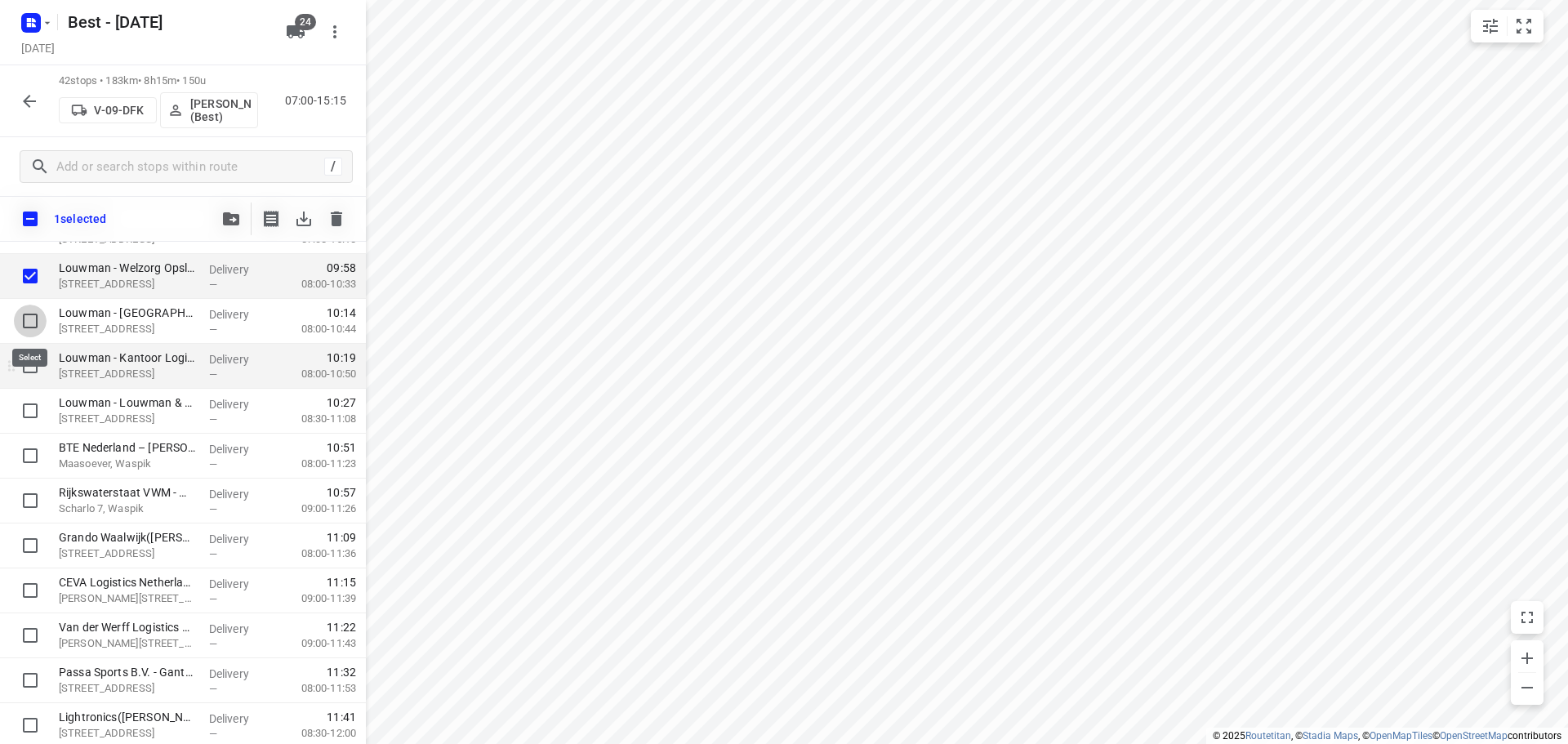
drag, startPoint x: 21, startPoint y: 322, endPoint x: 25, endPoint y: 358, distance: 36.2
click at [22, 323] on input "checkbox" at bounding box center [30, 320] width 33 height 33
checkbox input "true"
click at [26, 376] on input "checkbox" at bounding box center [30, 365] width 33 height 33
checkbox input "true"
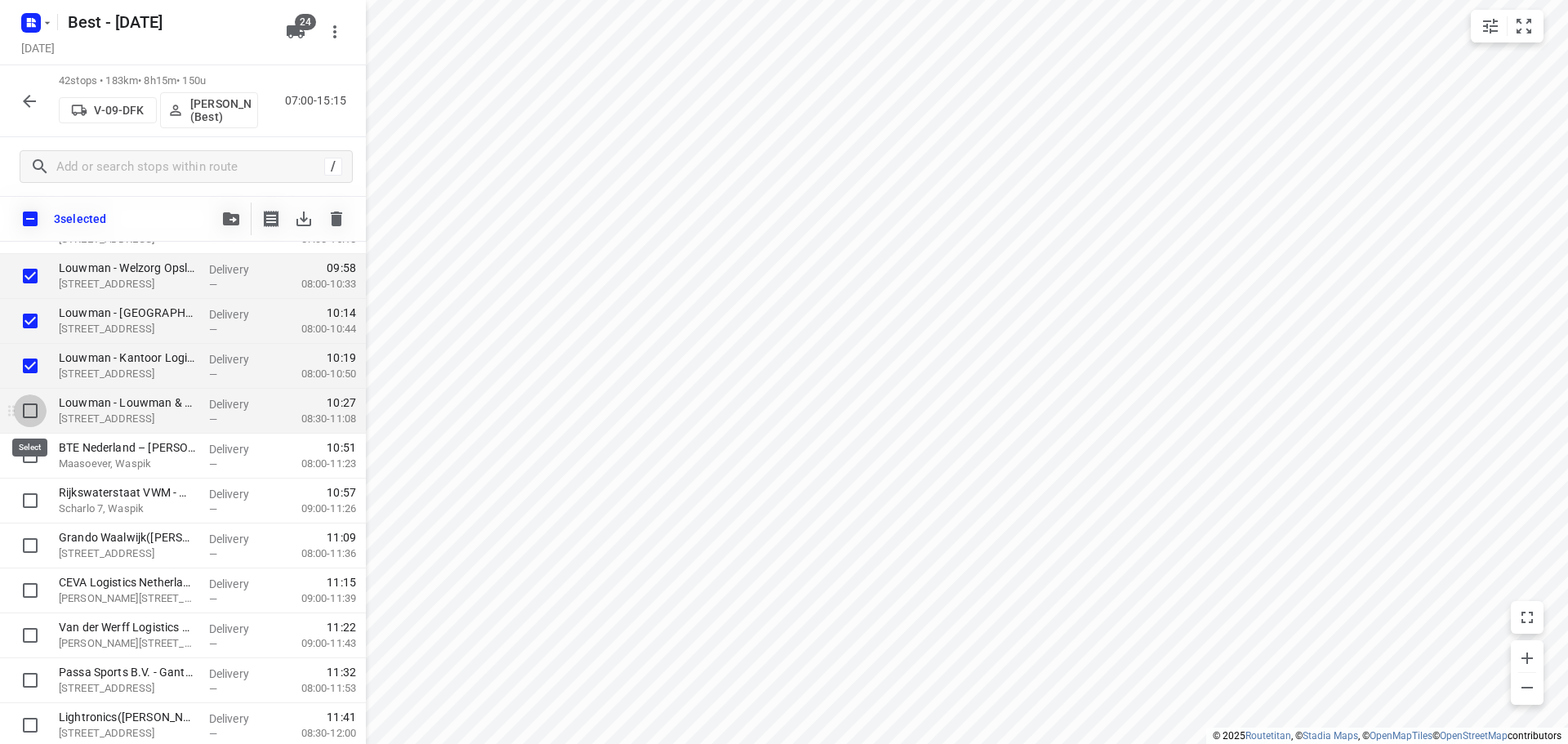
click at [22, 404] on input "checkbox" at bounding box center [30, 410] width 33 height 33
checkbox input "true"
click at [27, 440] on input "checkbox" at bounding box center [30, 455] width 33 height 33
checkbox input "true"
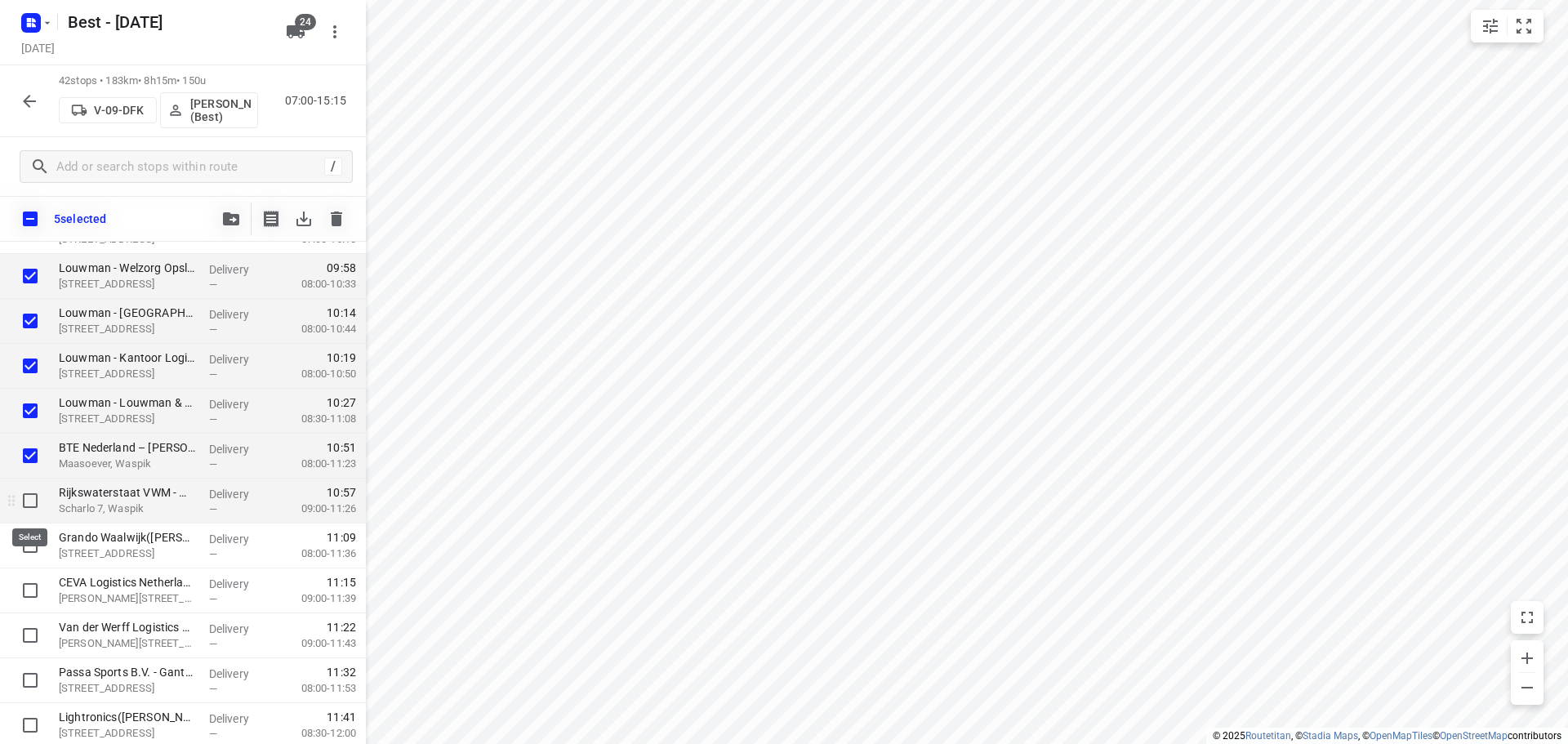
click at [20, 492] on input "checkbox" at bounding box center [30, 500] width 33 height 33
checkbox input "true"
click at [228, 211] on button "button" at bounding box center [230, 218] width 33 height 33
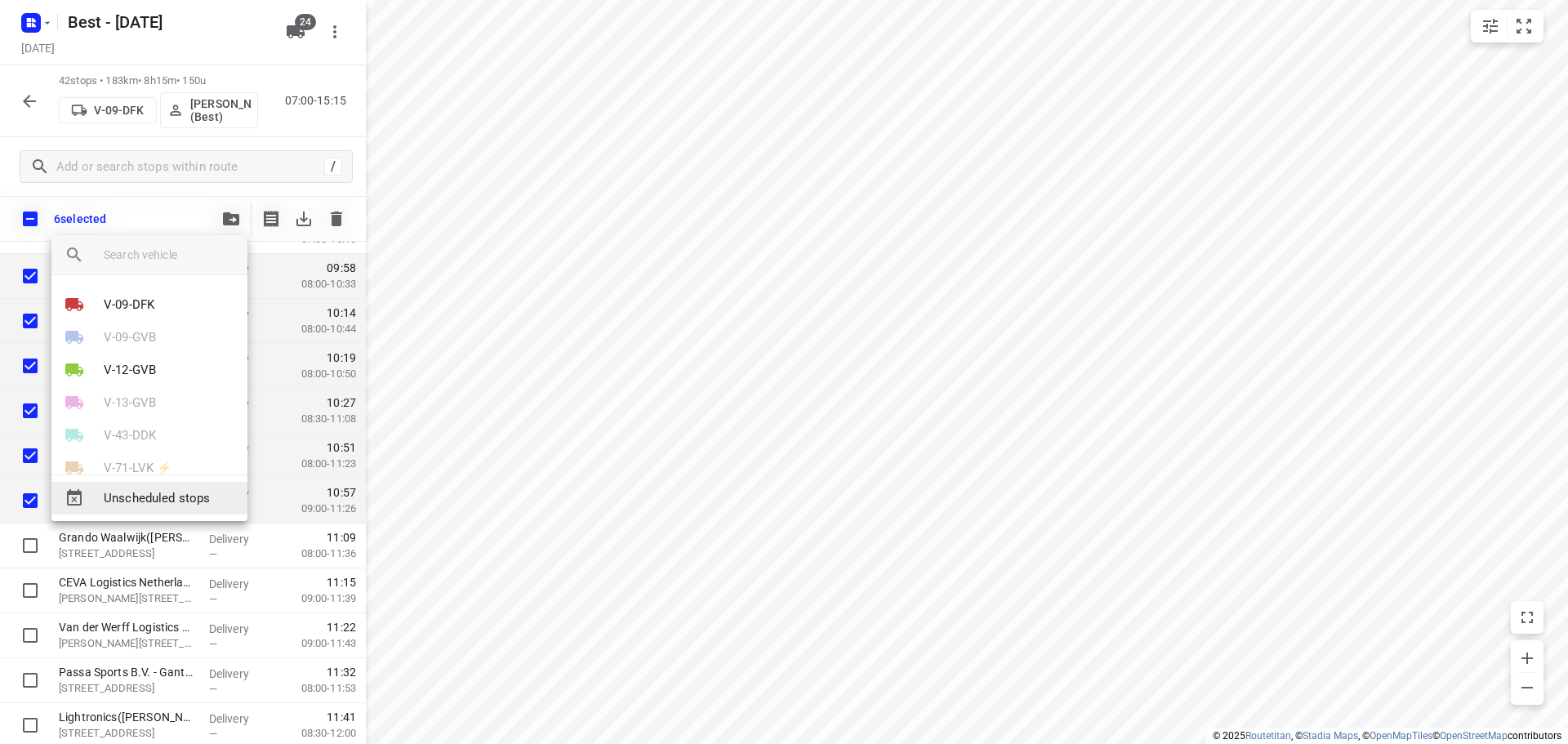
click at [148, 489] on span "Unscheduled stops" at bounding box center [169, 498] width 131 height 19
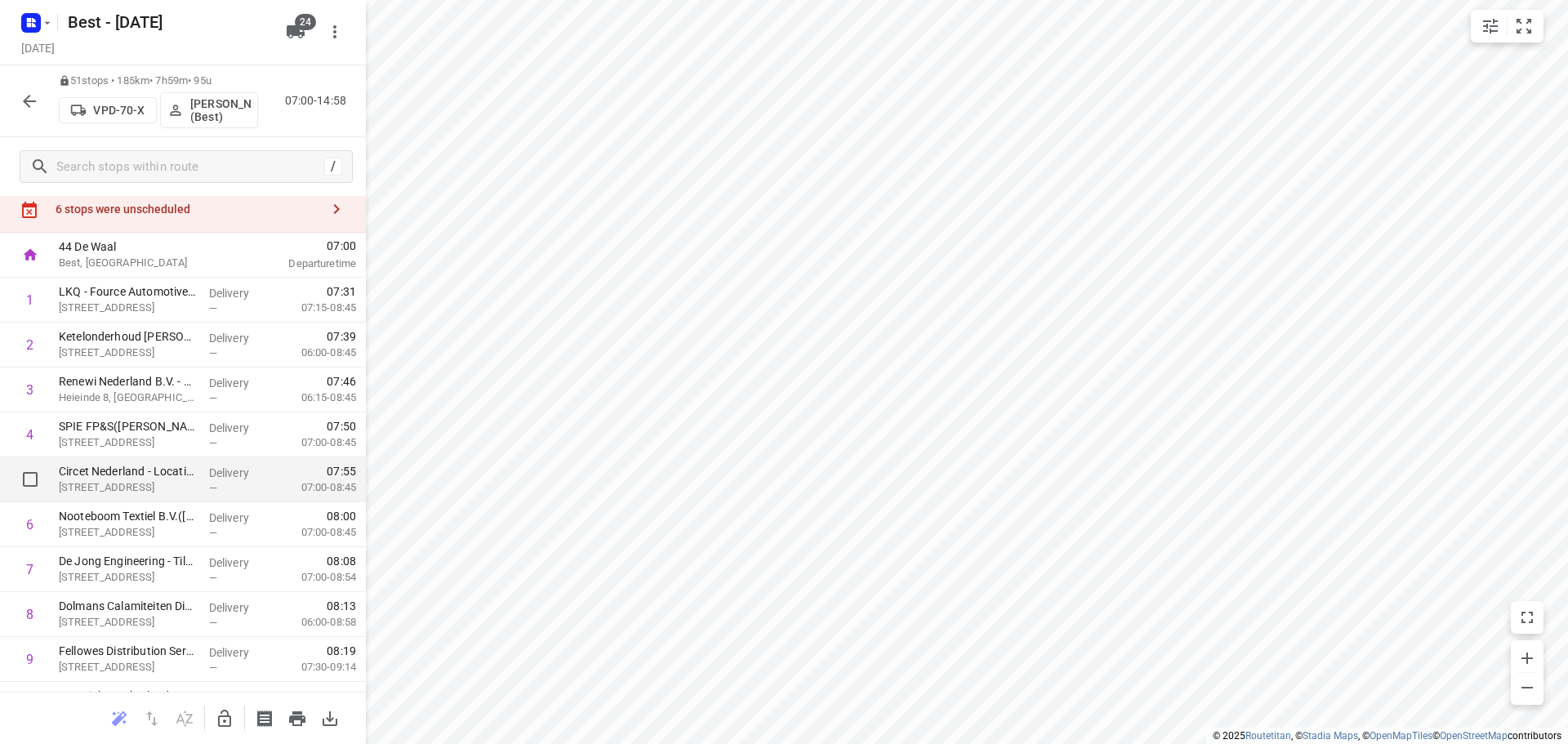
scroll to position [0, 0]
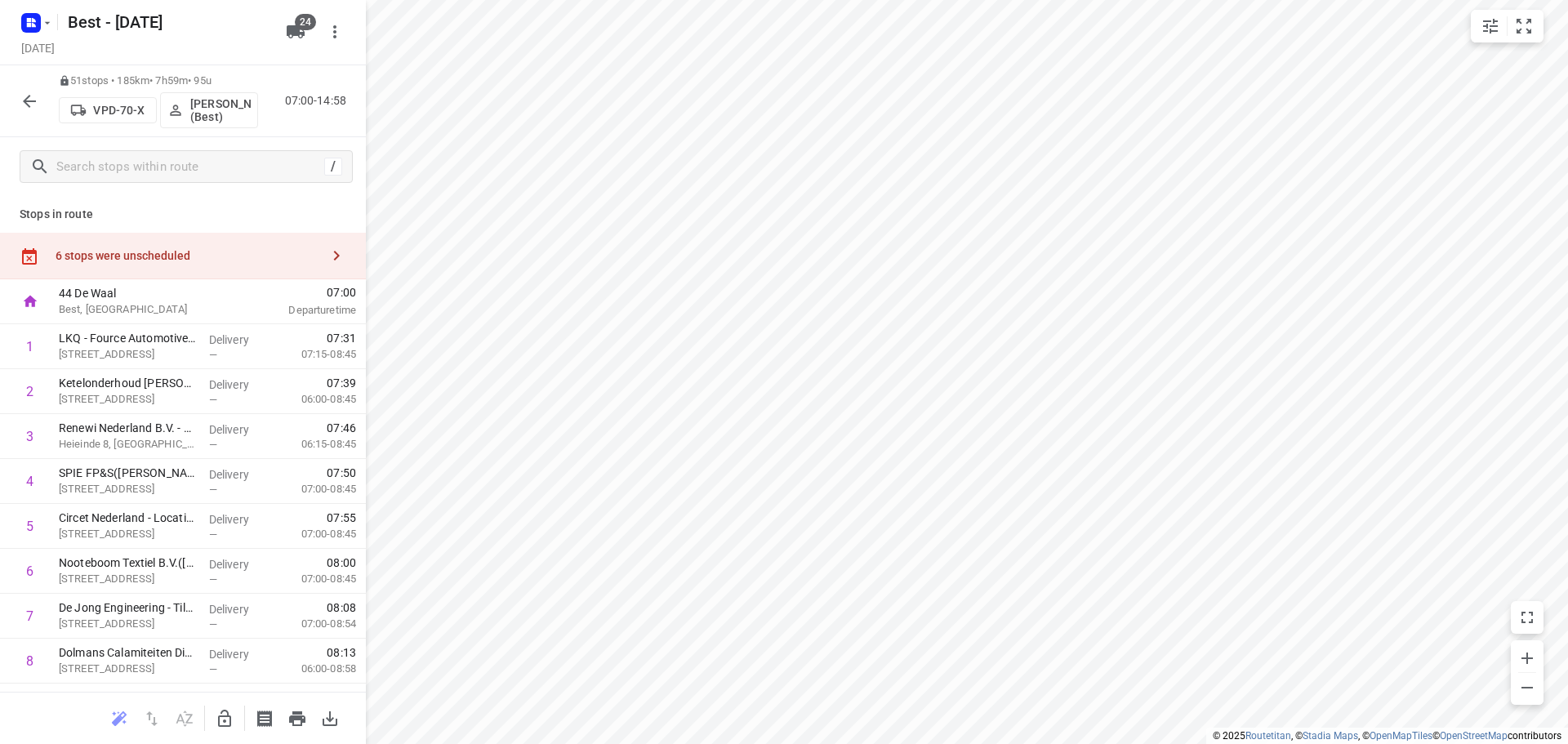
click at [234, 229] on div "Stops in route 6 stops were unscheduled 44 De Waal Best, Netherlands 07:00 Depa…" at bounding box center [183, 443] width 366 height 495
click at [305, 240] on div "6 stops were unscheduled" at bounding box center [183, 256] width 366 height 47
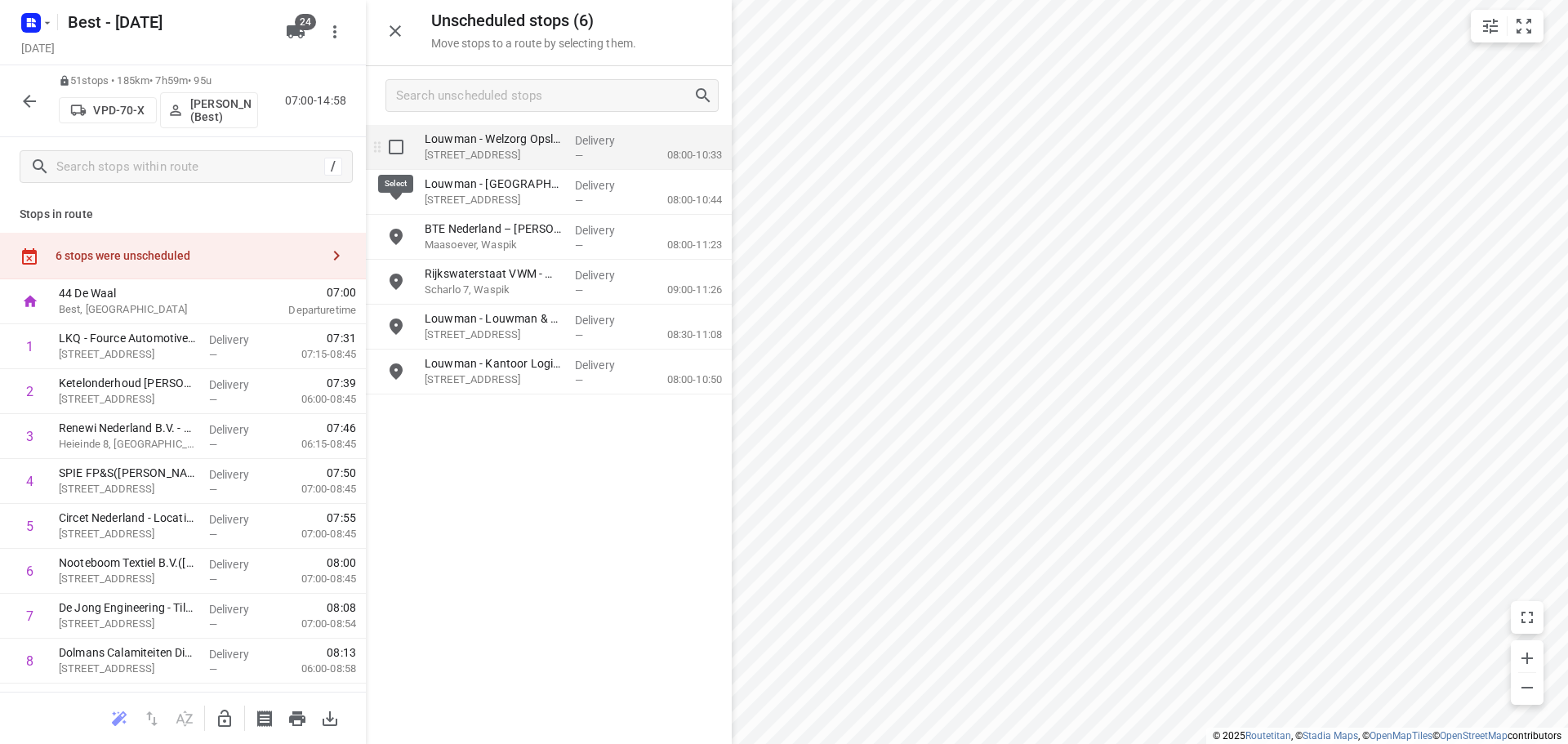
click at [382, 149] on input "grid" at bounding box center [396, 147] width 33 height 33
checkbox input "true"
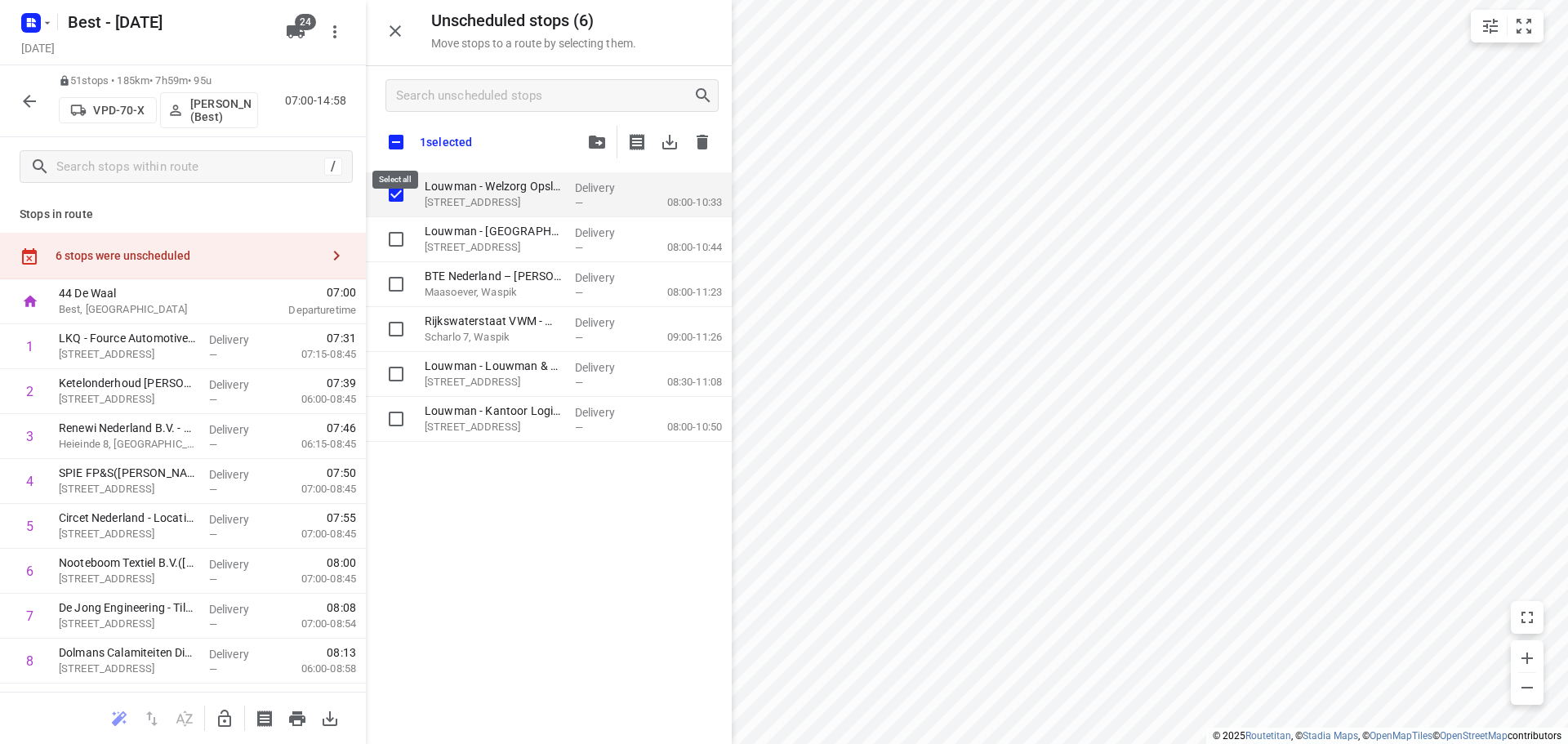
click at [388, 149] on input "checkbox" at bounding box center [396, 142] width 34 height 34
checkbox input "true"
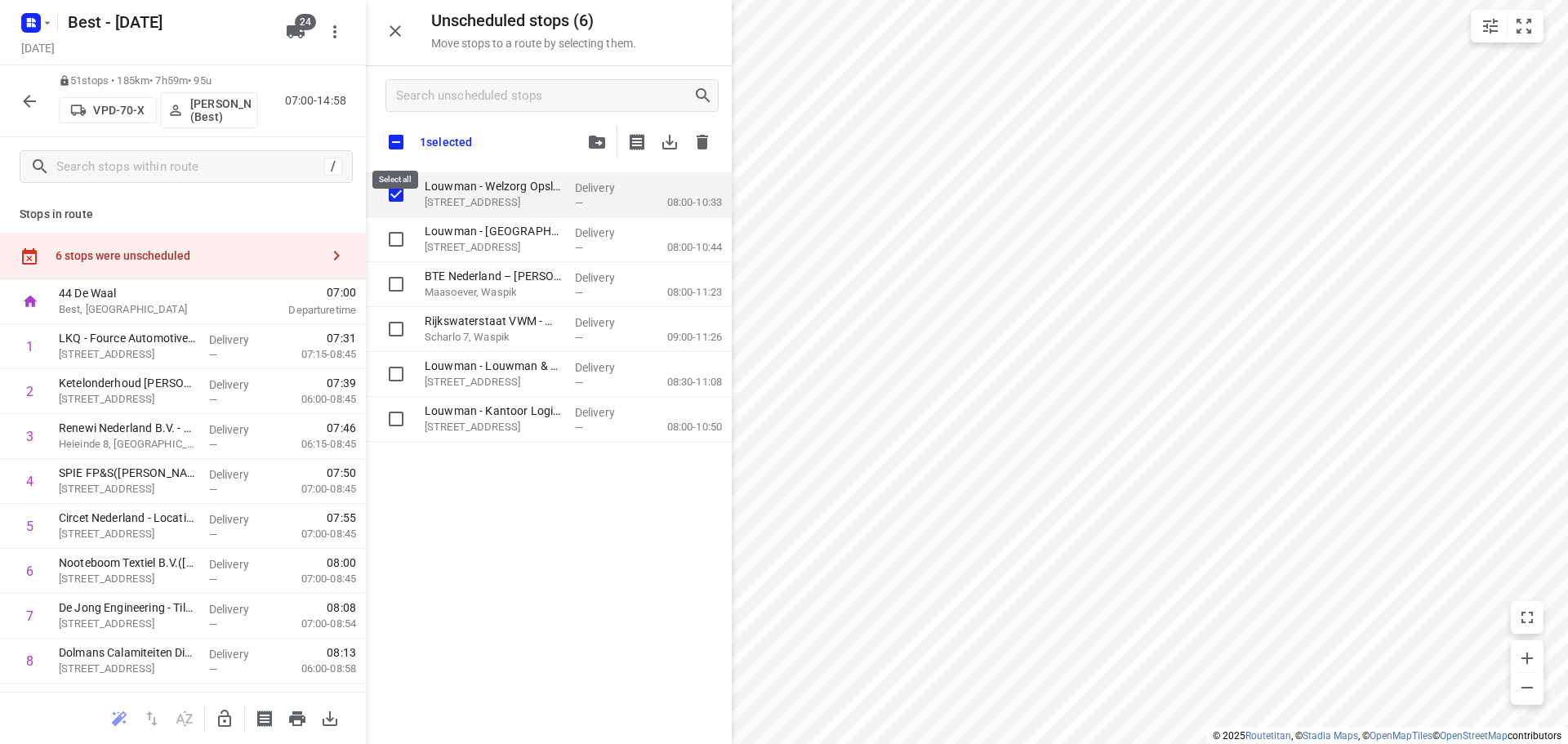
checkbox input "true"
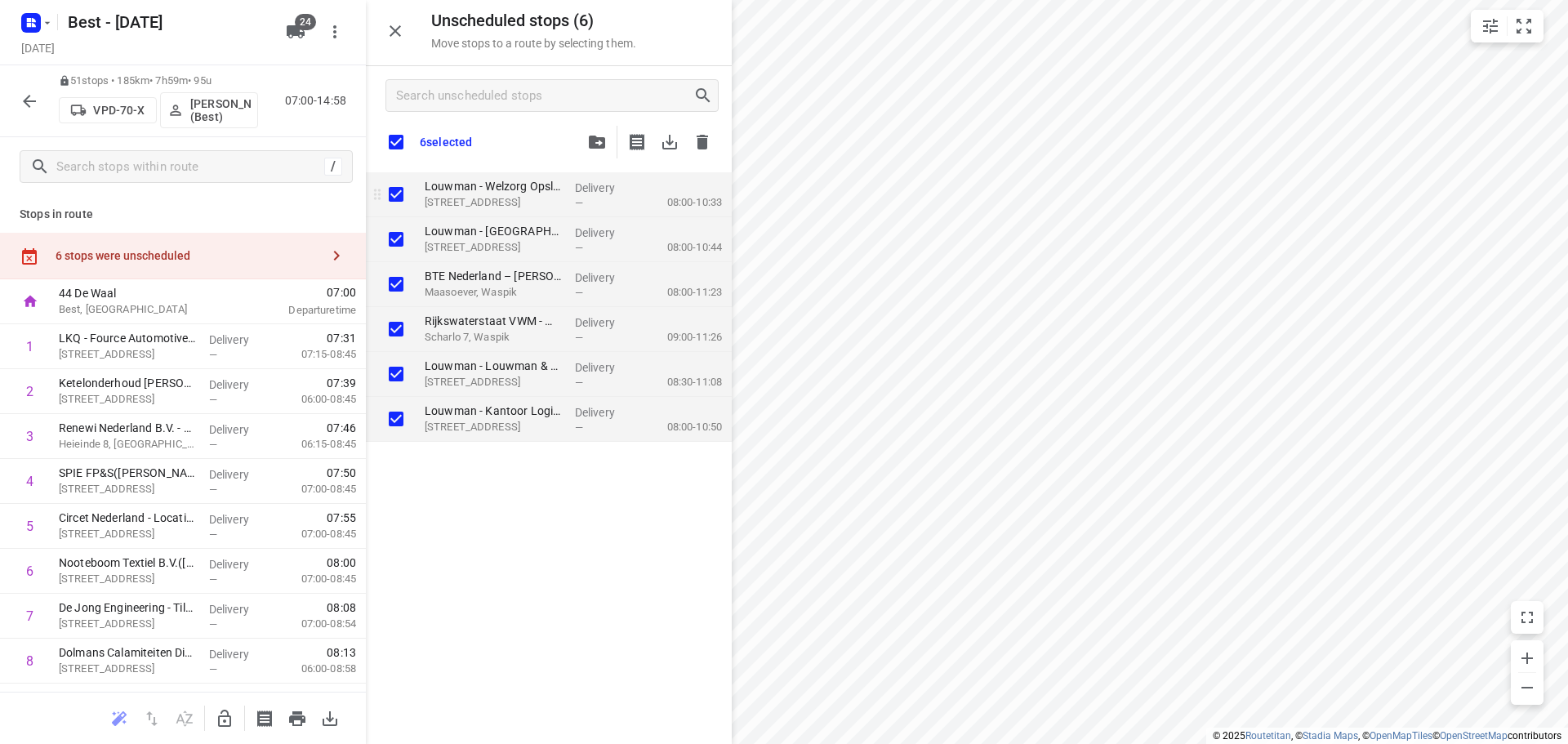
checkbox input "true"
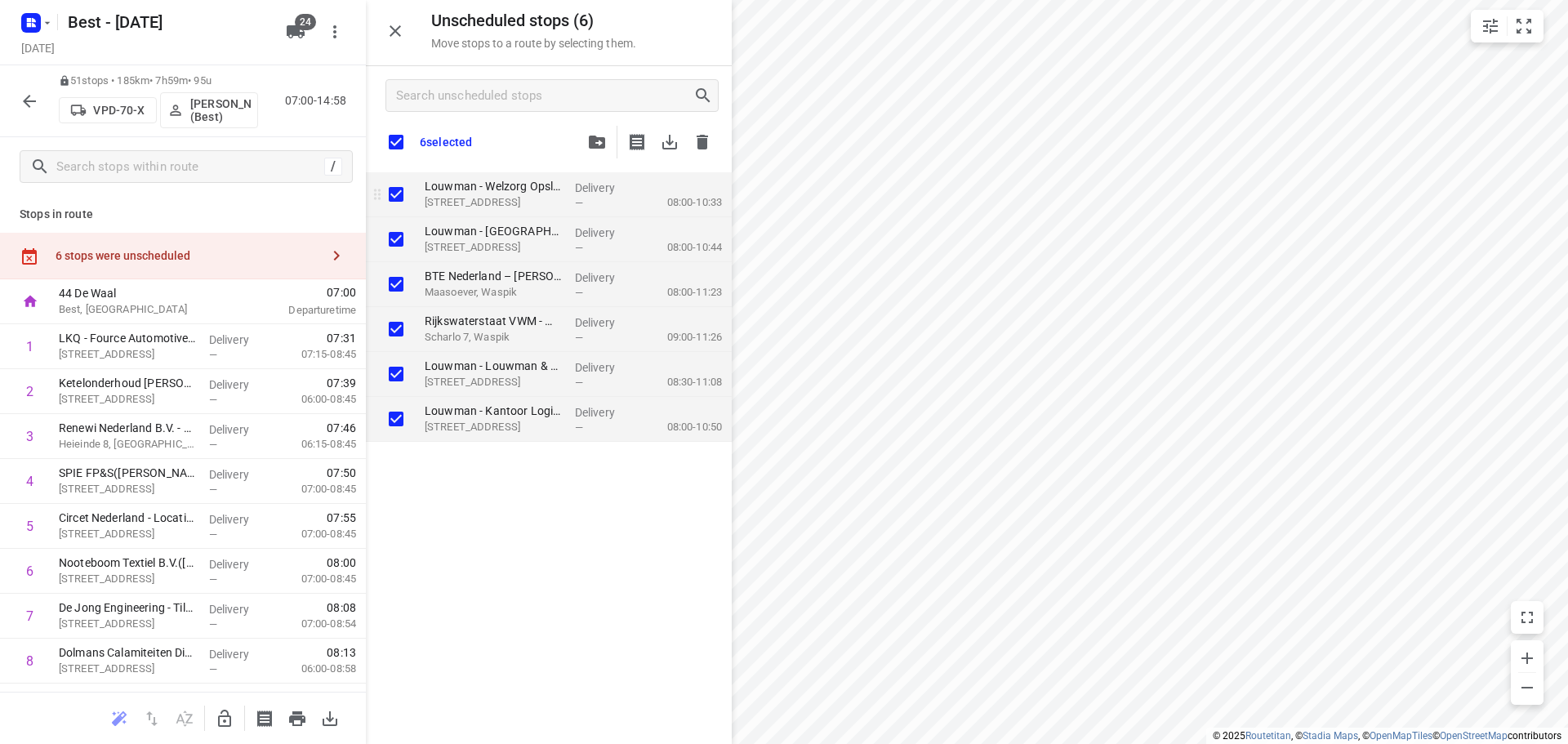
checkbox input "true"
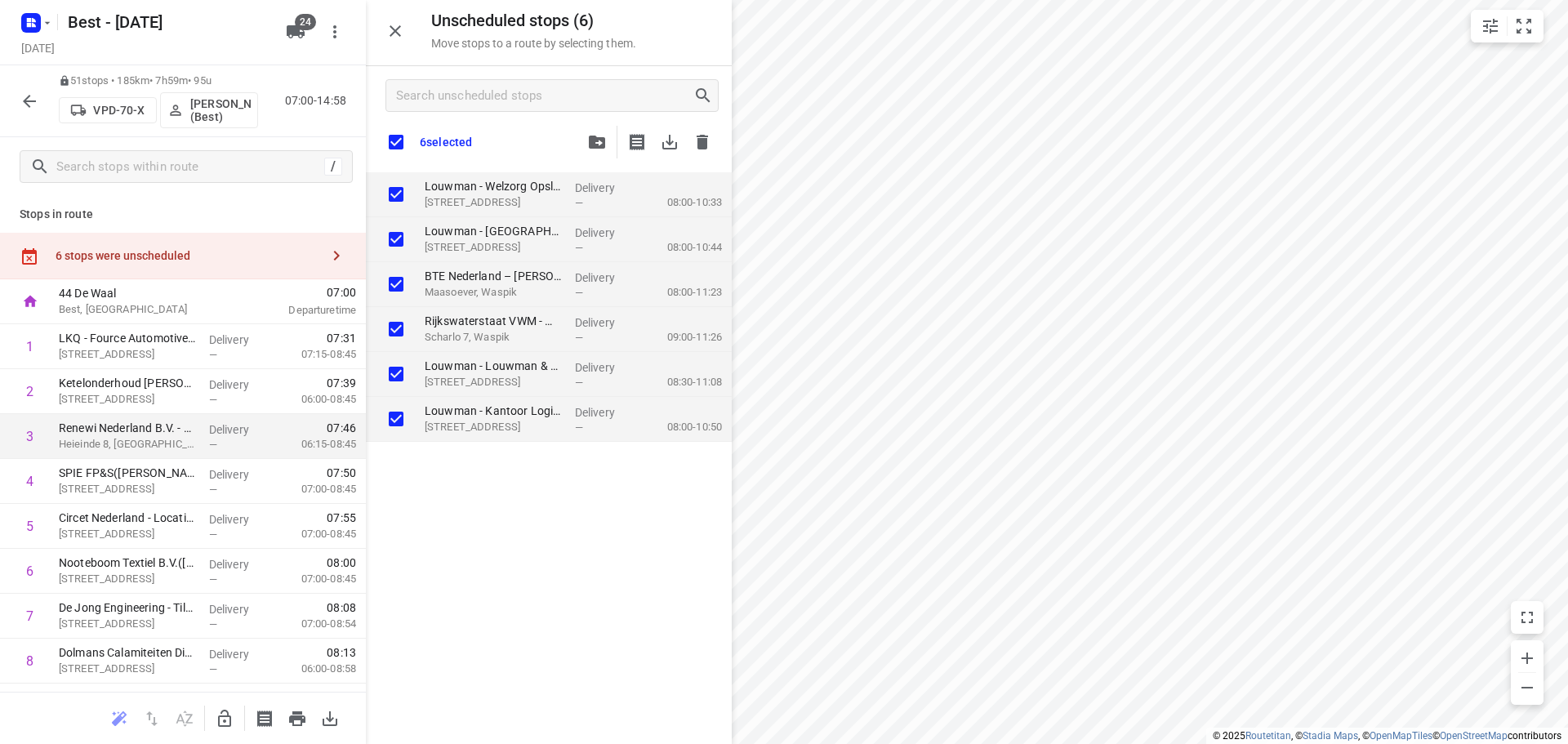
checkbox input "true"
click at [222, 702] on div at bounding box center [224, 718] width 33 height 33
click at [220, 713] on icon "button" at bounding box center [224, 718] width 19 height 19
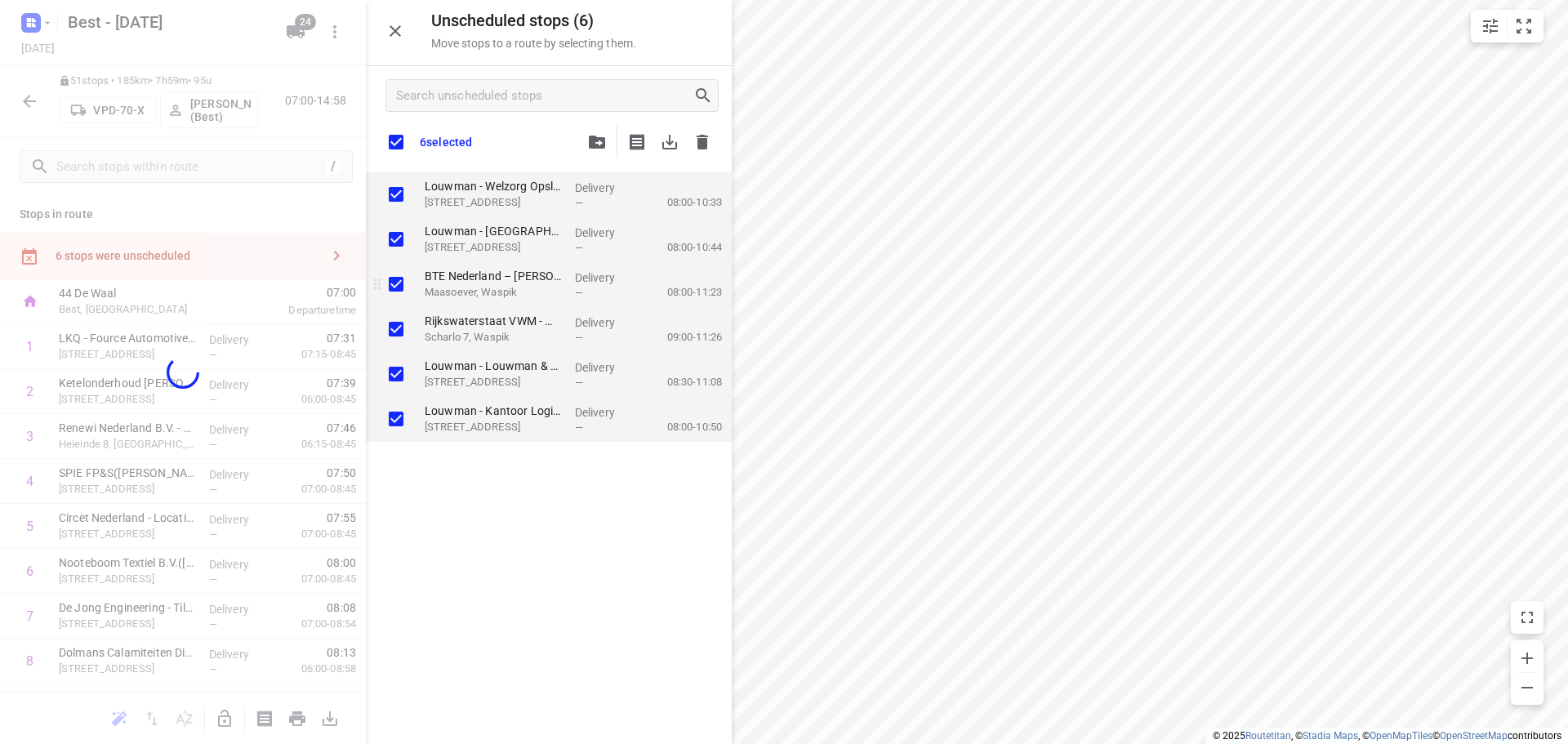
checkbox input "true"
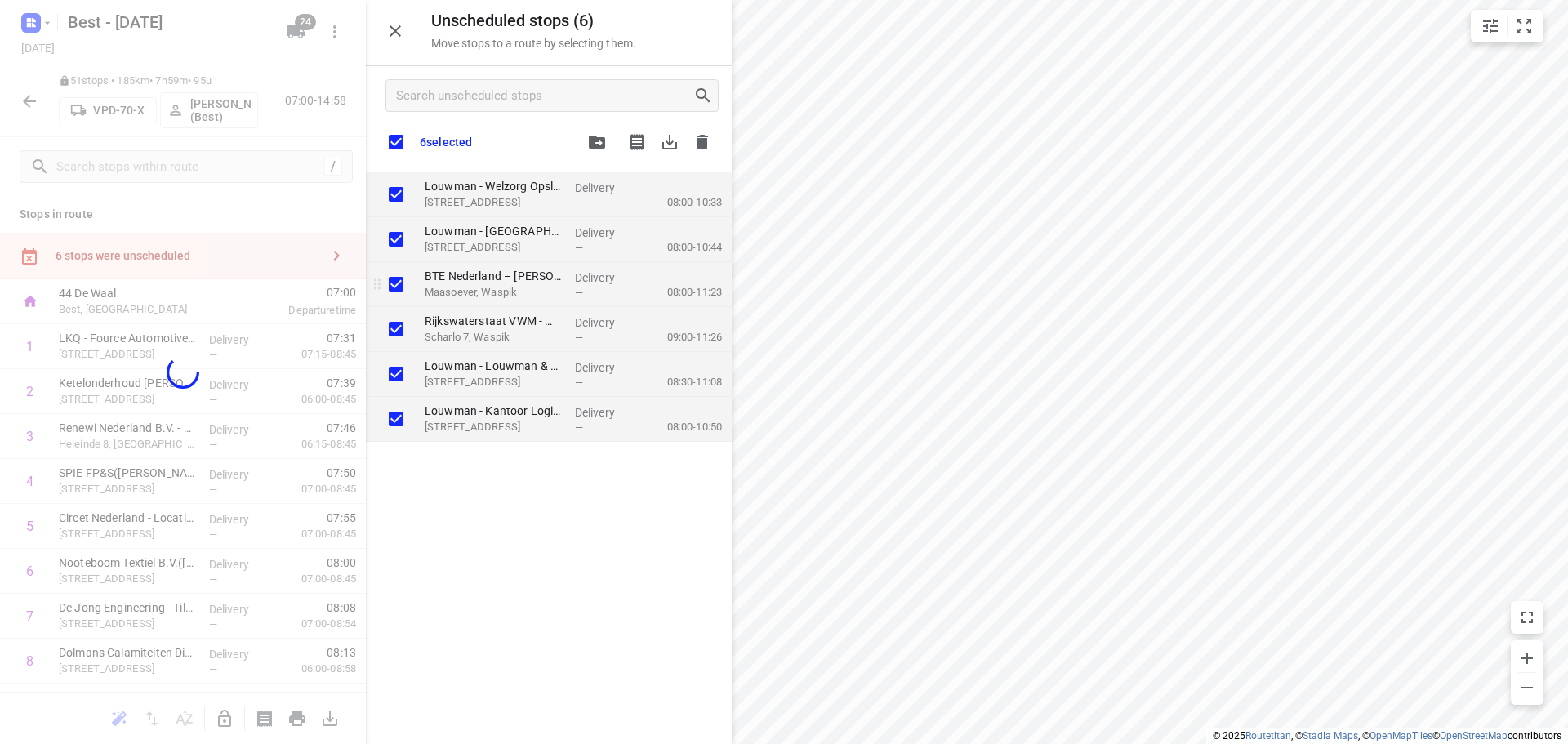
checkbox input "true"
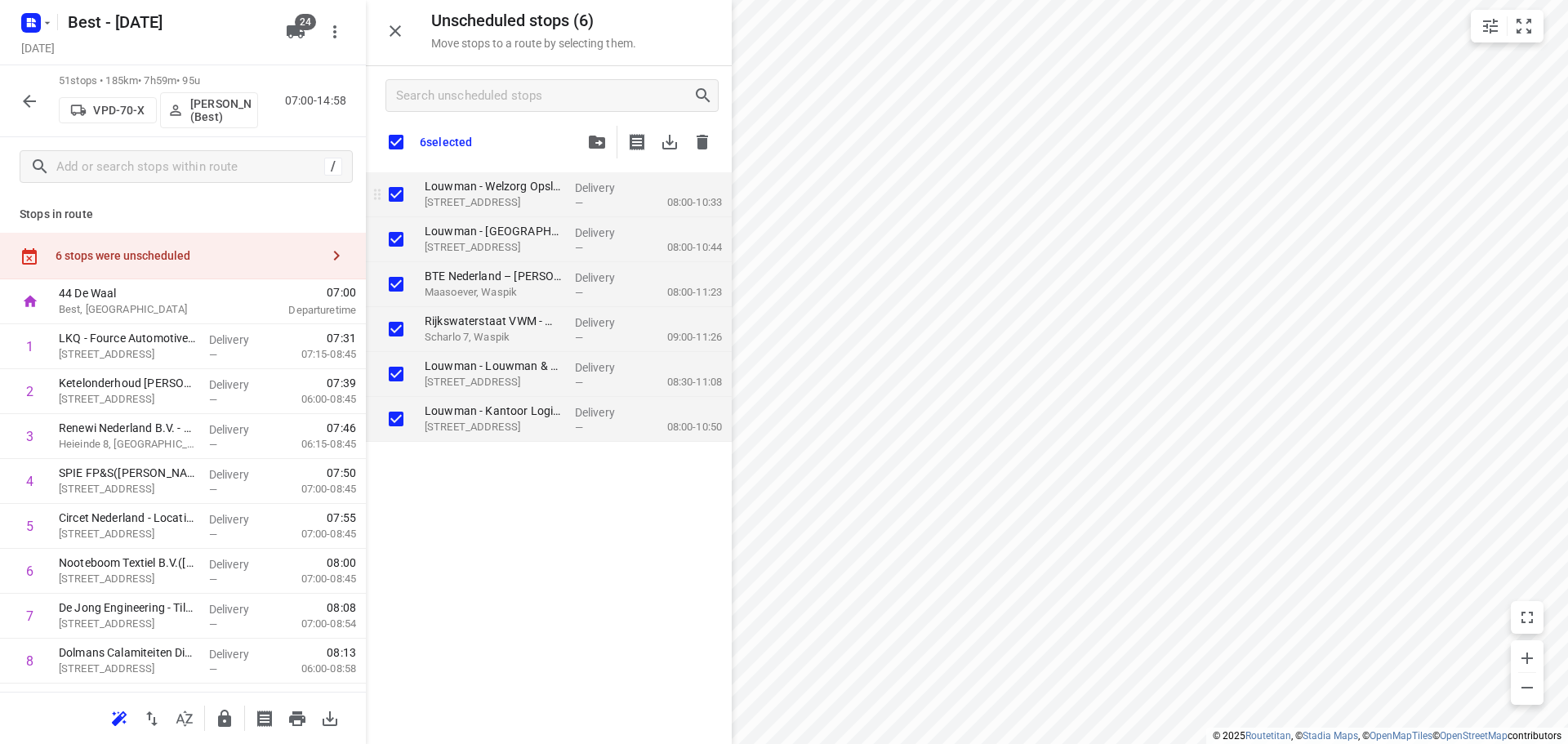
checkbox input "true"
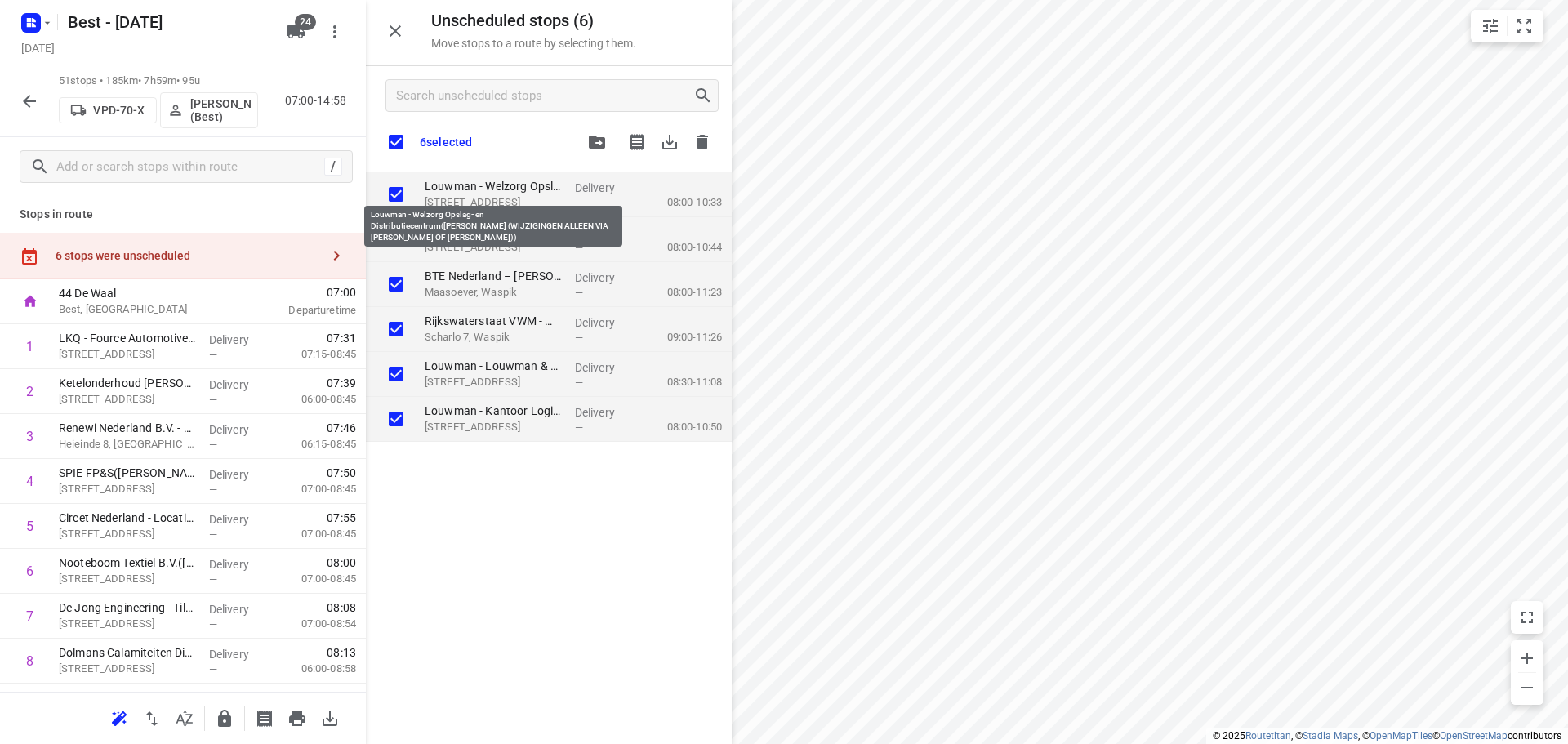
checkbox input "true"
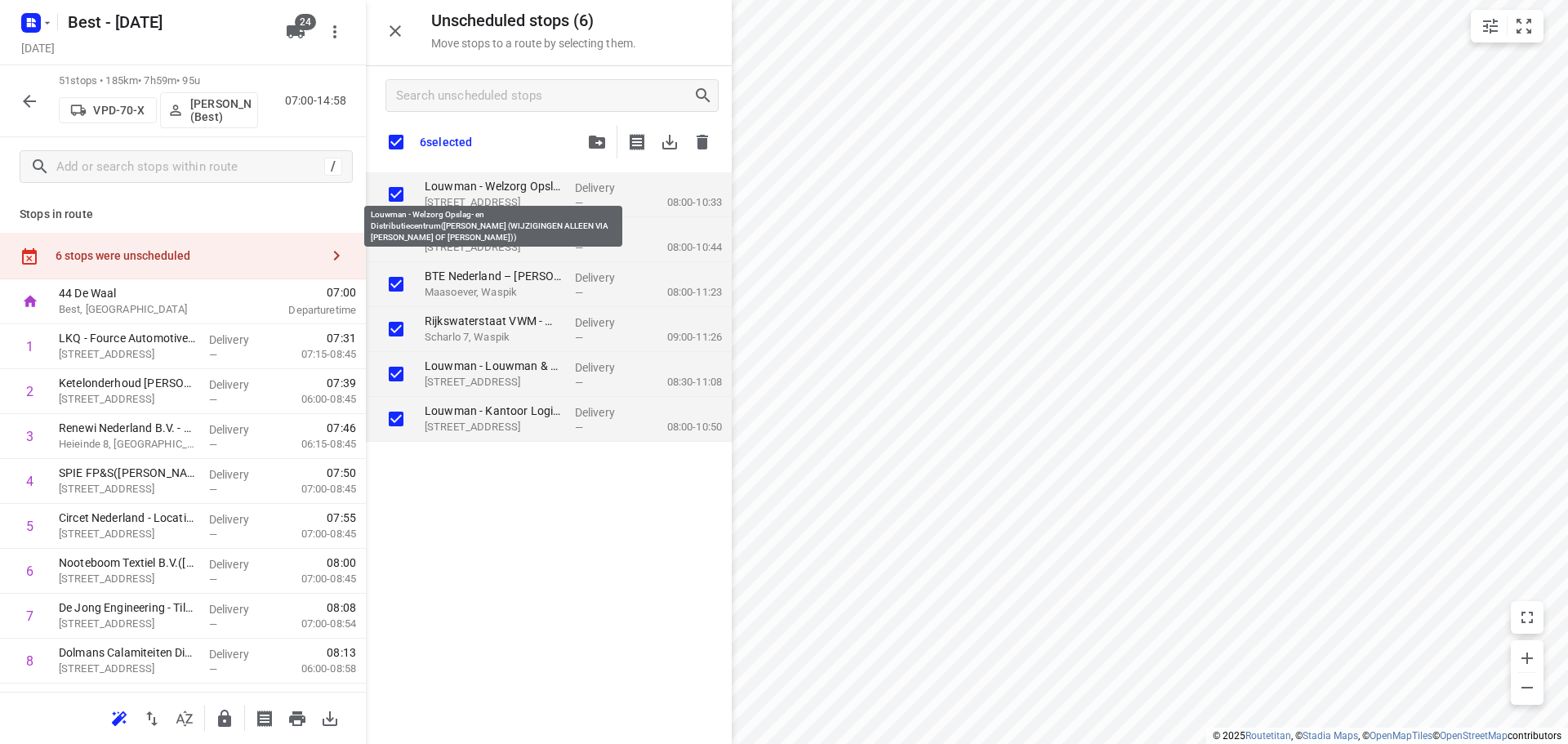
checkbox input "true"
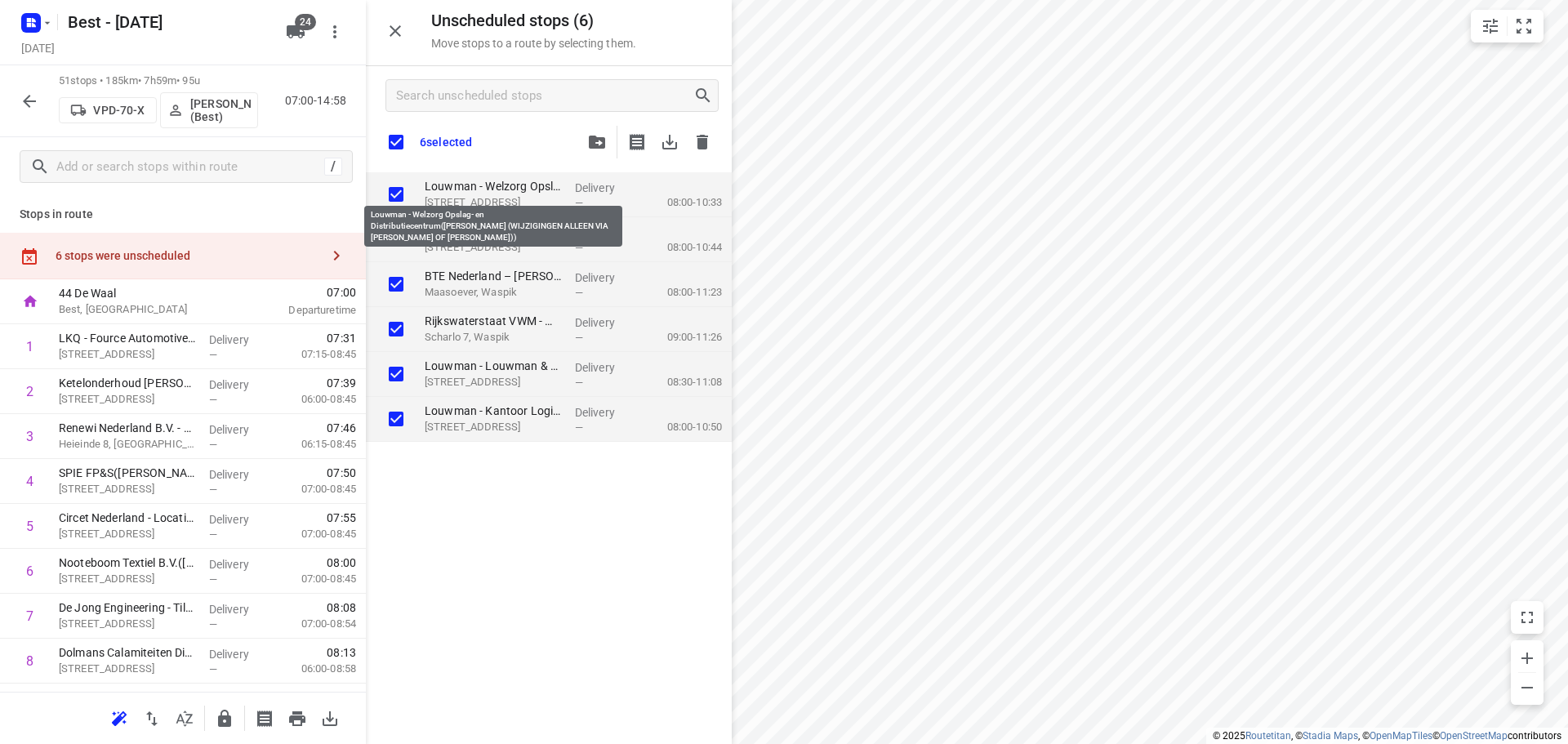
checkbox input "true"
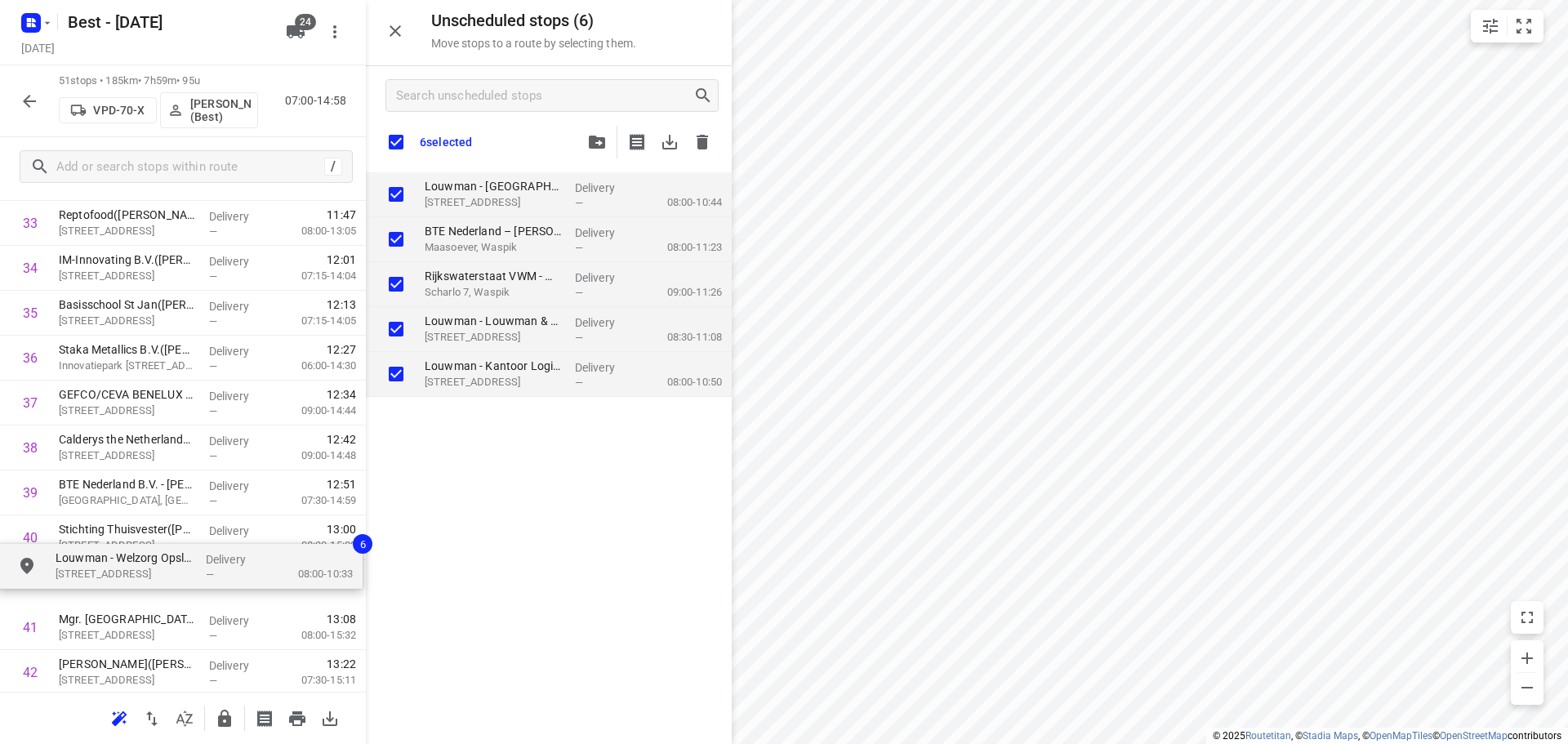
scroll to position [1574, 0]
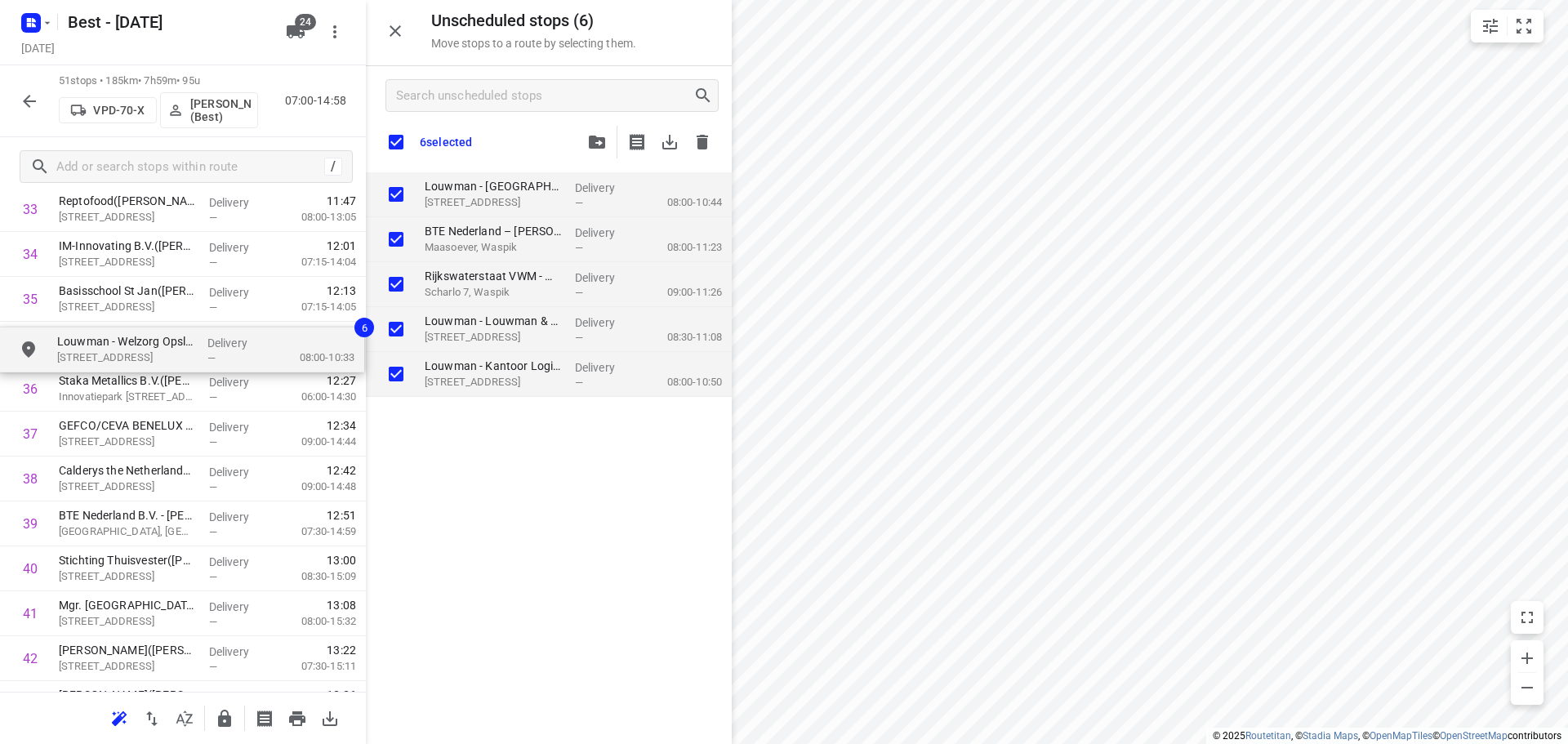
drag, startPoint x: 540, startPoint y: 180, endPoint x: 160, endPoint y: 342, distance: 413.1
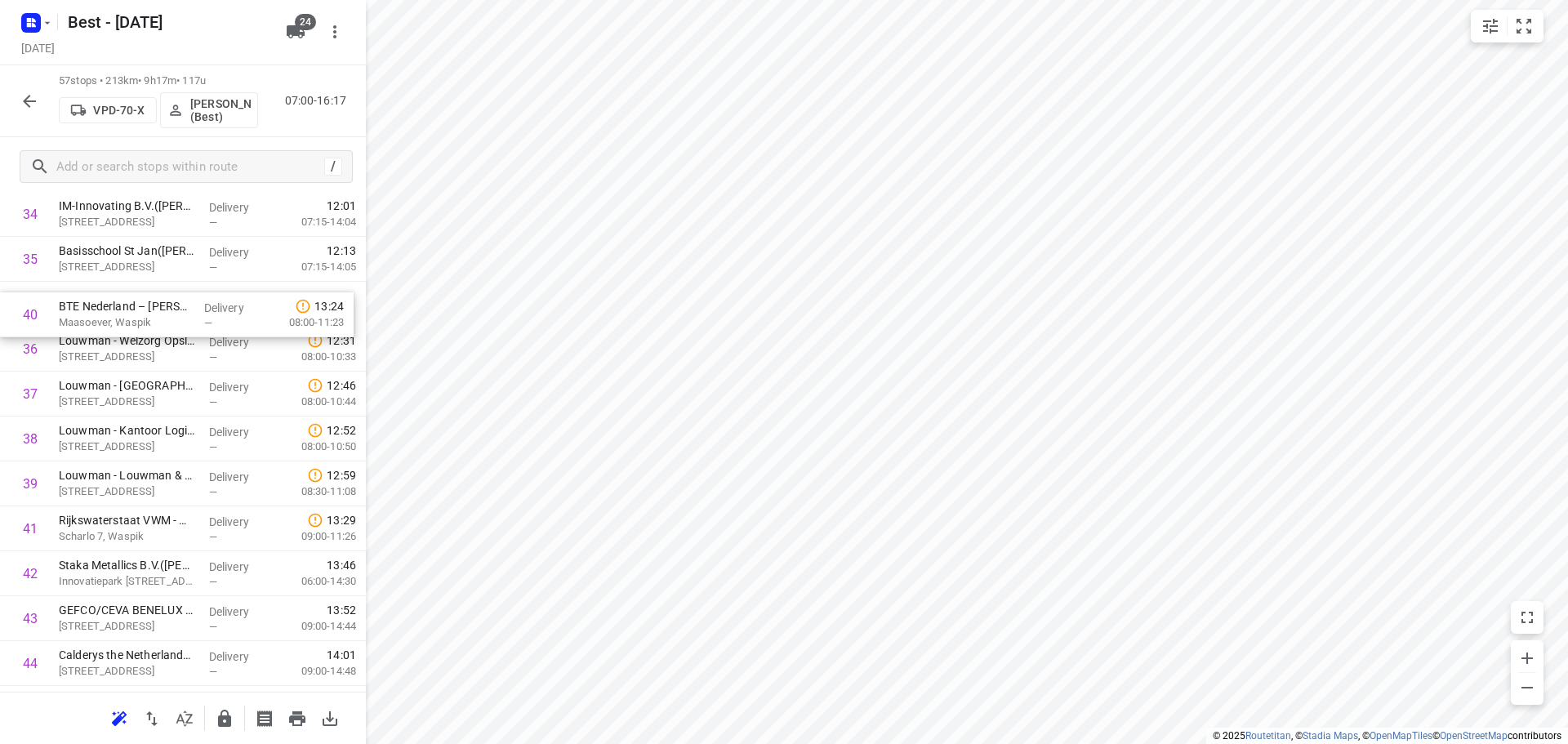
drag, startPoint x: 141, startPoint y: 428, endPoint x: 139, endPoint y: 300, distance: 128.0
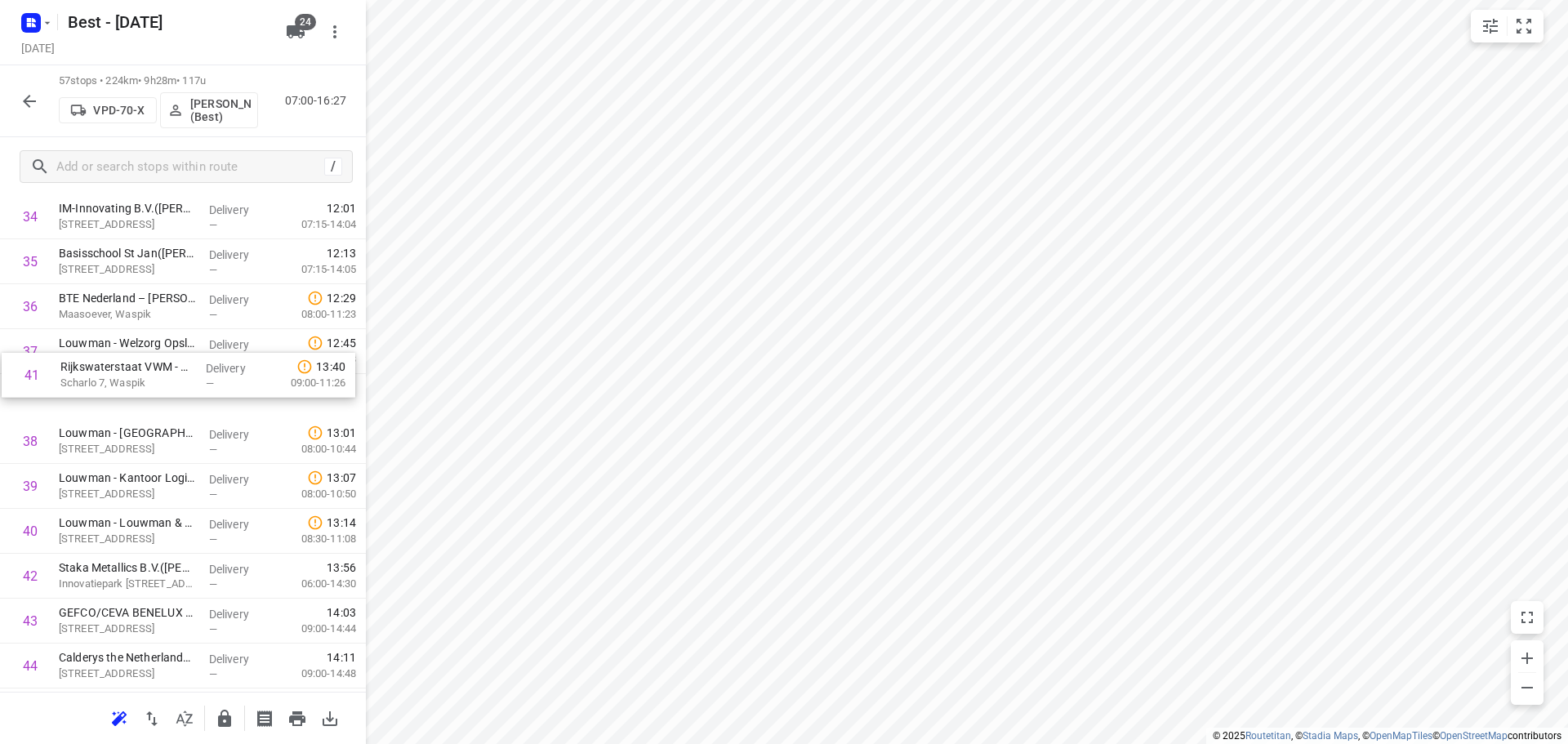
drag, startPoint x: 96, startPoint y: 441, endPoint x: 106, endPoint y: 347, distance: 94.5
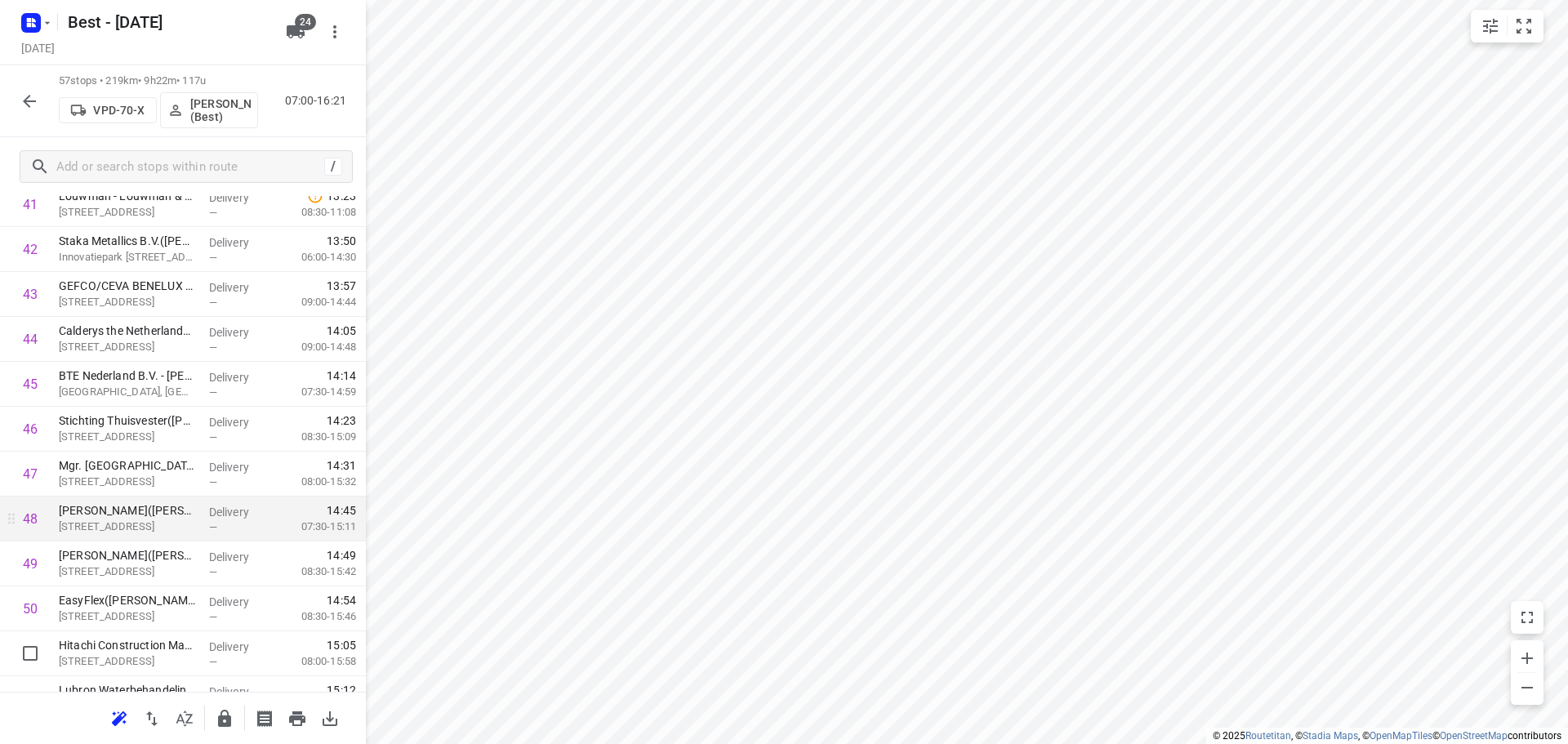
scroll to position [2191, 0]
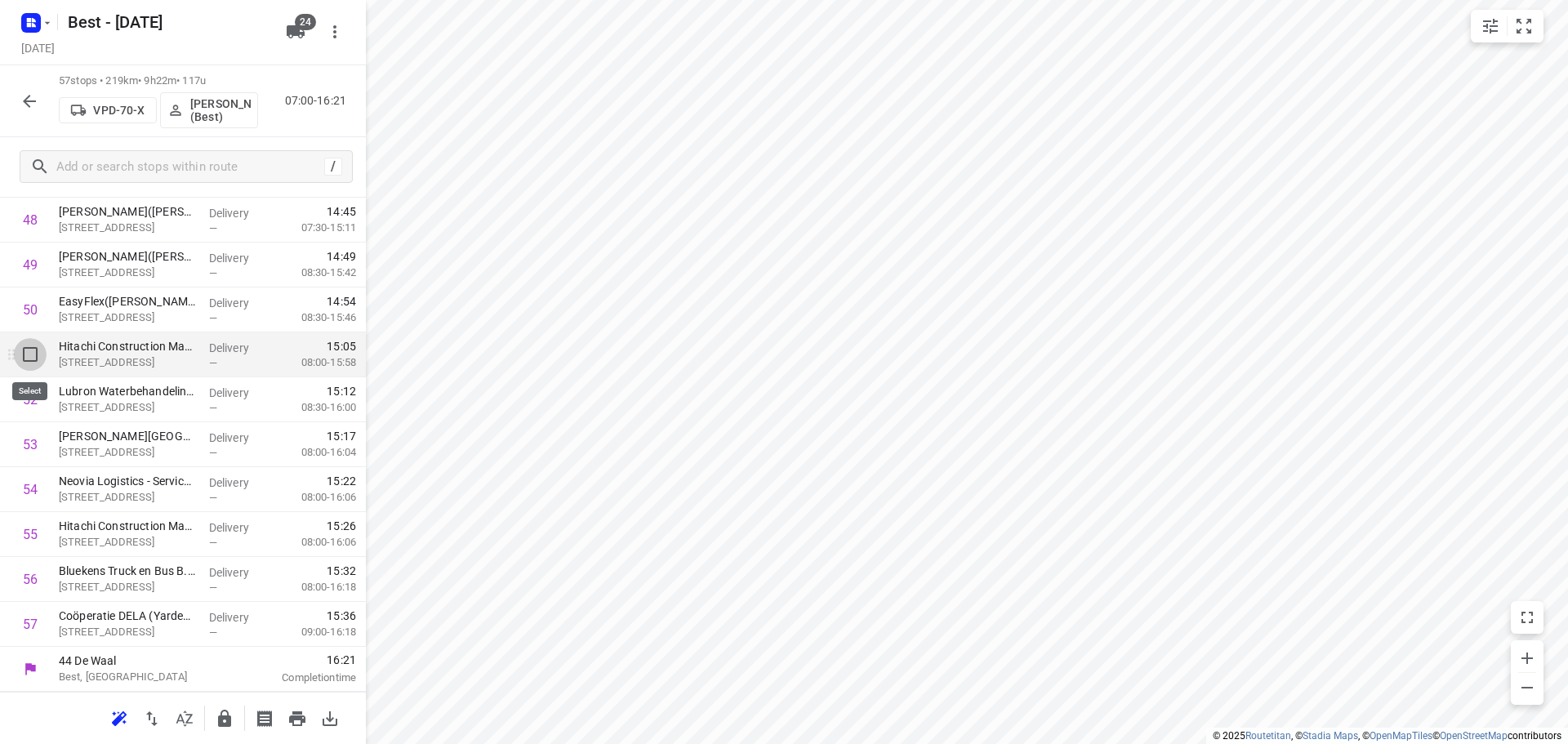
click at [27, 345] on input "checkbox" at bounding box center [30, 354] width 33 height 33
checkbox input "true"
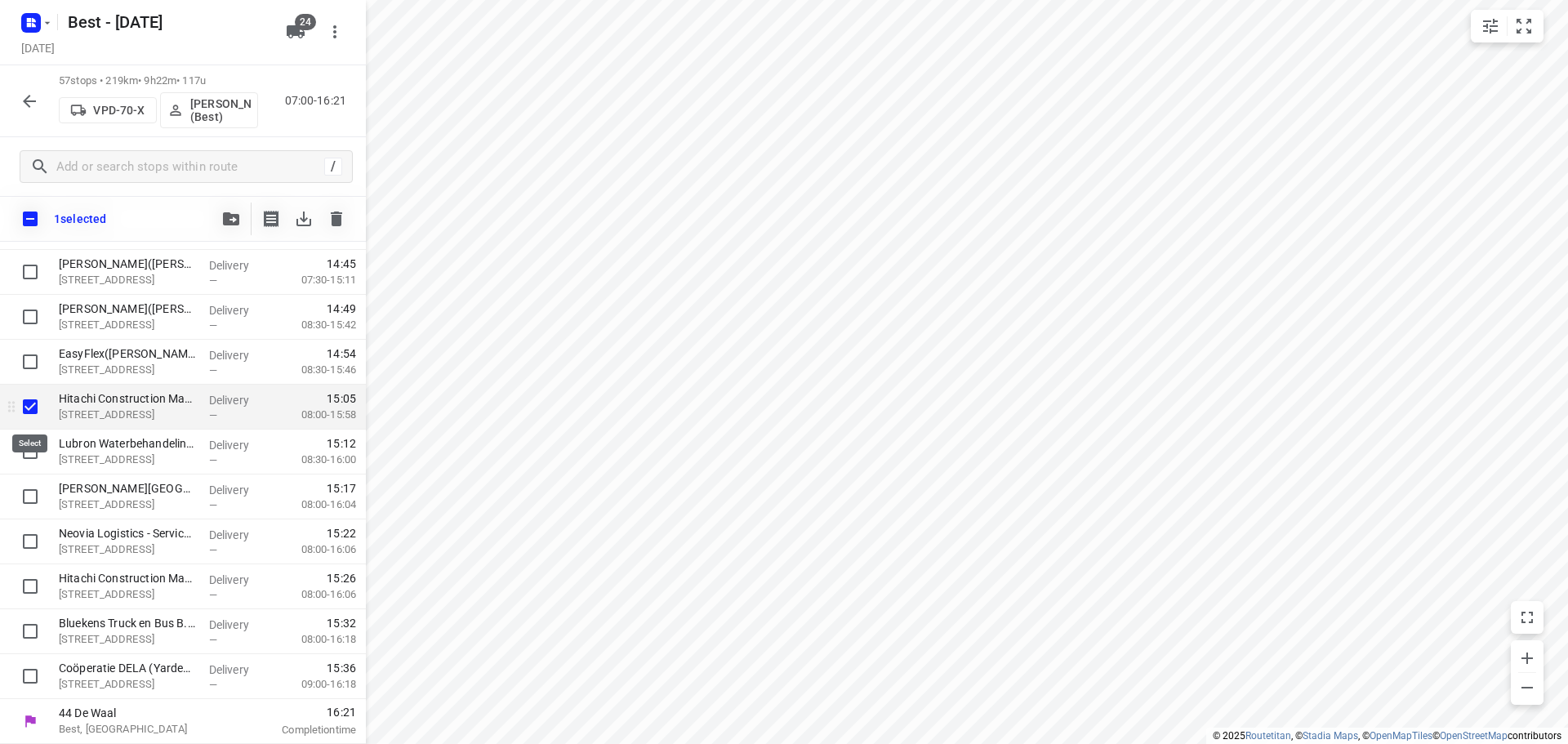
scroll to position [2183, 0]
click at [32, 459] on input "checkbox" at bounding box center [30, 451] width 33 height 33
checkbox input "true"
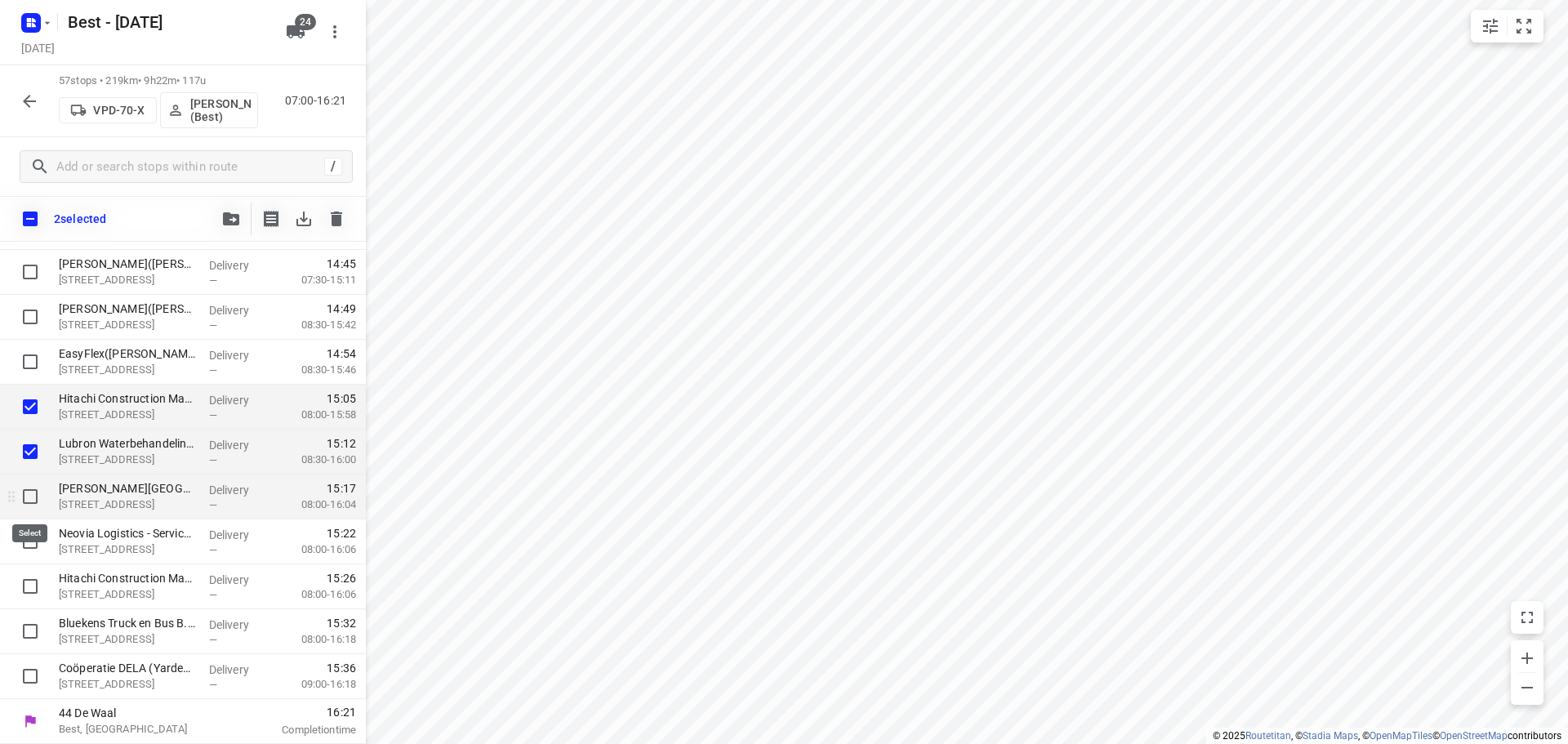
click at [29, 506] on input "checkbox" at bounding box center [30, 496] width 33 height 33
checkbox input "true"
click at [30, 544] on input "checkbox" at bounding box center [30, 541] width 33 height 33
checkbox input "true"
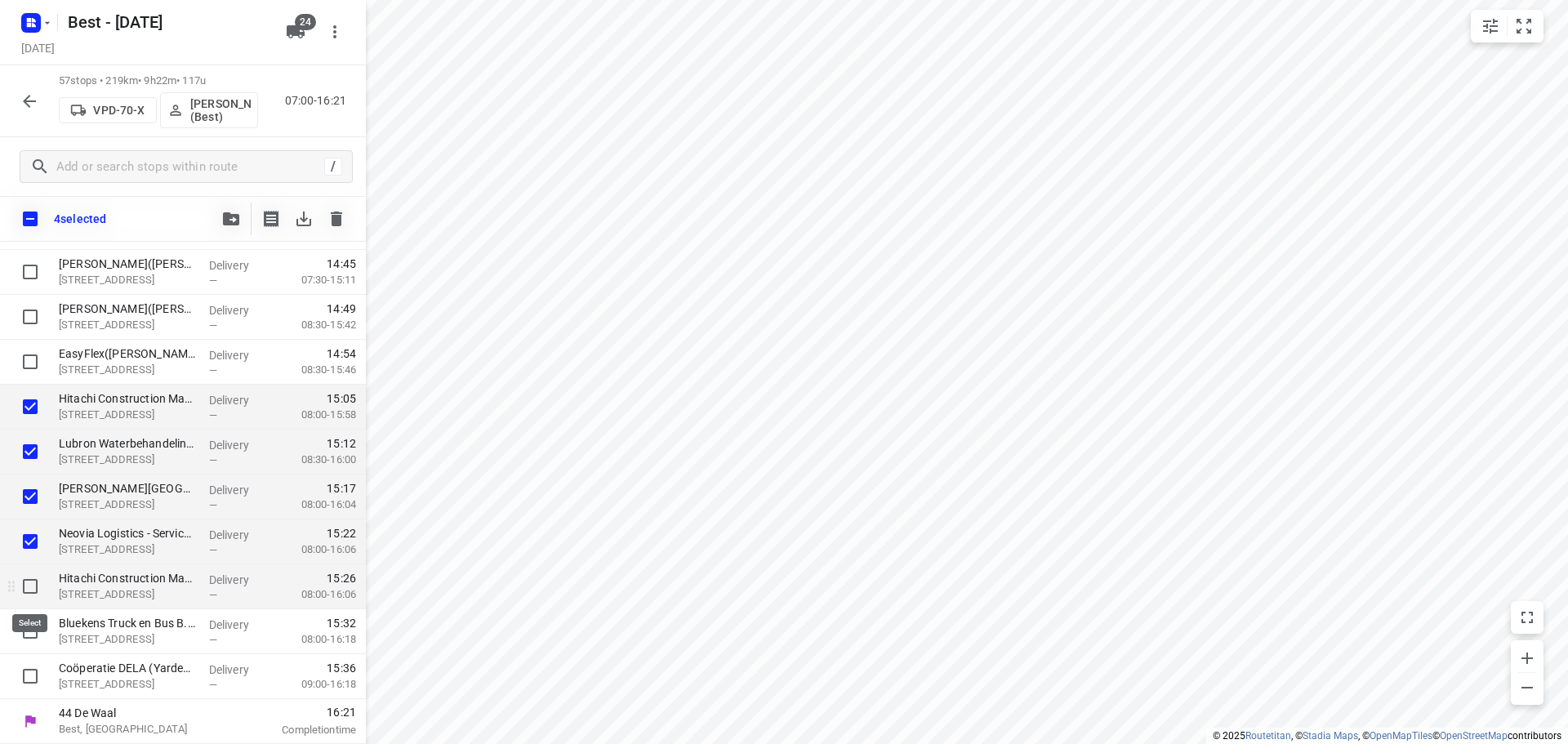
click at [30, 581] on input "checkbox" at bounding box center [30, 586] width 33 height 33
checkbox input "true"
click at [34, 626] on input "checkbox" at bounding box center [30, 630] width 33 height 33
checkbox input "true"
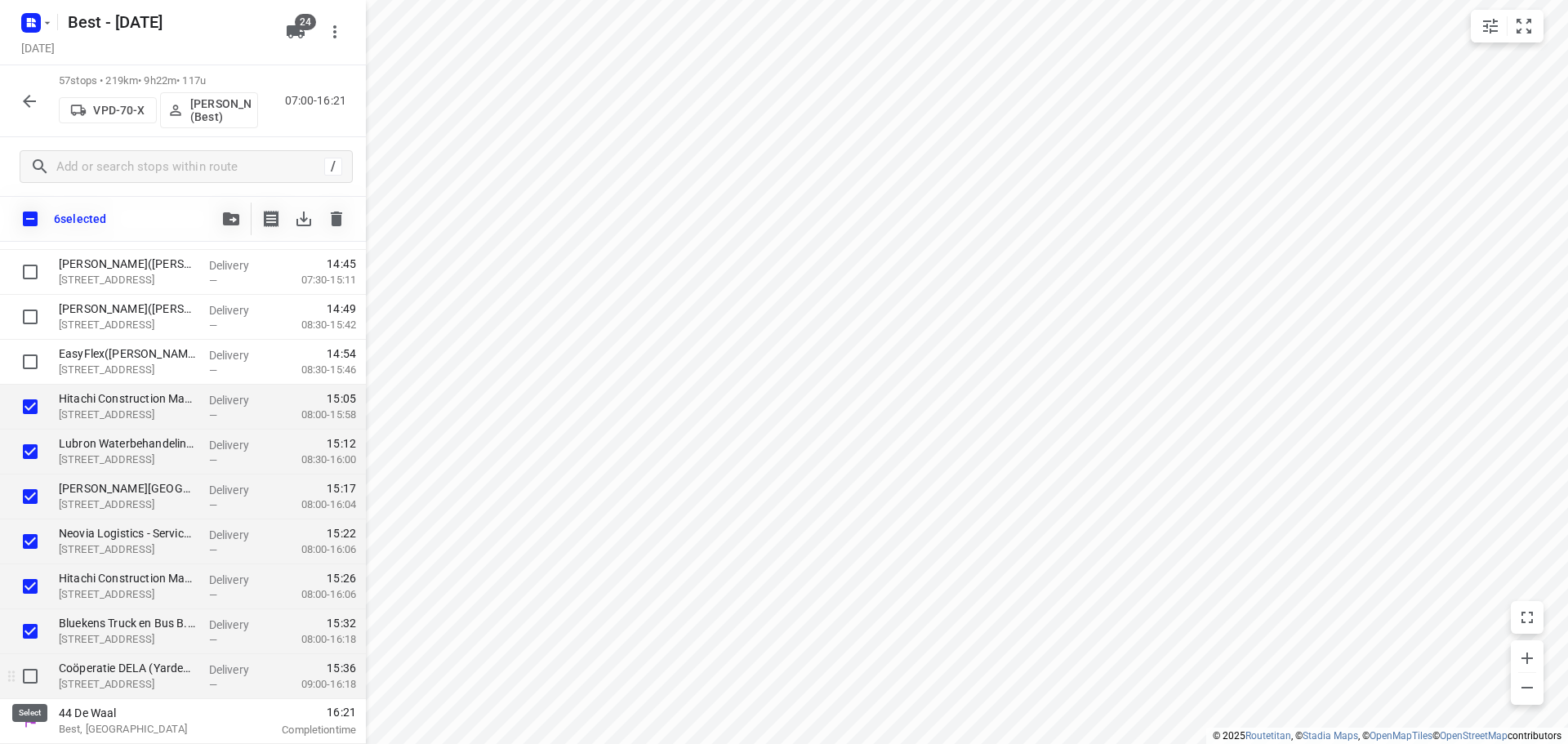
click at [28, 673] on input "checkbox" at bounding box center [30, 675] width 33 height 33
checkbox input "true"
click at [229, 220] on icon "button" at bounding box center [231, 218] width 16 height 13
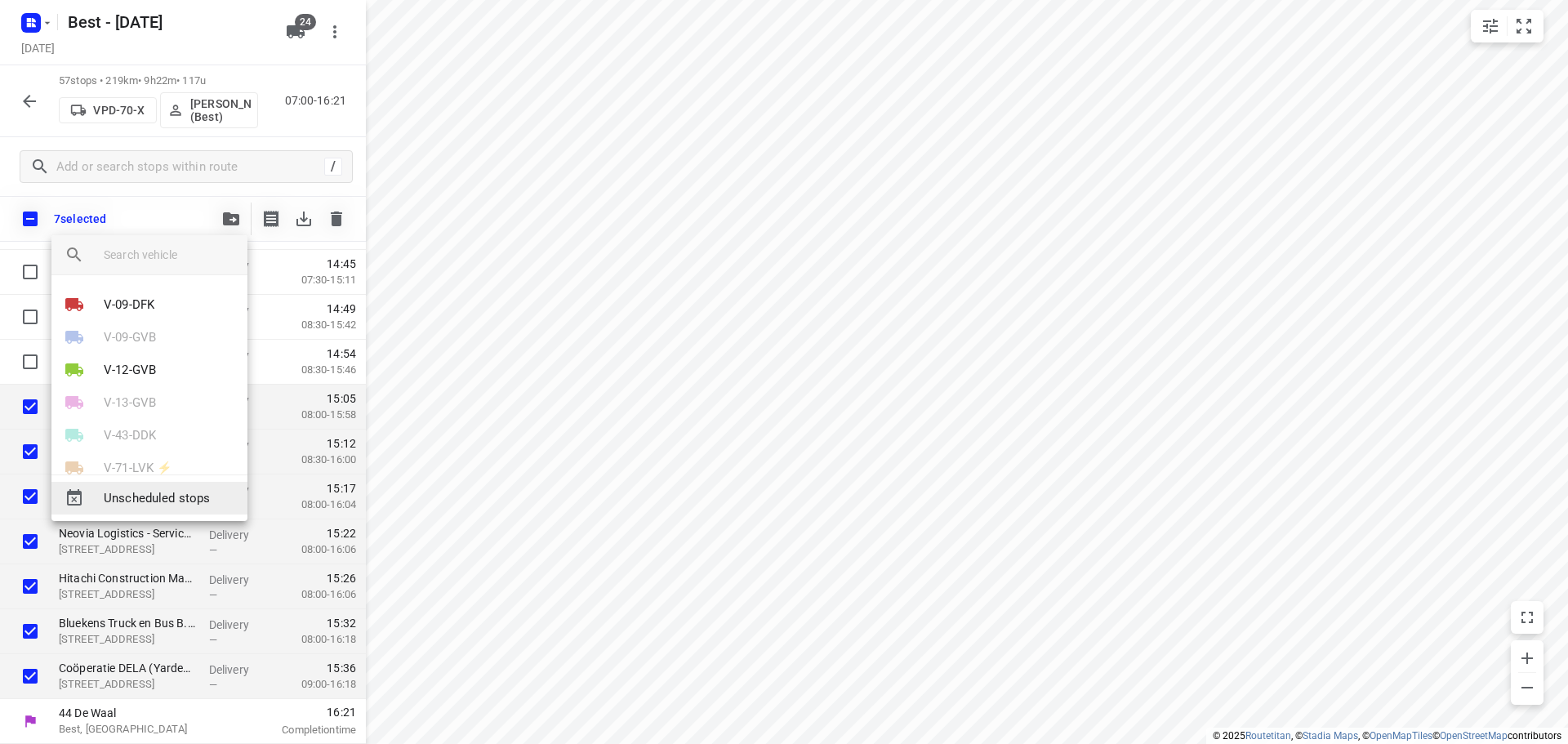
click at [139, 498] on span "Unscheduled stops" at bounding box center [169, 498] width 131 height 19
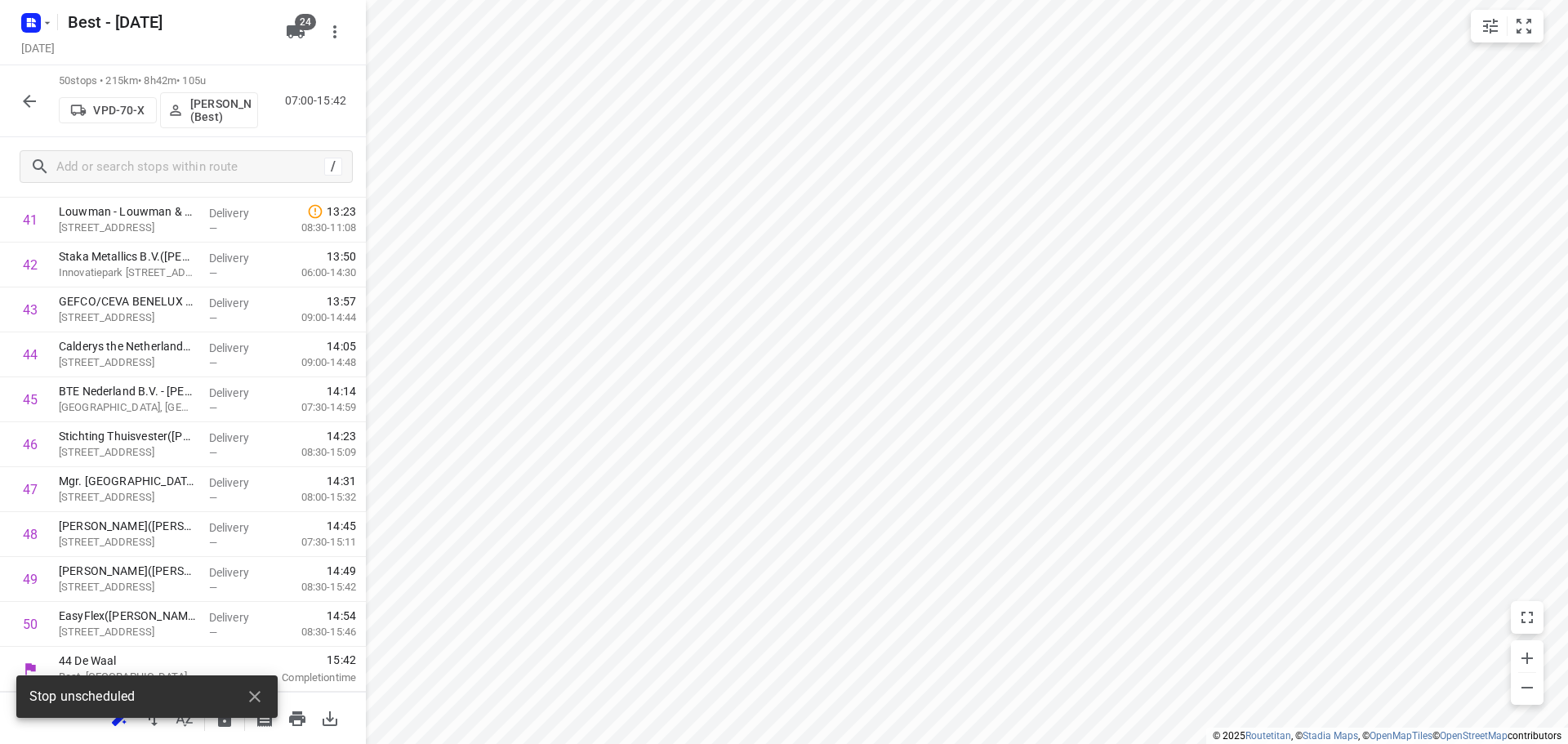
scroll to position [0, 0]
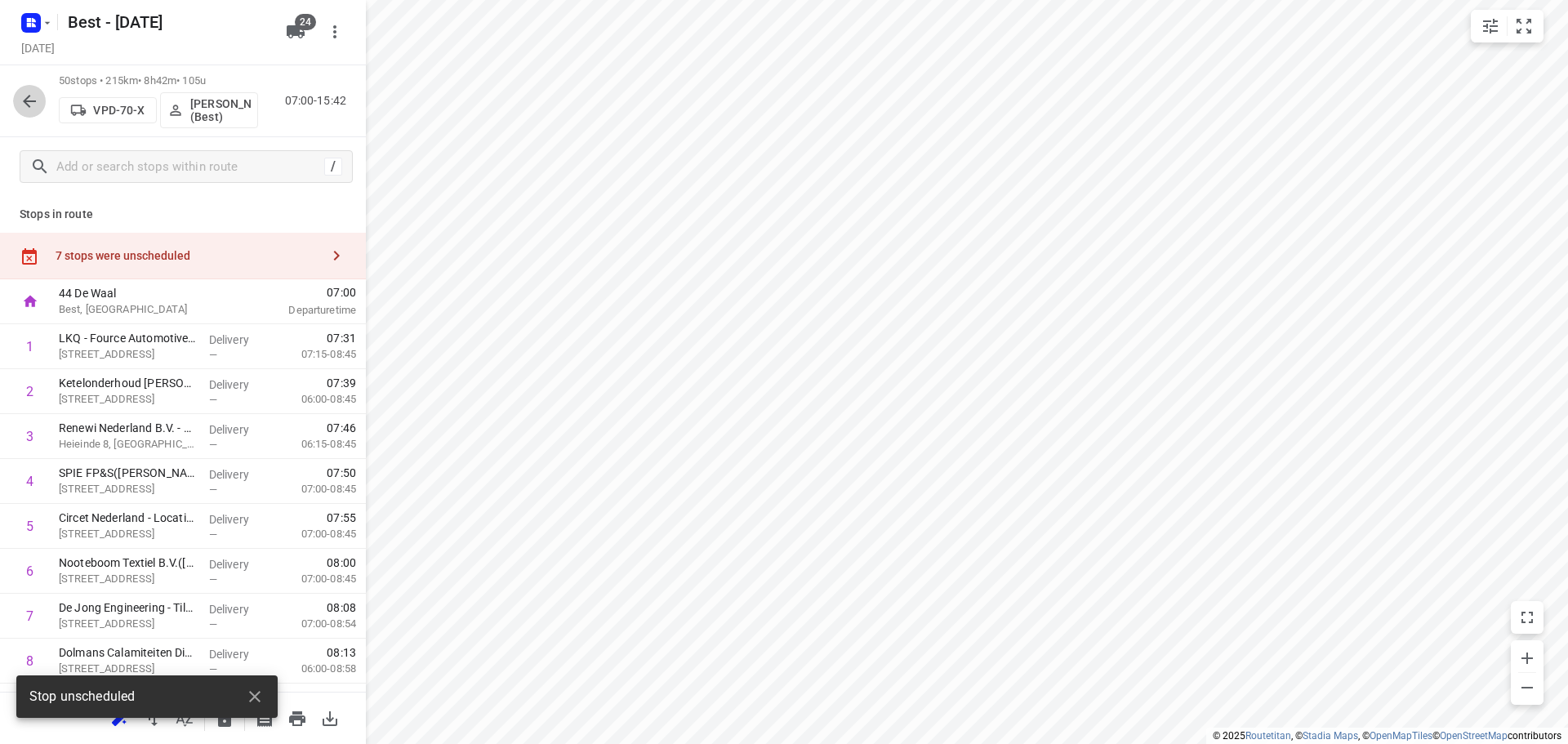
click at [28, 109] on icon "button" at bounding box center [29, 101] width 19 height 19
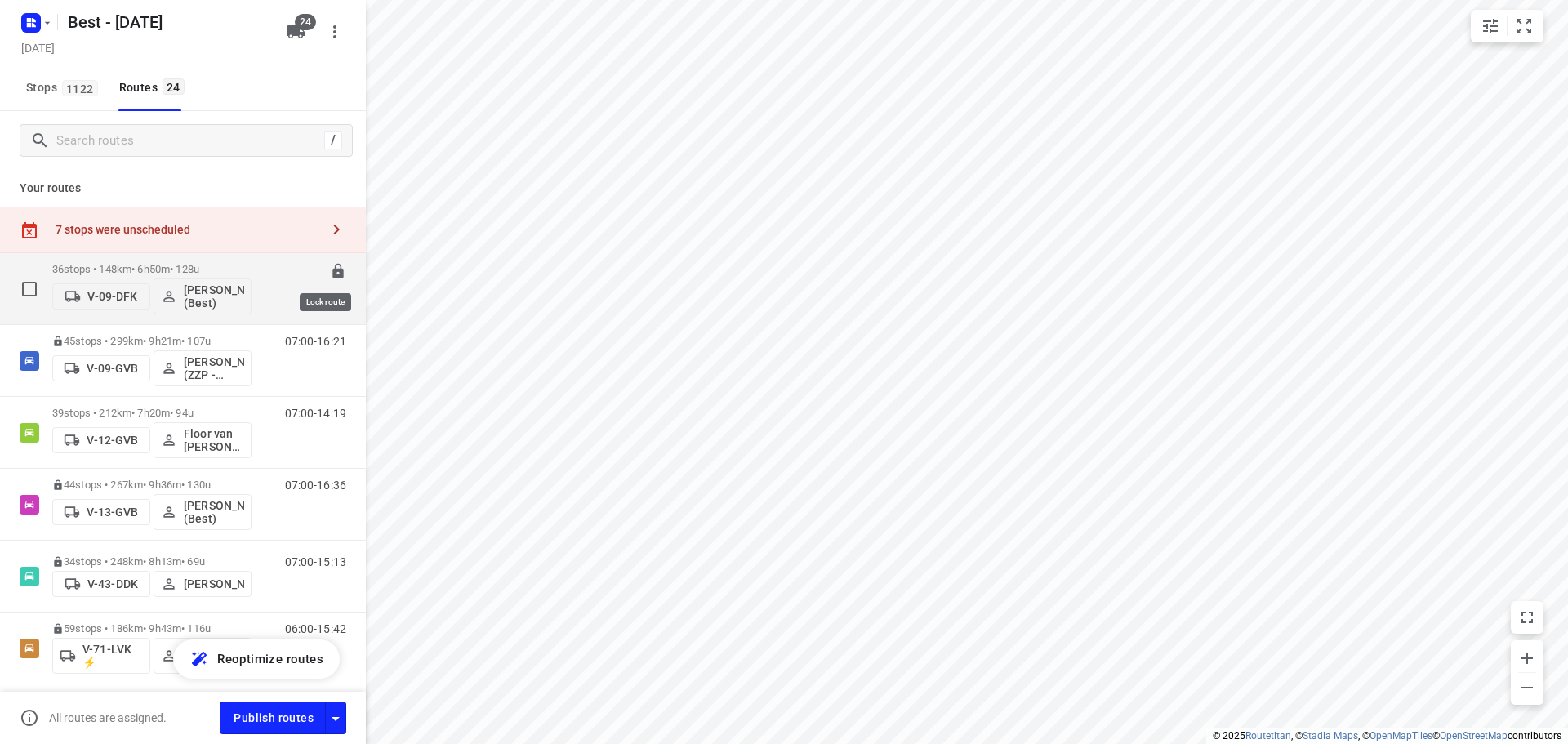
click at [332, 271] on icon at bounding box center [337, 271] width 11 height 15
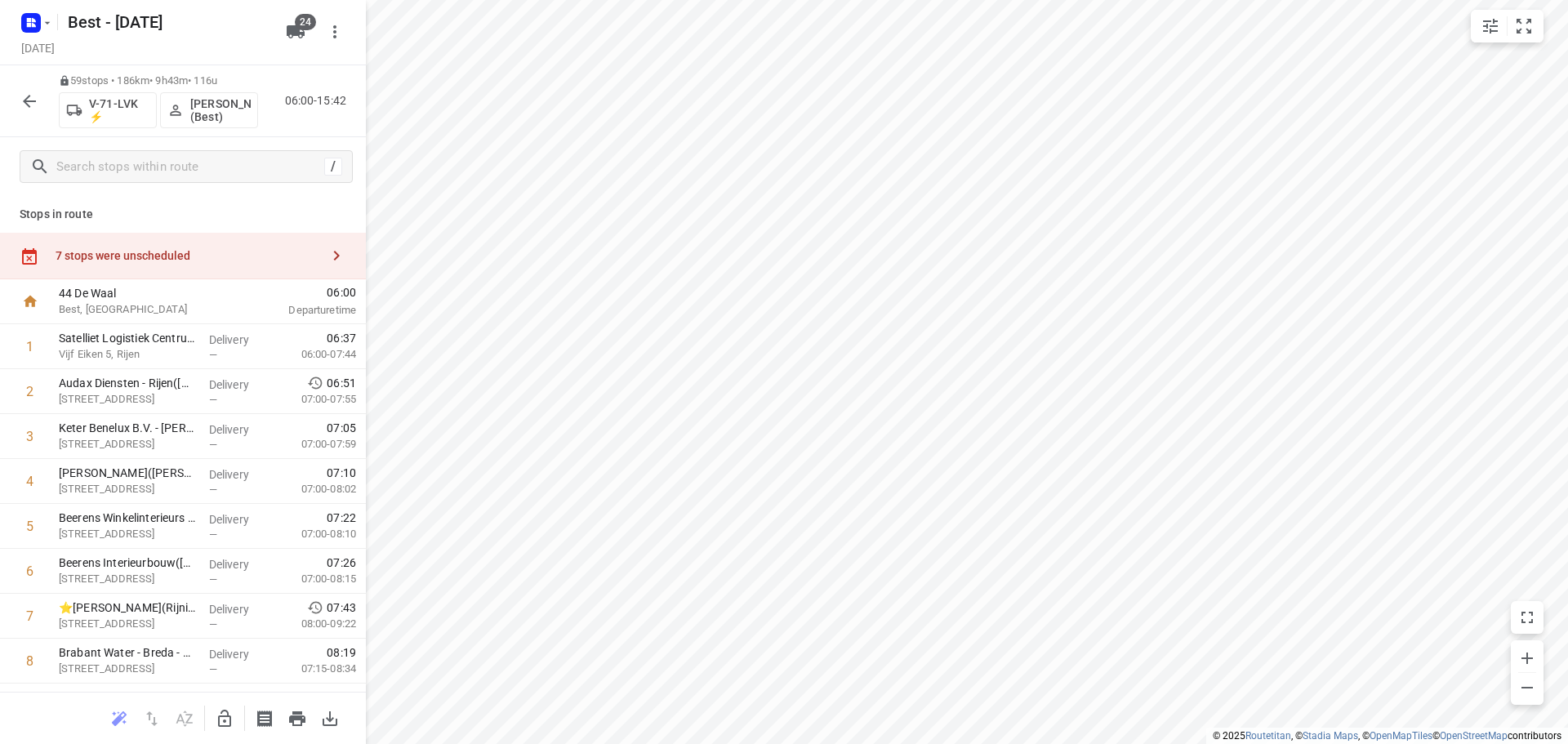
click at [216, 244] on div "7 stops were unscheduled" at bounding box center [183, 256] width 366 height 47
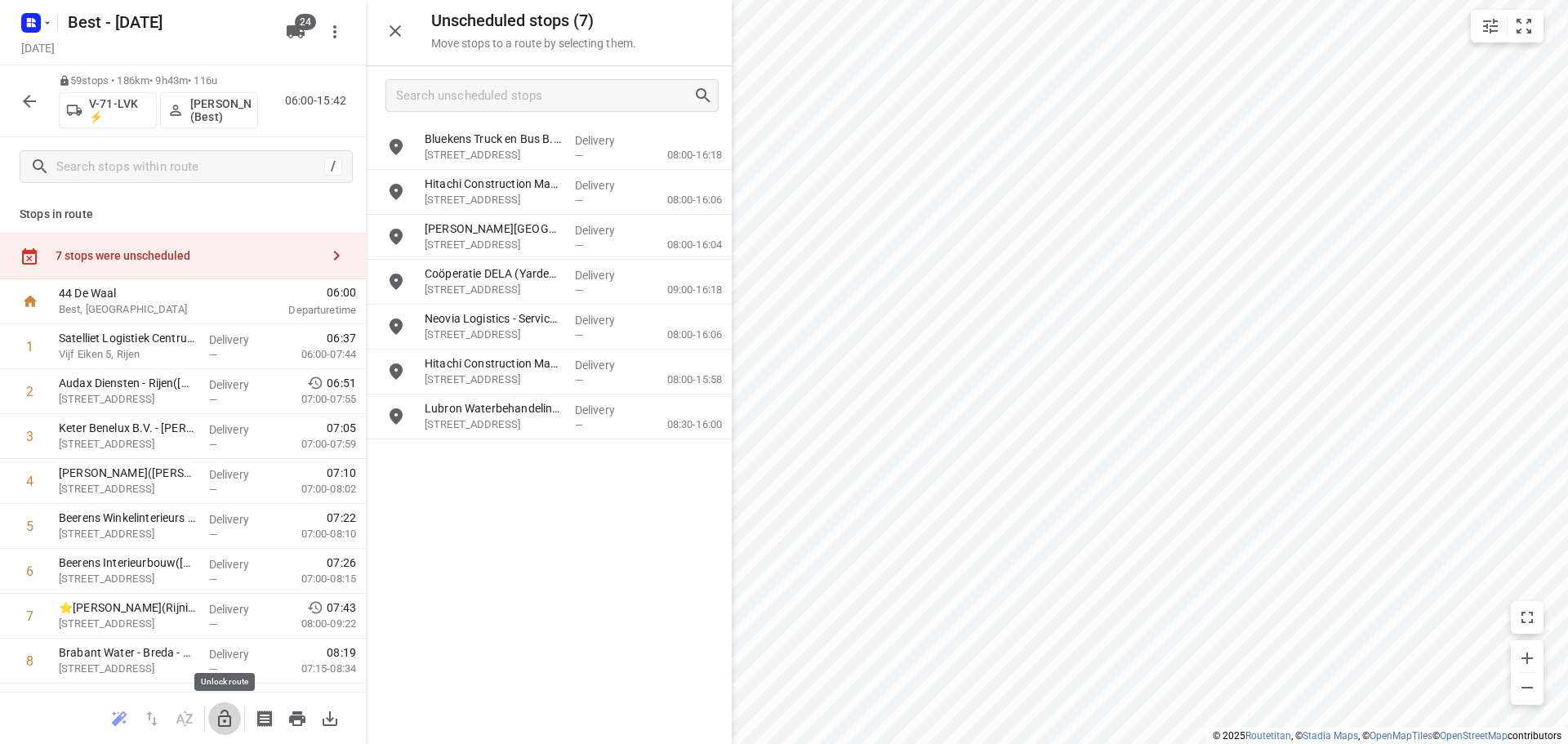
click at [226, 712] on icon "button" at bounding box center [224, 718] width 19 height 19
click at [396, 147] on input "grid" at bounding box center [396, 147] width 33 height 33
checkbox input "true"
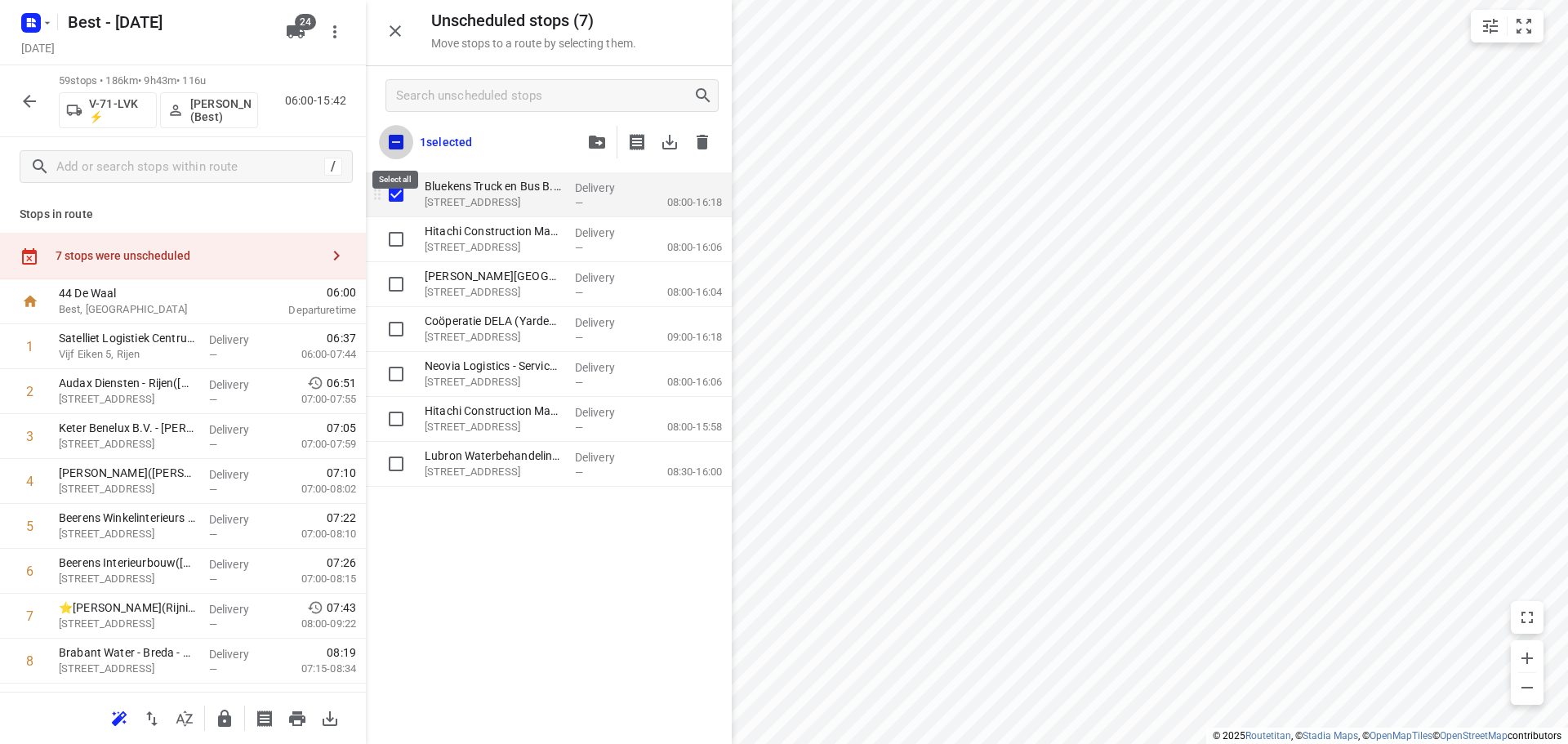
click at [396, 147] on input "checkbox" at bounding box center [396, 142] width 34 height 34
checkbox input "true"
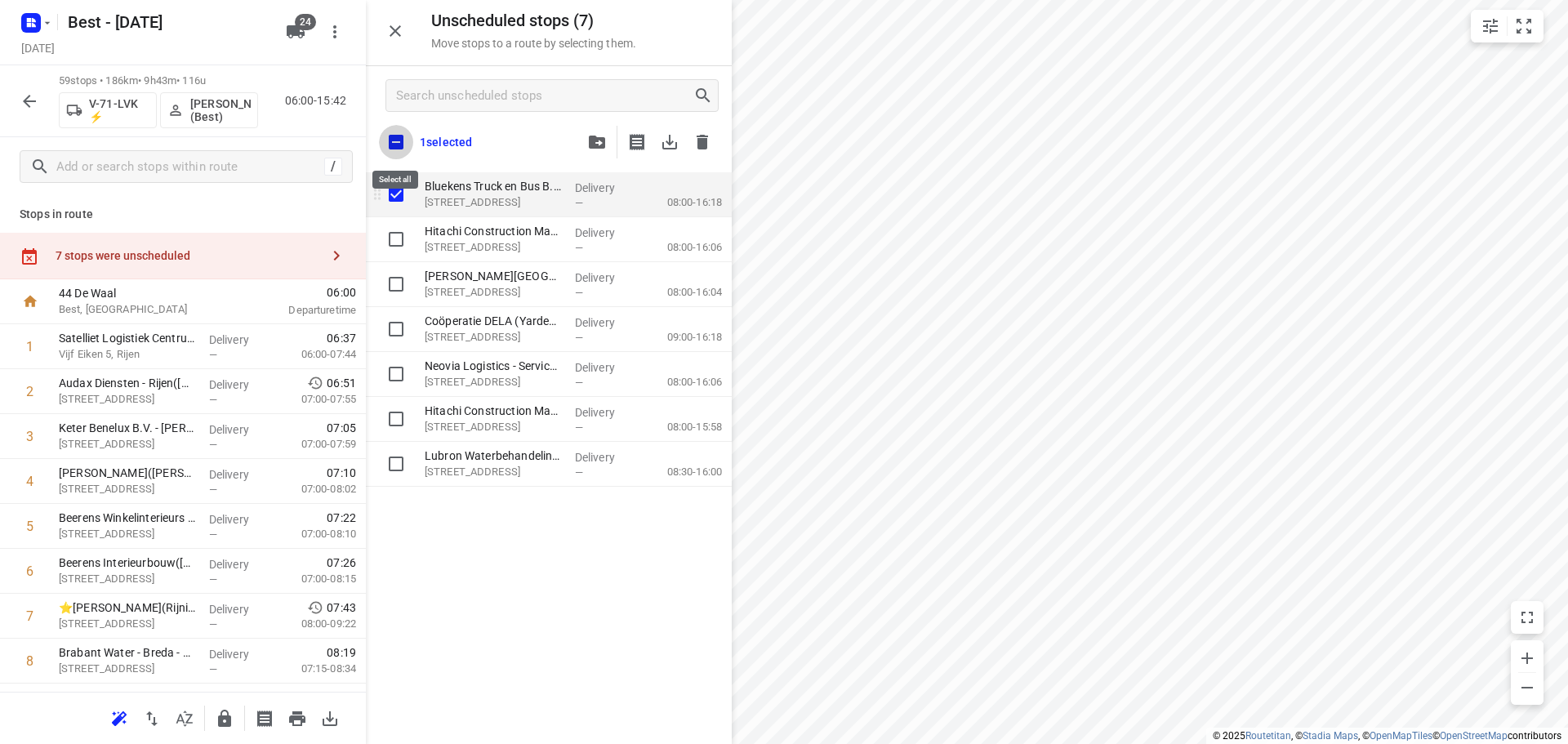
checkbox input "true"
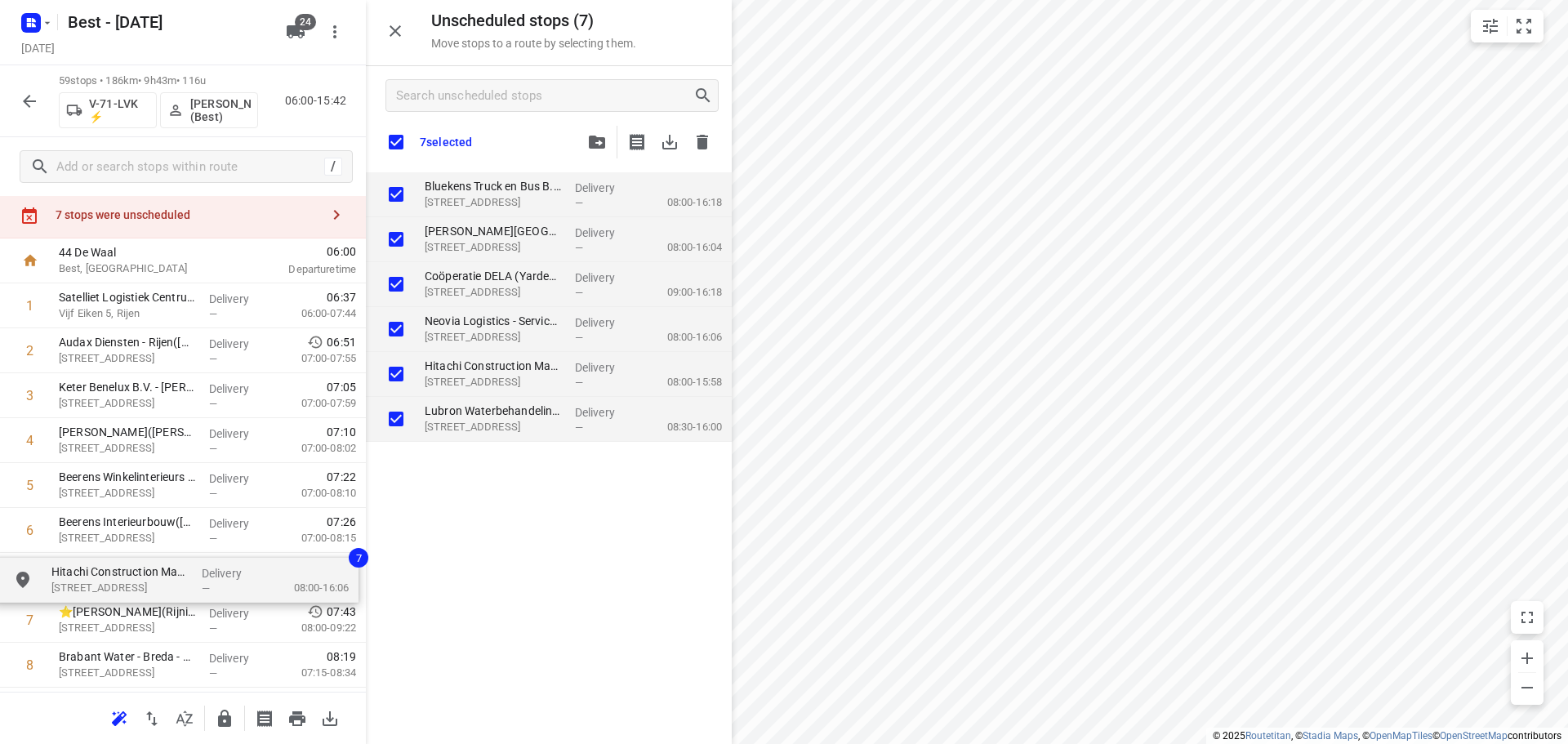
drag, startPoint x: 494, startPoint y: 220, endPoint x: 110, endPoint y: 571, distance: 520.2
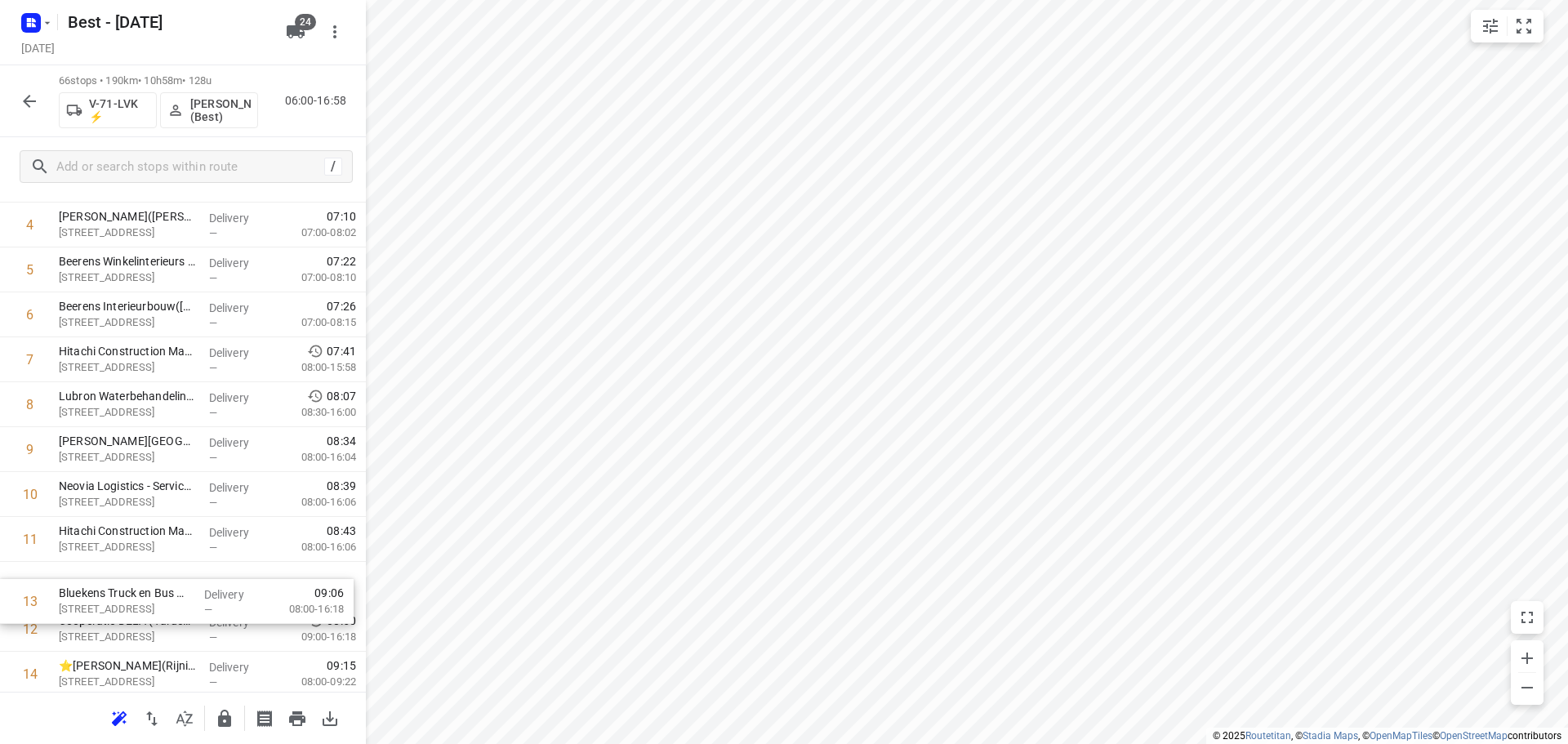
scroll to position [221, 0]
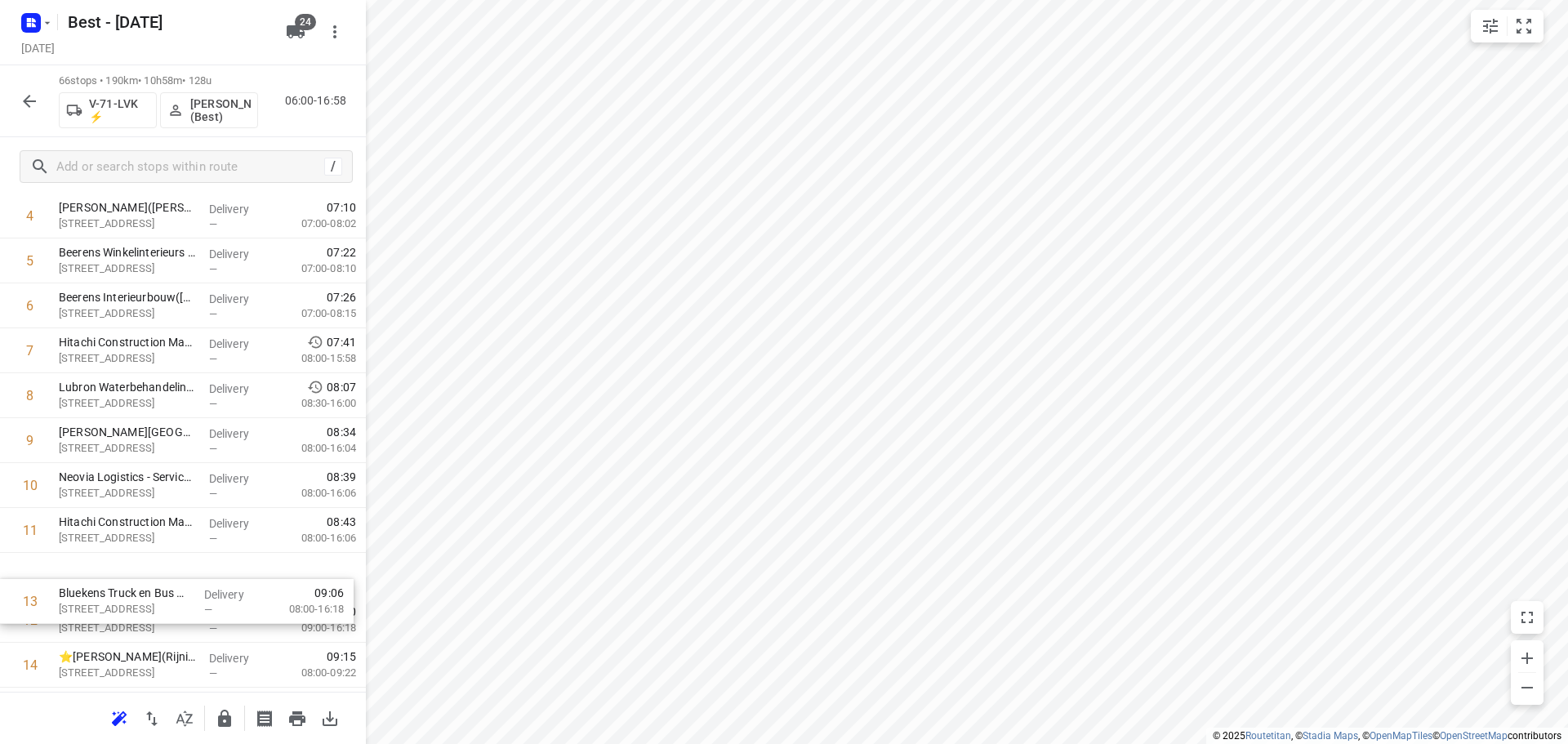
drag, startPoint x: 150, startPoint y: 618, endPoint x: 148, endPoint y: 560, distance: 58.0
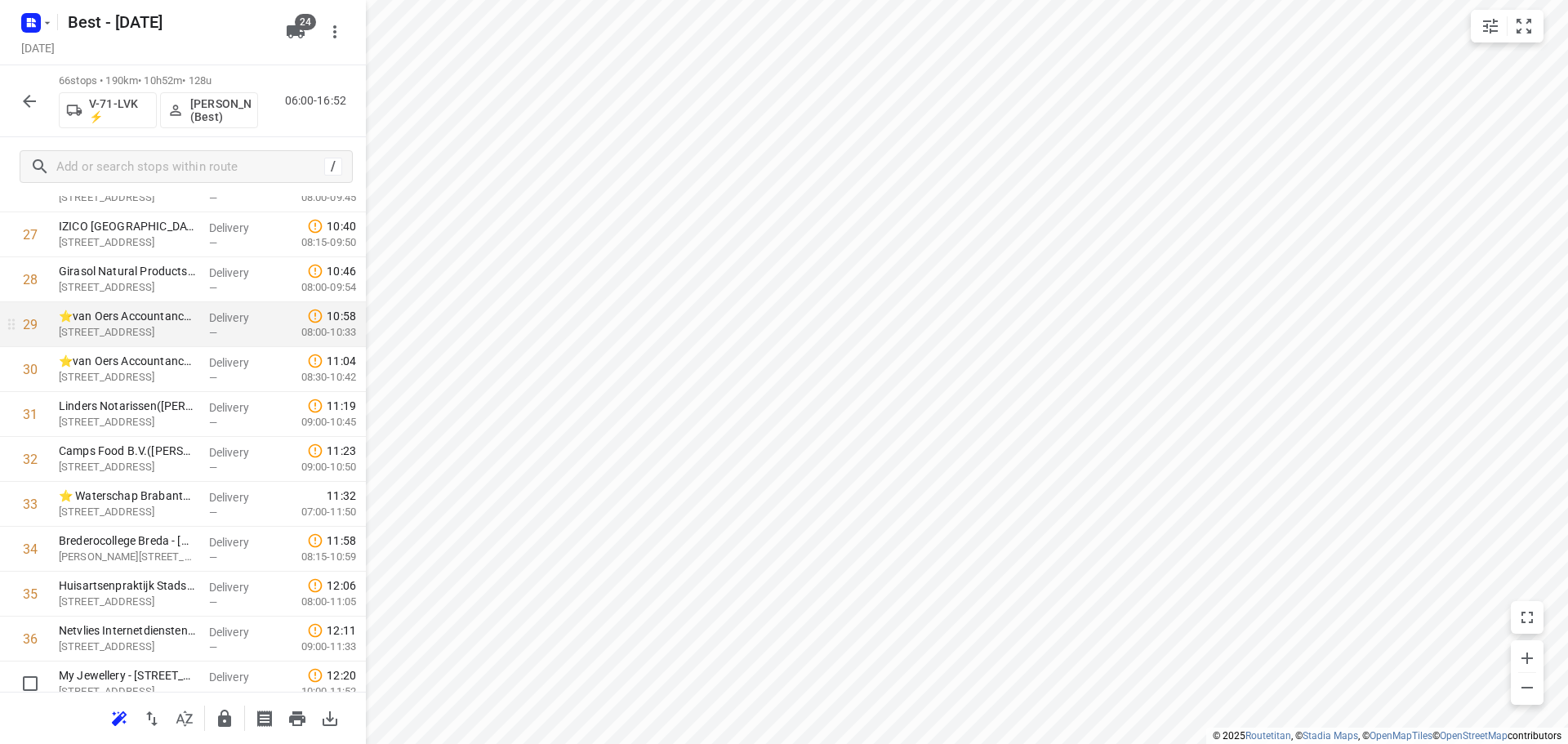
scroll to position [1200, 0]
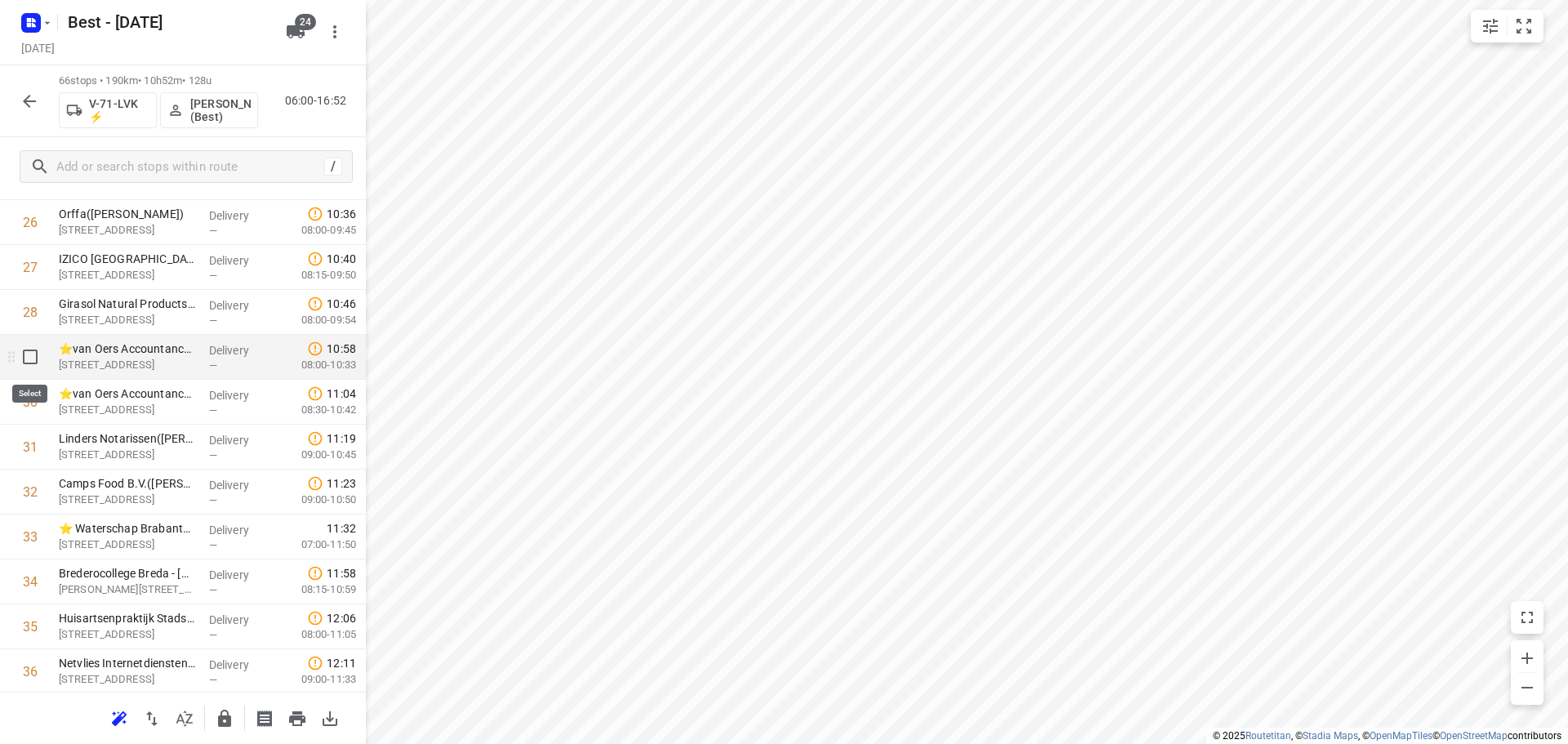
click at [33, 364] on input "checkbox" at bounding box center [30, 357] width 33 height 33
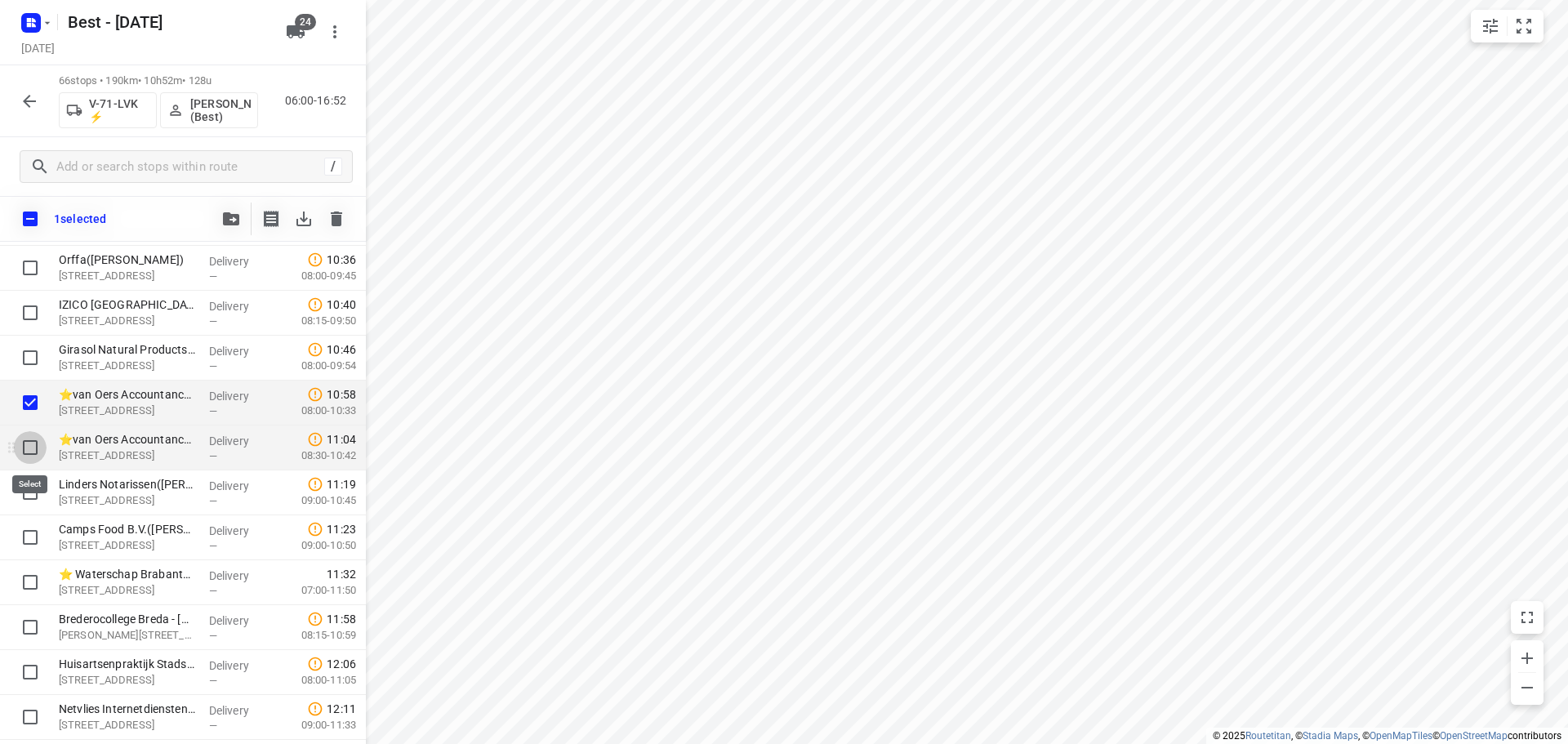
click at [29, 446] on input "checkbox" at bounding box center [30, 447] width 33 height 33
click at [25, 499] on input "checkbox" at bounding box center [30, 492] width 33 height 33
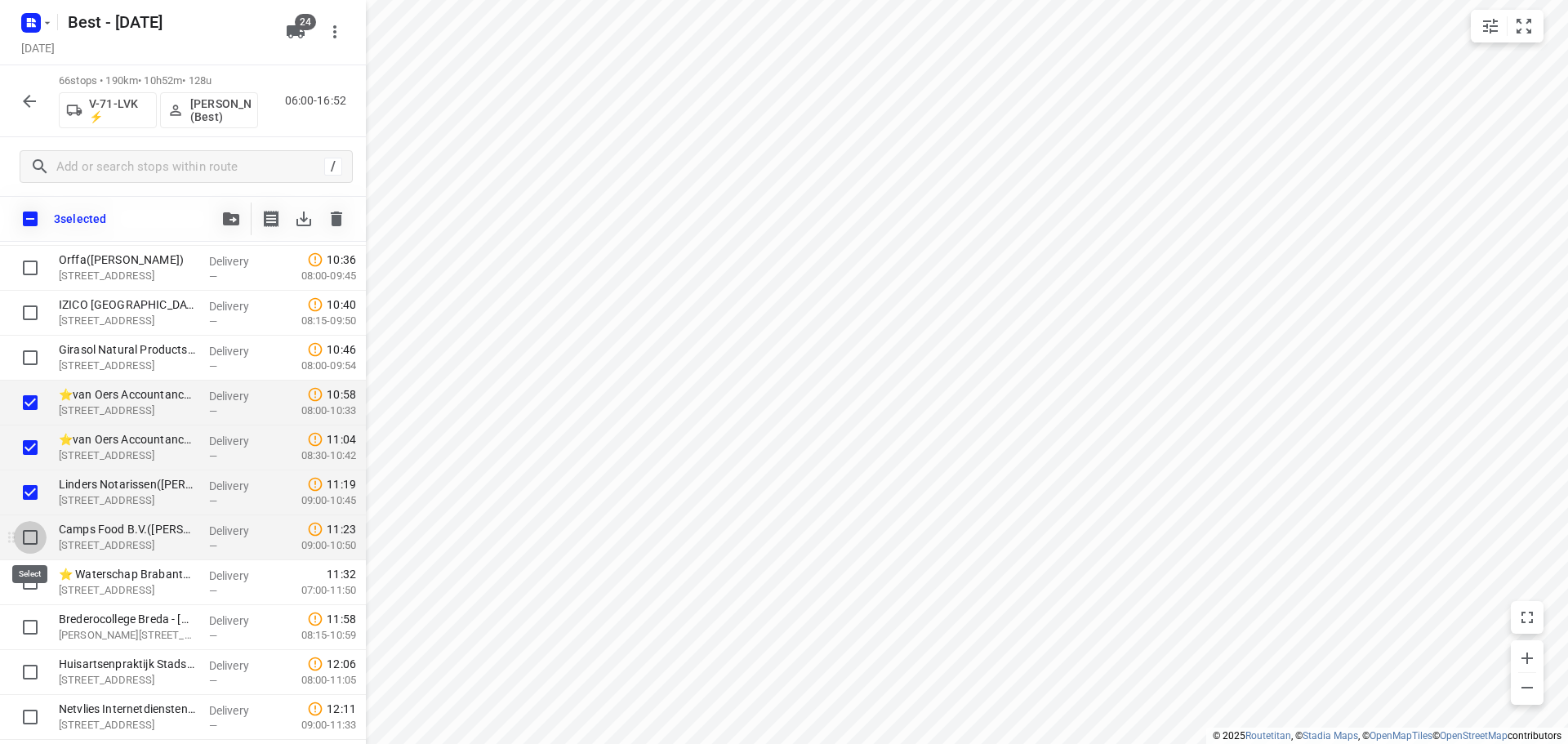
click at [27, 549] on input "checkbox" at bounding box center [30, 537] width 33 height 33
click at [30, 586] on input "checkbox" at bounding box center [30, 582] width 33 height 33
drag, startPoint x: 30, startPoint y: 631, endPoint x: 64, endPoint y: 527, distance: 109.4
click at [30, 628] on input "checkbox" at bounding box center [30, 627] width 33 height 33
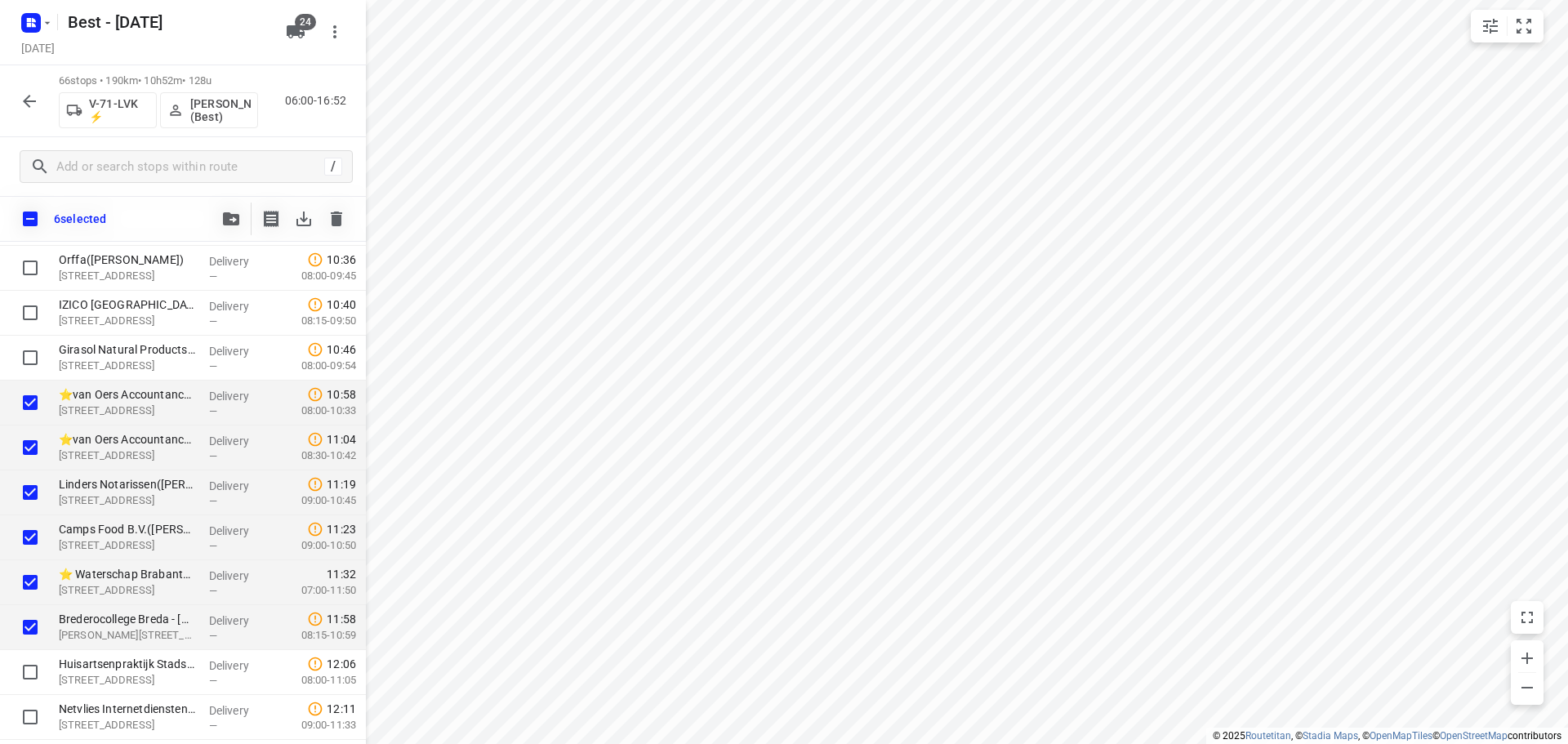
click at [237, 226] on button "button" at bounding box center [230, 218] width 33 height 33
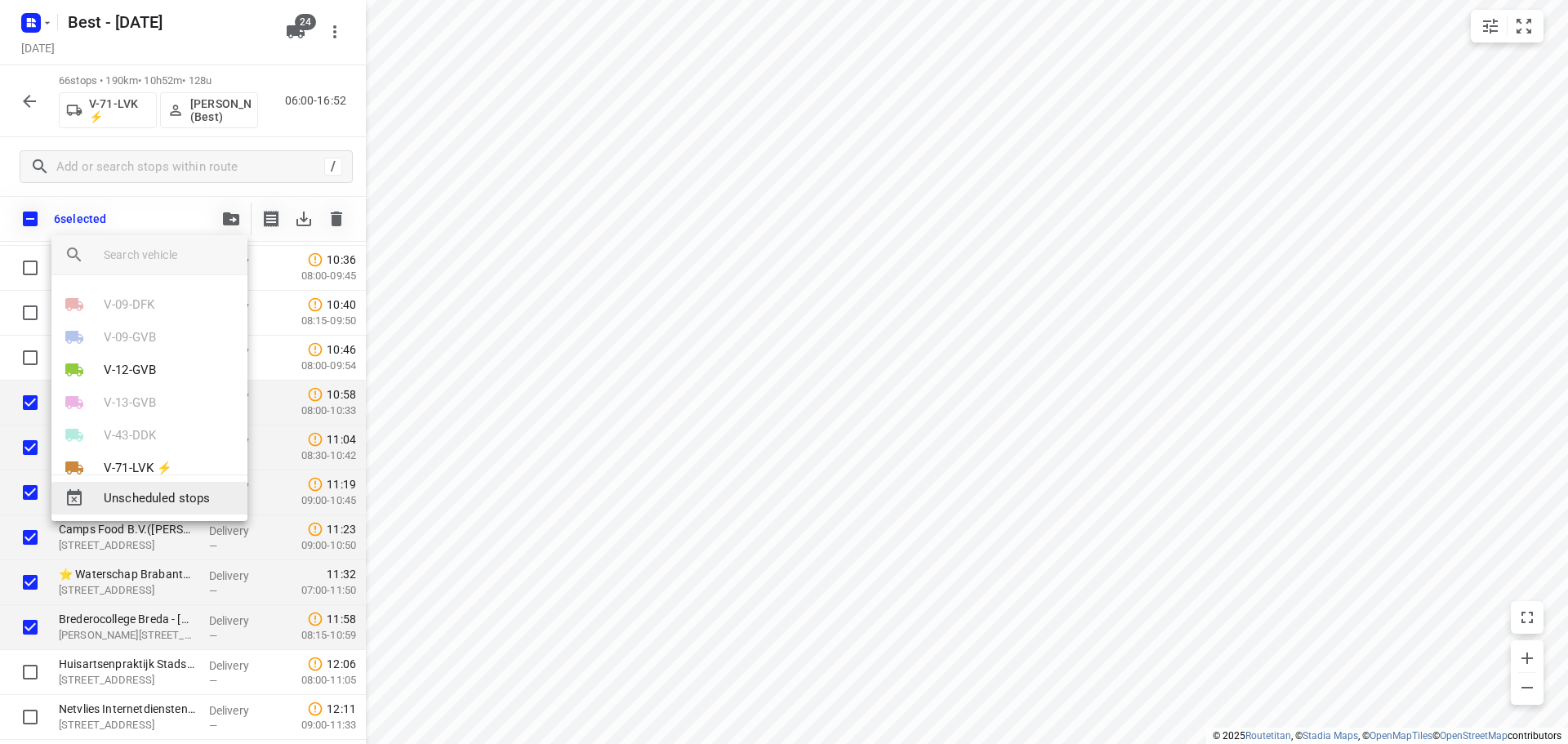
click at [182, 507] on div "Unscheduled stops" at bounding box center [149, 498] width 196 height 33
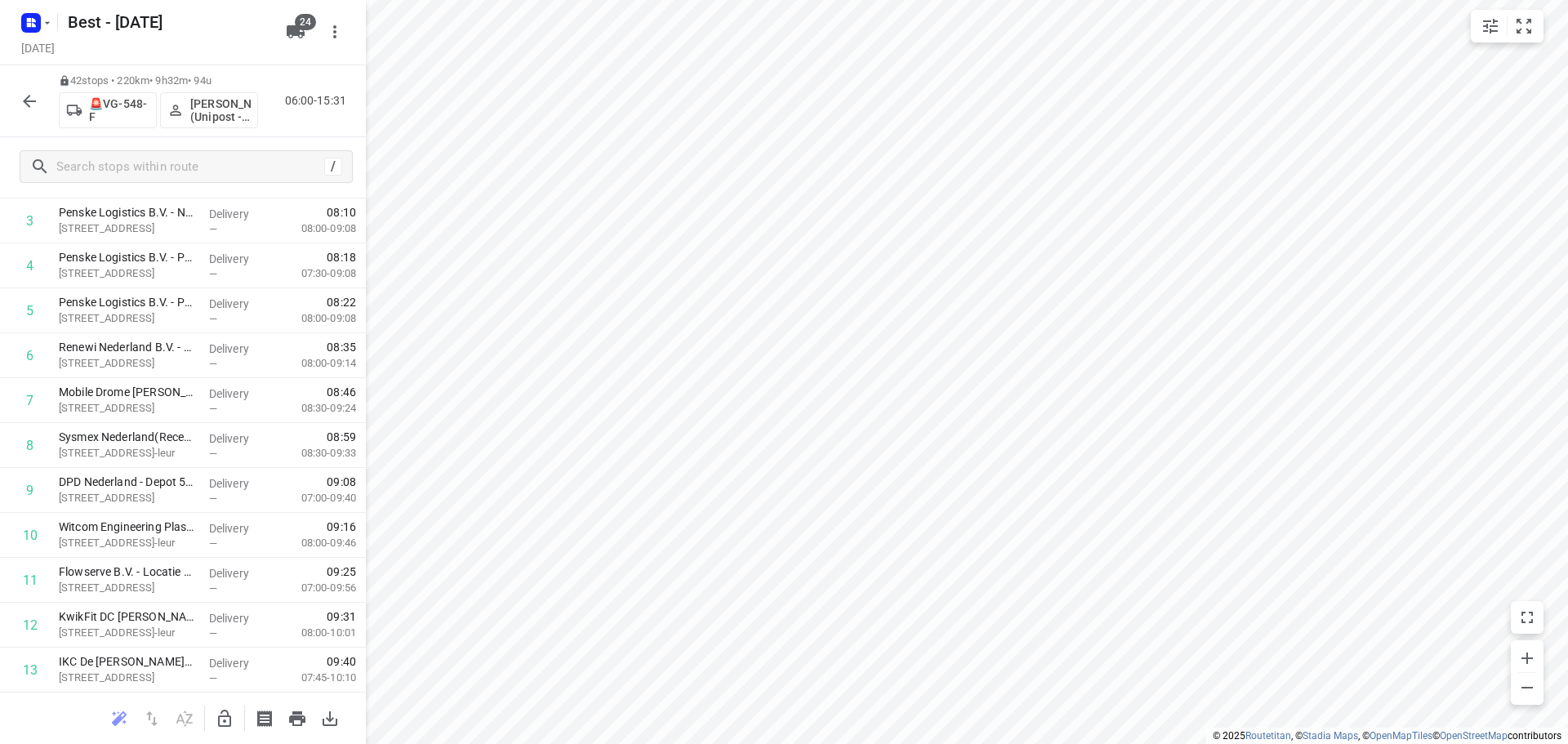
scroll to position [0, 0]
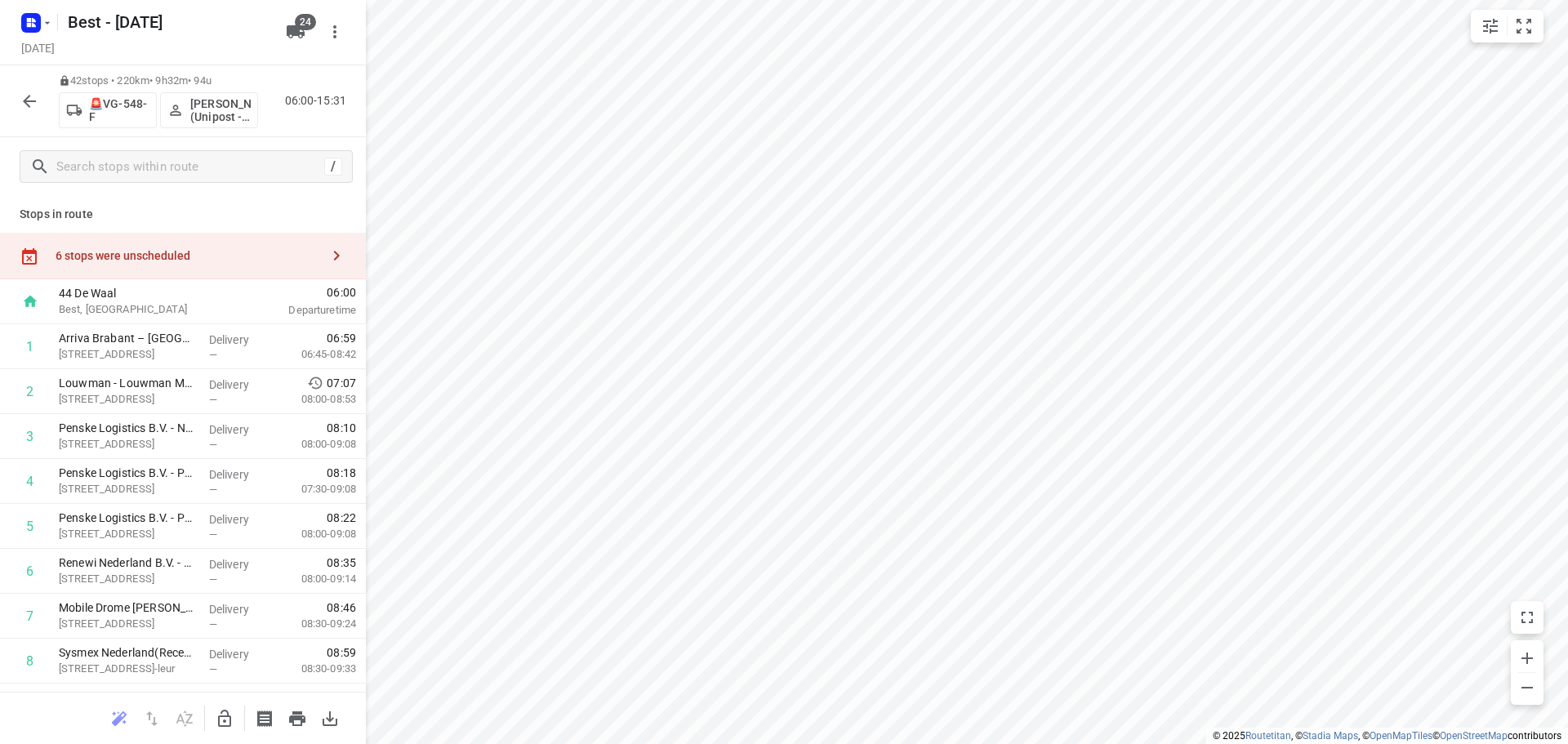
click at [244, 234] on div "6 stops were unscheduled" at bounding box center [183, 256] width 366 height 47
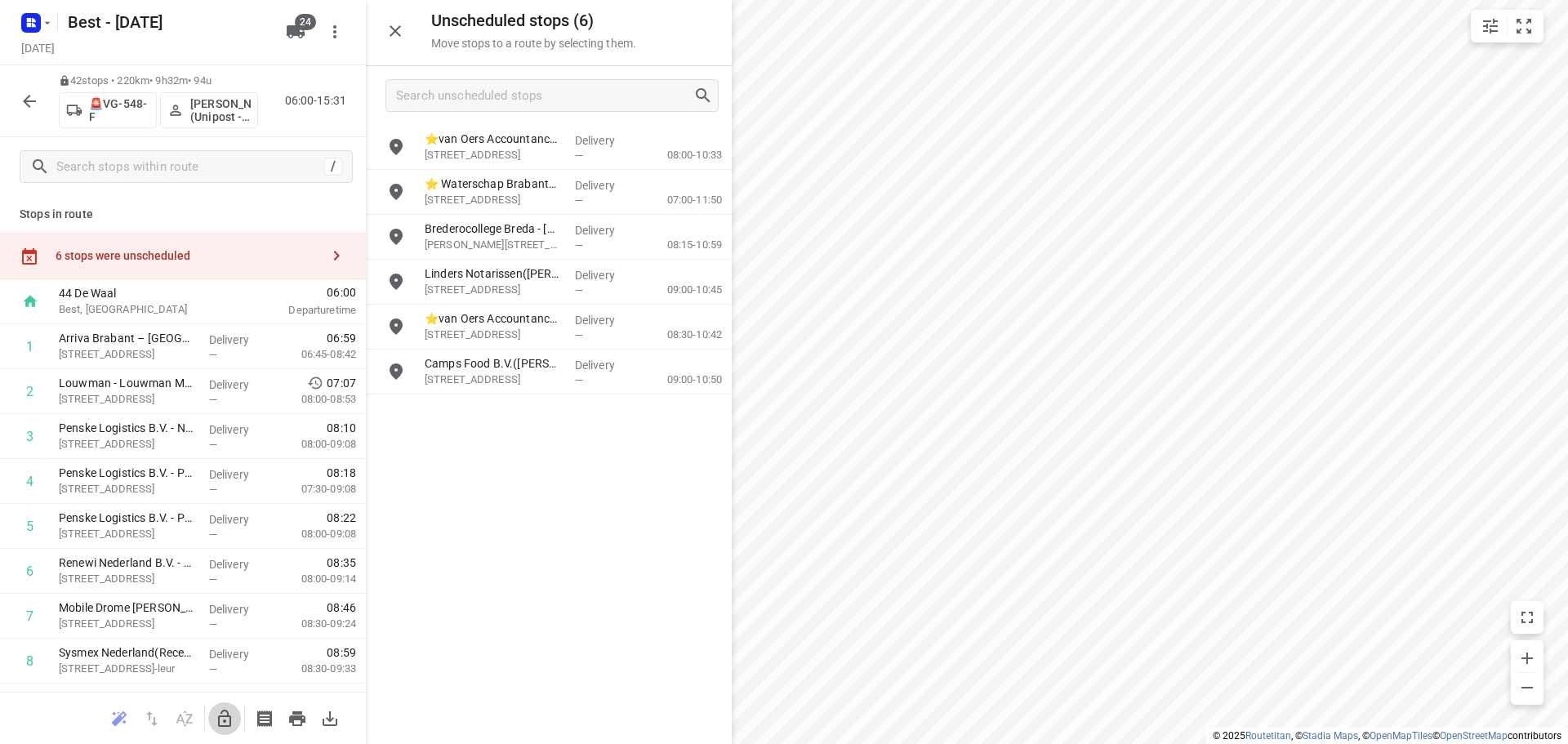
click at [224, 722] on icon "button" at bounding box center [224, 718] width 19 height 19
click at [395, 154] on input "grid" at bounding box center [396, 147] width 33 height 33
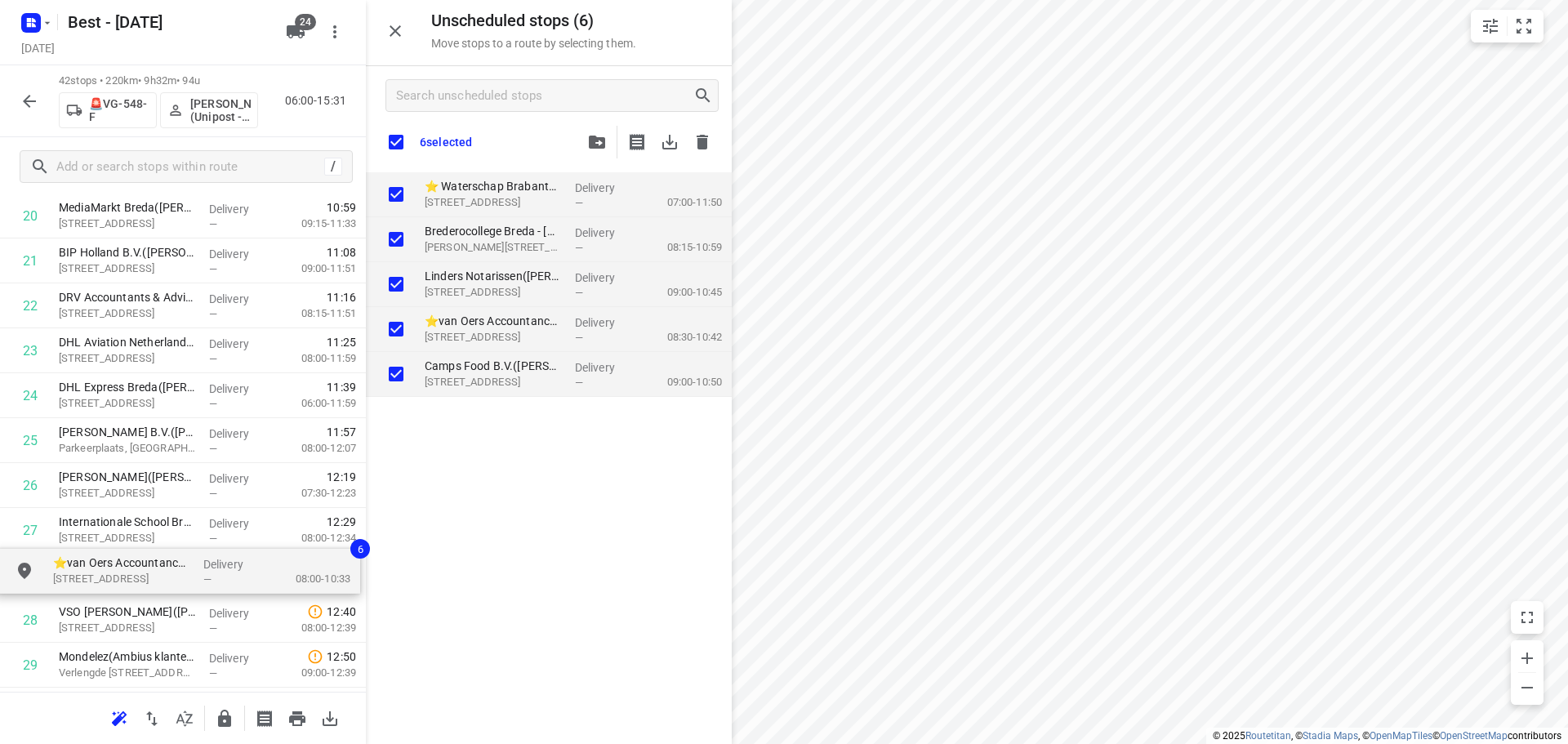
drag, startPoint x: 560, startPoint y: 192, endPoint x: 178, endPoint y: 571, distance: 538.1
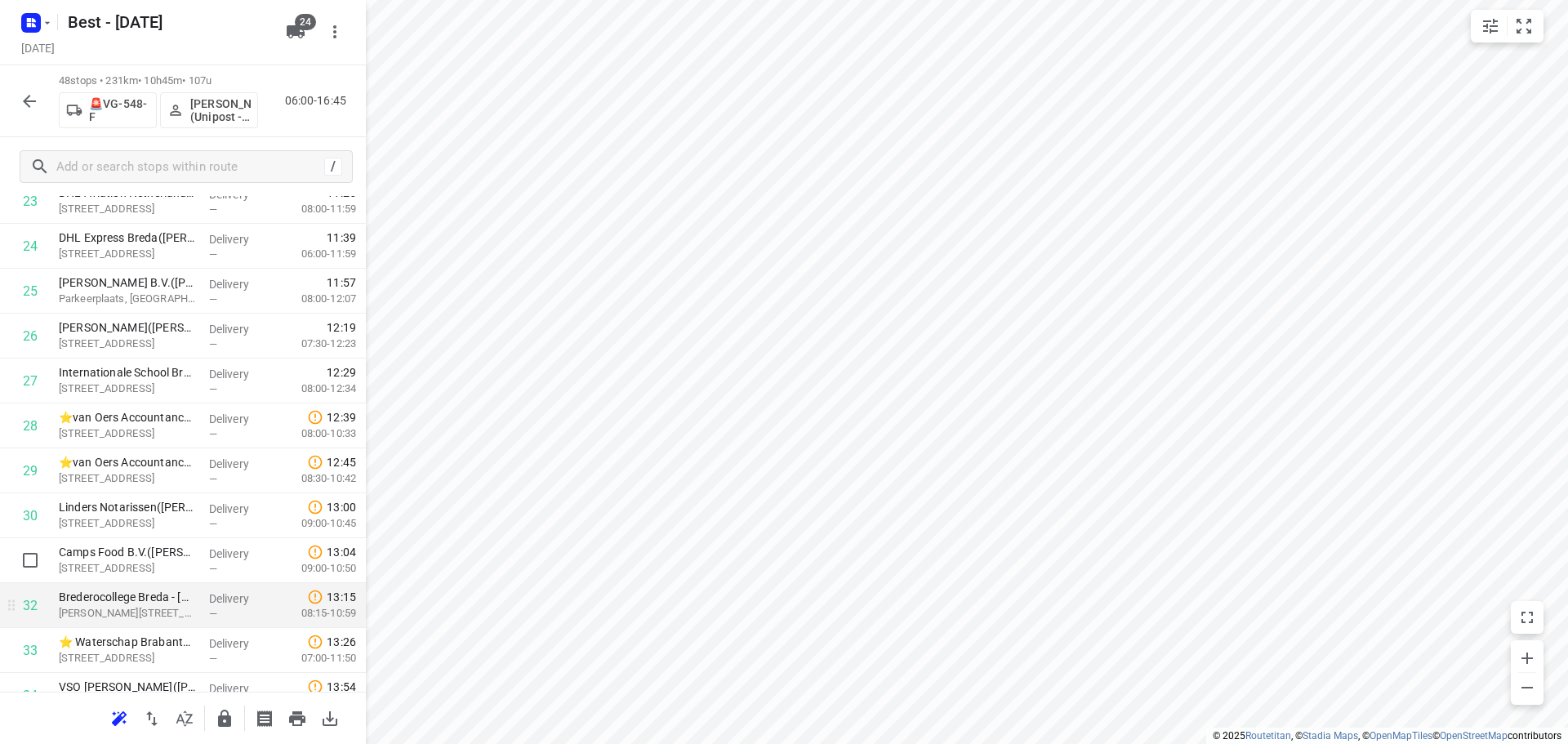
scroll to position [1152, 0]
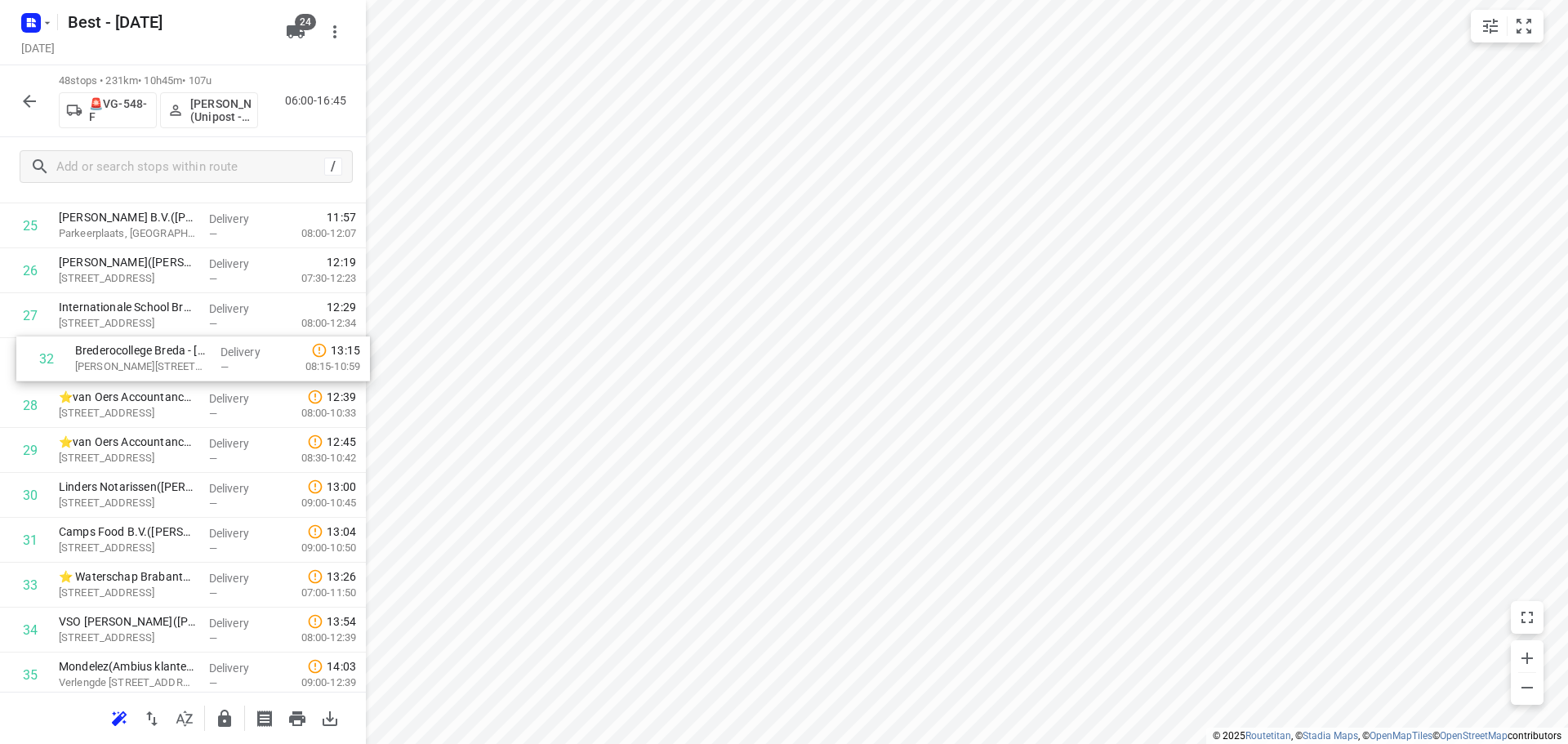
drag, startPoint x: 164, startPoint y: 526, endPoint x: 180, endPoint y: 338, distance: 188.7
click at [180, 338] on div "1 Arriva Brabant – Roosendaal(Corné Schellekens) Schotsbossenstraat 2a, Roosend…" at bounding box center [183, 203] width 366 height 2155
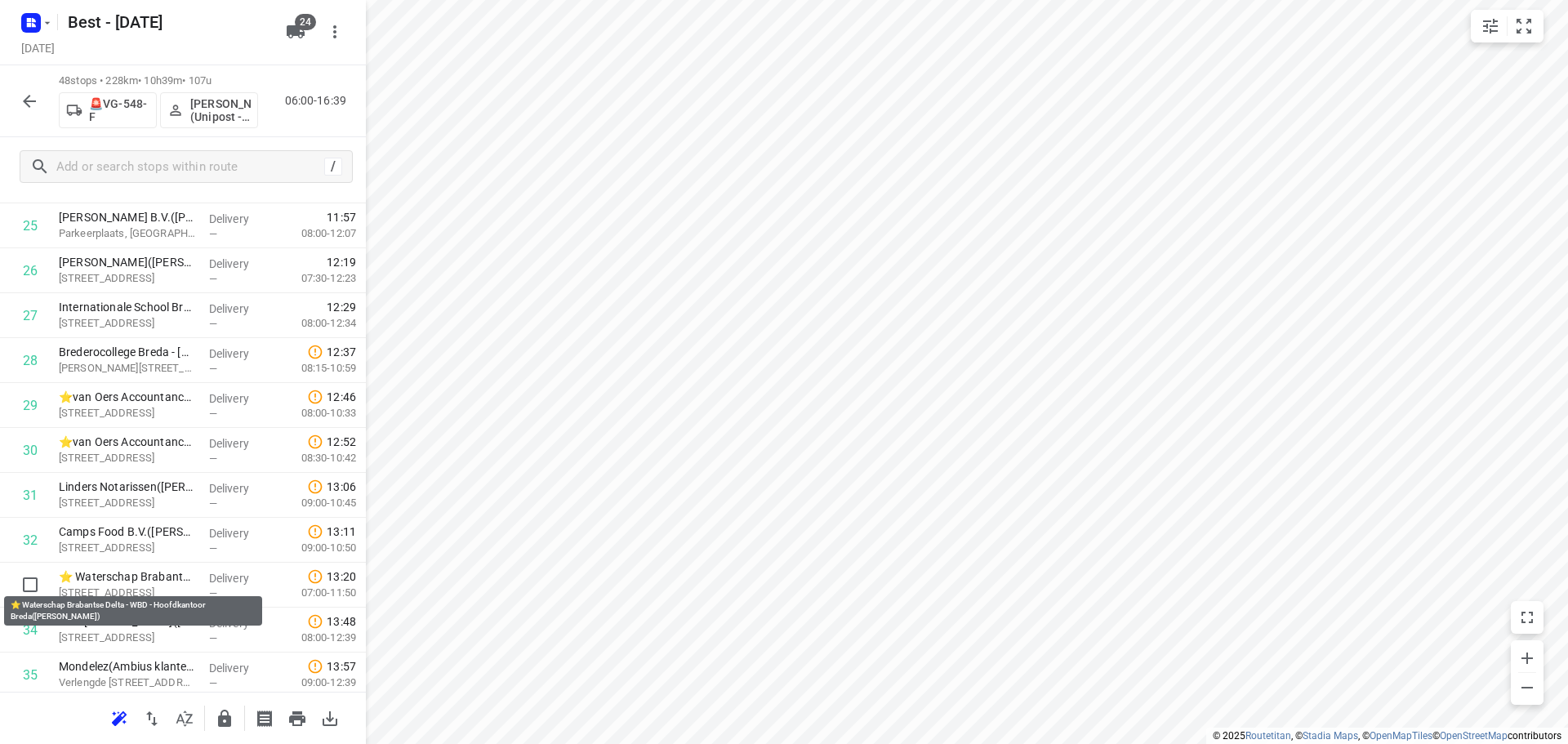
scroll to position [1153, 0]
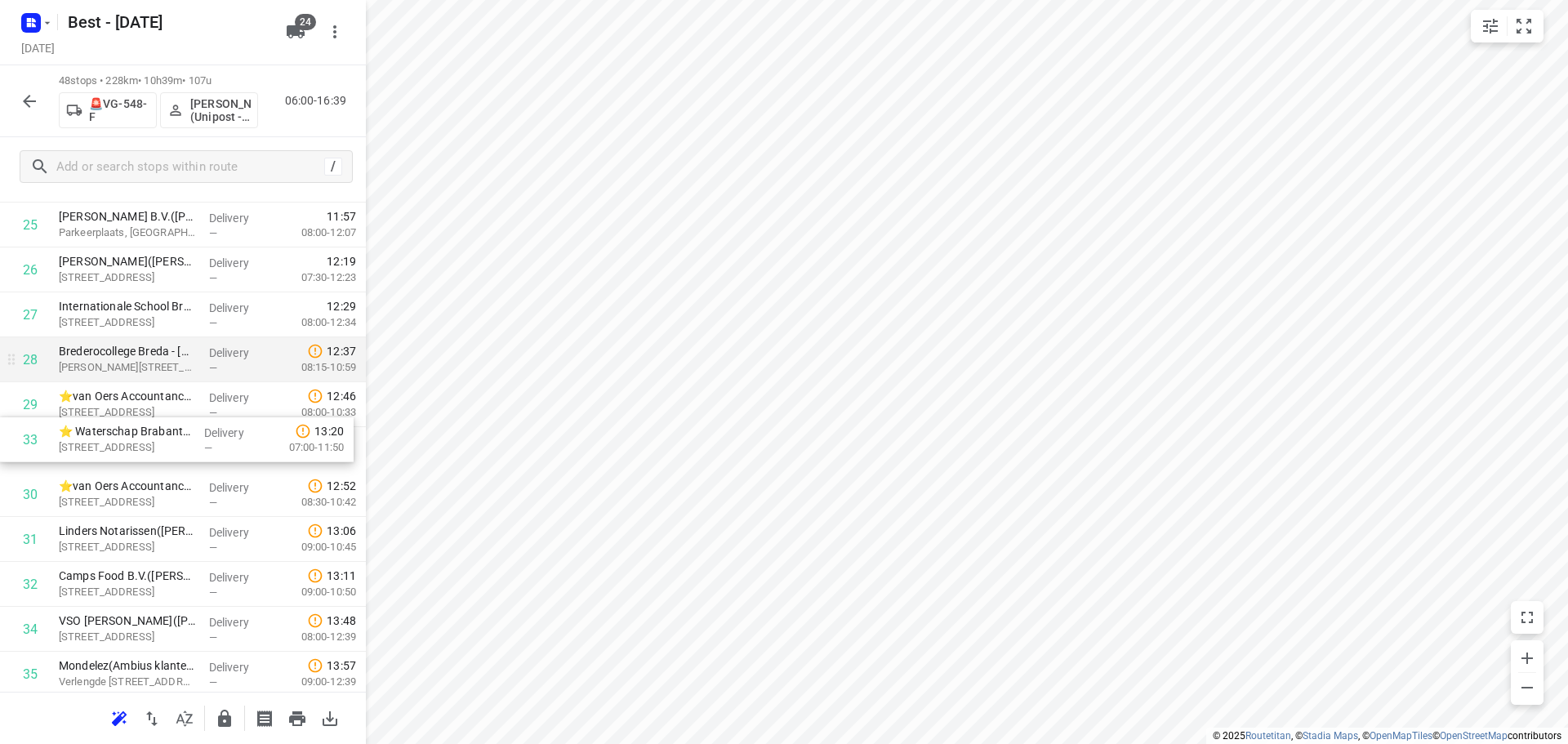
drag, startPoint x: 104, startPoint y: 573, endPoint x: 114, endPoint y: 366, distance: 207.2
click at [114, 366] on div "1 Arriva Brabant – Roosendaal(Corné Schellekens) Schotsbossenstraat 2a, Roosend…" at bounding box center [183, 202] width 366 height 2155
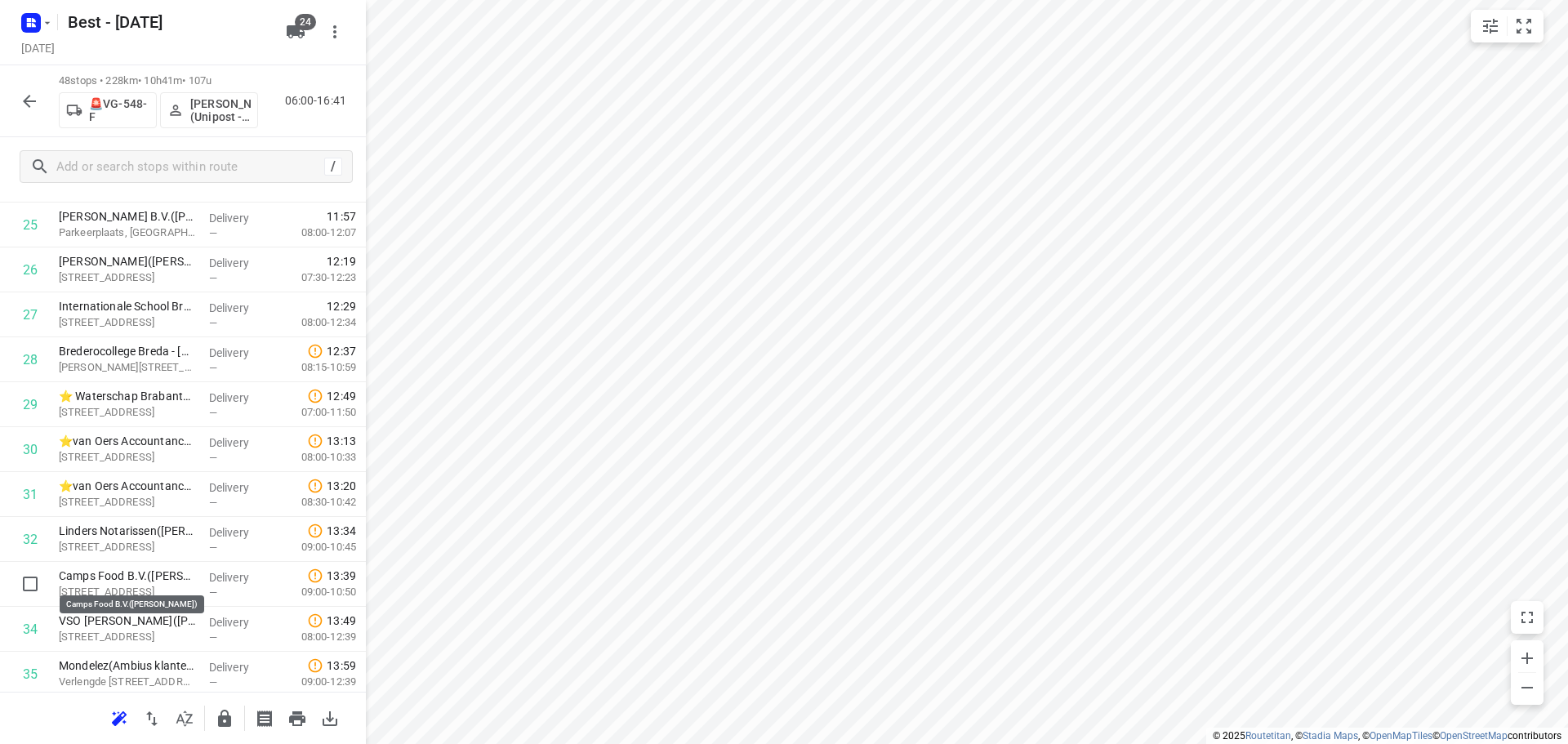
scroll to position [1154, 0]
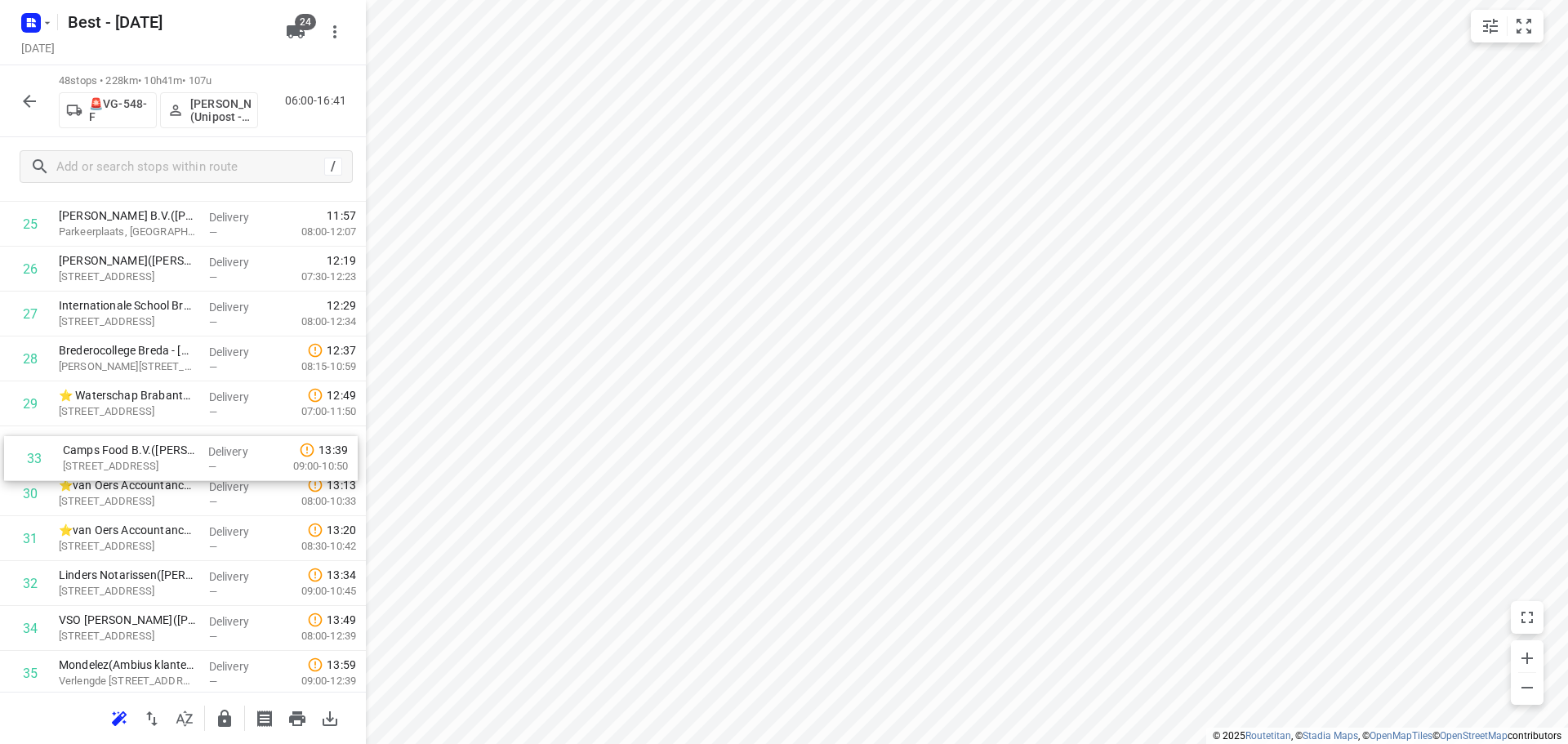
drag, startPoint x: 122, startPoint y: 581, endPoint x: 125, endPoint y: 440, distance: 141.0
click at [125, 440] on div "1 Arriva Brabant – Roosendaal(Corné Schellekens) Schotsbossenstraat 2a, Roosend…" at bounding box center [183, 202] width 366 height 2155
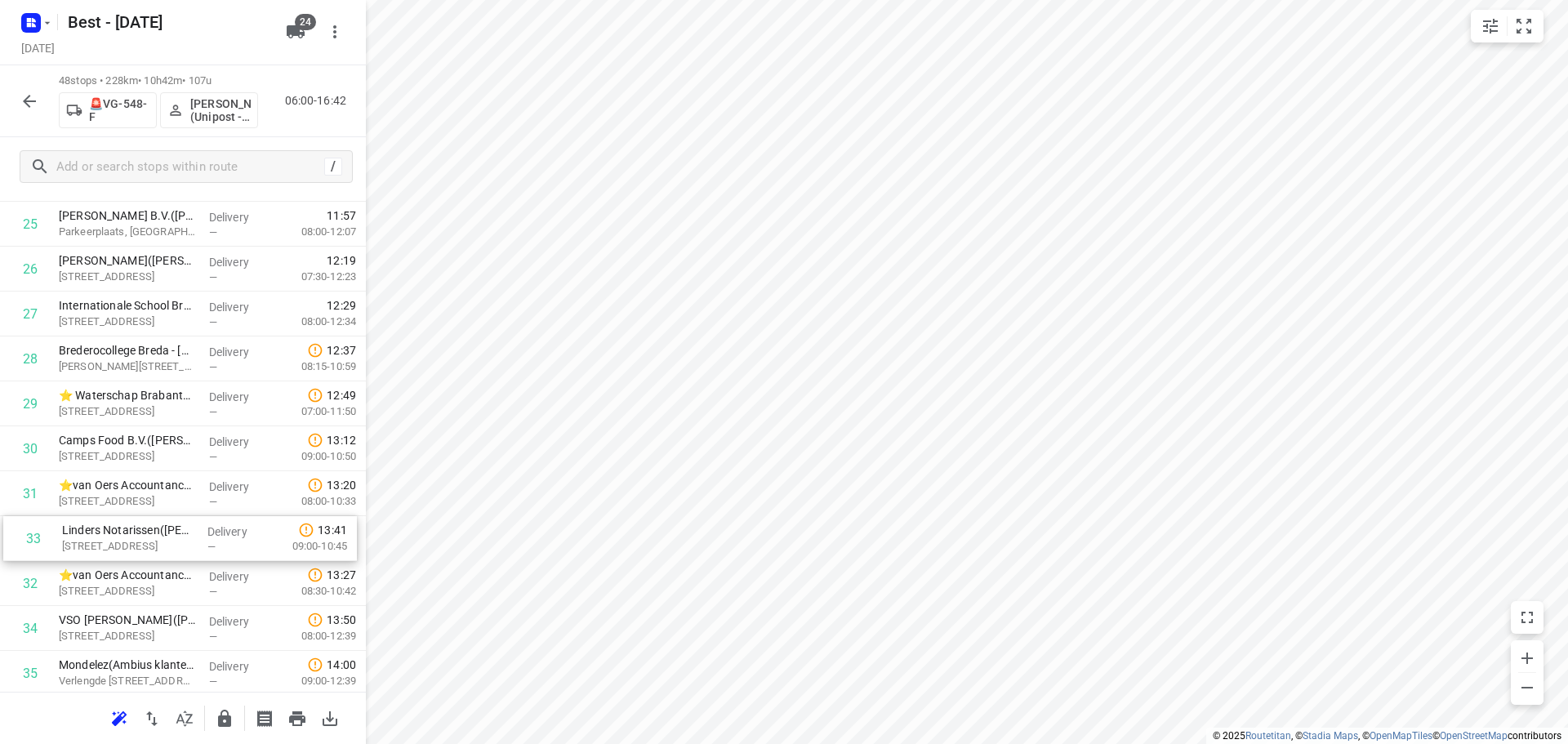
scroll to position [1154, 0]
drag, startPoint x: 207, startPoint y: 572, endPoint x: 212, endPoint y: 473, distance: 99.1
click at [212, 473] on div "1 Arriva Brabant – Roosendaal(Corné Schellekens) Schotsbossenstraat 2a, Roosend…" at bounding box center [183, 201] width 366 height 2155
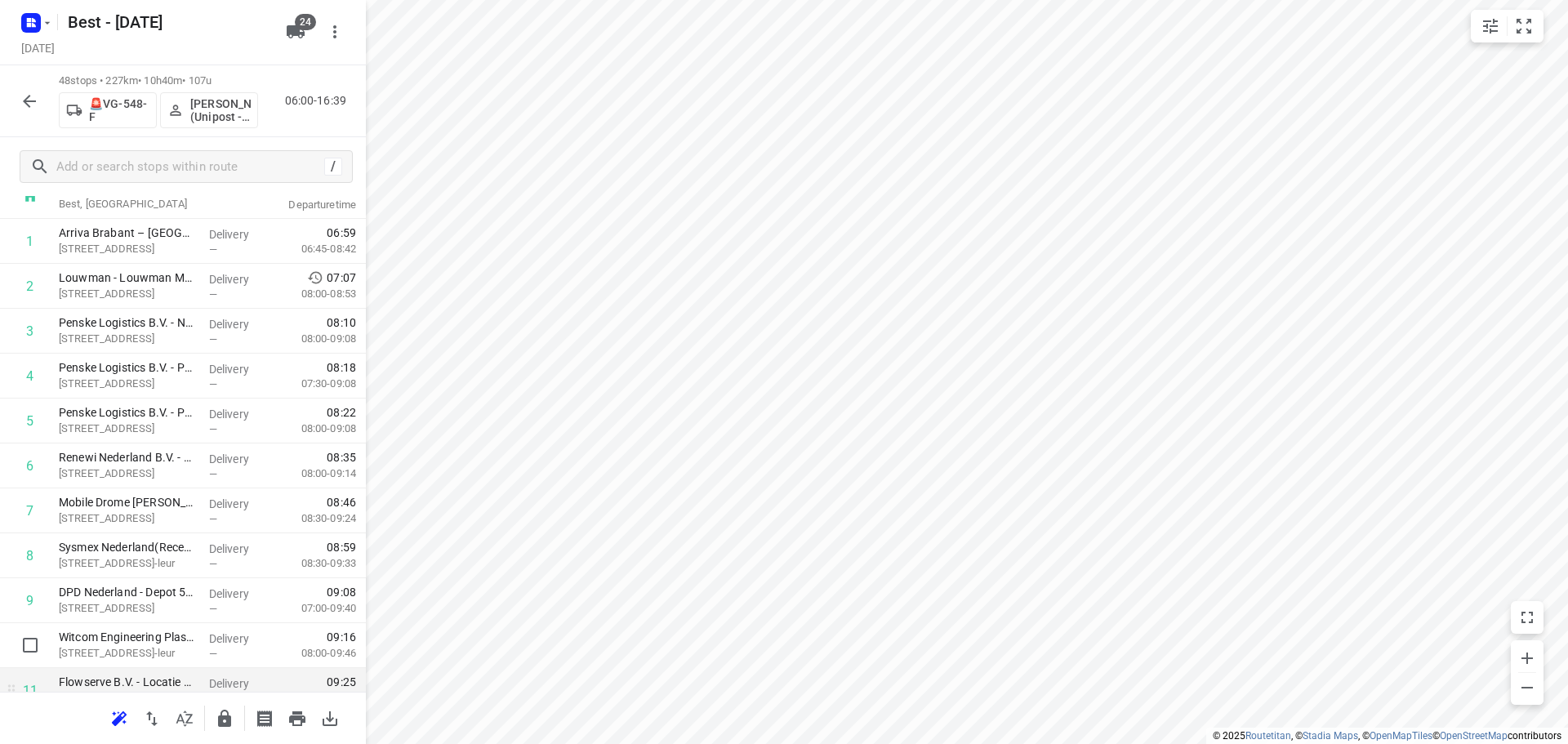
scroll to position [0, 0]
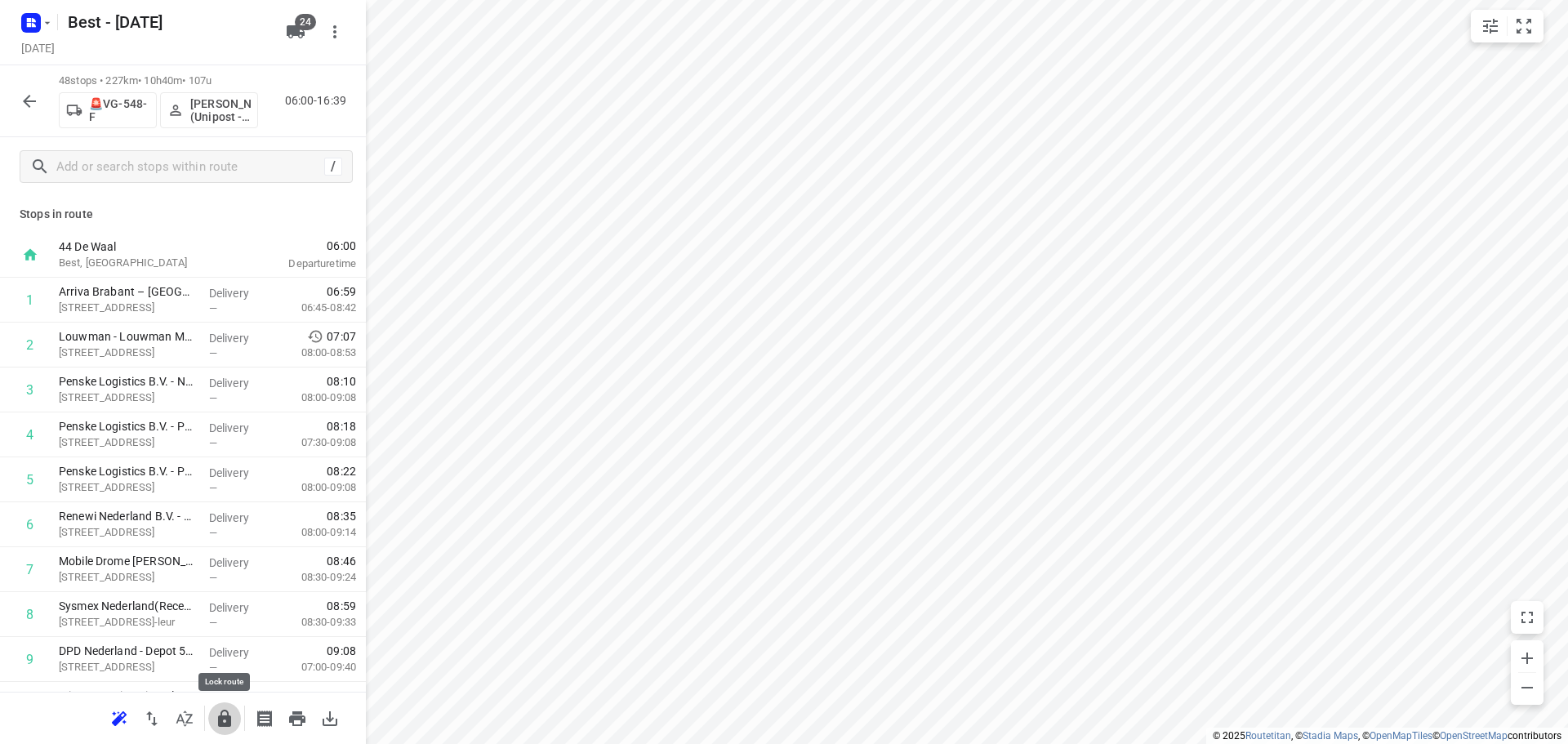
click at [218, 716] on icon "button" at bounding box center [224, 718] width 19 height 19
click at [41, 109] on button "button" at bounding box center [29, 101] width 33 height 33
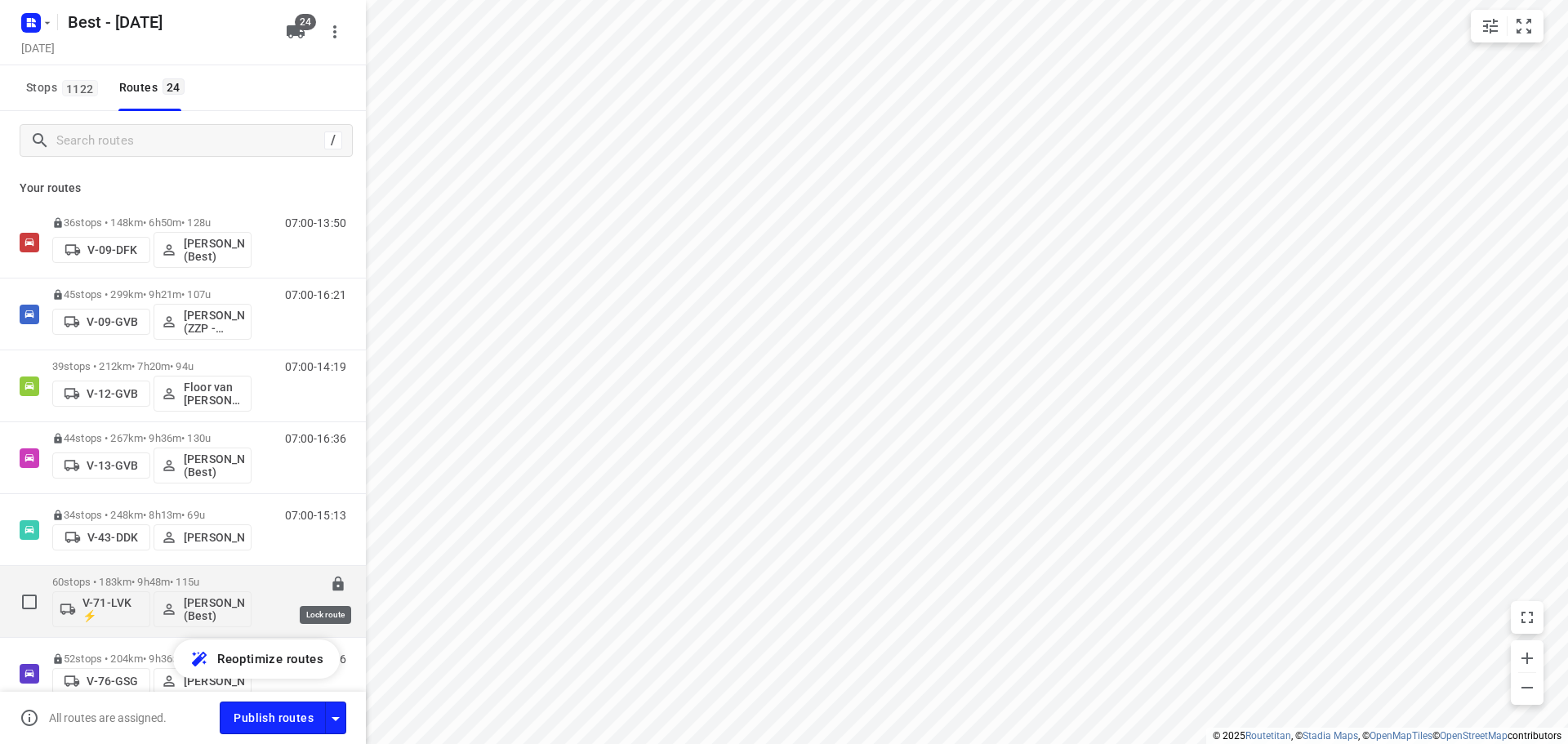
click at [332, 582] on icon at bounding box center [337, 583] width 11 height 15
click at [336, 713] on icon "button" at bounding box center [335, 718] width 19 height 19
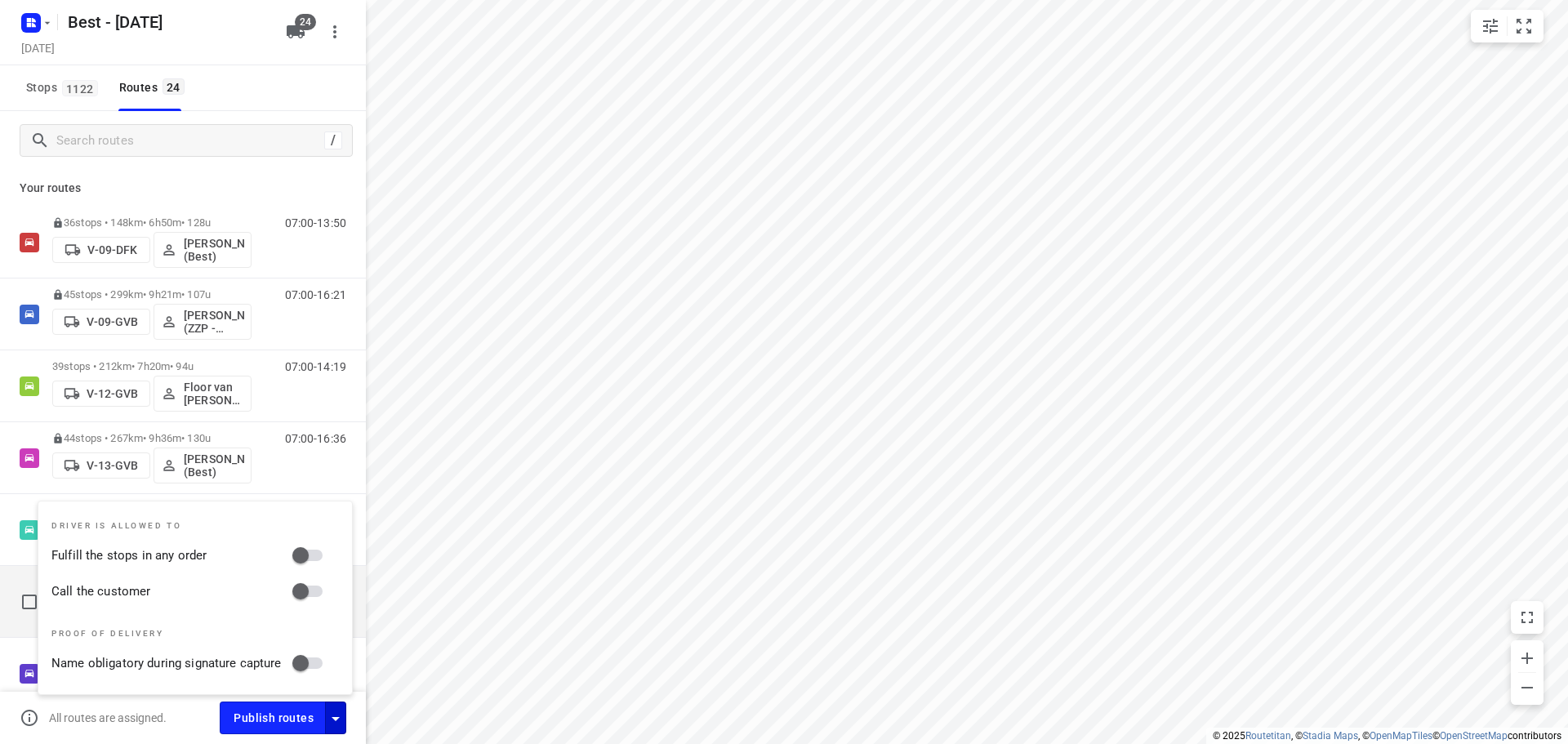
click at [305, 550] on input "Fulfill the stops in any order" at bounding box center [300, 554] width 93 height 31
click at [302, 596] on input "Call the customer" at bounding box center [300, 590] width 93 height 31
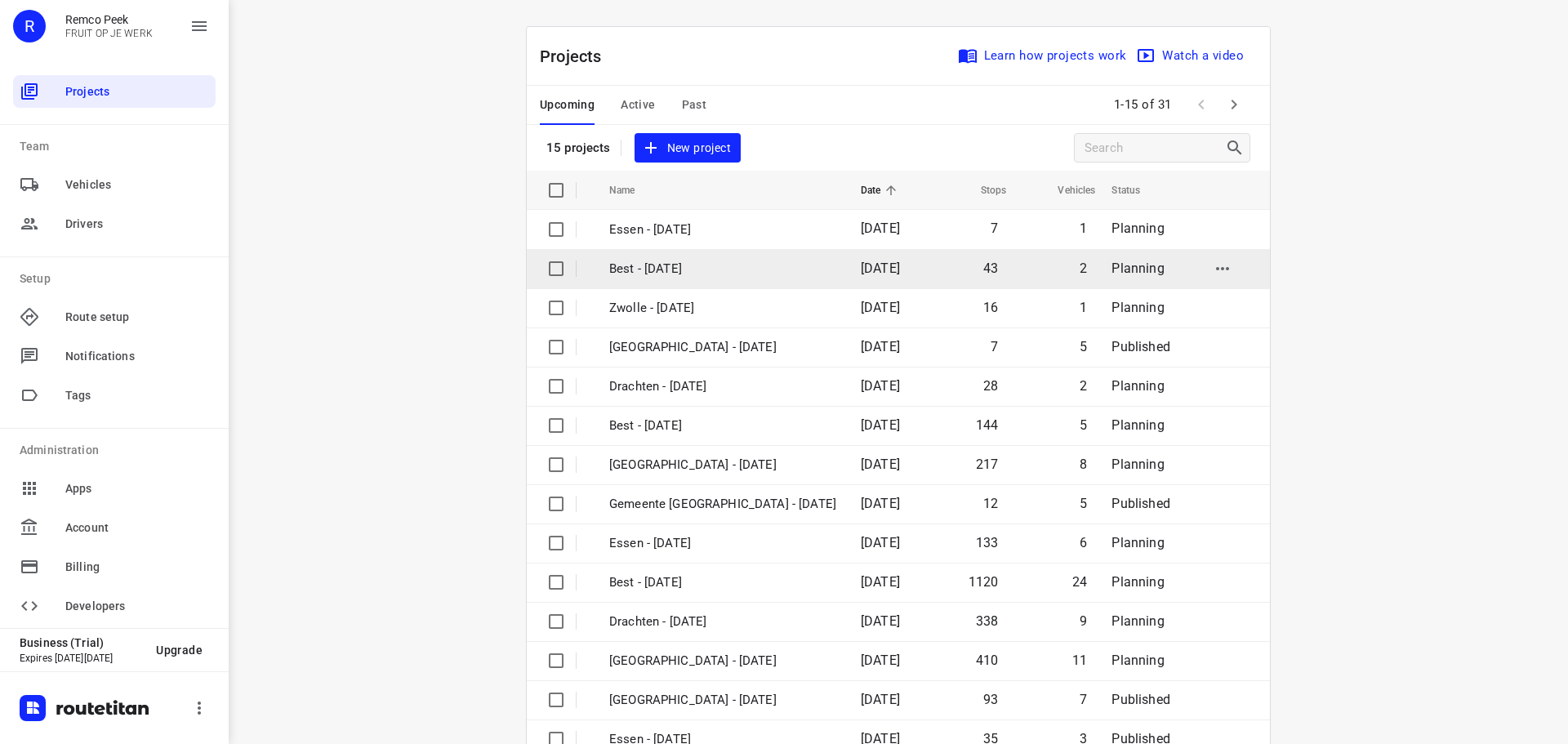
click at [701, 266] on p "Best - [DATE]" at bounding box center [722, 268] width 227 height 19
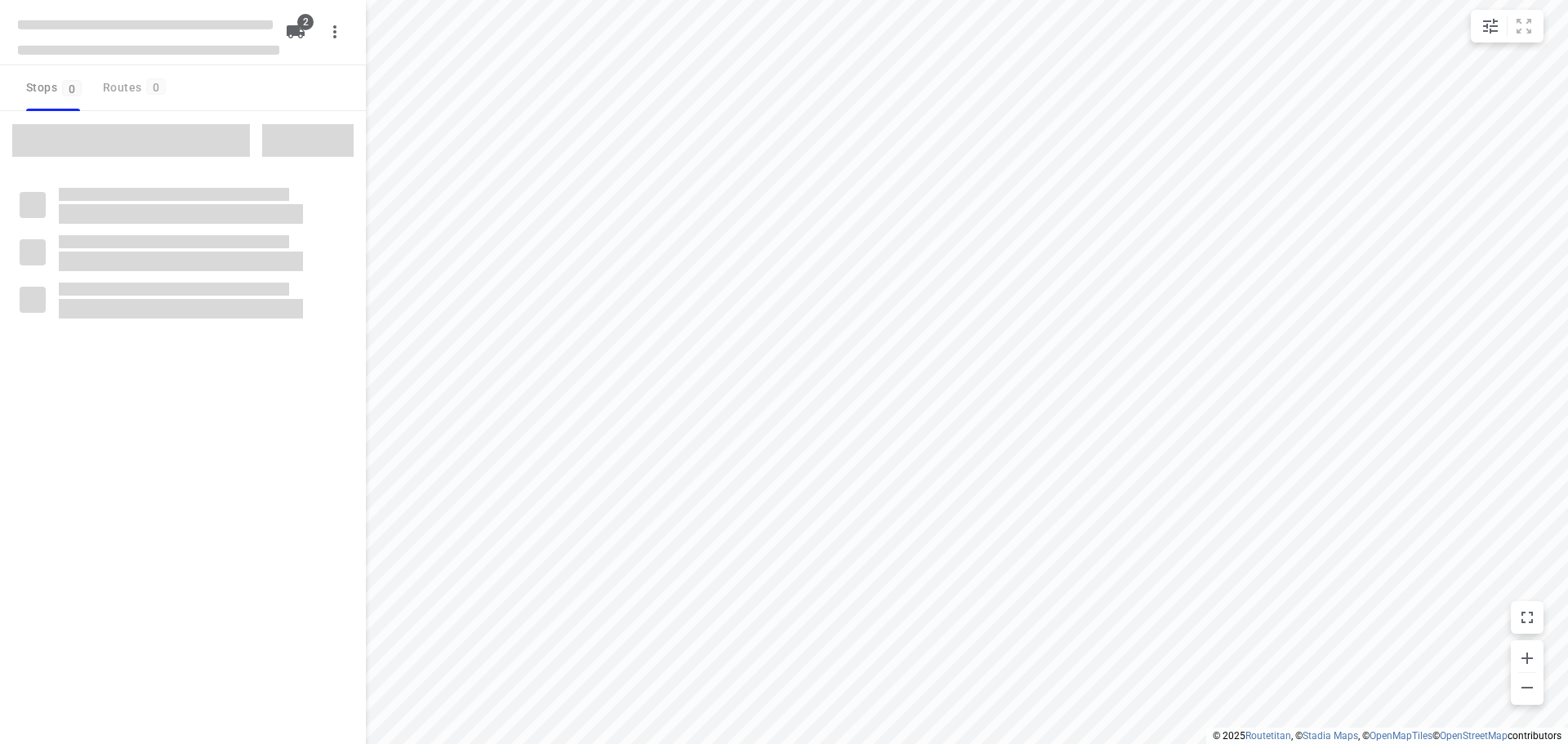
checkbox input "true"
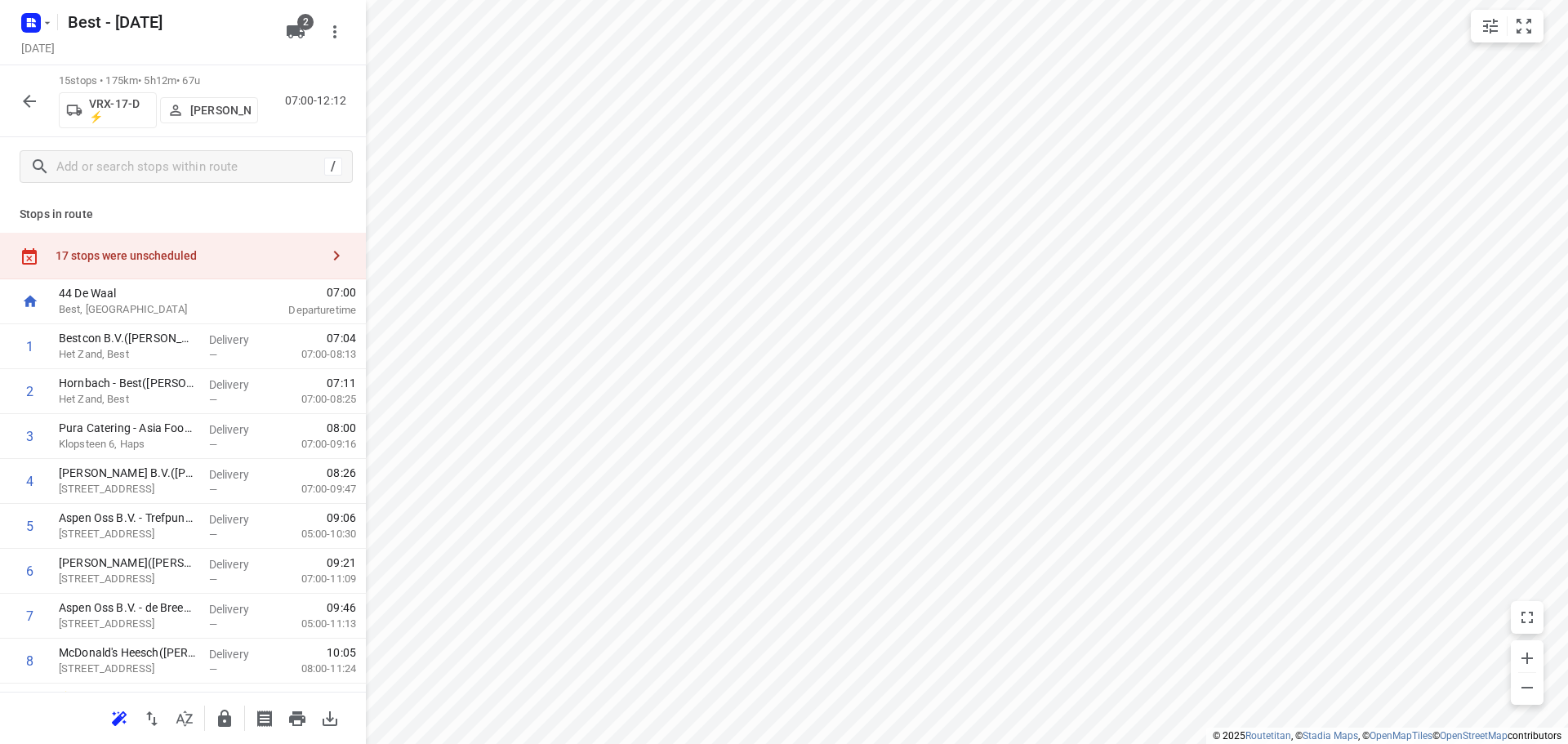
click at [227, 234] on div "17 stops were unscheduled" at bounding box center [183, 256] width 366 height 47
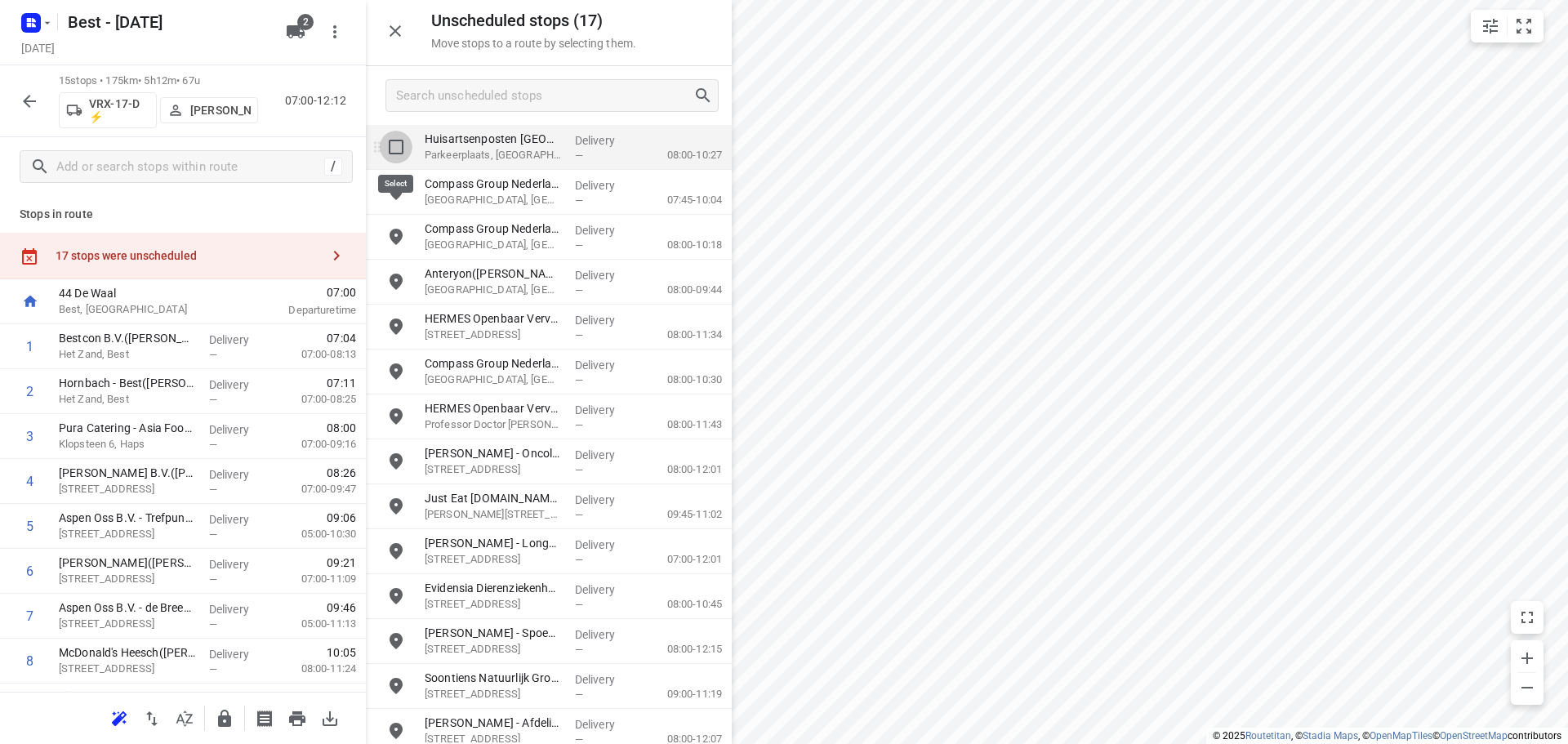
click at [395, 147] on input "grid" at bounding box center [396, 147] width 33 height 33
checkbox input "true"
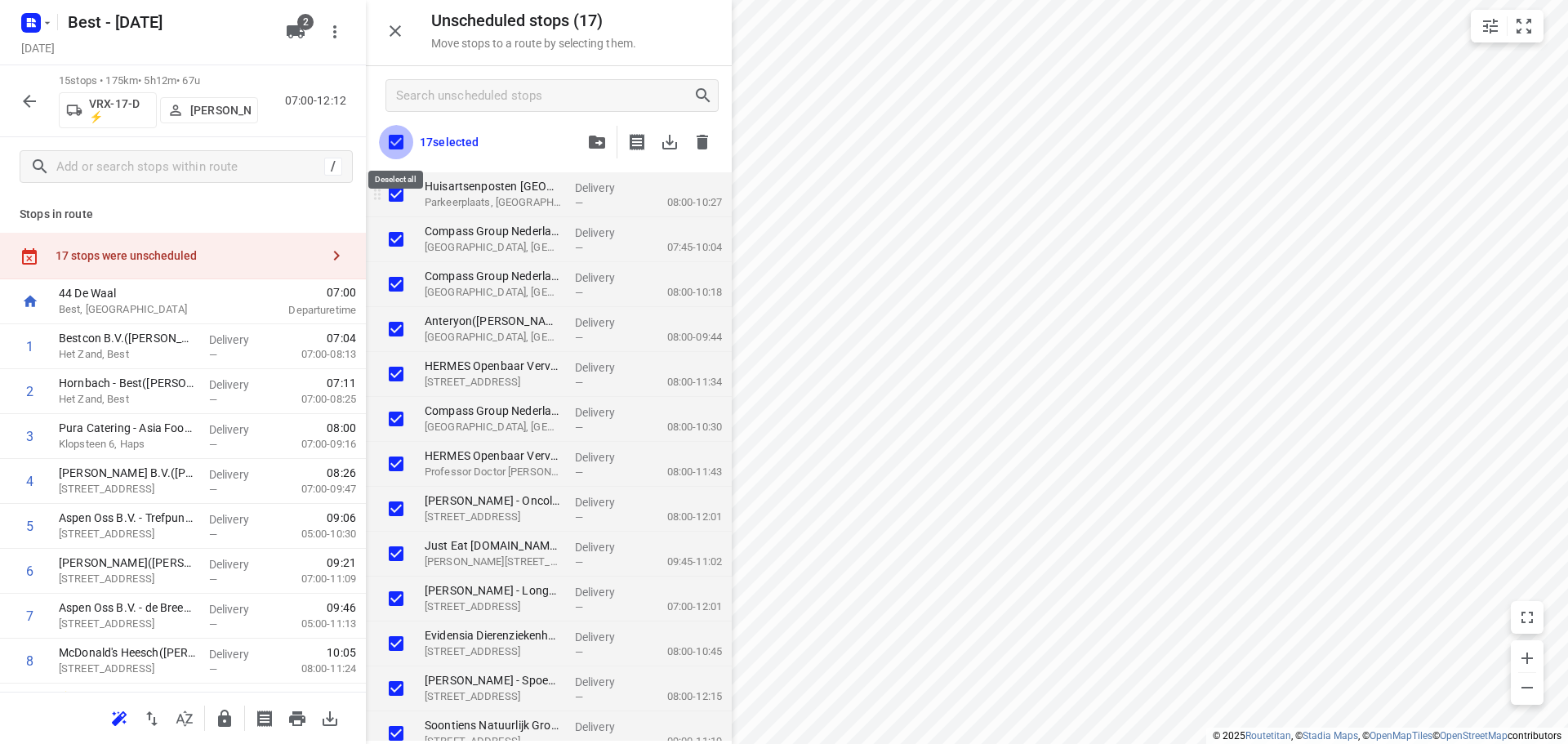
click at [395, 147] on input "checkbox" at bounding box center [396, 142] width 34 height 34
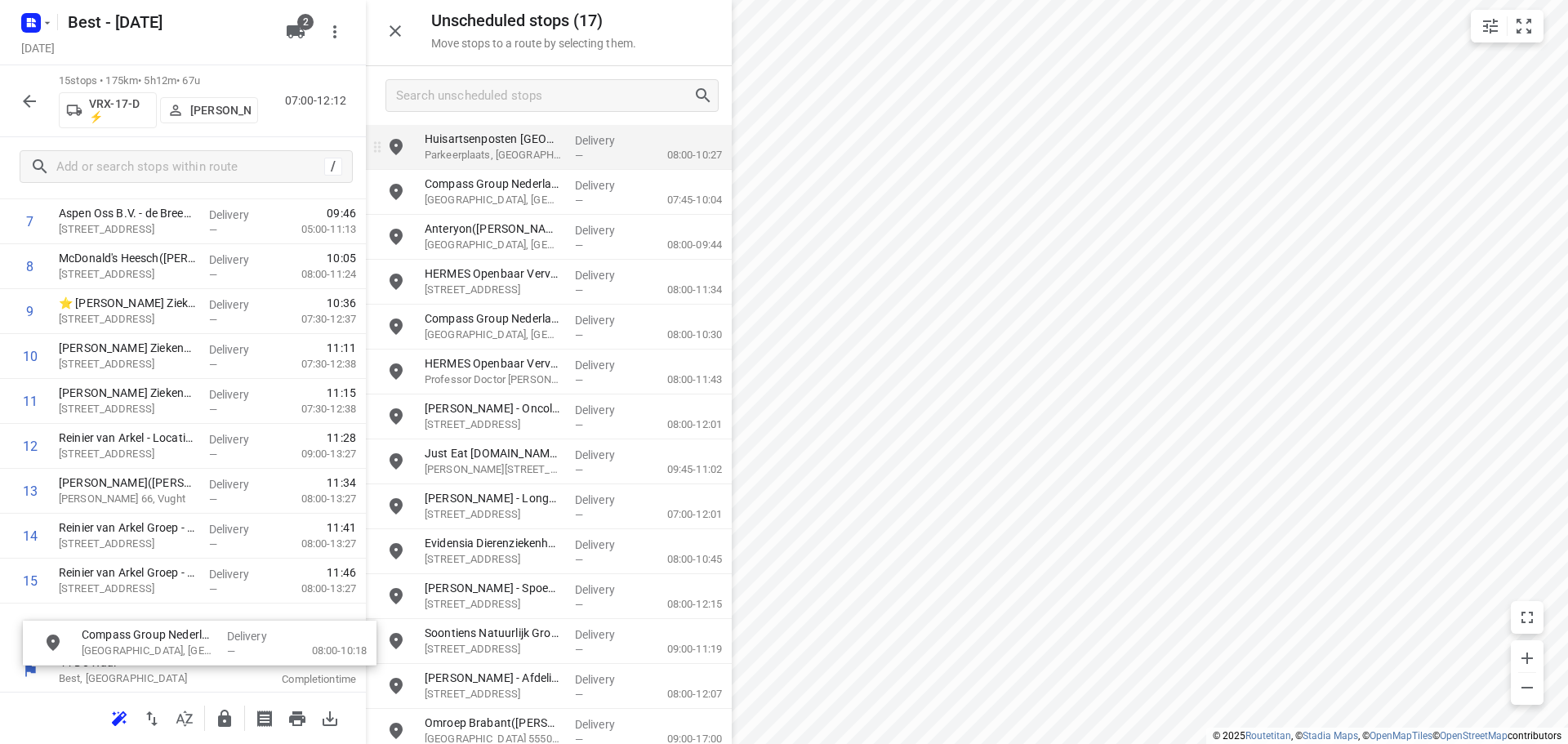
scroll to position [396, 0]
drag, startPoint x: 484, startPoint y: 223, endPoint x: 105, endPoint y: 640, distance: 563.5
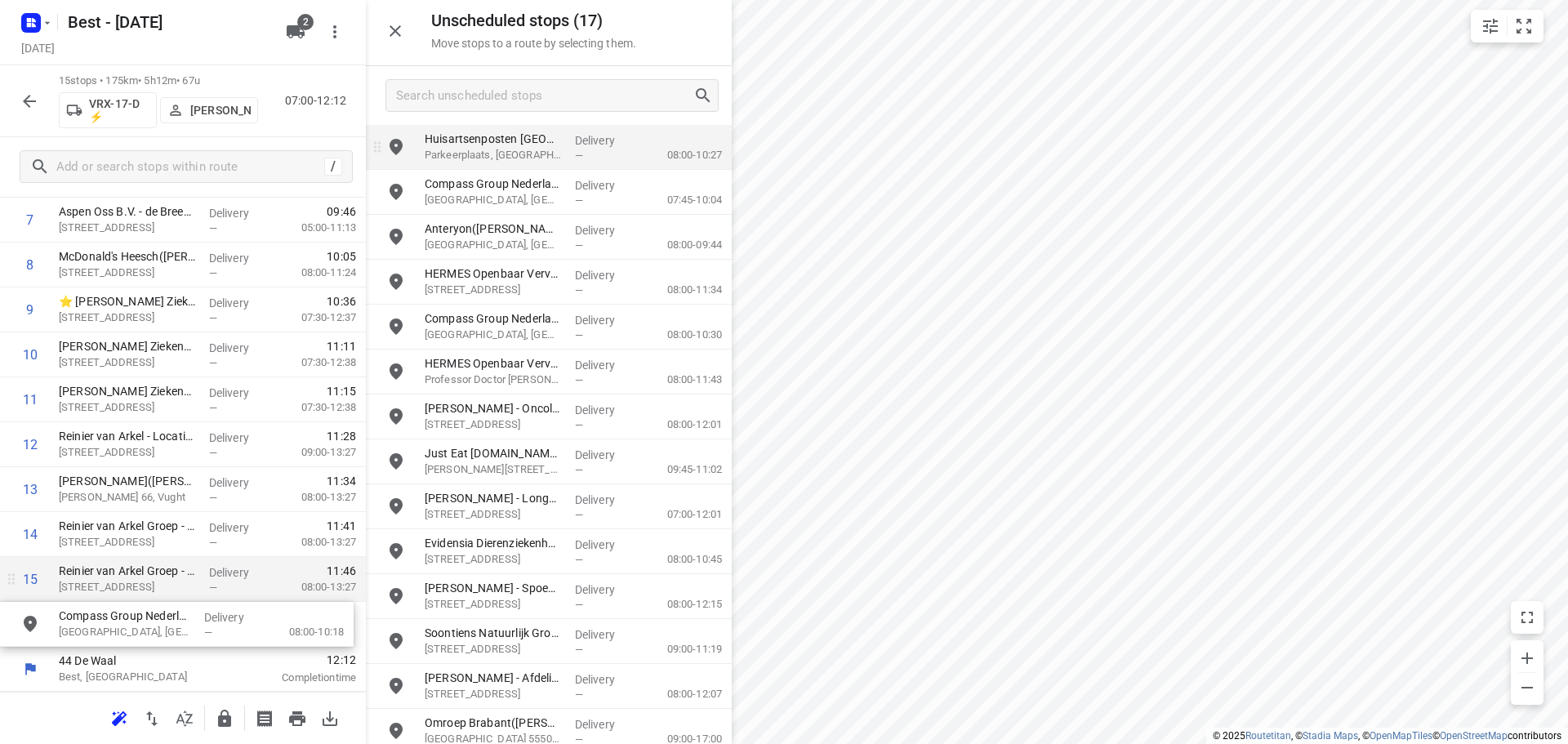
scroll to position [351, 0]
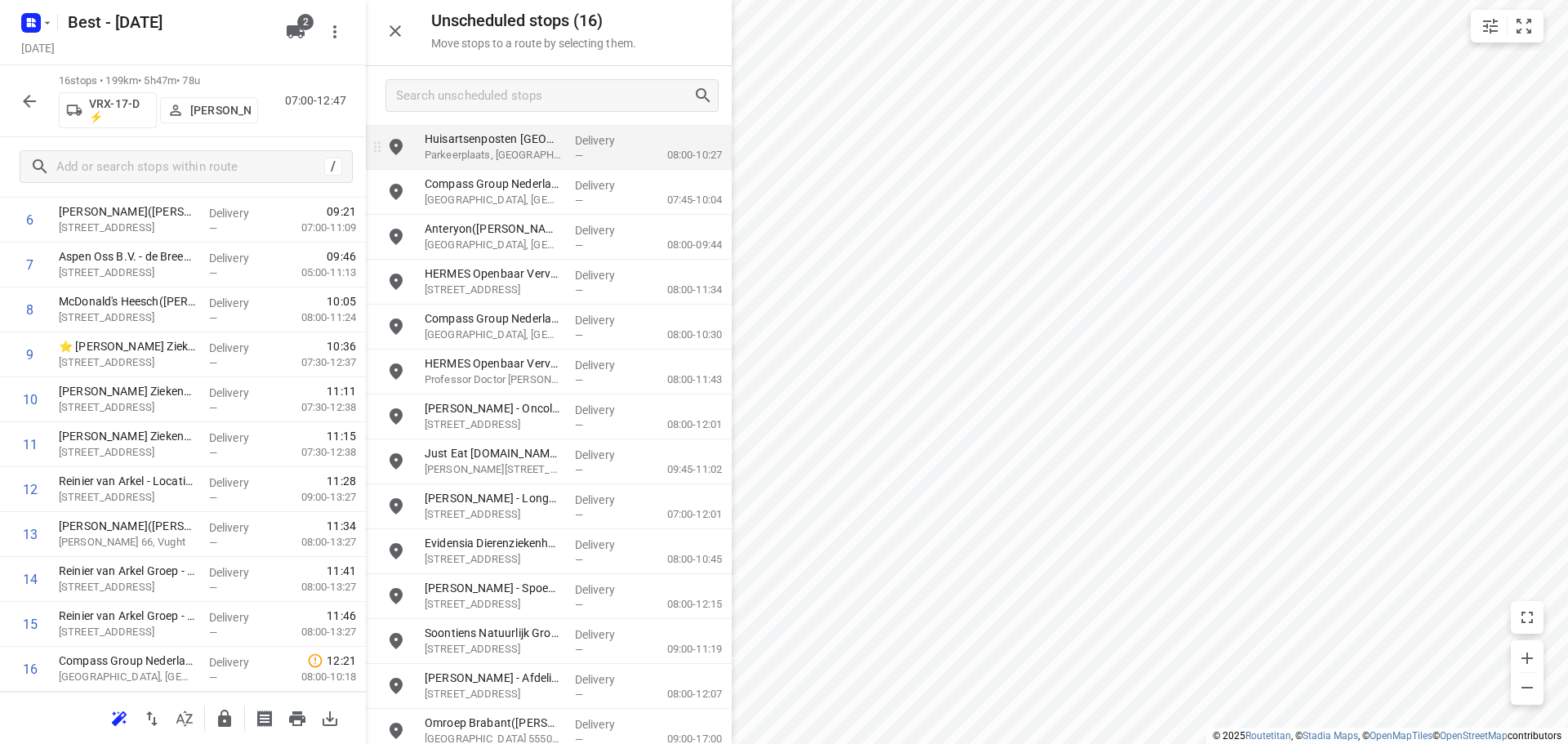
click at [397, 26] on icon "button" at bounding box center [396, 31] width 19 height 19
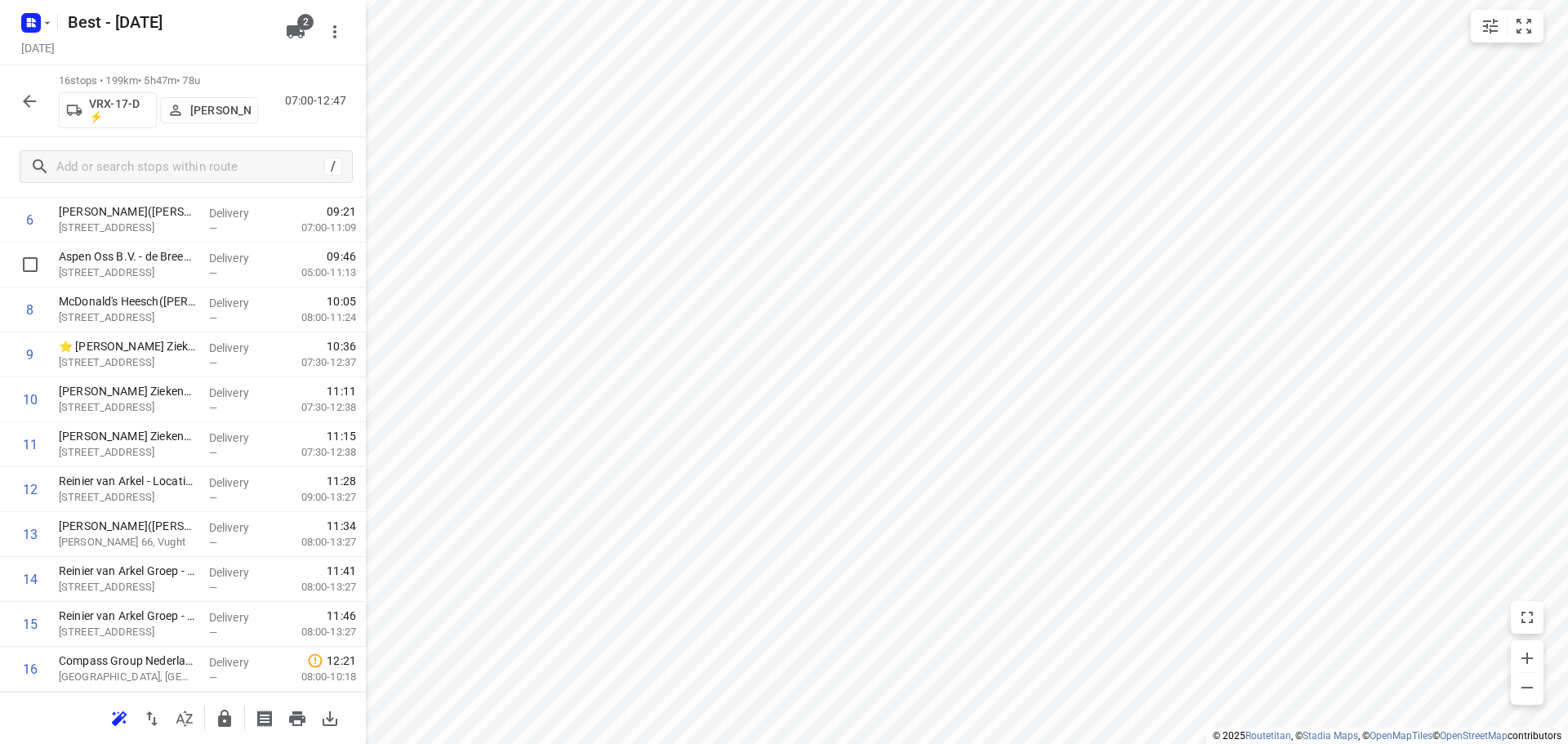
scroll to position [0, 0]
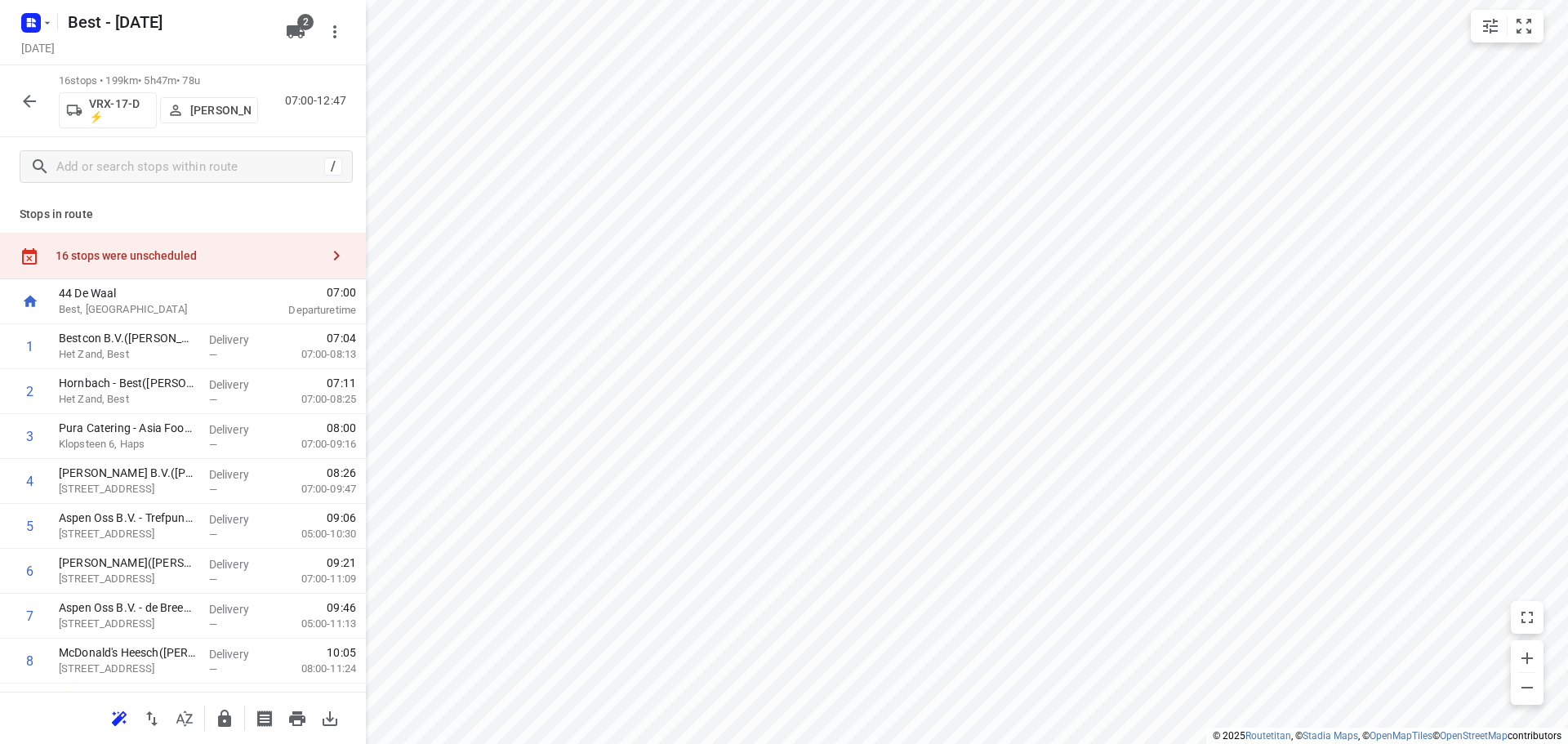
click at [277, 271] on div "16 stops were unscheduled" at bounding box center [183, 256] width 366 height 47
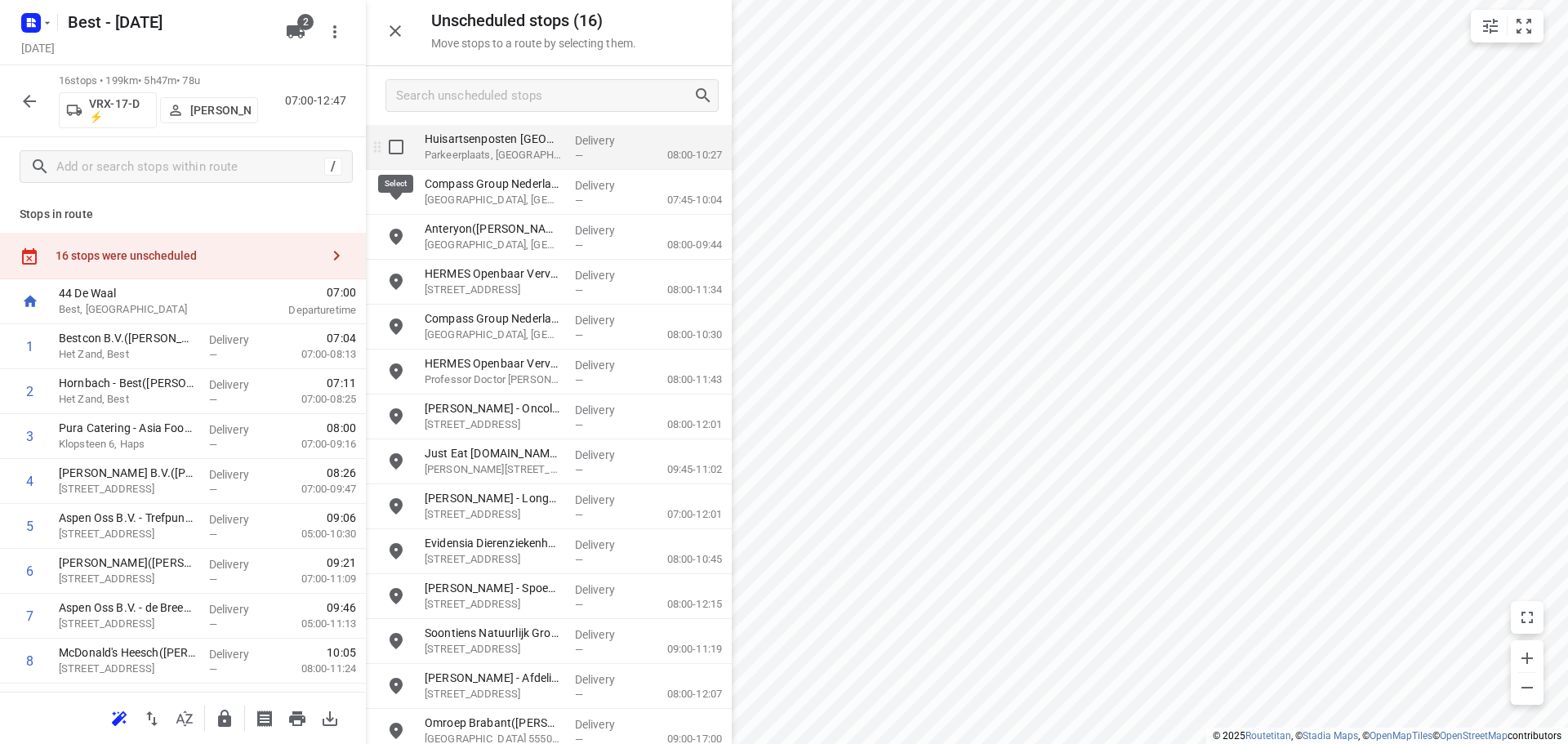
click at [394, 150] on input "grid" at bounding box center [396, 147] width 33 height 33
checkbox input "true"
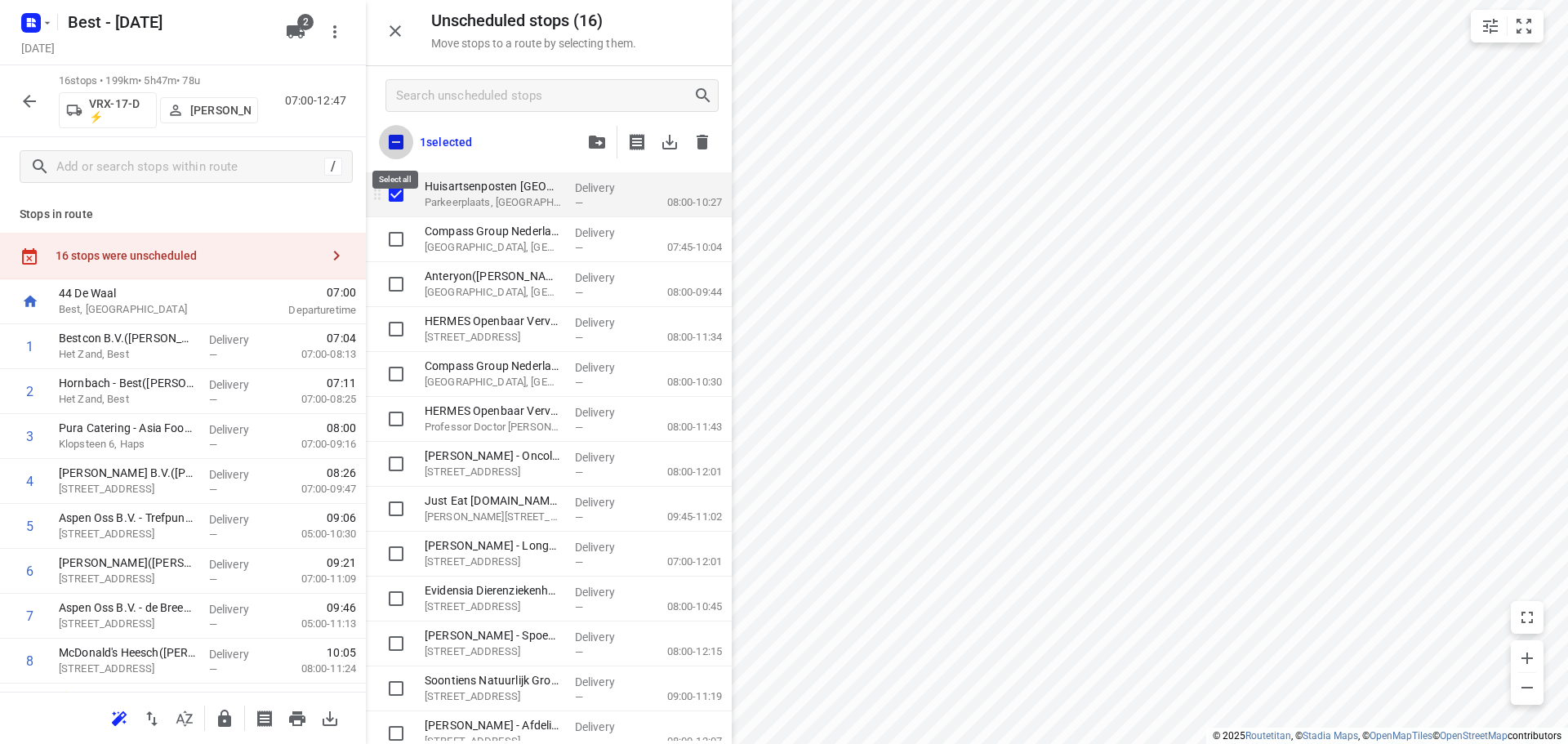
click at [394, 150] on input "checkbox" at bounding box center [396, 142] width 34 height 34
checkbox input "true"
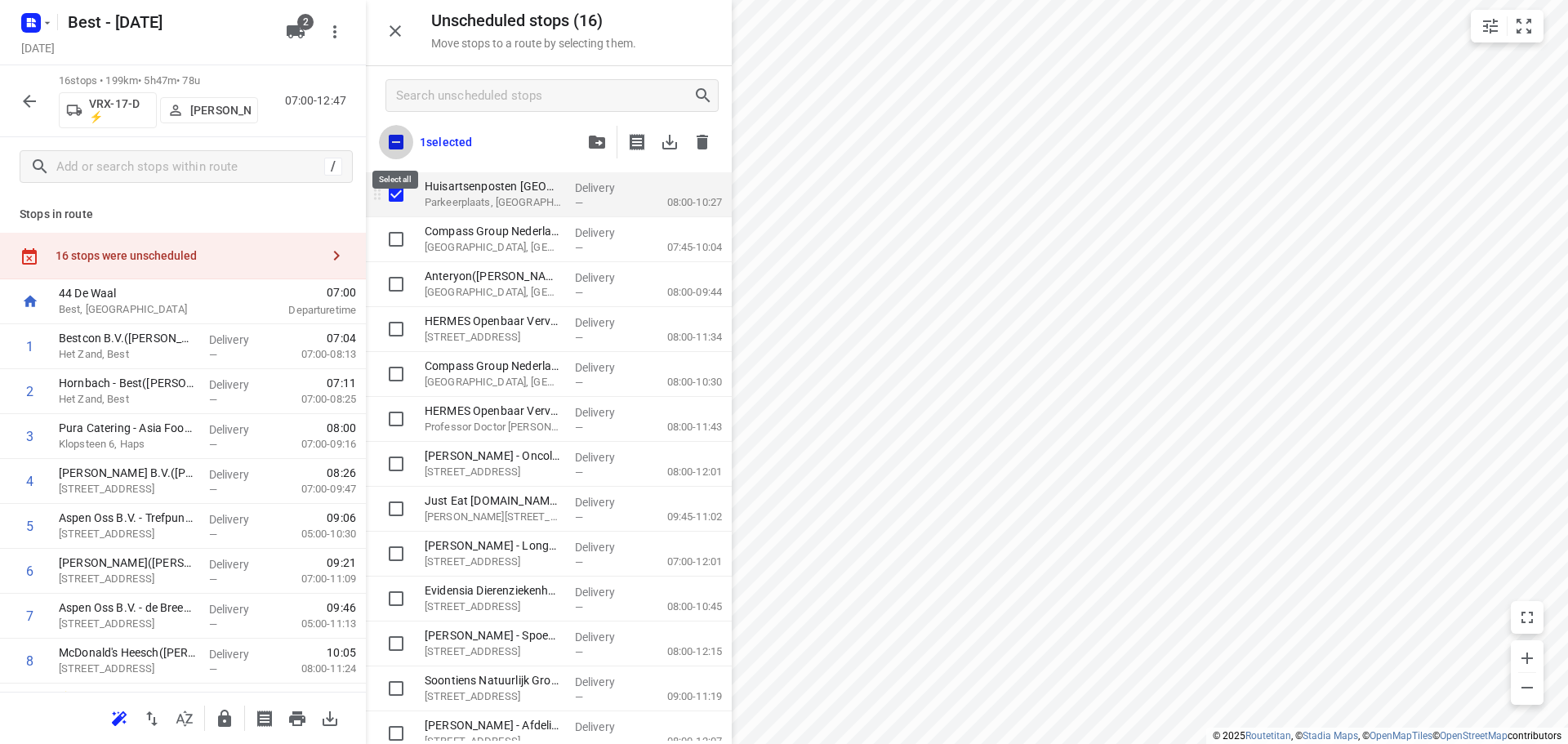
checkbox input "true"
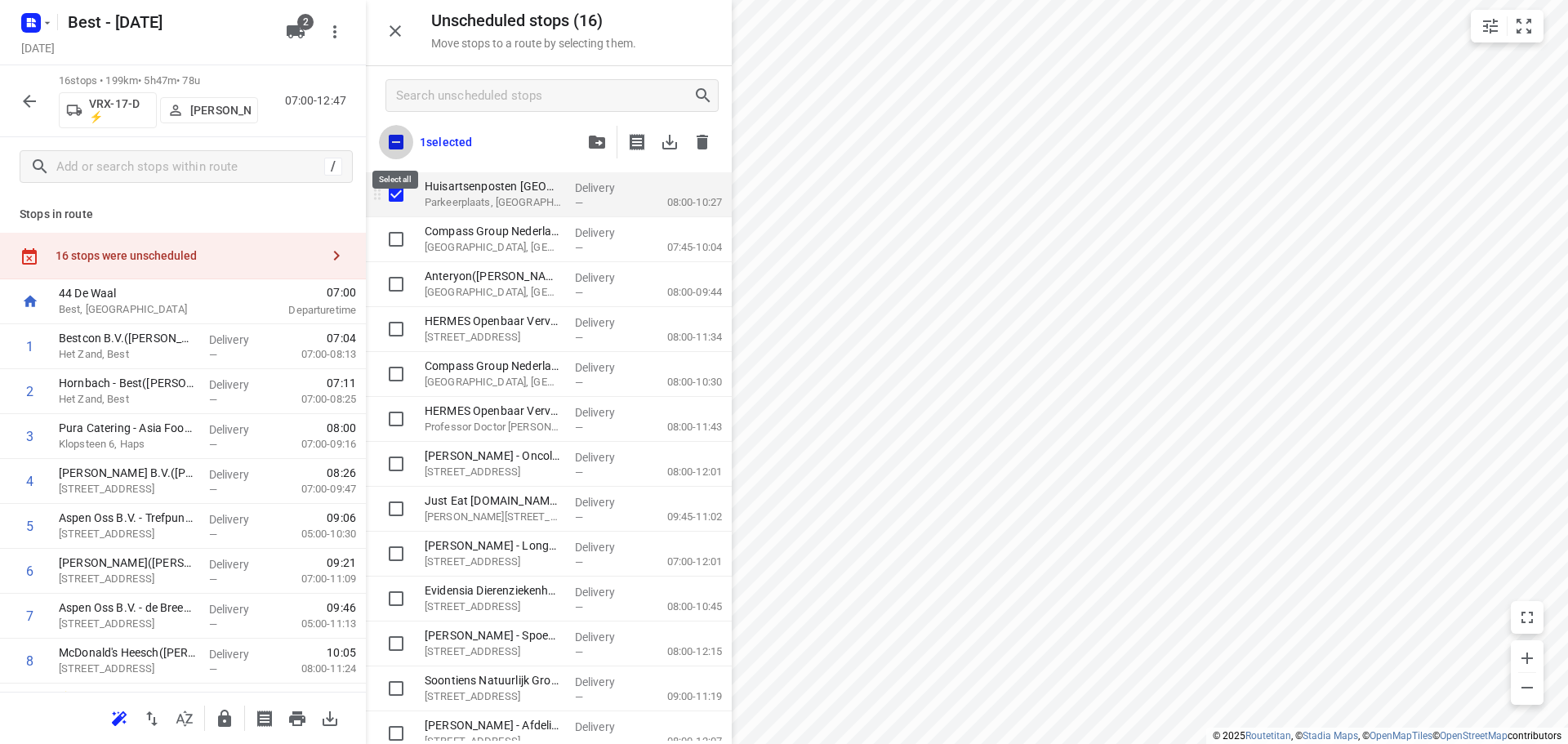
checkbox input "true"
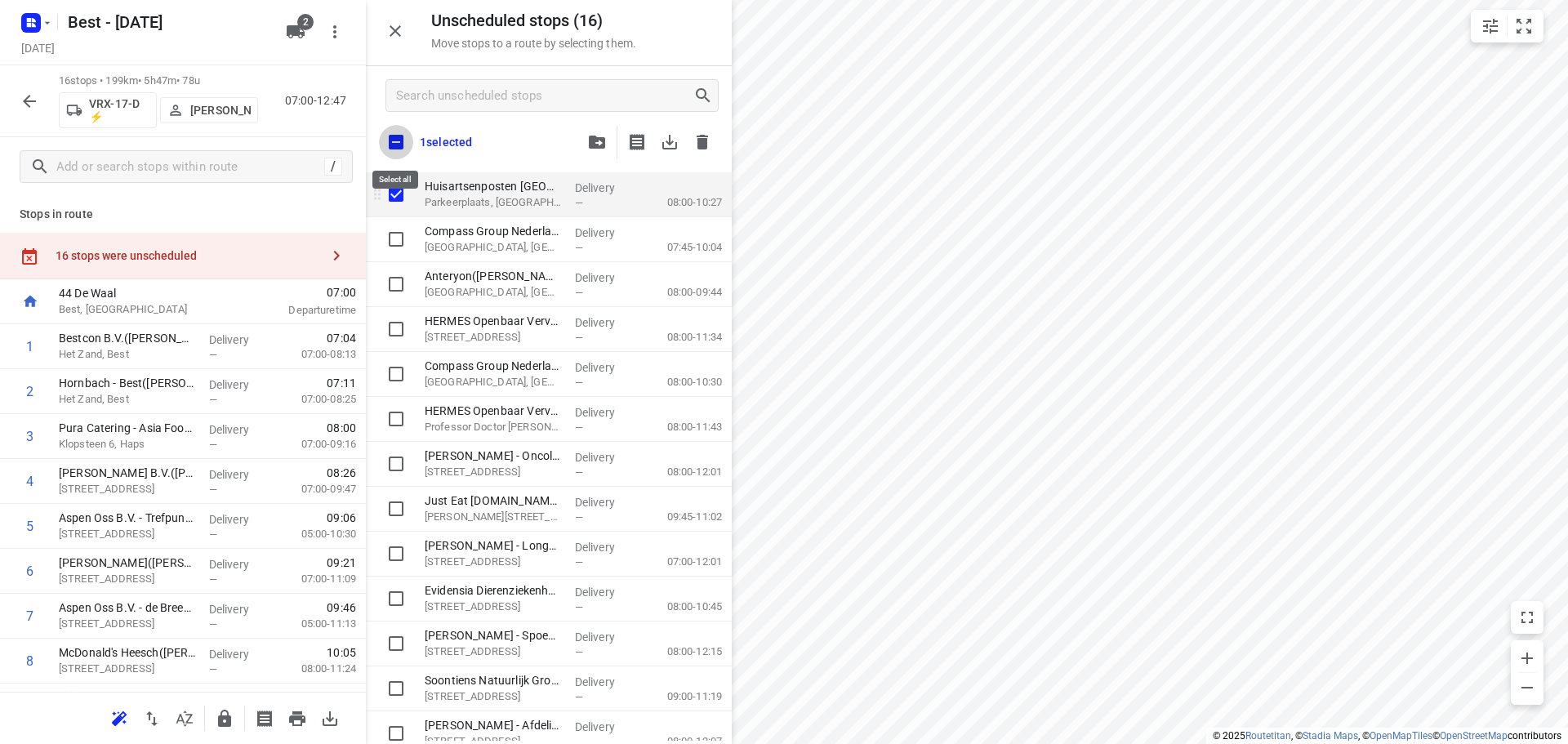
checkbox input "true"
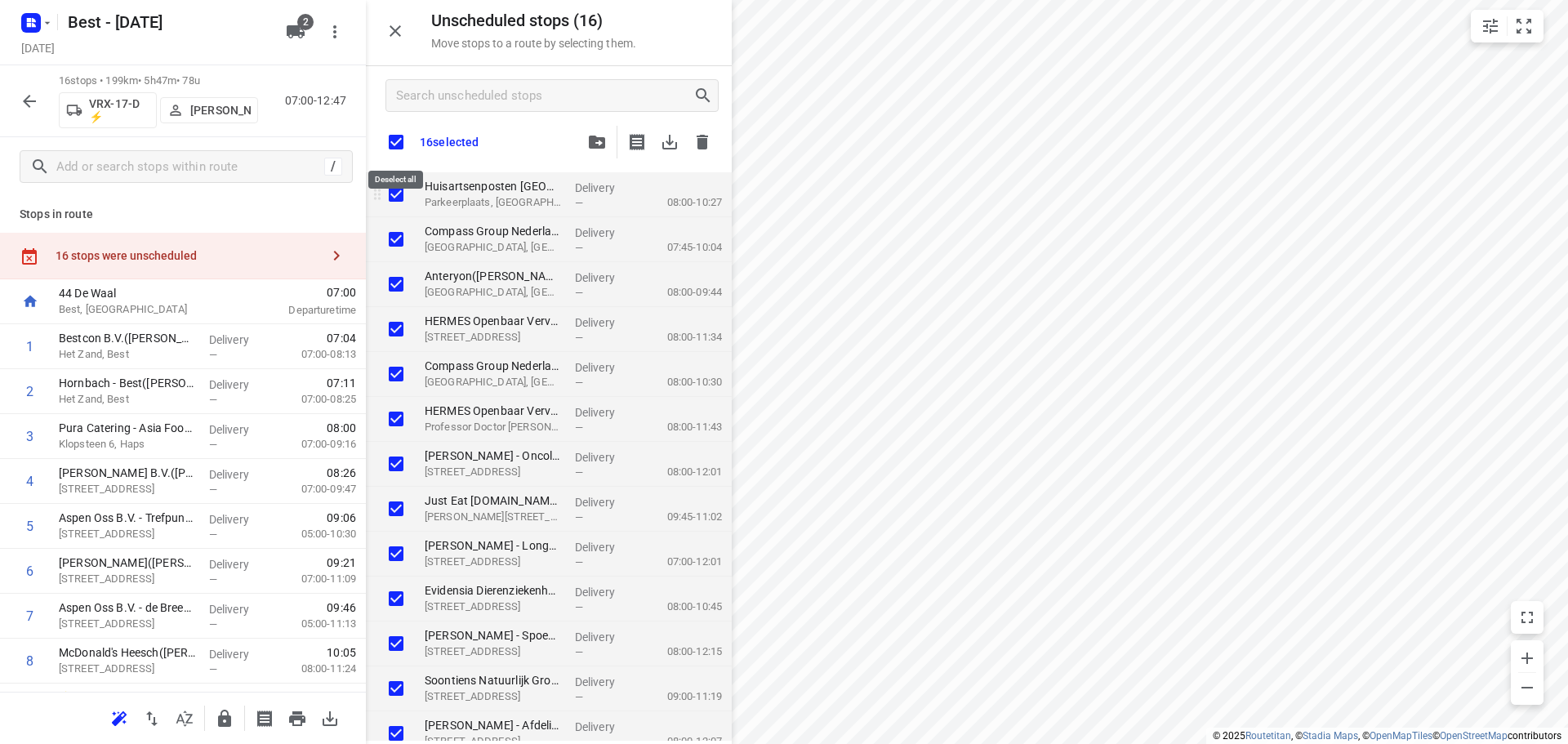
checkbox input "true"
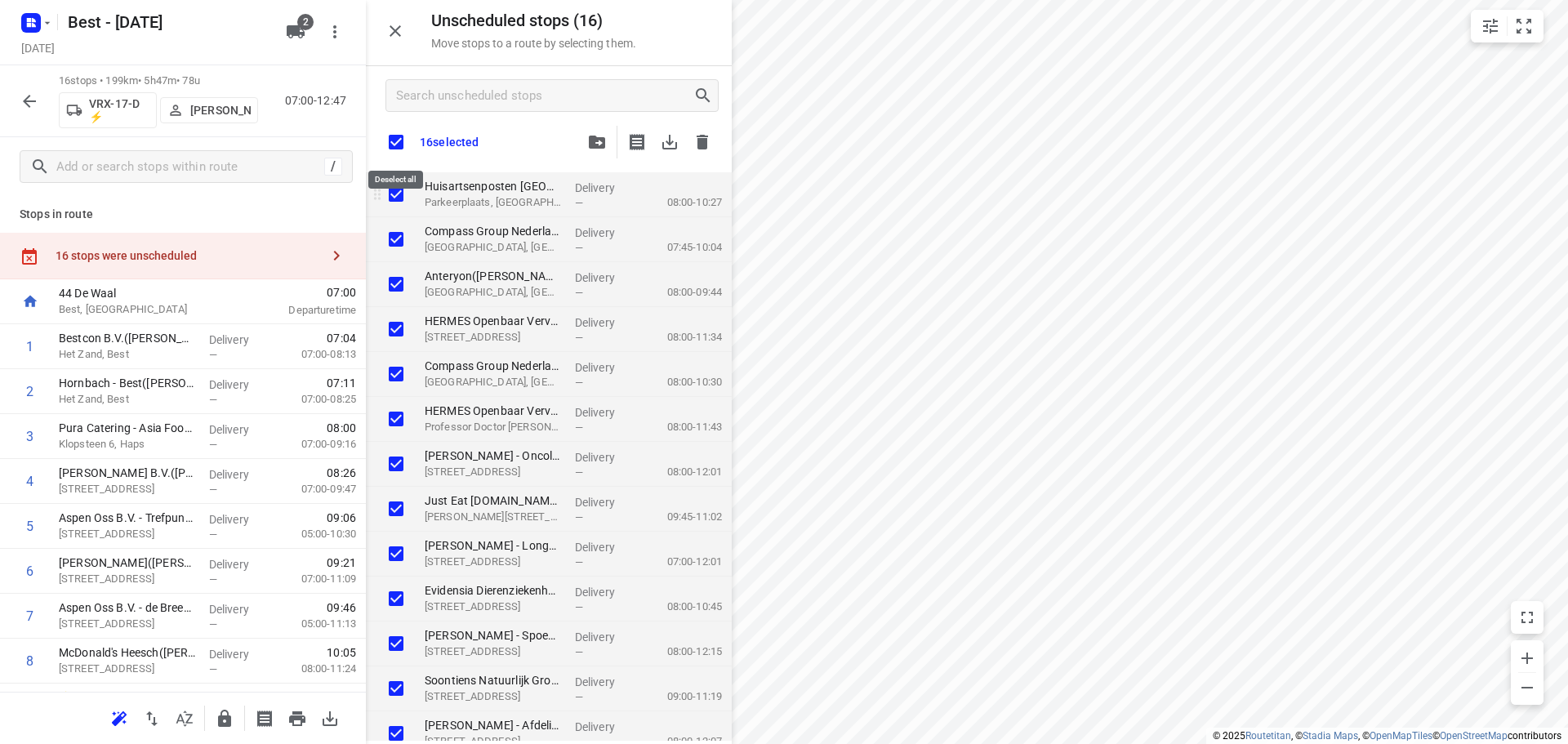
checkbox input "true"
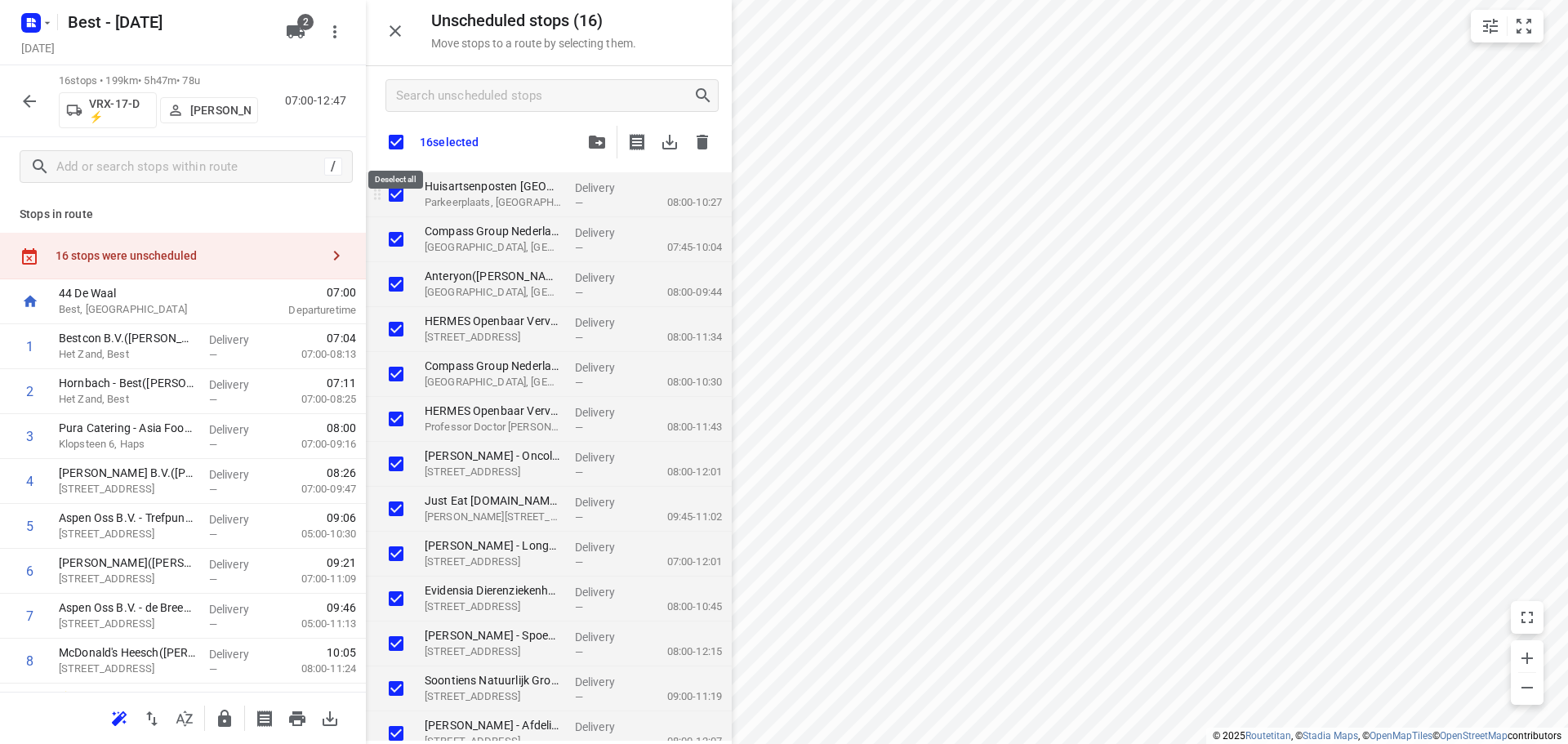
checkbox input "true"
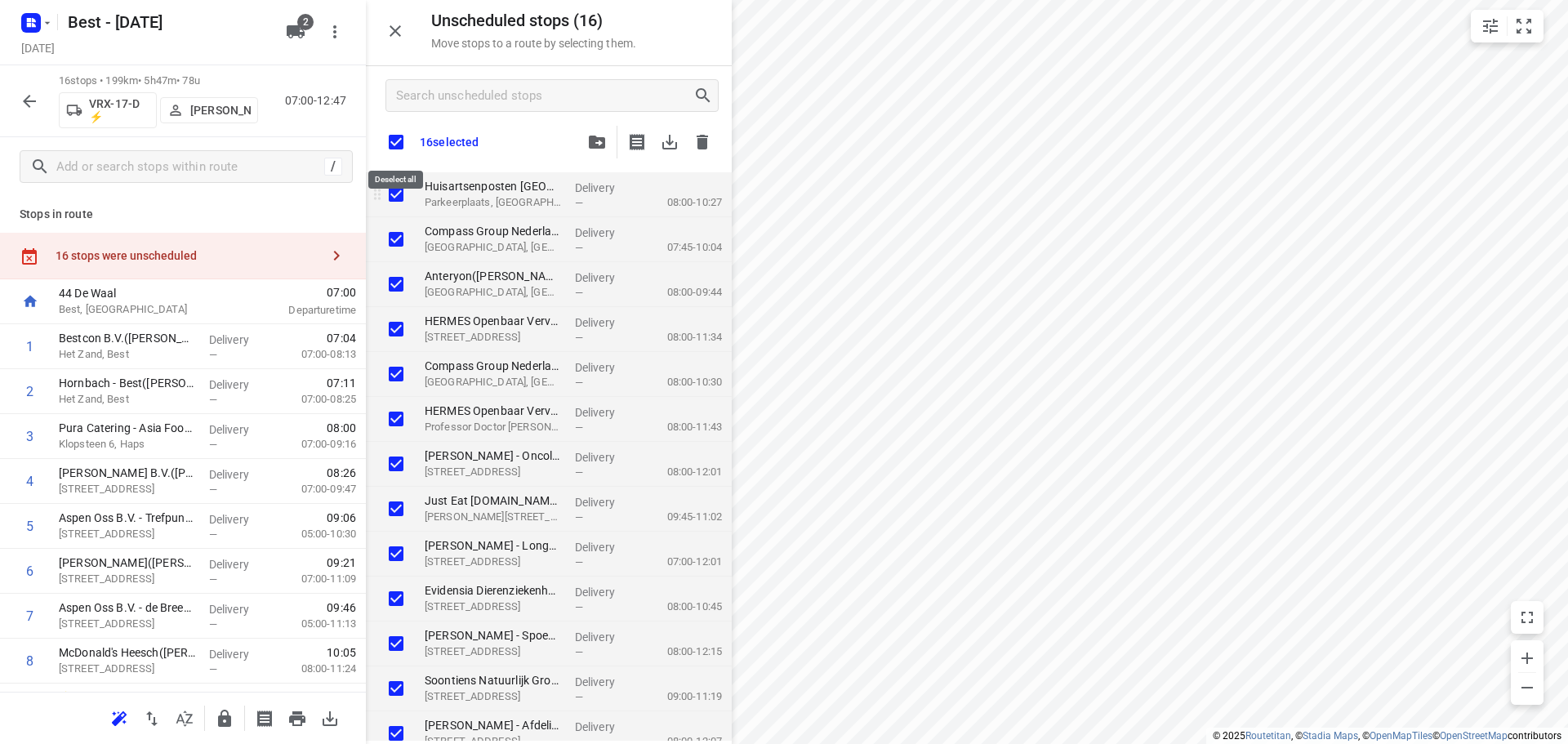
checkbox input "true"
click at [396, 199] on input "grid" at bounding box center [396, 194] width 33 height 33
checkbox input "false"
checkbox input "true"
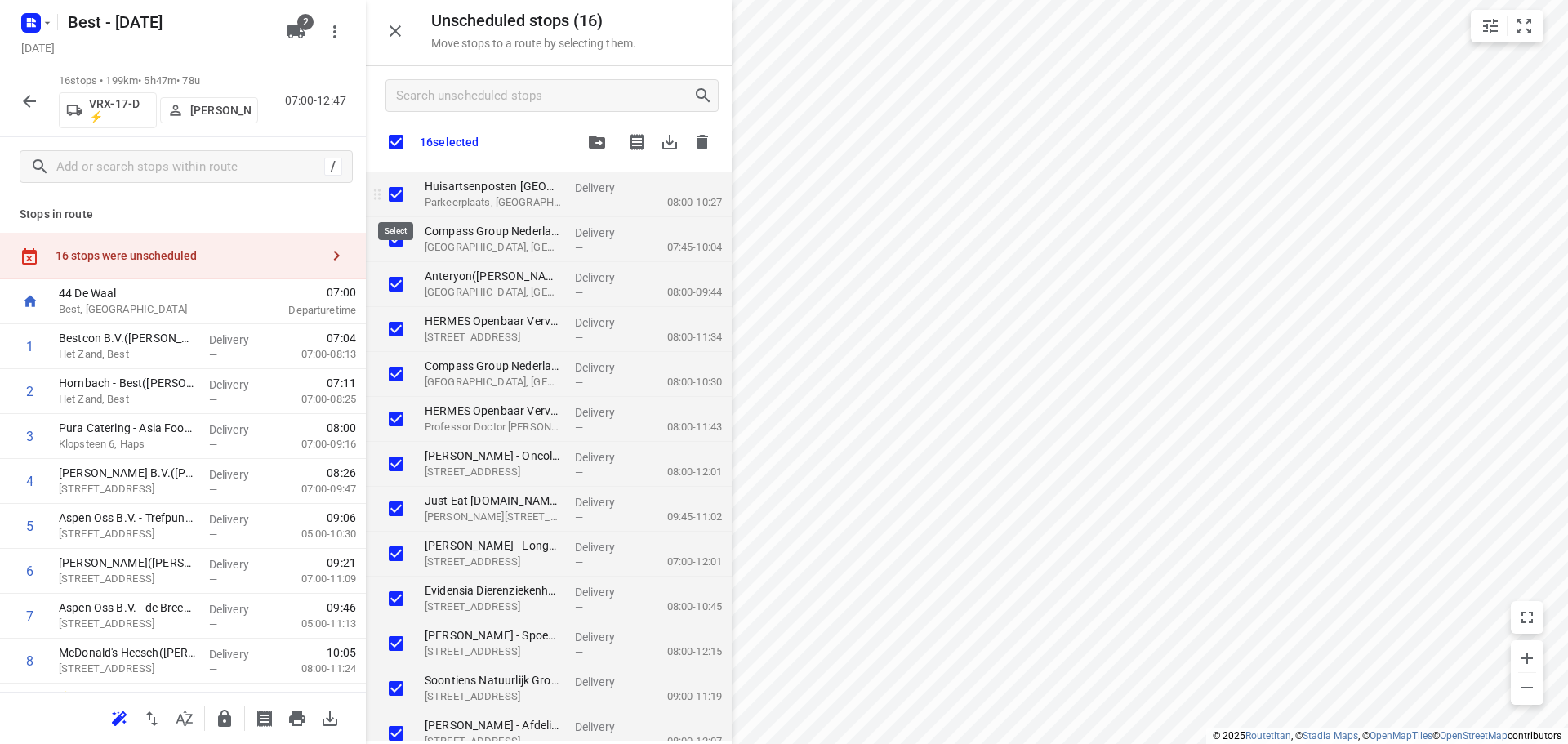
checkbox input "true"
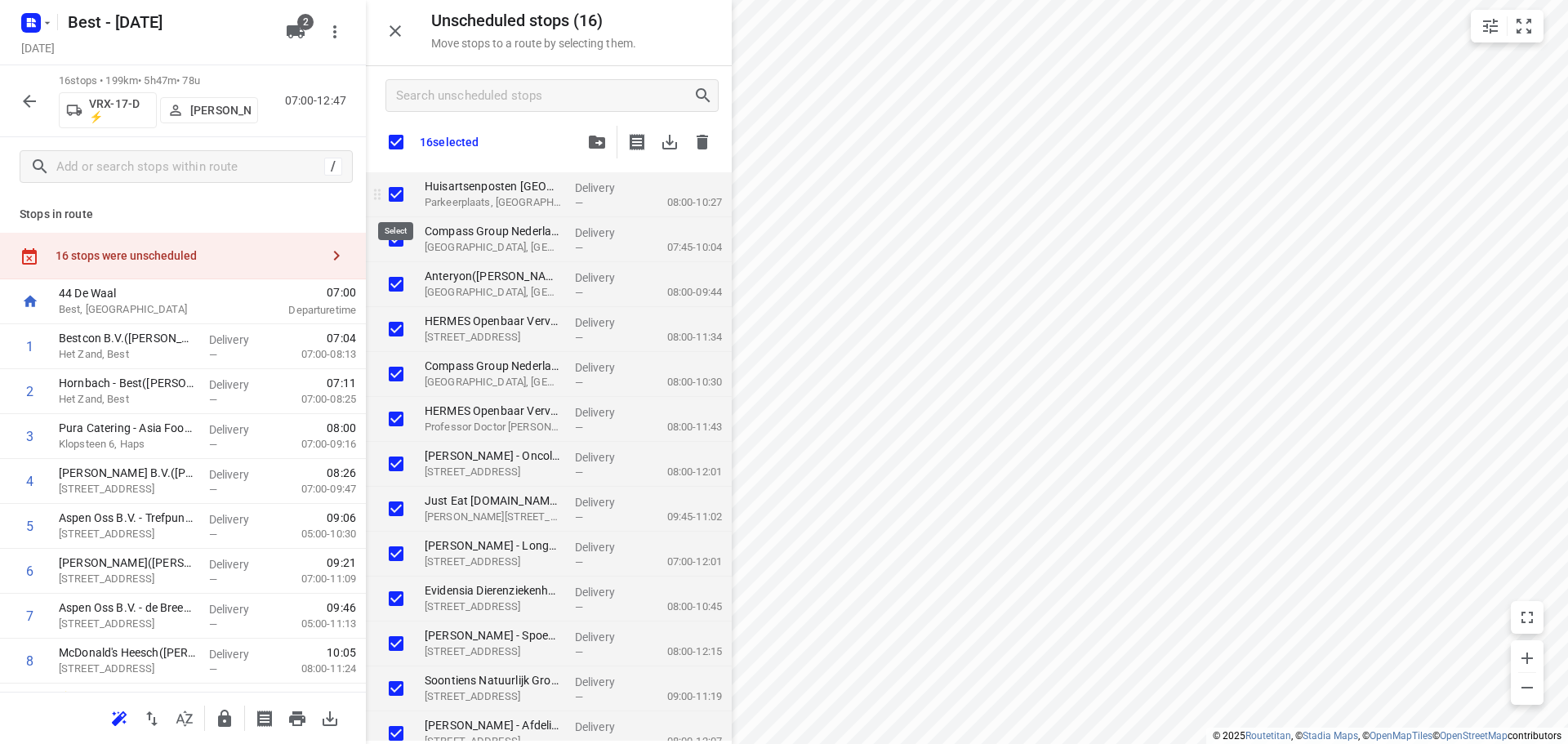
checkbox input "true"
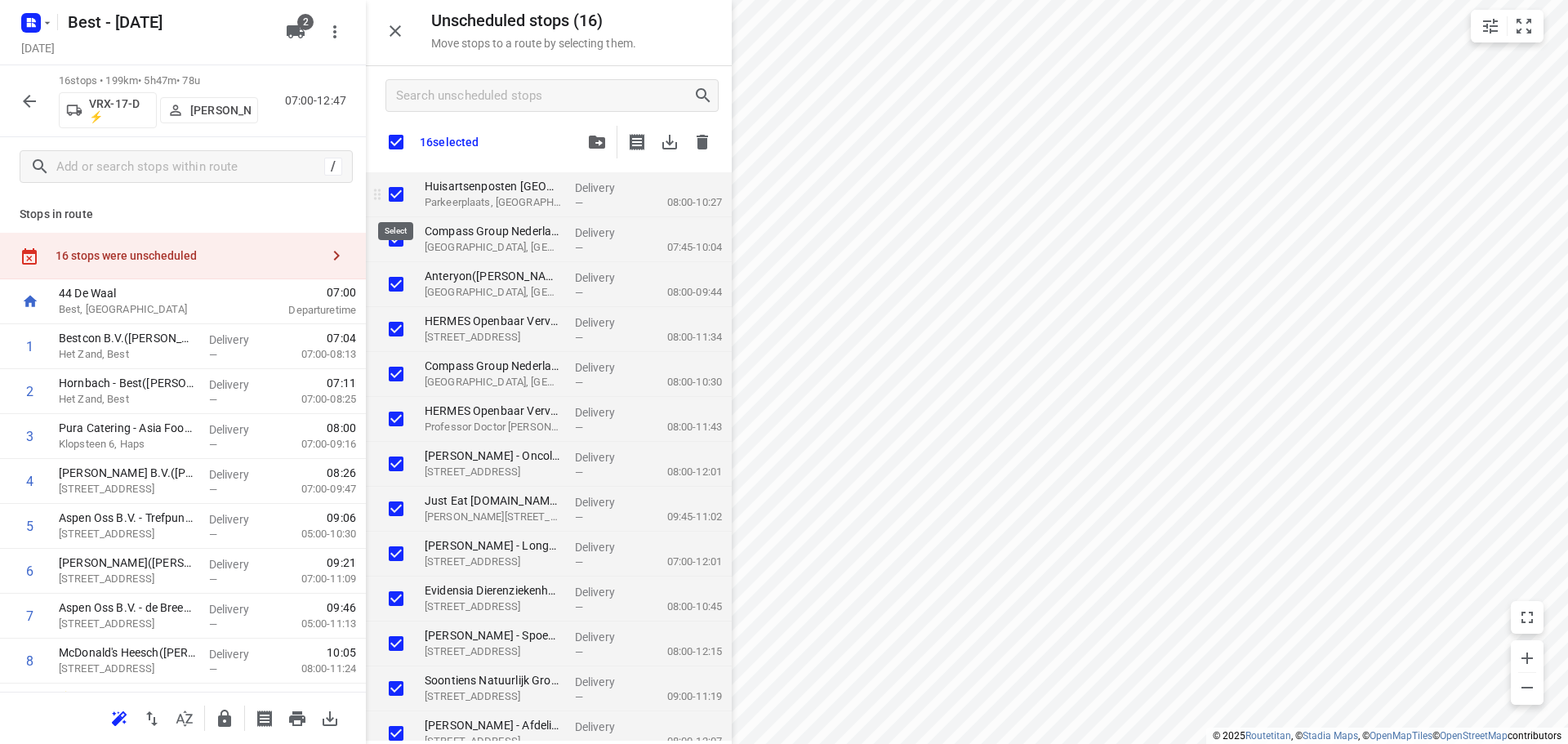
checkbox input "true"
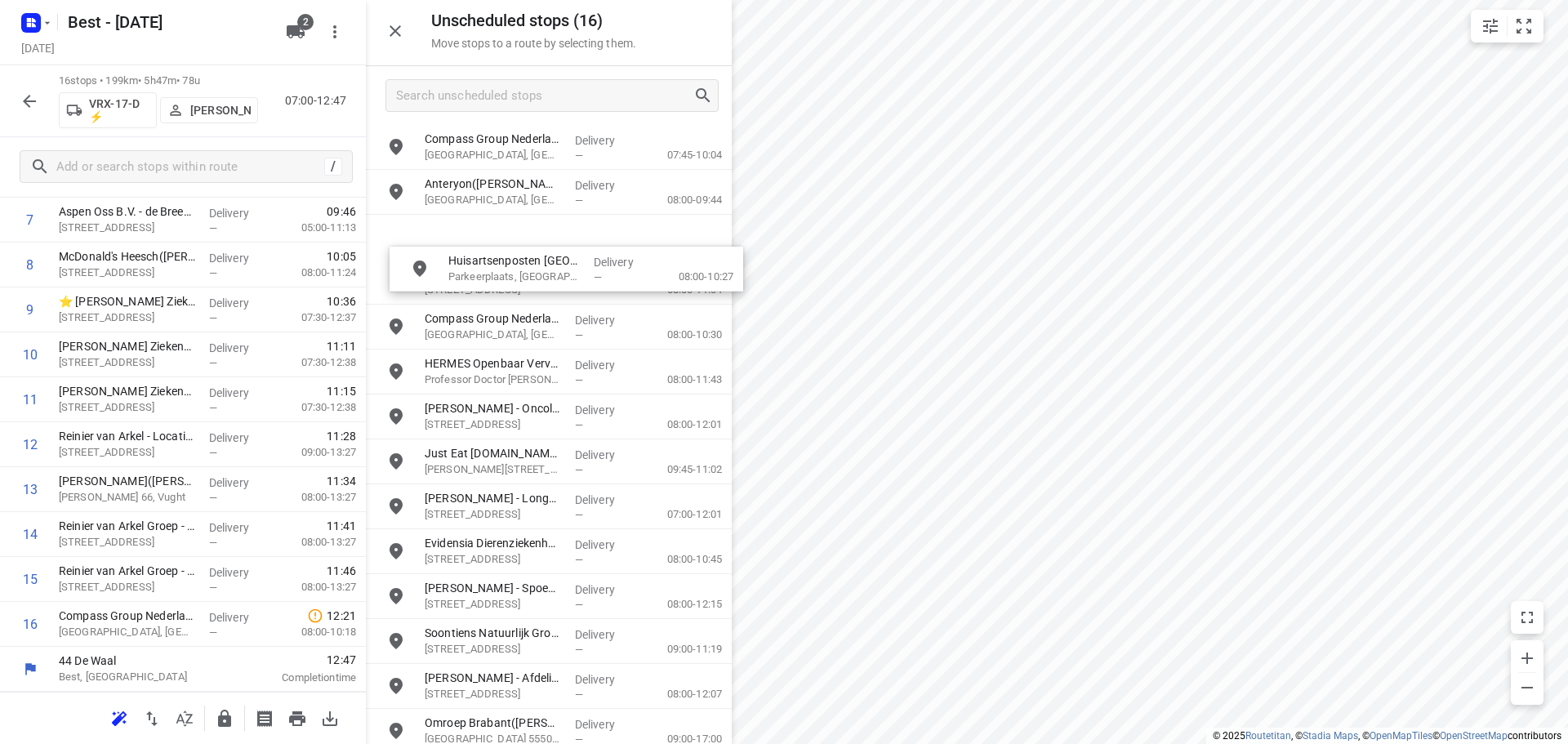
scroll to position [396, 0]
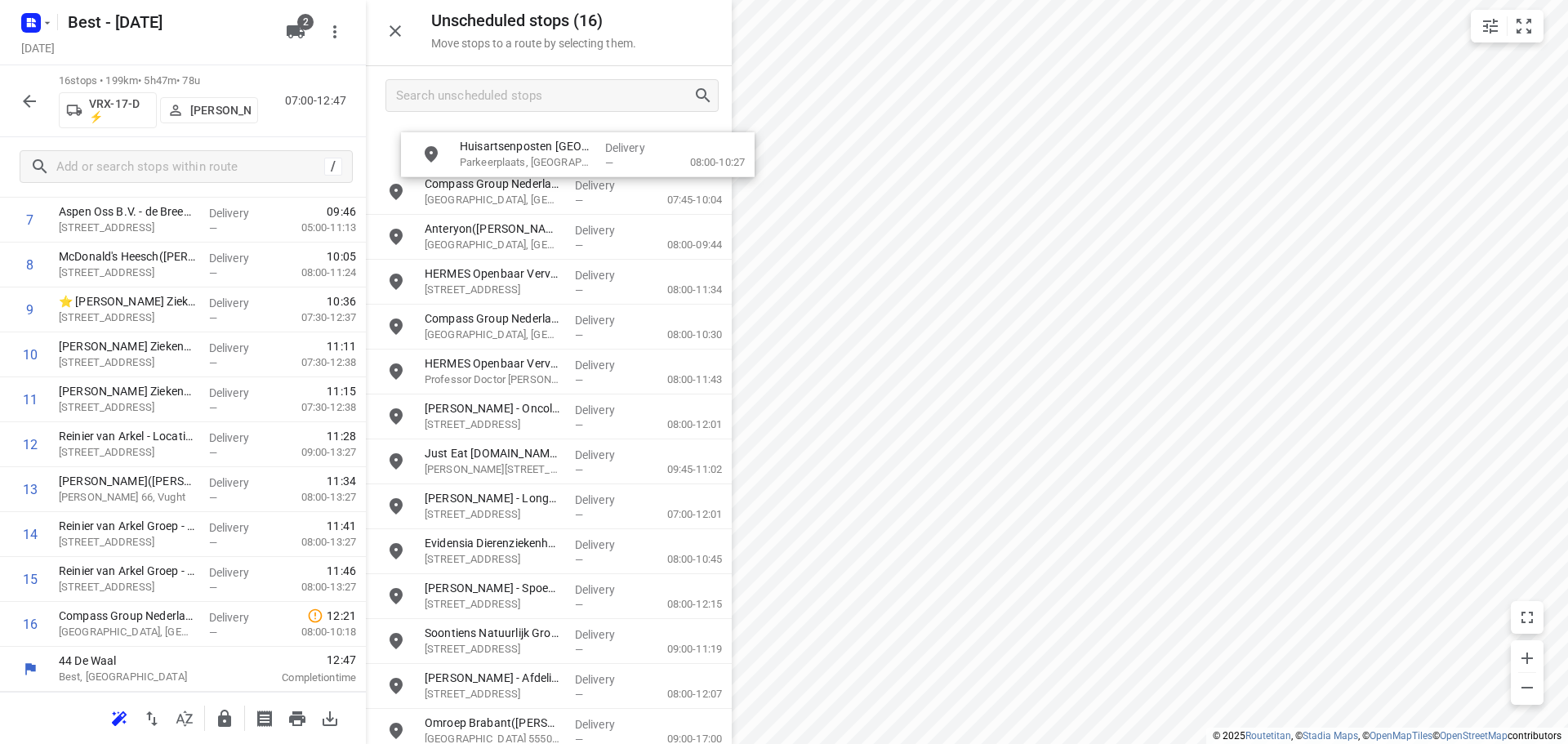
drag, startPoint x: 452, startPoint y: 202, endPoint x: 486, endPoint y: 167, distance: 48.8
click at [399, 213] on div "grid" at bounding box center [391, 192] width 52 height 45
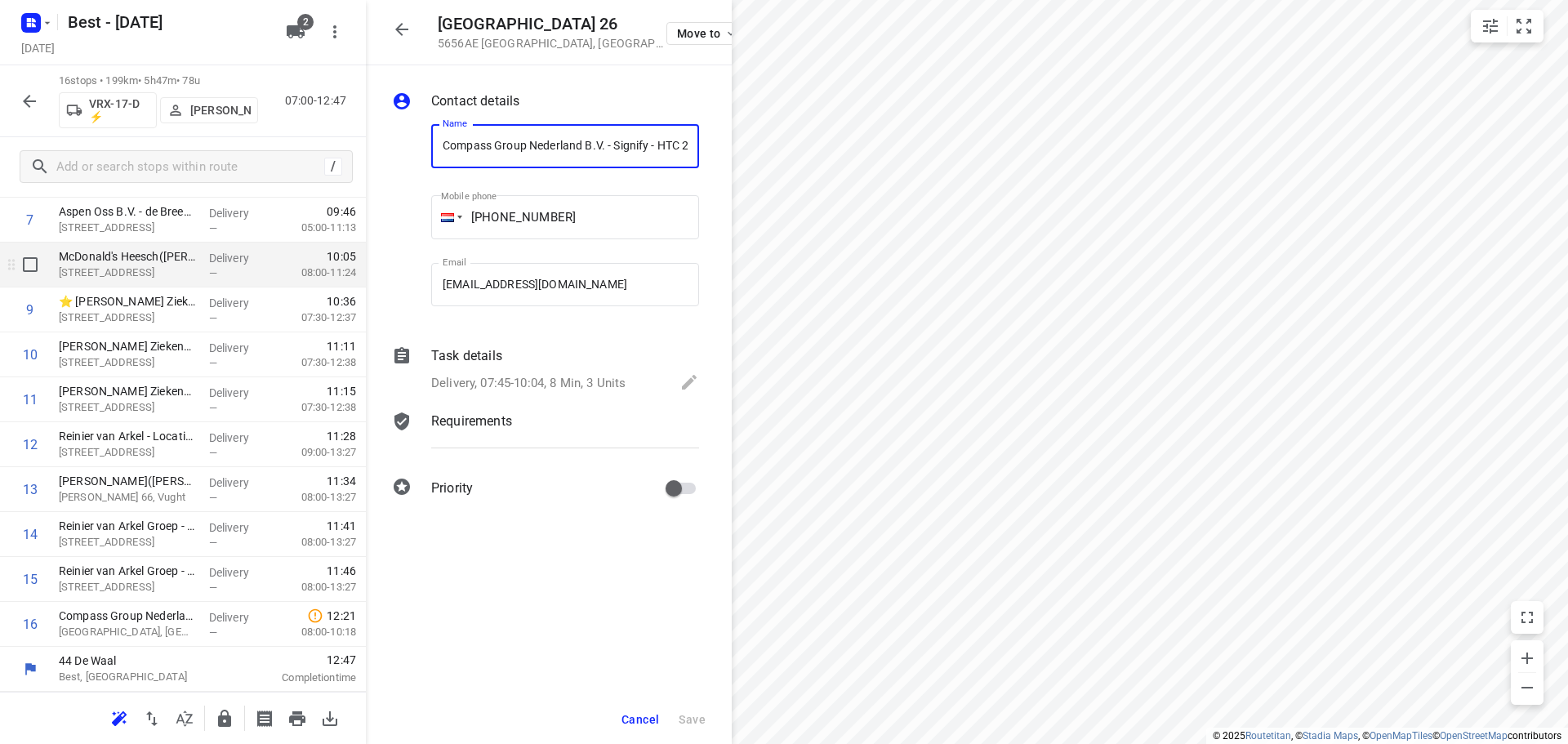
scroll to position [0, 79]
click at [398, 36] on icon "button" at bounding box center [402, 29] width 19 height 19
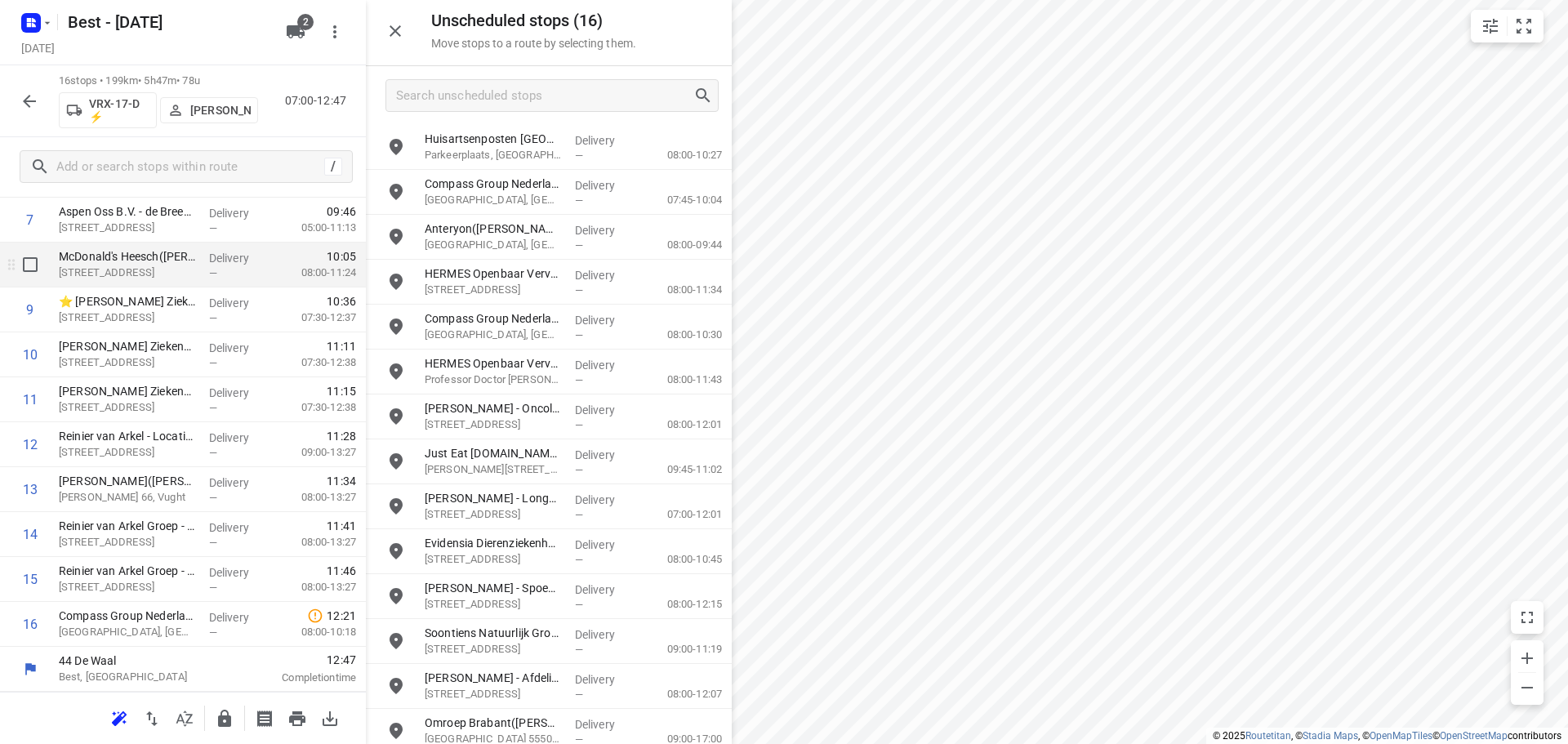
scroll to position [0, 0]
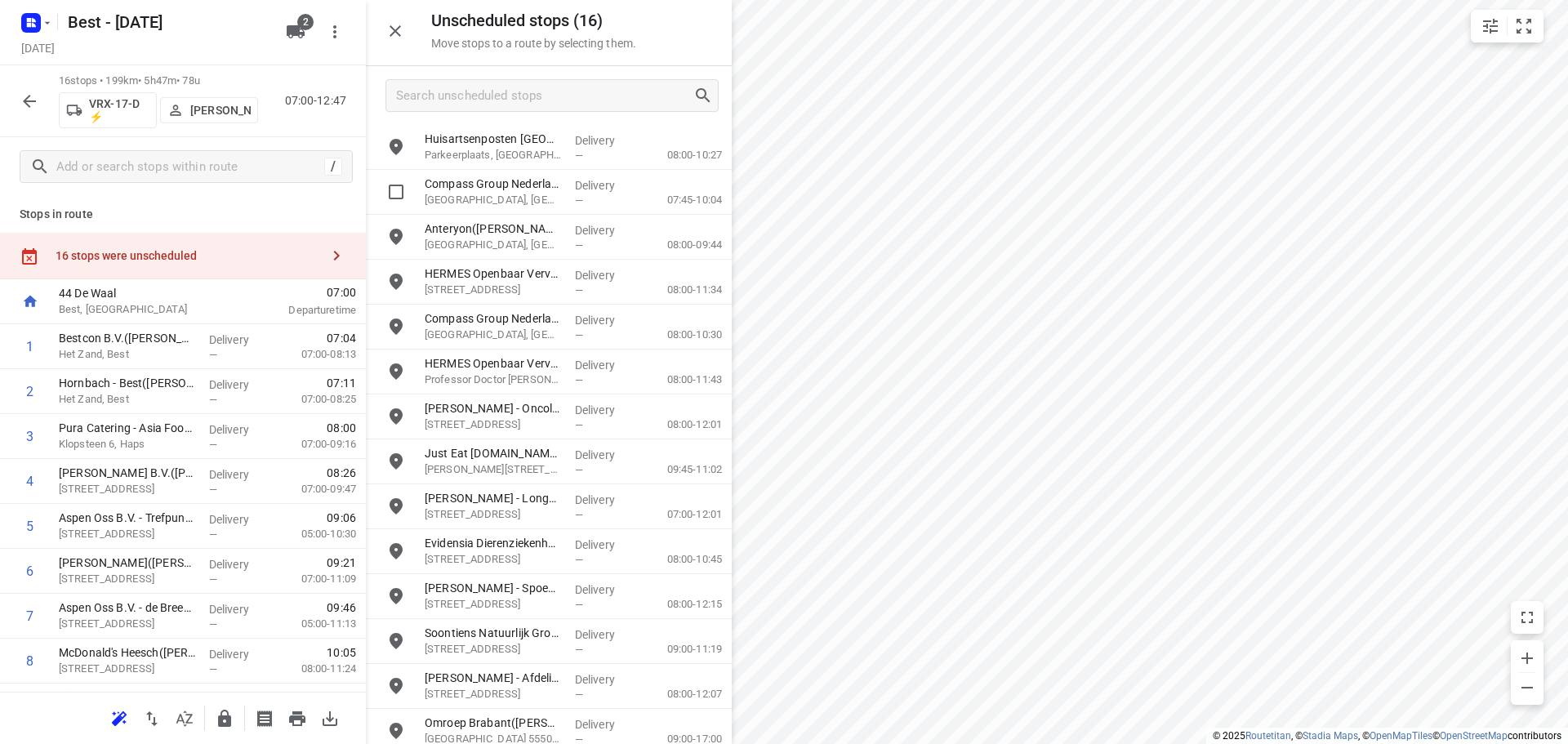
click at [408, 147] on div "grid" at bounding box center [391, 147] width 52 height 45
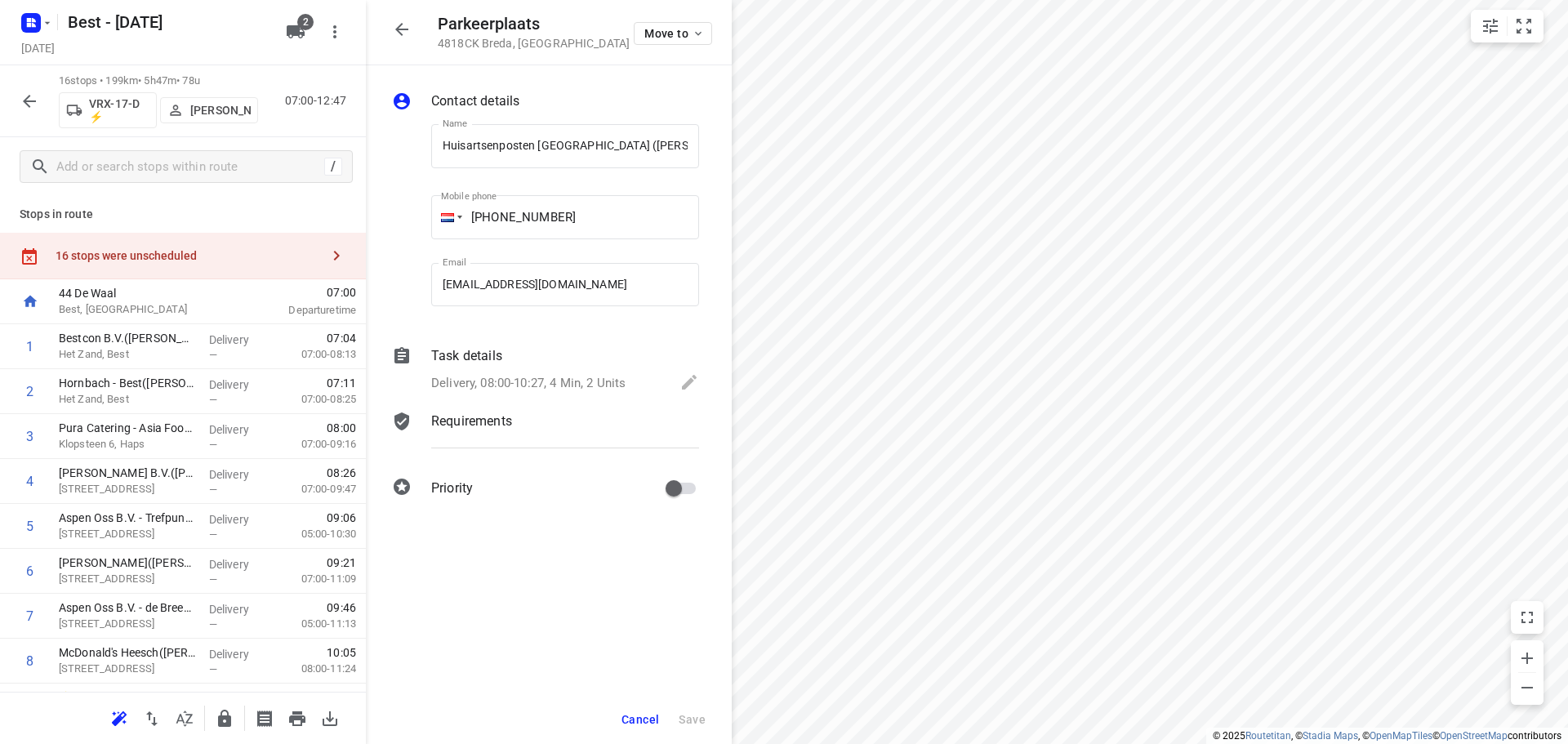
scroll to position [0, 124]
click at [320, 258] on button "button" at bounding box center [336, 255] width 33 height 33
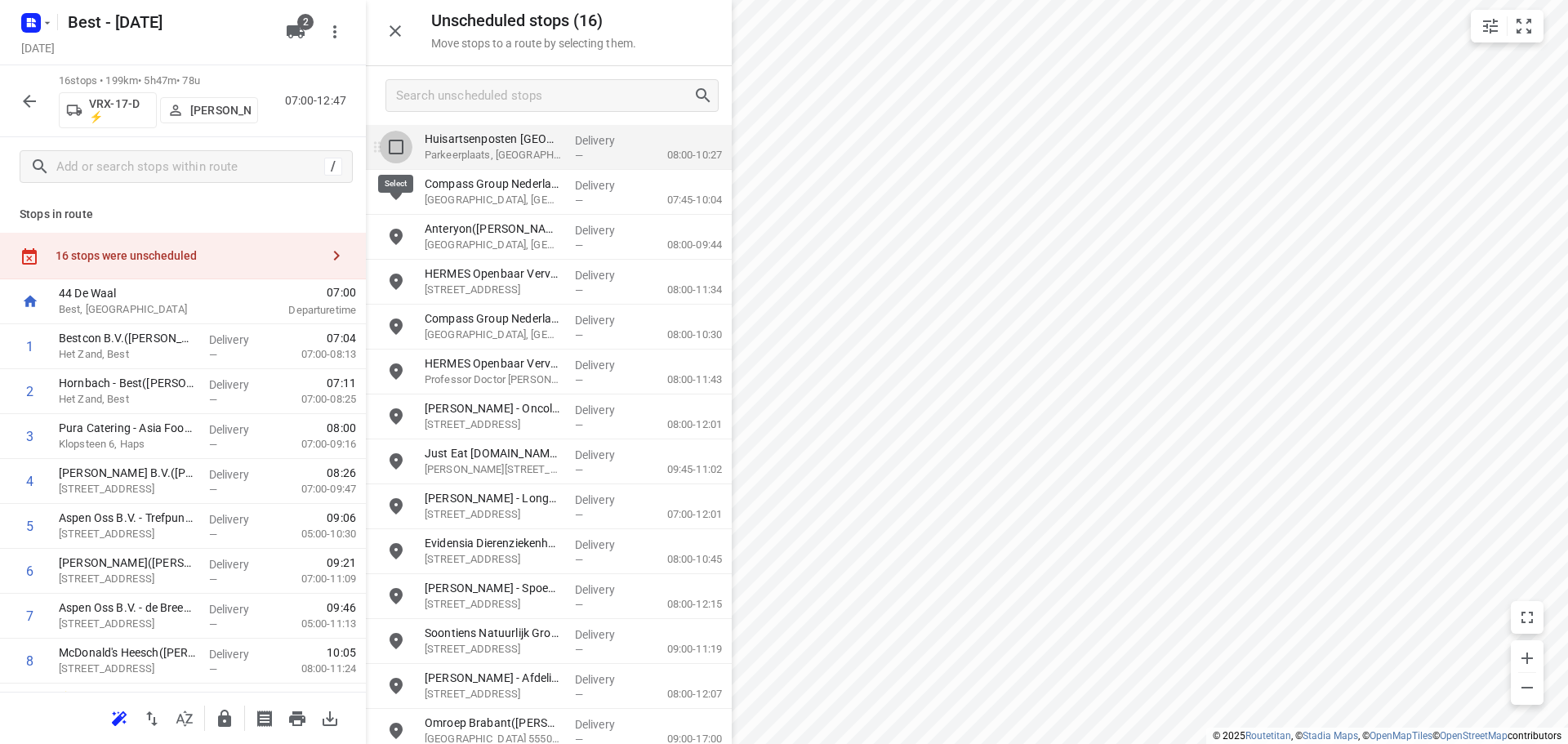
click at [396, 147] on input "grid" at bounding box center [396, 147] width 33 height 33
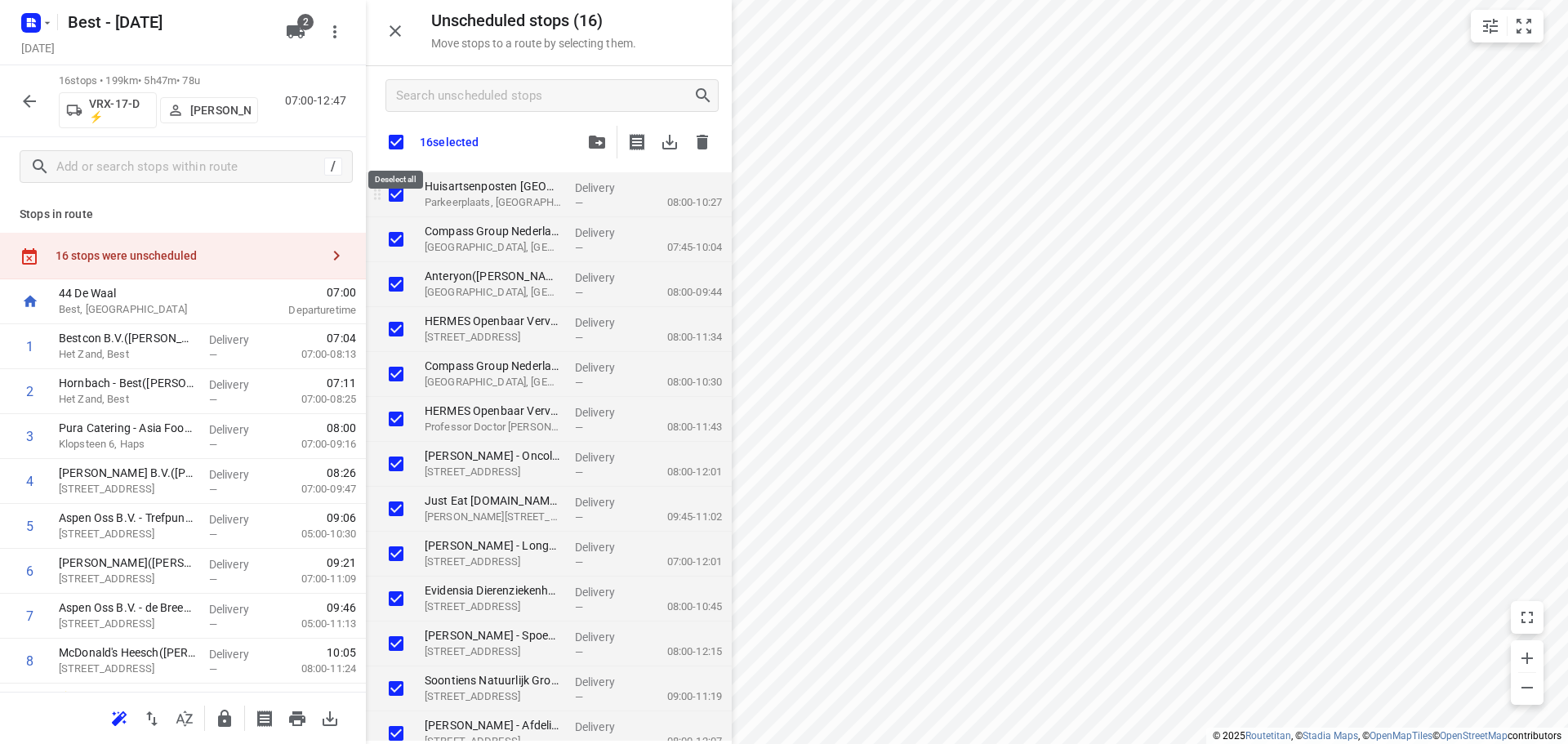
checkbox input "true"
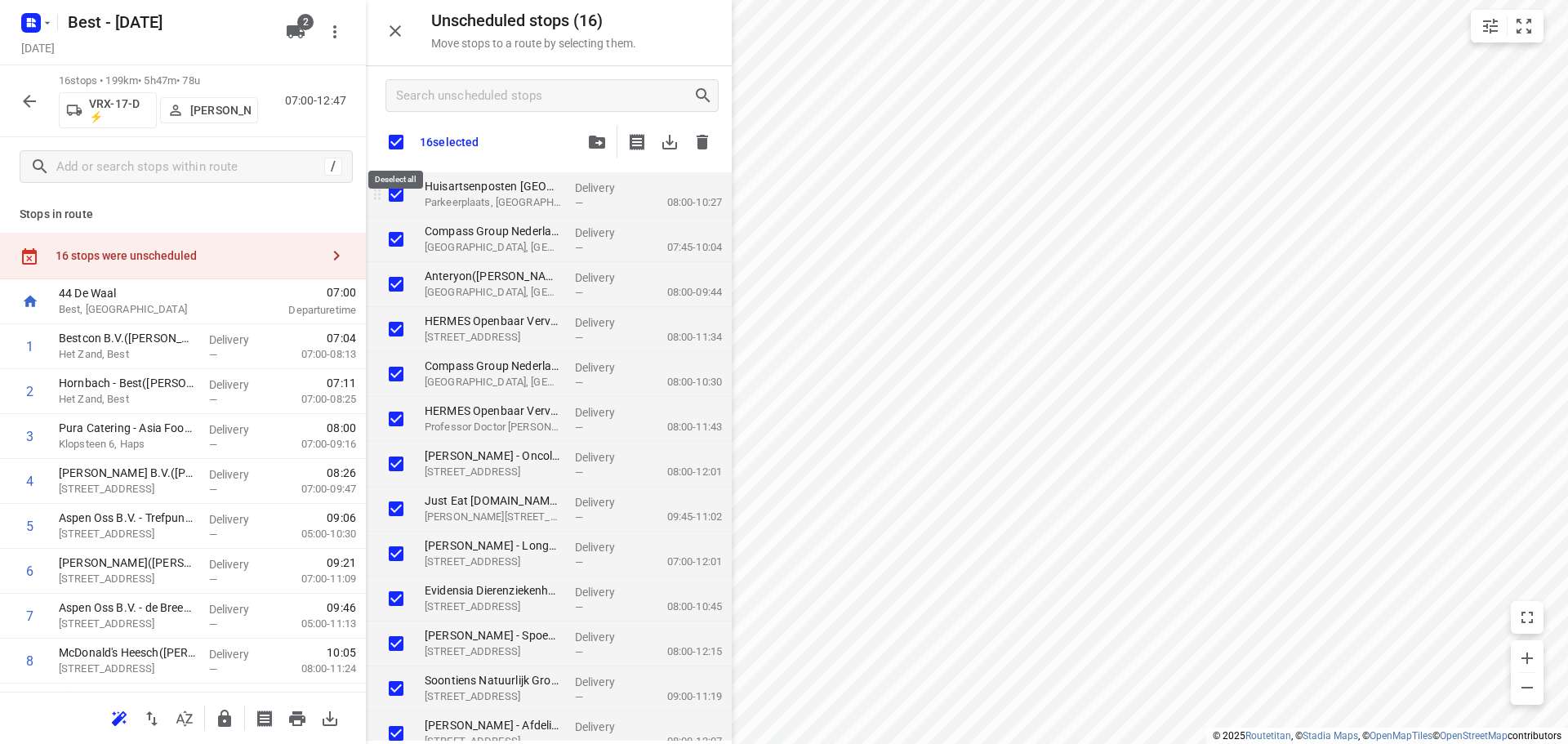
checkbox input "true"
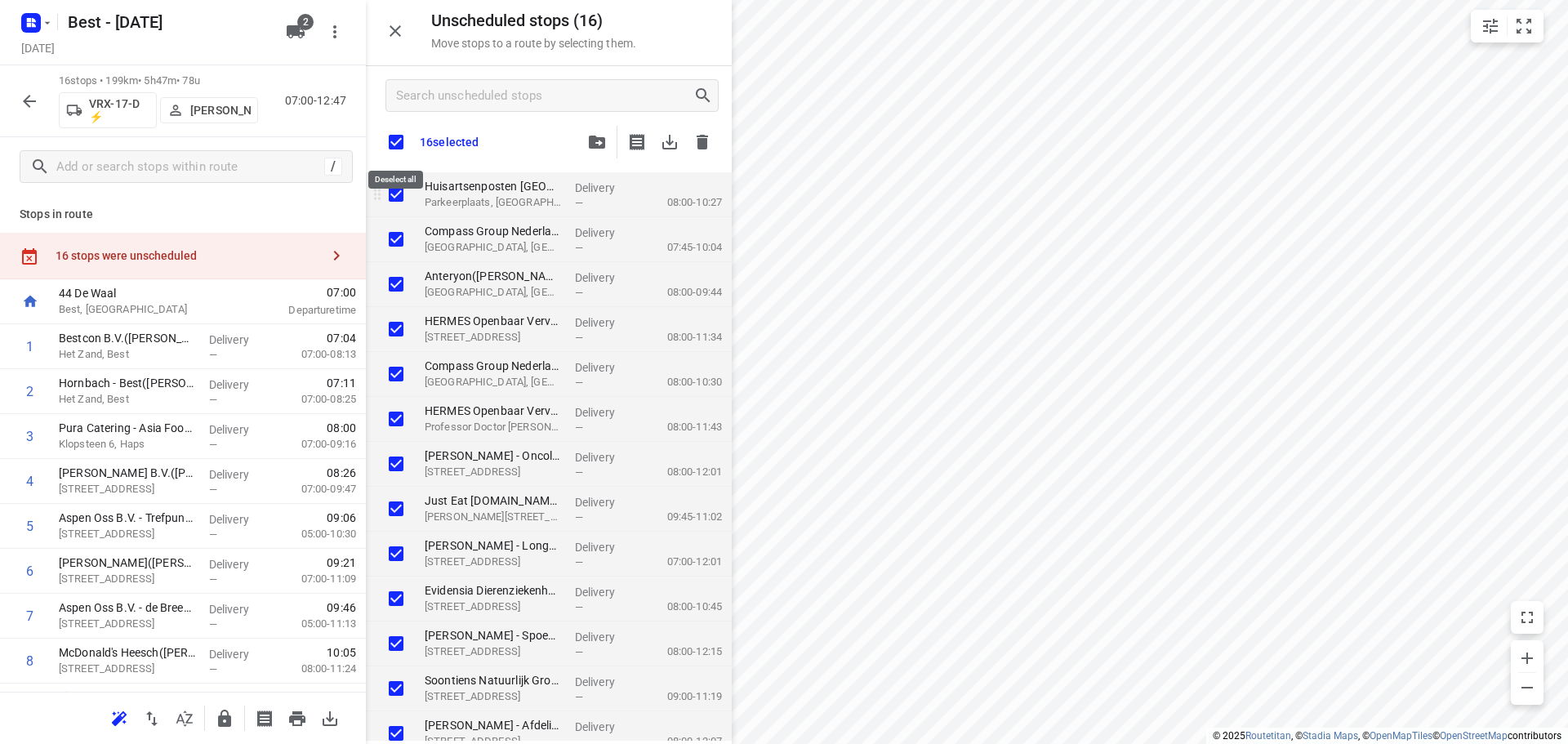
checkbox input "true"
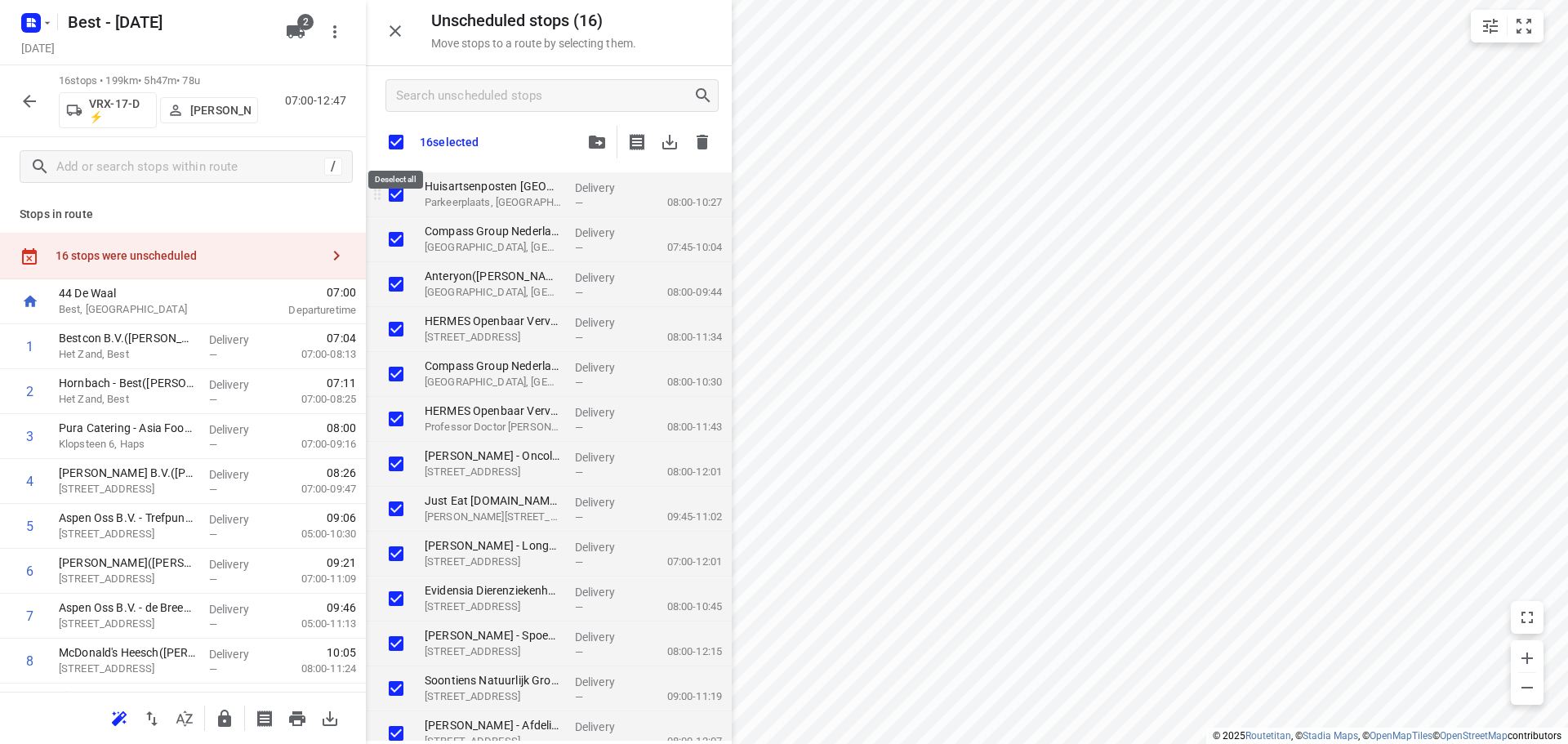
checkbox input "true"
click at [404, 202] on input "grid" at bounding box center [396, 194] width 33 height 33
checkbox input "false"
checkbox input "true"
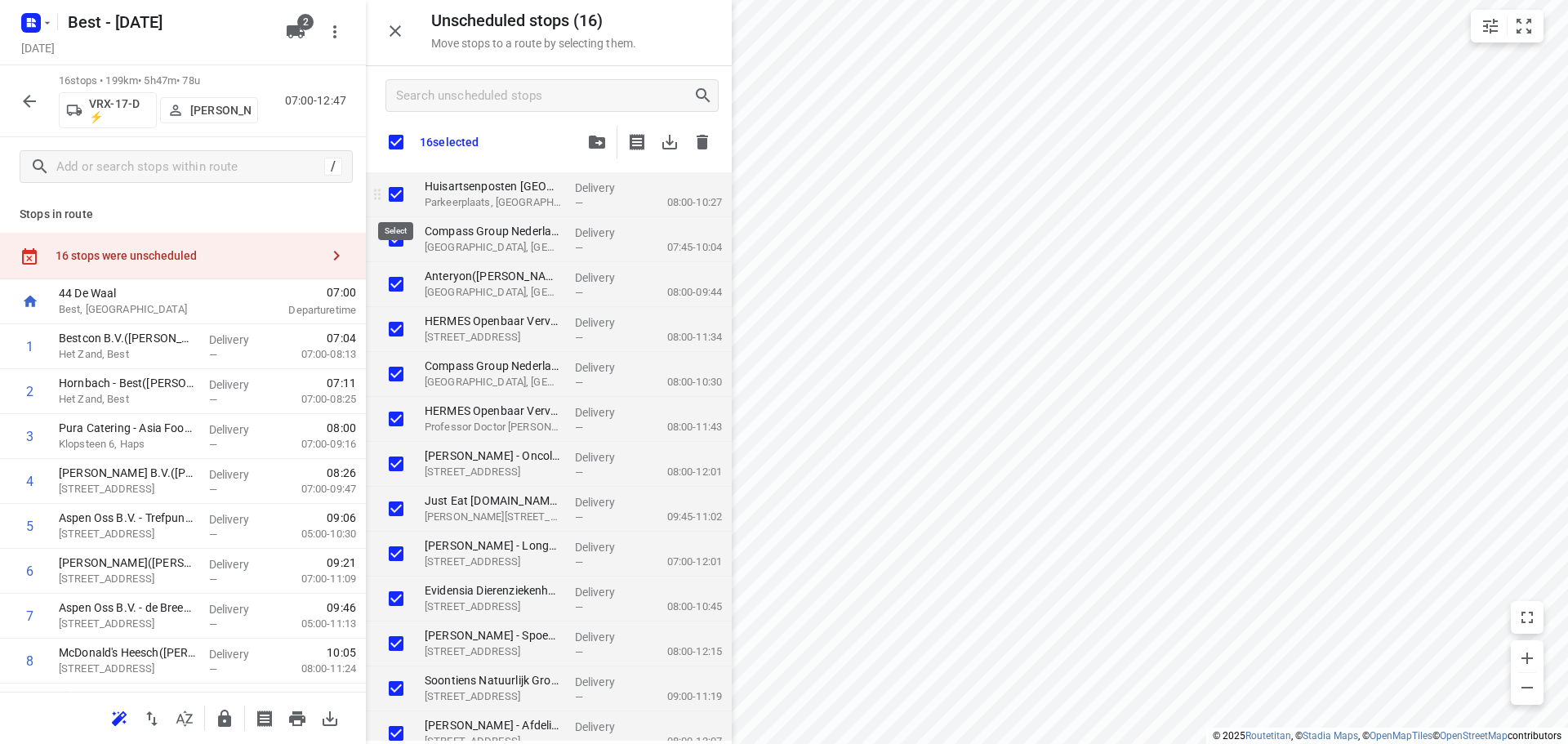
checkbox input "true"
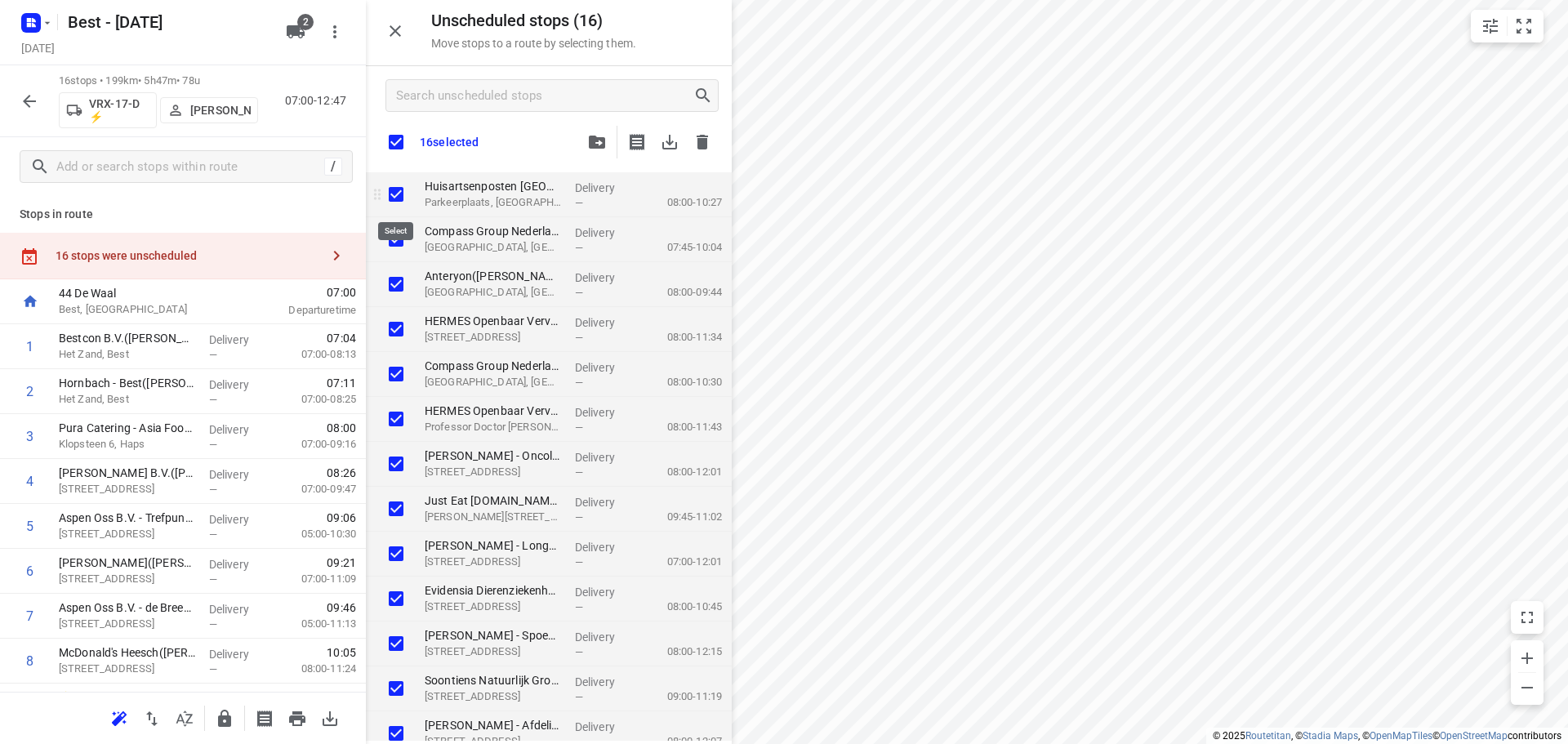
checkbox input "true"
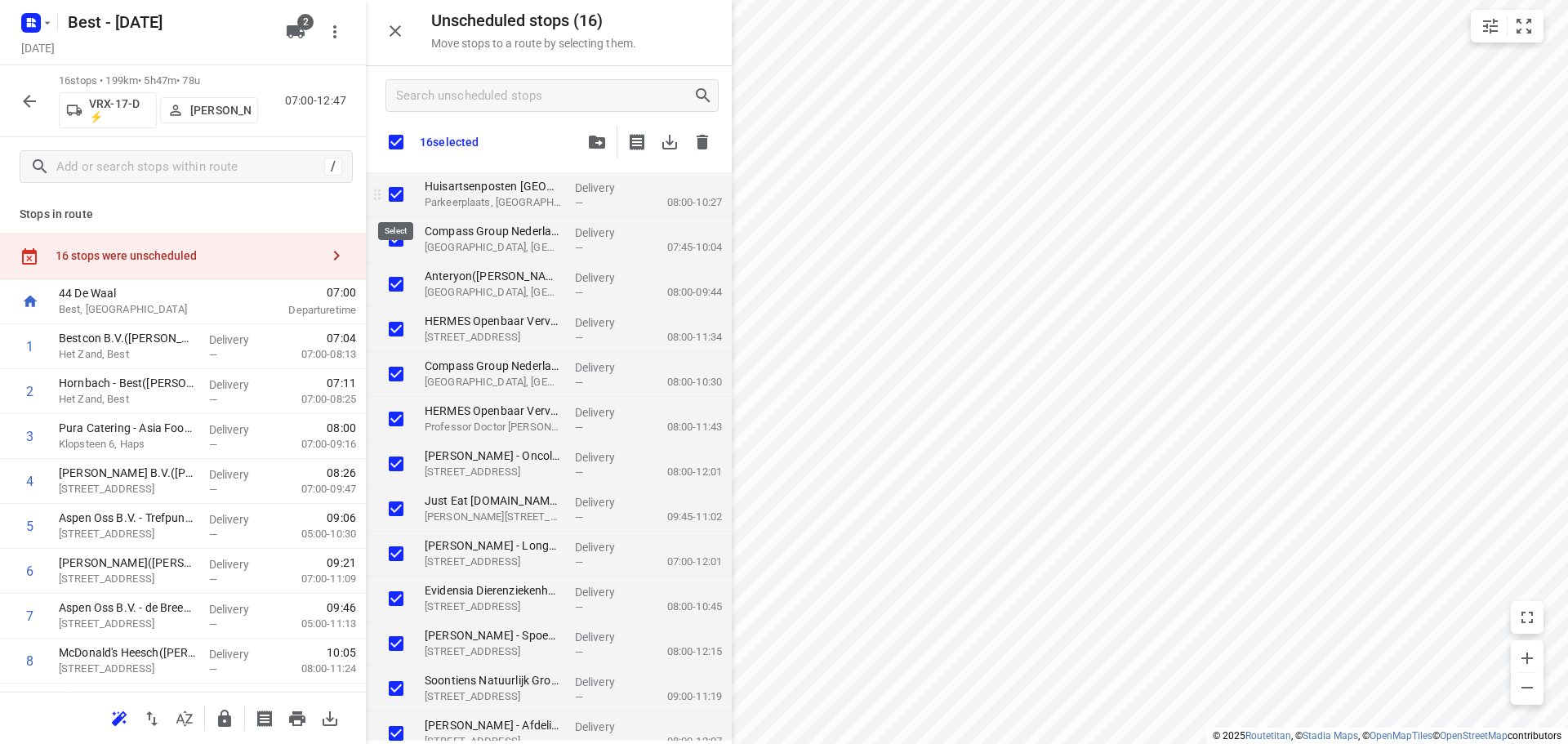
checkbox input "true"
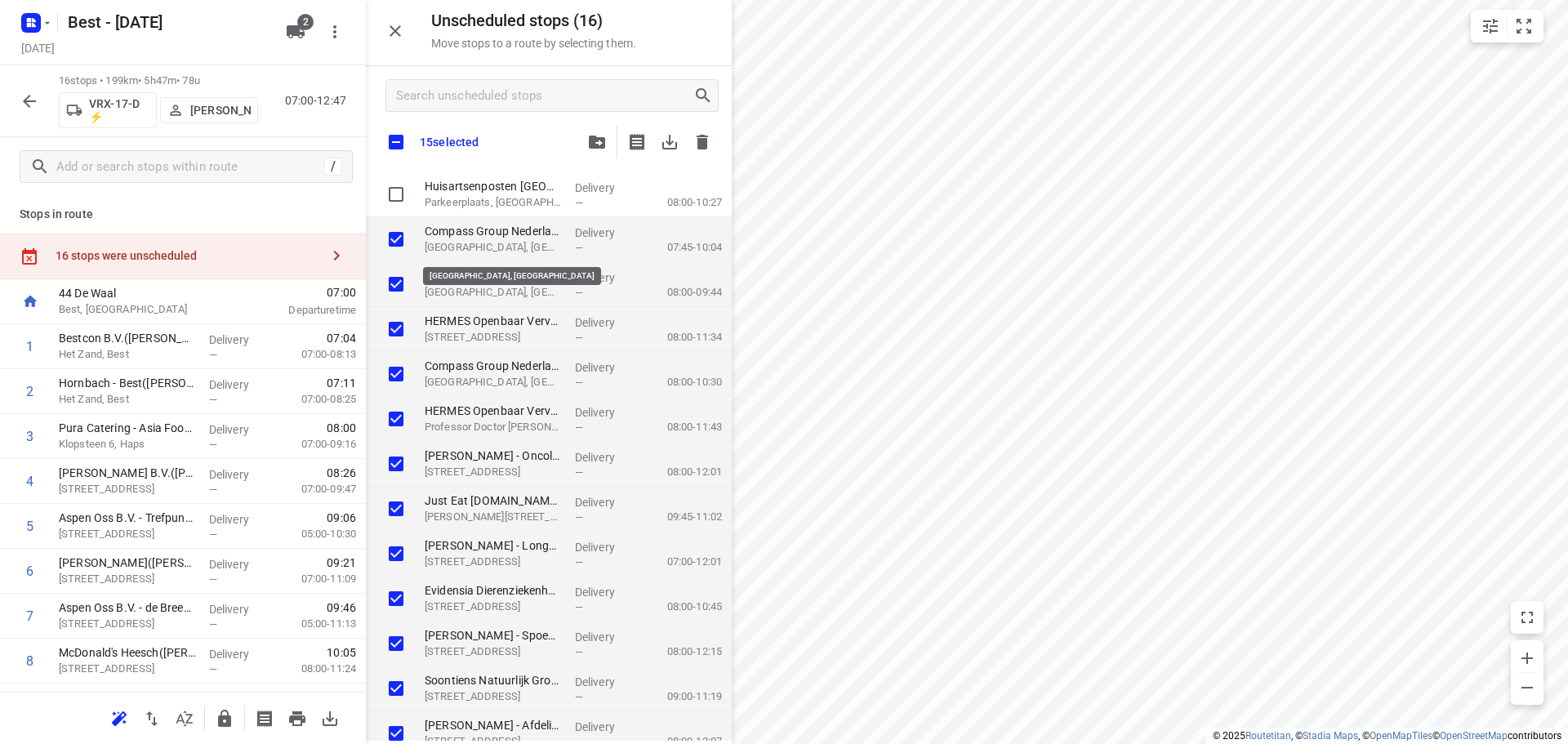
checkbox input "true"
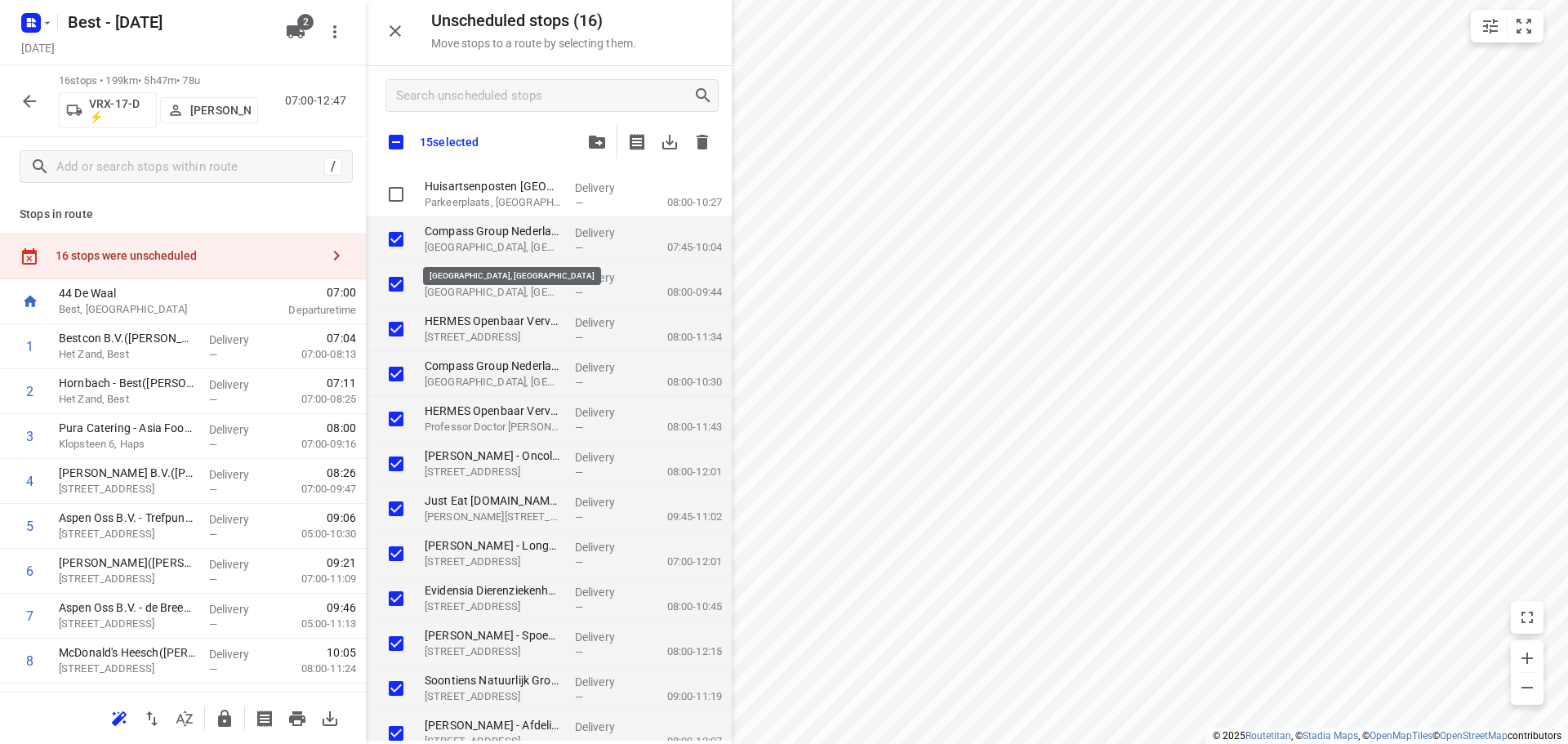
checkbox input "true"
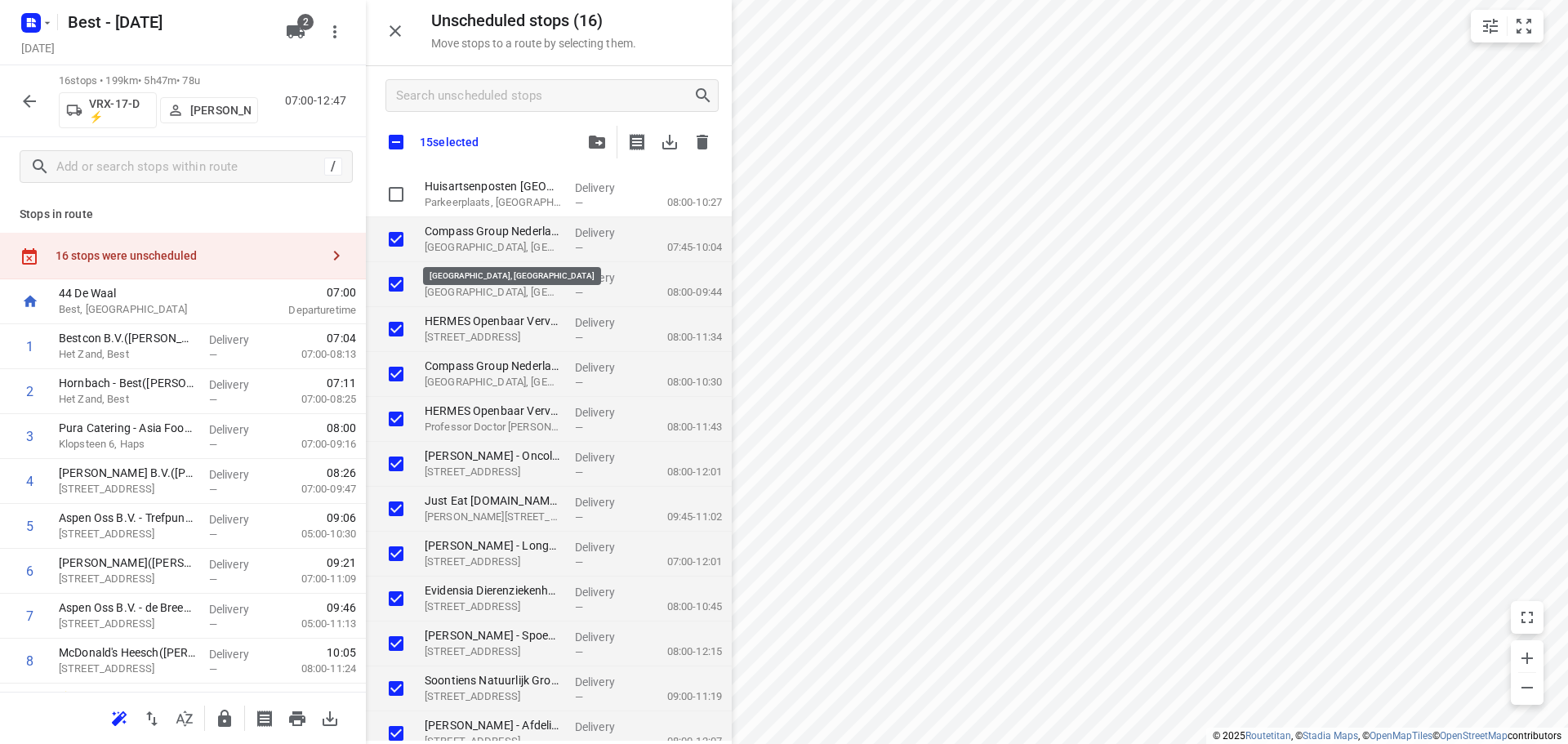
checkbox input "true"
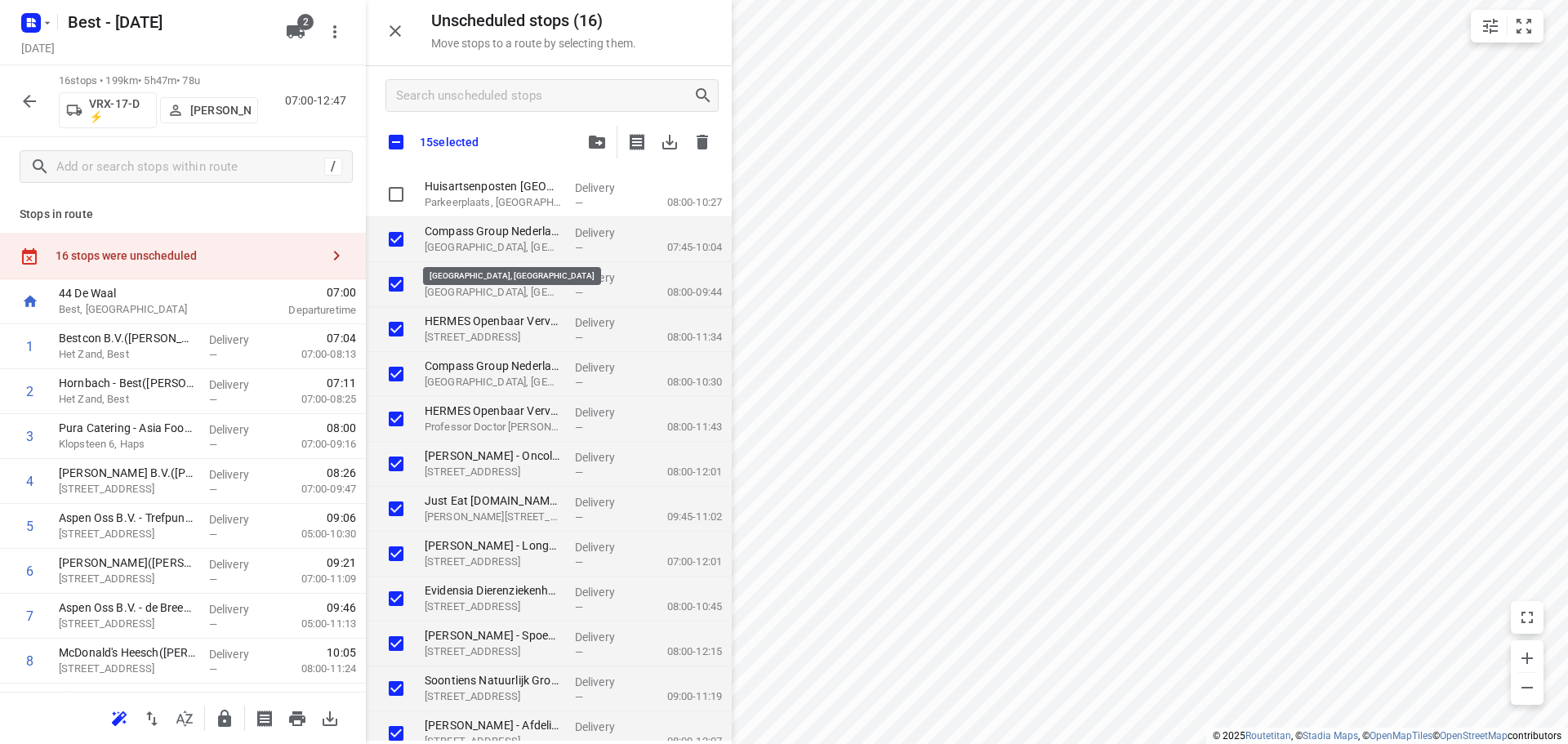
checkbox input "true"
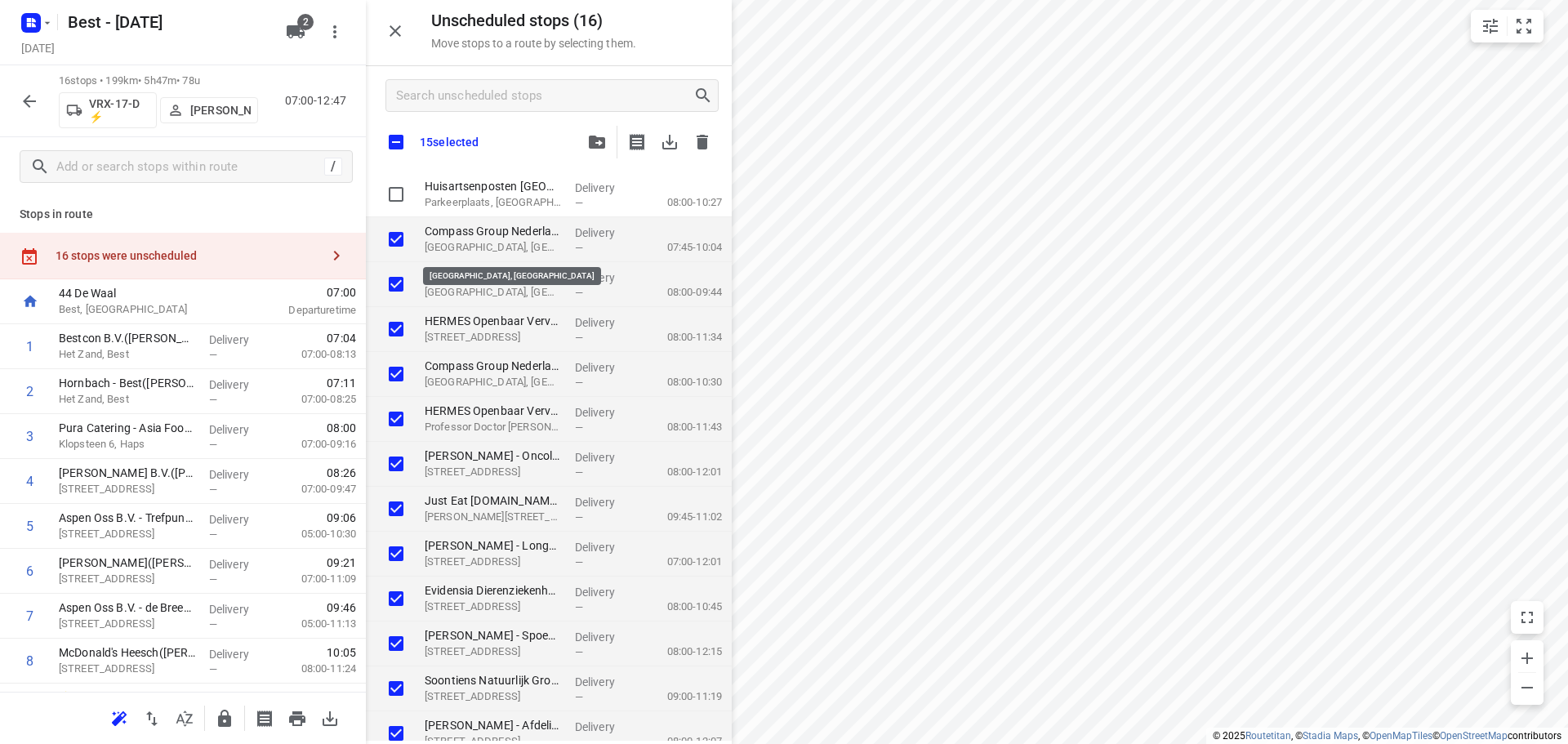
checkbox input "true"
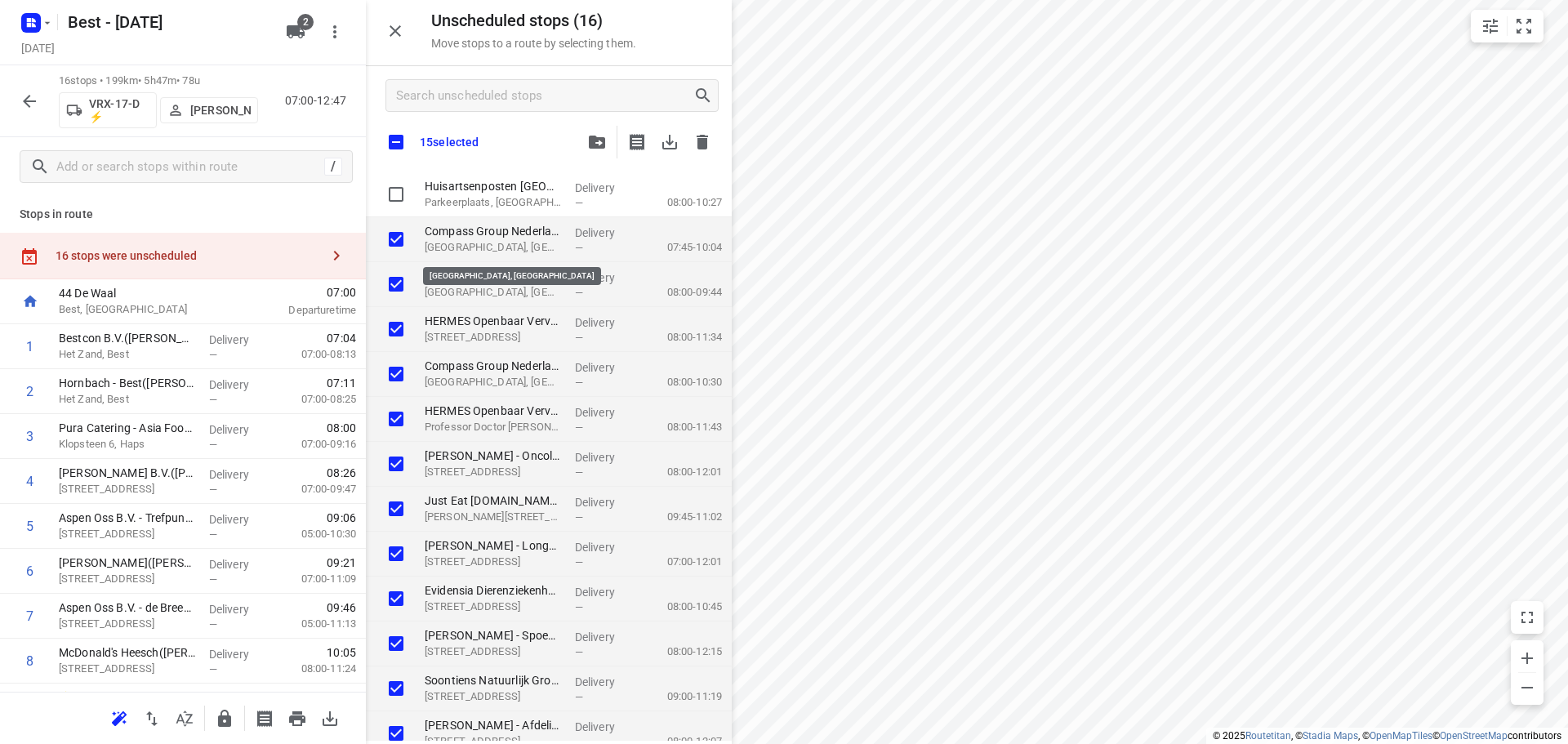
checkbox input "true"
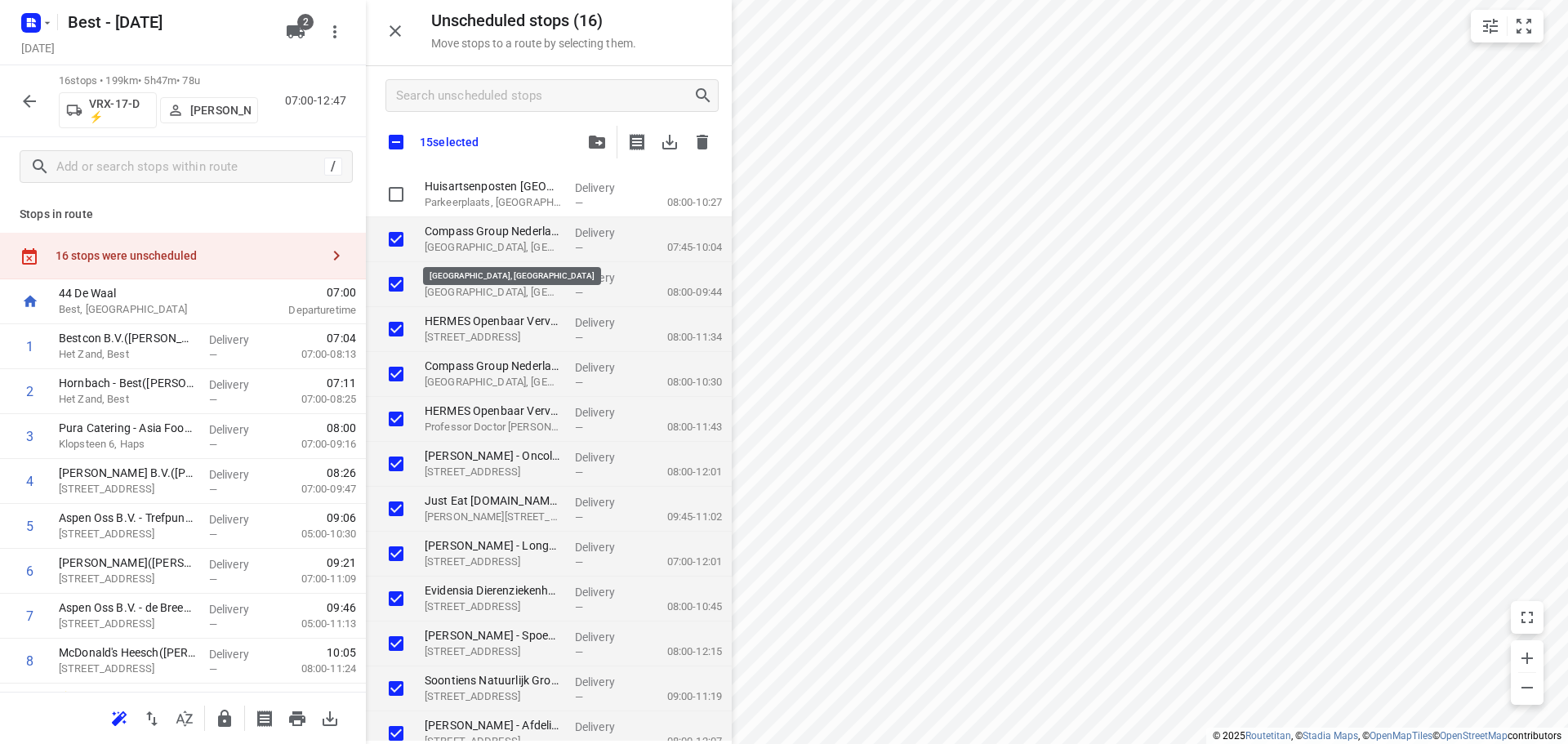
checkbox input "true"
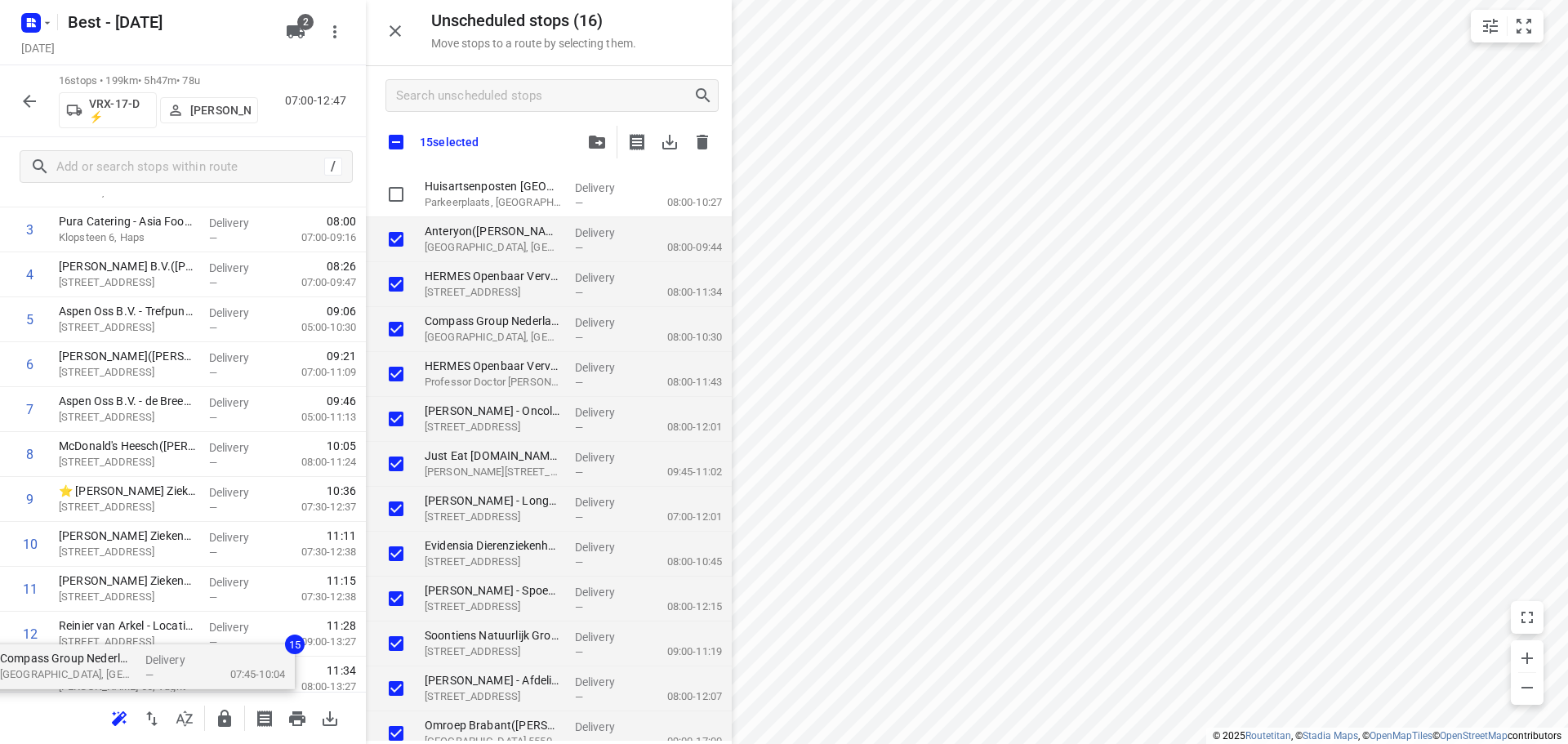
scroll to position [440, 0]
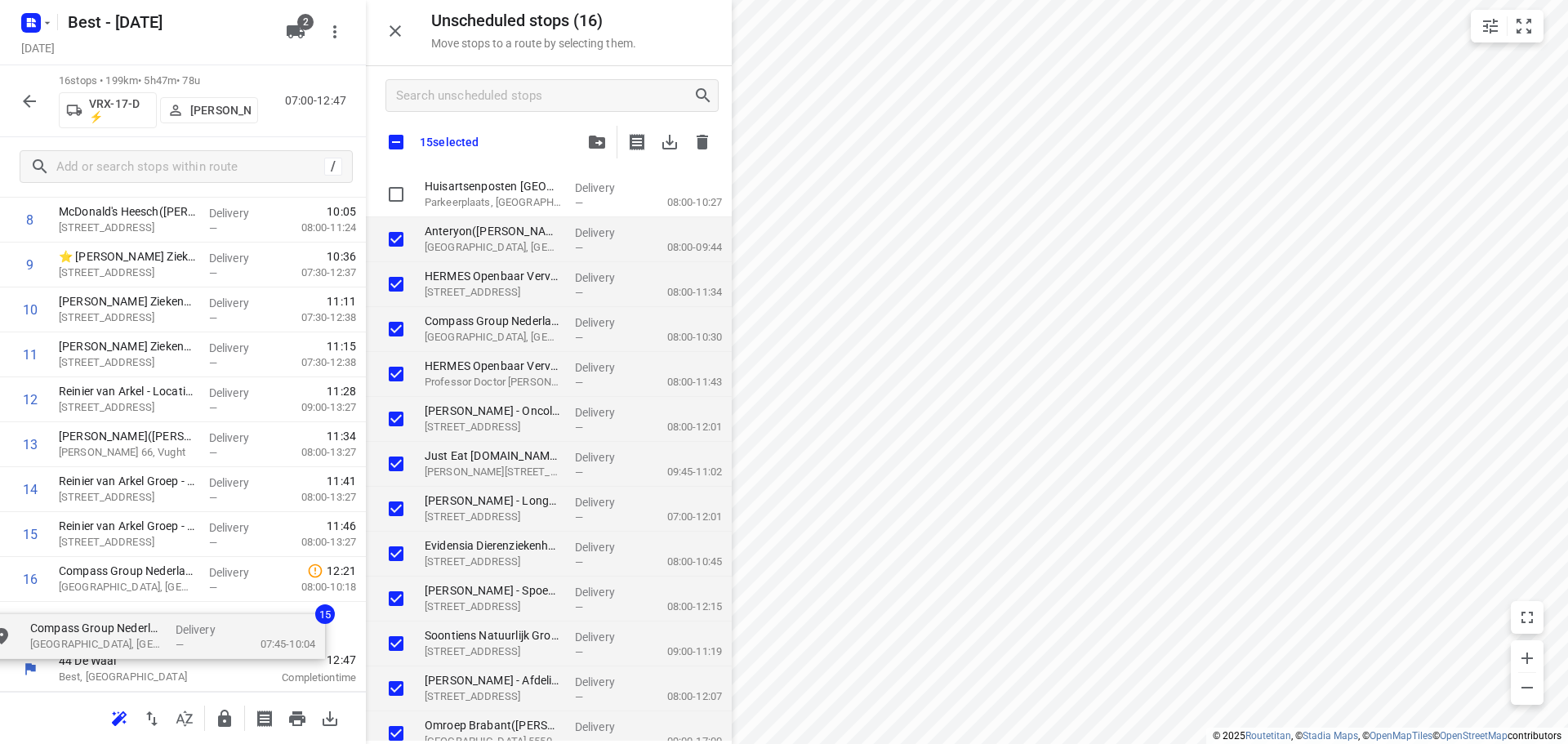
drag, startPoint x: 441, startPoint y: 243, endPoint x: 47, endPoint y: 647, distance: 564.3
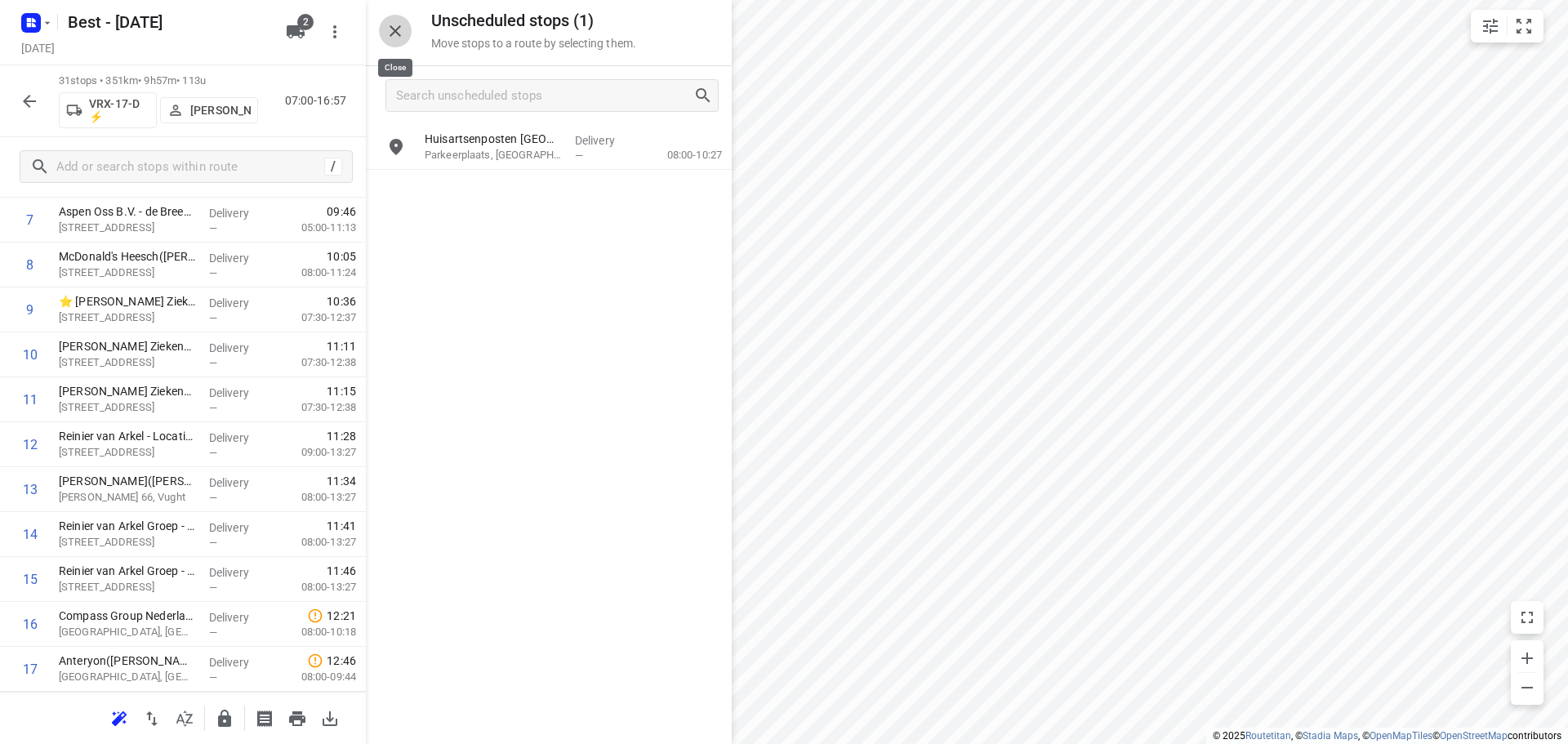
click at [395, 22] on icon "button" at bounding box center [396, 31] width 19 height 19
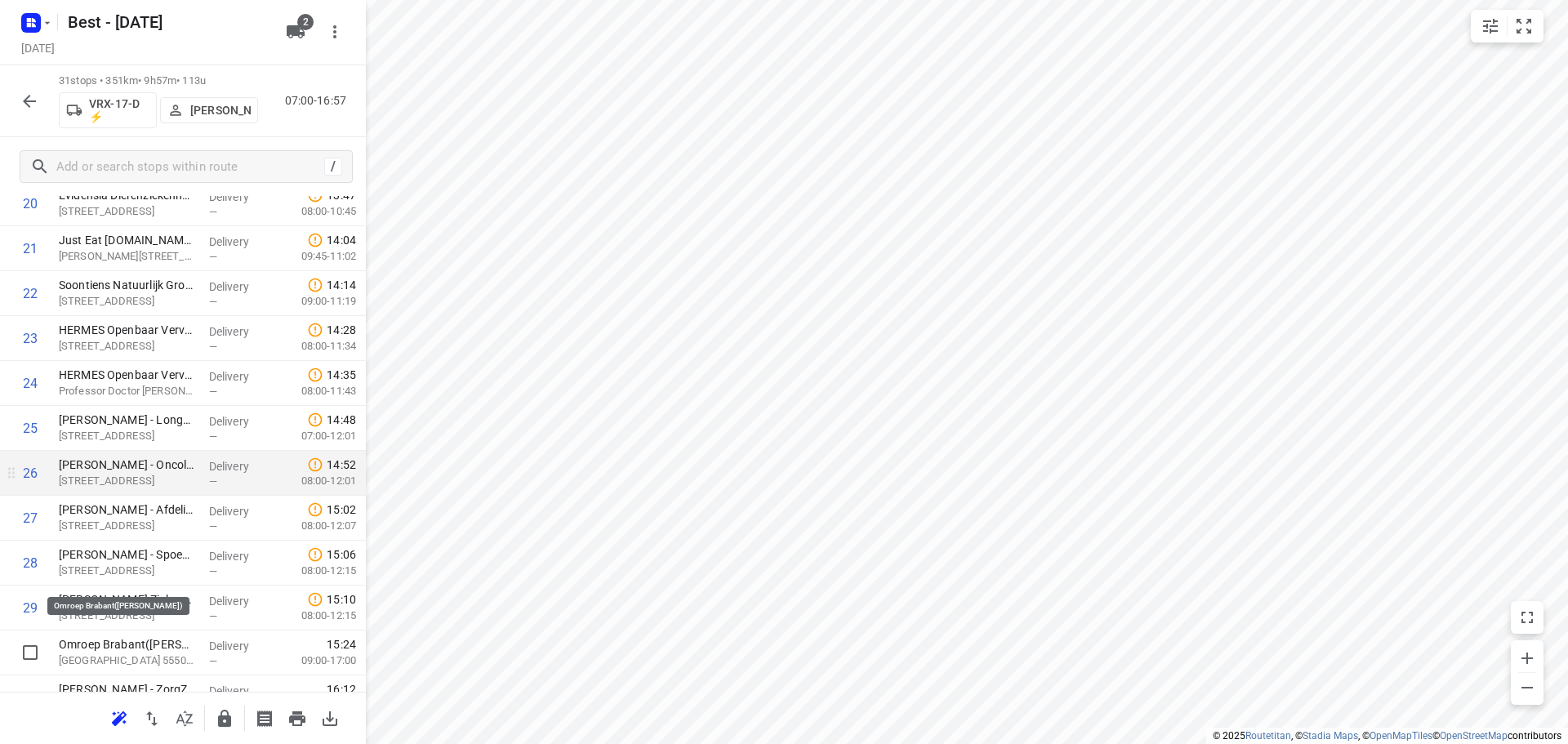
scroll to position [1070, 0]
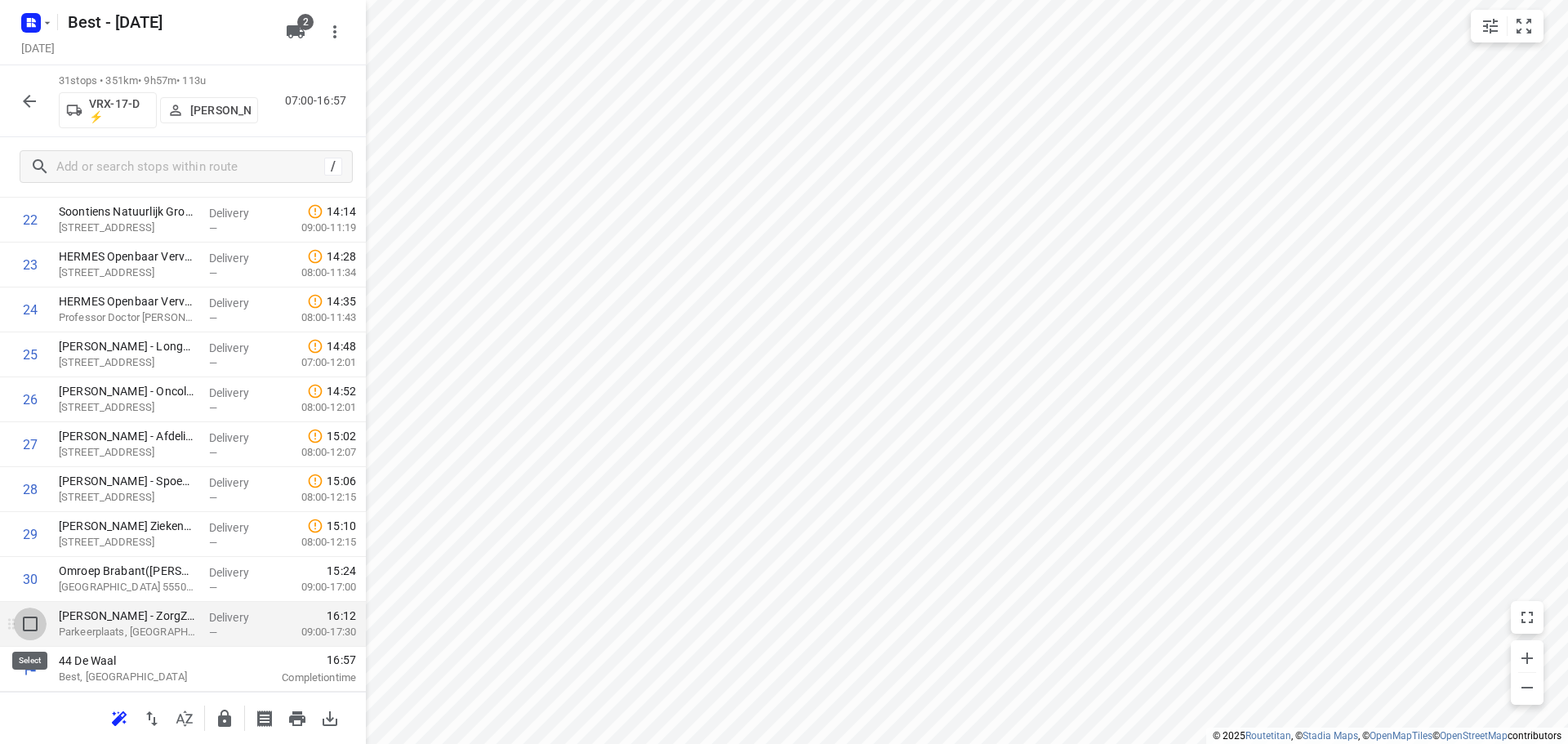
click at [28, 620] on input "checkbox" at bounding box center [30, 623] width 33 height 33
checkbox input "true"
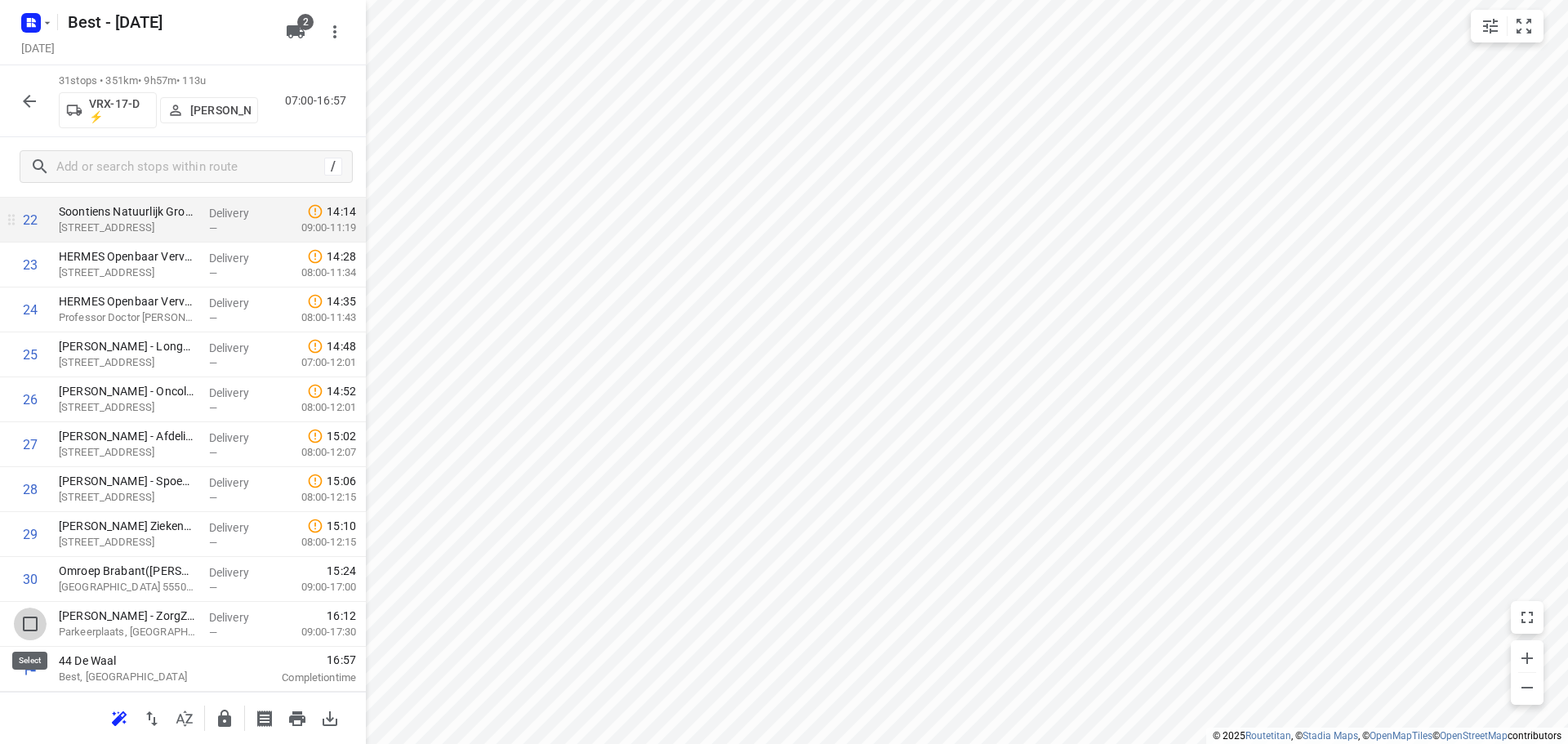
scroll to position [1063, 0]
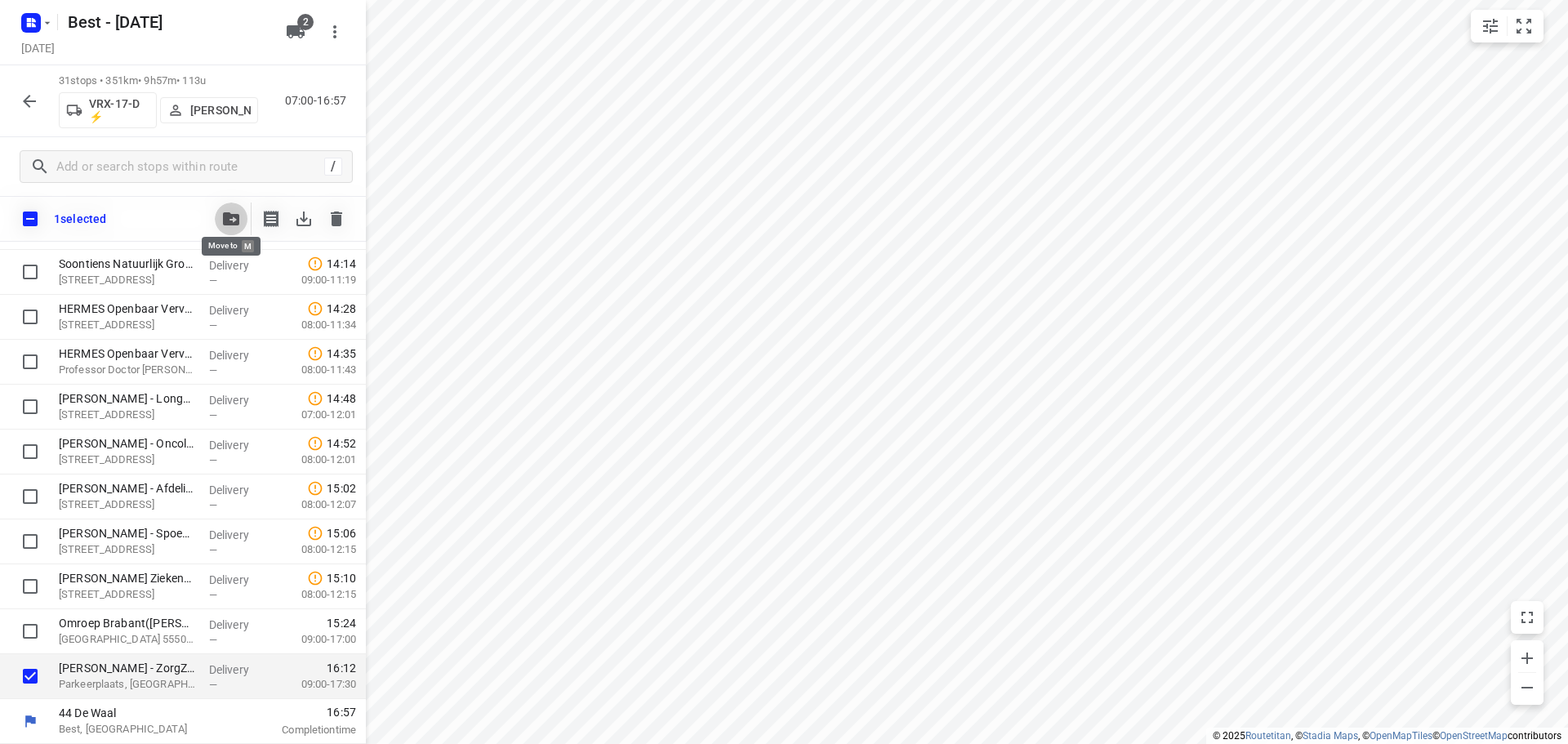
click at [245, 214] on button "button" at bounding box center [230, 218] width 33 height 33
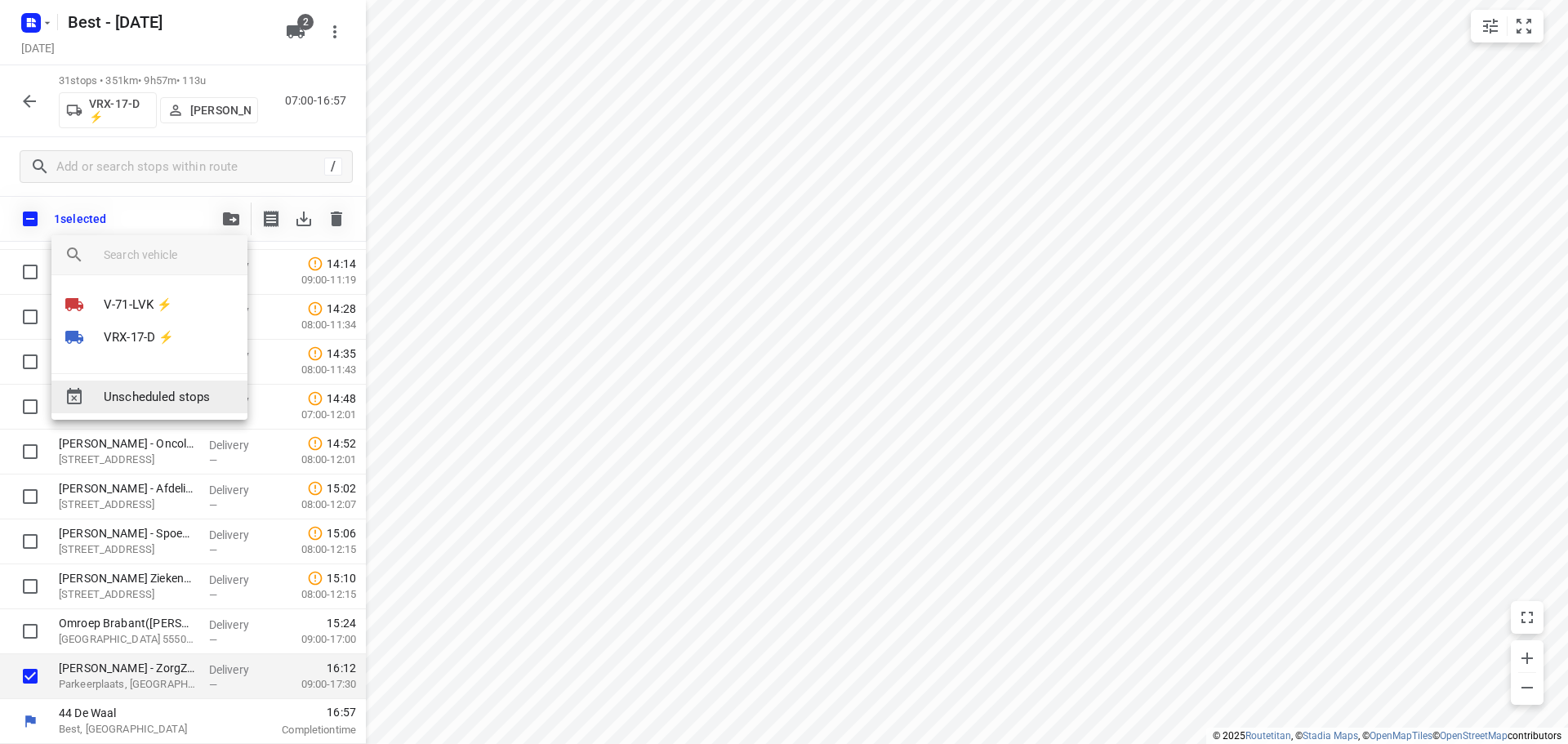
click at [165, 393] on span "Unscheduled stops" at bounding box center [169, 396] width 131 height 19
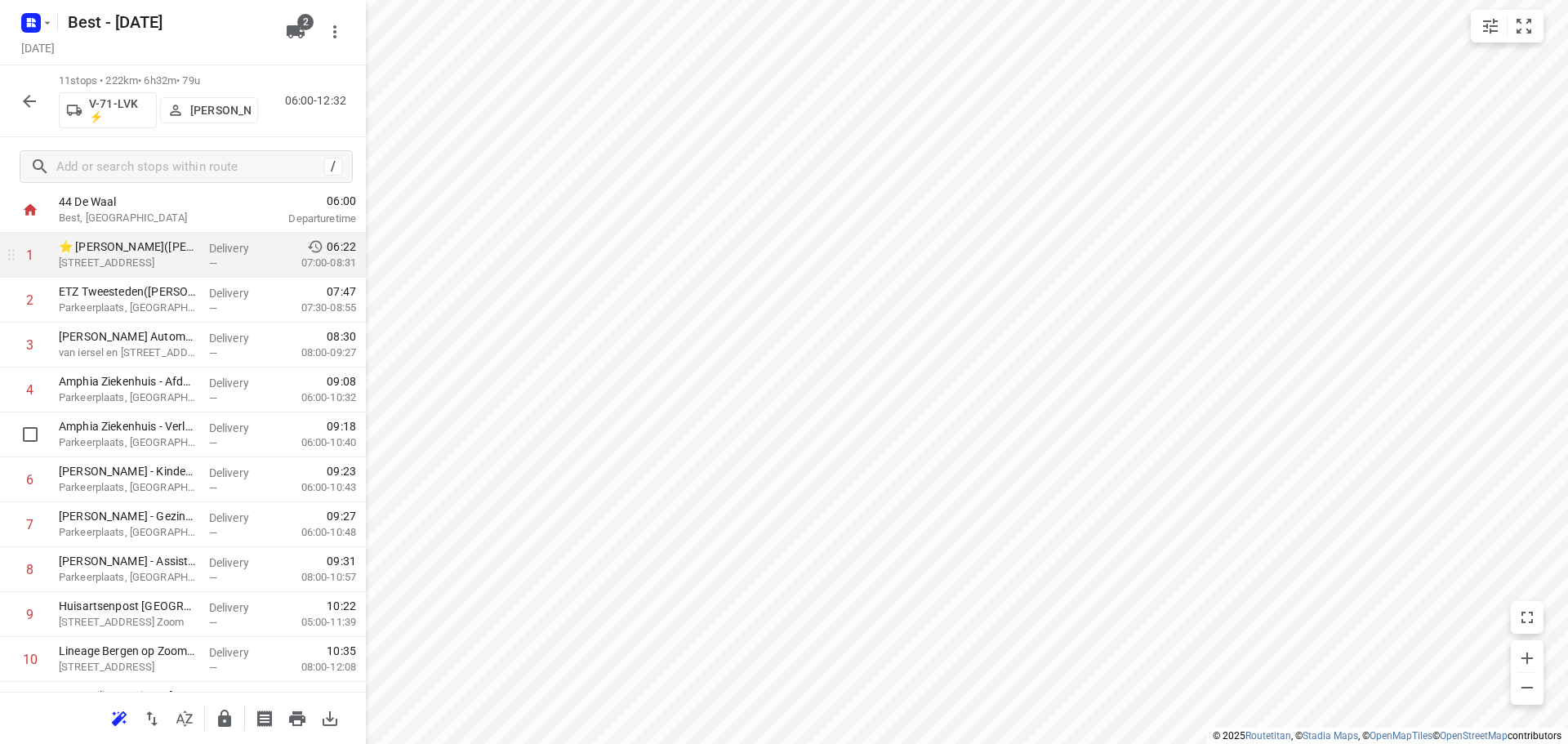
scroll to position [0, 0]
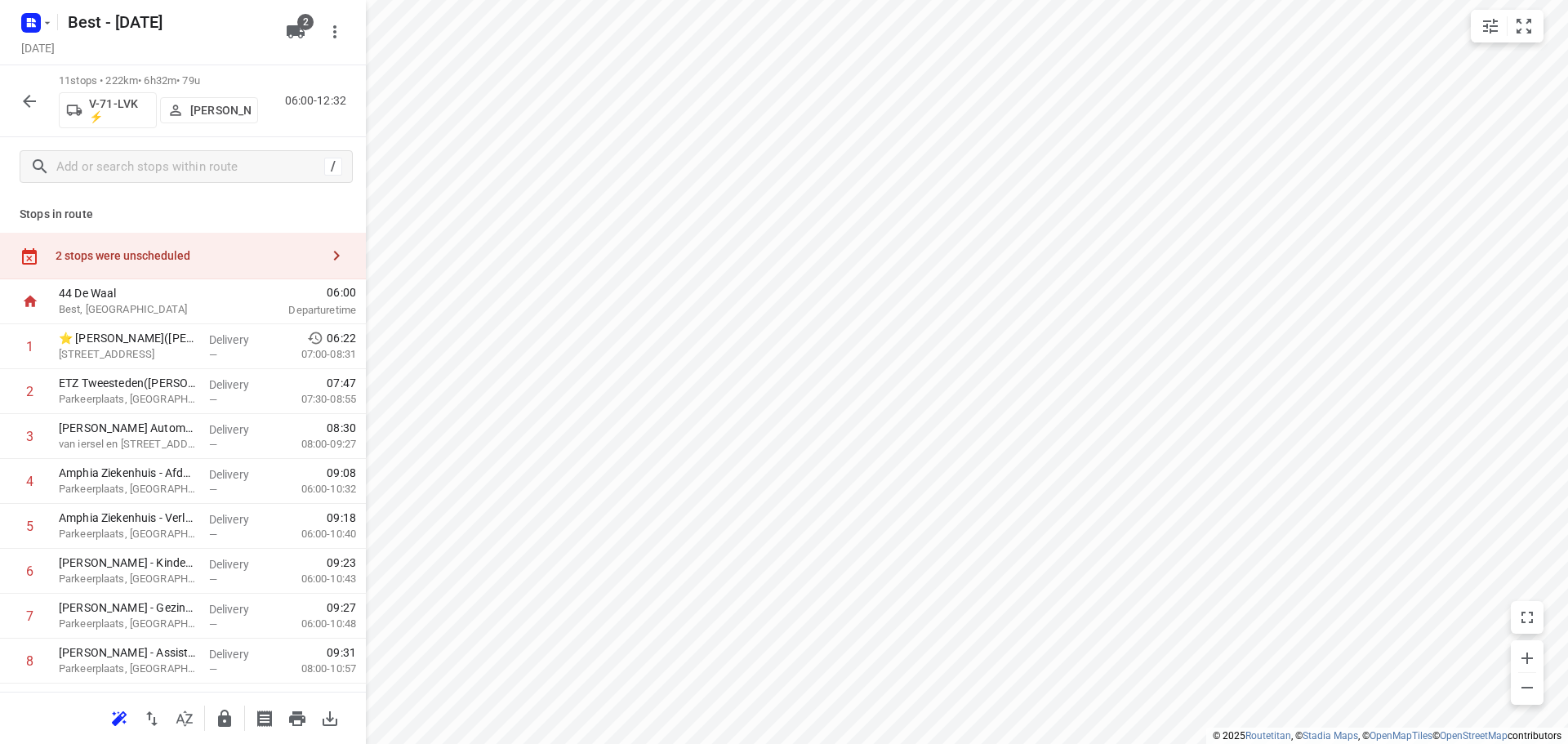
drag, startPoint x: 279, startPoint y: 284, endPoint x: 277, endPoint y: 267, distance: 17.1
click at [279, 281] on div "06:00 Departure time" at bounding box center [306, 301] width 117 height 45
click at [276, 252] on div "2 stops were unscheduled" at bounding box center [188, 255] width 265 height 13
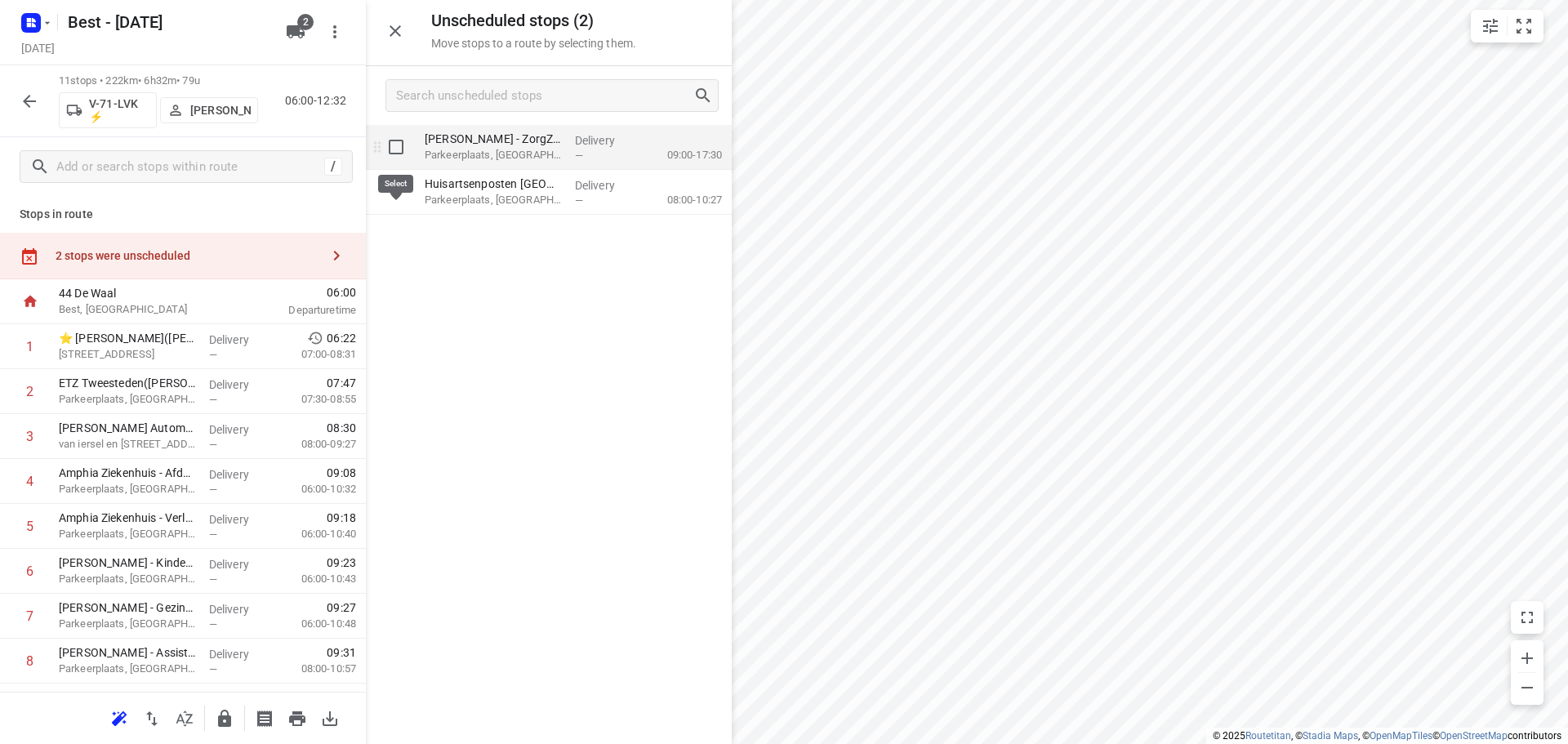
click at [391, 146] on input "grid" at bounding box center [396, 147] width 33 height 33
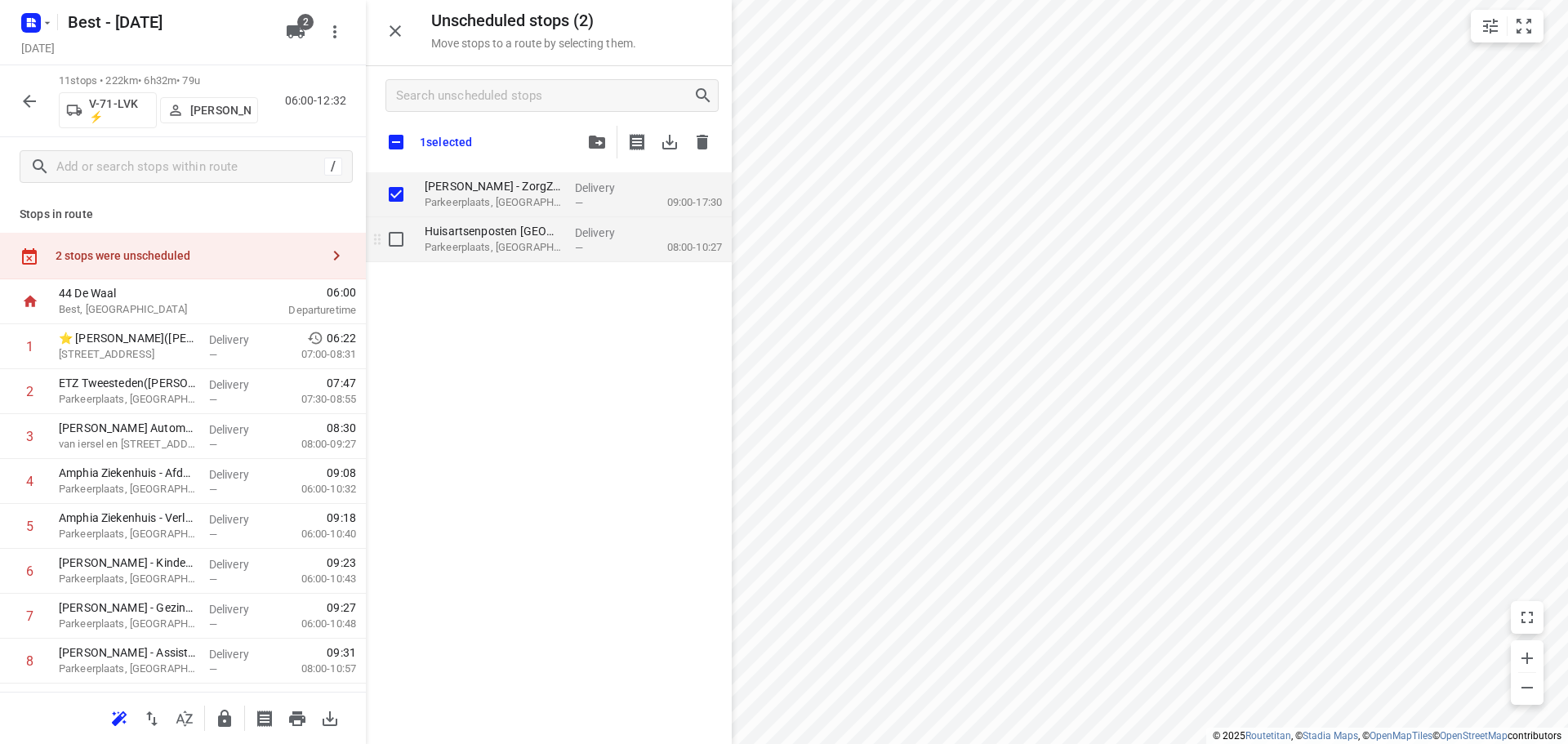
checkbox input "true"
click at [399, 237] on input "grid" at bounding box center [396, 239] width 33 height 33
checkbox input "true"
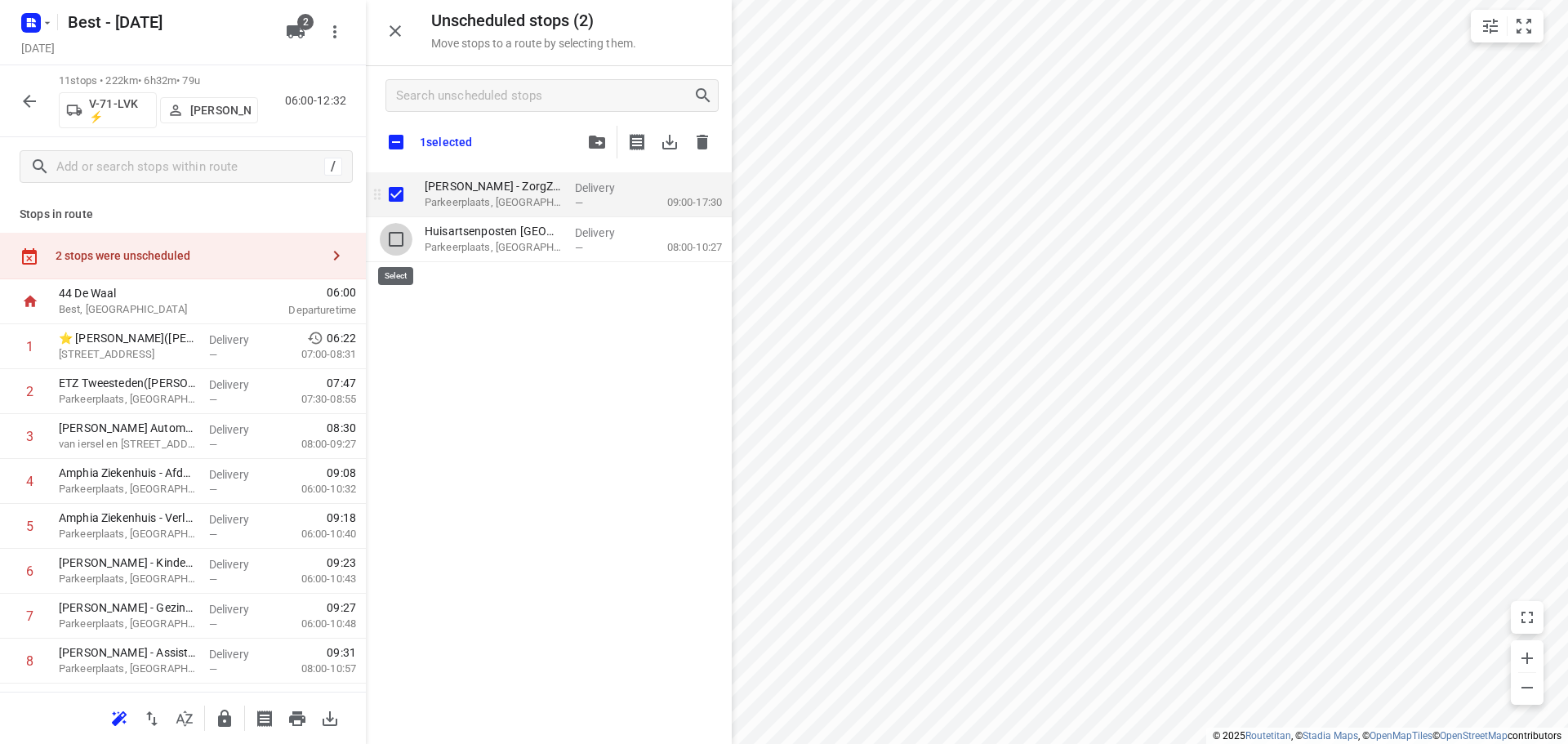
checkbox input "true"
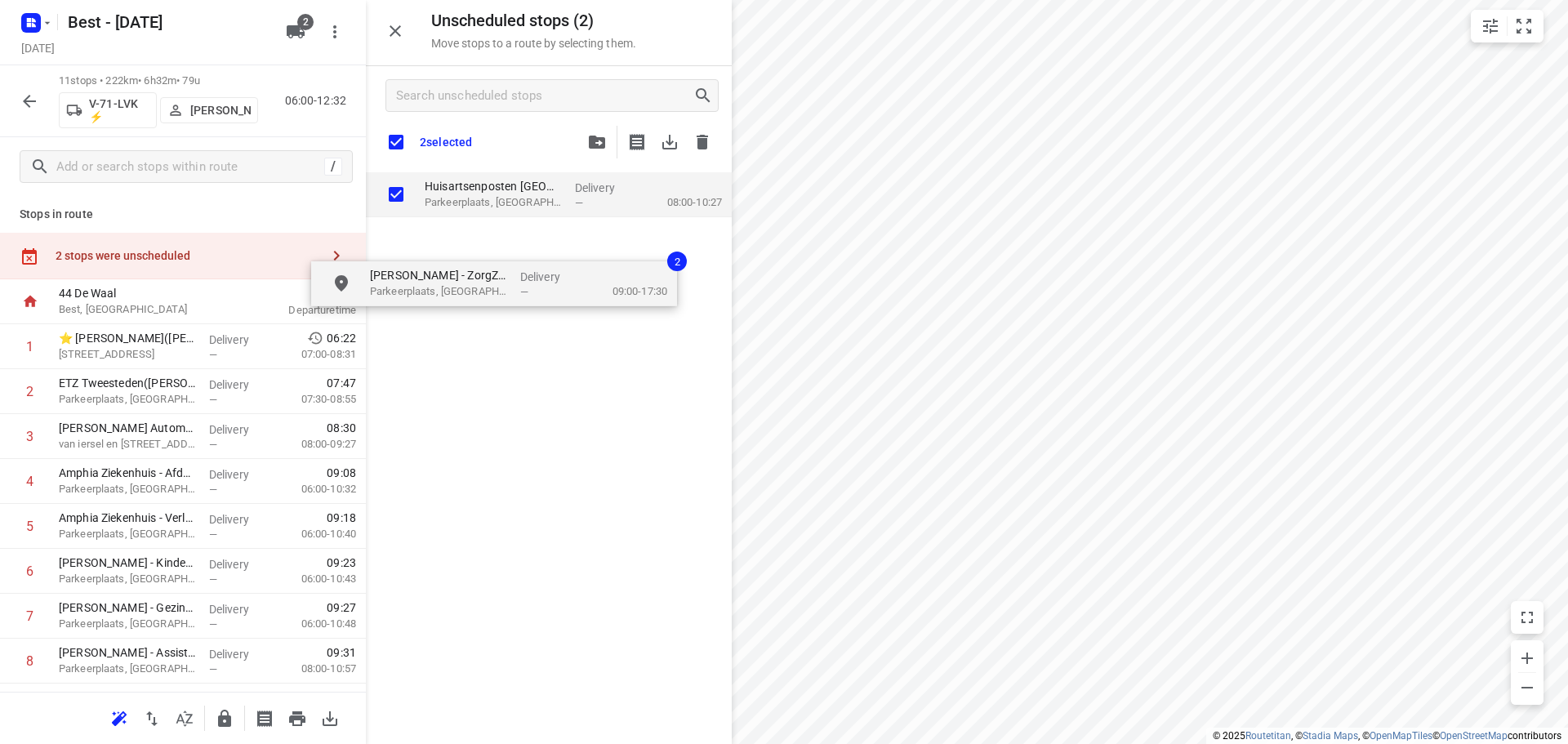
checkbox input "true"
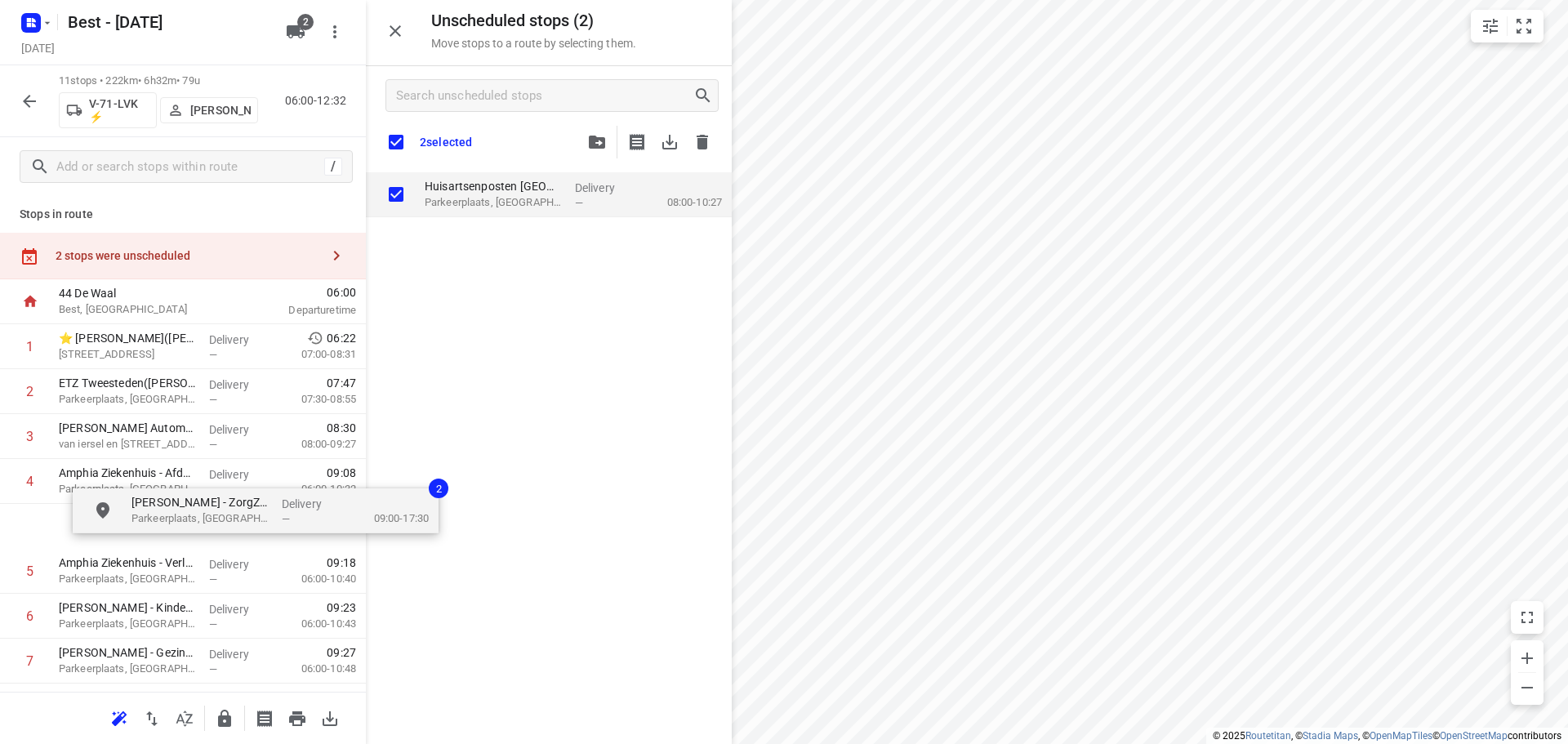
drag, startPoint x: 426, startPoint y: 230, endPoint x: 138, endPoint y: 522, distance: 410.1
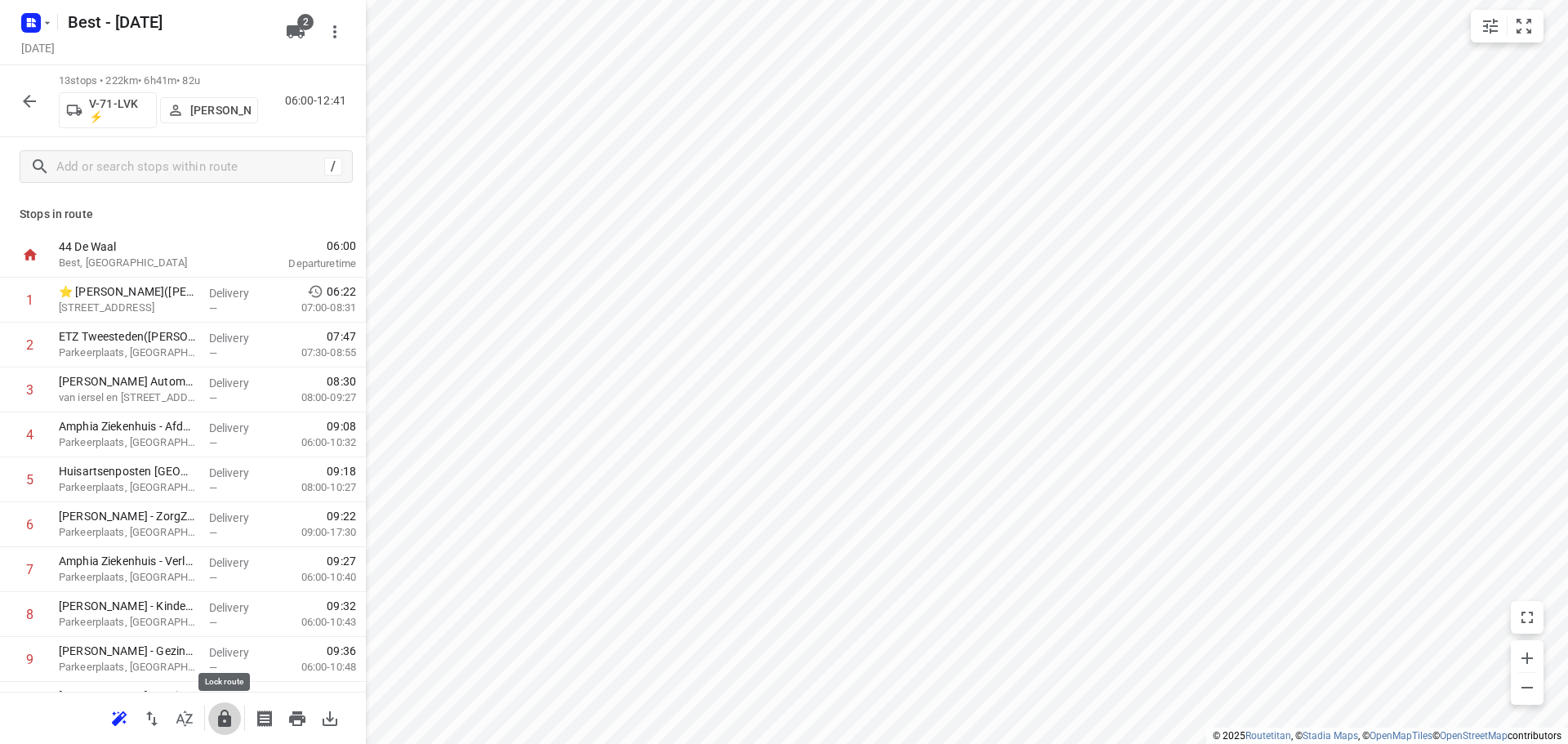
click at [224, 718] on icon "button" at bounding box center [224, 718] width 13 height 17
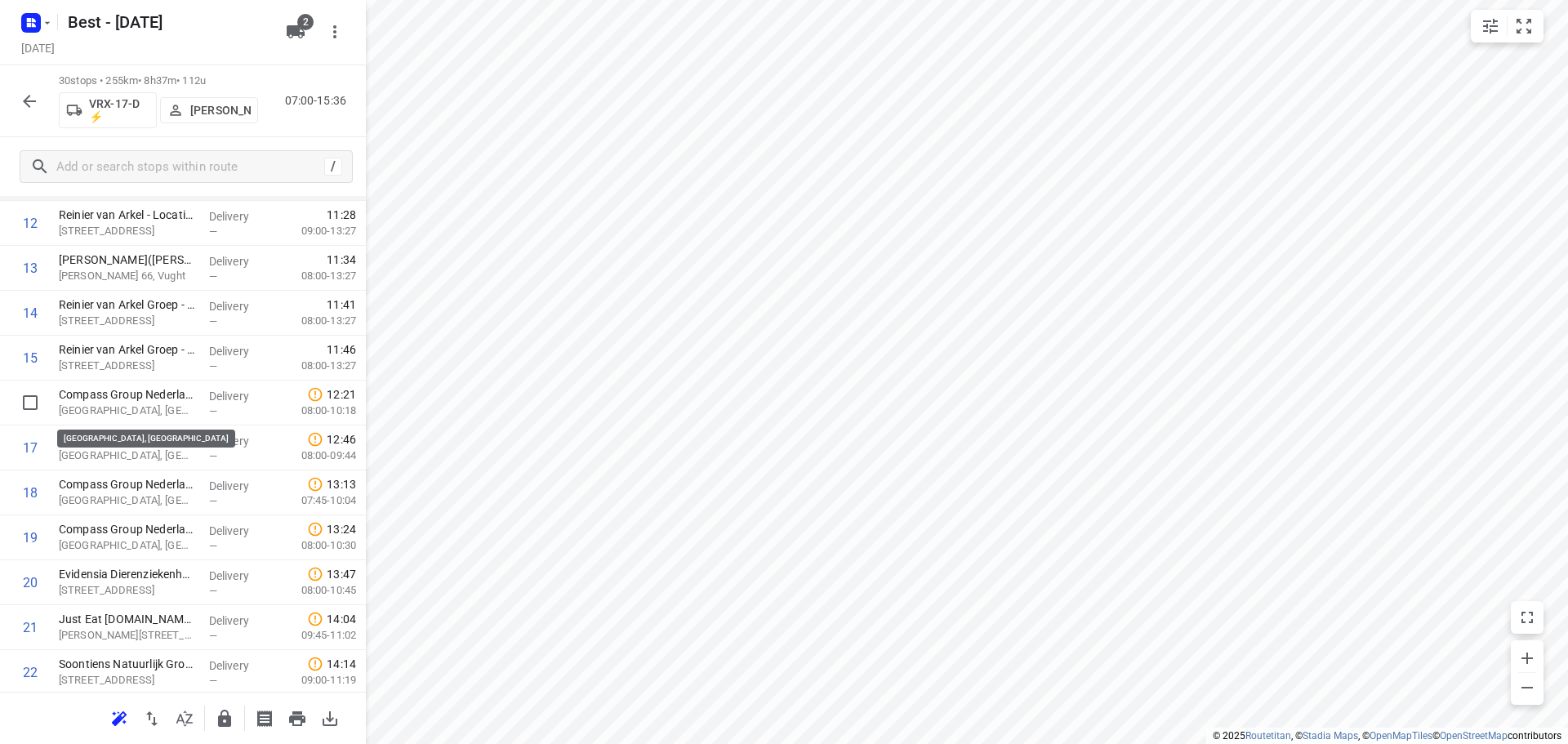
scroll to position [571, 0]
drag, startPoint x: 155, startPoint y: 447, endPoint x: 160, endPoint y: 396, distance: 51.2
click at [160, 396] on div "1 Bestcon B.V.([PERSON_NAME]) Het Zand, Best Delivery — 07:04 07:00-08:13 2 Hor…" at bounding box center [183, 380] width 366 height 1347
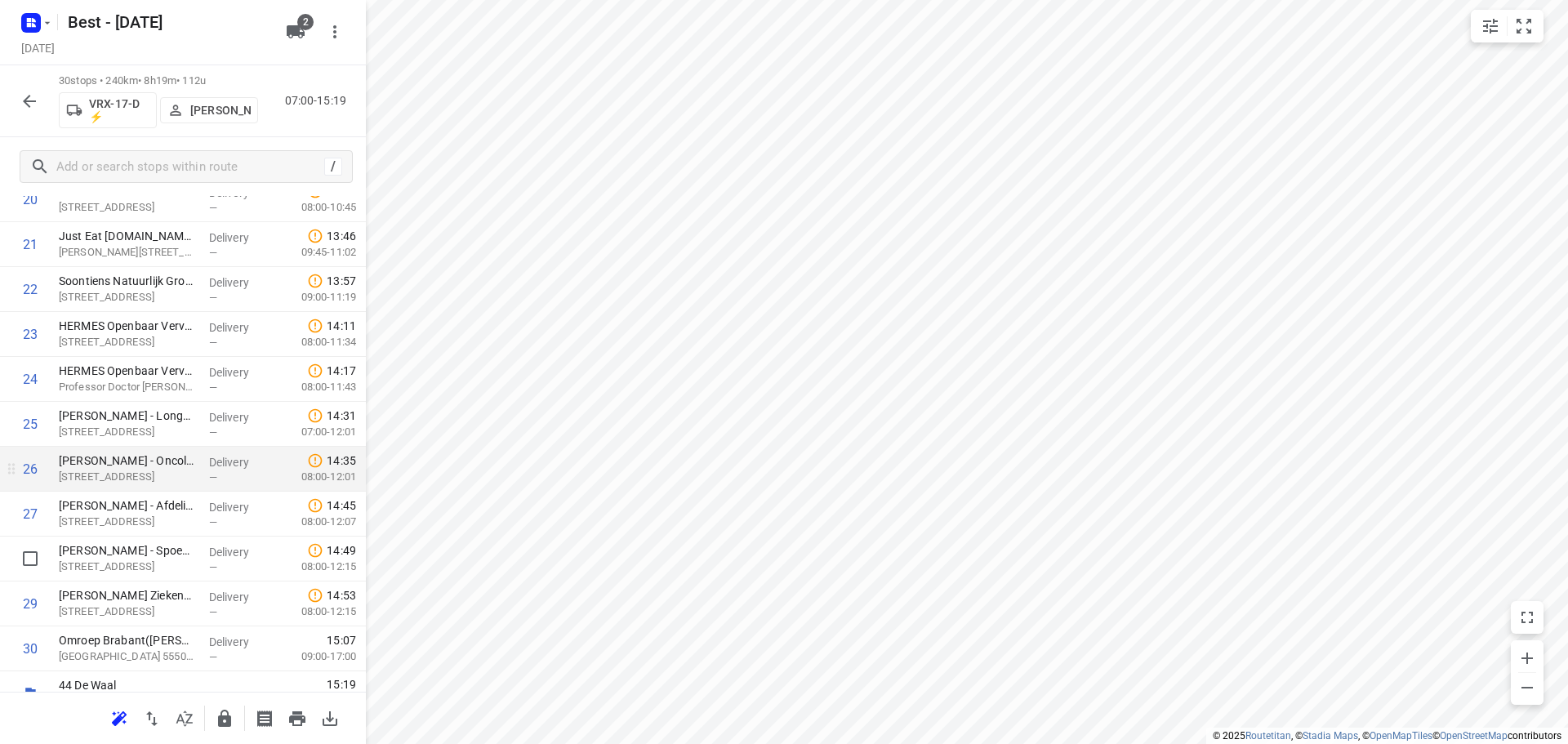
scroll to position [978, 0]
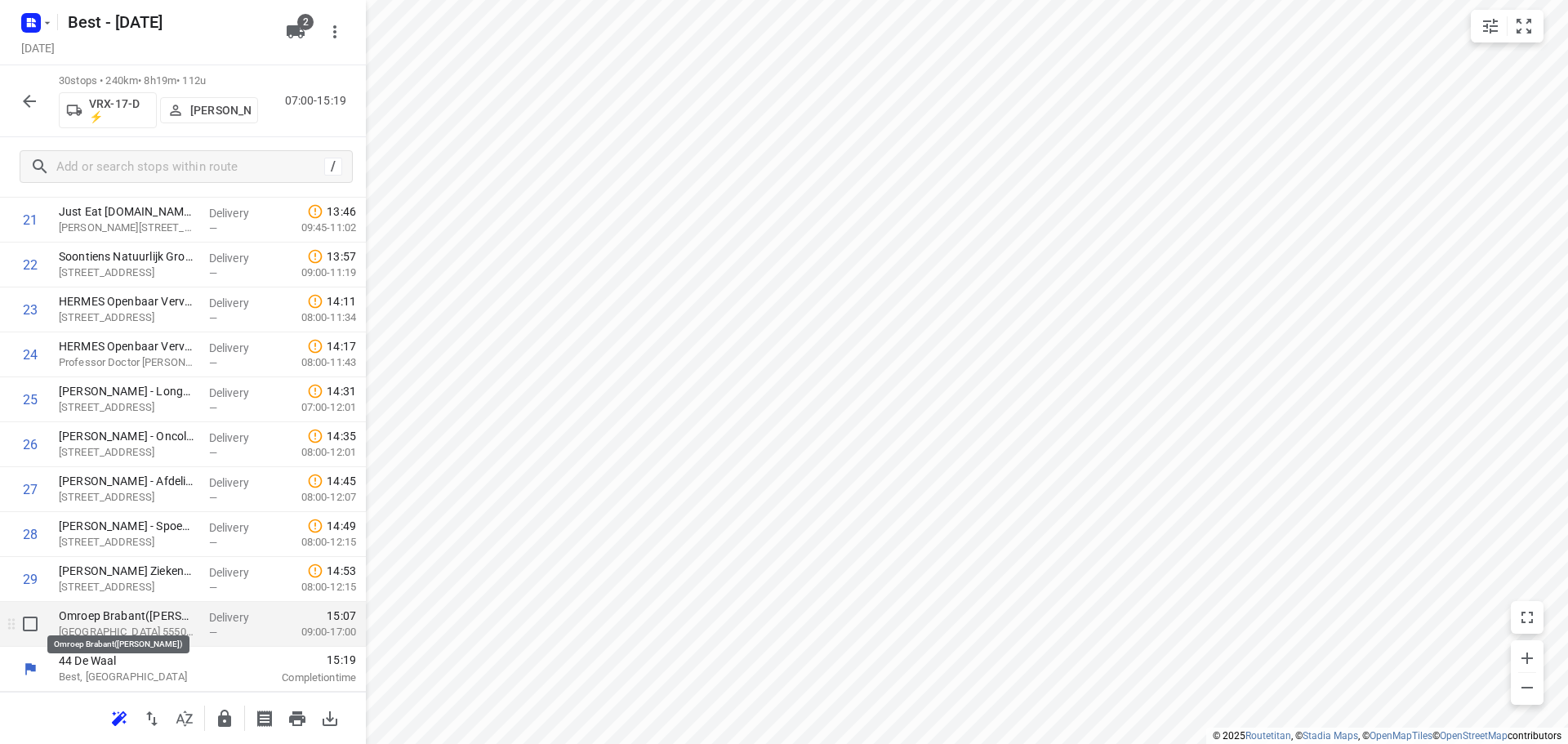
drag, startPoint x: 165, startPoint y: 620, endPoint x: 184, endPoint y: 606, distance: 23.6
click at [167, 620] on p "Omroep Brabant([PERSON_NAME])" at bounding box center [127, 615] width 137 height 16
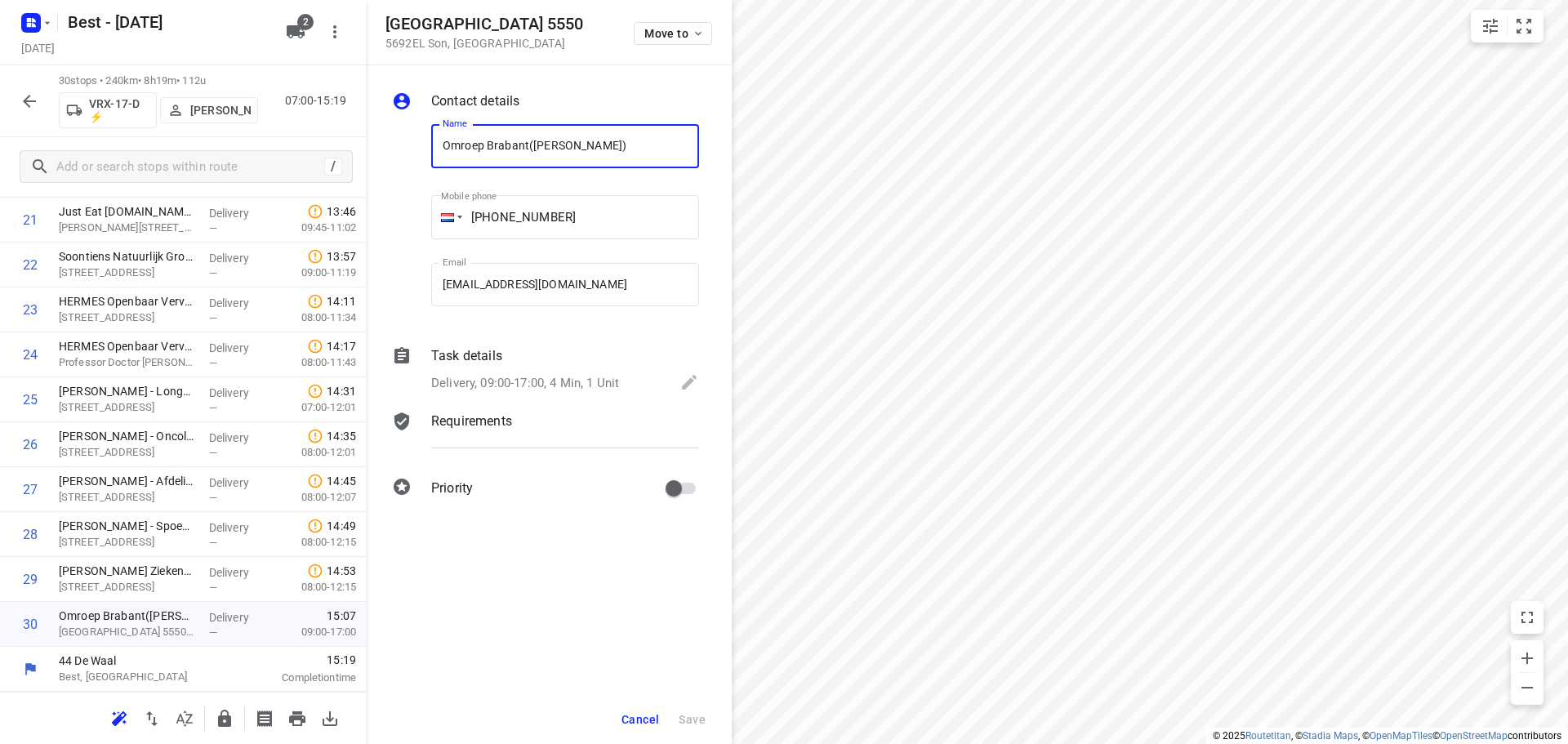
click at [498, 372] on div "Delivery, 09:00-17:00, 4 Min, 1 Unit" at bounding box center [564, 384] width 268 height 23
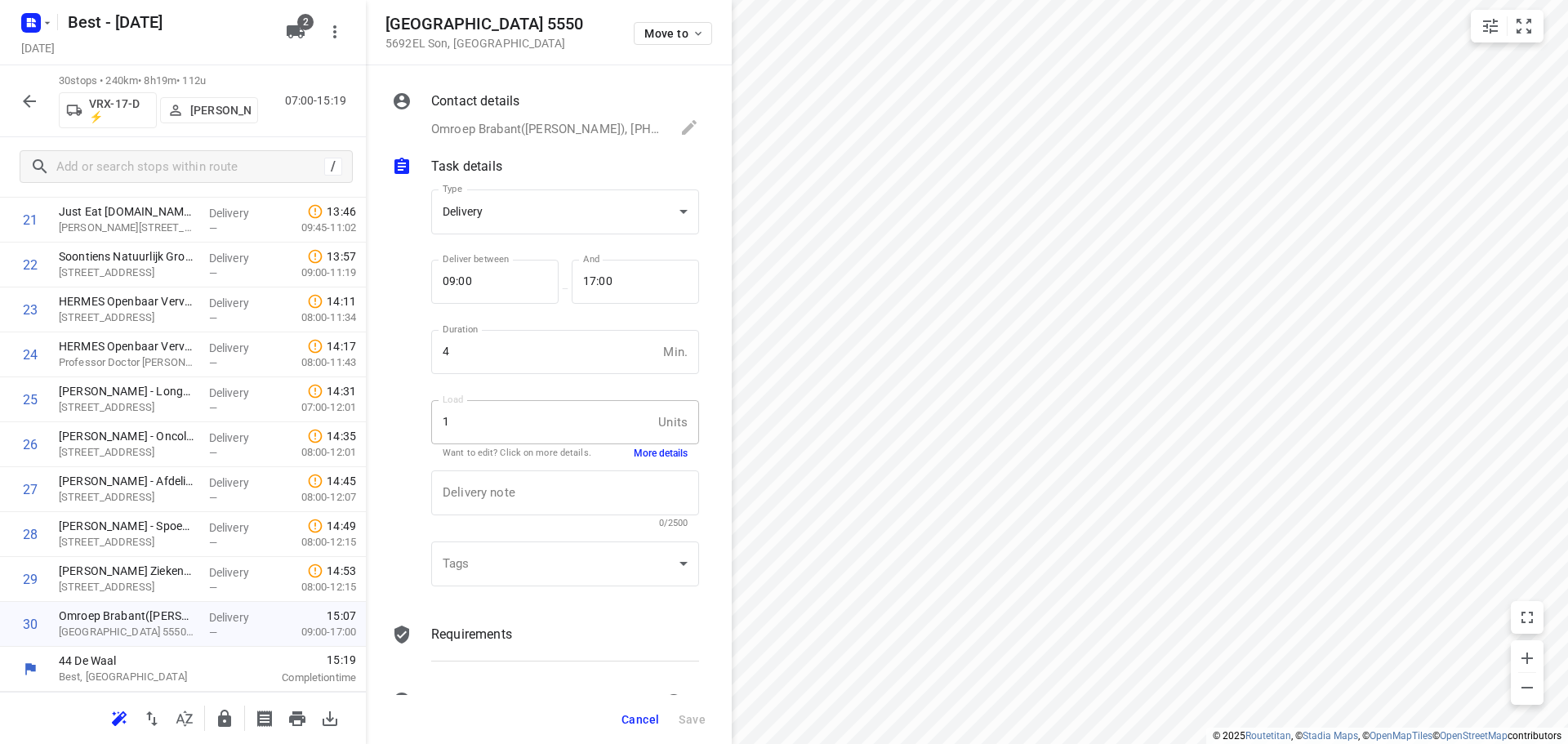
click at [634, 451] on button "More details" at bounding box center [660, 454] width 54 height 14
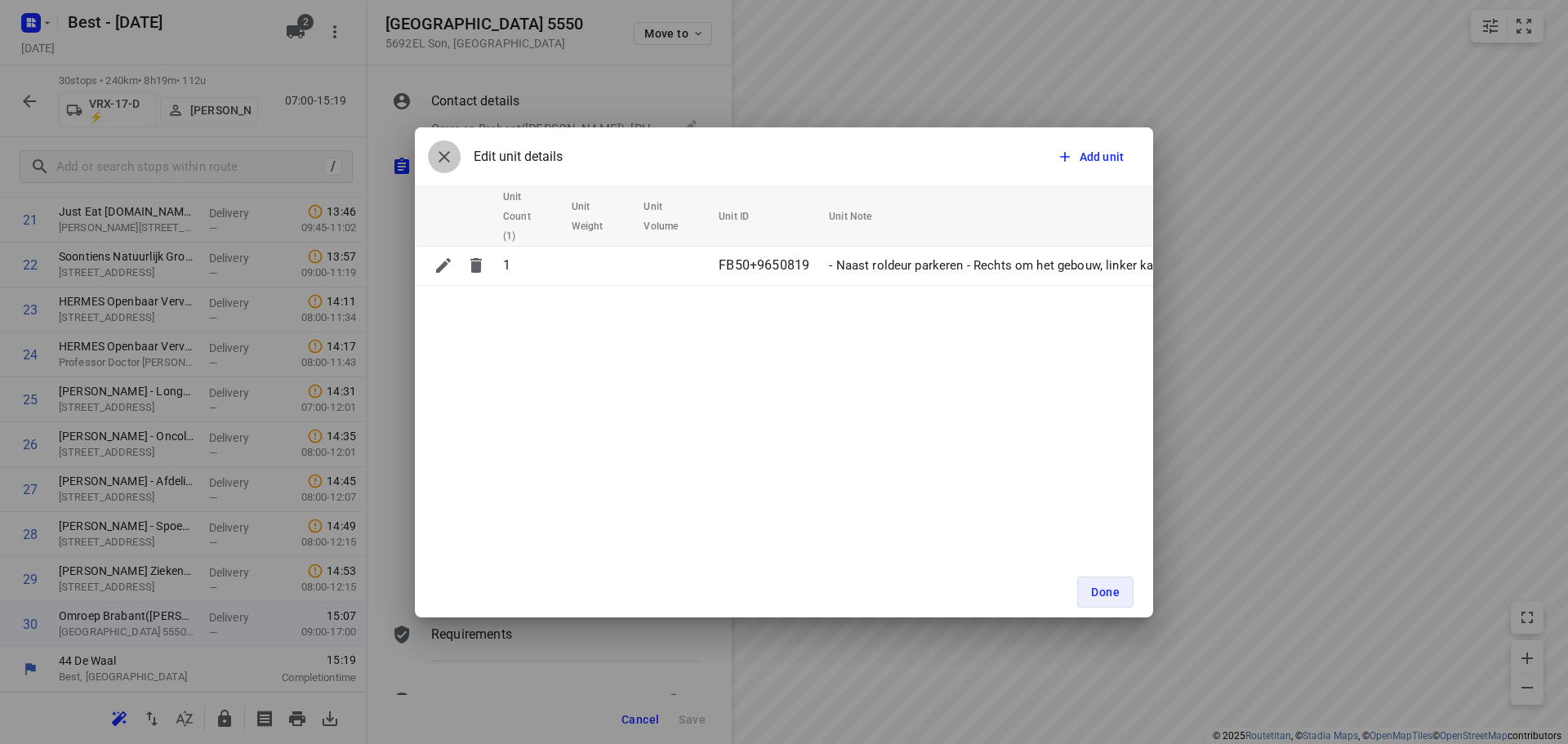
click at [451, 149] on icon "button" at bounding box center [444, 156] width 19 height 19
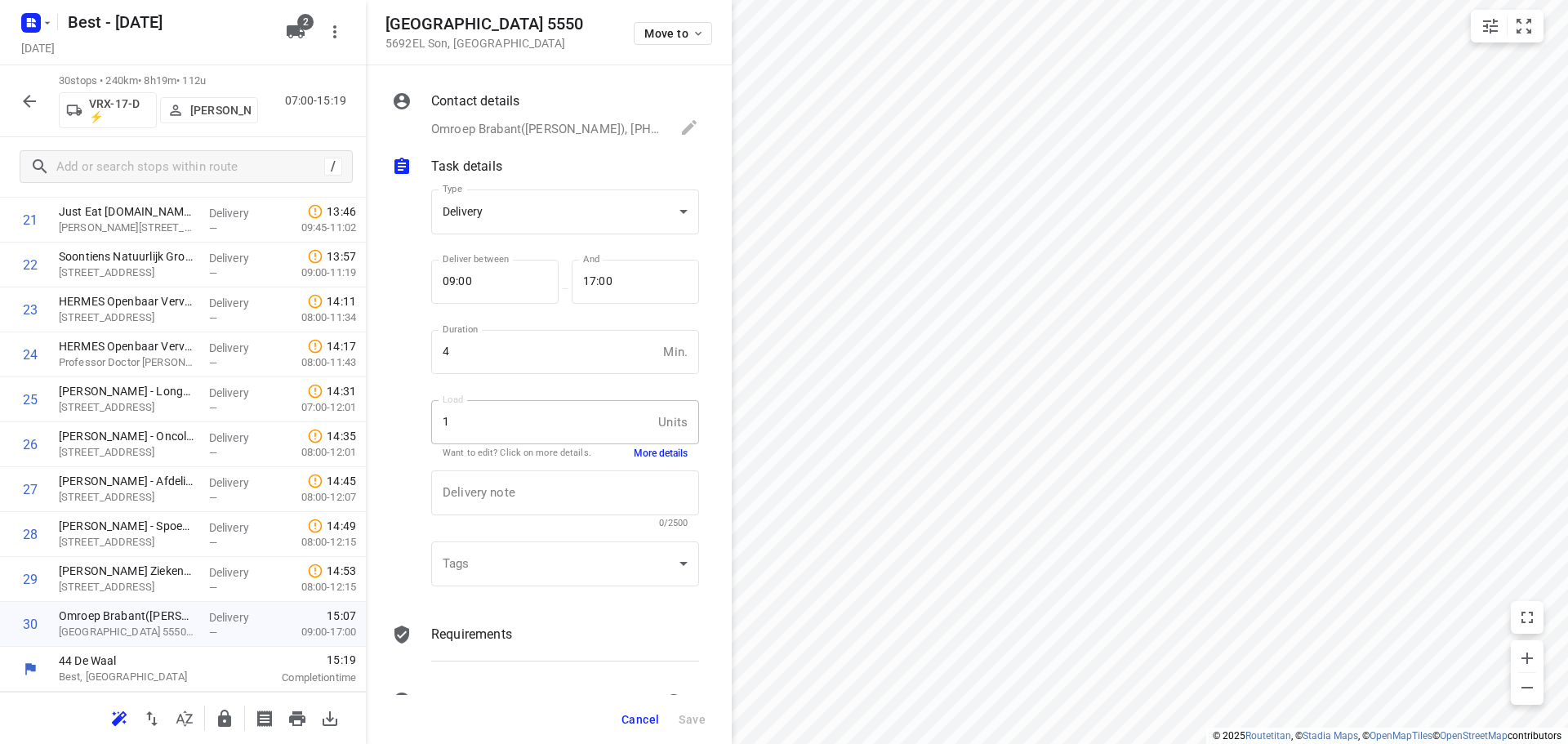
click at [231, 709] on icon "button" at bounding box center [224, 718] width 19 height 19
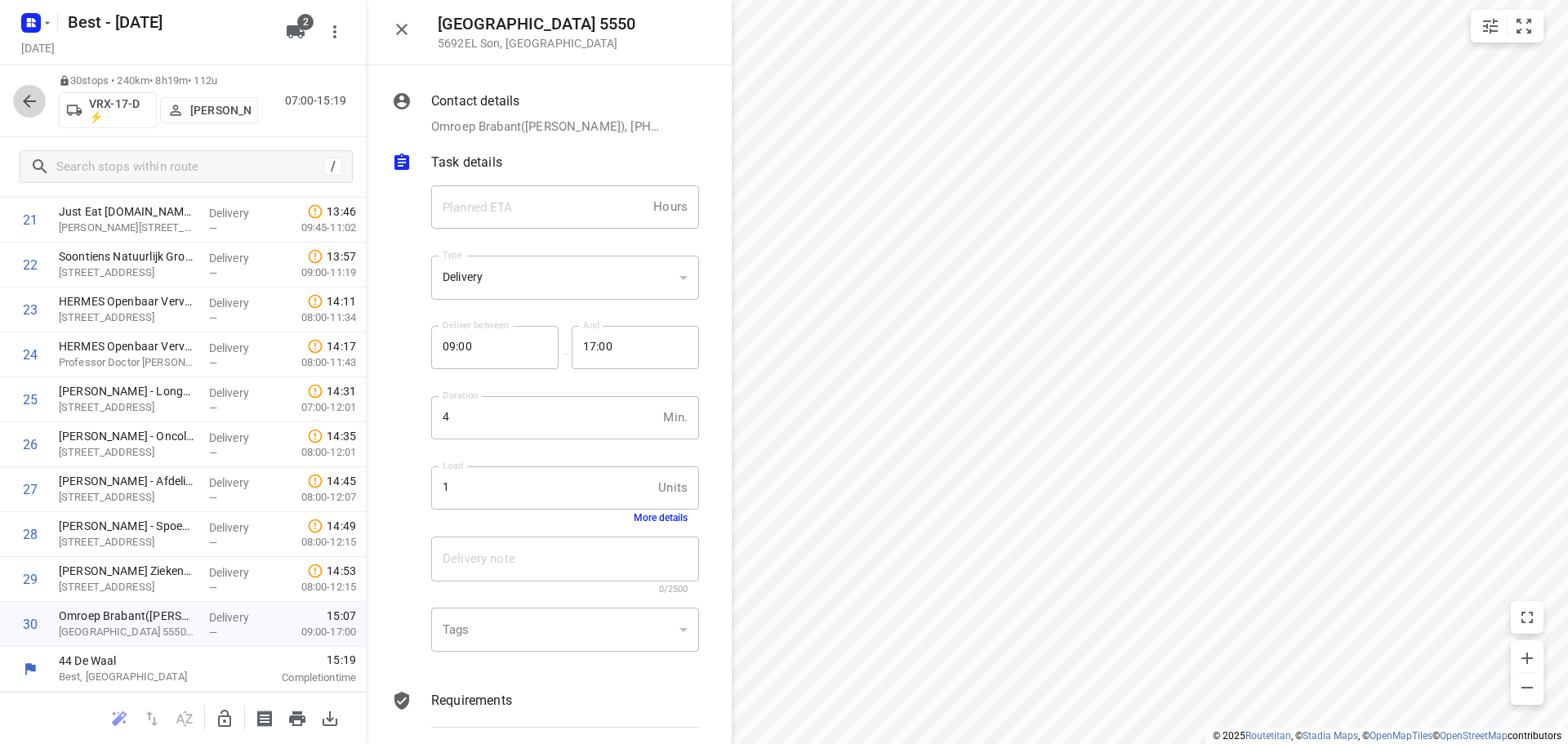
click at [36, 101] on icon "button" at bounding box center [29, 101] width 13 height 13
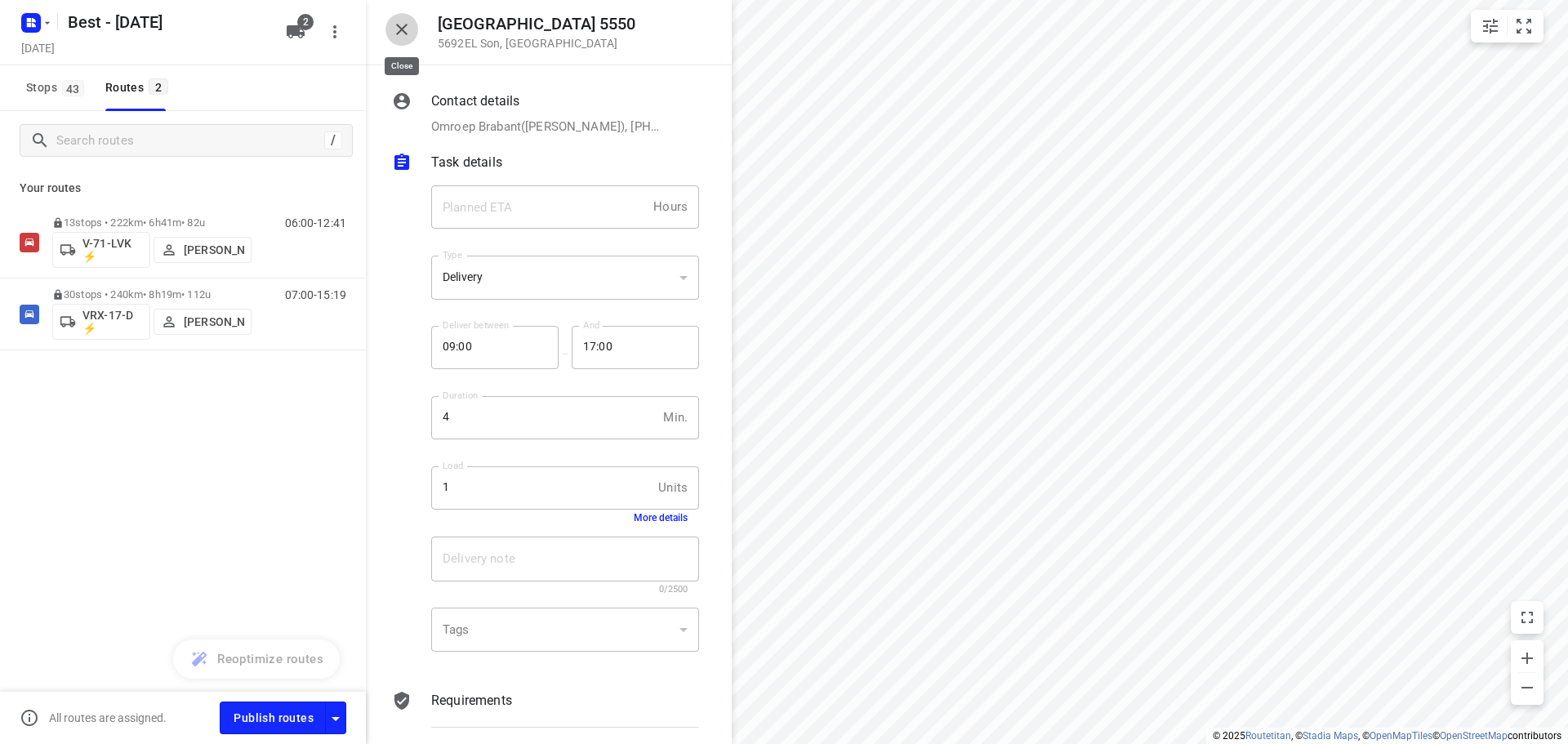
click at [406, 18] on button "button" at bounding box center [402, 29] width 33 height 33
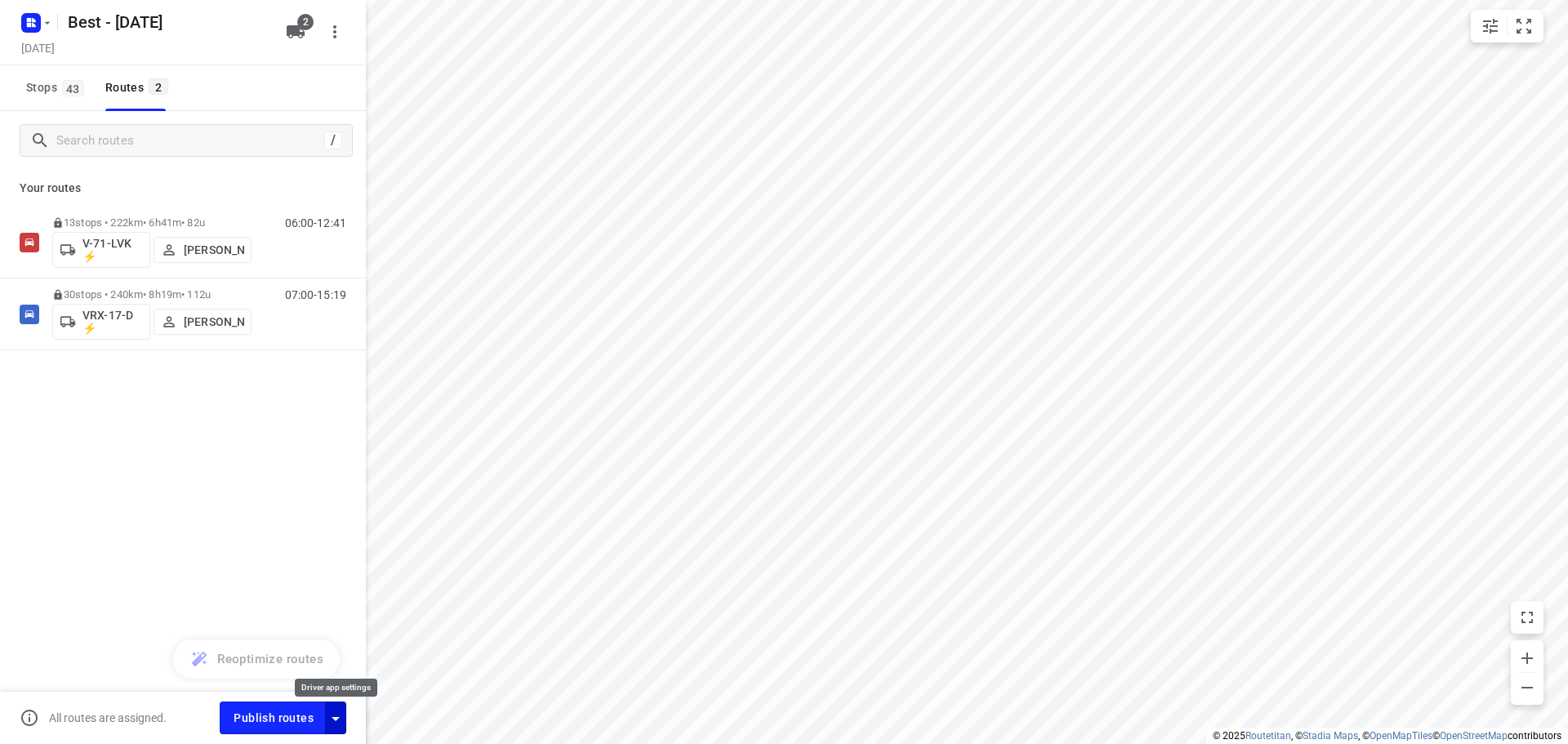
click at [335, 718] on icon "button" at bounding box center [335, 718] width 8 height 4
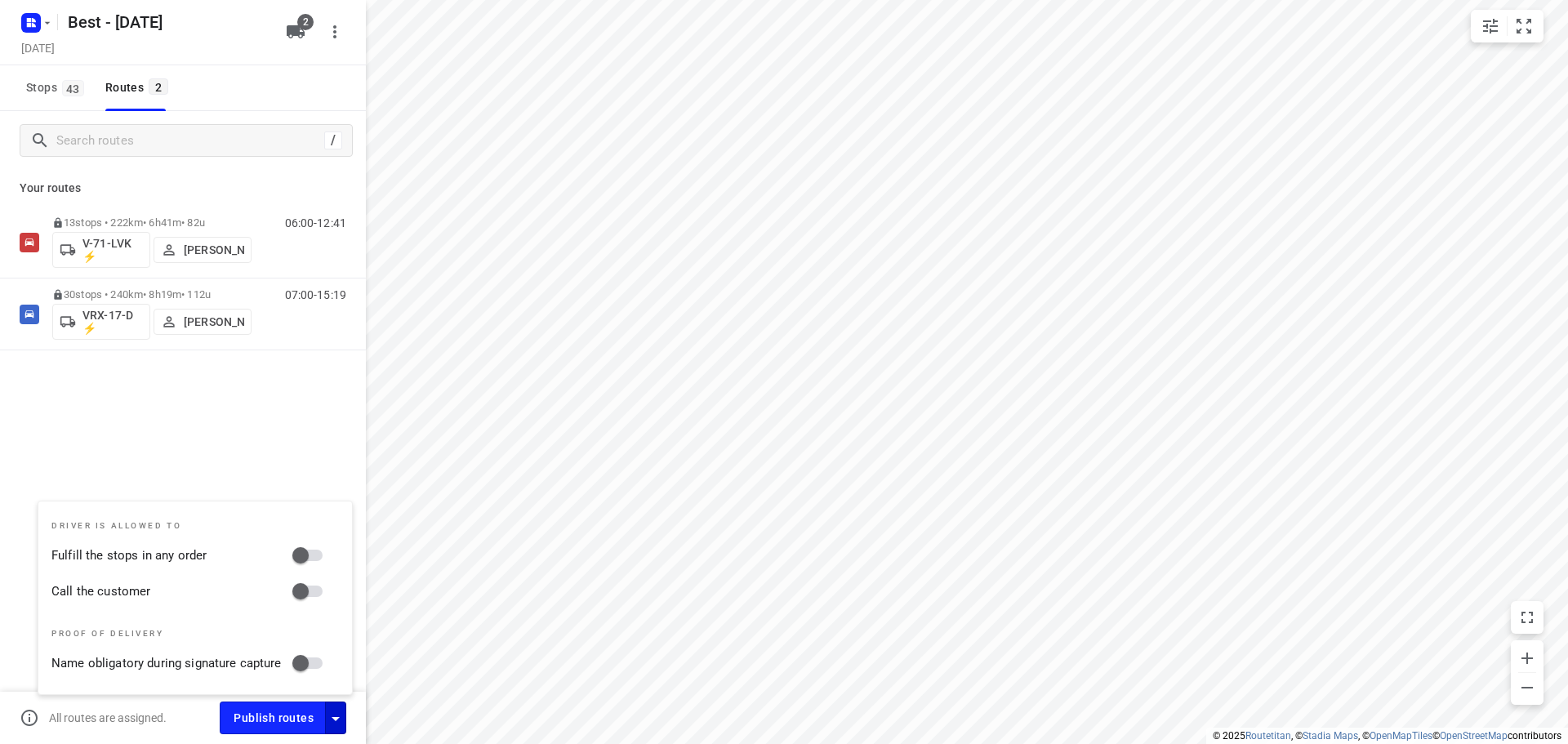
click at [314, 568] on input "Fulfill the stops in any order" at bounding box center [300, 554] width 93 height 31
checkbox input "true"
click at [303, 587] on input "Call the customer" at bounding box center [300, 590] width 93 height 31
checkbox input "true"
